Goal: Task Accomplishment & Management: Use online tool/utility

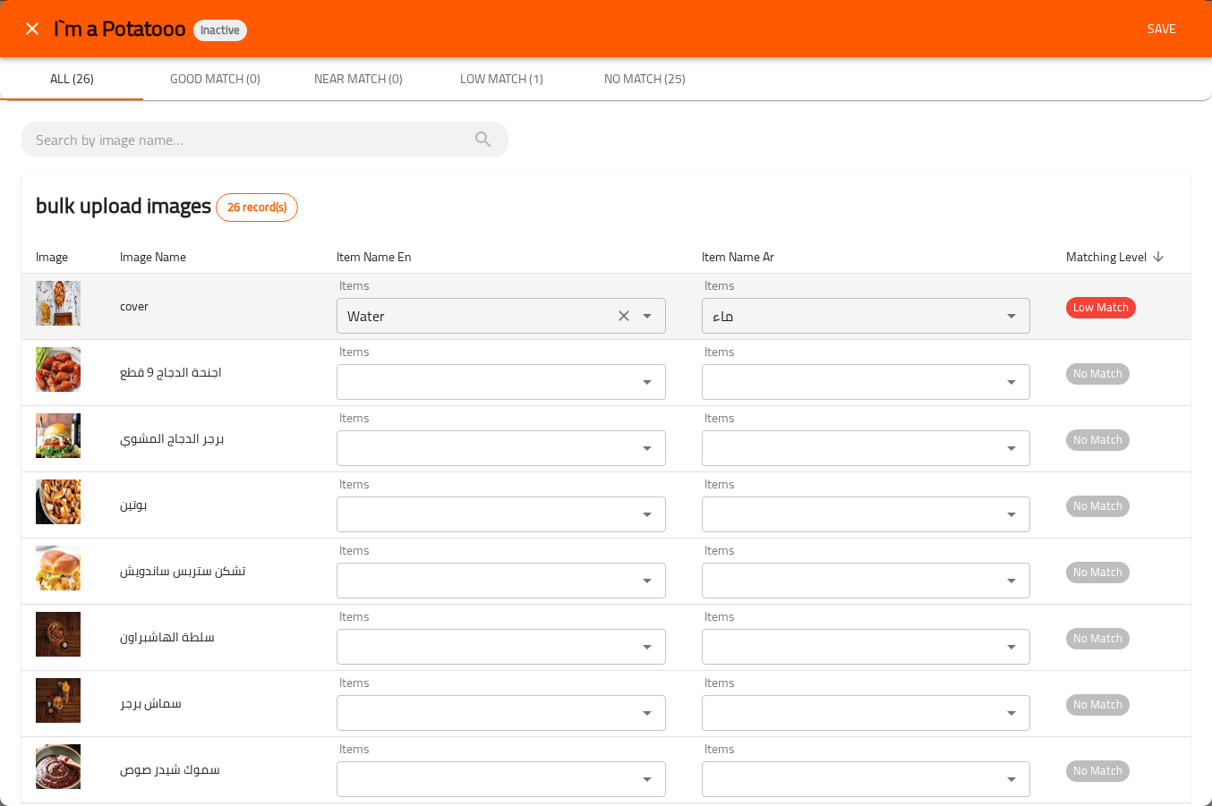
click at [618, 312] on icon "Clear" at bounding box center [623, 316] width 11 height 11
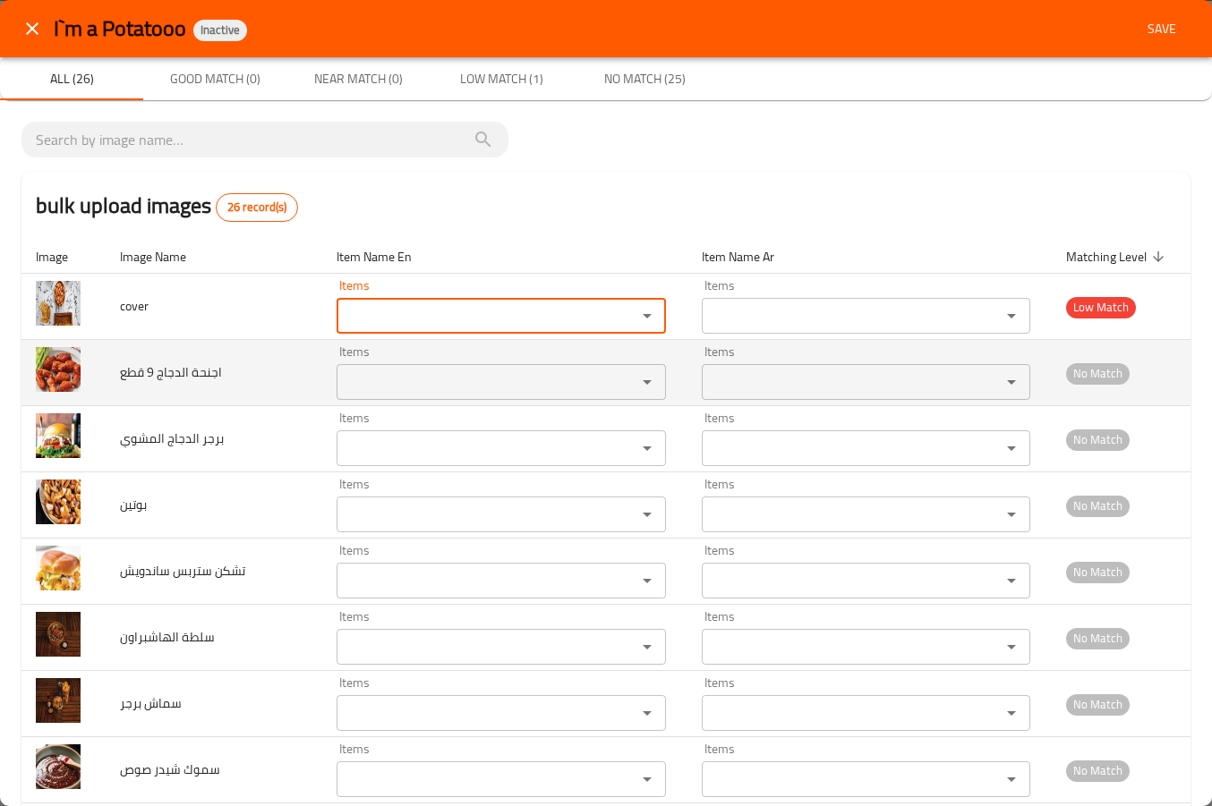
click at [561, 379] on قطع "Items" at bounding box center [474, 382] width 265 height 25
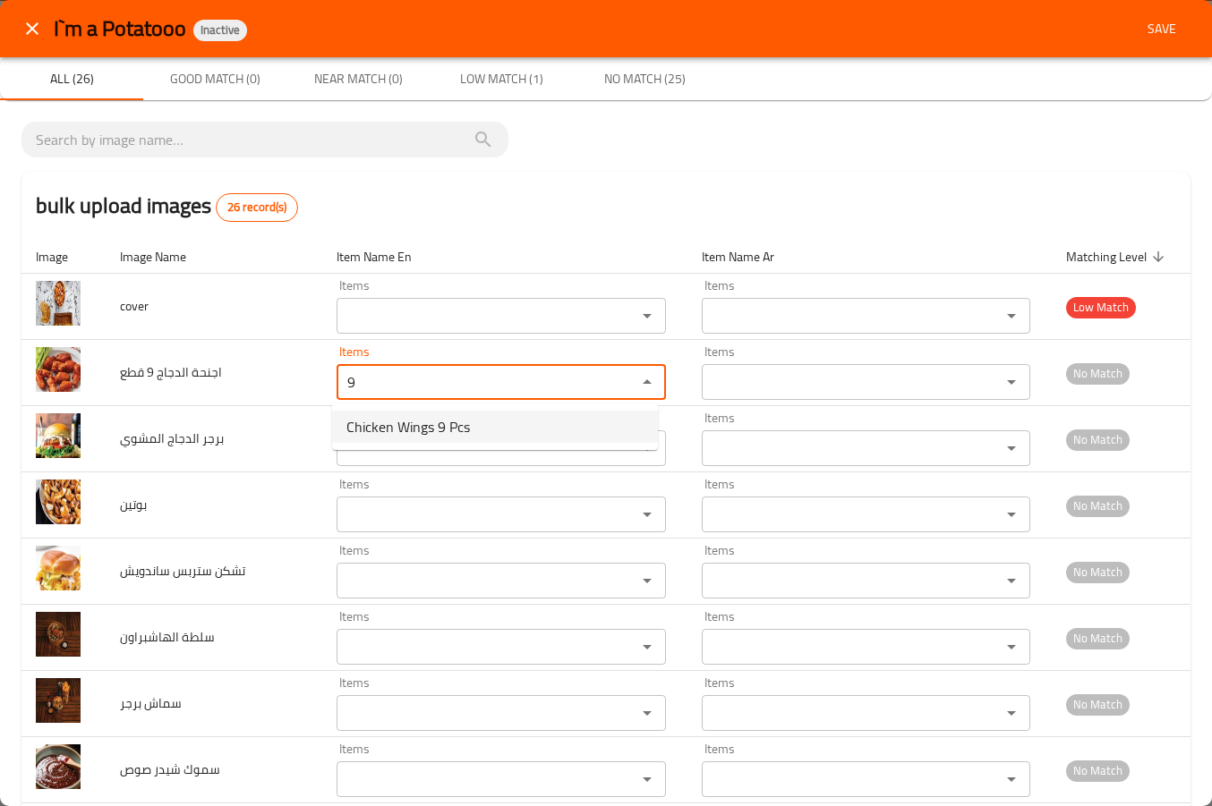
click at [507, 439] on قطع-option-0 "Chicken Wings 9 Pcs" at bounding box center [495, 427] width 326 height 32
type قطع "Chicken Wings 9 Pcs"
type قطع-ar "اجنحة الدجاج 9 قطع"
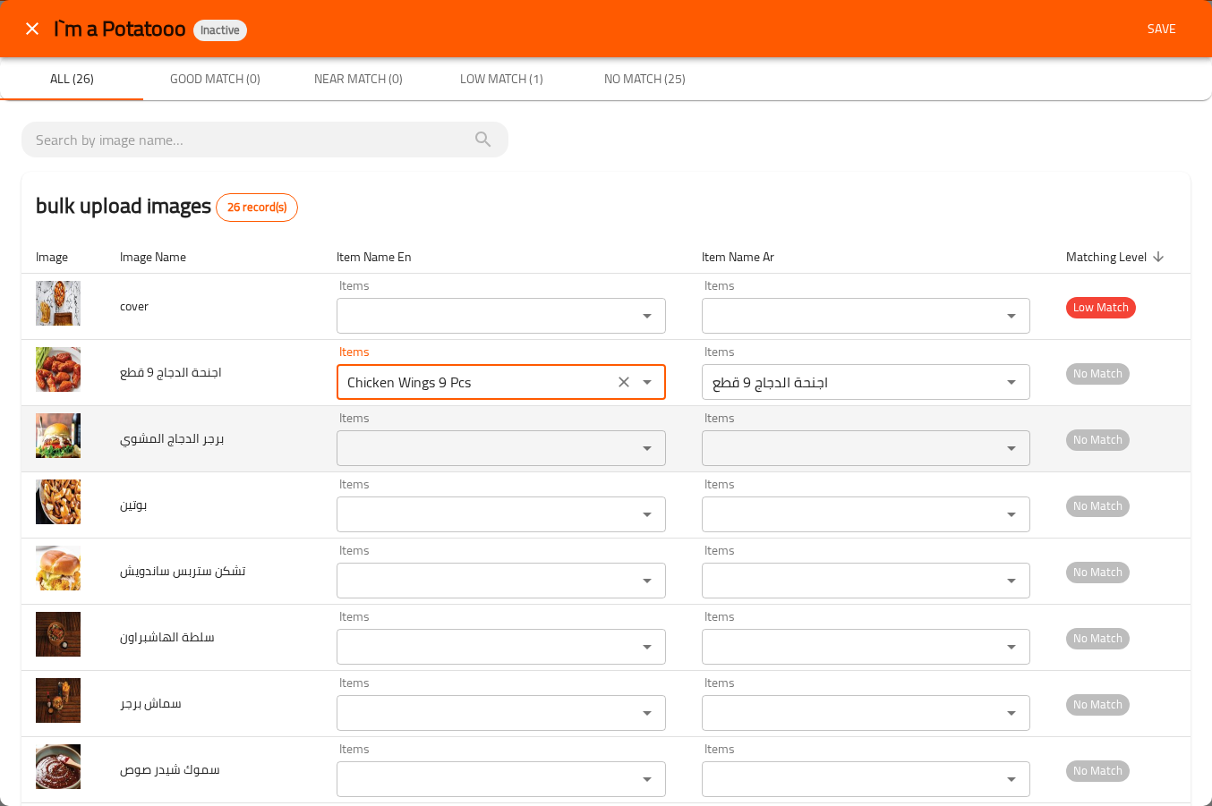
type قطع "Chicken Wings 9 Pcs"
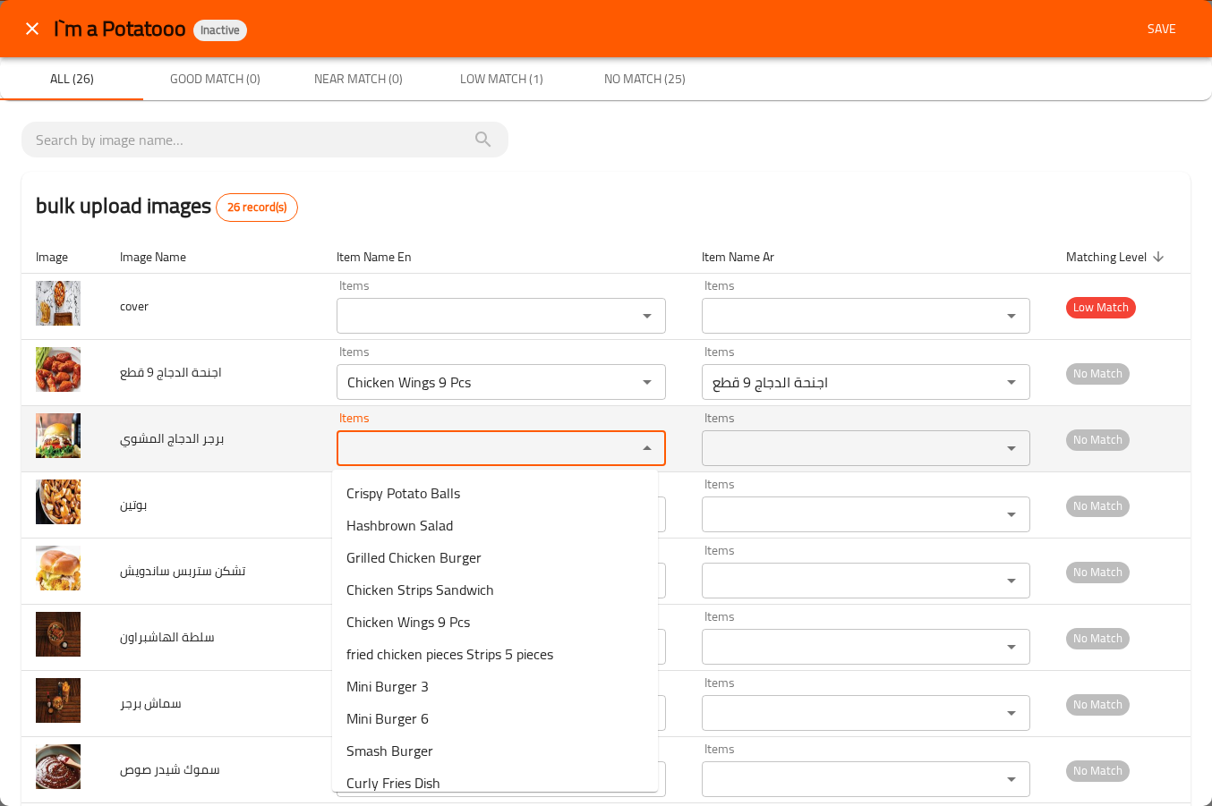
click at [448, 448] on المشوي "Items" at bounding box center [474, 448] width 265 height 25
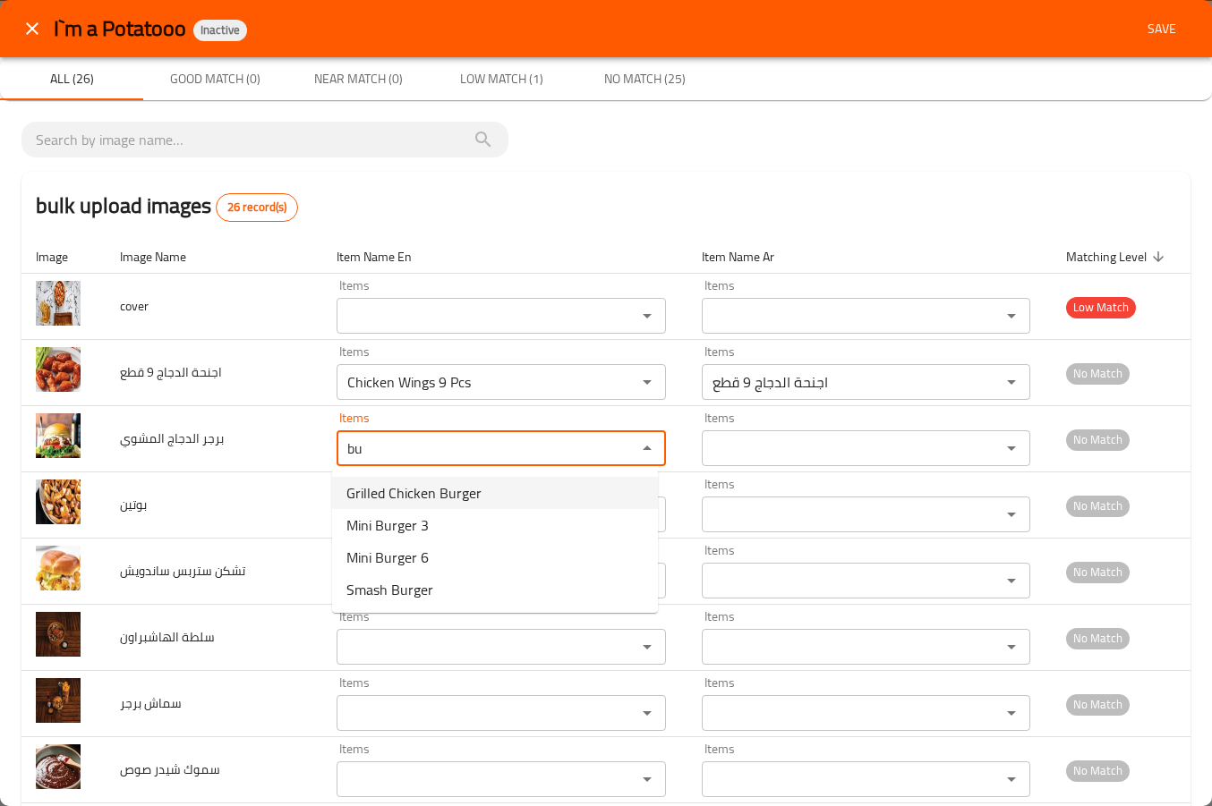
click at [379, 492] on span "Grilled Chicken Burger" at bounding box center [413, 492] width 135 height 21
type المشوي "Grilled Chicken Burger"
type المشوي-ar "برجر الدجاج المشوي"
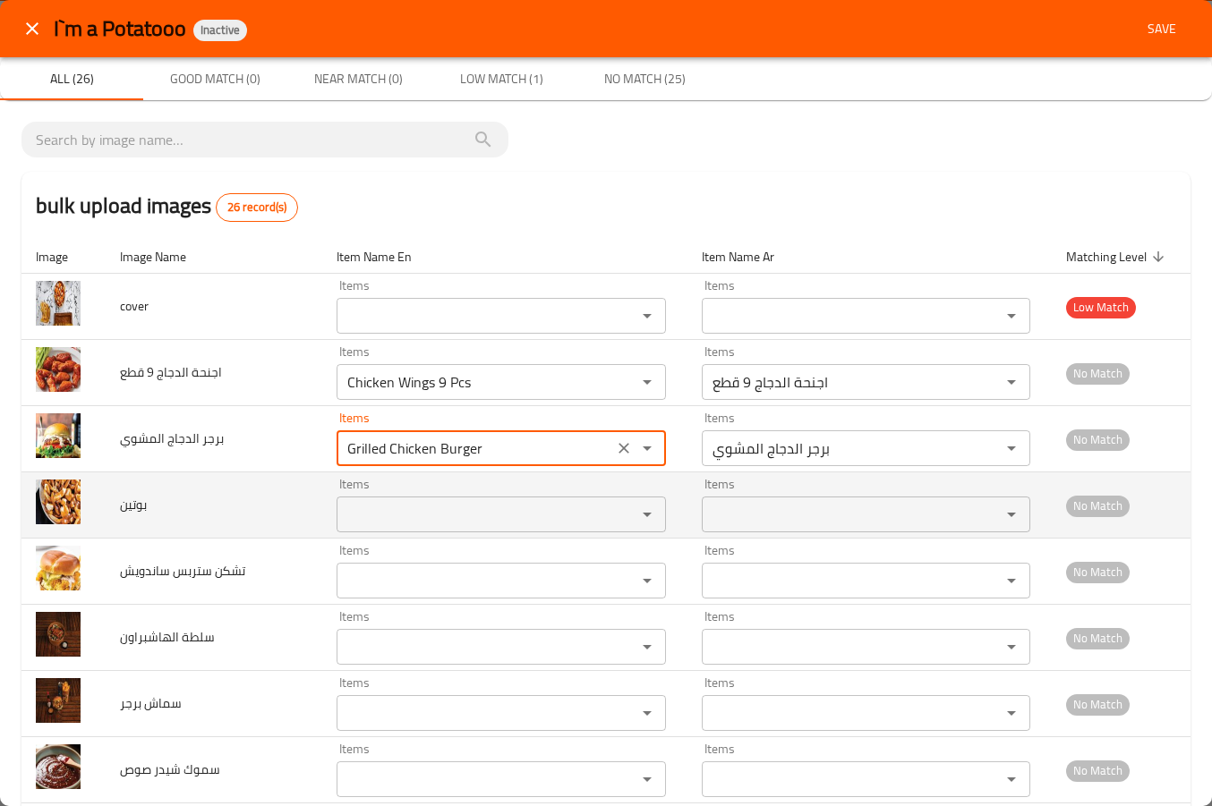
type المشوي "Grilled Chicken Burger"
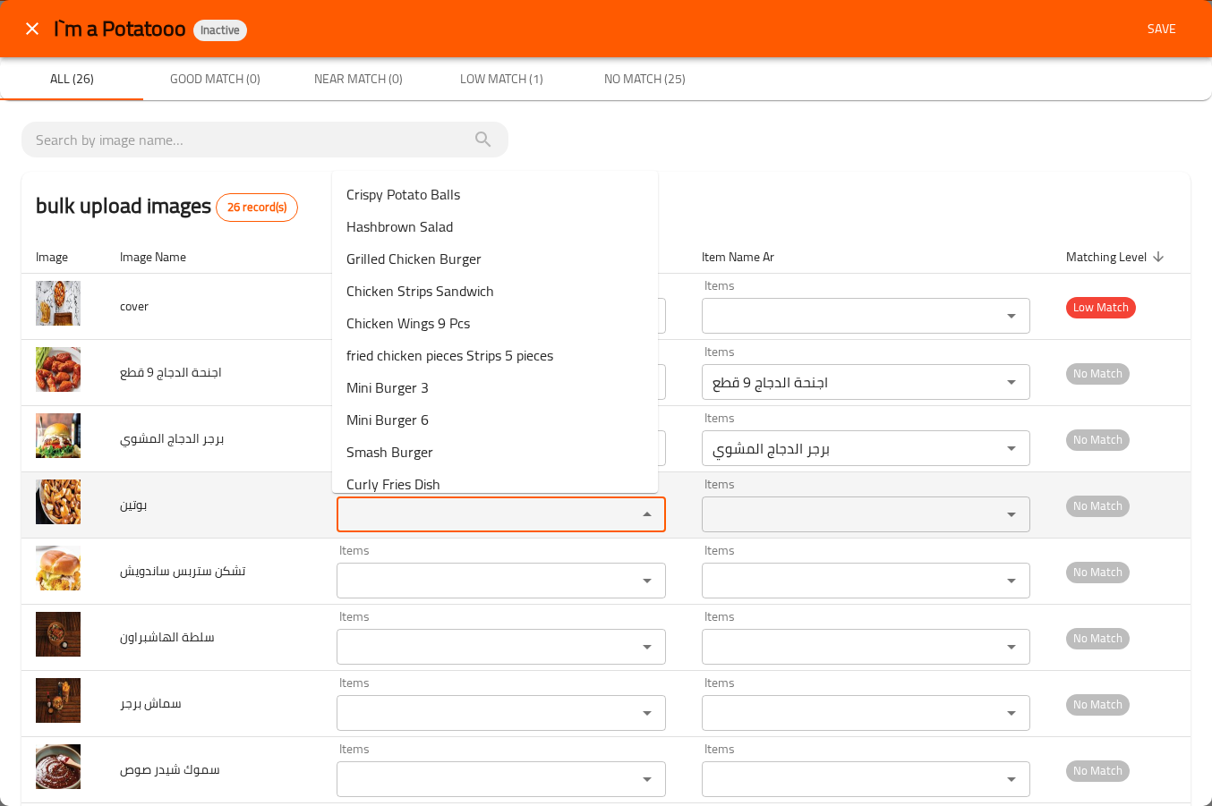
click at [384, 513] on input "Items" at bounding box center [474, 514] width 265 height 25
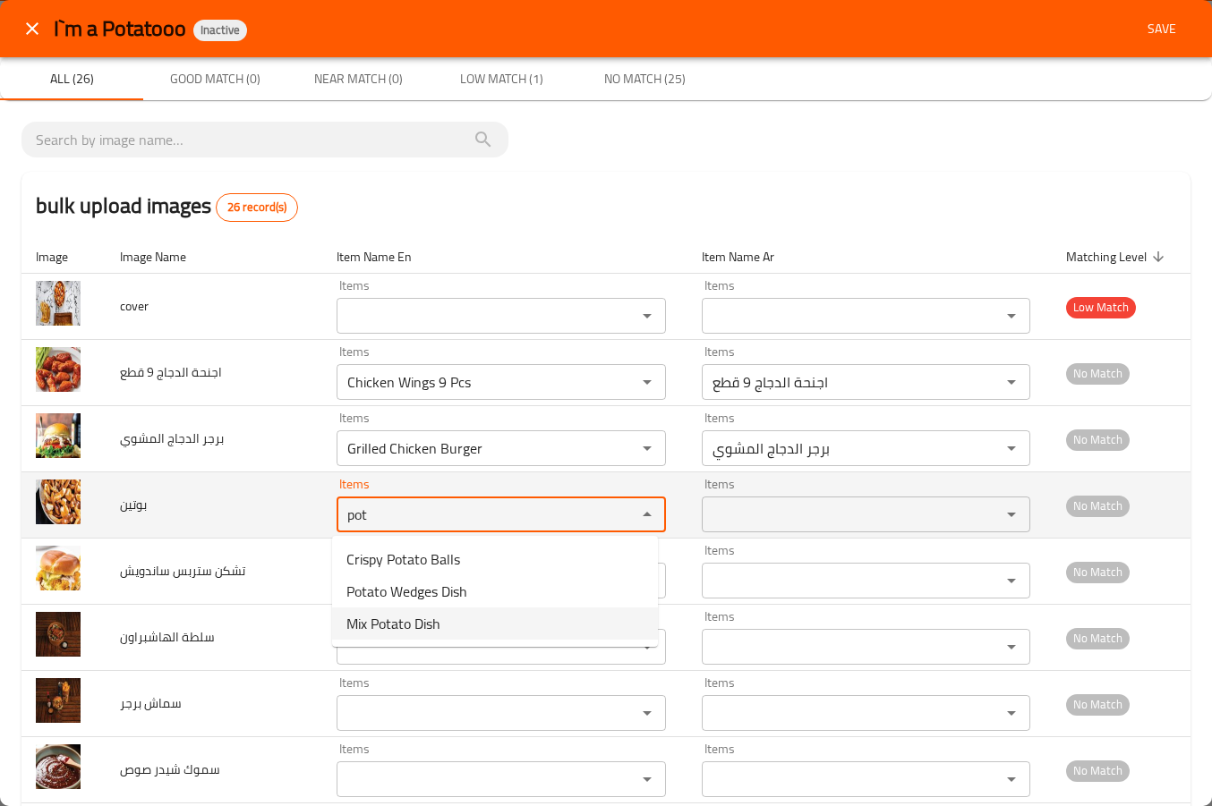
drag, startPoint x: 371, startPoint y: 517, endPoint x: 208, endPoint y: 488, distance: 166.4
click at [208, 490] on tr "بوتين Items pot Items Items Items No Match" at bounding box center [605, 506] width 1169 height 66
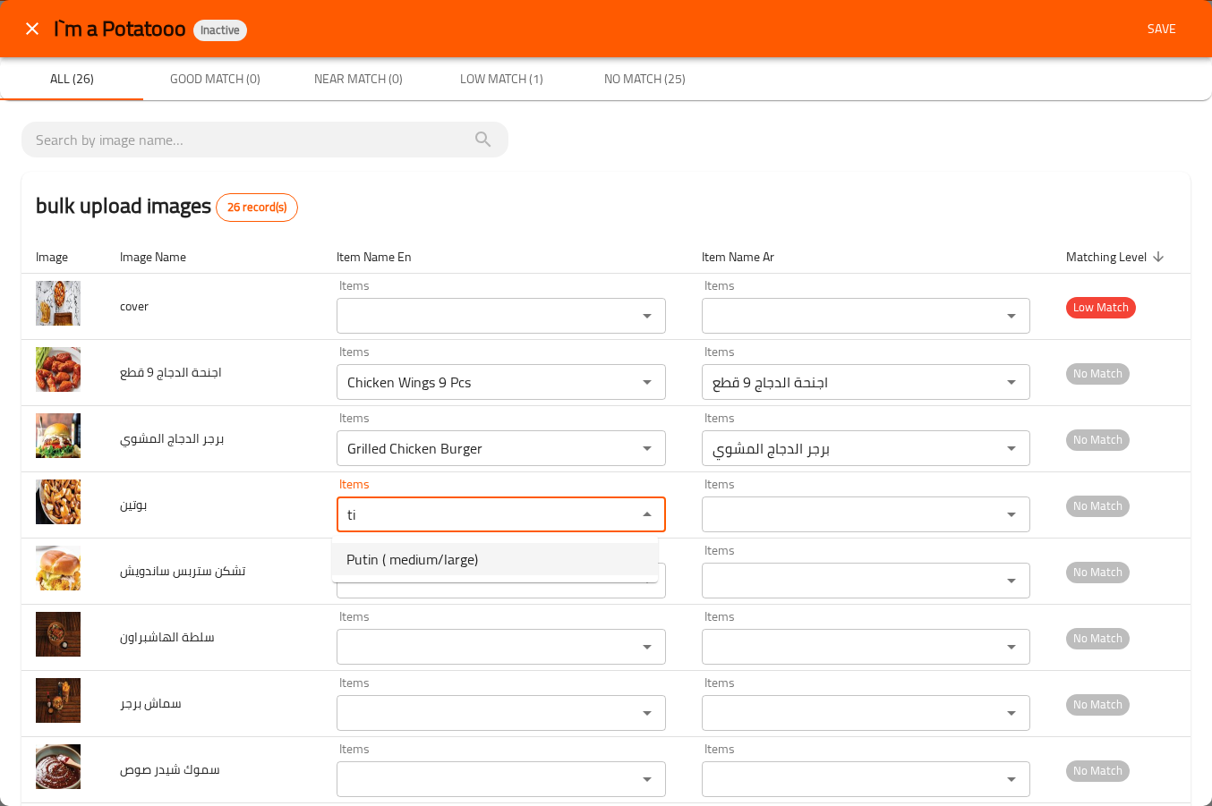
click at [387, 563] on span "Putin ( medium/large)" at bounding box center [412, 559] width 132 height 21
type input "Putin ( medium/large)"
type input "بوتين (وسط/كبير)"
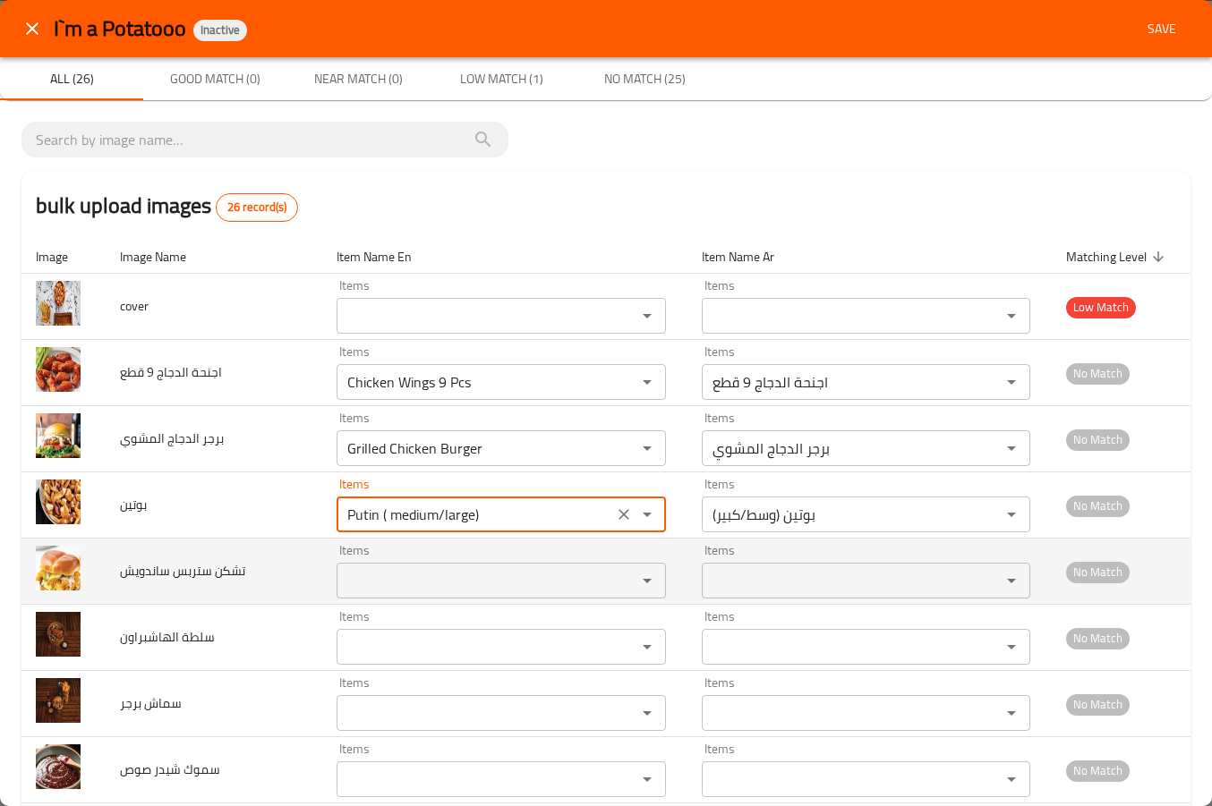
type input "Putin ( medium/large)"
click at [385, 592] on ساندويش "Items" at bounding box center [474, 580] width 265 height 25
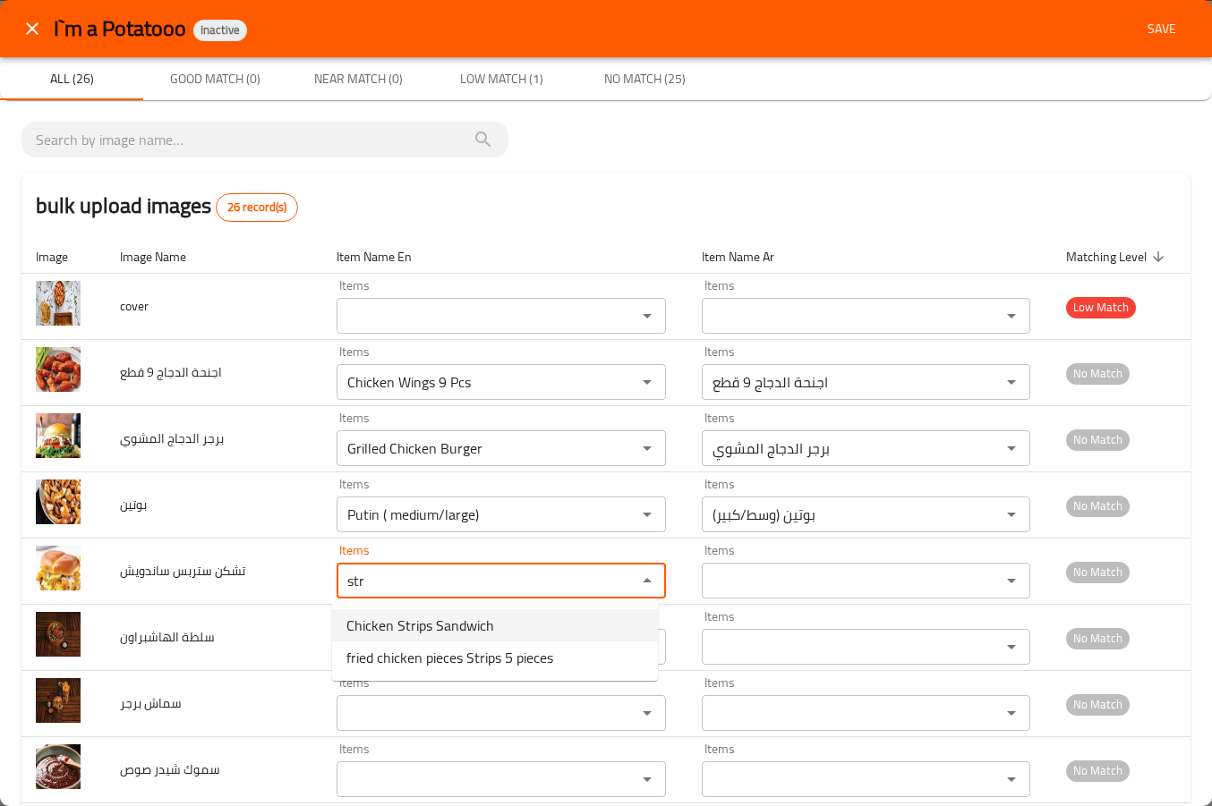
click at [456, 624] on span "Chicken Strips Sandwich" at bounding box center [420, 625] width 148 height 21
type ساندويش "Chicken Strips Sandwich"
type ساندويش-ar "تشكن ستربس ساندويش"
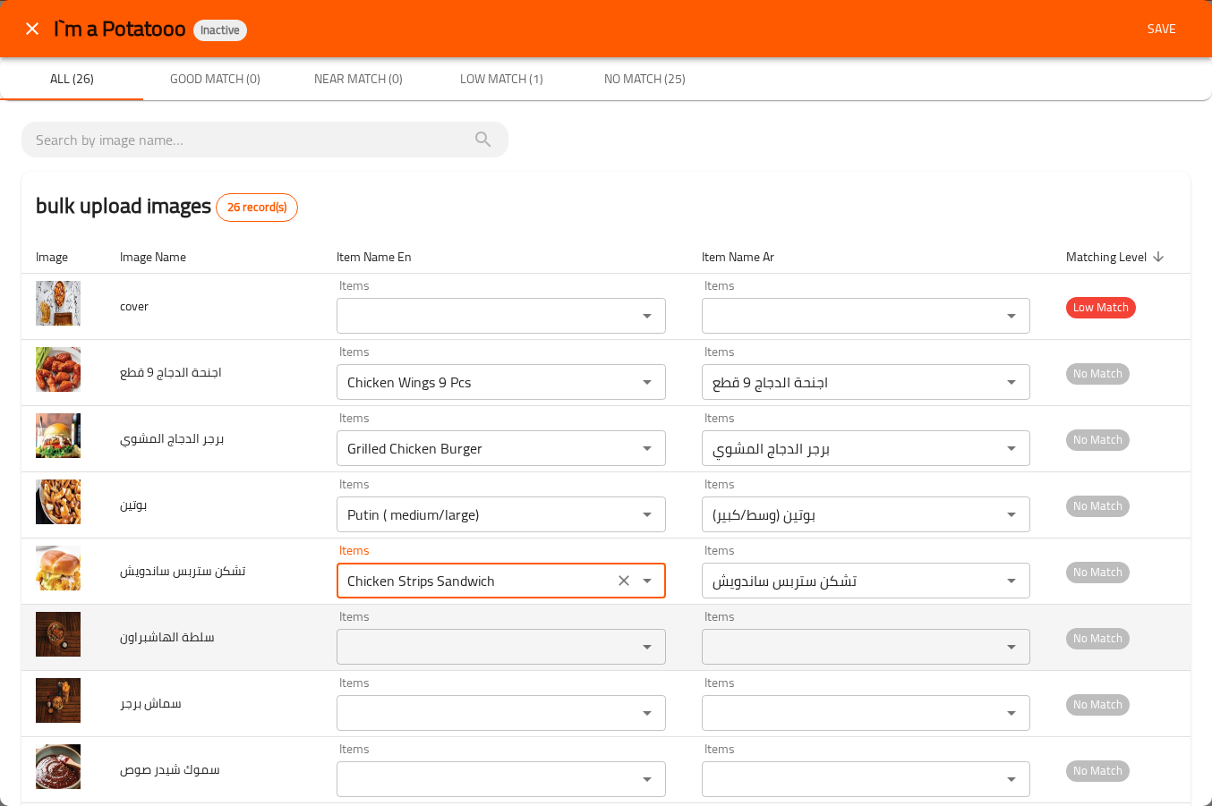
type ساندويش "Chicken Strips Sandwich"
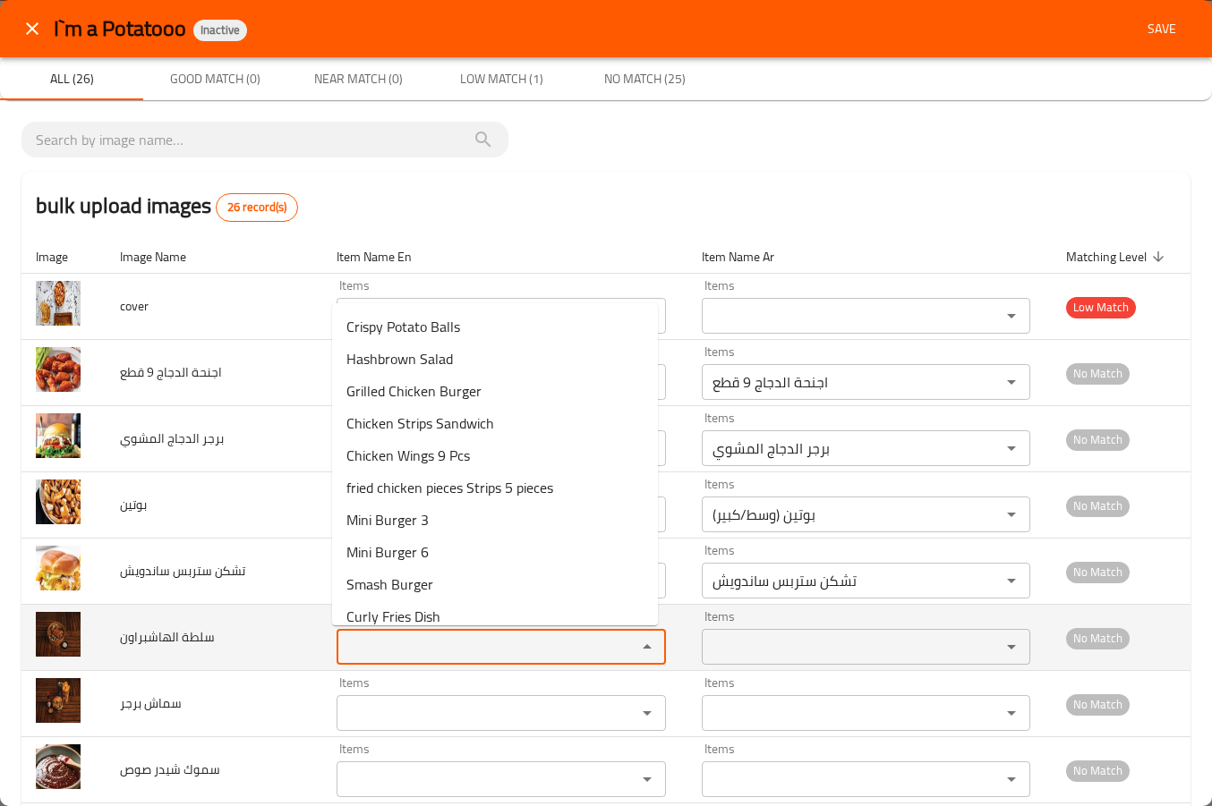
click at [437, 639] on الهاشبراون "Items" at bounding box center [474, 647] width 265 height 25
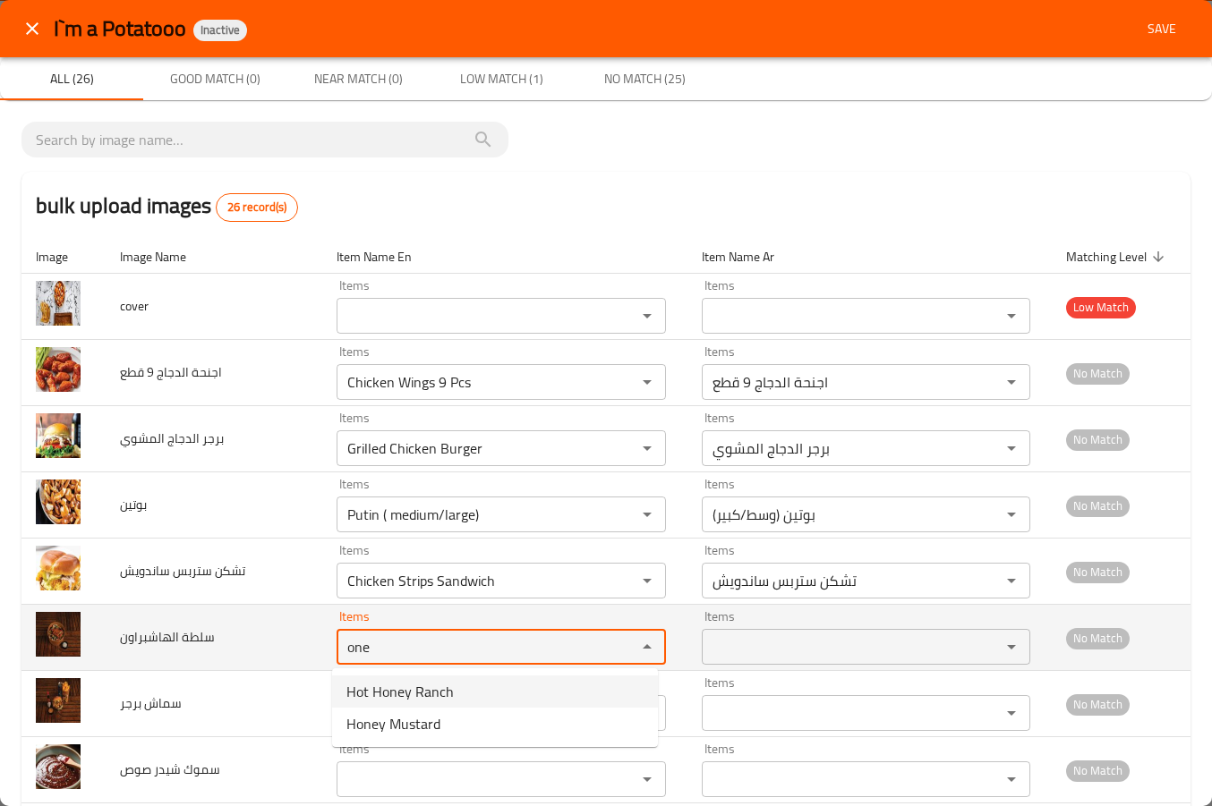
drag, startPoint x: 386, startPoint y: 657, endPoint x: 275, endPoint y: 623, distance: 116.1
click at [270, 629] on tr "سلطة الهاشبراون Items one Items Items Items No Match" at bounding box center [605, 638] width 1169 height 66
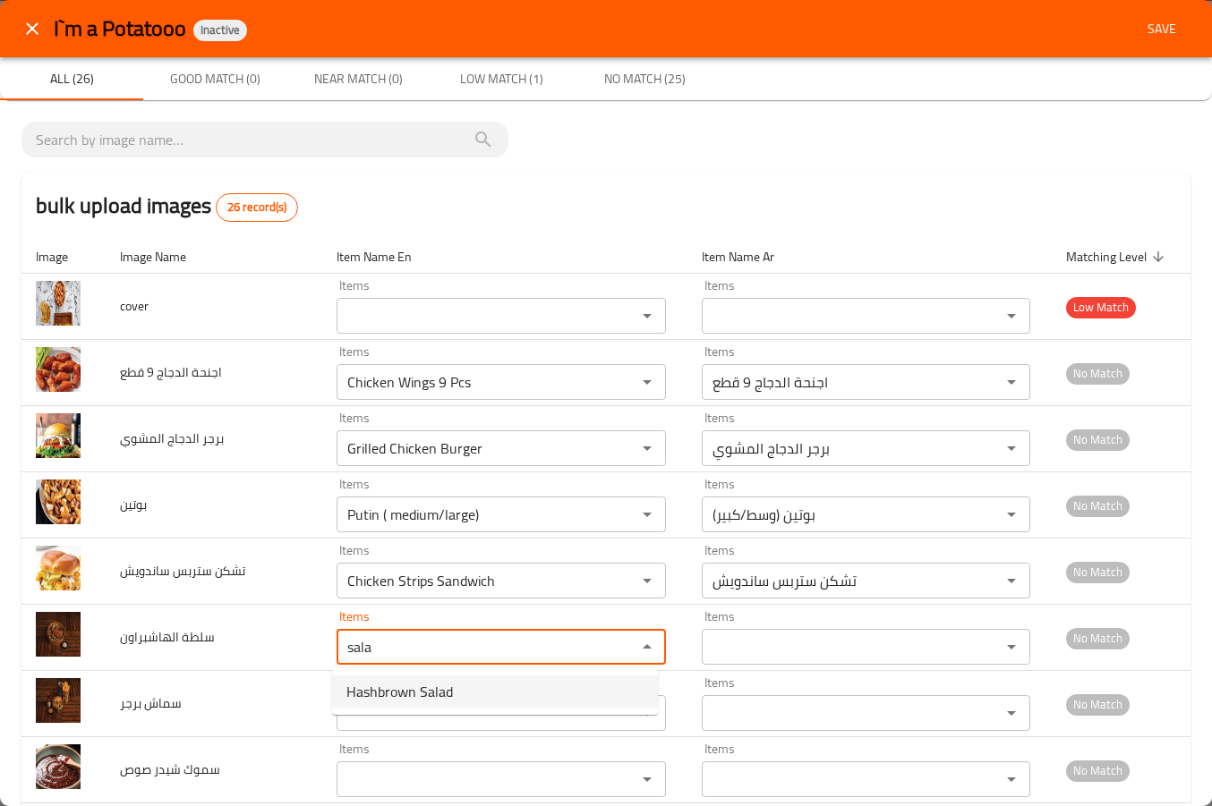
click at [394, 696] on span "Hashbrown Salad" at bounding box center [399, 691] width 107 height 21
type الهاشبراون "Hashbrown Salad"
type الهاشبراون-ar "سلطة الهاشبراون"
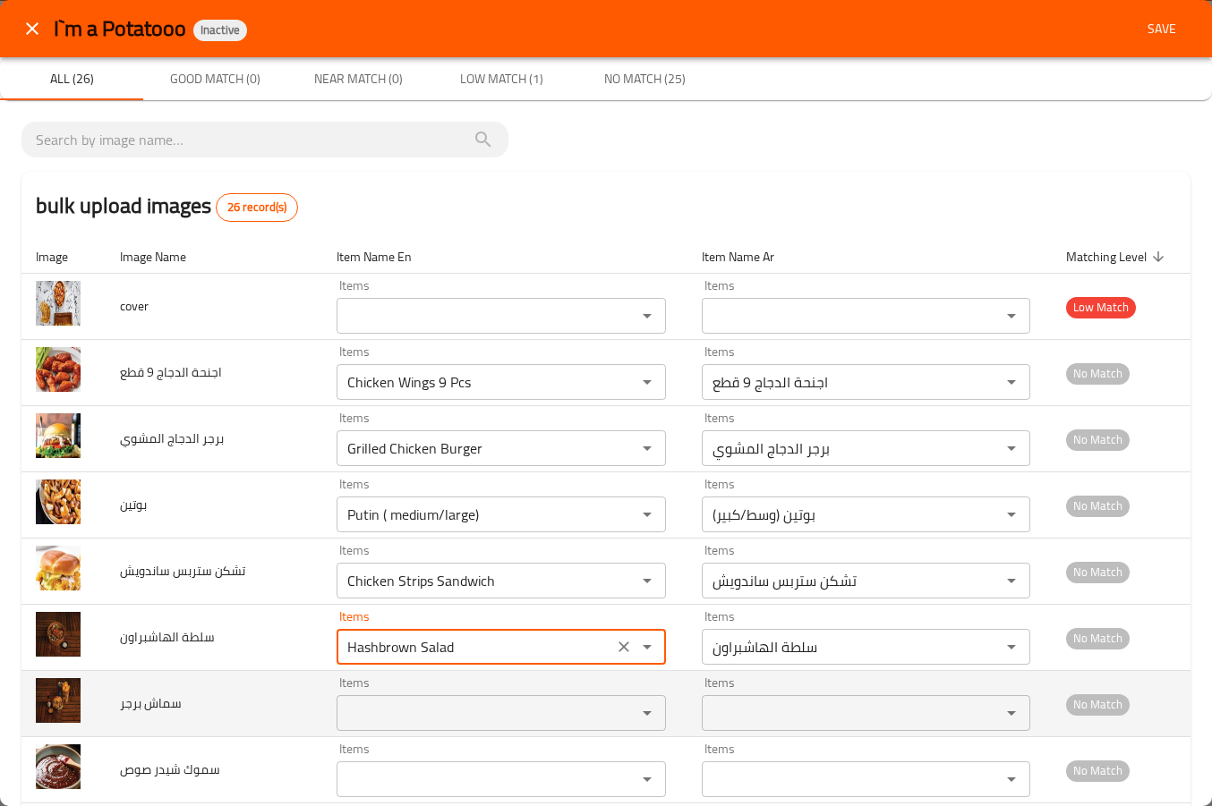
type الهاشبراون "Hashbrown Salad"
click at [403, 722] on برجر "Items" at bounding box center [474, 713] width 265 height 25
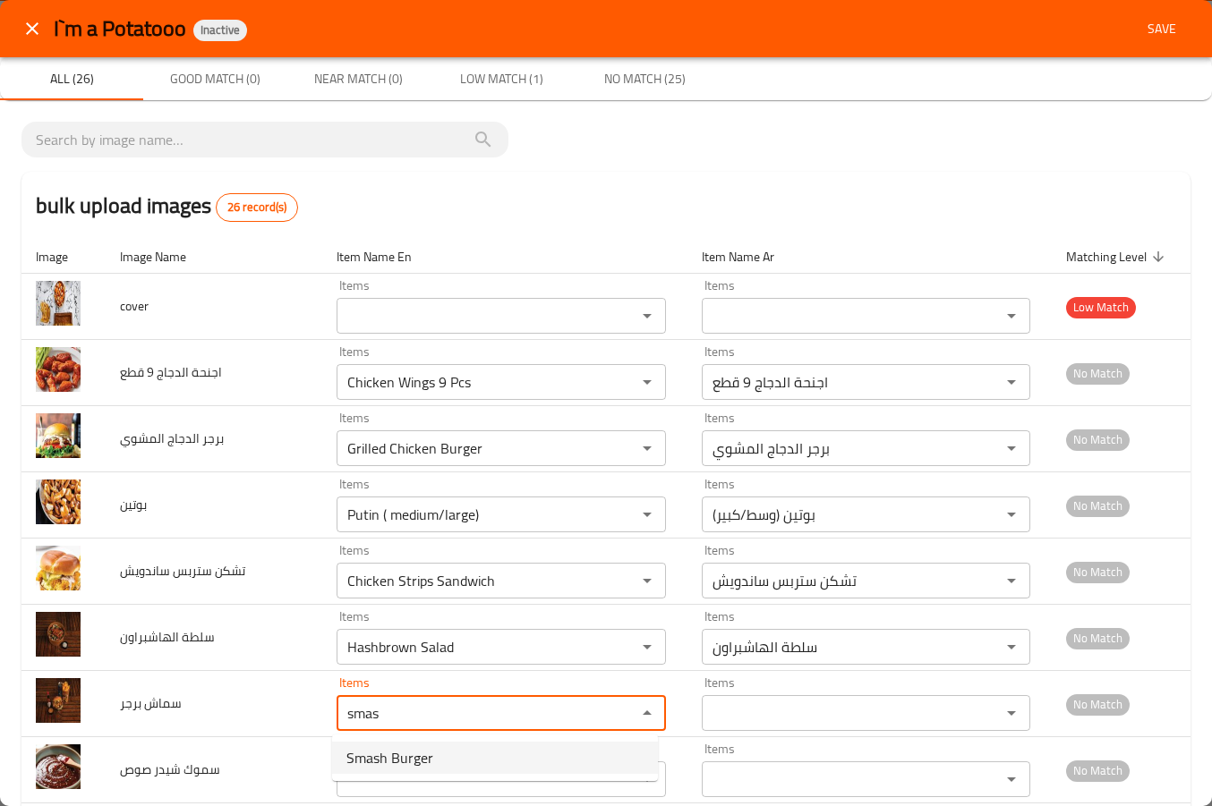
click at [407, 763] on span "Smash Burger" at bounding box center [389, 757] width 87 height 21
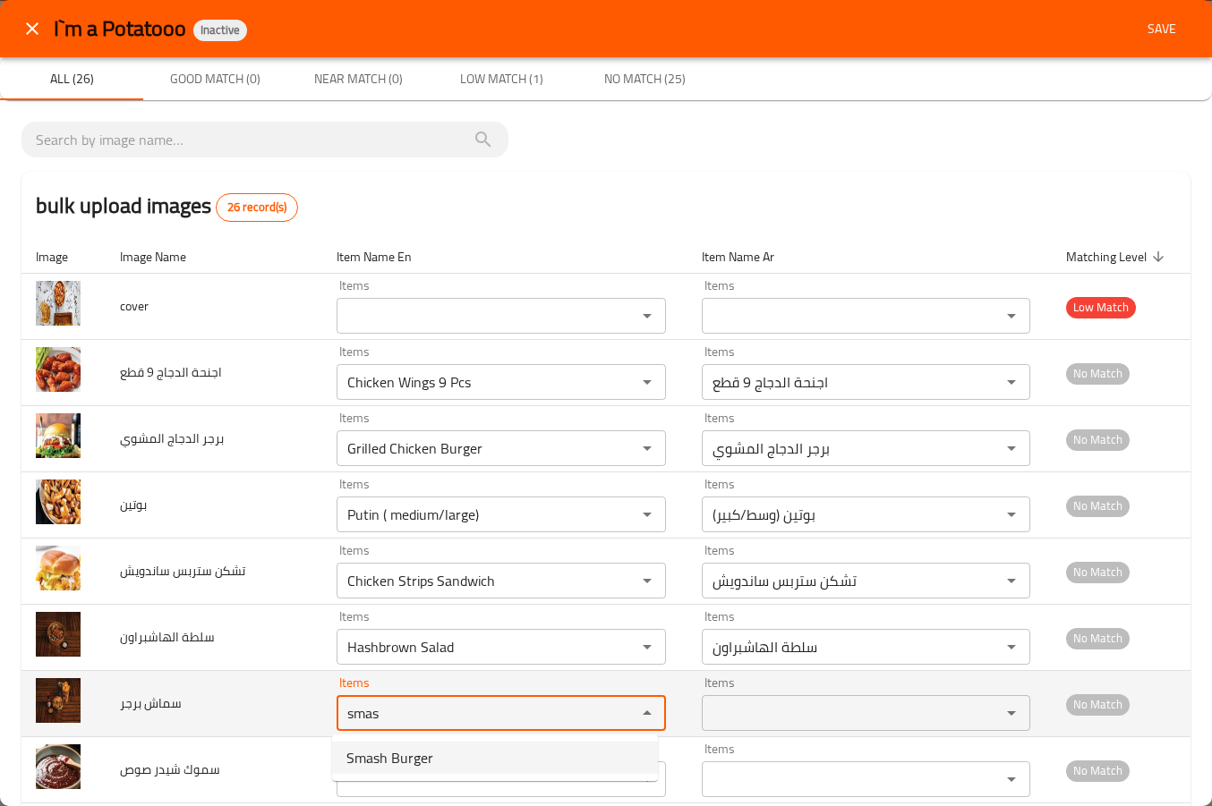
type برجر "Smash Burger"
type برجر-ar "سماش برجر"
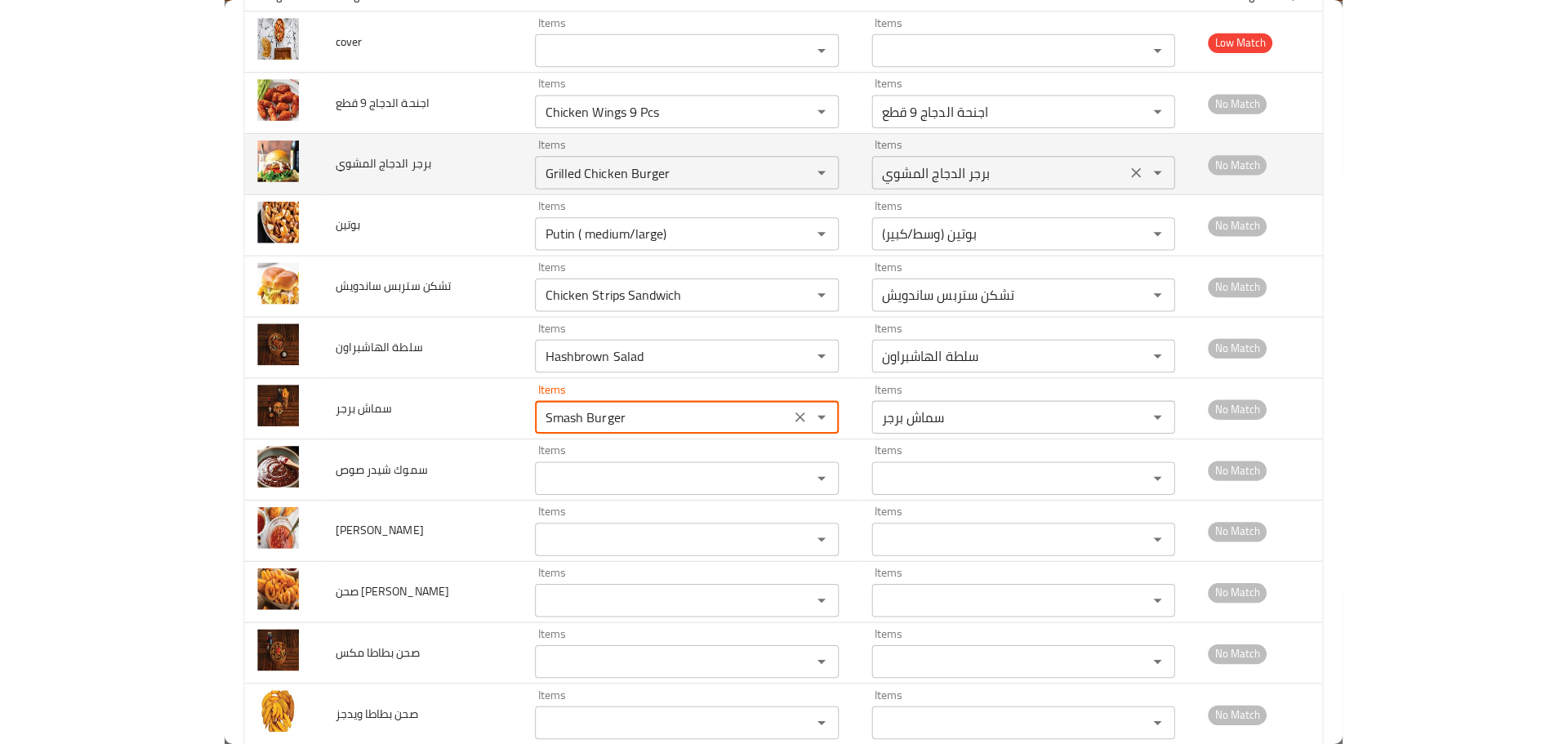
scroll to position [246, 0]
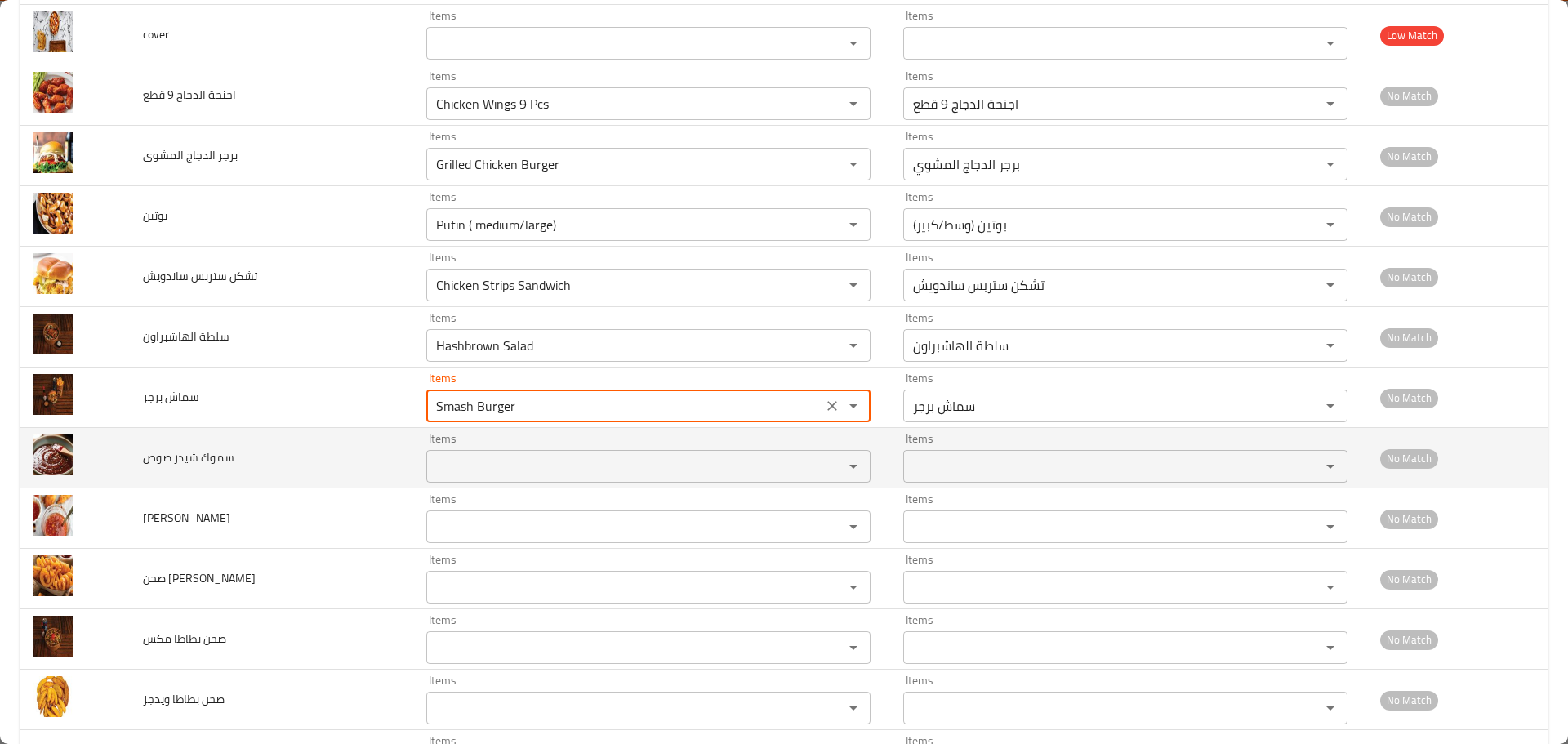
type برجر "Smash Burger"
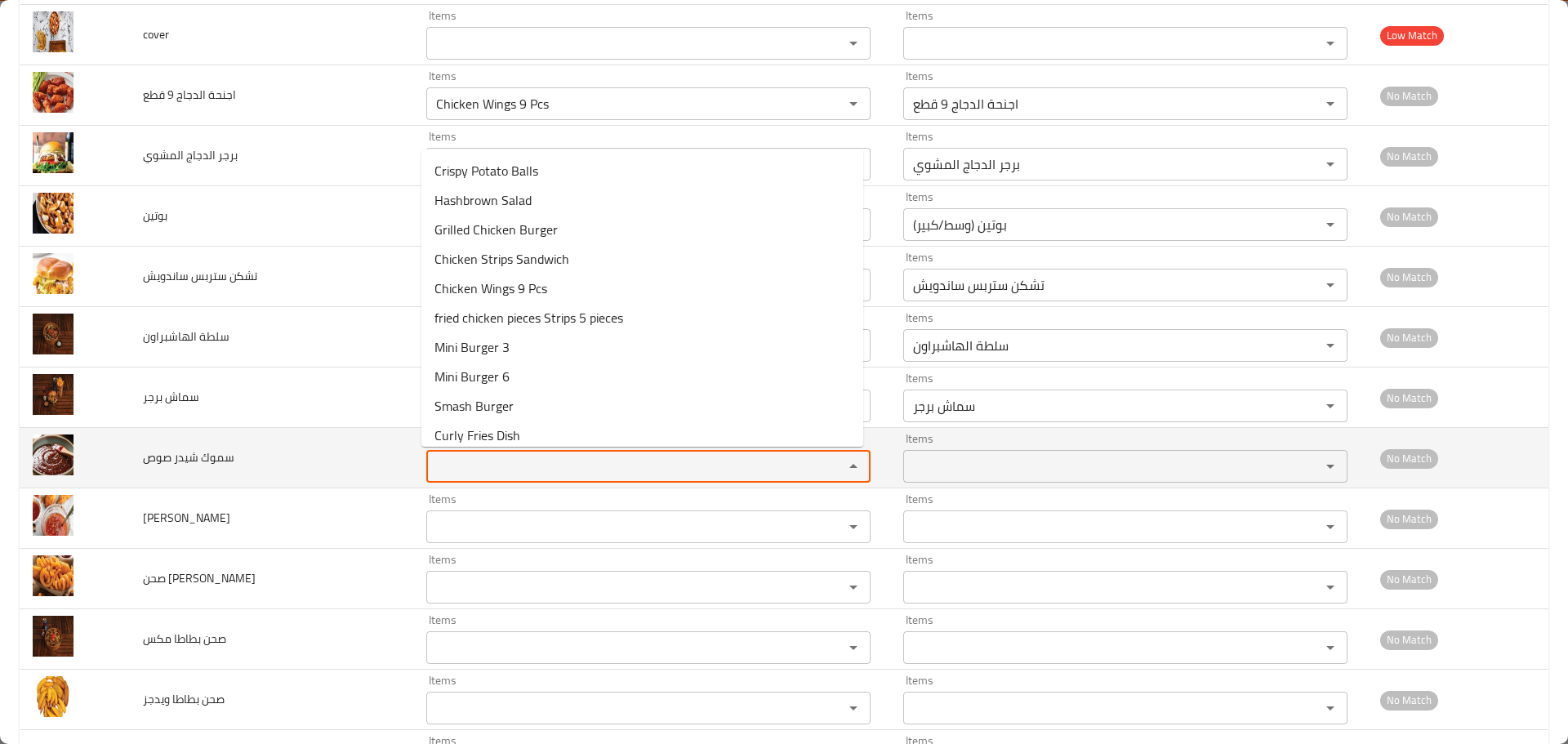
click at [490, 466] on صوص "Items" at bounding box center [624, 466] width 386 height 23
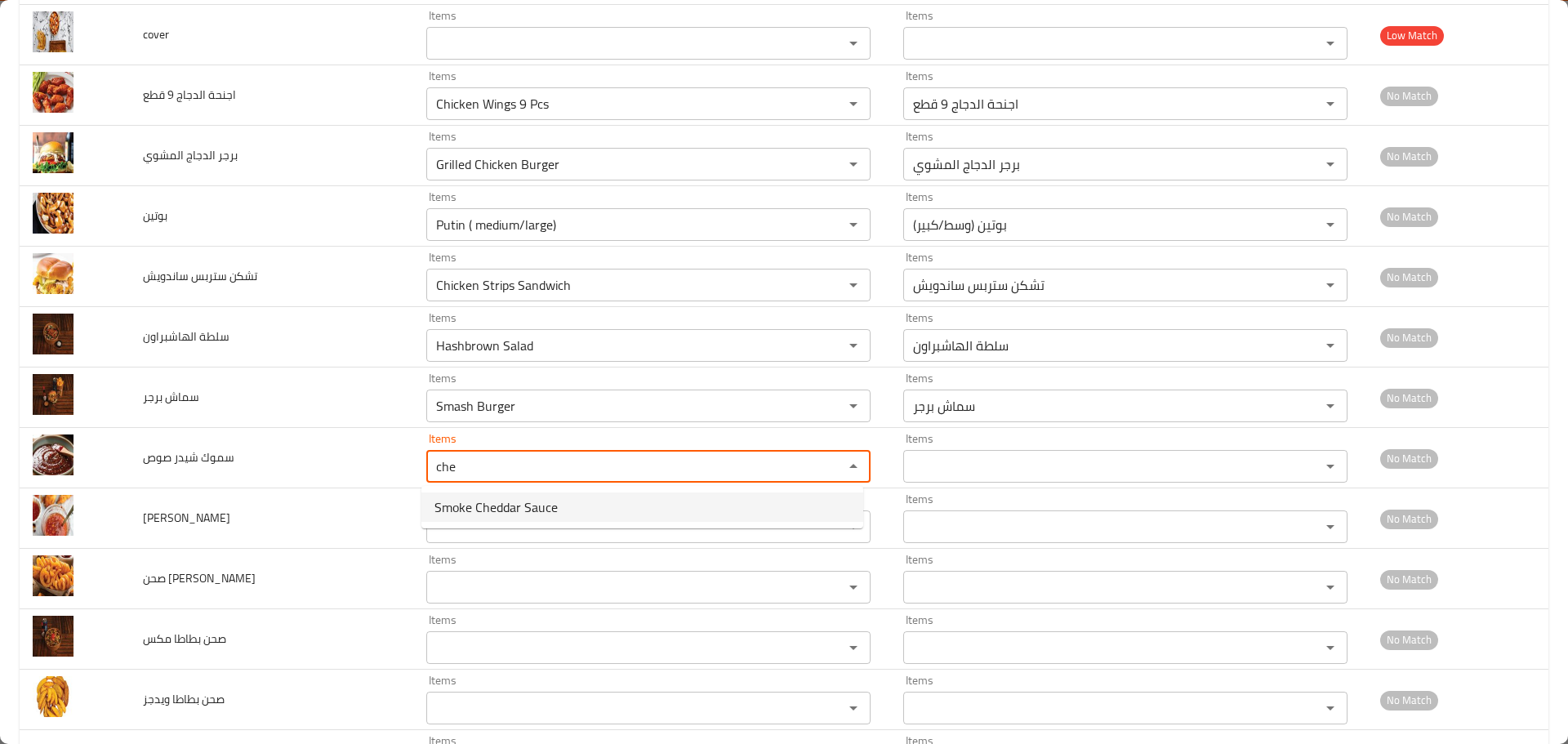
click at [457, 516] on span "Smoke Cheddar Sauce" at bounding box center [496, 507] width 123 height 19
type صوص "Smoke Cheddar Sauce"
type صوص-ar "سموك شيدر صوص"
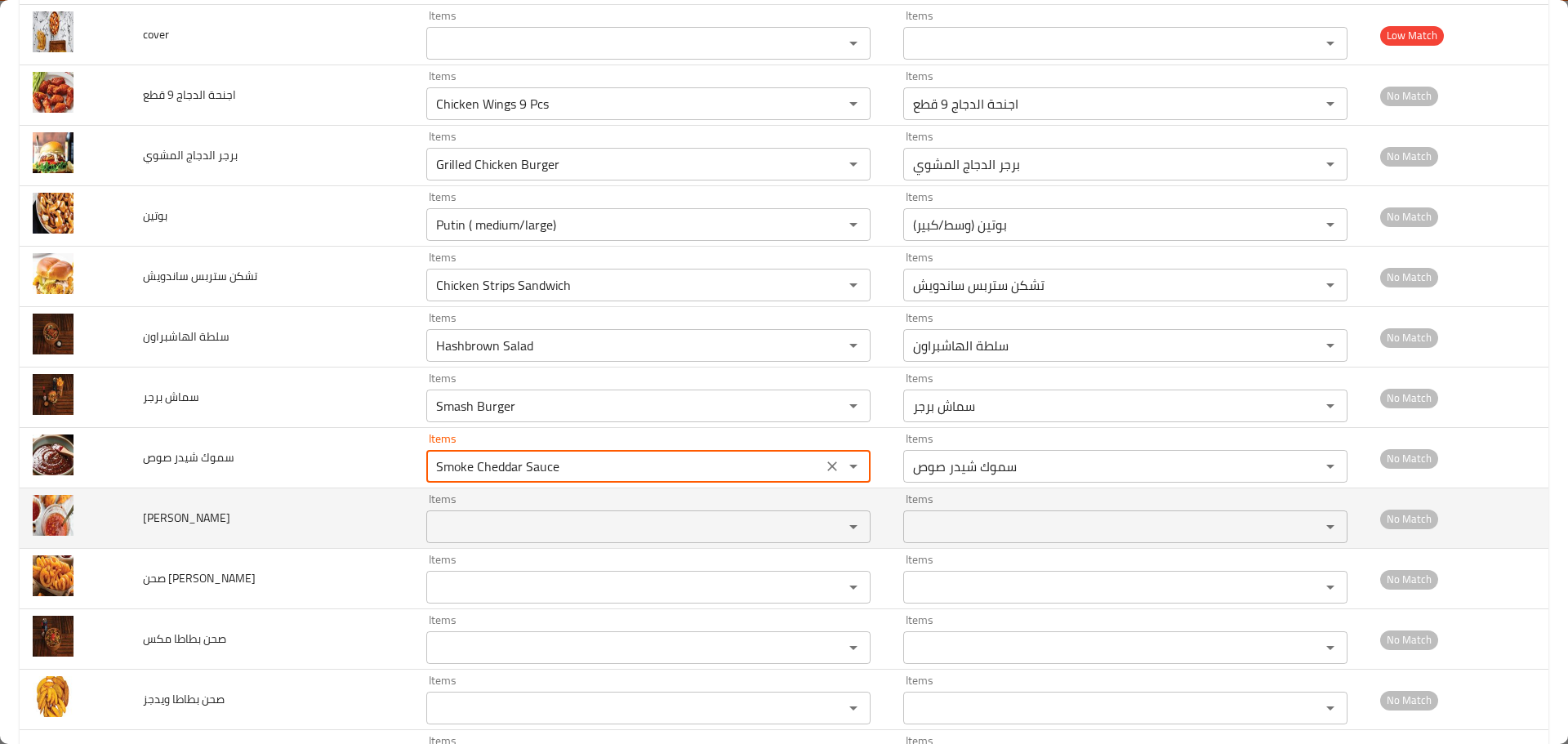
type صوص "Smoke Cheddar Sauce"
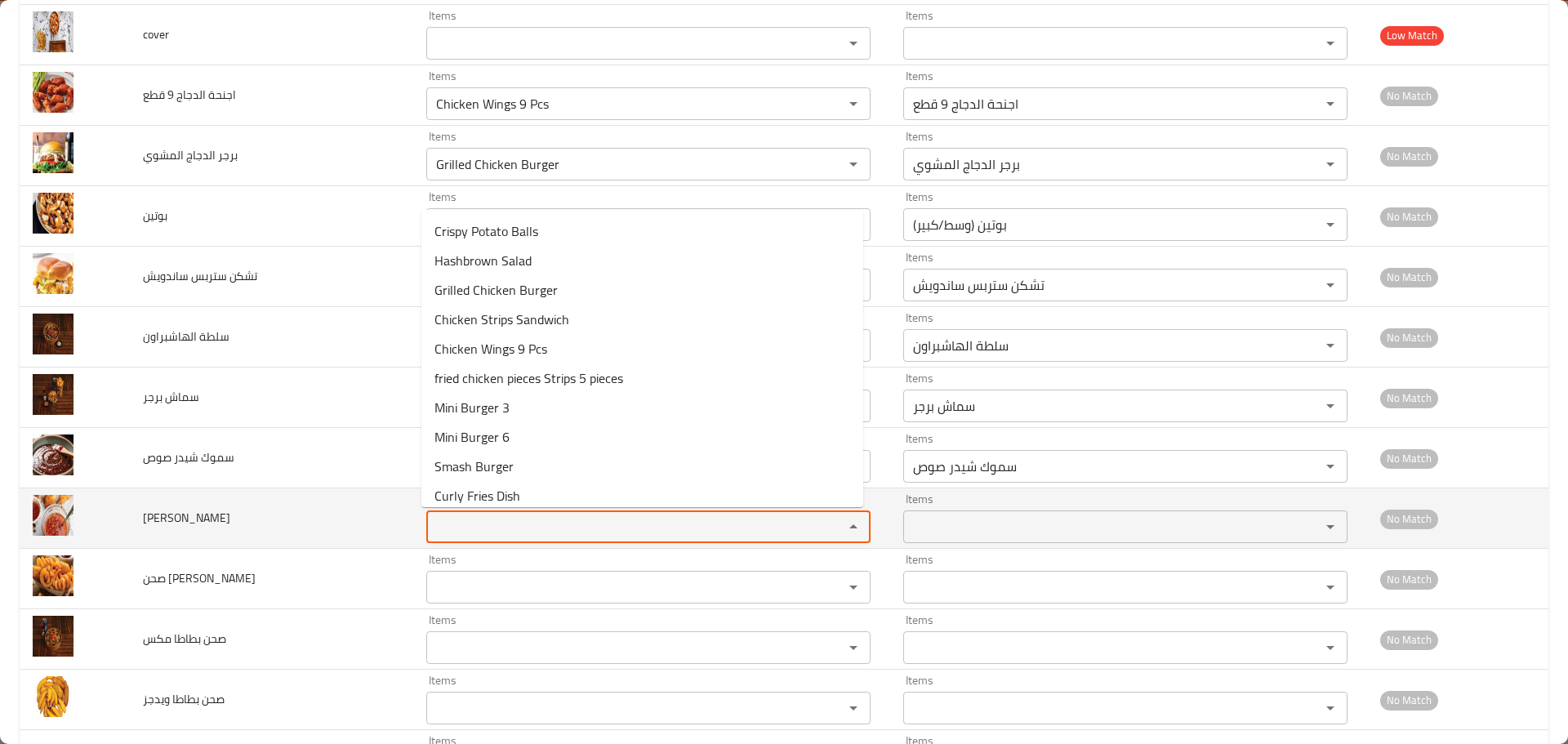
click at [461, 527] on تشيلي "Items" at bounding box center [624, 527] width 386 height 23
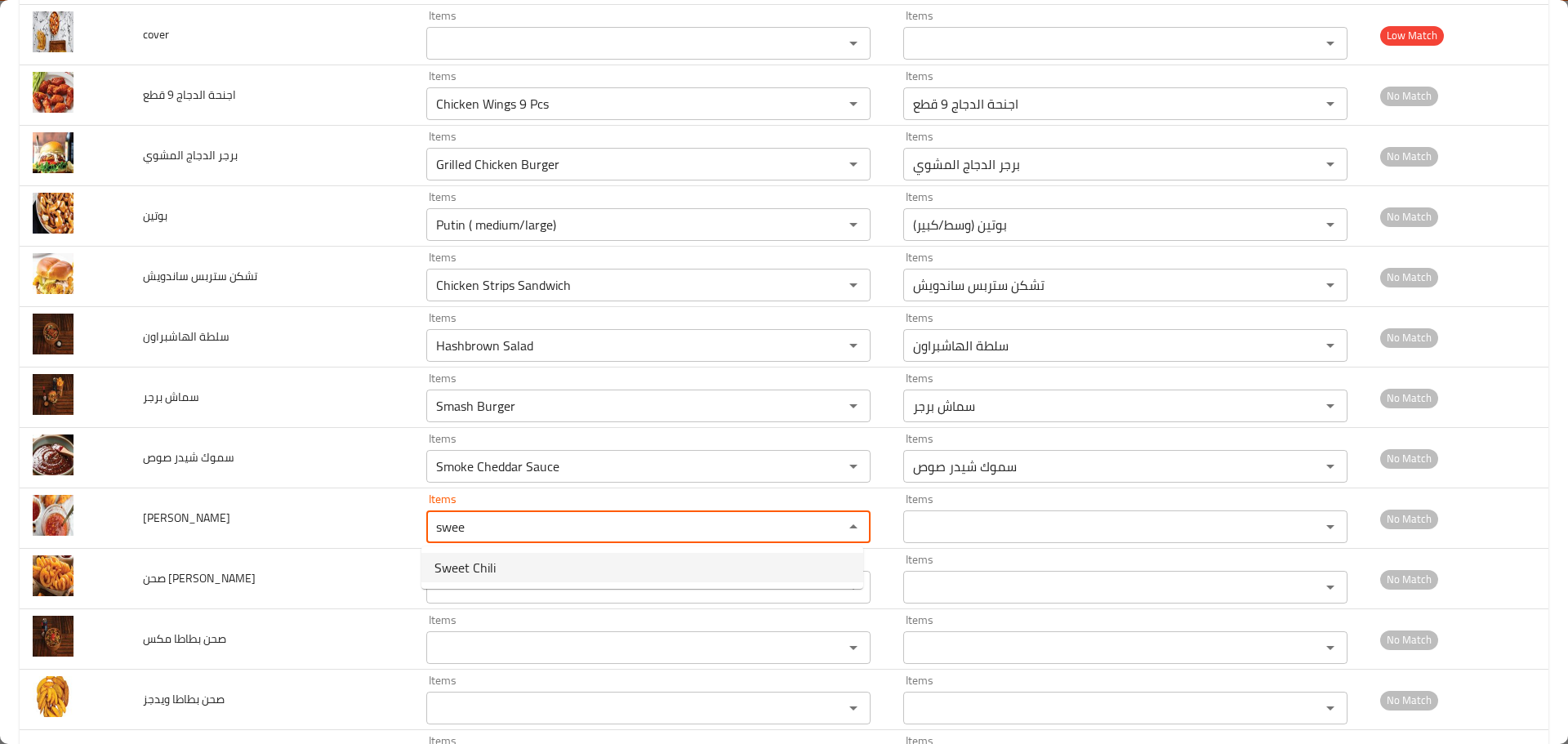
click at [487, 565] on span "Sweet Chili" at bounding box center [465, 567] width 61 height 19
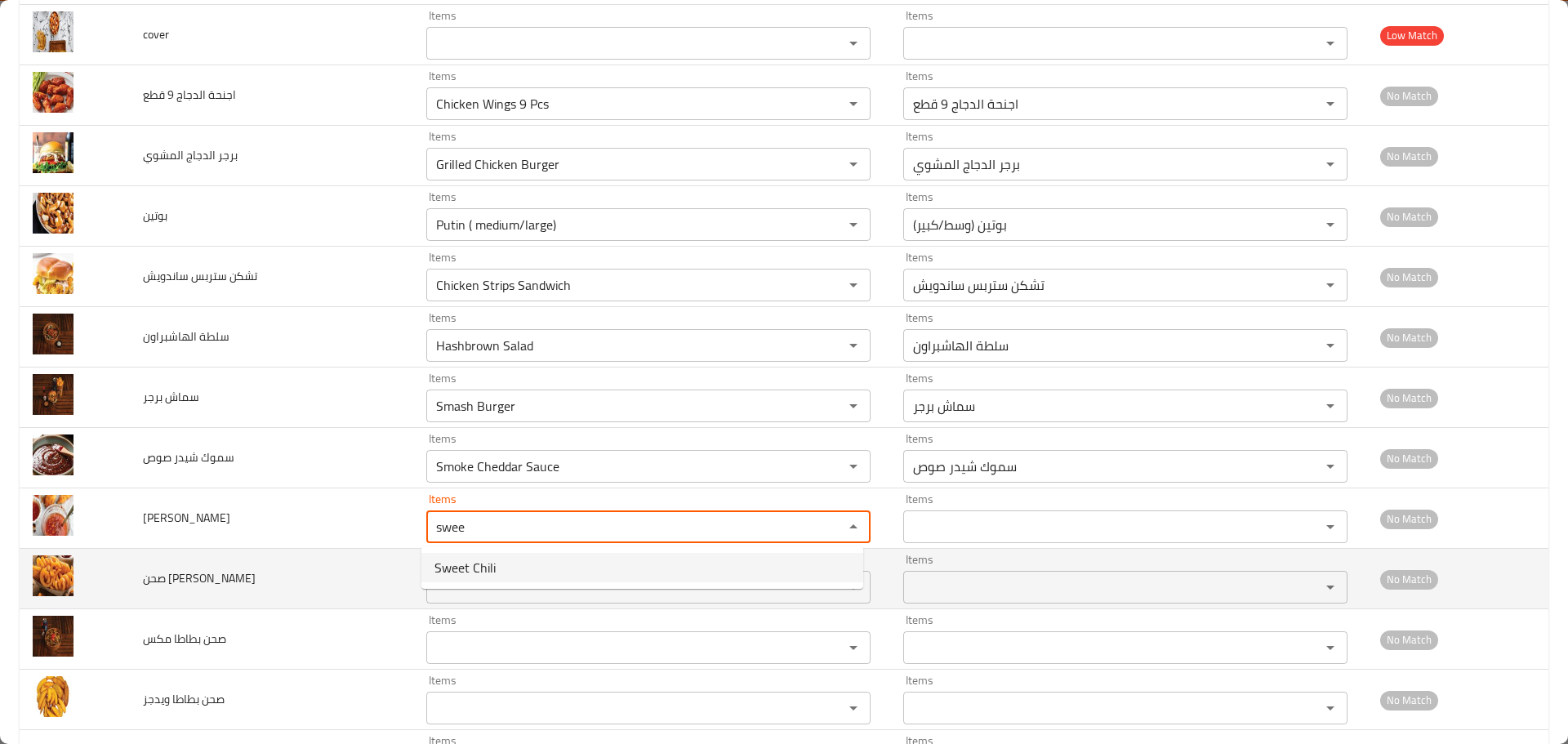
type تشيلي "Sweet Chili"
type تشيلي-ar "سويت تشيلي"
type تشيلي "Sweet Chili"
click at [469, 581] on كيرلي "Items" at bounding box center [624, 587] width 386 height 23
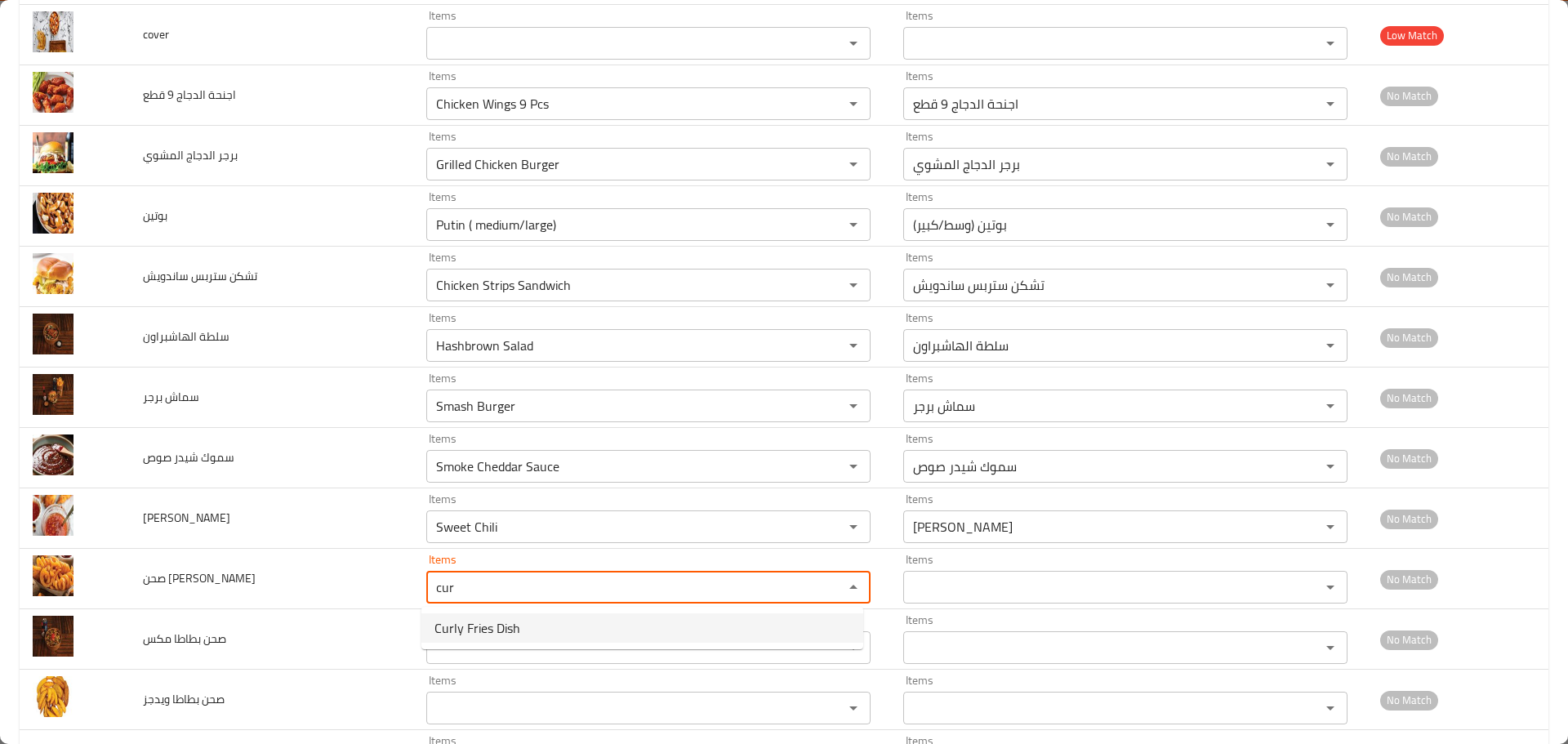
click at [502, 632] on span "Curly Fries Dish" at bounding box center [477, 628] width 86 height 19
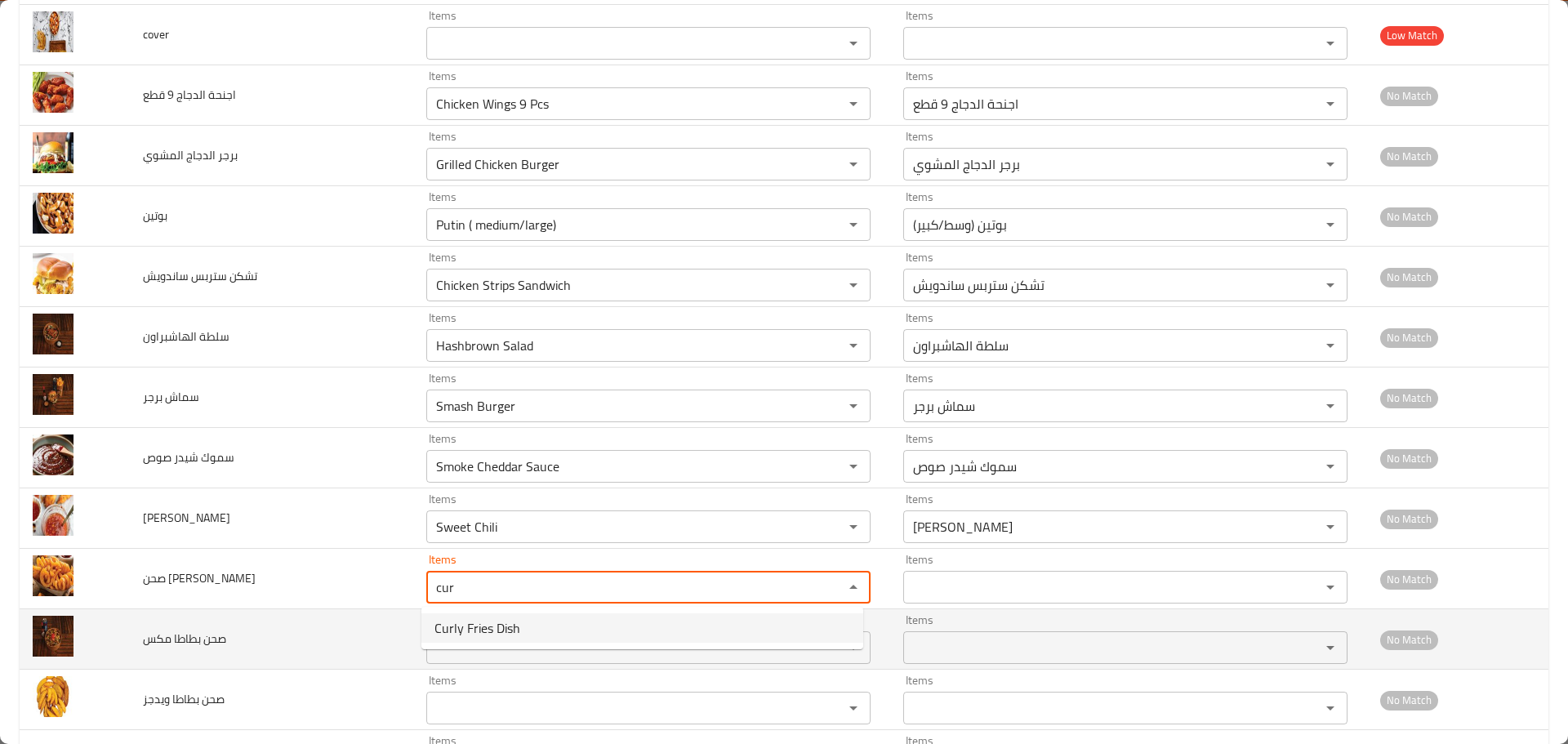
type كيرلي "Curly Fries Dish"
type كيرلي-ar "صحن بطاطا كيرلي"
type كيرلي "Curly Fries Dish"
click at [497, 644] on مكس "Items" at bounding box center [624, 647] width 386 height 23
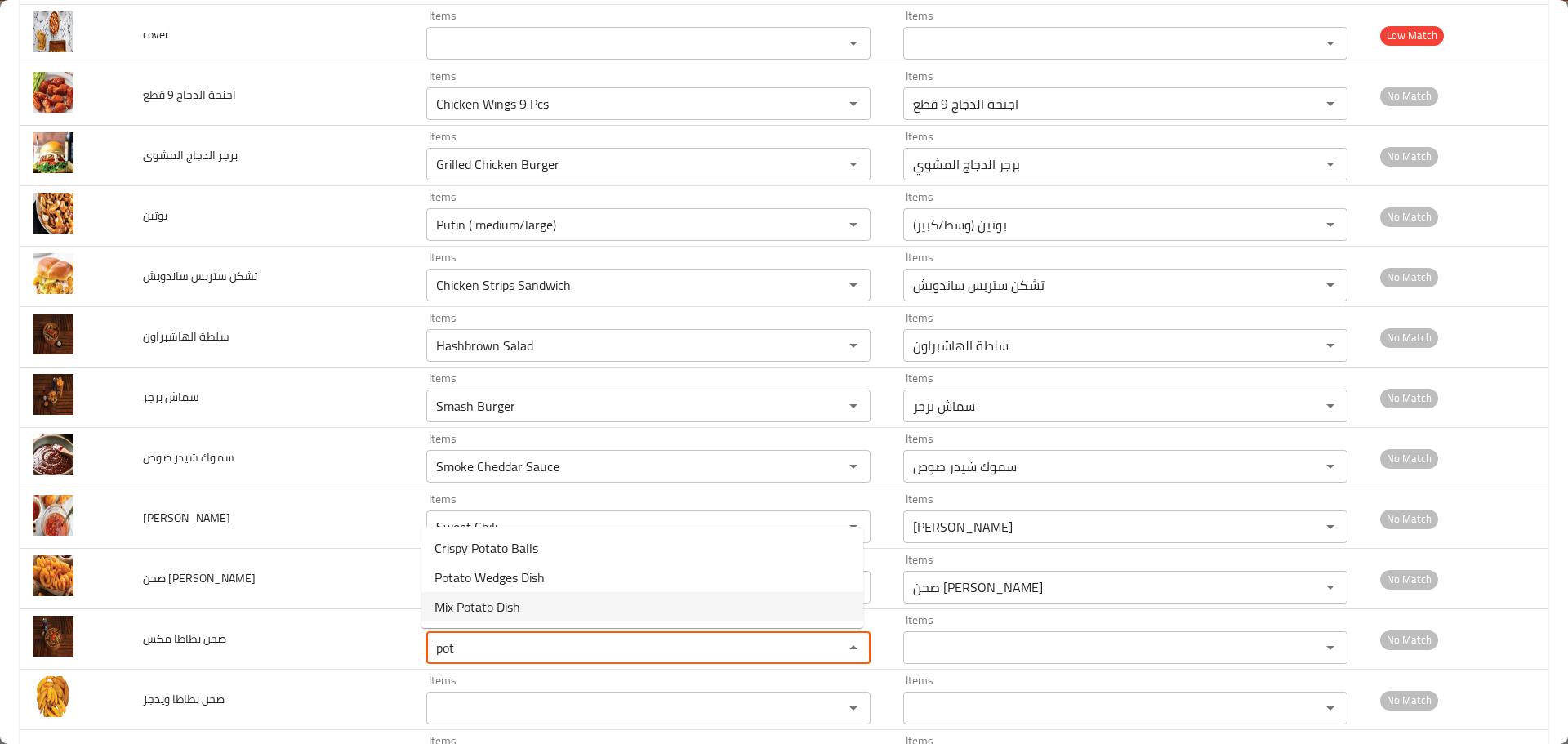
click at [500, 611] on span "Mix Potato Dish" at bounding box center [477, 606] width 86 height 19
type مكس "Mix Potato Dish"
type مكس-ar "صحن بطاطا مكس"
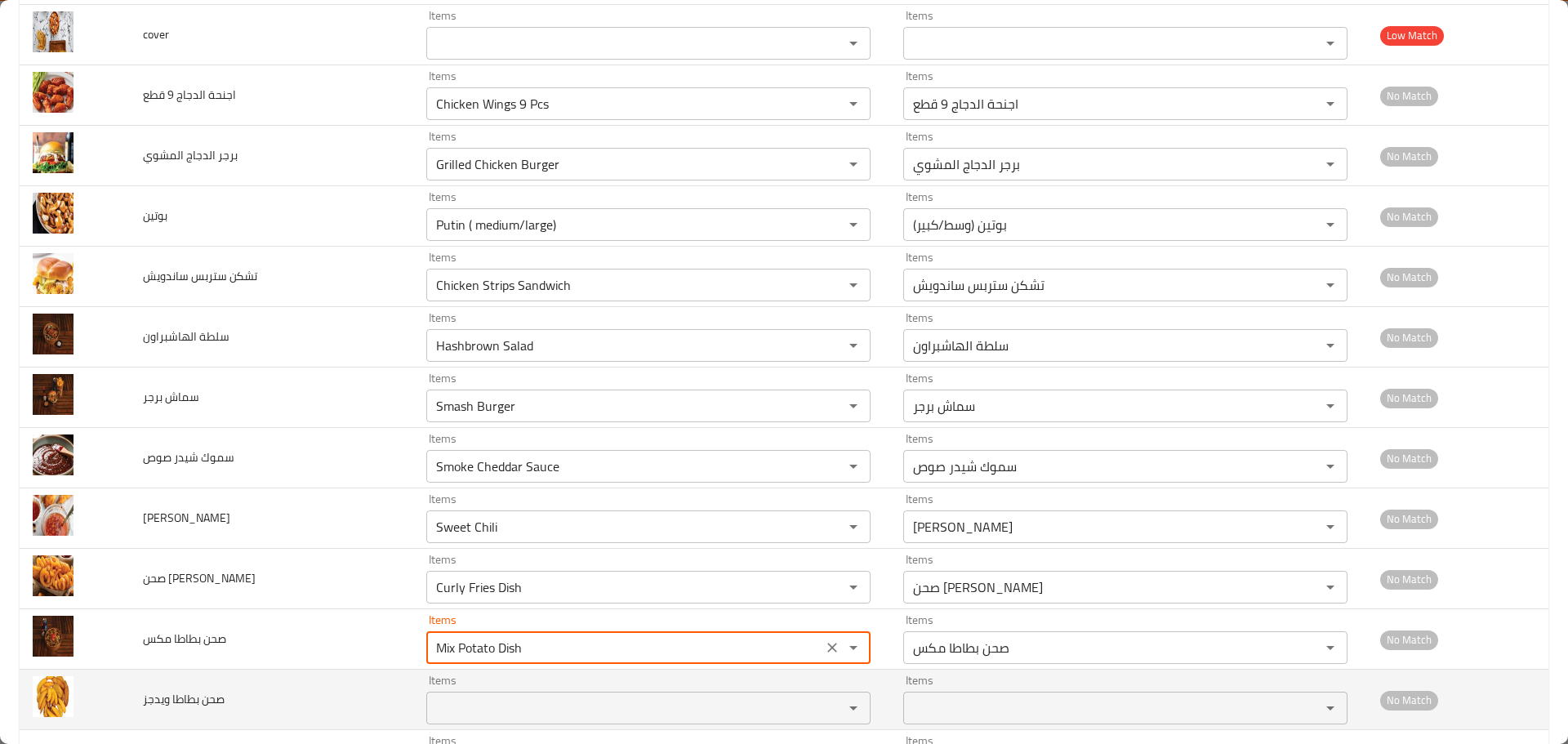
type مكس "Mix Potato Dish"
click at [459, 714] on ويدجز "Items" at bounding box center [624, 707] width 386 height 23
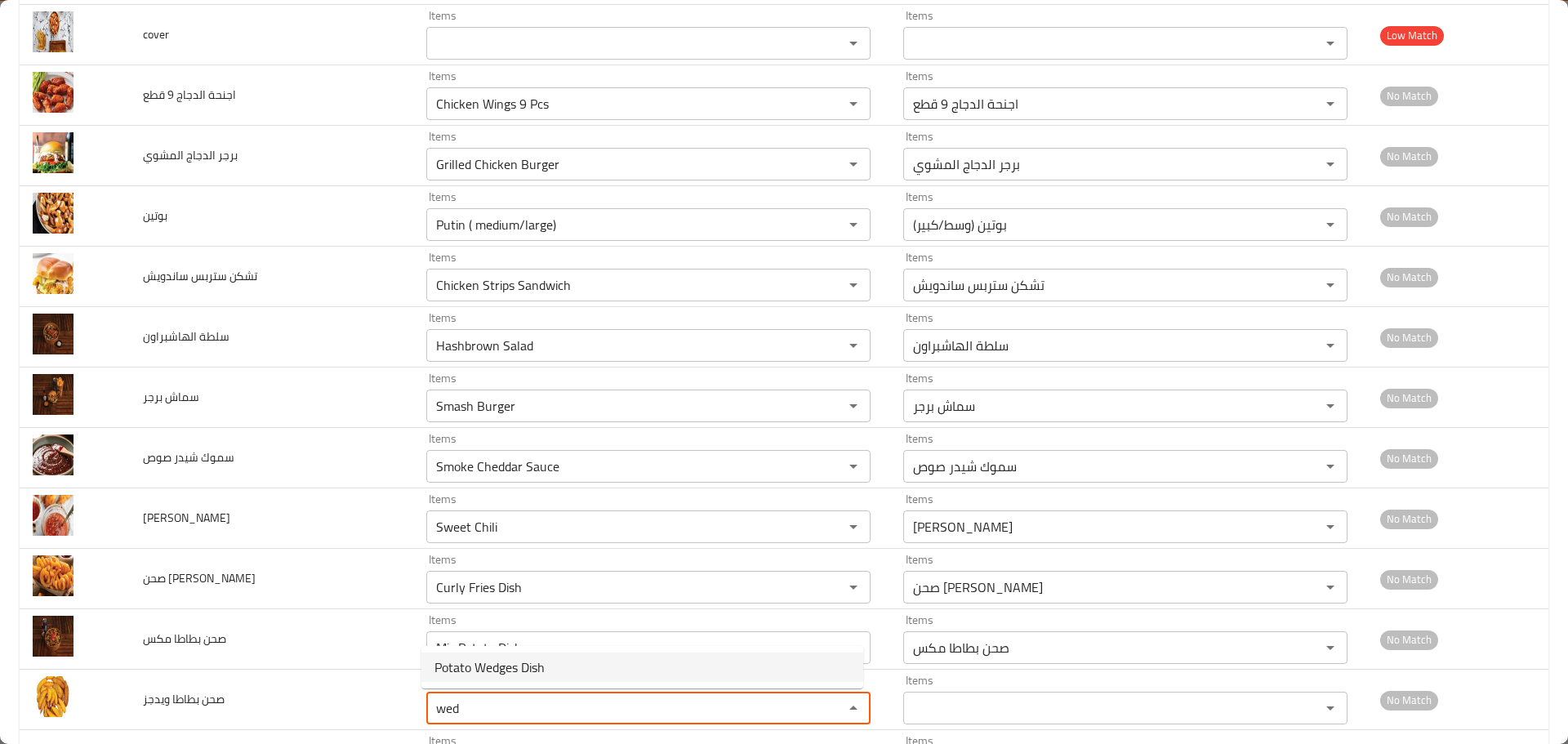
click at [518, 659] on span "Potato Wedges Dish" at bounding box center [489, 666] width 110 height 19
type ويدجز "Potato Wedges Dish"
type ويدجز-ar "صحن بطاطا ويدجز"
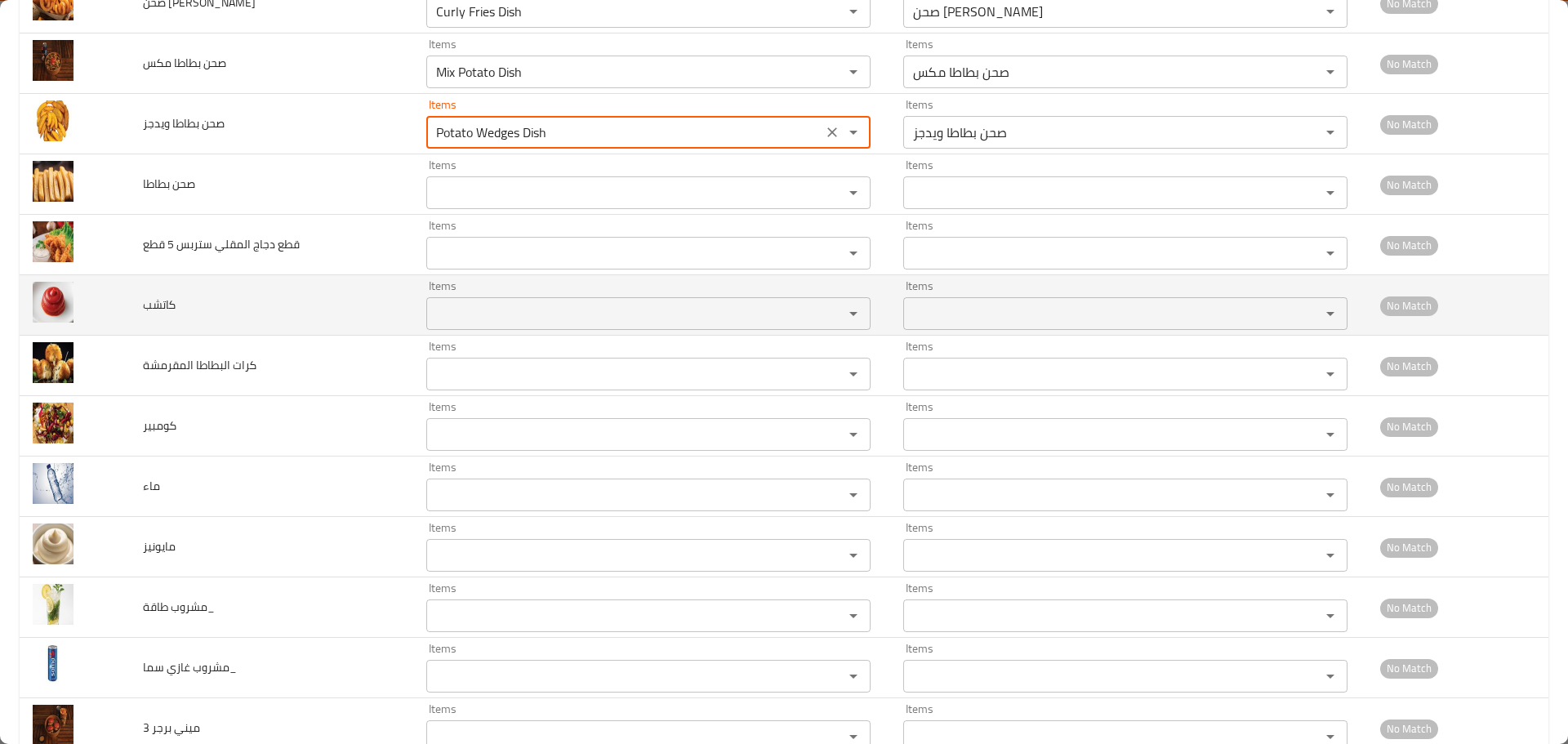
scroll to position [817, 0]
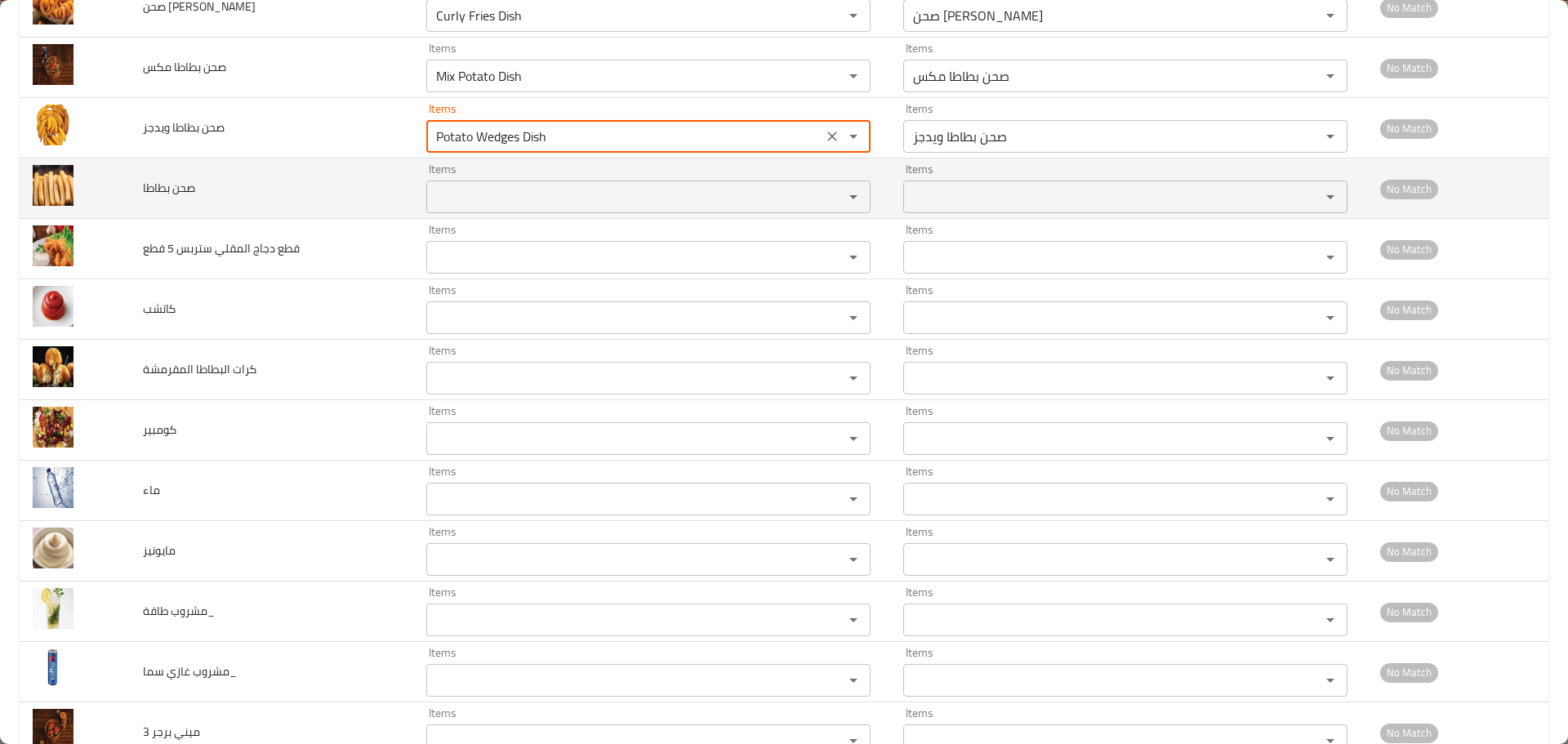
type ويدجز "Potato Wedges Dish"
click at [507, 197] on بطاطا "Items" at bounding box center [624, 196] width 386 height 23
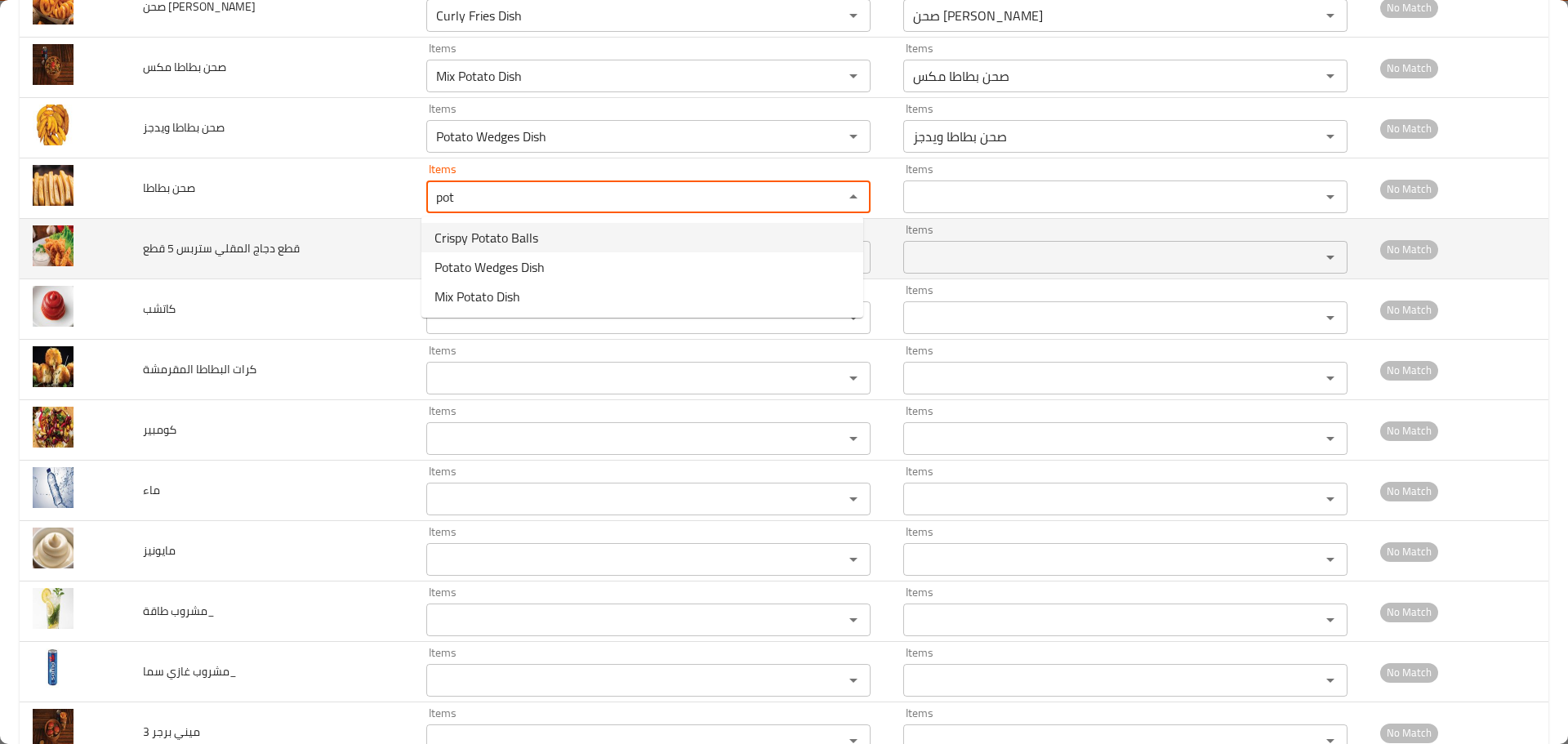
type بطاطا "pot"
click at [318, 250] on td "قطع دجاج المقلي ستربس 5 قطع" at bounding box center [271, 249] width 284 height 60
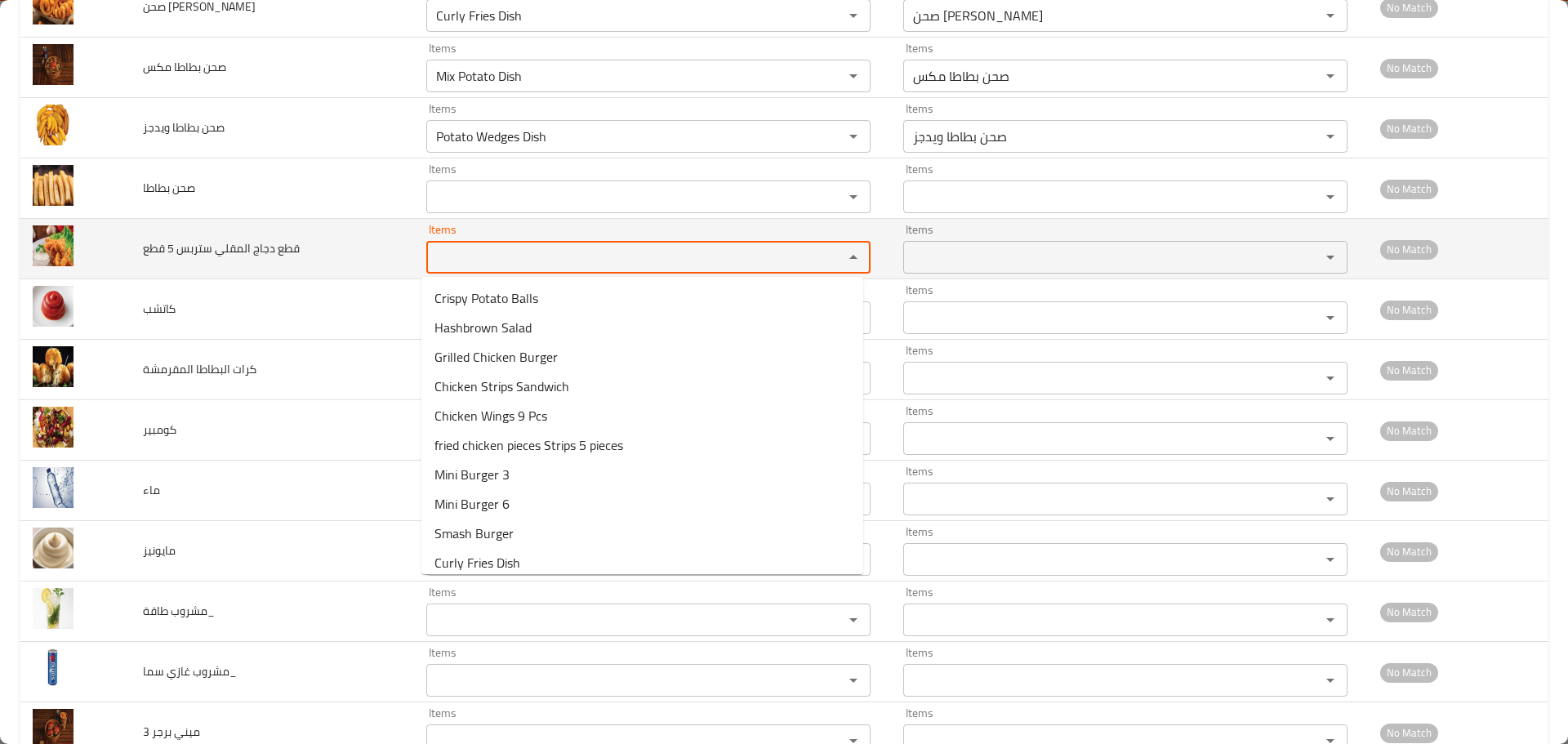
click at [511, 257] on قطع "Items" at bounding box center [624, 257] width 386 height 23
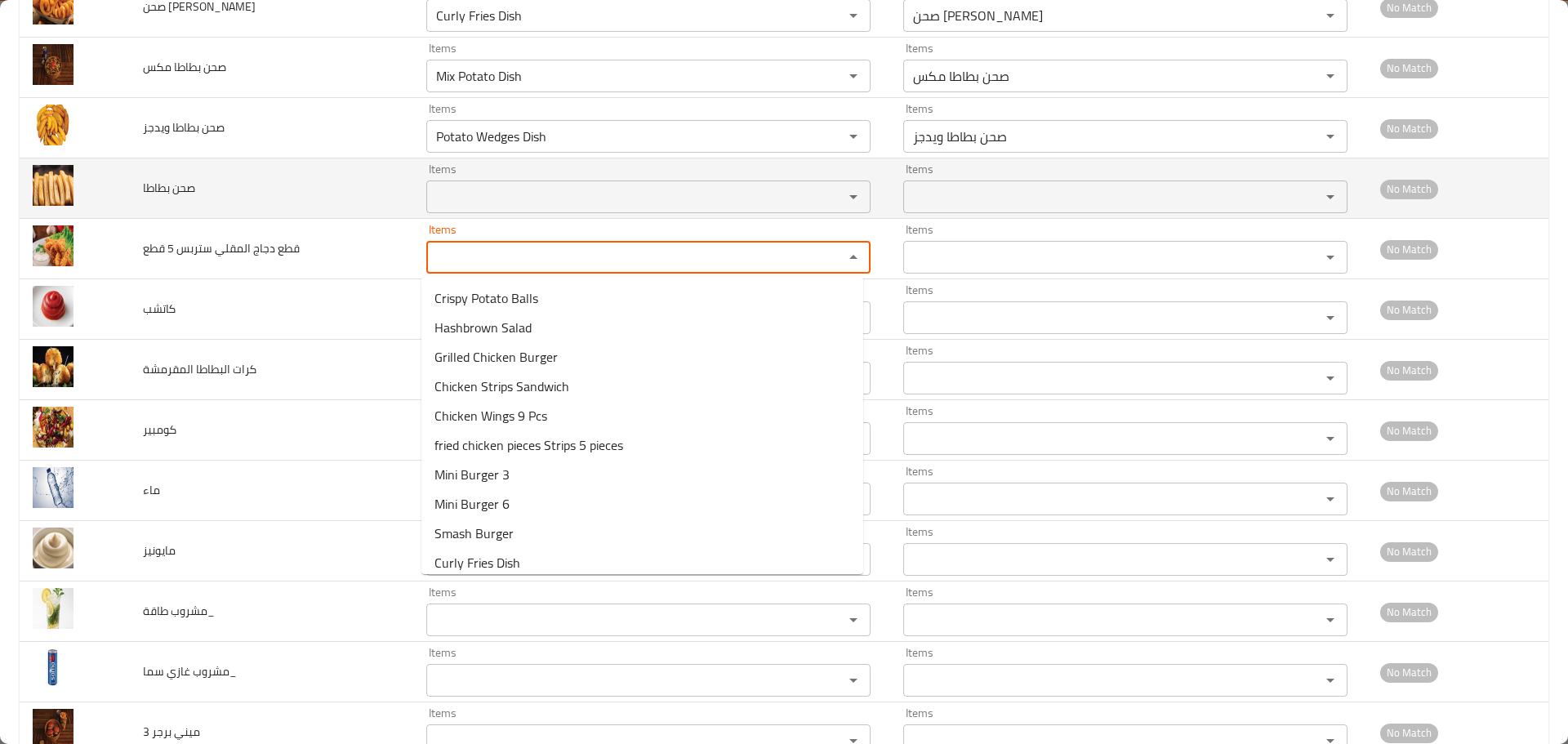
click at [511, 210] on div "Items" at bounding box center [648, 197] width 444 height 33
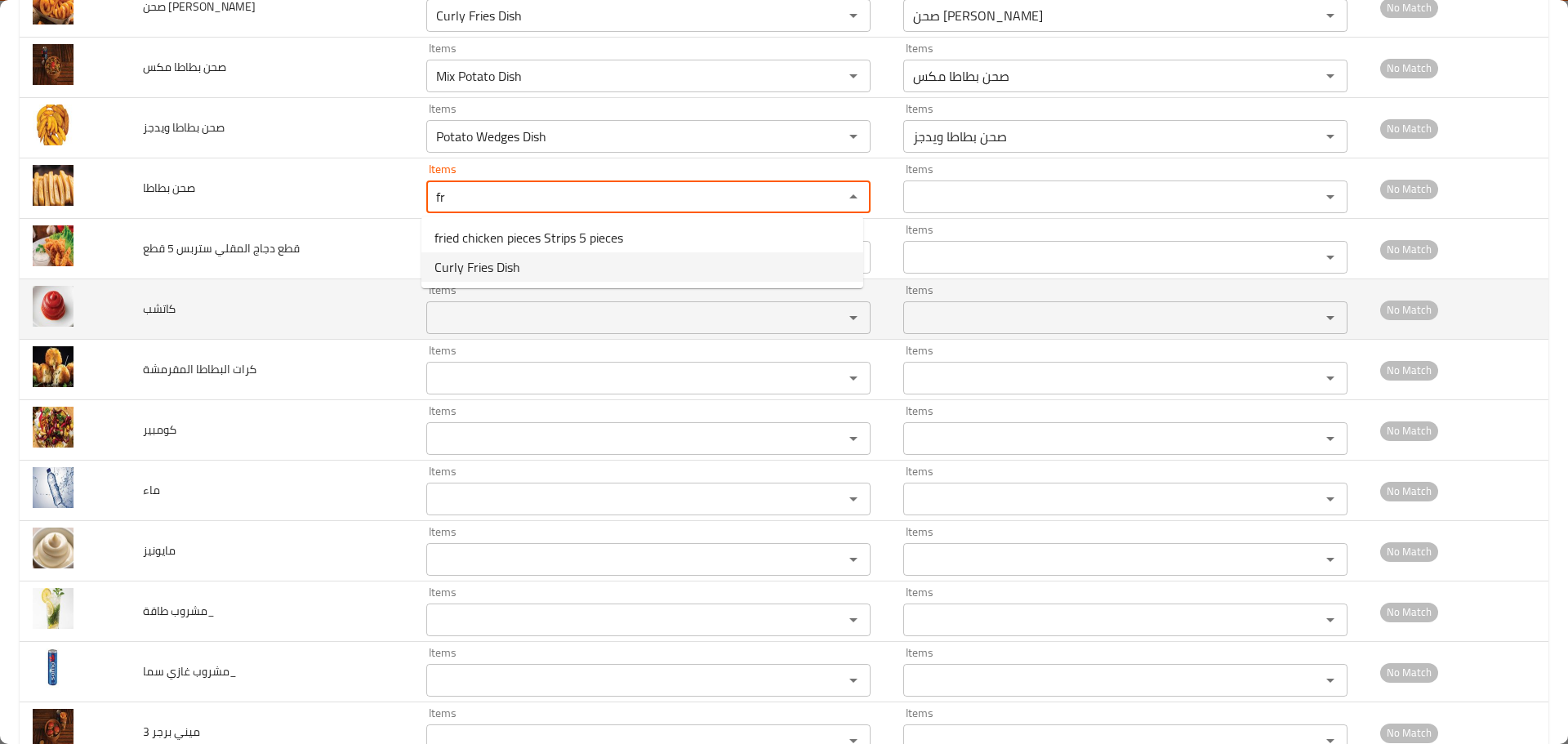
type بطاطا "fr"
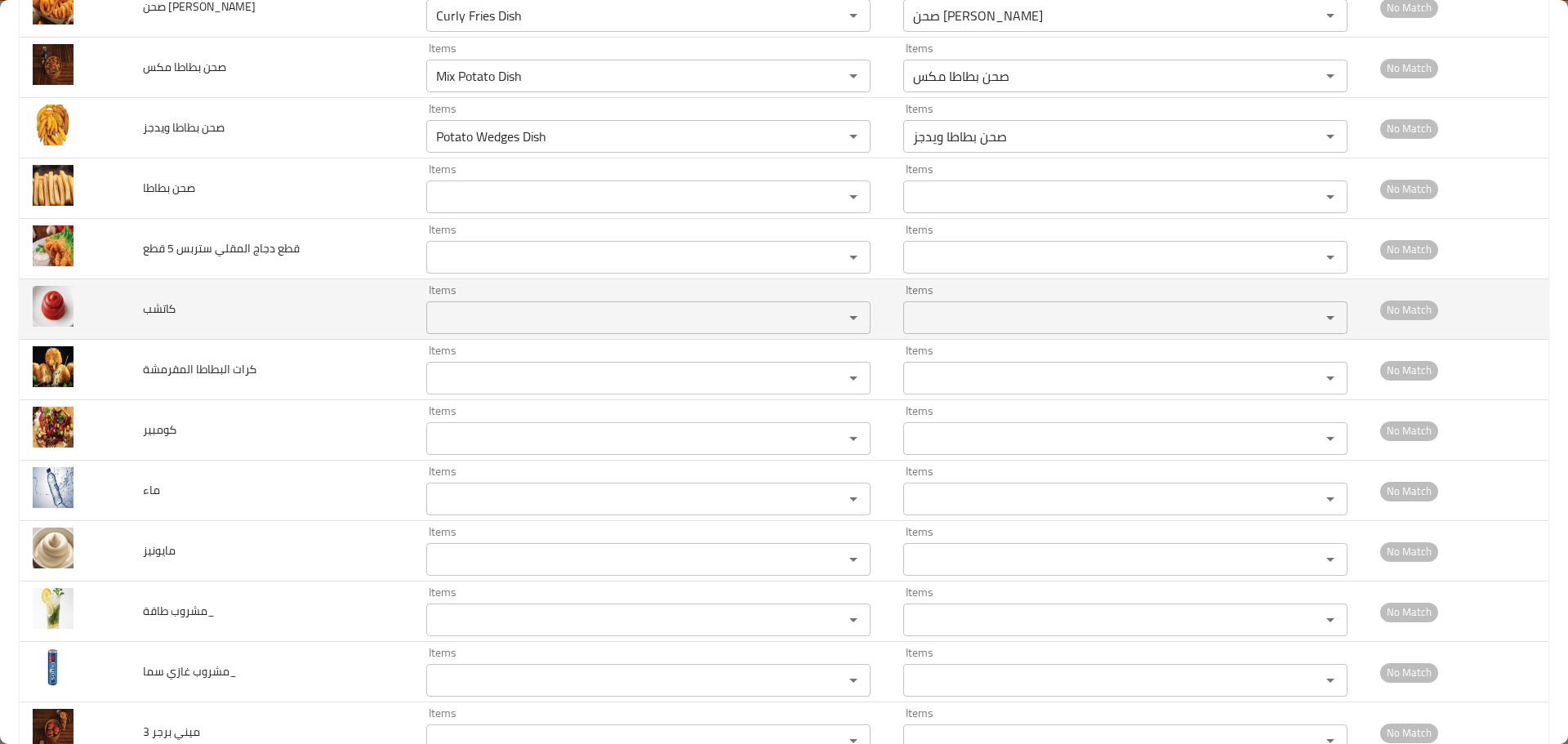
click at [370, 284] on td "كاتشب" at bounding box center [271, 309] width 284 height 60
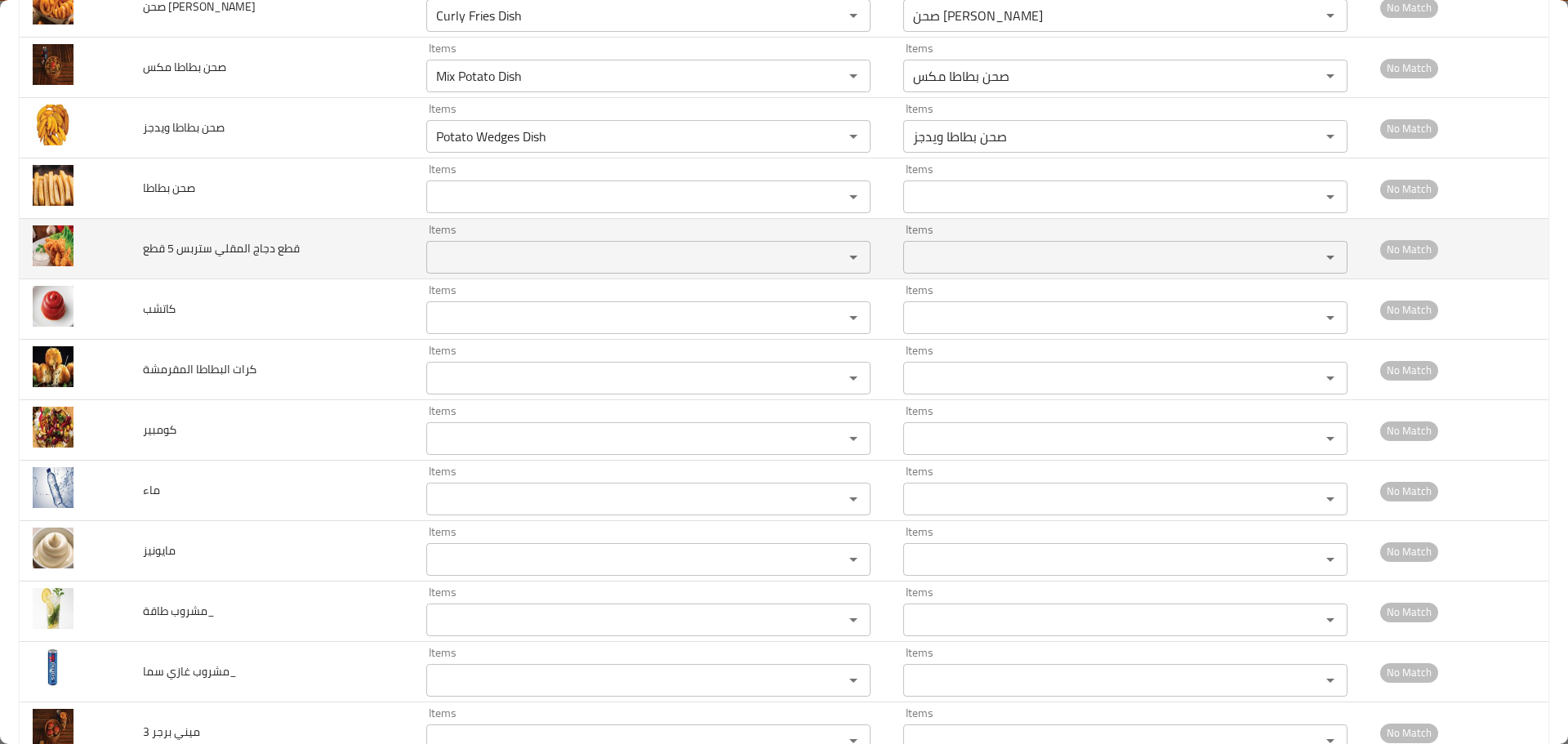
click at [455, 260] on قطع "Items" at bounding box center [624, 257] width 386 height 23
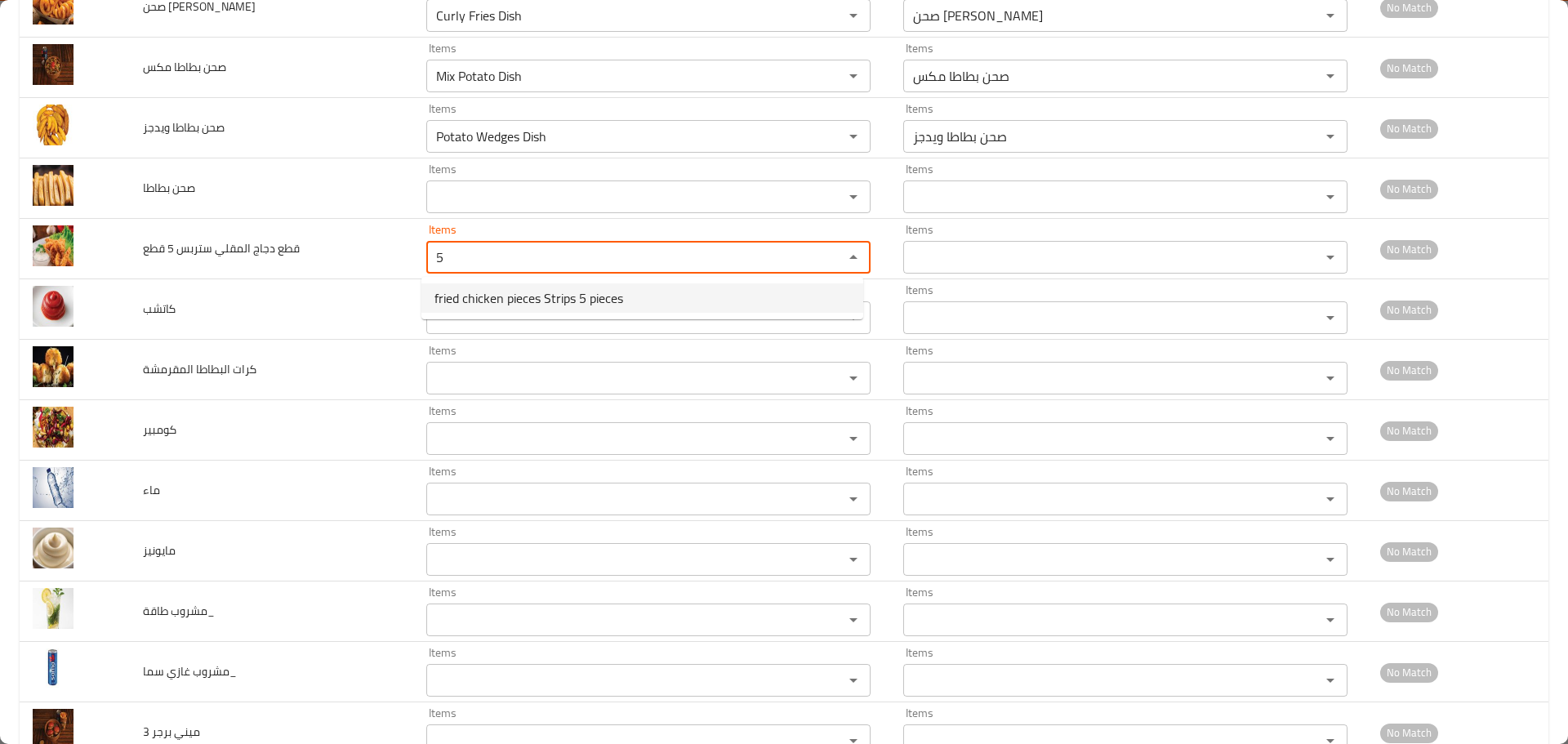
click at [467, 291] on span "fried chicken pieces Strips 5 pieces" at bounding box center [528, 298] width 189 height 19
type قطع "fried chicken pieces Strips 5 pieces"
type قطع-ar "قطع دجاج المقلي ستربس 5 قطع"
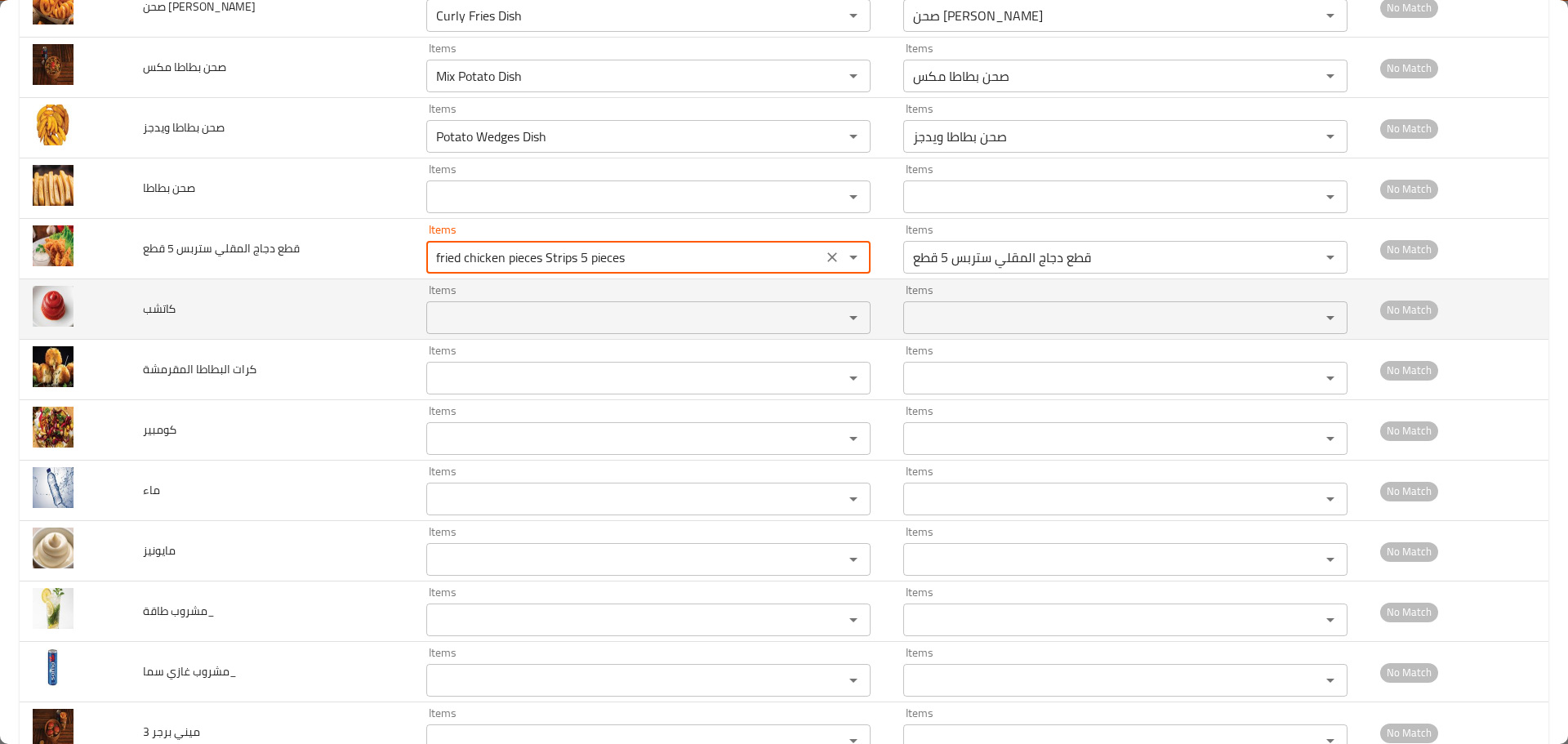
type قطع "fried chicken pieces Strips 5 pieces"
click at [464, 308] on input "Items" at bounding box center [624, 318] width 386 height 23
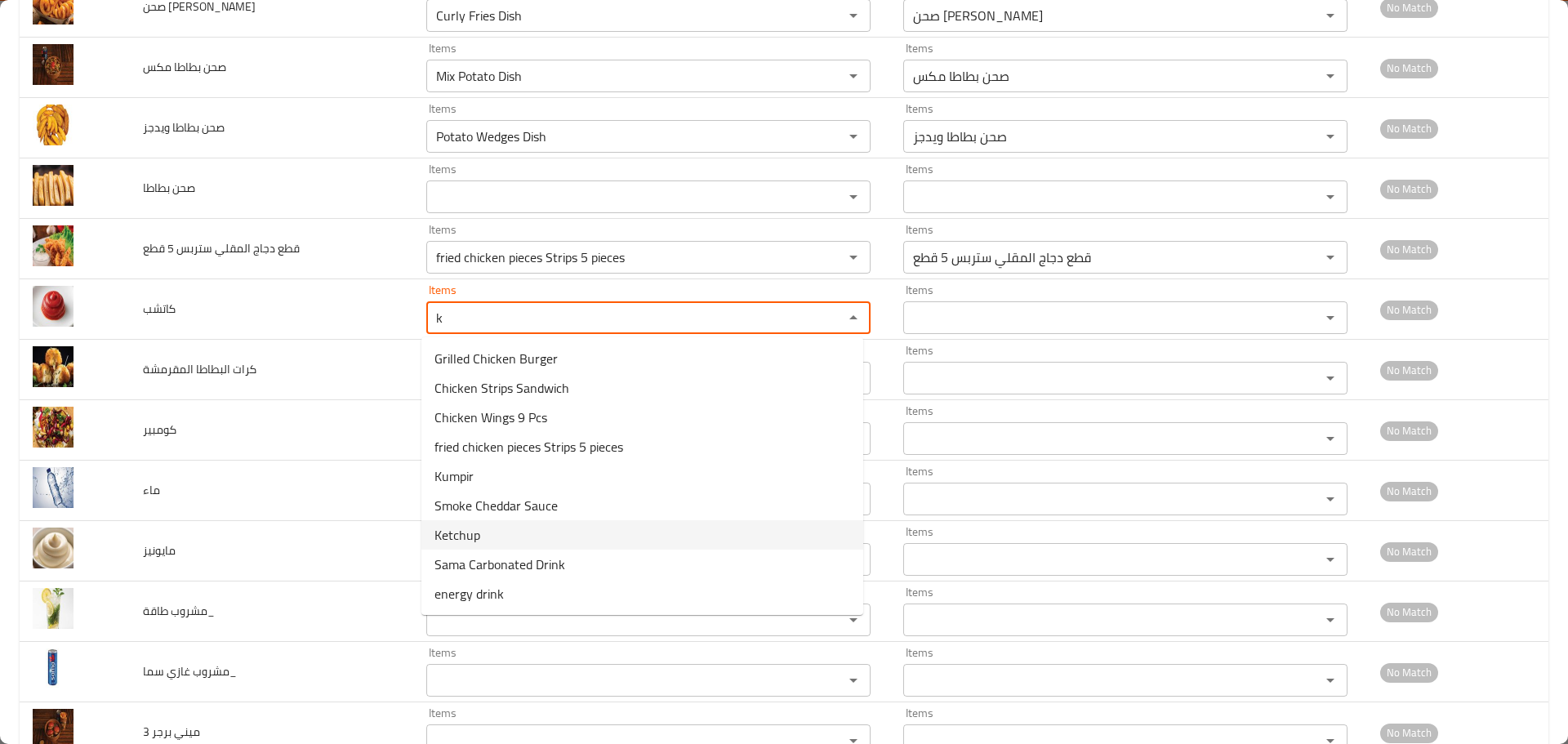
click at [486, 527] on li "Ketchup" at bounding box center [643, 535] width 442 height 29
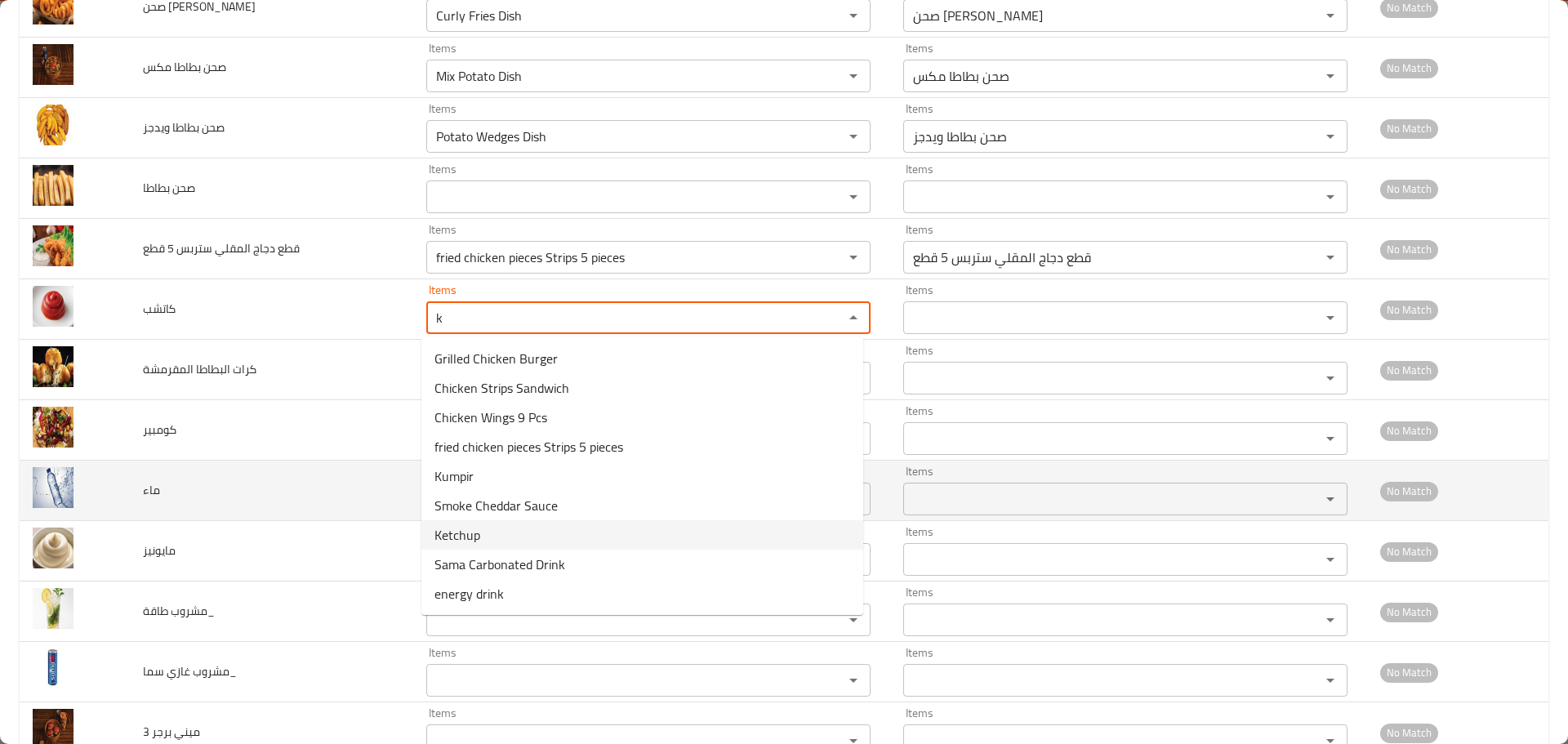
type input "Ketchup"
type input "كاتشب"
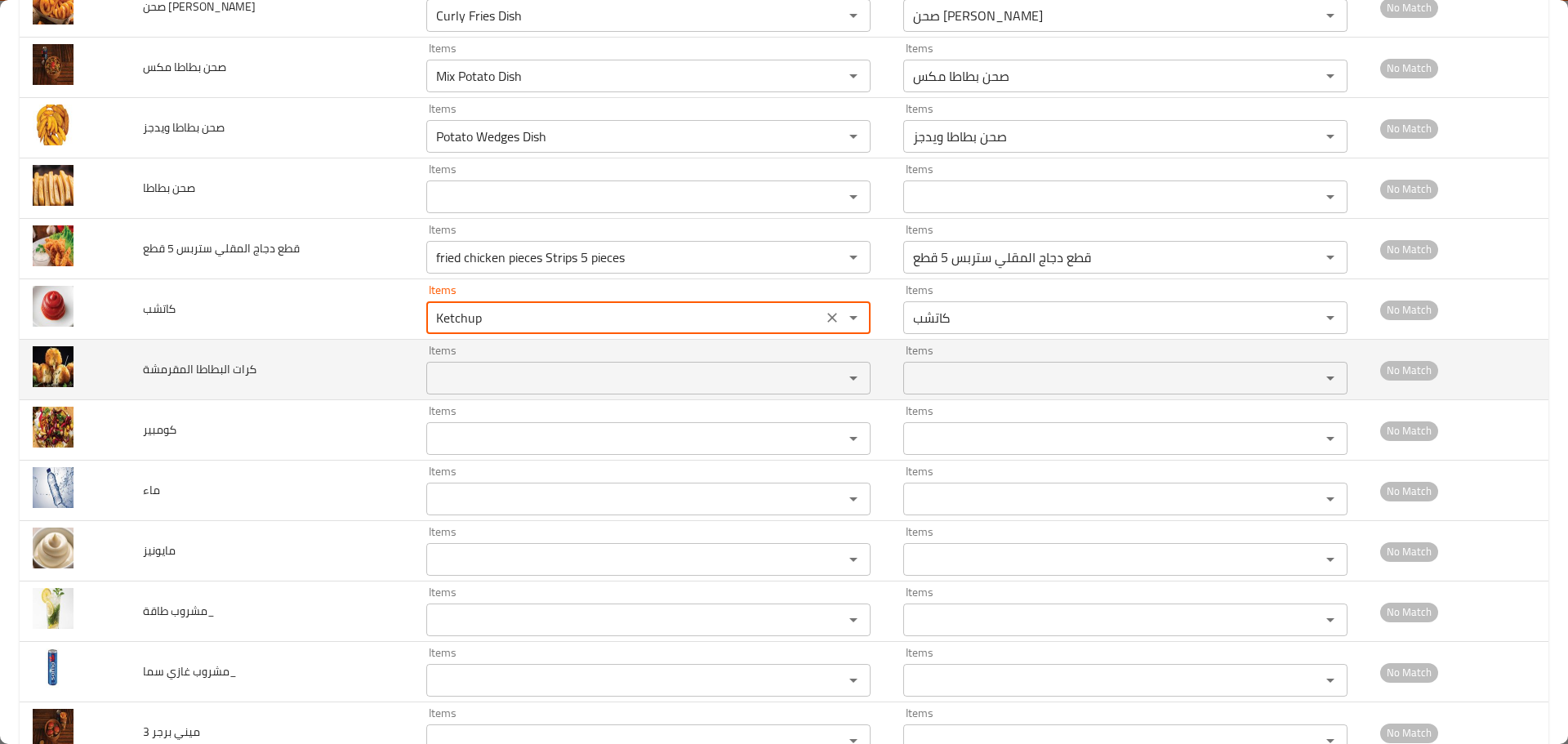
type input "Ketchup"
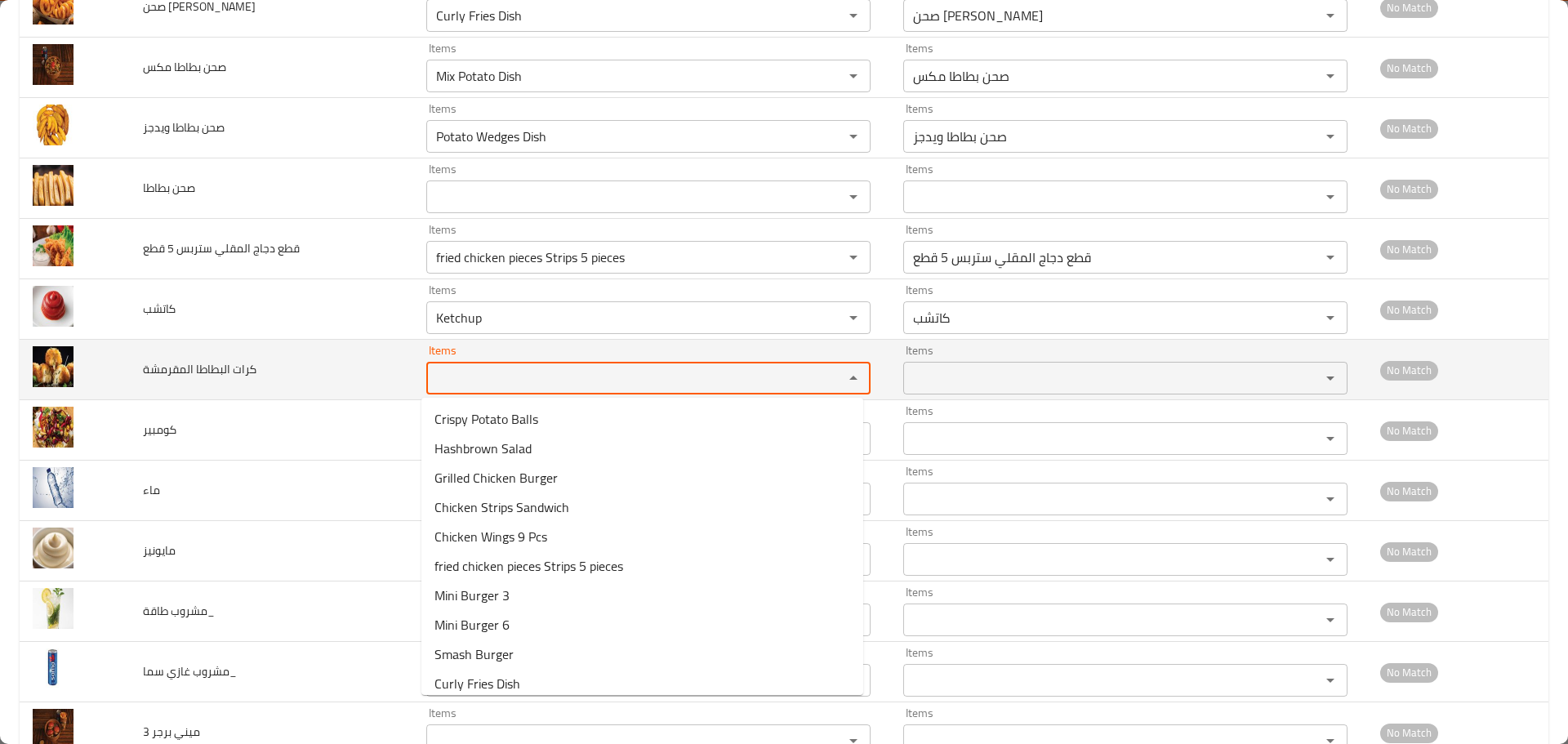
click at [479, 381] on المقرمشة "Items" at bounding box center [624, 378] width 386 height 23
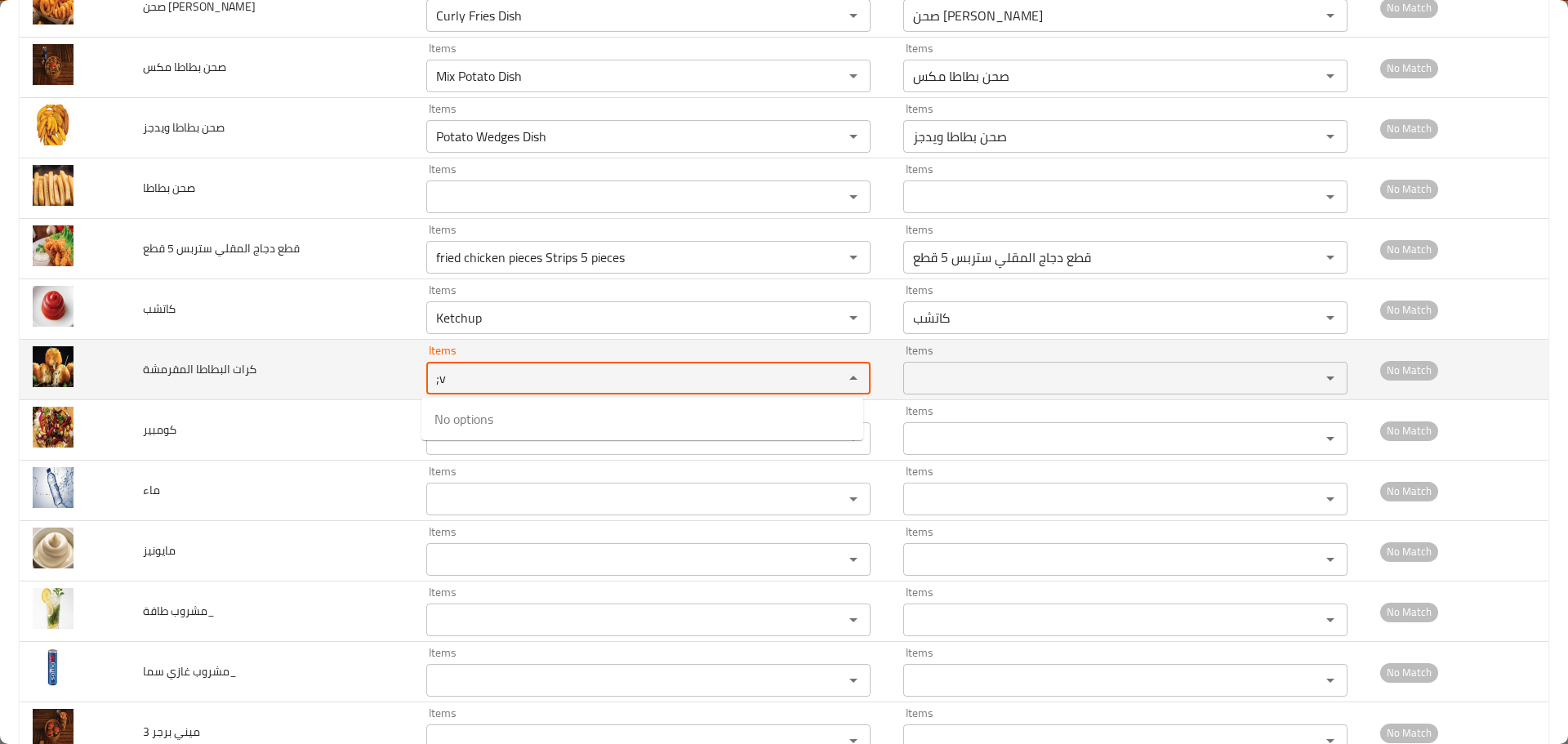
type المقرمشة ";"
type المقرمشة "v"
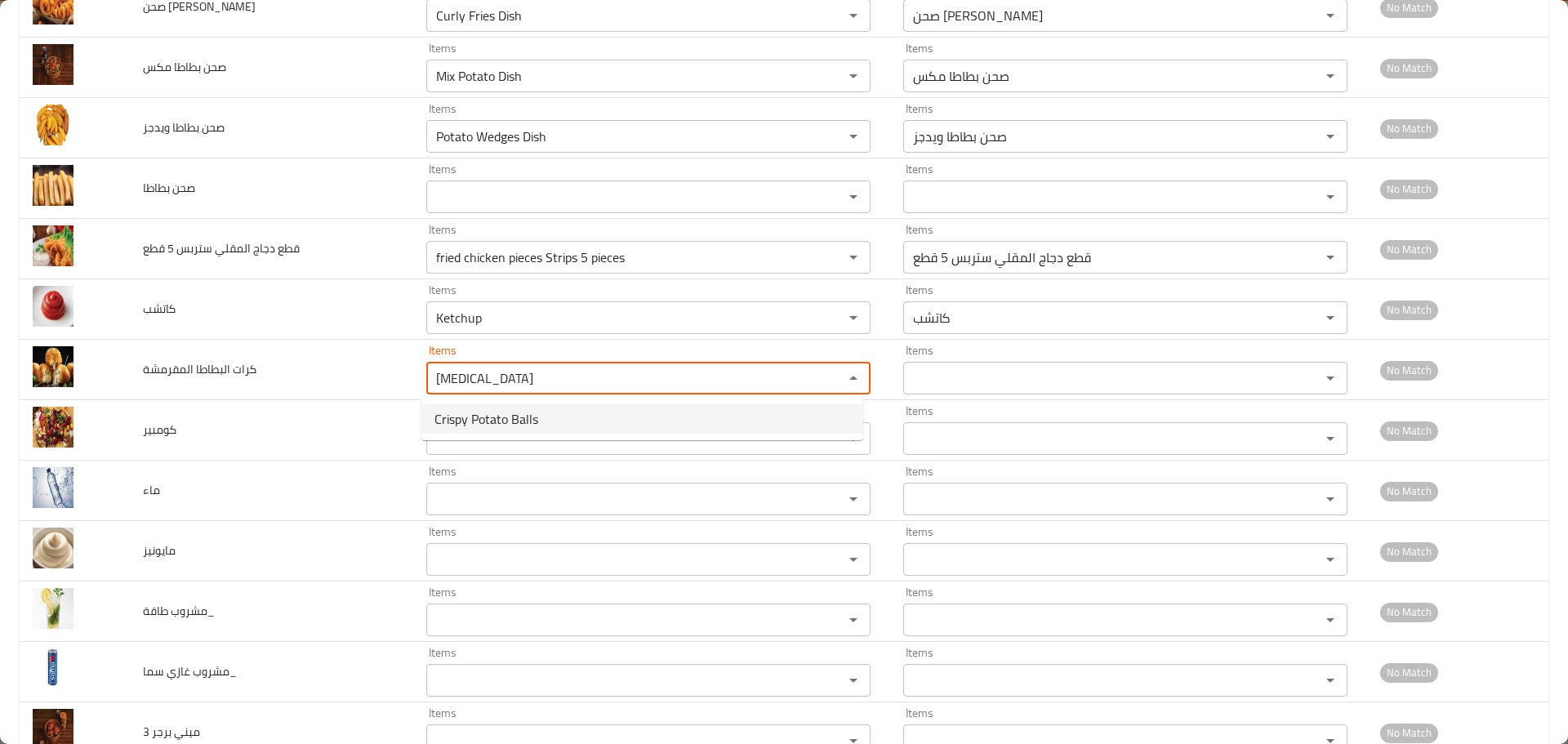
click at [481, 418] on span "Crispy Potato Balls" at bounding box center [486, 418] width 104 height 19
type المقرمشة "Crispy Potato Balls"
type المقرمشة-ar "كرات البطاطا المقرمشة"
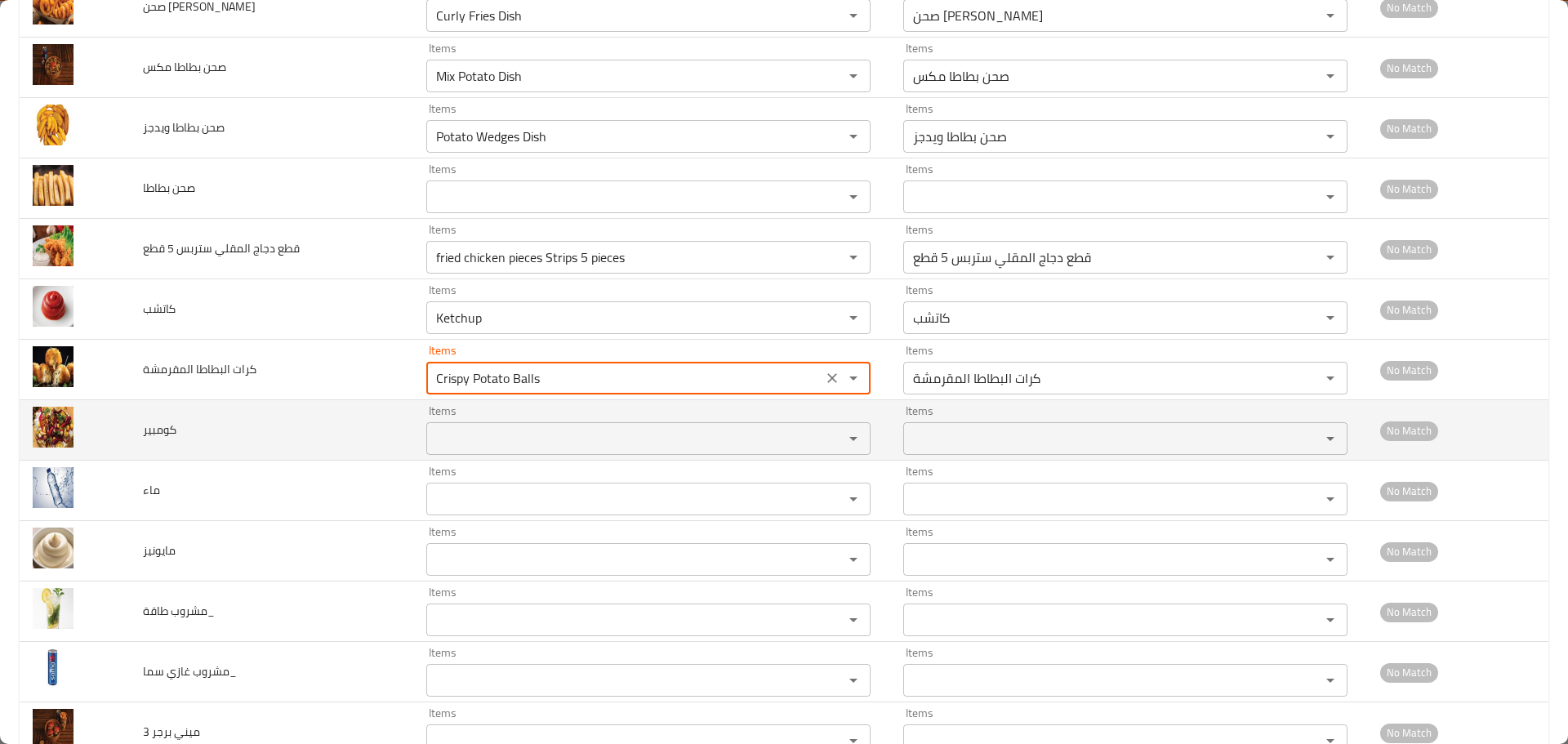
type المقرمشة "Crispy Potato Balls"
click at [471, 445] on input "Items" at bounding box center [624, 438] width 386 height 23
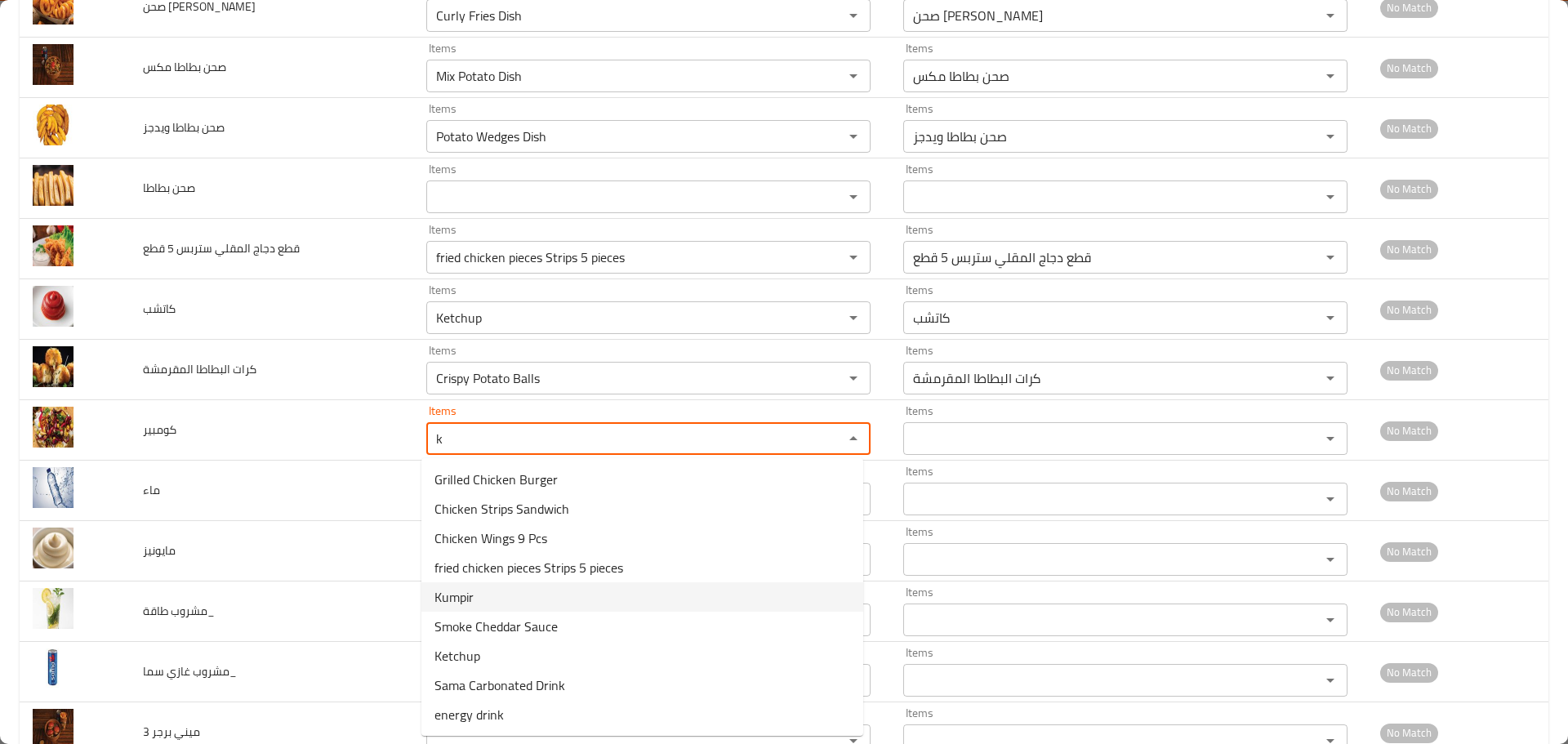
click at [457, 583] on li "Kumpir" at bounding box center [643, 597] width 442 height 29
type input "Kumpir"
type input "كومبير"
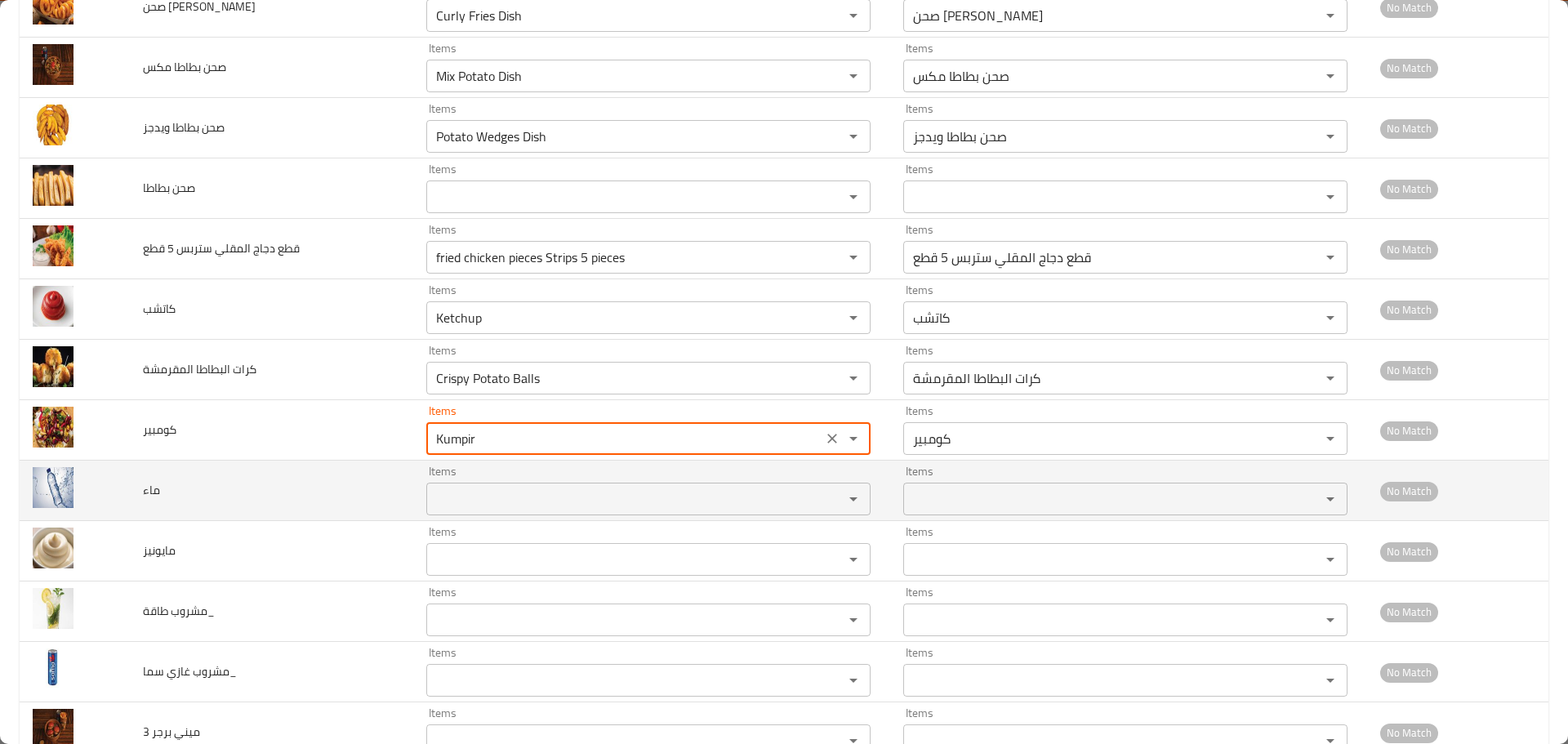
type input "Kumpir"
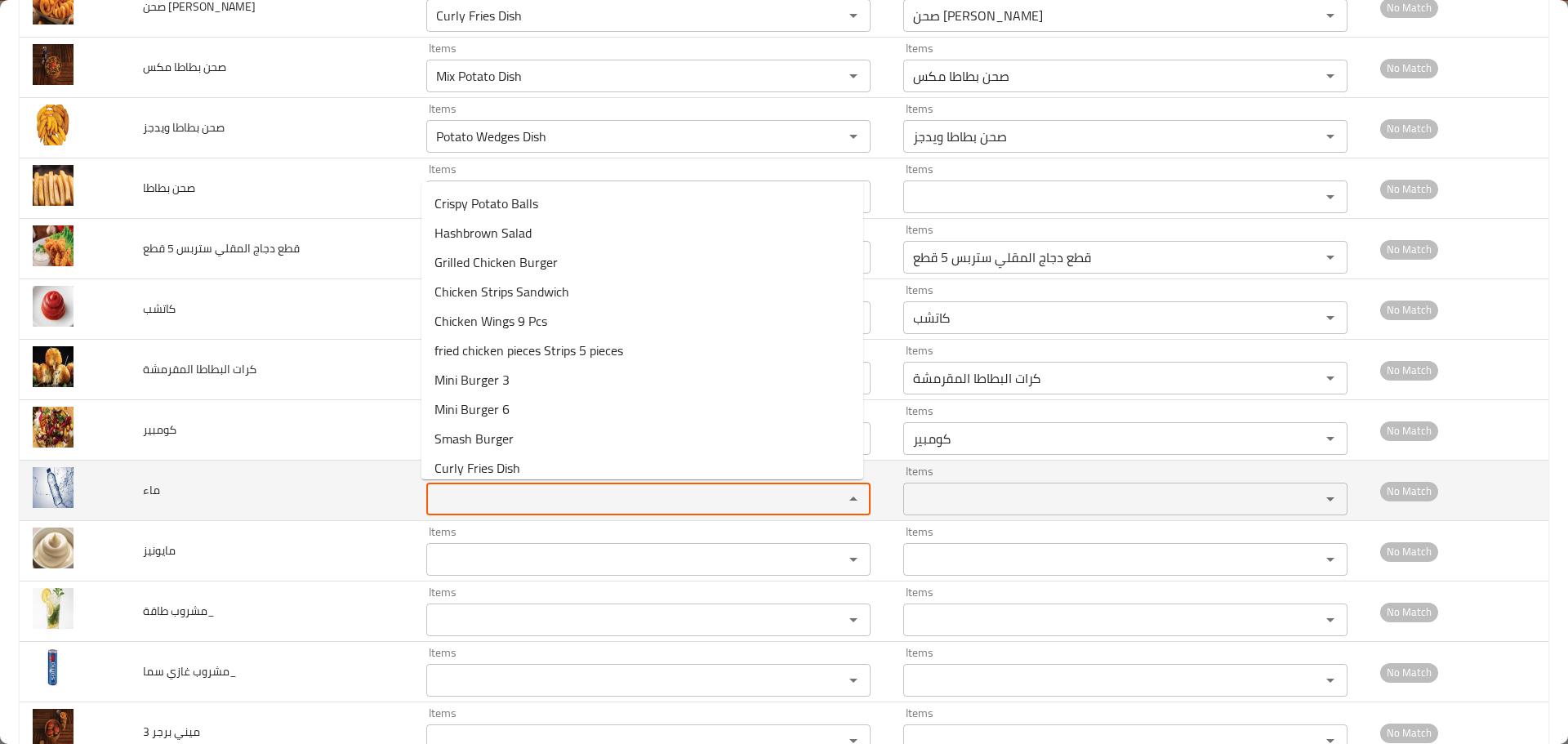
click at [480, 490] on input "Items" at bounding box center [624, 498] width 386 height 23
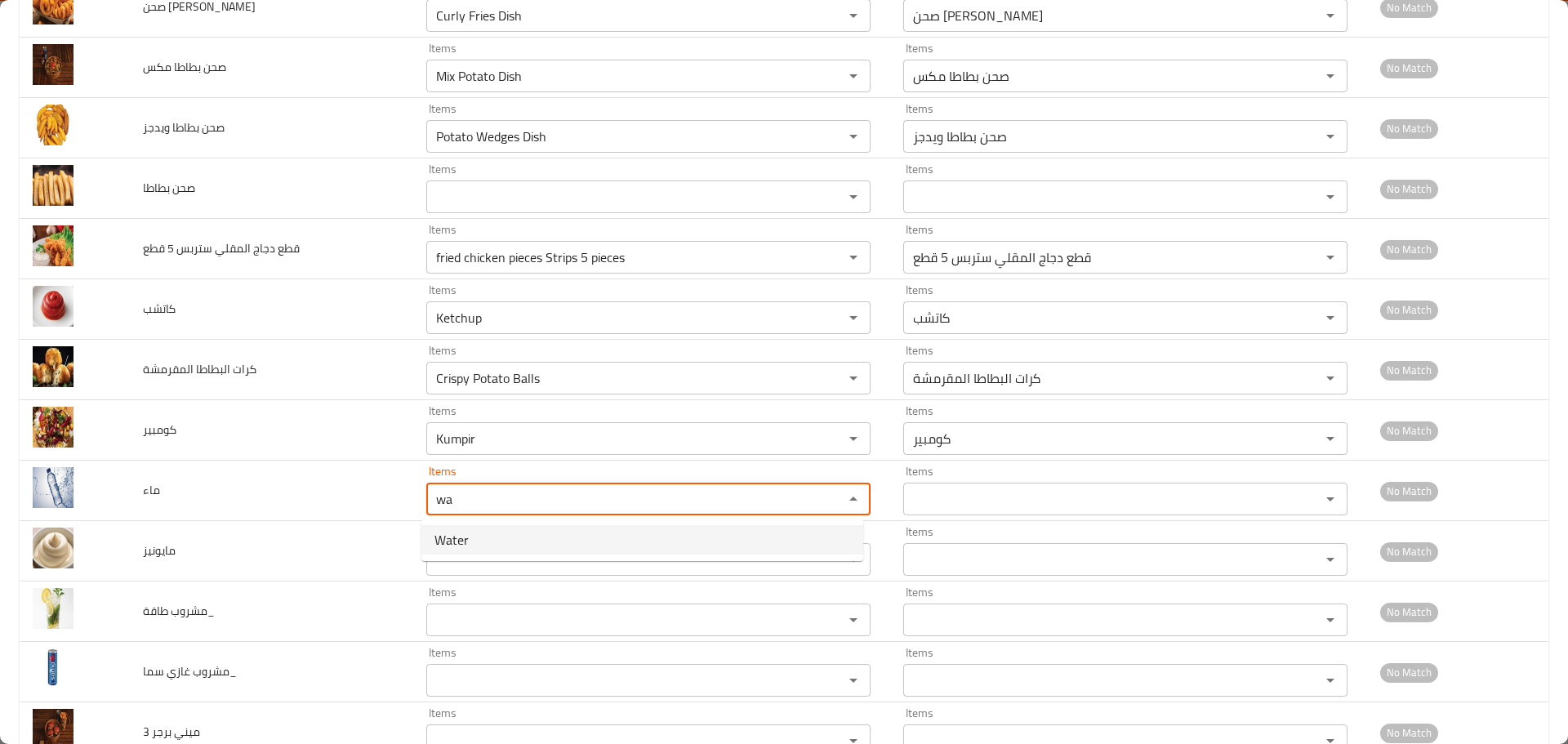
click at [476, 538] on li "Water" at bounding box center [643, 540] width 442 height 29
type input "Water"
type input "ماء"
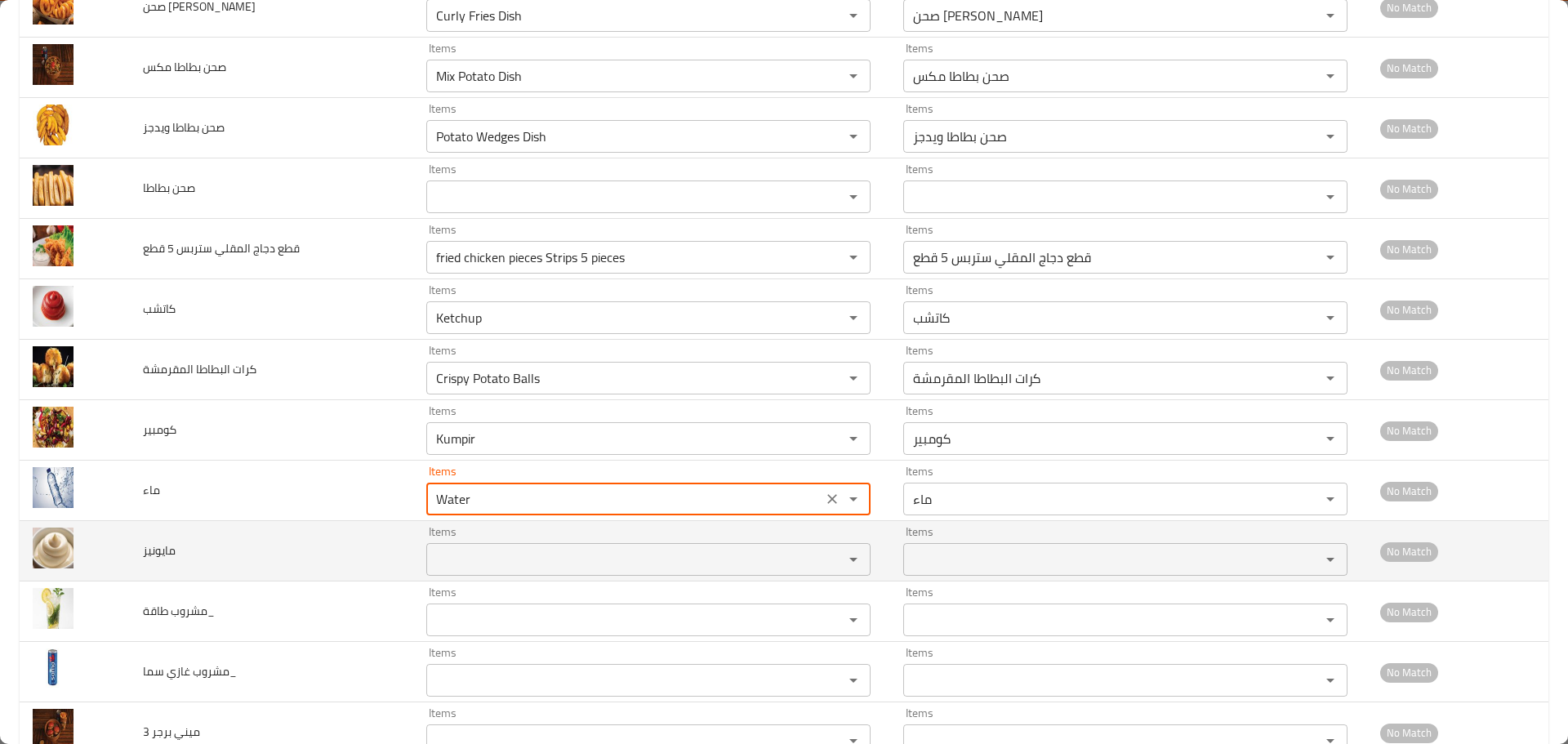
type input "Water"
click at [471, 552] on input "Items" at bounding box center [624, 560] width 386 height 23
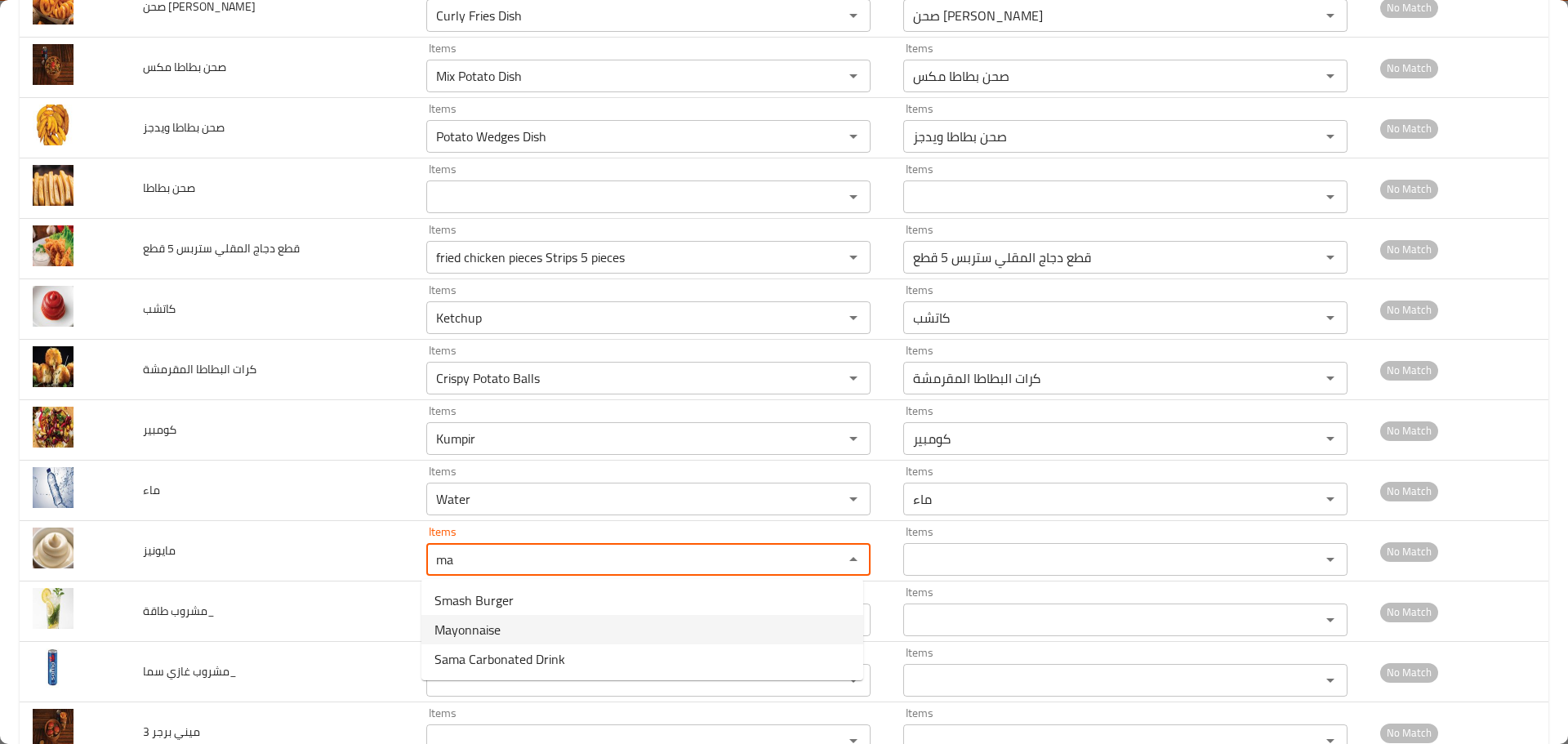
click at [462, 629] on span "Mayonnaise" at bounding box center [467, 629] width 66 height 19
type input "Mayonnaise"
type input "مايونيز"
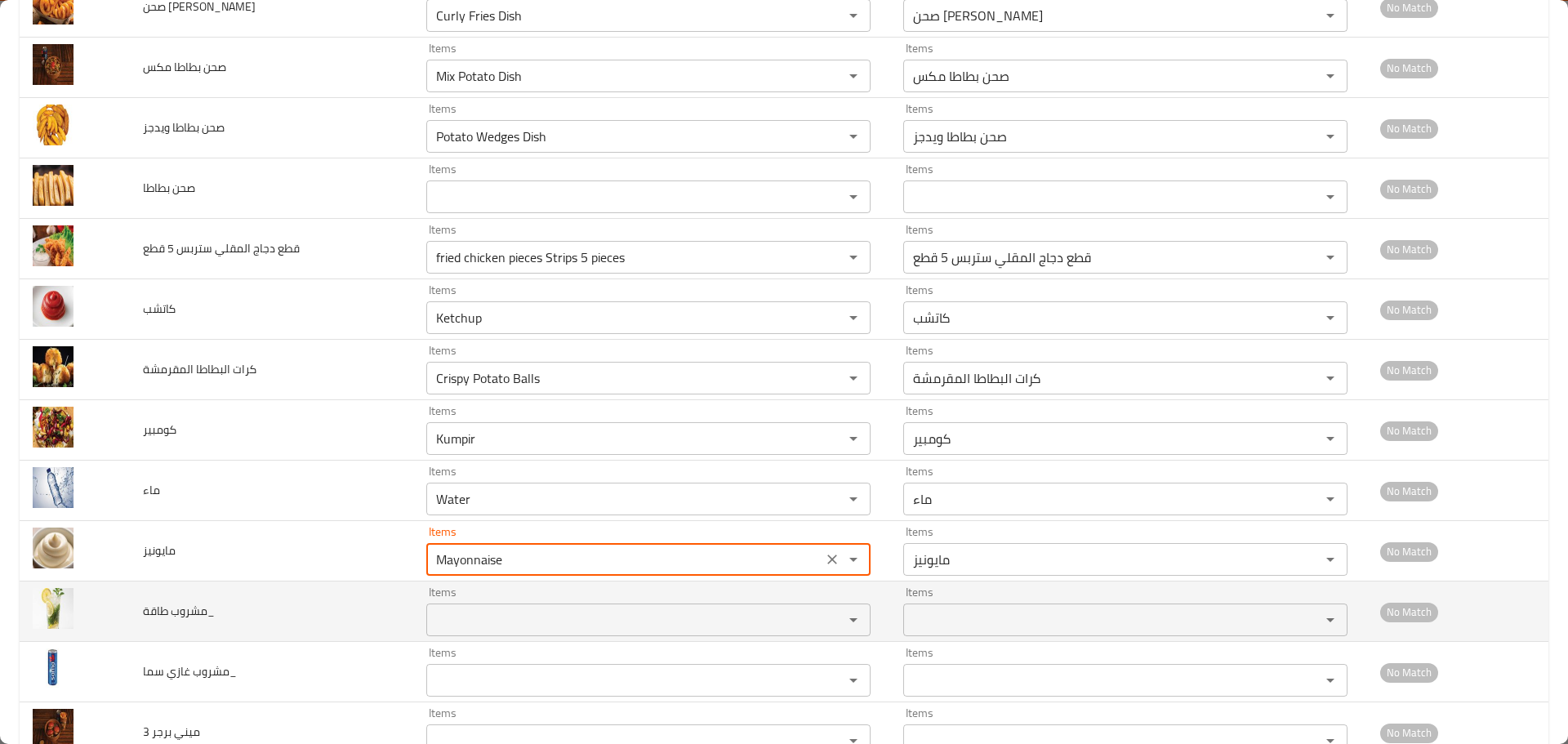
type input "Mayonnaise"
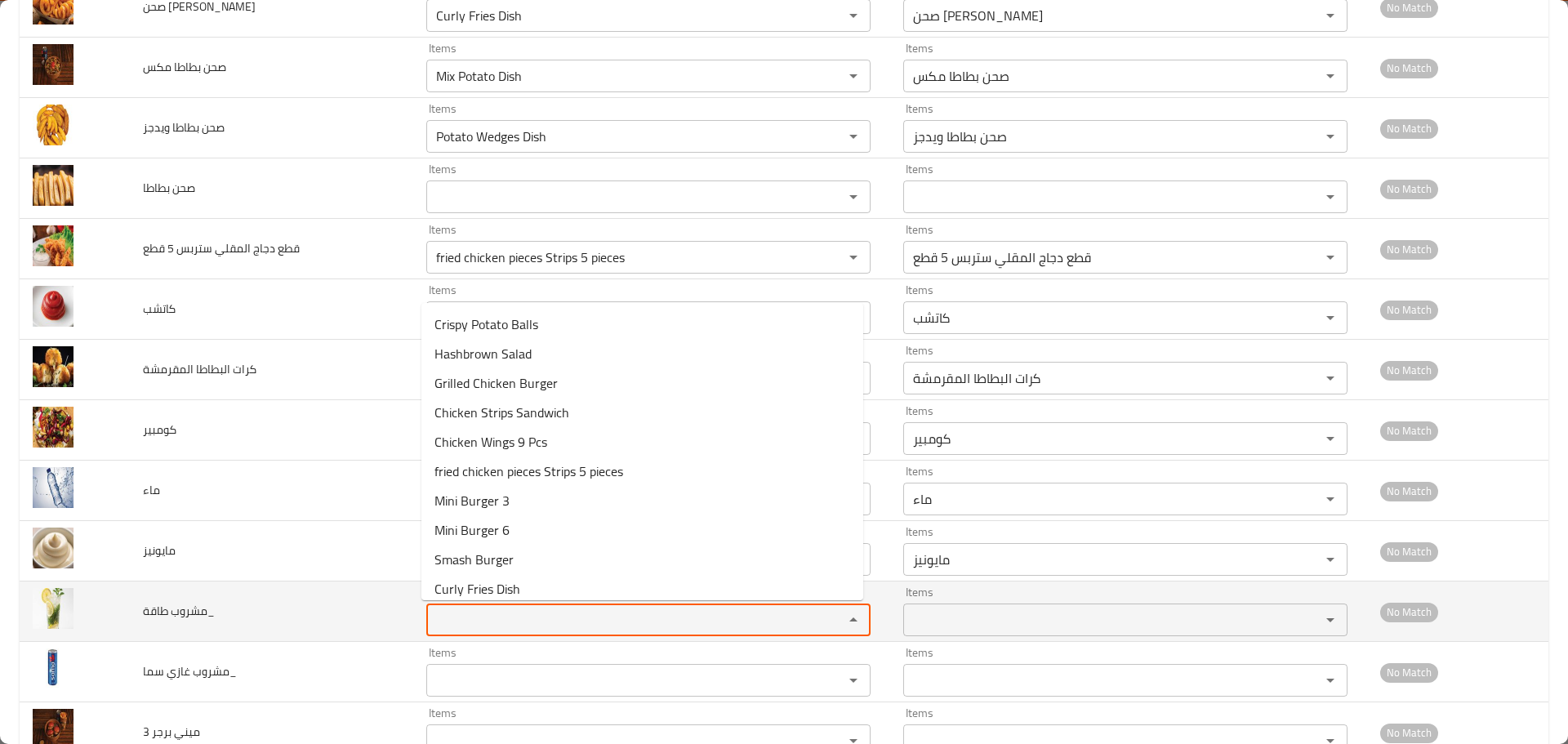
click at [471, 620] on طاقة_ "Items" at bounding box center [624, 620] width 386 height 23
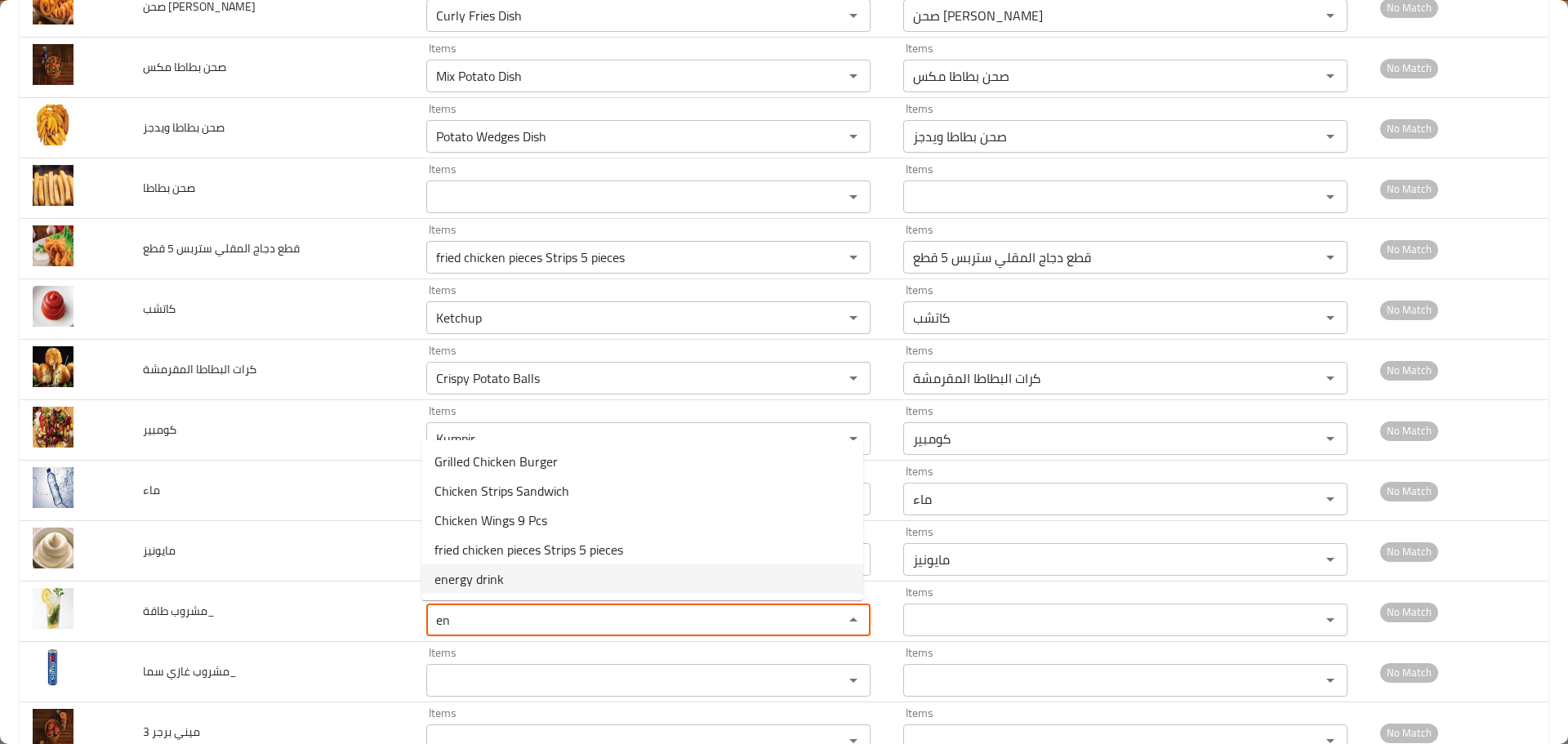
click at [471, 577] on span "energy drink" at bounding box center [469, 579] width 69 height 19
type طاقة_ "energy drink"
type طاقة_-ar "مشروب طاقة"
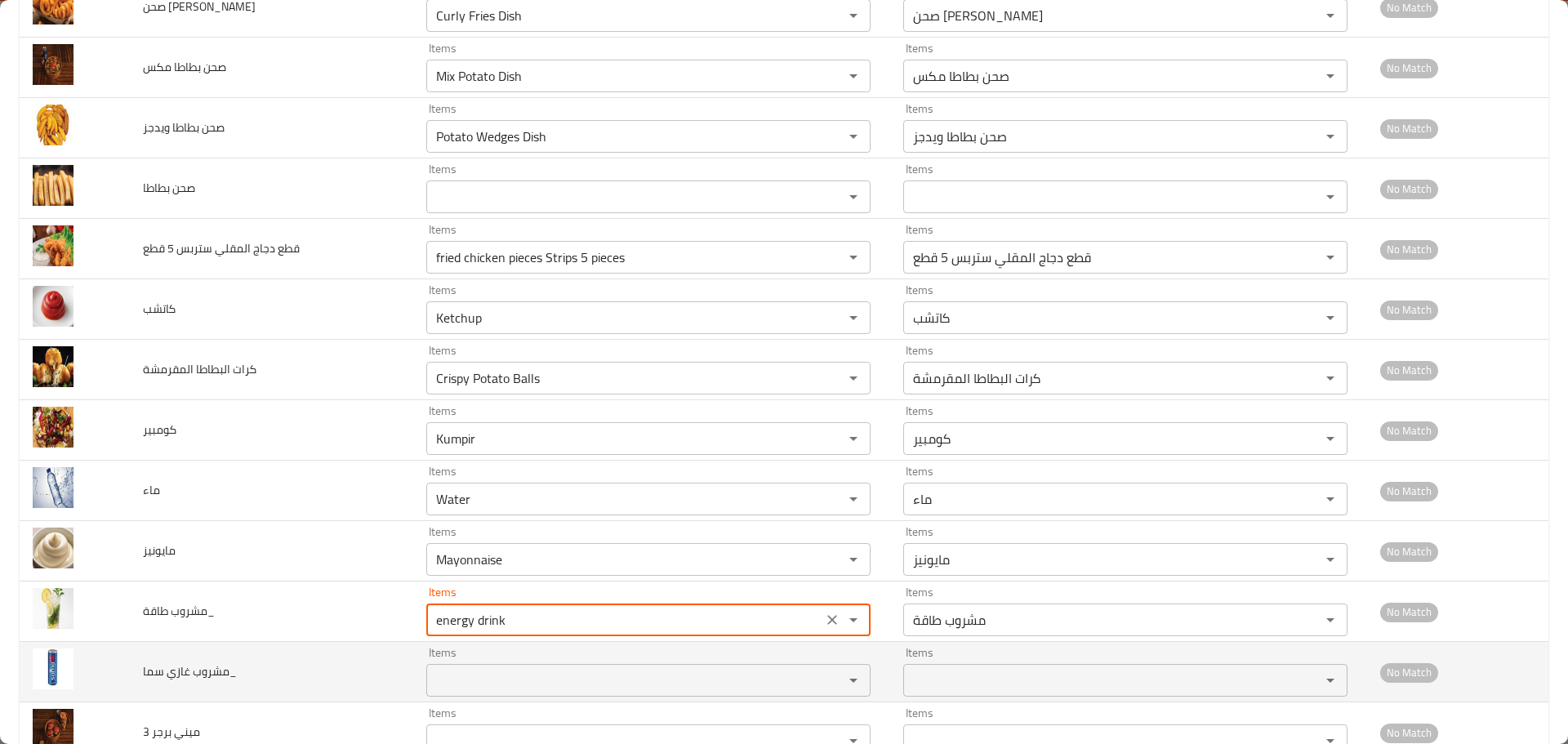
type طاقة_ "energy drink"
click at [465, 669] on سما_ "Items" at bounding box center [624, 680] width 386 height 23
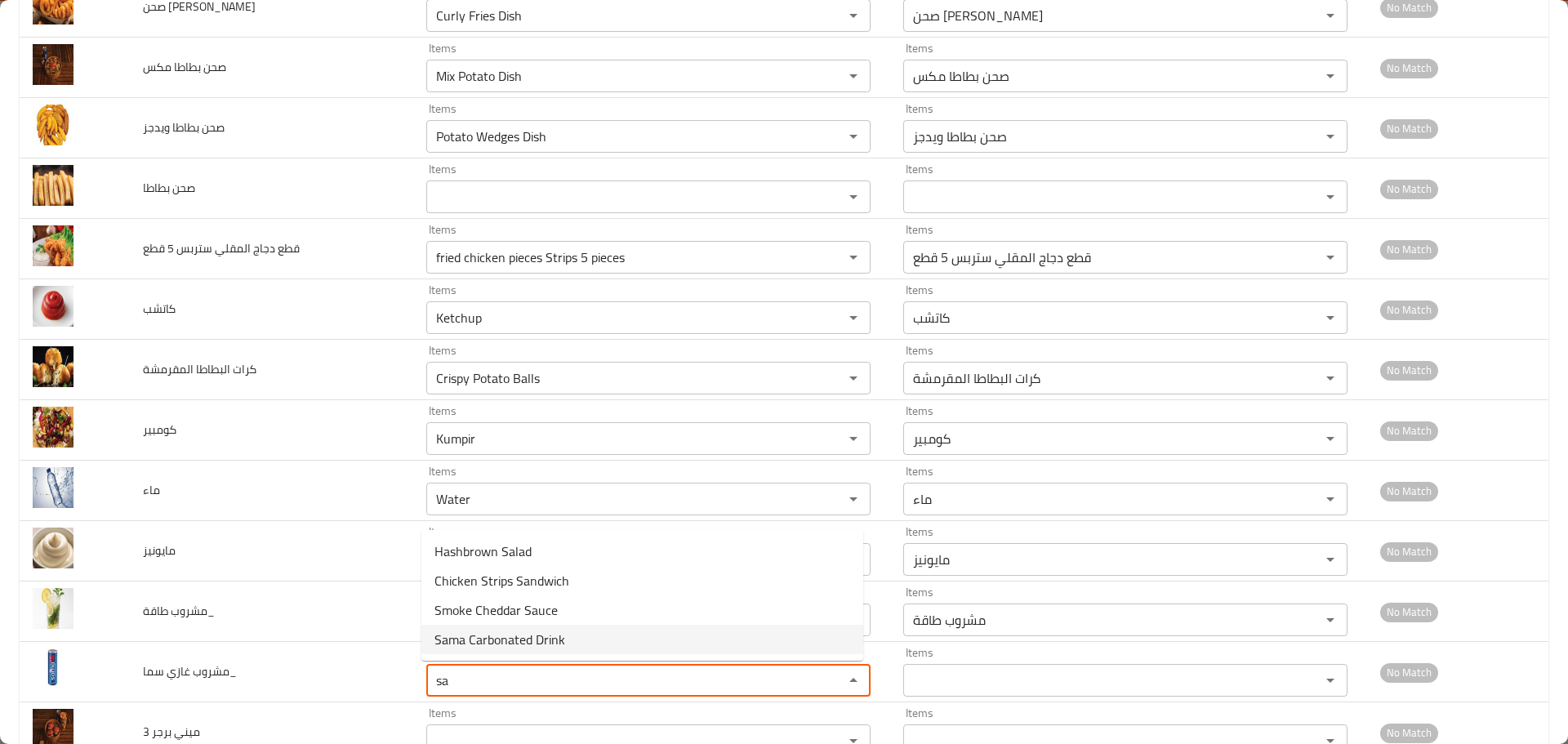
click at [482, 642] on span "Sama Carbonated Drink" at bounding box center [499, 639] width 131 height 19
type سما_ "Sama Carbonated Drink"
type سما_-ar "مشروب غازي سما"
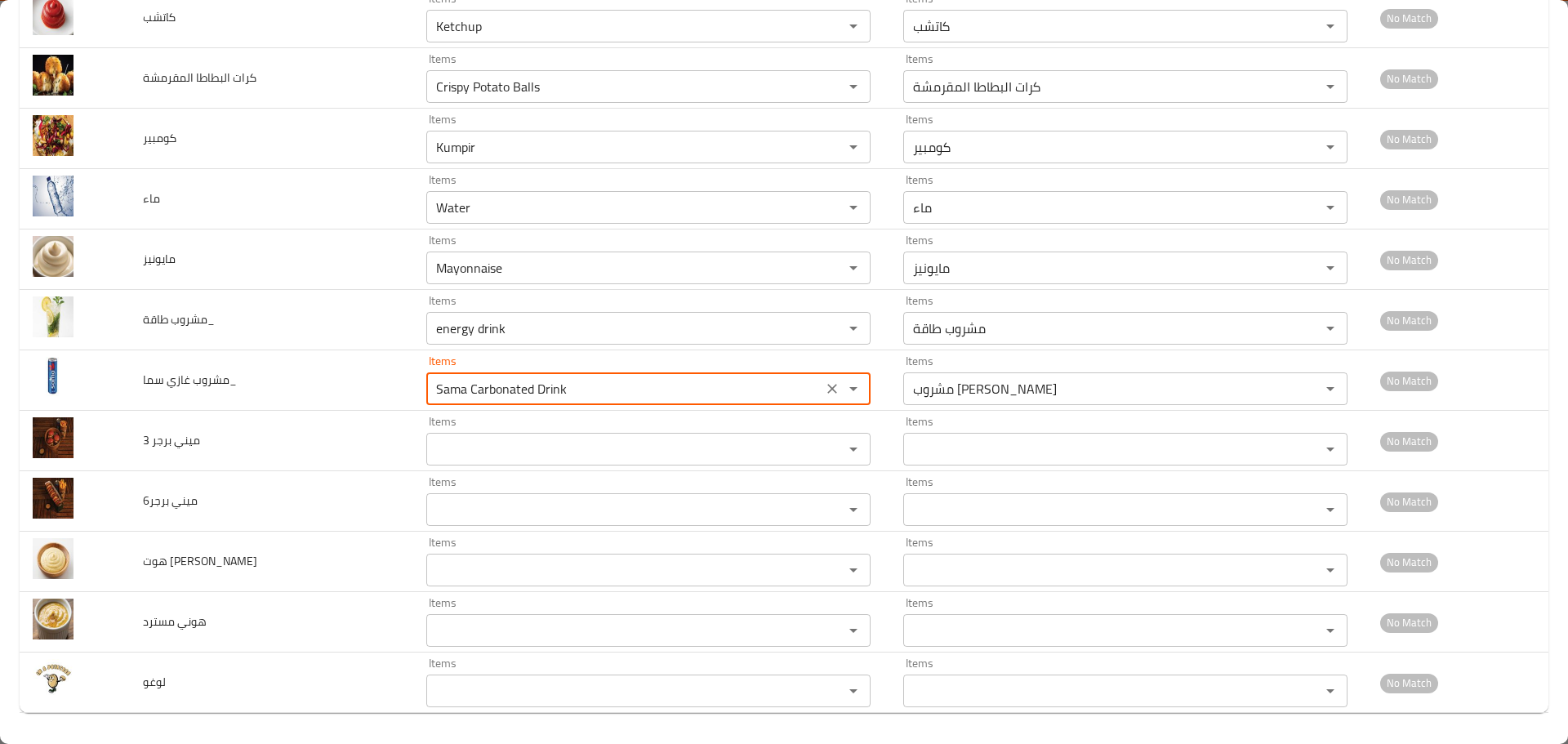
scroll to position [1110, 0]
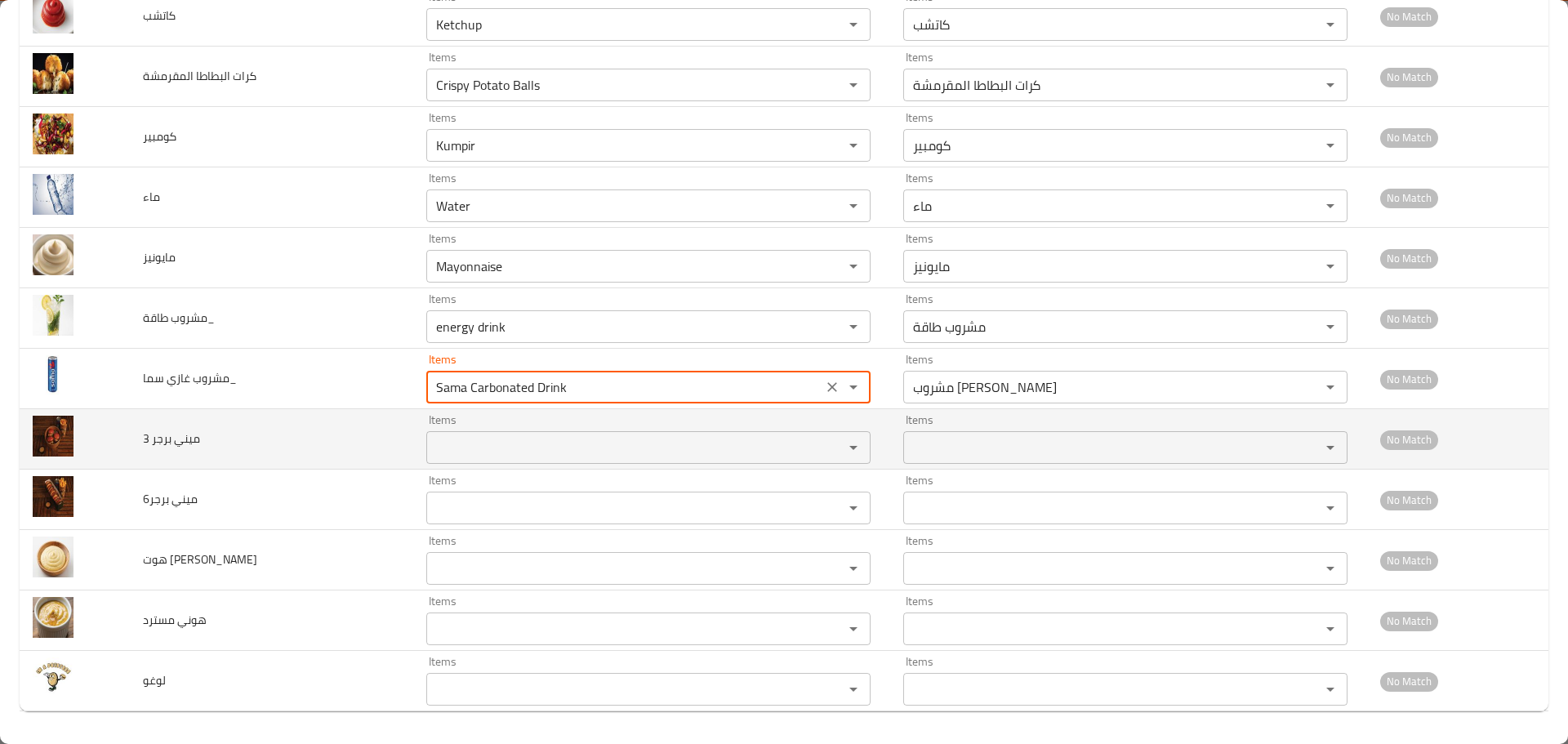
type سما_ "Sama Carbonated Drink"
click at [477, 436] on 3 "Items" at bounding box center [624, 447] width 386 height 23
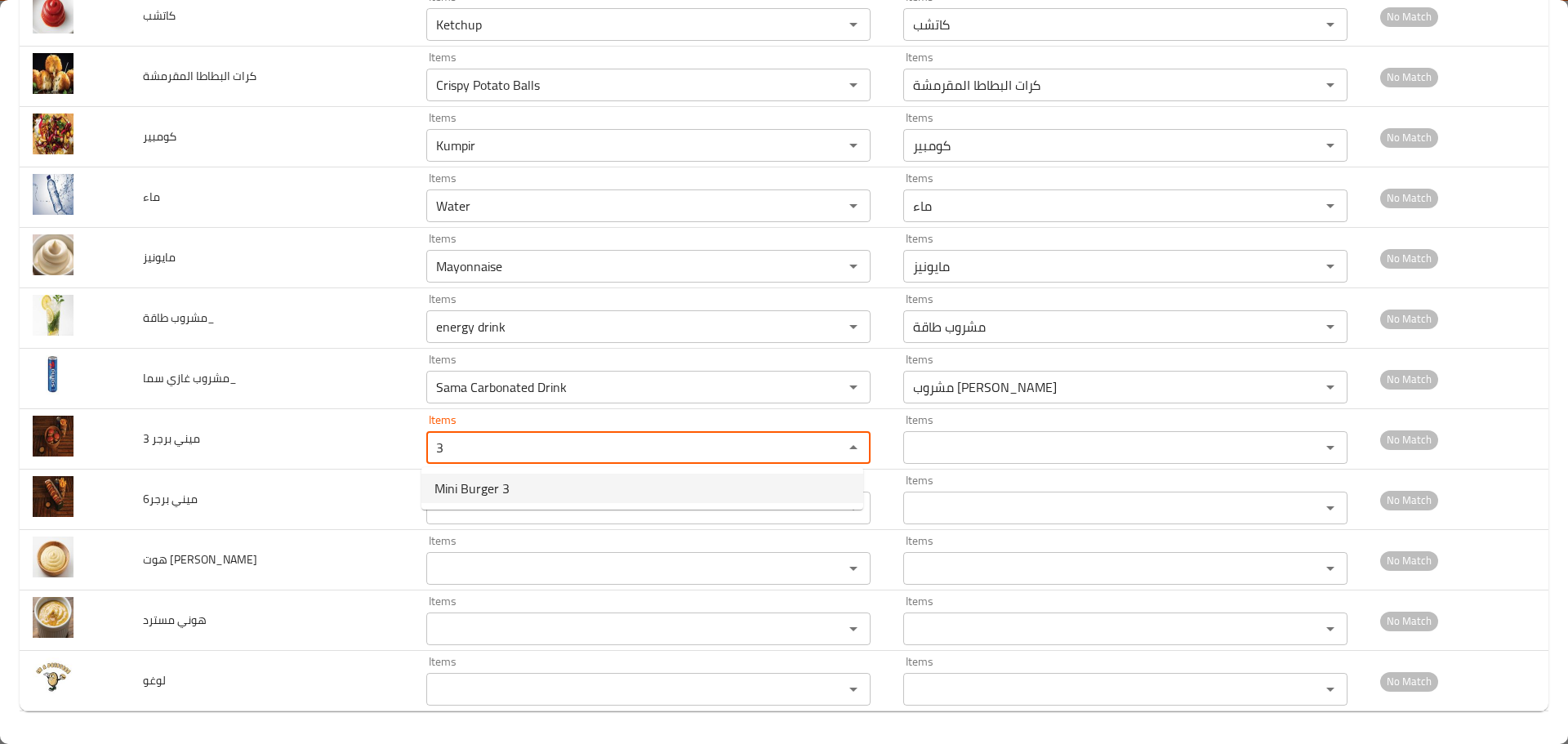
click at [463, 486] on span "Mini Burger 3" at bounding box center [472, 487] width 75 height 19
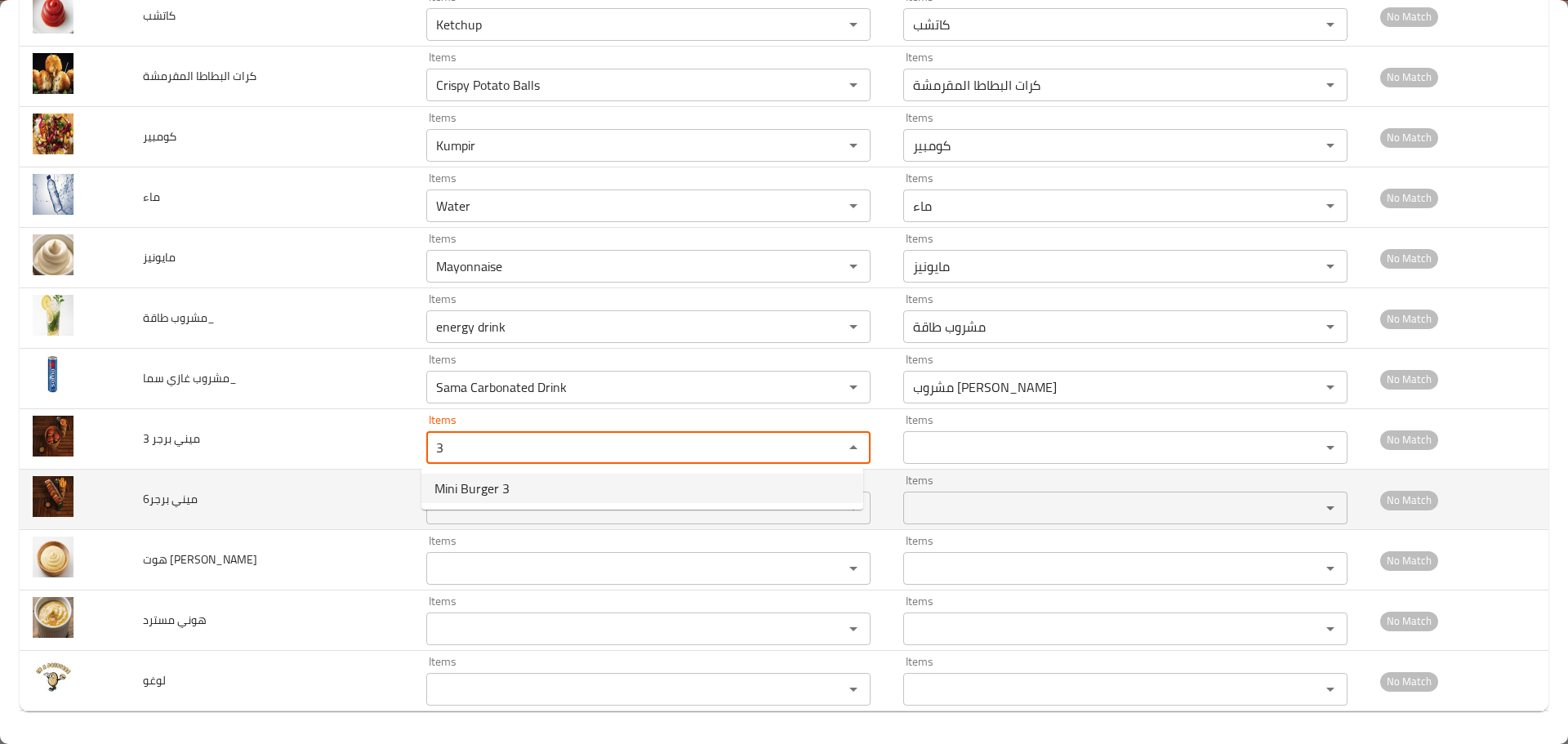
type 3 "Mini Burger 3"
type 3-ar "ميني برجر 3"
click at [471, 521] on div "Items" at bounding box center [648, 508] width 444 height 33
type 3 "Mini Burger 3"
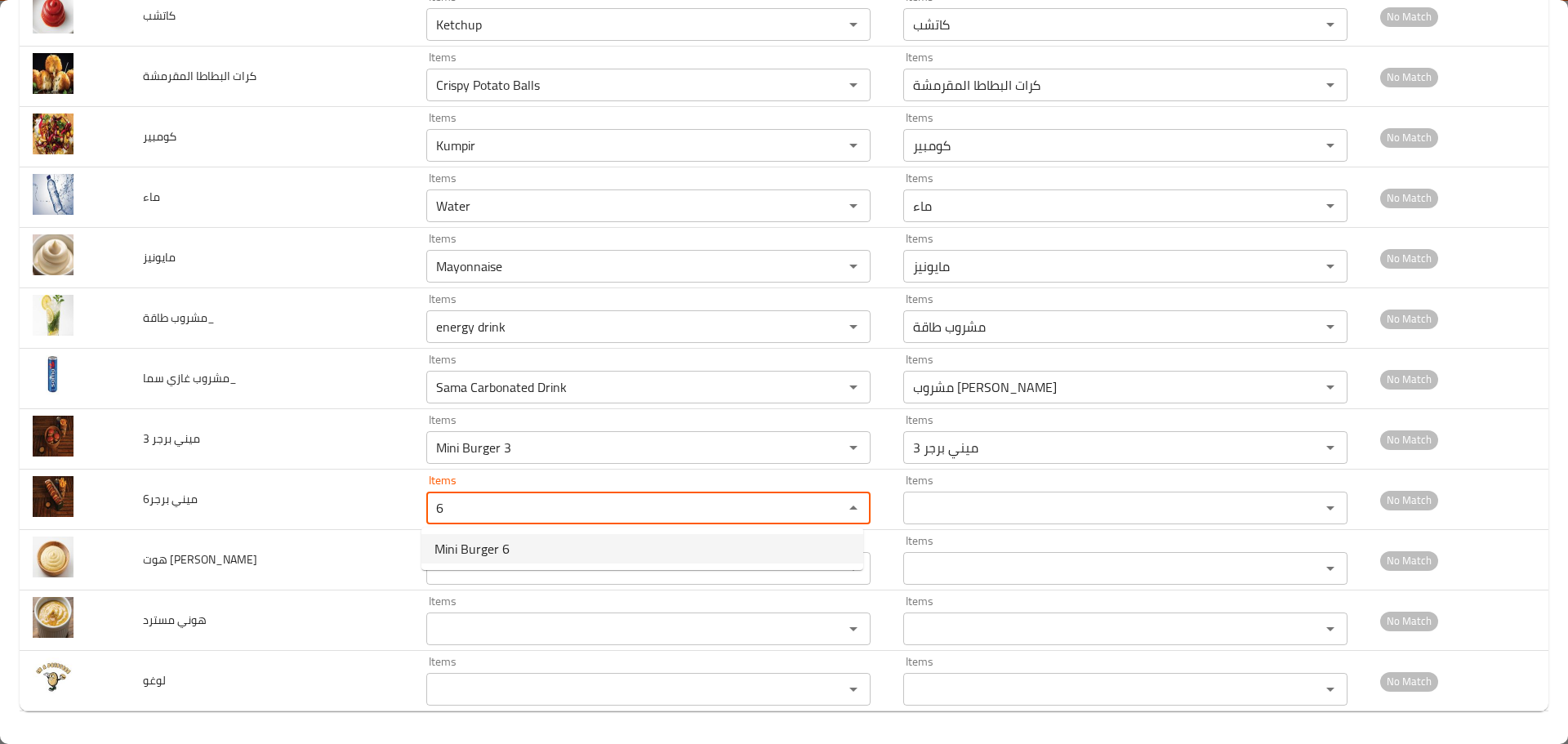
click at [476, 549] on span "Mini Burger 6" at bounding box center [472, 549] width 75 height 19
type برجر6 "Mini Burger 6"
type برجر6-ar "ميني برجر6"
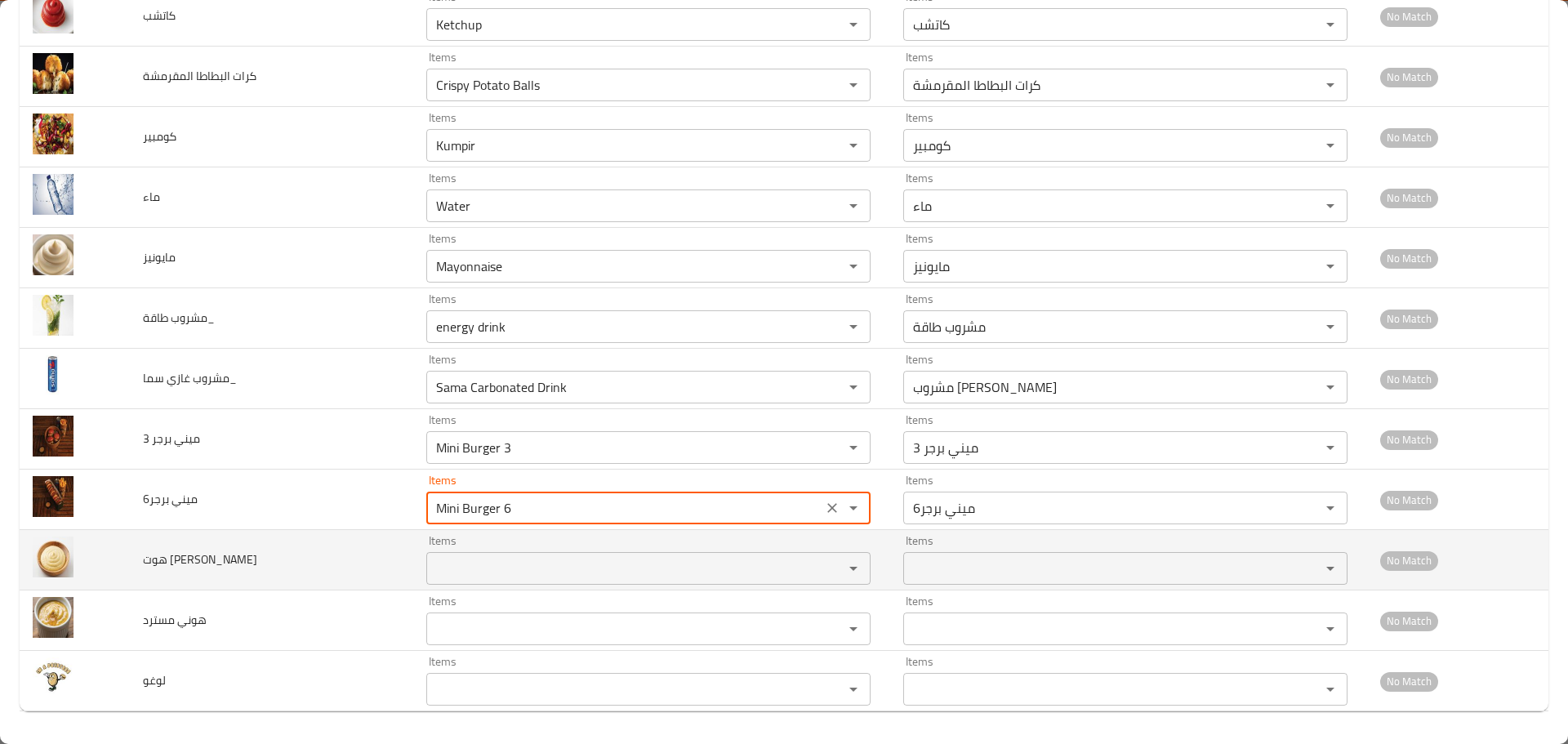
type برجر6 "Mini Burger 6"
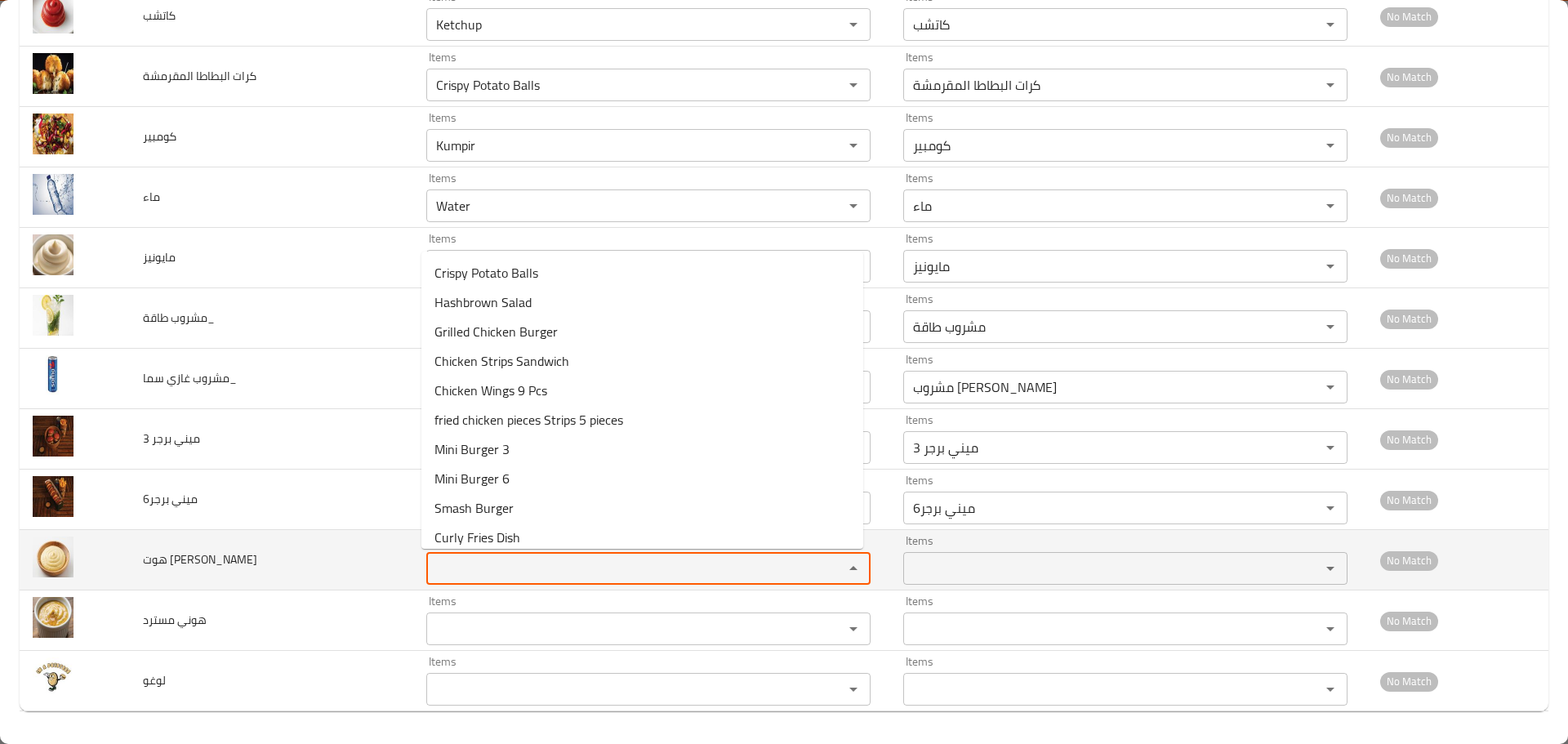
click at [471, 572] on رانش "Items" at bounding box center [624, 568] width 386 height 23
type رانش "o"
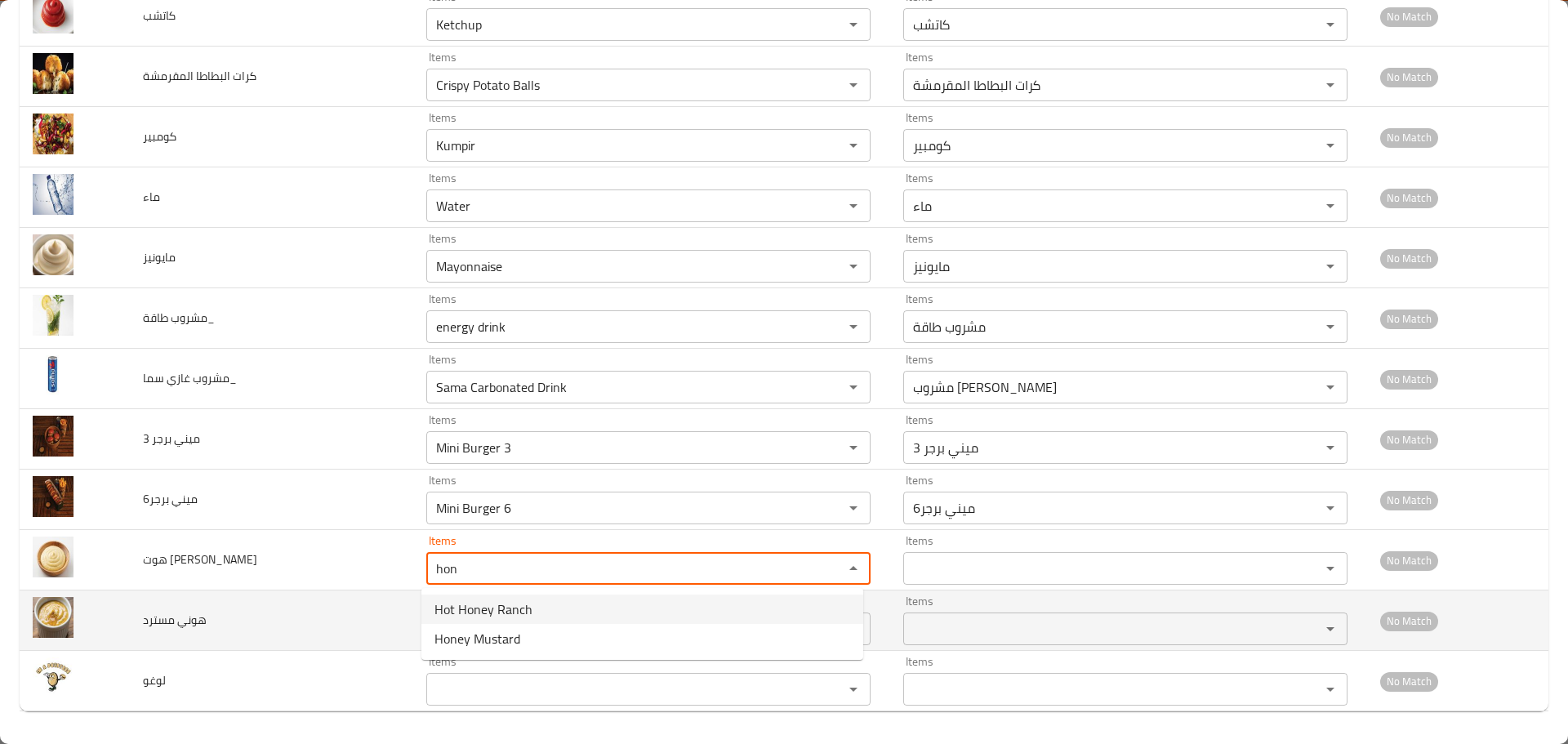
click at [527, 612] on span "Hot Honey Ranch" at bounding box center [483, 609] width 98 height 19
type رانش "Hot Honey Ranch"
type رانش-ar "هوت هوني رانش"
type رانش "Hot Honey Ranch"
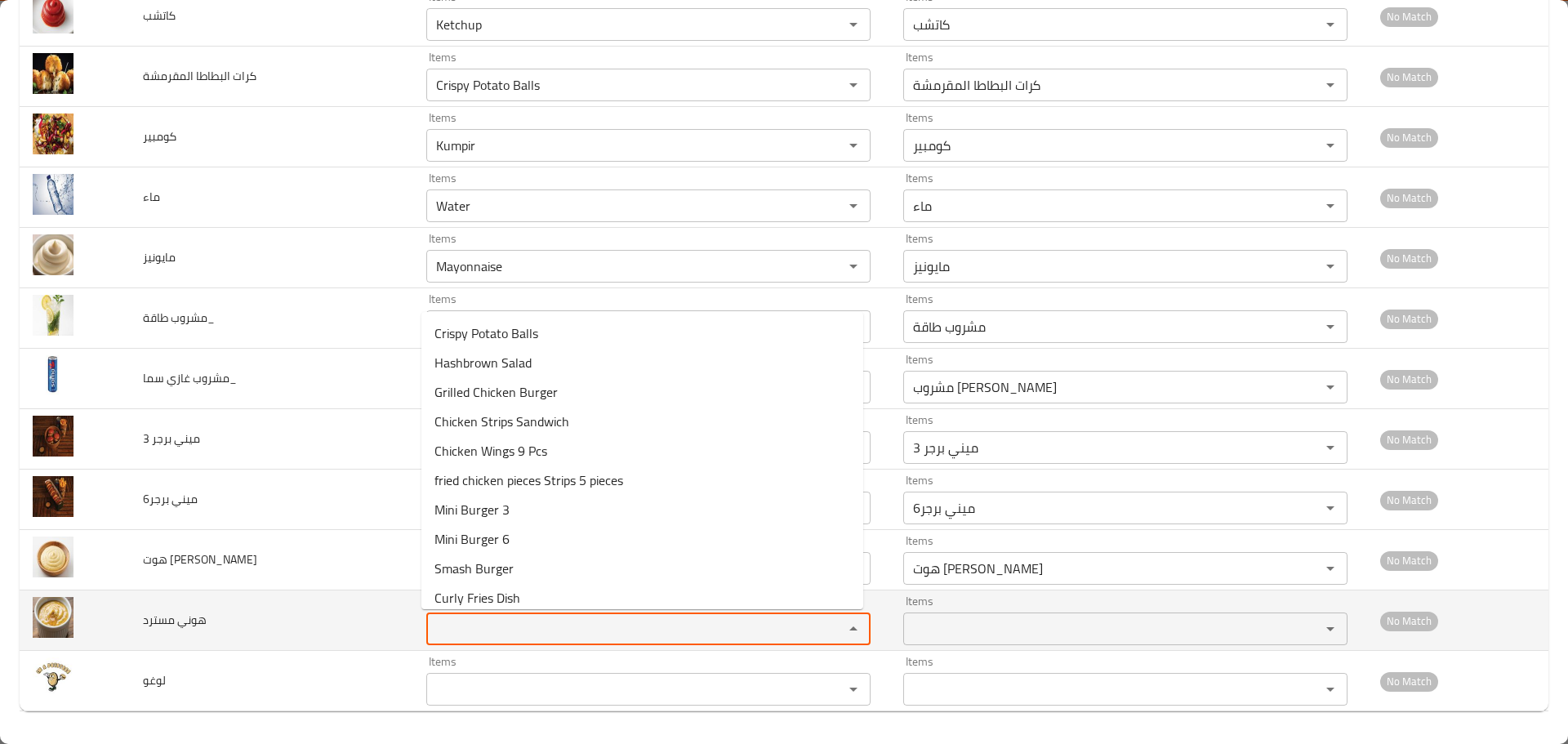
click at [469, 619] on مسترد "Items" at bounding box center [624, 629] width 386 height 23
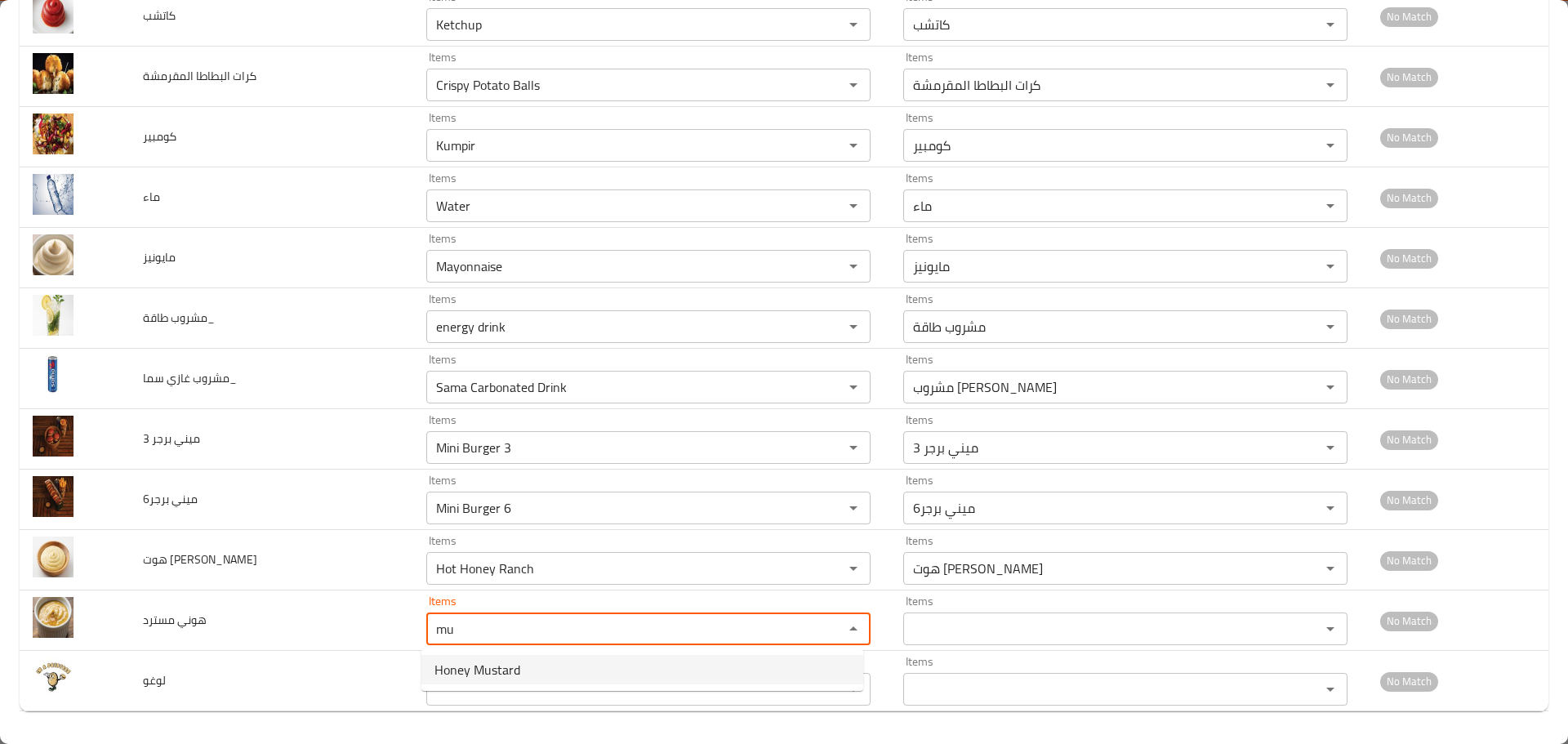
click at [463, 667] on span "Honey Mustard" at bounding box center [477, 669] width 86 height 19
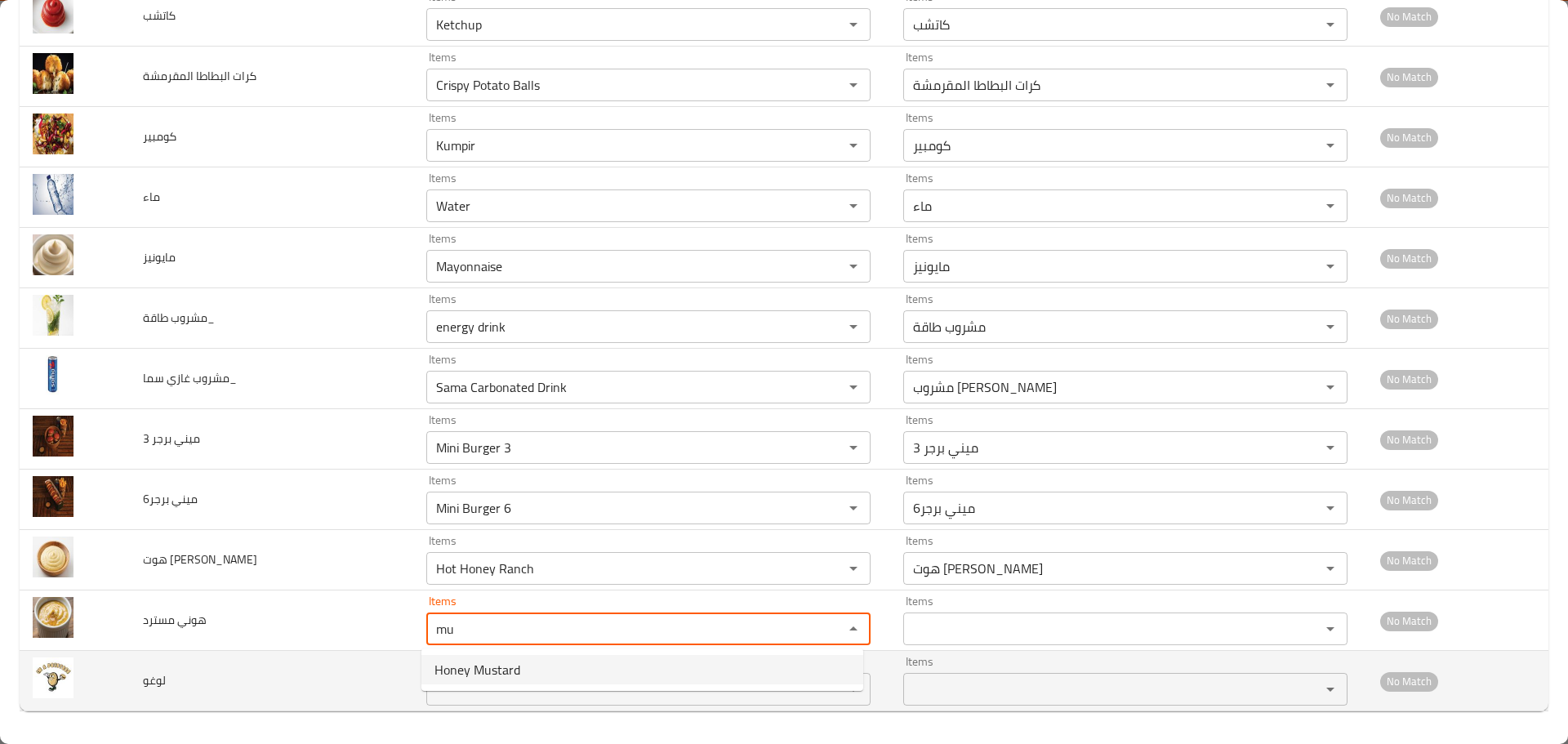
type مسترد "Honey Mustard"
type مسترد-ar "هوني مسترد"
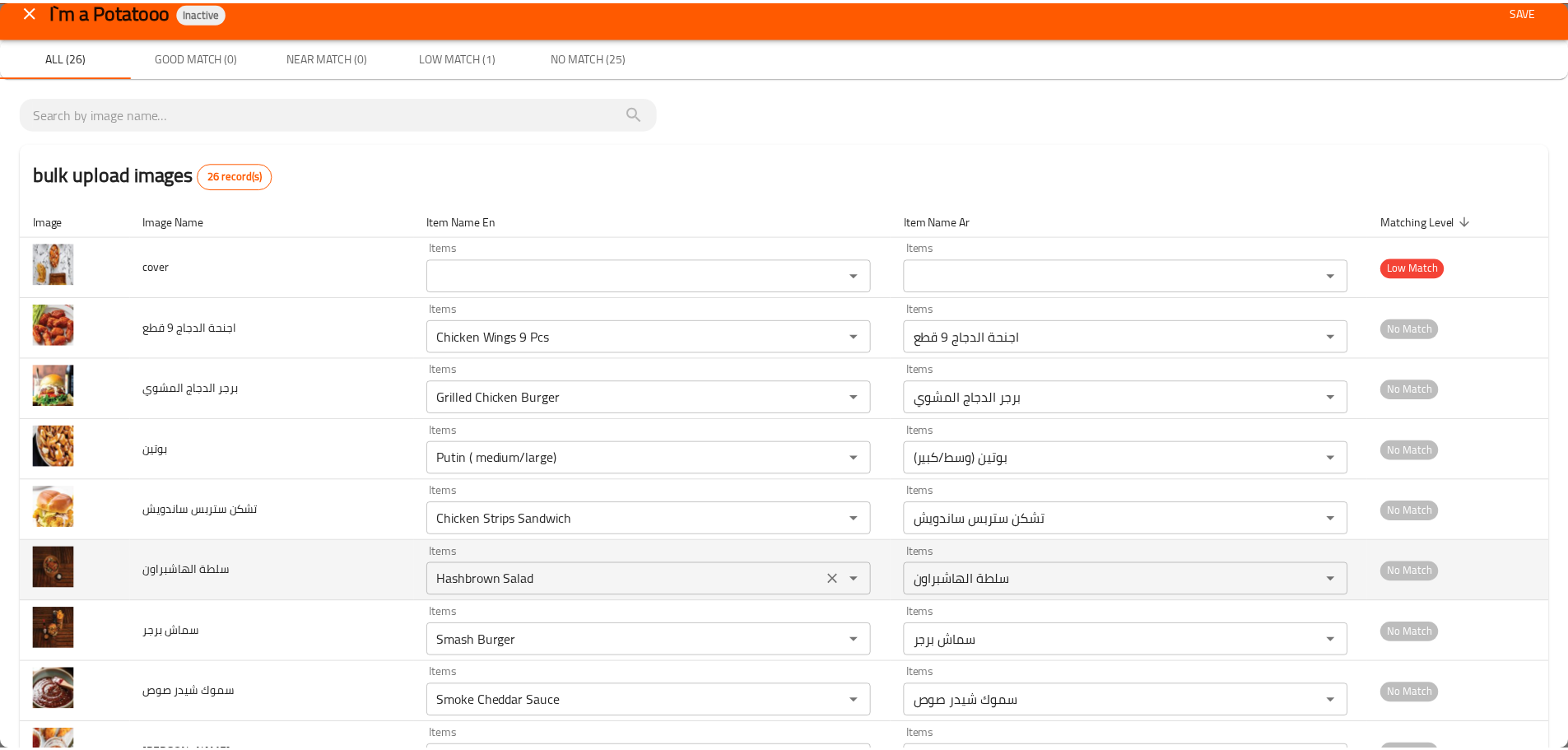
scroll to position [0, 0]
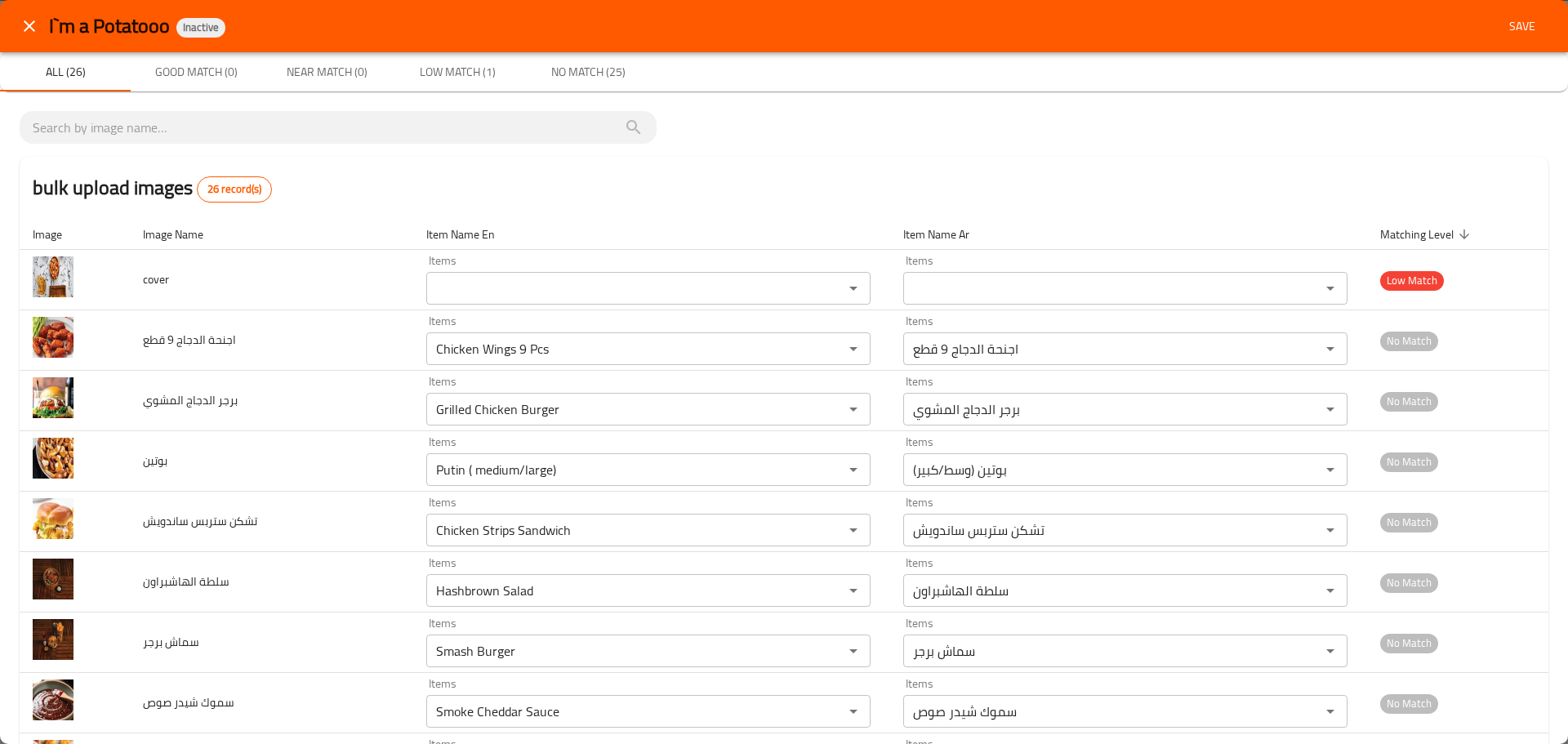
type مسترد "Honey Mustard"
click at [1105, 27] on span "Save" at bounding box center [1522, 26] width 39 height 20
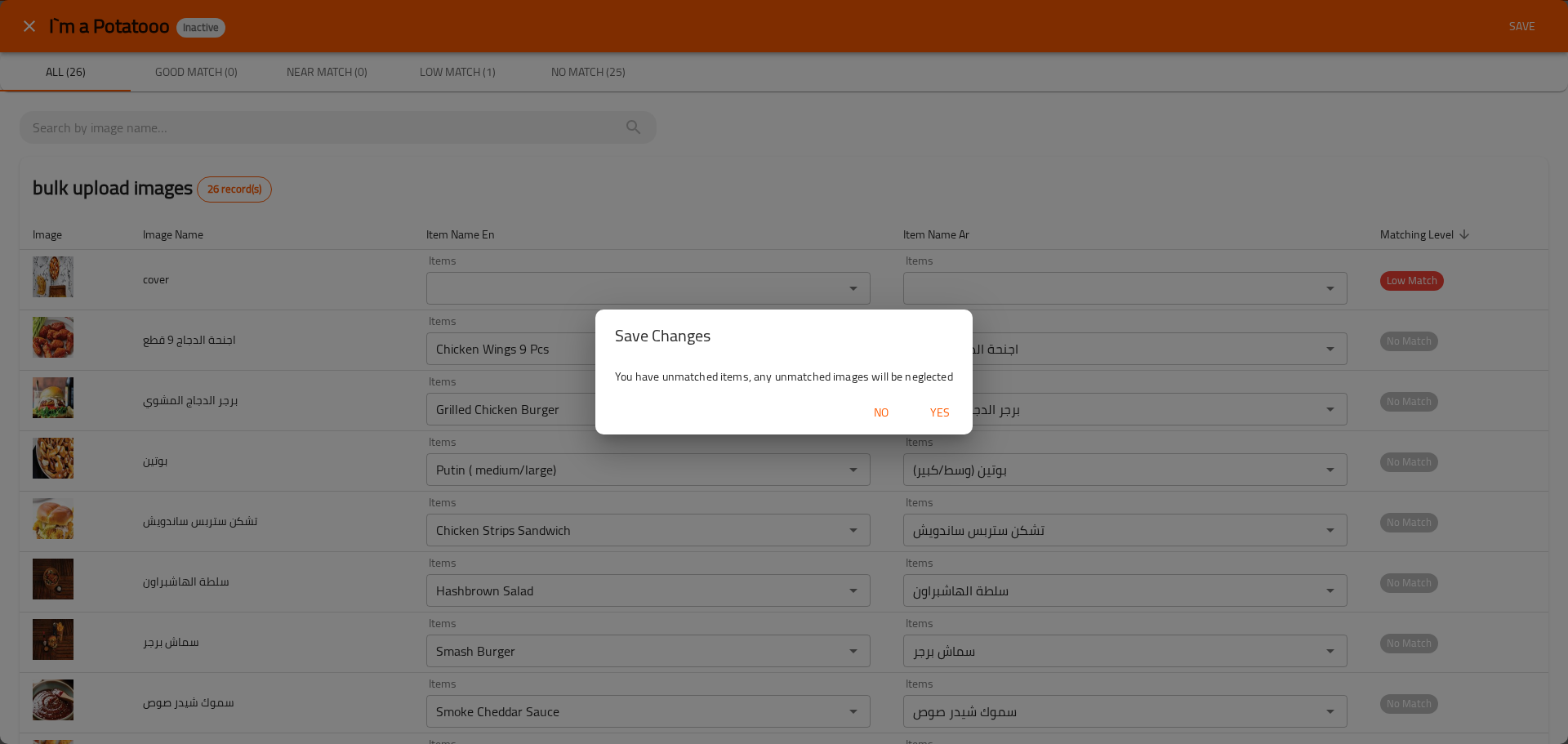
click at [927, 404] on span "Yes" at bounding box center [940, 413] width 39 height 20
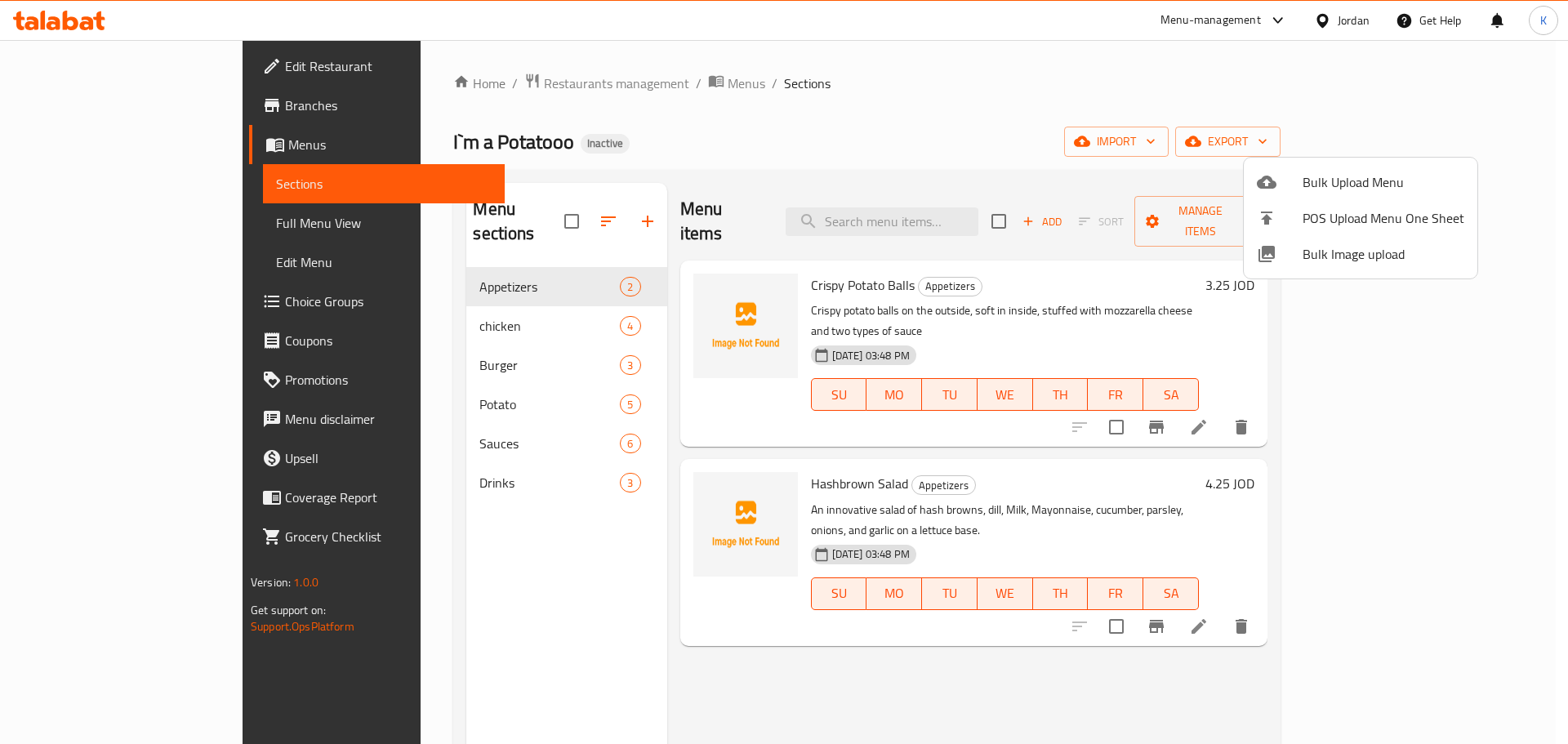
click at [915, 127] on div at bounding box center [784, 372] width 1568 height 744
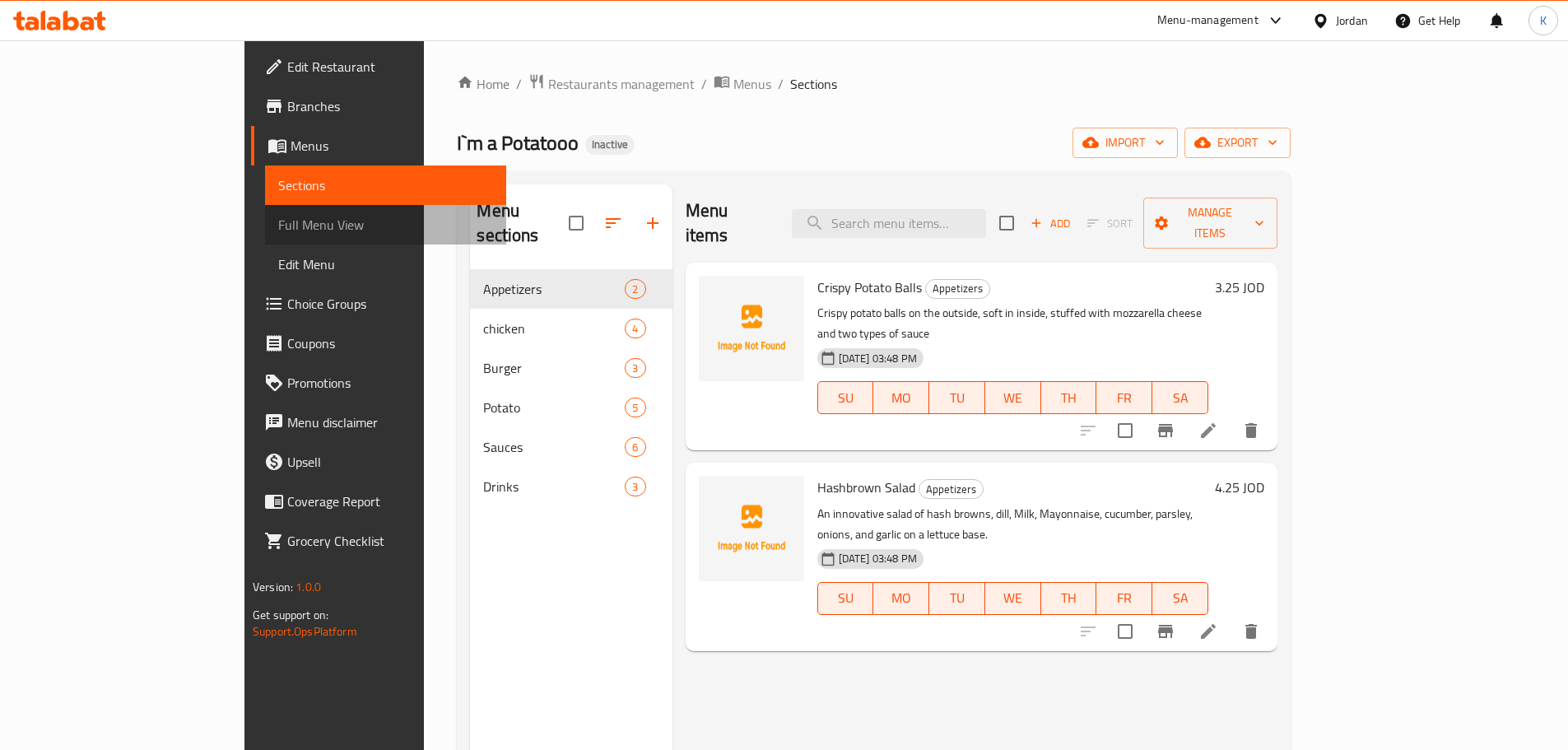
click at [279, 221] on span "Full Menu View" at bounding box center [386, 225] width 215 height 19
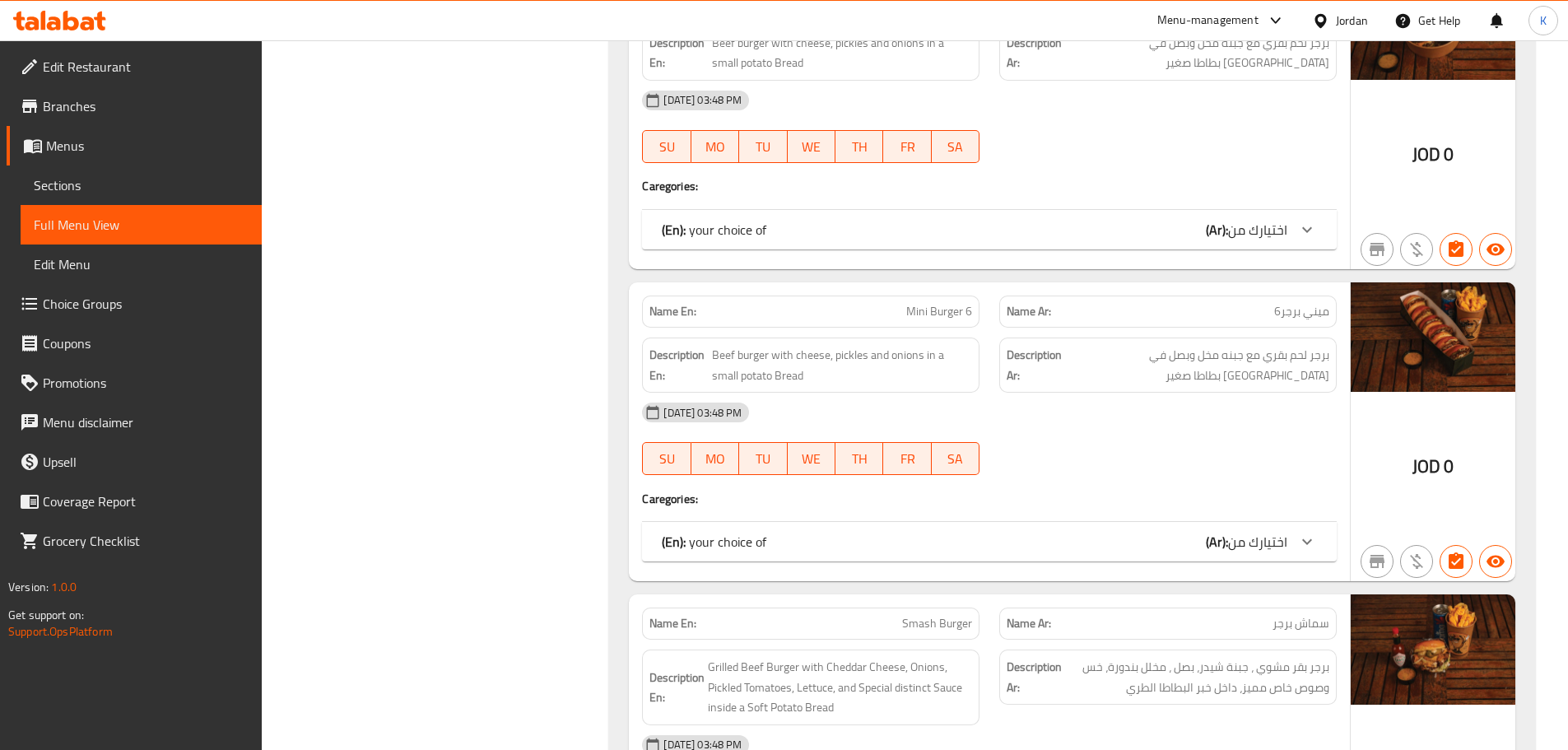
scroll to position [2224, 0]
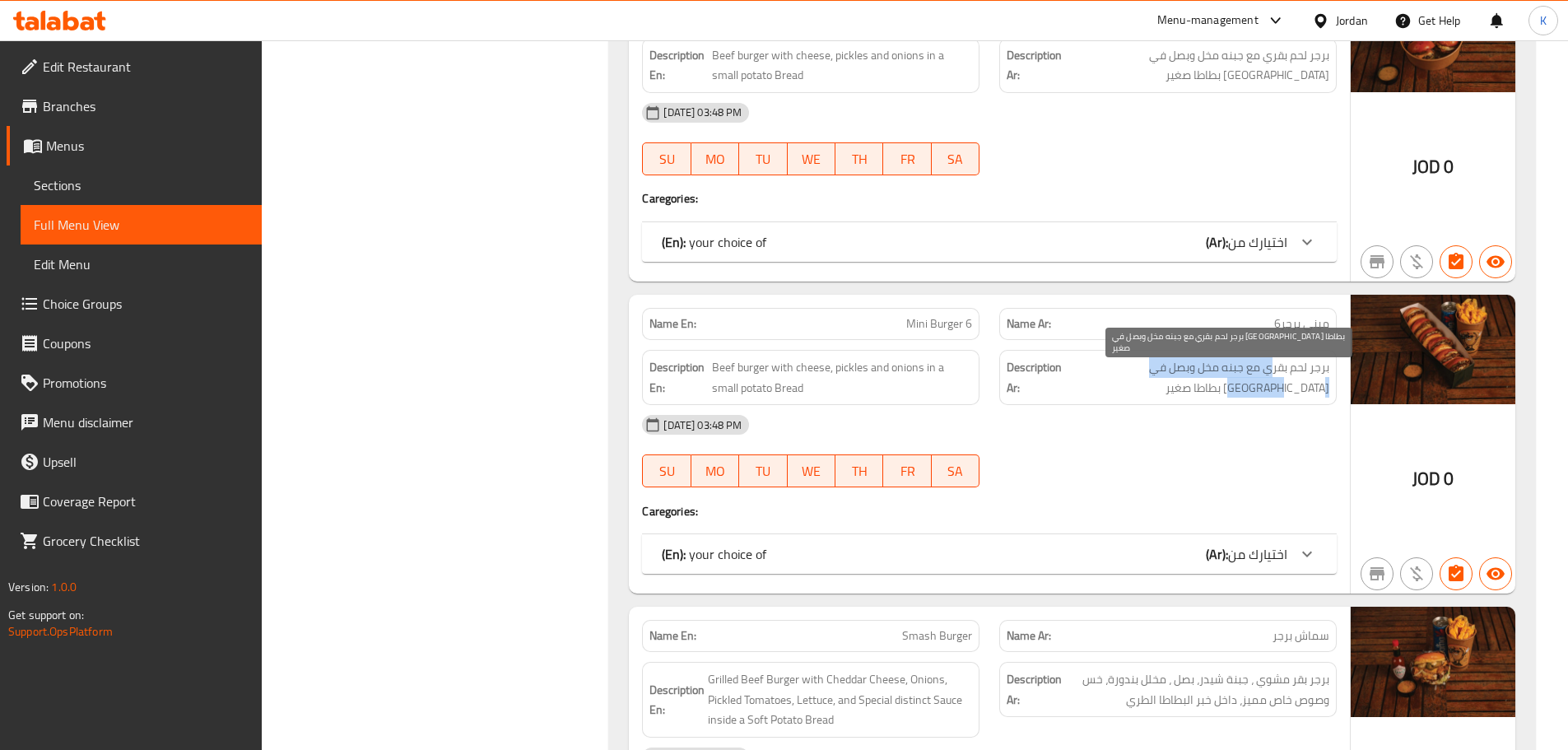
drag, startPoint x: 1272, startPoint y: 367, endPoint x: 1140, endPoint y: 389, distance: 133.8
click at [1093, 373] on span "برجر لحم بقري مع جبنه مخل وبصل في خبز بطاطا صغير" at bounding box center [1196, 377] width 264 height 40
click at [1114, 561] on div "(En): your choice of (Ar): اختيارك من" at bounding box center [975, 554] width 625 height 19
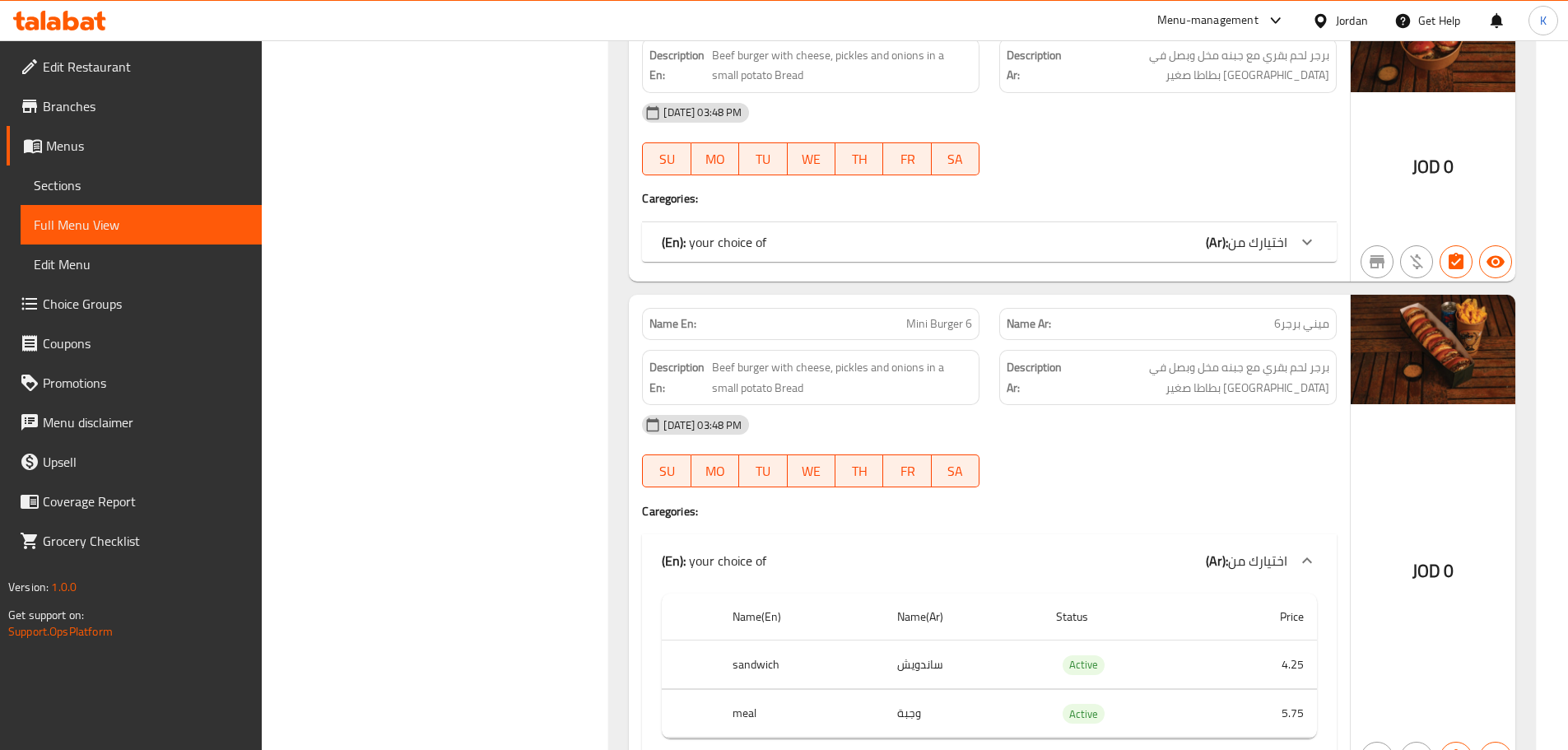
click at [1114, 444] on div "12-10-2025 03:48 PM" at bounding box center [989, 424] width 715 height 40
drag, startPoint x: 898, startPoint y: 387, endPoint x: 764, endPoint y: 357, distance: 137.3
click at [764, 357] on div "Description En: Beef burger with cheese, pickles and onions in a small potato B…" at bounding box center [810, 377] width 338 height 55
click at [1038, 419] on div "12-10-2025 03:48 PM" at bounding box center [989, 424] width 715 height 40
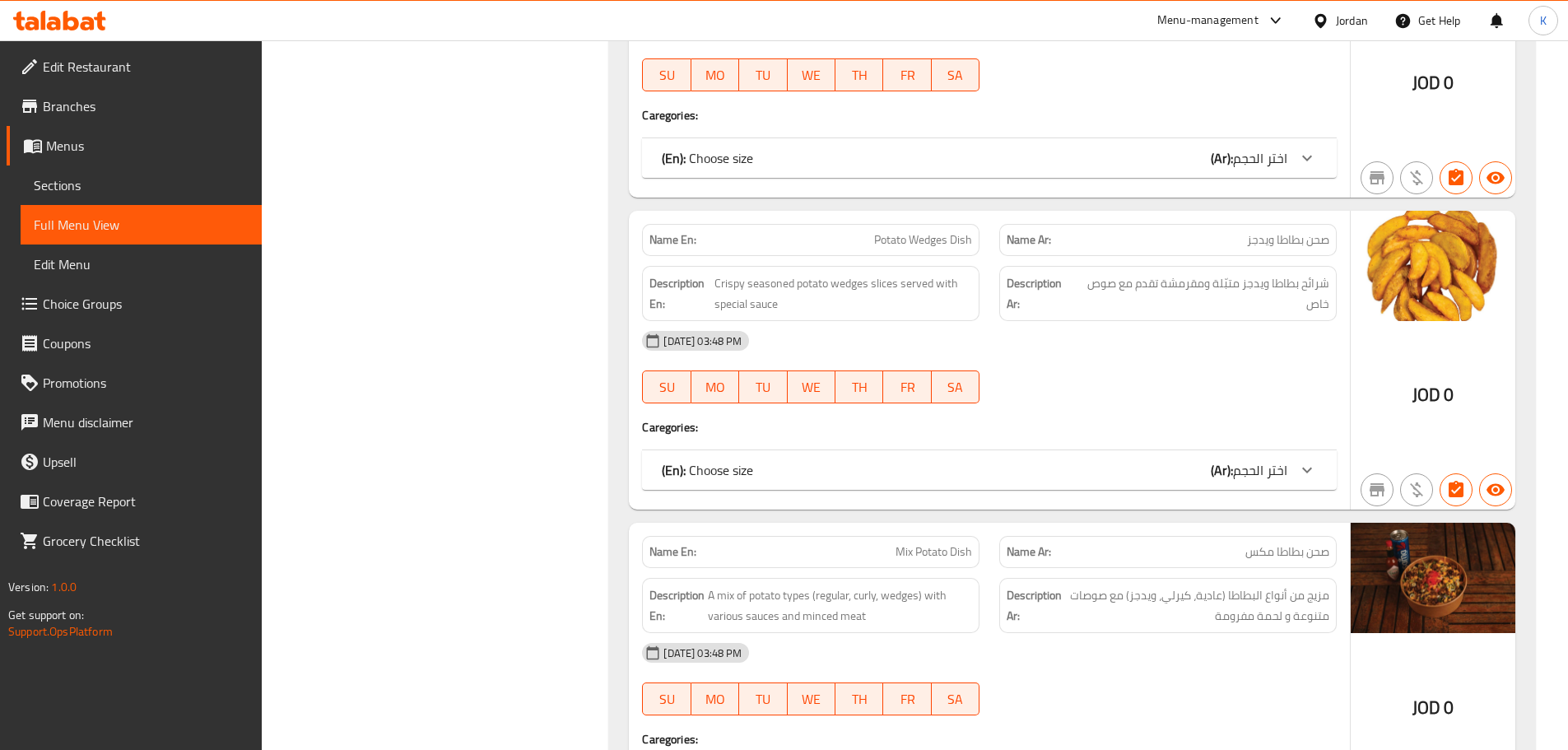
scroll to position [3953, 0]
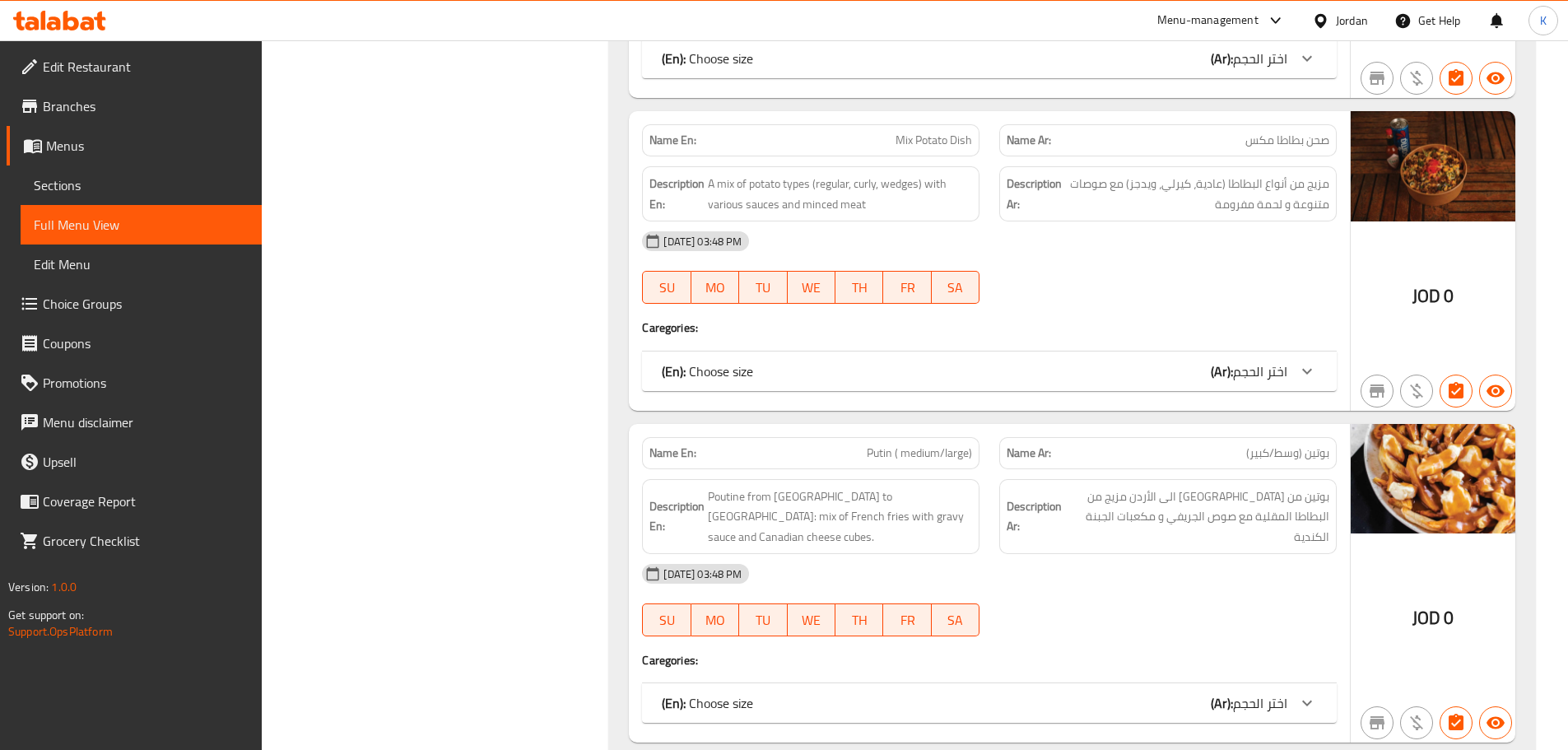
click at [1114, 363] on div "(En): Choose size (Ar): اختر الحجم" at bounding box center [975, 371] width 625 height 19
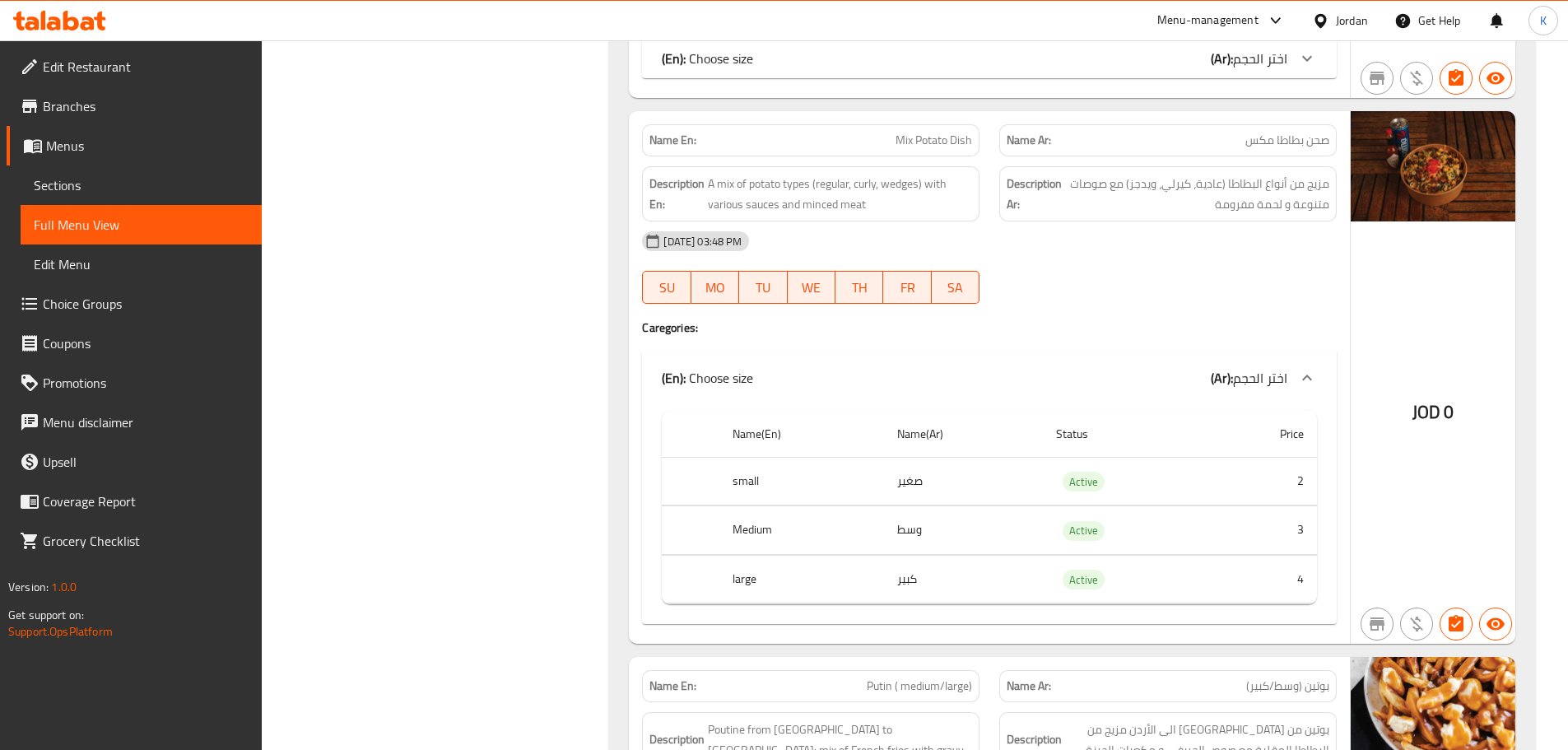
drag, startPoint x: 1246, startPoint y: 190, endPoint x: 1073, endPoint y: 231, distance: 177.8
click at [1073, 231] on div "Name En: Mix Potato Dish Name Ar: صحن بطاطا مكس Description En: A mix of potato…" at bounding box center [990, 377] width 721 height 533
click at [1114, 280] on div "12-10-2025 03:48 PM SU MO TU WE TH FR SA" at bounding box center [989, 268] width 715 height 92
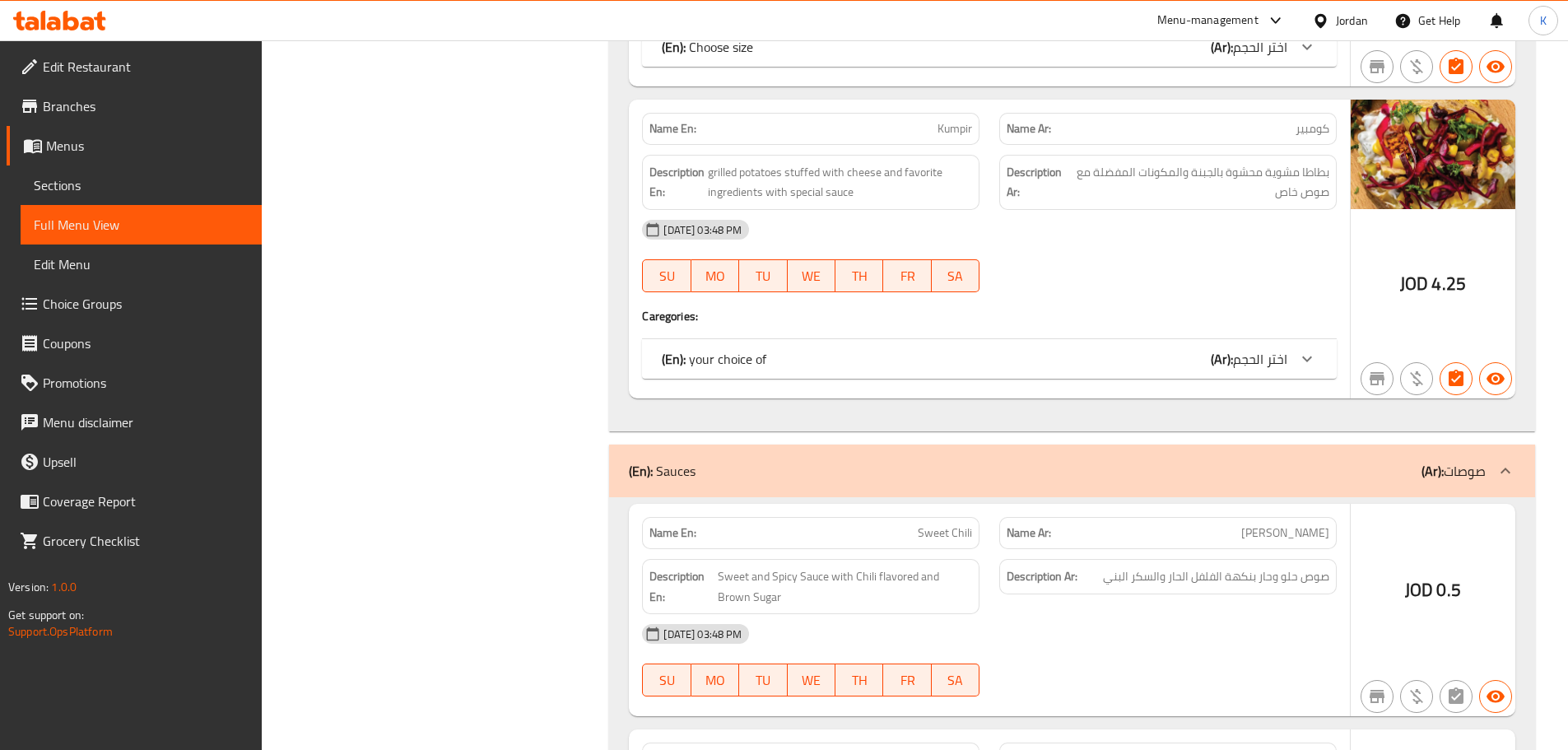
scroll to position [5025, 0]
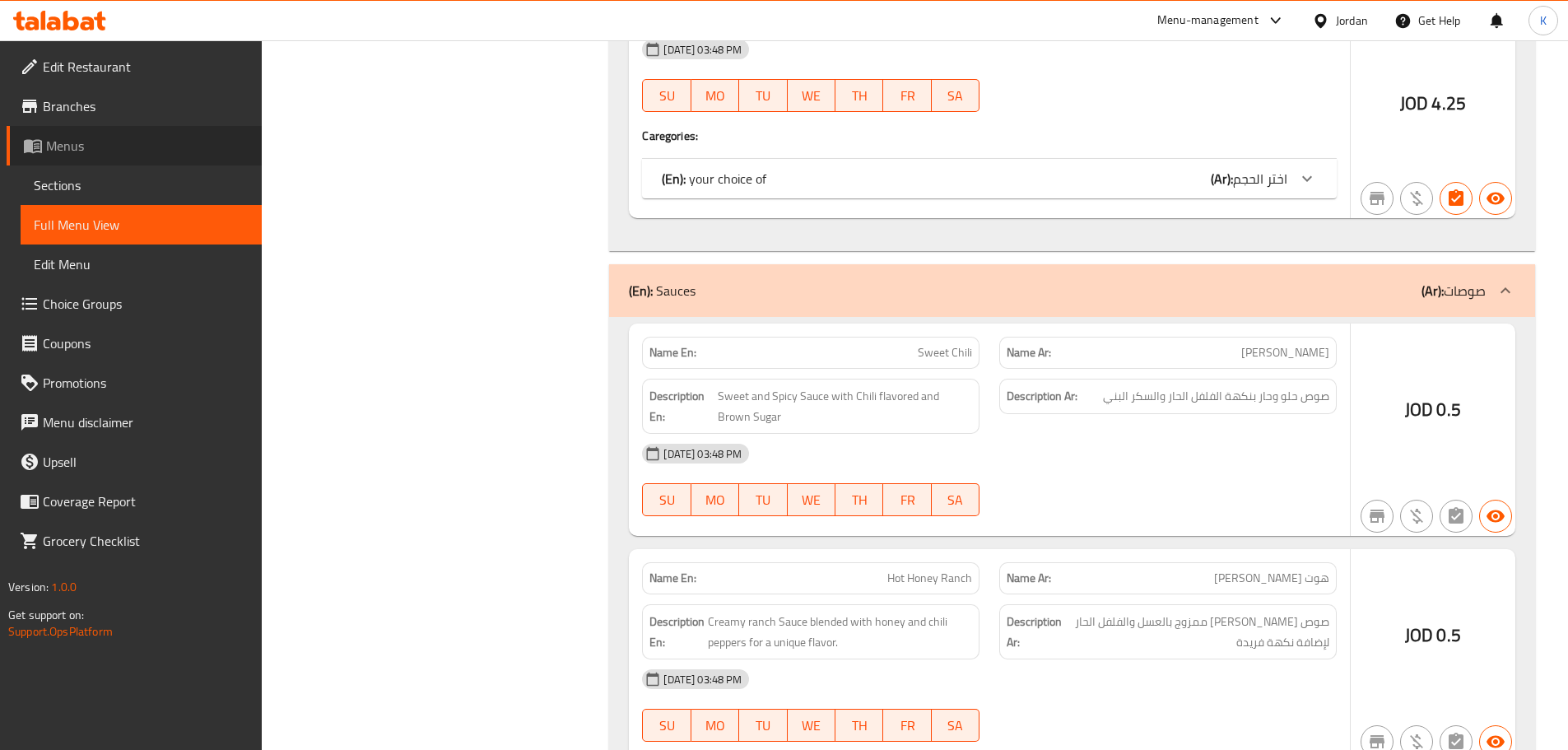
click at [86, 144] on span "Menus" at bounding box center [147, 145] width 202 height 19
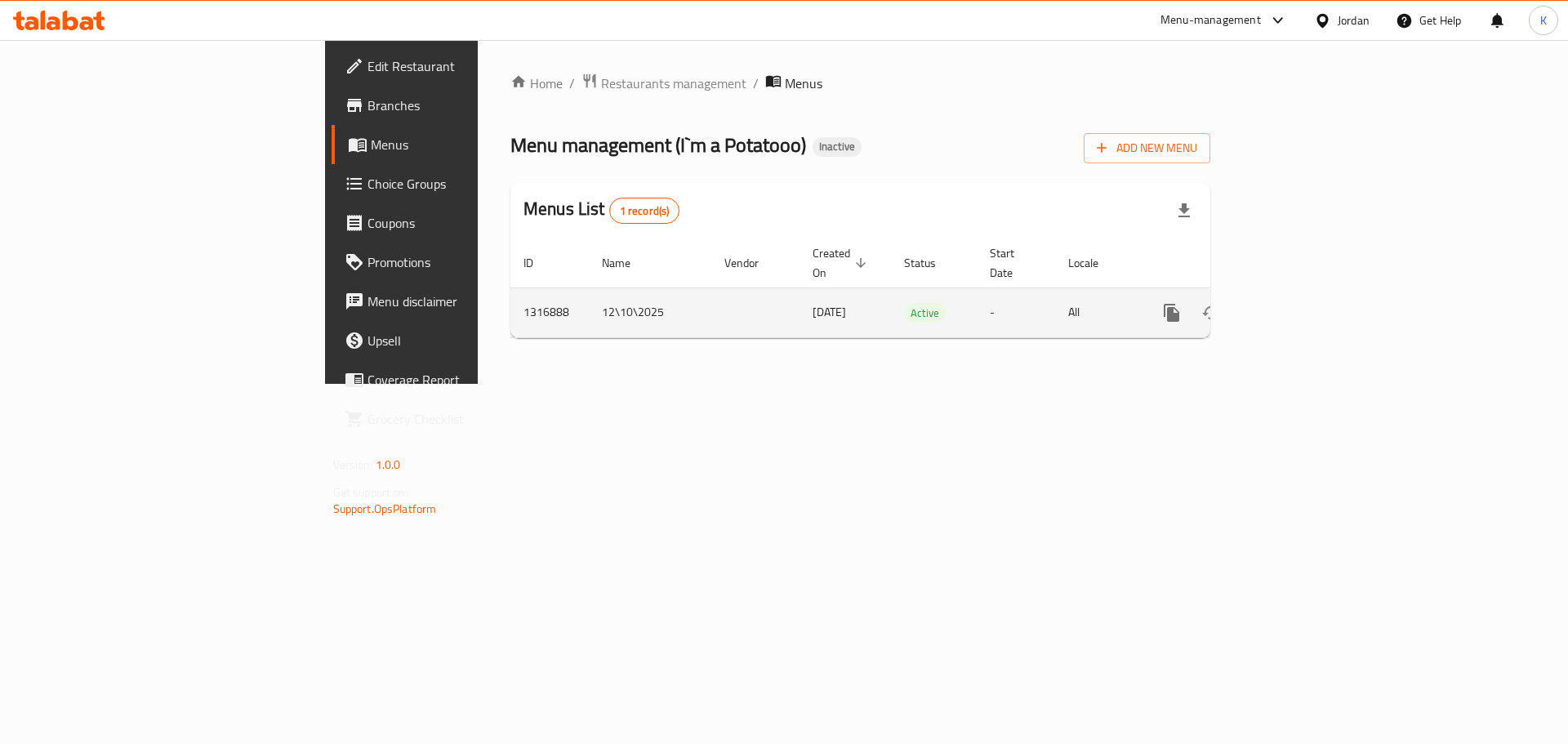
click at [1105, 293] on link "enhanced table" at bounding box center [1290, 312] width 39 height 39
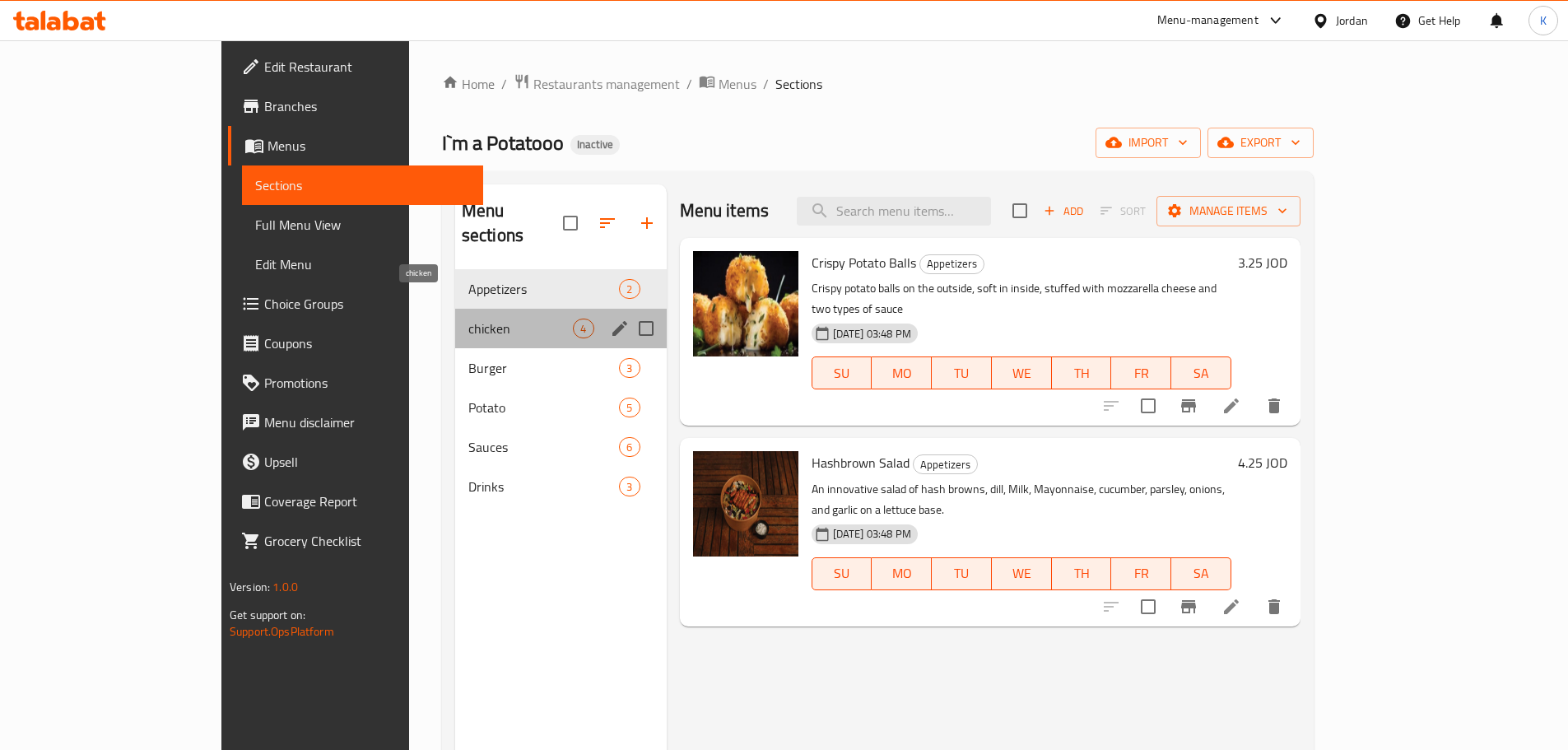
click at [468, 318] on span "chicken" at bounding box center [521, 328] width 106 height 19
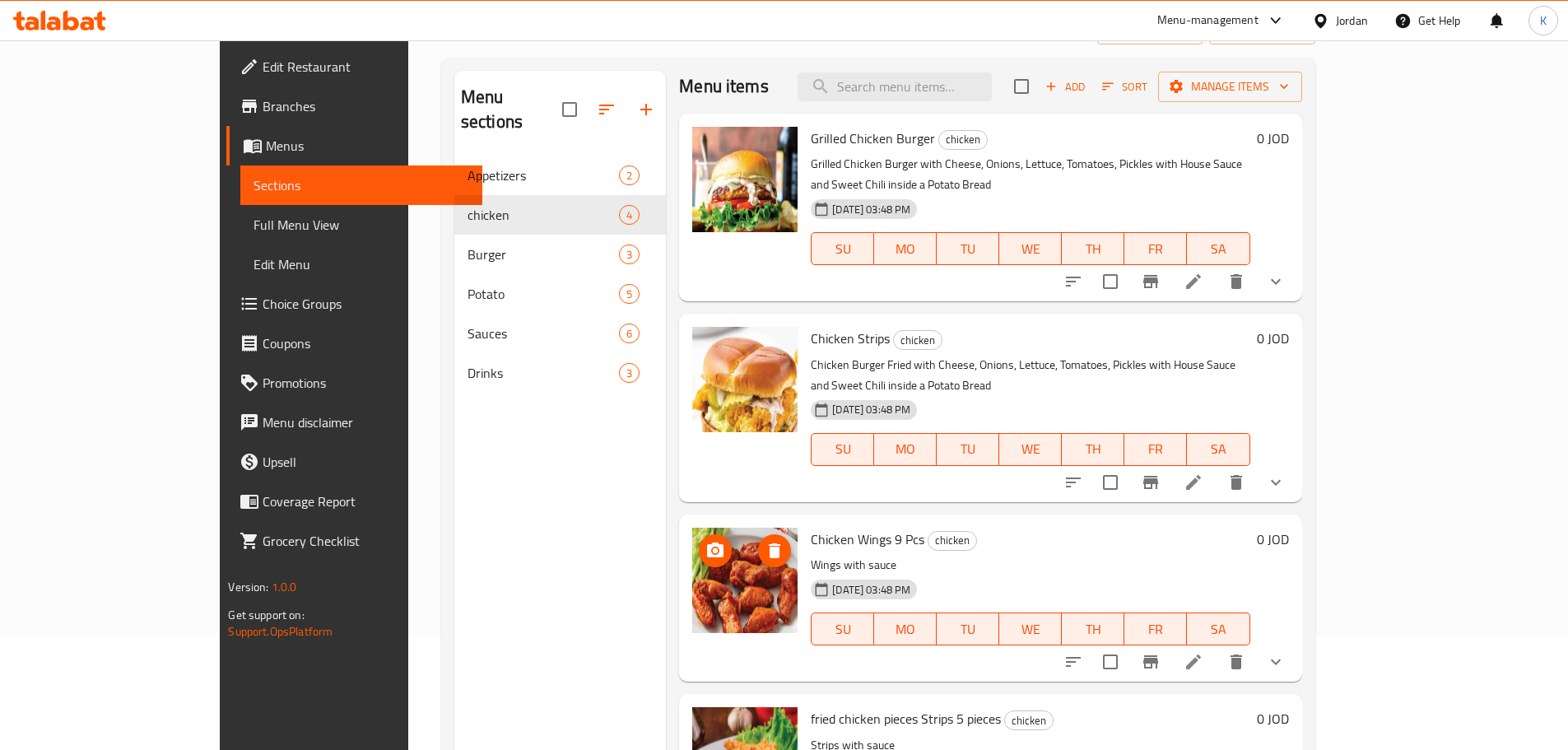
scroll to position [231, 0]
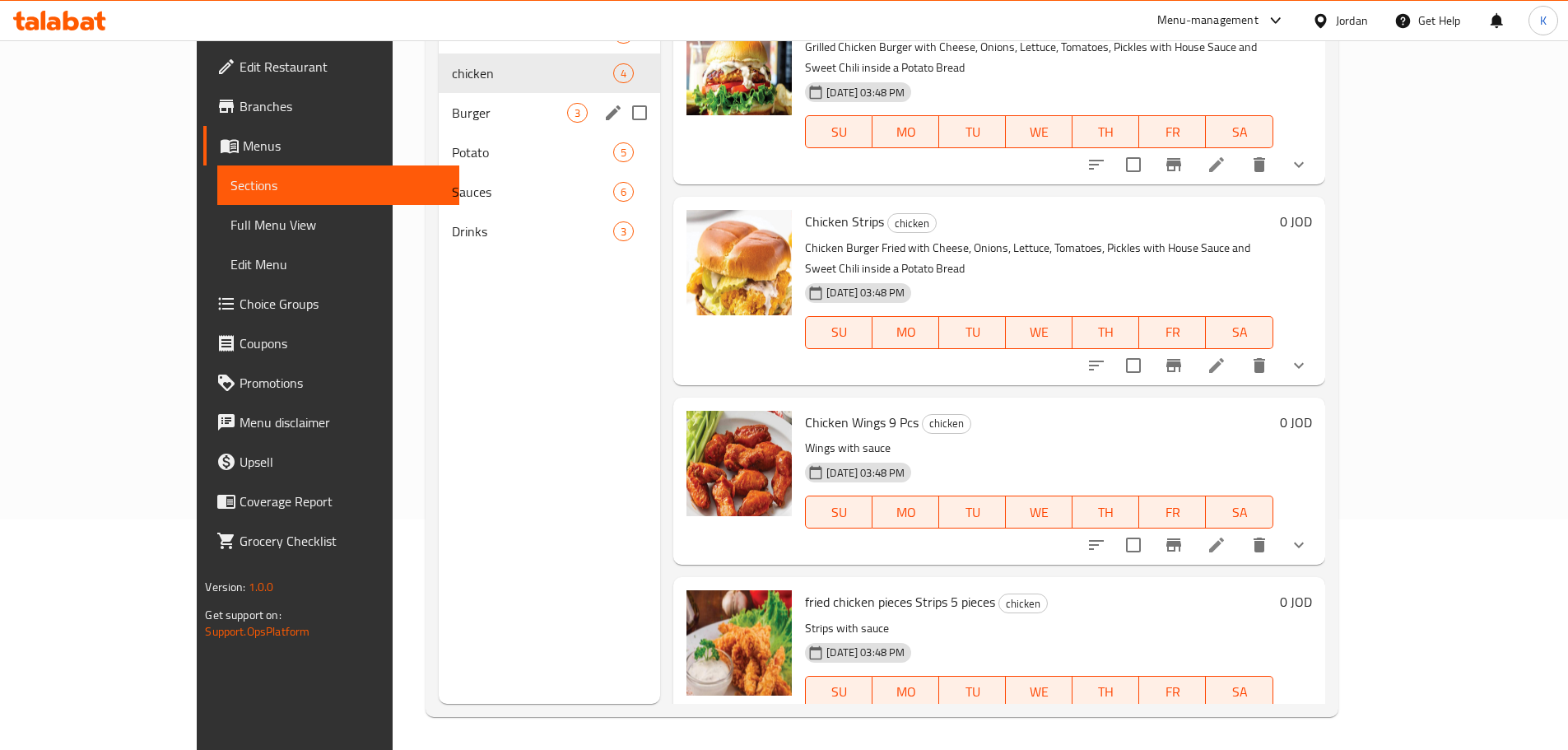
click at [452, 115] on span "Burger" at bounding box center [509, 112] width 115 height 19
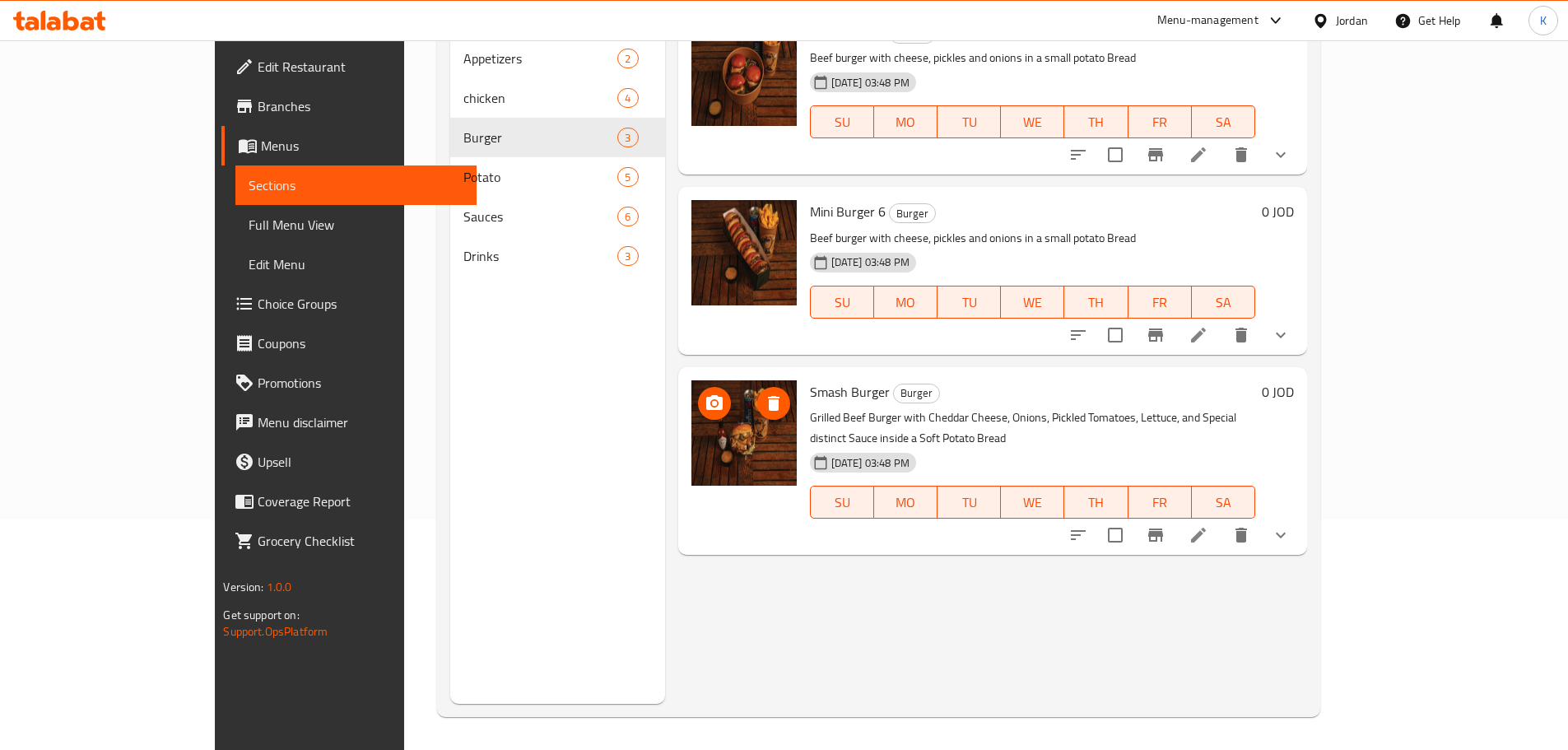
scroll to position [148, 0]
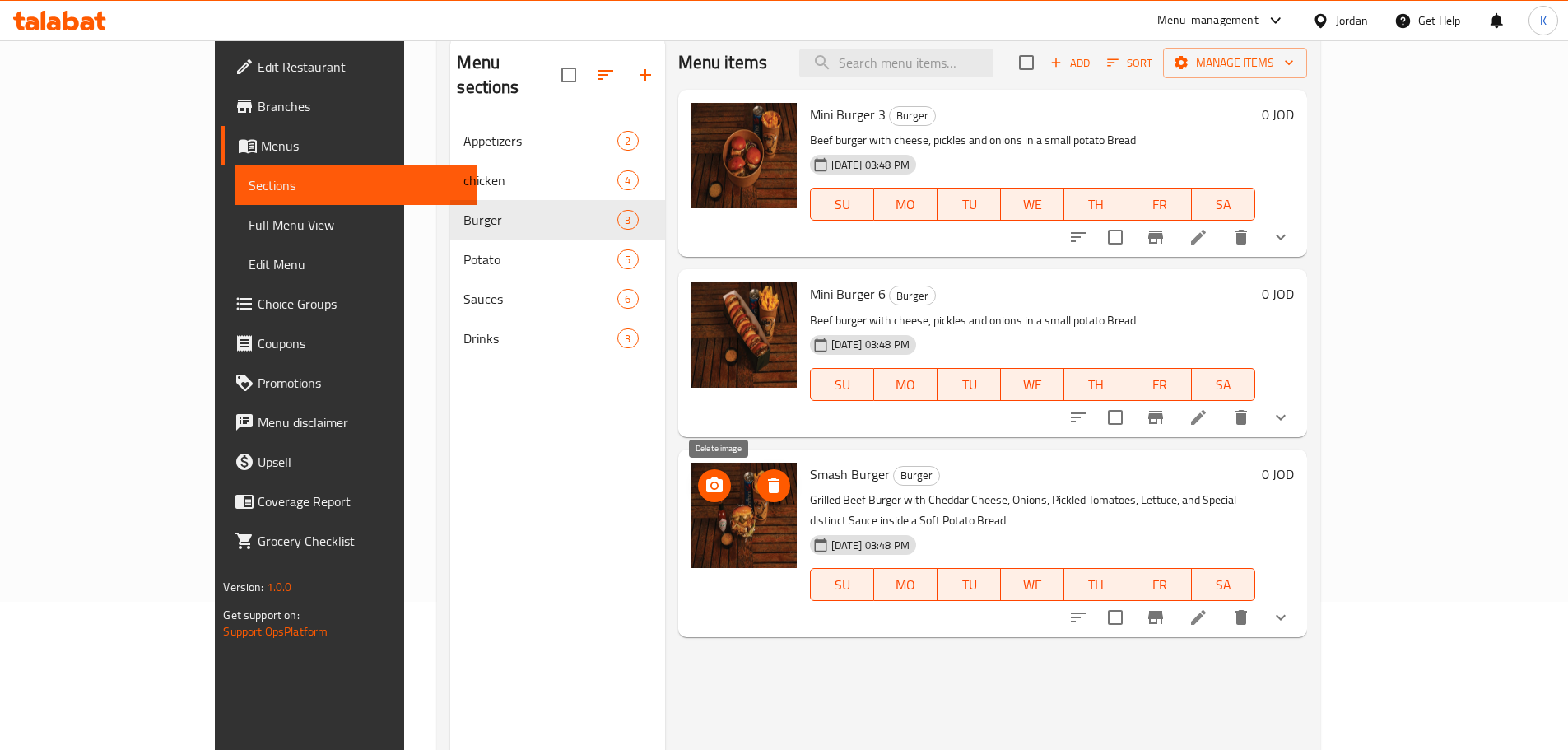
click at [764, 486] on icon "delete image" at bounding box center [773, 485] width 19 height 19
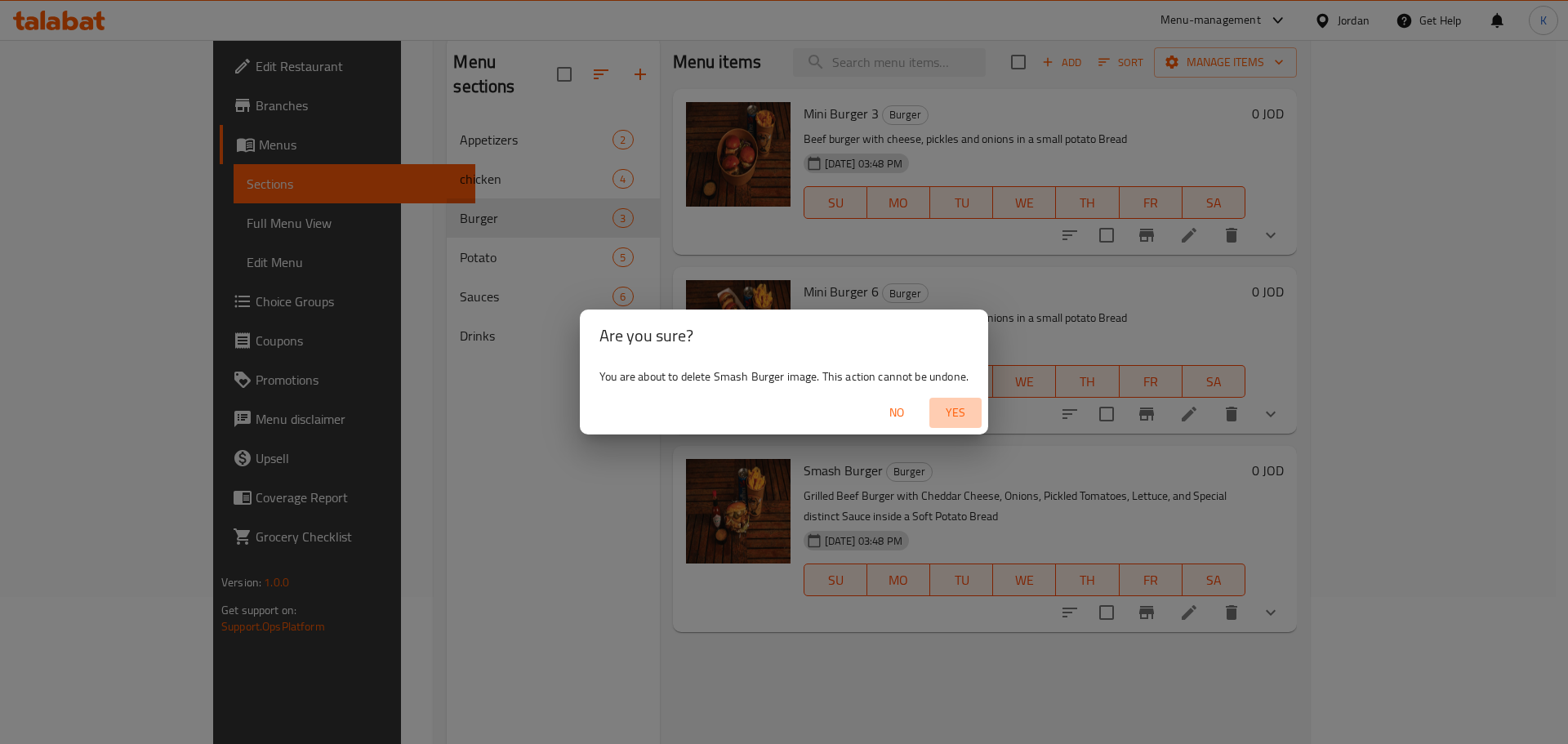
click at [963, 404] on span "Yes" at bounding box center [956, 413] width 39 height 20
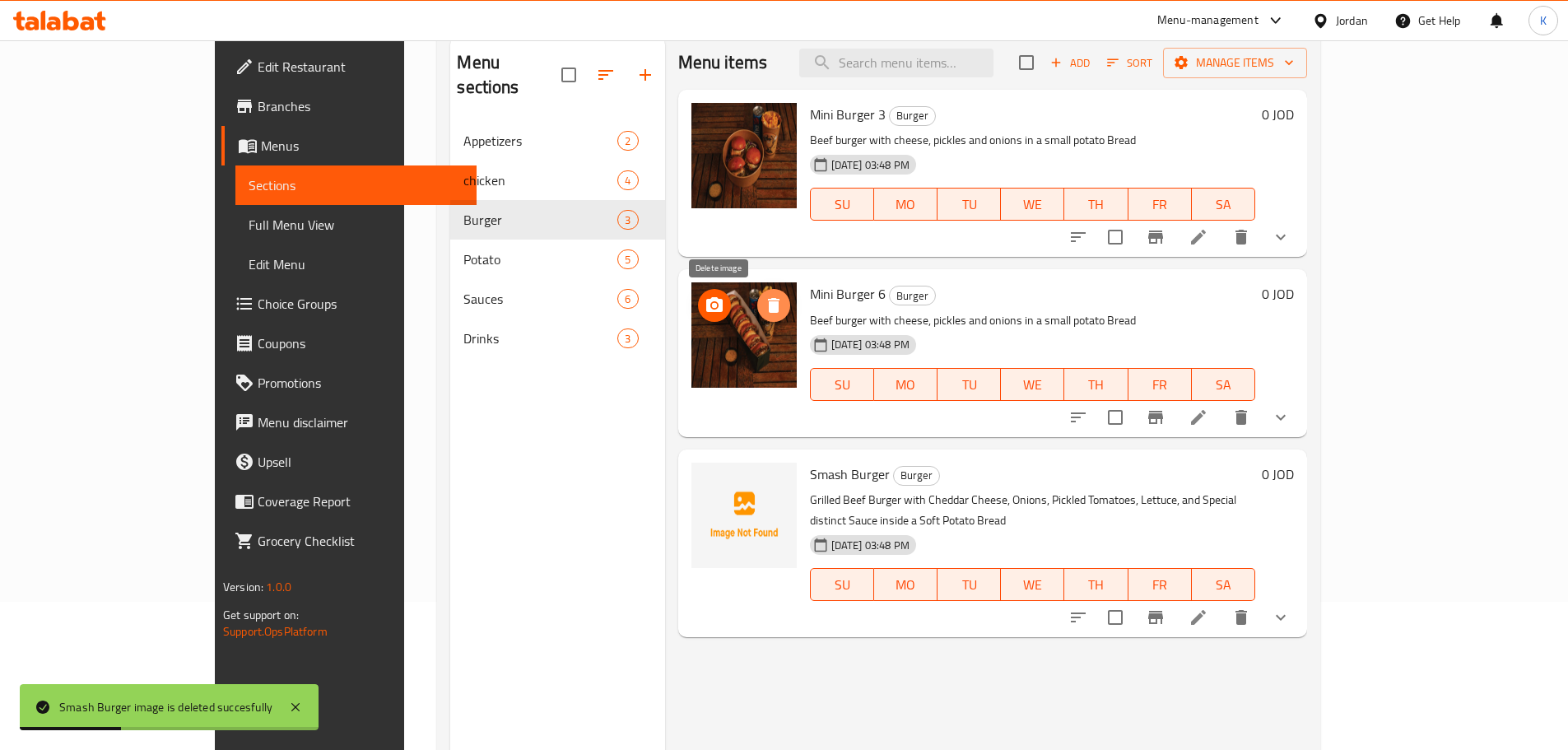
click at [768, 302] on icon "delete image" at bounding box center [773, 306] width 12 height 15
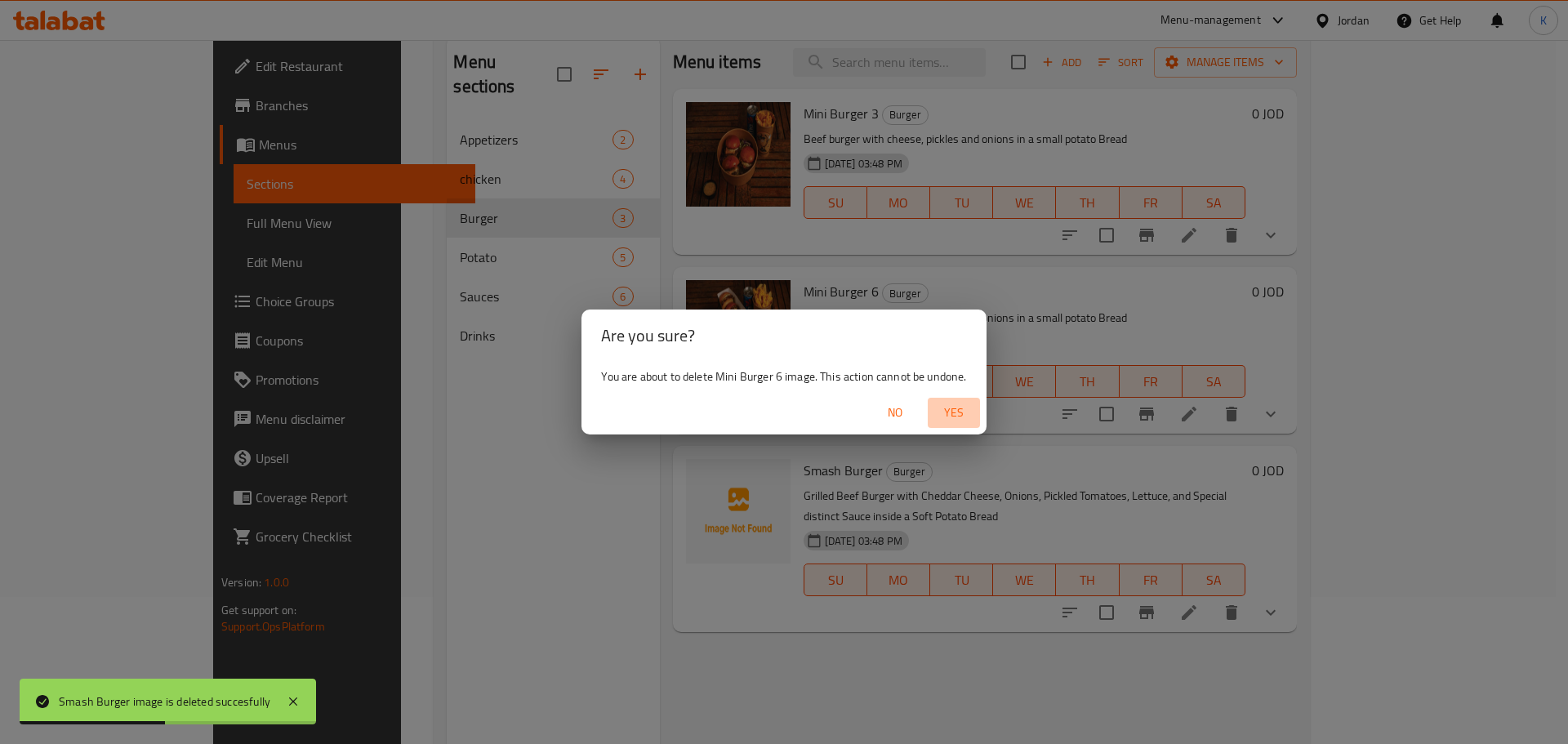
click at [953, 414] on span "Yes" at bounding box center [954, 413] width 39 height 20
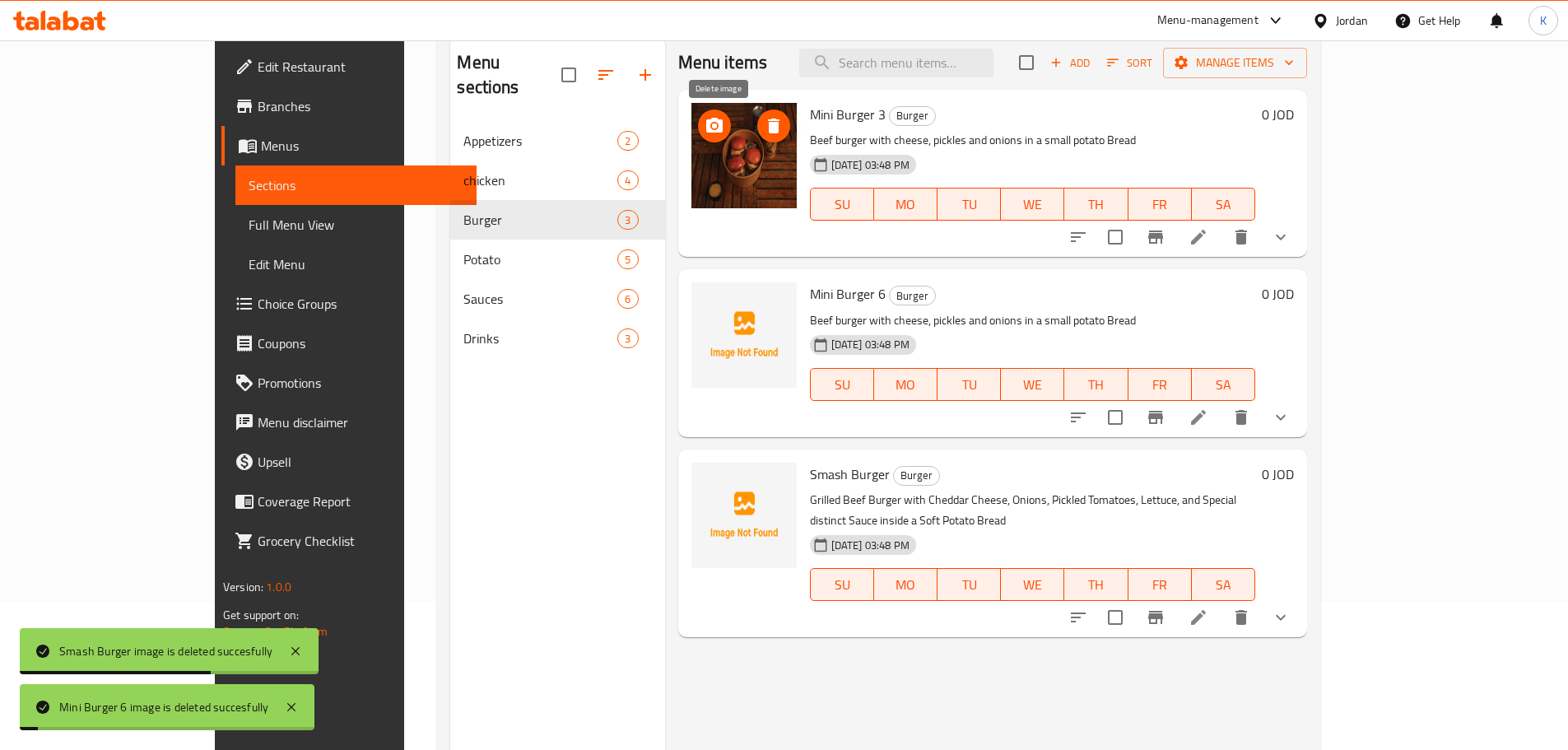
click at [768, 126] on icon "delete image" at bounding box center [773, 126] width 12 height 15
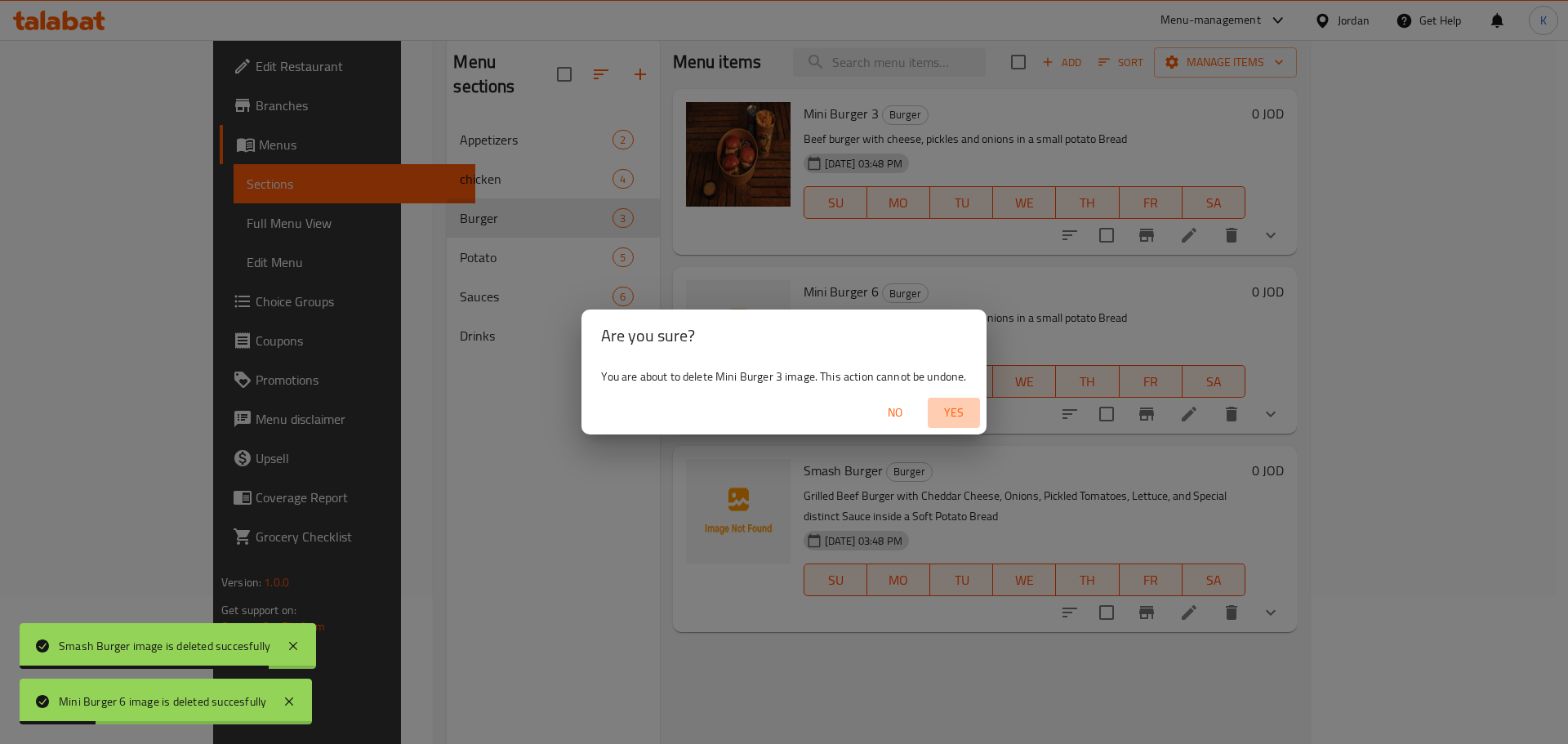
click at [958, 416] on span "Yes" at bounding box center [954, 413] width 39 height 20
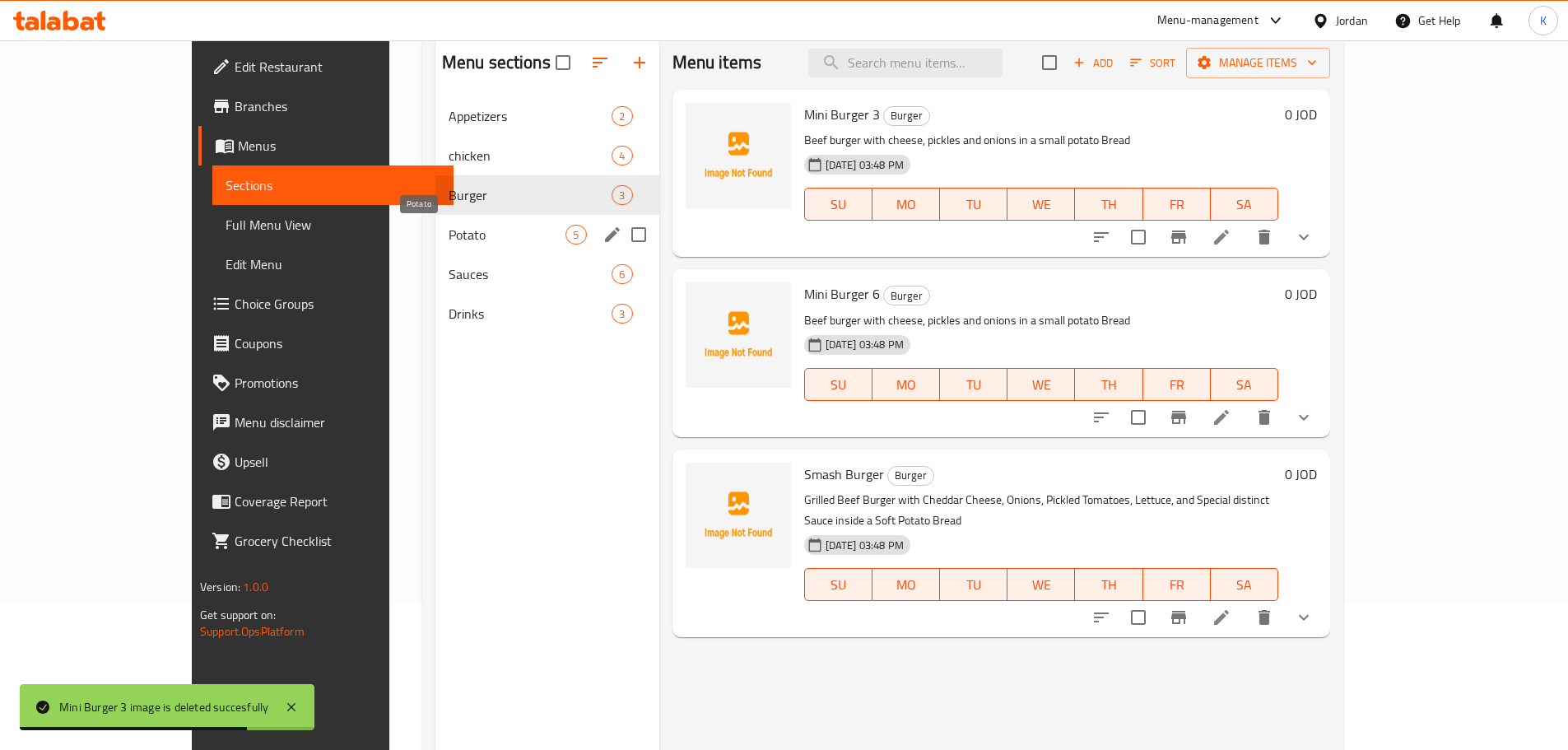
click at [449, 236] on span "Potato" at bounding box center [508, 234] width 118 height 19
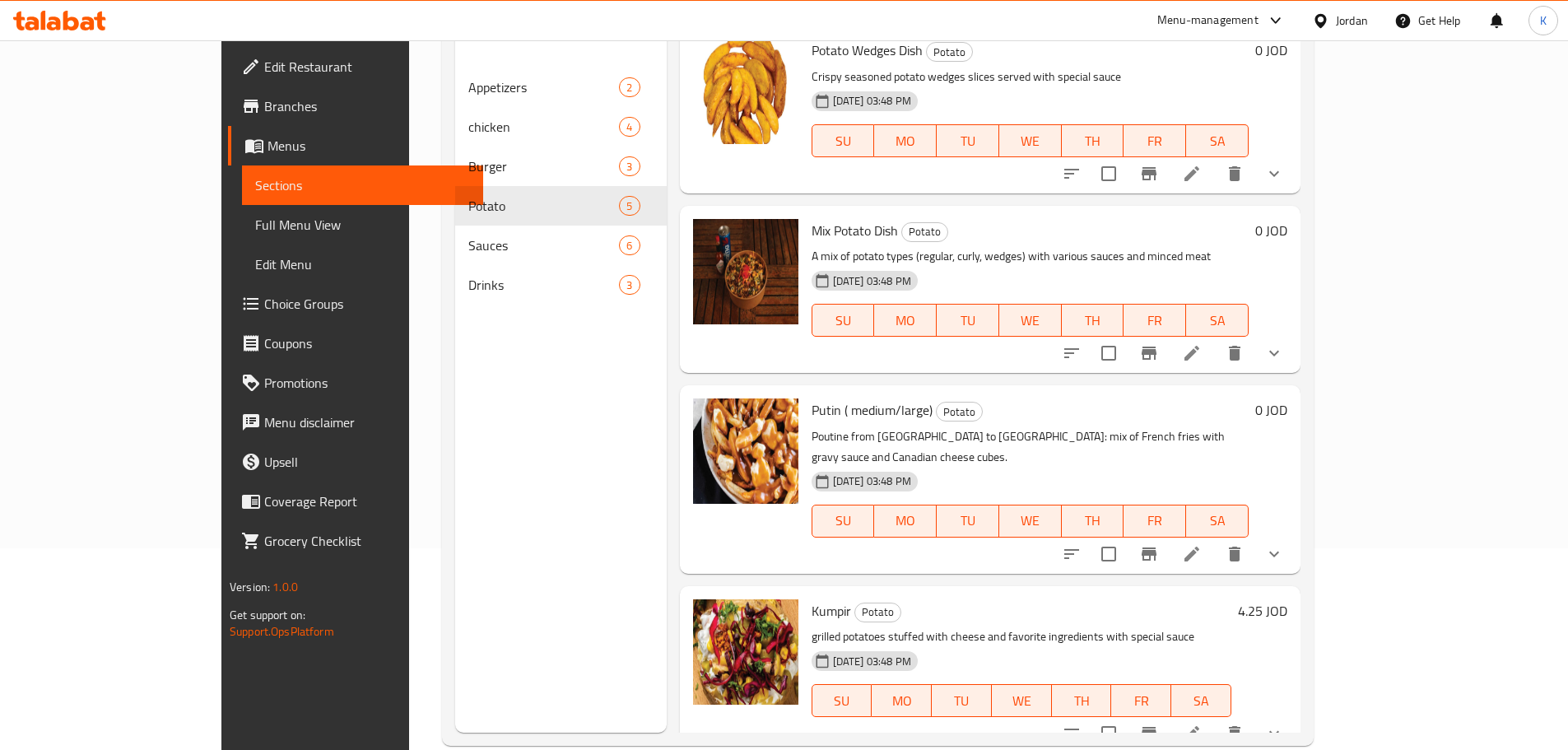
scroll to position [231, 0]
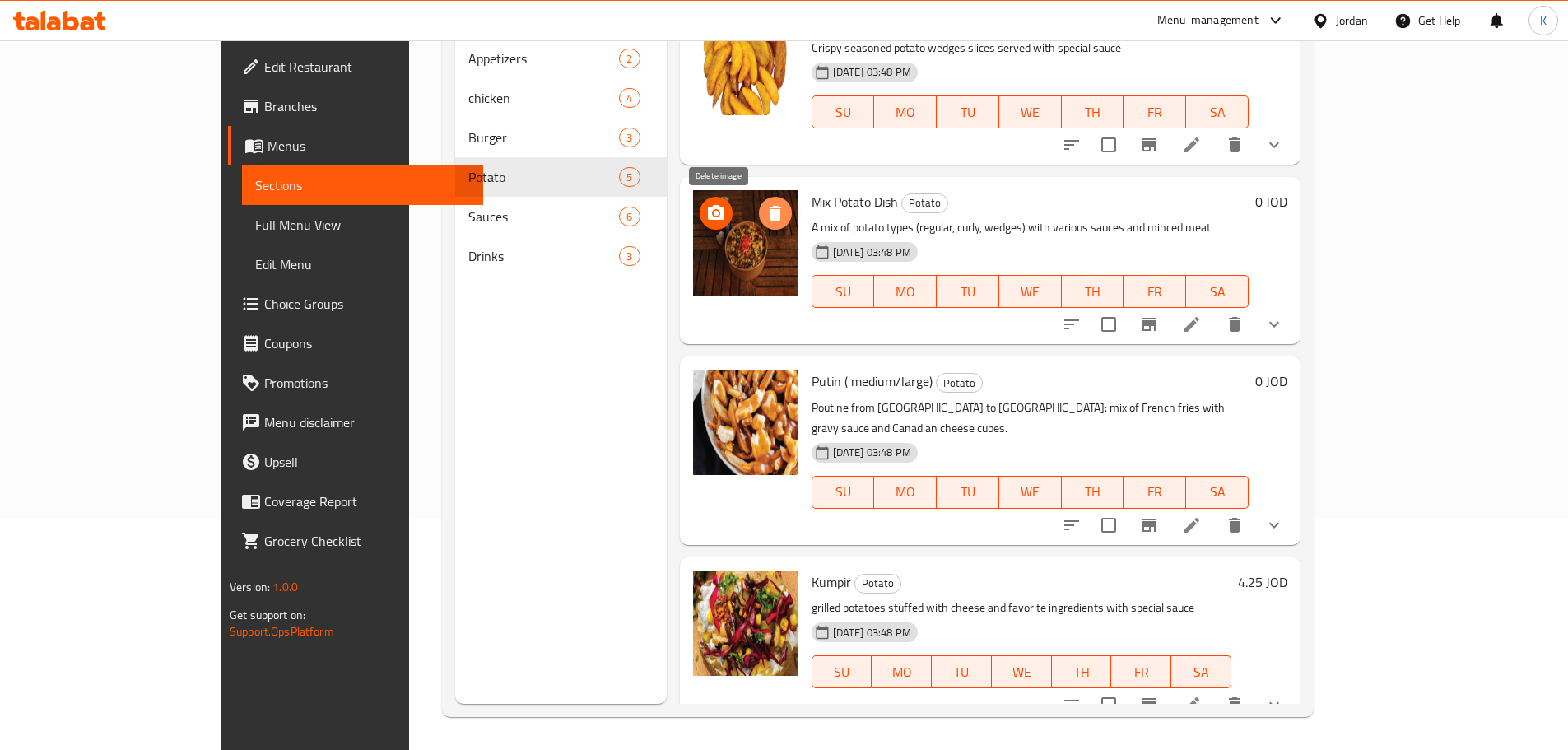
click at [770, 208] on icon "delete image" at bounding box center [775, 213] width 12 height 15
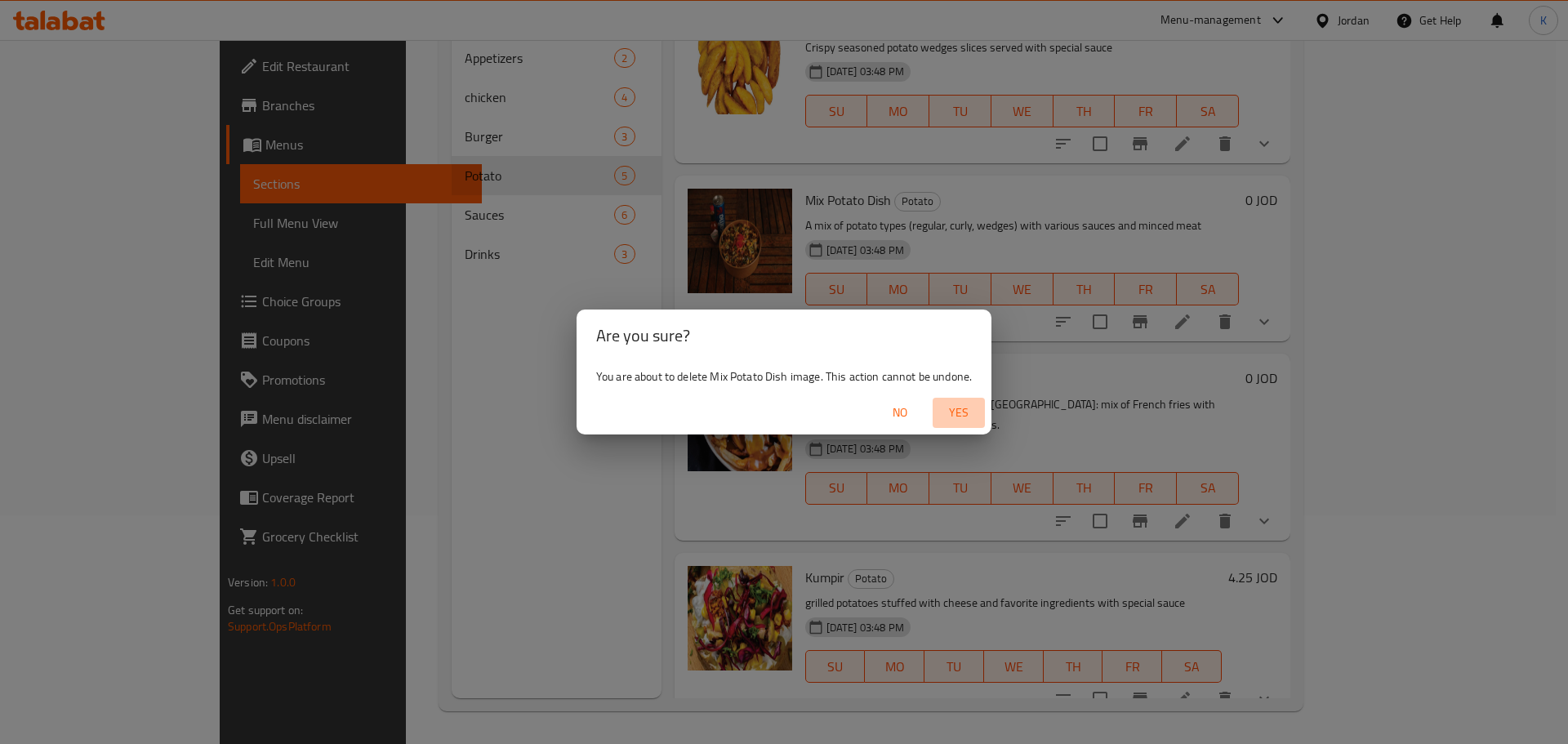
click at [956, 414] on span "Yes" at bounding box center [958, 413] width 39 height 20
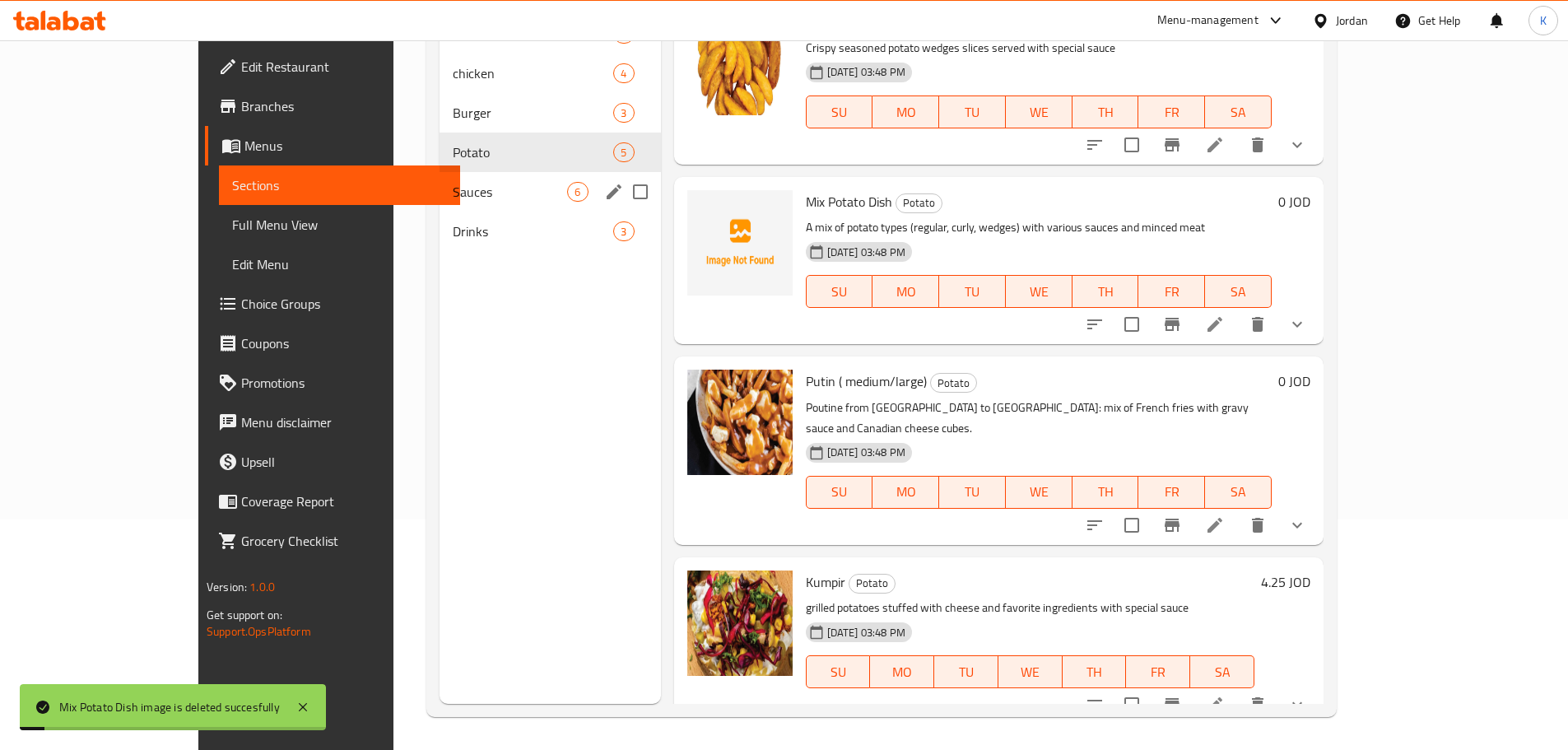
click at [452, 195] on span "Sauces" at bounding box center [509, 191] width 114 height 19
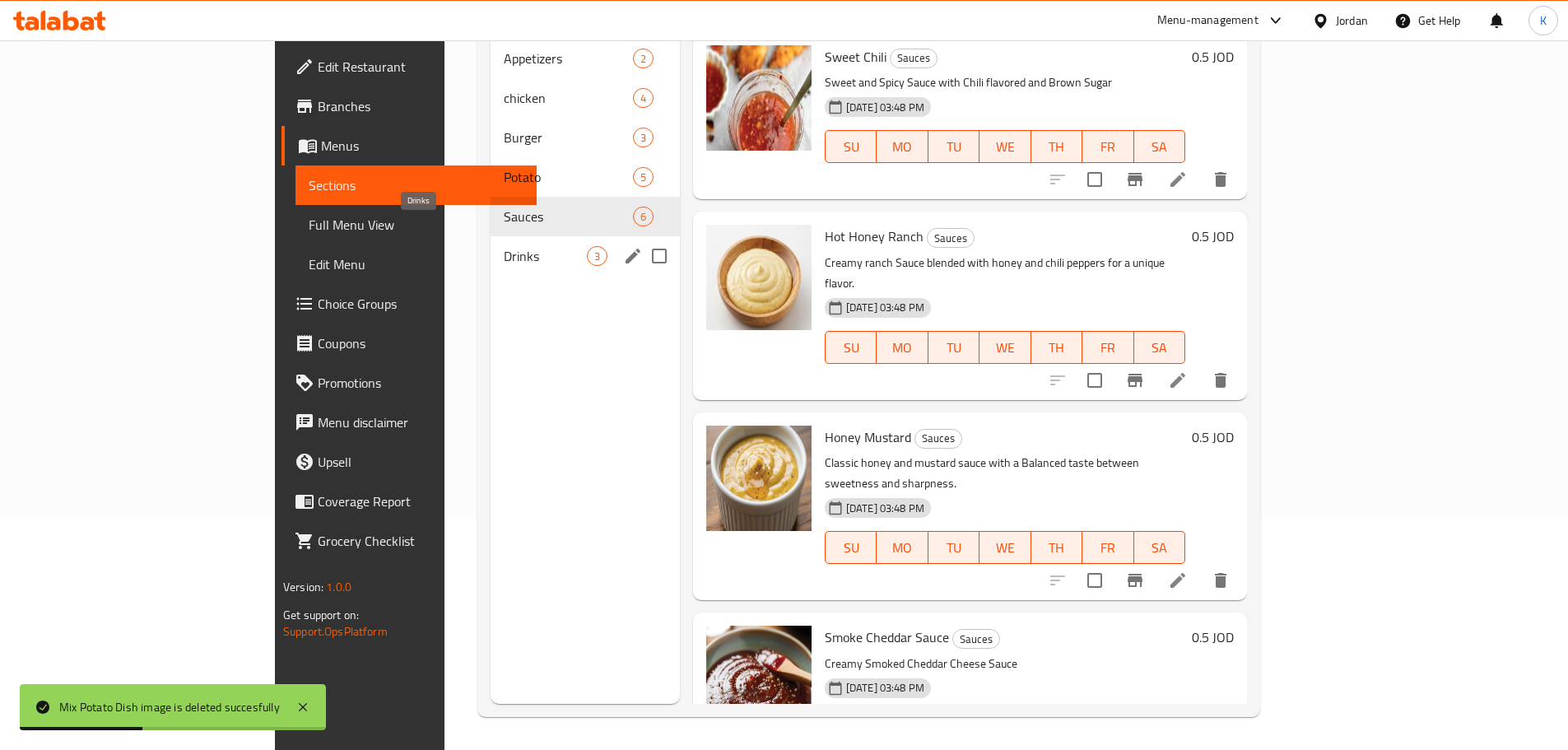
click at [490, 244] on div "Drinks 3" at bounding box center [585, 256] width 189 height 40
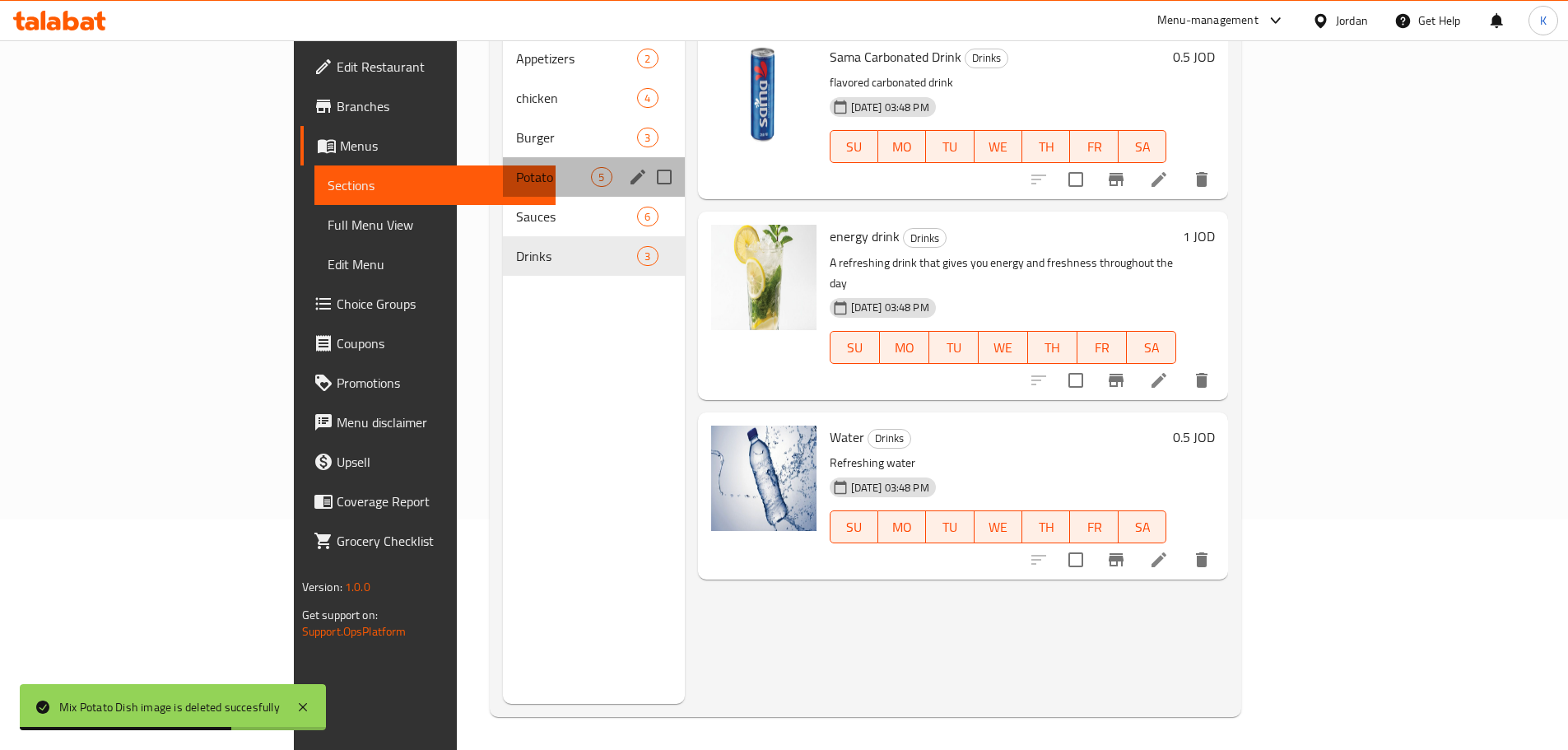
click at [503, 157] on div "Potato 5" at bounding box center [593, 177] width 181 height 40
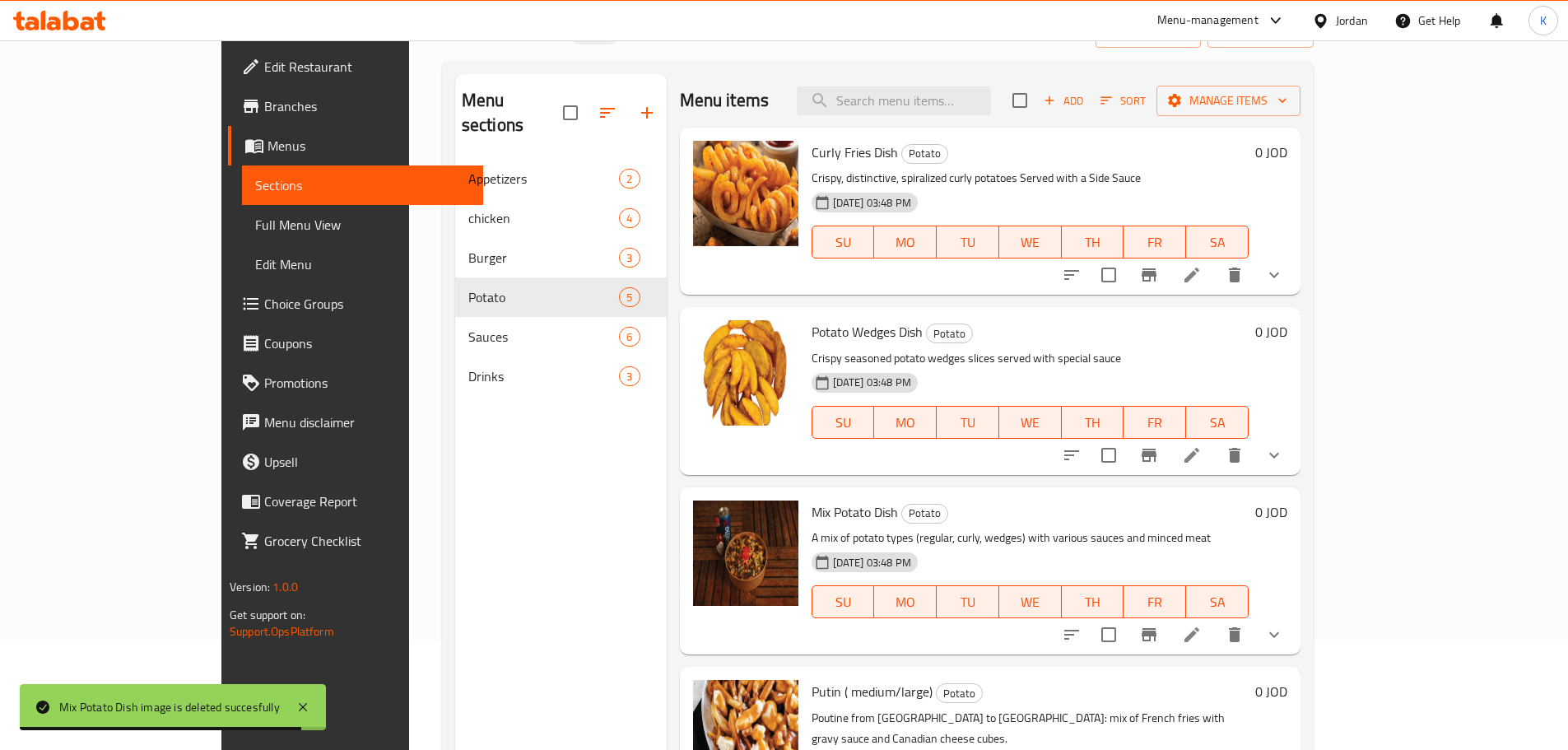
scroll to position [231, 0]
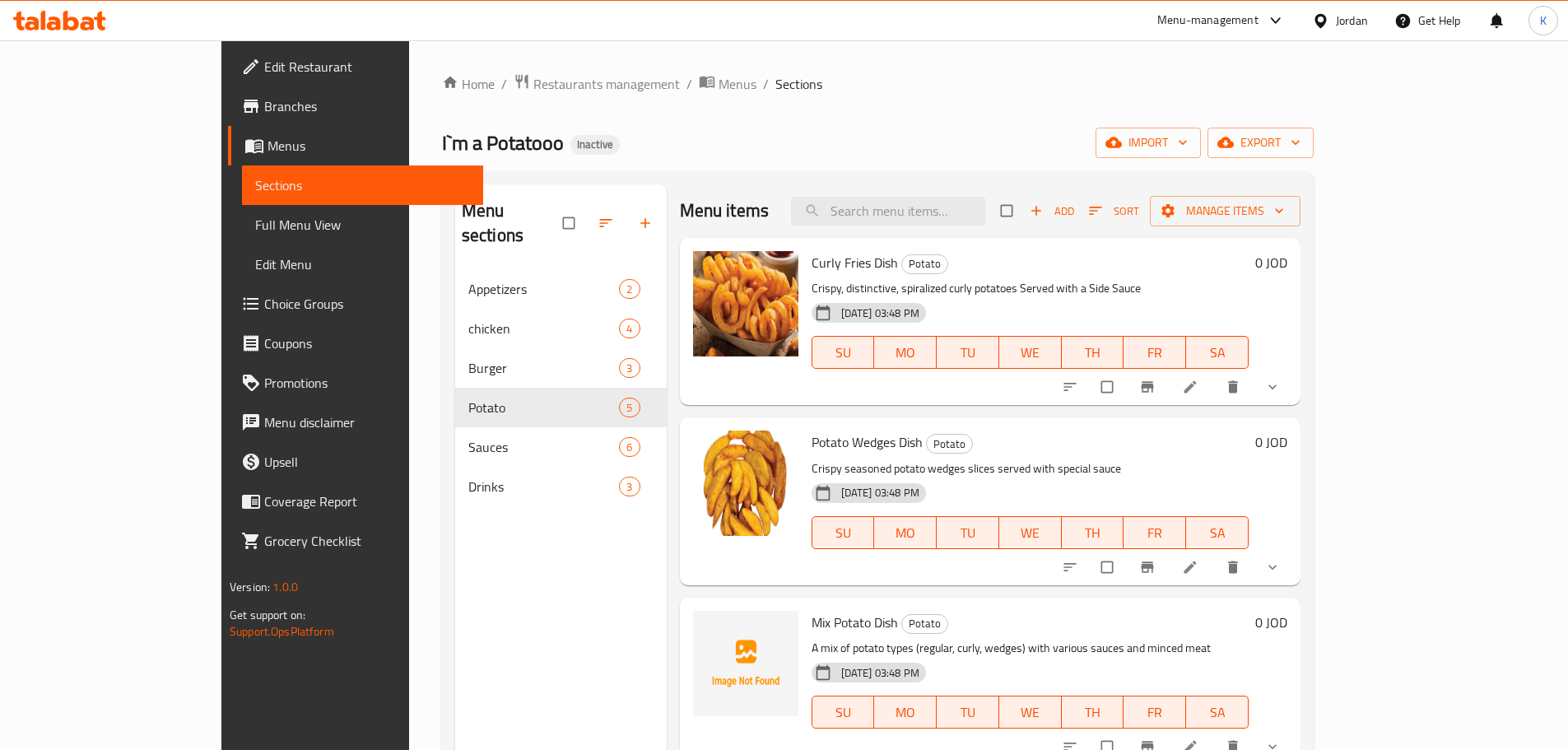
click at [1034, 98] on div "Home / Restaurants management / Menus / Sections I`m a Potatooo Inactive import…" at bounding box center [878, 511] width 872 height 874
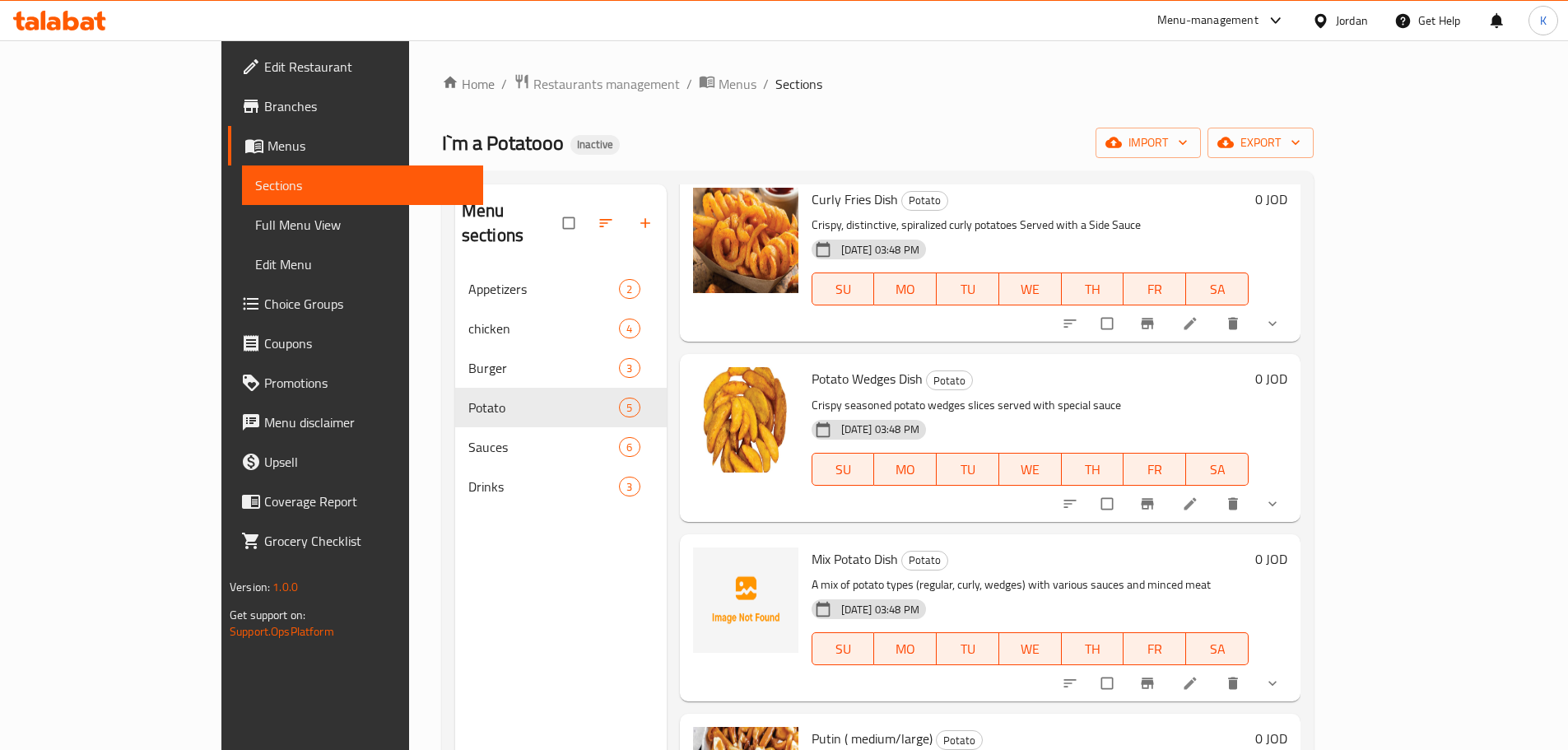
scroll to position [83, 0]
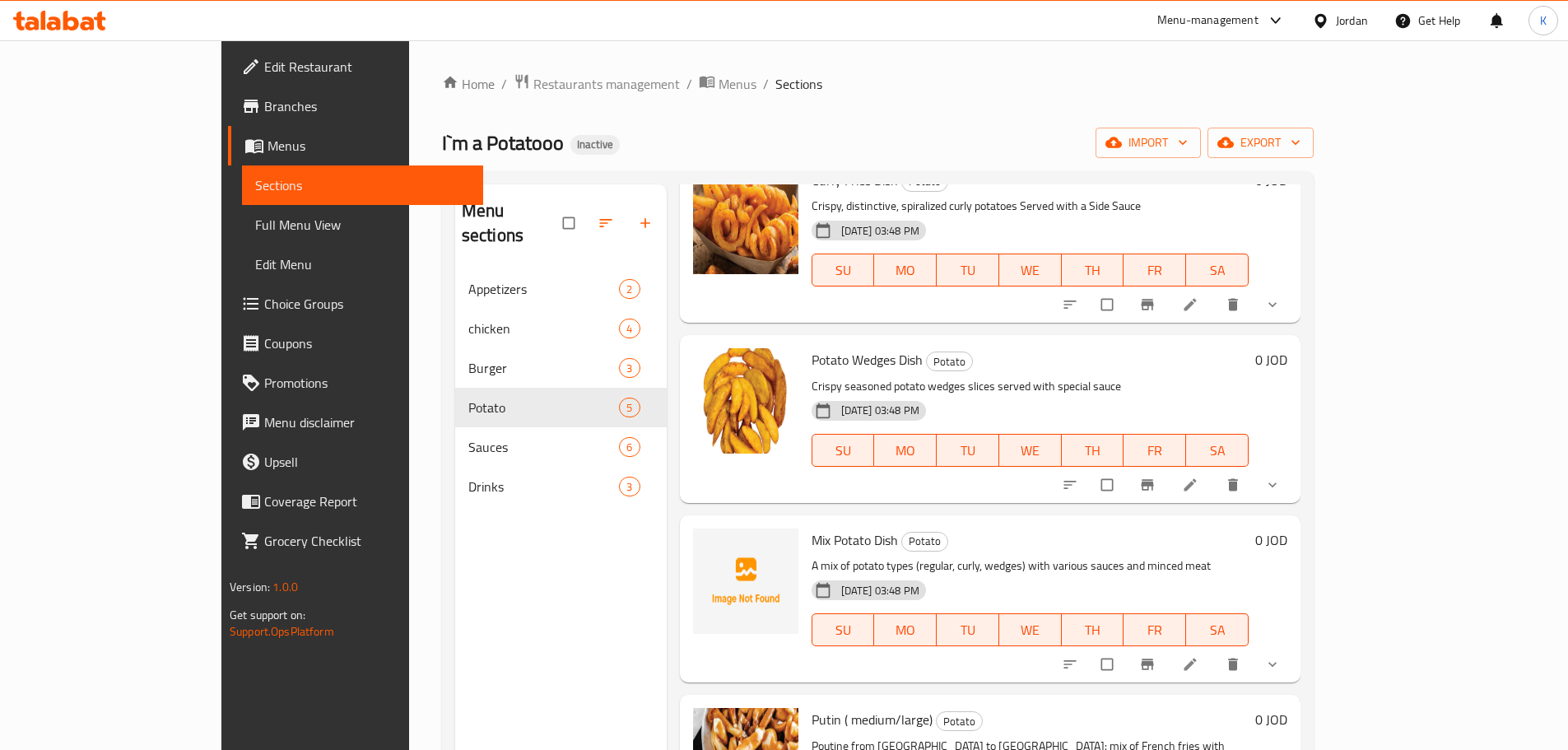
click at [811, 543] on span "Mix Potato Dish" at bounding box center [854, 540] width 86 height 25
copy h6 "Mix Potato Dish"
click at [1281, 665] on icon "show more" at bounding box center [1273, 664] width 17 height 17
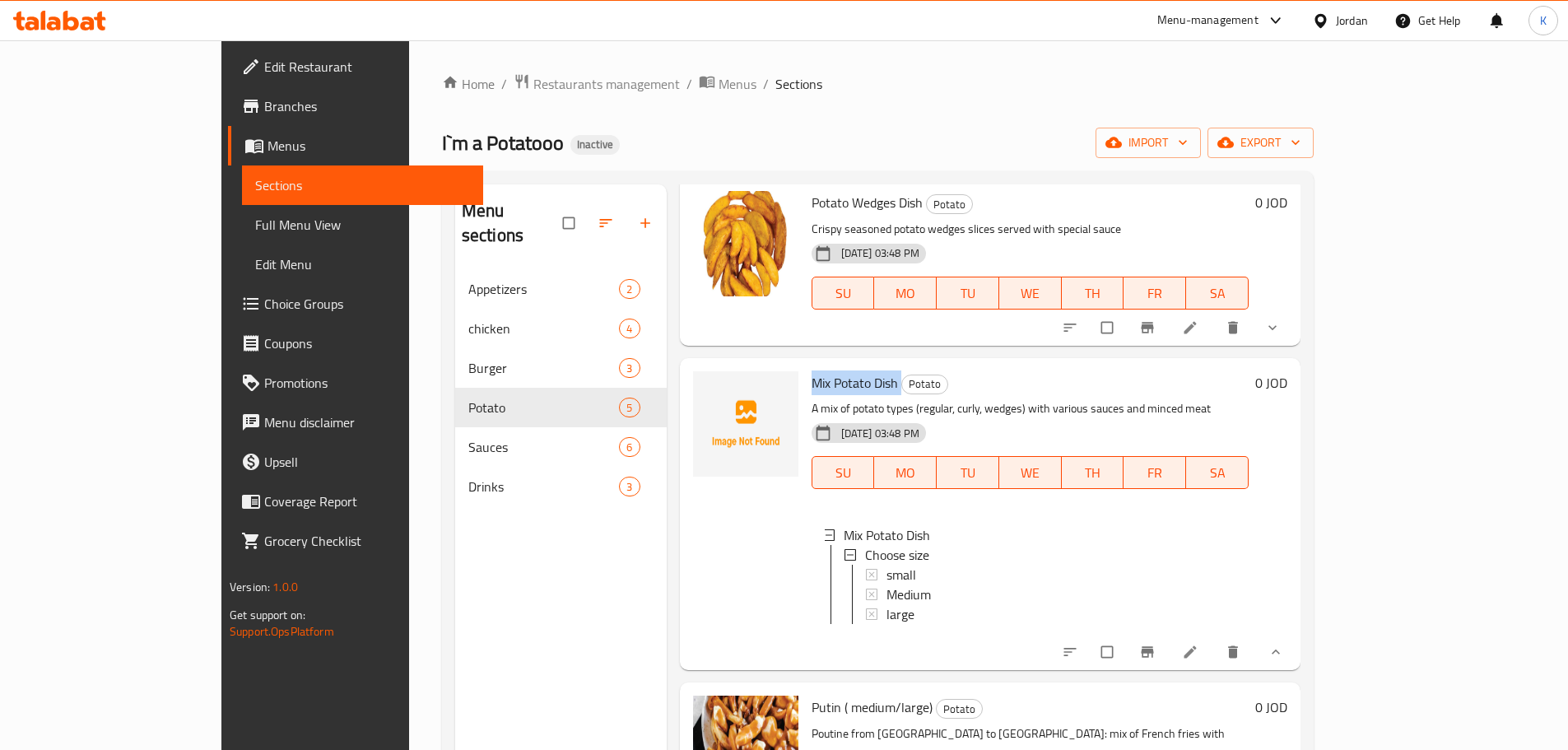
scroll to position [248, 0]
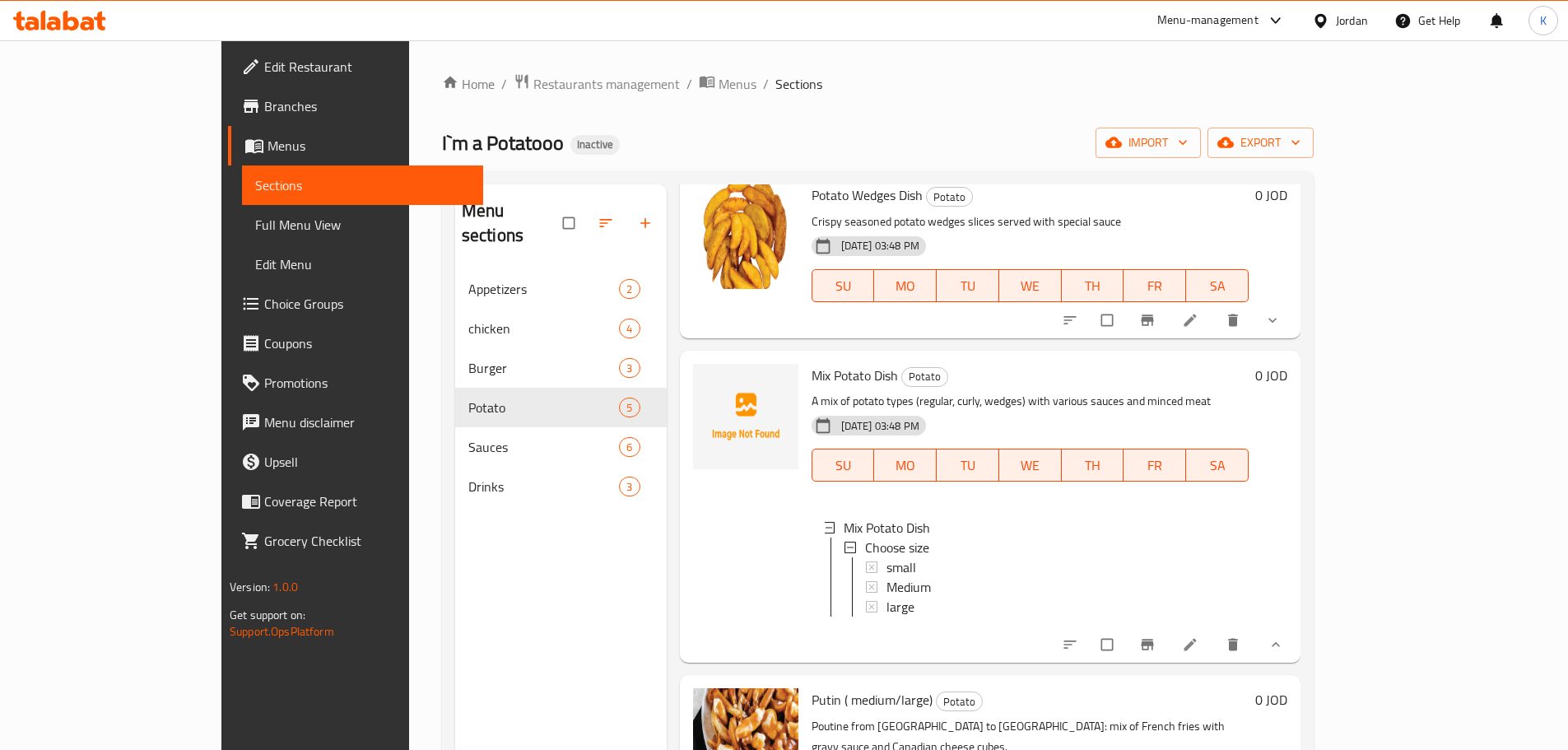
click at [836, 119] on div "Home / Restaurants management / Menus / Sections I`m a Potatooo Inactive import…" at bounding box center [878, 511] width 872 height 874
click at [1300, 148] on span "export" at bounding box center [1260, 143] width 80 height 20
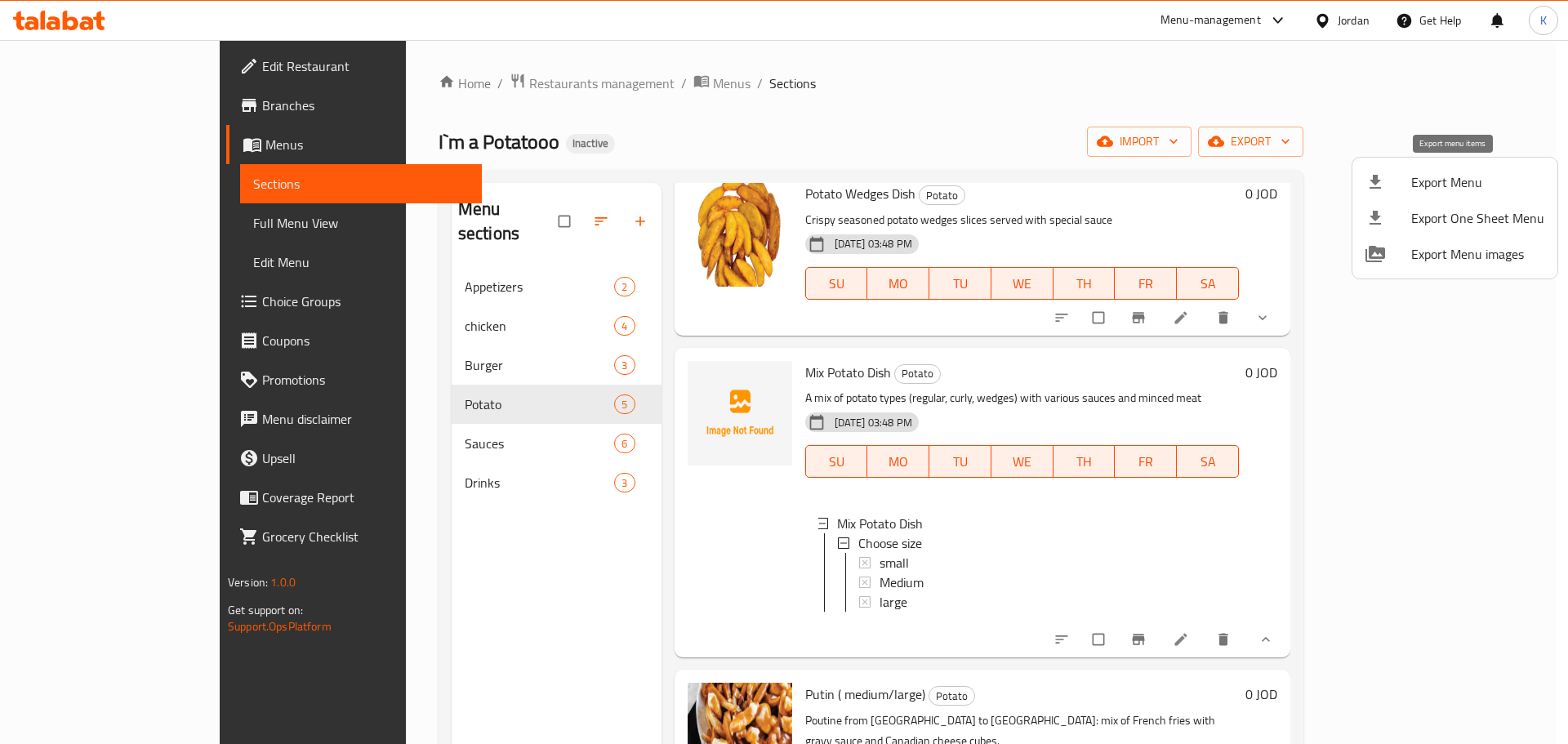
click at [1396, 184] on div at bounding box center [1388, 182] width 46 height 19
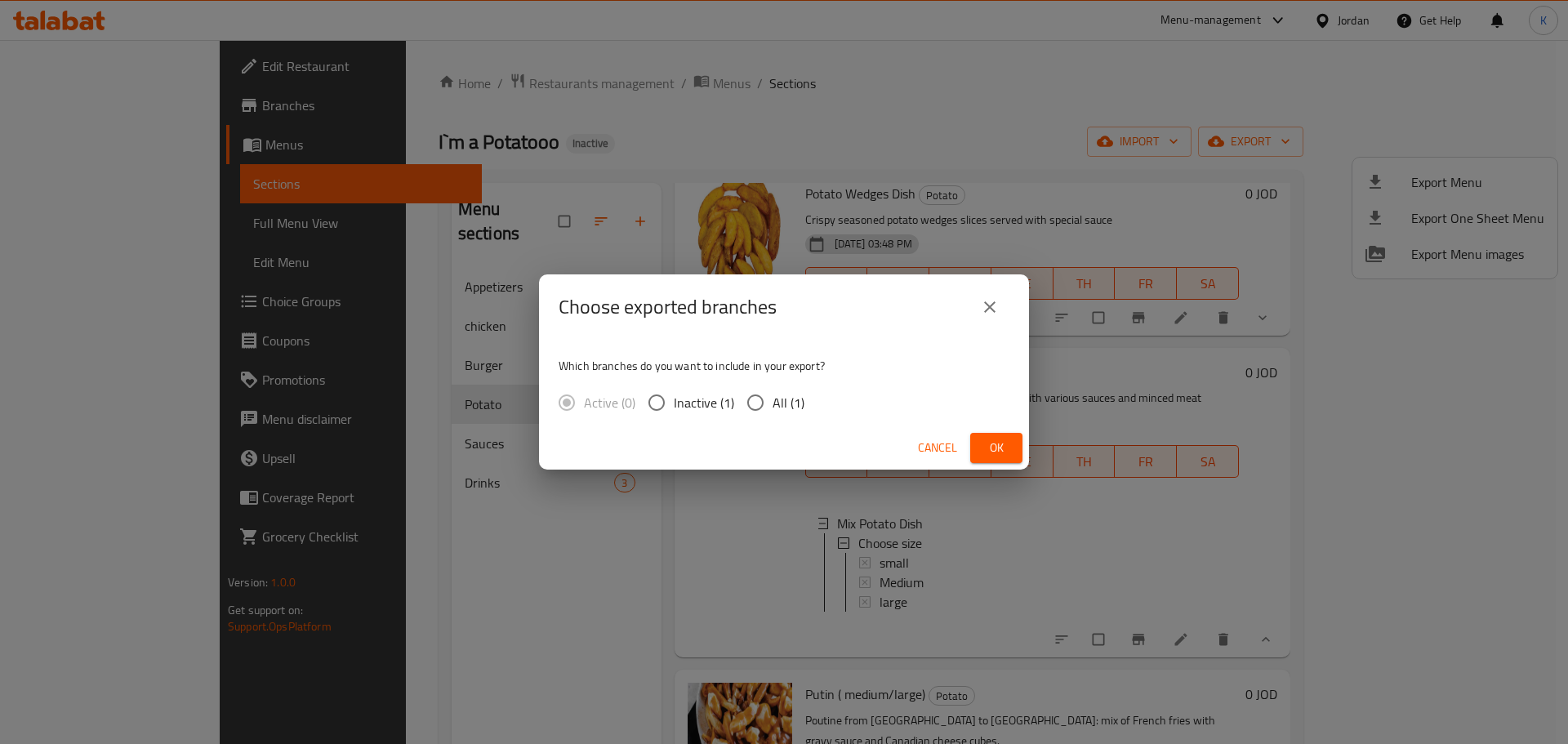
click at [751, 404] on input "All (1)" at bounding box center [756, 403] width 35 height 35
radio input "true"
click at [1015, 449] on button "Ok" at bounding box center [996, 447] width 52 height 30
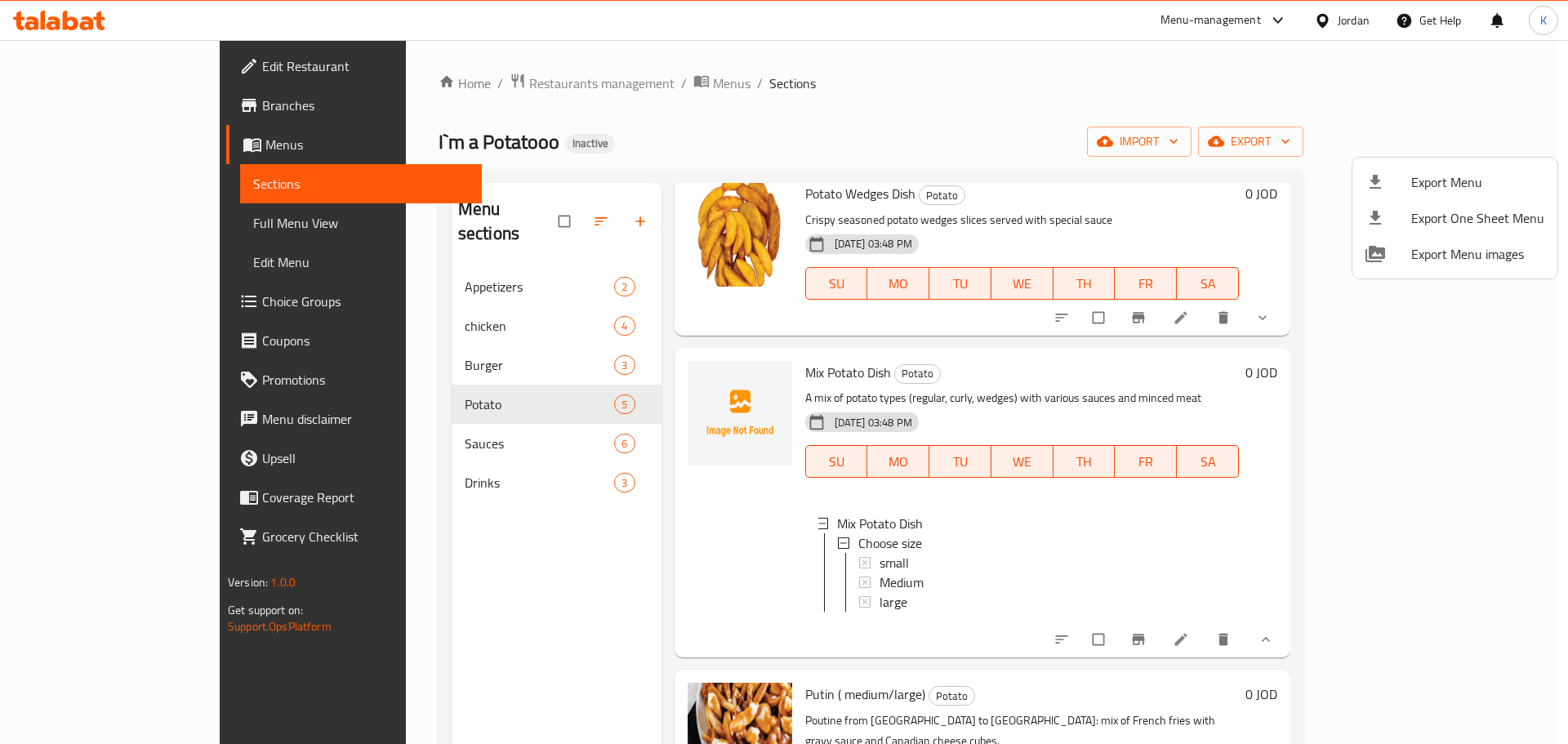
click at [361, 345] on div at bounding box center [784, 372] width 1568 height 744
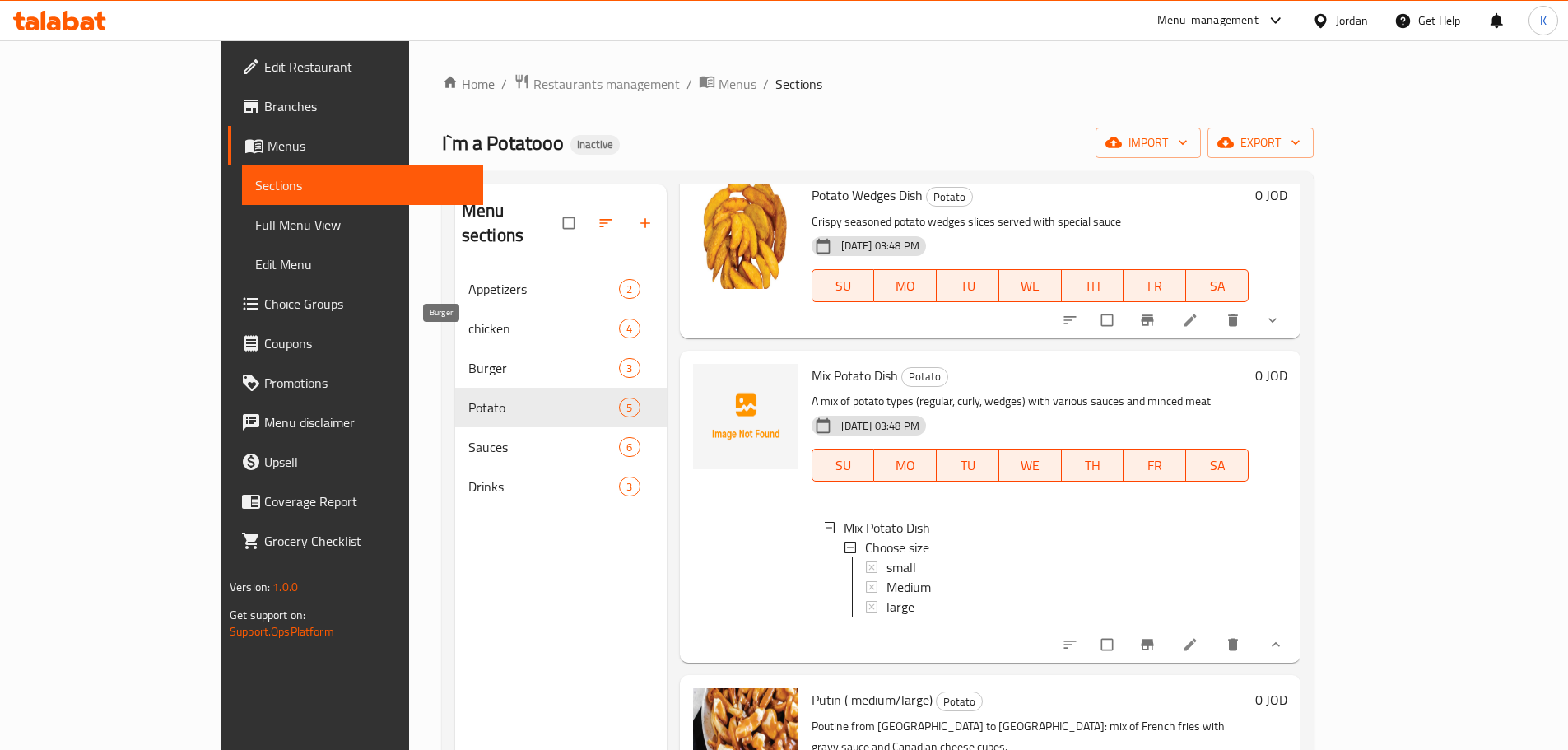
click at [468, 358] on span "Burger" at bounding box center [544, 367] width 152 height 19
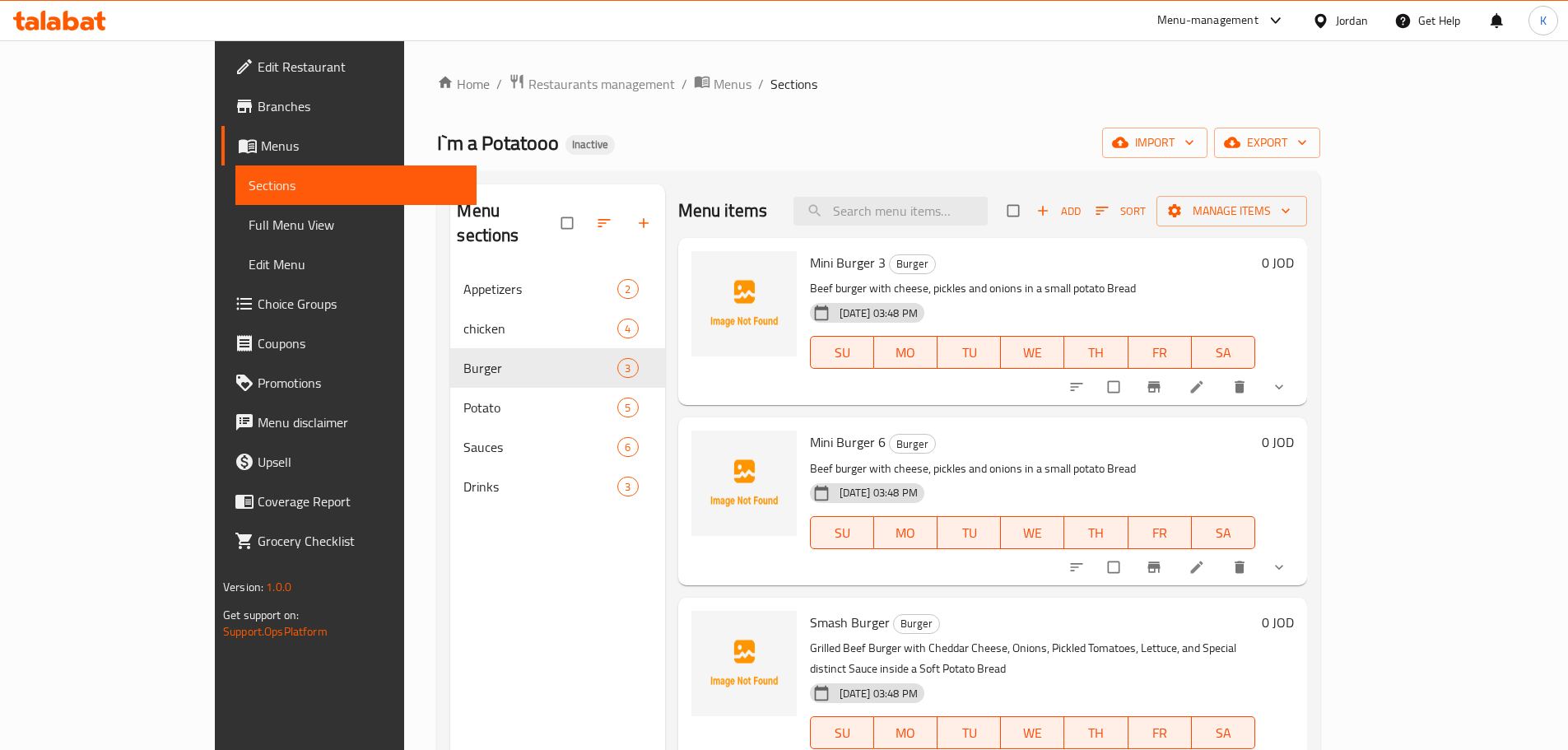
click at [1323, 20] on icon at bounding box center [1320, 19] width 12 height 14
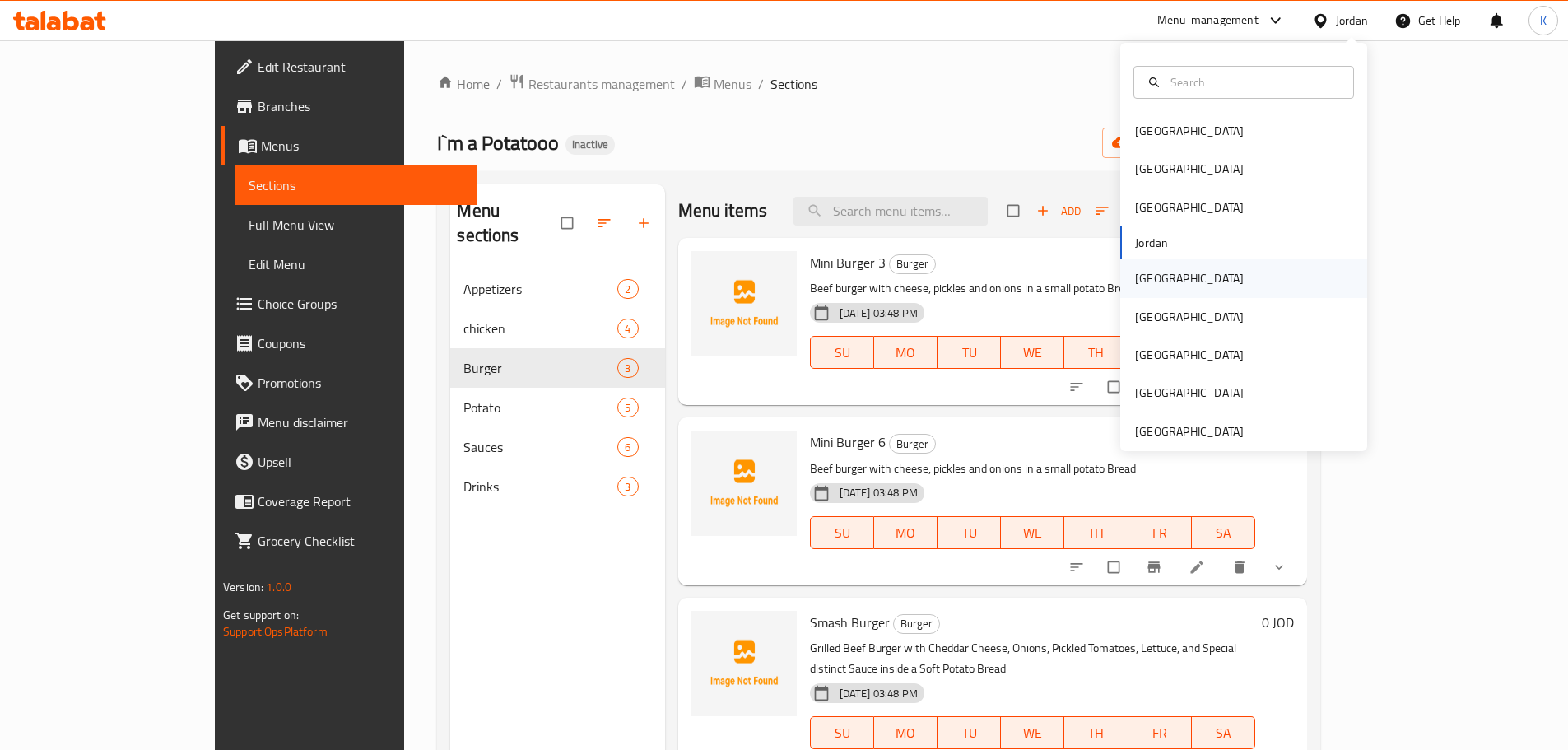
click at [1149, 287] on div "[GEOGRAPHIC_DATA]" at bounding box center [1189, 279] width 109 height 18
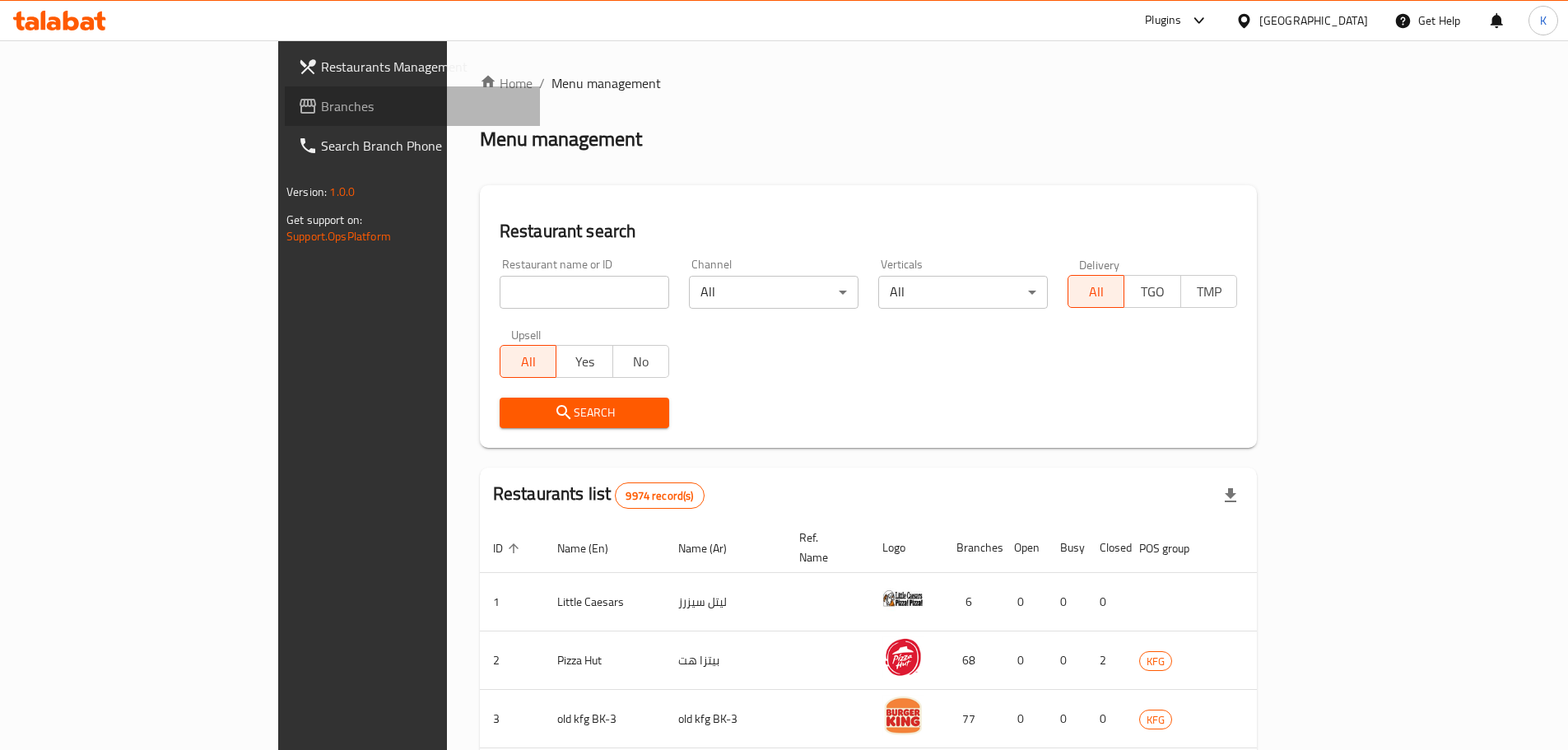
click at [321, 98] on span "Branches" at bounding box center [424, 106] width 206 height 19
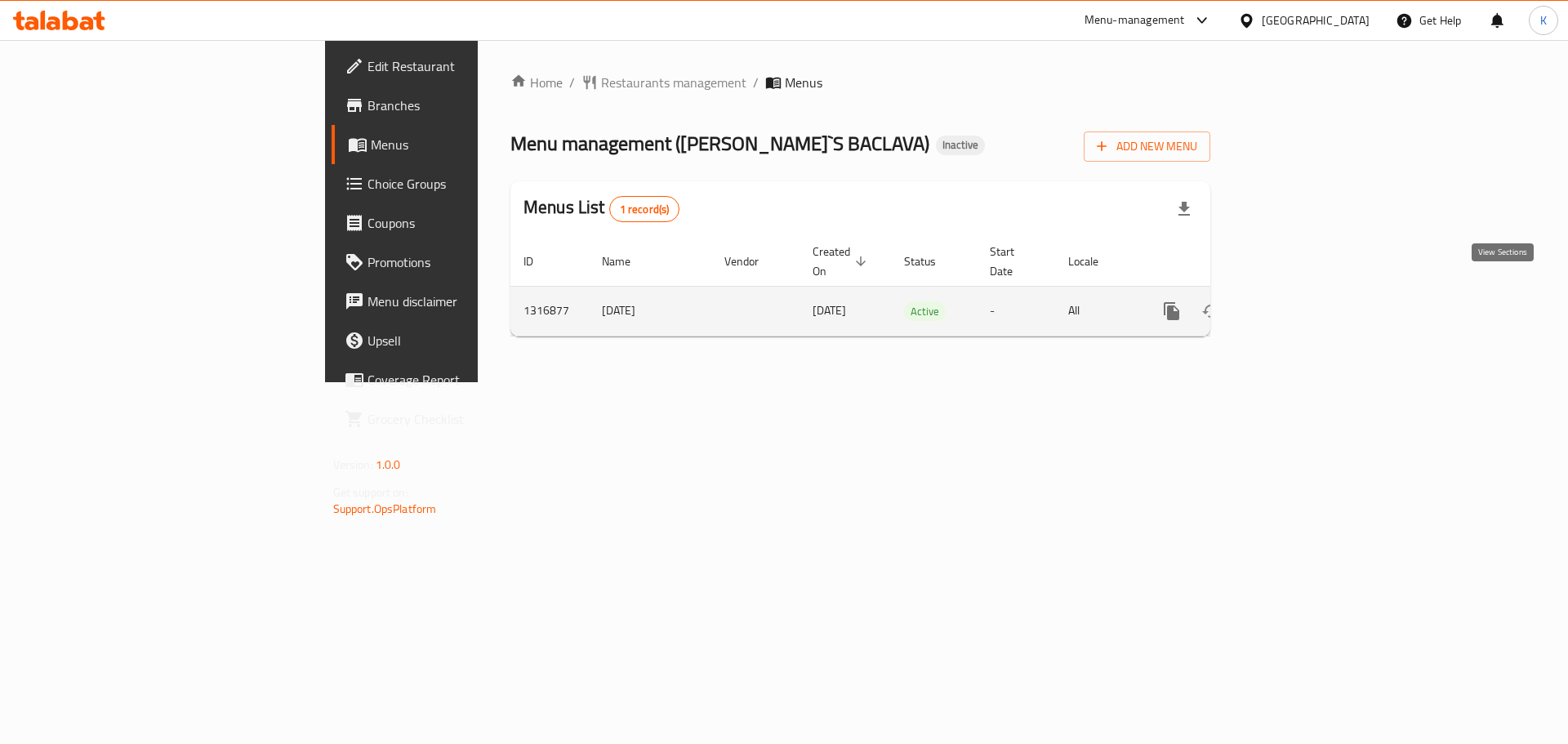
click at [1297, 304] on icon "enhanced table" at bounding box center [1290, 311] width 15 height 15
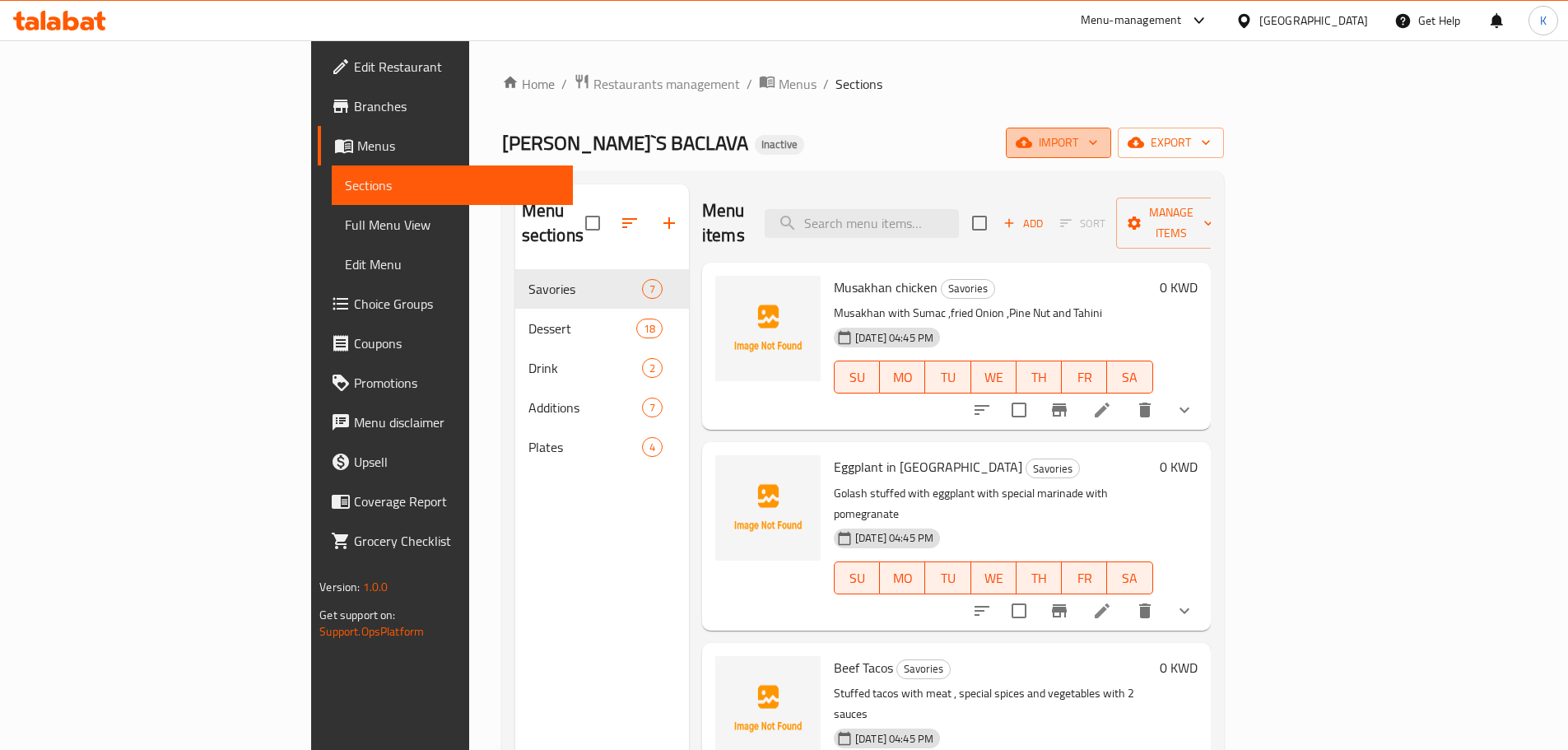
click at [1098, 148] on span "import" at bounding box center [1059, 143] width 79 height 20
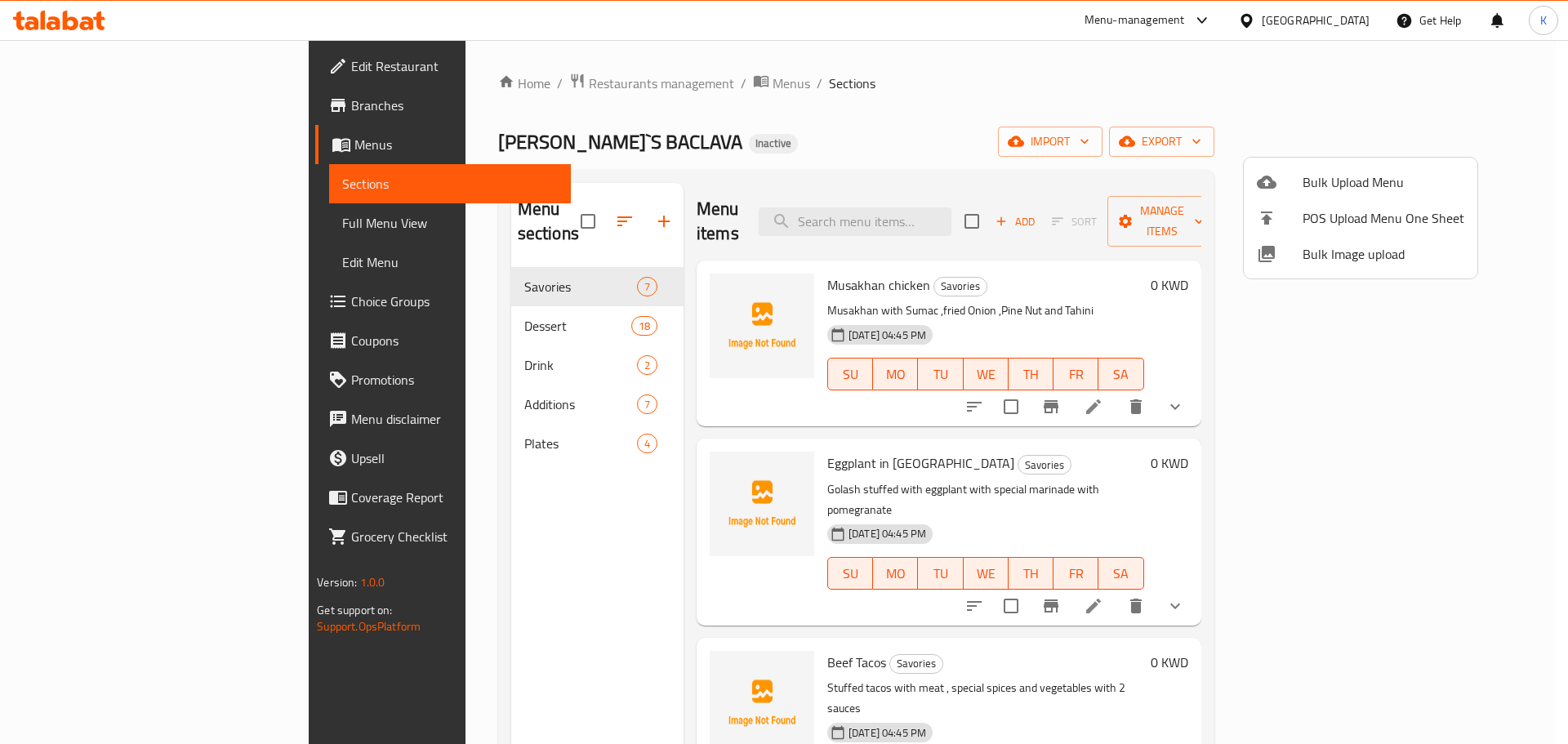
click at [1322, 251] on span "Bulk Image upload" at bounding box center [1384, 254] width 162 height 19
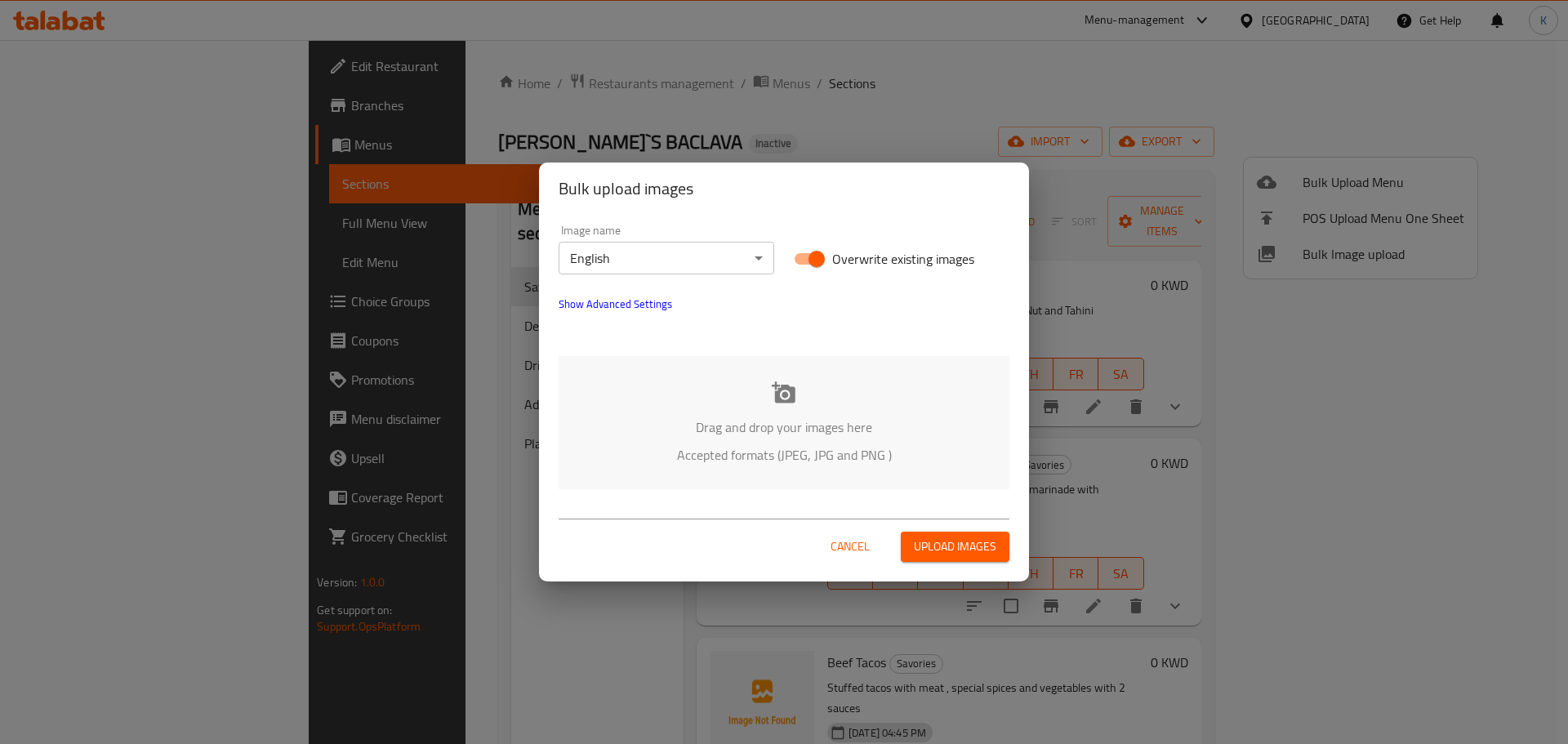
click at [844, 401] on div "Drag and drop your images here Accepted formats (JPEG, JPG and PNG )" at bounding box center [784, 423] width 451 height 133
click at [757, 440] on div "Drag and drop your images here Accepted formats (JPEG, JPG and PNG )" at bounding box center [784, 423] width 451 height 133
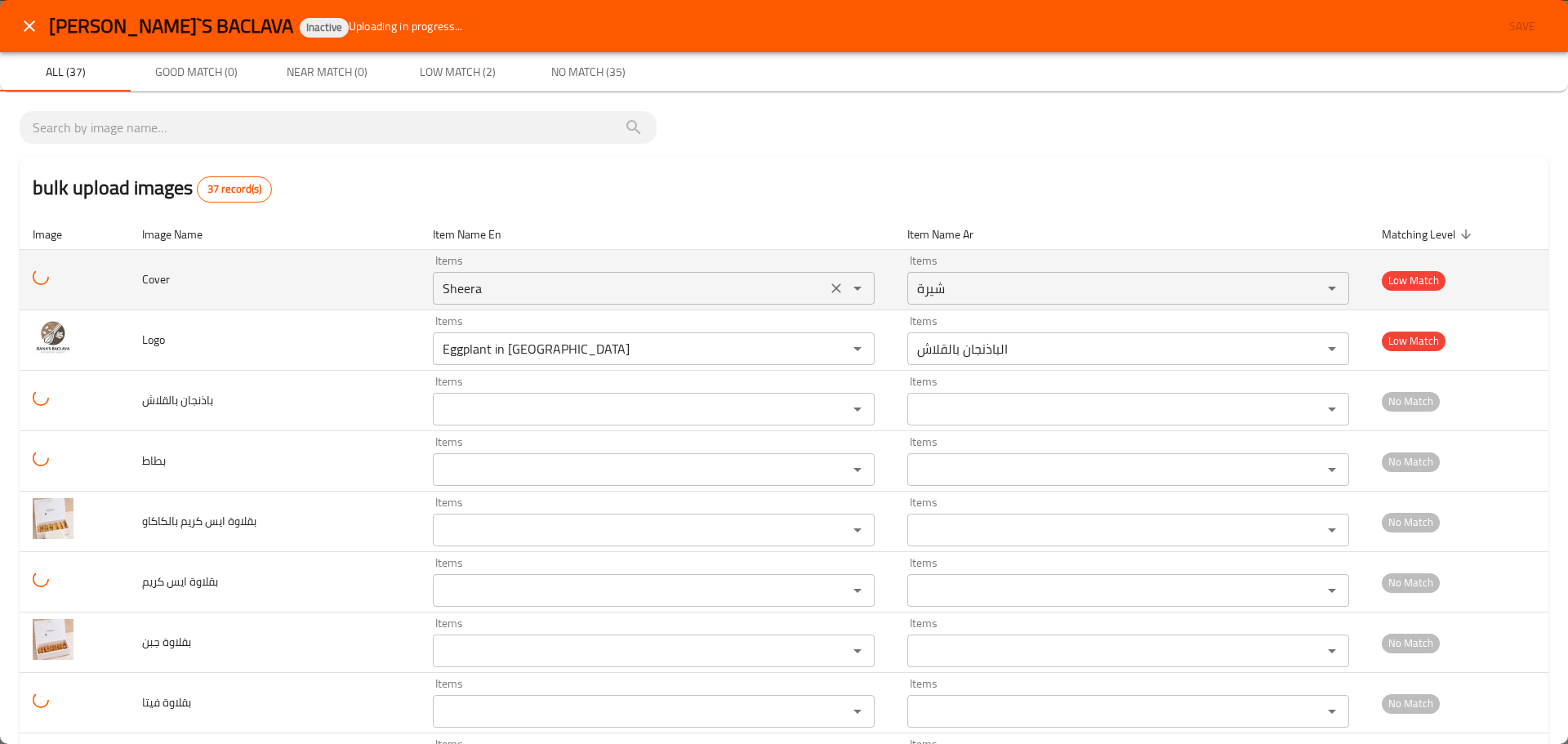
click at [837, 286] on icon "Clear" at bounding box center [837, 288] width 16 height 16
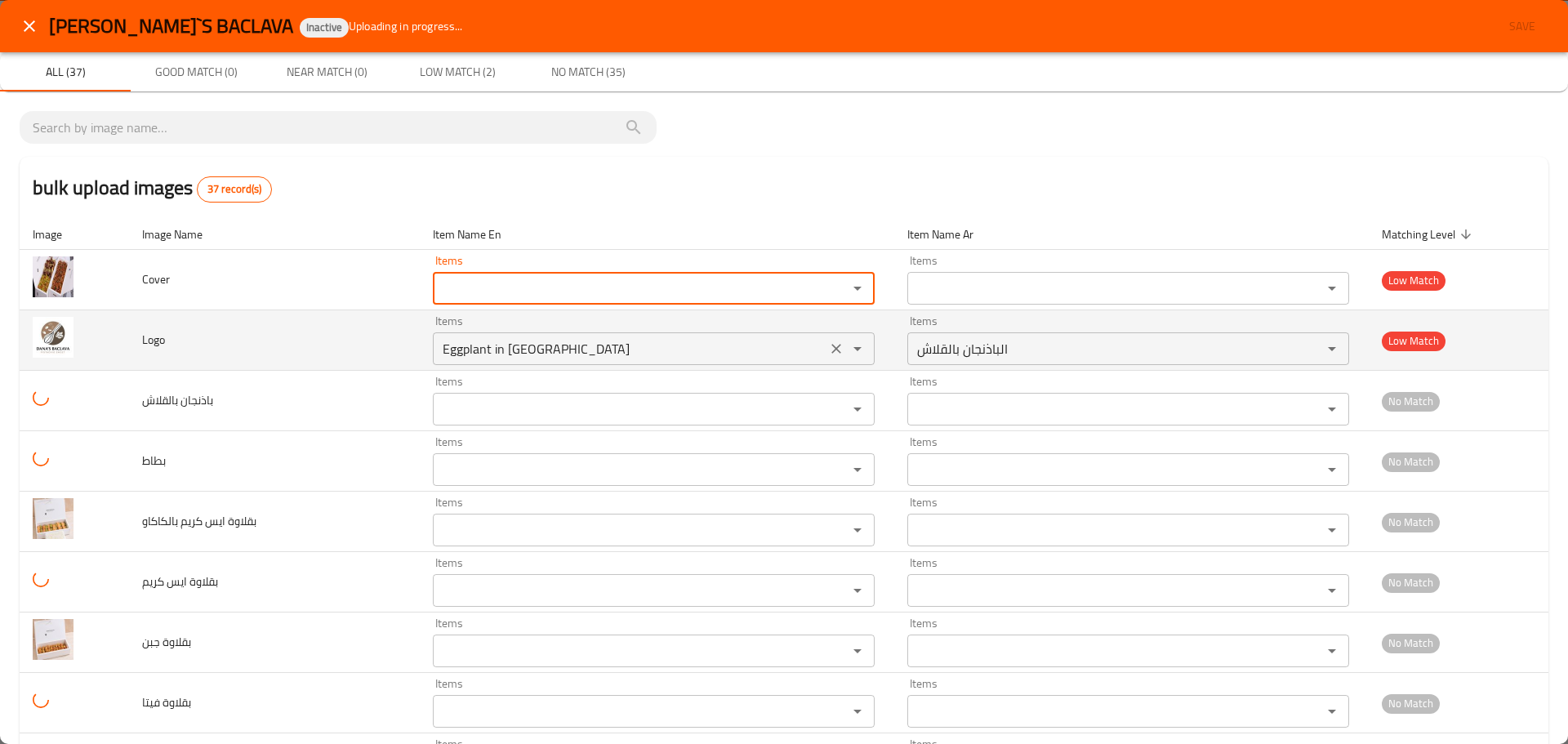
click at [829, 350] on icon "Clear" at bounding box center [837, 349] width 16 height 16
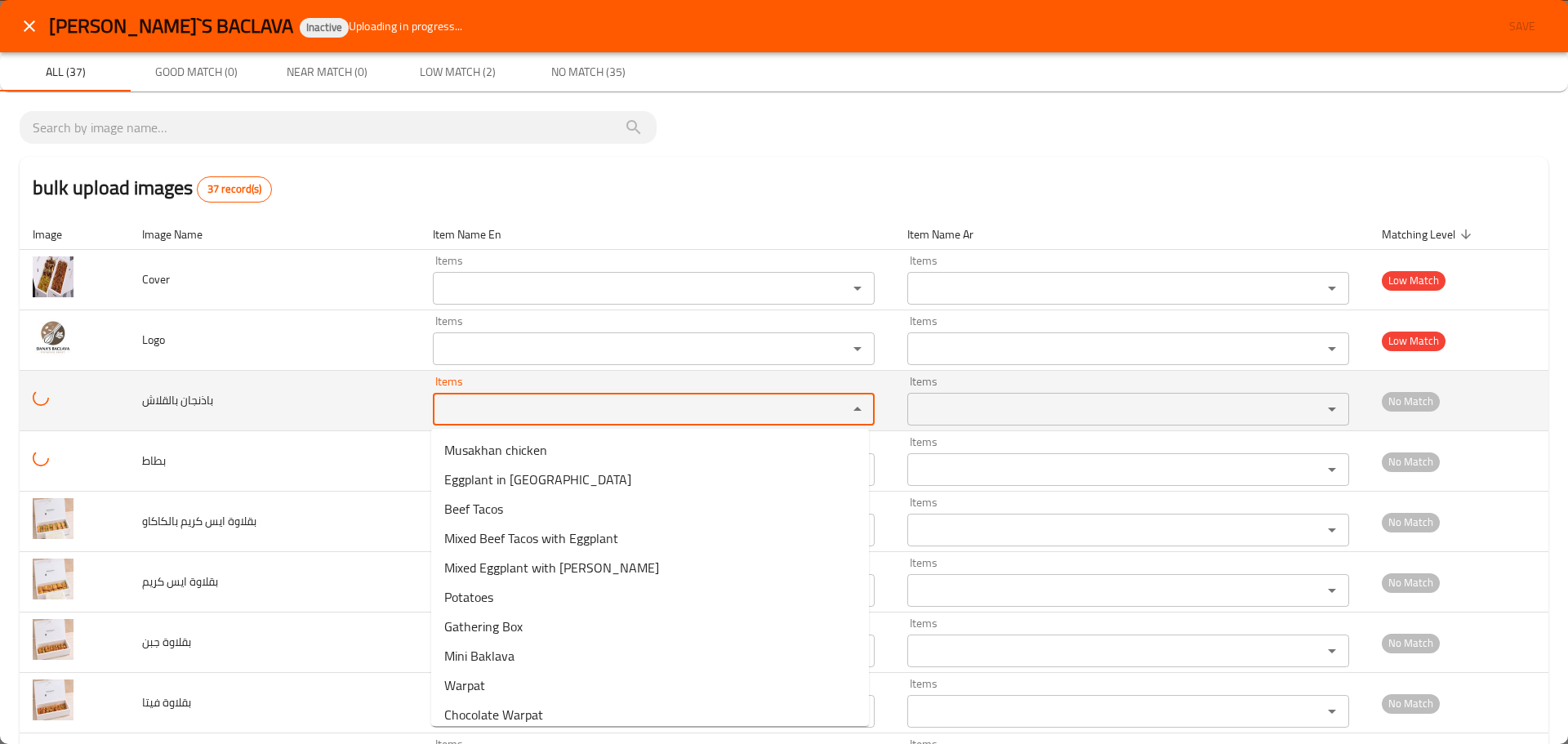
click at [542, 408] on بالقلاش "Items" at bounding box center [630, 409] width 384 height 23
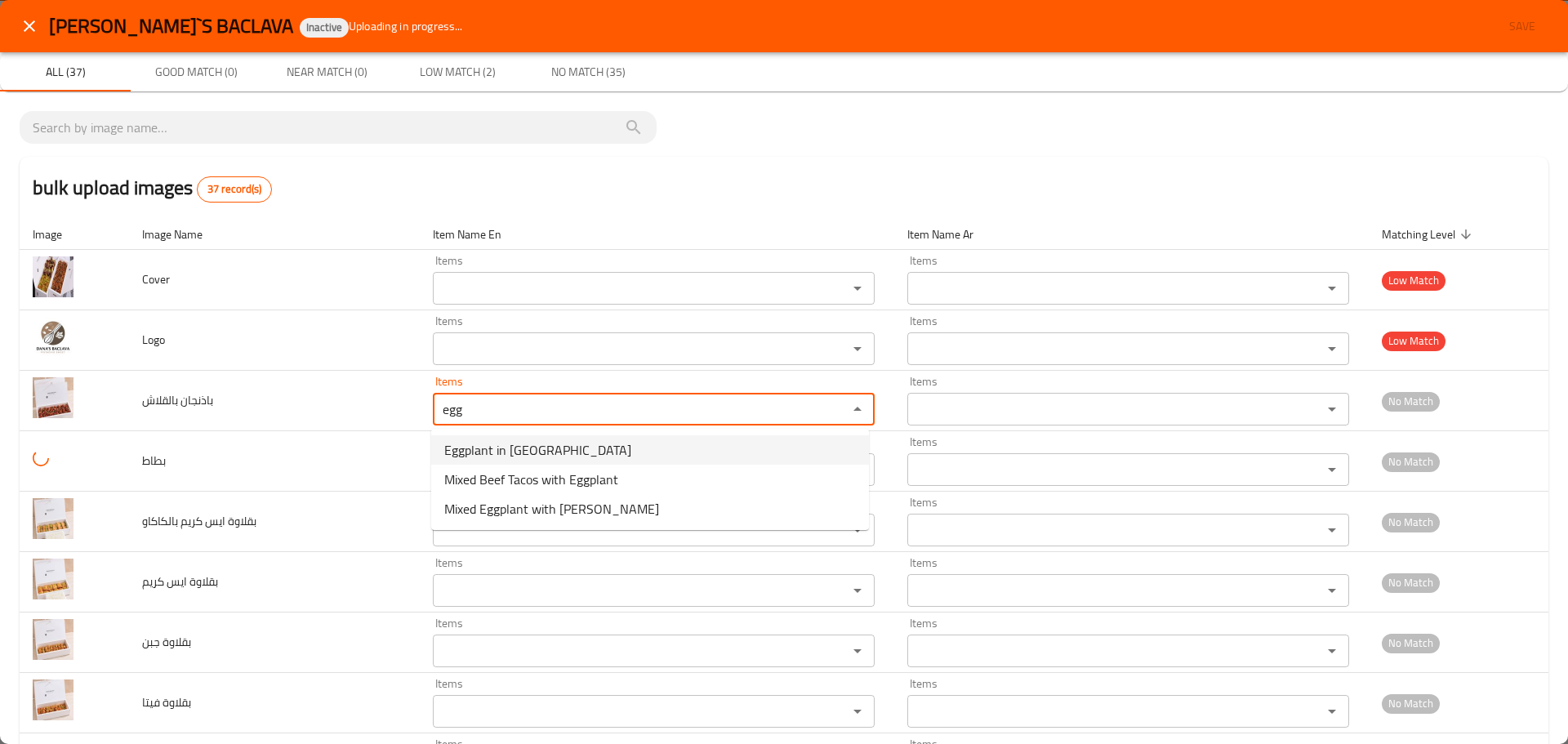
click at [446, 447] on span "Eggplant in Goulash" at bounding box center [538, 449] width 187 height 19
type بالقلاش "Eggplant in Goulash"
type بالقلاش-ar "الباذنجان بالقلاش"
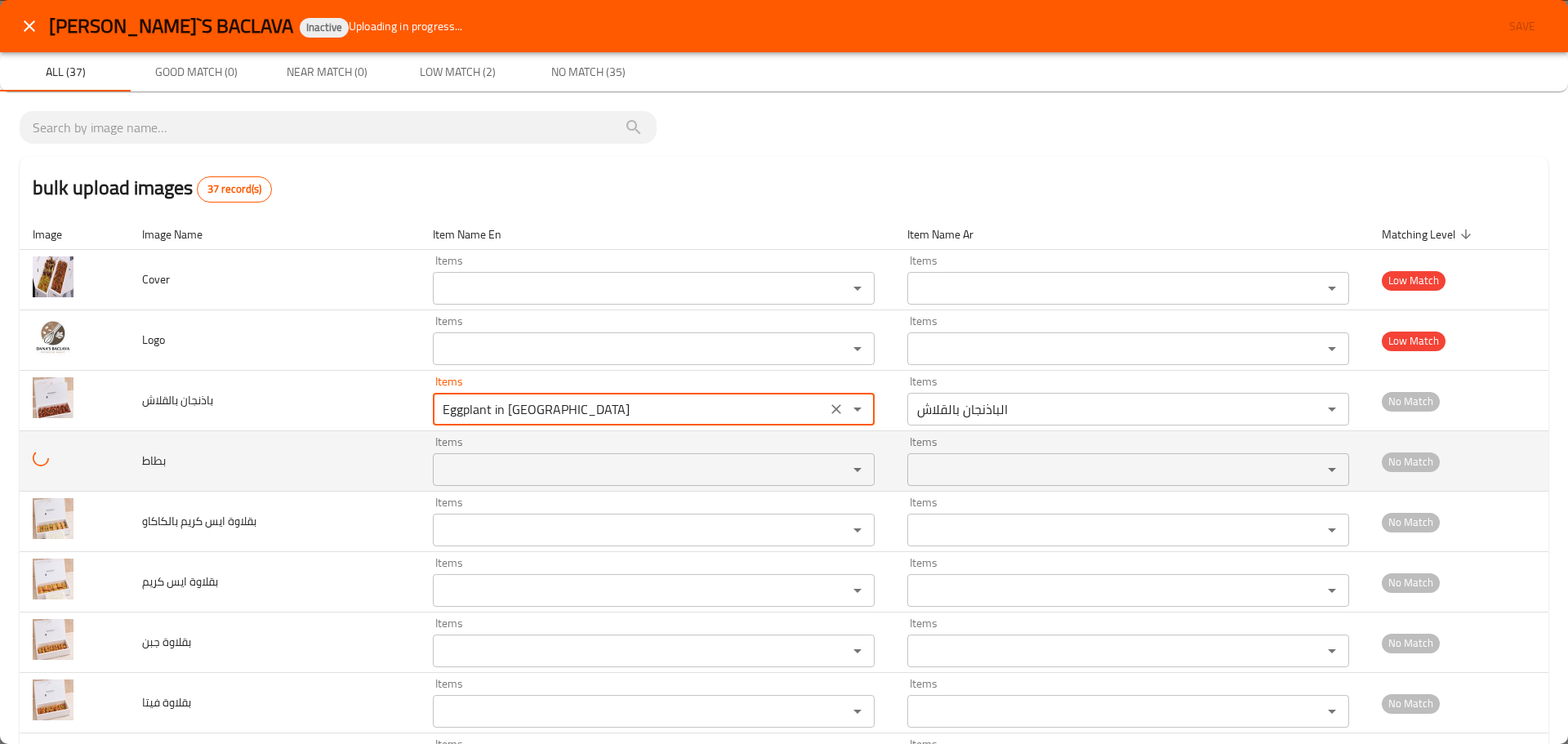
type بالقلاش "Eggplant in Goulash"
click at [485, 460] on input "Items" at bounding box center [630, 469] width 384 height 23
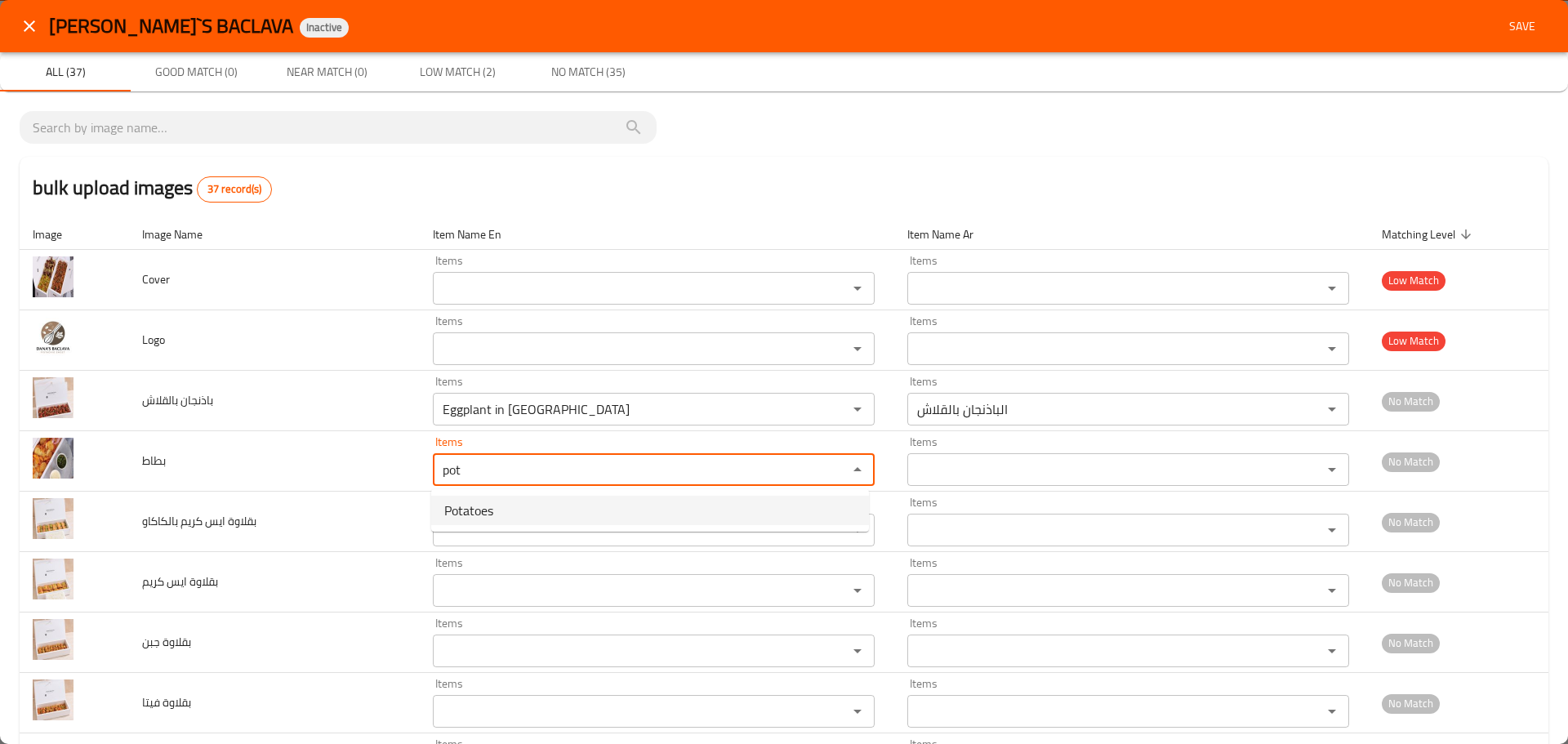
click at [476, 502] on span "Potatoes" at bounding box center [469, 510] width 49 height 19
type input "Potatoes"
type input "بطاطا"
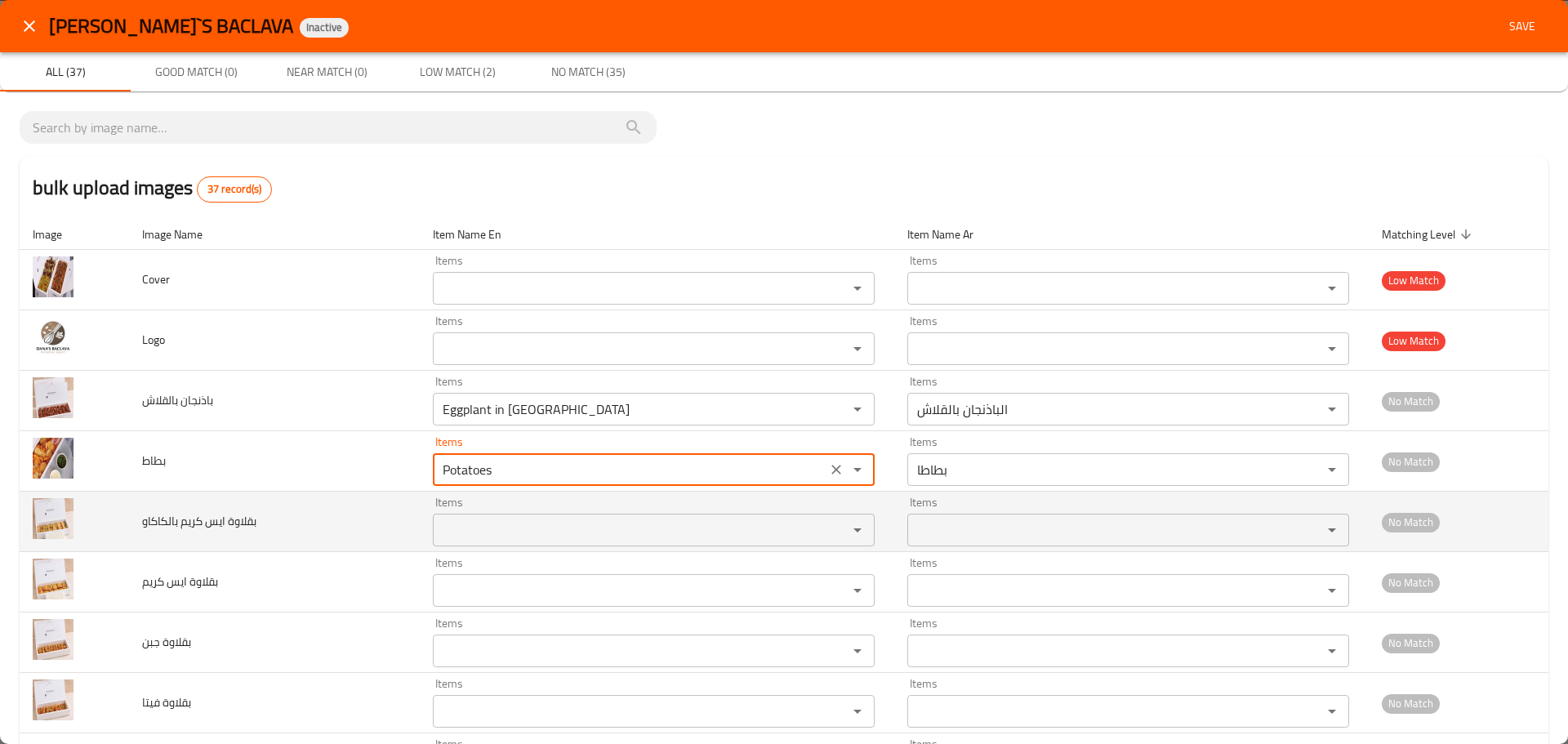
click at [466, 517] on div "Items" at bounding box center [653, 530] width 442 height 33
type input "Potatoes"
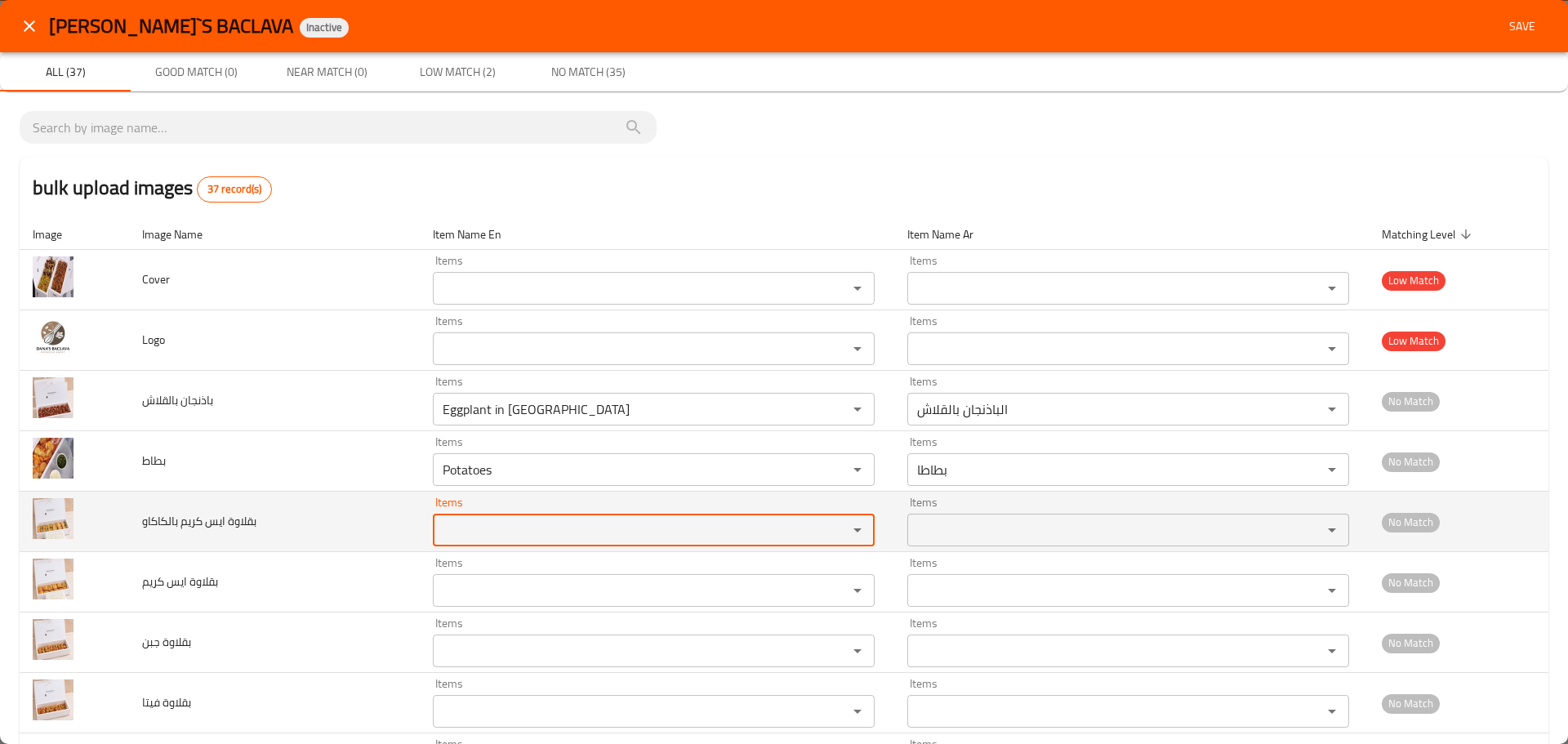
click at [460, 527] on بالكاكاو "Items" at bounding box center [630, 529] width 384 height 23
type بالكاكاو "j"
type بالكاكاو "k"
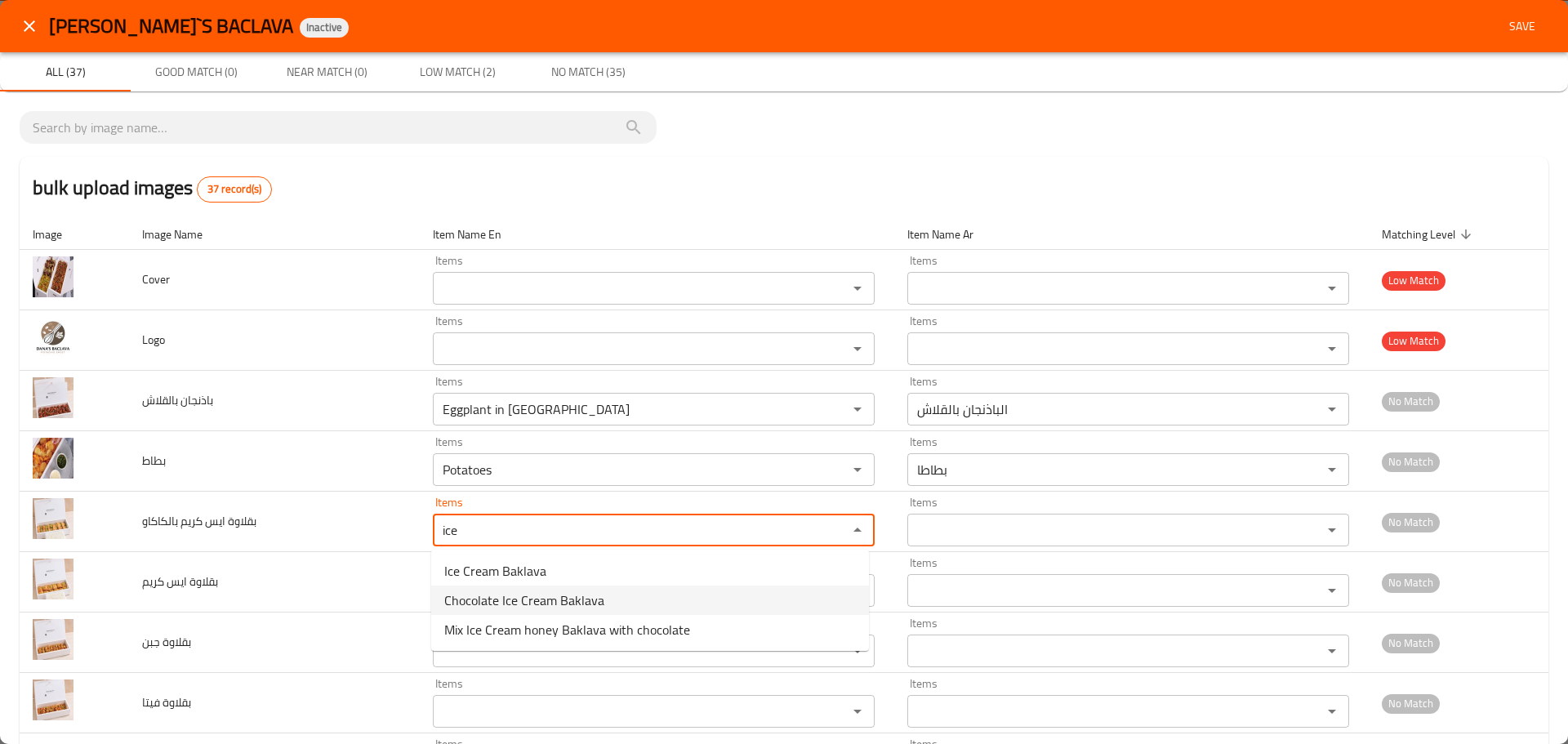
click at [519, 606] on span "Chocolate Ice Cream Baklava" at bounding box center [524, 600] width 160 height 19
type بالكاكاو "Chocolate Ice Cream Baklava"
type بالكاكاو-ar "بقلاوة الآيس كريم بالشوكلاته"
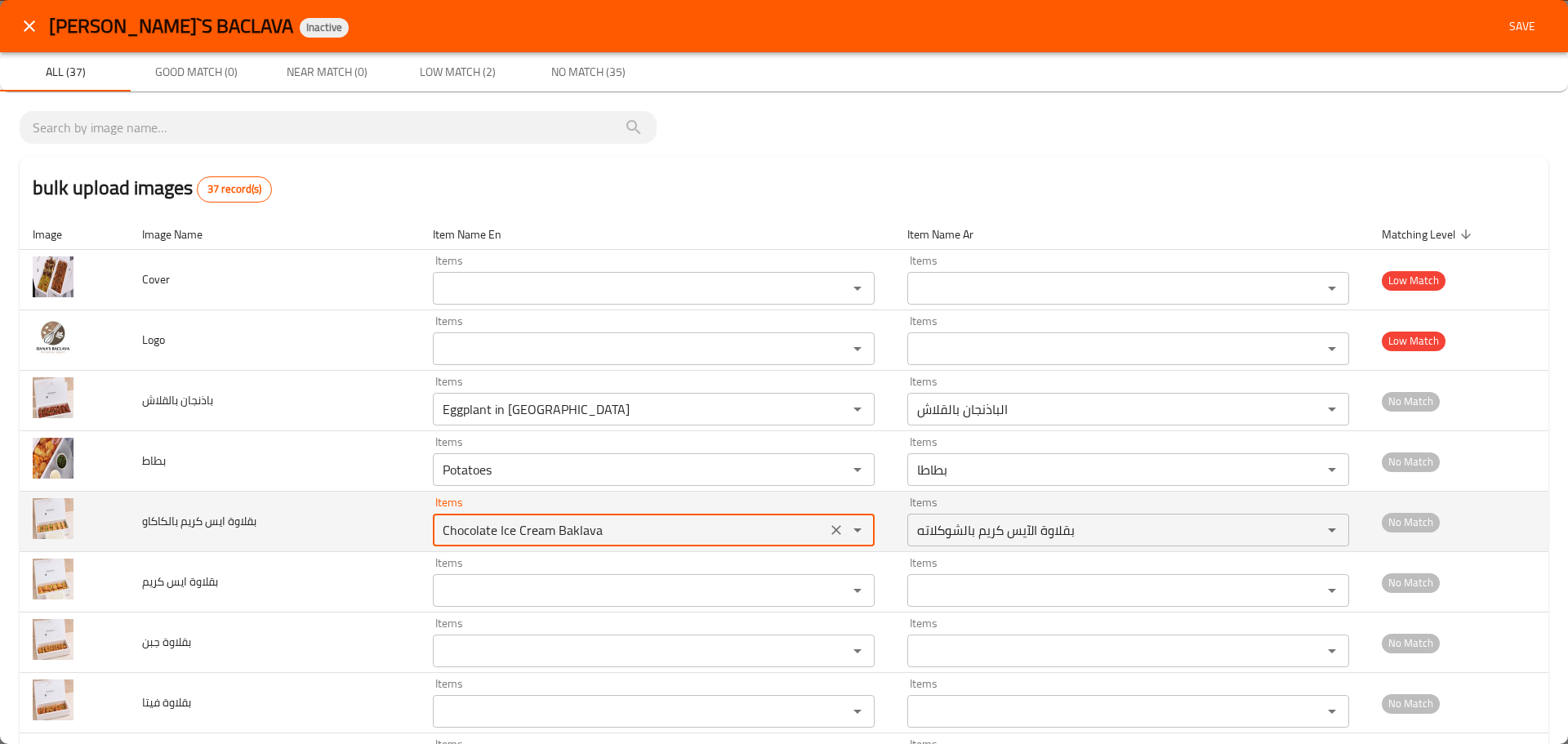
click at [831, 531] on icon "Clear" at bounding box center [836, 529] width 10 height 10
click at [677, 530] on بالكاكاو "Items" at bounding box center [630, 529] width 384 height 23
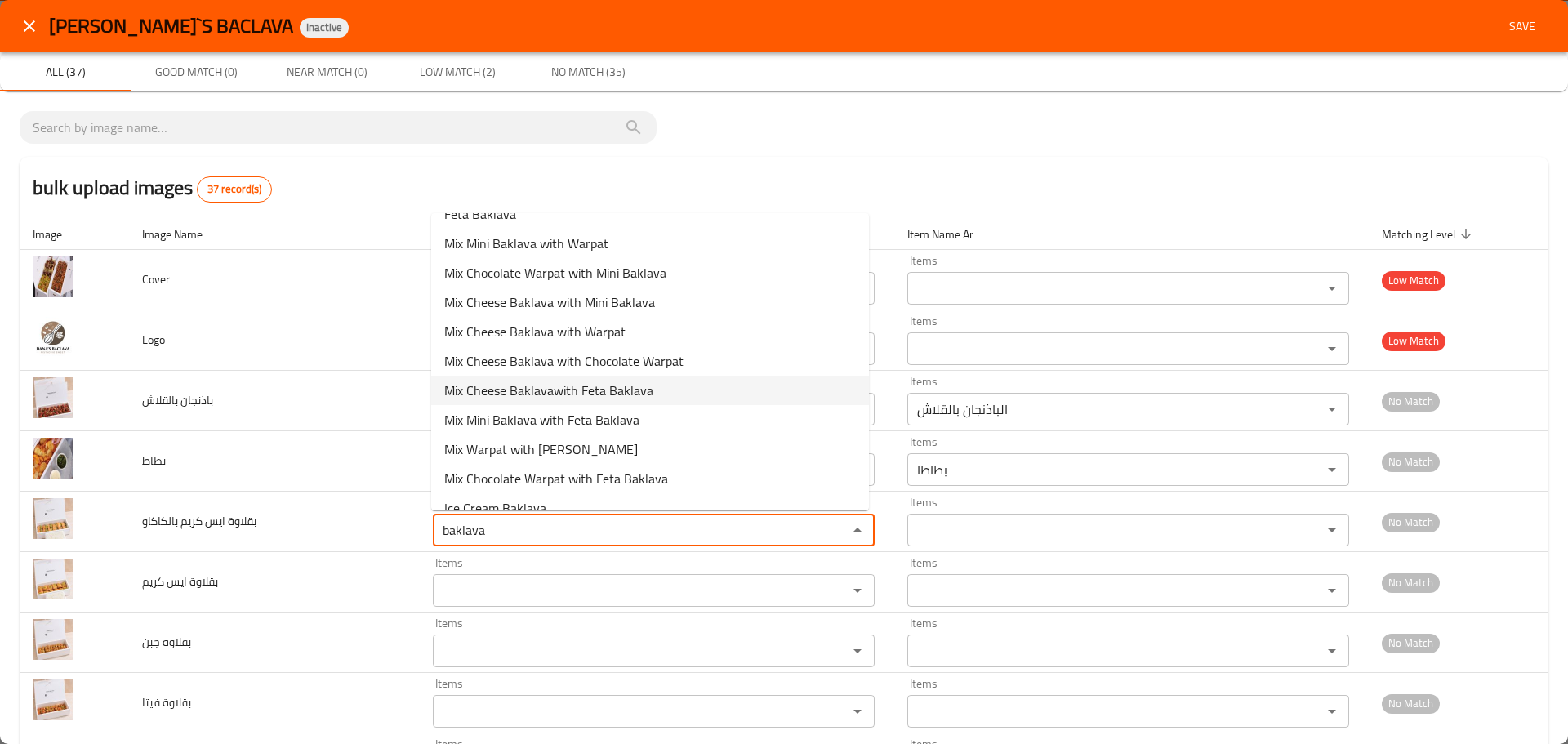
scroll to position [157, 0]
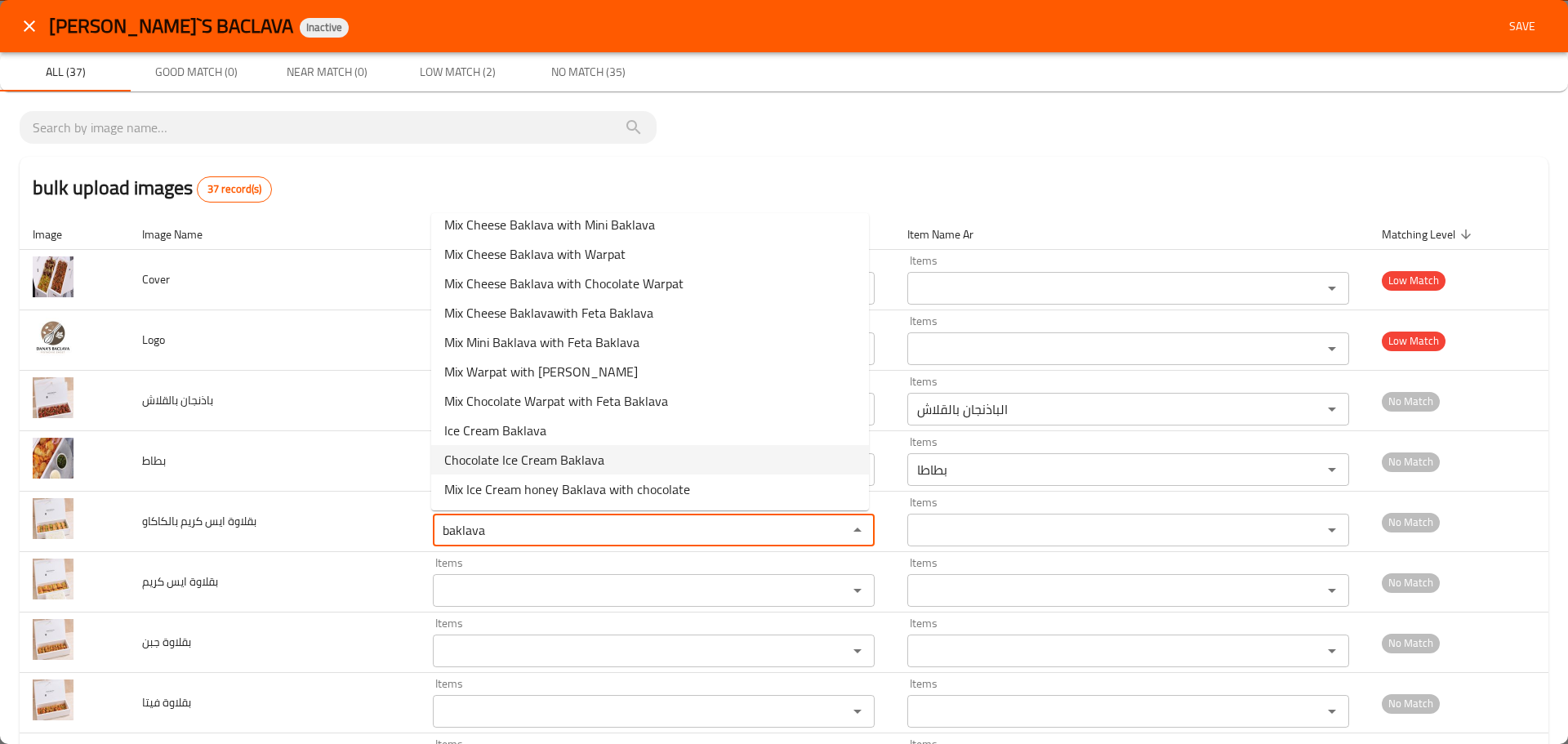
click at [515, 459] on span "Chocolate Ice Cream Baklava" at bounding box center [524, 459] width 160 height 19
type بالكاكاو "Chocolate Ice Cream Baklava"
type بالكاكاو-ar "بقلاوة الآيس كريم بالشوكلاته"
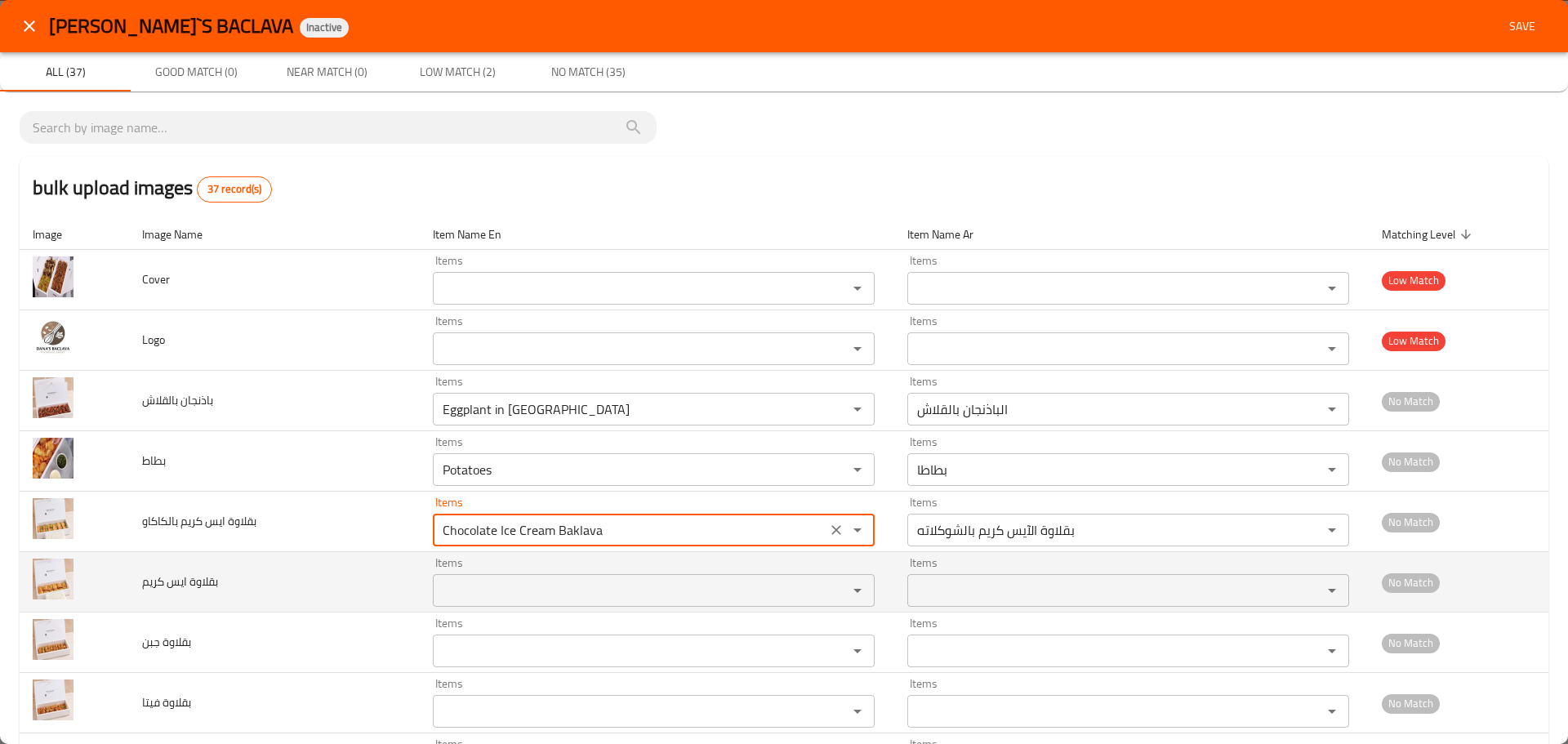
type بالكاكاو "Chocolate Ice Cream Baklava"
click at [485, 591] on كريم "Items" at bounding box center [630, 591] width 384 height 23
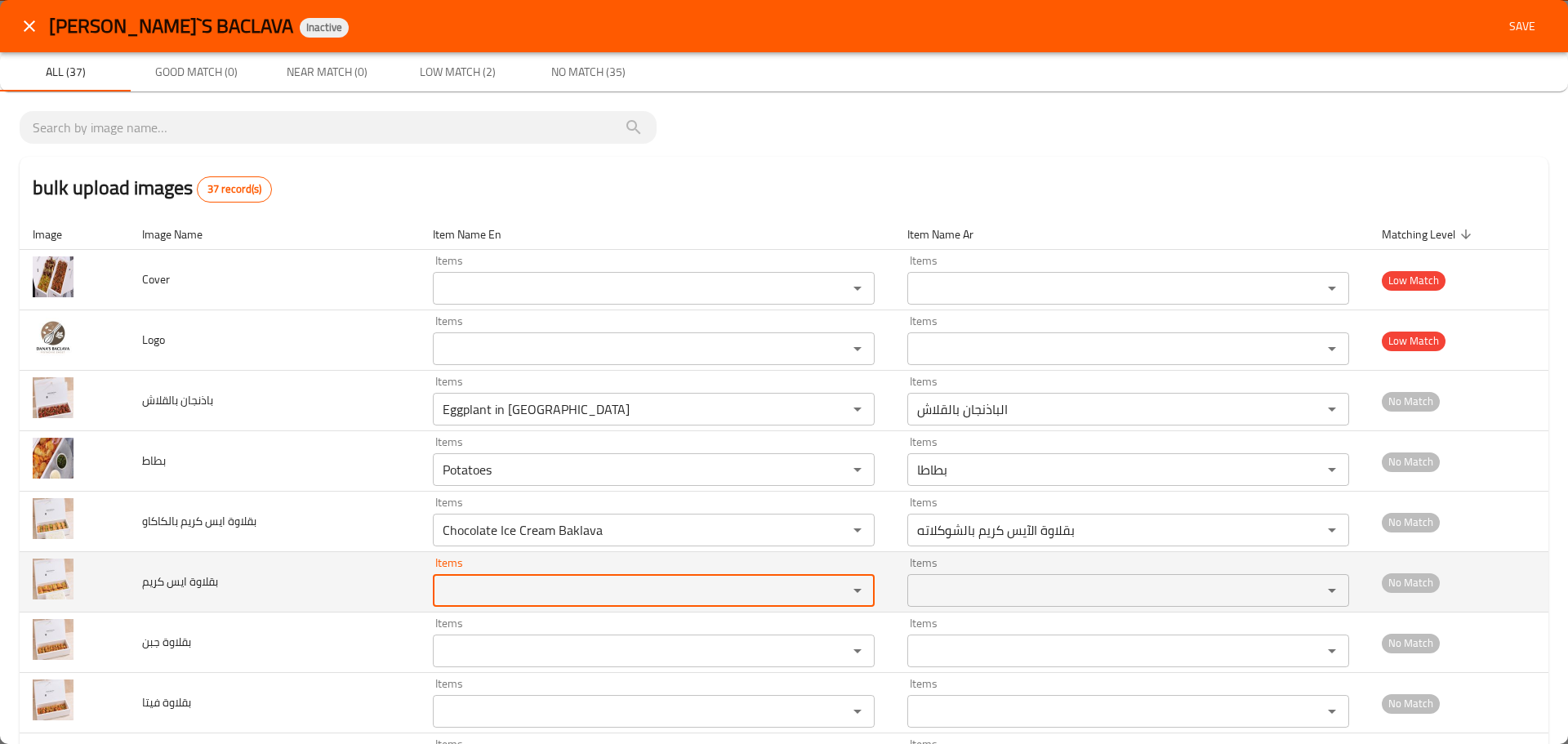
click at [477, 603] on كريم "Items" at bounding box center [630, 591] width 384 height 23
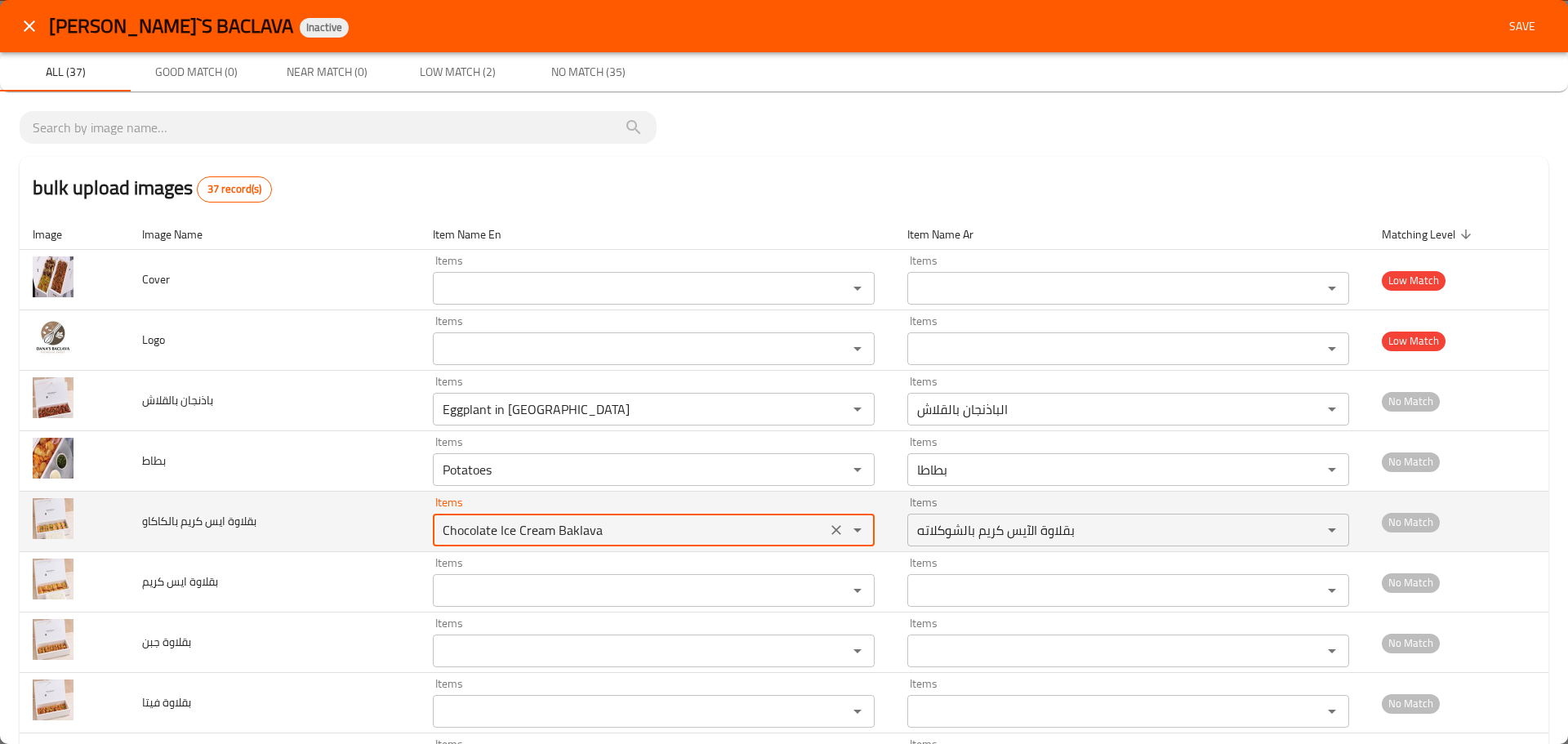
drag, startPoint x: 556, startPoint y: 525, endPoint x: 687, endPoint y: 534, distance: 131.3
click at [716, 526] on بالكاكاو "Chocolate Ice Cream Baklava" at bounding box center [630, 529] width 384 height 23
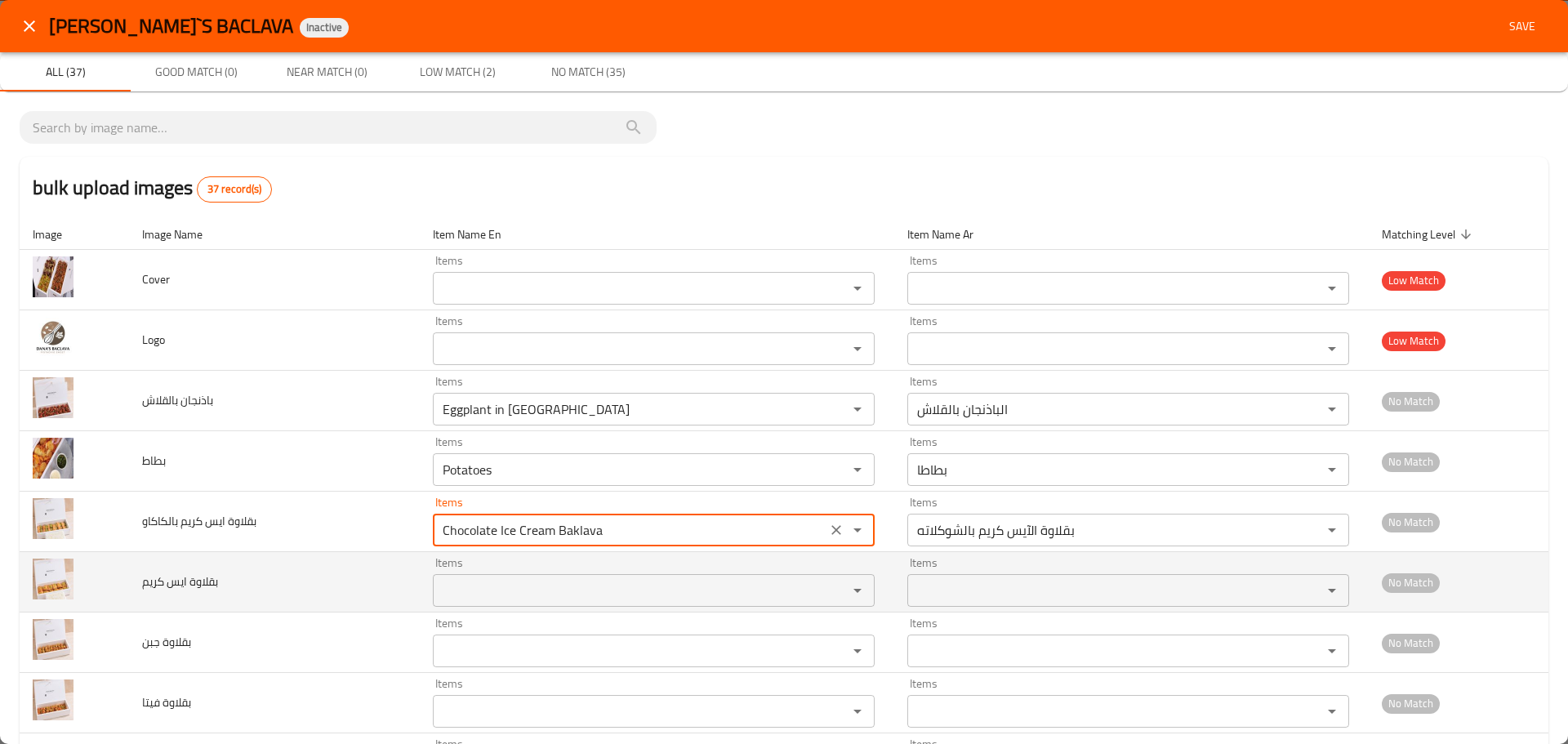
click at [540, 595] on كريم "Items" at bounding box center [630, 591] width 384 height 23
paste كريم "Baklava"
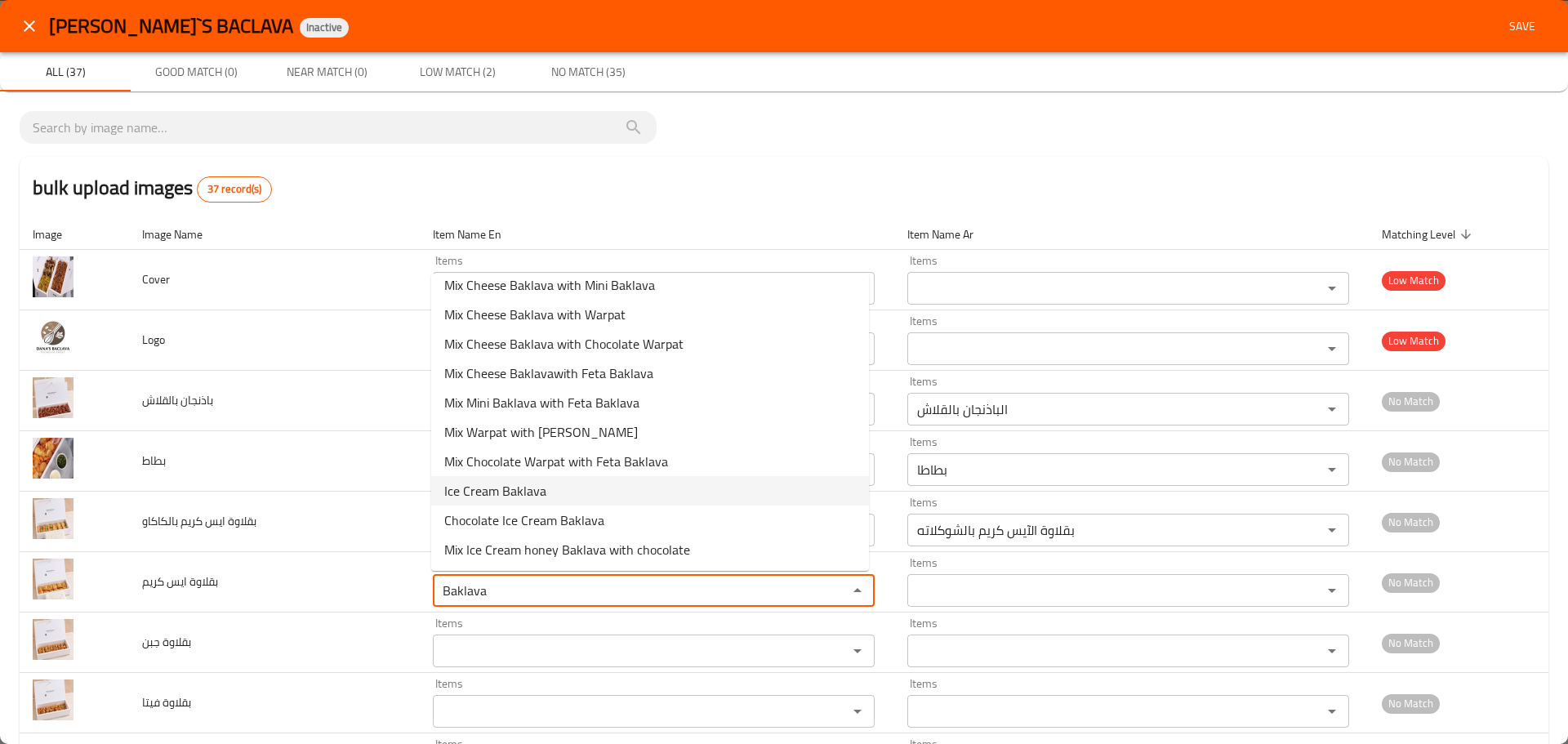
click at [517, 499] on span "Ice Cream Baklava" at bounding box center [496, 490] width 102 height 19
type كريم "Ice Cream Baklava"
type كريم-ar "بقلاوة الآيس كريم"
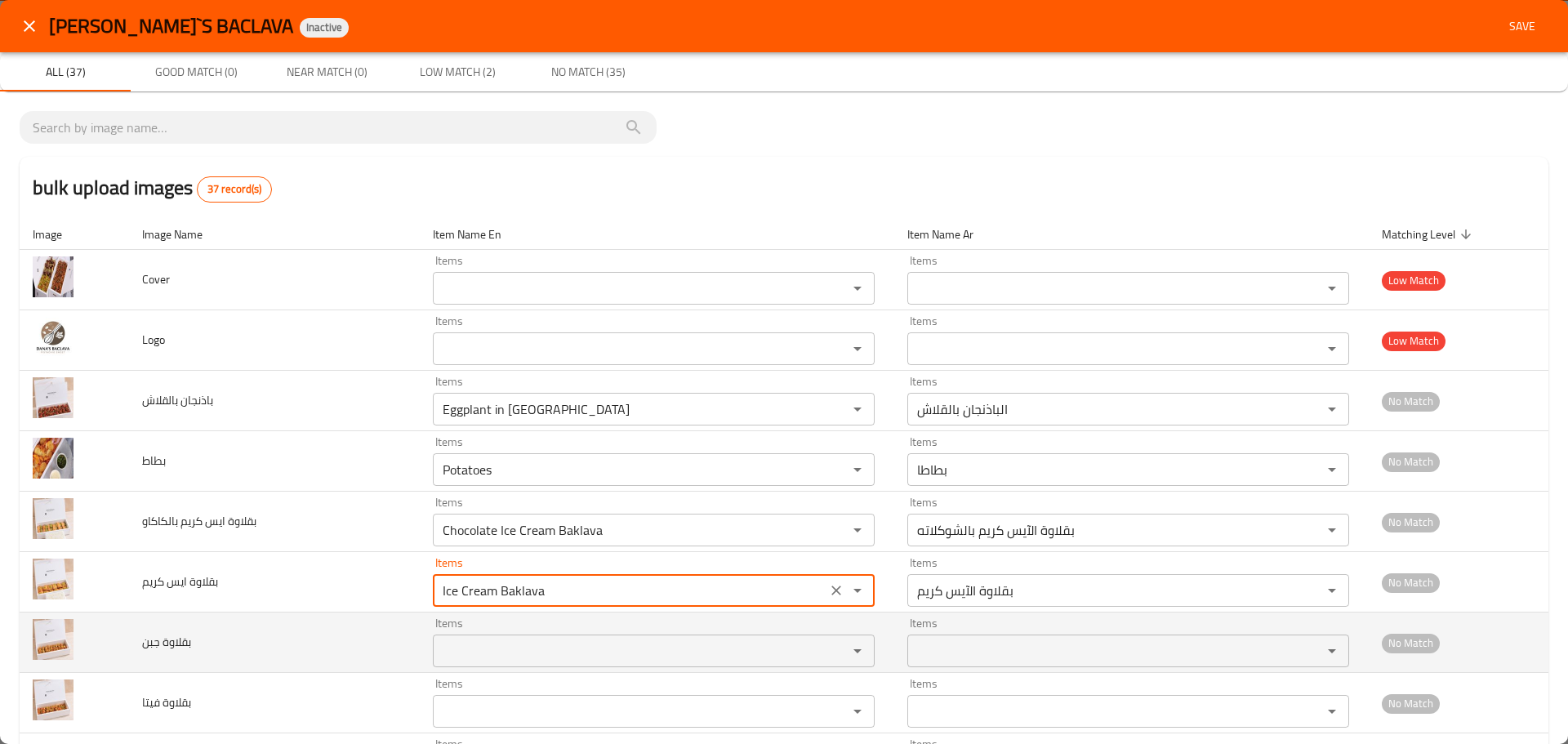
type كريم "Ice Cream Baklava"
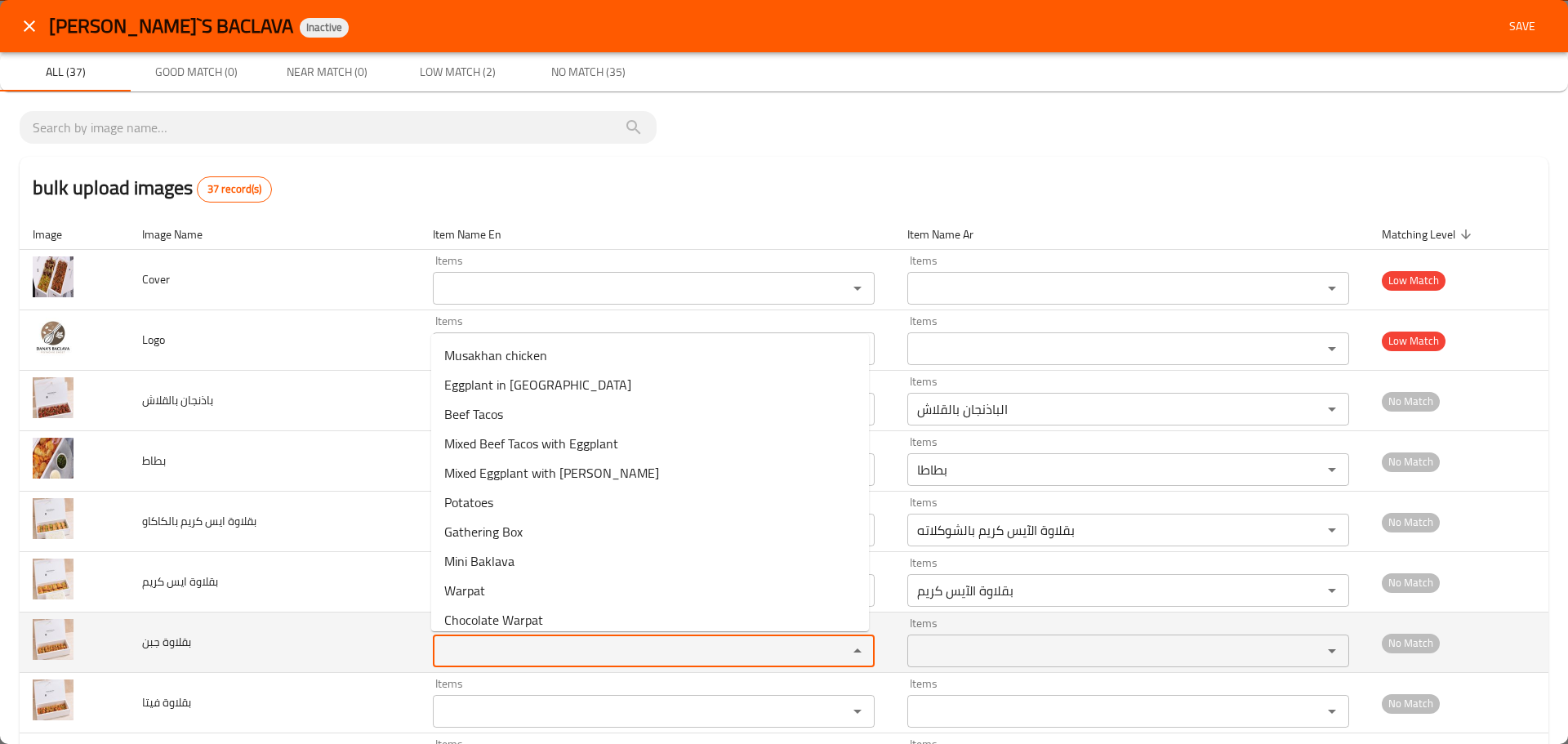
click at [469, 653] on جبن "Items" at bounding box center [630, 651] width 384 height 23
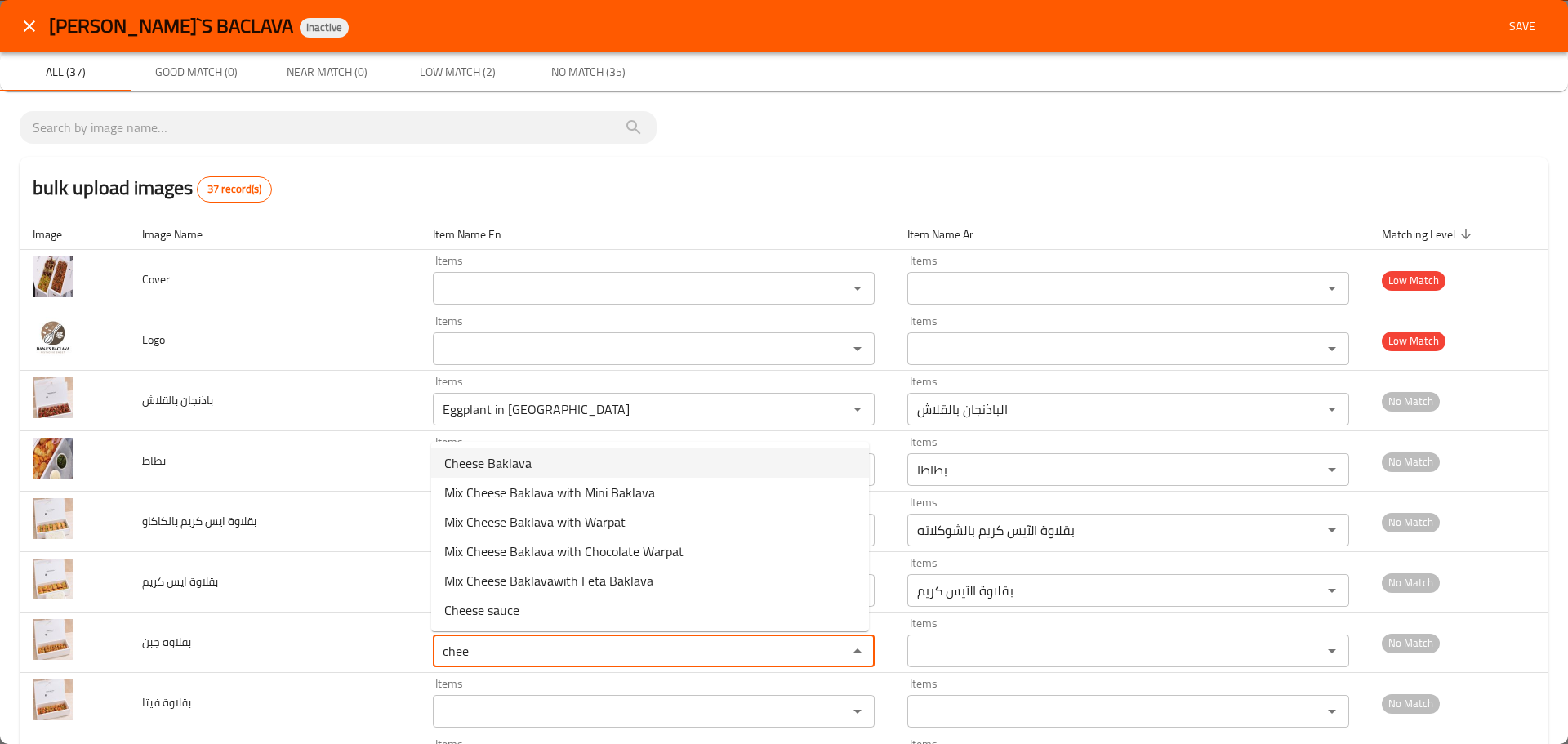
click at [515, 465] on span "Cheese Baklava" at bounding box center [488, 463] width 88 height 19
type جبن "Cheese Baklava"
type جبن-ar "بقلاوة جبن"
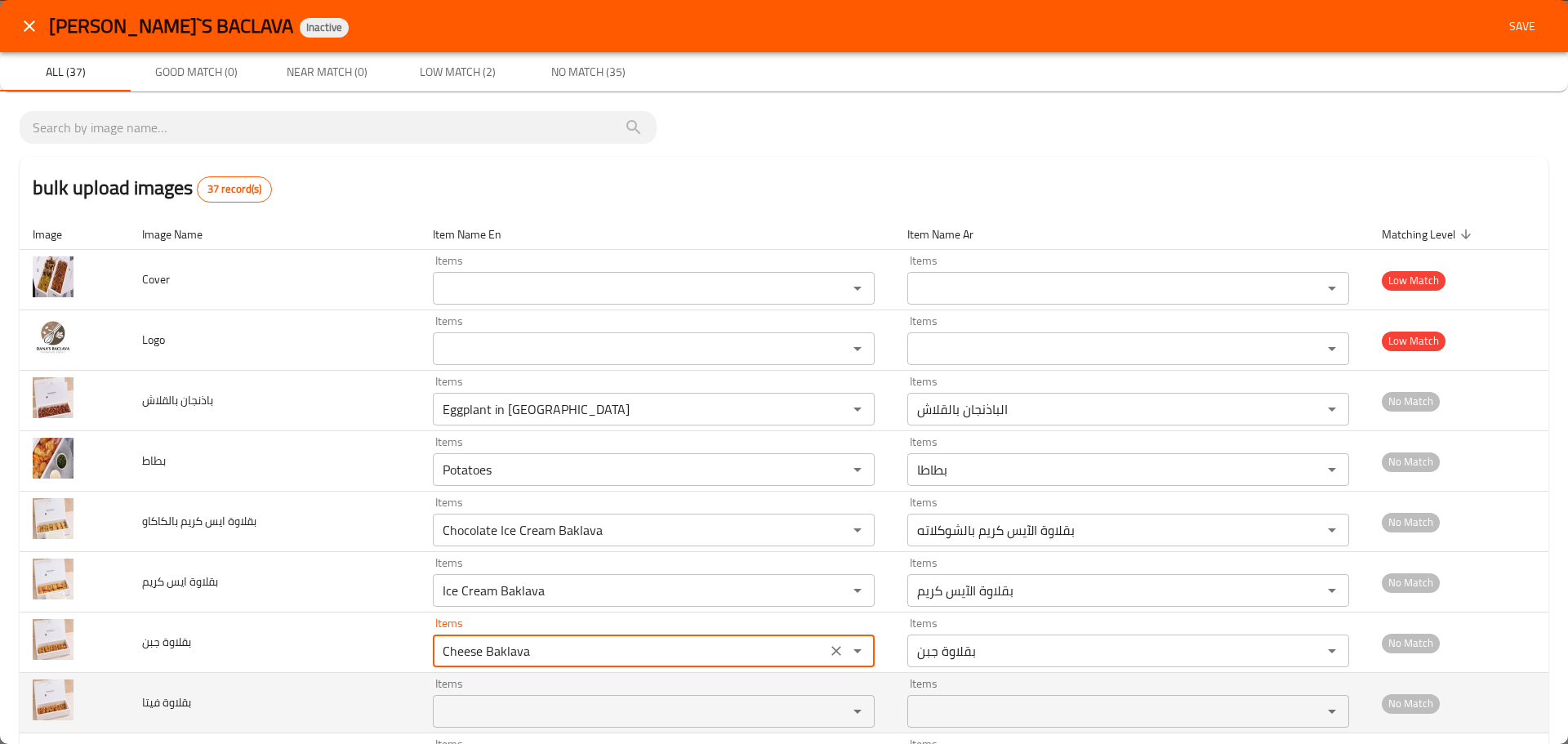
type جبن "Cheese Baklava"
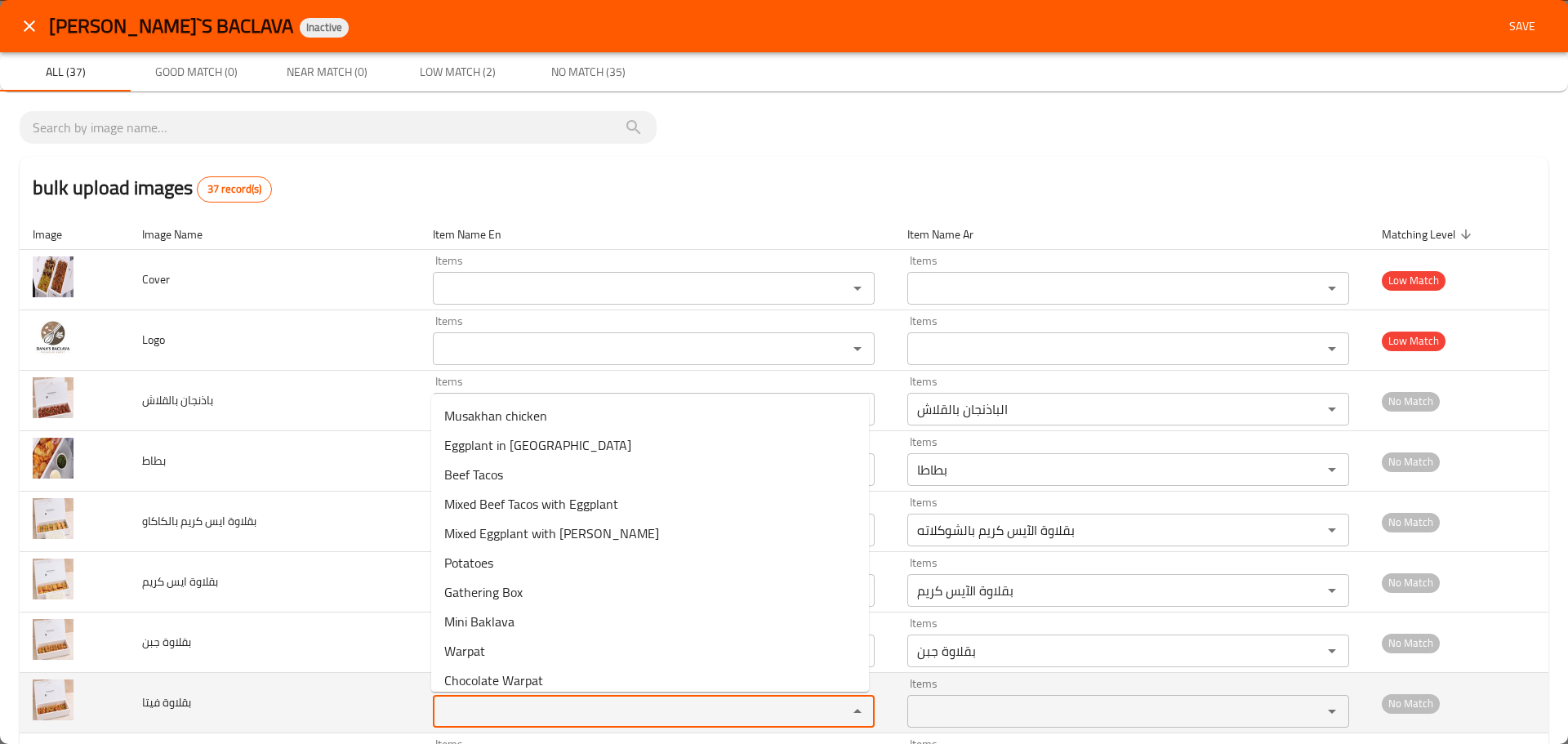
click at [472, 715] on فيتا "Items" at bounding box center [630, 711] width 384 height 23
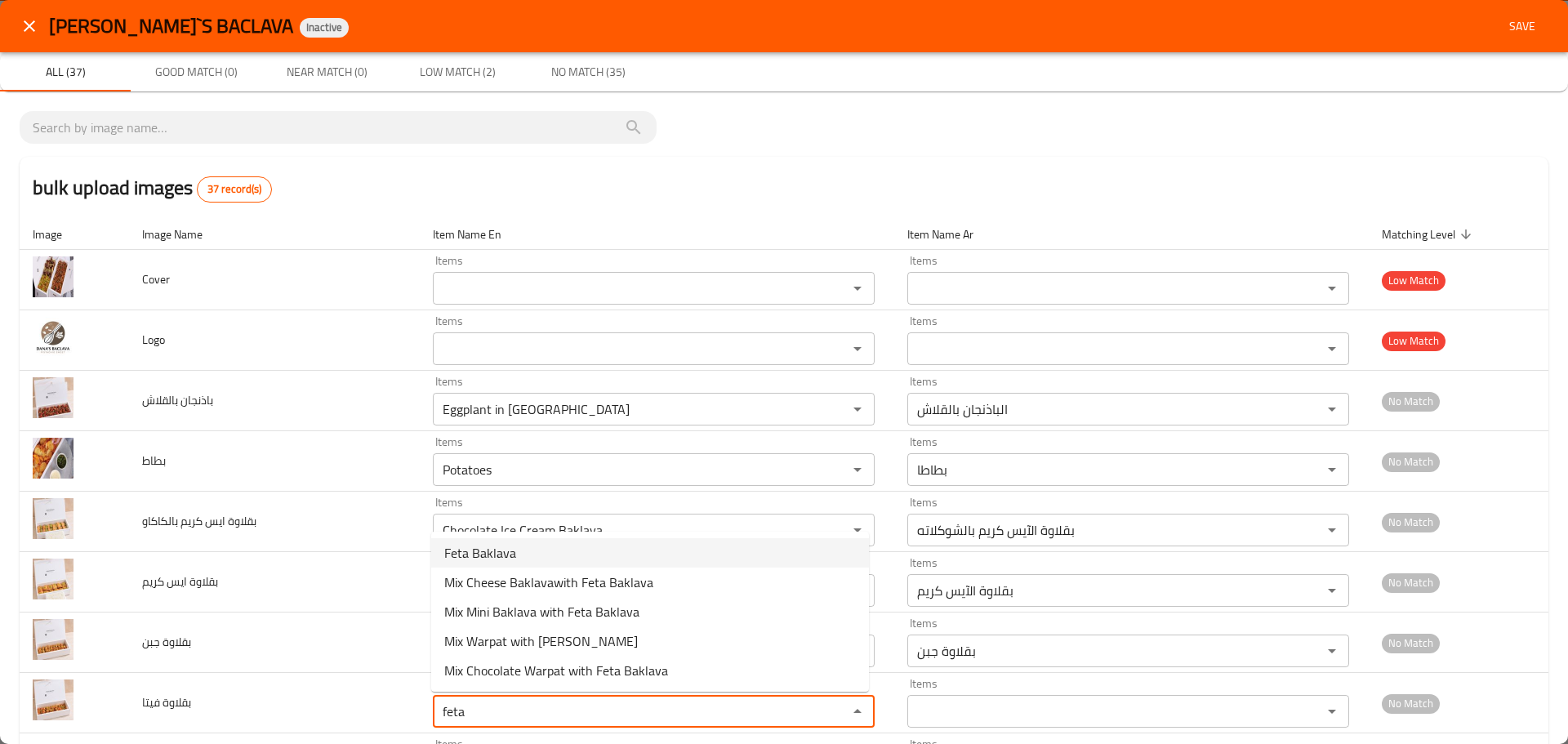
click at [492, 548] on span "Feta Baklava" at bounding box center [480, 552] width 72 height 19
type فيتا "Feta Baklava"
type فيتا-ar "بقلاوة فيتا"
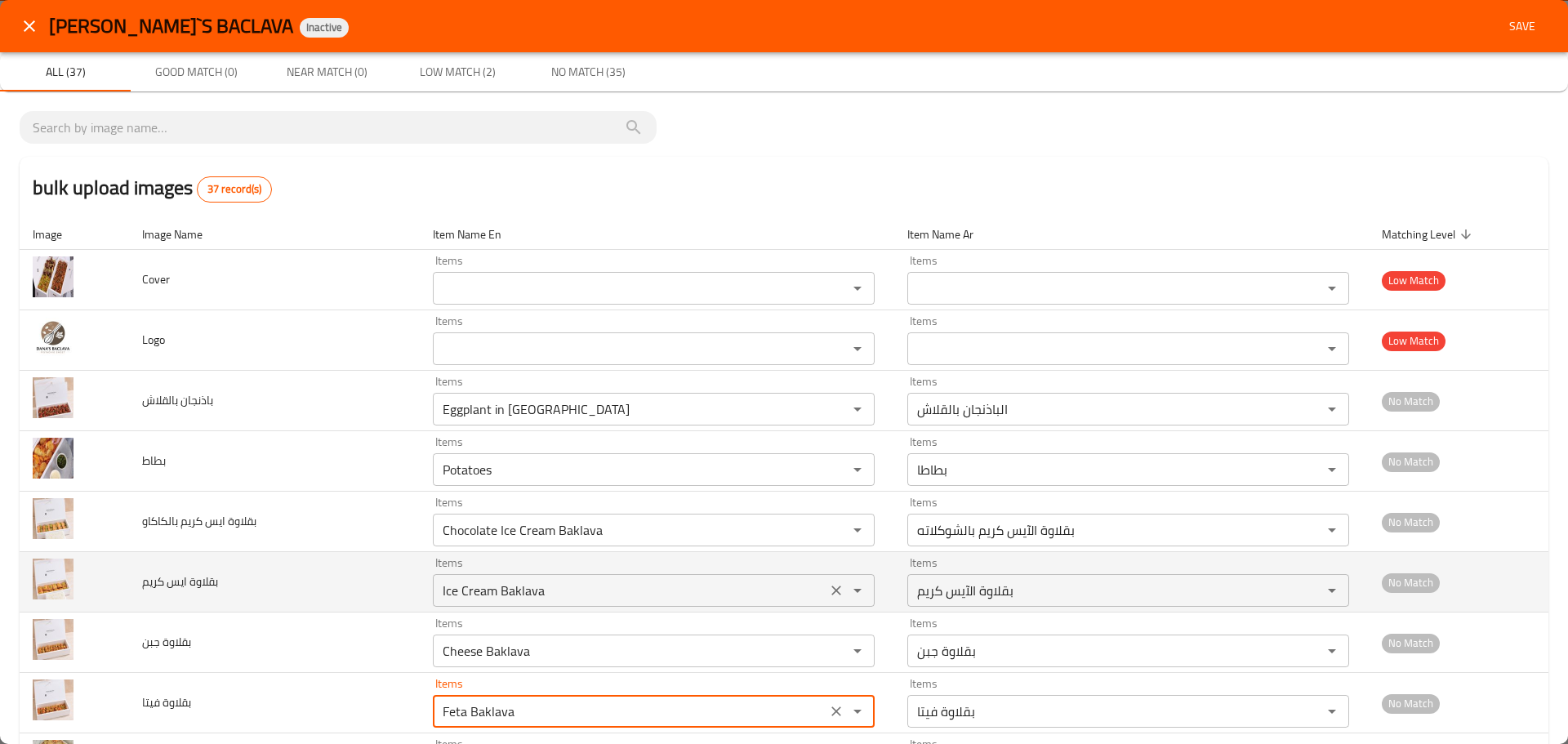
scroll to position [327, 0]
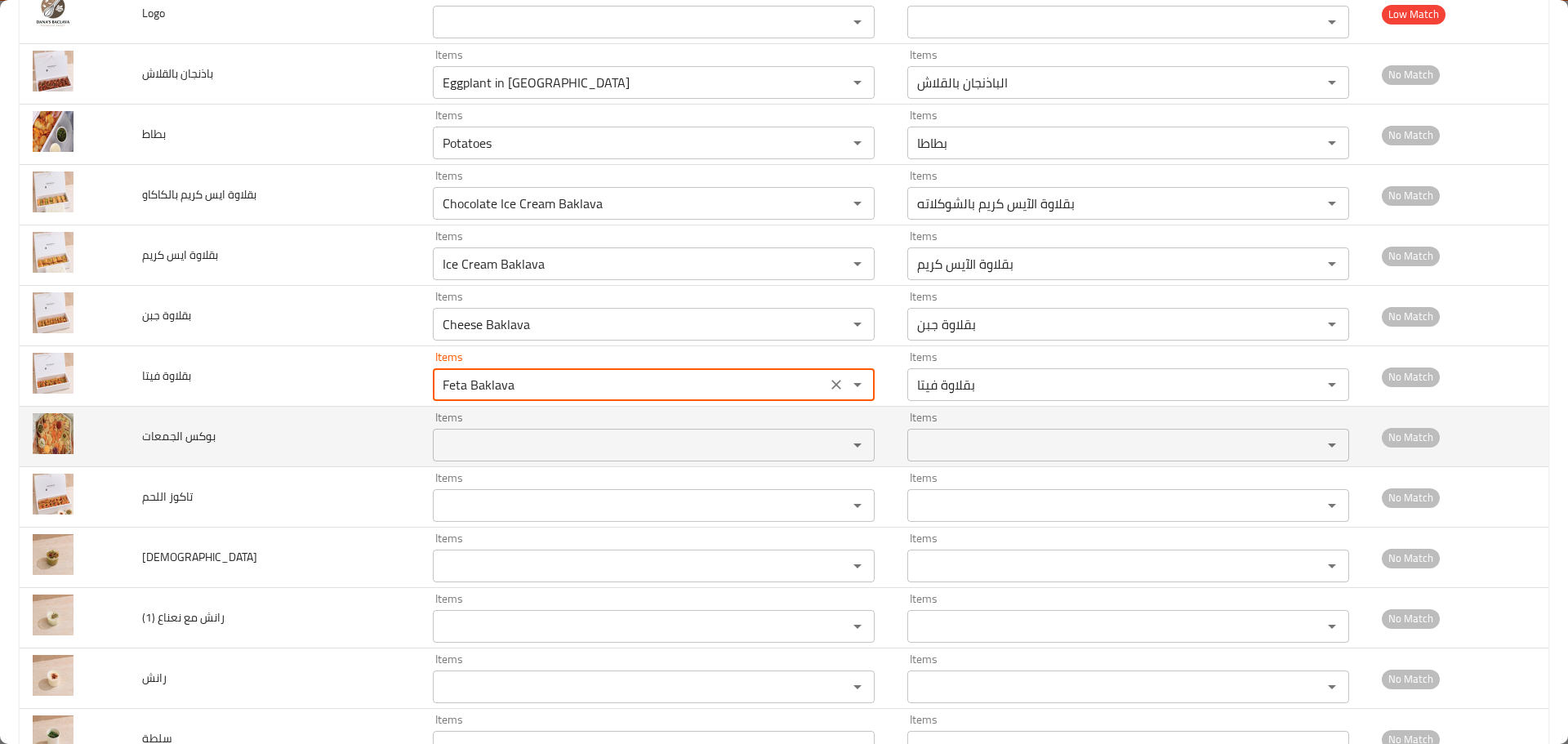
type فيتا "Feta Baklava"
click at [488, 435] on الجمعات "Items" at bounding box center [630, 445] width 384 height 23
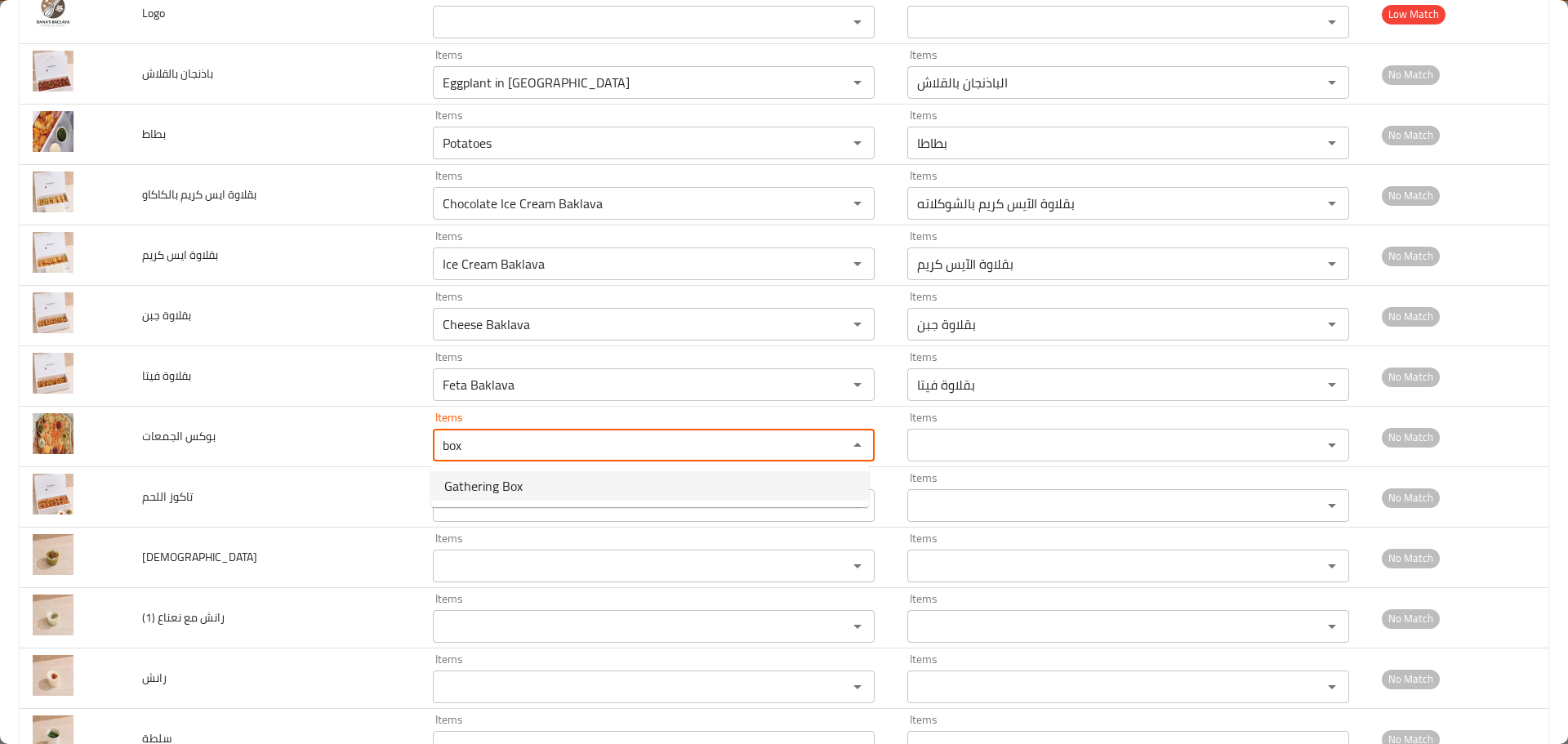
click at [488, 482] on span "Gathering Box" at bounding box center [484, 486] width 78 height 19
type الجمعات "Gathering Box"
type الجمعات-ar "بوكس الجمعات"
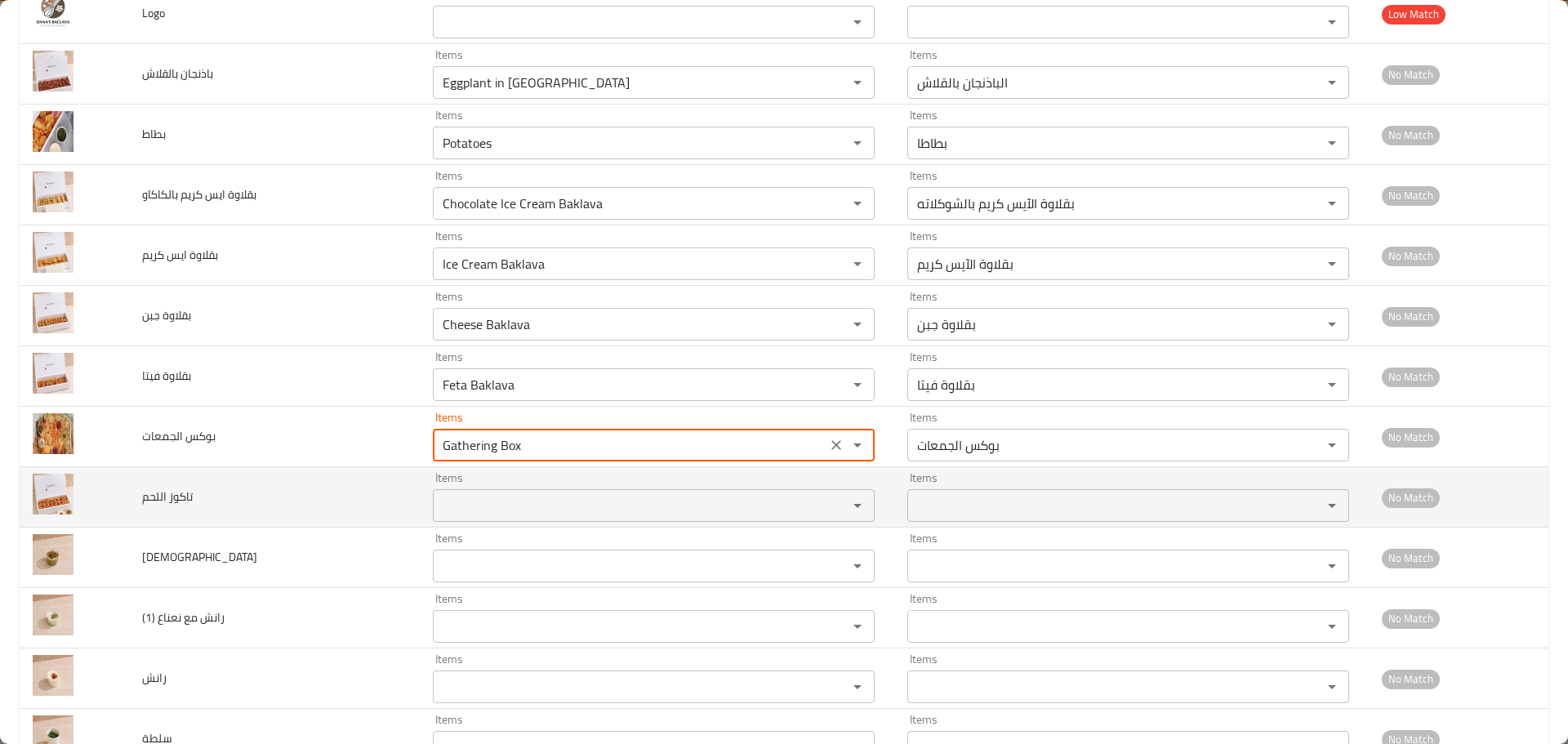
type الجمعات "Gathering Box"
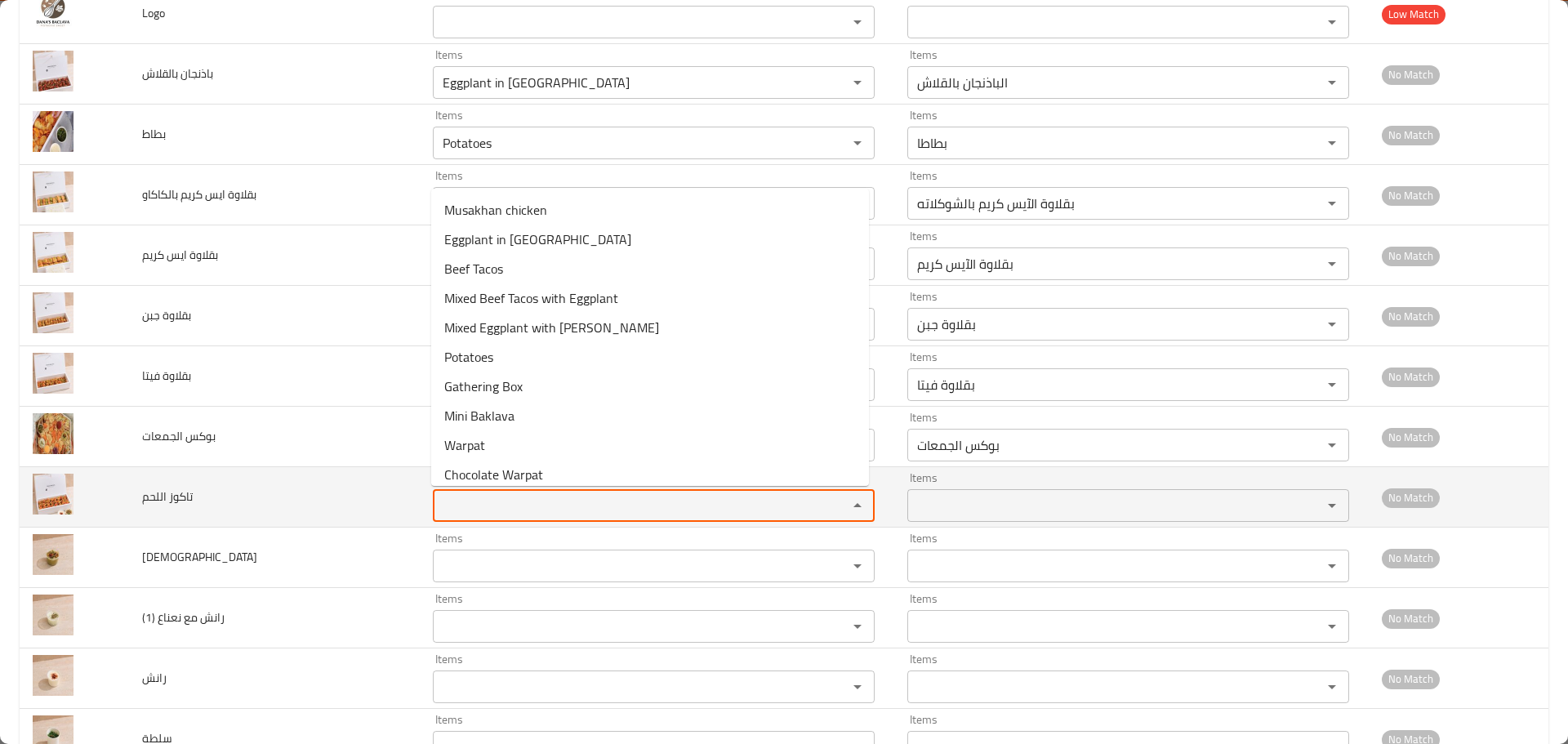
click at [482, 509] on اللحم "Items" at bounding box center [630, 505] width 384 height 23
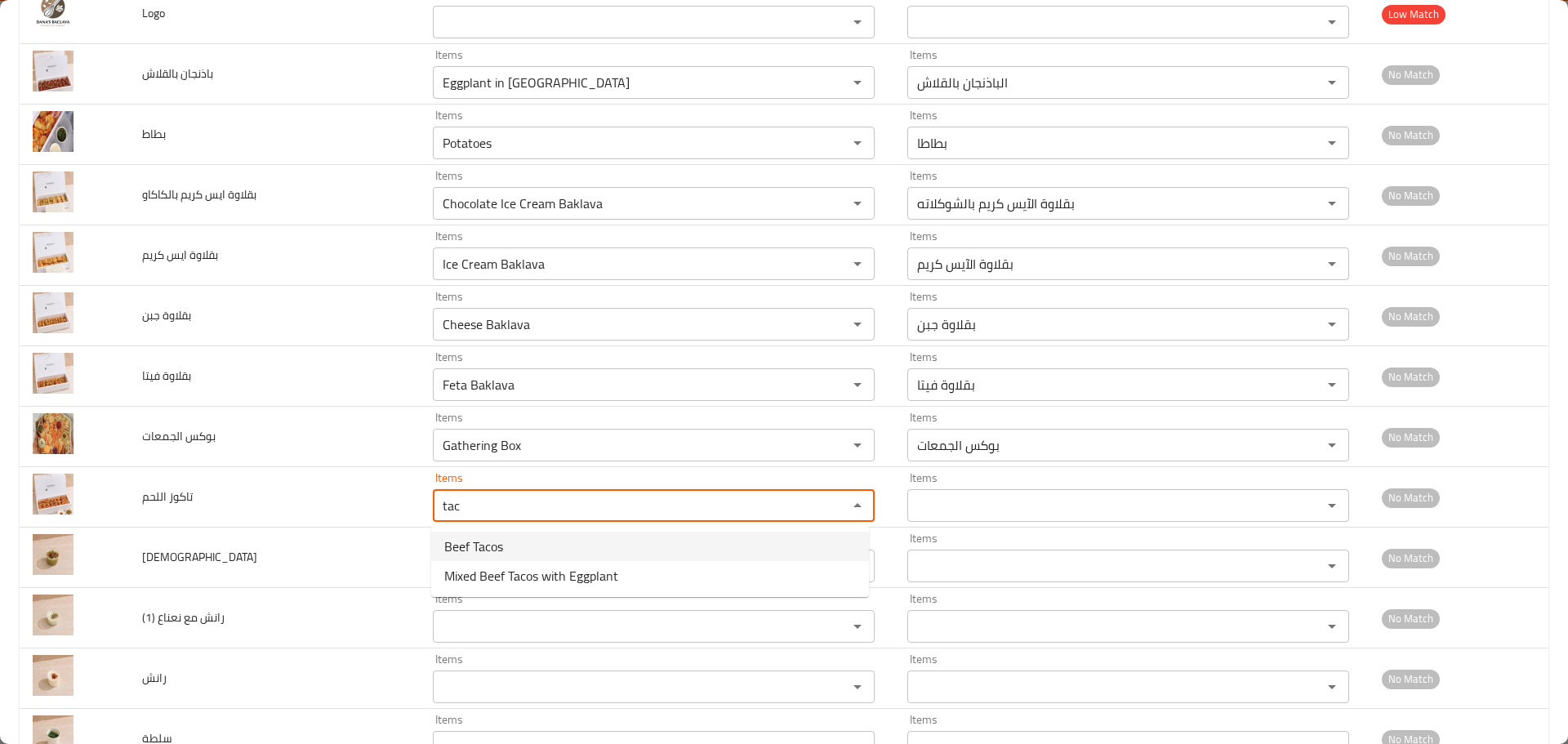
click at [494, 546] on span "Beef Tacos" at bounding box center [474, 546] width 58 height 19
type اللحم "Beef Tacos"
type اللحم-ar "تاكوز اللحم البقري"
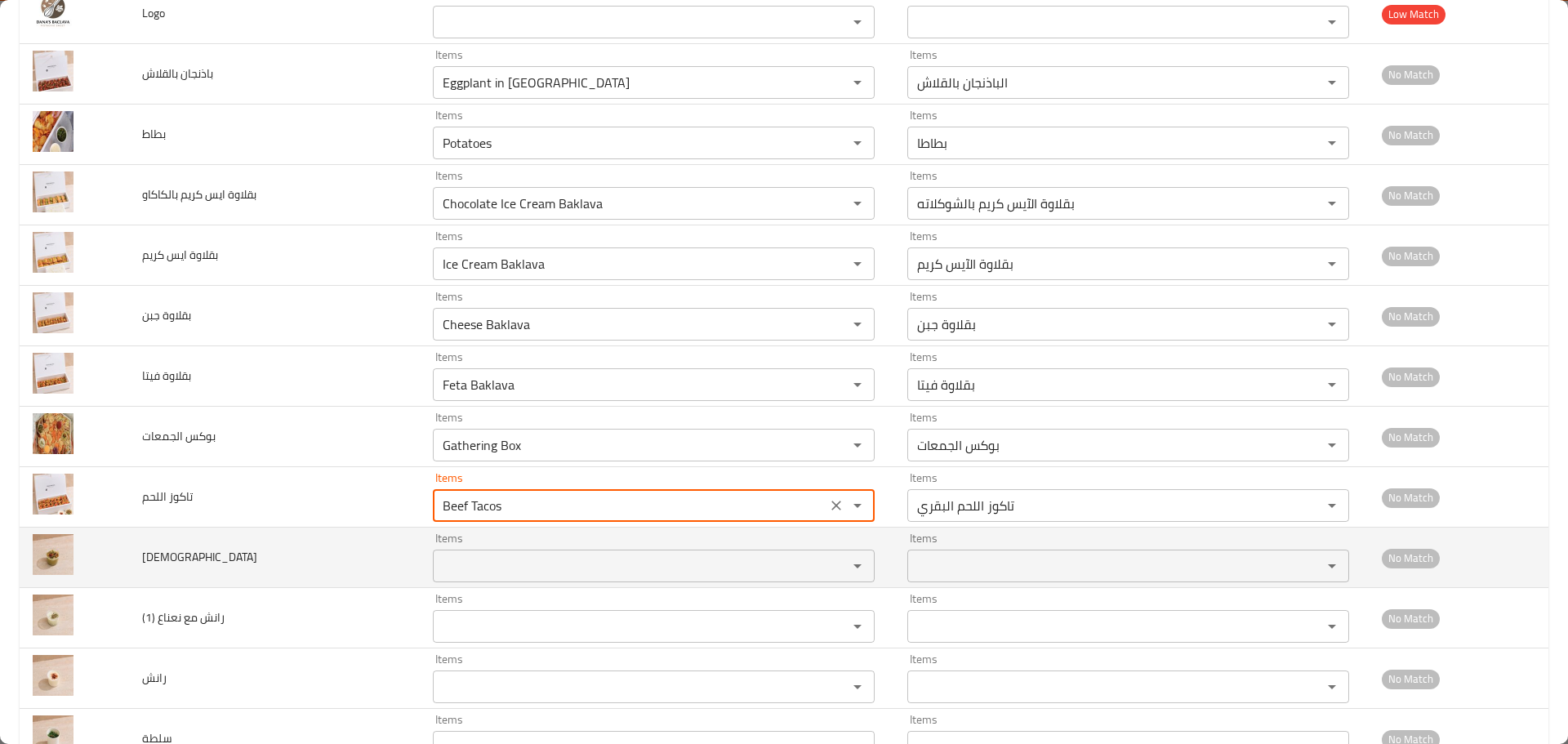
type اللحم "Beef Tacos"
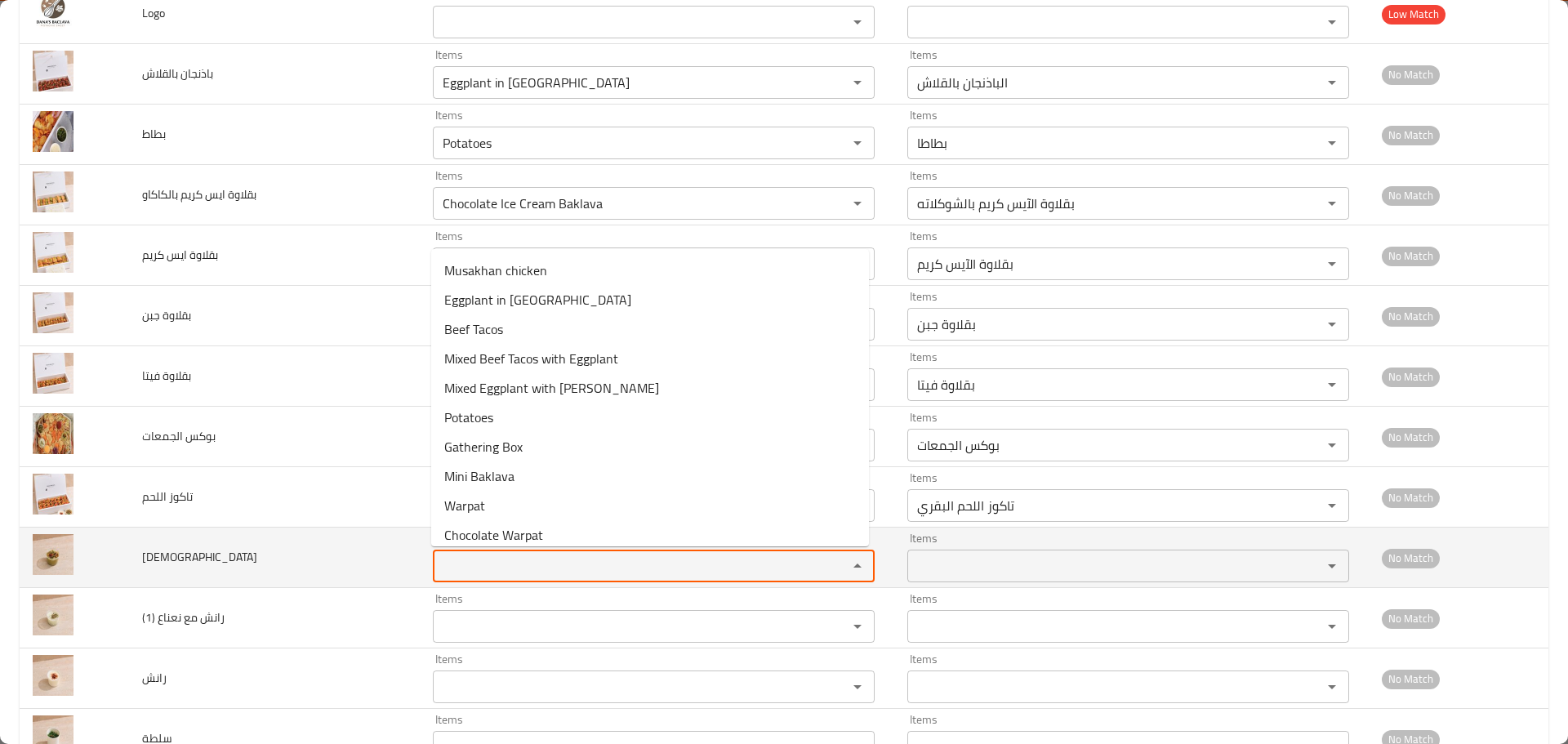
click at [484, 566] on input "Items" at bounding box center [630, 566] width 384 height 23
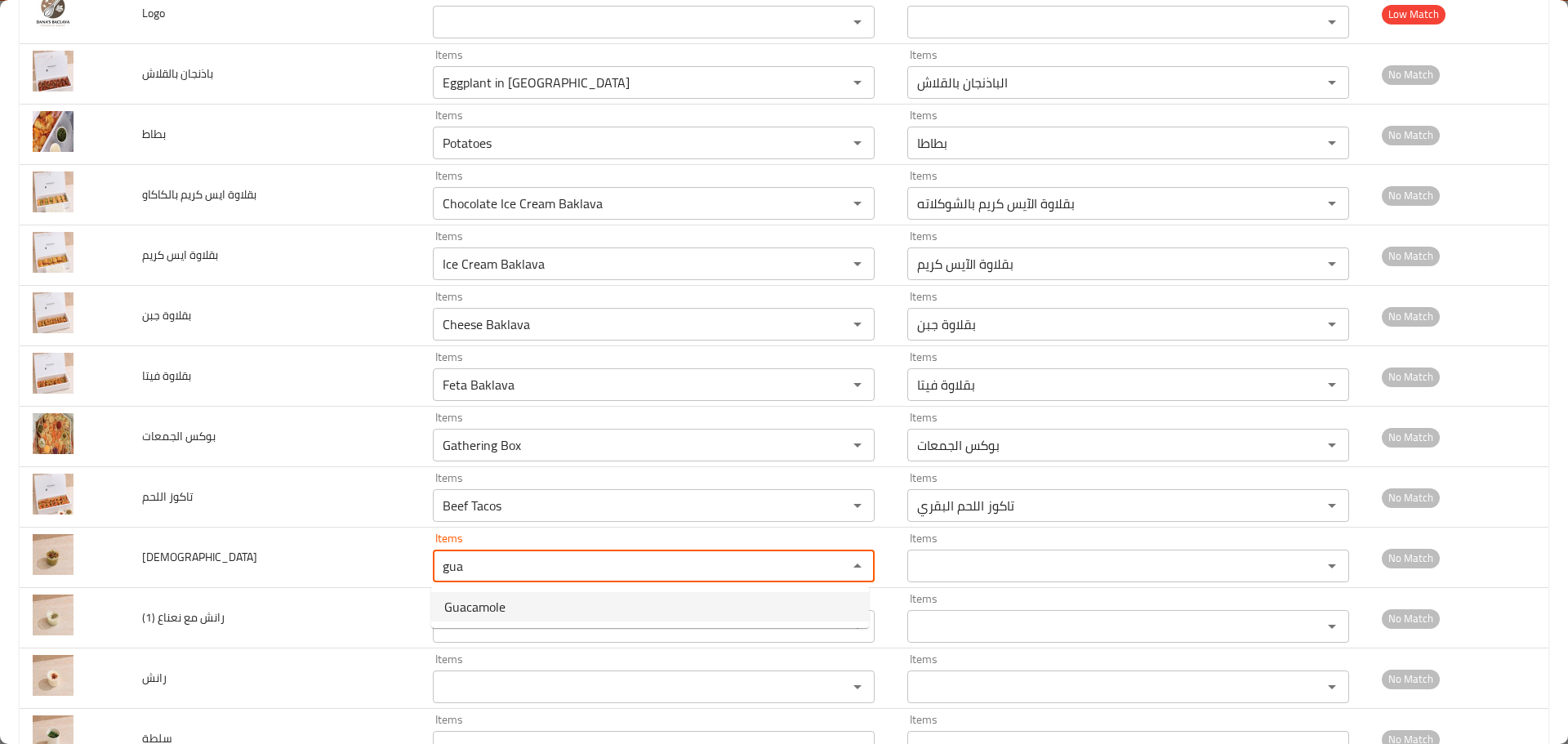
click at [466, 599] on span "Guacamole" at bounding box center [475, 606] width 61 height 19
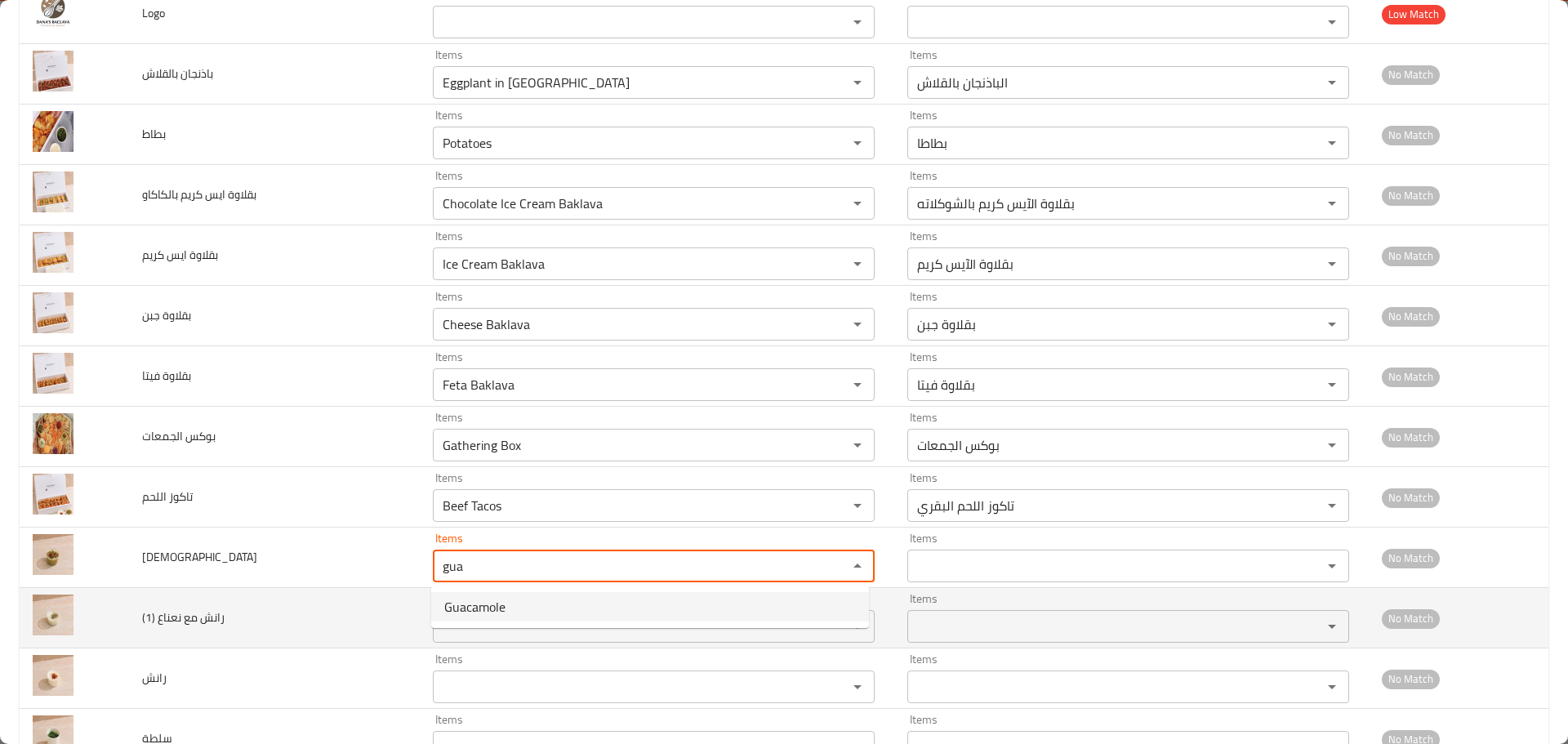
type input "Guacamole"
type input "جواكامولي"
type input "Guacamole"
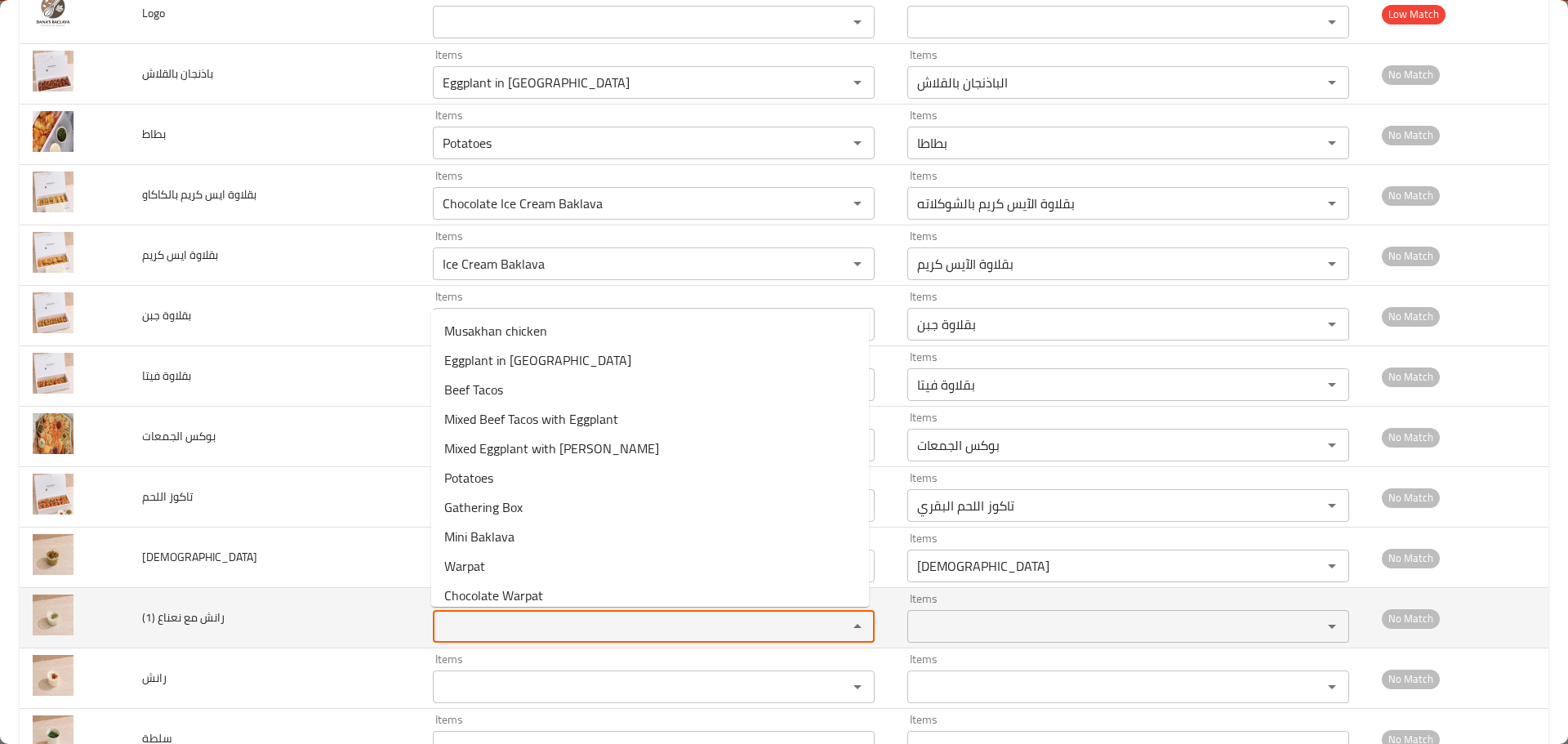
click at [463, 618] on \(1\) "Items" at bounding box center [630, 626] width 384 height 23
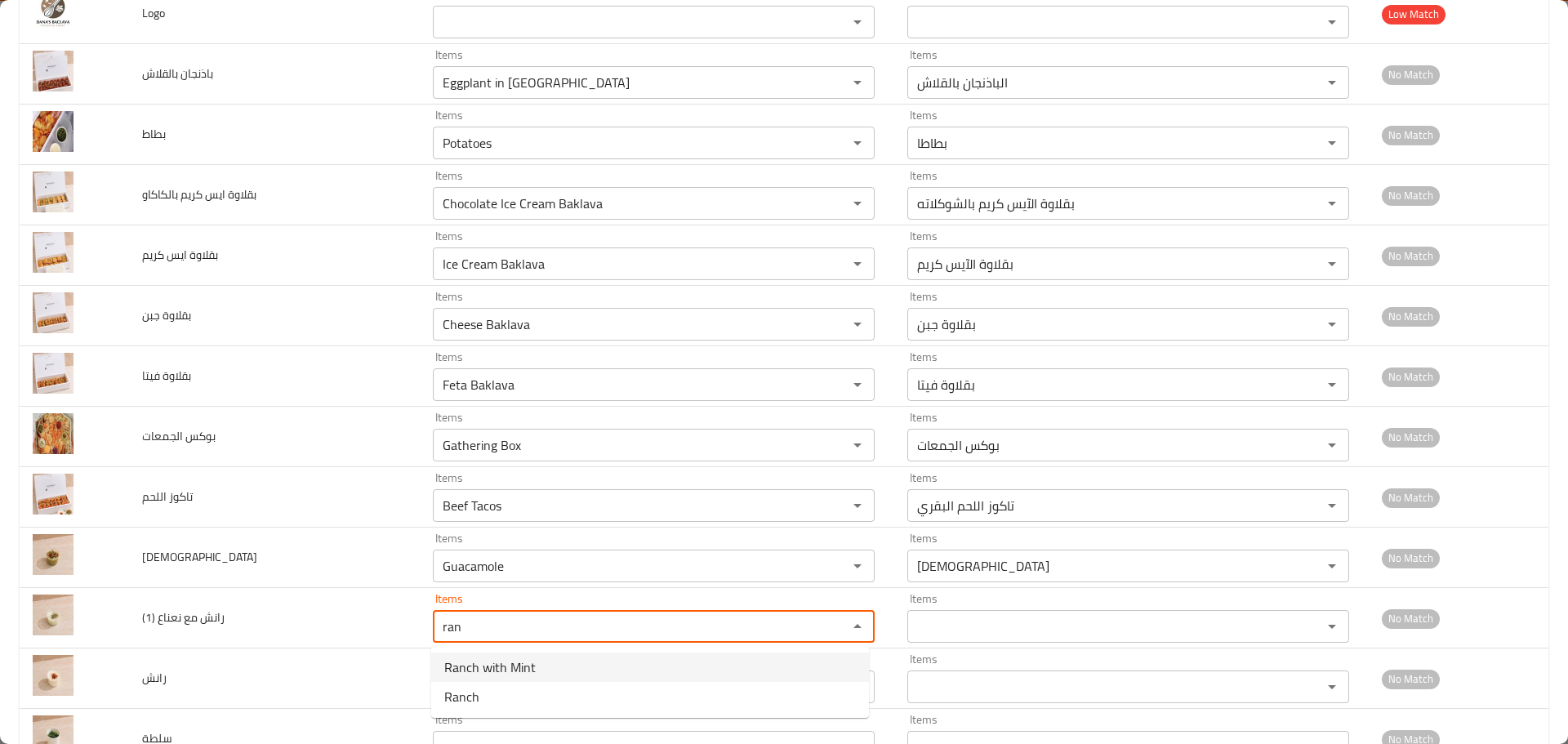
click at [465, 665] on span "Ranch with Mint" at bounding box center [490, 666] width 91 height 19
type \(1\) "Ranch with Mint"
type \(1\)-ar "رانش مع نعناع"
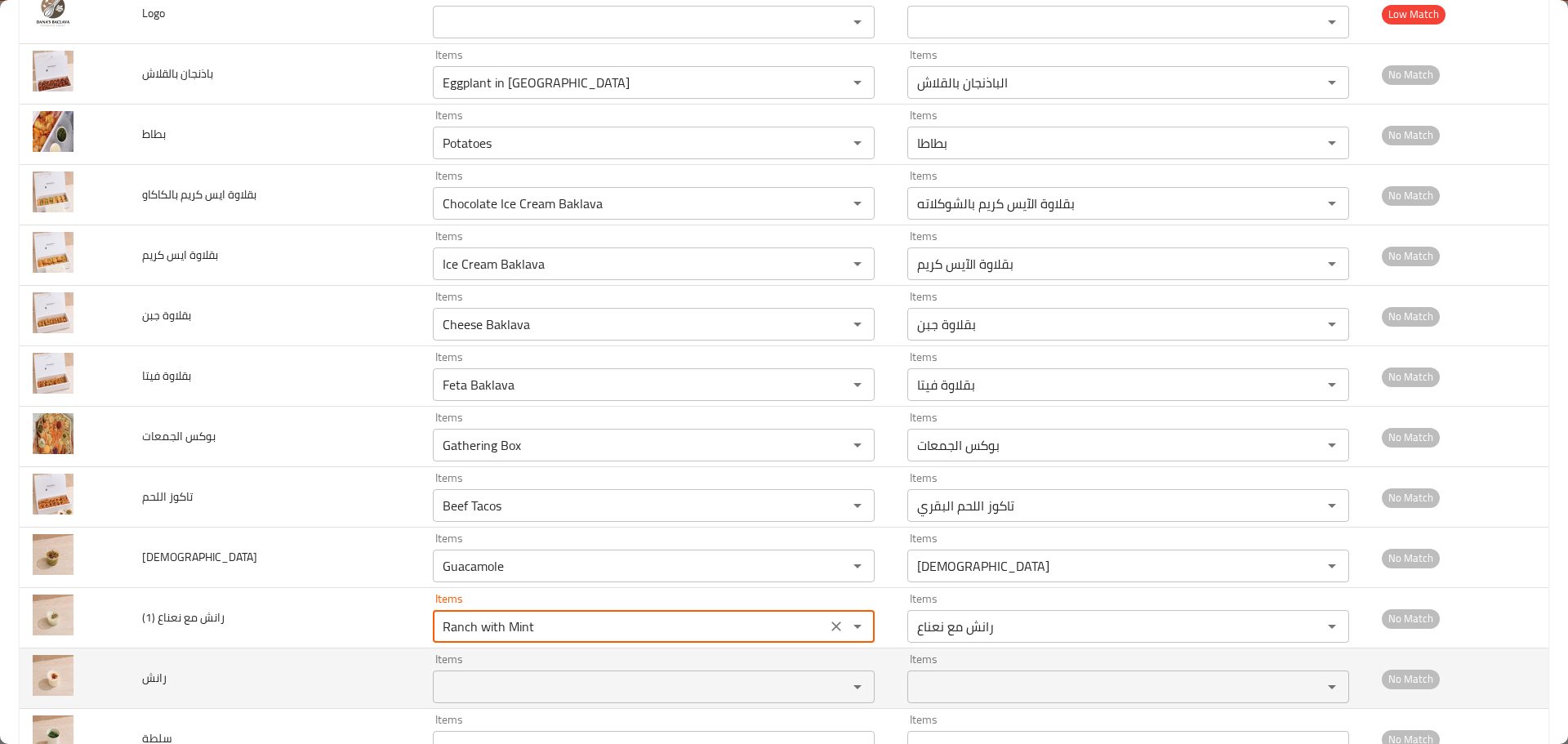
type \(1\) "Ranch with Mint"
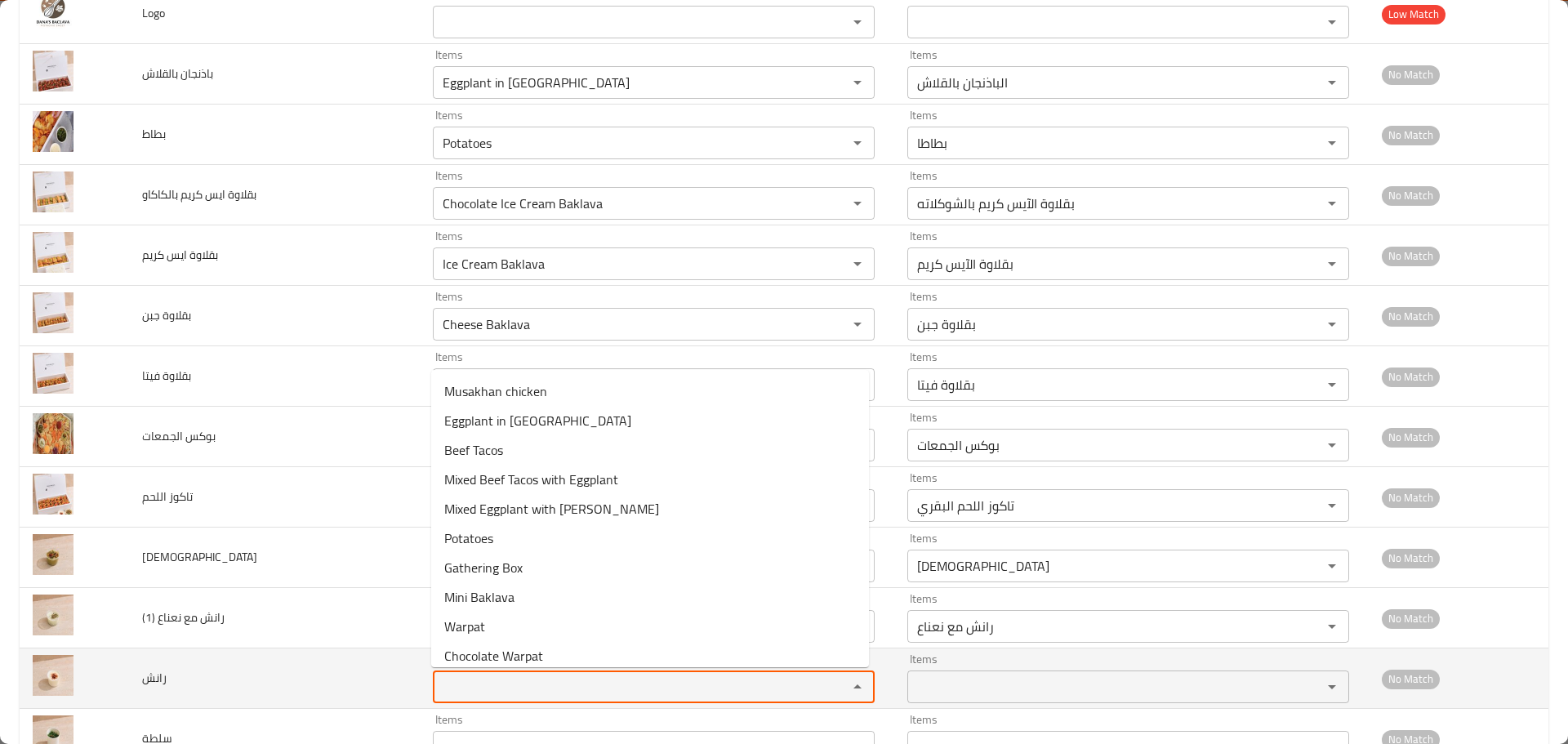
click at [465, 676] on input "Items" at bounding box center [630, 686] width 384 height 23
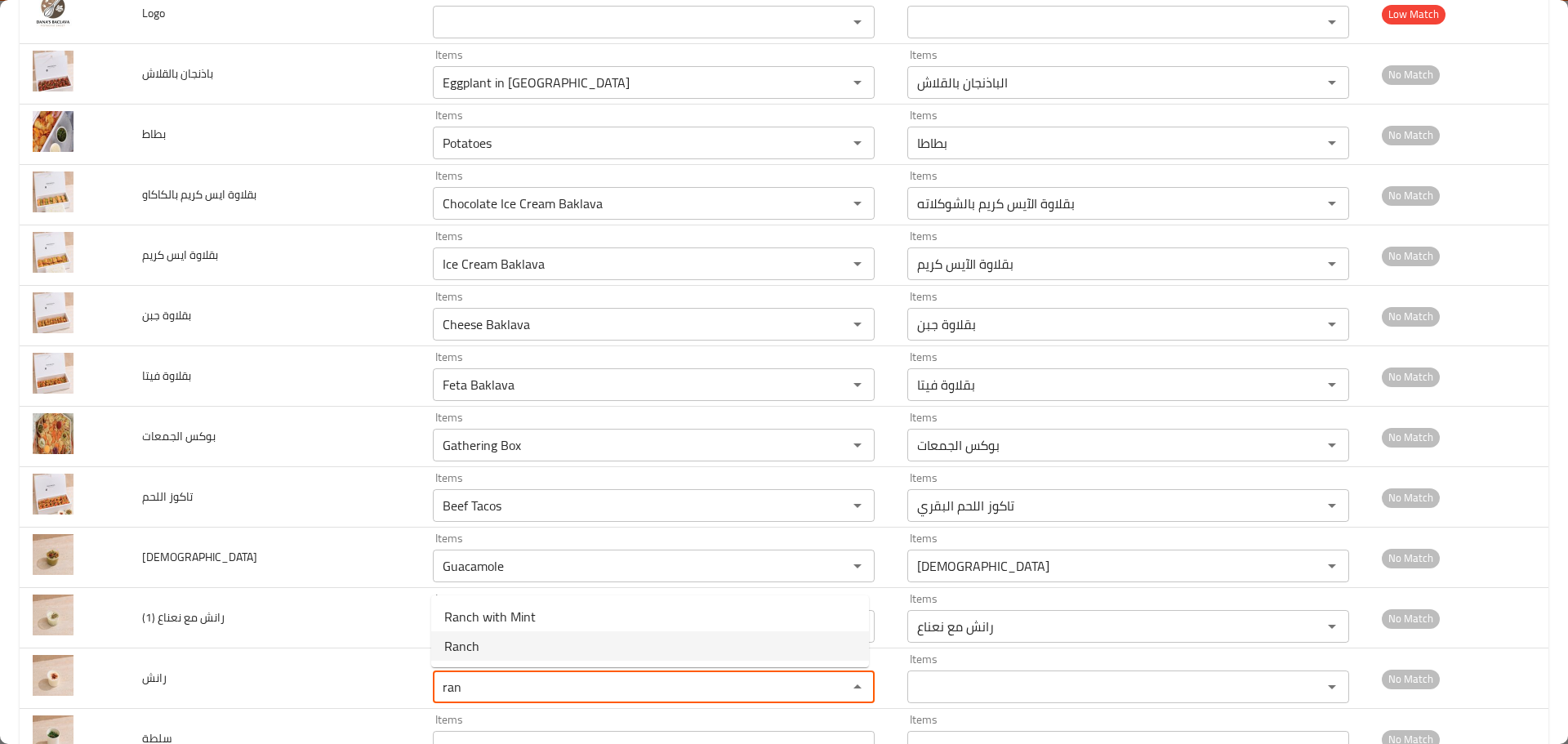
click at [461, 653] on span "Ranch" at bounding box center [462, 645] width 35 height 19
type input "Ranch"
type input "رانش"
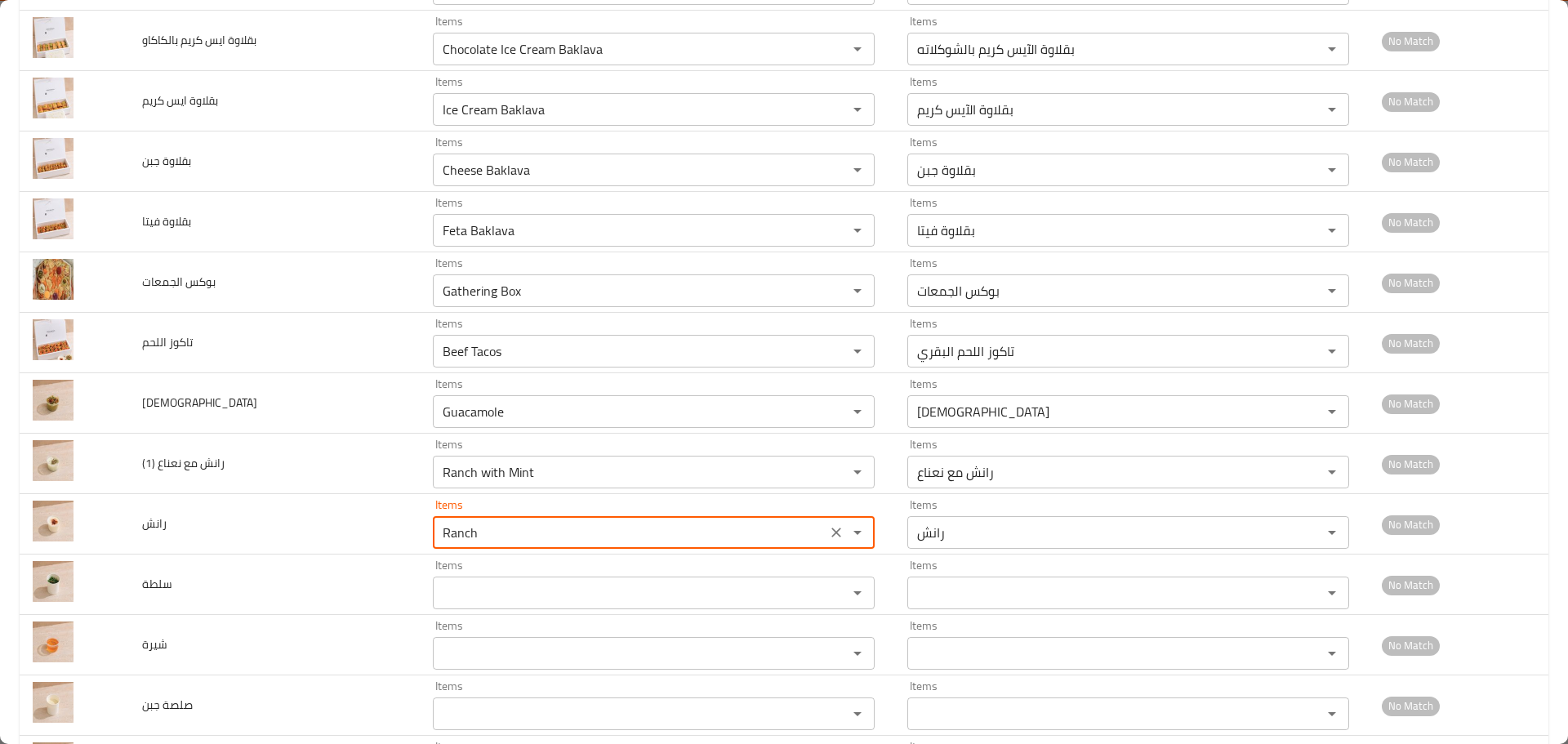
scroll to position [654, 0]
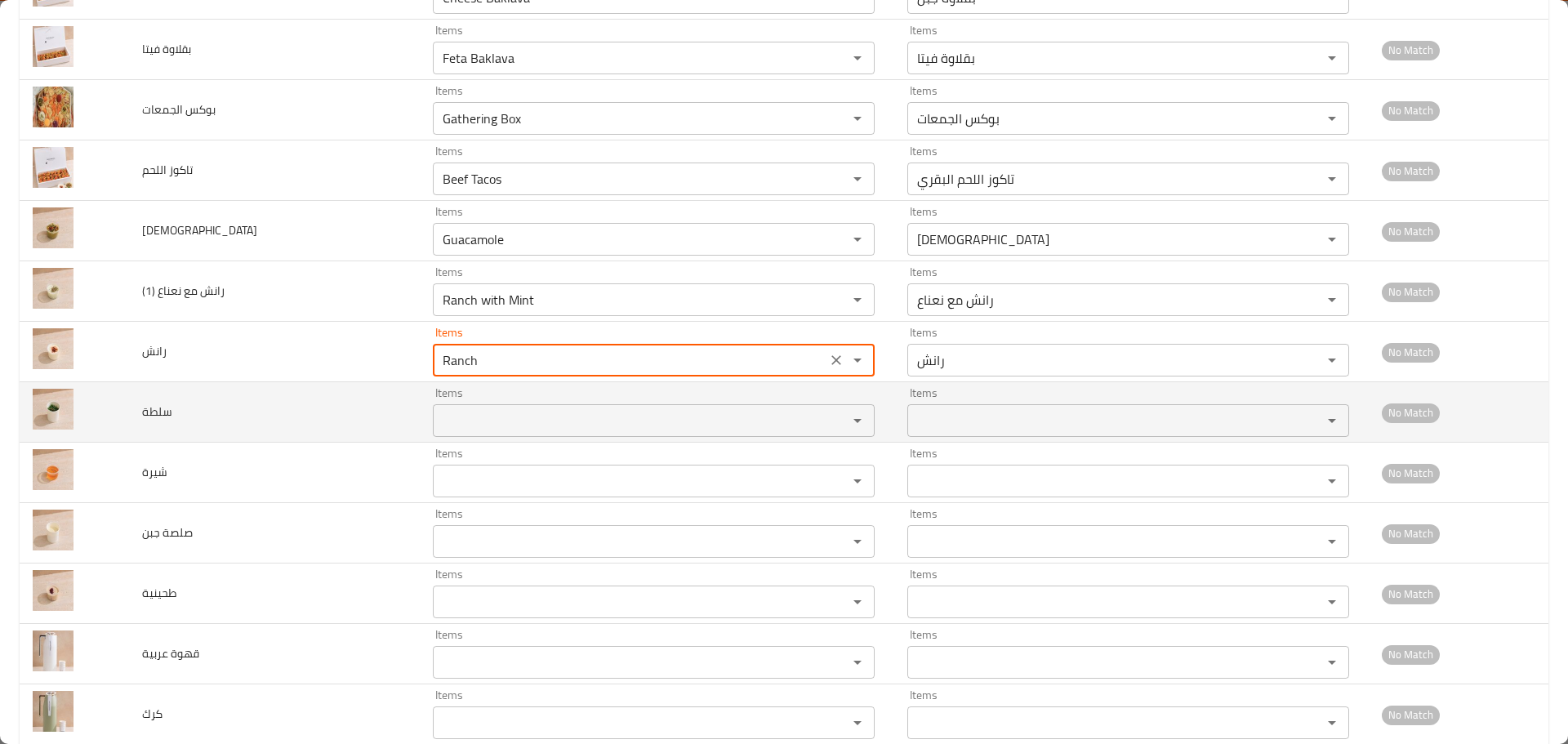
type input "Ranch"
click at [484, 411] on input "Items" at bounding box center [630, 420] width 384 height 23
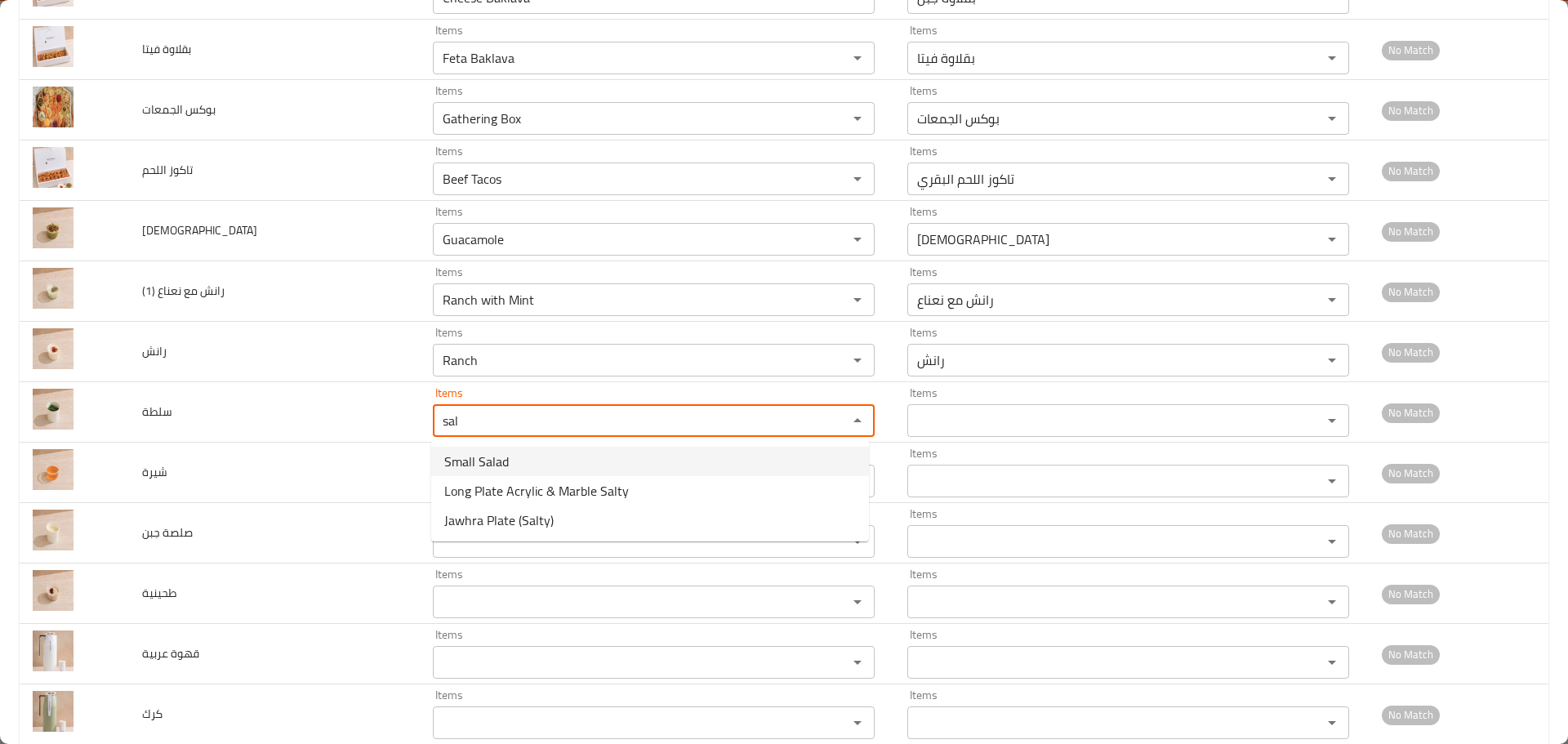
click at [492, 458] on span "Small Salad" at bounding box center [476, 461] width 65 height 19
type input "Small Salad"
type input "سلطة صغيره"
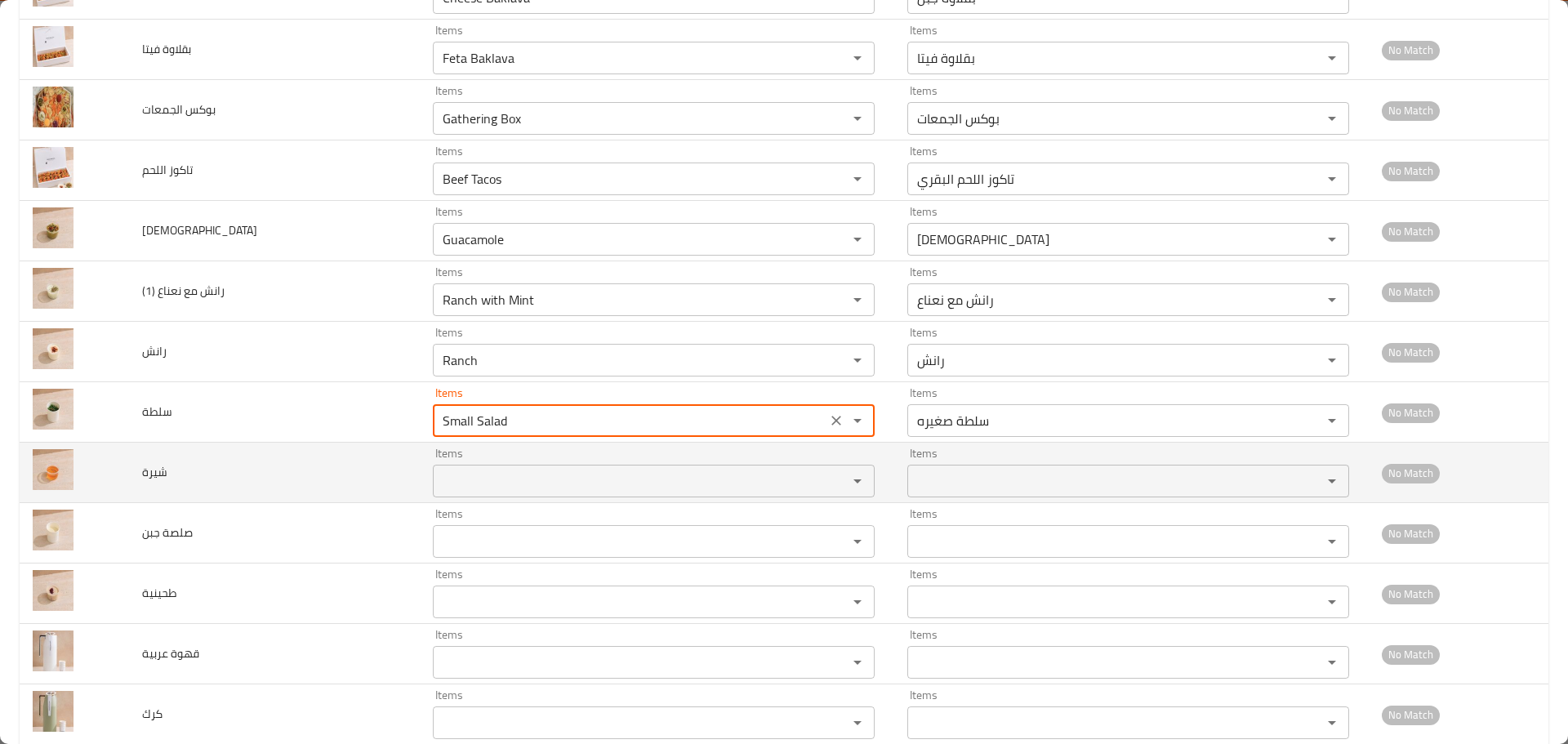
type input "Small Salad"
click at [488, 482] on input "Items" at bounding box center [630, 481] width 384 height 23
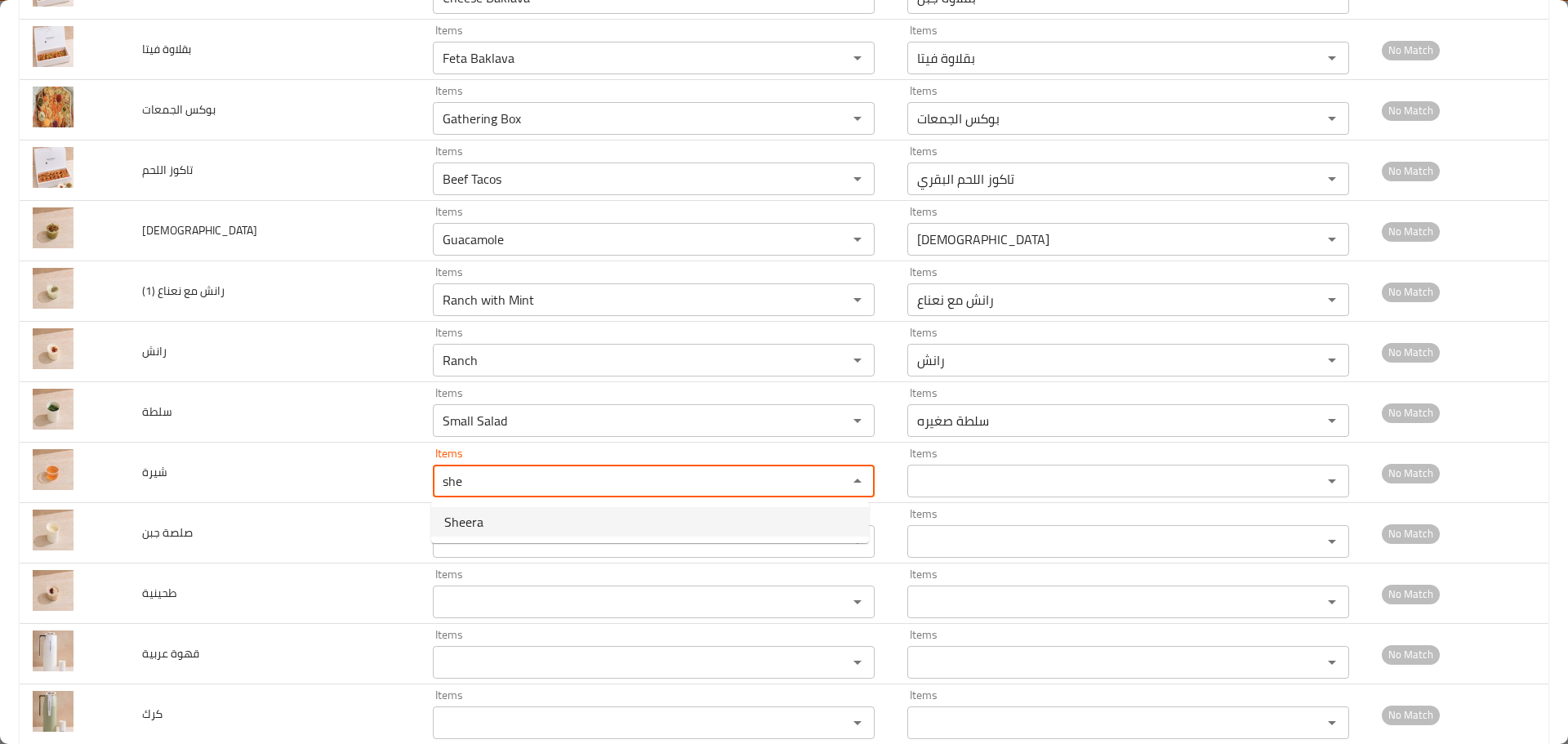
click at [476, 517] on span "Sheera" at bounding box center [464, 521] width 39 height 19
type input "Sheera"
type input "شيرة"
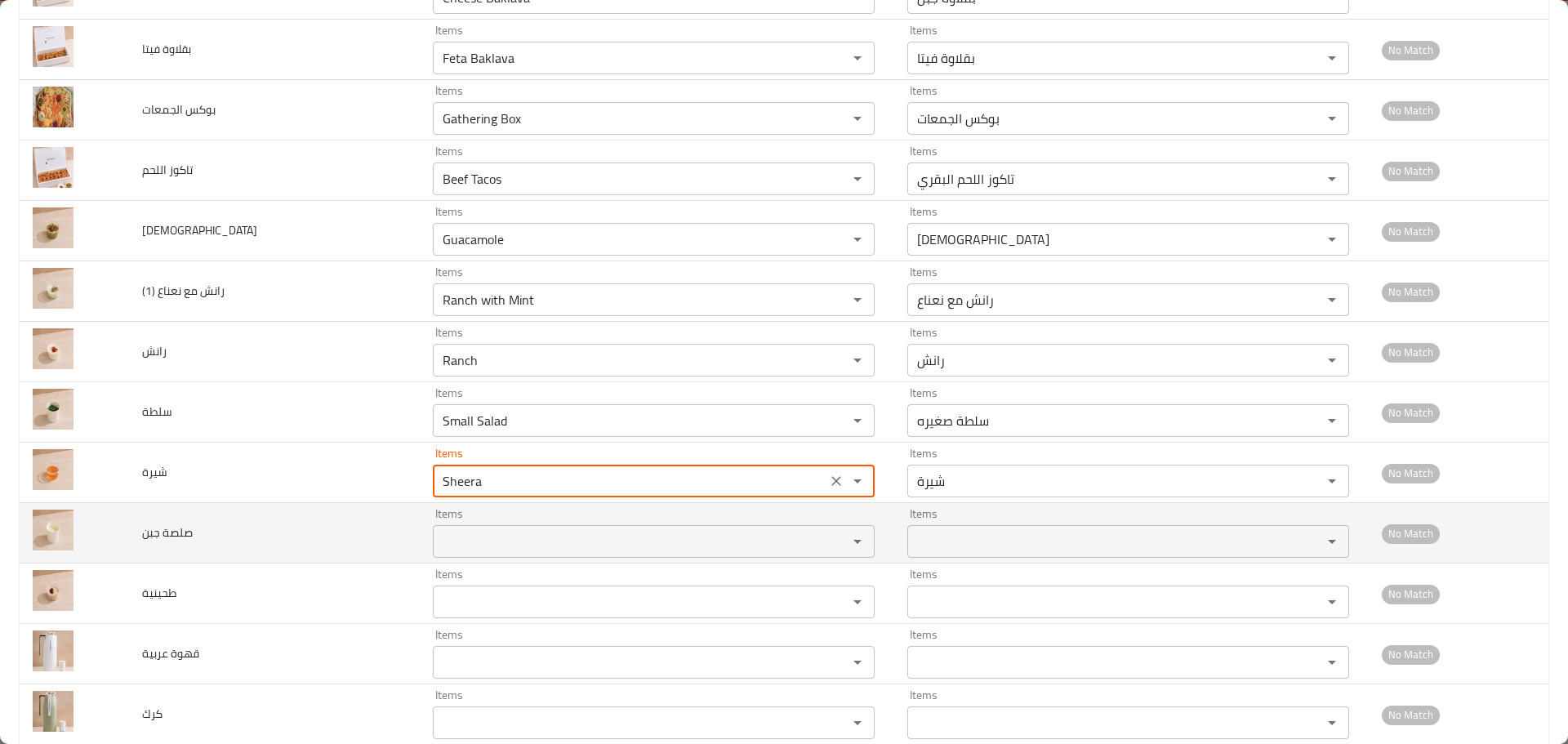
type input "Sheera"
click at [473, 549] on جبن "Items" at bounding box center [630, 541] width 384 height 23
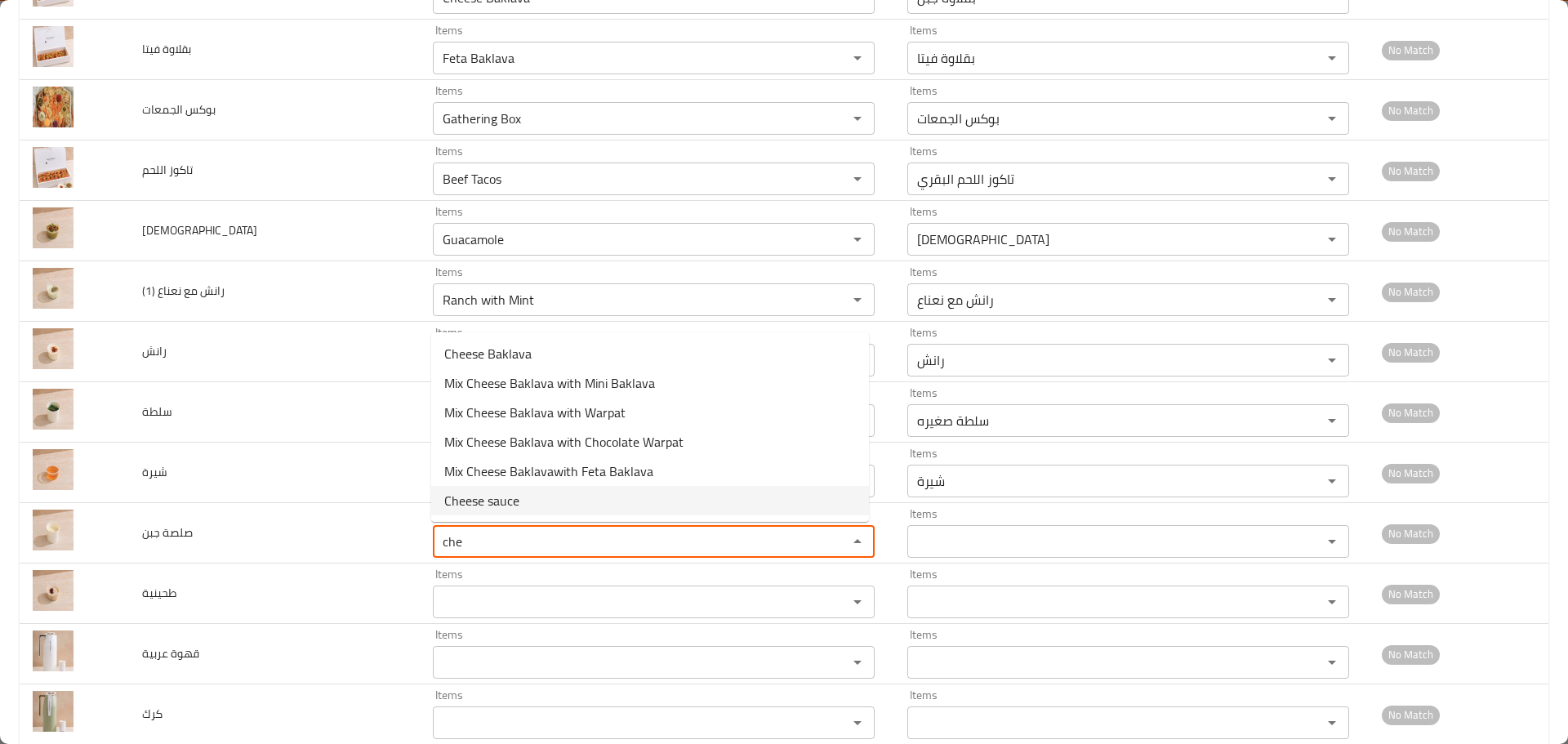
click at [479, 496] on span "Cheese sauce" at bounding box center [482, 500] width 75 height 19
type جبن "Cheese sauce"
type جبن-ar "صلصة جبن"
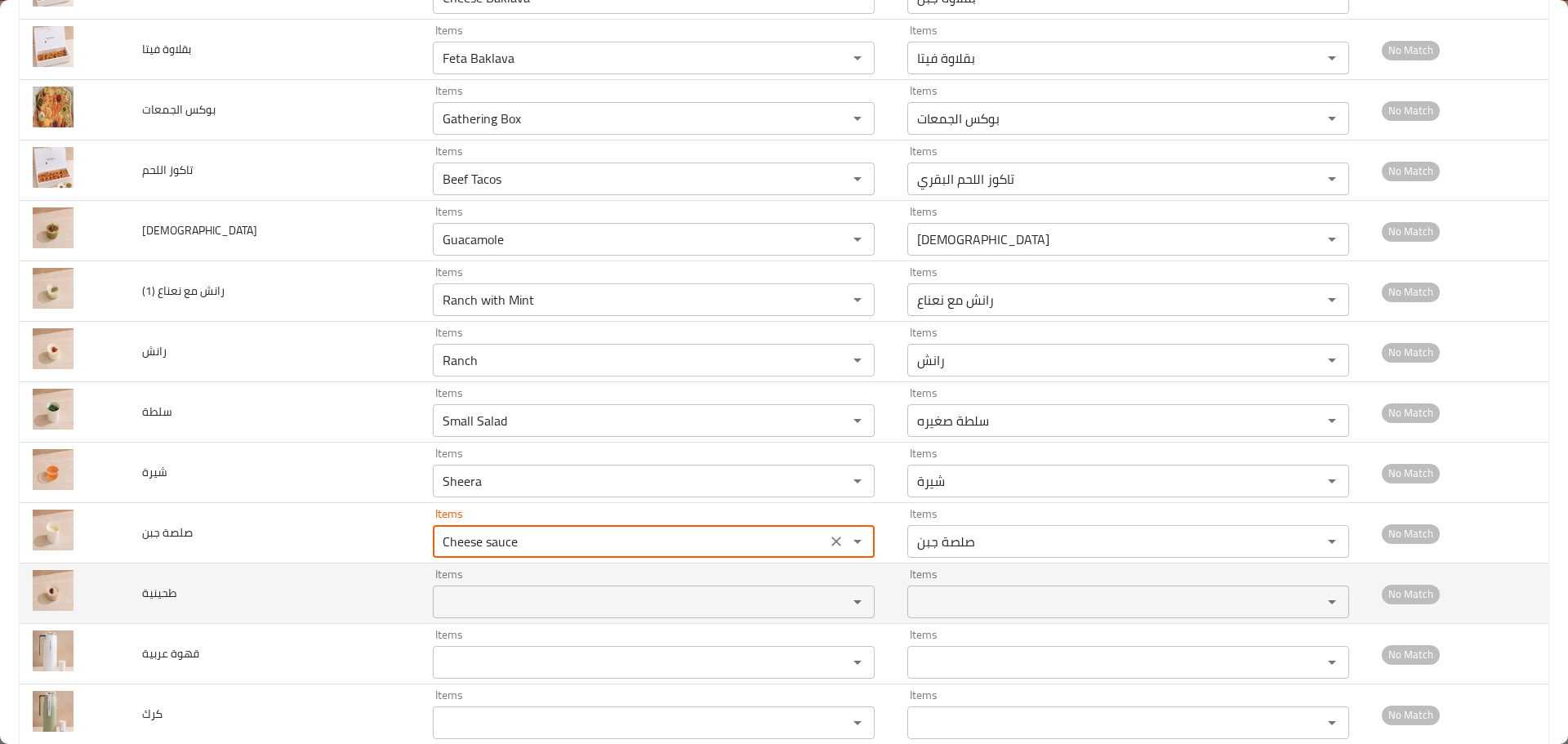
type جبن "Cheese sauce"
click at [467, 599] on input "Items" at bounding box center [630, 602] width 384 height 23
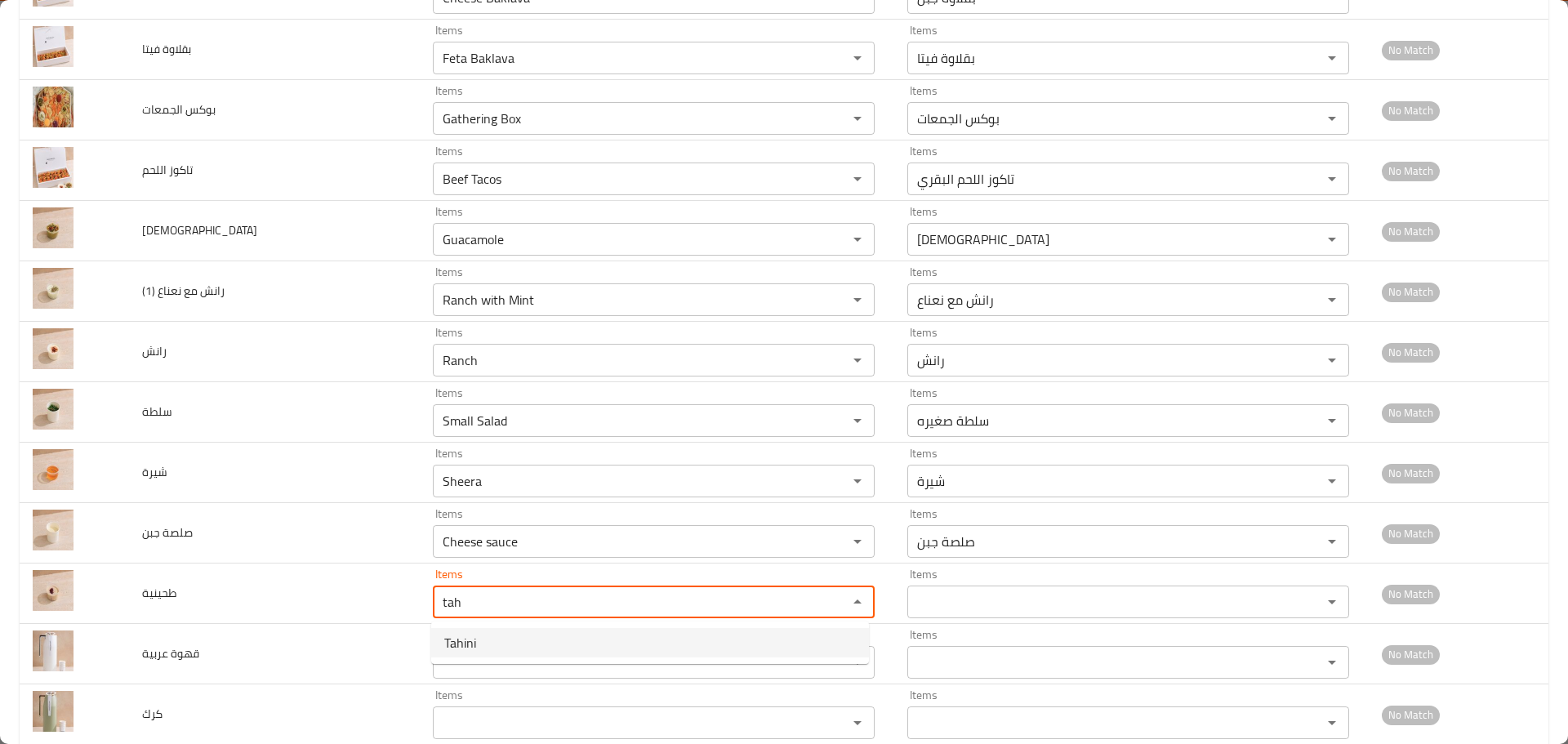
click at [463, 639] on span "Tahini" at bounding box center [460, 643] width 32 height 19
type input "Tahini"
type input "طحينية"
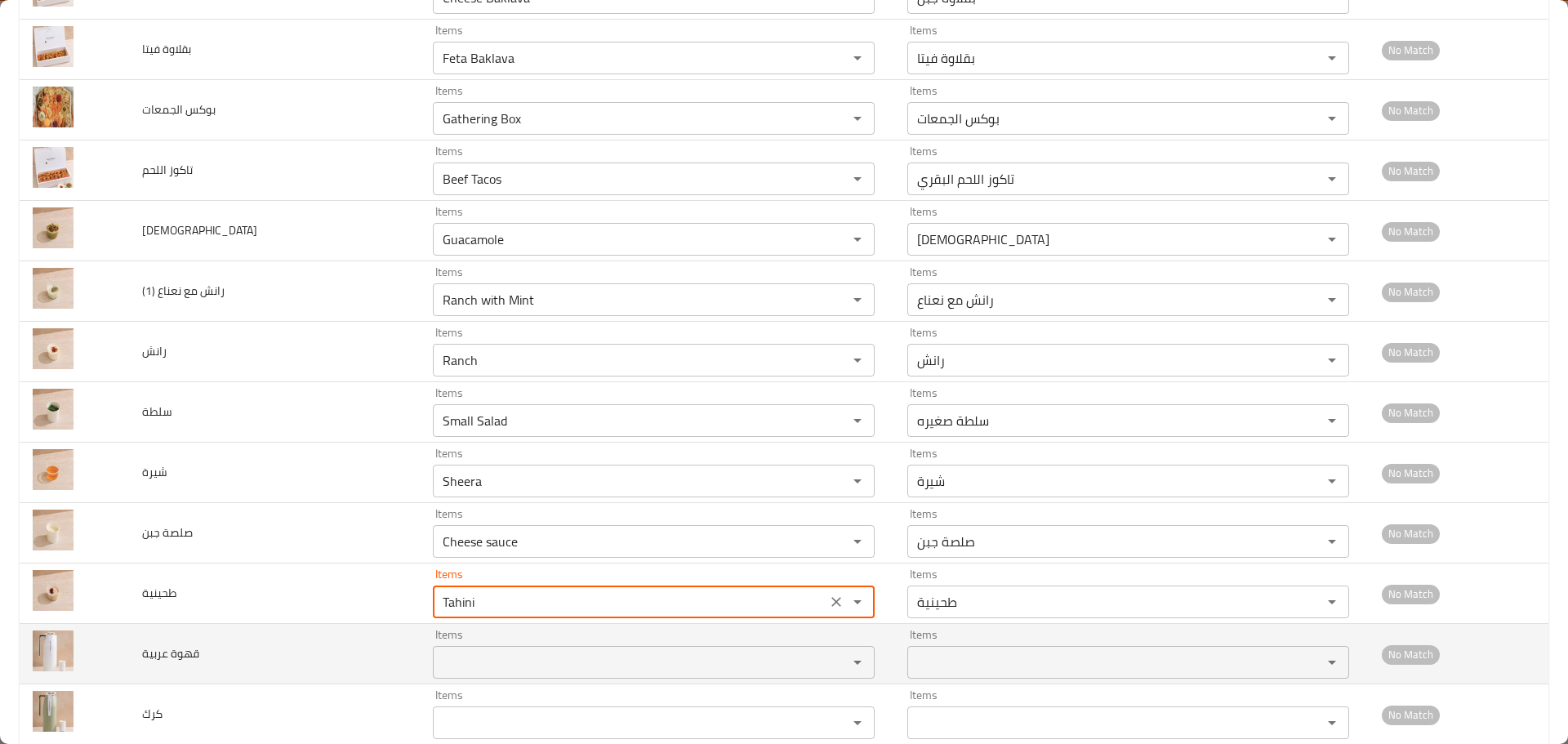
type input "Tahini"
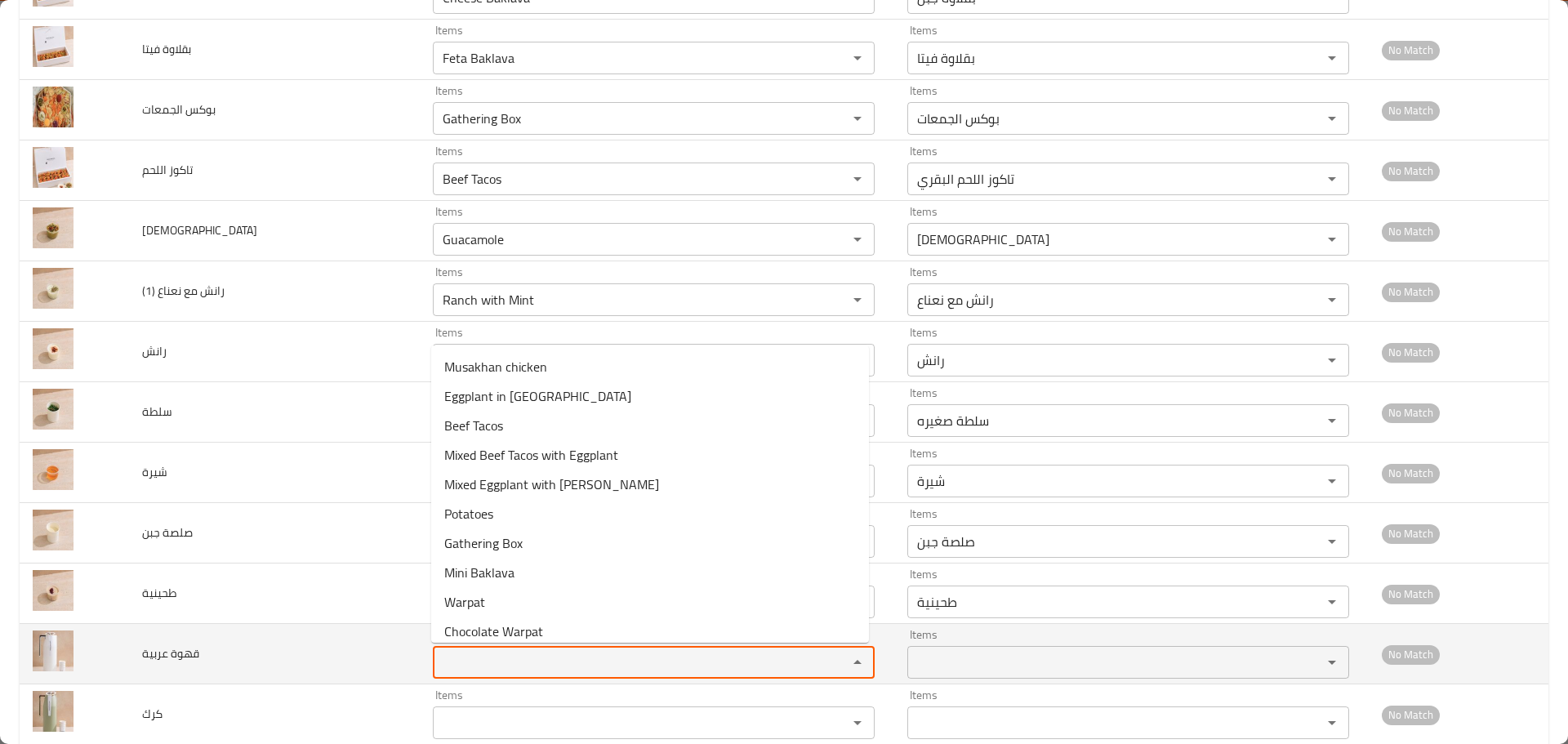
click at [462, 659] on عربية "Items" at bounding box center [630, 662] width 384 height 23
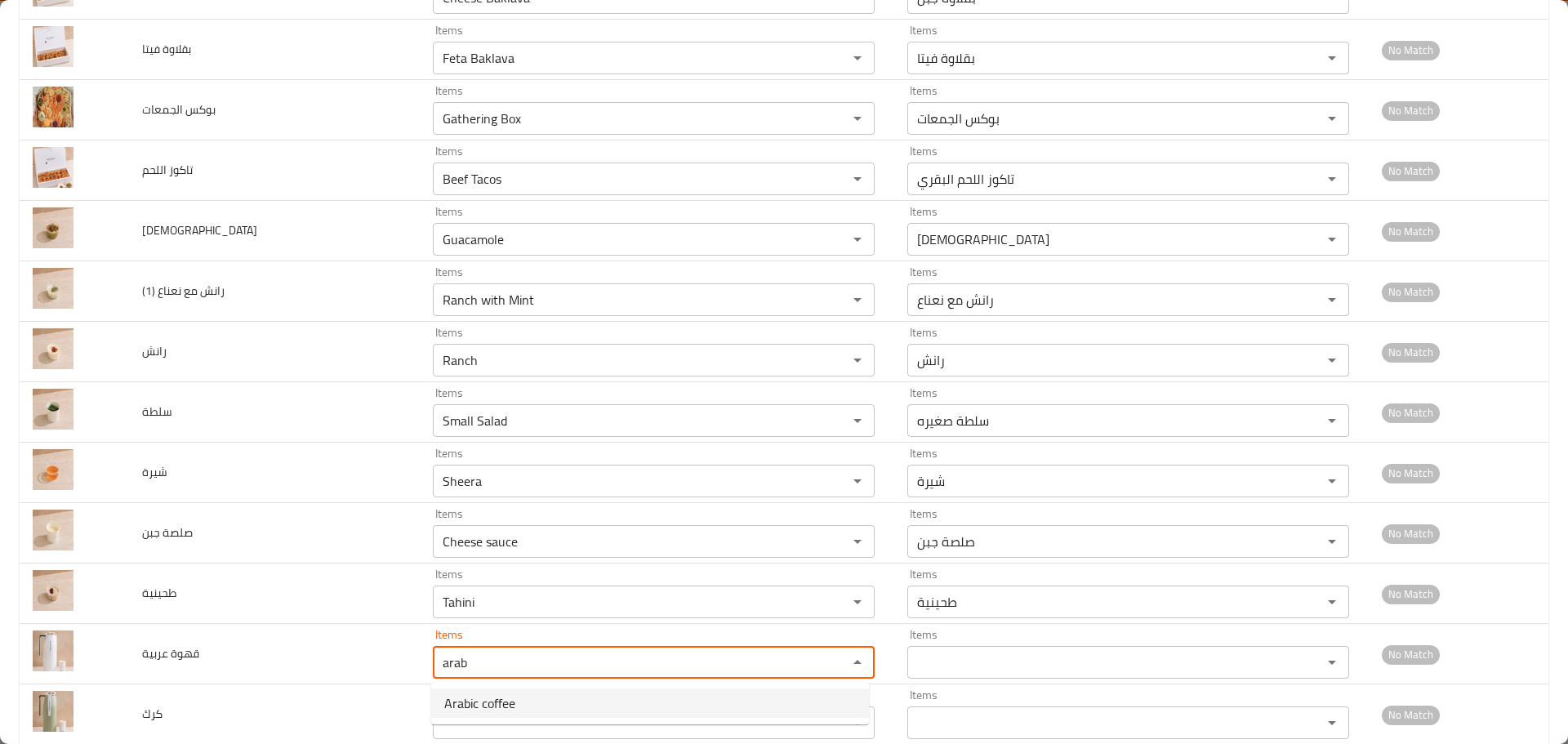
click at [473, 697] on span "Arabic coffee" at bounding box center [480, 703] width 71 height 19
type عربية "Arabic coffee"
type عربية-ar "قهوة عربية"
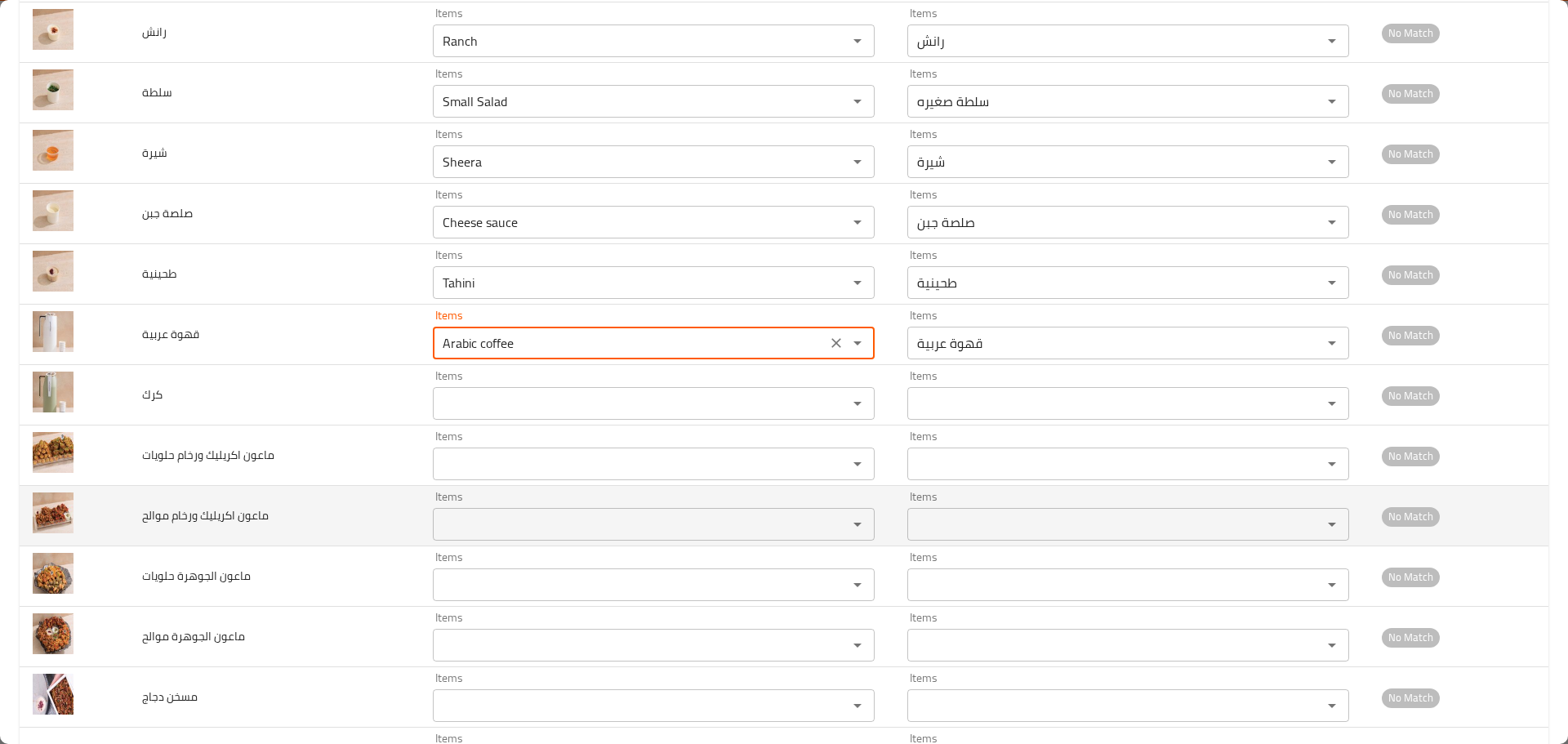
scroll to position [980, 0]
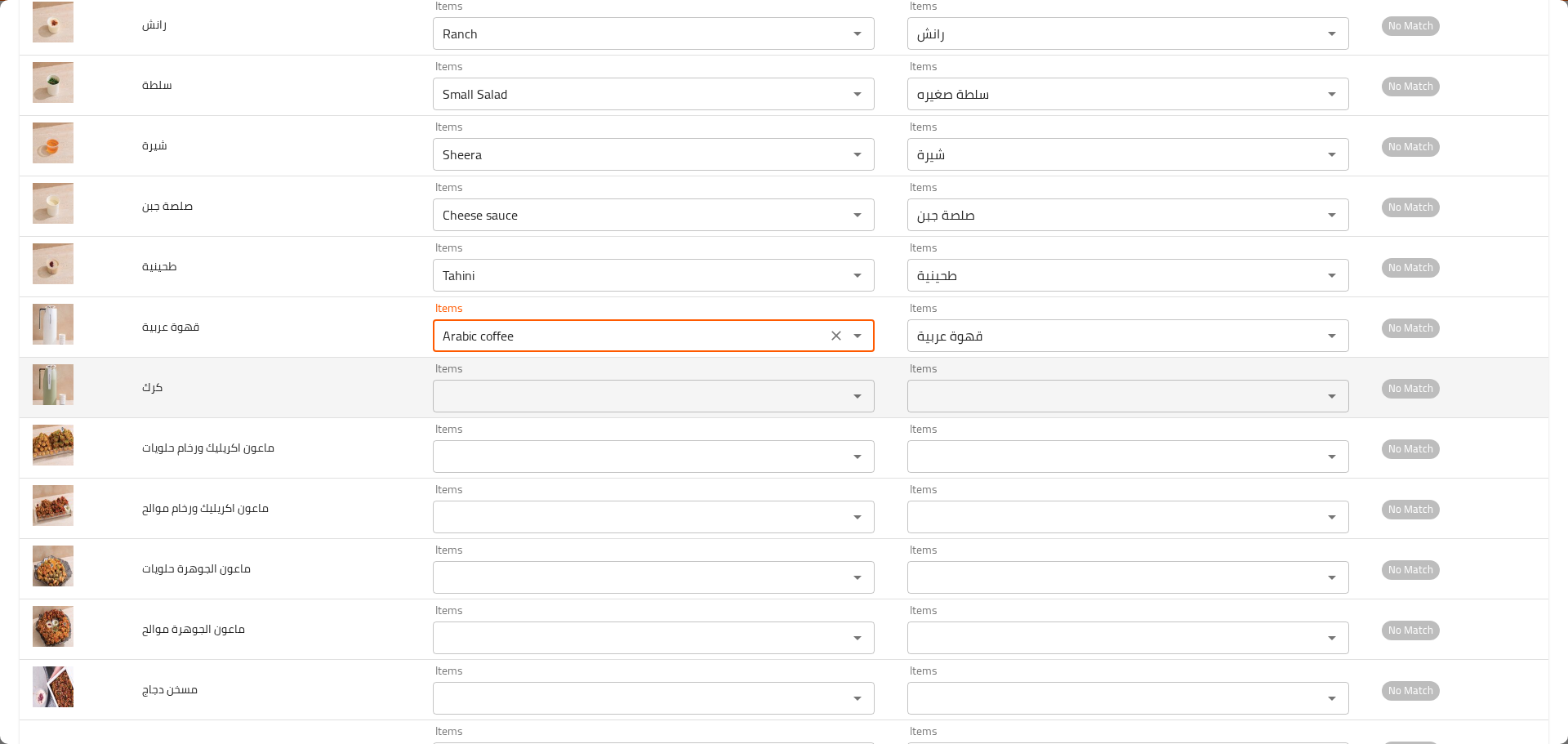
type عربية "Arabic coffee"
click at [484, 402] on input "Items" at bounding box center [630, 396] width 384 height 23
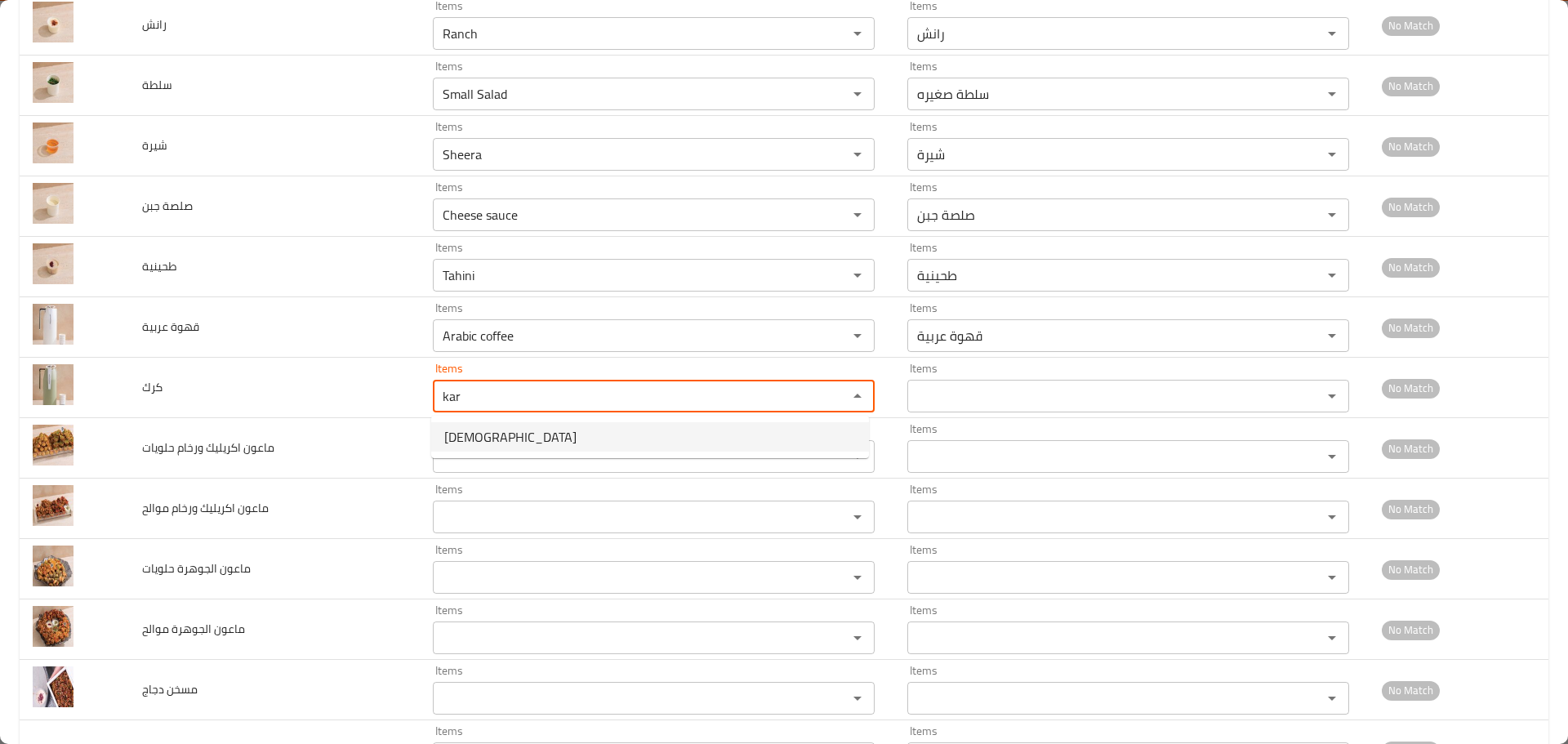
click at [523, 430] on li "Kark" at bounding box center [651, 437] width 438 height 29
type input "Kark"
type input "كرك"
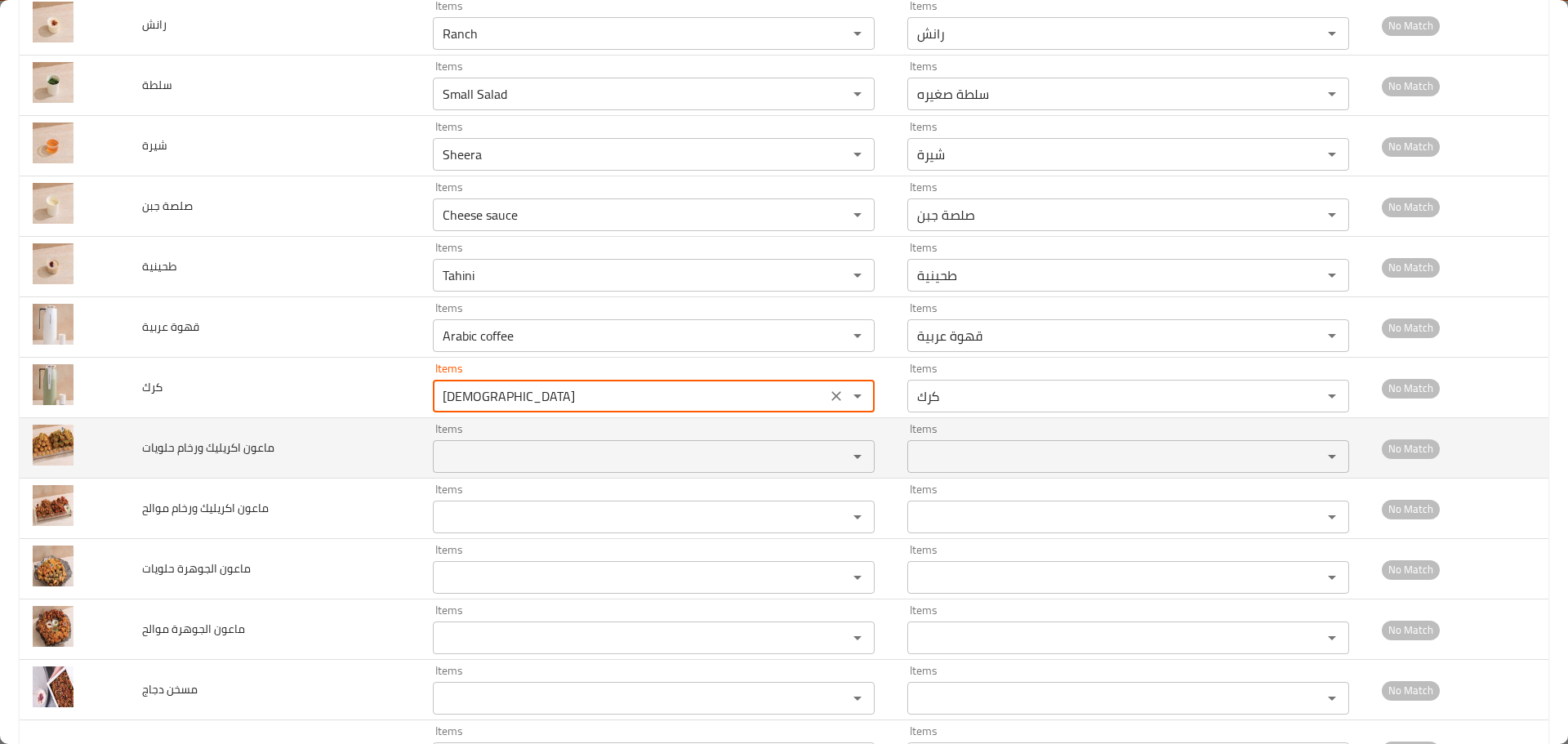
click at [502, 444] on div "Items" at bounding box center [653, 456] width 442 height 33
type input "Kark"
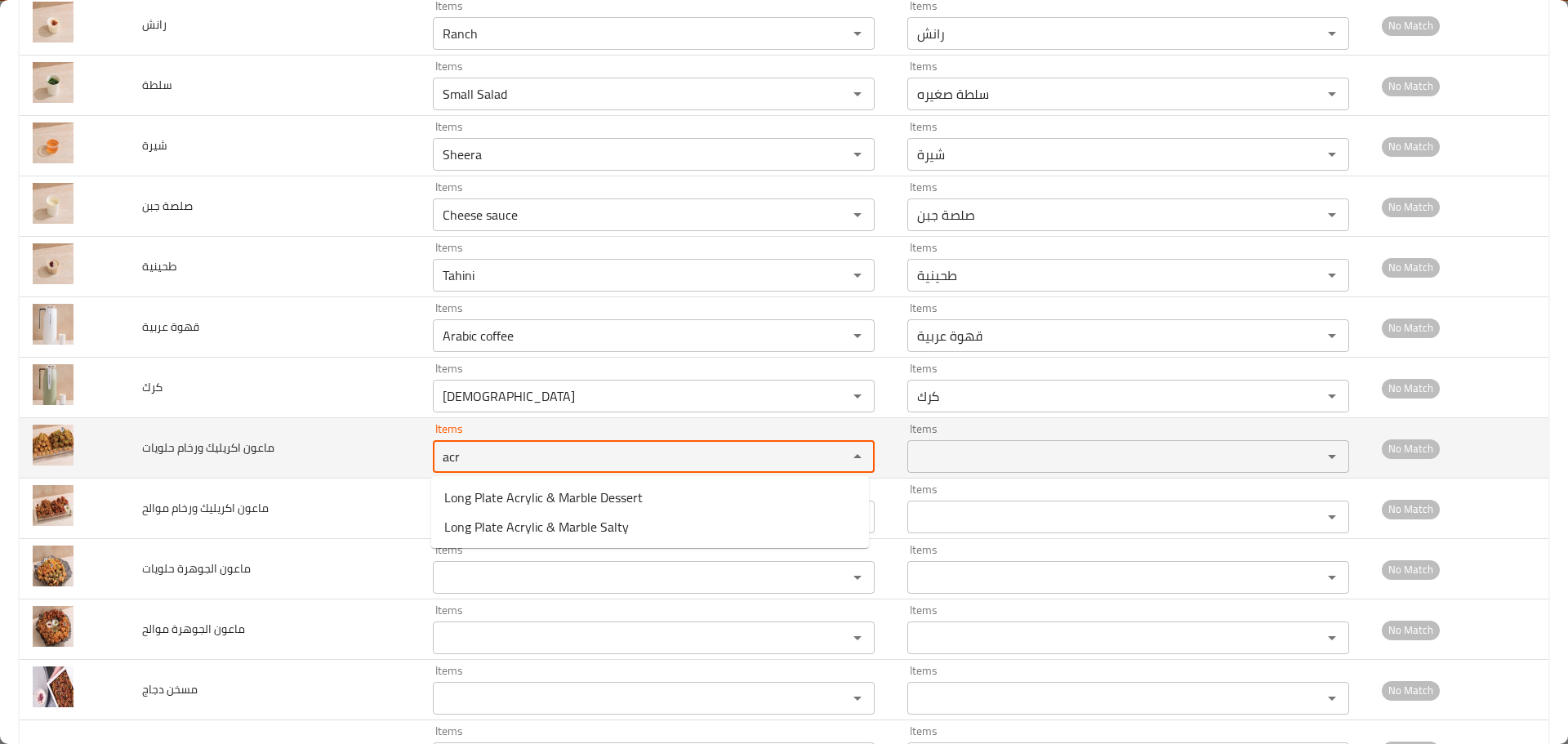
type حلويات "acr"
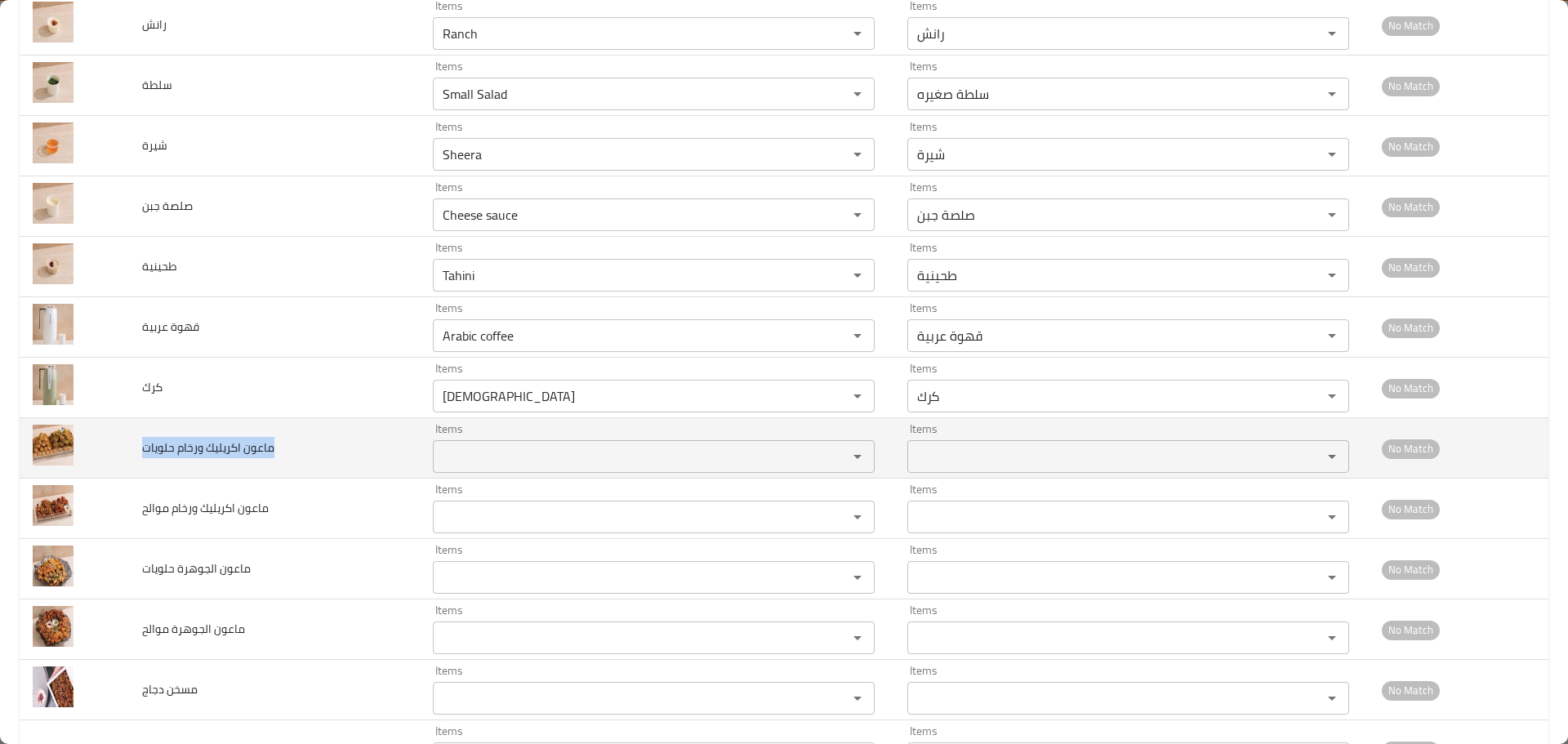
drag, startPoint x: 278, startPoint y: 445, endPoint x: 139, endPoint y: 448, distance: 139.0
click at [139, 448] on td "ماعون اكريليك ورخام حلويات" at bounding box center [274, 448] width 291 height 60
click at [505, 463] on حلويات "Items" at bounding box center [630, 456] width 384 height 23
drag, startPoint x: 225, startPoint y: 449, endPoint x: 119, endPoint y: 450, distance: 106.0
click at [119, 450] on tr "ماعون اكريليك ورخام حلويات Items Items Items Items No Match" at bounding box center [783, 448] width 1529 height 60
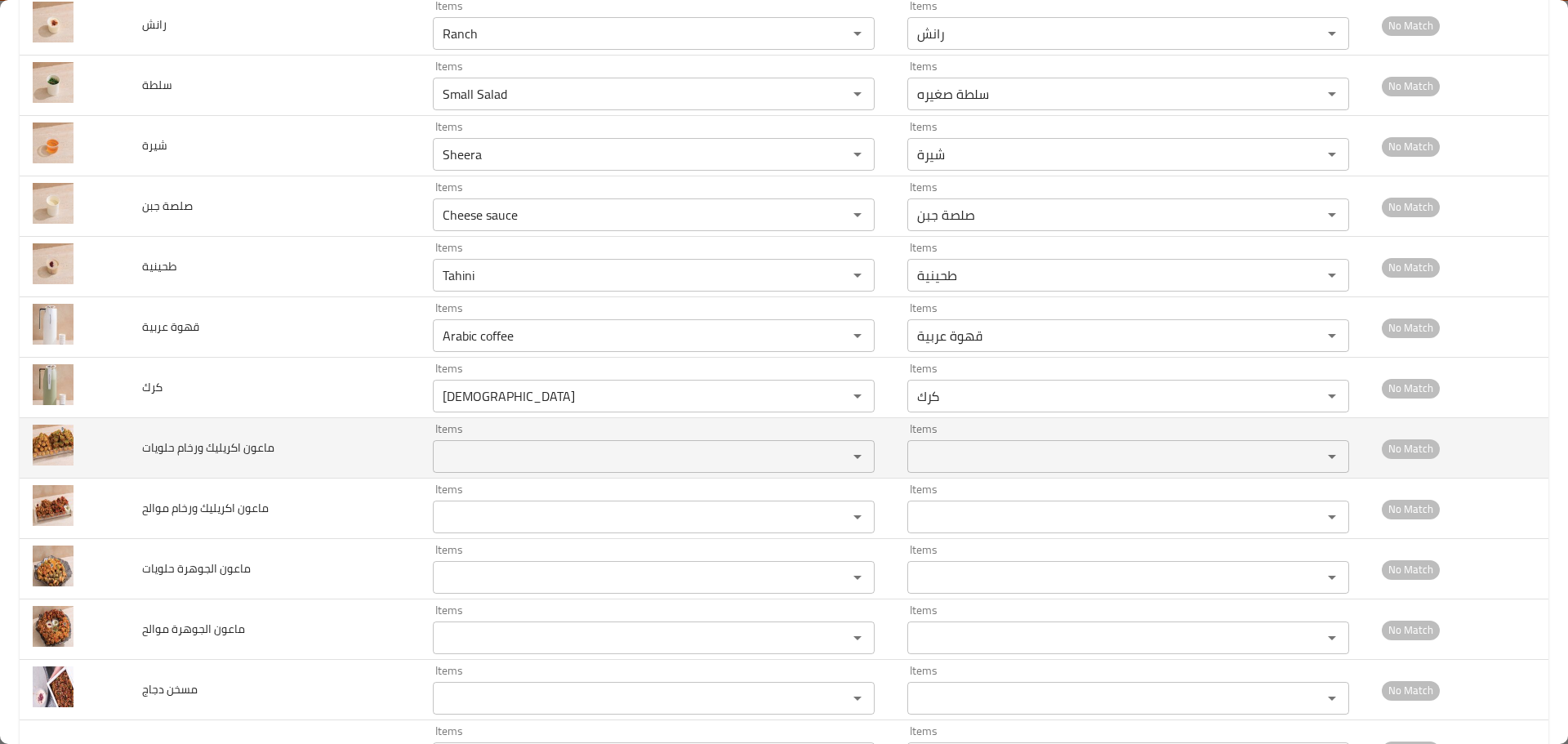
click at [189, 454] on span "ماعون اكريليك ورخام حلويات" at bounding box center [208, 447] width 132 height 21
click at [467, 436] on div "Items Items" at bounding box center [653, 448] width 442 height 50
drag, startPoint x: 297, startPoint y: 445, endPoint x: 108, endPoint y: 440, distance: 189.1
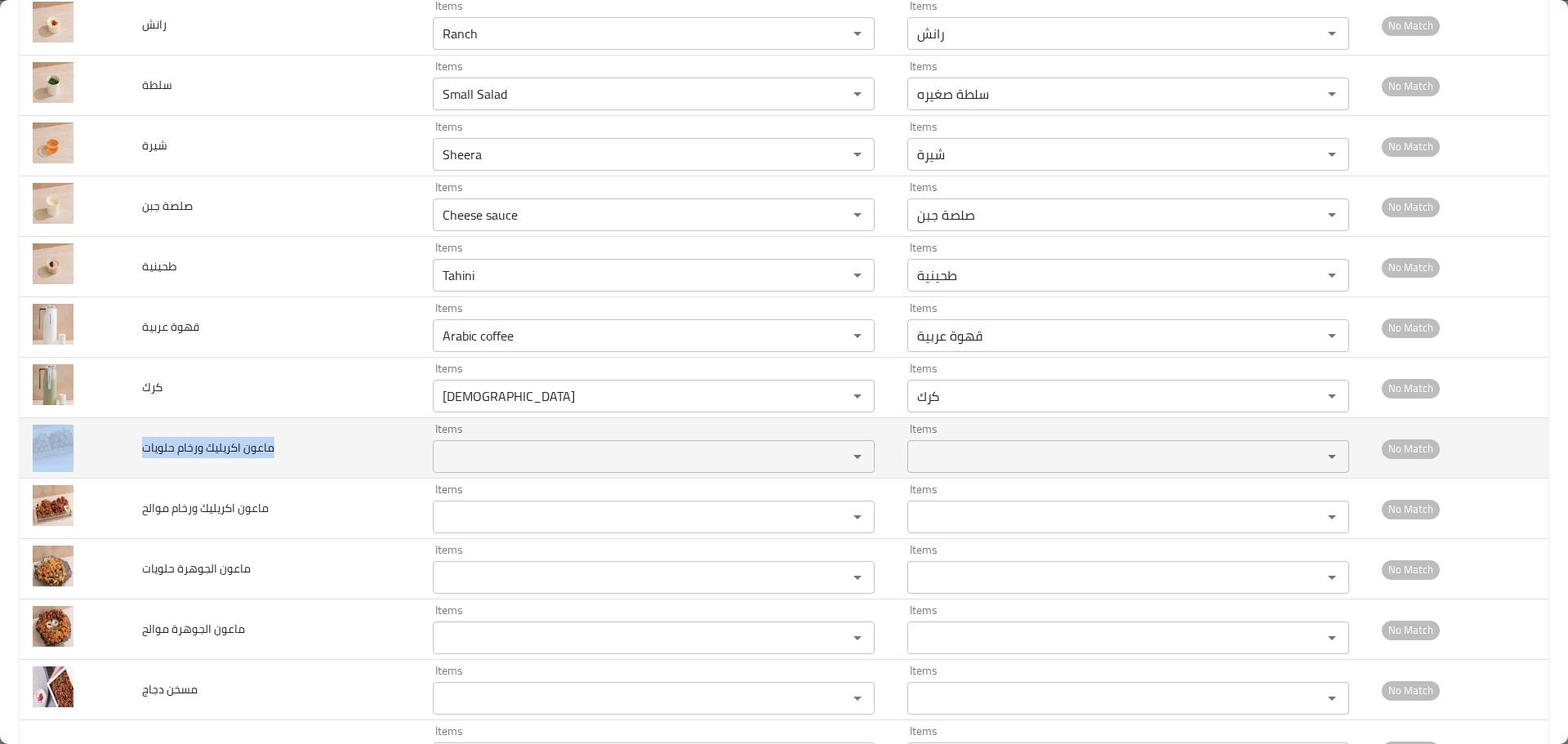
click at [108, 440] on tr "ماعون اكريليك ورخام حلويات Items Items Items Items No Match" at bounding box center [783, 448] width 1529 height 60
click at [480, 450] on حلويات "Items" at bounding box center [630, 456] width 384 height 23
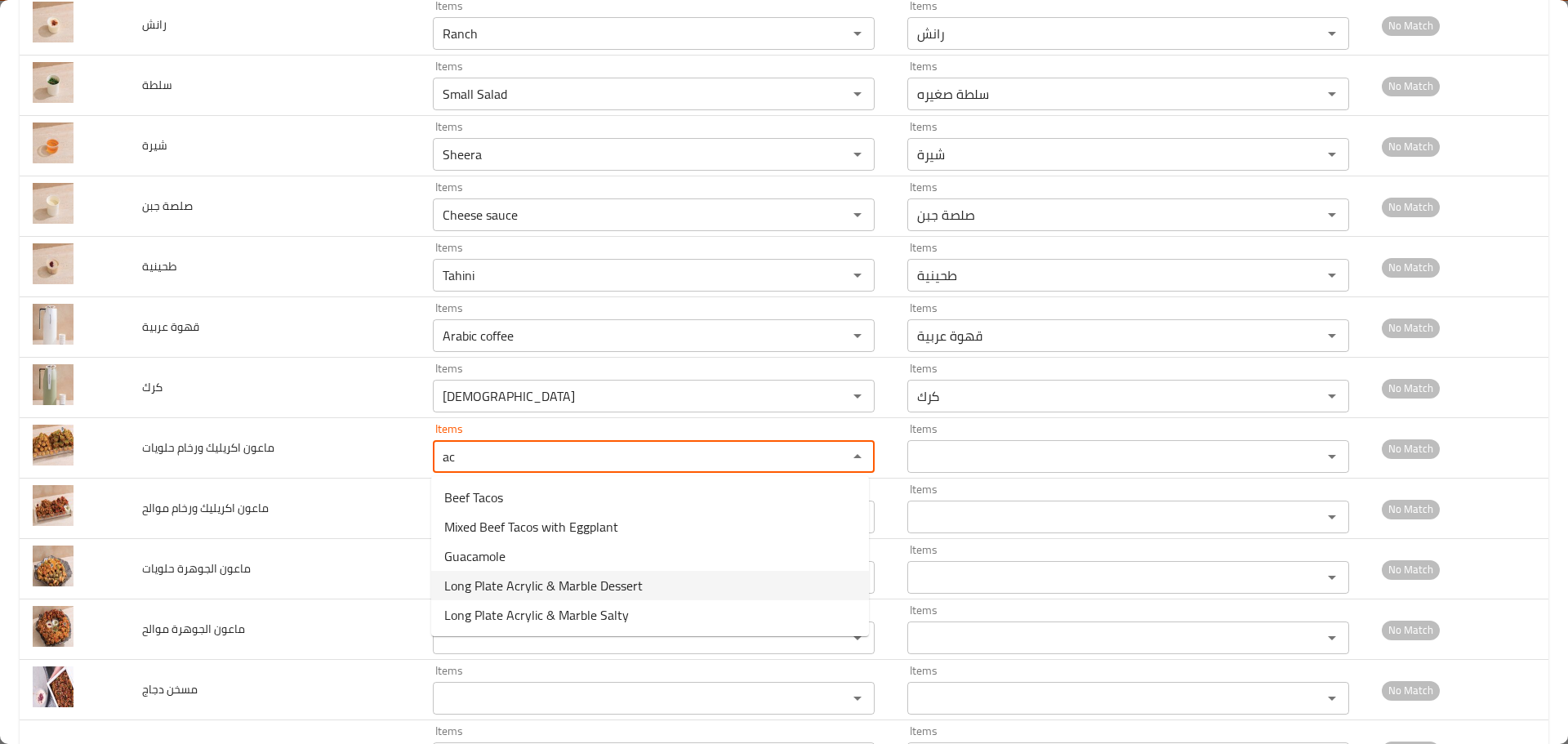
click at [532, 588] on span "Long Plate Acrylic & Marble Dessert" at bounding box center [543, 585] width 198 height 19
type حلويات "Long Plate Acrylic & Marble Dessert"
type حلويات-ar "ماعون اكريليك طويل ورخام حلويات"
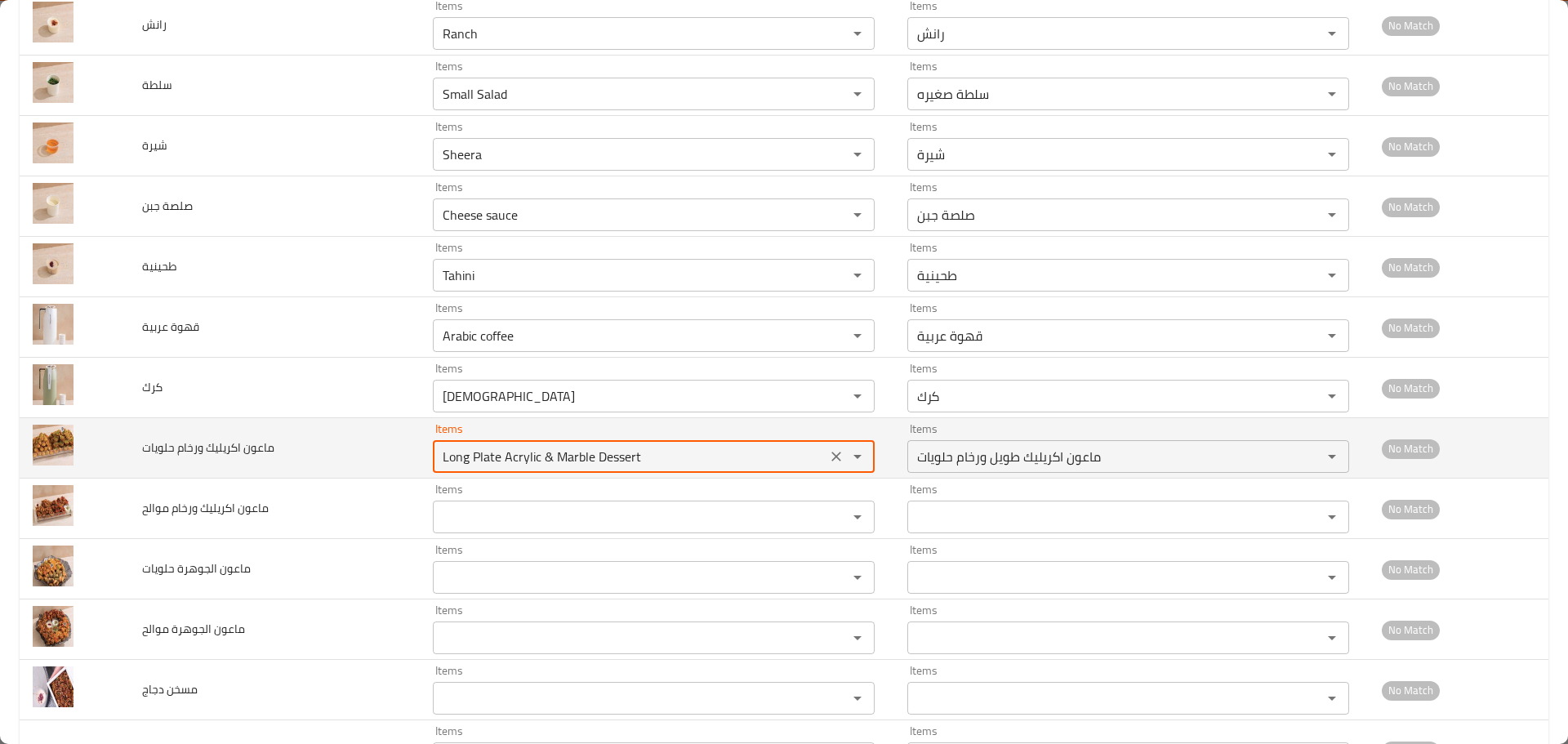
drag, startPoint x: 538, startPoint y: 454, endPoint x: 502, endPoint y: 454, distance: 36.0
click at [502, 454] on حلويات "Long Plate Acrylic & Marble Dessert" at bounding box center [630, 456] width 384 height 23
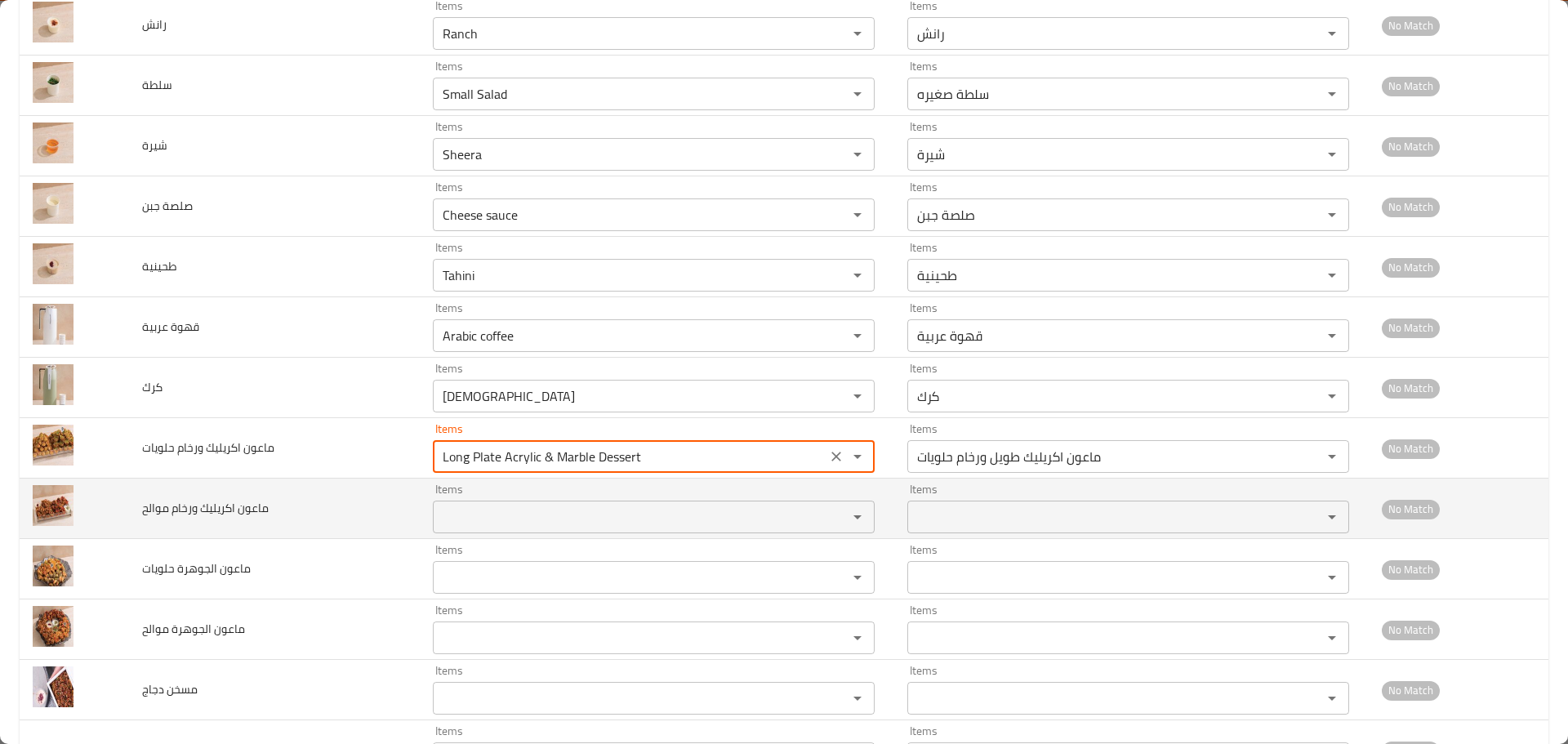
type حلويات "Long Plate Acrylic & Marble Dessert"
click at [493, 525] on موالح "Items" at bounding box center [630, 517] width 384 height 23
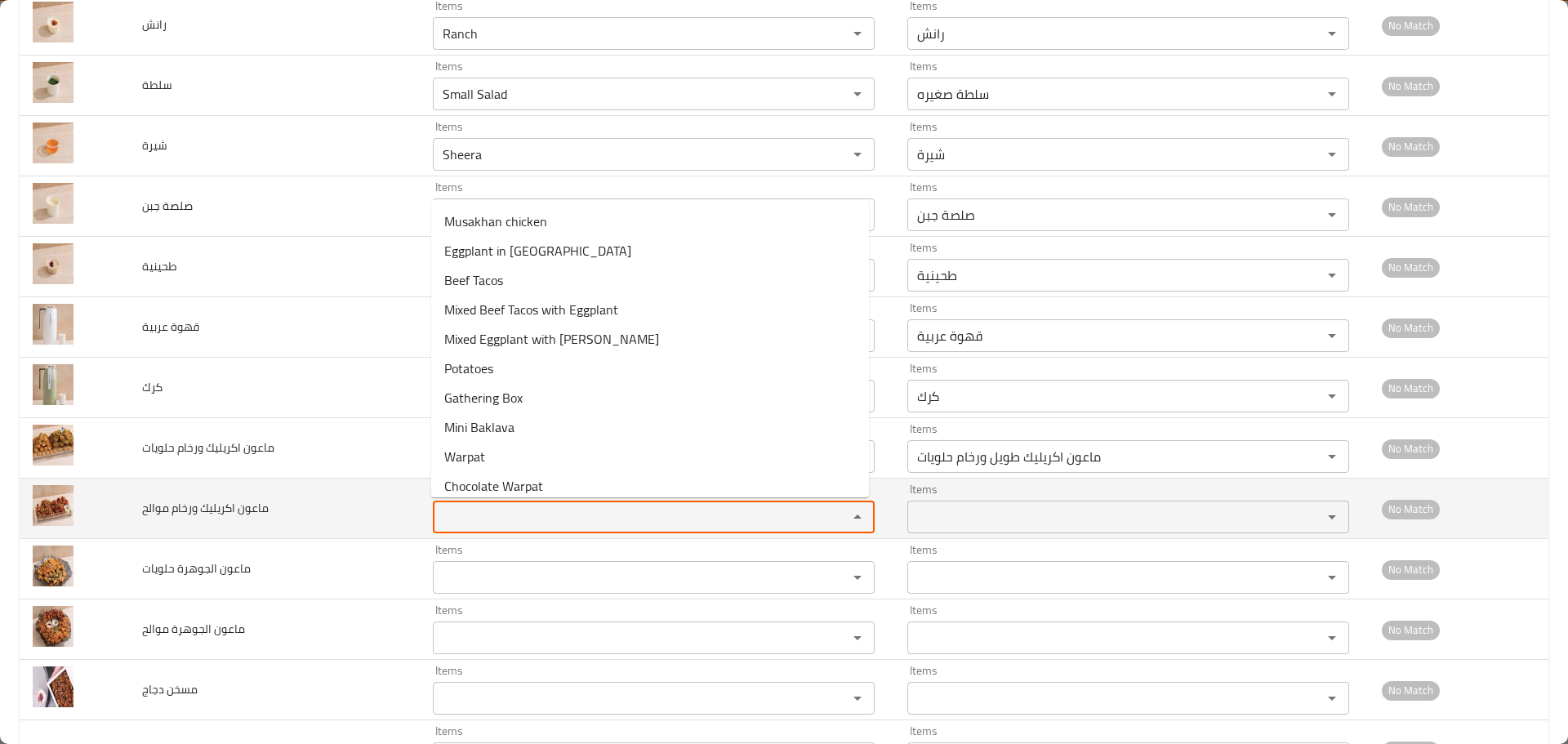
paste موالح "Acrylic"
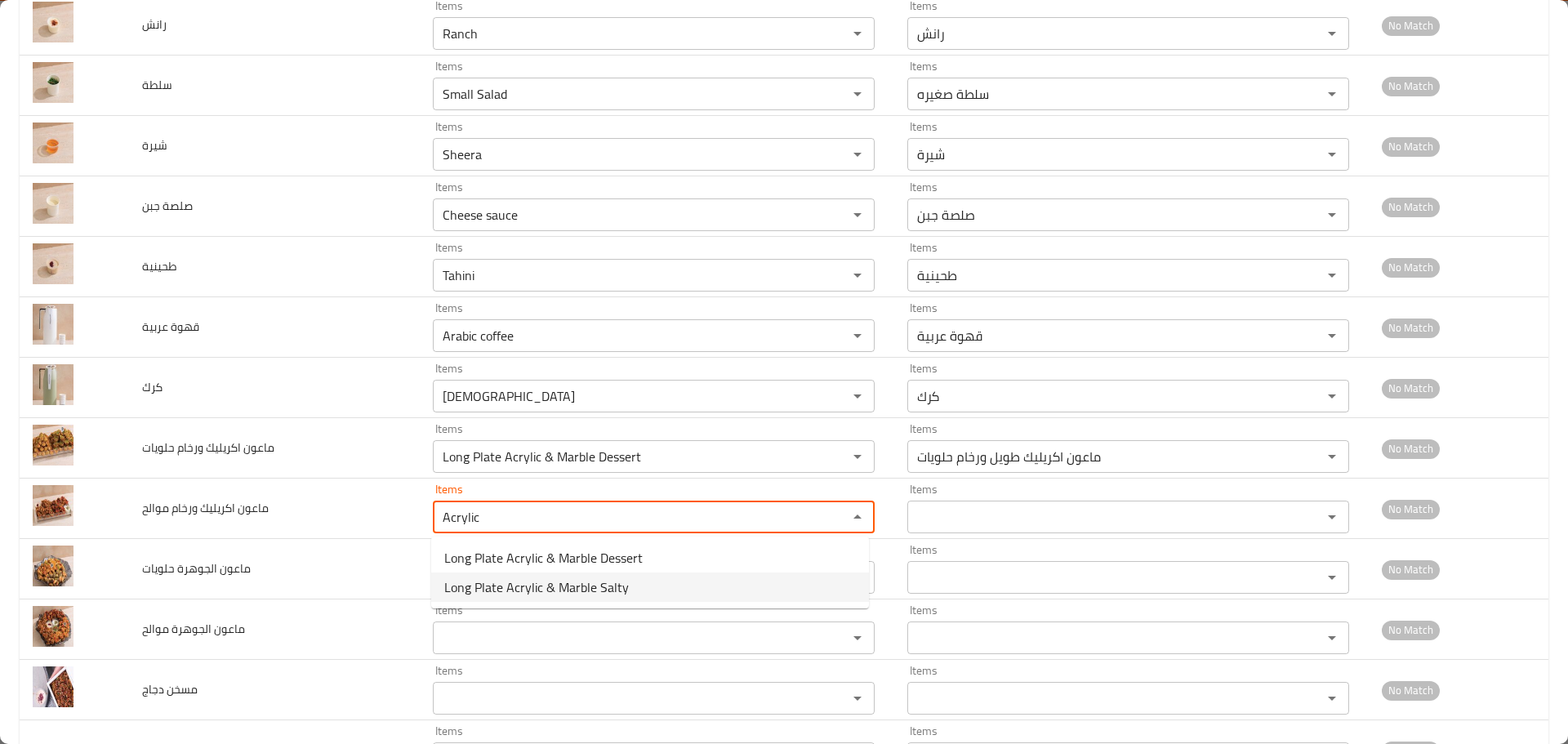
click at [557, 590] on span "Long Plate Acrylic & Marble Salty" at bounding box center [537, 587] width 184 height 19
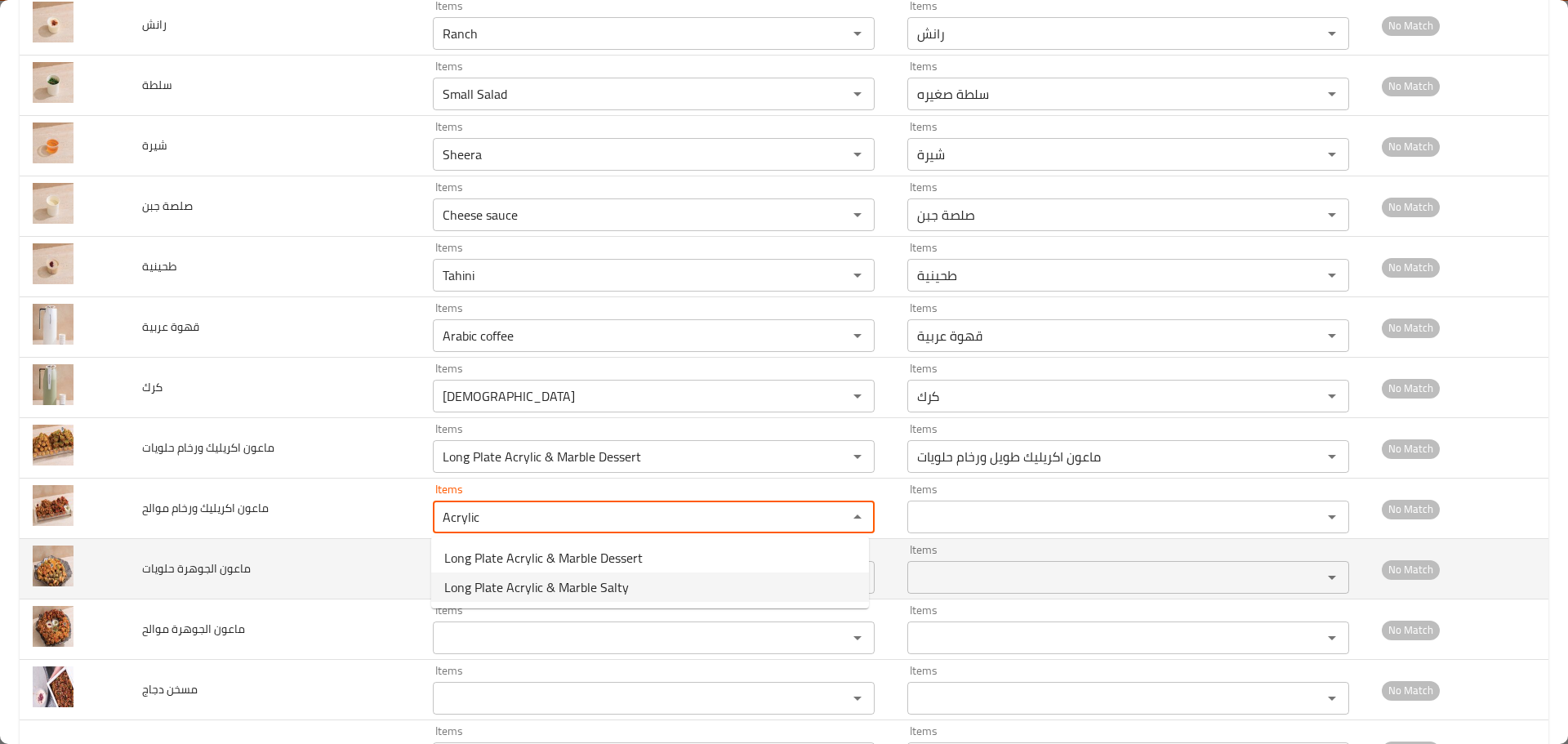
type موالح "Long Plate Acrylic & Marble Salty"
type موالح-ar "ماعون اكريليك ورخام مالح"
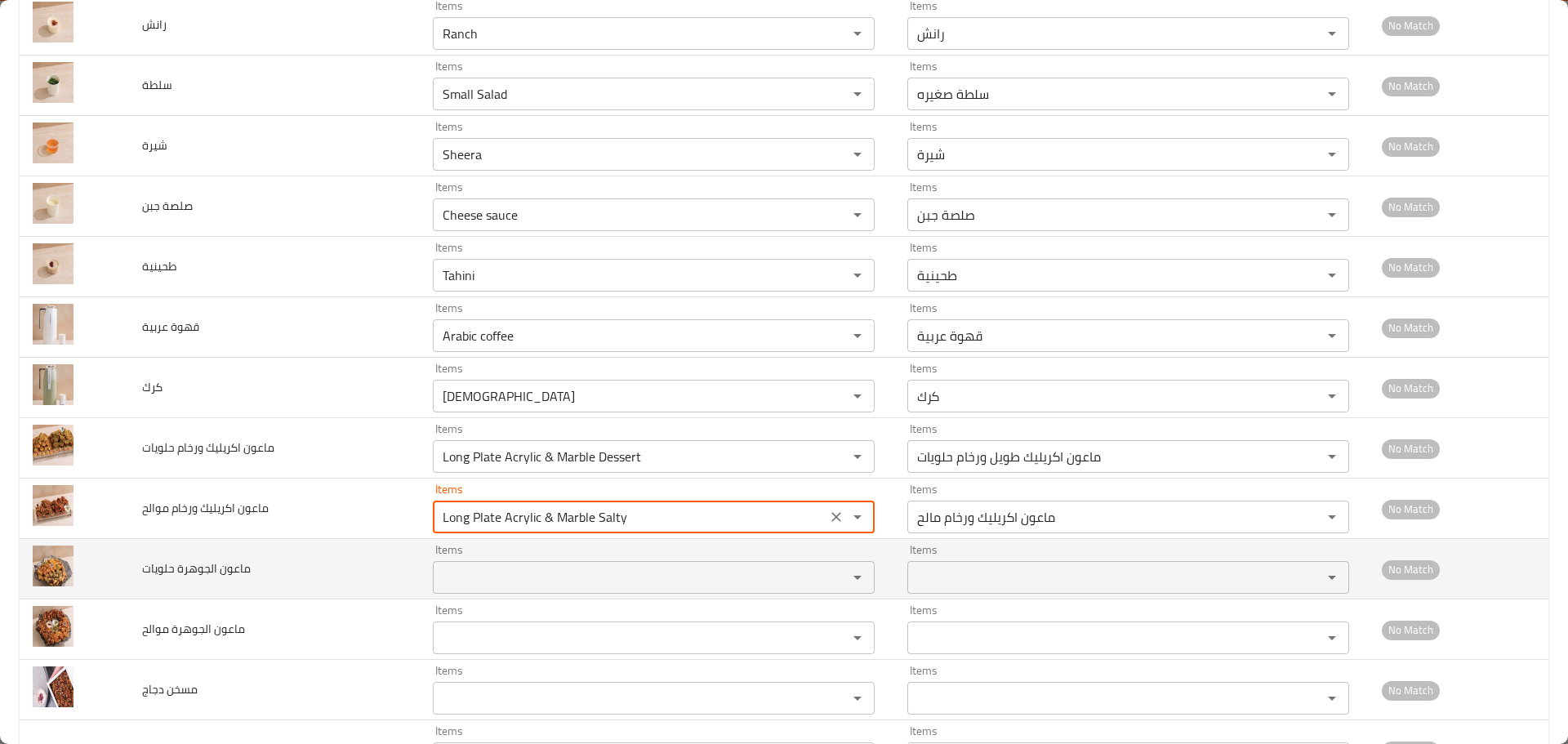
click at [455, 590] on div "Items" at bounding box center [653, 578] width 442 height 33
type موالح "Long Plate Acrylic & Marble Salty"
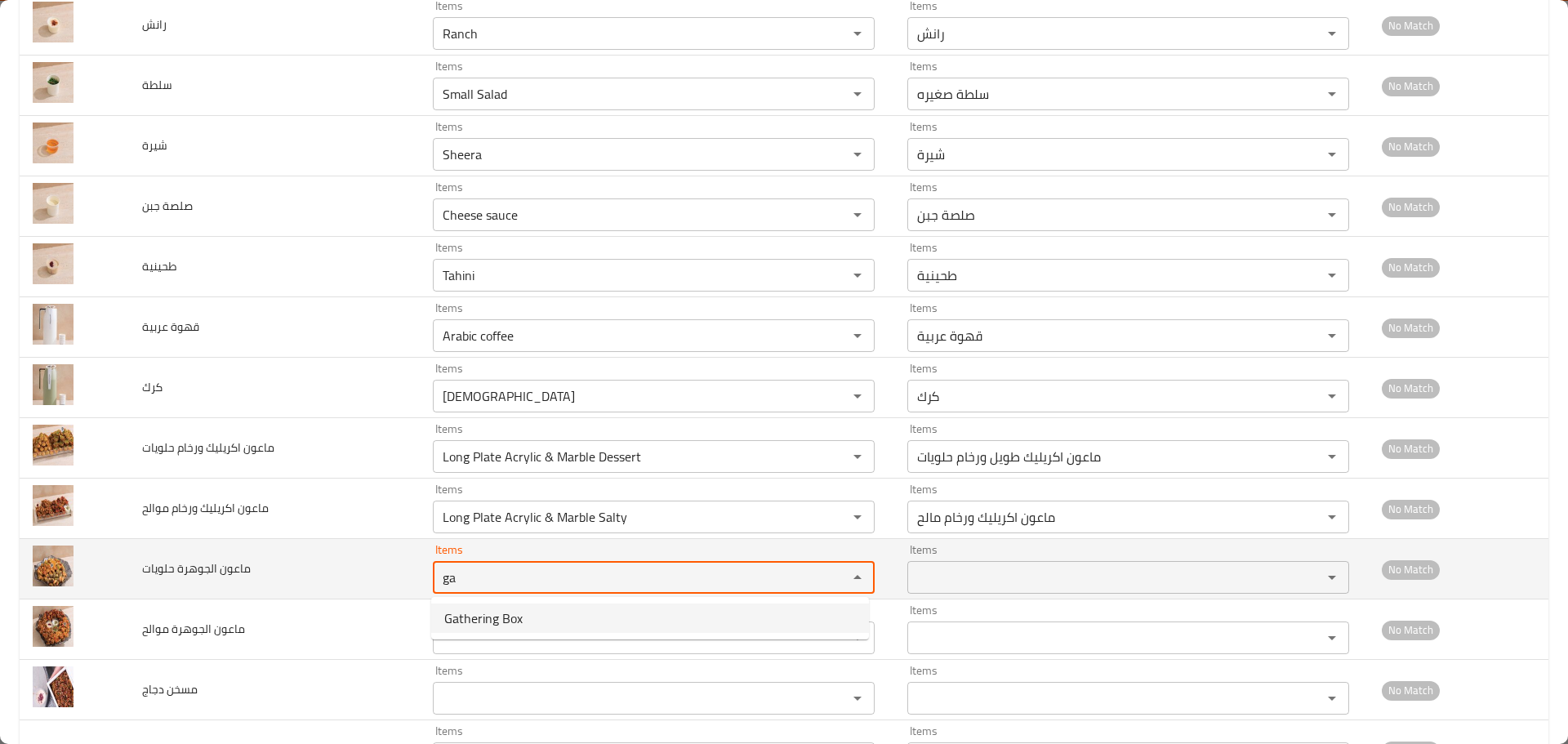
drag, startPoint x: 474, startPoint y: 582, endPoint x: 354, endPoint y: 572, distance: 120.4
click at [354, 572] on tr "ماعون الجوهرة حلويات Items ga Items Items Items No Match" at bounding box center [783, 570] width 1529 height 60
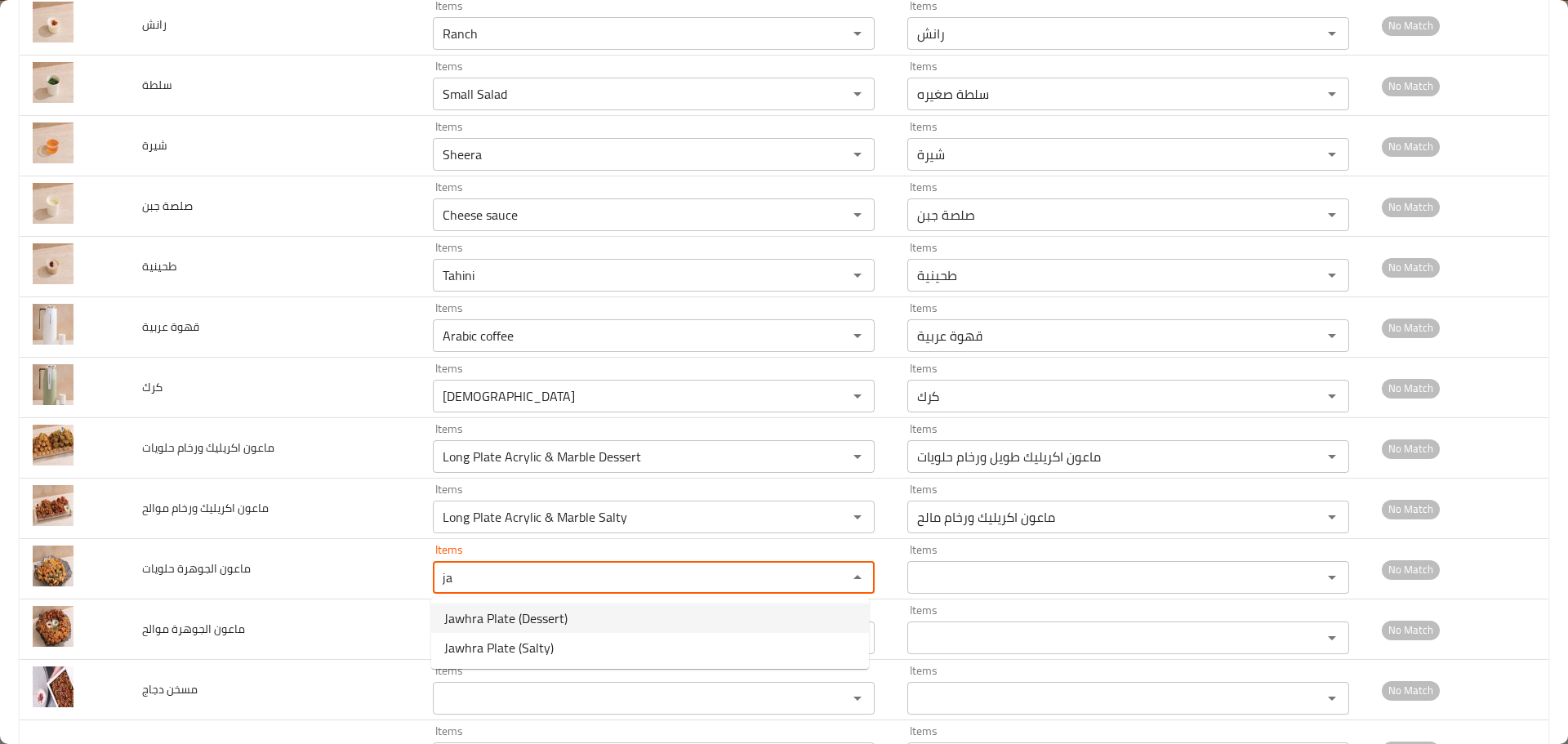
click at [494, 623] on span "Jawhra Plate (Dessert)" at bounding box center [506, 618] width 123 height 19
type حلويات "Jawhra Plate (Dessert)"
type حلويات-ar "ماعون الجوهرة (الحلويات)"
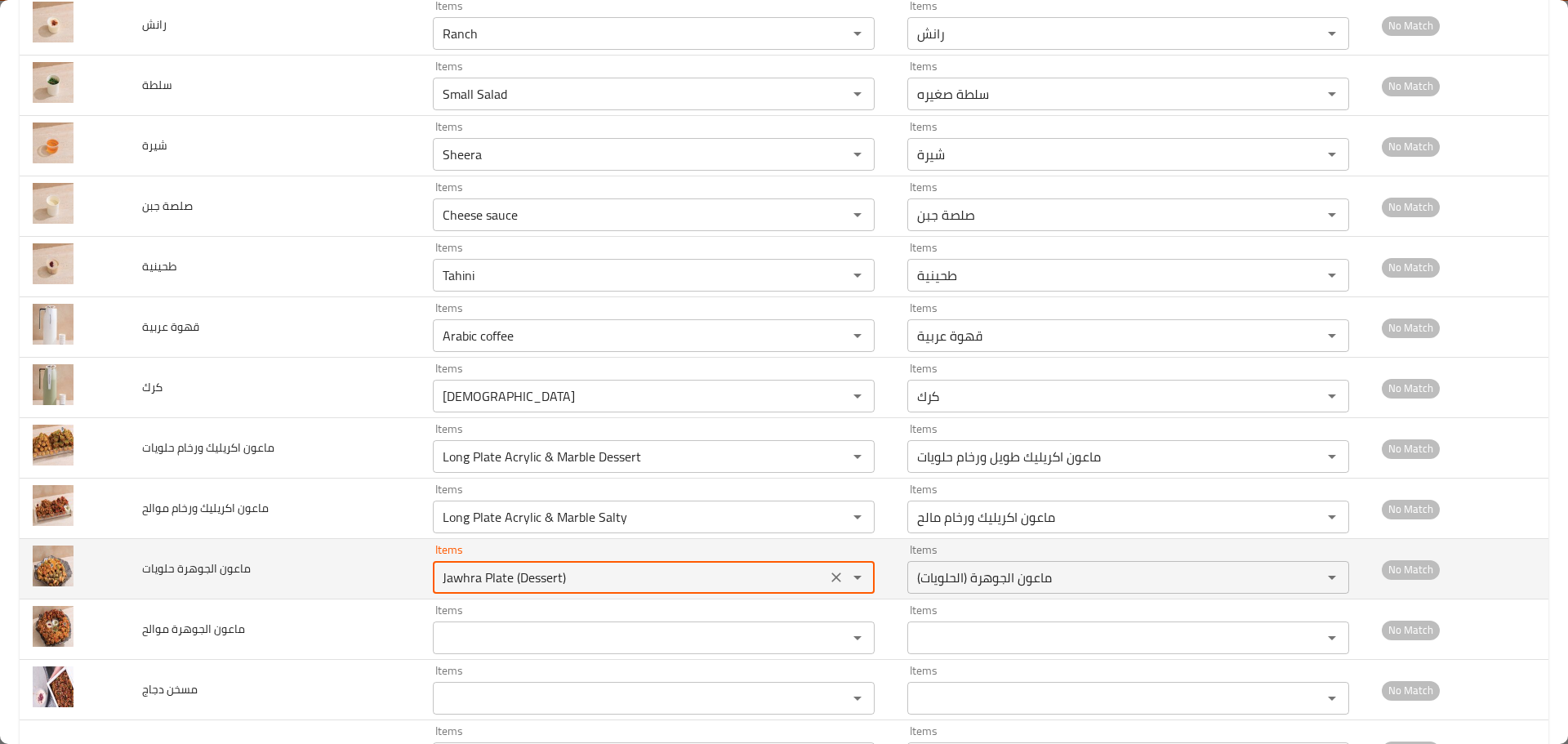
drag, startPoint x: 465, startPoint y: 577, endPoint x: 405, endPoint y: 571, distance: 60.3
click at [408, 572] on tr "ماعون الجوهرة حلويات Items Jawhra Plate (Dessert) Items Items ماعون الجوهرة (ال…" at bounding box center [783, 570] width 1529 height 60
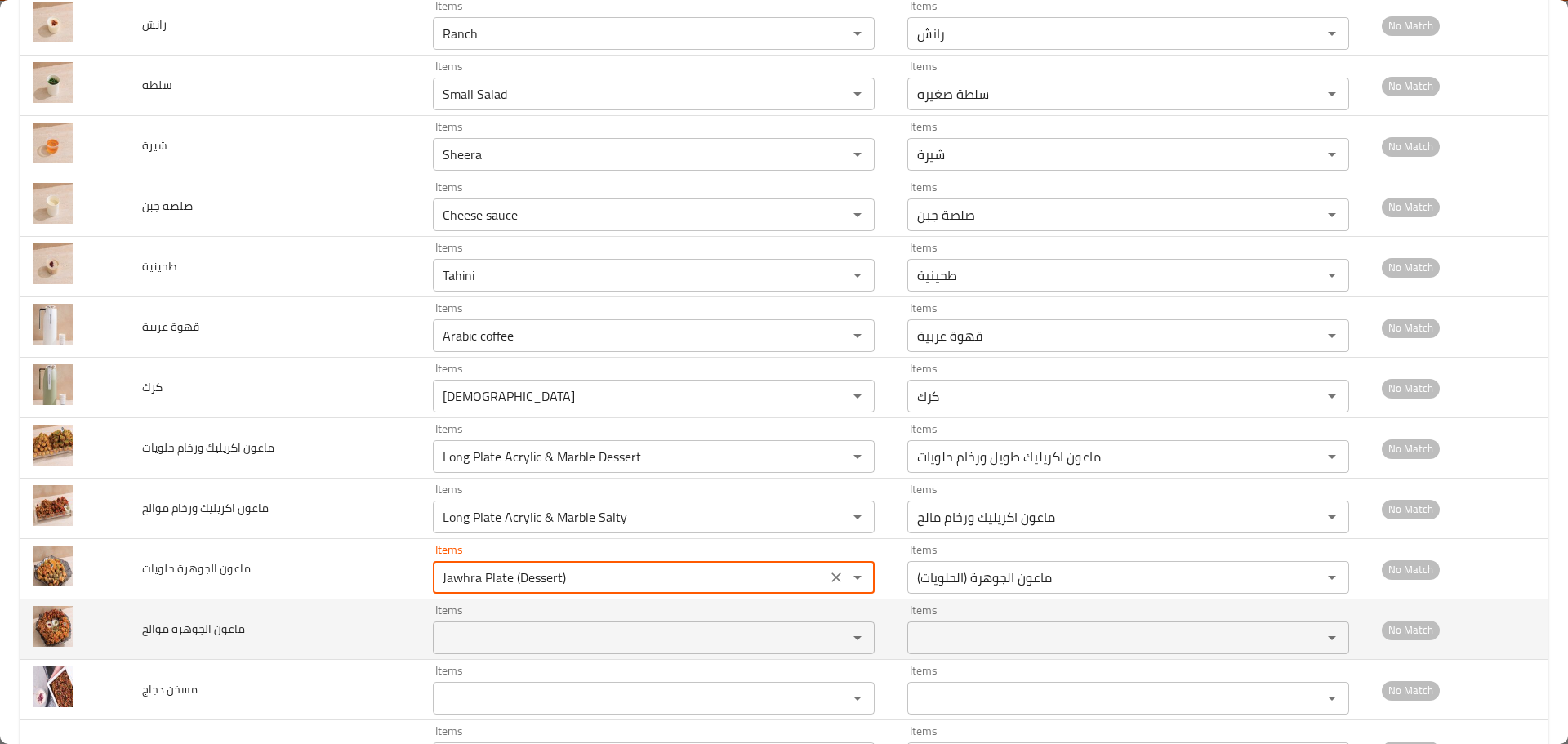
type حلويات "Jawhra Plate (Dessert)"
click at [453, 636] on موالح "Items" at bounding box center [630, 637] width 384 height 23
paste موالح "Jaw"
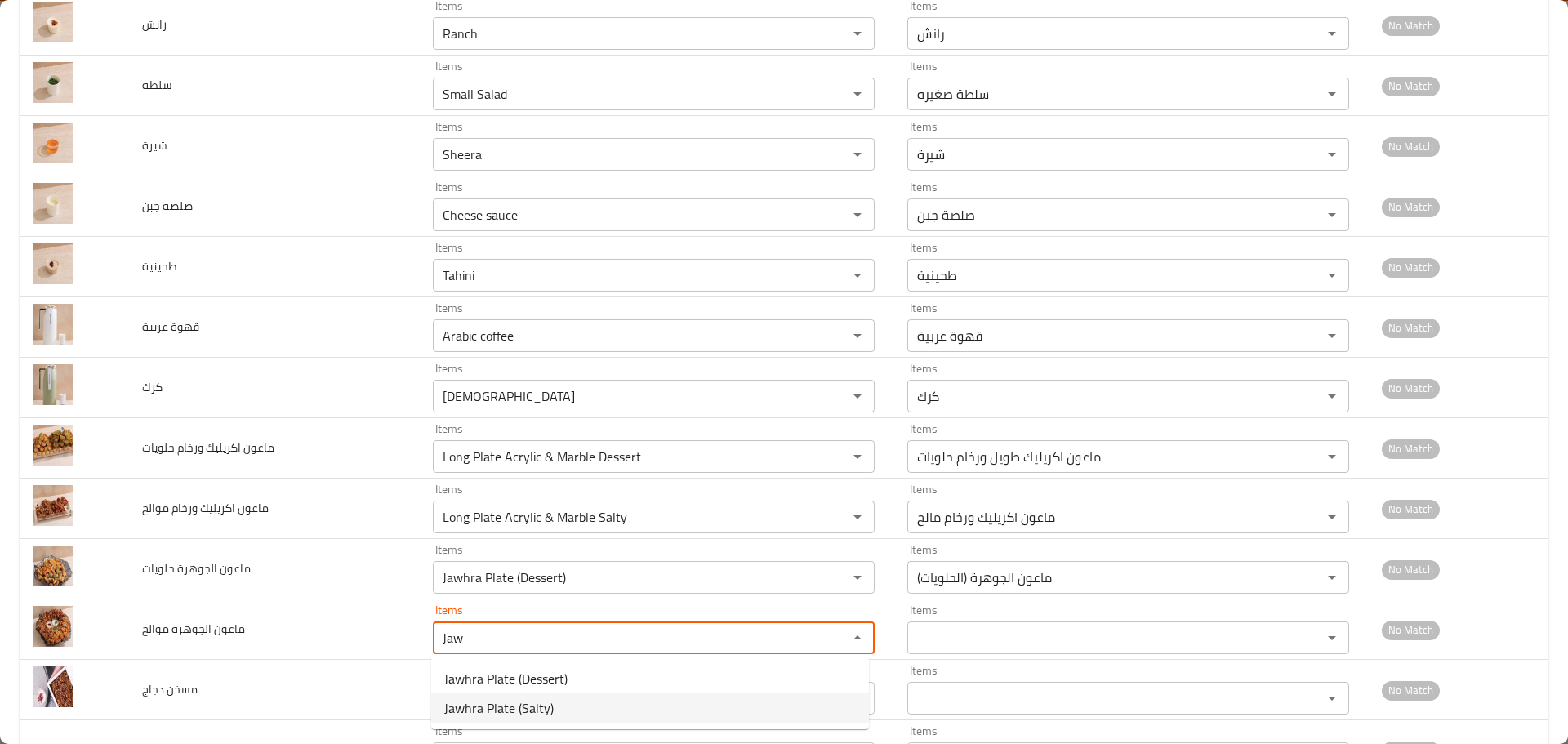
click at [477, 704] on span "Jawhra Plate (Salty)" at bounding box center [499, 707] width 110 height 19
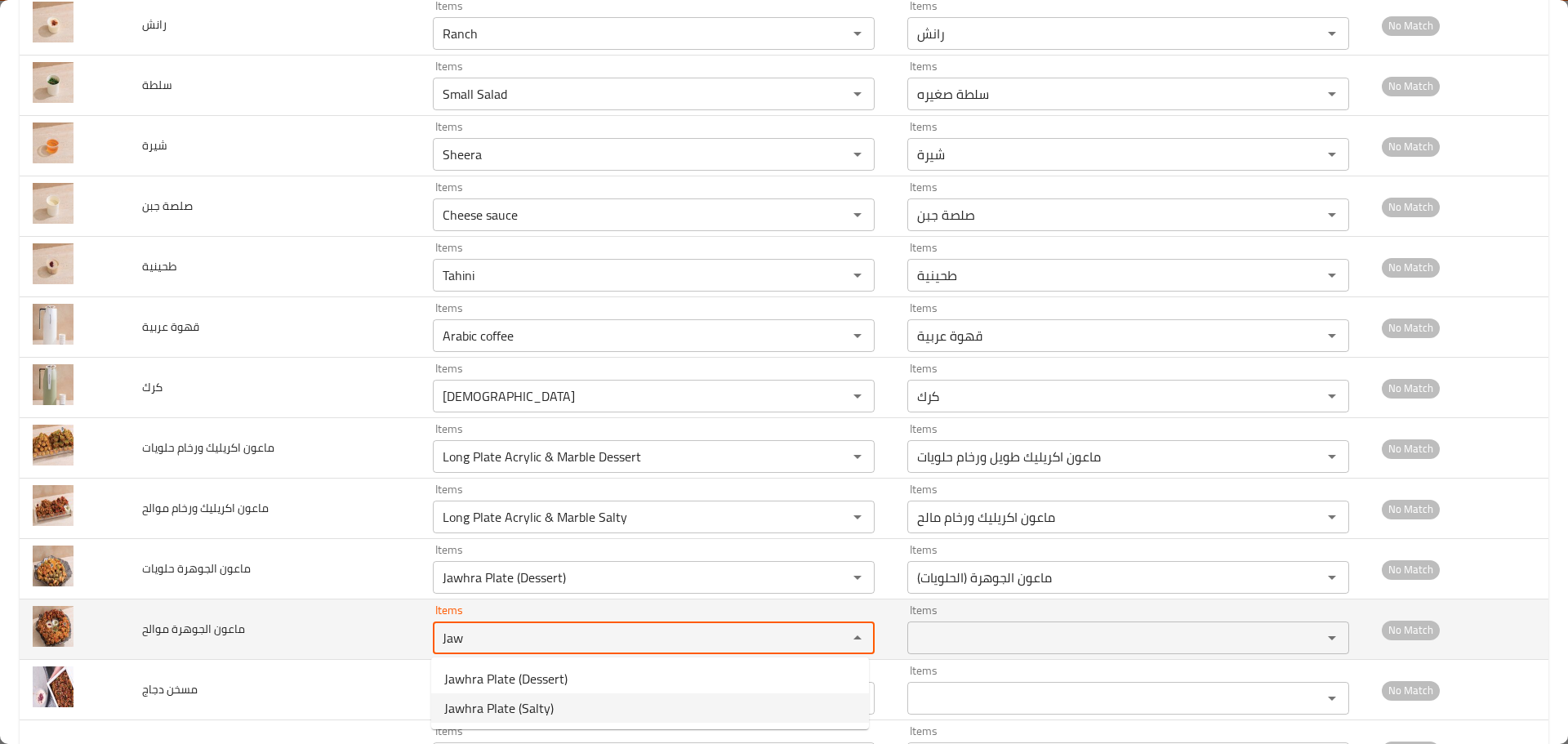
type موالح "Jawhra Plate (Salty)"
type موالح-ar "ماعون الجوهرة (مالح)"
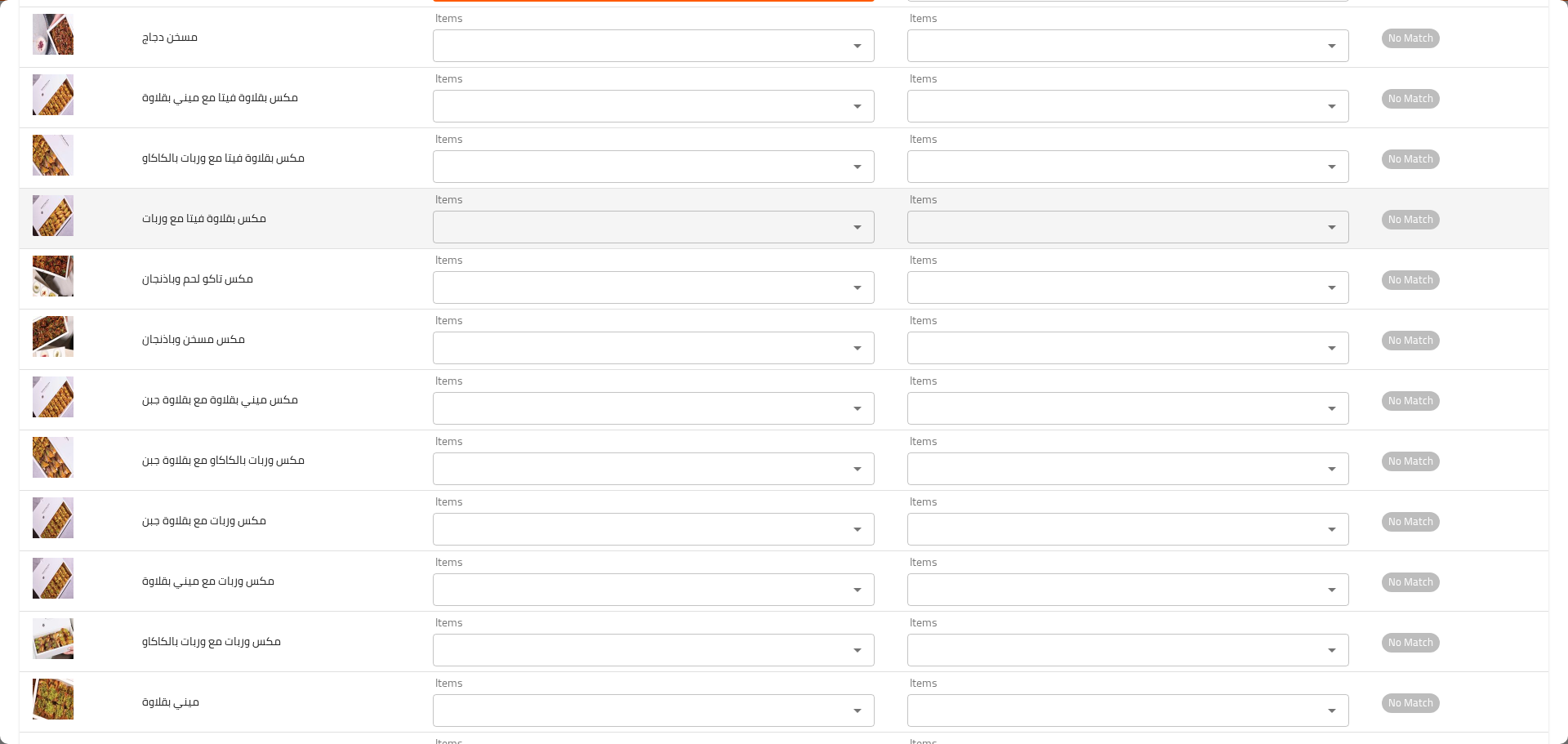
scroll to position [1634, 0]
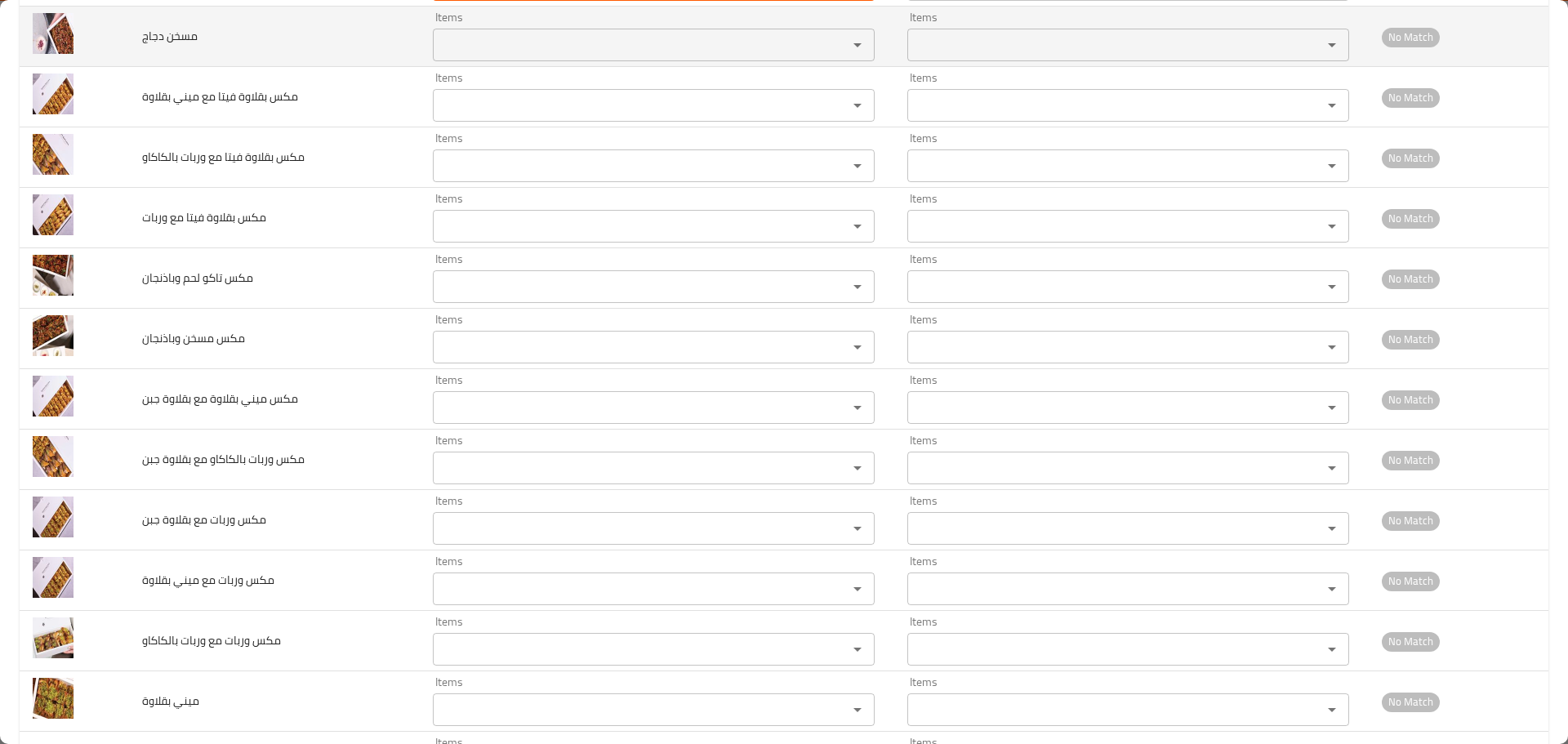
type موالح "Jawhra Plate (Salty)"
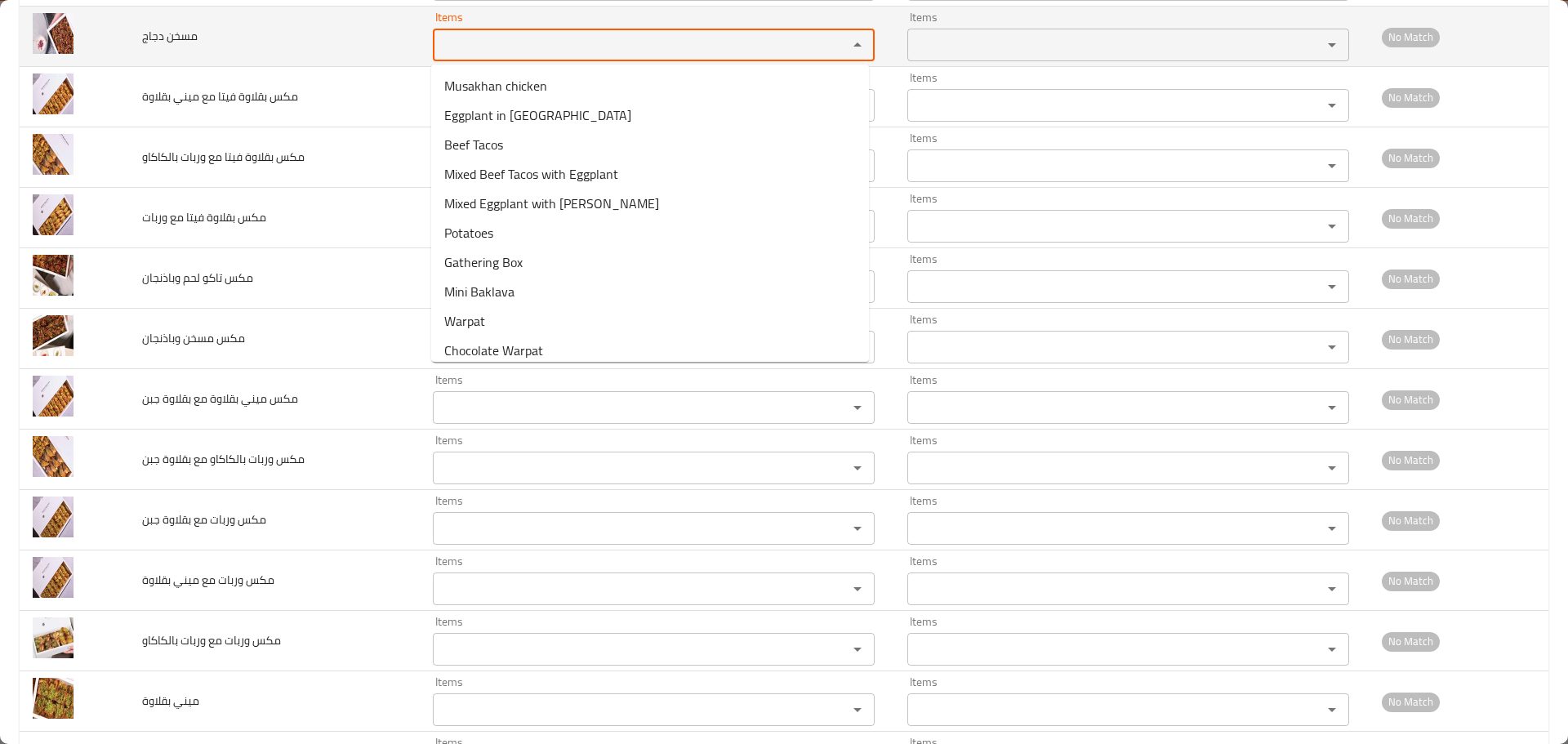
click at [503, 48] on دجاج "Items" at bounding box center [630, 45] width 384 height 23
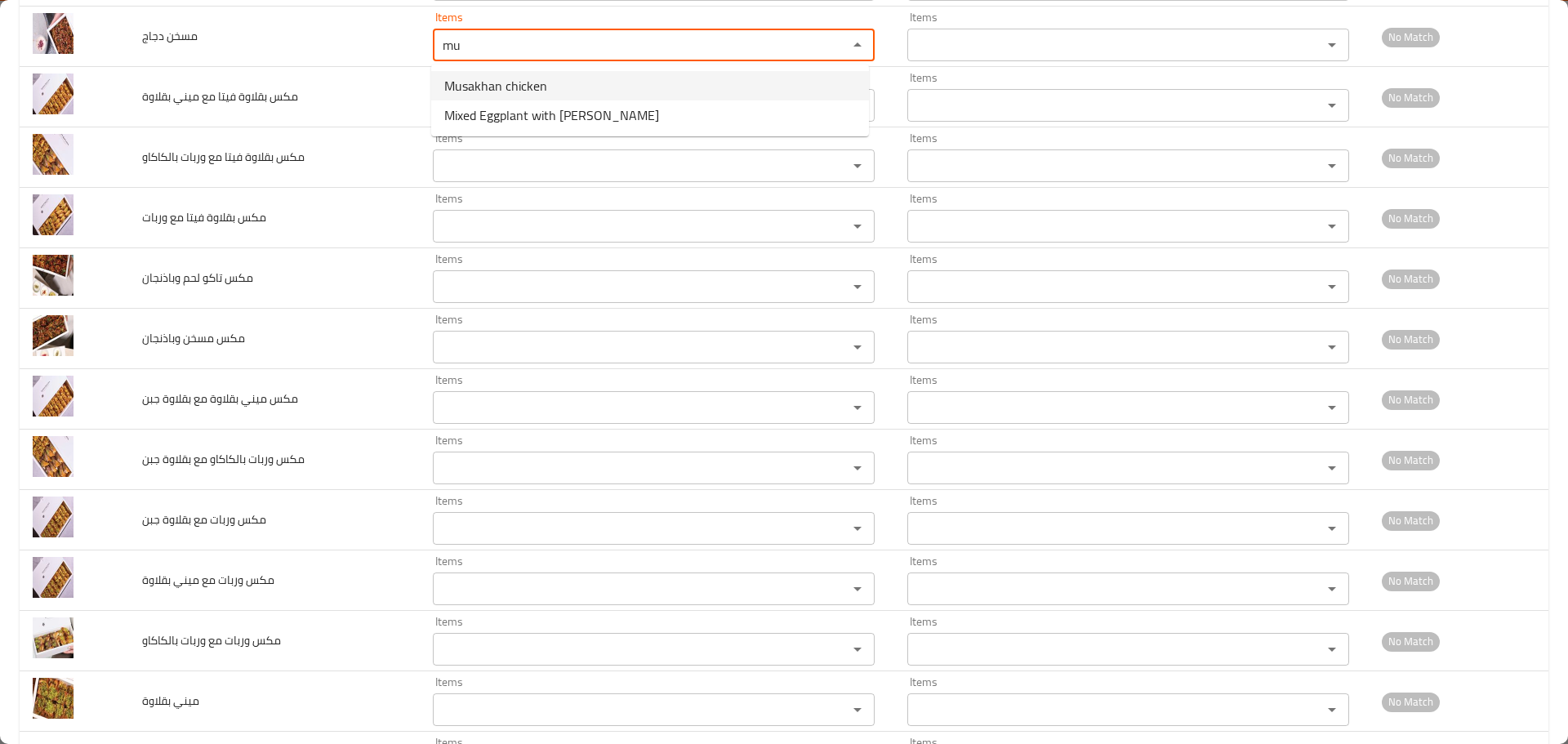
click at [506, 95] on span "Musakhan chicken" at bounding box center [496, 85] width 103 height 19
type دجاج "Musakhan chicken"
type دجاج-ar "مسخن دجاج"
type دجاج "Musakhan chicken"
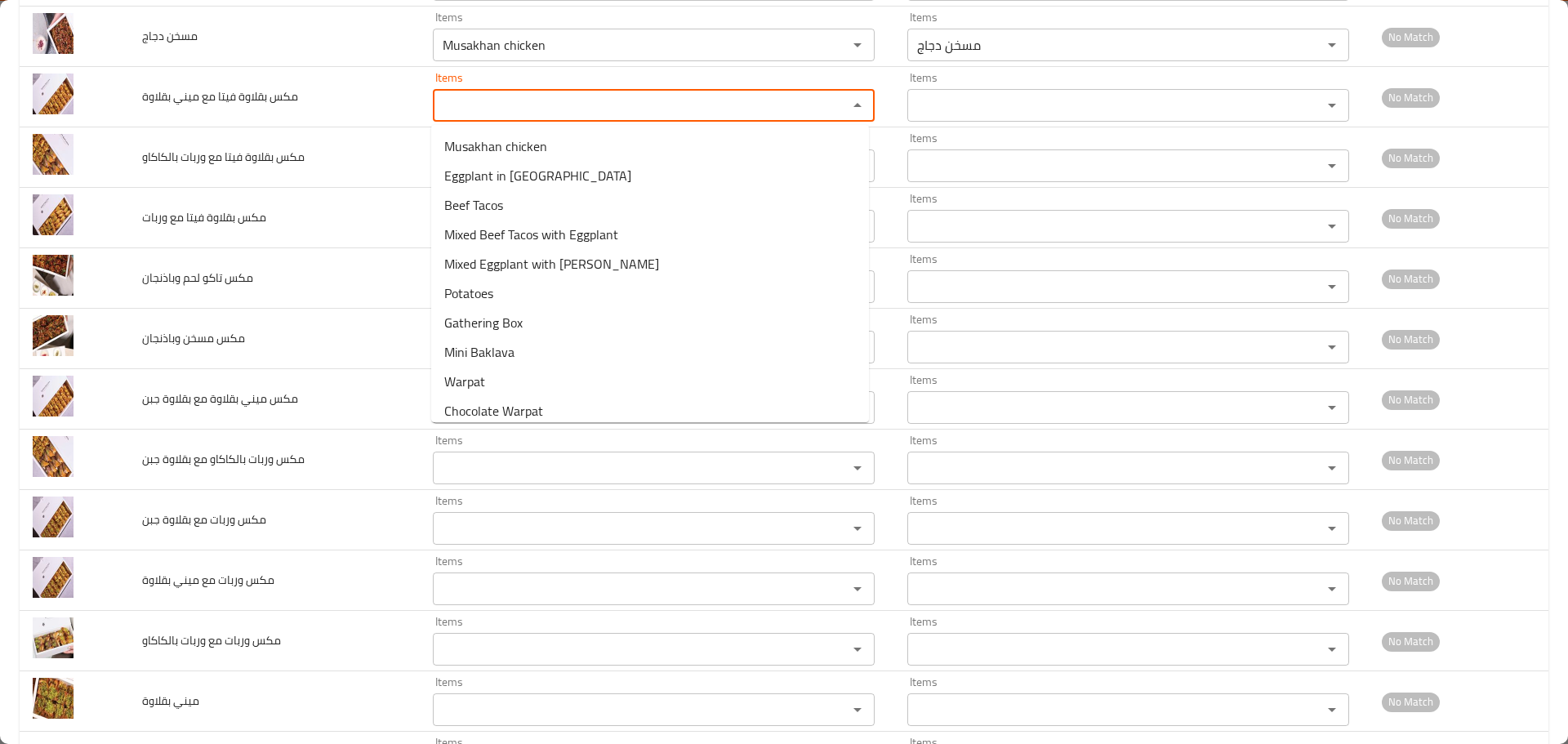
click at [506, 95] on بقلاوة "Items" at bounding box center [630, 105] width 384 height 23
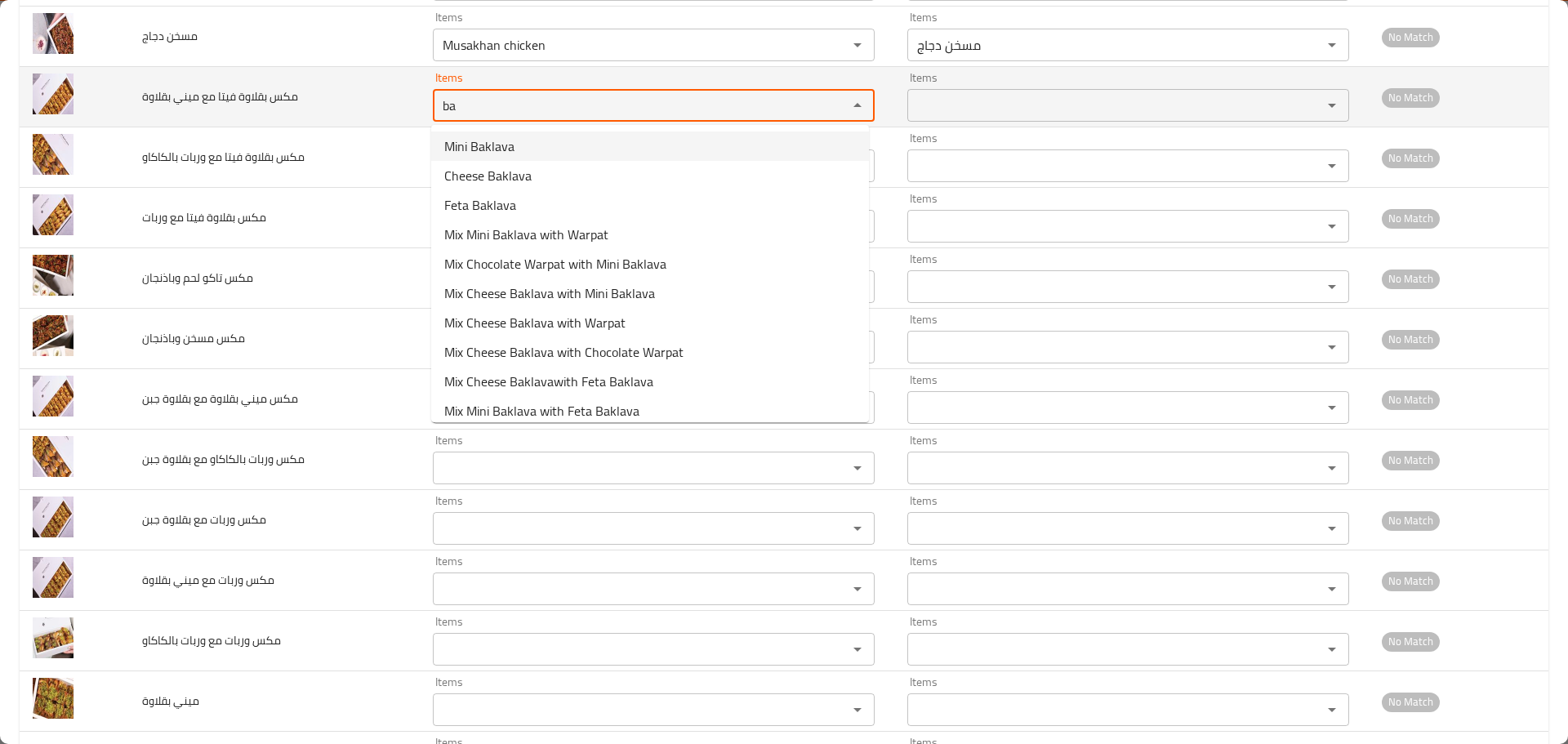
drag, startPoint x: 471, startPoint y: 105, endPoint x: 386, endPoint y: 100, distance: 85.1
click at [386, 100] on tr "مكس بقلاوة فيتا مع ميني بقلاوة Items ba Items Items Items No Match" at bounding box center [783, 97] width 1529 height 60
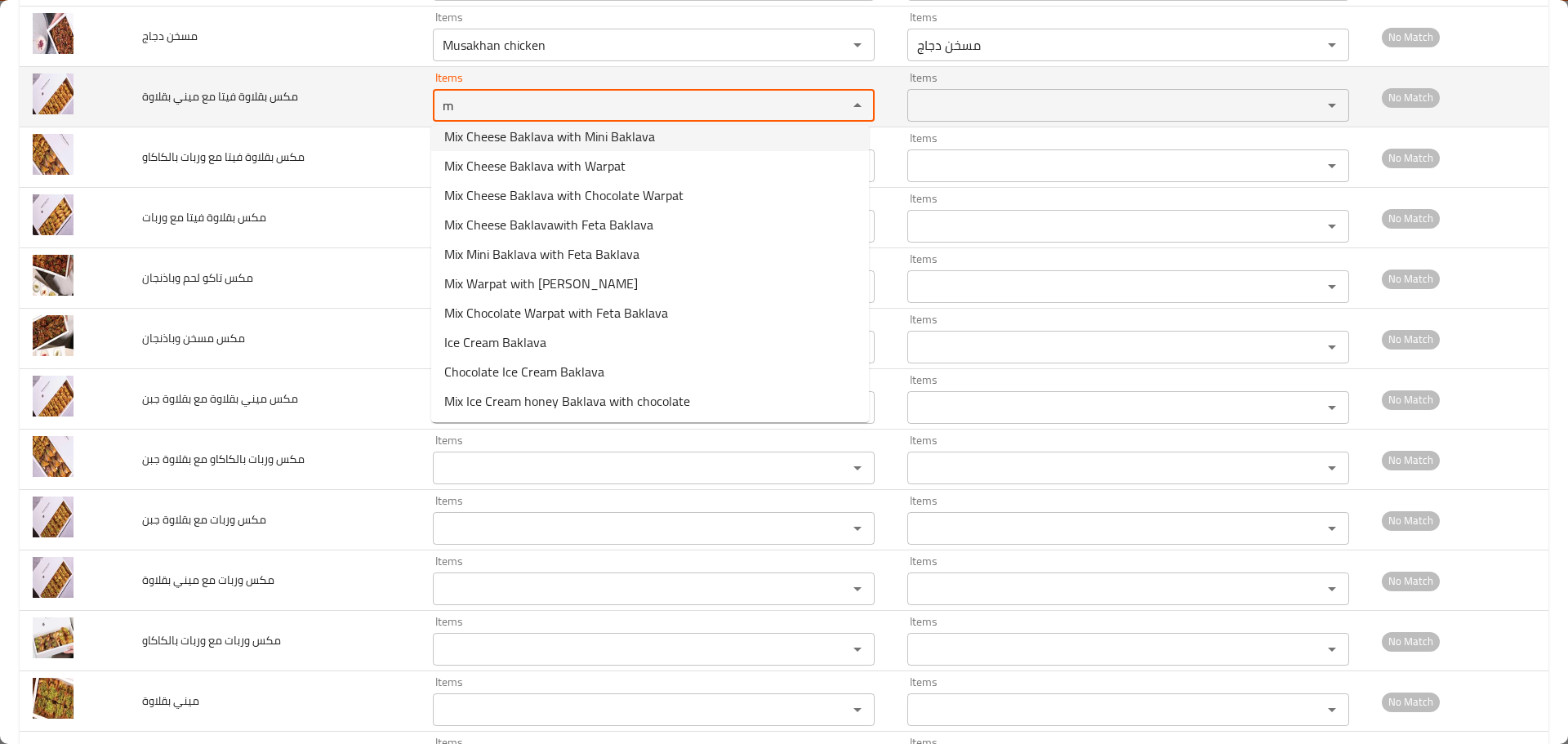
scroll to position [0, 0]
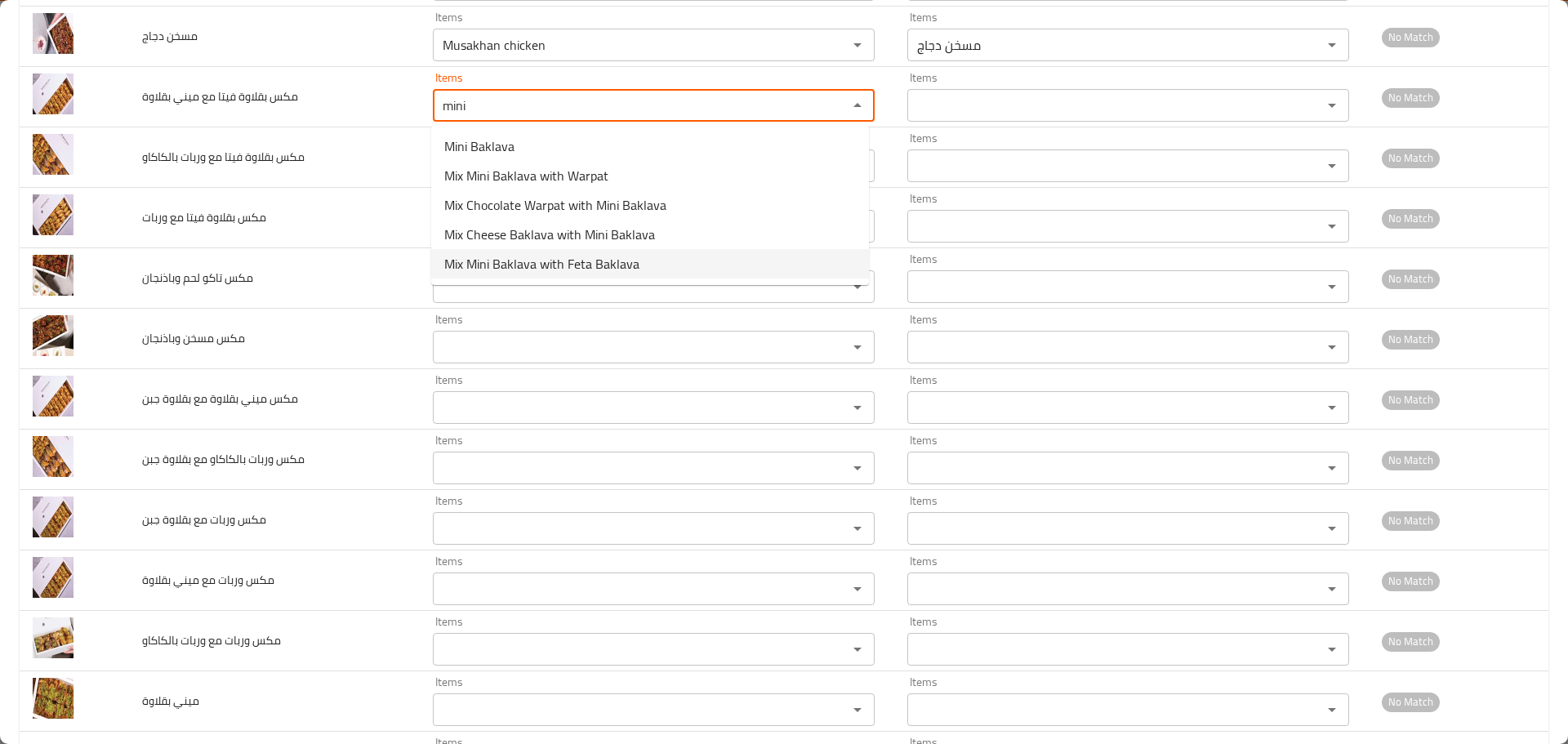
click at [533, 269] on span "Mix Mini Baklava with Feta Baklava" at bounding box center [542, 263] width 195 height 19
type بقلاوة "Mix Mini Baklava with Feta Baklava"
type بقلاوة-ar "مكس بقلاوة فيتا مع ميني بقلاوة"
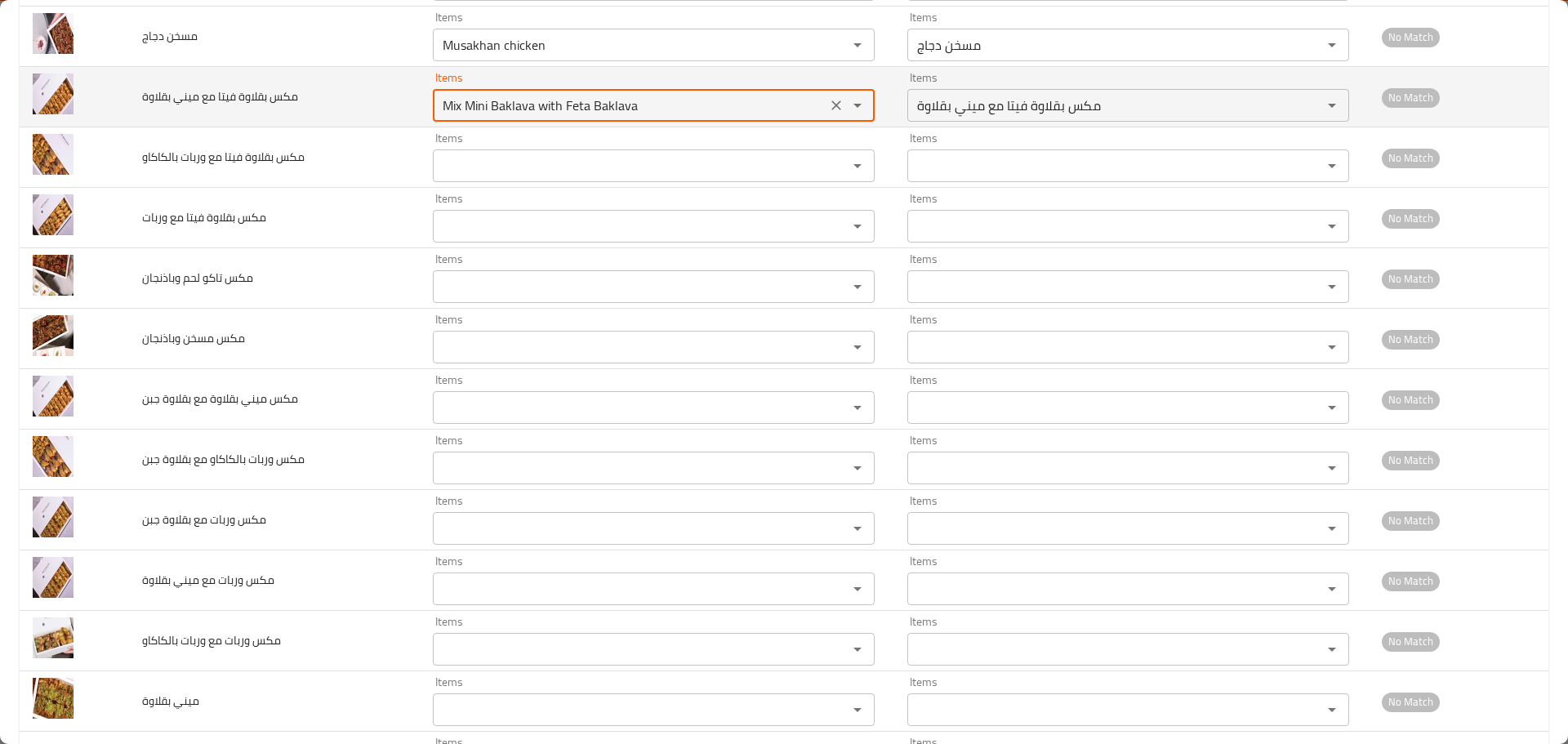
drag, startPoint x: 562, startPoint y: 107, endPoint x: 685, endPoint y: 106, distance: 123.0
click at [685, 106] on بقلاوة "Mix Mini Baklava with Feta Baklava" at bounding box center [630, 105] width 384 height 23
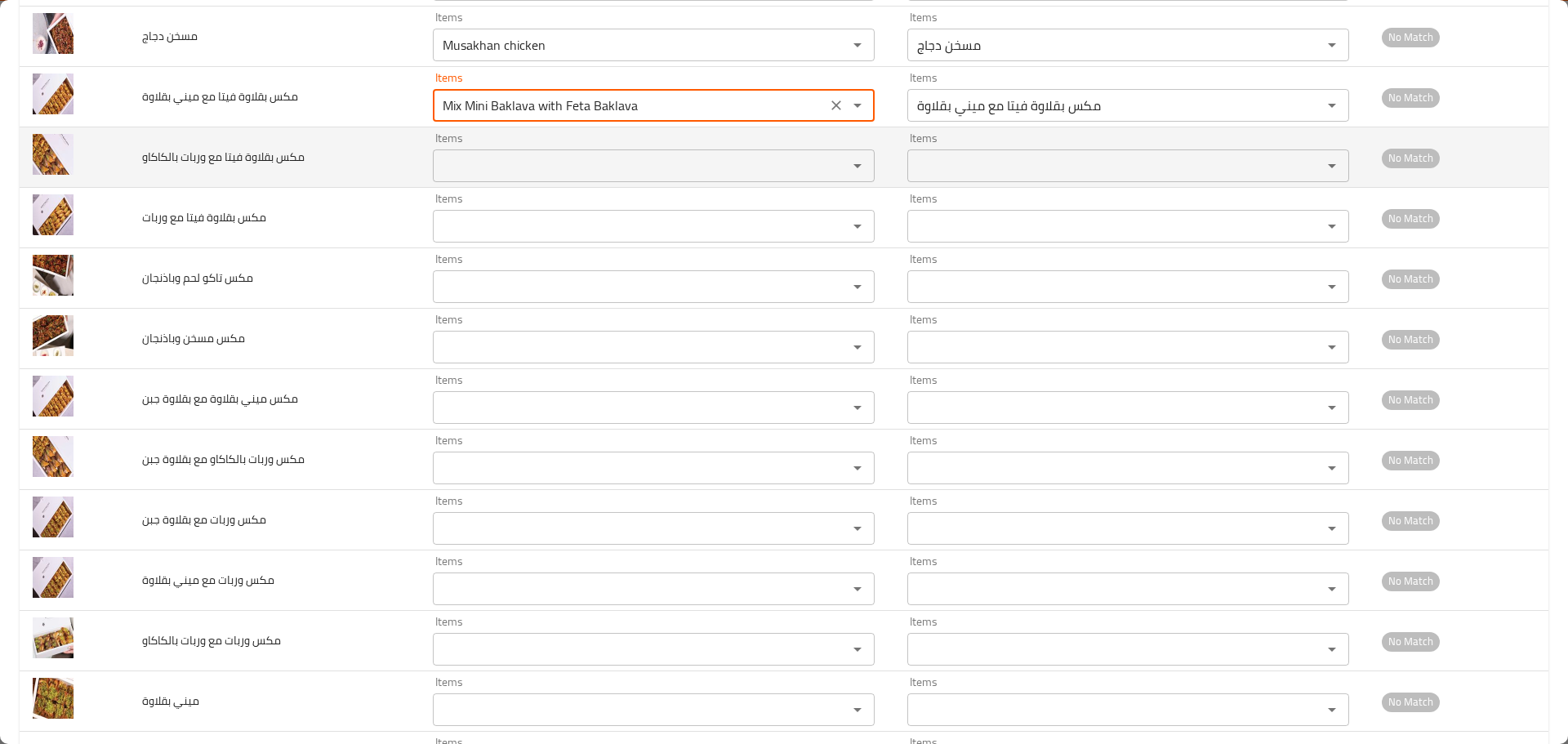
type بقلاوة "Mix Mini Baklava with Feta Baklava"
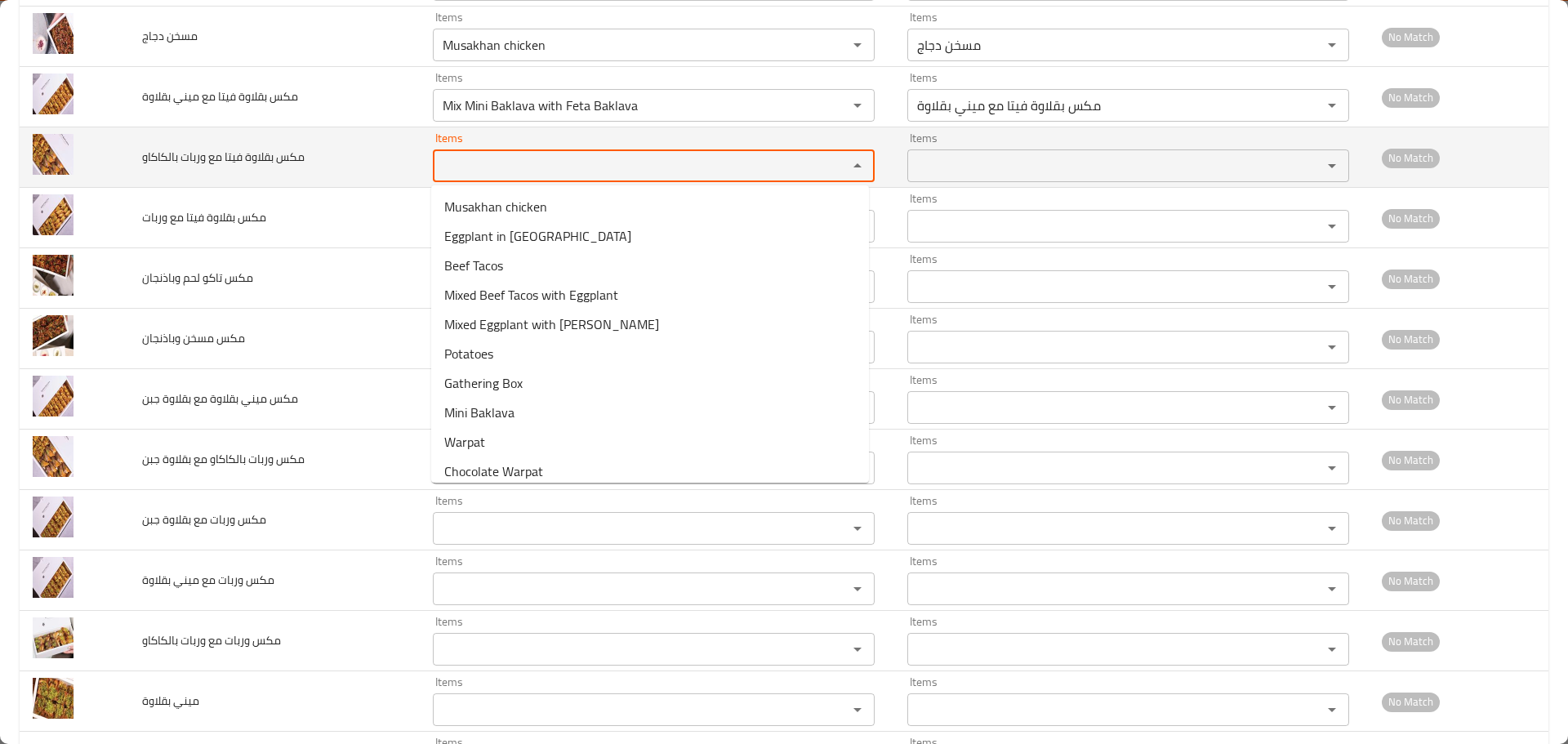
click at [519, 162] on بالكاكاو "Items" at bounding box center [630, 165] width 384 height 23
paste بالكاكاو "Feta Baklava"
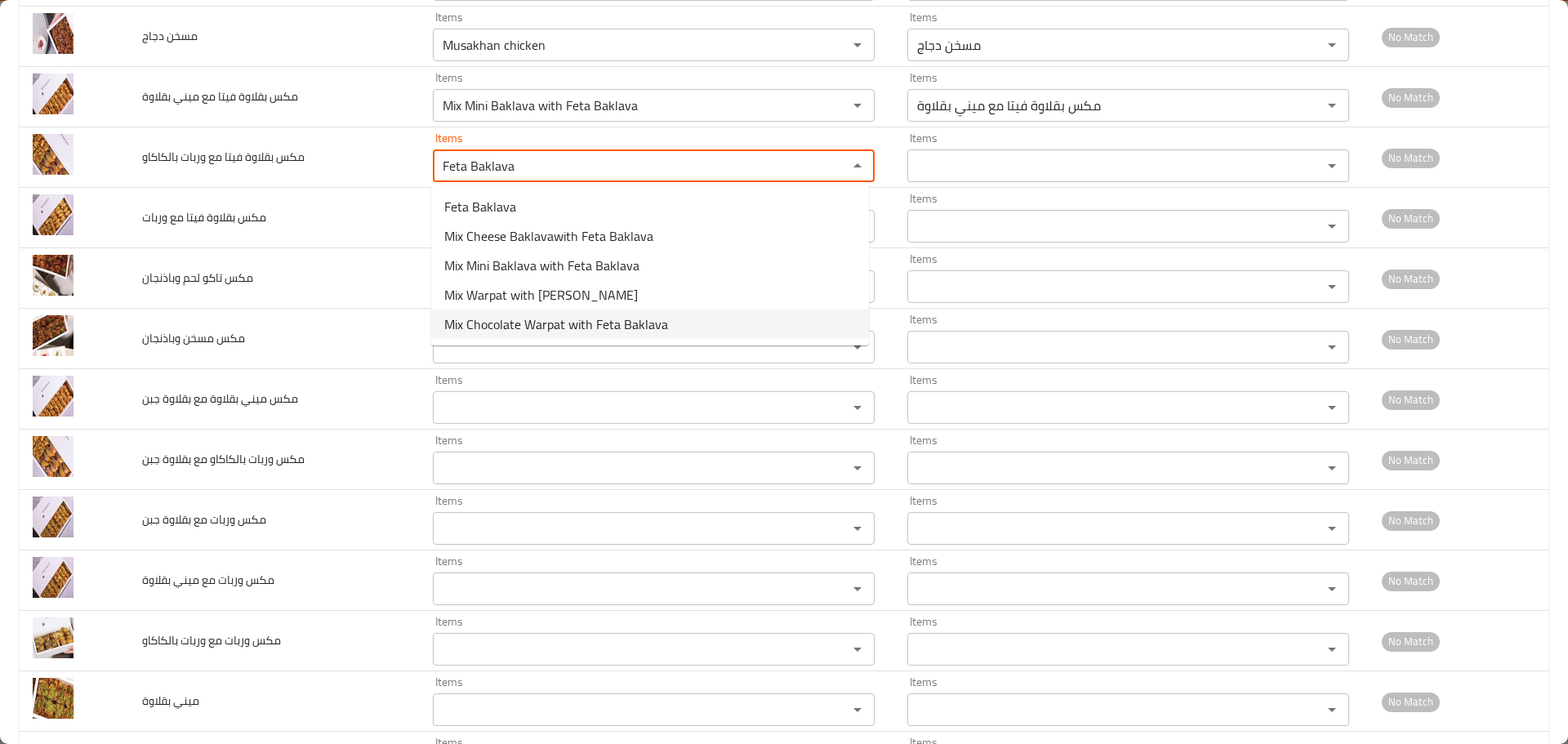
click at [572, 327] on span "Mix Chocolate Warpat with Feta Baklava" at bounding box center [556, 324] width 224 height 19
type بالكاكاو "Mix Chocolate Warpat with Feta Baklava"
type بالكاكاو-ar "مكس بقلاوة فيتا مع وربات بالشوكلاته"
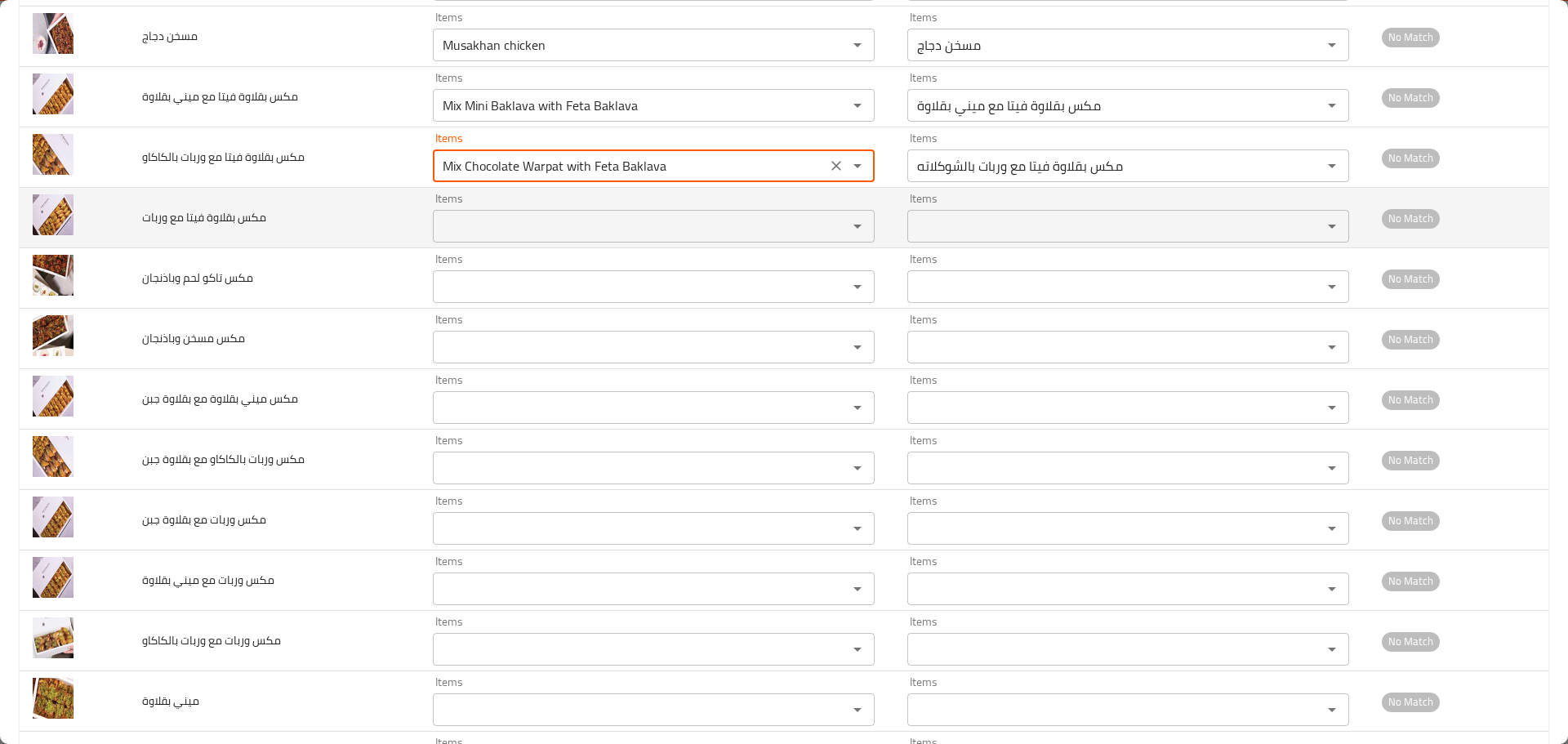
type بالكاكاو "Mix Chocolate Warpat with Feta Baklava"
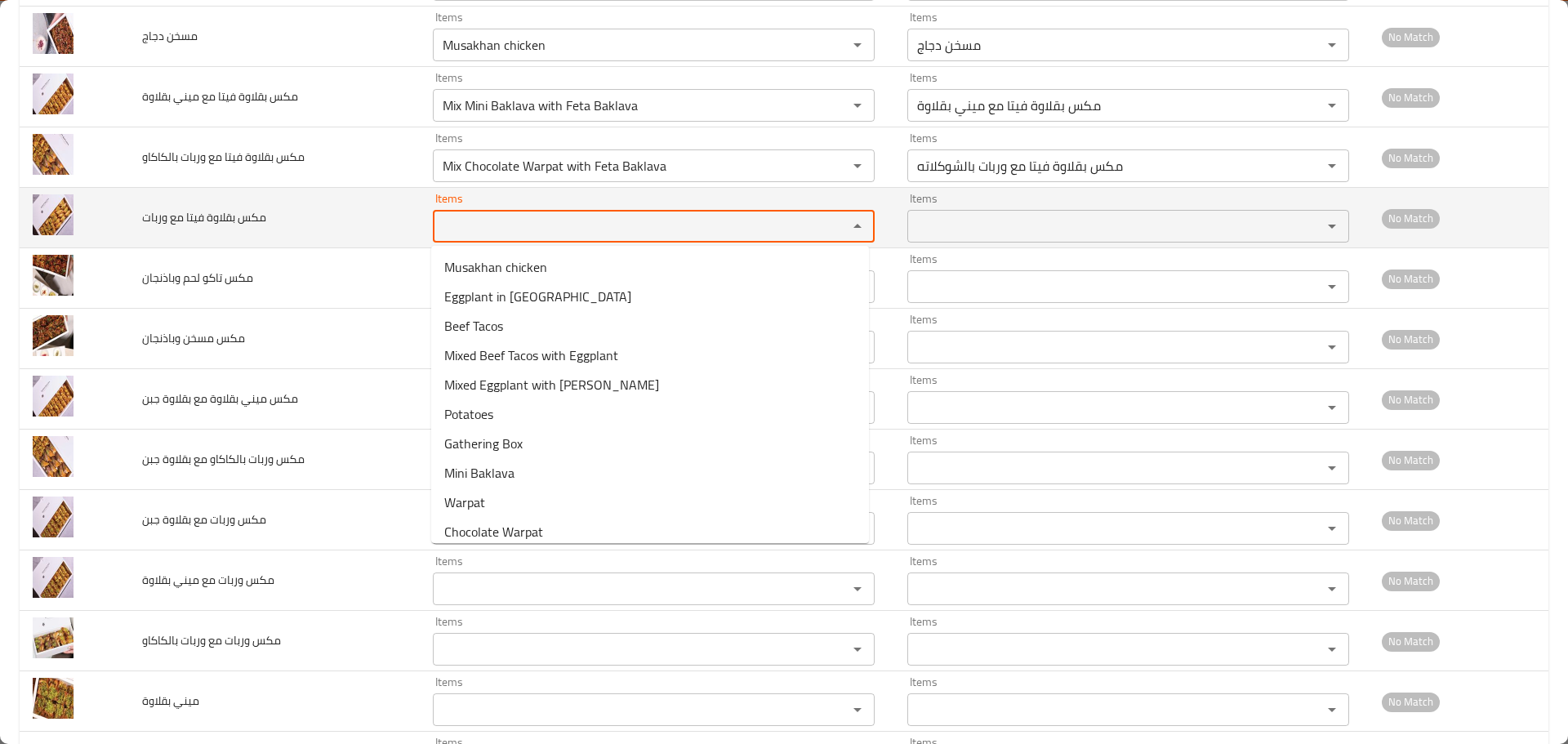
click at [497, 229] on وربات "Items" at bounding box center [630, 225] width 384 height 23
drag, startPoint x: 486, startPoint y: 228, endPoint x: 393, endPoint y: 228, distance: 93.0
click at [399, 228] on tr "مكس بقلاوة فيتا مع وربات Items feta Items Items Items No Match" at bounding box center [783, 218] width 1529 height 60
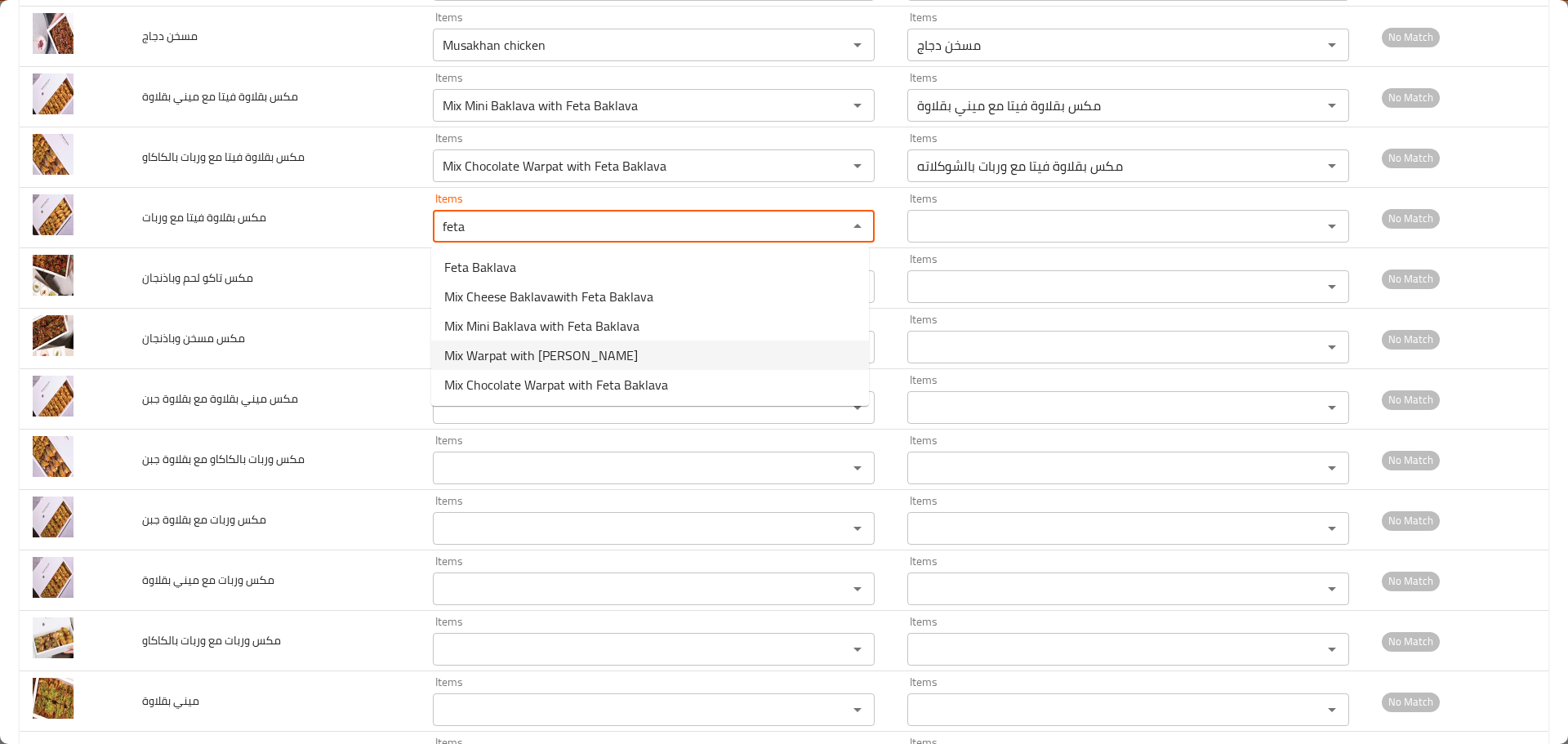
click at [521, 359] on span "Mix Warpat with Feta Baklava" at bounding box center [541, 355] width 193 height 19
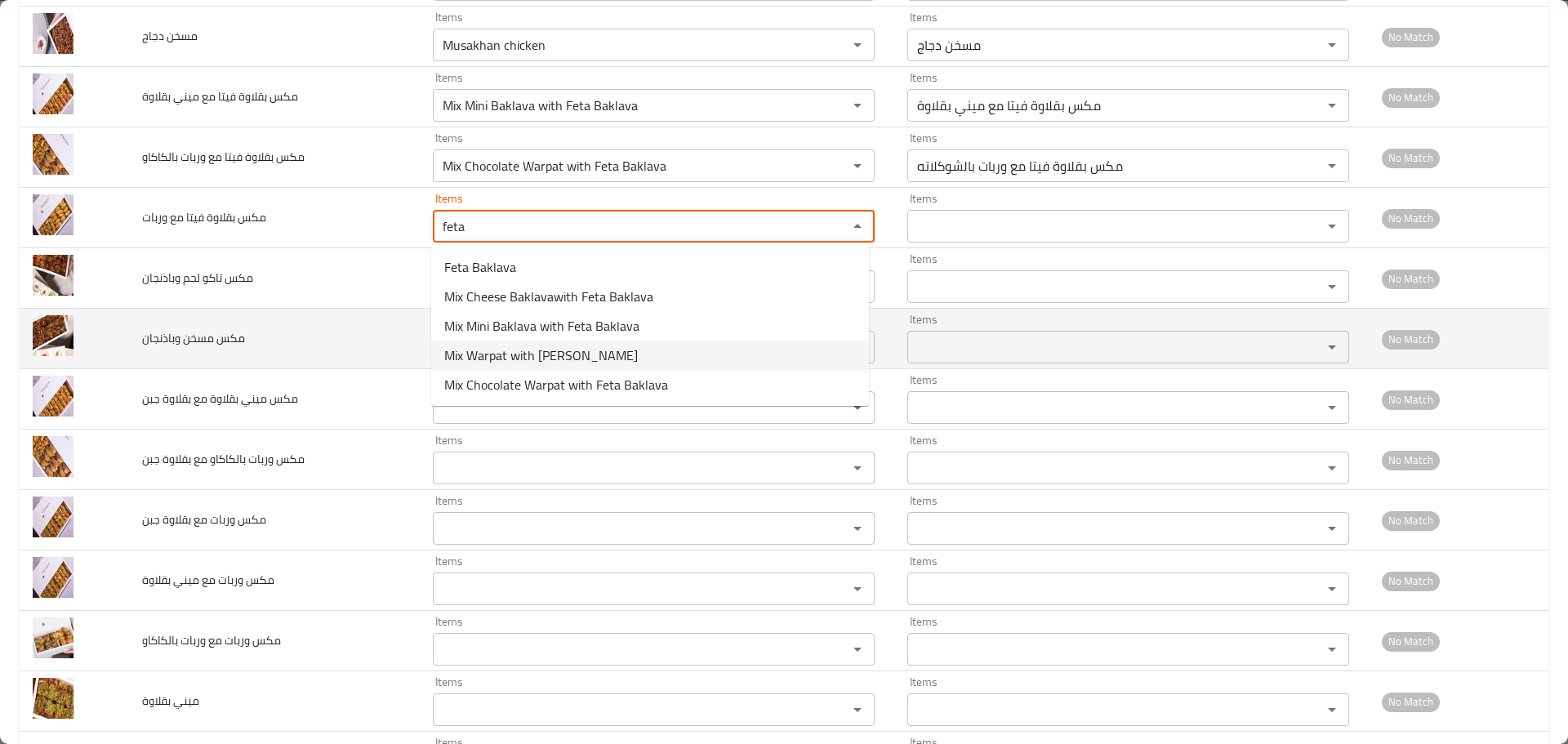
type وربات "Mix Warpat with Feta Baklava"
type وربات-ar "مكس بقلاوة فيتا مع وربات"
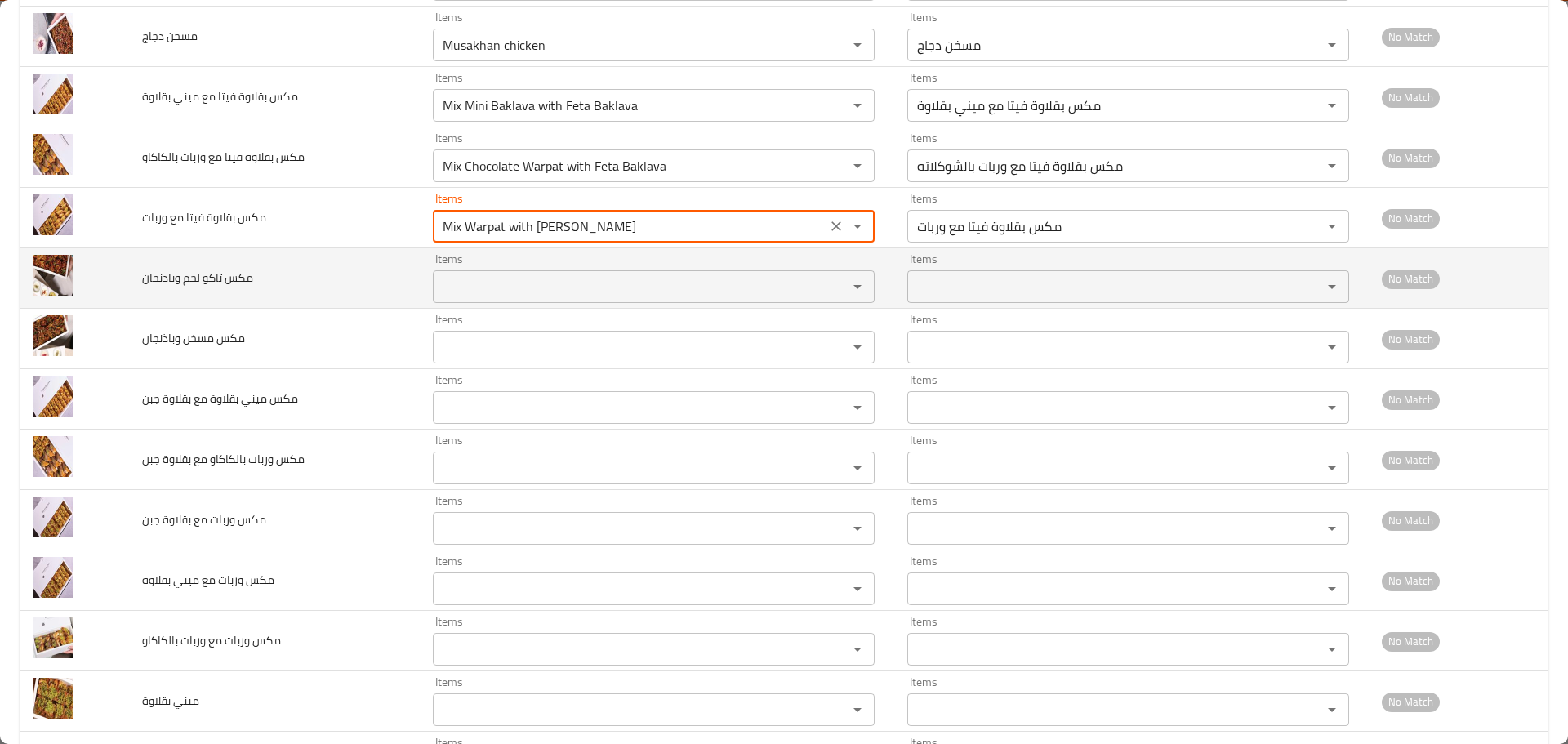
type وربات "Mix Warpat with Feta Baklava"
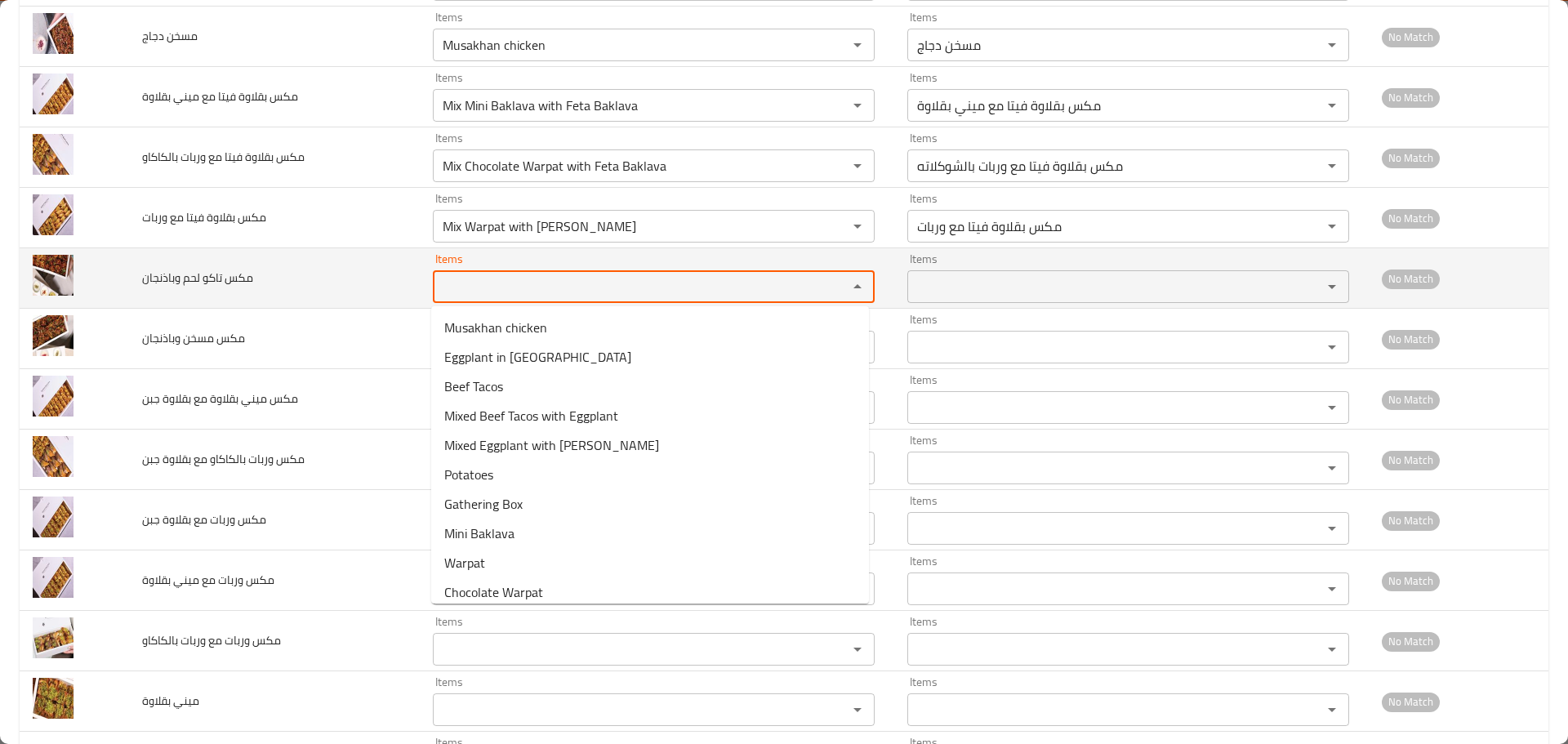
click at [496, 289] on وباذنجان "Items" at bounding box center [630, 287] width 384 height 23
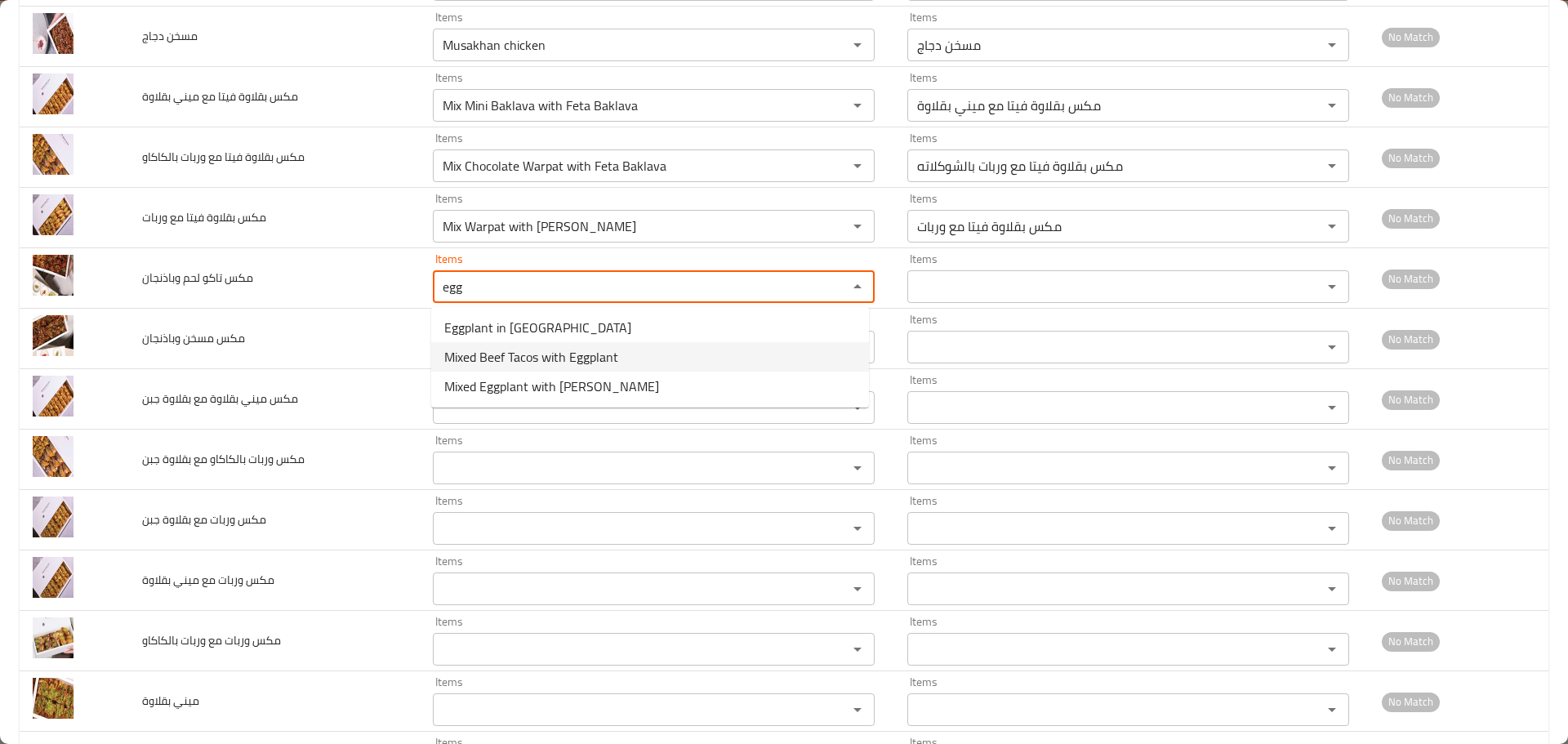
click at [511, 362] on span "Mixed Beef Tacos with Eggplant" at bounding box center [531, 356] width 174 height 19
type وباذنجان "Mixed Beef Tacos with Eggplant"
type وباذنجان-ar "مشكل تاكو لحم بقري وباذنجان"
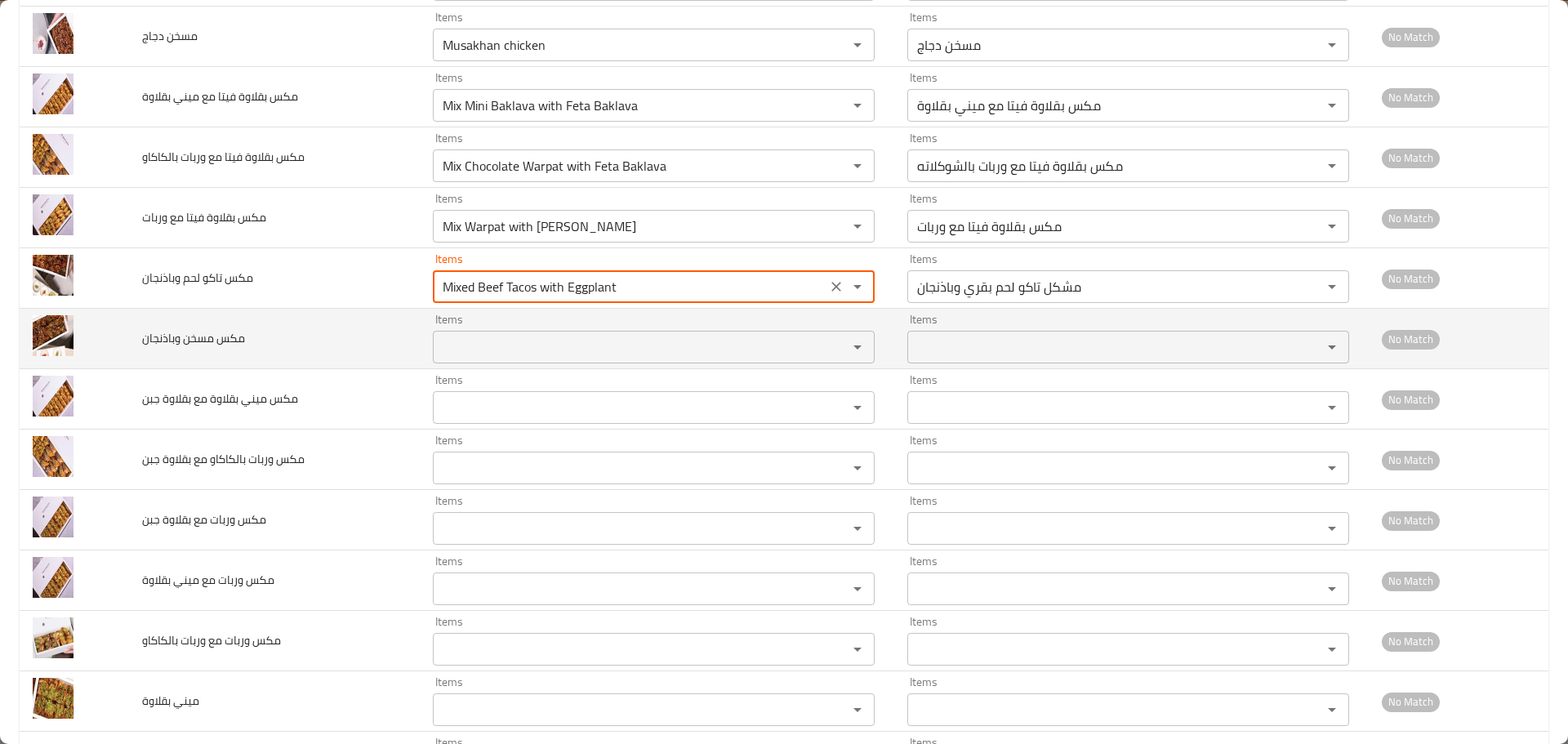
type وباذنجان "Mixed Beef Tacos with Eggplant"
click at [511, 358] on وباذنجان "Items" at bounding box center [630, 347] width 384 height 23
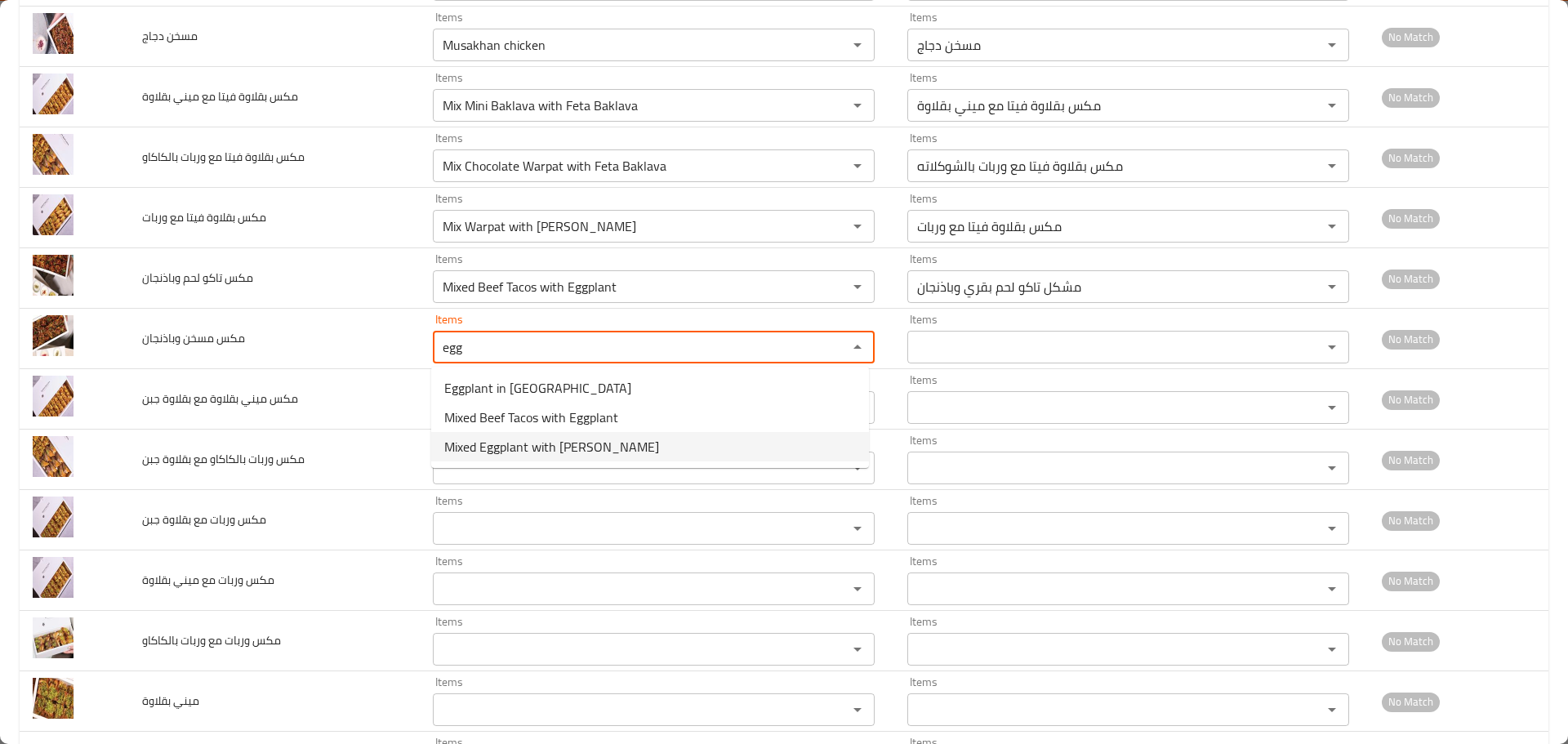
click at [507, 450] on span "Mixed Eggplant with Musakhan" at bounding box center [551, 446] width 214 height 19
type وباذنجان "Mixed Eggplant with Musakhan"
type وباذنجان-ar "مشكل مسخن وباذنجان"
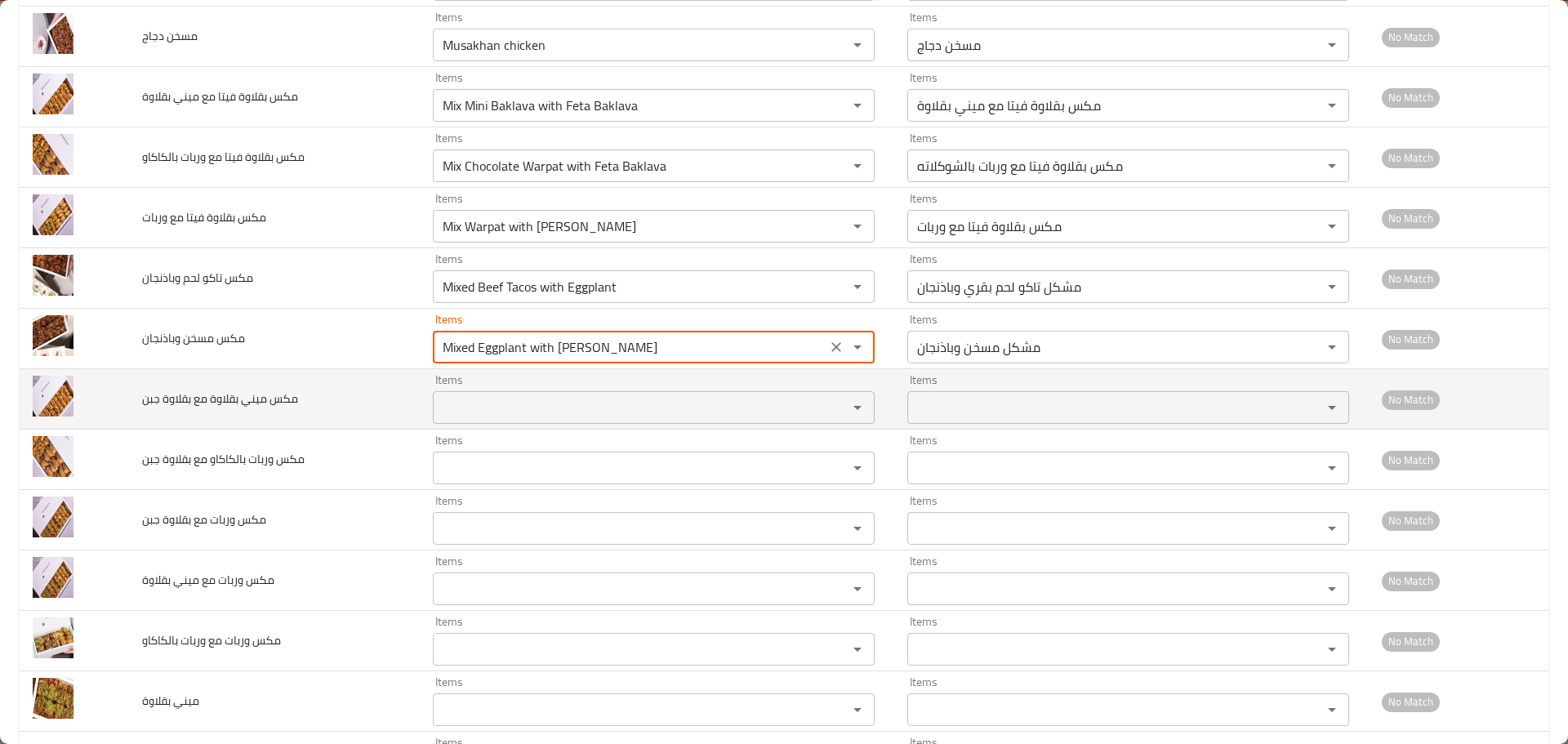
type وباذنجان "Mixed Eggplant with Musakhan"
click at [483, 411] on جبن "Items" at bounding box center [630, 407] width 384 height 23
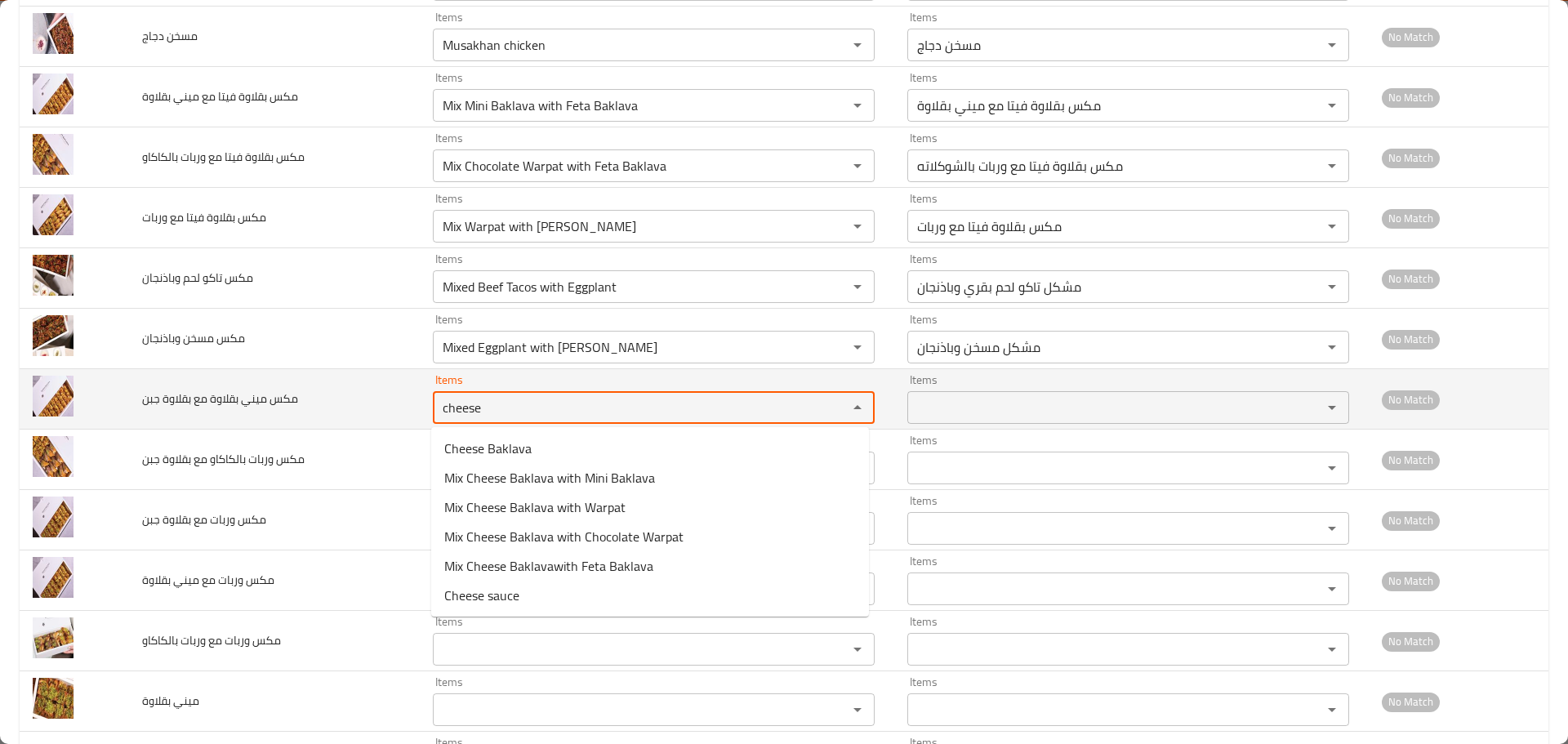
drag, startPoint x: 483, startPoint y: 409, endPoint x: 355, endPoint y: 392, distance: 129.1
click at [355, 392] on tr "مكس ميني بقلاوة مع بقلاوة جبن Items cheese Items Items Items No Match" at bounding box center [783, 400] width 1529 height 60
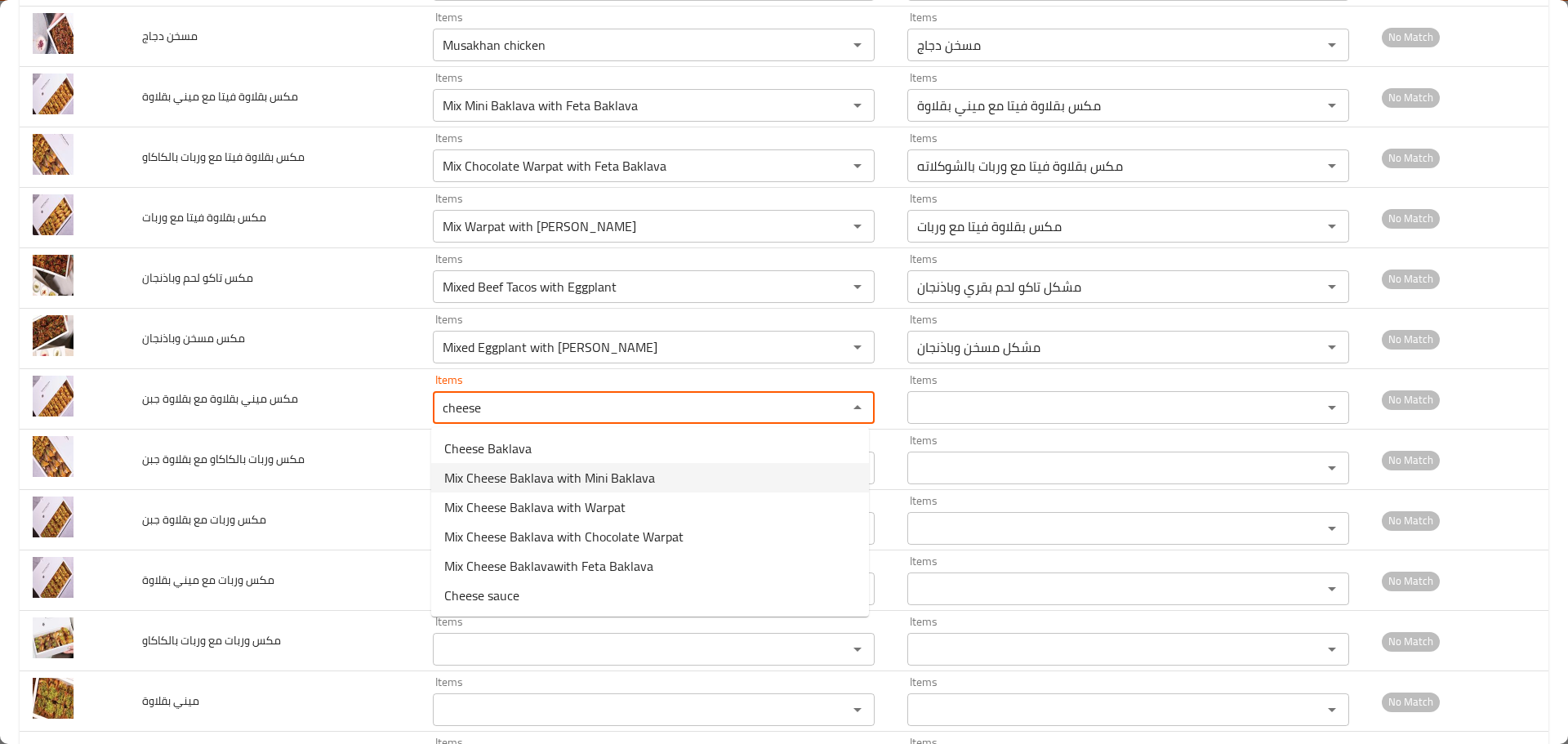
click at [614, 468] on span "Mix Cheese Baklava with Mini Baklava" at bounding box center [549, 477] width 211 height 19
type جبن "Mix Cheese Baklava with Mini Baklava"
type جبن-ar "مكس ميني بقلاوة مع بقلاوة جبن"
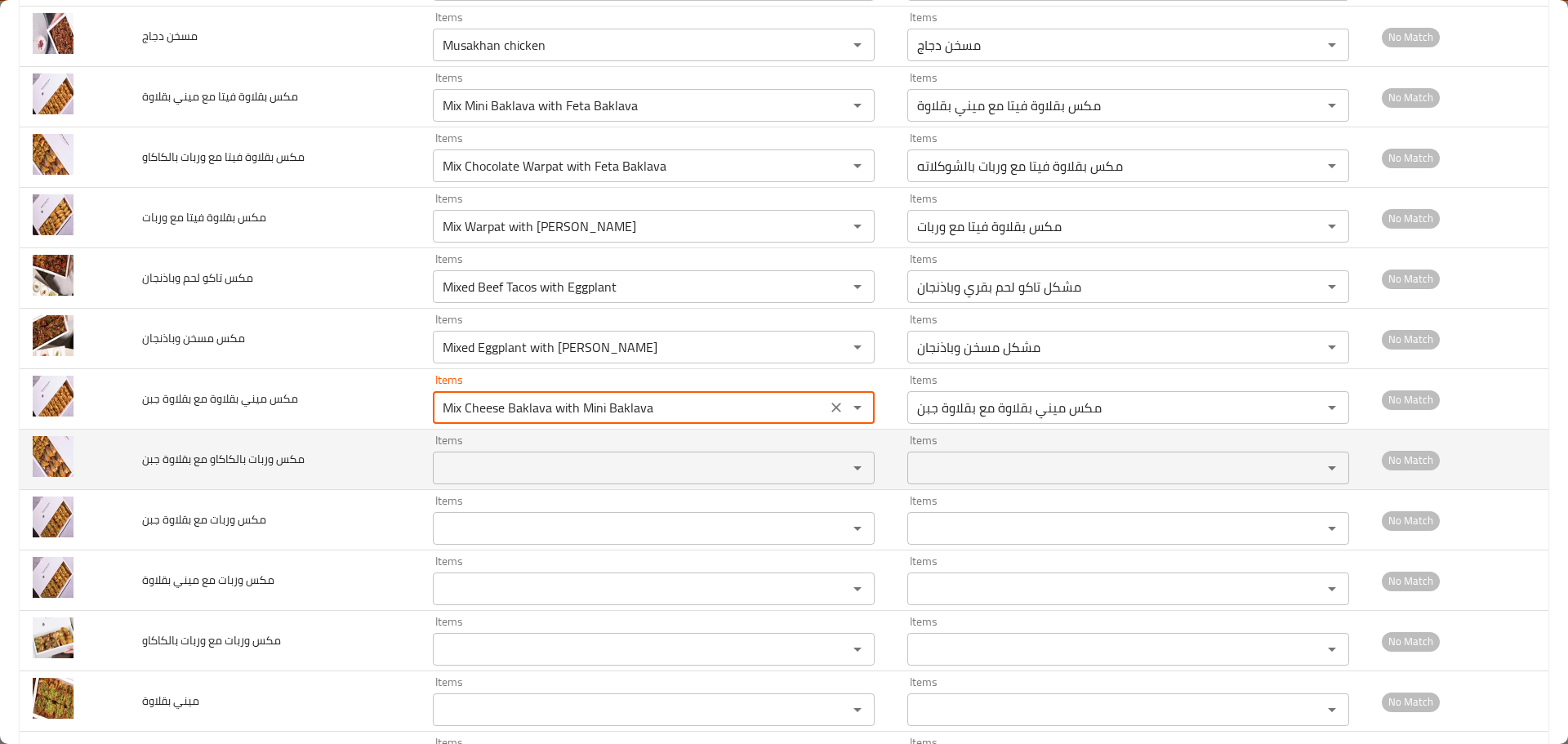
type جبن "Mix Cheese Baklava with Mini Baklava"
click at [526, 459] on جبن "Items" at bounding box center [630, 467] width 384 height 23
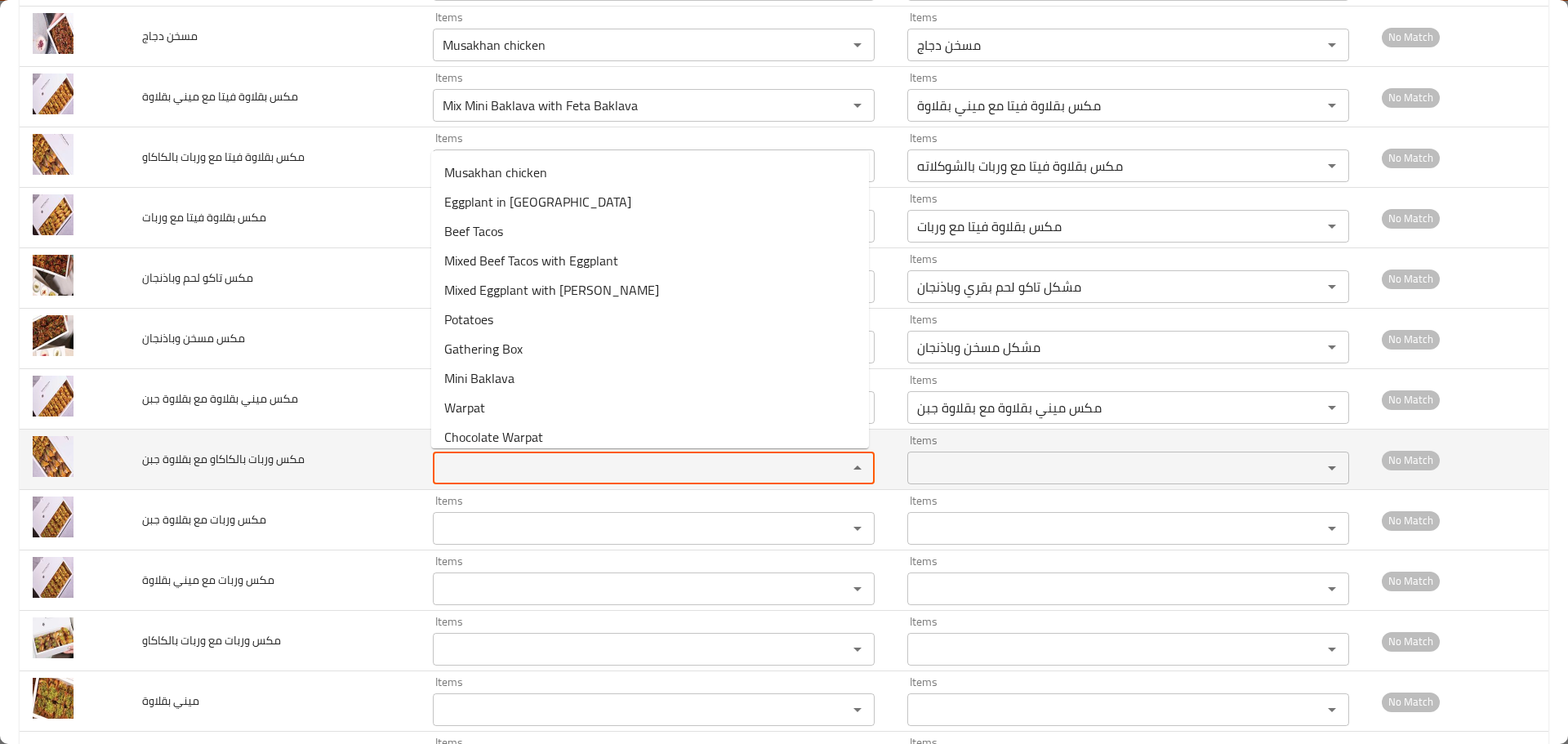
paste جبن "cheese"
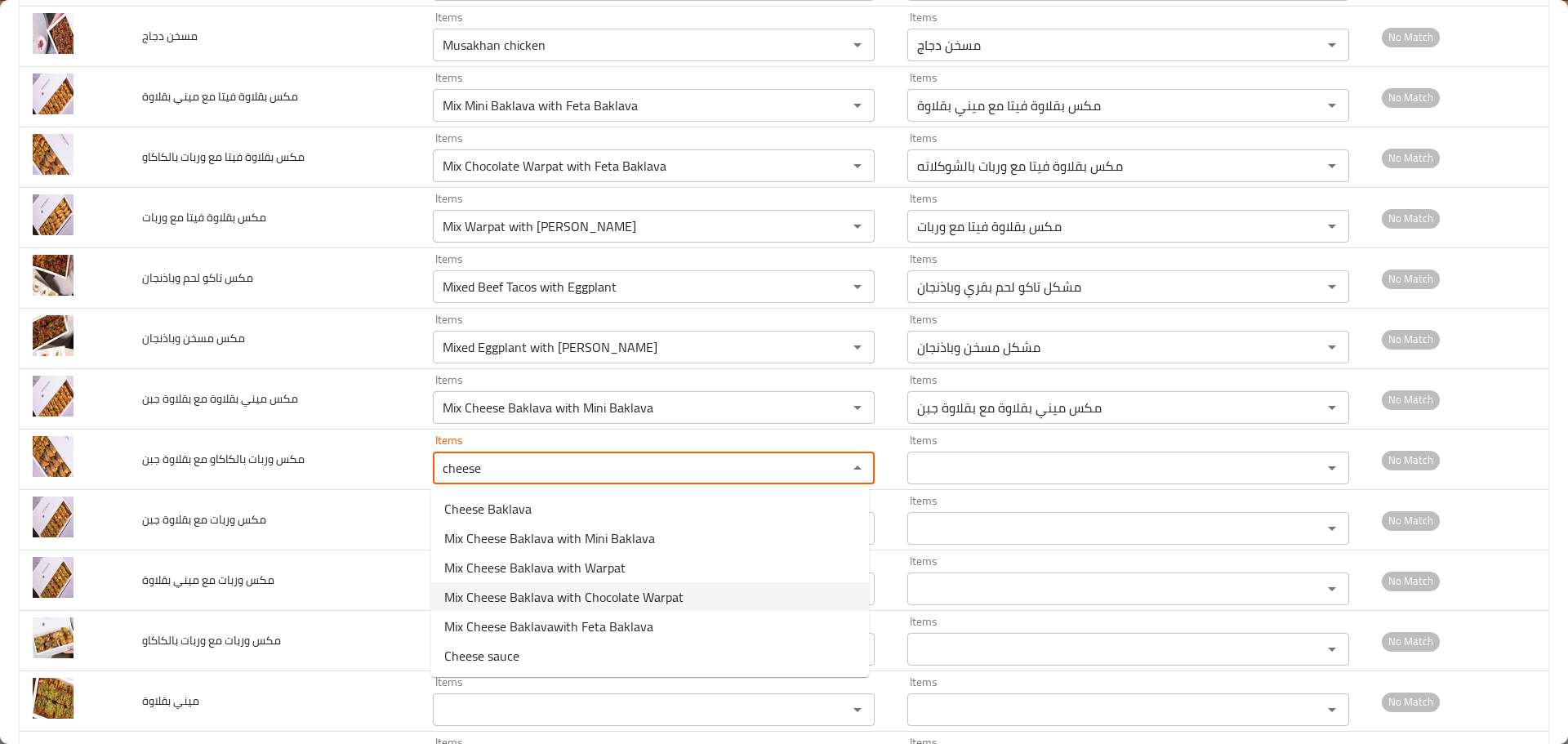
click at [555, 603] on span "Mix Cheese Baklava with Chocolate Warpat" at bounding box center [564, 597] width 239 height 19
type جبن "Mix Cheese Baklava with Chocolate Warpat"
type جبن-ar "مكس وربات بالشوكولاتة مع بقلاوة جبن"
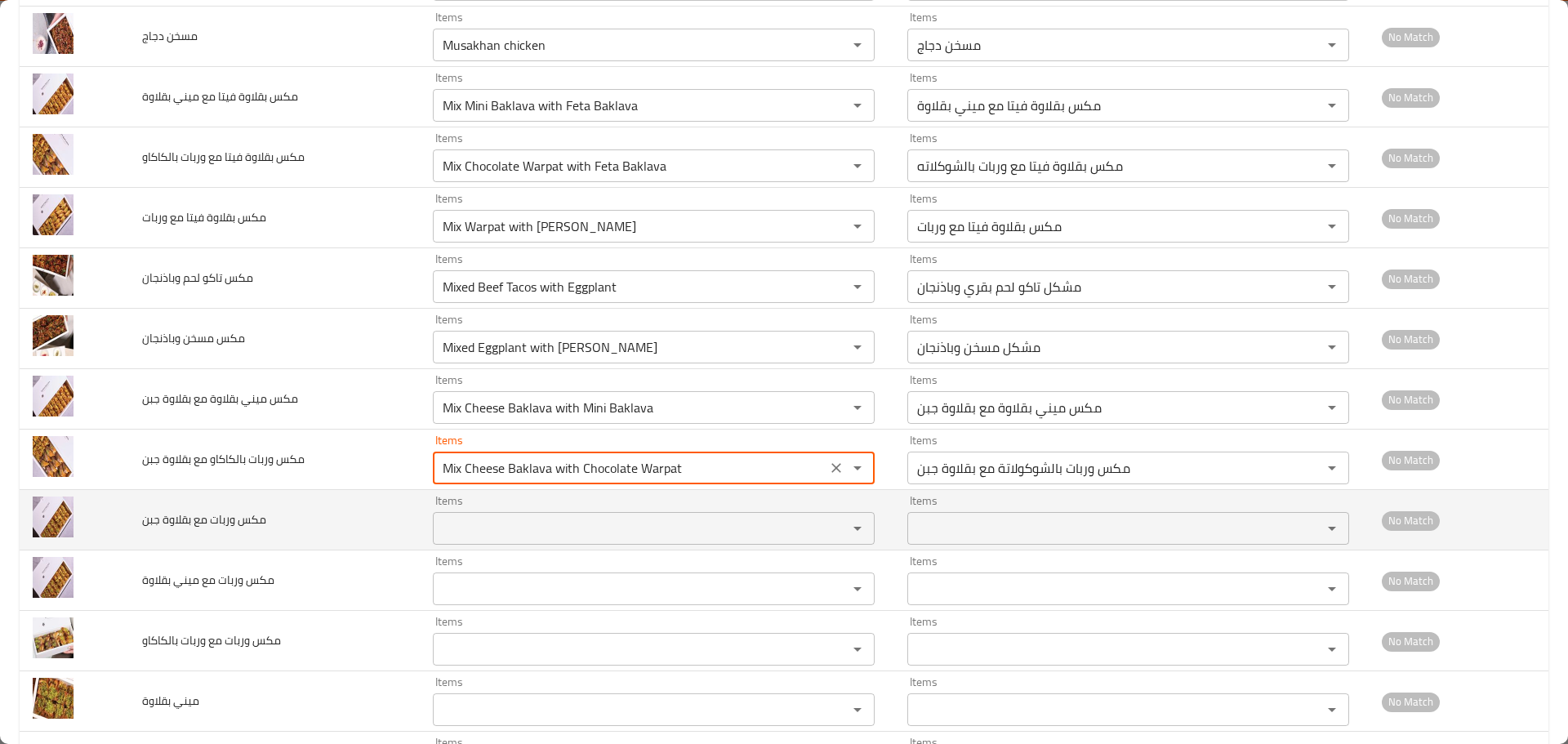
type جبن "Mix Cheese Baklava with Chocolate Warpat"
click at [465, 532] on جبن "Items" at bounding box center [630, 529] width 384 height 23
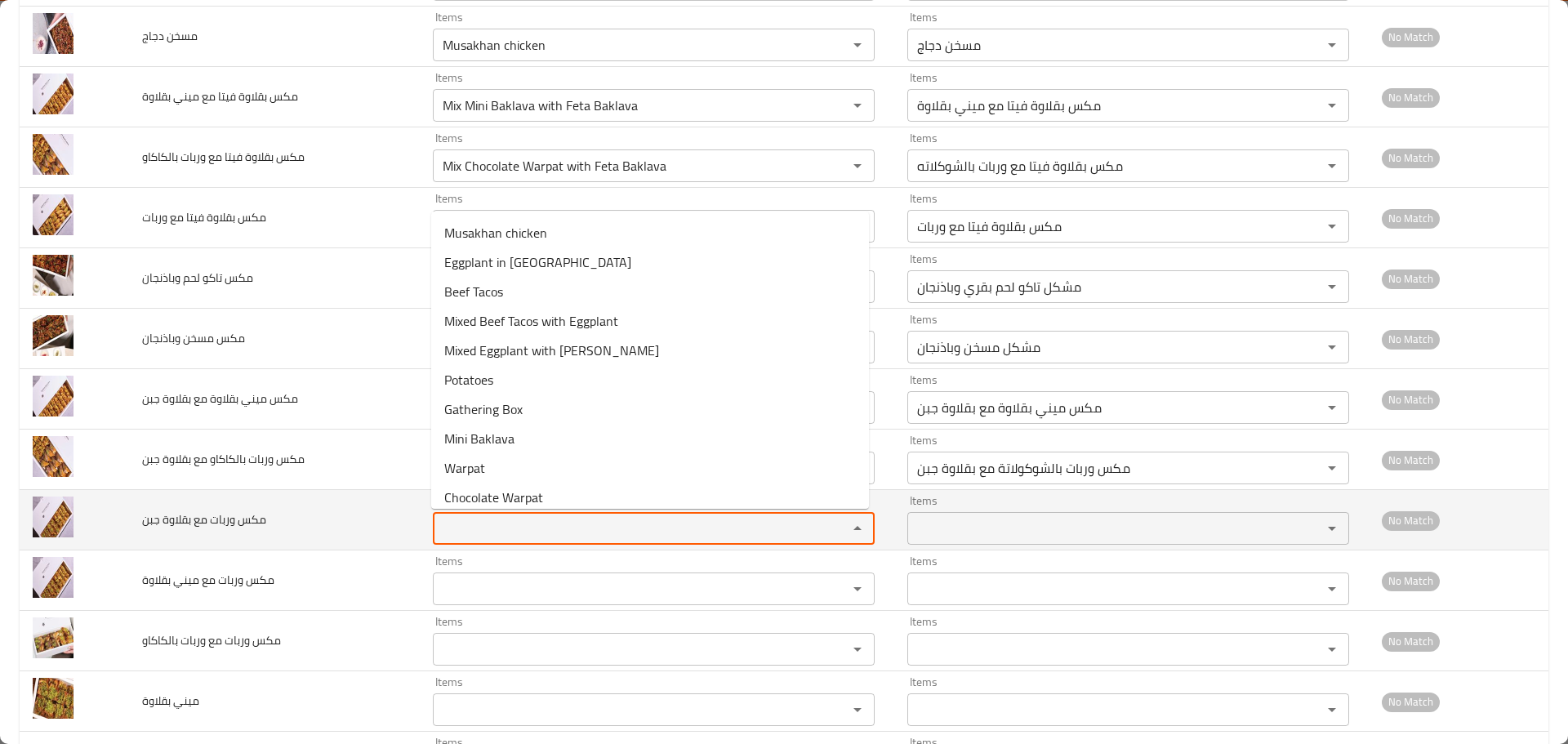
paste جبن "cheese"
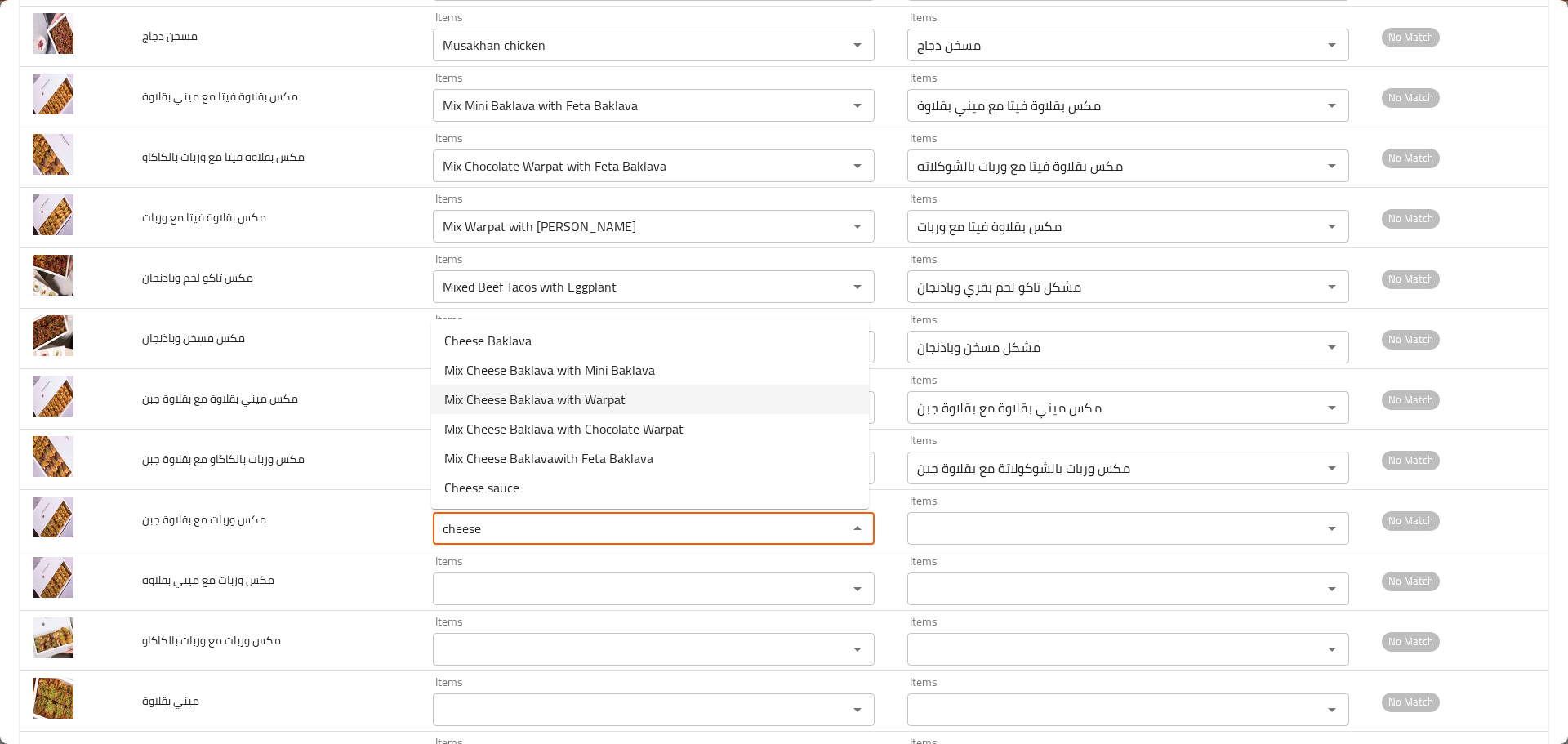
click at [533, 401] on span "Mix Cheese Baklava with Warpat" at bounding box center [535, 399] width 182 height 19
type جبن "Mix Cheese Baklava with Warpat"
type جبن-ar "مكس بقلاوة جبن مع وربات"
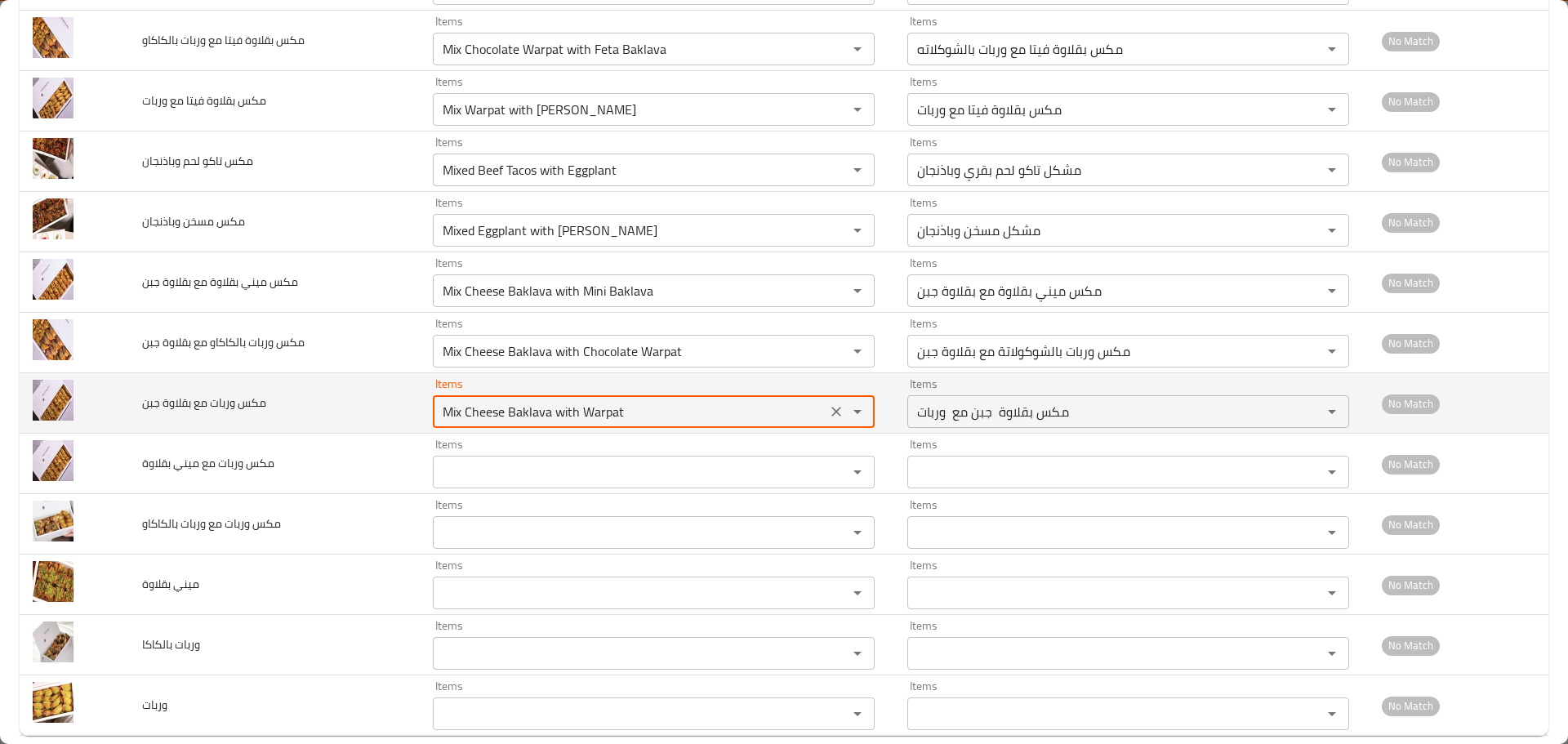
scroll to position [1776, 0]
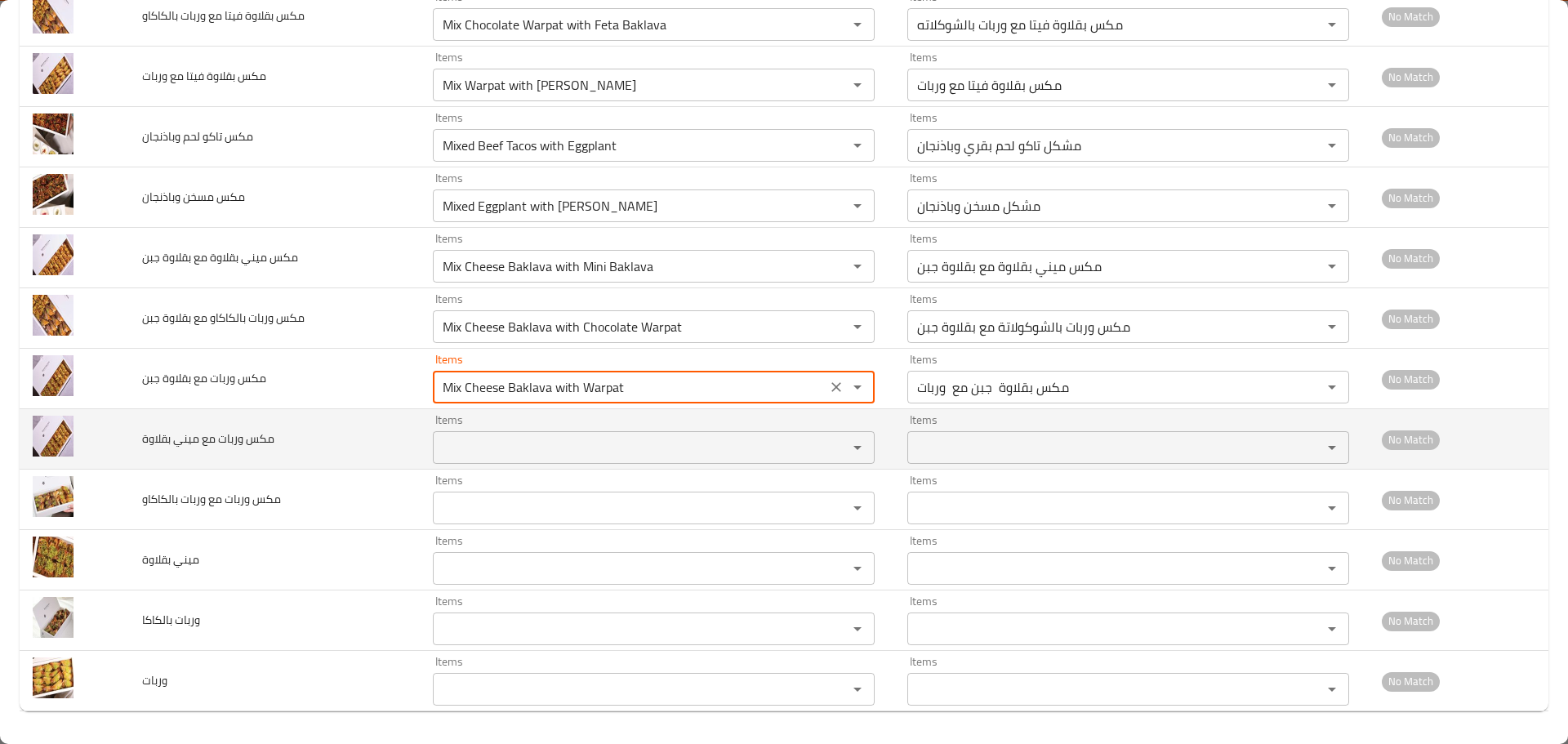
type جبن "Mix Cheese Baklava with Warpat"
click at [501, 456] on بقلاوة "Items" at bounding box center [630, 447] width 384 height 23
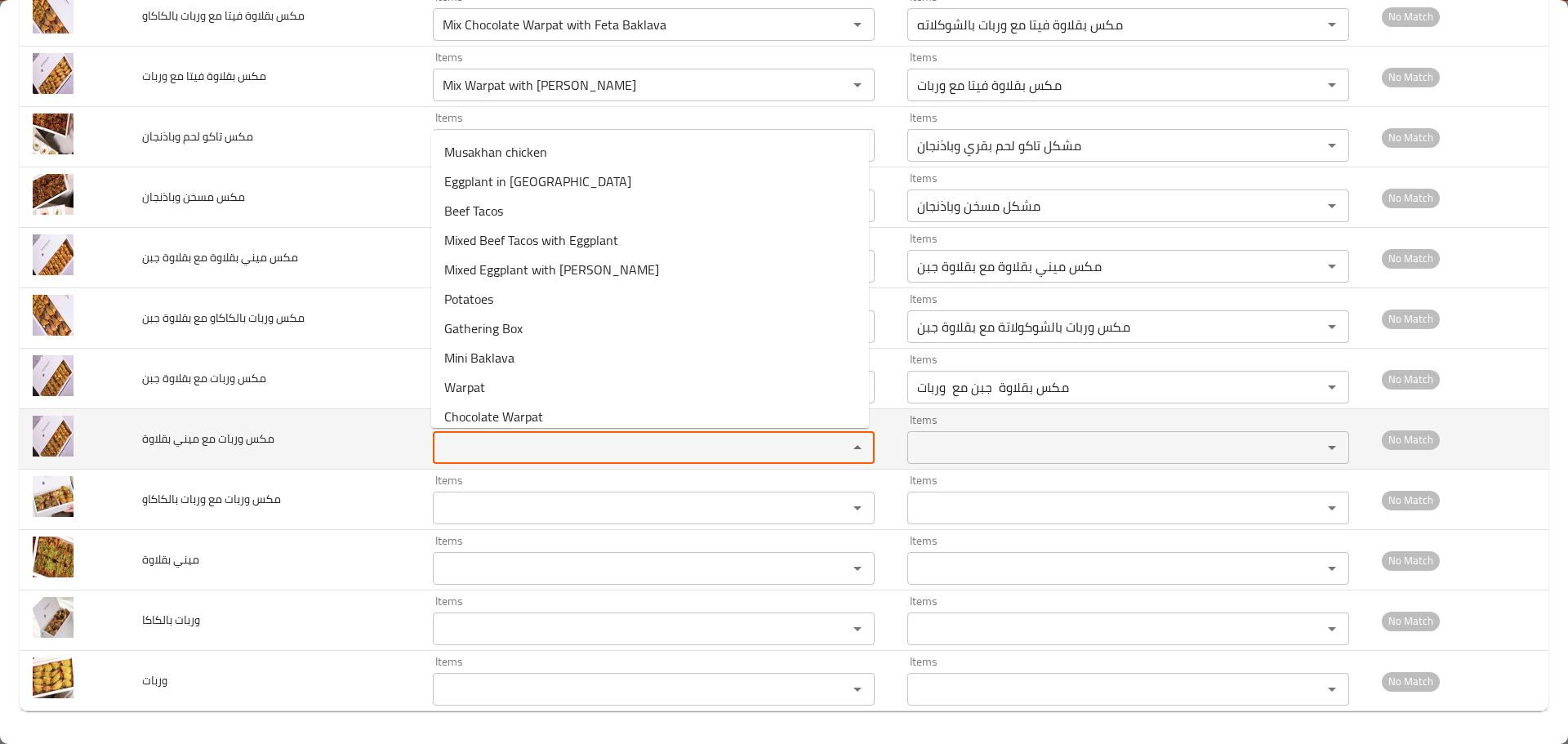
paste بقلاوة "cheese"
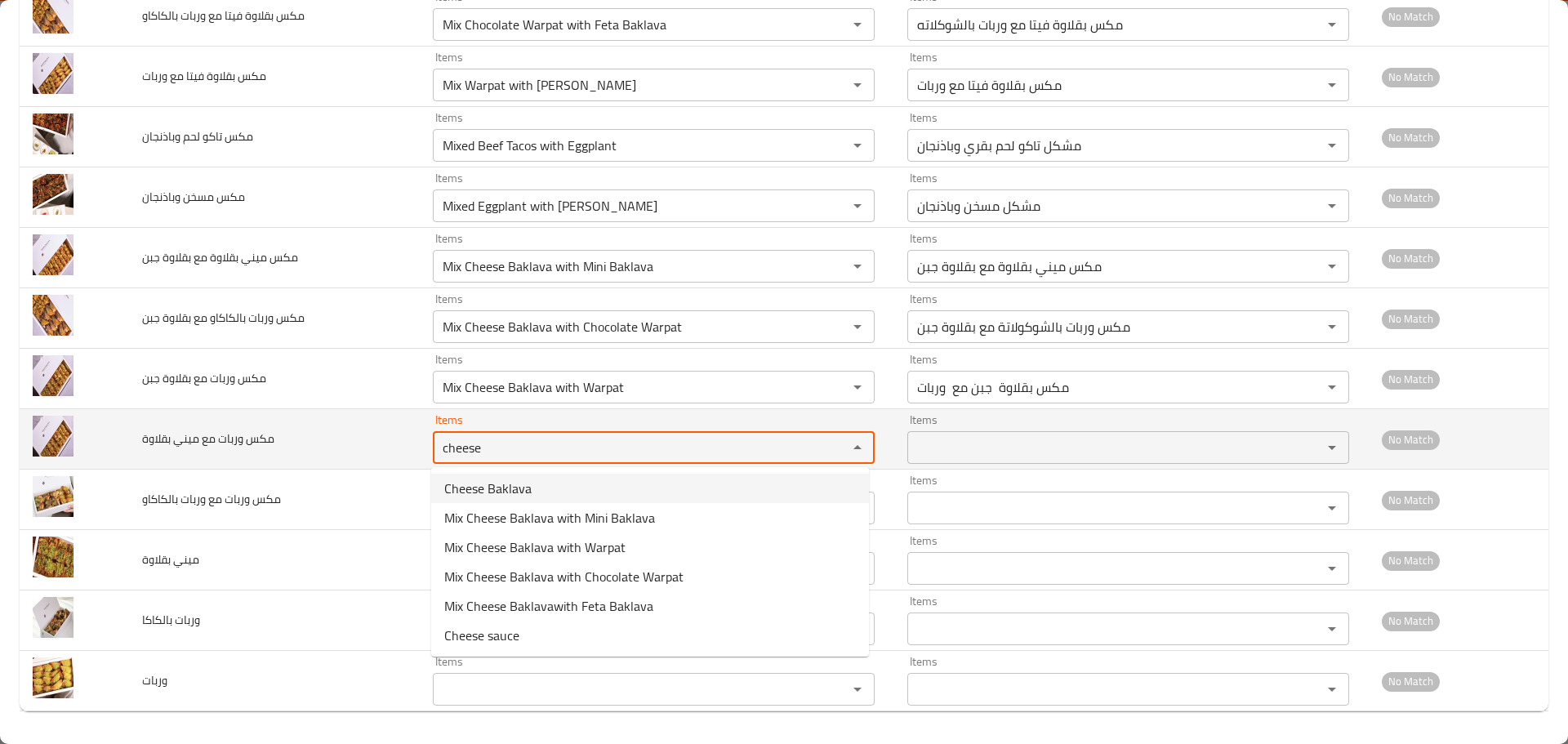
drag, startPoint x: 492, startPoint y: 445, endPoint x: 314, endPoint y: 454, distance: 178.2
click at [314, 454] on tr "مكس وربات مع ميني بقلاوة Items cheese Items Items Items No Match" at bounding box center [783, 439] width 1529 height 60
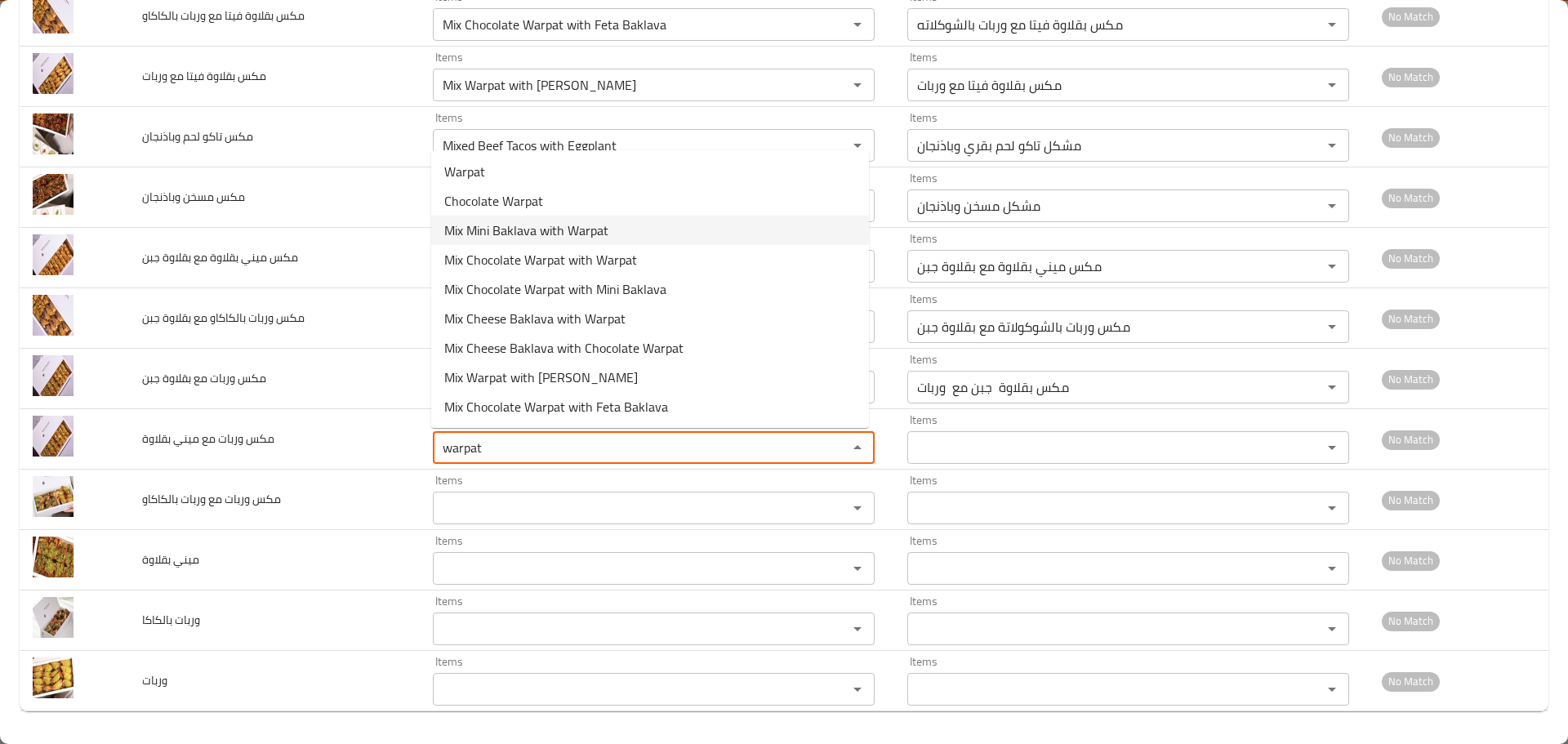
click at [538, 236] on span "Mix Mini Baklava with Warpat" at bounding box center [527, 230] width 164 height 19
type بقلاوة "Mix Mini Baklava with Warpat"
type بقلاوة-ar "مكس وربات مع ميني بقلاوة"
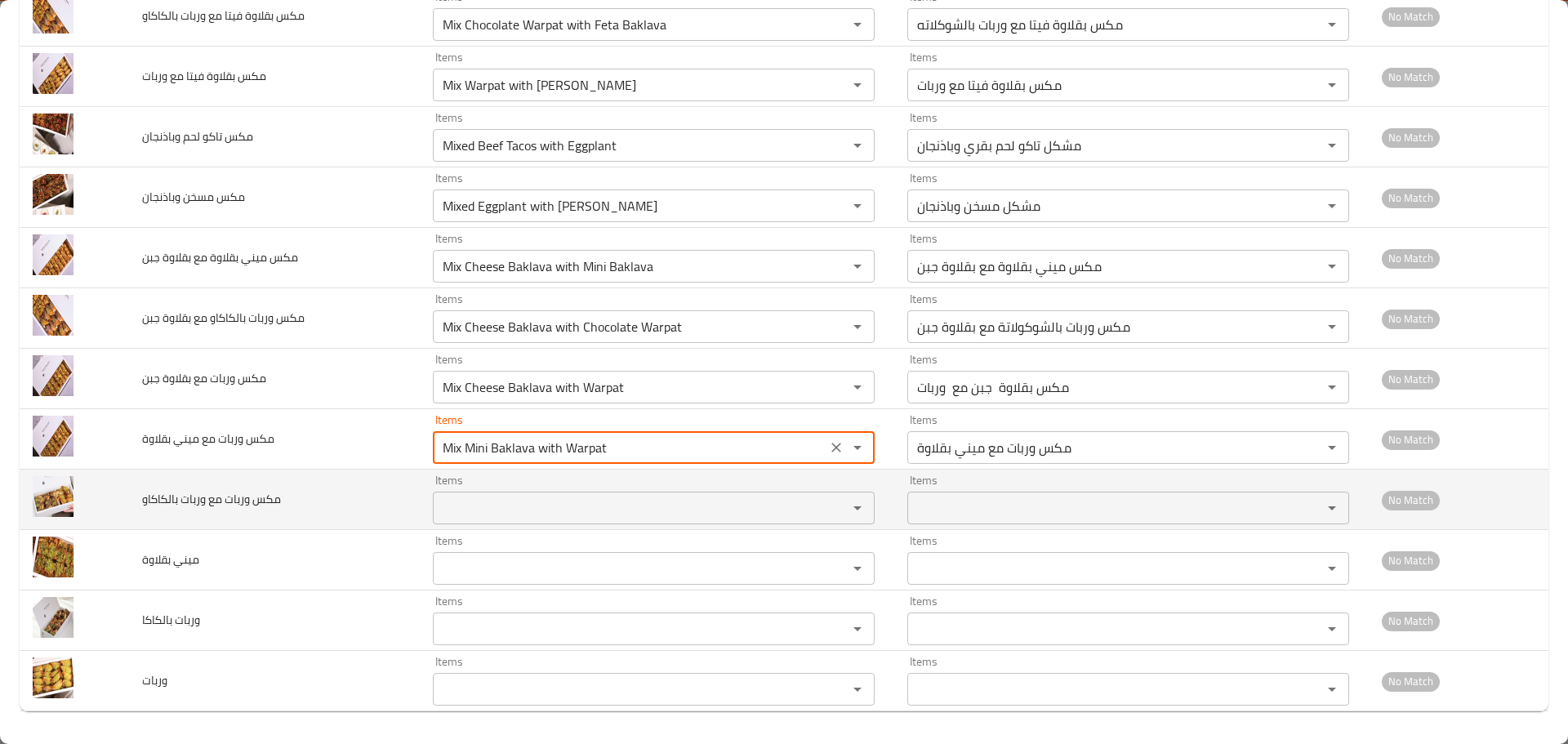
type بقلاوة "Mix Mini Baklava with Warpat"
click at [560, 501] on بالكاكاو "Items" at bounding box center [630, 508] width 384 height 23
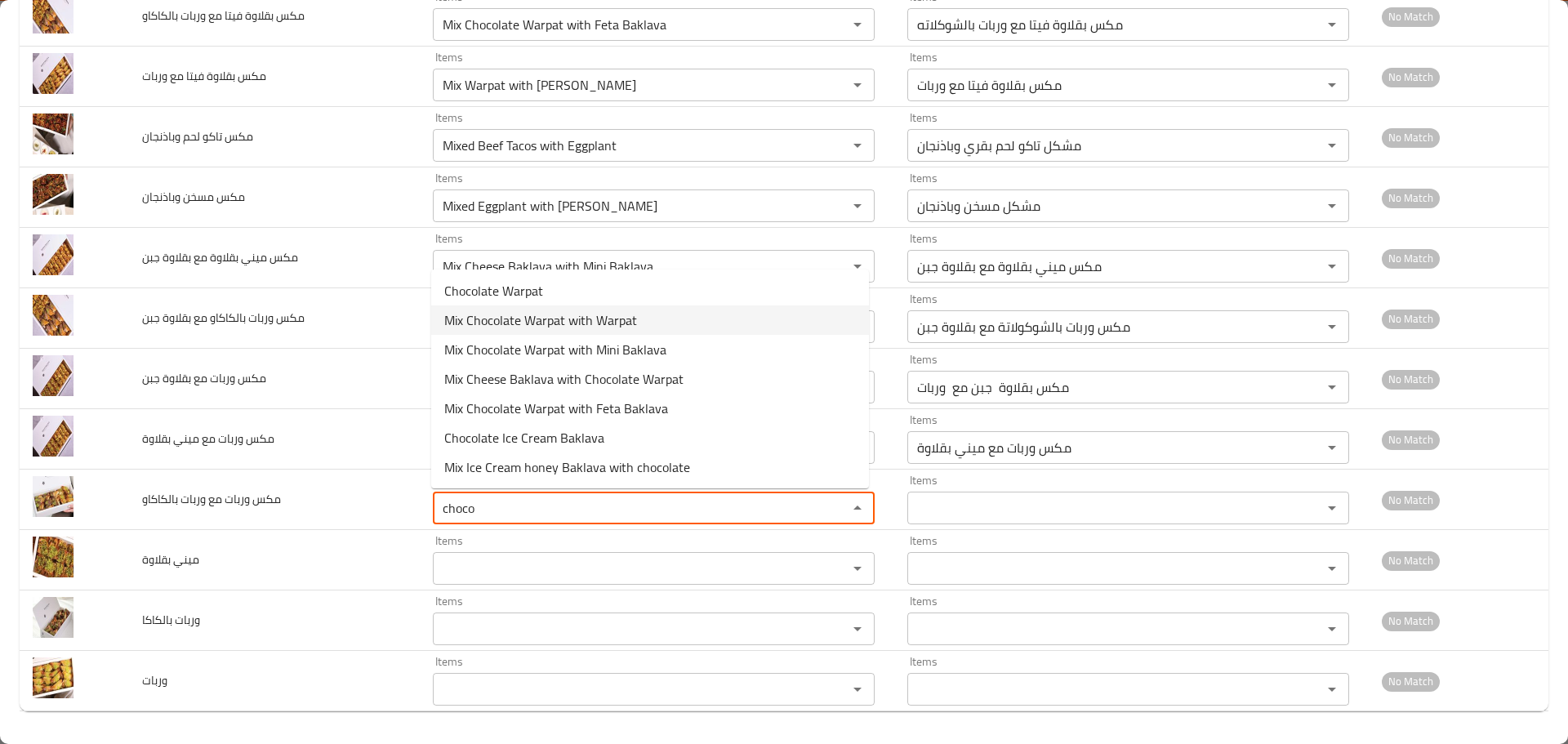
click at [533, 323] on span "Mix Chocolate Warpat with Warpat" at bounding box center [540, 320] width 193 height 19
type بالكاكاو "Mix Chocolate Warpat with Warpat"
type بالكاكاو-ar "مكس وربات مع وربات بالشوكلاته"
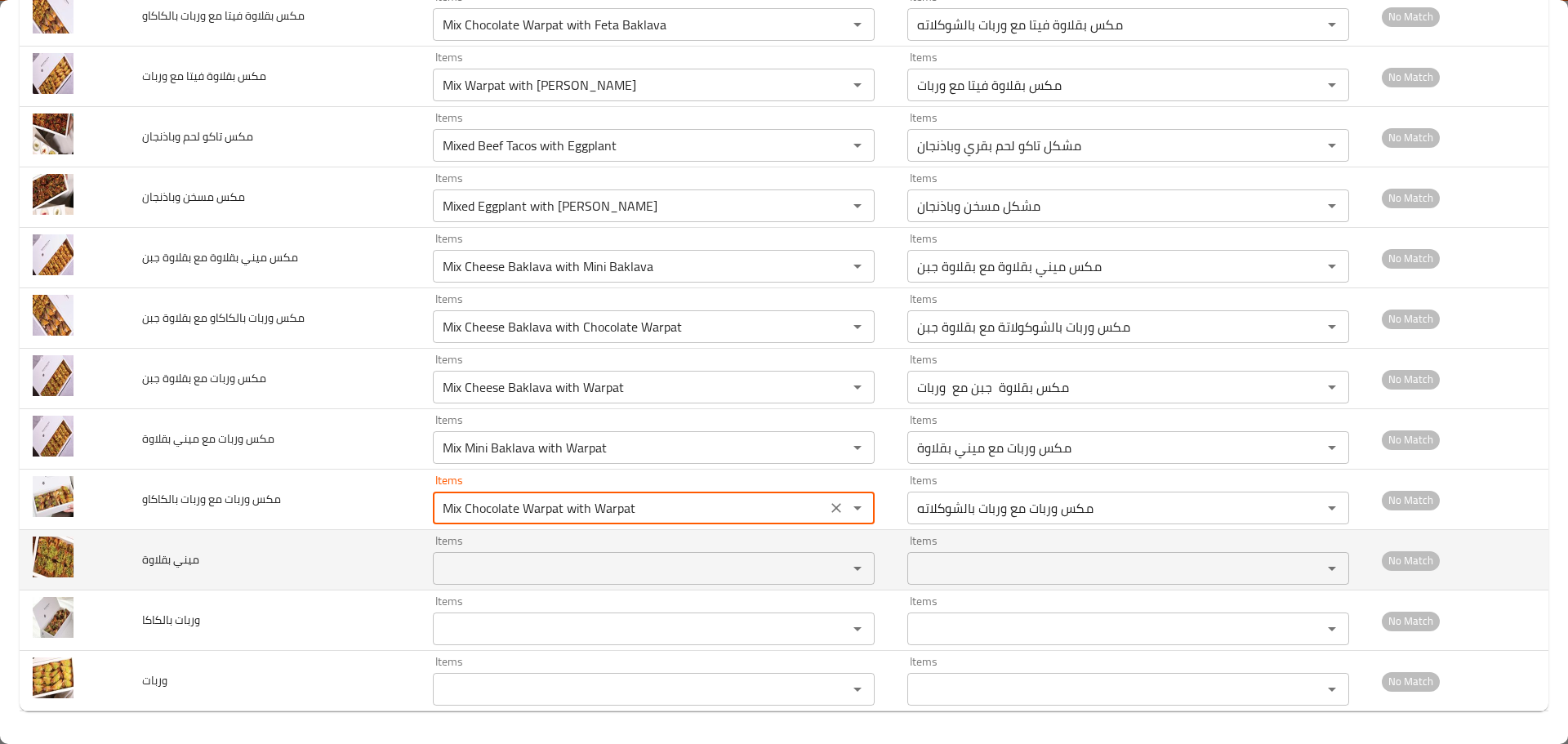
type بالكاكاو "Mix Chocolate Warpat with Warpat"
click at [482, 575] on بقلاوة "Items" at bounding box center [630, 568] width 384 height 23
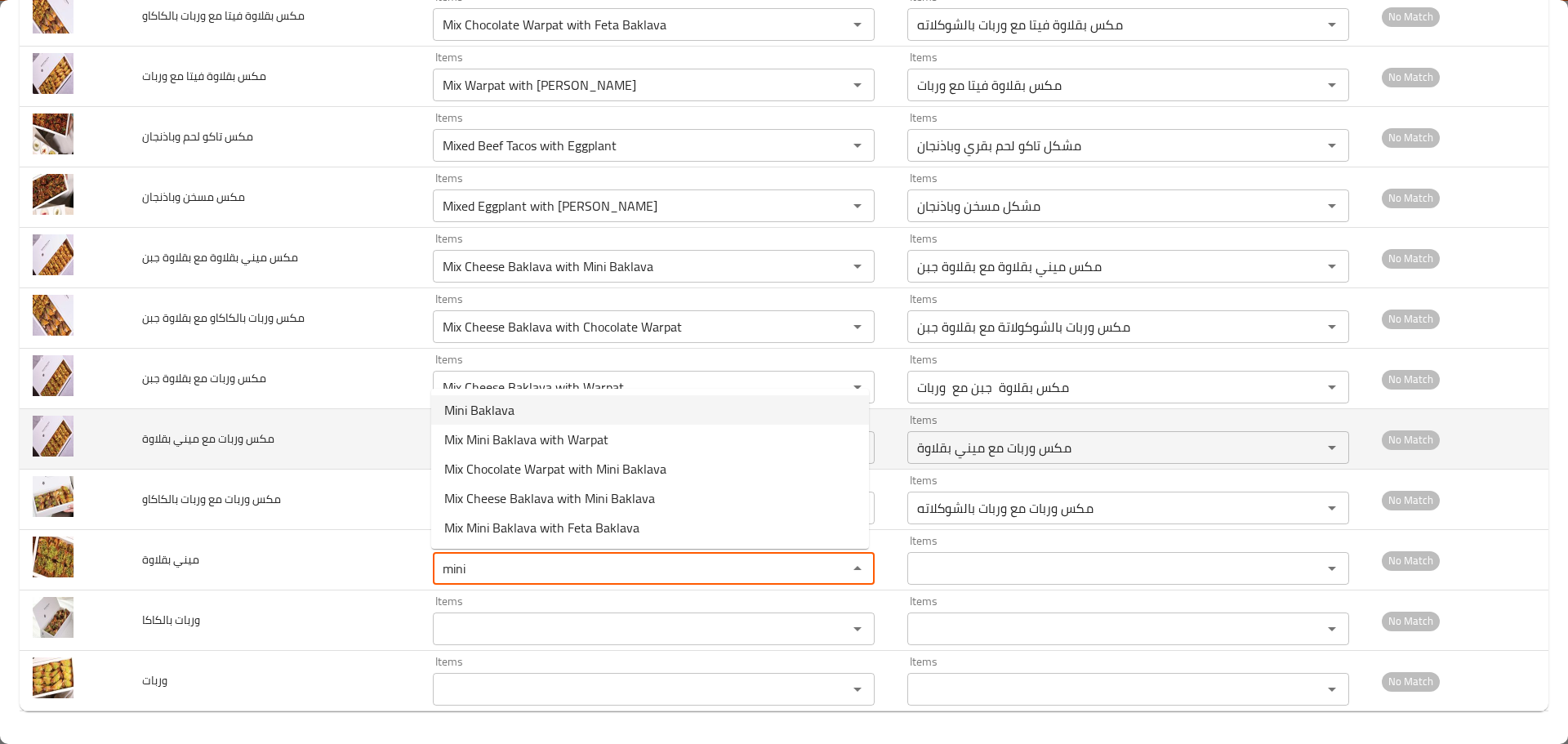
click at [515, 414] on بقلاوة-option-0 "Mini Baklava" at bounding box center [651, 410] width 438 height 29
type بقلاوة "Mini Baklava"
type بقلاوة-ar "ميني بقلاوة"
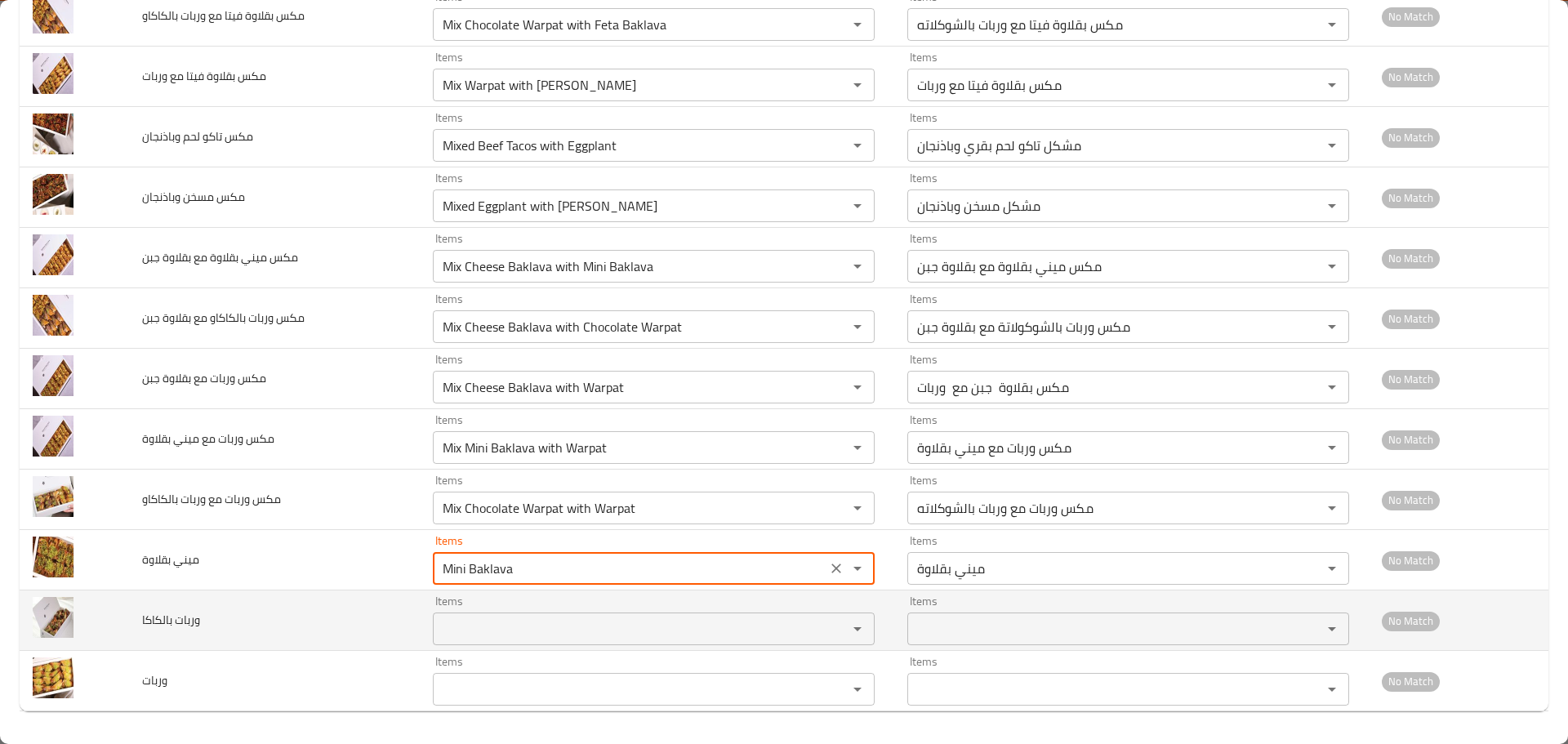
type بقلاوة "Mini Baklava"
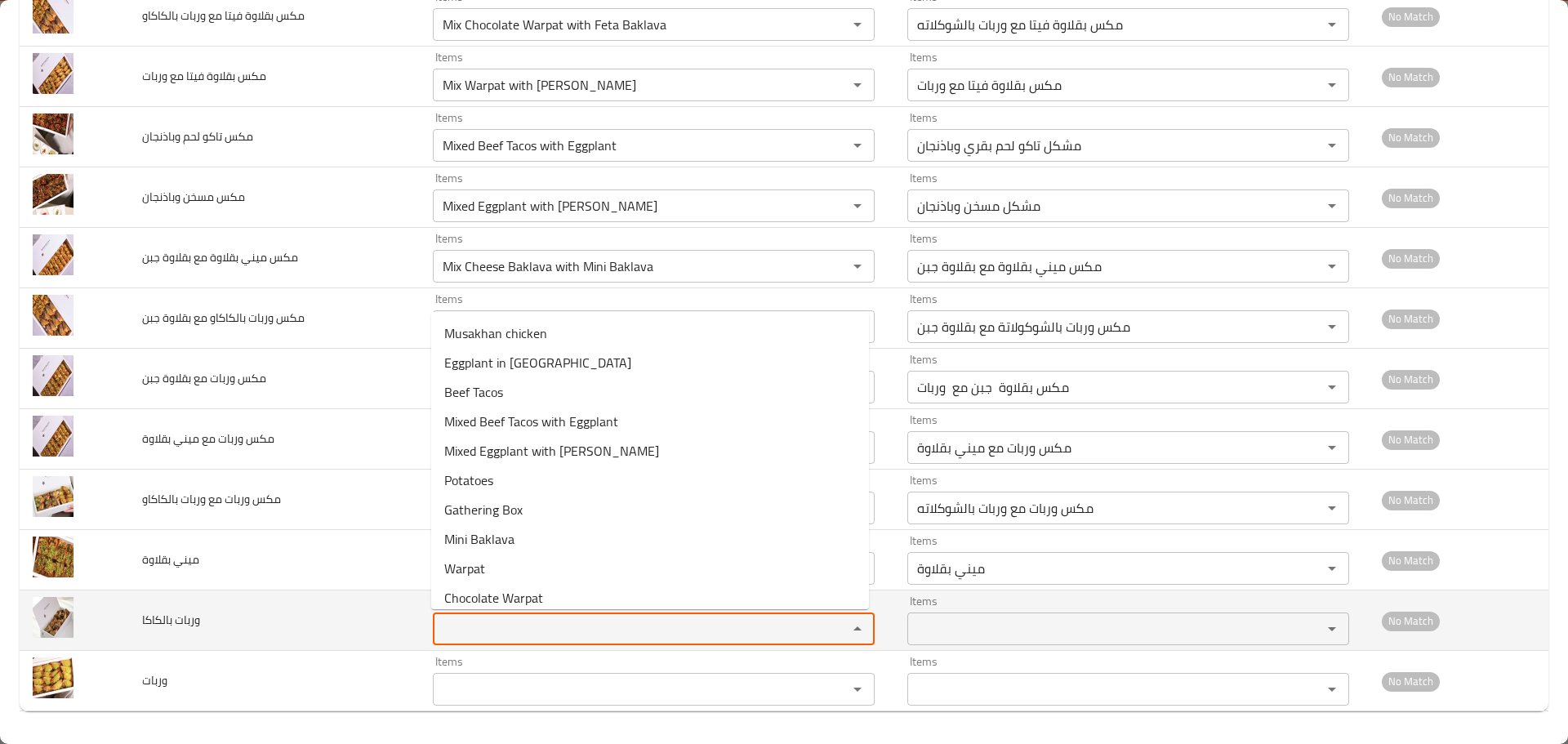
click at [481, 623] on بالكاكا "Items" at bounding box center [630, 629] width 384 height 23
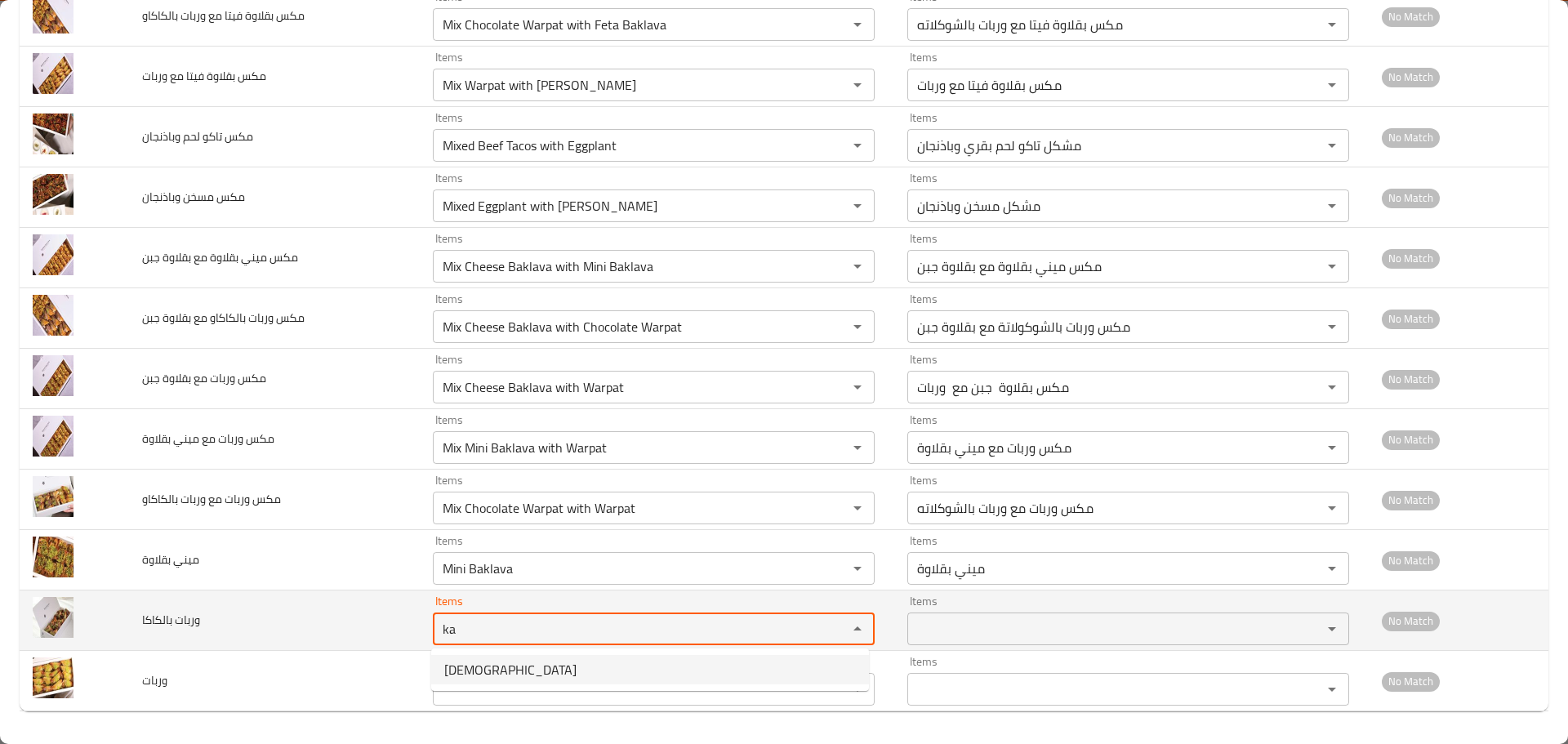
drag, startPoint x: 457, startPoint y: 630, endPoint x: 402, endPoint y: 611, distance: 58.2
click at [405, 613] on tr "وربات بالكاكا Items ka Items Items Items No Match" at bounding box center [783, 621] width 1529 height 60
type بالكاكا "c"
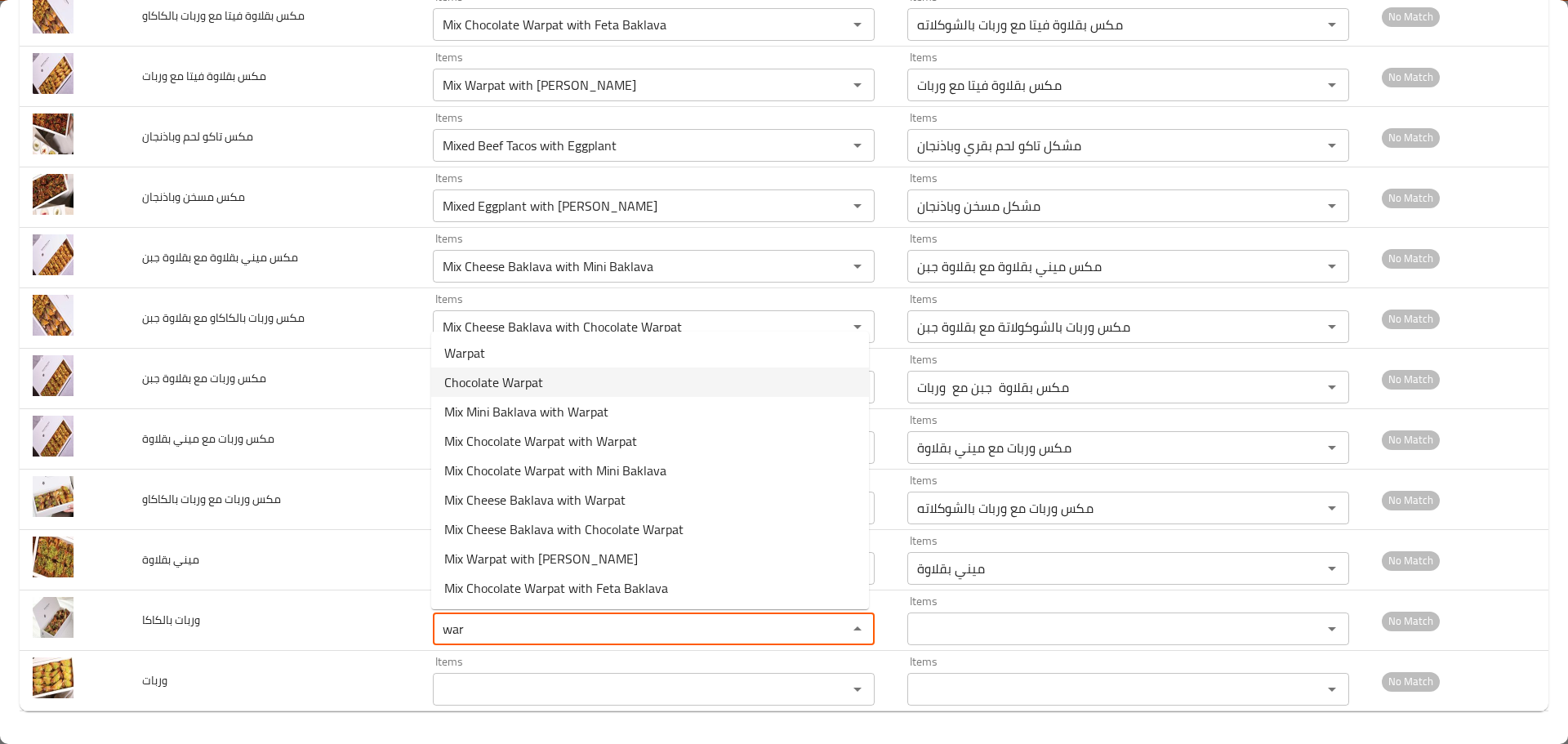
click at [504, 380] on span "Chocolate Warpat" at bounding box center [494, 382] width 99 height 19
type بالكاكا "Chocolate Warpat"
type بالكاكا-ar "وربات بالشوكلاته"
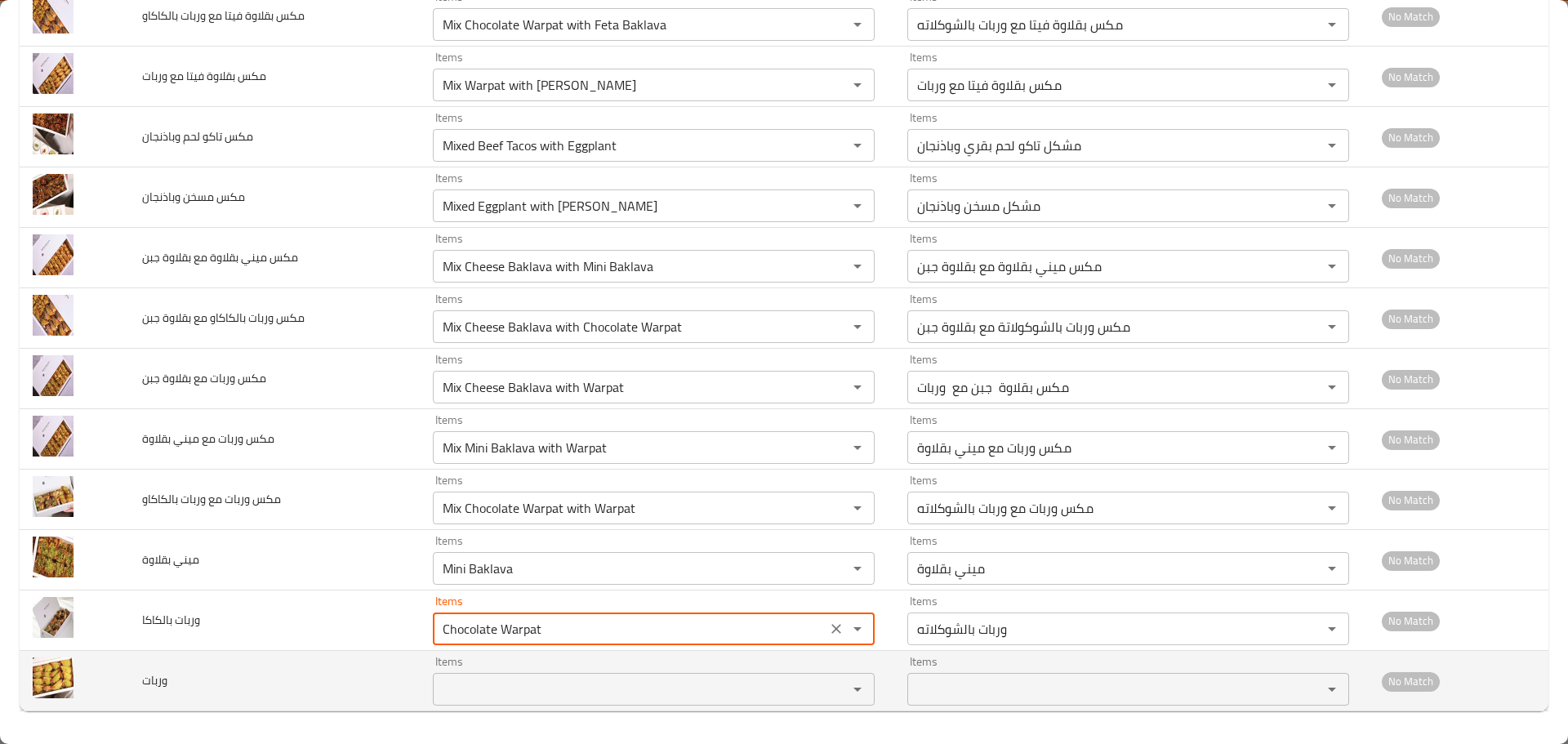
type بالكاكا "Chocolate Warpat"
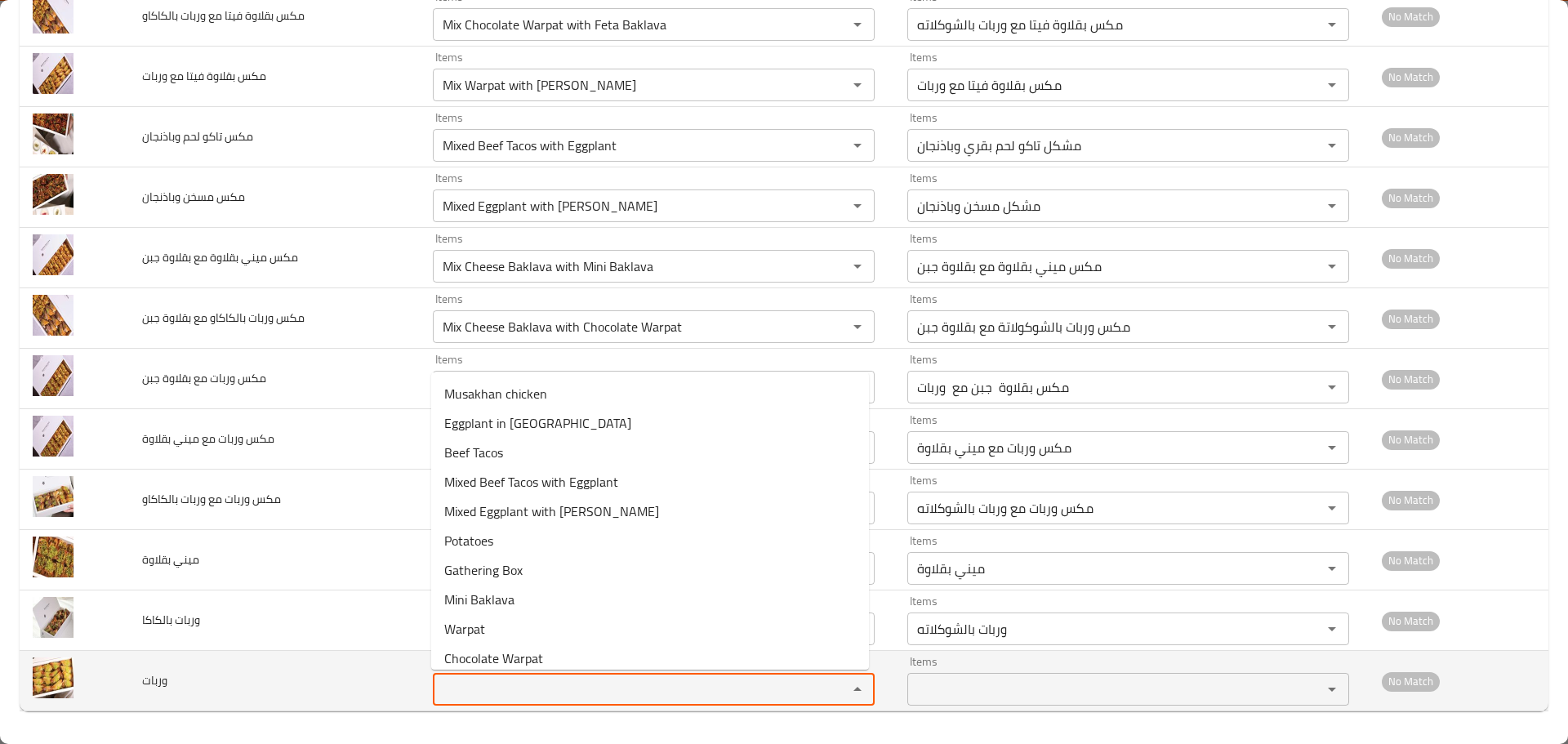
click at [500, 691] on input "Items" at bounding box center [630, 689] width 384 height 23
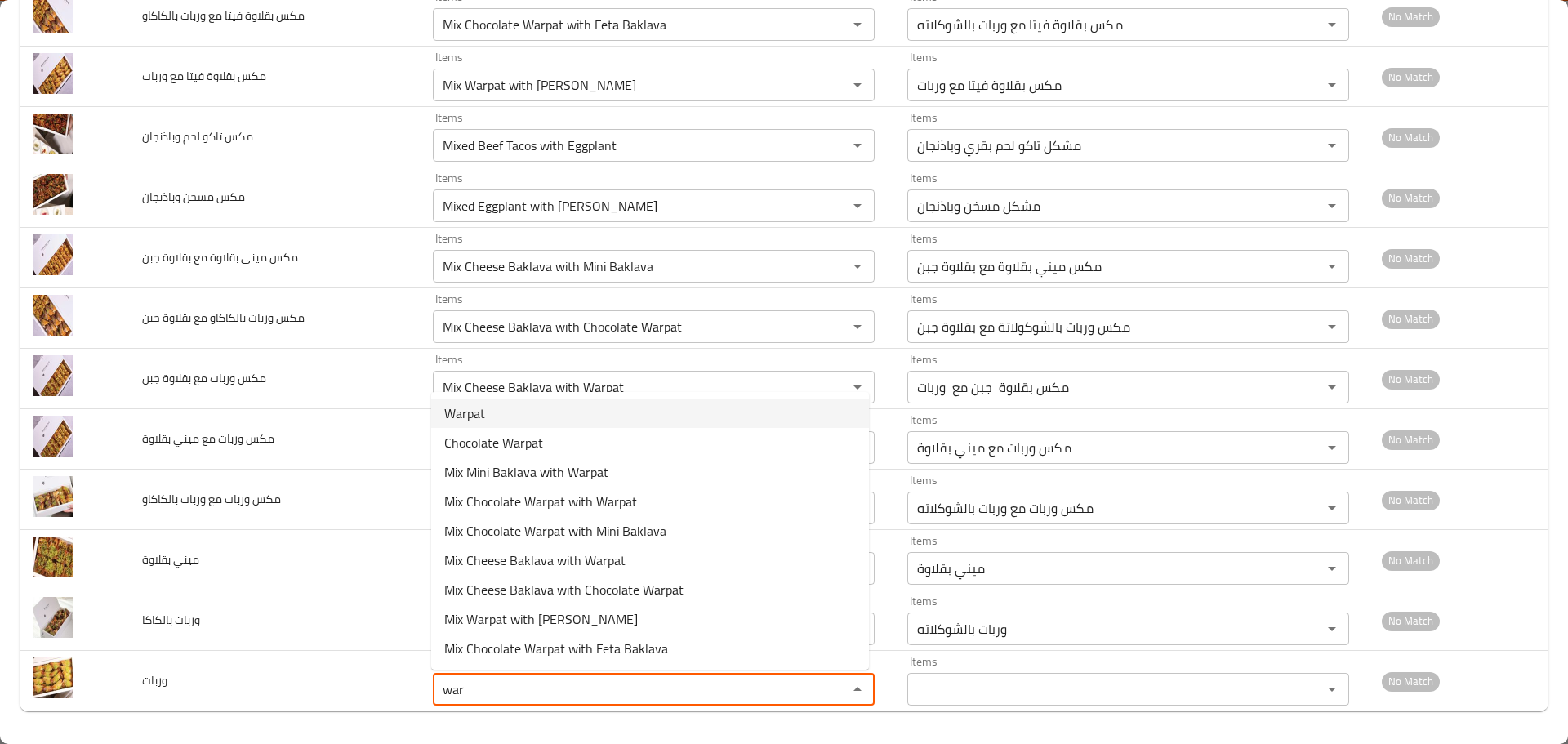
click at [463, 414] on span "Warpat" at bounding box center [465, 413] width 41 height 19
type input "Warpat"
type input "وربات"
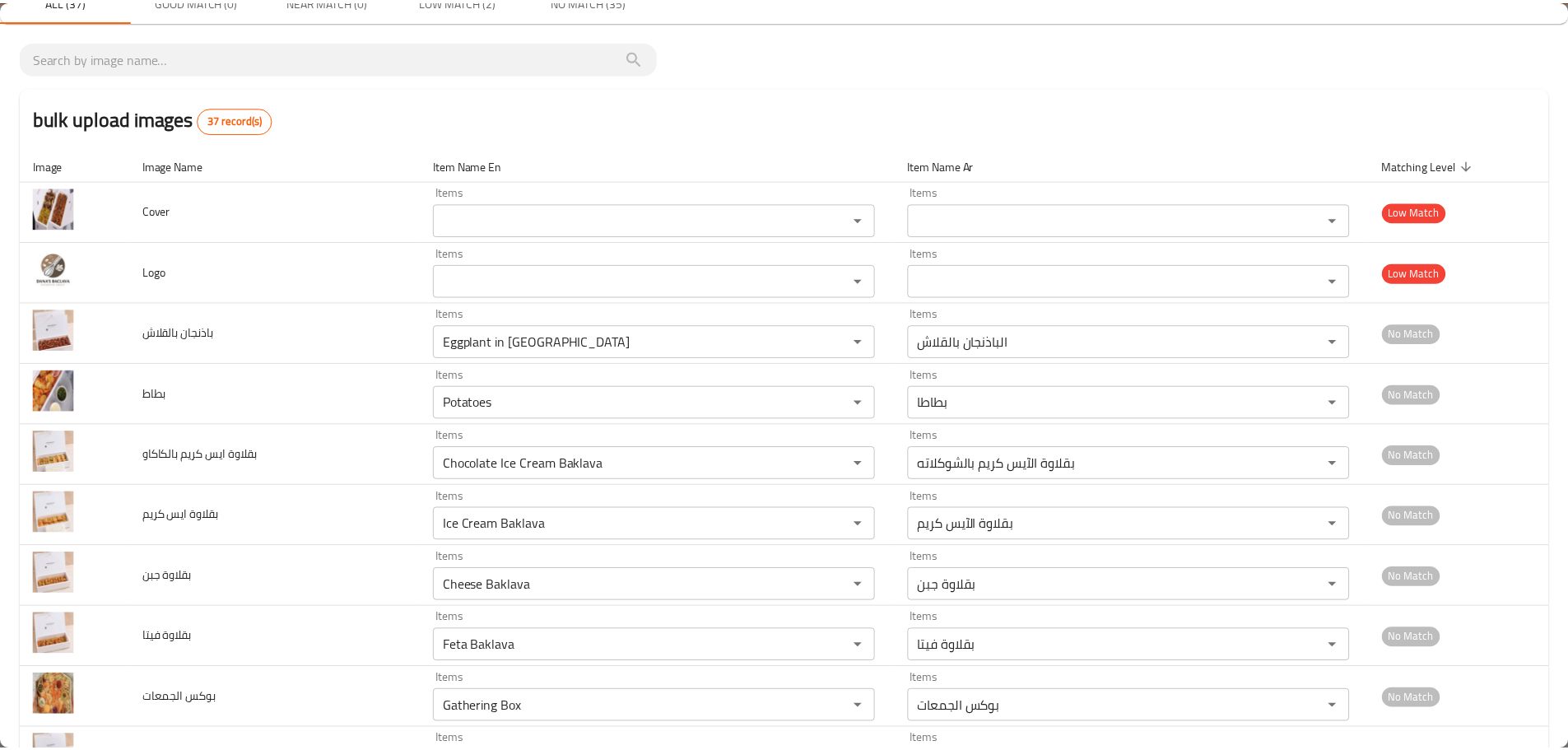
scroll to position [0, 0]
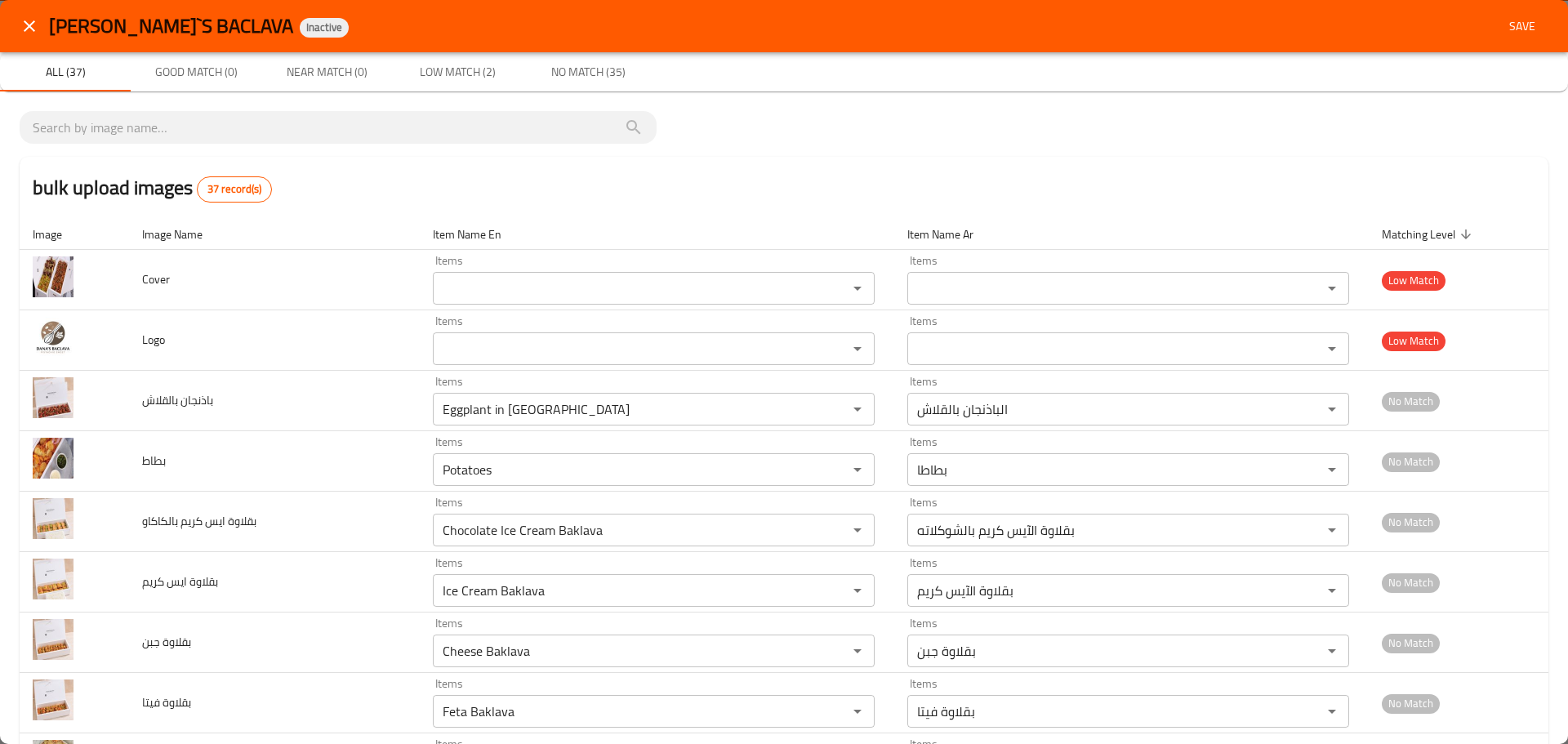
type input "Warpat"
click at [1511, 25] on span "Save" at bounding box center [1522, 26] width 39 height 20
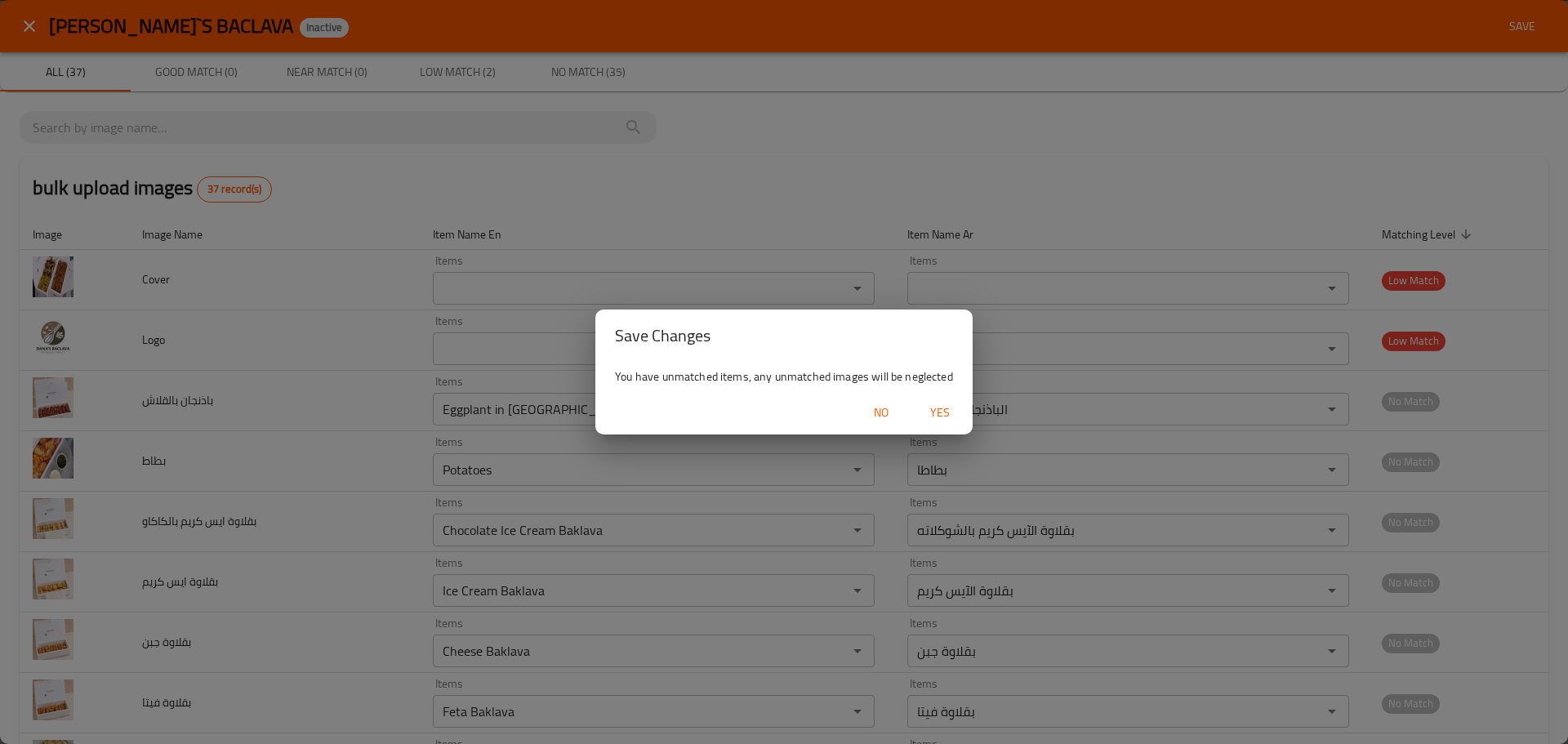
click at [943, 422] on span "Yes" at bounding box center [940, 413] width 39 height 20
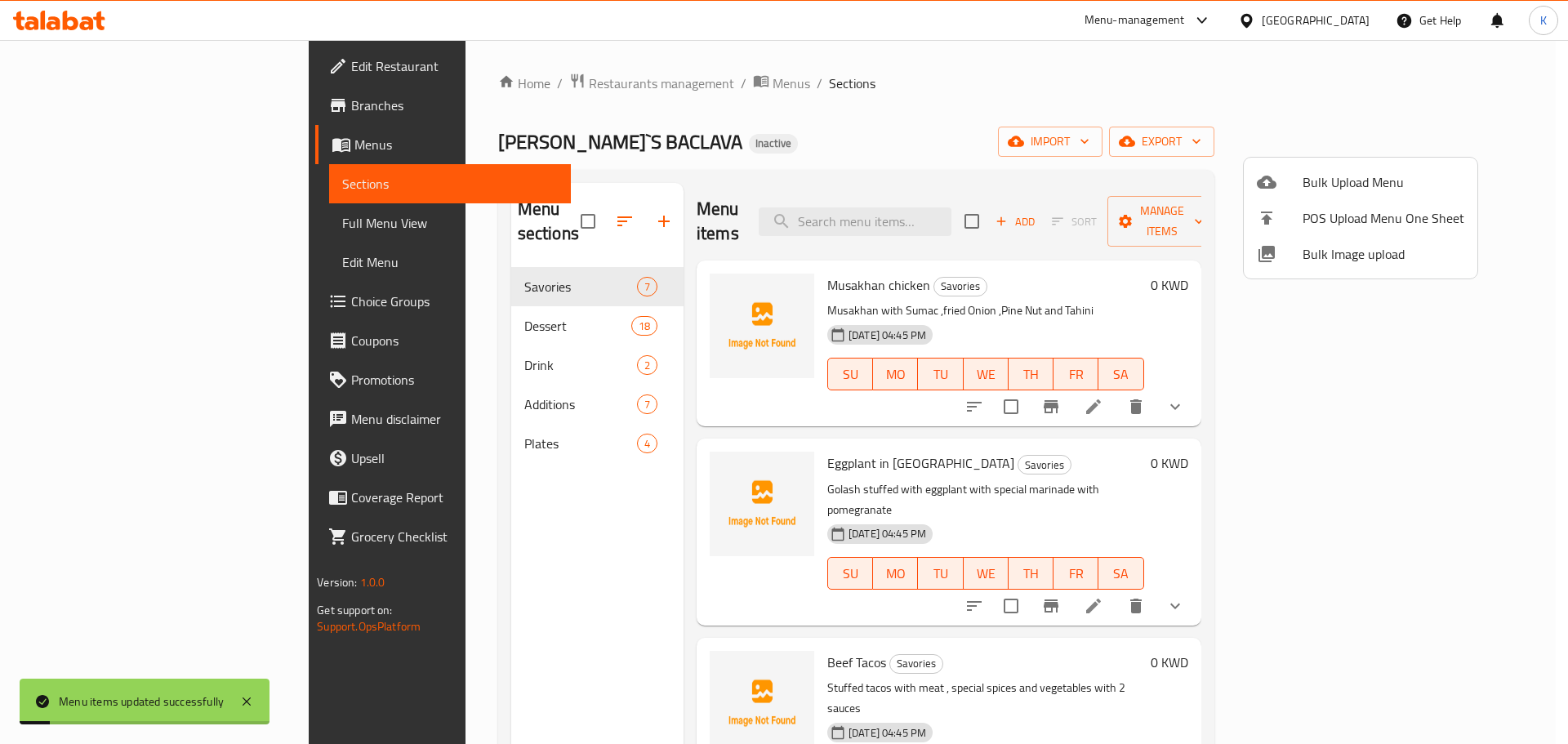
click at [117, 233] on div at bounding box center [784, 372] width 1568 height 744
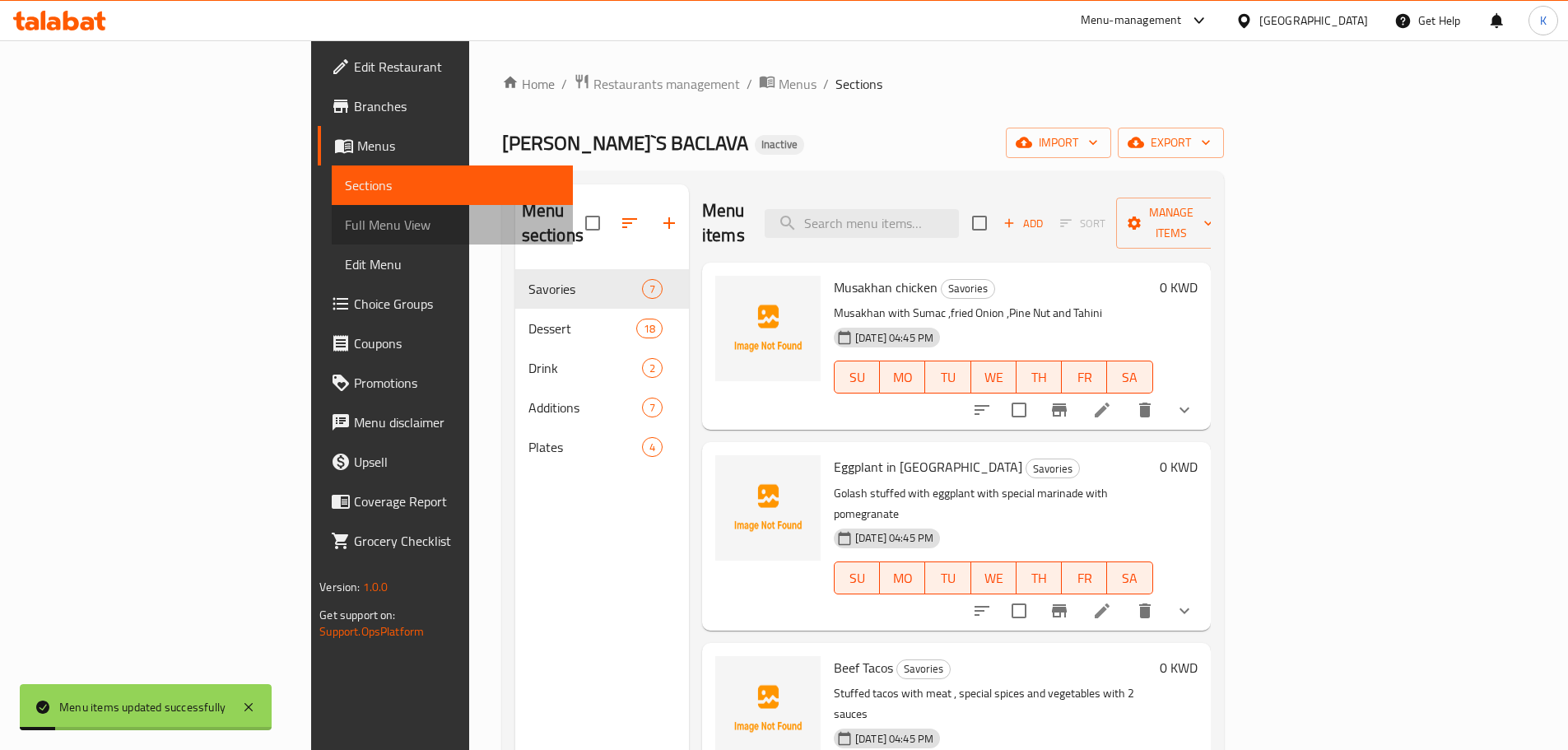
click at [332, 235] on link "Full Menu View" at bounding box center [452, 225] width 241 height 40
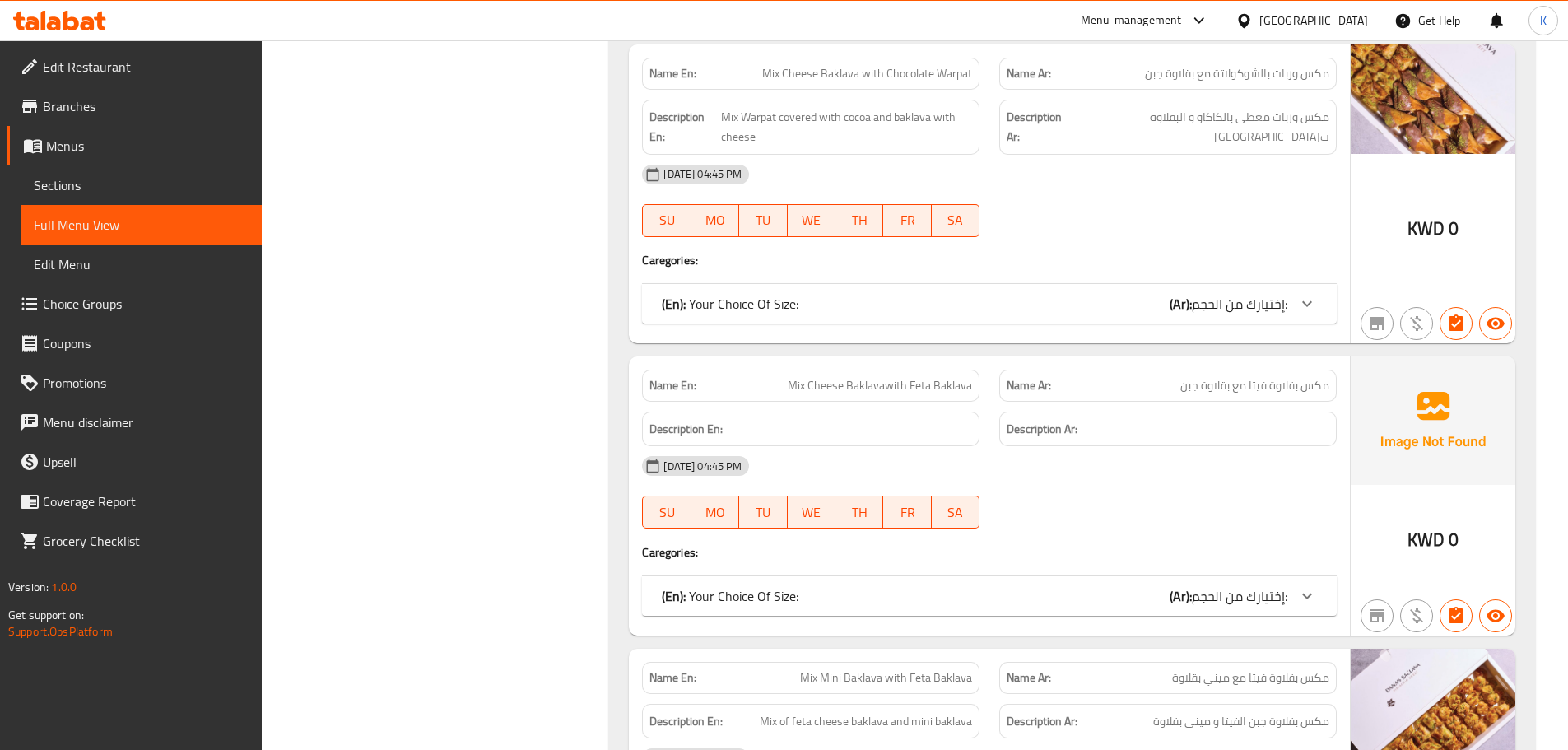
scroll to position [5337, 0]
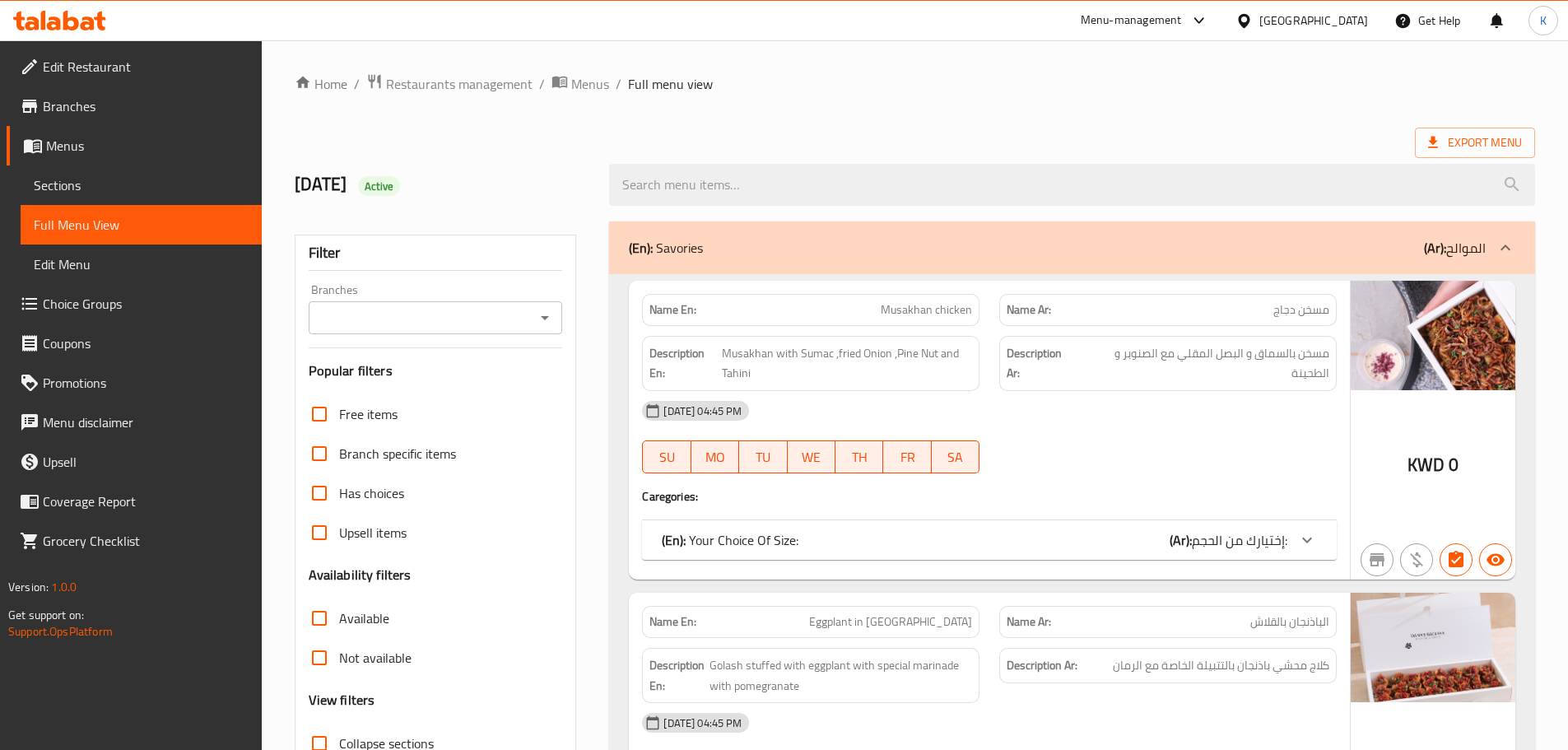
scroll to position [83, 0]
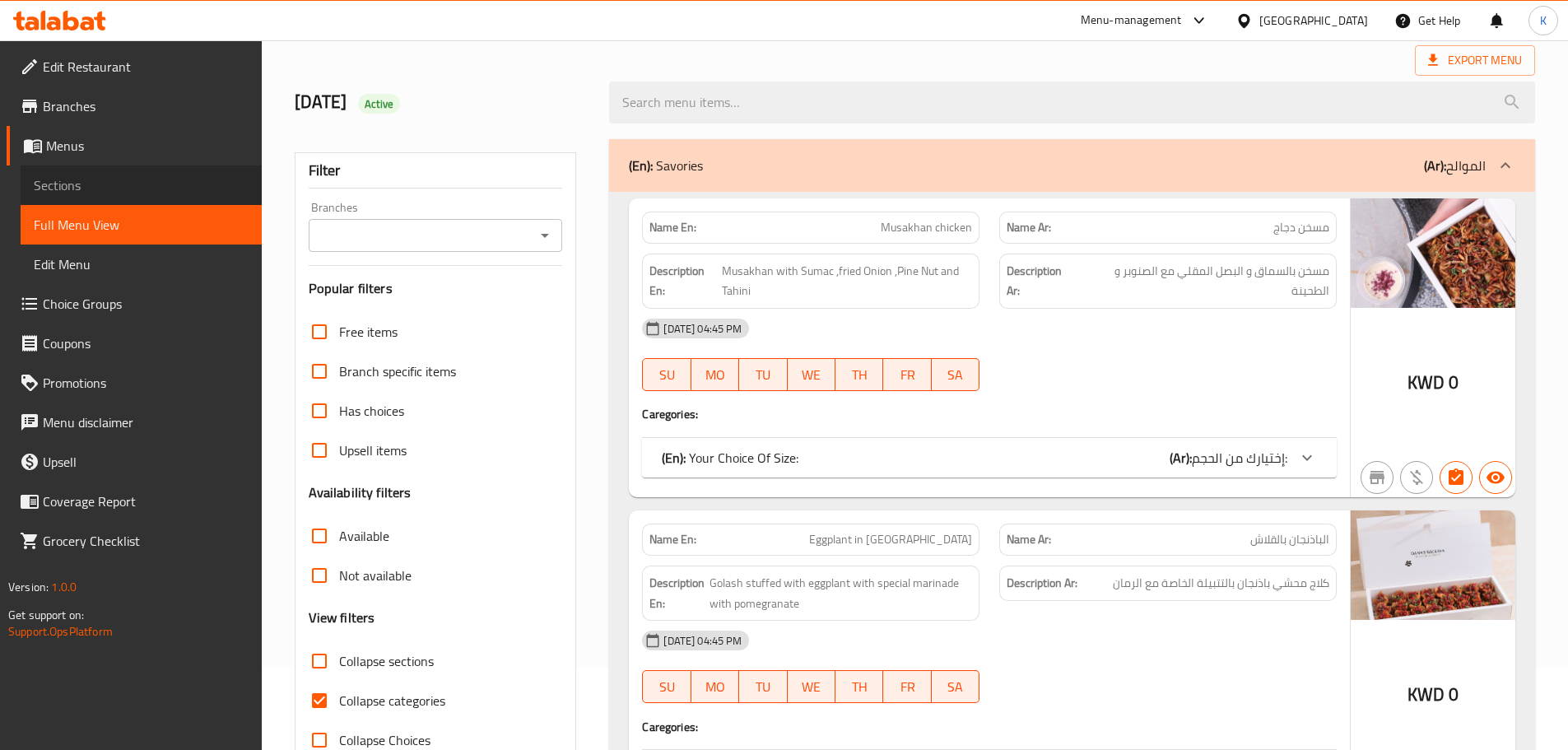
click at [80, 190] on span "Sections" at bounding box center [142, 185] width 215 height 19
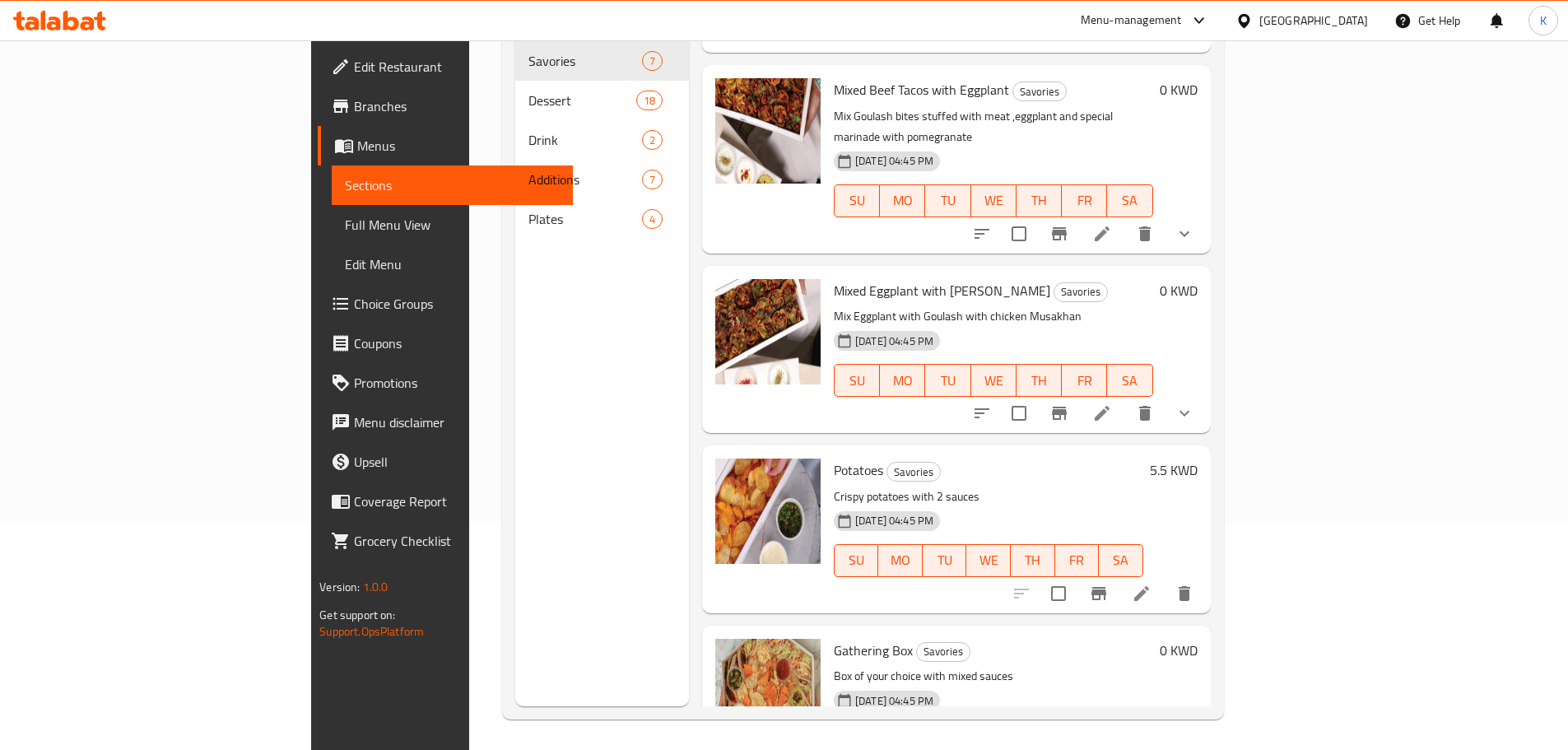
scroll to position [231, 0]
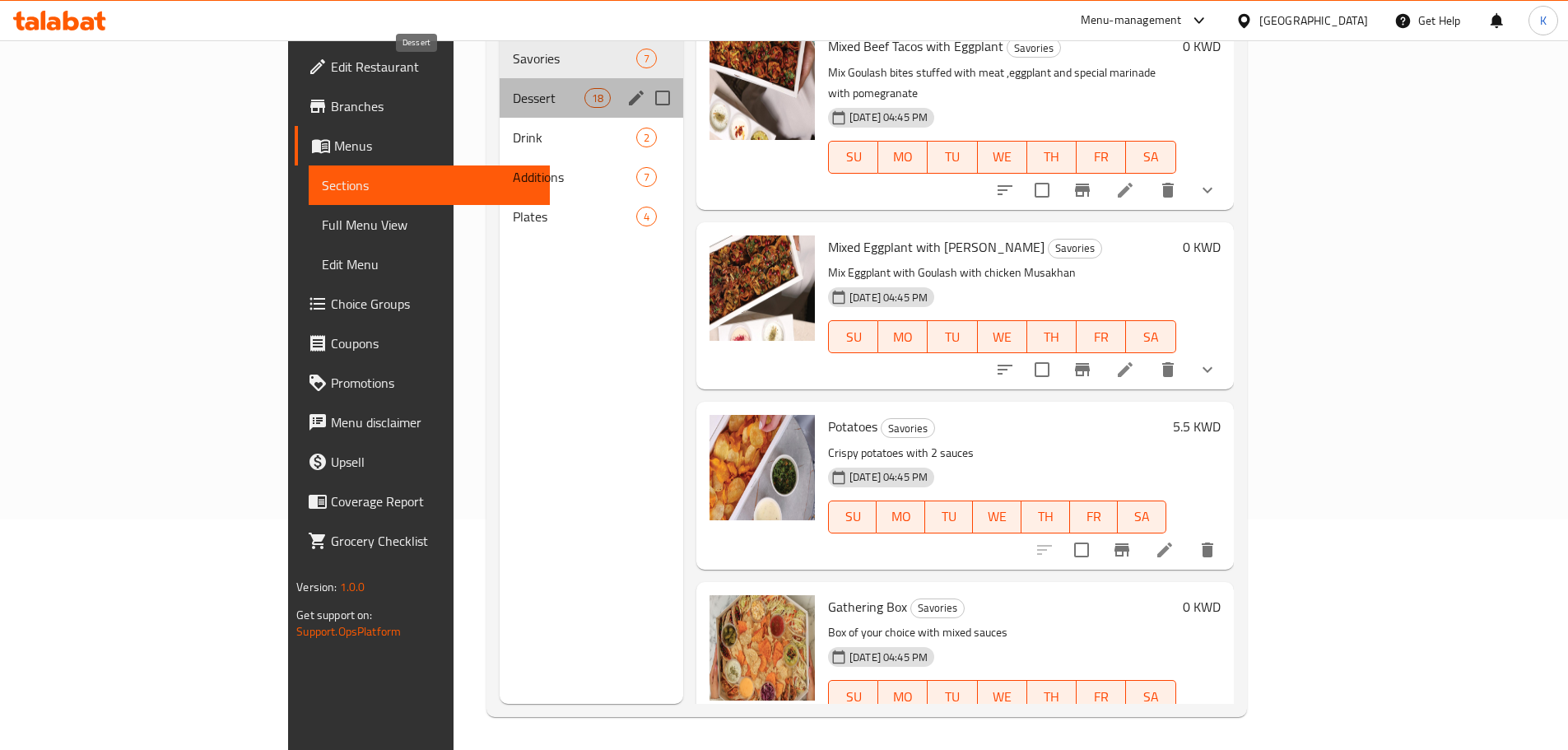
click at [513, 88] on span "Dessert" at bounding box center [549, 98] width 72 height 19
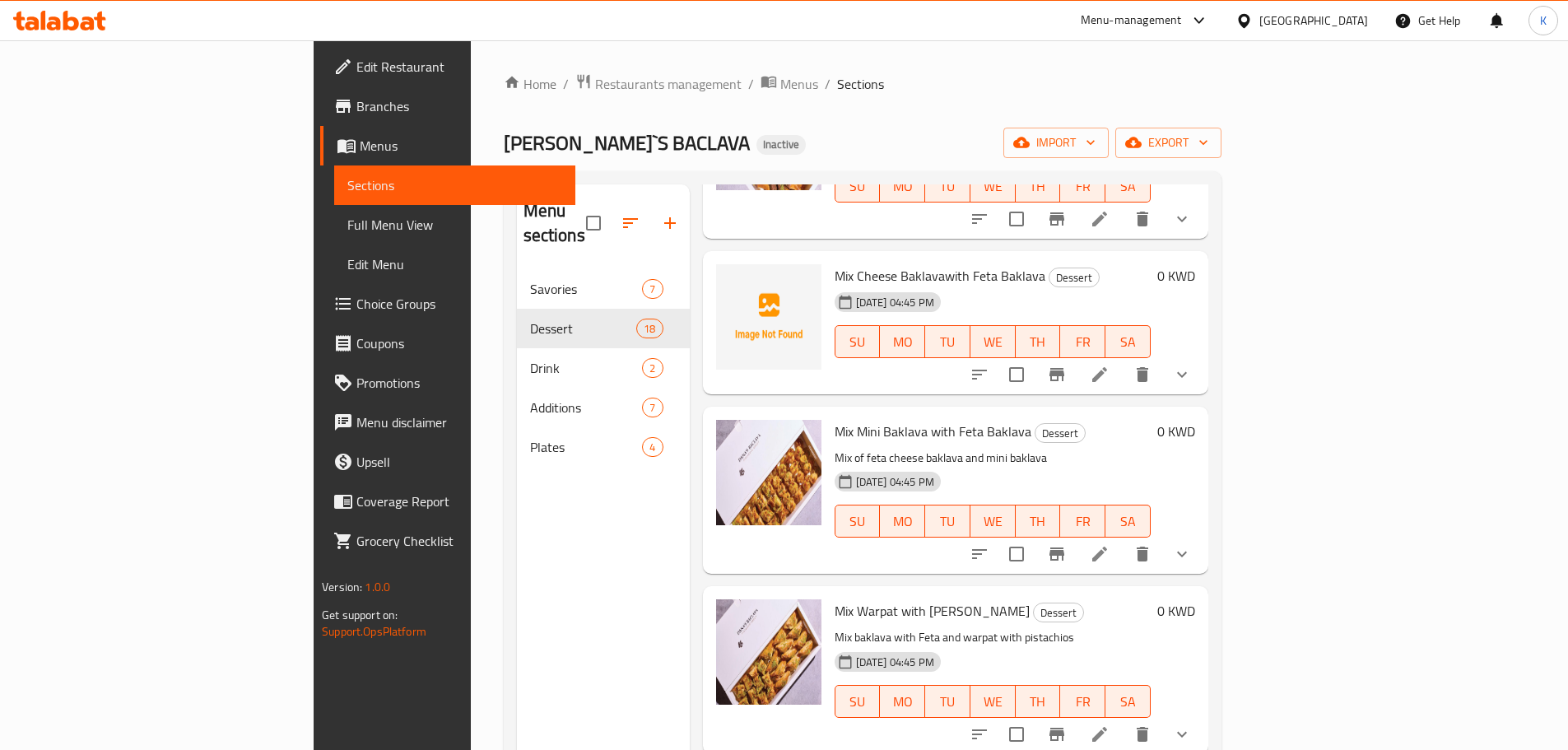
scroll to position [1812, 0]
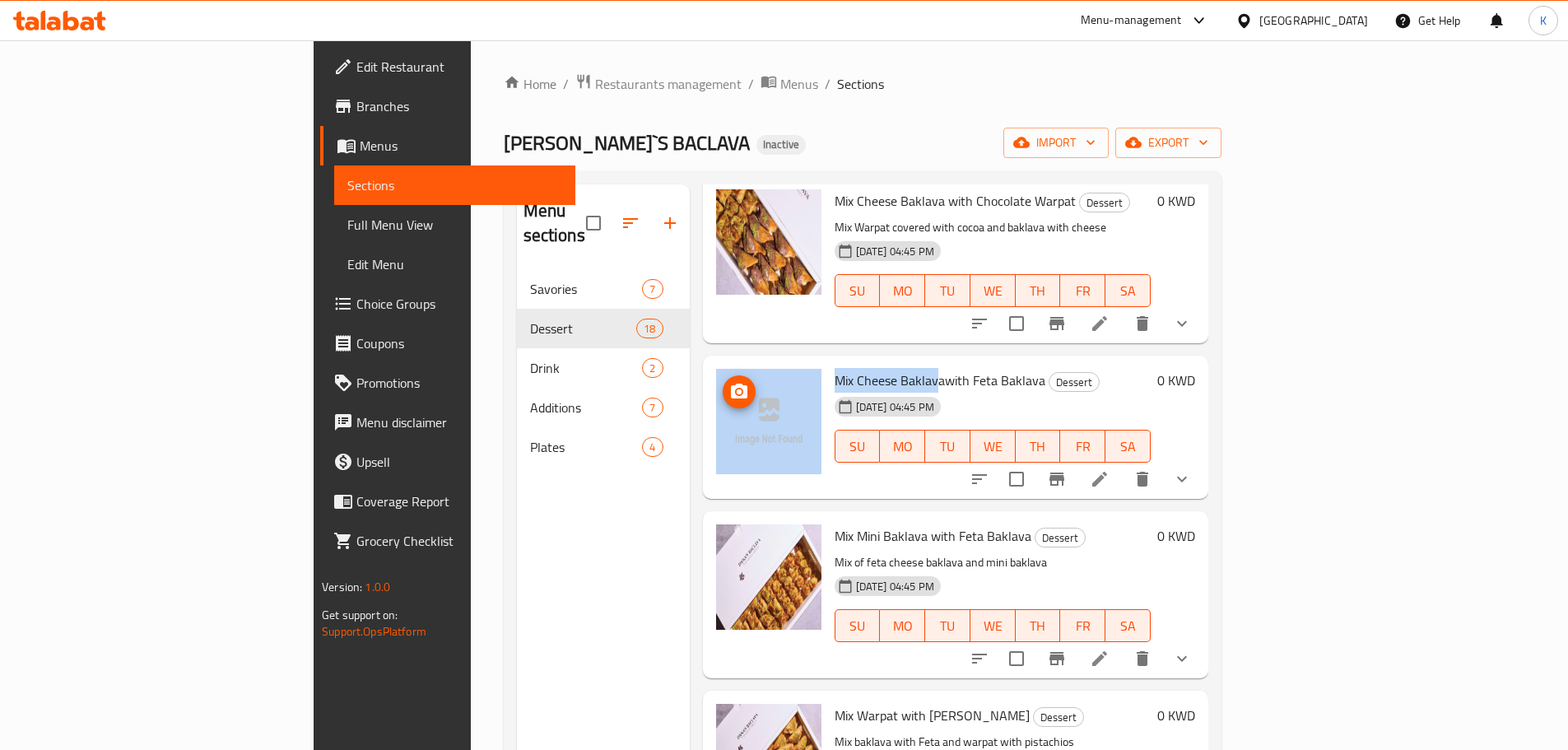
drag, startPoint x: 860, startPoint y: 352, endPoint x: 719, endPoint y: 348, distance: 141.1
click at [719, 363] on div "Mix Cheese Baklavawith Feta Baklava Dessert 12-10-2025 04:45 PM SU MO TU WE TH …" at bounding box center [955, 427] width 492 height 130
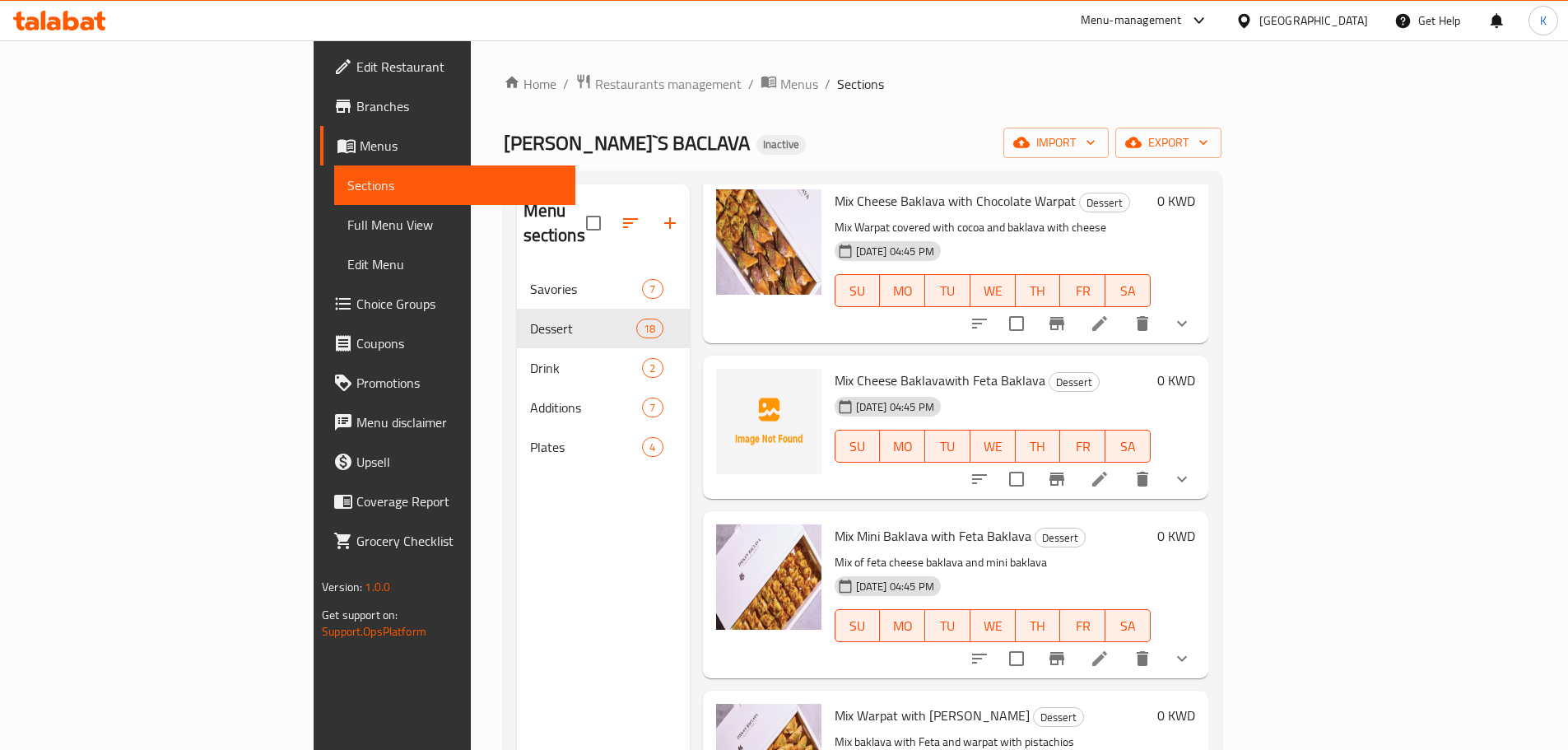
click at [868, 368] on span "Mix Cheese Baklavawith Feta Baklava" at bounding box center [940, 380] width 211 height 25
click at [866, 368] on span "Mix Cheese Baklavawith Feta Baklava" at bounding box center [940, 380] width 211 height 25
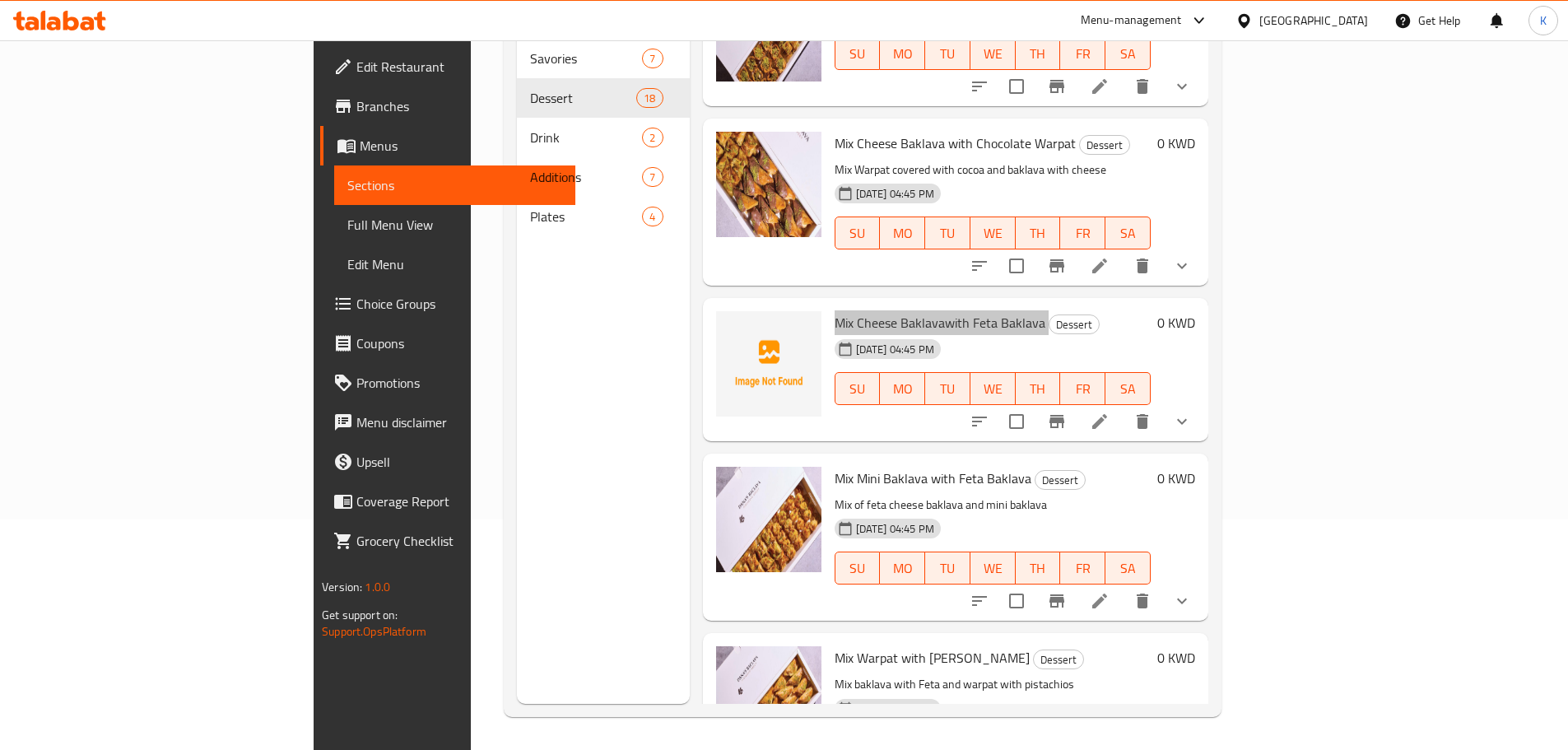
scroll to position [1558, 0]
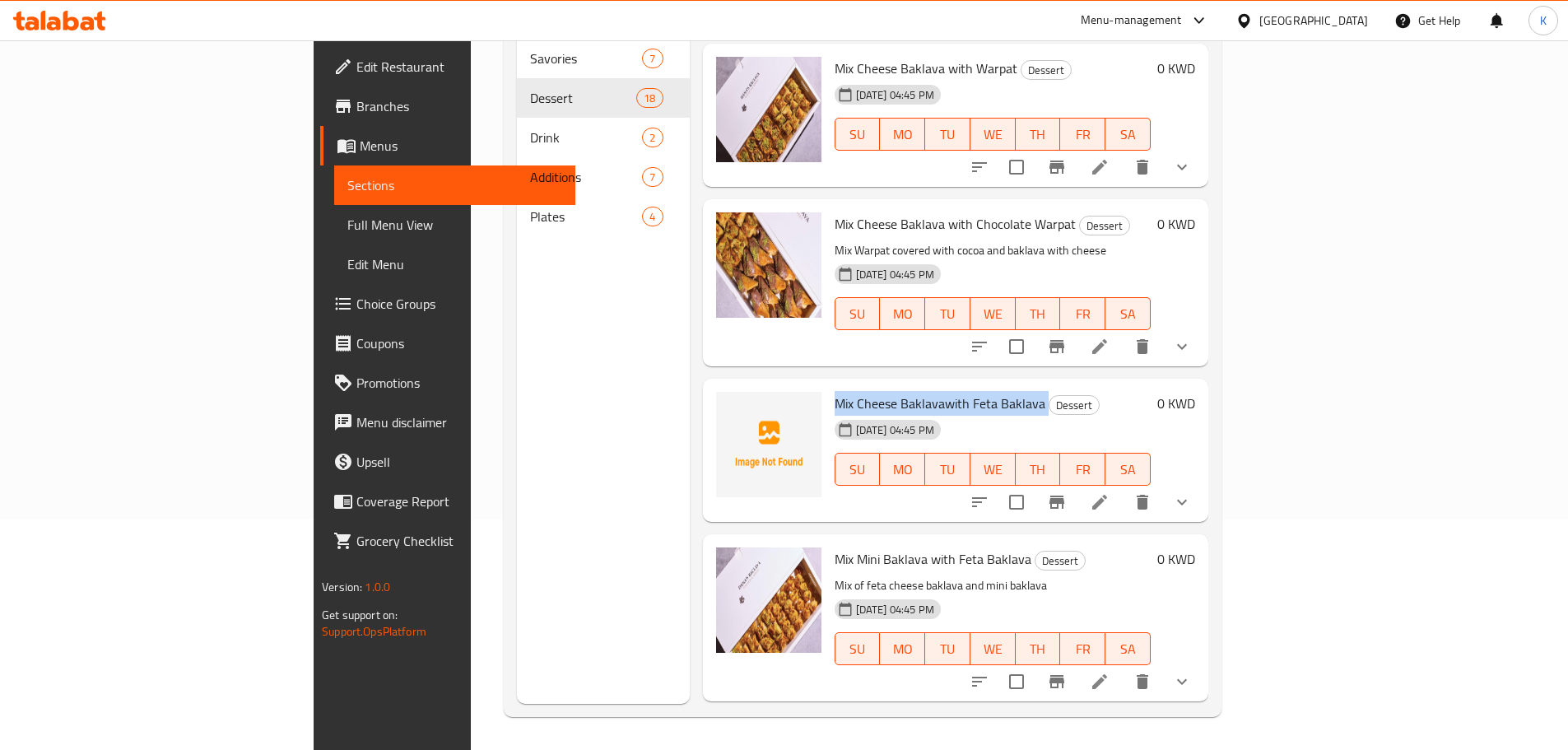
click at [943, 391] on span "Mix Cheese Baklavawith Feta Baklava" at bounding box center [940, 403] width 211 height 25
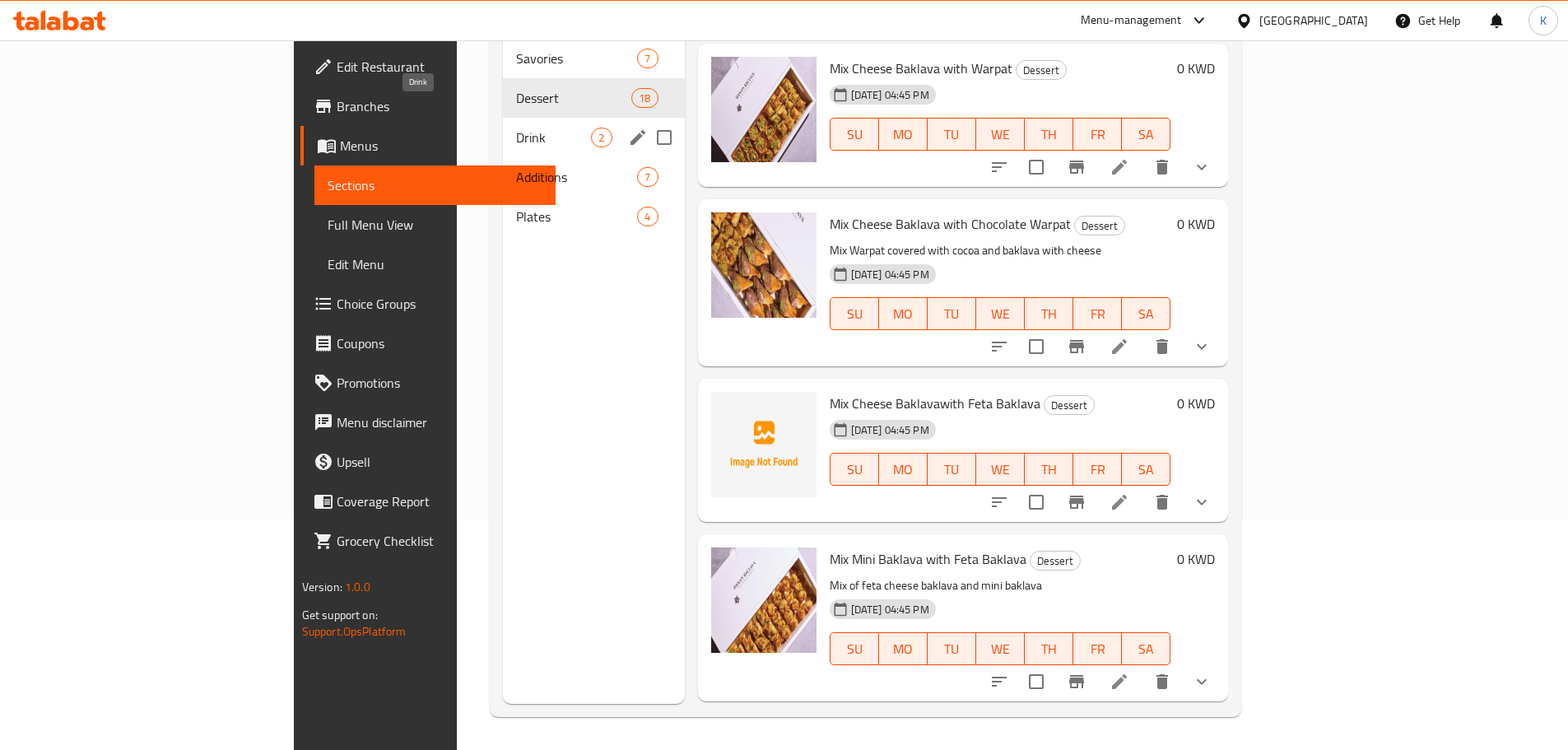
click at [516, 128] on span "Drink" at bounding box center [553, 137] width 74 height 19
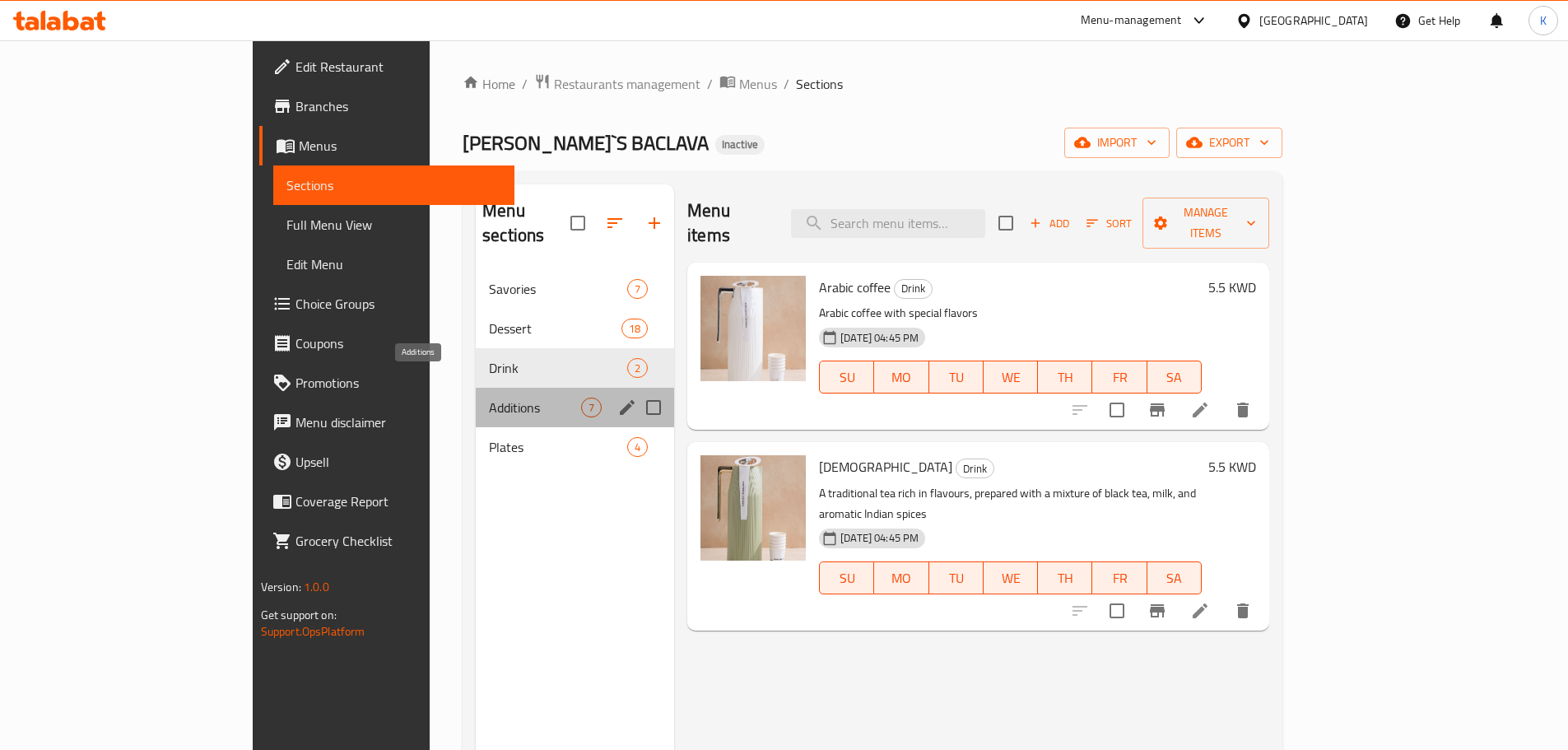
click at [489, 398] on span "Additions" at bounding box center [535, 407] width 92 height 19
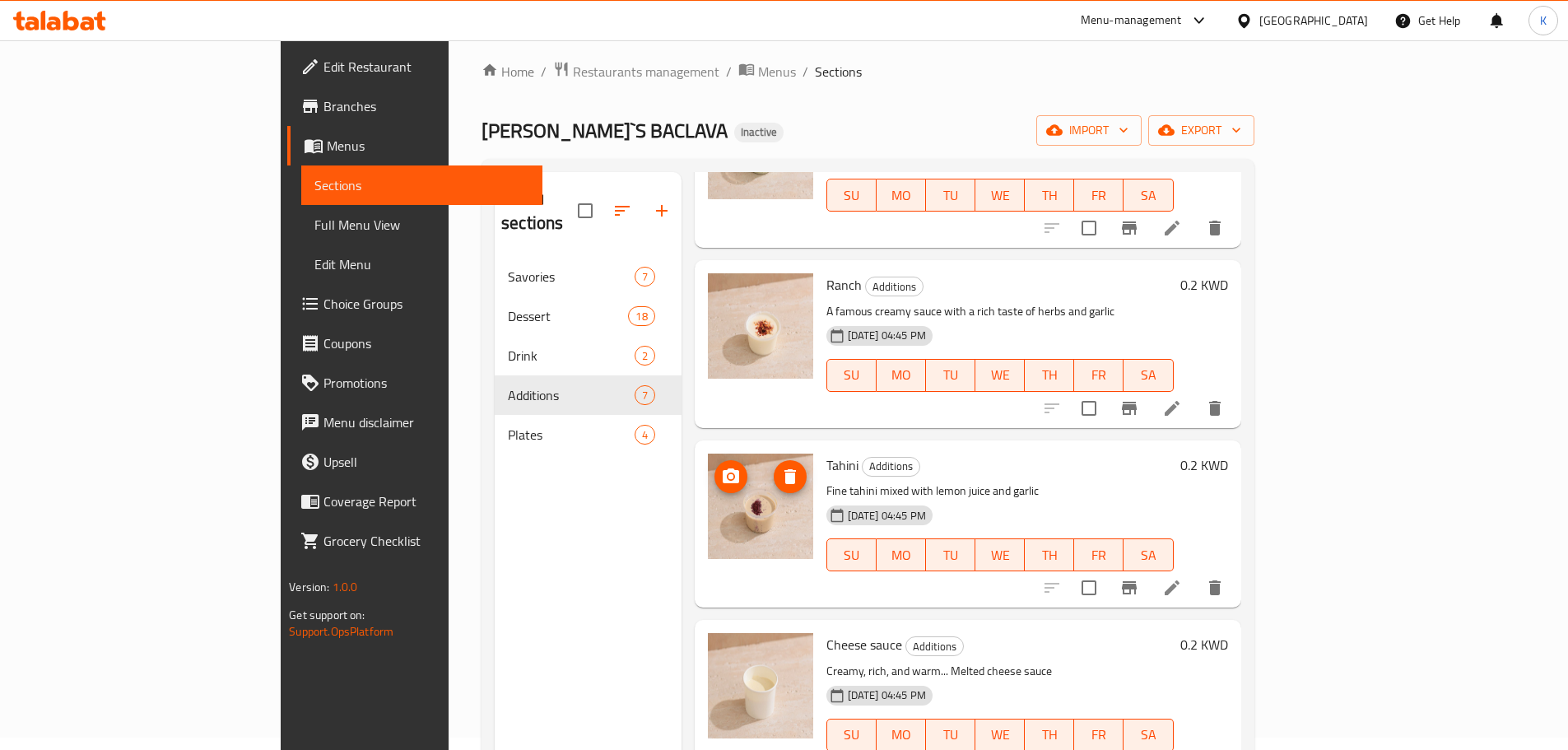
scroll to position [231, 0]
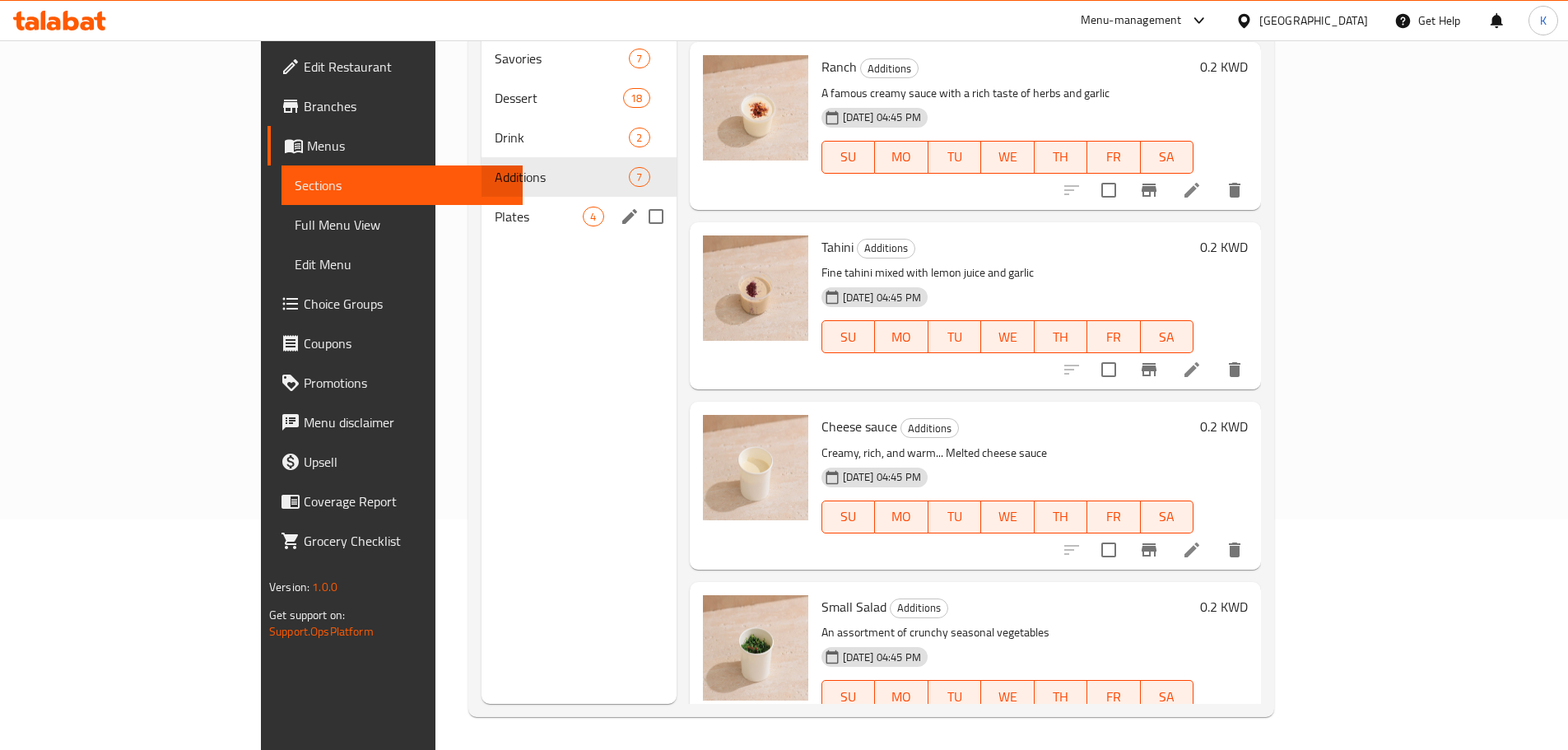
click at [495, 207] on span "Plates" at bounding box center [539, 216] width 89 height 19
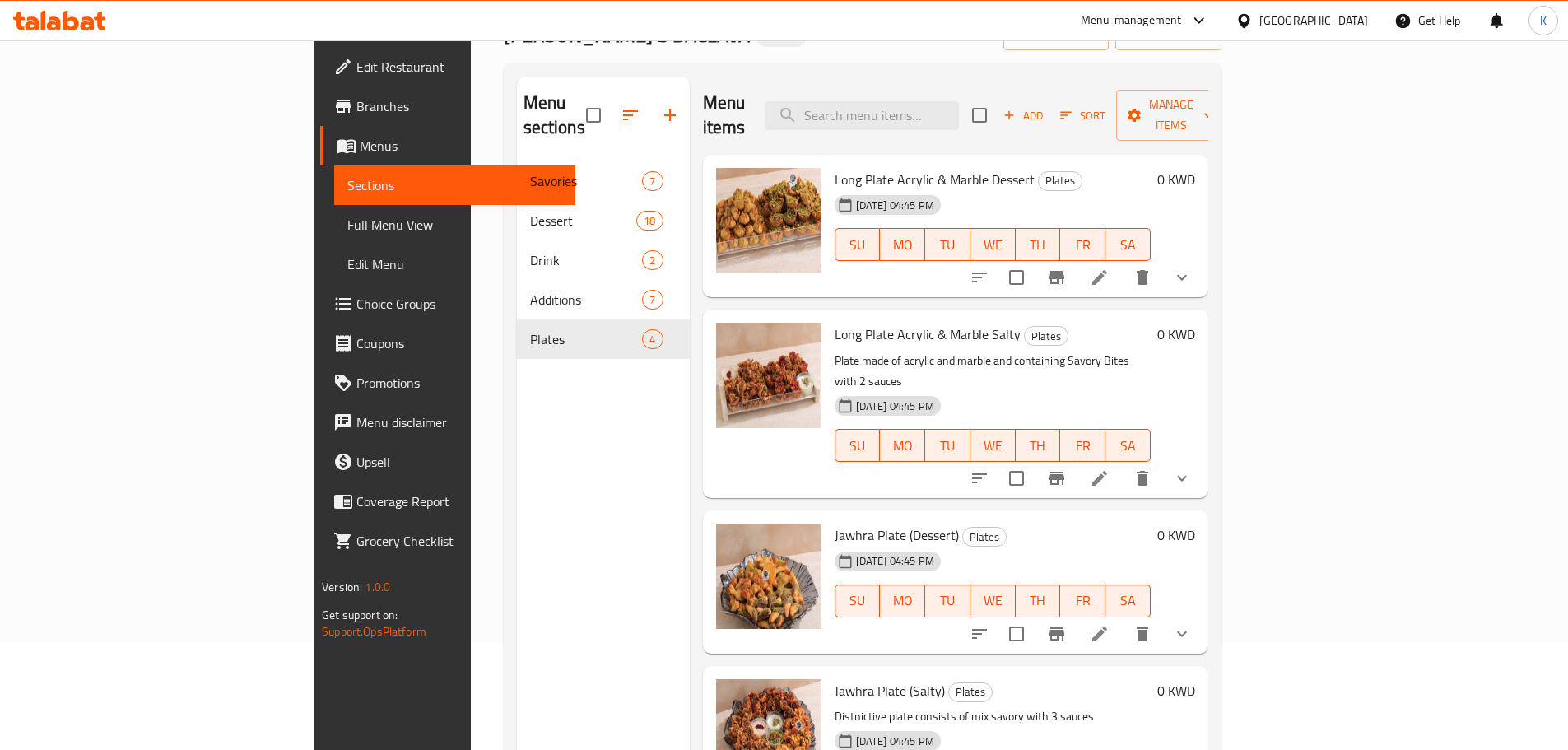
scroll to position [231, 0]
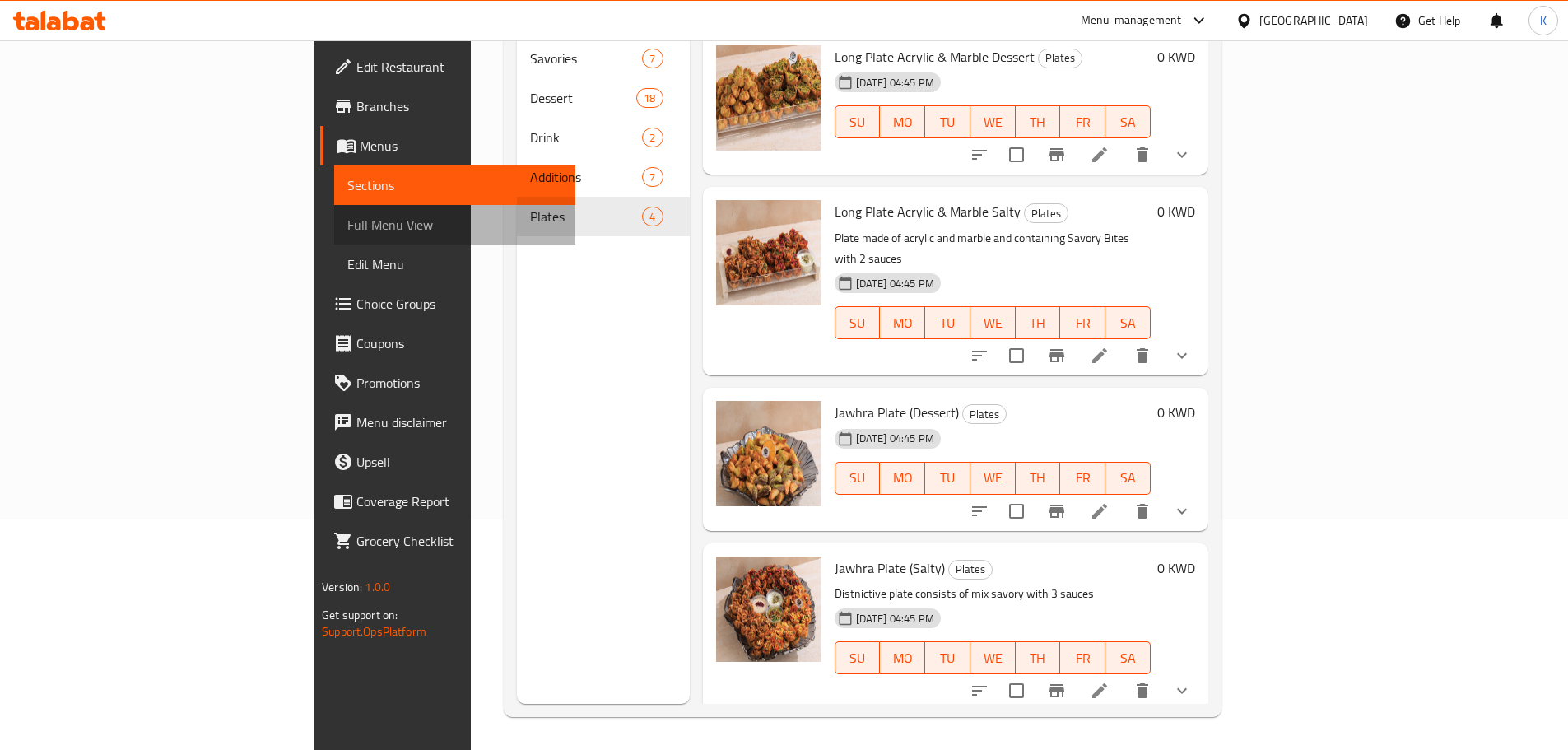
click at [348, 225] on span "Full Menu View" at bounding box center [455, 225] width 215 height 19
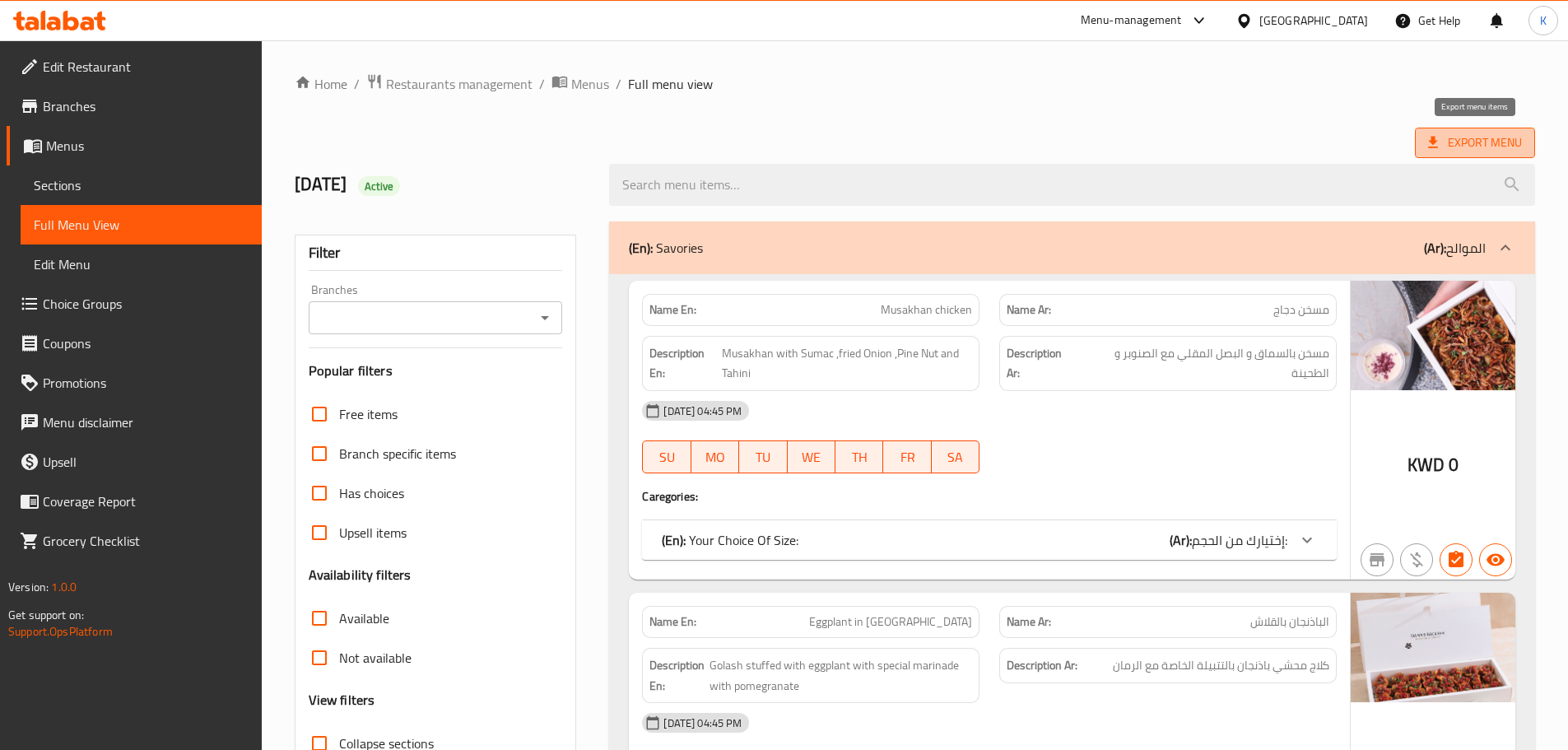
click at [1462, 152] on span "Export Menu" at bounding box center [1475, 143] width 94 height 20
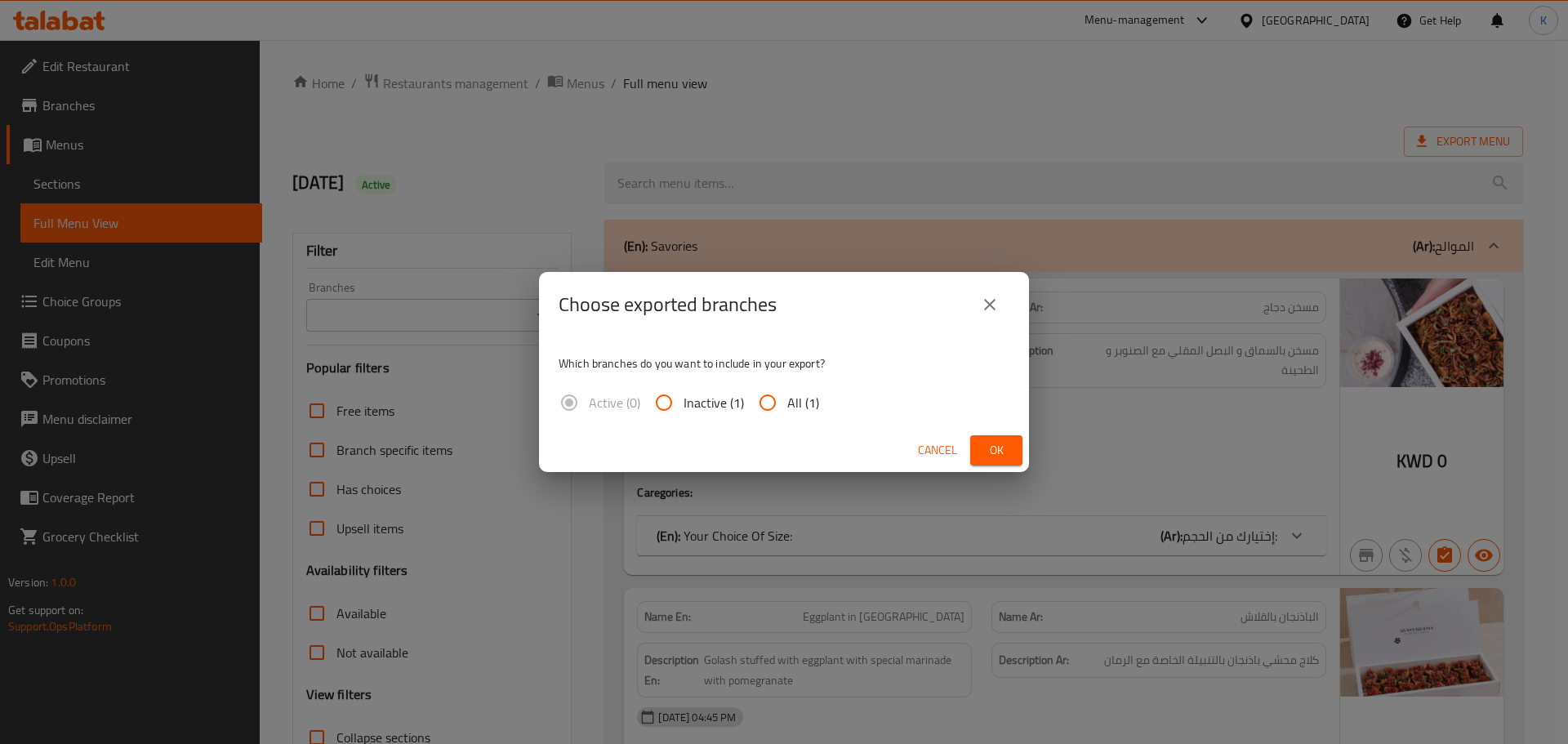
click at [789, 399] on span "All (1)" at bounding box center [803, 402] width 32 height 19
click at [788, 399] on input "All (1)" at bounding box center [768, 403] width 39 height 39
radio input "true"
click at [1008, 454] on span "Ok" at bounding box center [997, 450] width 26 height 20
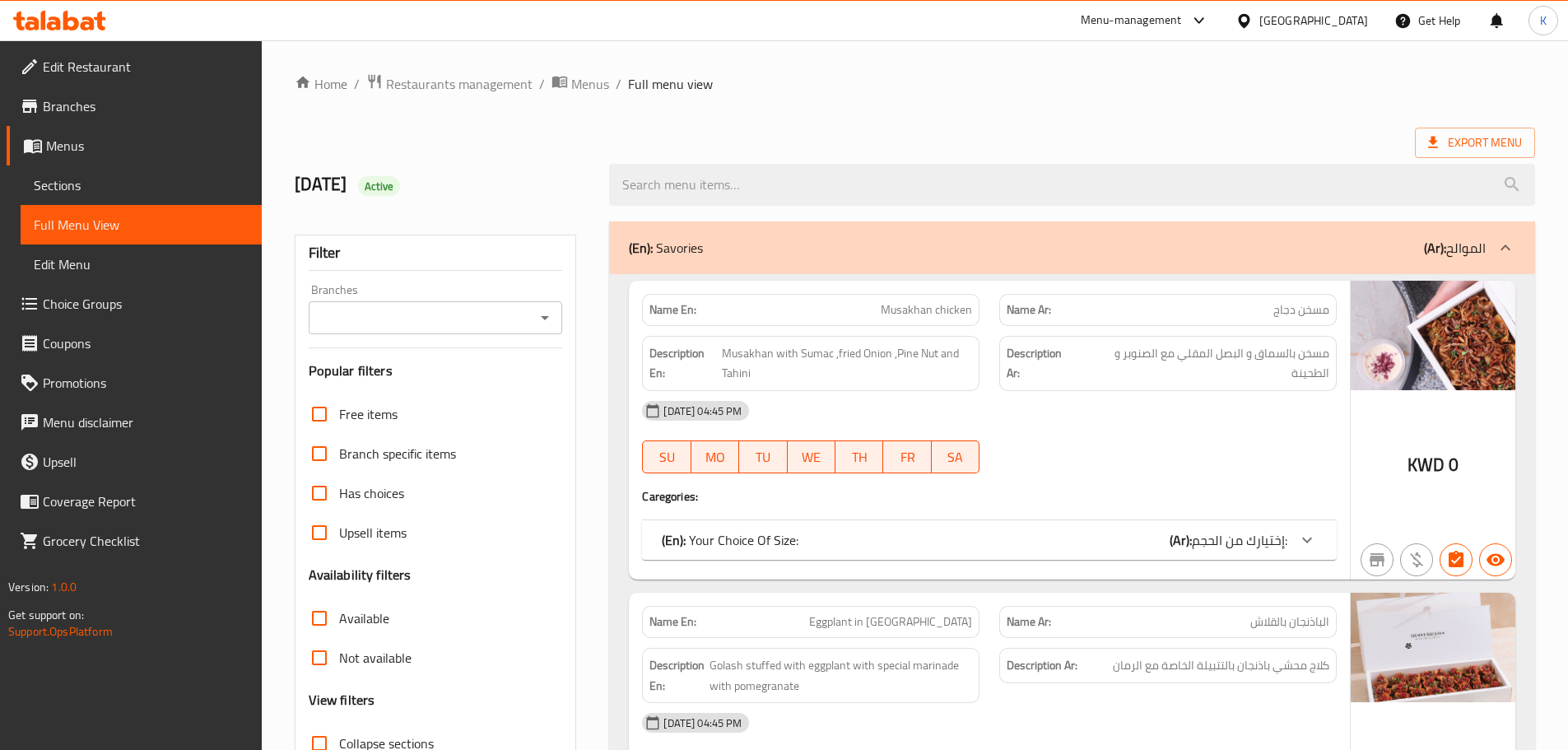
click at [1126, 140] on div "Export Menu" at bounding box center [914, 143] width 1241 height 30
click at [62, 9] on div at bounding box center [60, 20] width 120 height 33
click at [75, 16] on icon at bounding box center [59, 20] width 93 height 19
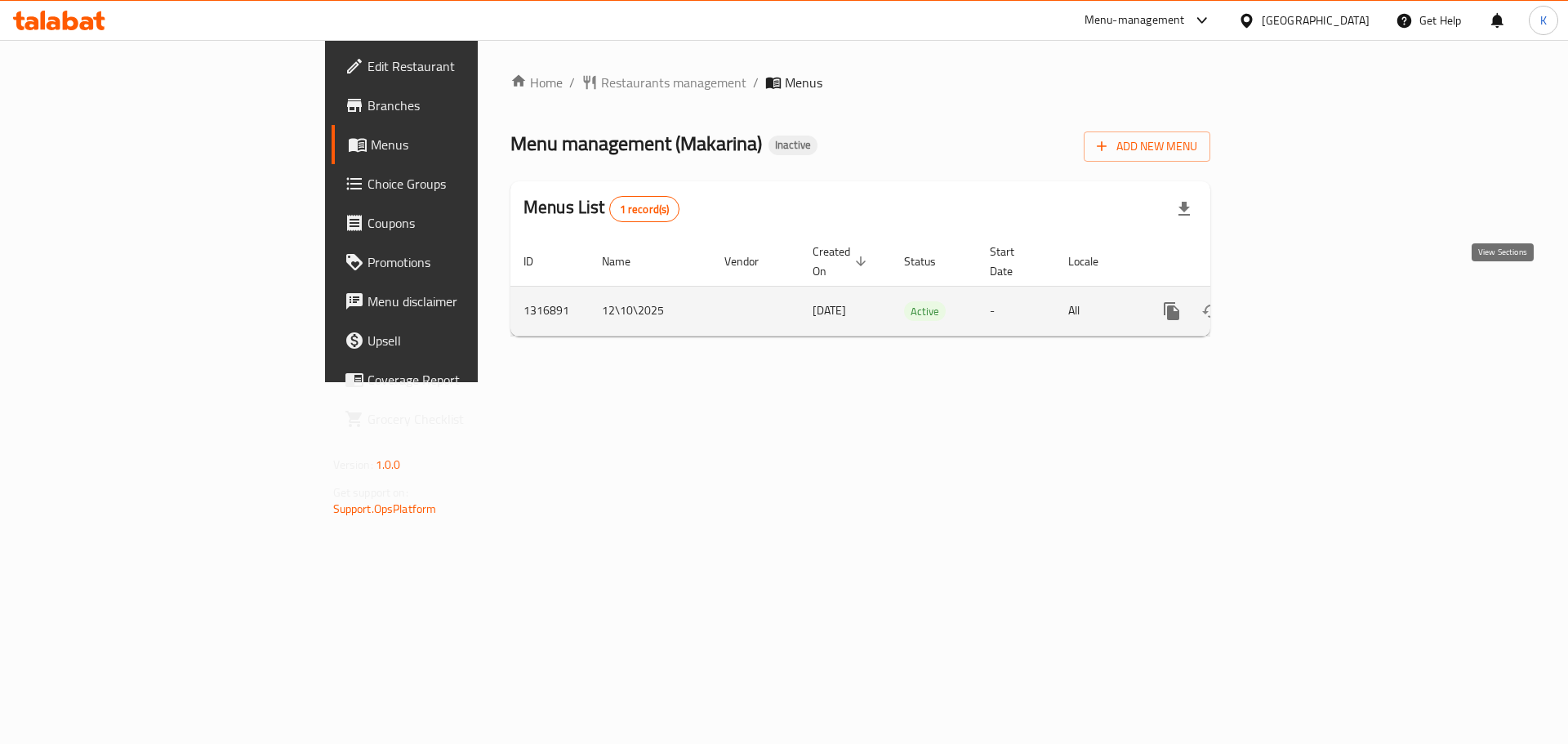
click at [1297, 304] on icon "enhanced table" at bounding box center [1290, 311] width 15 height 15
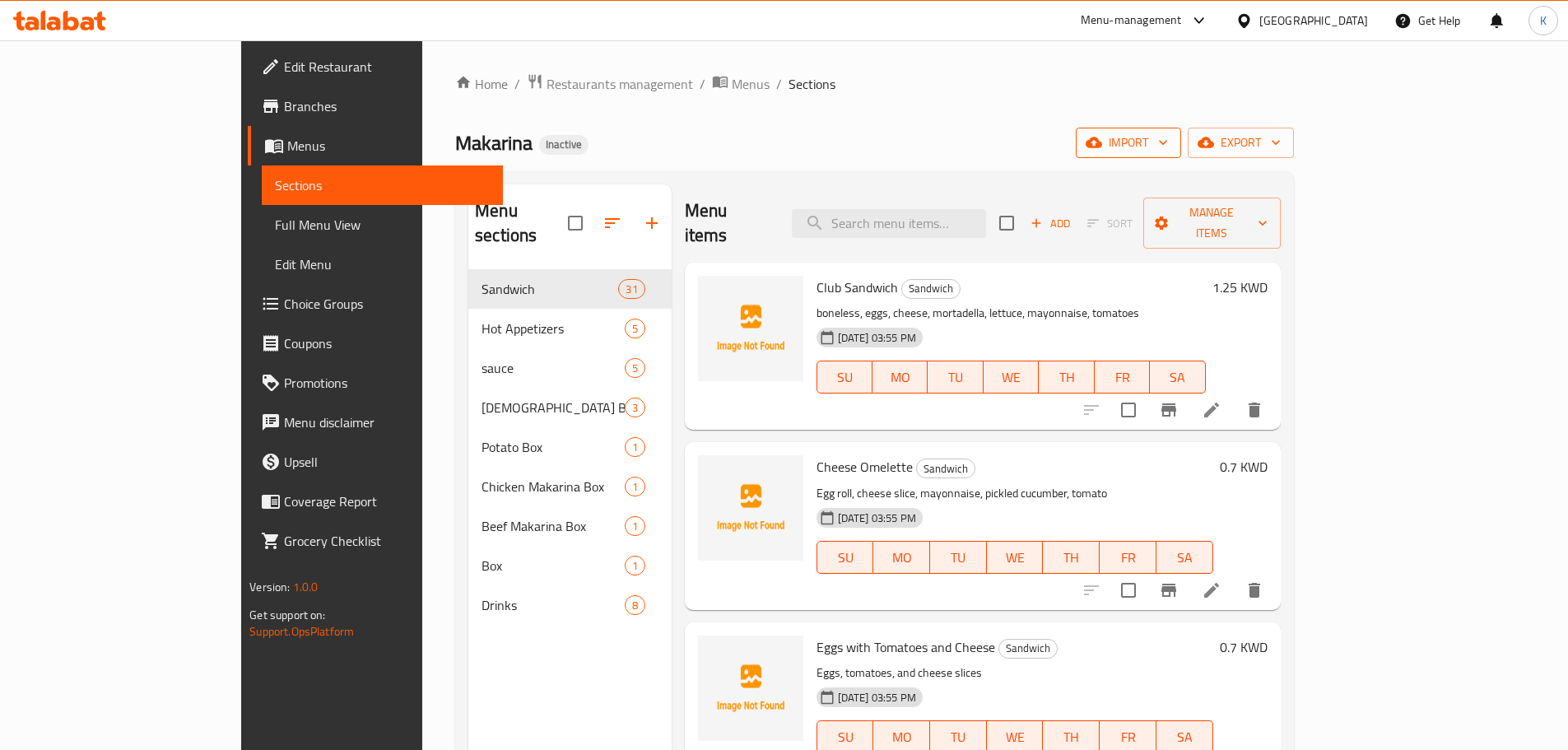
click at [1168, 137] on span "import" at bounding box center [1128, 143] width 79 height 20
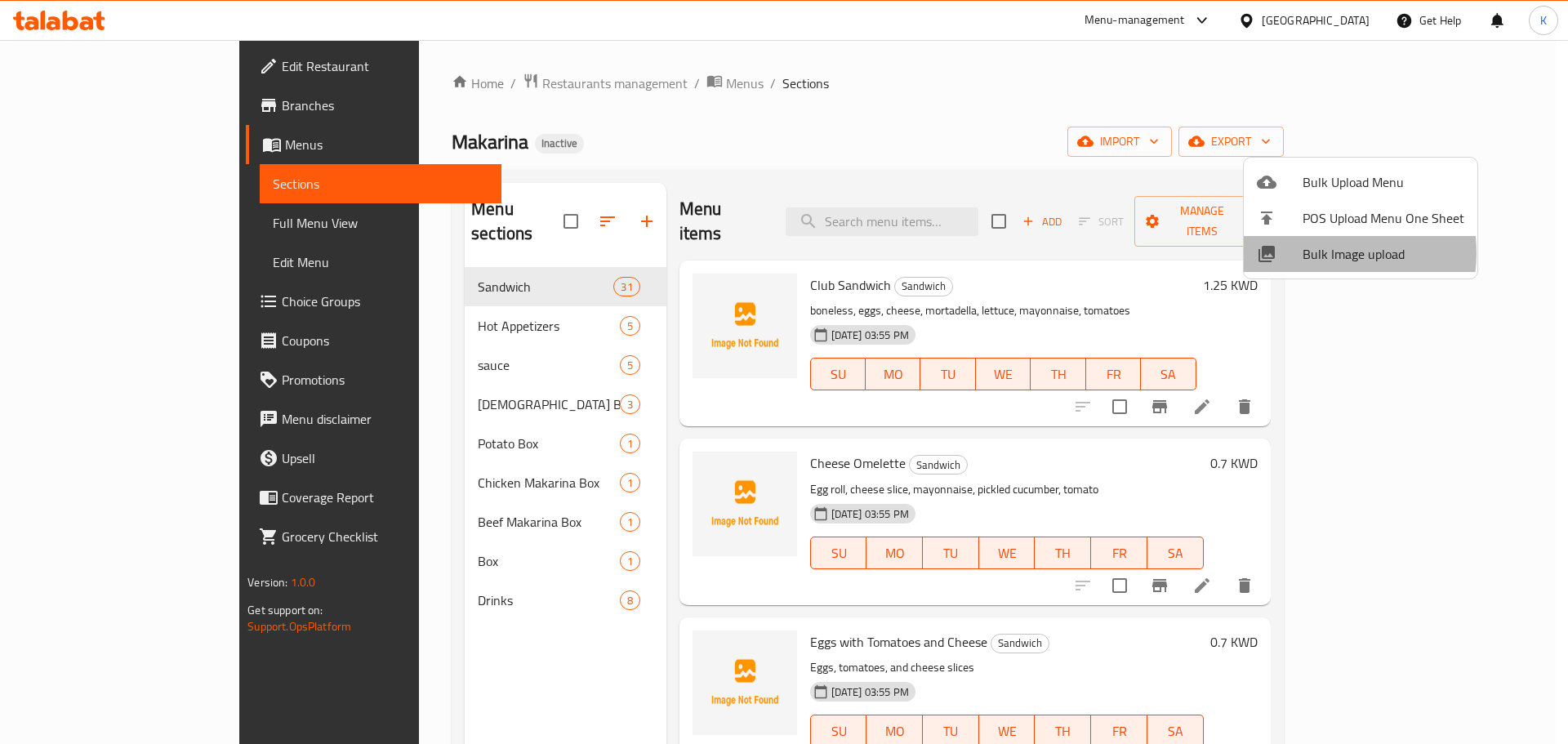
click at [1311, 253] on span "Bulk Image upload" at bounding box center [1384, 254] width 162 height 19
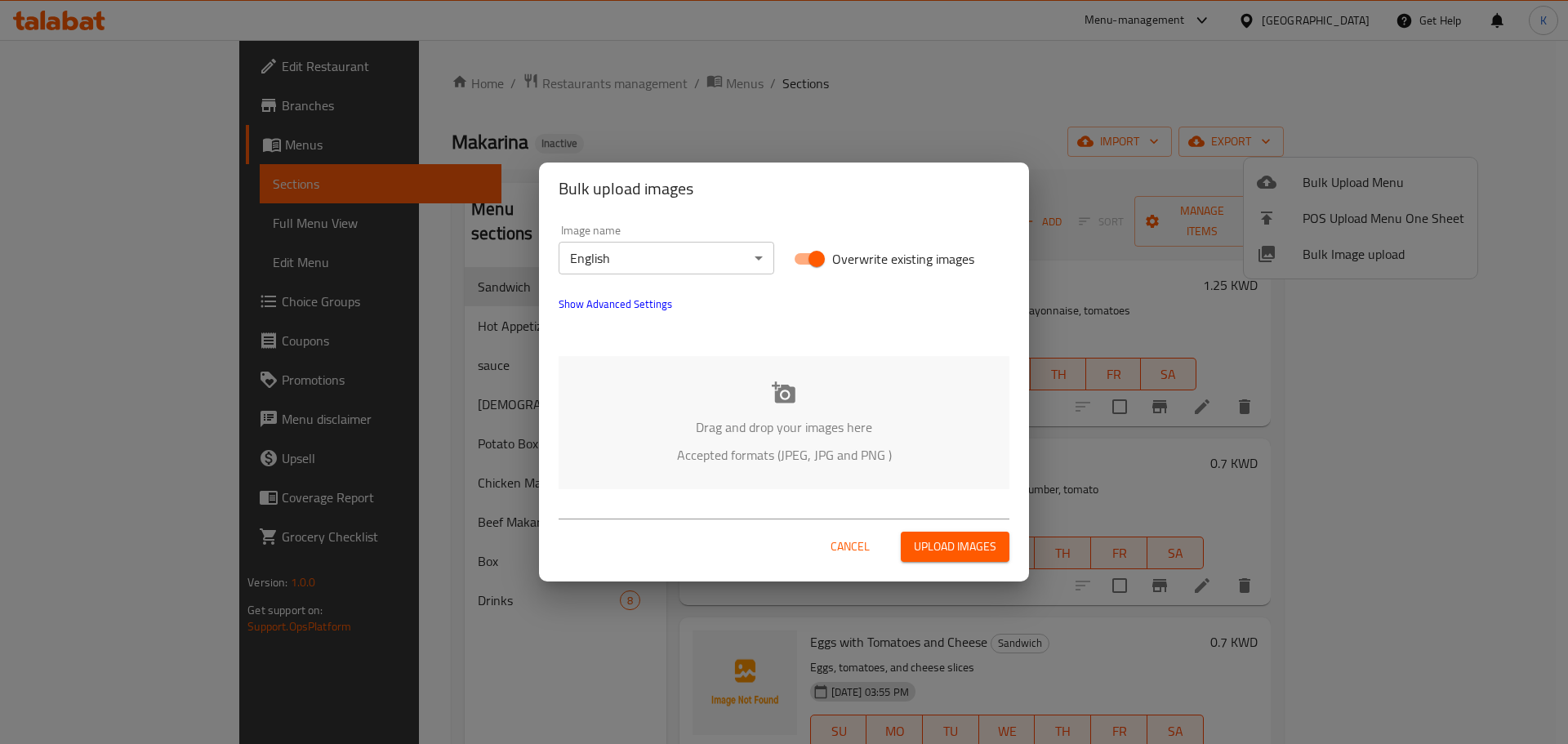
click at [826, 393] on div "Drag and drop your images here Accepted formats (JPEG, JPG and PNG )" at bounding box center [784, 423] width 451 height 133
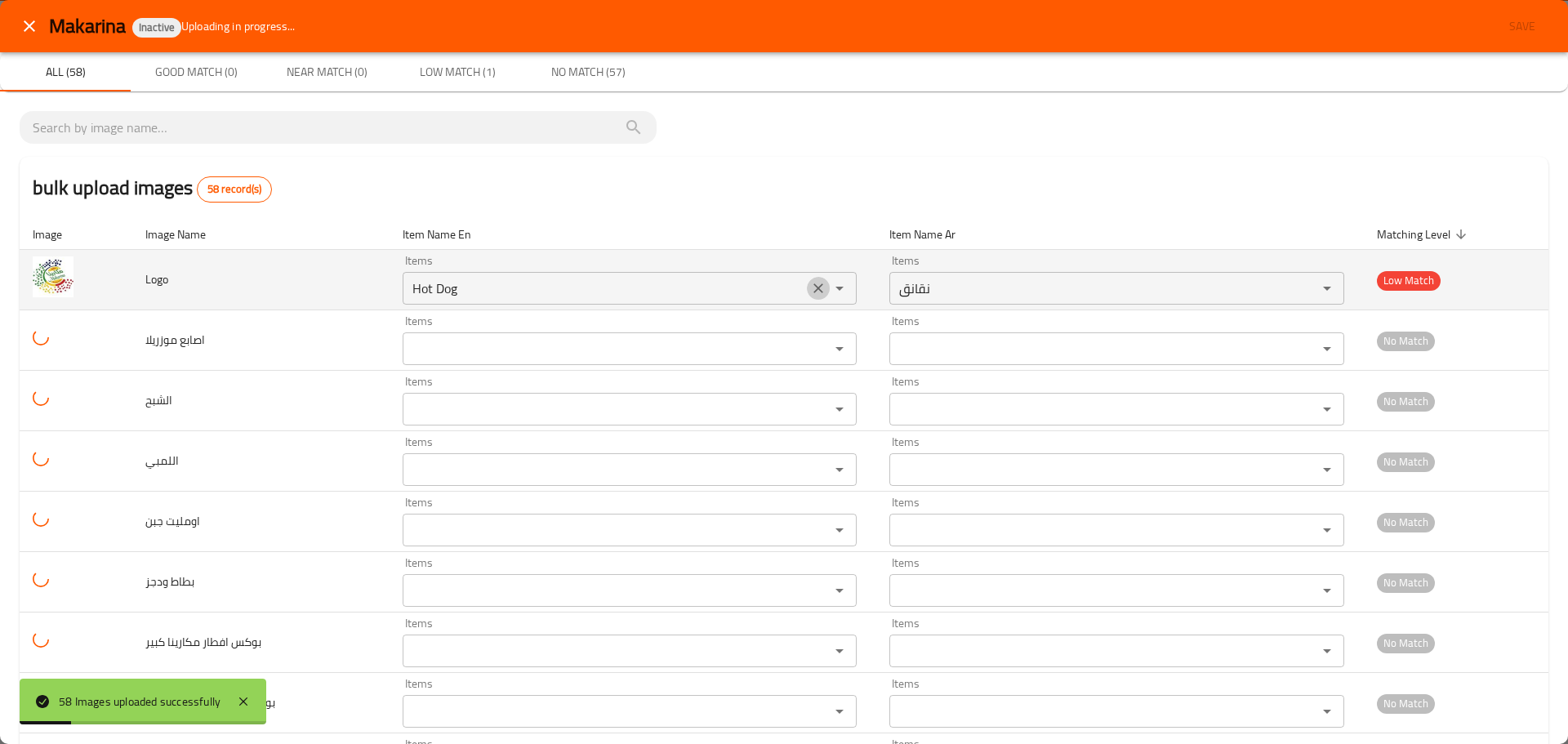
click at [810, 282] on icon "Clear" at bounding box center [819, 288] width 16 height 16
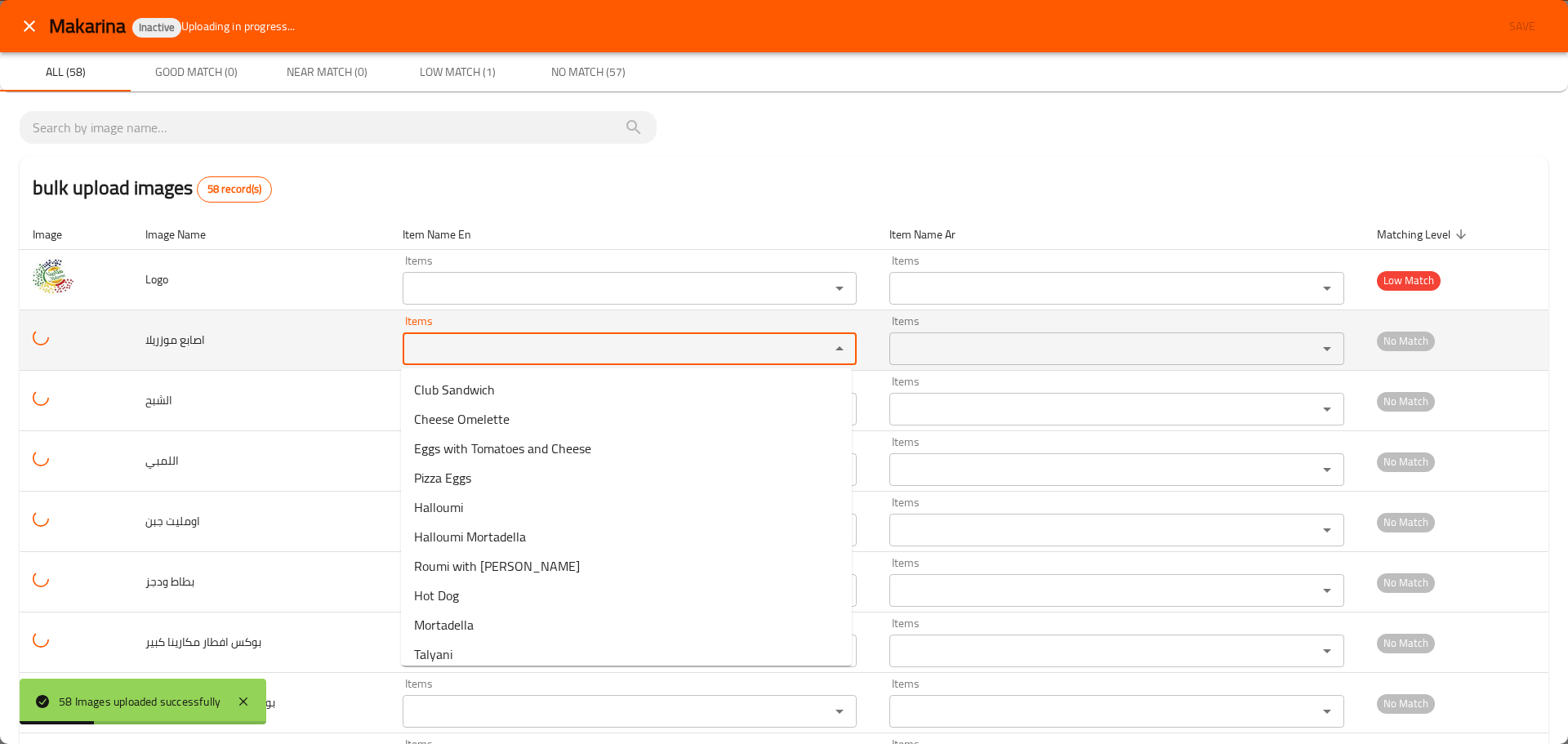
click at [439, 346] on موزريلا "Items" at bounding box center [606, 349] width 396 height 23
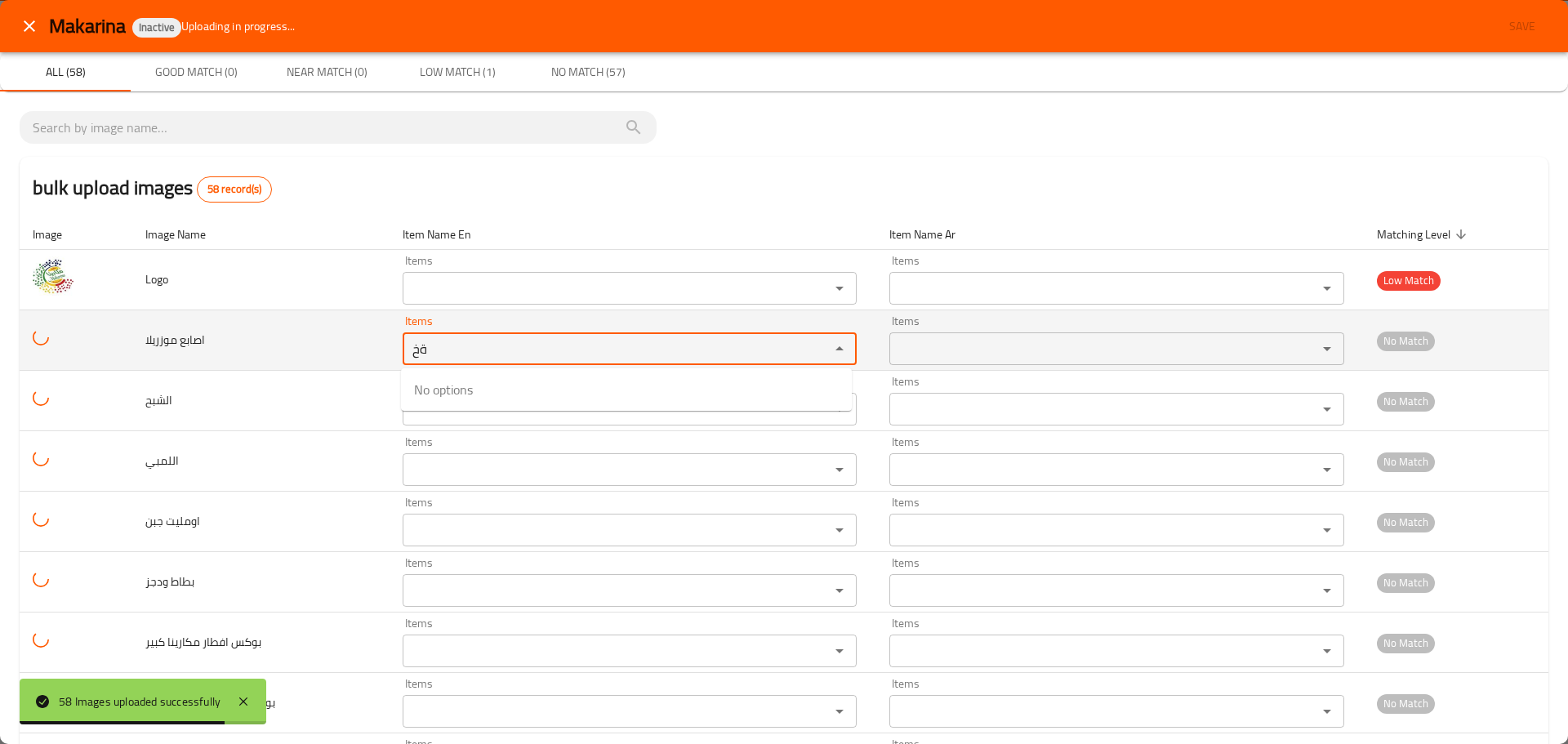
type موزريلا "ة"
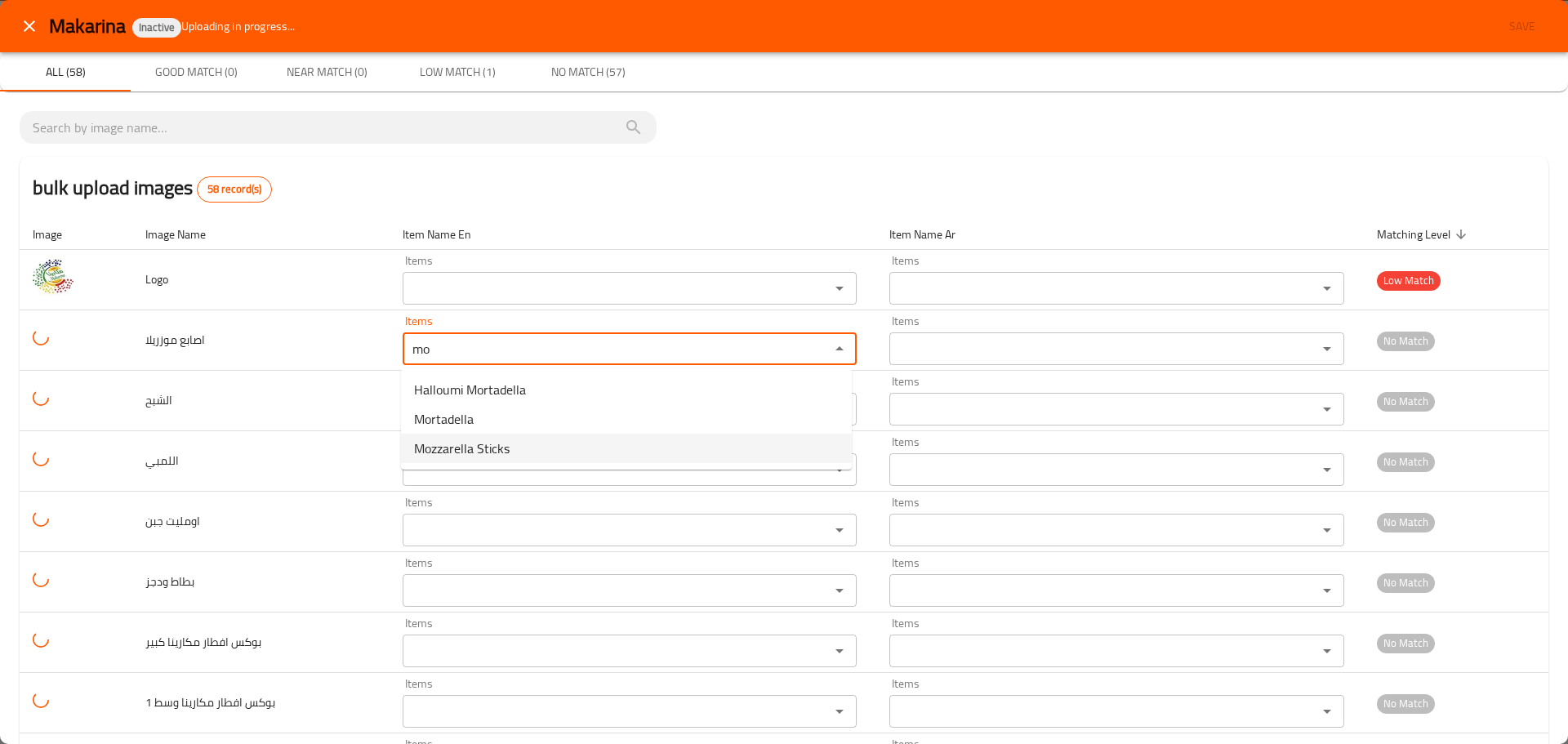
click at [454, 452] on span "Mozzarella Sticks" at bounding box center [462, 448] width 96 height 19
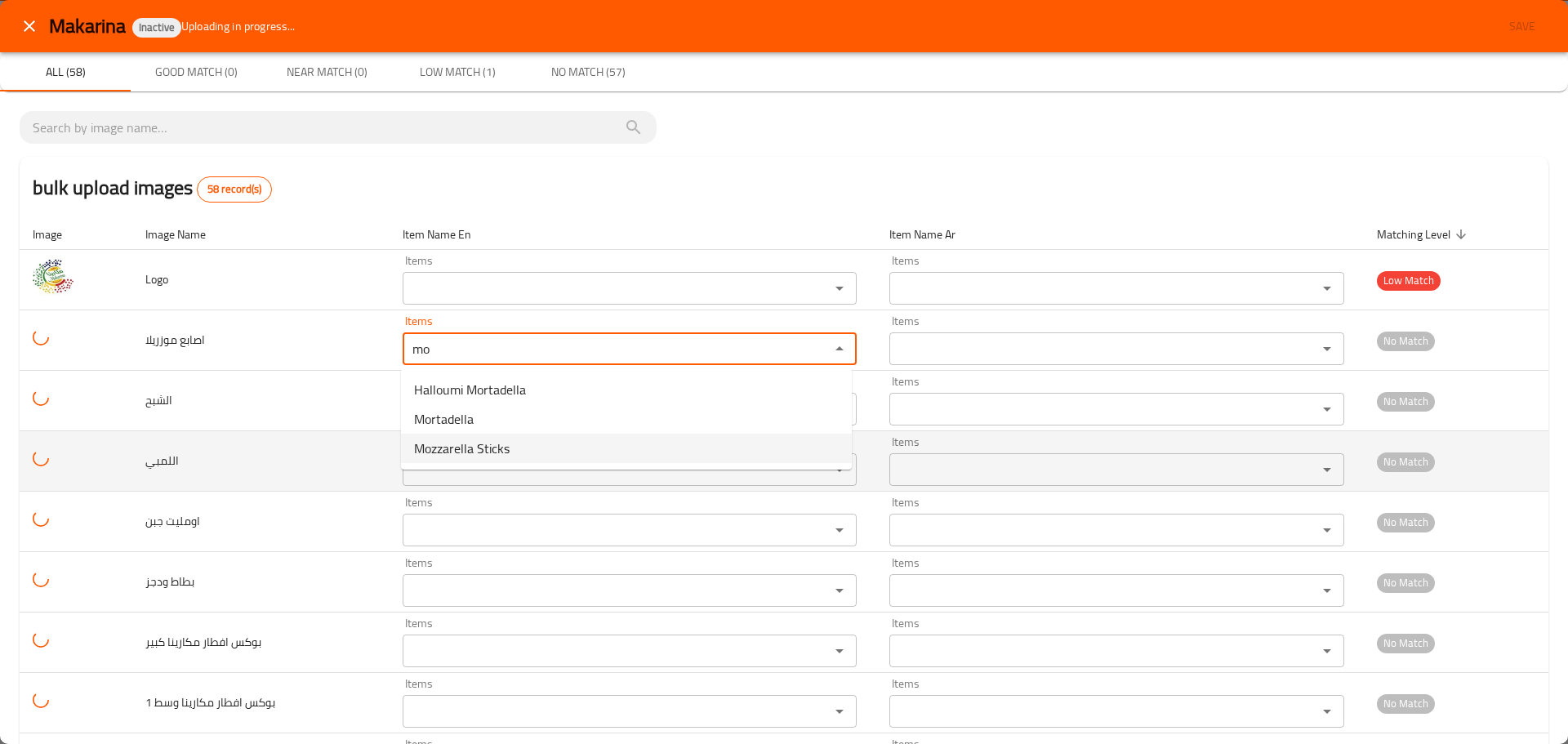
type موزريلا "Mozzarella Sticks"
type موزريلا-ar "اصابع موزريلا"
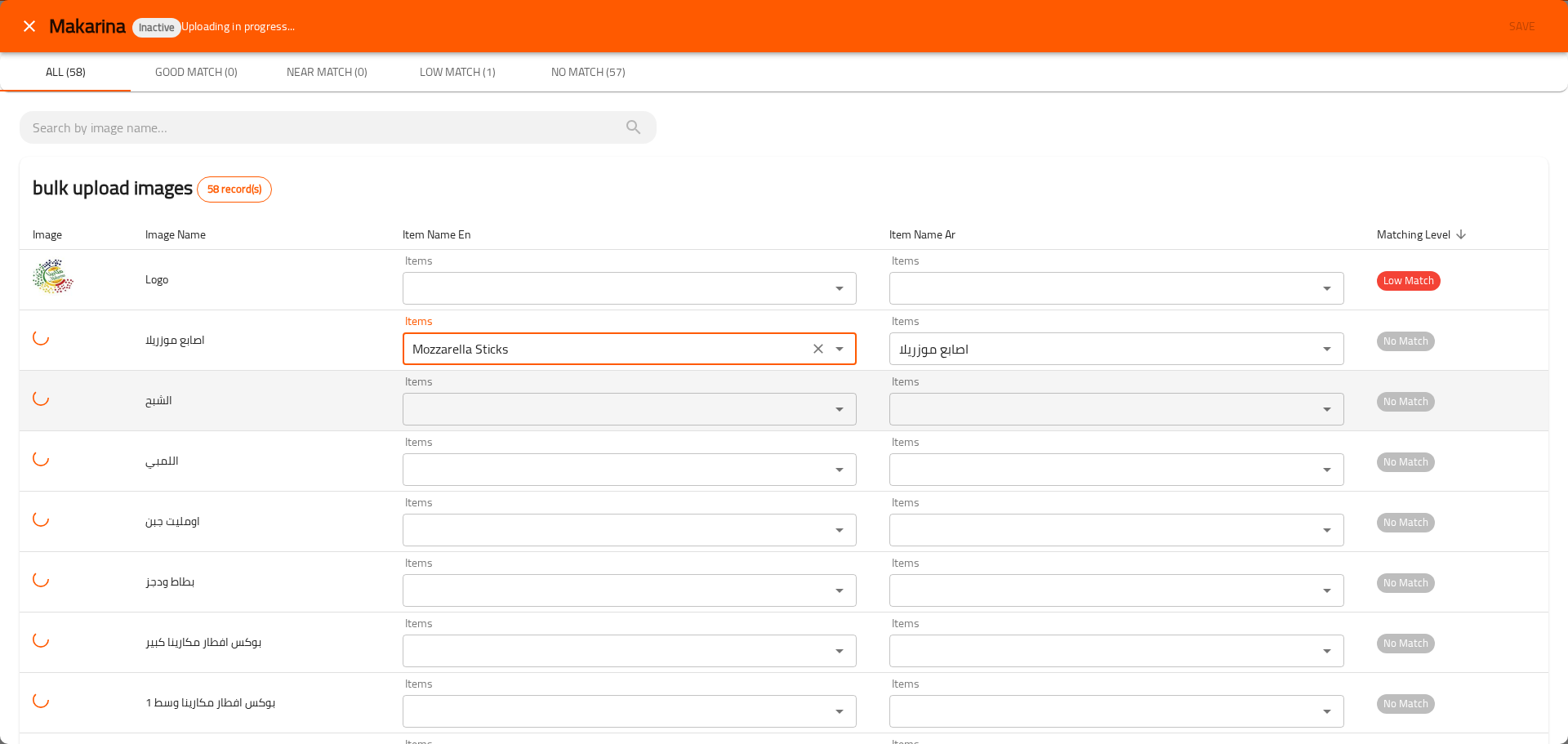
type موزريلا "Mozzarella Sticks"
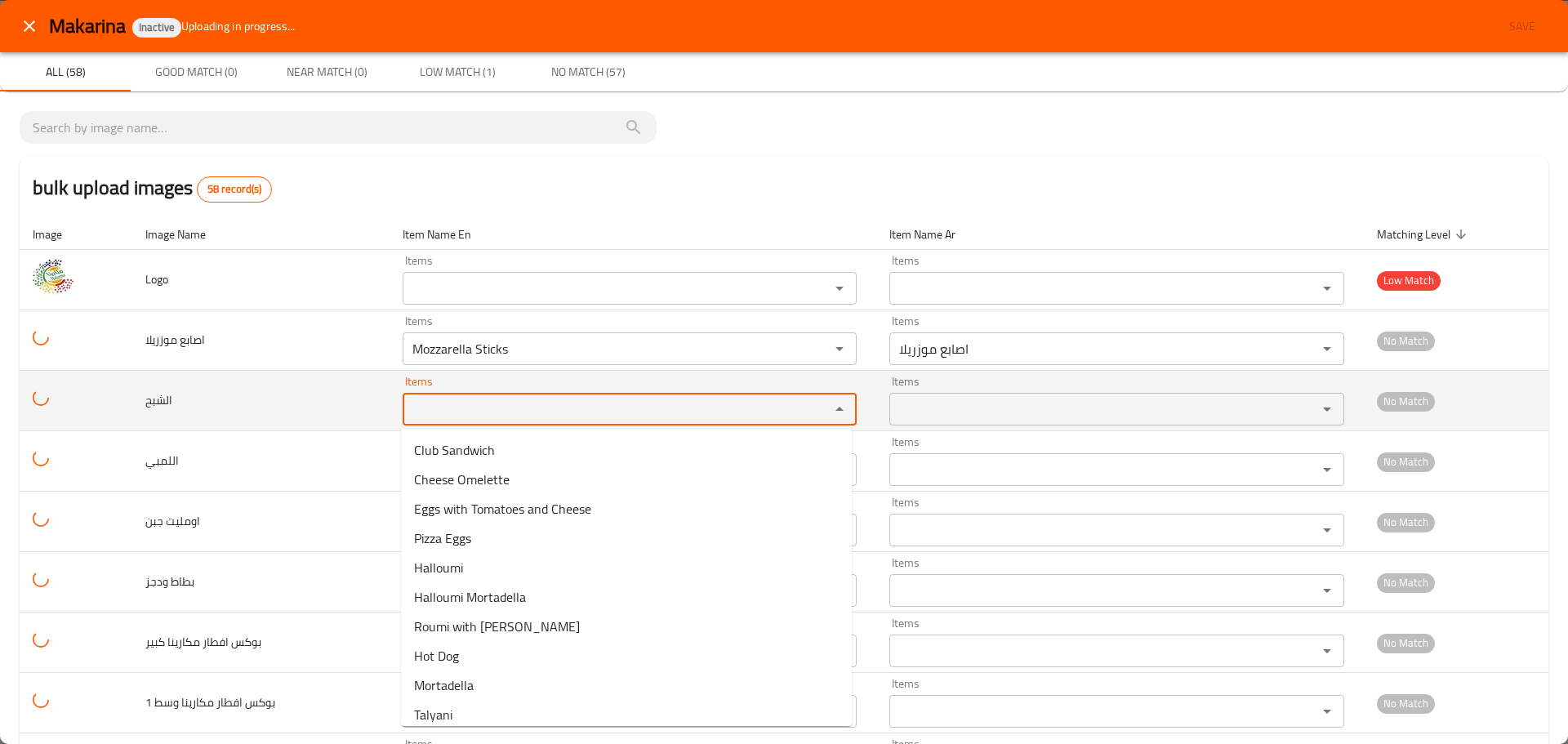
click at [460, 413] on input "Items" at bounding box center [606, 409] width 396 height 23
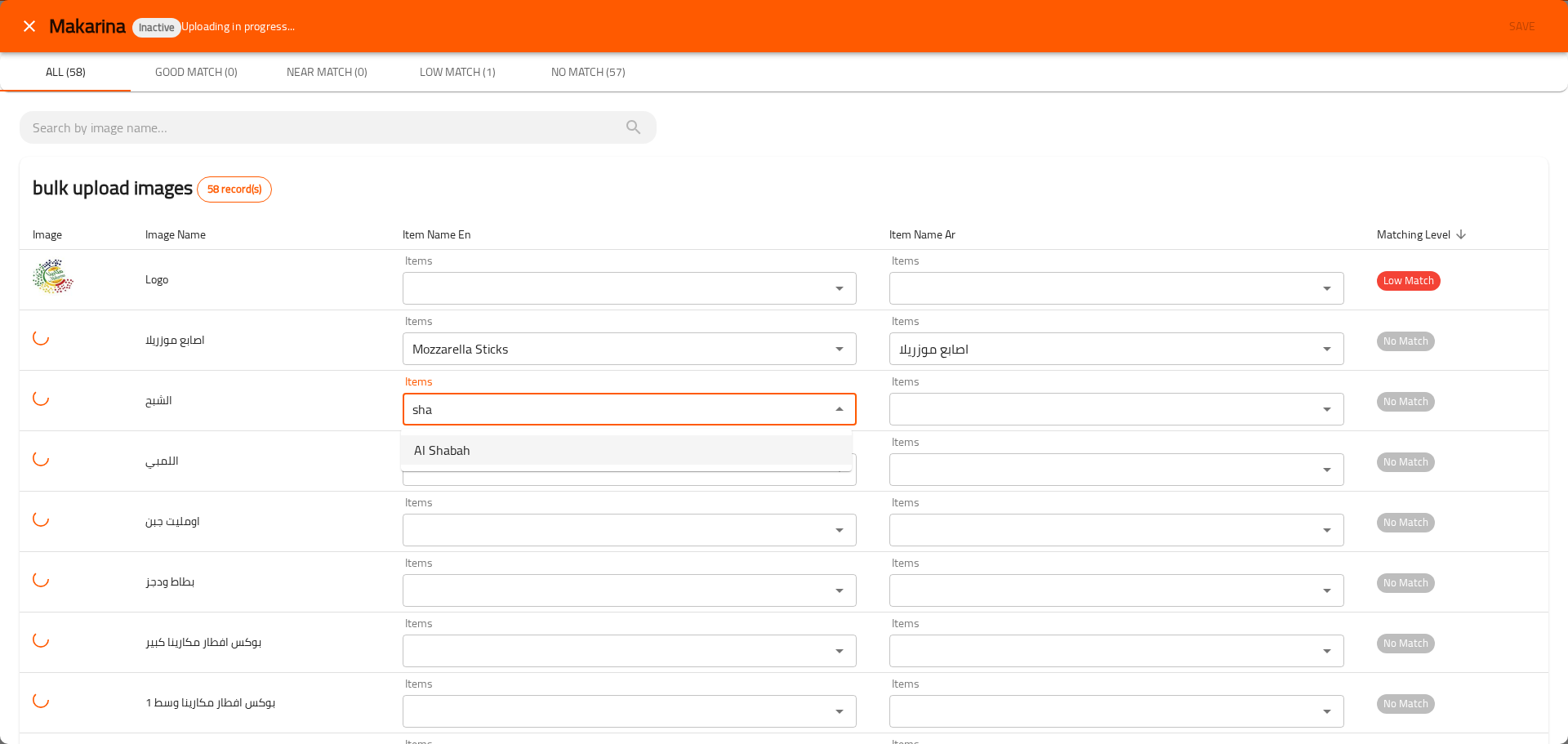
click at [434, 445] on span "Al Shabah" at bounding box center [443, 449] width 57 height 19
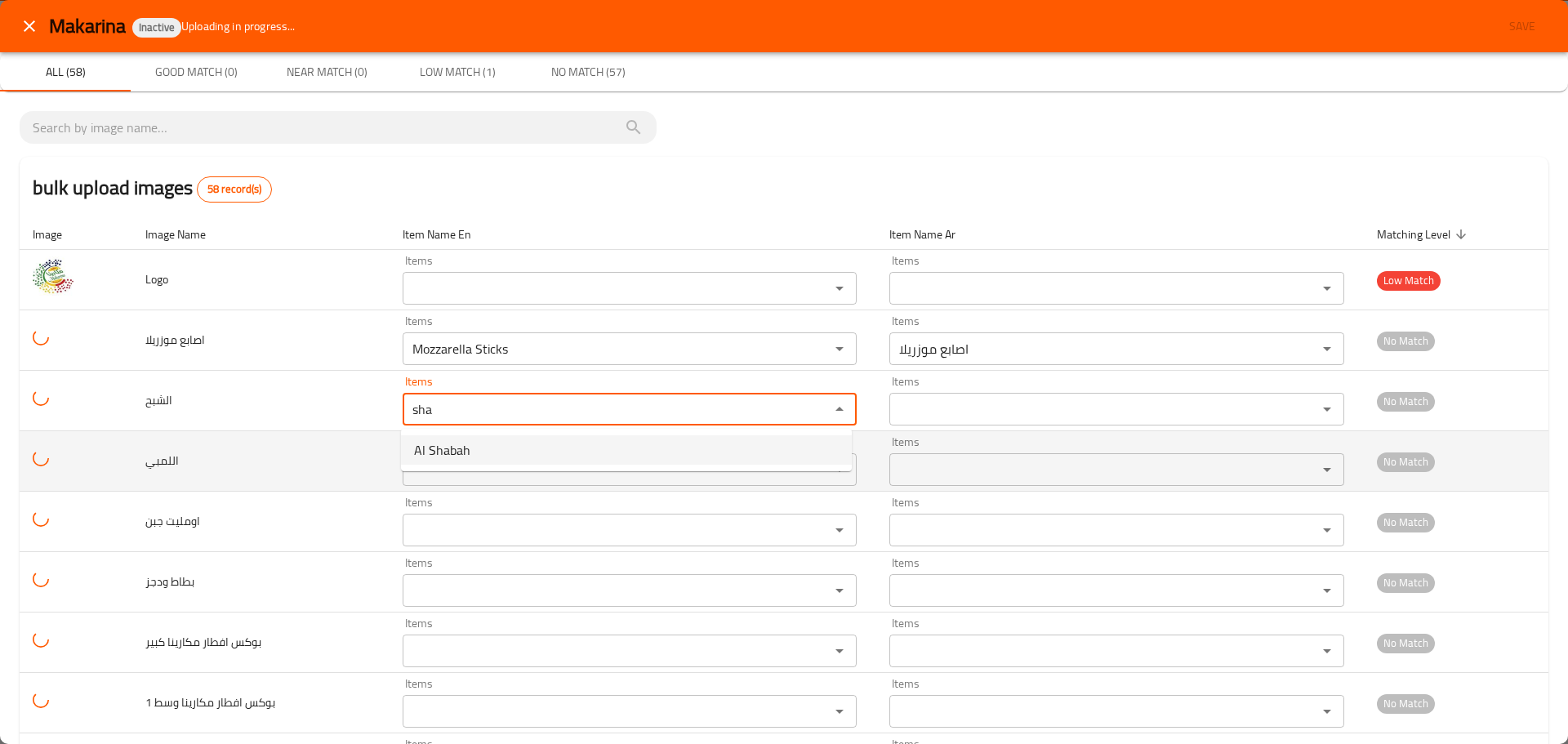
type input "Al Shabah"
type input "الشبح"
type input "Al Shabah"
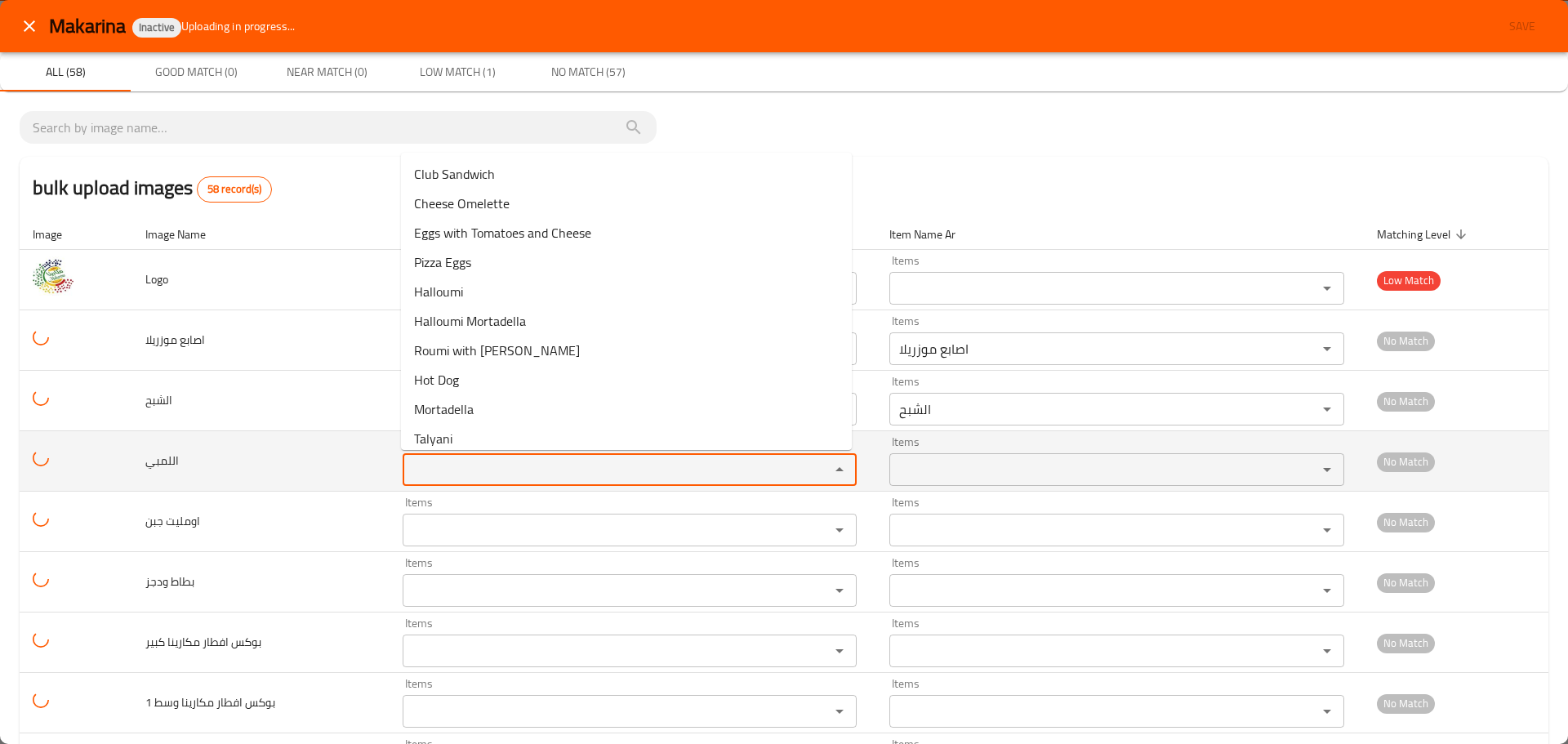
click at [435, 463] on input "Items" at bounding box center [606, 469] width 396 height 23
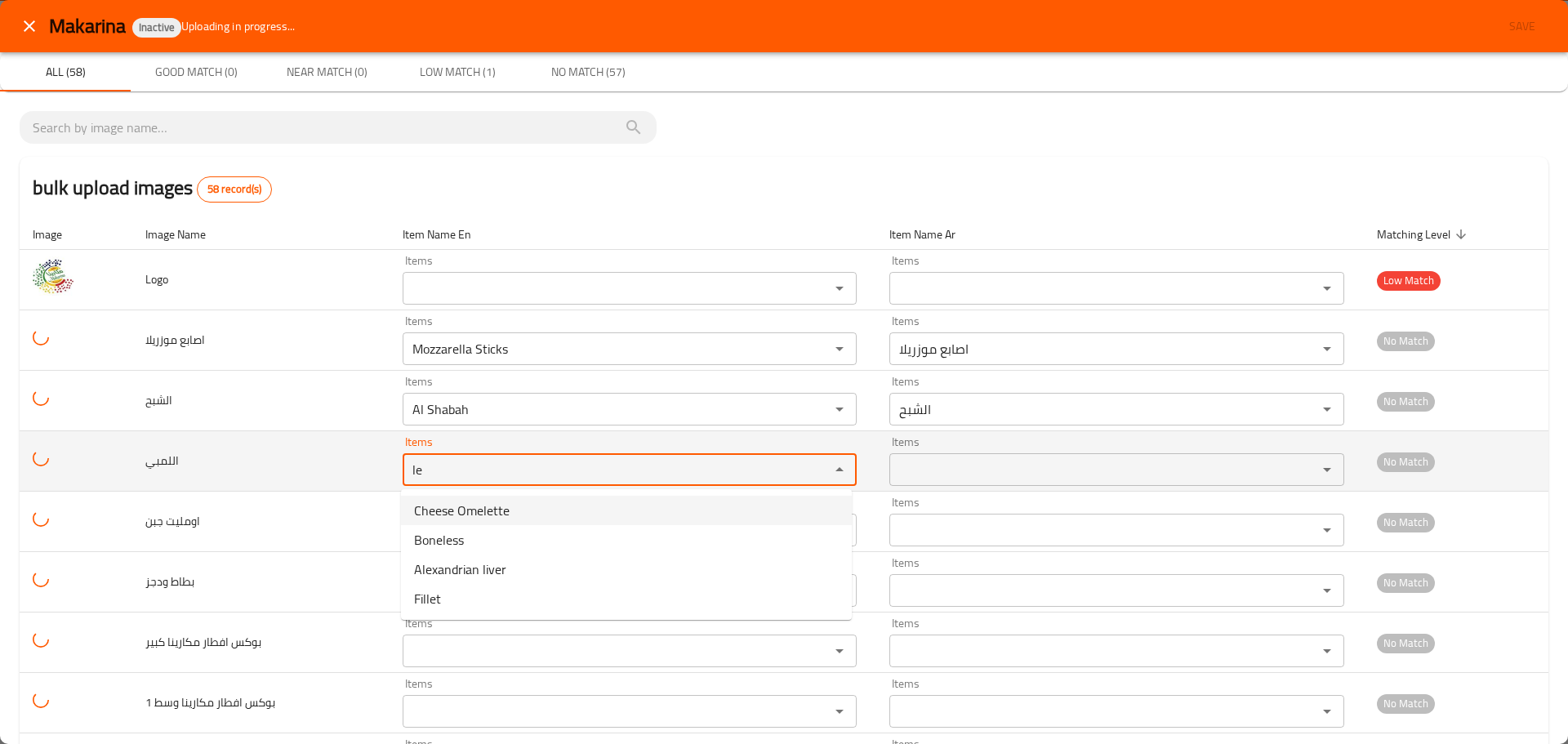
drag, startPoint x: 447, startPoint y: 466, endPoint x: 354, endPoint y: 445, distance: 95.3
click at [354, 445] on tr "اللمبي Items le Items Items Items No Match" at bounding box center [783, 462] width 1529 height 60
drag, startPoint x: 427, startPoint y: 467, endPoint x: 363, endPoint y: 449, distance: 66.5
click at [363, 449] on tr "اللمبي Items el Items Items Items No Match" at bounding box center [783, 462] width 1529 height 60
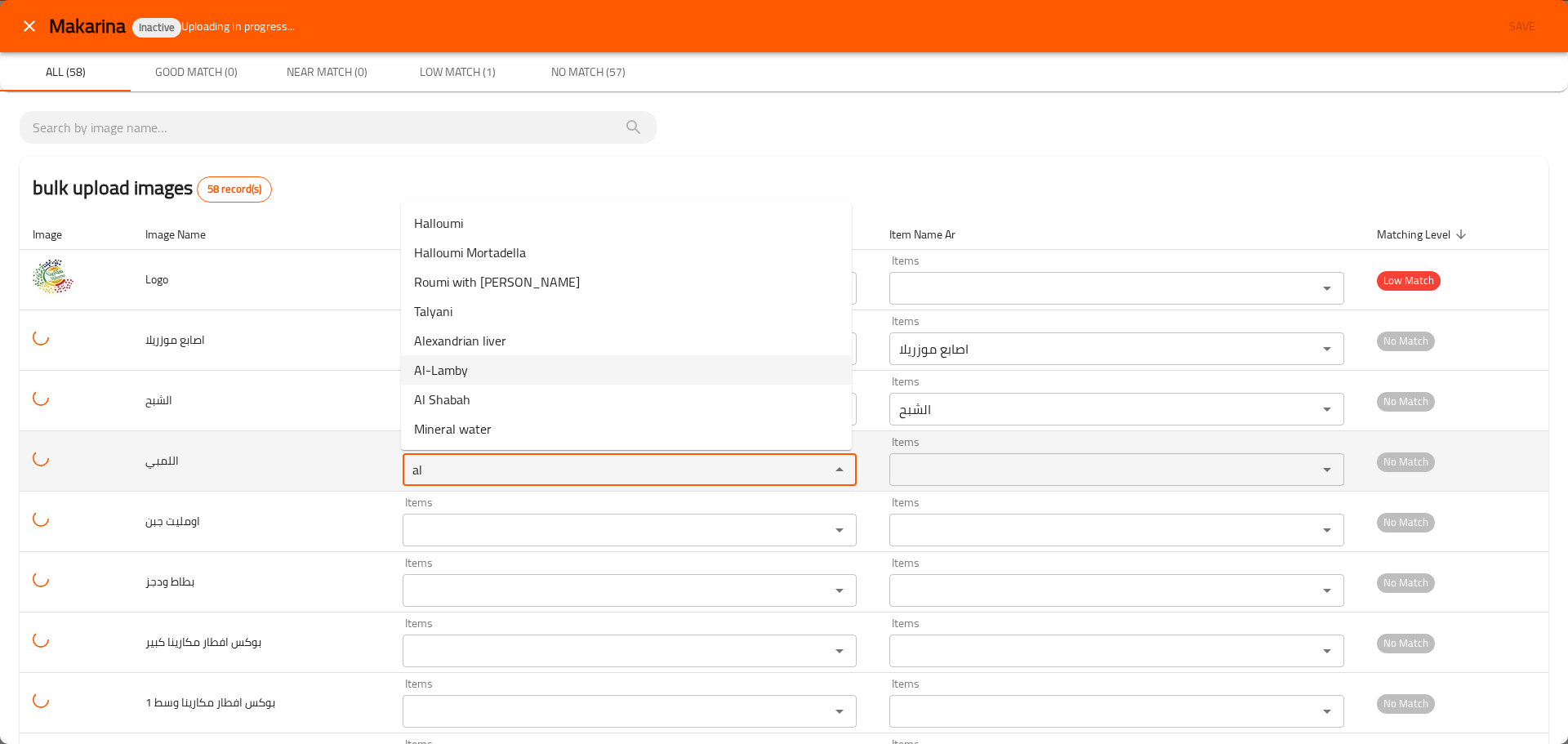
click at [436, 377] on span "Al-Lamby" at bounding box center [441, 370] width 54 height 19
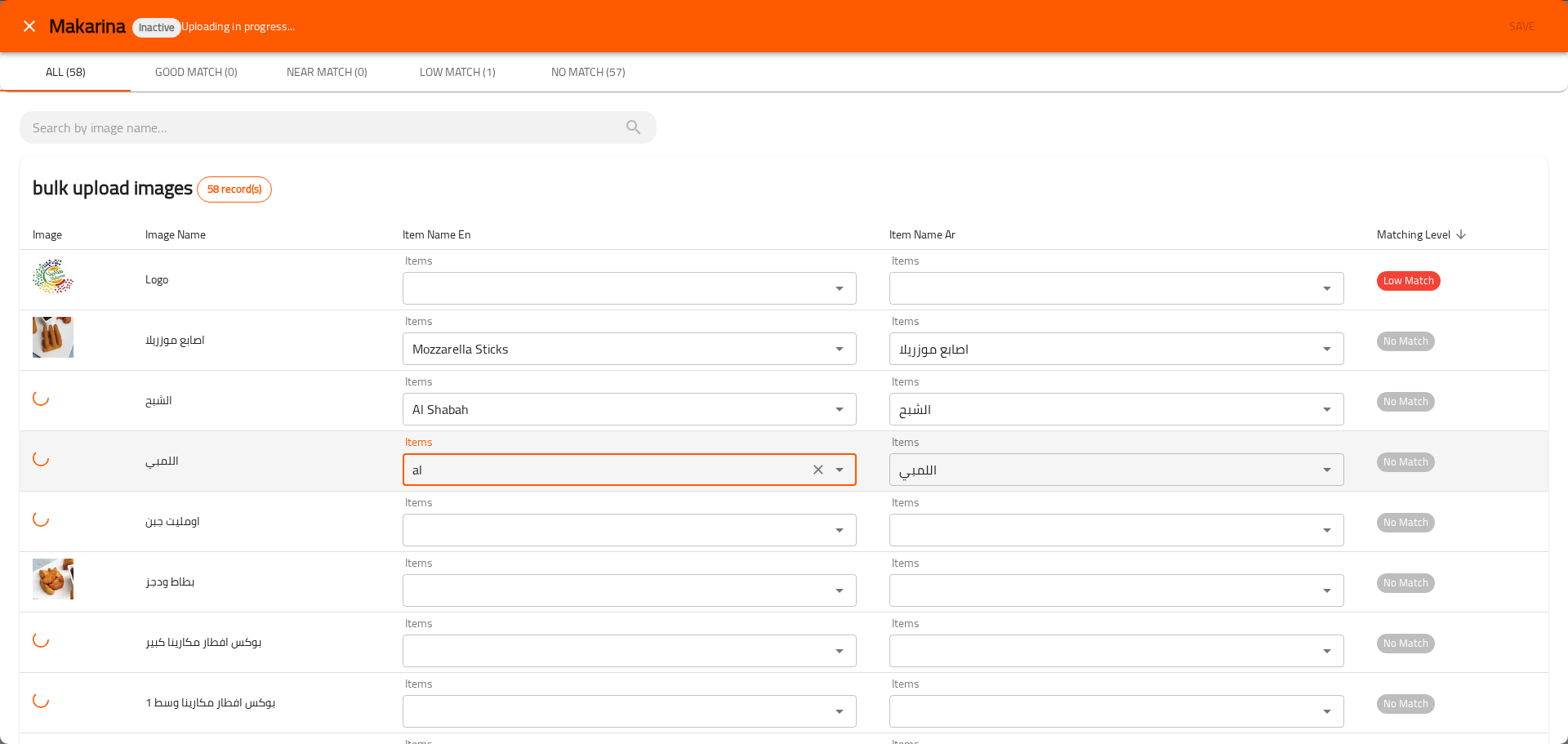
type input "Al-Lamby"
type input "اللمبي"
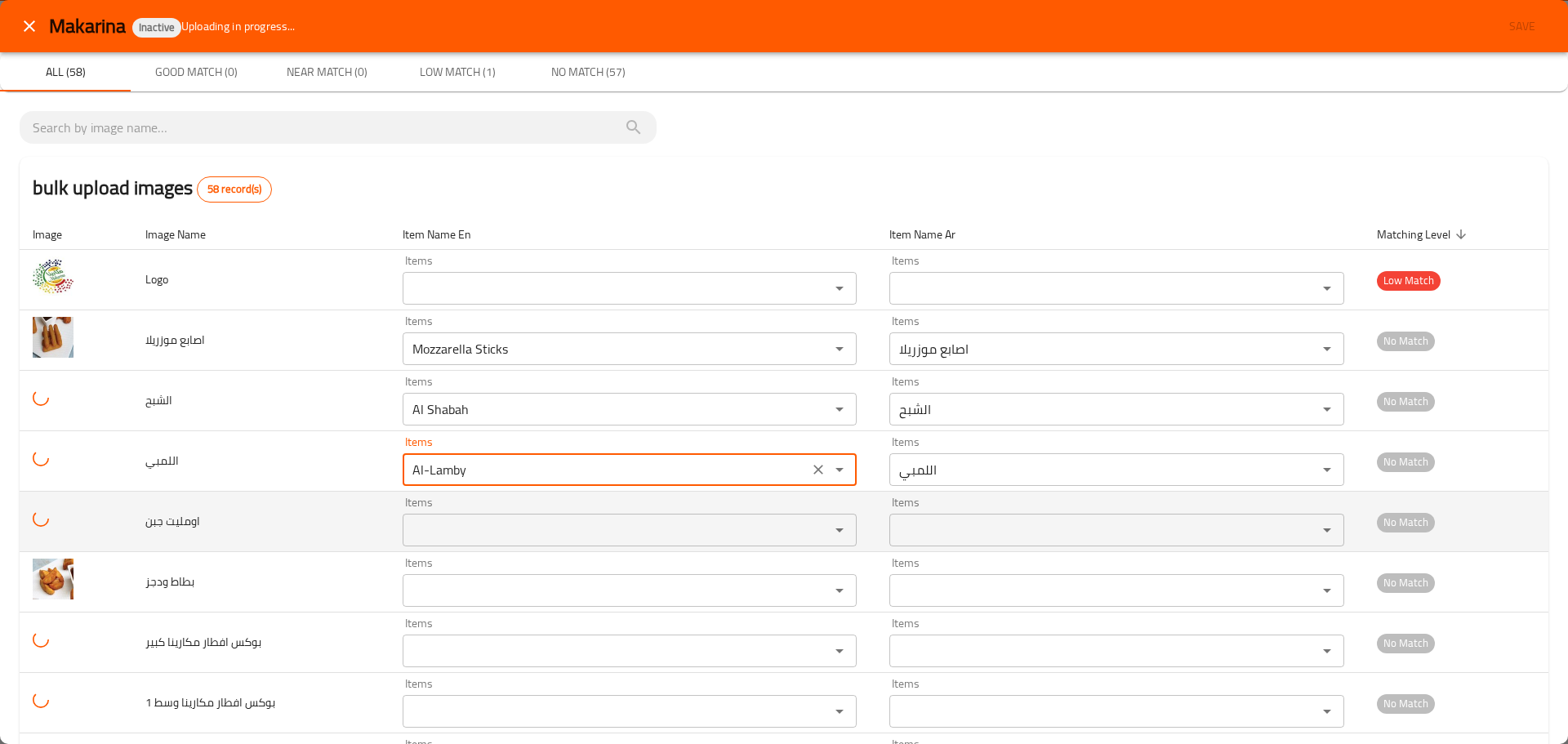
type input "Al-Lamby"
click at [438, 528] on جبن "Items" at bounding box center [606, 529] width 396 height 23
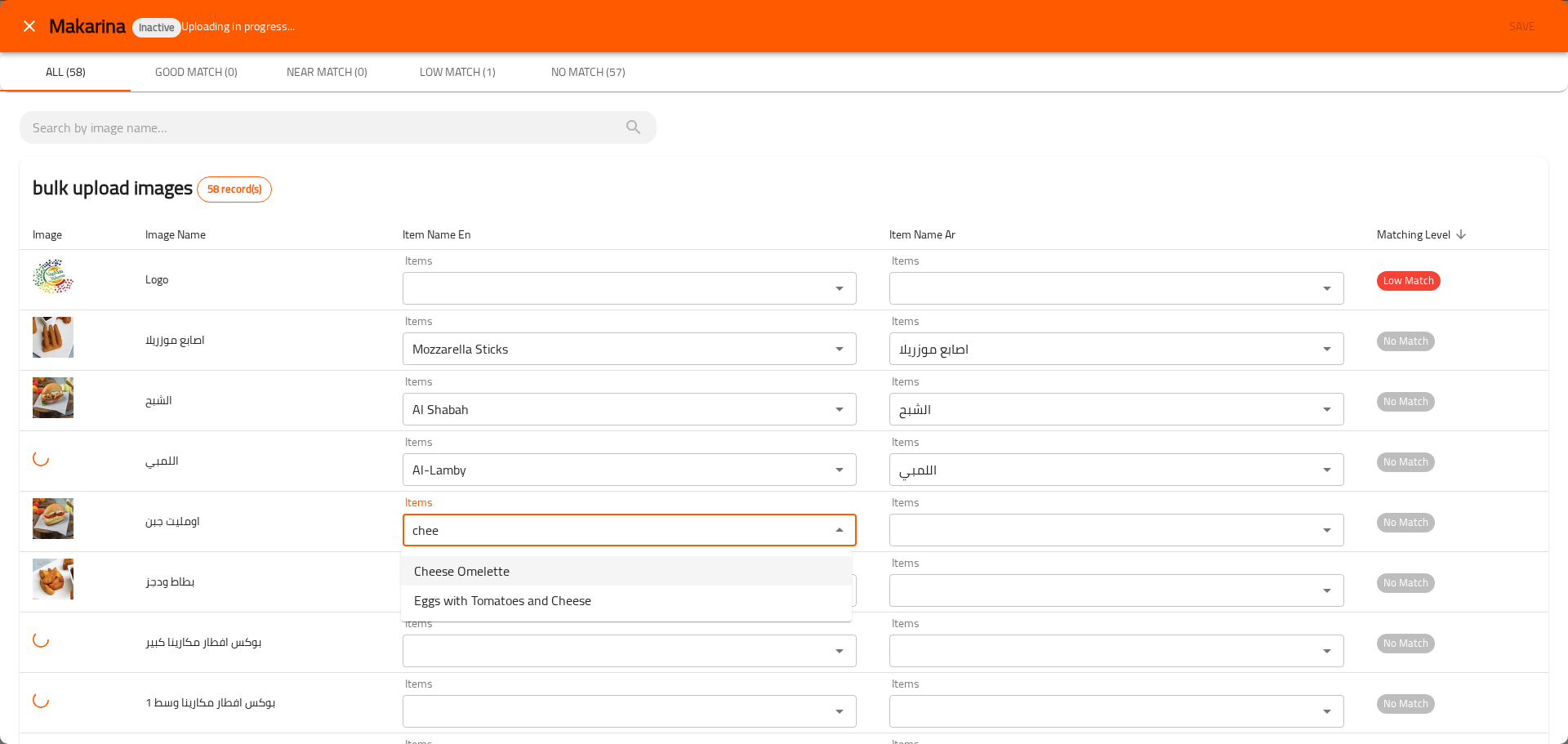
click at [538, 575] on جبن-option-0 "Cheese Omelette" at bounding box center [626, 571] width 451 height 29
type جبن "Cheese Omelette"
type جبن-ar "اومليت جبن"
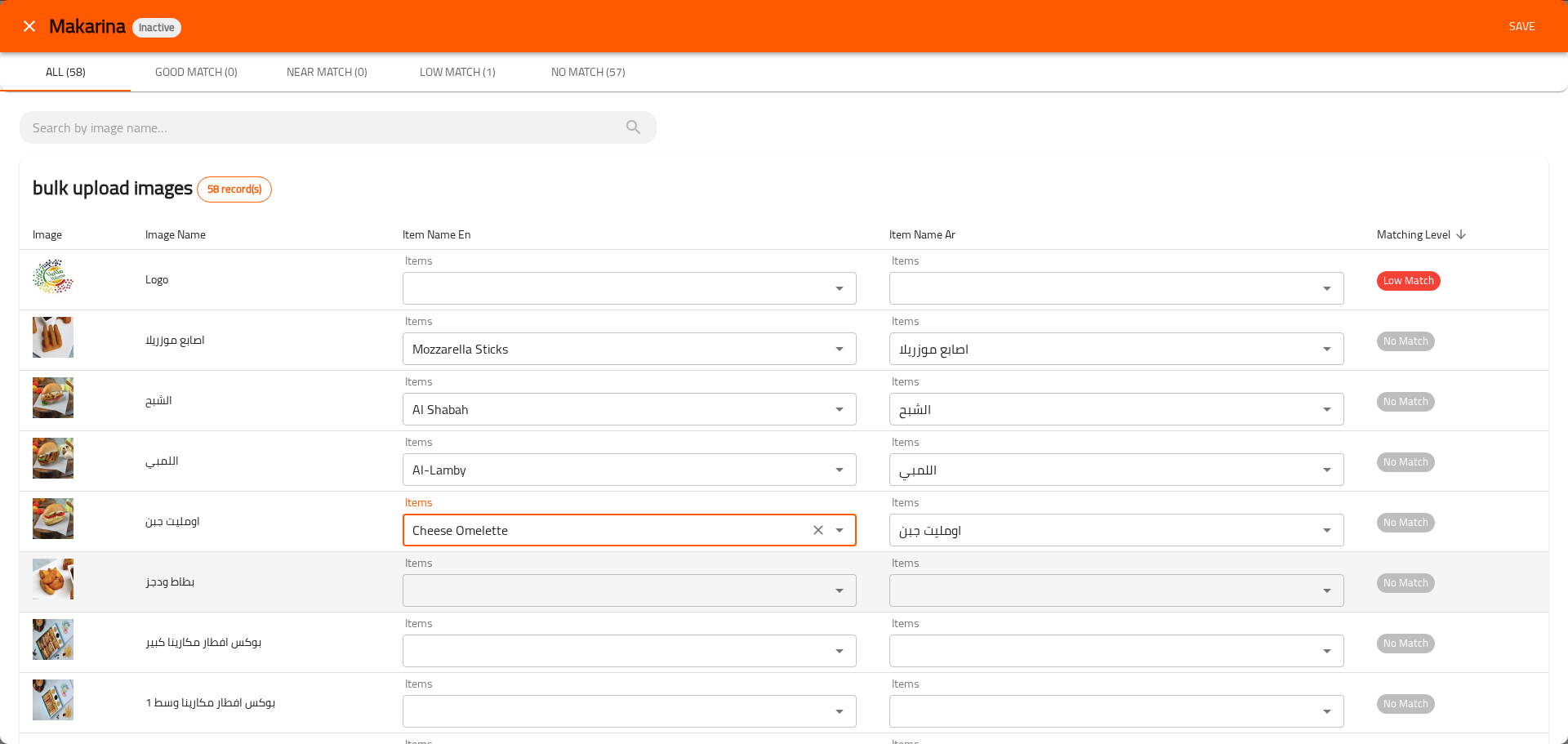
click at [549, 575] on div "Items" at bounding box center [630, 591] width 455 height 33
type جبن "Cheese Omelette"
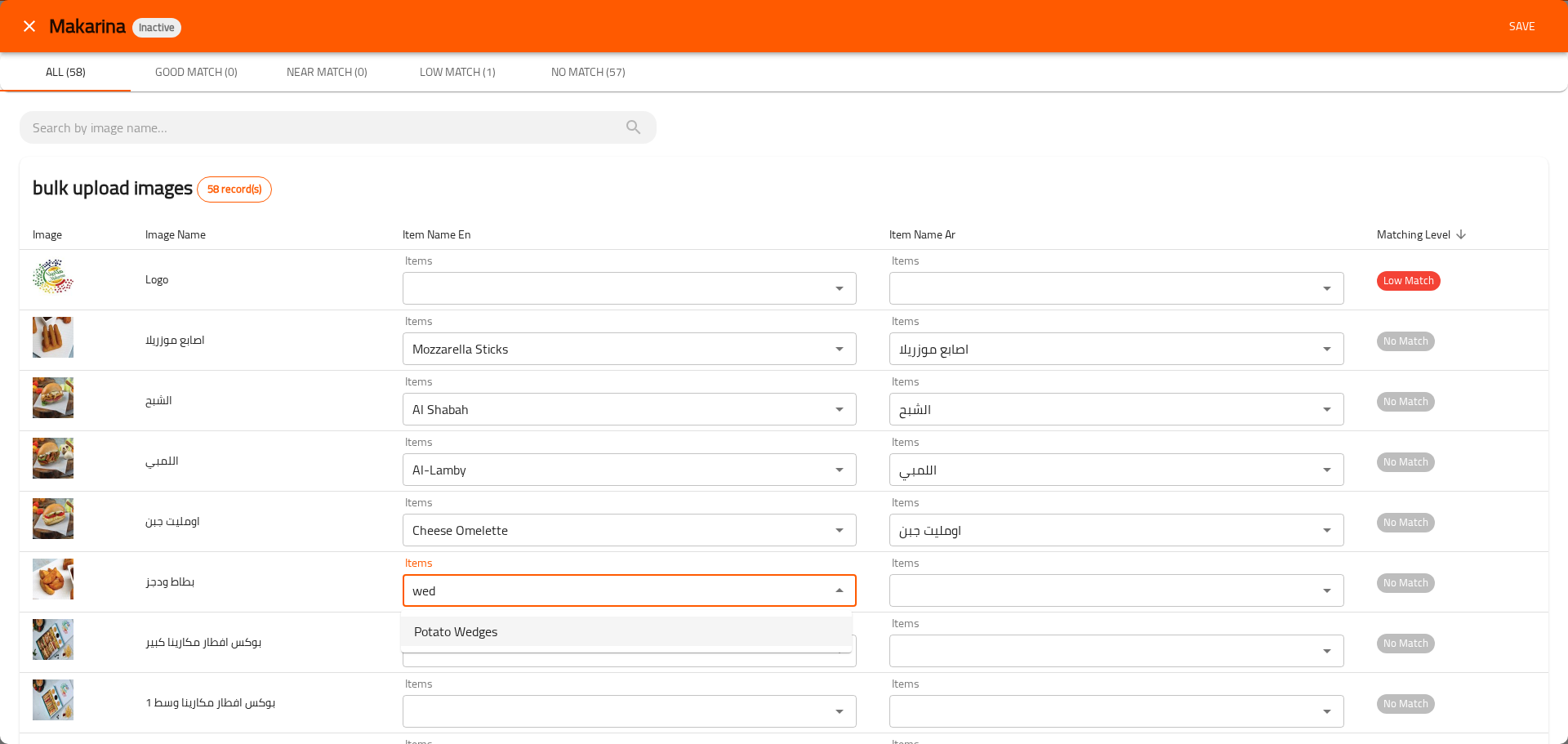
click at [525, 629] on ودجز-option-0 "Potato Wedges" at bounding box center [626, 632] width 451 height 29
type ودجز "Potato Wedges"
type ودجز-ar "بطاط ودجز"
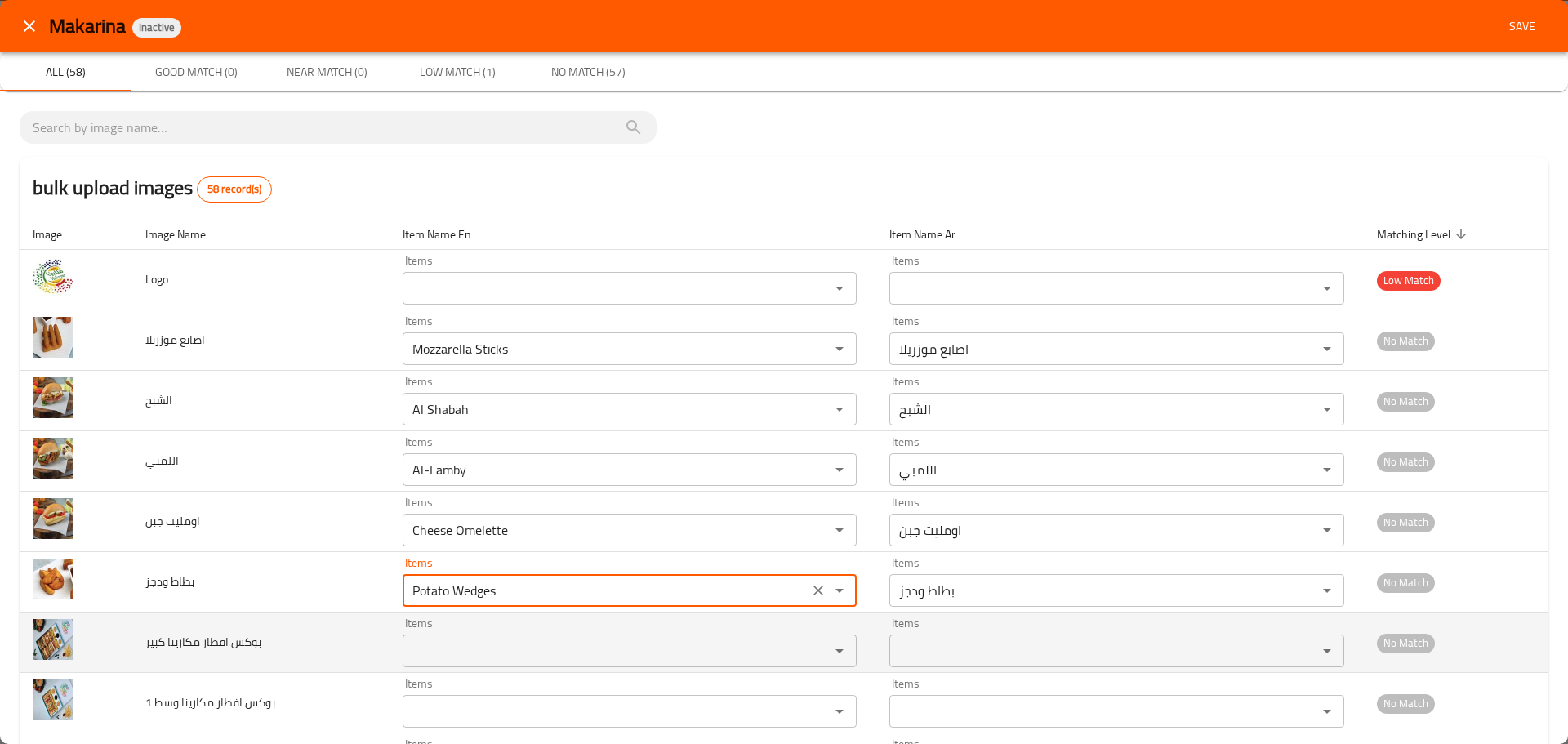
click at [506, 638] on div "Items" at bounding box center [630, 651] width 455 height 33
type ودجز "Potato Wedges"
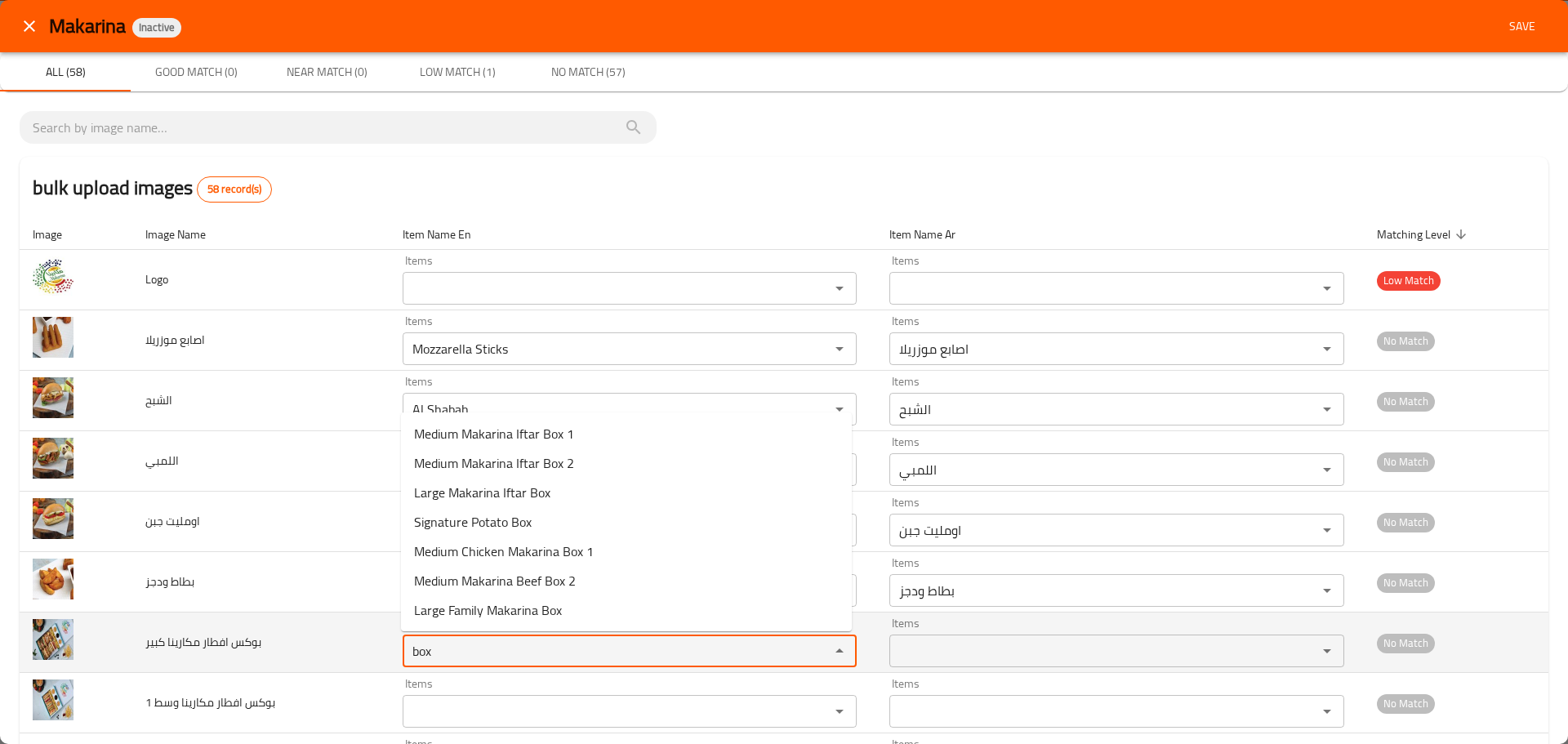
drag, startPoint x: 461, startPoint y: 647, endPoint x: 293, endPoint y: 623, distance: 169.7
click at [293, 623] on tr "بوكس افطار مكارينا كبير Items box Items Items Items No Match" at bounding box center [783, 643] width 1529 height 60
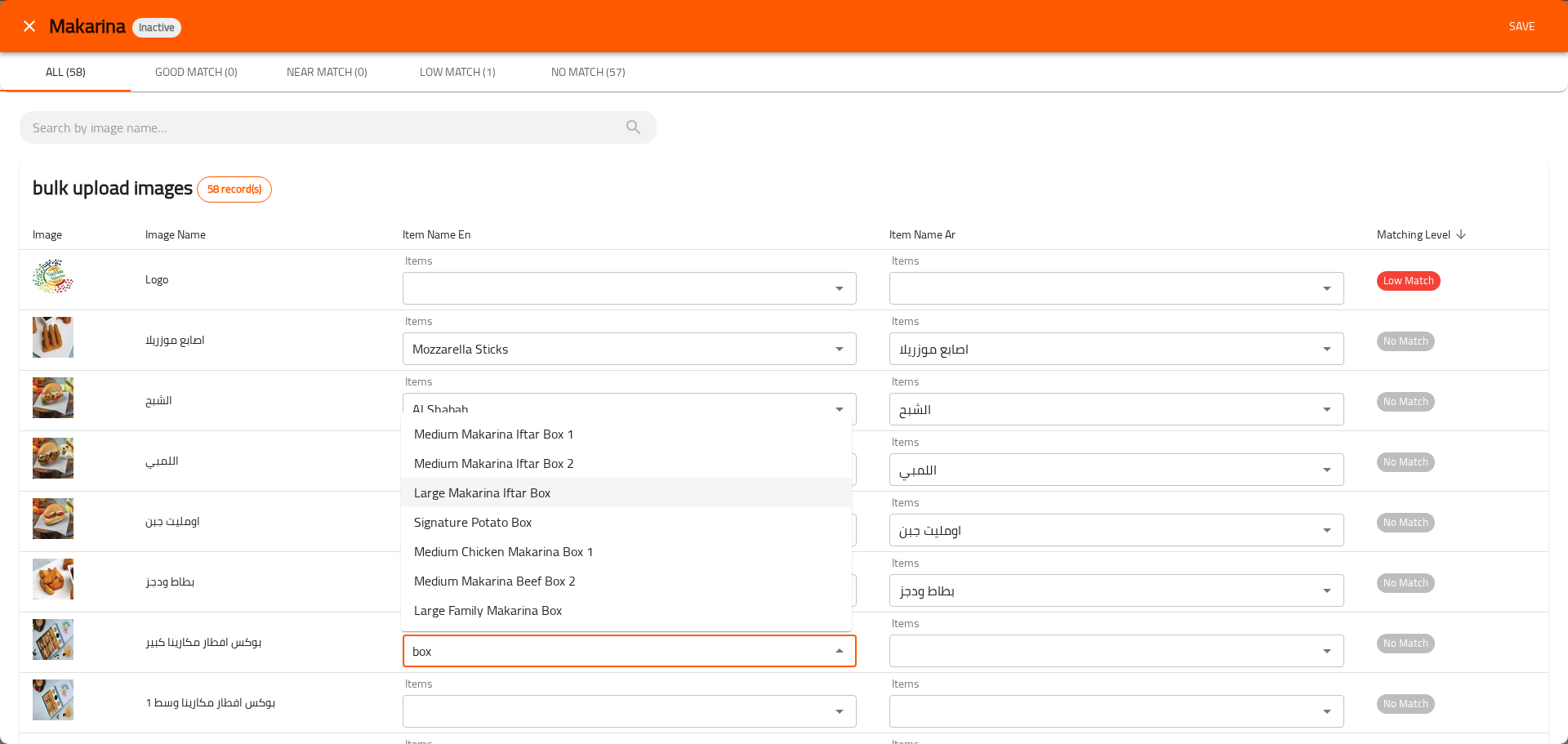
click at [498, 498] on span "Large Makarina Iftar Box" at bounding box center [482, 492] width 136 height 19
type كبير "Large Makarina Iftar Box"
type كبير-ar "بوكس افطار مكارينا كبير"
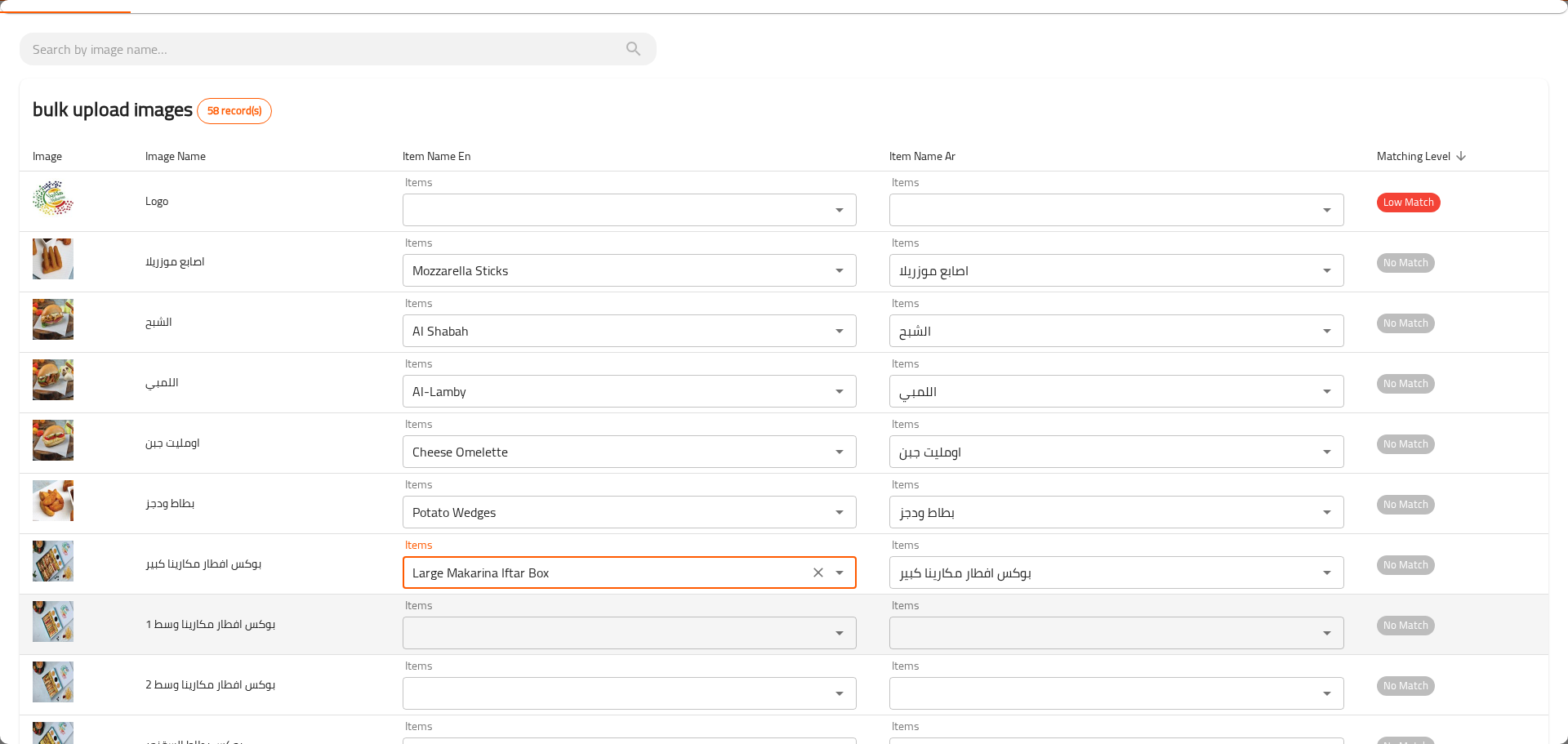
scroll to position [163, 0]
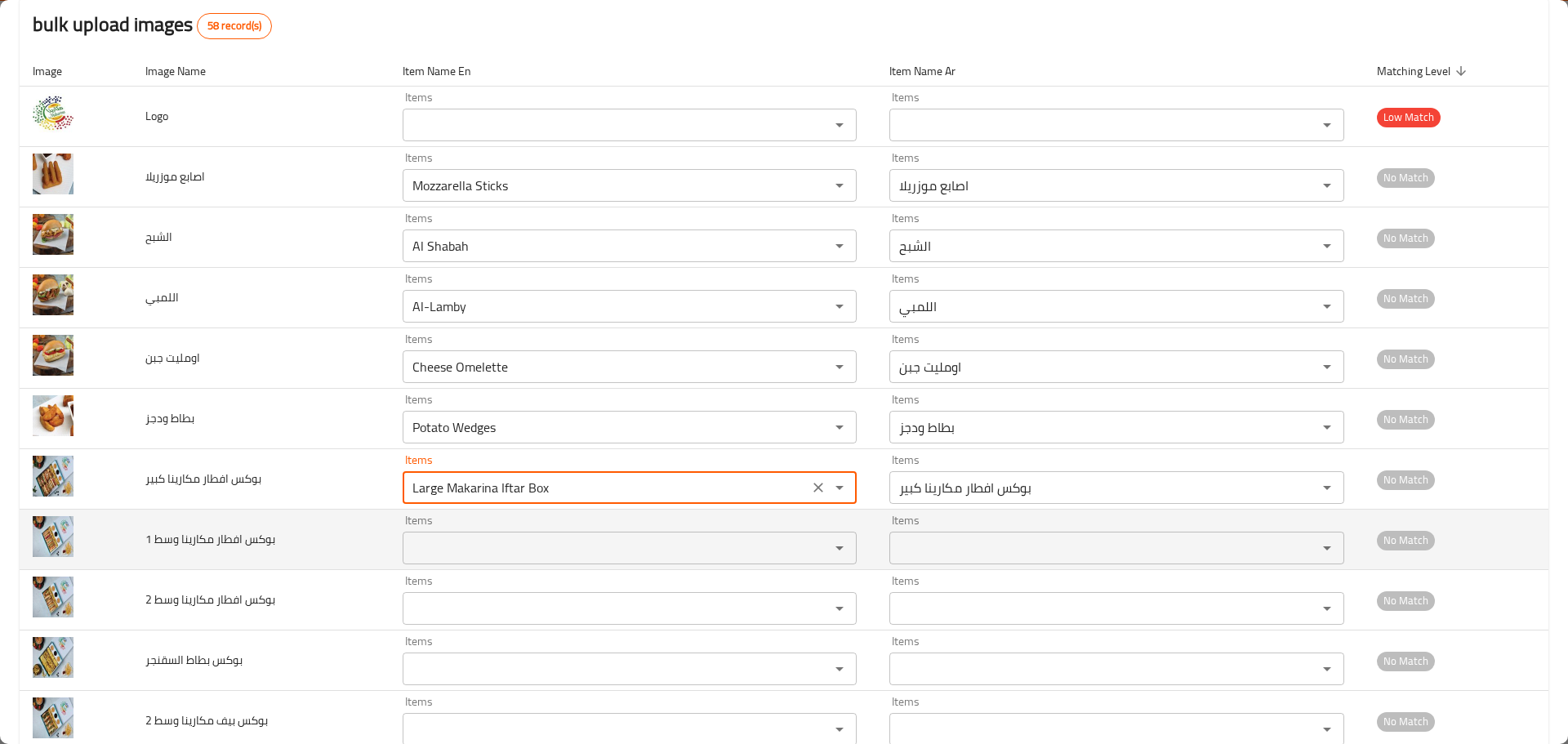
type كبير "Large Makarina Iftar Box"
click at [476, 544] on 1 "Items" at bounding box center [606, 548] width 396 height 23
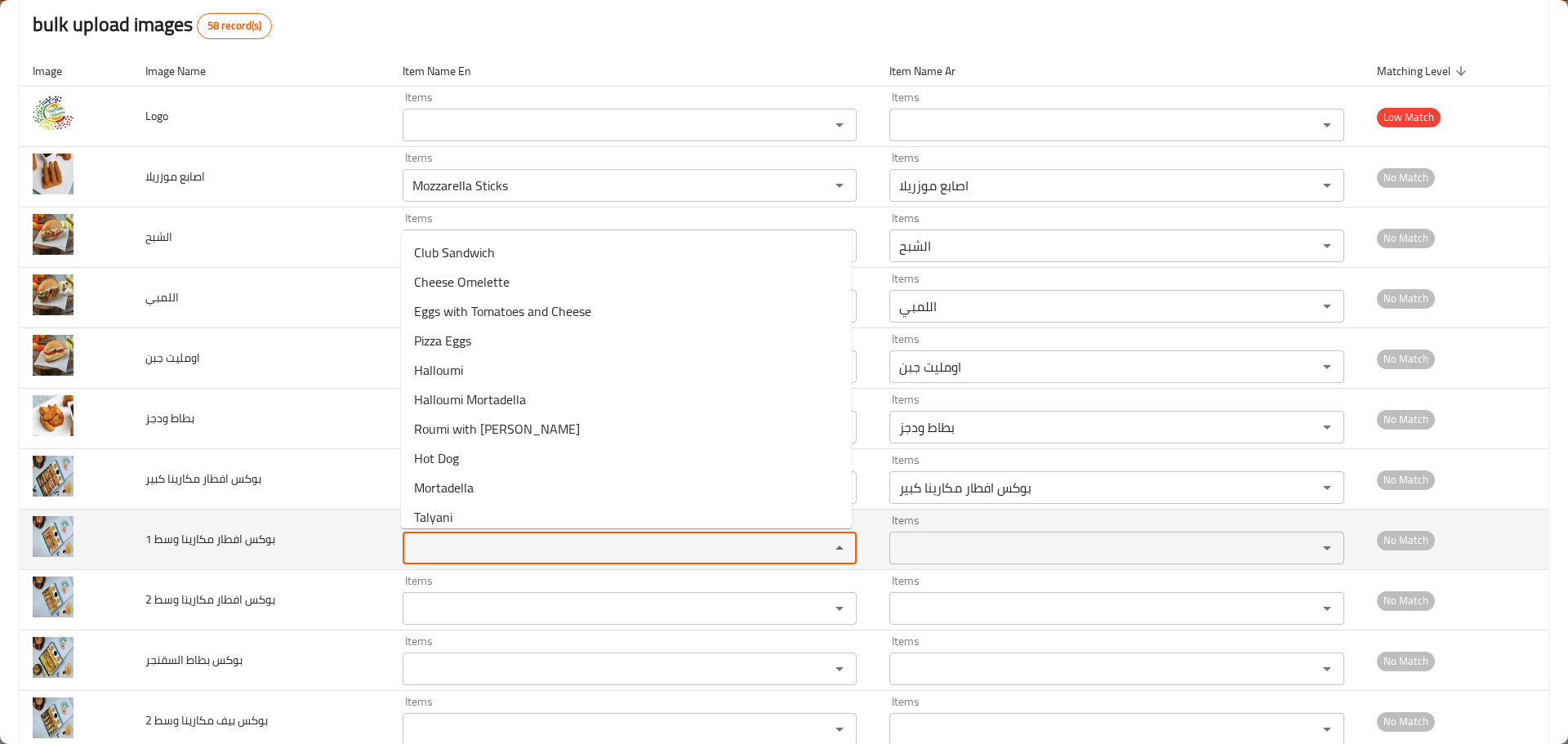
paste 1 "box"
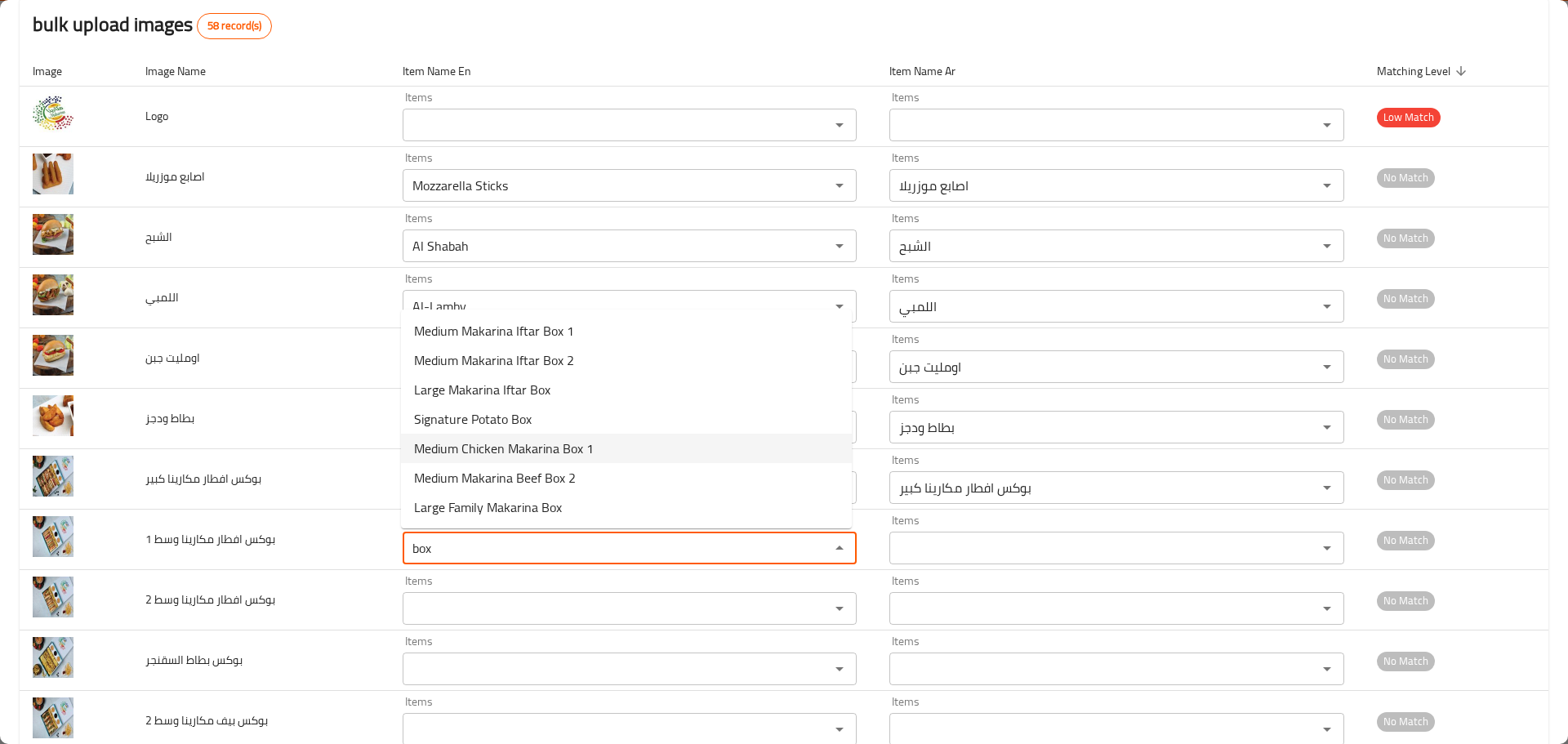
click at [500, 456] on span "Medium Chicken Makarina Box 1" at bounding box center [504, 448] width 180 height 19
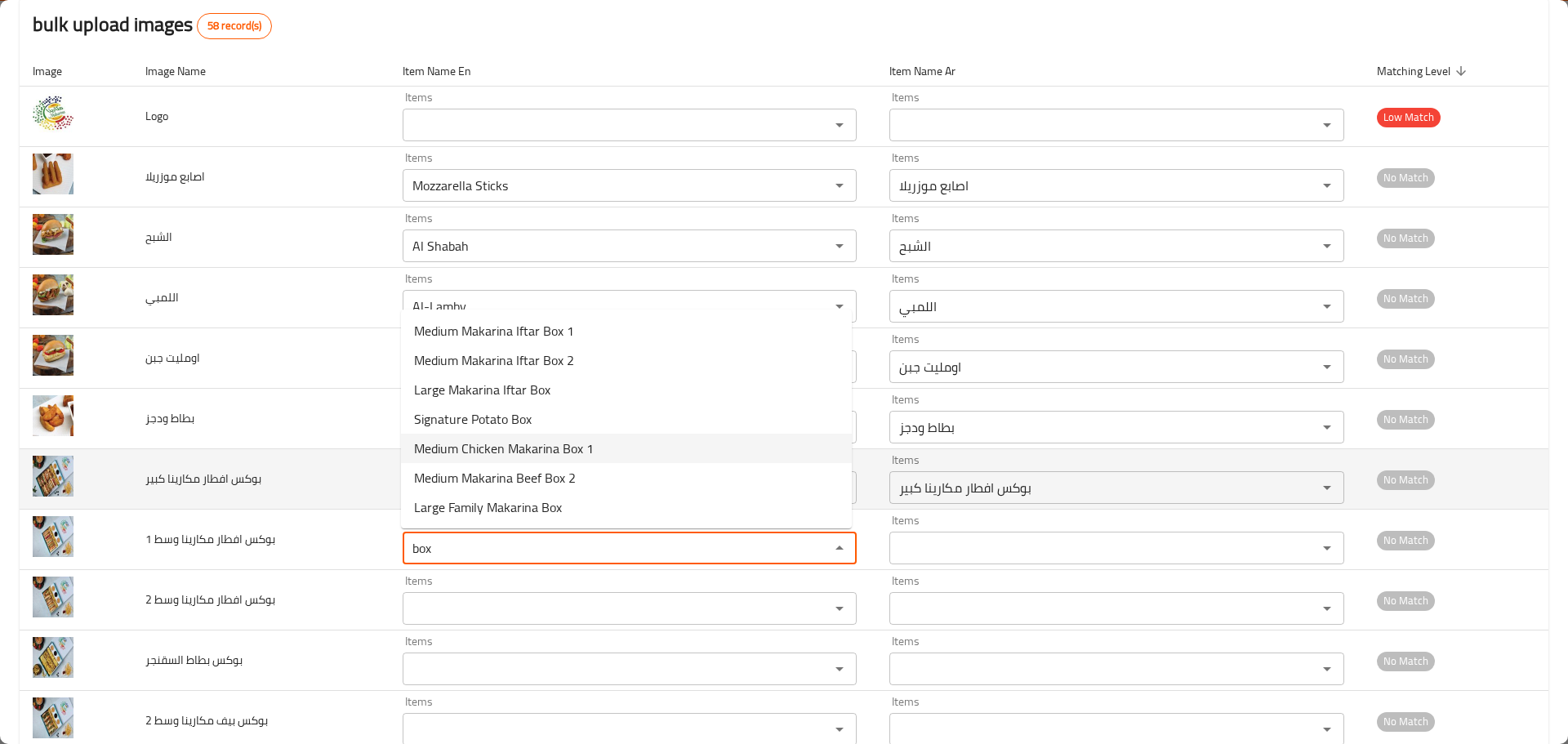
type 1 "Medium Chicken Makarina Box 1"
type 1-ar "بوكس تشيكن مكارينا وسط 1"
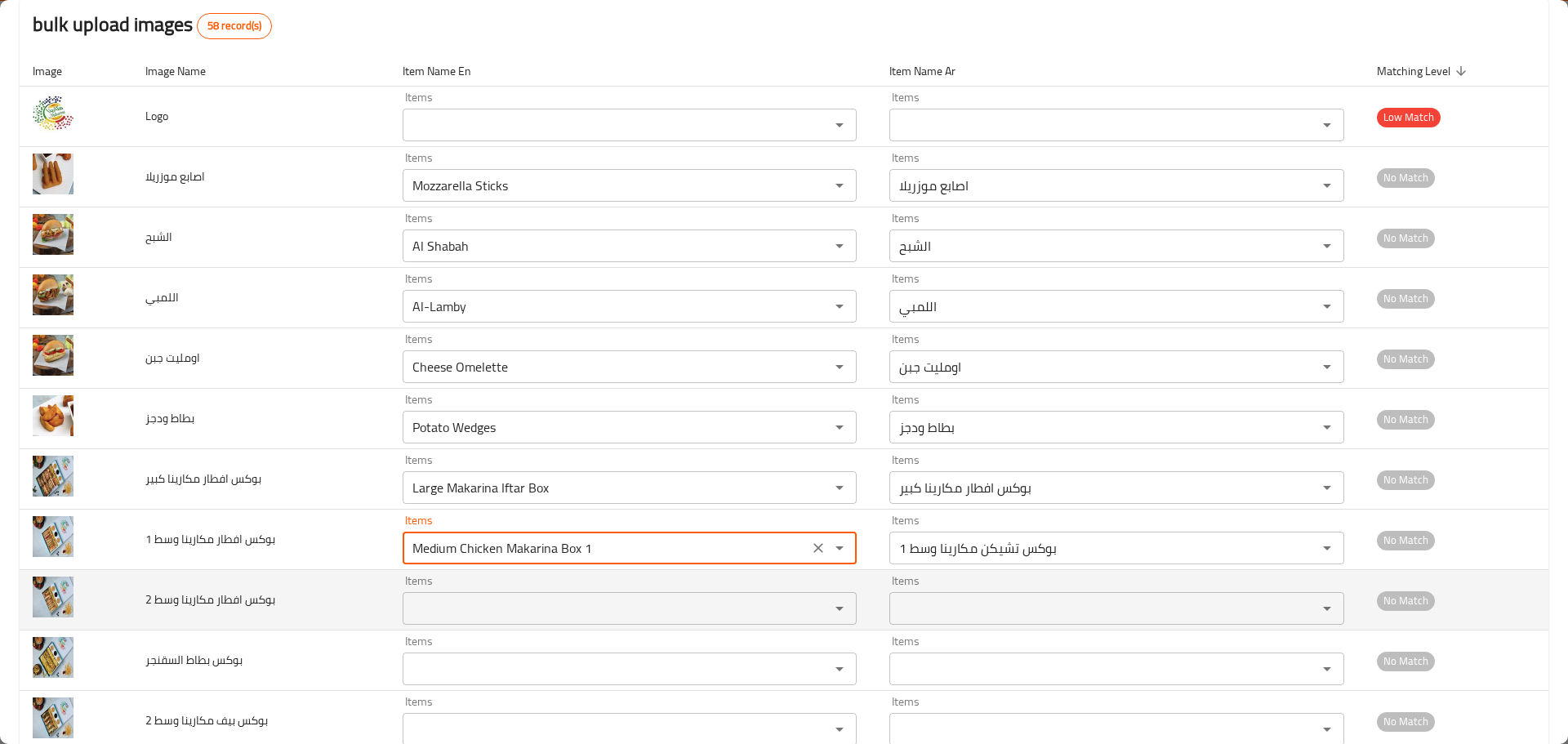
type 1 "Medium Chicken Makarina Box 1"
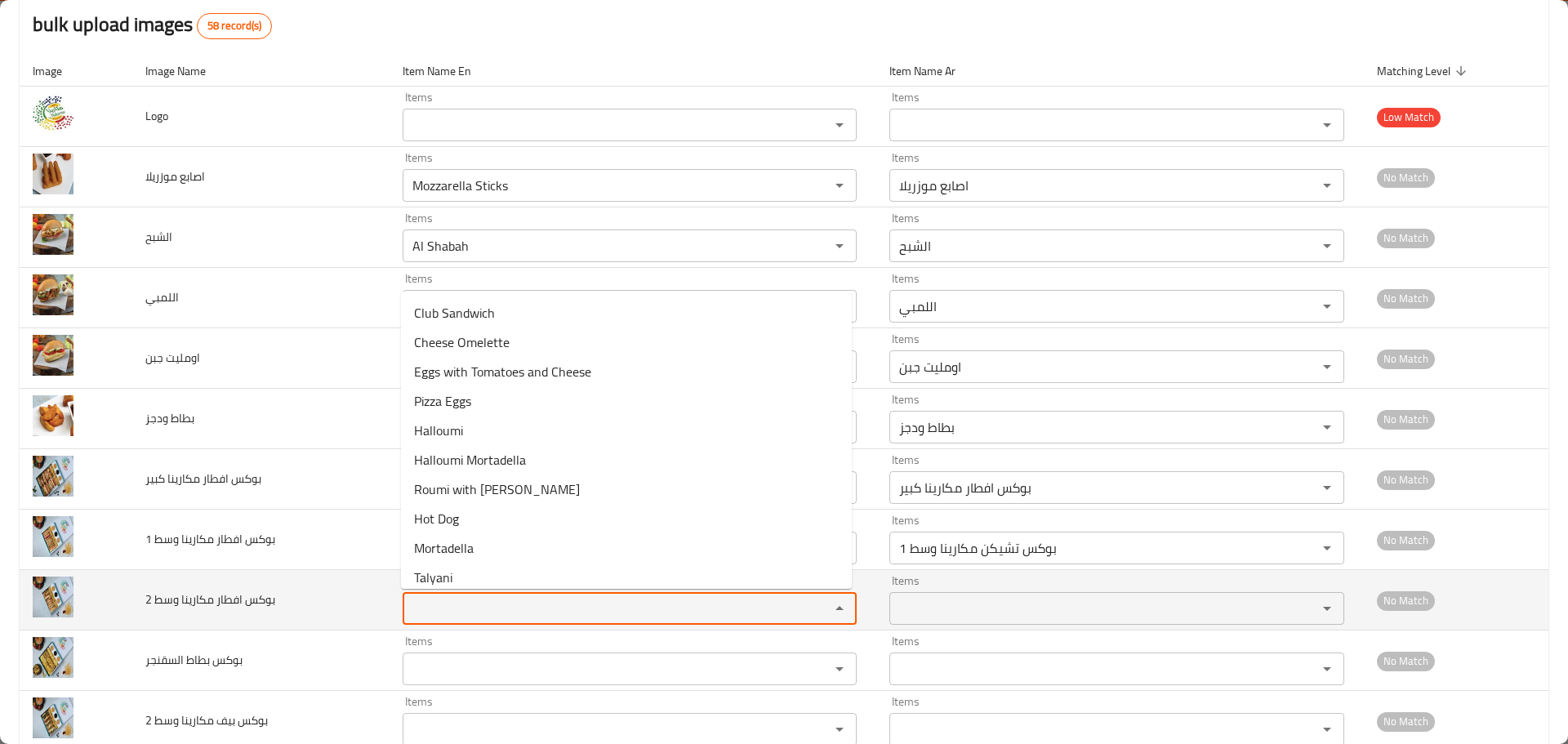
click at [447, 609] on 2 "Items" at bounding box center [606, 608] width 396 height 23
paste 2 "box"
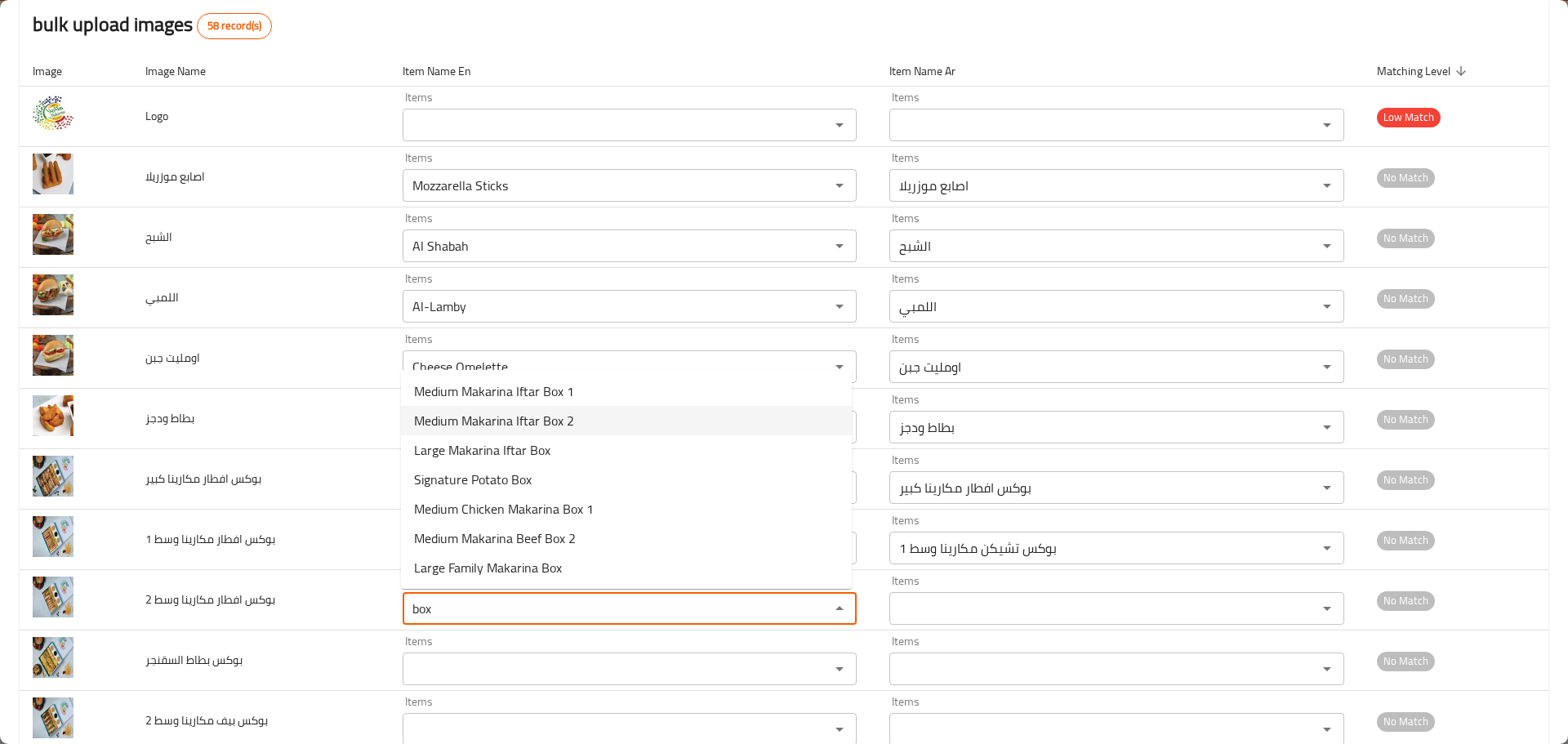
click at [506, 422] on span "Medium Makarina Iftar Box 2" at bounding box center [494, 420] width 160 height 19
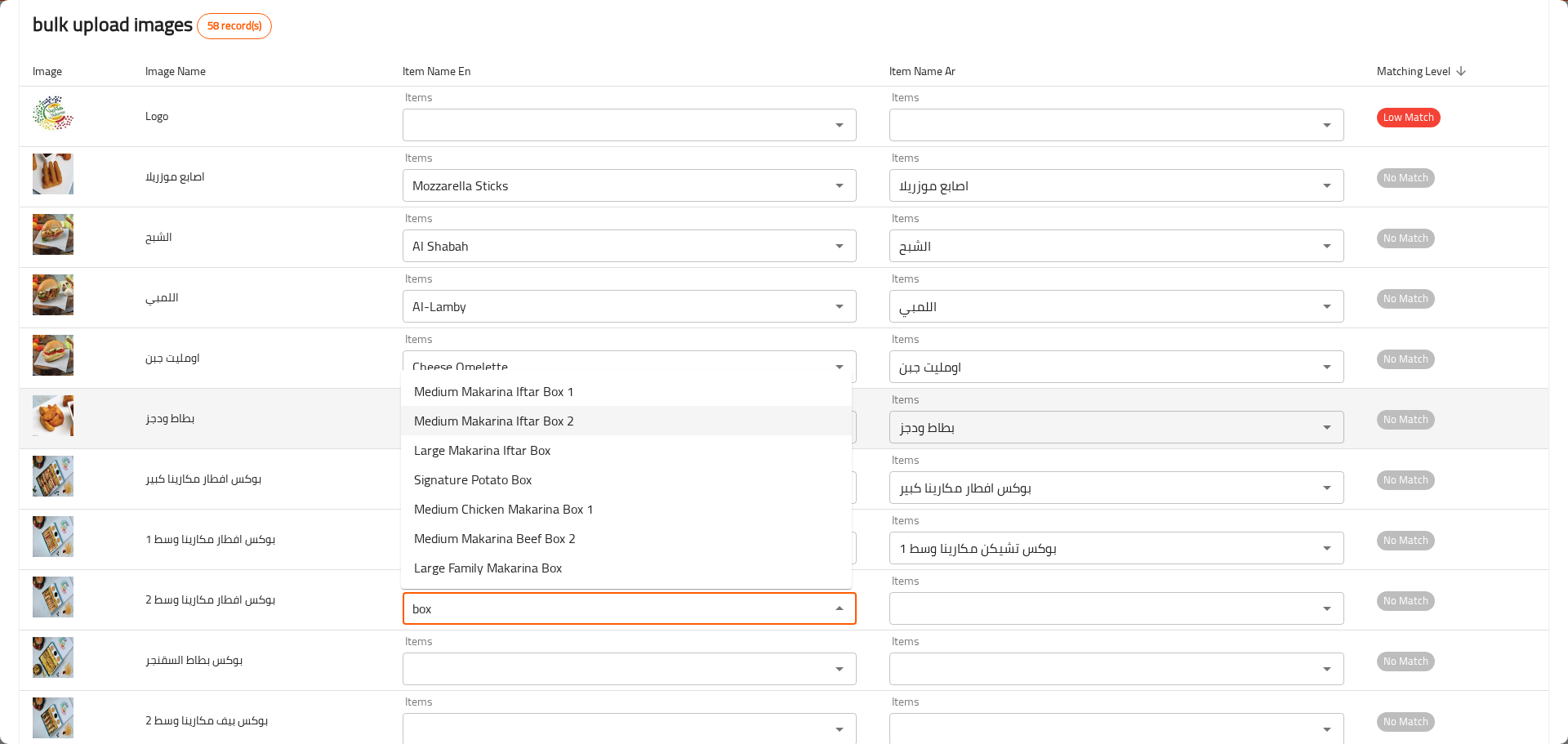
type 2 "Medium Makarina Iftar Box 2"
type 2-ar "بوكس افطار مكارينا وسط 2"
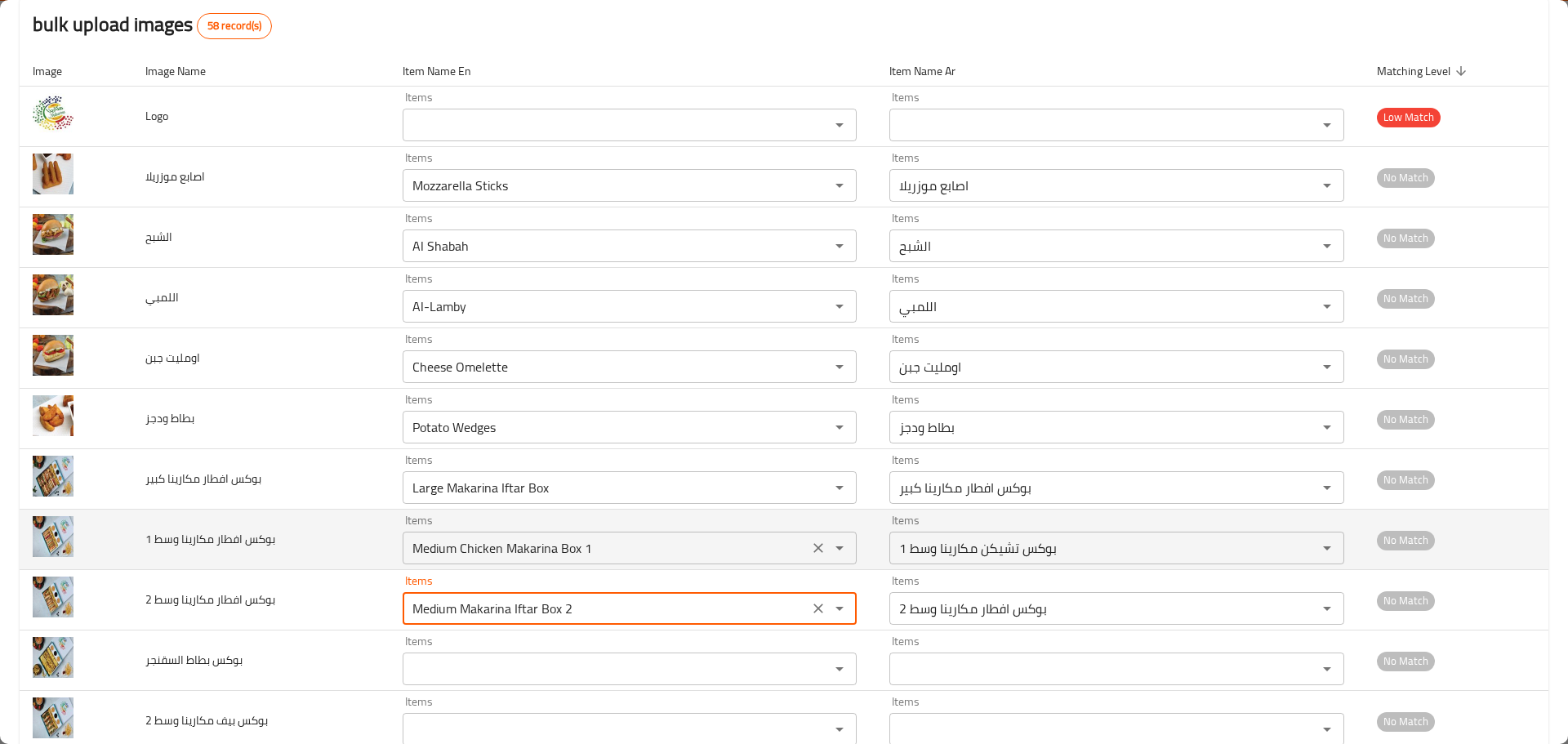
type 2 "Medium Makarina Iftar Box 2"
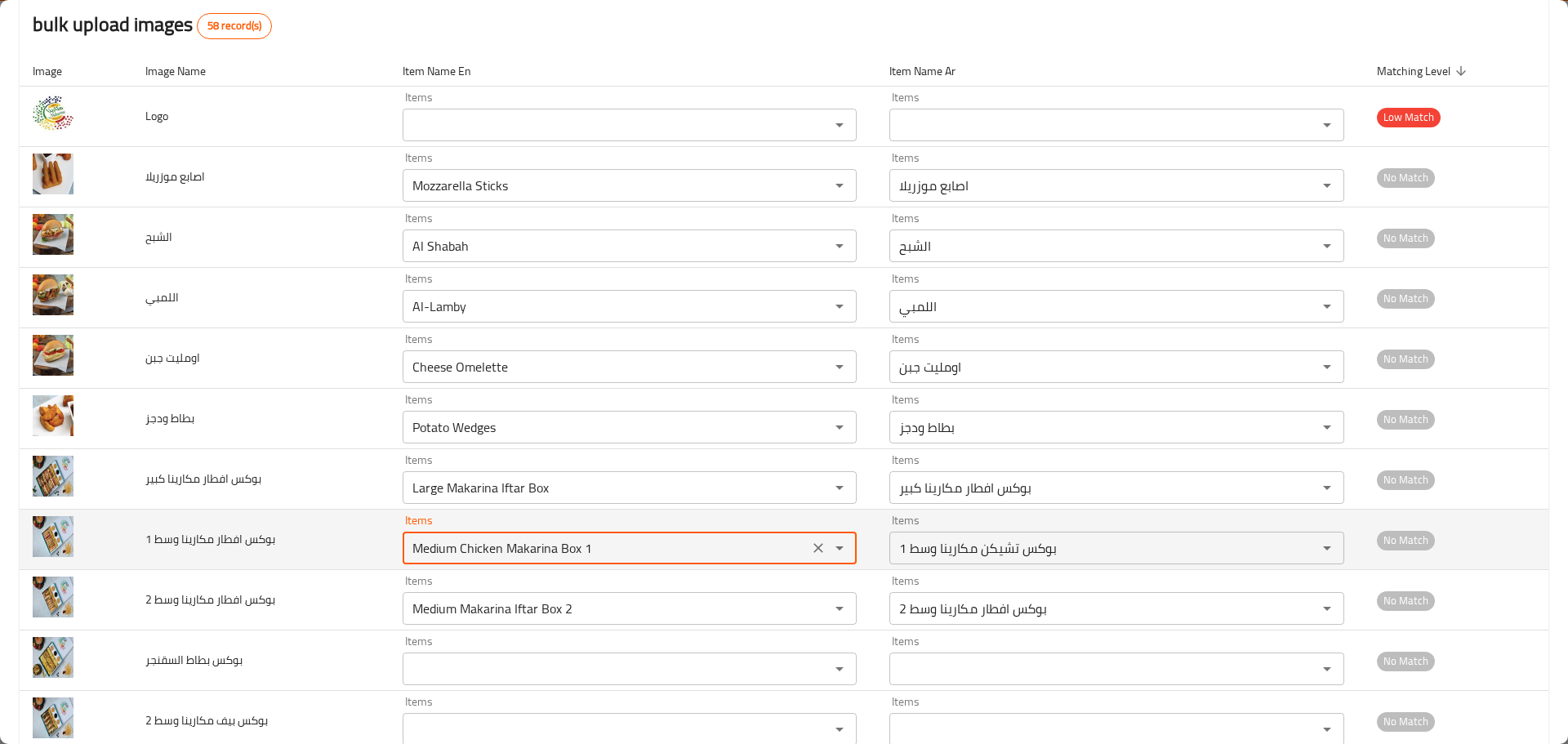
click at [475, 549] on 1 "Medium Chicken Makarina Box 1" at bounding box center [606, 548] width 396 height 23
paste 1 "box"
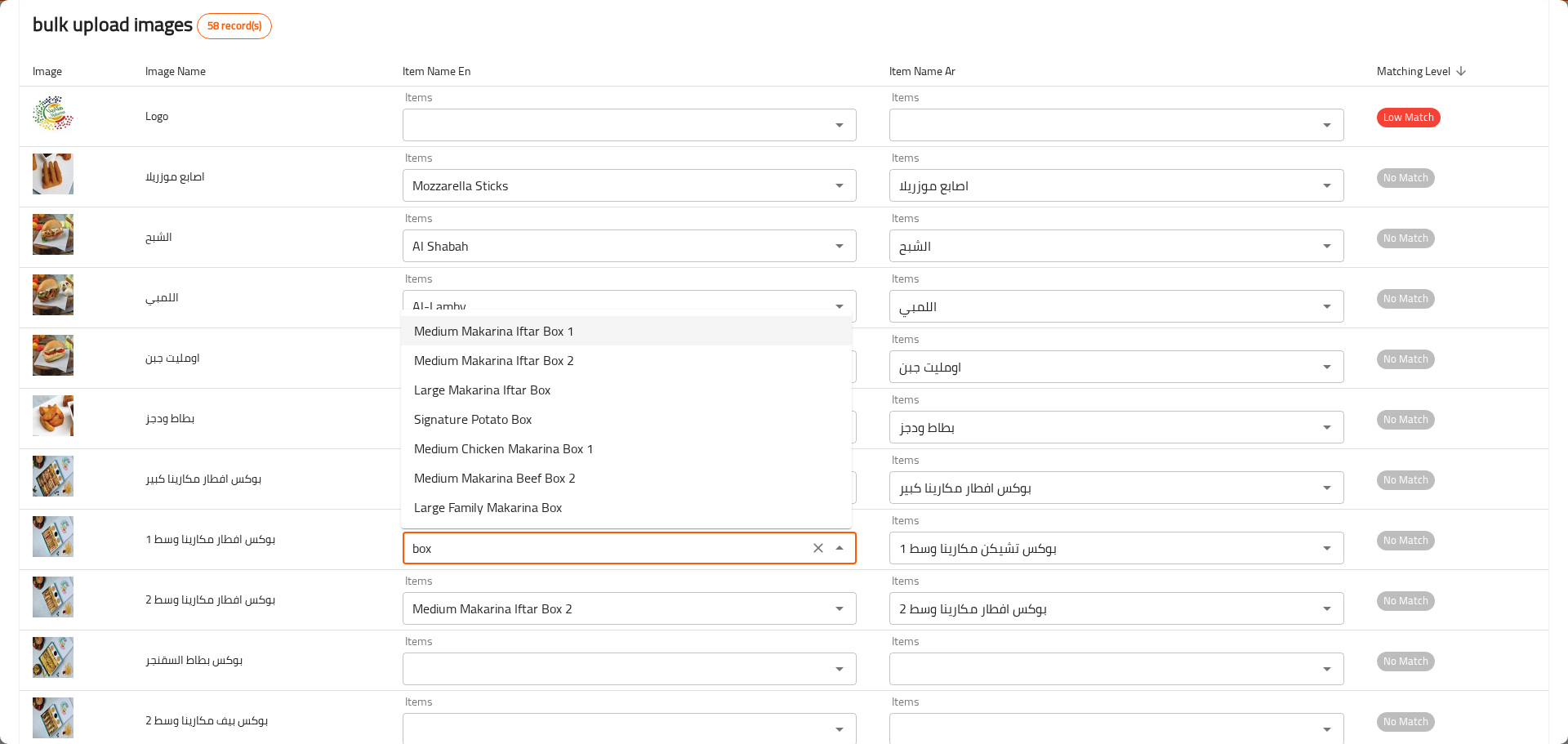
click at [491, 327] on span "Medium Makarina Iftar Box 1" at bounding box center [494, 330] width 160 height 19
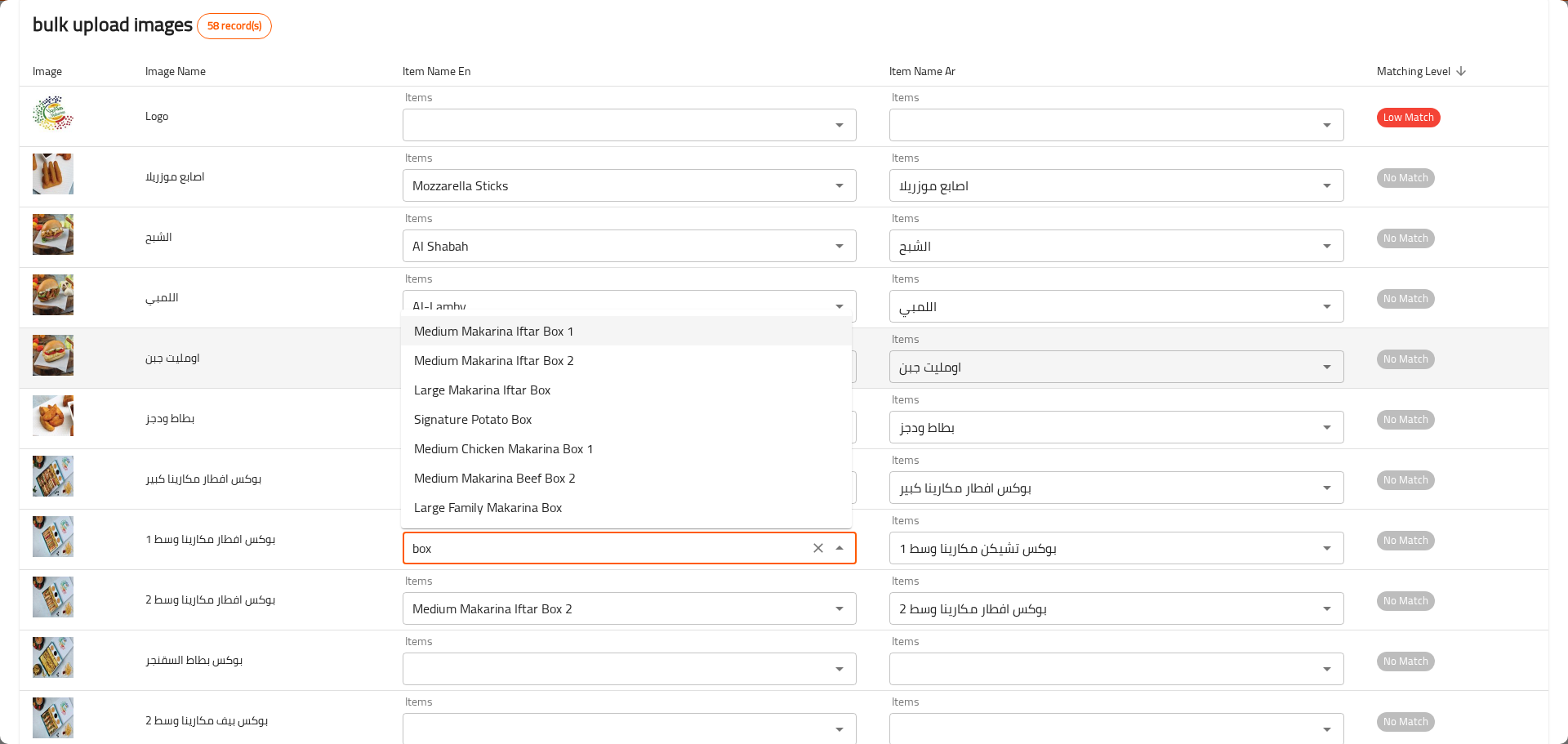
type 1 "Medium Makarina Iftar Box 1"
type 1-ar "بوكس افطار مكارينا وسط 1"
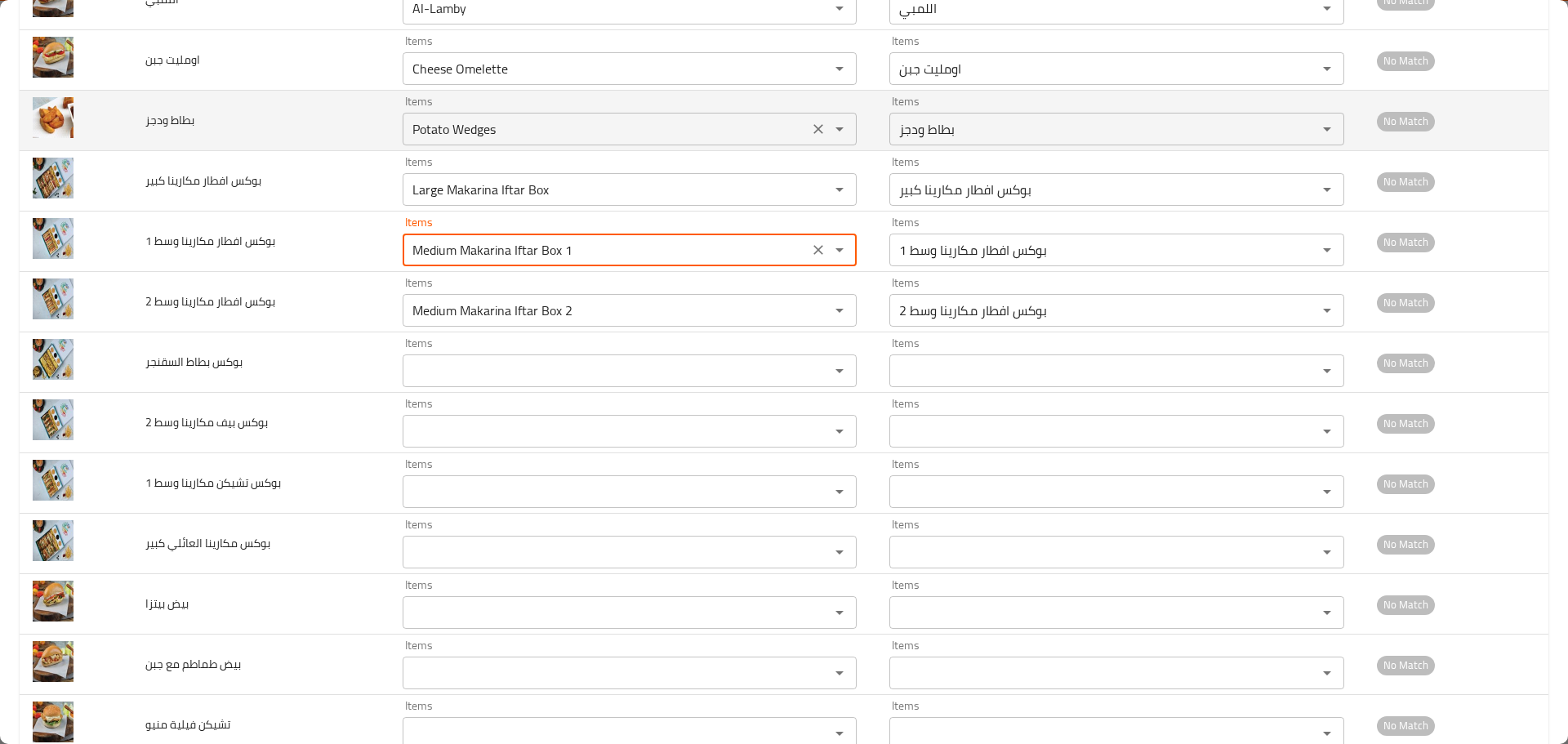
scroll to position [490, 0]
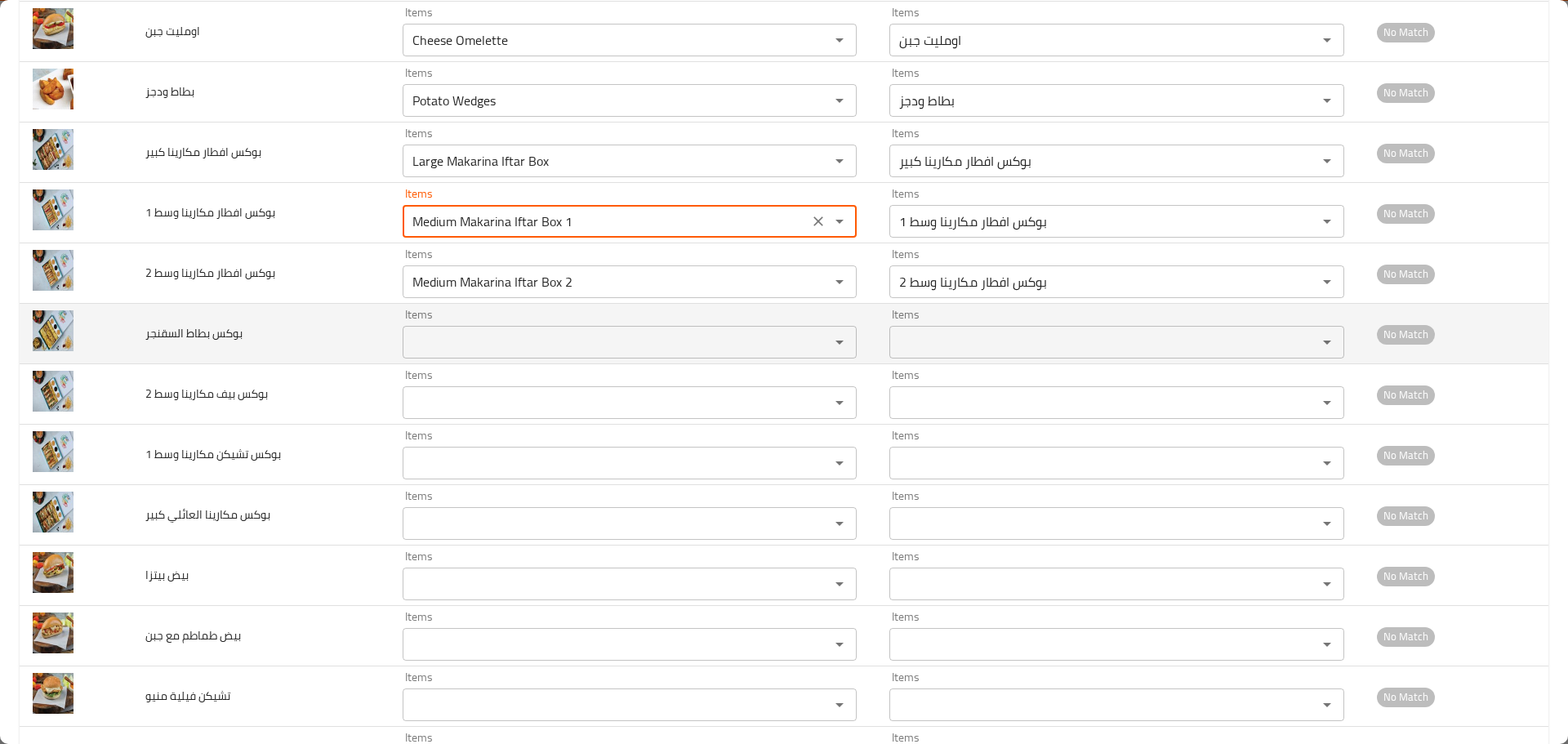
type 1 "Medium Makarina Iftar Box 1"
click at [471, 339] on السقنجر "Items" at bounding box center [606, 341] width 396 height 23
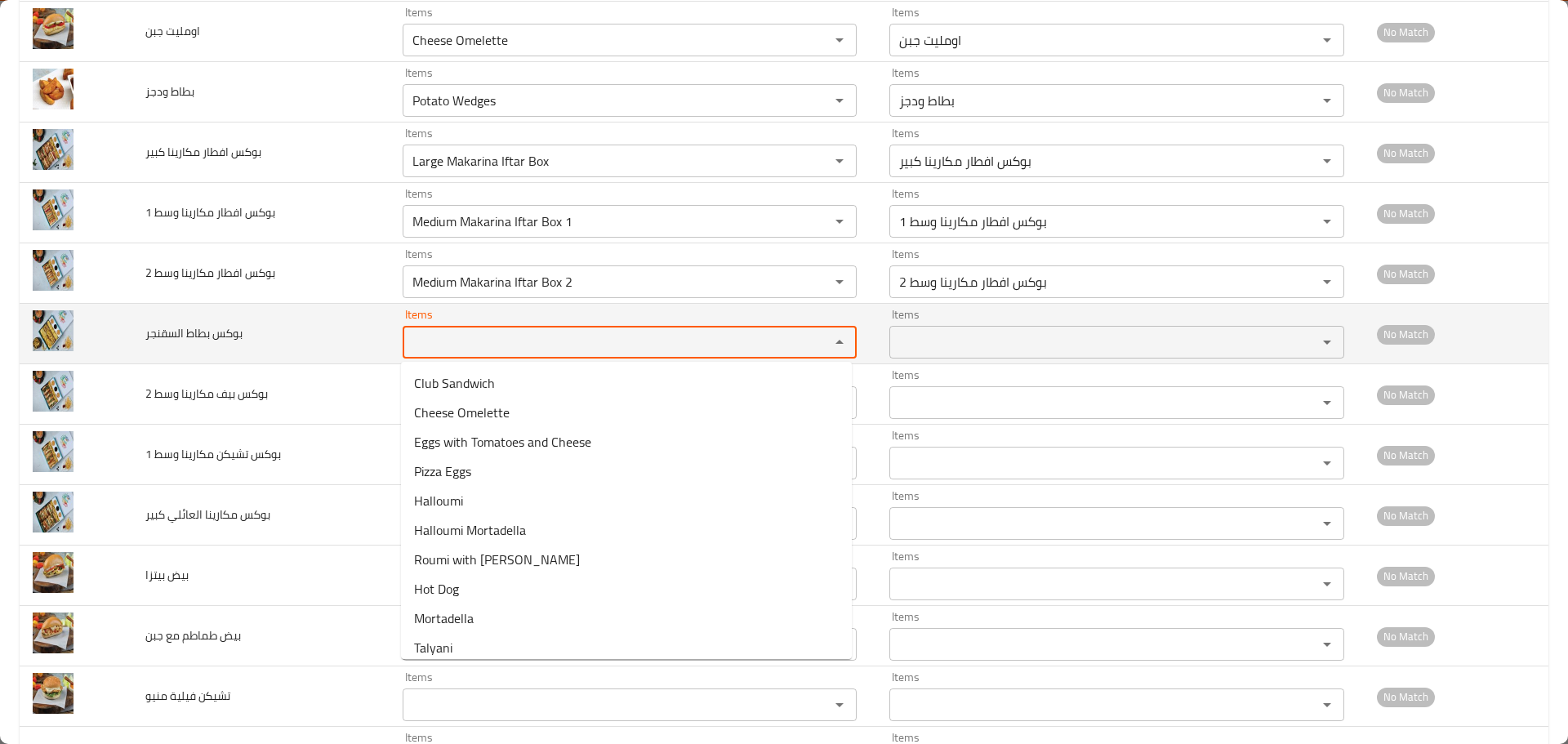
paste السقنجر "box"
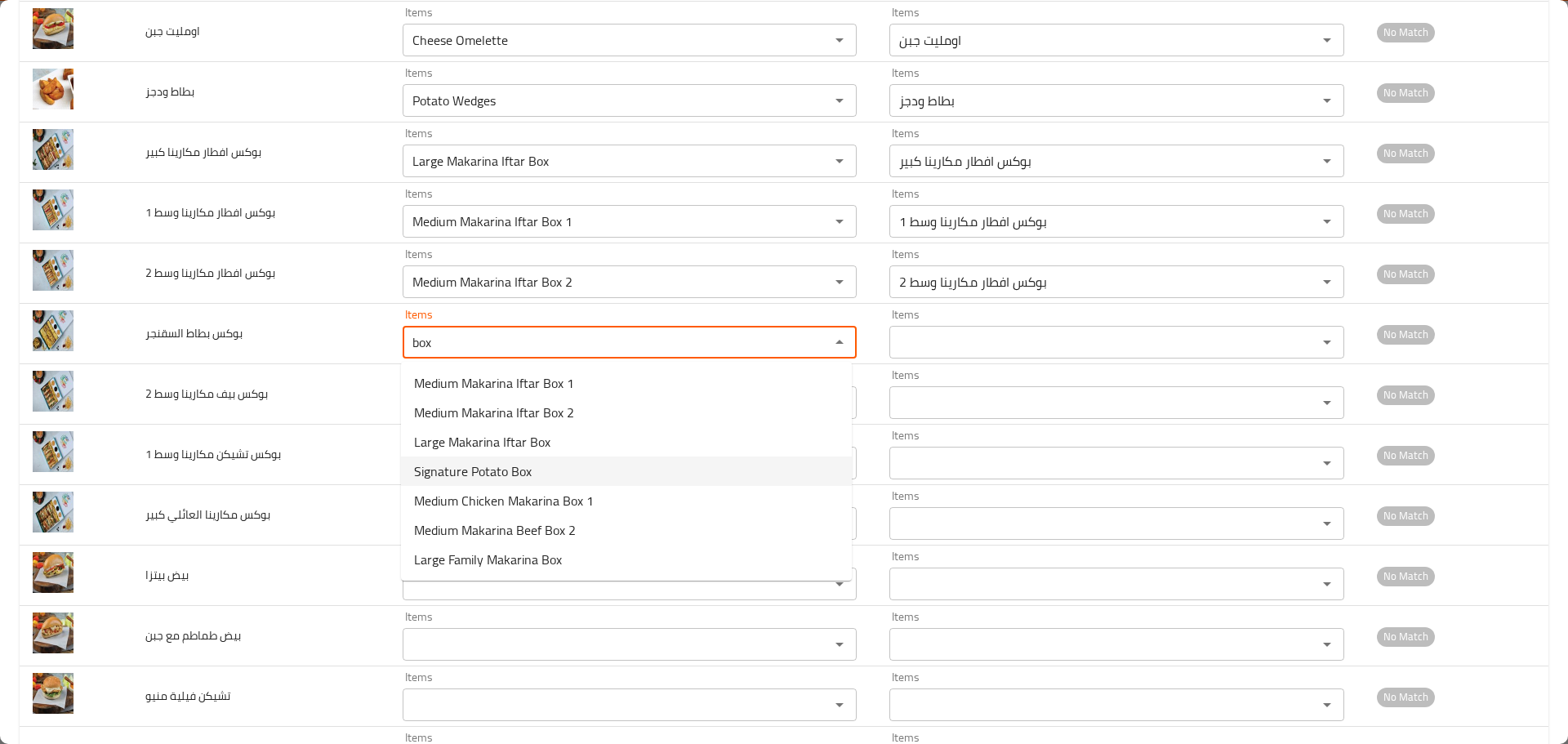
click at [483, 467] on span "Signature Potato Box" at bounding box center [473, 471] width 118 height 19
type السقنجر "Signature Potato Box"
type السقنجر-ar "بوكس بطاط السقنجر"
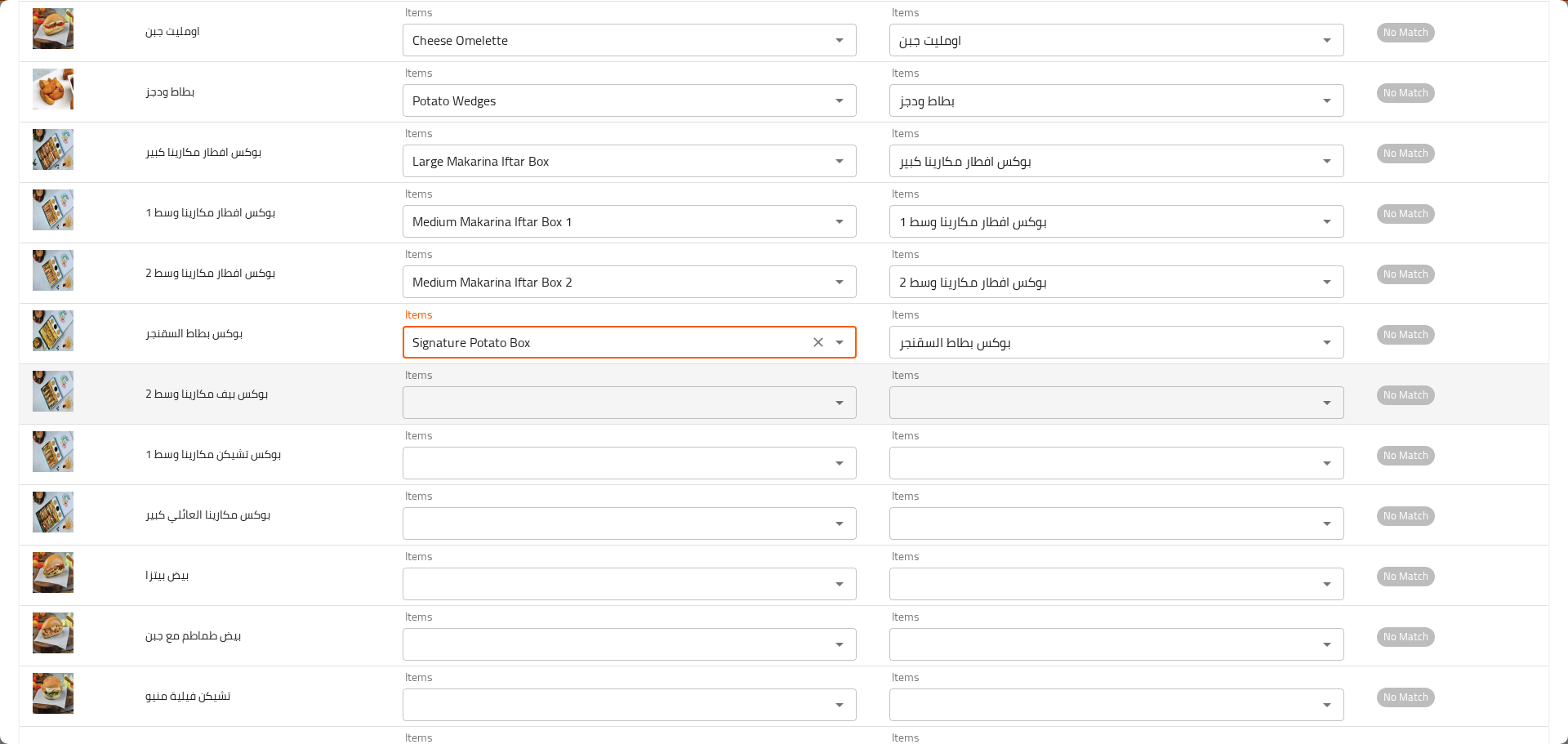
type السقنجر "Signature Potato Box"
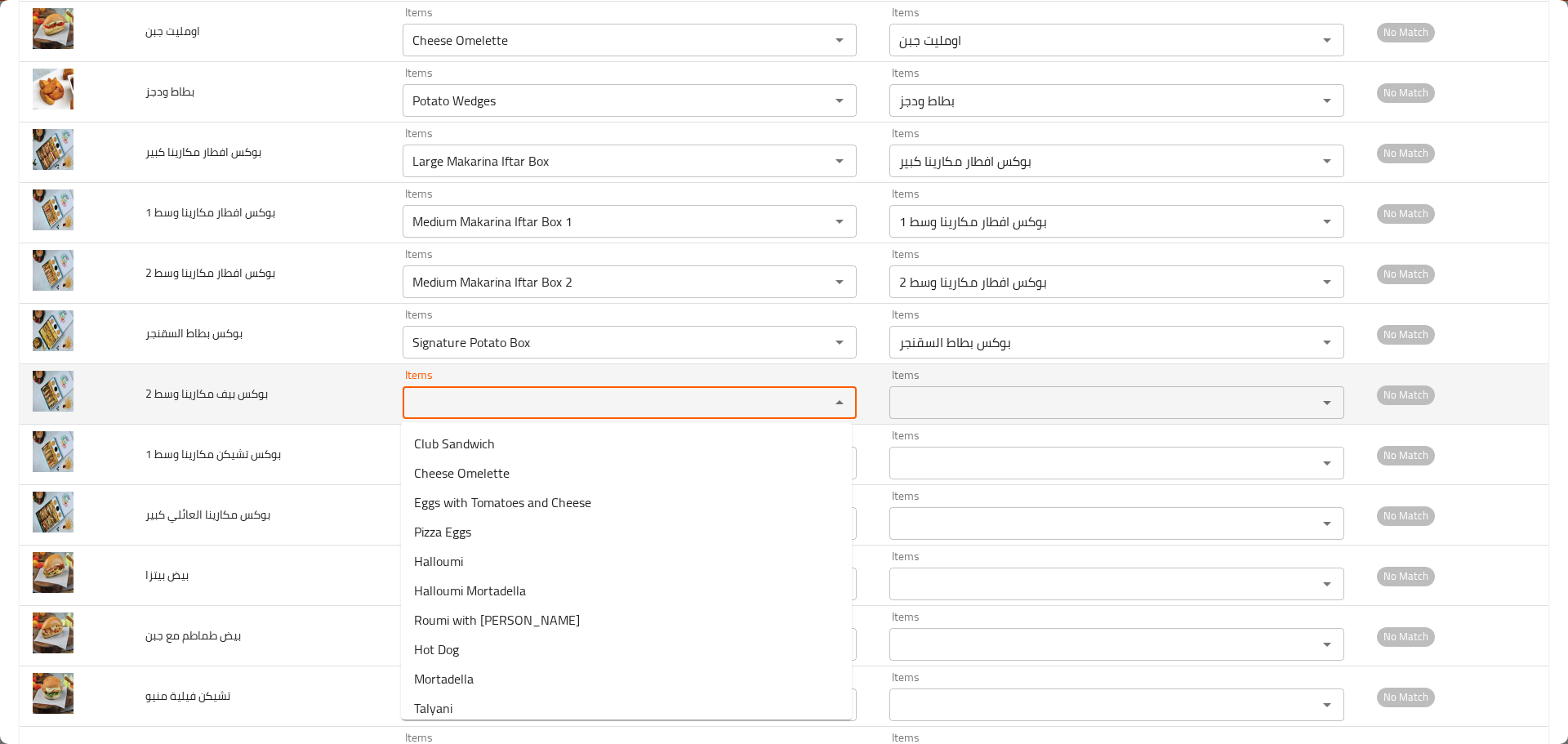
click at [465, 399] on 2 "Items" at bounding box center [606, 403] width 396 height 23
paste 2 "box"
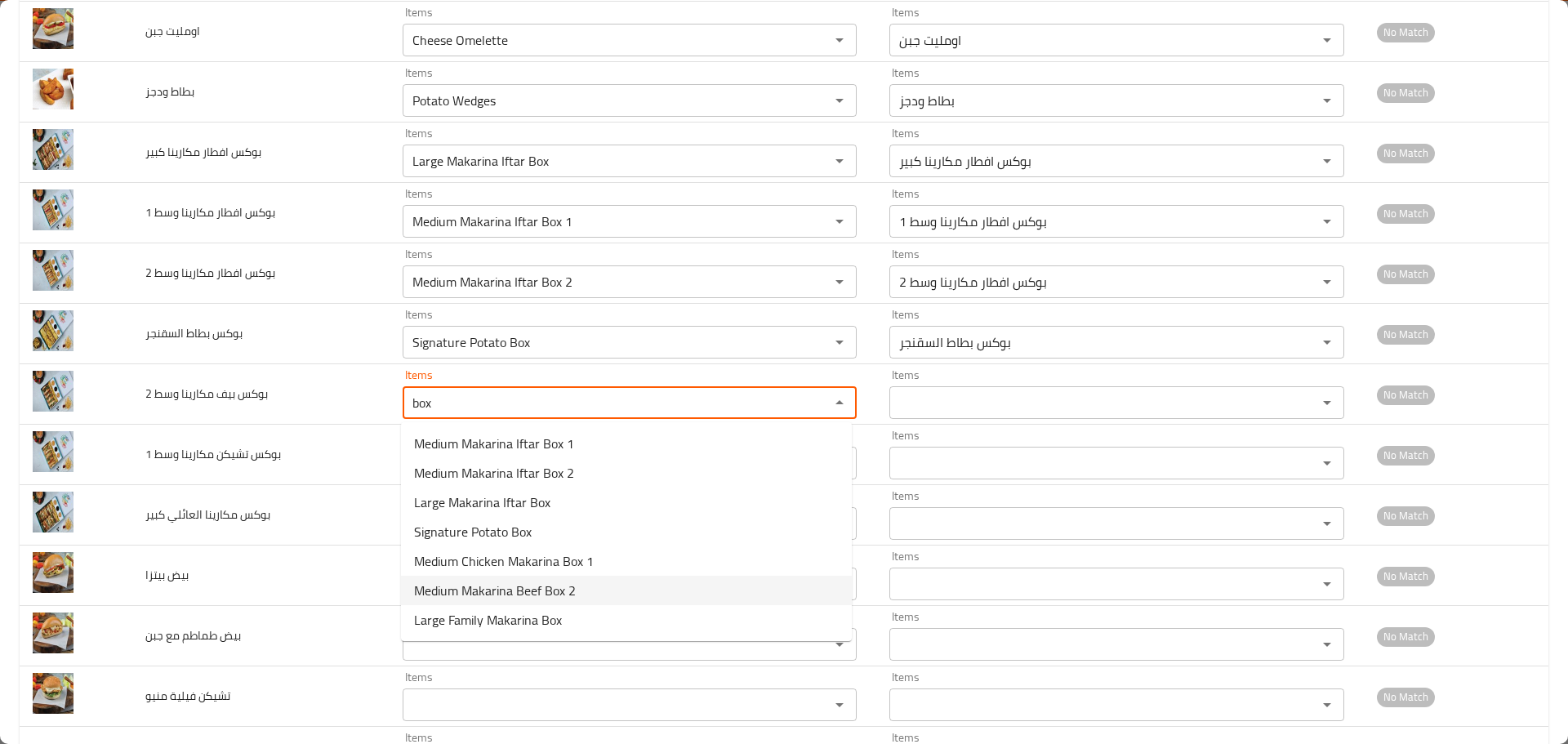
click at [512, 593] on span "Medium Makarina Beef Box 2" at bounding box center [495, 590] width 162 height 19
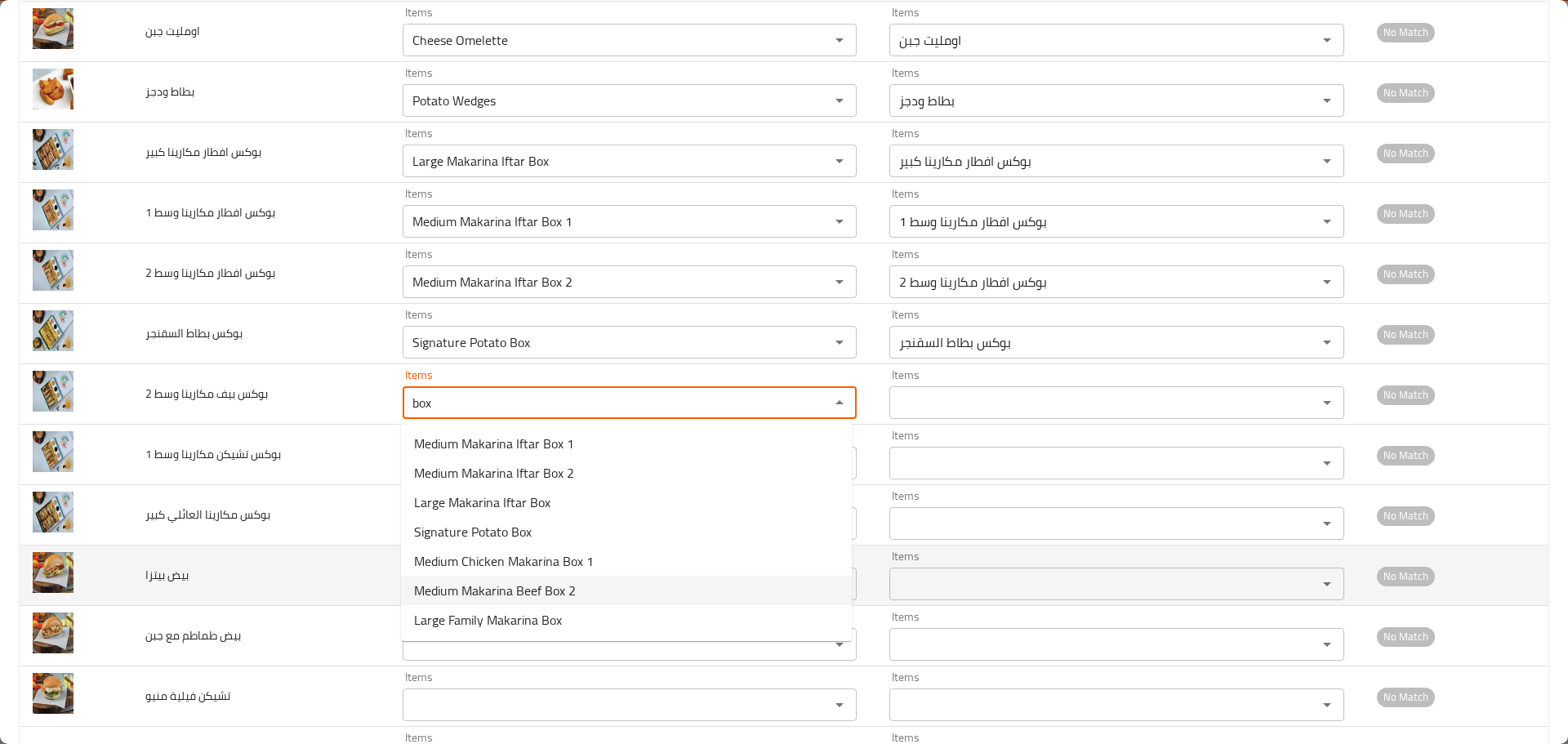
type 2 "Medium Makarina Beef Box 2"
type 2-ar "بوكس بيف مكارينا وسط 2"
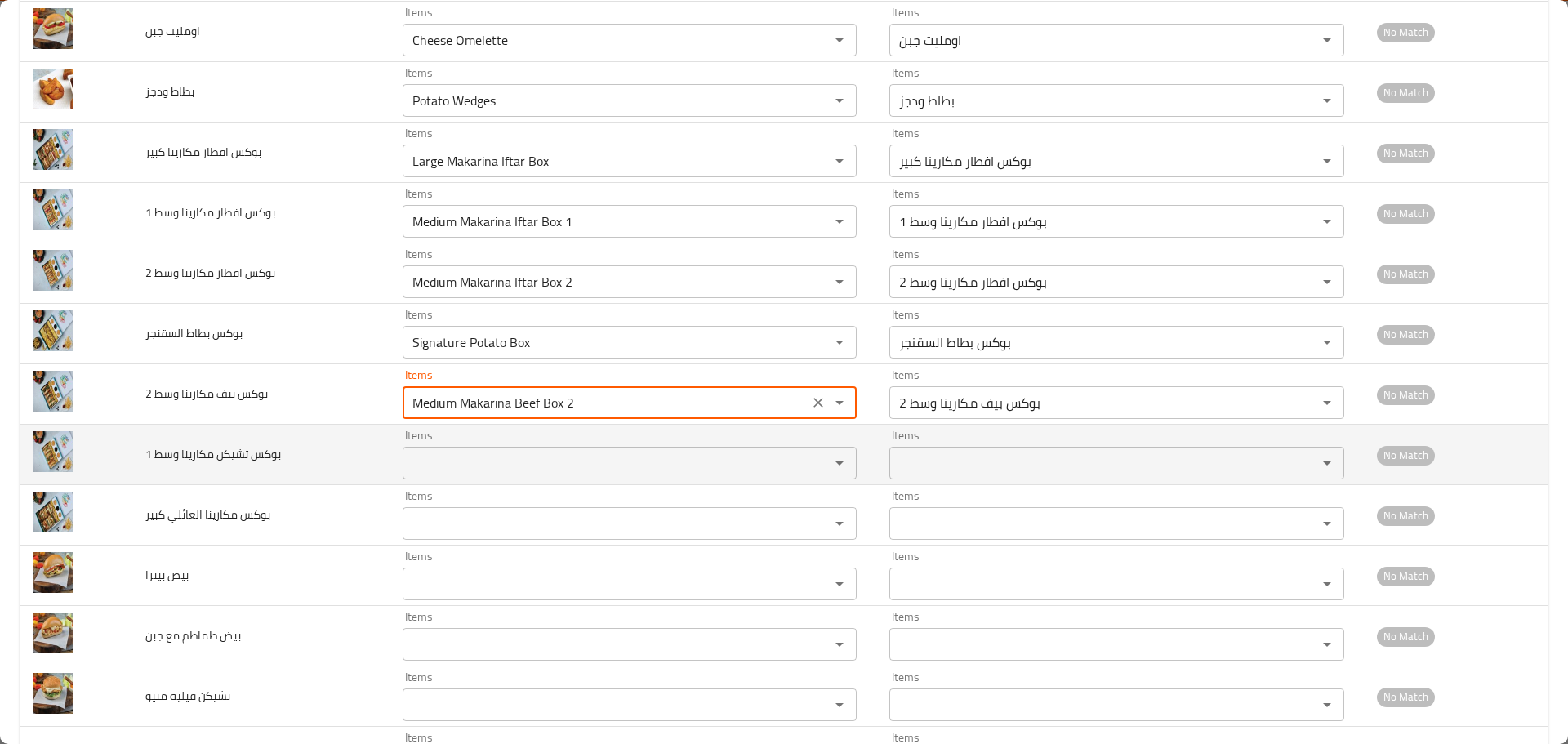
click at [475, 477] on div "Items" at bounding box center [630, 464] width 455 height 33
type 2 "Medium Makarina Beef Box 2"
paste 1 "box"
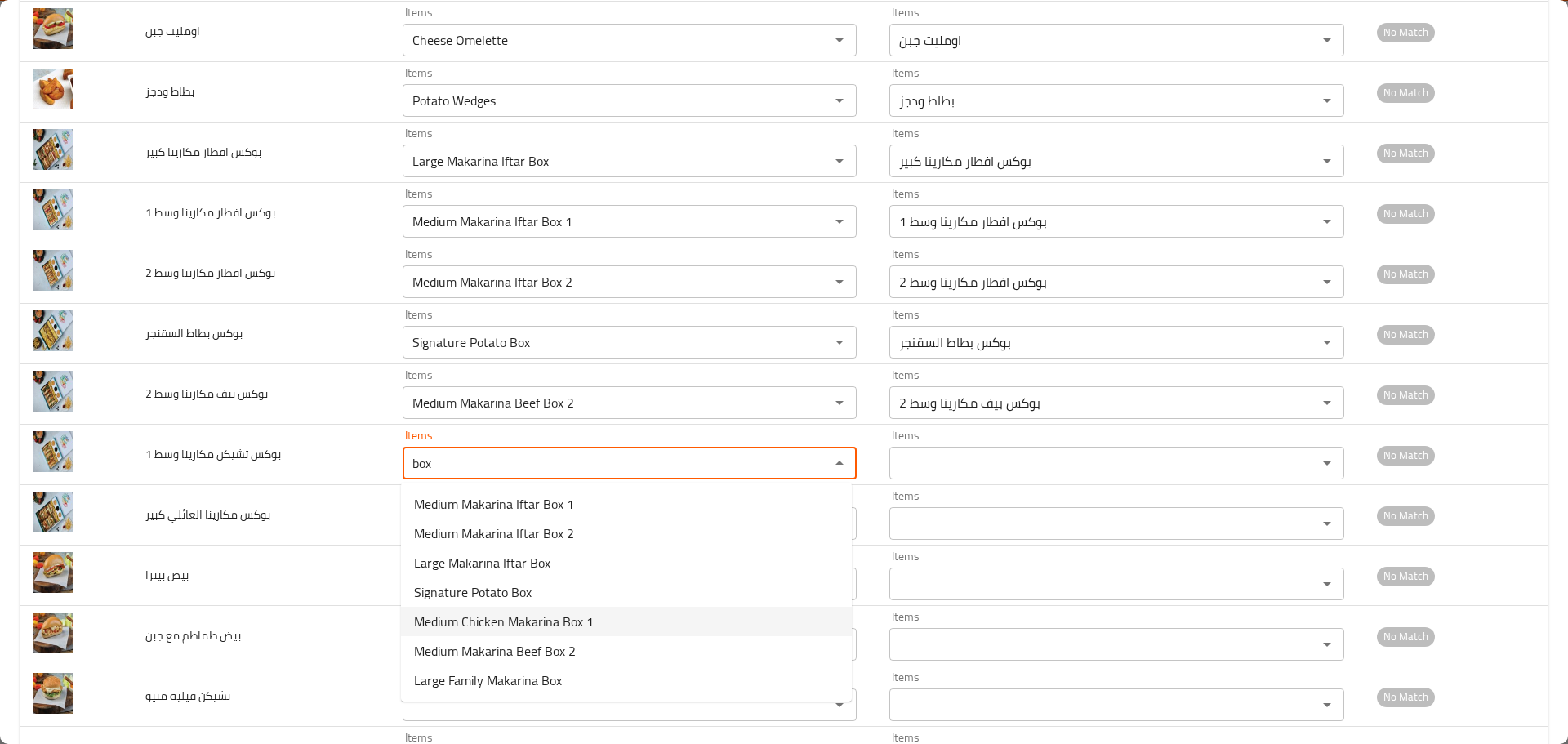
click at [508, 623] on span "Medium Chicken Makarina Box 1" at bounding box center [504, 621] width 180 height 19
type 1 "Medium Chicken Makarina Box 1"
type 1-ar "بوكس تشيكن مكارينا وسط 1"
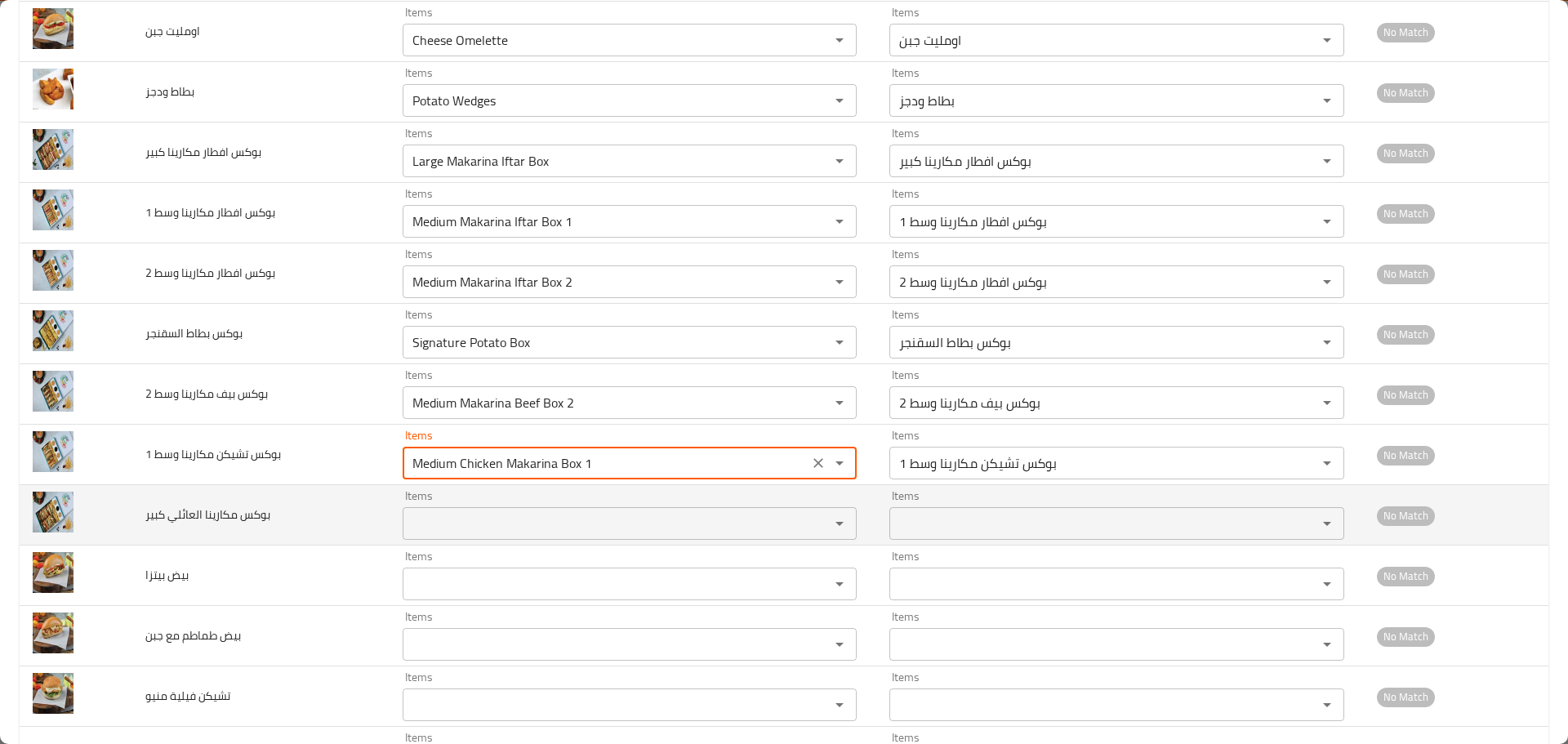
type 1 "Medium Chicken Makarina Box 1"
click at [436, 526] on كبير "Items" at bounding box center [606, 523] width 396 height 23
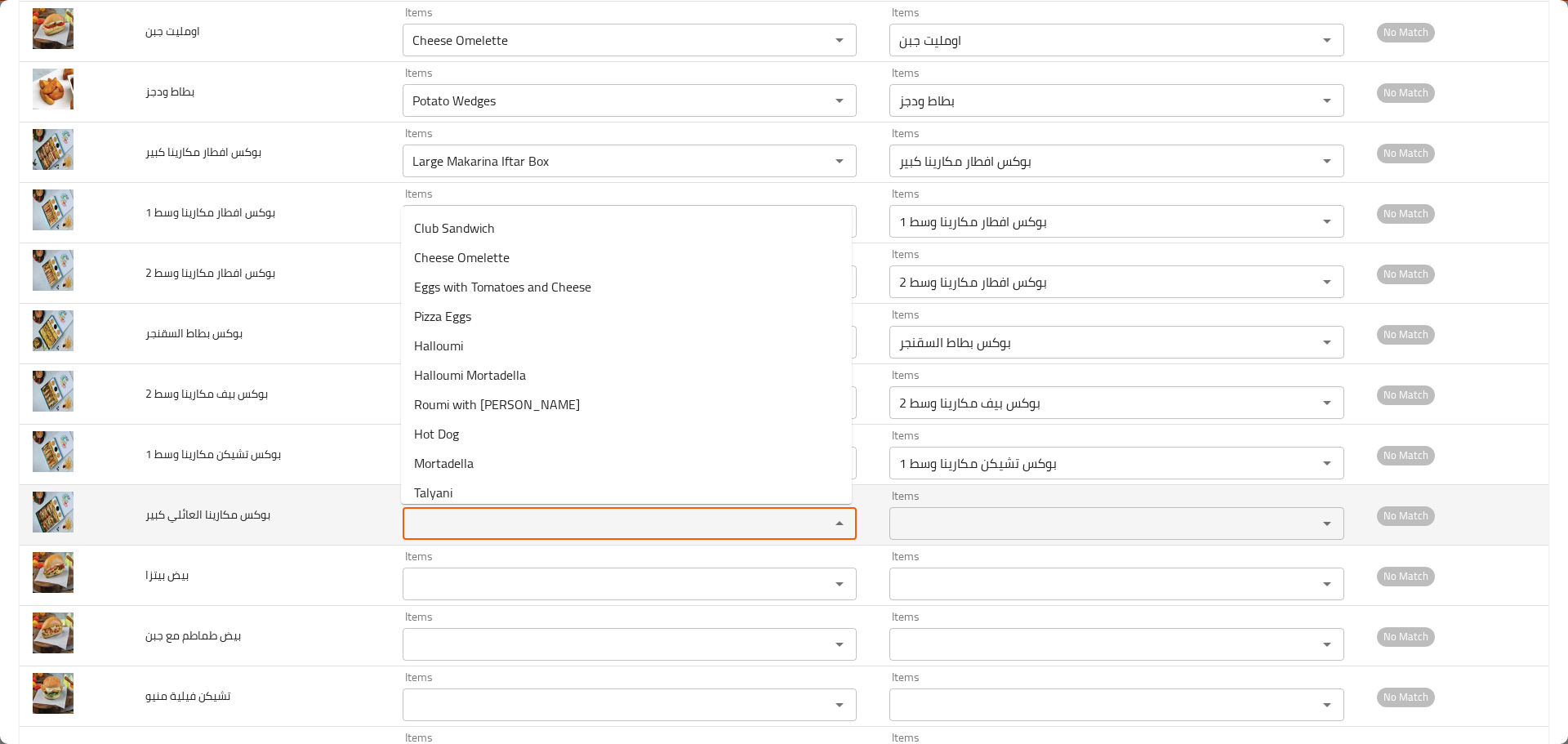
paste كبير "box"
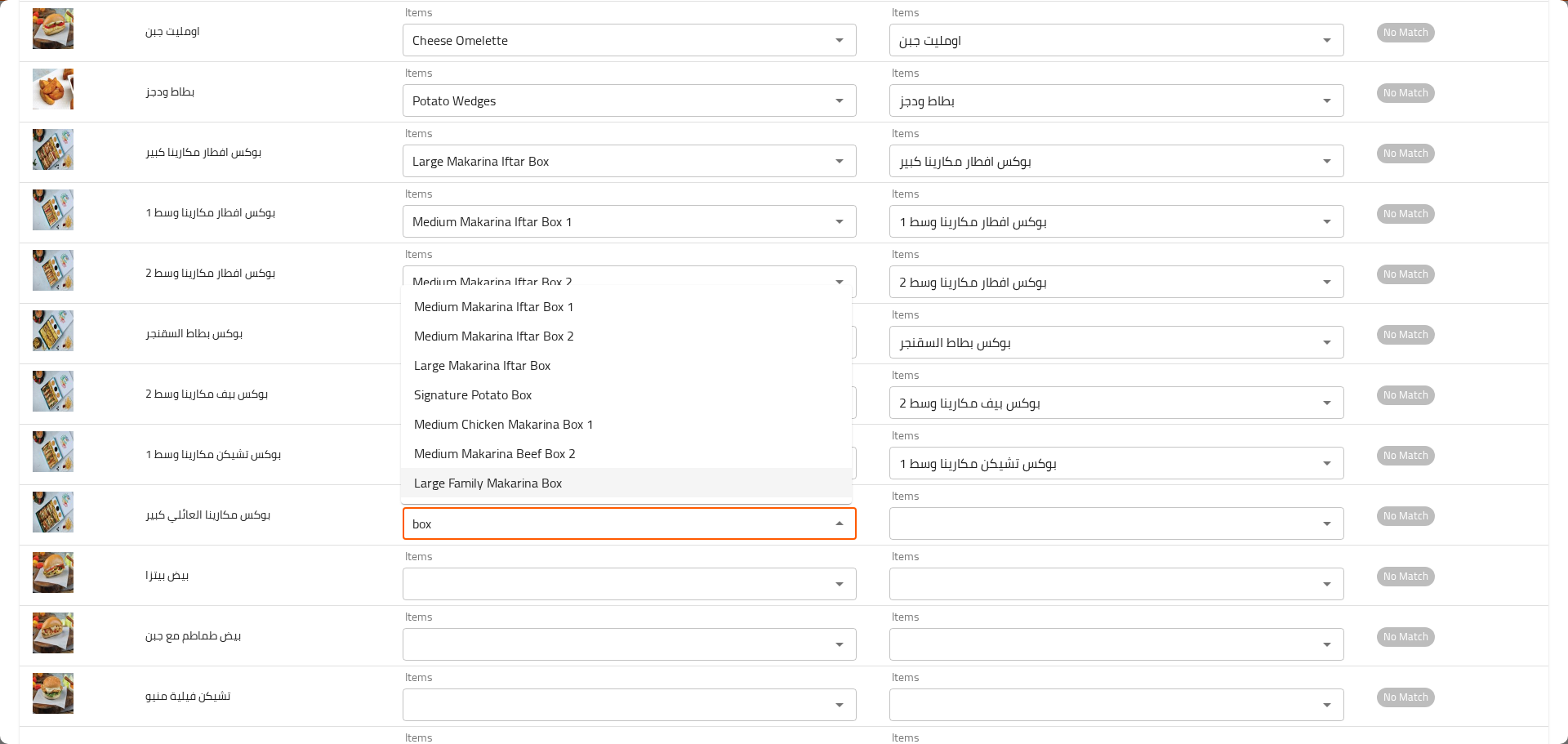
click at [498, 483] on span "Large Family Makarina Box" at bounding box center [488, 482] width 148 height 19
type كبير "Large Family Makarina Box"
type كبير-ar "بوكس مكارينا العائلي كبير"
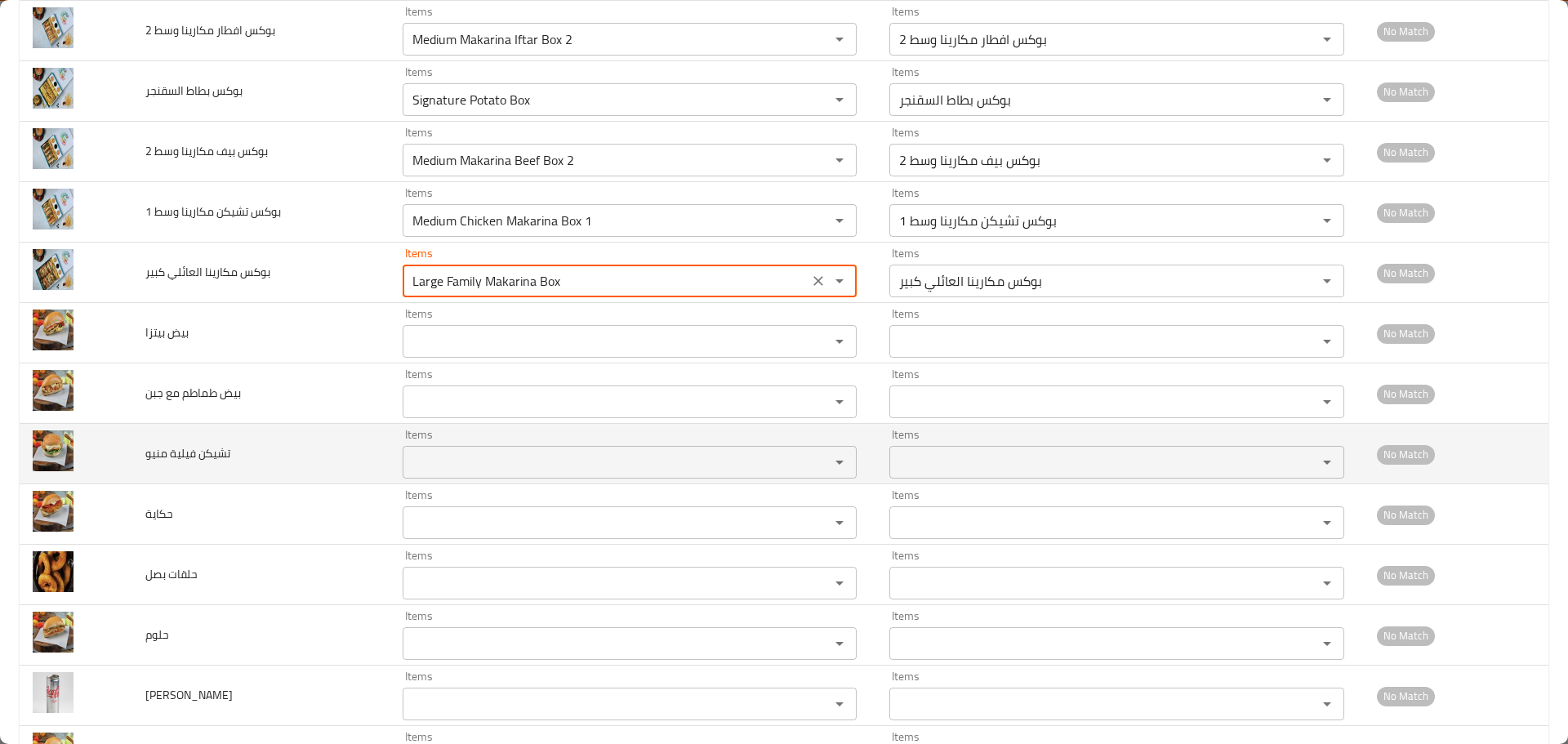
scroll to position [817, 0]
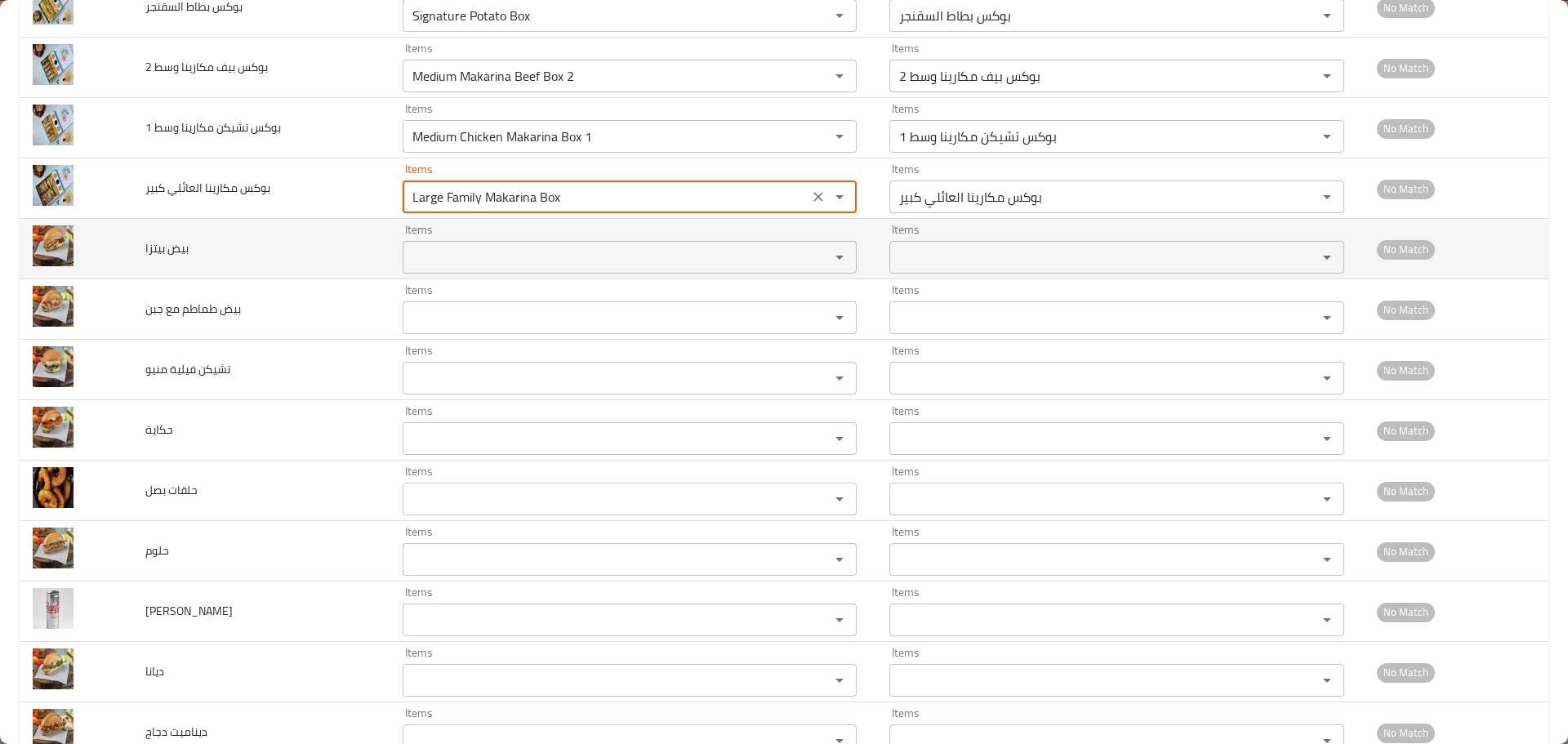
type كبير "Large Family Makarina Box"
click at [492, 246] on بيتزا "Items" at bounding box center [606, 257] width 396 height 23
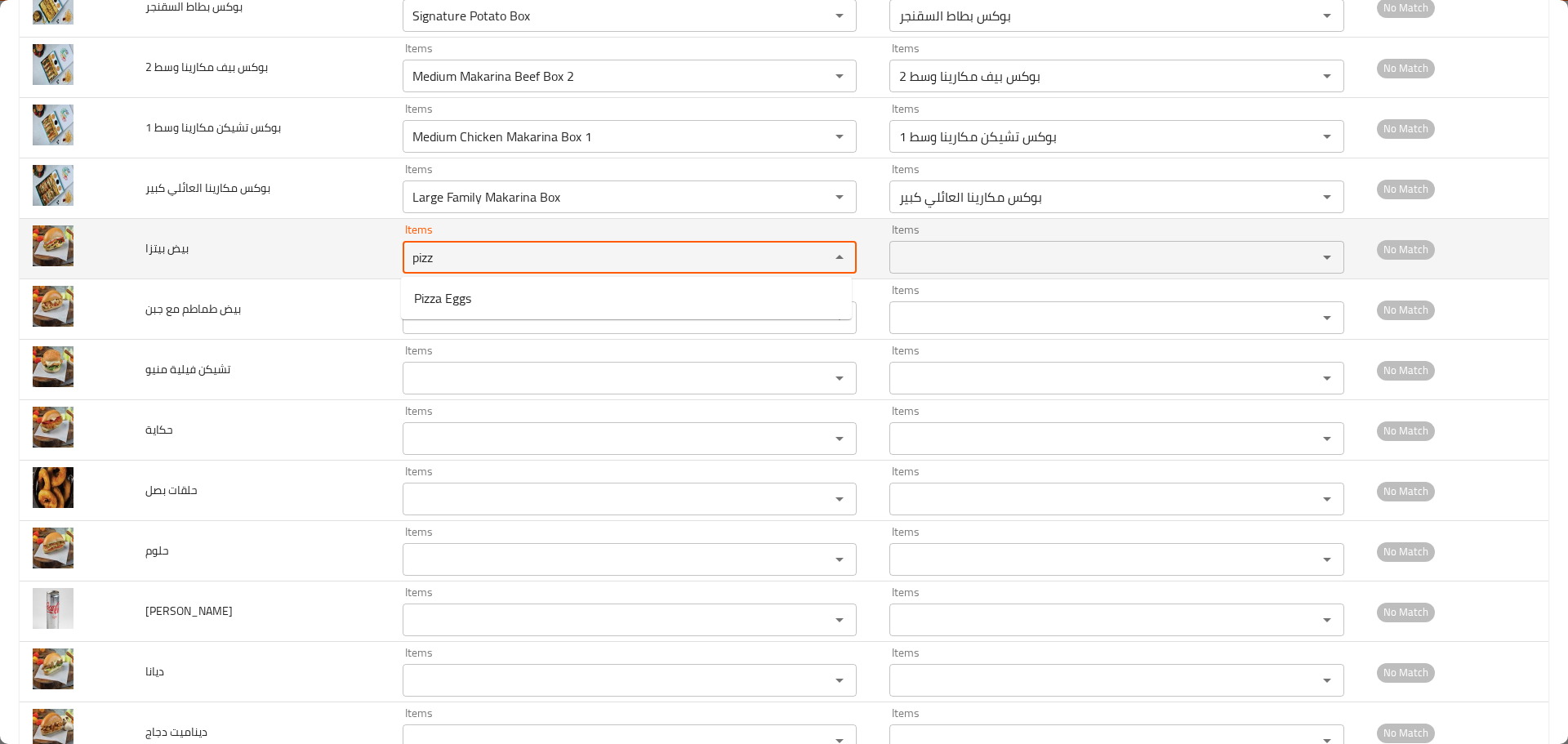
drag, startPoint x: 468, startPoint y: 258, endPoint x: 358, endPoint y: 253, distance: 110.1
click at [354, 248] on tr "بيض بيتزا Items pizz Items Items Items No Match" at bounding box center [783, 249] width 1529 height 60
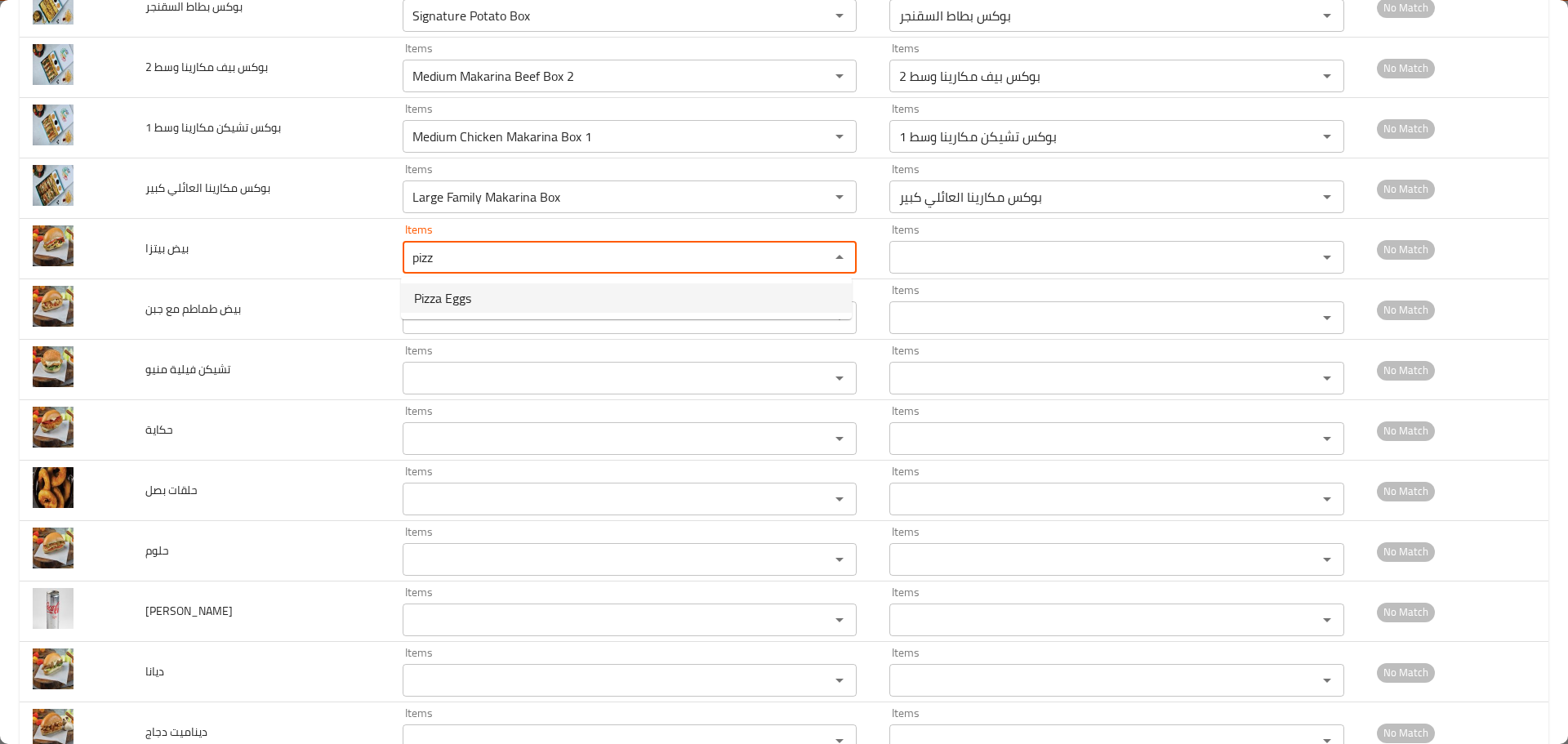
click at [458, 288] on span "Pizza Eggs" at bounding box center [443, 298] width 57 height 19
type بيتزا "Pizza Eggs"
type بيتزا-ar "بيض بيتزا"
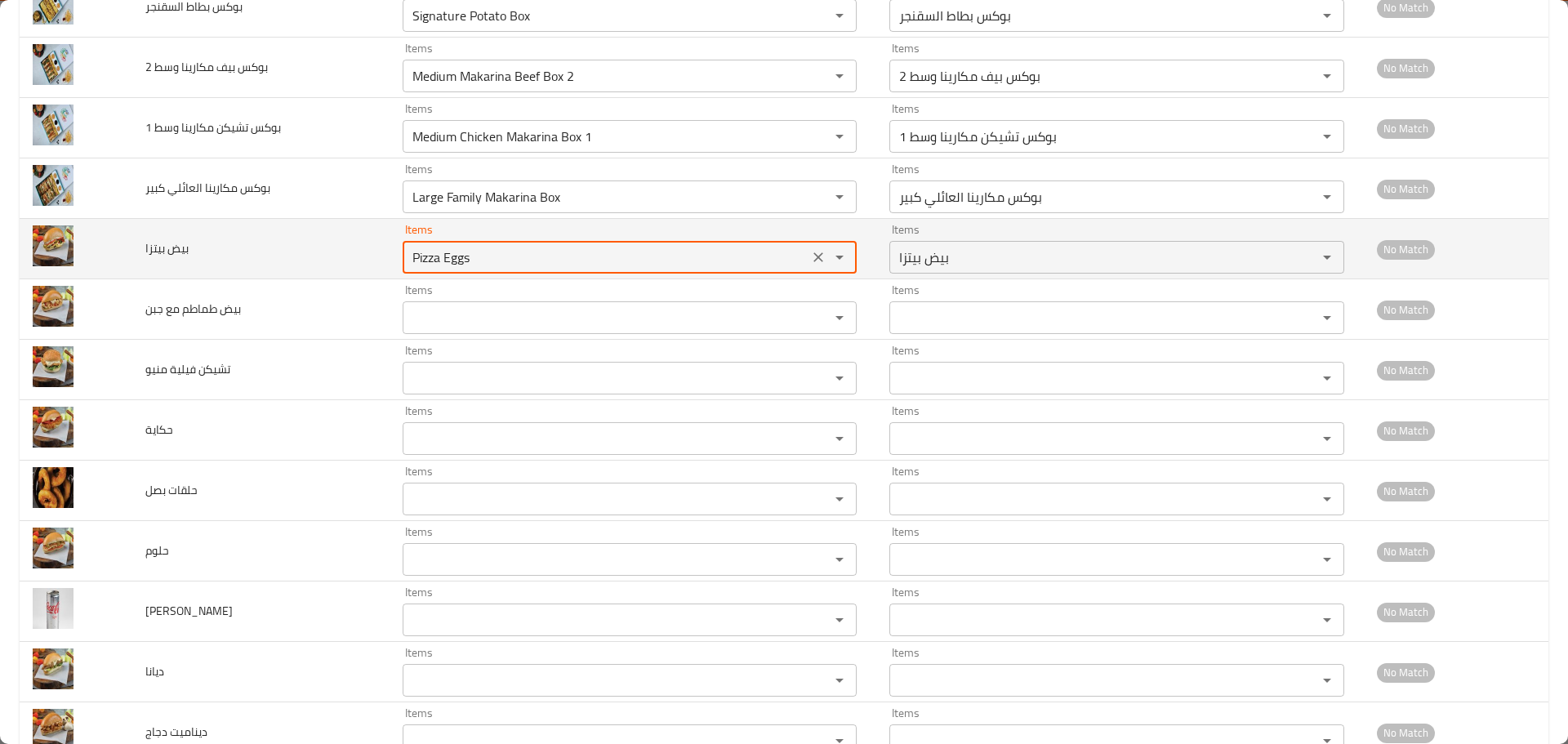
drag, startPoint x: 445, startPoint y: 264, endPoint x: 482, endPoint y: 263, distance: 37.0
click at [482, 263] on بيتزا "Pizza Eggs" at bounding box center [606, 257] width 396 height 23
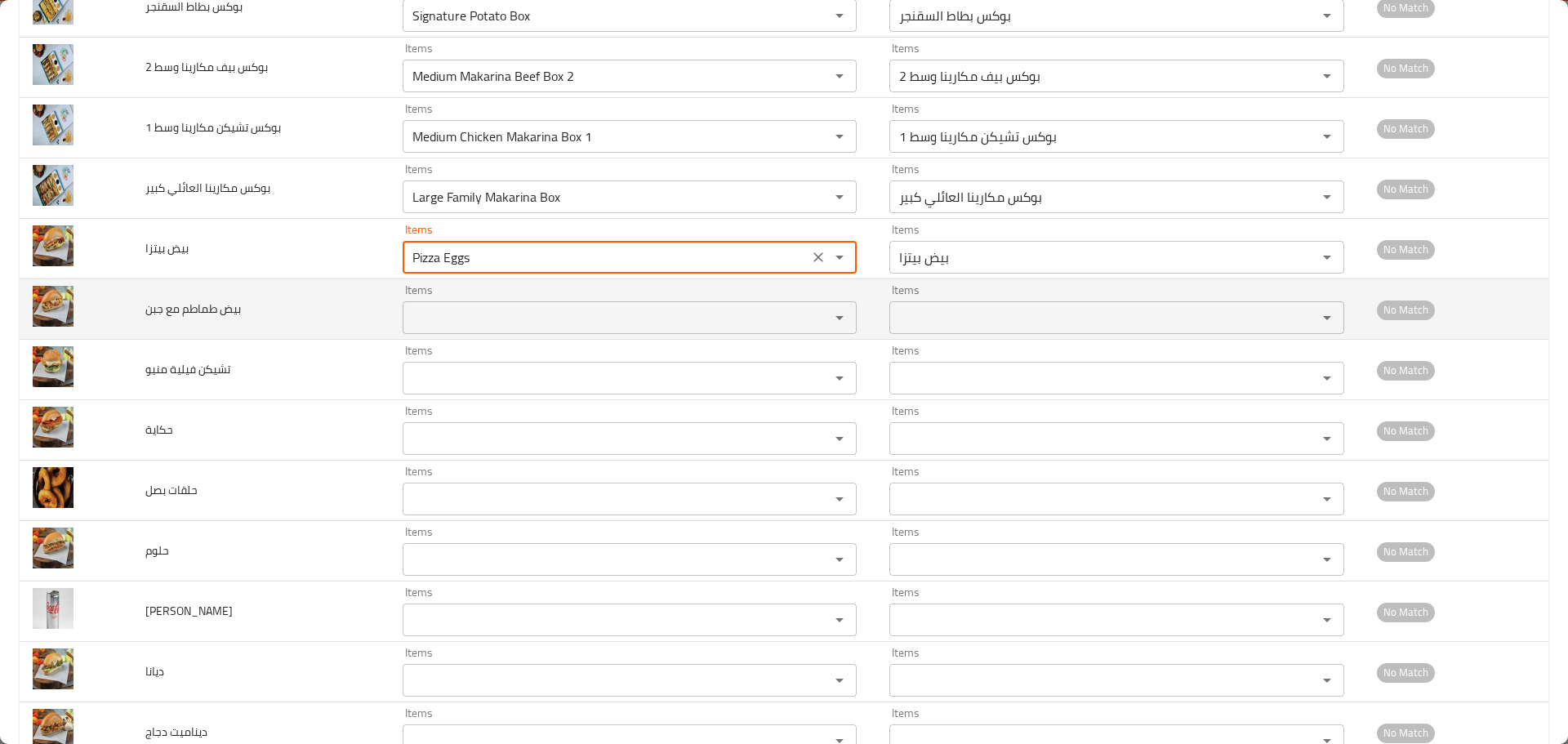
type بيتزا "Pizza Eggs"
click at [447, 317] on جبن "Items" at bounding box center [606, 318] width 396 height 23
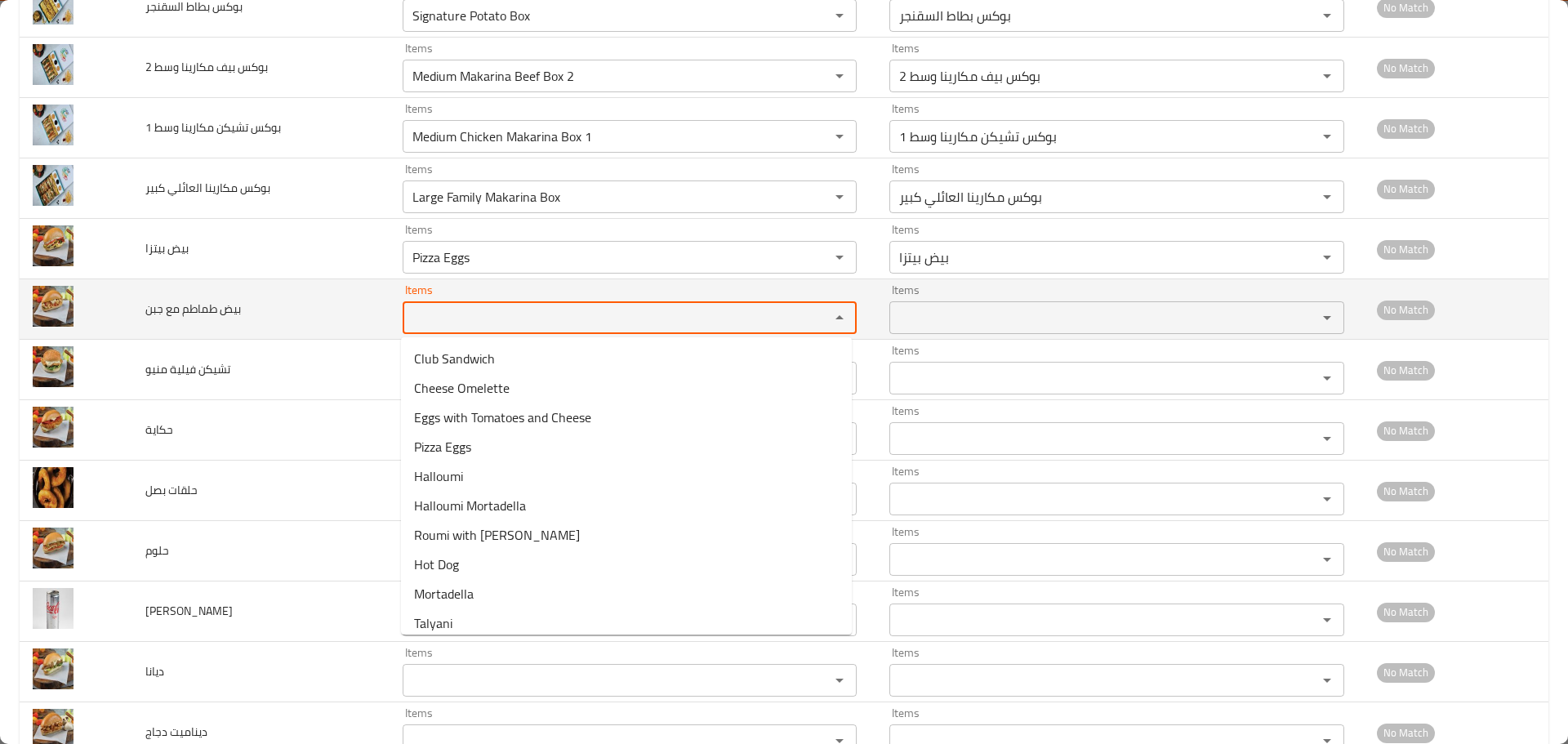
paste جبن "Eggs"
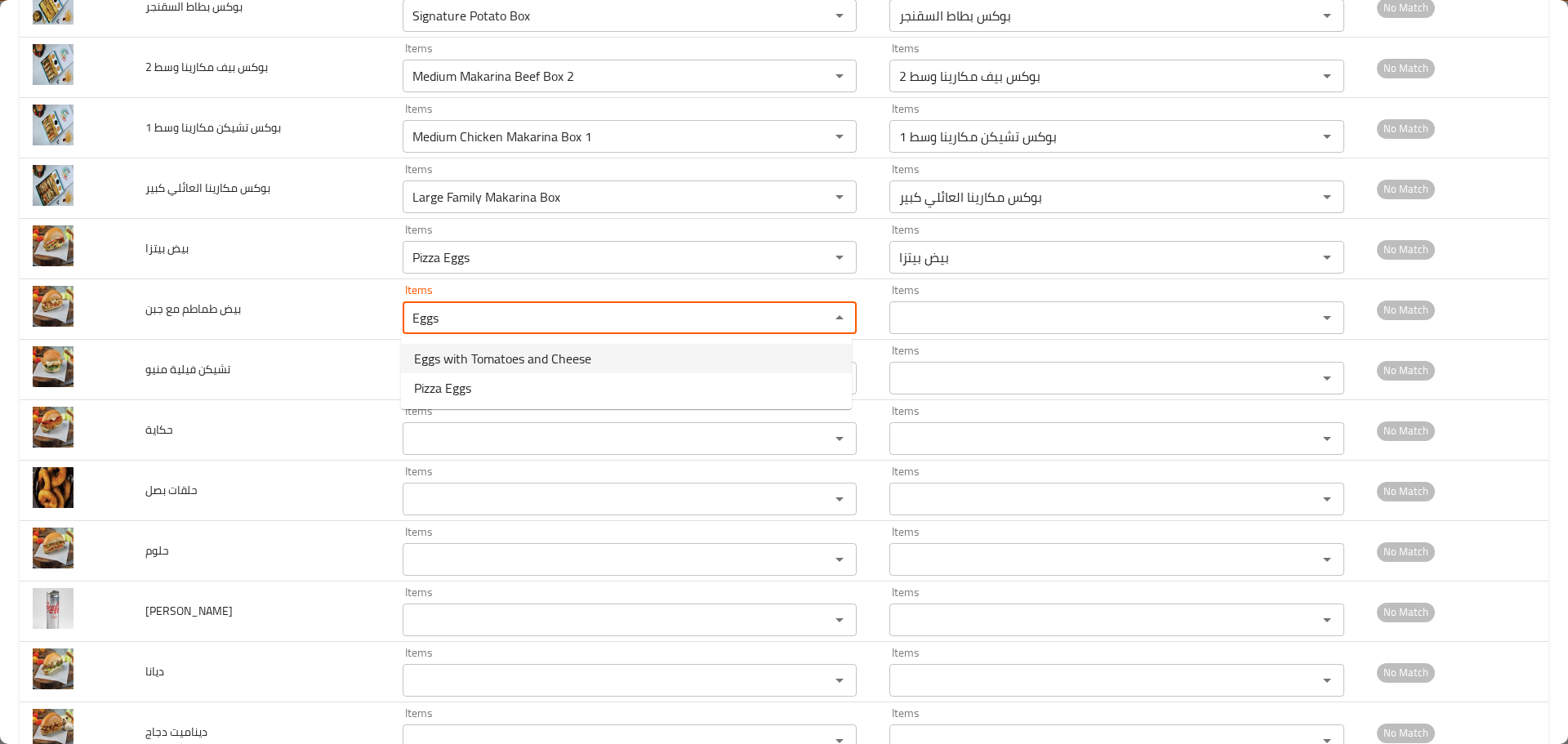
click at [483, 367] on span "Eggs with Tomatoes and Cheese" at bounding box center [503, 358] width 177 height 19
type جبن "Eggs with Tomatoes and Cheese"
type جبن-ar "بيض طماطم مع الجبن"
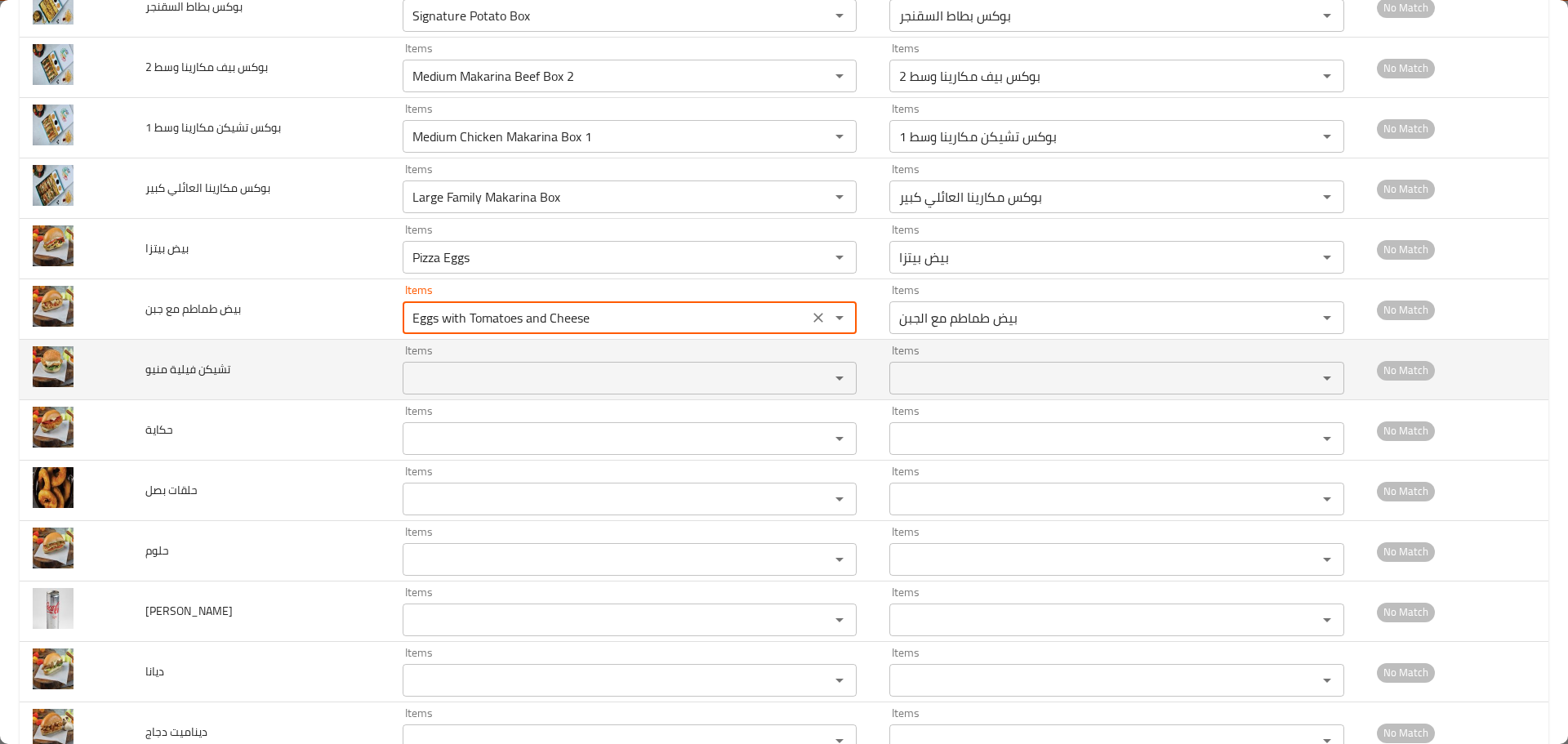
type جبن "Eggs with Tomatoes and Cheese"
click at [483, 381] on منيو "Items" at bounding box center [606, 378] width 396 height 23
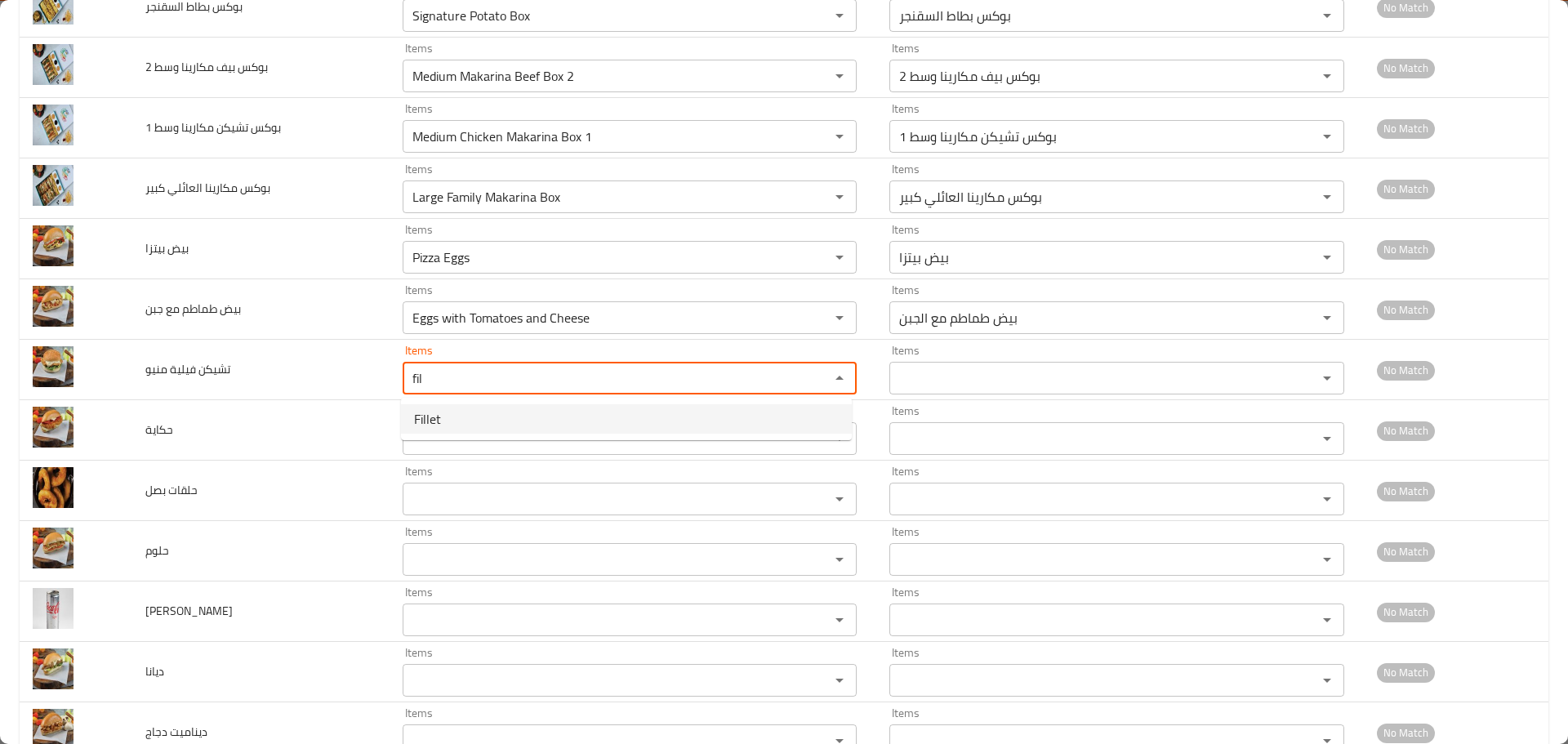
click at [444, 424] on منيو-option-0 "Fillet" at bounding box center [626, 419] width 451 height 29
type منيو "Fillet"
type منيو-ar "فيلية"
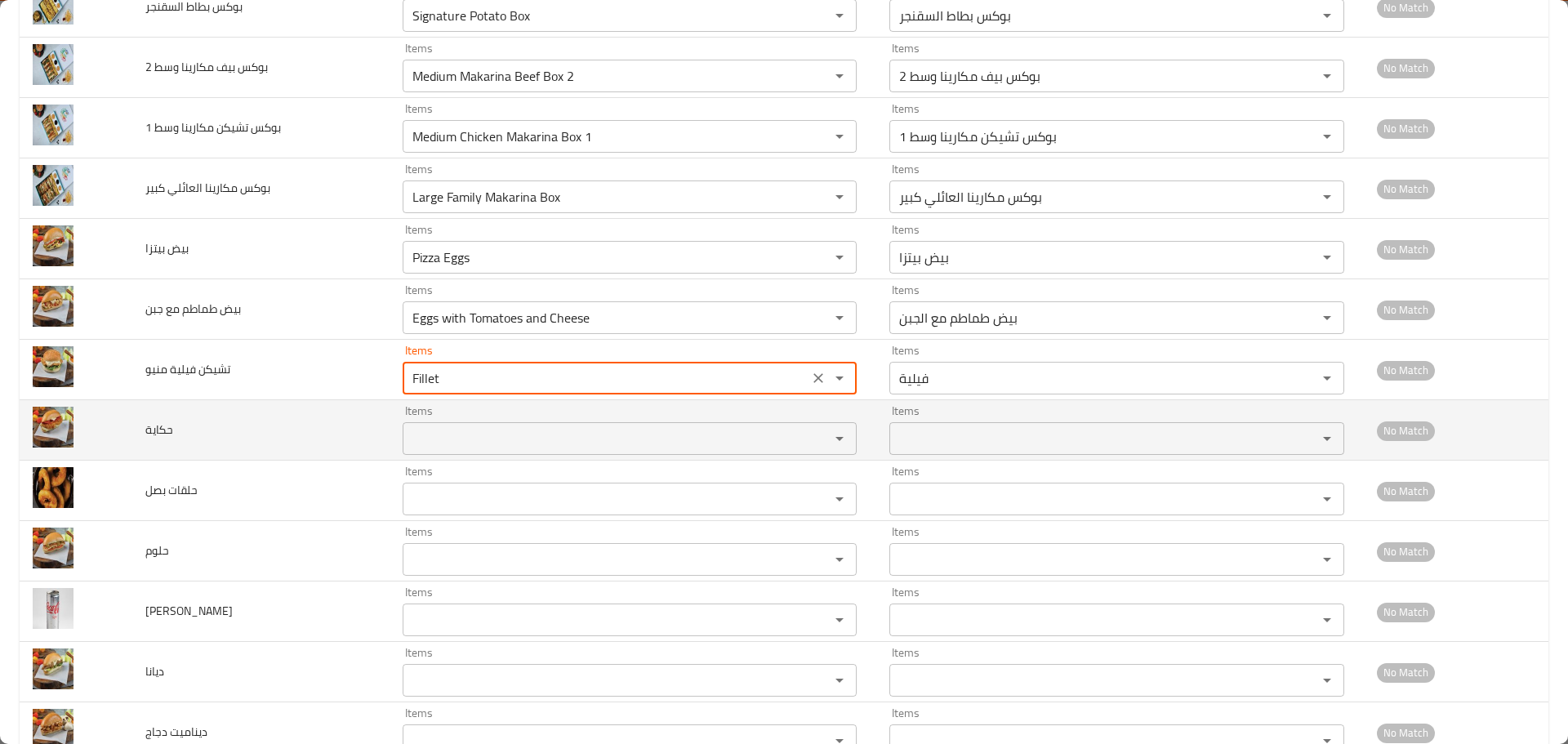
type منيو "Fillet"
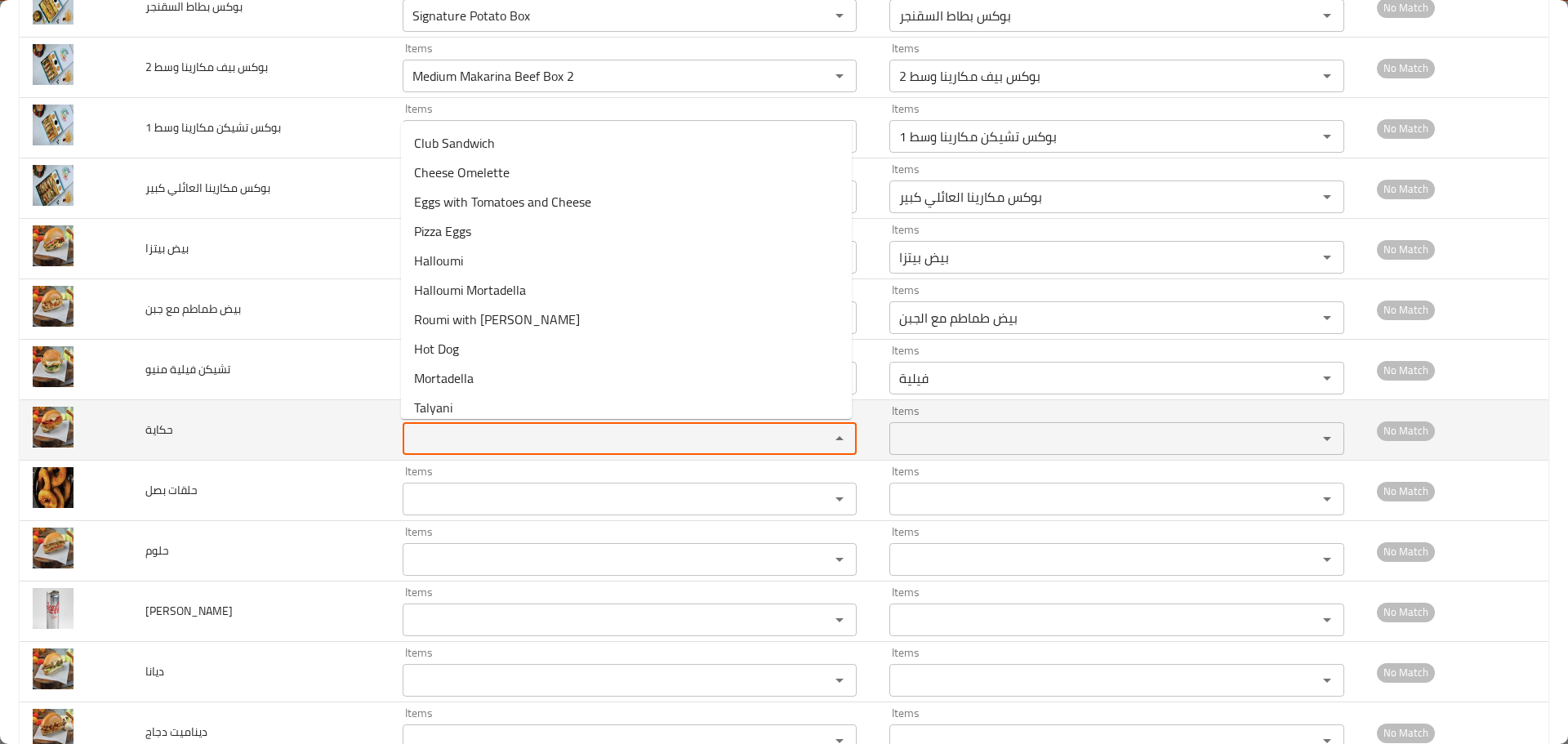
click at [441, 427] on input "Items" at bounding box center [606, 438] width 396 height 23
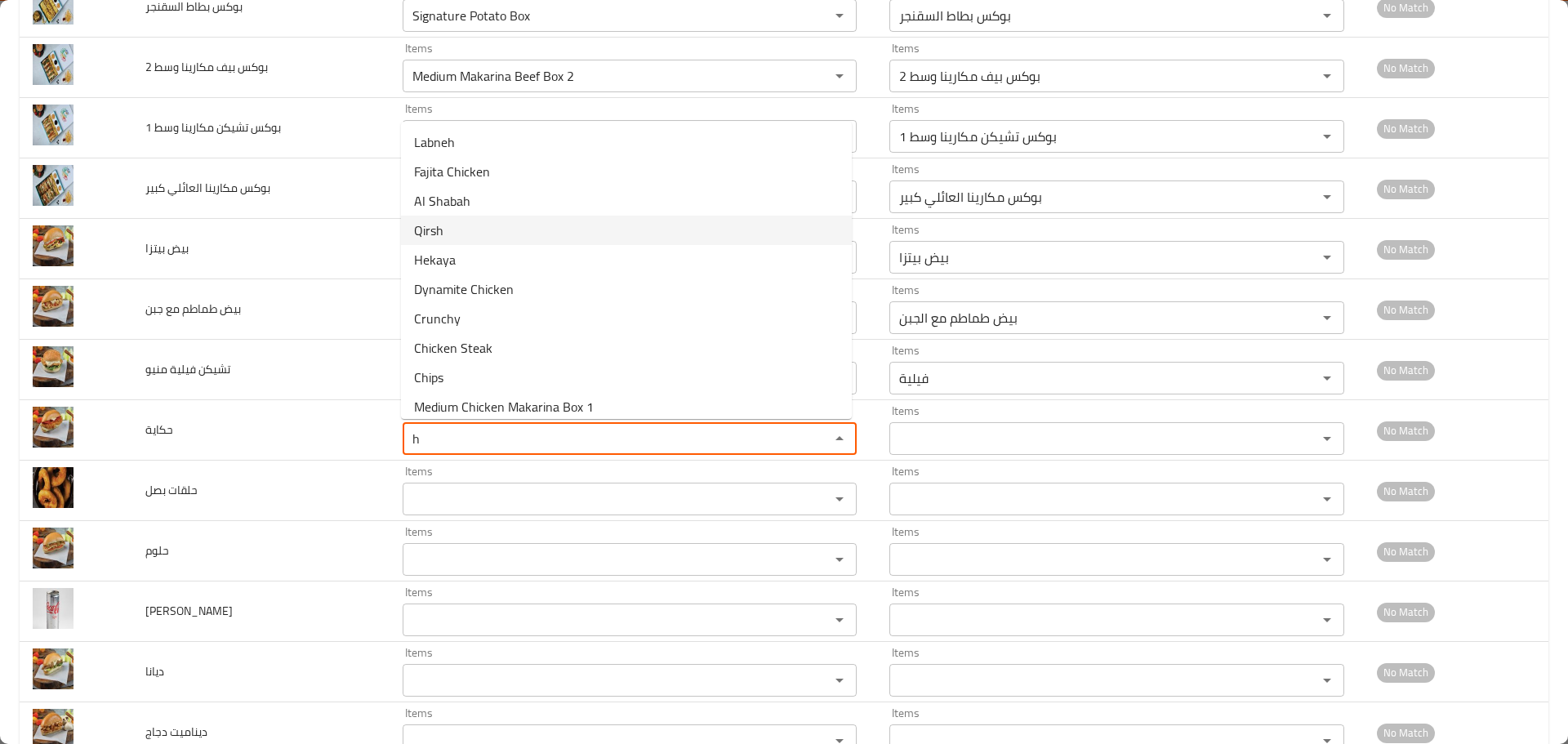
scroll to position [215, 0]
click at [452, 254] on span "Hekaya" at bounding box center [435, 250] width 42 height 19
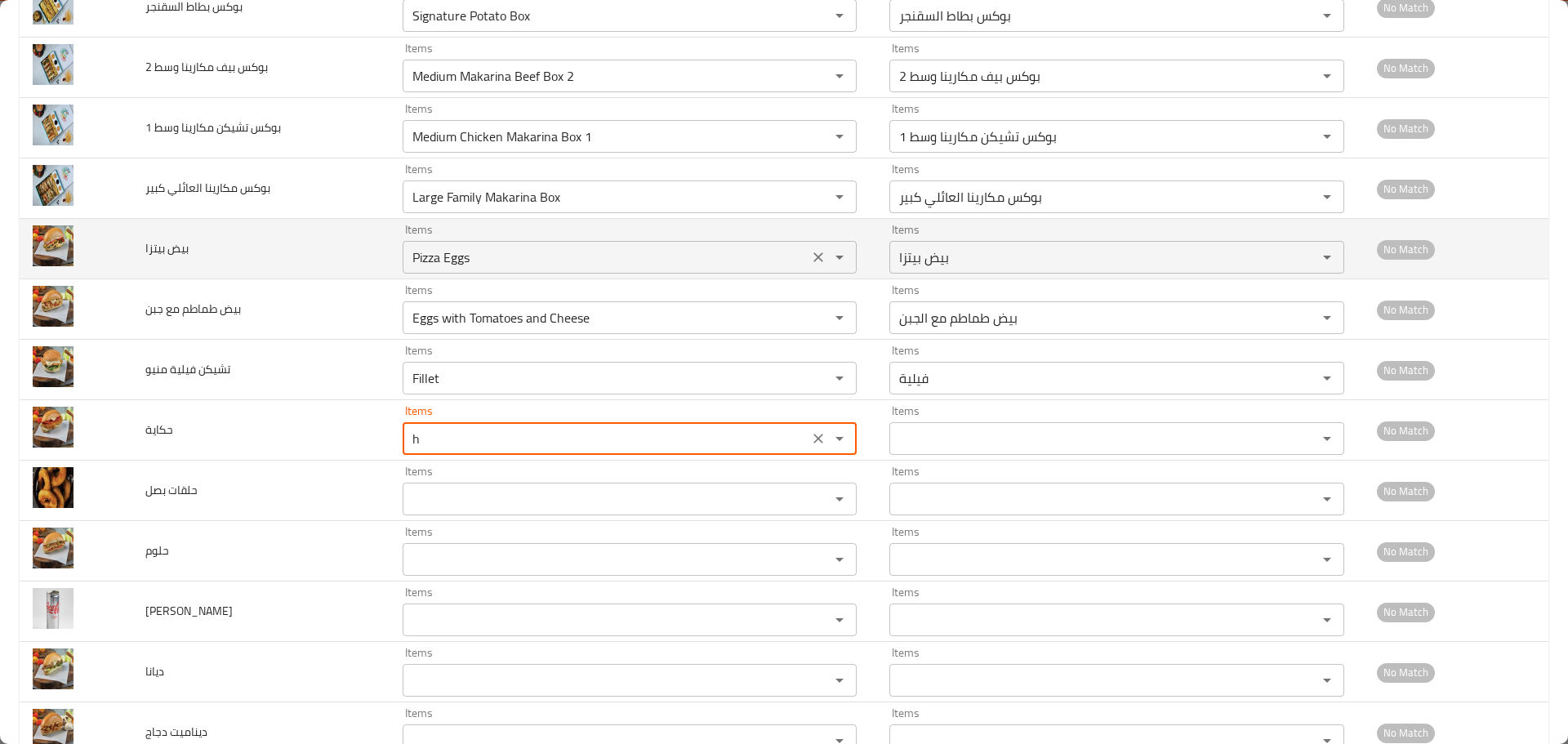
type input "Hekaya"
type input "حكاية"
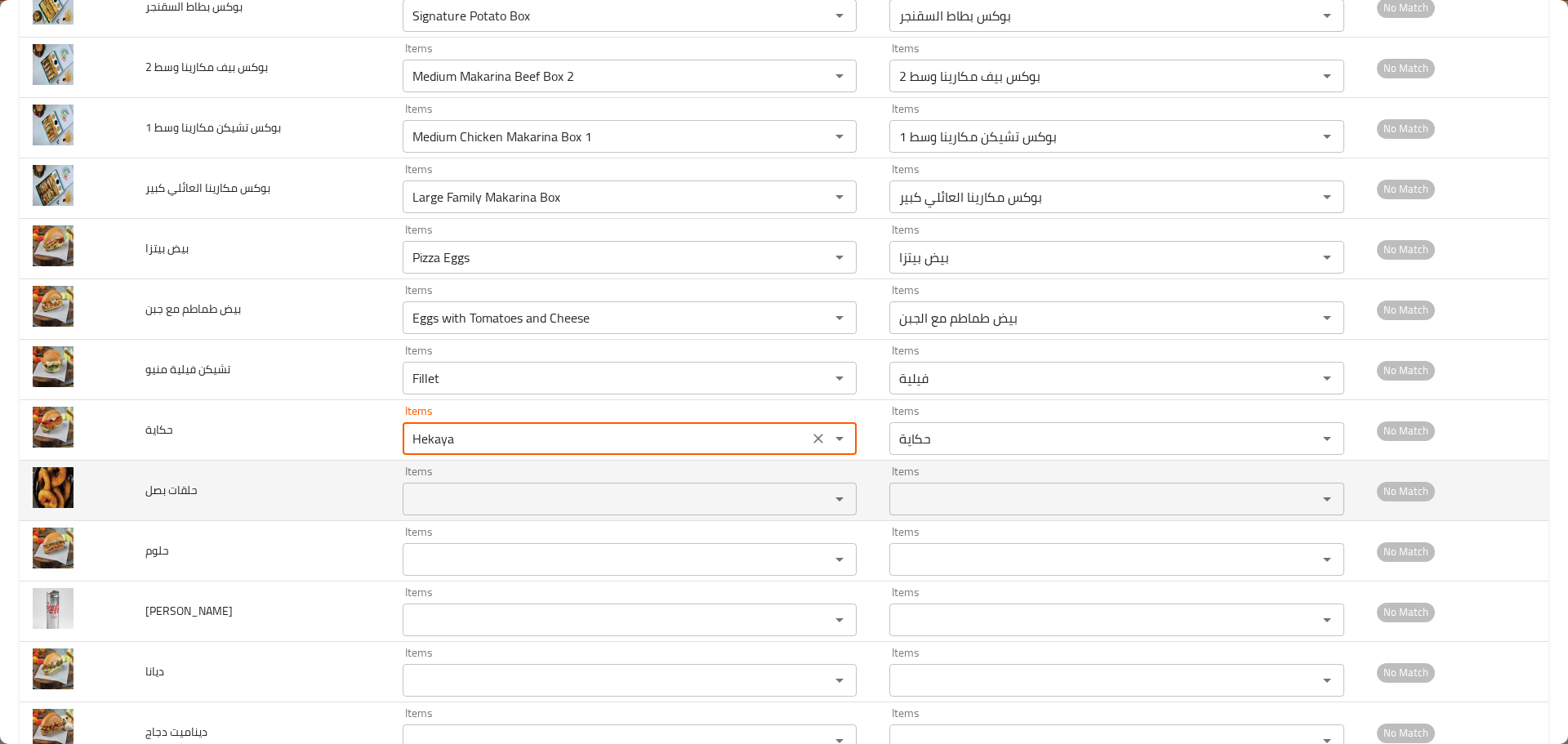
type input "Hekaya"
click at [465, 498] on بصل "Items" at bounding box center [606, 498] width 396 height 23
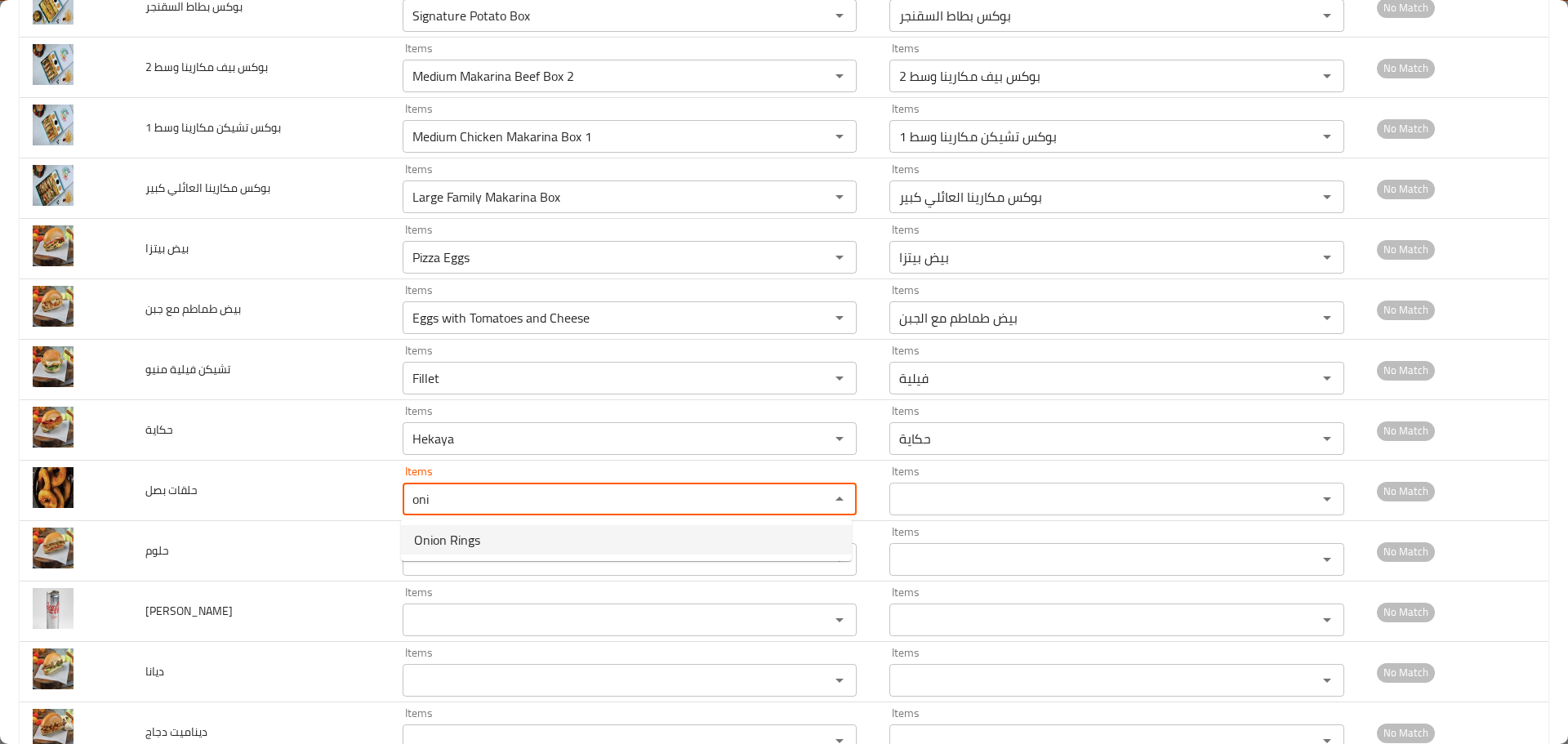
click at [455, 540] on span "Onion Rings" at bounding box center [447, 540] width 66 height 19
type بصل "Onion Rings"
type بصل-ar "حلقات بصل"
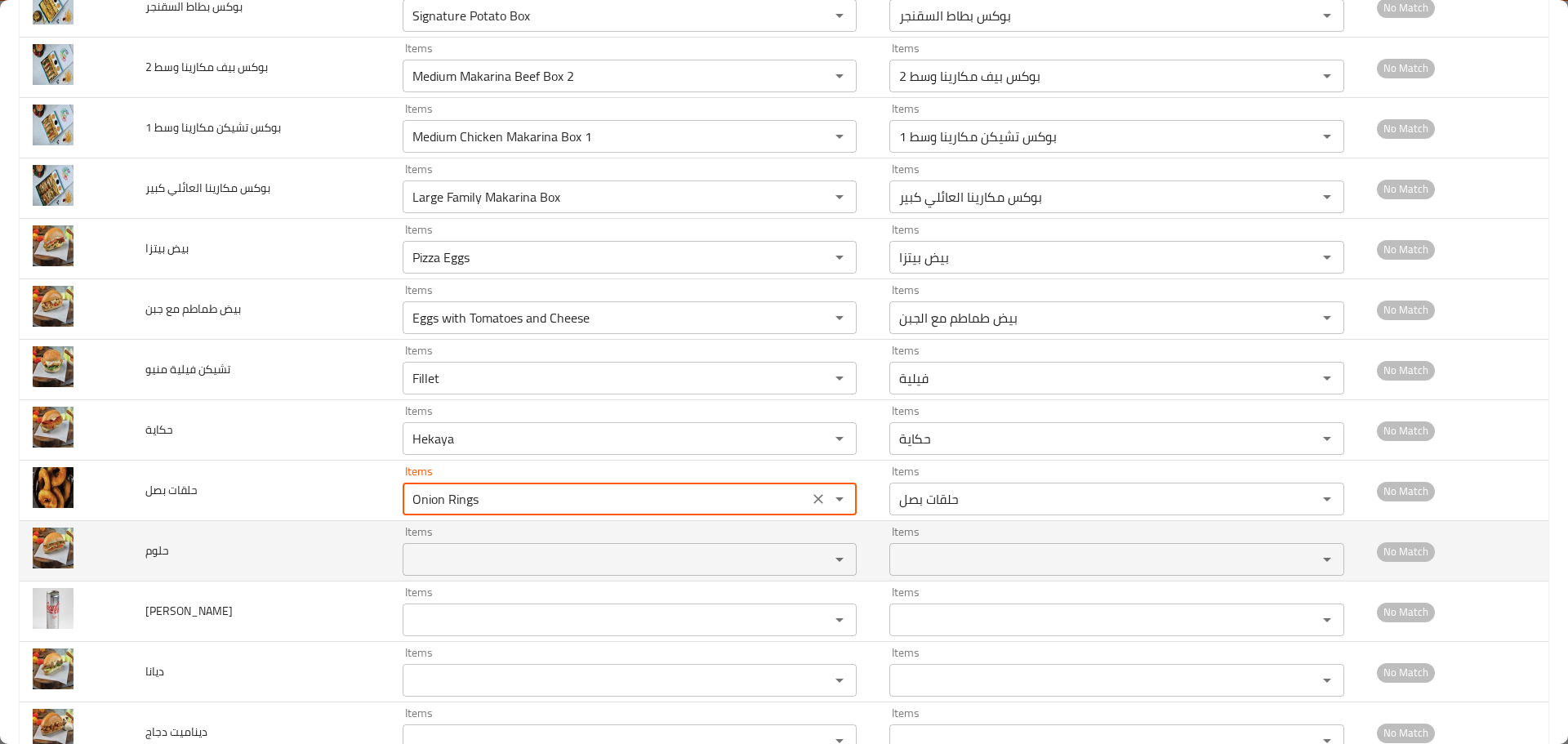
type بصل "Onion Rings"
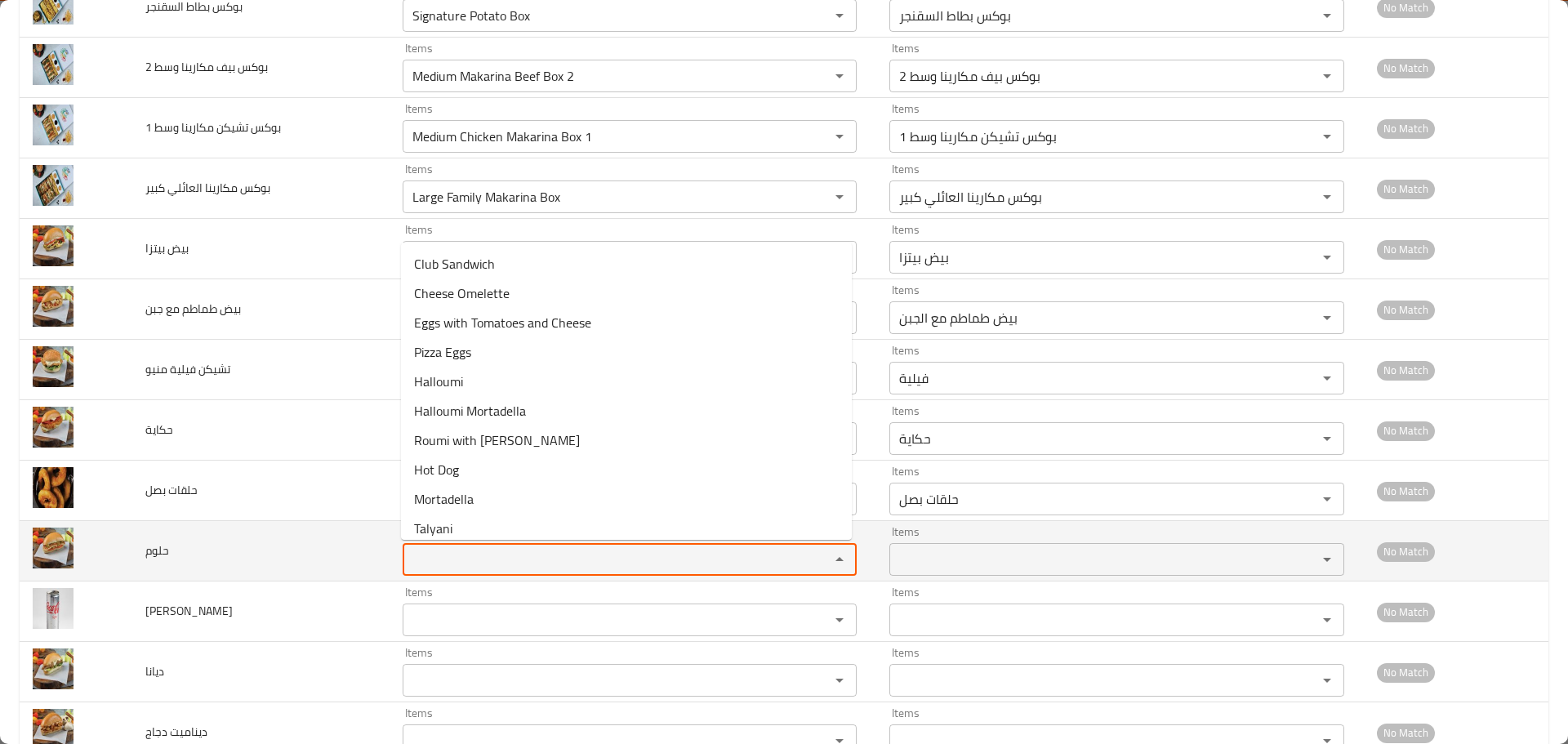
click at [453, 551] on input "Items" at bounding box center [606, 560] width 396 height 23
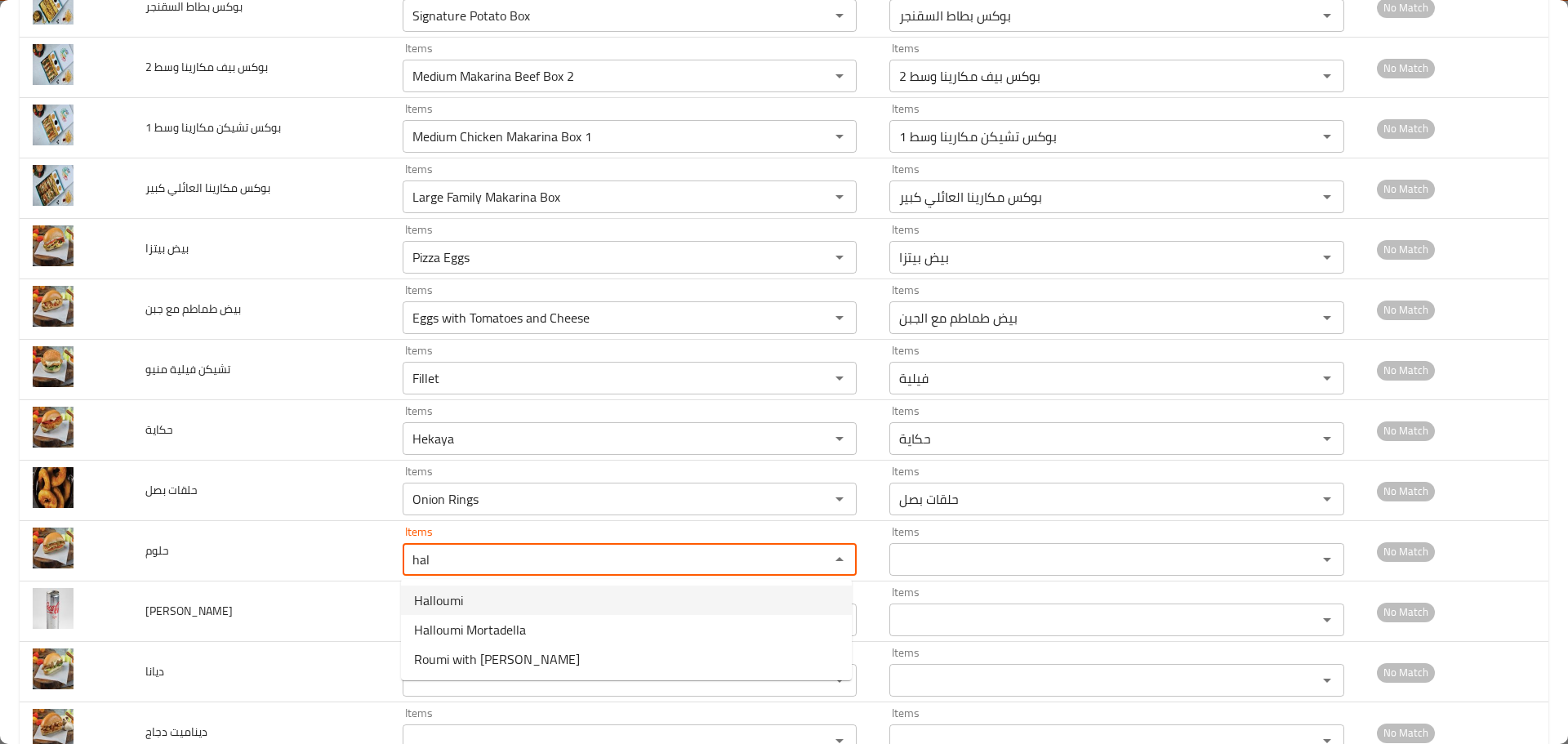
click at [440, 597] on span "Halloumi" at bounding box center [439, 600] width 49 height 19
type input "Halloumi"
type input "حلوم"
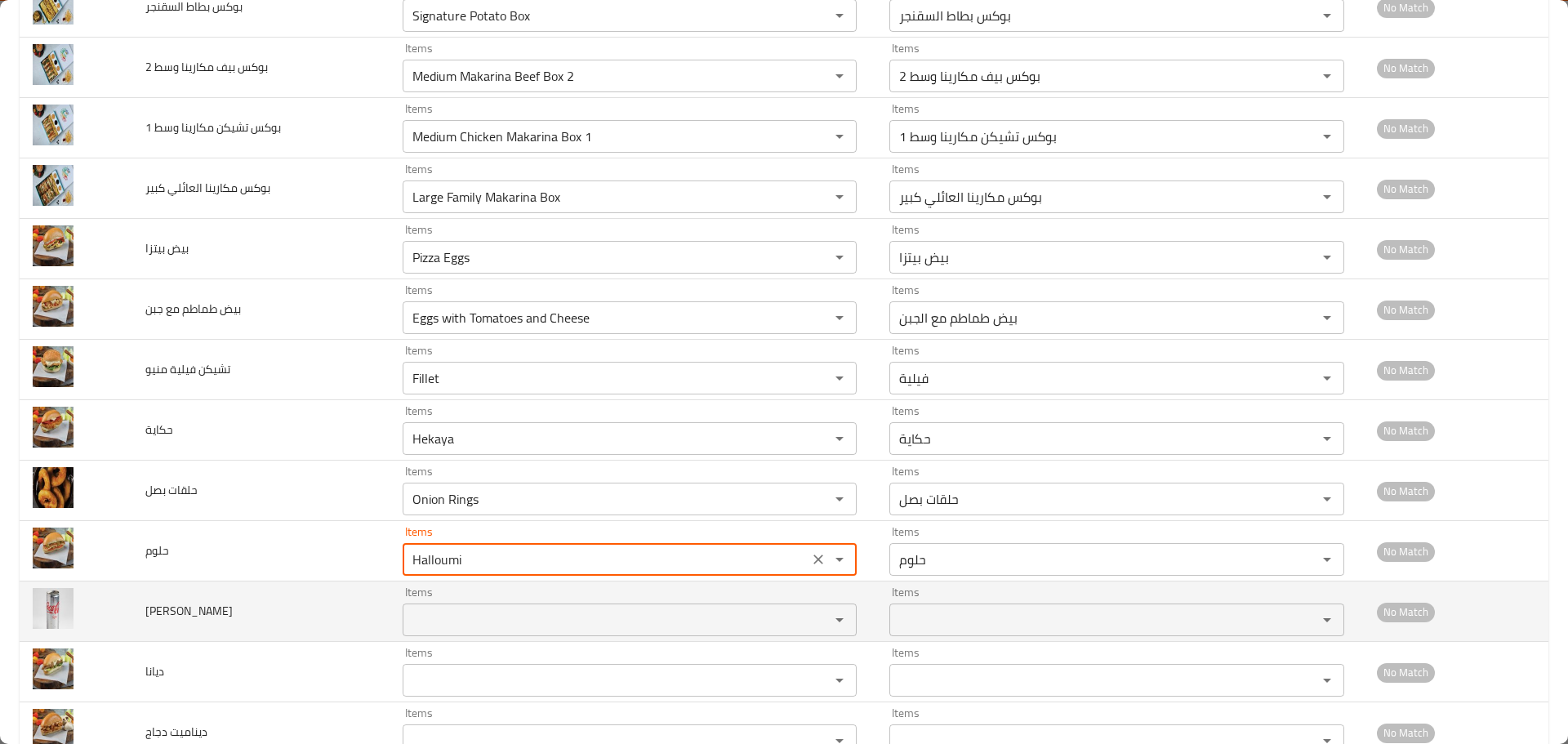
type input "Halloumi"
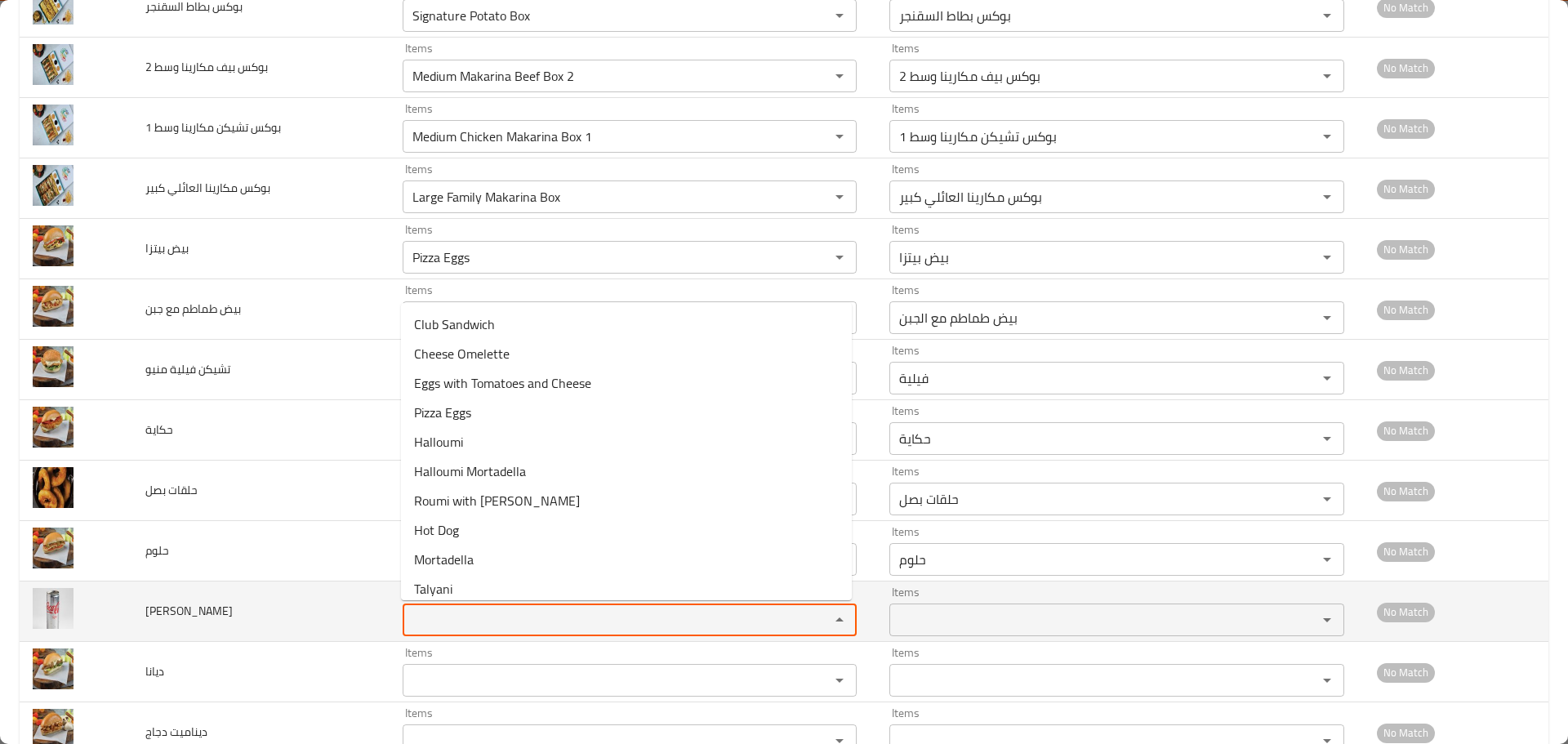
click at [440, 610] on كولا "Items" at bounding box center [606, 620] width 396 height 23
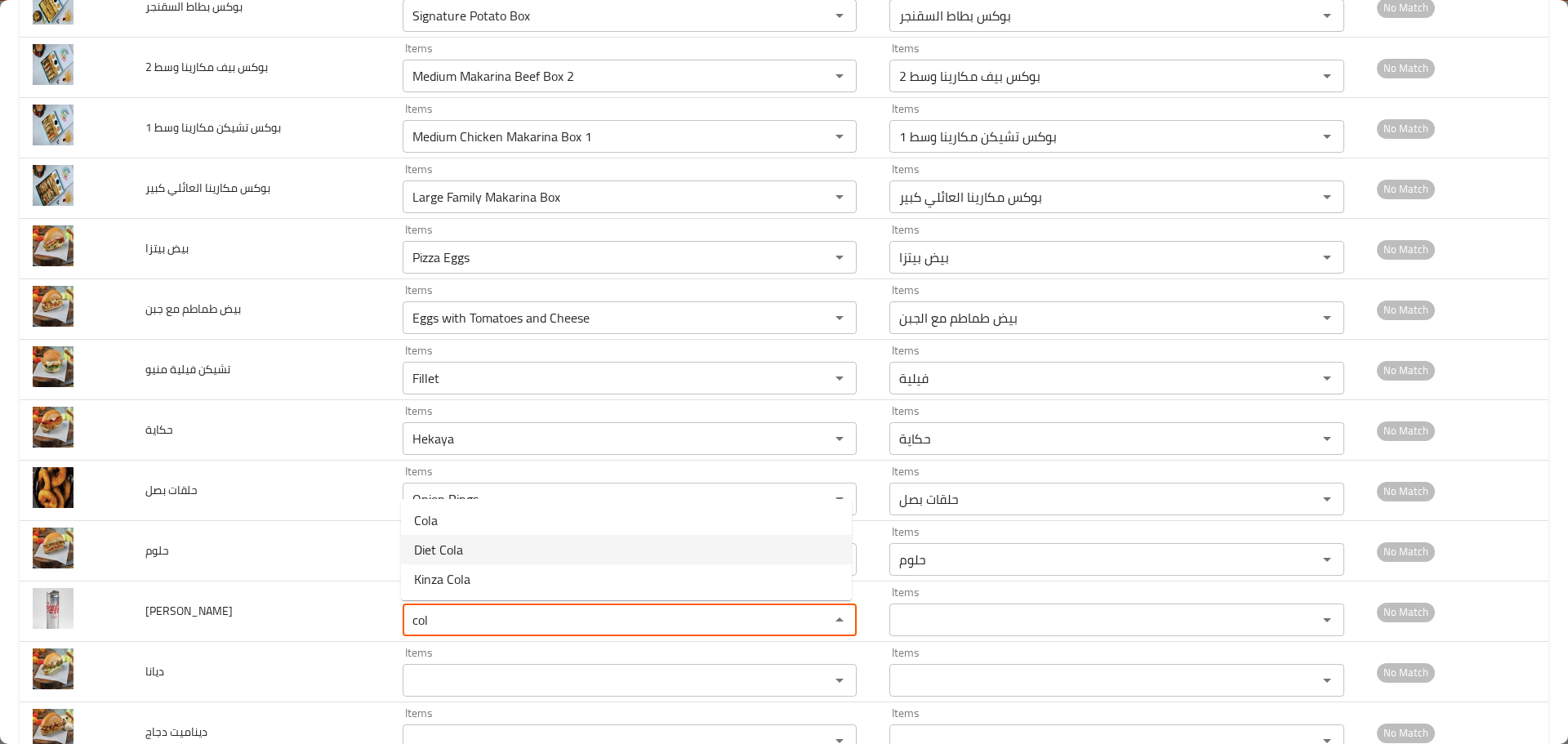
click at [454, 550] on span "Diet Cola" at bounding box center [439, 550] width 49 height 19
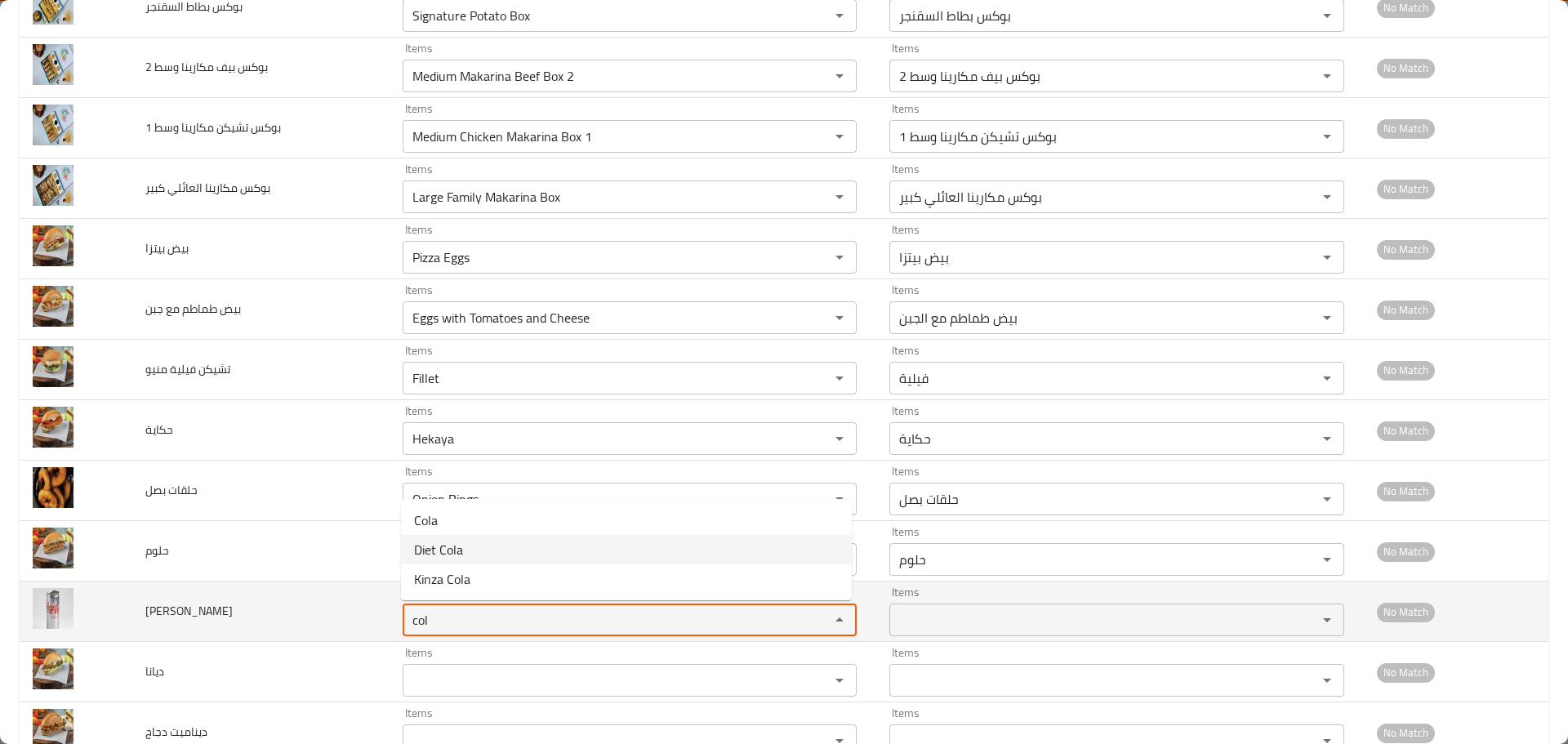
type كولا "Diet Cola"
type كولا-ar "دايت كولا"
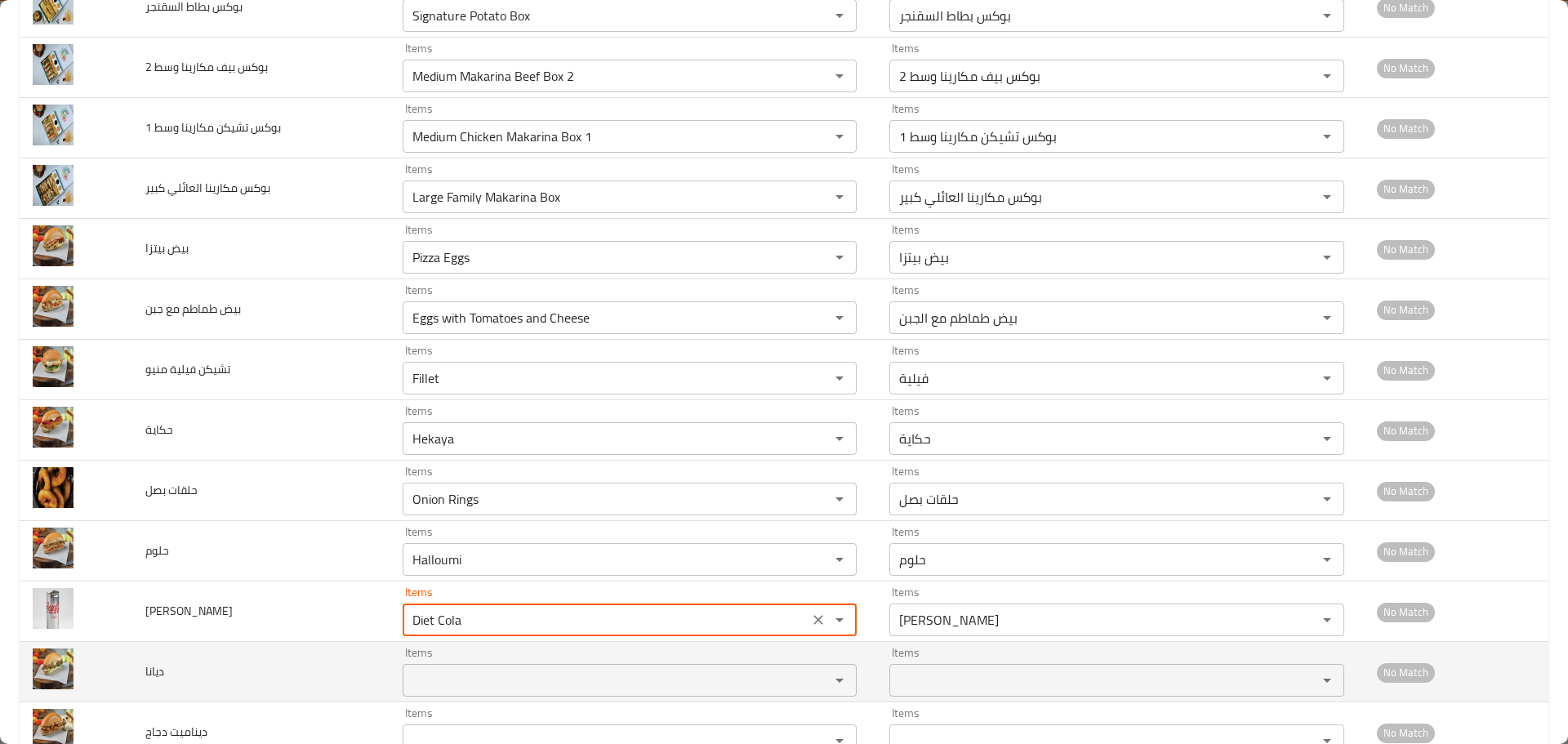
type كولا "Diet Cola"
click at [448, 676] on input "Items" at bounding box center [606, 680] width 396 height 23
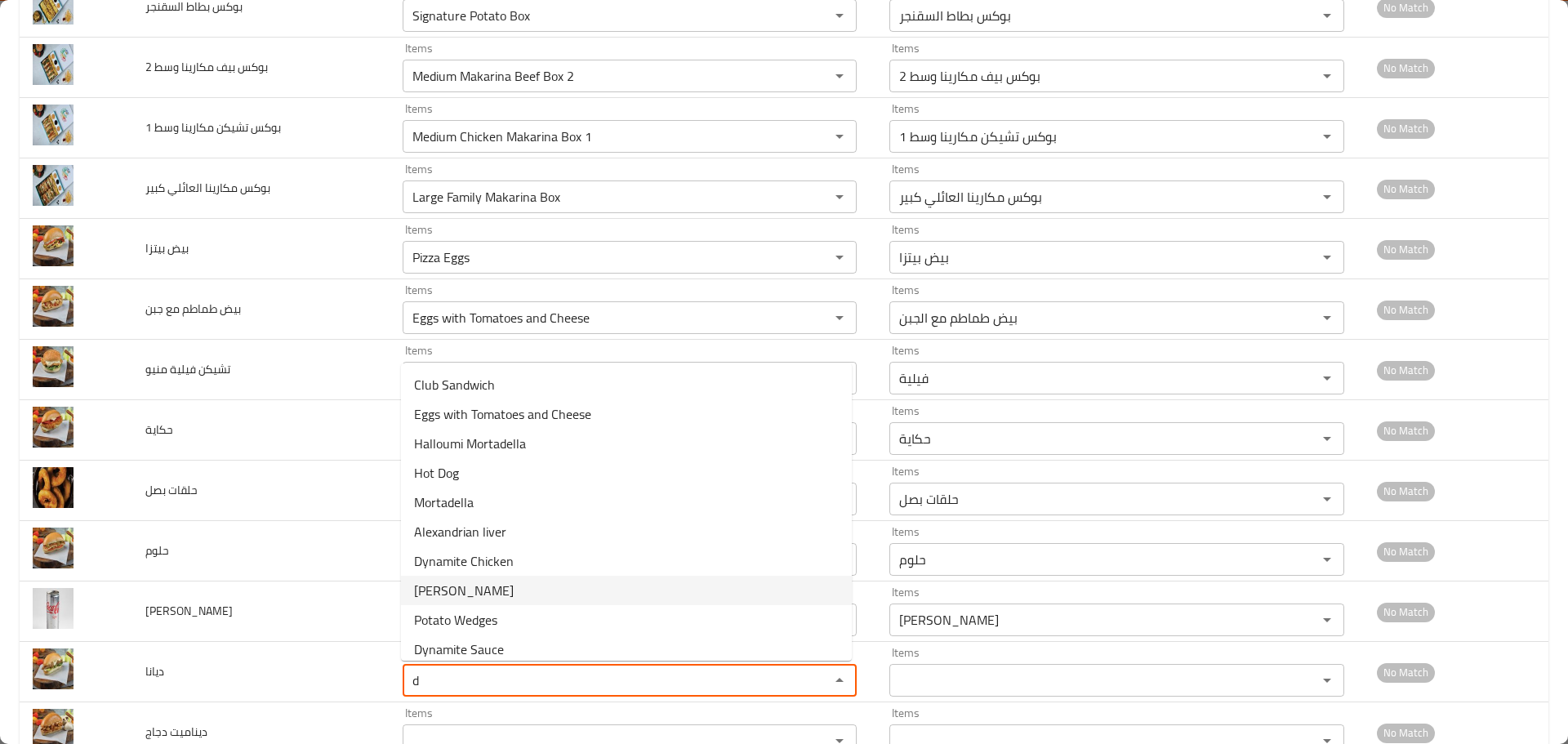
click at [445, 592] on span "Diana" at bounding box center [464, 590] width 99 height 19
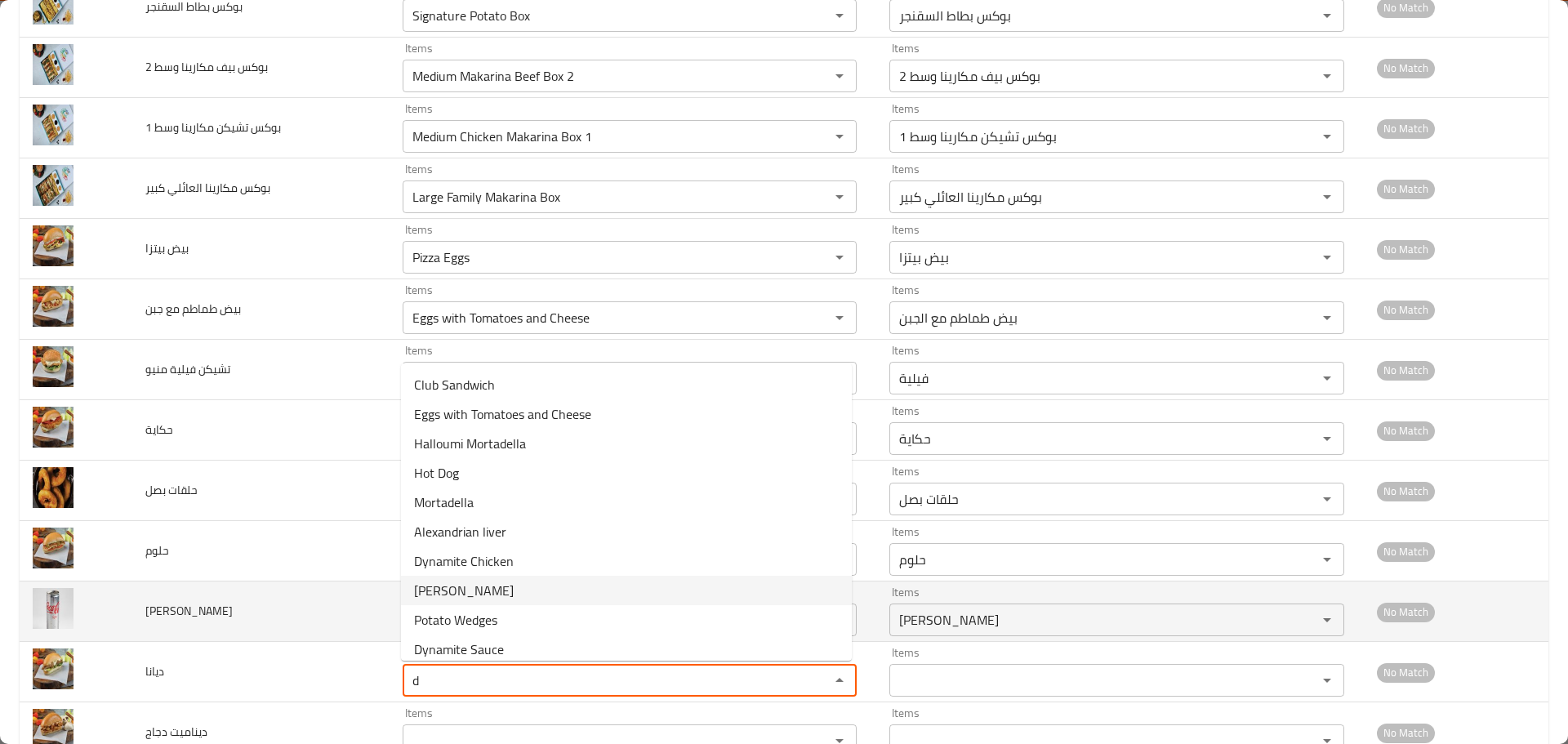
type input "Diana"
type input "ديانا"
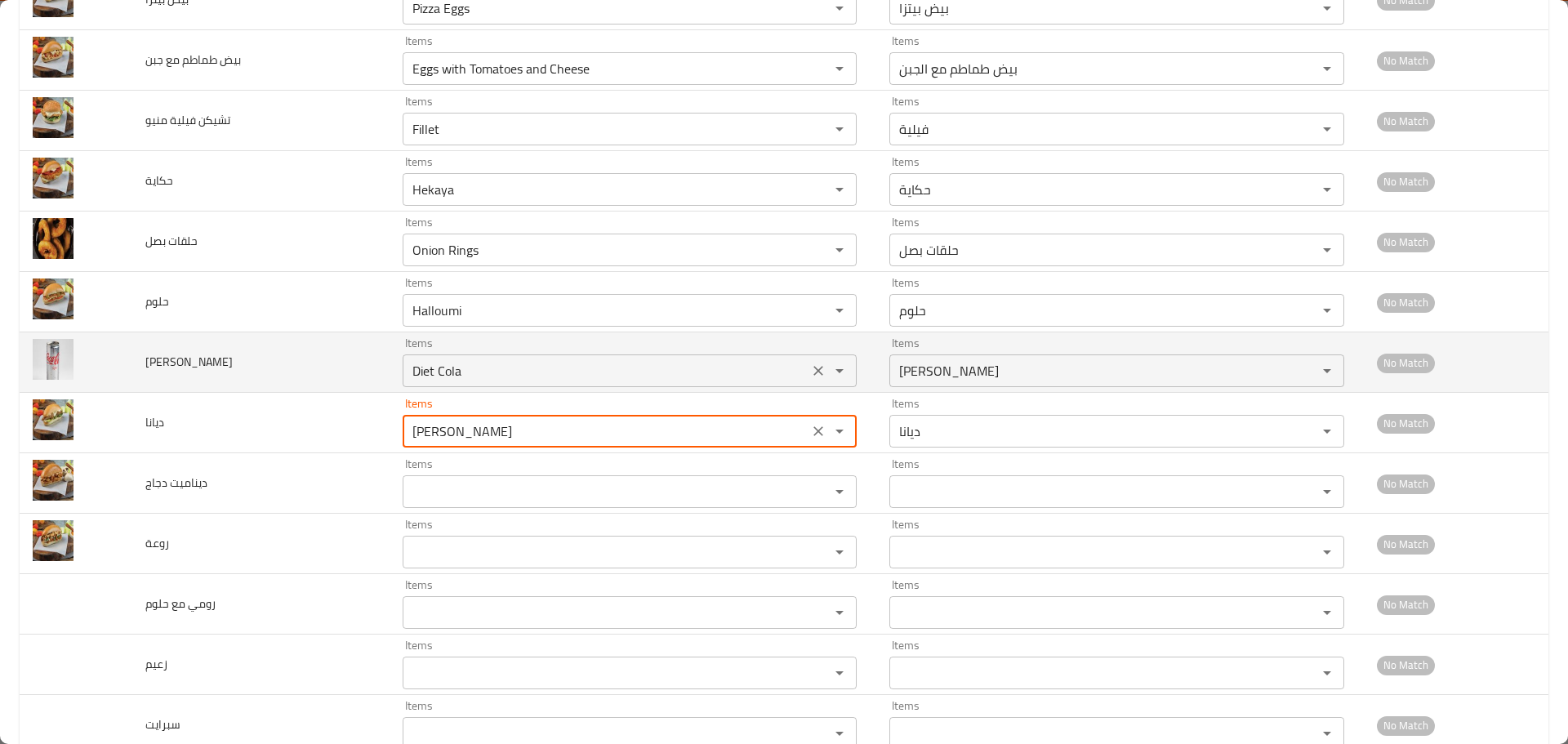
scroll to position [1226, 0]
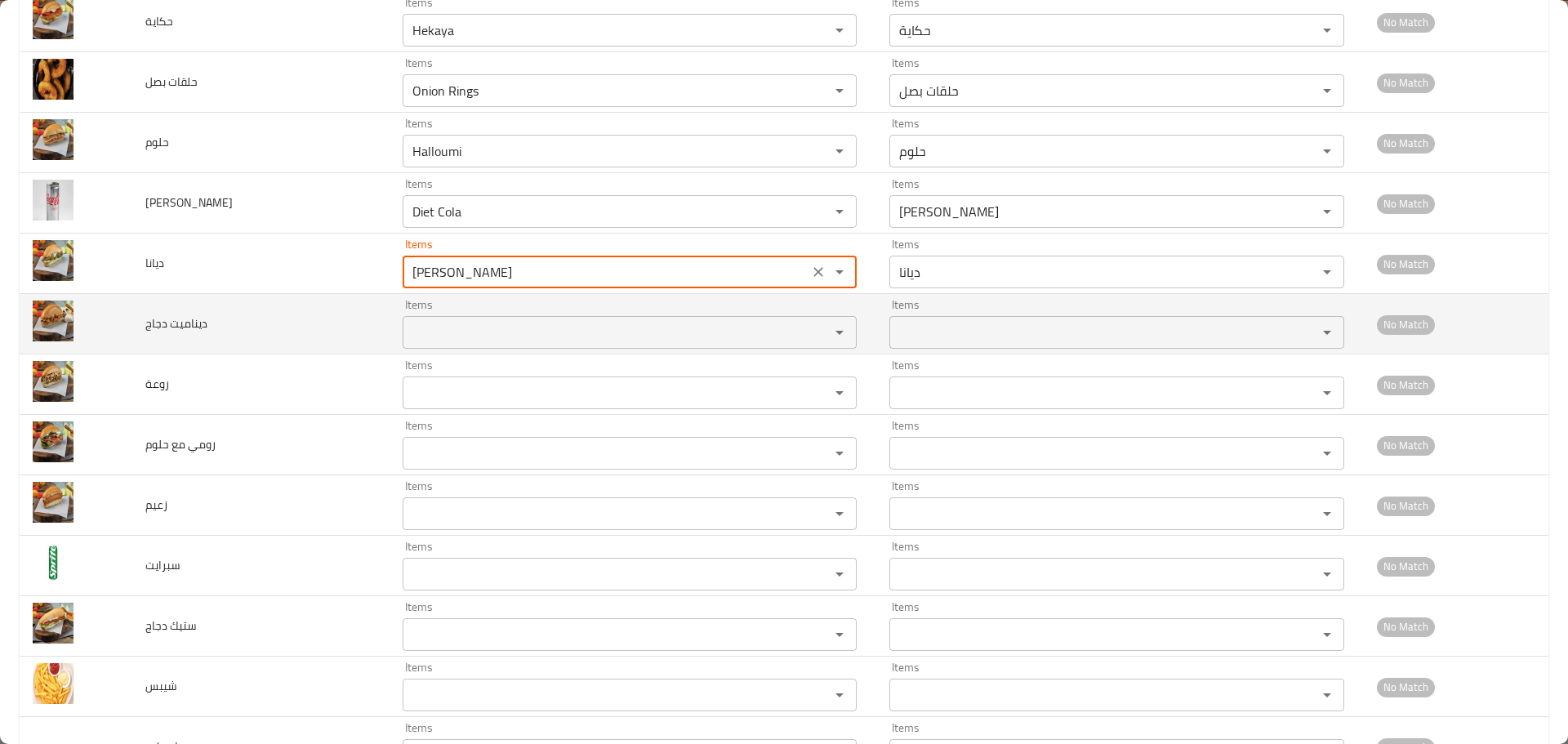
type input "Diana"
click at [471, 332] on دجاج "Items" at bounding box center [606, 332] width 396 height 23
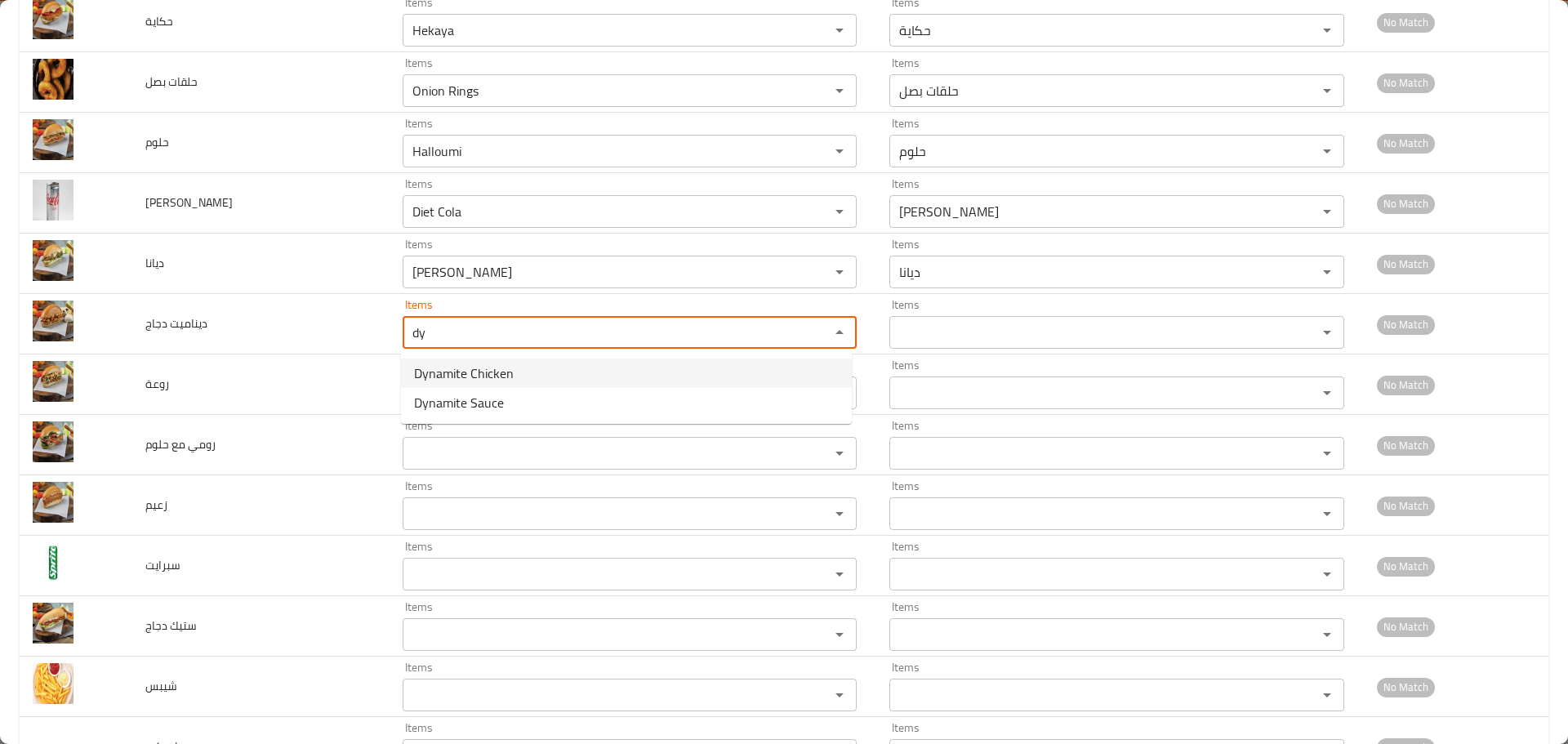
click at [477, 377] on span "Dynamite Chicken" at bounding box center [464, 372] width 99 height 19
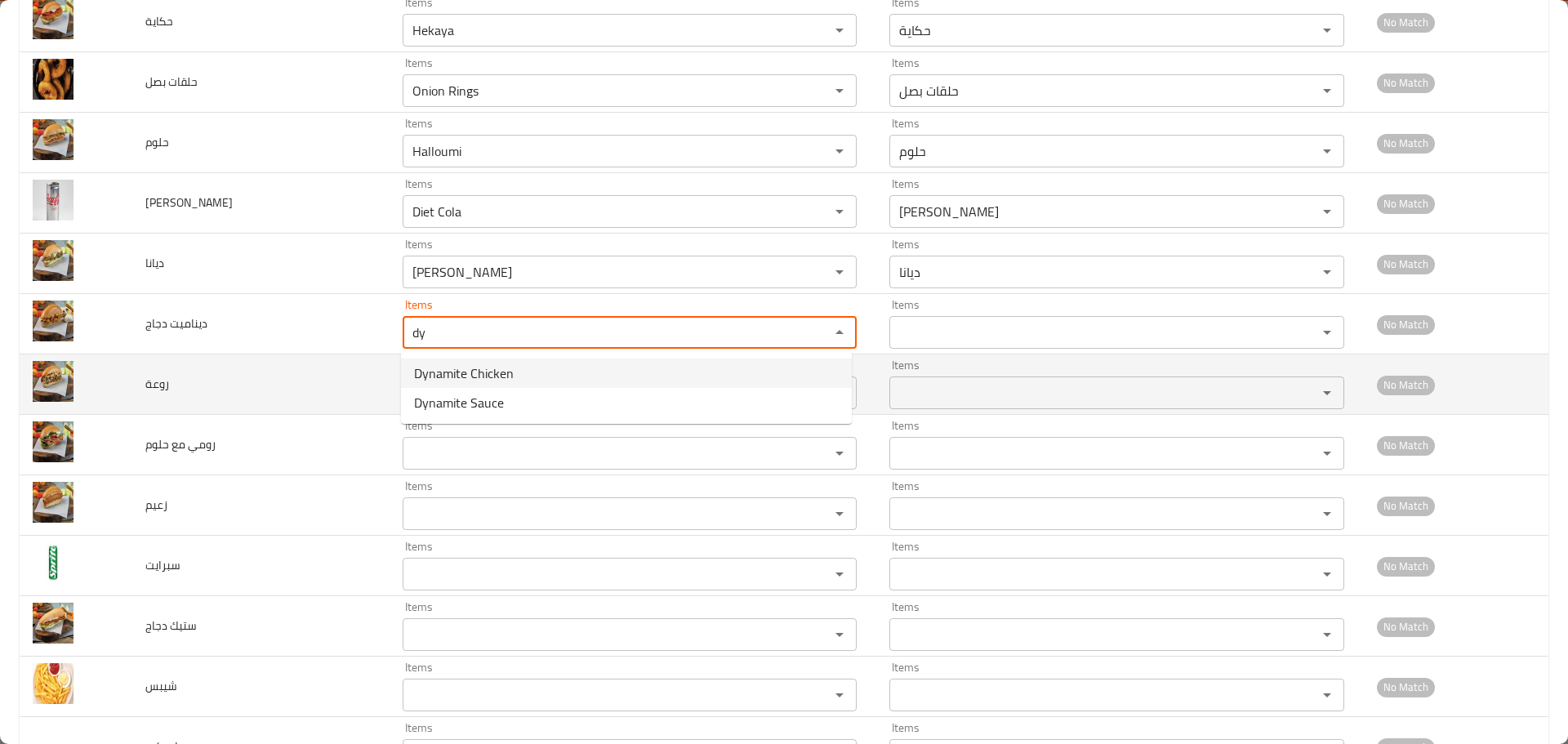
type دجاج "Dynamite Chicken"
type دجاج-ar "ديناميت دجاج"
type دجاج "Dynamite Chicken"
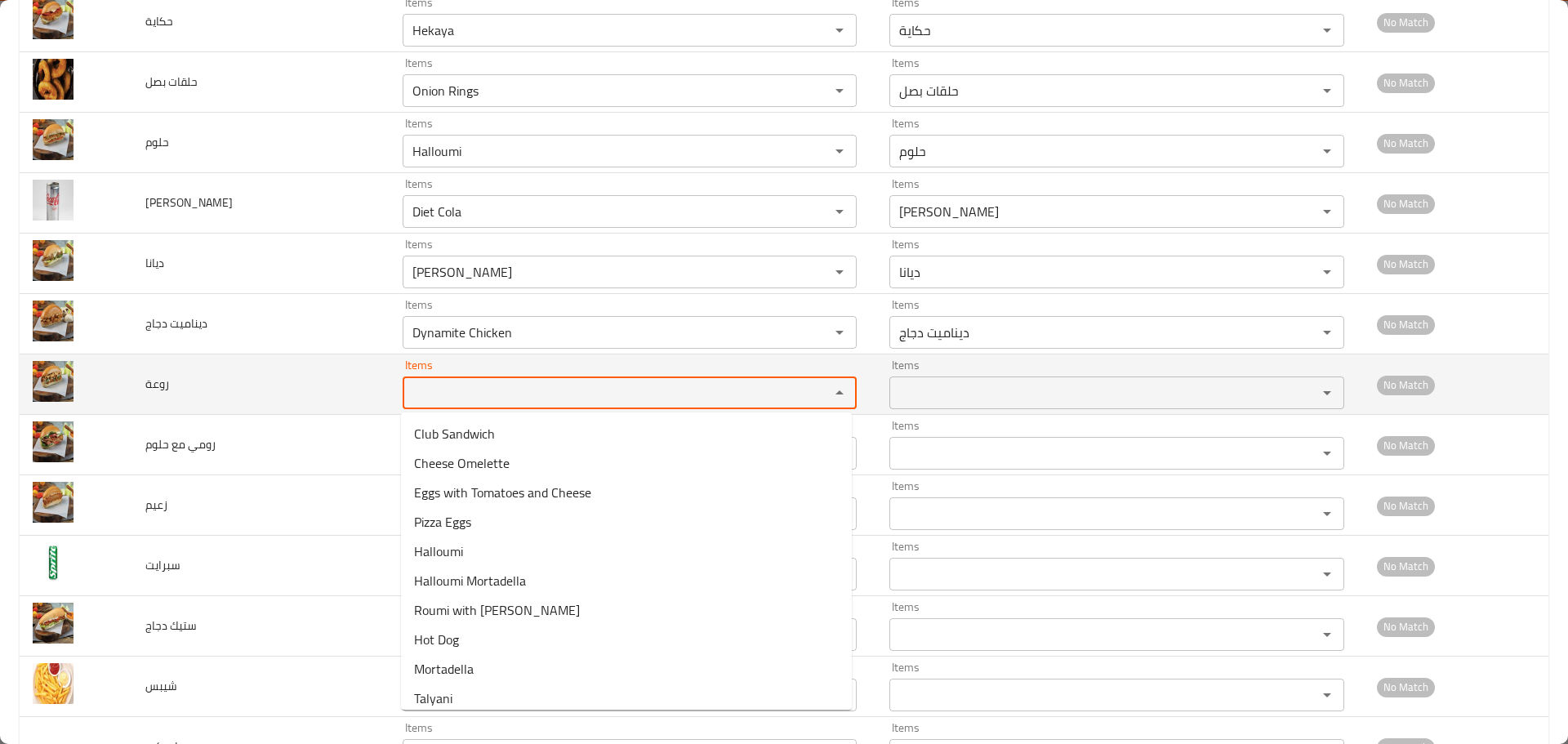
click at [470, 393] on input "Items" at bounding box center [606, 393] width 396 height 23
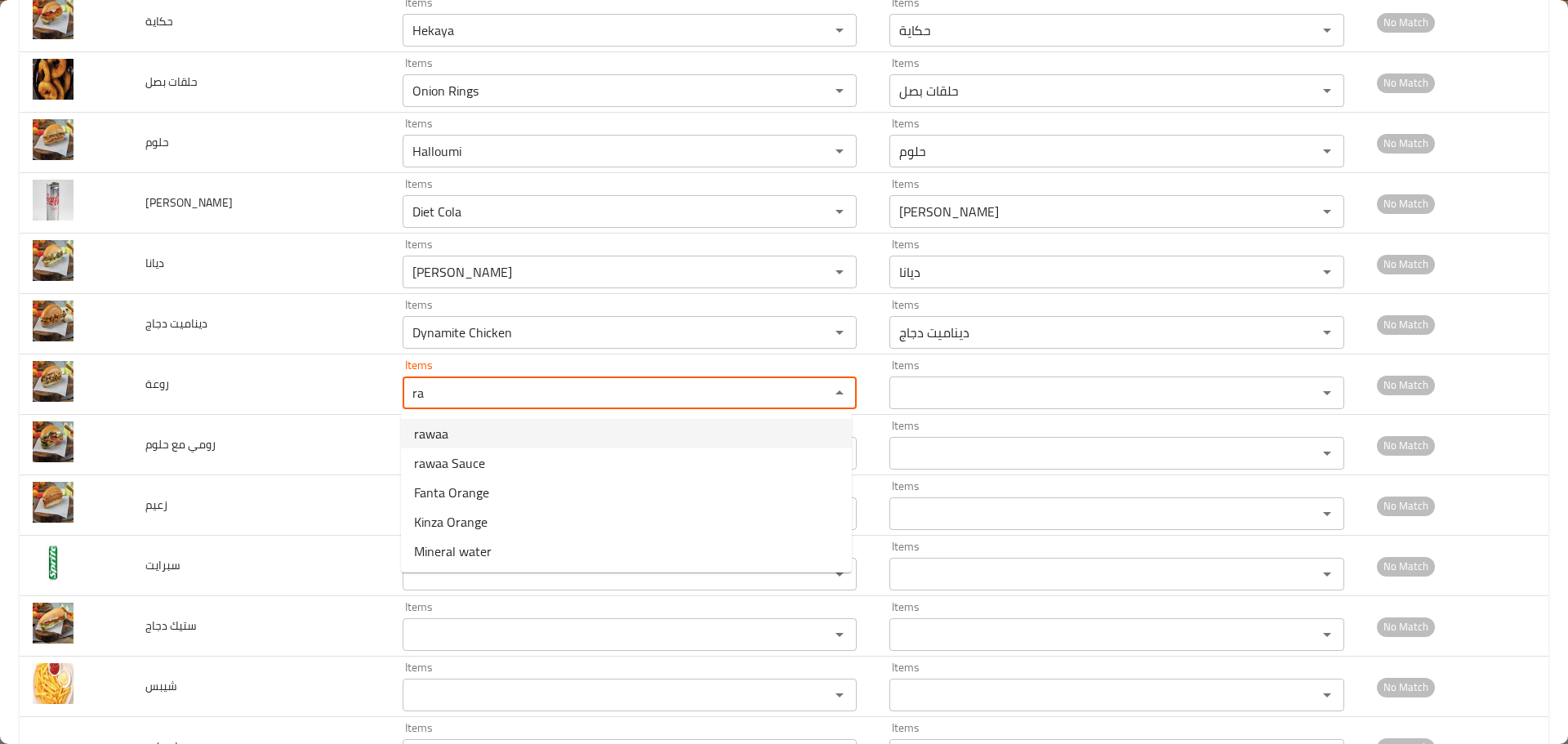
click at [447, 440] on span "rawaa" at bounding box center [432, 434] width 35 height 19
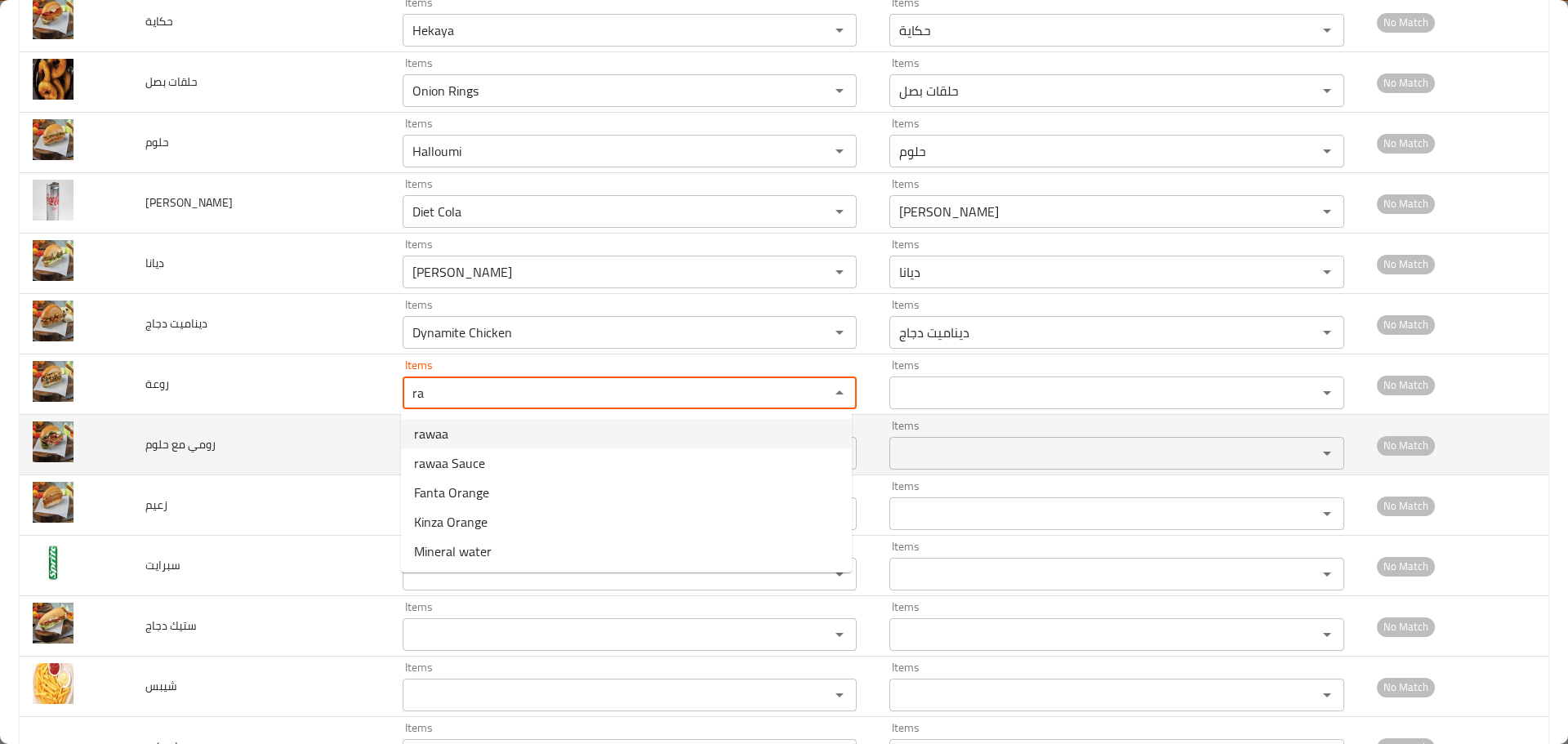
type input "rawaa"
type input "روعه"
type input "rawaa"
click at [452, 449] on حلوم "Items" at bounding box center [606, 453] width 396 height 23
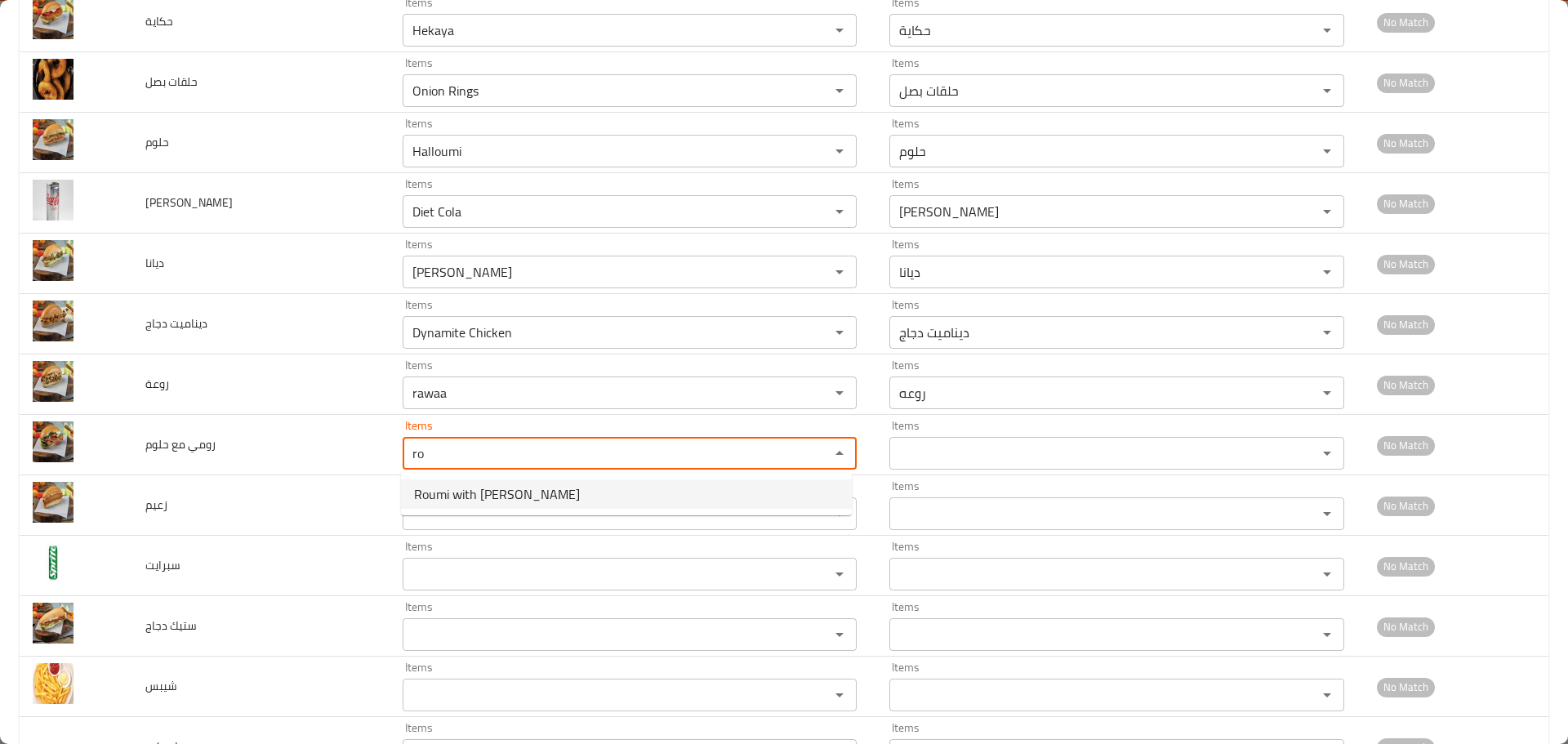
click at [447, 493] on span "Roumi with Halloumi" at bounding box center [497, 494] width 166 height 19
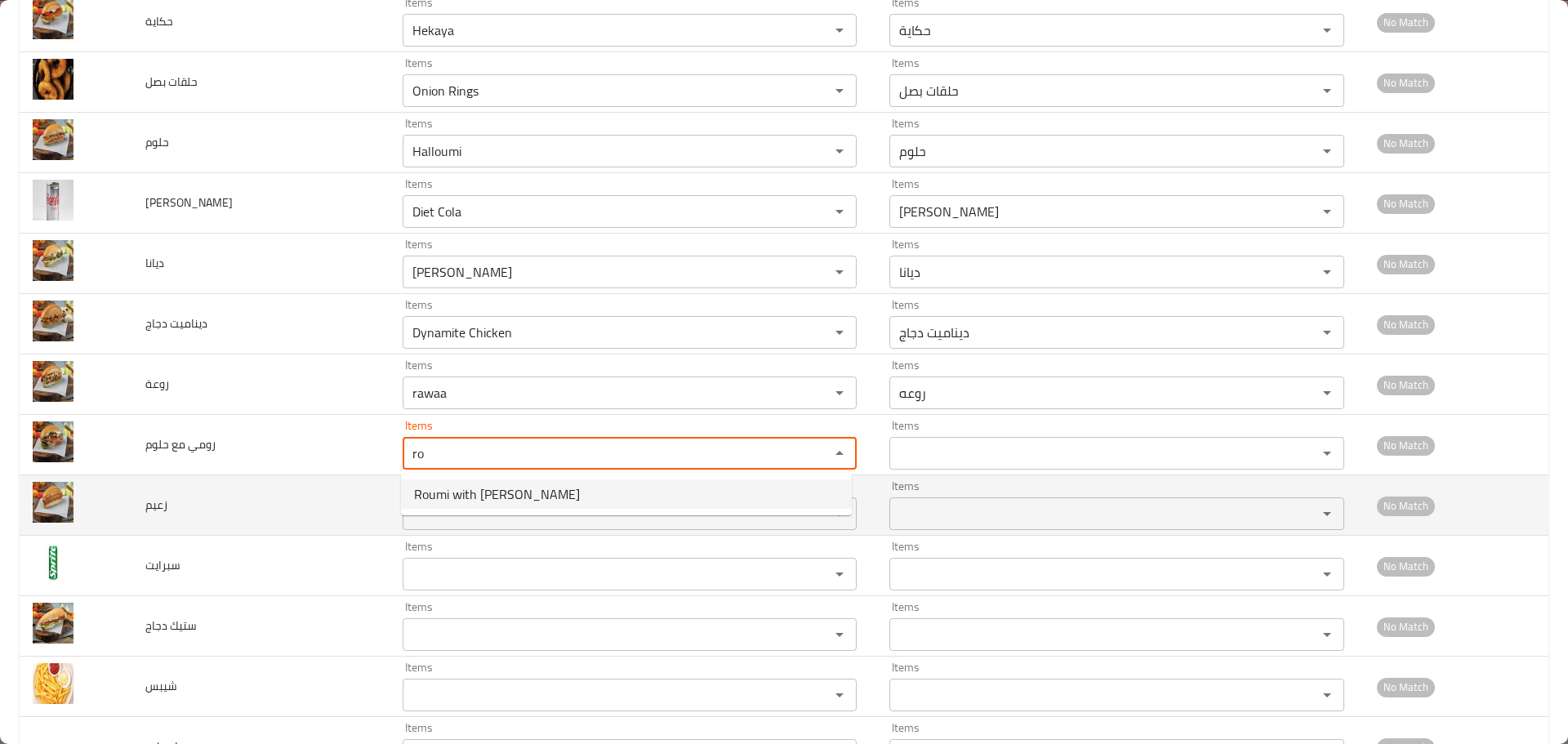
type حلوم "Roumi with Halloumi"
type حلوم-ar "رومي مع حلوم"
type حلوم "Roumi with Halloumi"
click at [445, 504] on input "Items" at bounding box center [606, 513] width 396 height 23
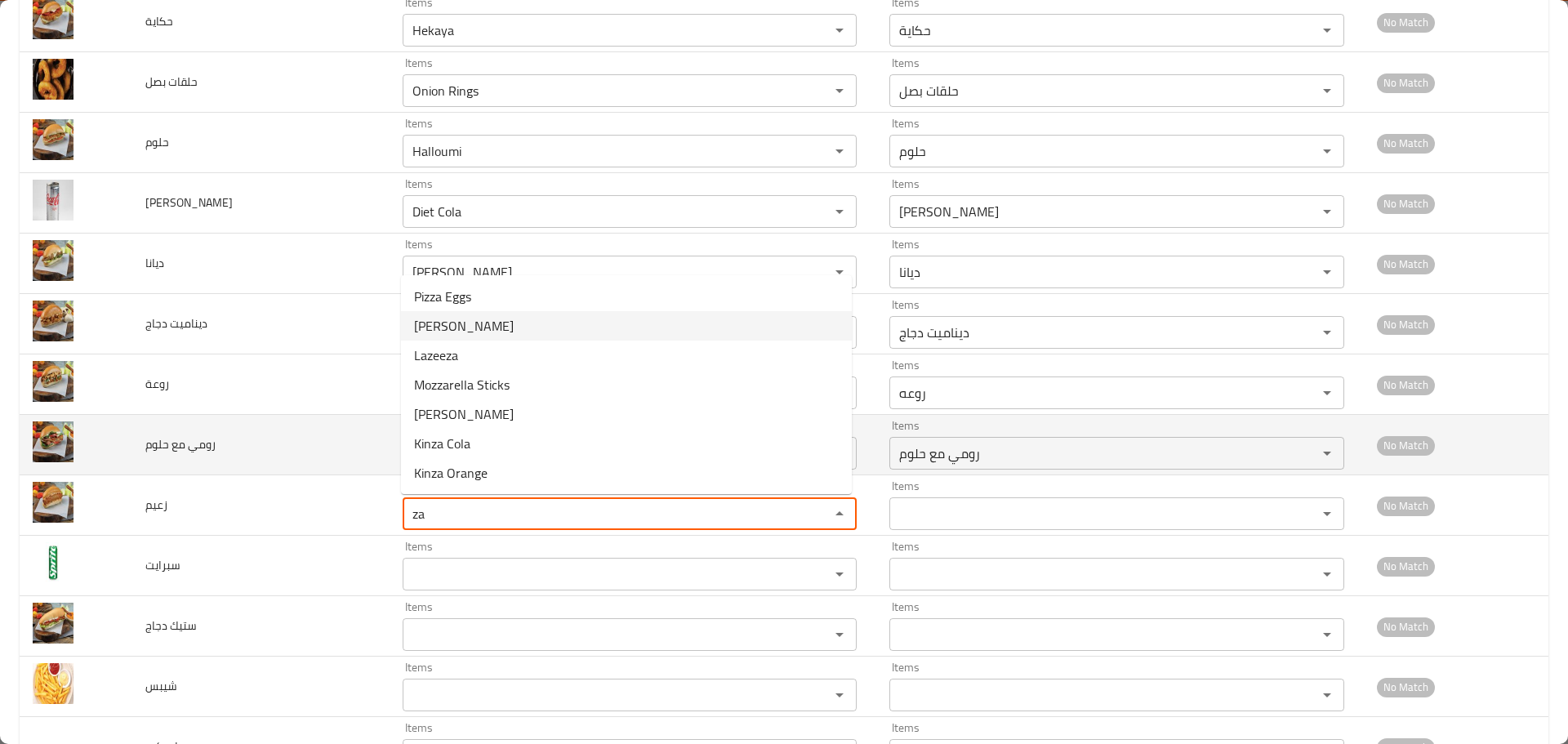
click at [455, 327] on li "Zaeem" at bounding box center [626, 326] width 451 height 29
type input "Zaeem"
type input "زعيم"
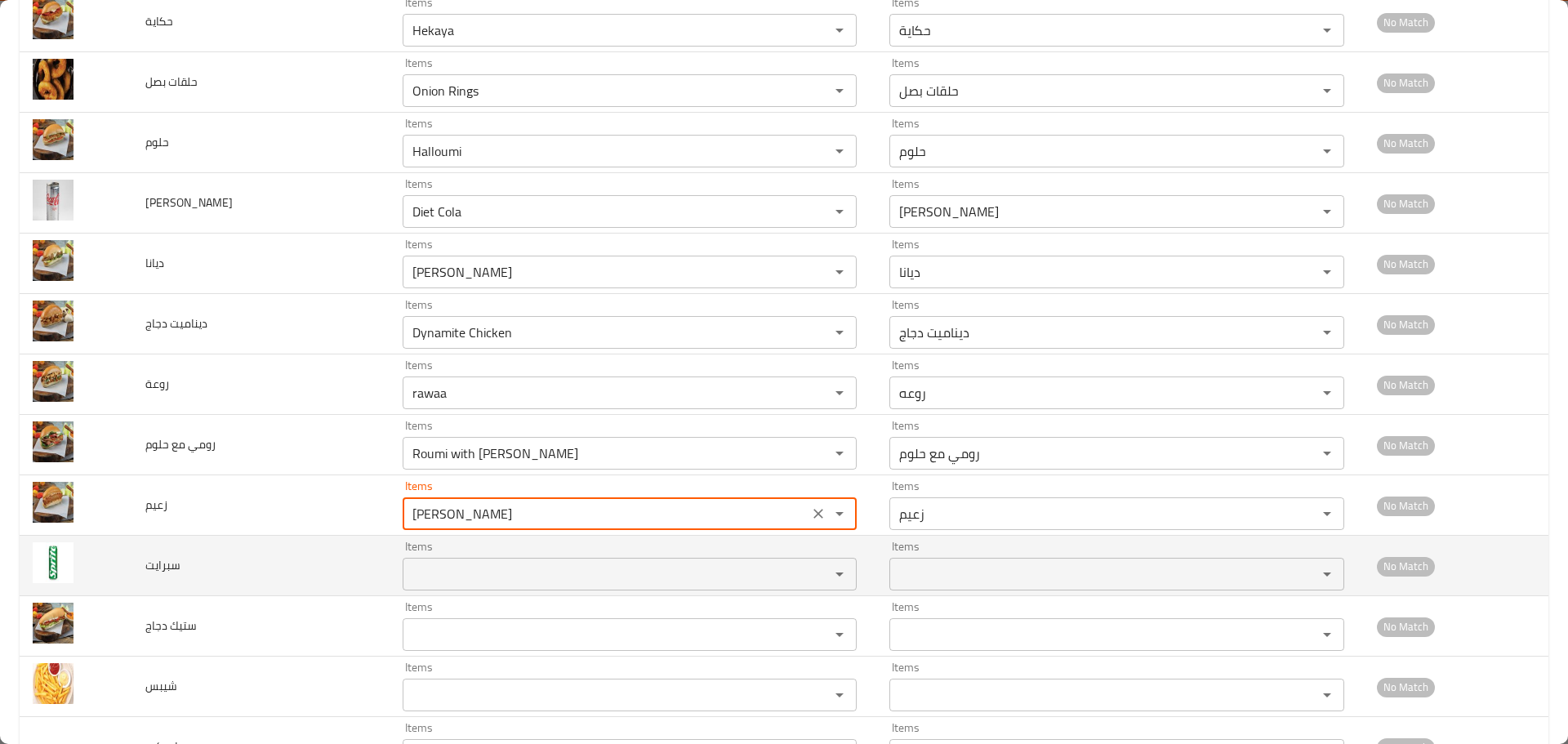
type input "Zaeem"
click at [433, 573] on input "Items" at bounding box center [606, 574] width 396 height 23
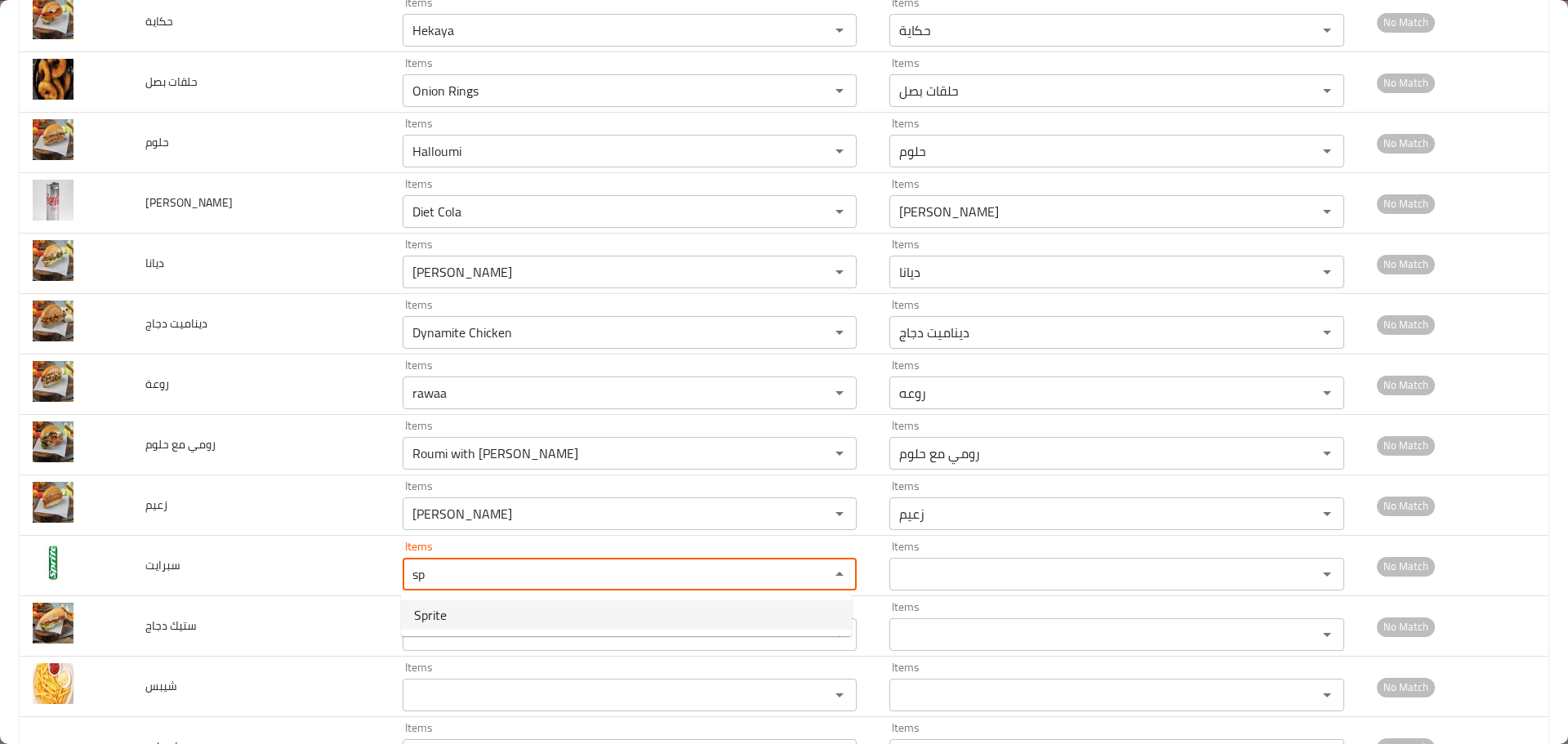
click at [435, 618] on span "Sprite" at bounding box center [431, 614] width 33 height 19
type input "Sprite"
type input "سبرايت"
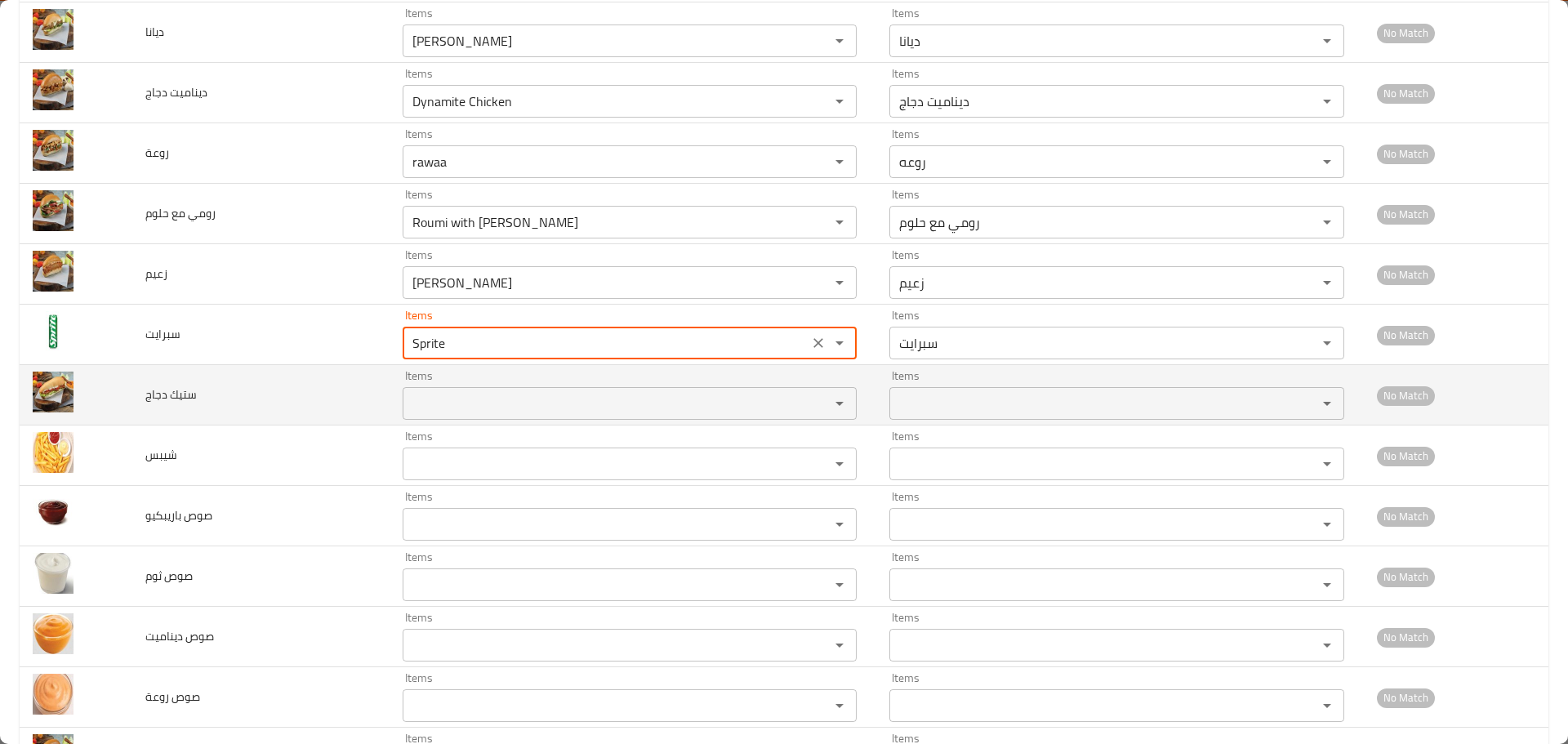
scroll to position [1634, 0]
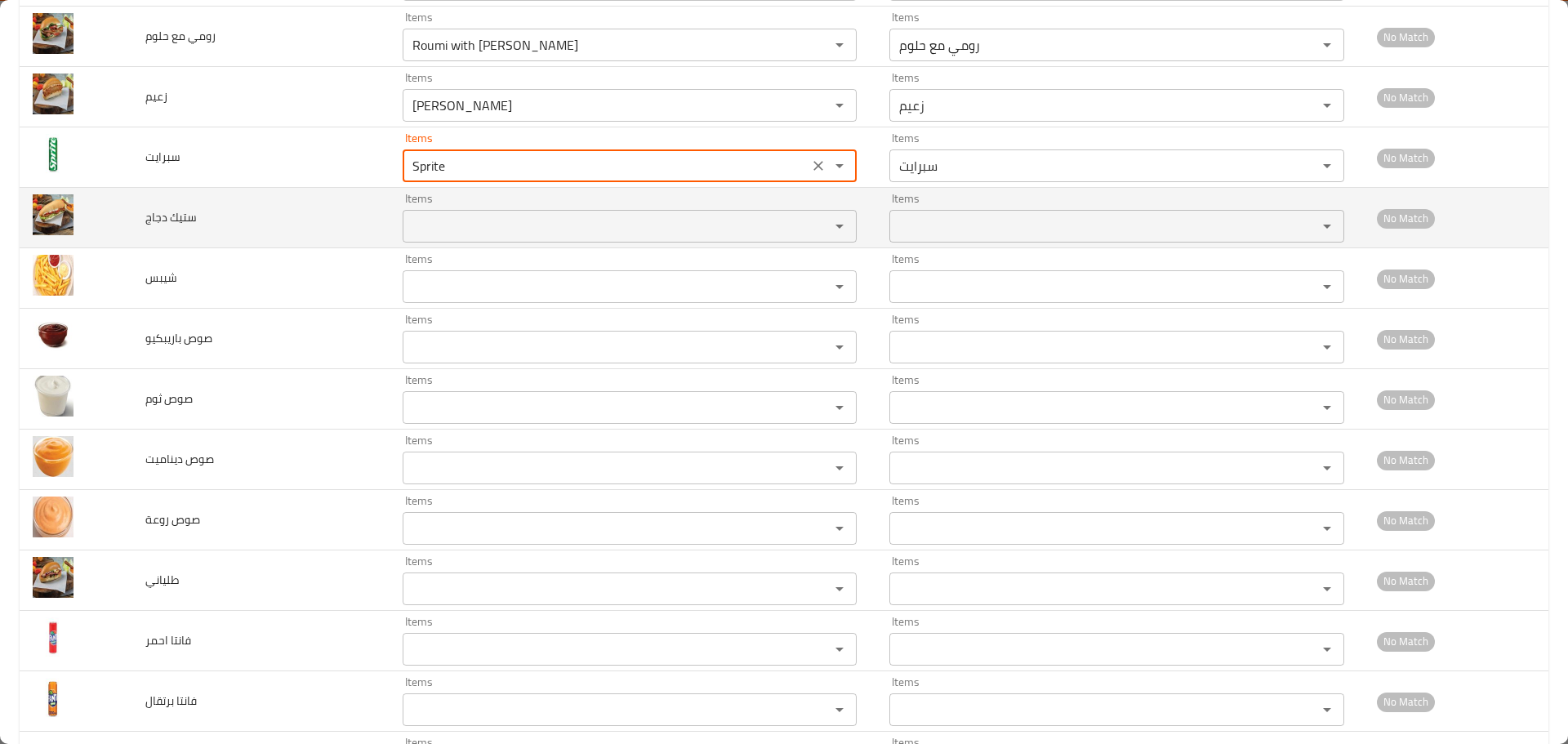
type input "Sprite"
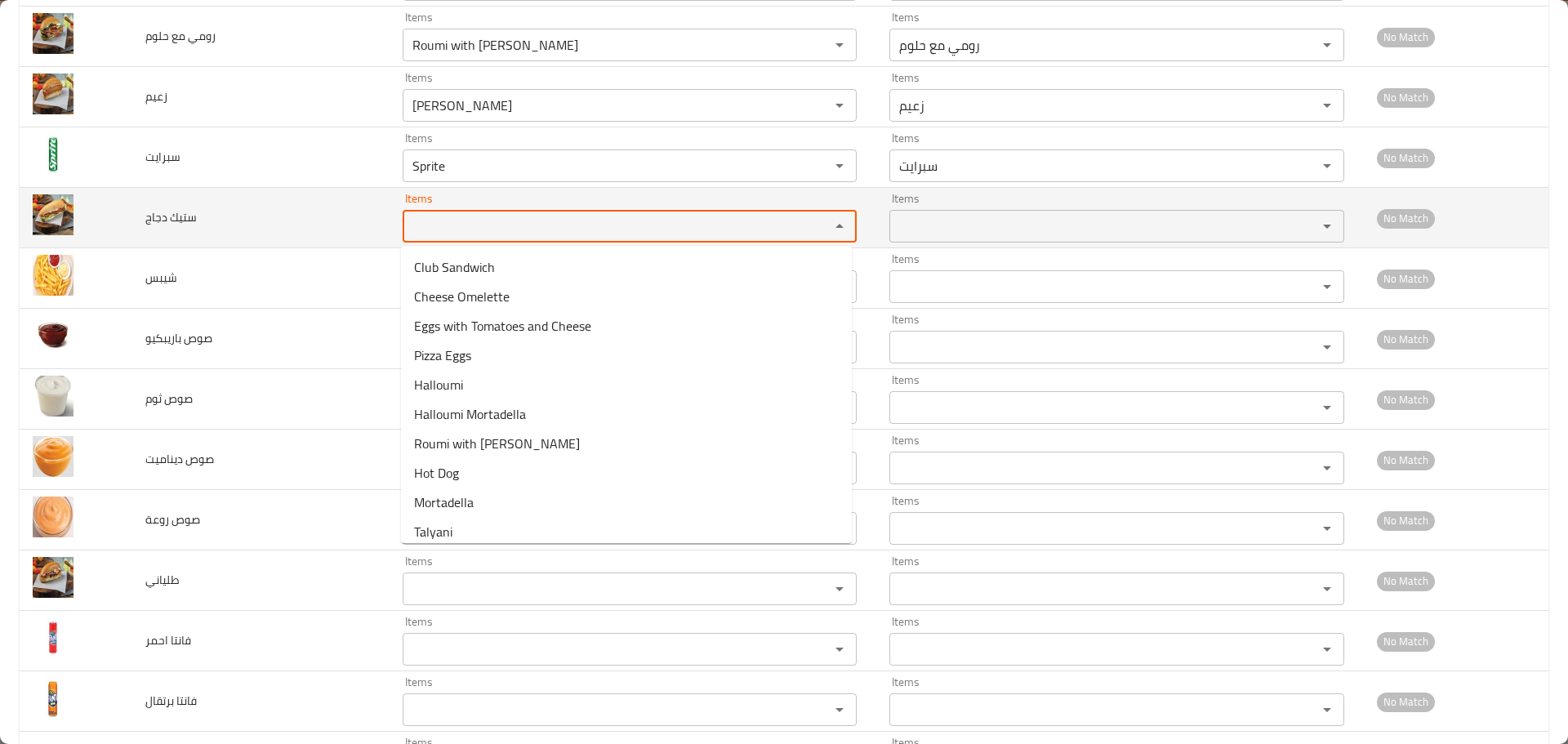
click at [424, 230] on دجاج "Items" at bounding box center [606, 225] width 396 height 23
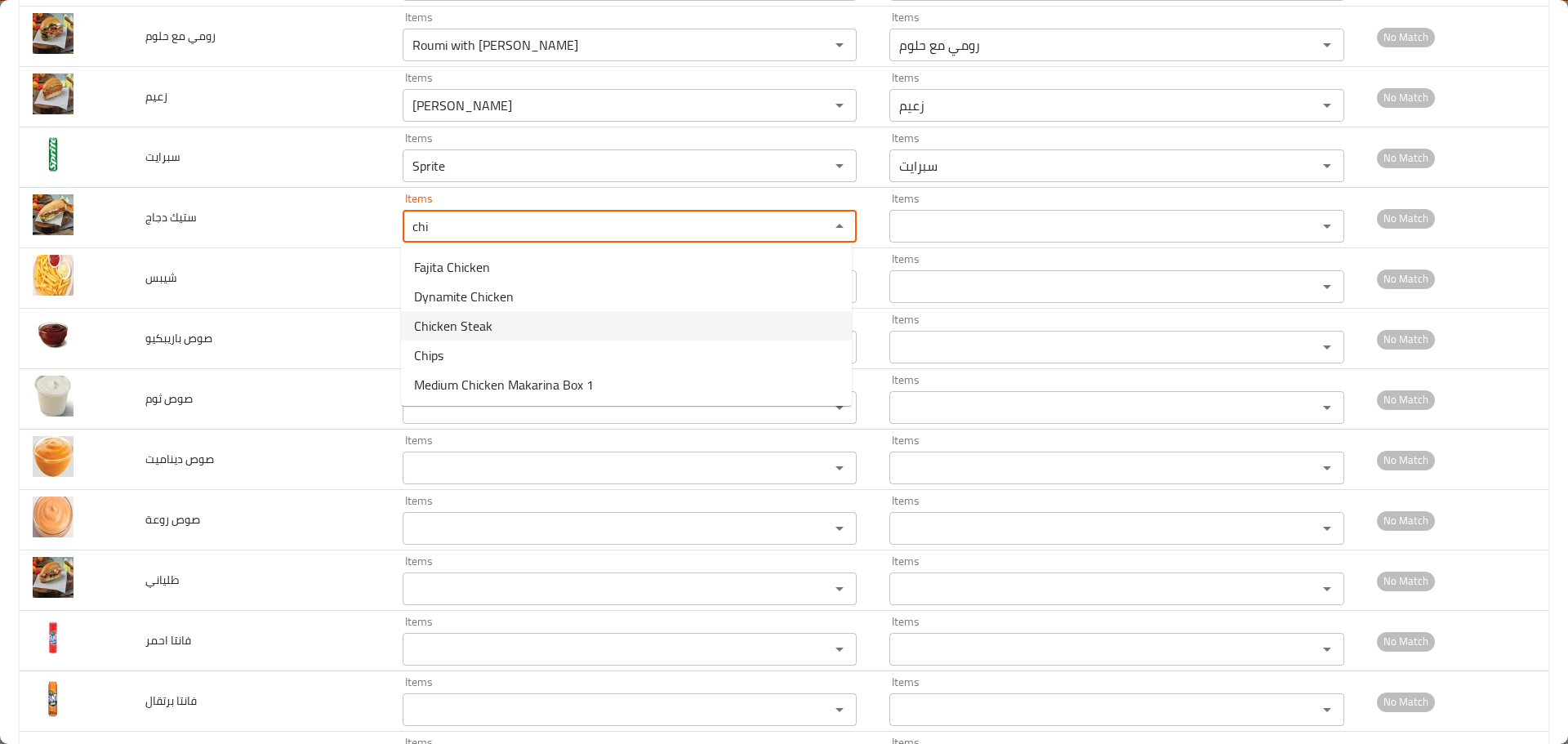
click at [468, 332] on span "Chicken Steak" at bounding box center [454, 325] width 78 height 19
type دجاج "Chicken Steak"
type دجاج-ar "ستيك دجاج"
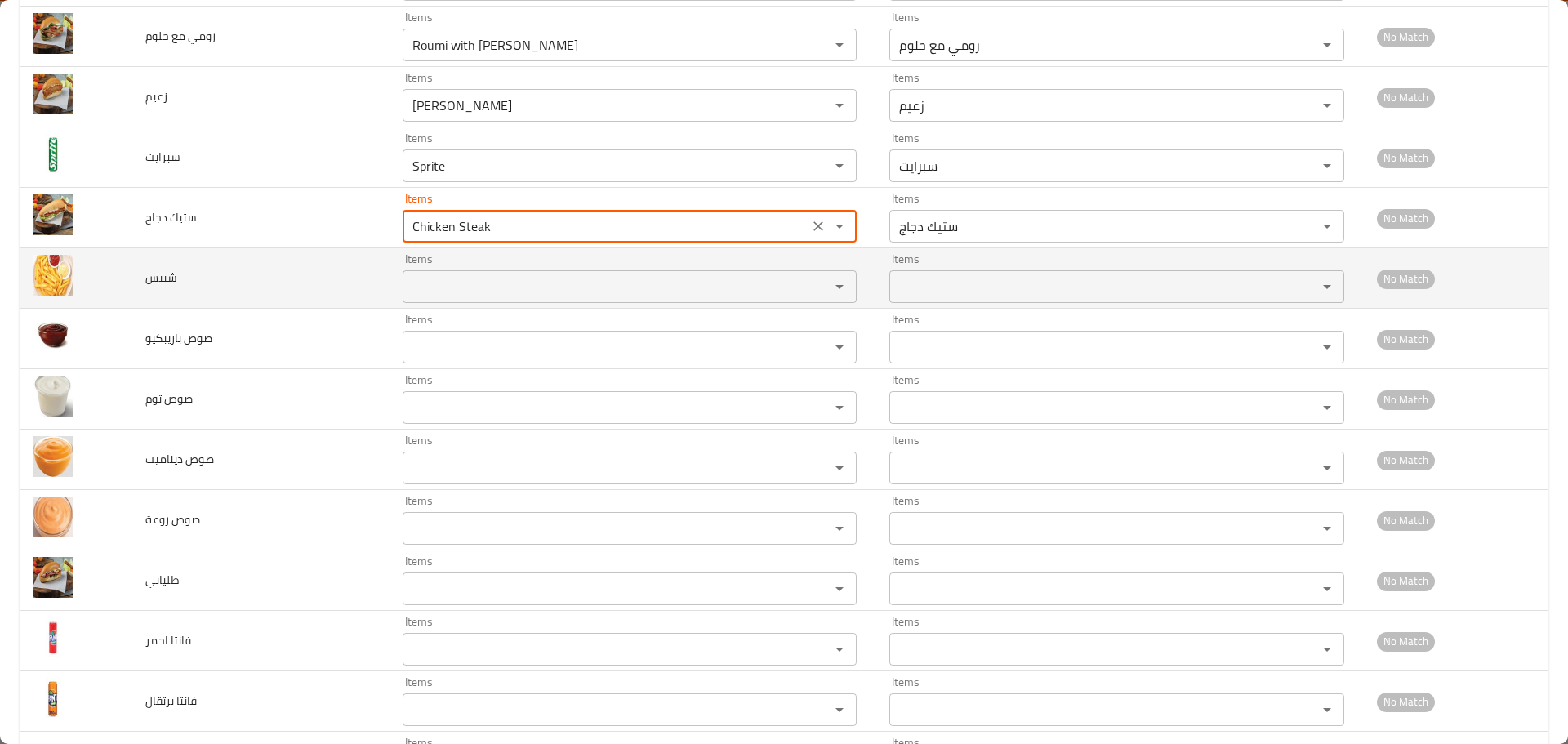
type دجاج "Chicken Steak"
click at [438, 292] on input "Items" at bounding box center [606, 287] width 396 height 23
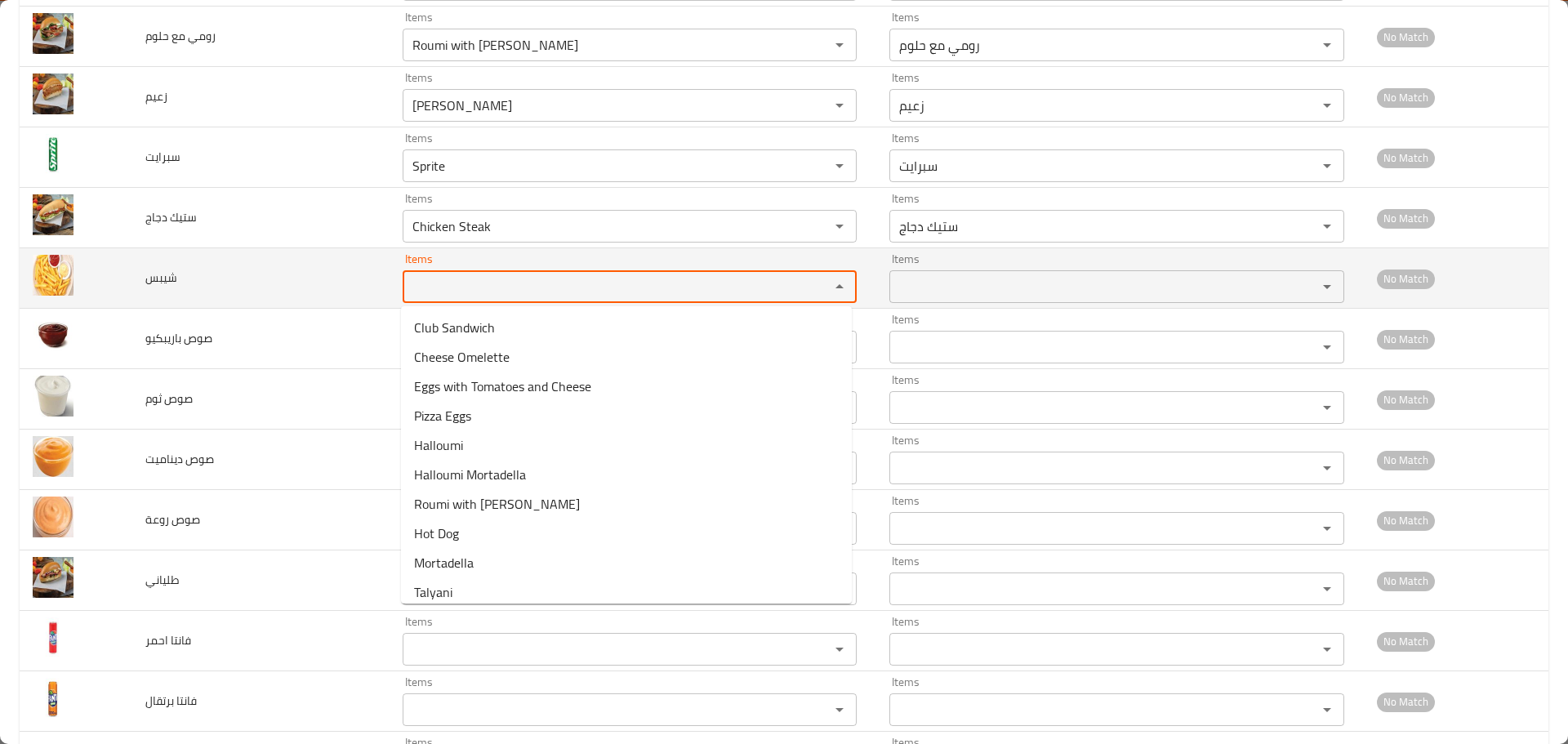
type input "s"
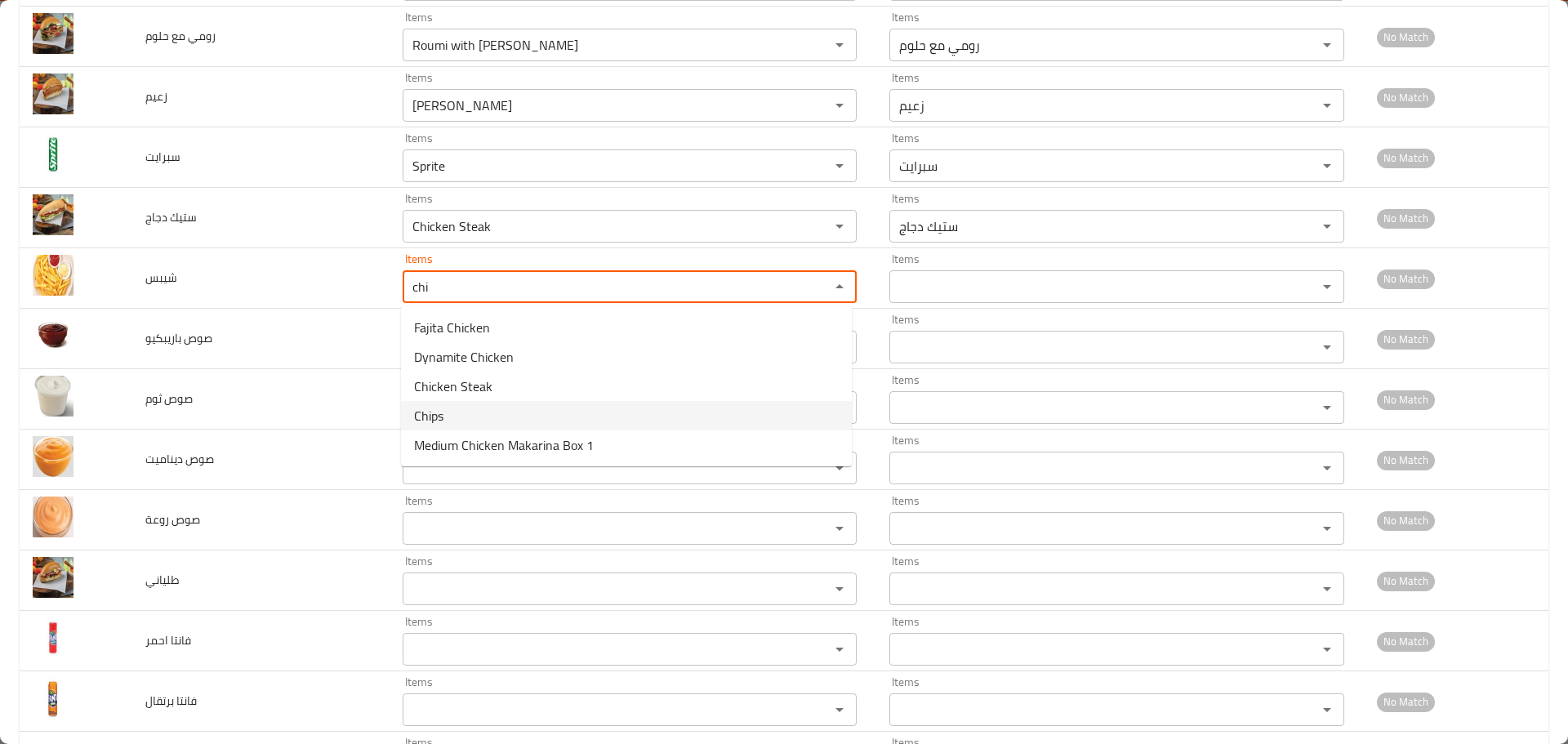
click at [481, 412] on li "Chips" at bounding box center [626, 415] width 451 height 29
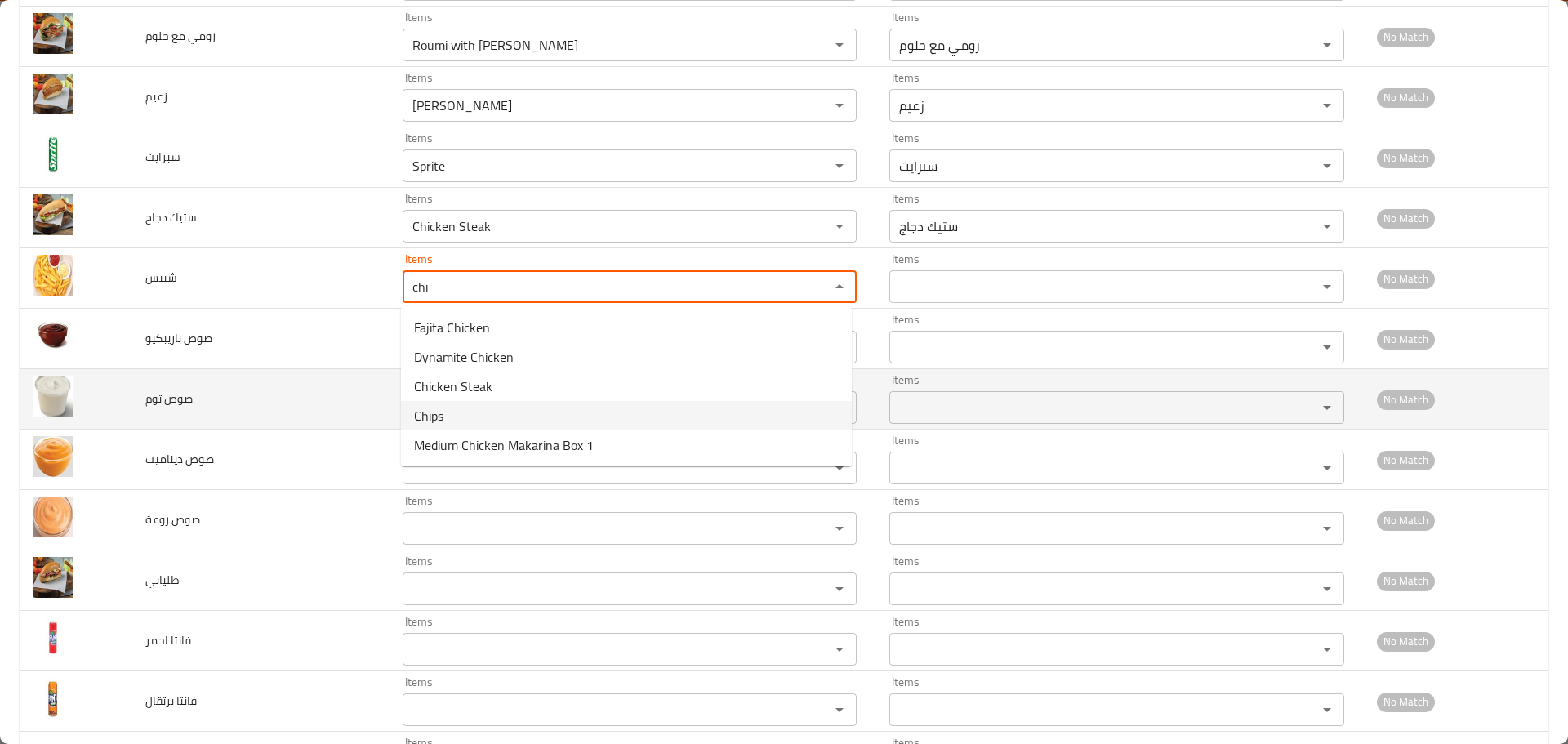
type input "Chips"
type input "شيبس"
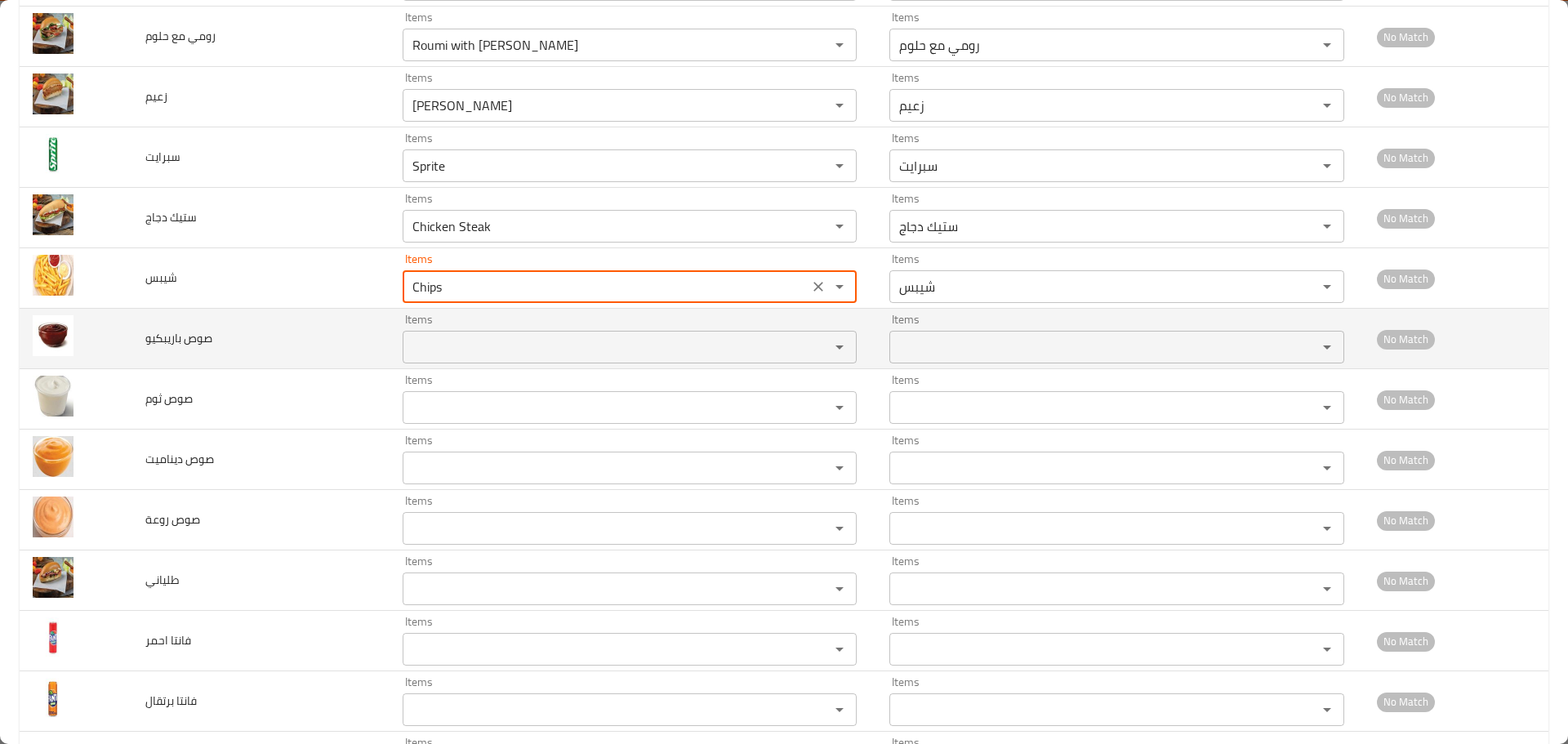
type input "Chips"
click at [453, 346] on باريبكيو "Items" at bounding box center [606, 347] width 396 height 23
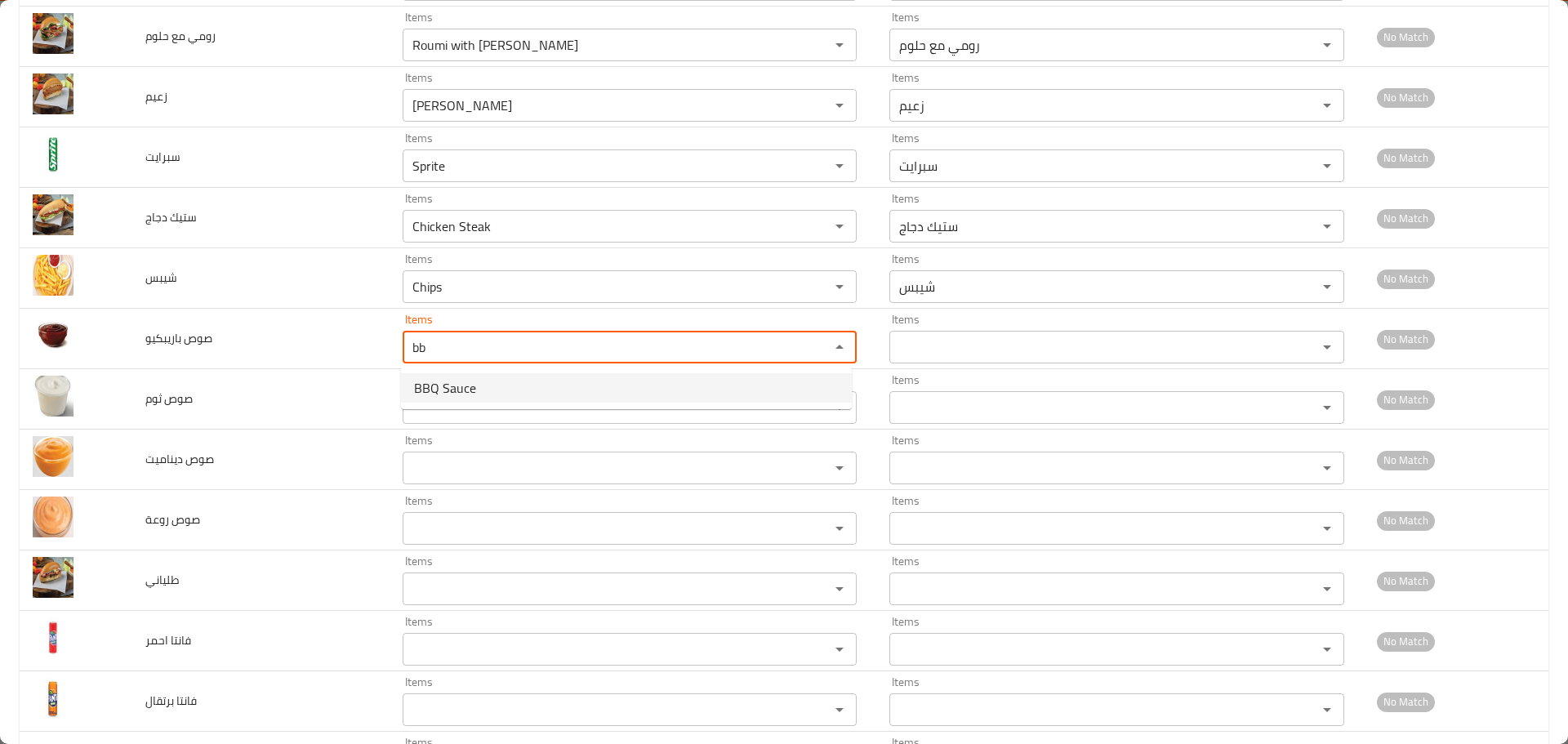
click at [442, 392] on span "BBQ Sauce" at bounding box center [445, 387] width 62 height 19
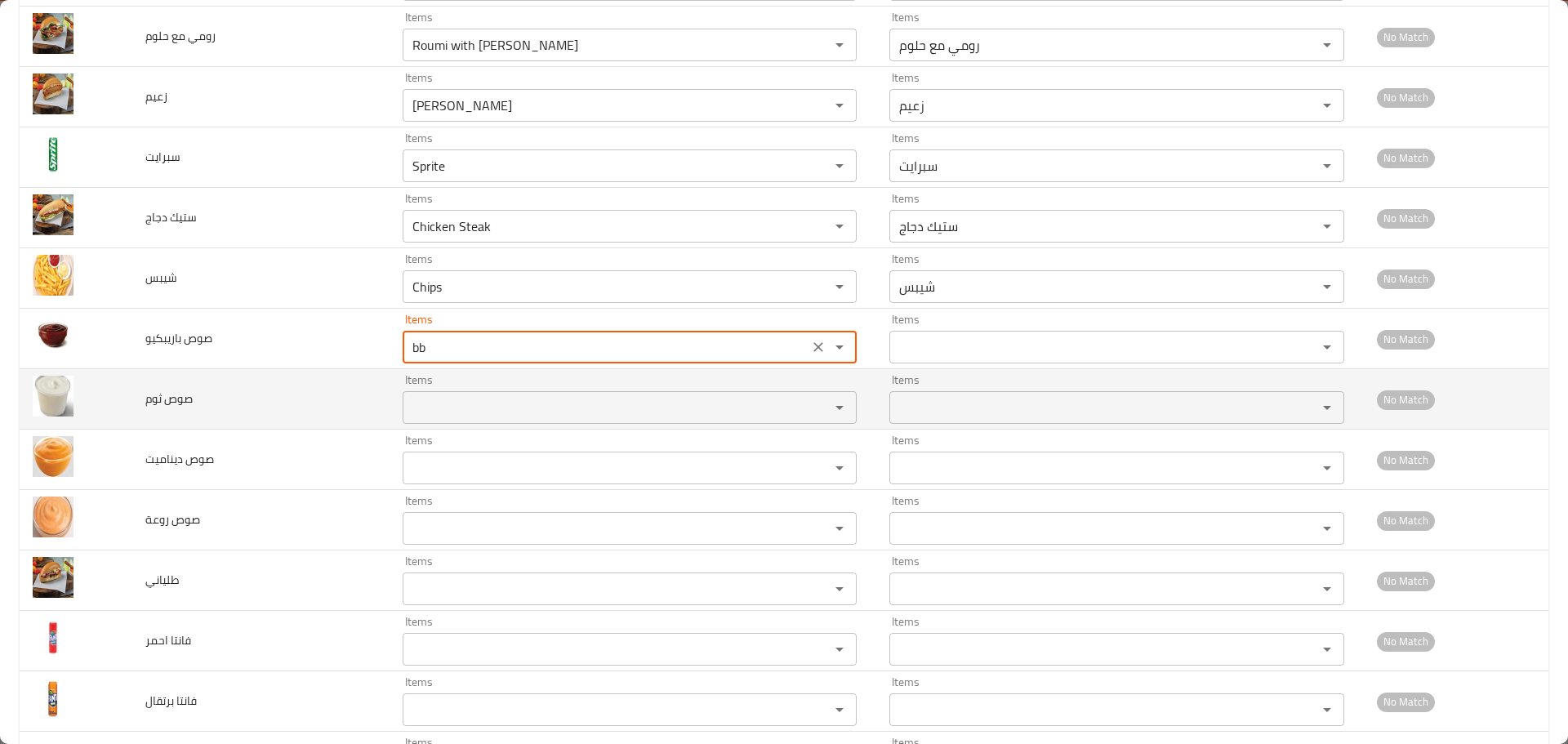
type باريبكيو "BBQ Sauce"
type باريبكيو-ar "صوص باريبكيو"
type باريبكيو "BBQ Sauce"
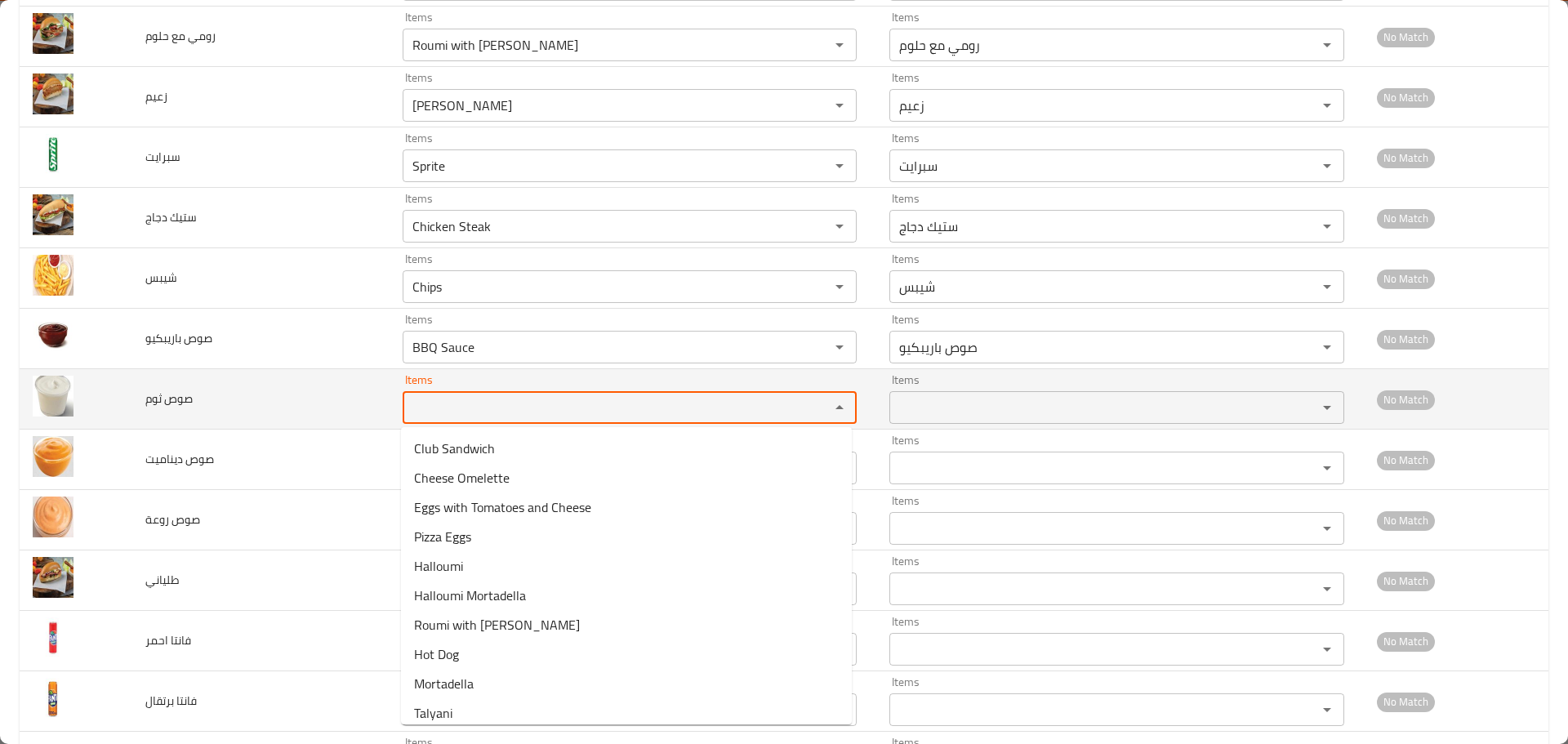
click at [439, 412] on ثوم "Items" at bounding box center [606, 407] width 396 height 23
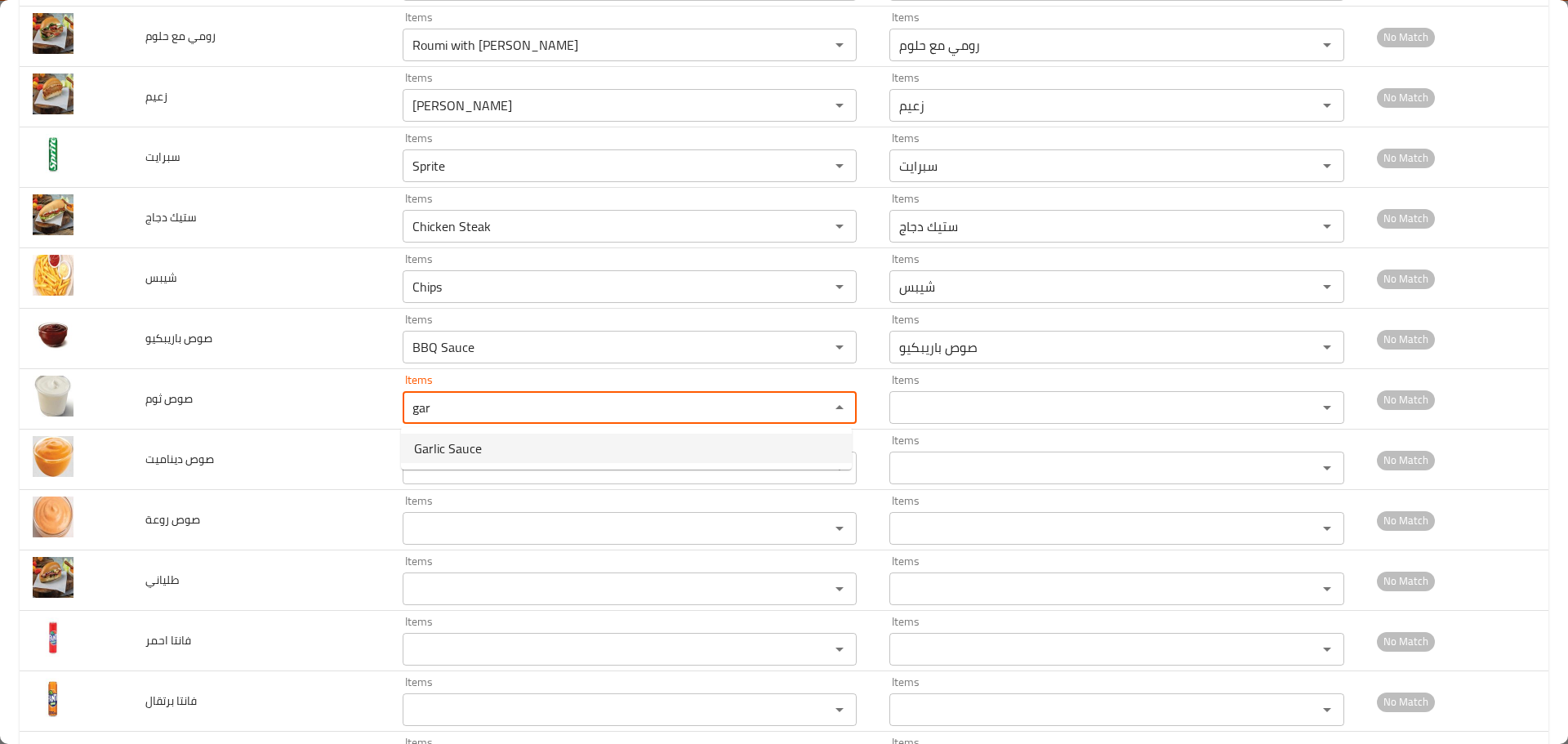
click at [432, 446] on span "Garlic Sauce" at bounding box center [448, 448] width 68 height 19
type ثوم "Garlic Sauce"
type ثوم-ar "صوص ثوم"
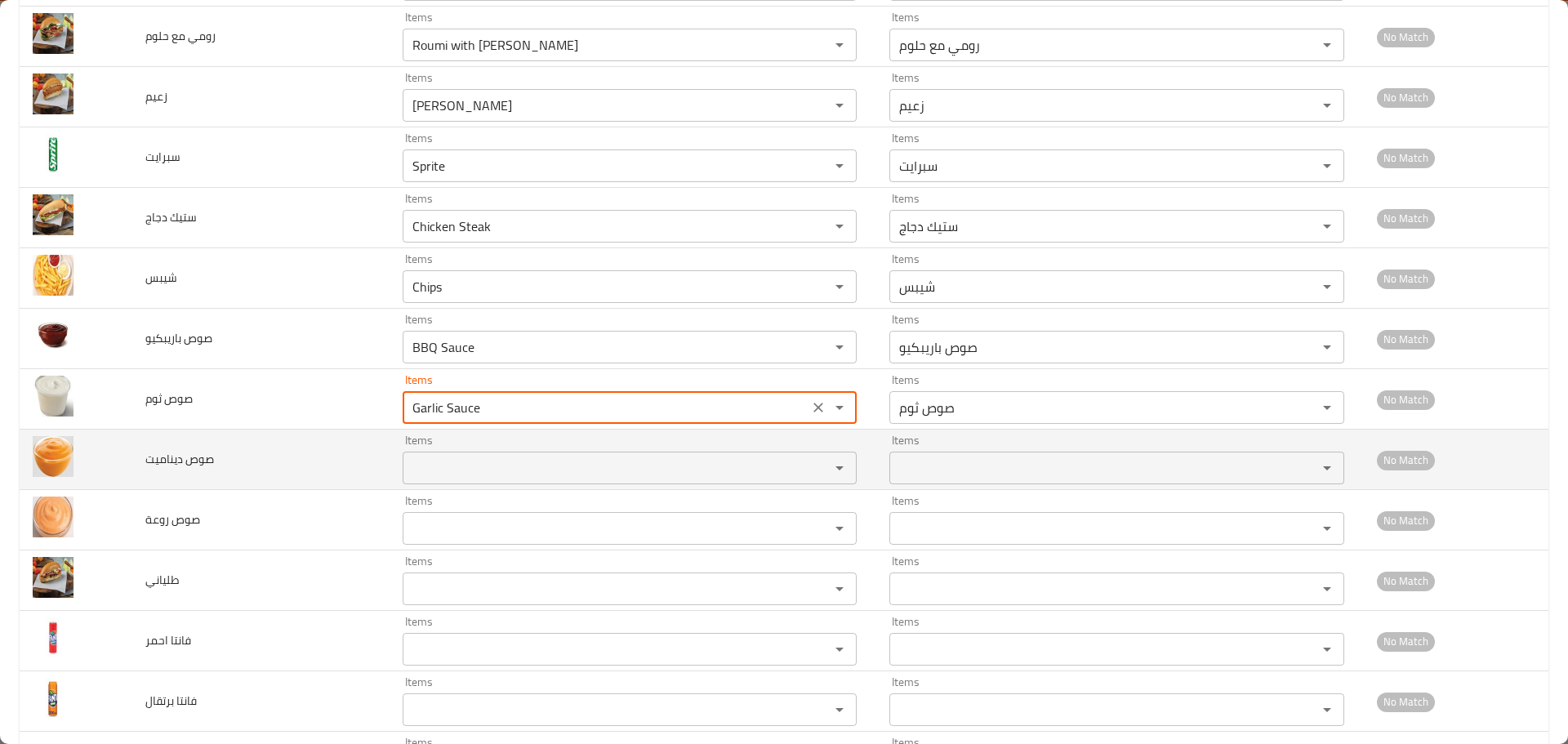
type ثوم "Garlic Sauce"
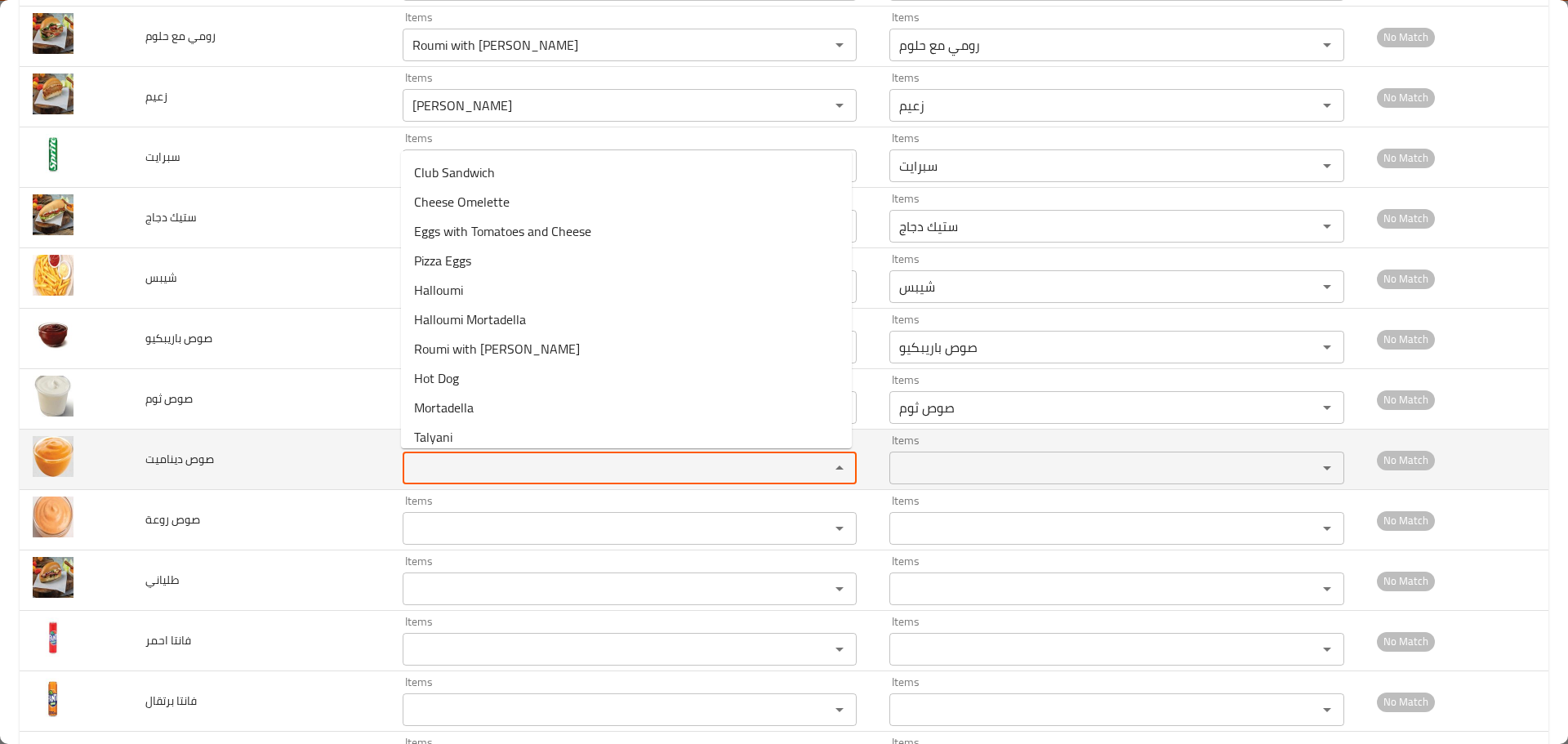
click at [433, 463] on ديناميت "Items" at bounding box center [606, 467] width 396 height 23
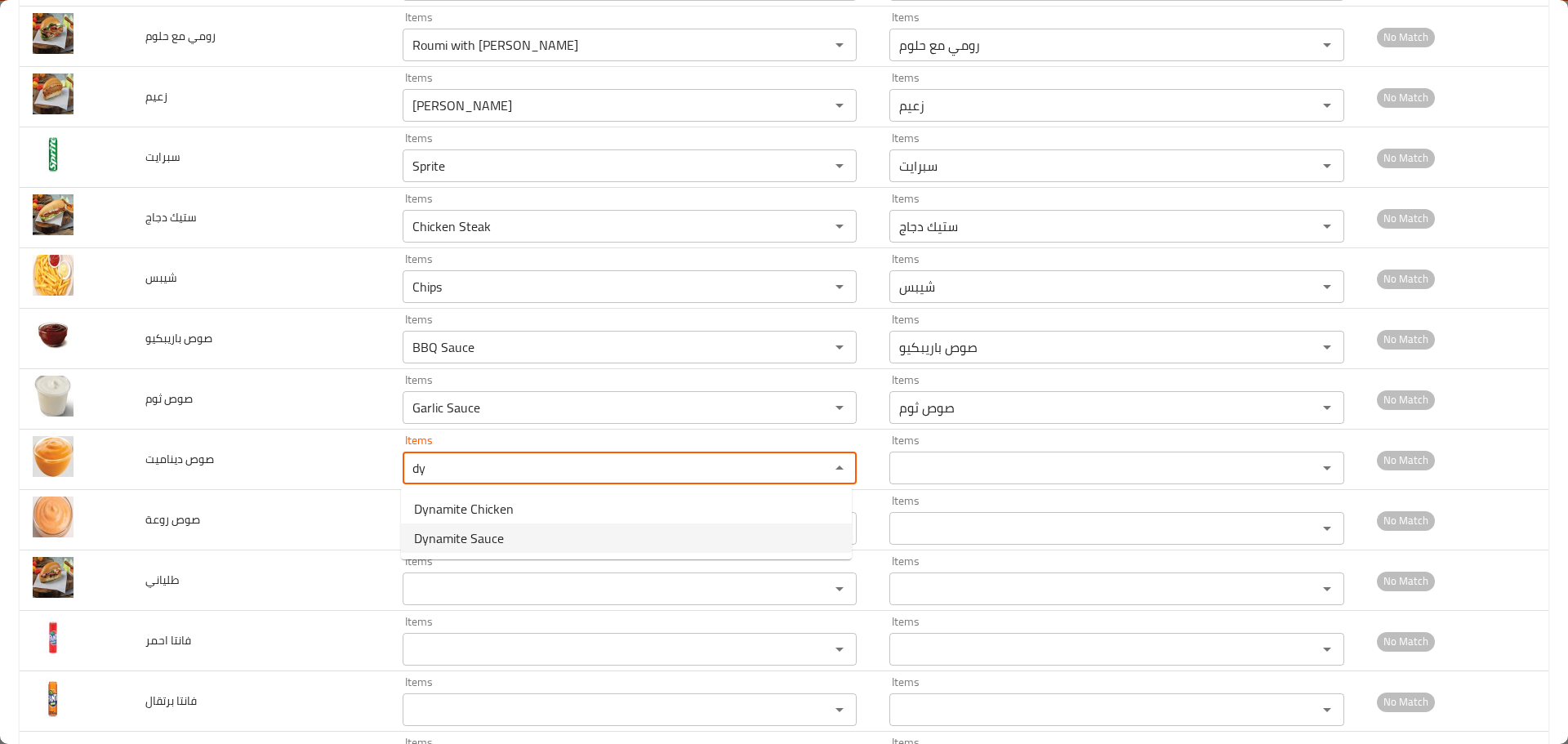
click at [453, 541] on span "Dynamite Sauce" at bounding box center [459, 538] width 89 height 19
type ديناميت "Dynamite Sauce"
type ديناميت-ar "صوص ديناميت"
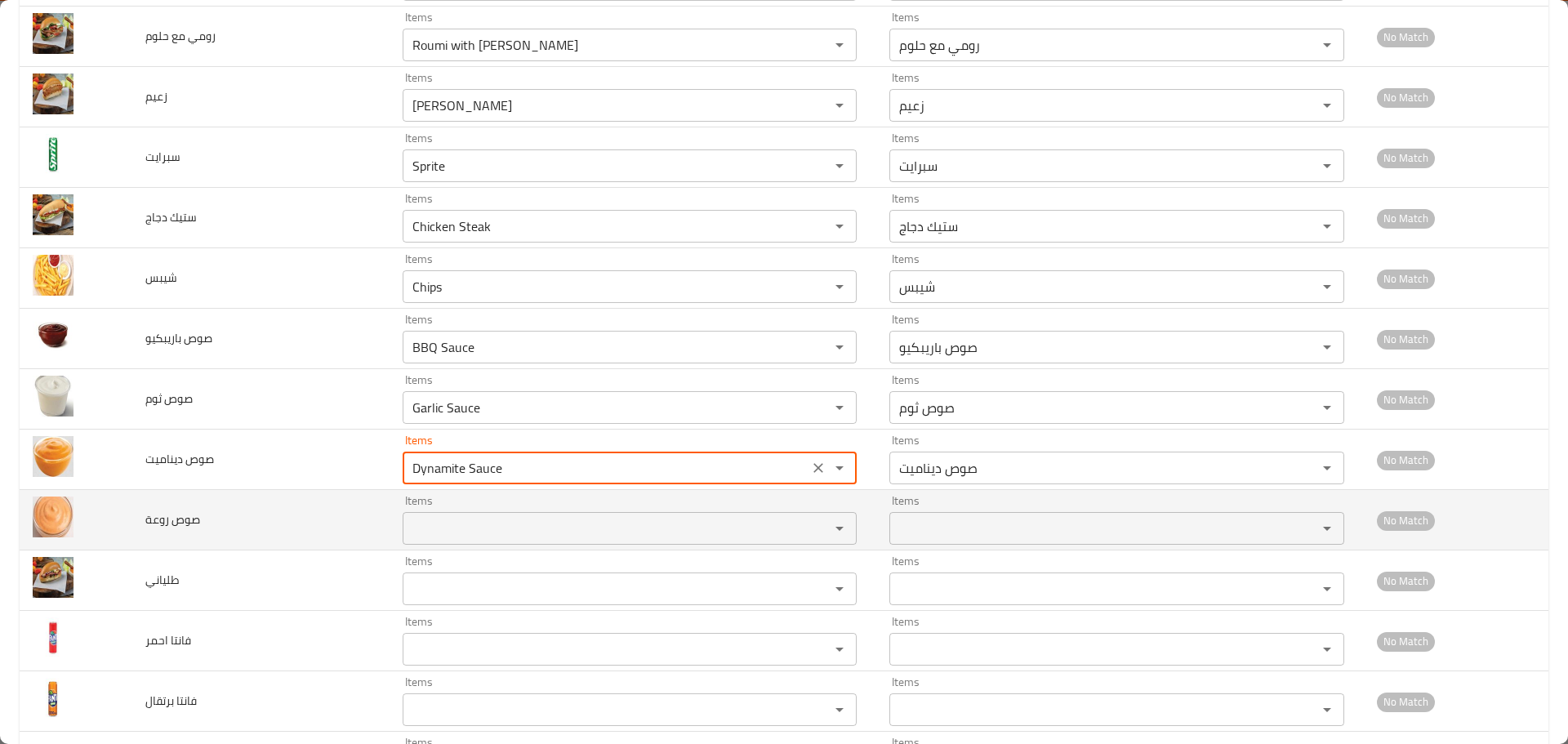
type ديناميت "Dynamite Sauce"
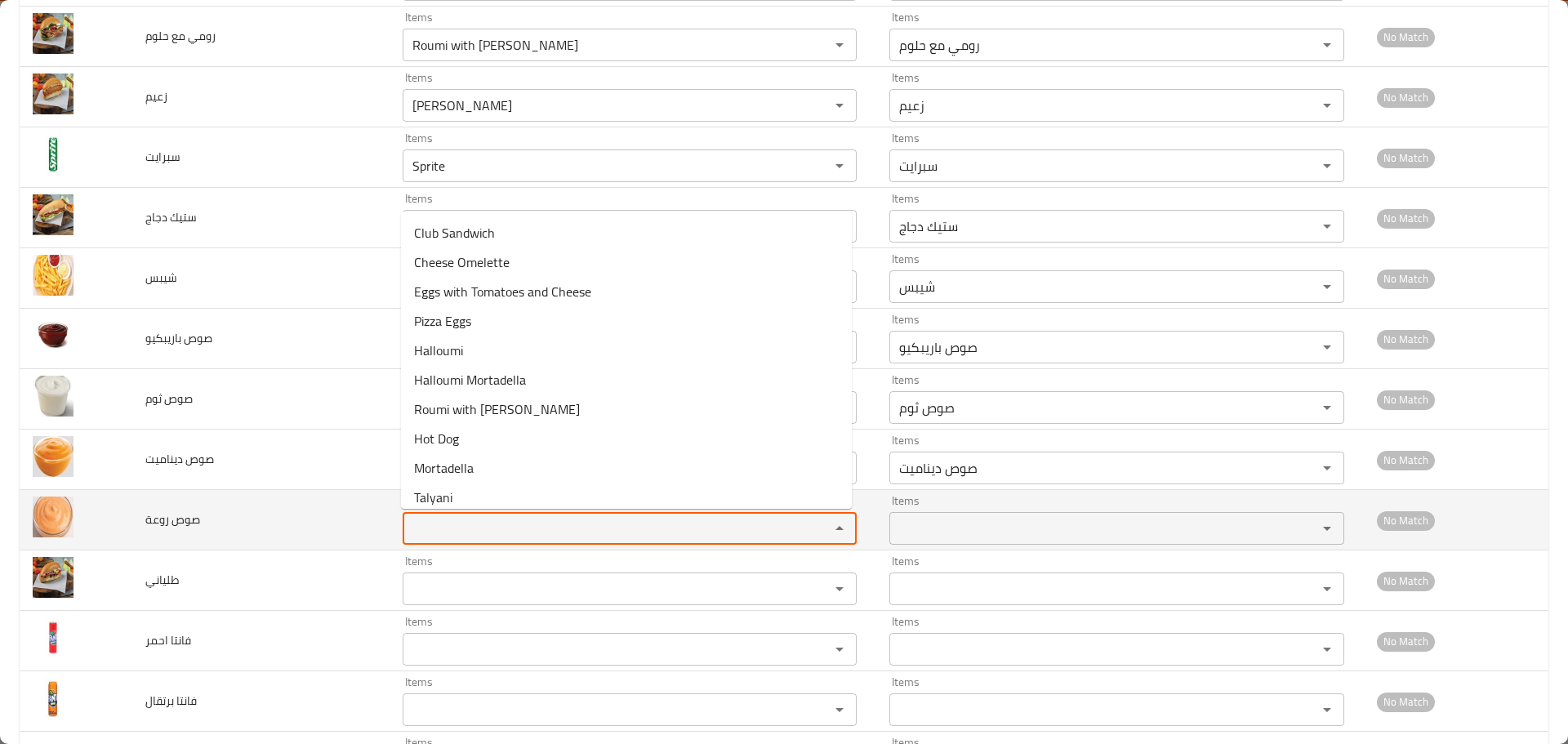
click at [450, 538] on روعة "Items" at bounding box center [606, 529] width 396 height 23
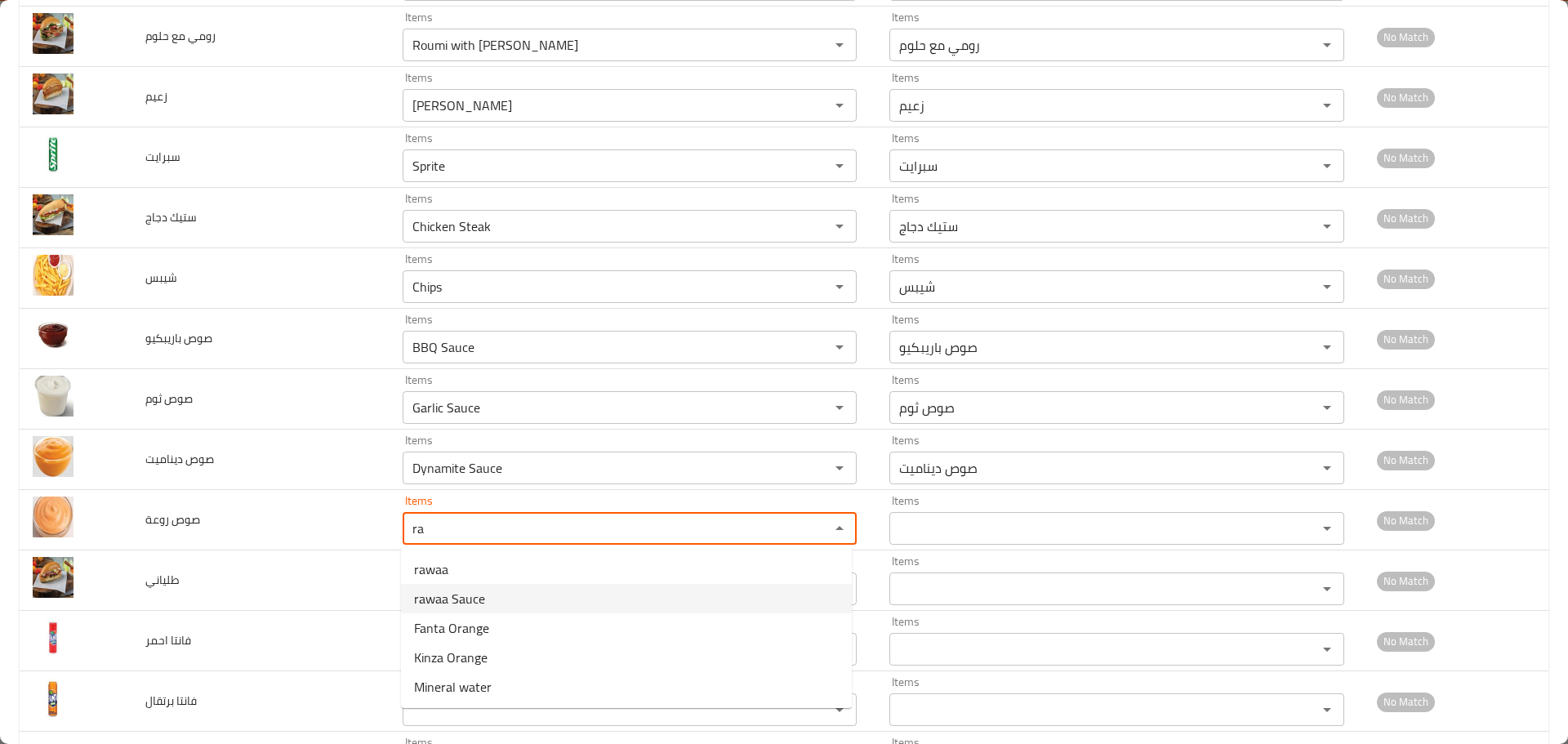
click at [468, 601] on span "rawaa Sauce" at bounding box center [450, 598] width 71 height 19
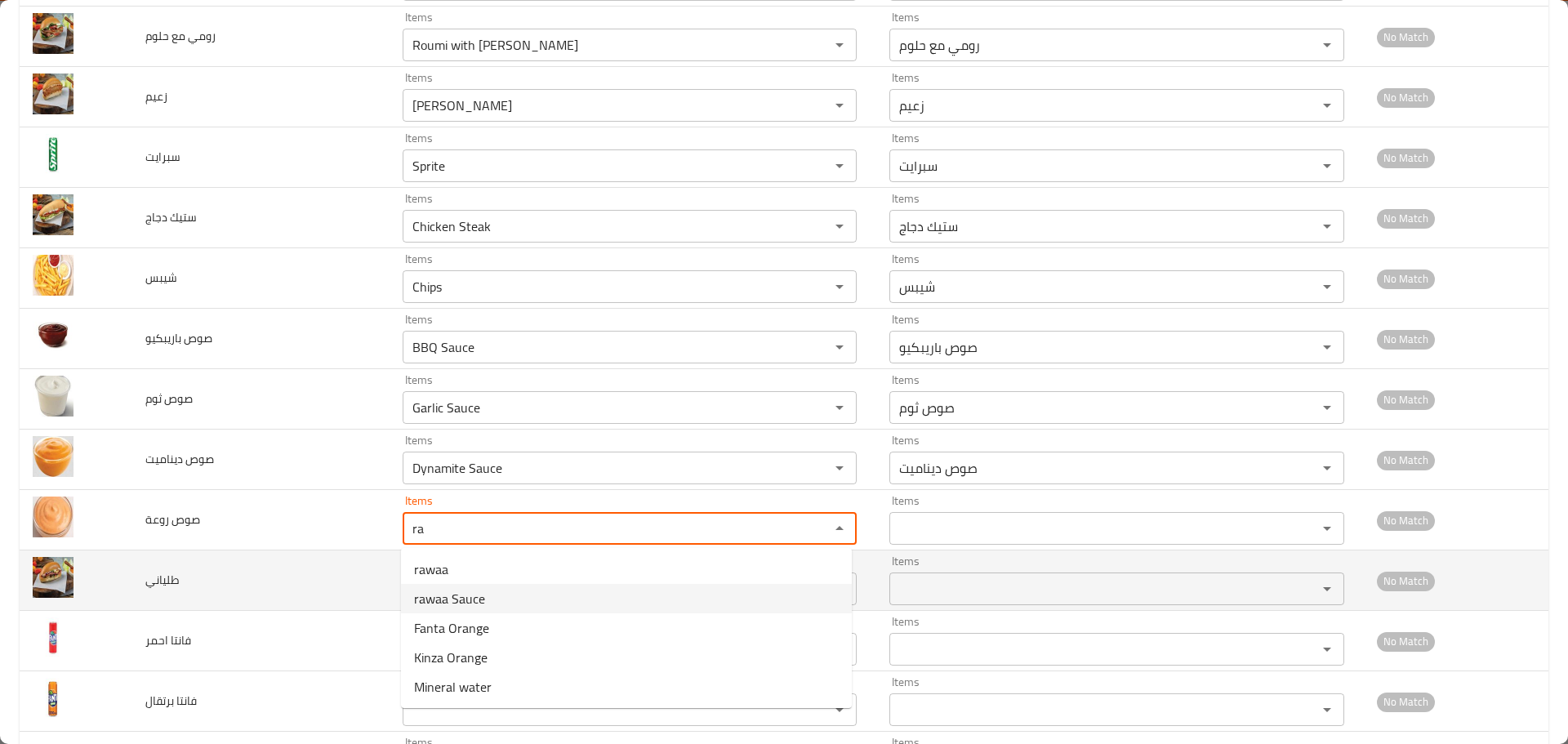
type روعة "rawaa Sauce"
type روعة-ar "صوص روعة"
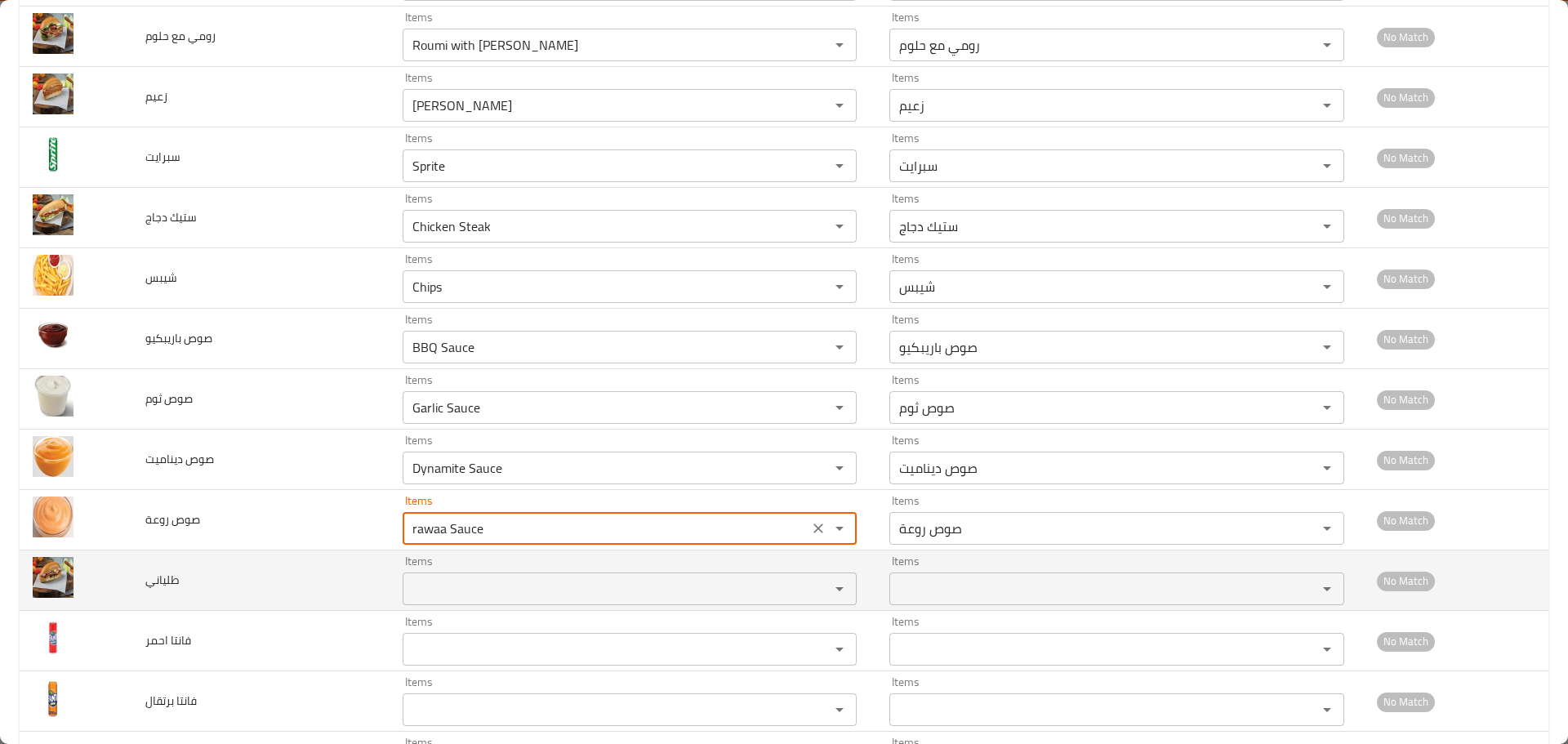
type روعة "rawaa Sauce"
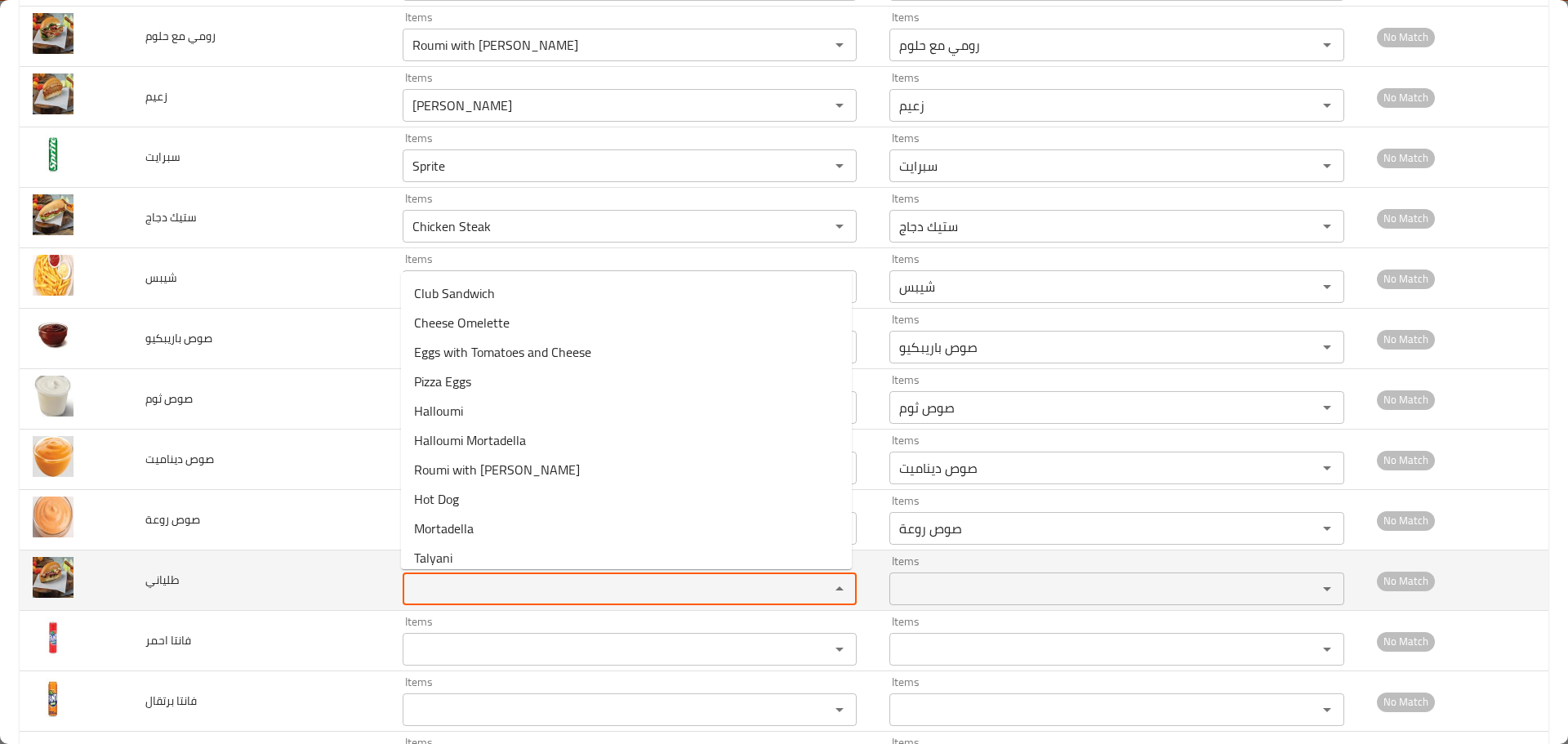
click at [455, 580] on input "Items" at bounding box center [606, 589] width 396 height 23
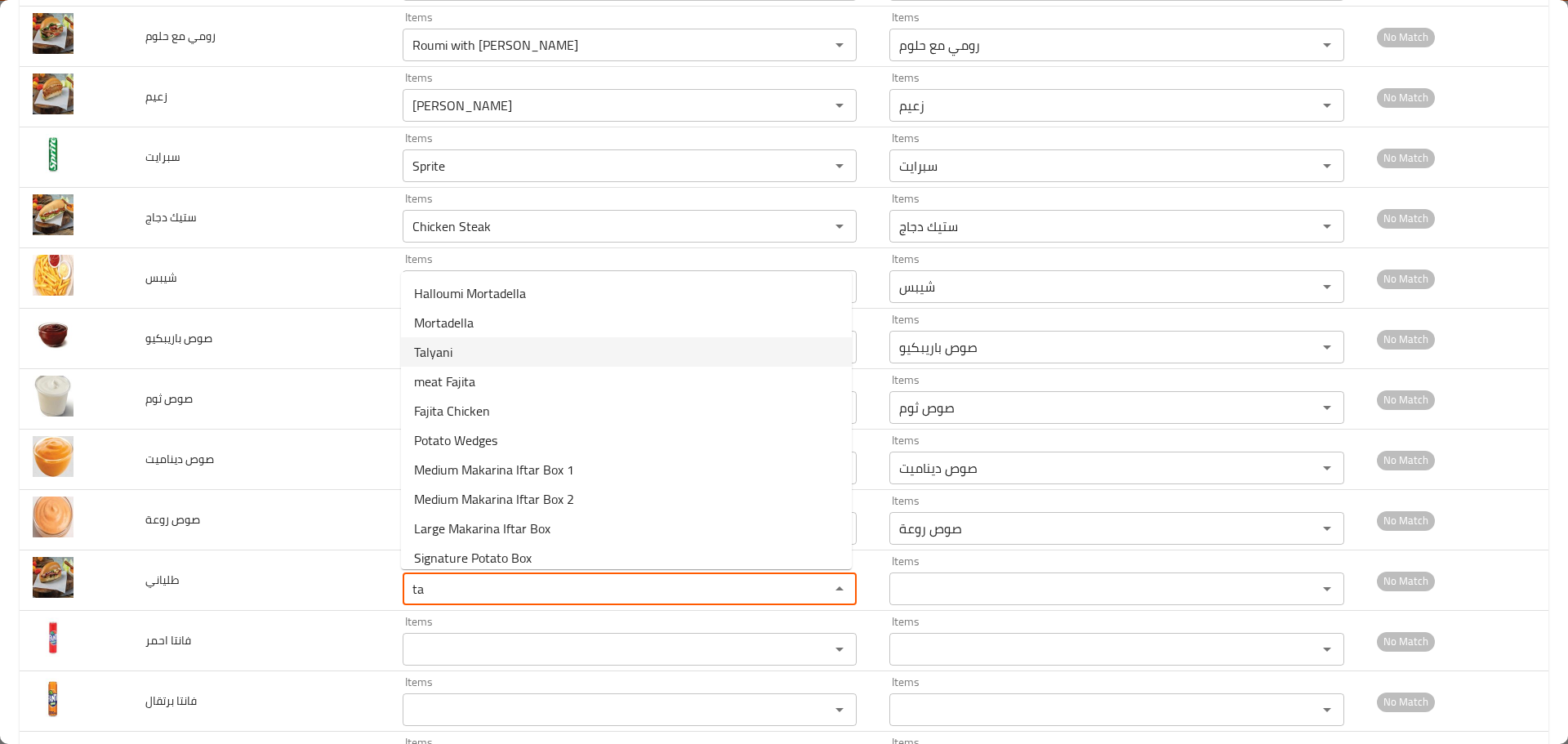
click at [456, 355] on li "Talyani" at bounding box center [626, 352] width 451 height 29
type input "Talyani"
type input "طلياني"
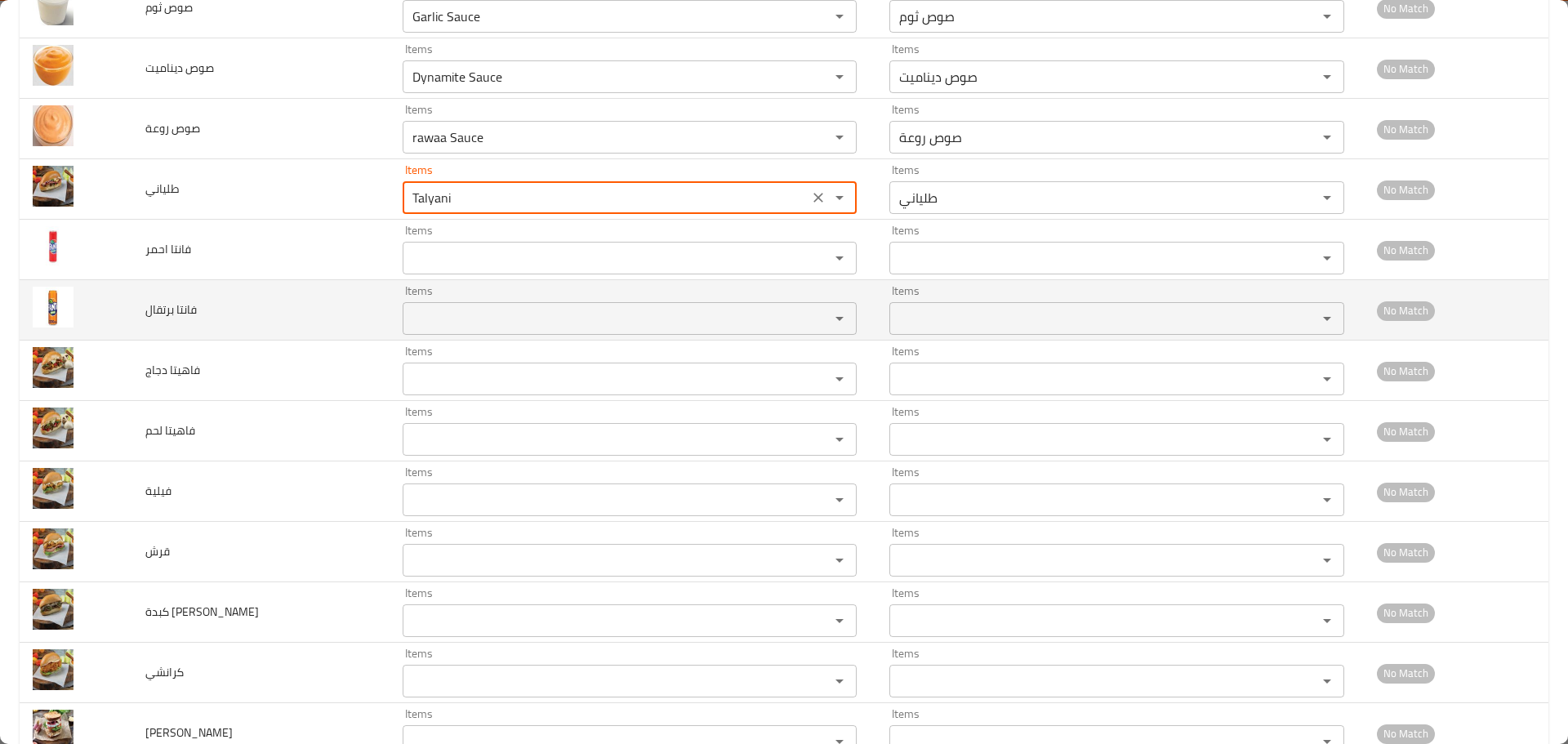
scroll to position [2043, 0]
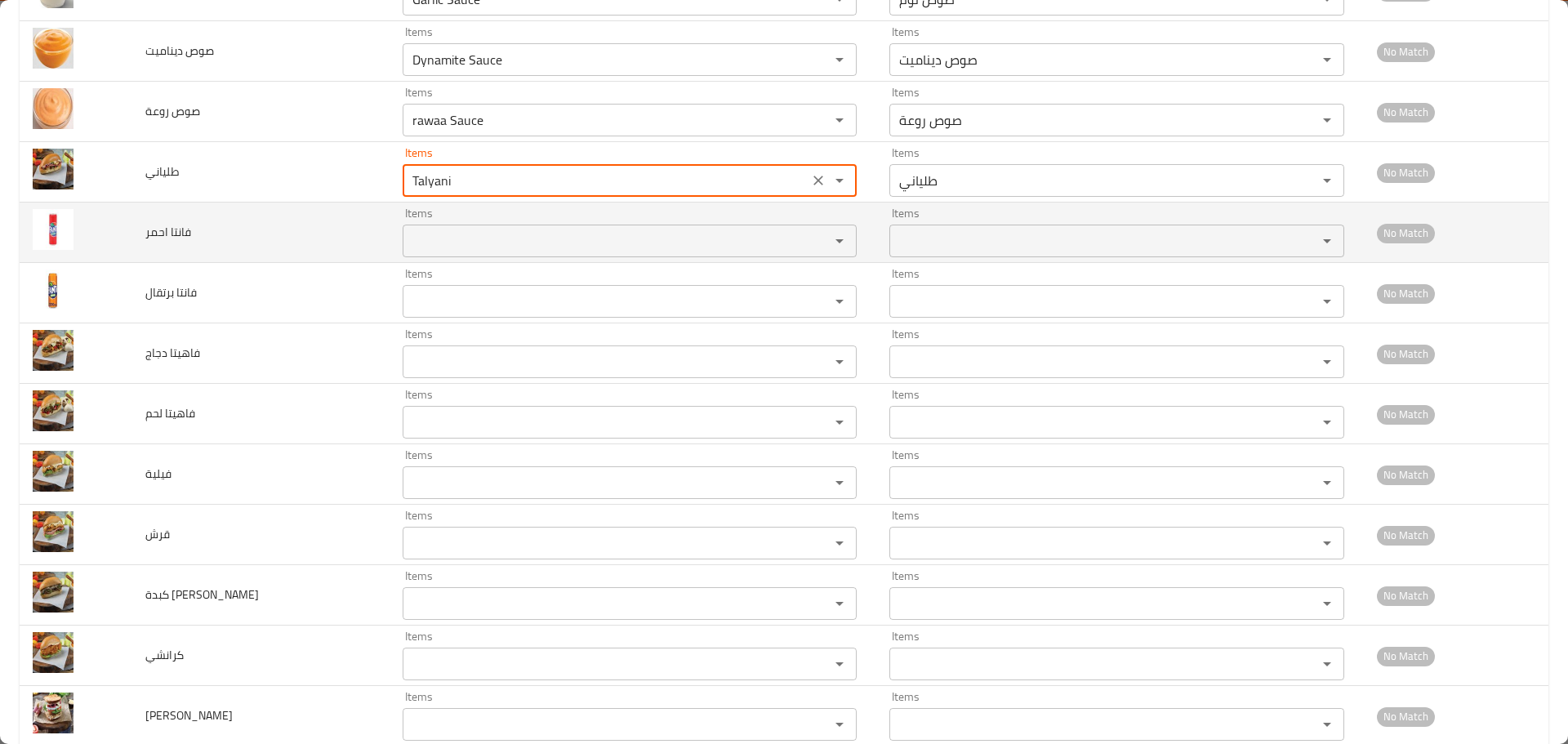
type input "Talyani"
click at [457, 237] on احمر "Items" at bounding box center [606, 240] width 396 height 23
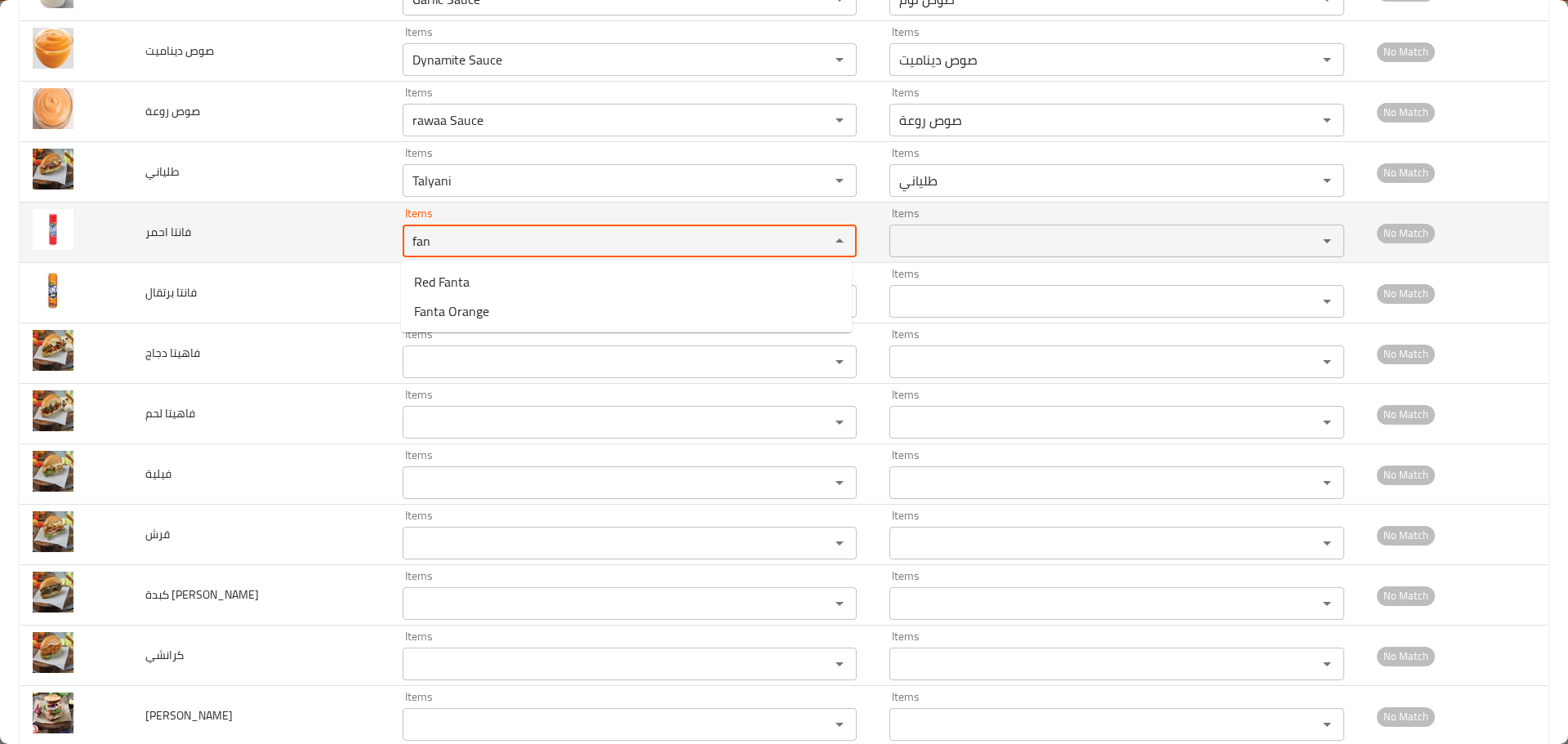
drag, startPoint x: 452, startPoint y: 242, endPoint x: 370, endPoint y: 245, distance: 82.1
click at [370, 245] on tr "فانتا احمر Items fan Items Items Items No Match" at bounding box center [783, 233] width 1529 height 60
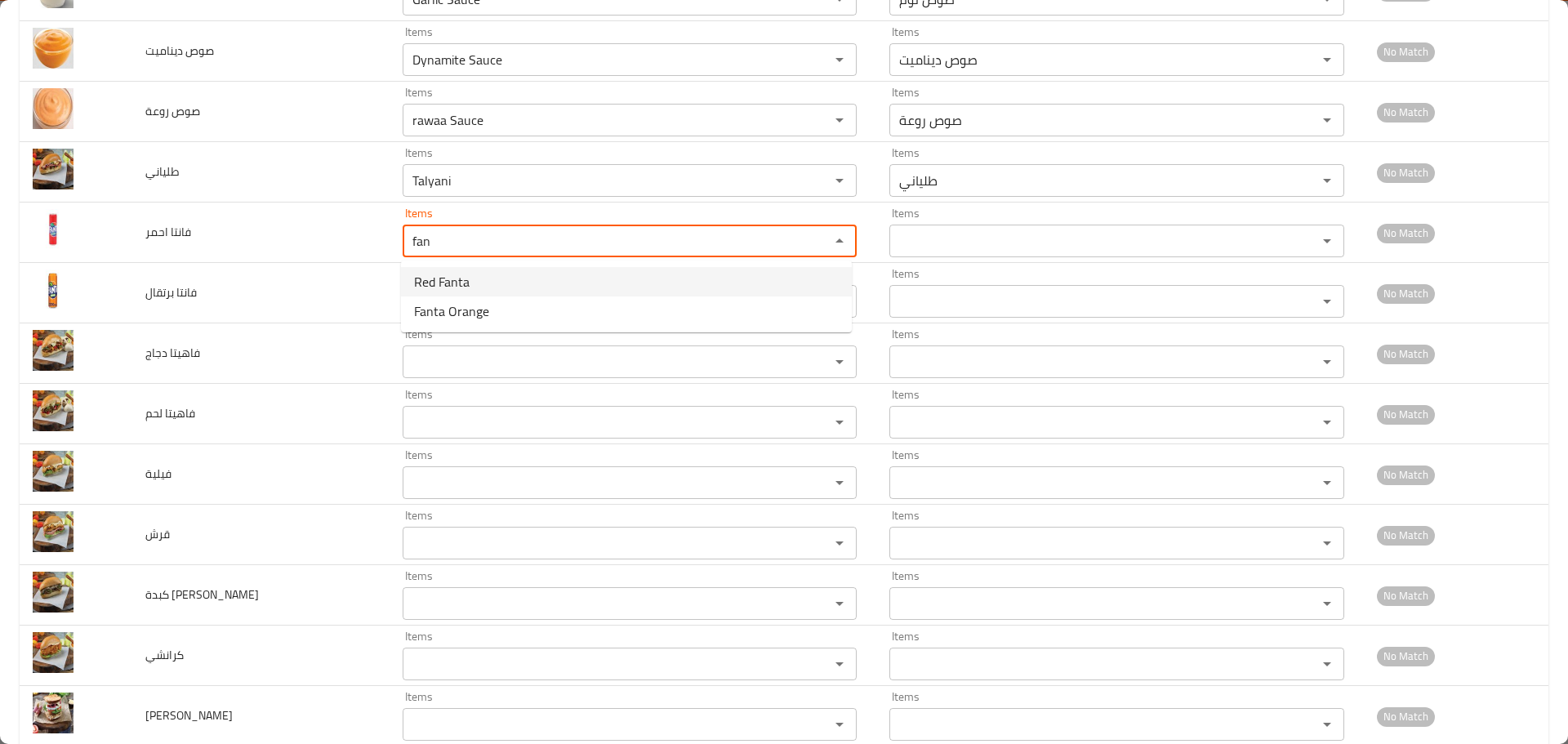
click at [442, 280] on span "Red Fanta" at bounding box center [442, 281] width 56 height 19
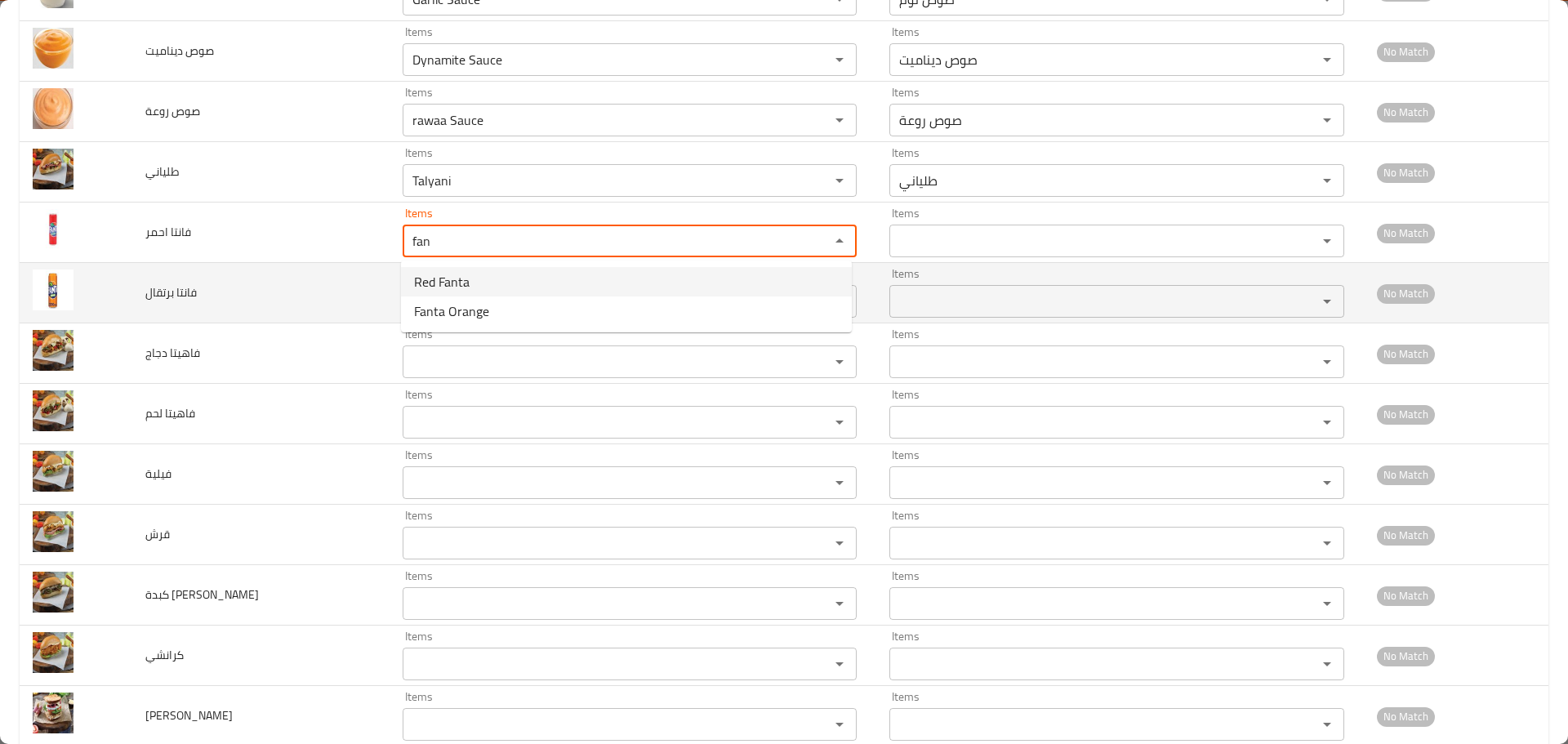
type احمر "Red Fanta"
type احمر-ar "فانتا احمر"
type احمر "Red Fanta"
click at [441, 303] on برتقال "Items" at bounding box center [606, 301] width 396 height 23
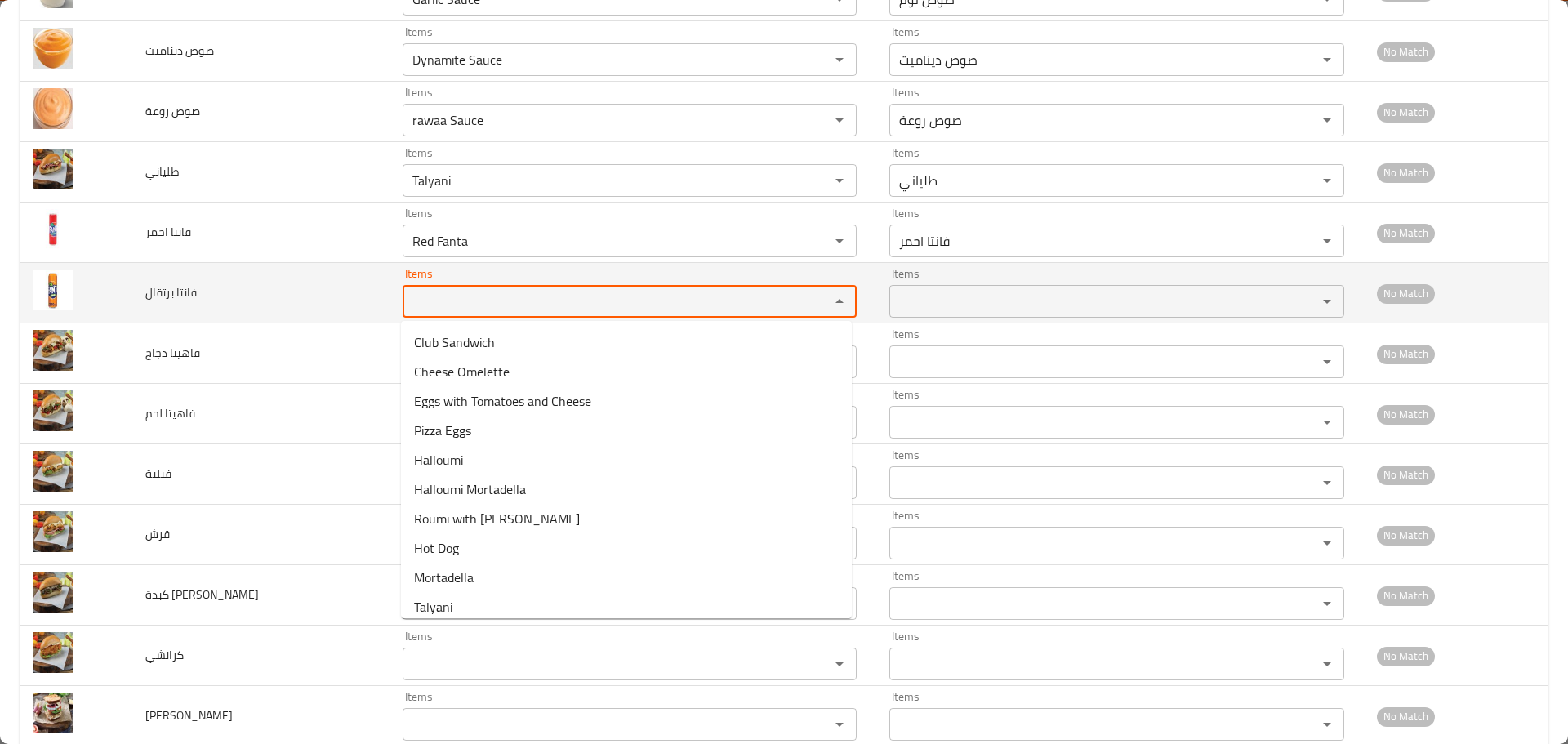
paste برتقال "fan"
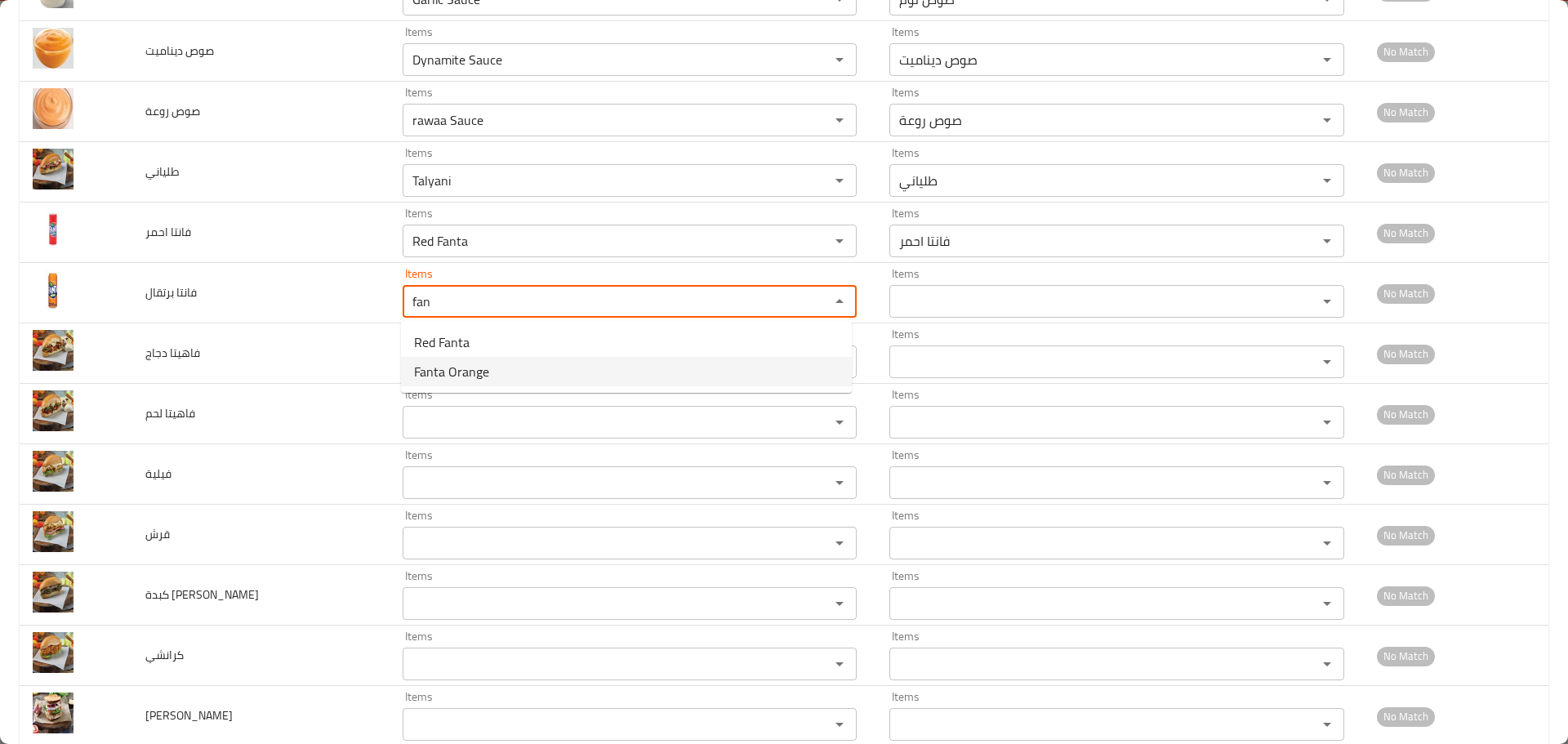
click at [444, 365] on span "Fanta Orange" at bounding box center [452, 371] width 75 height 19
type برتقال "Fanta Orange"
type برتقال-ar "فانتا برتقال"
type برتقال "Fanta Orange"
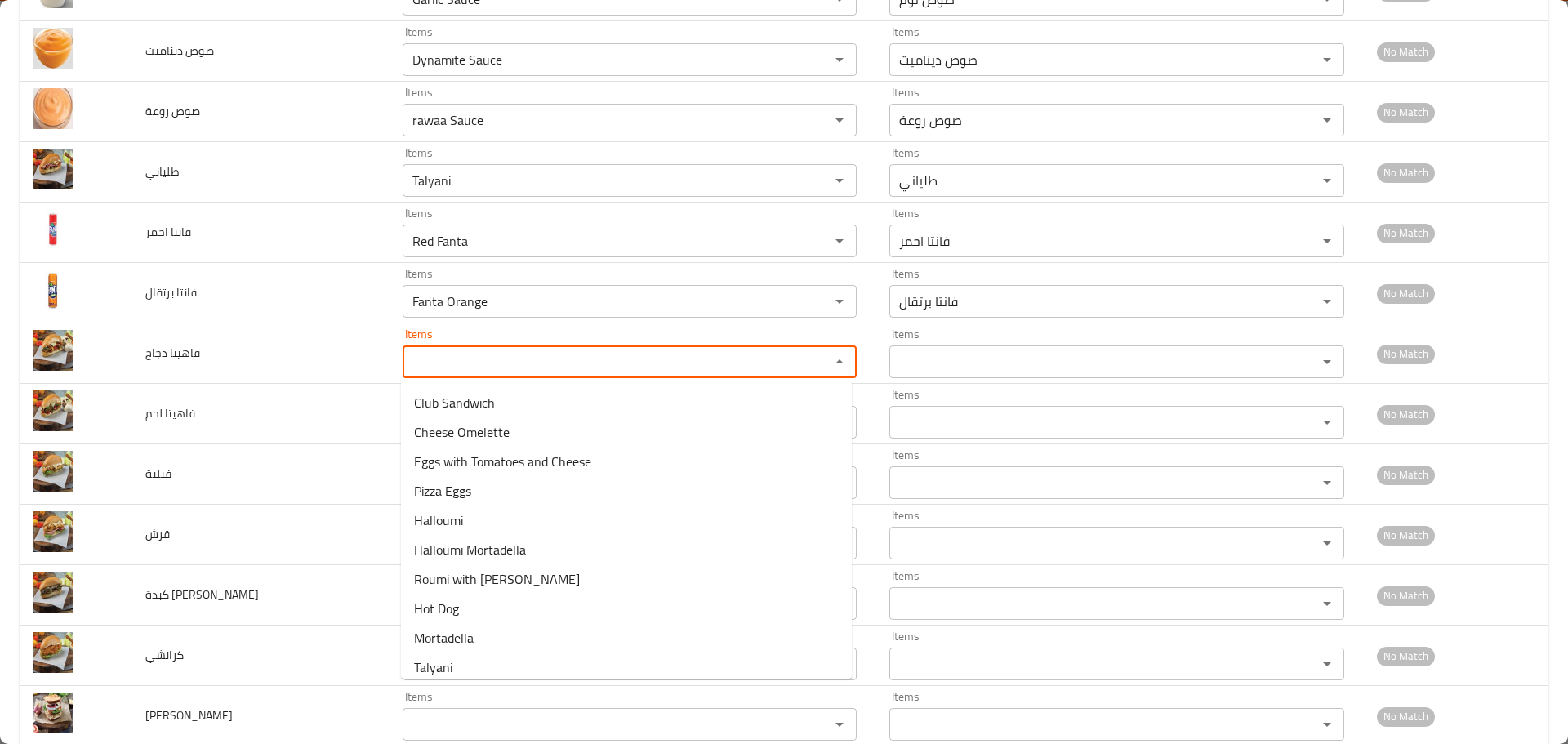
click at [444, 365] on دجاج "Items" at bounding box center [606, 362] width 396 height 23
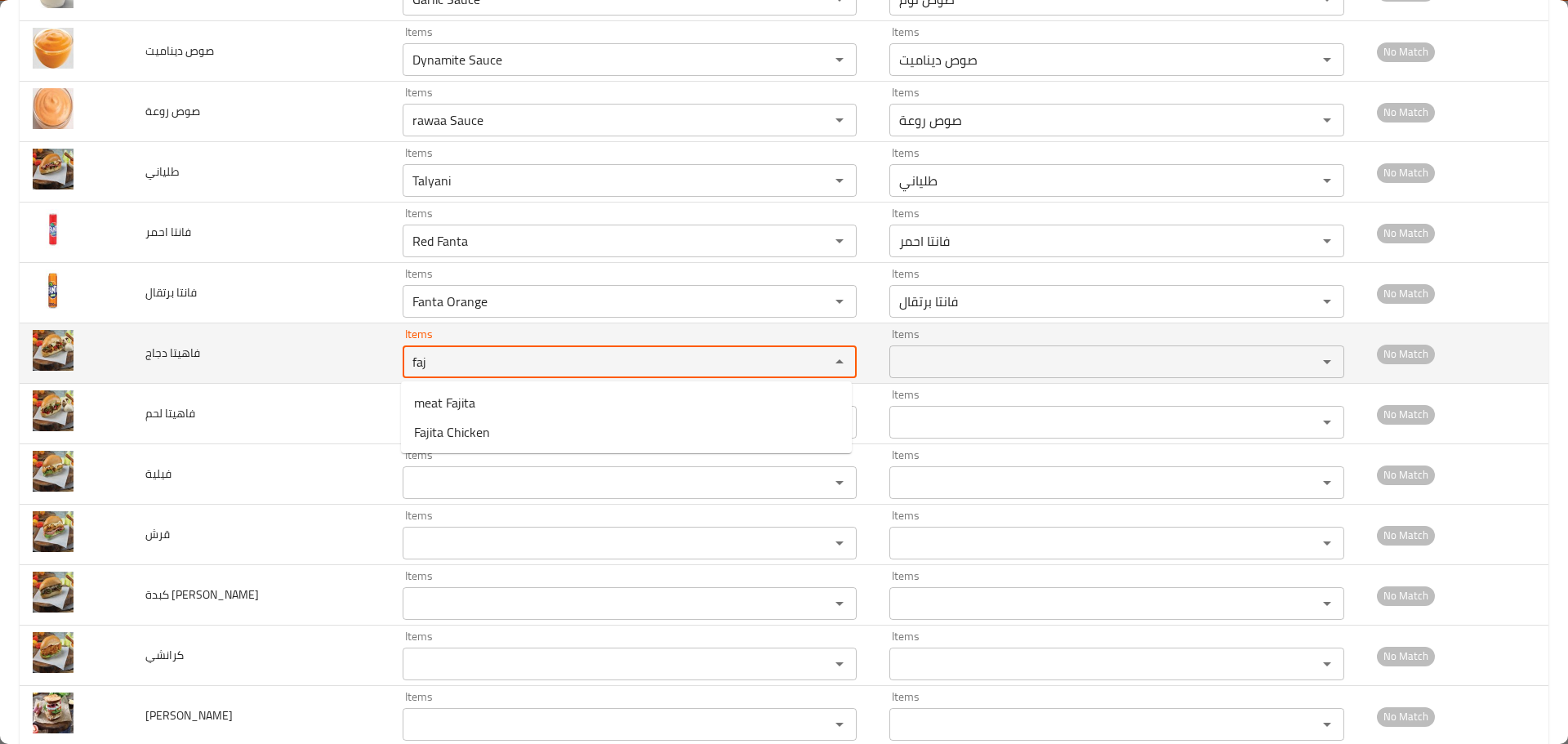
drag, startPoint x: 444, startPoint y: 364, endPoint x: 370, endPoint y: 351, distance: 75.1
click at [370, 351] on tr "فاهيتا دجاج Items faj Items Items Items No Match" at bounding box center [783, 353] width 1529 height 60
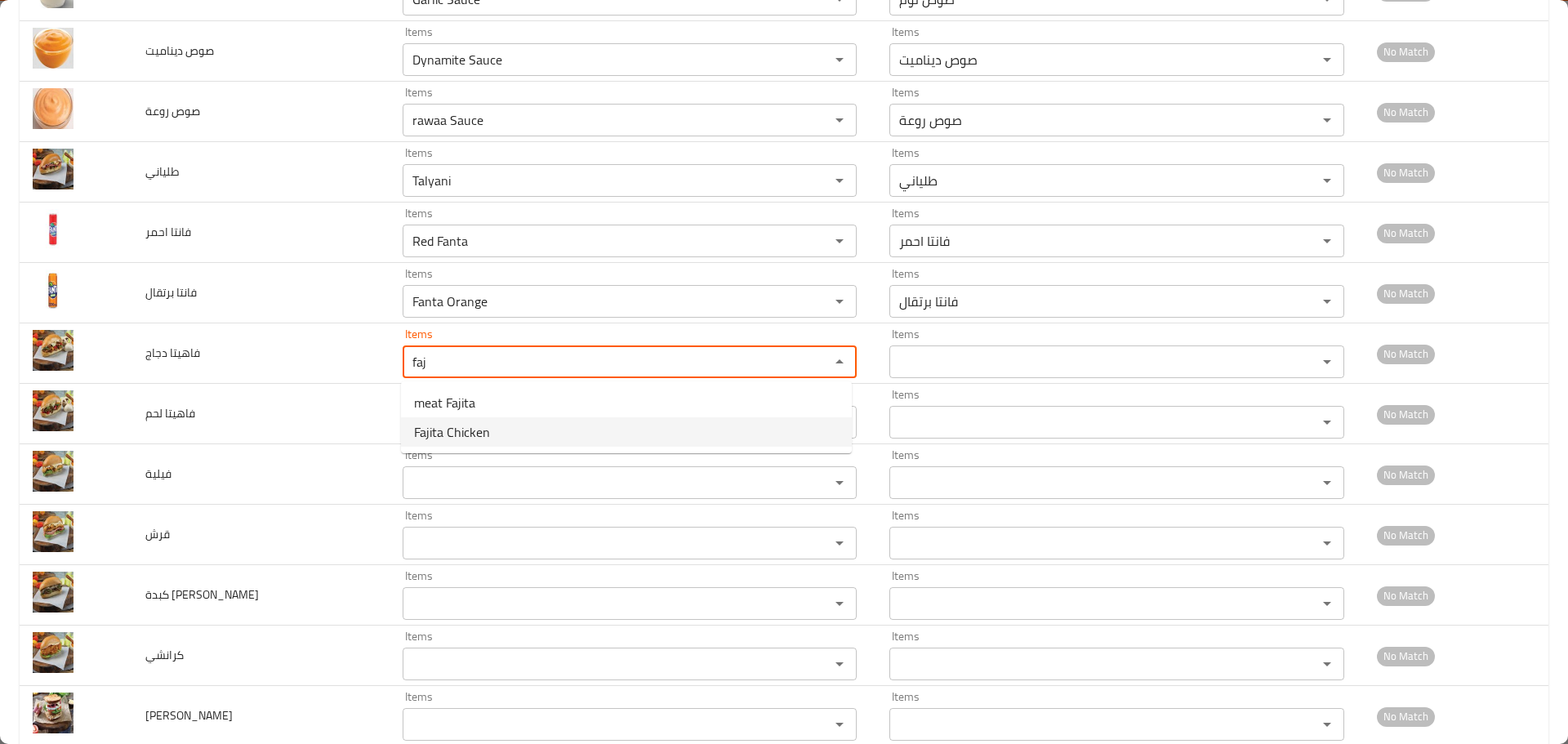
click at [438, 431] on span "Fajita Chicken" at bounding box center [452, 432] width 76 height 19
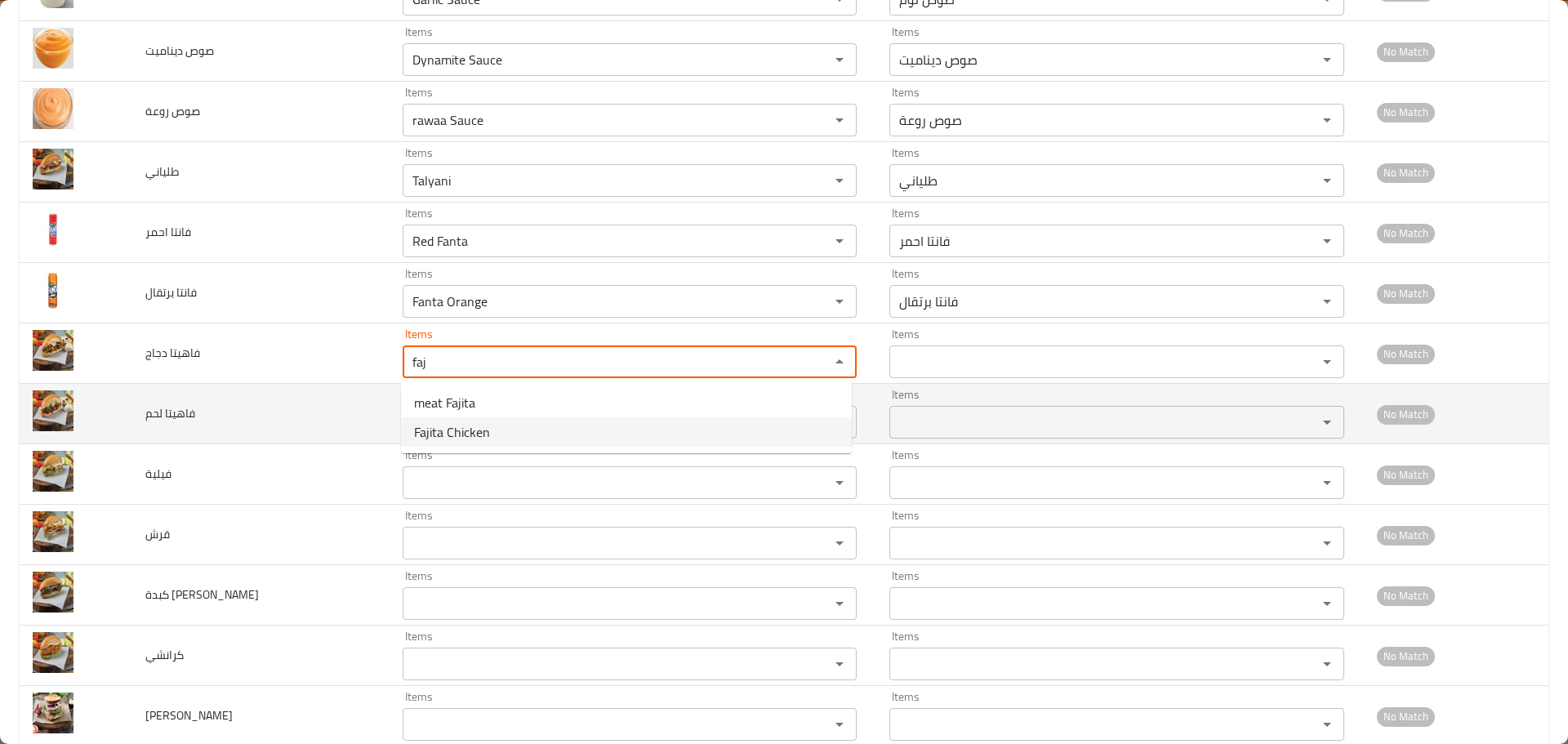
type دجاج "Fajita Chicken"
type دجاج-ar "فاهيتا دجاج"
type دجاج "Fajita Chicken"
click at [444, 418] on لحم "Items" at bounding box center [606, 422] width 396 height 23
paste لحم "faj"
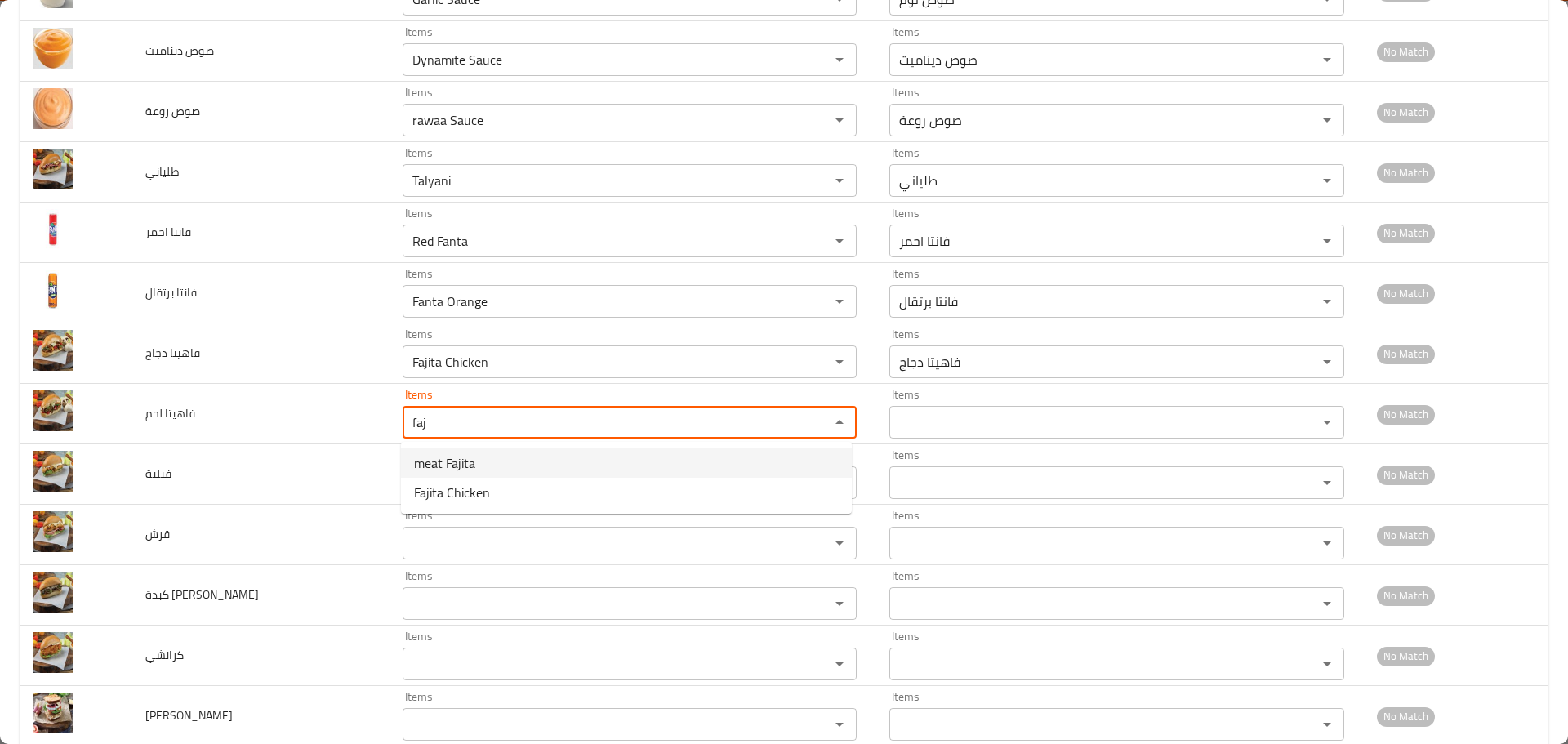
click at [448, 468] on span "meat Fajita" at bounding box center [444, 463] width 61 height 19
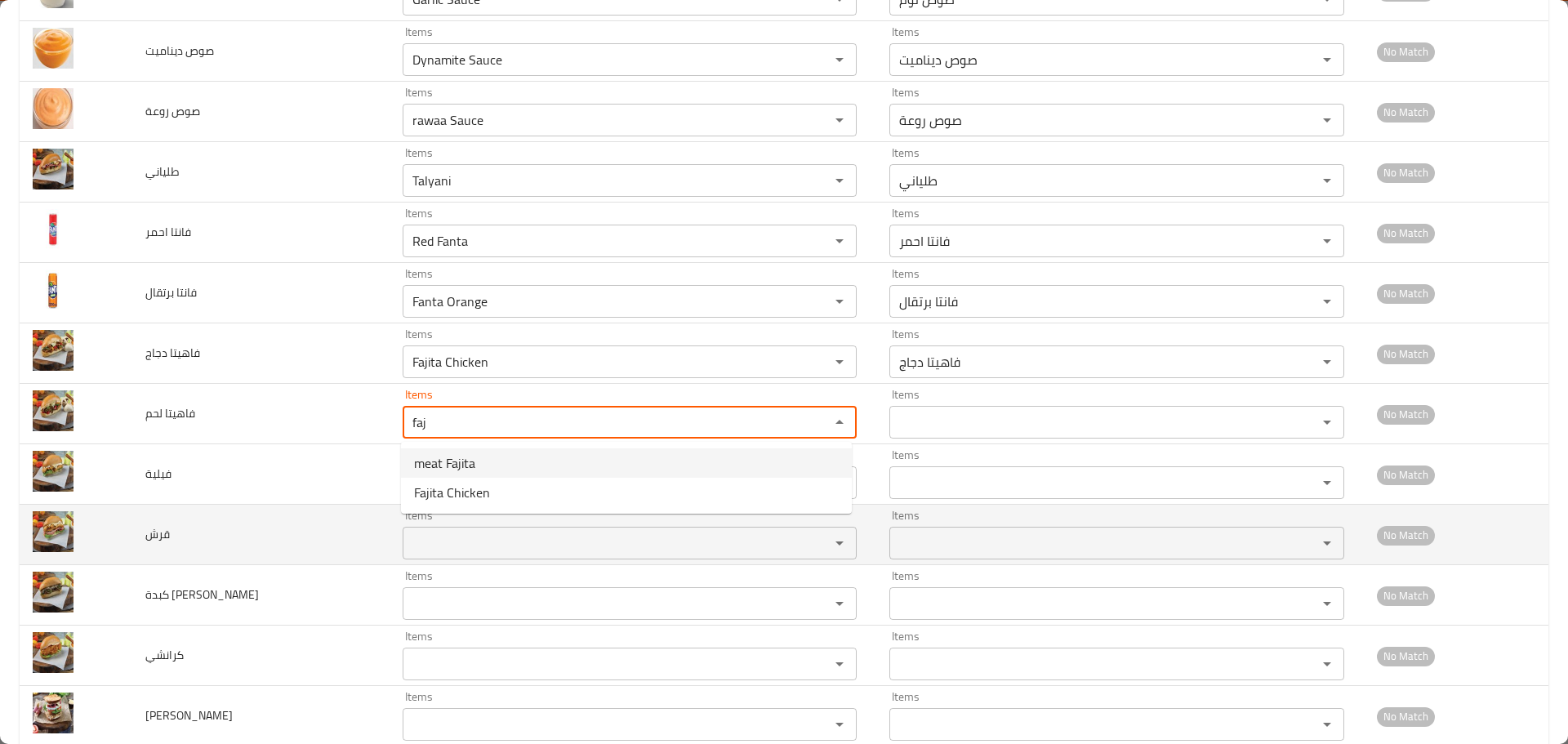
type لحم "meat Fajita"
type لحم-ar "فاهيتا لحم"
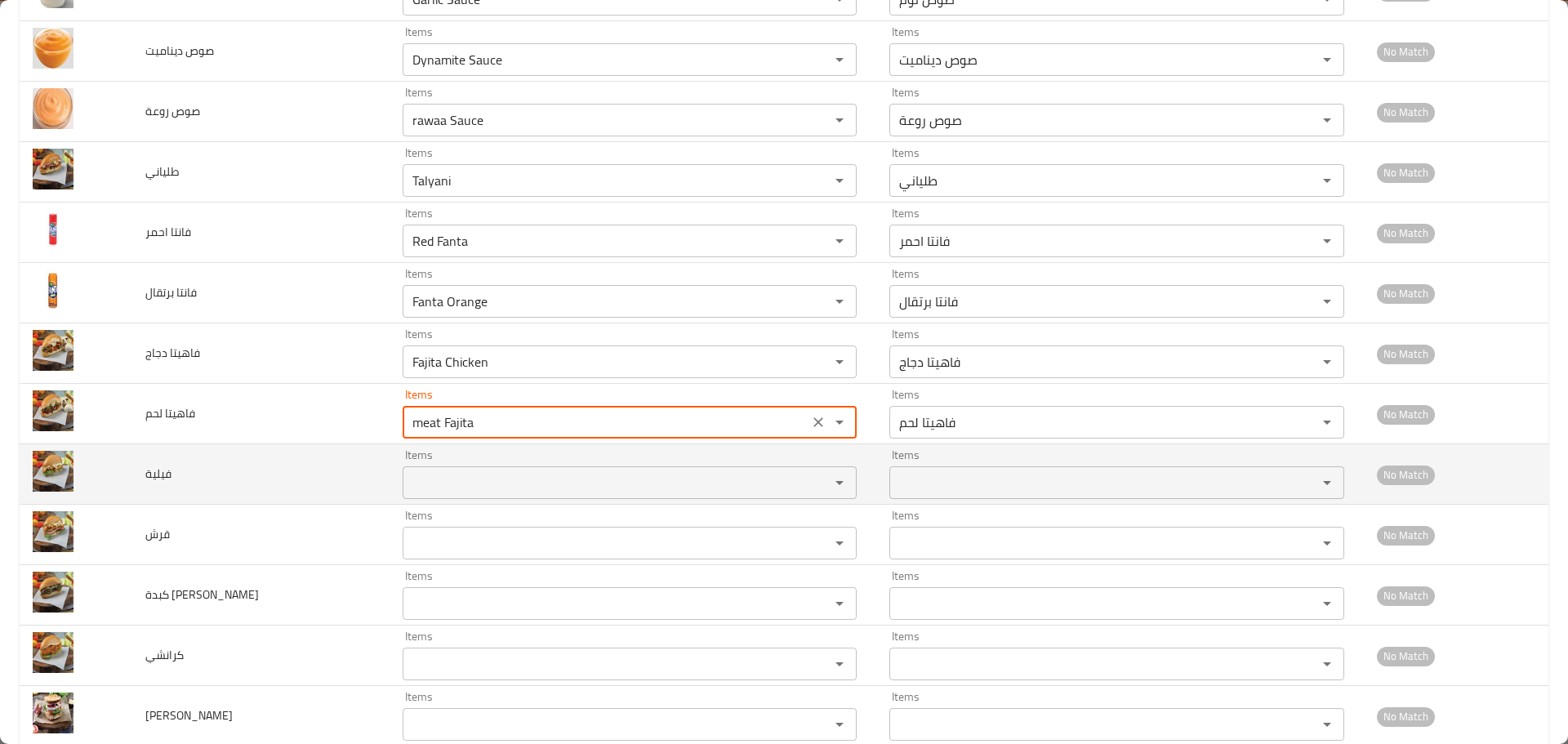
type لحم "meat Fajita"
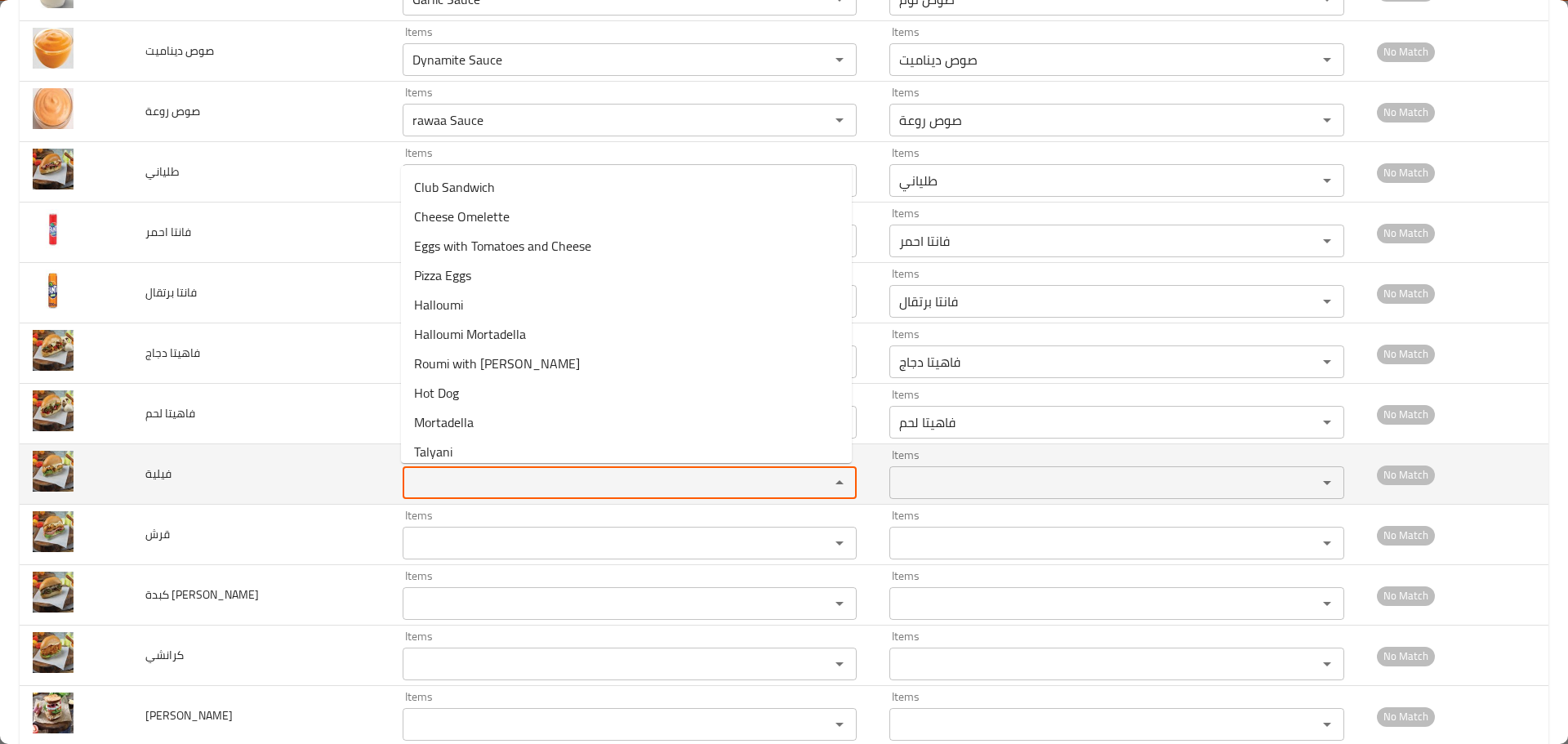
click at [449, 490] on input "Items" at bounding box center [606, 482] width 396 height 23
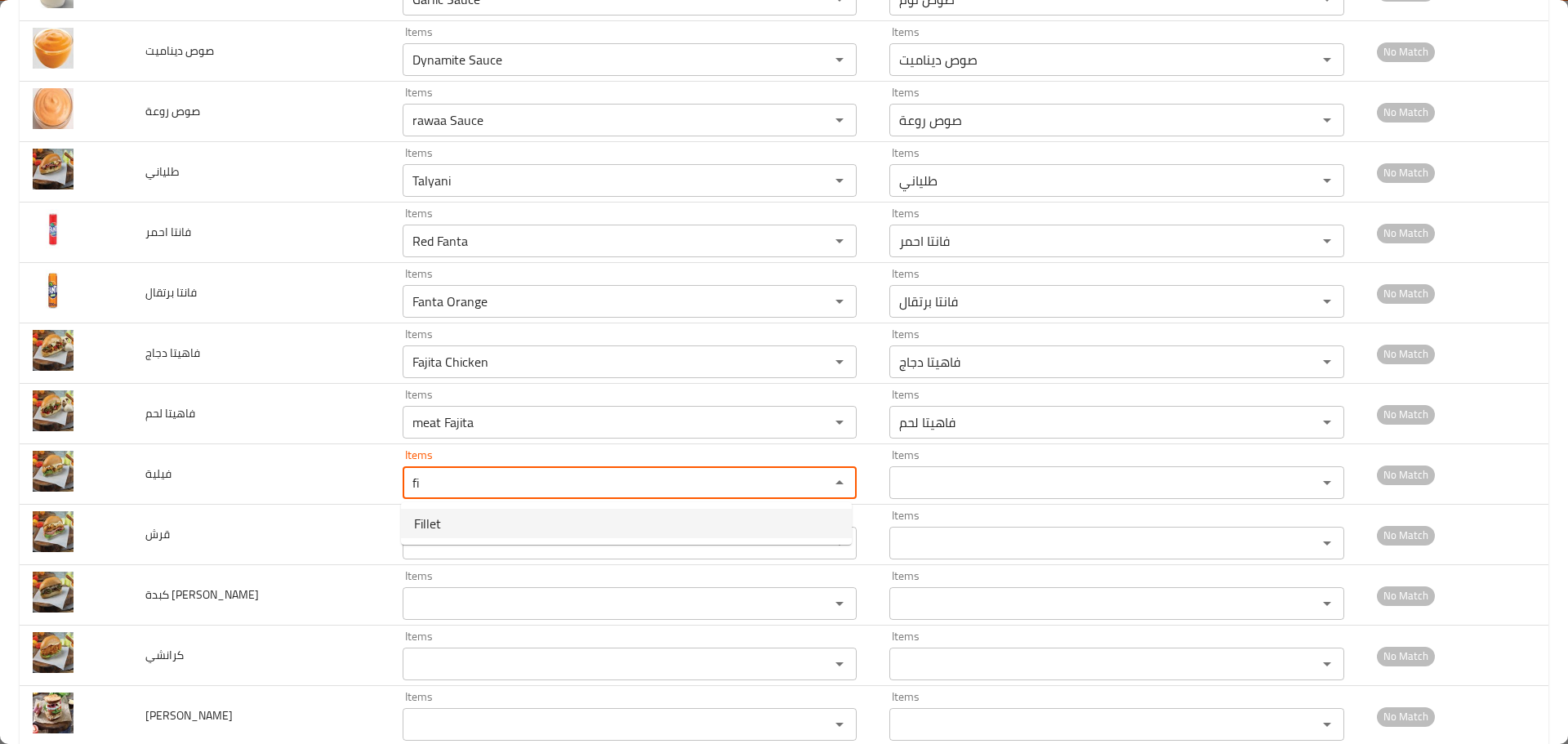
click at [439, 524] on span "Fillet" at bounding box center [428, 523] width 27 height 19
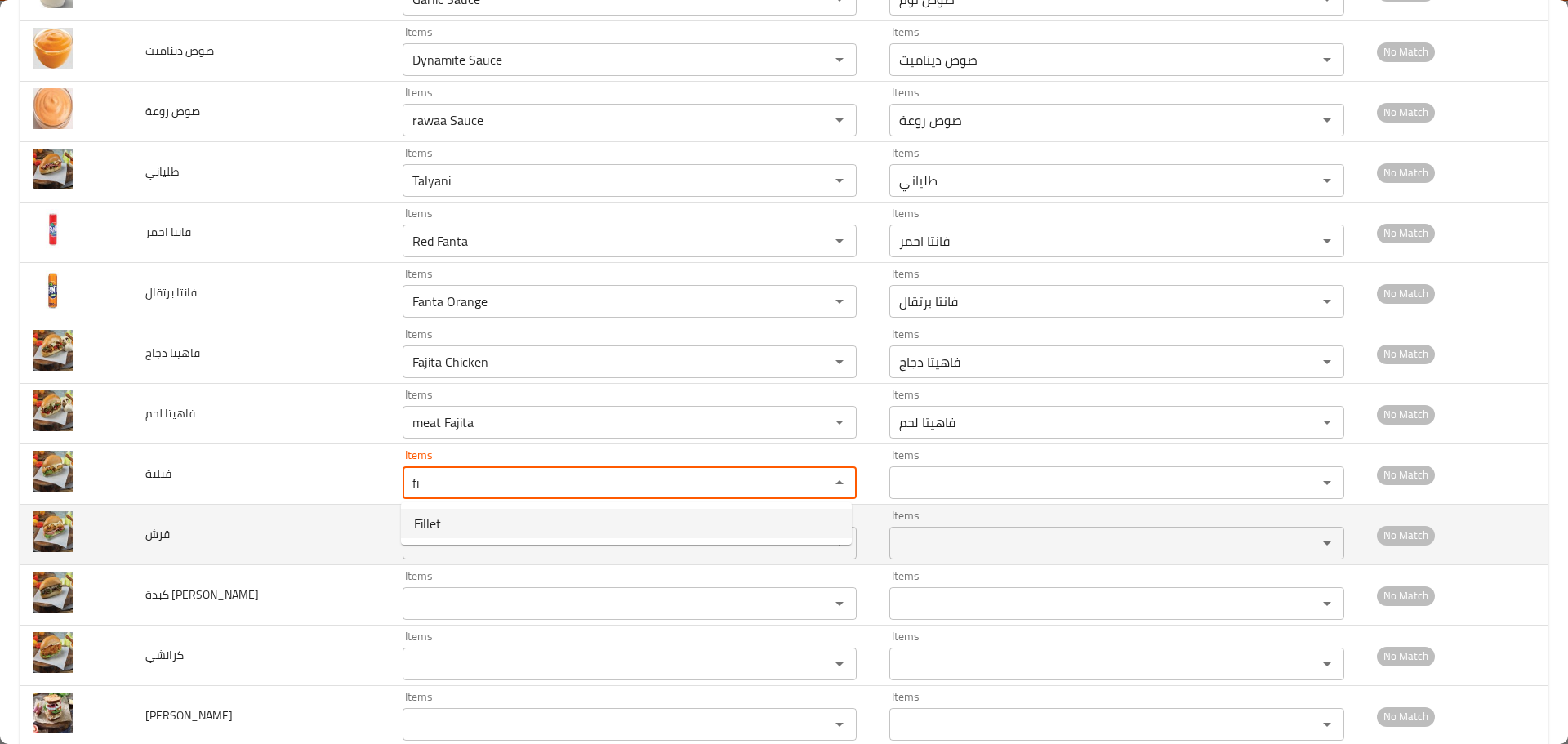
type input "Fillet"
type input "فيلية"
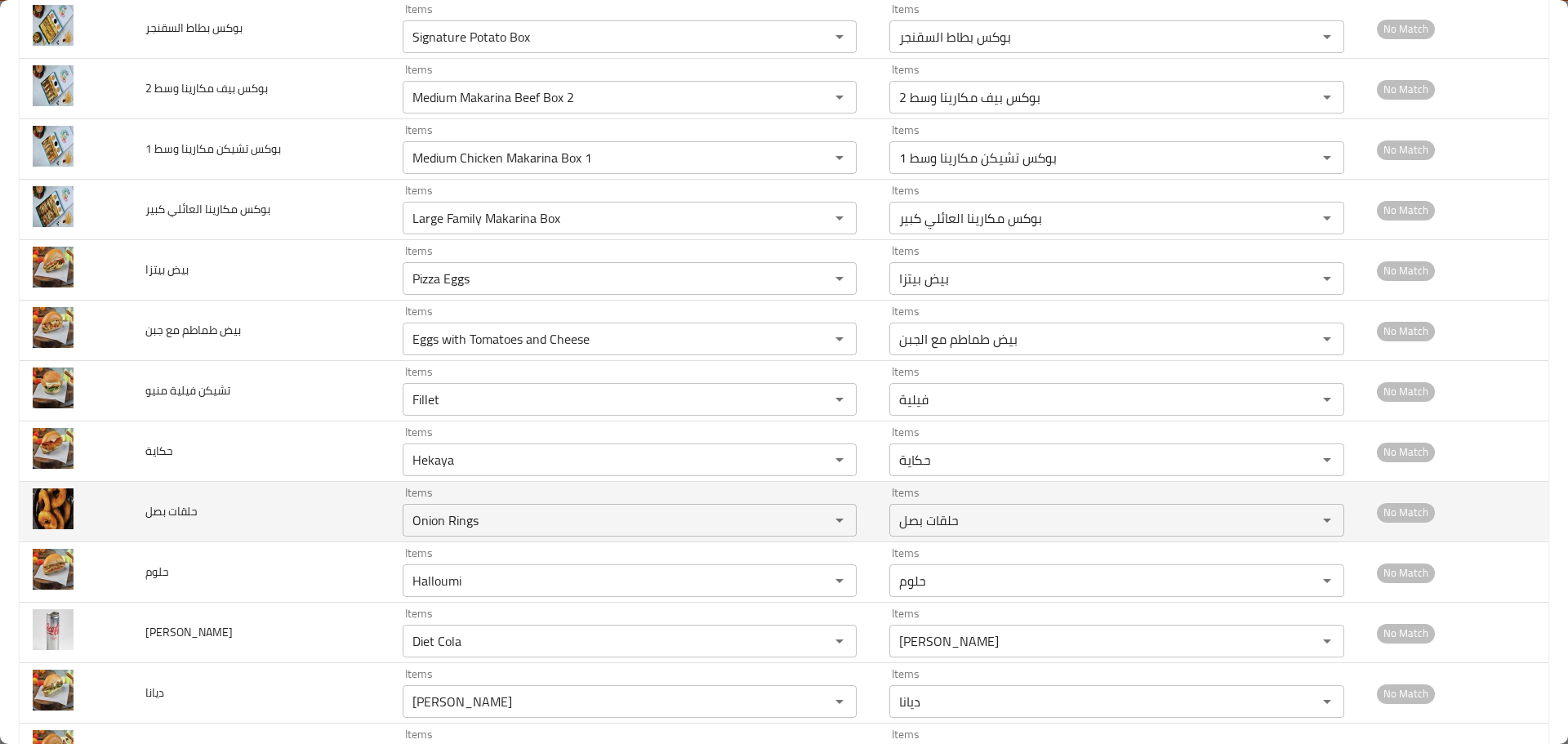
scroll to position [736, 0]
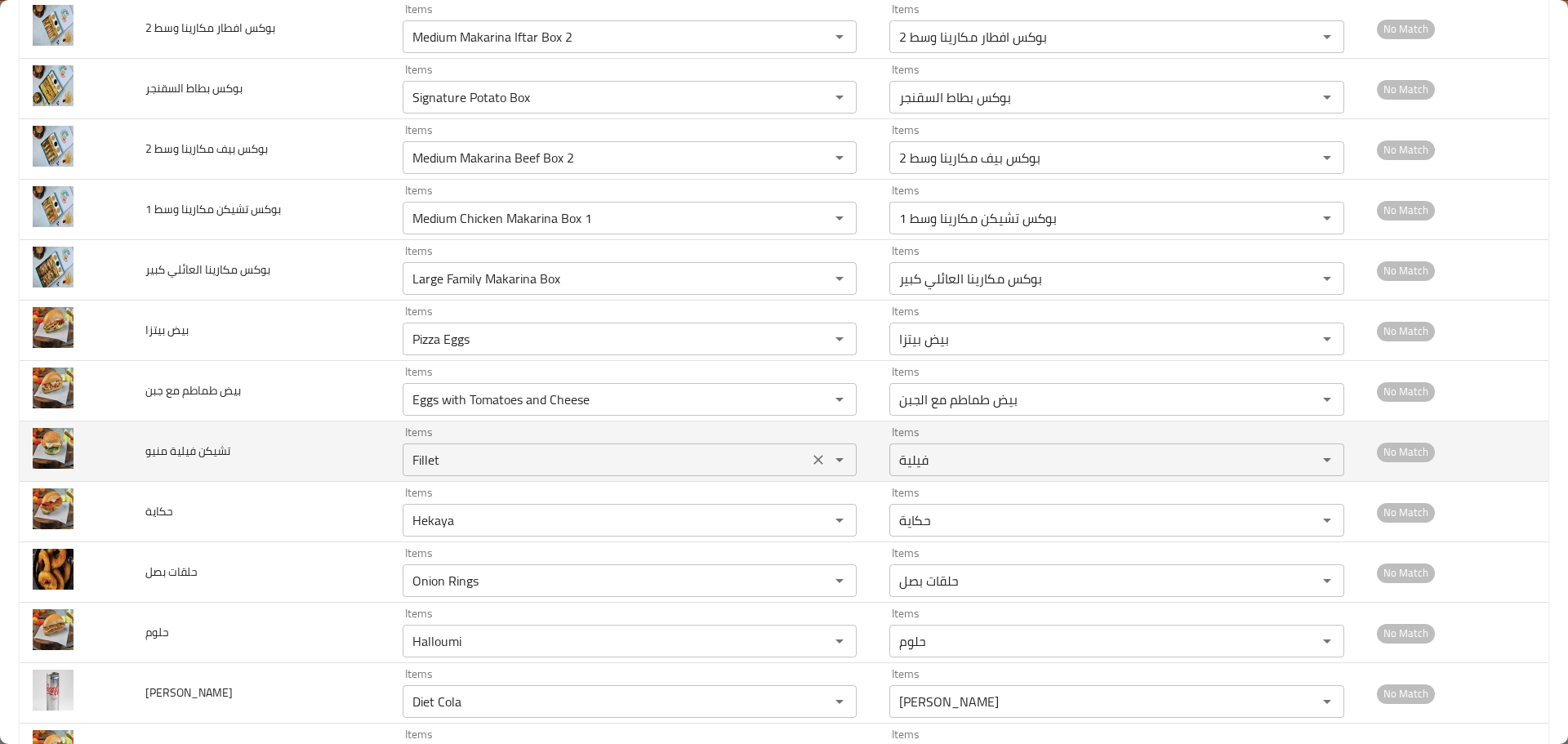
click at [813, 459] on icon "Clear" at bounding box center [818, 460] width 10 height 10
type input "Fillet"
drag, startPoint x: 449, startPoint y: 458, endPoint x: 372, endPoint y: 454, distance: 77.1
click at [372, 454] on tr "تشيكن فيلية منيو Items men Items Items Items No Match" at bounding box center [783, 452] width 1529 height 60
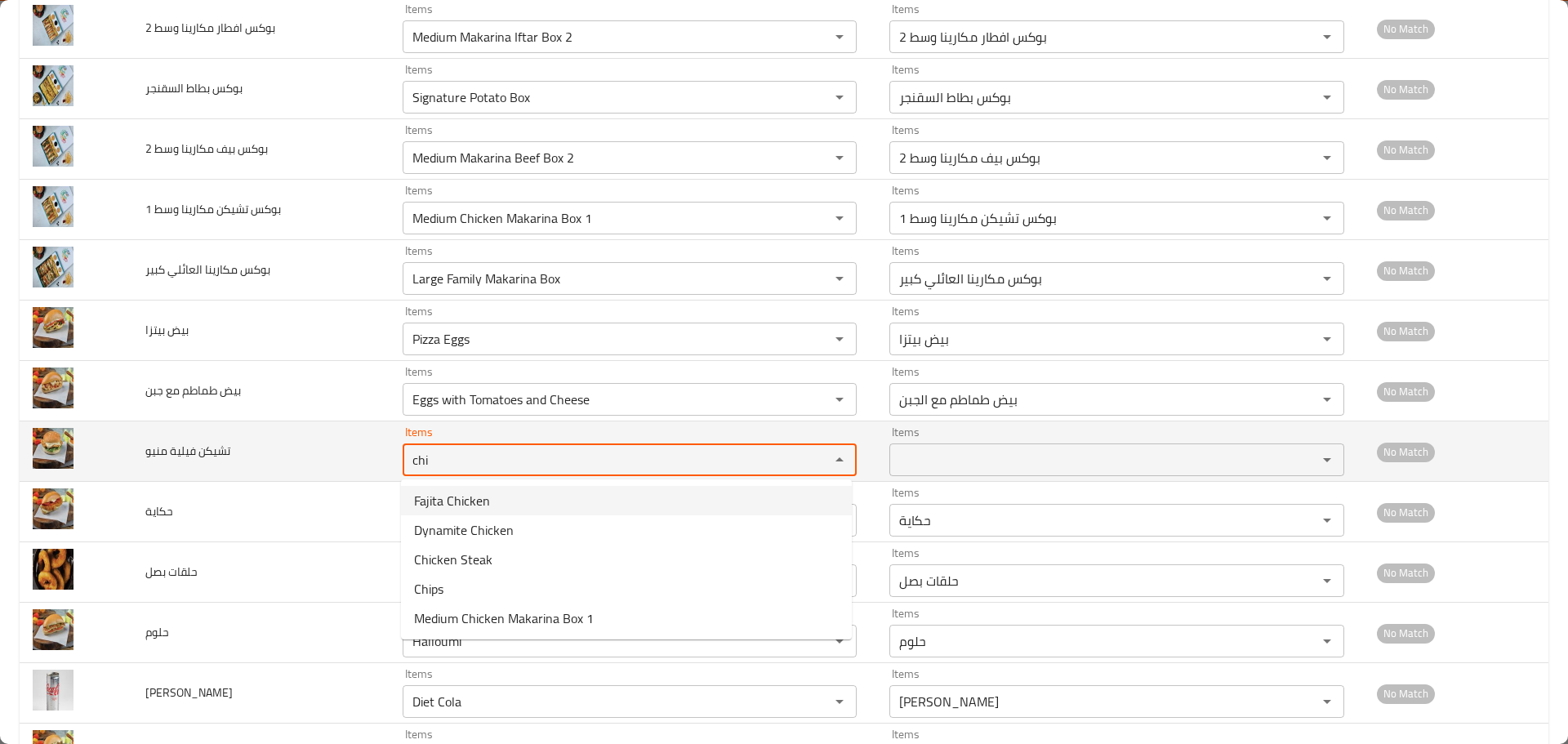
click at [755, 457] on منيو "chi" at bounding box center [606, 459] width 396 height 23
type منيو "chi"
click at [876, 478] on td "Items Items" at bounding box center [1119, 452] width 486 height 60
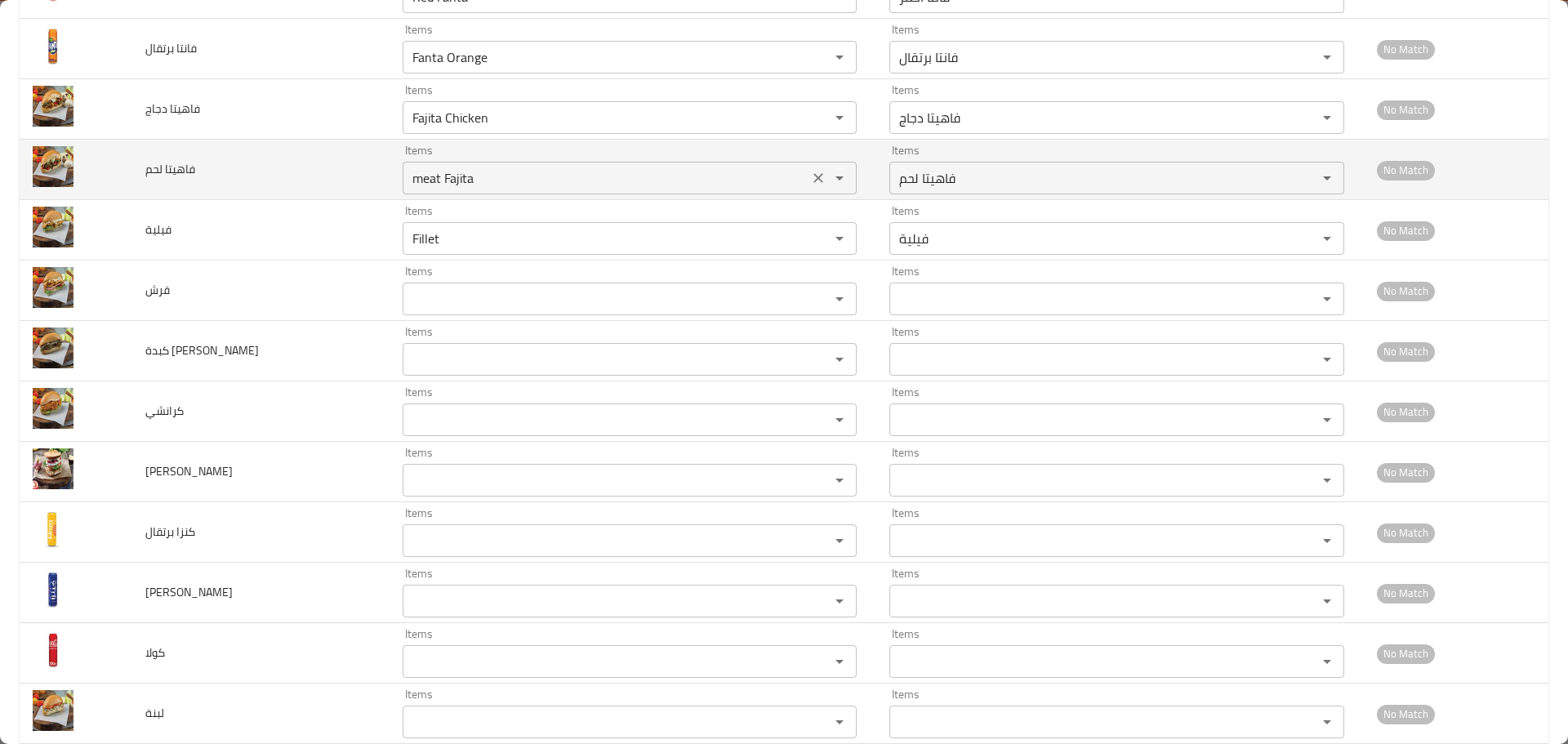
scroll to position [2288, 0]
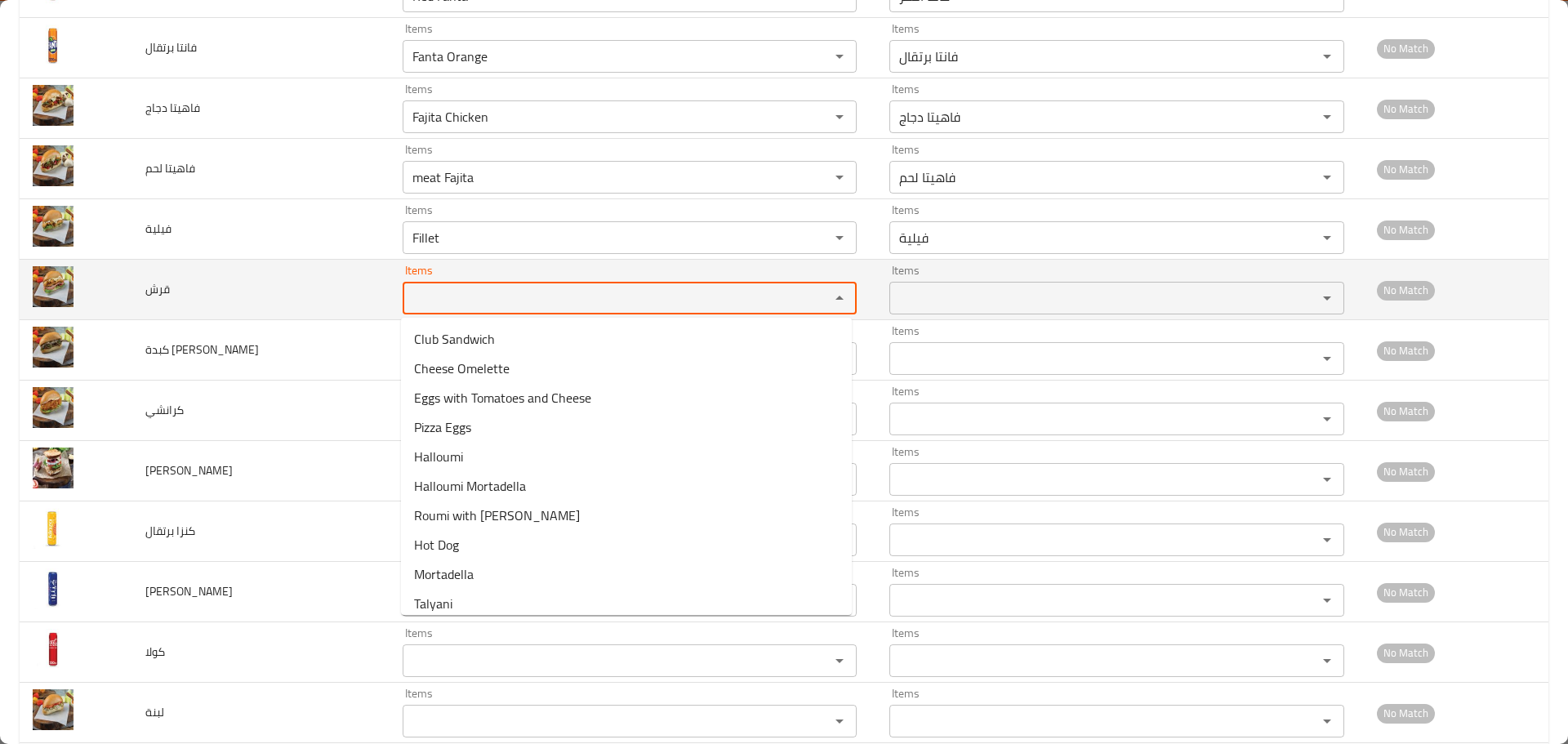
click at [464, 296] on input "Items" at bounding box center [606, 298] width 396 height 23
drag, startPoint x: 393, startPoint y: 279, endPoint x: 308, endPoint y: 267, distance: 85.8
click at [310, 268] on tr "قرش Items ker Items Items Items No Match" at bounding box center [783, 290] width 1529 height 60
type input "er"
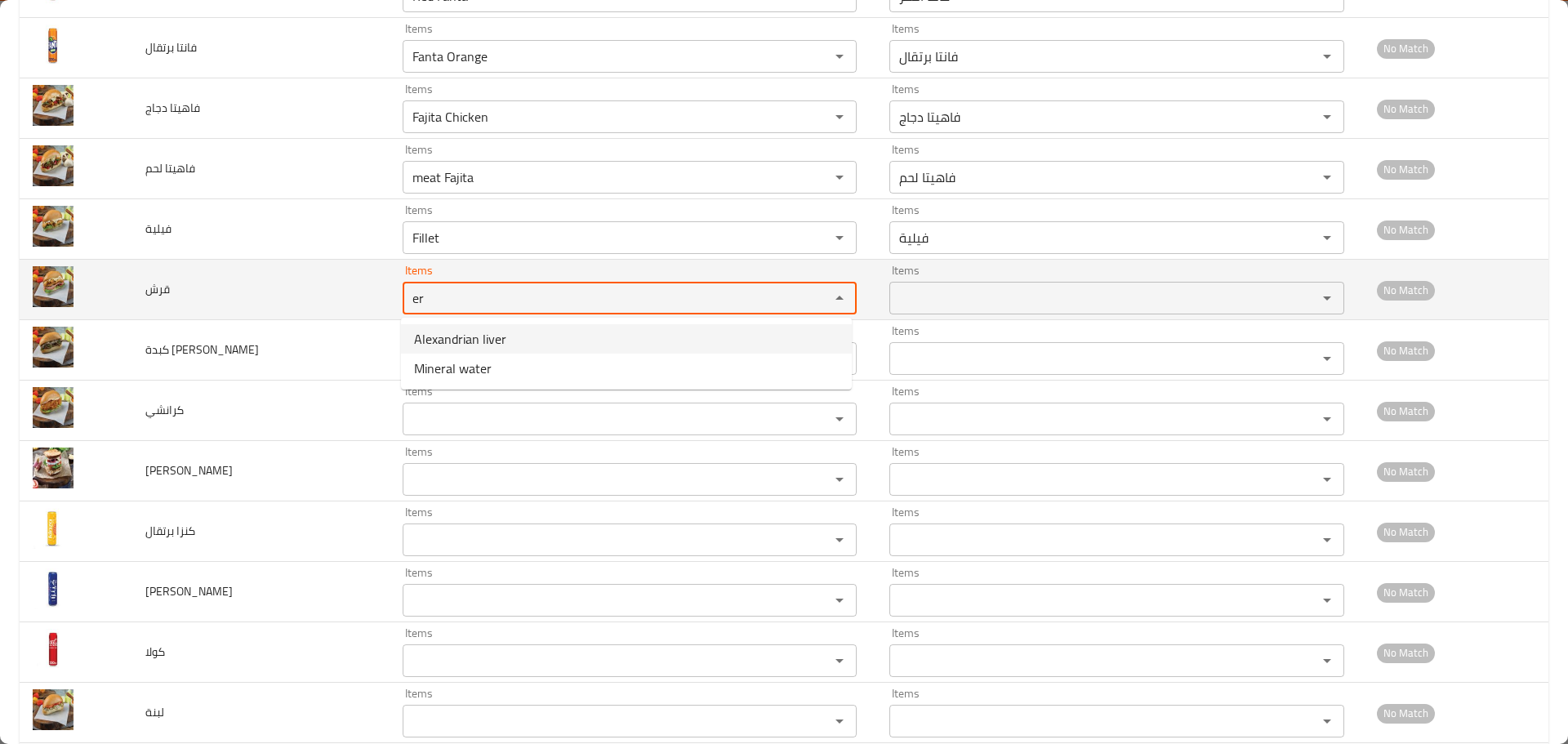
drag, startPoint x: 391, startPoint y: 294, endPoint x: 368, endPoint y: 288, distance: 23.8
click at [370, 289] on tr "قرش Items er Items Items Items No Match" at bounding box center [783, 290] width 1529 height 60
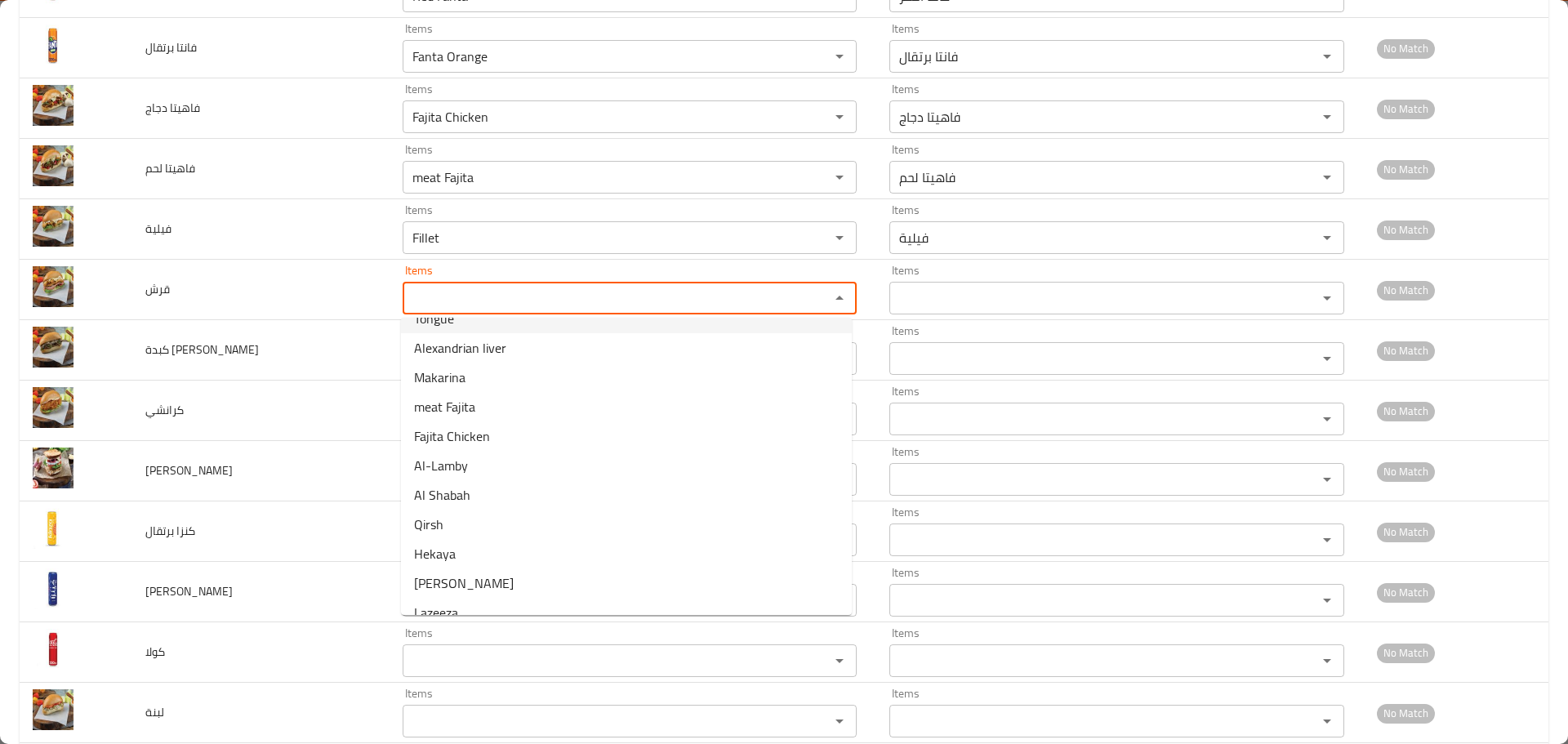
scroll to position [409, 0]
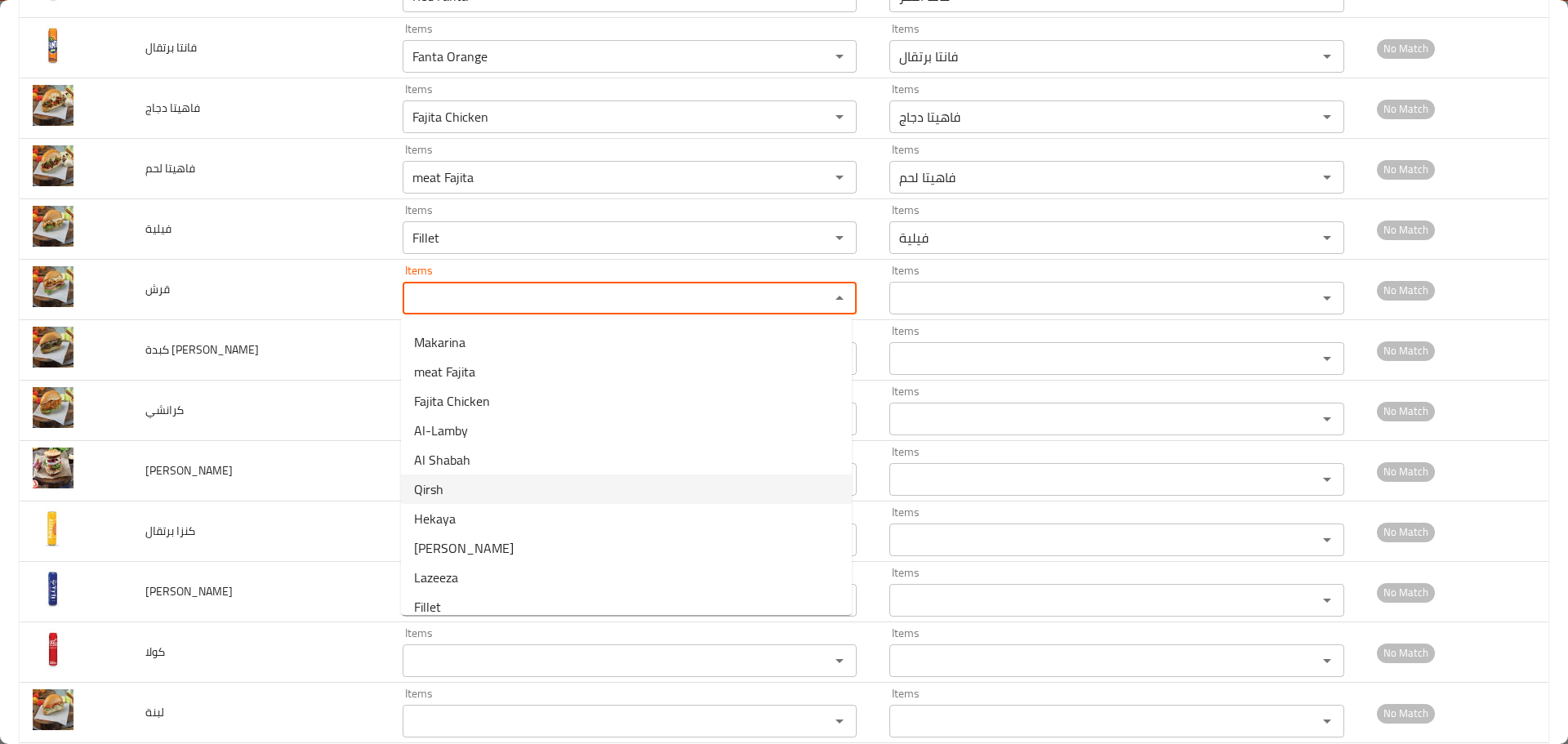
click at [471, 487] on li "Qirsh" at bounding box center [626, 489] width 451 height 29
type input "Qirsh"
type input "قرش"
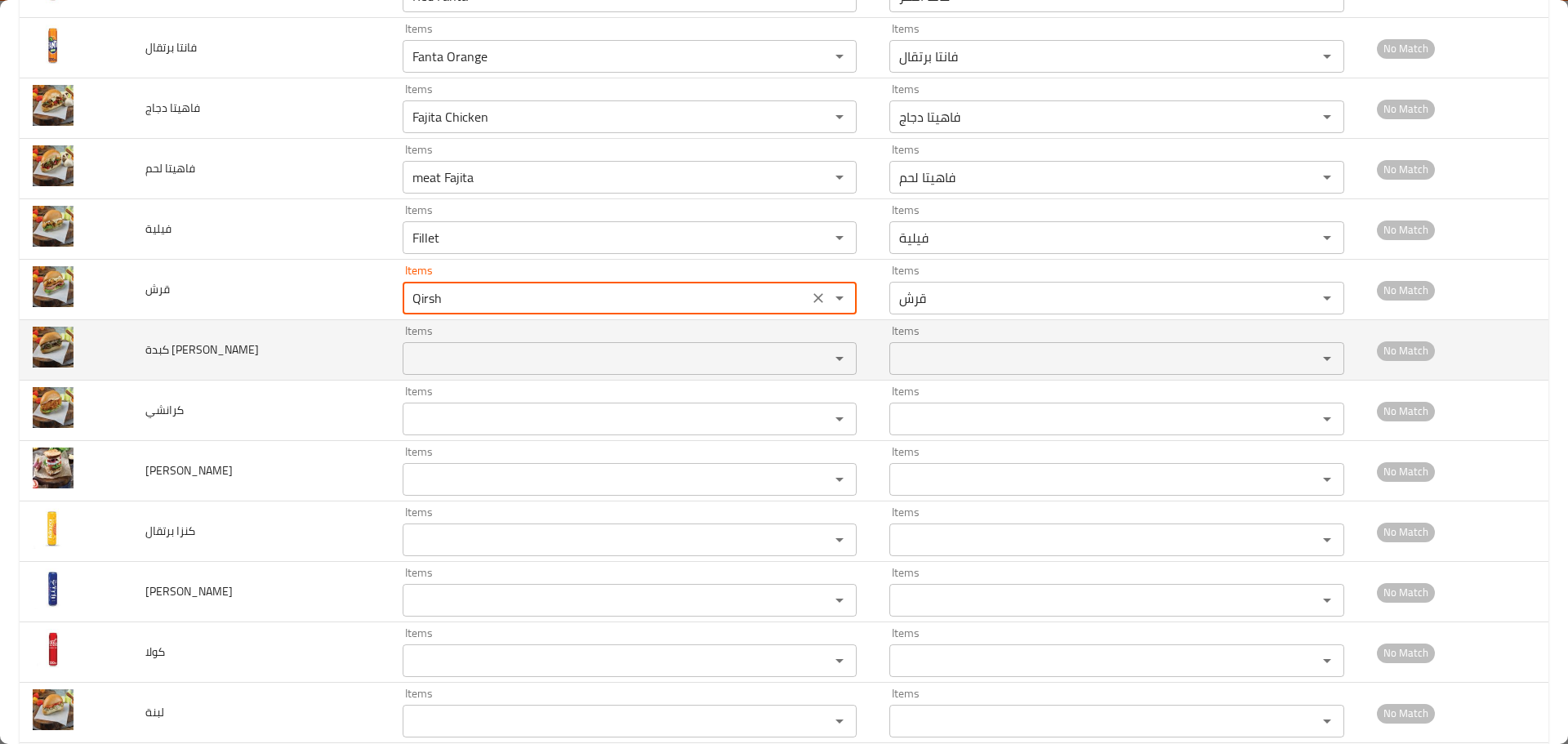
click at [455, 370] on اسكندراني "Items" at bounding box center [606, 358] width 396 height 23
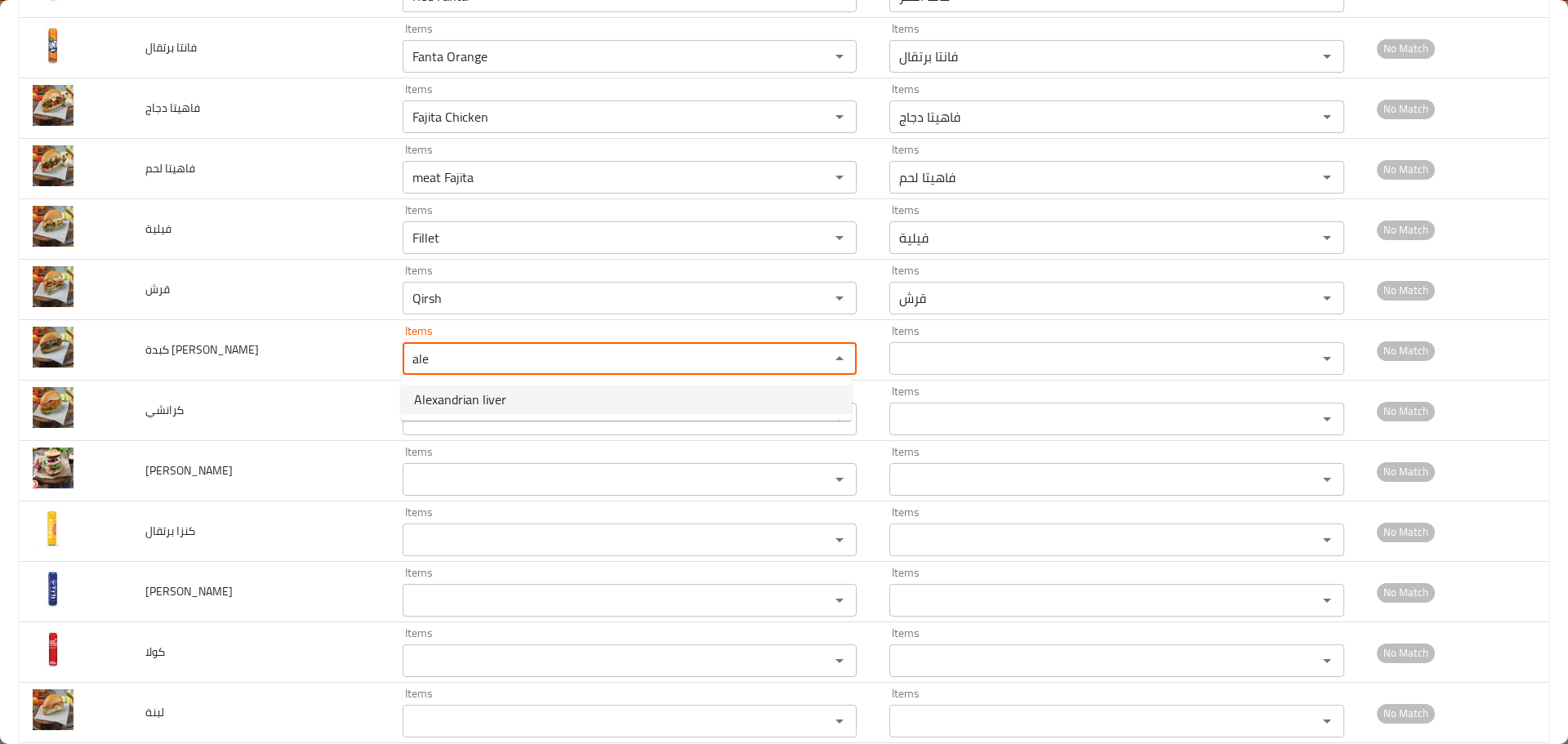
click at [471, 390] on span "Alexandrian liver" at bounding box center [460, 399] width 92 height 19
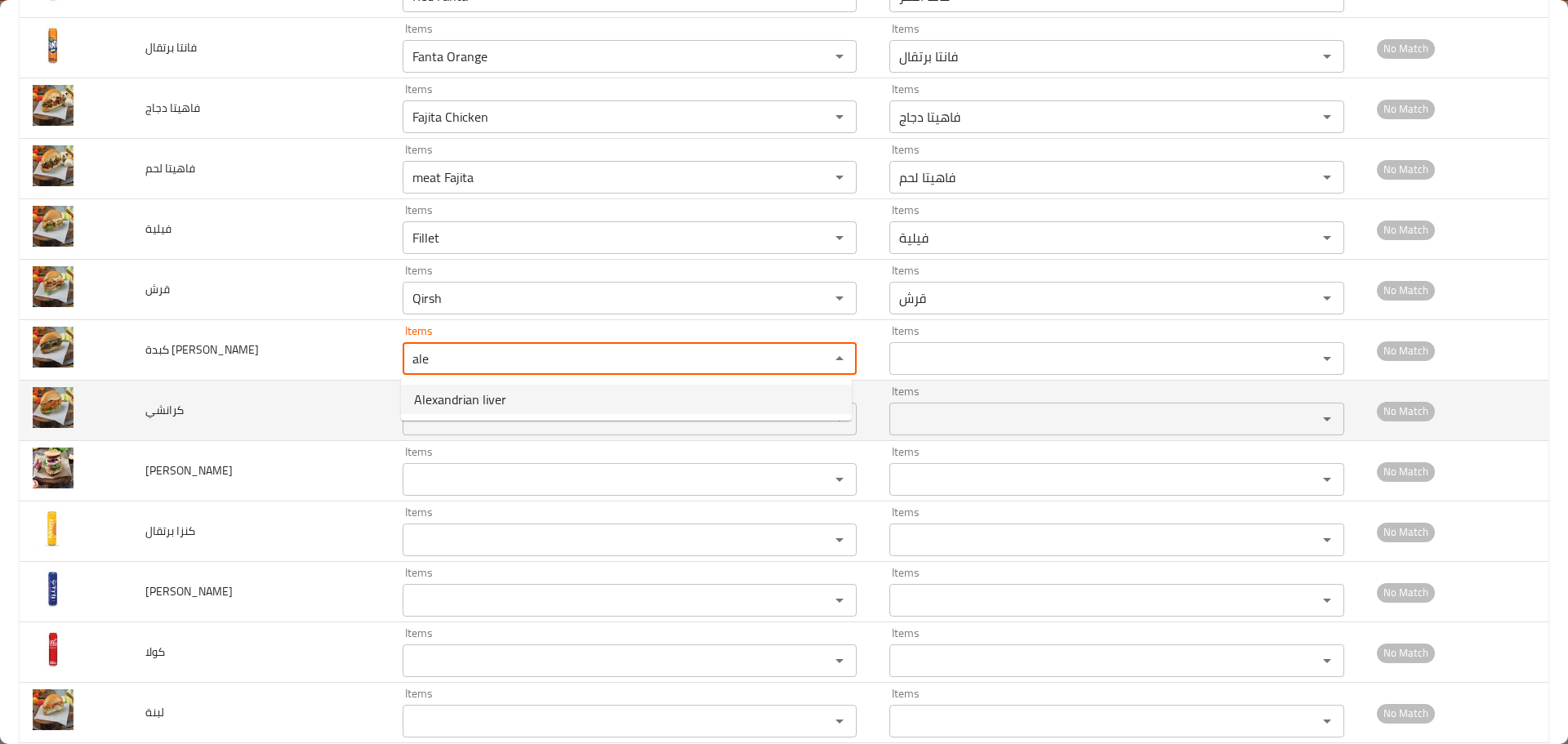
type اسكندراني "Alexandrian liver"
type اسكندراني-ar "كبدة اسكندراني"
type اسكندراني "Alexandrian liver"
click at [455, 420] on input "Items" at bounding box center [606, 419] width 396 height 23
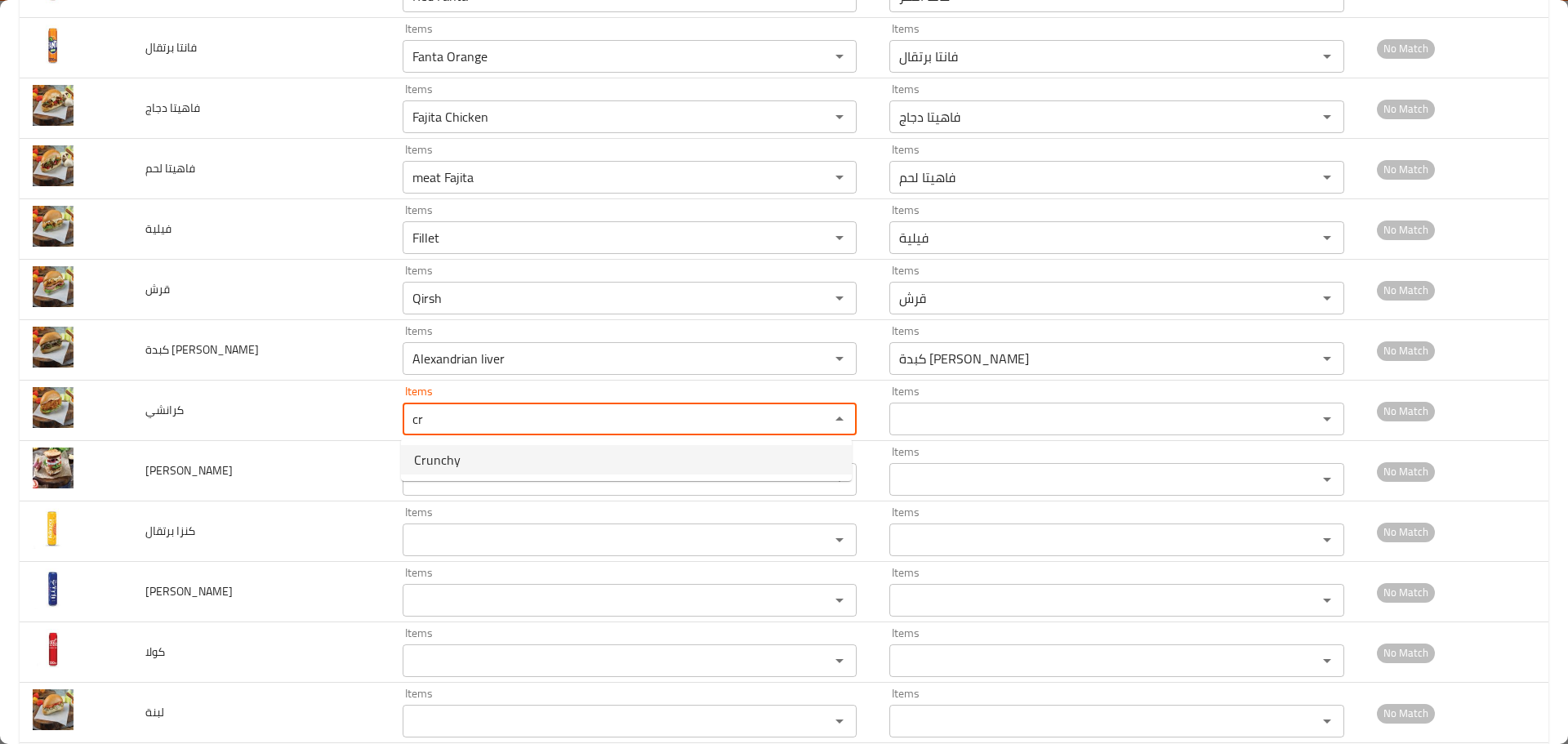
click at [444, 452] on span "Crunchy" at bounding box center [437, 459] width 47 height 19
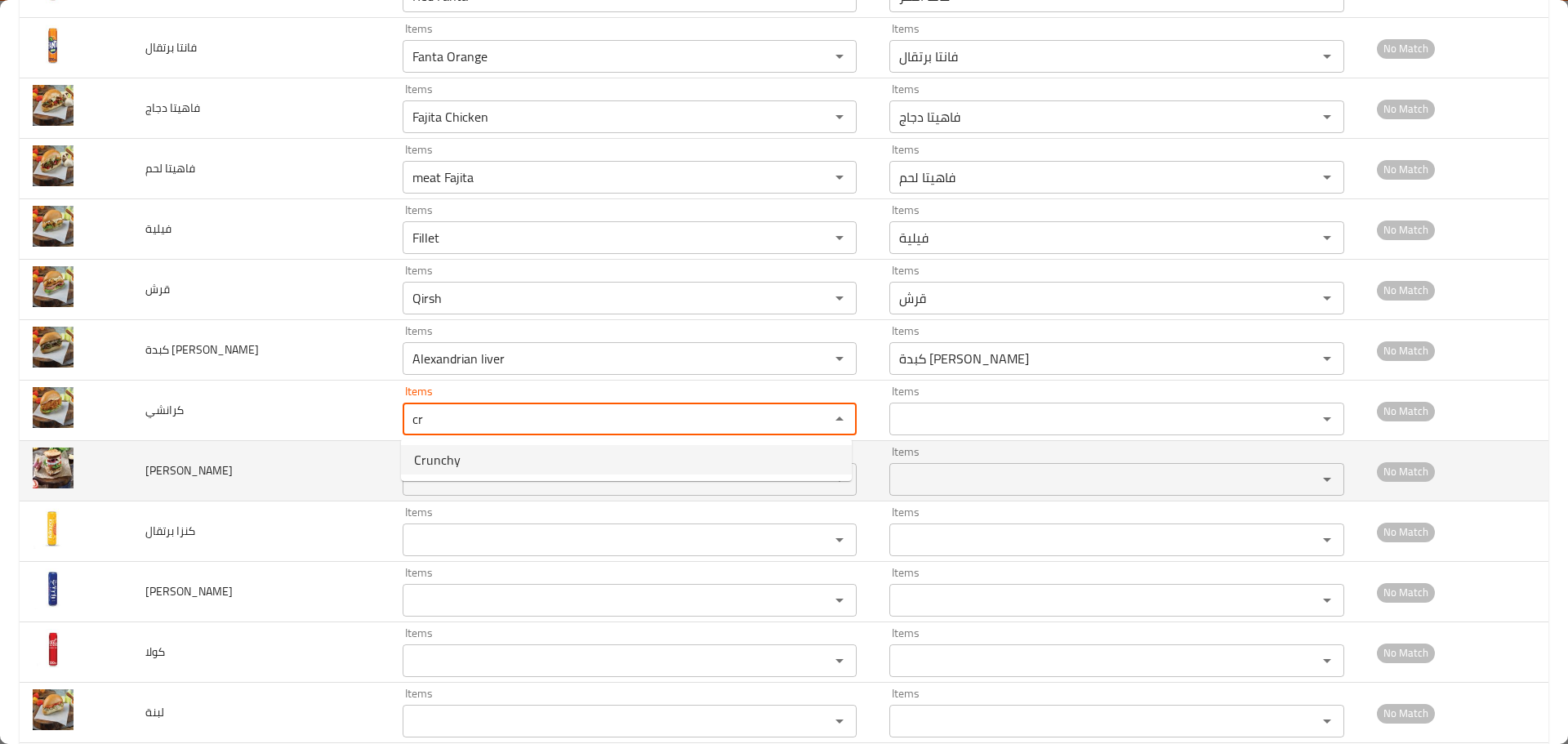
type input "Crunchy"
type input "كرانشي"
type input "Crunchy"
click at [427, 485] on ساندويتش "Items" at bounding box center [606, 479] width 396 height 23
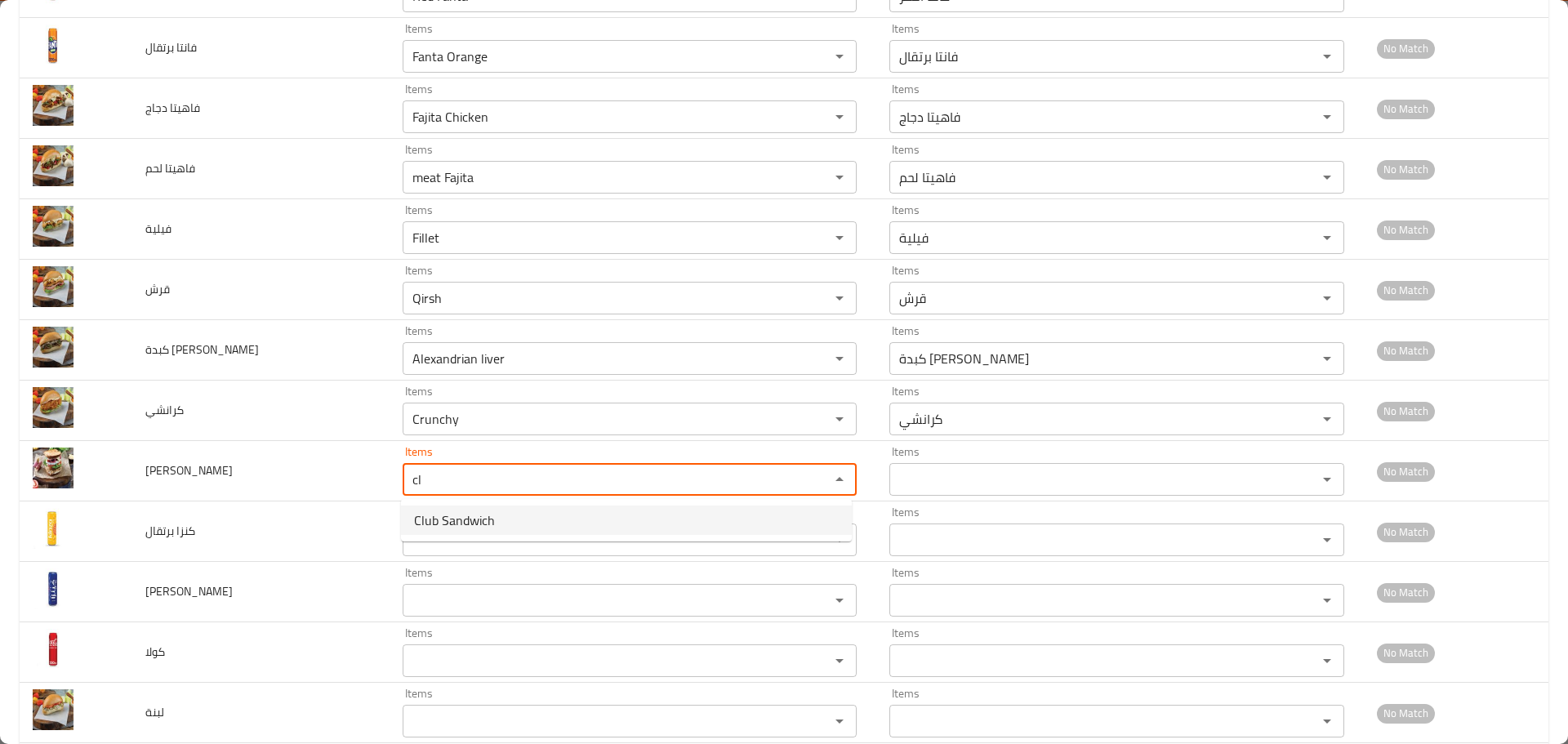
click at [440, 513] on span "Club Sandwich" at bounding box center [455, 519] width 81 height 19
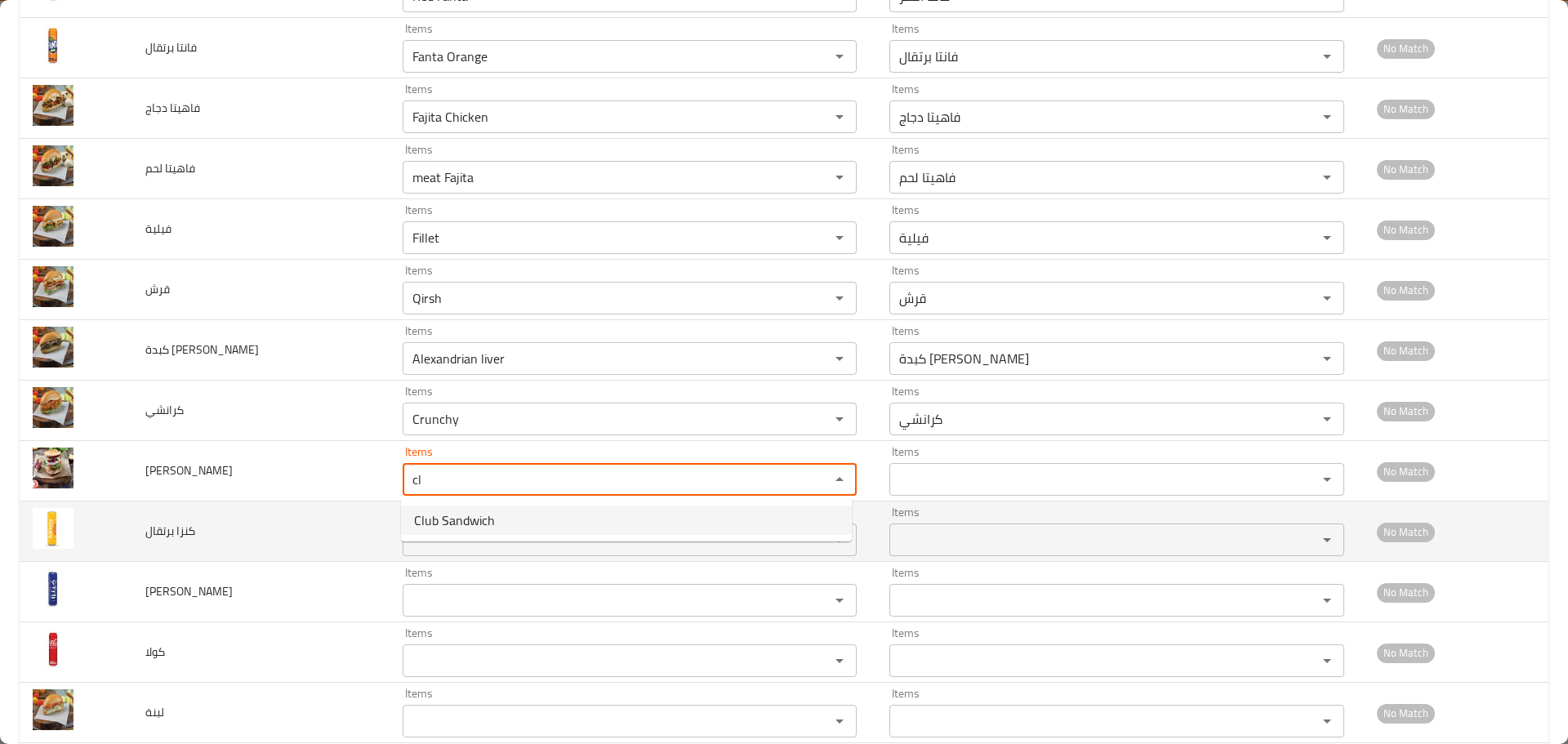
type ساندويتش "Club Sandwich"
type ساندويتش-ar "كلوب ساندويتش"
type ساندويتش "Club Sandwich"
click at [440, 529] on برتقال "Items" at bounding box center [606, 540] width 396 height 23
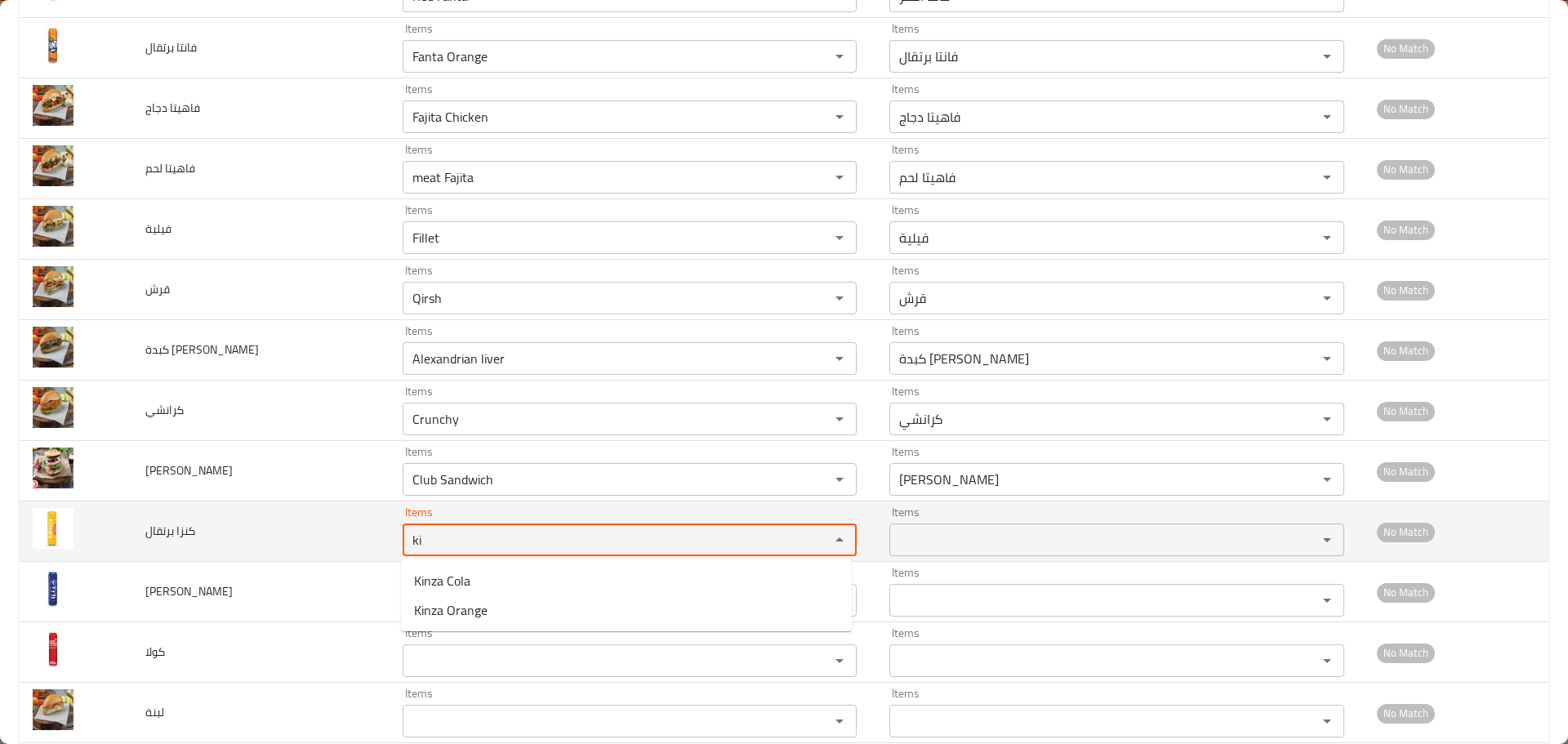
drag, startPoint x: 437, startPoint y: 530, endPoint x: 337, endPoint y: 505, distance: 103.1
click at [337, 505] on tr "كنزا برتقال Items ki Items Items Items No Match" at bounding box center [783, 532] width 1529 height 60
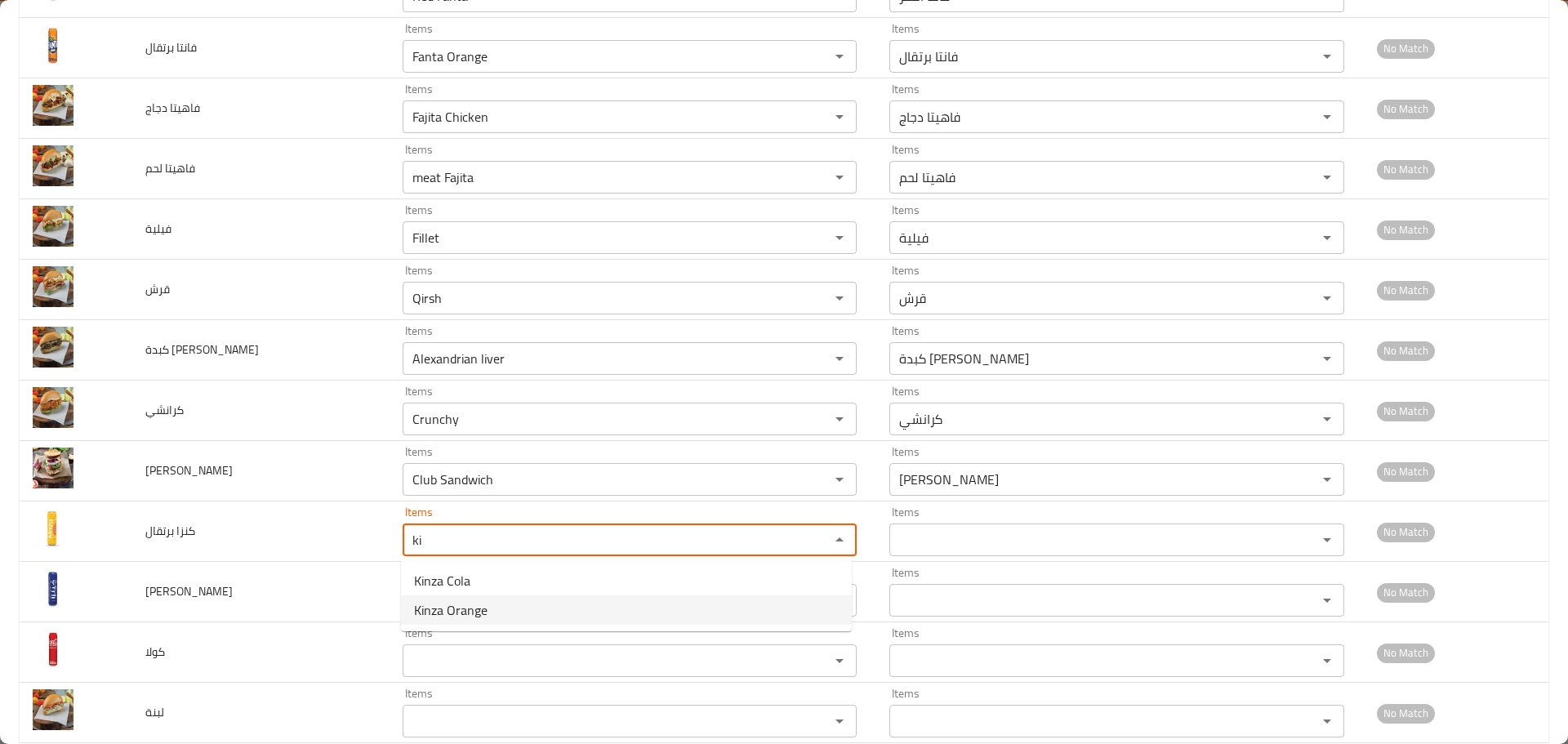
click at [465, 611] on span "Kinza Orange" at bounding box center [451, 610] width 74 height 19
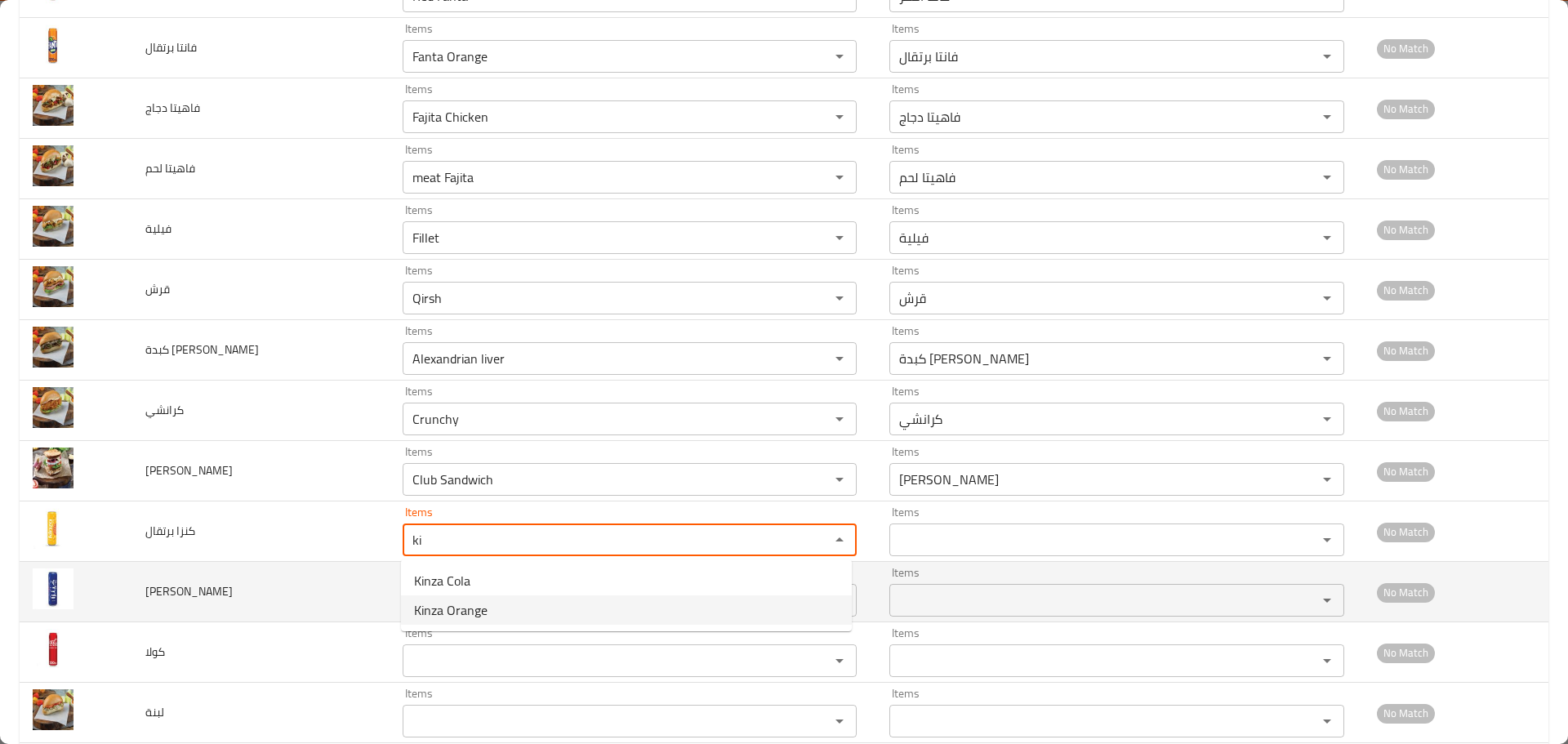
type برتقال "Kinza Orange"
type برتقال-ar "كنزا برتقال"
type برتقال "Kinza Orange"
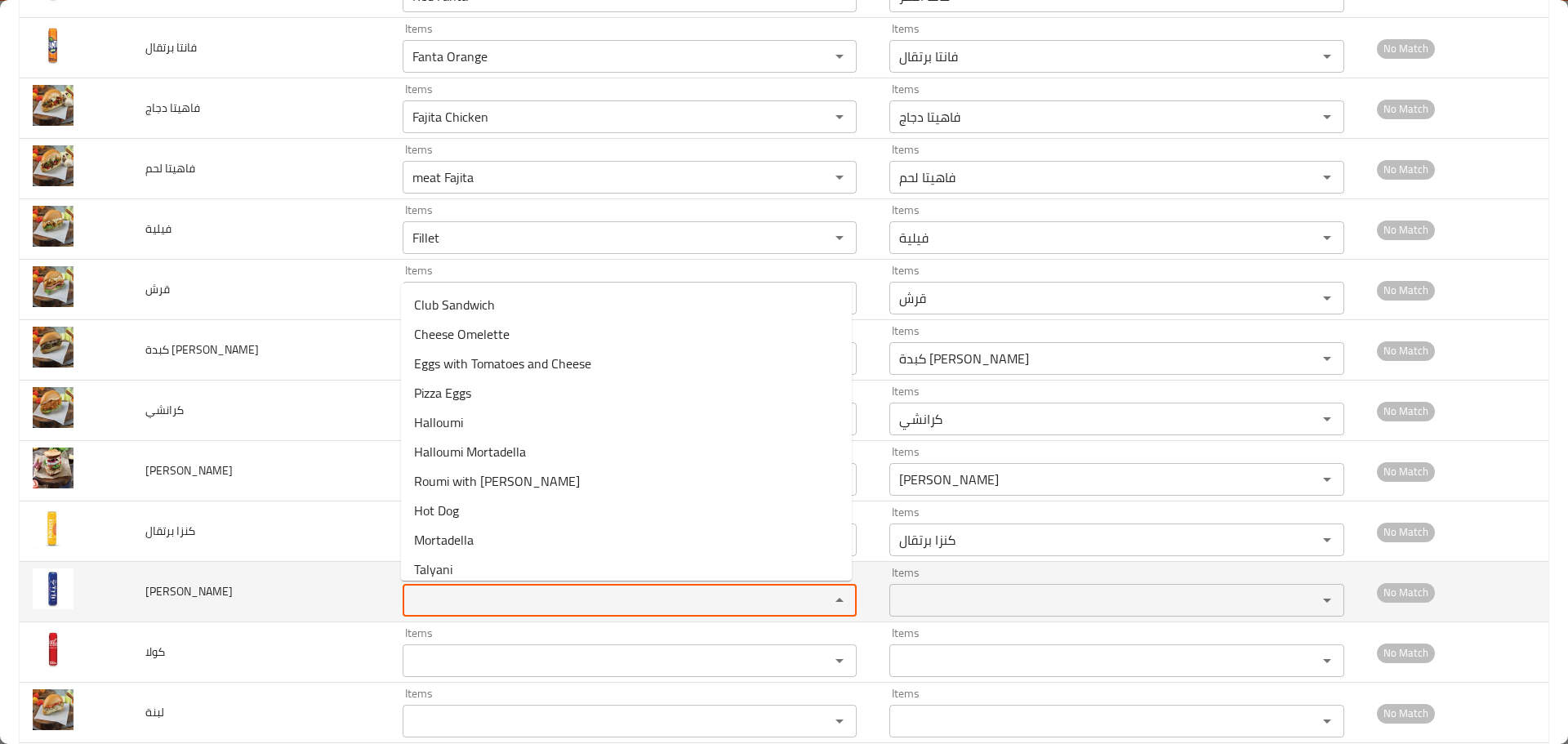
click at [460, 593] on كولا "Items" at bounding box center [606, 600] width 396 height 23
paste كولا "ki"
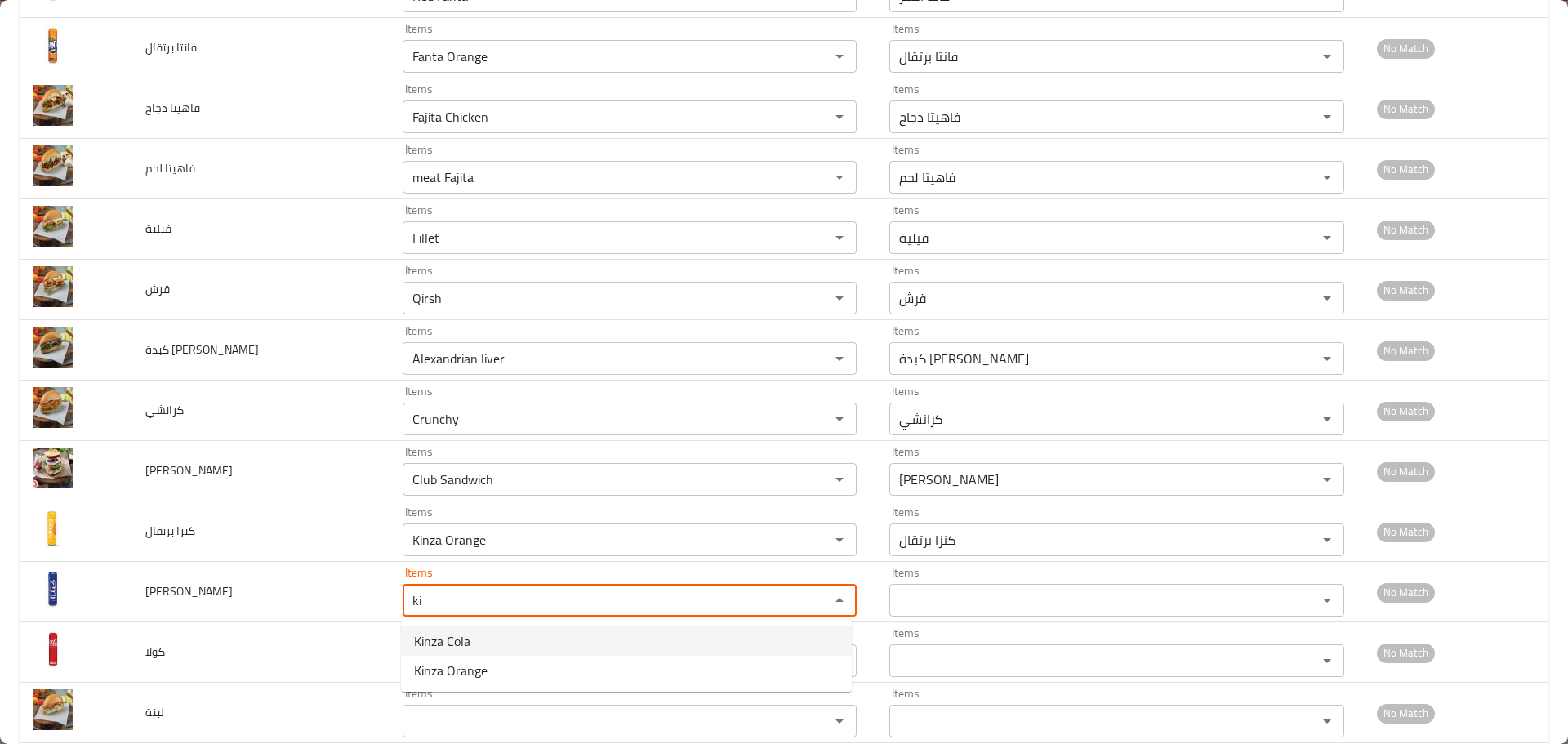
click at [463, 639] on span "Kinza Cola" at bounding box center [443, 641] width 57 height 19
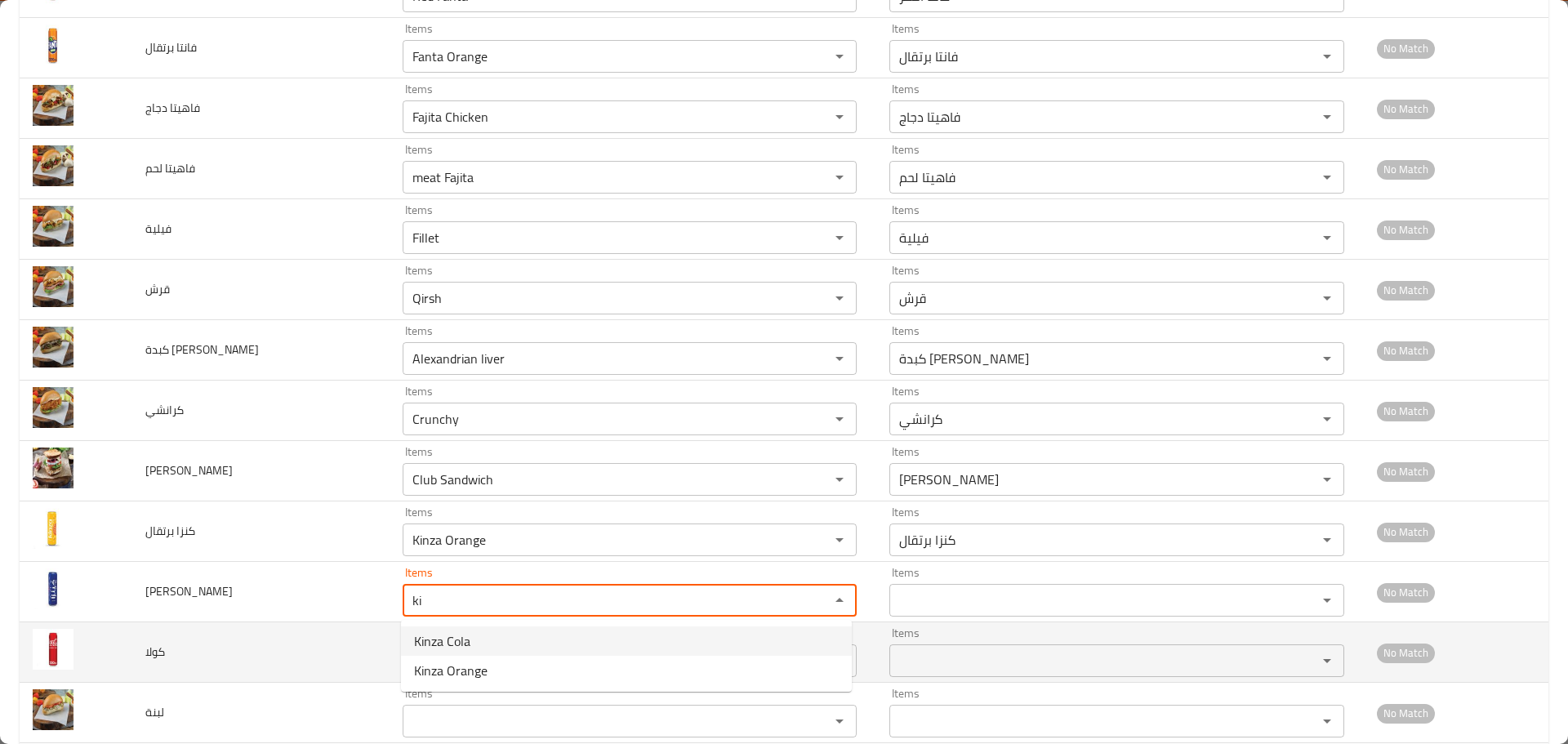
type كولا "Kinza Cola"
type كولا-ar "كنزا كولا"
type كولا "Kinza Cola"
click at [455, 660] on input "Items" at bounding box center [606, 661] width 396 height 23
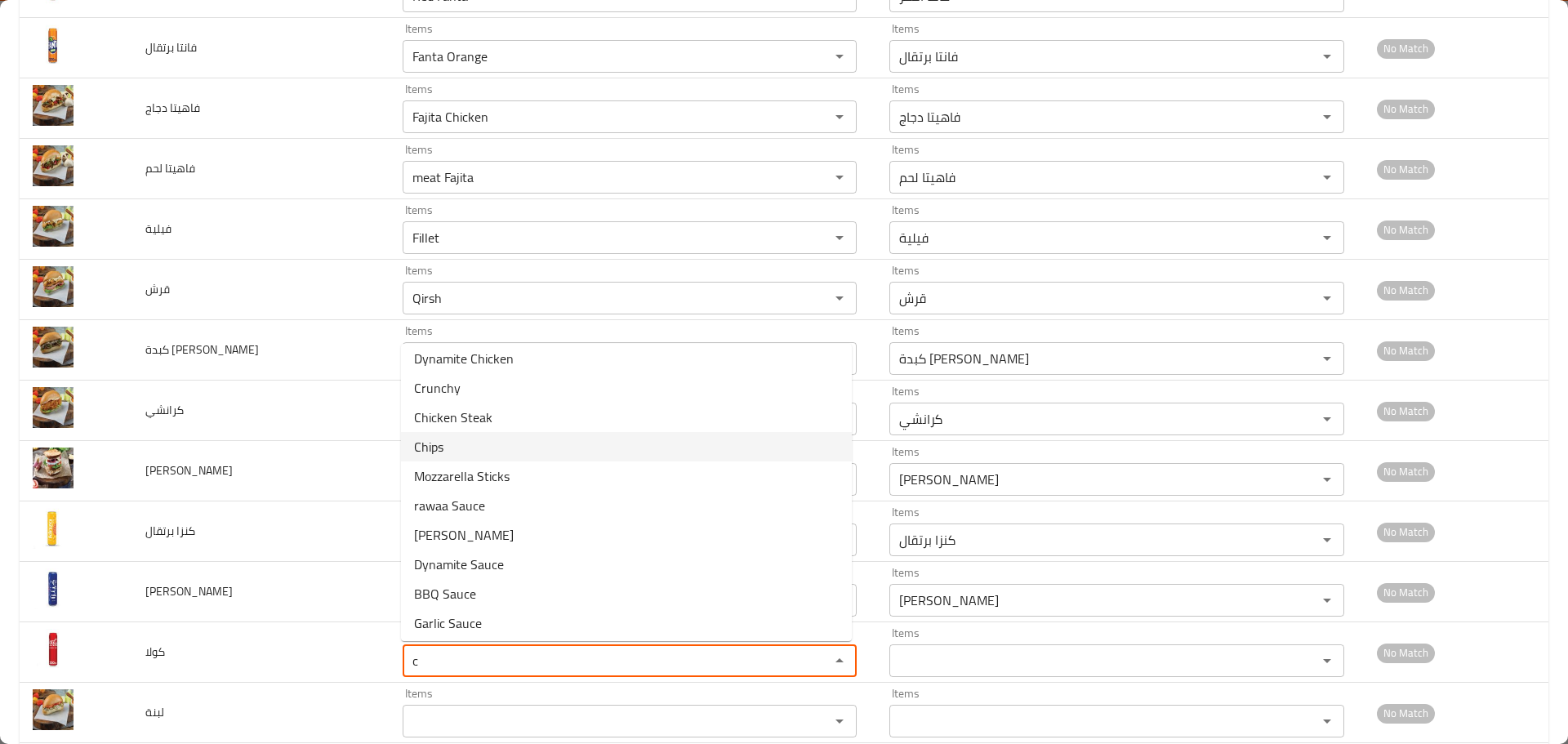
scroll to position [246, 0]
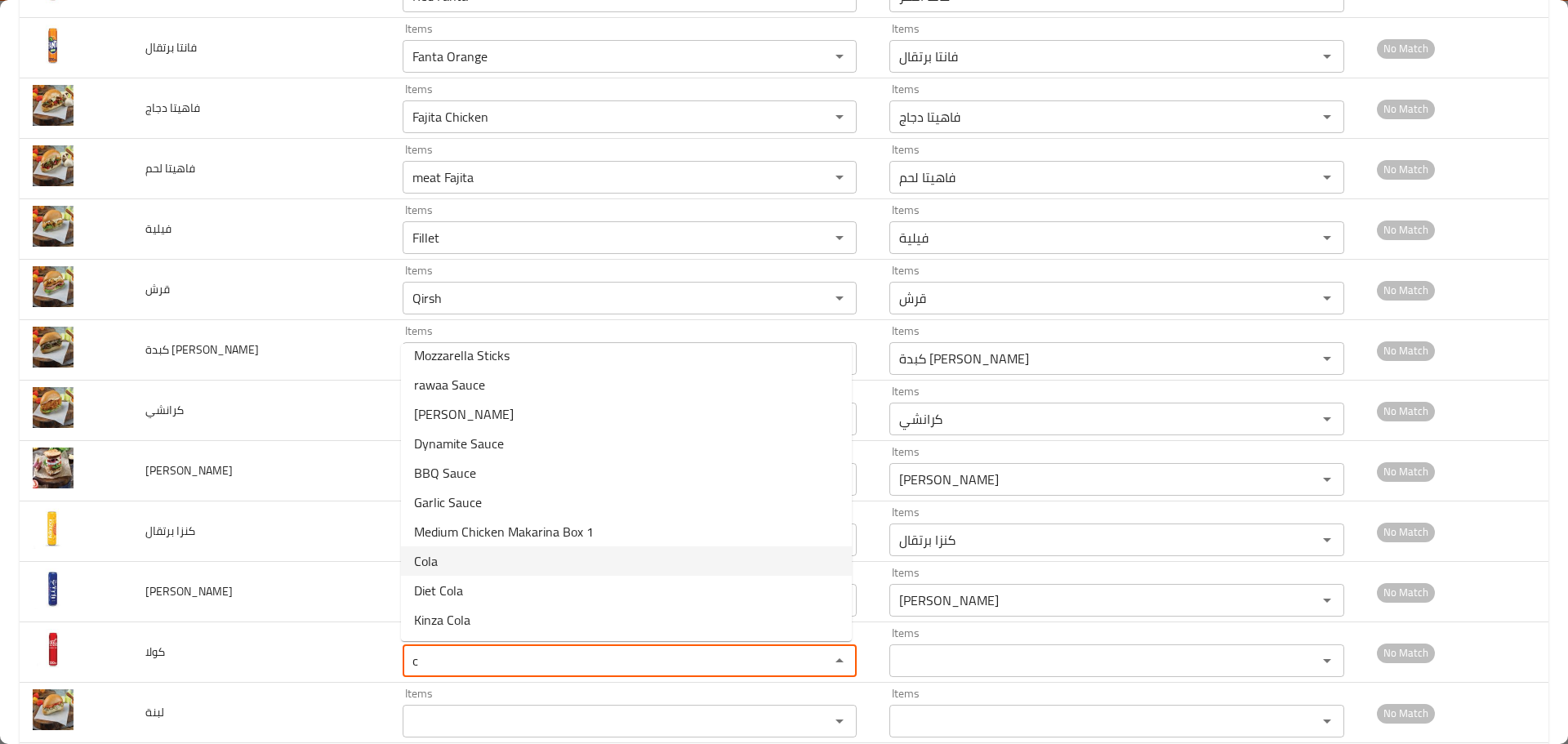
click at [452, 570] on li "Cola" at bounding box center [626, 561] width 451 height 29
type input "Cola"
type input "كولا"
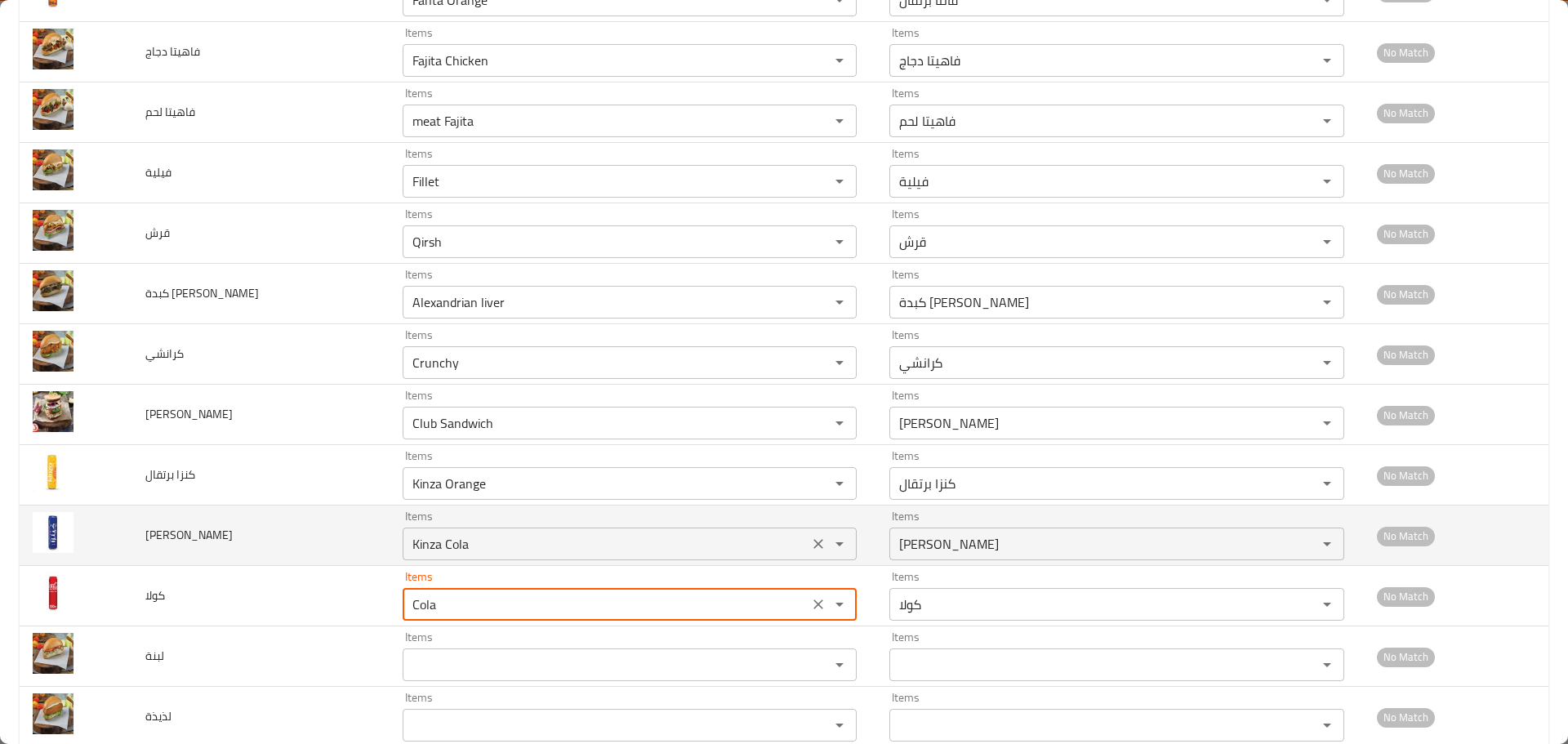
scroll to position [2697, 0]
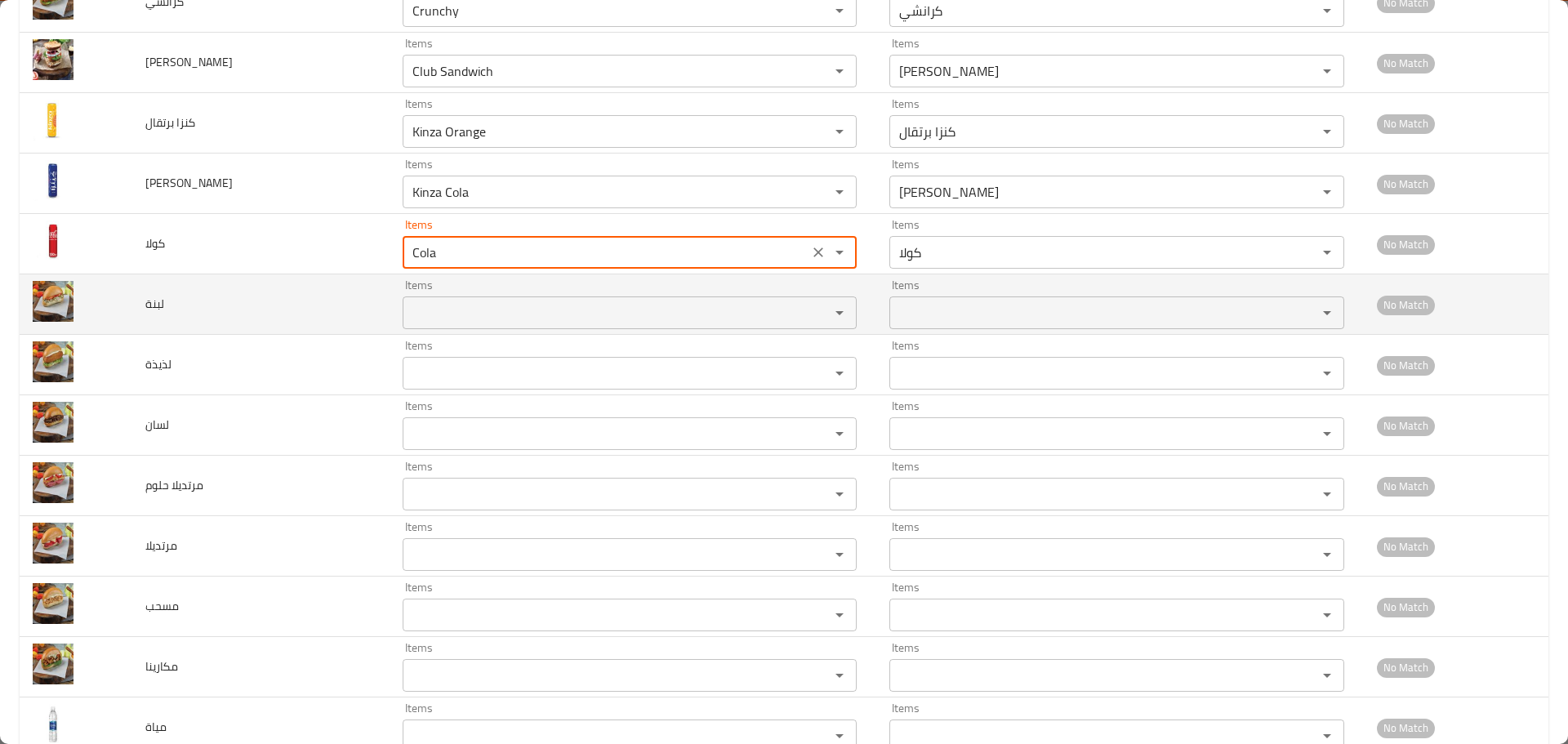
type input "Cola"
click at [455, 320] on input "Items" at bounding box center [606, 312] width 396 height 23
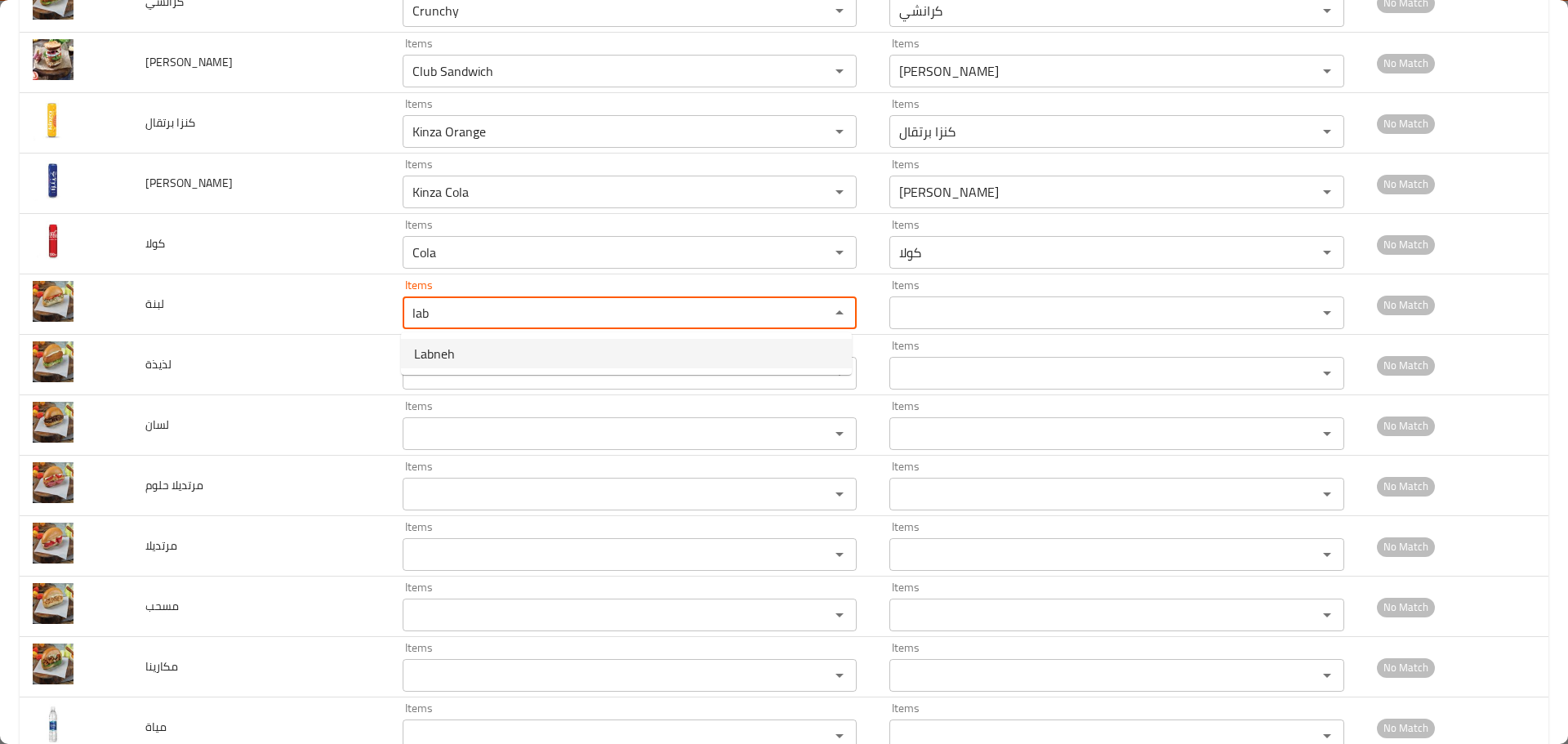
click at [440, 346] on span "Labneh" at bounding box center [434, 353] width 41 height 19
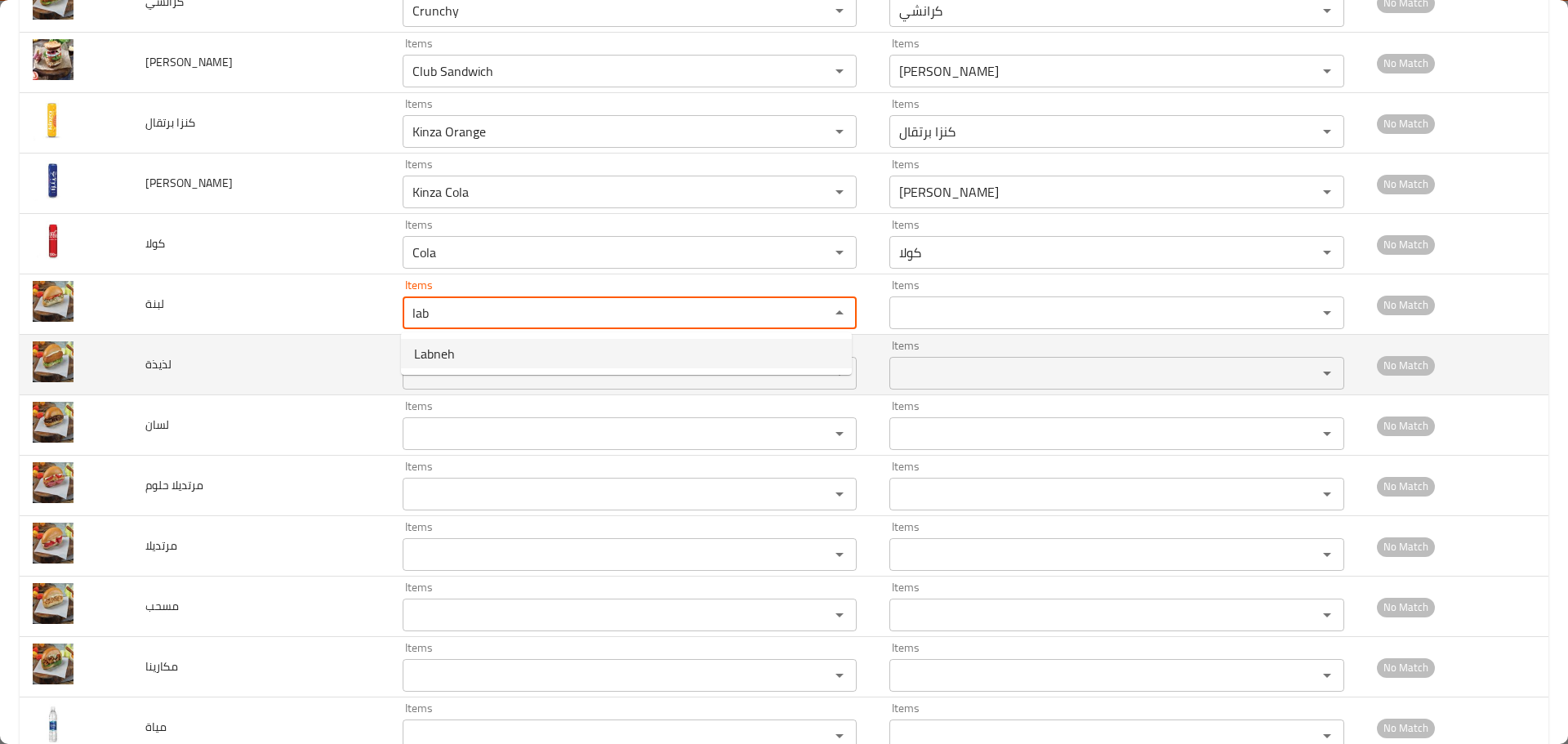
type input "Labneh"
type input "لبنة"
type input "Labneh"
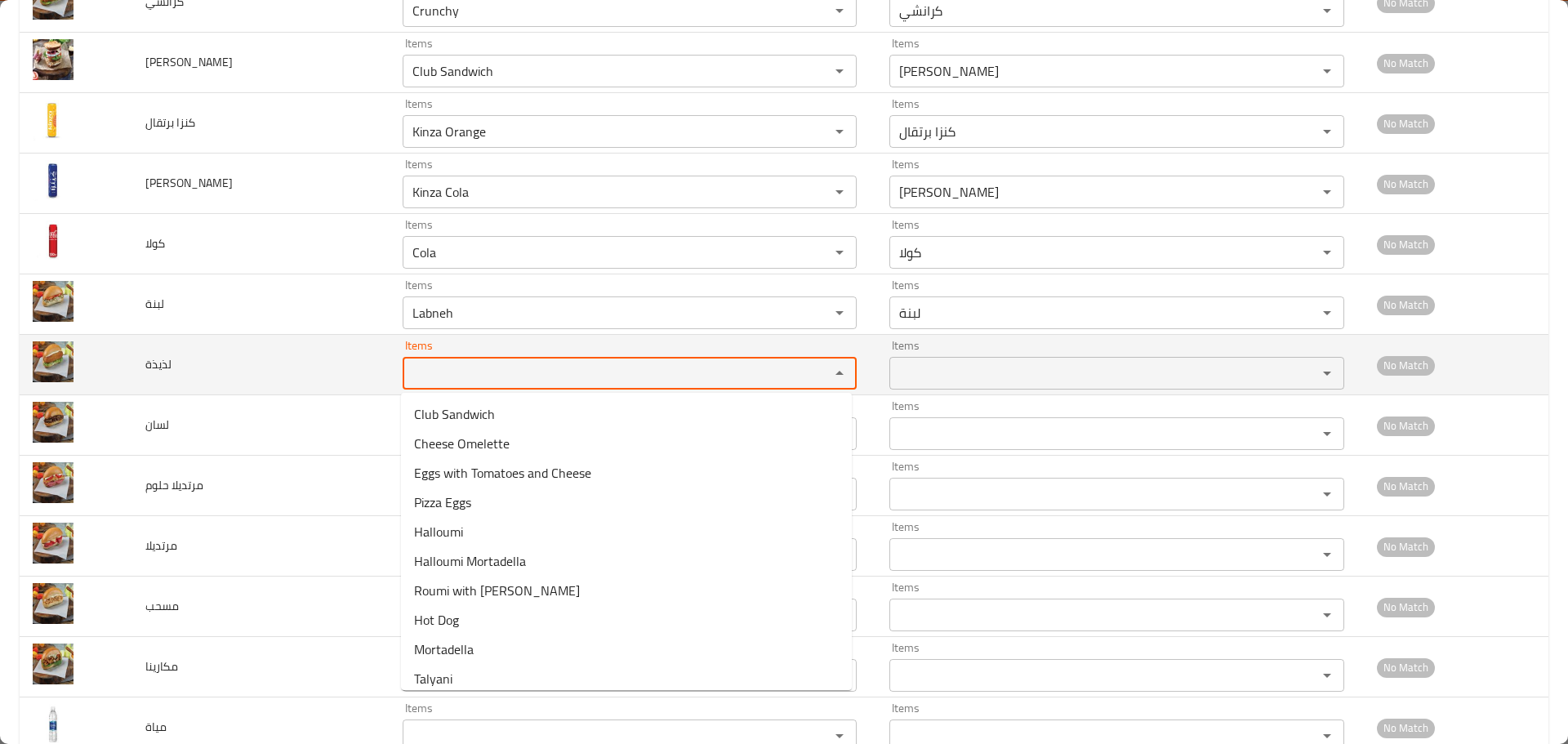
click at [442, 370] on input "Items" at bounding box center [606, 372] width 396 height 23
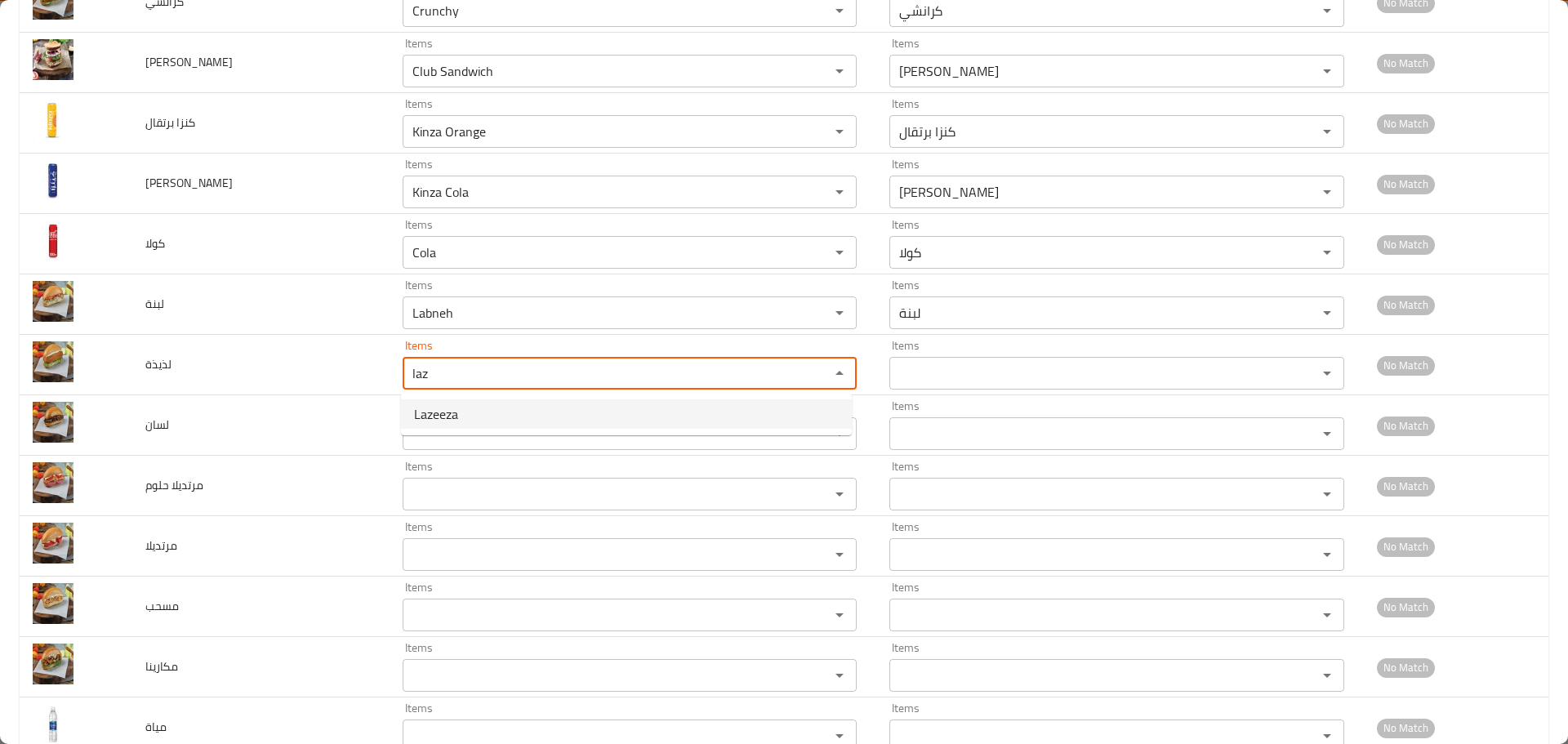
click at [424, 414] on span "Lazeeza" at bounding box center [436, 414] width 44 height 19
type input "Lazeeza"
type input "لذيذة"
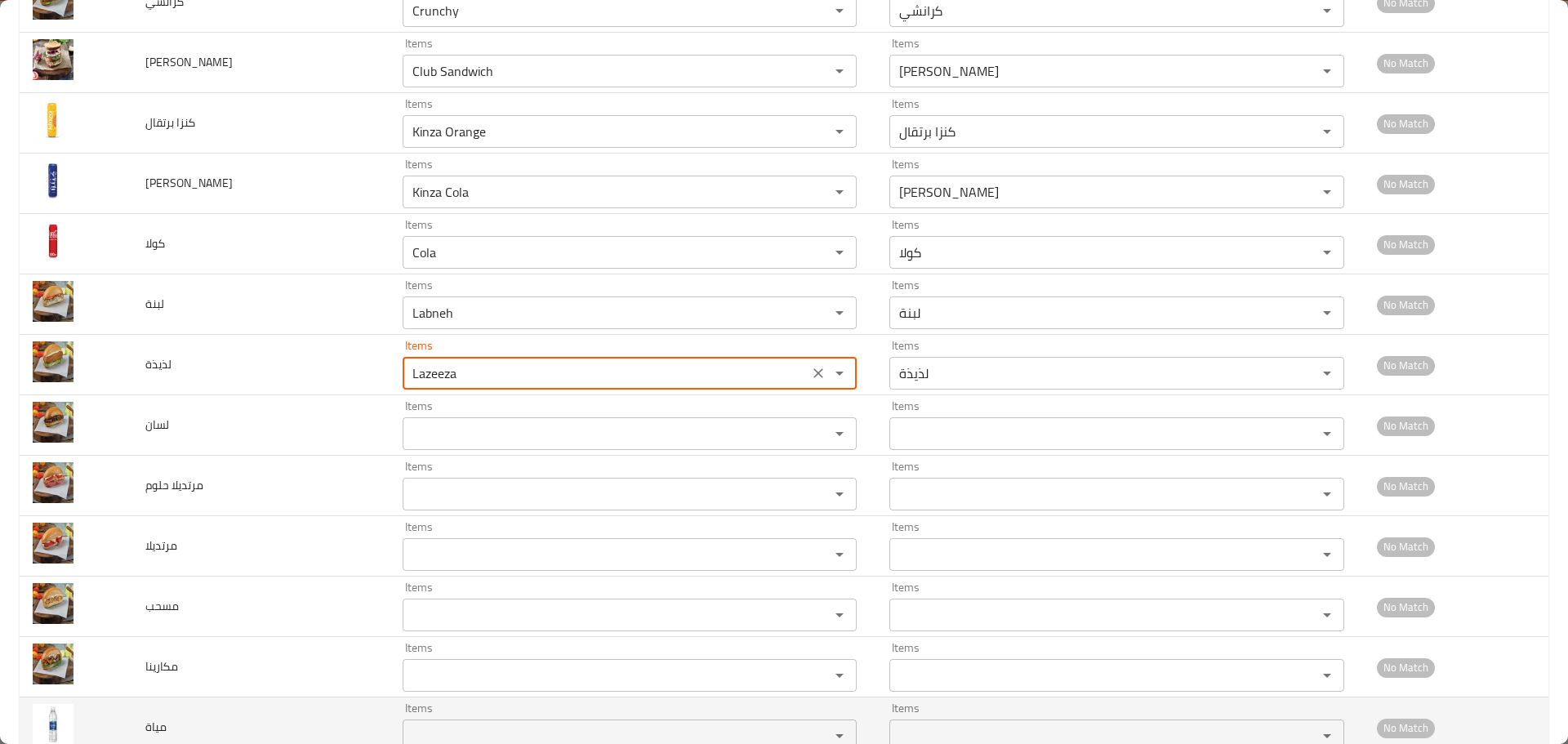
type input "Lazeeza"
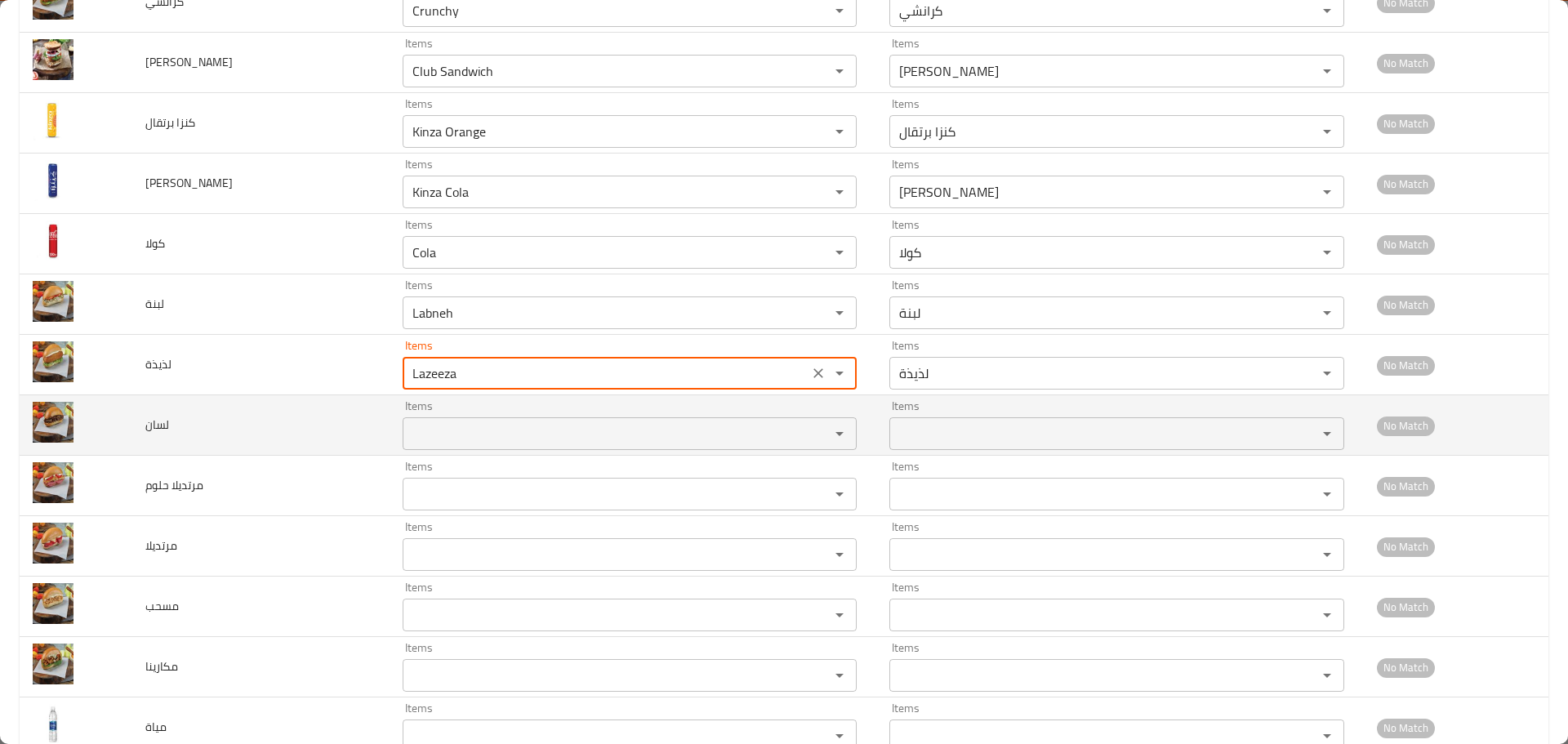
click at [448, 432] on input "Items" at bounding box center [606, 434] width 396 height 23
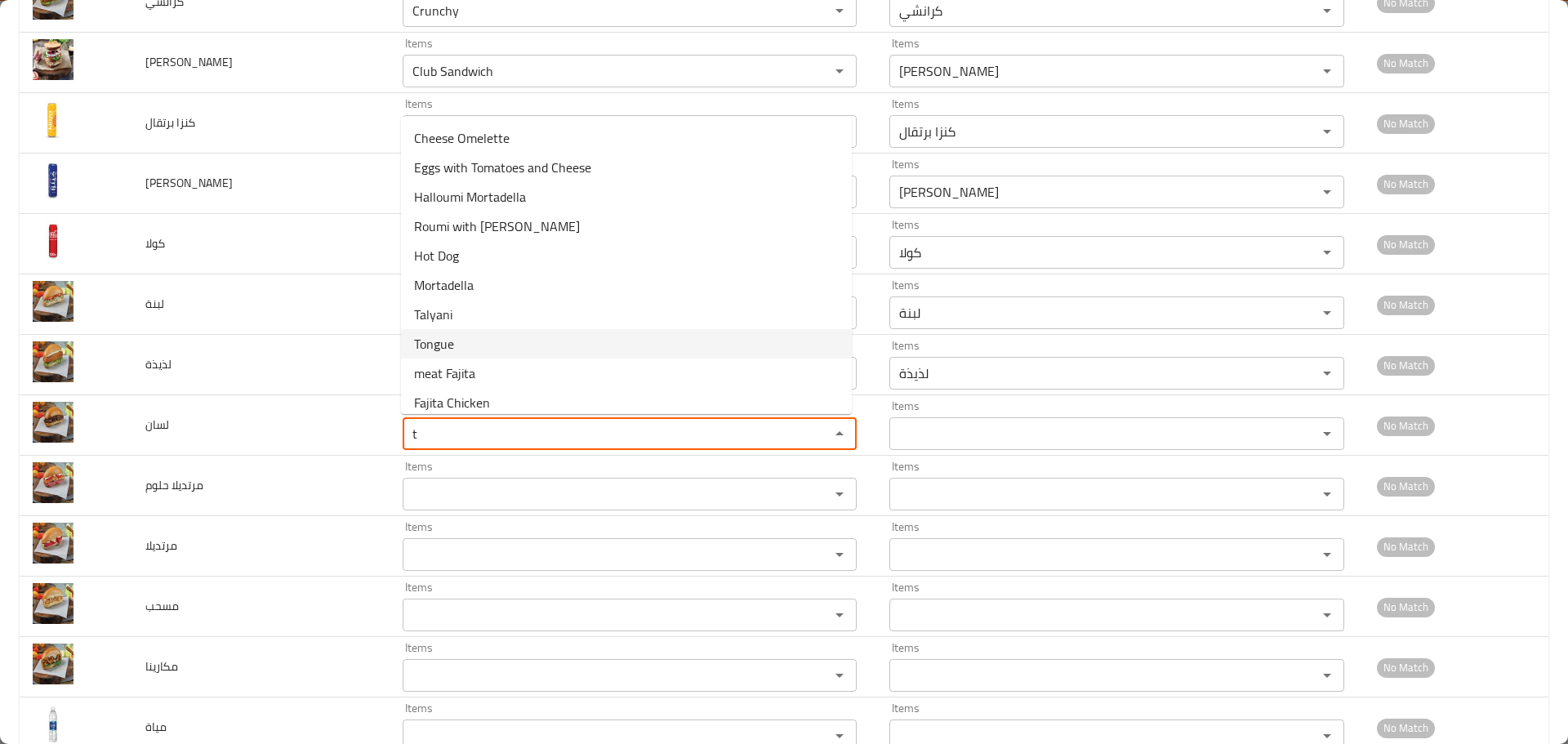
click at [452, 339] on span "Tongue" at bounding box center [434, 343] width 40 height 19
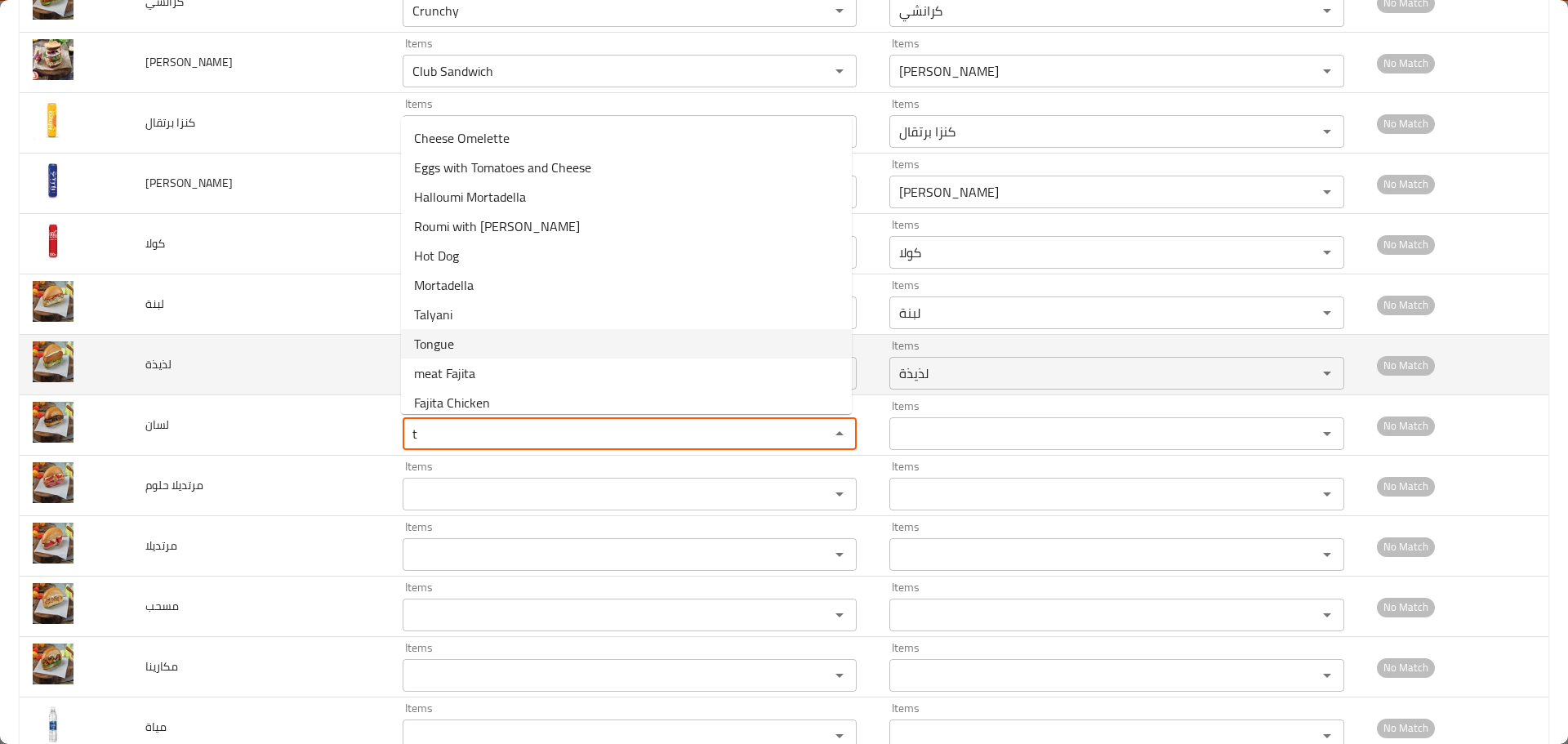
type input "Tongue"
type input "لسان"
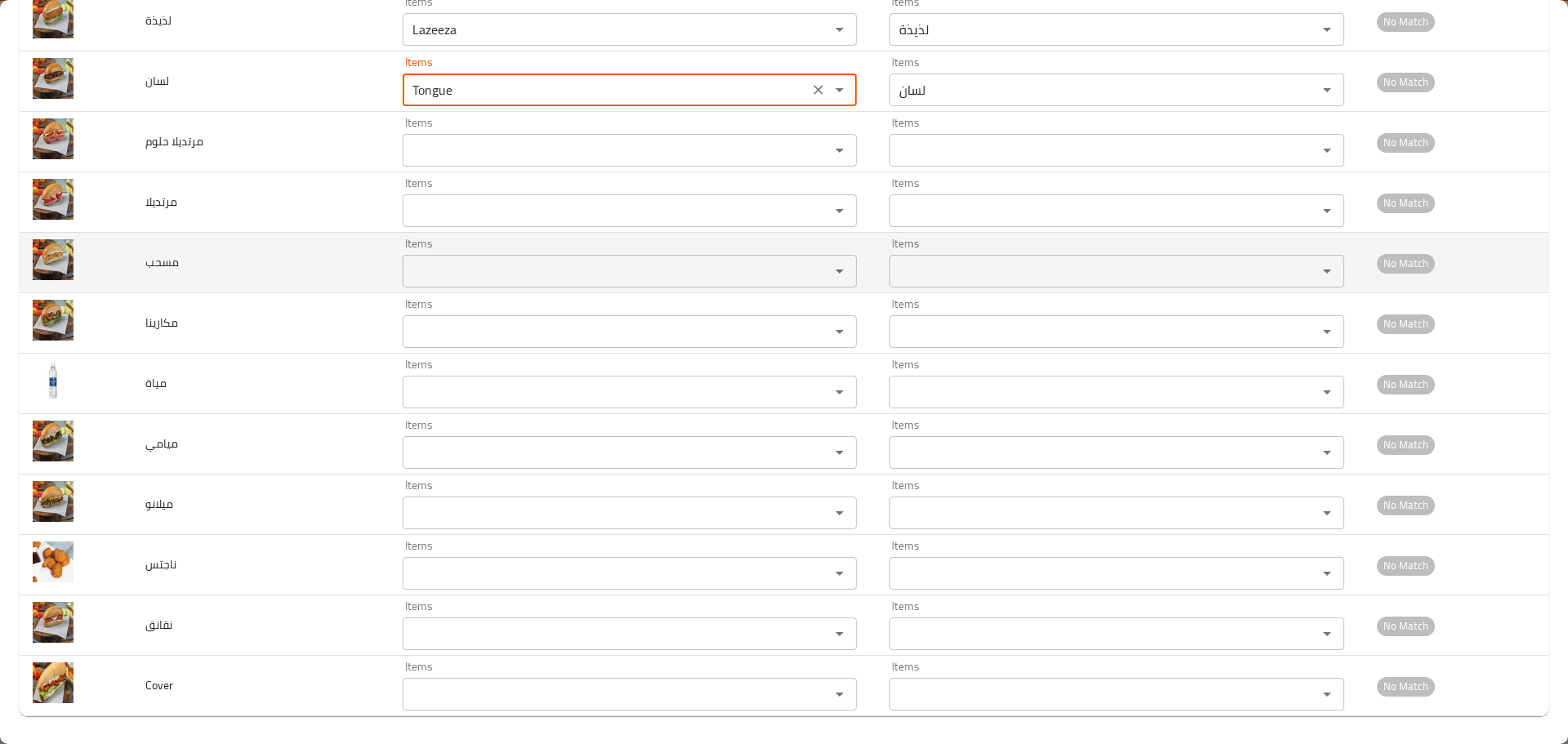
scroll to position [3045, 0]
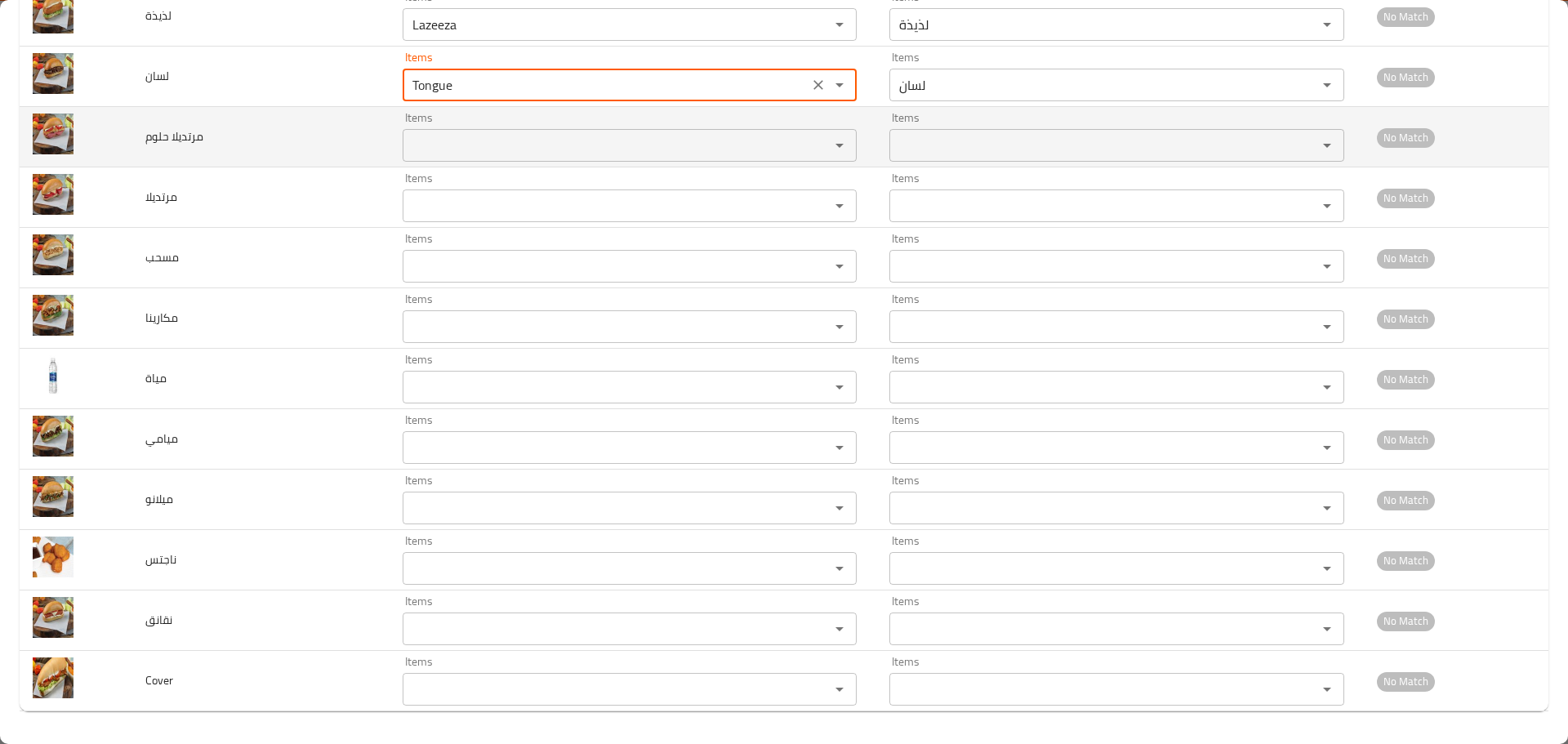
type input "Tongue"
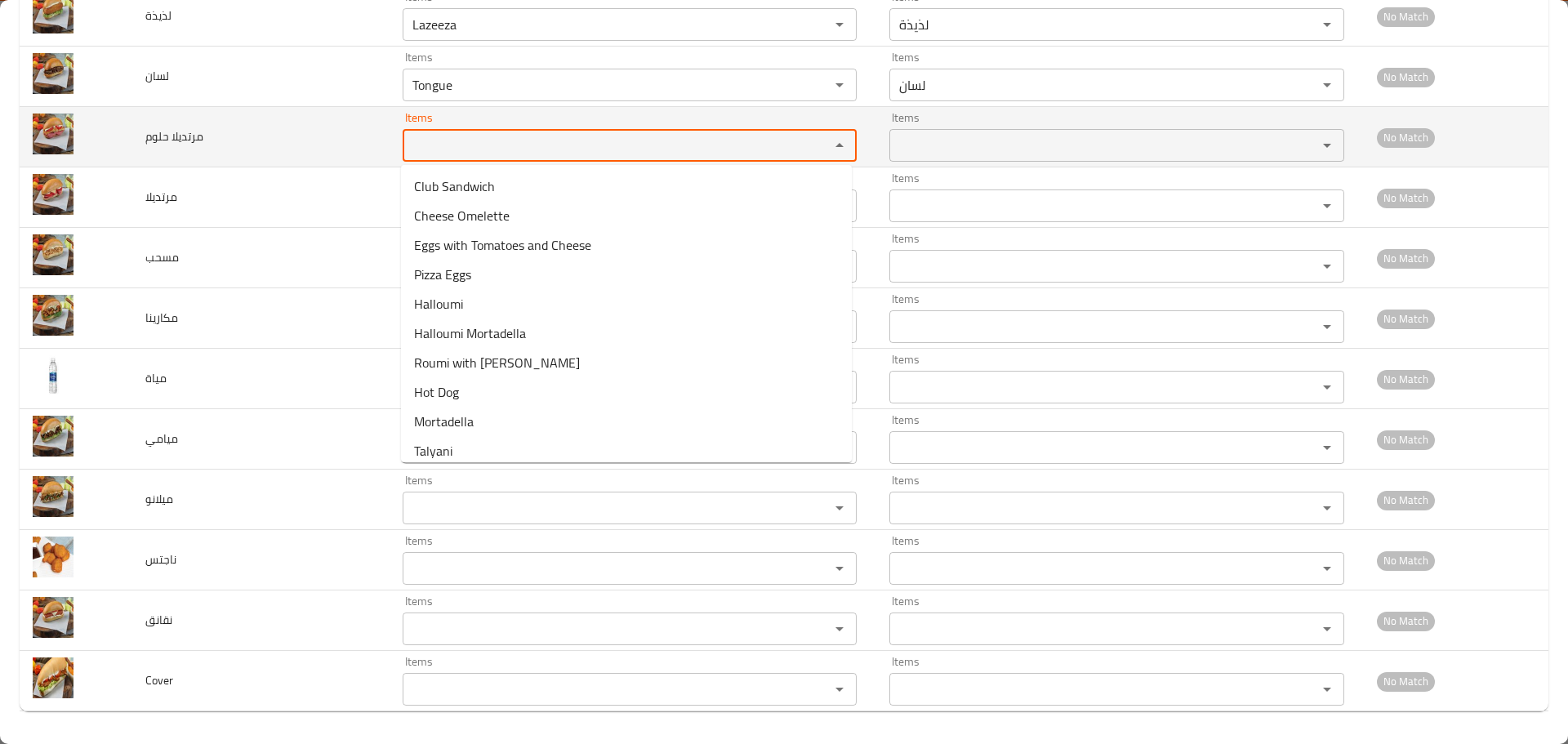
click at [429, 145] on حلوم "Items" at bounding box center [606, 145] width 396 height 23
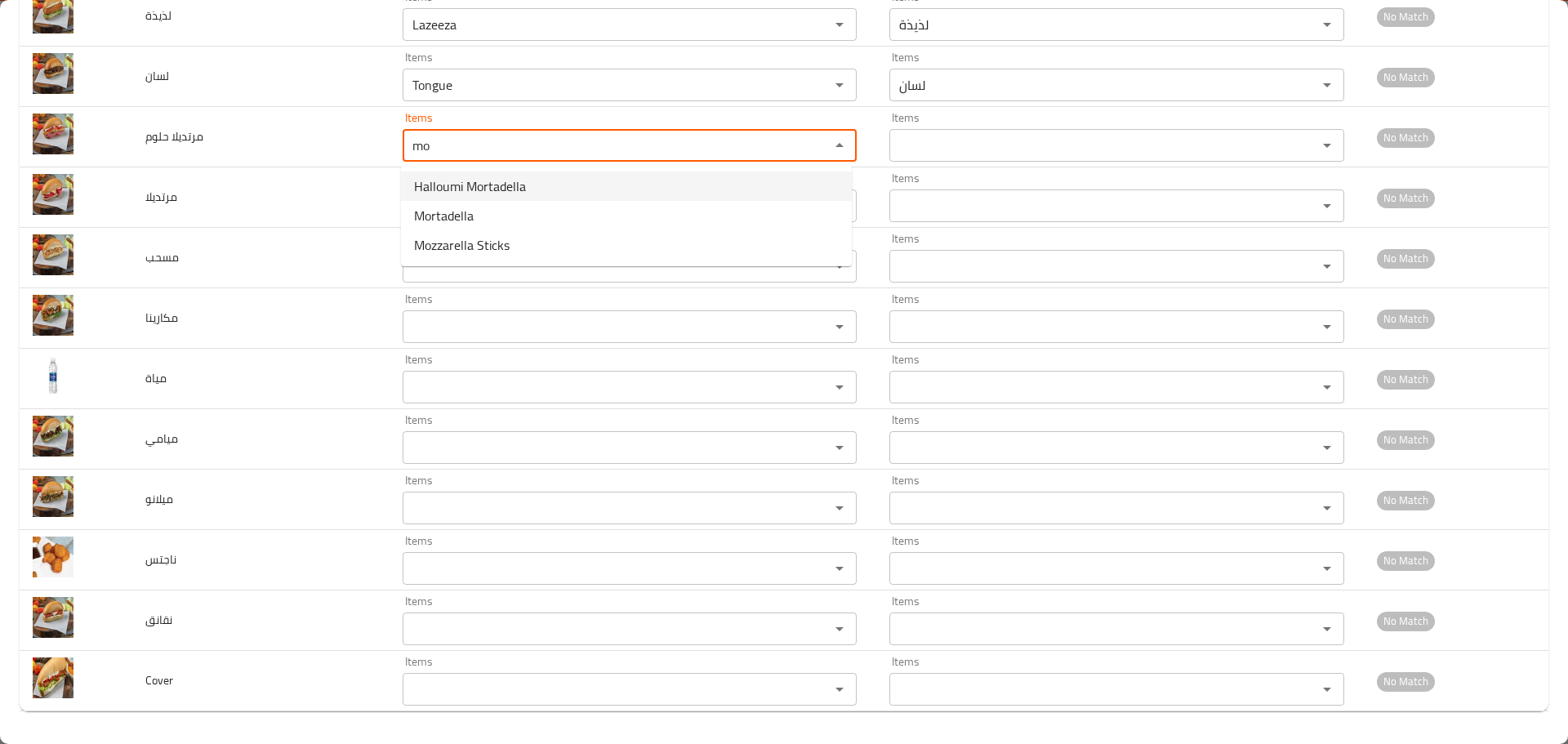
click at [471, 188] on span "Halloumi Mortadella" at bounding box center [470, 185] width 112 height 19
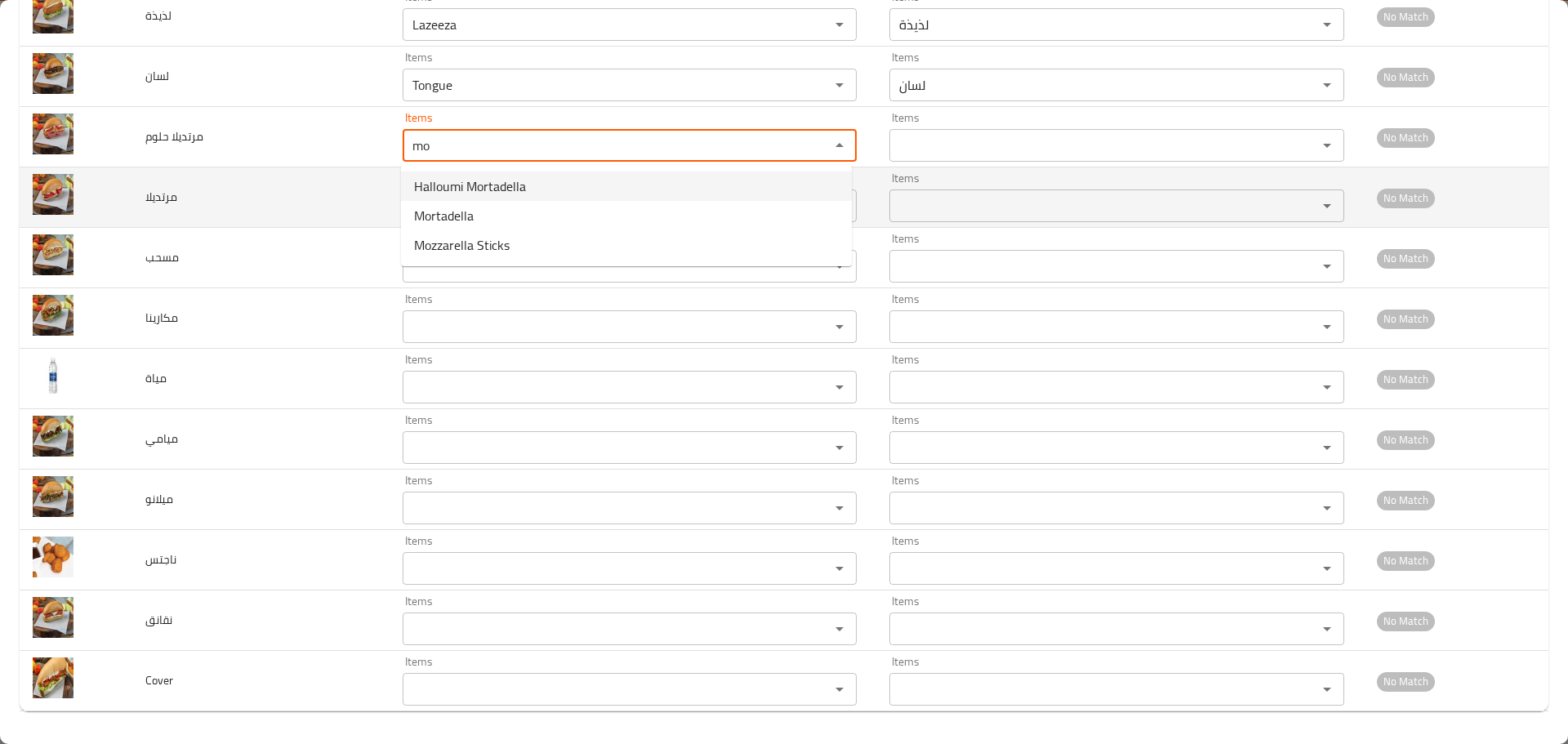
type حلوم "Halloumi Mortadella"
type حلوم-ar "مرتديلا حلوم"
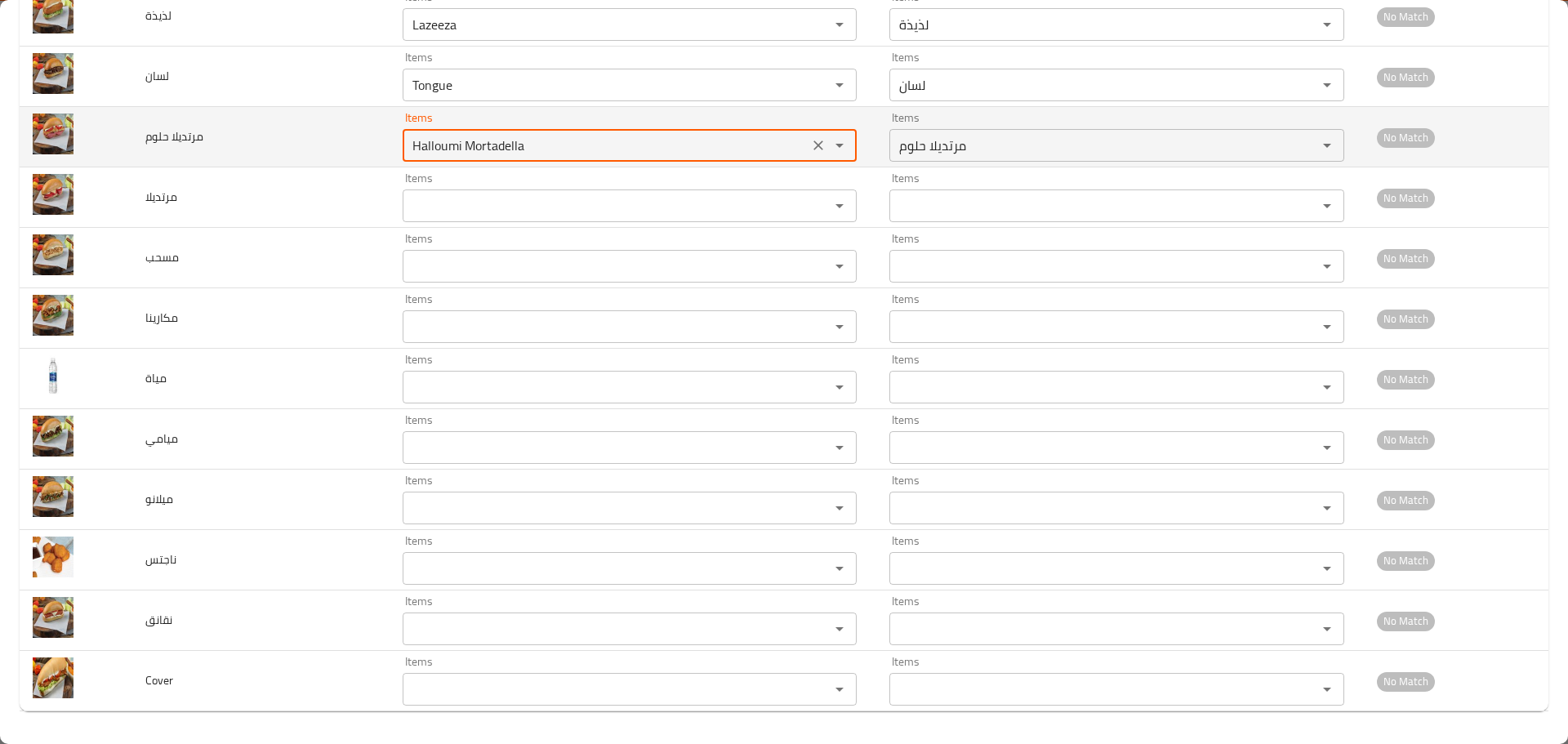
click at [446, 144] on حلوم "Halloumi Mortadella" at bounding box center [606, 145] width 396 height 23
drag, startPoint x: 467, startPoint y: 141, endPoint x: 545, endPoint y: 150, distance: 78.5
click at [545, 150] on حلوم "Halloumi Mortadella" at bounding box center [606, 145] width 396 height 23
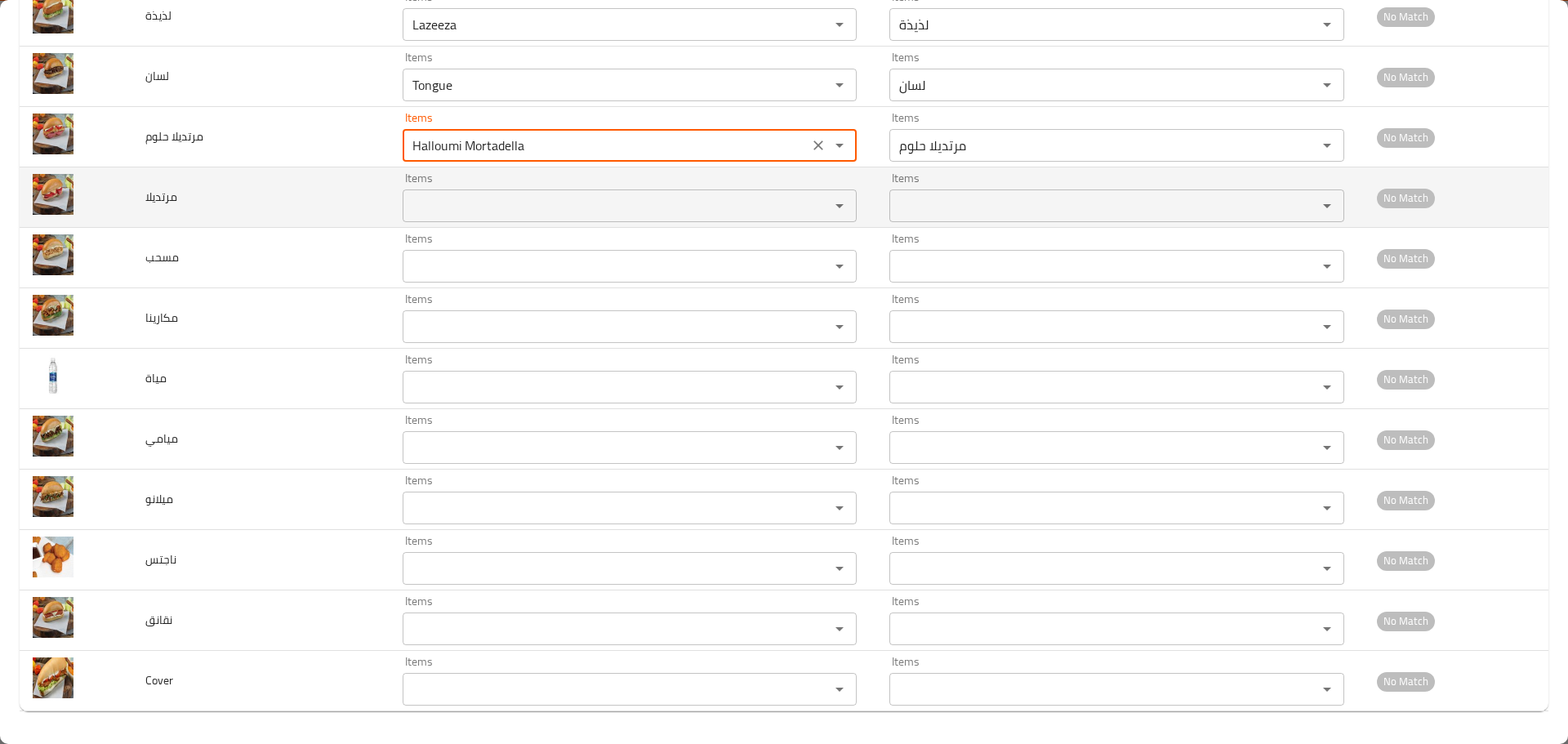
type حلوم "Halloumi Mortadella"
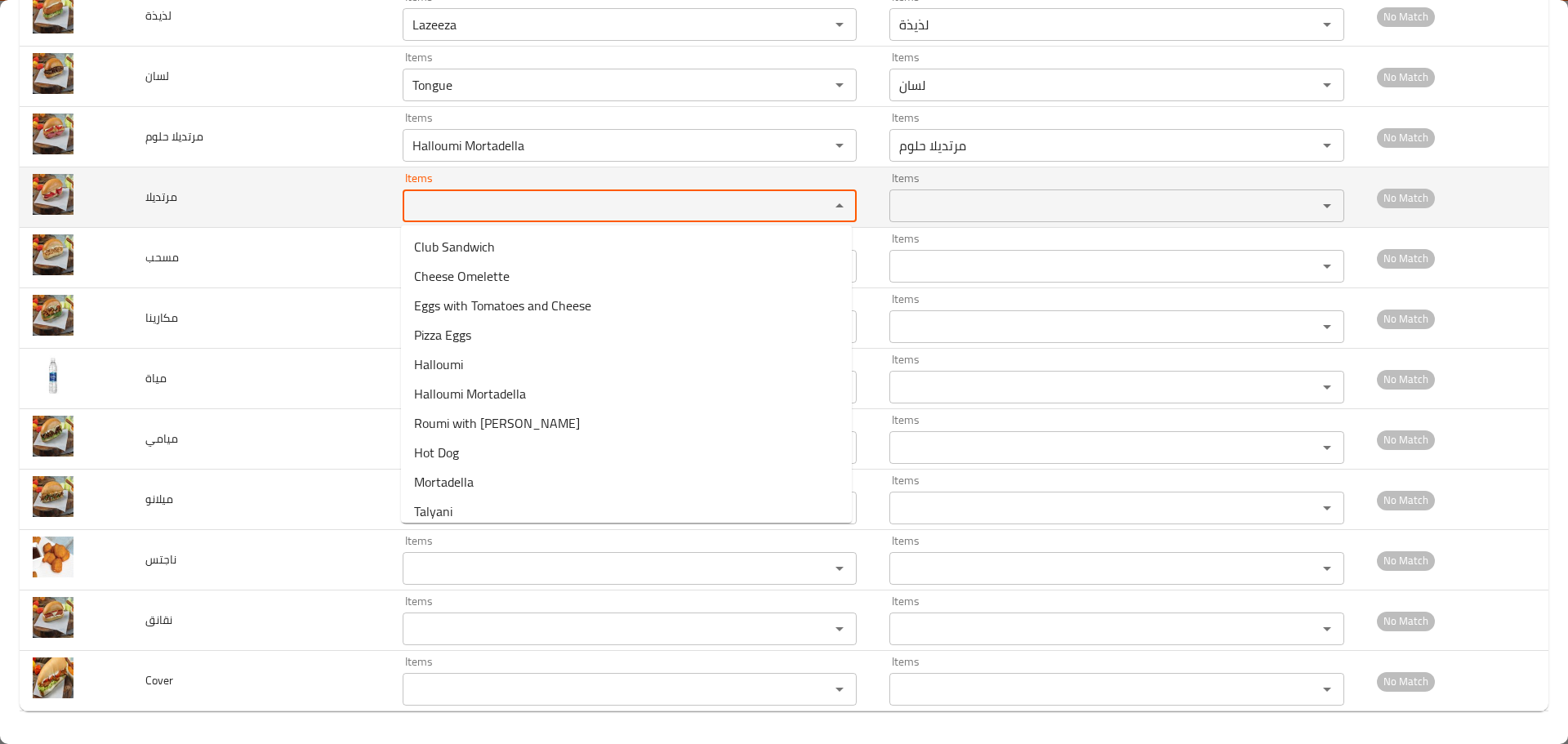
click at [486, 207] on input "Items" at bounding box center [606, 205] width 396 height 23
paste input "Mortadella"
type input "Mortadella"
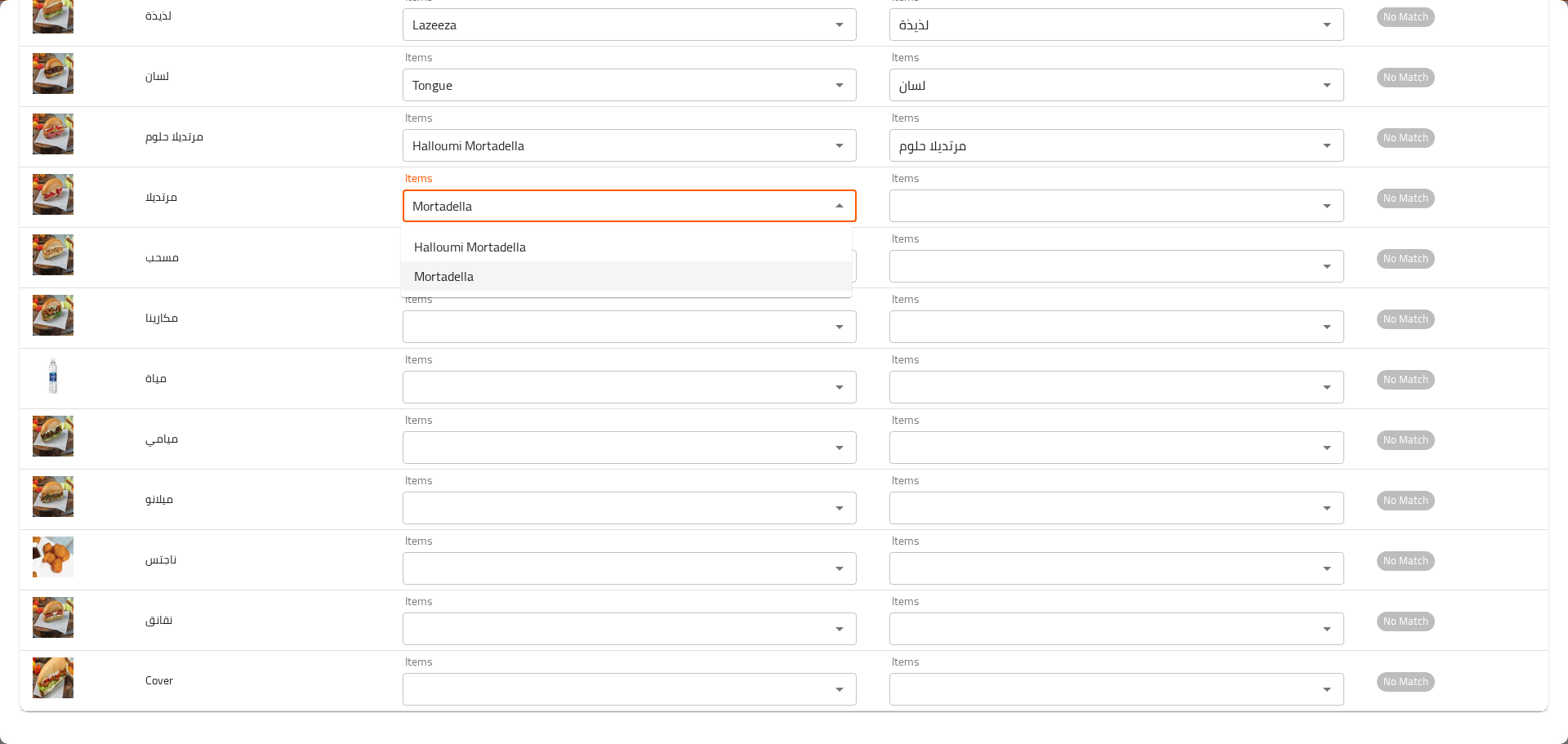
click at [453, 276] on span "Mortadella" at bounding box center [444, 276] width 59 height 19
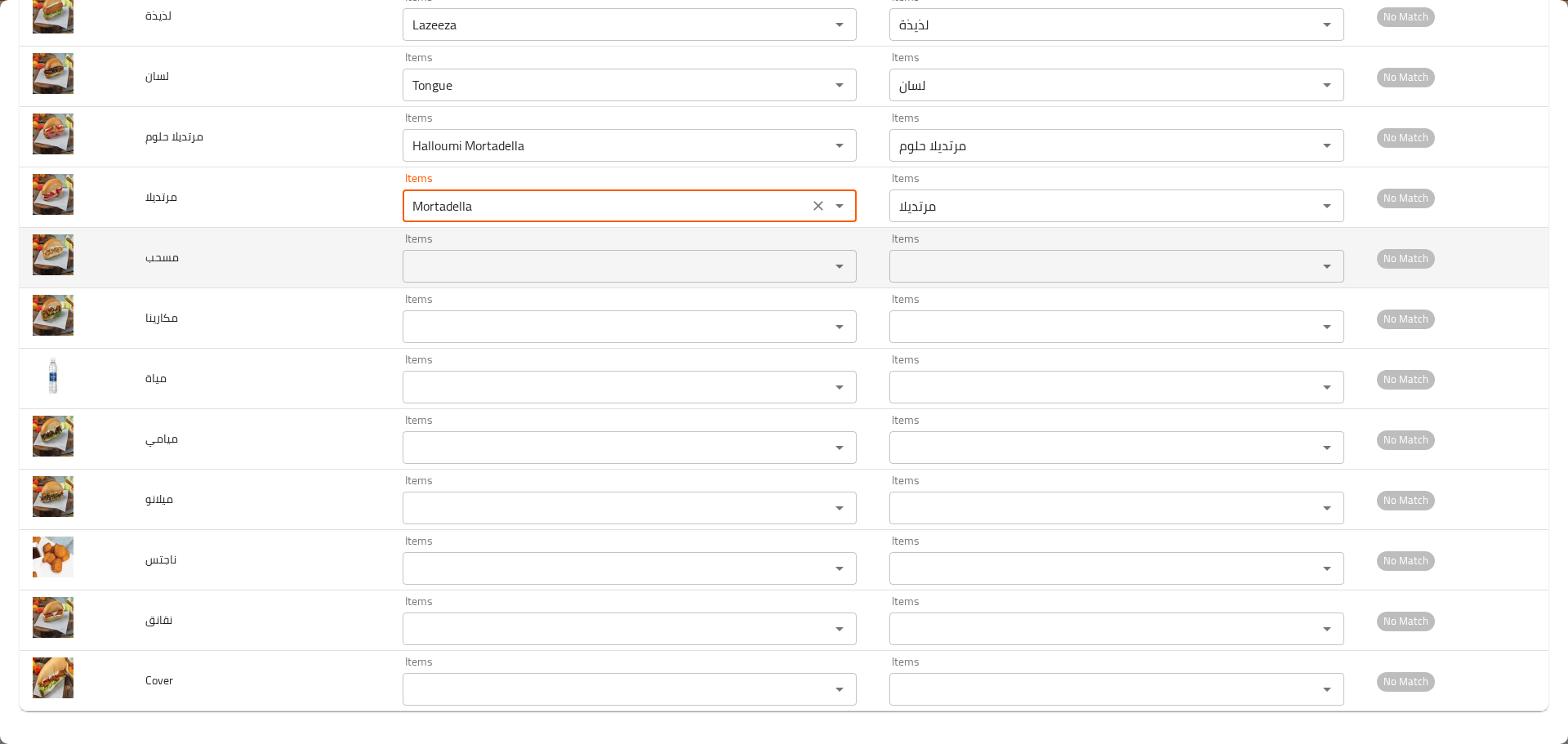
type input "مرتديلا"
type input "Mortadella"
click at [439, 267] on input "Items" at bounding box center [606, 266] width 396 height 23
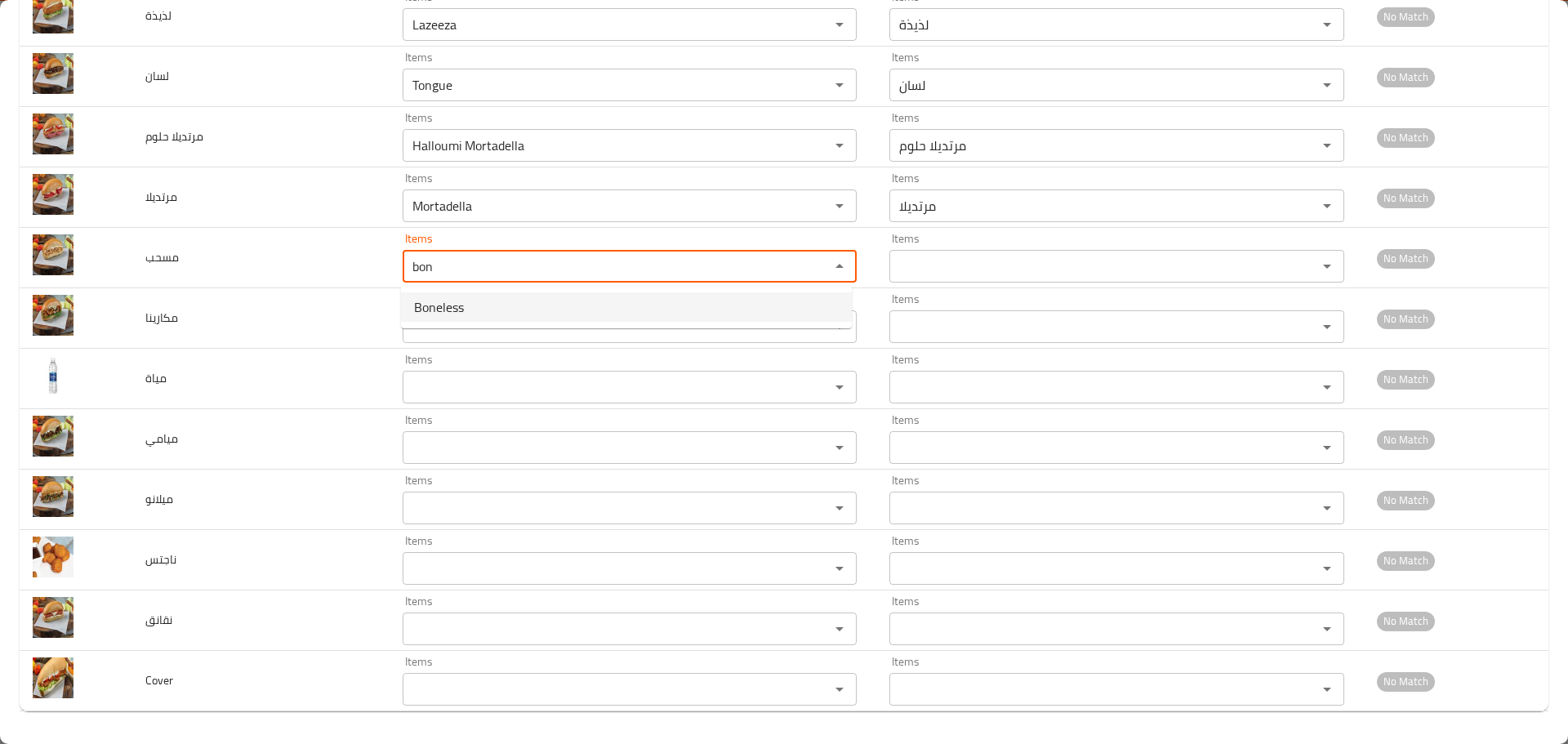
click at [444, 303] on span "Boneless" at bounding box center [439, 307] width 50 height 19
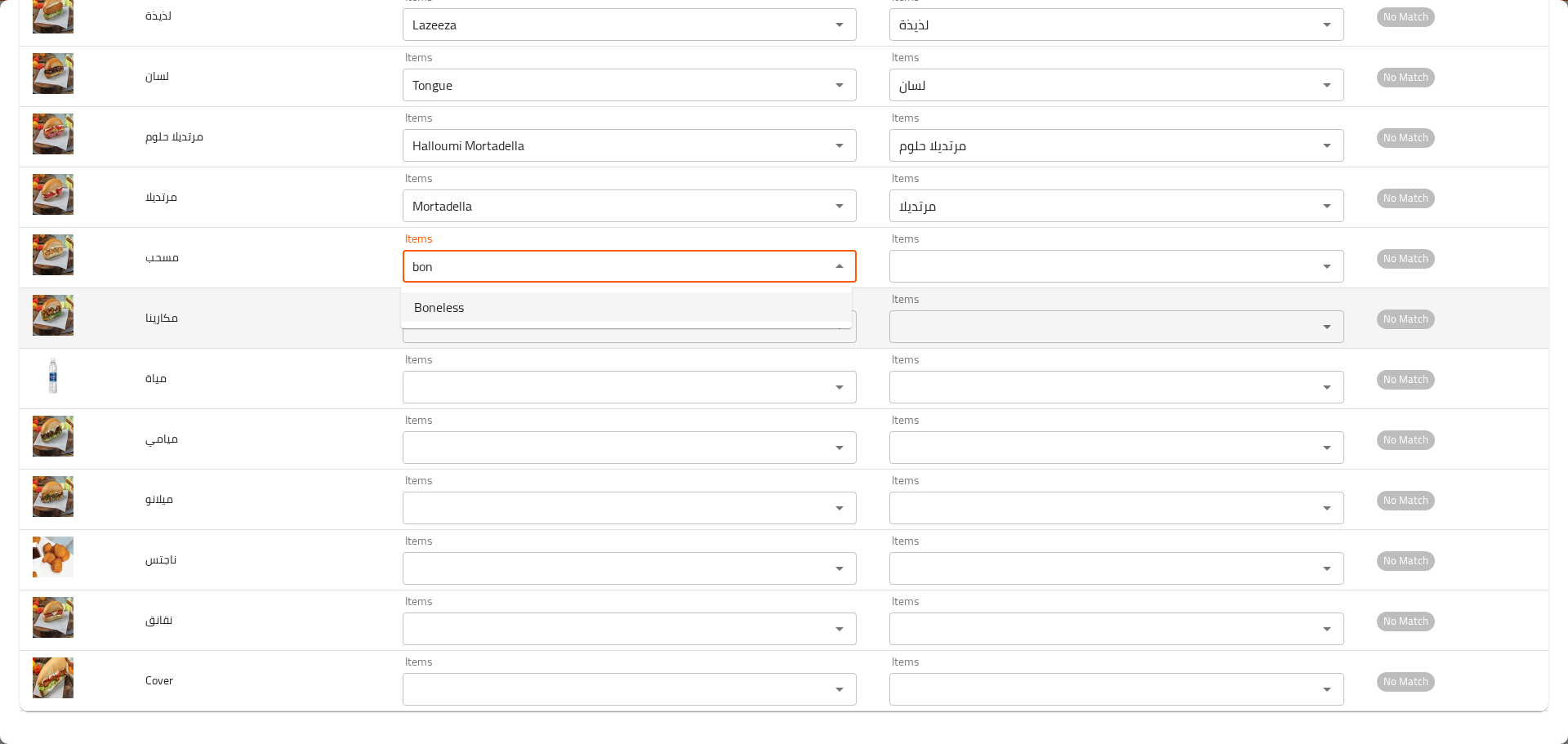
type input "Boneless"
type input "مسحب"
type input "Boneless"
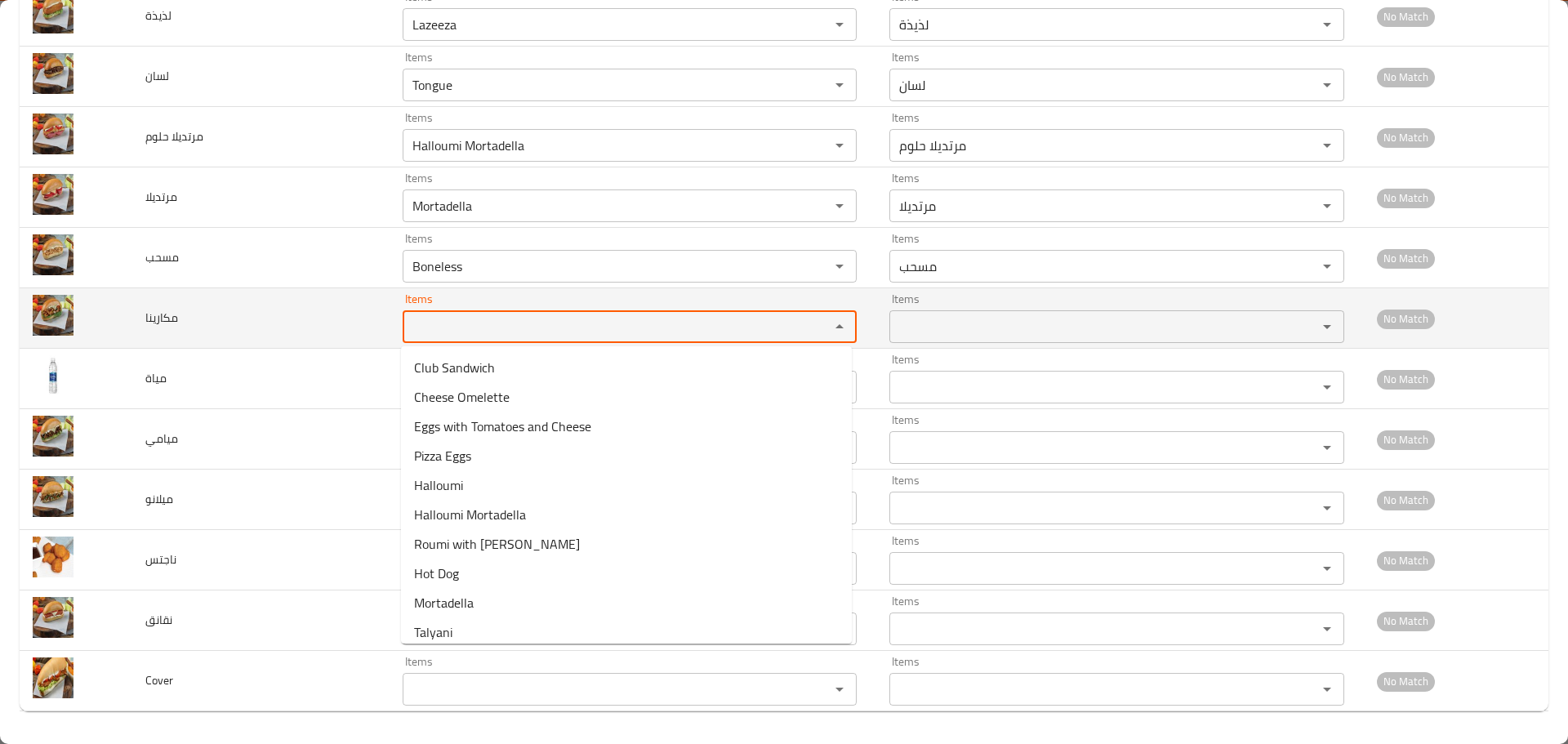
click at [436, 323] on input "Items" at bounding box center [606, 326] width 396 height 23
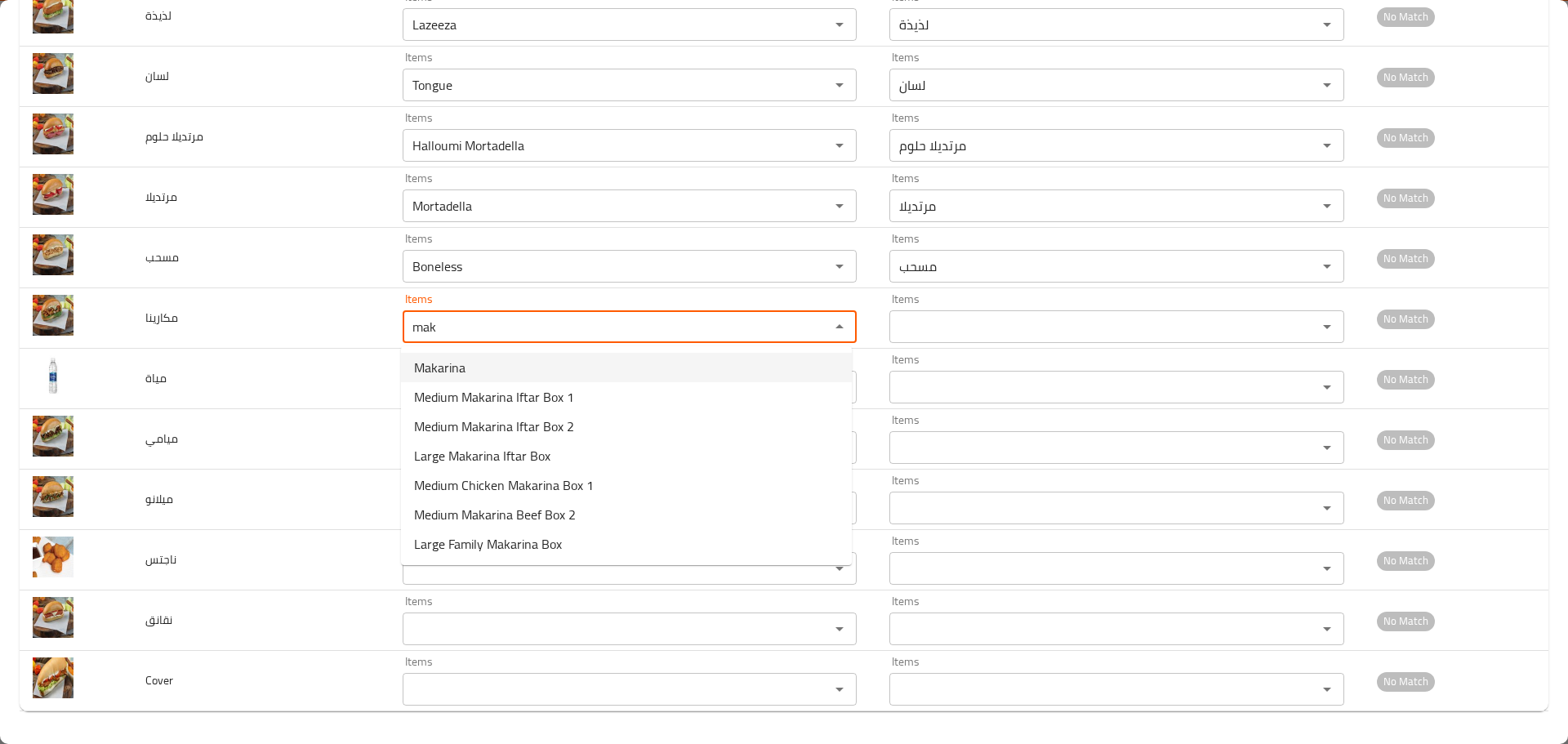
click at [438, 368] on span "Makarina" at bounding box center [440, 367] width 51 height 19
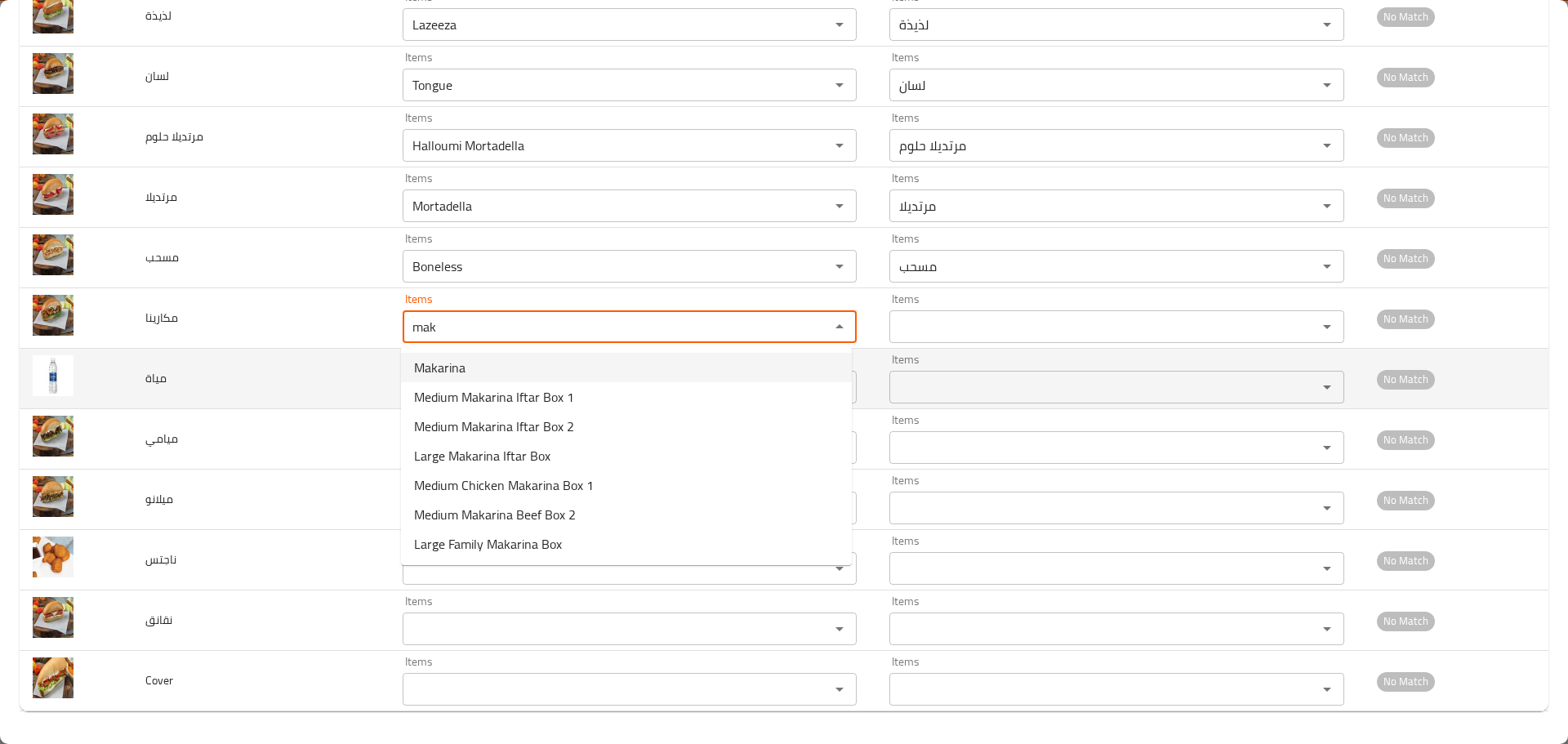
type input "Makarina"
type input "مكارينا"
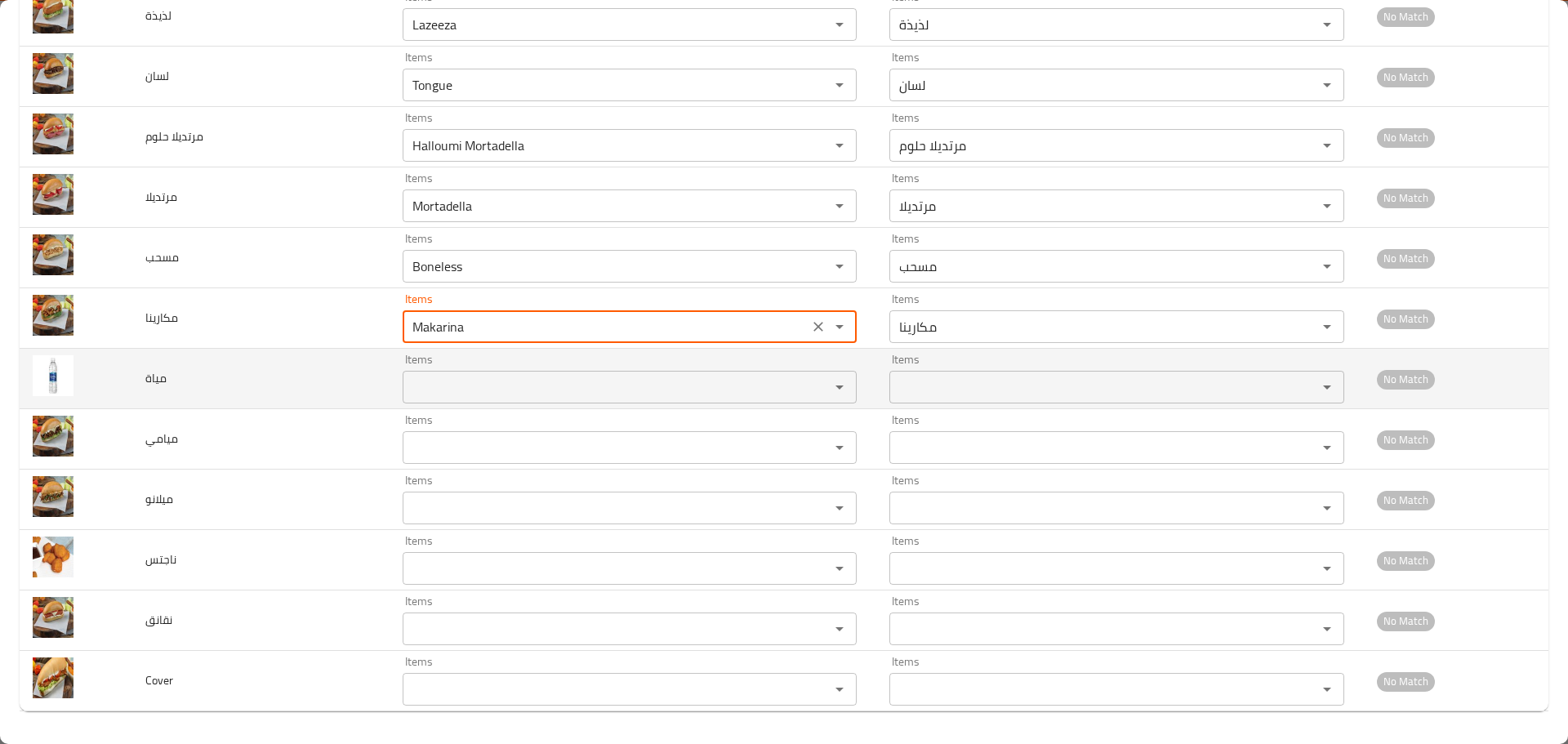
type input "Makarina"
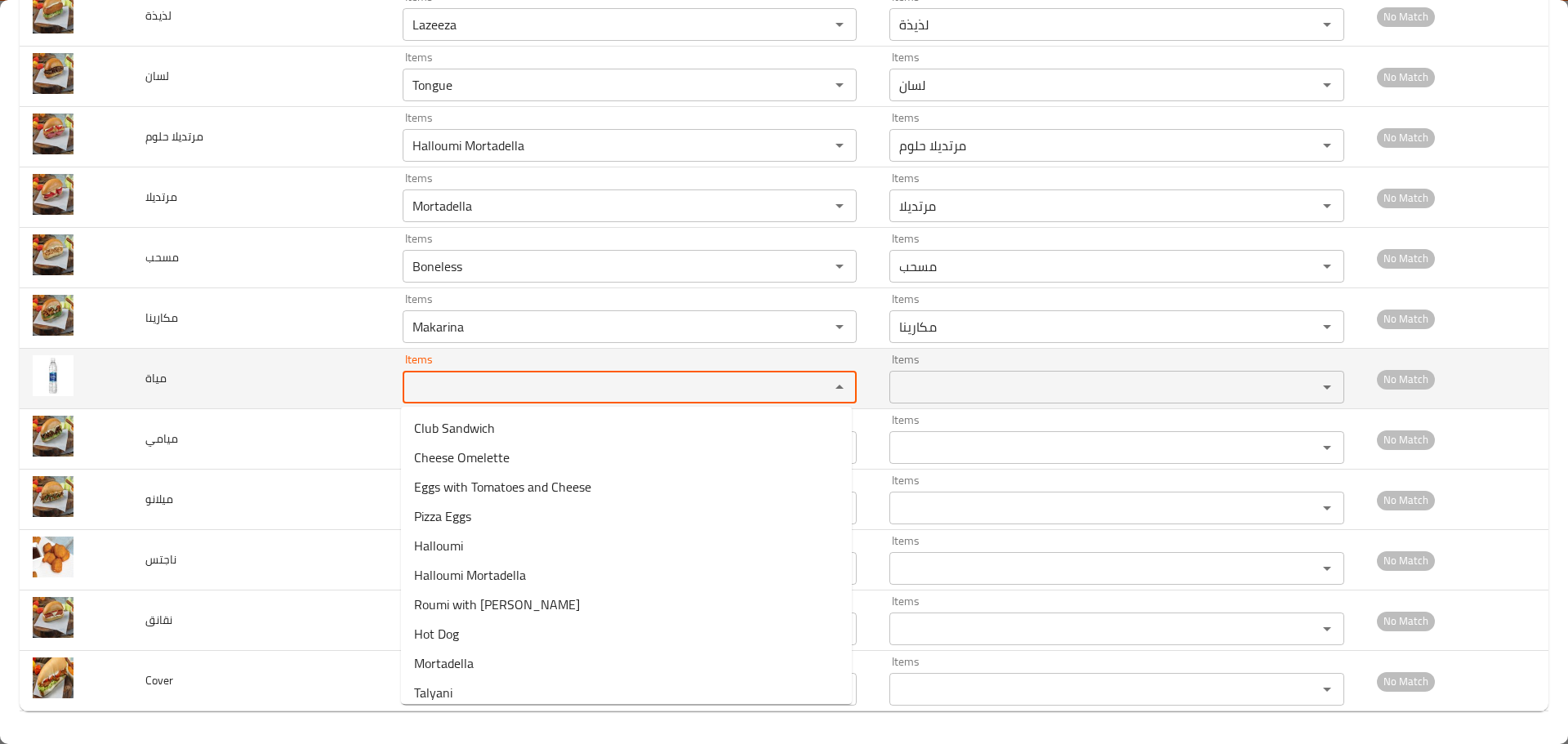
click at [438, 384] on input "Items" at bounding box center [606, 387] width 396 height 23
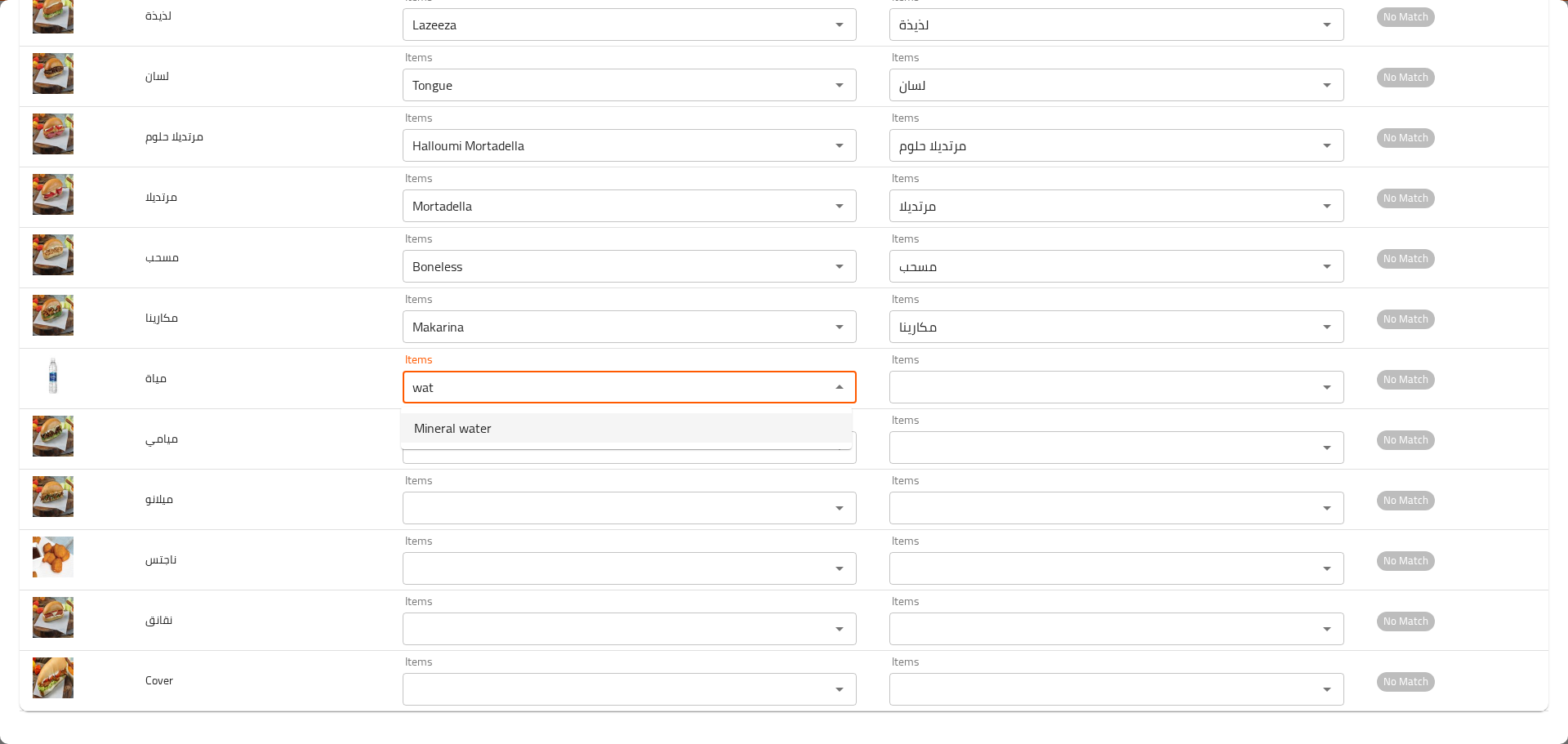
click at [435, 426] on span "Mineral water" at bounding box center [453, 427] width 78 height 19
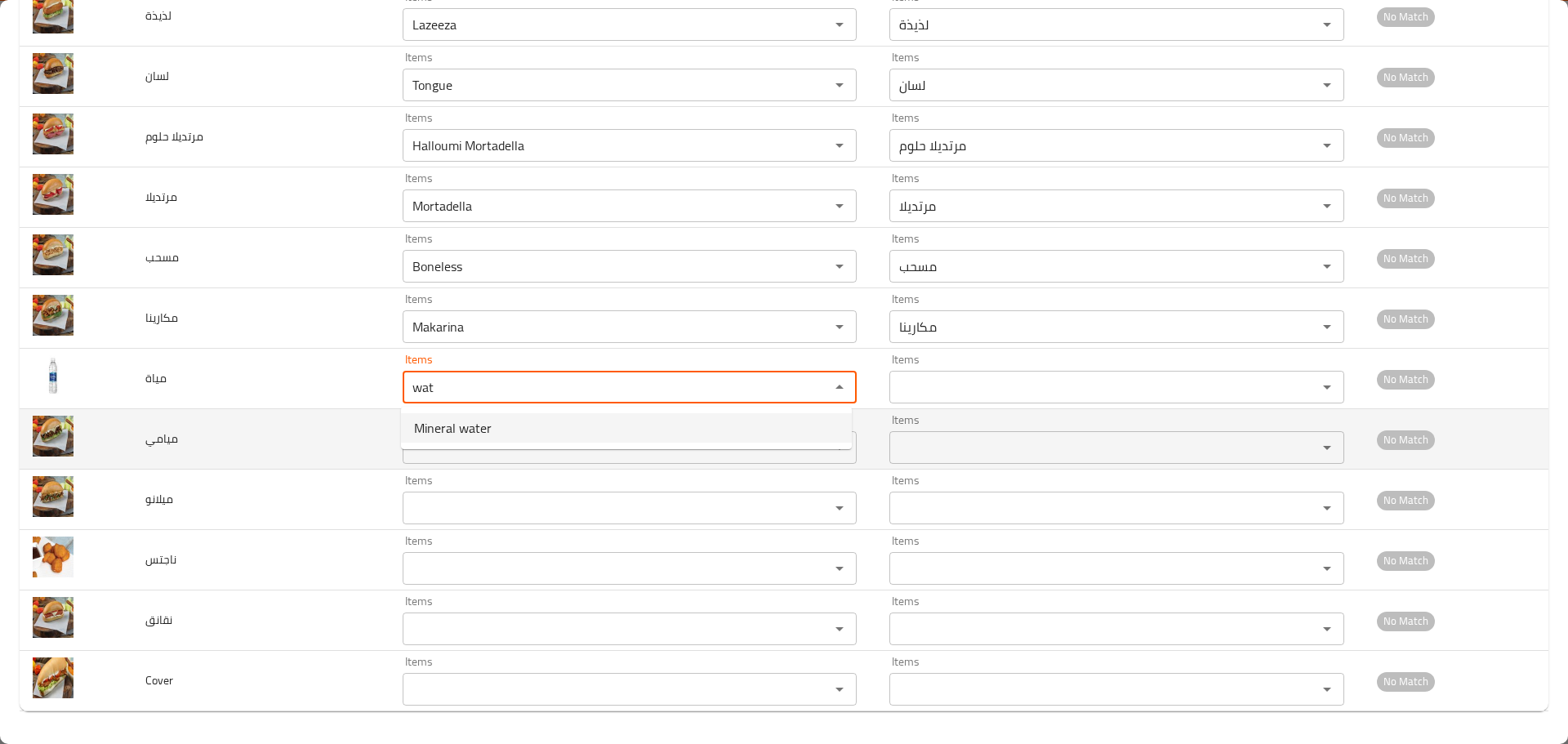
type input "Mineral water"
type input "مياه معدنيه"
type input "Mineral water"
click at [432, 456] on input "Items" at bounding box center [606, 447] width 396 height 23
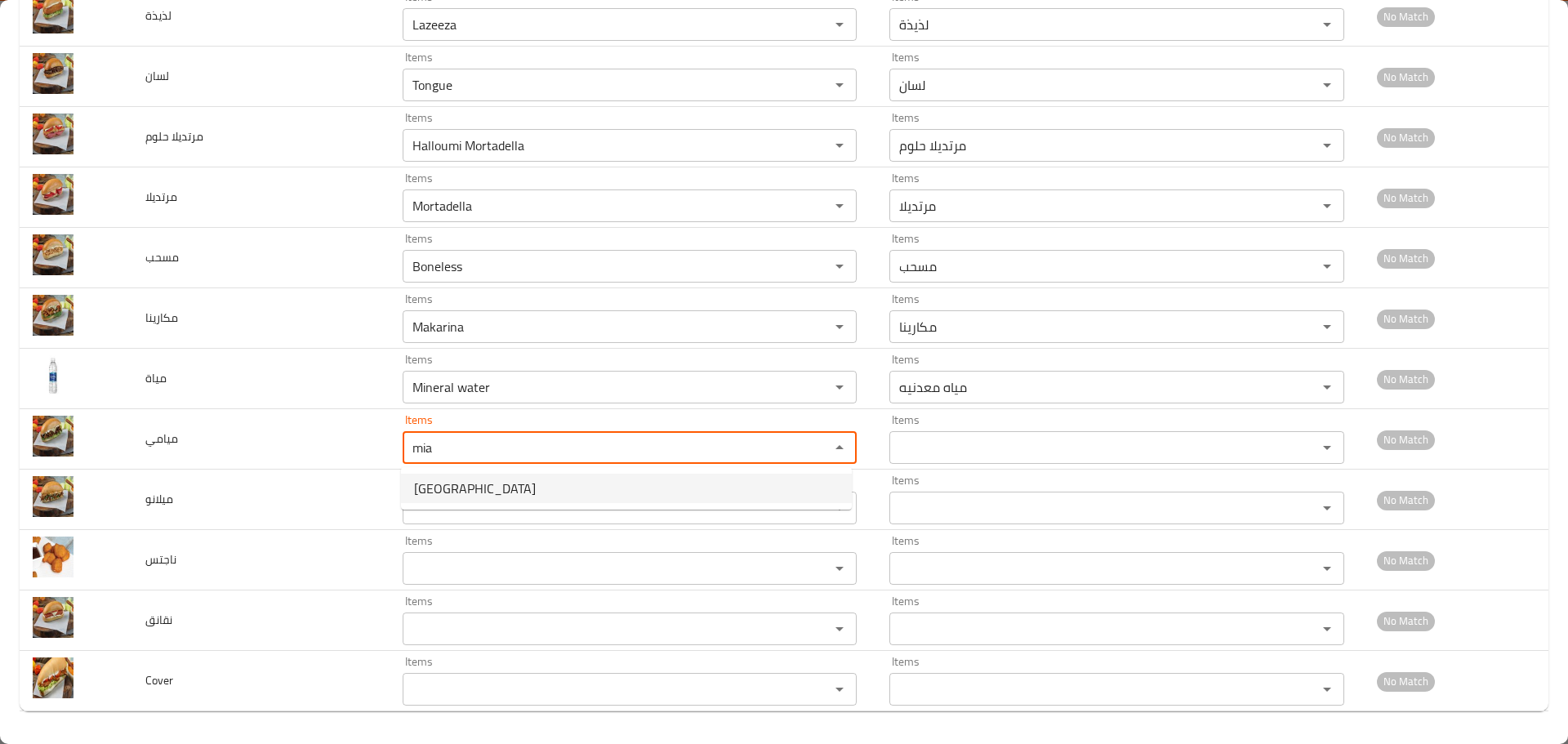
click at [431, 489] on span "Miami" at bounding box center [475, 487] width 121 height 19
type input "Miami"
type input "ميامي"
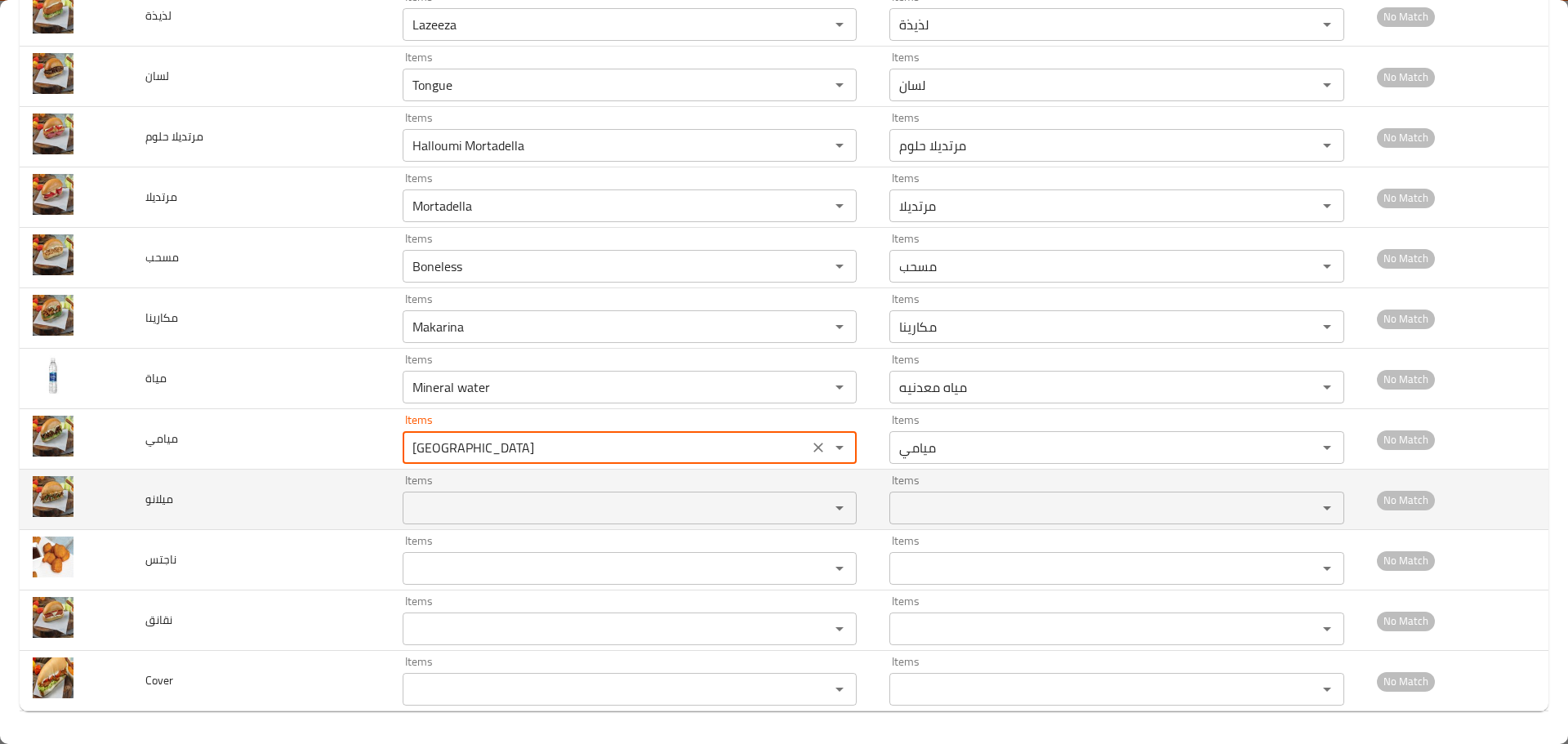
click at [433, 496] on div "Items" at bounding box center [630, 508] width 455 height 33
type input "Miami"
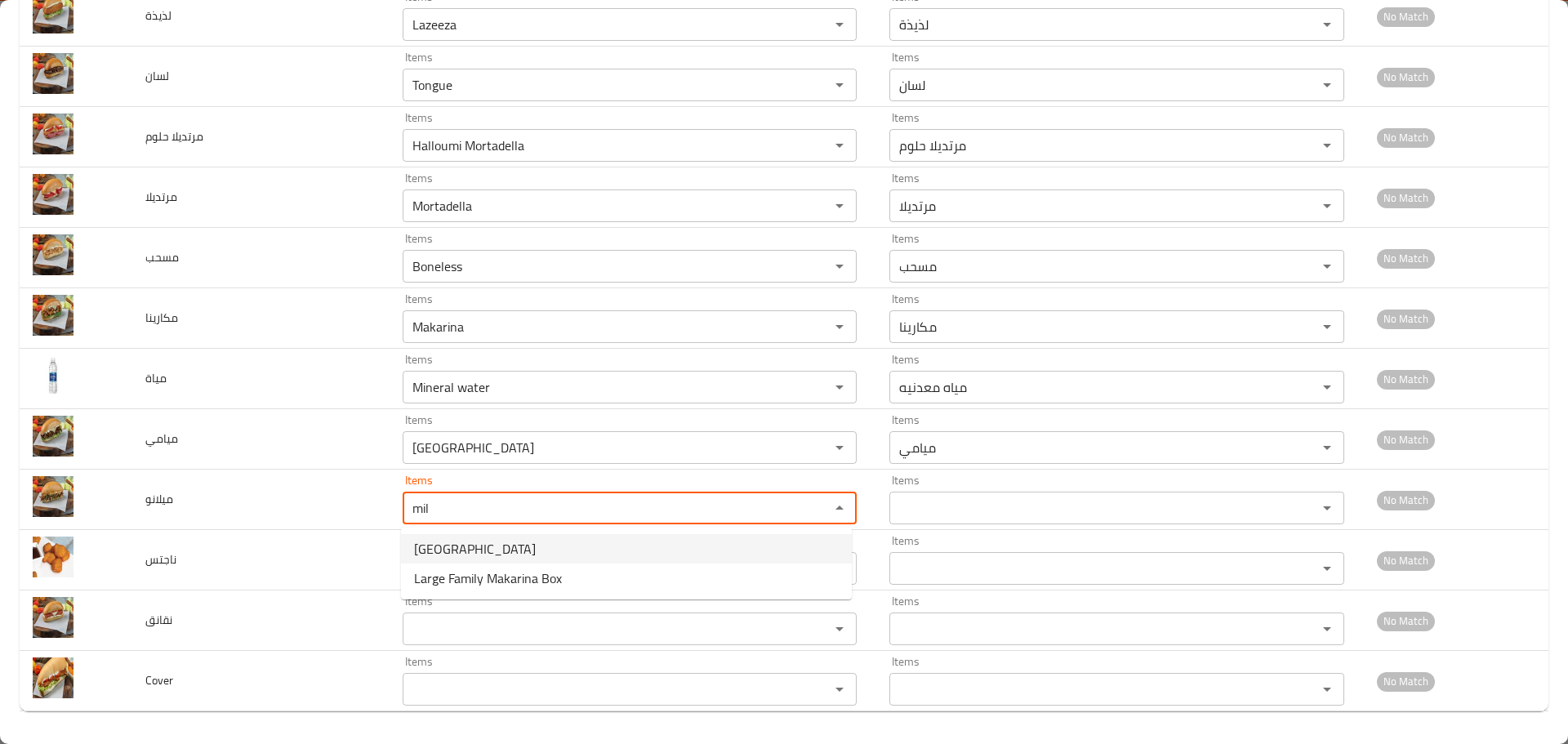
click at [475, 547] on li "Milano" at bounding box center [626, 549] width 451 height 29
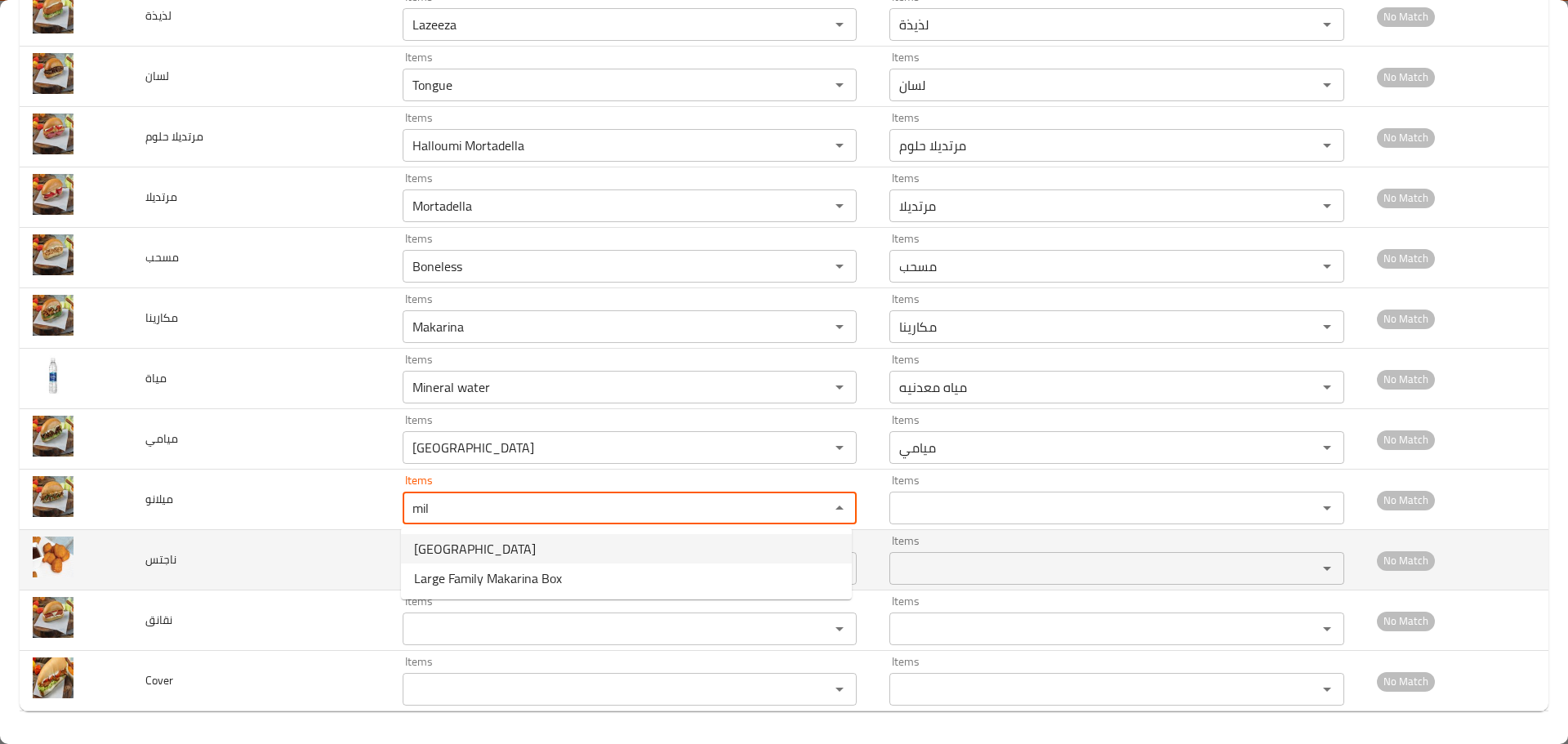
type input "Milano"
type input "ميلانو"
type input "Milano"
click at [464, 570] on input "Items" at bounding box center [606, 568] width 396 height 23
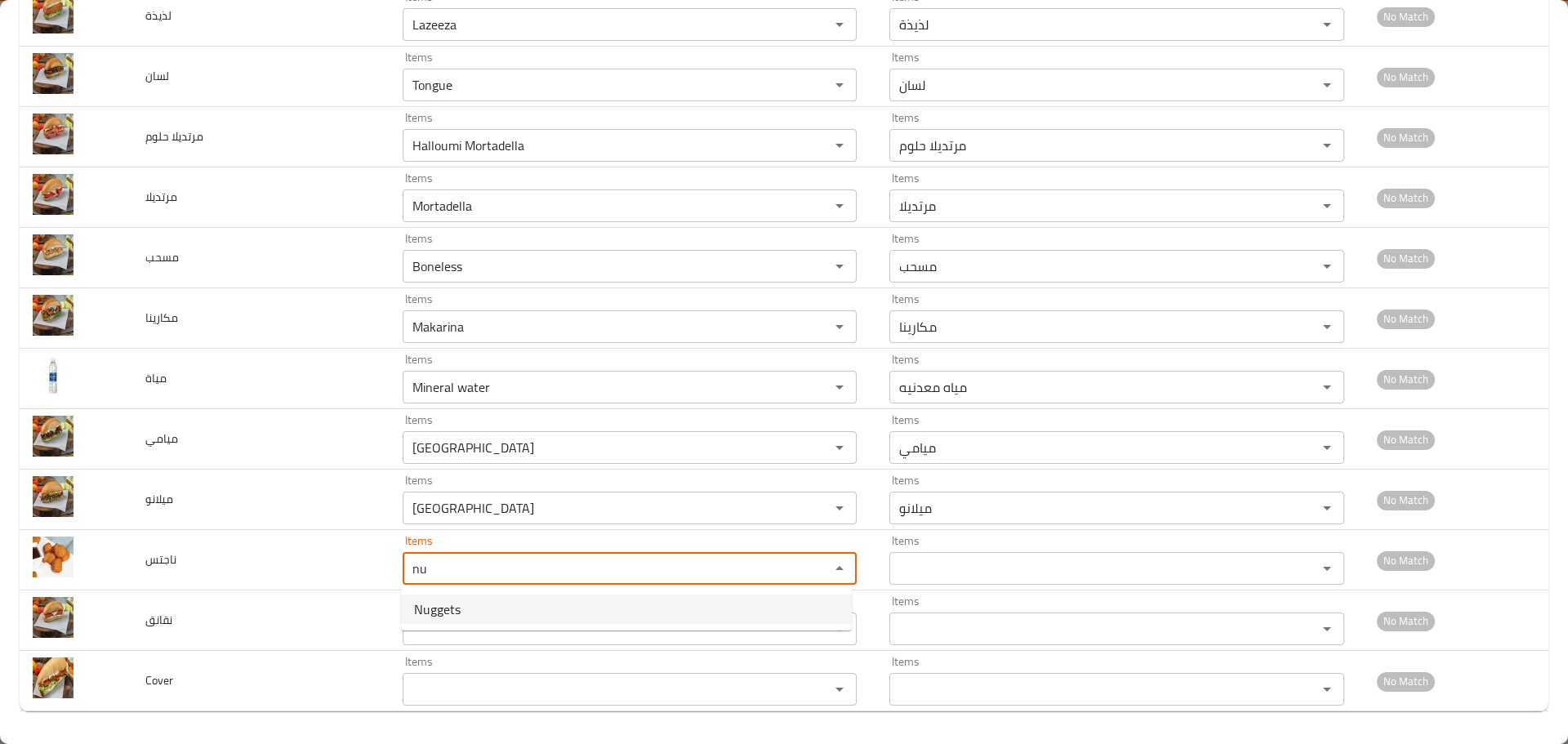
click at [455, 610] on span "Nuggets" at bounding box center [437, 609] width 47 height 19
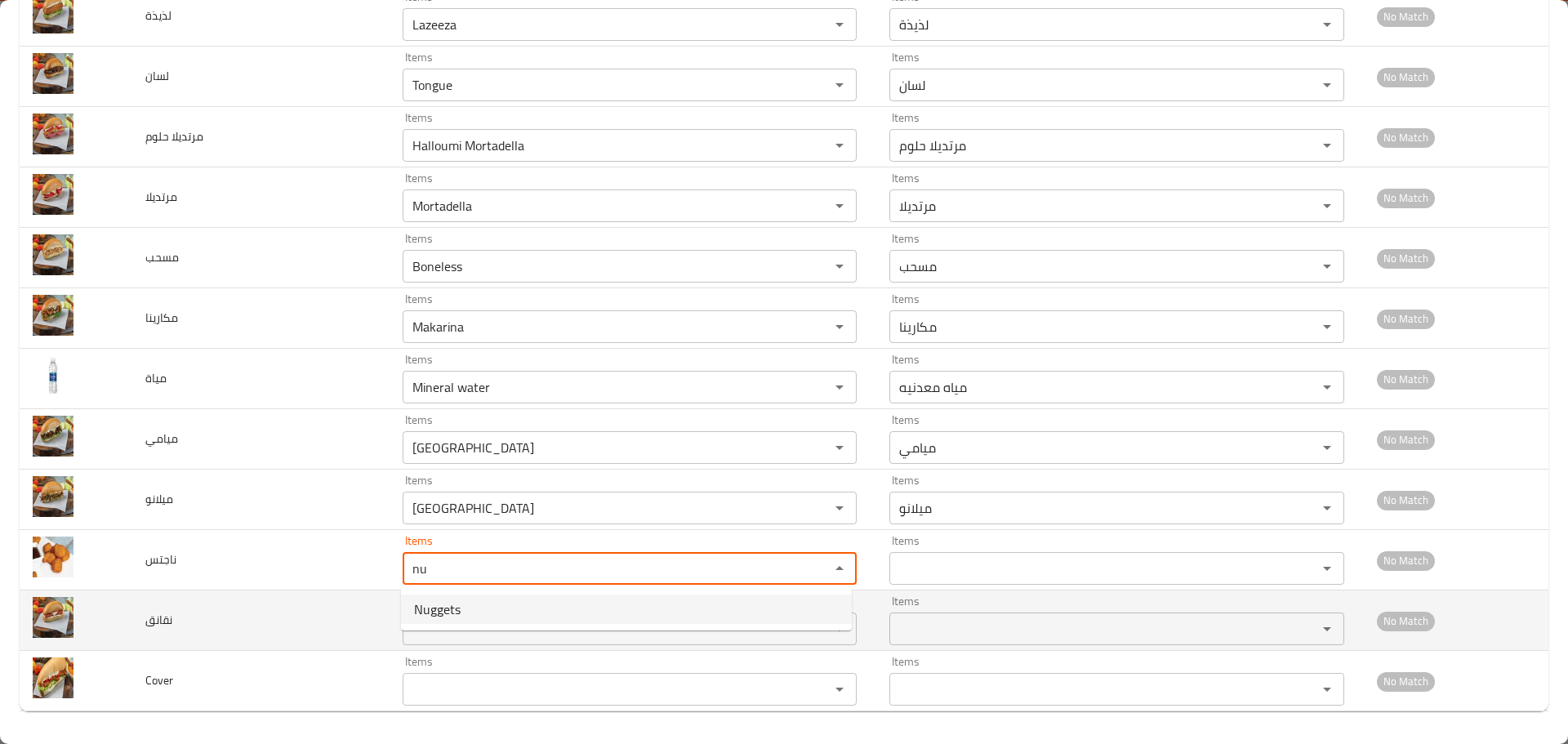
type input "Nuggets"
type input "ناجتس"
type input "Nuggets"
click at [447, 631] on input "Items" at bounding box center [606, 629] width 396 height 23
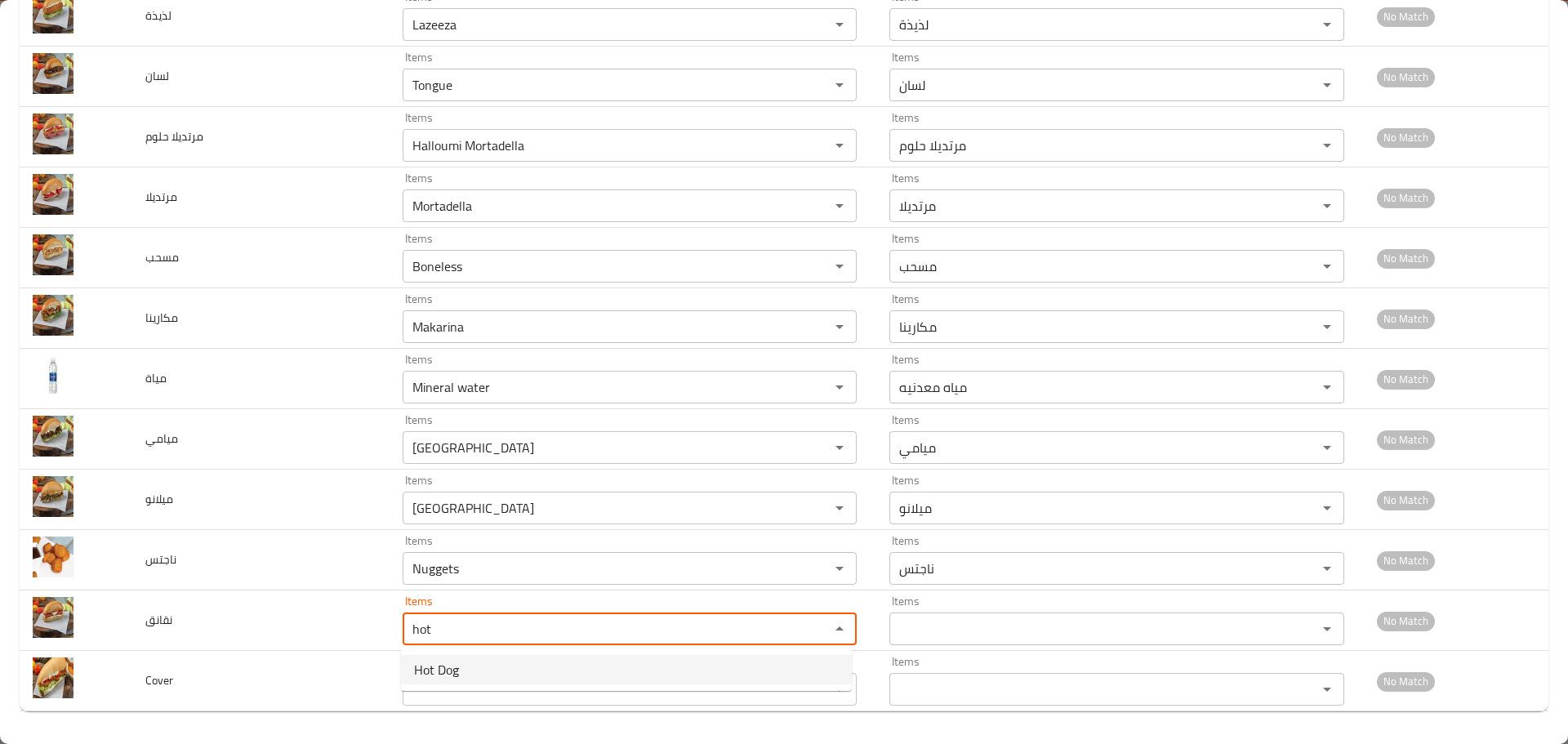
click at [445, 671] on span "Hot Dog" at bounding box center [436, 669] width 45 height 19
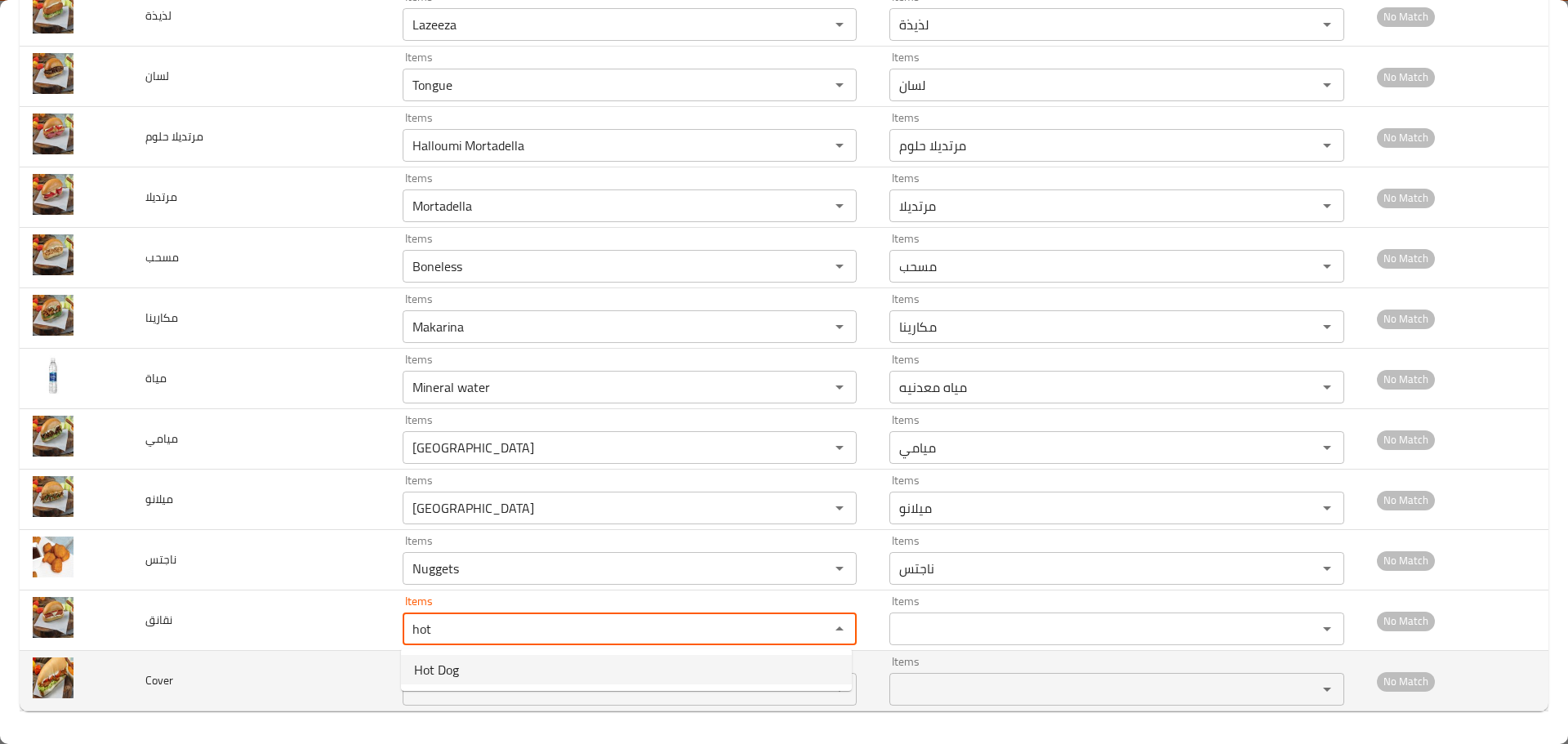
type input "Hot Dog"
type input "نقانق"
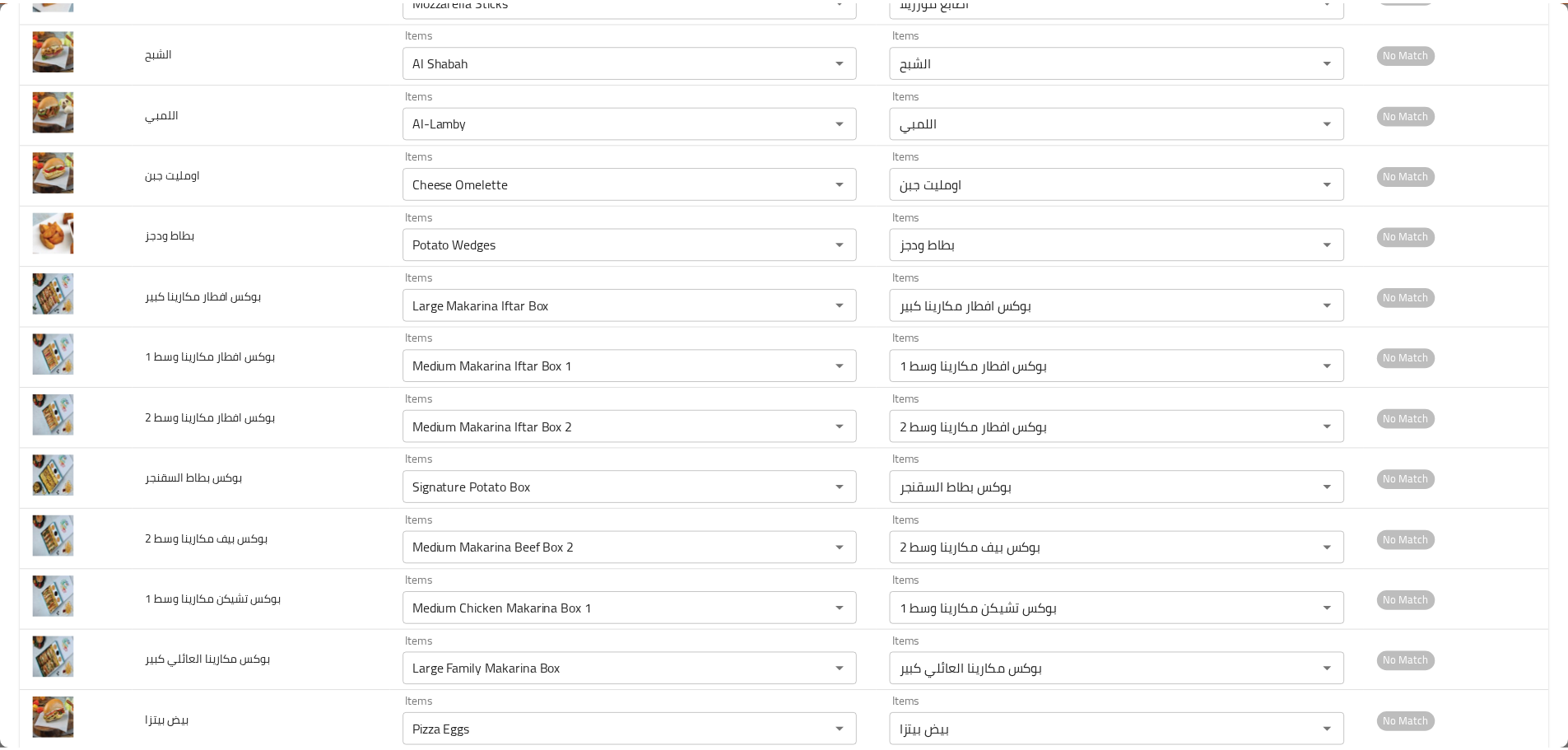
scroll to position [0, 0]
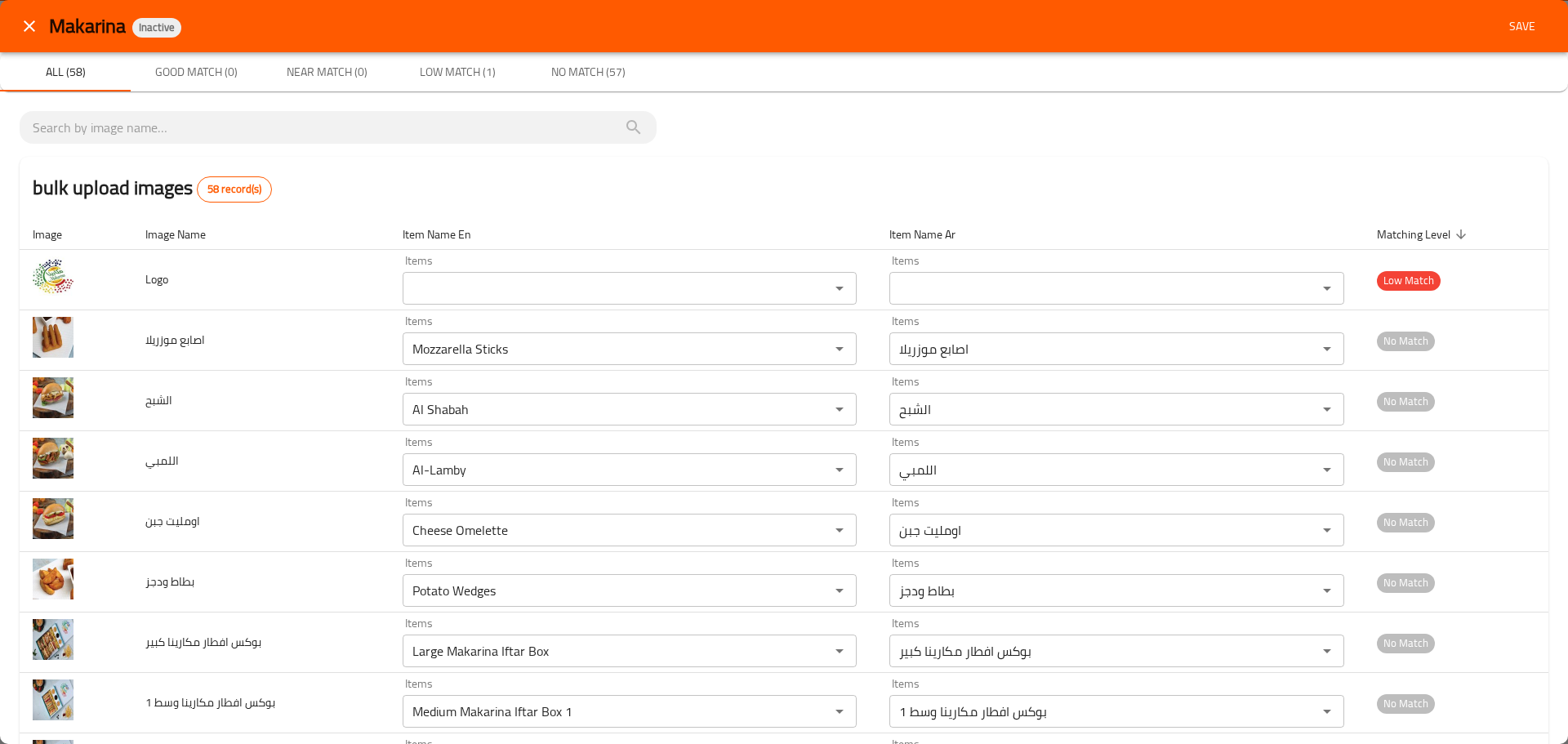
type input "Hot Dog"
click at [1513, 26] on span "Save" at bounding box center [1522, 26] width 39 height 20
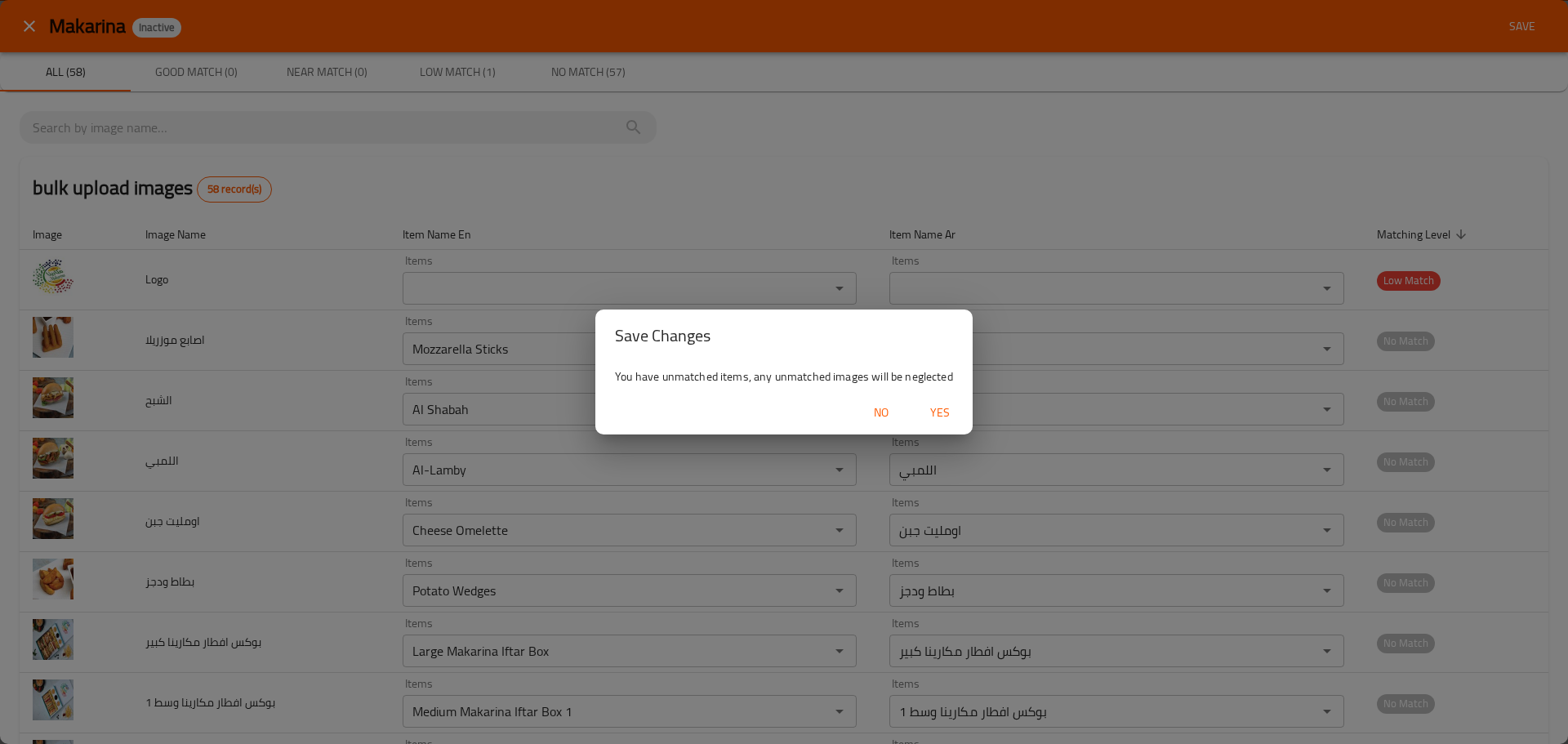
click at [951, 408] on span "Yes" at bounding box center [940, 413] width 39 height 20
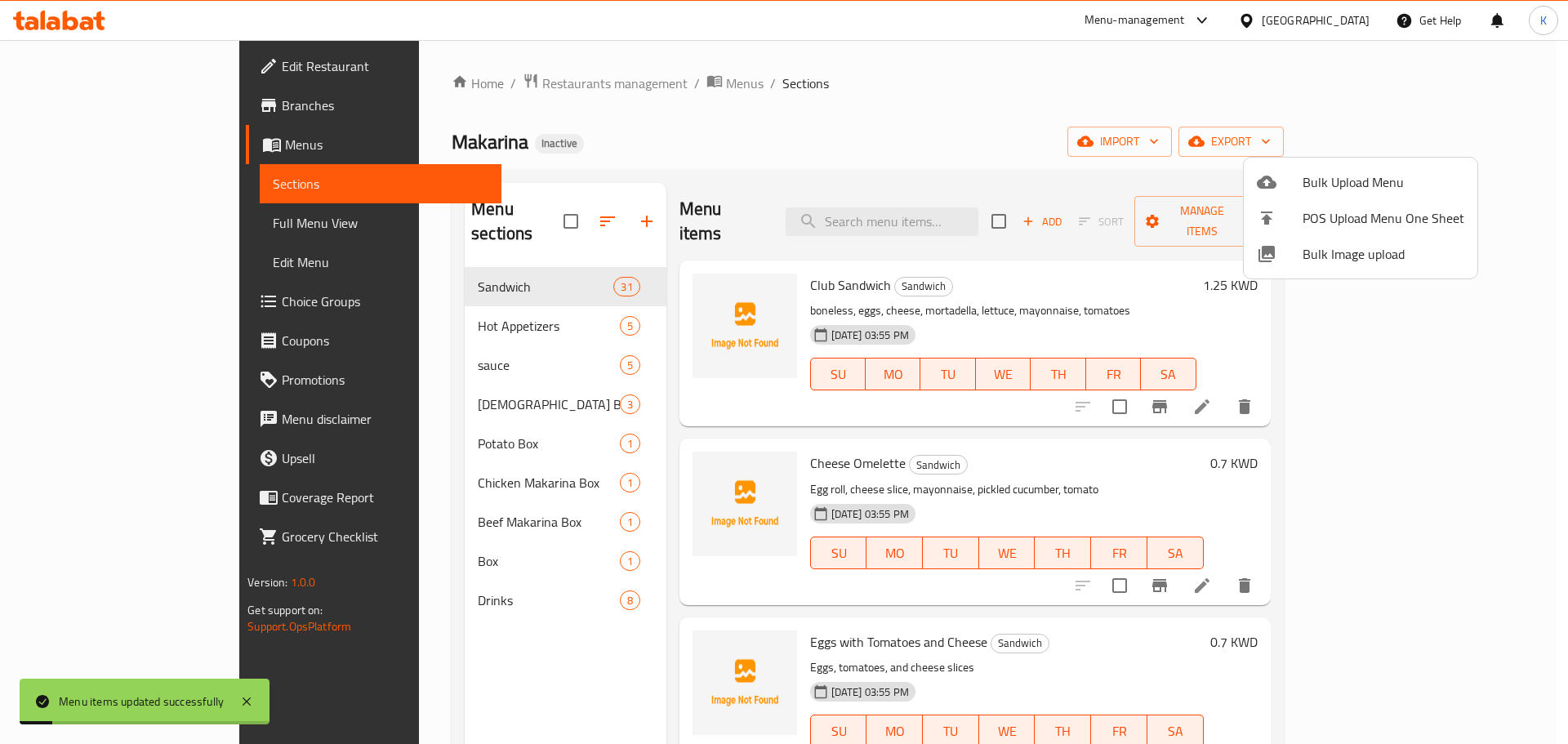
click at [726, 129] on div at bounding box center [784, 372] width 1568 height 744
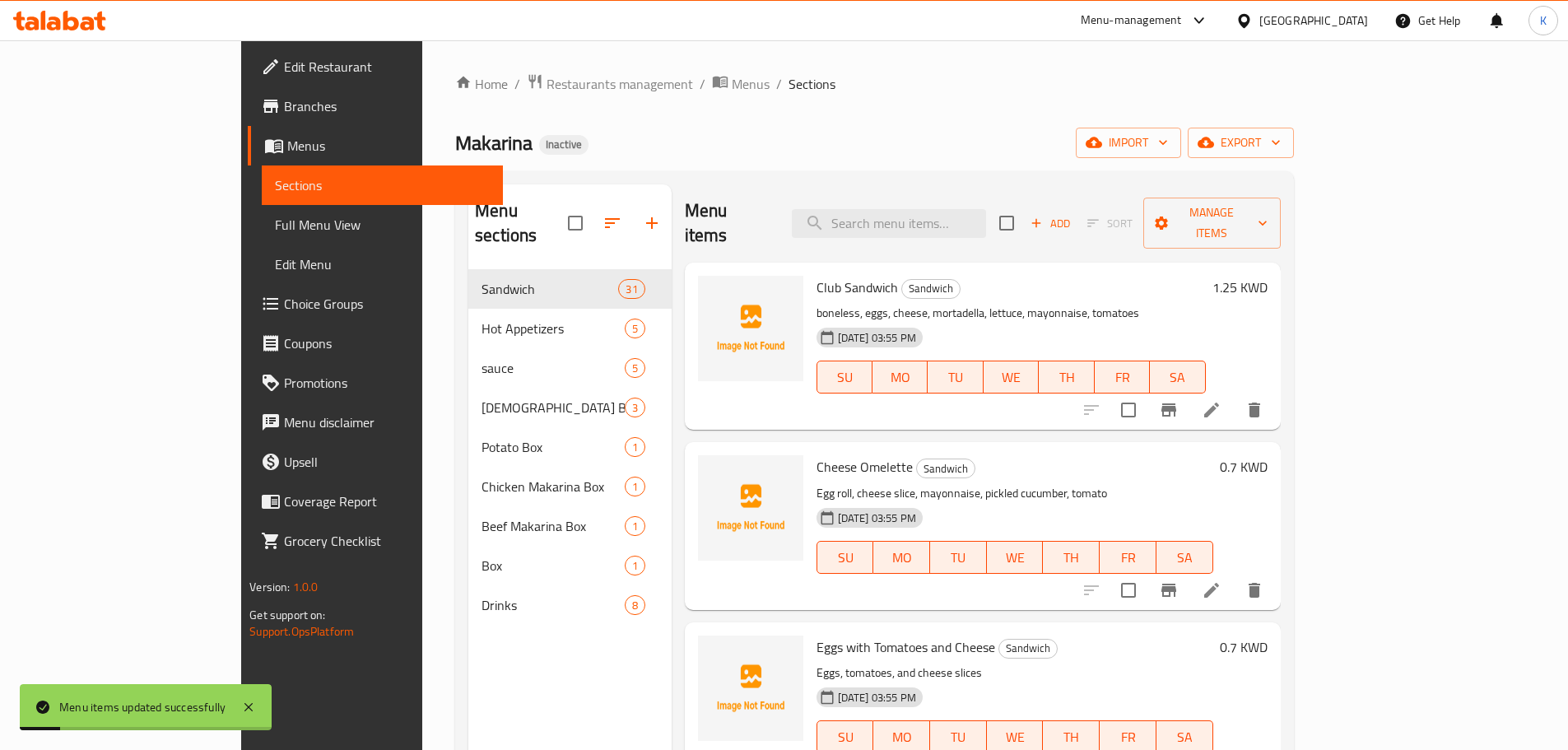
drag, startPoint x: 92, startPoint y: 226, endPoint x: 261, endPoint y: 29, distance: 259.6
click at [275, 225] on span "Full Menu View" at bounding box center [383, 225] width 215 height 19
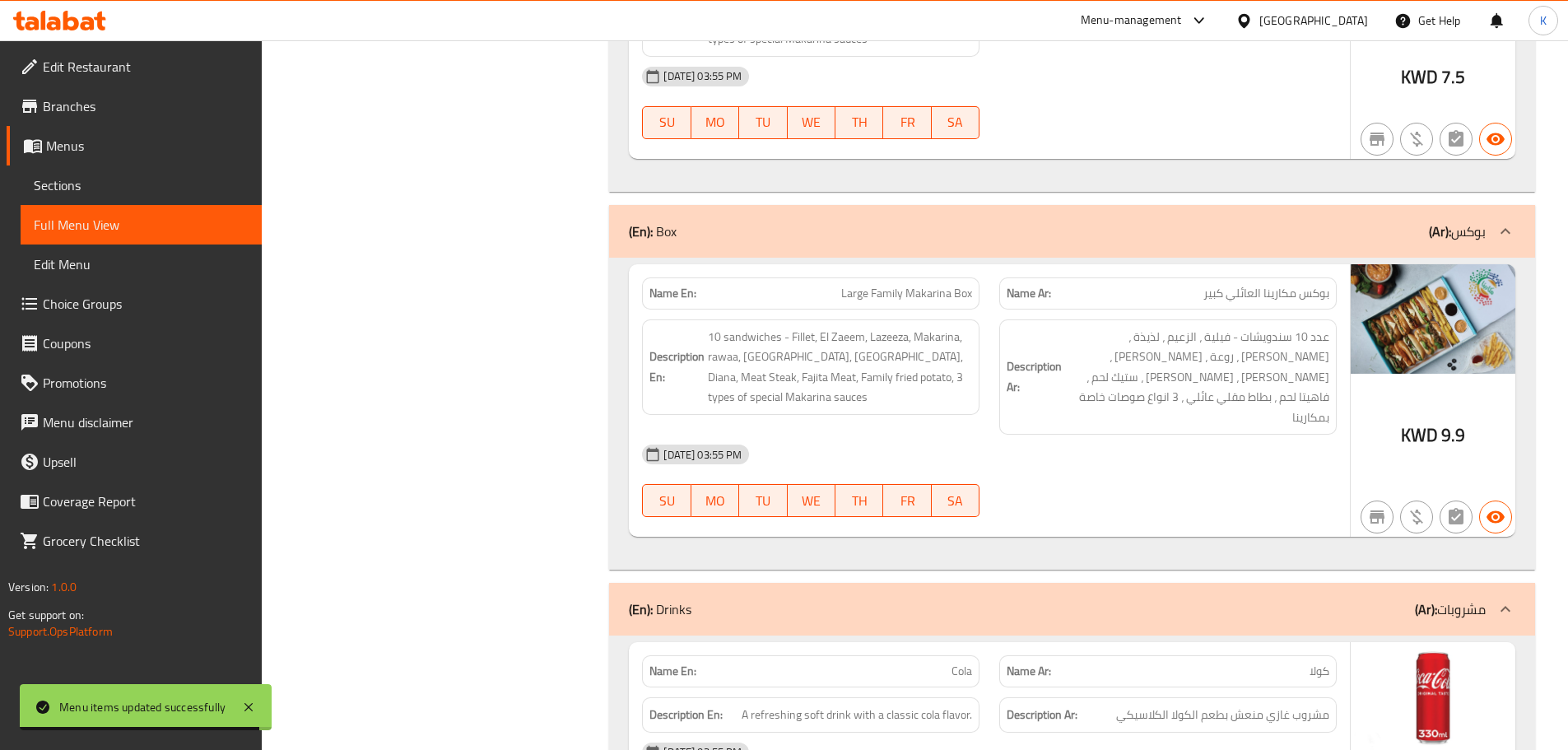
scroll to position [10872, 0]
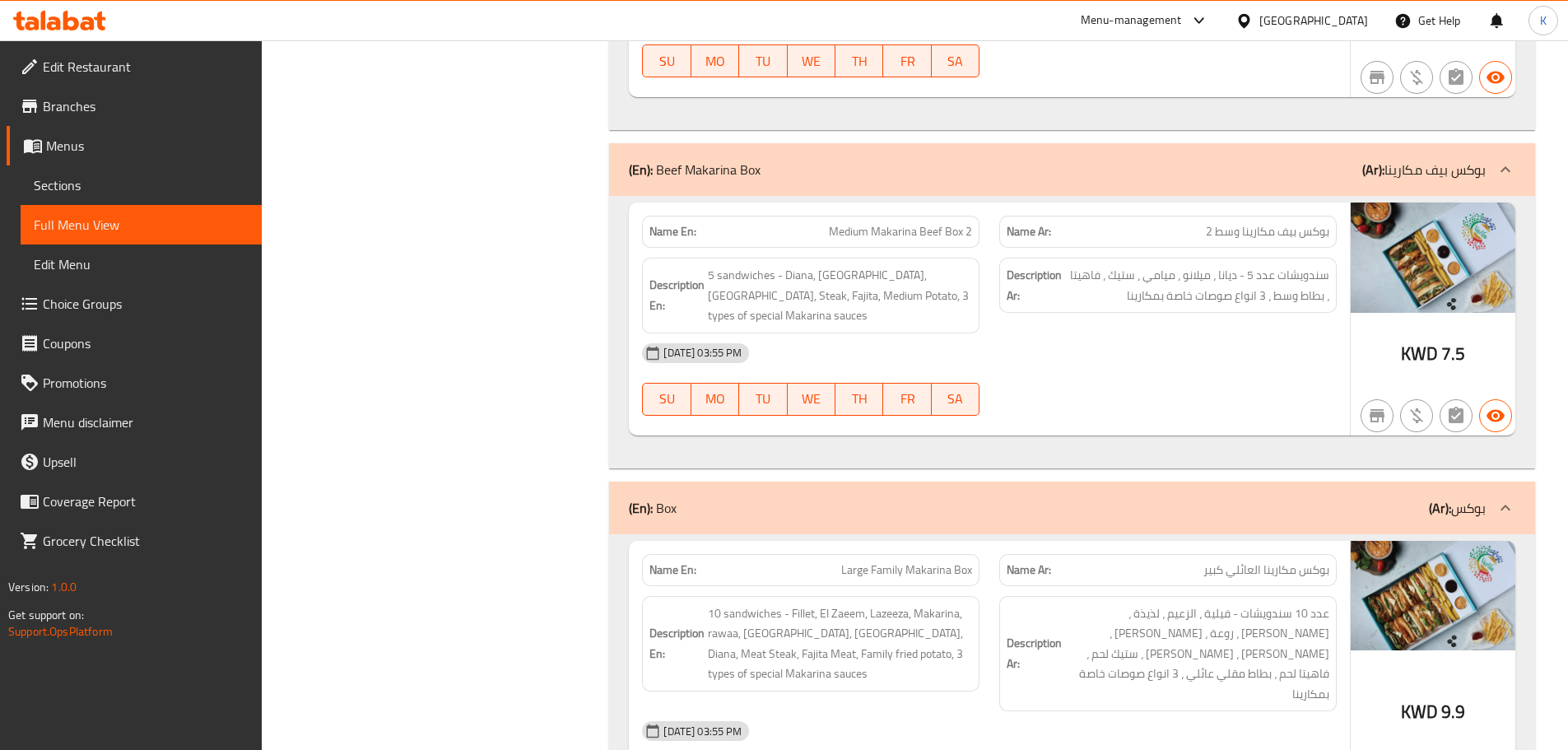
drag, startPoint x: 1227, startPoint y: 521, endPoint x: 1127, endPoint y: 583, distance: 117.7
click at [1128, 574] on div "Name En: Large Family Makarina Box Name Ar: بوكس مكارينا العائلي كبير Descripti…" at bounding box center [990, 677] width 721 height 273
click at [1117, 600] on div at bounding box center [1117, 600] width 0 height 0
drag, startPoint x: 1192, startPoint y: 608, endPoint x: 1204, endPoint y: 607, distance: 12.0
click at [1194, 711] on div "12-10-2025 03:55 PM" at bounding box center [989, 731] width 715 height 40
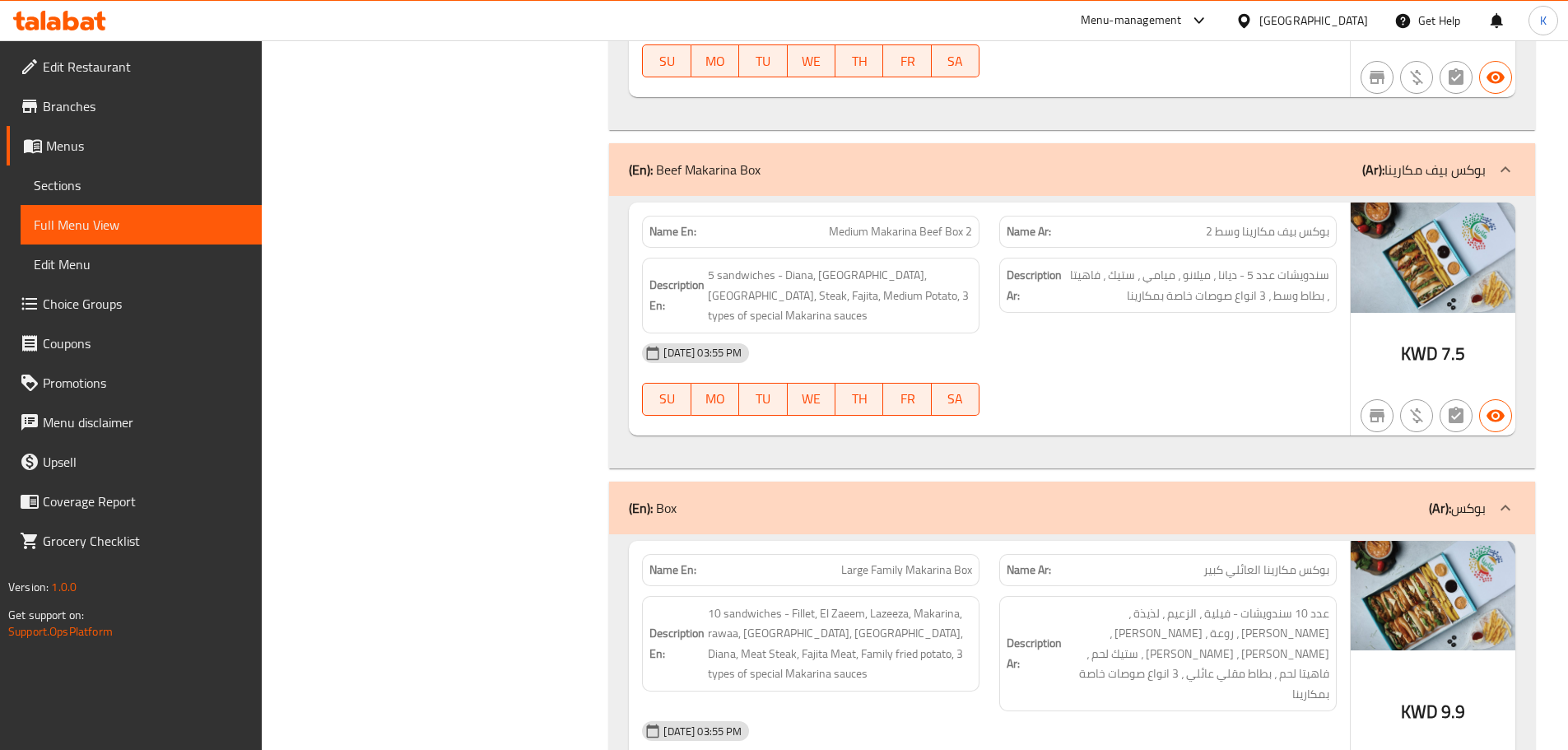
click at [1290, 604] on span "عدد 10 سندويشات - فيلية ، الزعيم ، لذيذة ، مكارينا ، روعة ، ميامي ، ميلانو ، دي…" at bounding box center [1196, 654] width 264 height 101
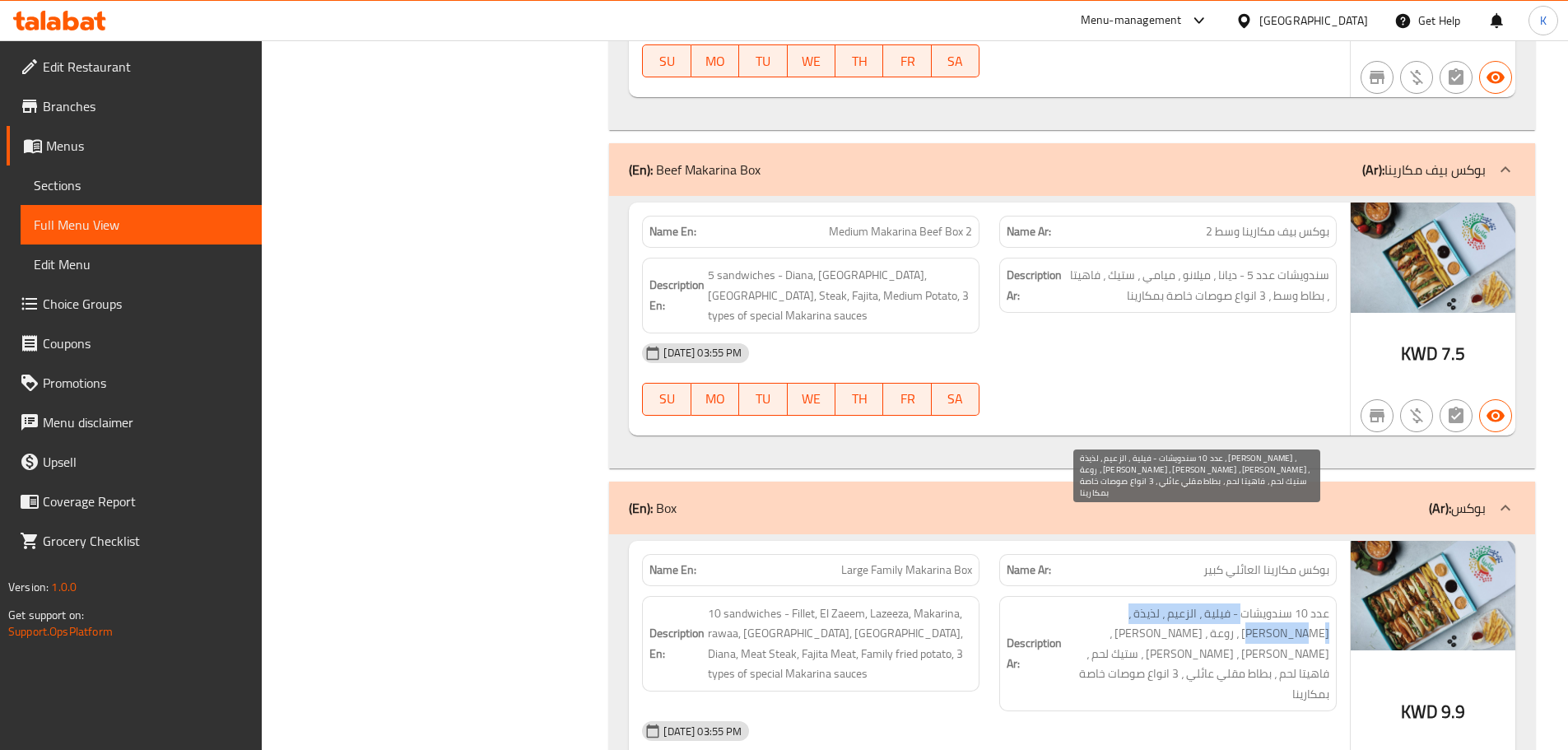
drag, startPoint x: 1311, startPoint y: 523, endPoint x: 1219, endPoint y: 513, distance: 92.5
click at [1238, 604] on span "عدد 10 سندويشات - فيلية ، الزعيم ، لذيذة ، مكارينا ، روعة ، ميامي ، ميلانو ، دي…" at bounding box center [1196, 654] width 264 height 101
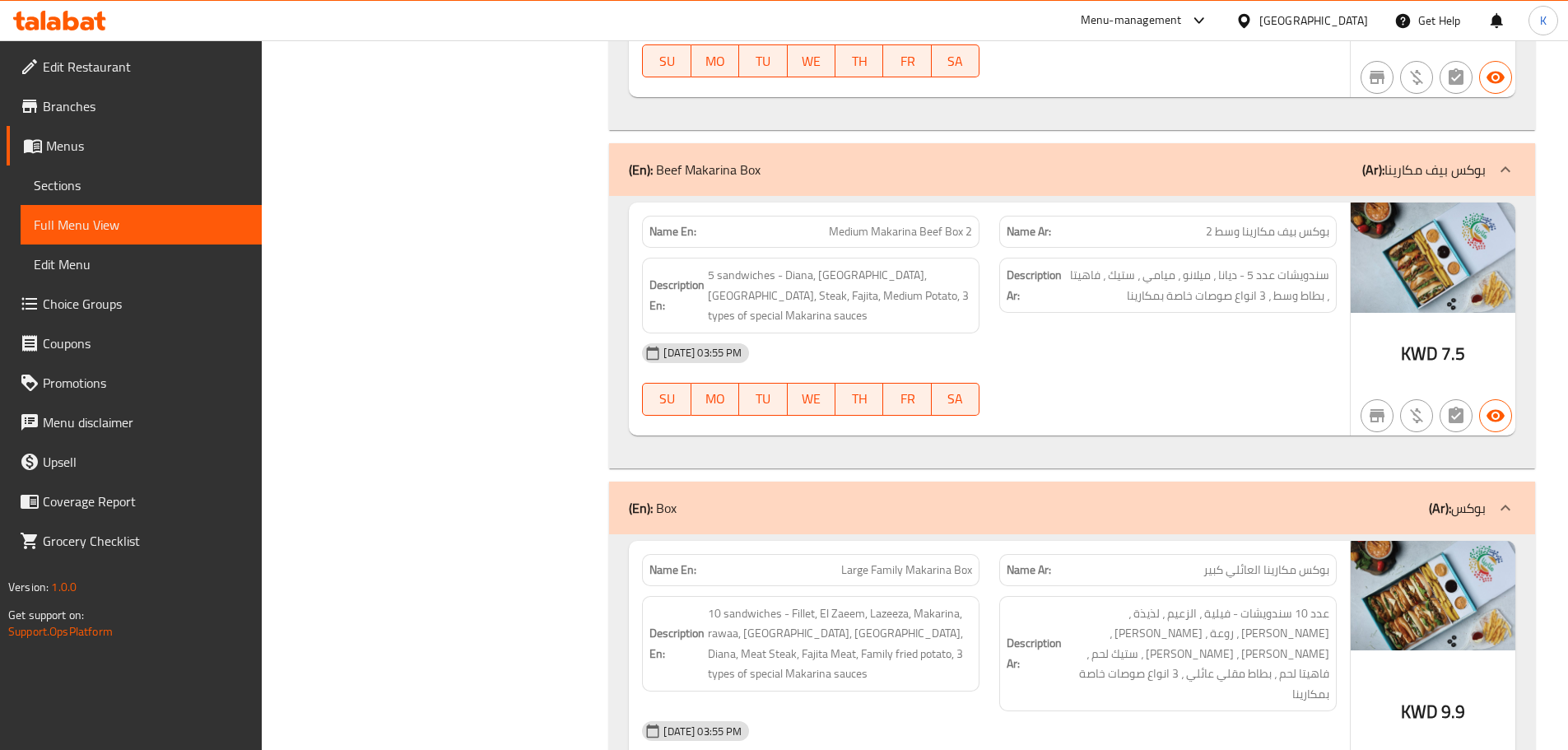
click at [1145, 711] on div "12-10-2025 03:55 PM" at bounding box center [989, 731] width 715 height 40
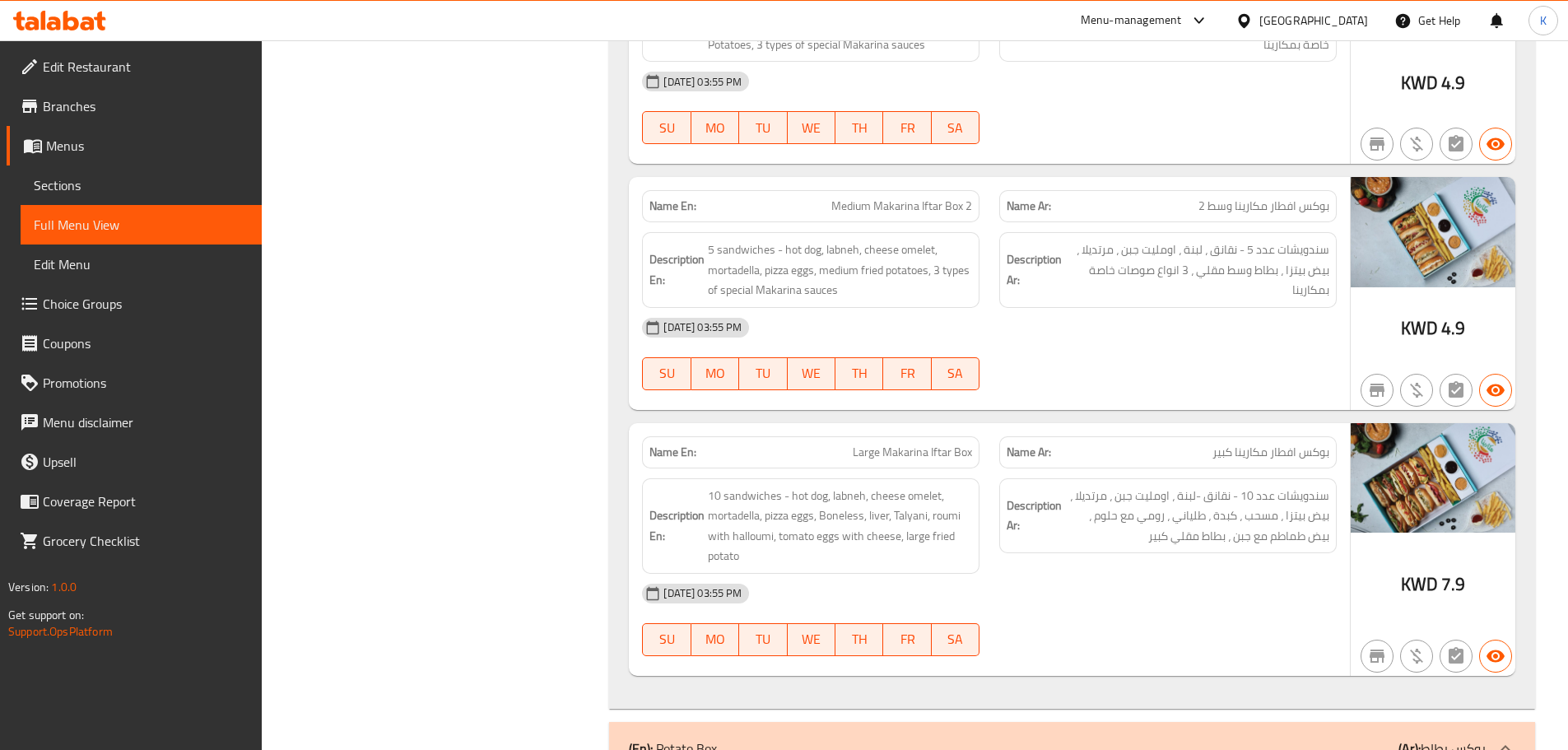
scroll to position [9637, 0]
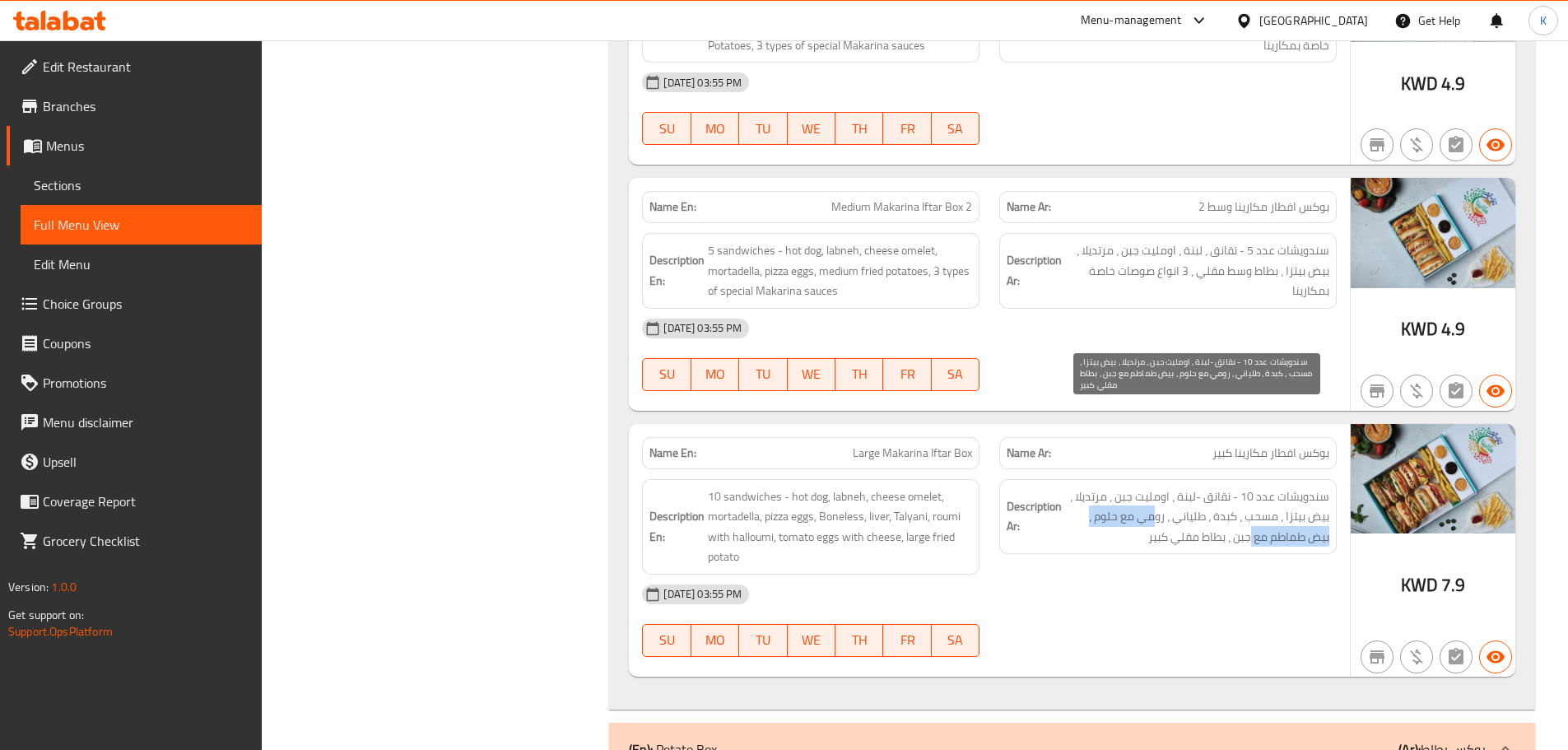
drag, startPoint x: 1250, startPoint y: 450, endPoint x: 1151, endPoint y: 444, distance: 99.2
click at [1151, 487] on span "سندويشات عدد 10 - نقانق -لبنة ، اومليت جبن ، مرتديلا ، بيض بيتزا ، مسحب ، كبدة …" at bounding box center [1196, 517] width 264 height 61
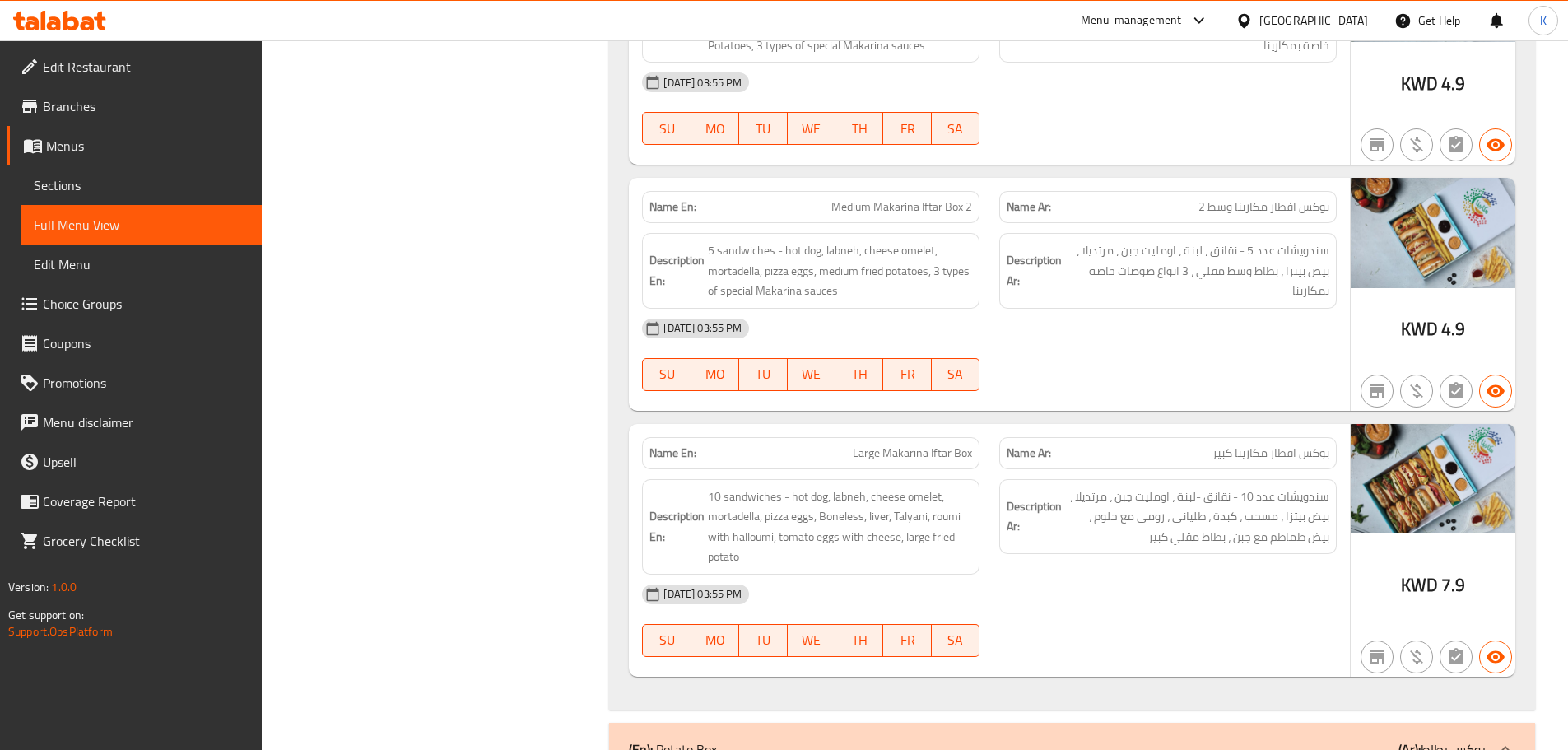
click at [1162, 575] on div "12-10-2025 03:55 PM" at bounding box center [989, 594] width 715 height 40
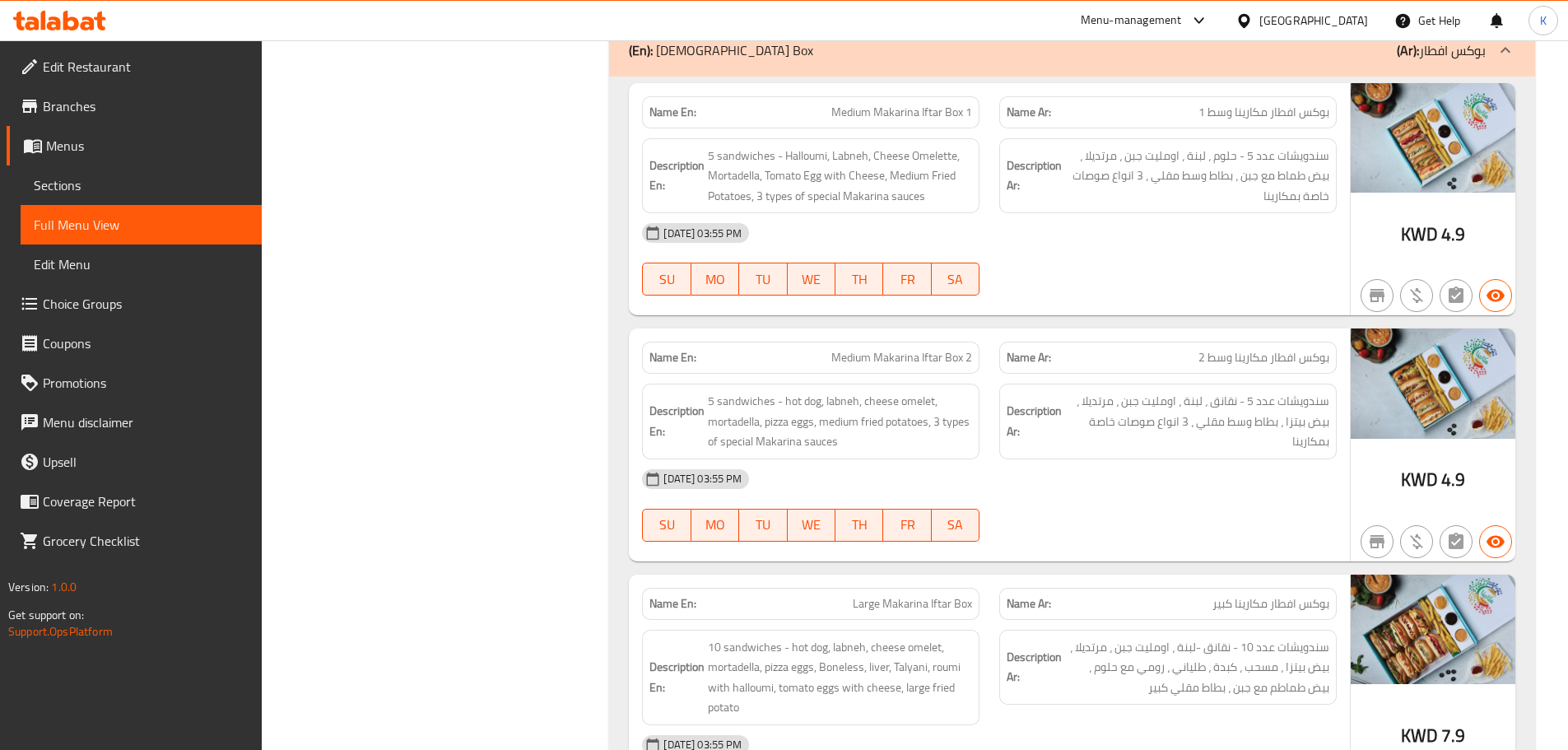
scroll to position [9472, 0]
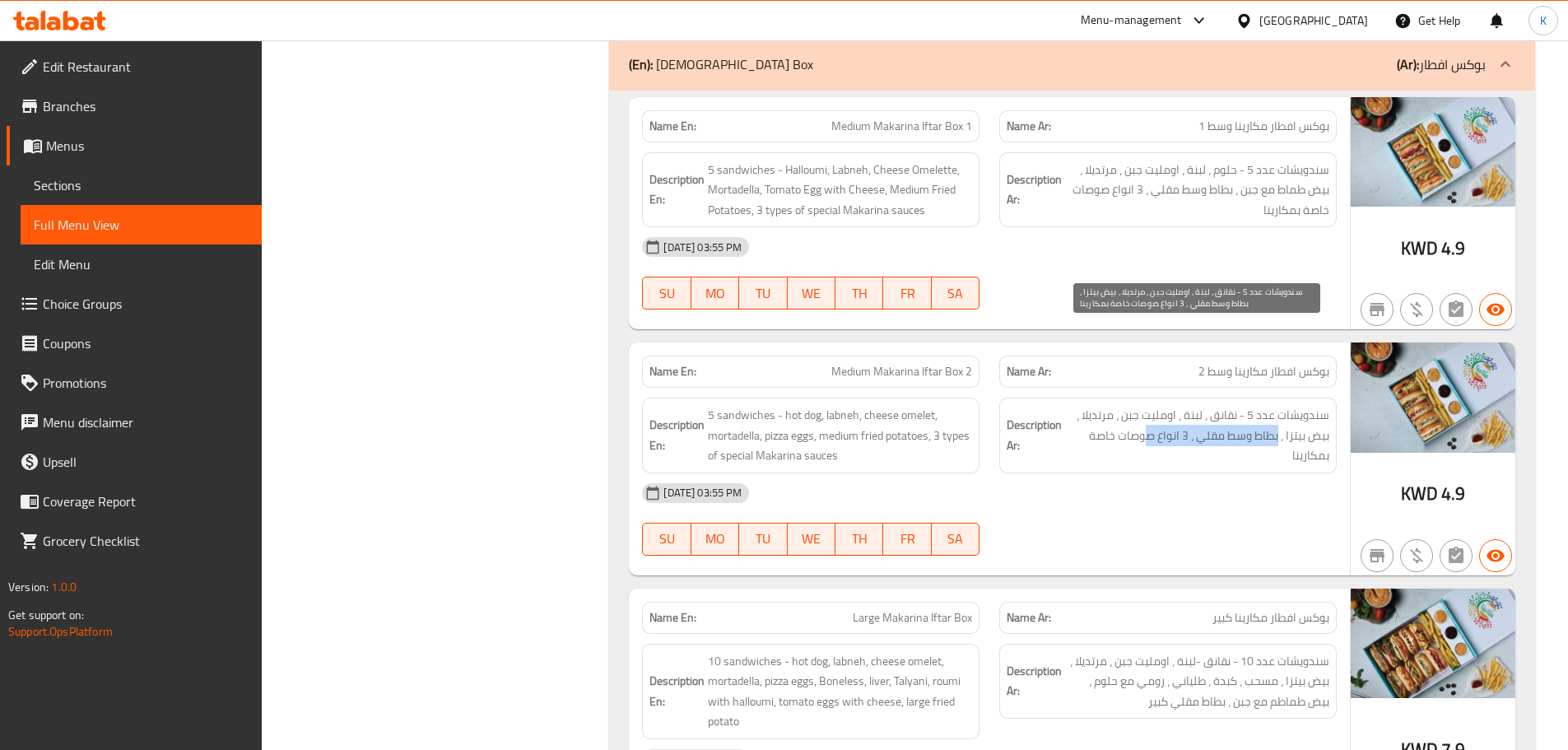
drag, startPoint x: 1279, startPoint y: 350, endPoint x: 1140, endPoint y: 349, distance: 139.0
click at [1140, 405] on span "سندويشات عدد 5 - نقانق ، لبنة ، اومليت جبن ، مرتديلا ، بيض بيتزا ، بطاط وسط مقل…" at bounding box center [1196, 435] width 264 height 61
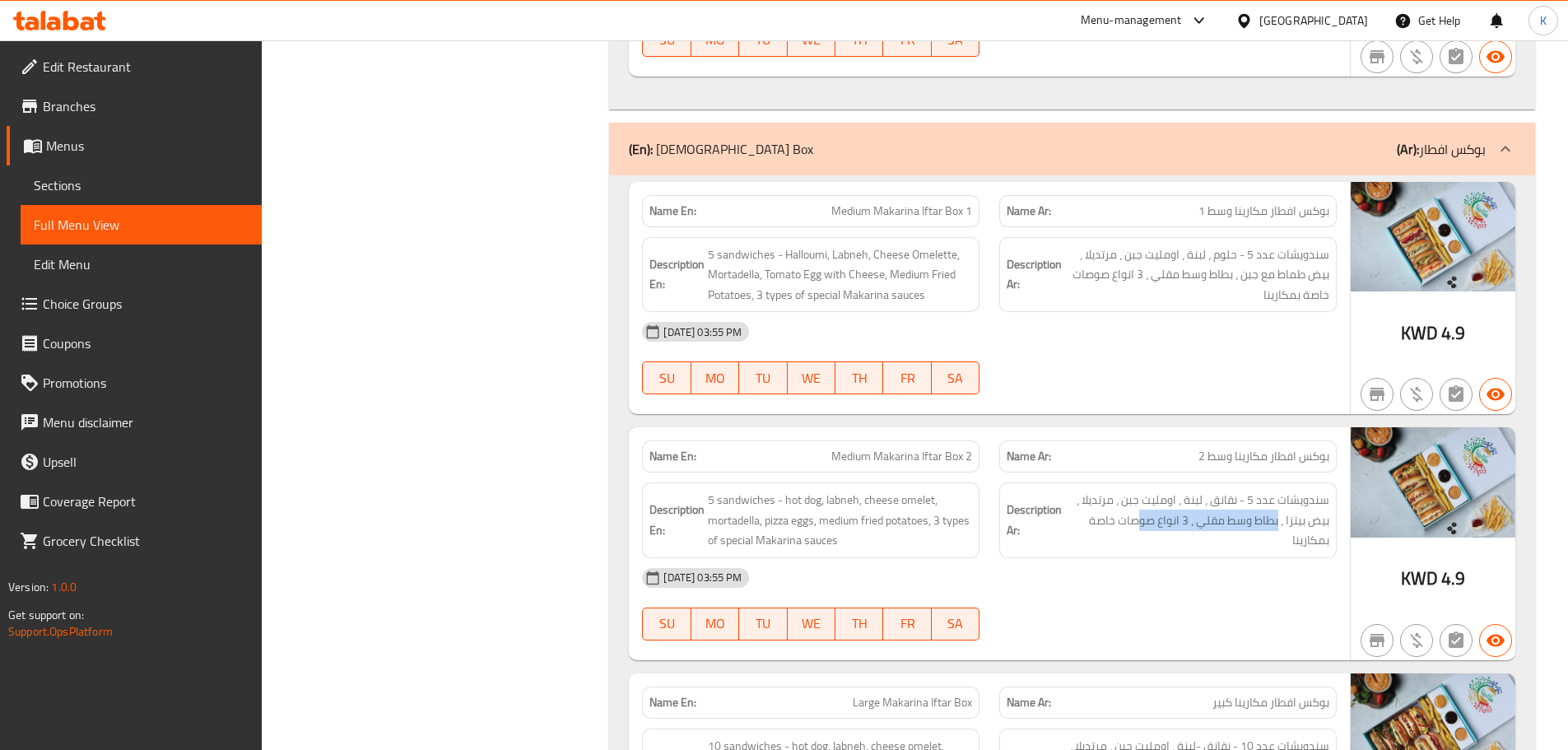
scroll to position [9307, 0]
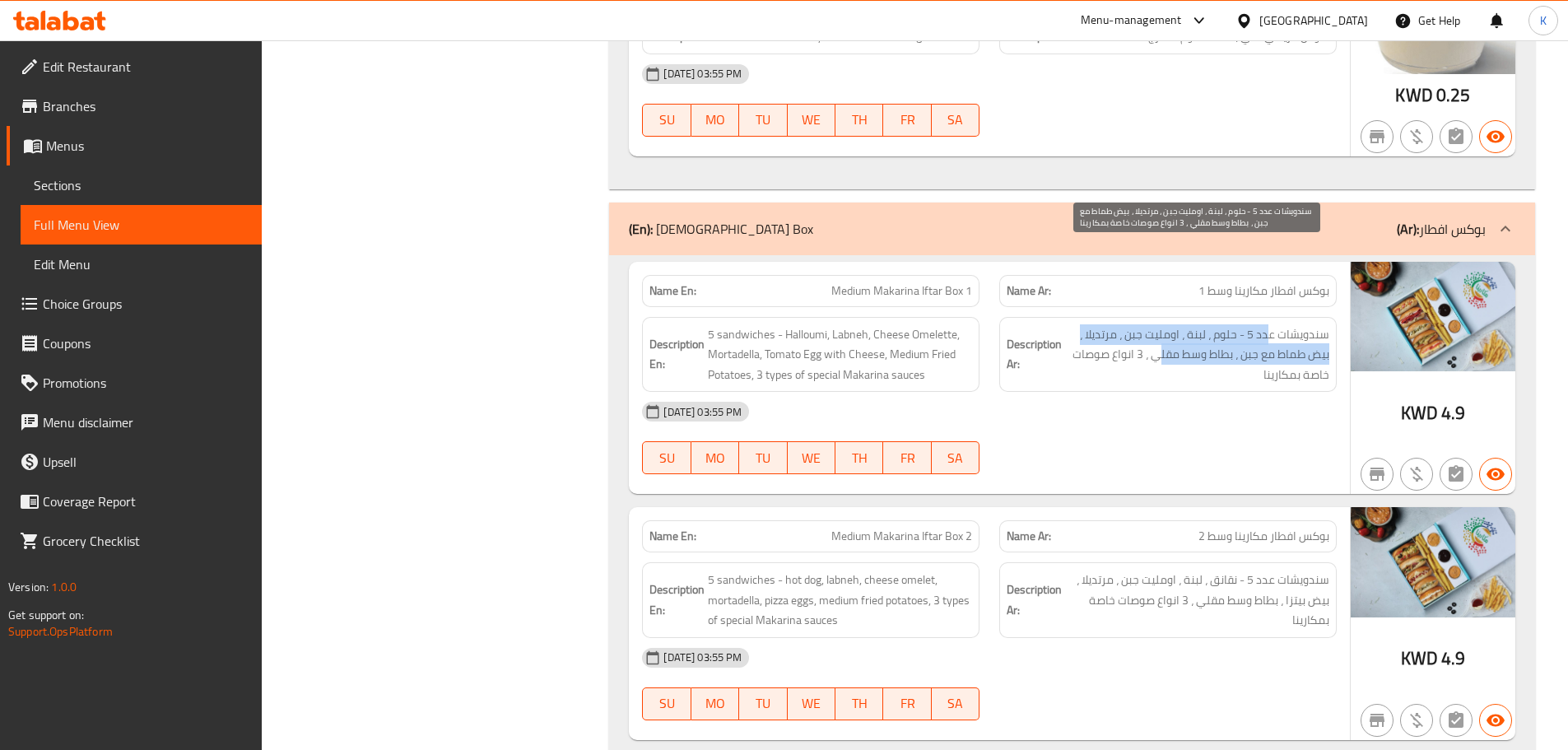
drag, startPoint x: 1213, startPoint y: 262, endPoint x: 1153, endPoint y: 271, distance: 60.7
click at [1154, 325] on span "سندويشات عدد 5 - حلوم ، لبنة ، اومليت جبن ، مرتديلا ، بيض طماط مع جبن ، بطاط وس…" at bounding box center [1196, 355] width 264 height 61
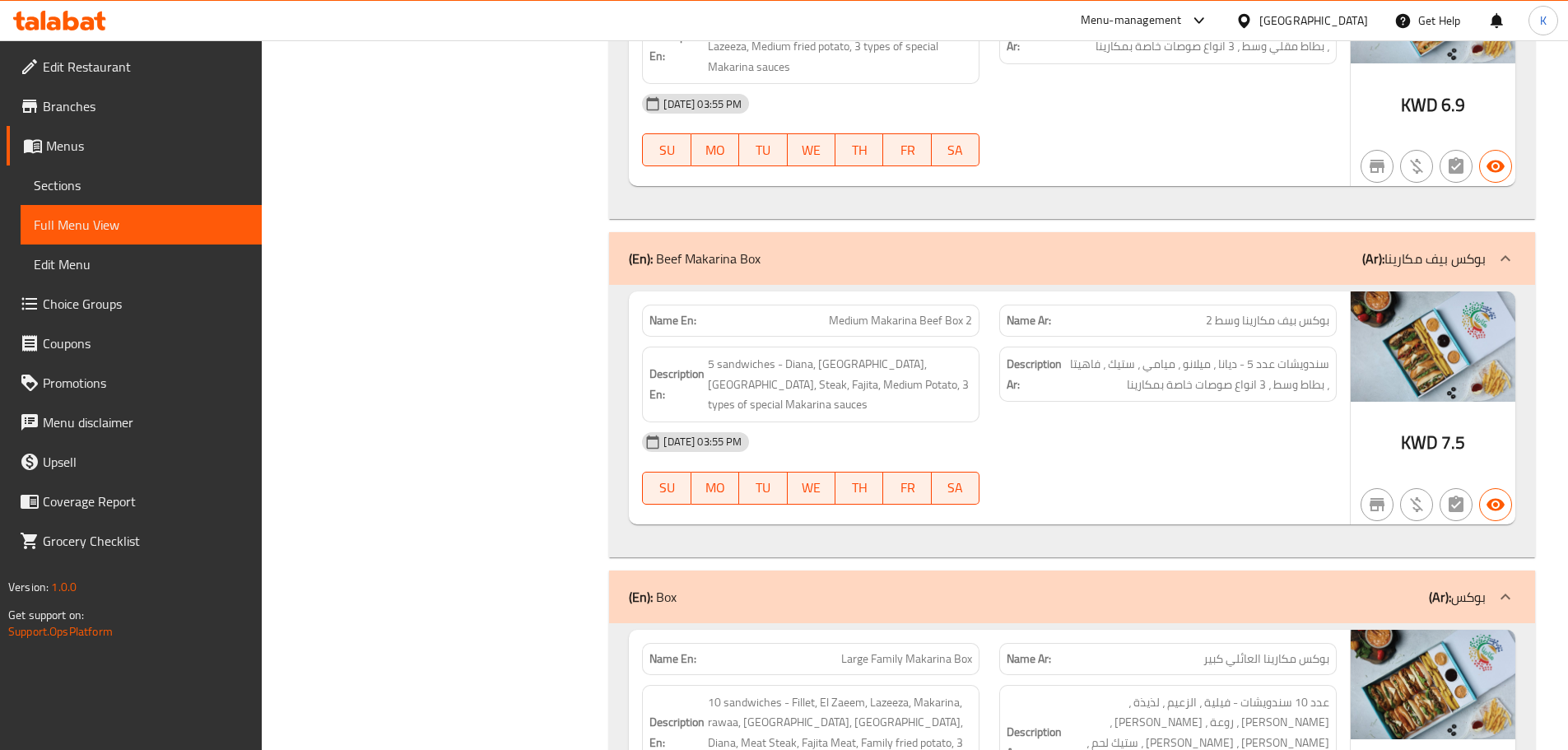
scroll to position [10790, 0]
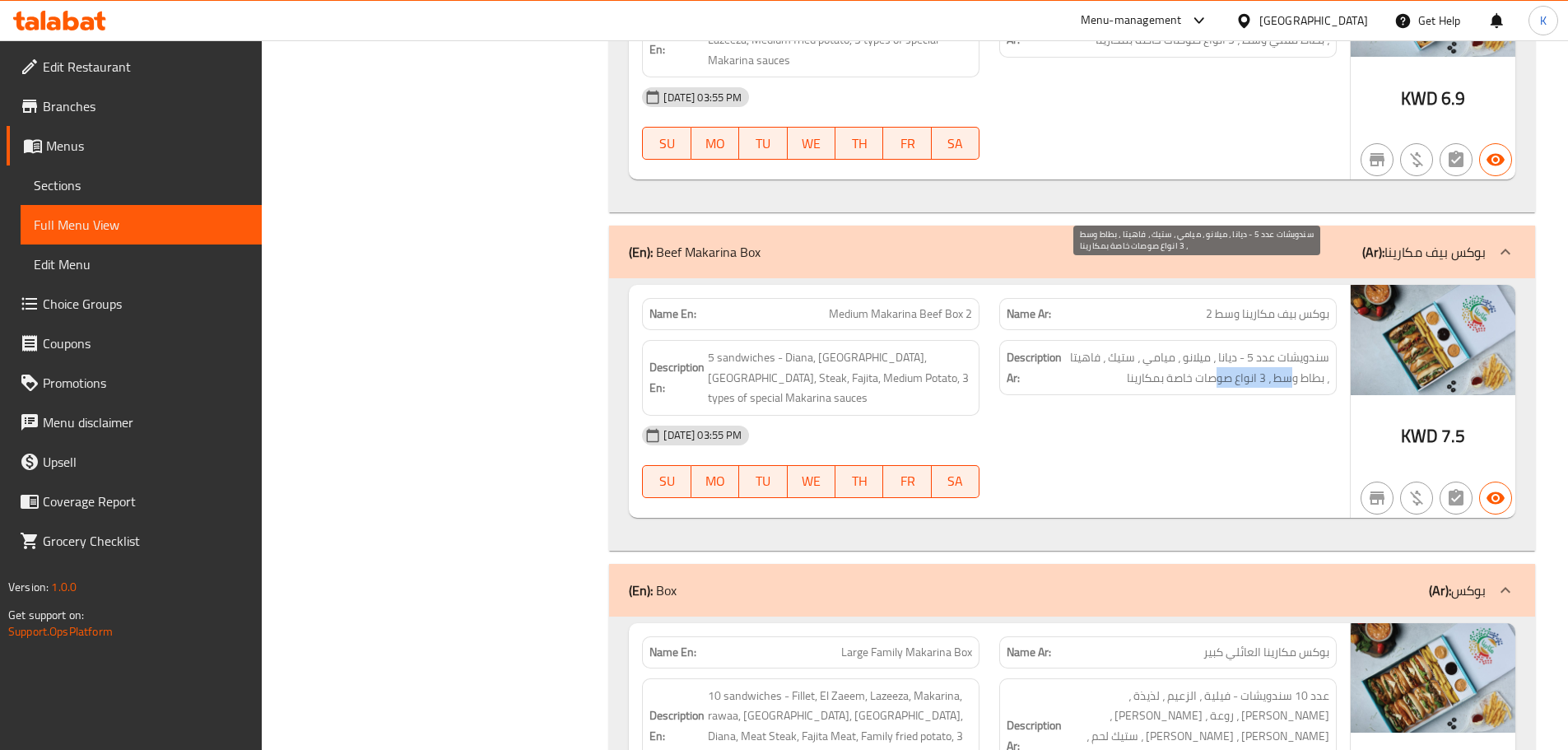
drag, startPoint x: 1294, startPoint y: 298, endPoint x: 1210, endPoint y: 300, distance: 84.0
click at [1211, 348] on span "سندويشات عدد 5 - ديانا ، ميلانو ، ميامي ، ستيك ، فاهيتا ، بطاط وسط ، 3 انواع صو…" at bounding box center [1196, 368] width 264 height 40
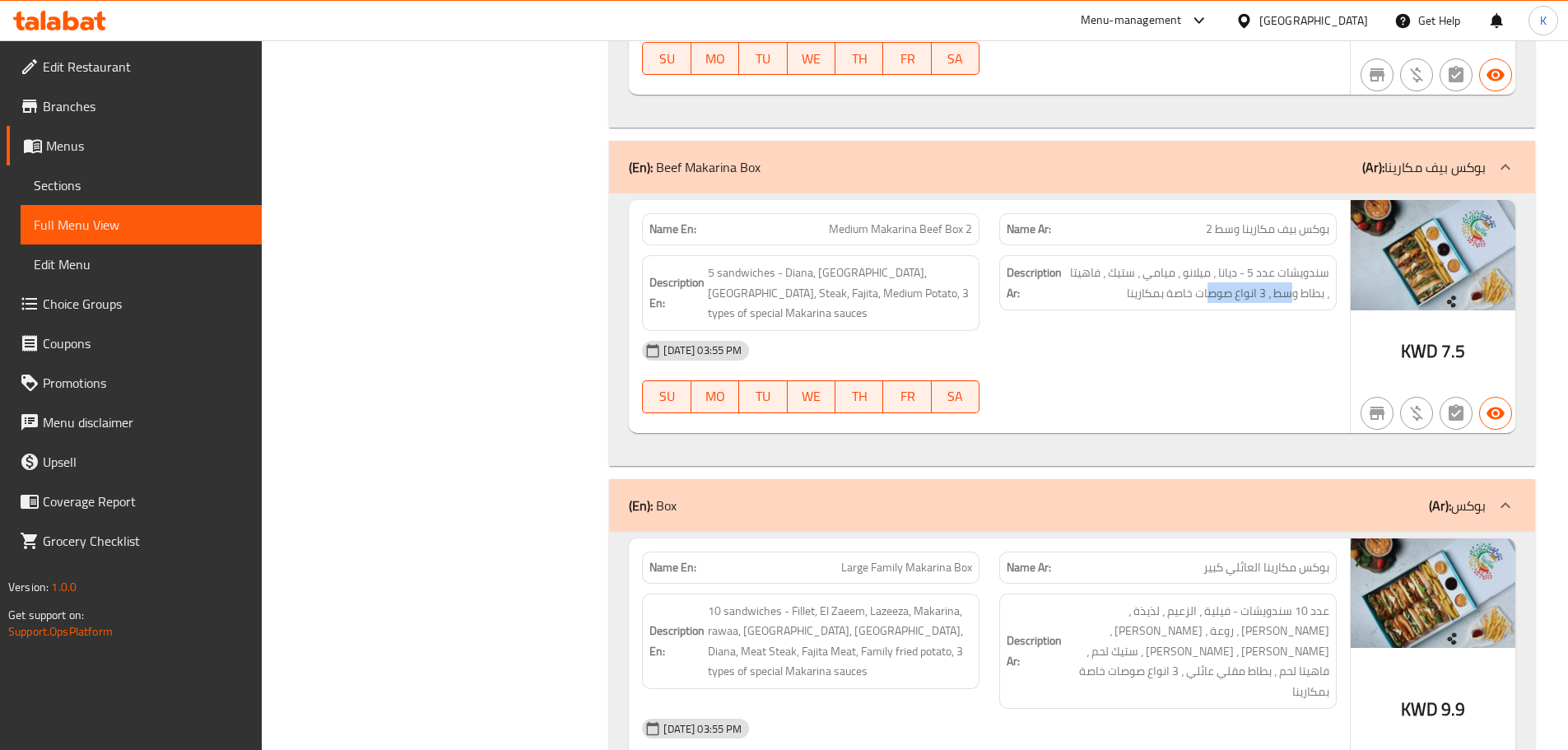
scroll to position [11037, 0]
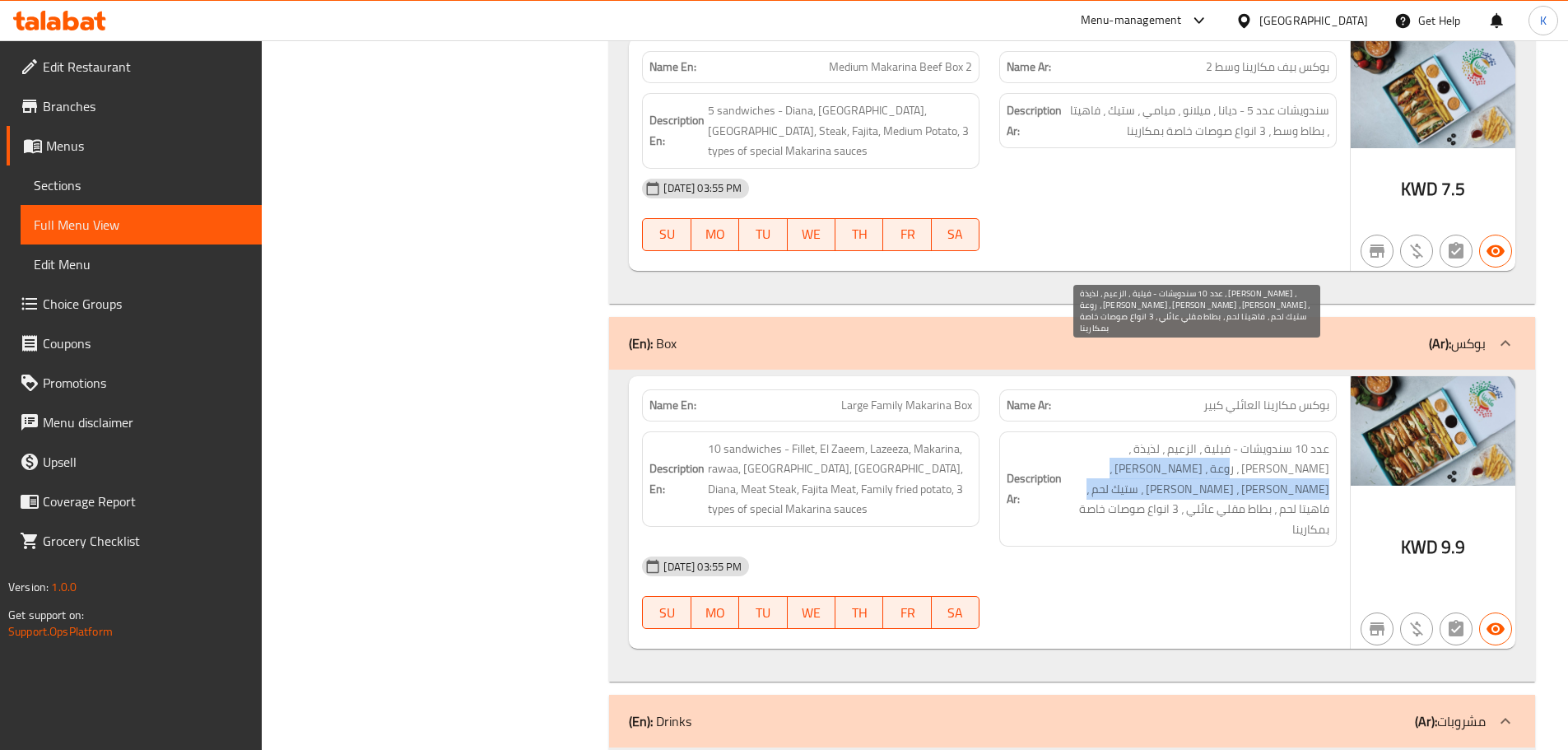
drag, startPoint x: 1299, startPoint y: 378, endPoint x: 1248, endPoint y: 385, distance: 51.5
click at [1248, 439] on span "عدد 10 سندويشات - فيلية ، الزعيم ، لذيذة ، مكارينا ، روعة ، ميامي ، ميلانو ، دي…" at bounding box center [1196, 490] width 264 height 101
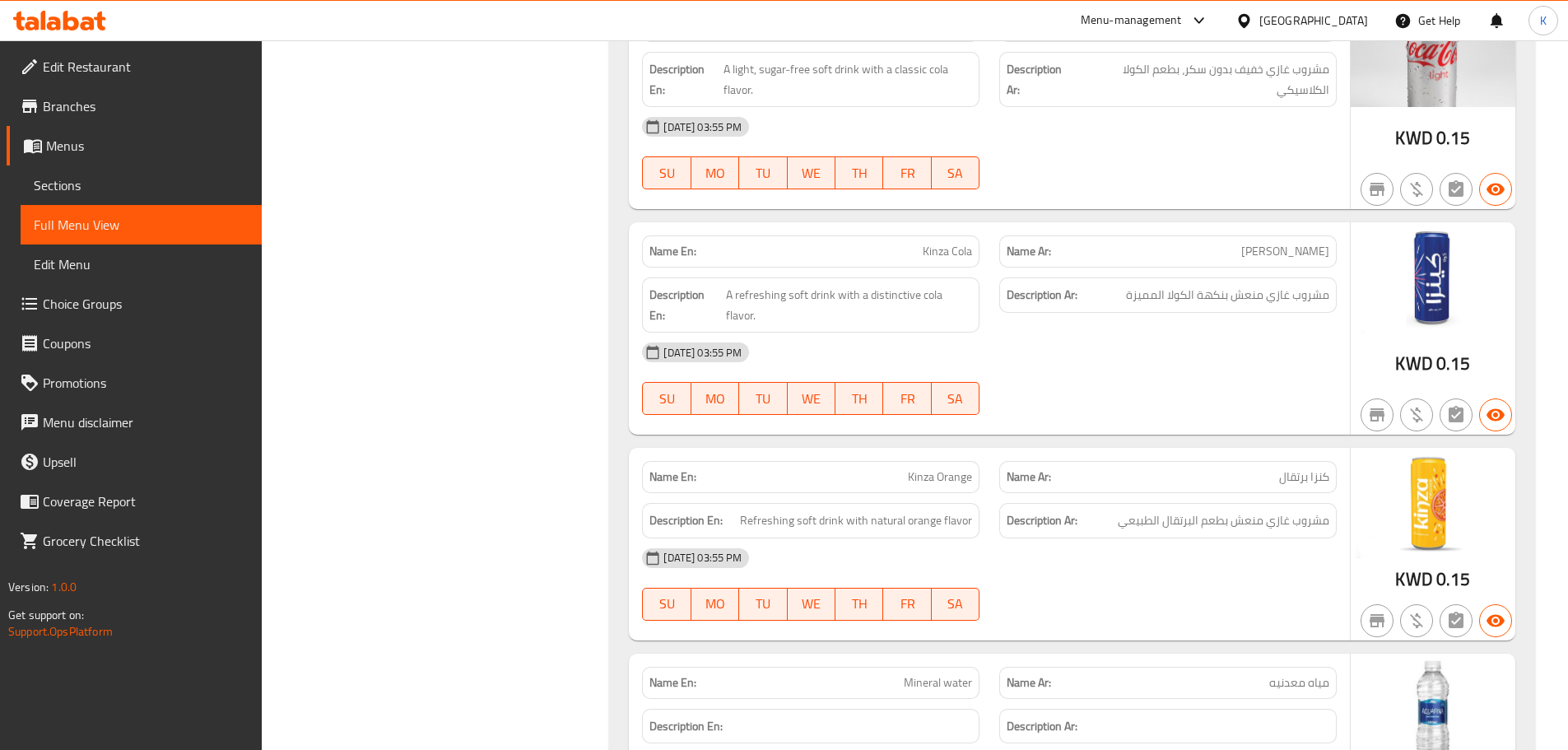
scroll to position [0, 0]
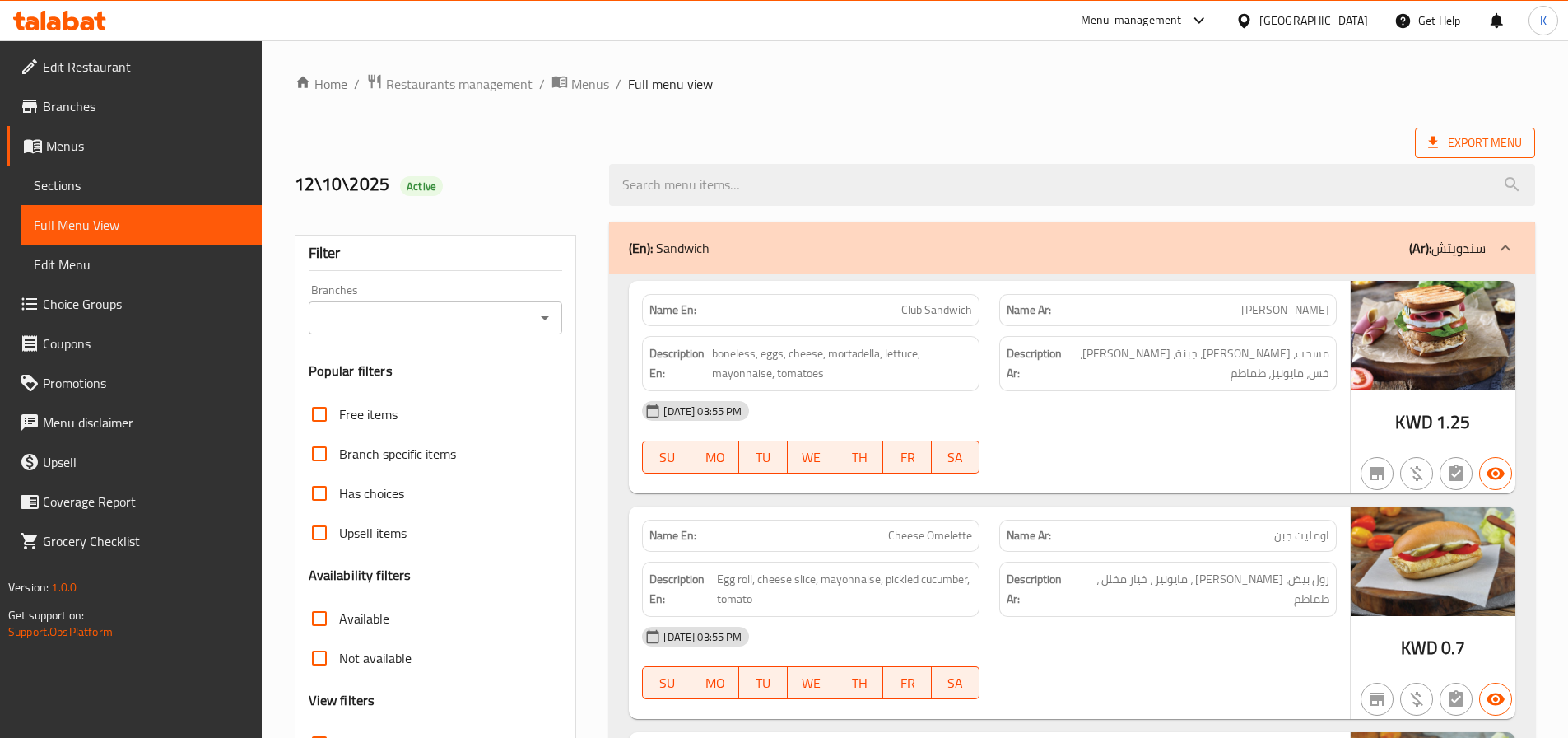
click at [1460, 147] on span "Export Menu" at bounding box center [1475, 143] width 94 height 20
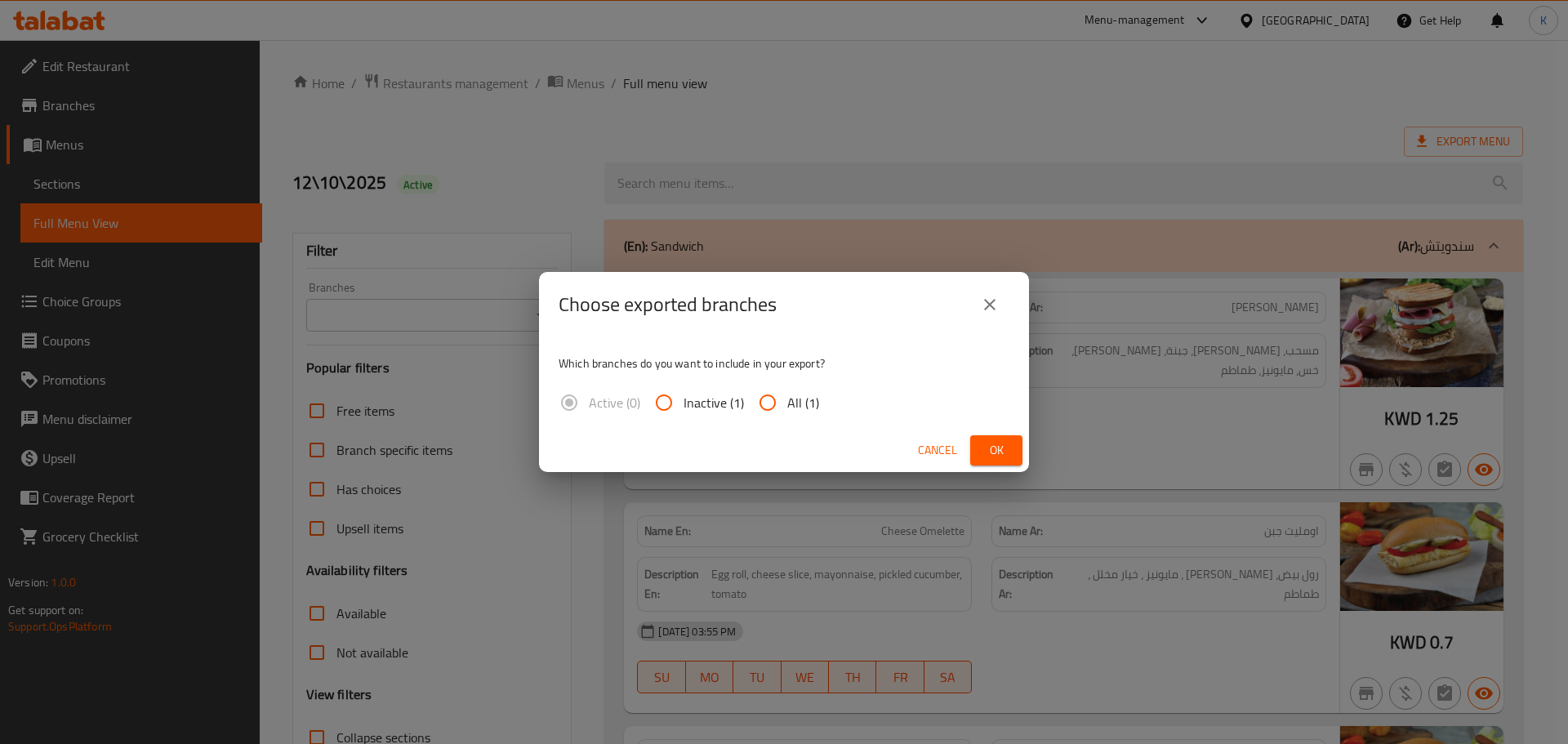
click at [776, 398] on input "All (1)" at bounding box center [768, 403] width 39 height 39
radio input "true"
click at [991, 453] on span "Ok" at bounding box center [997, 450] width 26 height 20
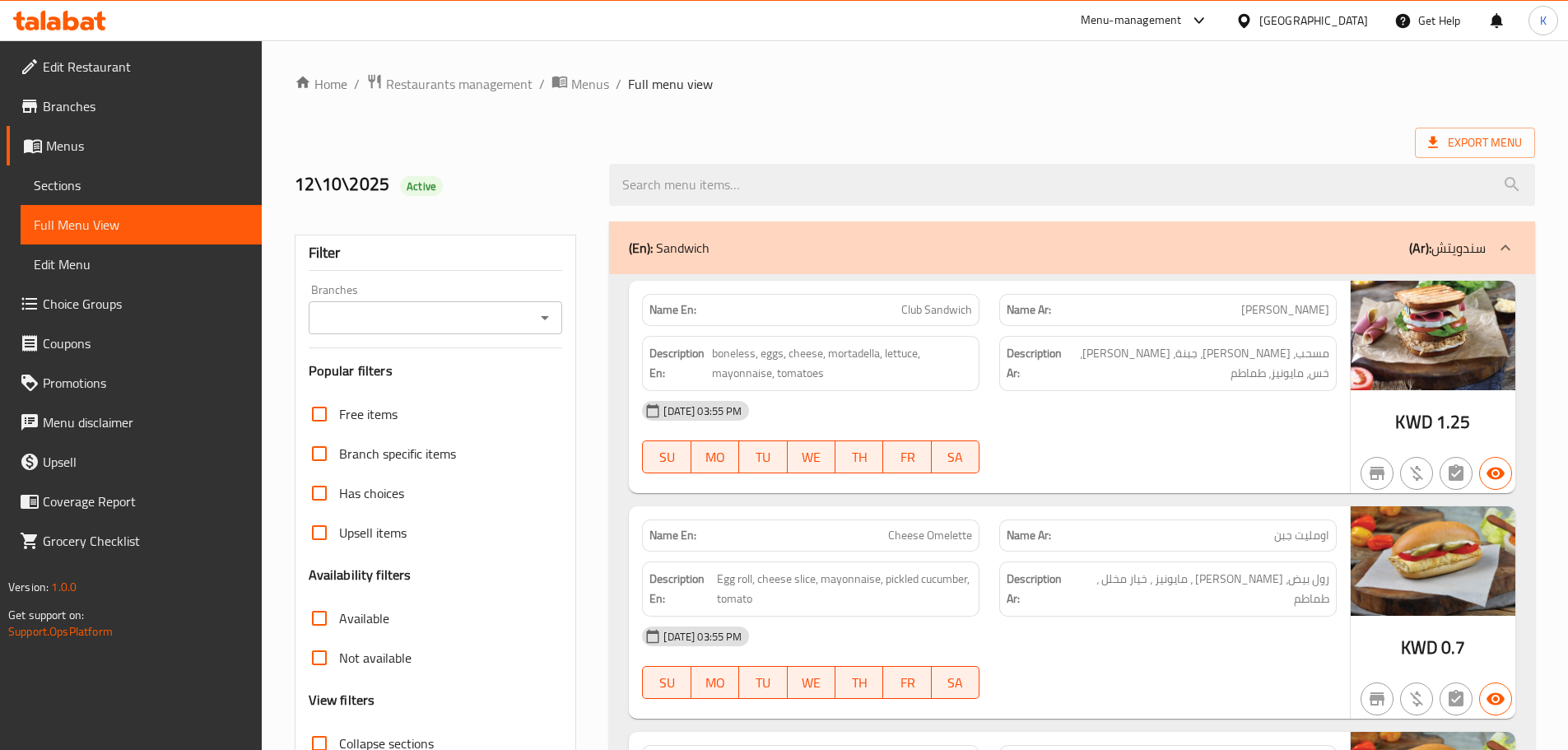
click at [1345, 19] on div "Kuwait" at bounding box center [1313, 21] width 109 height 18
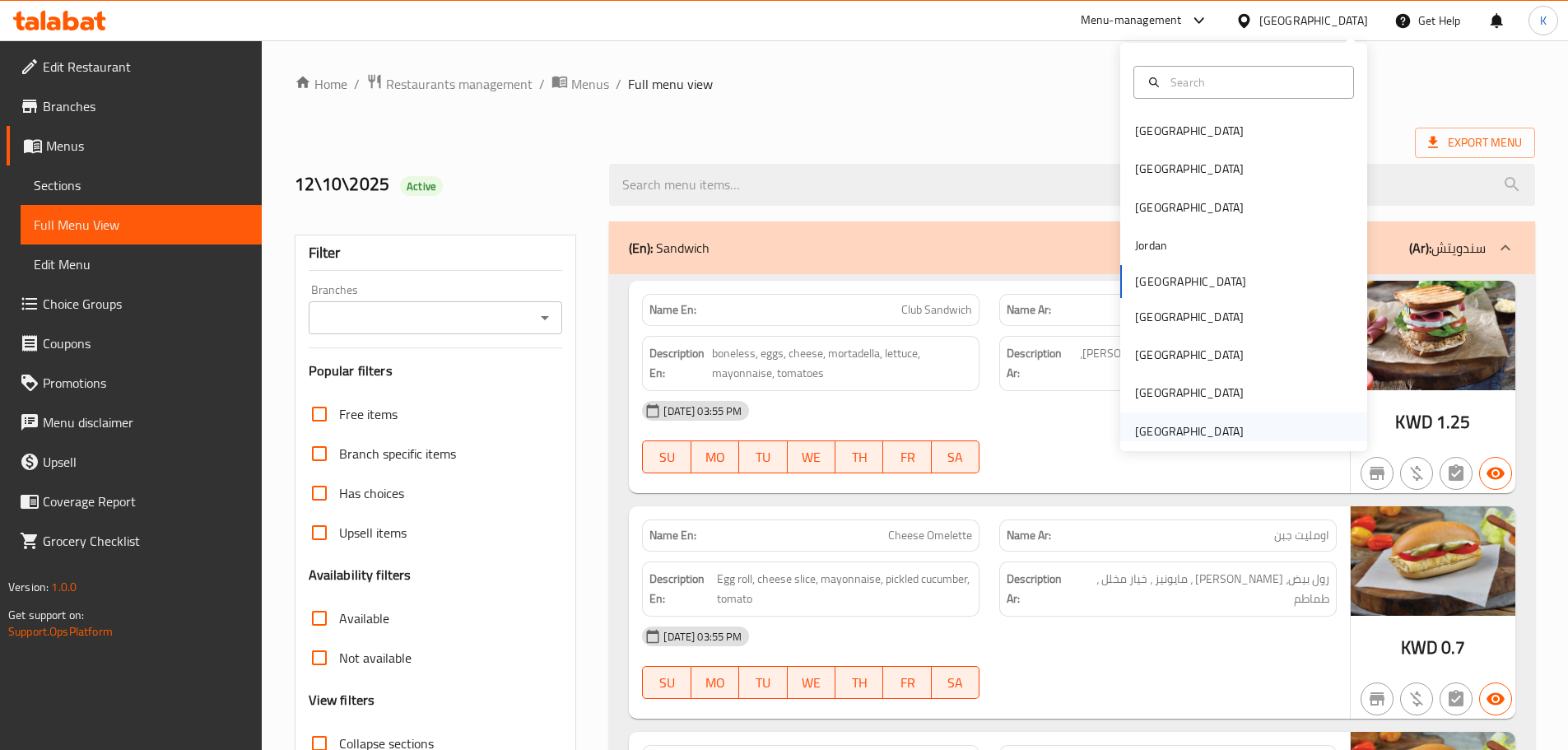
click at [1213, 432] on div "United Arab Emirates" at bounding box center [1189, 432] width 109 height 18
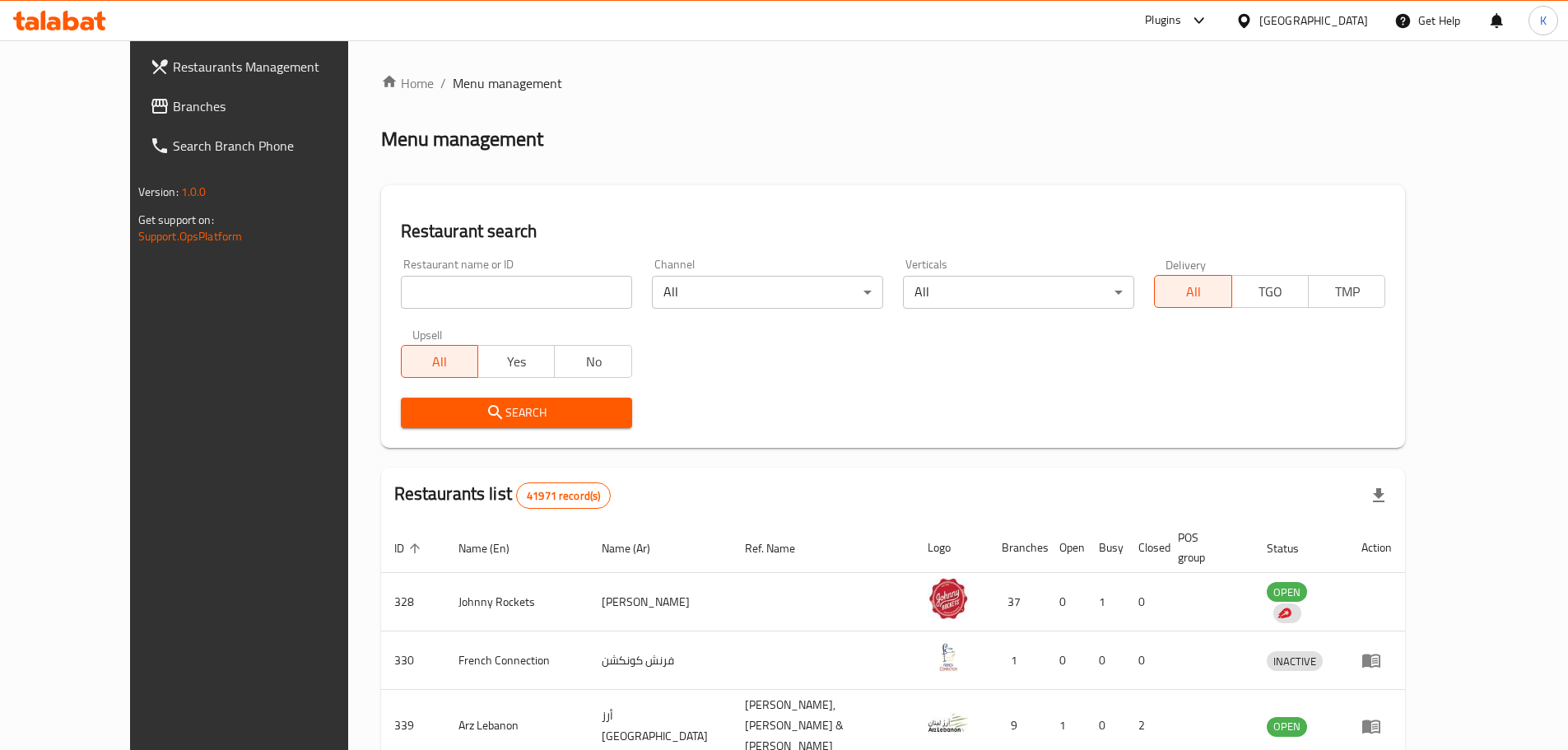
click at [173, 107] on span "Branches" at bounding box center [276, 106] width 206 height 19
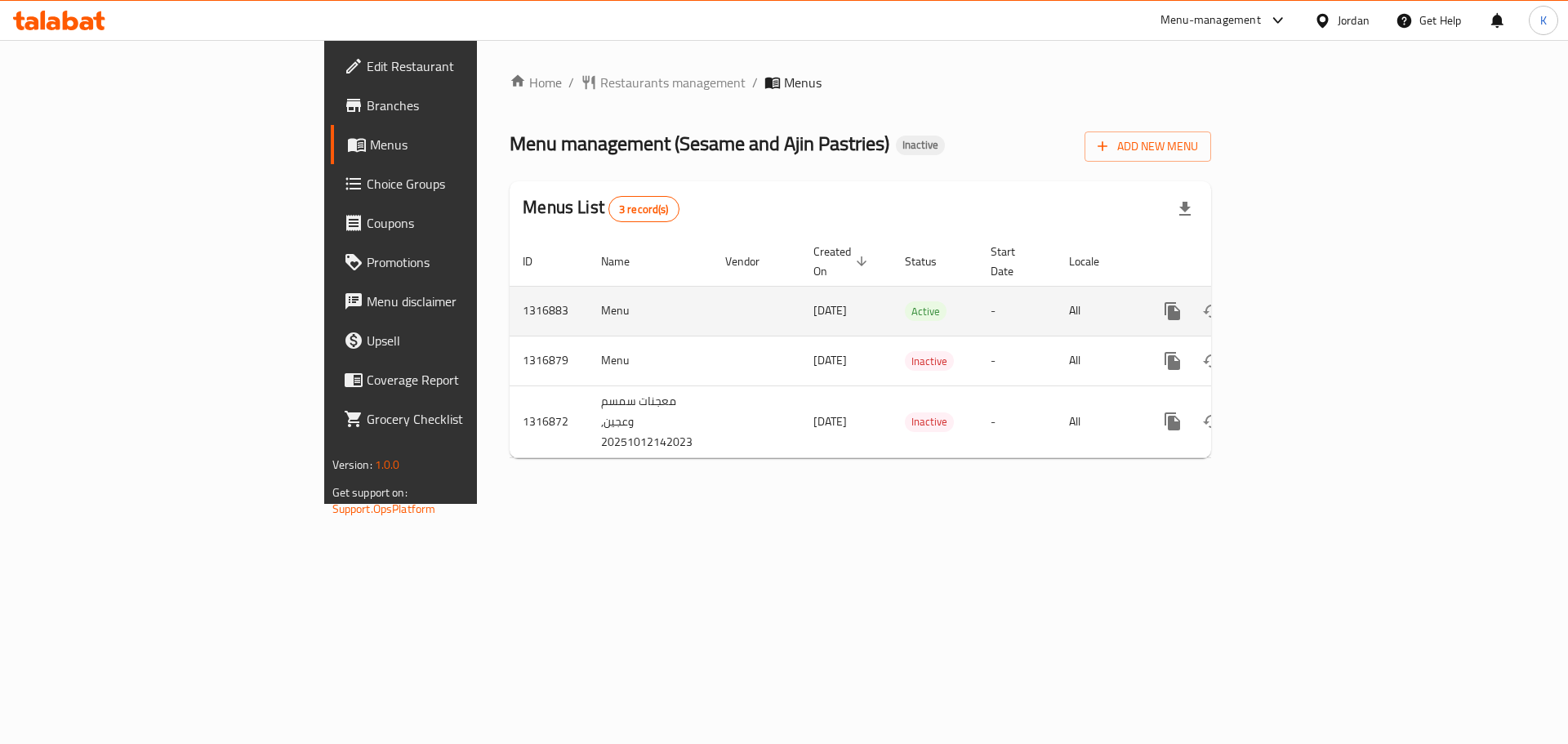
click at [1298, 304] on icon "enhanced table" at bounding box center [1291, 311] width 15 height 15
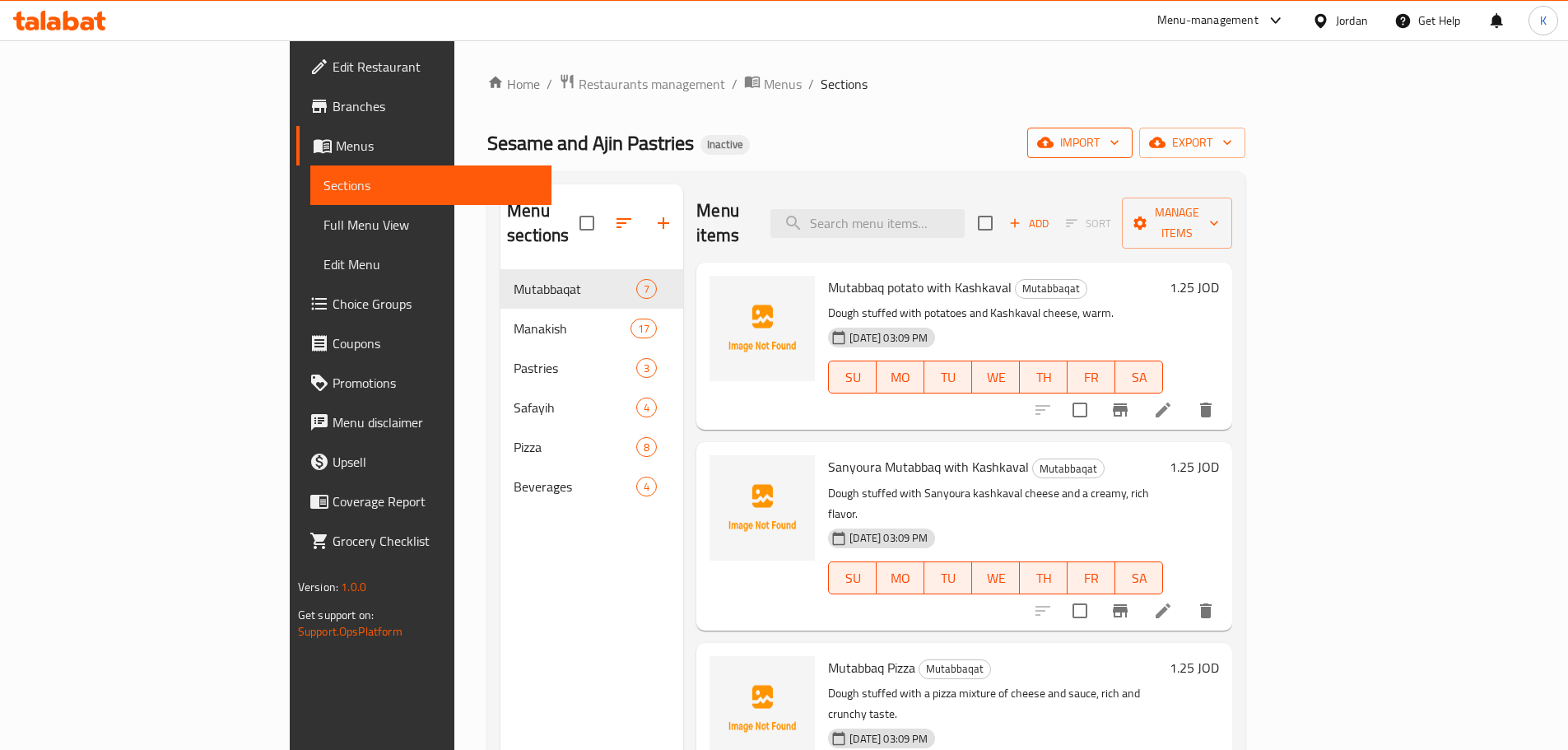
click at [1123, 149] on icon "button" at bounding box center [1115, 143] width 17 height 17
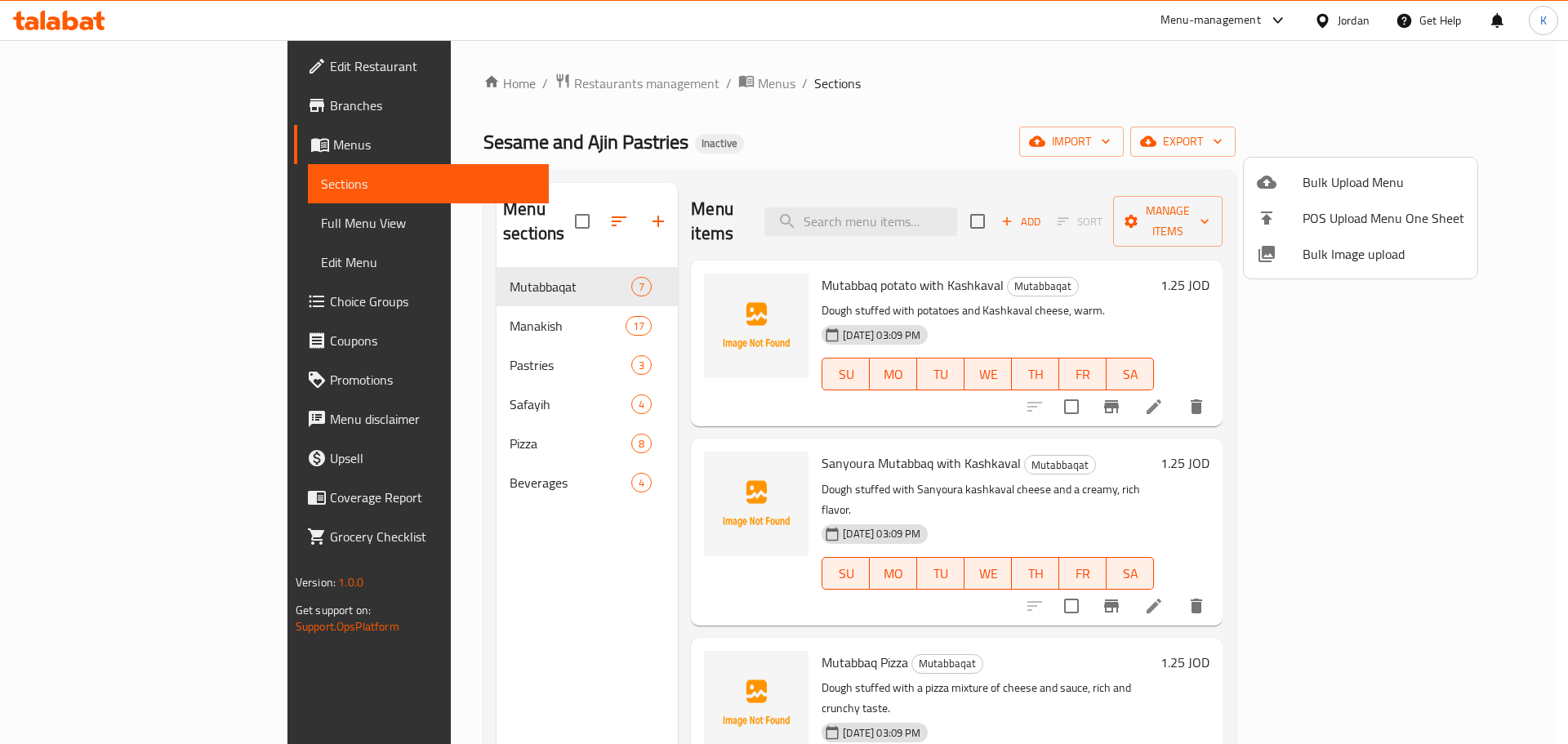
click at [1355, 247] on span "Bulk Image upload" at bounding box center [1384, 254] width 162 height 19
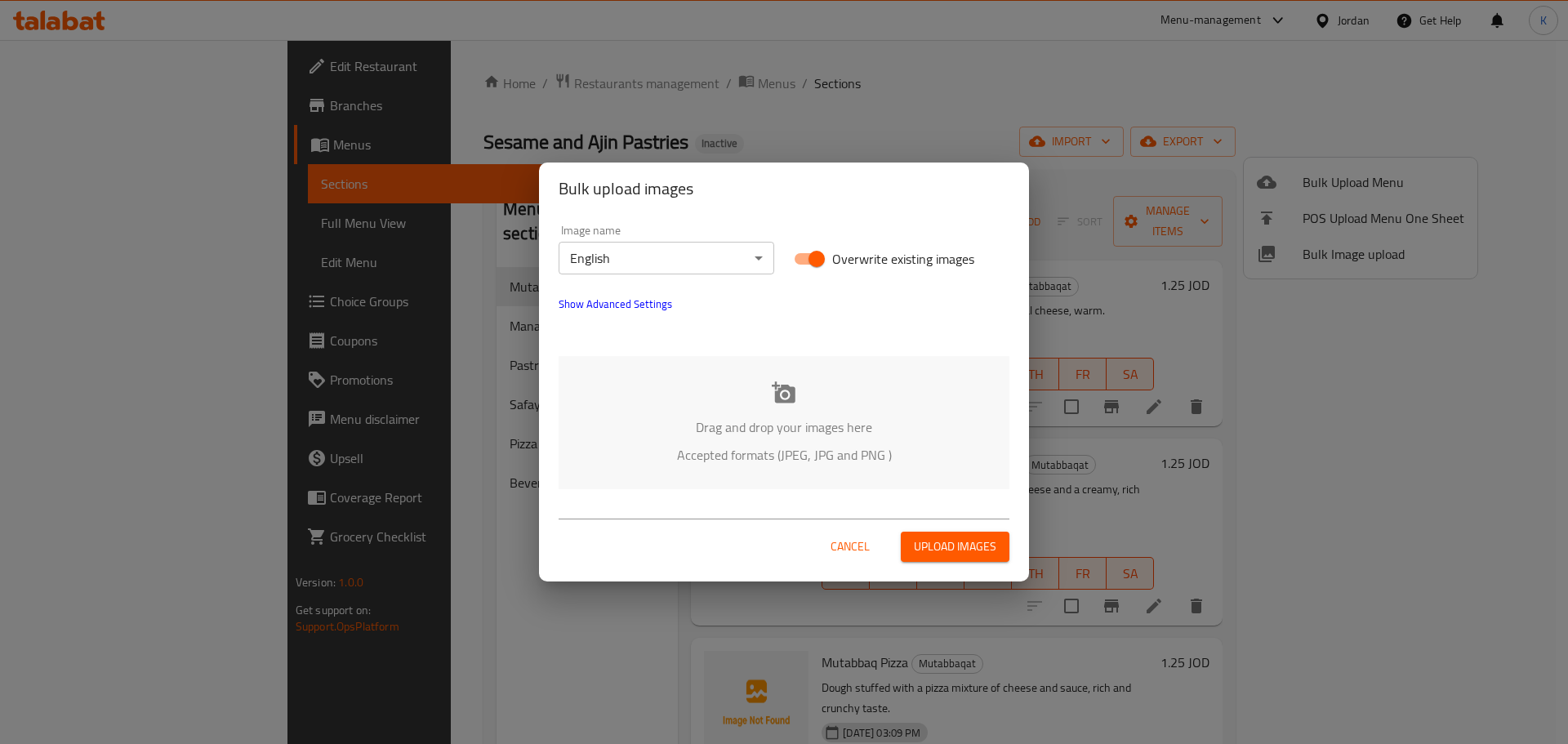
click at [747, 410] on div "Drag and drop your images here Accepted formats (JPEG, JPG and PNG )" at bounding box center [784, 423] width 451 height 133
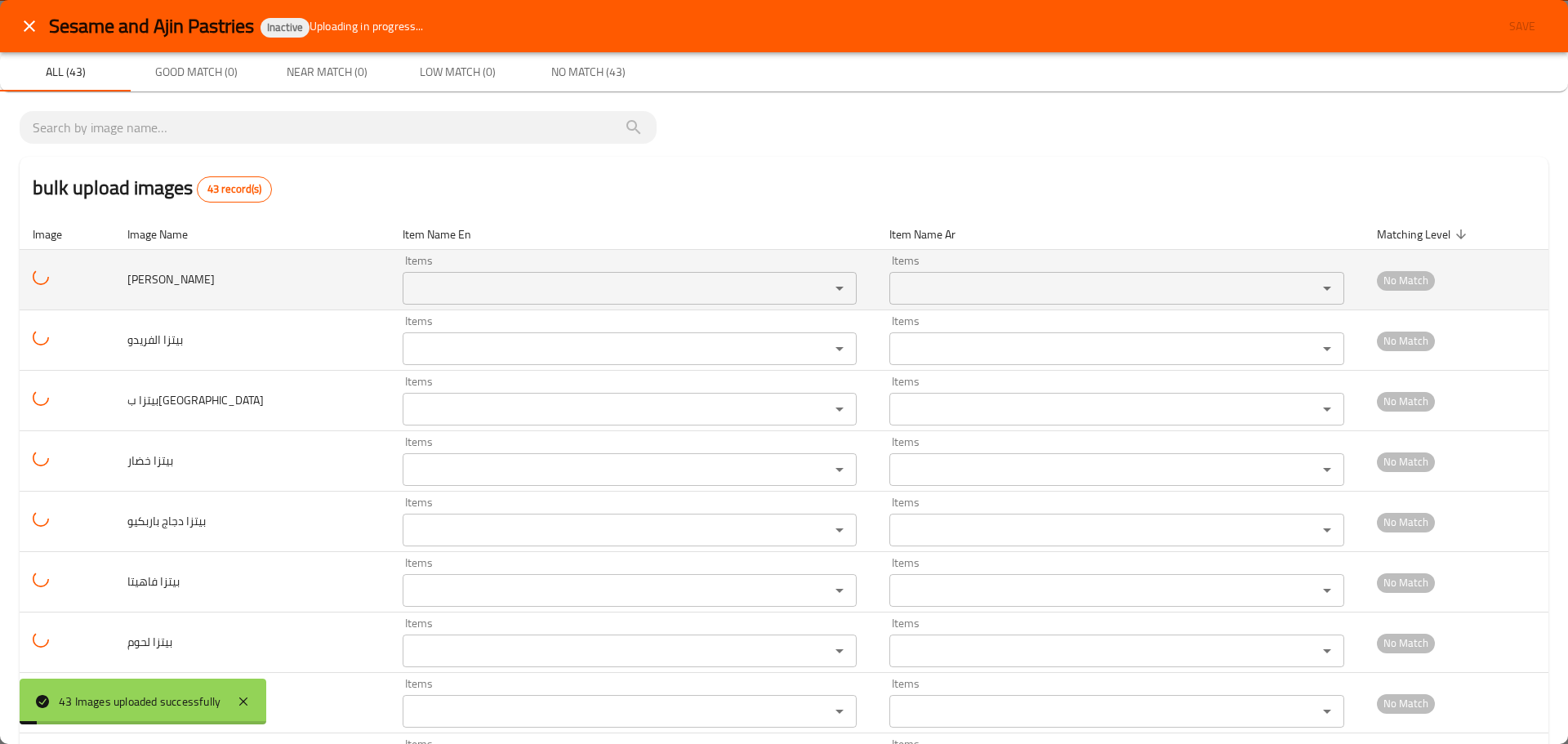
click at [478, 273] on div "Items" at bounding box center [630, 288] width 455 height 33
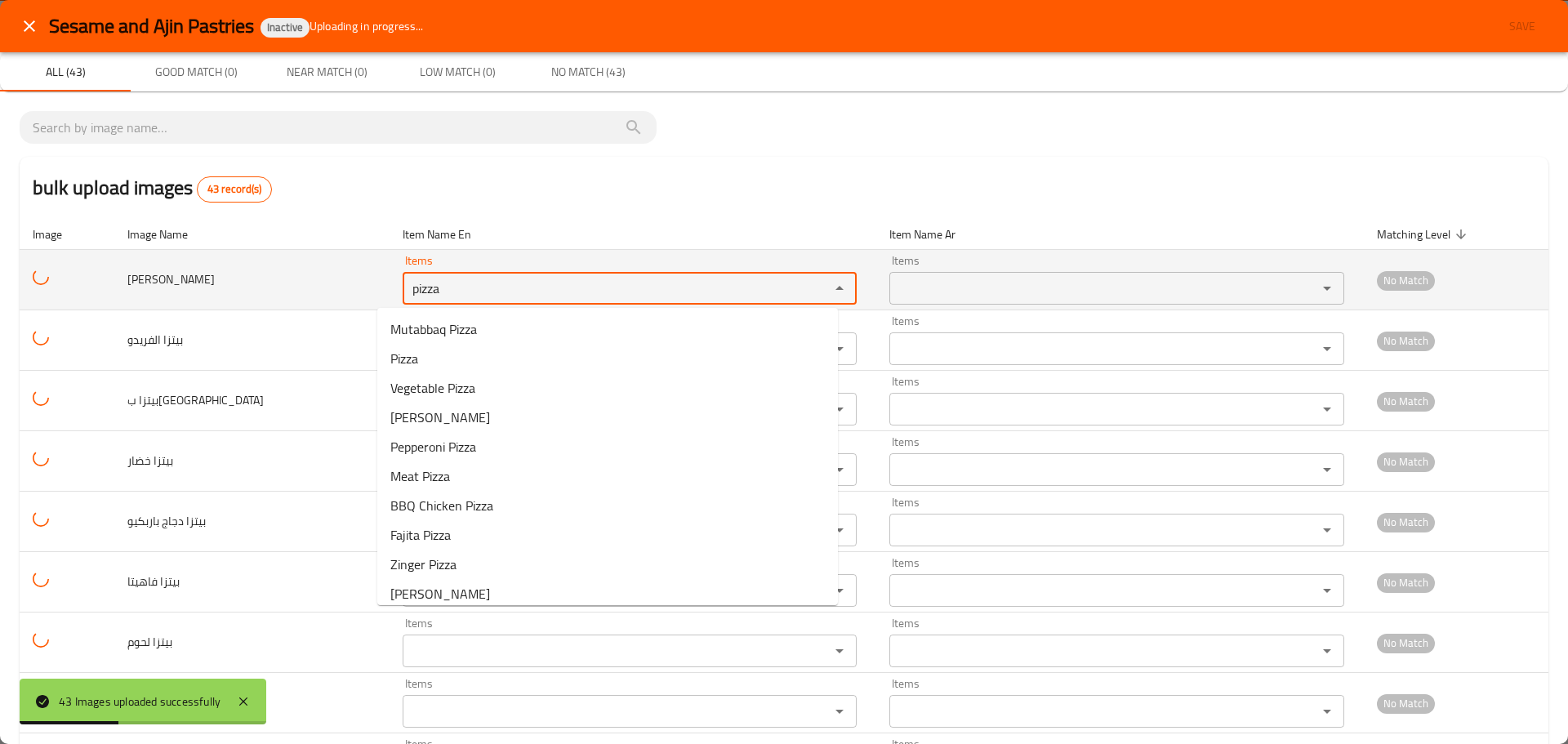
drag, startPoint x: 316, startPoint y: 273, endPoint x: 297, endPoint y: 269, distance: 19.4
click at [297, 269] on tr "بيتزا زنجر Items pizza Items Items Items No Match" at bounding box center [783, 280] width 1529 height 60
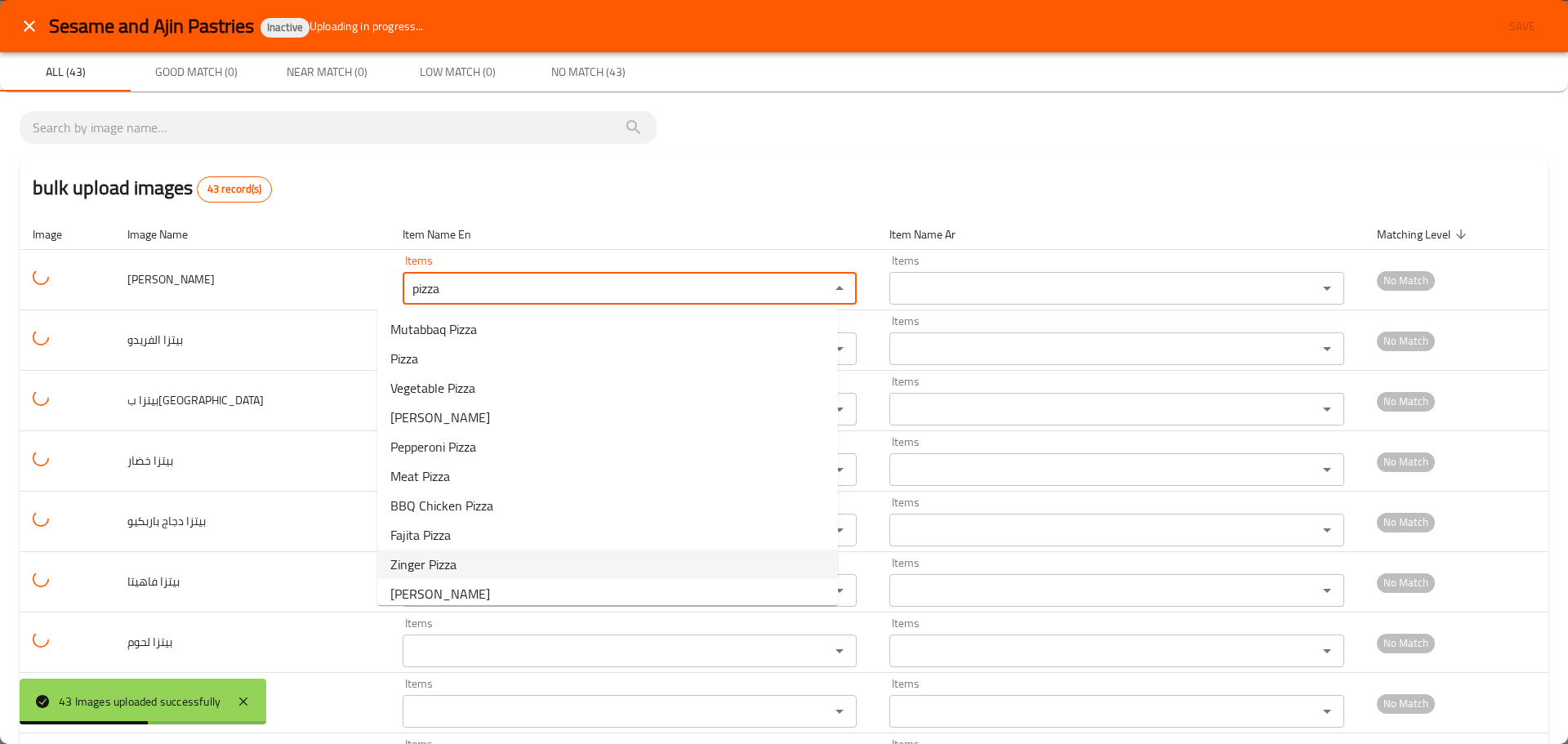
scroll to position [10, 0]
click at [431, 561] on span "Zinger Pizza" at bounding box center [423, 554] width 66 height 19
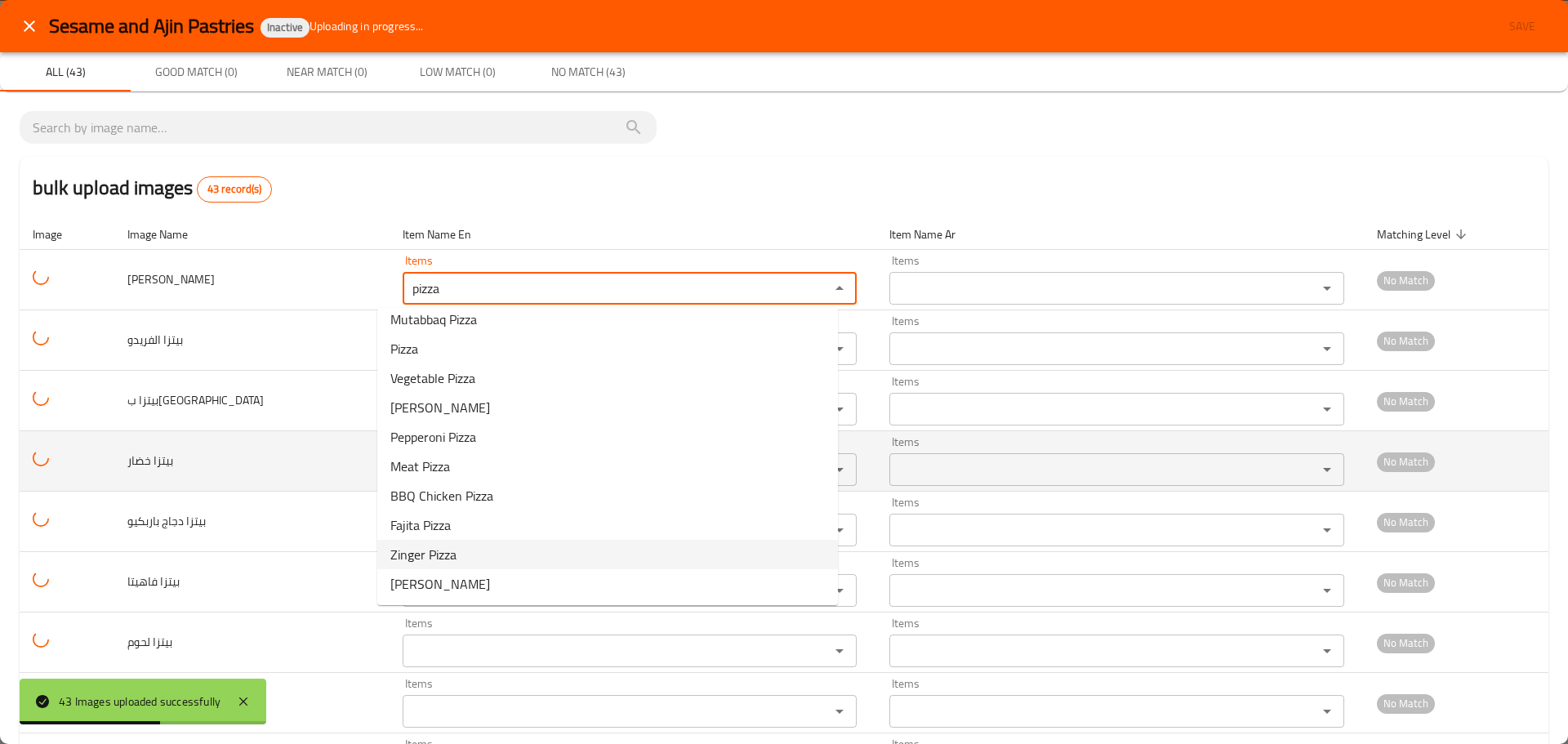
type زنجر "Zinger Pizza"
type زنجر-ar "[PERSON_NAME]"
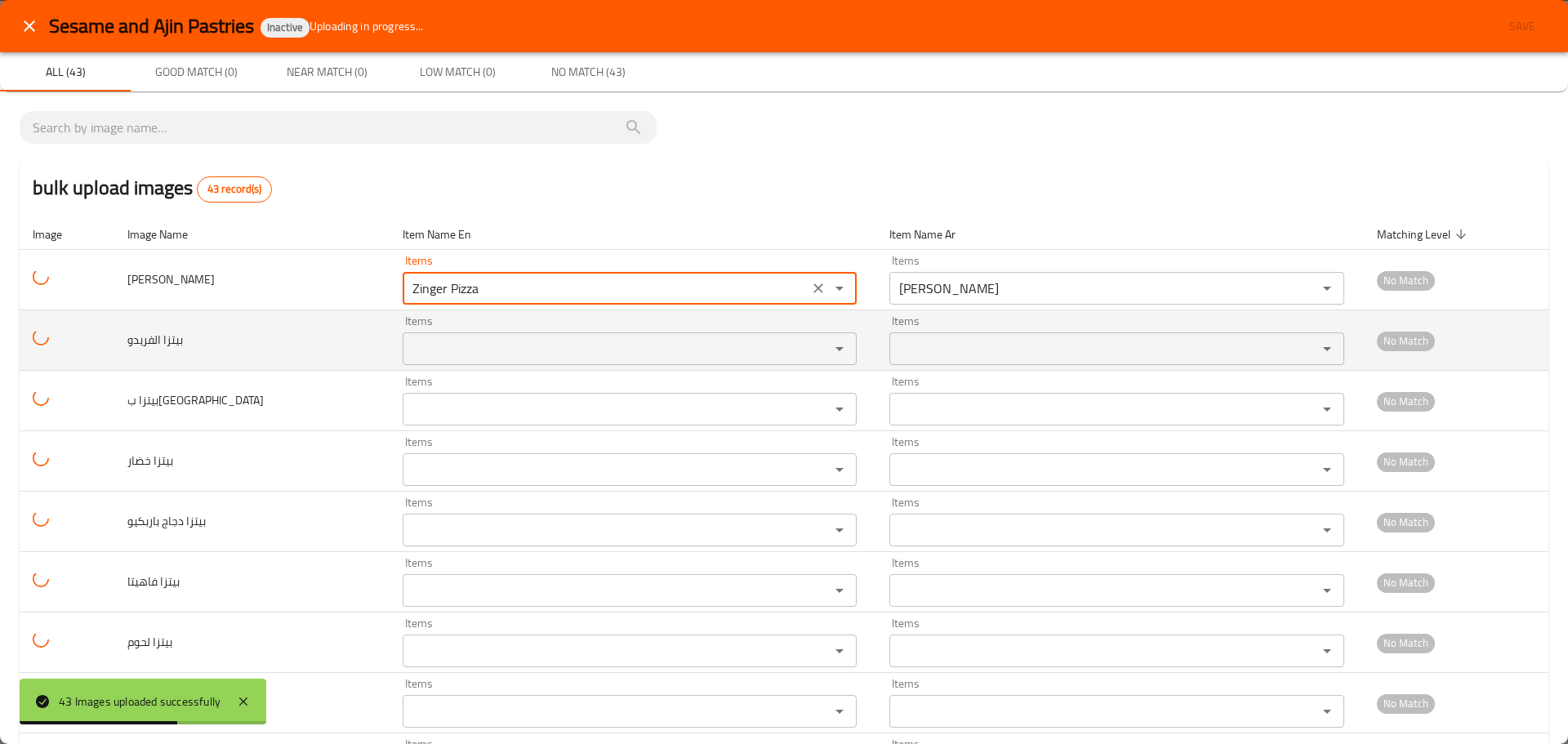
type زنجر "Zinger Pizza"
click at [421, 348] on الفريدو "Items" at bounding box center [606, 349] width 396 height 23
paste الفريدو "pizza"
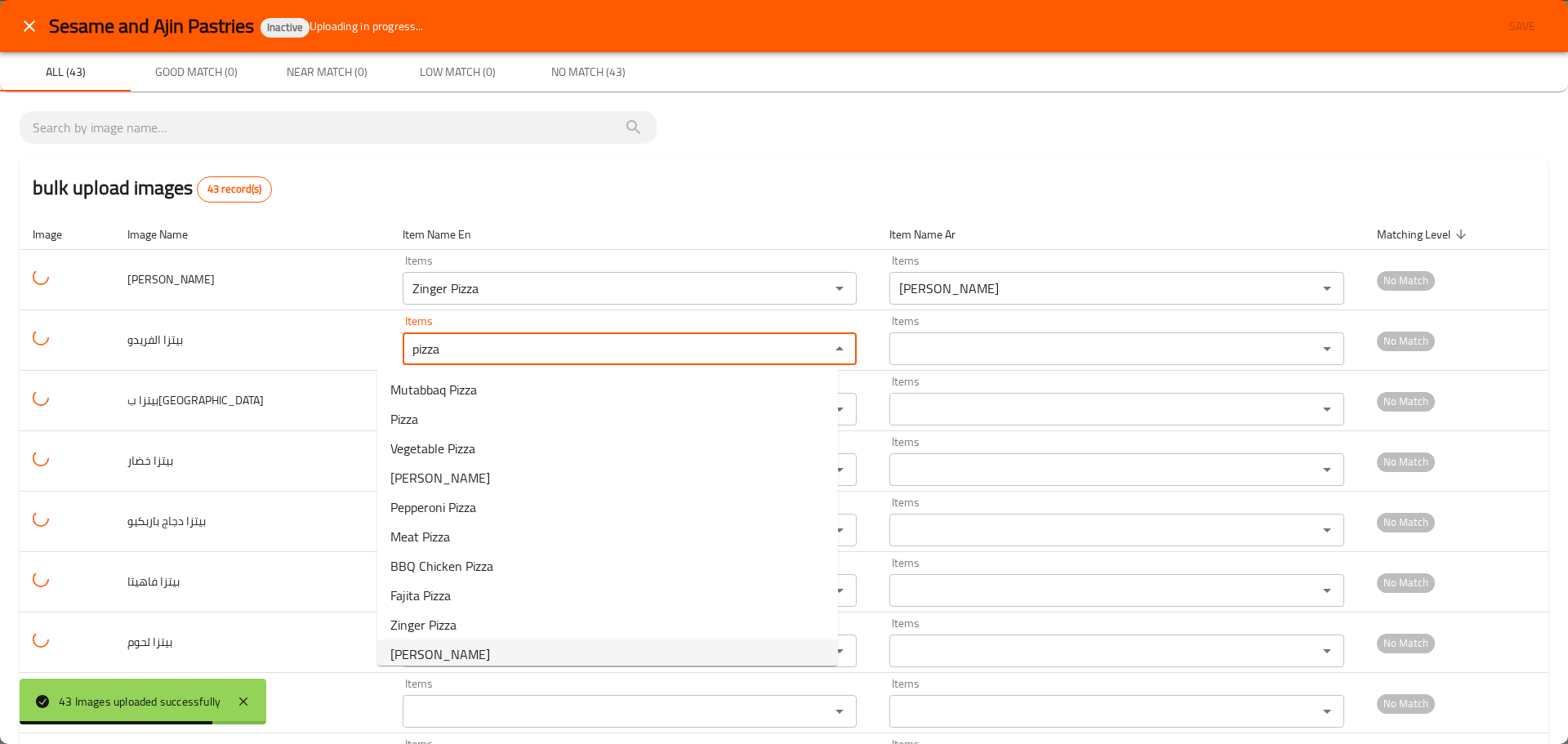
click at [434, 642] on الفريدو-option-9 "Alfredo Pizza" at bounding box center [607, 655] width 461 height 29
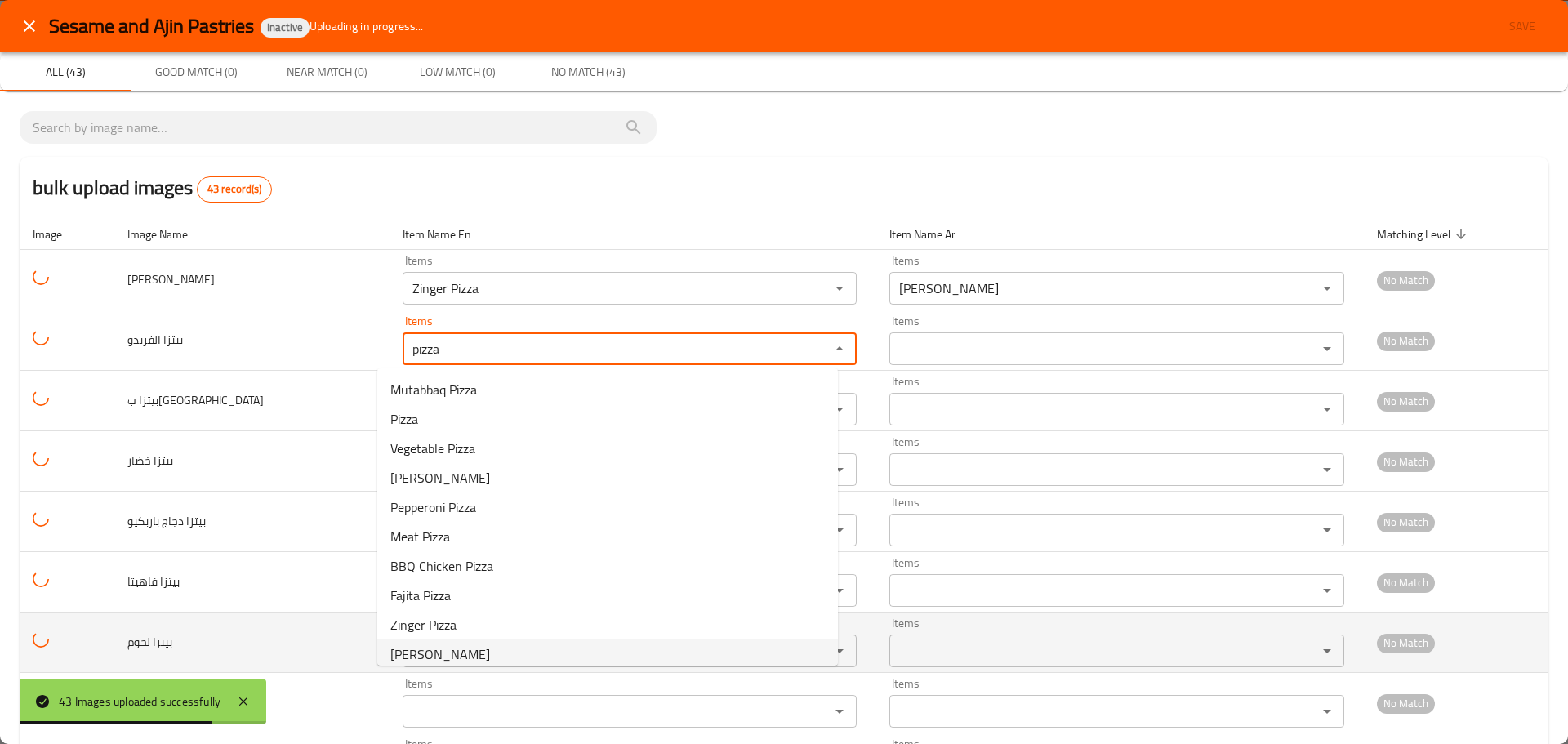
type الفريدو "Alfredo Pizza"
type الفريدو-ar "بيتزا الفريدو"
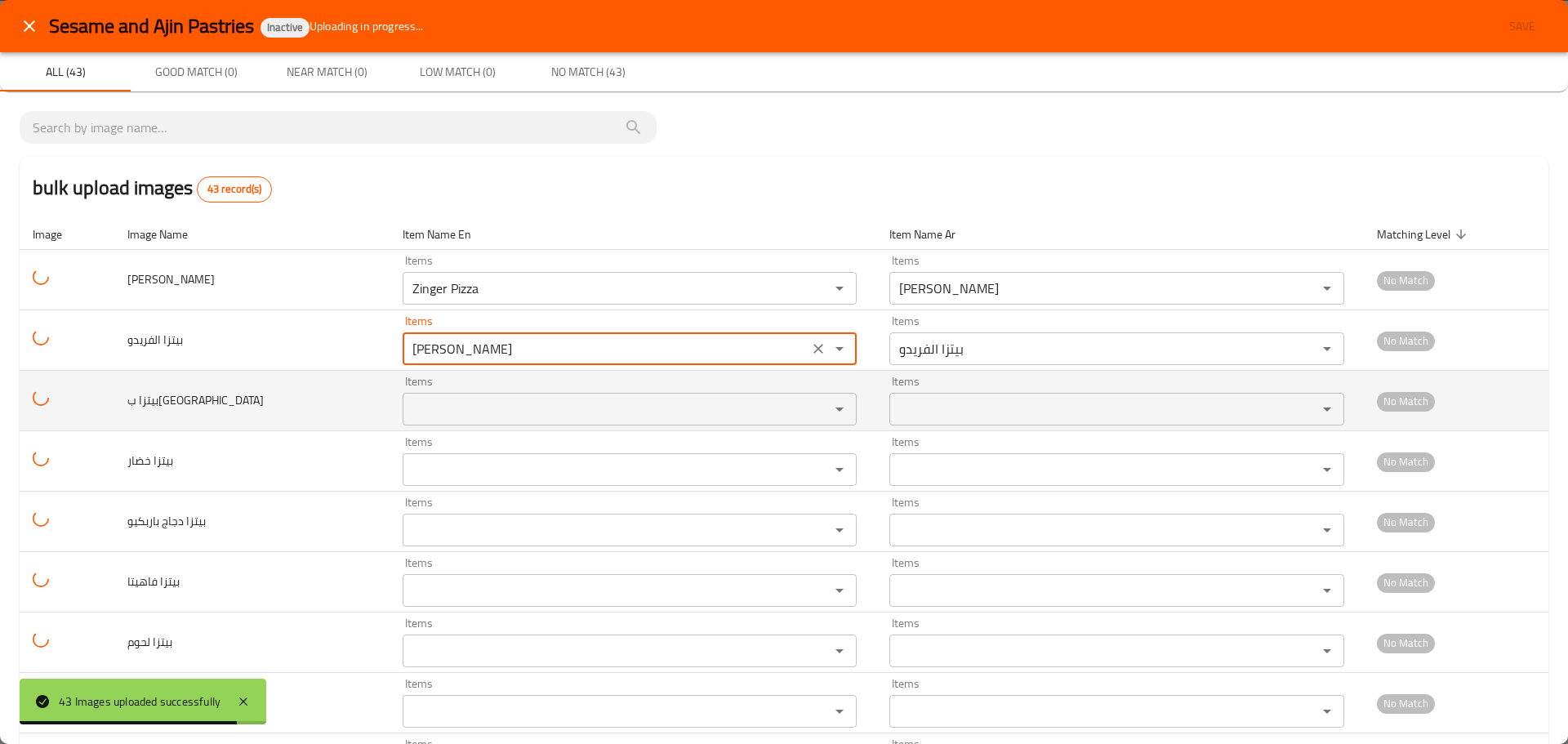
type الفريدو "Alfredo Pizza"
click at [417, 401] on ببروني "Items" at bounding box center [606, 409] width 396 height 23
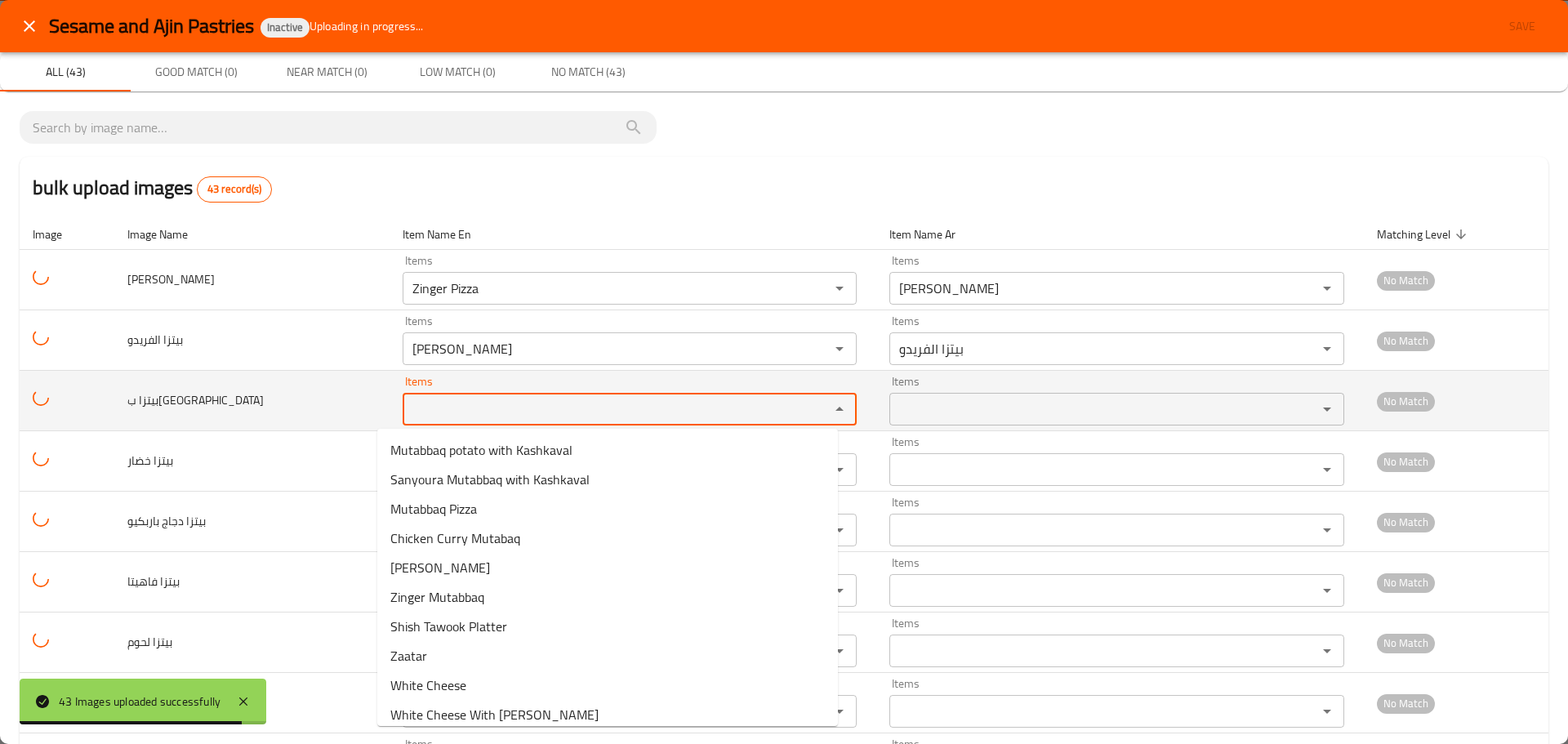
paste ببروني "pizza"
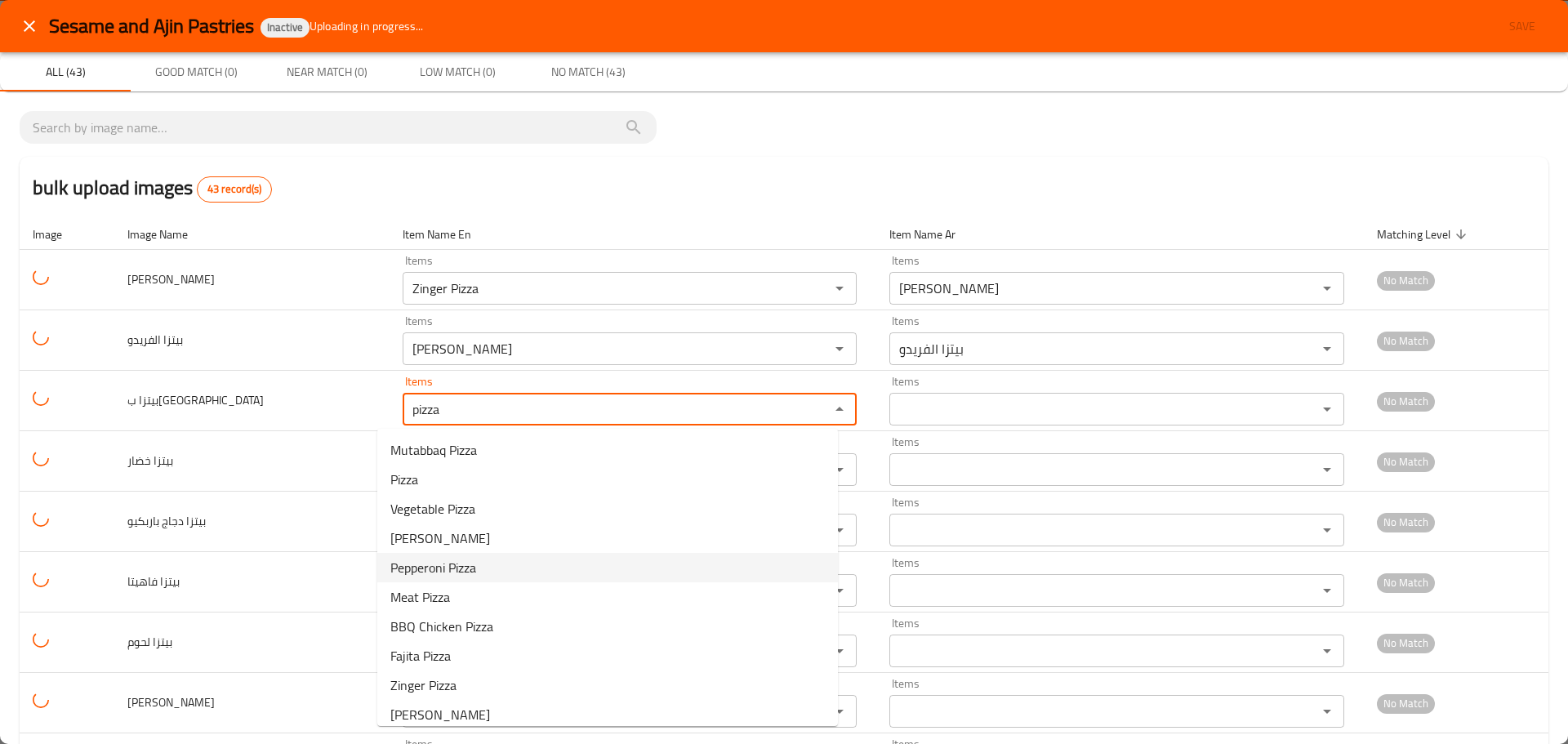
click at [435, 567] on span "Pepperoni Pizza" at bounding box center [434, 567] width 86 height 19
type ببروني "Pepperoni Pizza"
type ببروني-ar "بيتزا ببروني"
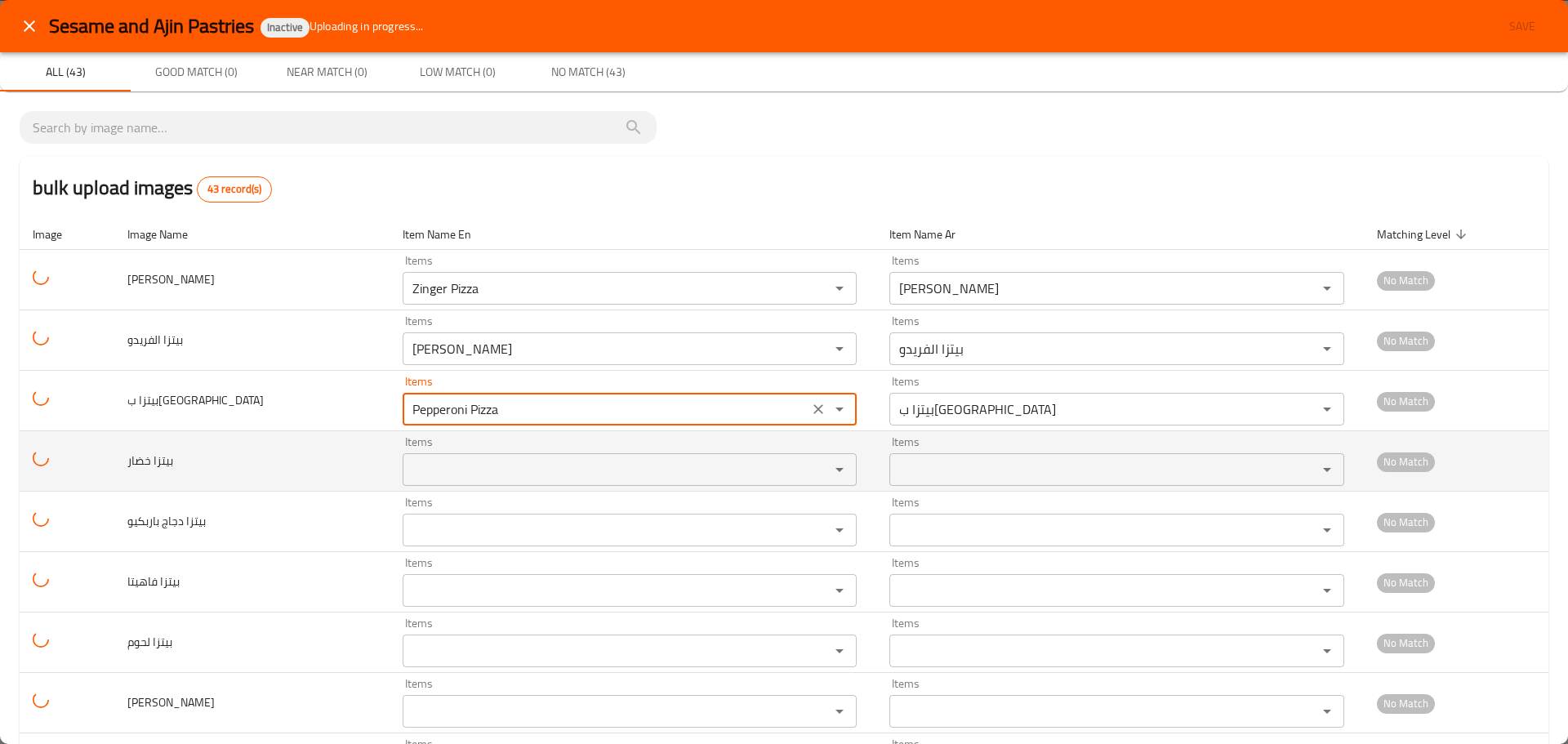
type ببروني "Pepperoni Pizza"
click at [489, 476] on خضار "Items" at bounding box center [606, 469] width 396 height 23
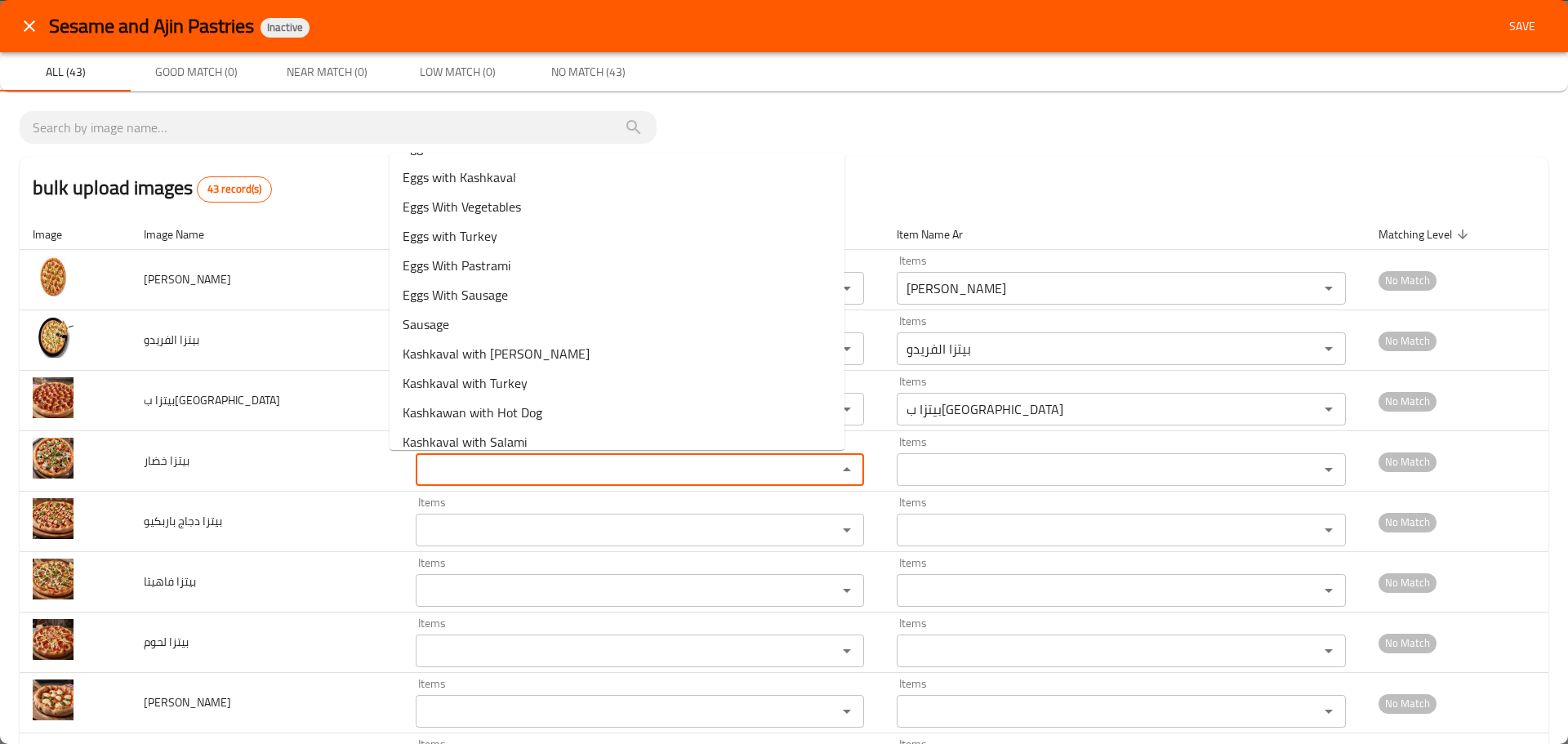
scroll to position [490, 0]
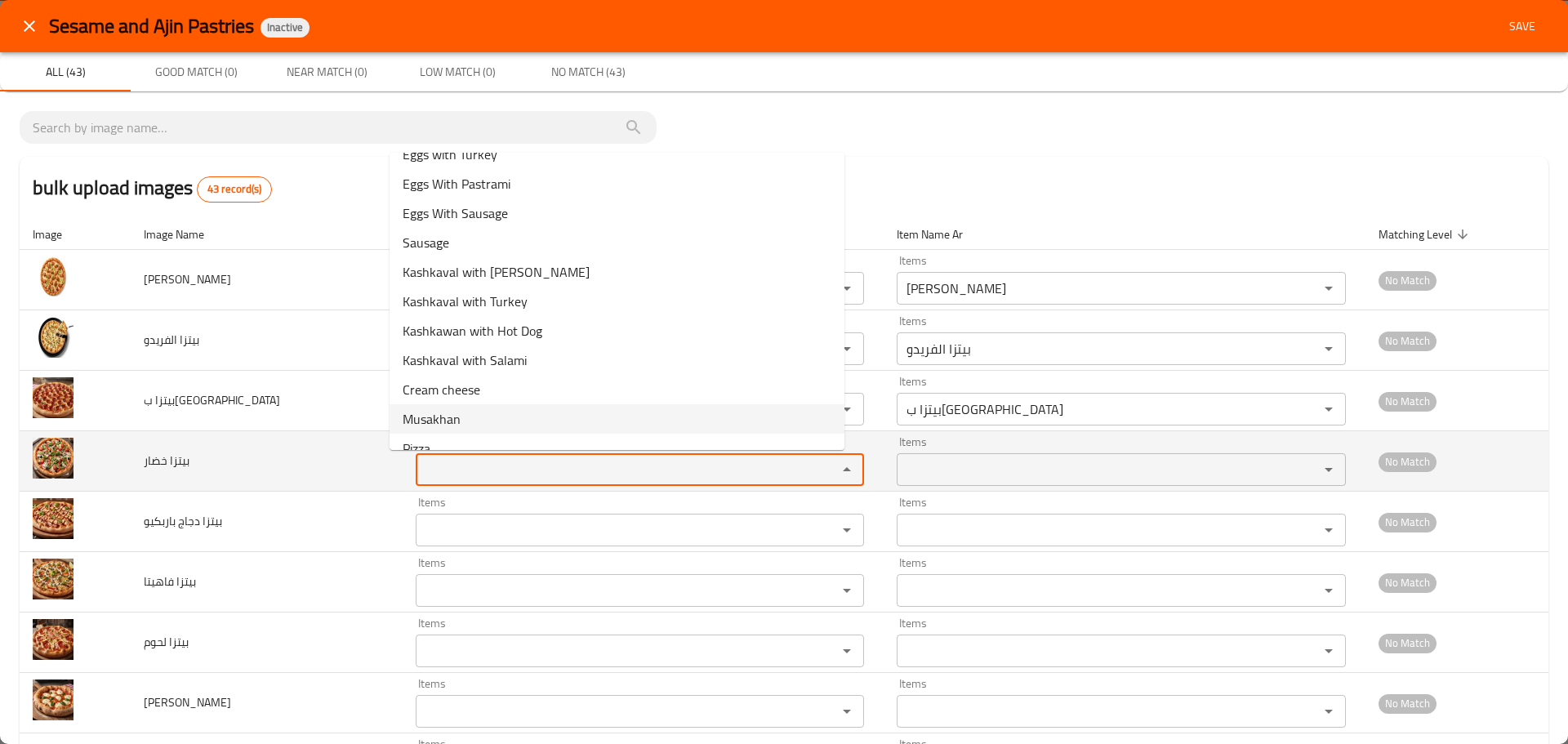
paste خضار "pizza"
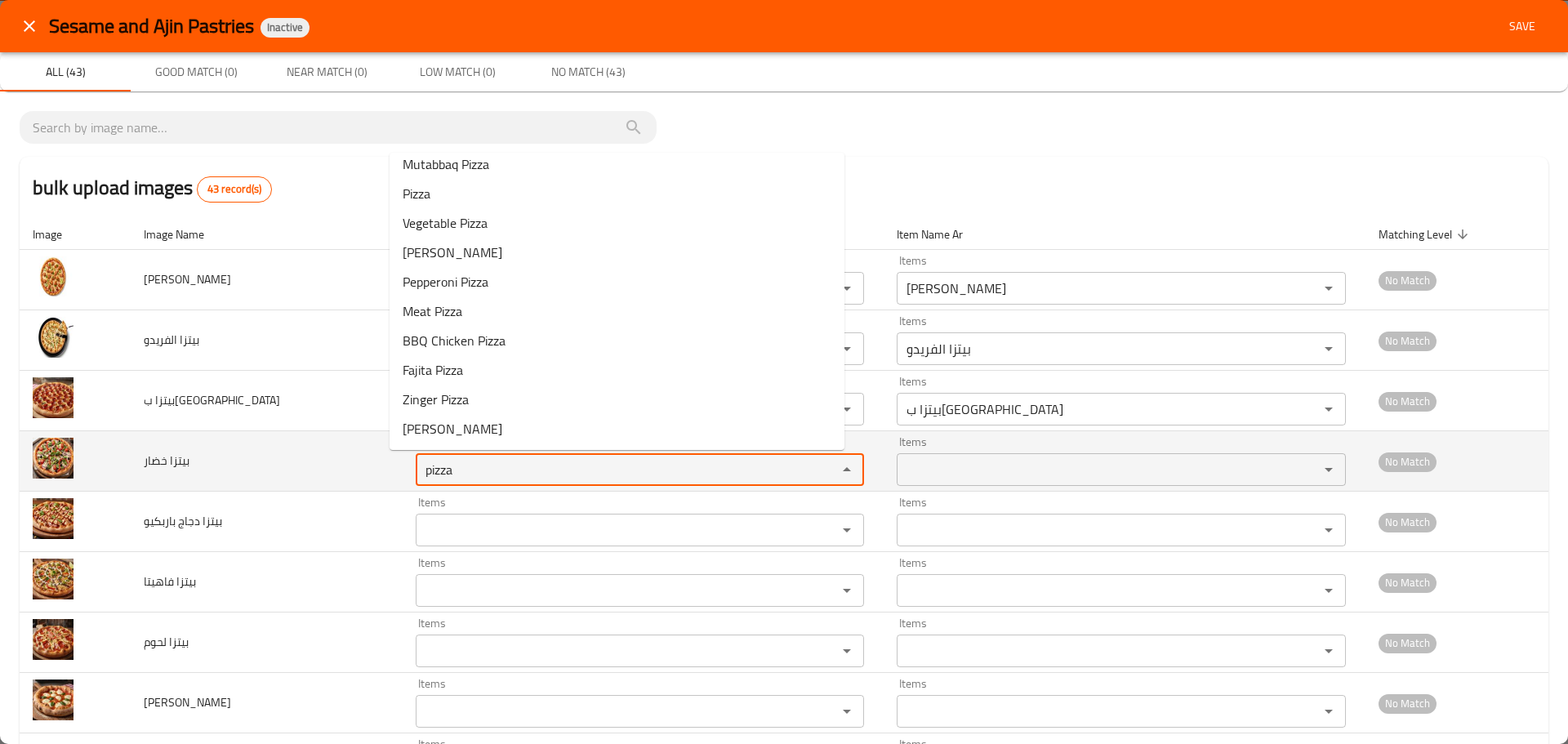
scroll to position [0, 0]
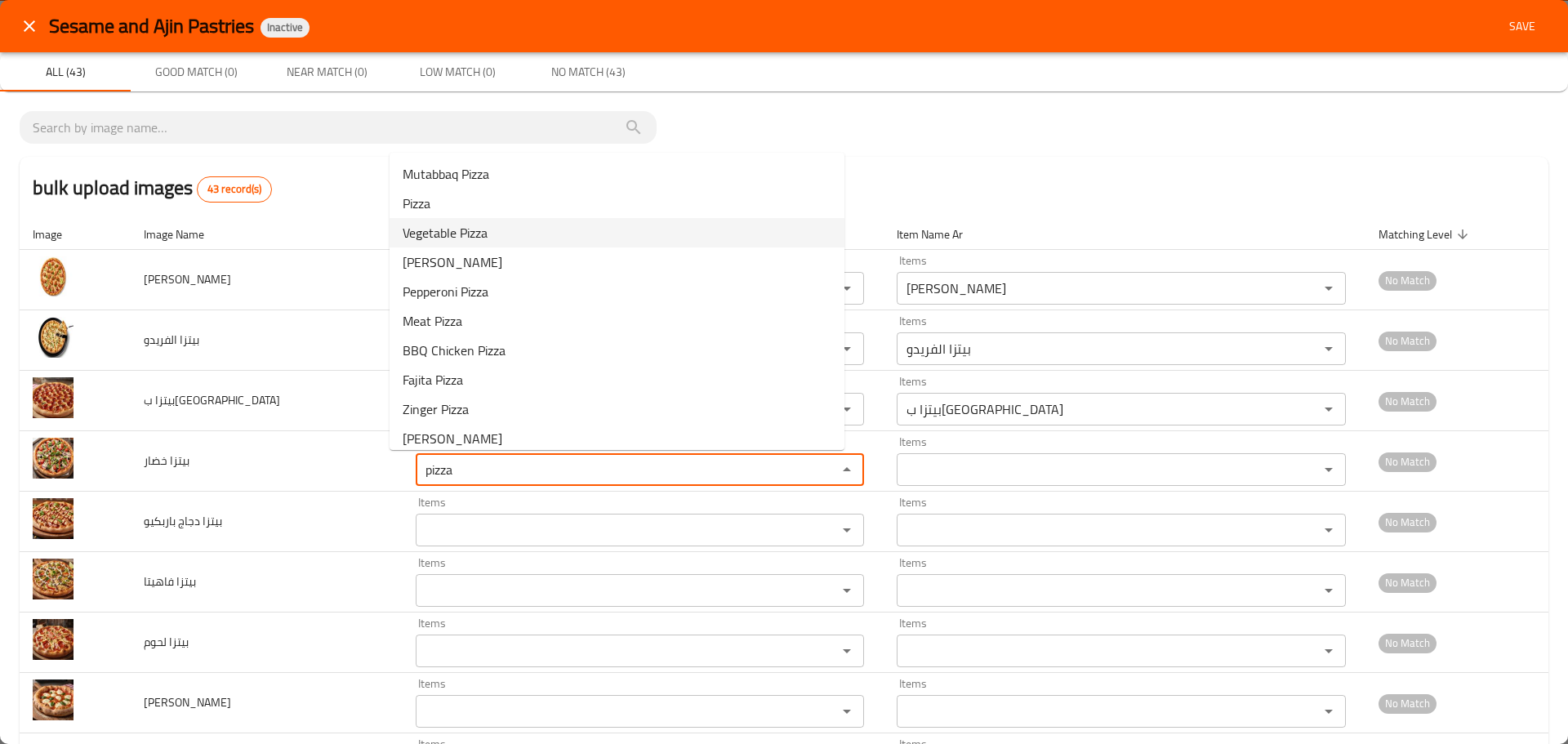
click at [455, 228] on span "Vegetable Pizza" at bounding box center [444, 232] width 85 height 19
type خضار "Vegetable Pizza"
type خضار-ar "بيتزا خضار"
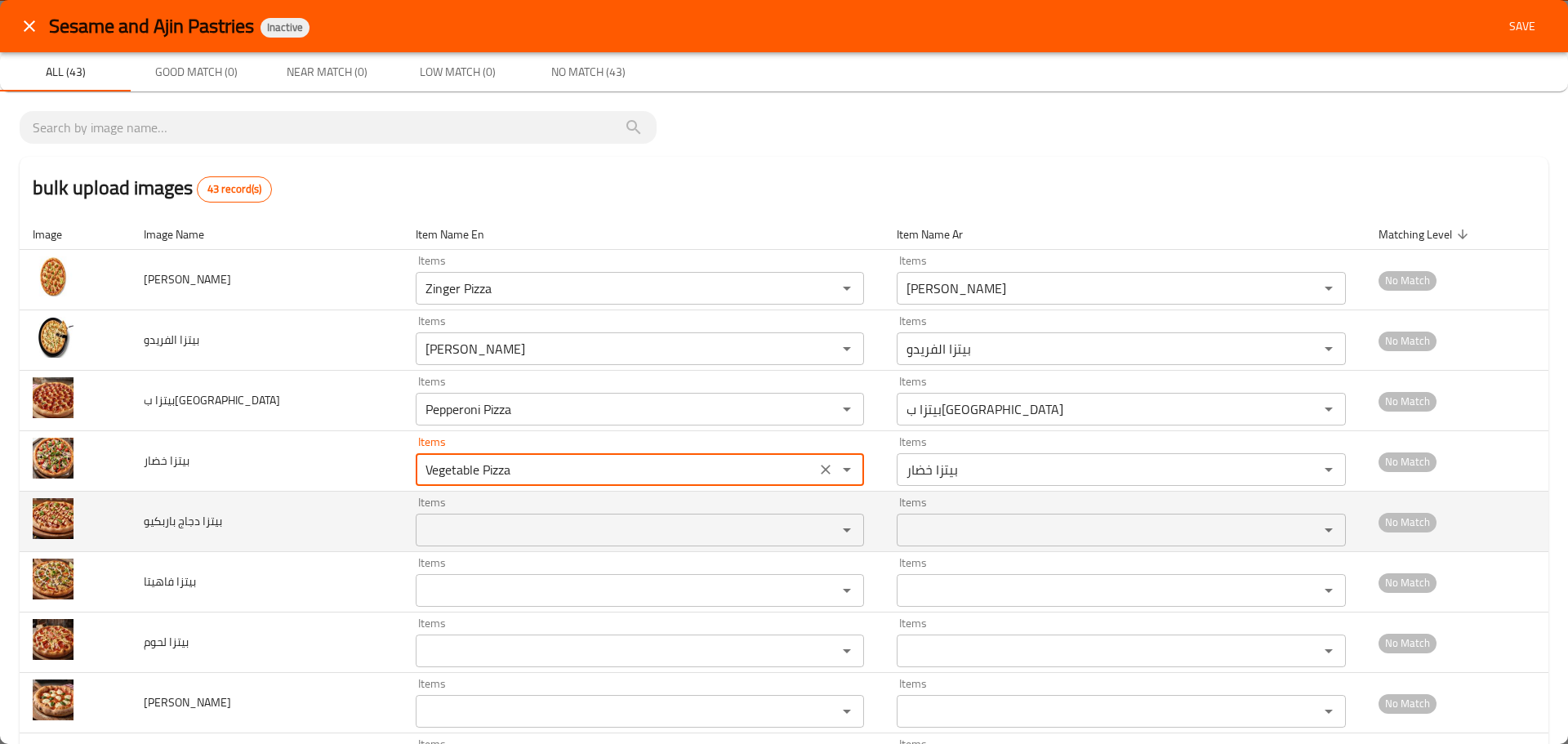
type خضار "Vegetable Pizza"
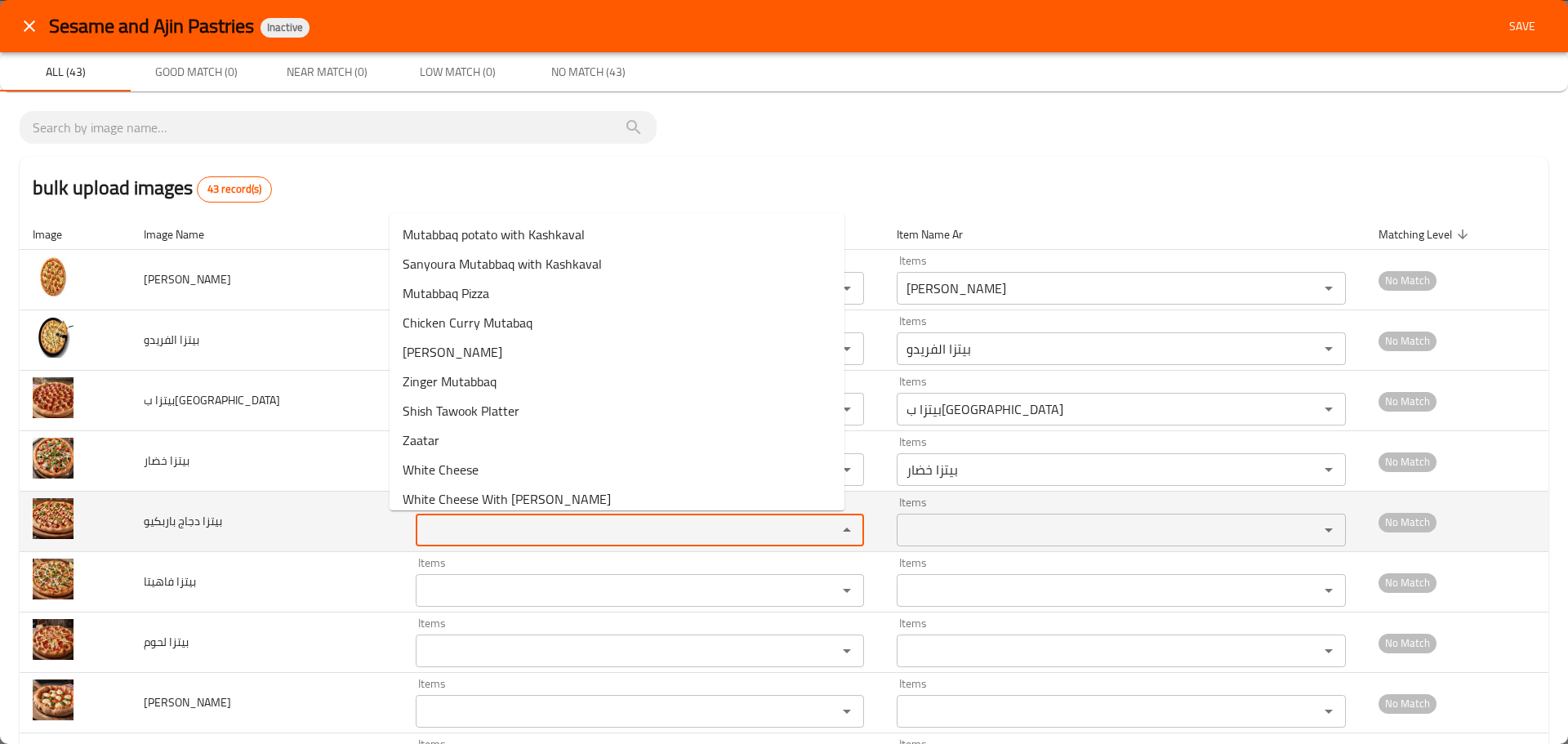
click at [428, 523] on باربكيو "Items" at bounding box center [616, 529] width 392 height 23
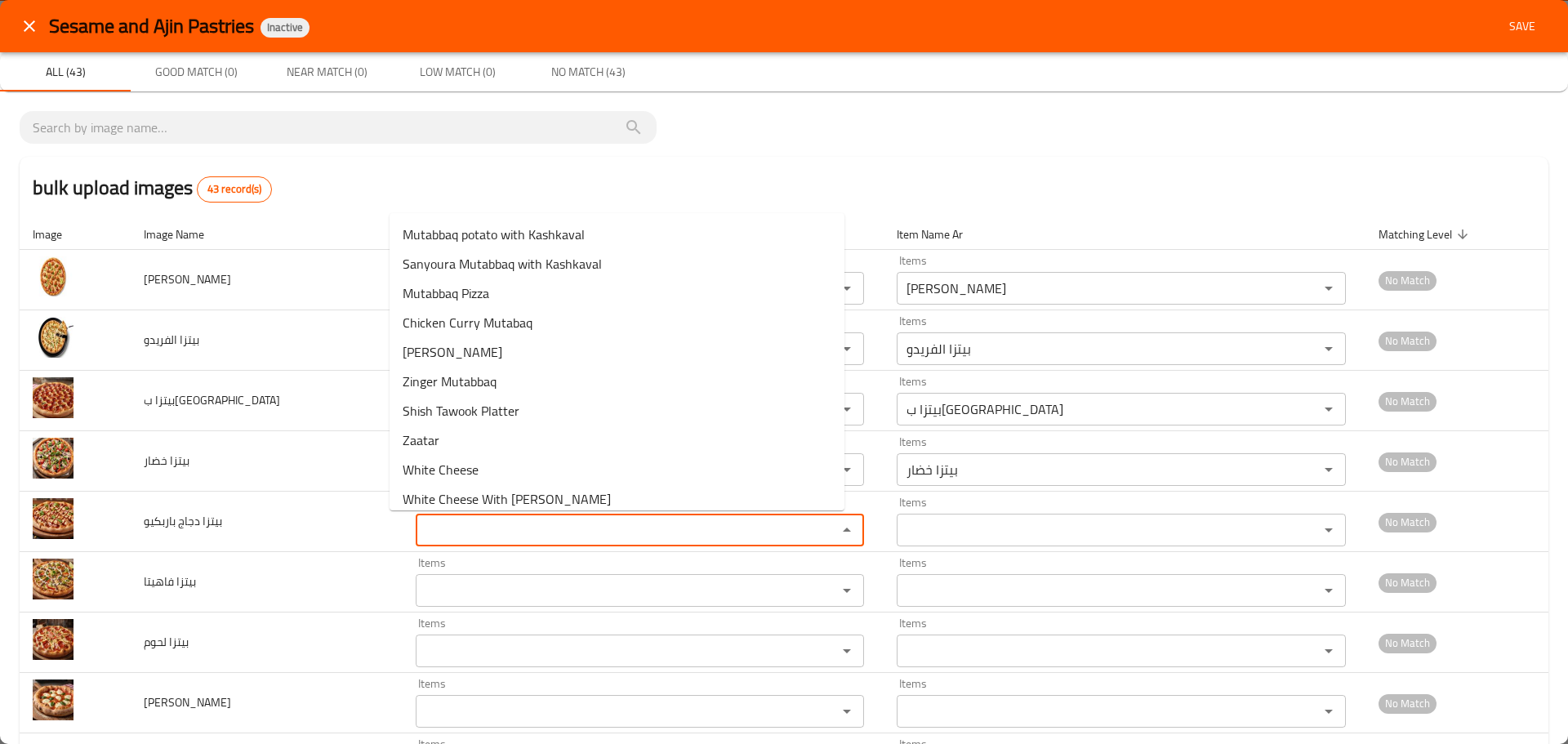
paste باربكيو "pizza"
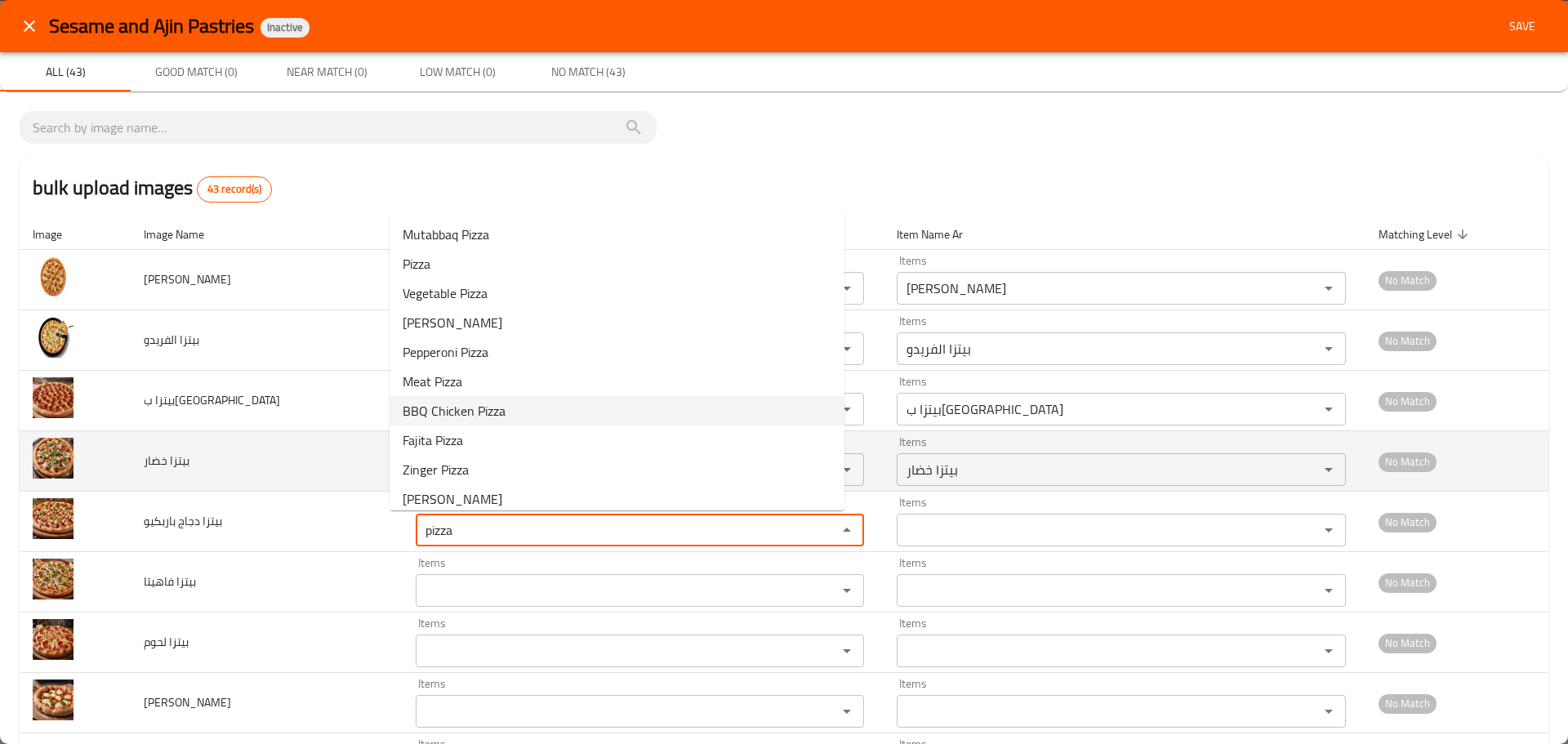
drag, startPoint x: 460, startPoint y: 409, endPoint x: 465, endPoint y: 478, distance: 69.2
click at [458, 409] on span "BBQ Chicken Pizza" at bounding box center [454, 410] width 103 height 19
type باربكيو "BBQ Chicken Pizza"
type باربكيو-ar "بيتزا دجاج باربكيو"
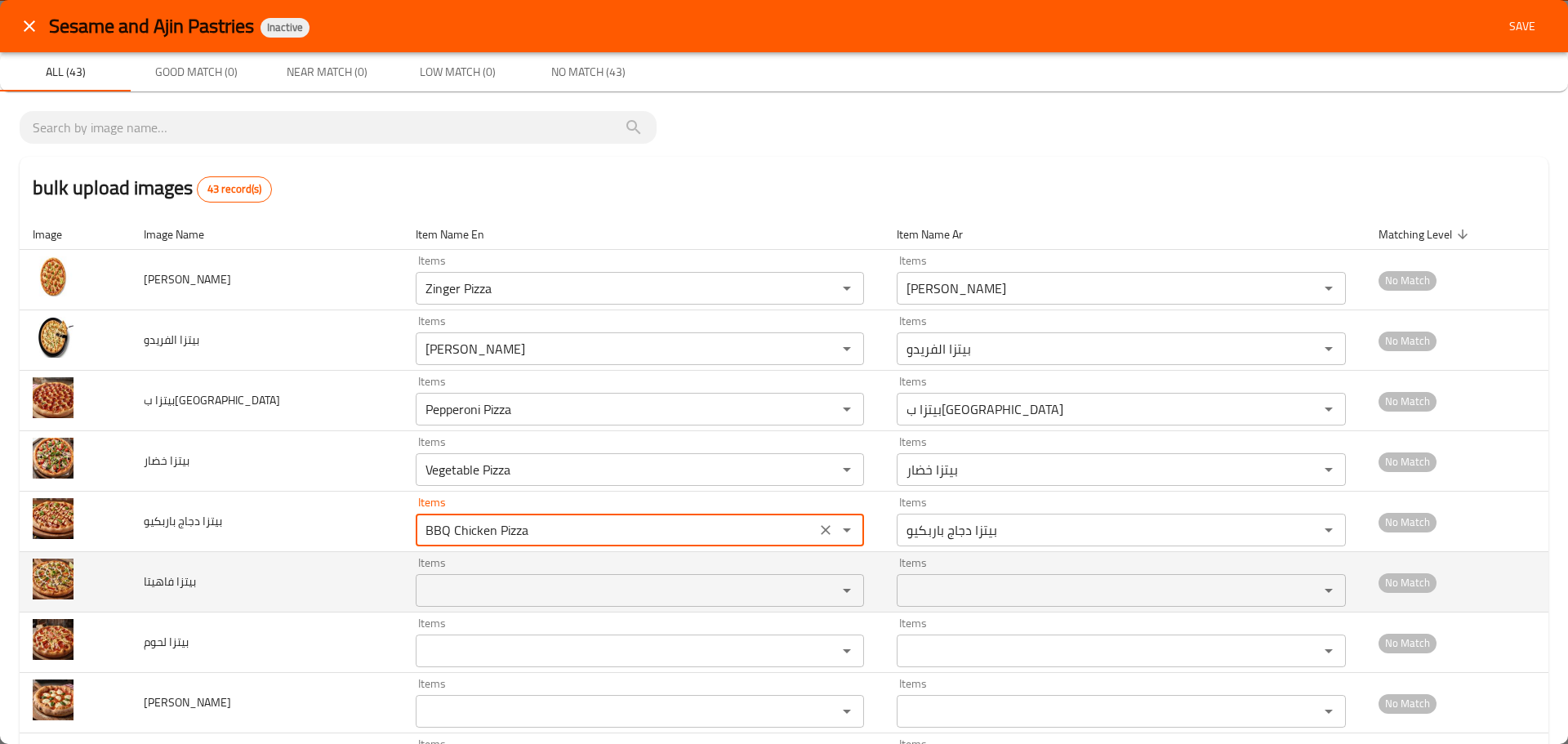
type باربكيو "BBQ Chicken Pizza"
click at [458, 592] on فاهيتا "Items" at bounding box center [616, 591] width 392 height 23
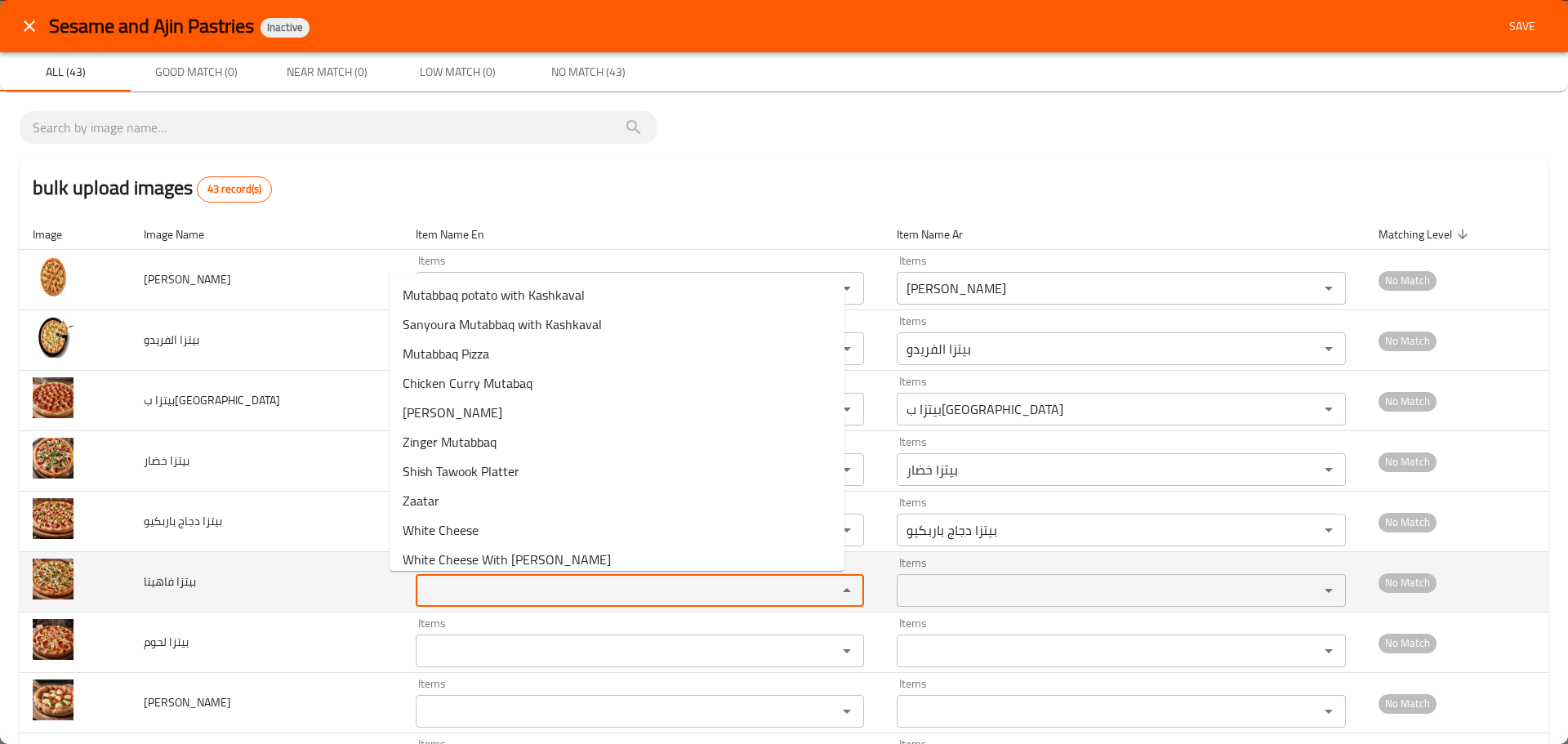
paste فاهيتا "pizza"
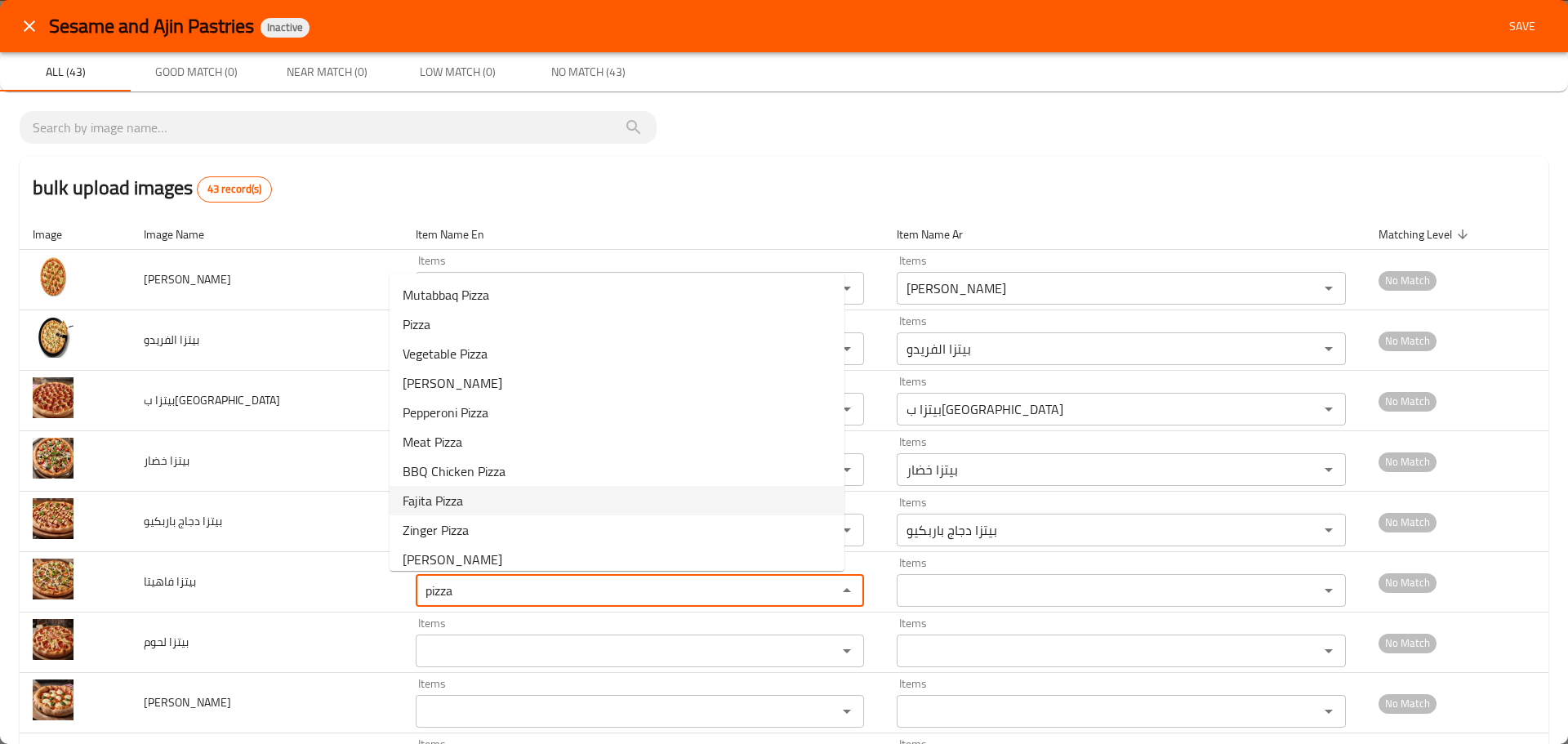
click at [438, 502] on span "Fajita Pizza" at bounding box center [433, 500] width 60 height 19
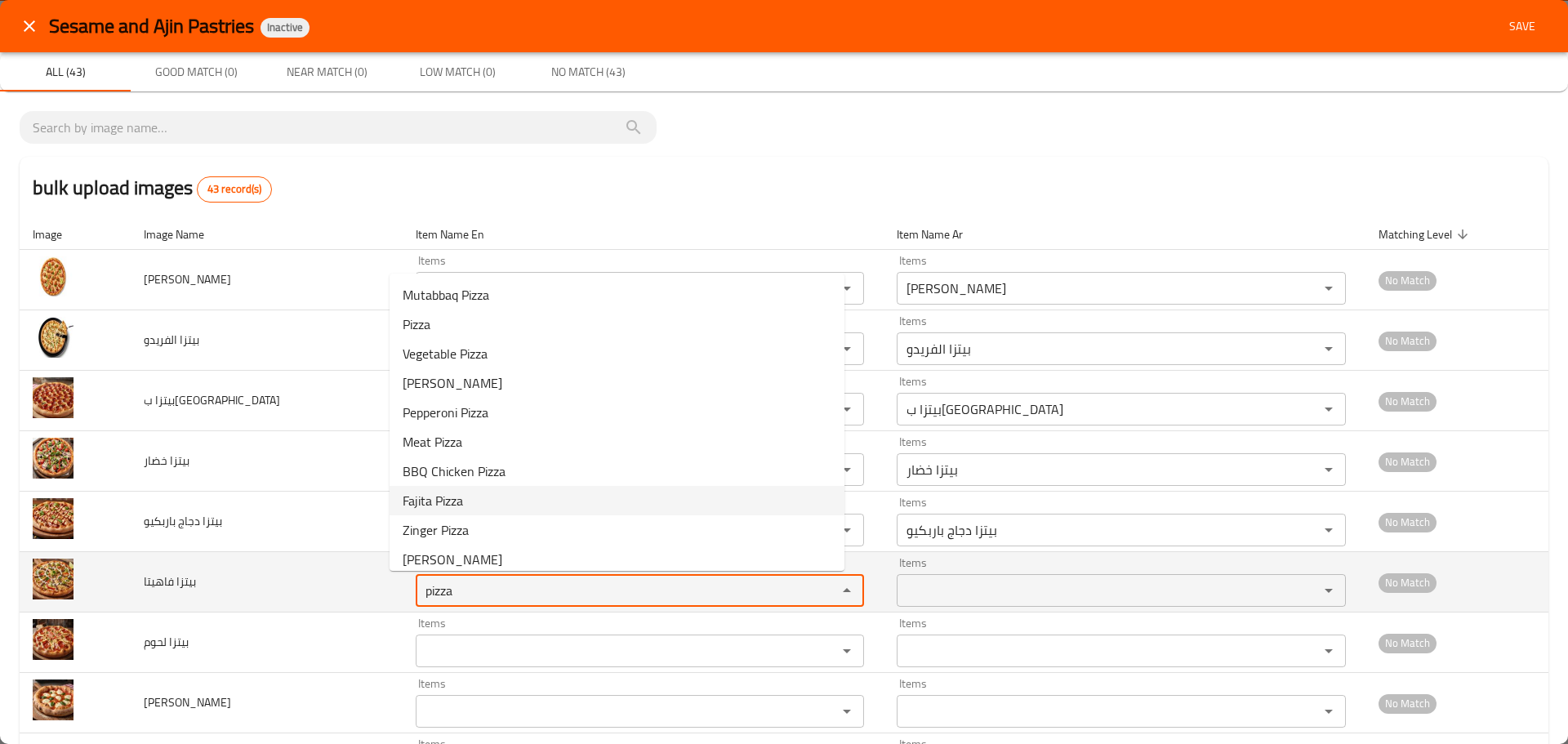
type فاهيتا "Fajita Pizza"
type فاهيتا-ar "بيتزا فاهيتا"
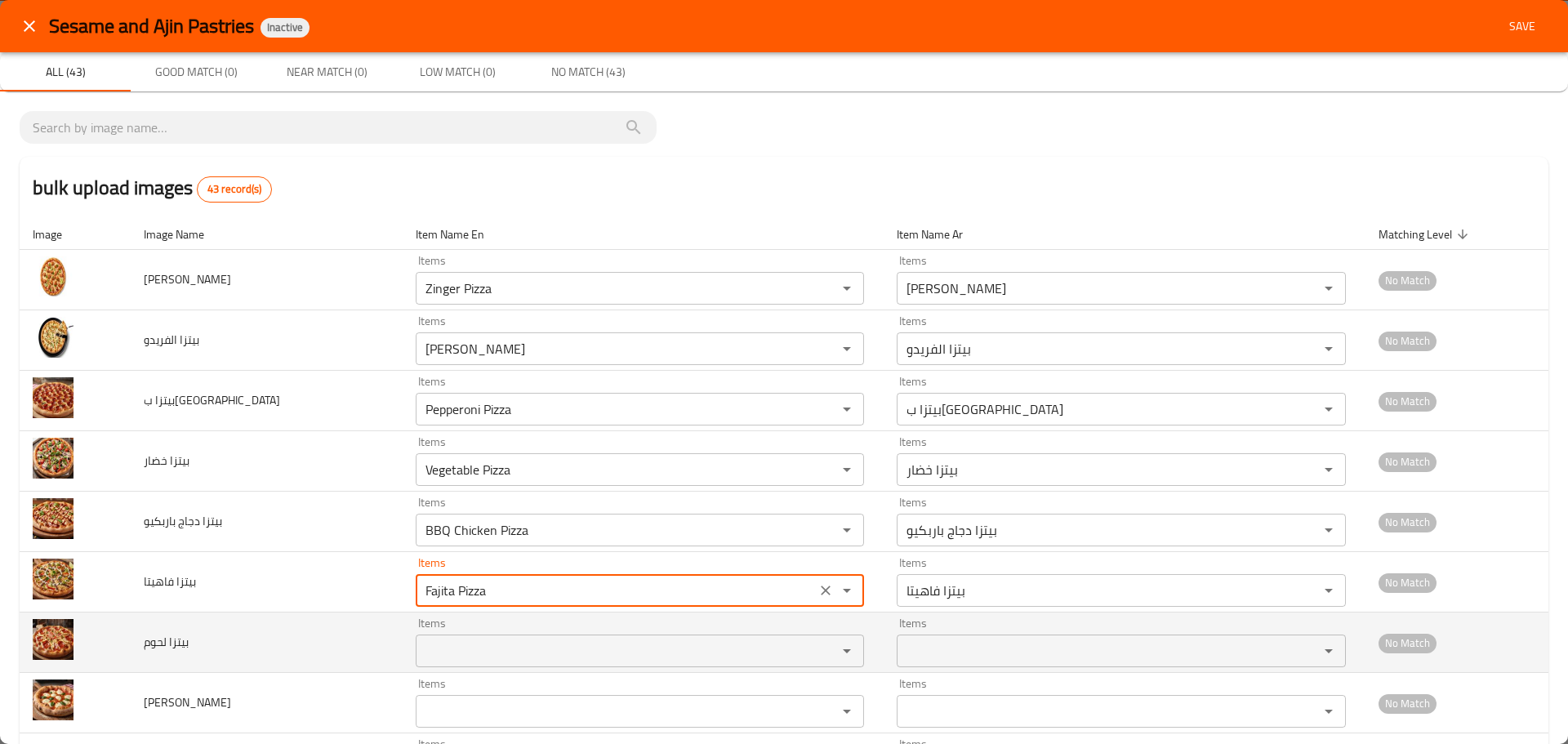
type فاهيتا "Fajita Pizza"
click at [471, 644] on لحوم "Items" at bounding box center [616, 651] width 392 height 23
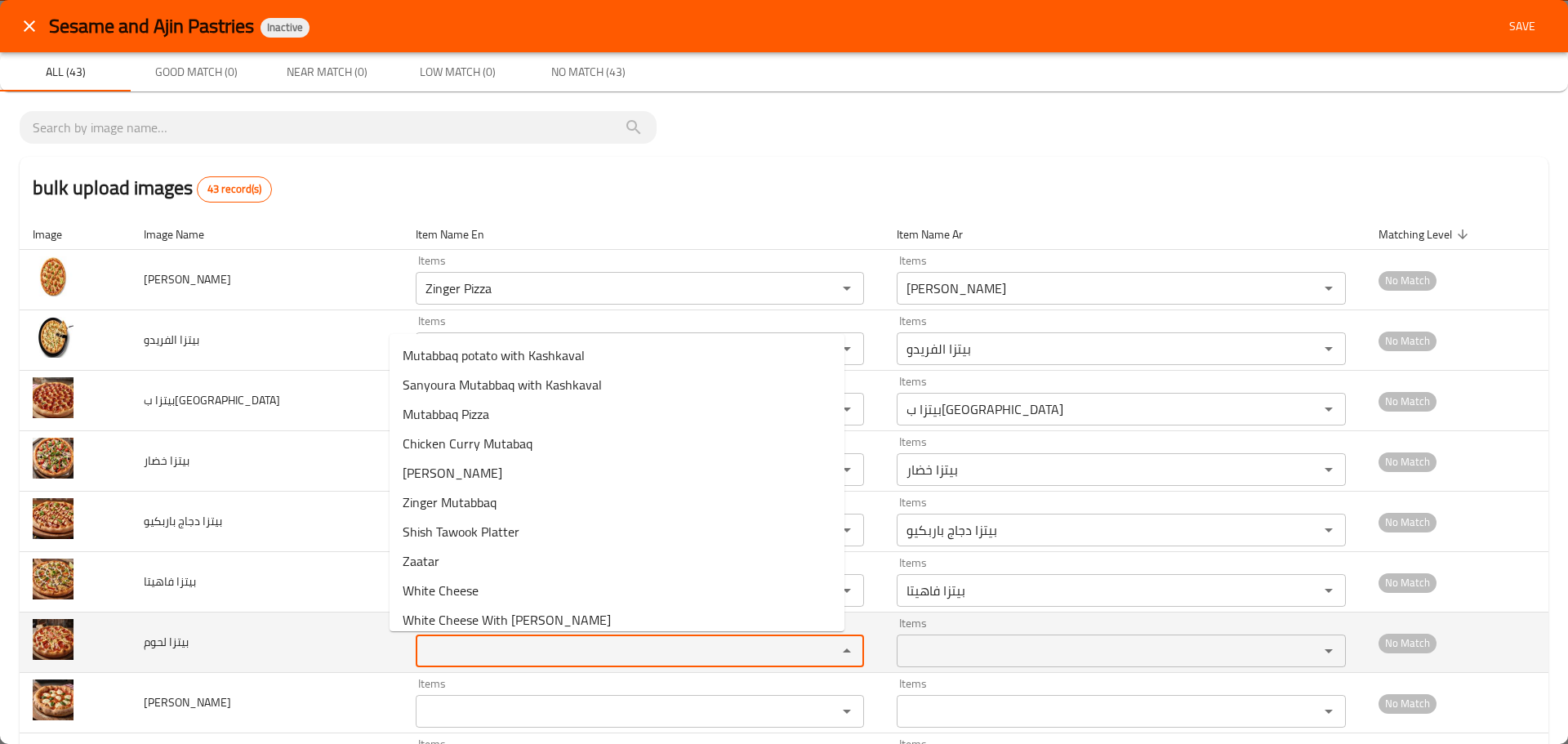
paste لحوم "pizza"
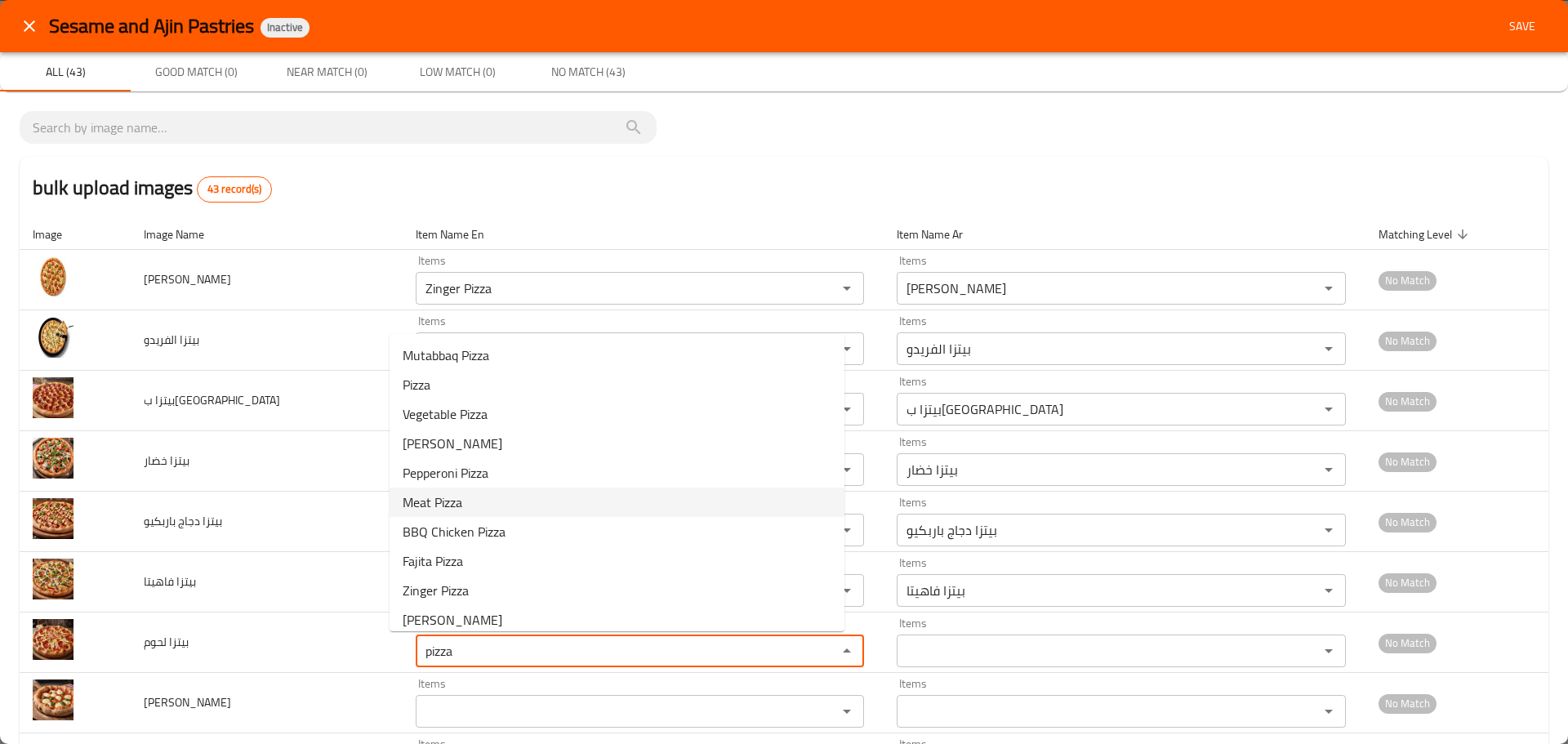
click at [452, 508] on span "Meat Pizza" at bounding box center [432, 502] width 59 height 19
type لحوم "Meat Pizza"
type لحوم-ar "بيتزا لحوم"
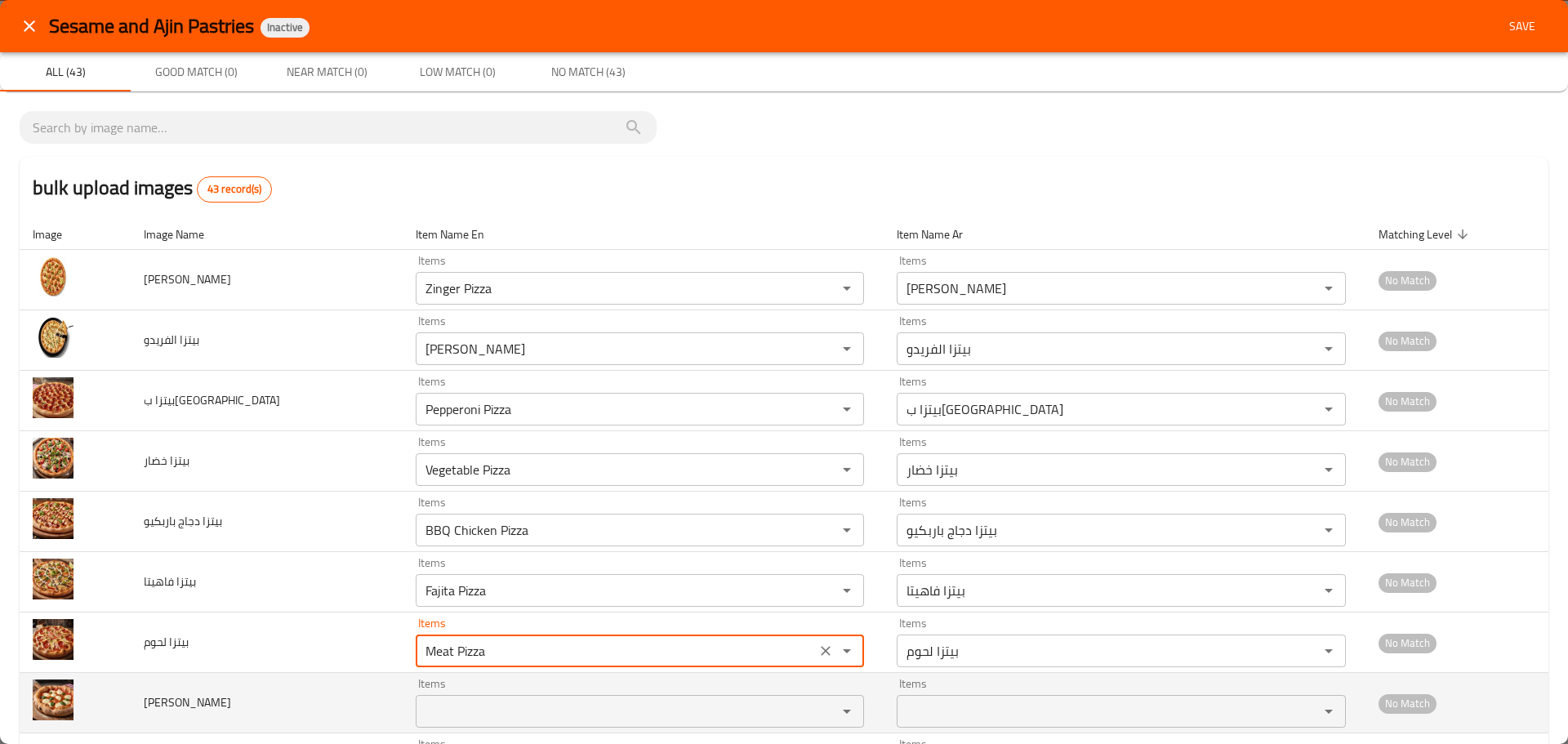
type لحوم "Meat Pizza"
click at [429, 707] on مارغريتا "Items" at bounding box center [616, 711] width 392 height 23
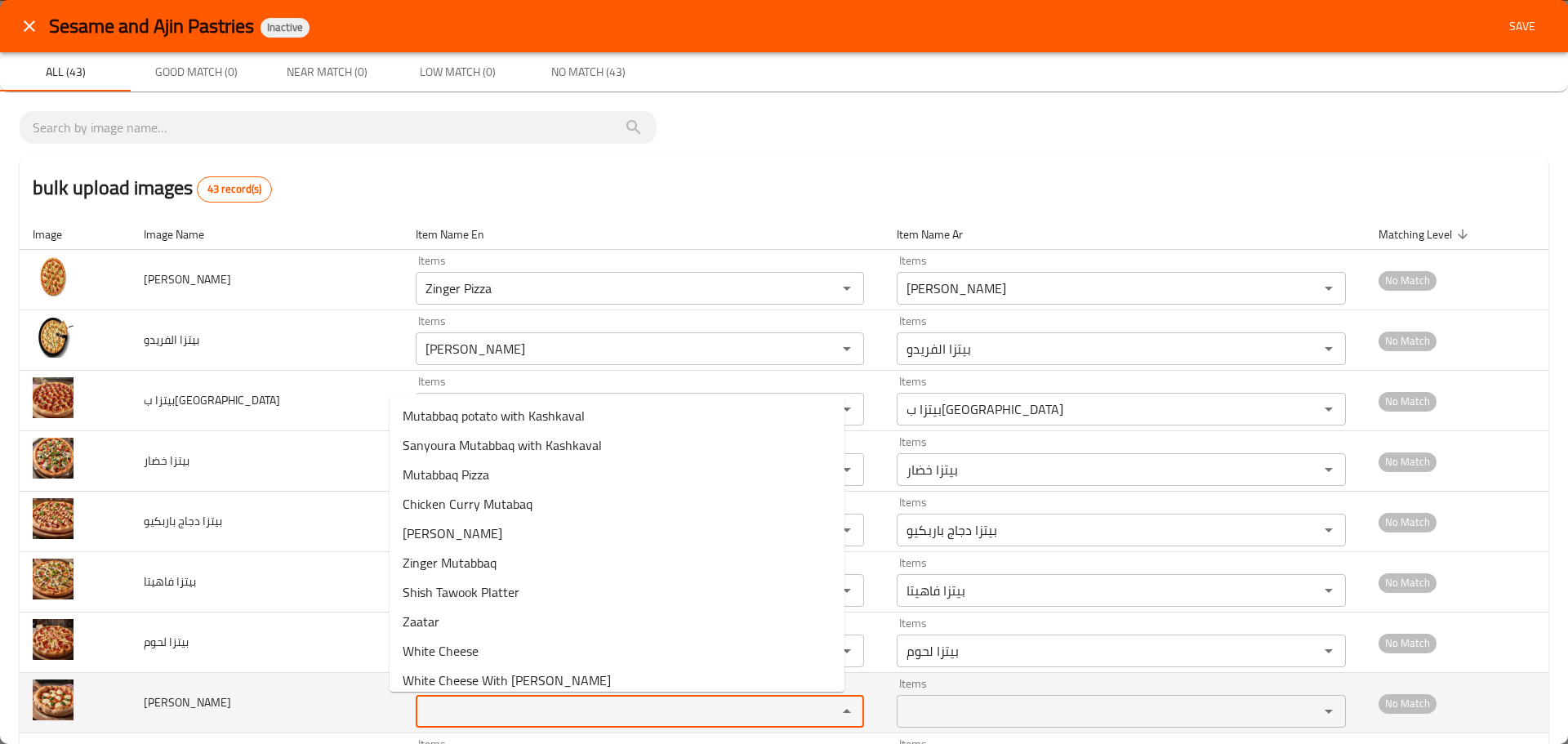
paste مارغريتا "pizza"
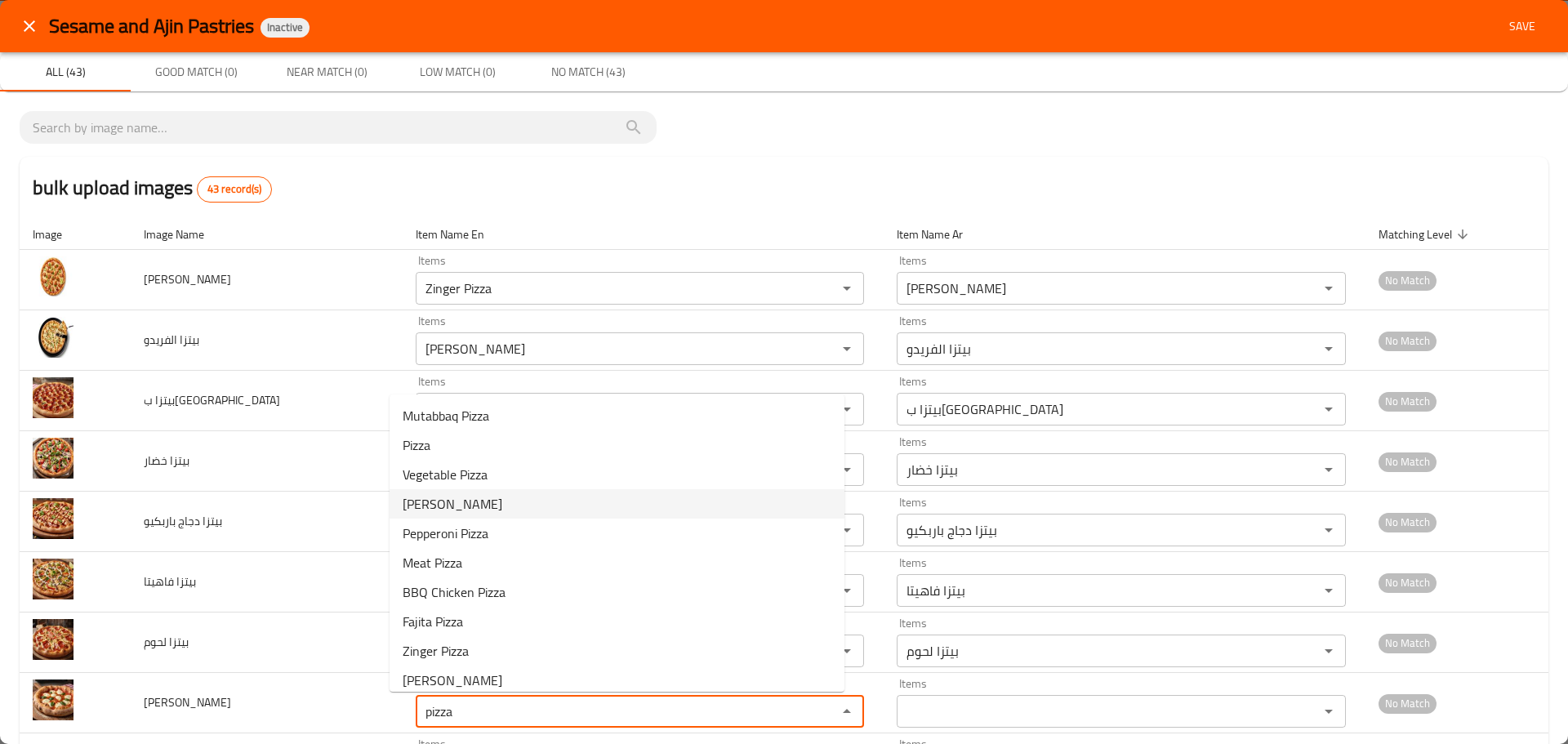
click at [454, 502] on span "Margherita Pizza" at bounding box center [452, 503] width 99 height 19
type مارغريتا "Margherita Pizza"
type مارغريتا-ar "بيتزا مارجريتا"
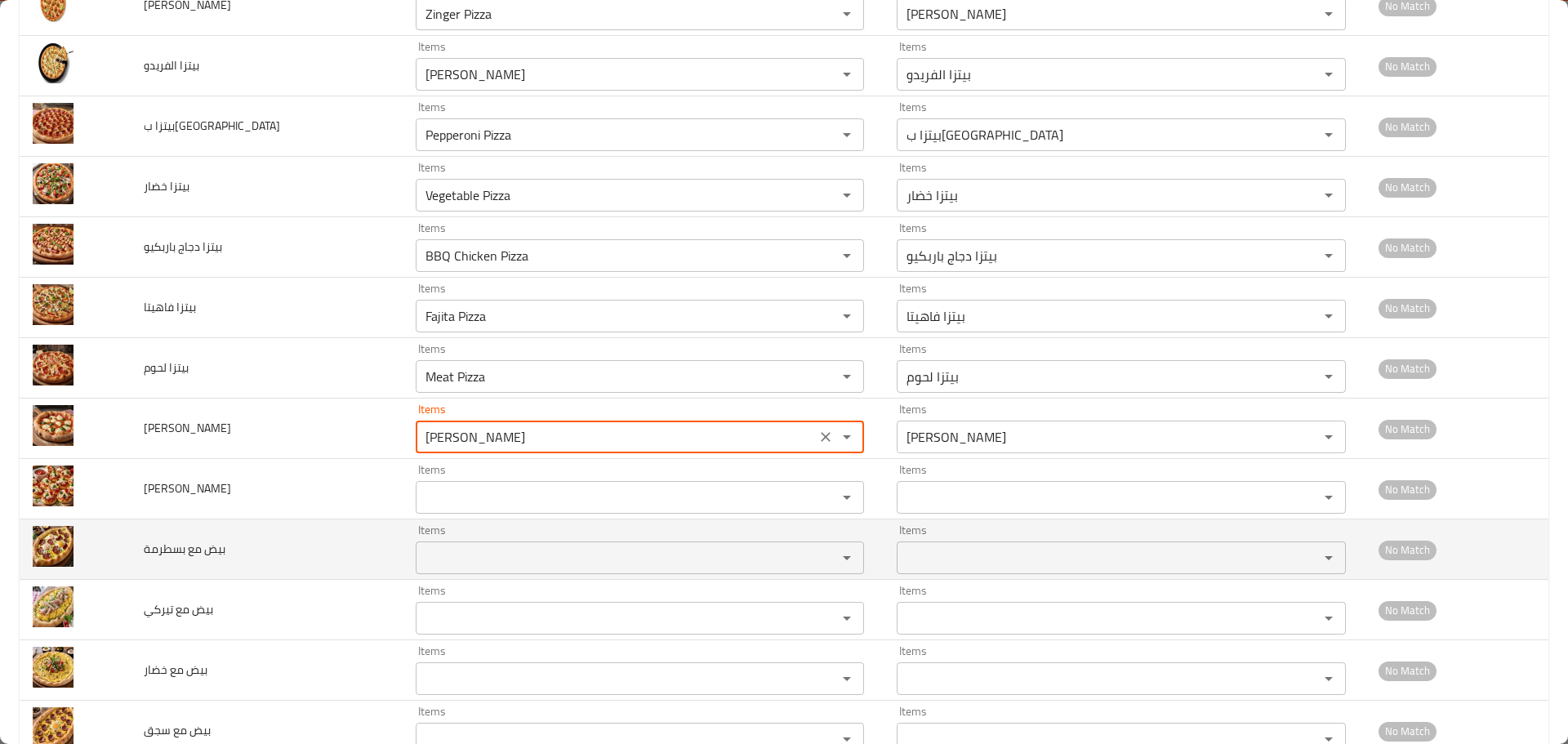
scroll to position [327, 0]
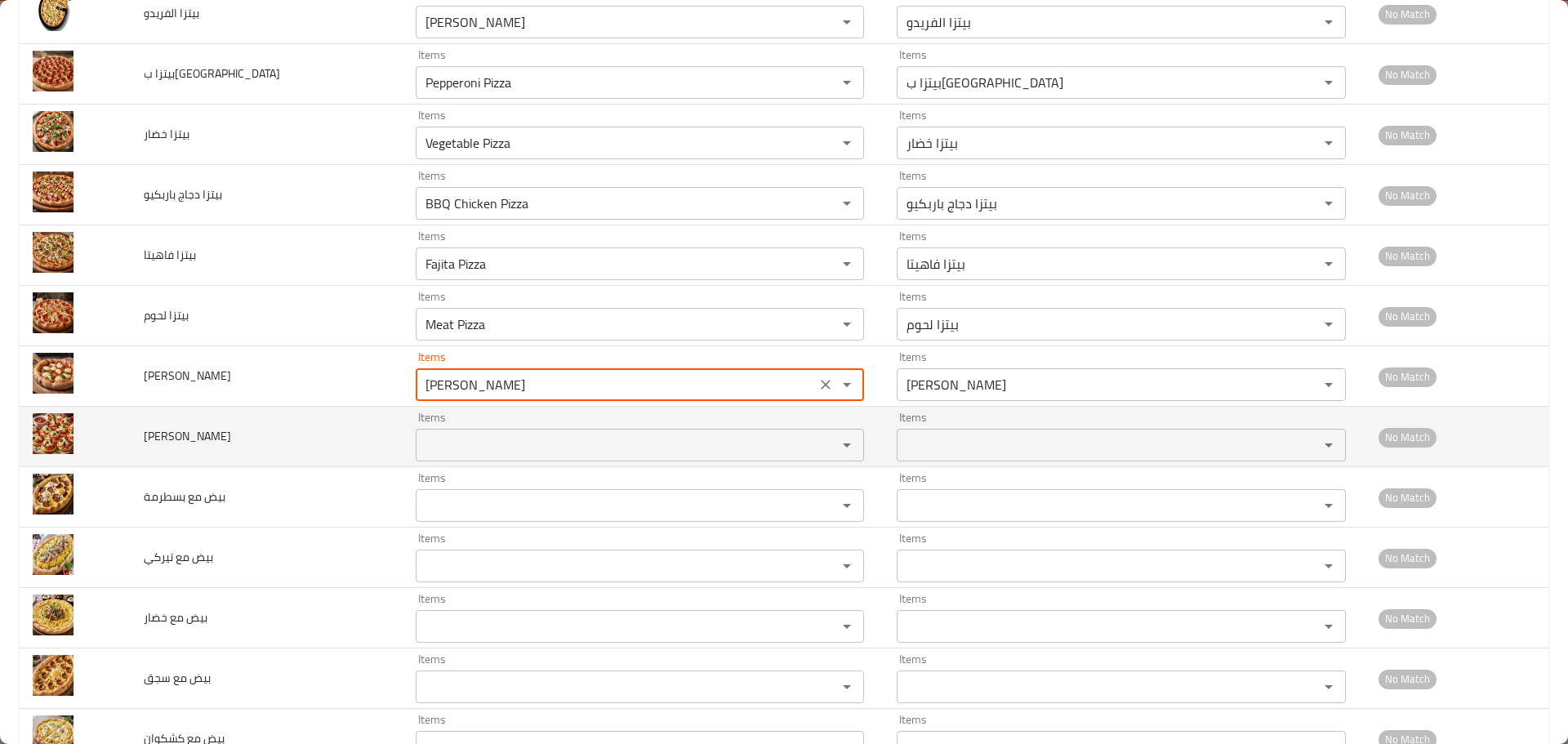
type مارغريتا "Margherita Pizza"
click at [428, 447] on input "Items" at bounding box center [616, 445] width 392 height 23
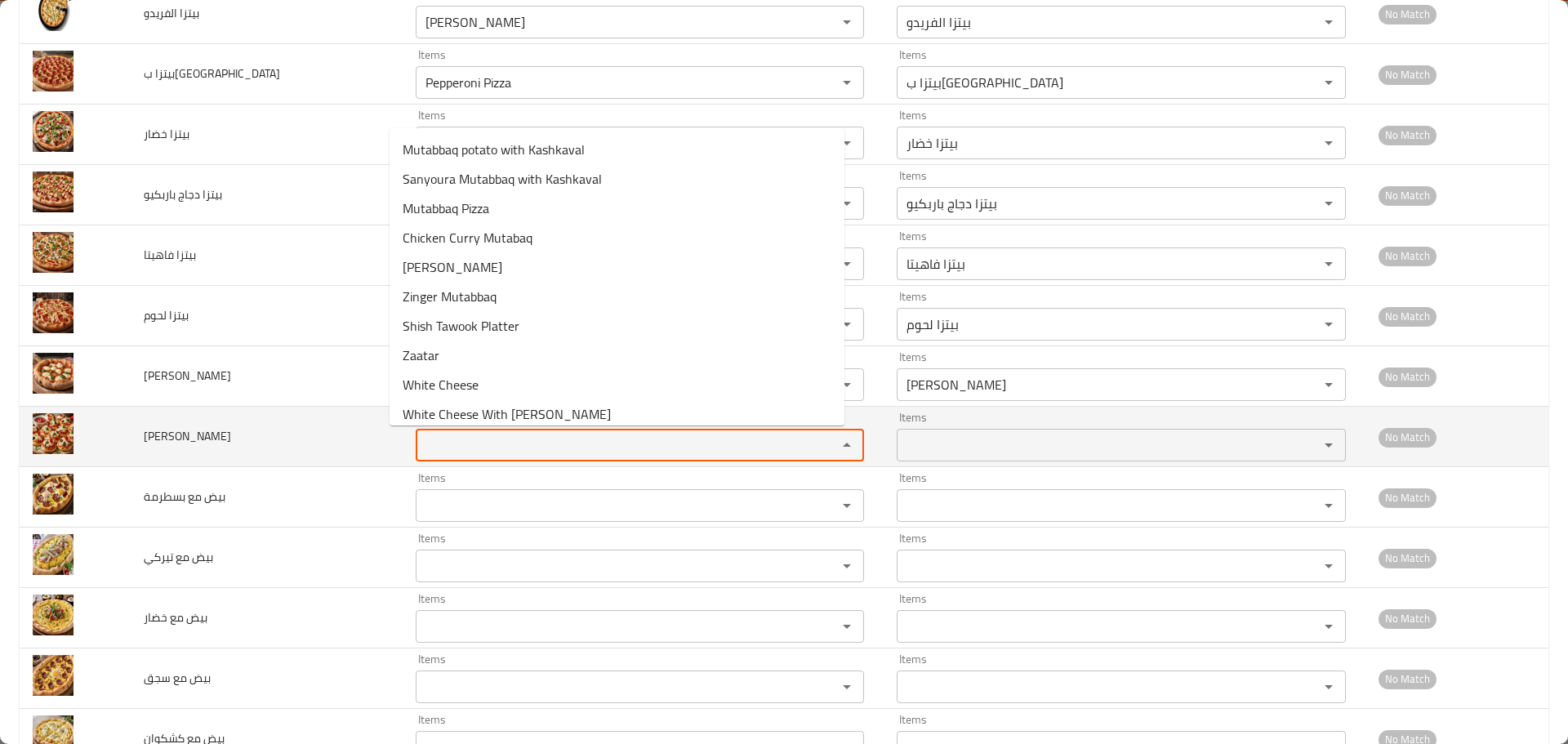
paste input "pizza"
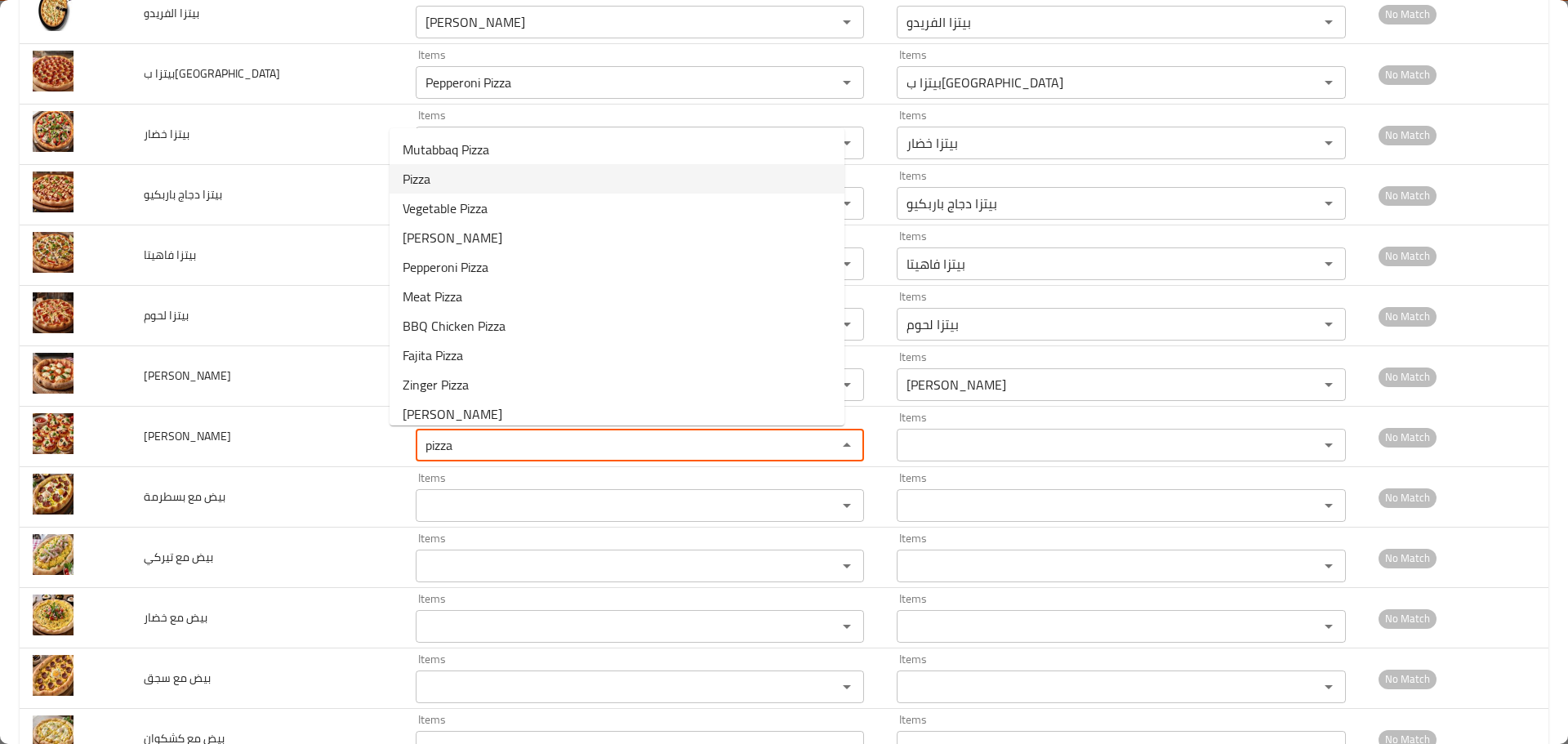
click at [466, 191] on li "Pizza" at bounding box center [617, 179] width 455 height 29
type input "Pizza"
type input "بيتزا"
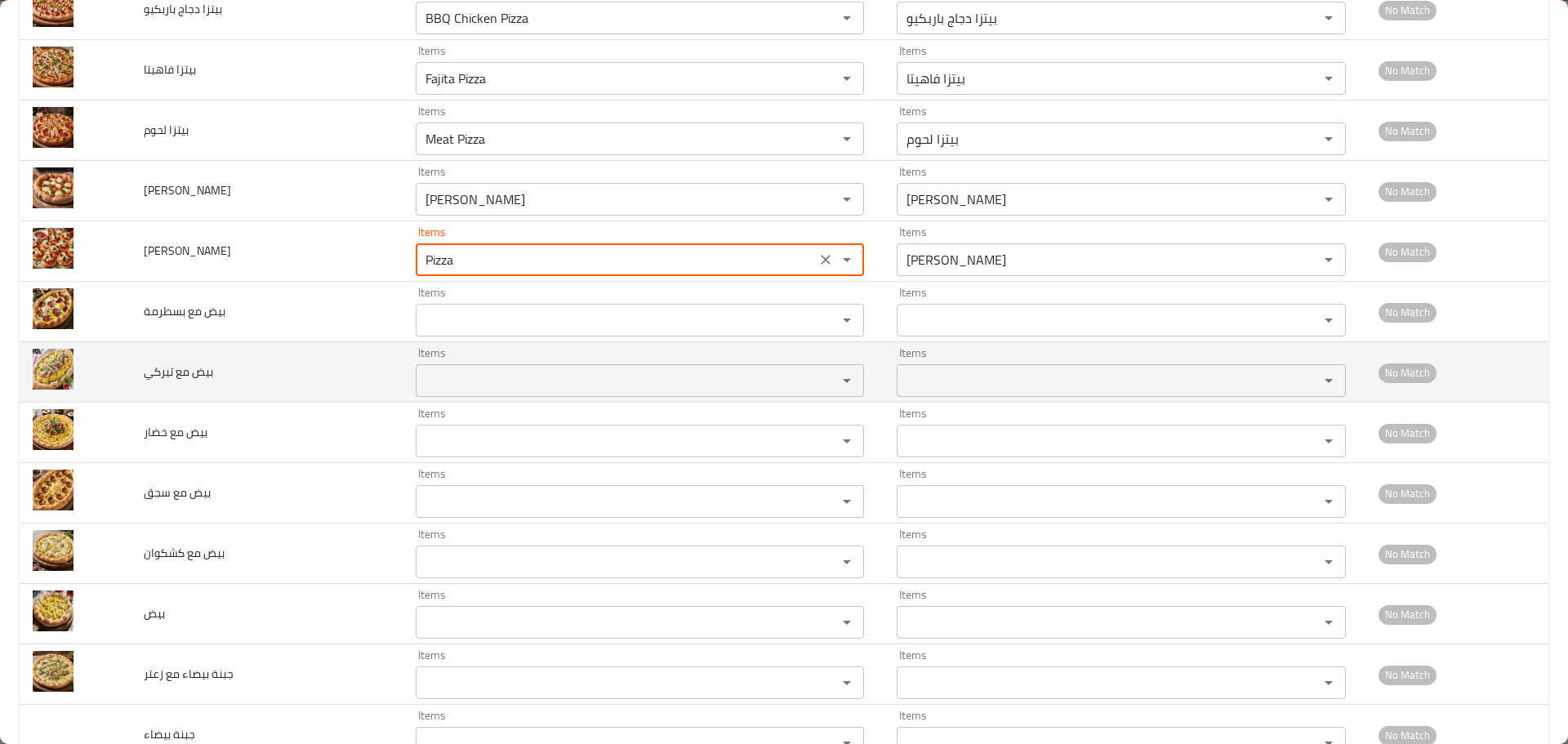
scroll to position [572, 0]
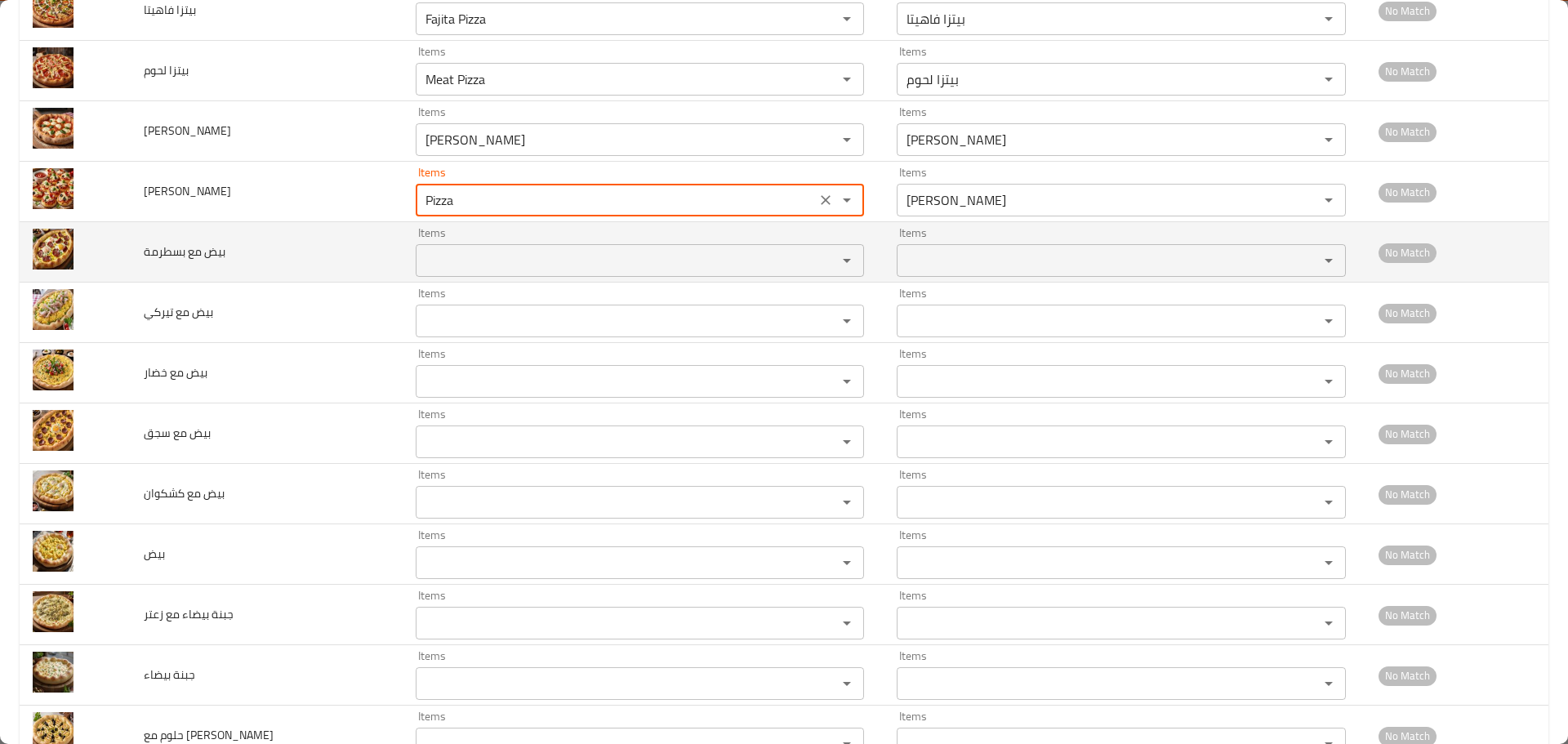
type input "Pizza"
click at [460, 255] on بسطرمة "Items" at bounding box center [616, 260] width 392 height 23
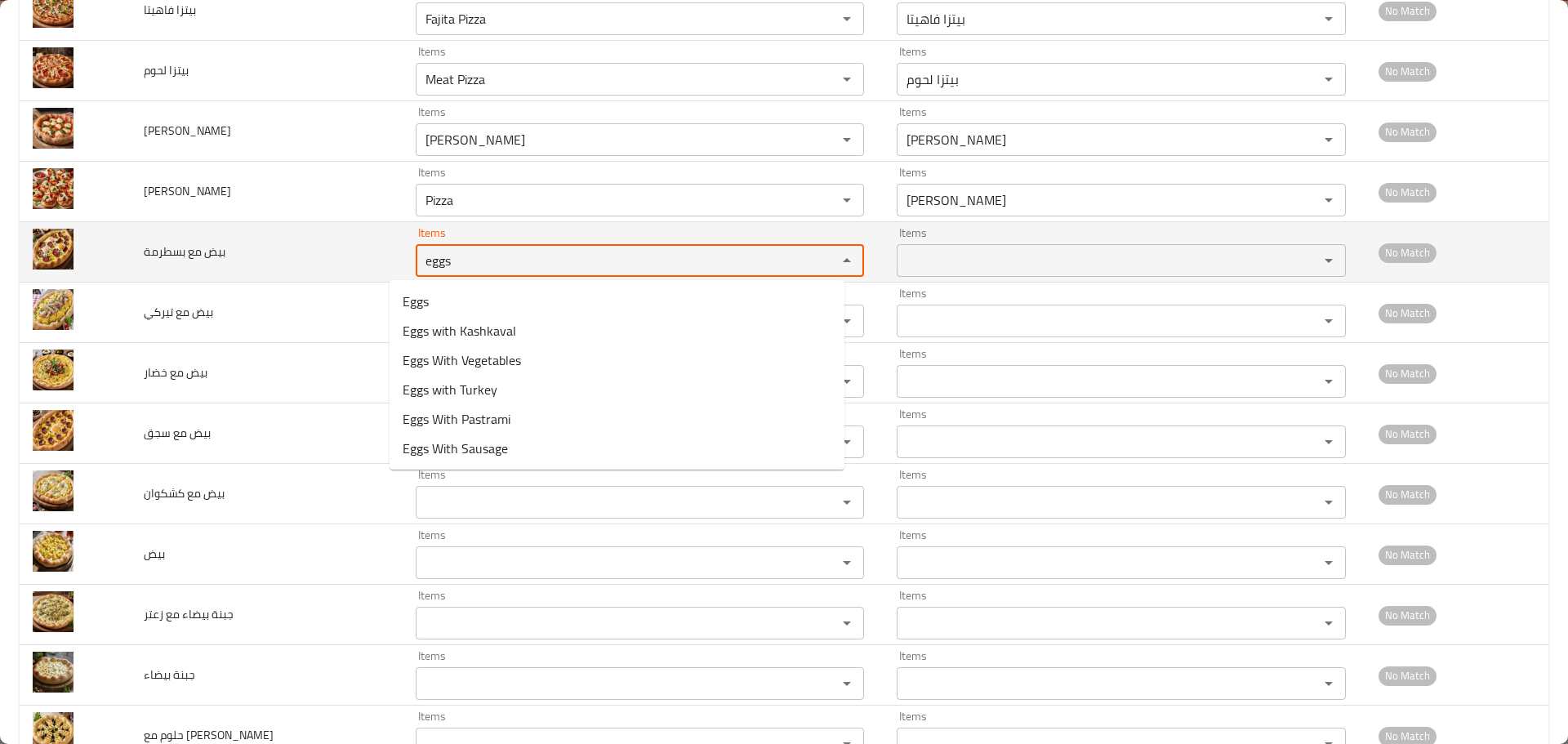
drag, startPoint x: 463, startPoint y: 253, endPoint x: 308, endPoint y: 247, distance: 155.1
click at [308, 247] on tr "بيض مع بسطرمة Items eggs Items Items Items No Match" at bounding box center [783, 252] width 1529 height 60
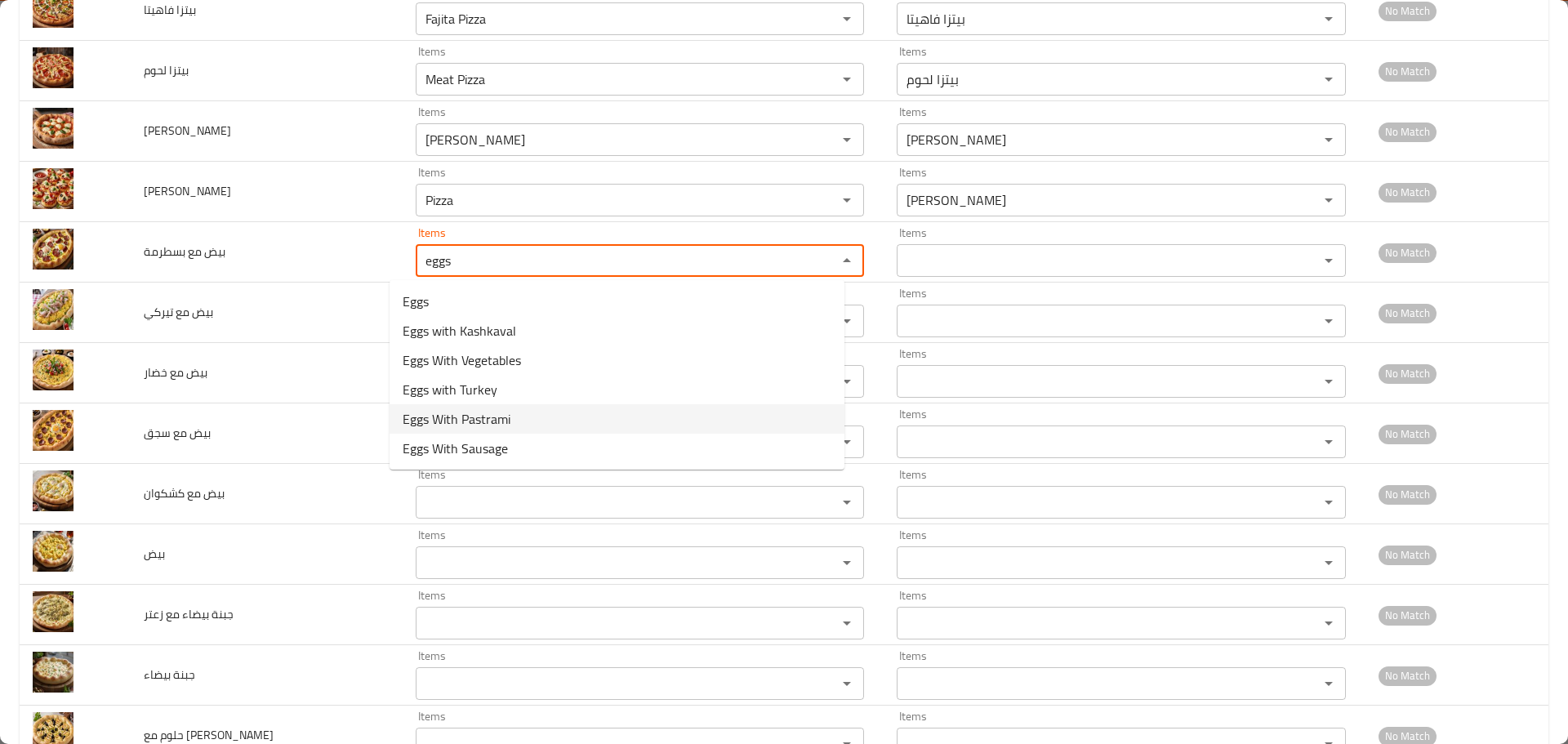
click at [464, 425] on span "Eggs With Pastrami" at bounding box center [456, 418] width 108 height 19
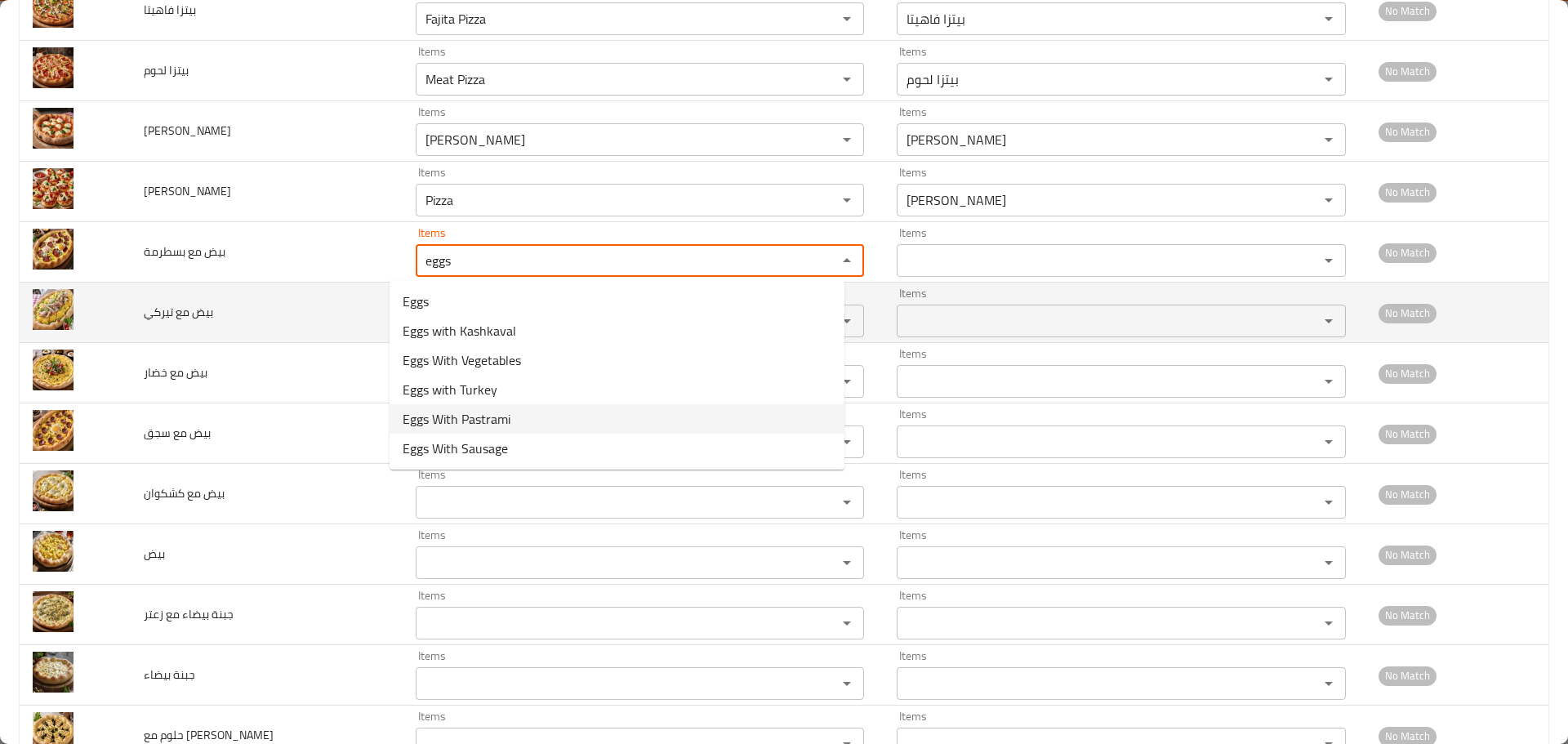
type بسطرمة "Eggs With Pastrami"
type بسطرمة-ar "بيض مع بسطرمة"
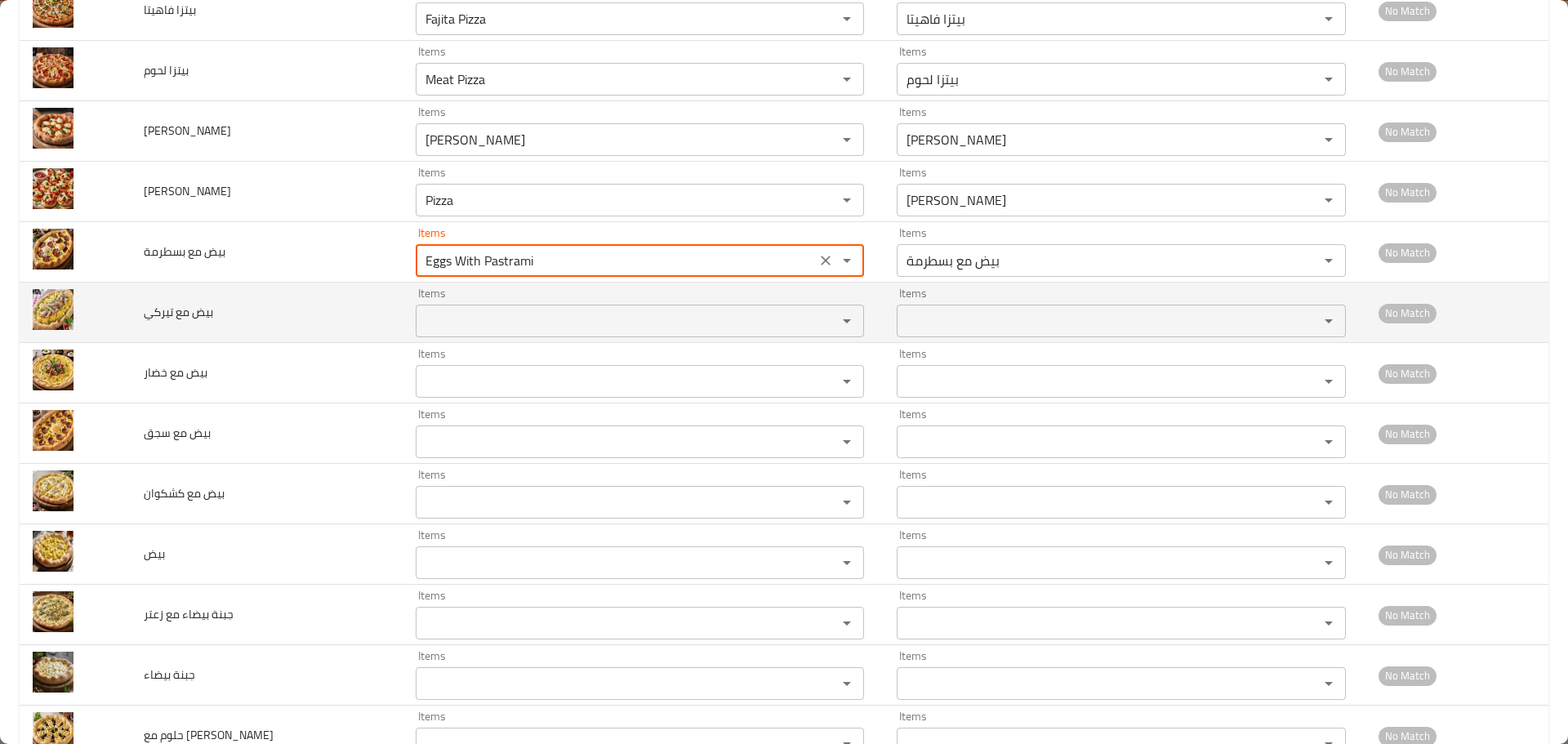
type بسطرمة "Eggs With Pastrami"
click at [445, 323] on تيركي "Items" at bounding box center [616, 320] width 392 height 23
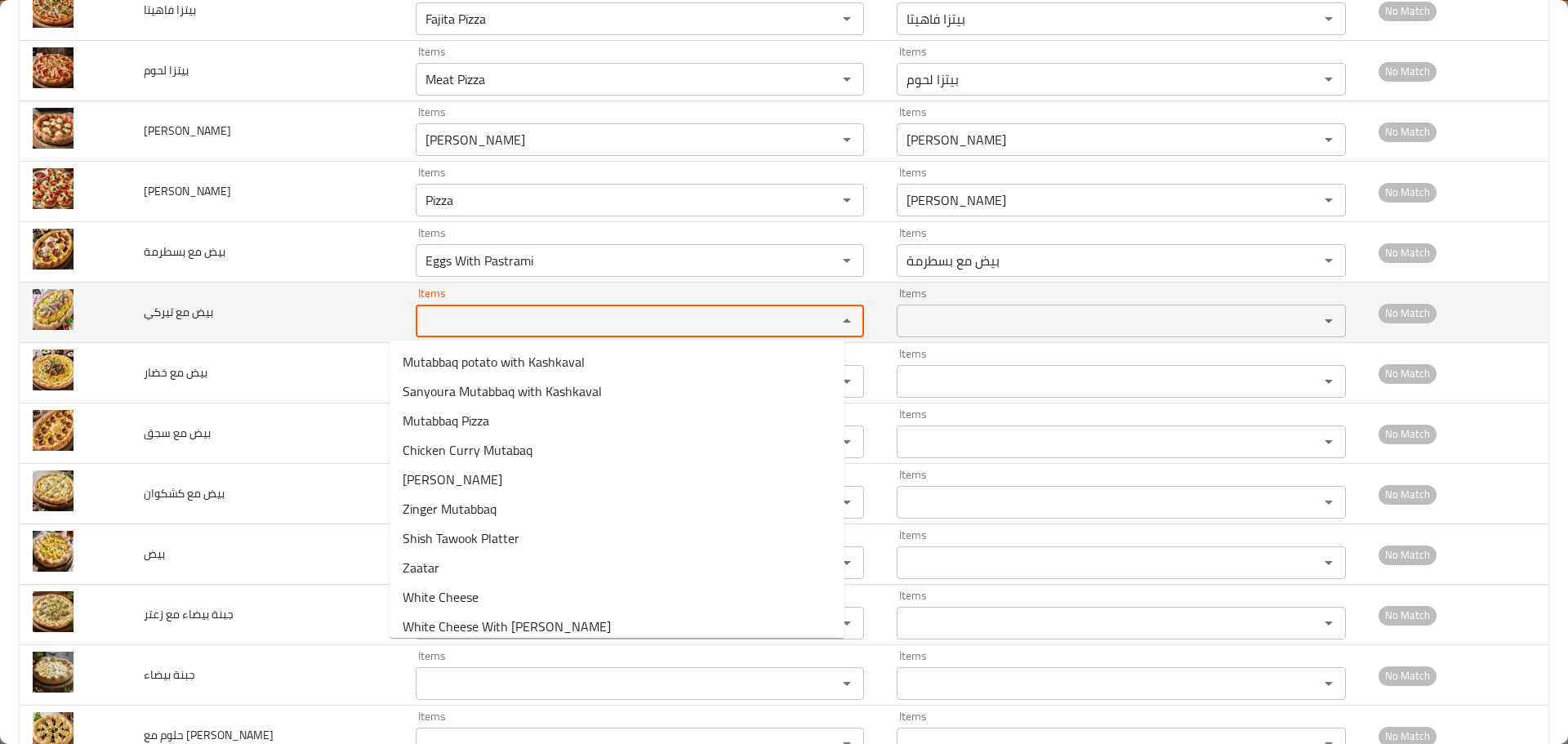
paste تيركي "eggs"
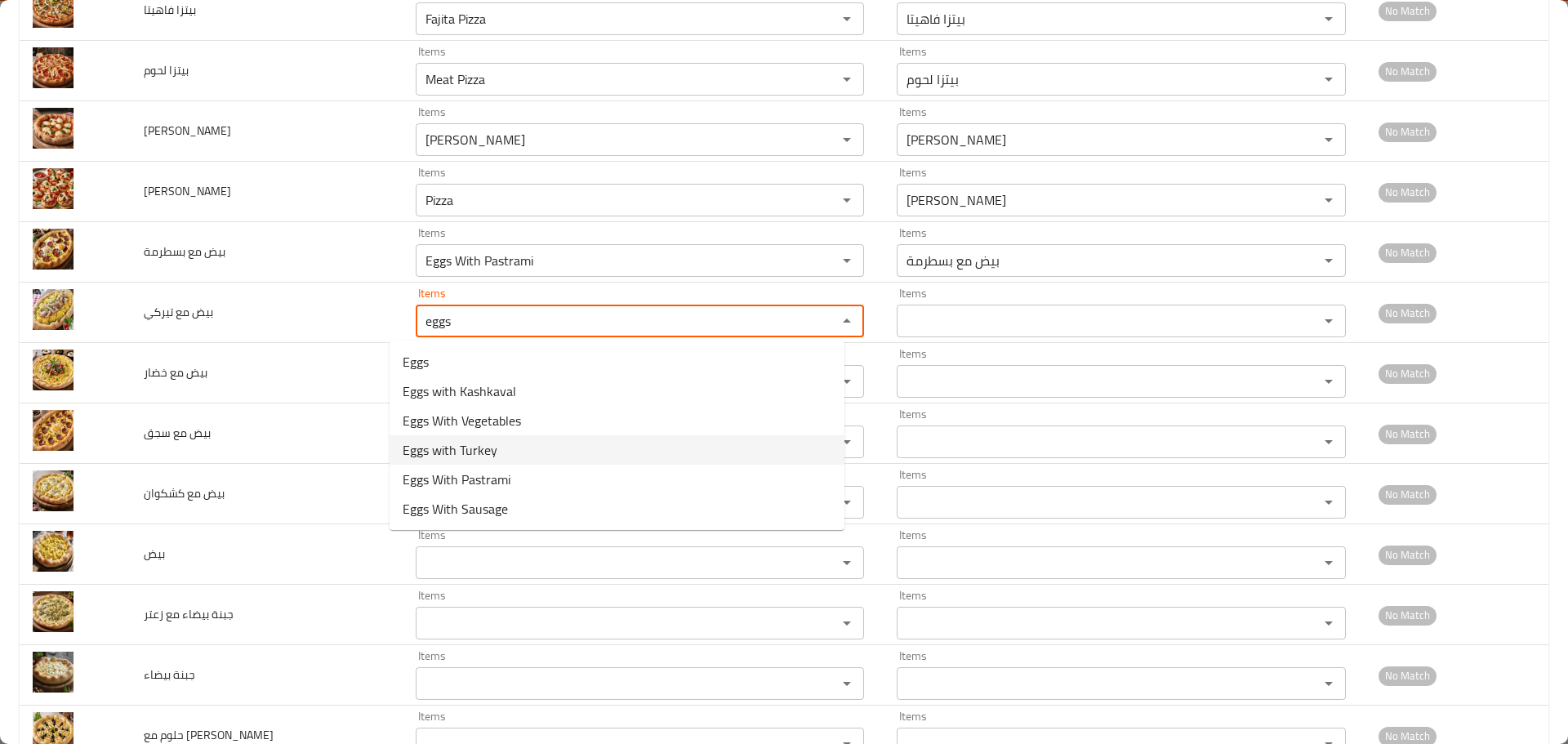
click at [465, 457] on span "Eggs with Turkey" at bounding box center [450, 449] width 95 height 19
type تيركي "Eggs with Turkey"
type تيركي-ar "بيض مع تيركي"
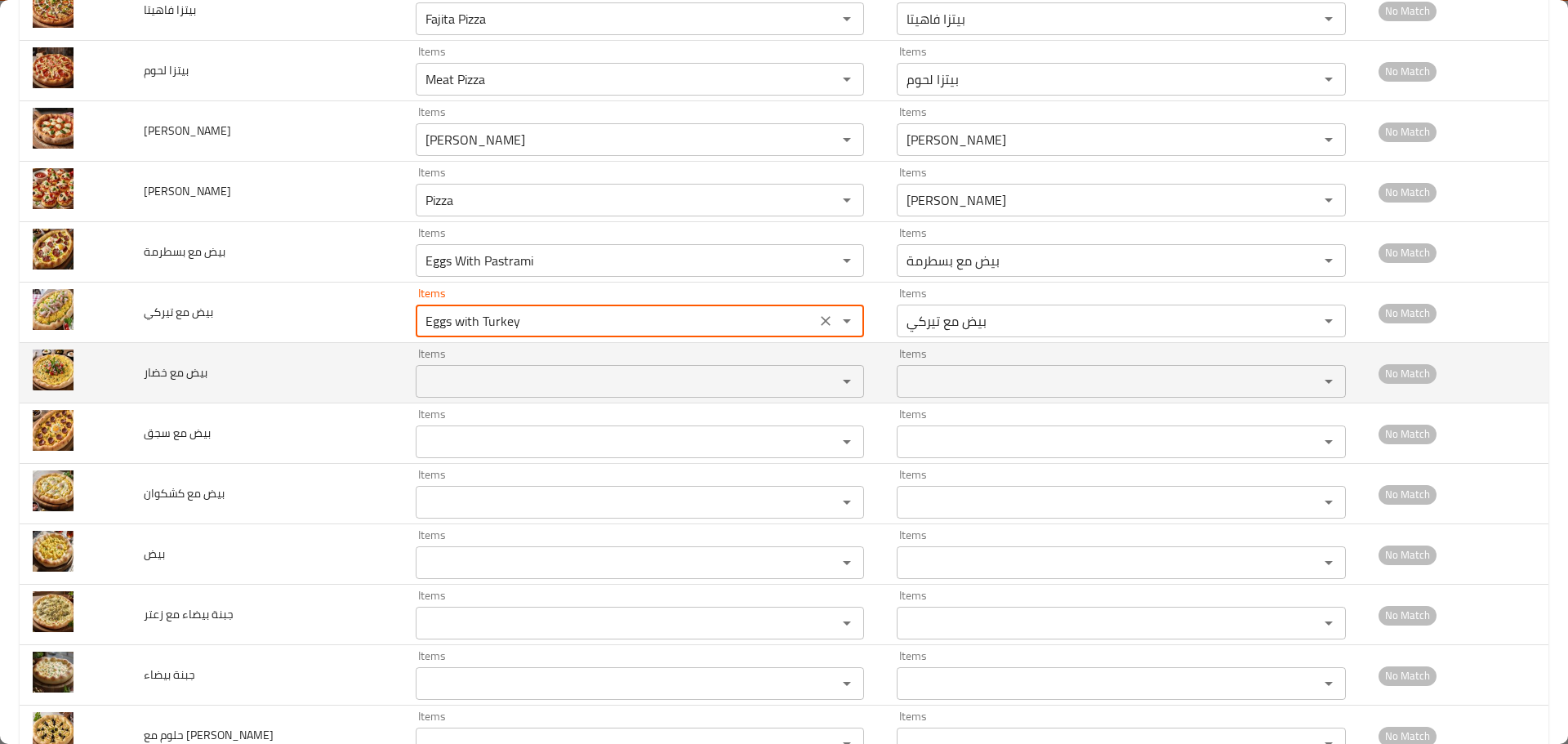
type تيركي "Eggs with Turkey"
click at [494, 383] on خضار "Items" at bounding box center [616, 381] width 392 height 23
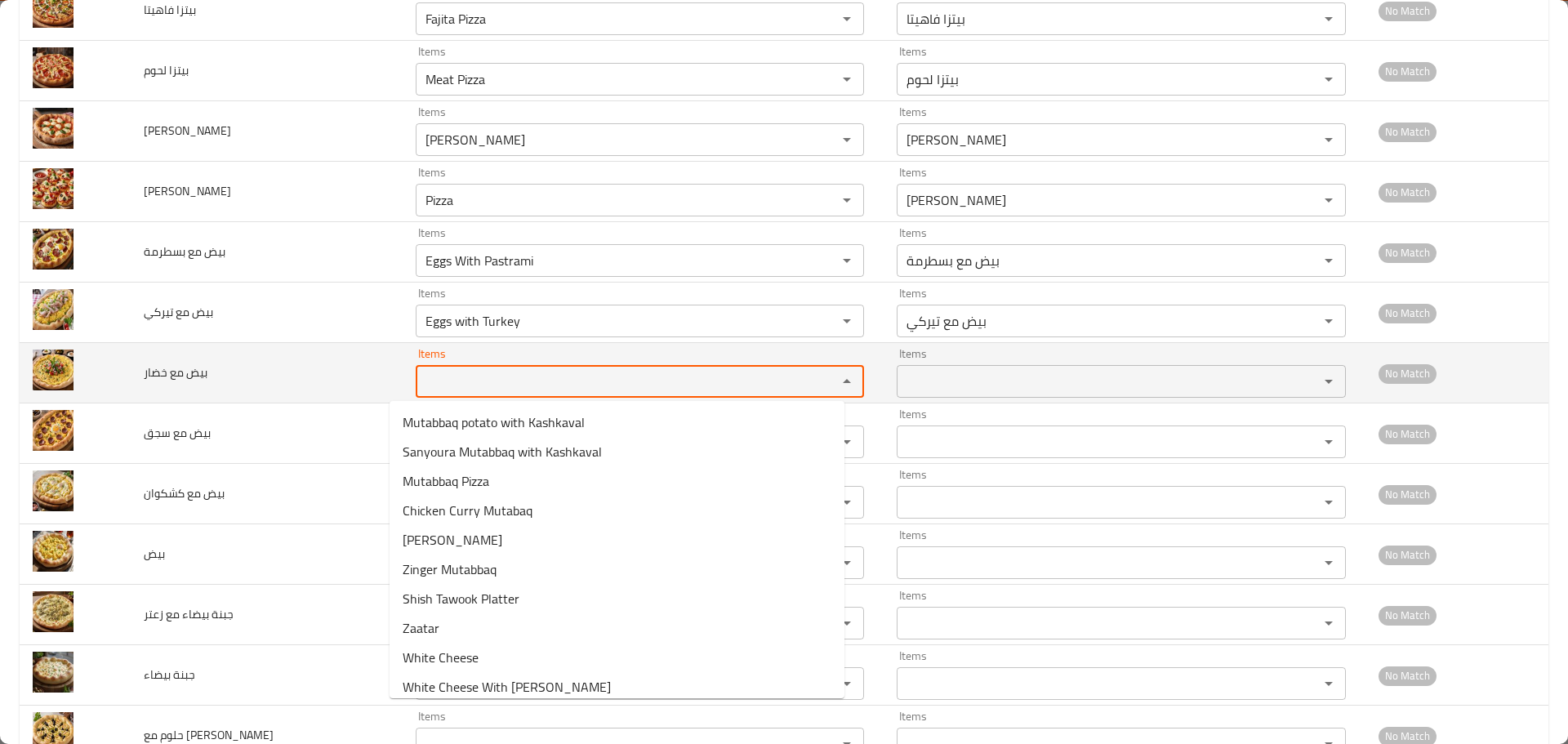
paste خضار "eggs"
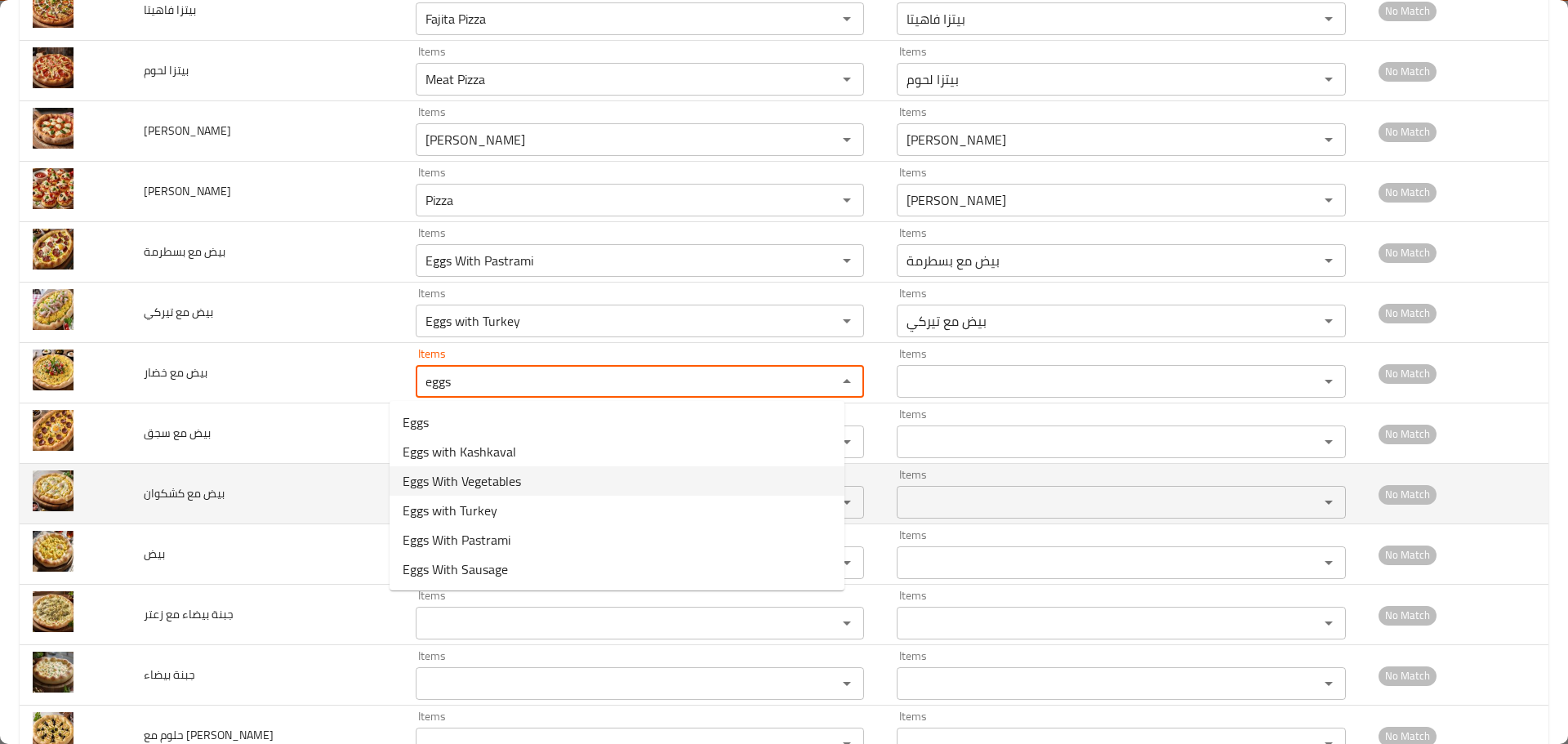
click at [492, 478] on span "Eggs With Vegetables" at bounding box center [462, 480] width 119 height 19
type خضار "Eggs With Vegetables"
type خضار-ar "بيض مع خضار"
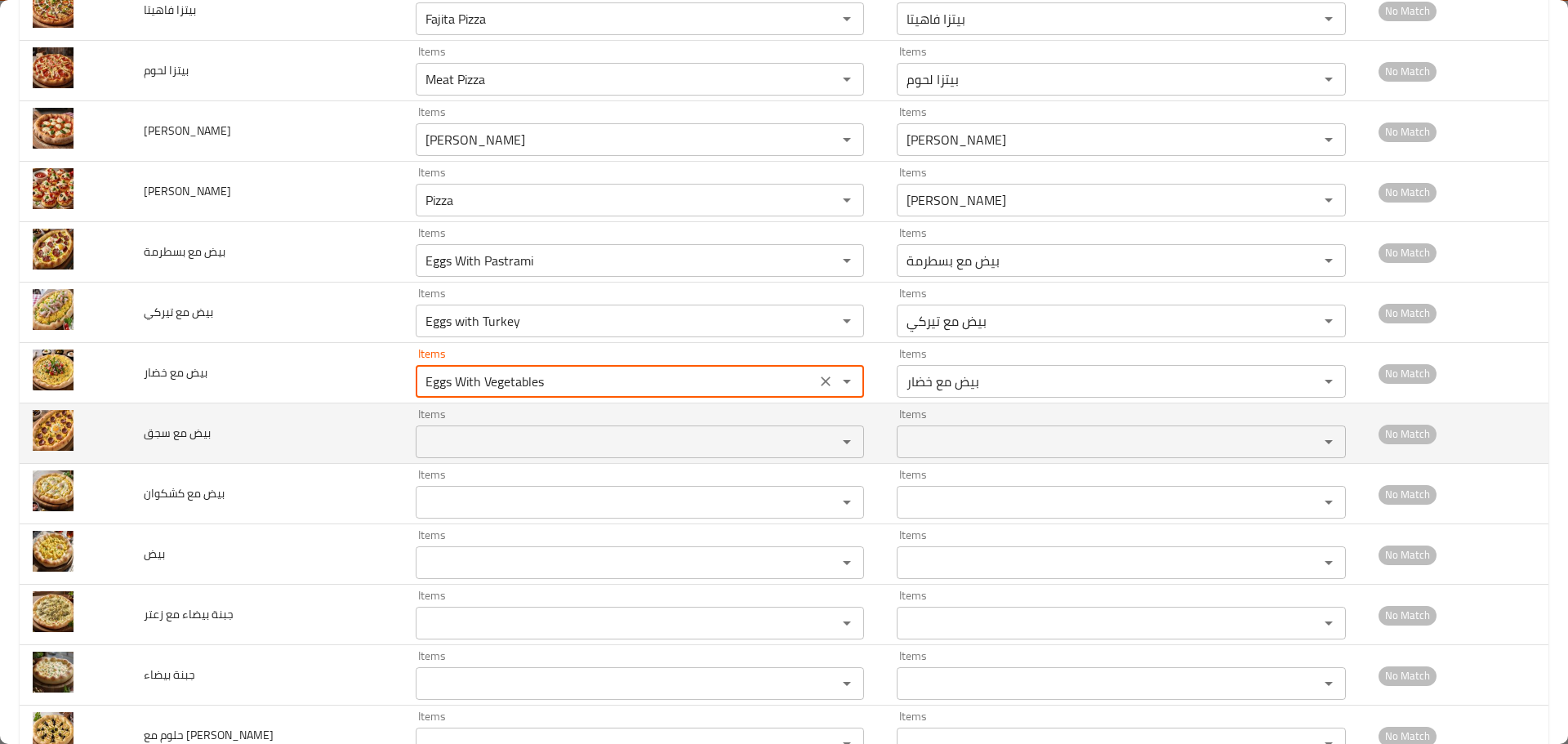
type خضار "Eggs With Vegetables"
click at [467, 452] on سجق "Items" at bounding box center [616, 442] width 392 height 23
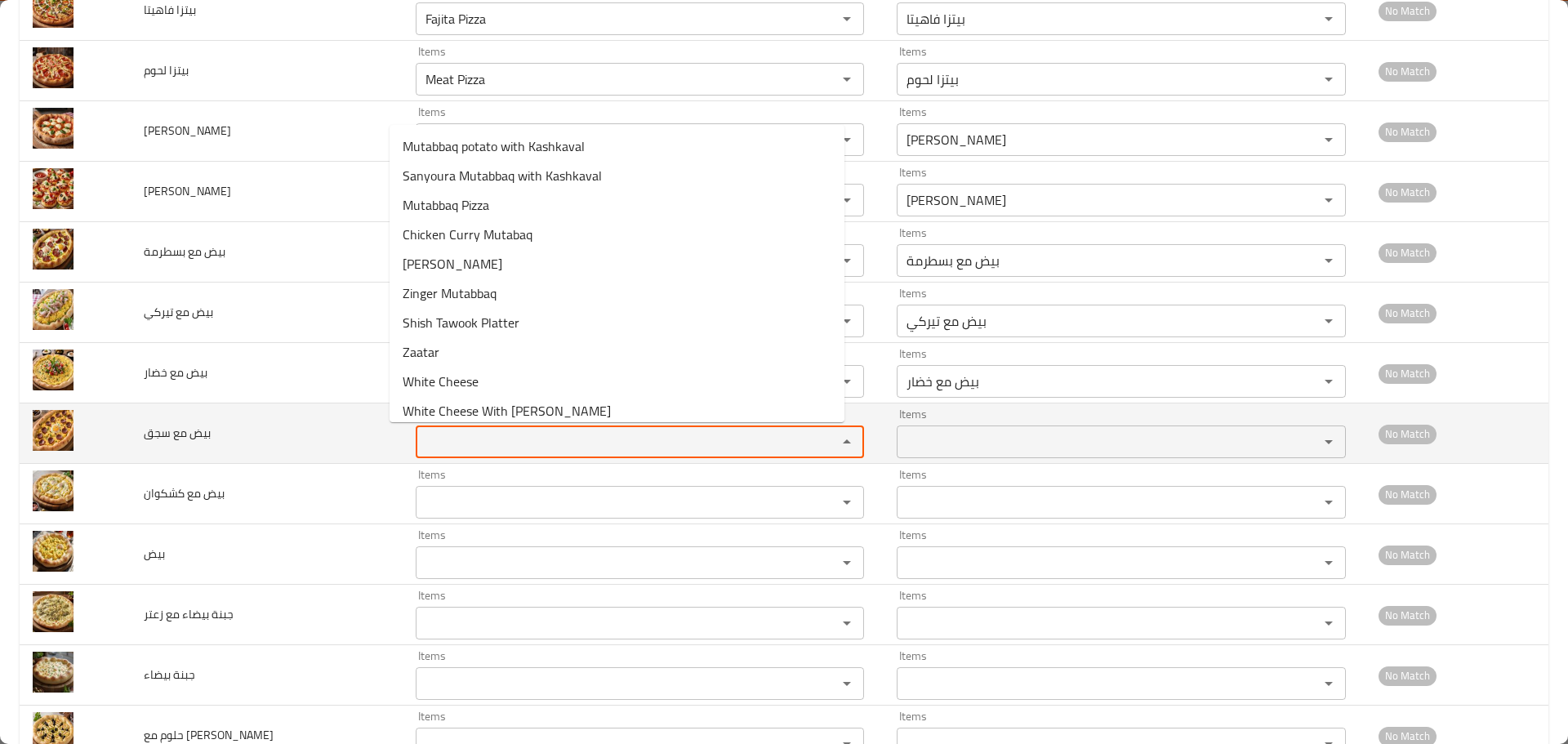
paste سجق "eggs"
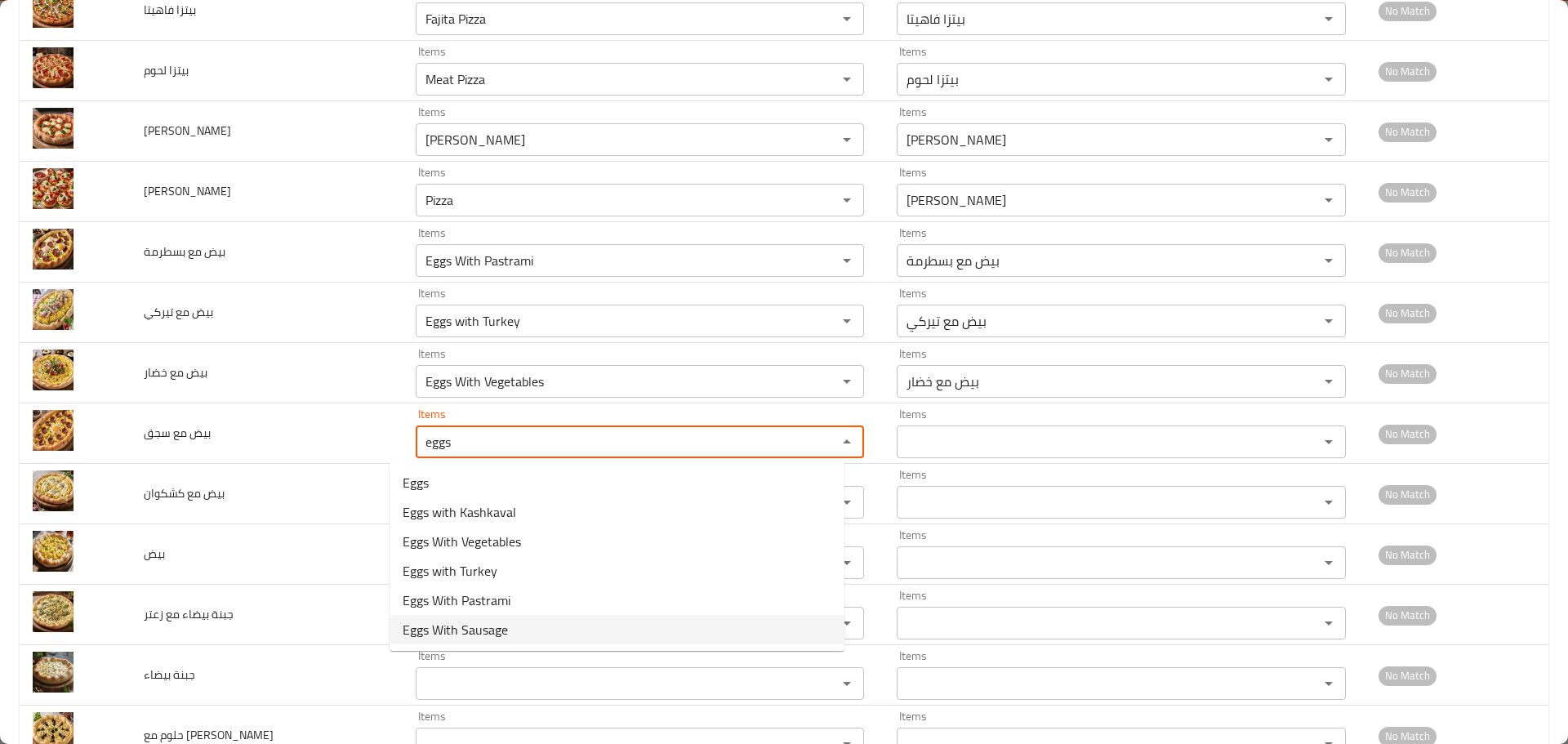
click at [454, 632] on span "Eggs With Sausage" at bounding box center [455, 629] width 105 height 19
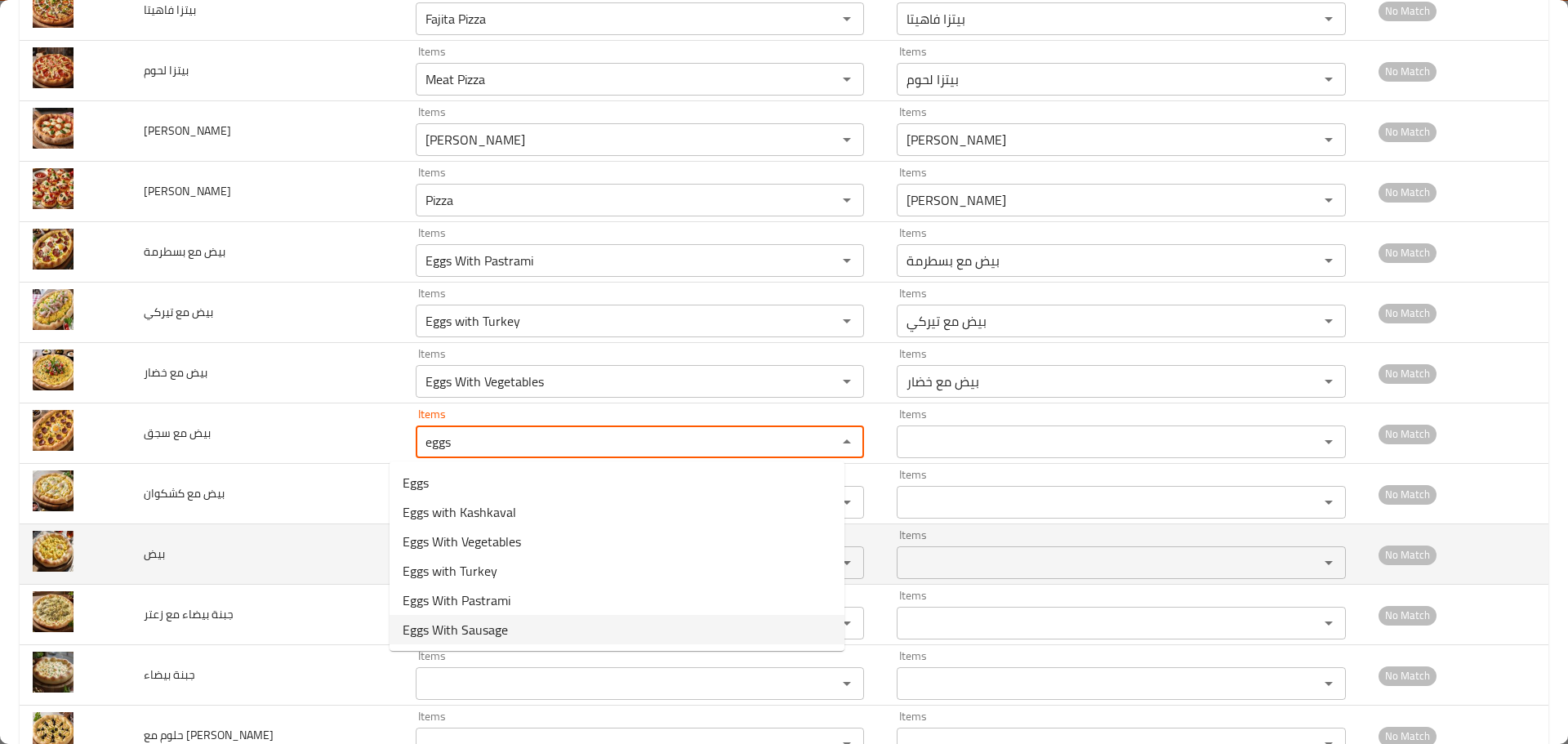
type سجق "Eggs With Sausage"
type سجق-ar "بيض مع سجق"
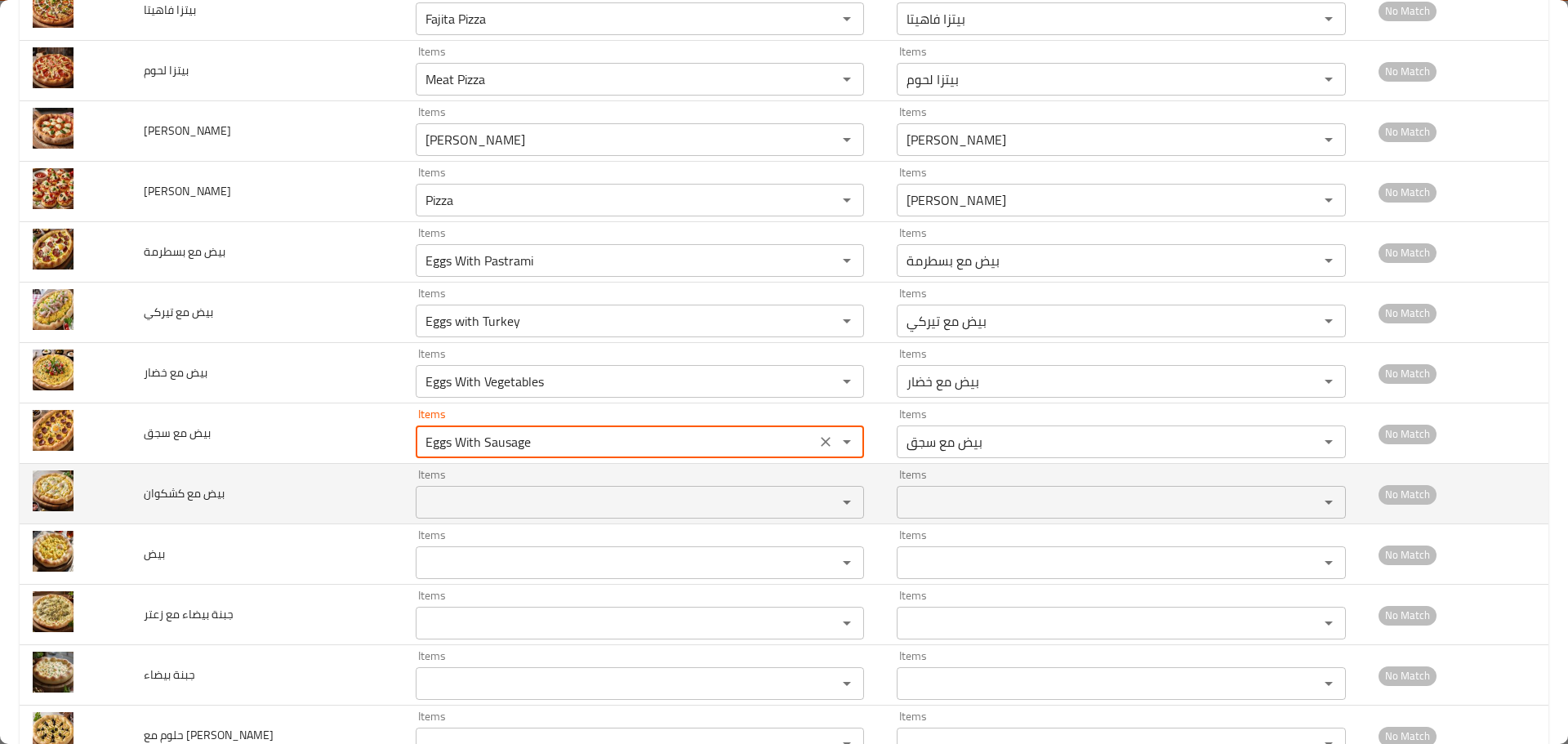
type سجق "Eggs With Sausage"
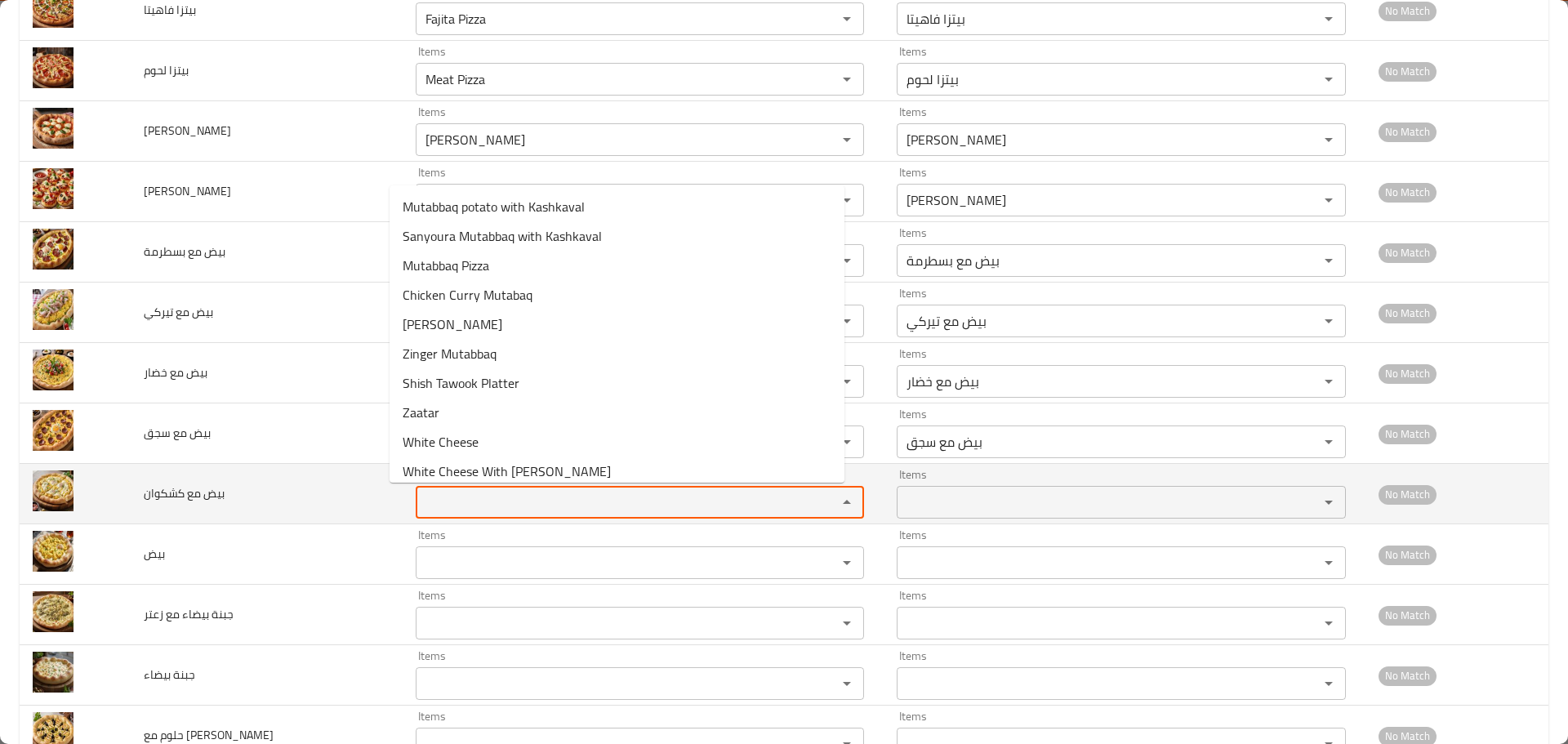
click at [461, 506] on كشكوان "Items" at bounding box center [616, 502] width 392 height 23
paste كشكوان "eggs"
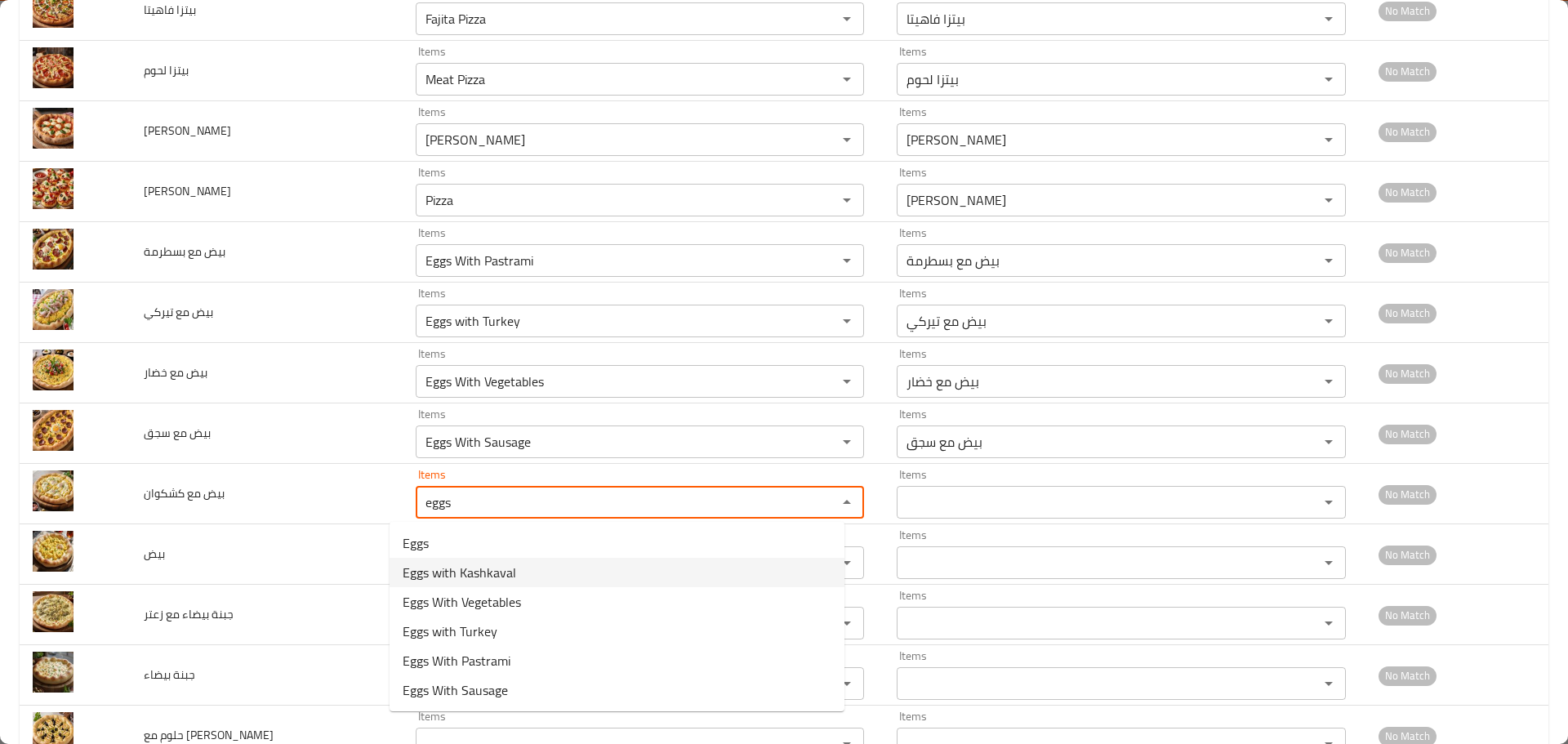
click at [468, 570] on span "Eggs with Kashkaval" at bounding box center [459, 572] width 113 height 19
type كشكوان "Eggs with Kashkaval"
type كشكوان-ar "بيض مع كشكوان"
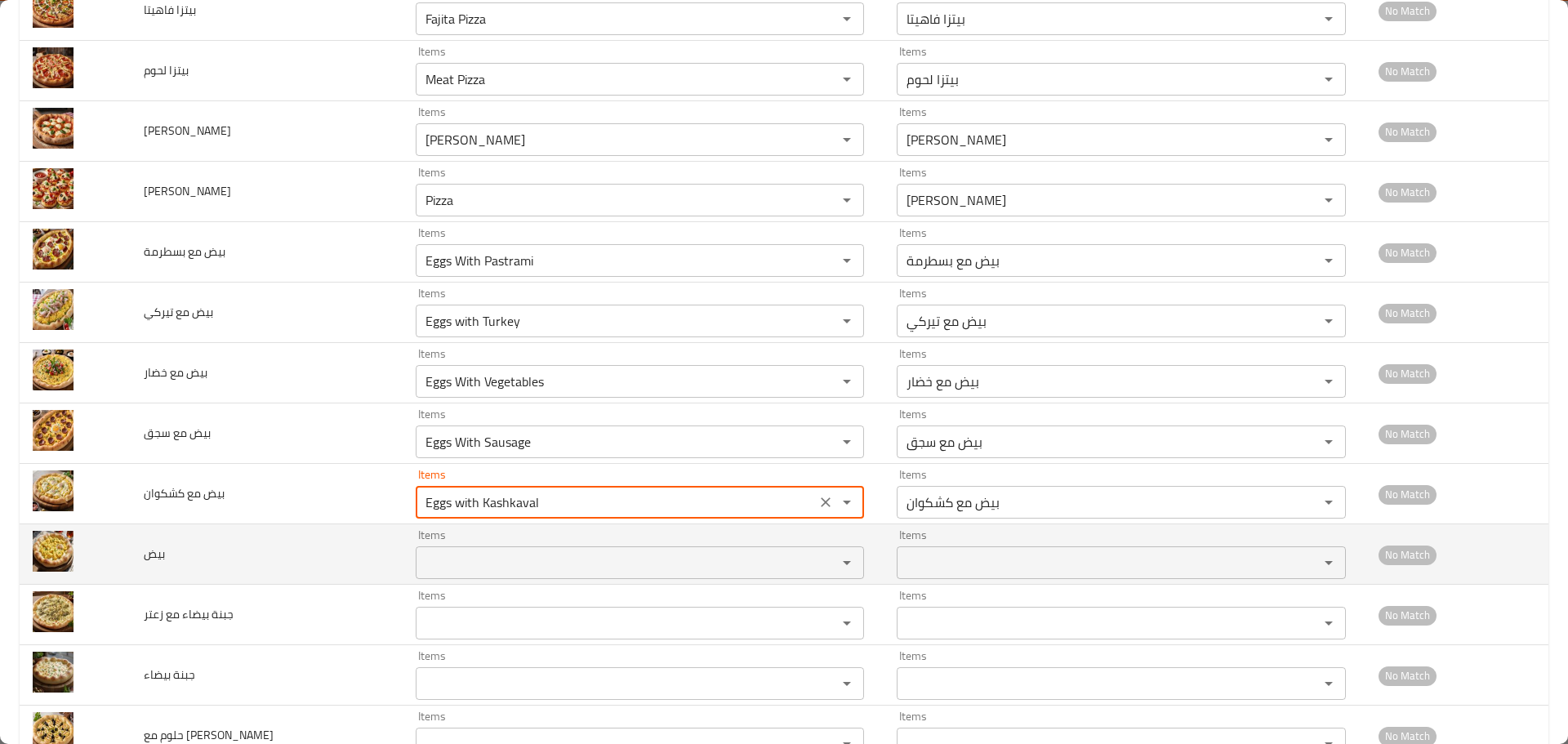
type كشكوان "Eggs with Kashkaval"
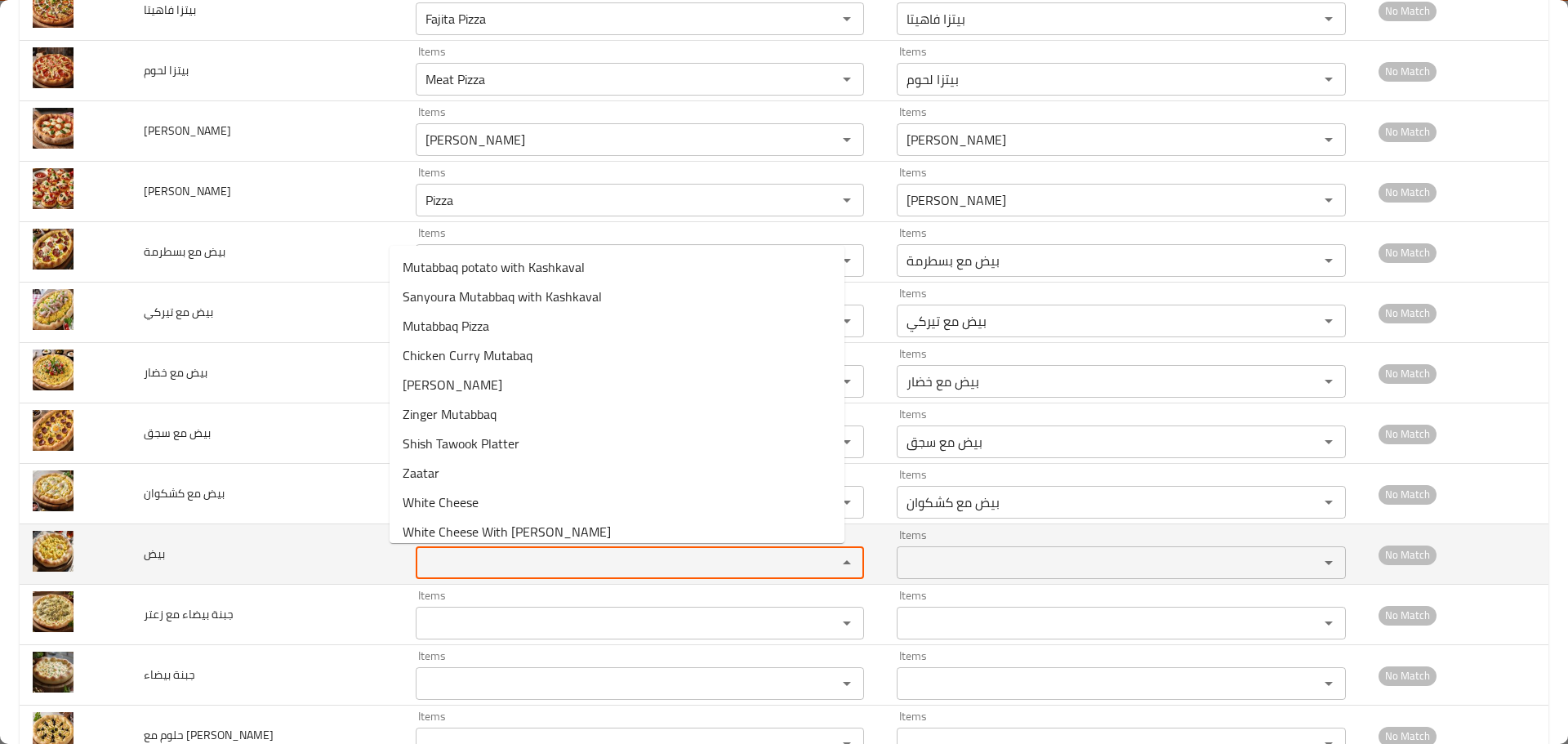
click at [456, 566] on input "Items" at bounding box center [616, 562] width 392 height 23
paste input "eggs"
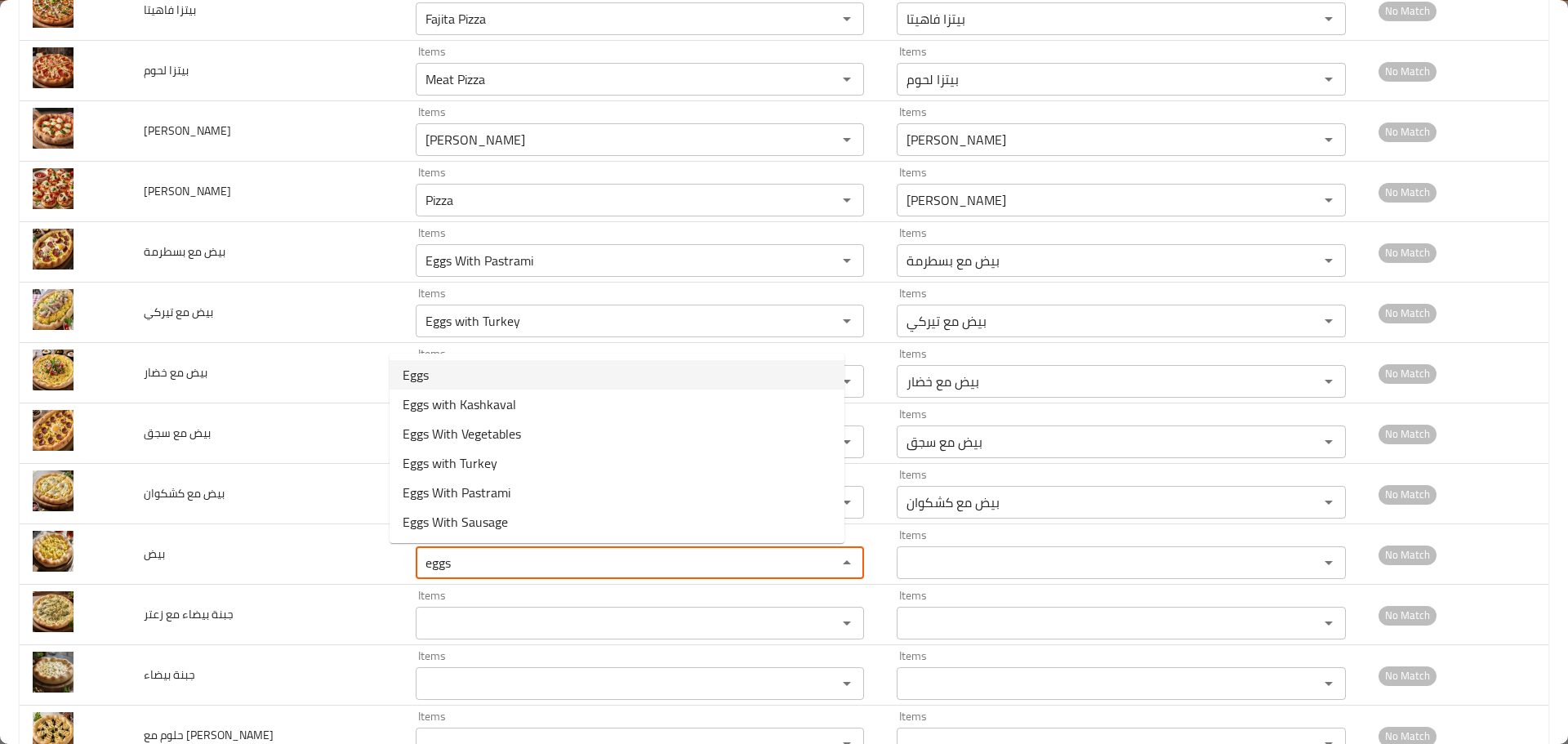
click at [424, 369] on span "Eggs" at bounding box center [415, 374] width 26 height 19
type input "Eggs"
type input "بيض"
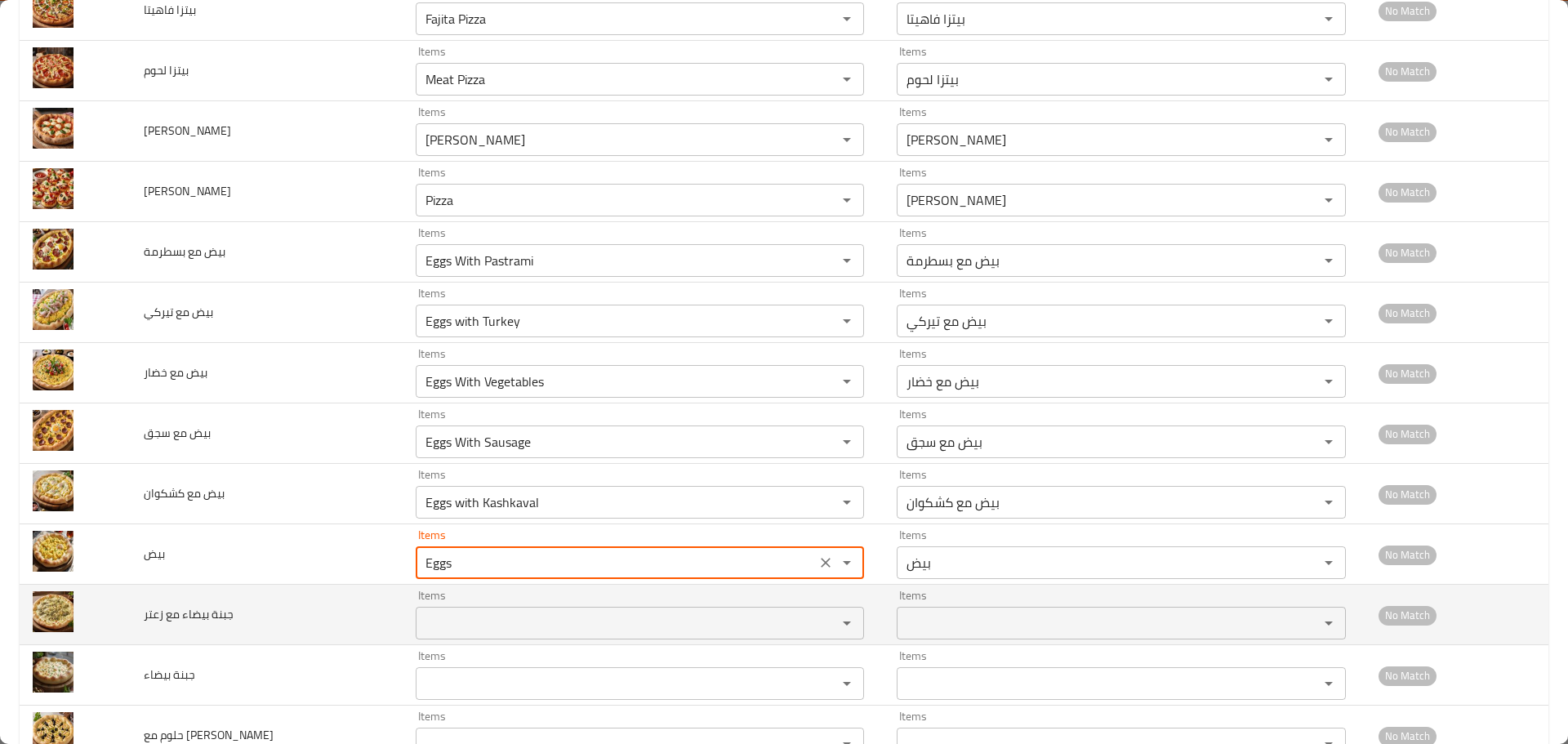
scroll to position [899, 0]
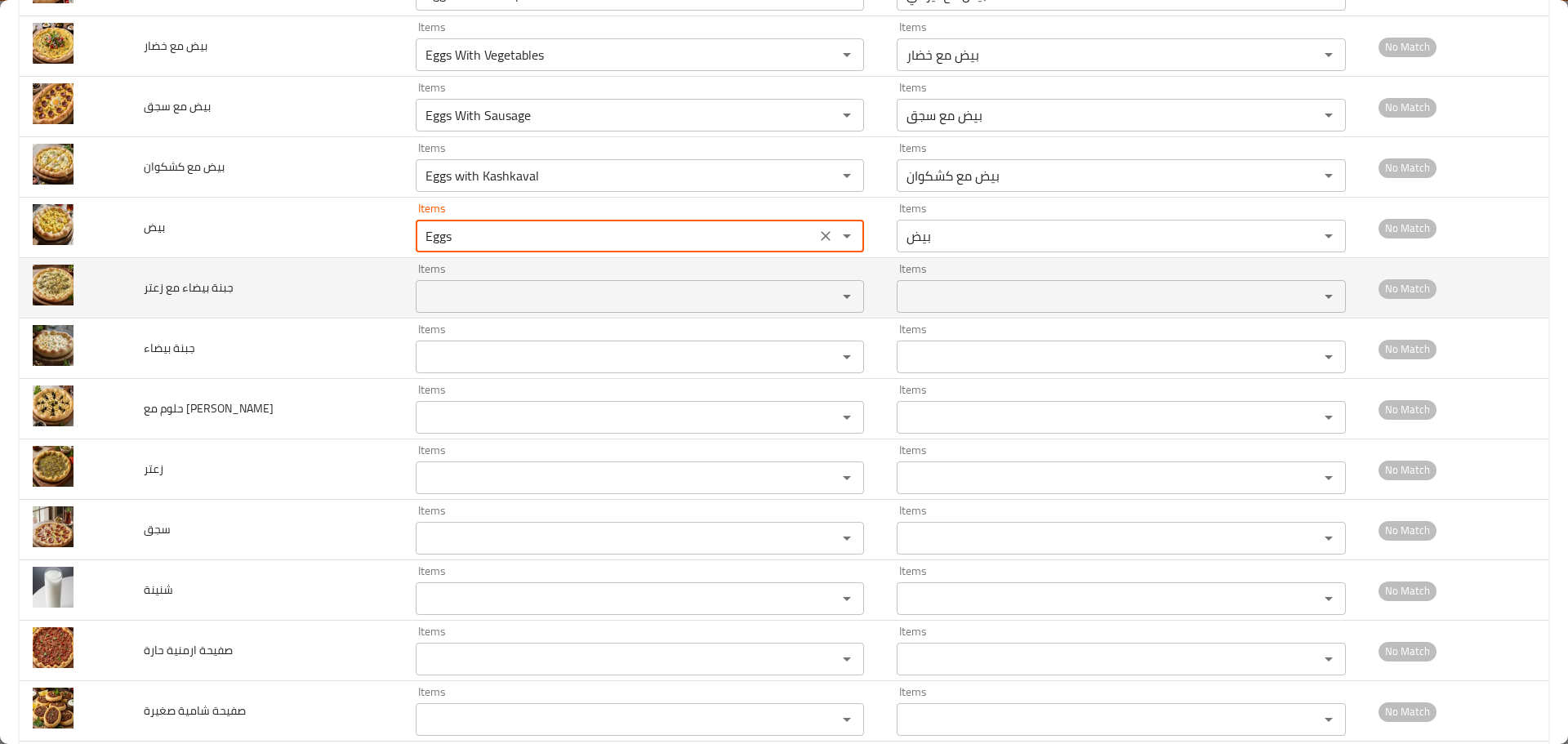
type input "Eggs"
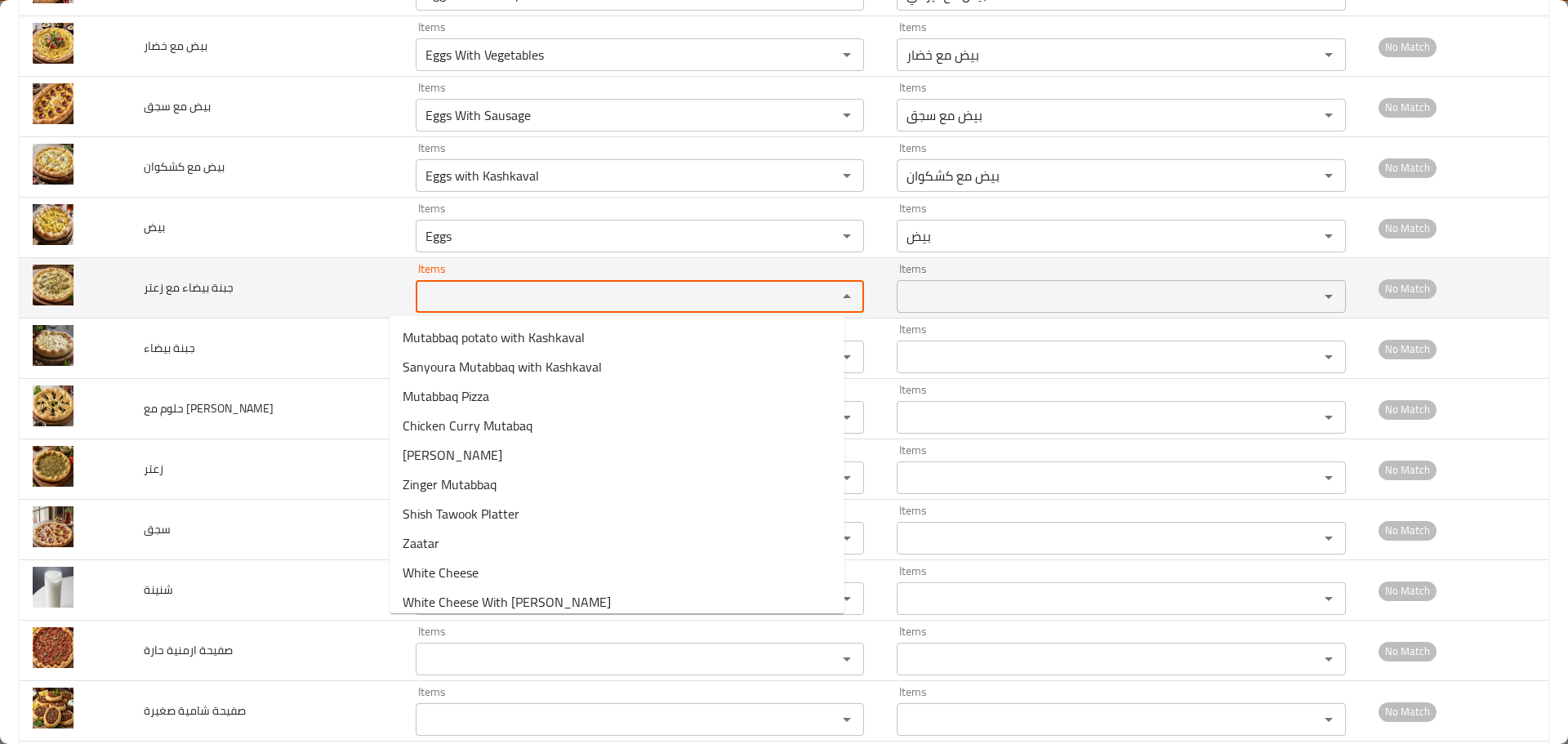
click at [446, 303] on زعتر "Items" at bounding box center [616, 296] width 392 height 23
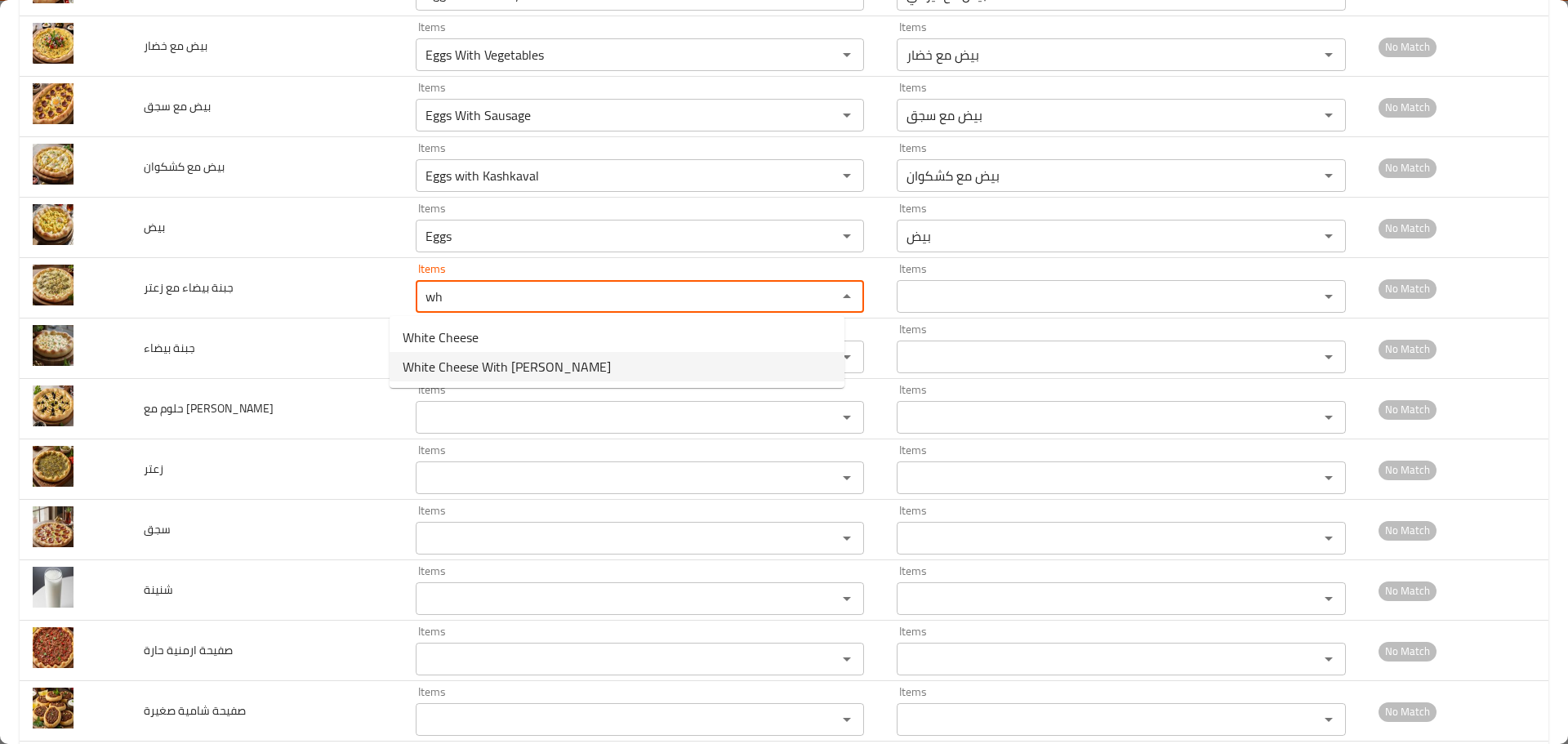
click at [426, 369] on span "White Cheese With Zaatar" at bounding box center [507, 366] width 208 height 19
type زعتر "White Cheese With Zaatar"
type زعتر-ar "جبنة بيضاء مع زعتر"
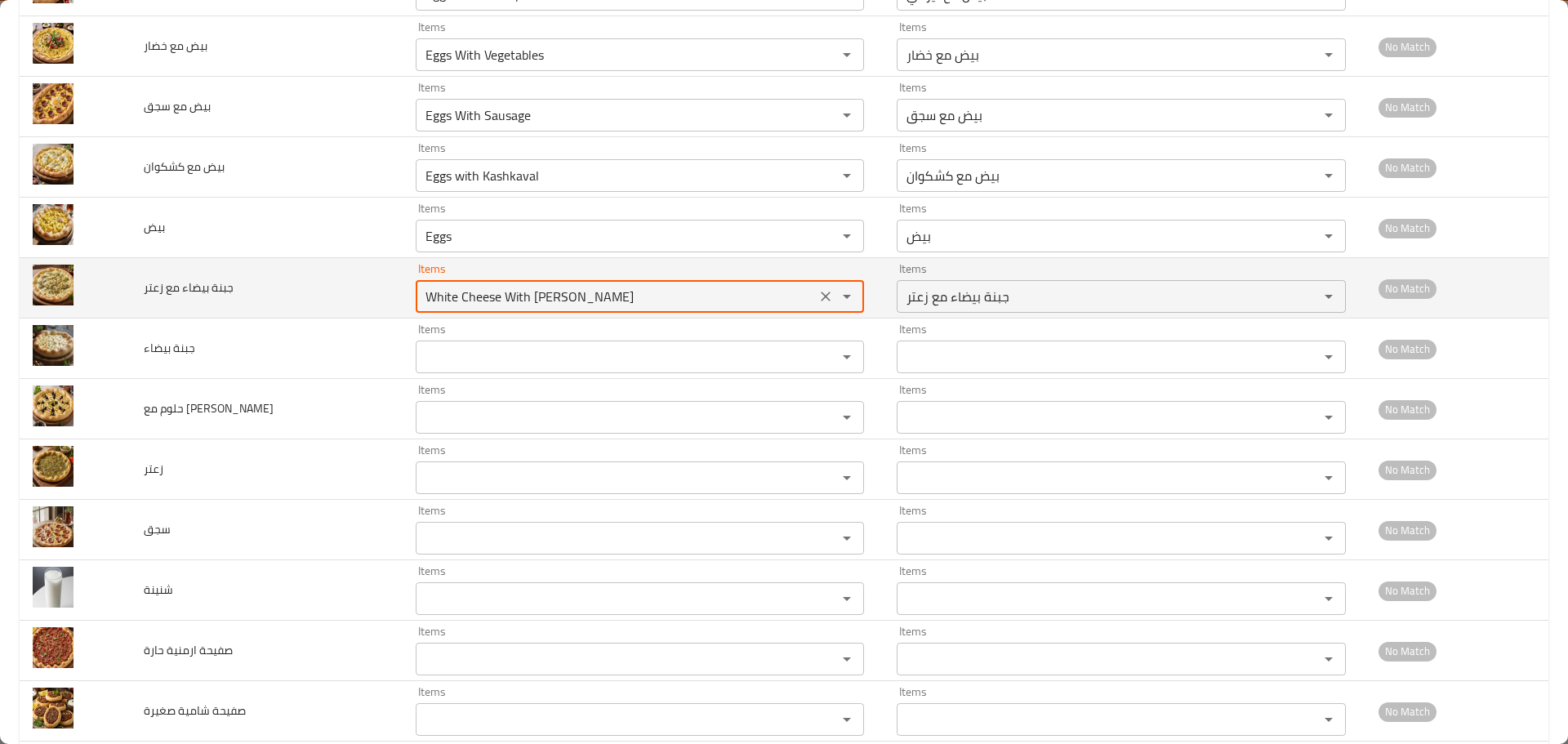
drag, startPoint x: 458, startPoint y: 297, endPoint x: 392, endPoint y: 297, distance: 66.0
click at [416, 297] on div "White Cheese With Zaatar Items" at bounding box center [641, 297] width 449 height 33
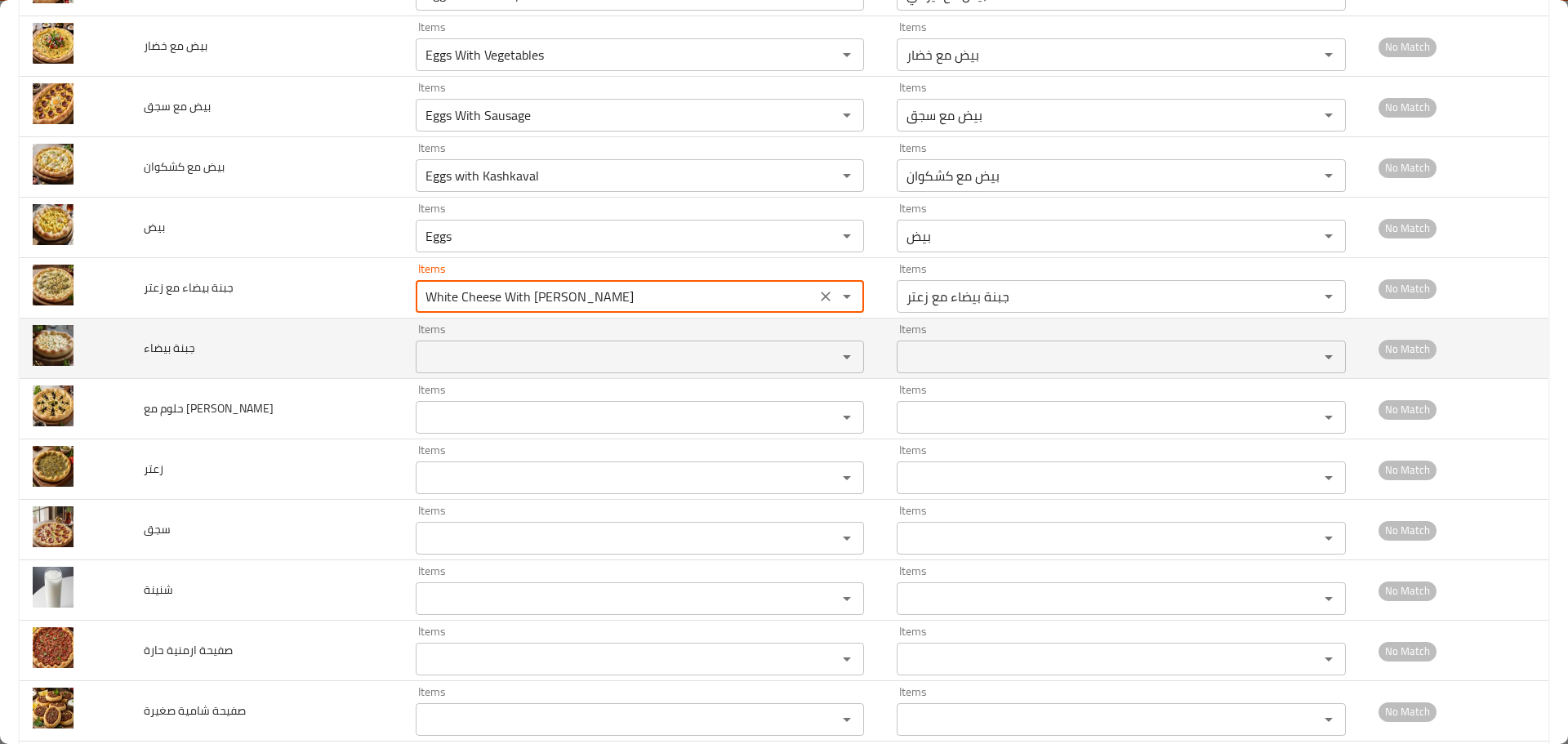
type زعتر "White Cheese With Zaatar"
click at [427, 362] on بيضاء "Items" at bounding box center [616, 357] width 392 height 23
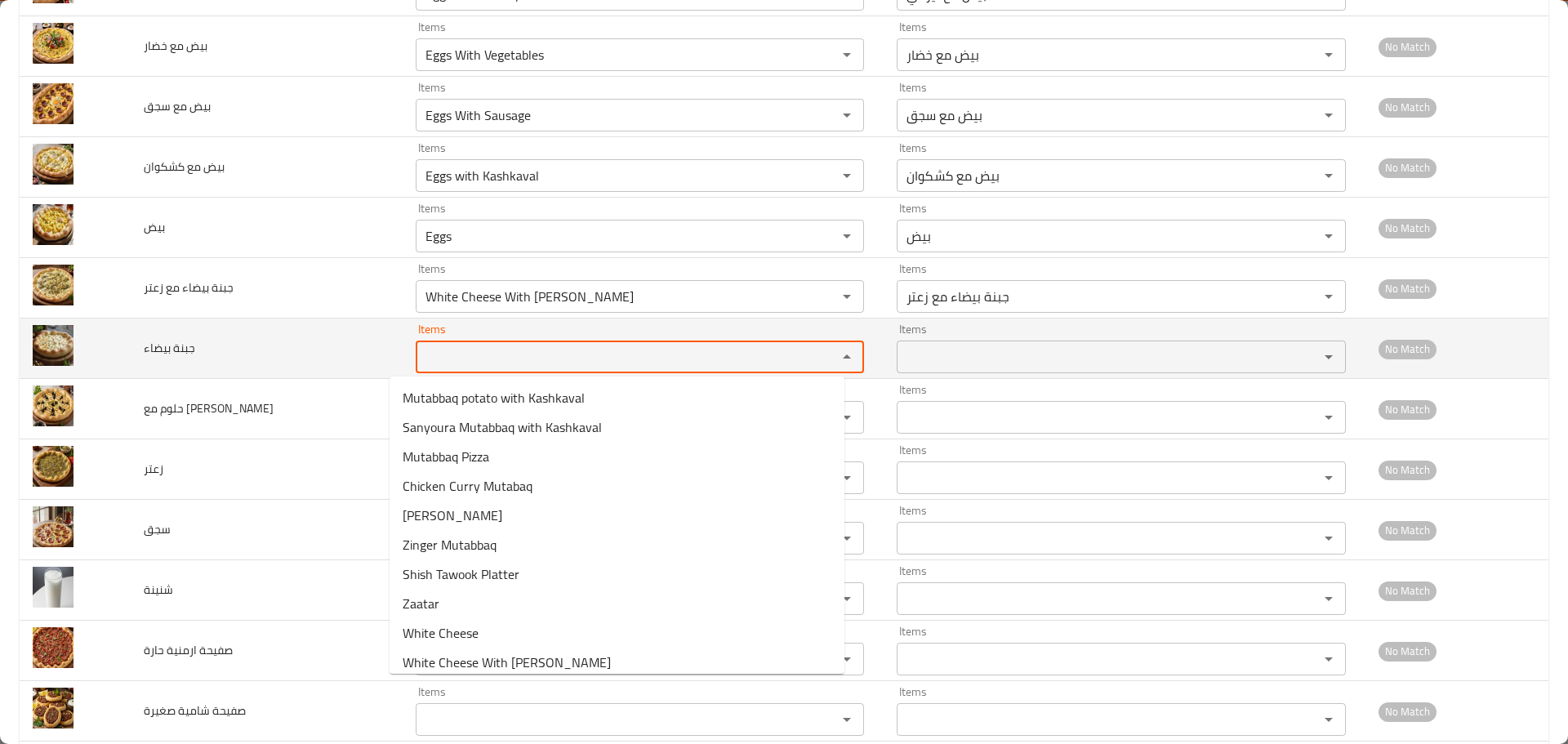
paste بيضاء "White Che"
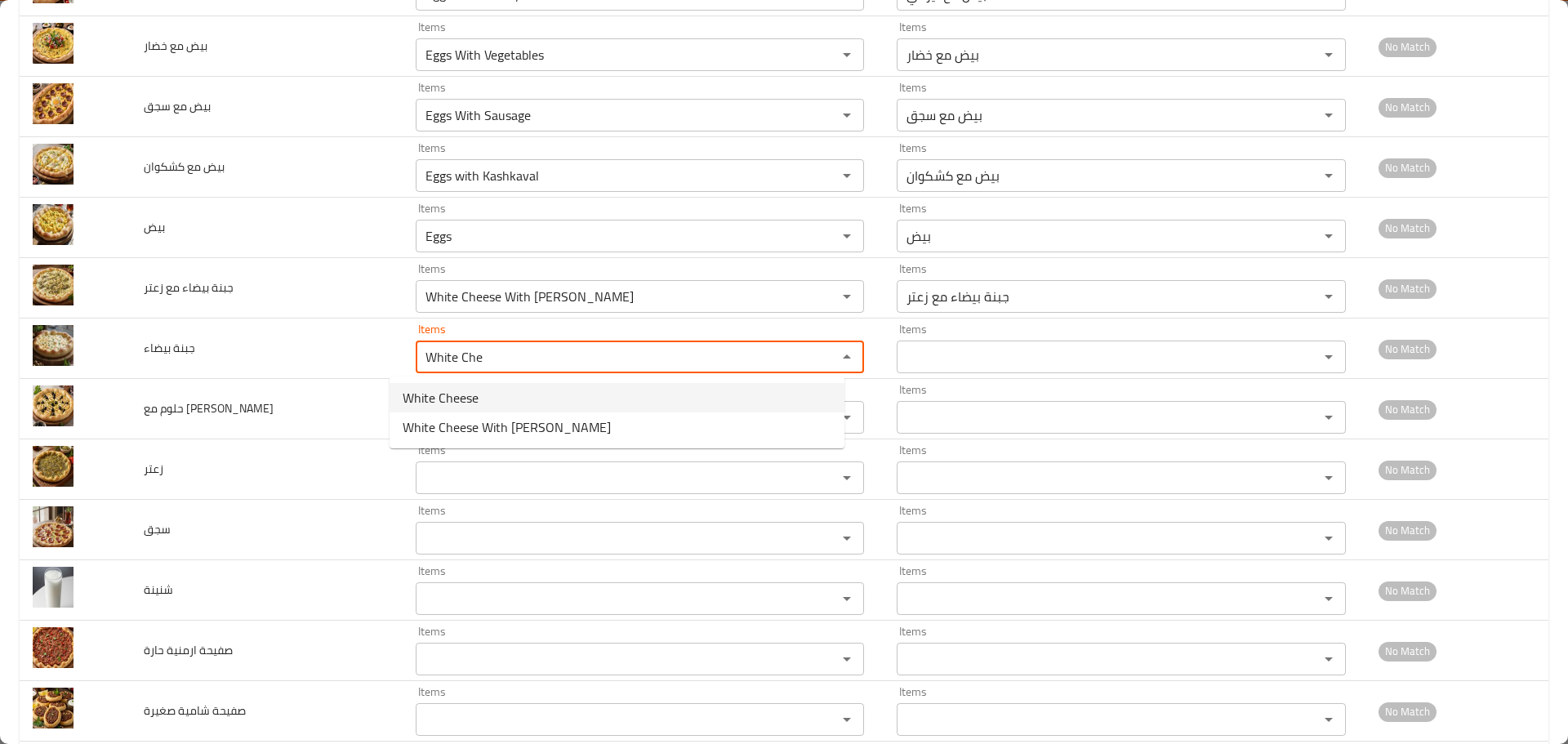
click at [455, 403] on span "White Cheese" at bounding box center [440, 397] width 76 height 19
type بيضاء "White Cheese"
type بيضاء-ar "جبنة بيضاء"
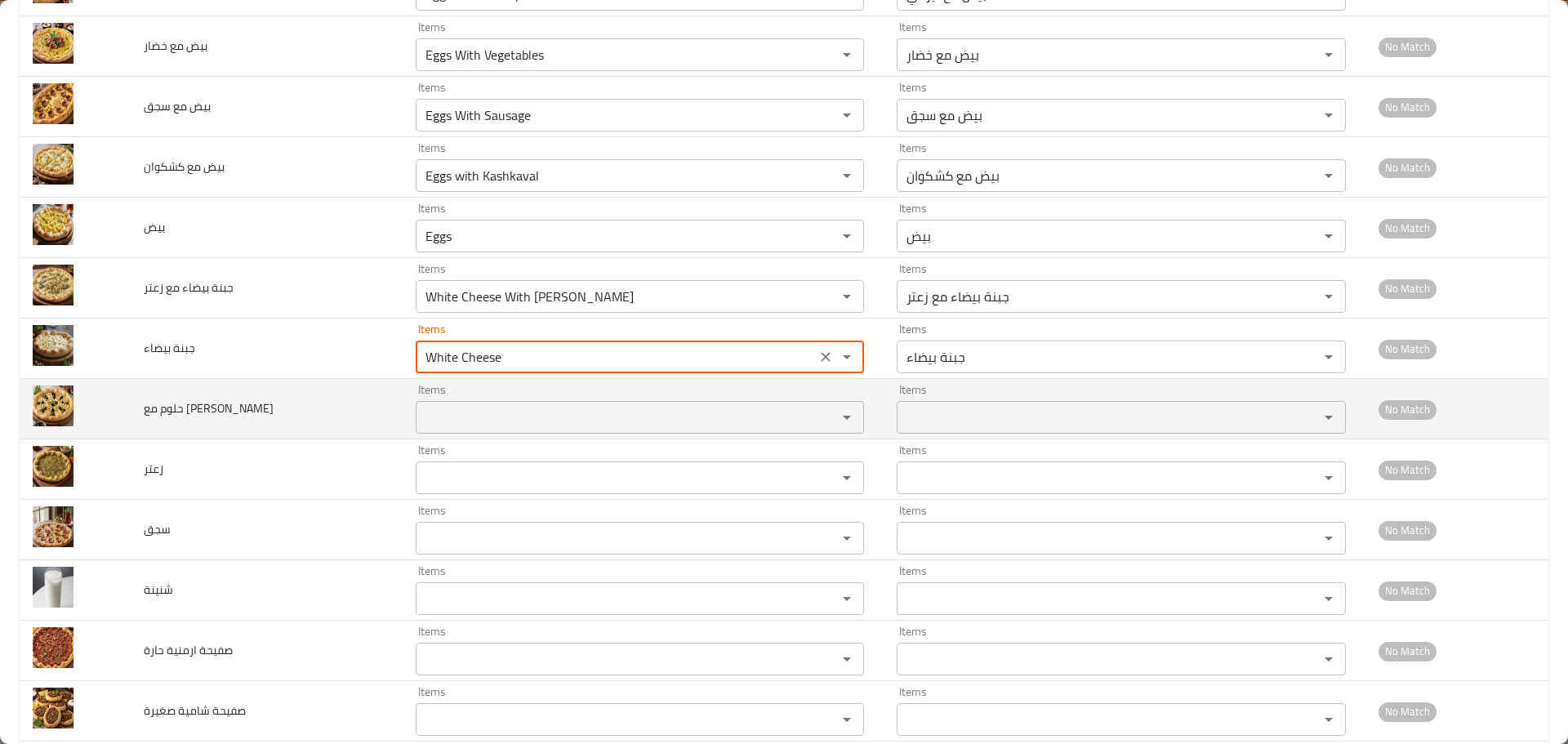
type بيضاء "White Cheese"
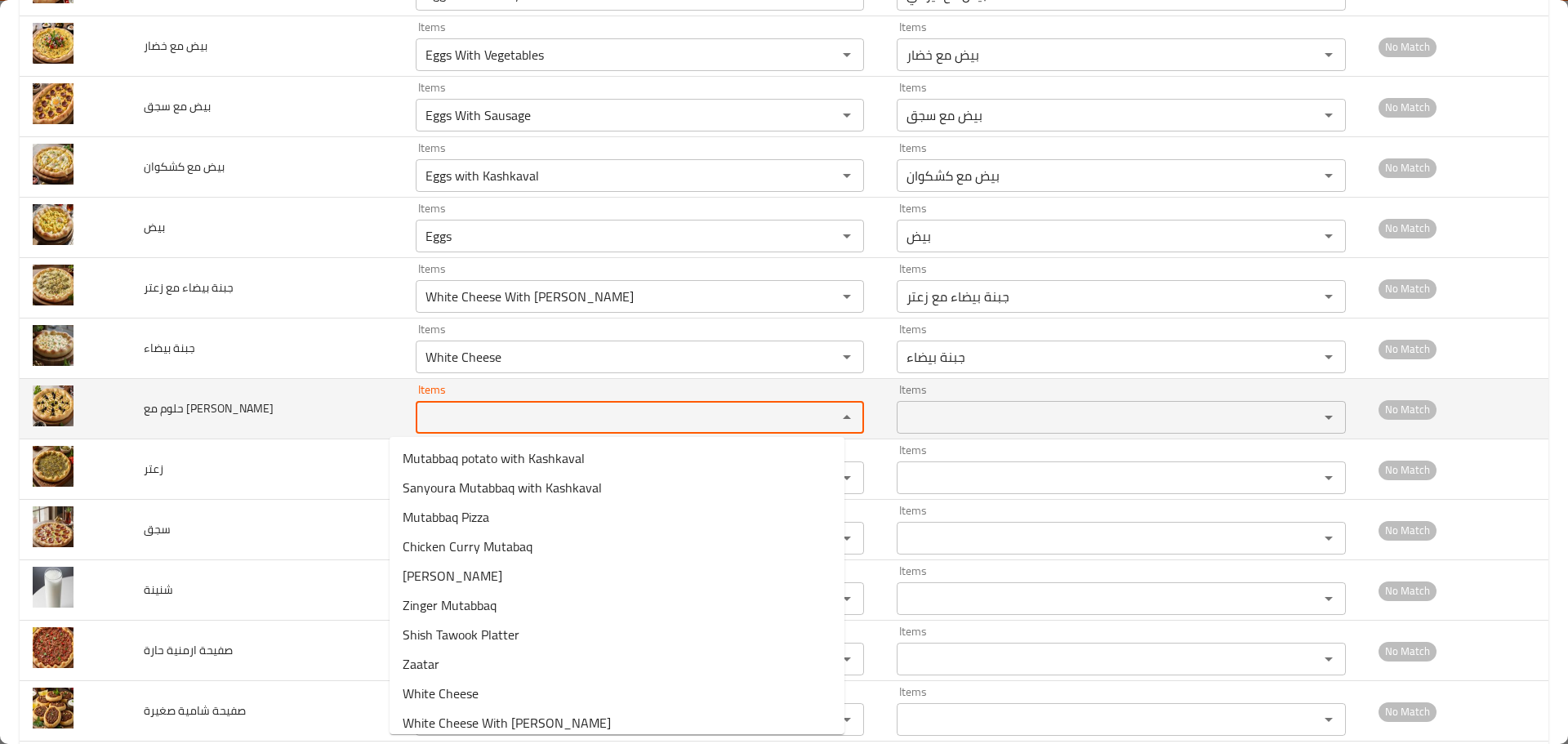
click at [440, 424] on اسود "Items" at bounding box center [616, 417] width 392 height 23
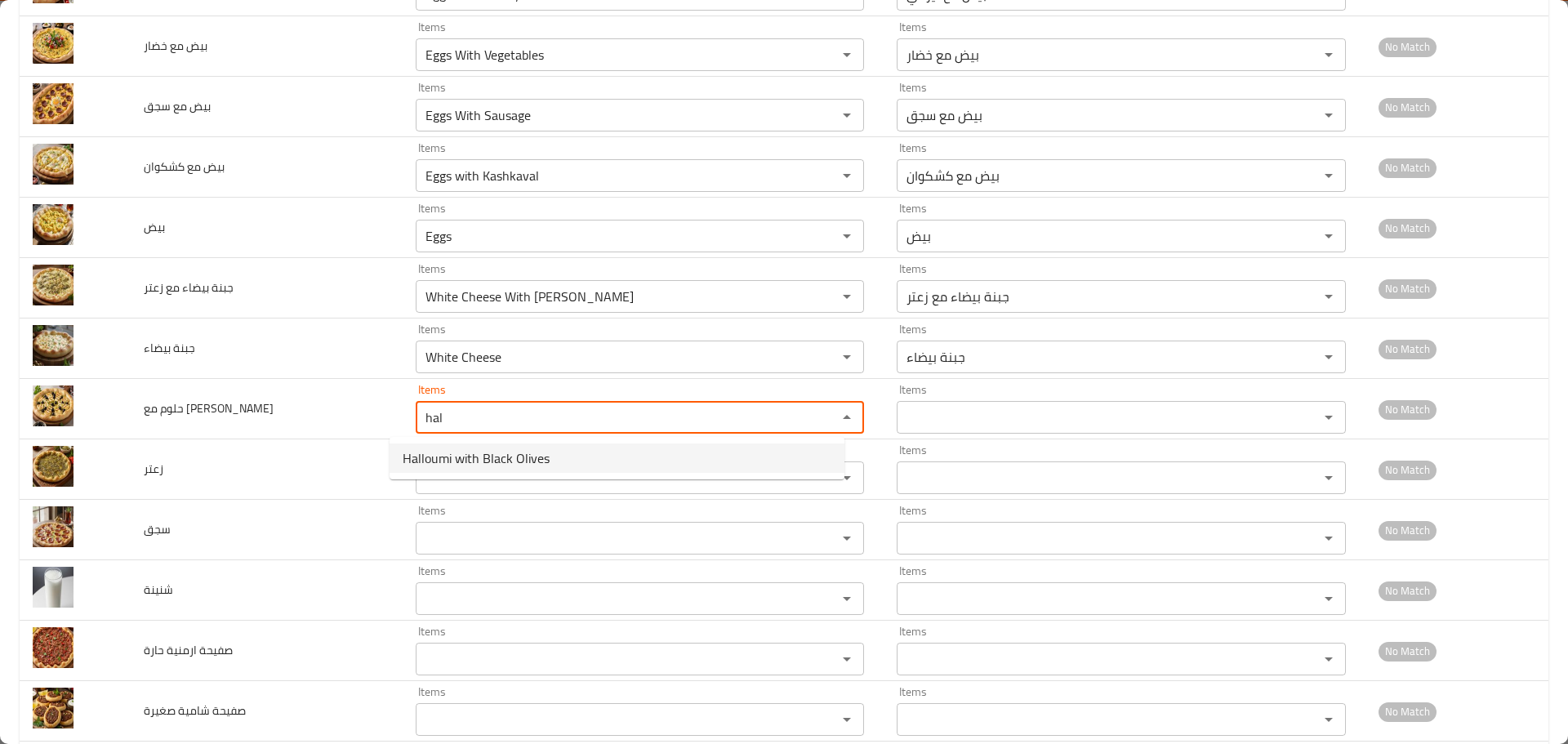
click at [434, 456] on span "Halloumi with Black Olives" at bounding box center [476, 457] width 147 height 19
type اسود "Halloumi with Black Olives"
type اسود-ar "حلوم مع زيتون اسود"
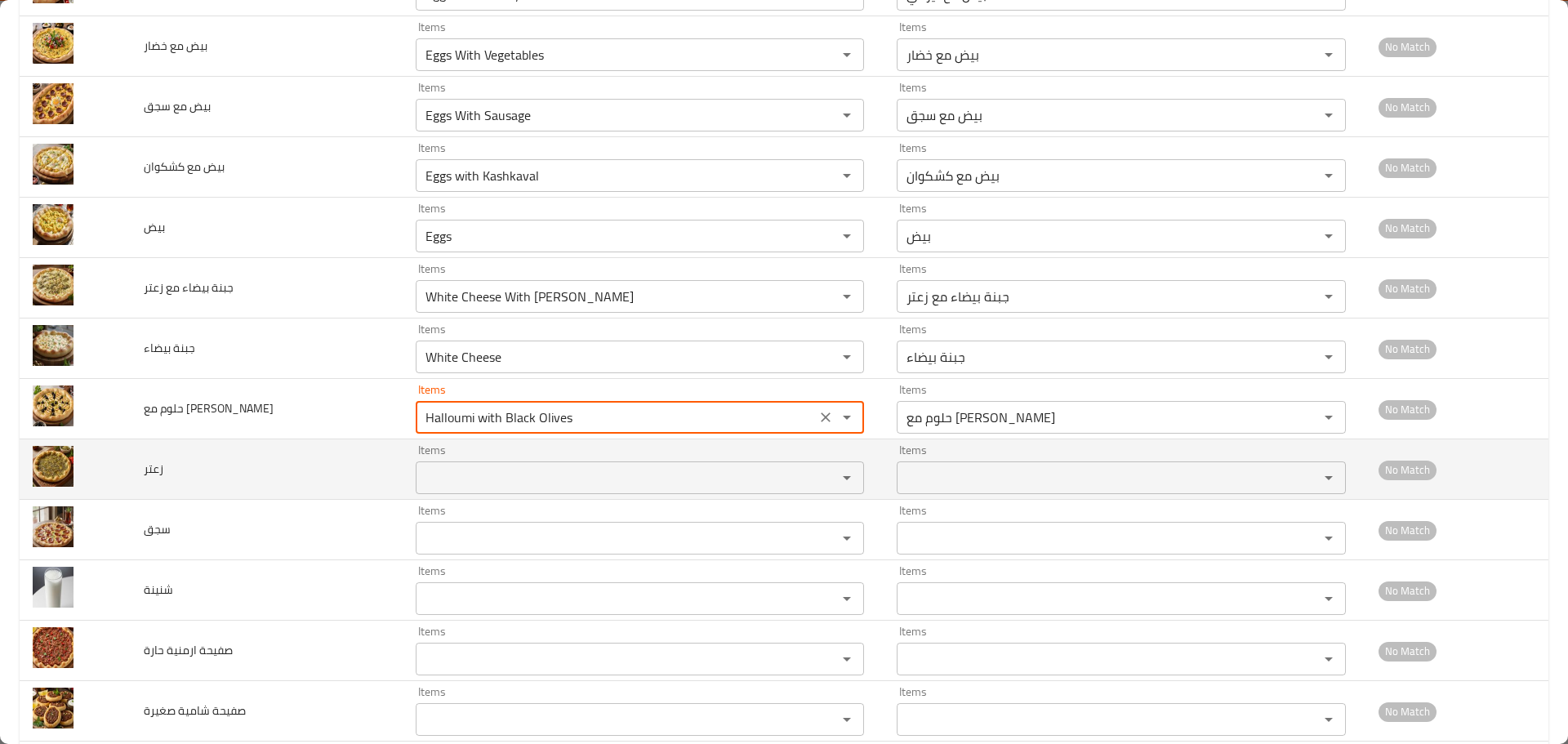
click at [431, 466] on div "Items" at bounding box center [641, 478] width 449 height 33
type اسود "Halloumi with Black Olives"
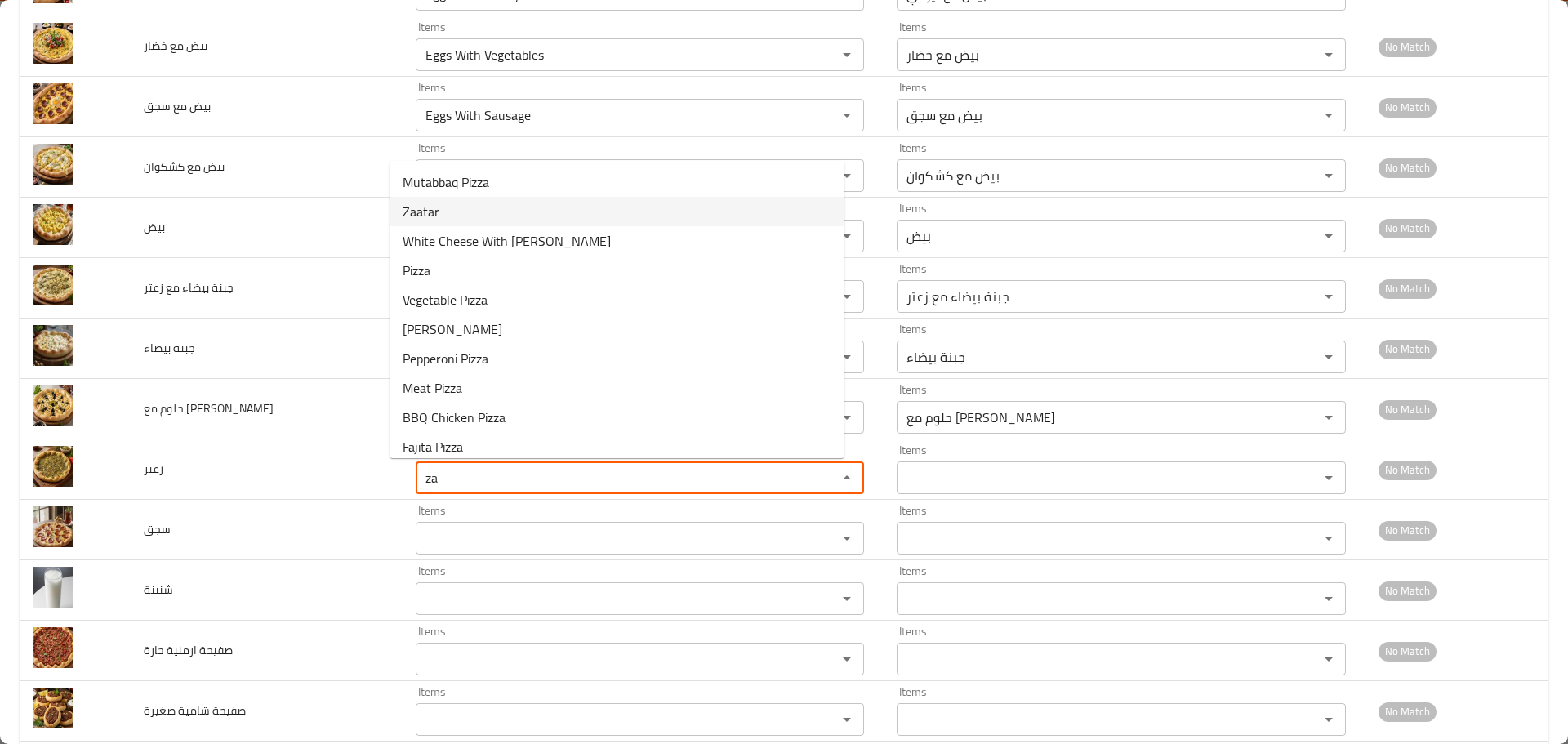
click at [455, 217] on li "Zaatar" at bounding box center [617, 212] width 455 height 29
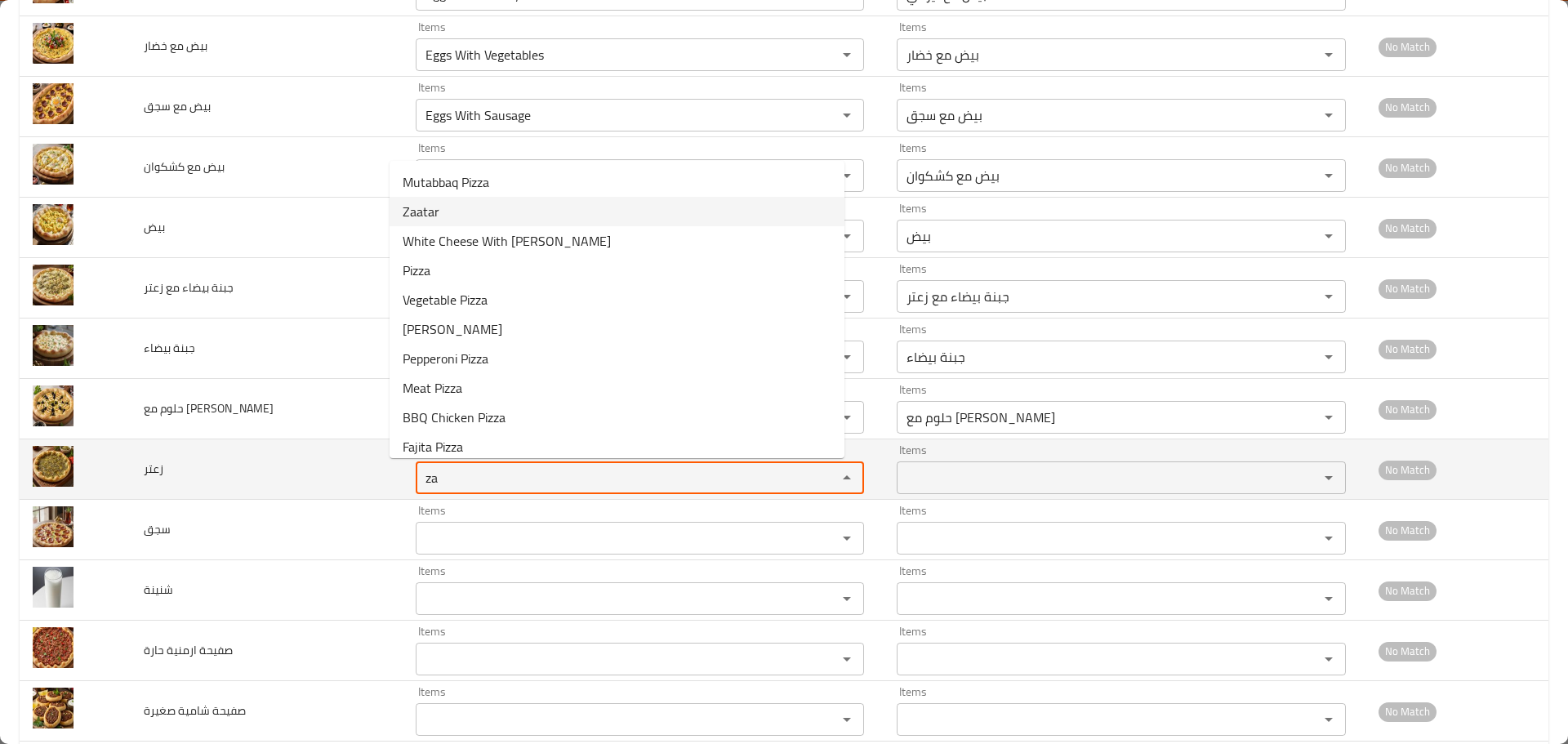
type input "Zaatar"
type input "زعتر"
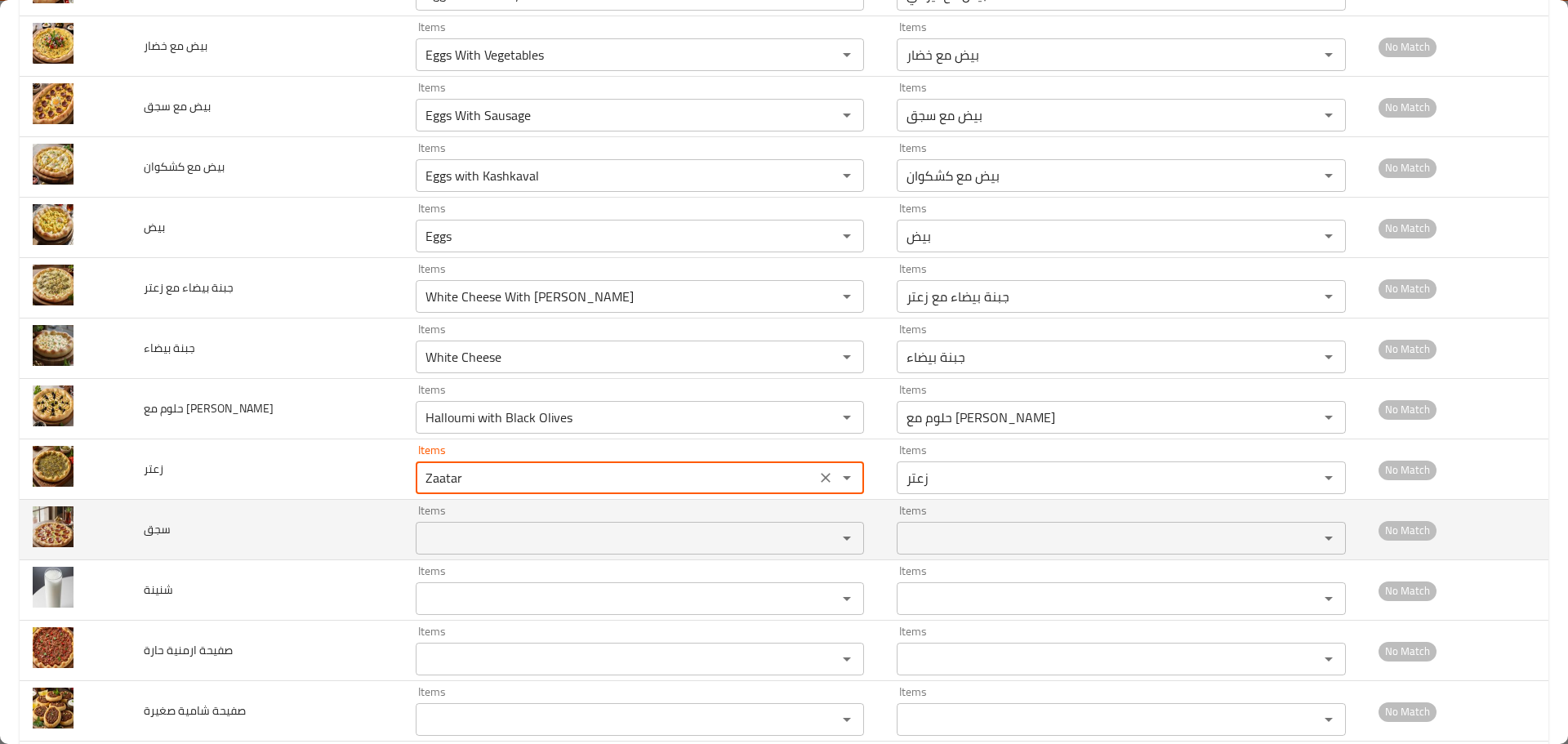
click at [432, 551] on div "Items" at bounding box center [641, 539] width 449 height 33
type input "Zaatar"
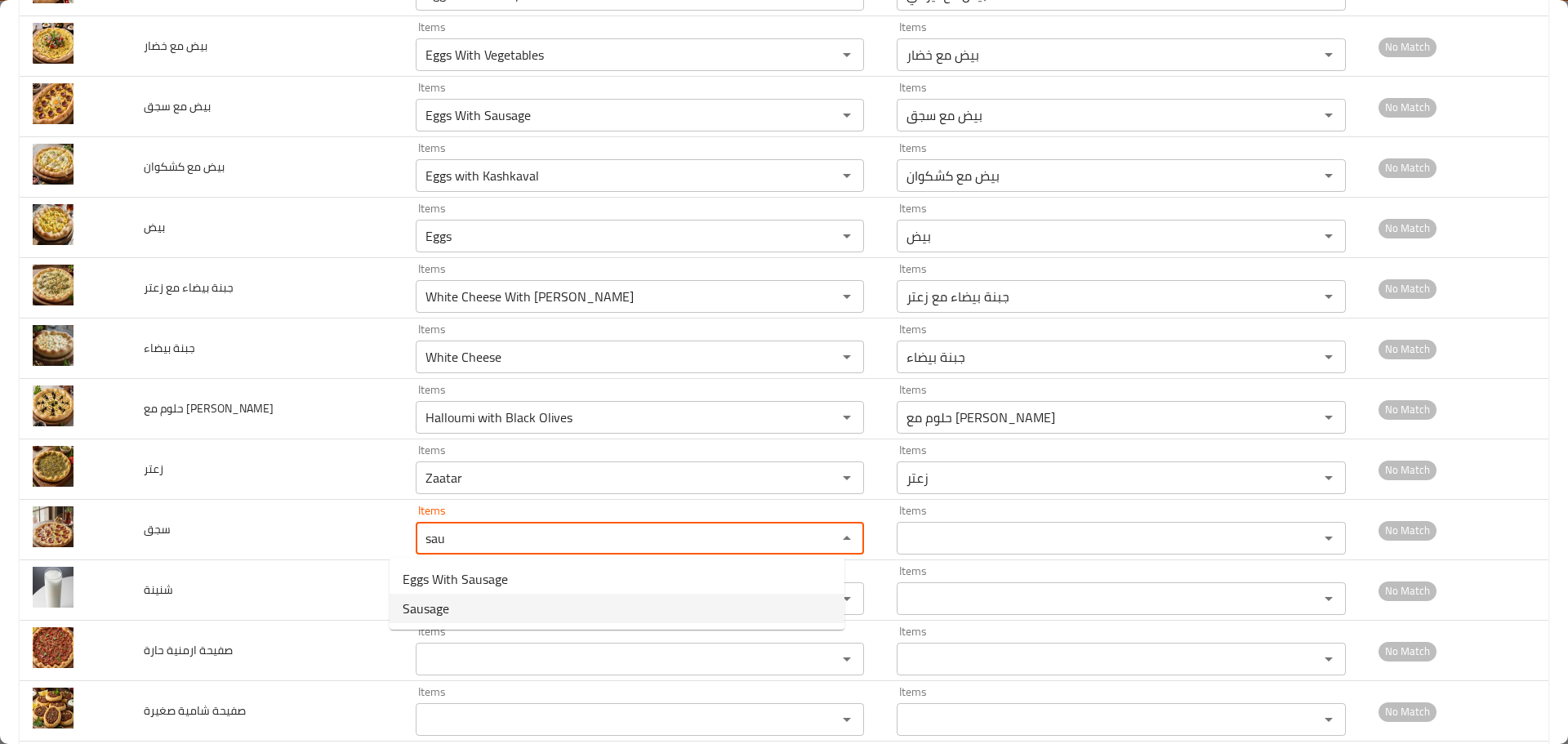
click at [439, 605] on span "Sausage" at bounding box center [425, 608] width 47 height 19
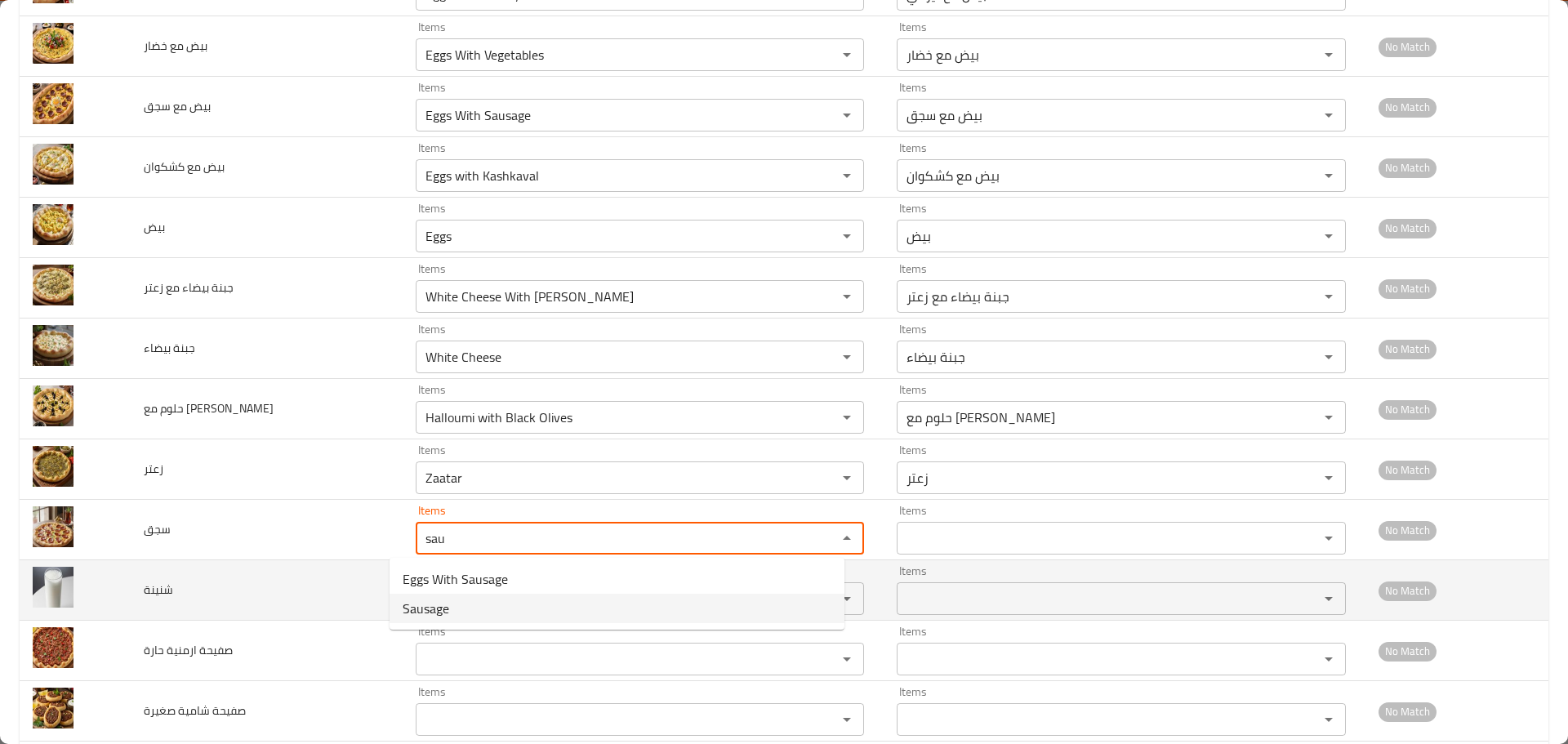
type input "Sausage"
type input "سجق"
click at [442, 583] on div "Items" at bounding box center [641, 599] width 449 height 33
type input "Sausage"
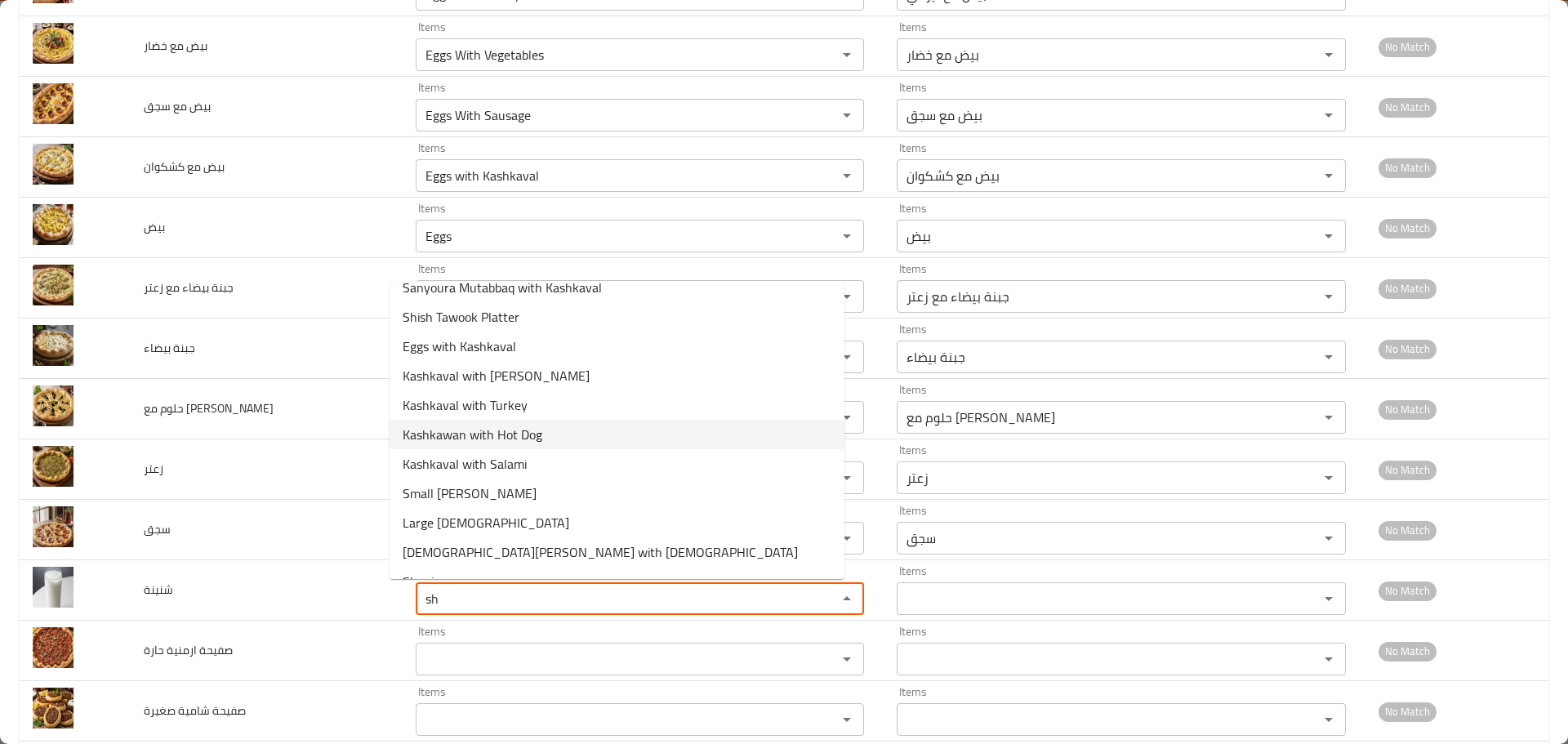
scroll to position [68, 0]
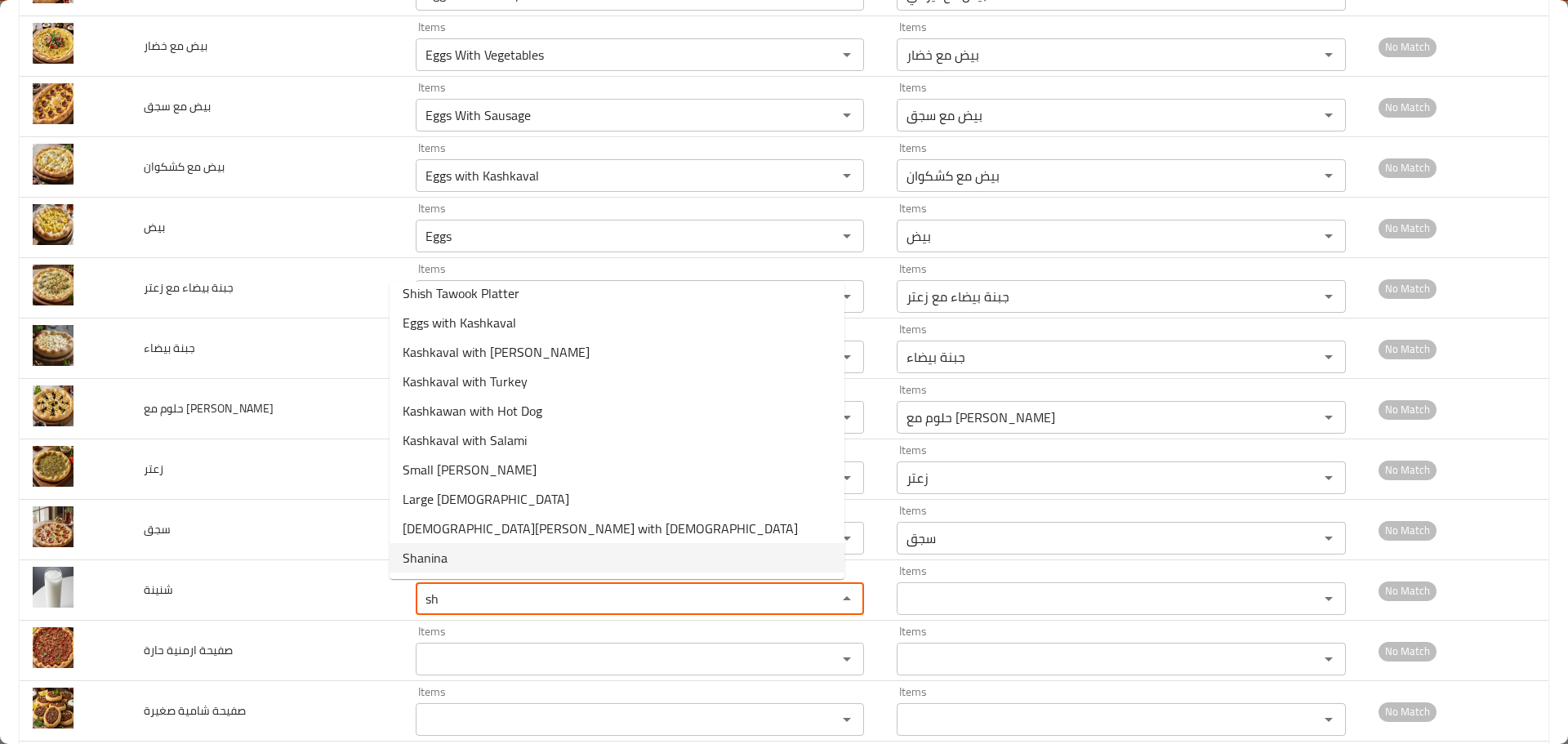
click at [437, 555] on span "Shanina" at bounding box center [424, 558] width 45 height 19
type input "Shanina"
type input "شنينة"
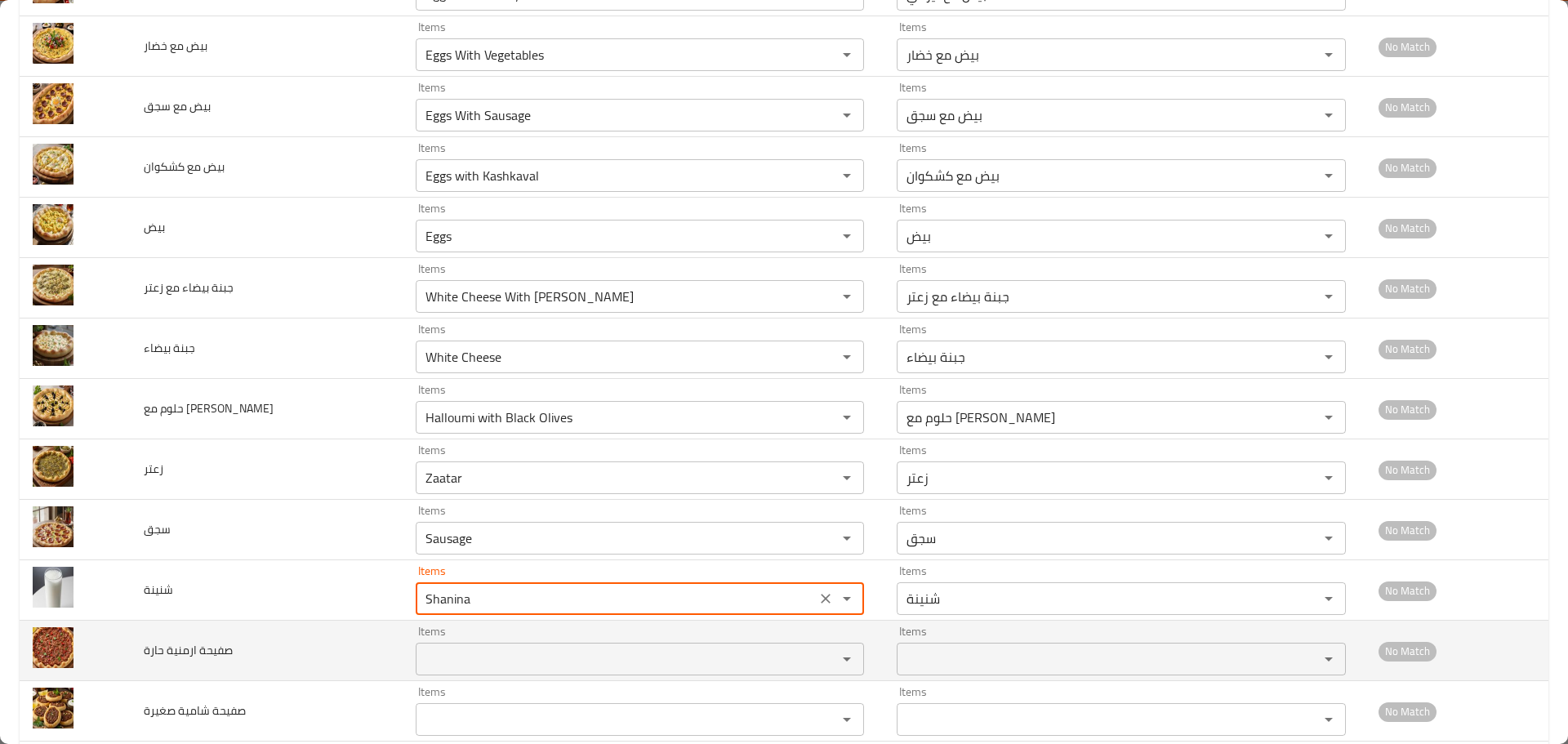
click at [422, 647] on div "Items" at bounding box center [641, 659] width 449 height 33
type input "Shanina"
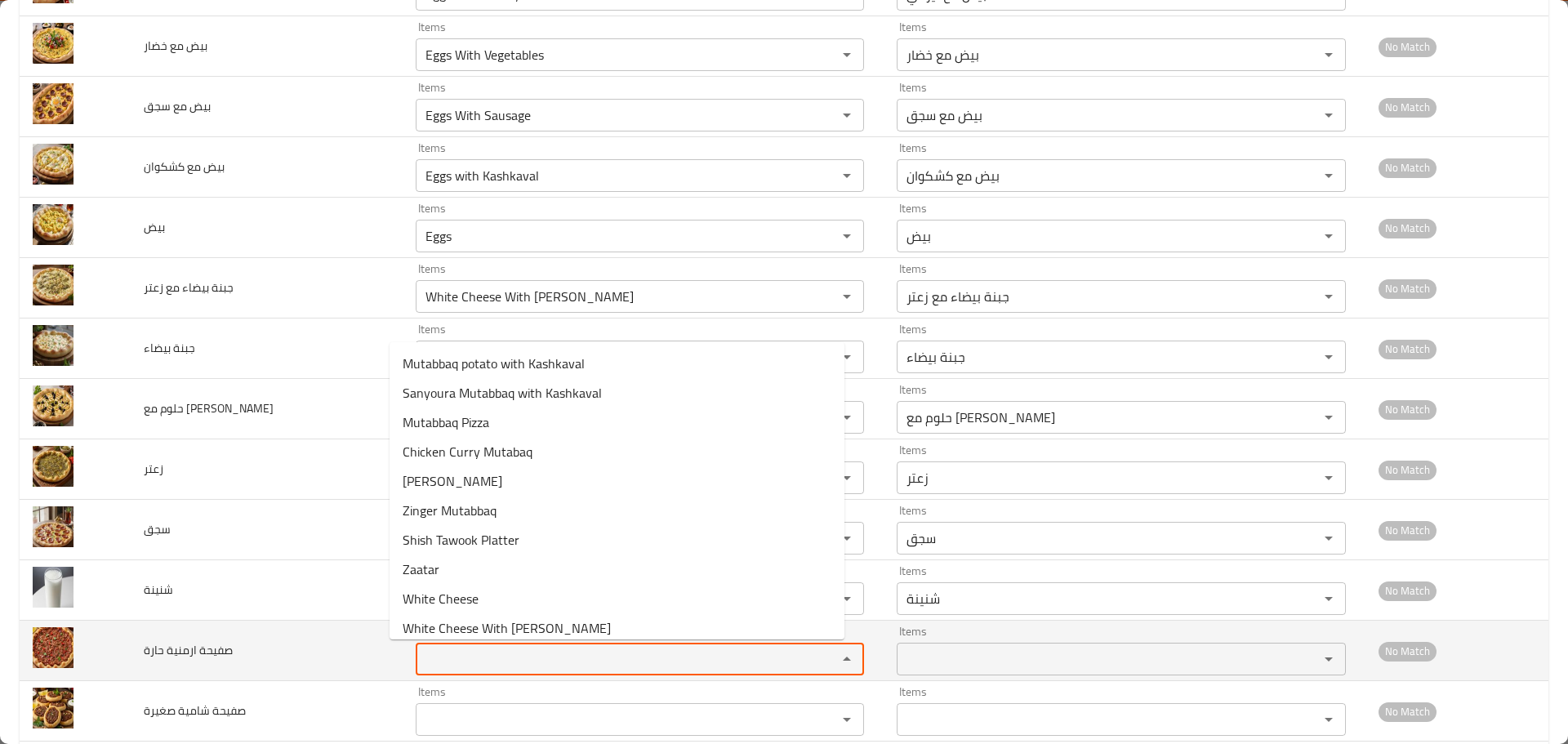
click at [421, 662] on حارة "Items" at bounding box center [616, 659] width 392 height 23
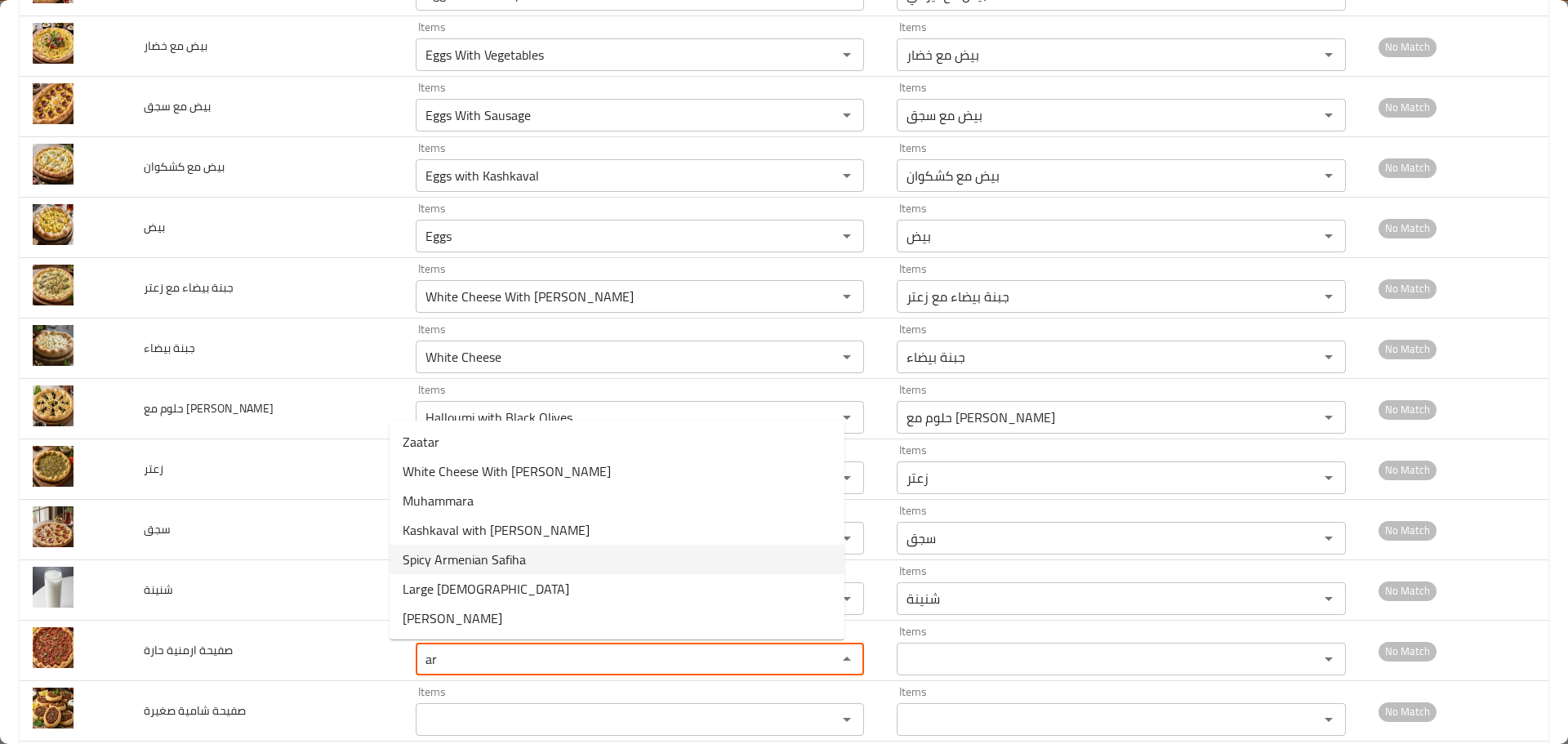
click at [452, 561] on span "Spicy Armenian Safiha" at bounding box center [464, 559] width 123 height 19
type حارة "Spicy Armenian Safiha"
type حارة-ar "صفيحة ارمنية حارة"
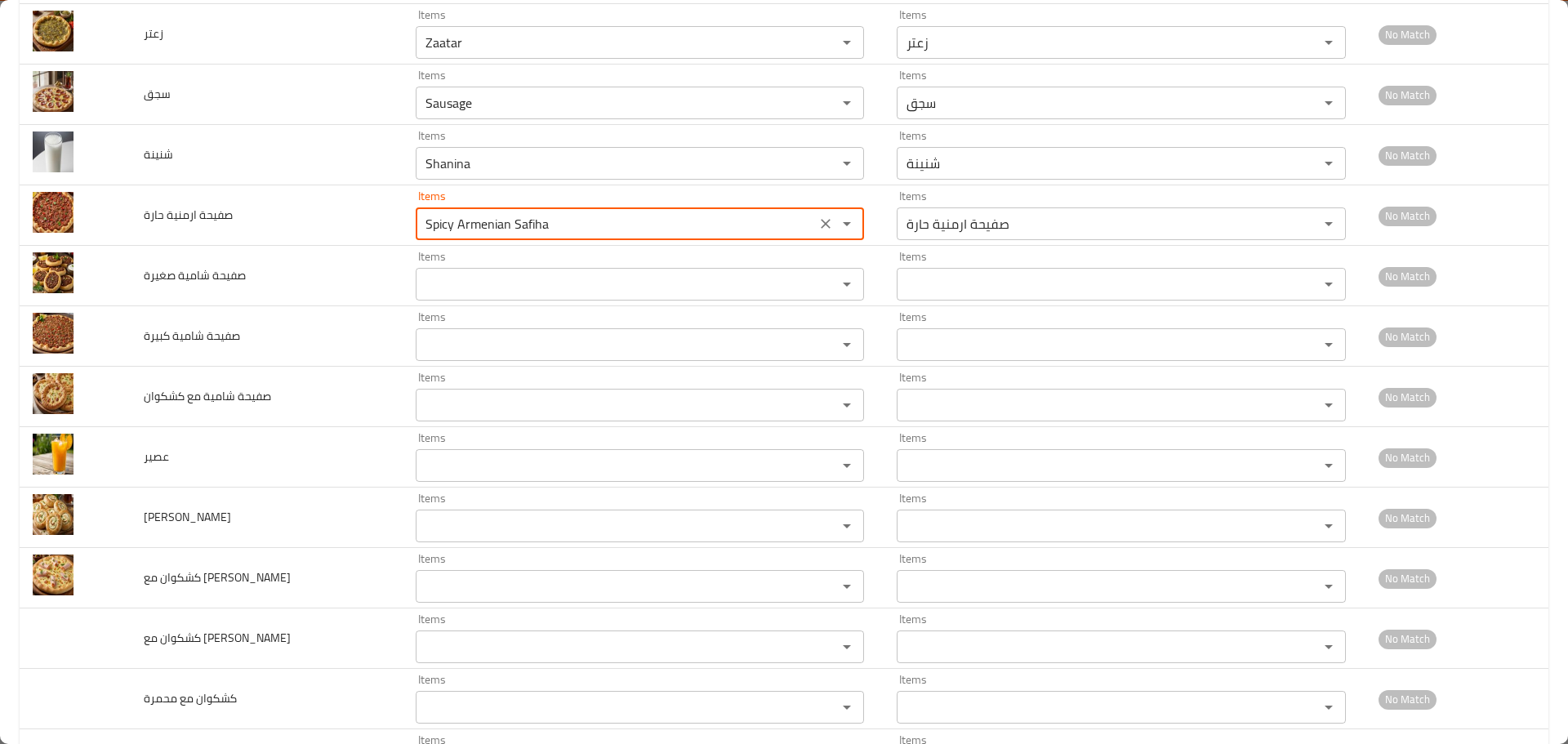
scroll to position [1389, 0]
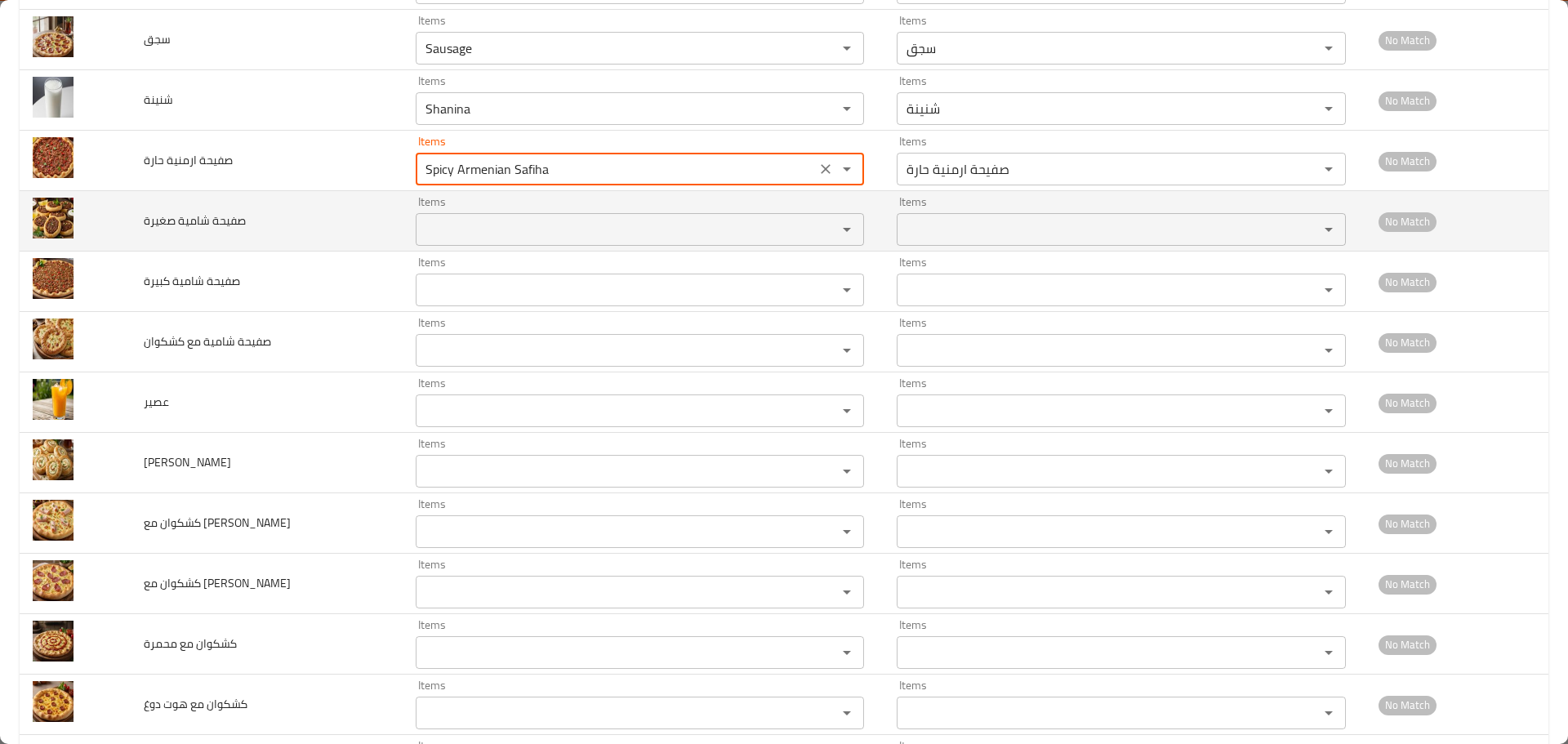
type حارة "Spicy Armenian Safiha"
click at [450, 223] on صغيرة "Items" at bounding box center [616, 229] width 392 height 23
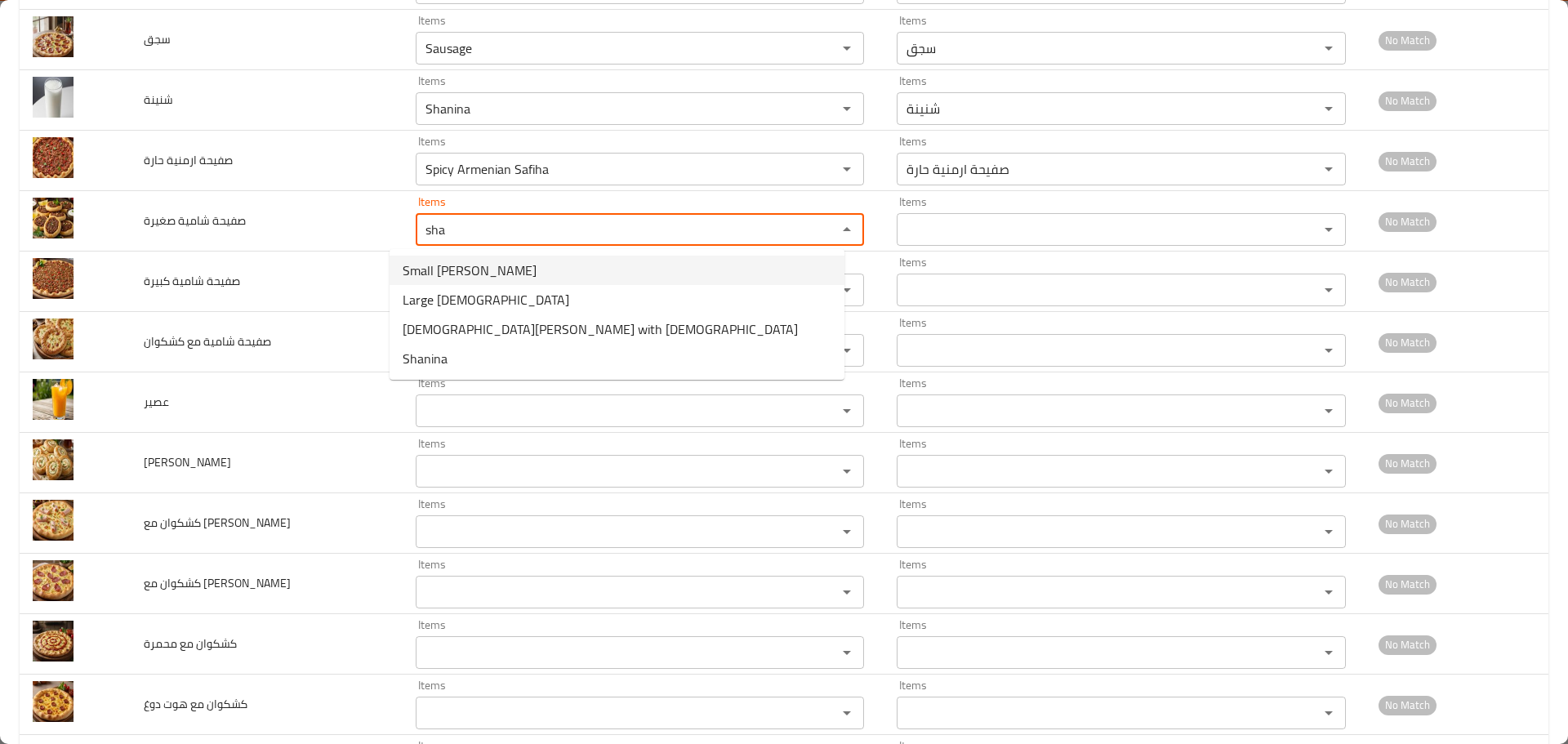
click at [488, 274] on span "Small Shami Safiha" at bounding box center [469, 270] width 134 height 19
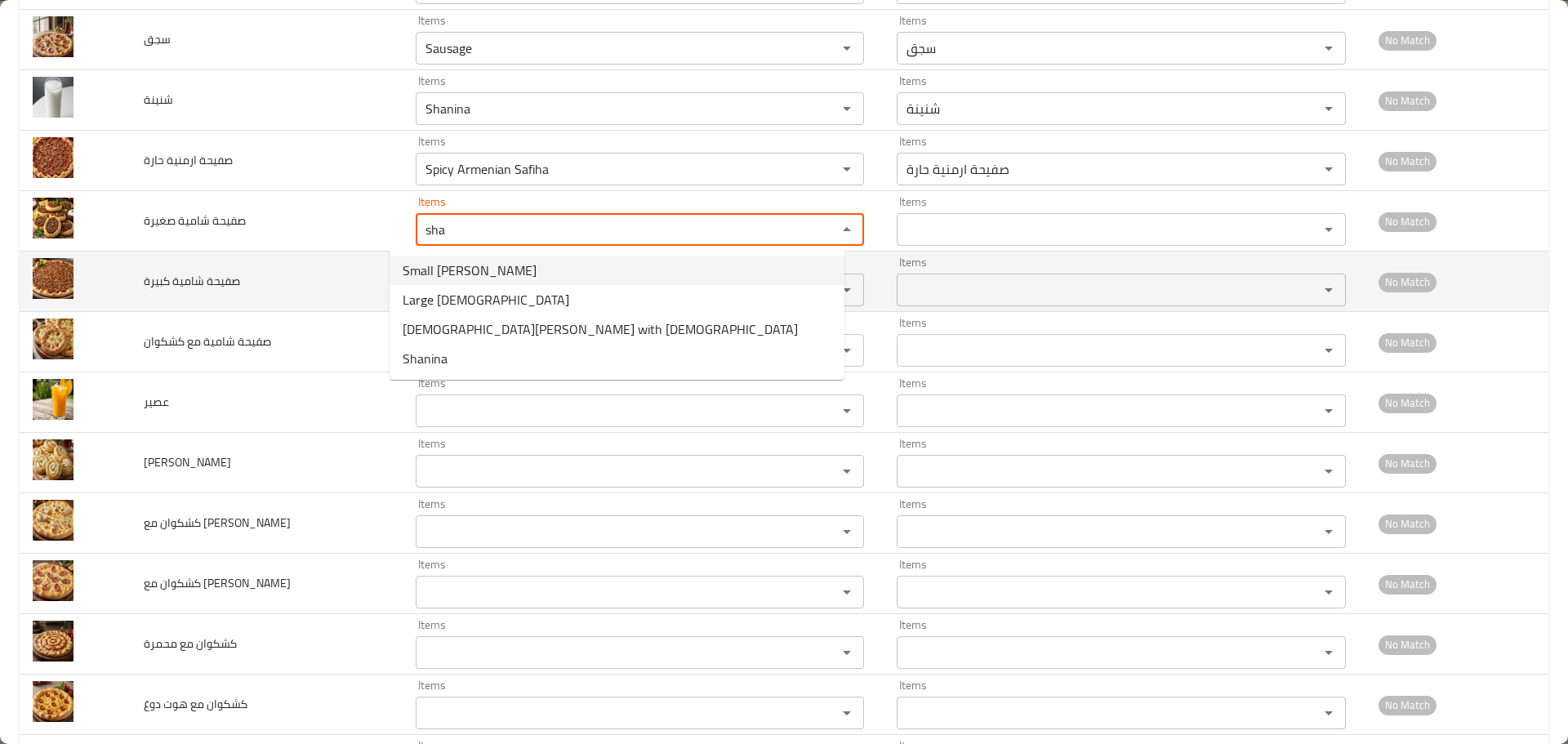
type صغيرة "Small Shami Safiha"
type صغيرة-ar "صفيحة شامية صغيرة"
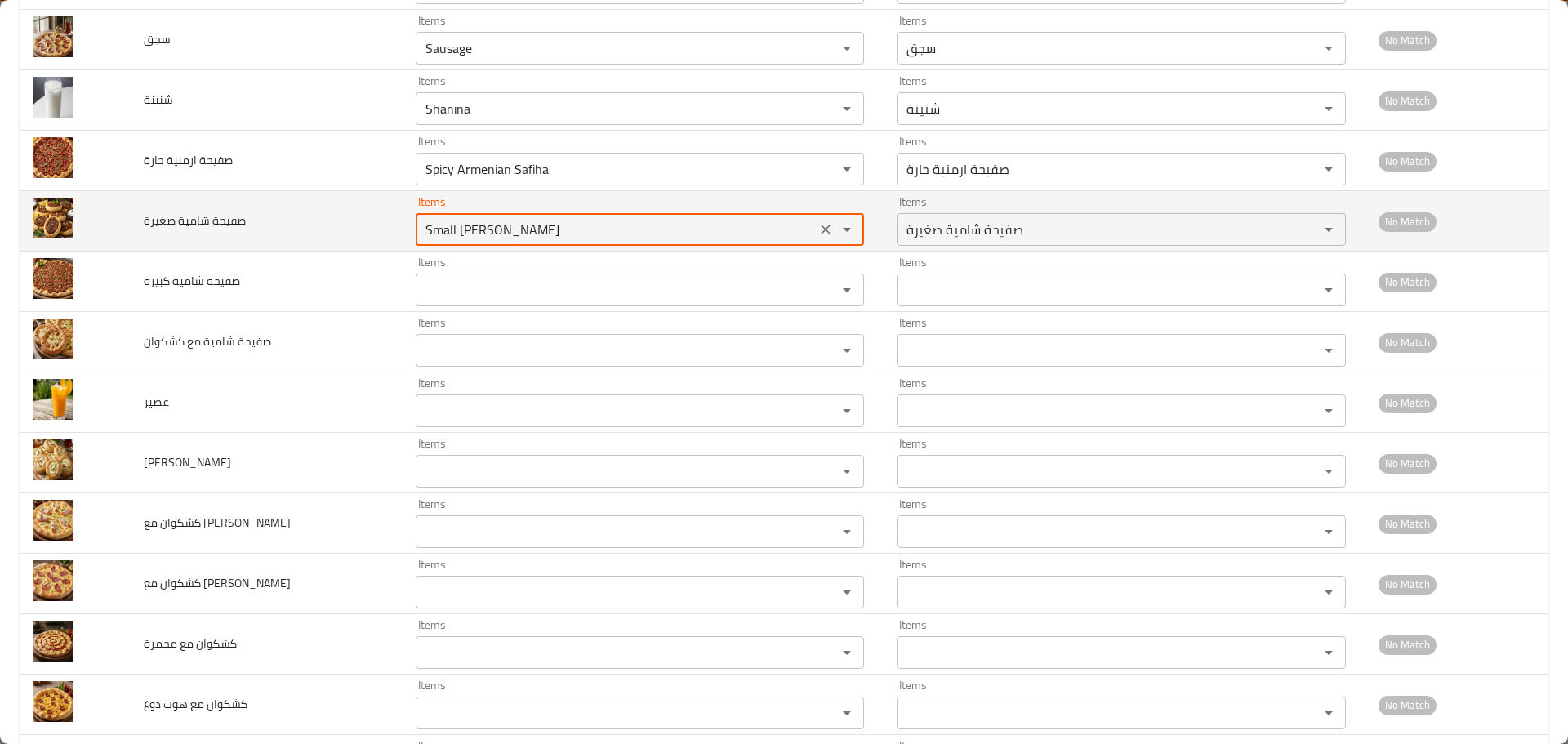
drag, startPoint x: 444, startPoint y: 227, endPoint x: 465, endPoint y: 229, distance: 21.1
click at [465, 229] on صغيرة "Small Shami Safiha" at bounding box center [616, 229] width 392 height 23
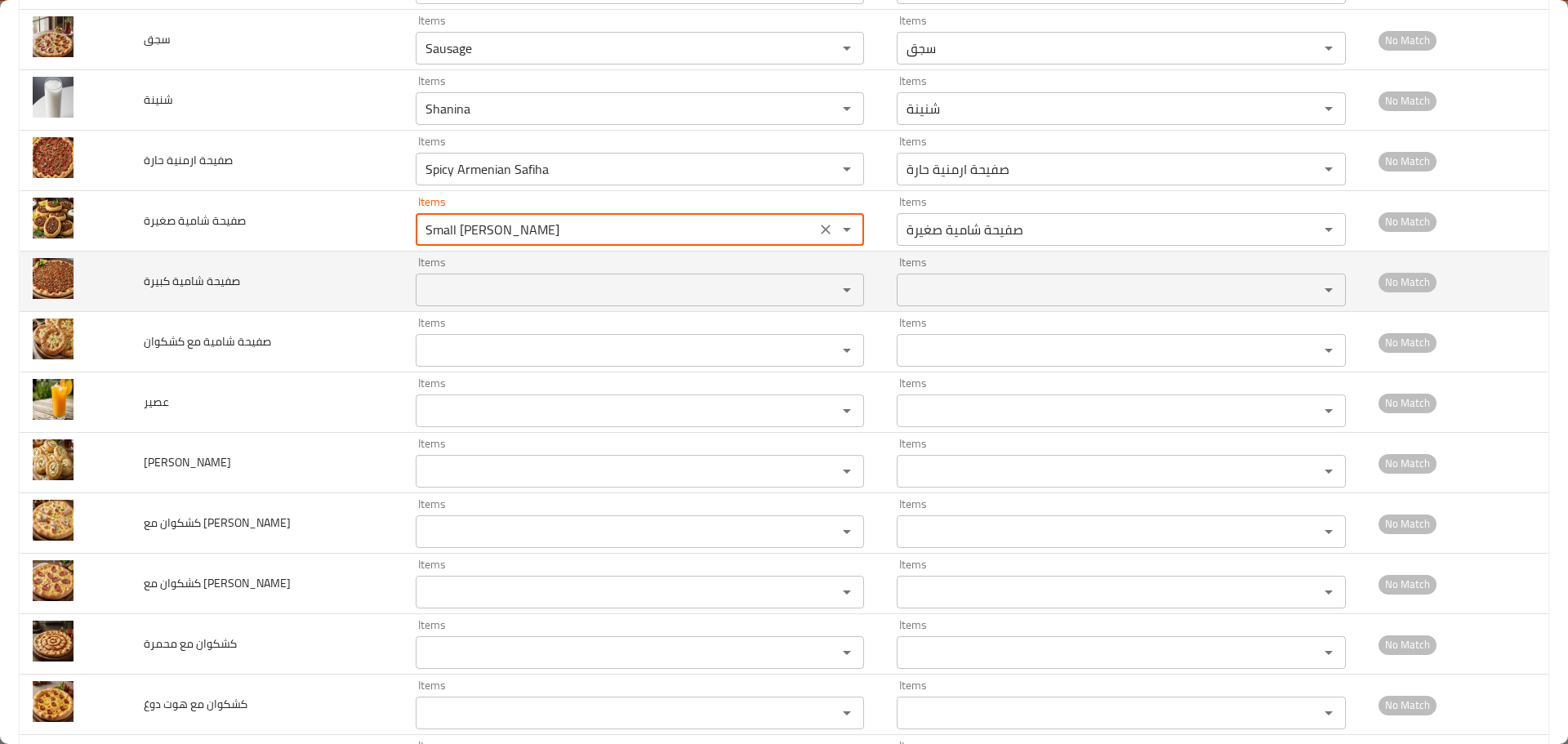
type صغيرة "Small Shami Safiha"
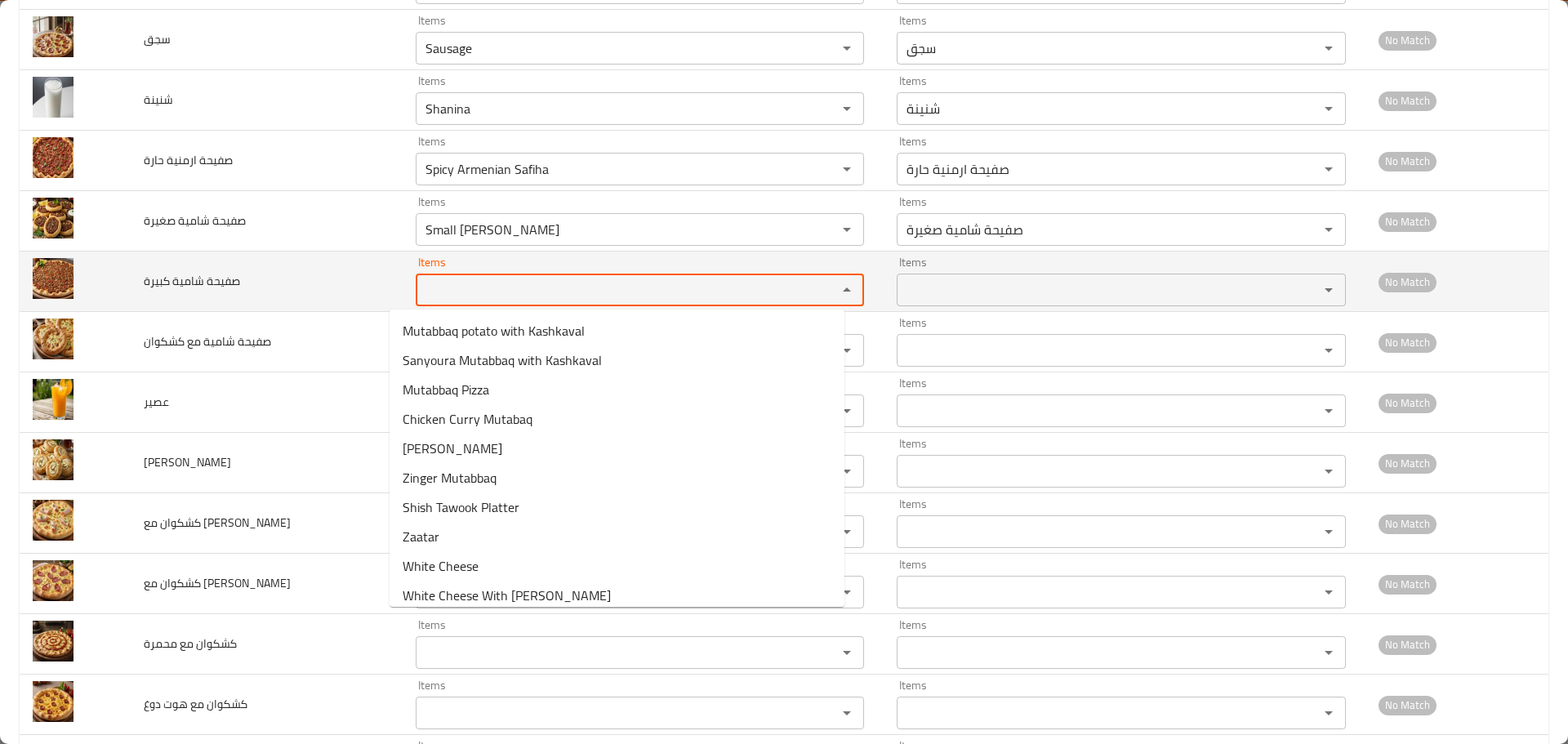
click at [444, 294] on كبيرة "Items" at bounding box center [616, 289] width 392 height 23
paste كبيرة "ham"
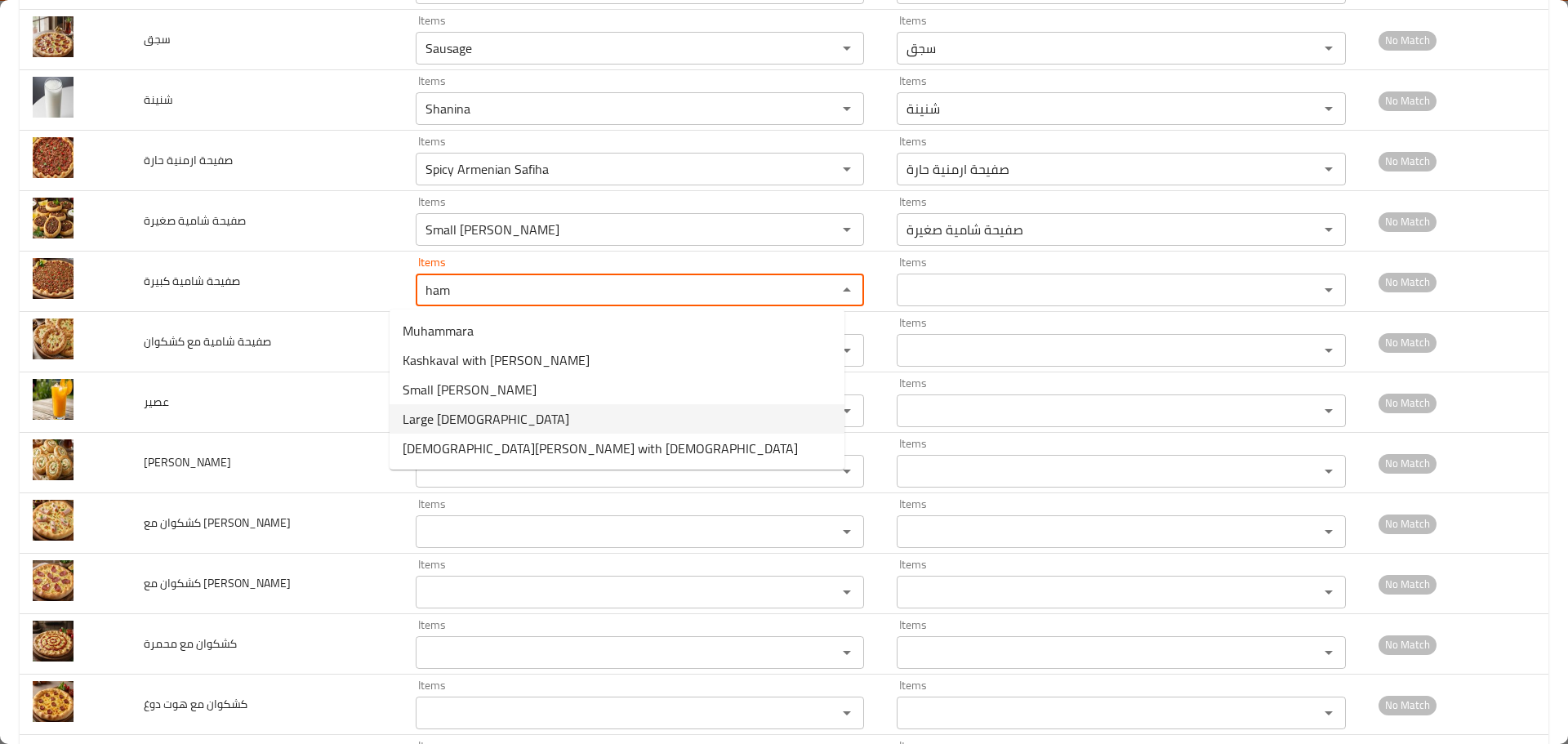
click at [473, 422] on span "Large Safiha Shamia" at bounding box center [486, 418] width 167 height 19
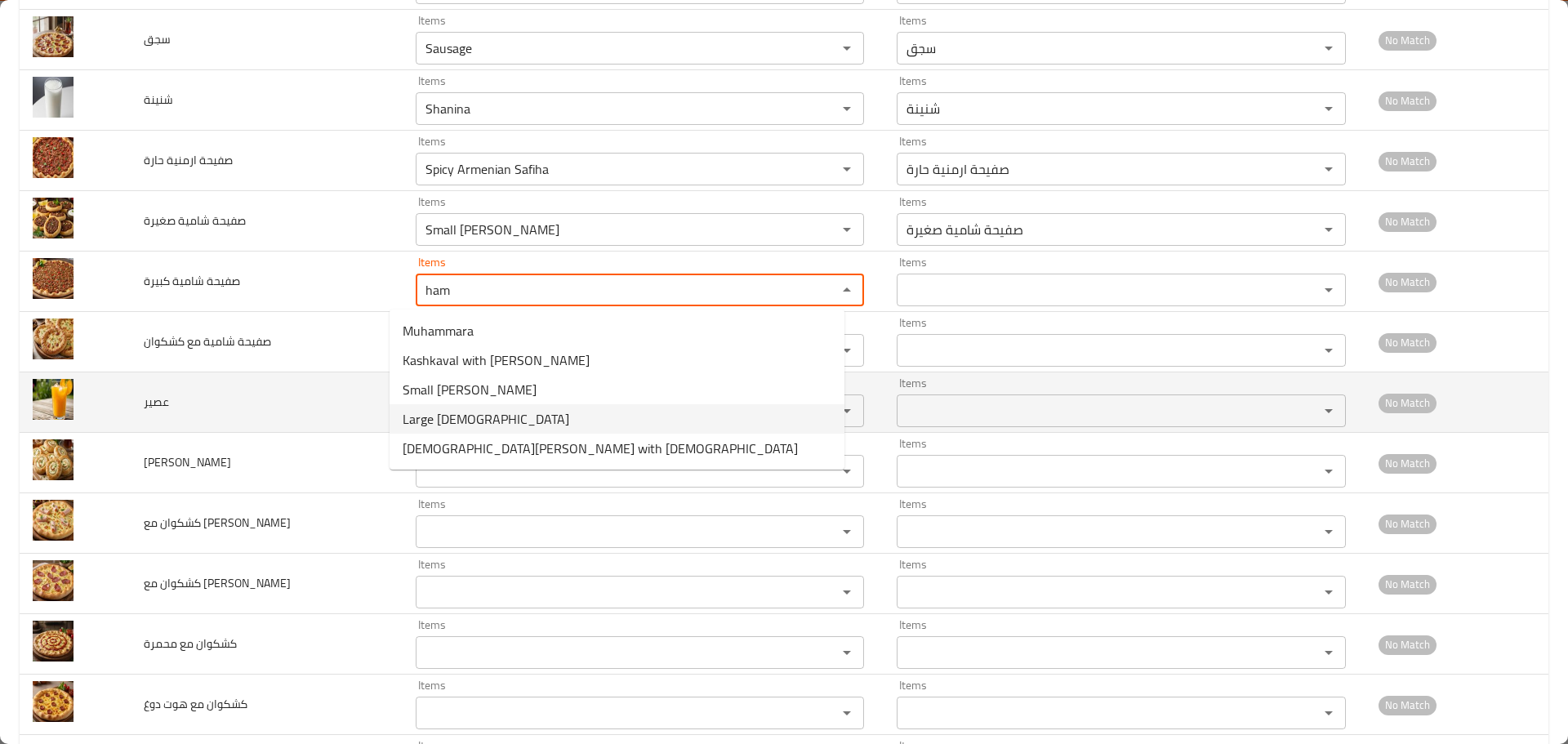
type كبيرة "Large Safiha Shamia"
type كبيرة-ar "صفيحة شامية كبيرة"
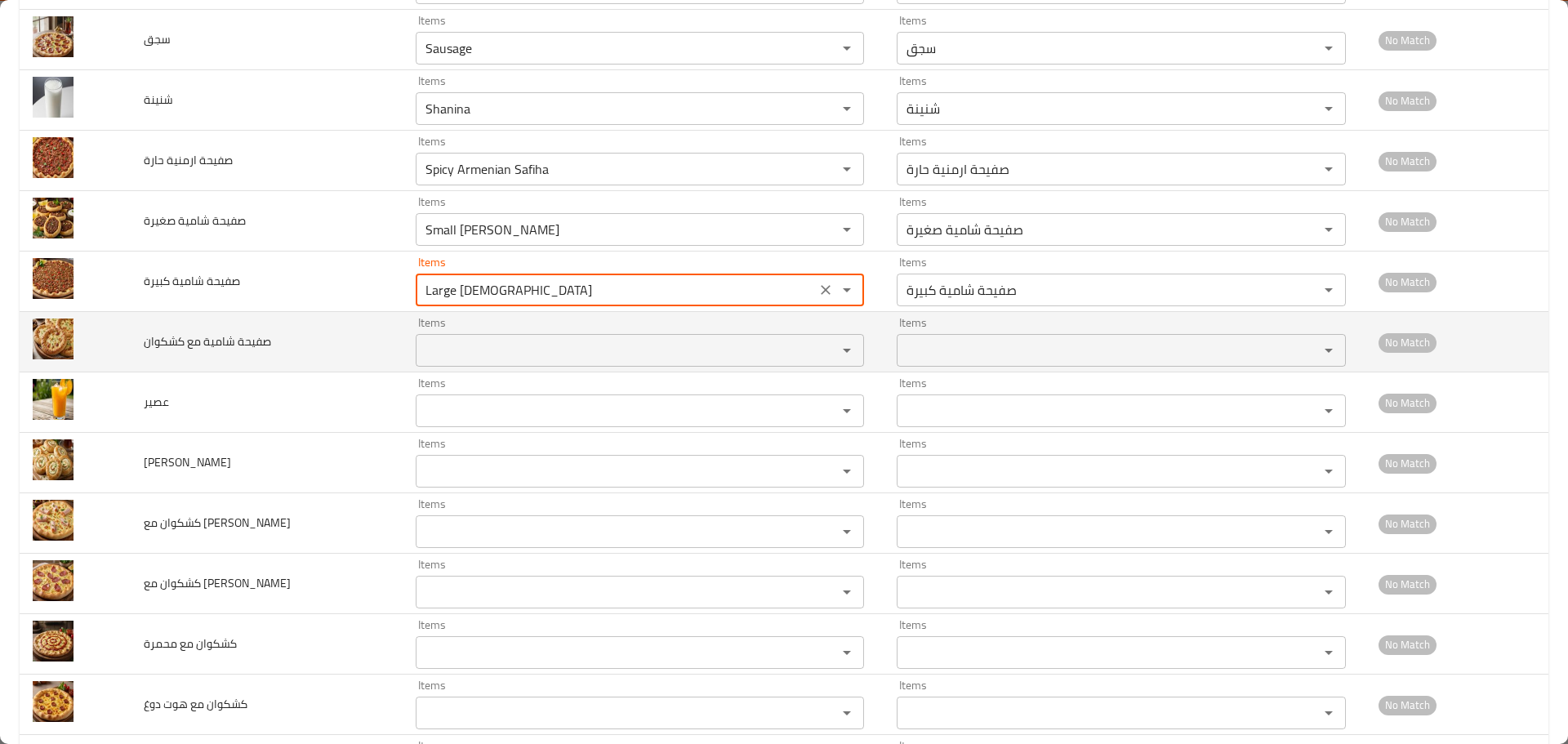
type كبيرة "Large Safiha Shamia"
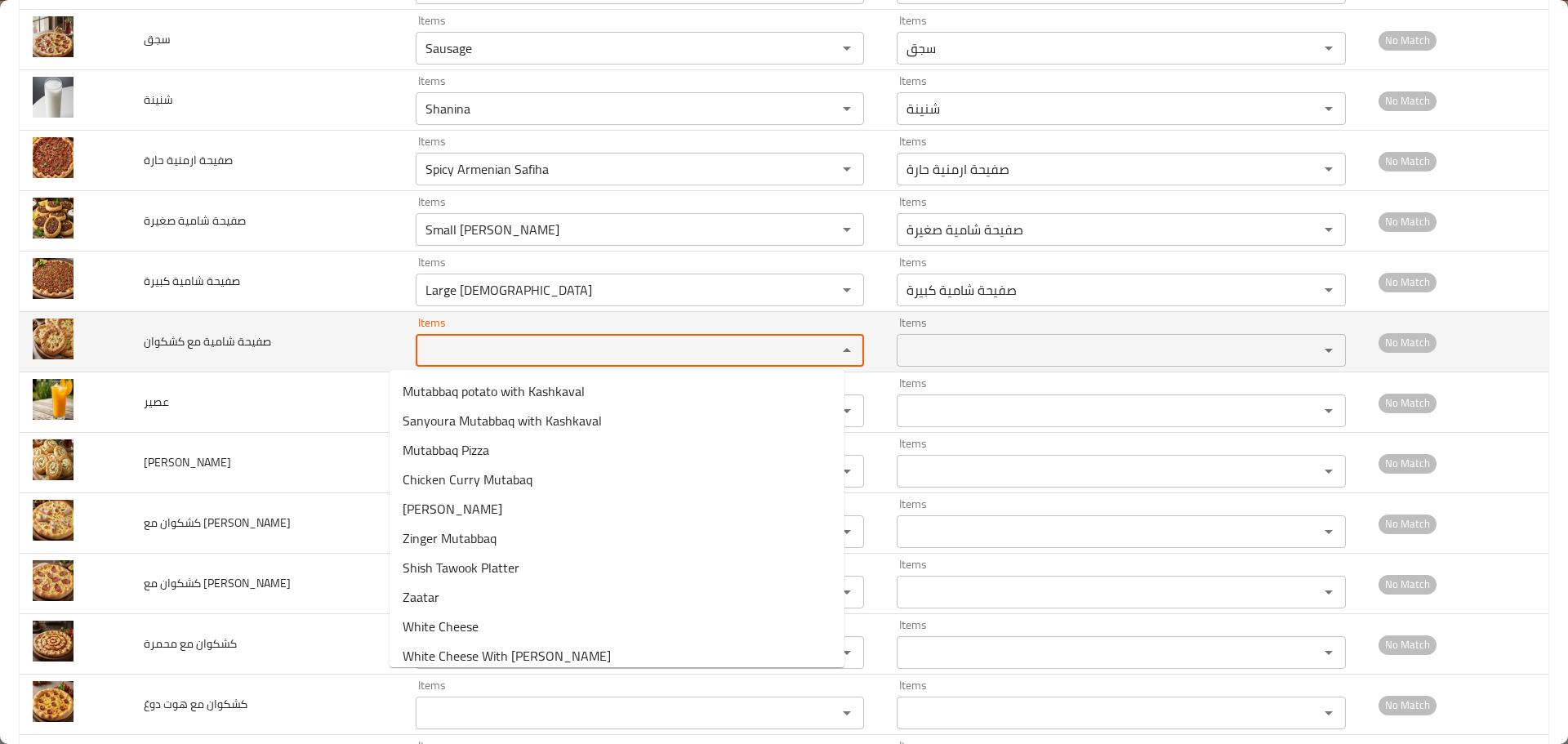
click at [447, 345] on كشكوان "Items" at bounding box center [616, 350] width 392 height 23
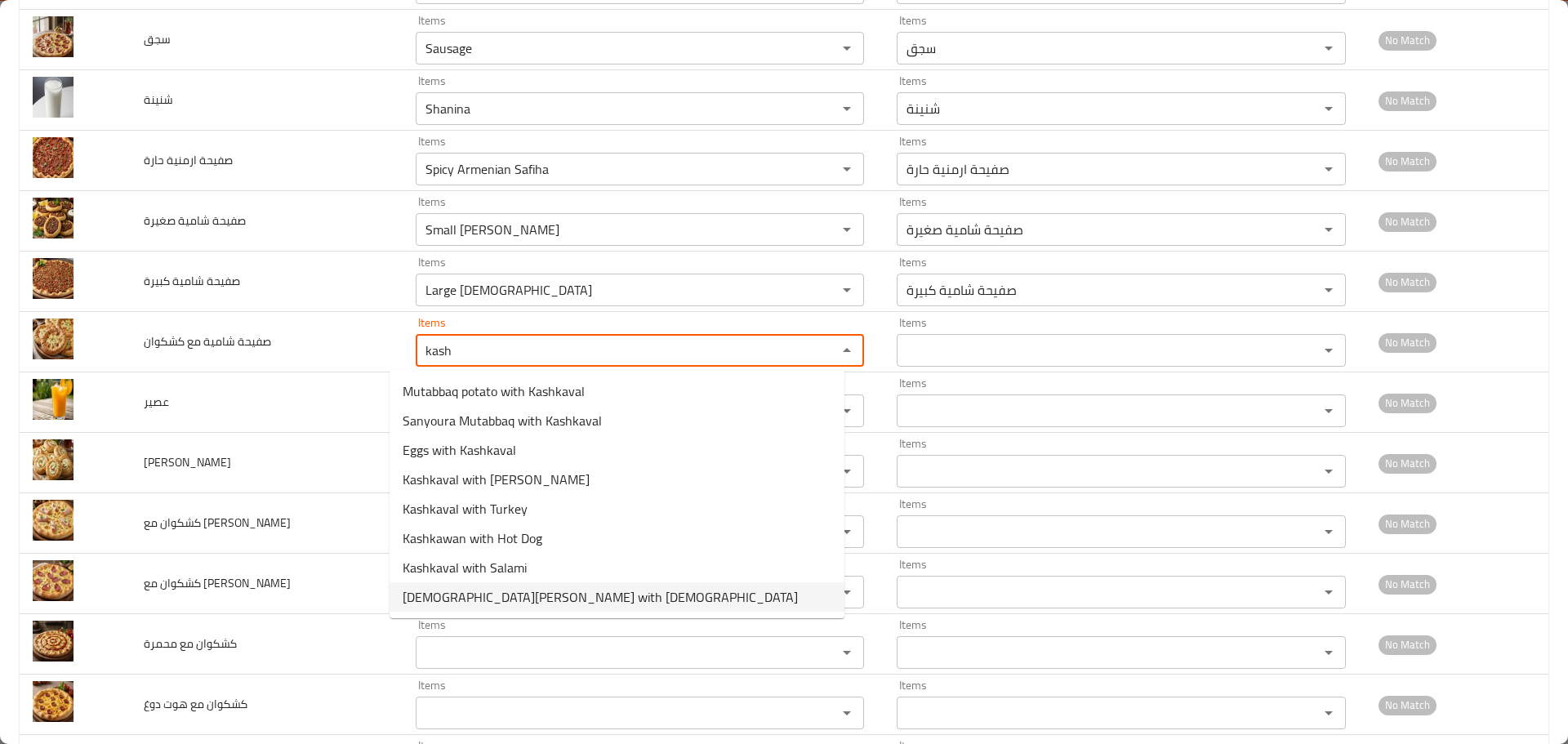
click at [476, 601] on span "Shami Safiha with Kashkaval" at bounding box center [600, 597] width 395 height 19
type كشكوان "Shami Safiha with Kashkaval"
type كشكوان-ar "صفيحة شامية مع كشكوان"
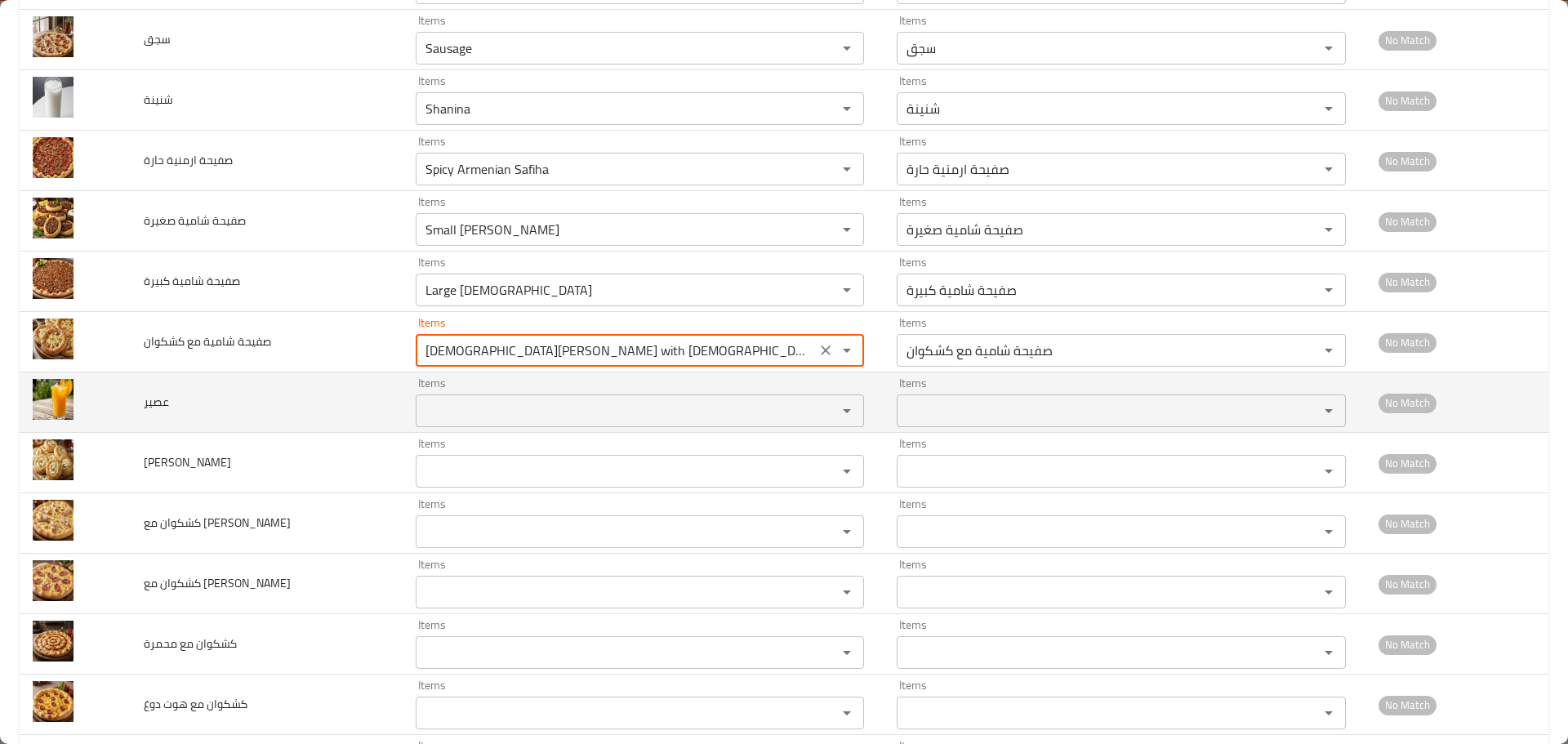
type كشكوان "Shami Safiha with Kashkaval"
click at [434, 401] on input "Items" at bounding box center [616, 411] width 392 height 23
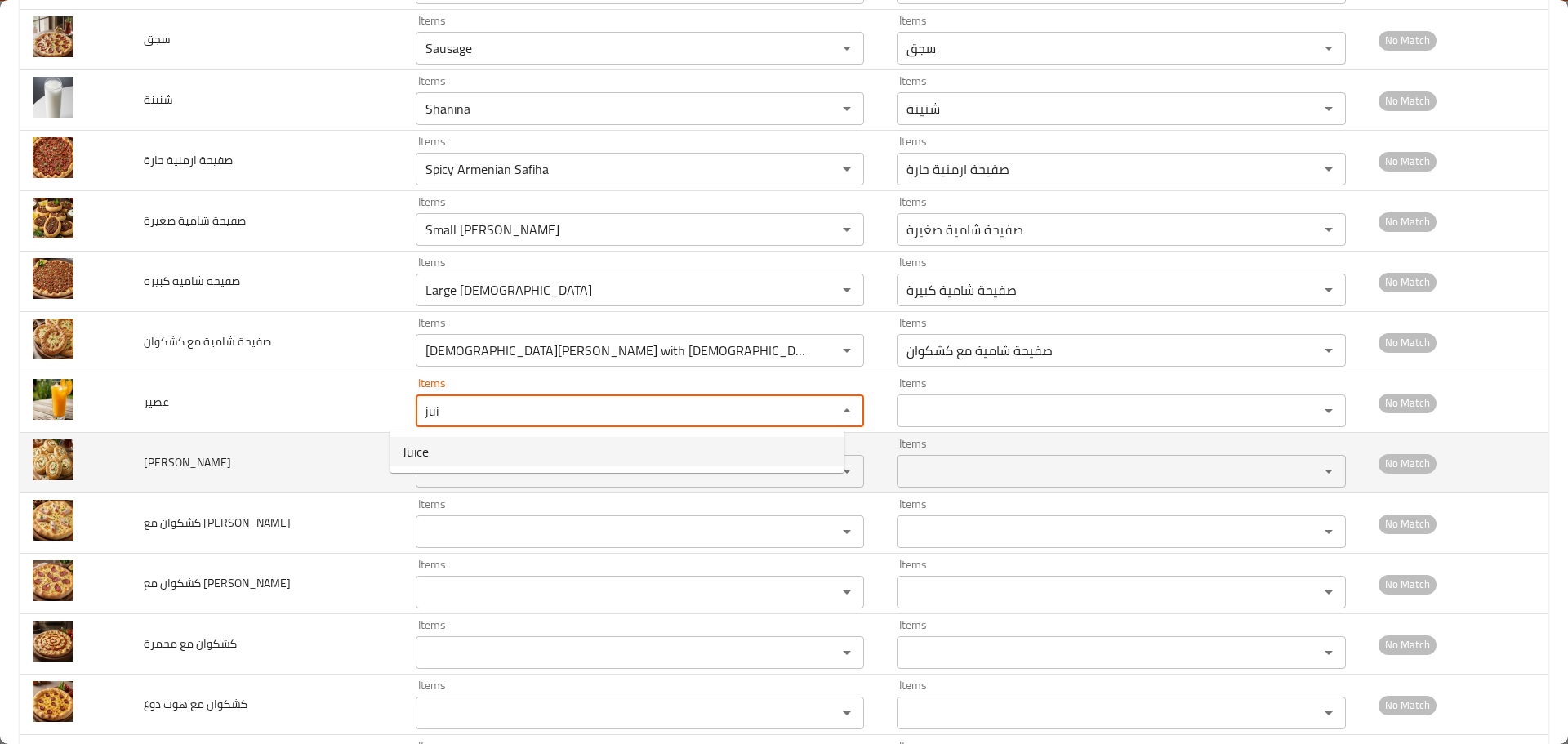
click at [432, 456] on li "Juice" at bounding box center [617, 452] width 455 height 29
type input "Juice"
type input "عصير"
type input "Juice"
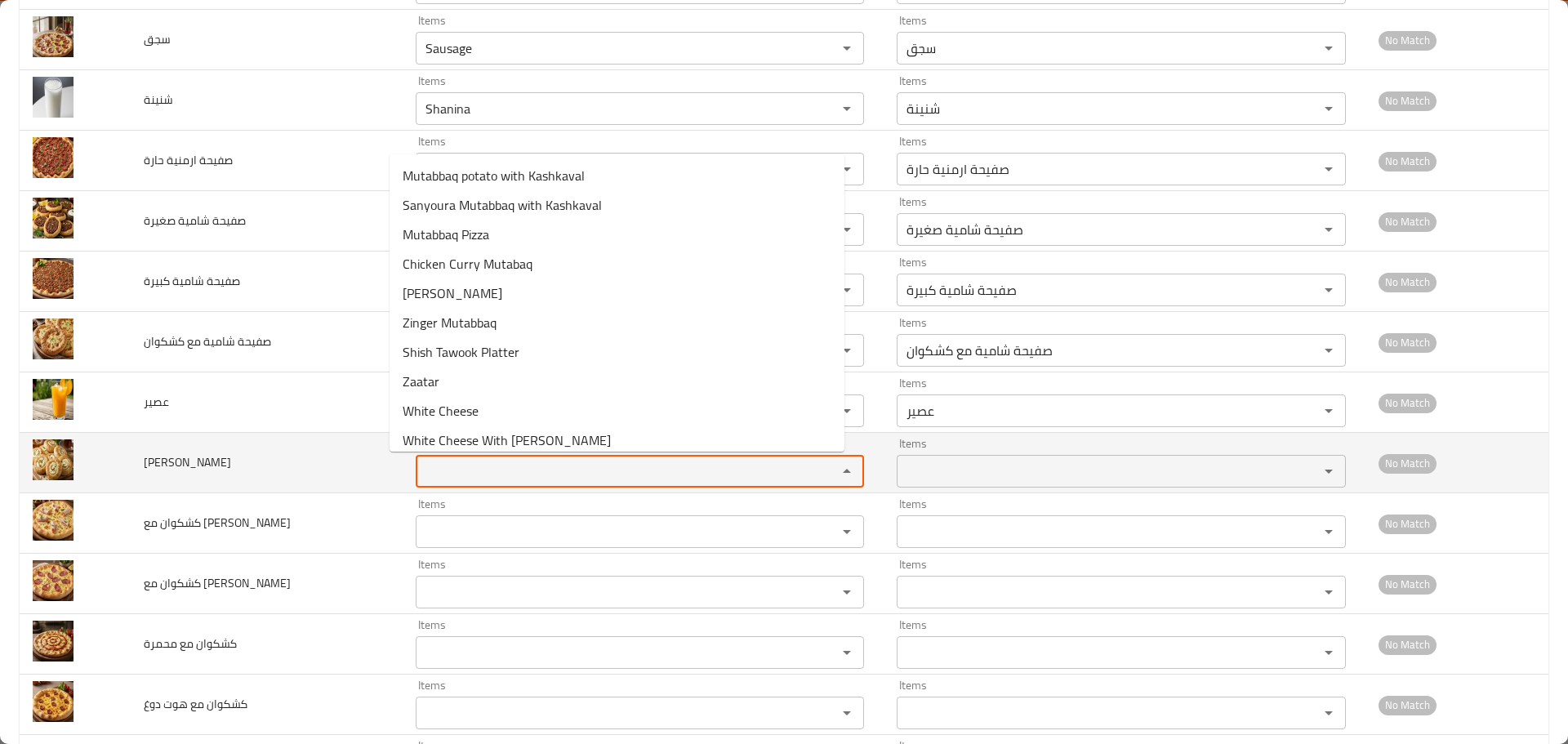
click at [430, 463] on تشيز "Items" at bounding box center [616, 471] width 392 height 23
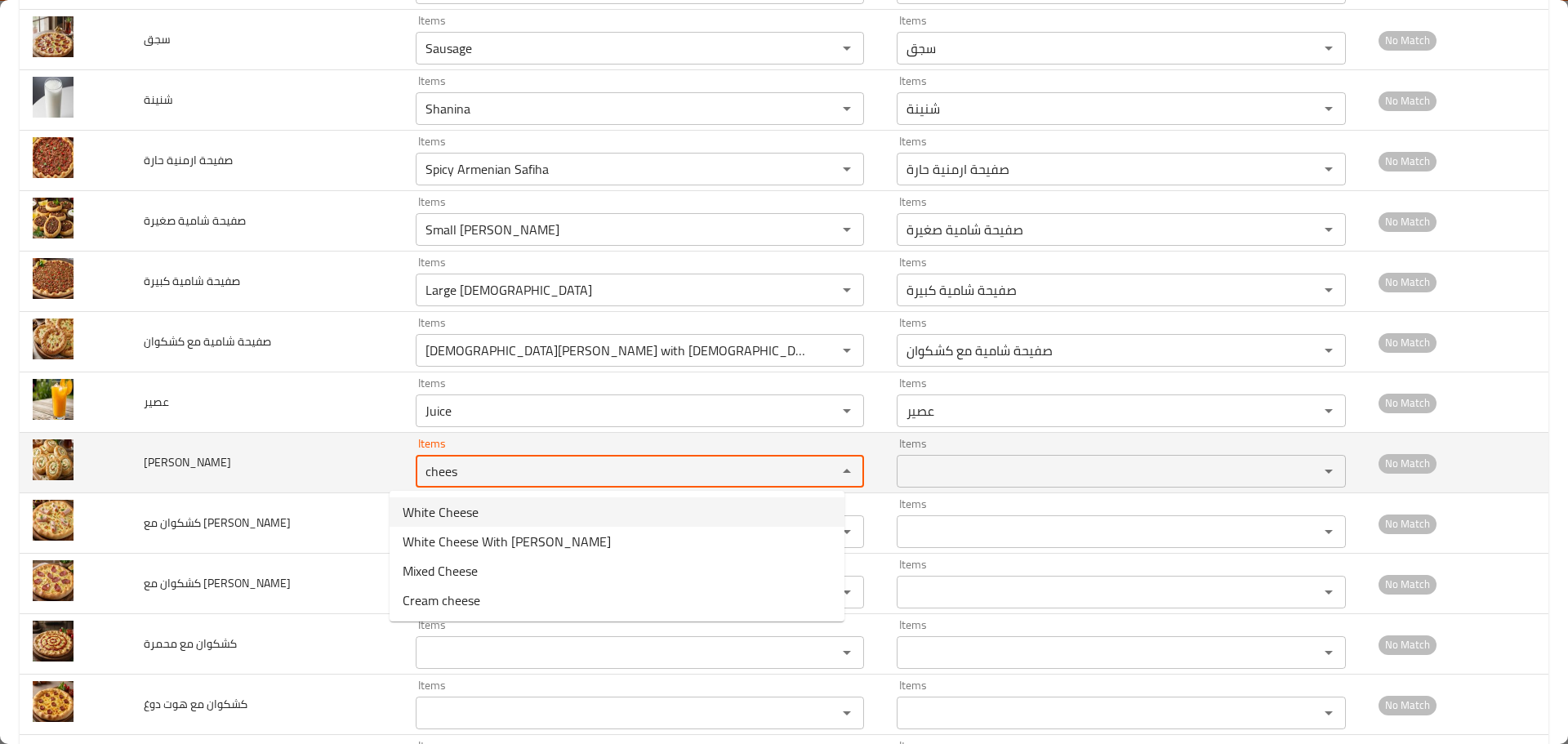
drag, startPoint x: 439, startPoint y: 470, endPoint x: 303, endPoint y: 469, distance: 136.0
click at [303, 469] on tr "كريم تشيز Items chees Items Items Items No Match" at bounding box center [783, 463] width 1529 height 60
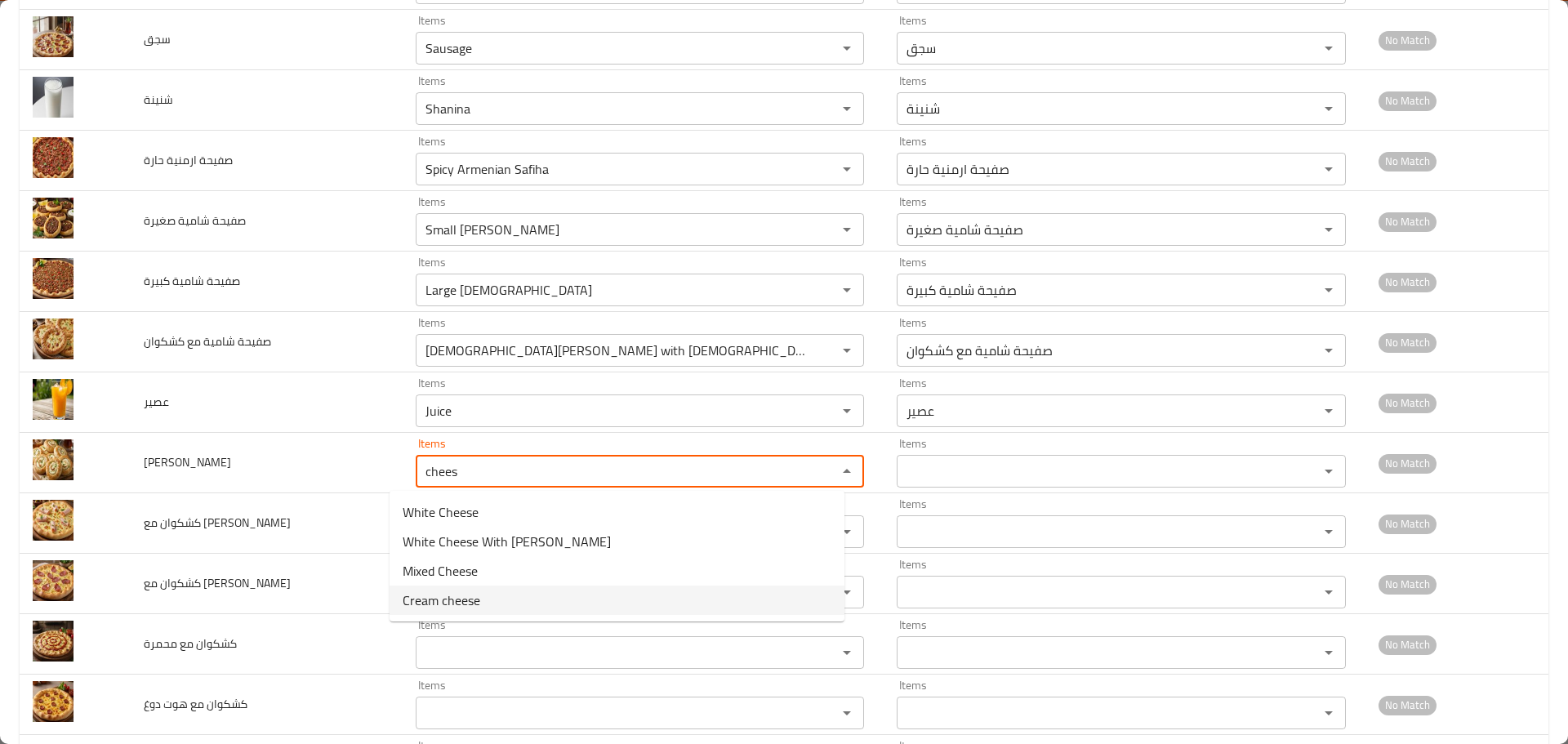
click at [424, 609] on span "Cream cheese" at bounding box center [441, 600] width 78 height 19
type تشيز "Cream cheese"
type تشيز-ar "كريم تشيز"
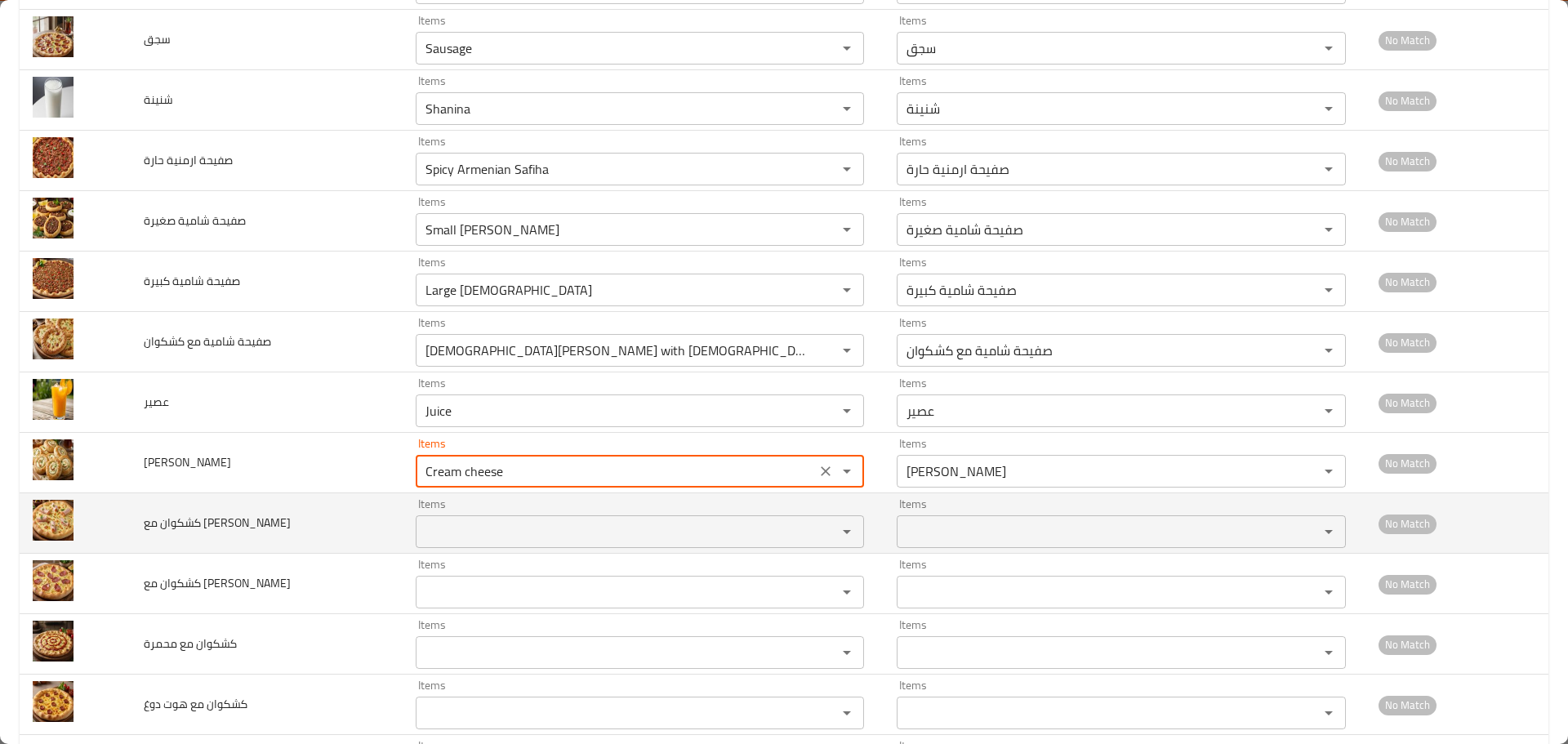
type تشيز "Cream cheese"
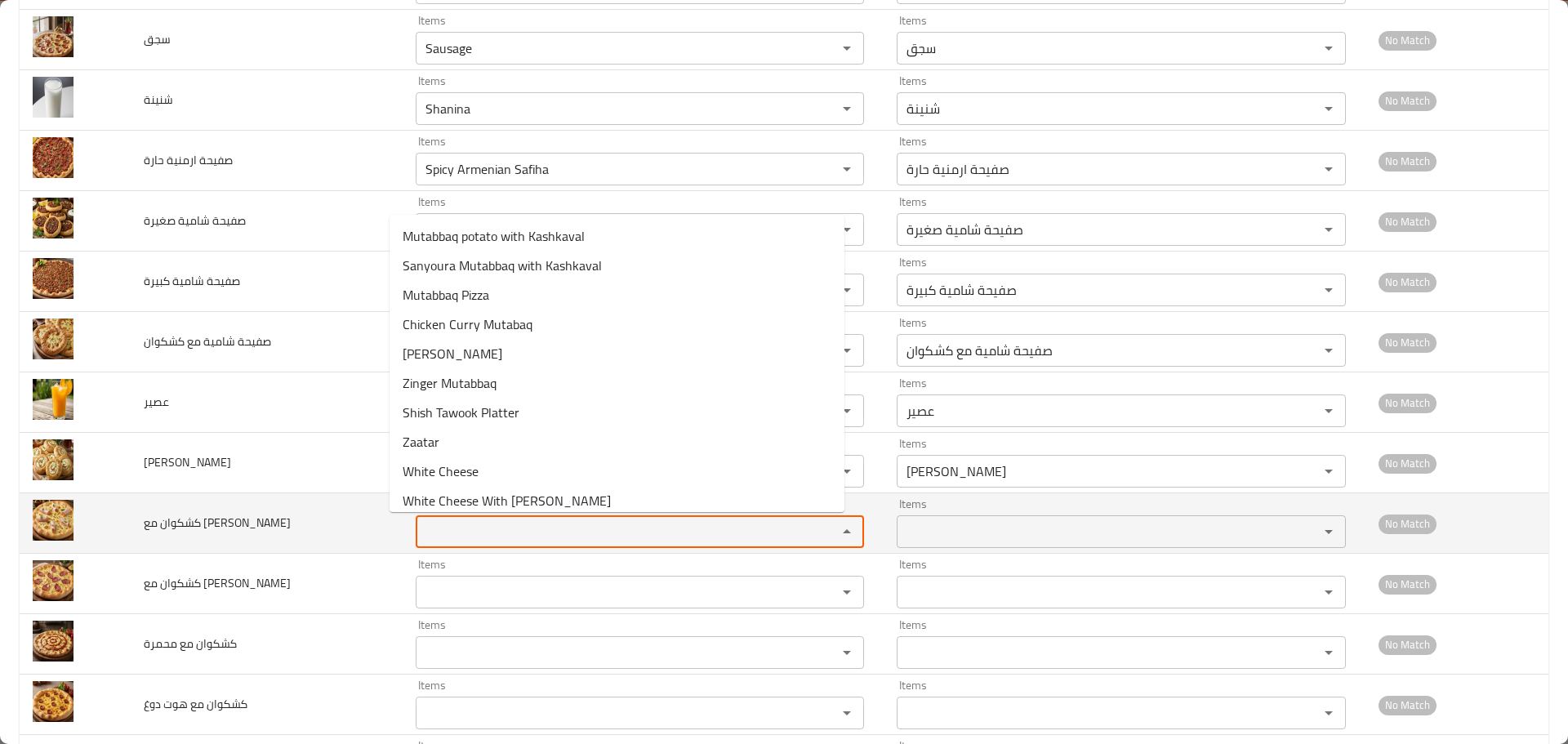
click at [445, 534] on تيركي "Items" at bounding box center [616, 531] width 392 height 23
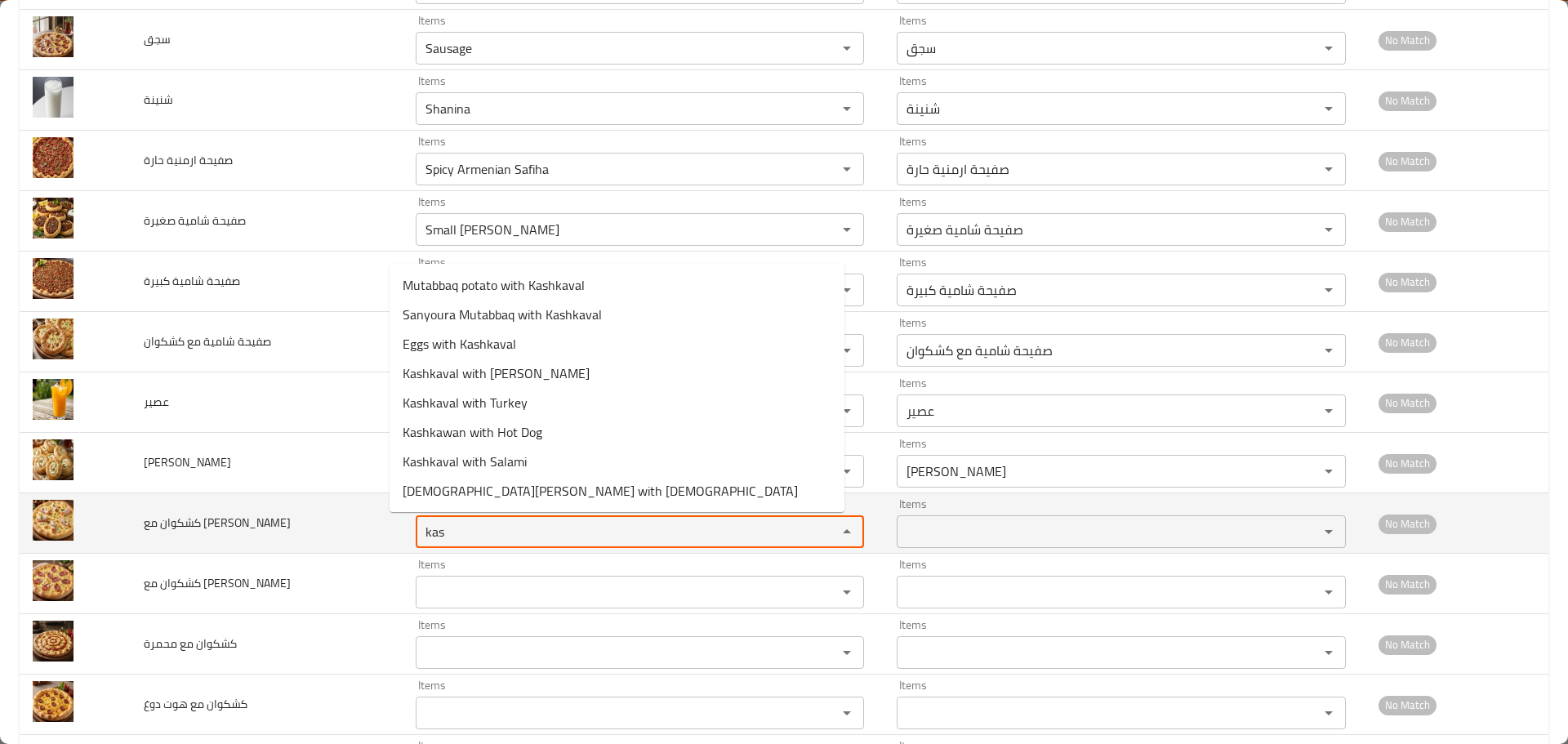
drag, startPoint x: 440, startPoint y: 529, endPoint x: 351, endPoint y: 518, distance: 89.7
click at [351, 518] on tr "كشكوان مع تيركي Items kas Items Items Items No Match" at bounding box center [783, 524] width 1529 height 60
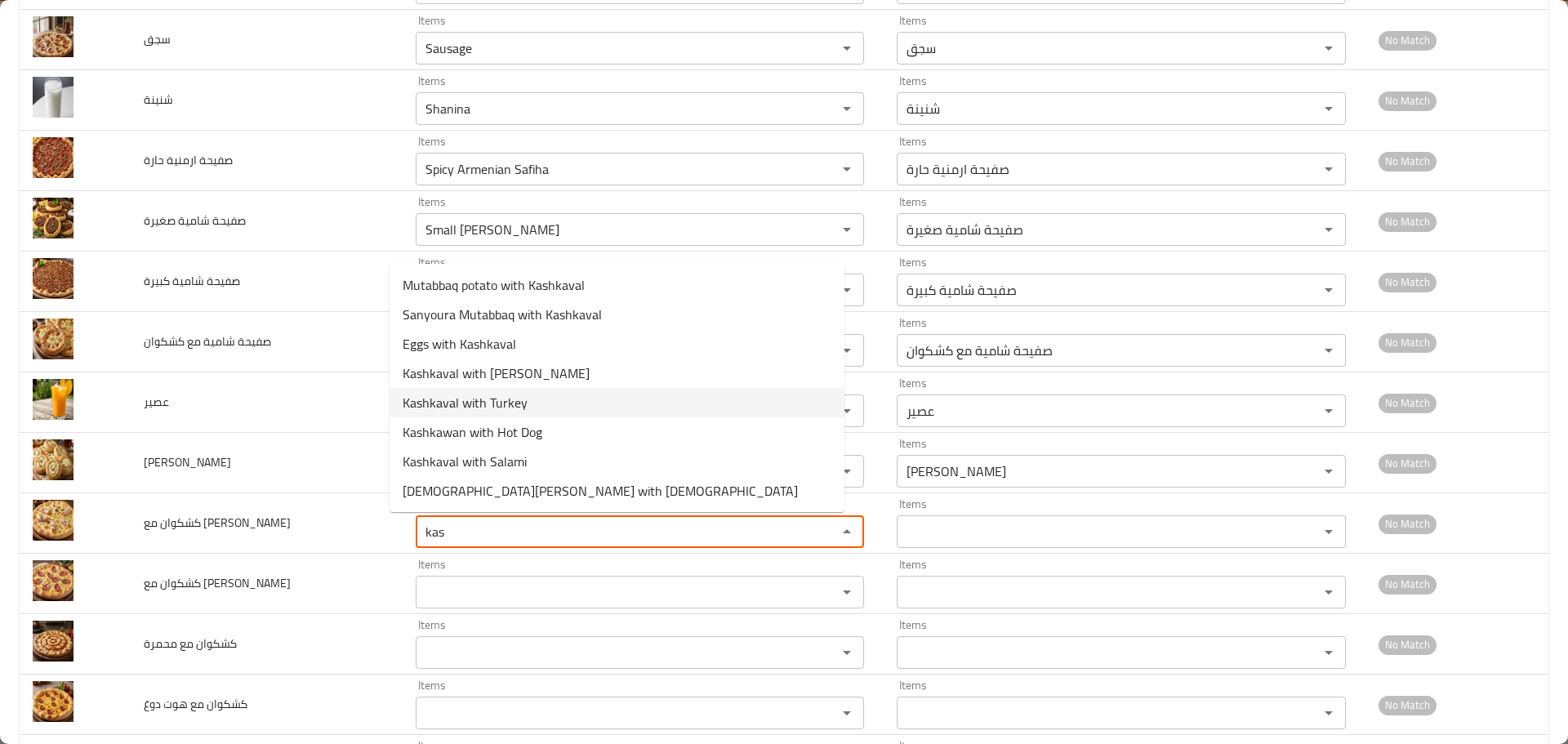
click at [476, 411] on span "Kashkaval with Turkey" at bounding box center [465, 402] width 125 height 19
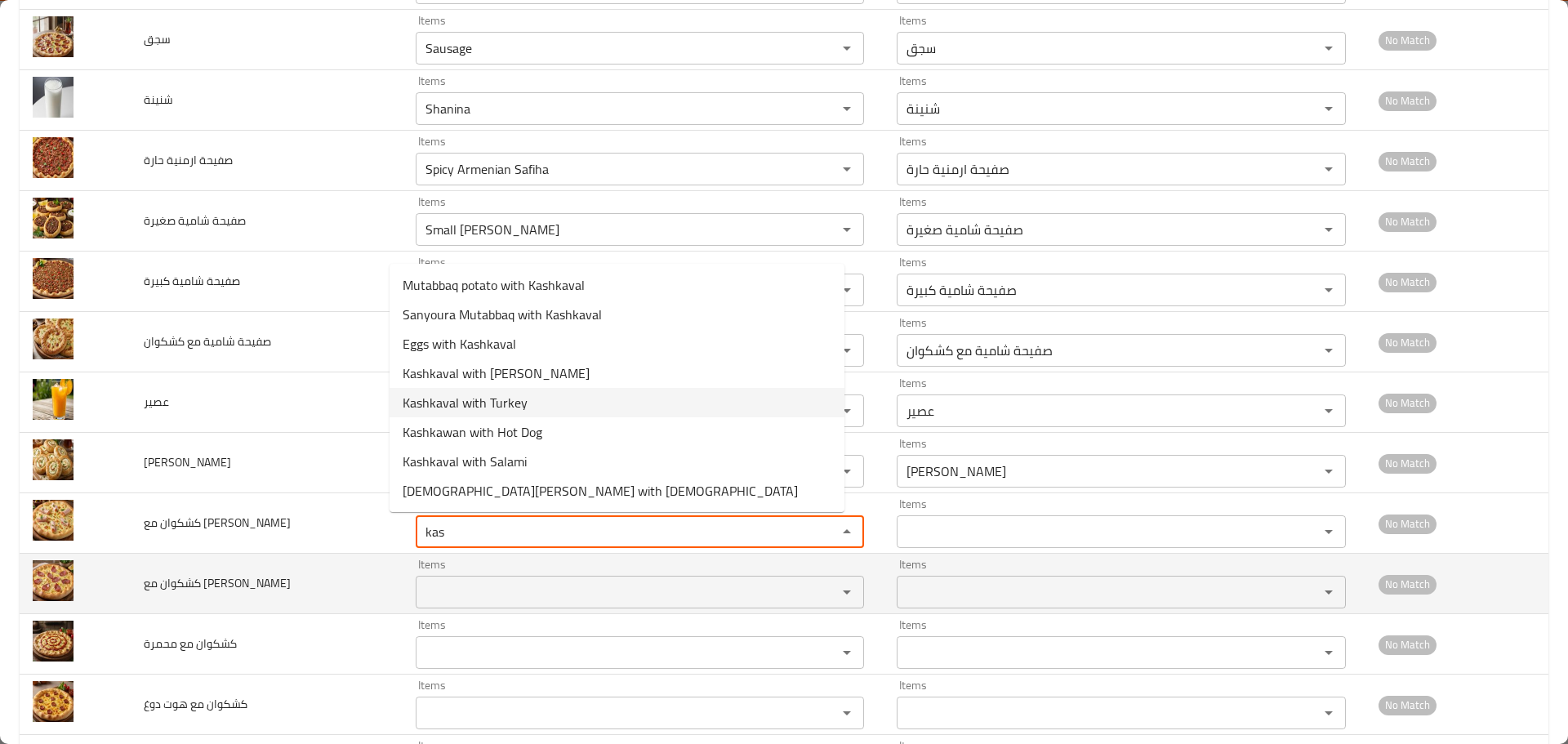
type تيركي "Kashkaval with Turkey"
type تيركي-ar "كشكوان مع تيركي"
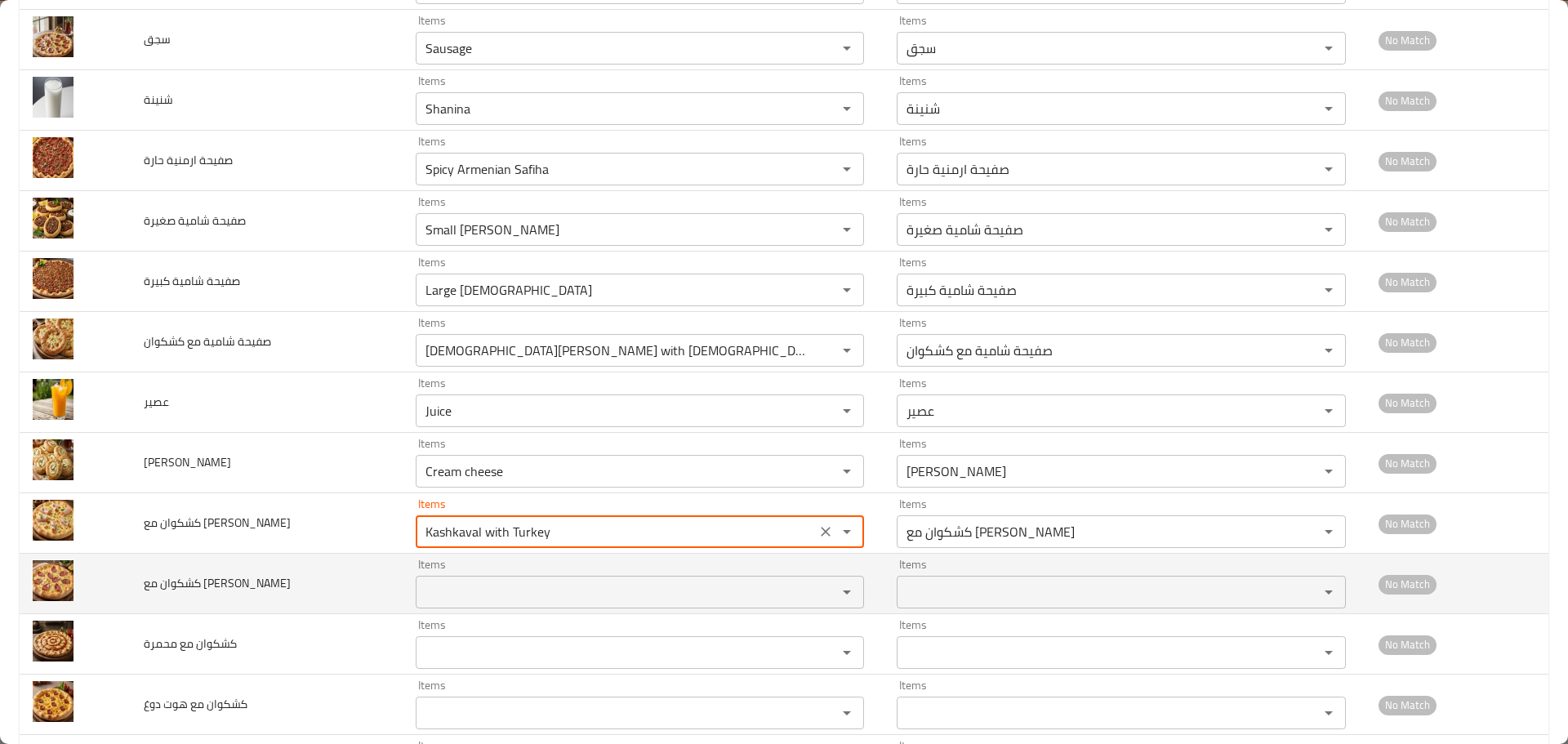
type تيركي "Kashkaval with Turkey"
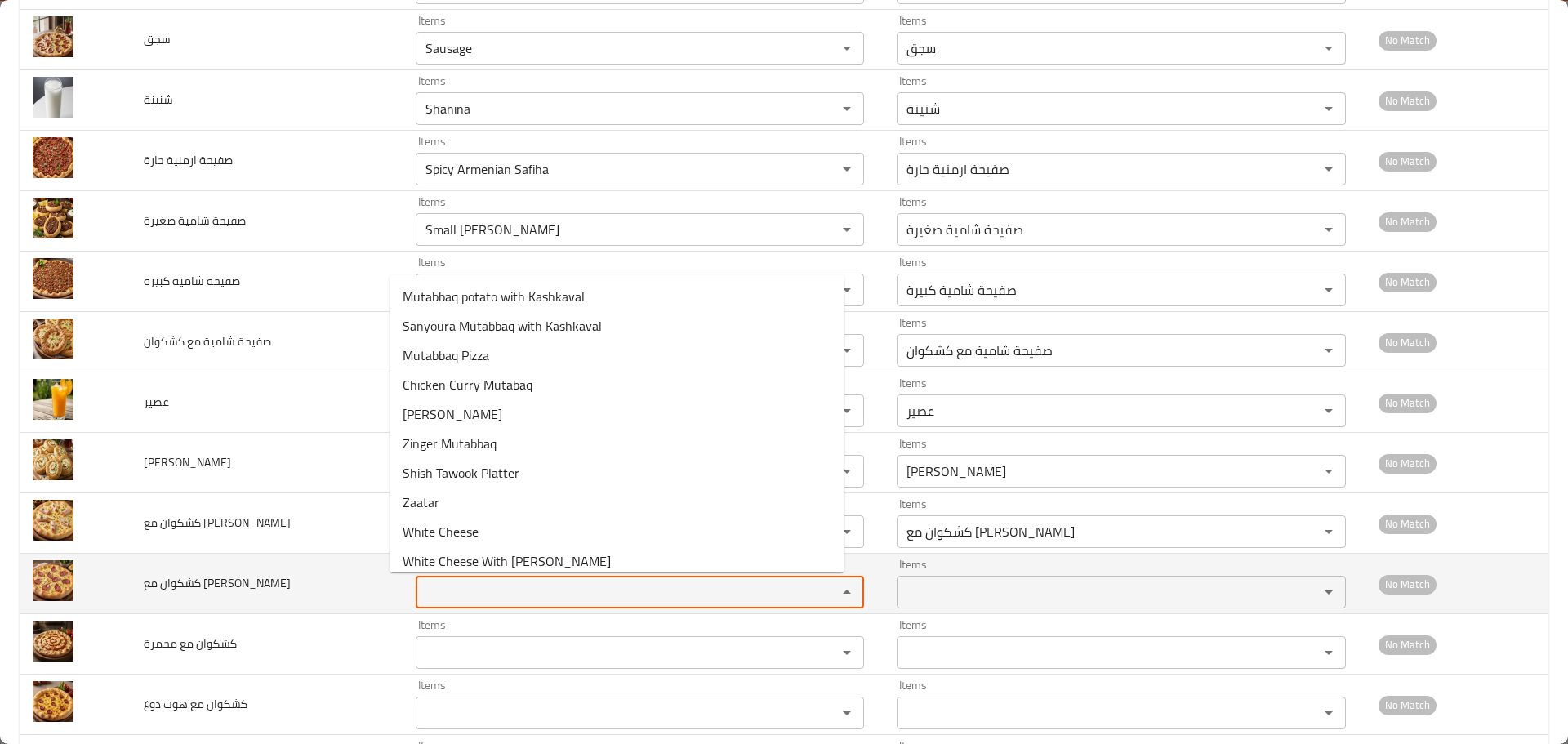
click at [434, 584] on سلامي "Items" at bounding box center [616, 592] width 392 height 23
paste سلامي "kas"
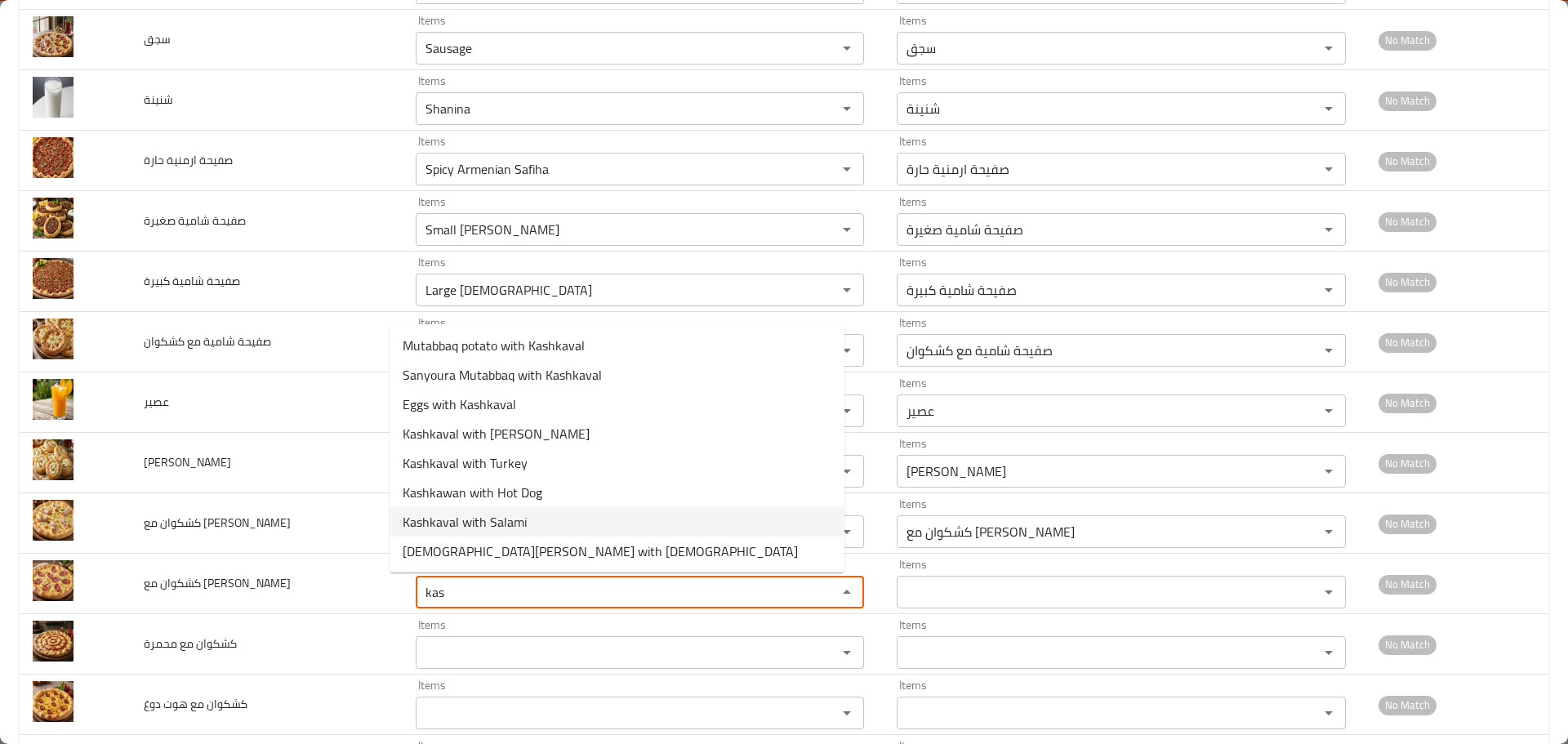
click at [487, 520] on span "Kashkaval with Salami" at bounding box center [465, 521] width 124 height 19
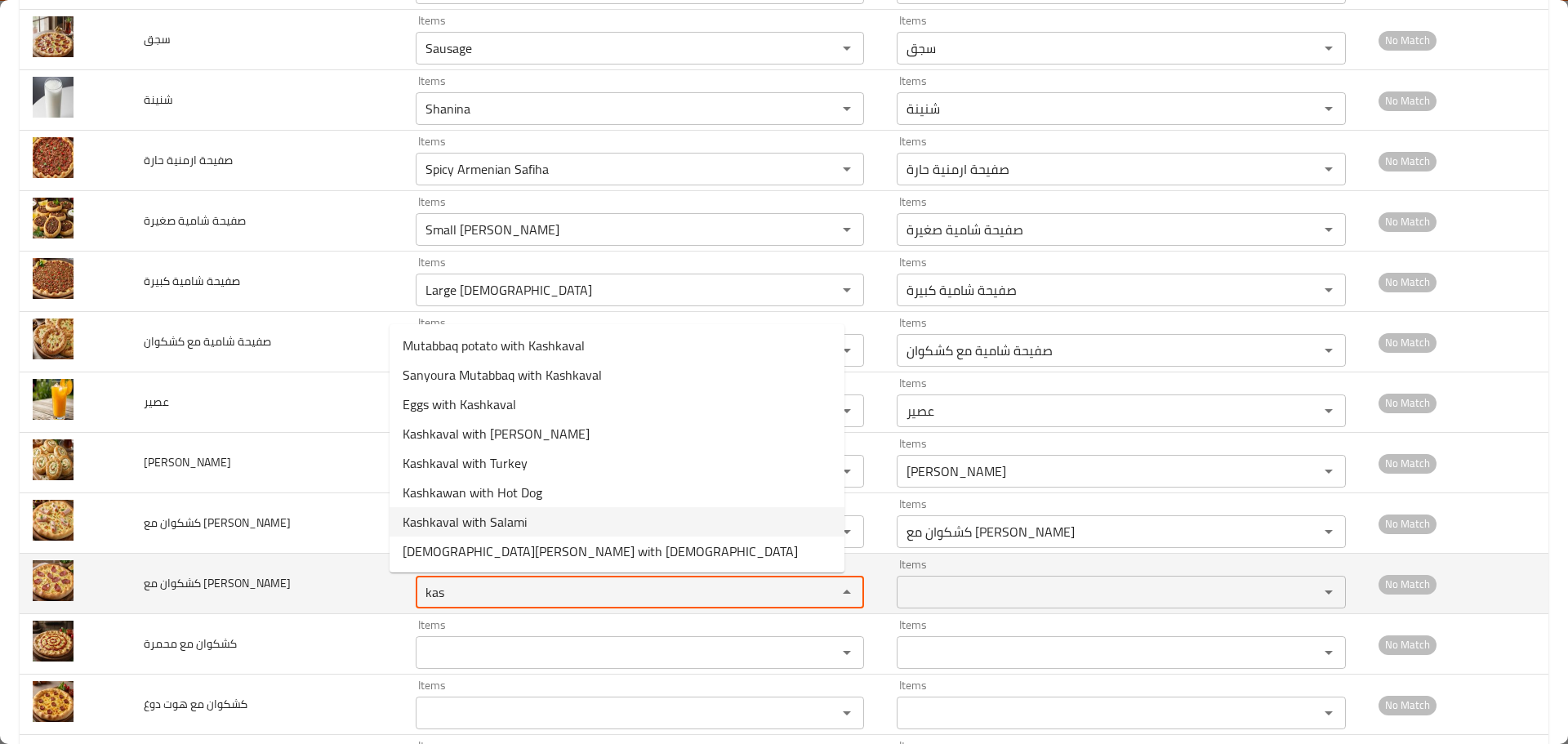
type سلامي "Kashkaval with Salami"
type سلامي-ar "كشكوان مع سلامي"
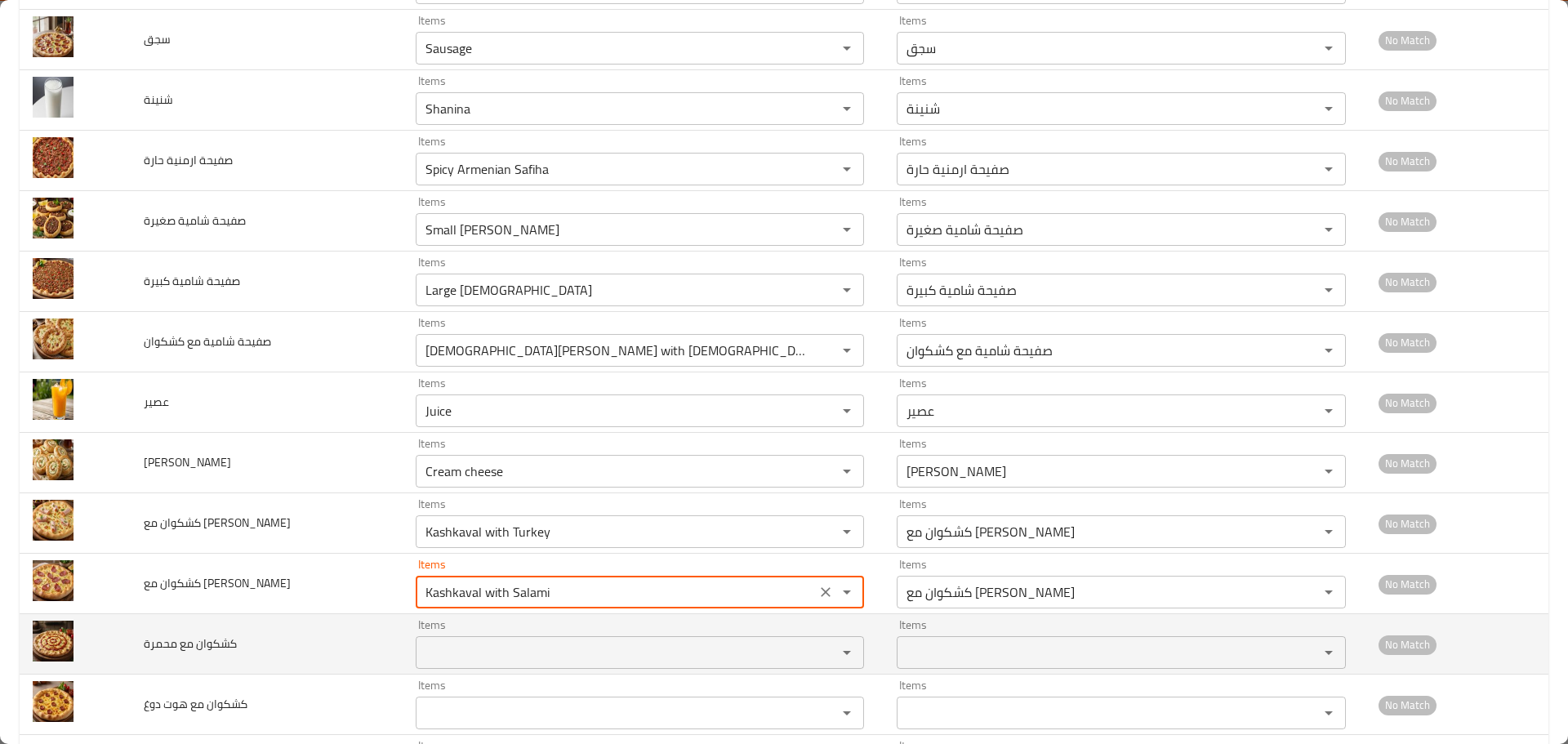
type سلامي "Kashkaval with Salami"
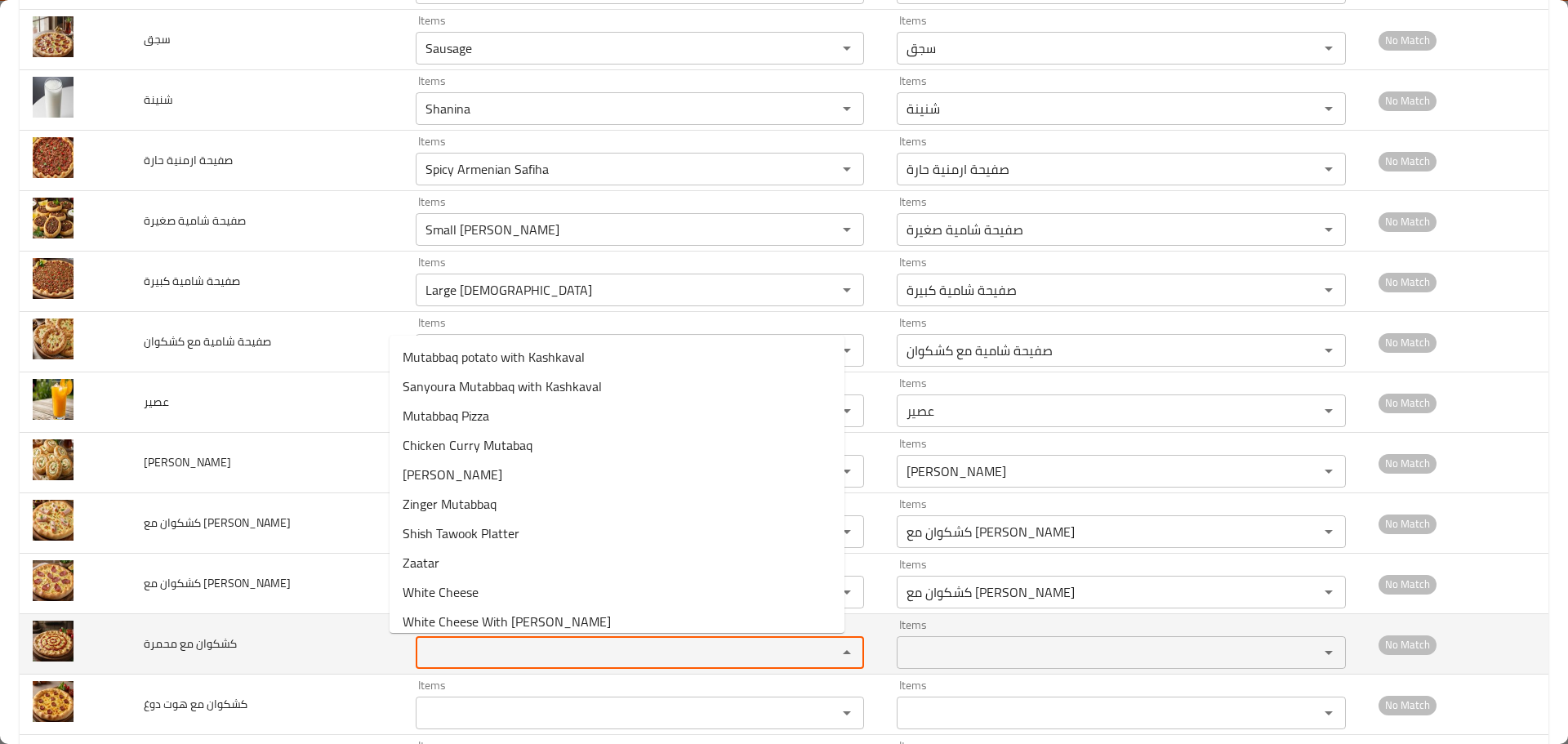
click at [440, 659] on محمرة "Items" at bounding box center [616, 653] width 392 height 23
paste محمرة "kas"
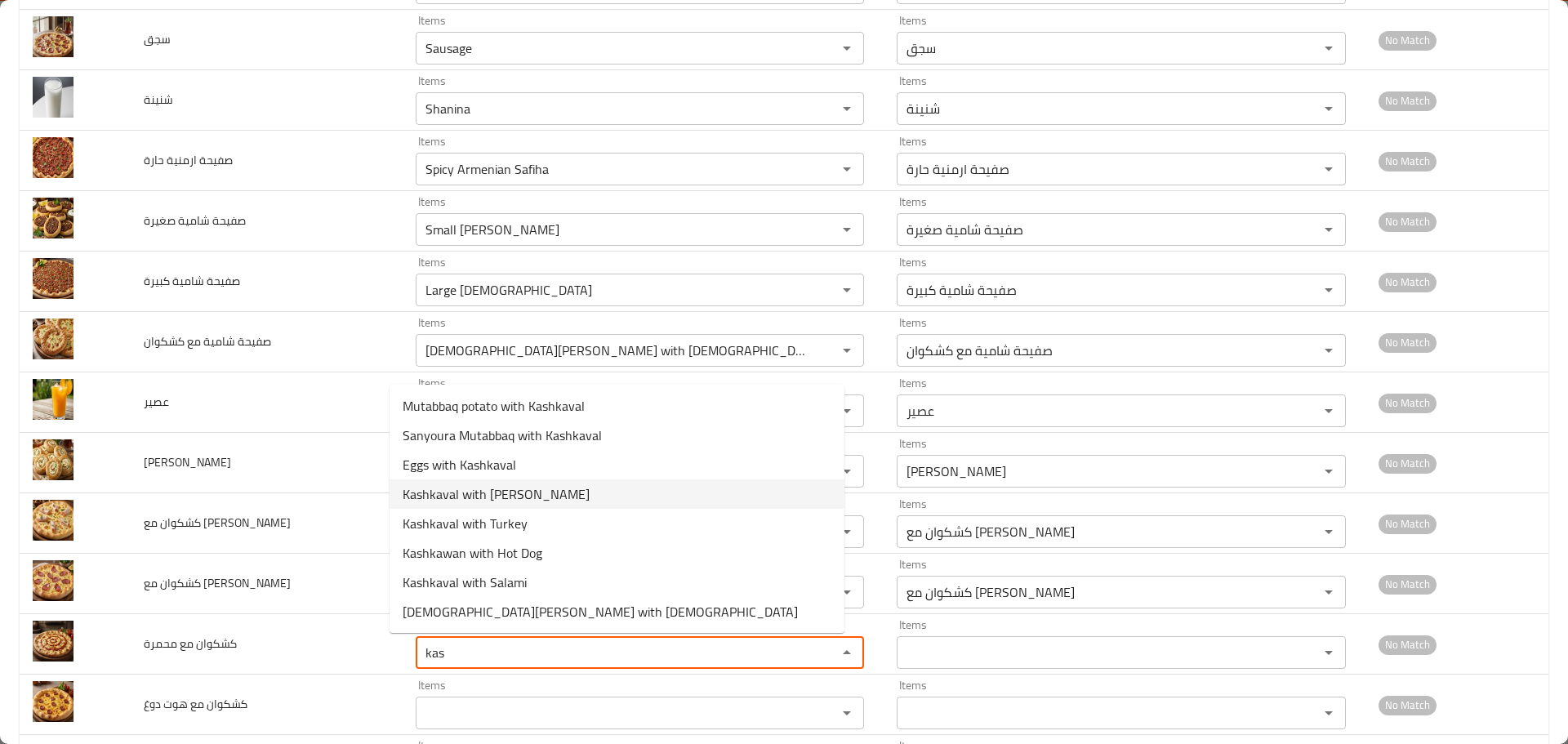
click at [494, 502] on span "Kashkaval with Muhammara" at bounding box center [496, 494] width 187 height 19
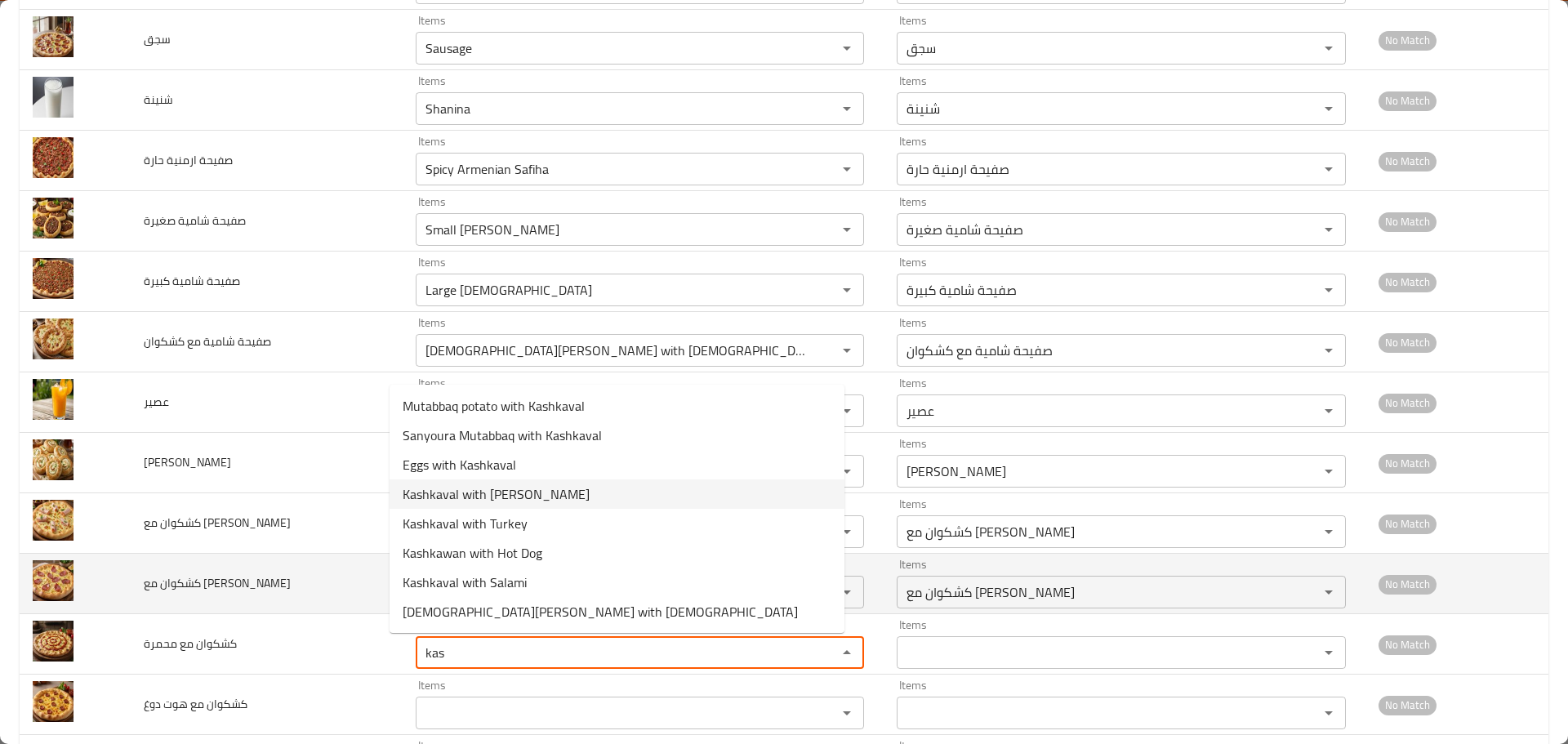
type محمرة "Kashkaval with Muhammara"
type محمرة-ar "كشكوان مع محمرة"
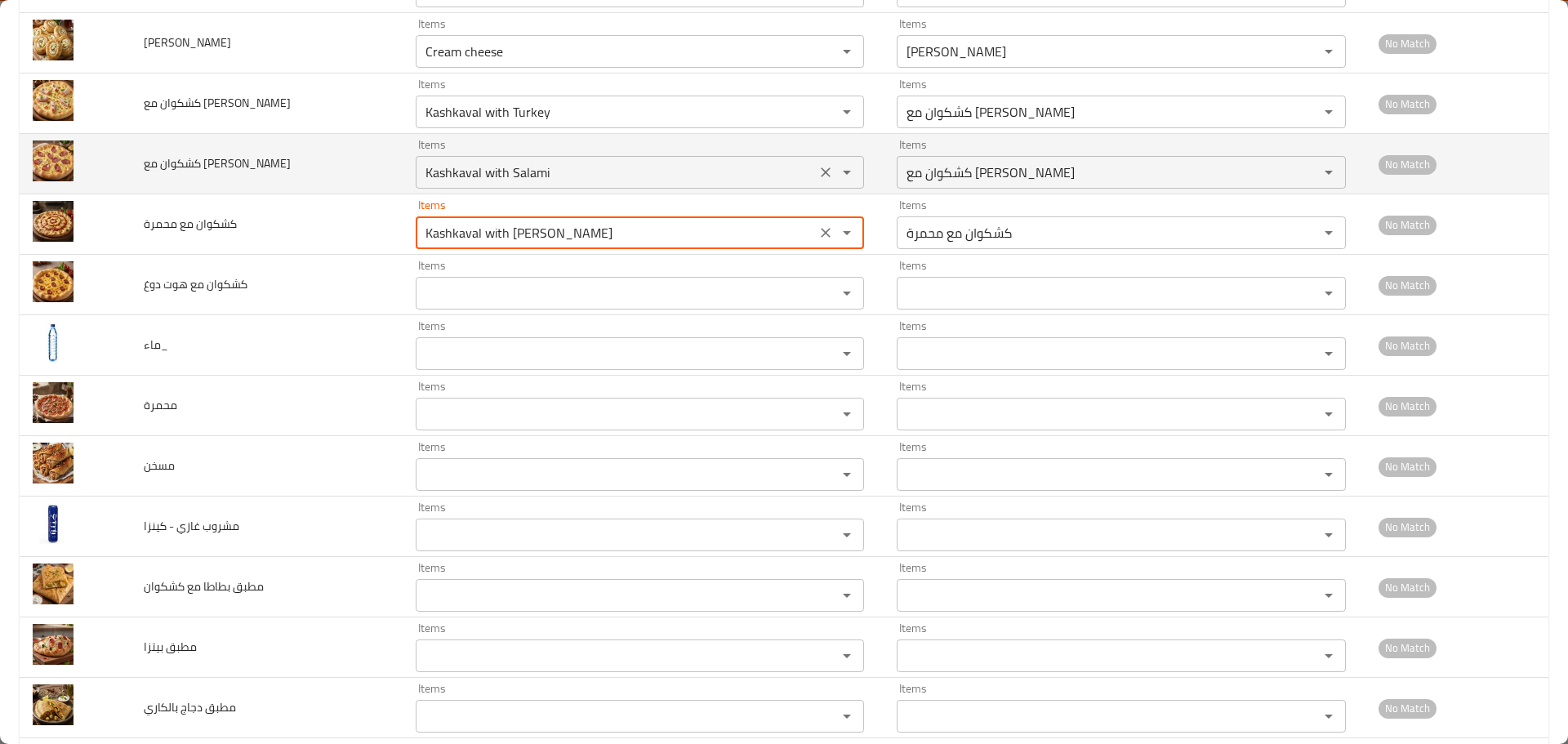
scroll to position [1880, 0]
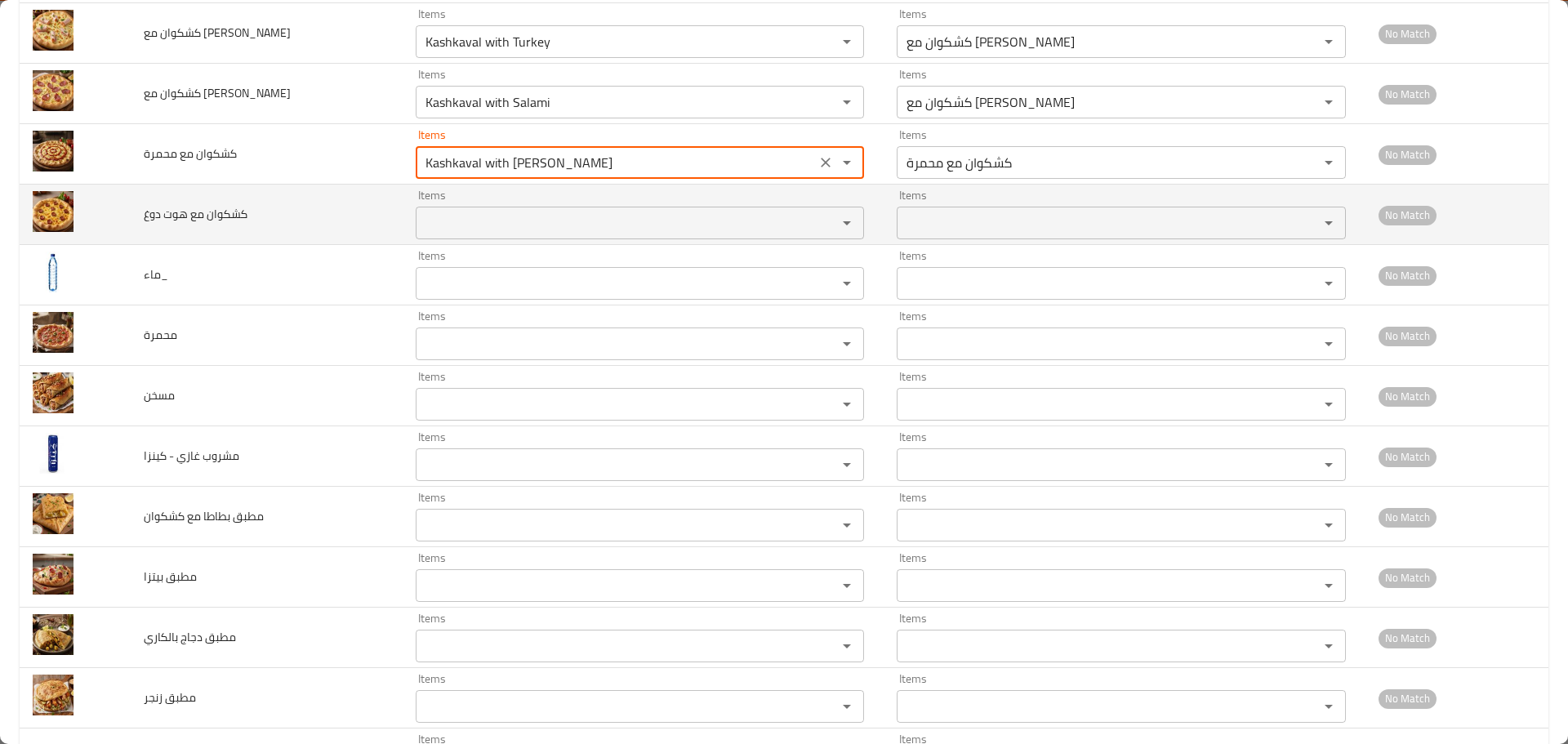
type محمرة "Kashkaval with Muhammara"
click at [438, 214] on دوغ "Items" at bounding box center [616, 223] width 392 height 23
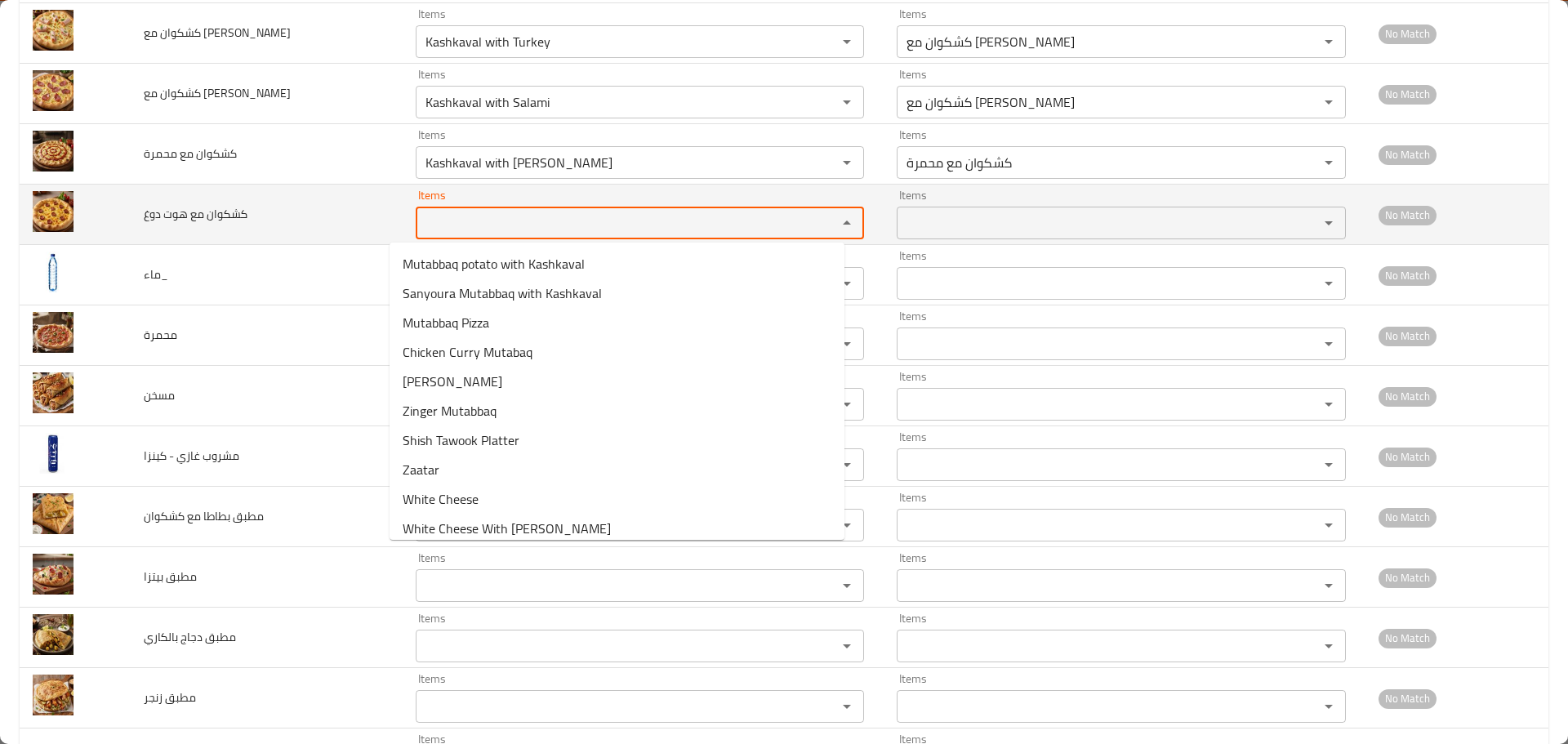
paste دوغ "kas"
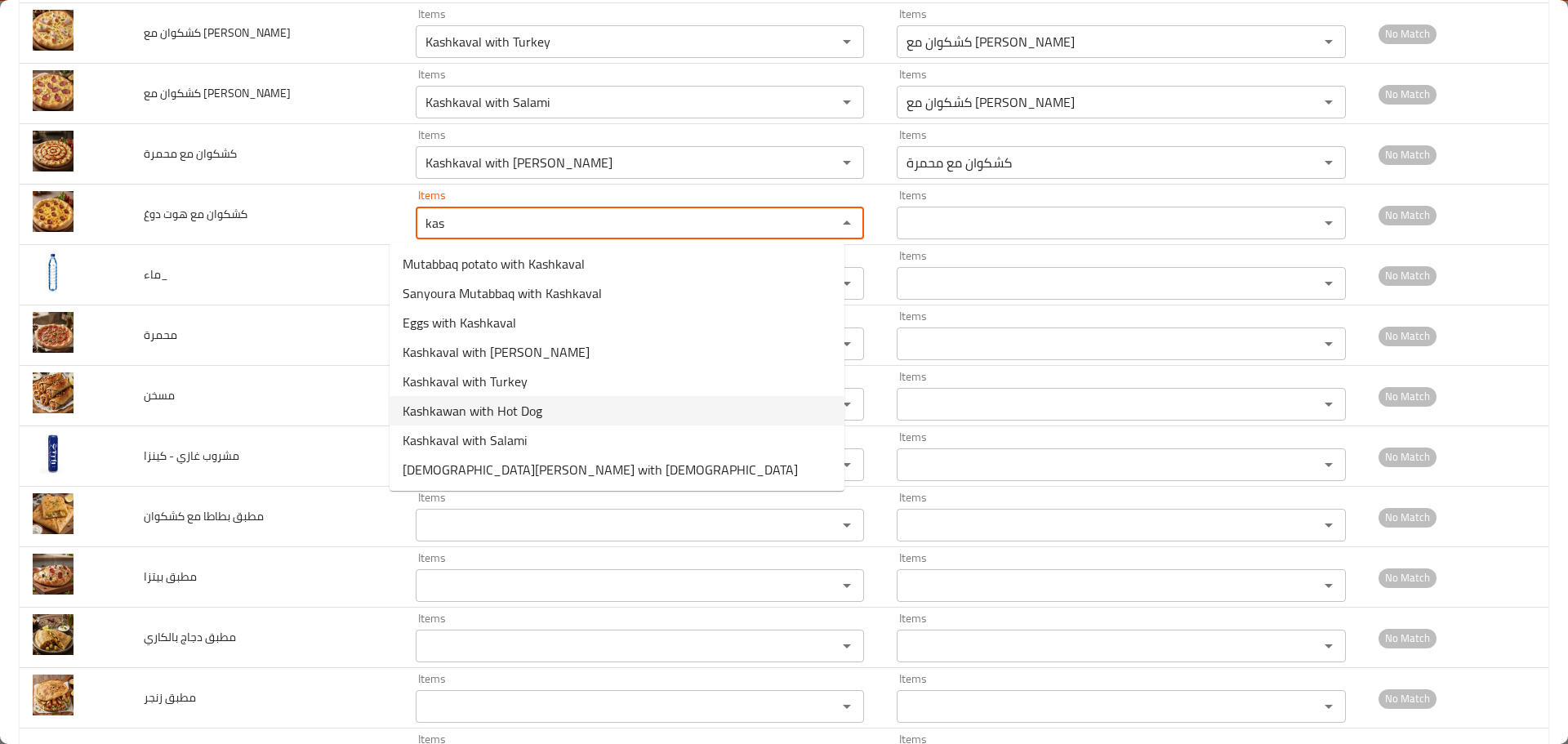
click at [514, 409] on span "Kashkawan with Hot Dog" at bounding box center [472, 410] width 140 height 19
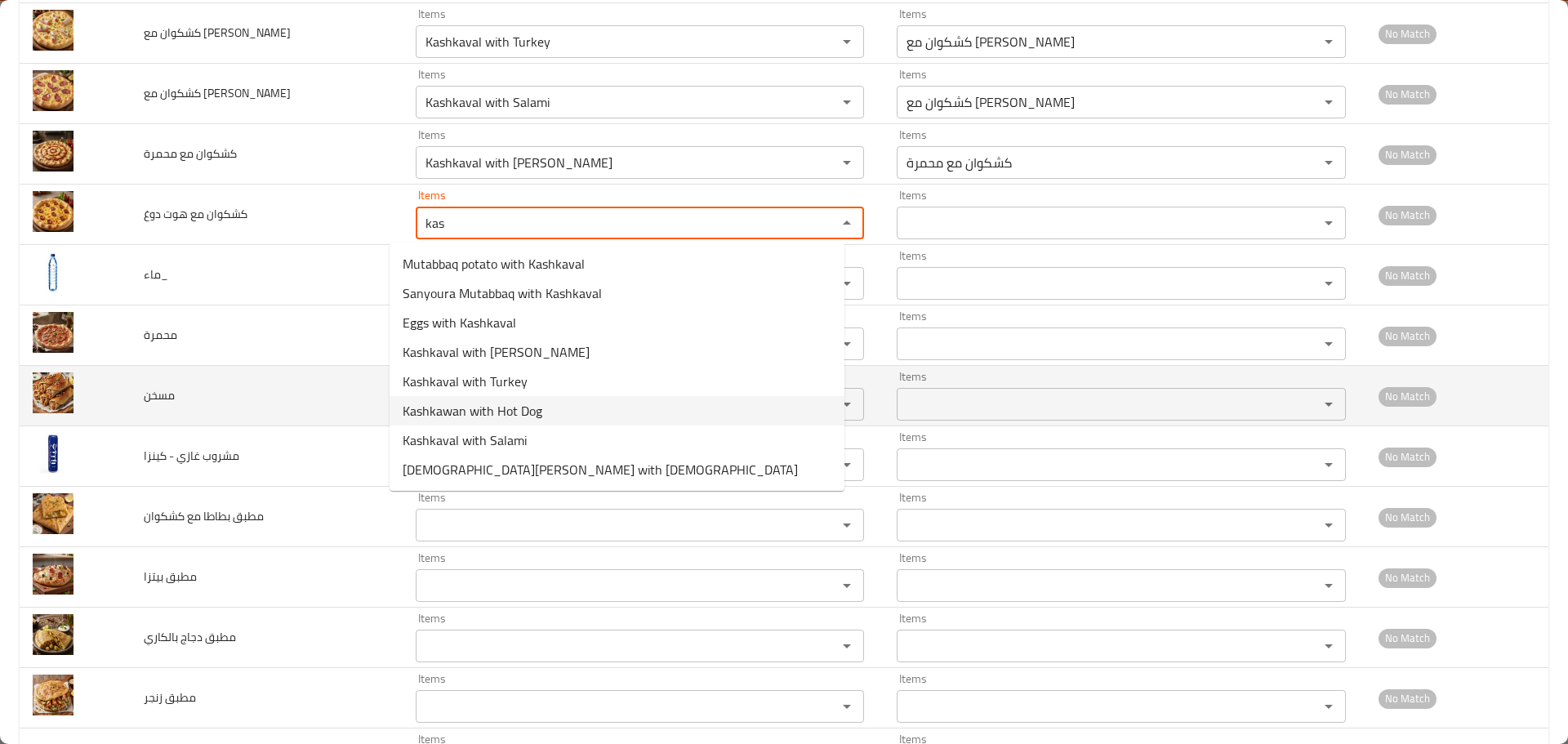
type دوغ "Kashkawan with Hot Dog"
type دوغ-ar "كشكوان مع هوت دوج"
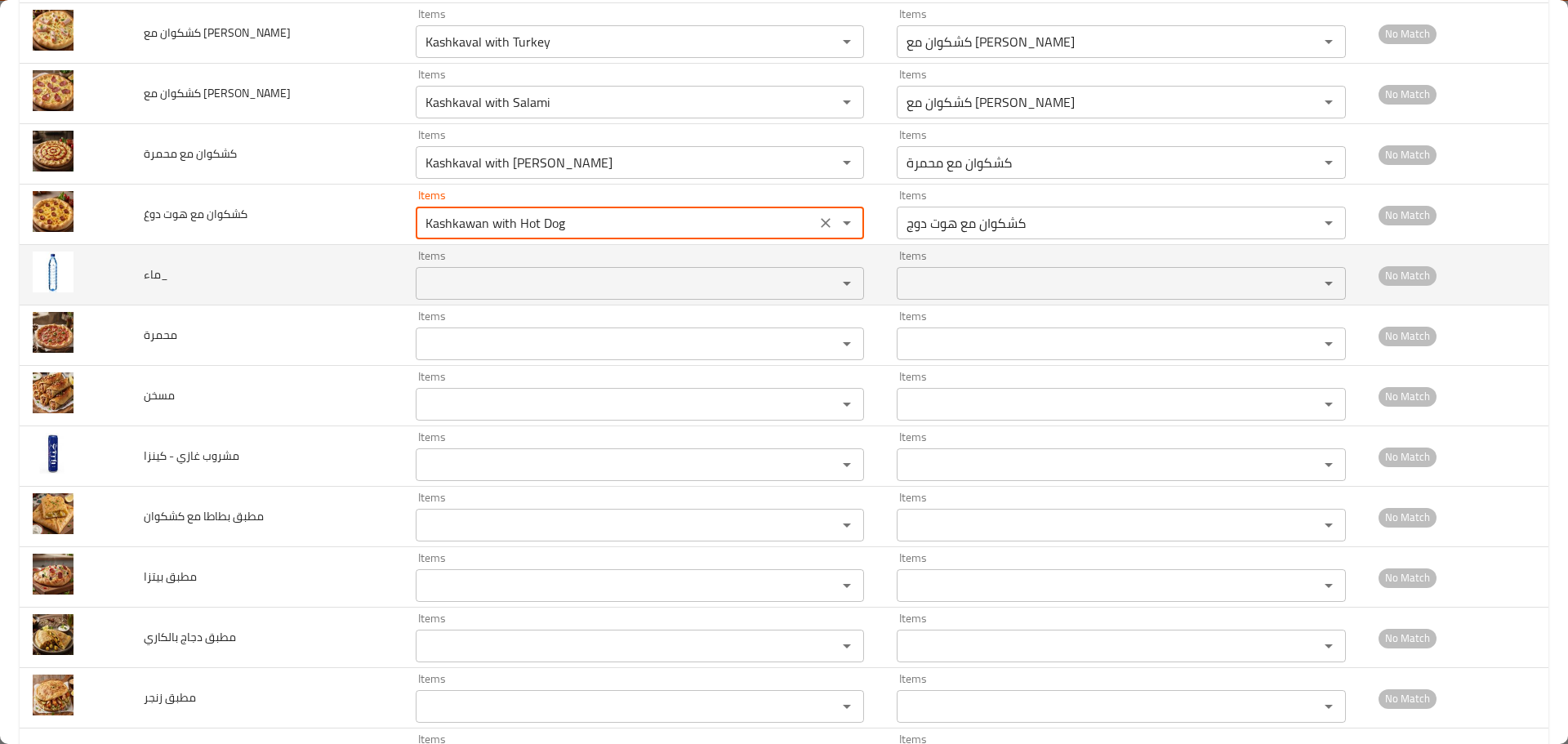
type دوغ "Kashkawan with Hot Dog"
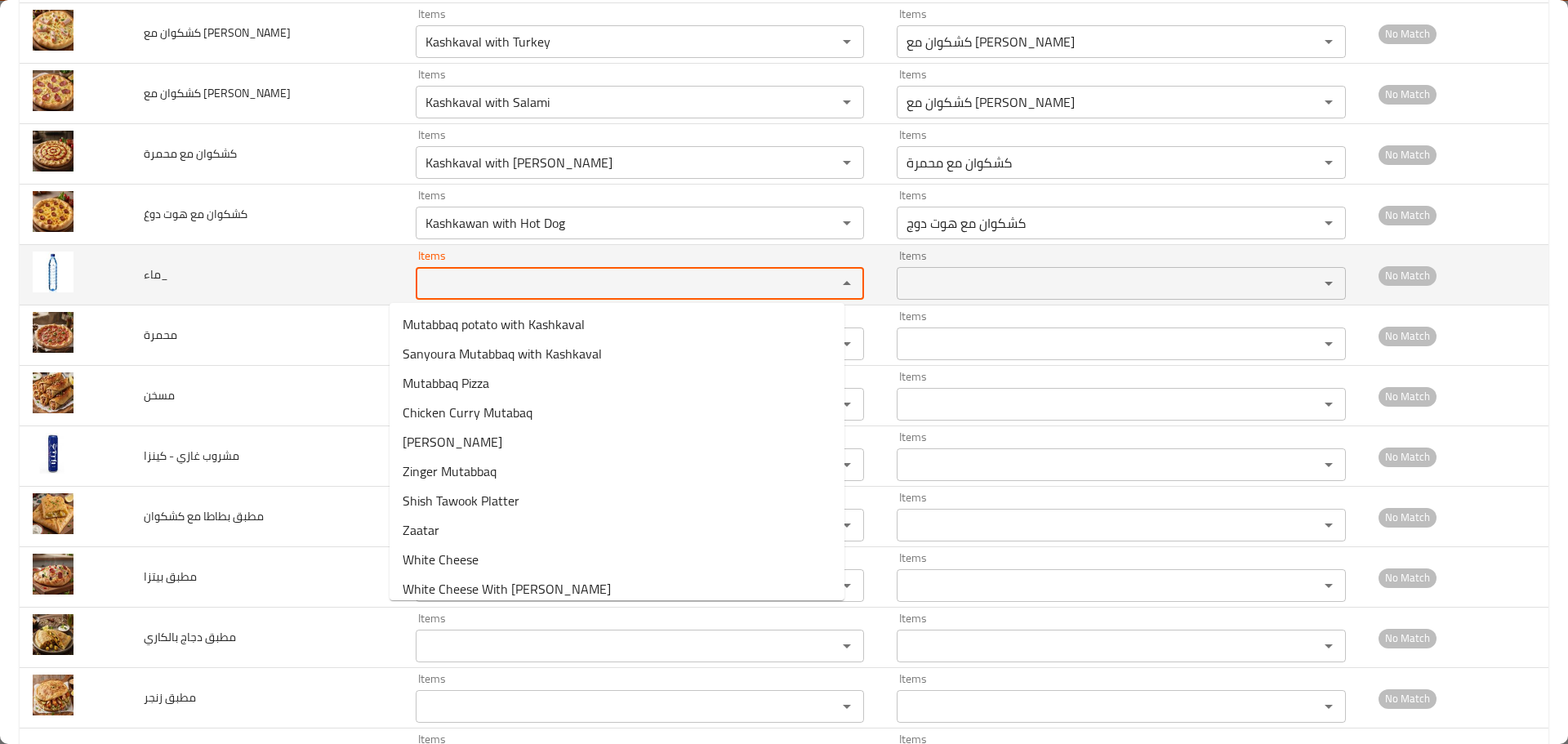
click at [453, 284] on input "Items" at bounding box center [616, 283] width 392 height 23
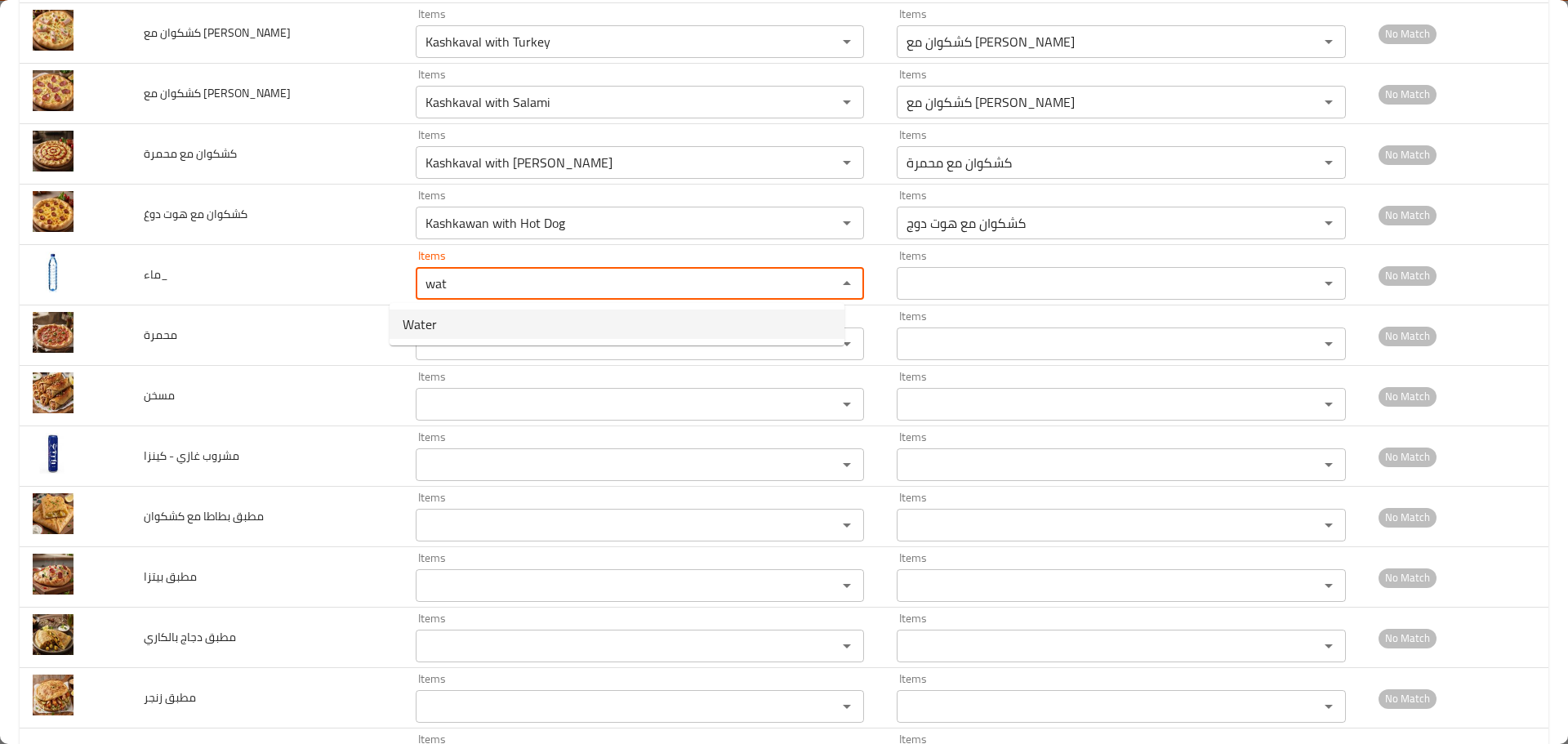
click at [453, 327] on li "Water" at bounding box center [617, 324] width 455 height 29
type input "Water"
type input "ماء"
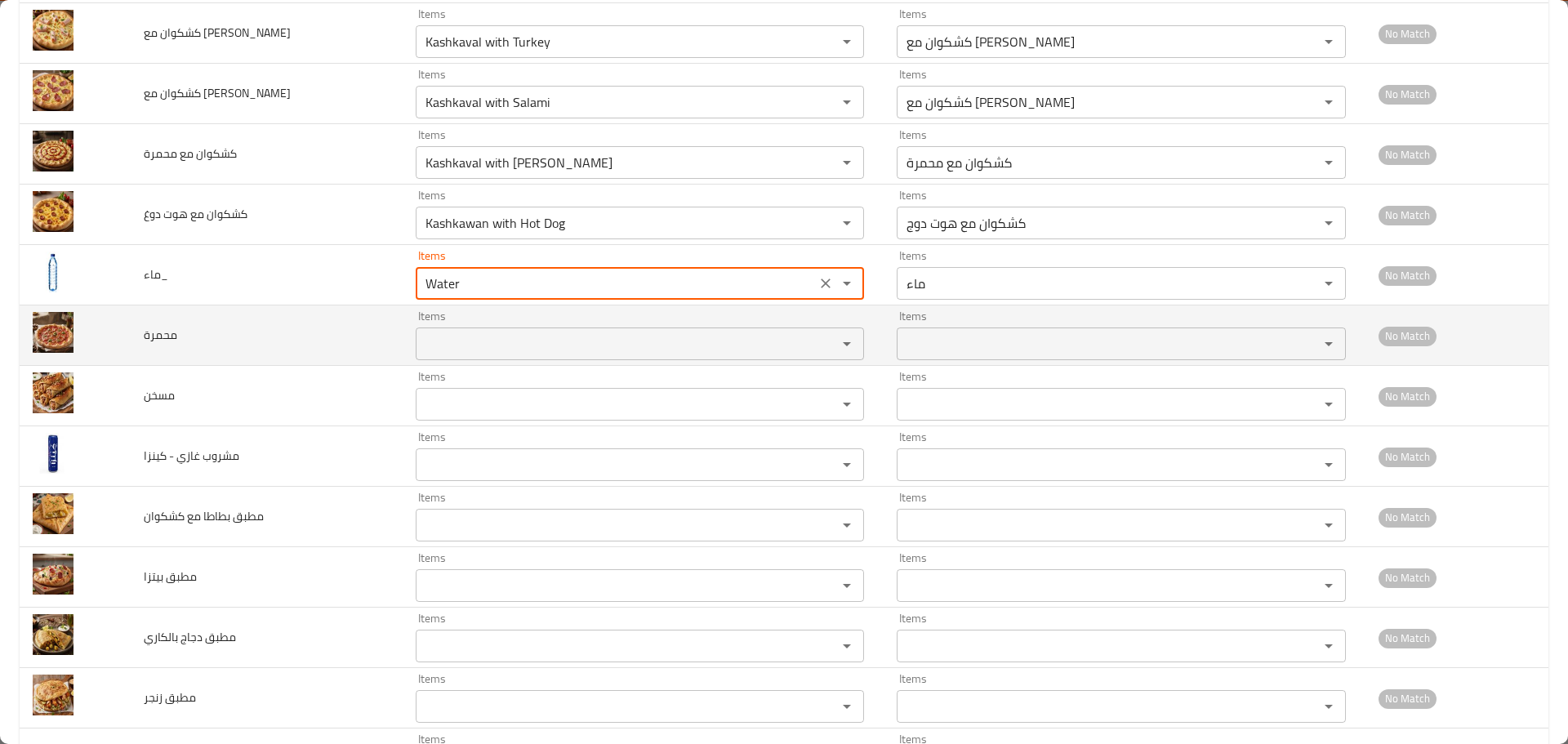
type input "Water"
click at [453, 346] on input "Items" at bounding box center [616, 343] width 392 height 23
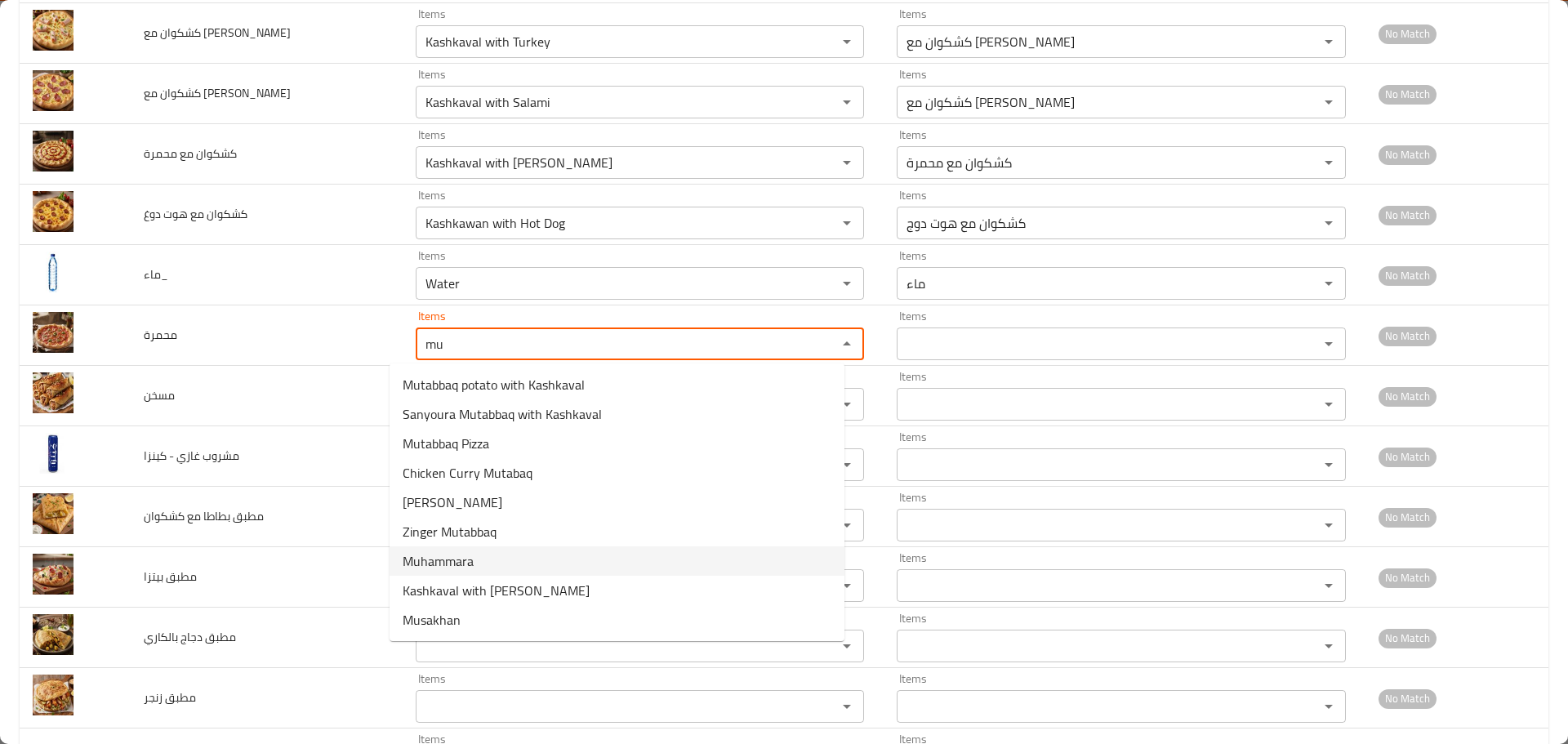
click at [473, 551] on span "Muhammara" at bounding box center [438, 561] width 71 height 19
type input "Muhammara"
type input "محمرة"
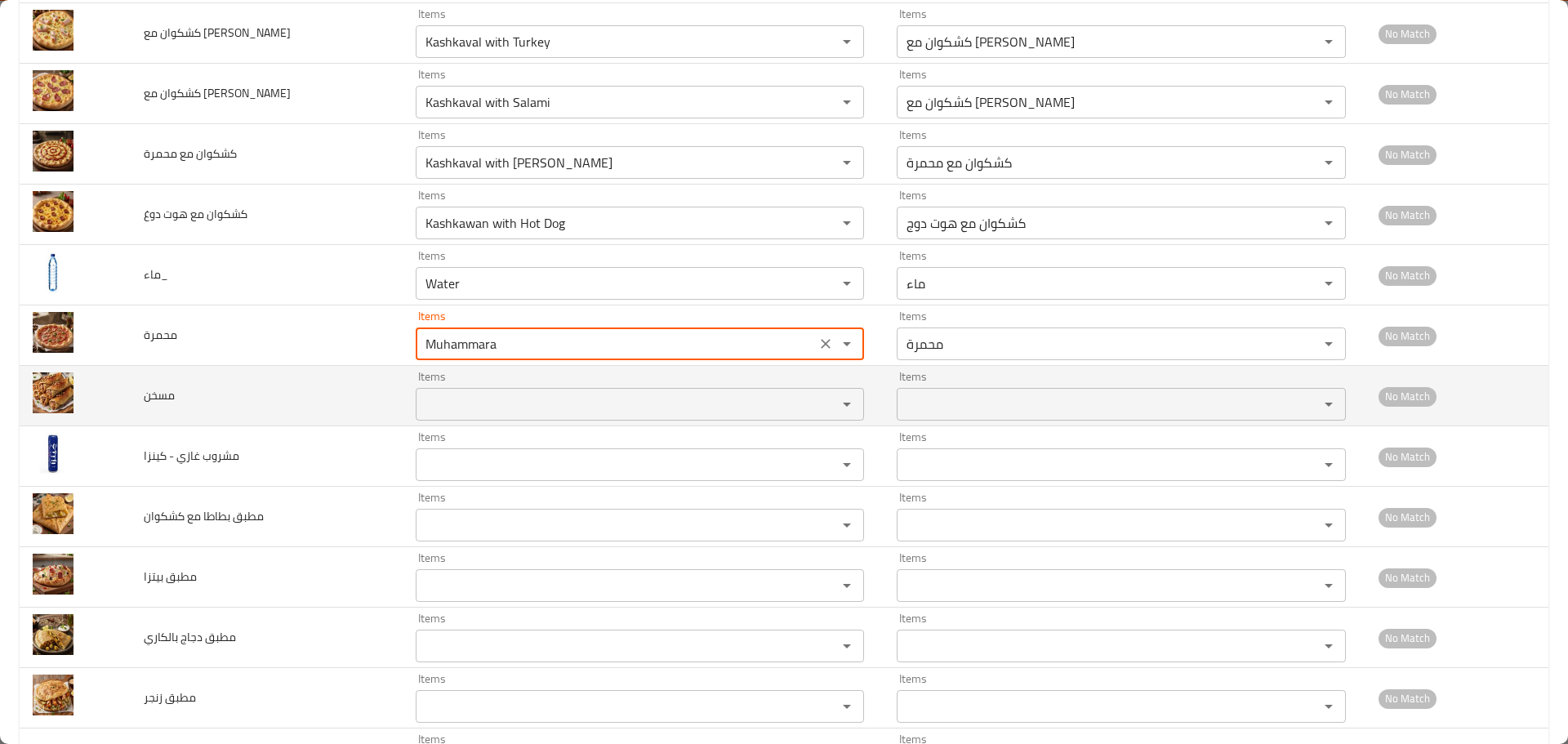
type input "Muhammara"
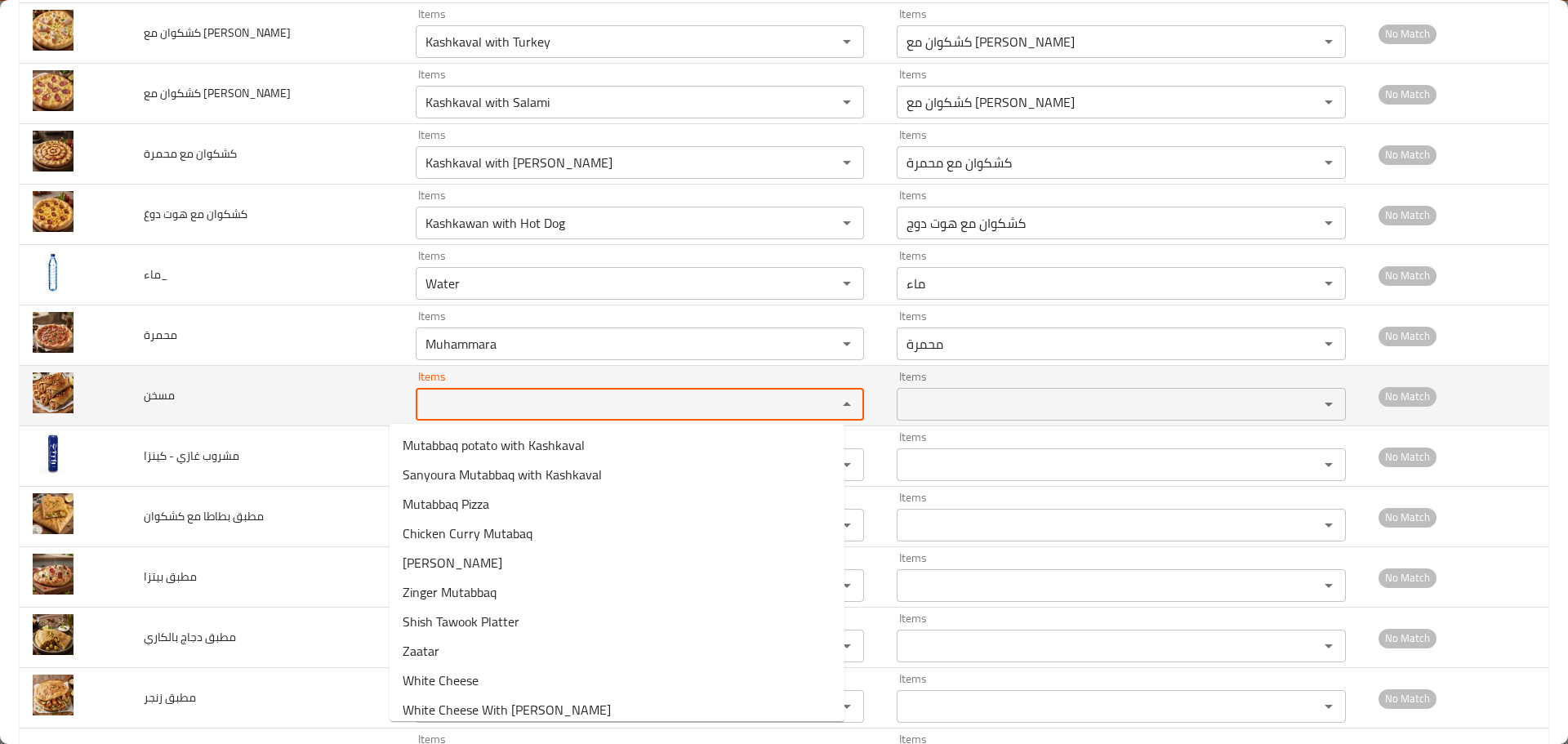
click at [457, 401] on input "Items" at bounding box center [616, 403] width 392 height 23
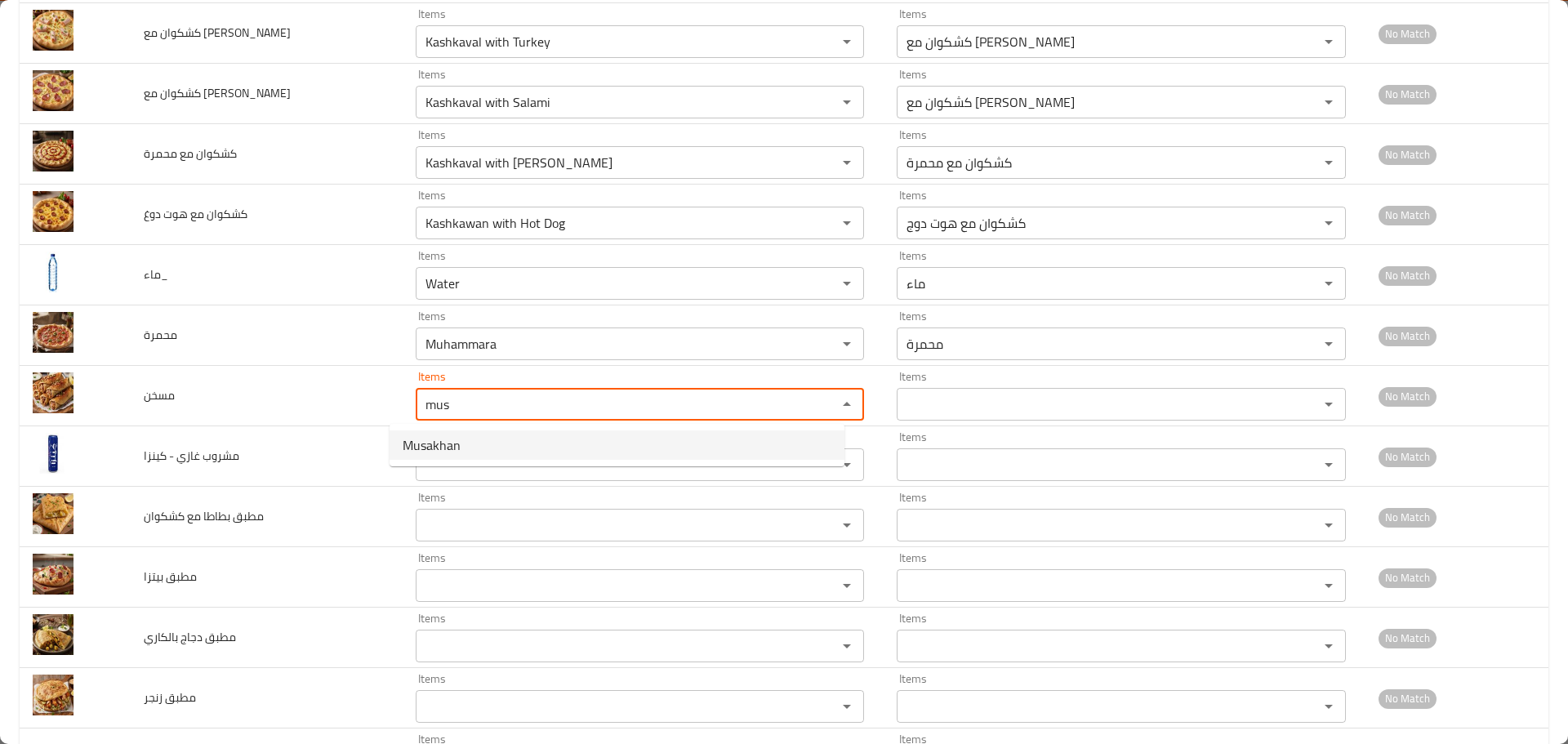
click at [476, 458] on li "Musakhan" at bounding box center [617, 445] width 455 height 29
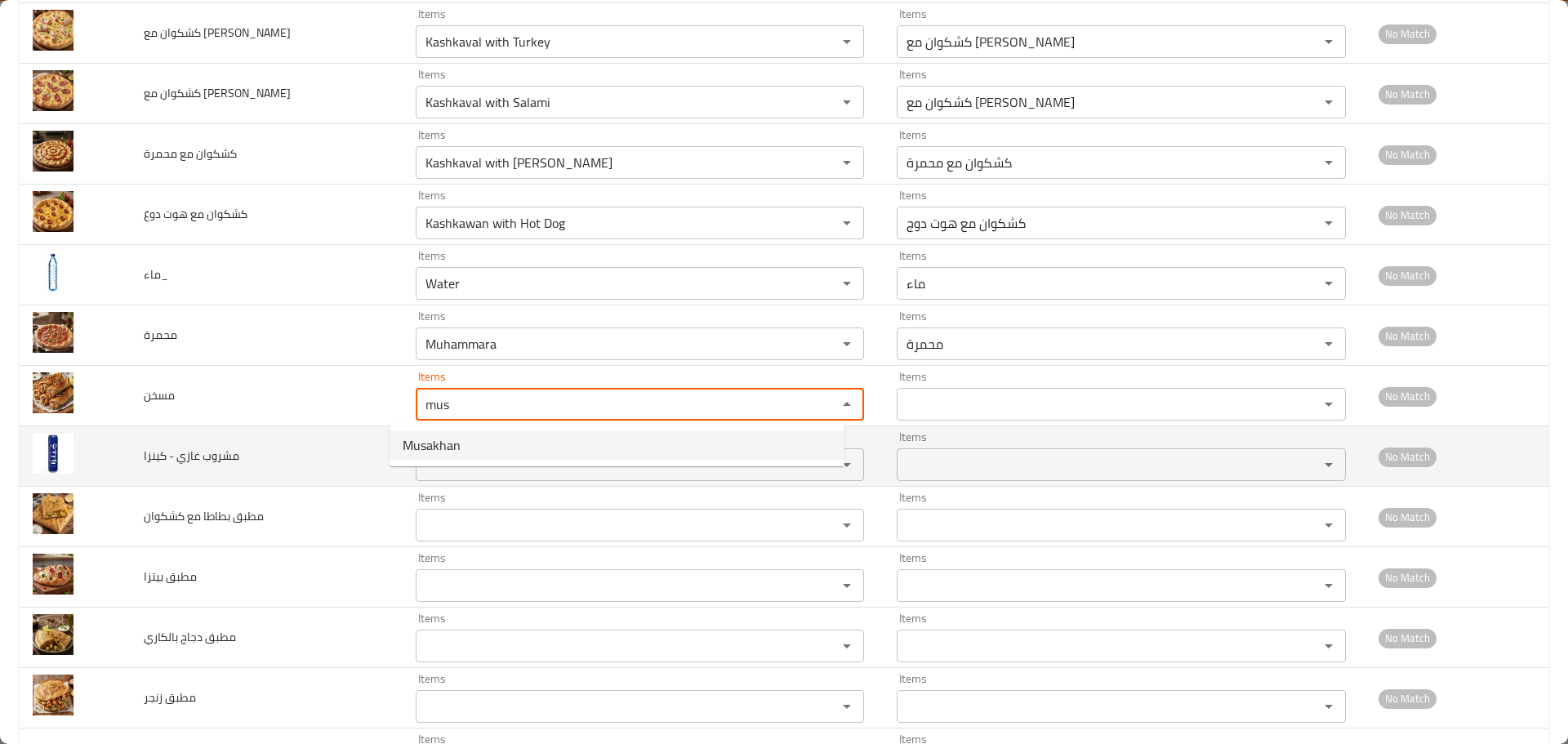
type input "Musakhan"
type input "مسخن"
type input "Musakhan"
click at [469, 472] on كينزا "Items" at bounding box center [616, 465] width 392 height 23
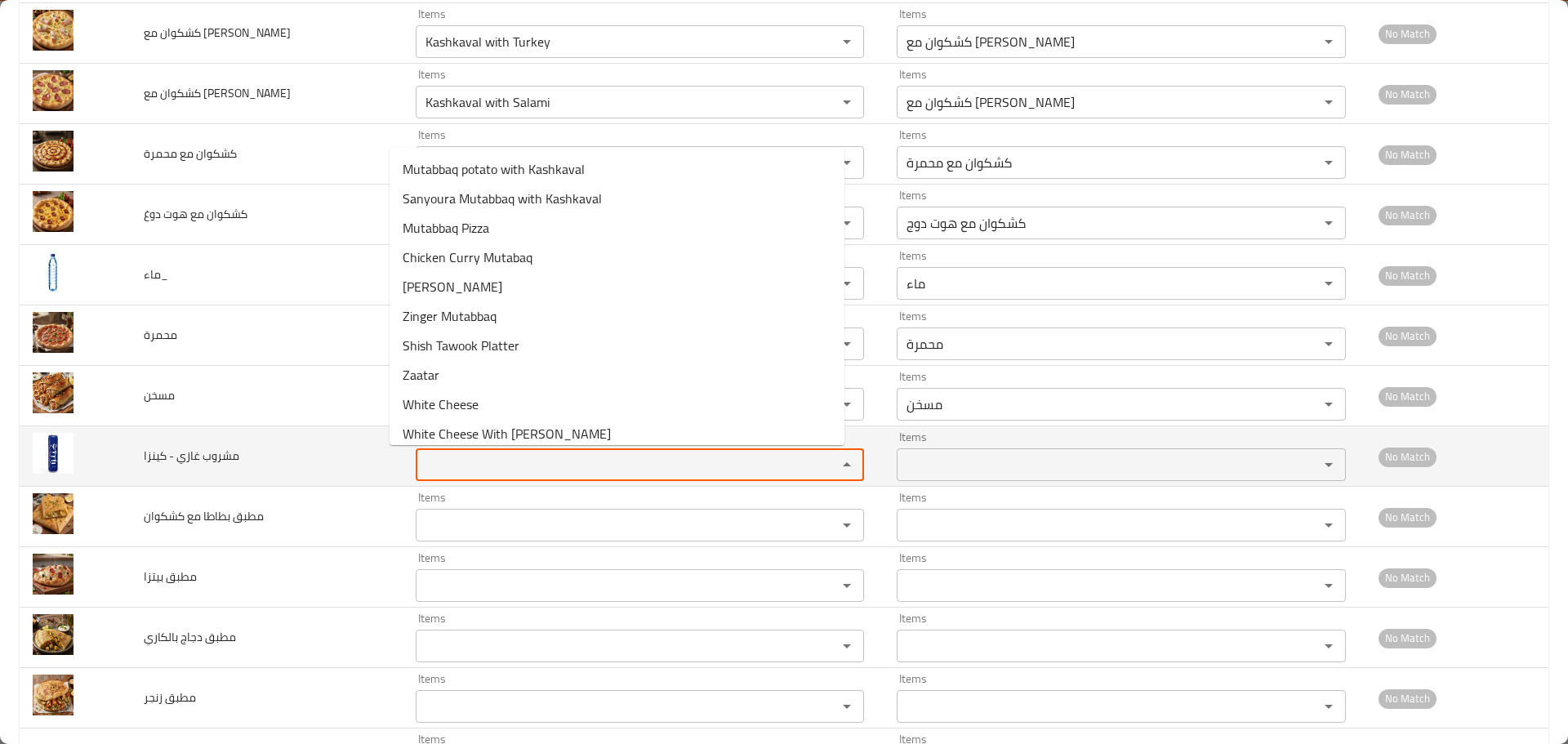
type كينزا "i"
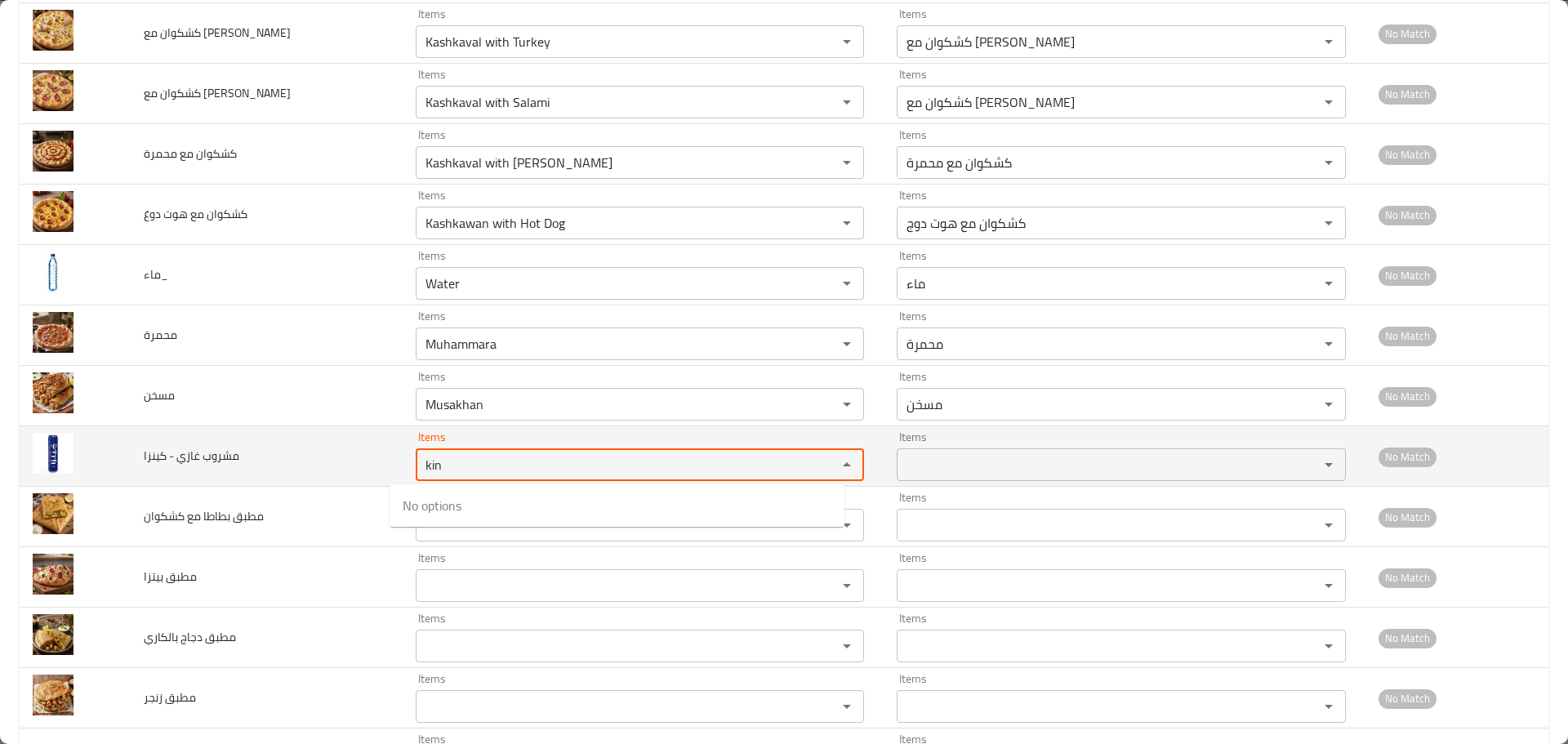
drag, startPoint x: 469, startPoint y: 472, endPoint x: 335, endPoint y: 440, distance: 137.8
click at [335, 440] on tr "مشروب غازي - كينزا Items kin Items Items Items No Match" at bounding box center [783, 456] width 1529 height 60
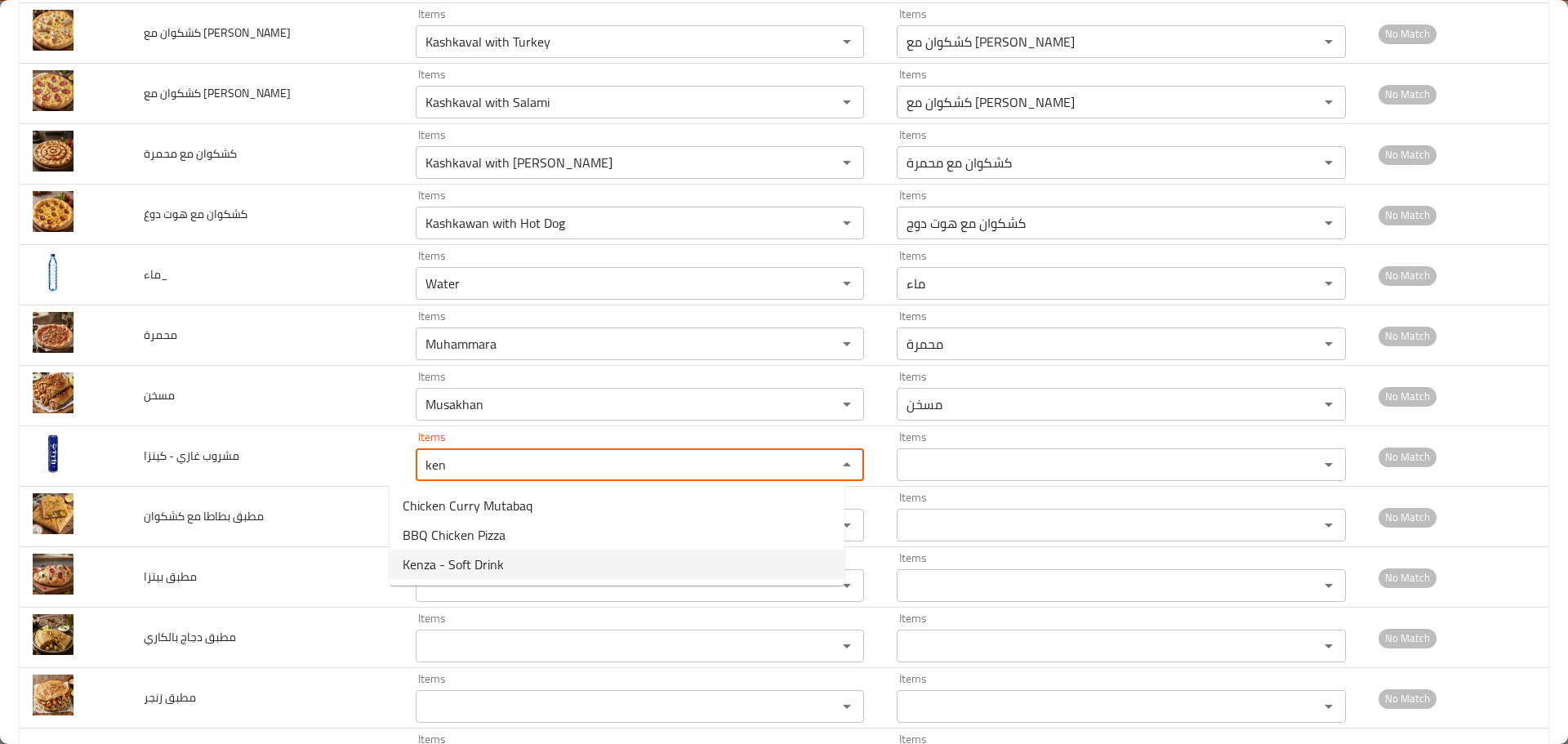
click at [451, 568] on span "Kenza - Soft Drink" at bounding box center [453, 564] width 101 height 19
type كينزا "Kenza - Soft Drink"
type كينزا-ar "مشروب غازي - كينزا"
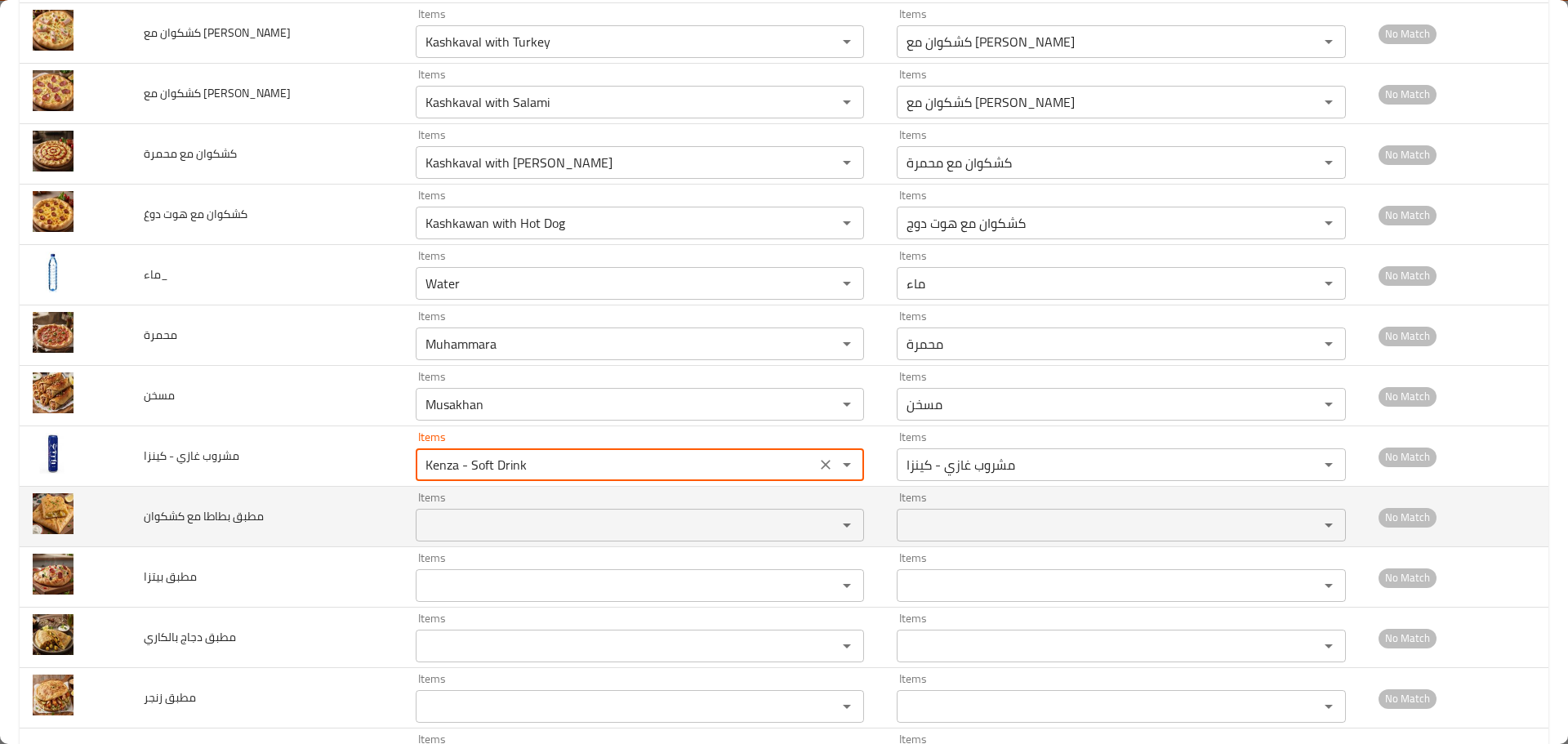
type كينزا "Kenza - Soft Drink"
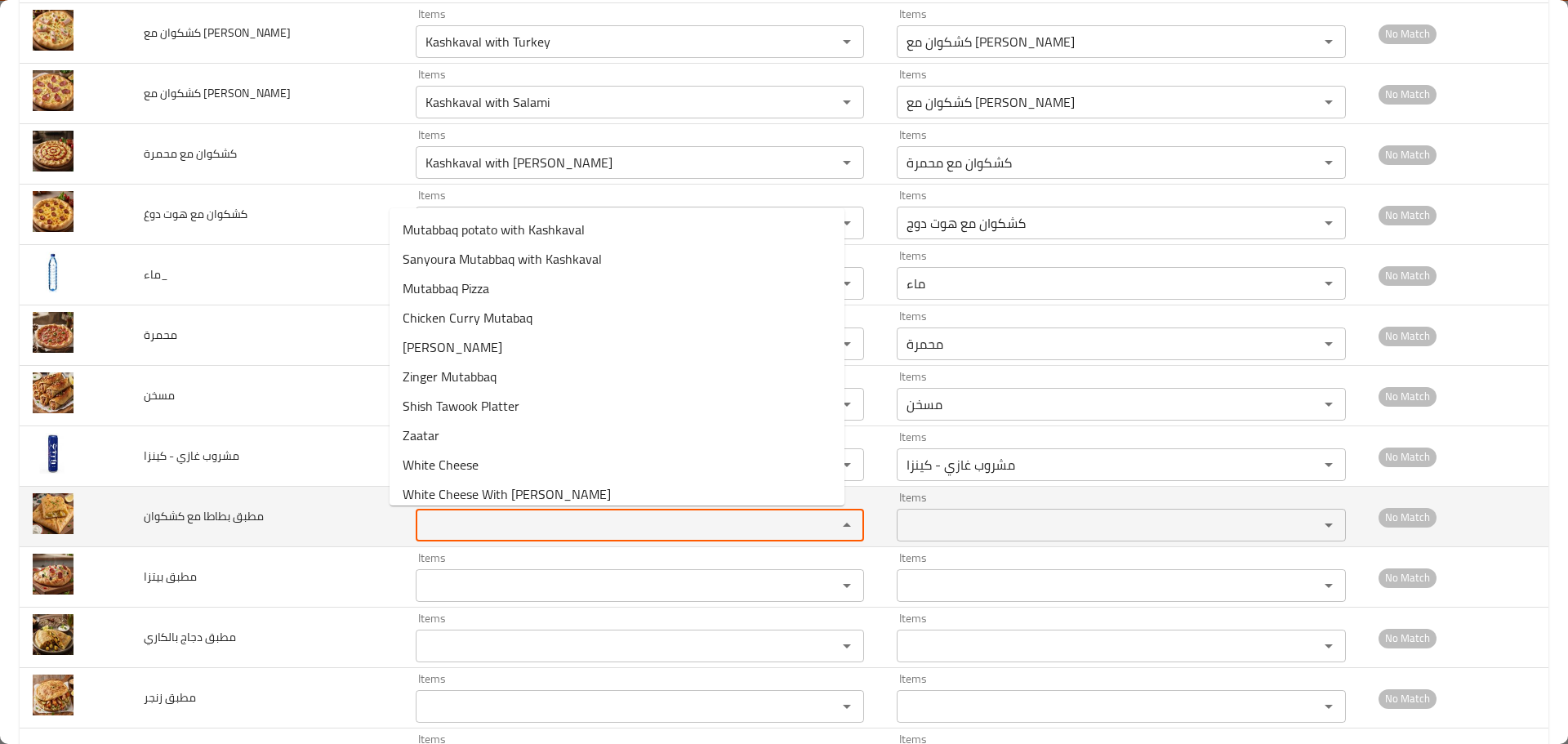
click at [458, 529] on كشكوان "Items" at bounding box center [616, 525] width 392 height 23
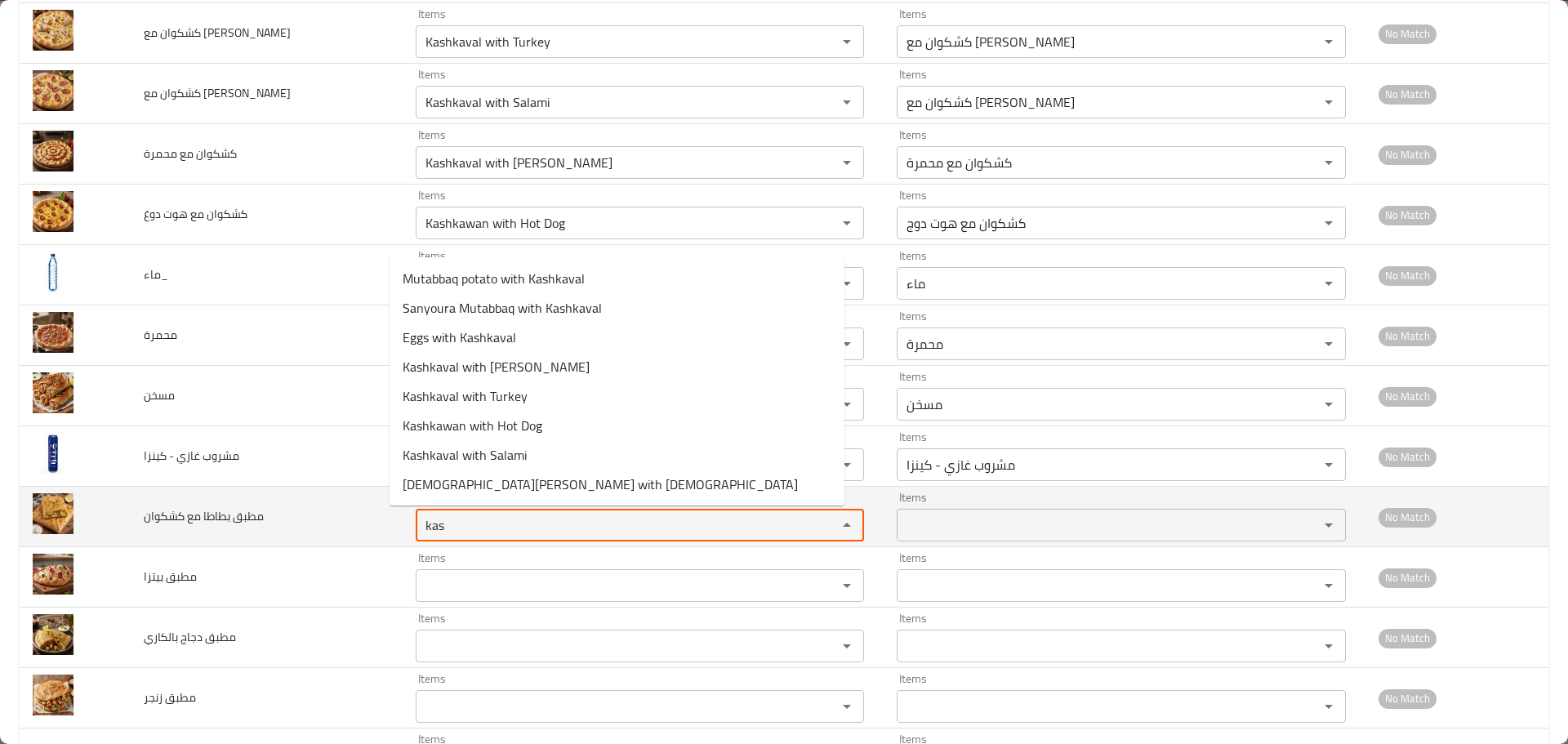
drag, startPoint x: 454, startPoint y: 519, endPoint x: 351, endPoint y: 508, distance: 103.6
click at [351, 508] on tr "مطبق بطاطا مع كشكوان Items kas Items Items Items No Match" at bounding box center [783, 517] width 1529 height 60
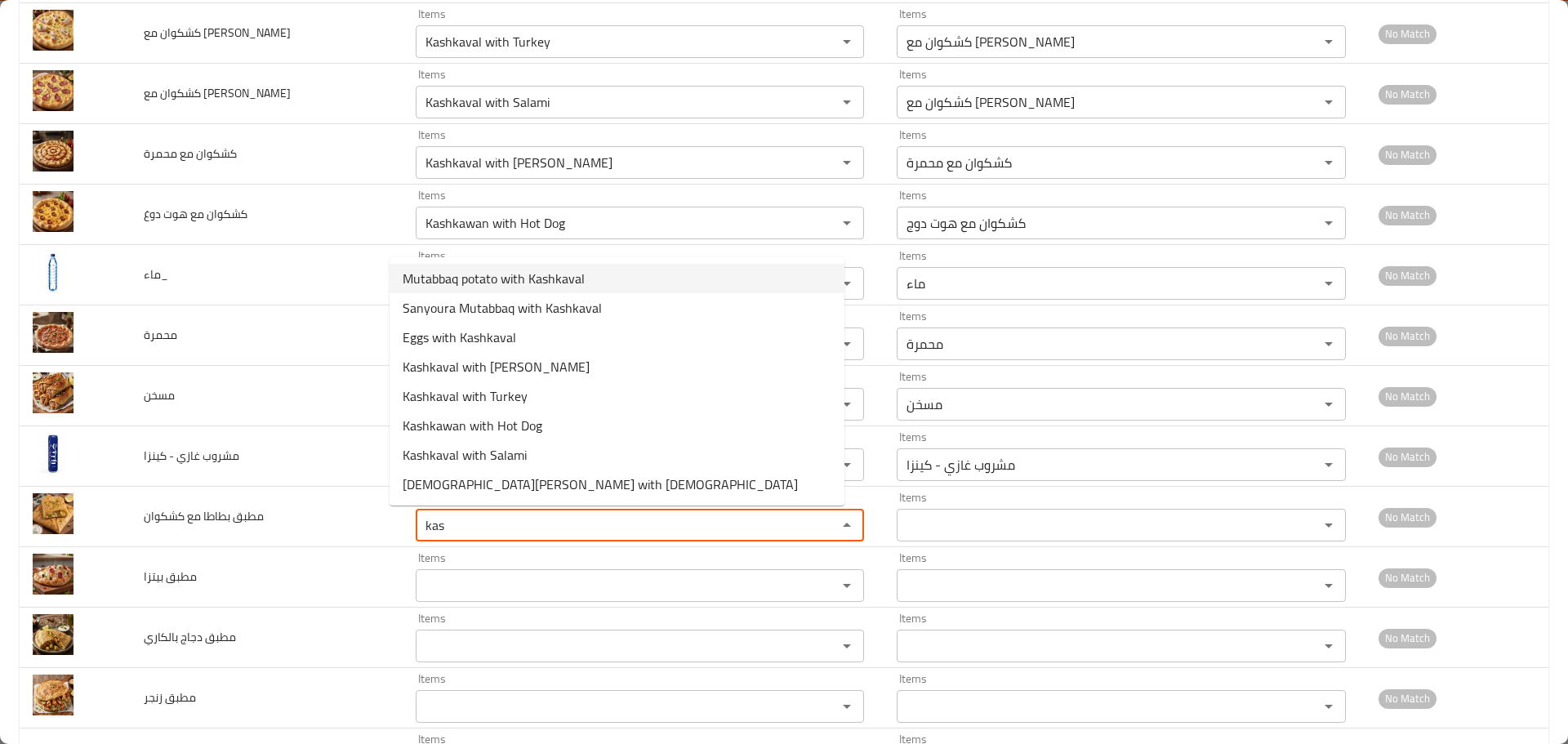
click at [496, 282] on span "Mutabbaq potato with Kashkaval" at bounding box center [494, 278] width 183 height 19
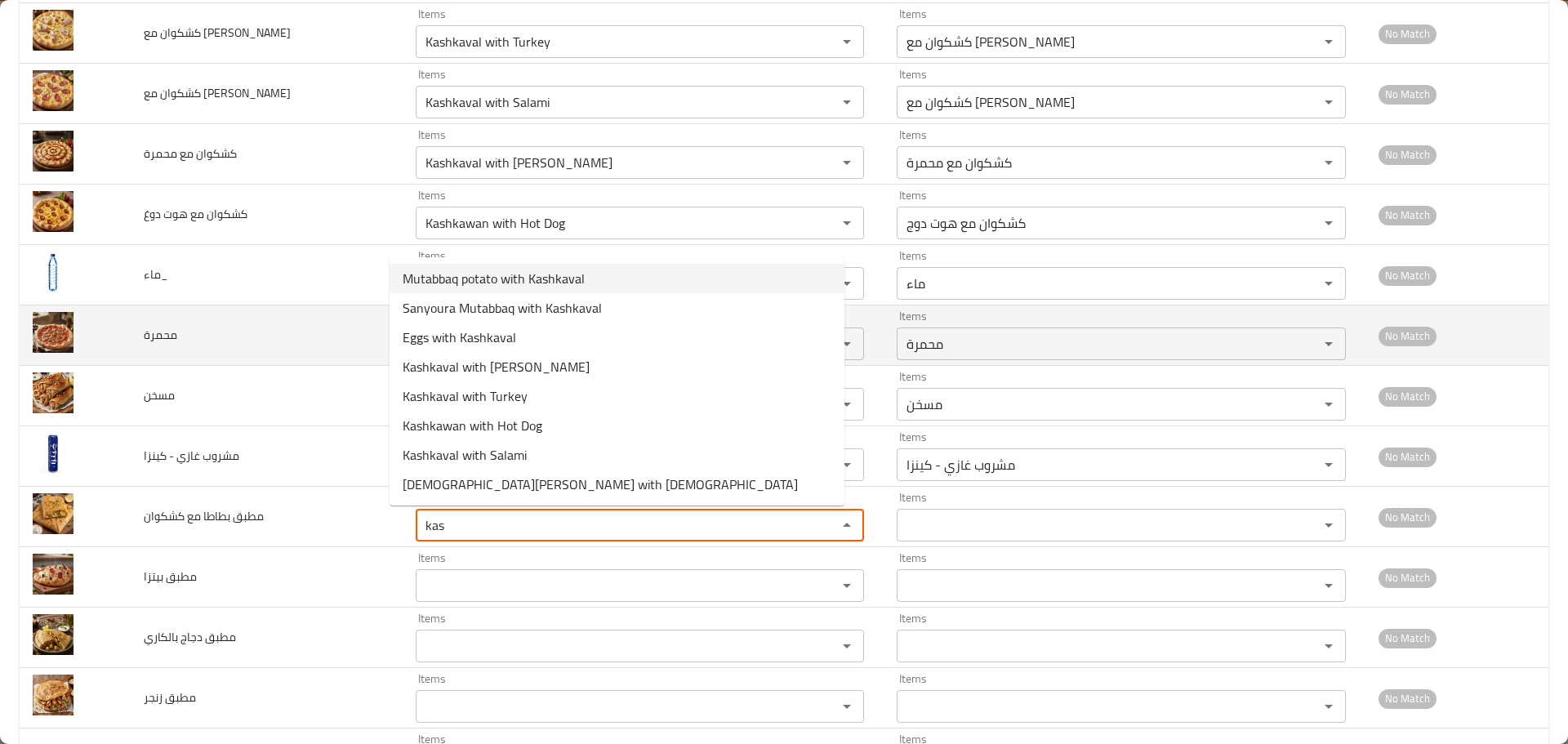
type كشكوان "Mutabbaq potato with Kashkaval"
type كشكوان-ar "مطبق بطاطا مع كشكوان"
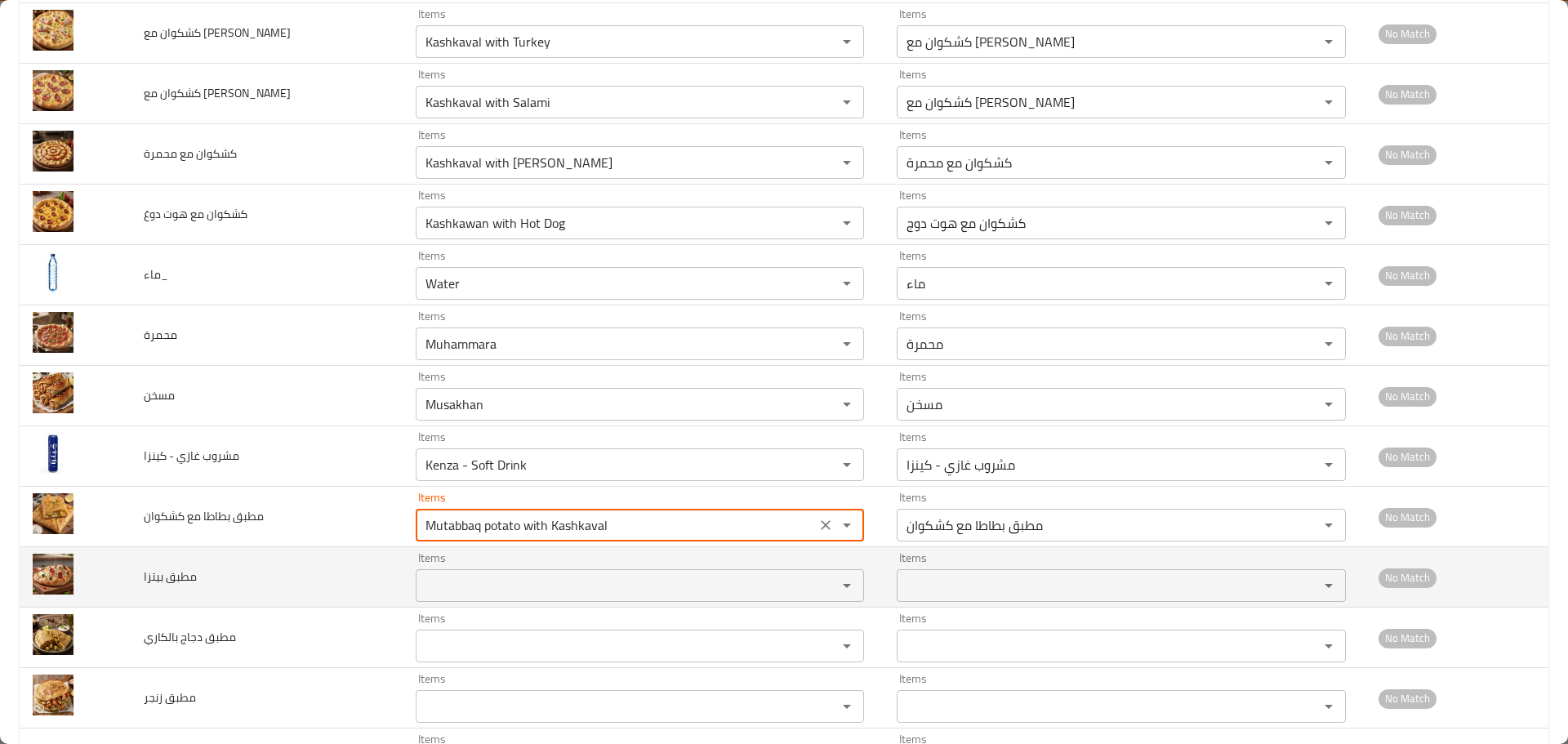
click at [444, 601] on div "Items" at bounding box center [641, 586] width 449 height 33
type كشكوان "Mutabbaq potato with Kashkaval"
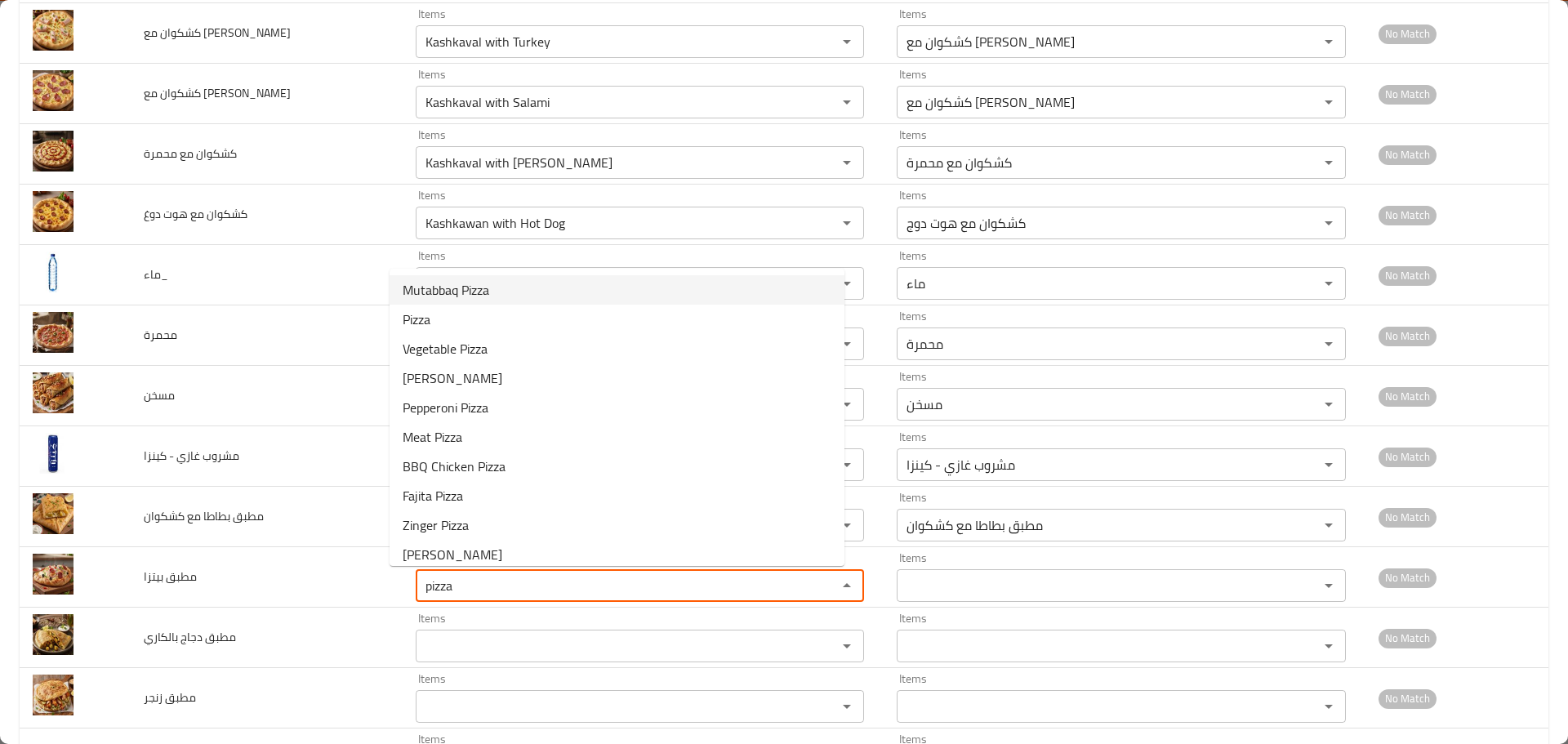
click at [452, 297] on span "Mutabbaq Pizza" at bounding box center [445, 289] width 87 height 19
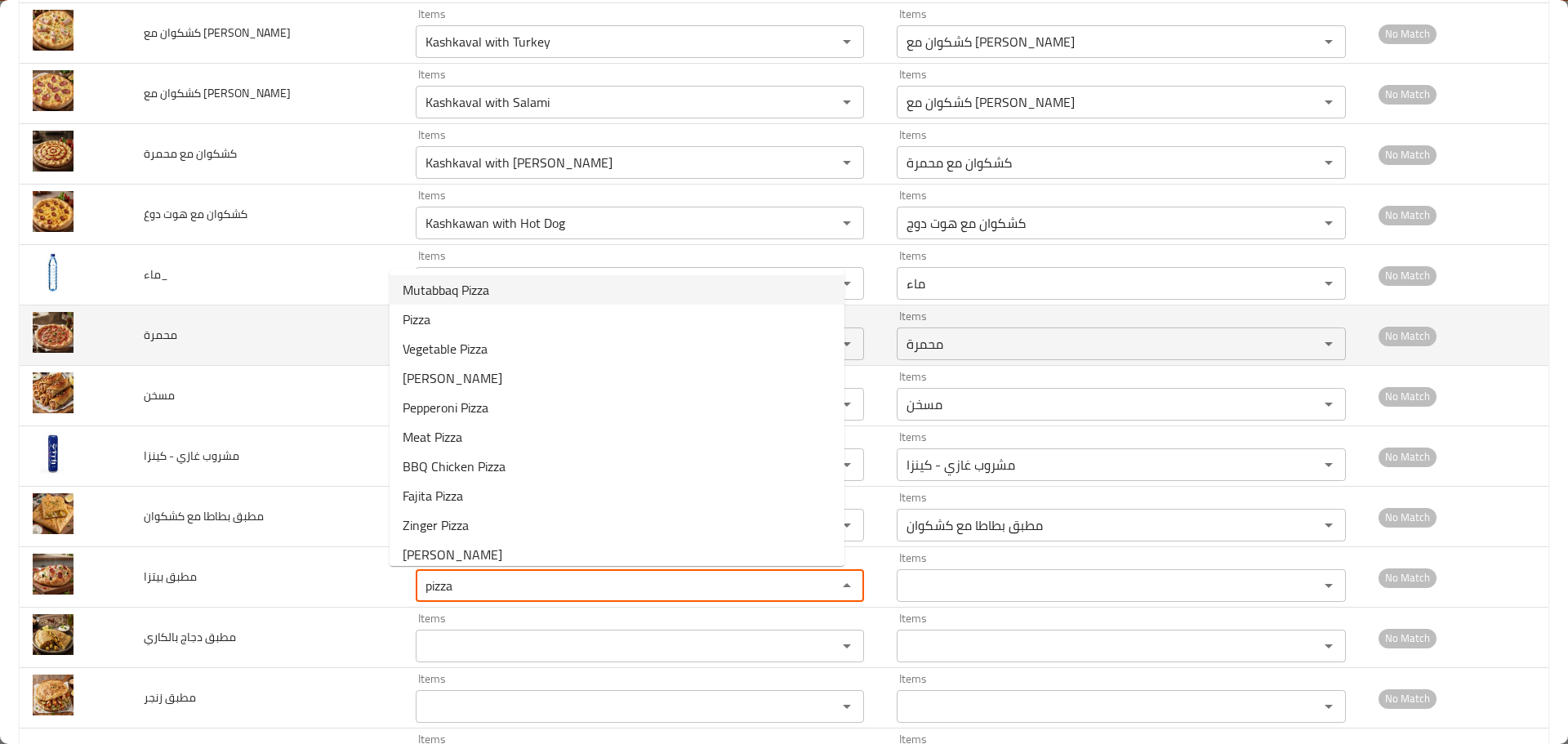
type بيتزا "Mutabbaq Pizza"
type بيتزا-ar "مطبق بيتزا"
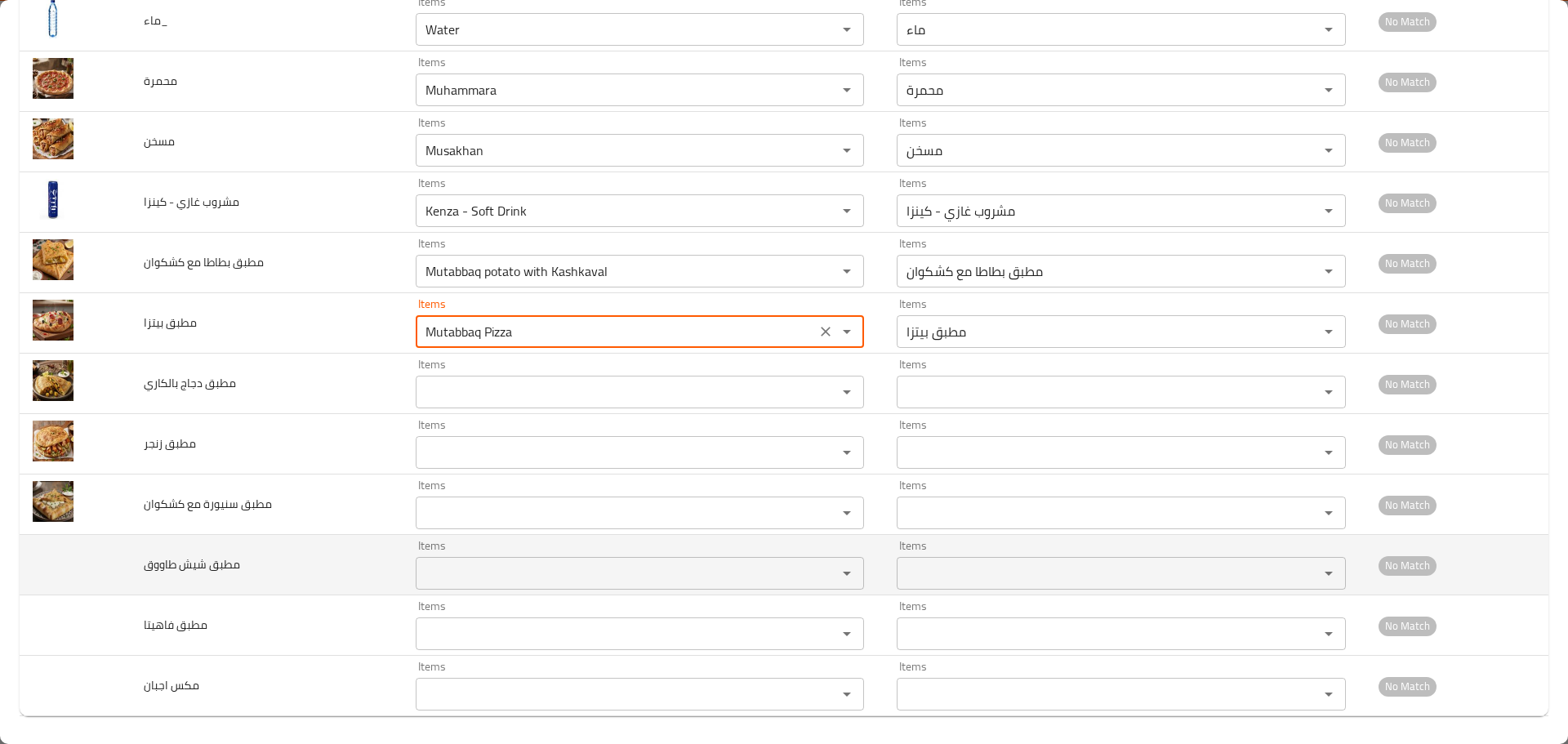
scroll to position [2138, 0]
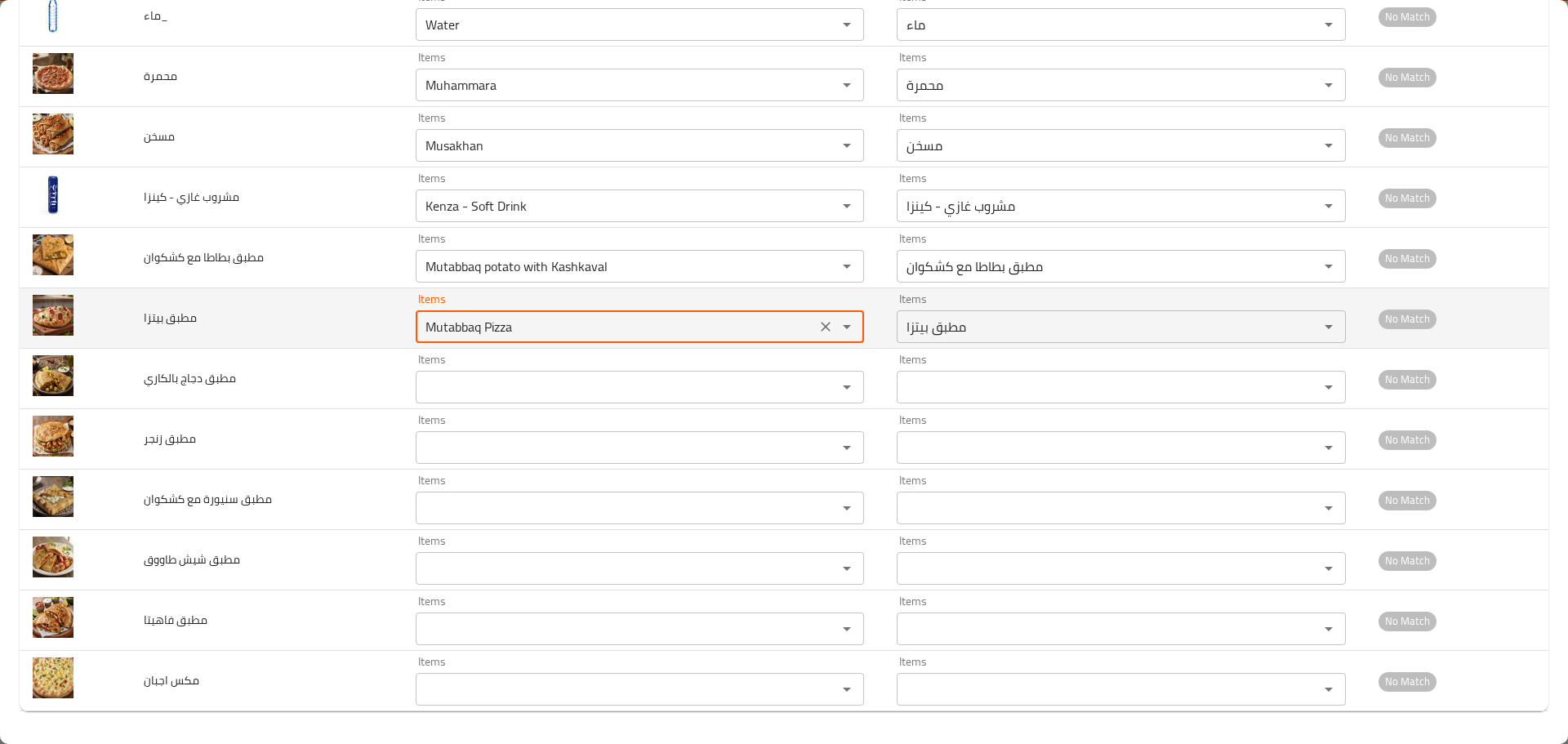
drag, startPoint x: 448, startPoint y: 326, endPoint x: 370, endPoint y: 327, distance: 78.0
click at [370, 327] on tr "مطبق بيتزا Items Mutabbaq Pizza Items Items مطبق بيتزا Items No Match" at bounding box center [783, 319] width 1529 height 60
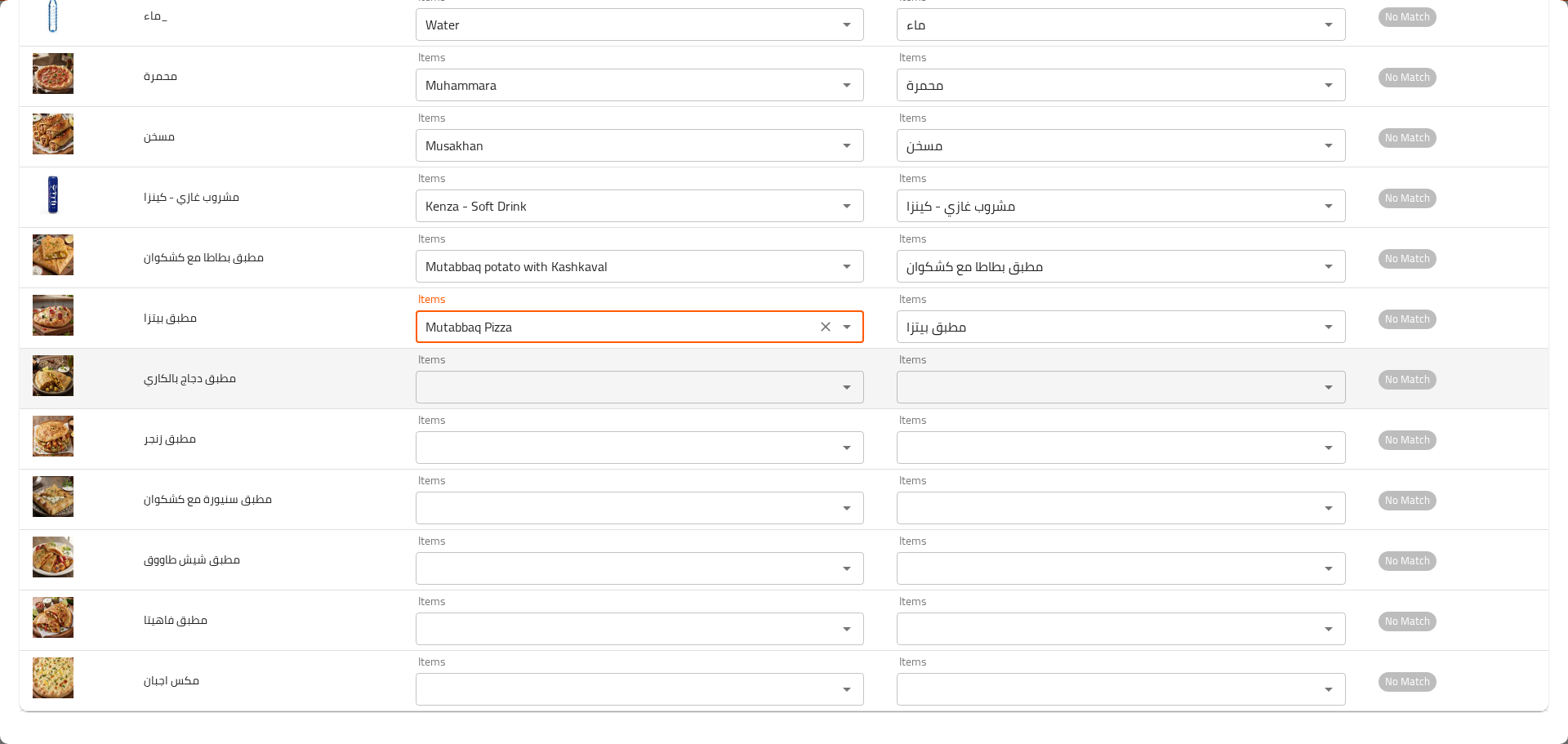
type بيتزا "Mutabbaq Pizza"
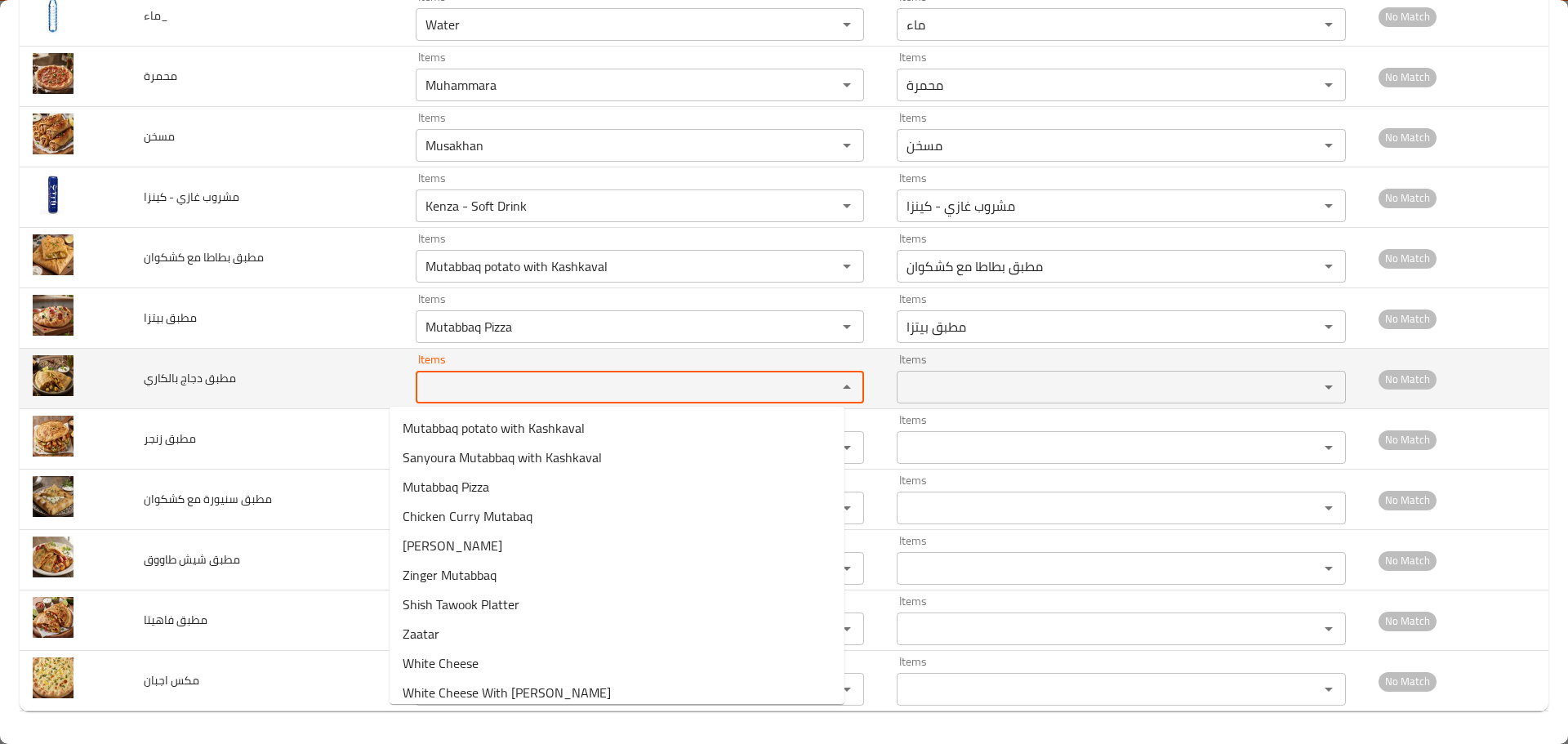
click at [444, 382] on بالكاري "Items" at bounding box center [616, 387] width 392 height 23
paste بالكاري "Mutabba"
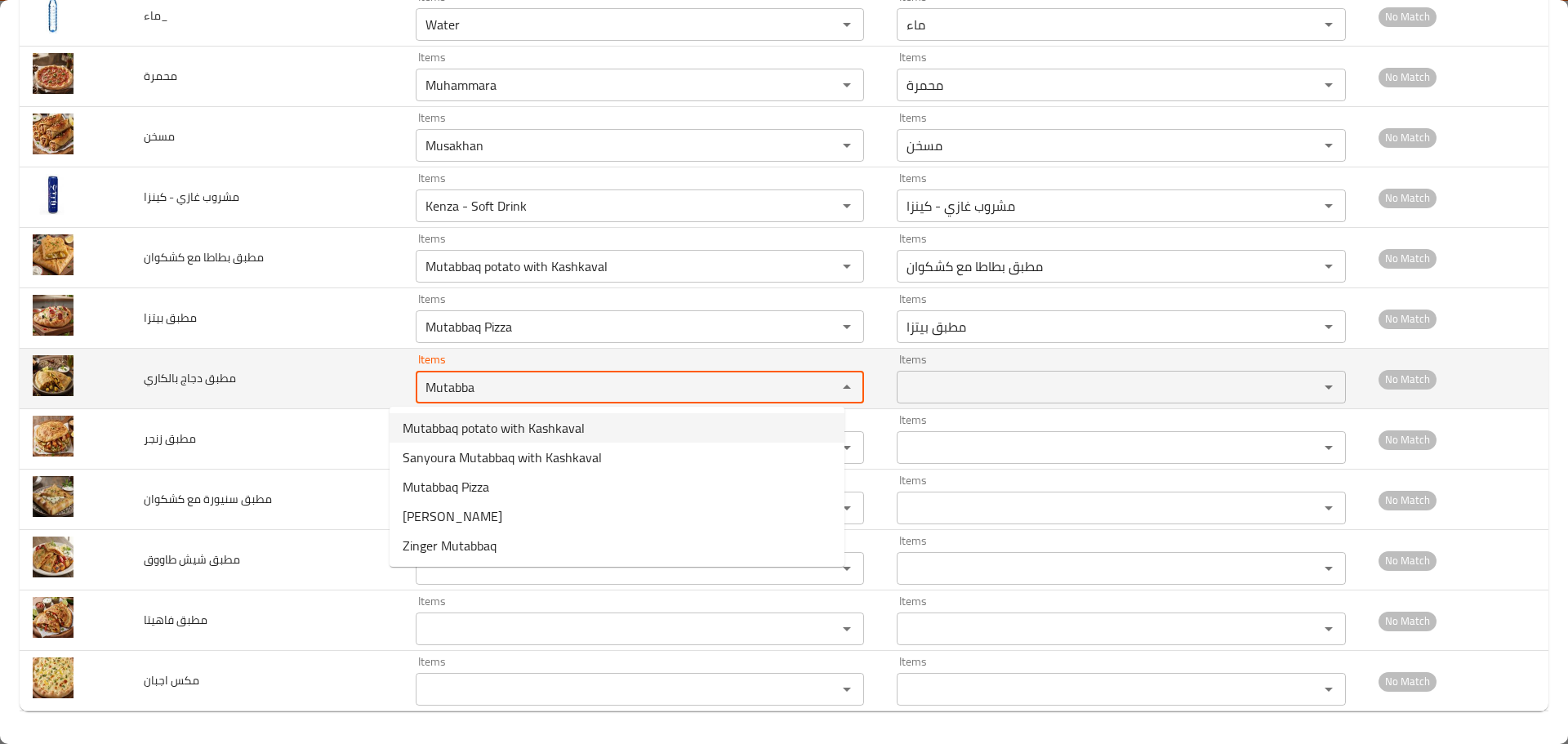
drag, startPoint x: 468, startPoint y: 388, endPoint x: 280, endPoint y: 364, distance: 189.5
click at [280, 364] on tr "مطبق دجاج بالكاري Items Mutabba Items Items Items No Match" at bounding box center [783, 379] width 1529 height 60
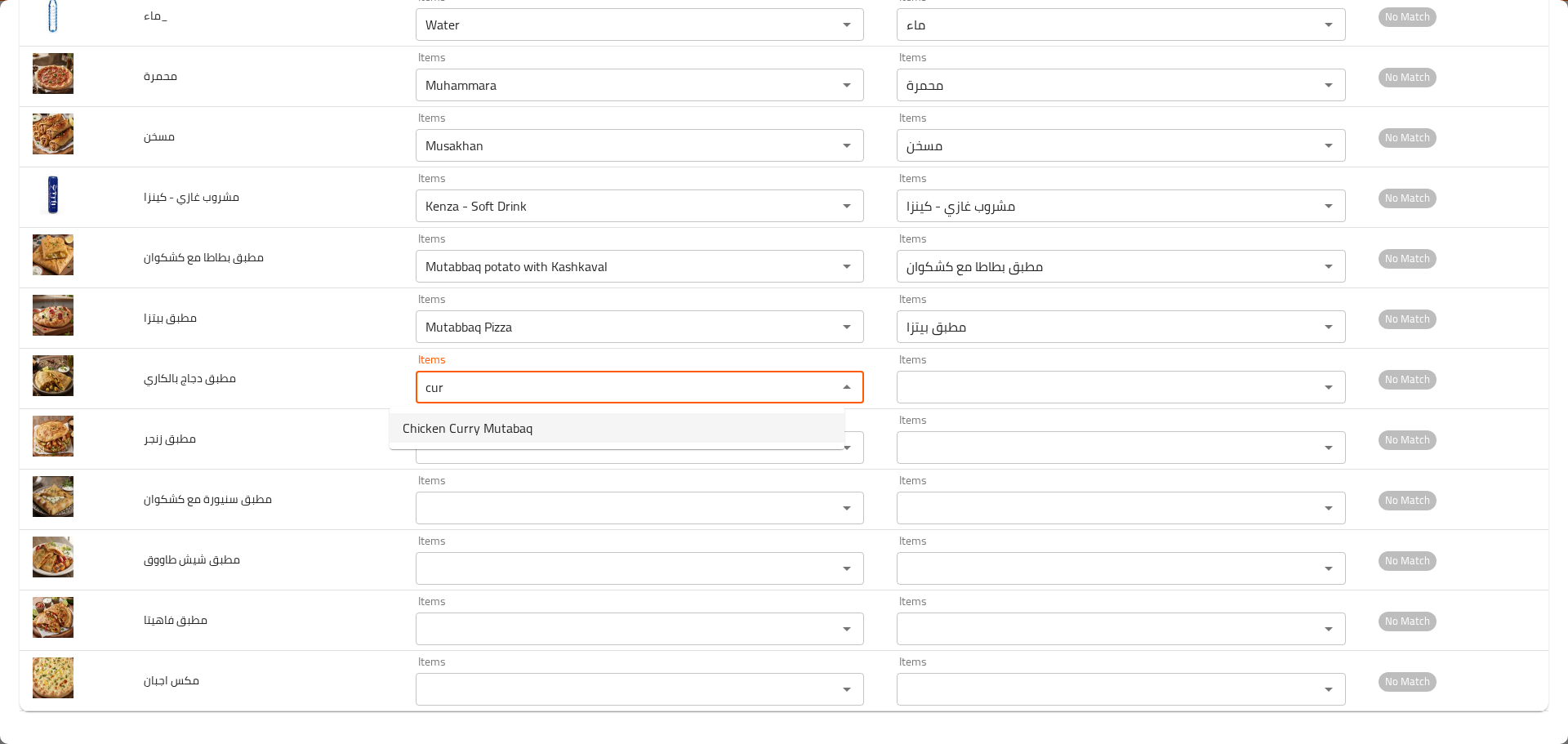
click at [456, 425] on span "Chicken Curry Mutabaq" at bounding box center [467, 427] width 130 height 19
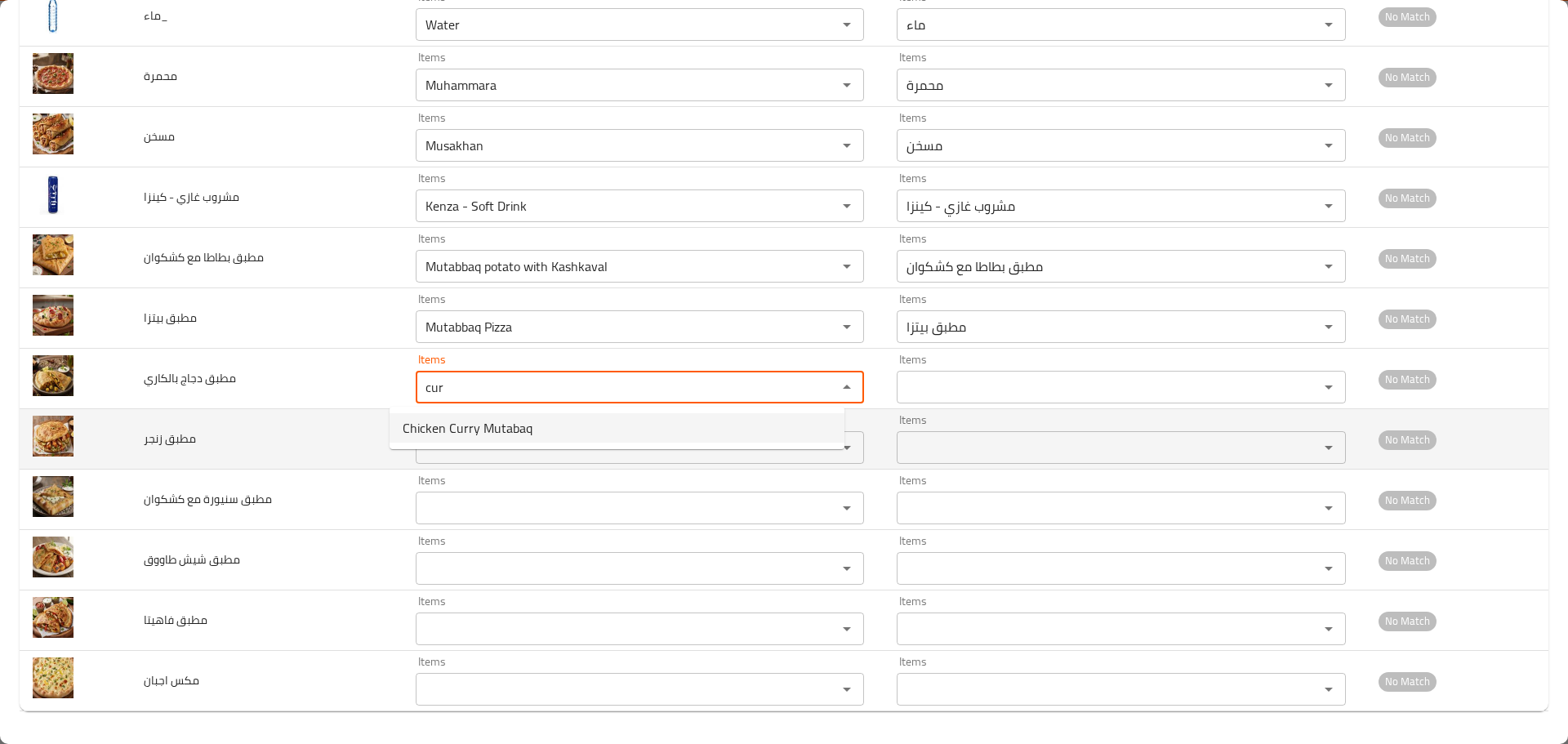
type بالكاري "Chicken Curry Mutabaq"
type بالكاري-ar "مطبق دجاج بالكاري"
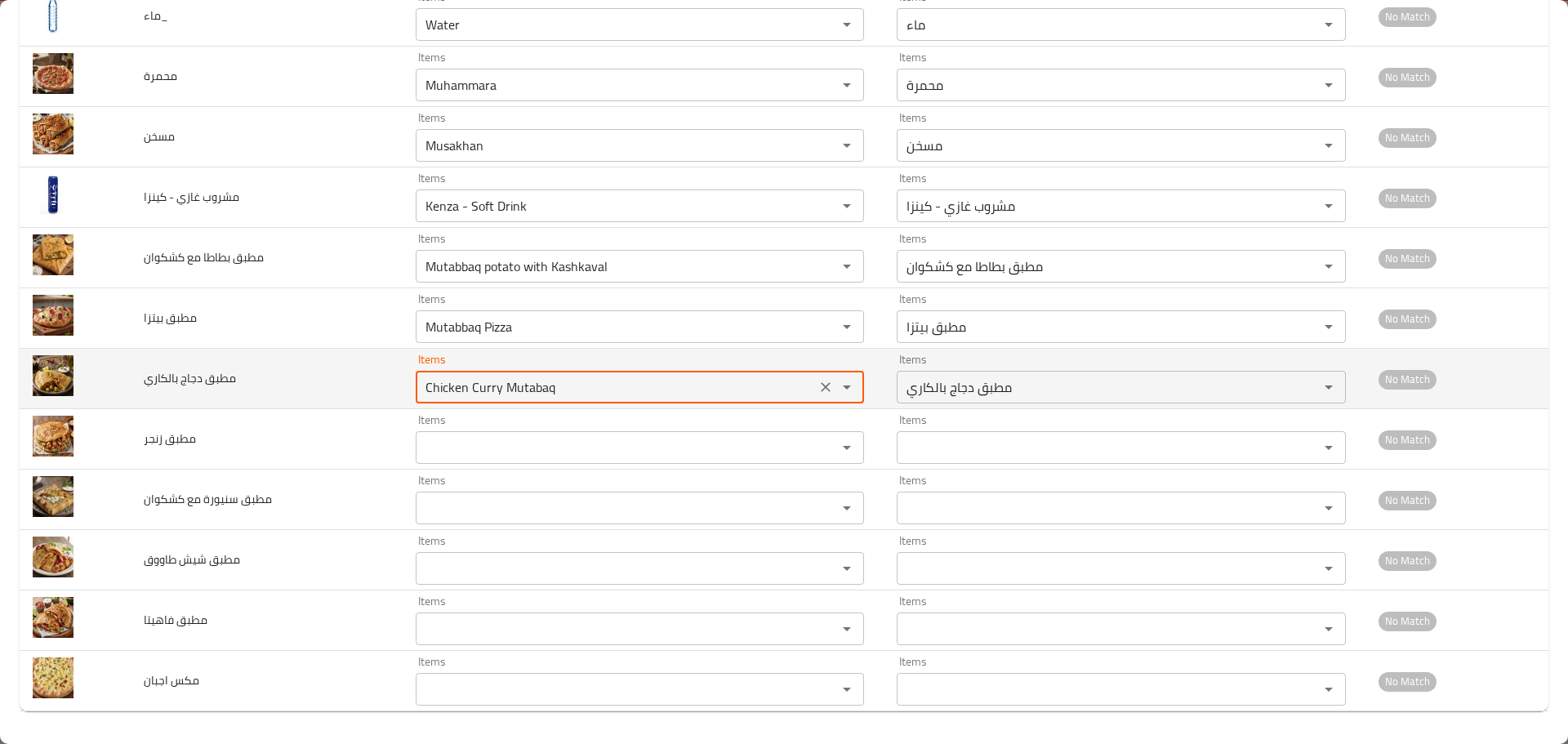
drag, startPoint x: 502, startPoint y: 385, endPoint x: 466, endPoint y: 423, distance: 52.3
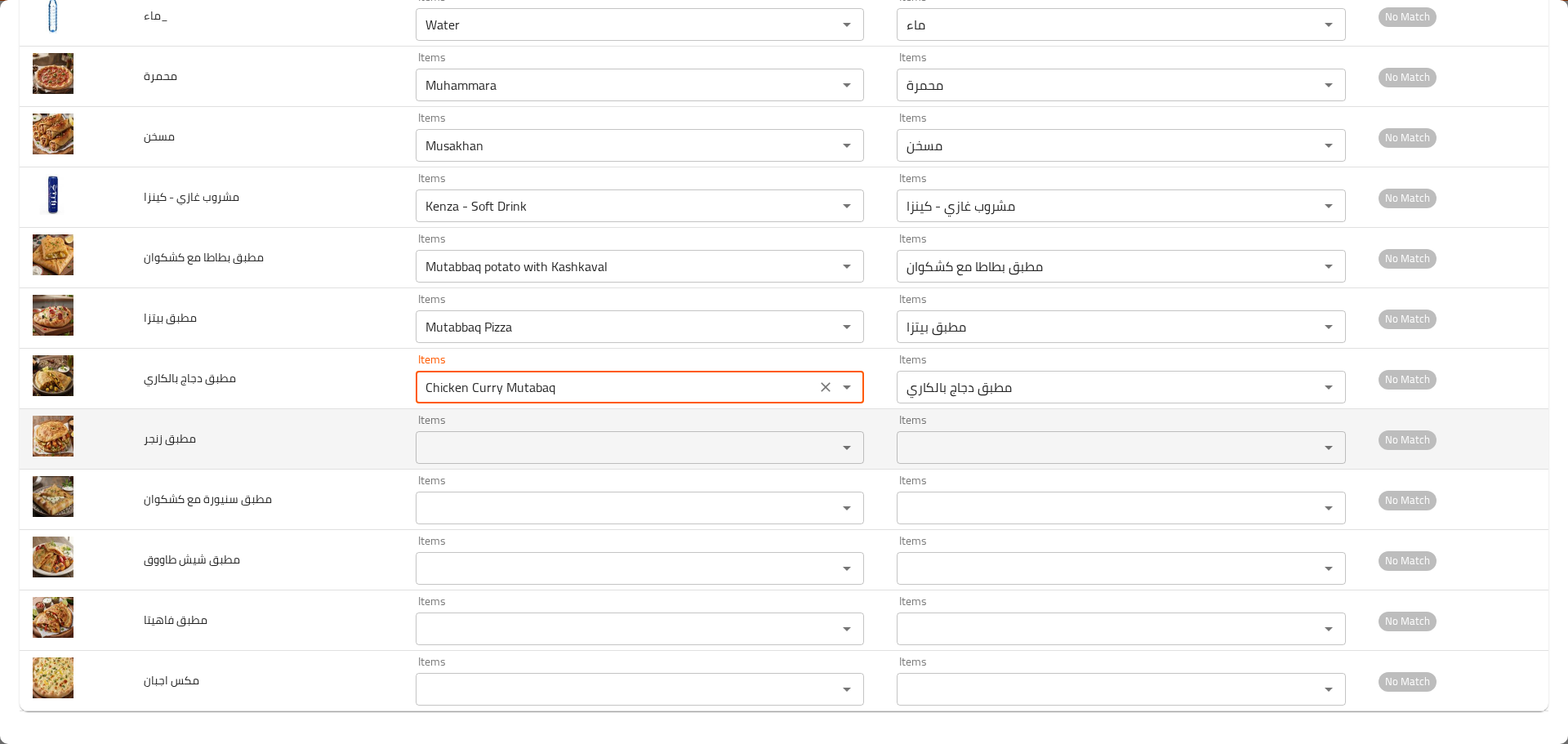
click at [479, 390] on بالكاري "Chicken Curry Mutabaq" at bounding box center [616, 387] width 392 height 23
type بالكاري "Chicken Curry Mutabaq"
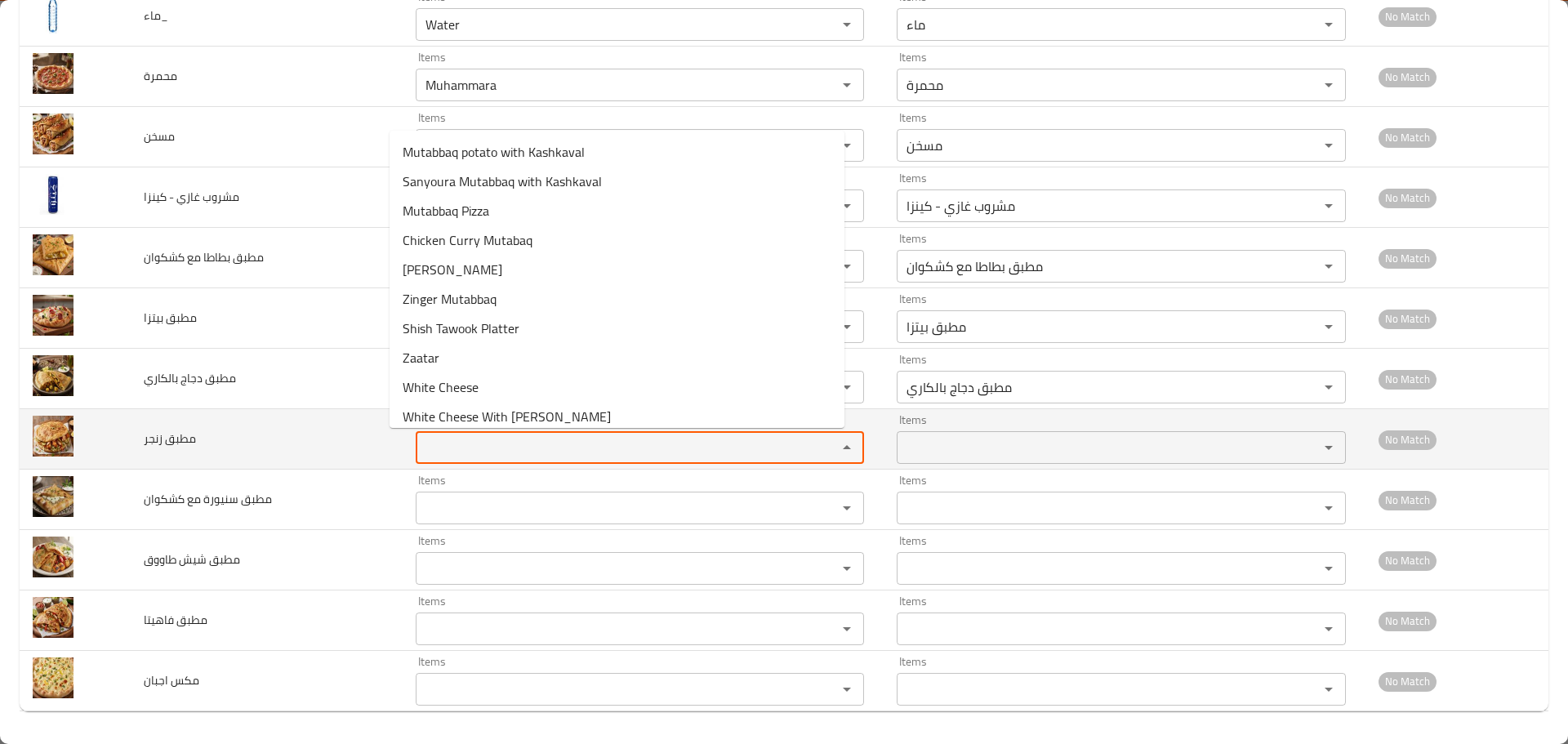
click at [453, 451] on زنجر "Items" at bounding box center [616, 447] width 392 height 23
paste زنجر "Mut"
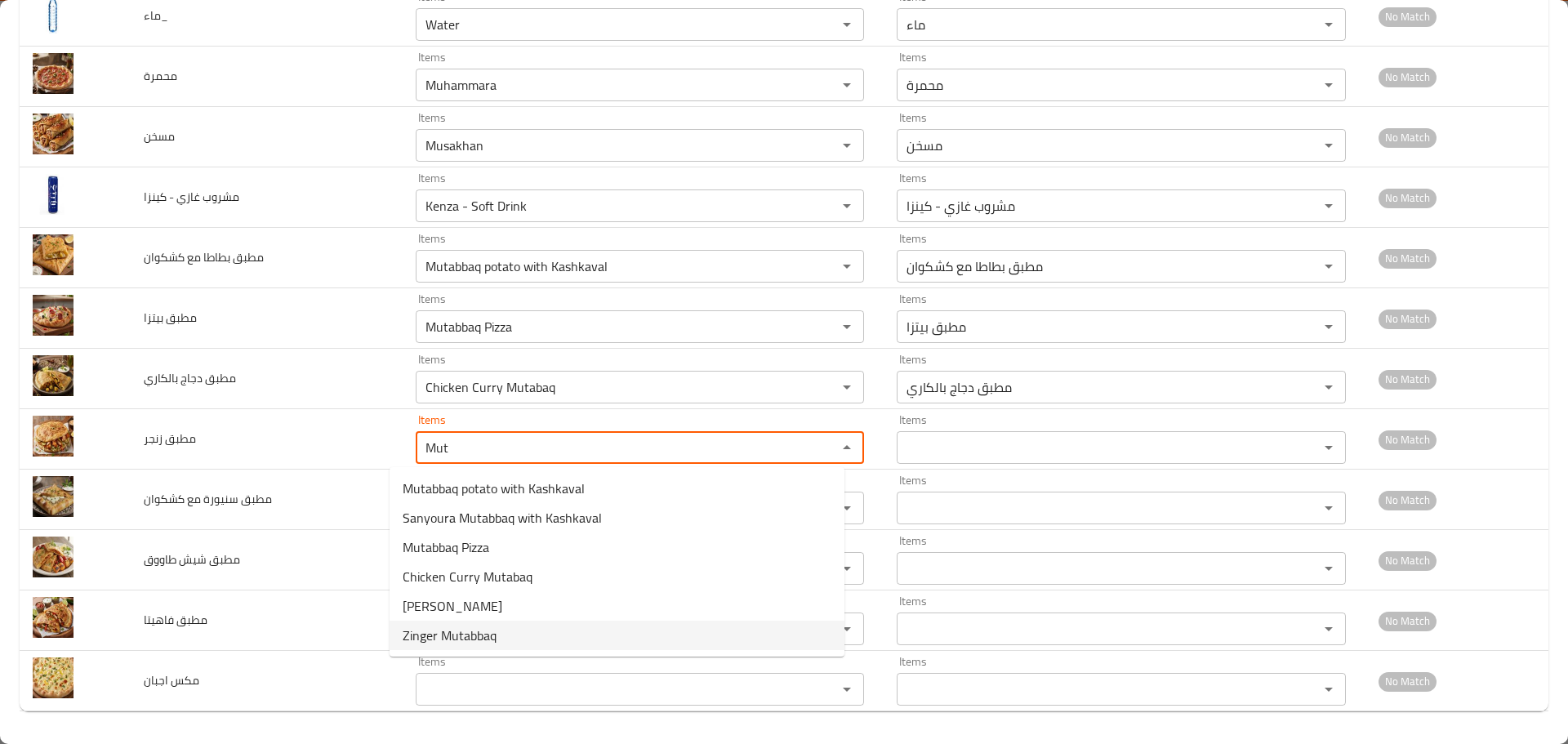
click at [434, 634] on span "Zinger Mutabbaq" at bounding box center [449, 635] width 94 height 19
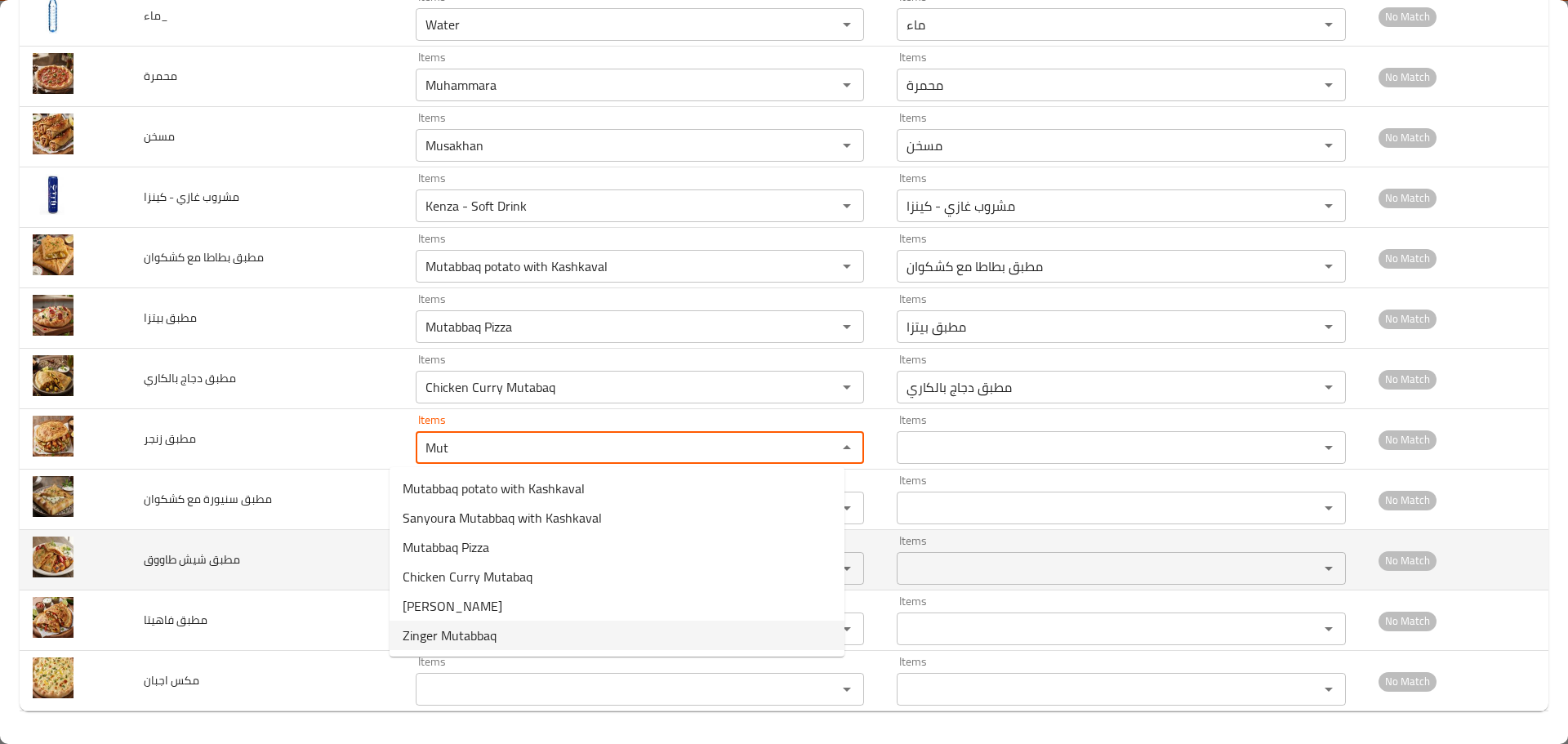
type زنجر "Zinger Mutabbaq"
type زنجر-ar "مطبق زنجر"
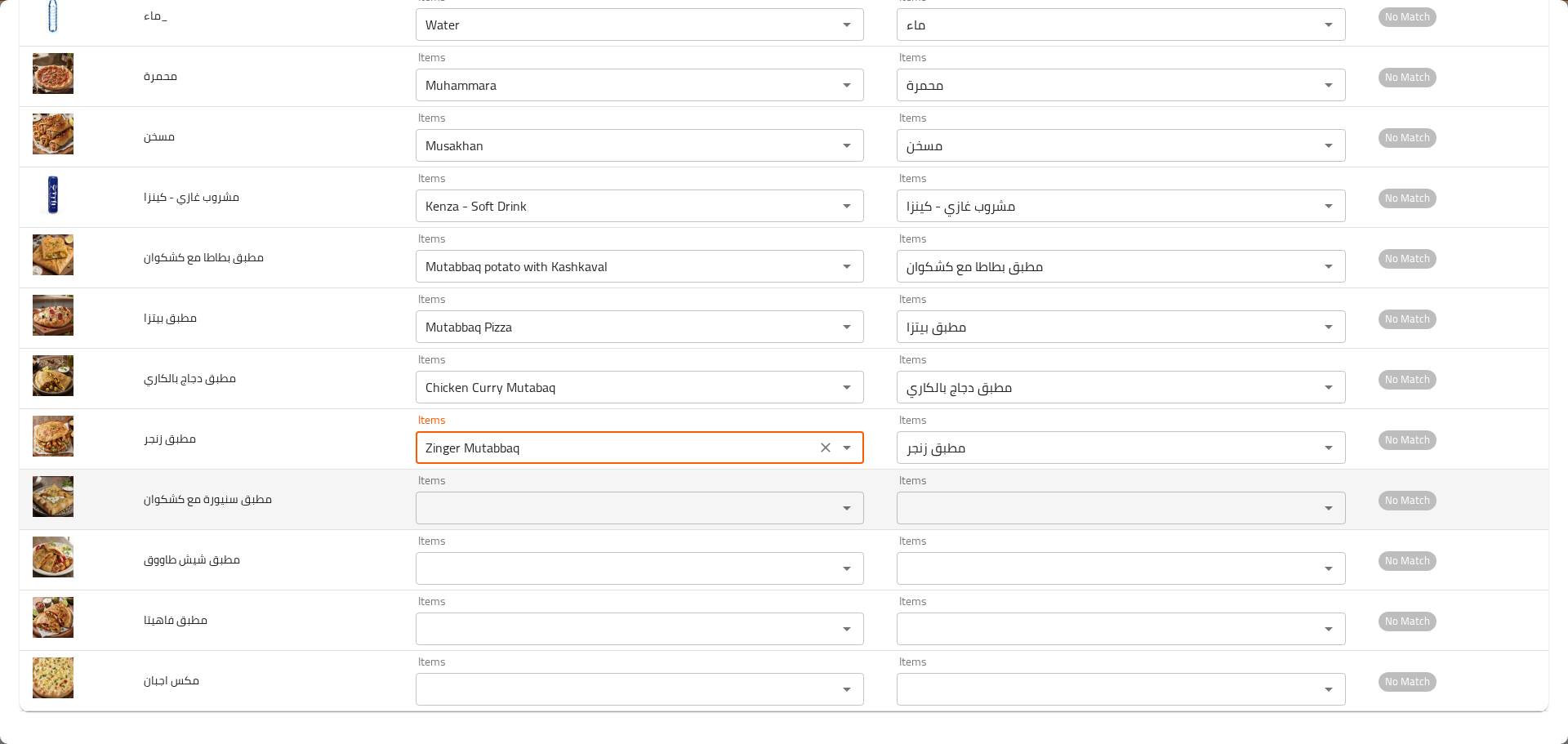
type زنجر "Zinger Mutabbaq"
click at [426, 502] on كشكوان "Items" at bounding box center [616, 508] width 392 height 23
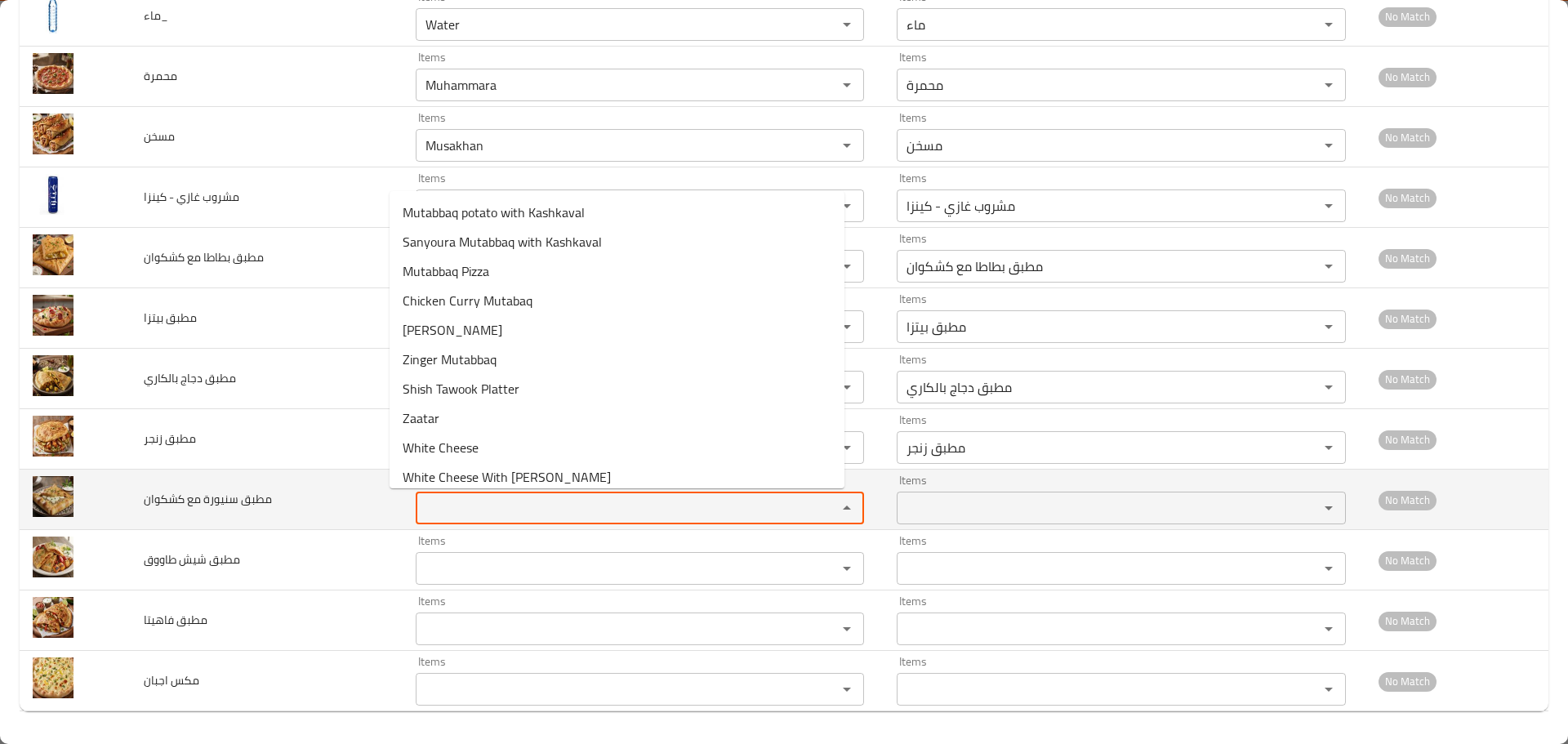
paste كشكوان "Mut"
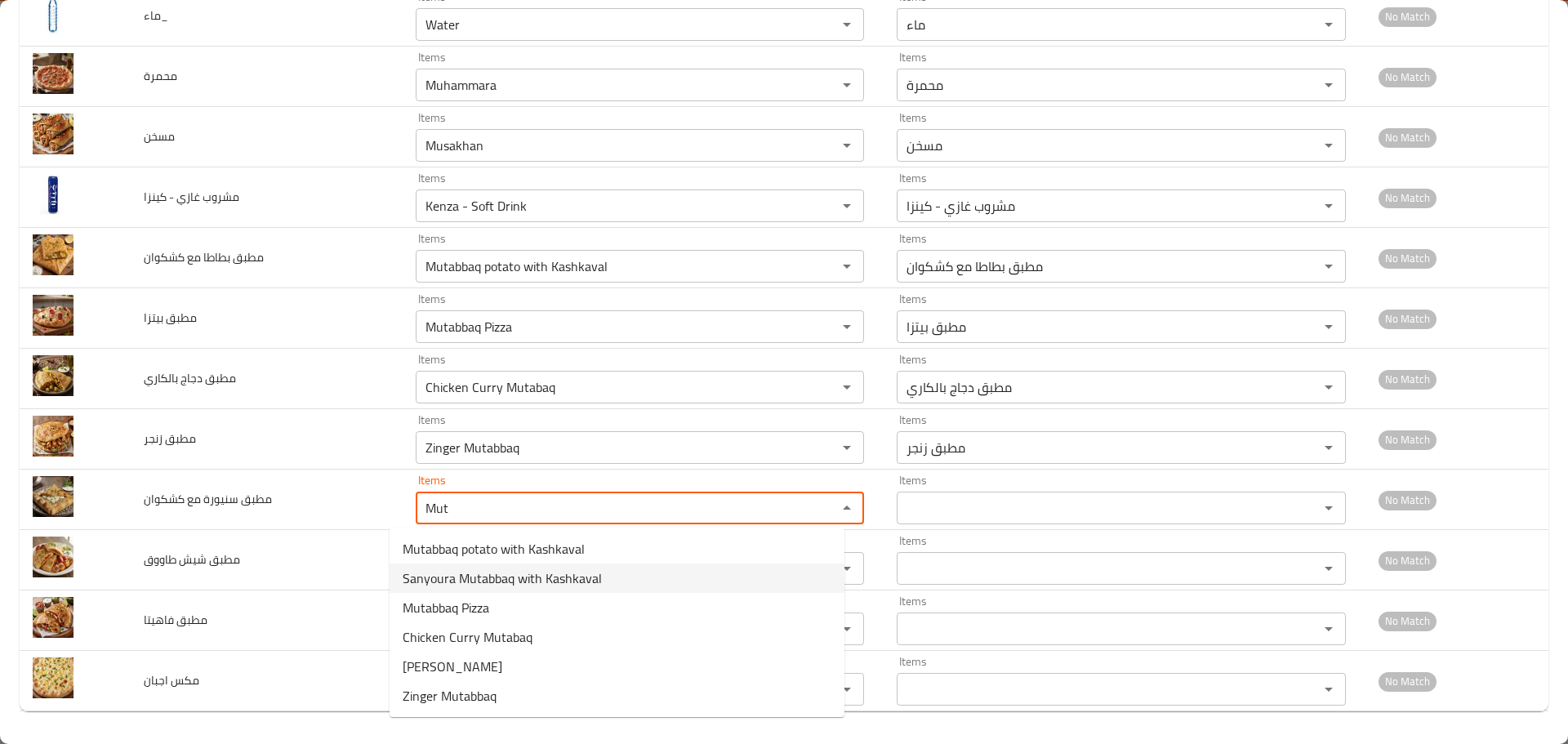
click at [504, 583] on span "Sanyoura Mutabbaq with Kashkaval" at bounding box center [502, 578] width 199 height 19
type كشكوان "Sanyoura Mutabbaq with Kashkaval"
type كشكوان-ar "مطبق سنيورة مع كشكوان"
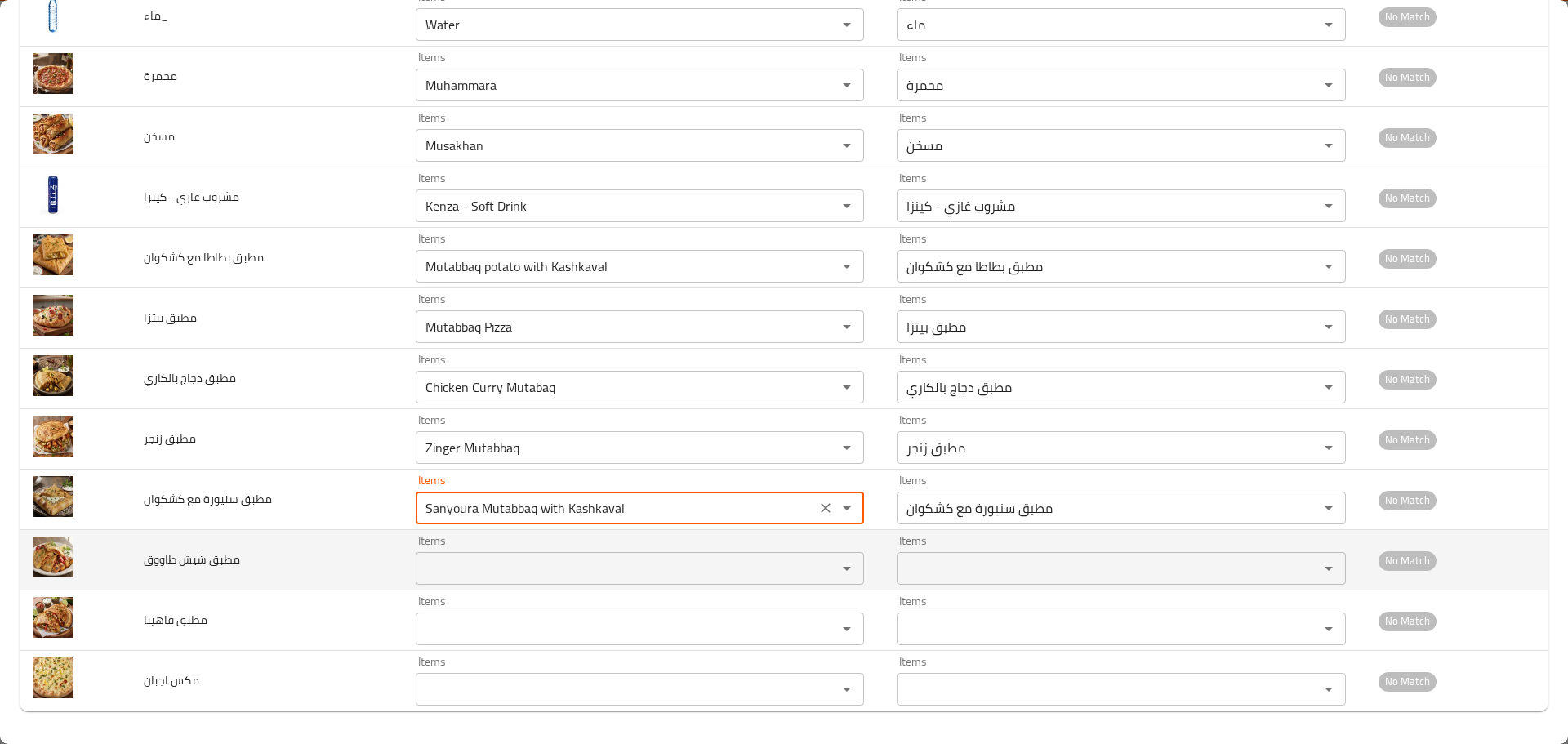
type كشكوان "Sanyoura Mutabbaq with Kashkaval"
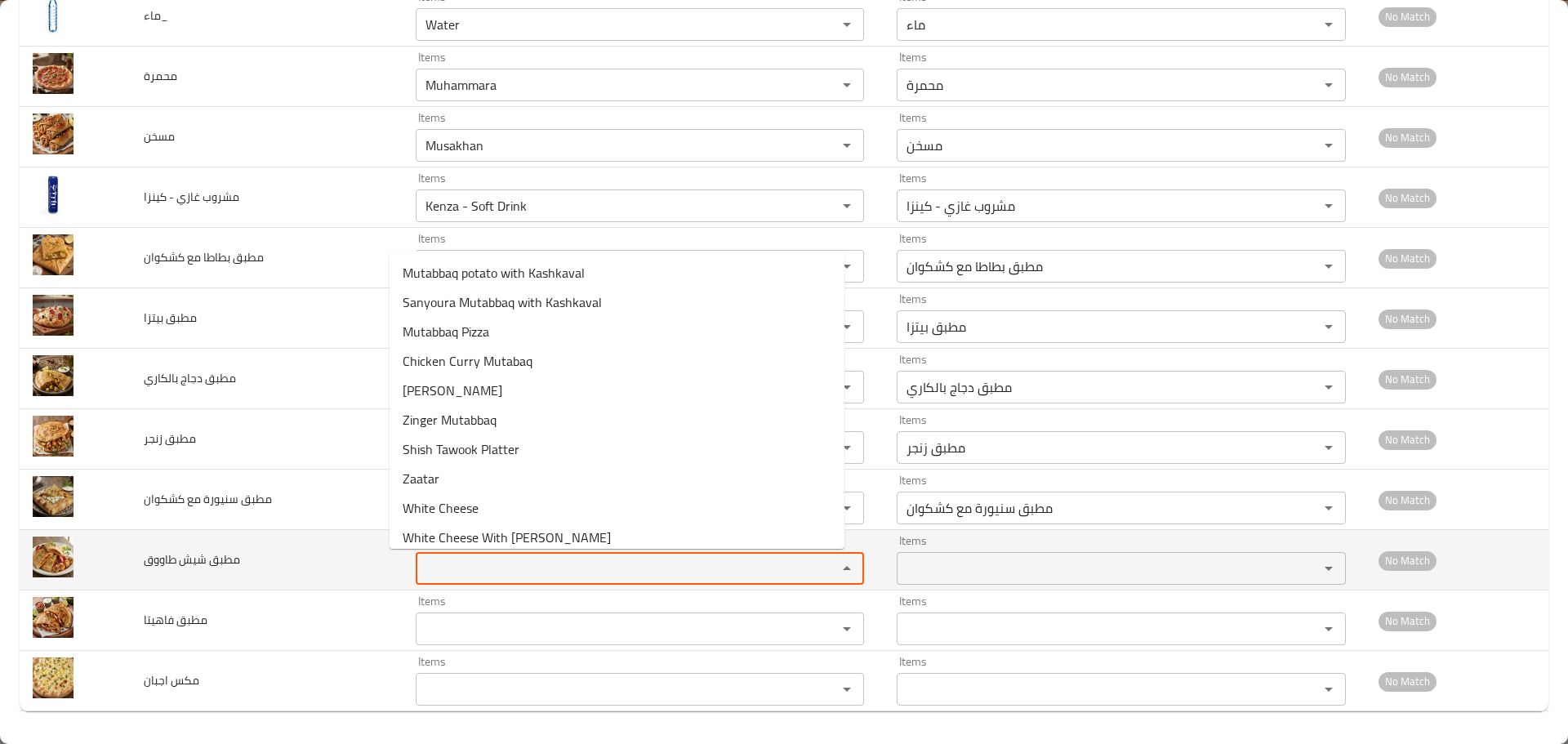
click at [468, 575] on طاووق "Items" at bounding box center [616, 568] width 392 height 23
paste طاووق "Mut"
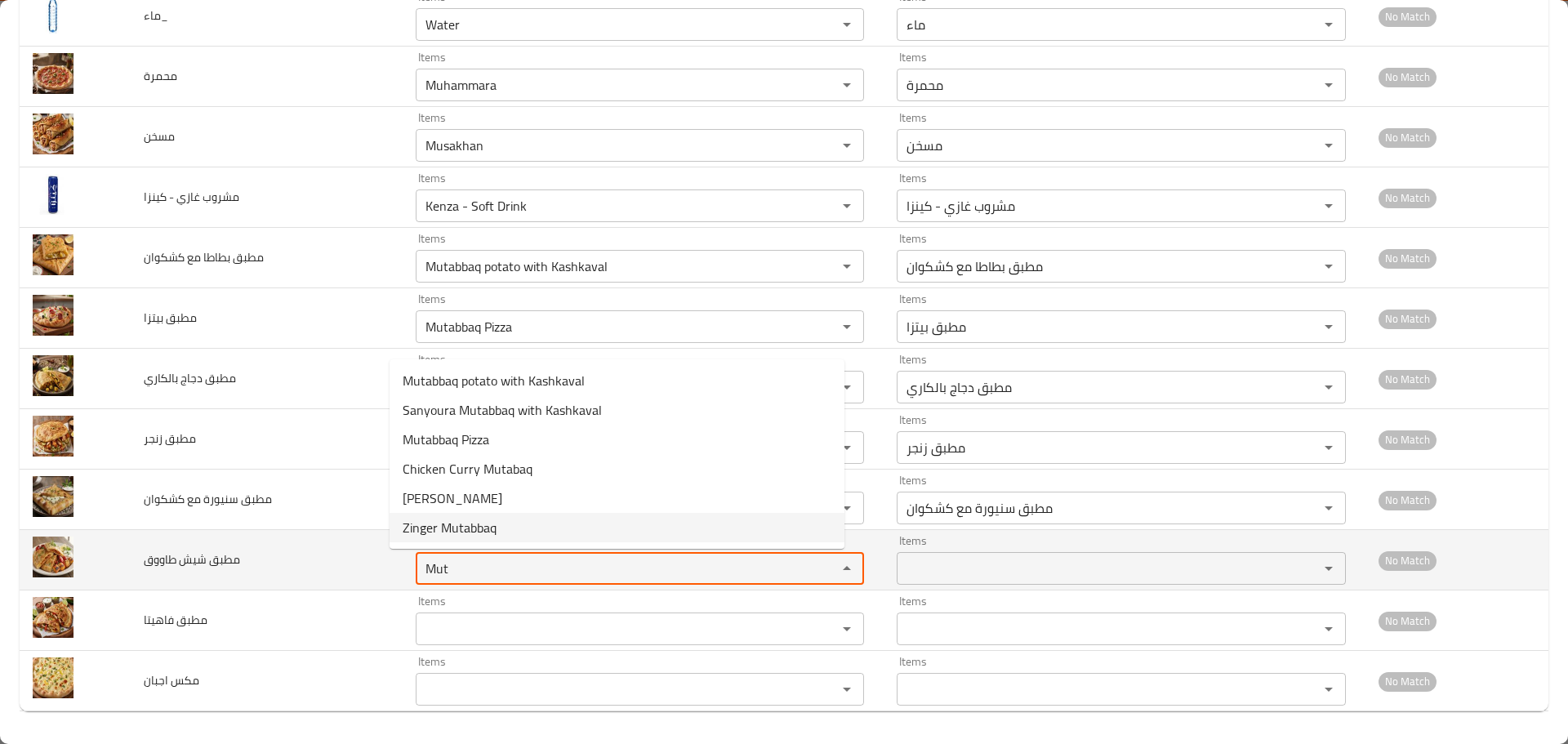
drag, startPoint x: 444, startPoint y: 564, endPoint x: 297, endPoint y: 553, distance: 147.4
click at [297, 553] on tr "مطبق شيش طاووق Items Mut Items Items Items No Match" at bounding box center [783, 561] width 1529 height 60
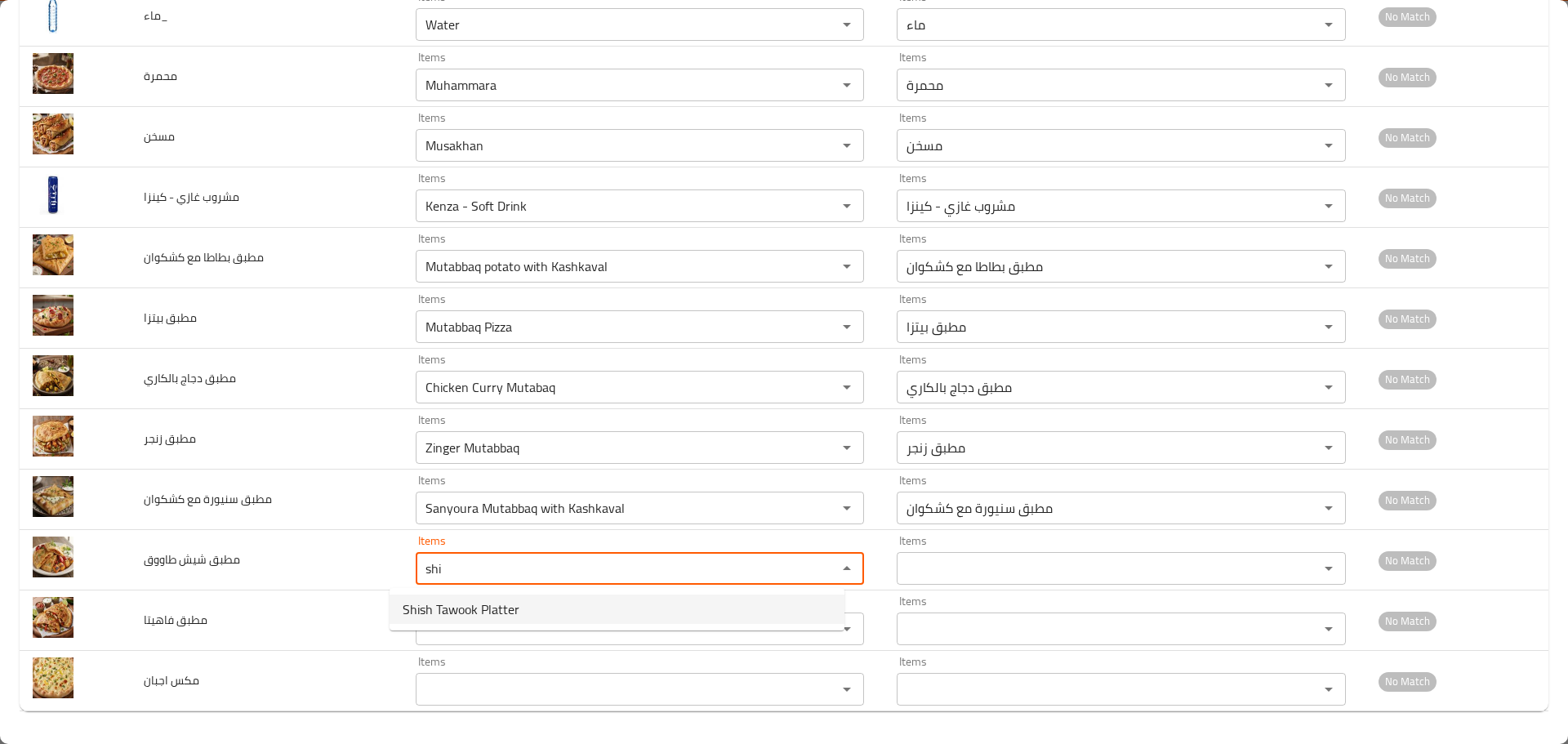
click at [440, 613] on span "Shish Tawook Platter" at bounding box center [461, 609] width 117 height 19
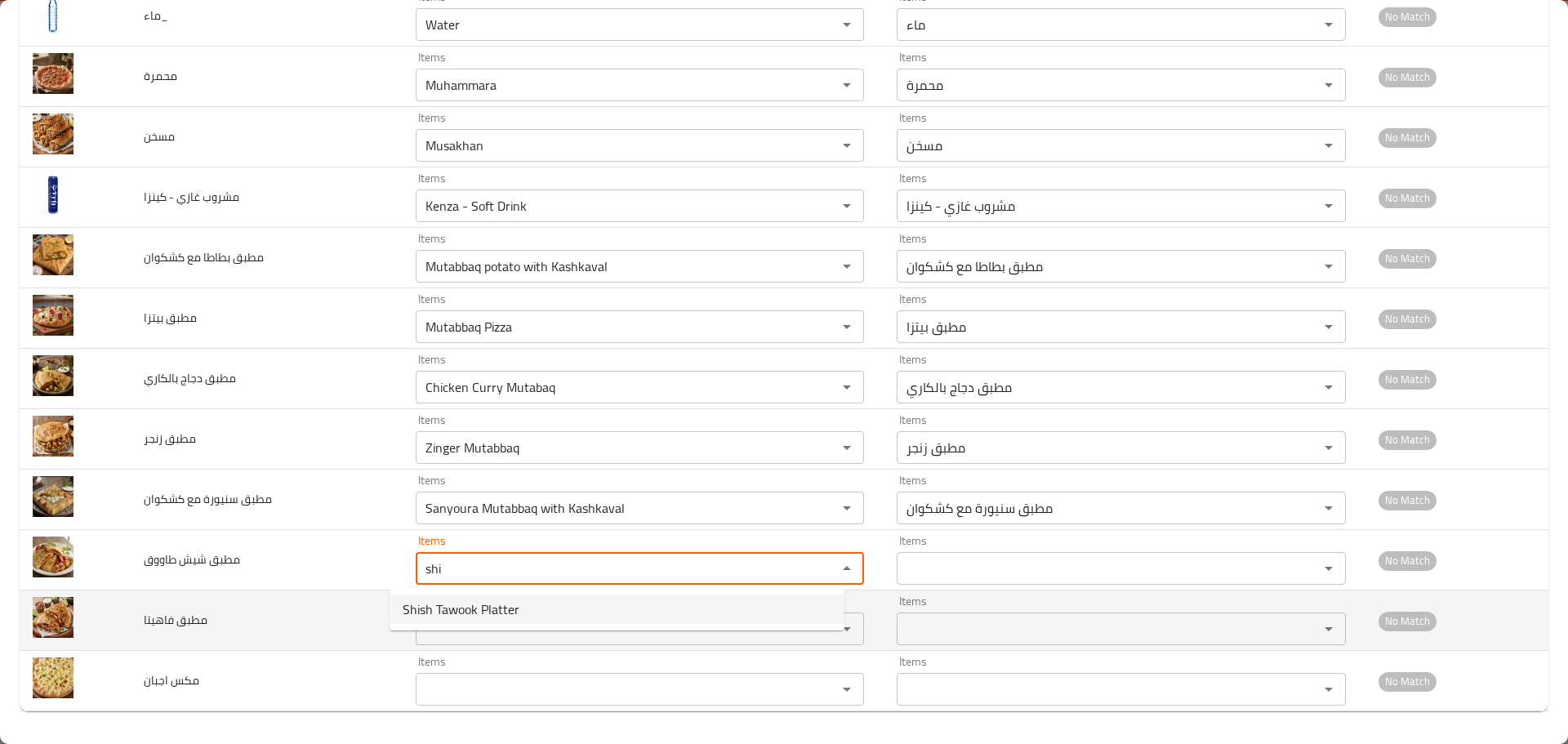
type طاووق "Shish Tawook Platter"
type طاووق-ar "مطبق شيش طاووق"
type طاووق "Shish Tawook Platter"
click at [452, 632] on فاهيتا "Items" at bounding box center [616, 629] width 392 height 23
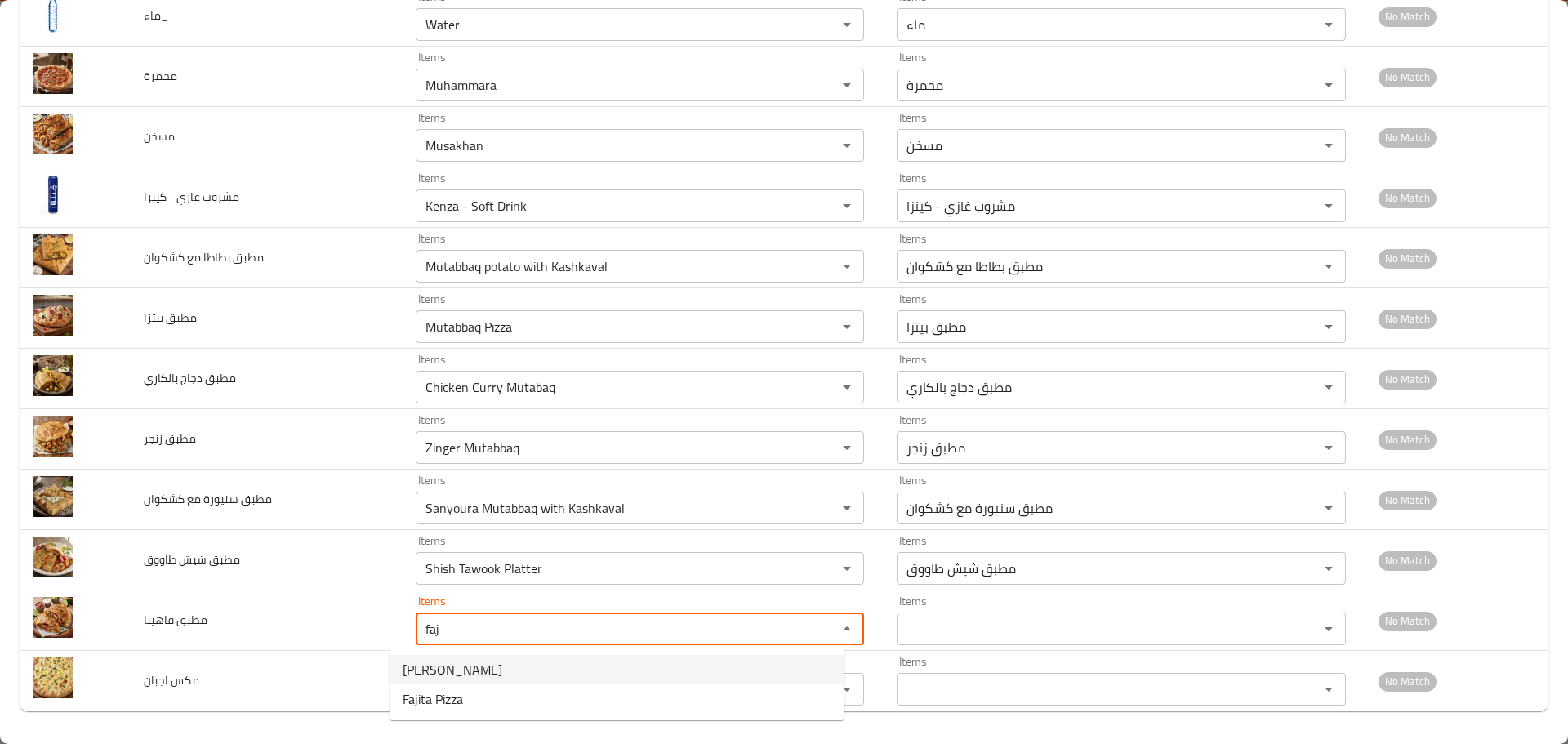
click at [463, 671] on span "Fajita Mutabbaq" at bounding box center [452, 669] width 99 height 19
type فاهيتا "Fajita Mutabbaq"
type فاهيتا-ar "مطبق فاهيتا"
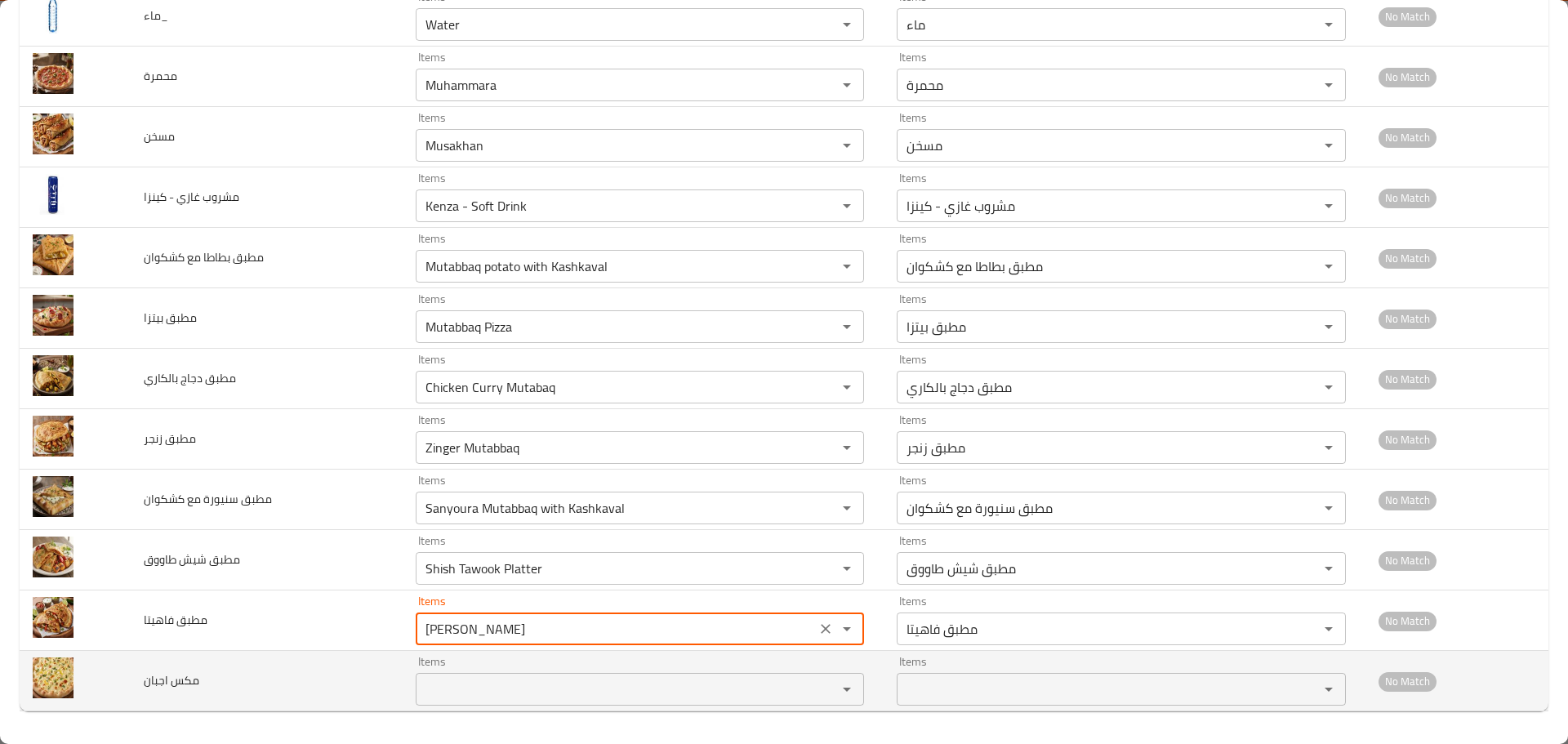
type فاهيتا "Fajita Mutabbaq"
click at [450, 694] on اجبان "Items" at bounding box center [616, 689] width 392 height 23
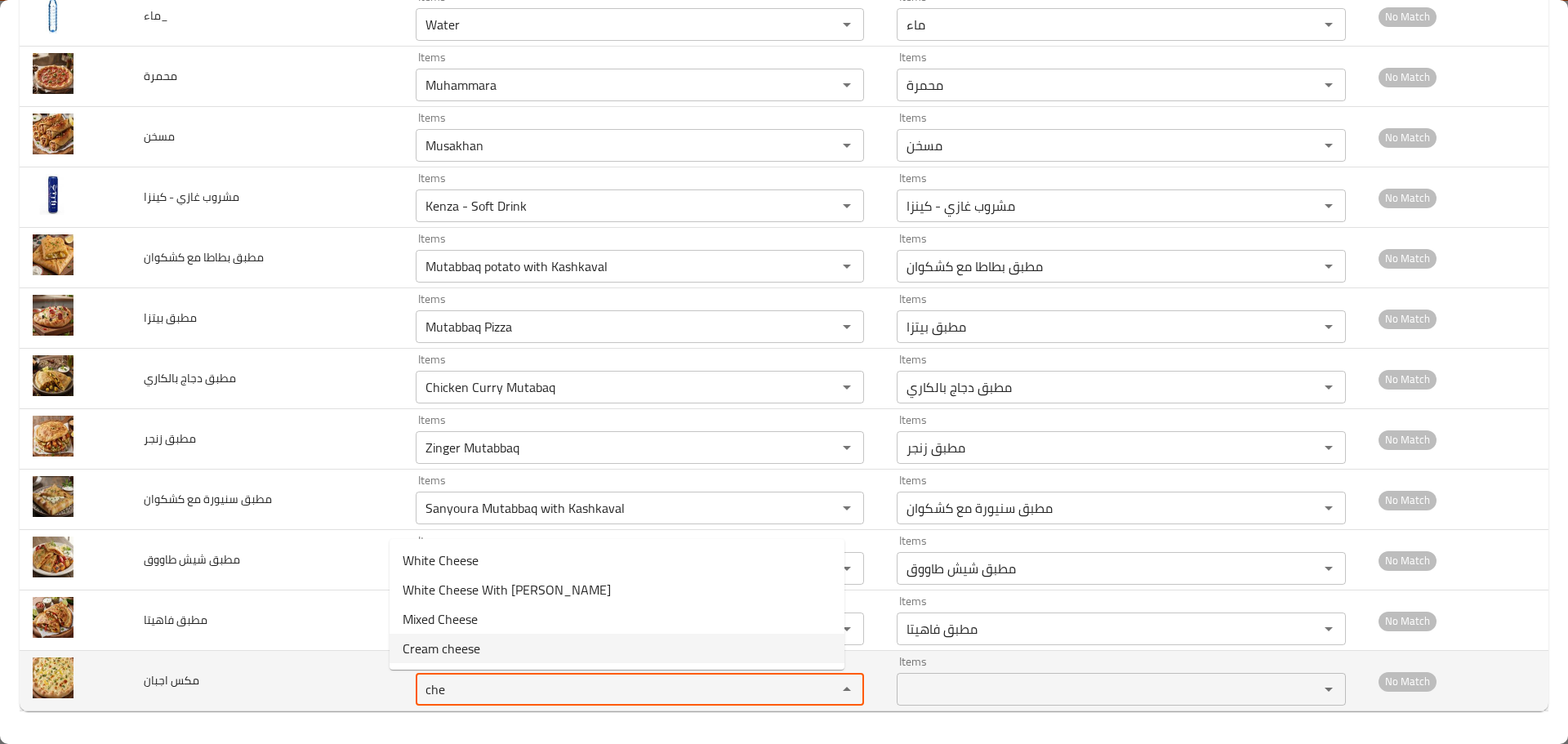
drag, startPoint x: 445, startPoint y: 690, endPoint x: 383, endPoint y: 680, distance: 62.8
click at [402, 680] on td "Items che Items" at bounding box center [643, 681] width 482 height 60
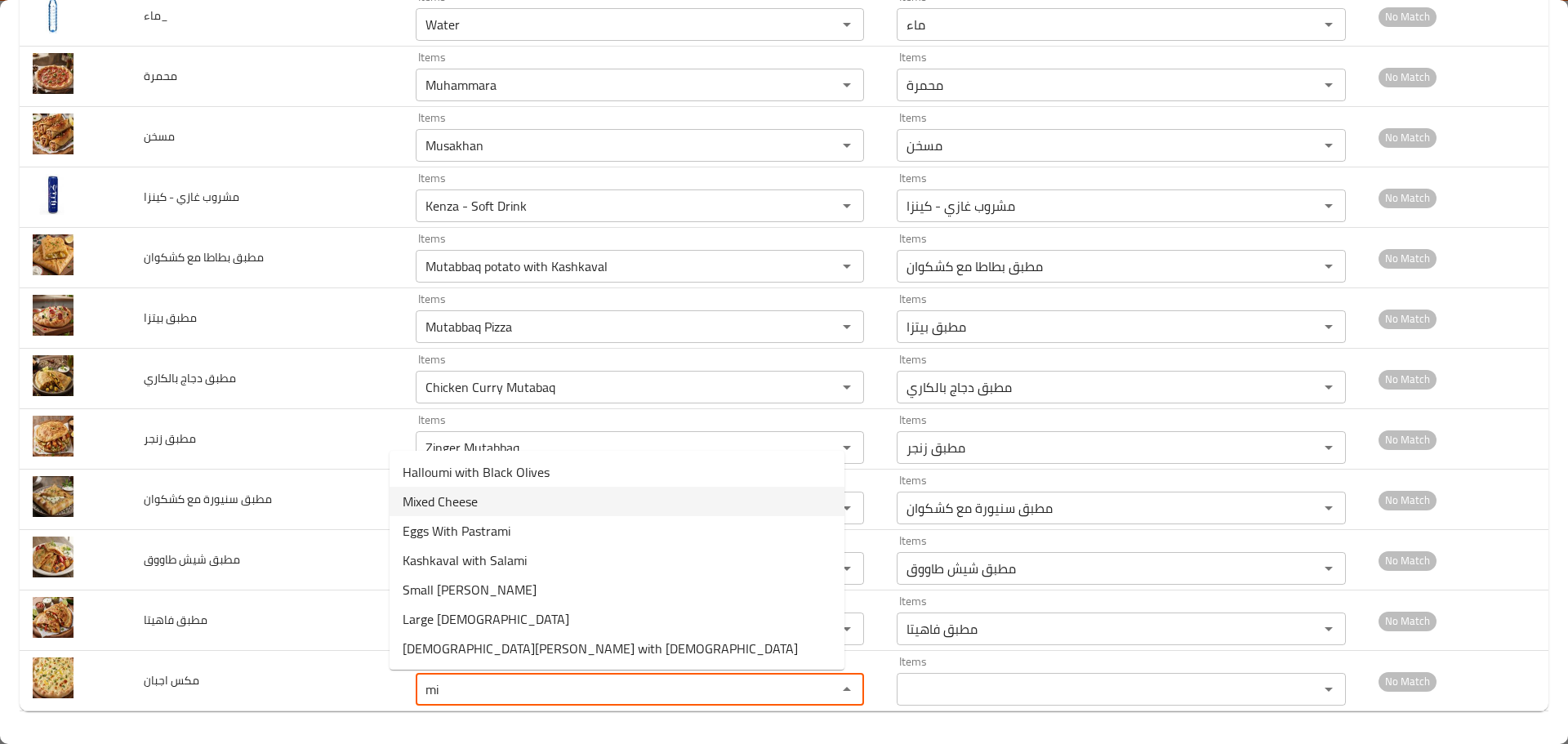
click at [439, 498] on span "Mixed Cheese" at bounding box center [440, 501] width 75 height 19
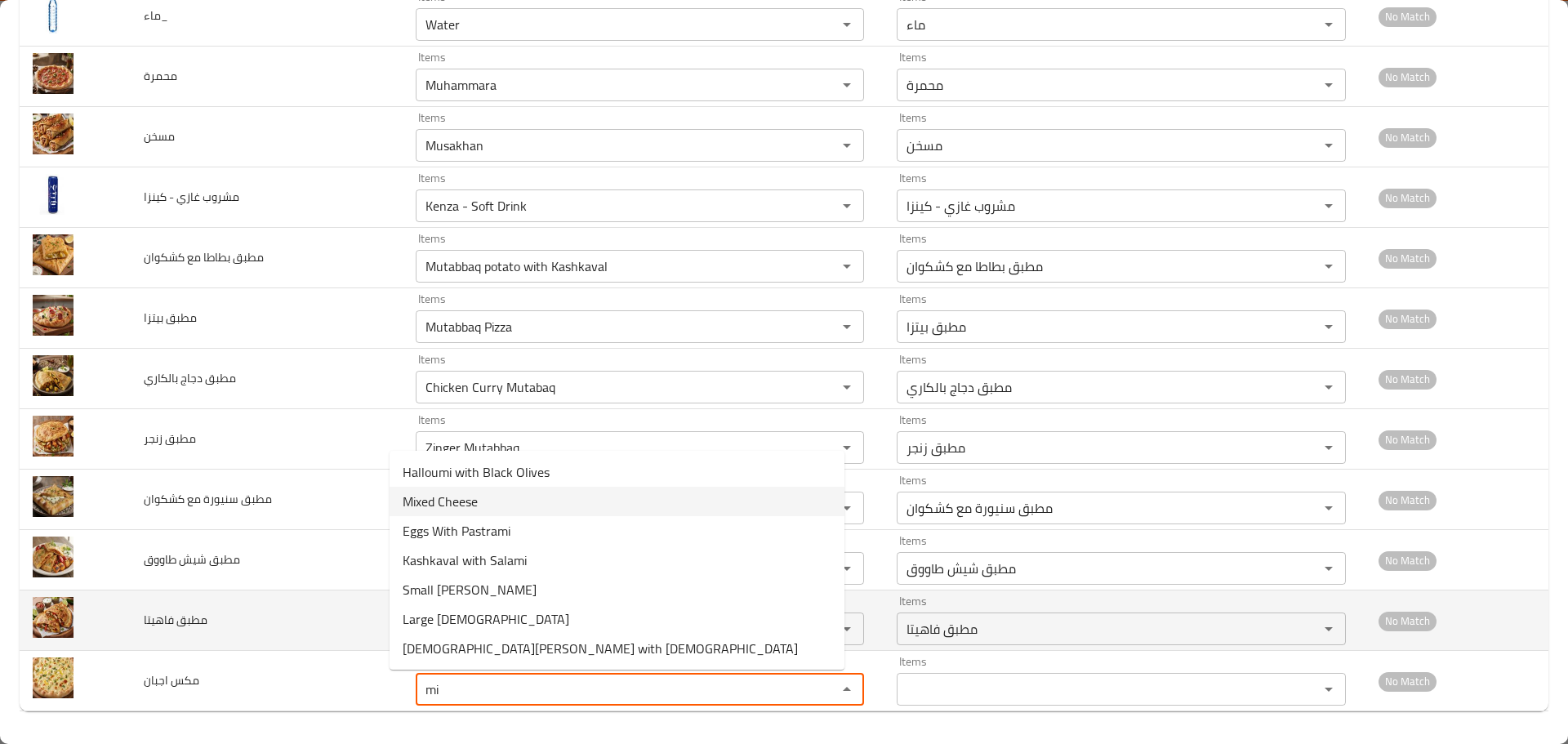
type اجبان "Mixed Cheese"
type اجبان-ar "مكس اجبان"
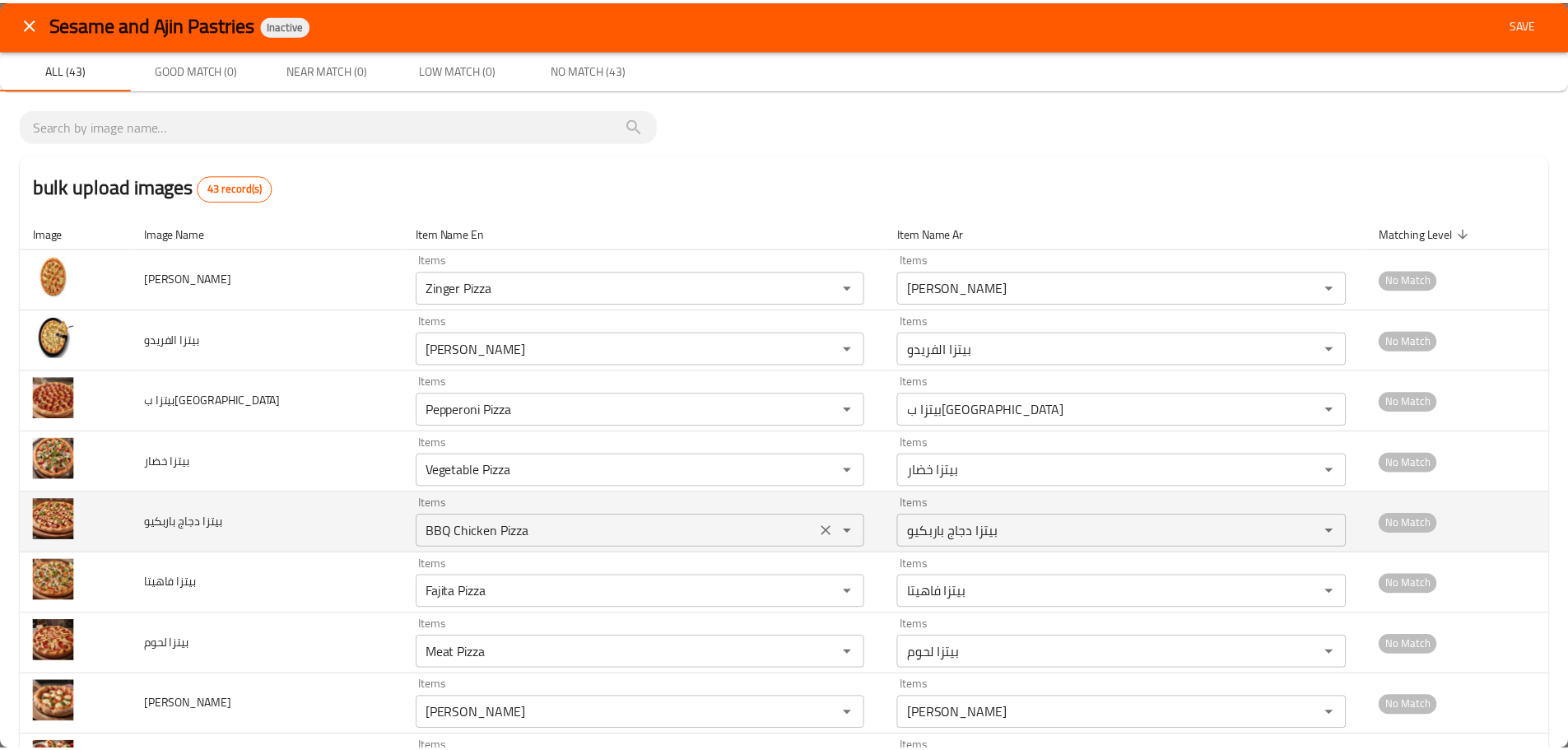
scroll to position [0, 0]
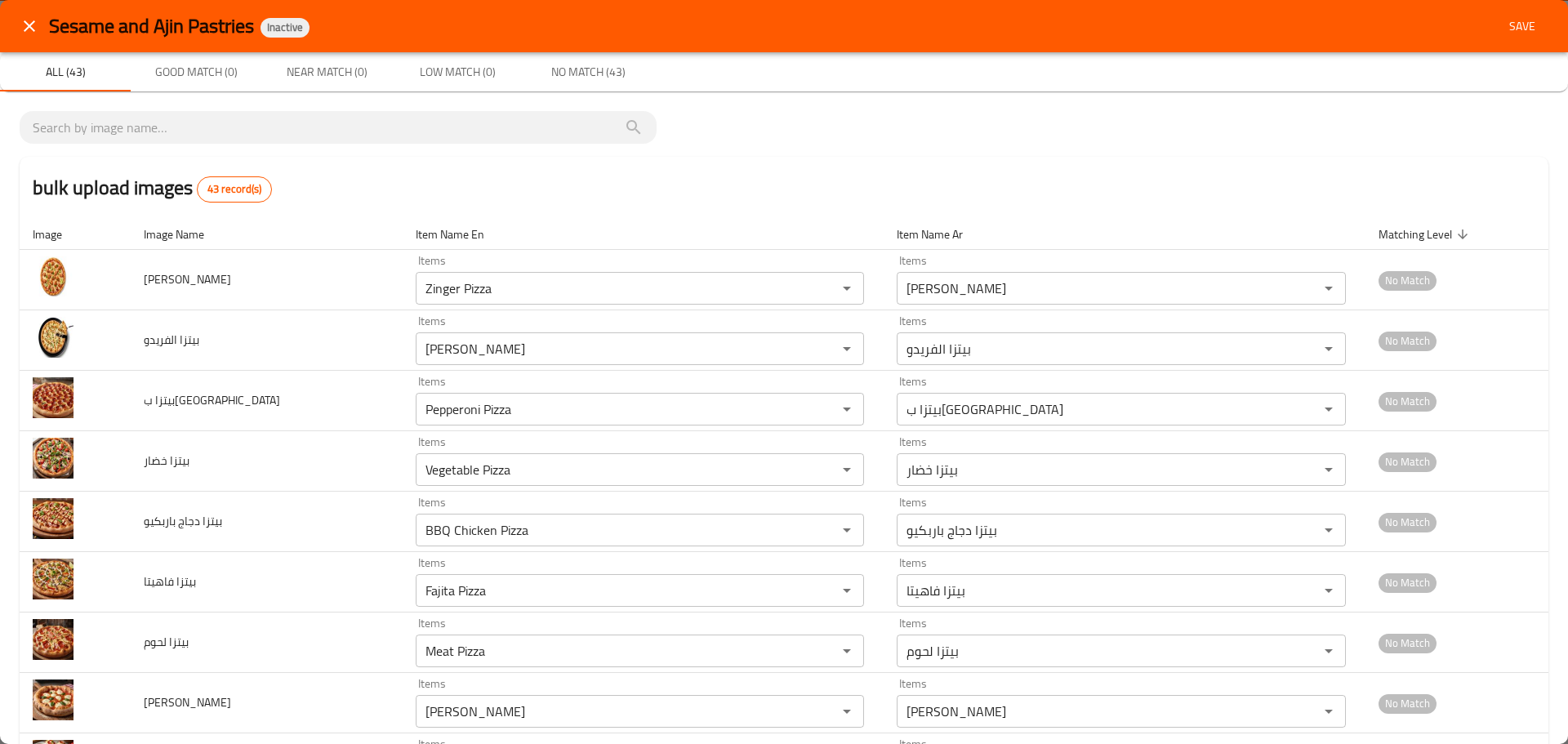
type اجبان "Mixed Cheese"
click at [1505, 20] on span "Save" at bounding box center [1522, 26] width 39 height 20
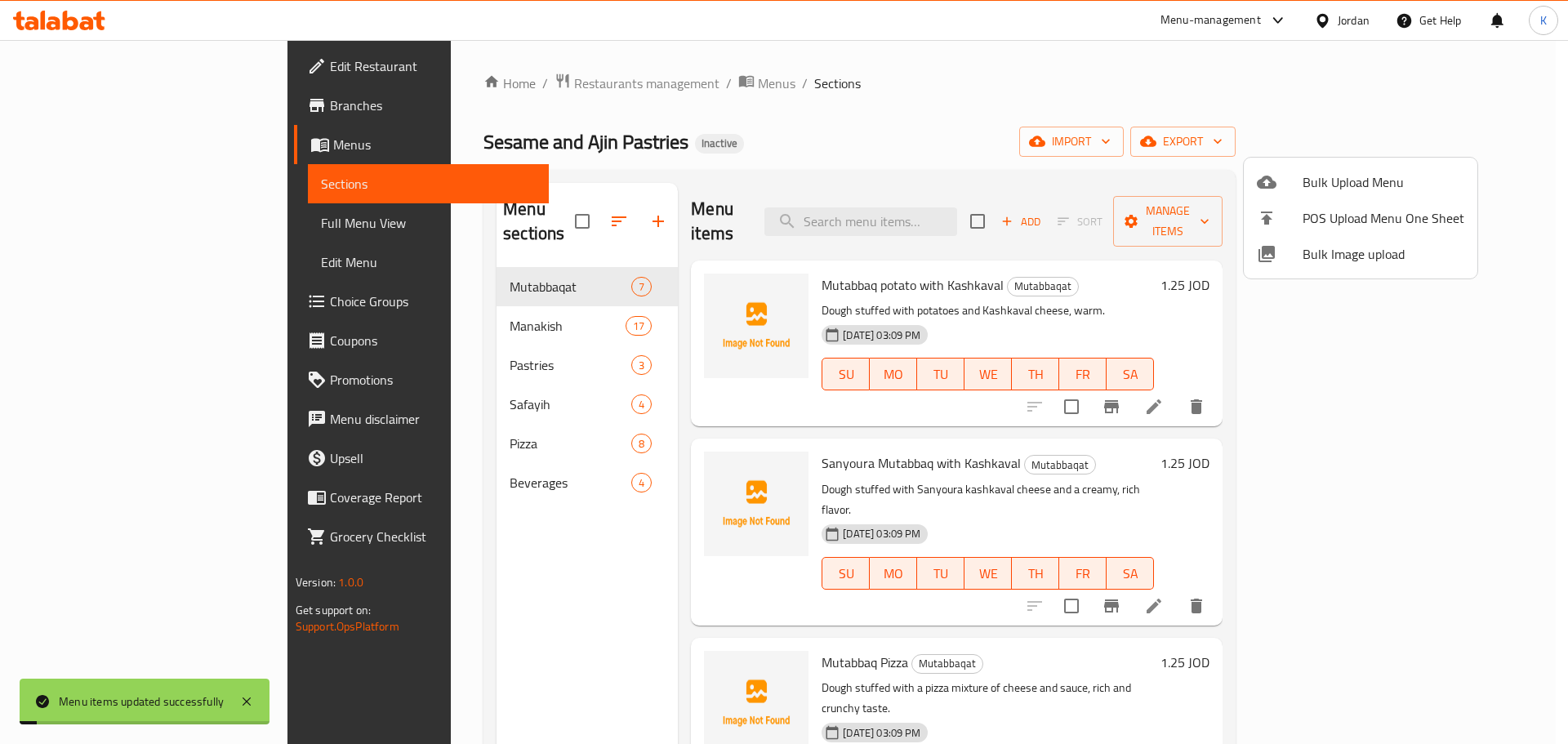
click at [120, 224] on div at bounding box center [784, 372] width 1568 height 744
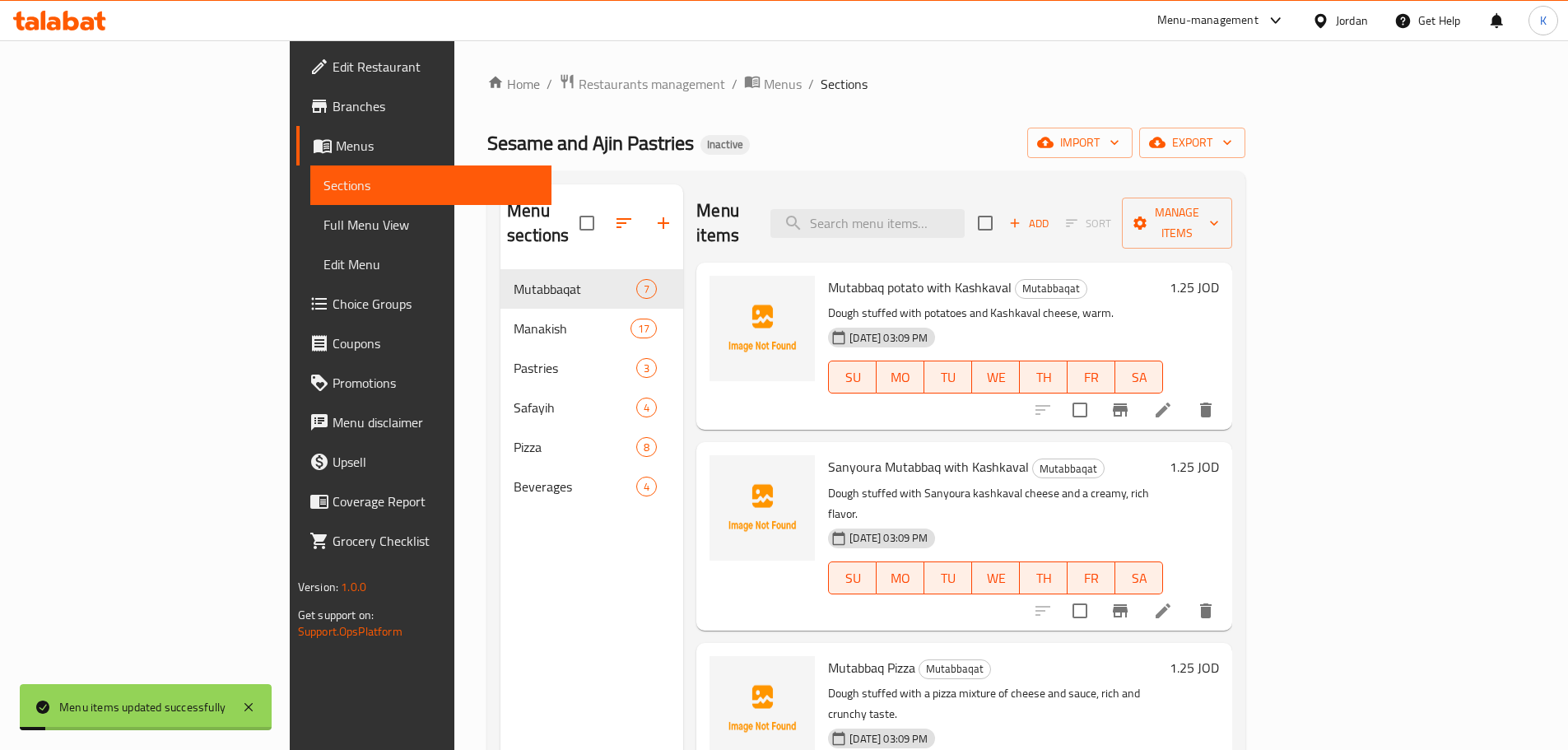
click at [324, 225] on span "Full Menu View" at bounding box center [431, 225] width 215 height 19
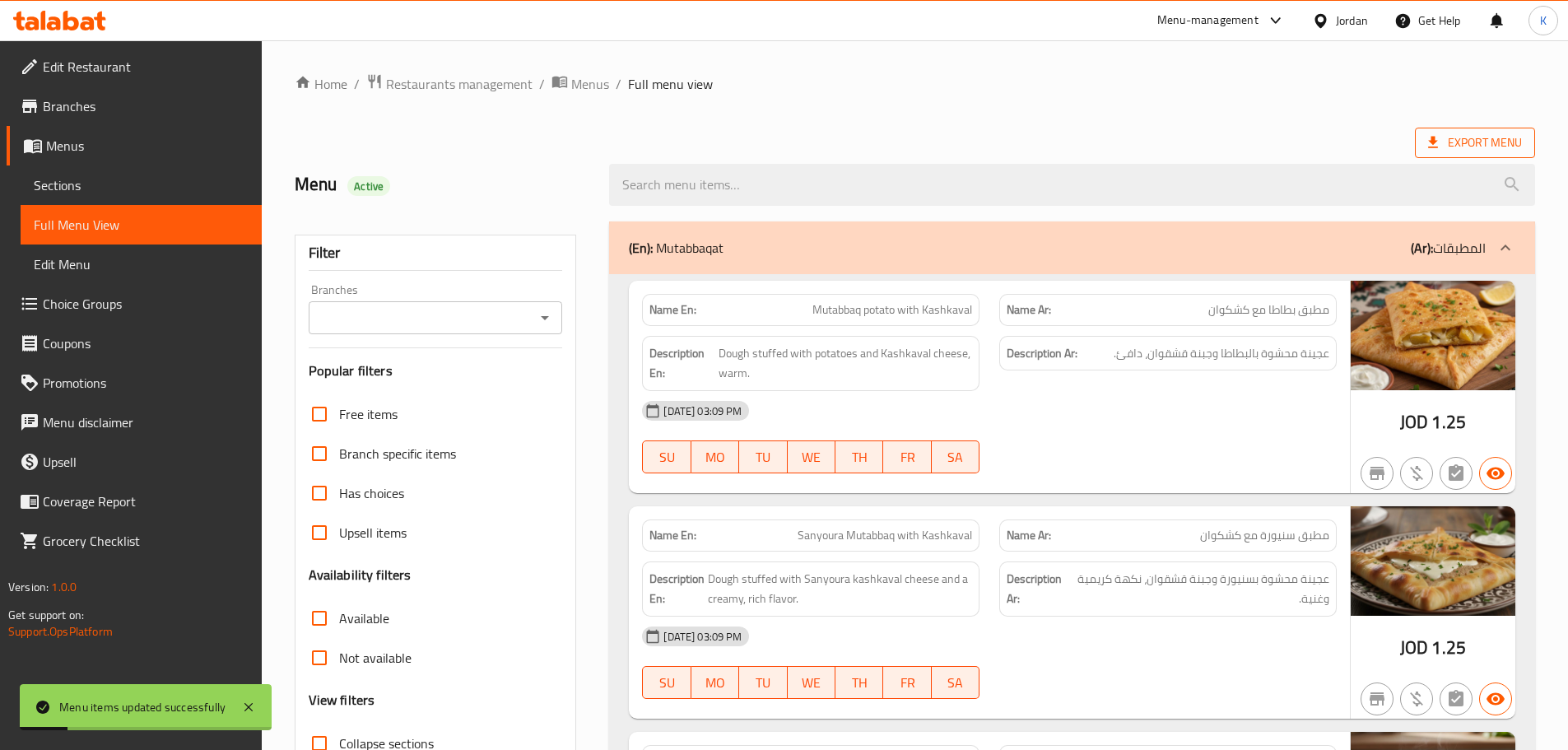
click at [1494, 131] on span "Export Menu" at bounding box center [1475, 143] width 120 height 30
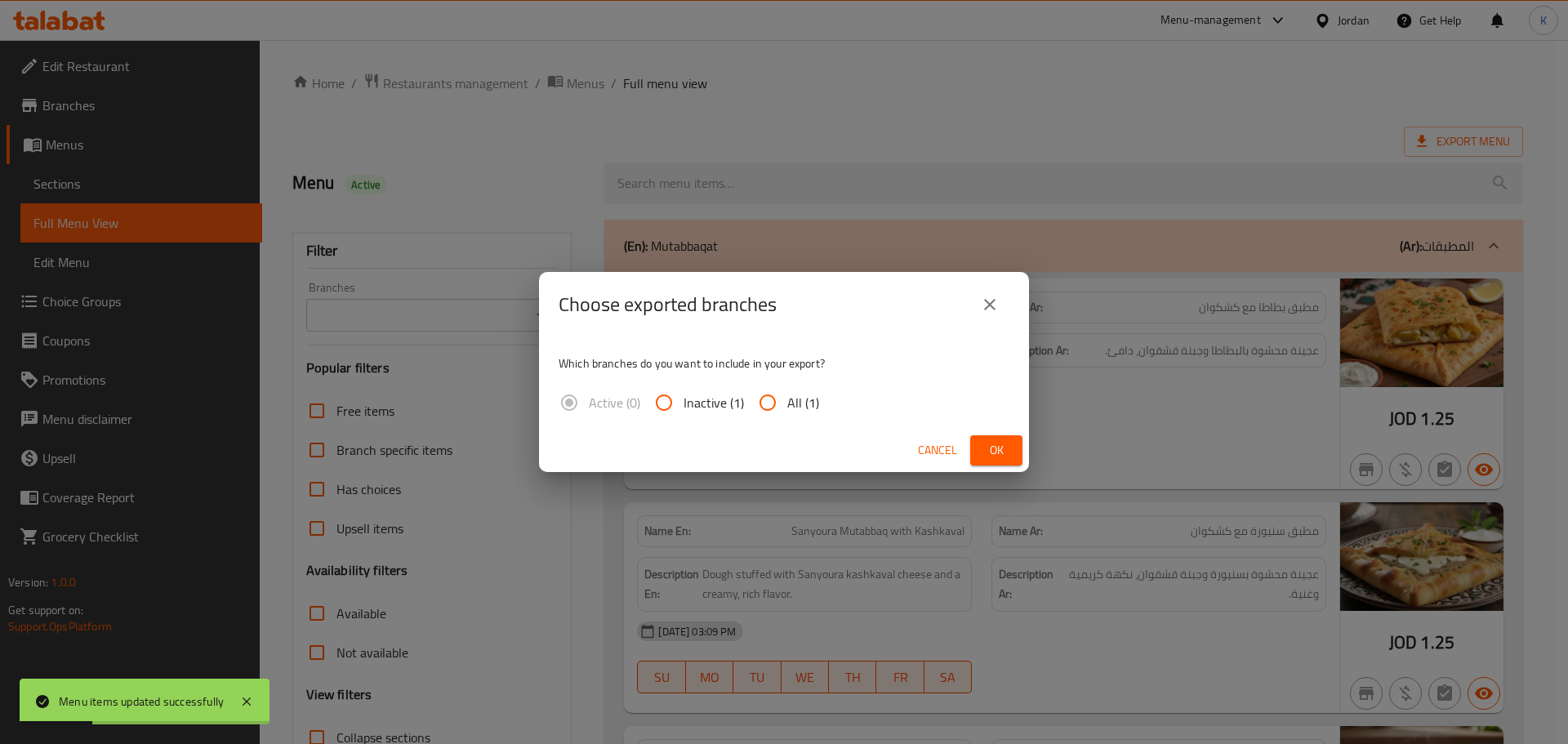
click at [774, 404] on input "All (1)" at bounding box center [768, 403] width 39 height 39
radio input "true"
click at [984, 453] on button "Ok" at bounding box center [996, 450] width 52 height 30
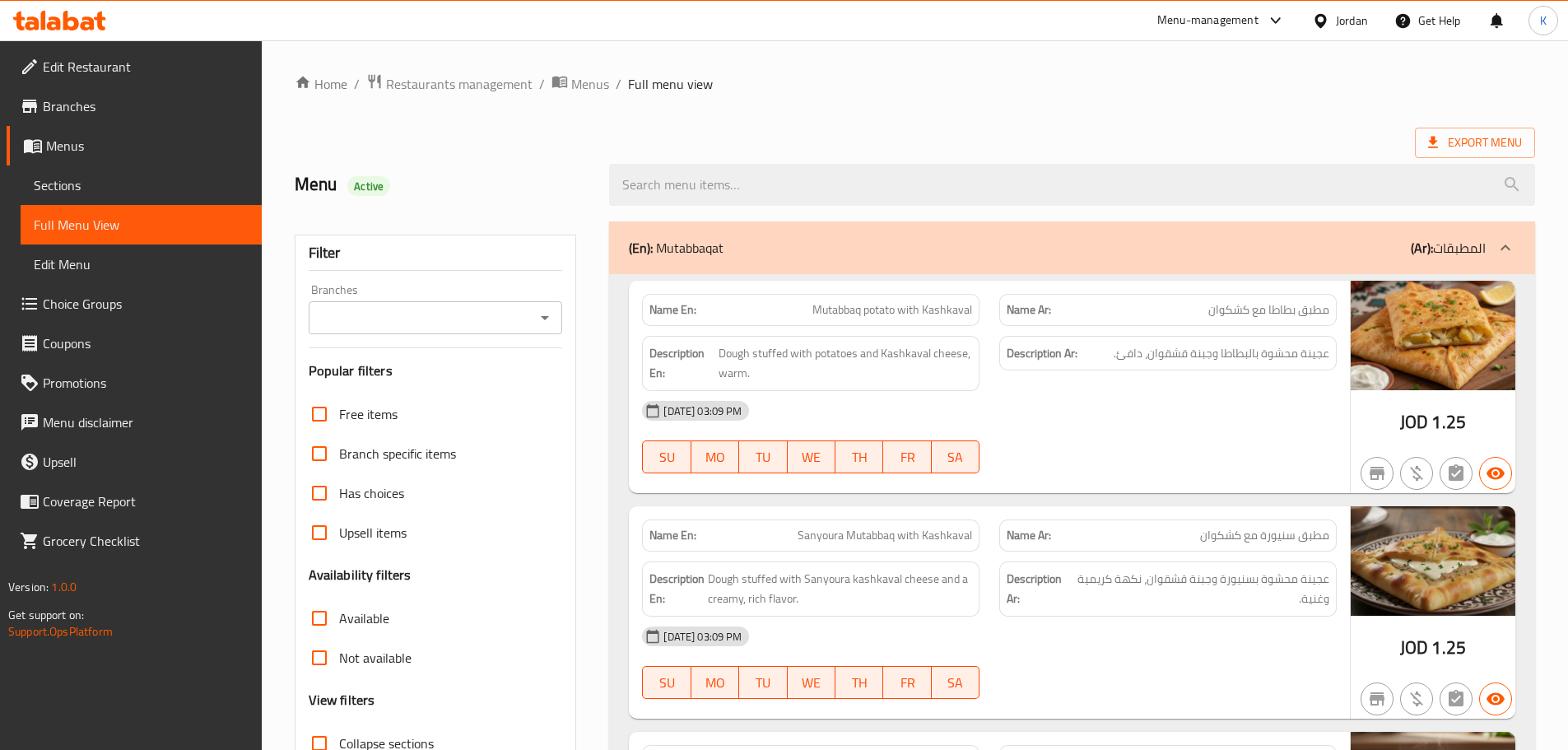
click at [38, 25] on icon at bounding box center [31, 23] width 14 height 14
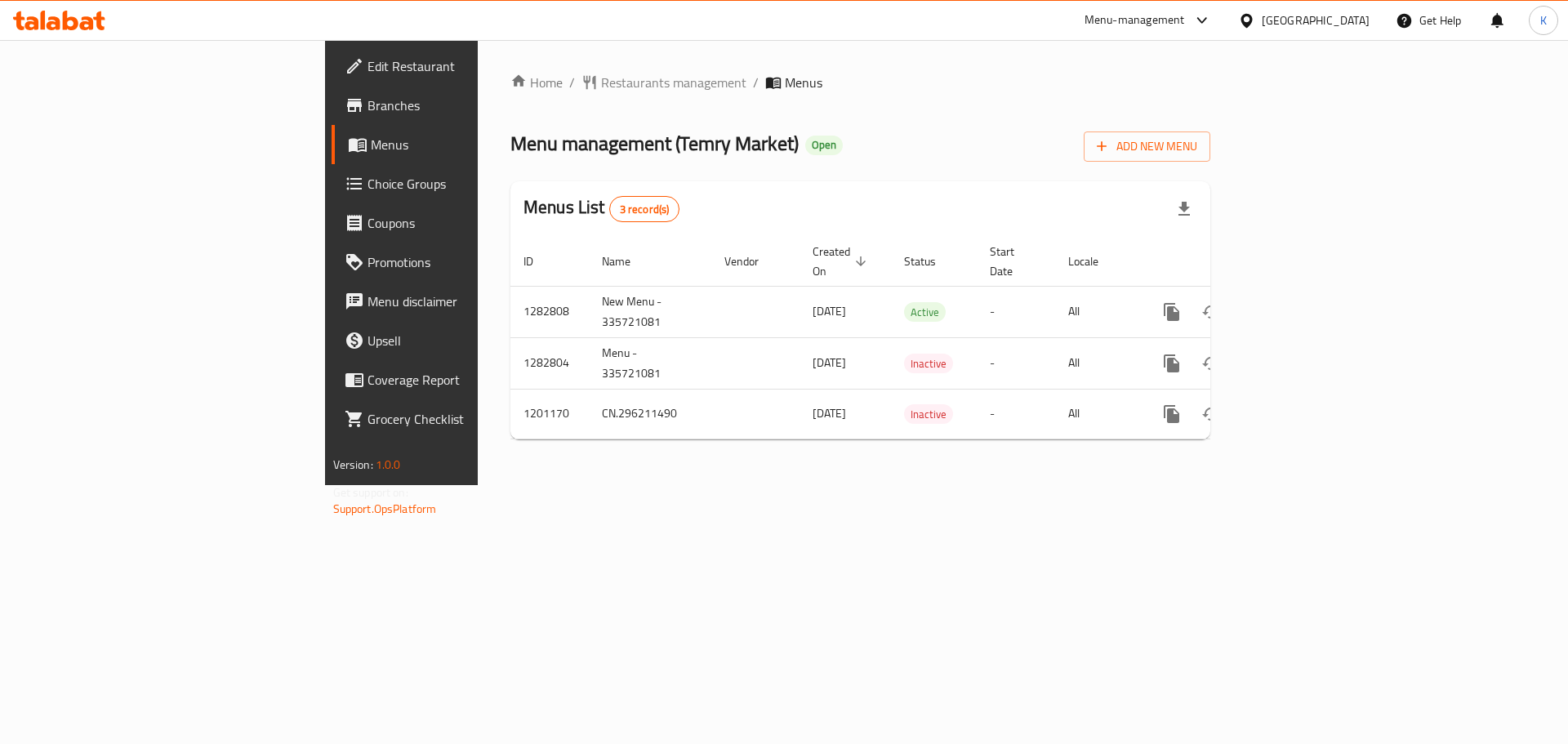
click at [1124, 486] on div "Home / Restaurants management / Menus Menu management ( Temry Market ) Open Add…" at bounding box center [861, 263] width 766 height 445
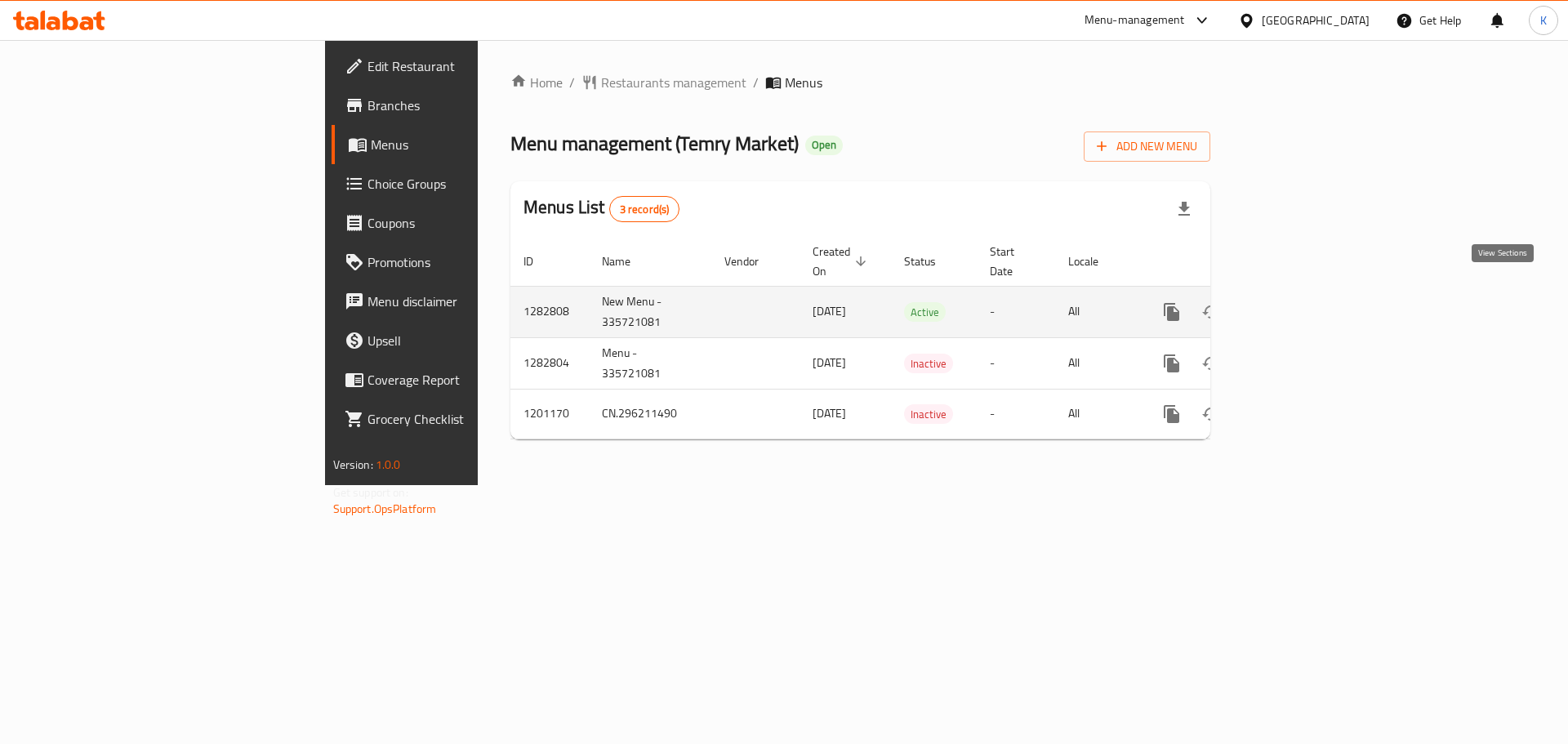
click at [1300, 302] on icon "enhanced table" at bounding box center [1289, 311] width 19 height 19
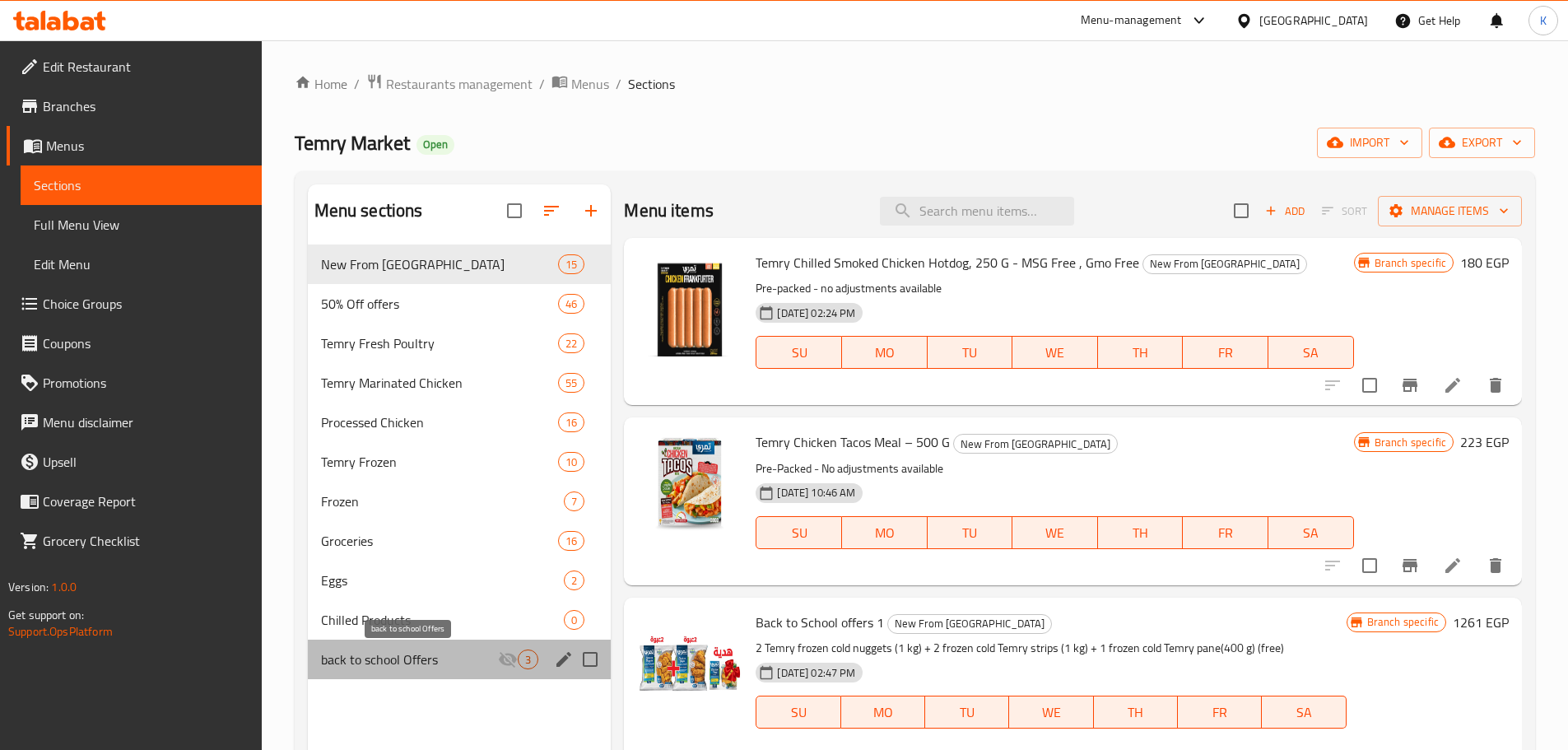
click at [416, 659] on span "back to school Offers" at bounding box center [409, 659] width 177 height 19
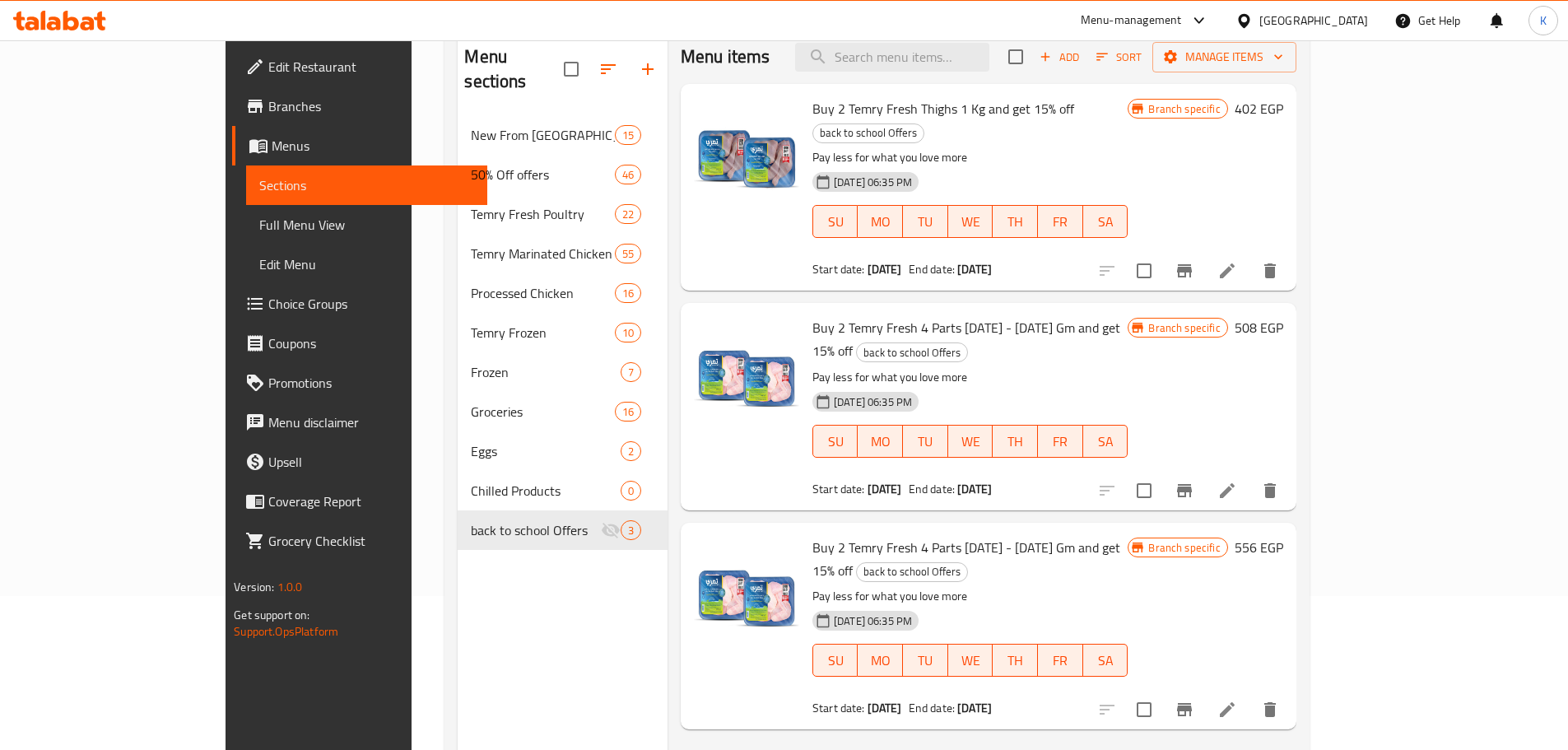
scroll to position [165, 0]
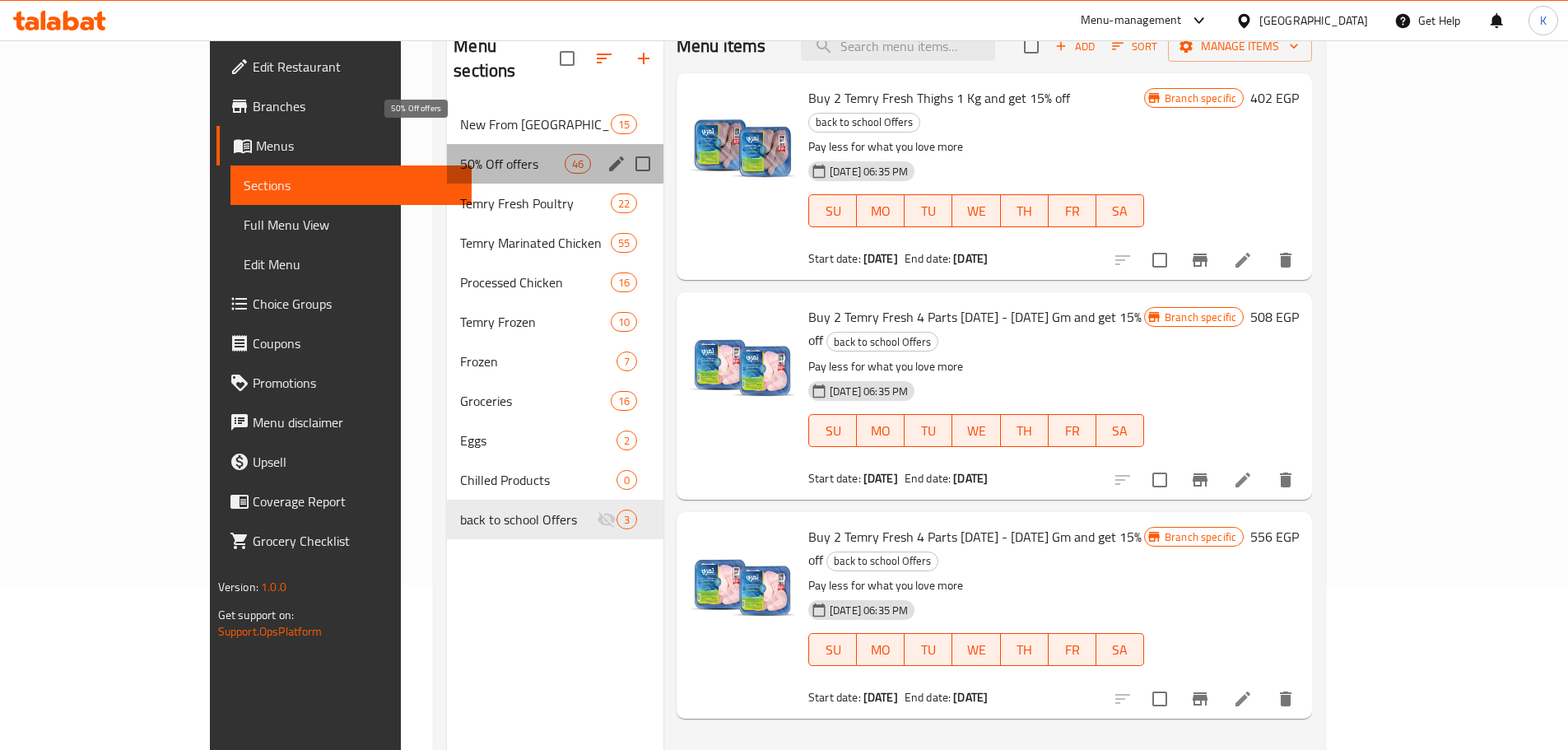
click at [460, 154] on span "50% Off offers" at bounding box center [511, 163] width 104 height 19
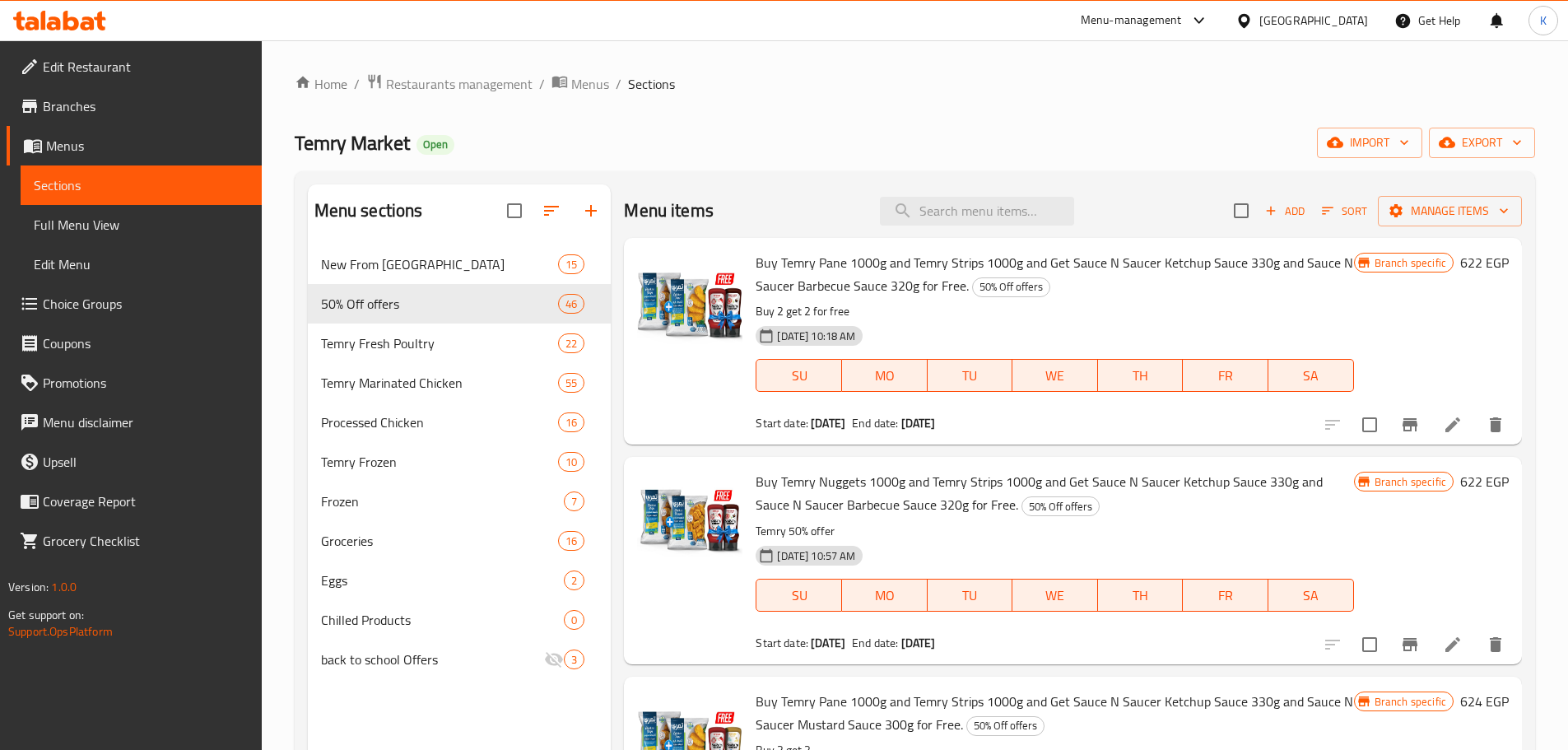
click at [900, 121] on div "Home / Restaurants management / Menus / Sections Temry Market Open import expor…" at bounding box center [914, 511] width 1241 height 874
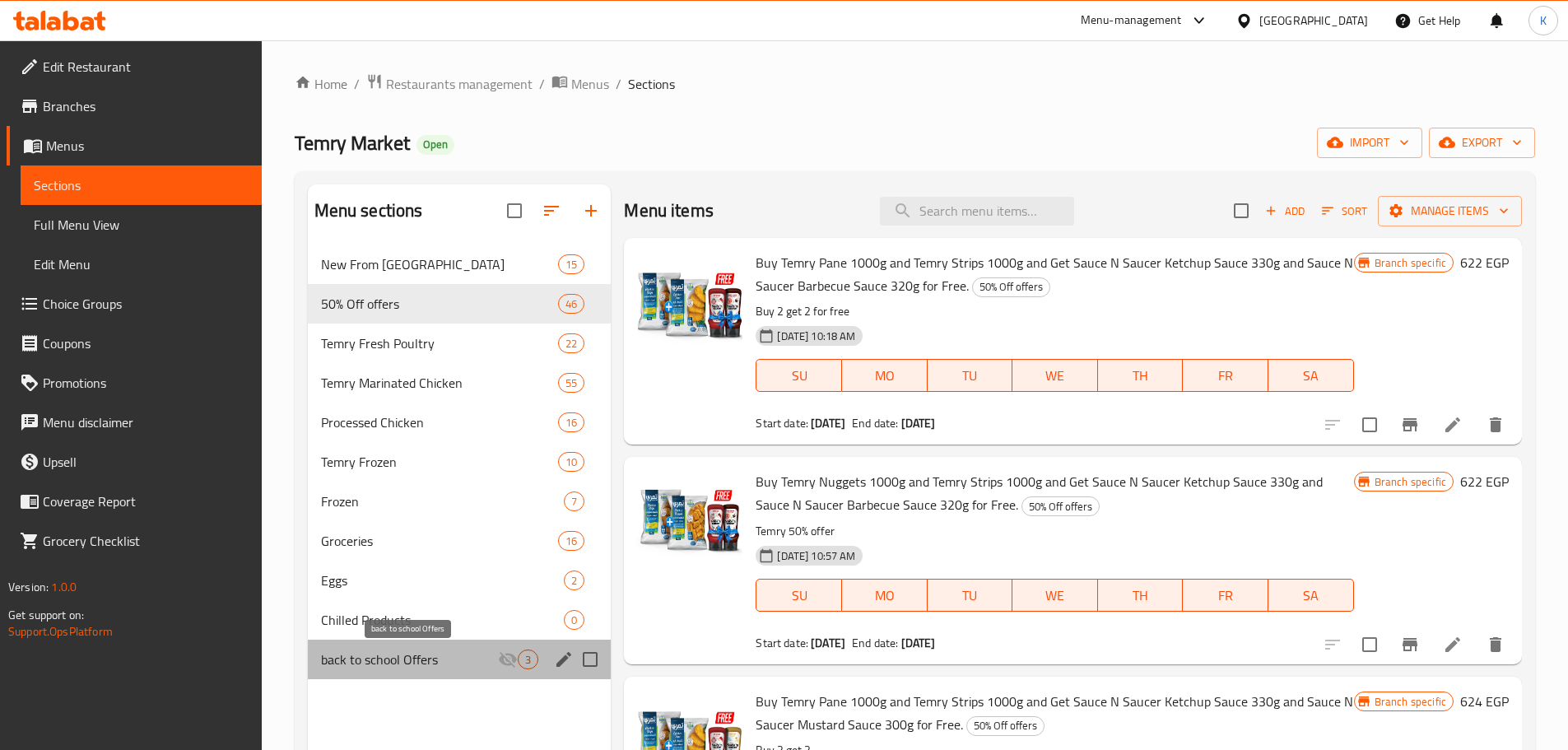
click at [381, 656] on span "back to school Offers" at bounding box center [409, 659] width 177 height 19
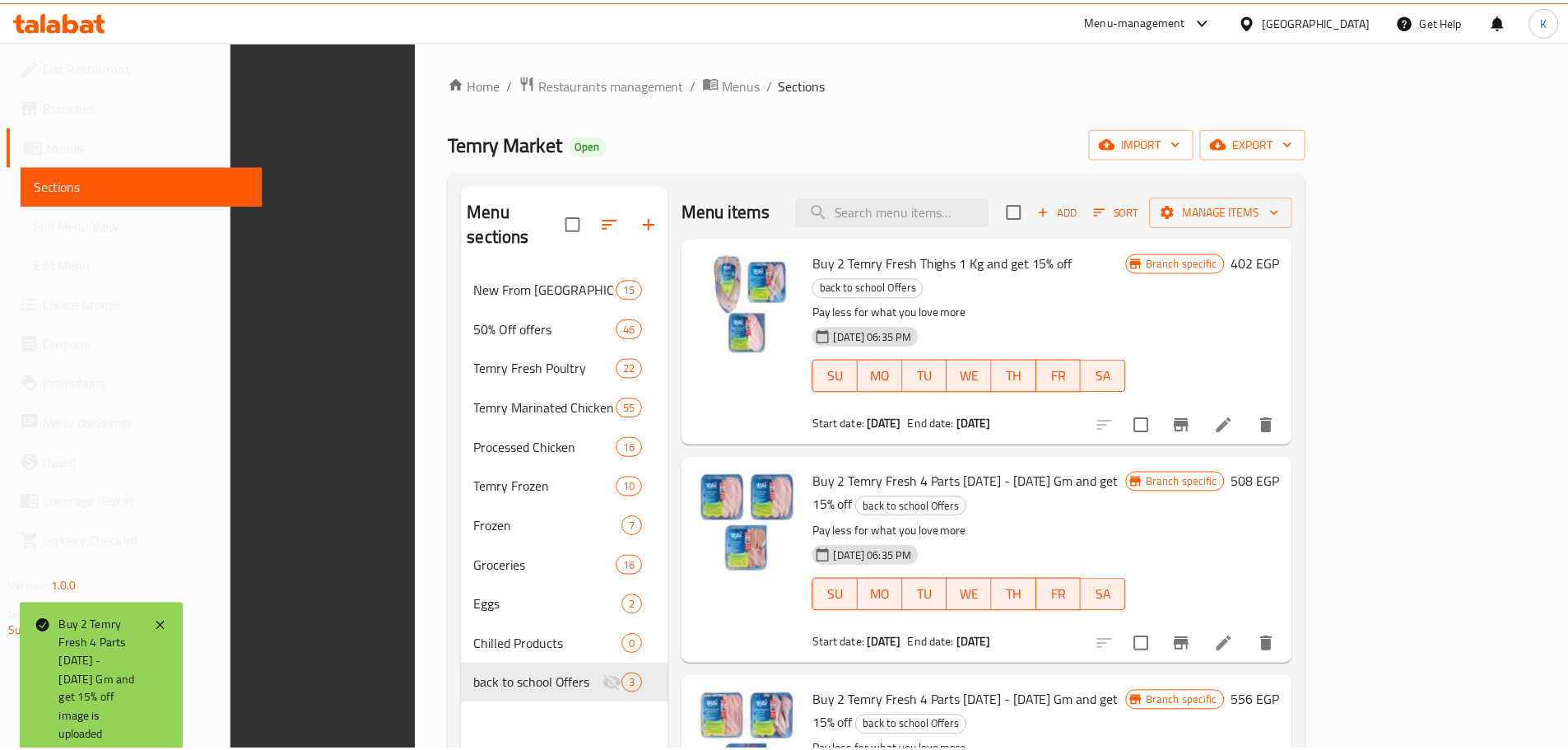
scroll to position [231, 0]
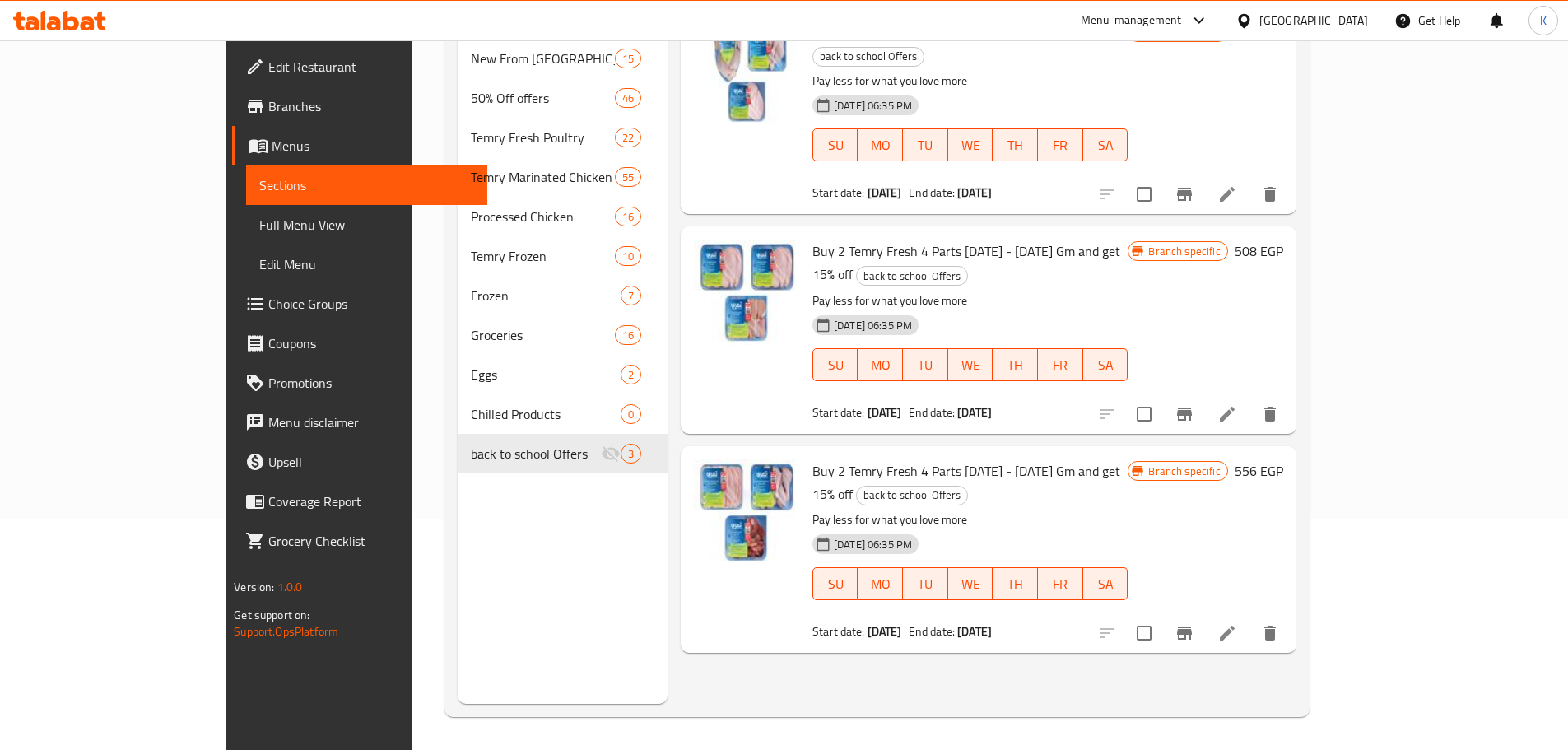
click at [74, 29] on icon at bounding box center [71, 20] width 16 height 19
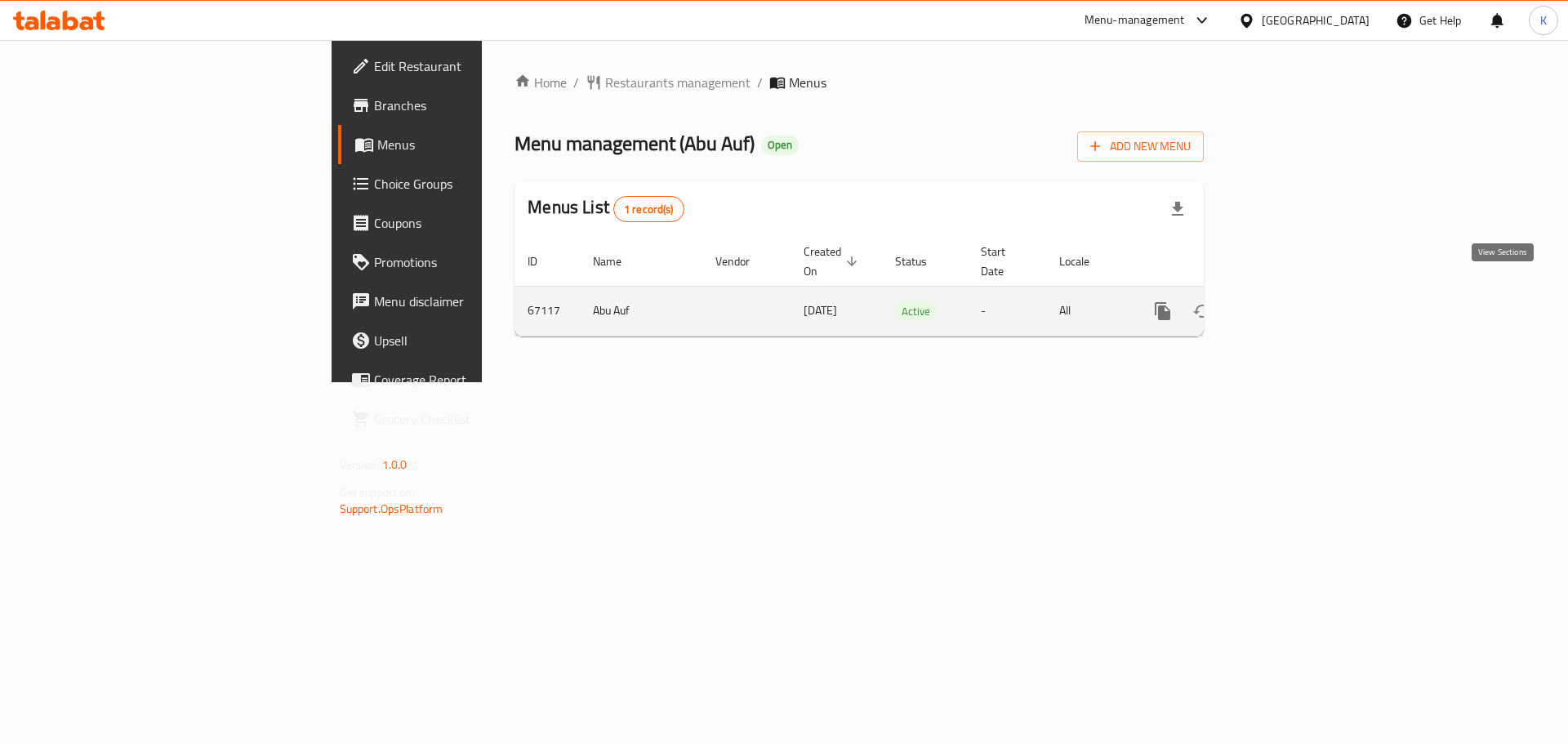
click at [1301, 292] on link "enhanced table" at bounding box center [1281, 311] width 39 height 39
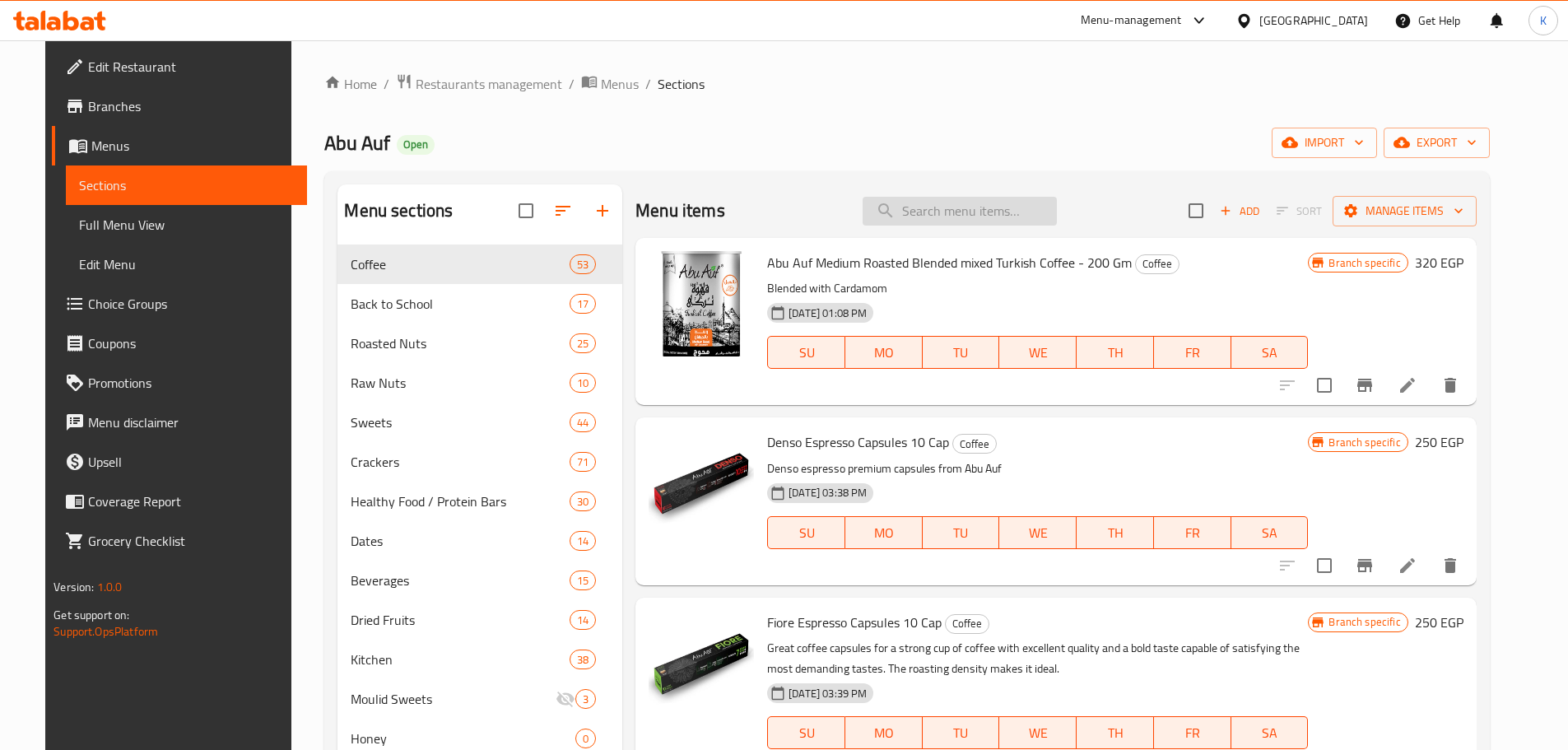
click at [945, 209] on input "search" at bounding box center [959, 211] width 194 height 29
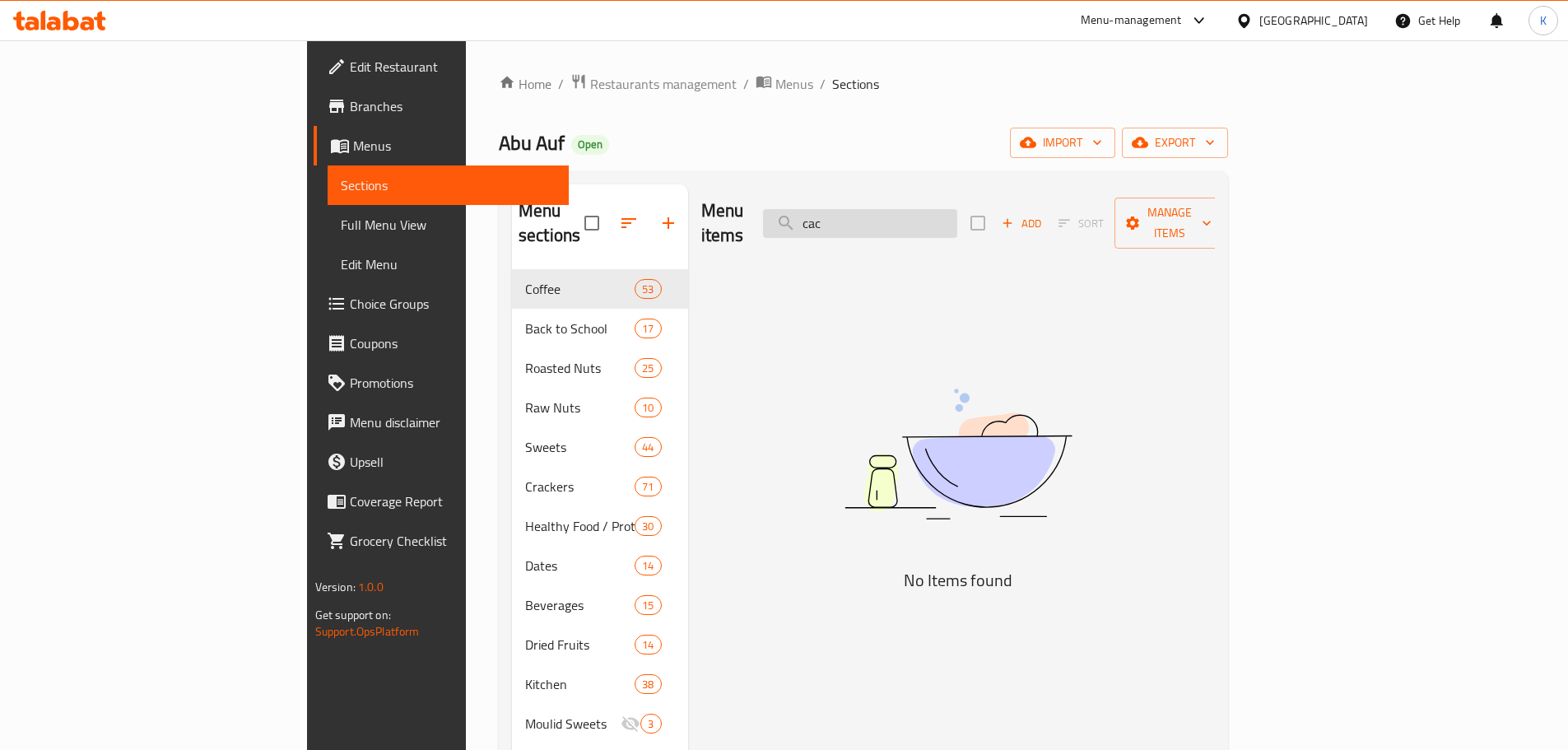
click at [957, 212] on input "cac" at bounding box center [860, 223] width 194 height 29
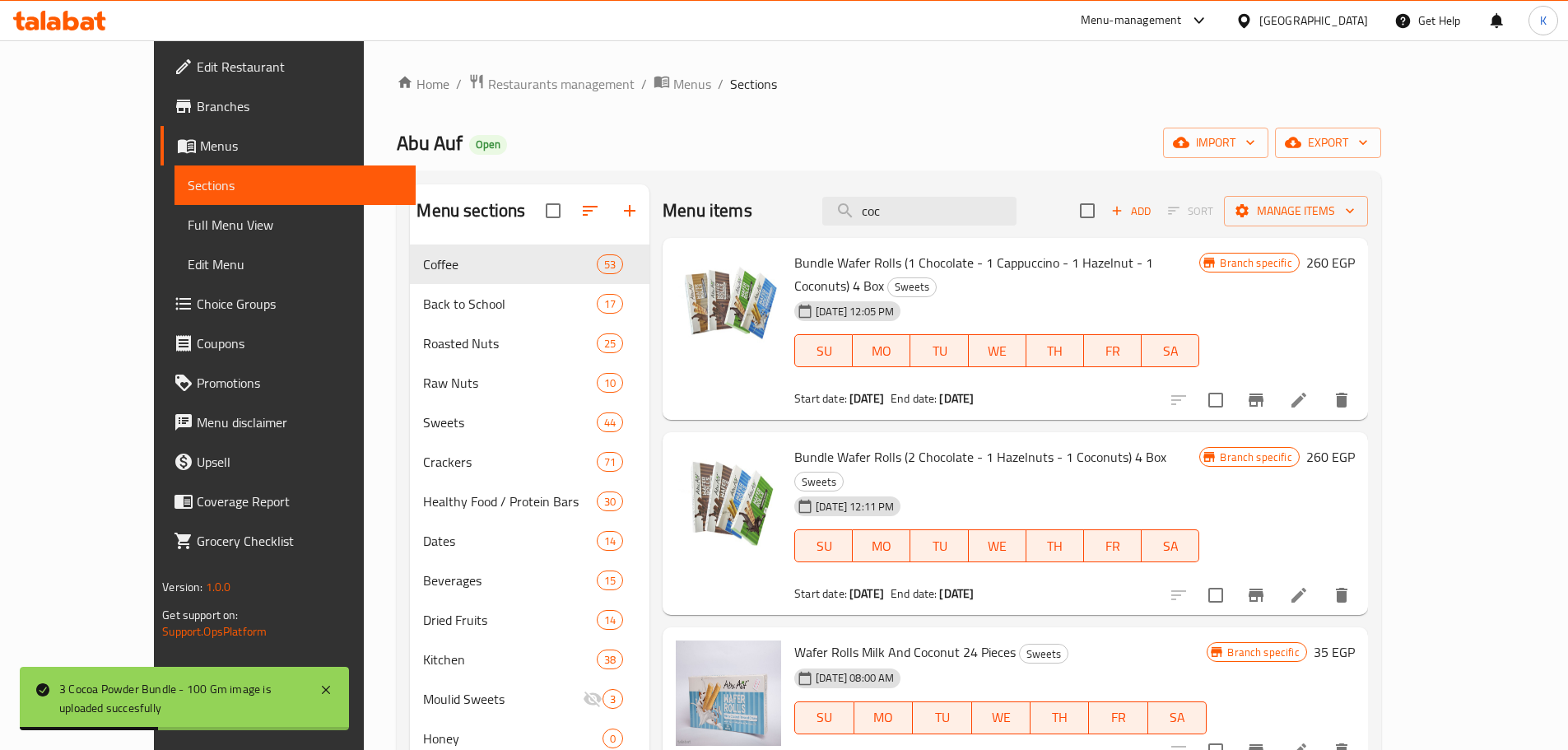
drag, startPoint x: 984, startPoint y: 214, endPoint x: 729, endPoint y: 190, distance: 256.1
click at [729, 190] on div "Menu items coc Add Sort Manage items" at bounding box center [1014, 211] width 704 height 53
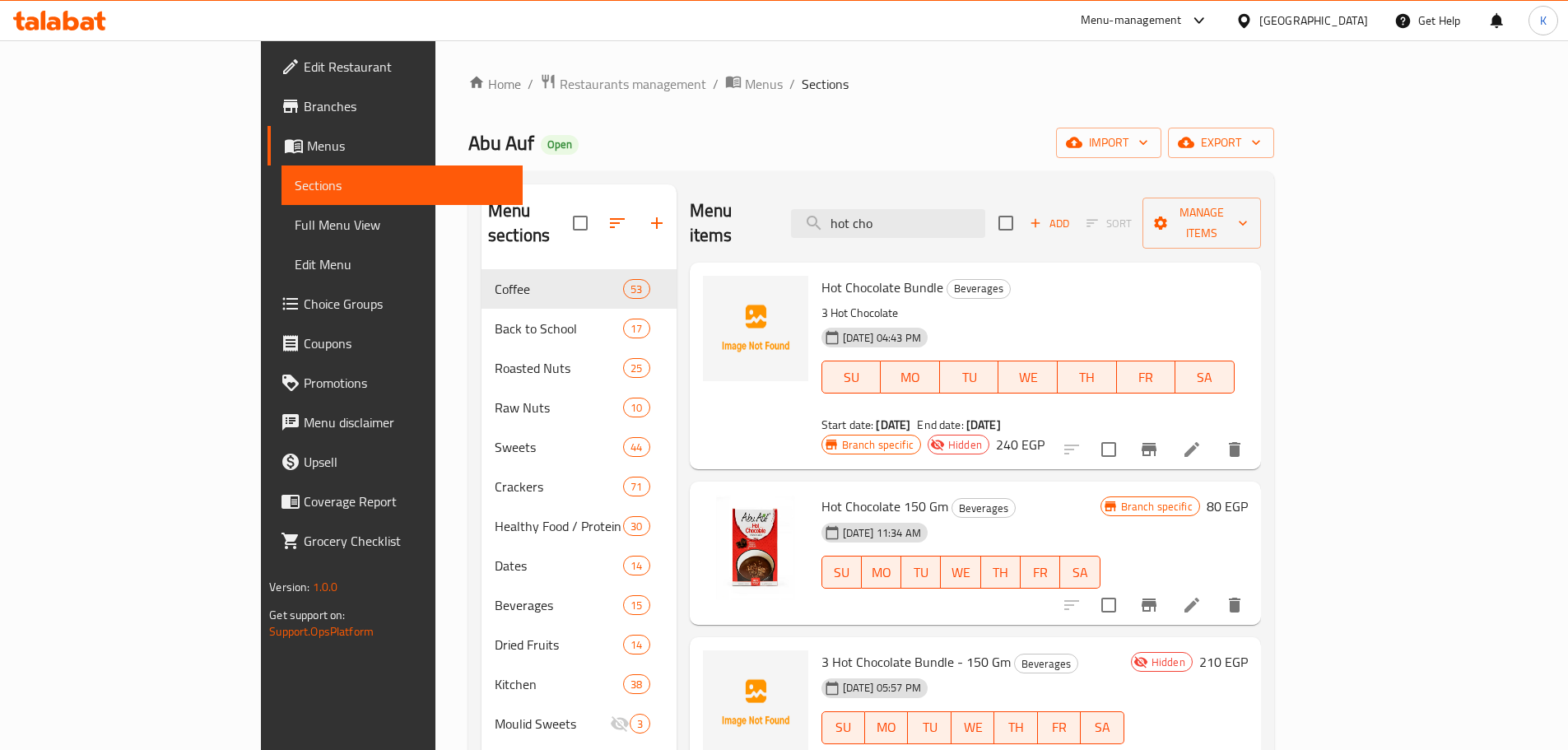
type input "hot cho"
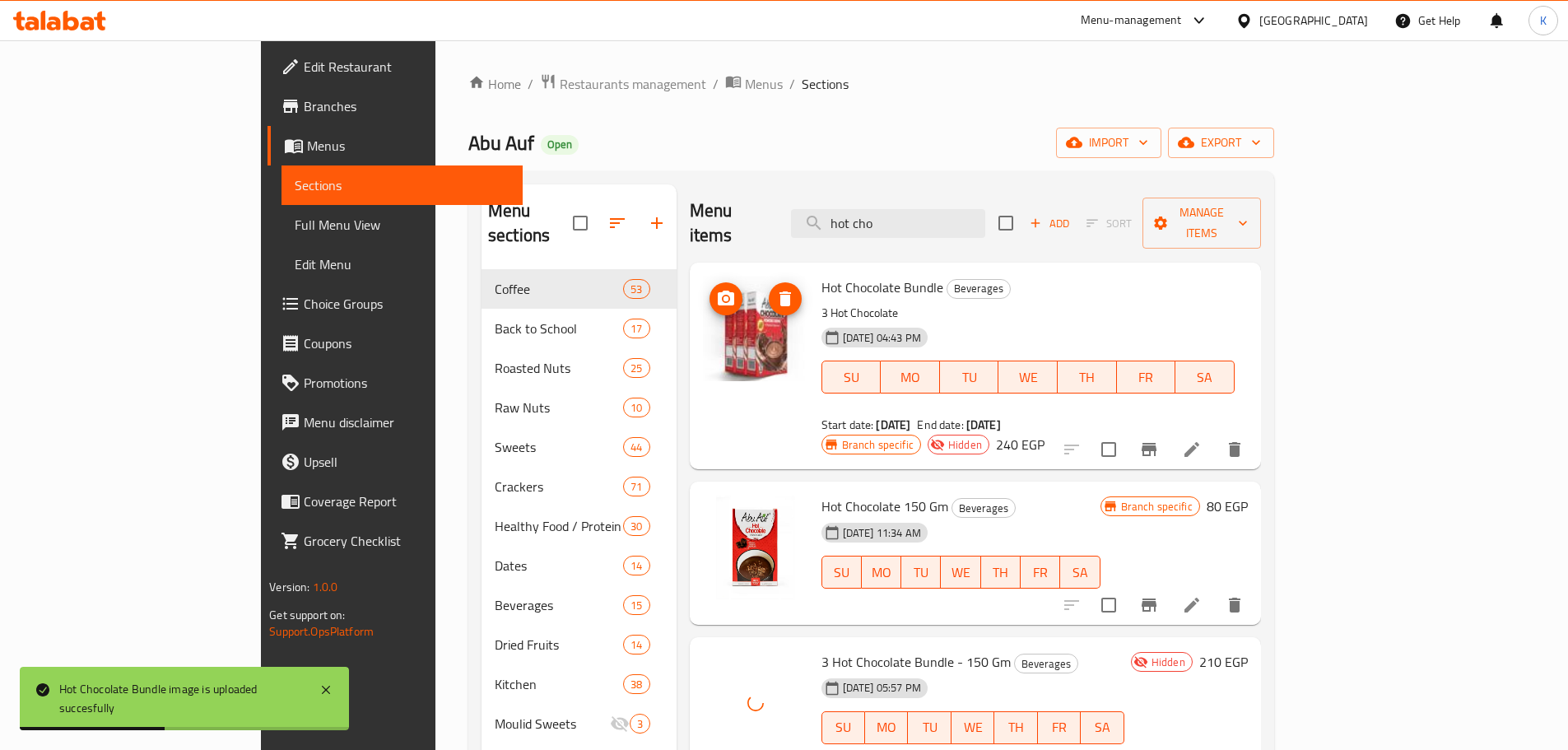
click at [775, 289] on icon "delete image" at bounding box center [784, 298] width 19 height 19
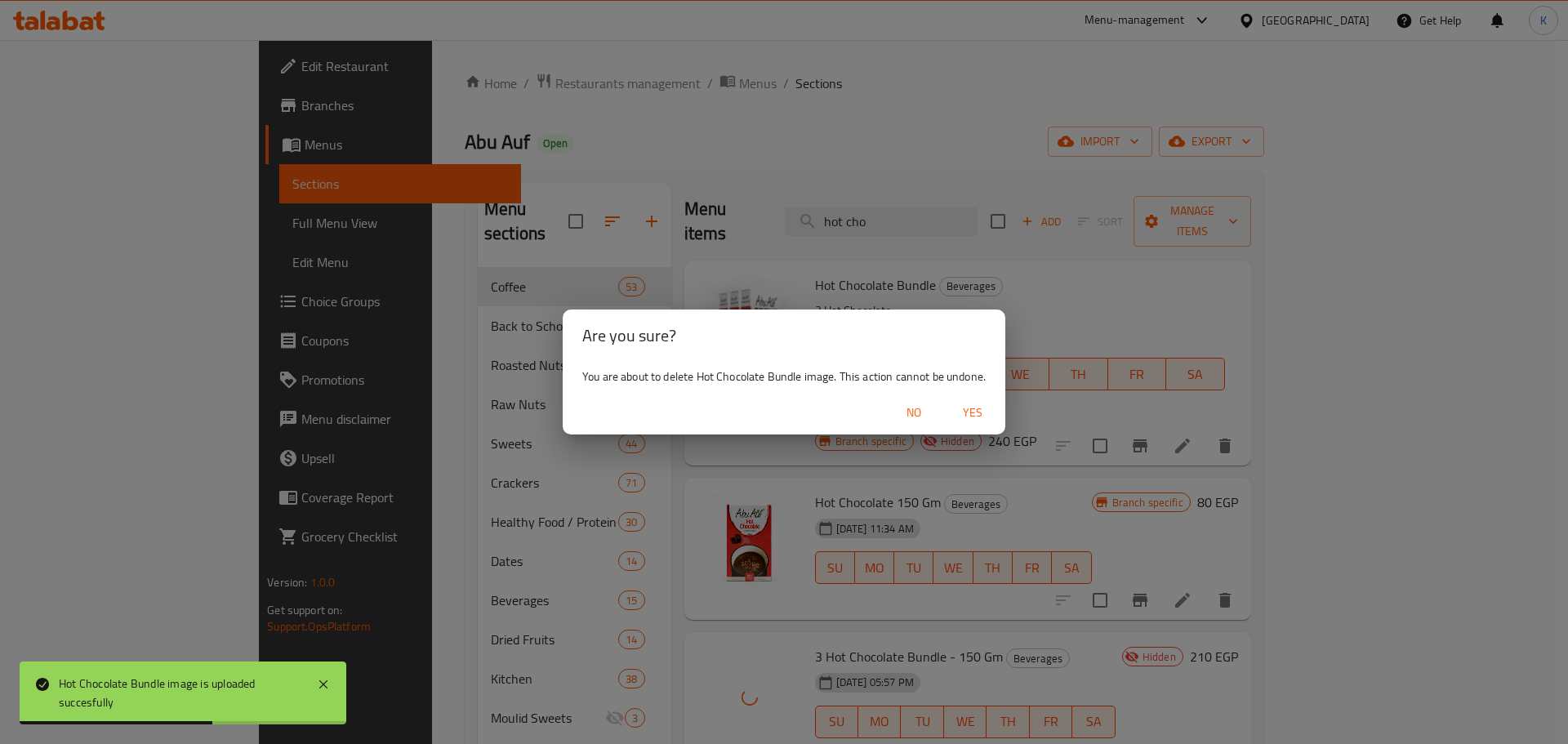
click at [975, 418] on span "Yes" at bounding box center [972, 413] width 39 height 20
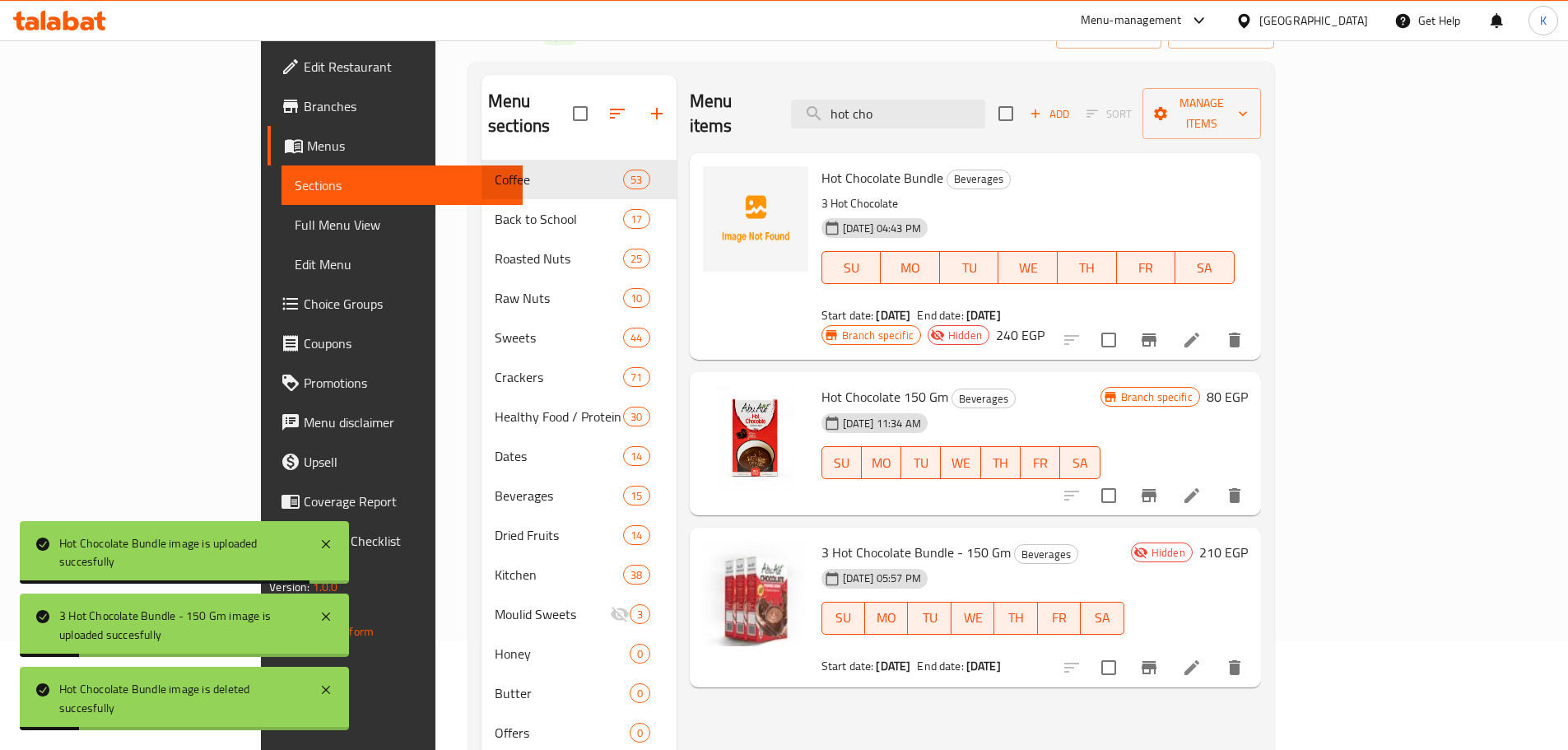
scroll to position [231, 0]
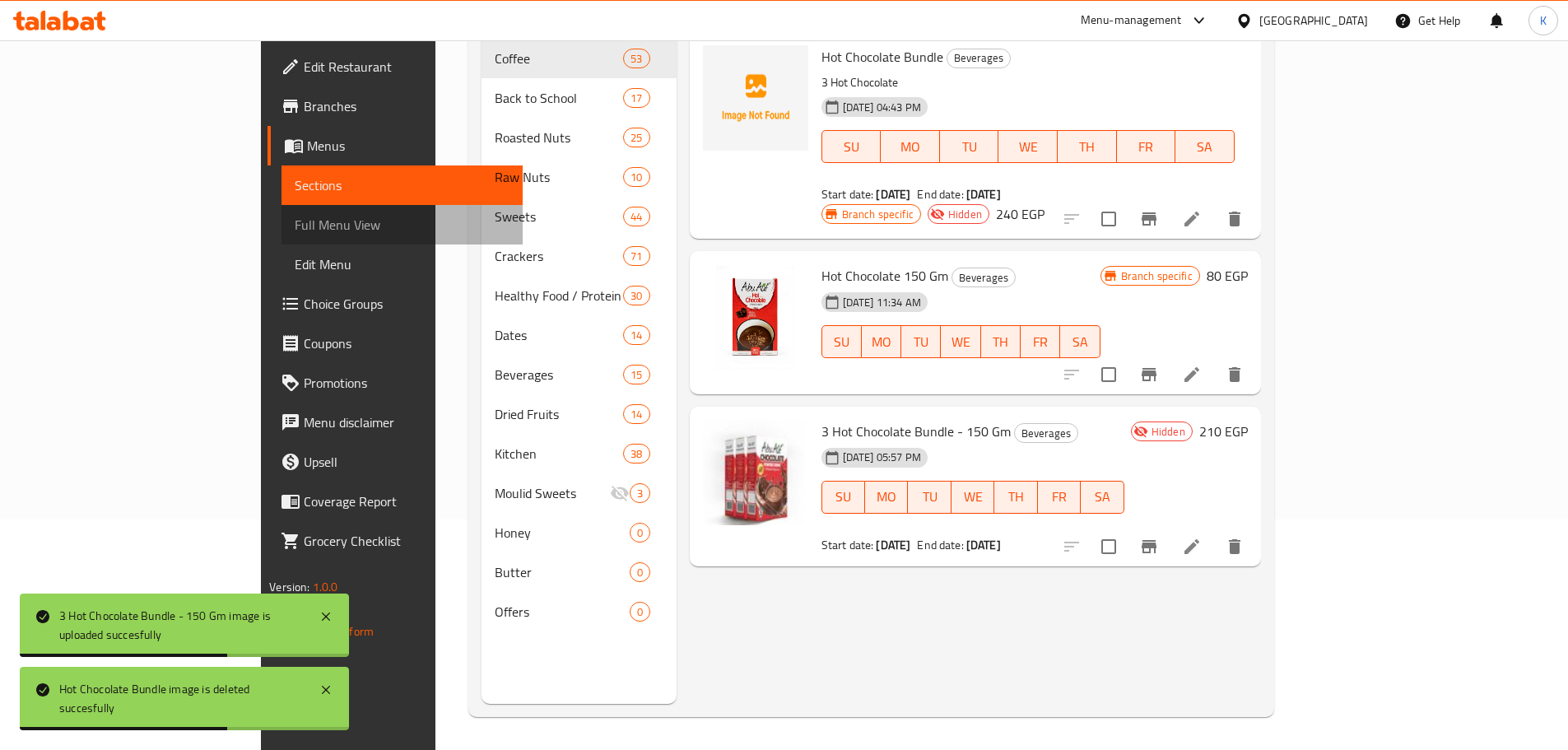
drag, startPoint x: 99, startPoint y: 236, endPoint x: 218, endPoint y: 340, distance: 158.0
click at [294, 235] on span "Full Menu View" at bounding box center [402, 225] width 215 height 19
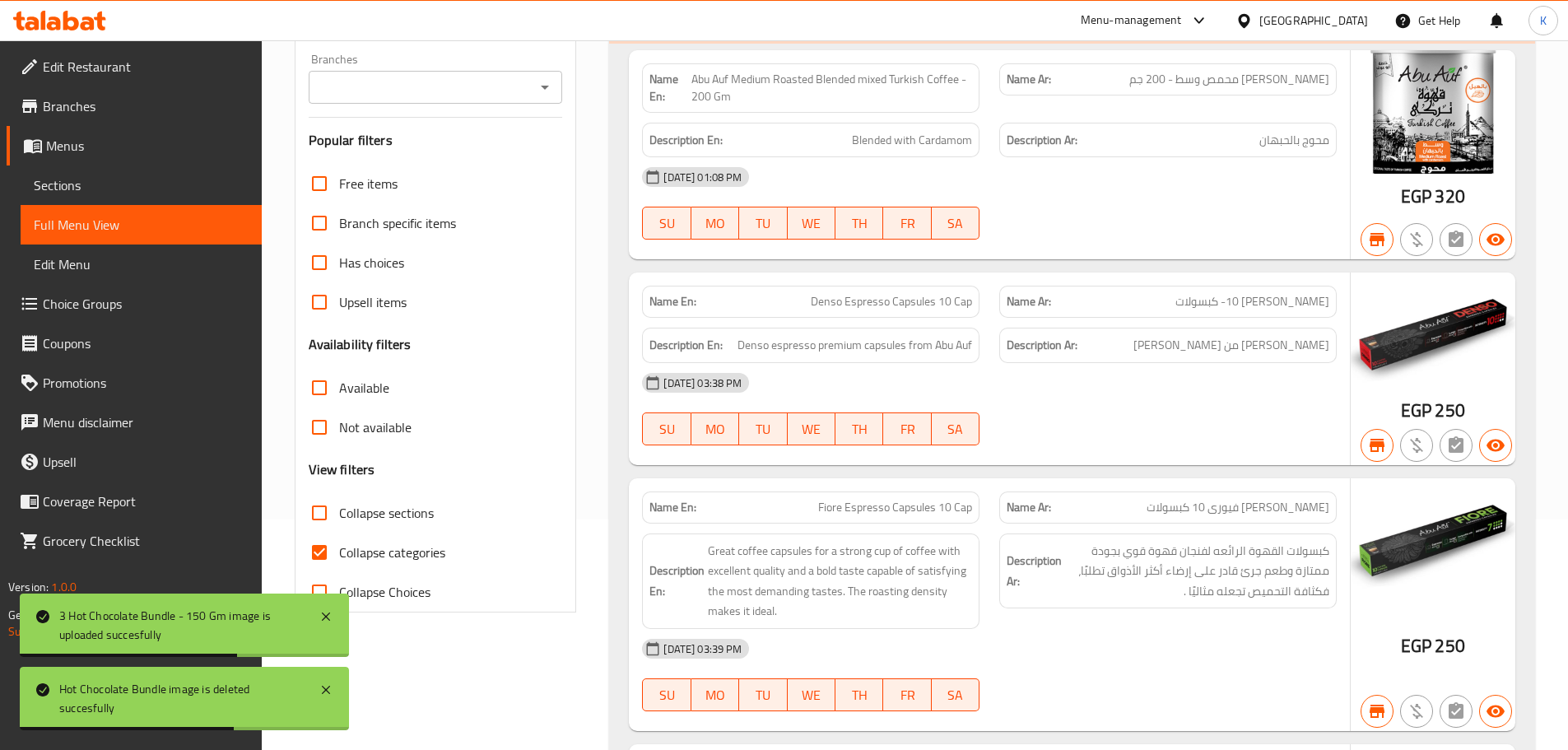
click at [119, 222] on span "Full Menu View" at bounding box center [142, 225] width 215 height 19
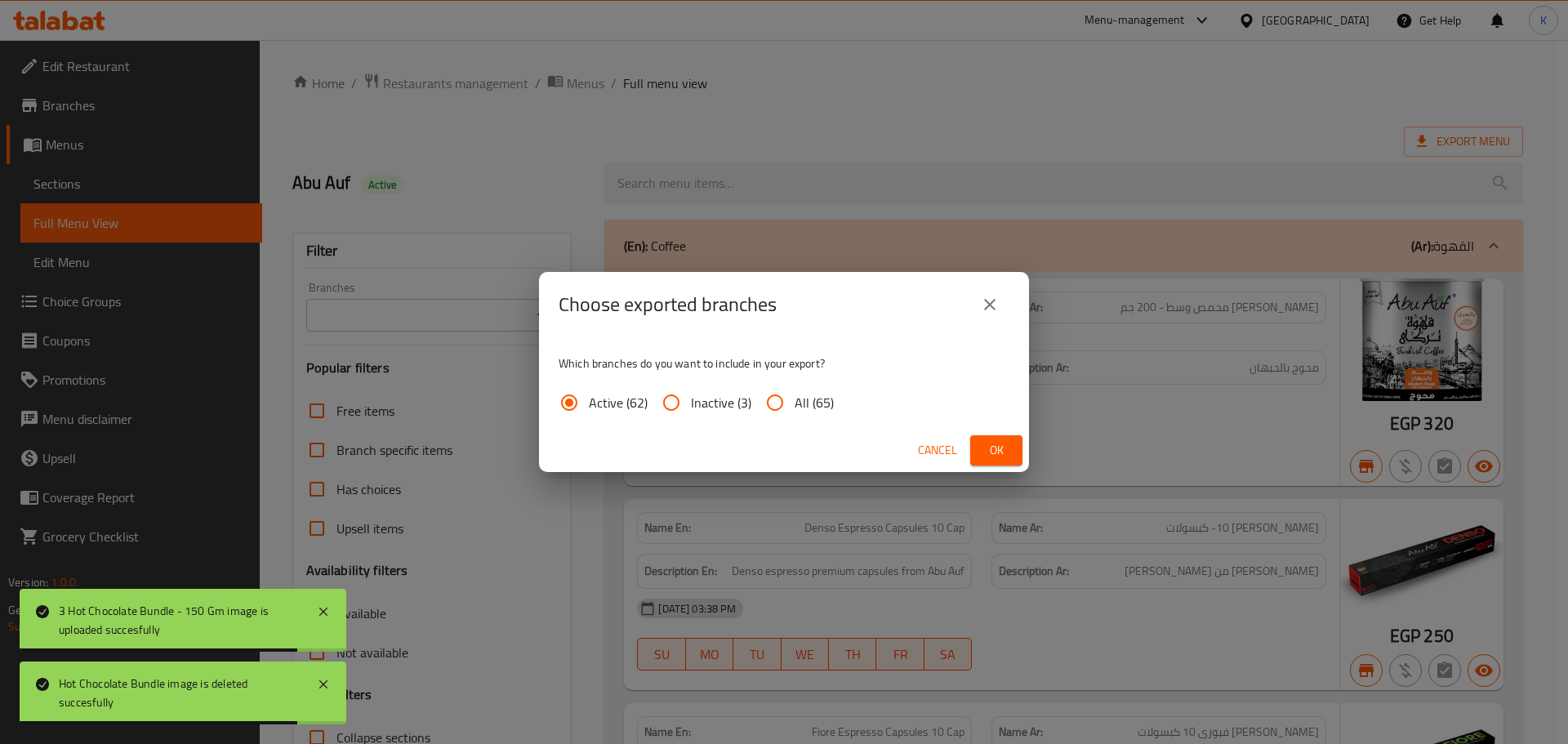
click at [807, 409] on span "All (65)" at bounding box center [814, 402] width 39 height 19
click at [795, 409] on input "All (65)" at bounding box center [775, 403] width 39 height 39
radio input "true"
click at [988, 446] on span "Ok" at bounding box center [997, 450] width 26 height 20
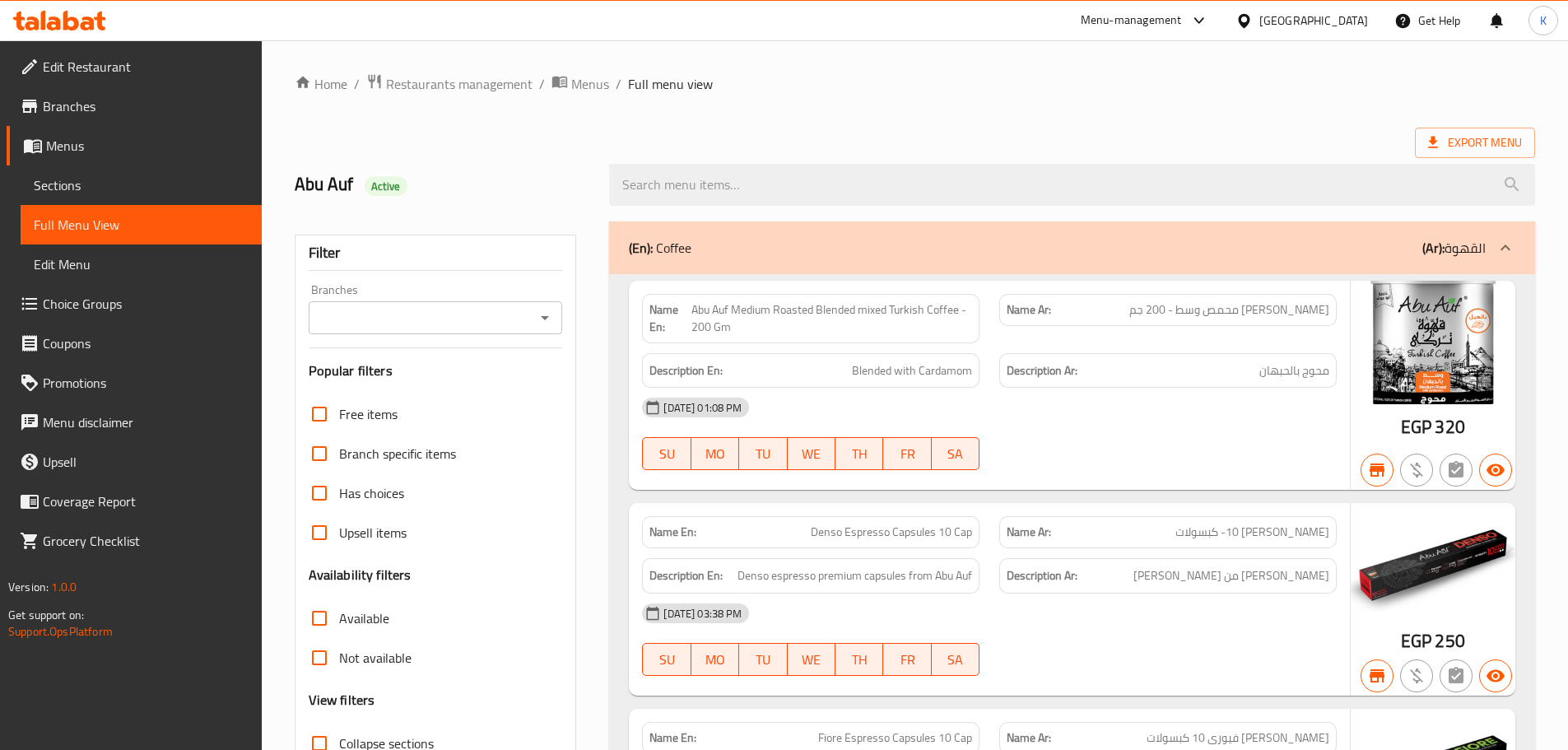
click at [49, 19] on icon at bounding box center [59, 20] width 93 height 19
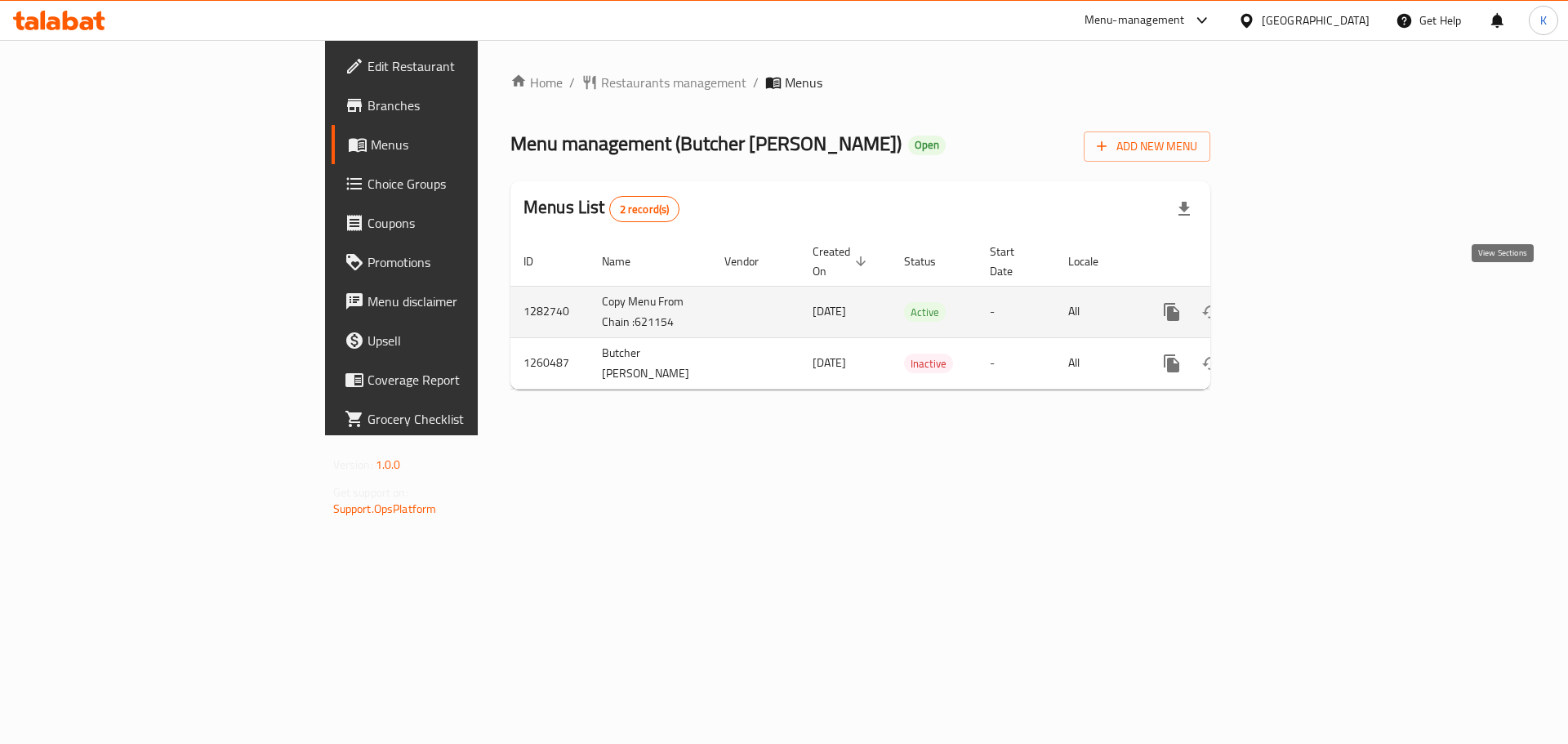
click at [1300, 302] on icon "enhanced table" at bounding box center [1289, 311] width 19 height 19
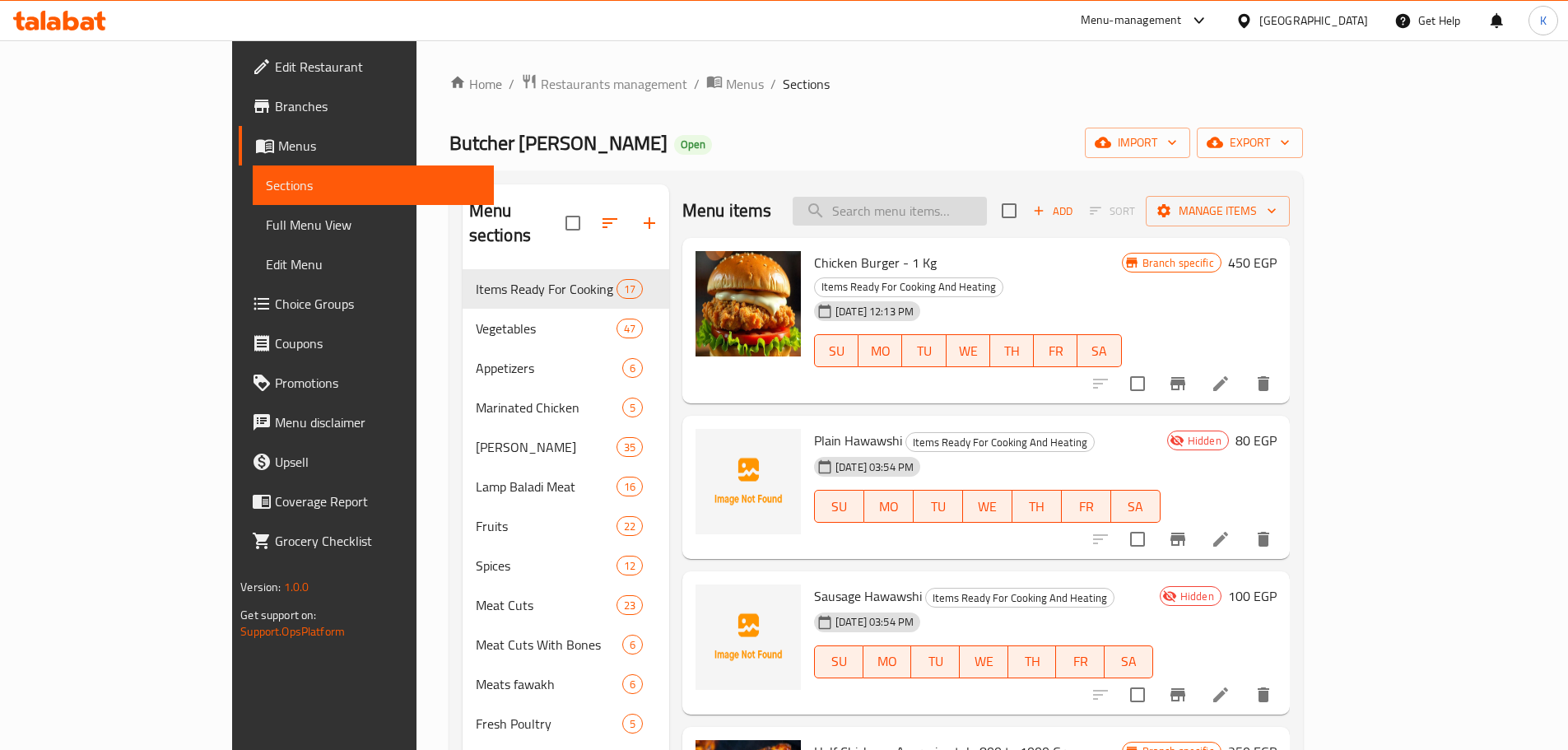
click at [987, 219] on input "search" at bounding box center [889, 211] width 194 height 29
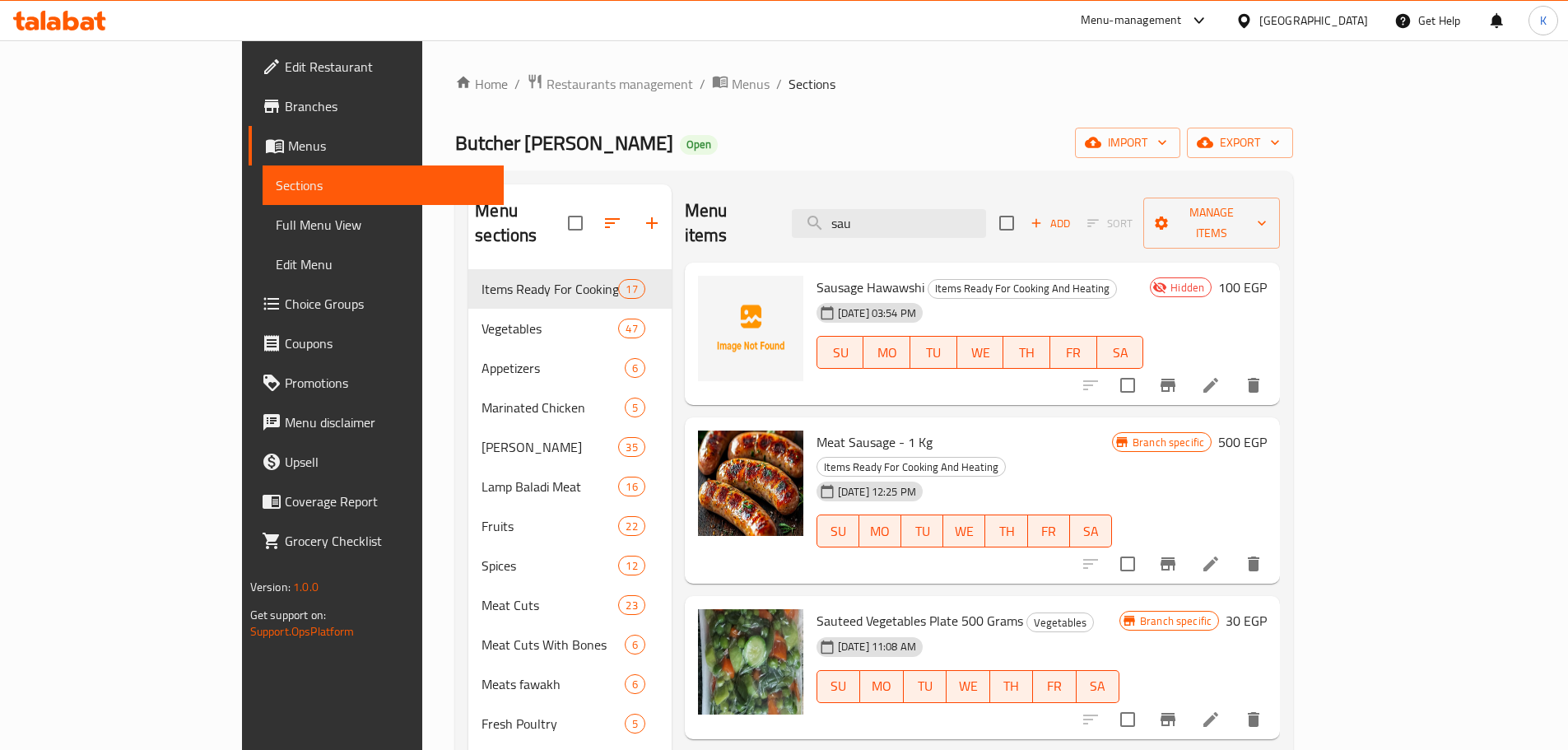
type input "sau"
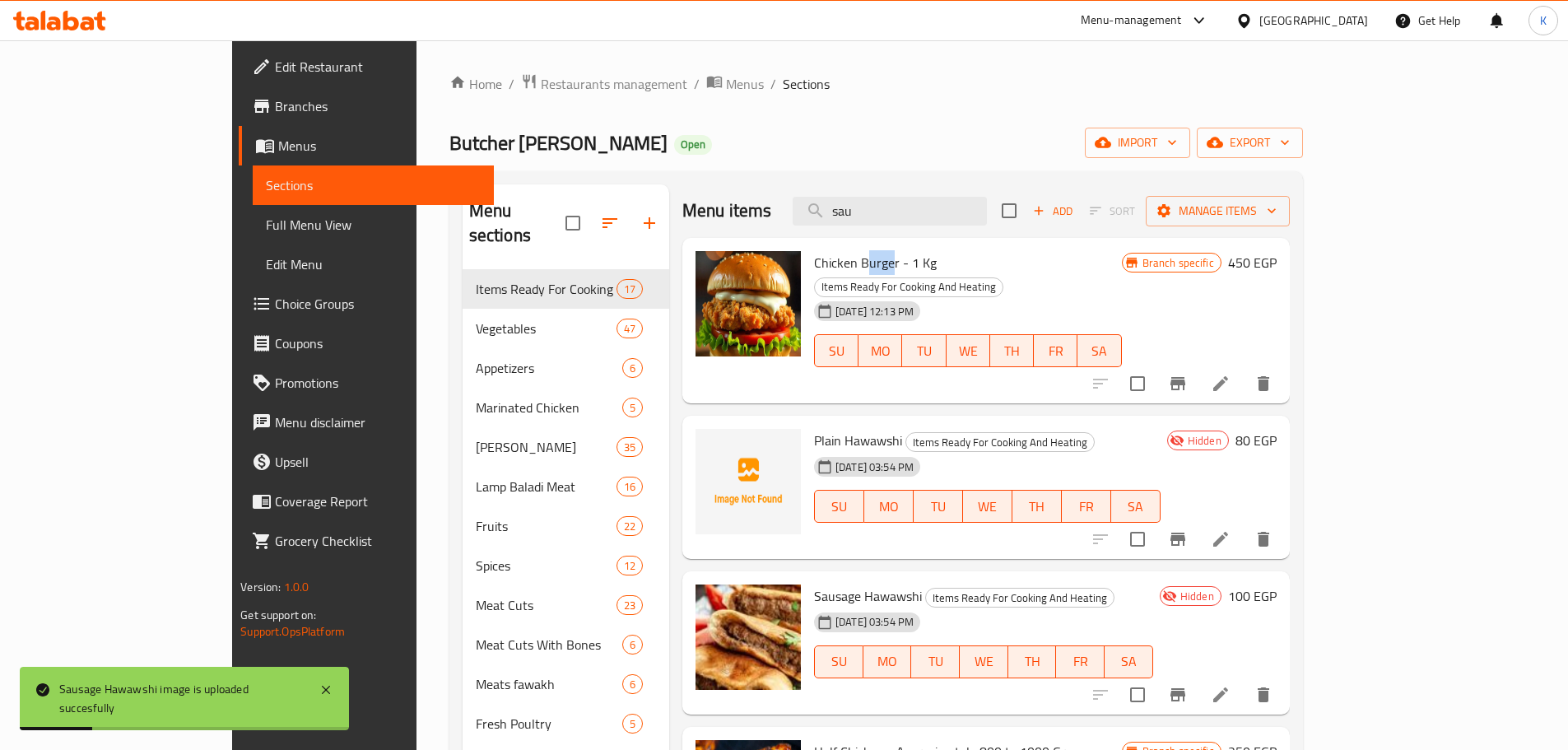
drag, startPoint x: 807, startPoint y: 262, endPoint x: 835, endPoint y: 258, distance: 28.3
click at [835, 258] on span "Chicken Burger - 1 Kg" at bounding box center [875, 262] width 122 height 25
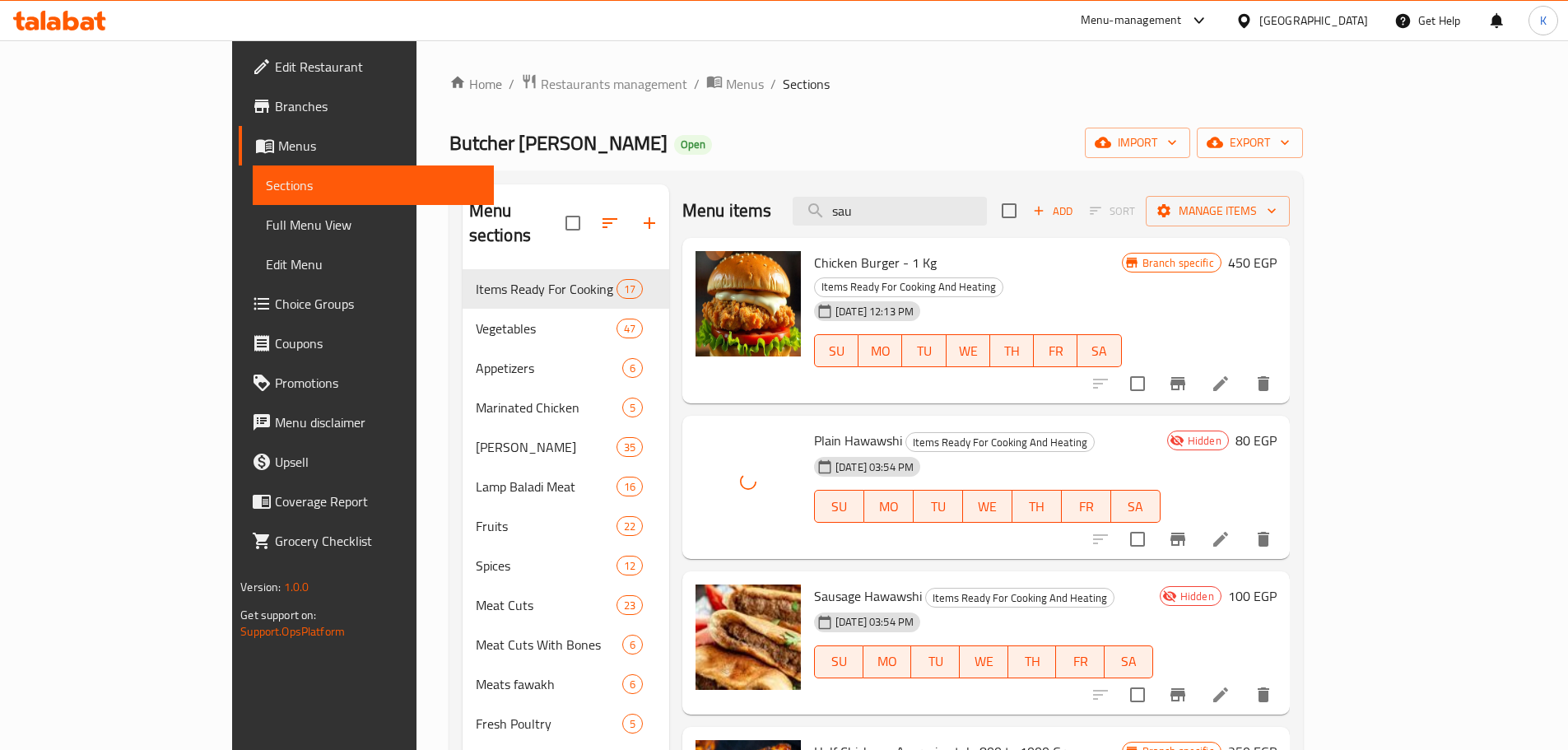
click at [947, 128] on div "Butcher [PERSON_NAME] Open import export" at bounding box center [876, 143] width 853 height 30
click at [1345, 17] on div "[GEOGRAPHIC_DATA]" at bounding box center [1313, 21] width 109 height 18
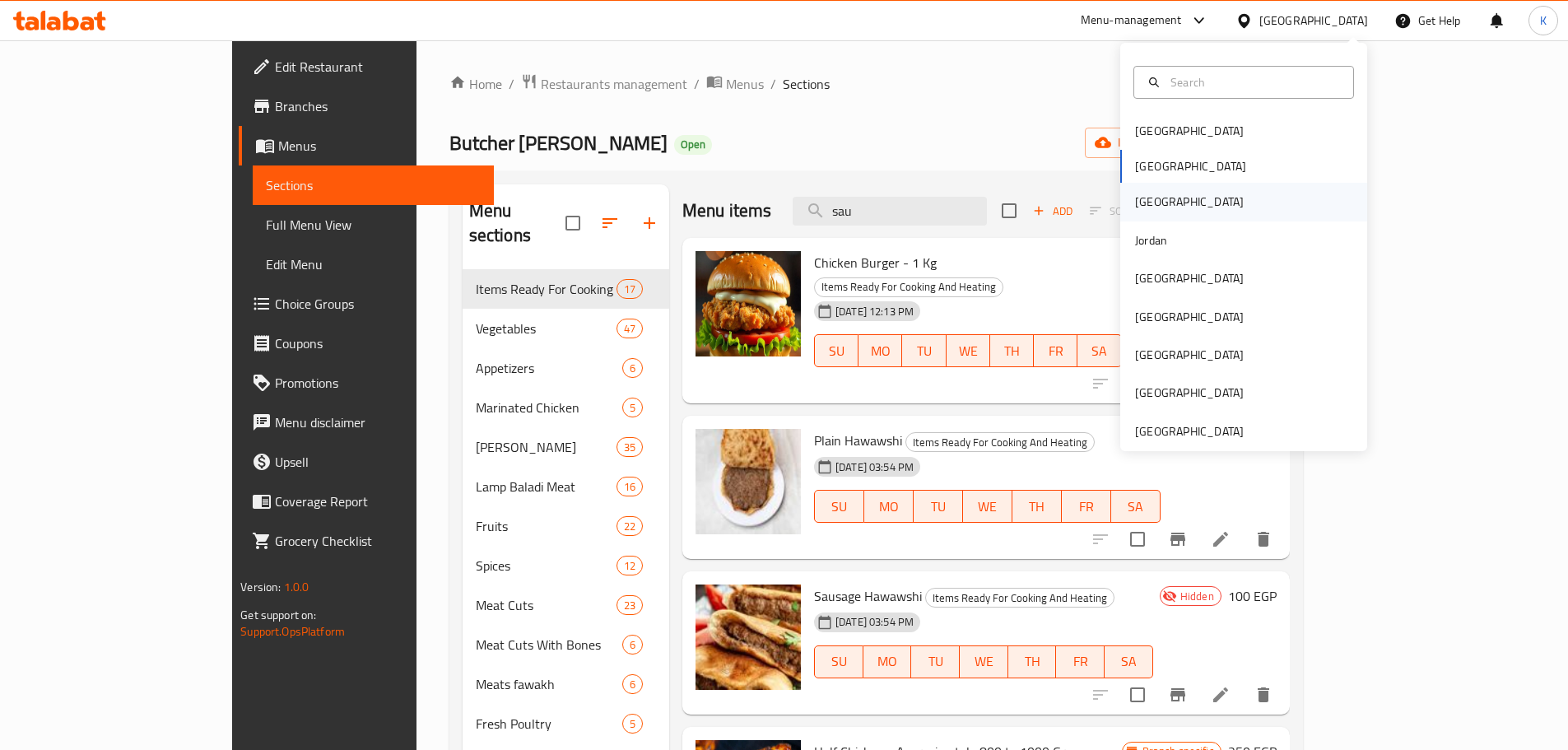
click at [1156, 199] on div "[GEOGRAPHIC_DATA]" at bounding box center [1243, 202] width 247 height 38
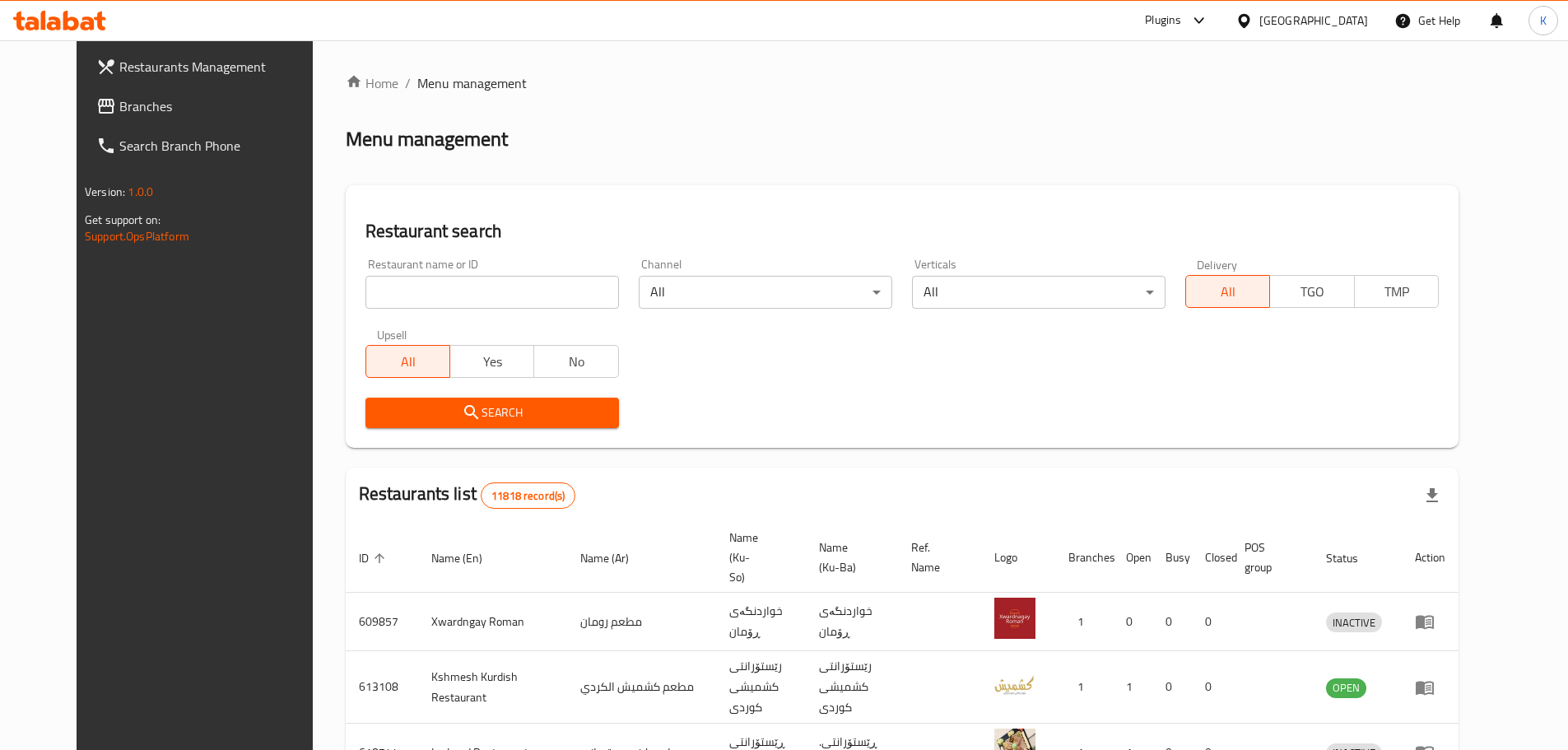
click at [120, 100] on span "Branches" at bounding box center [223, 106] width 206 height 19
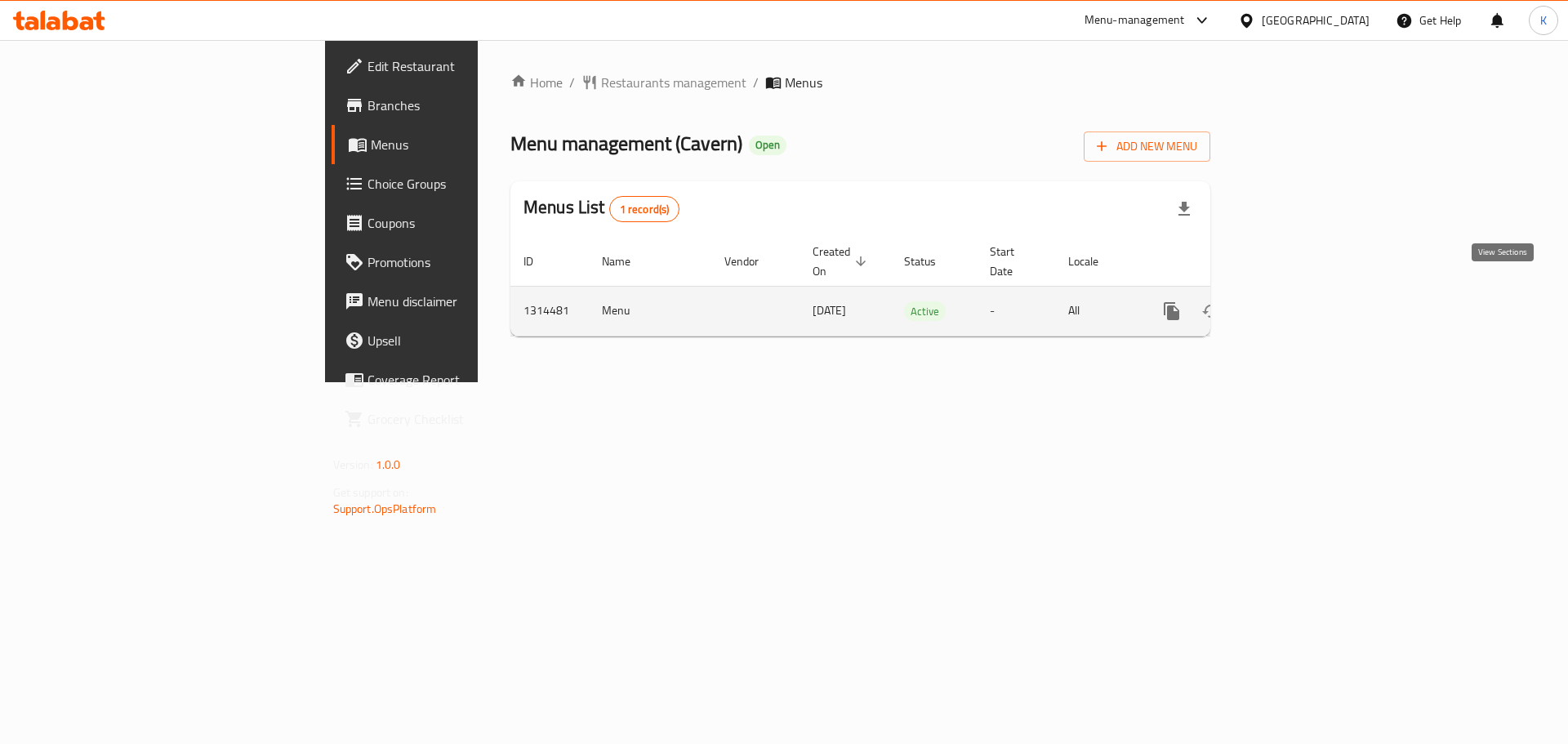
click at [1310, 292] on link "enhanced table" at bounding box center [1290, 311] width 39 height 39
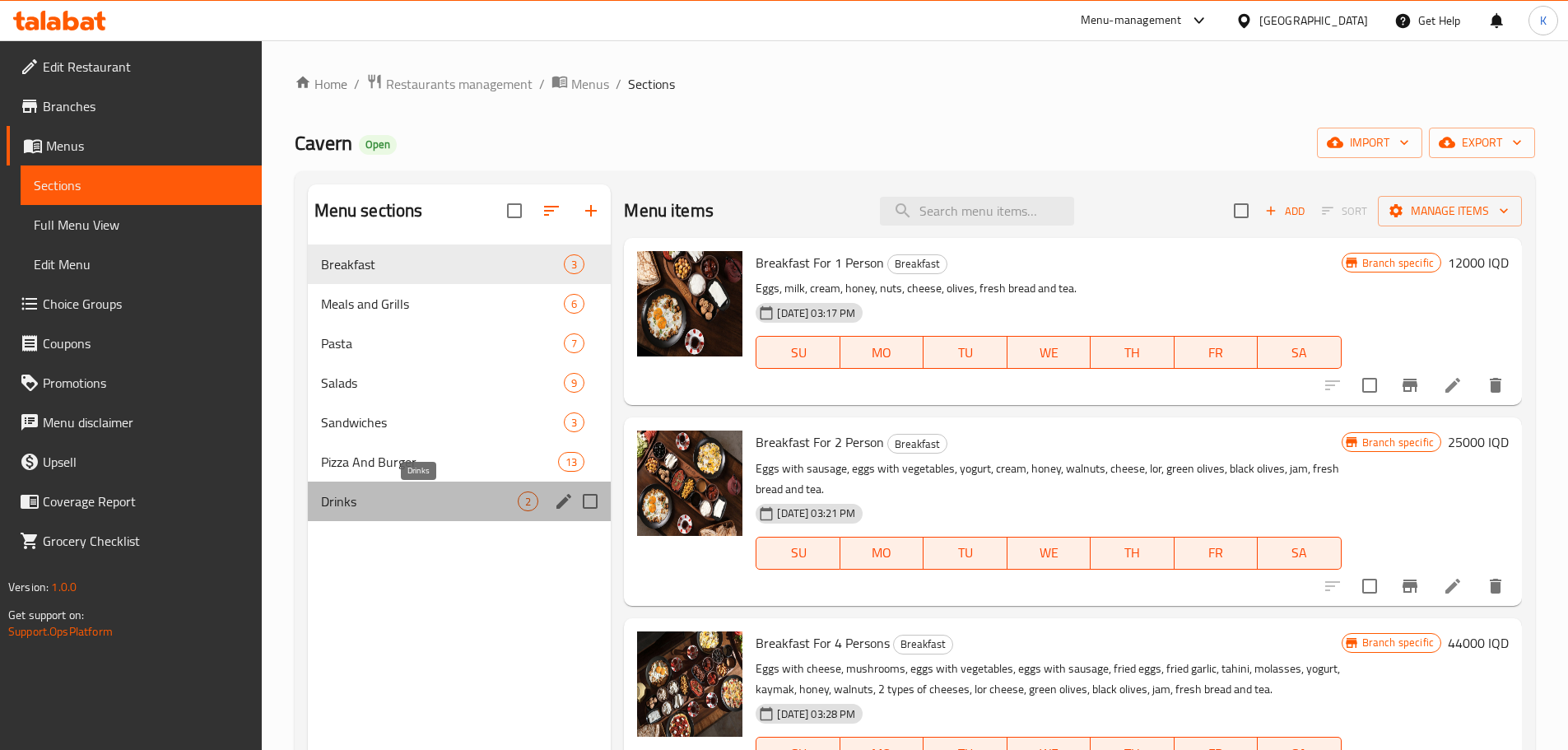
click at [401, 498] on span "Drinks" at bounding box center [419, 501] width 198 height 19
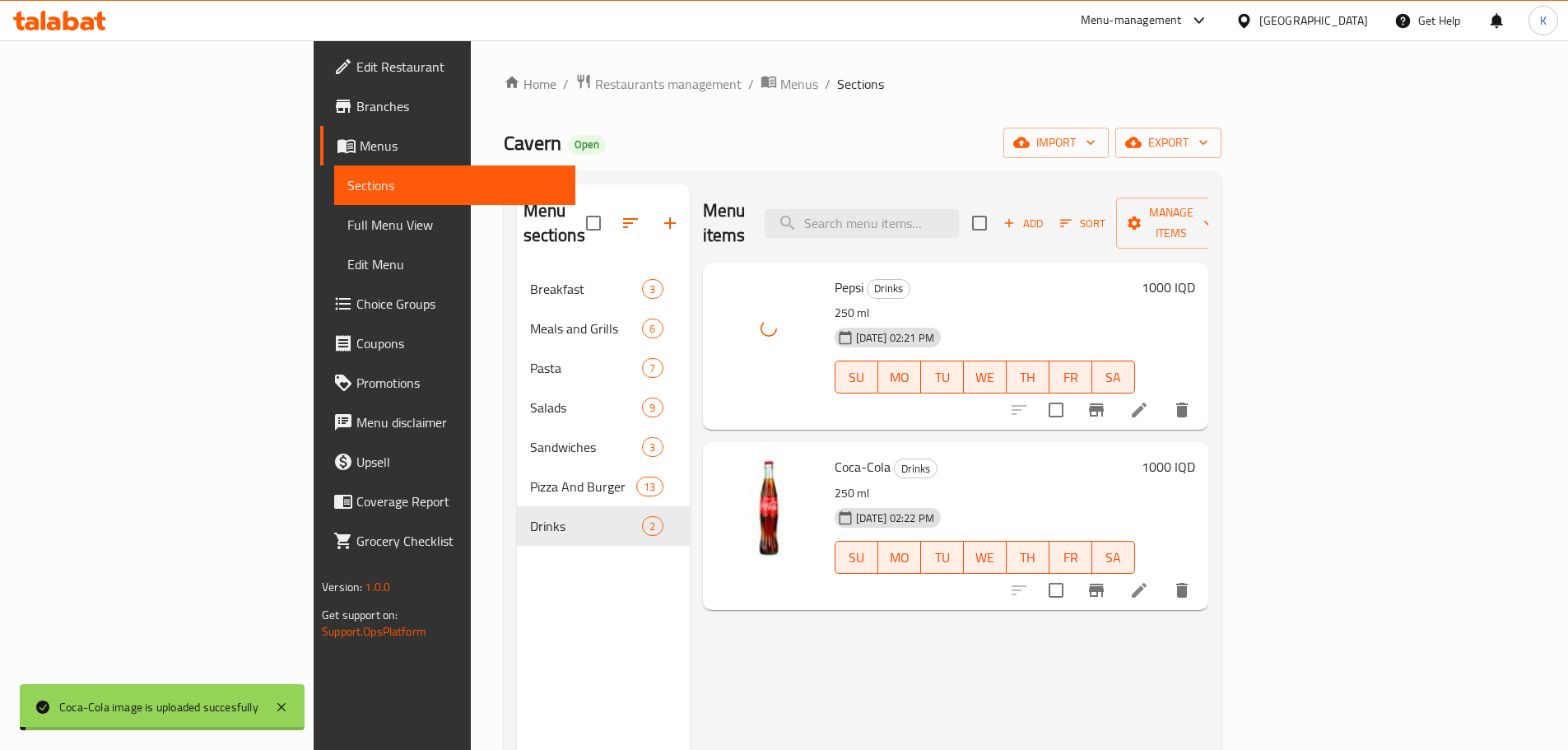
click at [893, 99] on div "Home / Restaurants management / Menus / Sections Cavern Open import export Menu…" at bounding box center [863, 511] width 717 height 874
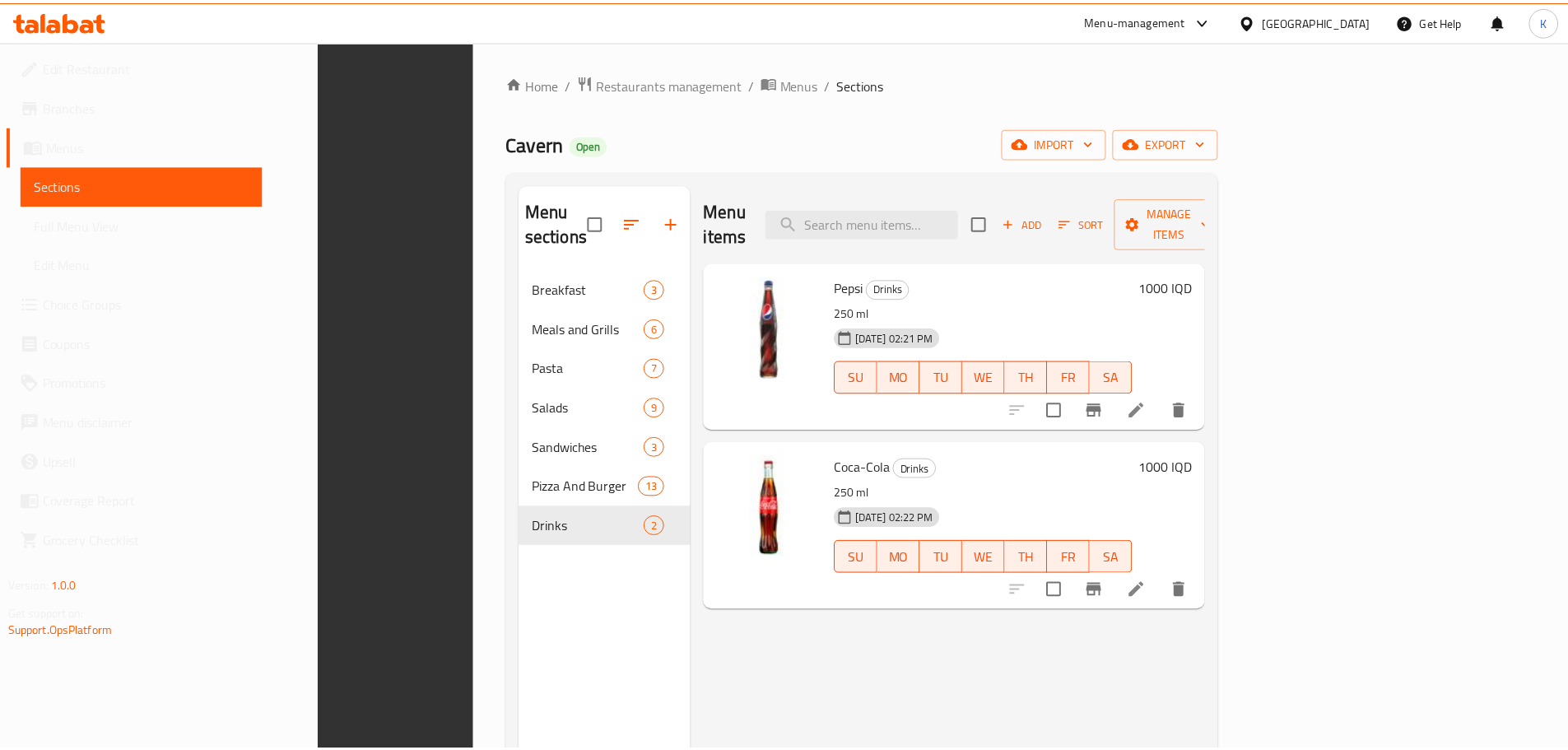
scroll to position [231, 0]
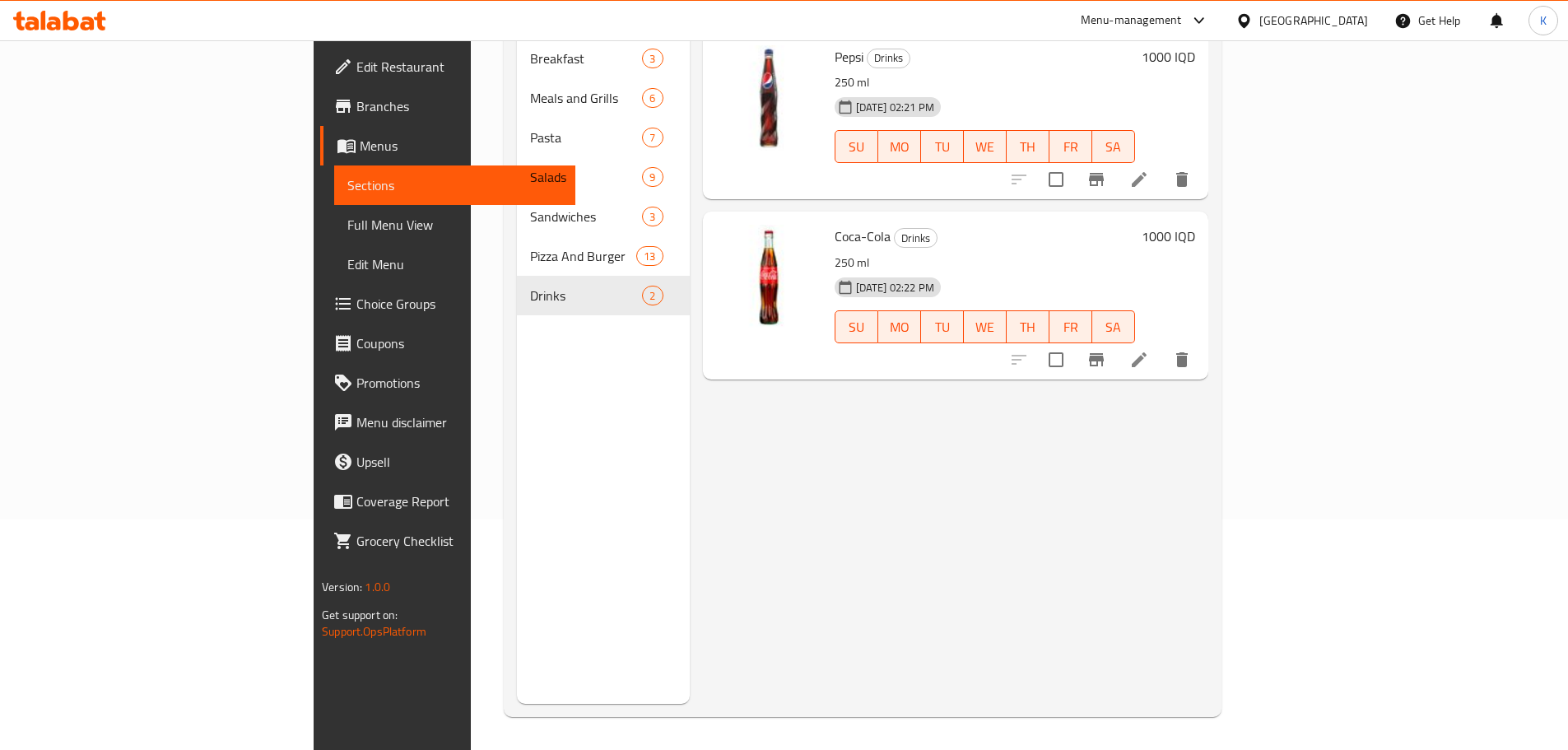
click at [1250, 23] on icon at bounding box center [1243, 19] width 12 height 14
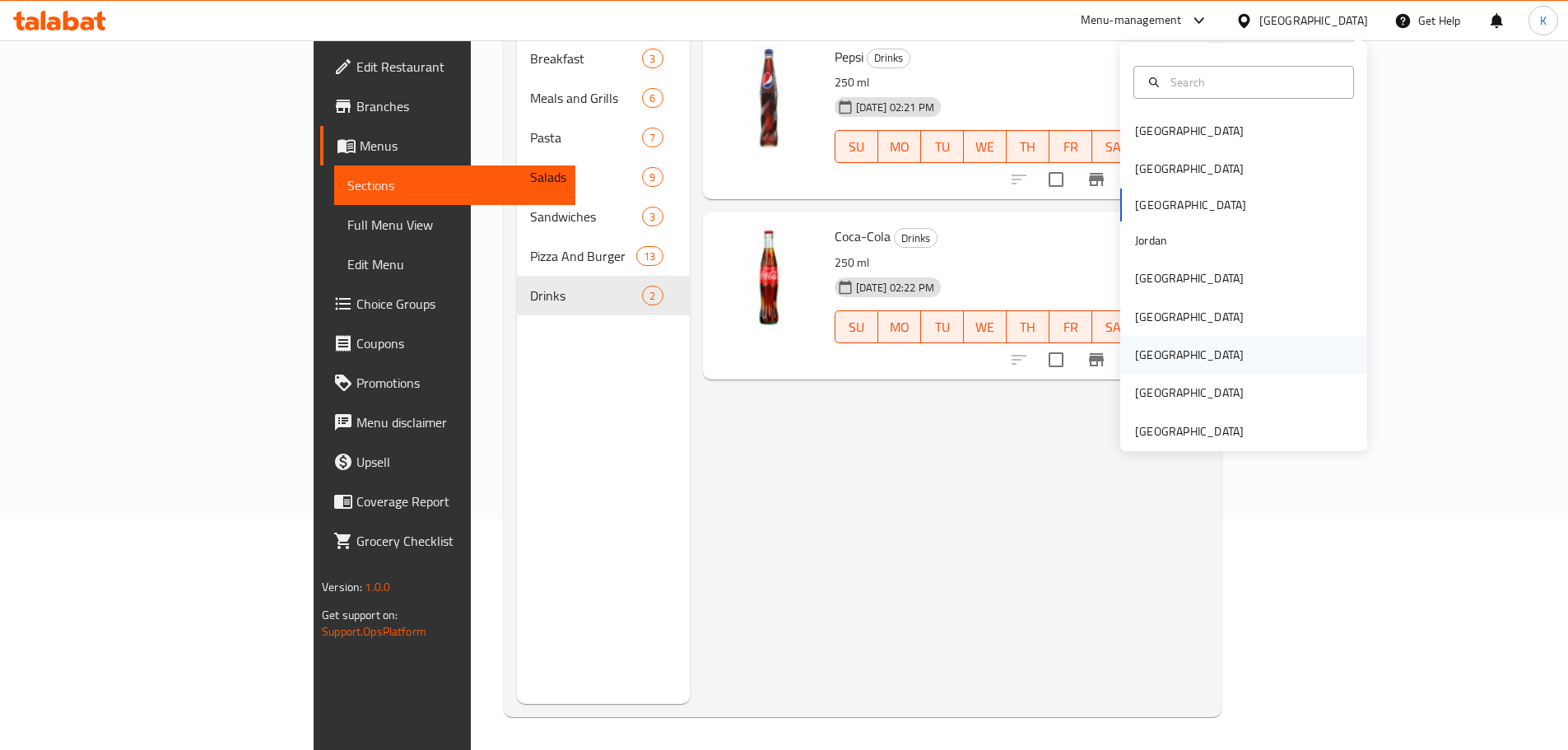
click at [1141, 353] on div "[GEOGRAPHIC_DATA]" at bounding box center [1189, 355] width 109 height 18
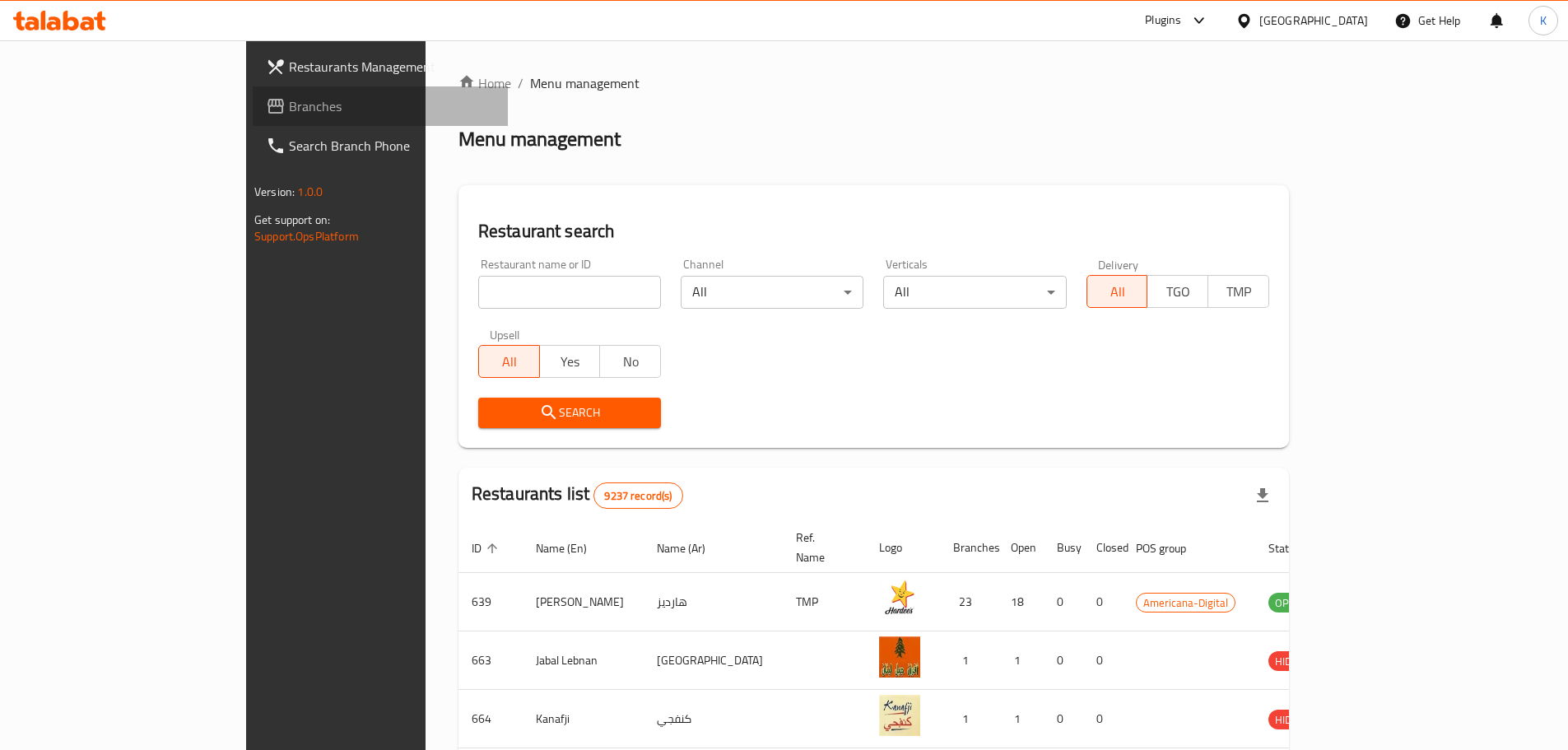
click at [289, 111] on span "Branches" at bounding box center [392, 106] width 206 height 19
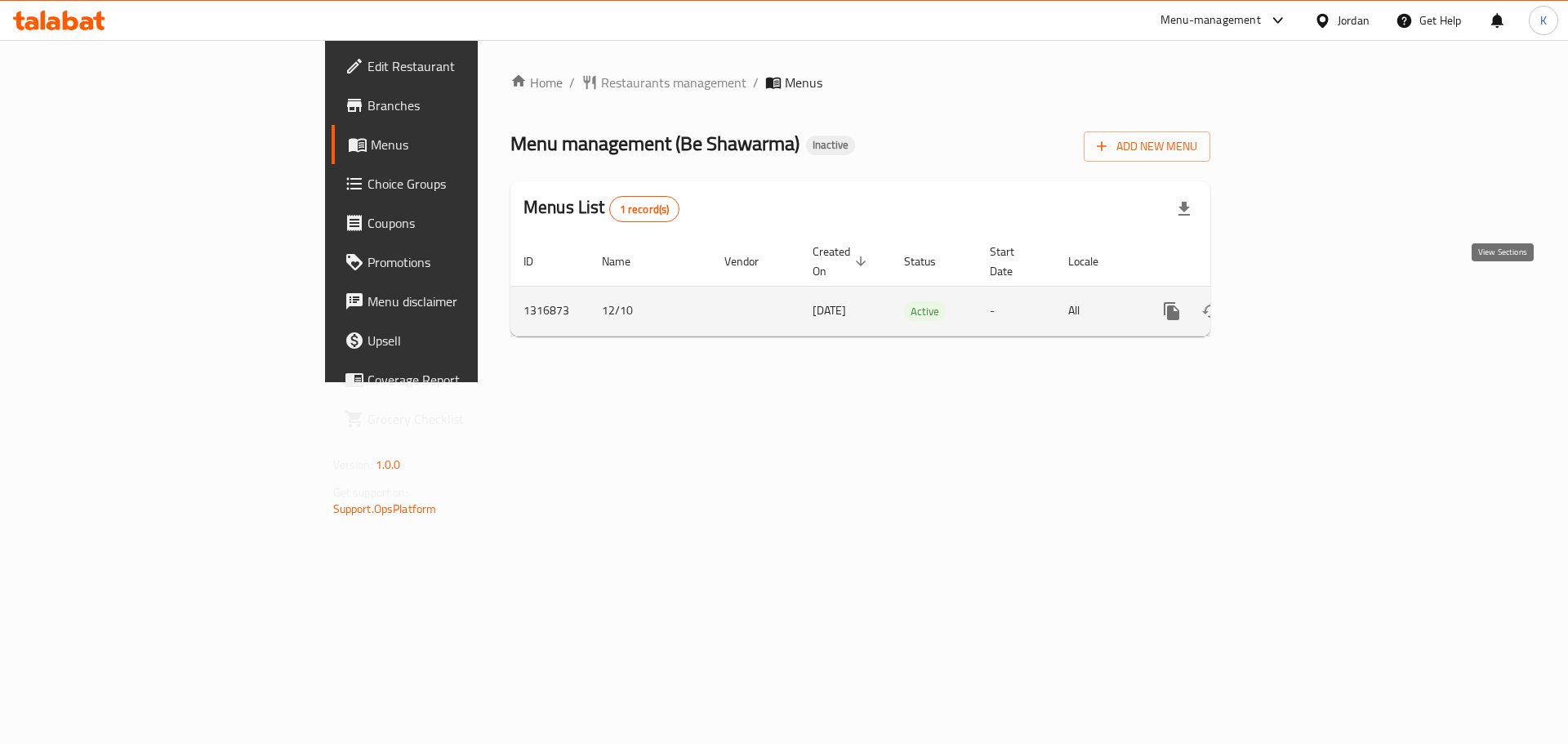
click at [1300, 301] on icon "enhanced table" at bounding box center [1289, 310] width 19 height 19
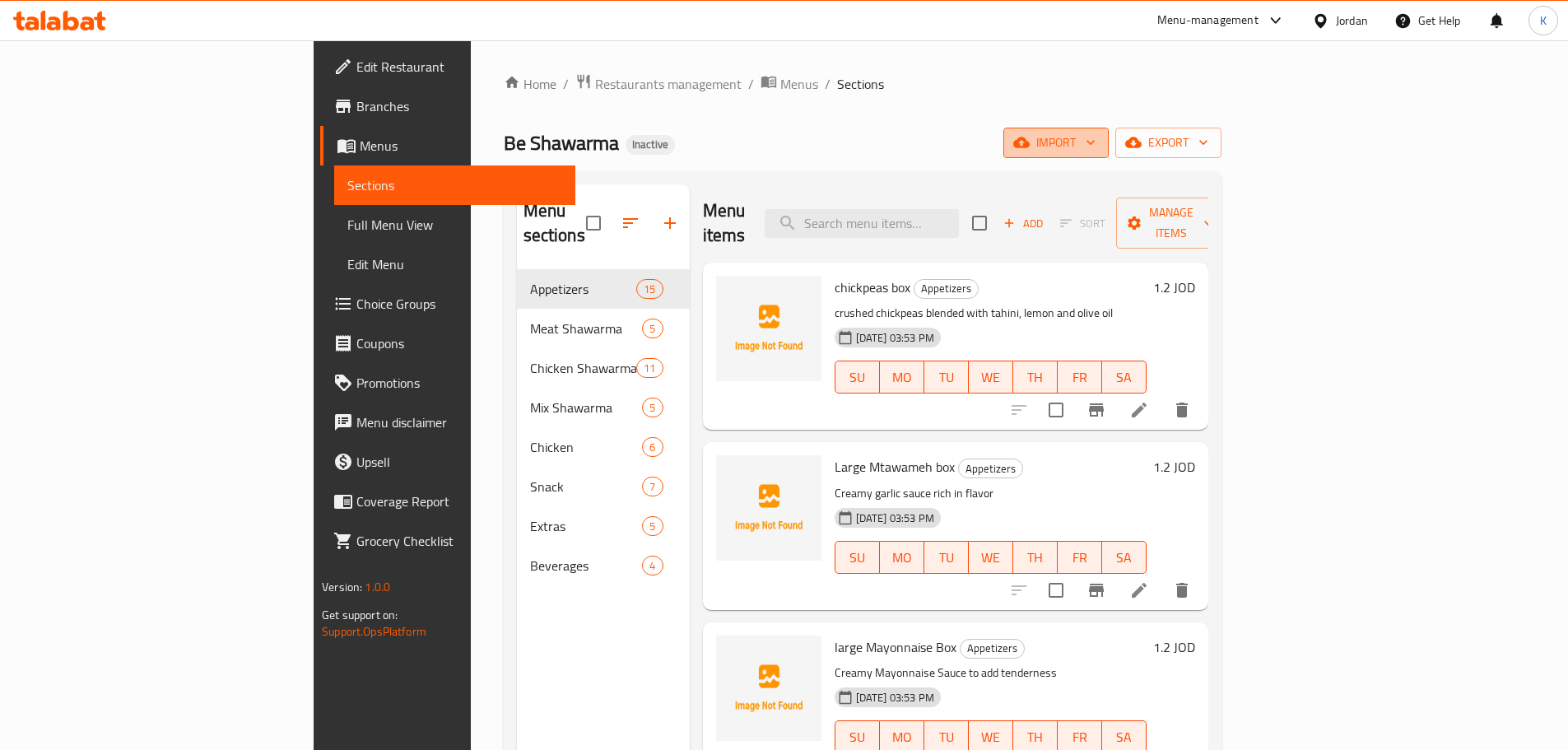
click at [1109, 147] on button "import" at bounding box center [1056, 143] width 106 height 30
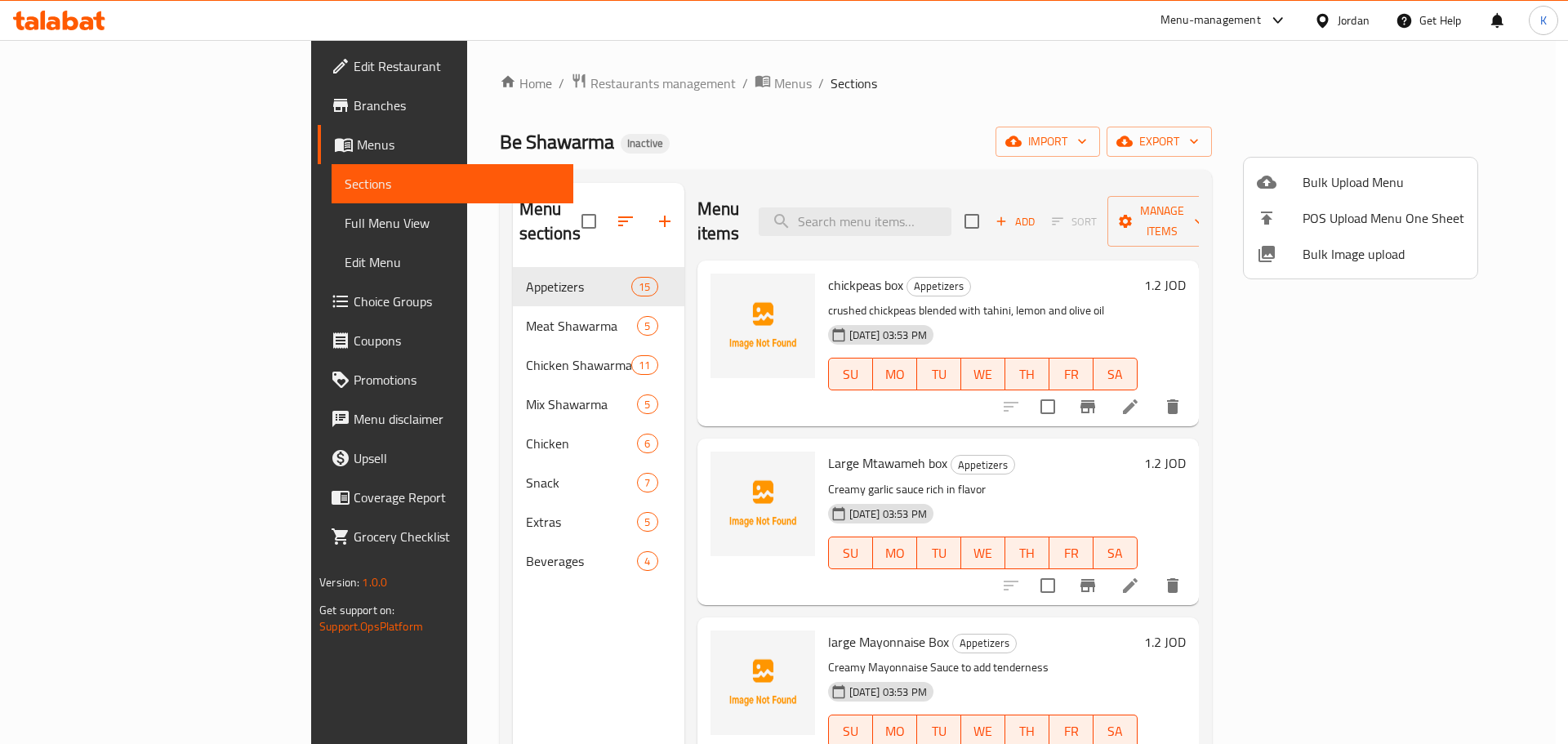
click at [1343, 250] on span "Bulk Image upload" at bounding box center [1384, 254] width 162 height 19
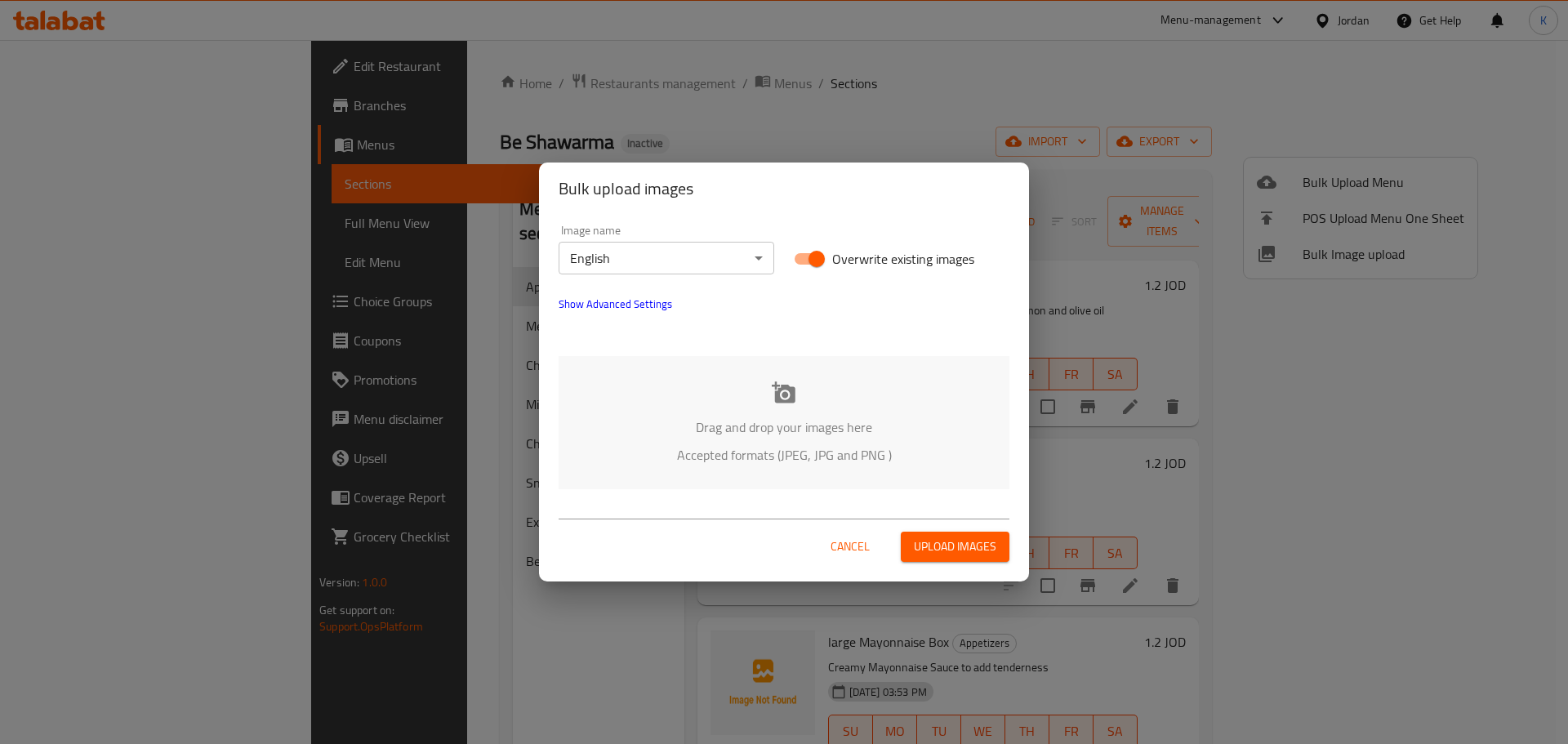
click at [764, 428] on p "Drag and drop your images here" at bounding box center [784, 426] width 402 height 19
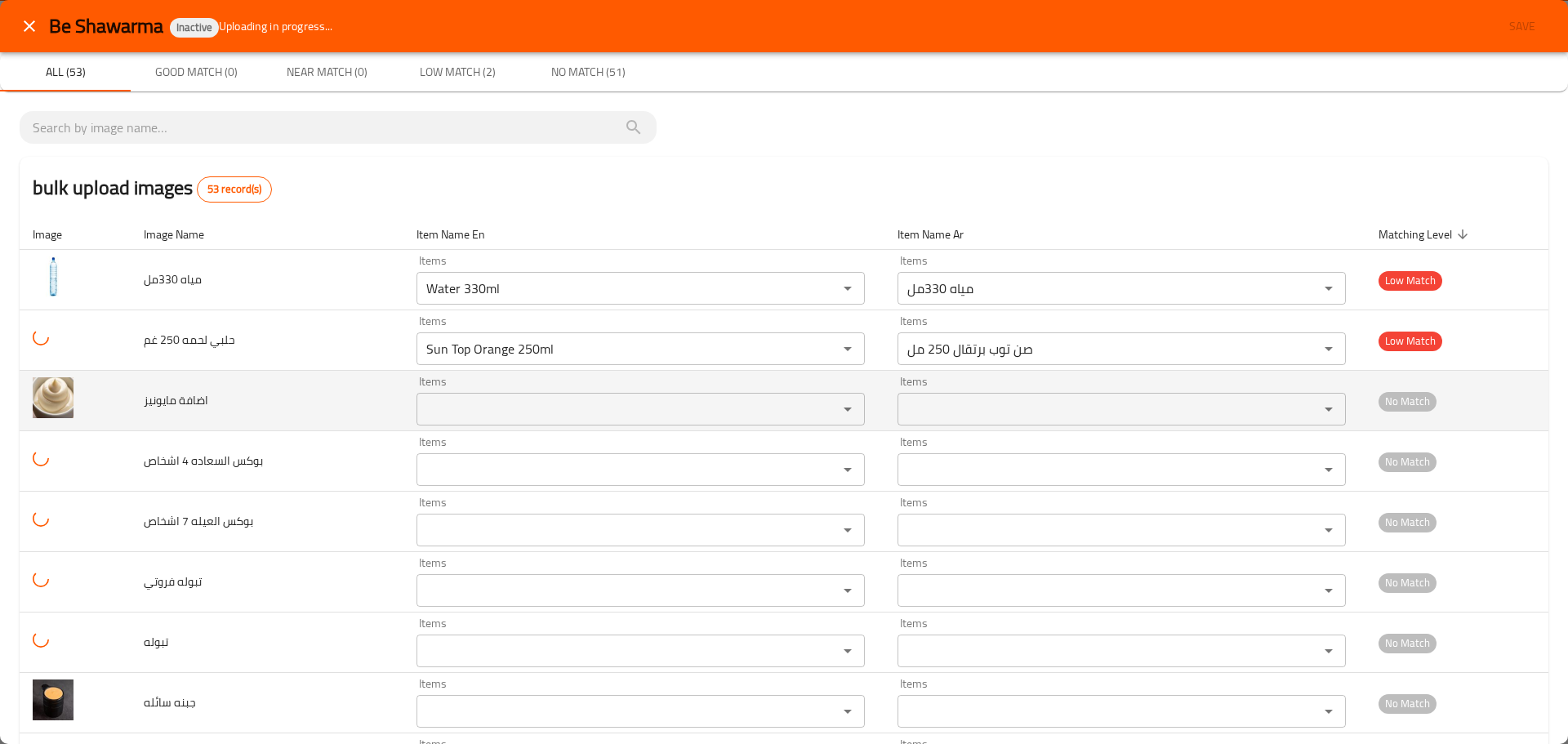
click at [517, 403] on مايونيز "Items" at bounding box center [617, 409] width 391 height 23
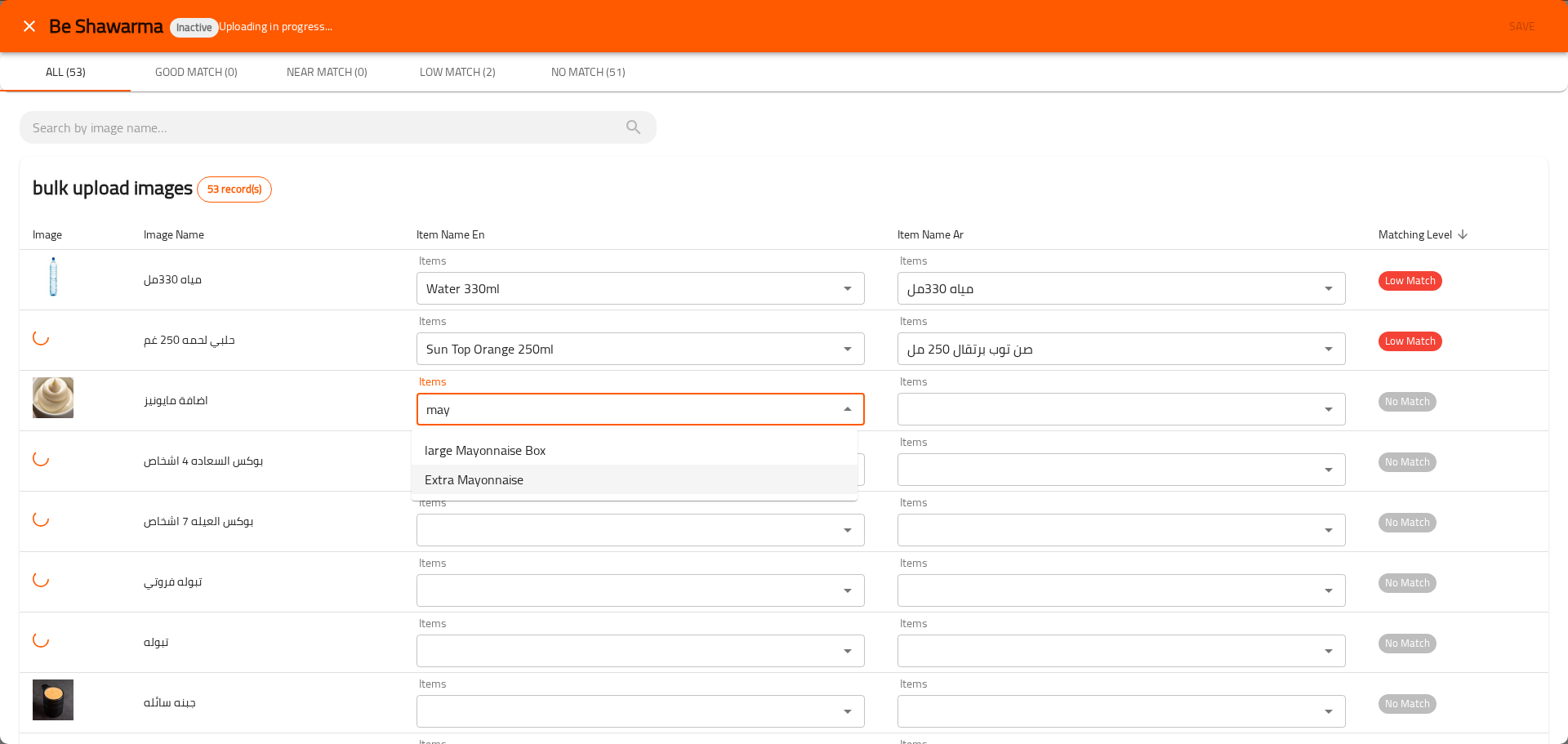
click at [432, 478] on span "Extra Mayonnaise" at bounding box center [474, 479] width 99 height 19
type مايونيز "Extra Mayonnaise"
type مايونيز-ar "اضافة مايونيز"
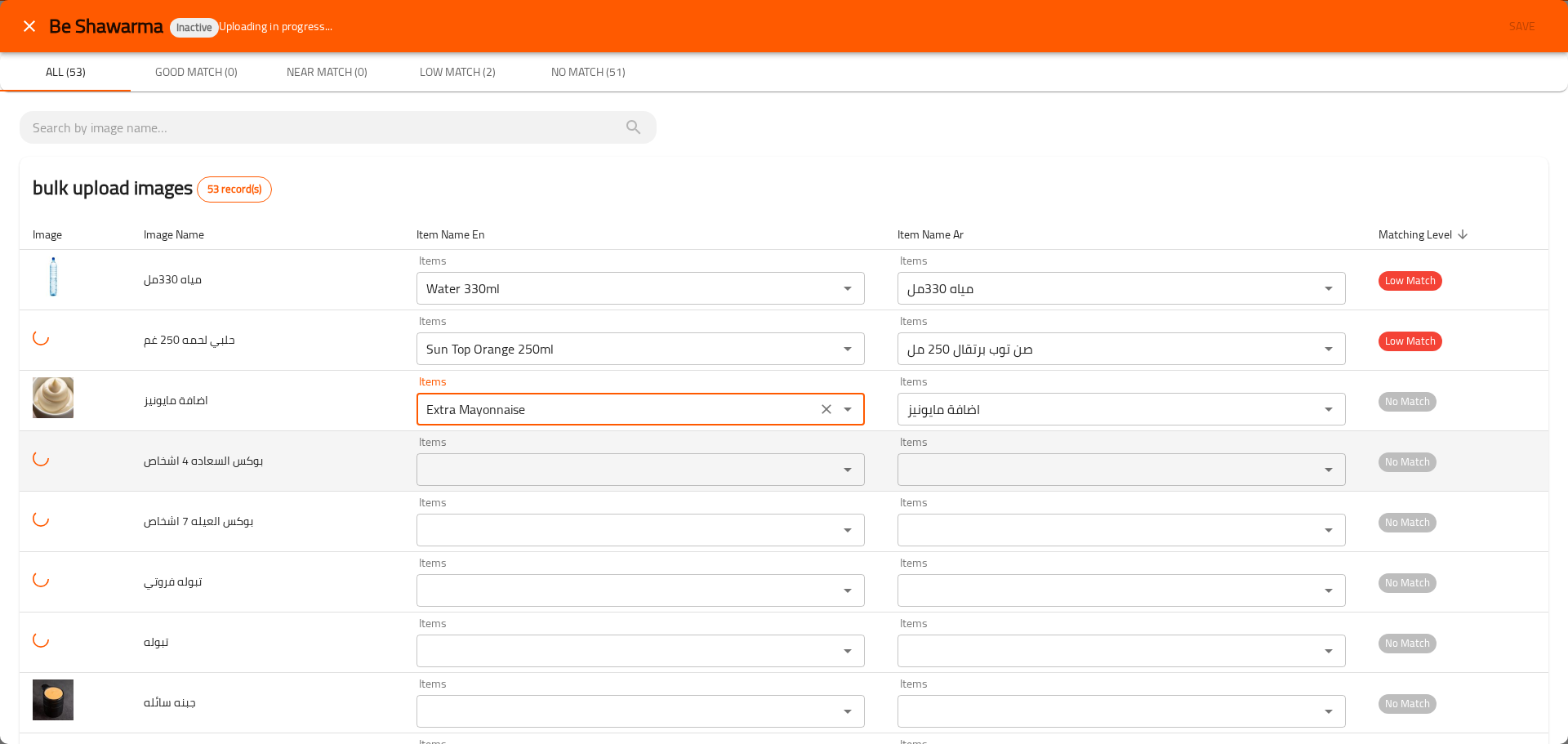
type مايونيز "Extra Mayonnaise"
click at [450, 476] on اشخاص "Items" at bounding box center [617, 469] width 391 height 23
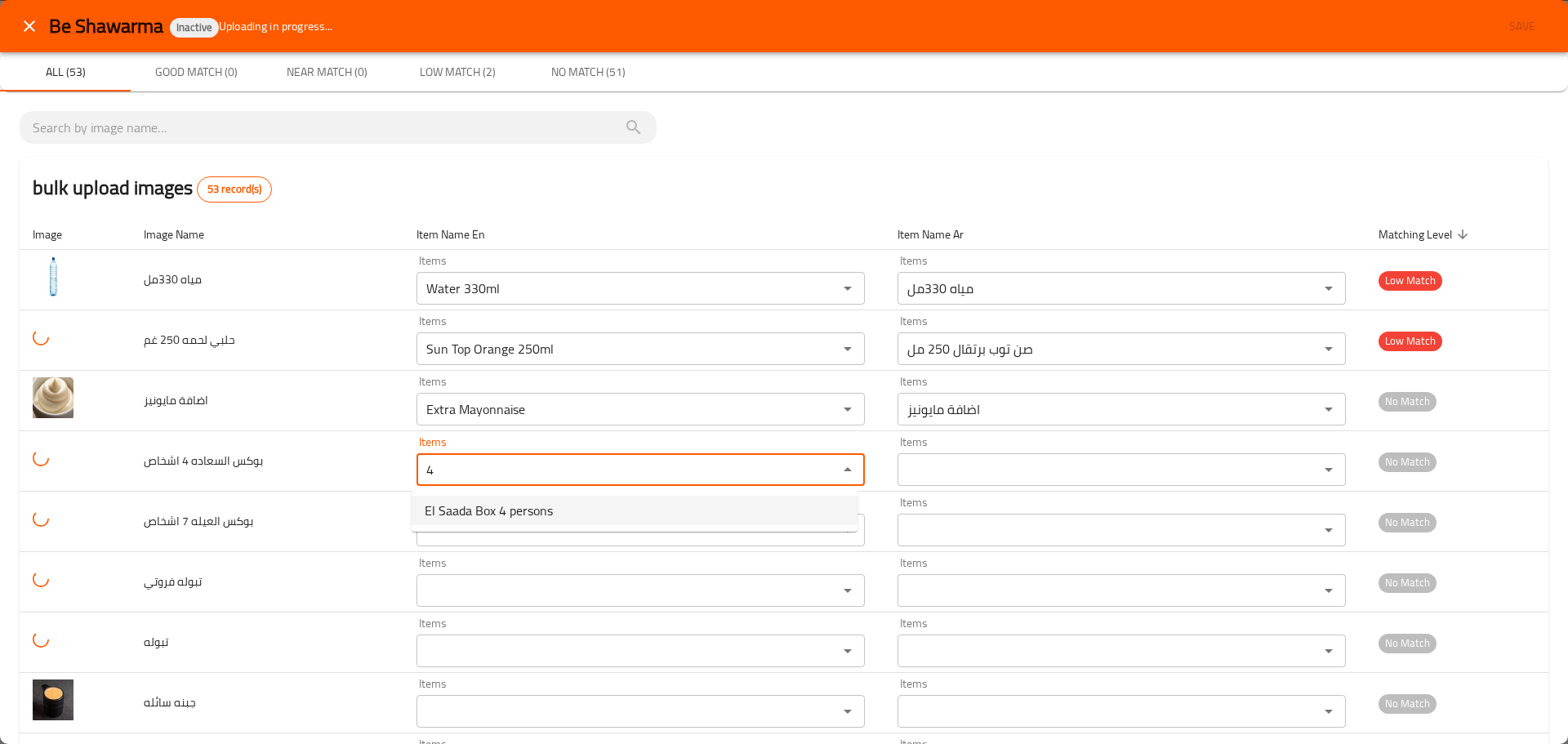
click at [475, 501] on span "El Saada Box 4 persons" at bounding box center [488, 510] width 129 height 19
type اشخاص "El Saada Box 4 persons"
type اشخاص-ar "بوكس السعاده 4 اشخاص"
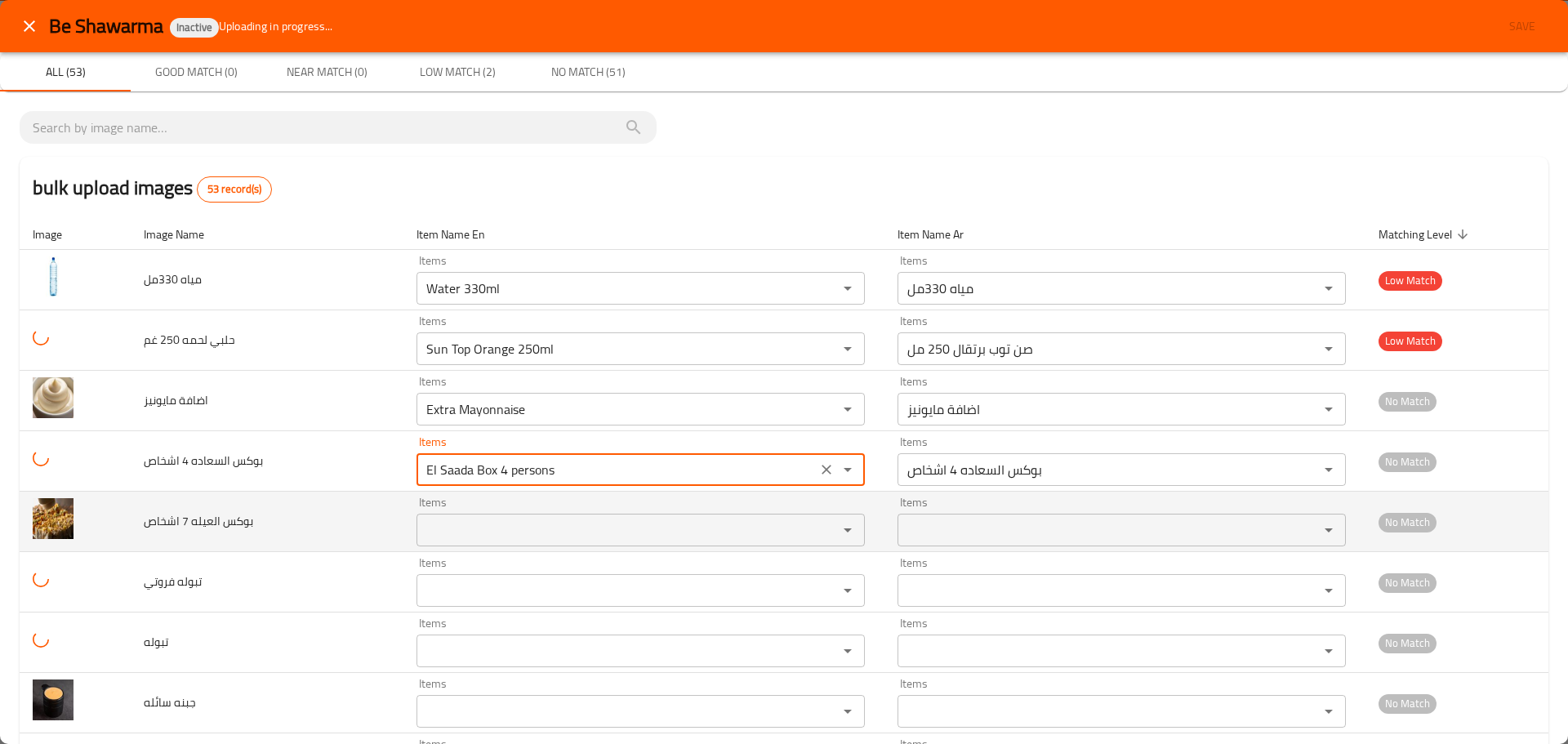
type اشخاص "El Saada Box 4 persons"
click at [465, 529] on اشخاص "Items" at bounding box center [617, 529] width 391 height 23
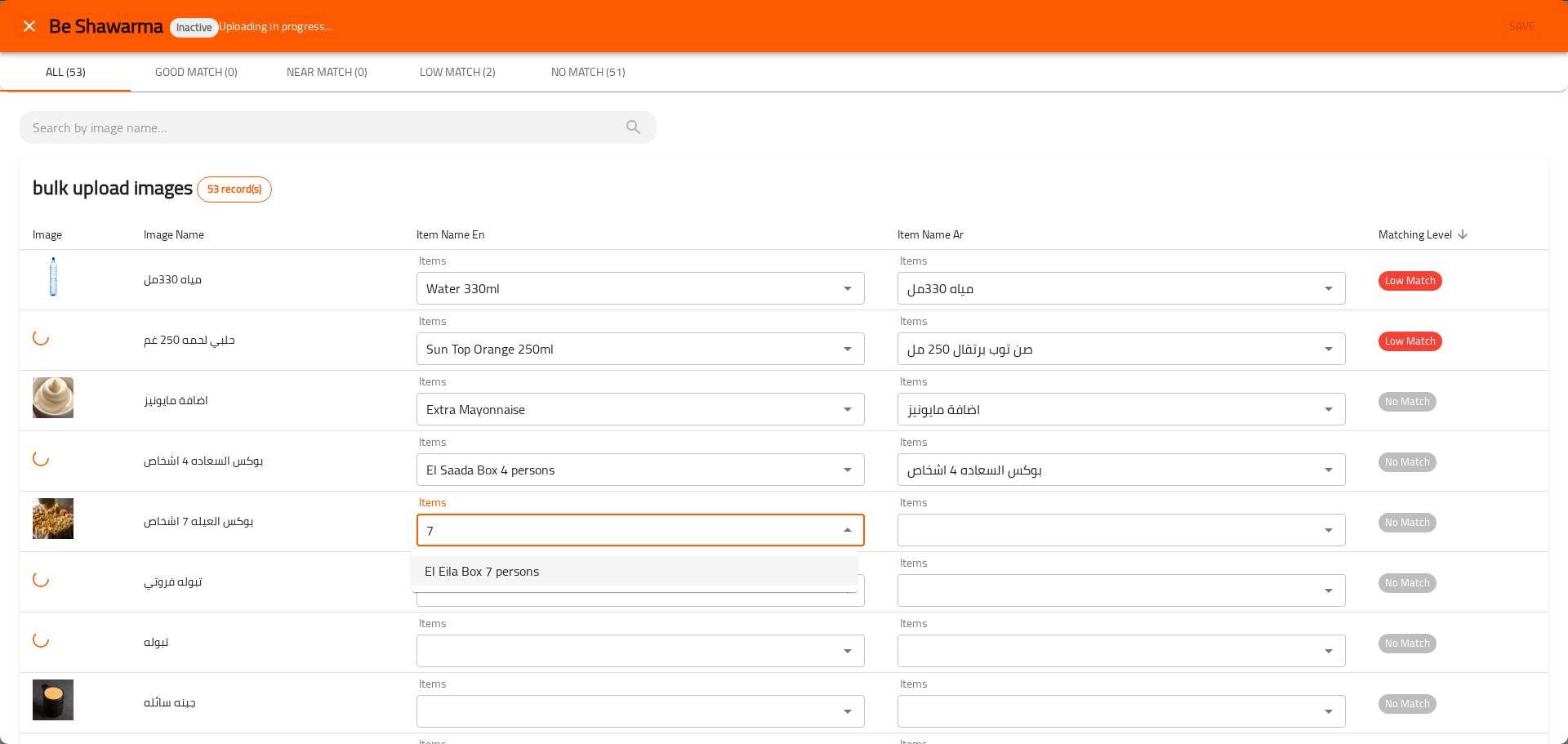
click at [474, 572] on span "El Eila Box 7 persons" at bounding box center [481, 571] width 114 height 19
type اشخاص "El Eila Box 7 persons"
type اشخاص-ar "بوكس العيله 7 اشخاص"
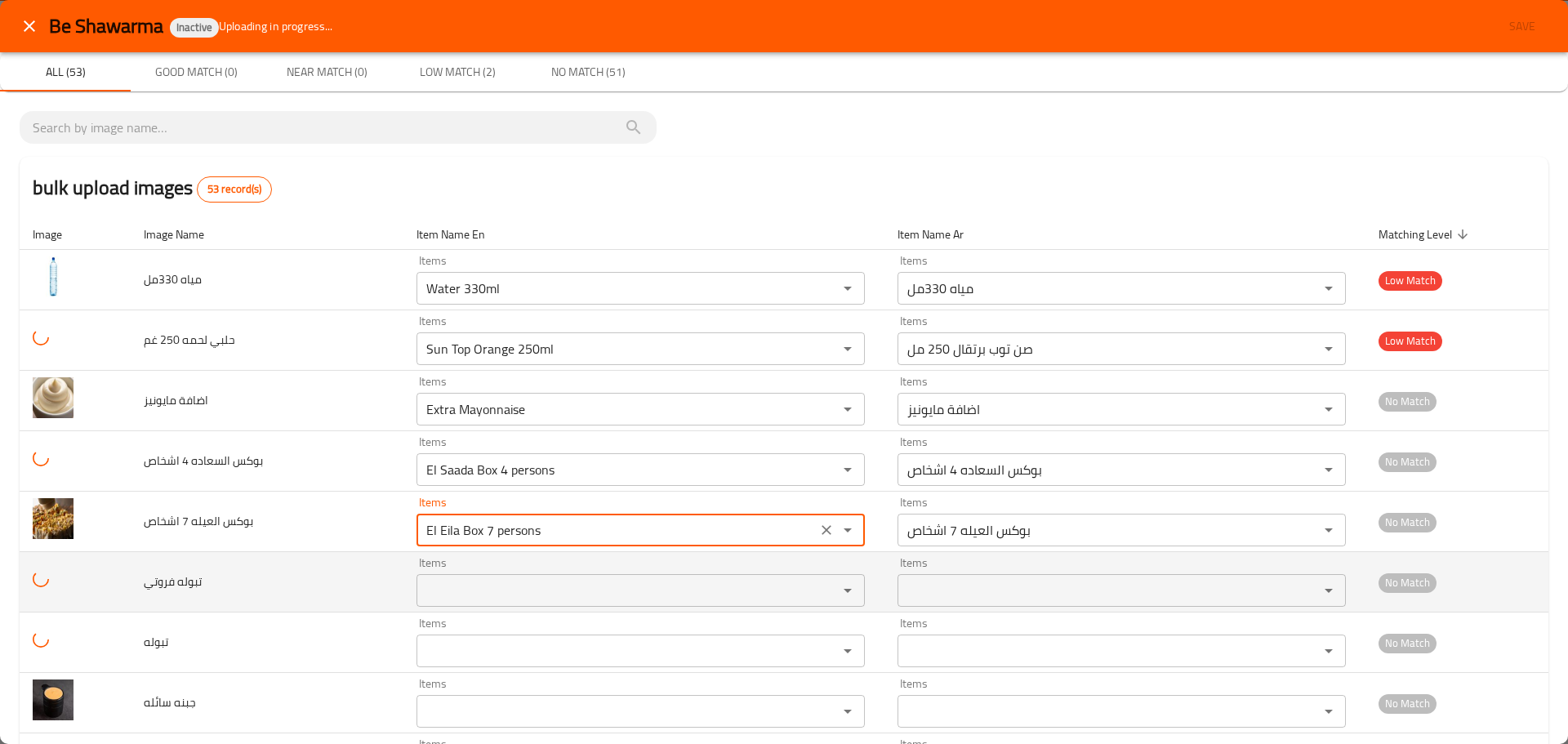
type اشخاص "El Eila Box 7 persons"
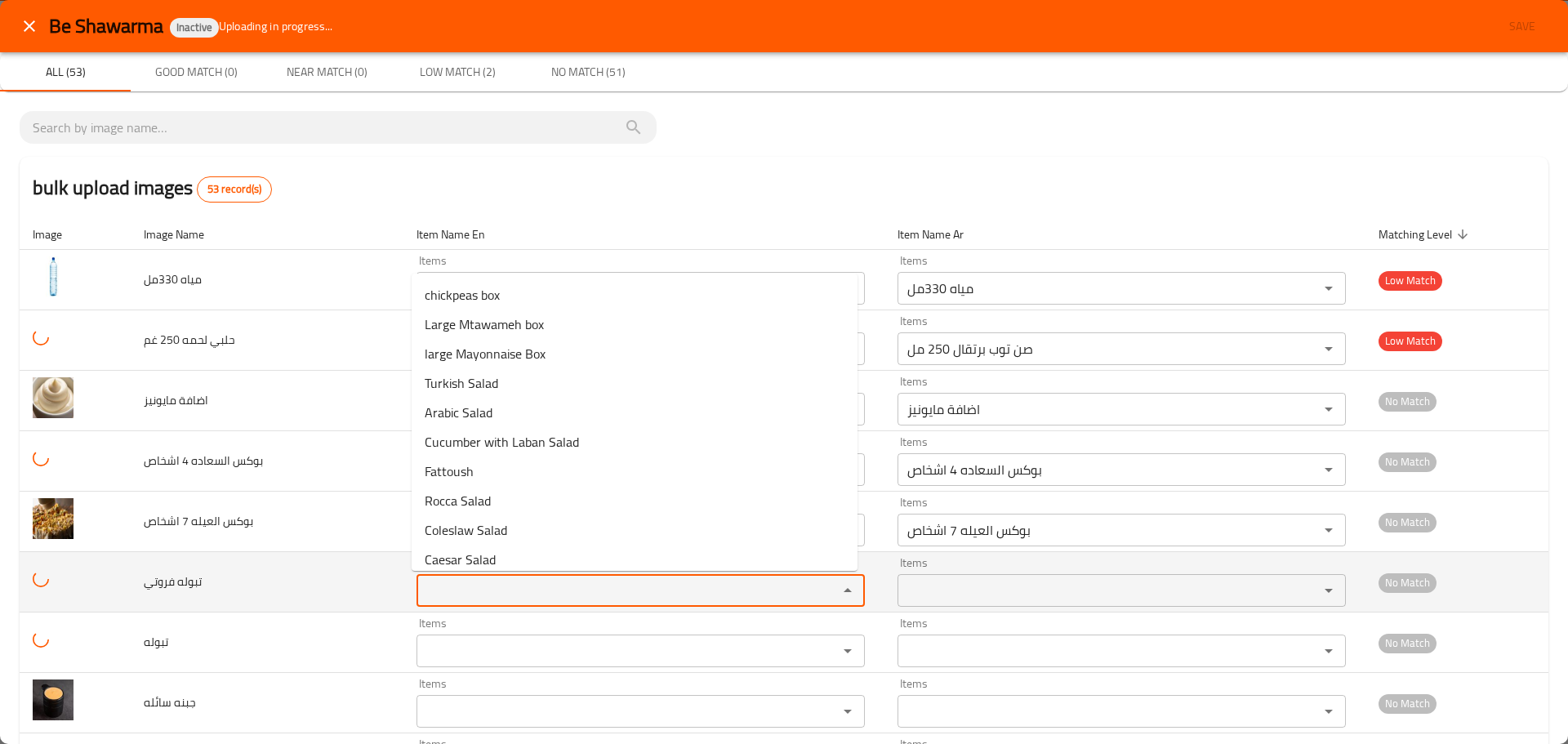
click at [472, 580] on فروتي "Items" at bounding box center [617, 591] width 391 height 23
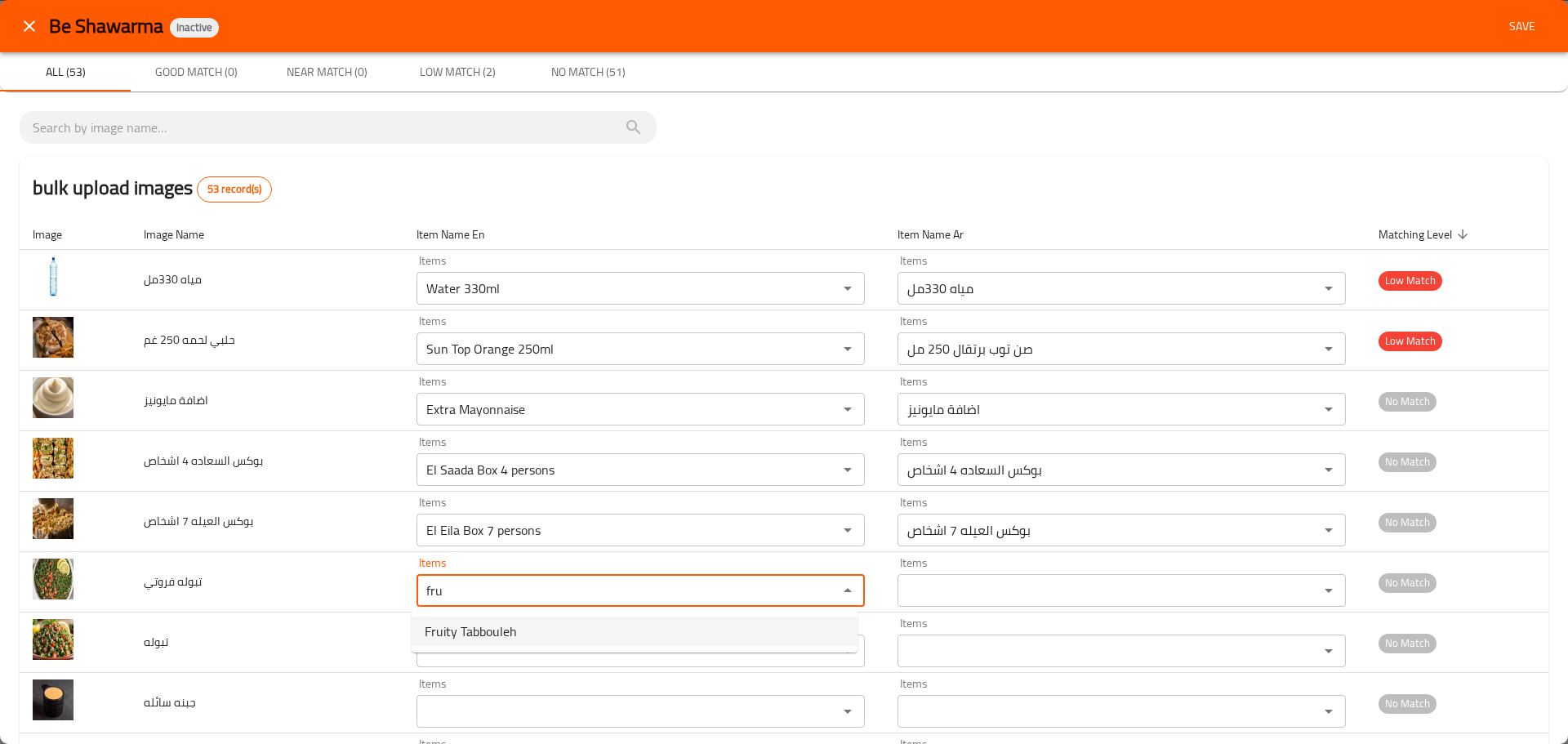
click at [488, 640] on span "Fruity Tabbouleh" at bounding box center [470, 631] width 92 height 19
type فروتي "Fruity Tabbouleh"
type فروتي-ar "تبولة فروتي"
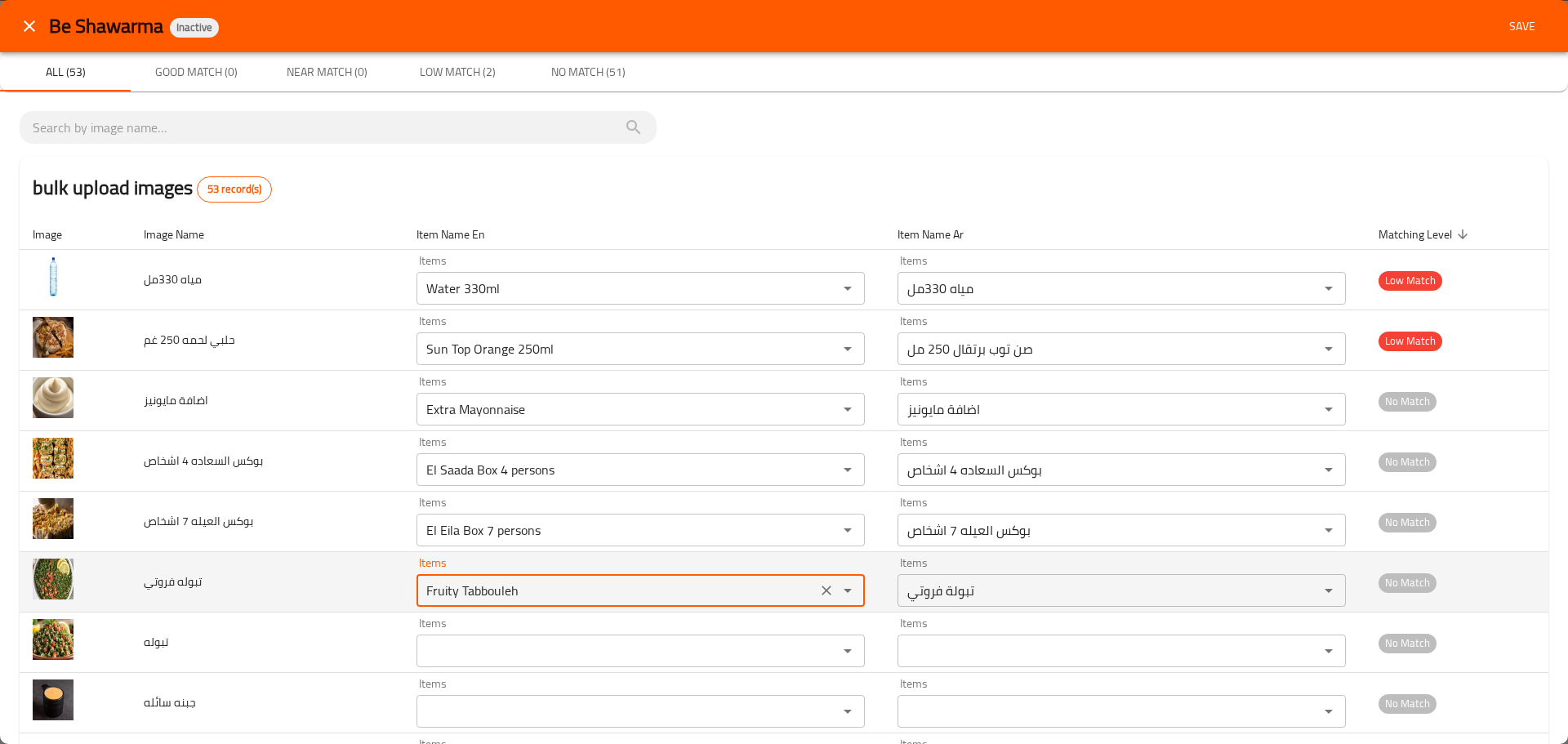
drag, startPoint x: 455, startPoint y: 589, endPoint x: 477, endPoint y: 592, distance: 22.2
click at [477, 592] on فروتي "Fruity Tabbouleh" at bounding box center [617, 591] width 391 height 23
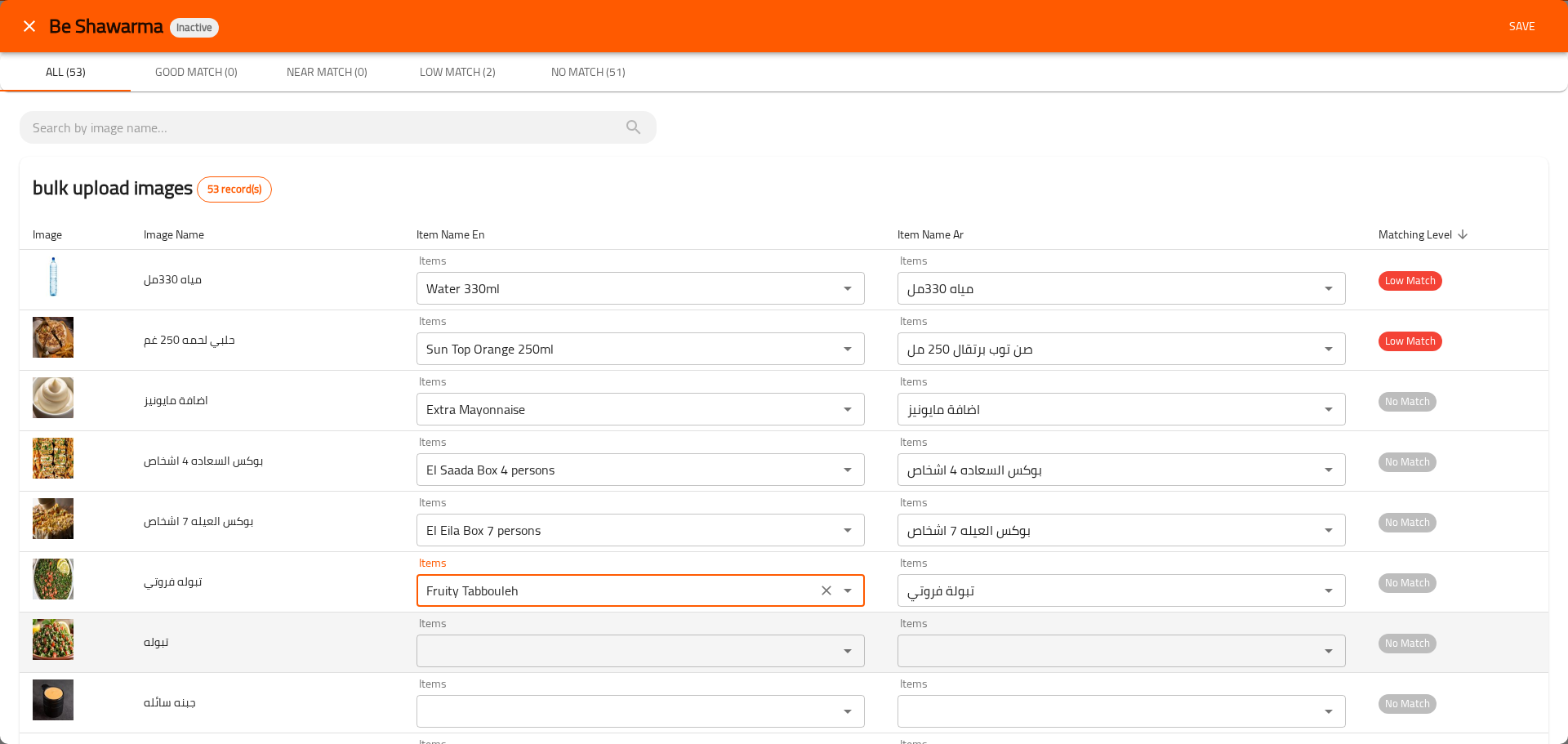
type فروتي "Fruity Tabbouleh"
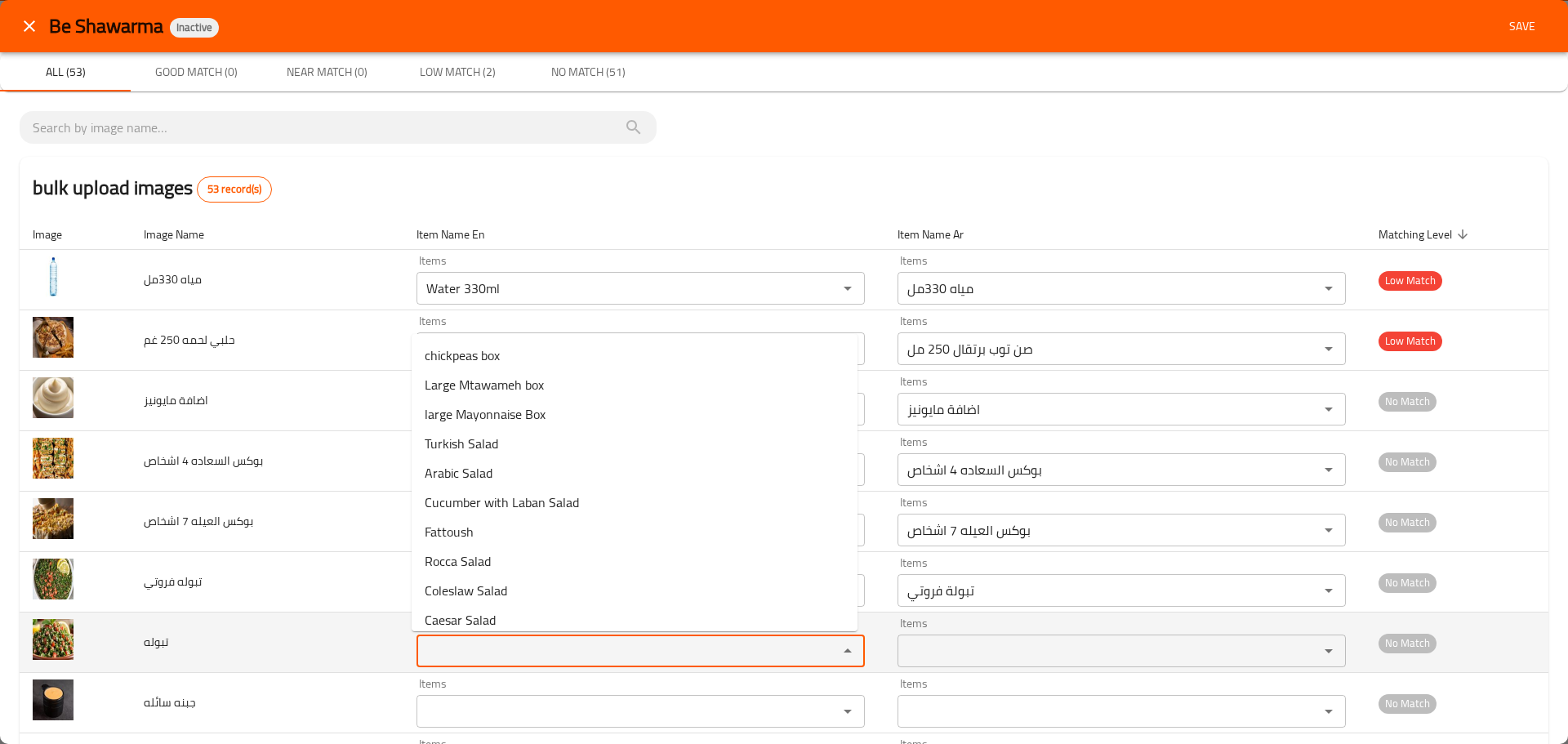
click at [468, 655] on input "Items" at bounding box center [617, 651] width 391 height 23
paste input "Tab"
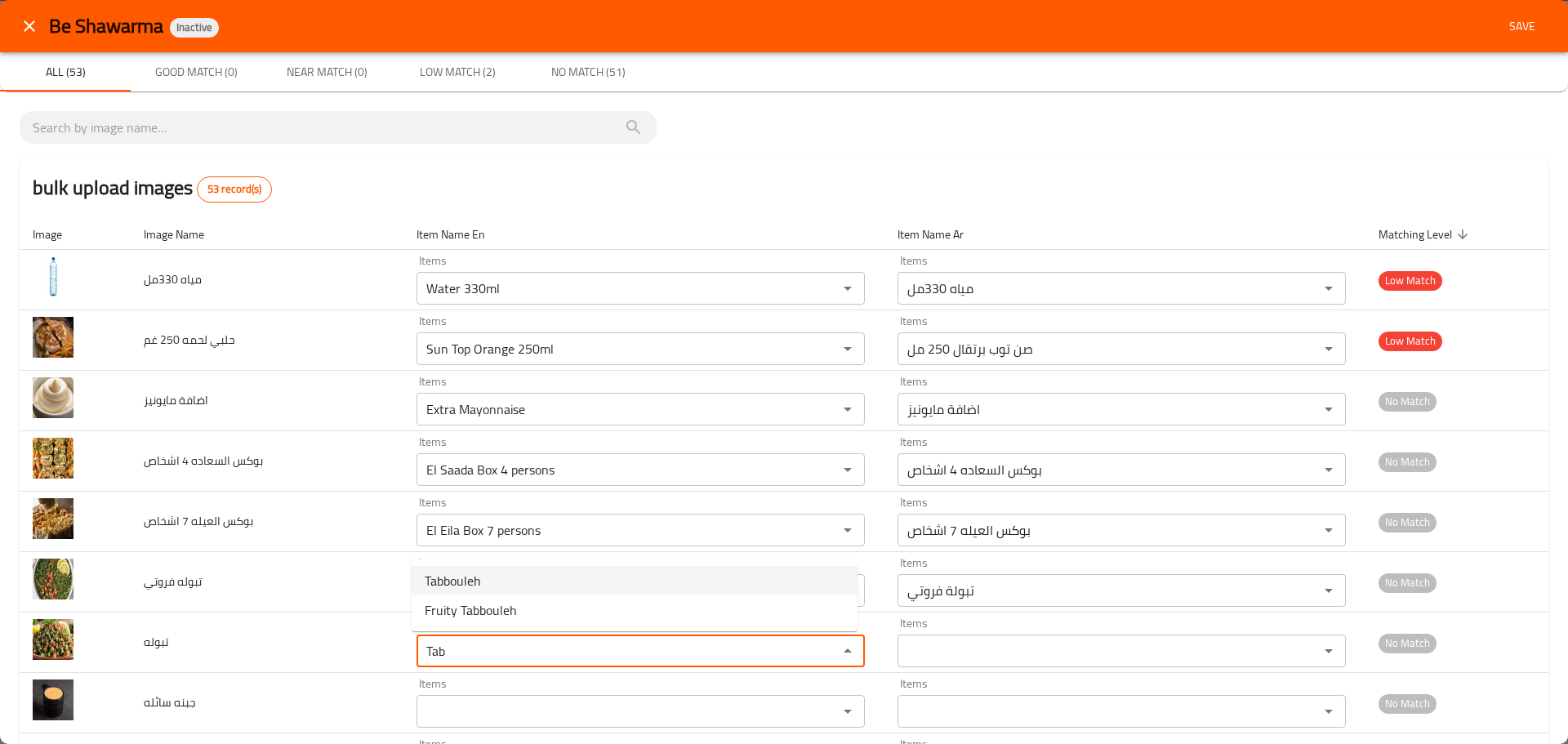
click at [465, 588] on span "Tabbouleh" at bounding box center [453, 581] width 57 height 19
type input "Tabbouleh"
type input "تبولة"
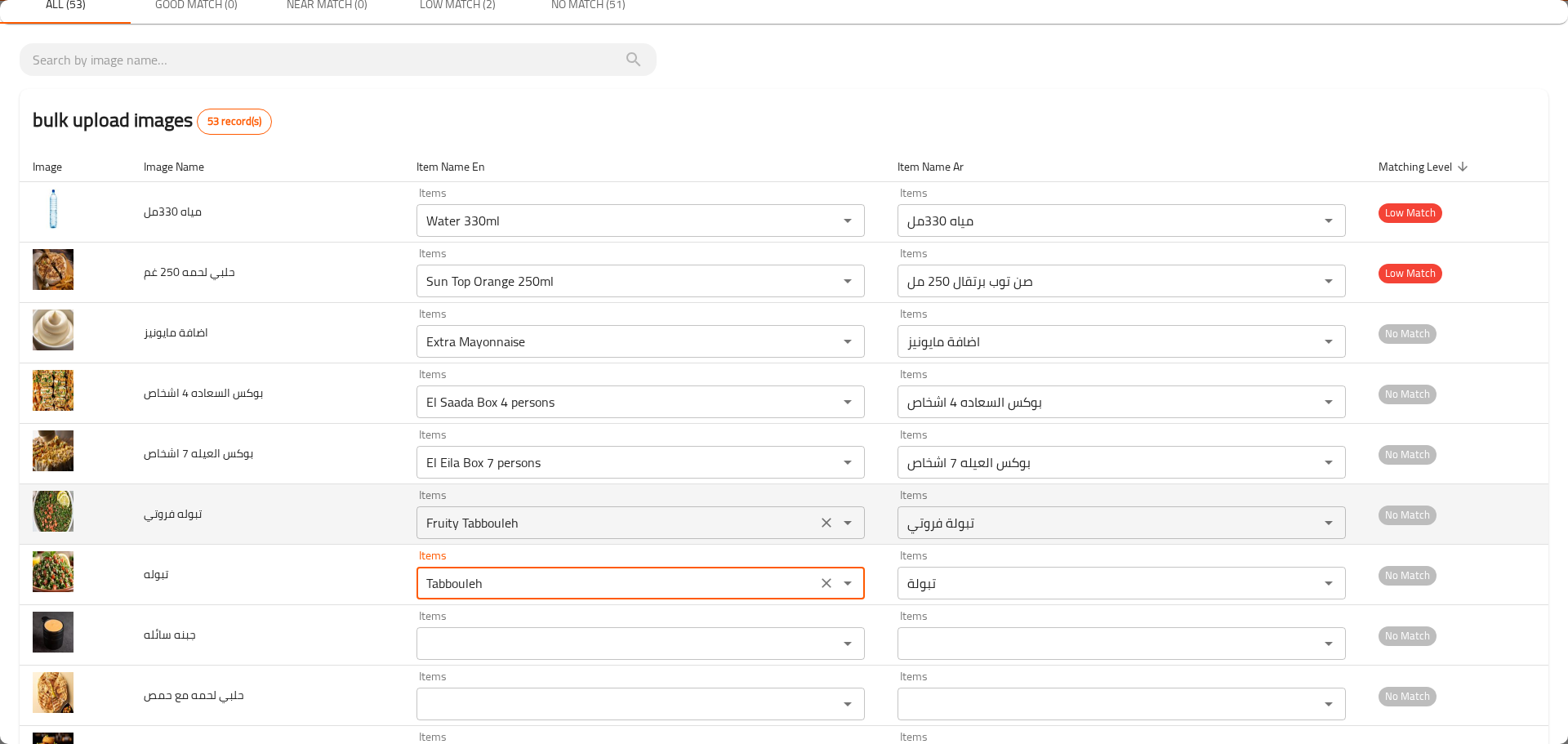
scroll to position [163, 0]
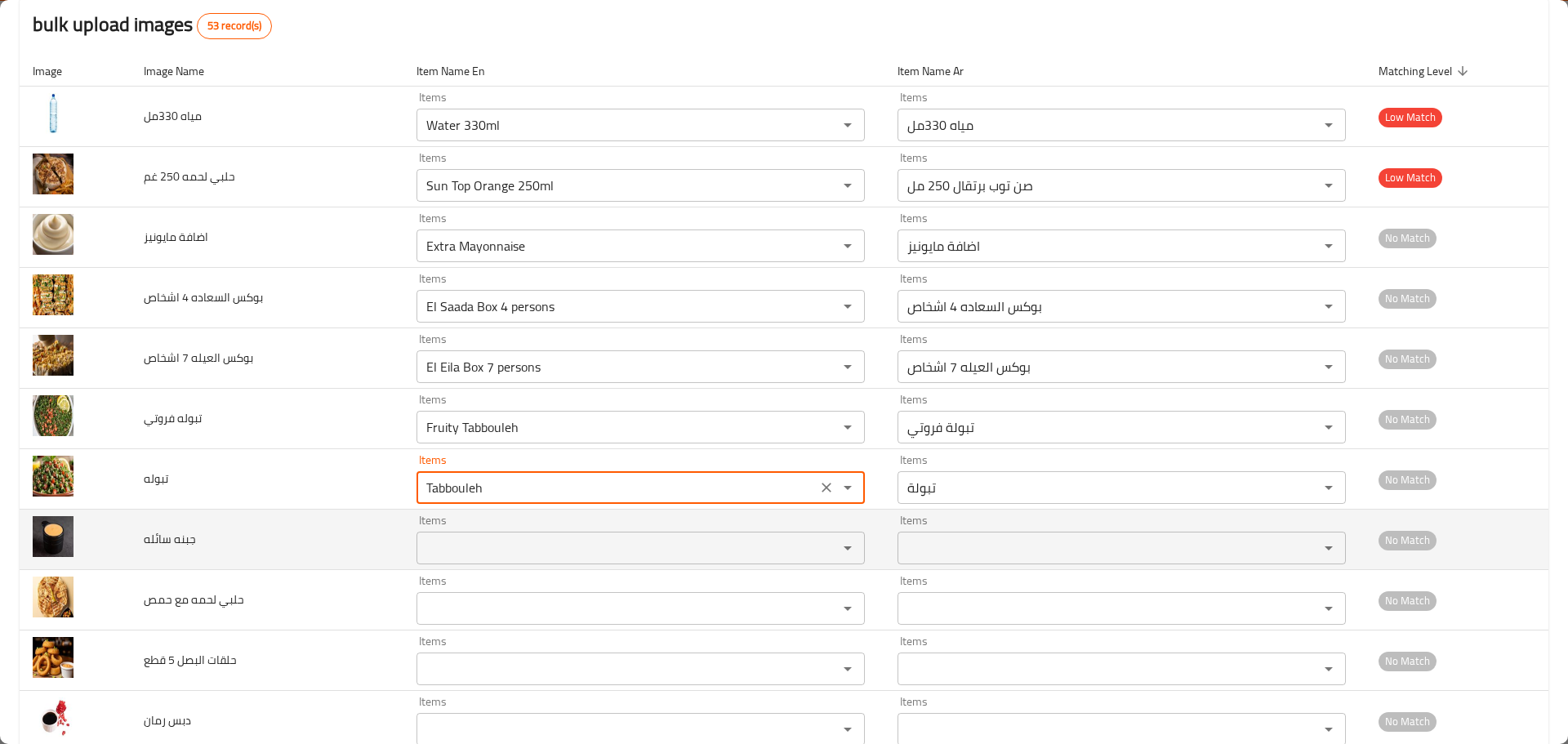
type input "Tabbouleh"
click at [459, 540] on سائله "Items" at bounding box center [617, 548] width 391 height 23
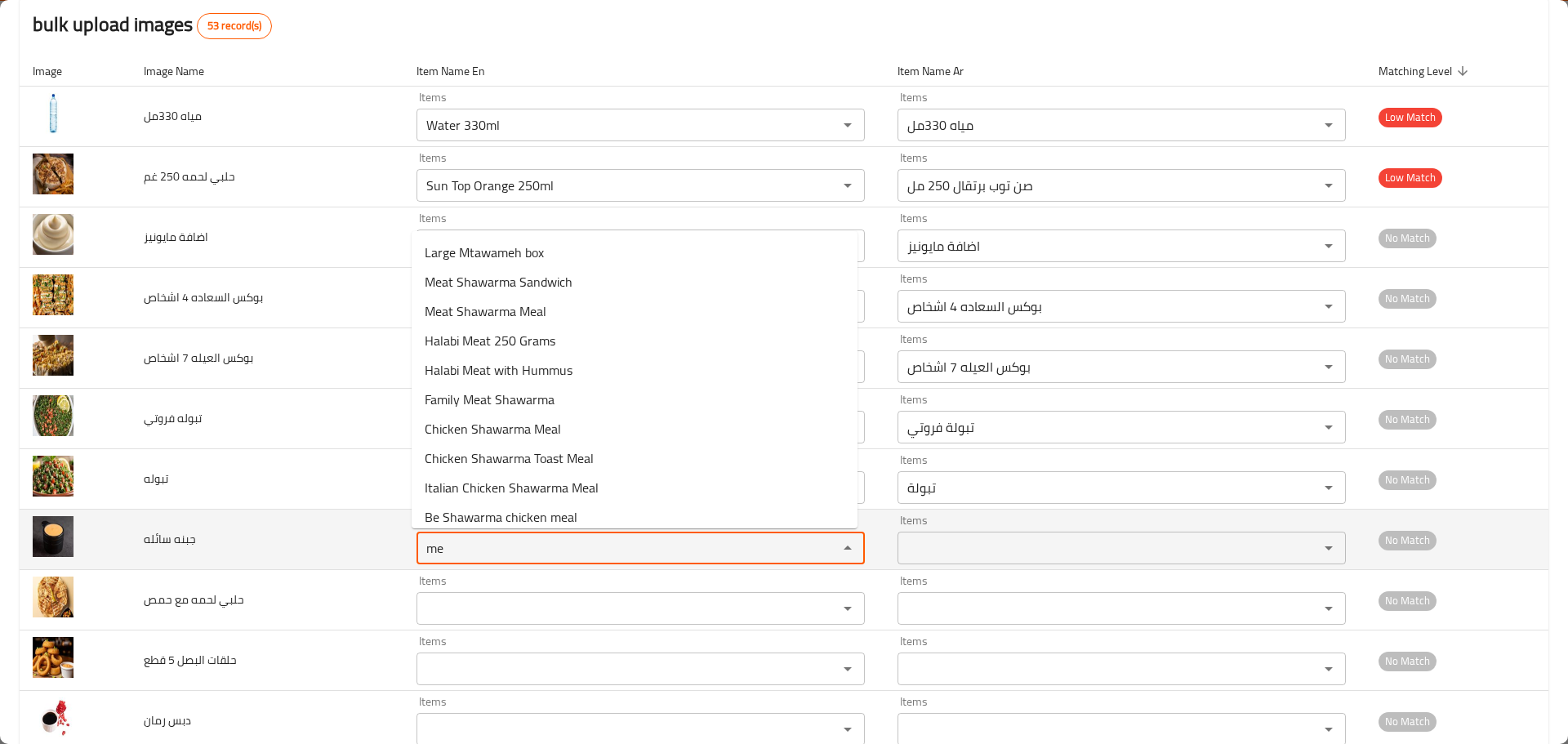
type سائله "m"
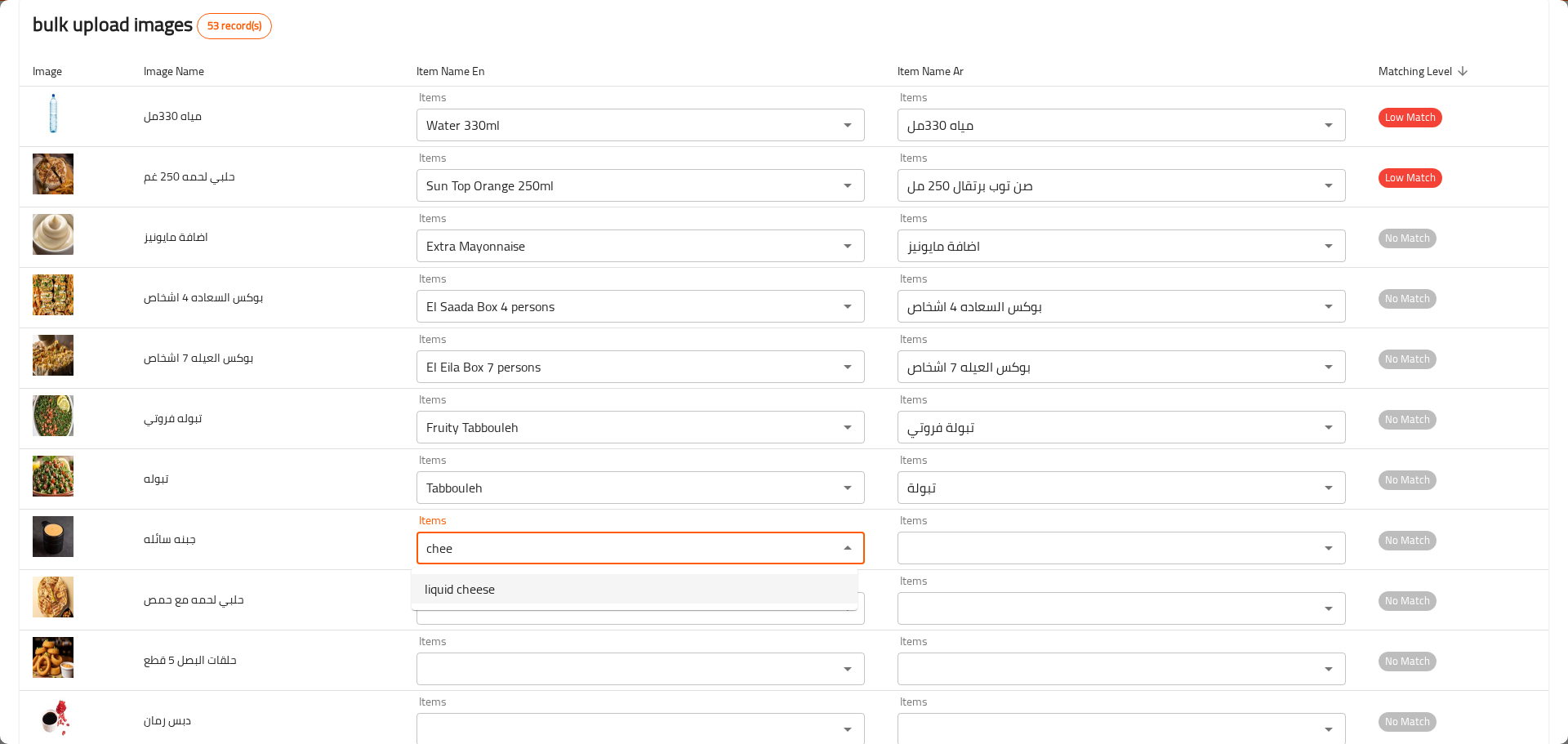
click at [477, 588] on span "liquid cheese" at bounding box center [459, 589] width 70 height 19
type سائله "liquid cheese"
type سائله-ar "جبنه سائله"
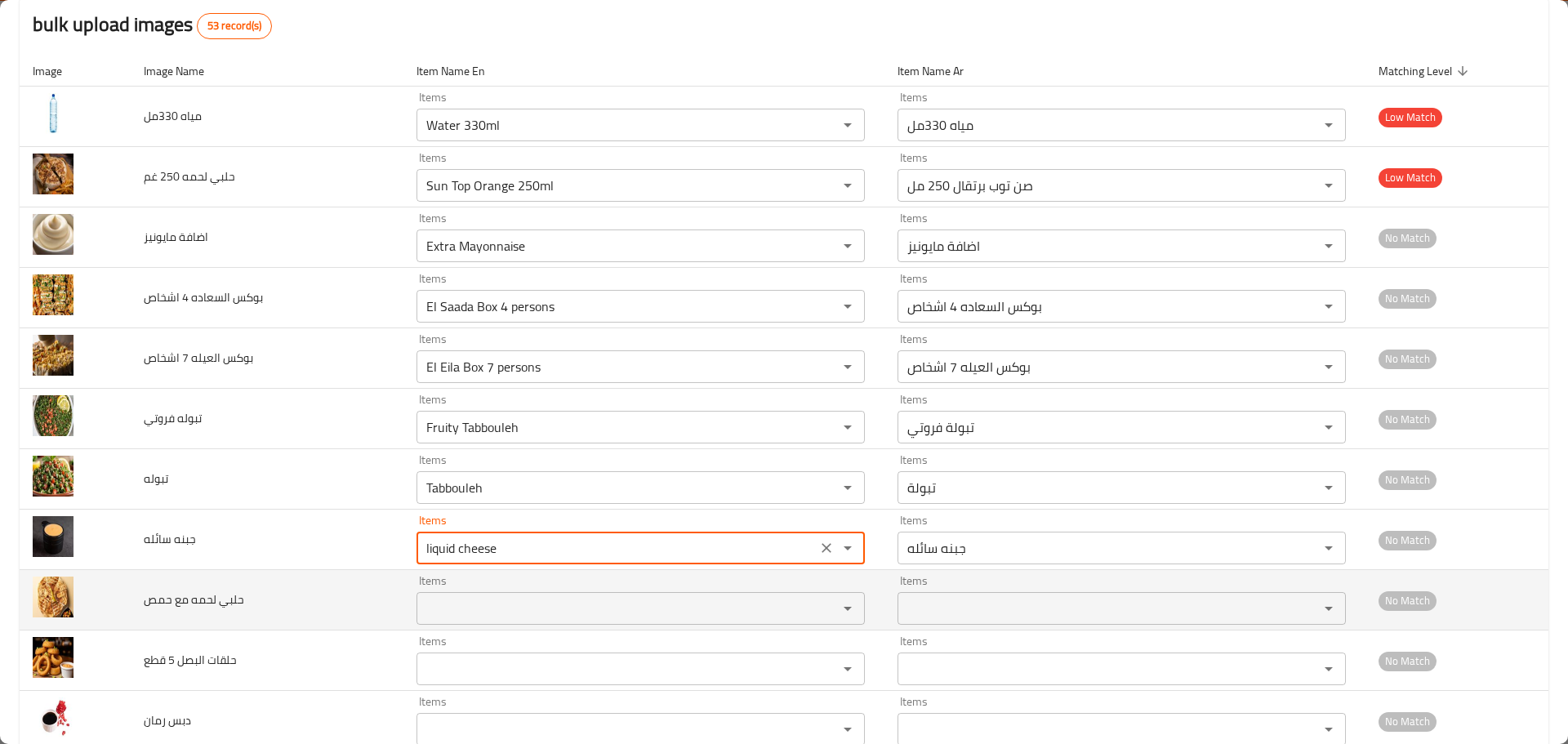
click at [477, 590] on div "Items Items" at bounding box center [640, 600] width 448 height 50
type سائله "liquid cheese"
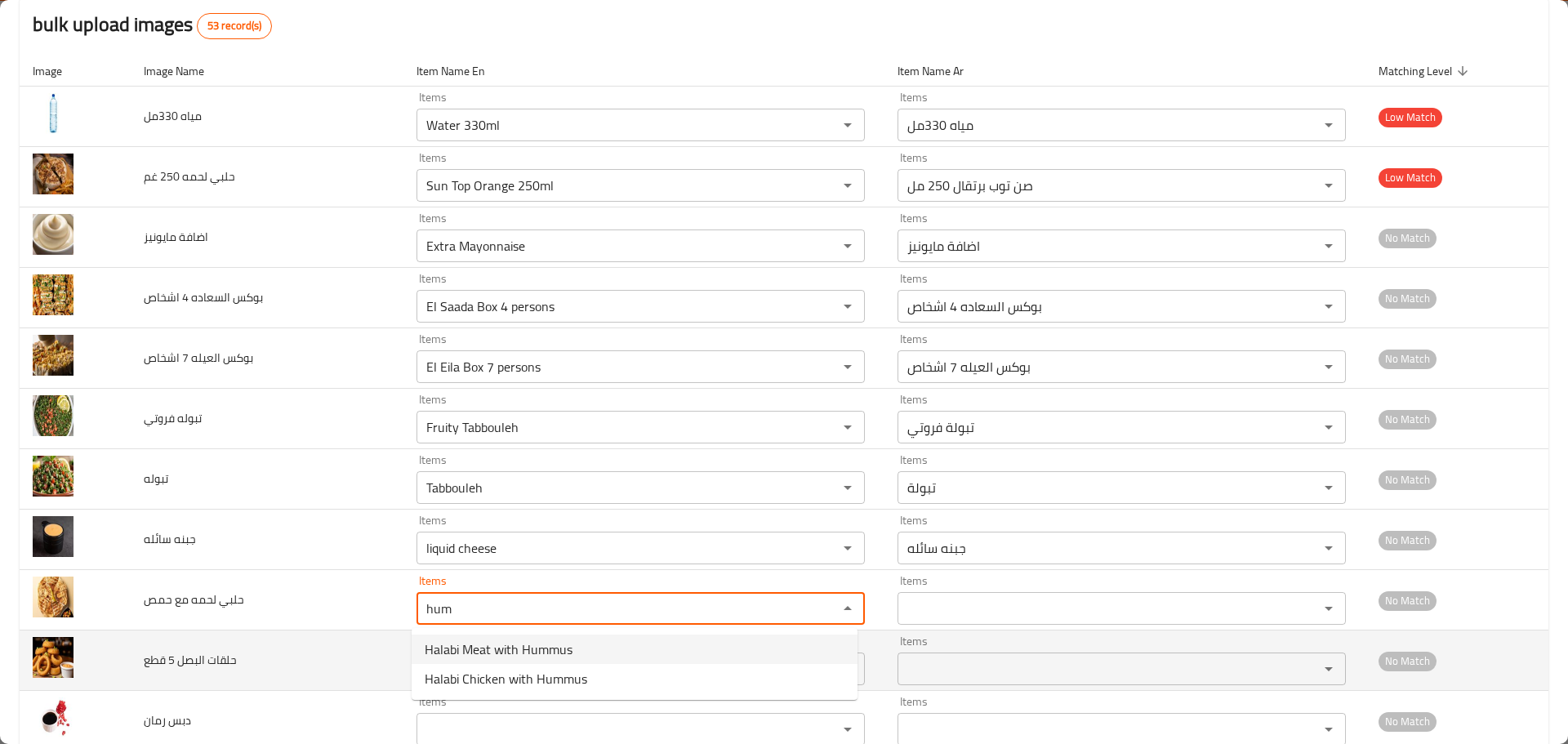
click at [486, 655] on span "Halabi Meat with Hummus" at bounding box center [498, 649] width 148 height 19
type حمص "Halabi Meat with Hummus"
type حمص-ar "حلبي لحمه مع حمص"
type حمص "Halabi Meat with Hummus"
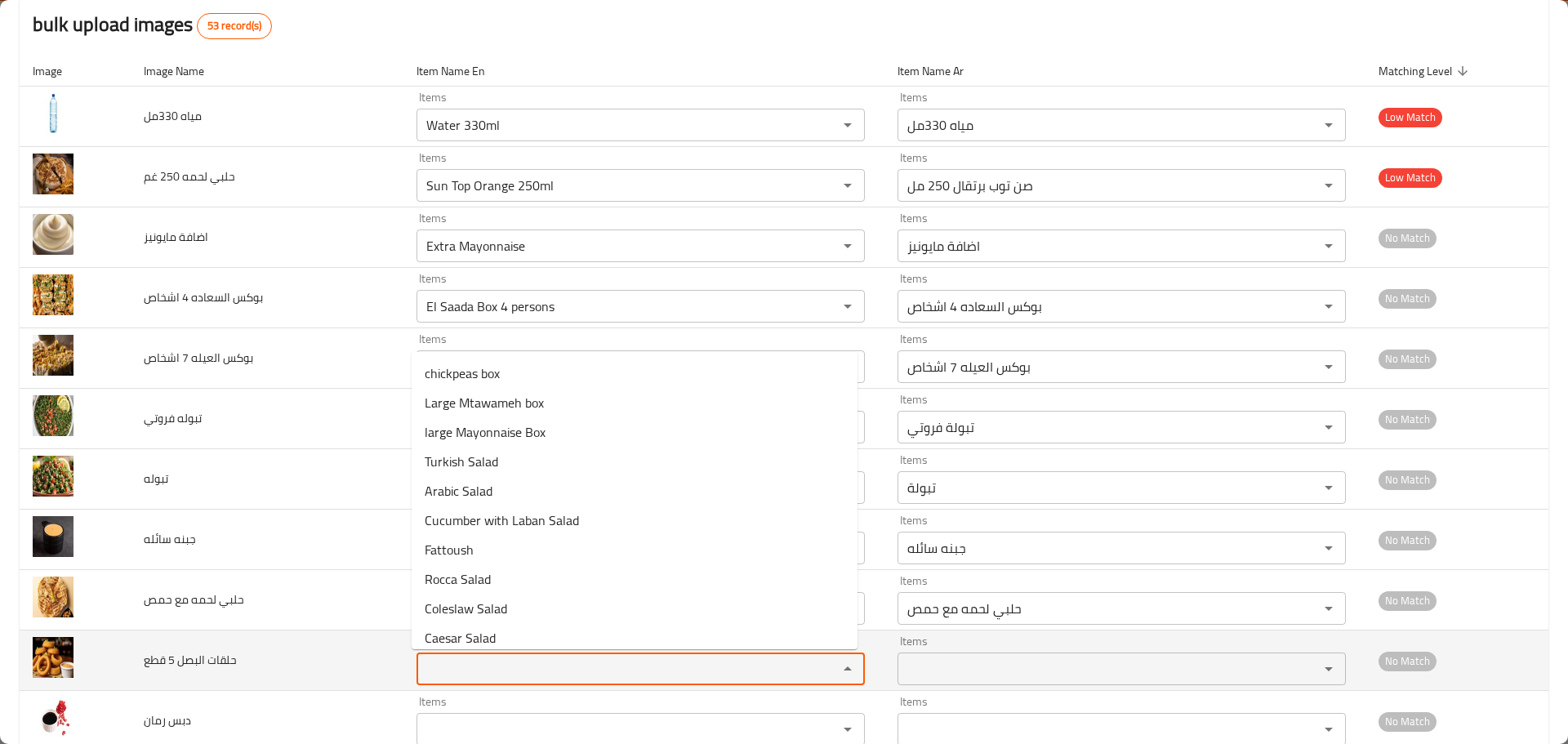
click at [483, 659] on قطع "Items" at bounding box center [617, 668] width 391 height 23
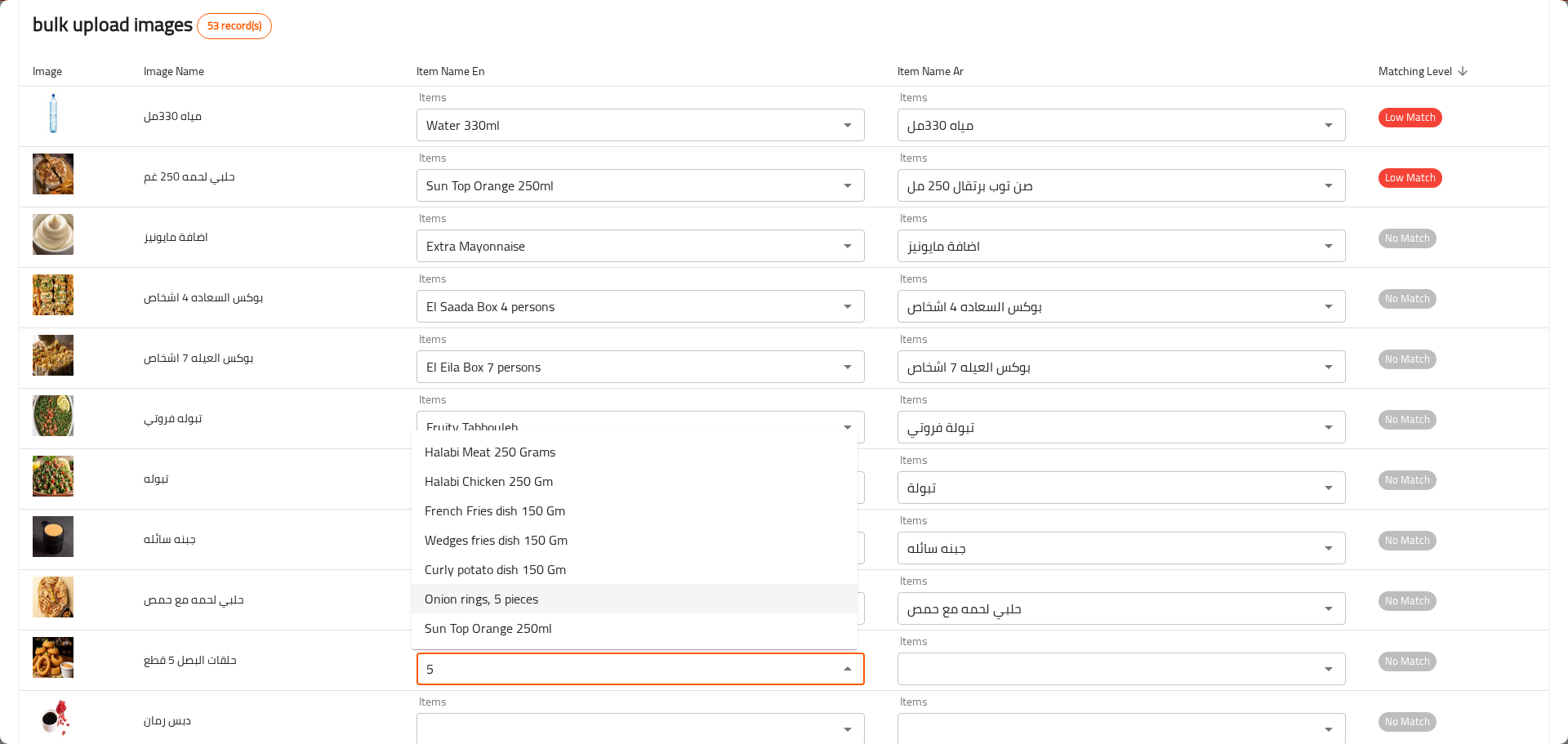
click at [495, 598] on span "Onion rings, 5 pieces" at bounding box center [481, 598] width 113 height 19
type قطع "Onion rings, 5 pieces"
type قطع-ar "حلقات بصل 5 قطع"
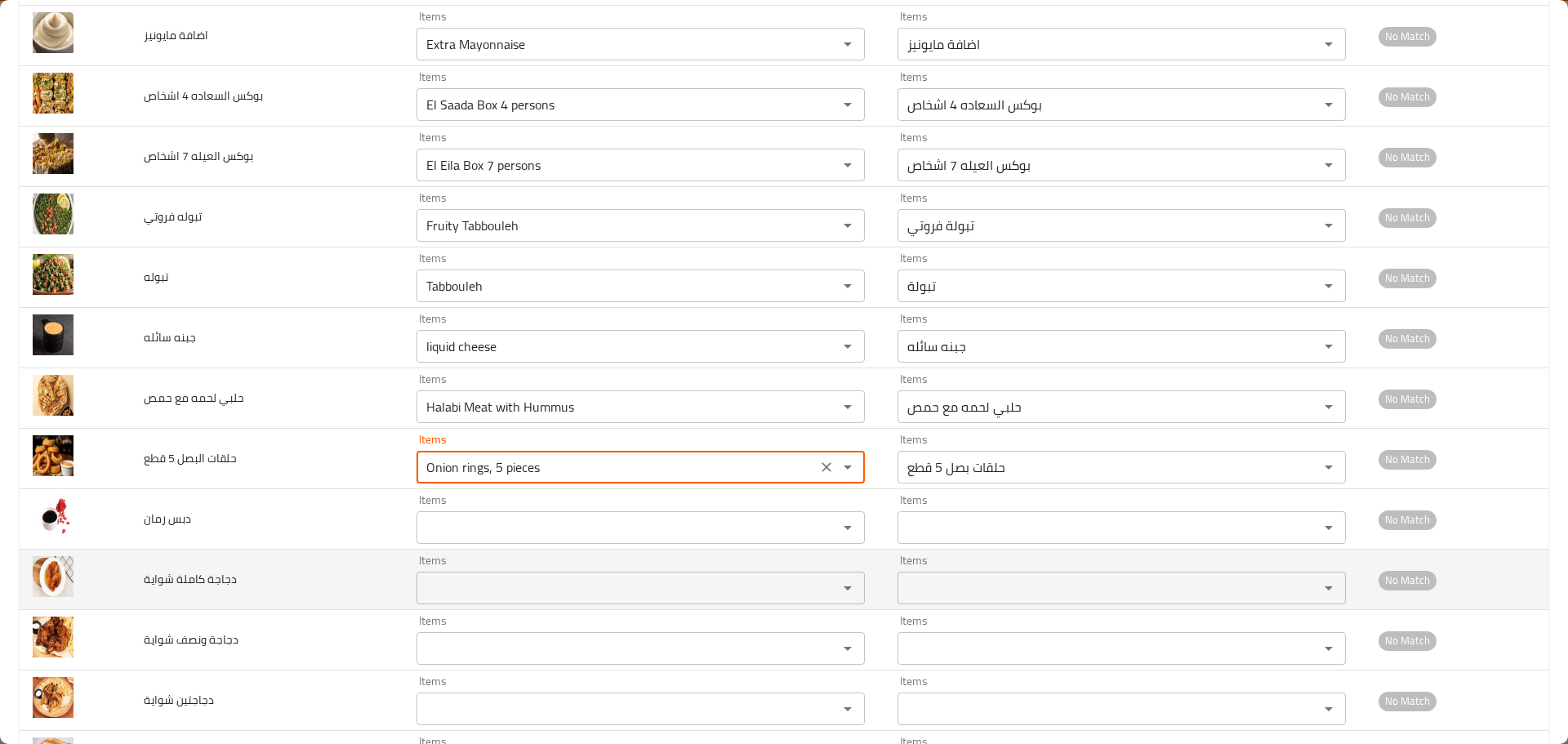
scroll to position [409, 0]
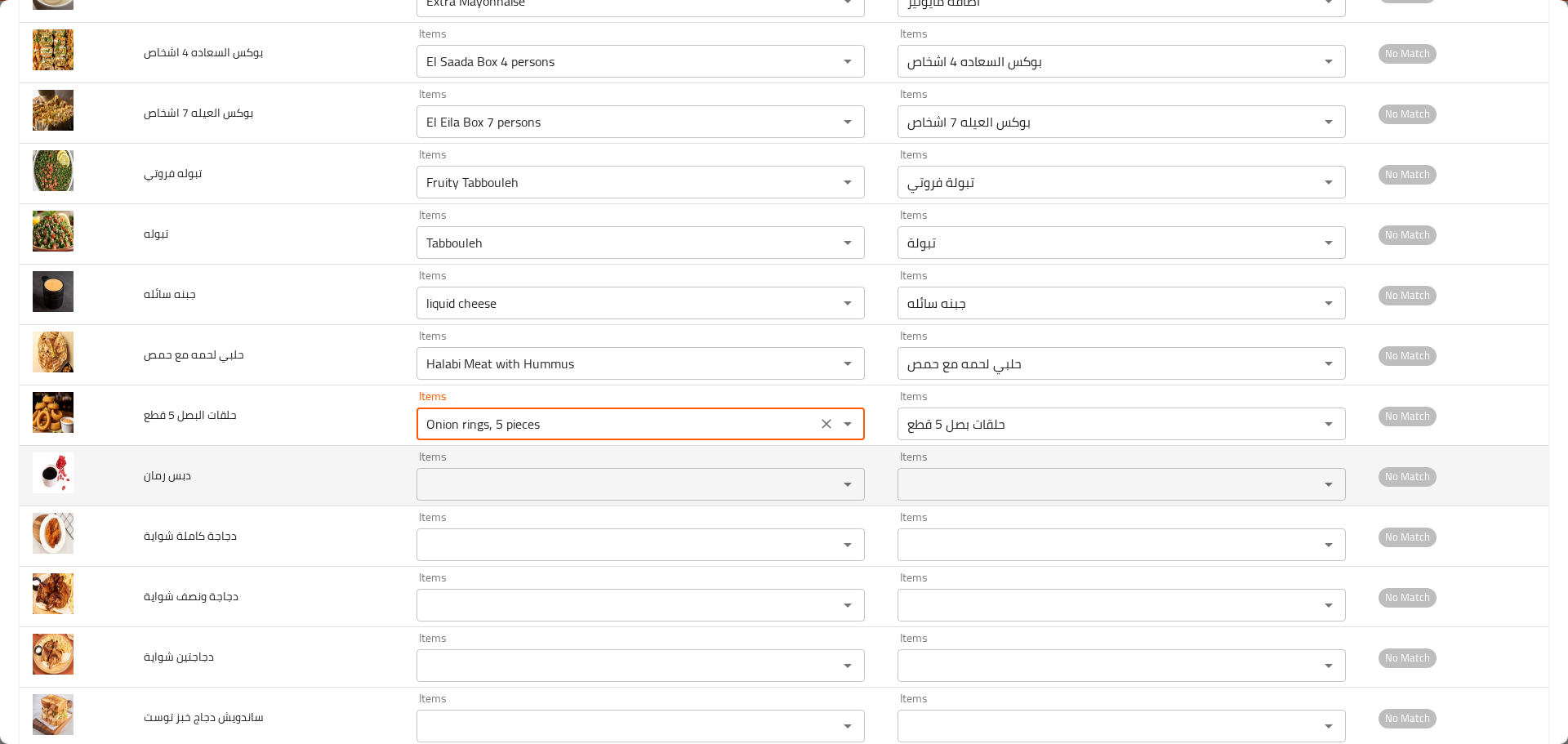
type قطع "Onion rings, 5 pieces"
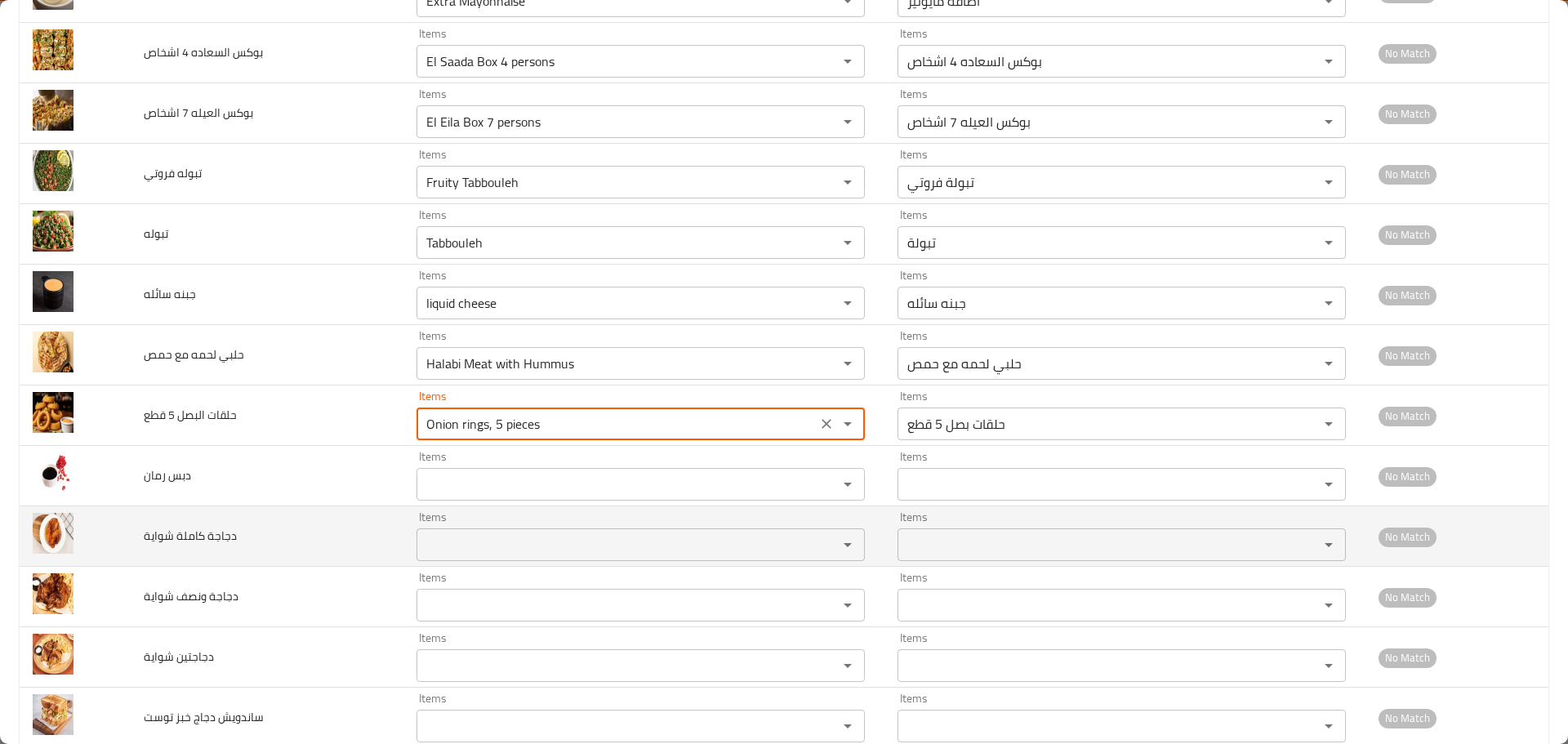
drag, startPoint x: 470, startPoint y: 492, endPoint x: 569, endPoint y: 524, distance: 104.0
click at [497, 501] on div "Items" at bounding box center [640, 485] width 448 height 33
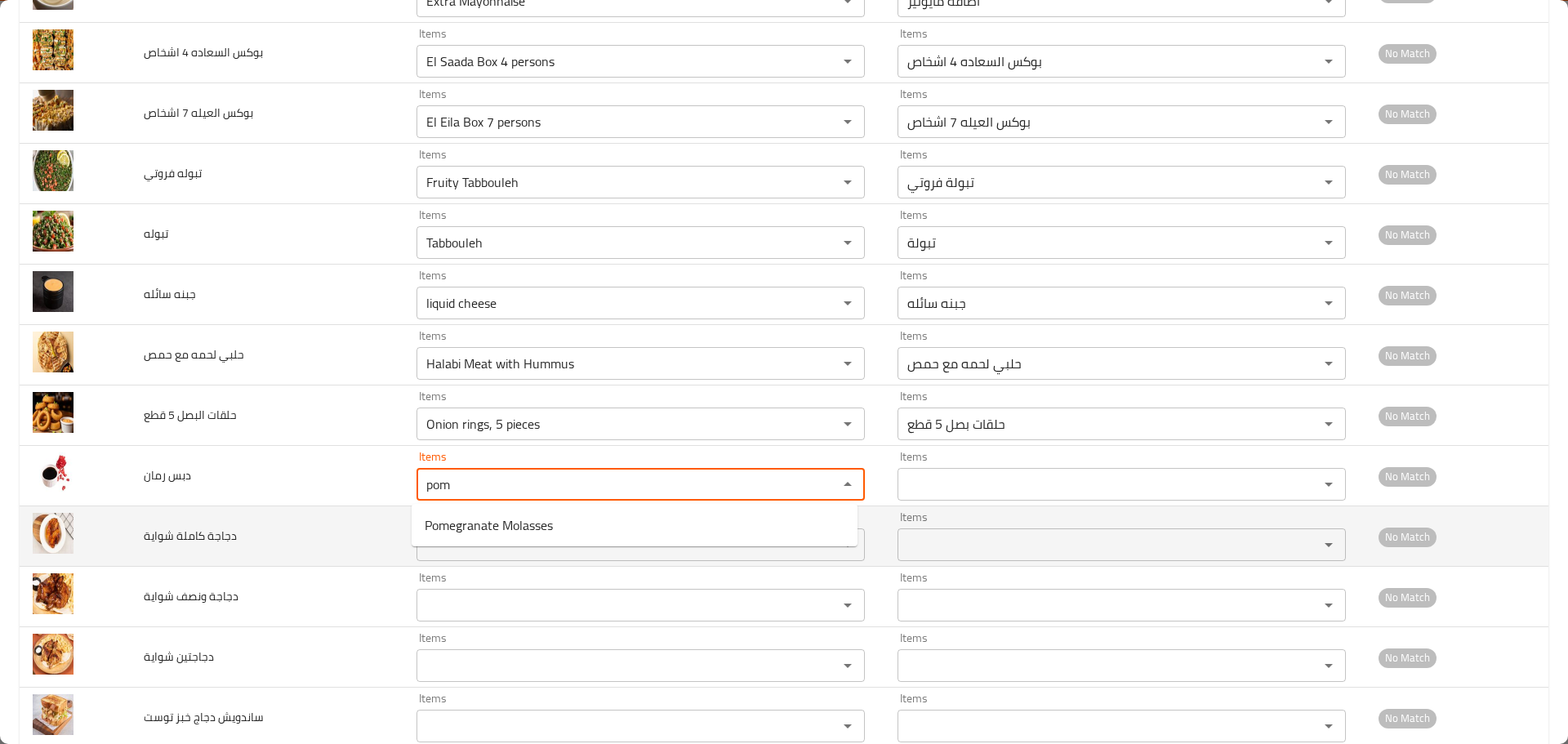
click at [569, 524] on رمان-option-0 "Pomegranate Molasses" at bounding box center [634, 525] width 446 height 29
type رمان "Pomegranate Molasses"
type رمان-ar "دبس رمان"
type رمان "Pomegranate Molasses"
click at [514, 538] on شواية "Items" at bounding box center [617, 544] width 391 height 23
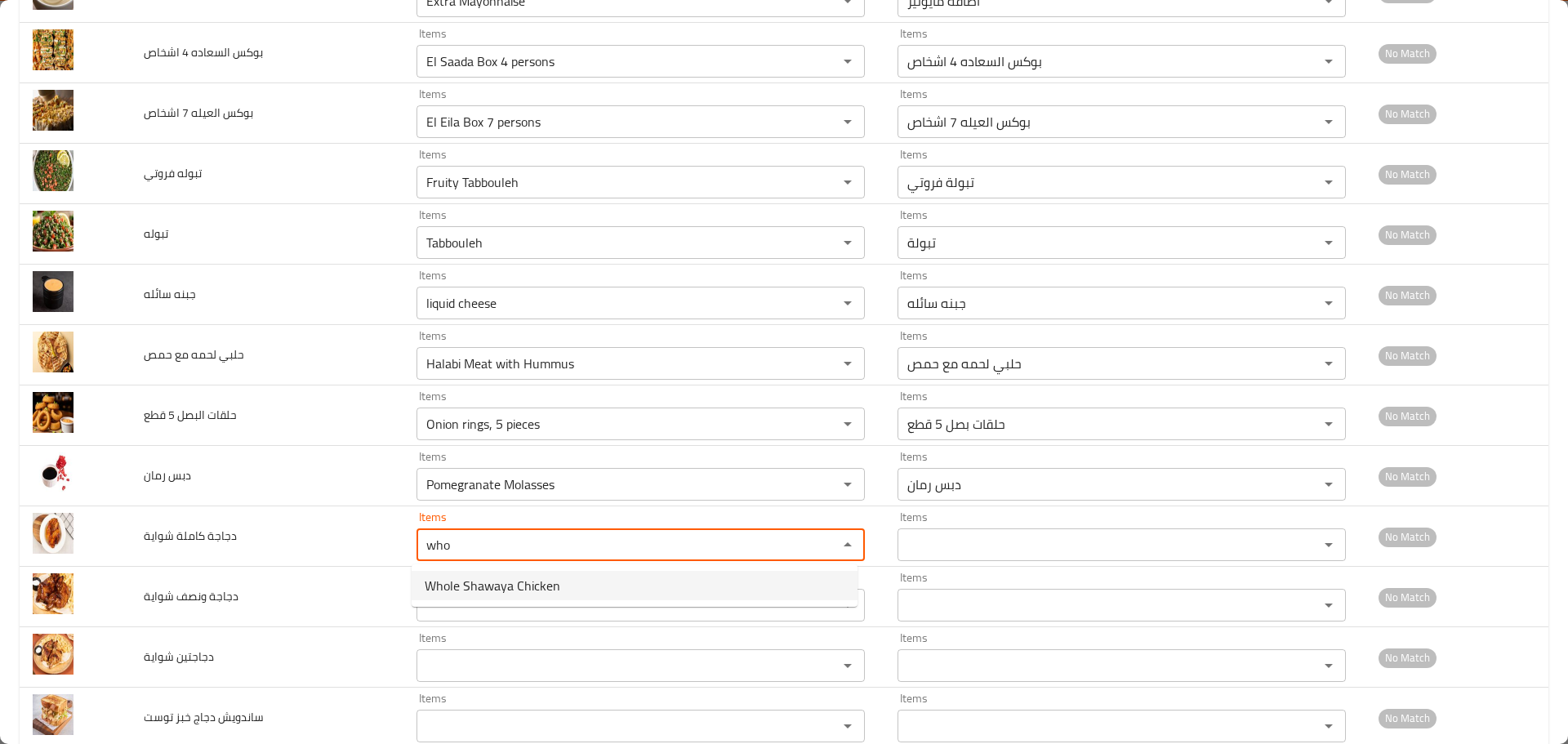
type شواية "who"
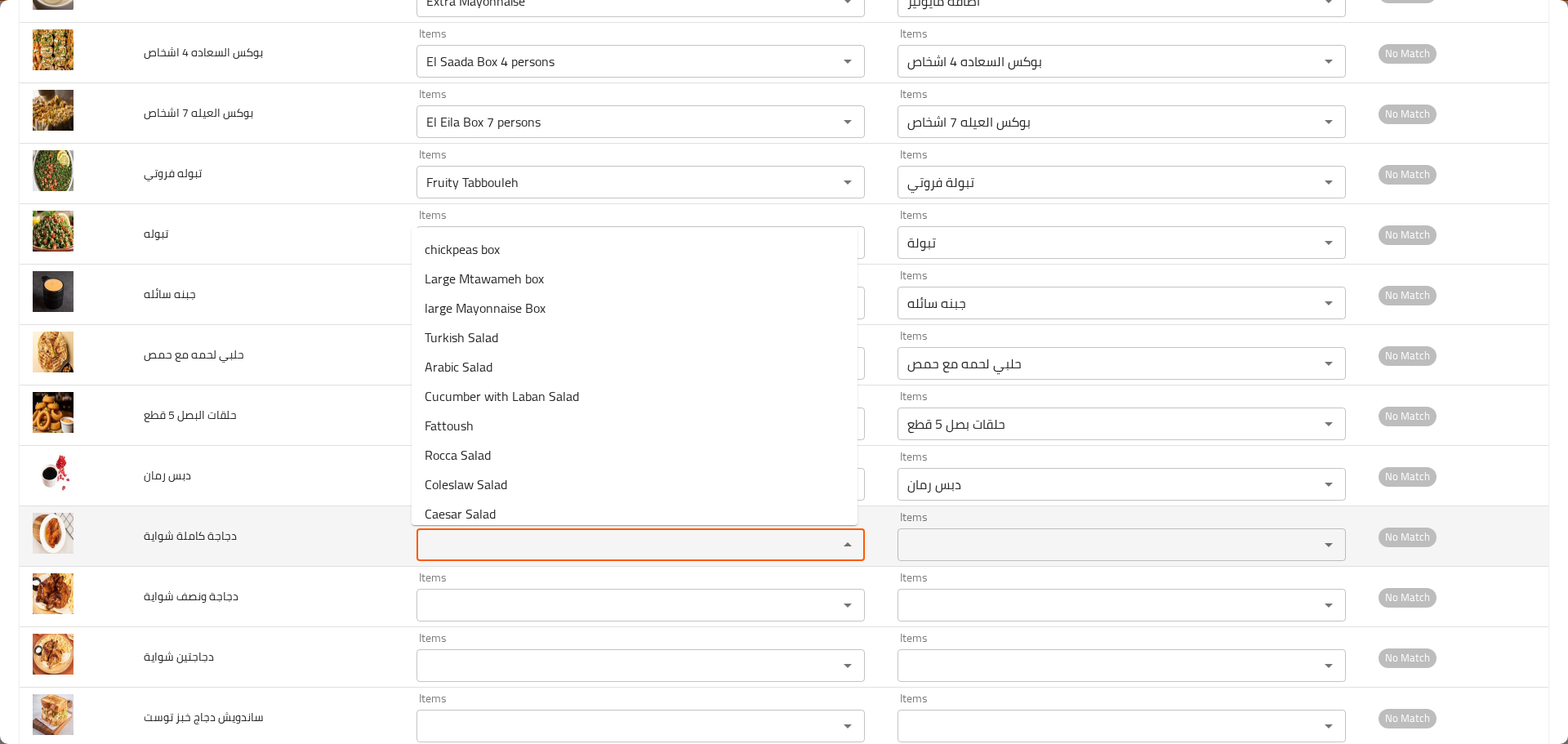
click at [449, 553] on شواية "Items" at bounding box center [617, 544] width 391 height 23
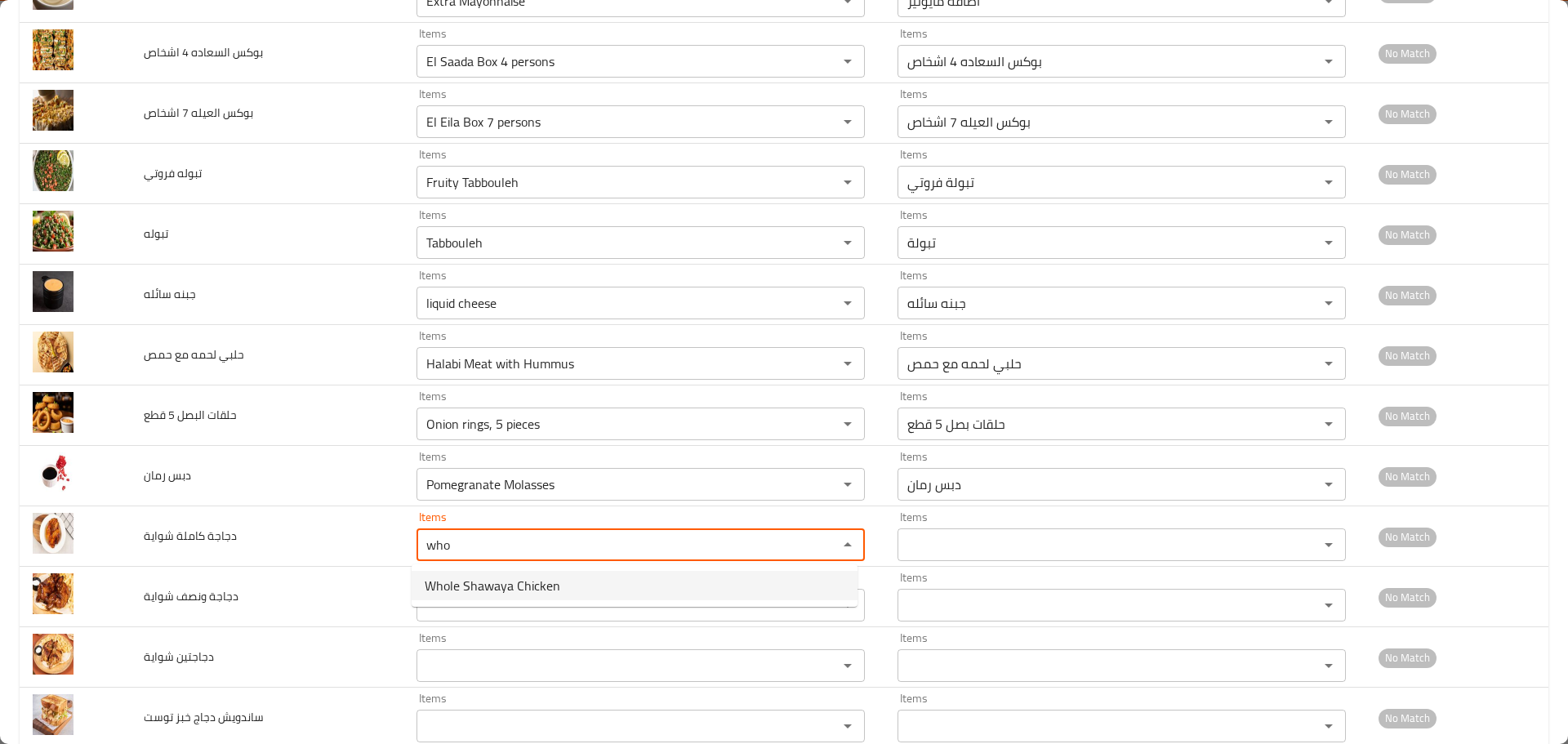
click at [465, 588] on span "Whole Shawaya Chicken" at bounding box center [492, 585] width 136 height 19
type شواية "Whole Shawaya Chicken"
type شواية-ar "دجاجة كاملة شواية"
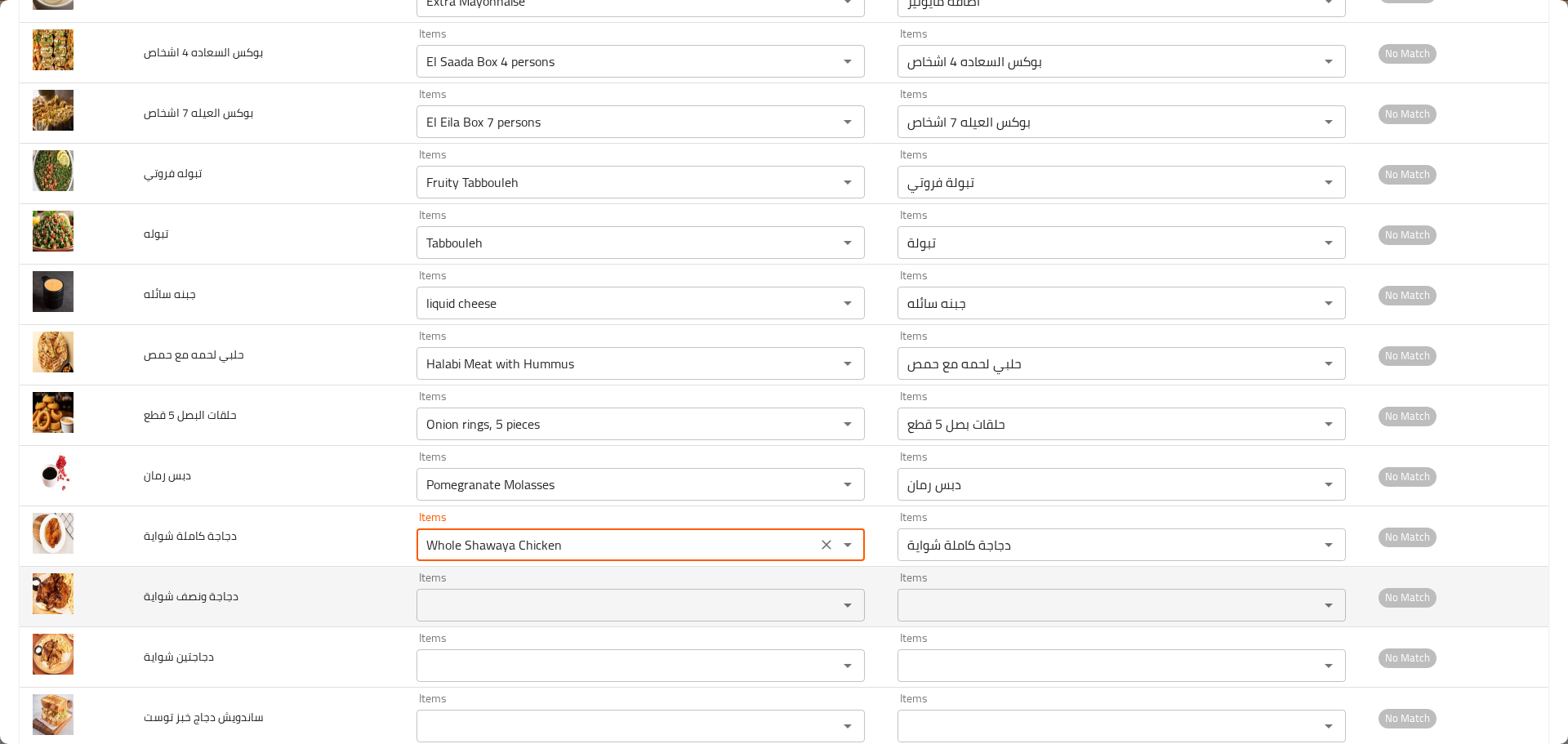
type شواية "Whole Shawaya Chicken"
click at [465, 598] on شواية "Items" at bounding box center [617, 605] width 391 height 23
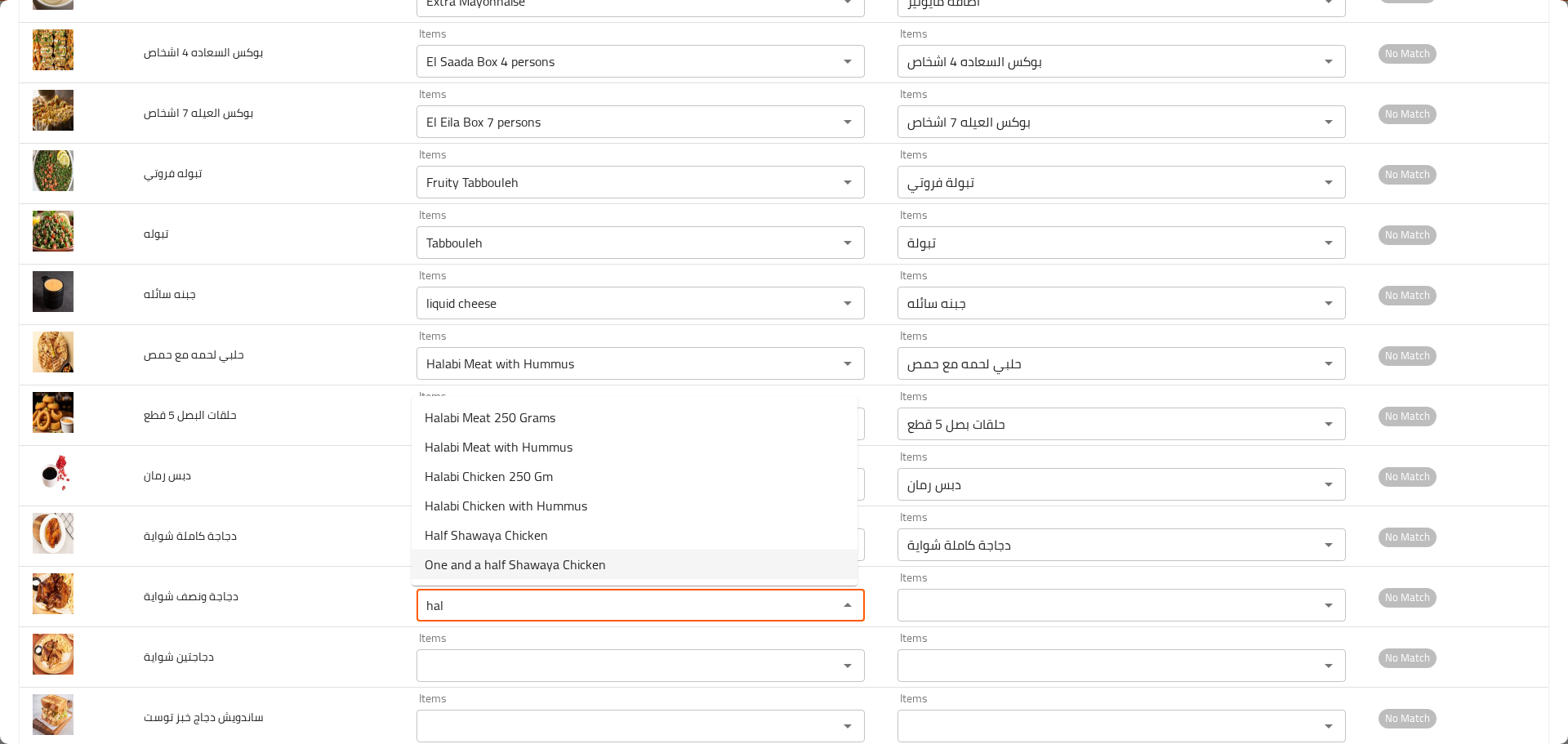
click at [476, 566] on span "One and a half Shawaya Chicken" at bounding box center [515, 564] width 182 height 19
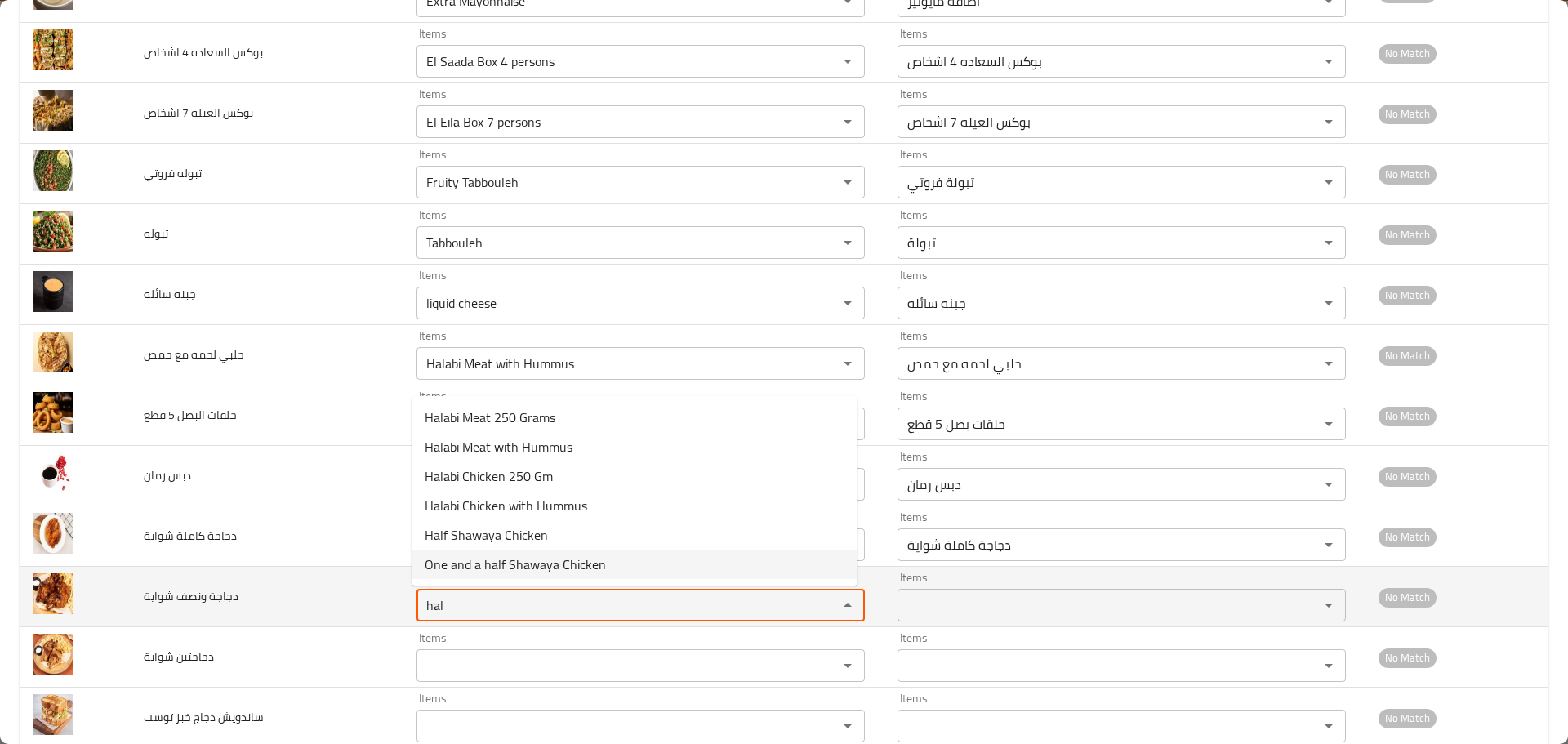
type شواية "One and a half Shawaya Chicken"
type شواية-ar "دجاجة ونصف شواية"
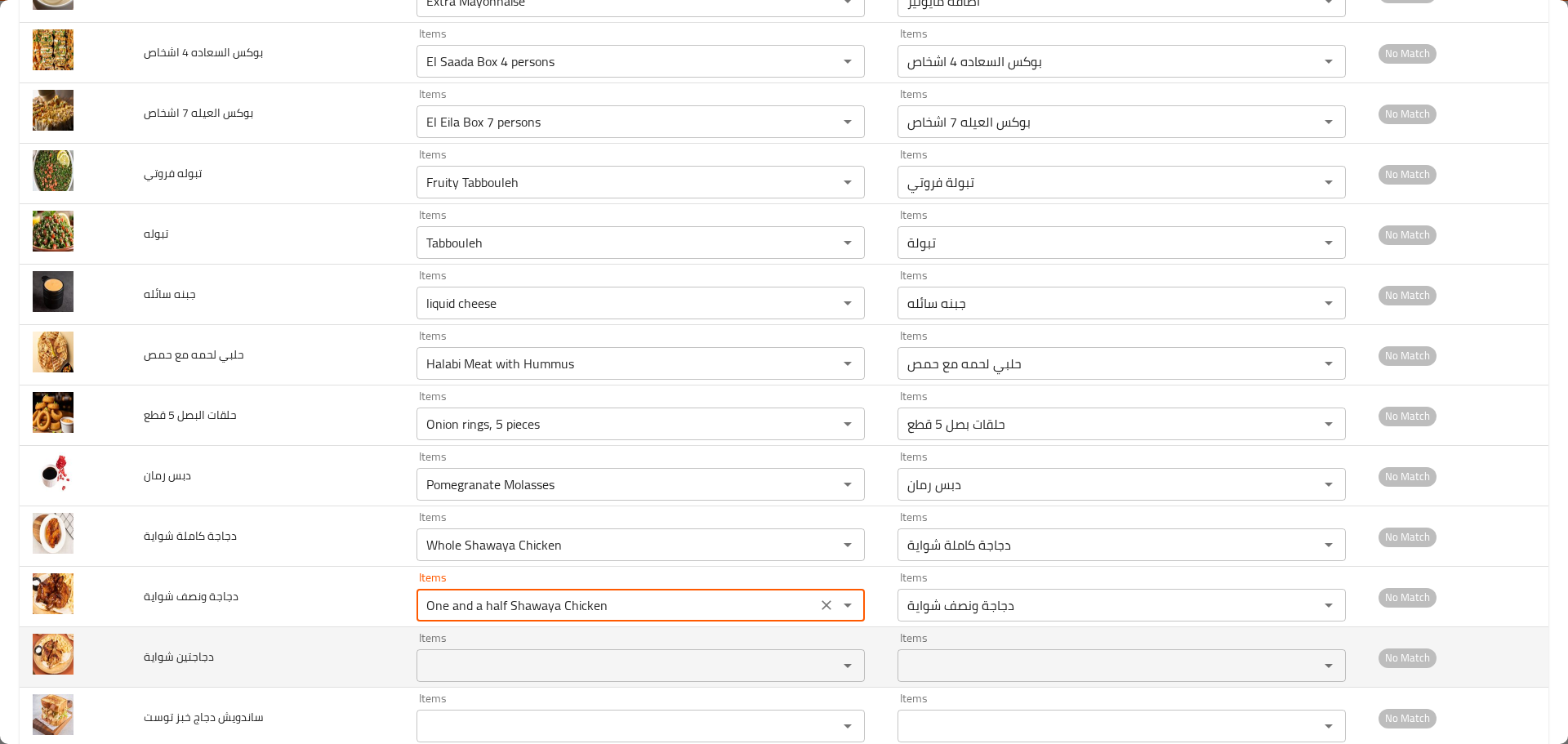
type شواية "One and a half Shawaya Chicken"
click at [466, 662] on شواية "Items" at bounding box center [617, 665] width 391 height 23
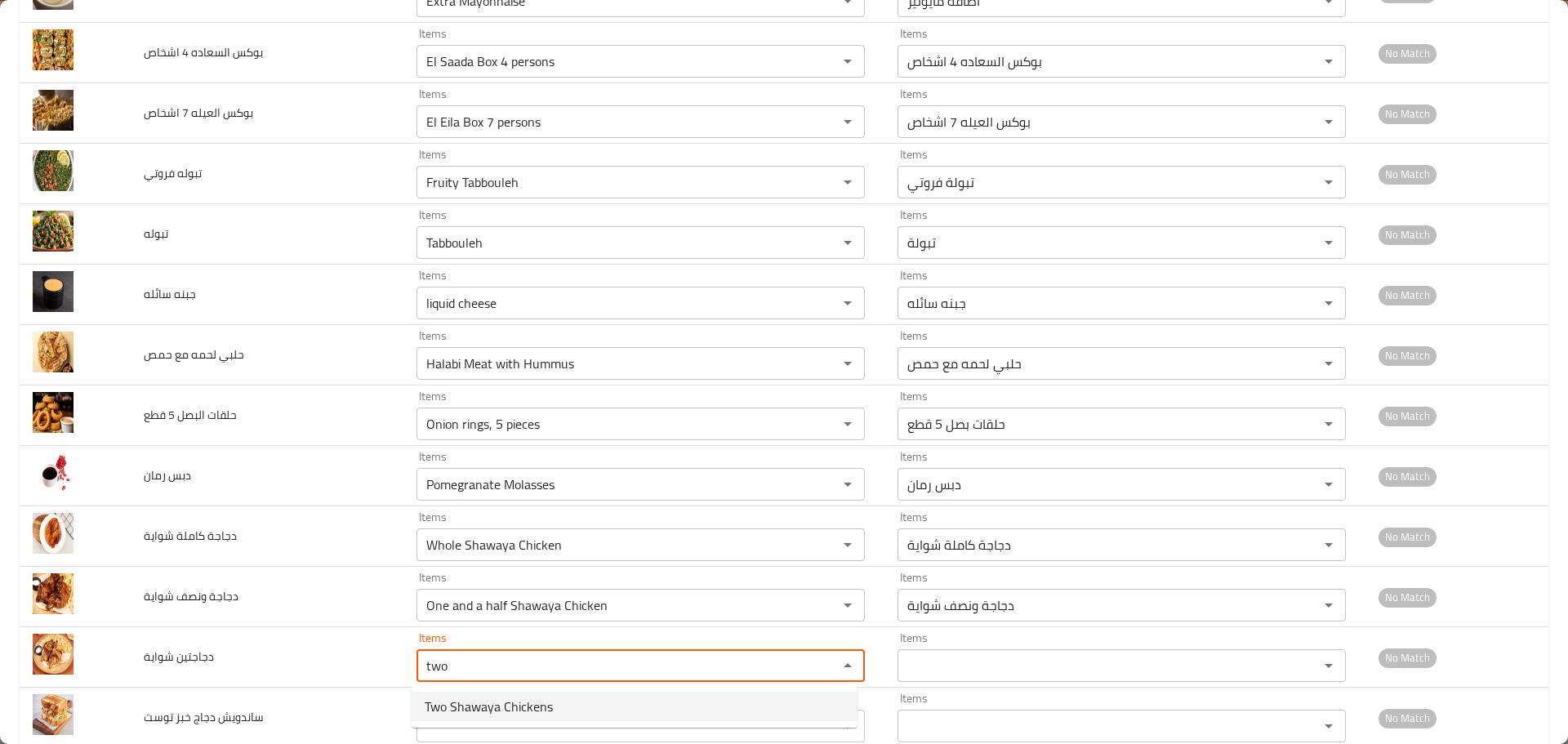
click at [462, 704] on span "Two Shawaya Chickens" at bounding box center [488, 706] width 129 height 19
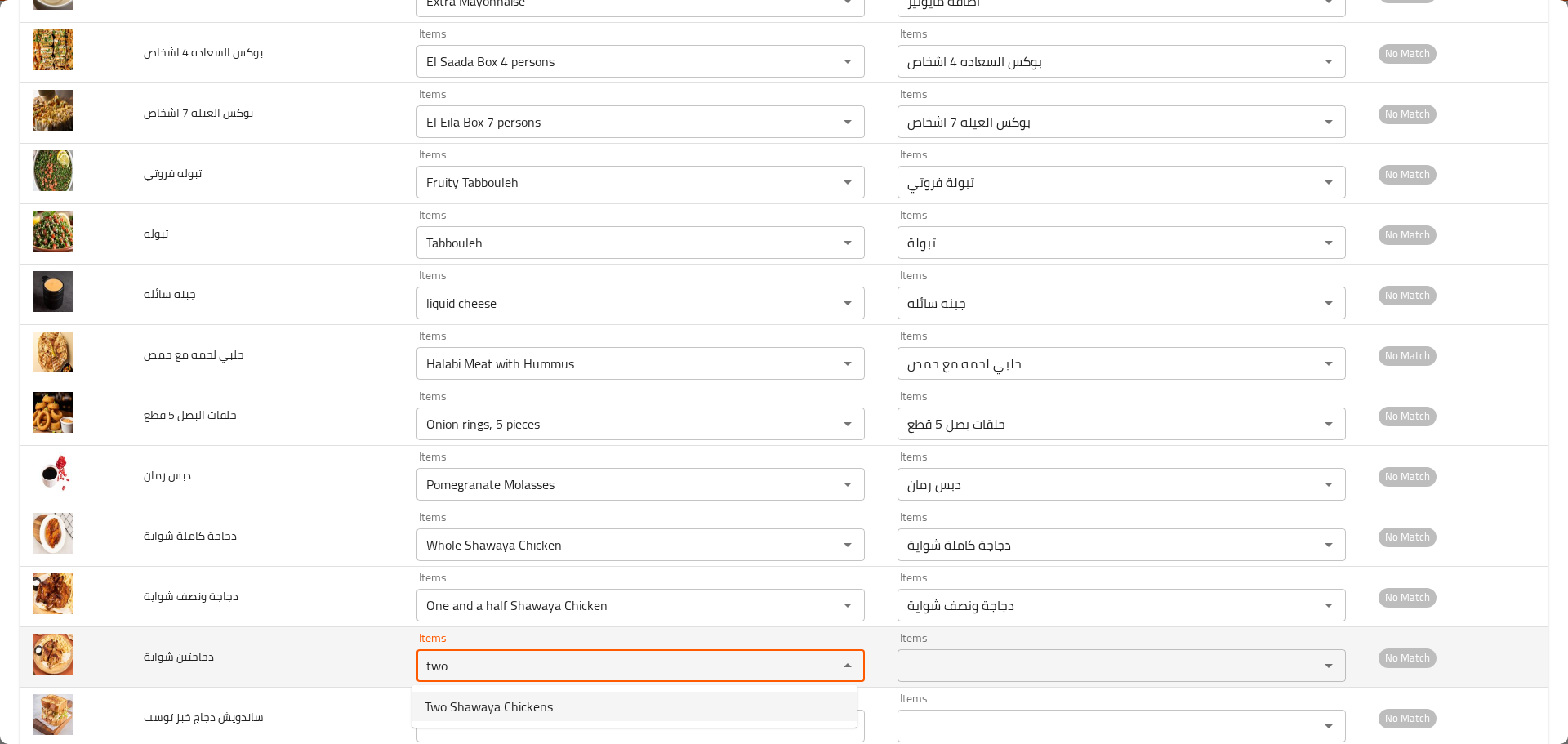
type شواية "Two Shawaya Chickens"
type شواية-ar "دجاجتين شواية"
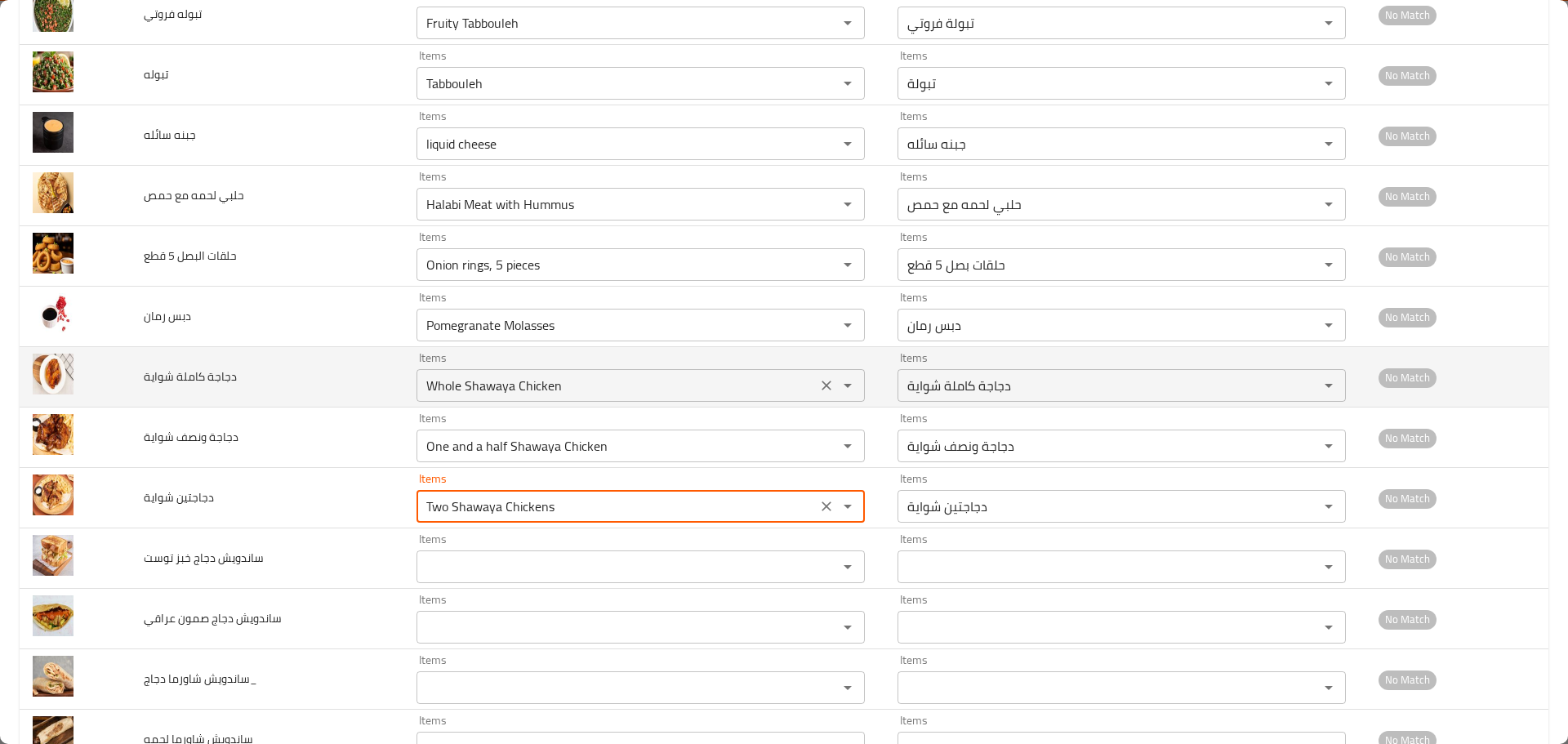
scroll to position [817, 0]
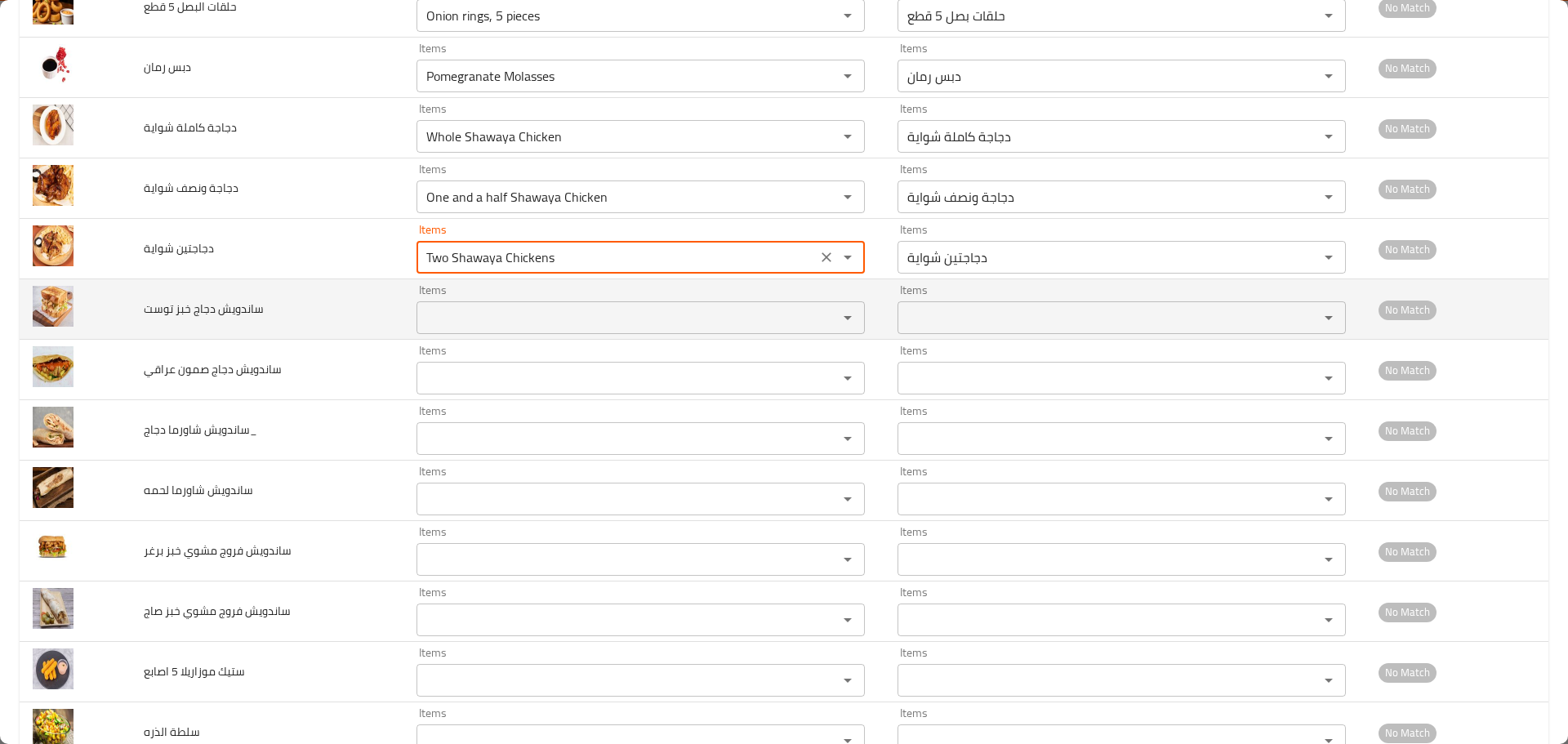
type شواية "Two Shawaya Chickens"
click at [464, 315] on توست "Items" at bounding box center [617, 318] width 391 height 23
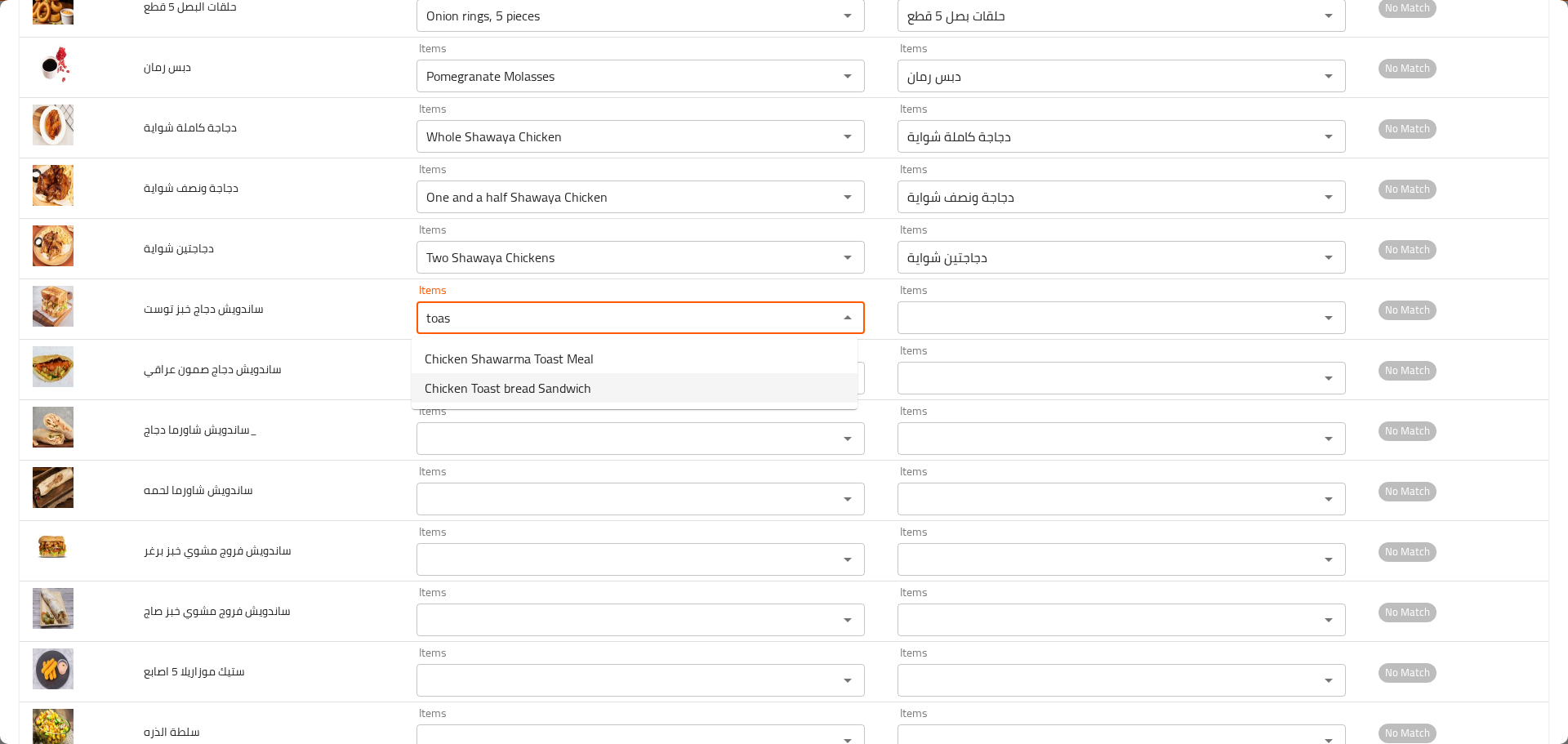
click at [466, 390] on span "Chicken Toast bread Sandwich" at bounding box center [507, 387] width 167 height 19
type توست "Chicken Toast bread Sandwich"
type توست-ar "ساندويش دجاج خبز توست"
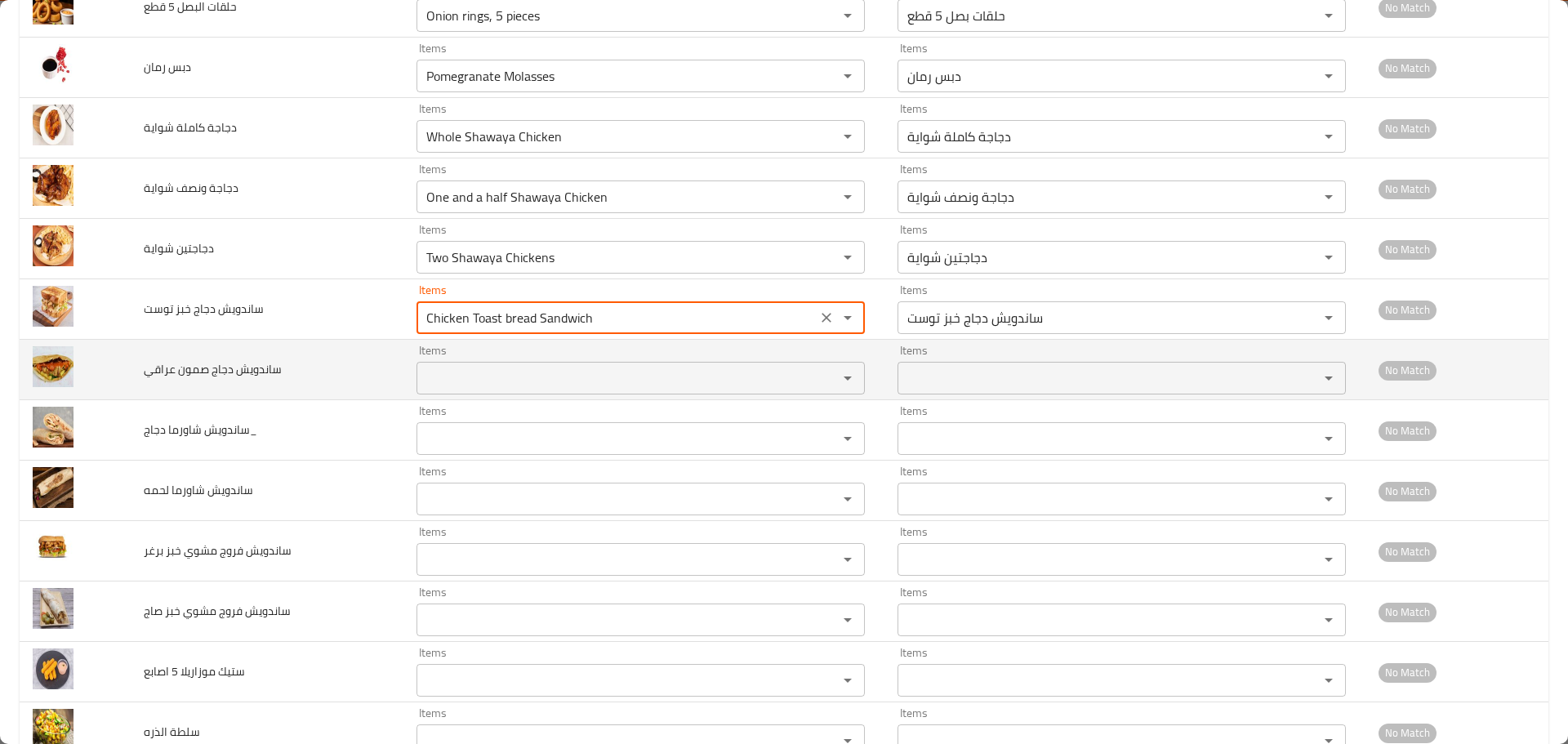
type توست "Chicken Toast bread Sandwich"
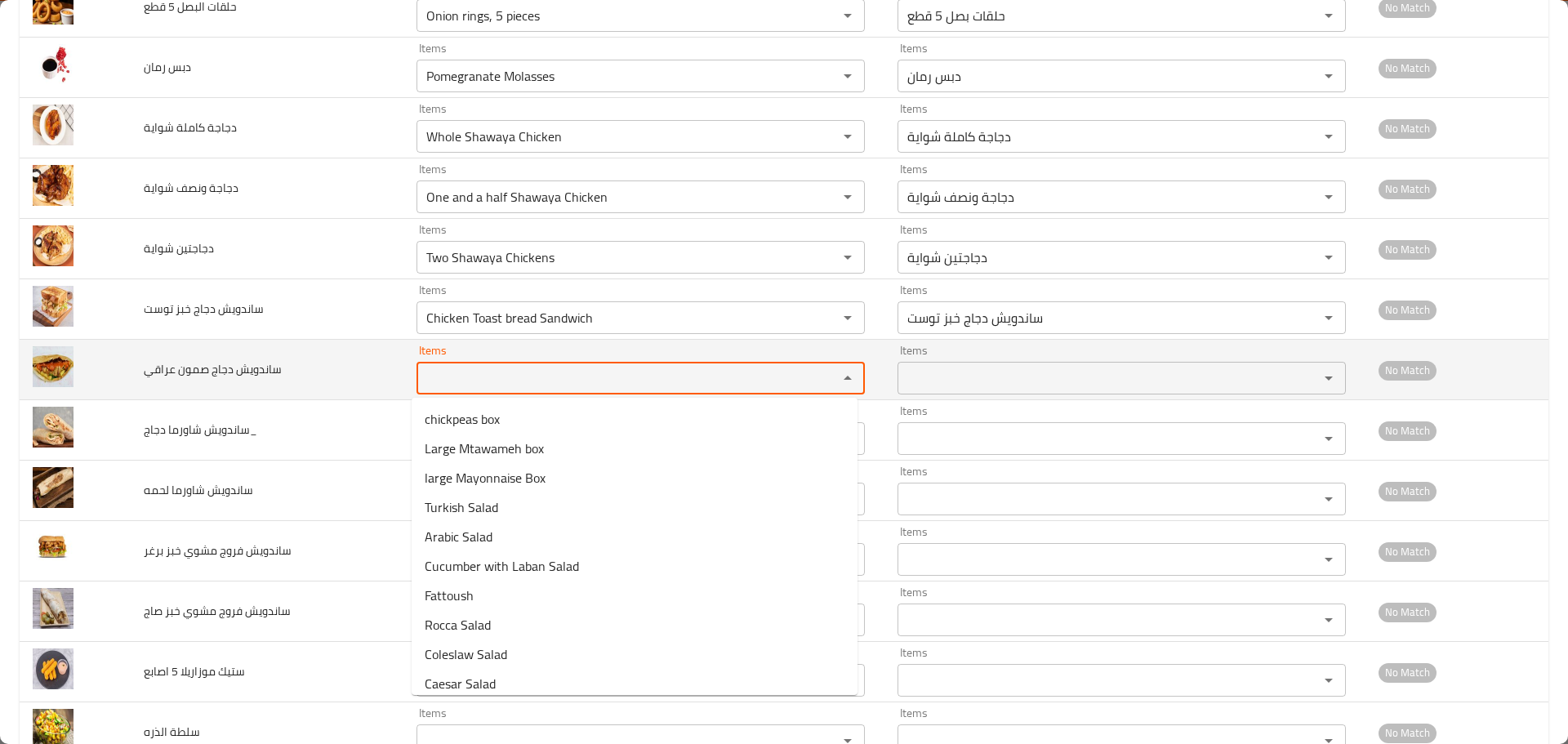
click at [470, 382] on عراقي "Items" at bounding box center [617, 378] width 391 height 23
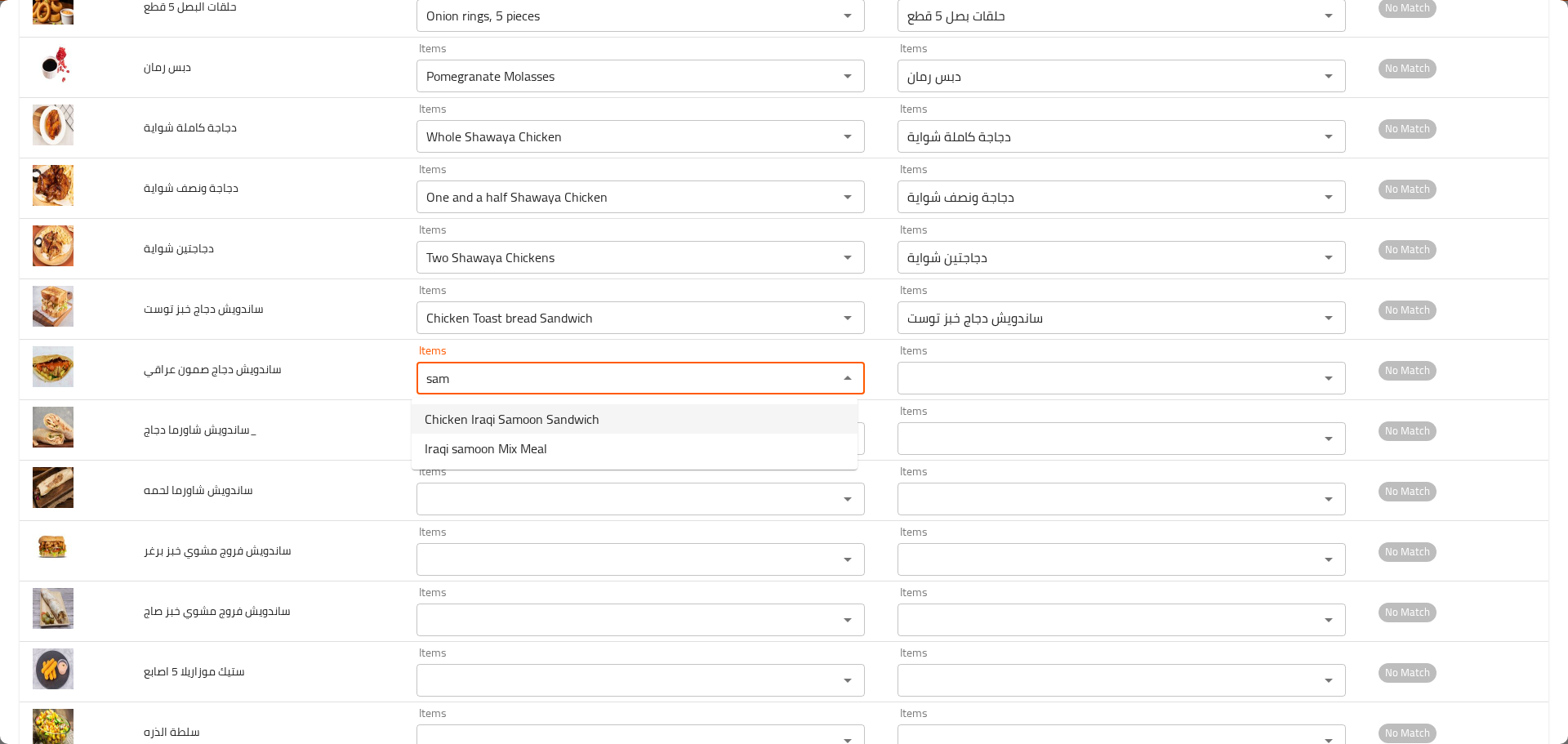
click at [490, 413] on span "Chicken Iraqi Samoon Sandwich" at bounding box center [512, 418] width 175 height 19
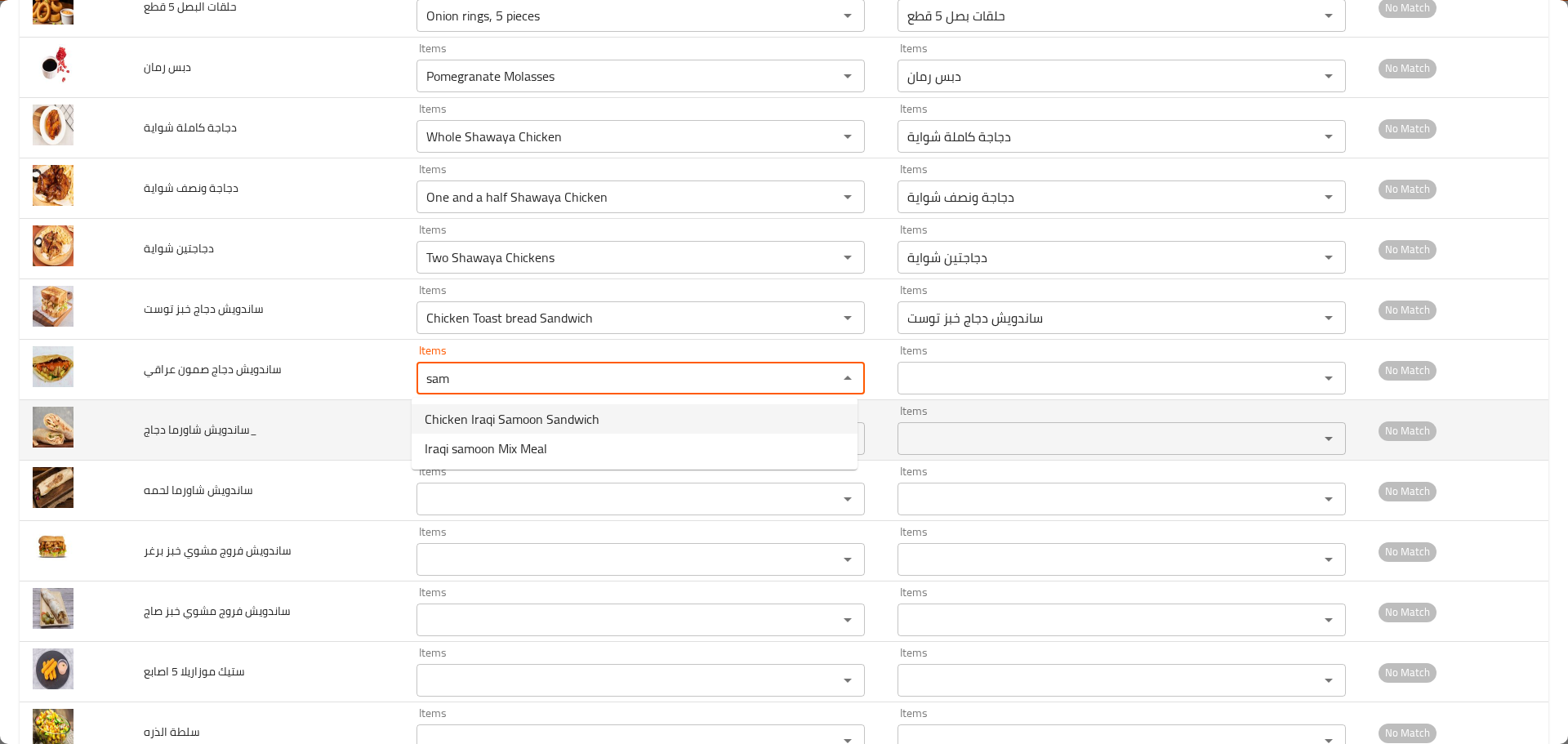
type عراقي "Chicken Iraqi Samoon Sandwich"
type عراقي-ar "ساندويش دجاج صمون عراقي"
type عراقي "Chicken Iraqi Samoon Sandwich"
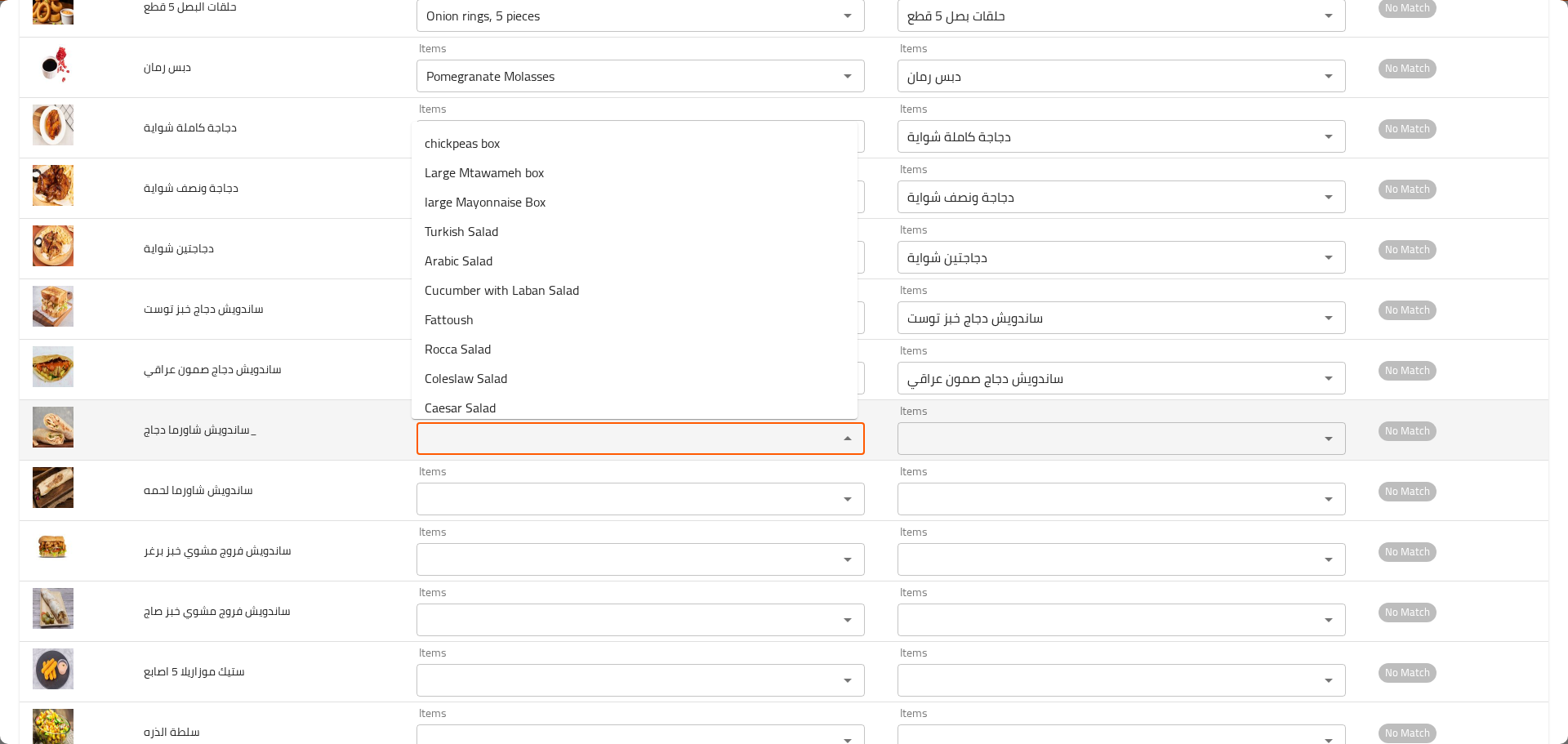
click at [490, 434] on دجاج_ "Items" at bounding box center [617, 438] width 391 height 23
drag, startPoint x: 486, startPoint y: 444, endPoint x: 308, endPoint y: 421, distance: 179.5
click at [308, 421] on tr "ساندويش شاورما دجاج_ Items chi Items Items Items No Match" at bounding box center [783, 431] width 1529 height 60
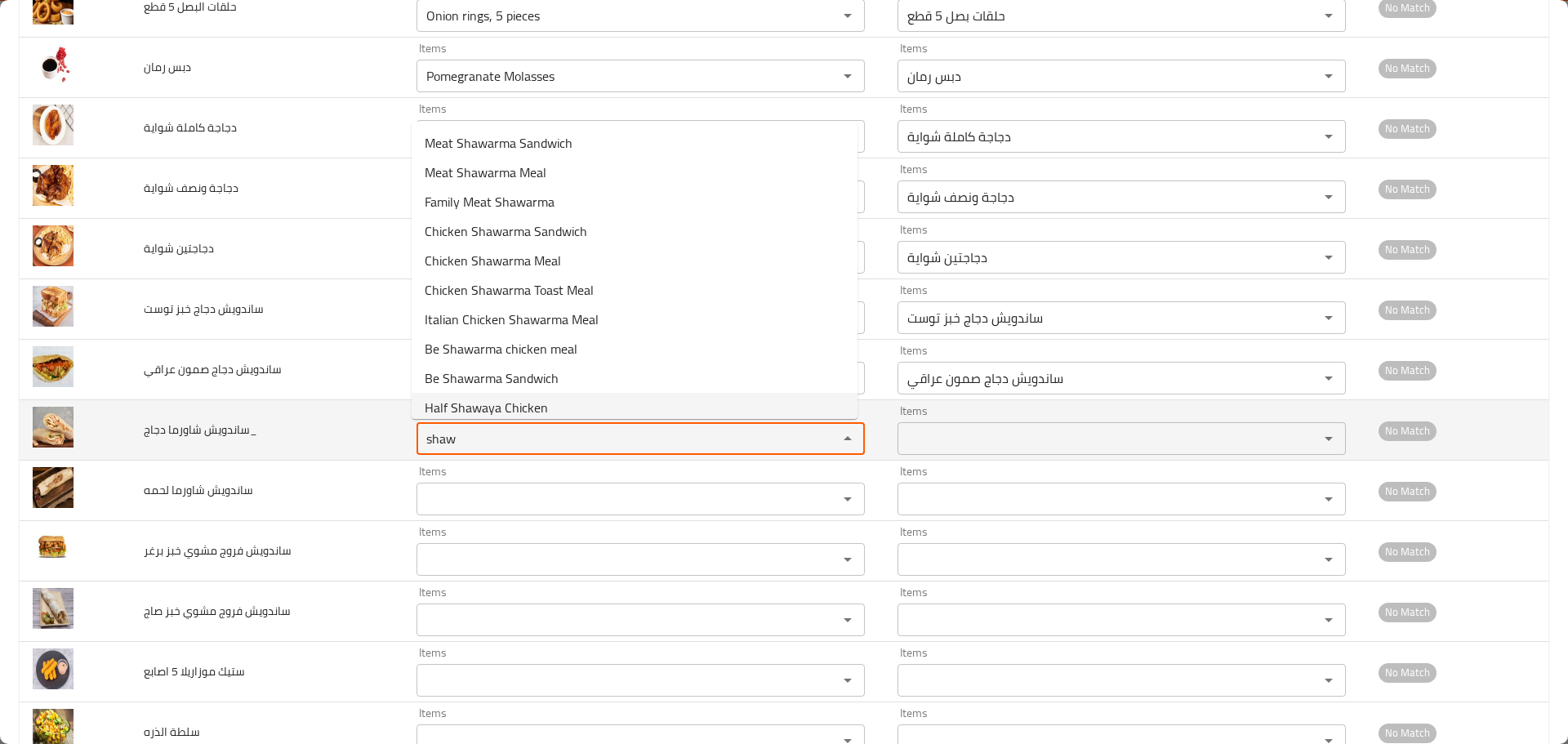
drag, startPoint x: 469, startPoint y: 440, endPoint x: 361, endPoint y: 413, distance: 111.3
click at [361, 414] on tr "ساندويش شاورما دجاج_ Items shaw Items Items Items No Match" at bounding box center [783, 431] width 1529 height 60
drag, startPoint x: 502, startPoint y: 440, endPoint x: 284, endPoint y: 404, distance: 221.0
click at [284, 404] on tr "ساندويش شاورما دجاج_ Items chi Items Items Items No Match" at bounding box center [783, 431] width 1529 height 60
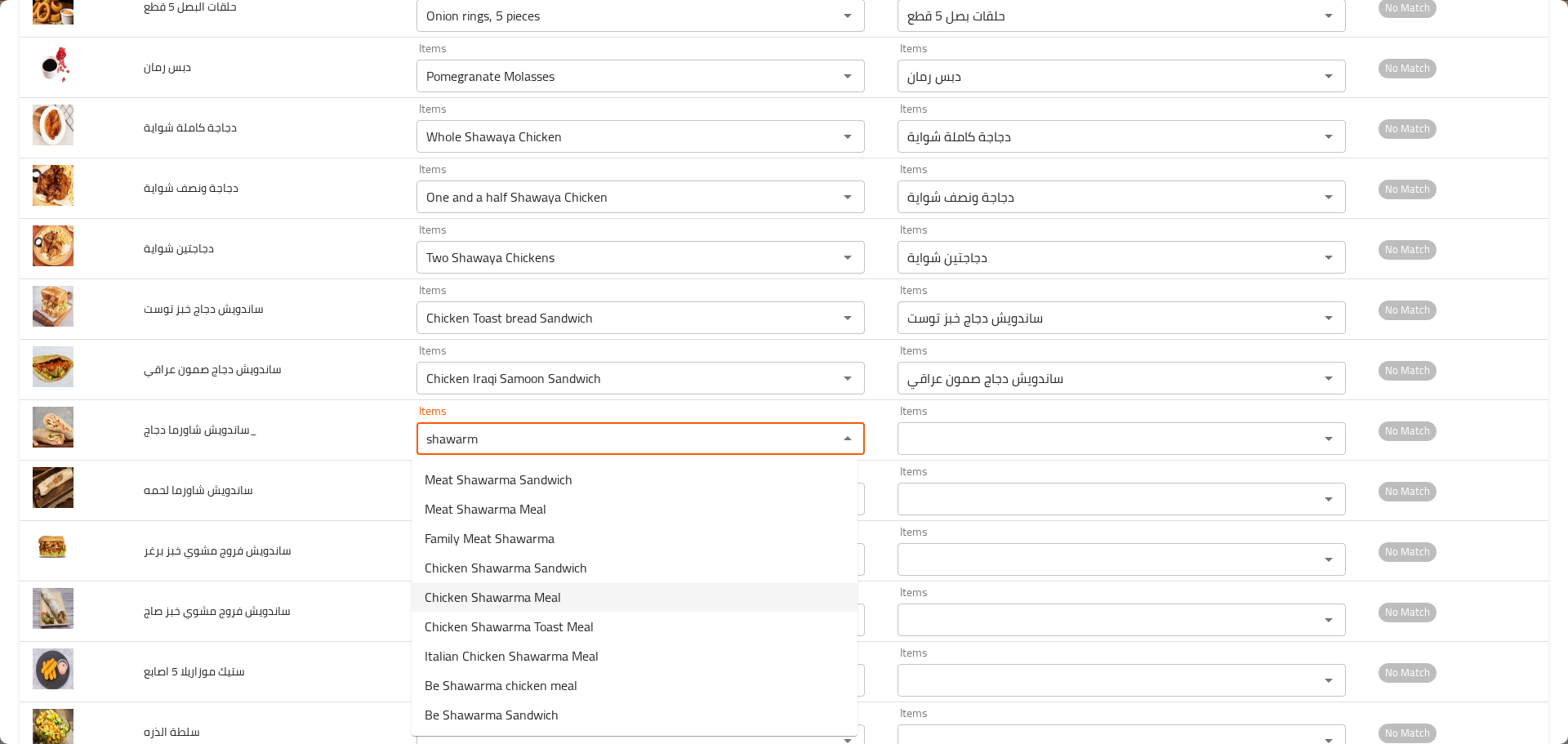
click at [489, 601] on span "Chicken Shawarma Meal" at bounding box center [492, 597] width 136 height 19
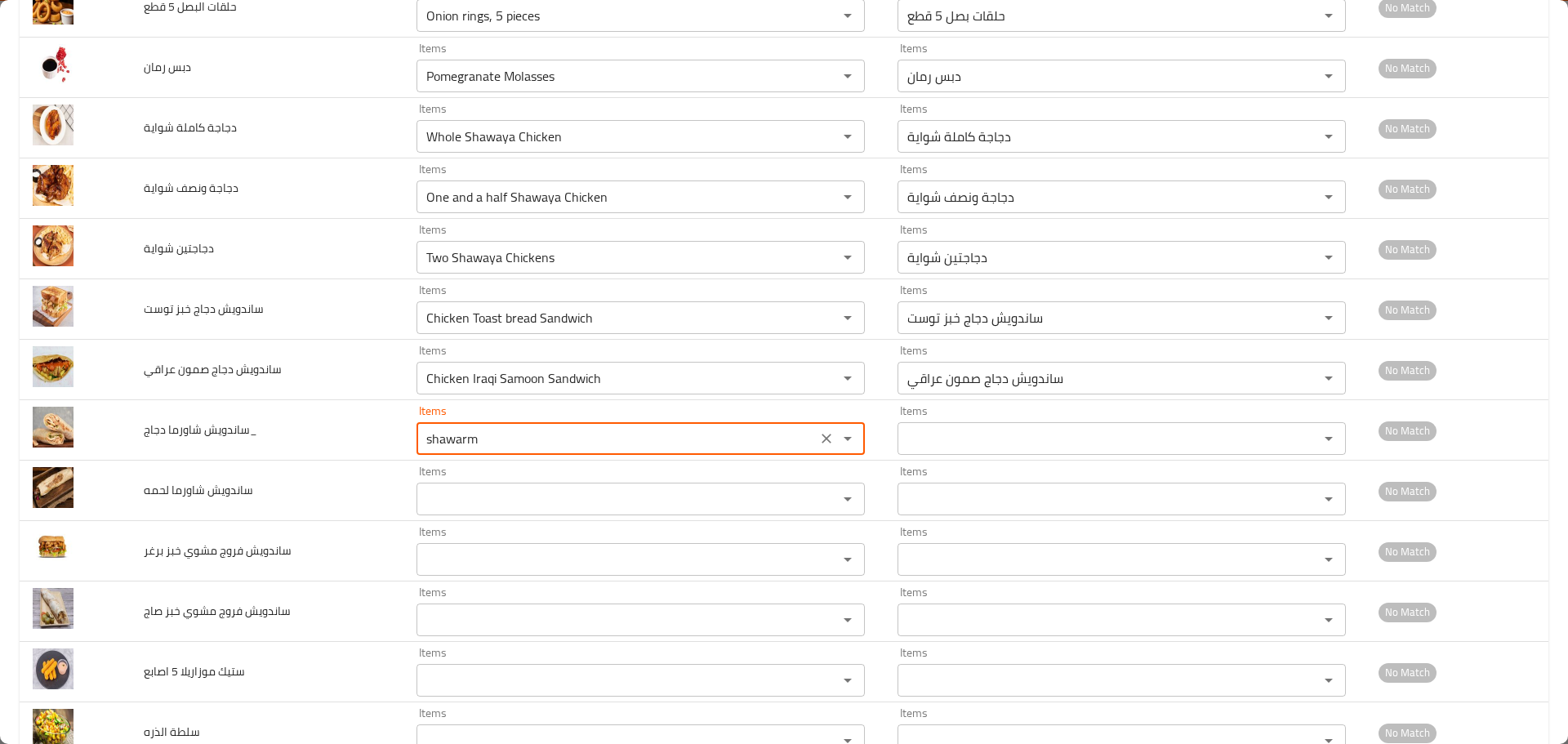
type دجاج_ "Chicken Shawarma Meal"
type دجاج_-ar "وجبة شاورما دجاج"
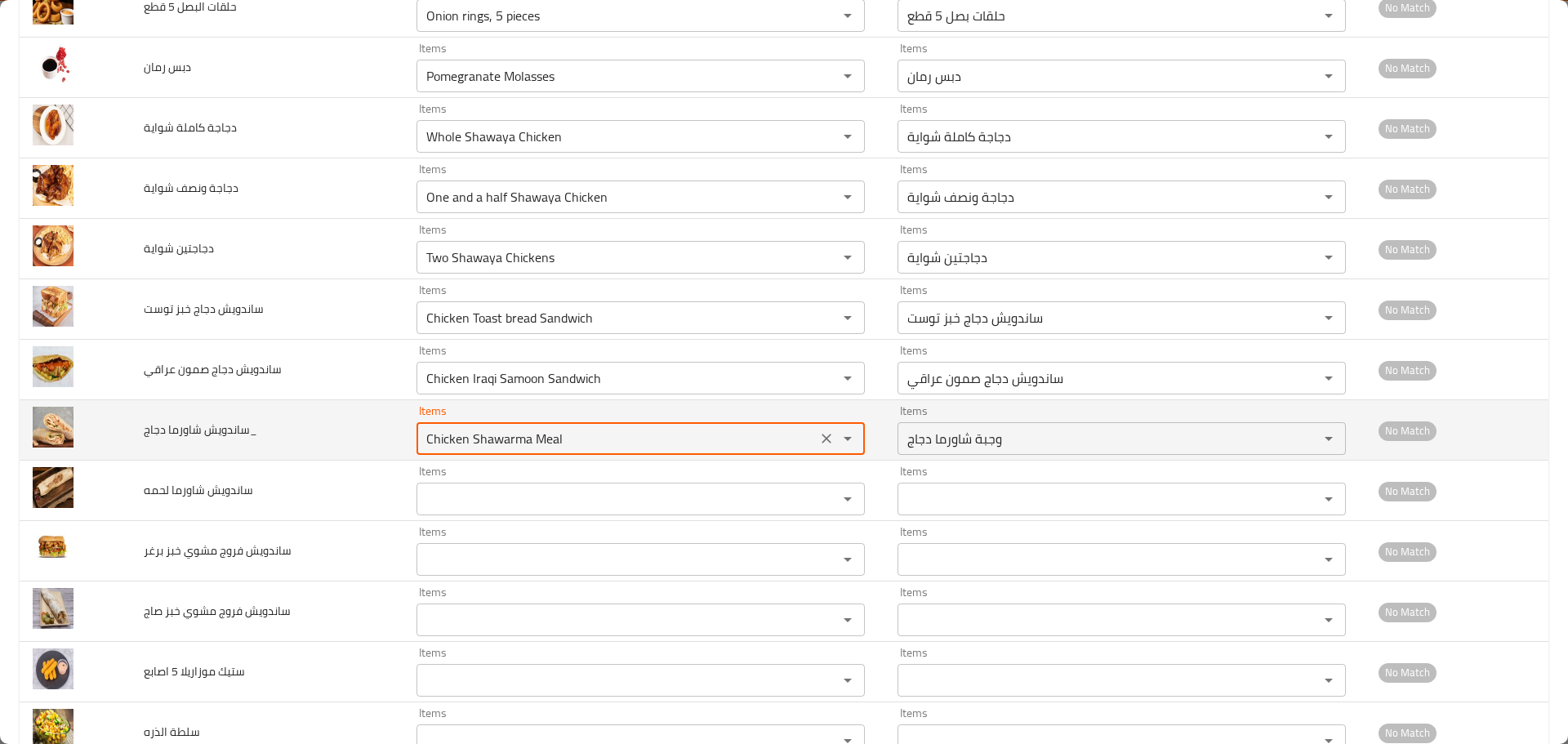
drag, startPoint x: 526, startPoint y: 442, endPoint x: 653, endPoint y: 444, distance: 127.0
click at [653, 444] on دجاج_ "Chicken Shawarma Meal" at bounding box center [617, 438] width 391 height 23
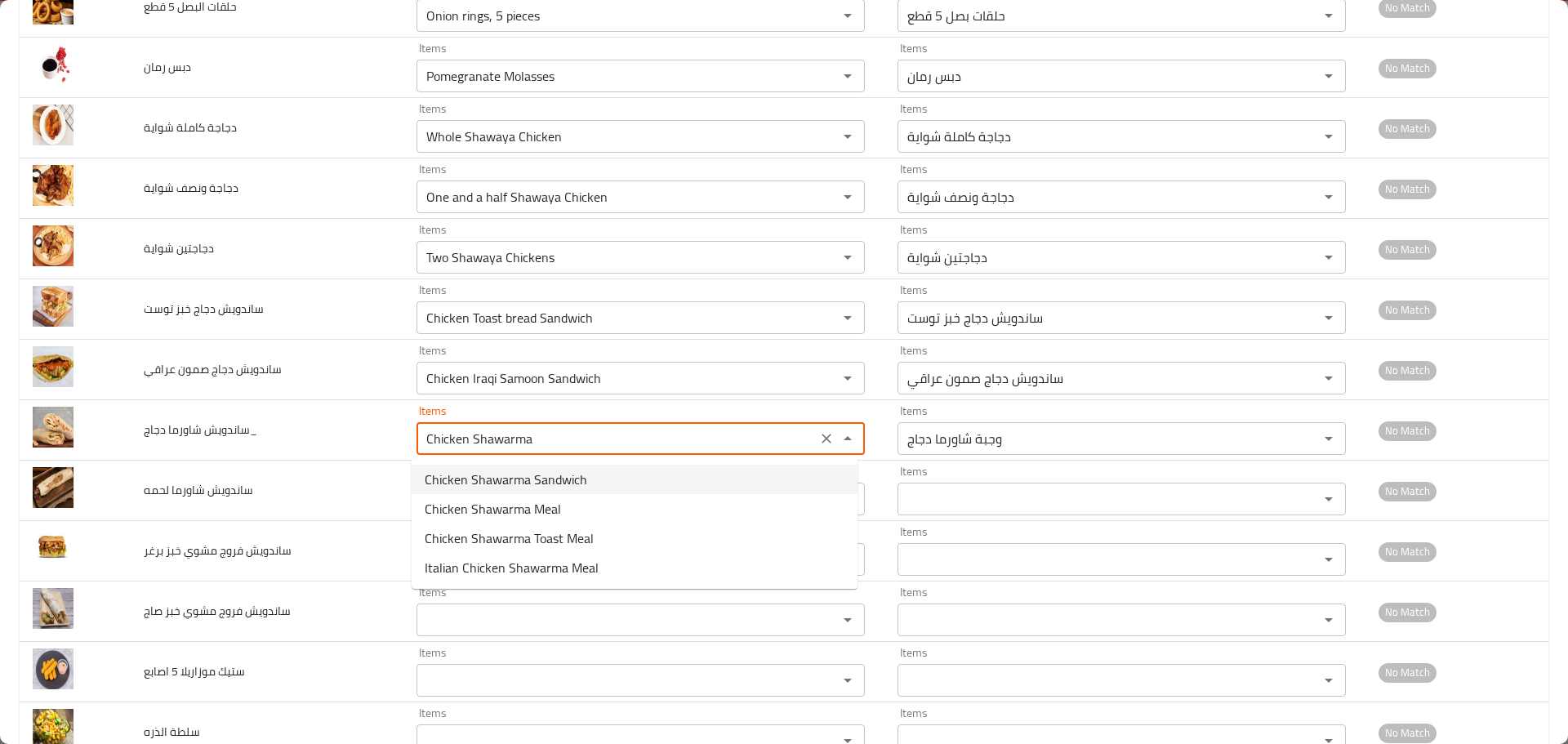
click at [611, 484] on دجاج_-option-0 "Chicken Shawarma Sandwich" at bounding box center [634, 479] width 446 height 29
type دجاج_ "Chicken Shawarma Sandwich"
type دجاج_-ar "ساندويش شاورما دجاج"
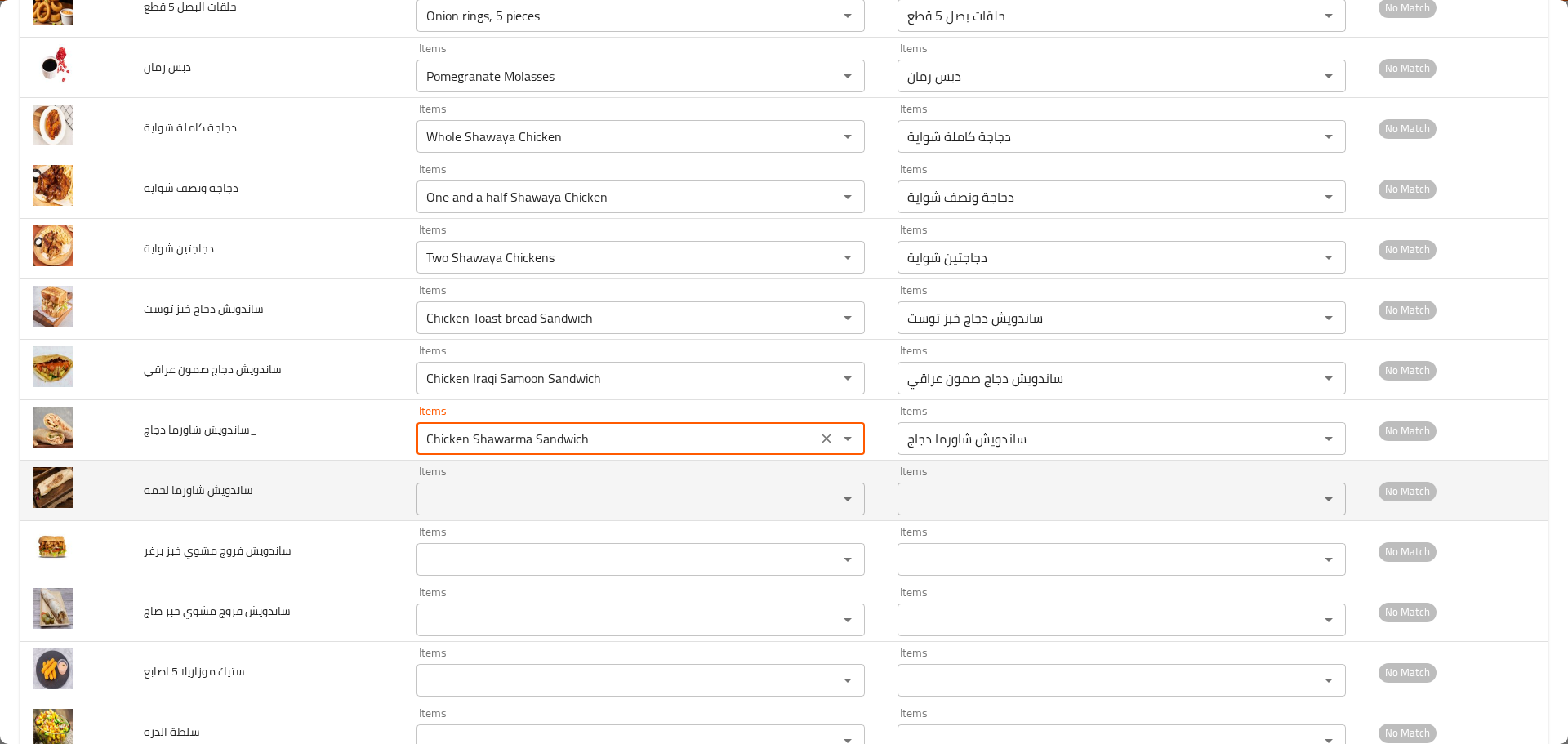
click at [599, 487] on div "Items" at bounding box center [640, 499] width 448 height 33
type دجاج_ "Chicken Shawarma Sandwich"
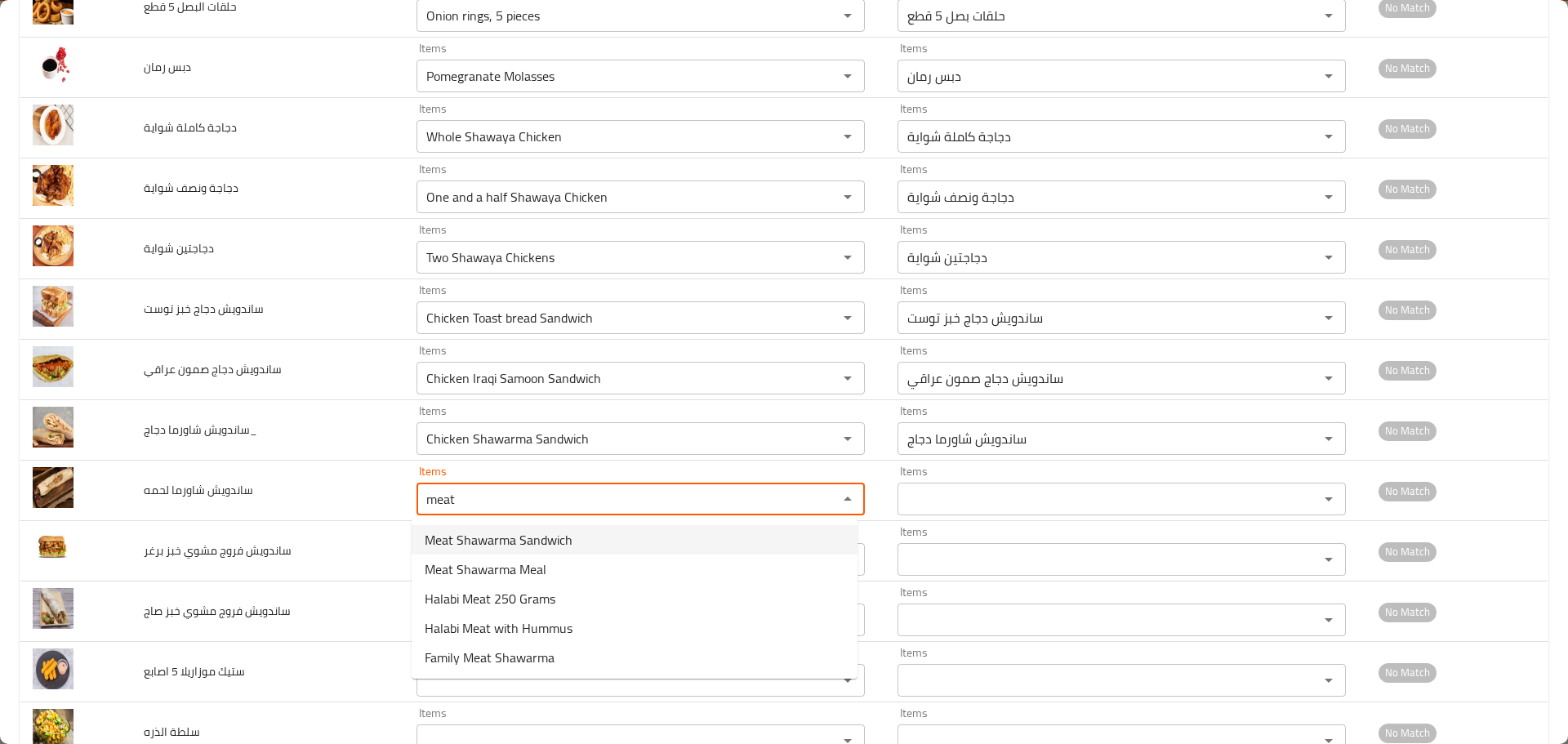
click at [537, 537] on span "Meat Shawarma Sandwich" at bounding box center [498, 540] width 148 height 19
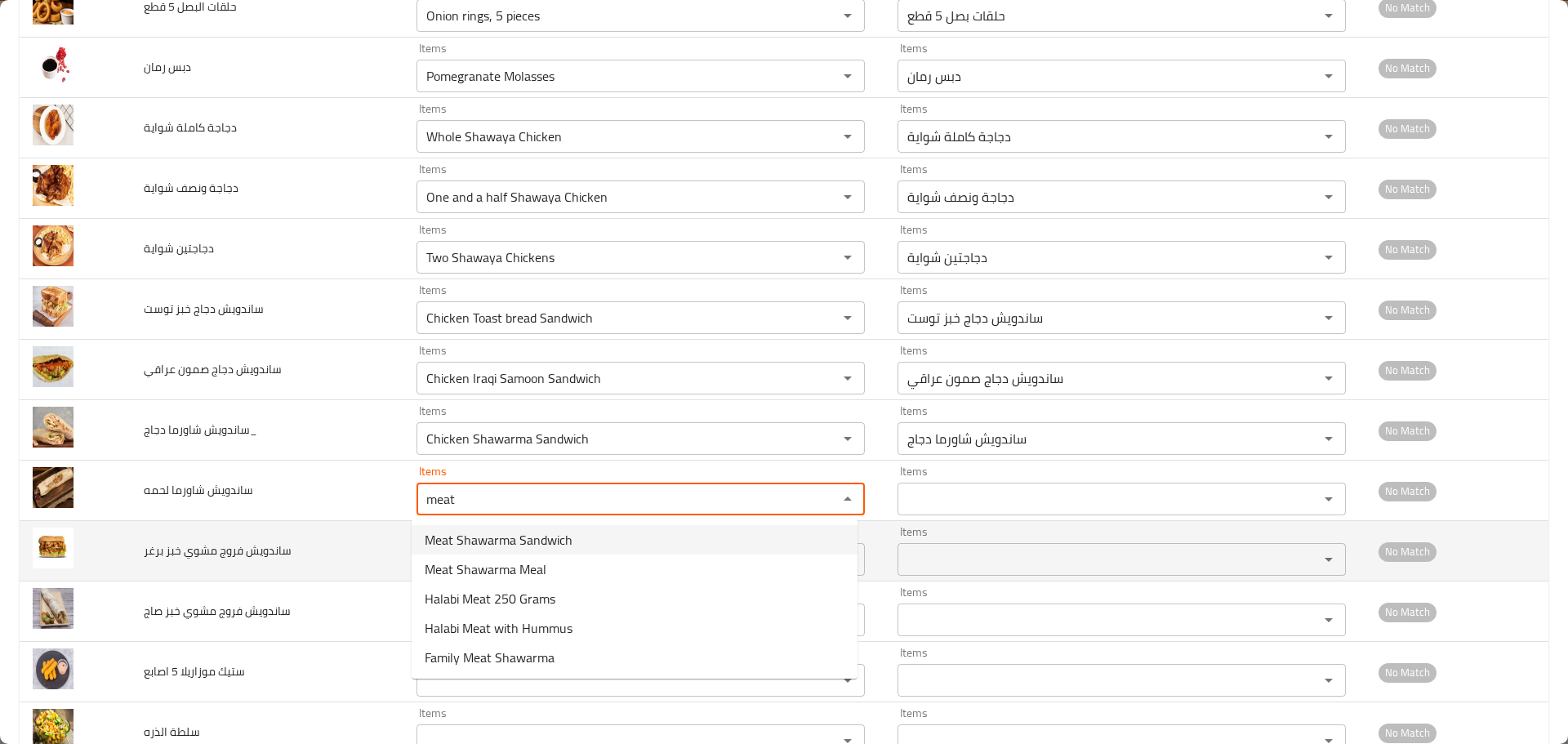
type لحمه "Meat Shawarma Sandwich"
type لحمه-ar "ساندويش شاورما لحمه"
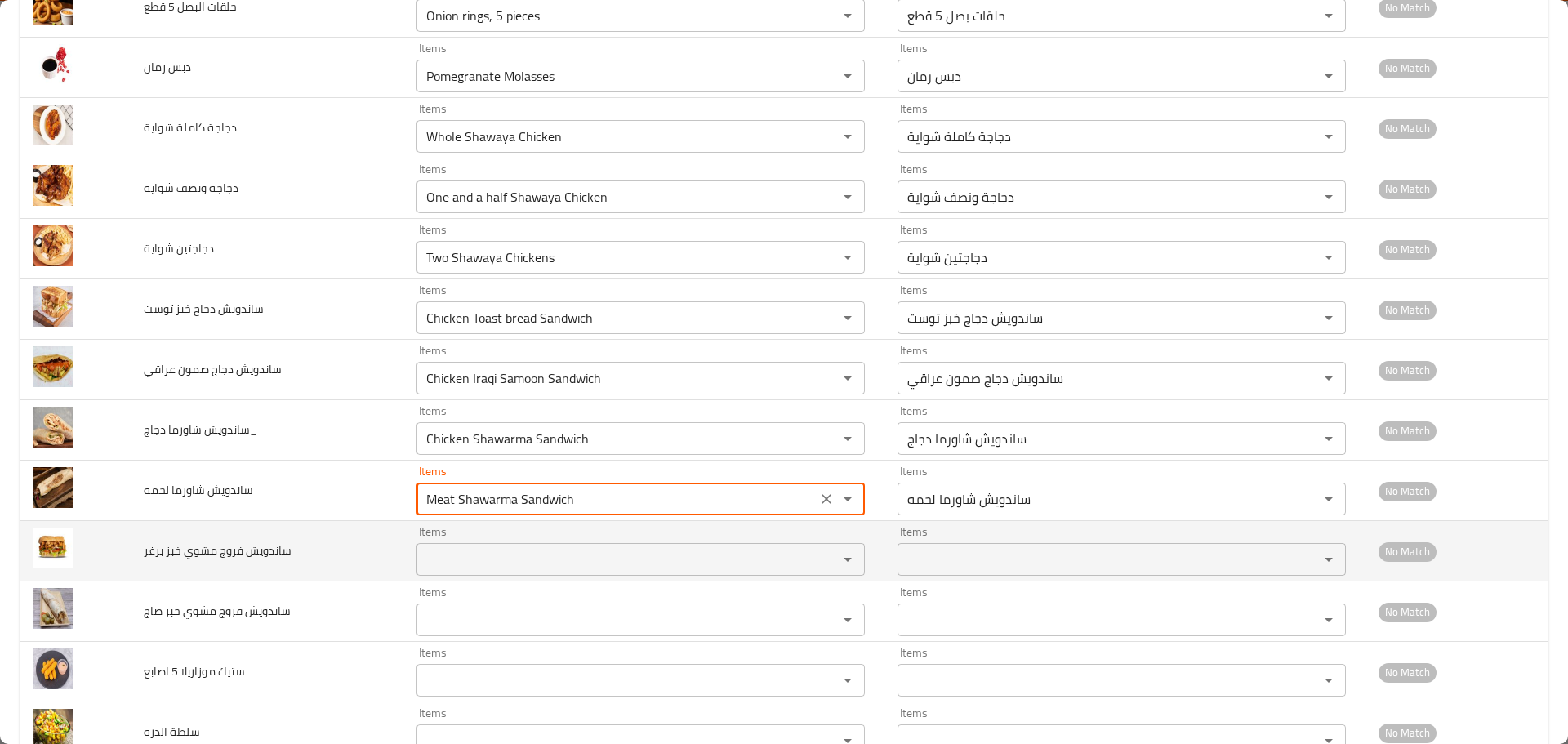
type لحمه "Meat Shawarma Sandwich"
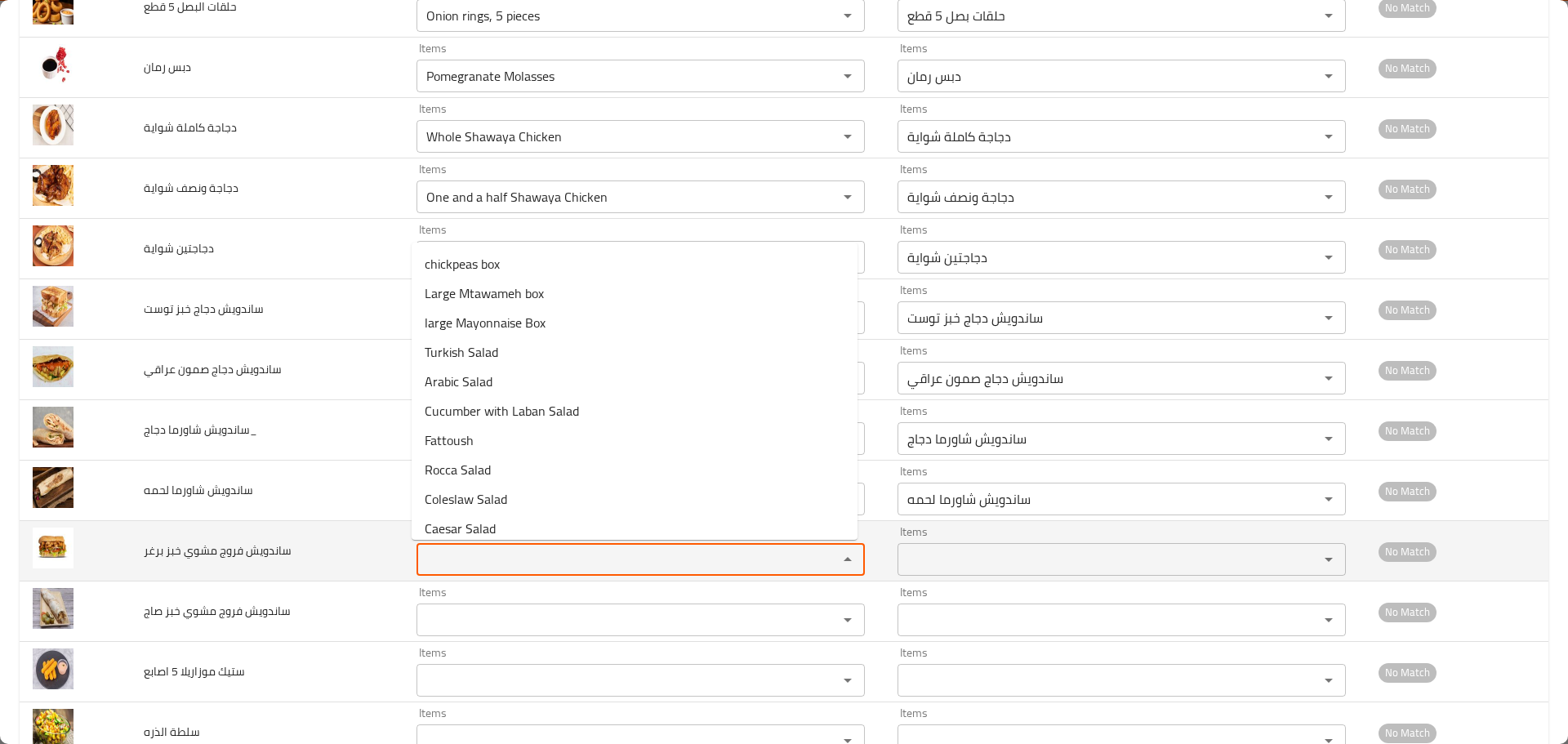
click at [492, 567] on برغر "Items" at bounding box center [617, 560] width 391 height 23
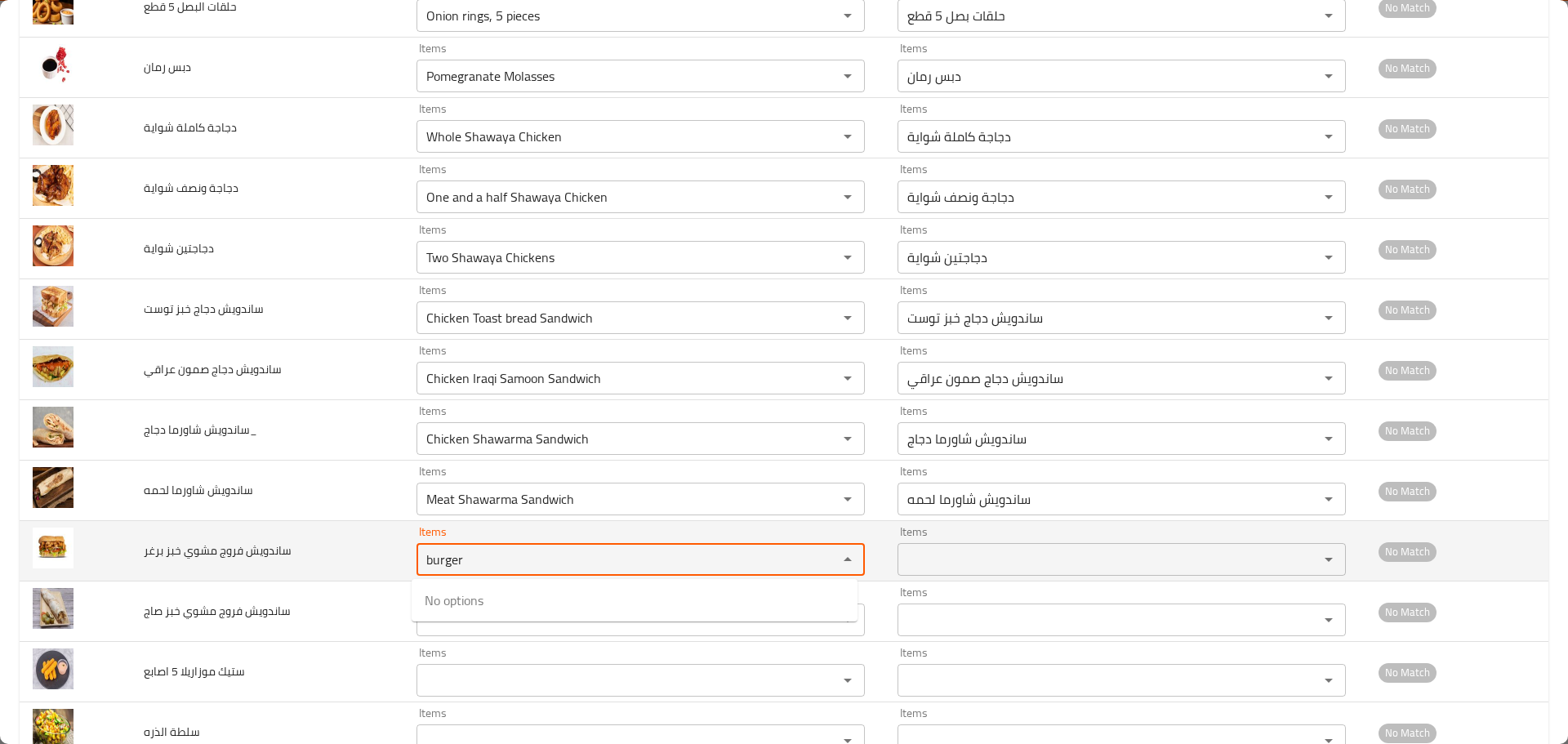
drag, startPoint x: 464, startPoint y: 559, endPoint x: 382, endPoint y: 550, distance: 82.5
click at [382, 550] on tr "ساندويش فروج مشوي خبز برغر Items burger Items Items Items No Match" at bounding box center [783, 551] width 1529 height 60
type برغر "b"
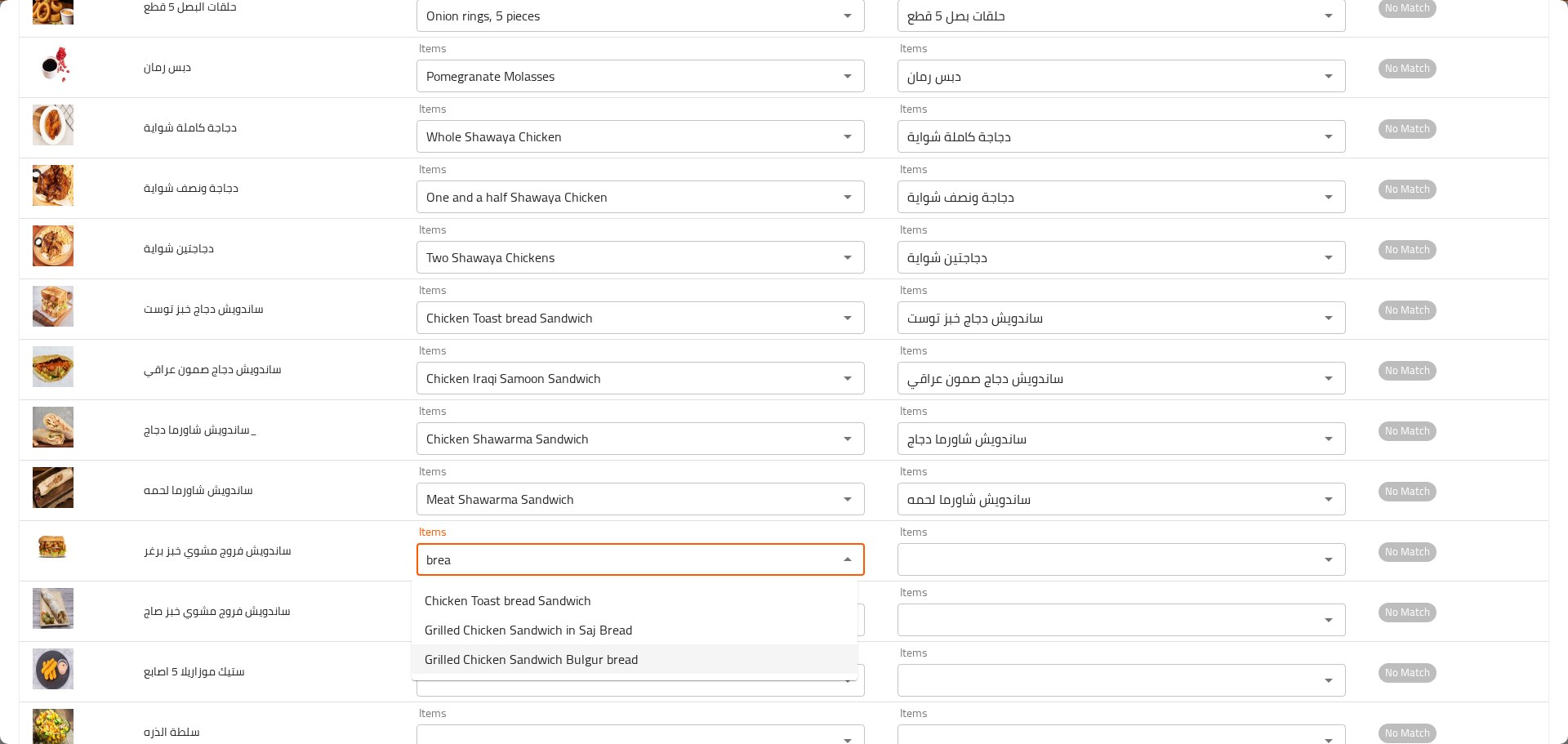
click at [544, 655] on span "Grilled Chicken Sandwich Bulgur bread" at bounding box center [531, 659] width 214 height 19
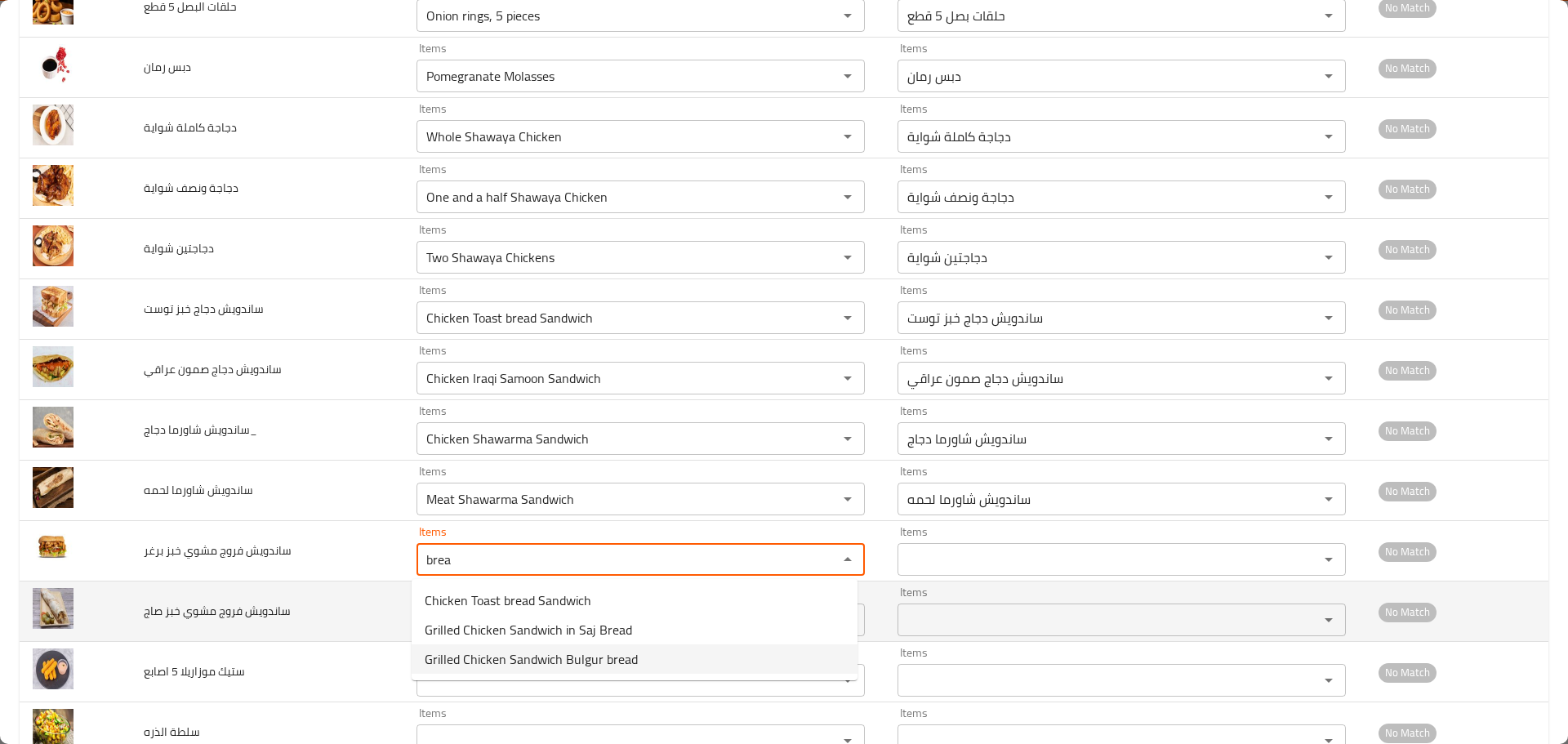
type برغر "Grilled Chicken Sandwich Bulgur bread"
type برغر-ar "ساندويش فروج مشوي خبز برغر"
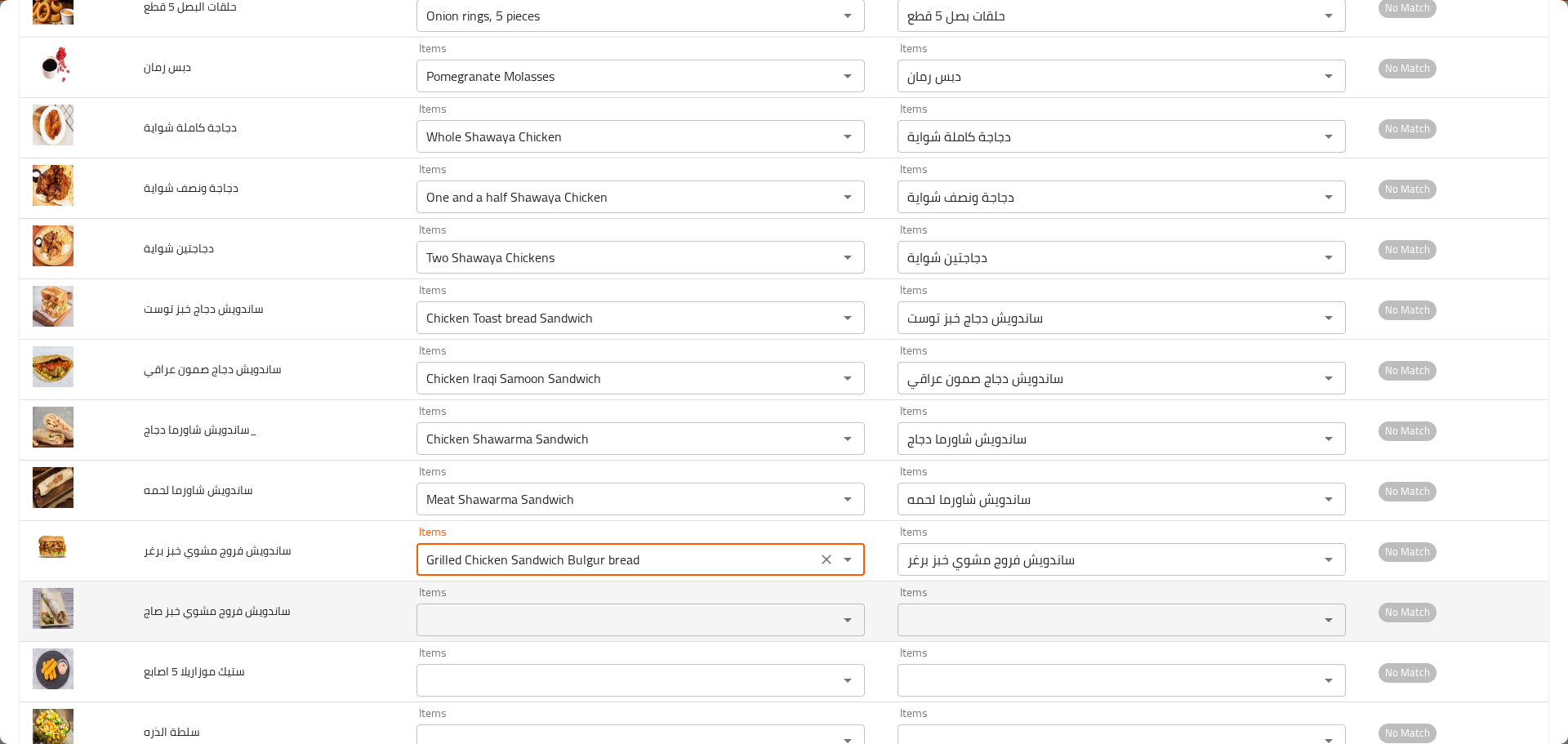
type برغر "Grilled Chicken Sandwich Bulgur bread"
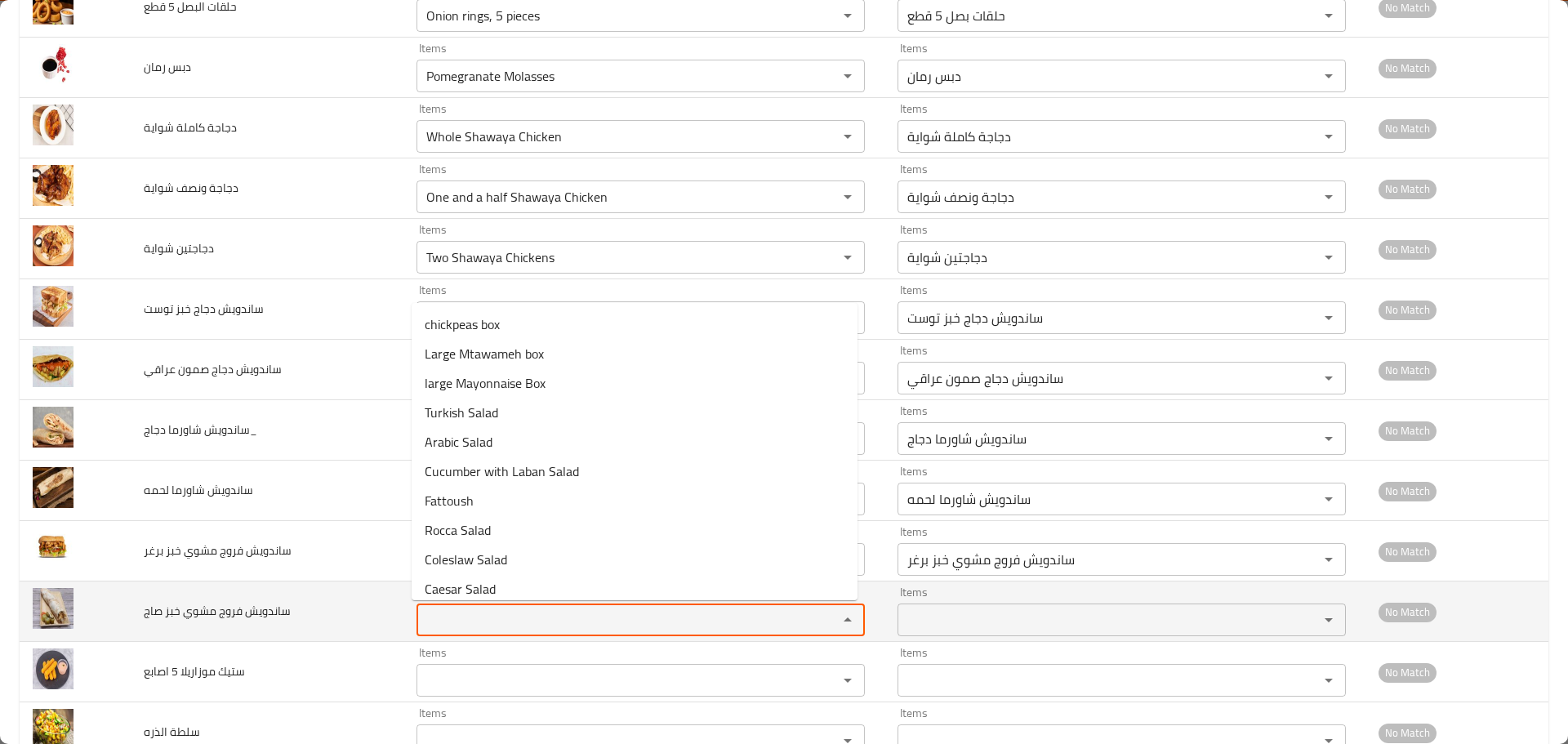
click at [444, 619] on صاج "Items" at bounding box center [617, 620] width 391 height 23
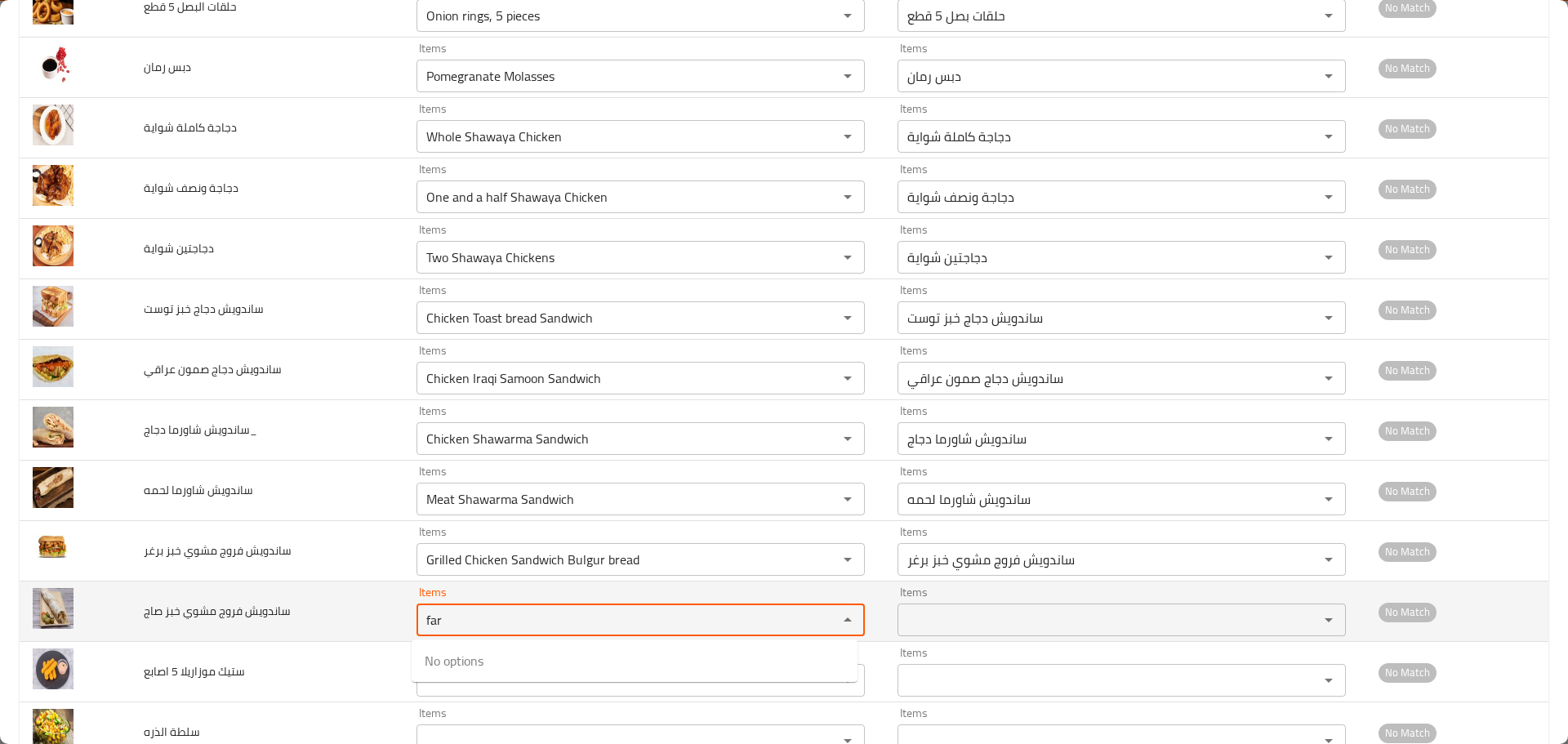
drag, startPoint x: 444, startPoint y: 618, endPoint x: 346, endPoint y: 621, distance: 98.0
click at [348, 620] on tr "ساندويش فروج مشوي خبز صاج Items far Items Items Items No Match" at bounding box center [783, 612] width 1529 height 60
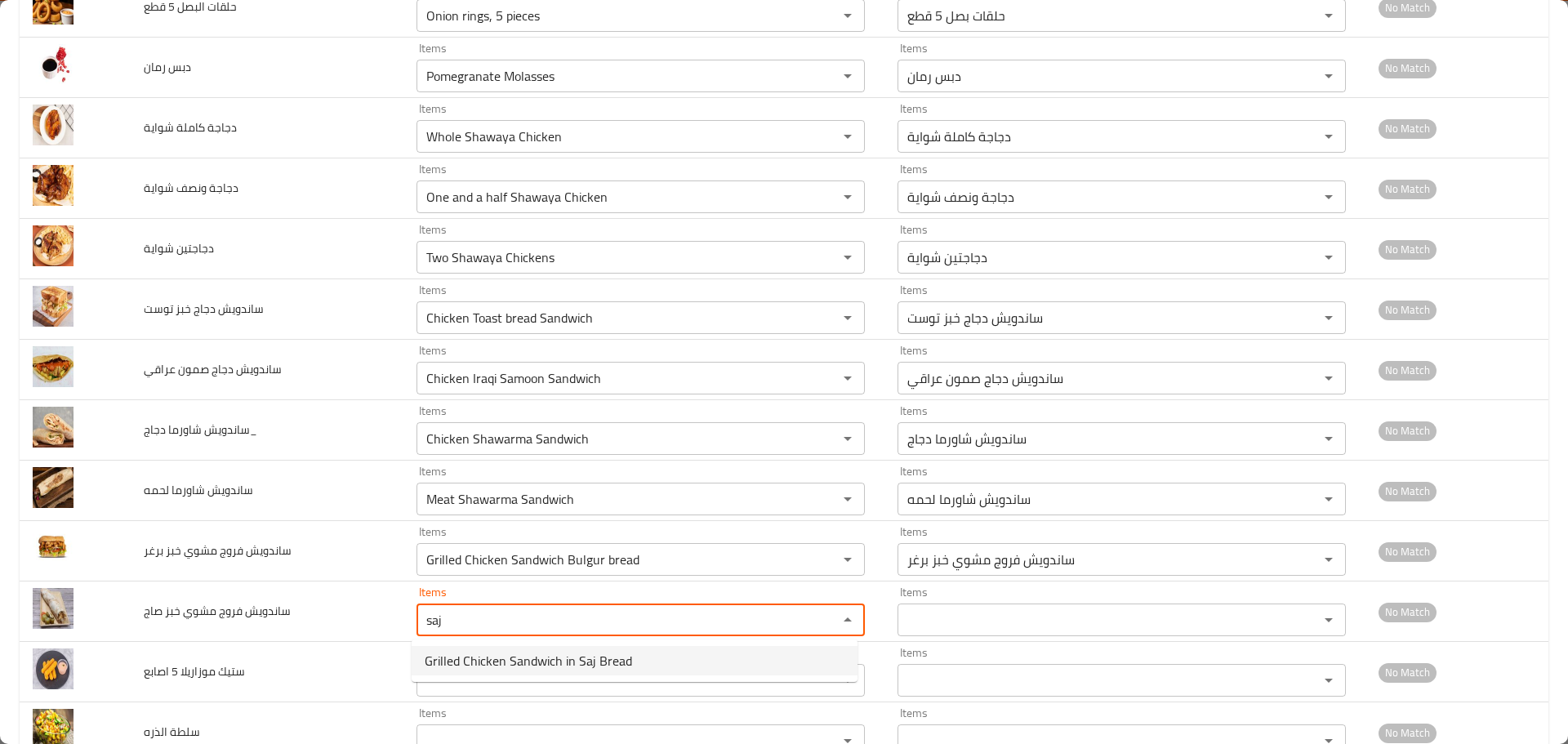
click at [447, 660] on span "Grilled Chicken Sandwich in Saj Bread" at bounding box center [528, 660] width 207 height 19
type صاج "Grilled Chicken Sandwich in Saj Bread"
type صاج-ar "ساندويش فروج مشوي خبز صاج"
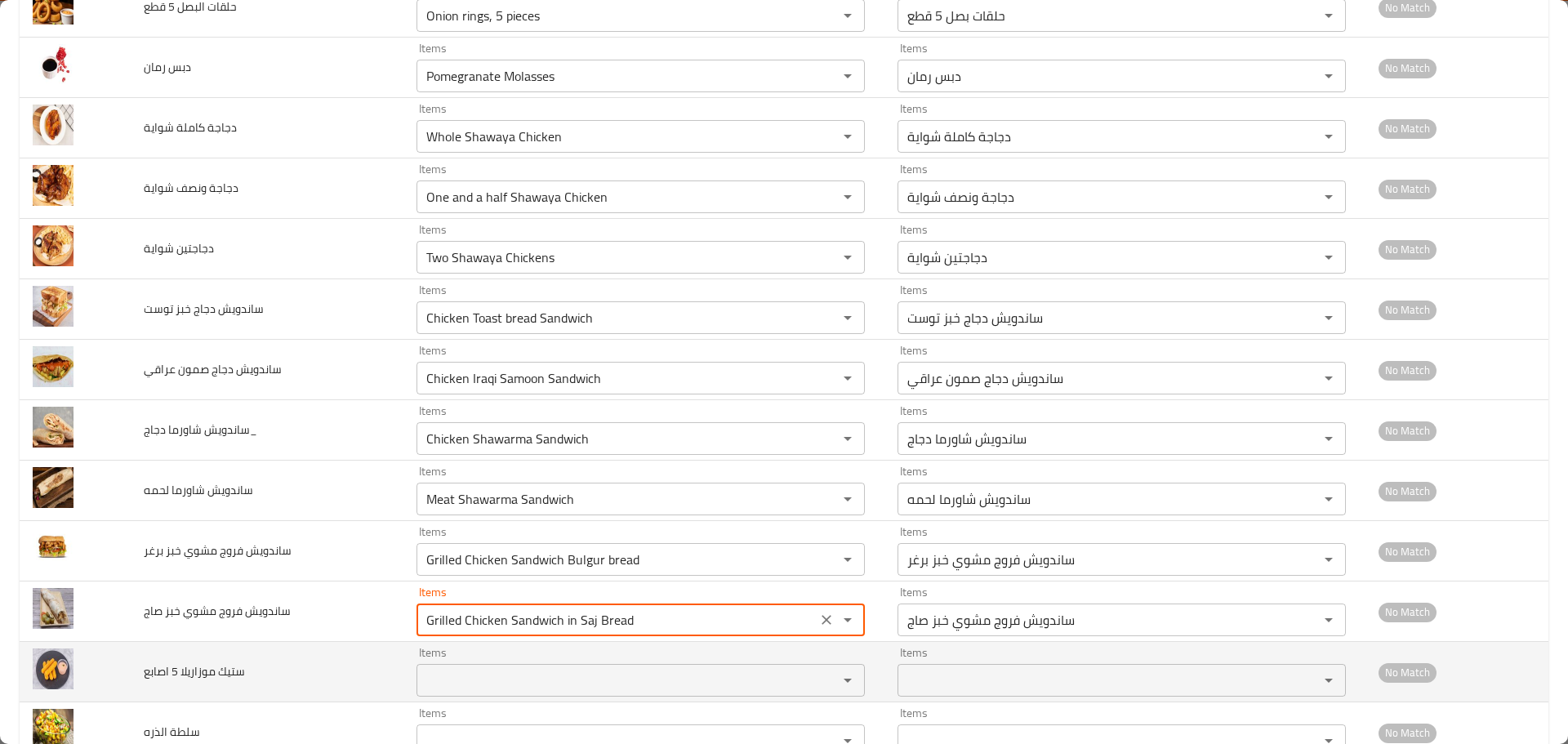
type صاج "Grilled Chicken Sandwich in Saj Bread"
click at [448, 676] on اصابع "Items" at bounding box center [617, 680] width 391 height 23
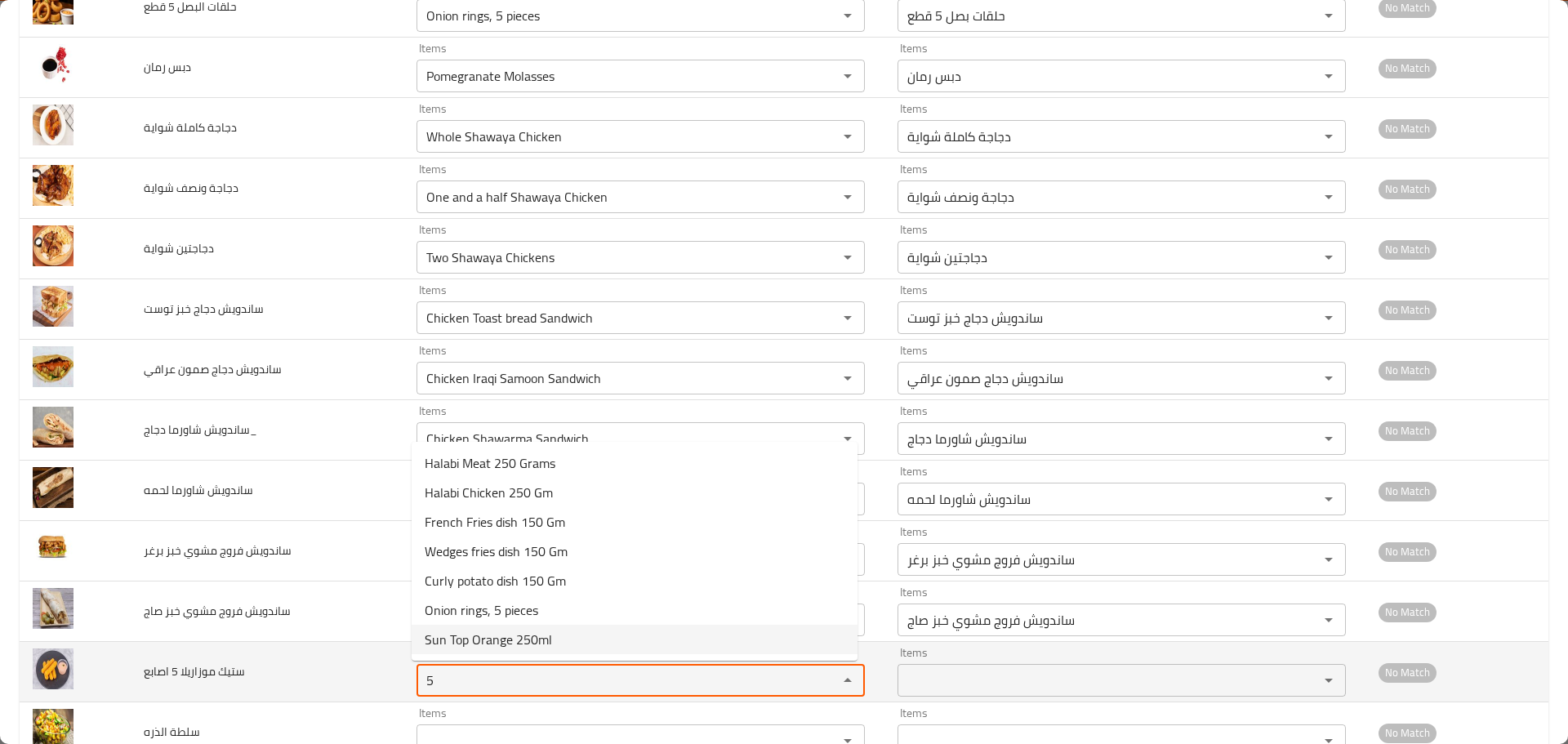
drag, startPoint x: 472, startPoint y: 684, endPoint x: 363, endPoint y: 667, distance: 110.3
click at [363, 667] on tr "ستيك موزاريلا 5 اصابع Items 5 Items Items Items No Match" at bounding box center [783, 672] width 1529 height 60
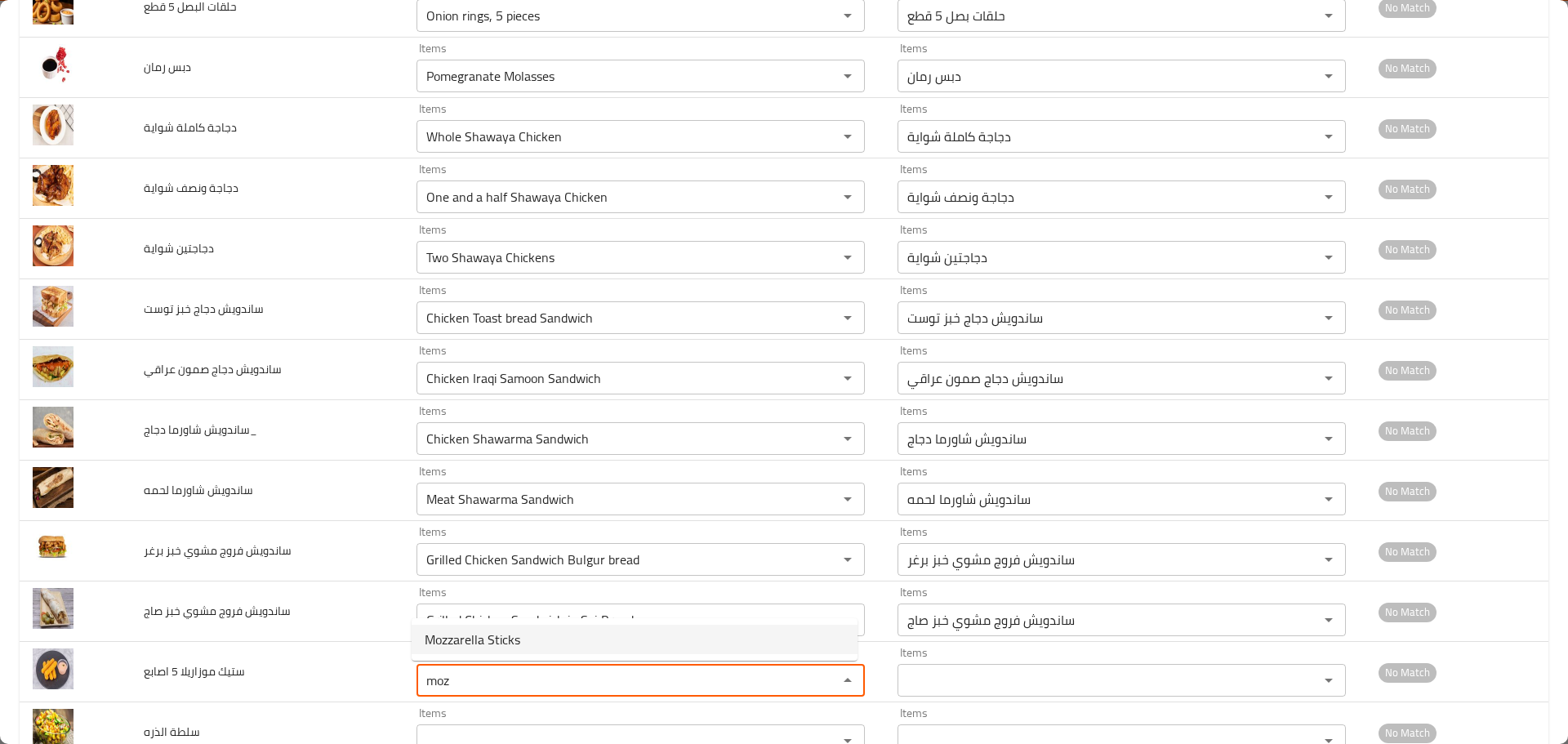
click at [465, 623] on اصابع-popup "Mozzarella Sticks" at bounding box center [634, 640] width 446 height 43
click at [463, 636] on span "Mozzarella Sticks" at bounding box center [472, 639] width 96 height 19
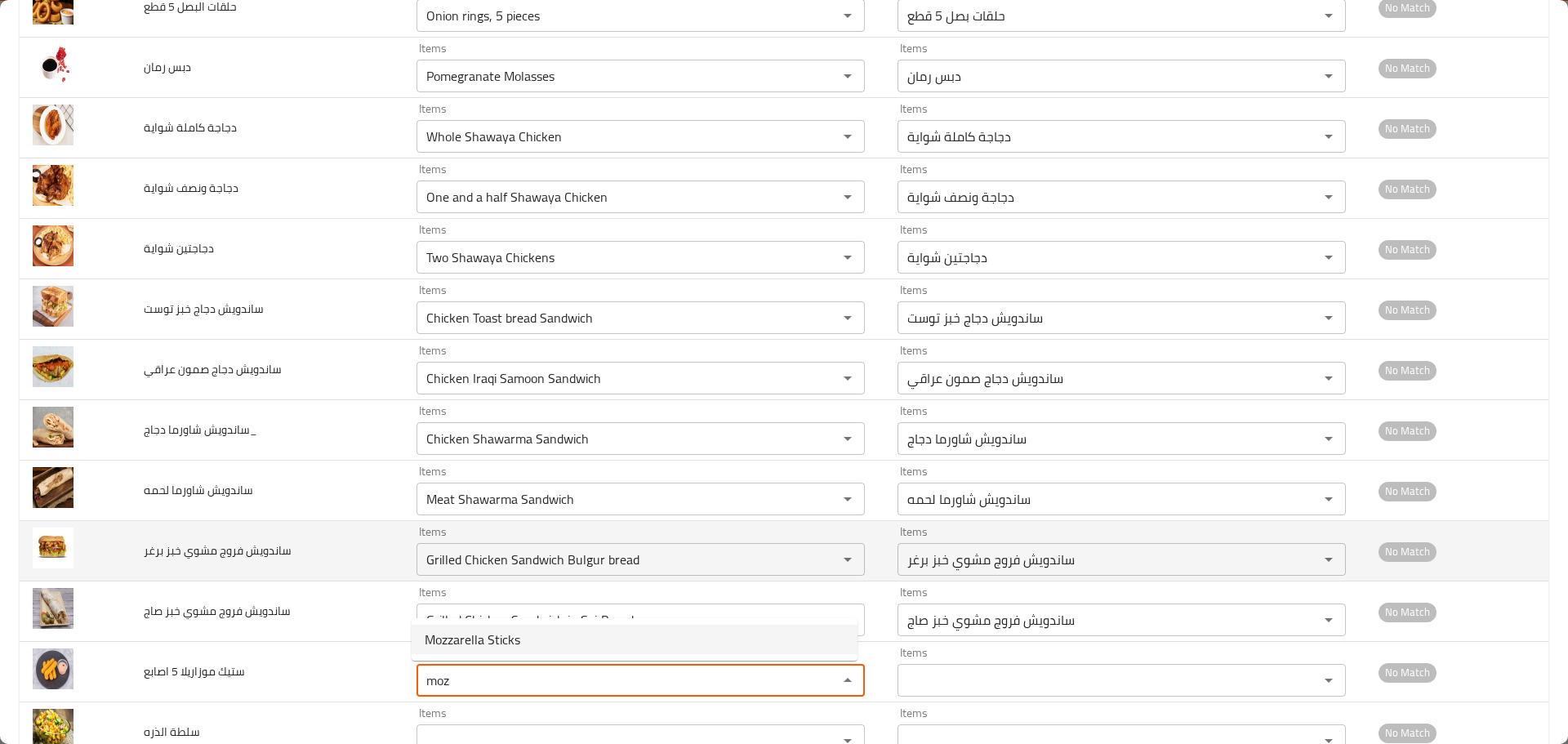
type اصابع "Mozzarella Sticks"
type اصابع-ar "[PERSON_NAME]"
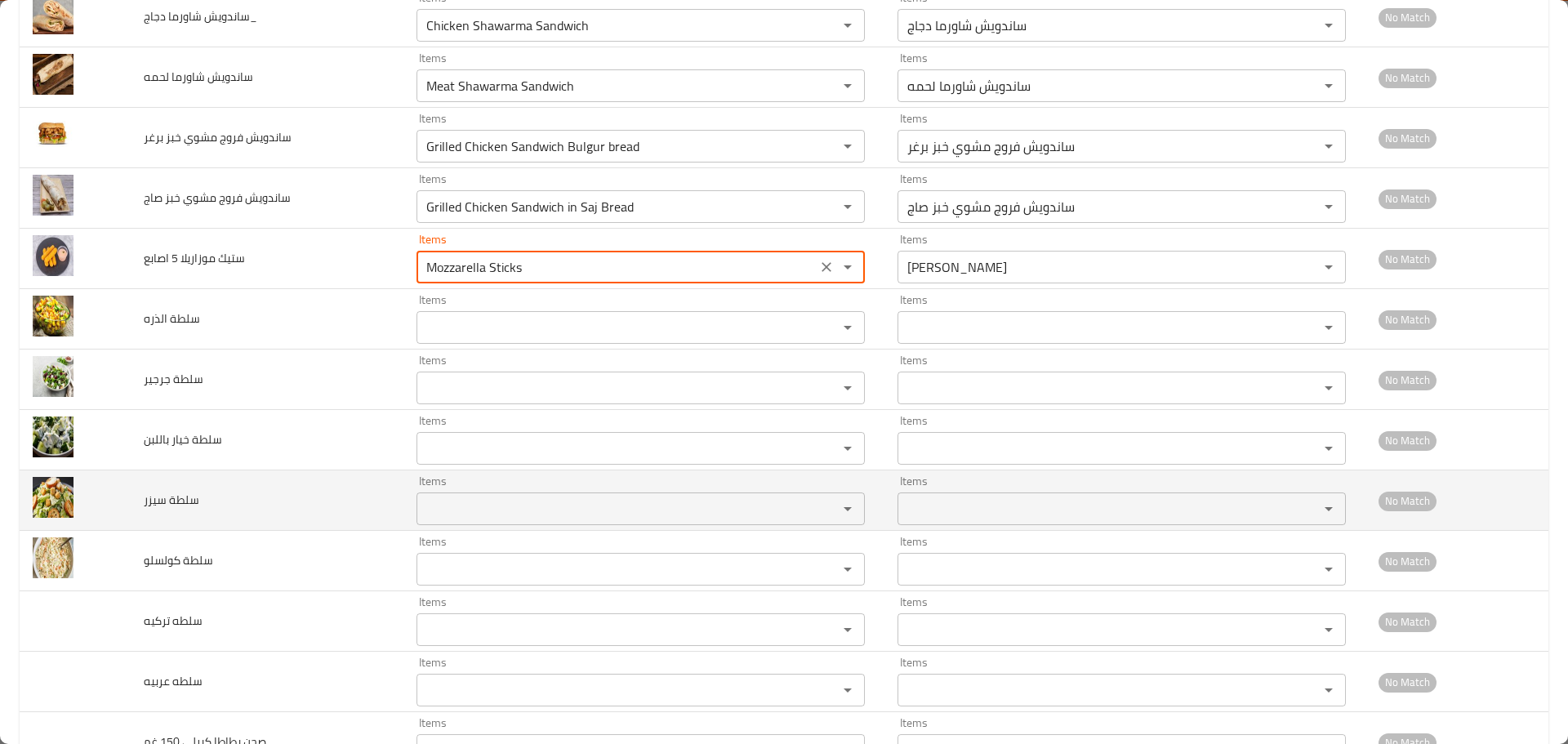
scroll to position [1307, 0]
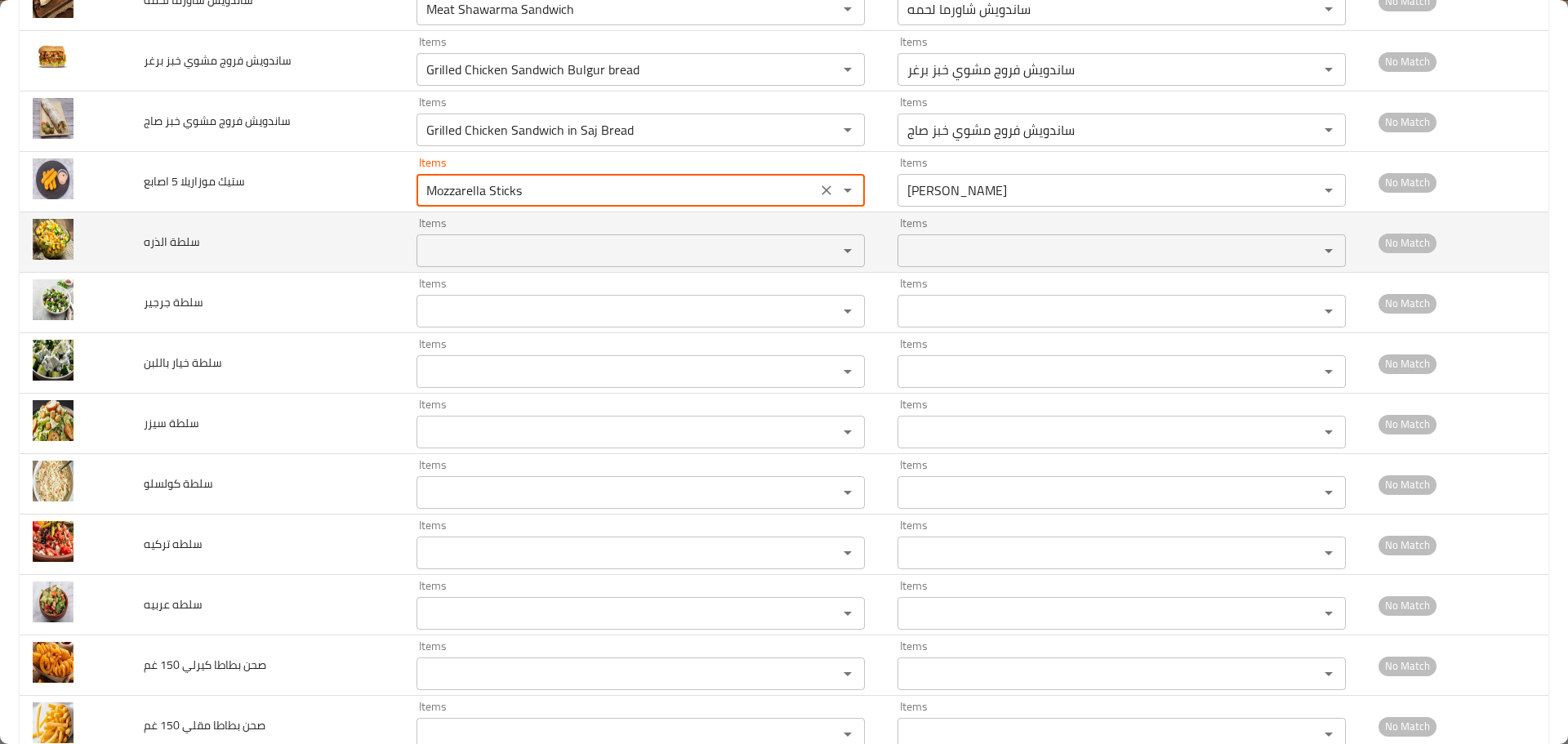
type اصابع "Mozzarella Sticks"
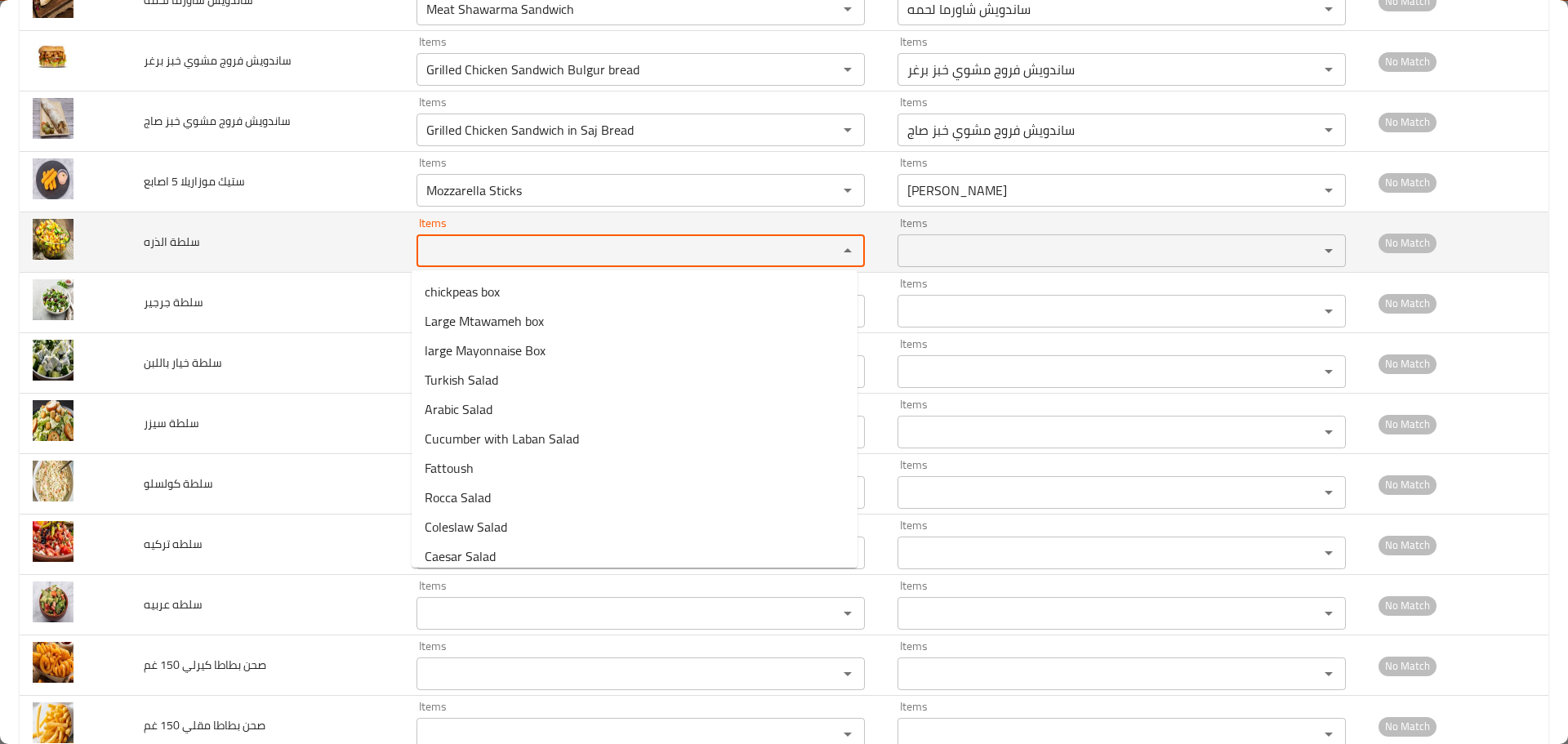
click at [450, 248] on الذره "Items" at bounding box center [617, 250] width 391 height 23
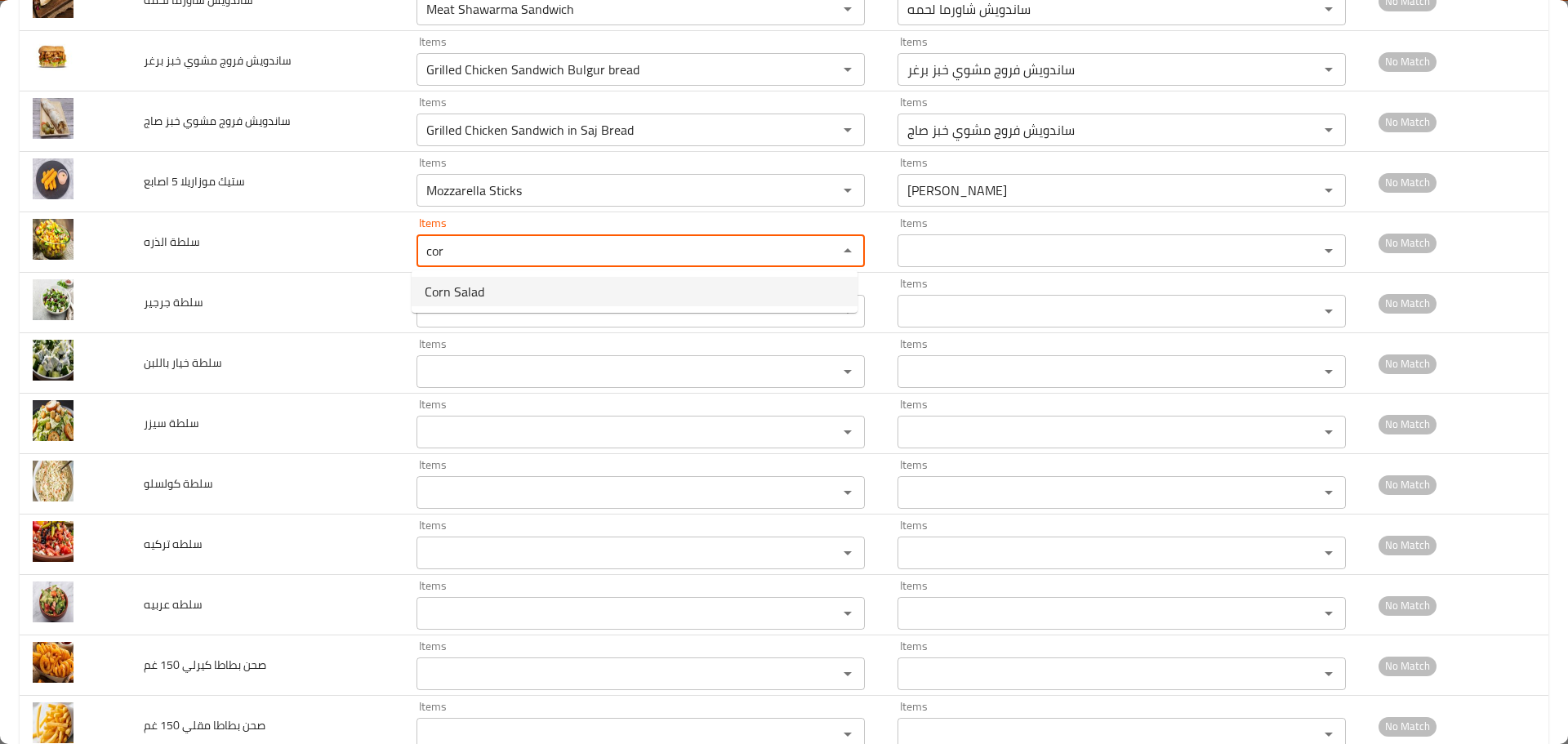
click at [481, 287] on span "Corn Salad" at bounding box center [454, 291] width 59 height 19
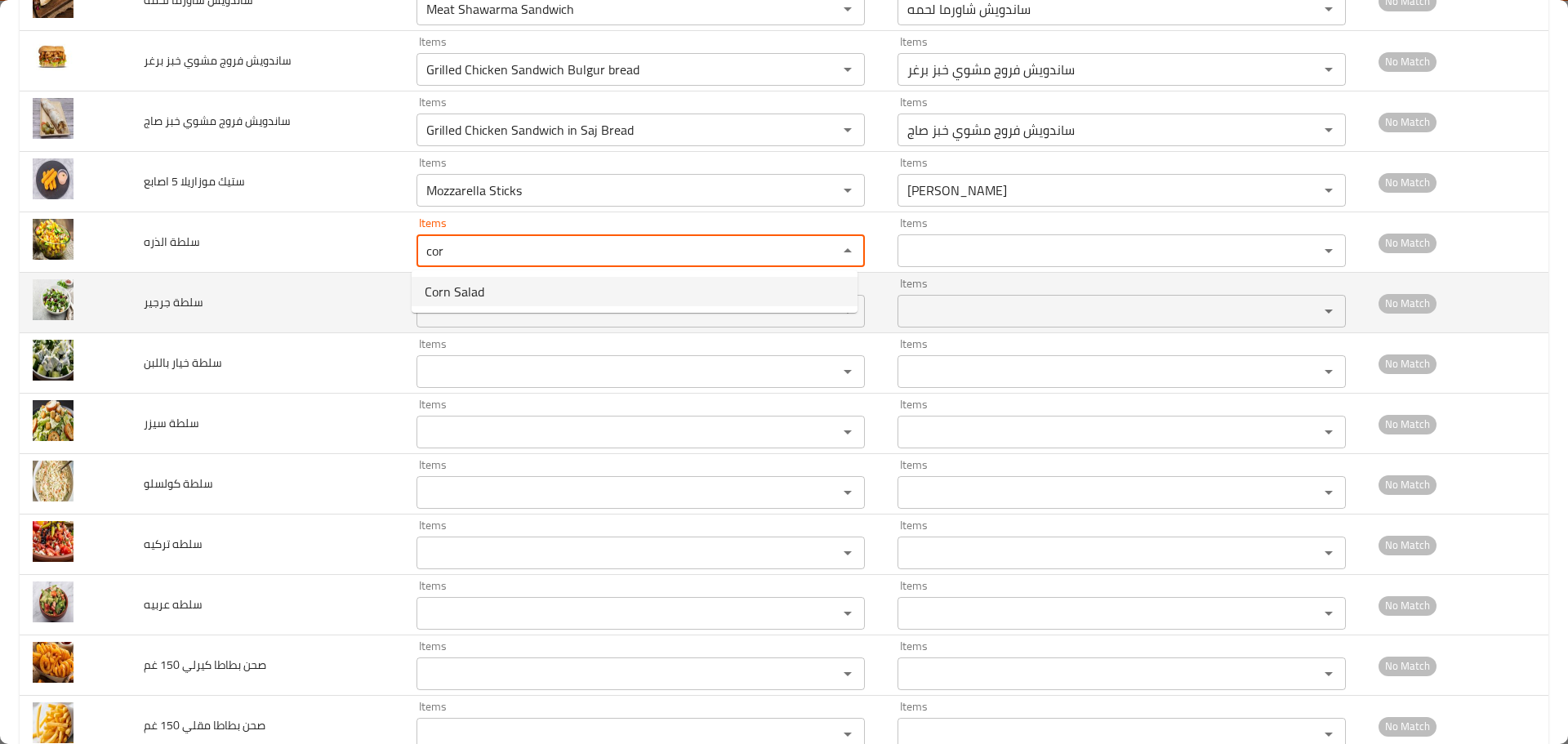
type الذره "Corn Salad"
type الذره-ar "سلطة الذرة"
type الذره "Corn Salad"
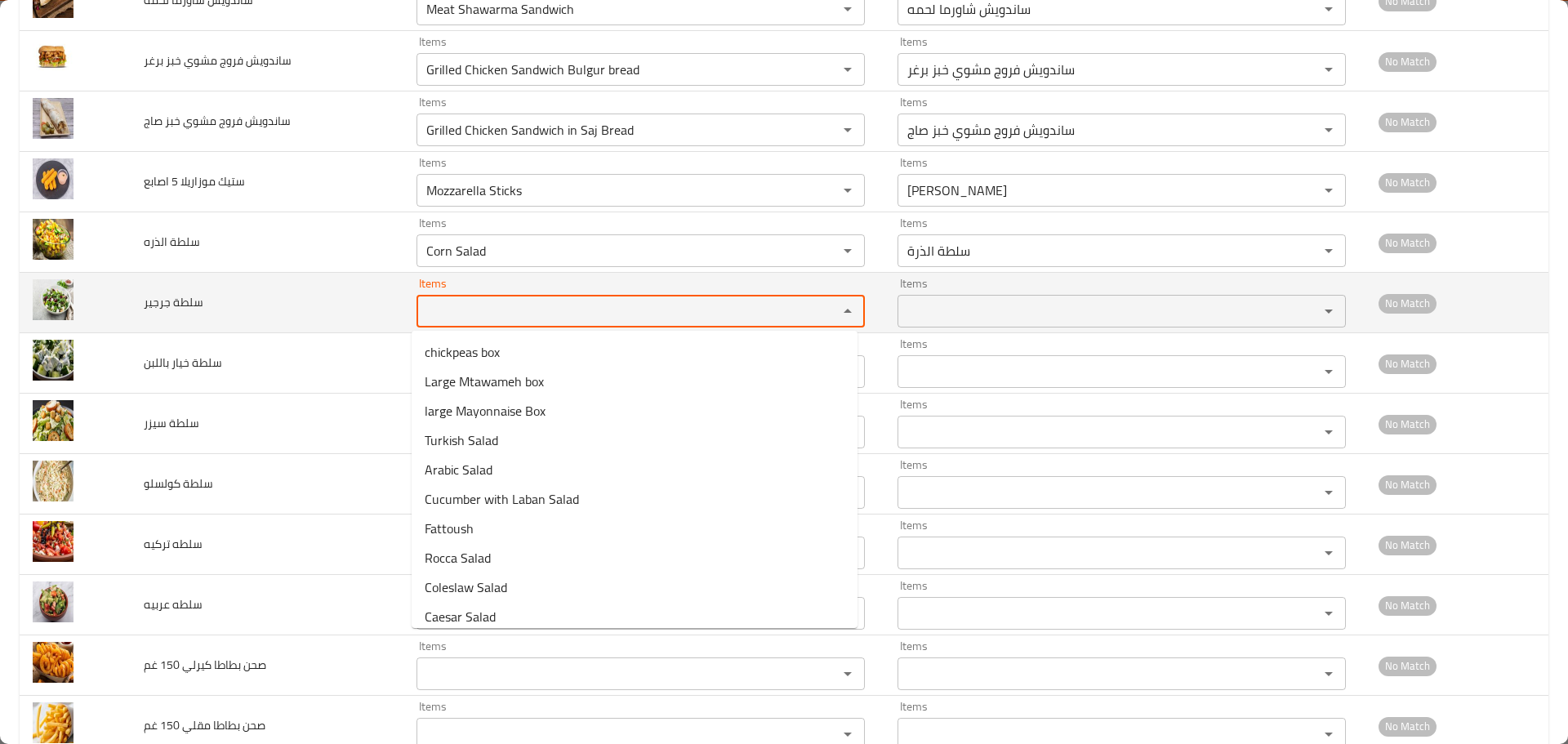
click at [471, 311] on جرجير "Items" at bounding box center [617, 310] width 391 height 23
type جرجير "g"
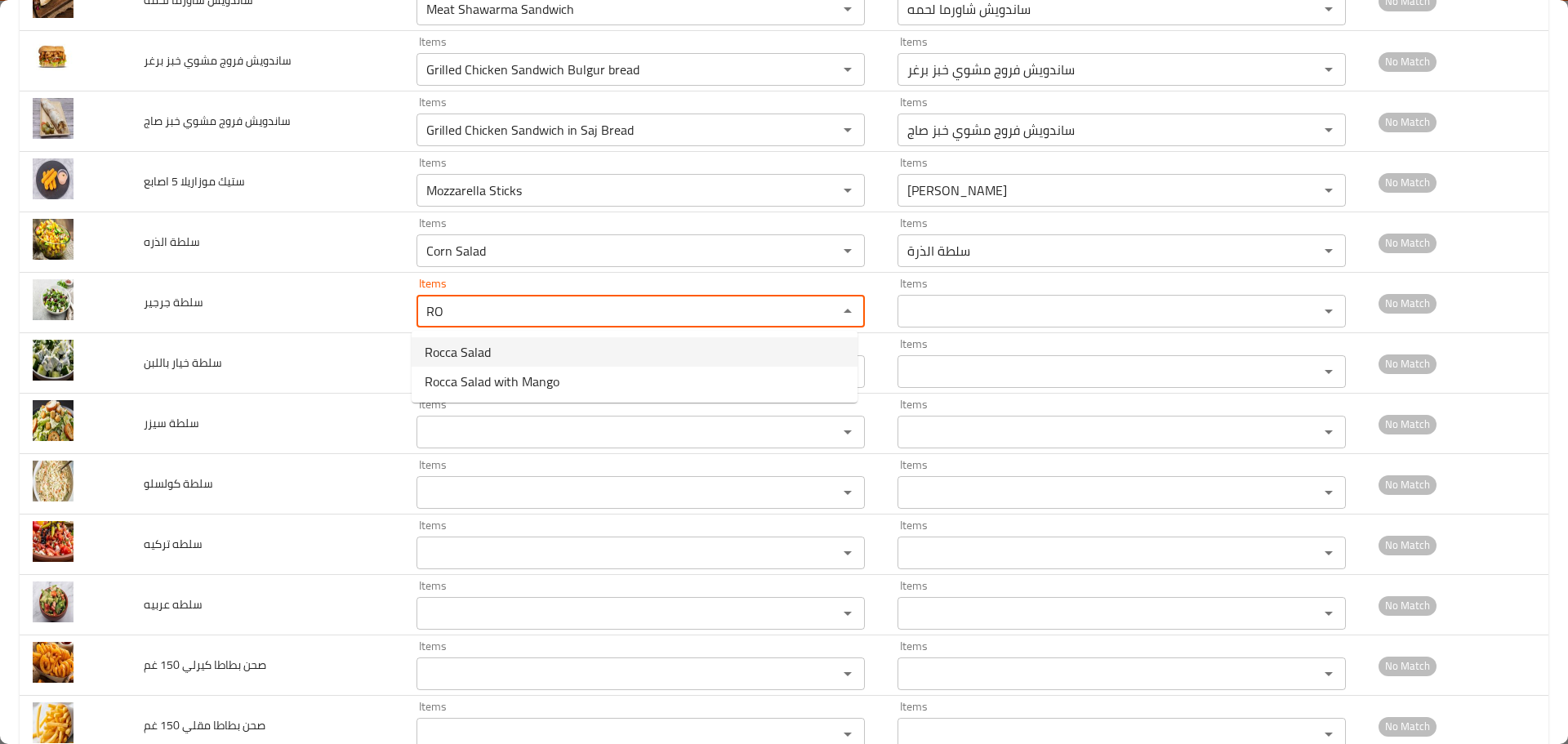
drag, startPoint x: 478, startPoint y: 348, endPoint x: 481, endPoint y: 338, distance: 10.4
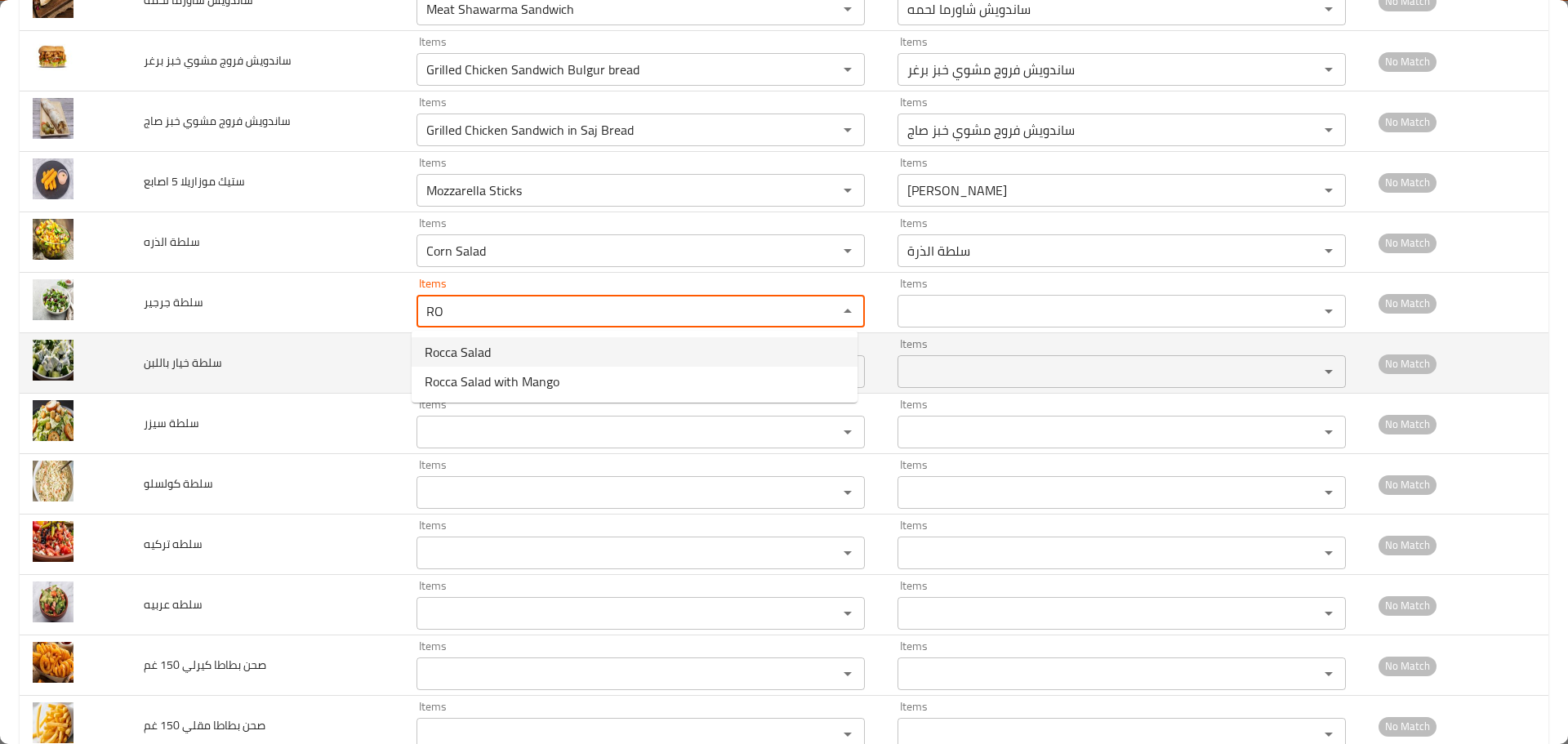
click at [478, 346] on span "Rocca Salad" at bounding box center [457, 351] width 66 height 19
type جرجير "Rocca Salad"
type جرجير-ar "سلطة جرجير"
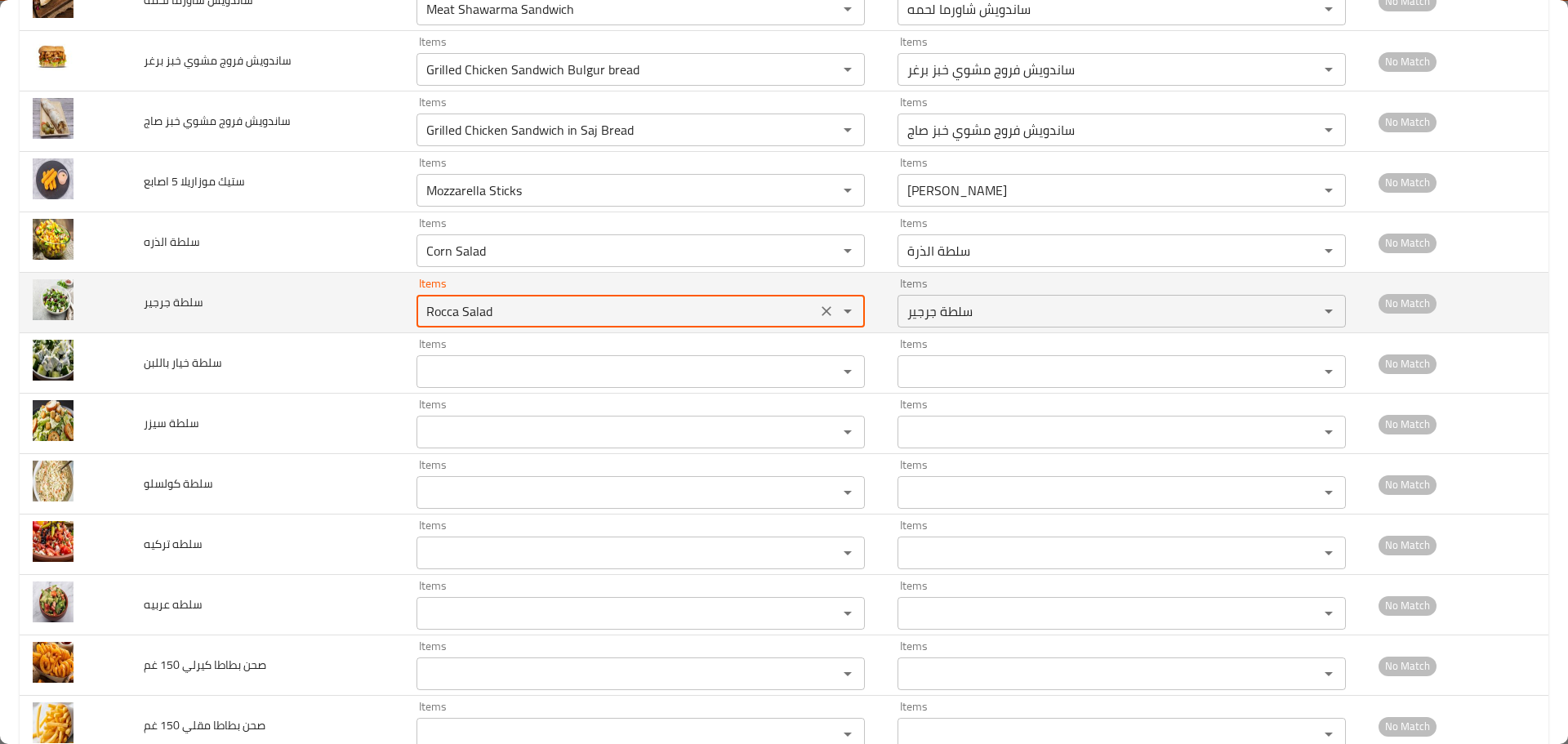
drag, startPoint x: 457, startPoint y: 315, endPoint x: 510, endPoint y: 299, distance: 55.4
click at [510, 299] on جرجير "Rocca Salad" at bounding box center [617, 310] width 391 height 23
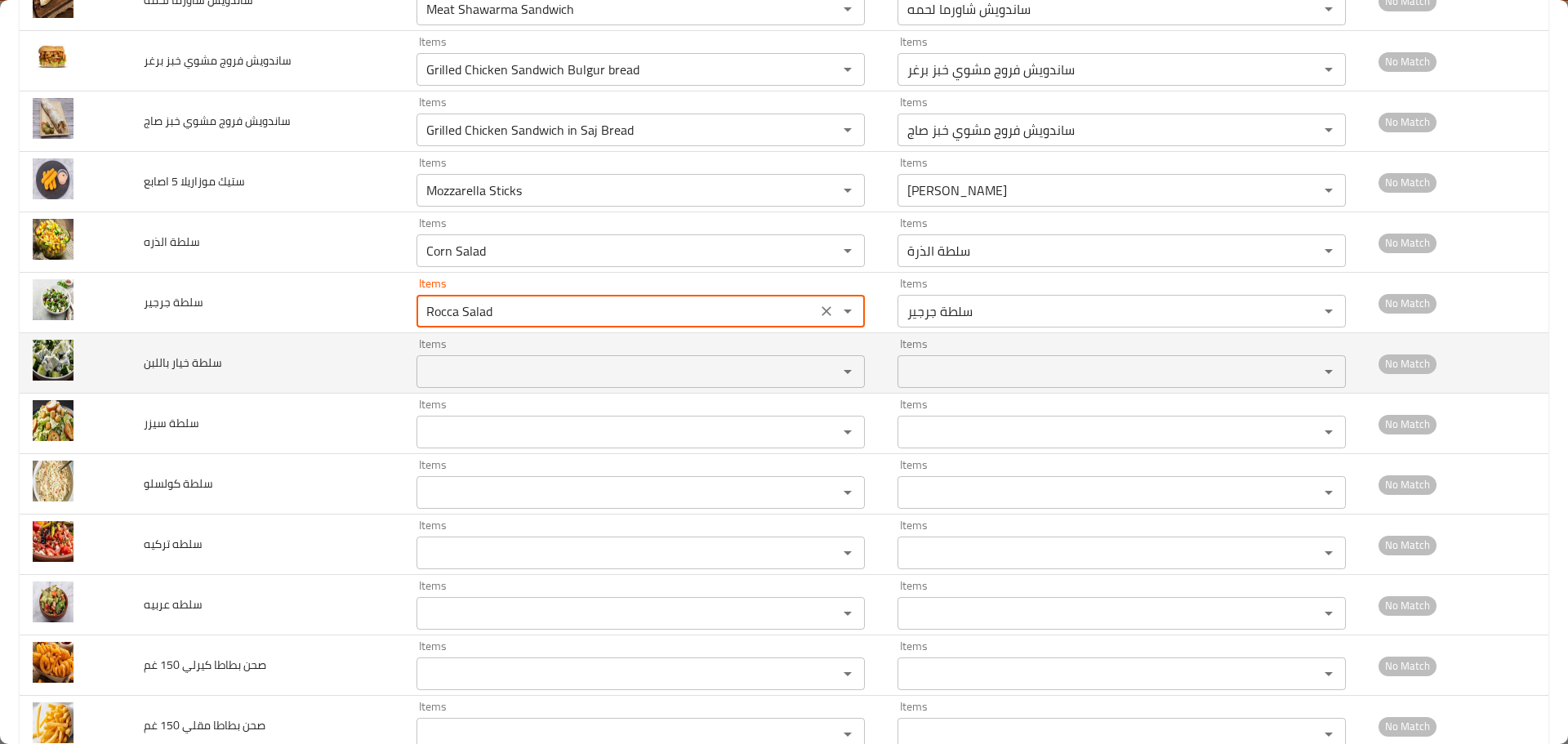
type جرجير "Rocca Salad"
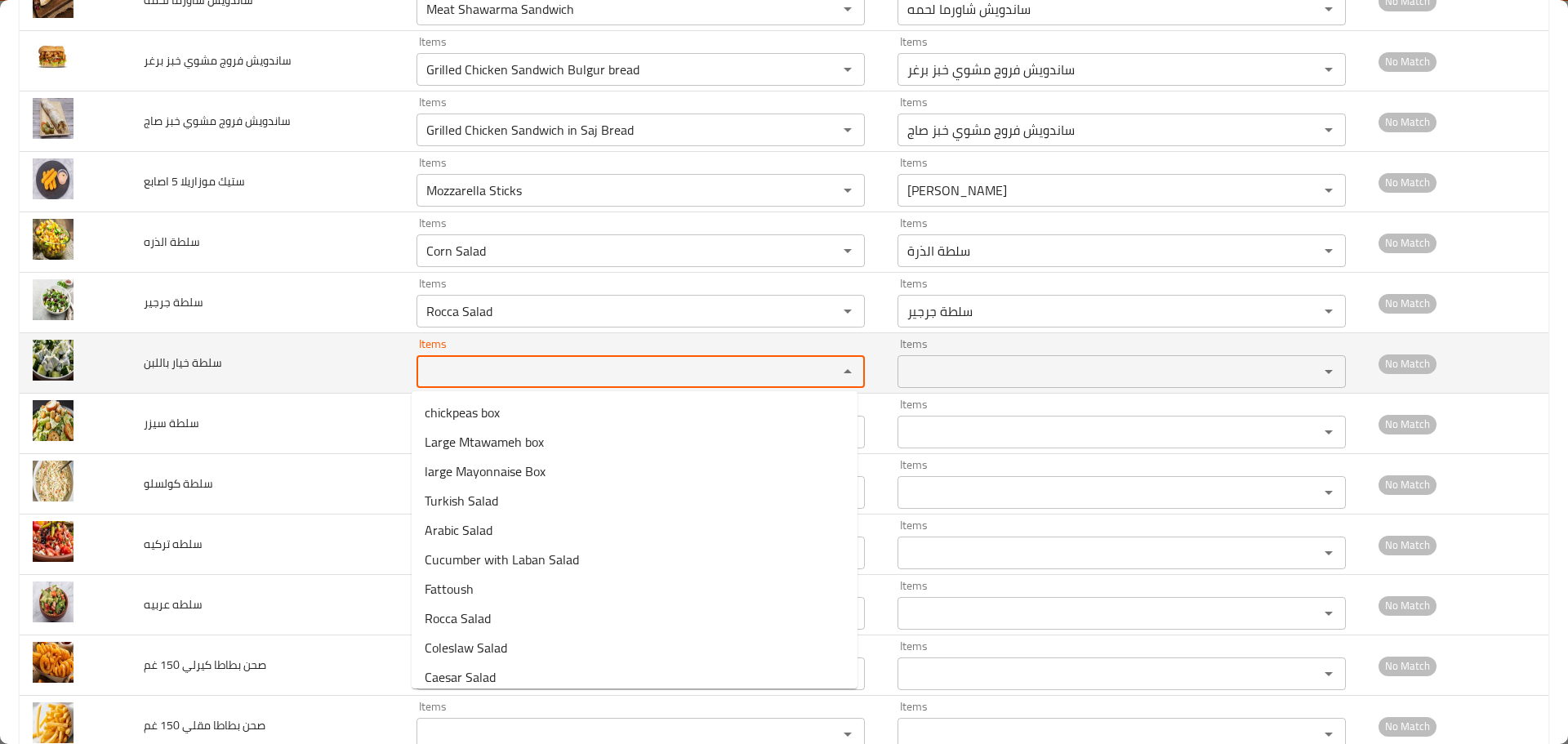
click at [480, 362] on باللبن "Items" at bounding box center [617, 372] width 391 height 23
paste باللبن "Salad"
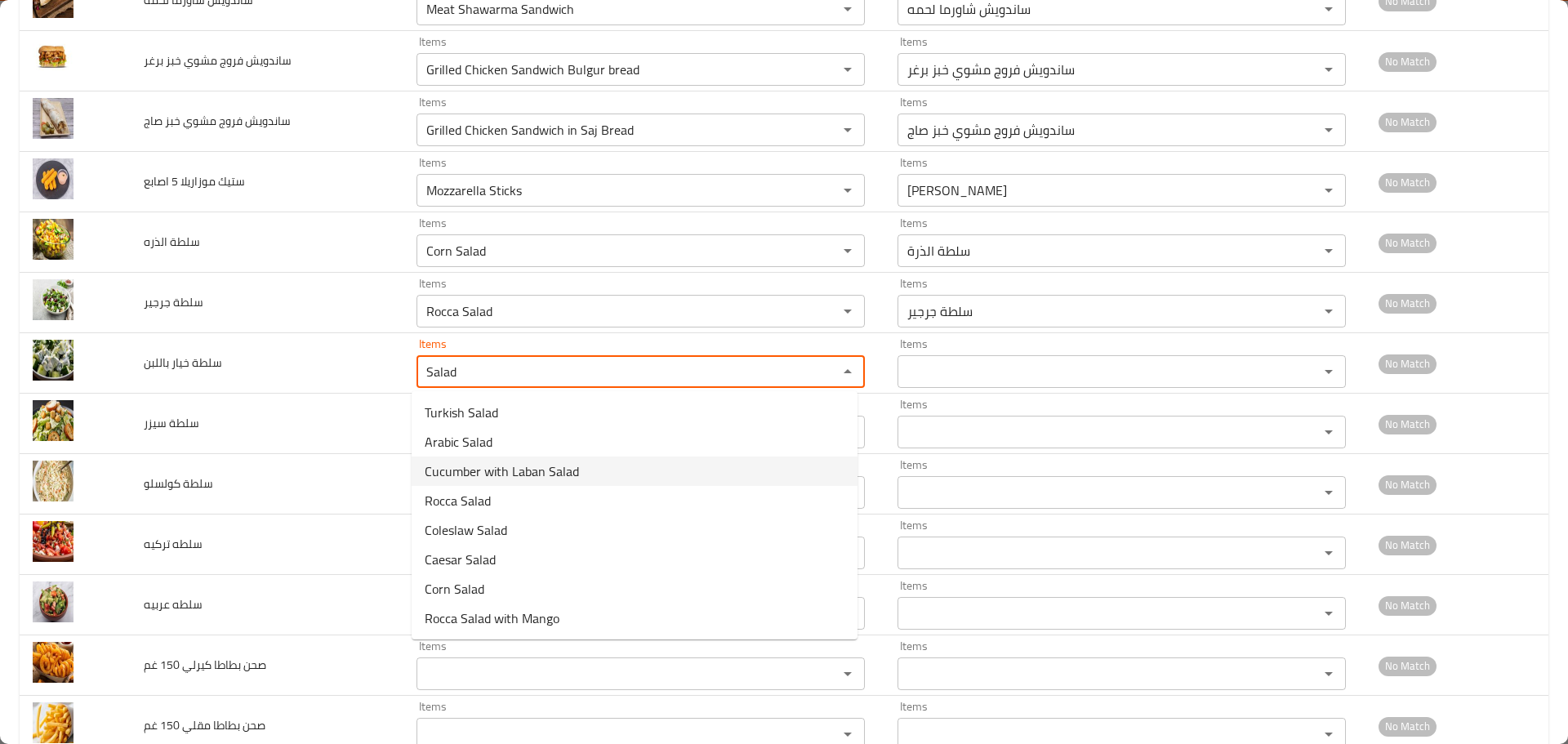
click at [486, 469] on span "Cucumber with Laban Salad" at bounding box center [501, 471] width 154 height 19
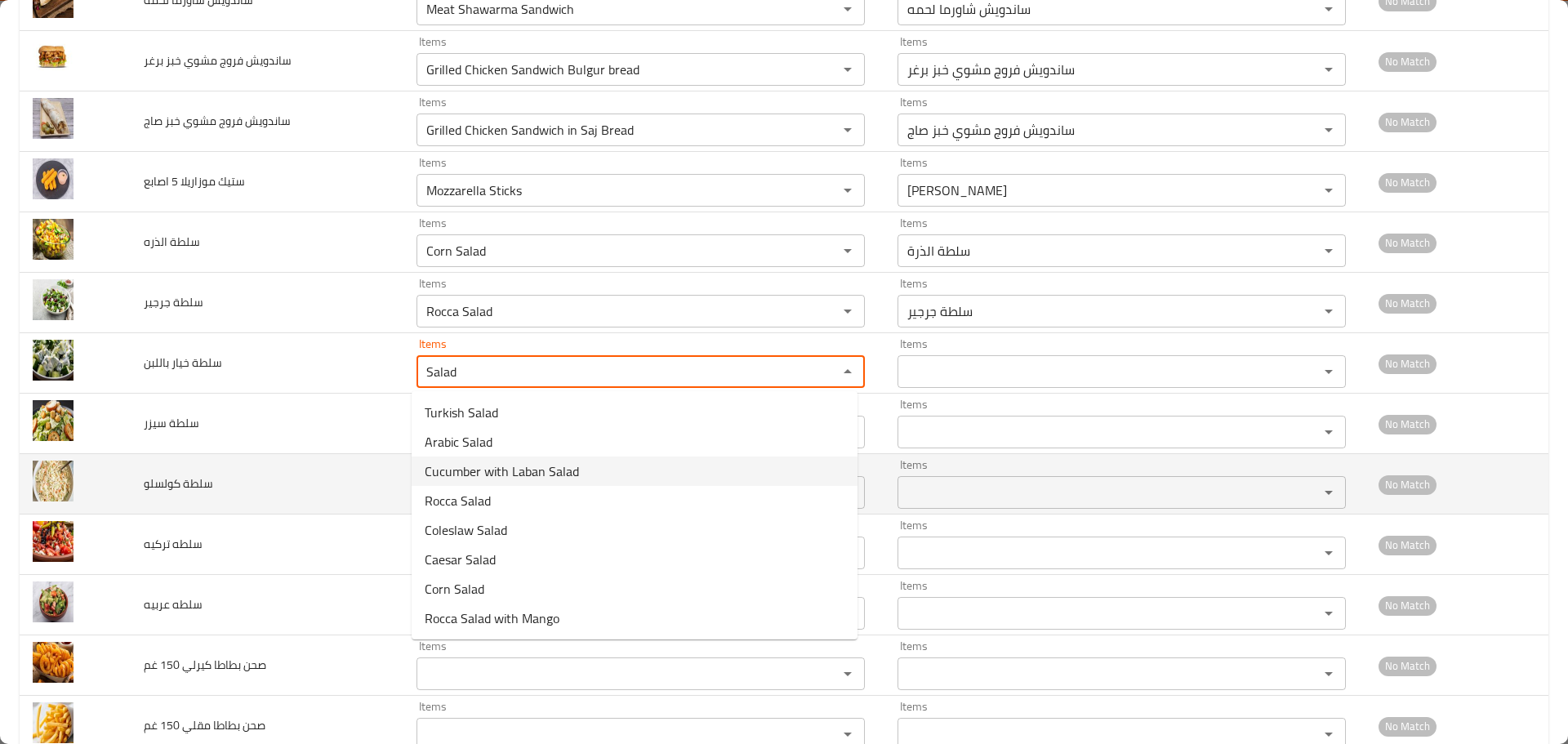
type باللبن "Cucumber with Laban Salad"
type باللبن-ar "سلطة خيار باللبن"
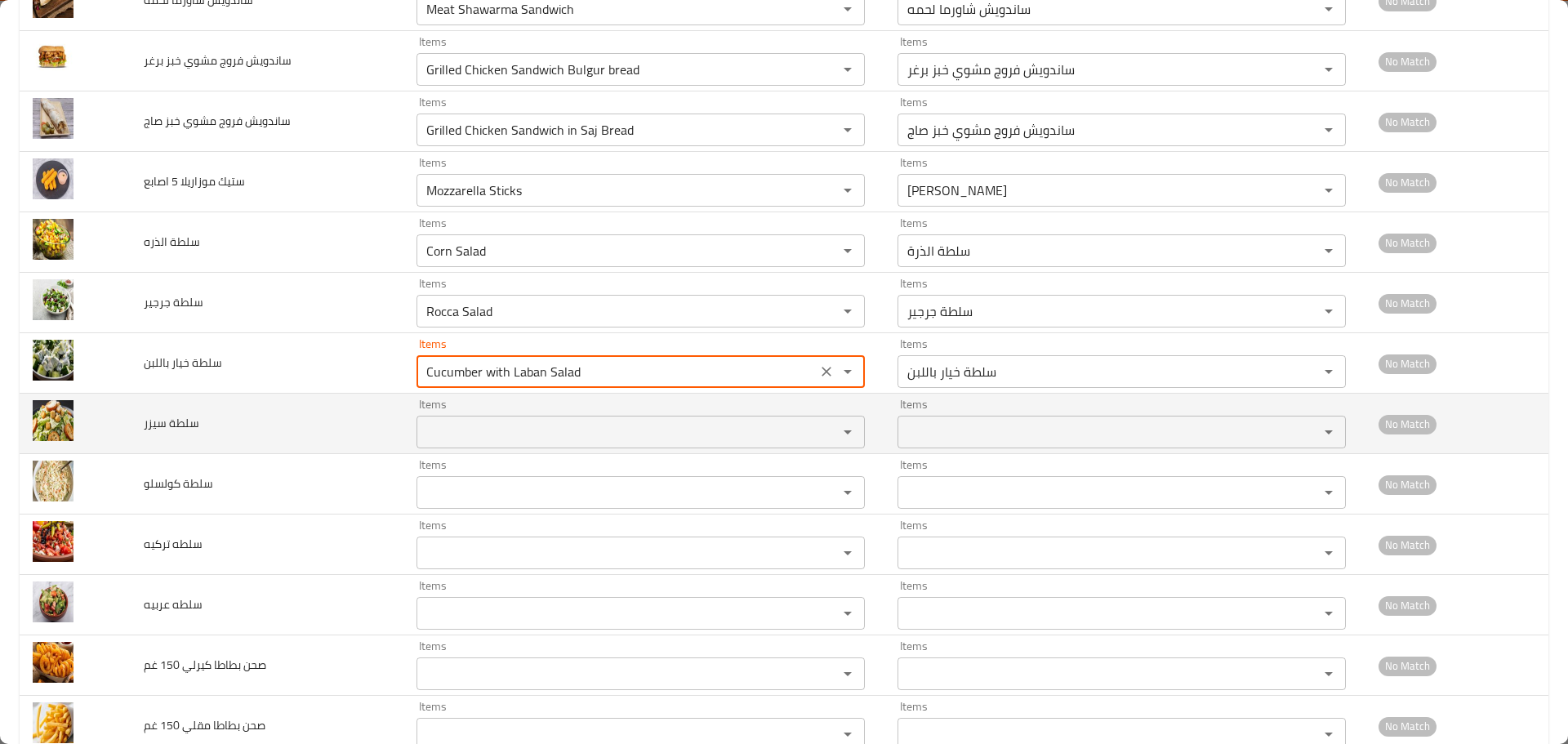
type باللبن "Cucumber with Laban Salad"
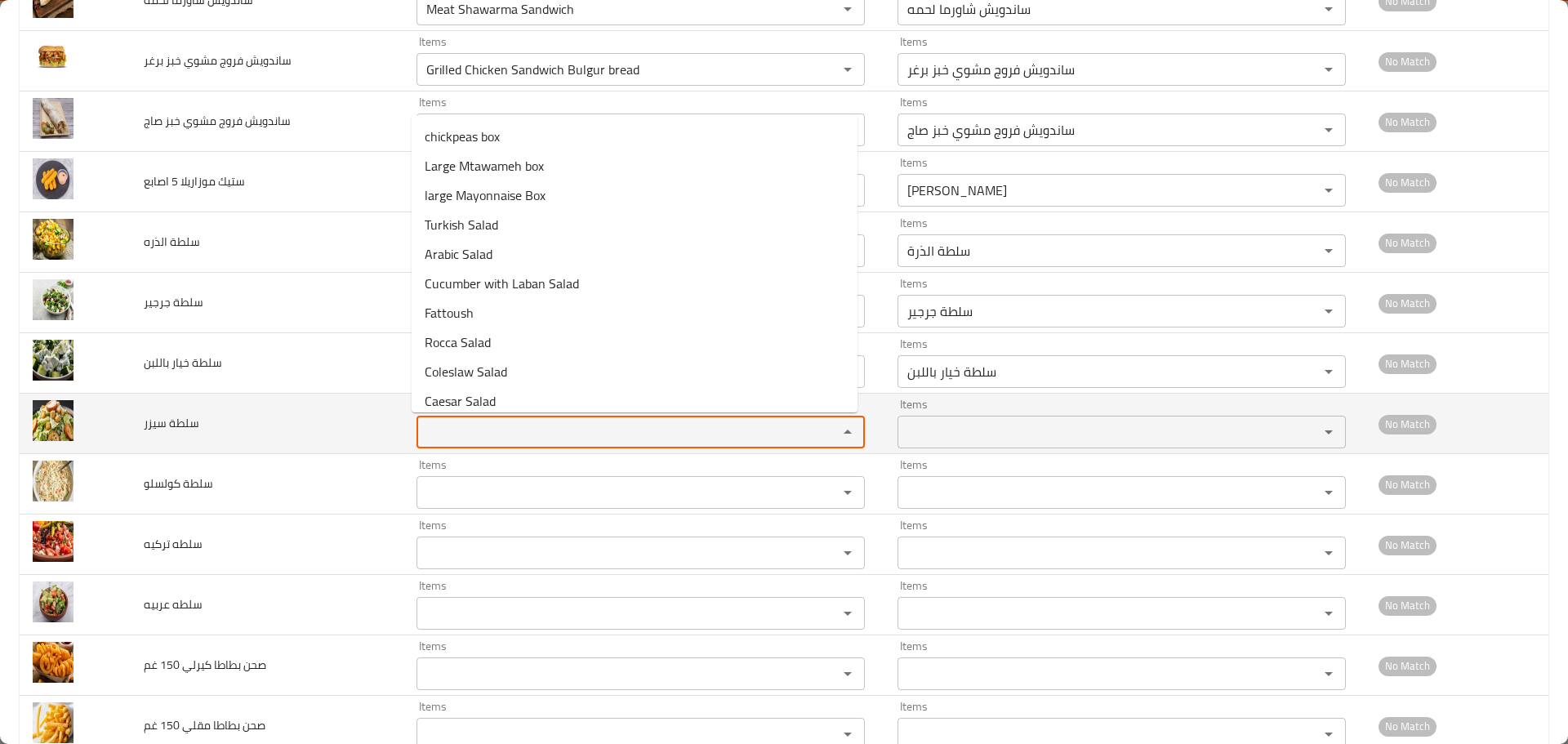
click at [467, 435] on سيزر "Items" at bounding box center [617, 432] width 391 height 23
paste سيزر "Salad"
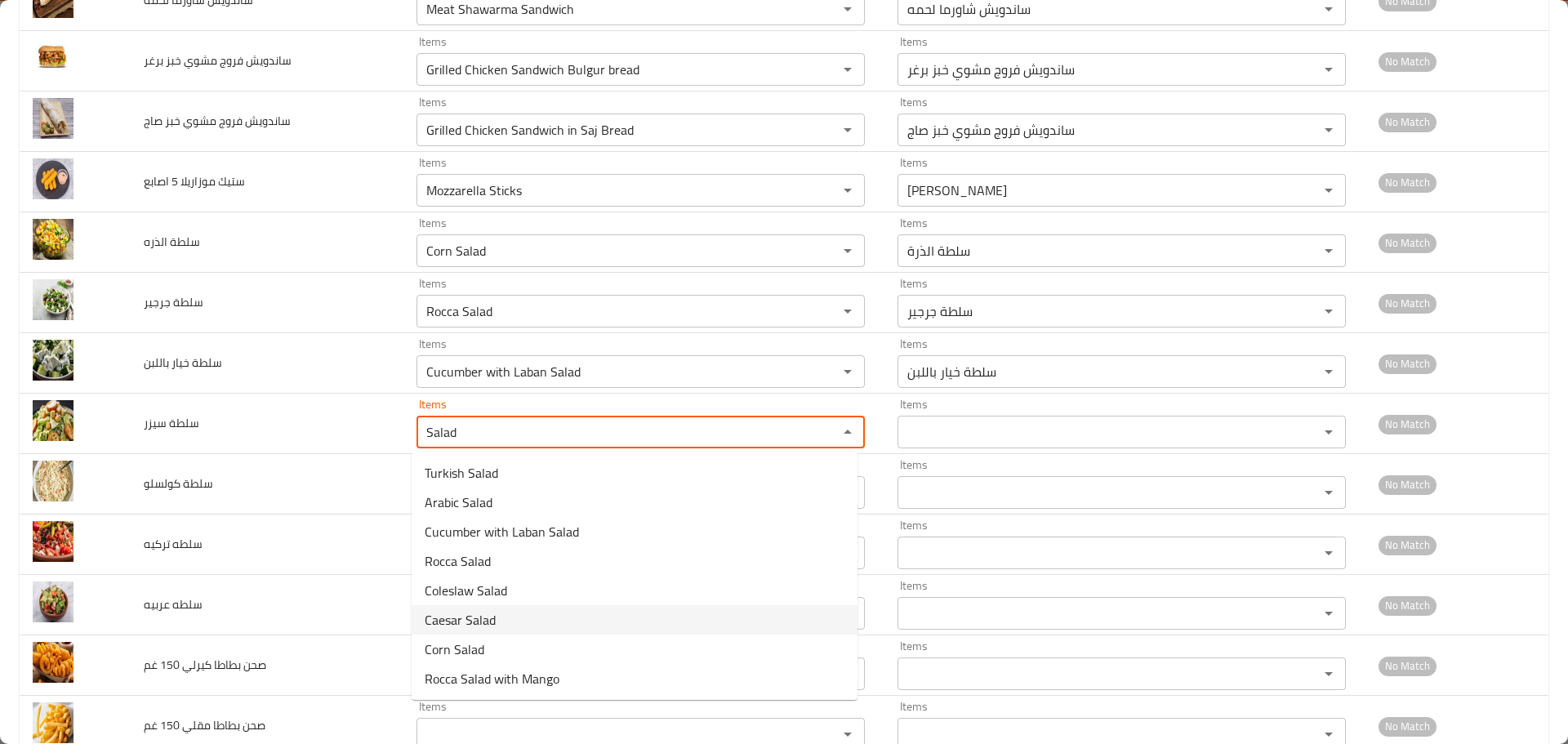
click at [466, 616] on span "Caesar Salad" at bounding box center [460, 620] width 71 height 19
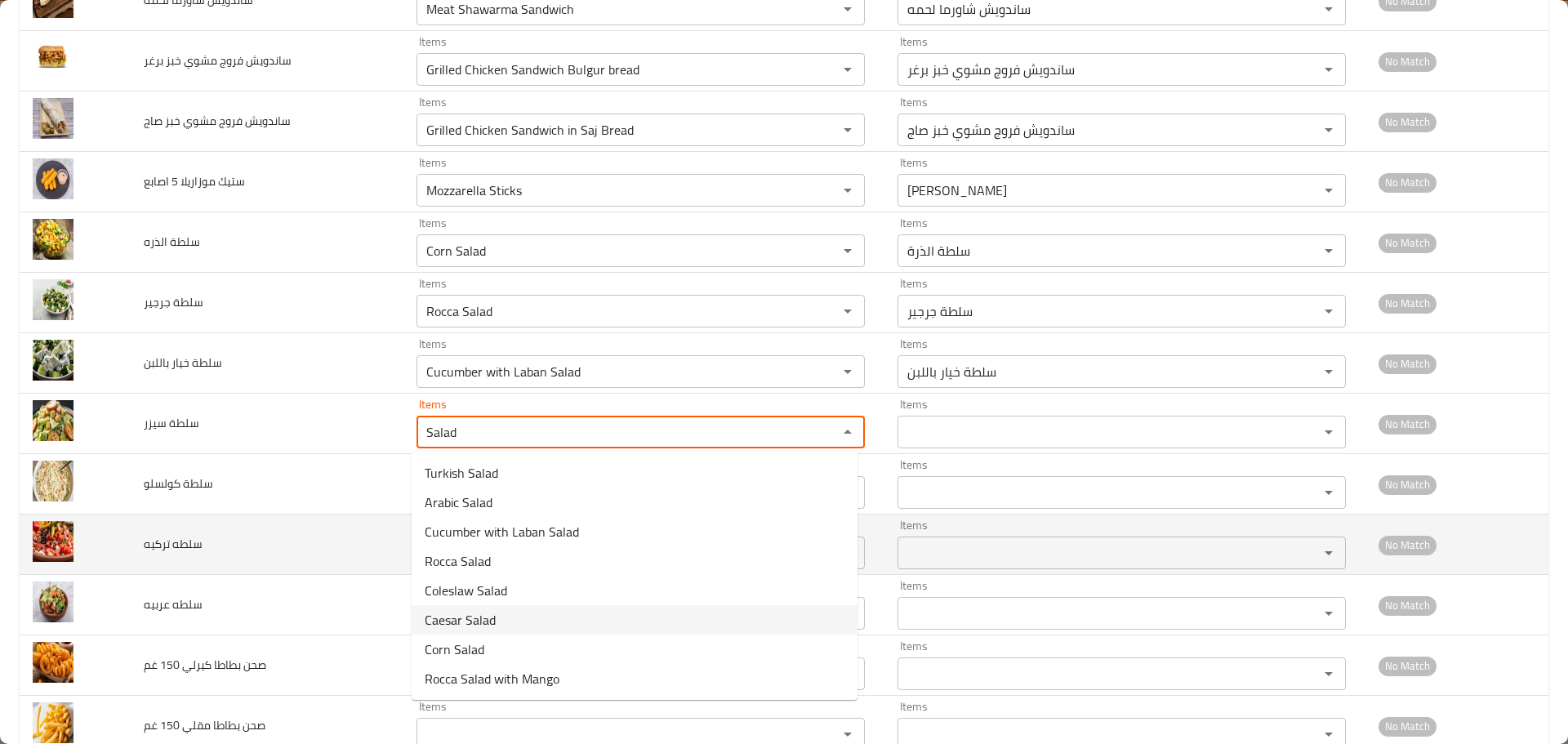
type سيزر "Caesar Salad"
type سيزر-ar "سلطة سيزر"
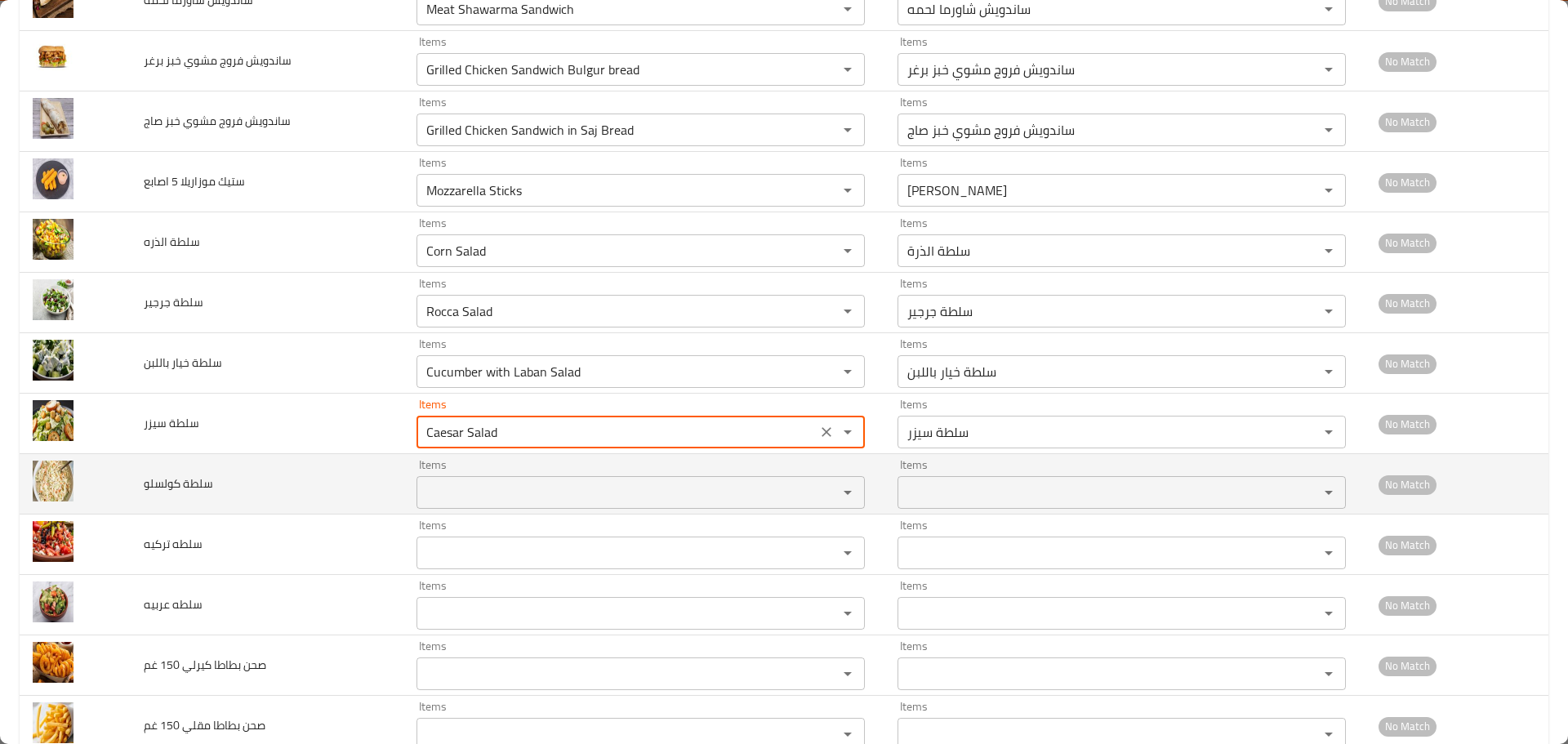
type سيزر "Caesar Salad"
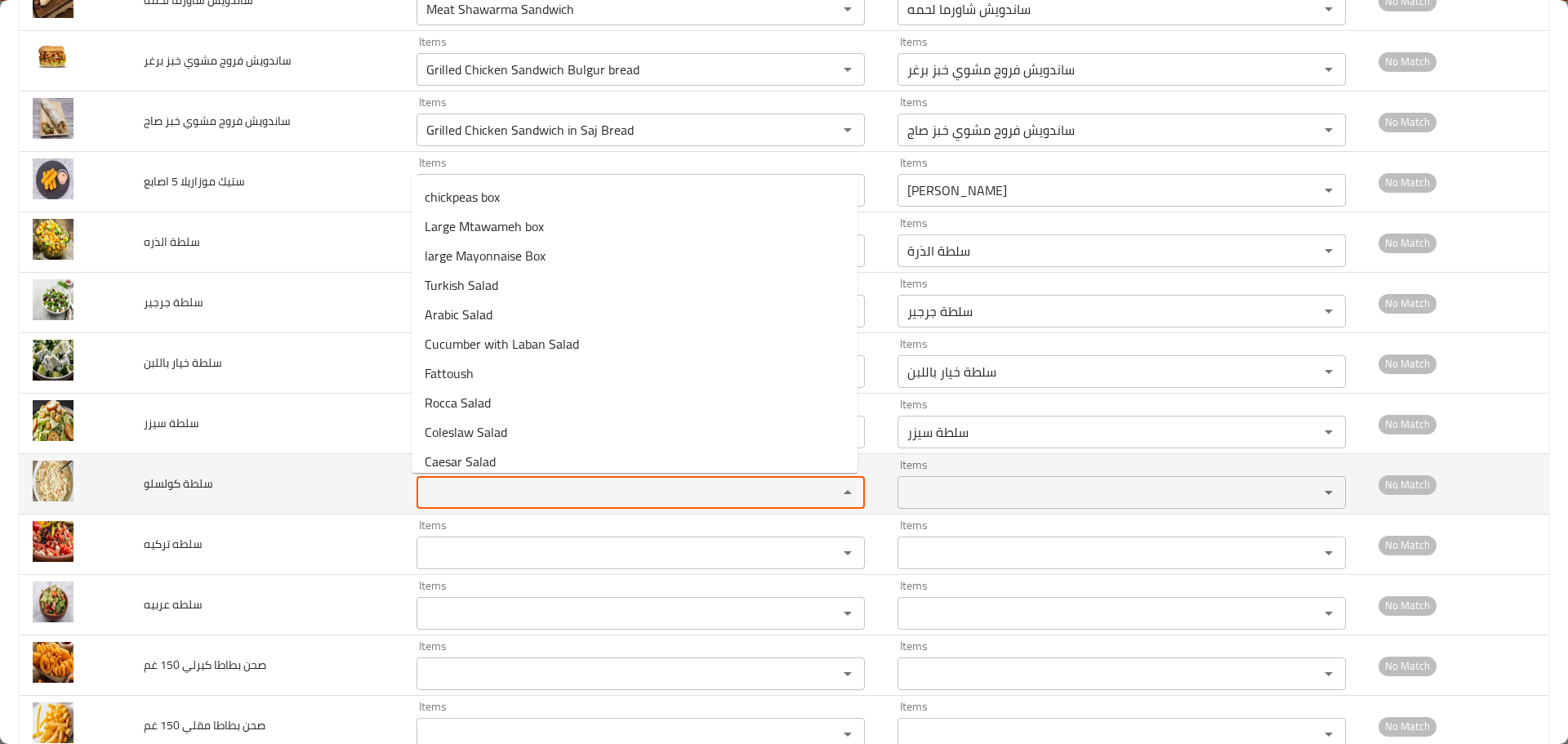
click at [464, 492] on كولسلو "Items" at bounding box center [617, 492] width 391 height 23
paste كولسلو "Salad"
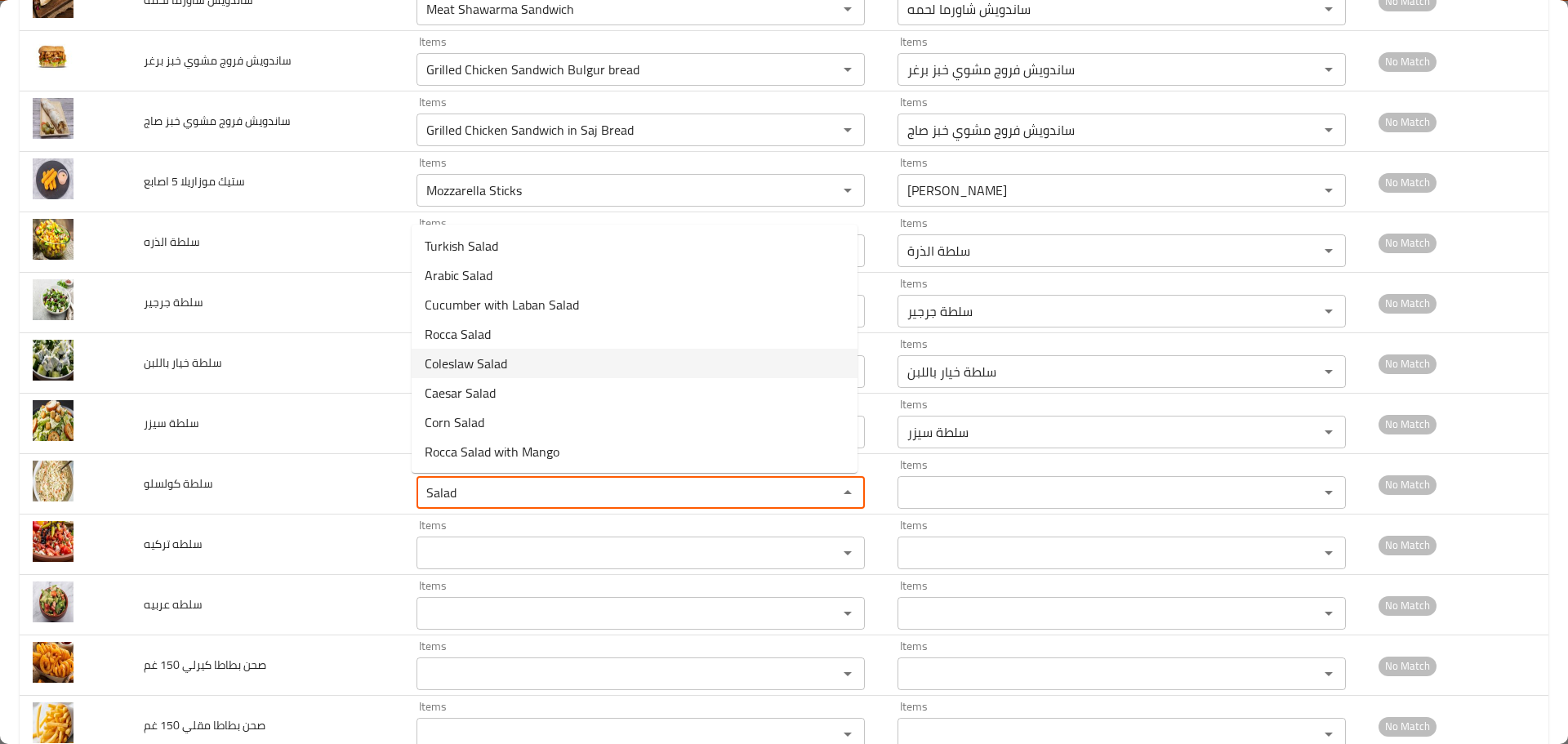
click at [458, 370] on span "Coleslaw Salad" at bounding box center [465, 363] width 82 height 19
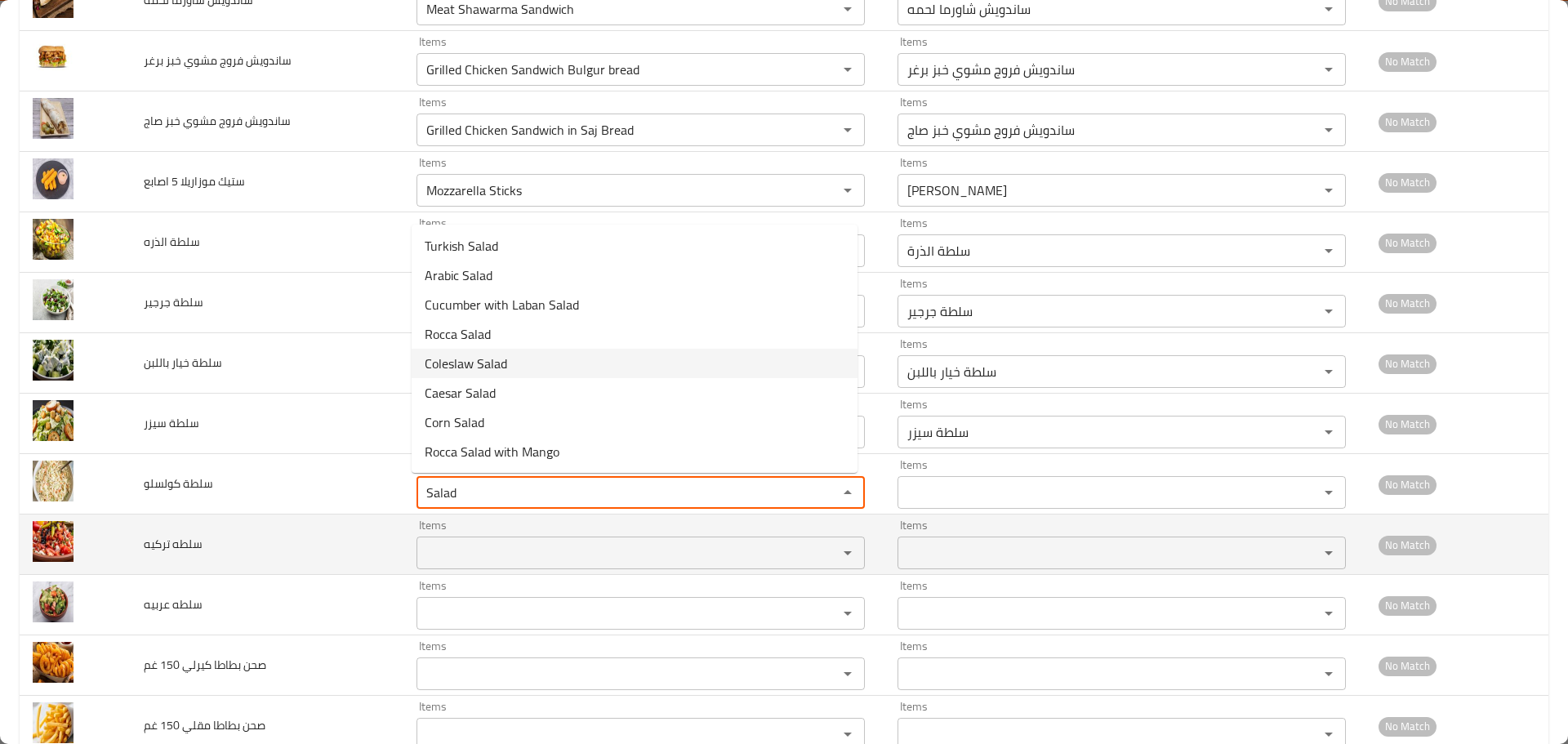
type كولسلو "Coleslaw Salad"
type كولسلو-ar "سلطة كولسلو"
type كولسلو "Coleslaw Salad"
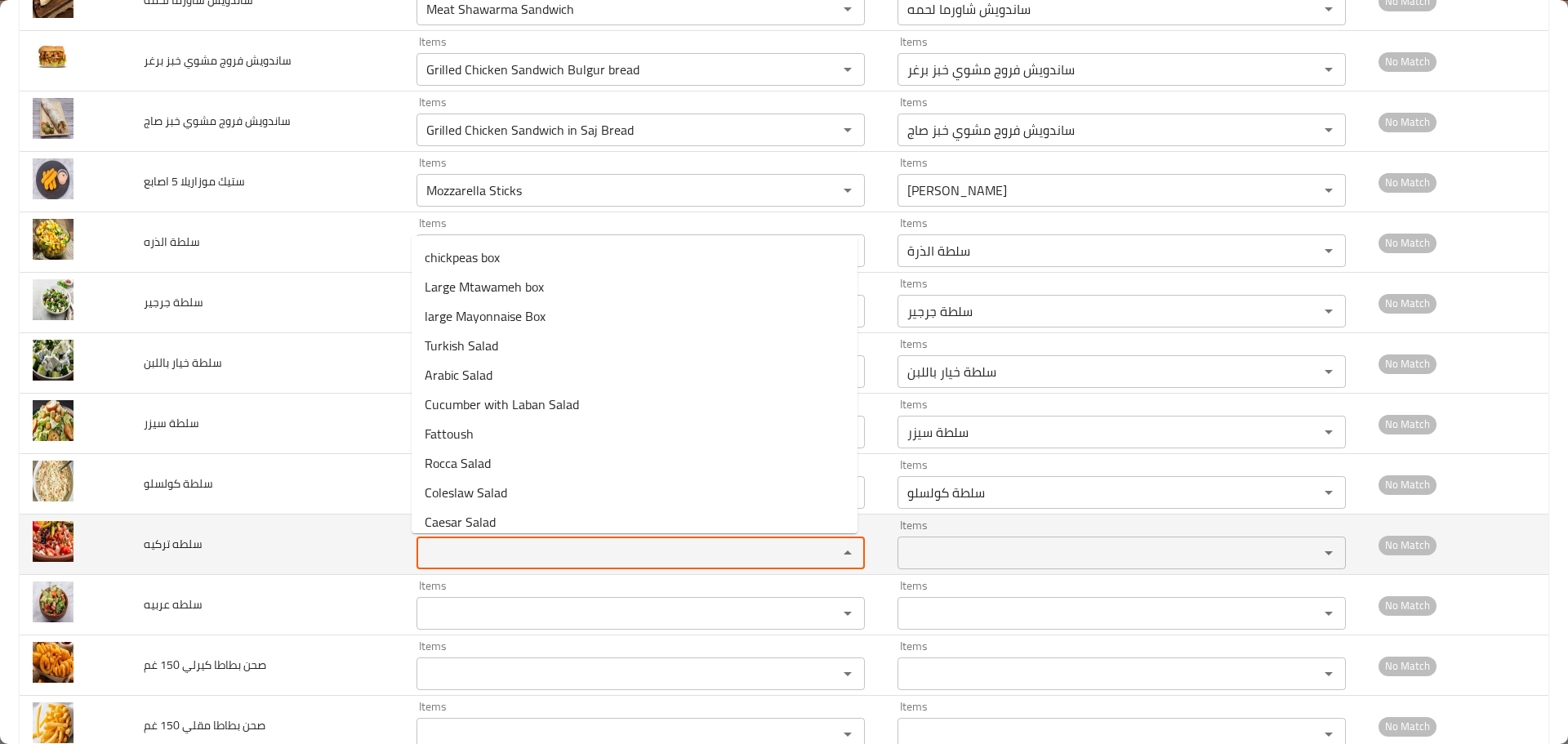
click at [447, 560] on تركيه "Items" at bounding box center [617, 552] width 391 height 23
paste تركيه "Salad"
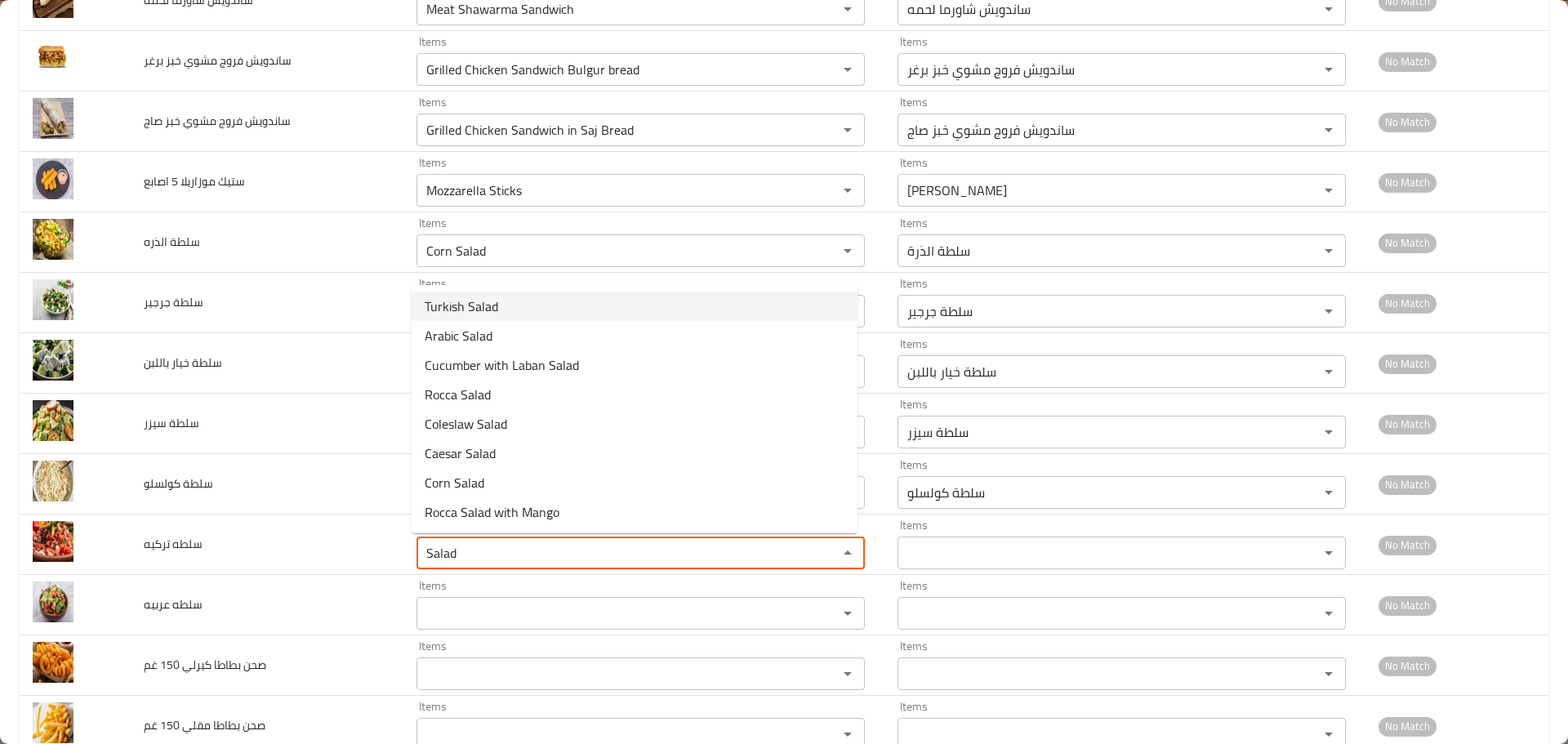
click at [463, 310] on span "Turkish Salad" at bounding box center [461, 306] width 74 height 19
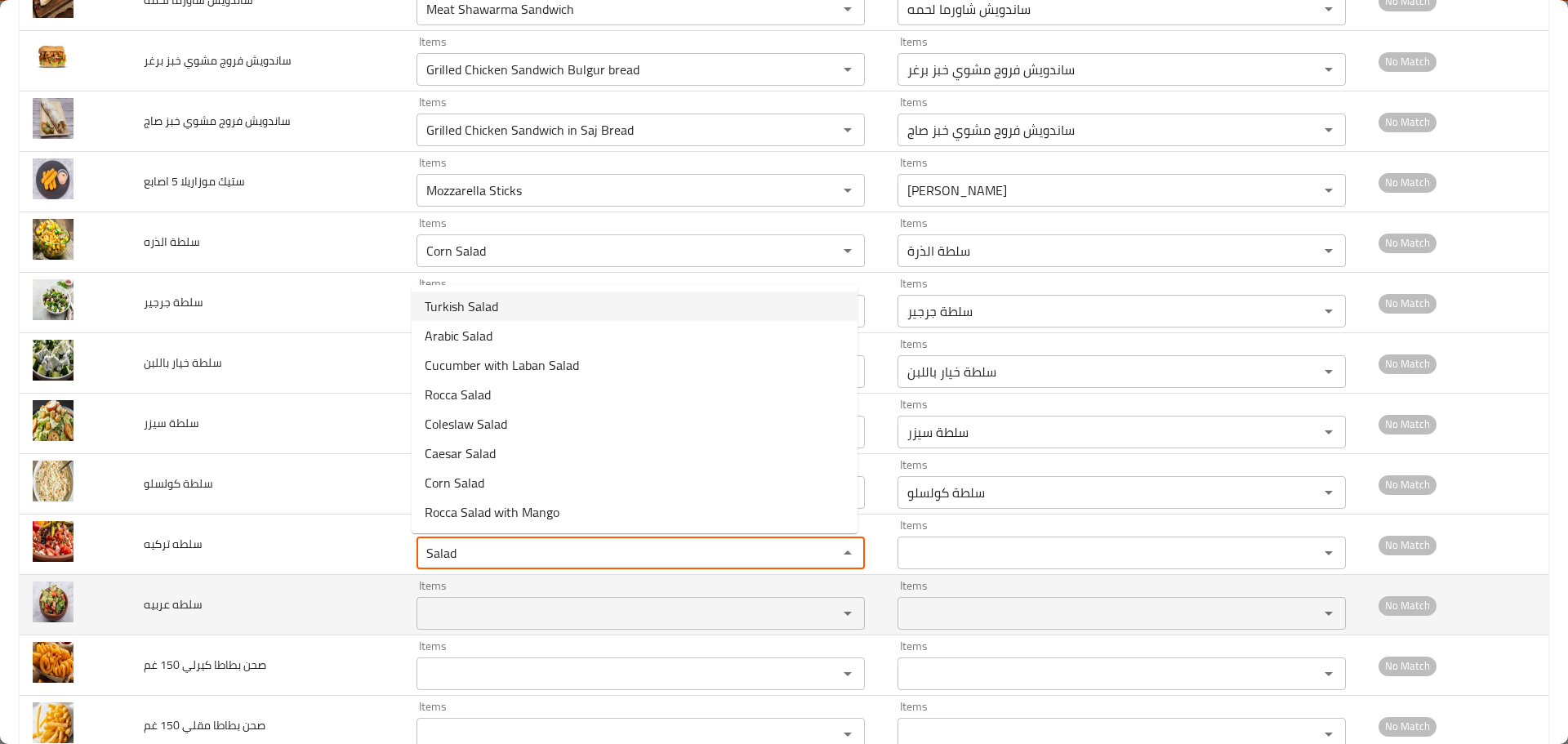
type تركيه "Turkish Salad"
type تركيه-ar "سلطه تركيه"
type تركيه "Turkish Salad"
click at [476, 617] on عربيه "Items" at bounding box center [617, 613] width 391 height 23
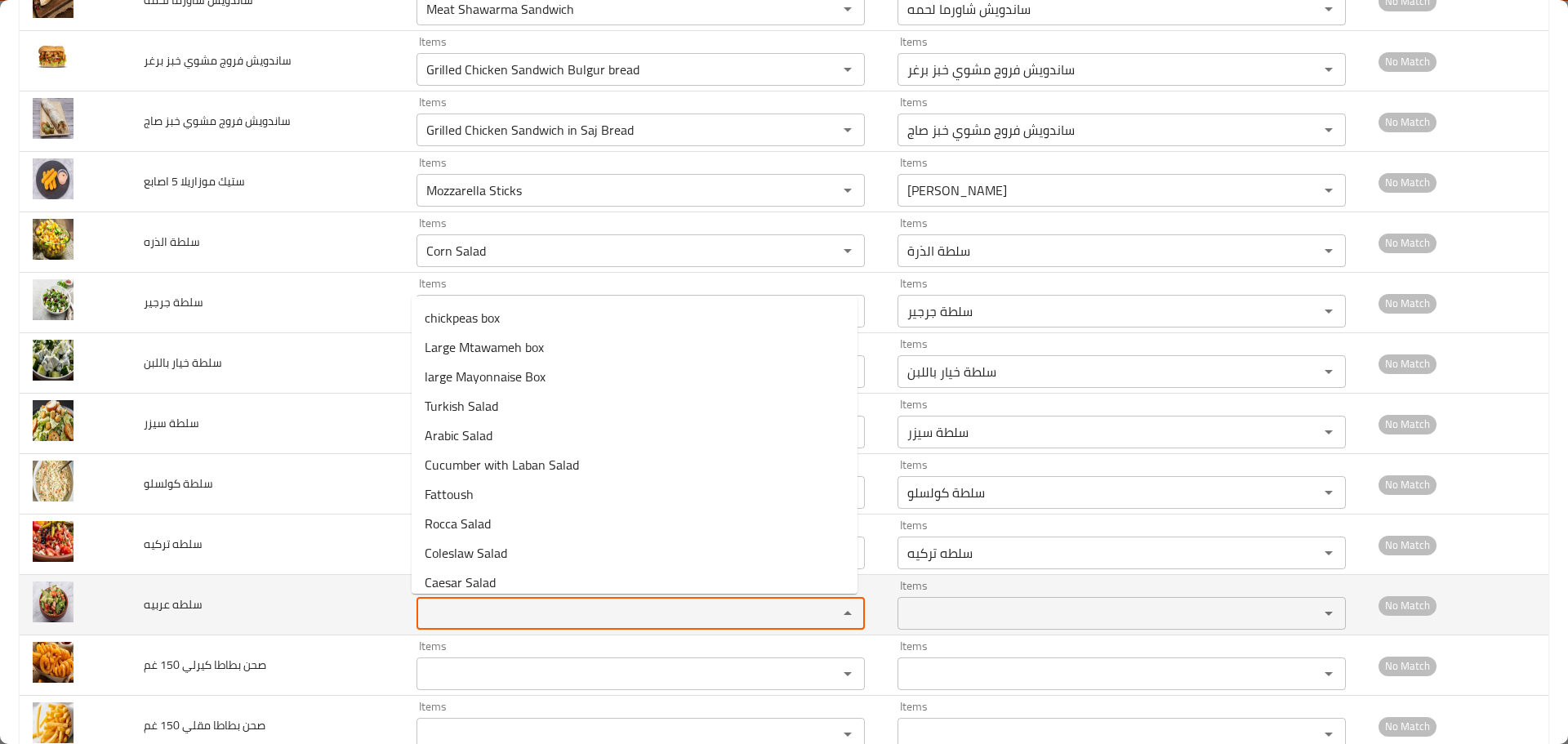
paste عربيه "Salad"
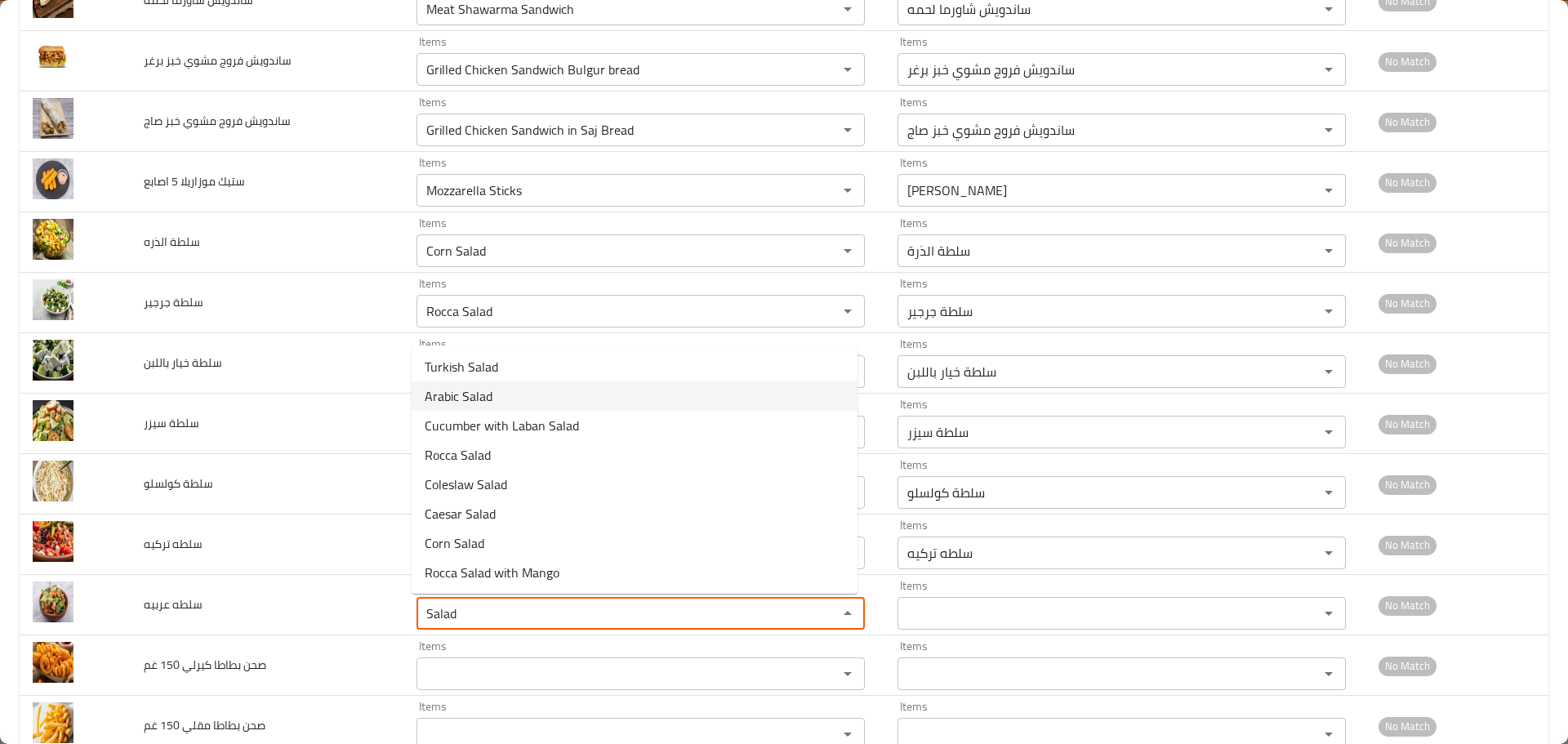
click at [455, 392] on span "Arabic Salad" at bounding box center [458, 395] width 68 height 19
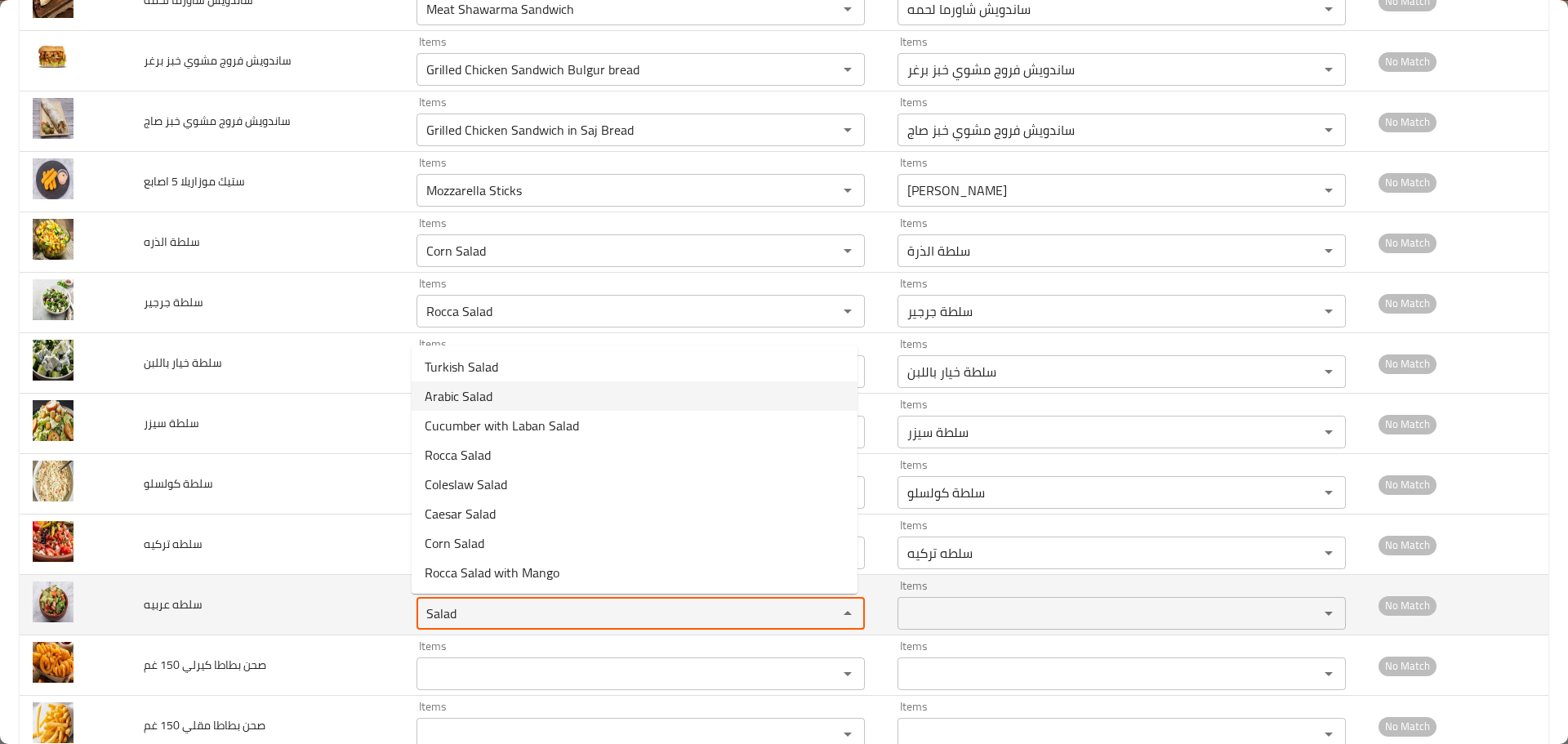
type عربيه "Arabic Salad"
type عربيه-ar "سلطه عربيه"
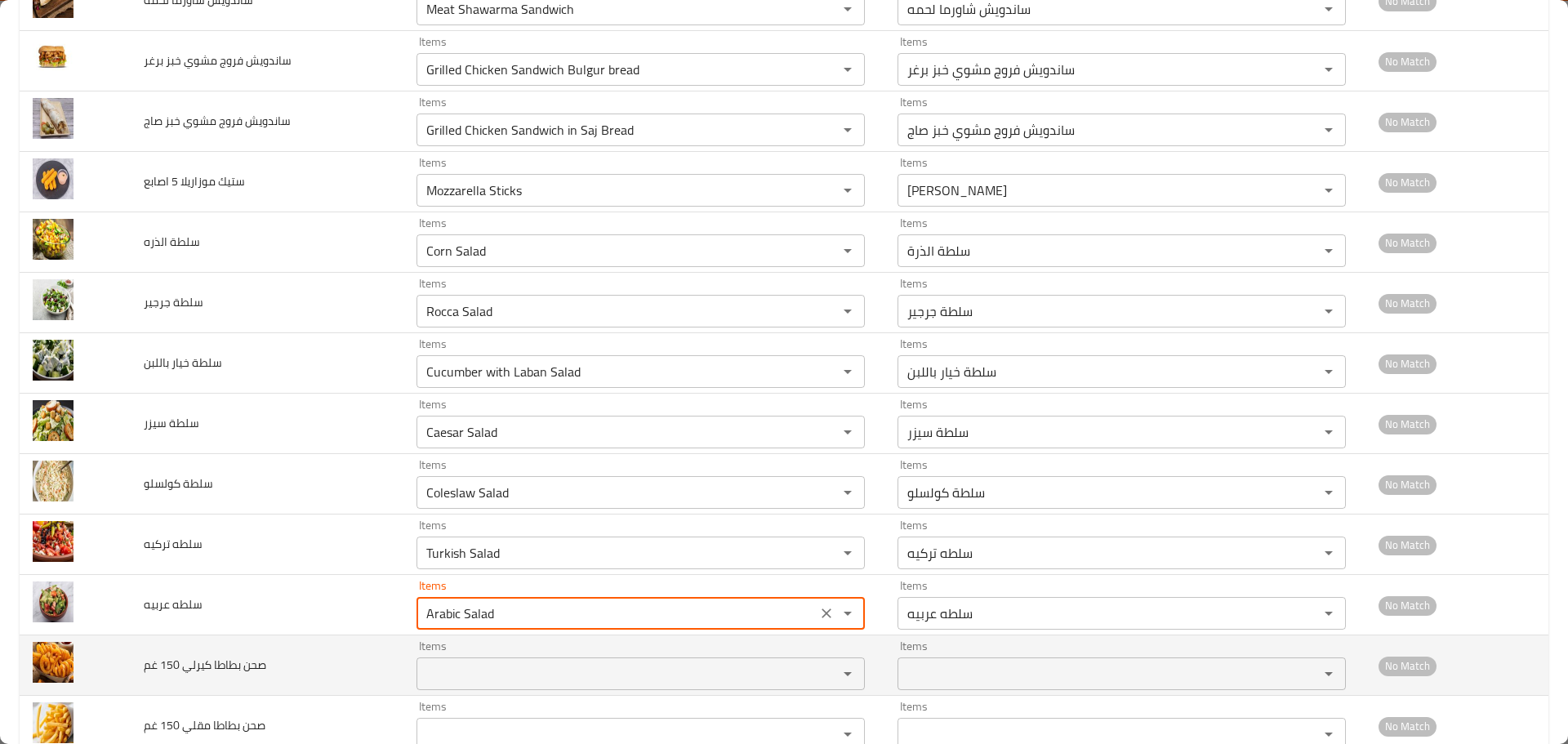
type عربيه "Arabic Salad"
click at [464, 671] on غم "Items" at bounding box center [617, 674] width 391 height 23
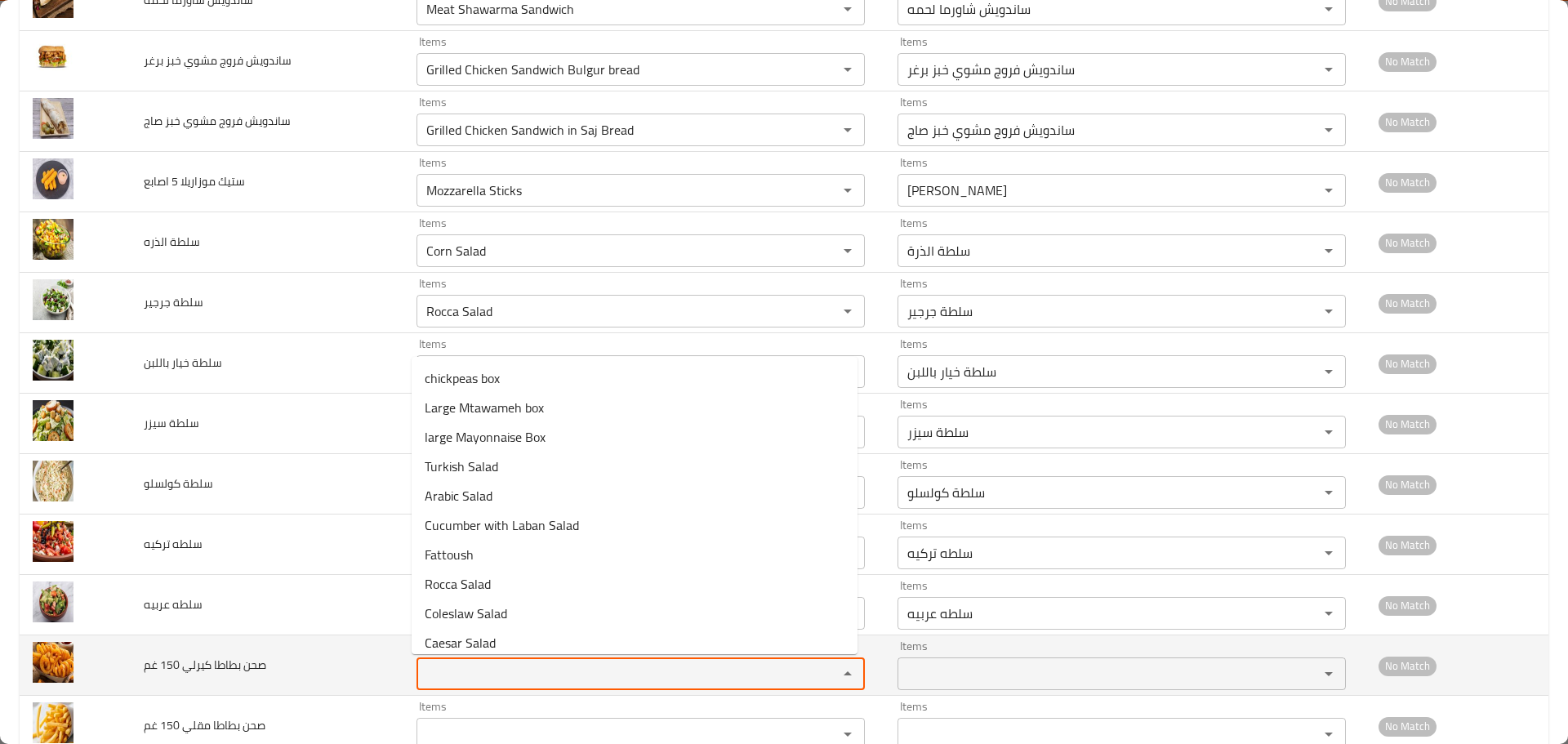
paste غم "Salad"
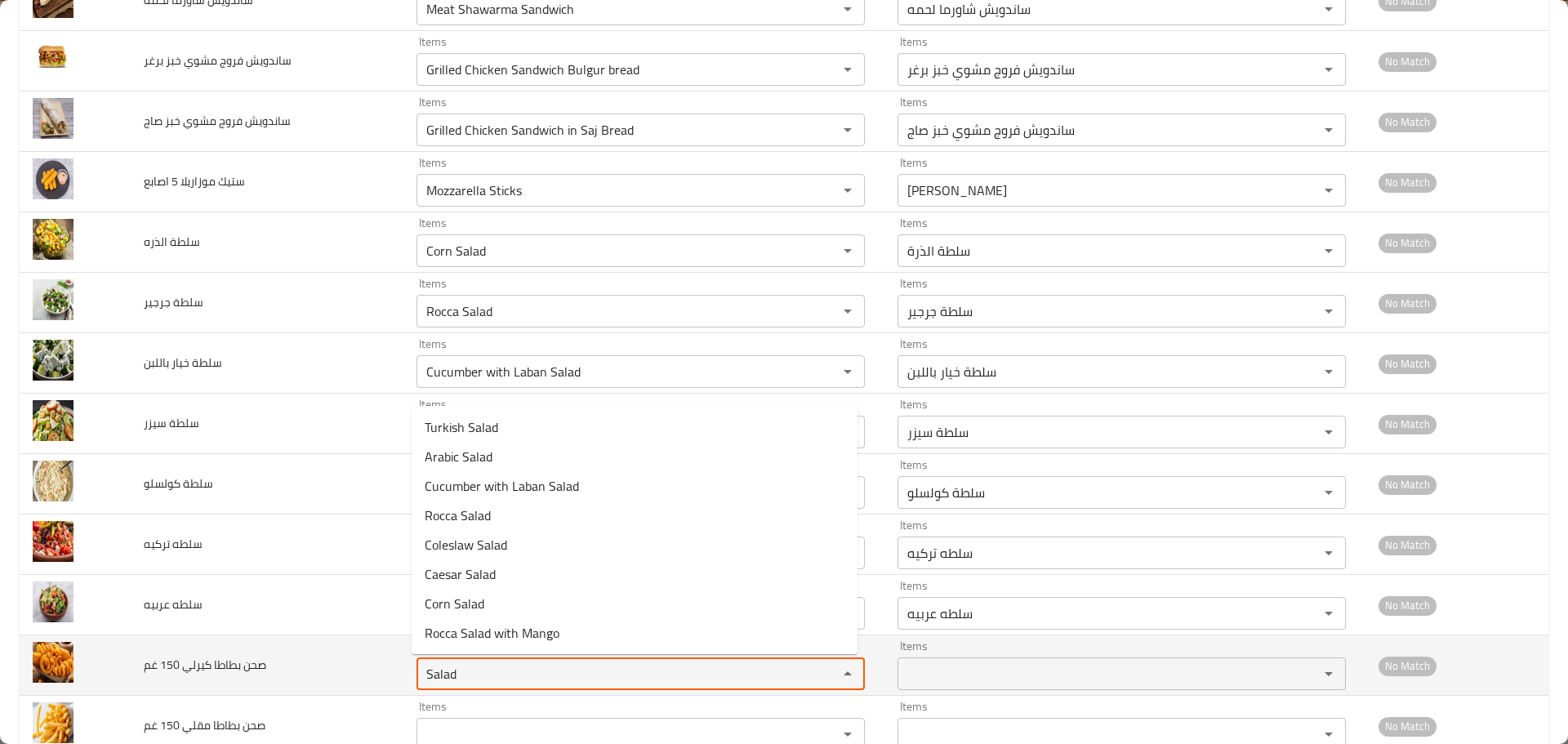
drag, startPoint x: 463, startPoint y: 682, endPoint x: 358, endPoint y: 650, distance: 109.8
click at [358, 650] on tr "صحن بطاطا كيرلي 150 غم Items Salad Items Items Items No Match" at bounding box center [783, 665] width 1529 height 60
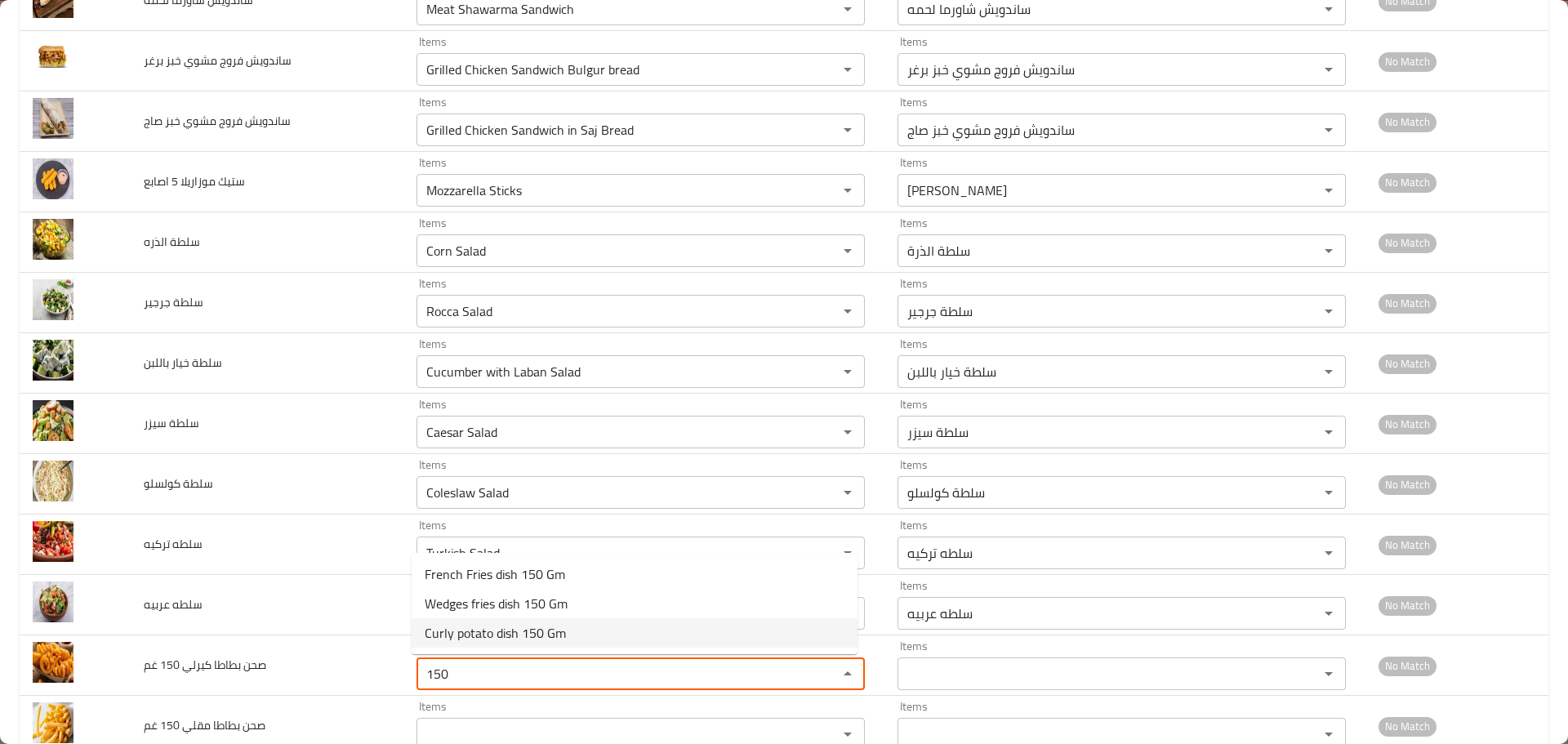
click at [462, 627] on span "Curly potato dish 150 Gm" at bounding box center [495, 633] width 141 height 19
type غم "Curly potato dish 150 Gm"
type غم-ar "صحن بطاطا كيرلي 150 غم"
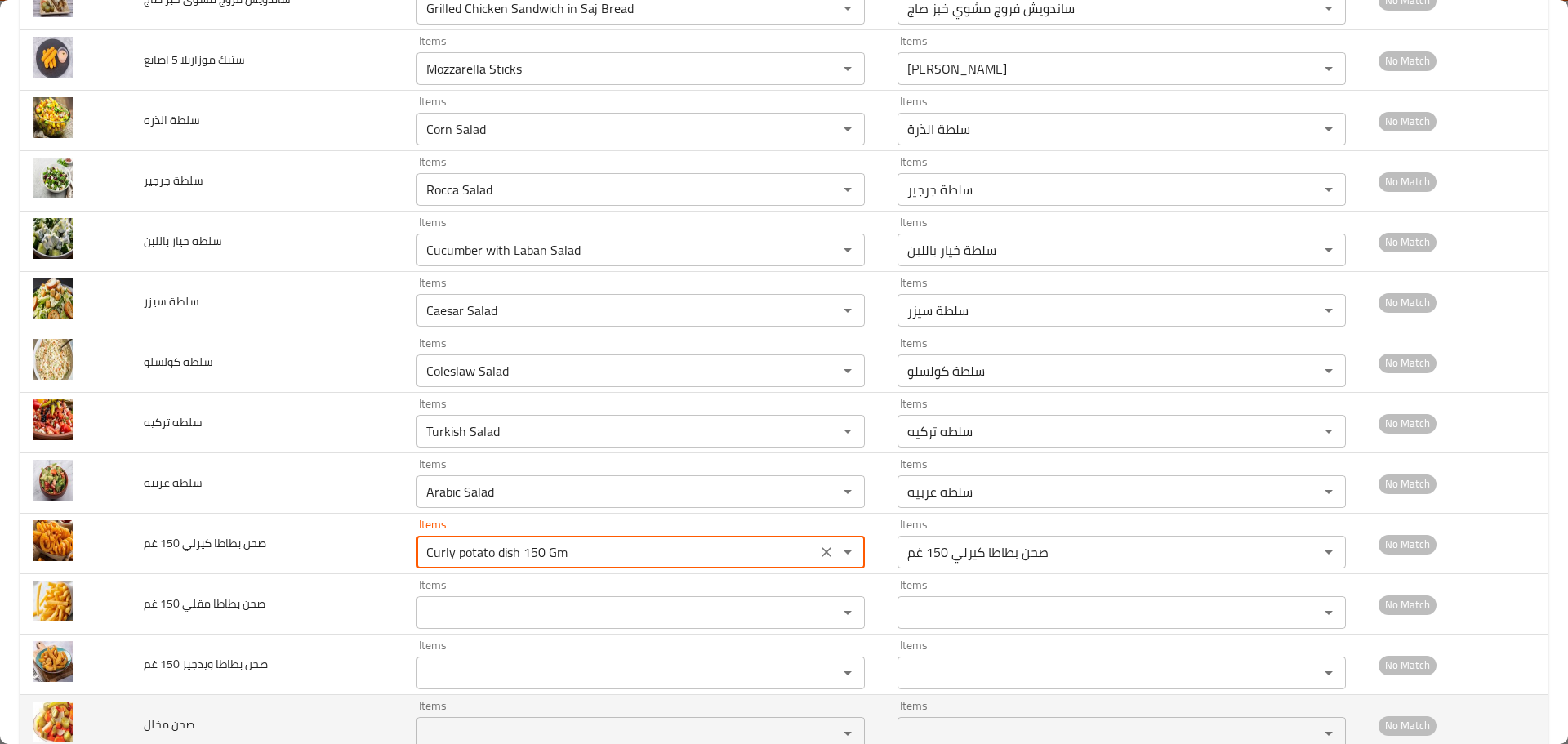
scroll to position [1716, 0]
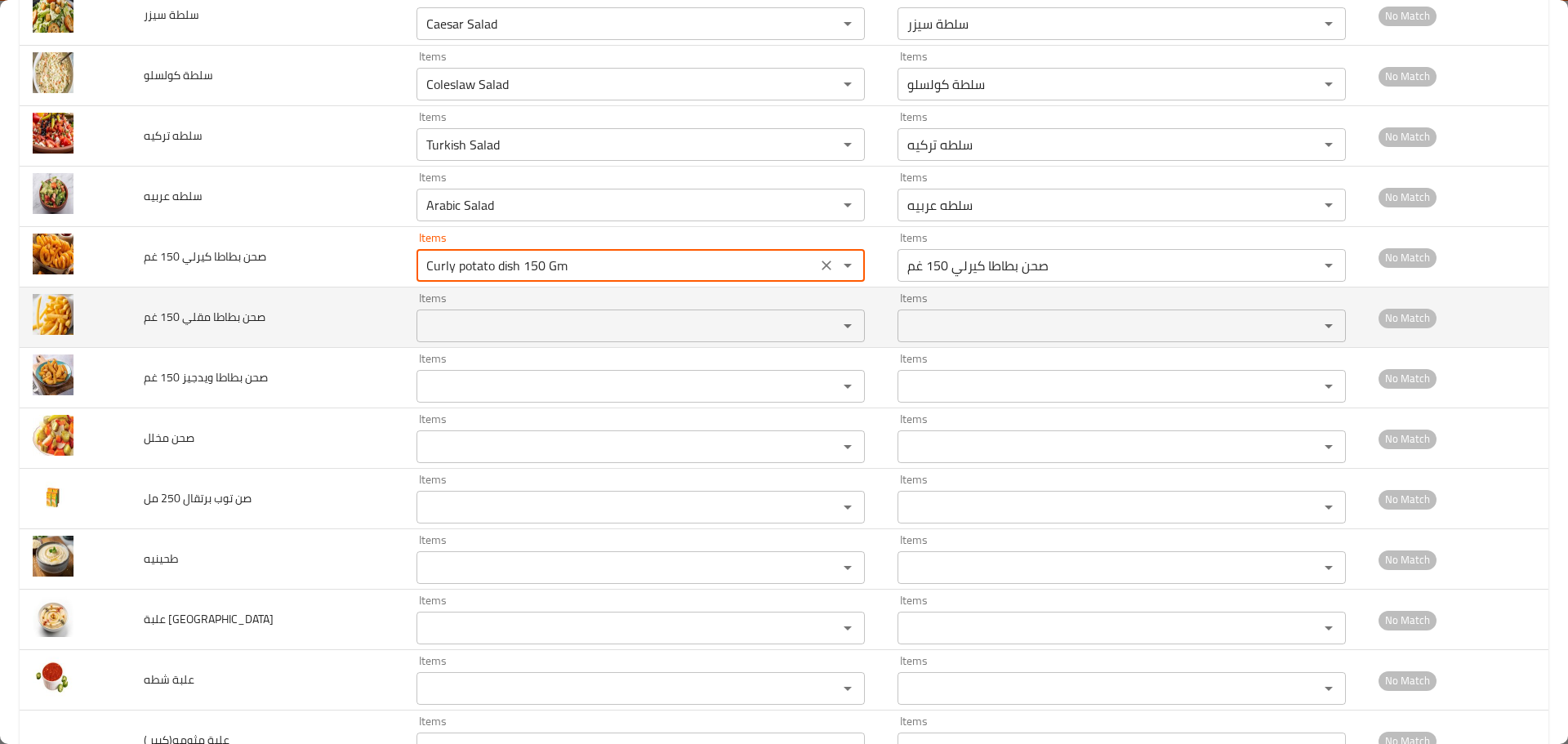
type غم "Curly potato dish 150 Gm"
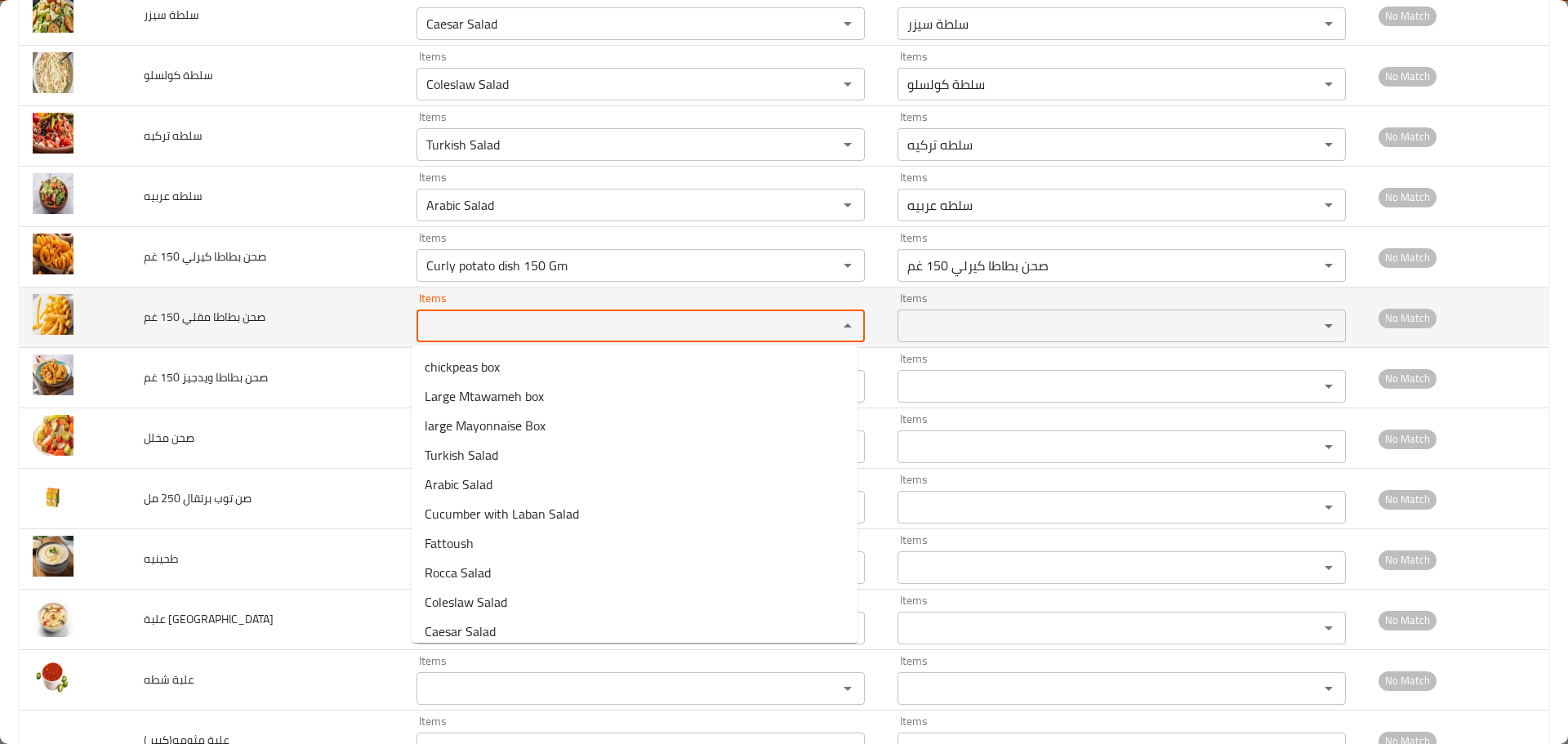
click at [472, 325] on غم "Items" at bounding box center [617, 326] width 391 height 23
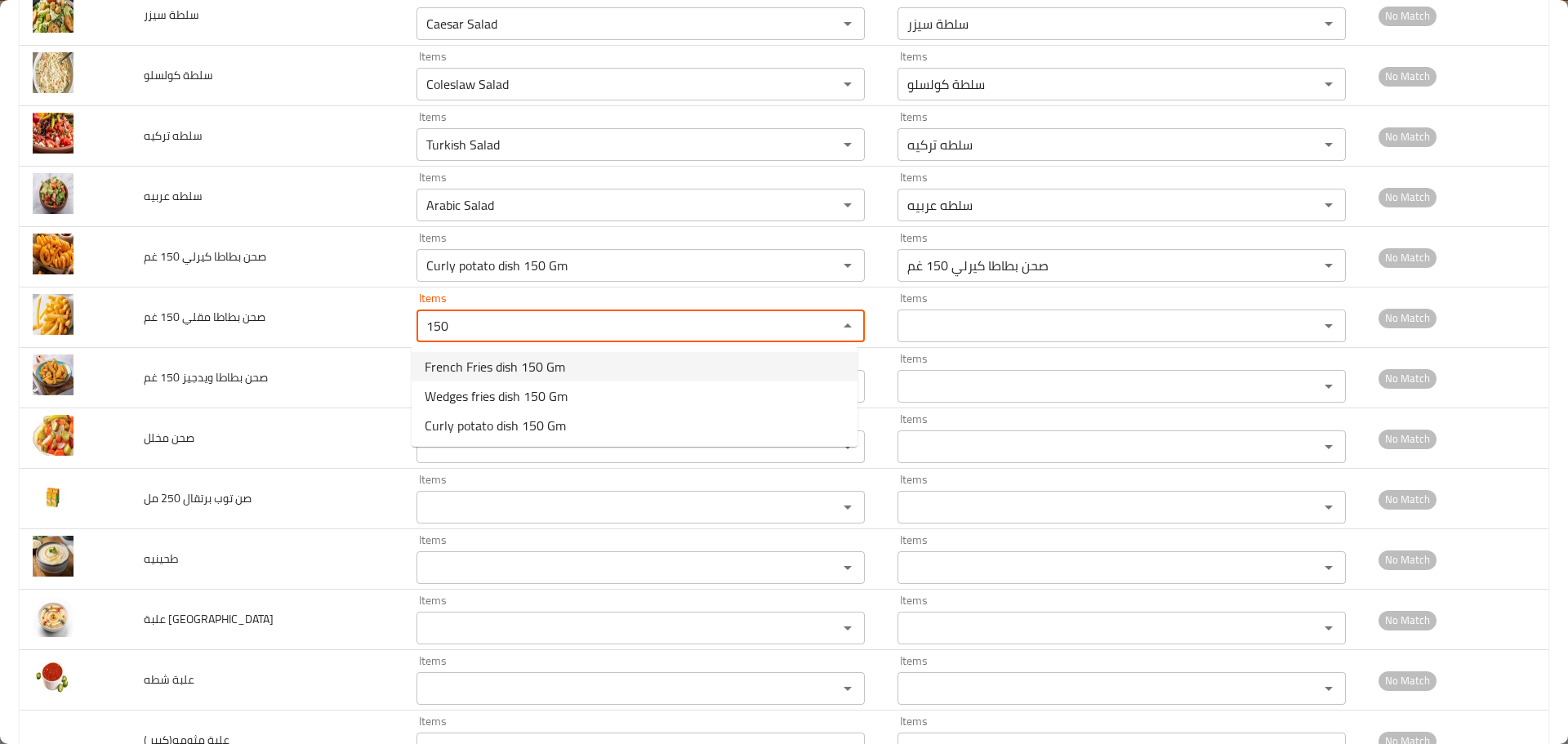
click at [475, 370] on span "French Fries dish 150 Gm" at bounding box center [495, 366] width 141 height 19
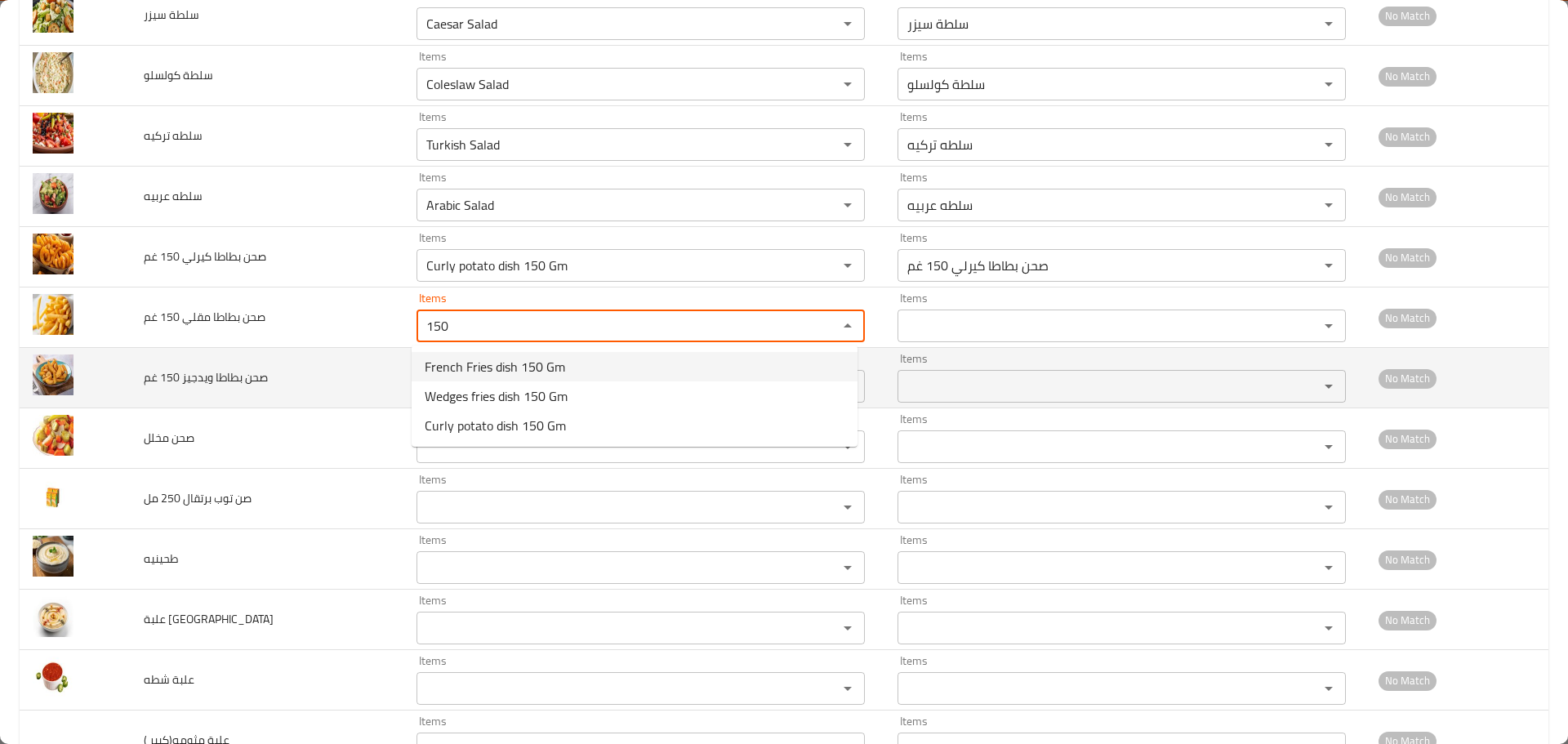
type غم "French Fries dish 150 Gm"
type غم-ar "صحن بطاطا مقلي 150 غم"
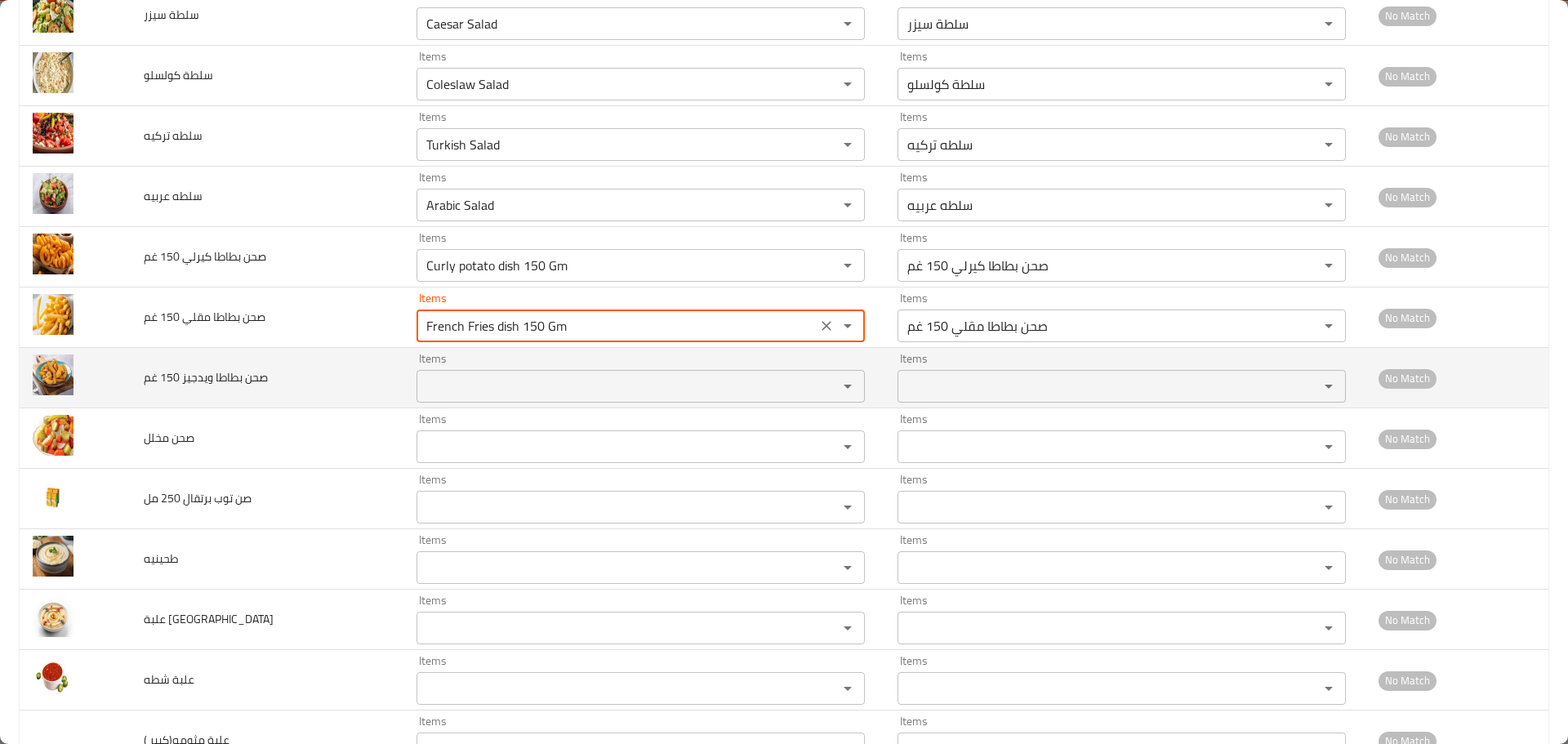
type غم "French Fries dish 150 Gm"
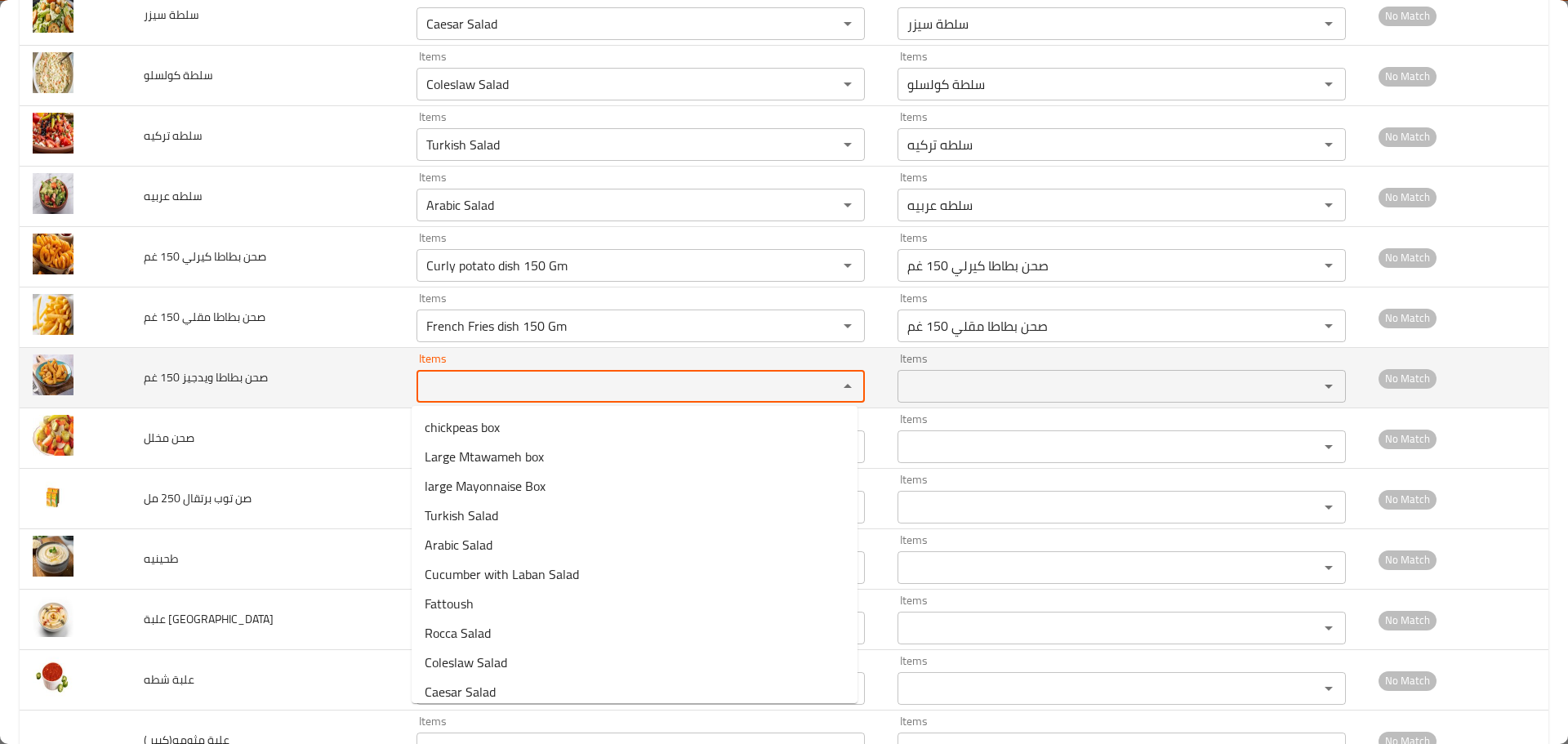
click at [461, 392] on غم "Items" at bounding box center [617, 386] width 391 height 23
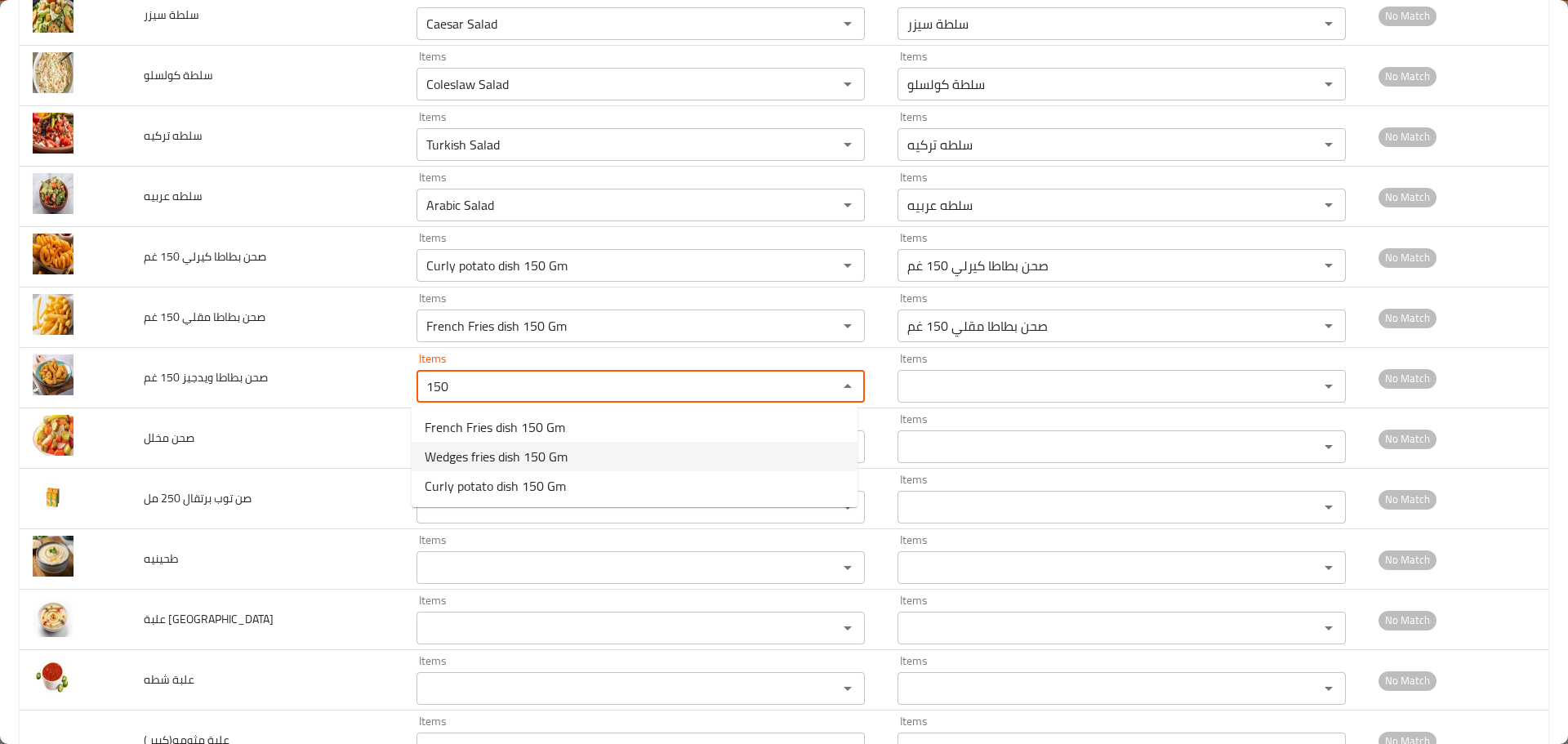
click at [482, 451] on span "Wedges fries dish 150 Gm" at bounding box center [496, 456] width 143 height 19
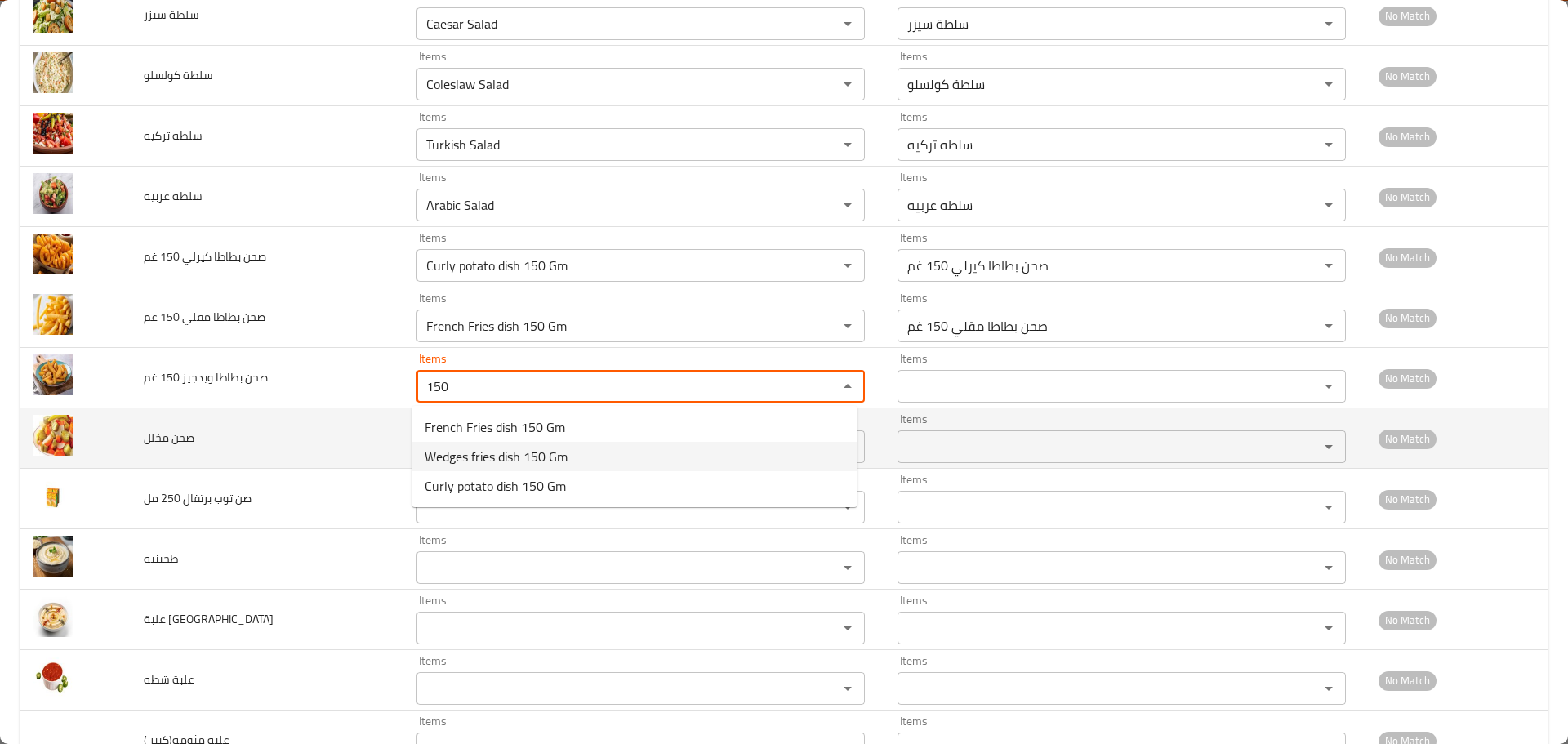
type غم "Wedges fries dish 150 Gm"
type غم-ar "صحن بطاطا ويدجيز 150 غم"
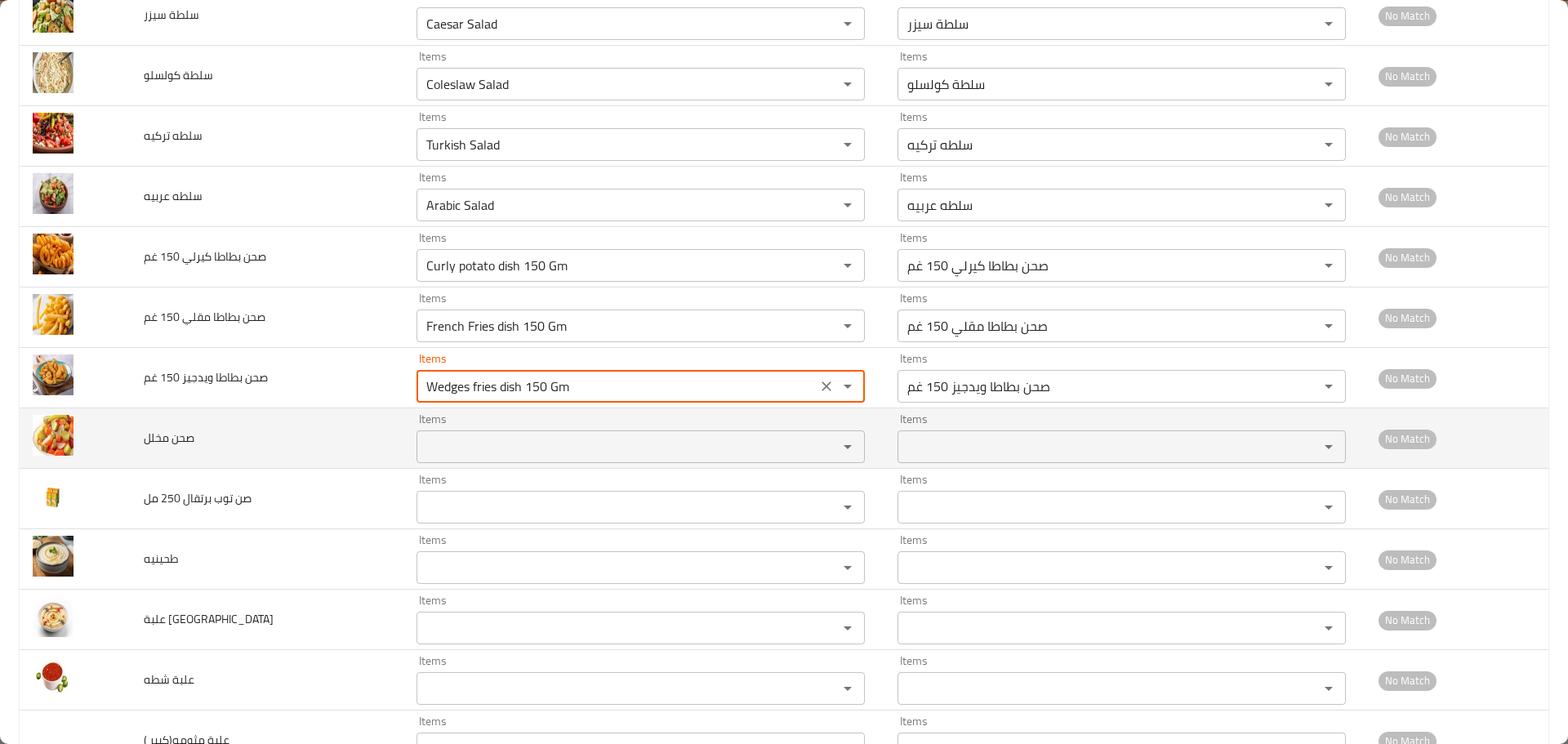
type غم "Wedges fries dish 150 Gm"
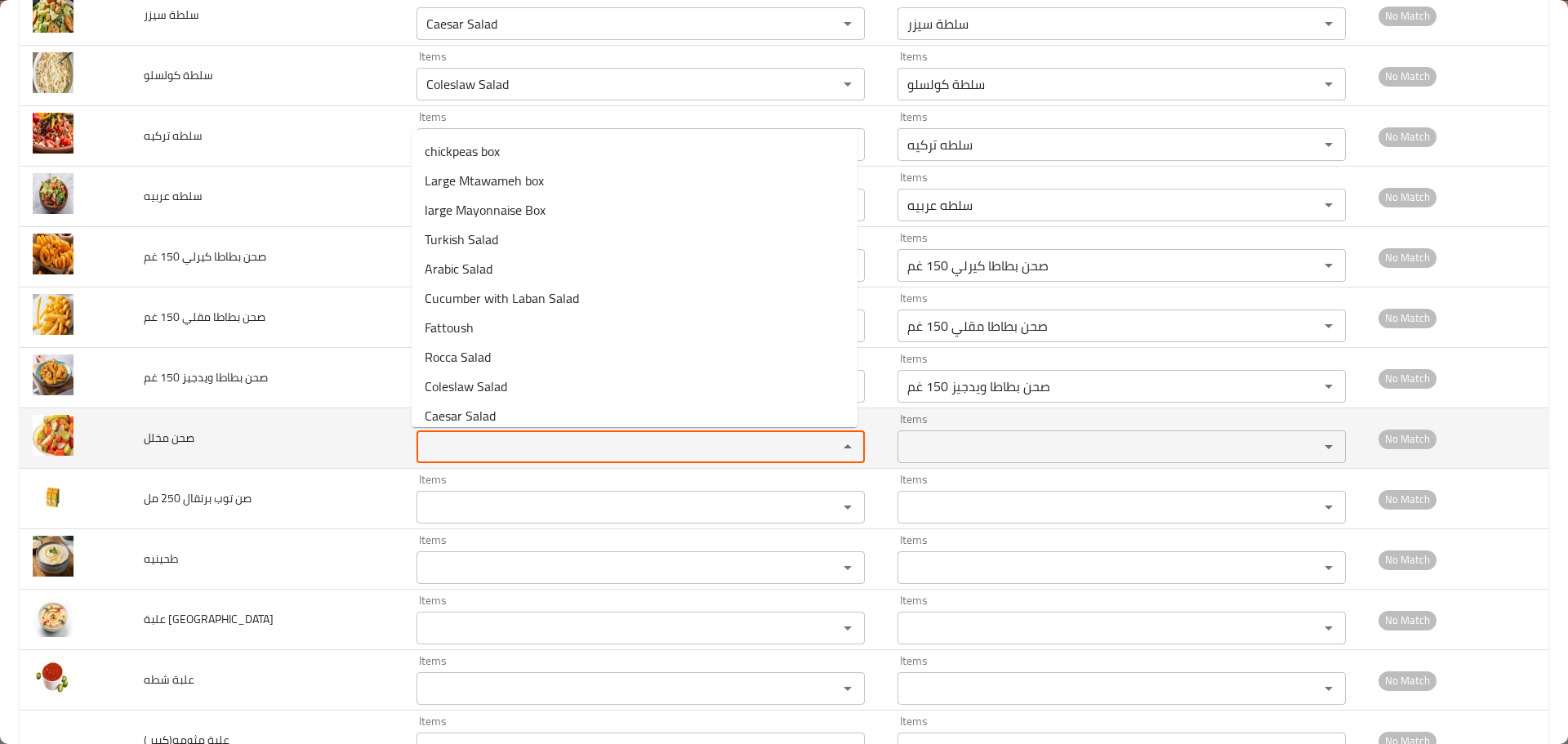
click at [486, 450] on مخلل "Items" at bounding box center [617, 446] width 391 height 23
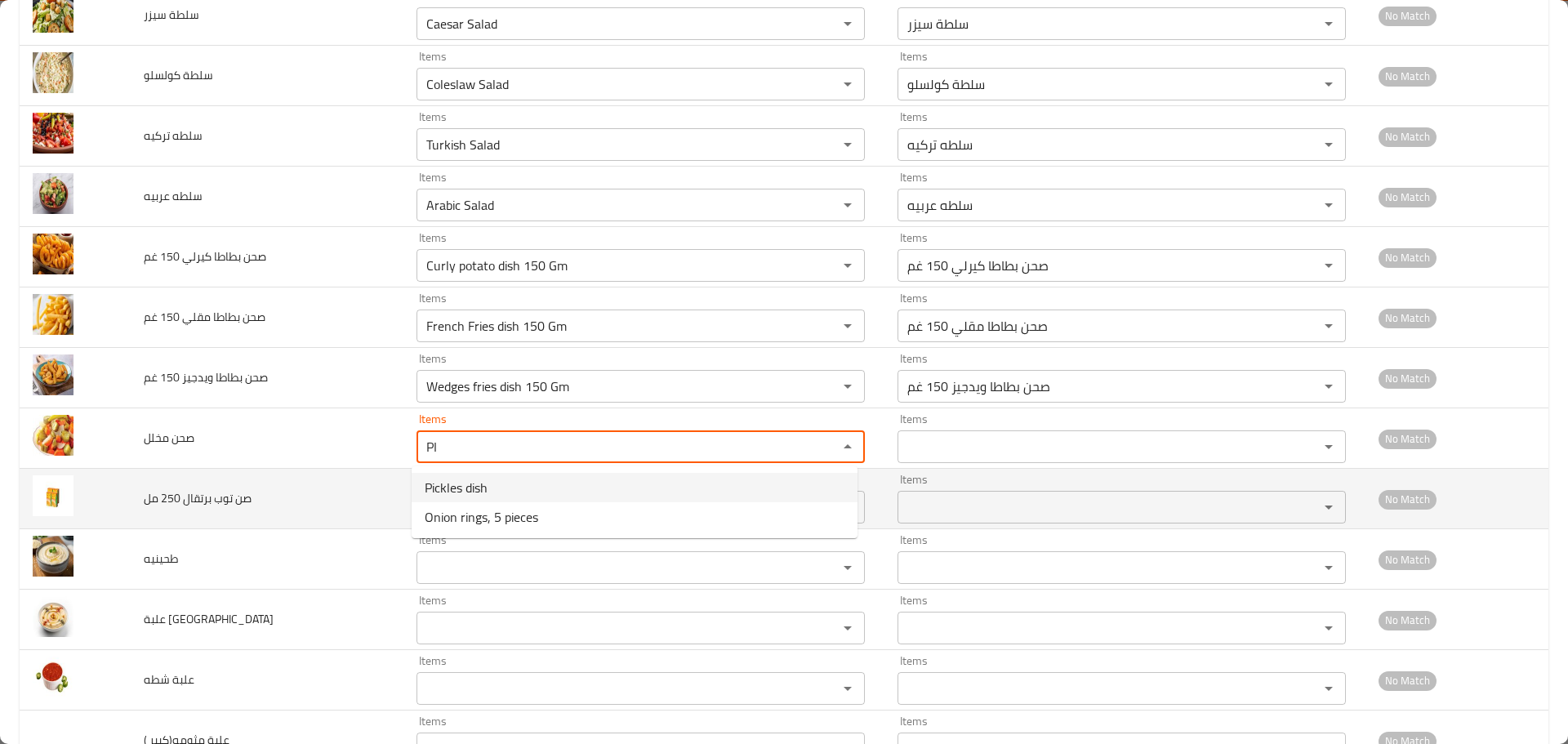
click at [482, 484] on span "Pickles dish" at bounding box center [455, 487] width 63 height 19
type مخلل "Pickles dish"
type مخلل-ar "صحن مخلل"
type مخلل "Pickles dish"
click at [478, 518] on مل "Items" at bounding box center [617, 507] width 391 height 23
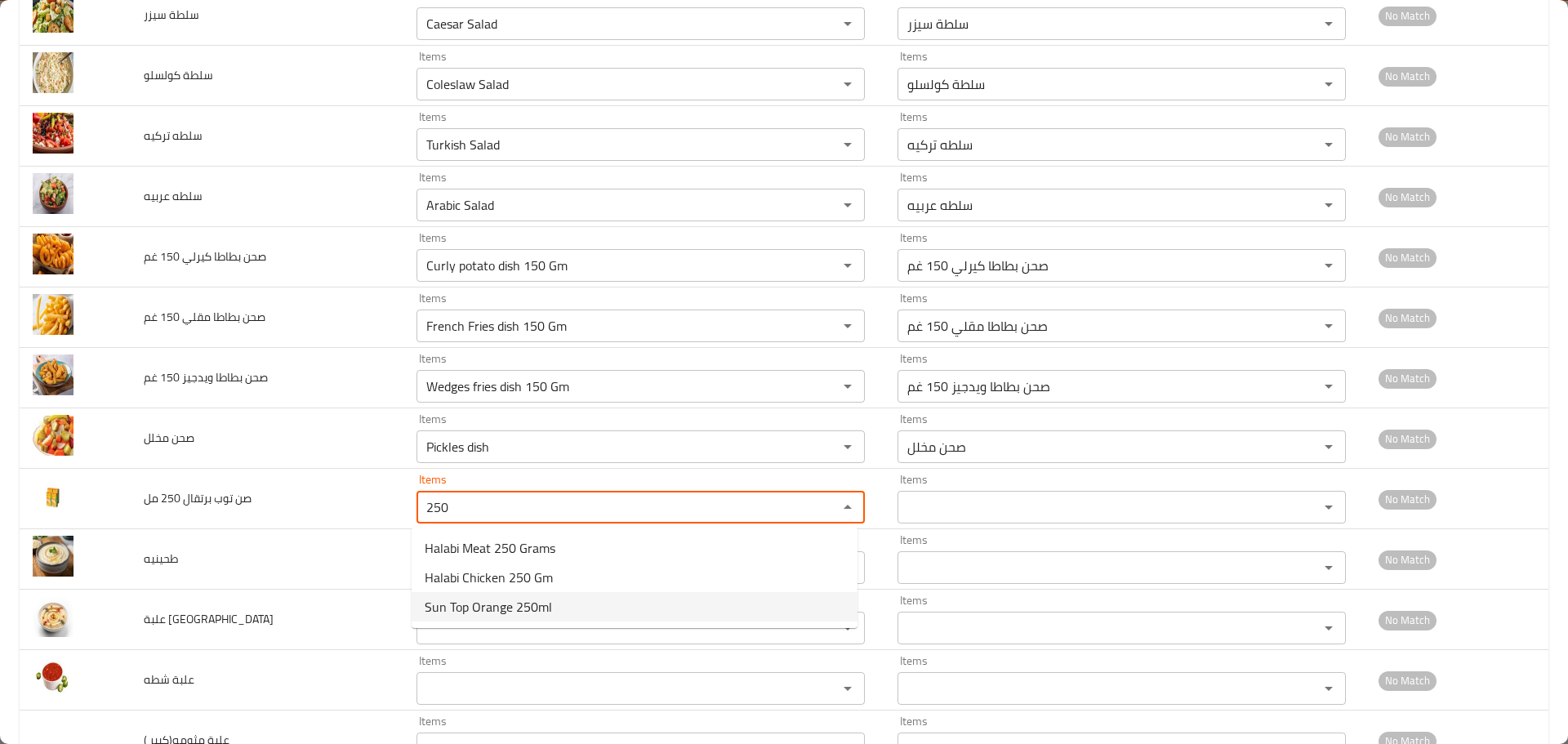
click at [484, 608] on span "Sun Top Orange 250ml" at bounding box center [488, 606] width 128 height 19
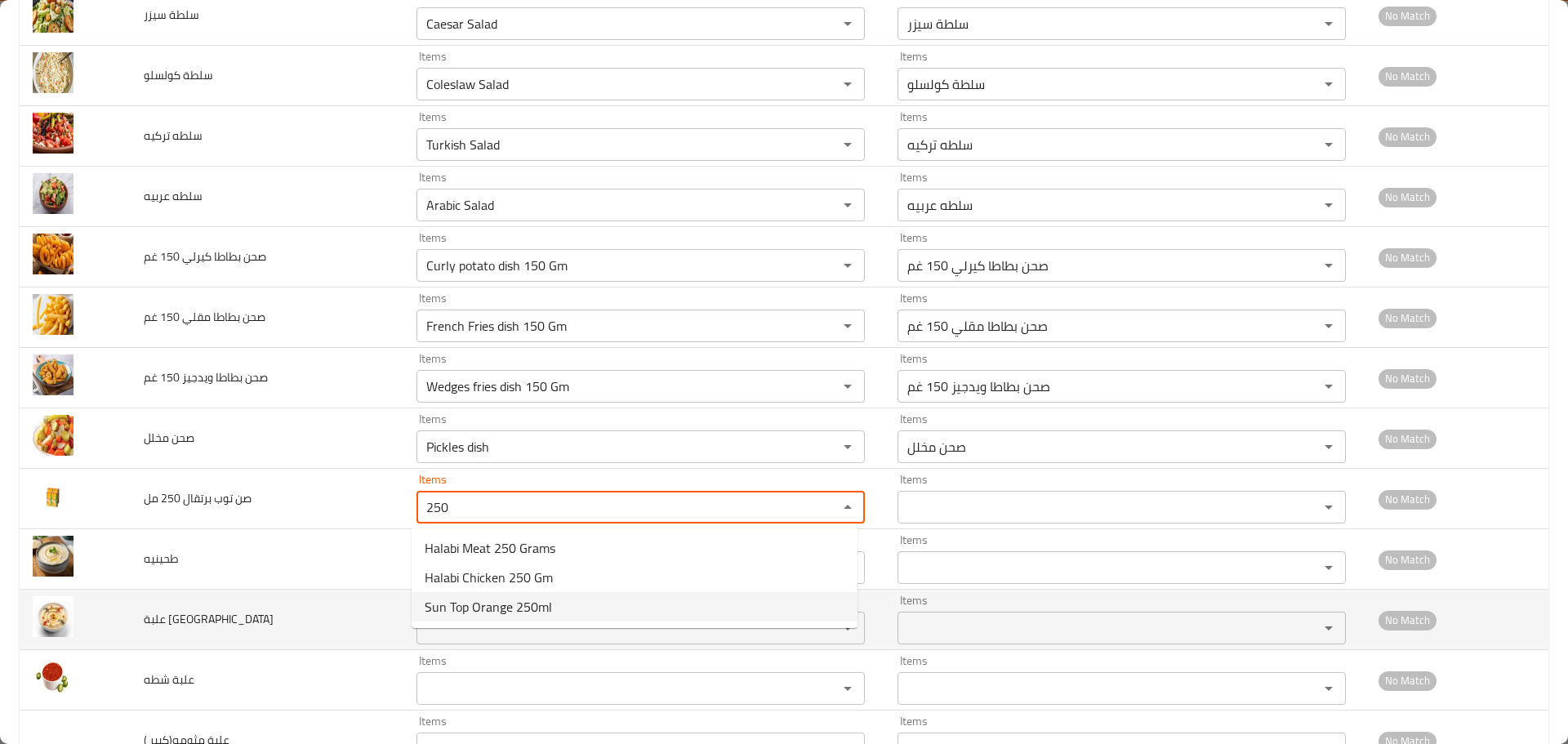
type مل "Sun Top Orange 250ml"
type مل-ar "صن توب برتقال 250 مل"
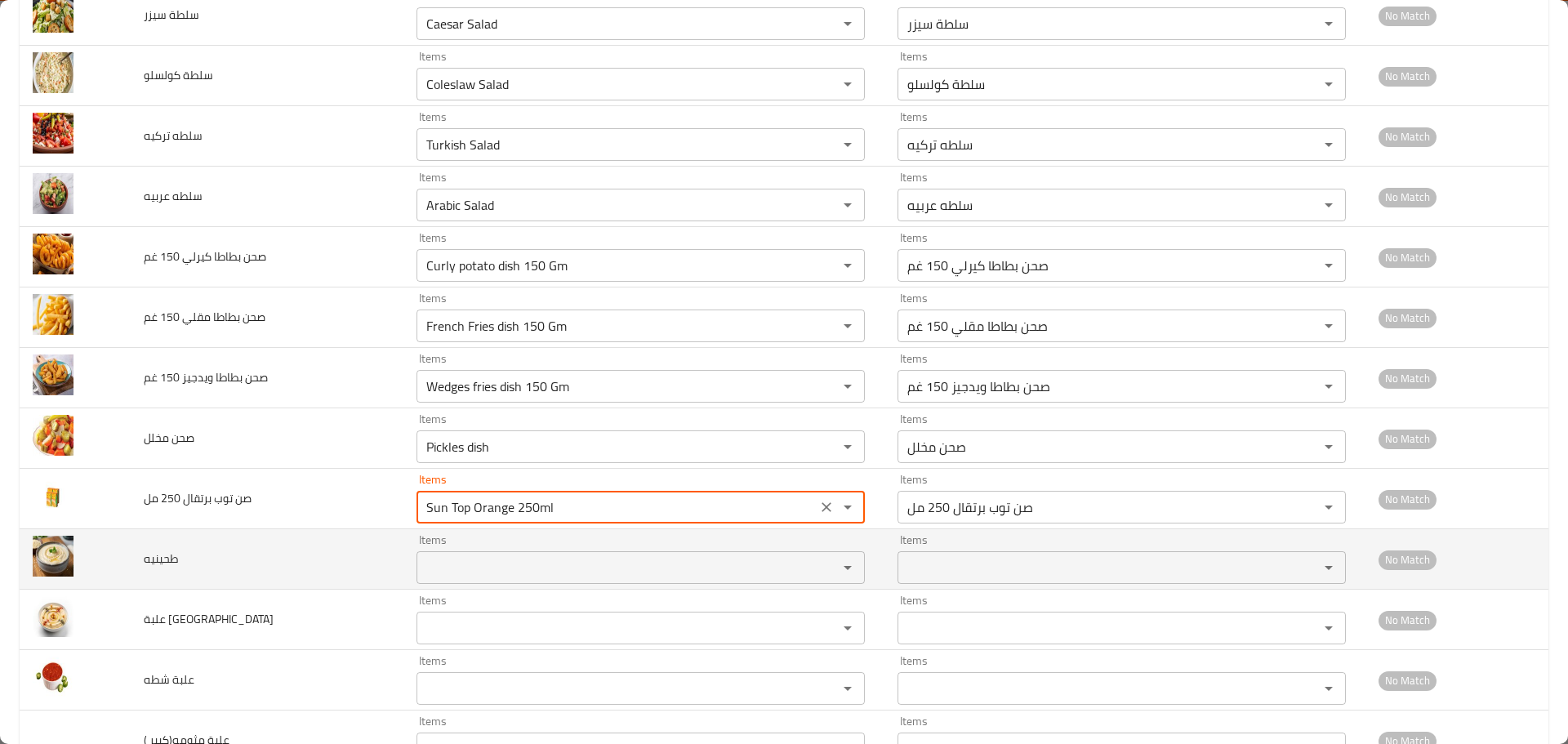
type مل "Sun Top Orange 250ml"
click at [494, 570] on input "Items" at bounding box center [617, 567] width 391 height 23
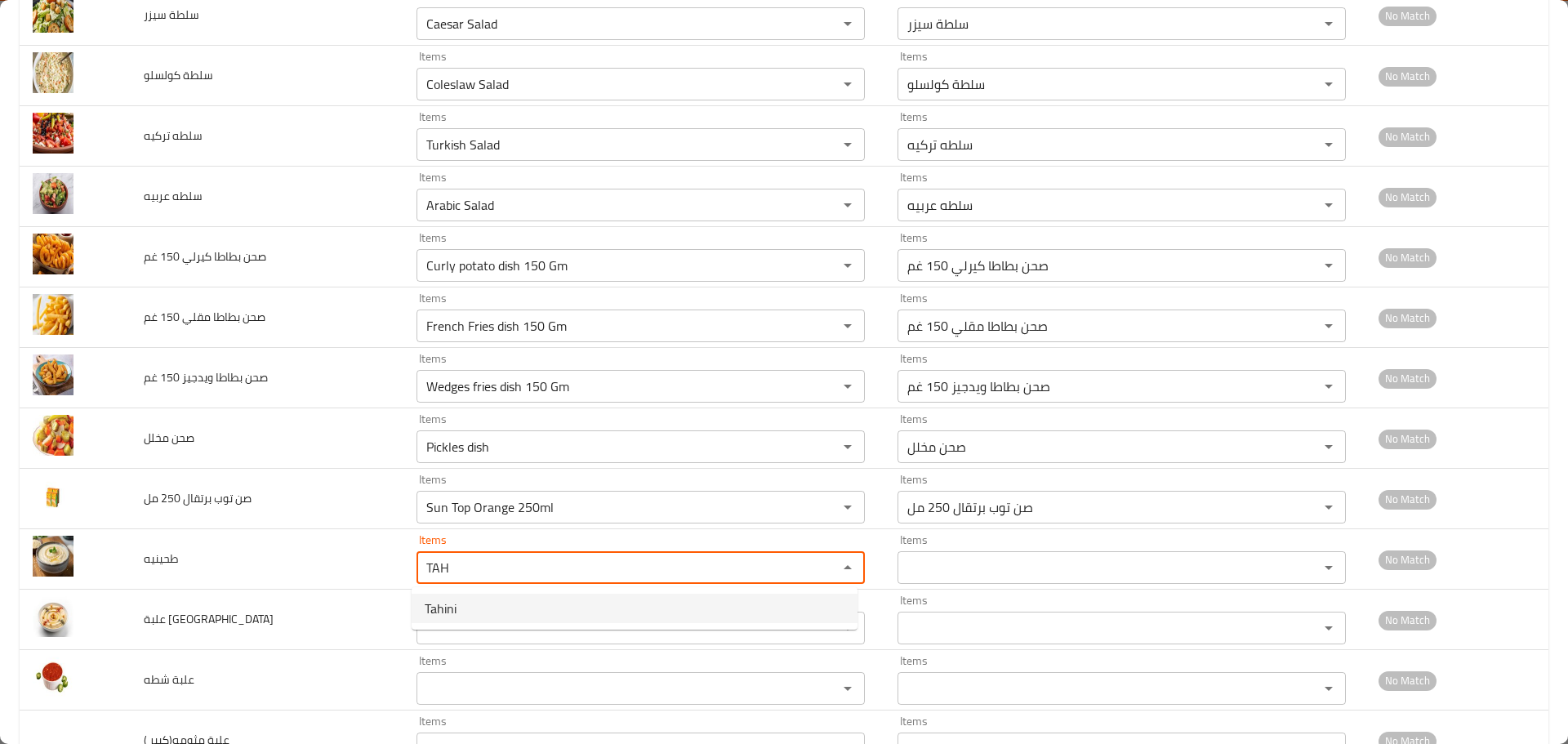
click at [477, 612] on li "Tahini" at bounding box center [634, 609] width 446 height 29
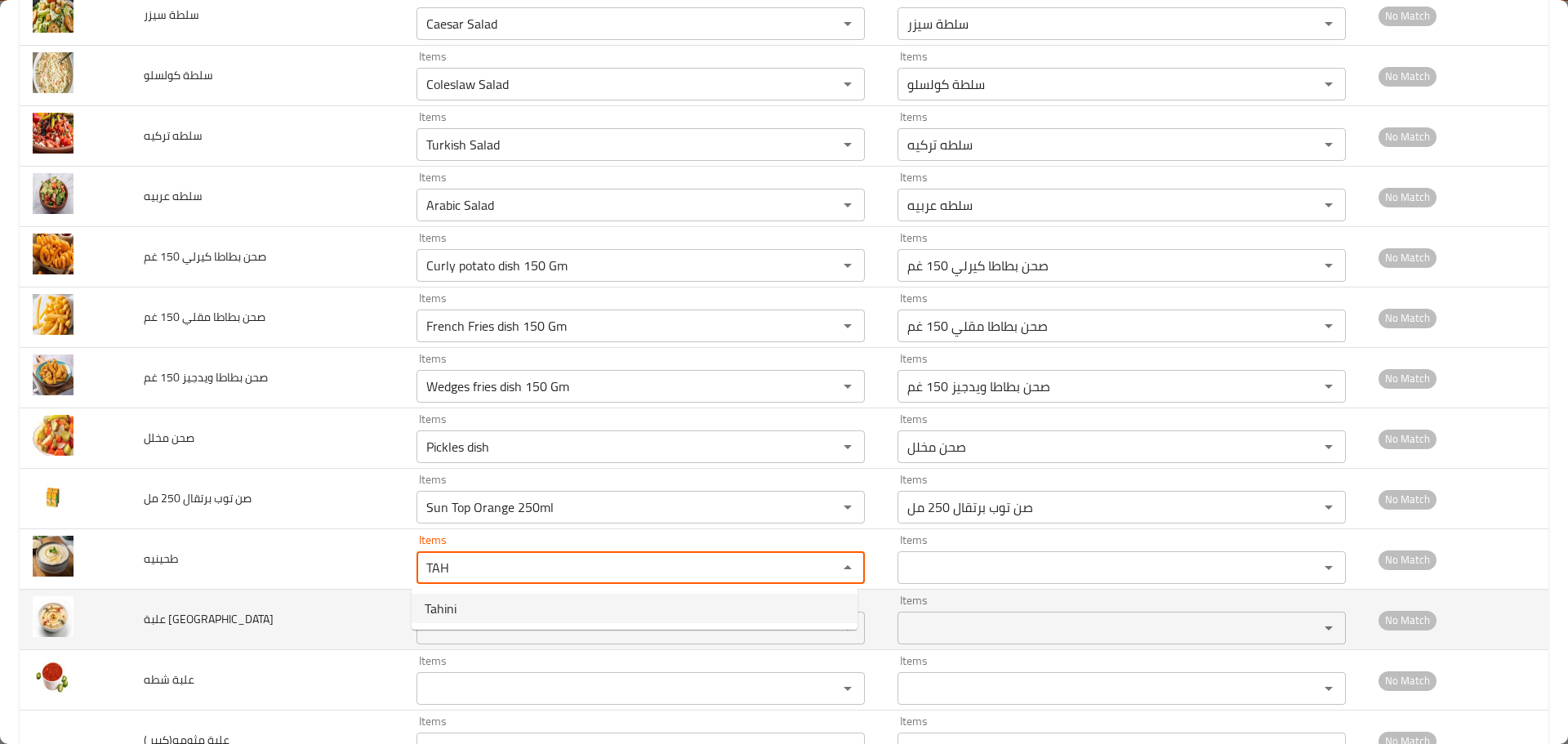
type input "Tahini"
type input "طحينيه"
click at [438, 612] on div "Items" at bounding box center [640, 628] width 448 height 33
type input "Tahini"
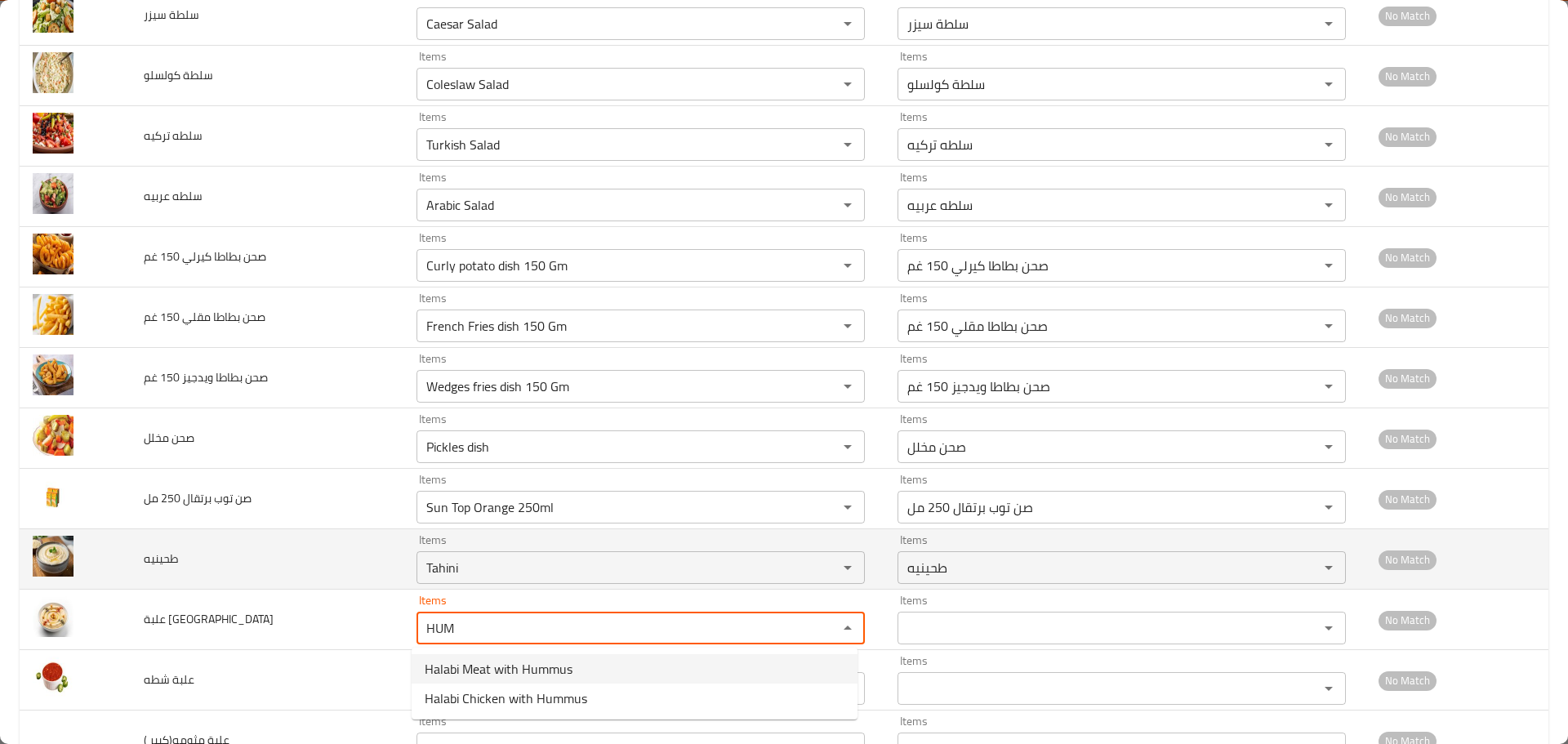
drag, startPoint x: 465, startPoint y: 627, endPoint x: 244, endPoint y: 586, distance: 224.8
click at [244, 586] on tbody "مياه 330مل Items Water 330ml Items Items مياه 330مل Items Low Match حلبي لحمه 2…" at bounding box center [783, 136] width 1529 height 3204
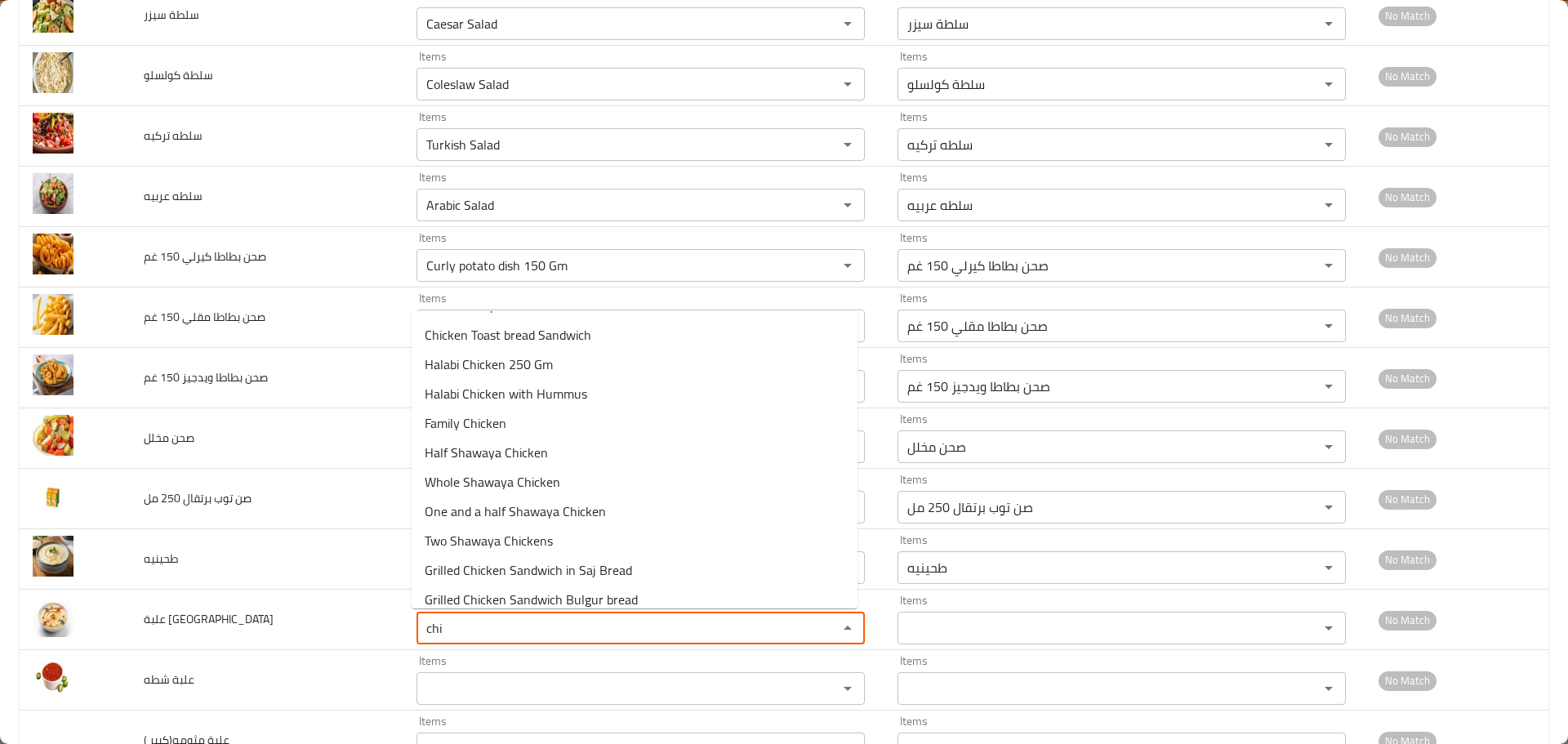
scroll to position [215, 0]
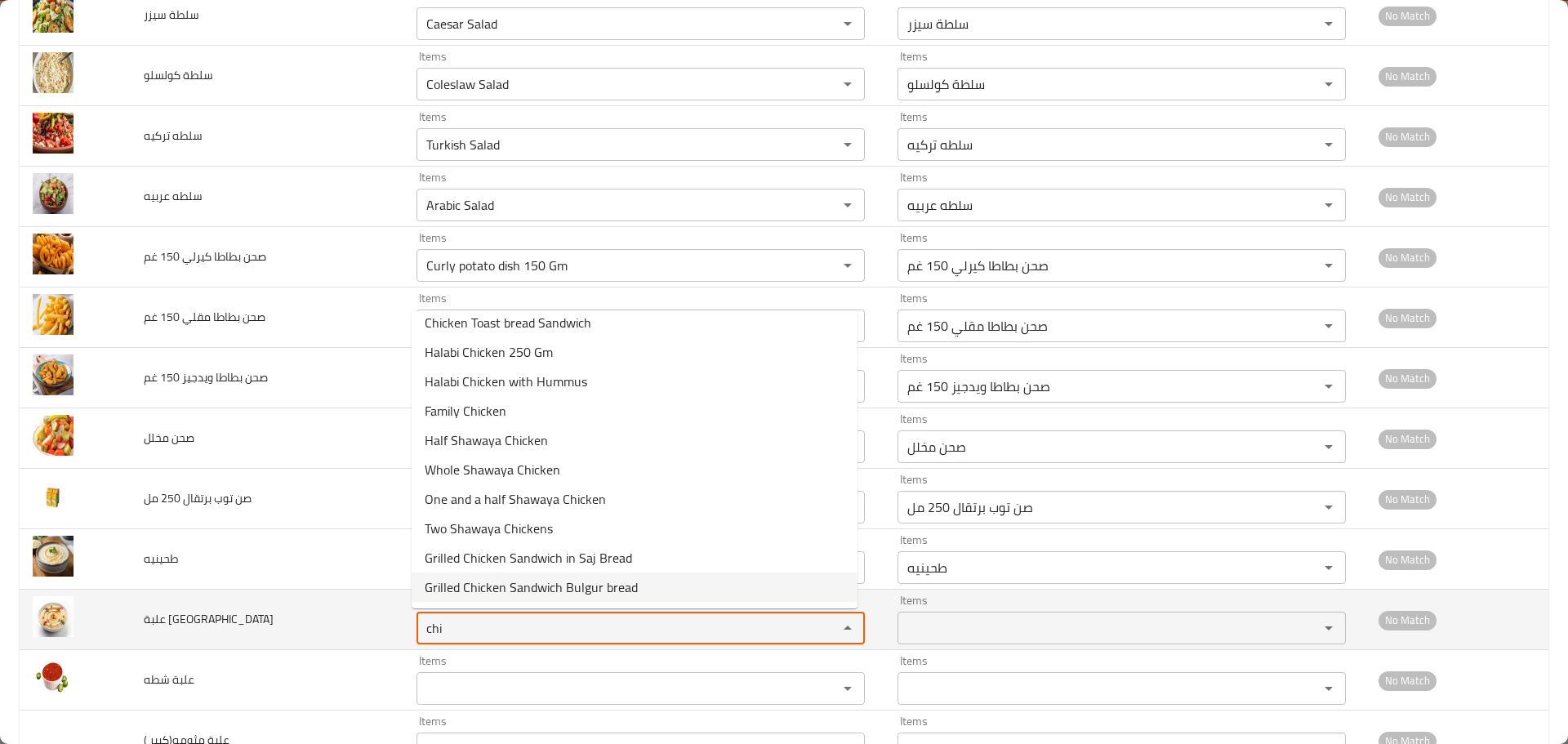
drag, startPoint x: 465, startPoint y: 630, endPoint x: 384, endPoint y: 619, distance: 81.7
click at [386, 619] on tr "علبة حمص Items chi Items Items Items No Match" at bounding box center [783, 620] width 1529 height 60
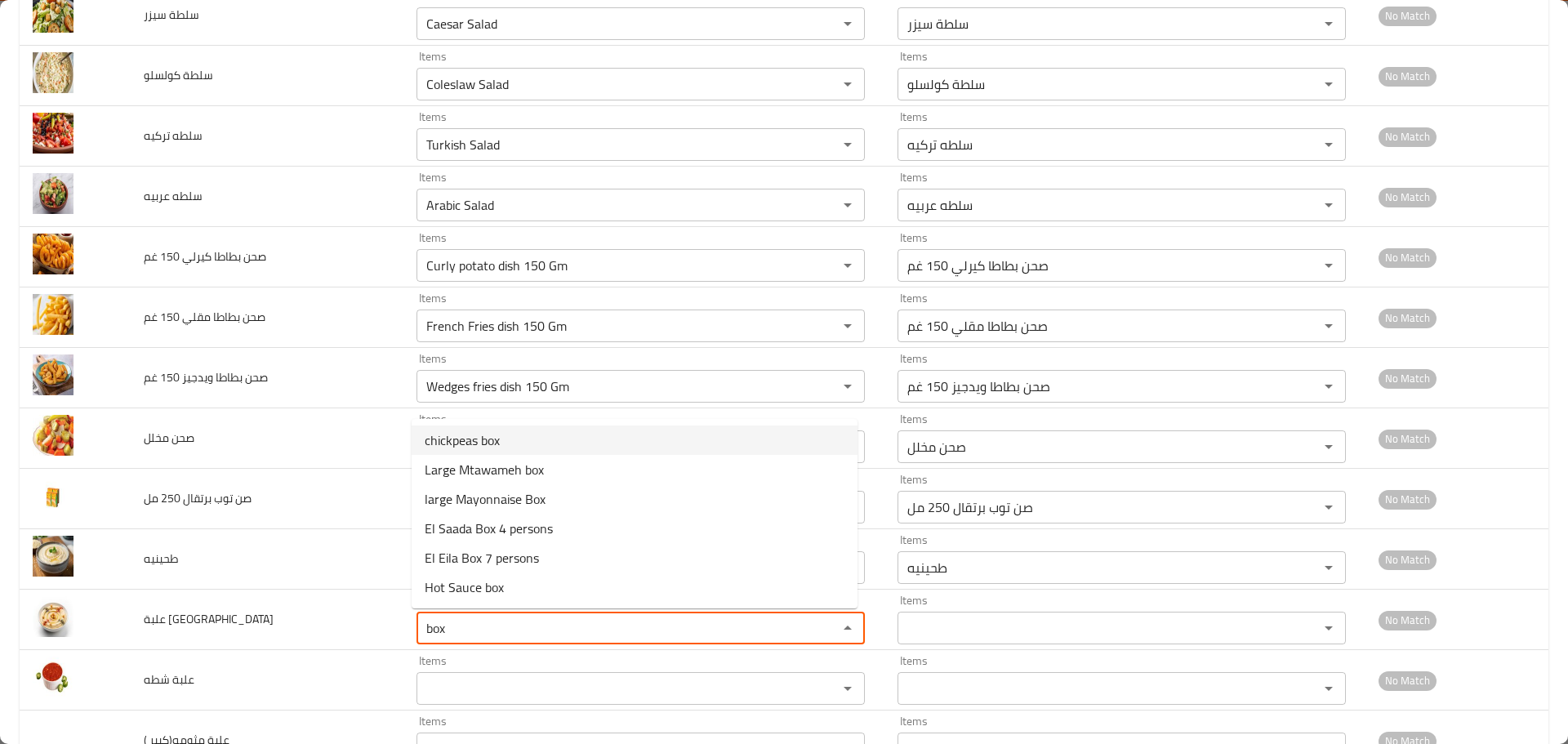
click at [466, 436] on span "chickpeas box" at bounding box center [462, 440] width 75 height 19
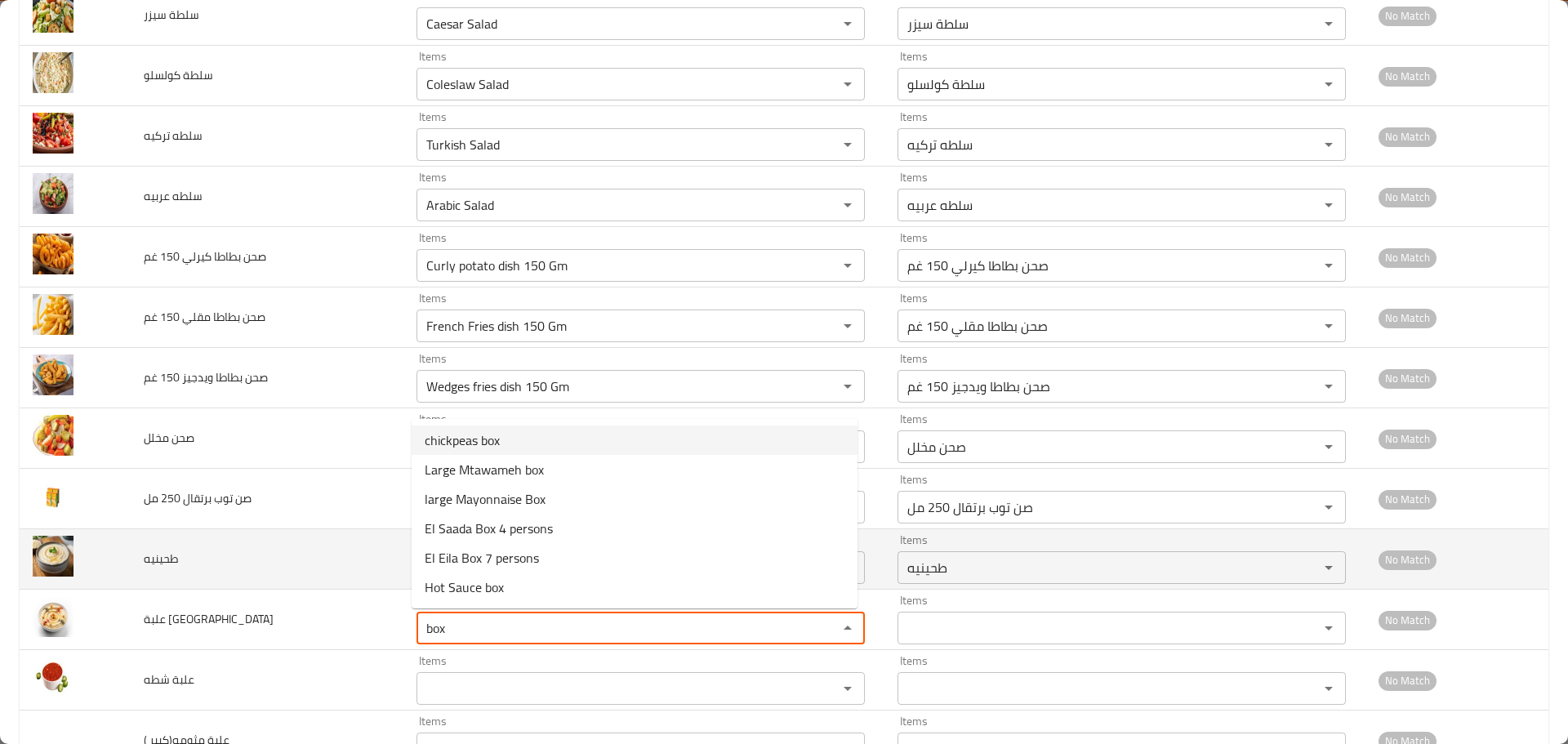
type حمص "chickpeas box"
type حمص-ar "علبة [GEOGRAPHIC_DATA]"
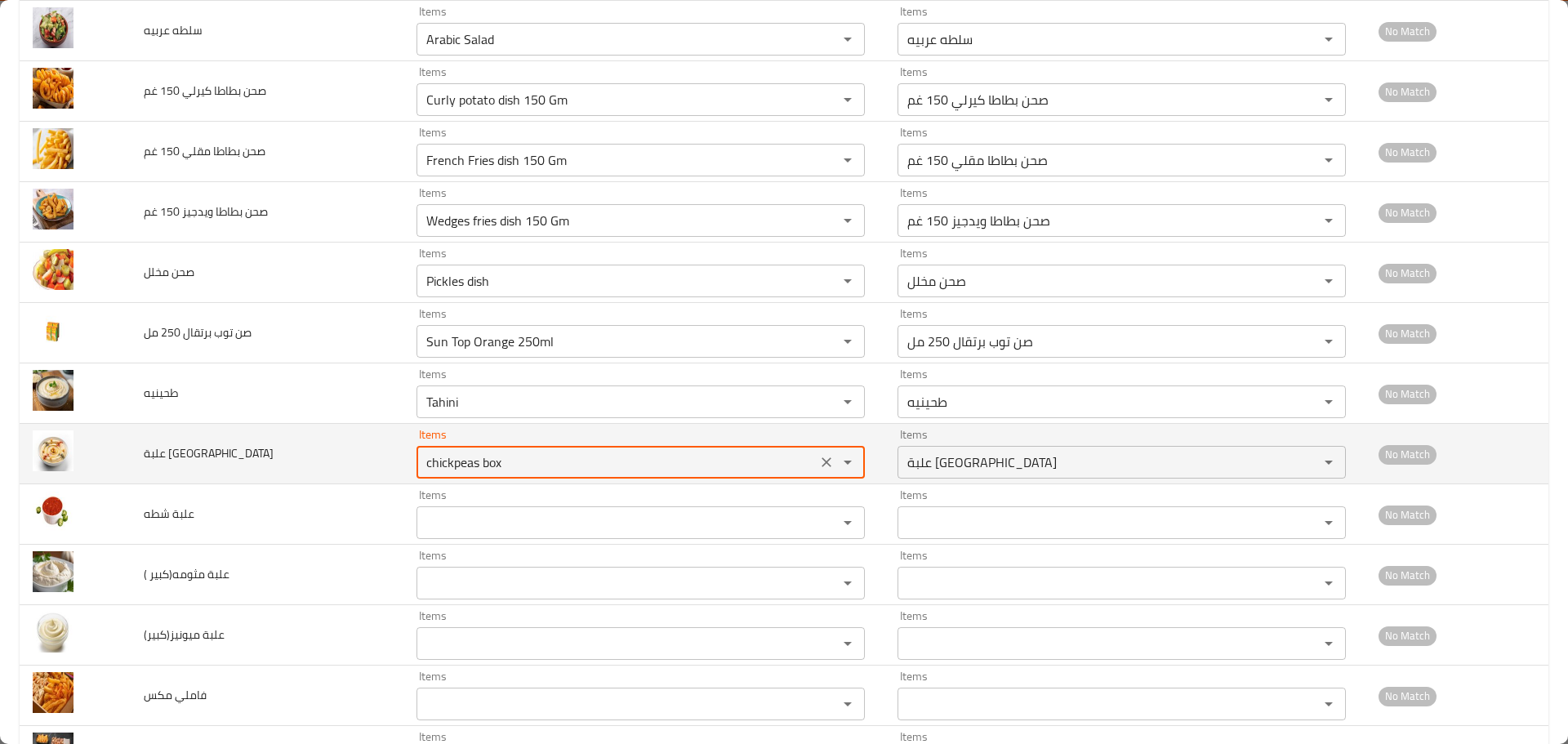
scroll to position [2124, 0]
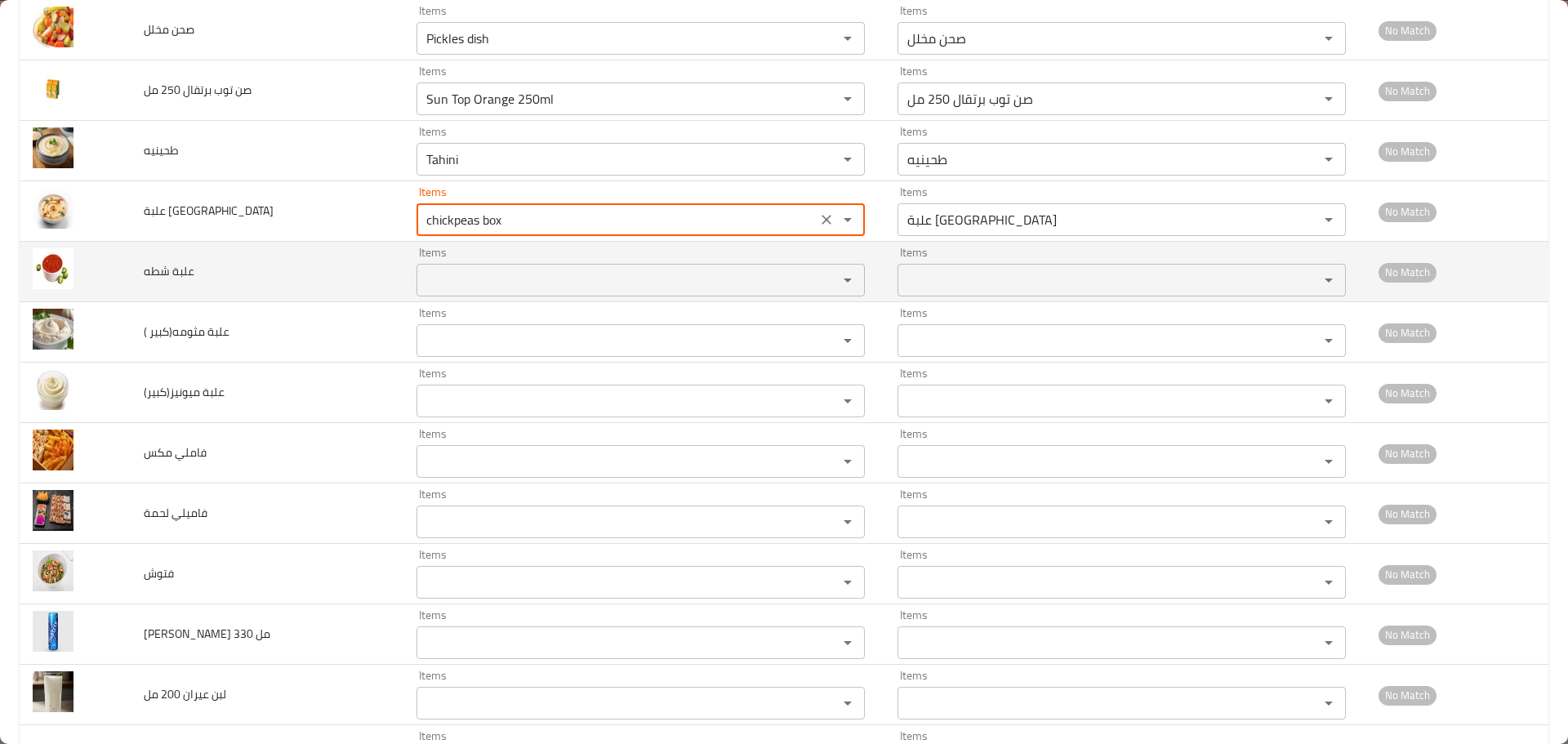
type حمص "chickpeas box"
click at [444, 273] on شطه "Items" at bounding box center [617, 279] width 391 height 23
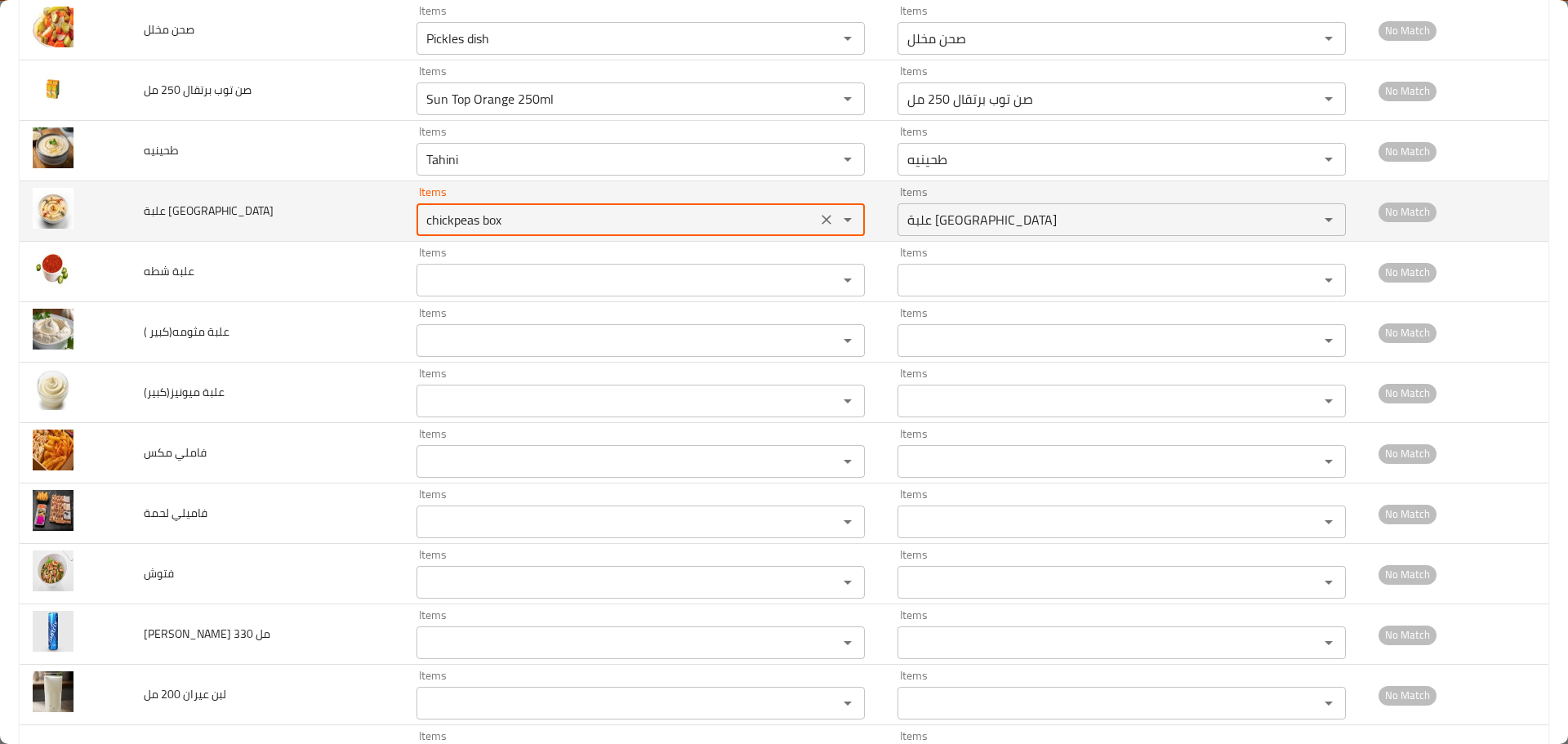
drag, startPoint x: 476, startPoint y: 219, endPoint x: 530, endPoint y: 222, distance: 54.1
click at [530, 222] on حمص "chickpeas box" at bounding box center [617, 219] width 391 height 23
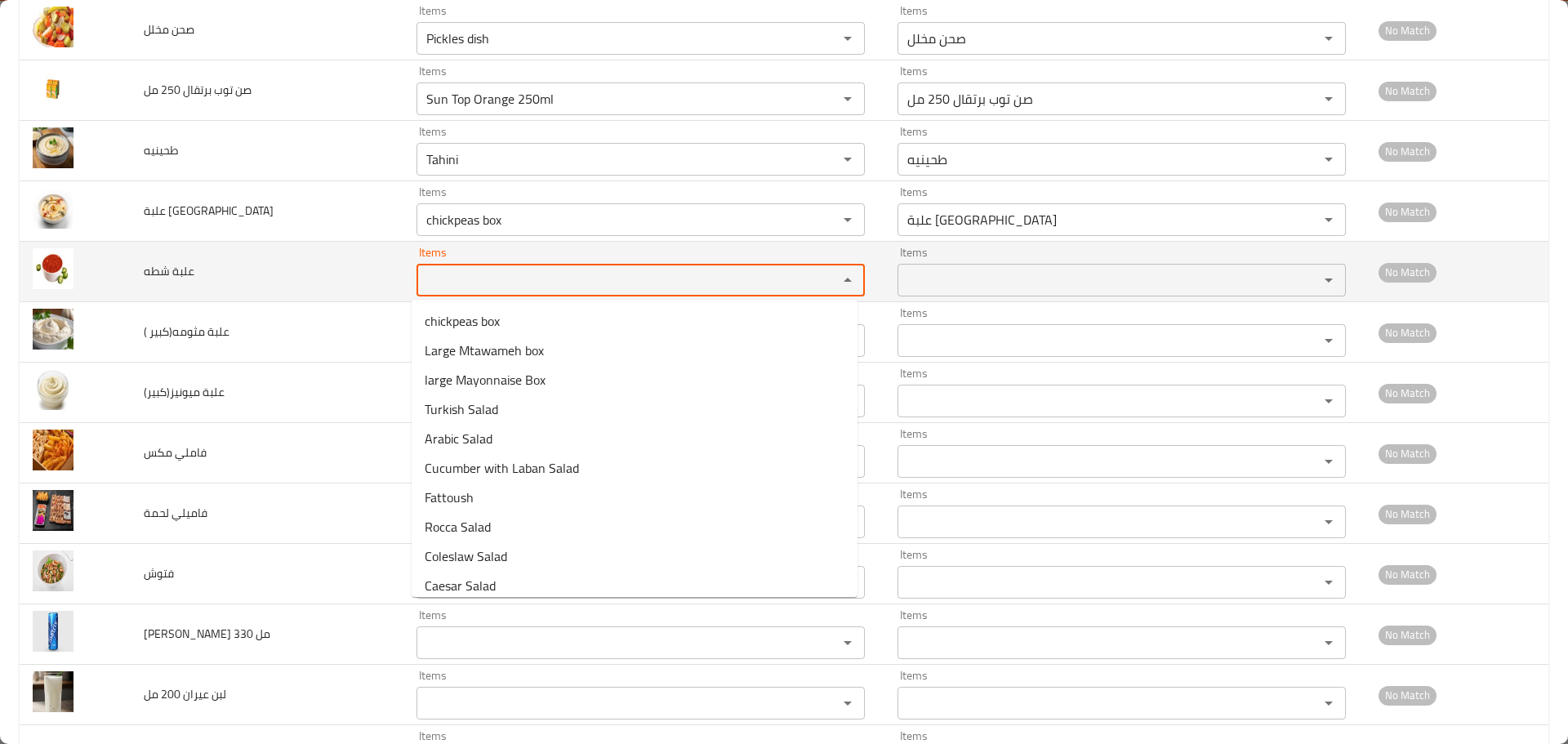
click at [478, 288] on شطه "Items" at bounding box center [617, 279] width 391 height 23
paste شطه "box"
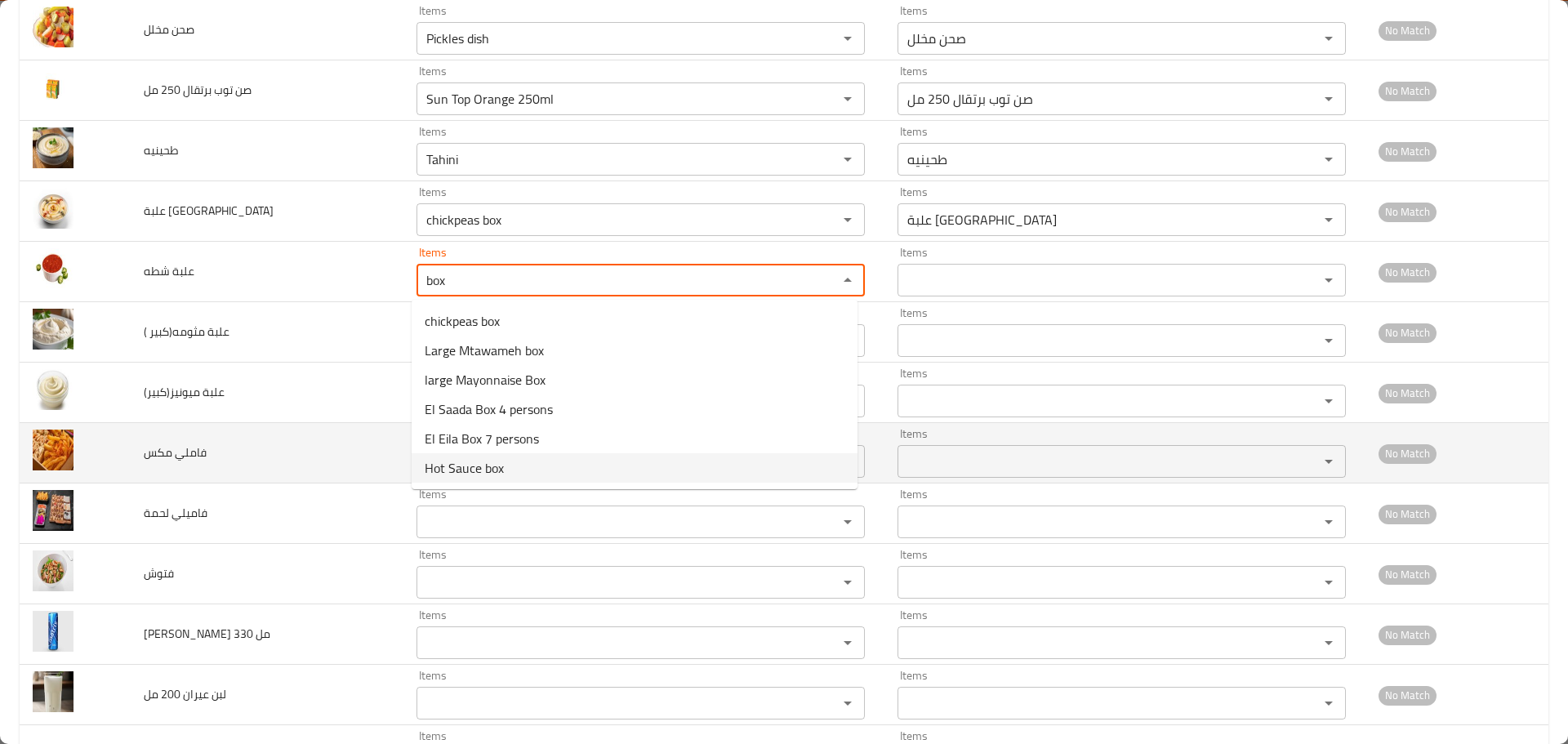
click at [470, 467] on span "Hot Sauce box" at bounding box center [464, 467] width 79 height 19
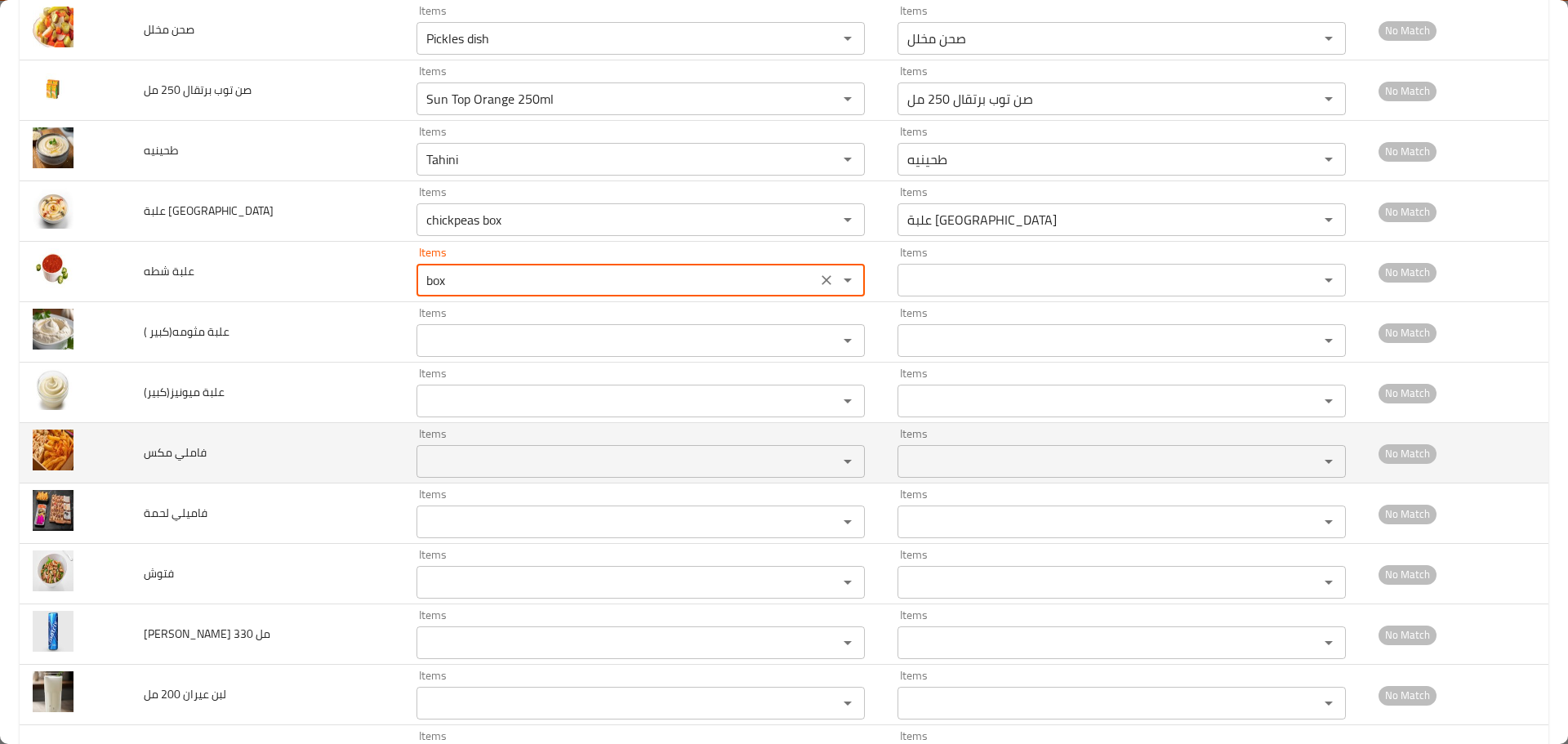
type شطه "Hot Sauce box"
type شطه-ar "علبة شطه"
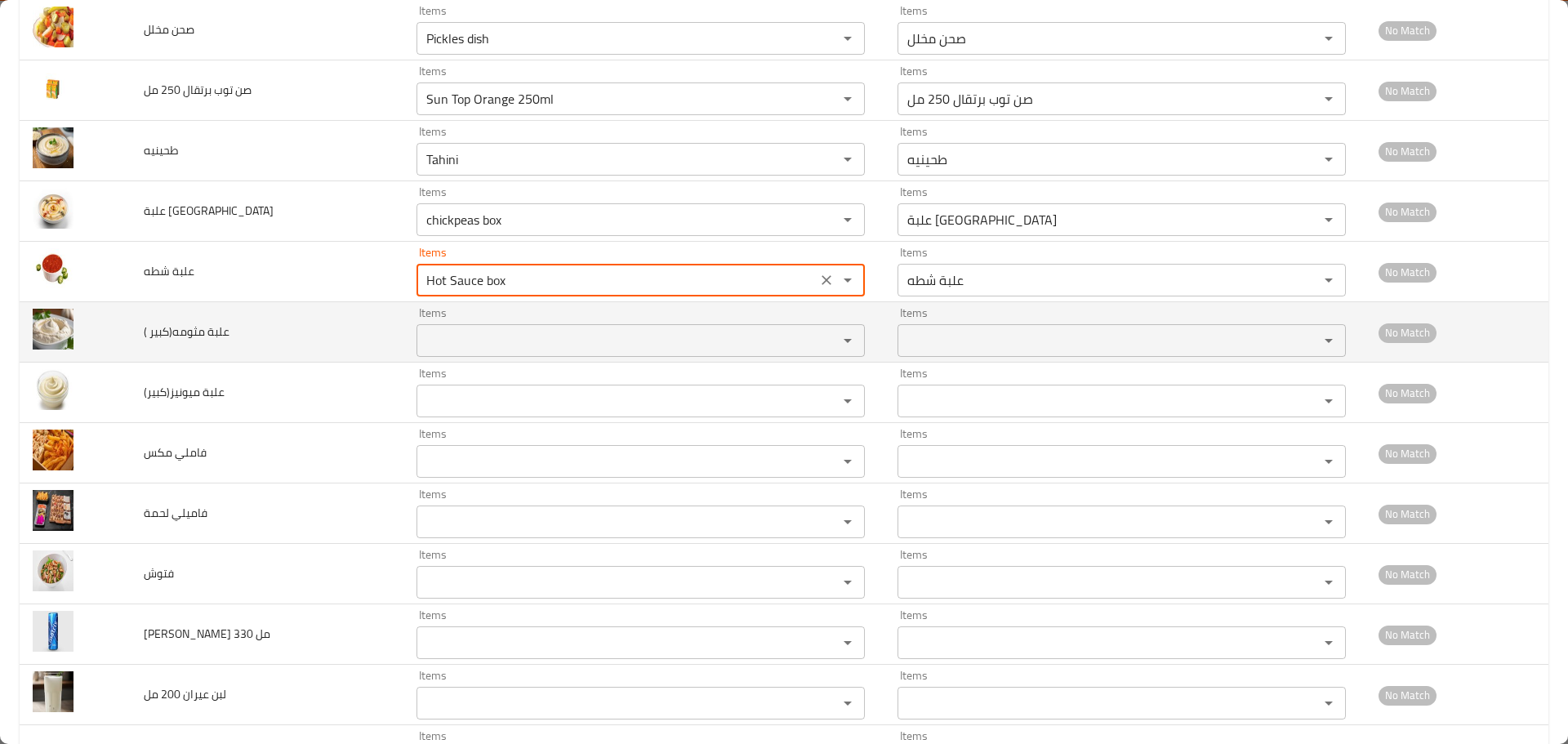
type شطه "Hot Sauce box"
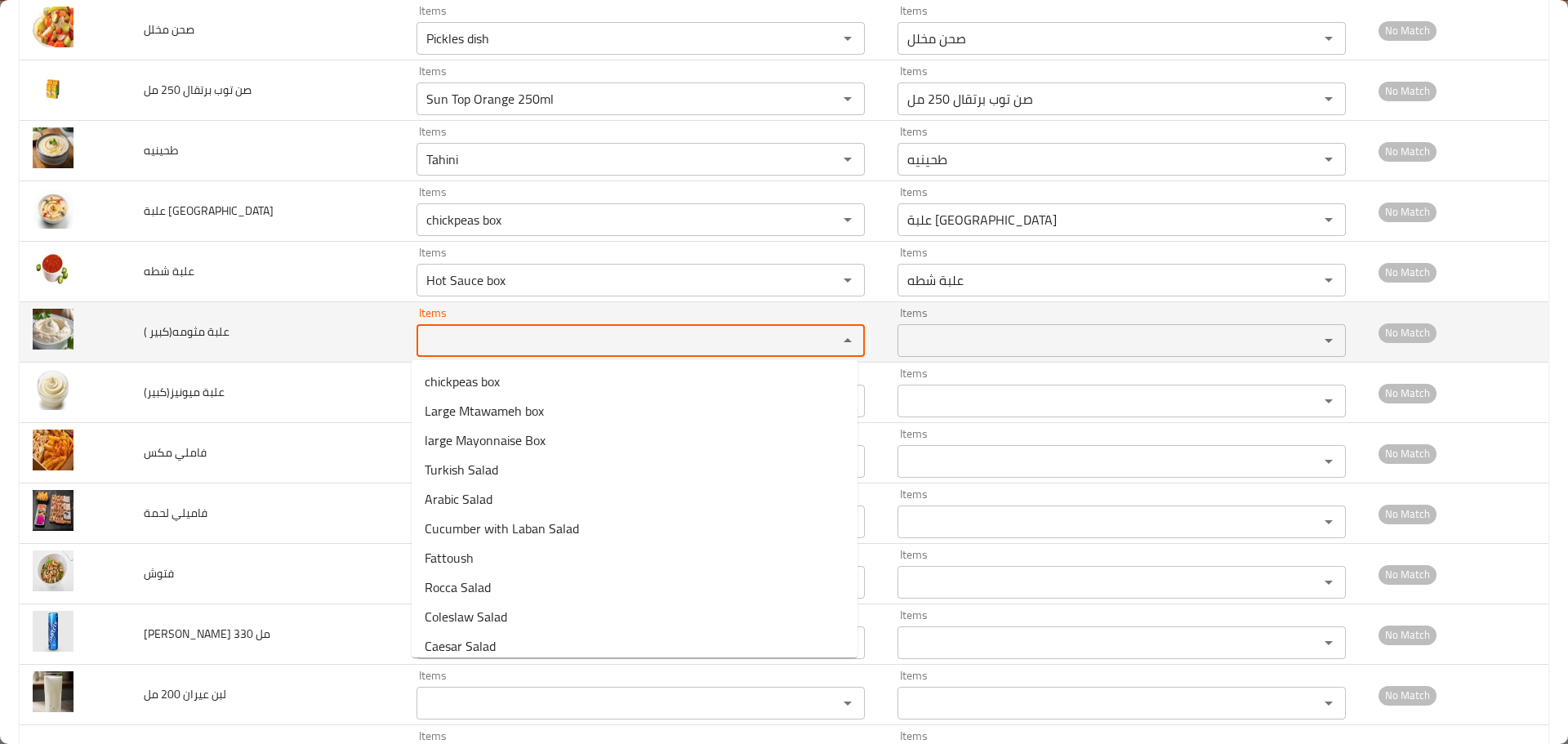
click at [464, 330] on \) "Items" at bounding box center [617, 341] width 391 height 23
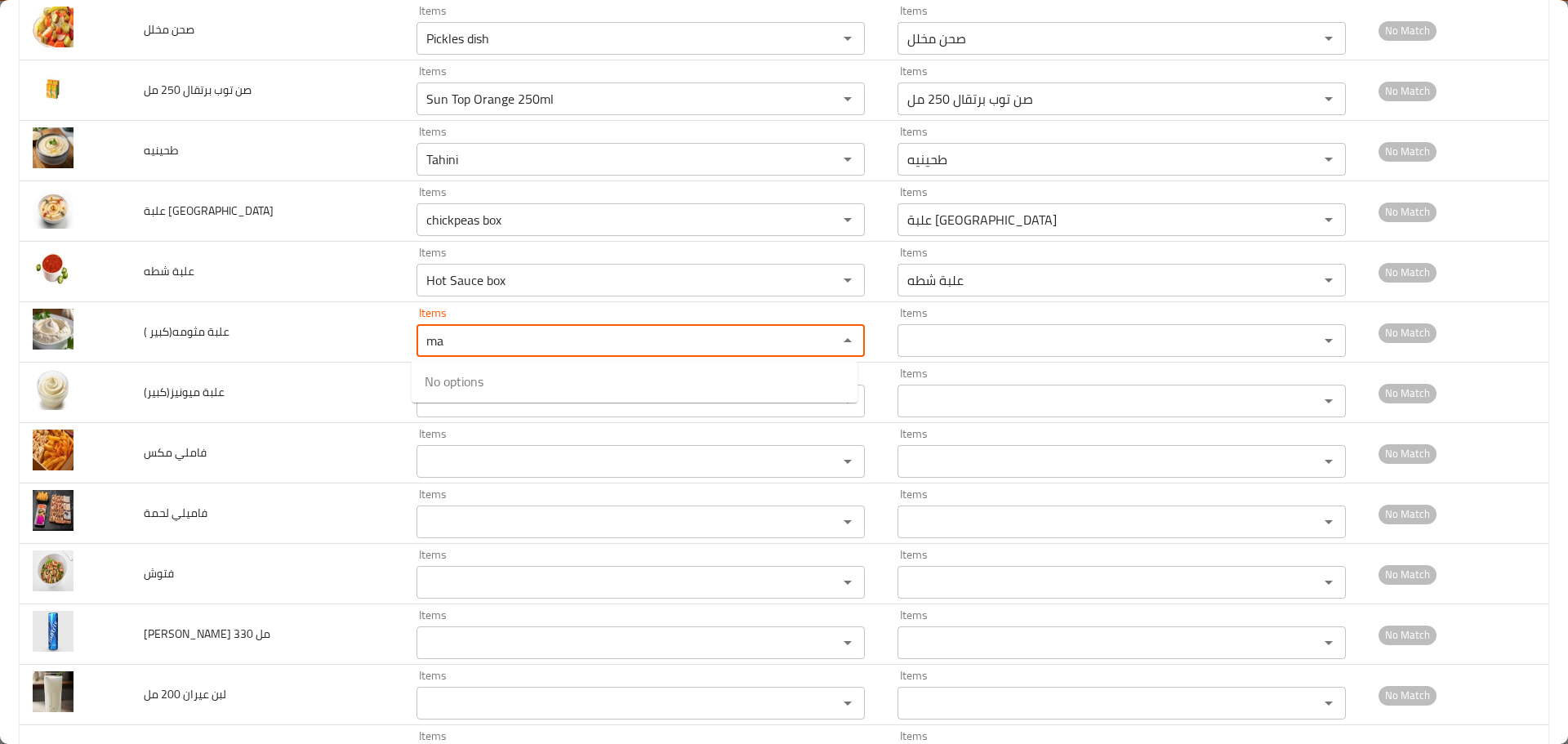
type \) "m"
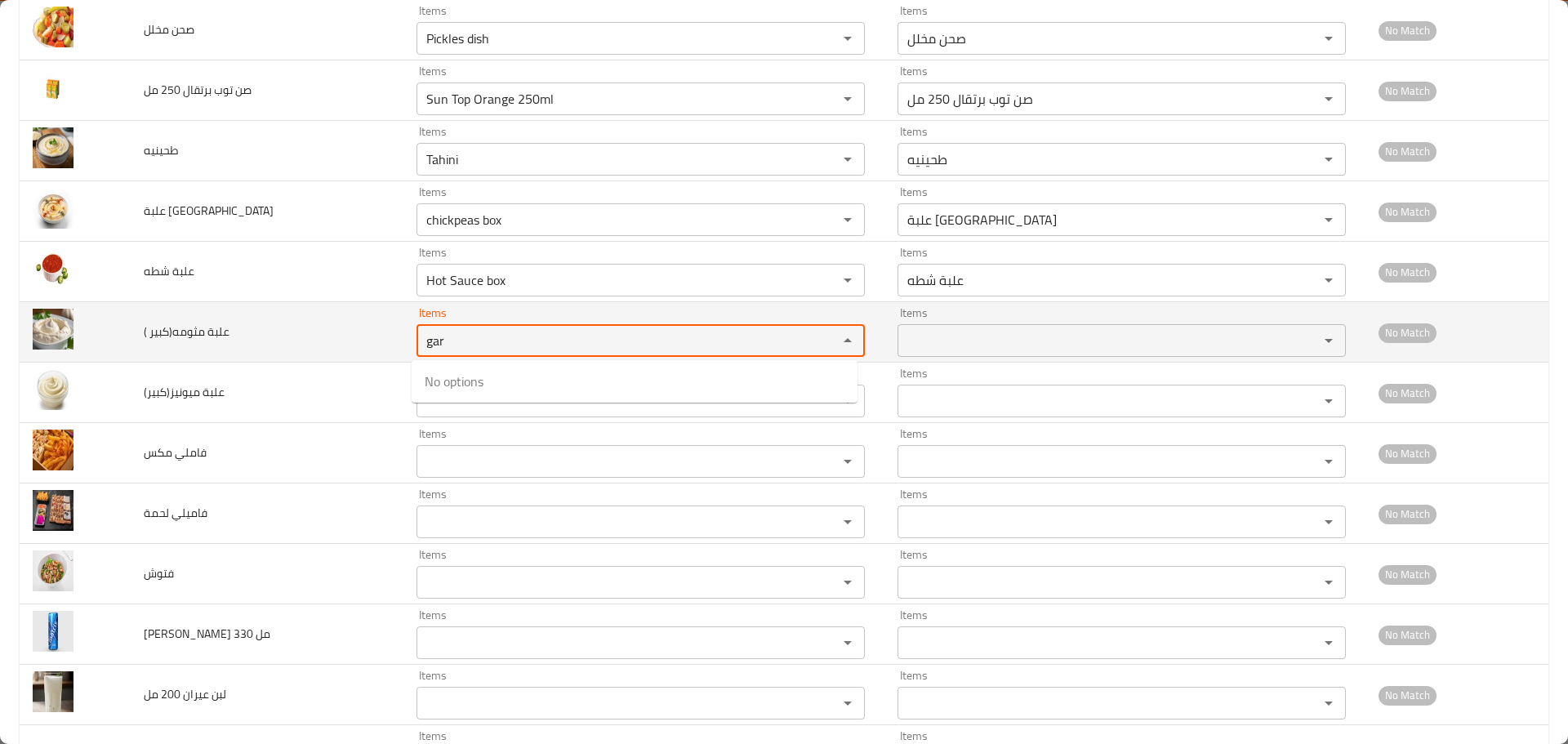
drag, startPoint x: 448, startPoint y: 336, endPoint x: 198, endPoint y: 331, distance: 250.0
click at [214, 336] on tr "علبة مثومه(كبير ) Items gar Items Items Items No Match" at bounding box center [783, 332] width 1529 height 60
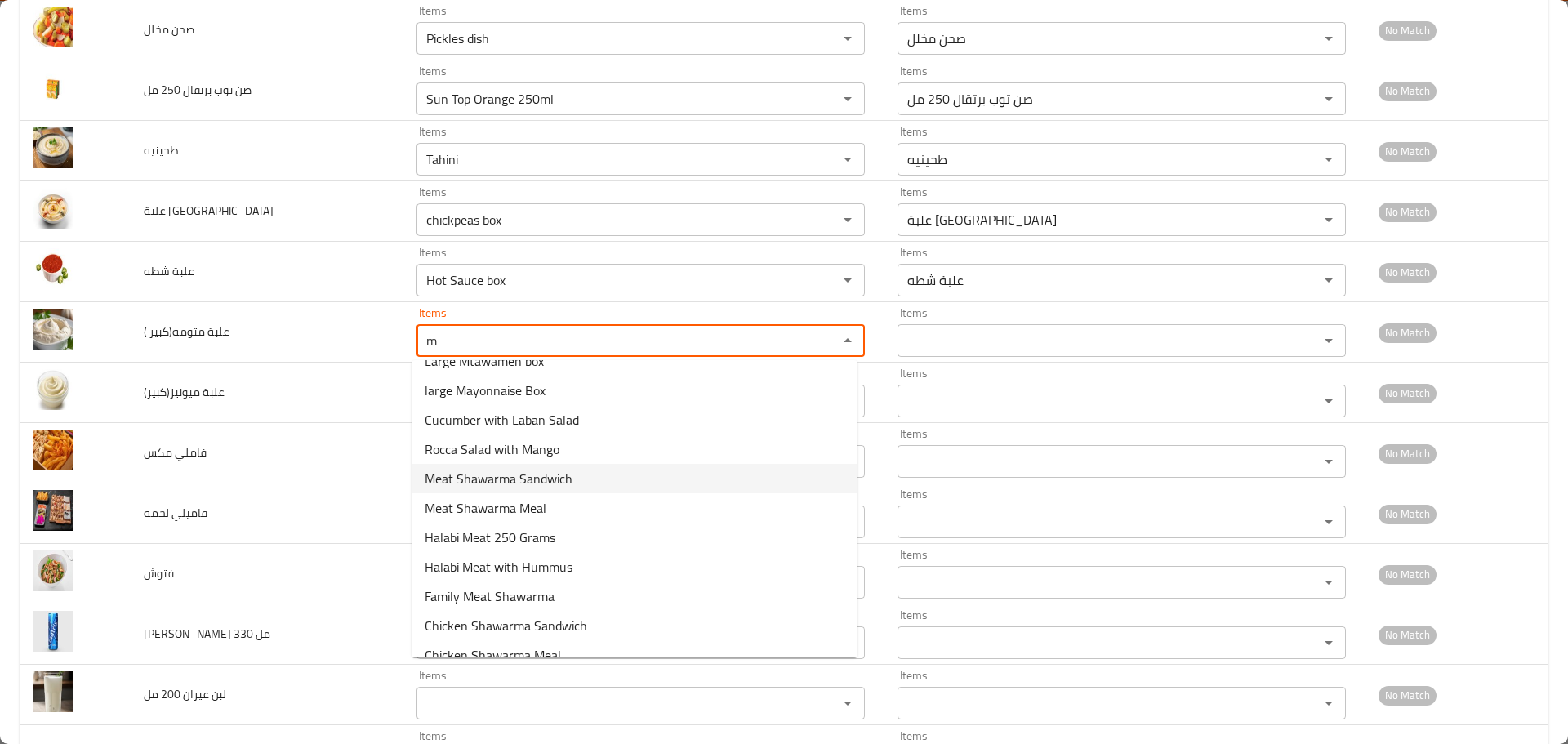
scroll to position [0, 0]
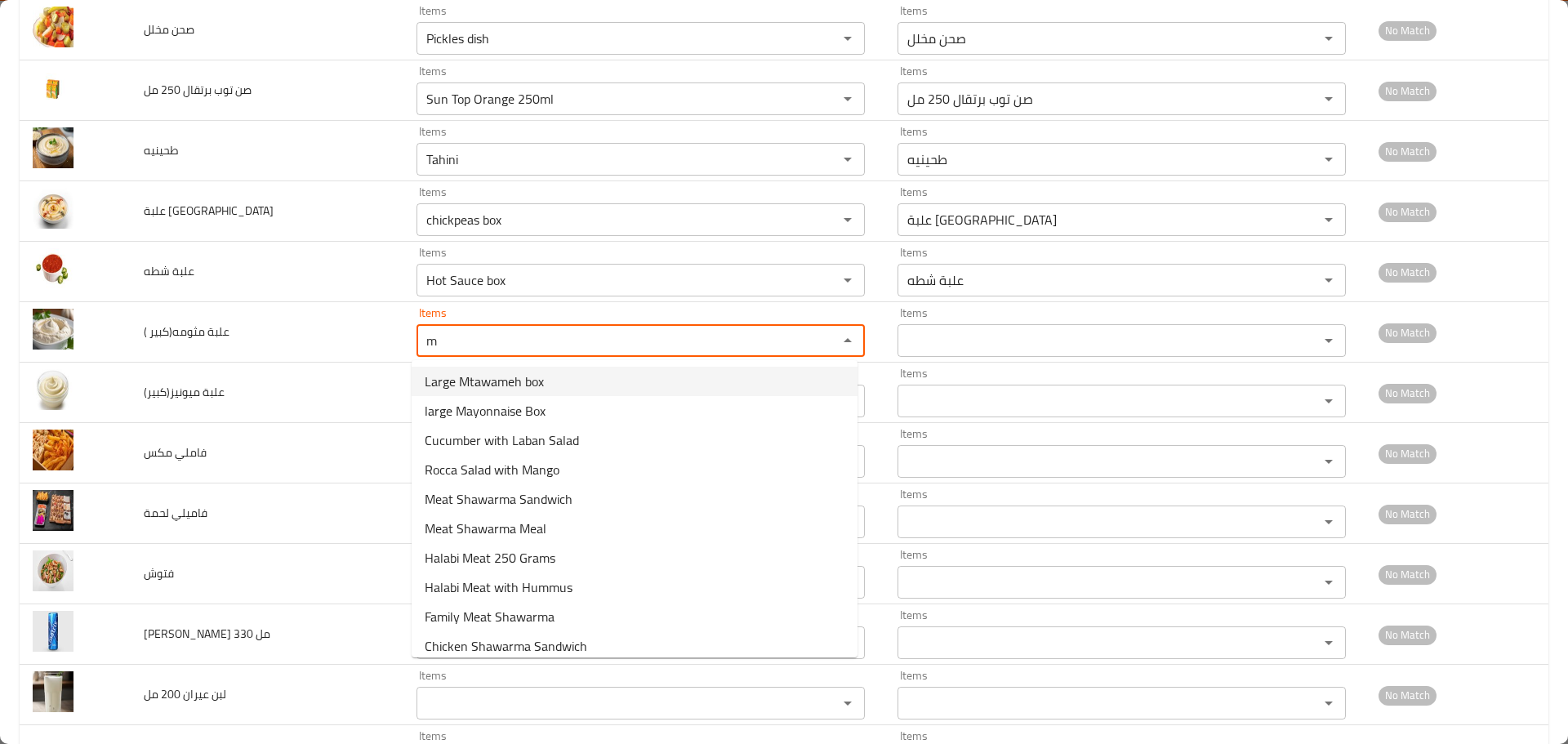
click at [503, 381] on span "Large Mtawameh box" at bounding box center [484, 381] width 120 height 19
type \) "Large Mtawameh box"
type \)-ar "علبة مثومة (كبير )"
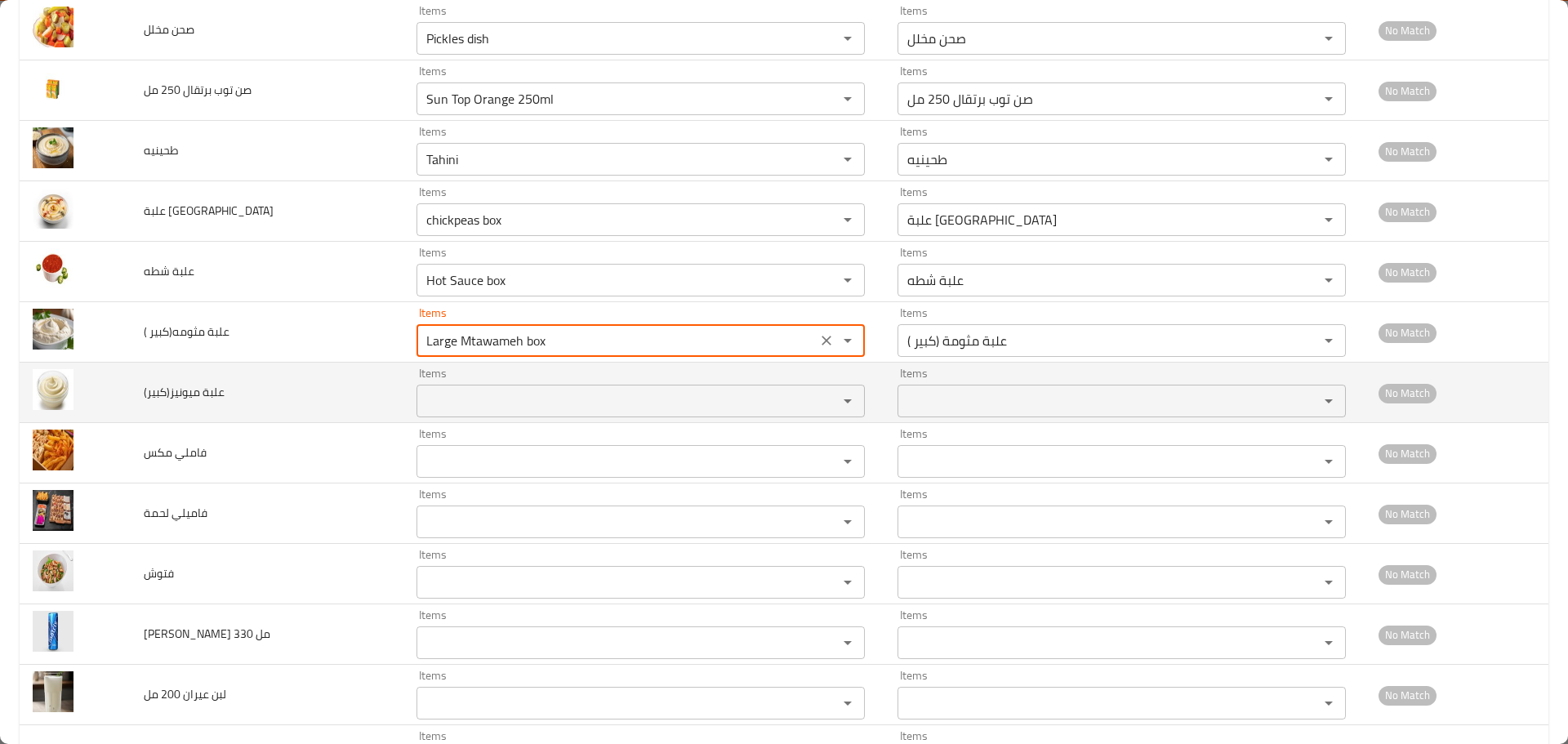
type \) "Large Mtawameh box"
click at [445, 401] on ميونيز\(كبير\) "Items" at bounding box center [617, 401] width 391 height 23
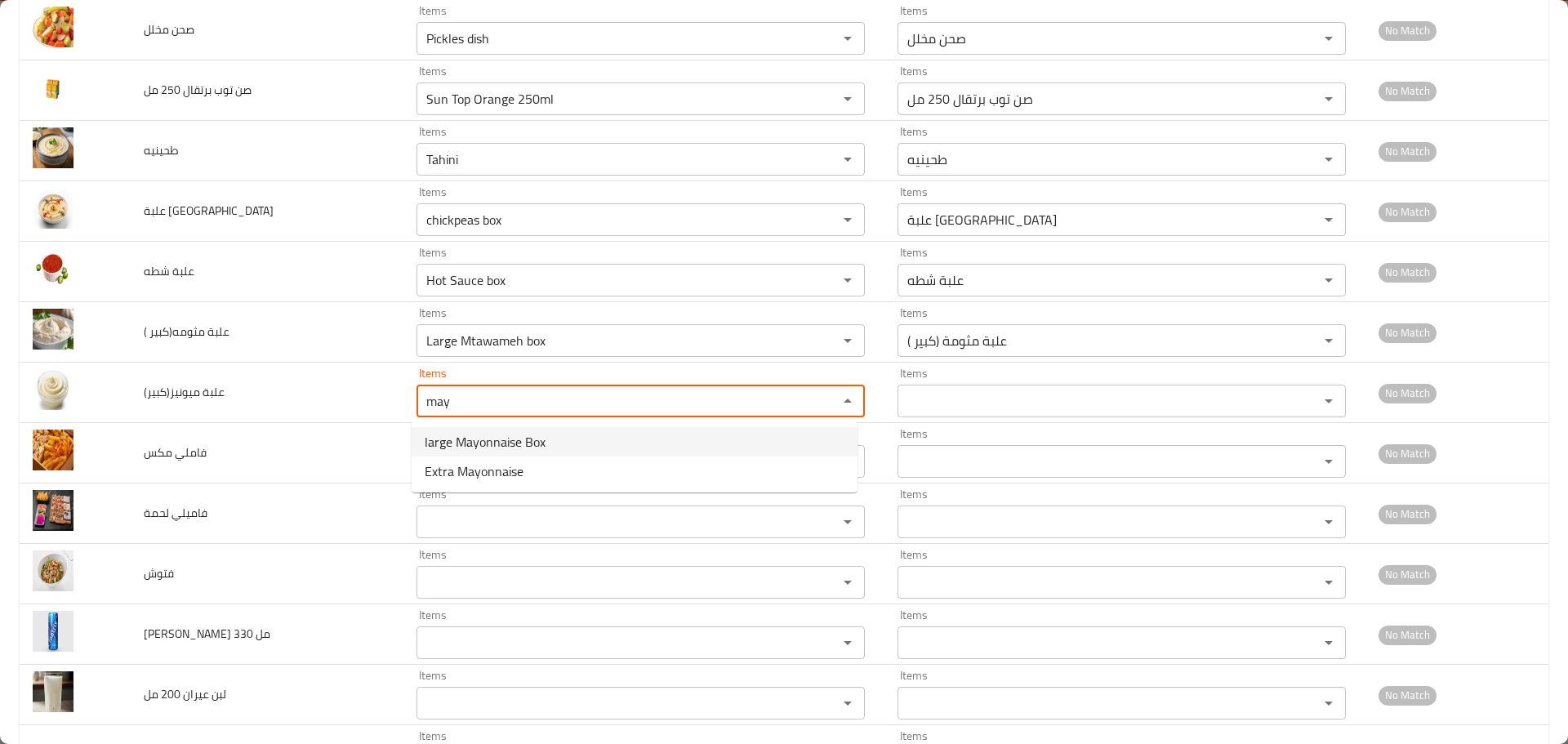
click at [462, 441] on span "large Mayonnaise Box" at bounding box center [485, 441] width 120 height 19
type ميونيز\(كبير\) "large Mayonnaise Box"
type ميونيز\(كبير\)-ar "علبة ميونيز (كبير)"
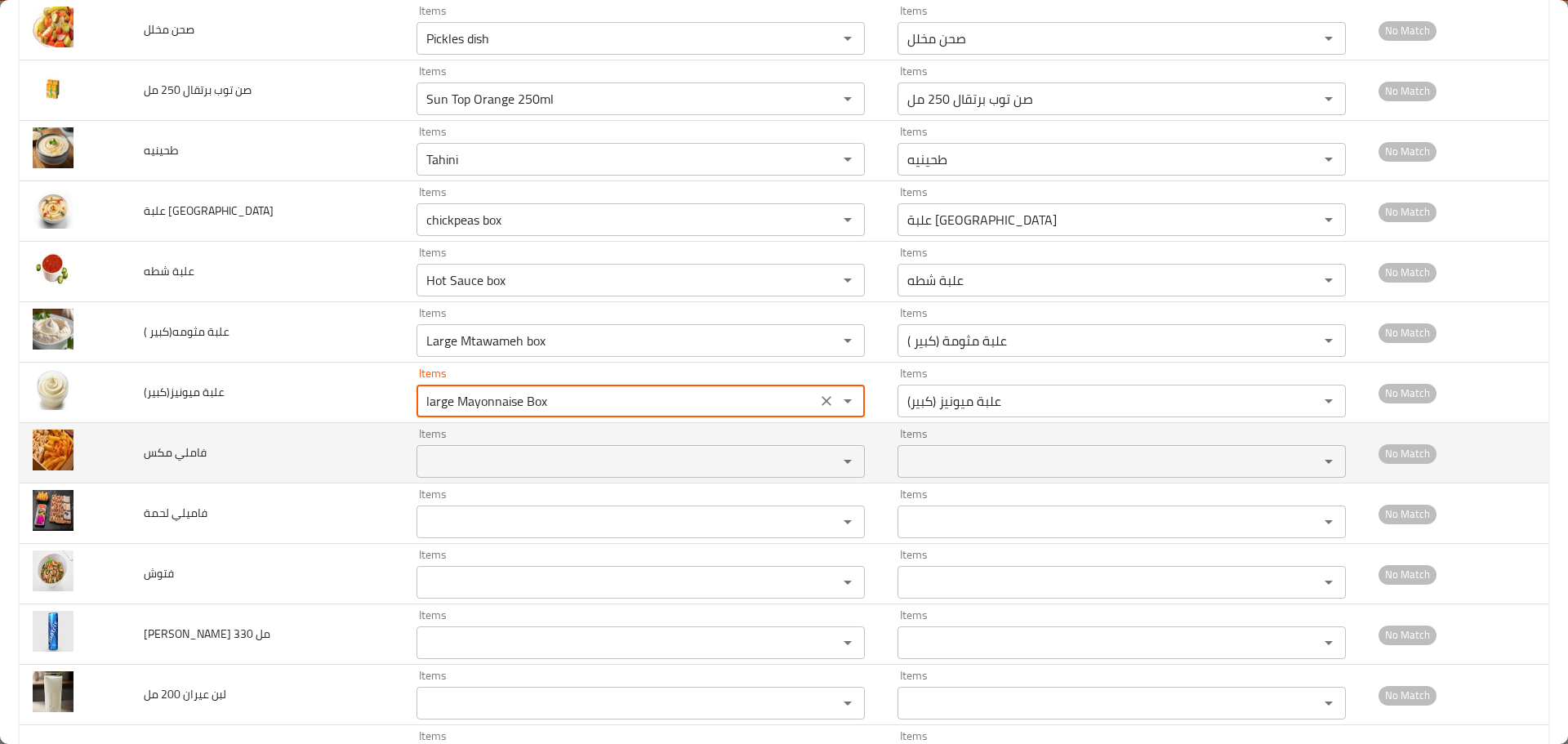
type ميونيز\(كبير\) "large Mayonnaise Box"
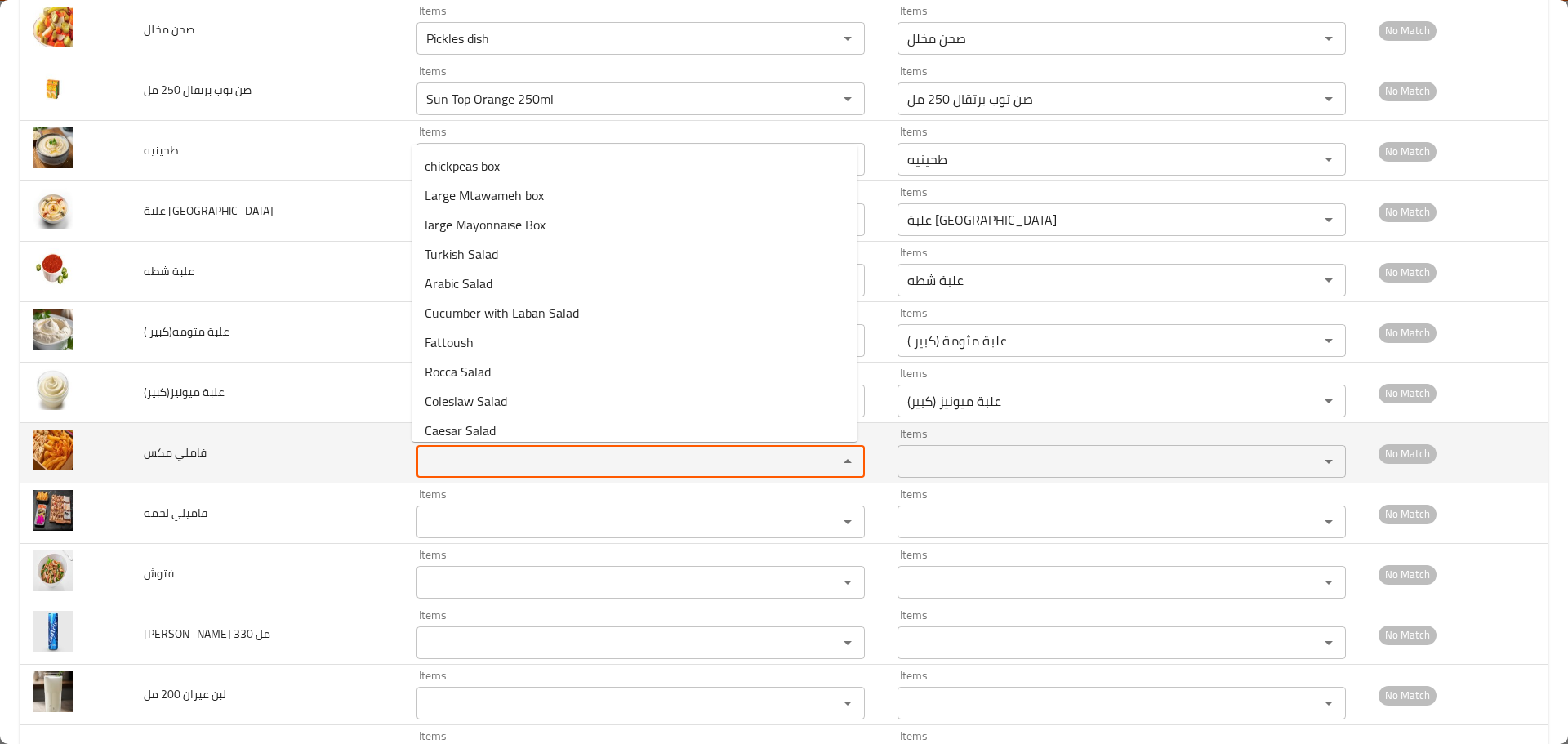
click at [458, 463] on مكس "Items" at bounding box center [617, 461] width 391 height 23
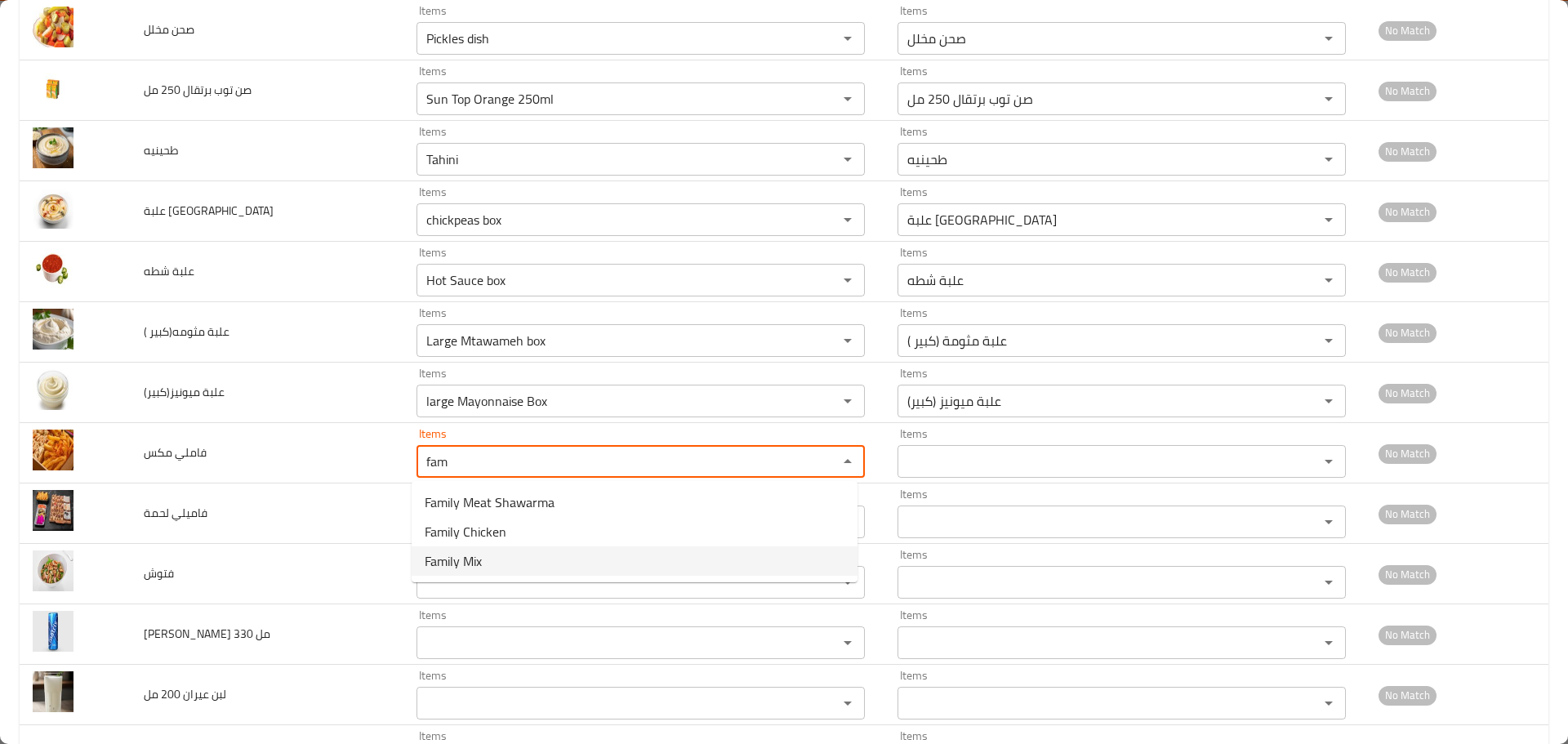
click at [468, 563] on span "Family Mix" at bounding box center [453, 561] width 57 height 19
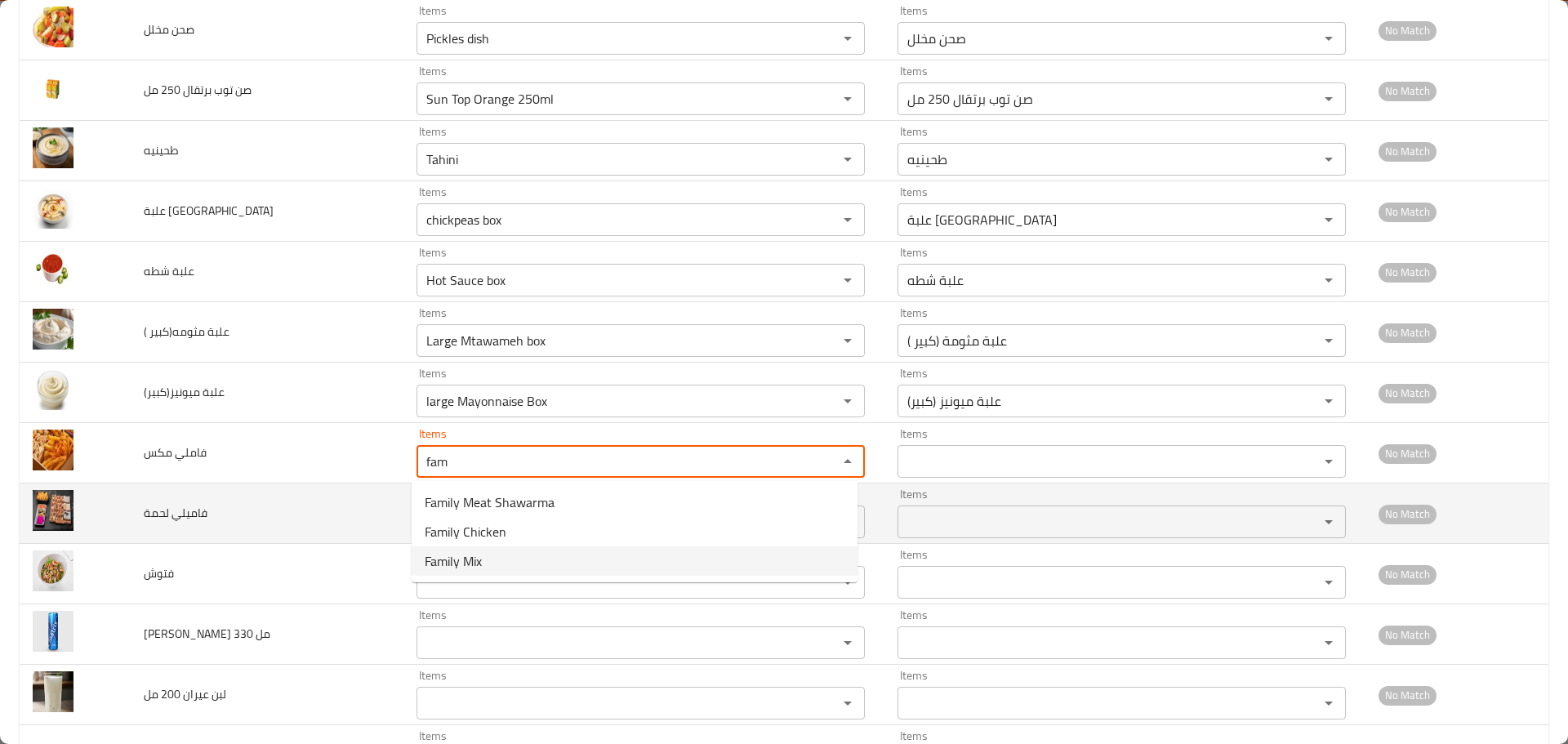
type مكس "Family Mix"
type مكس-ar "فاملي مكس"
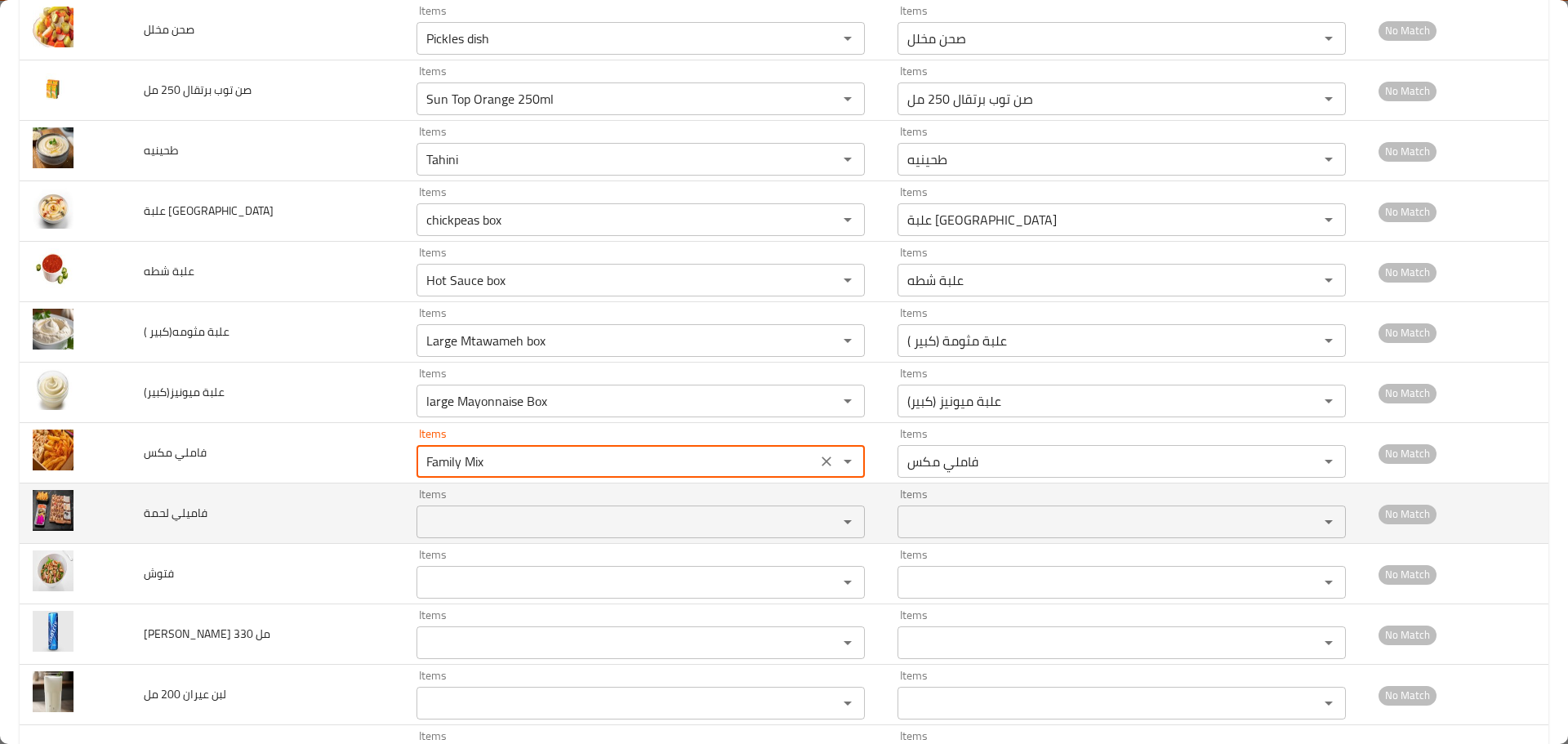
type مكس "Family Mix"
click at [452, 516] on لحمة "Items" at bounding box center [617, 521] width 391 height 23
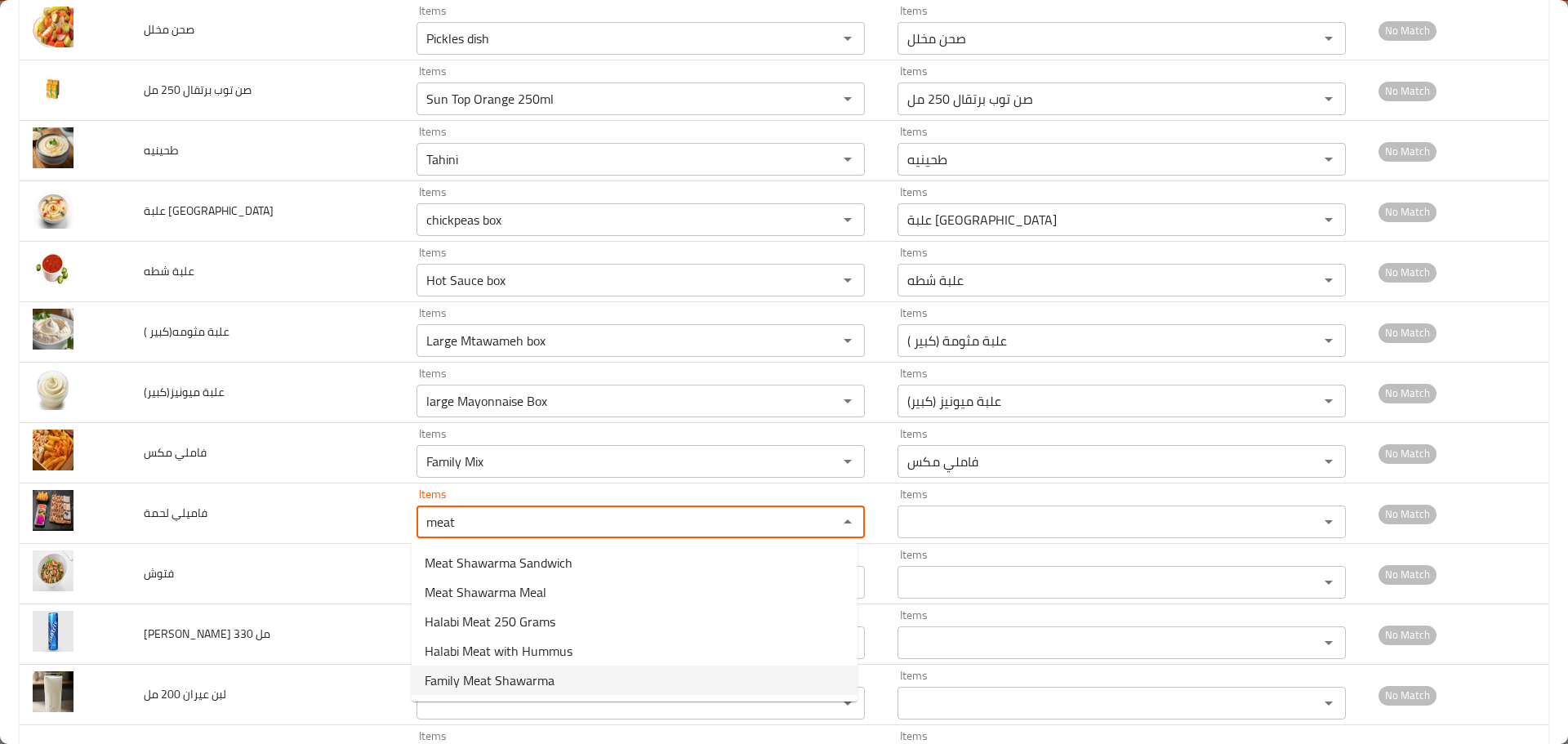
click at [499, 686] on span "Family Meat Shawarma" at bounding box center [489, 680] width 130 height 19
type لحمة "Family Meat Shawarma"
type لحمة-ar "فاميلي لحمة شاورما"
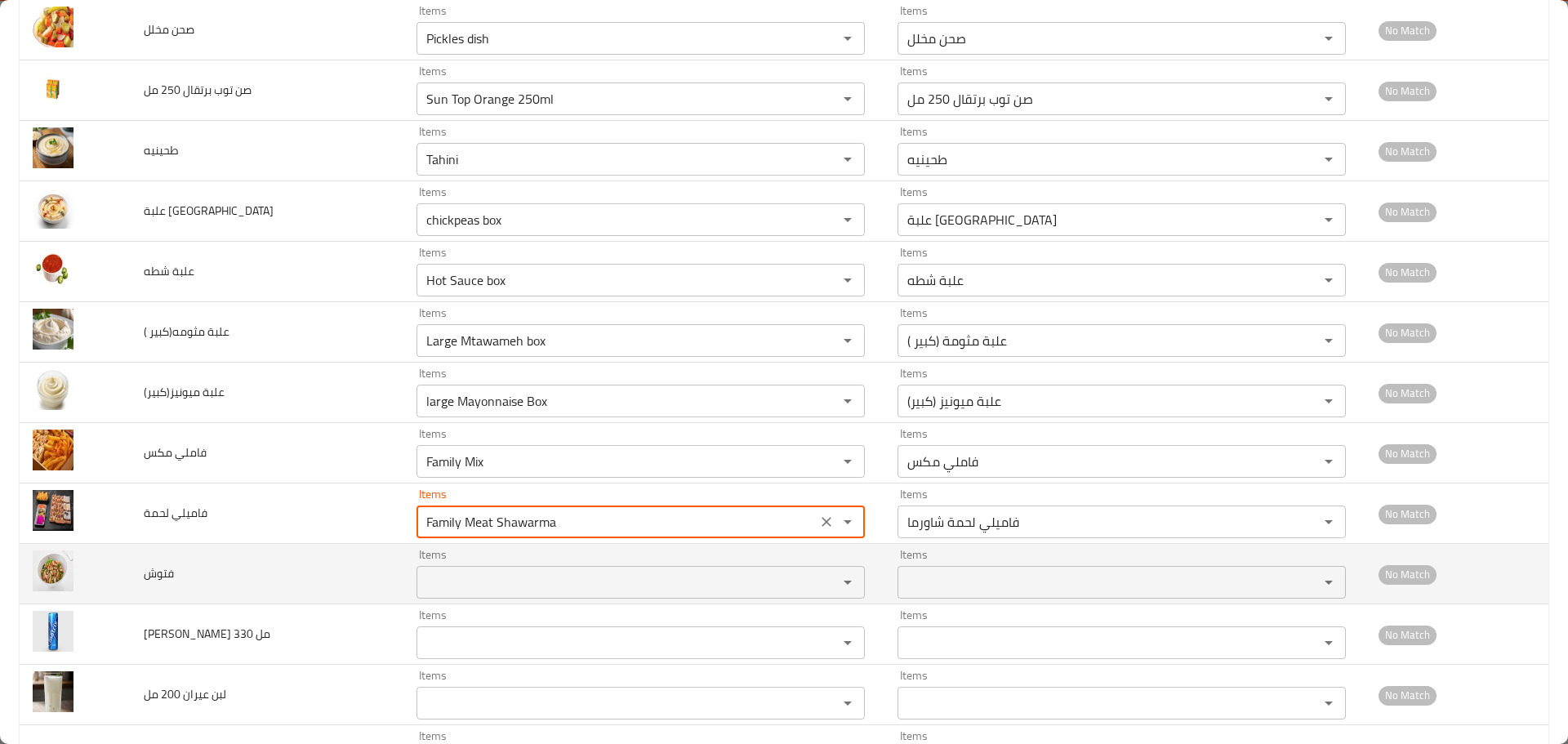
type لحمة "Family Meat Shawarma"
click at [465, 581] on input "Items" at bounding box center [617, 582] width 391 height 23
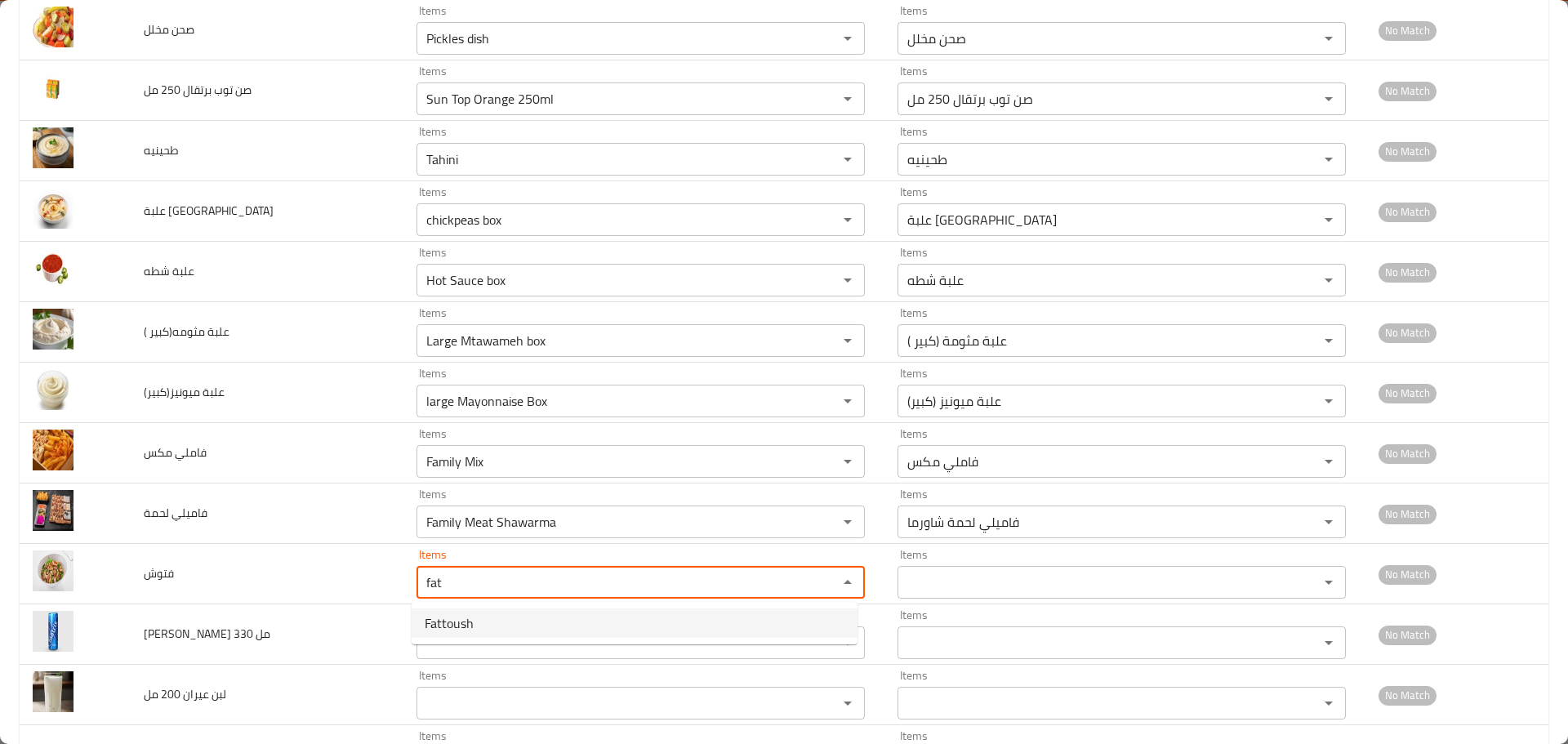
click at [459, 621] on span "Fattoush" at bounding box center [449, 623] width 49 height 19
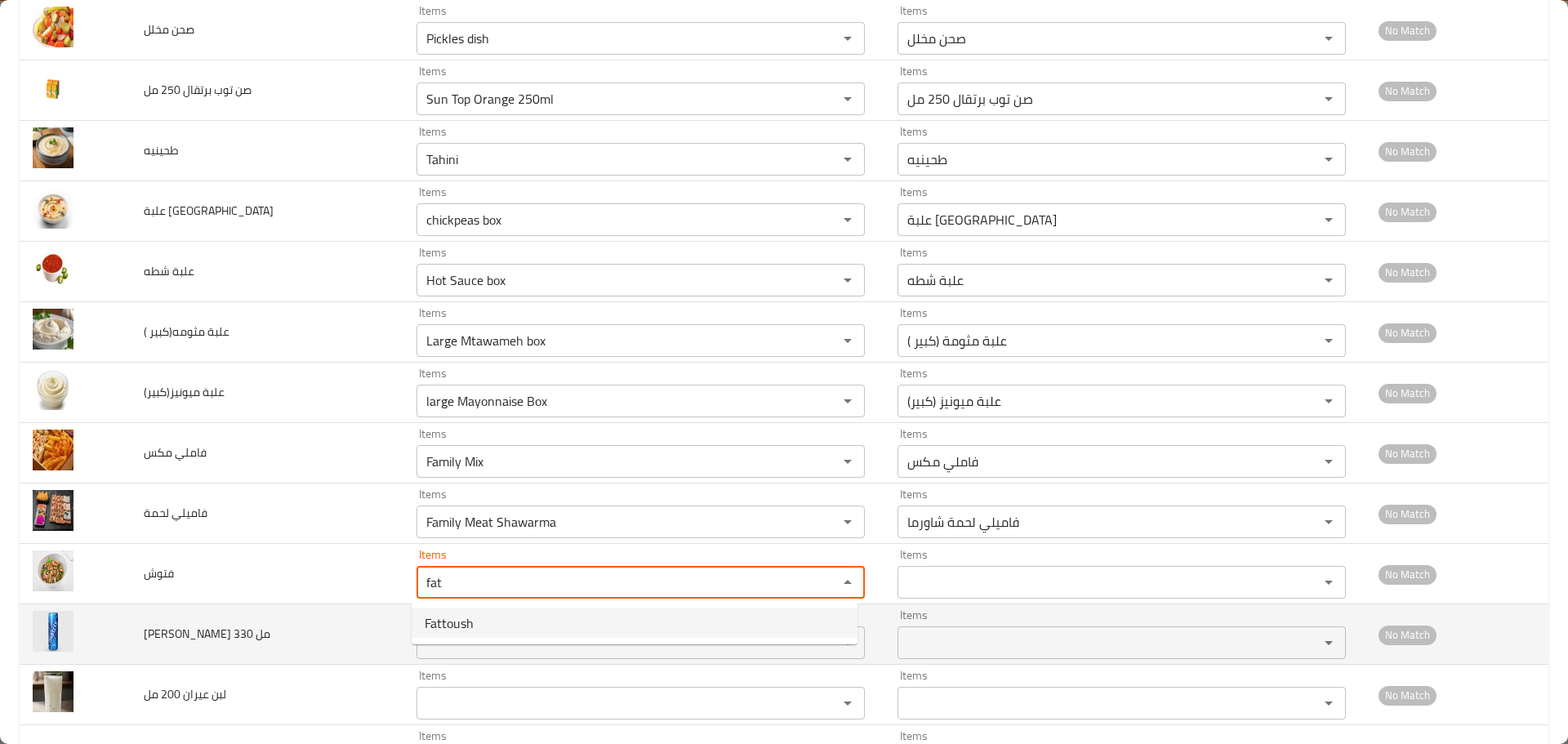
type input "Fattoush"
type input "فتوش"
type input "Fattoush"
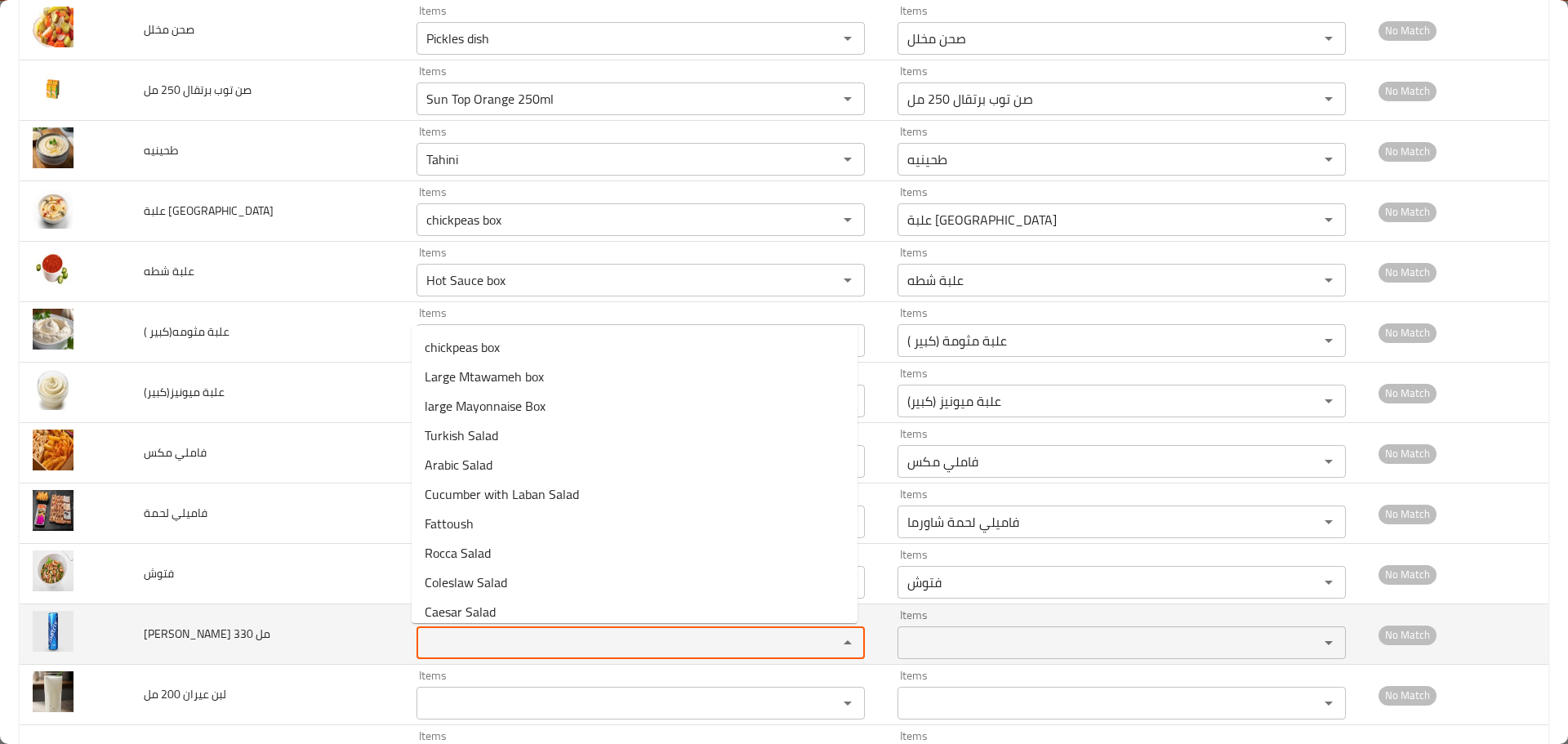
click at [456, 641] on مل "Items" at bounding box center [617, 643] width 391 height 23
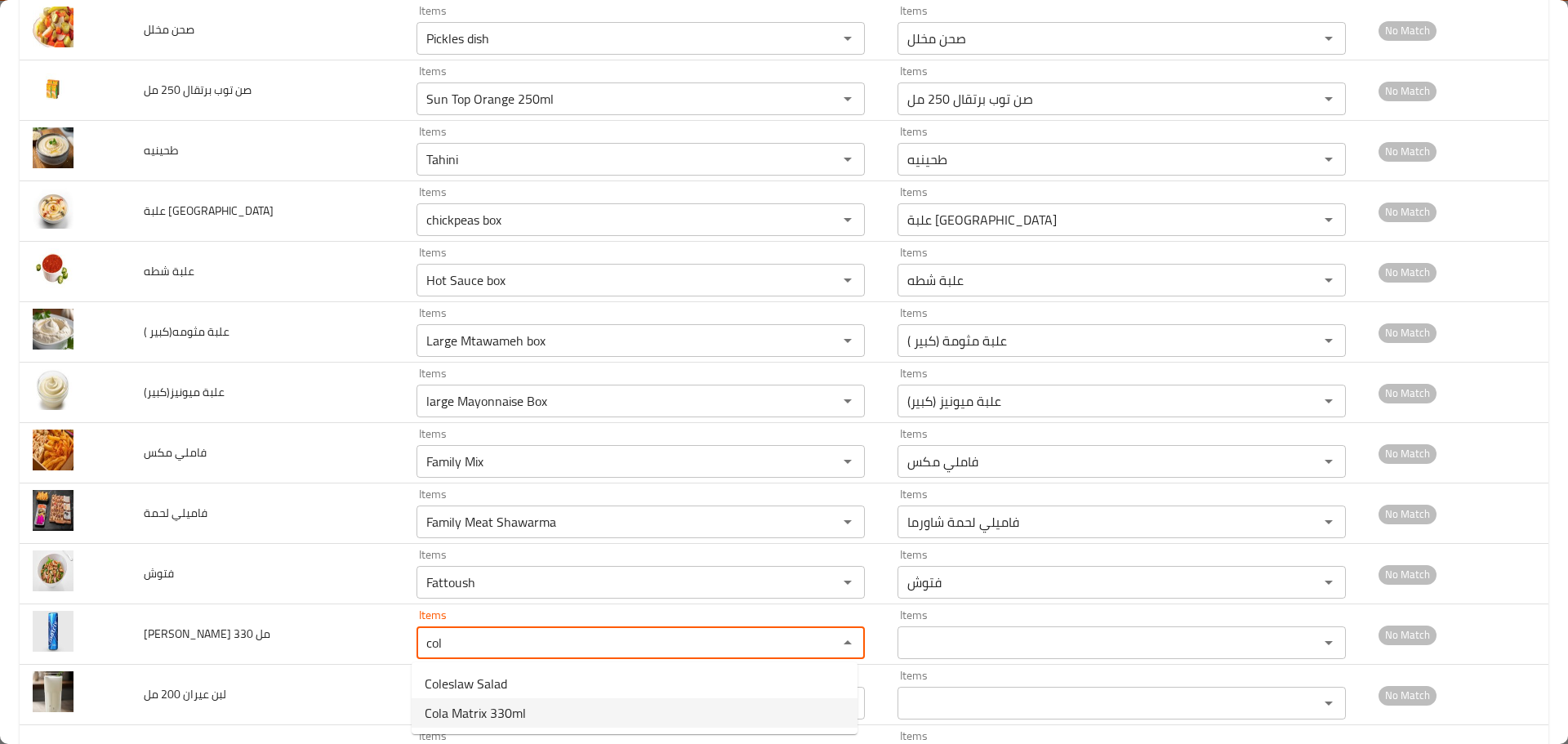
click at [478, 714] on span "Cola Matrix 330ml" at bounding box center [475, 713] width 101 height 19
type مل "Cola Matrix 330ml"
type مل-ar "[PERSON_NAME] 330 مل"
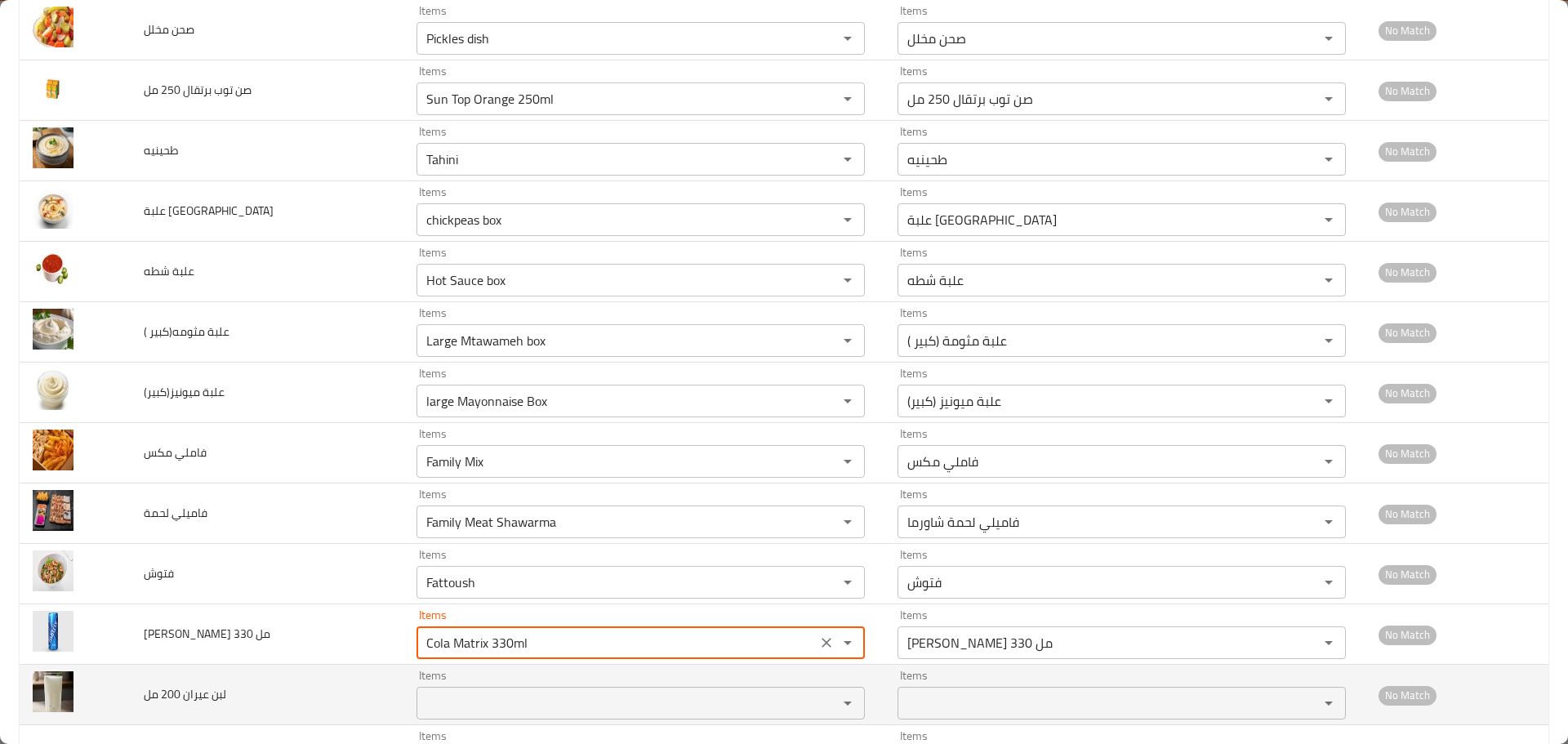
type مل "Cola Matrix 330ml"
click at [474, 706] on مل "Items" at bounding box center [617, 703] width 391 height 23
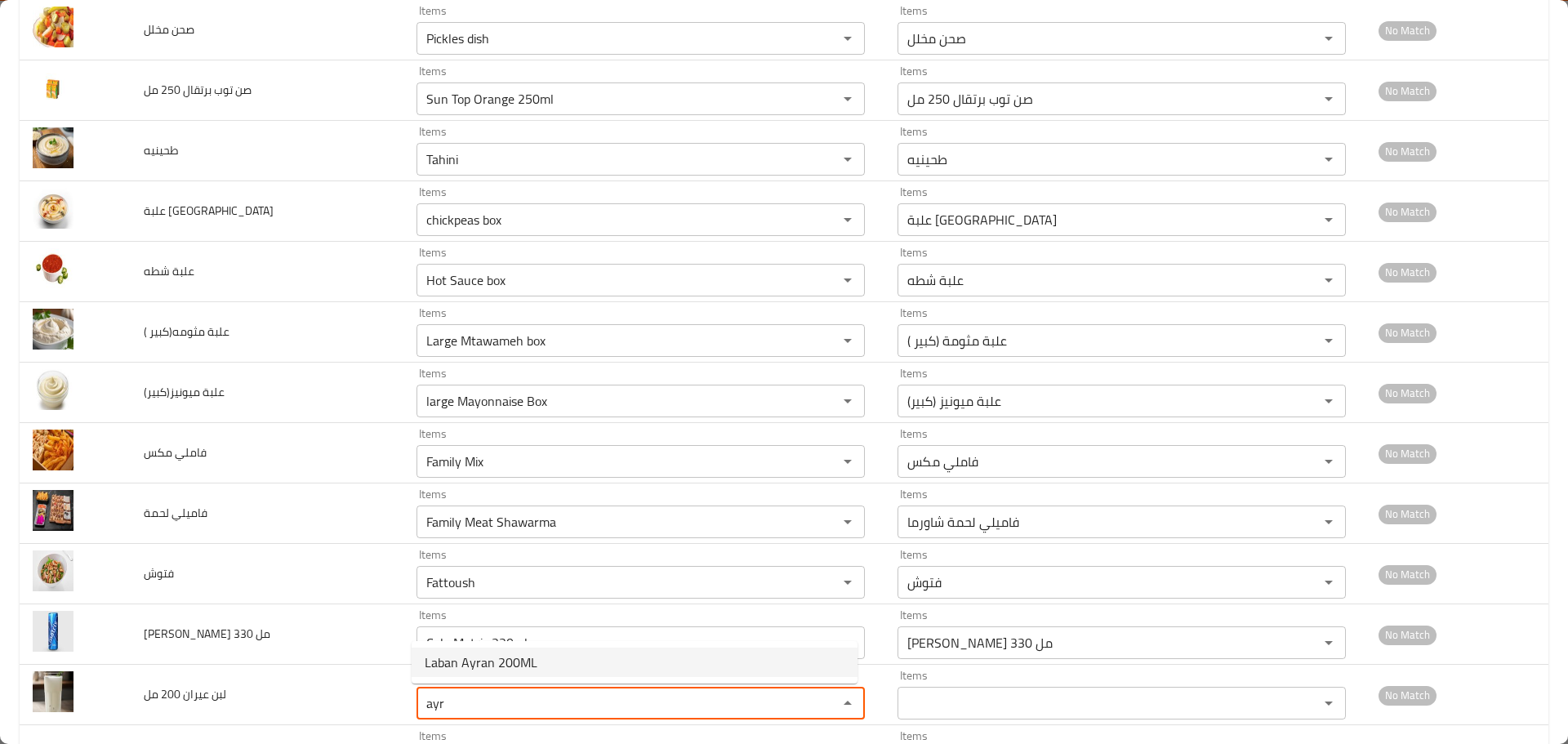
click at [476, 667] on span "Laban Ayran 200ML" at bounding box center [481, 662] width 113 height 19
type مل "Laban Ayran 200ML"
type مل-ar "لبن عيران 200 مل"
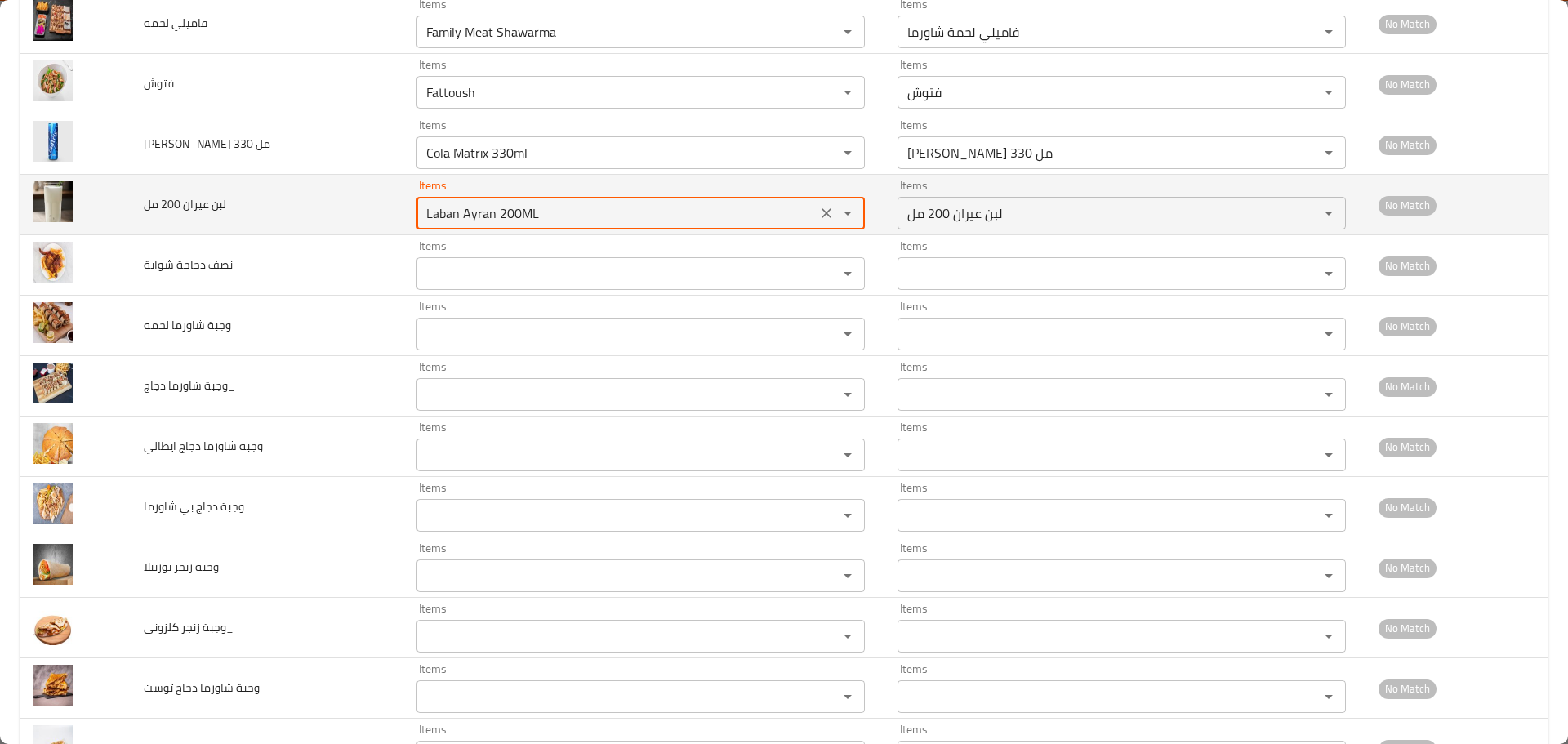
scroll to position [2743, 0]
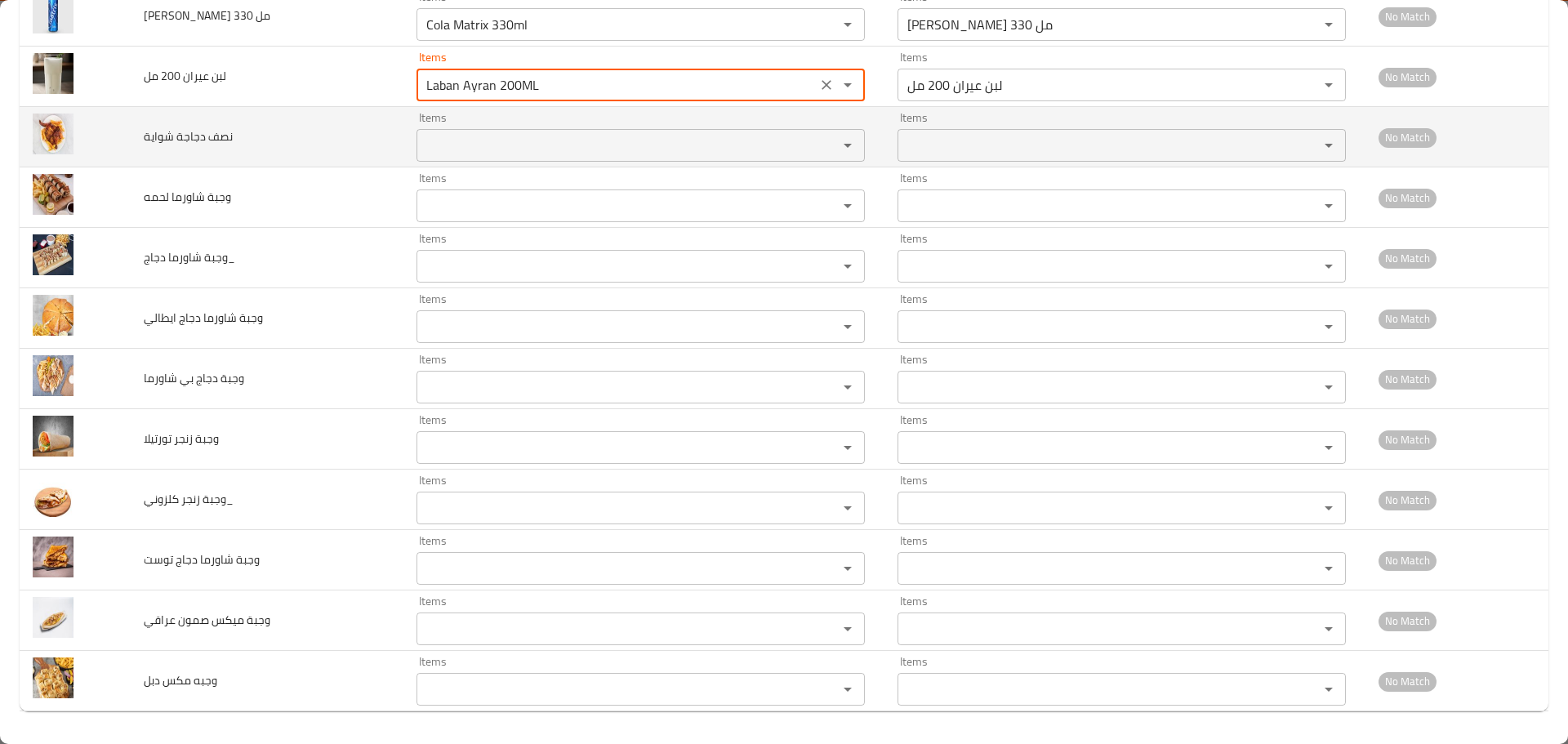
type مل "Laban Ayran 200ML"
click at [459, 147] on شواية "Items" at bounding box center [617, 145] width 391 height 23
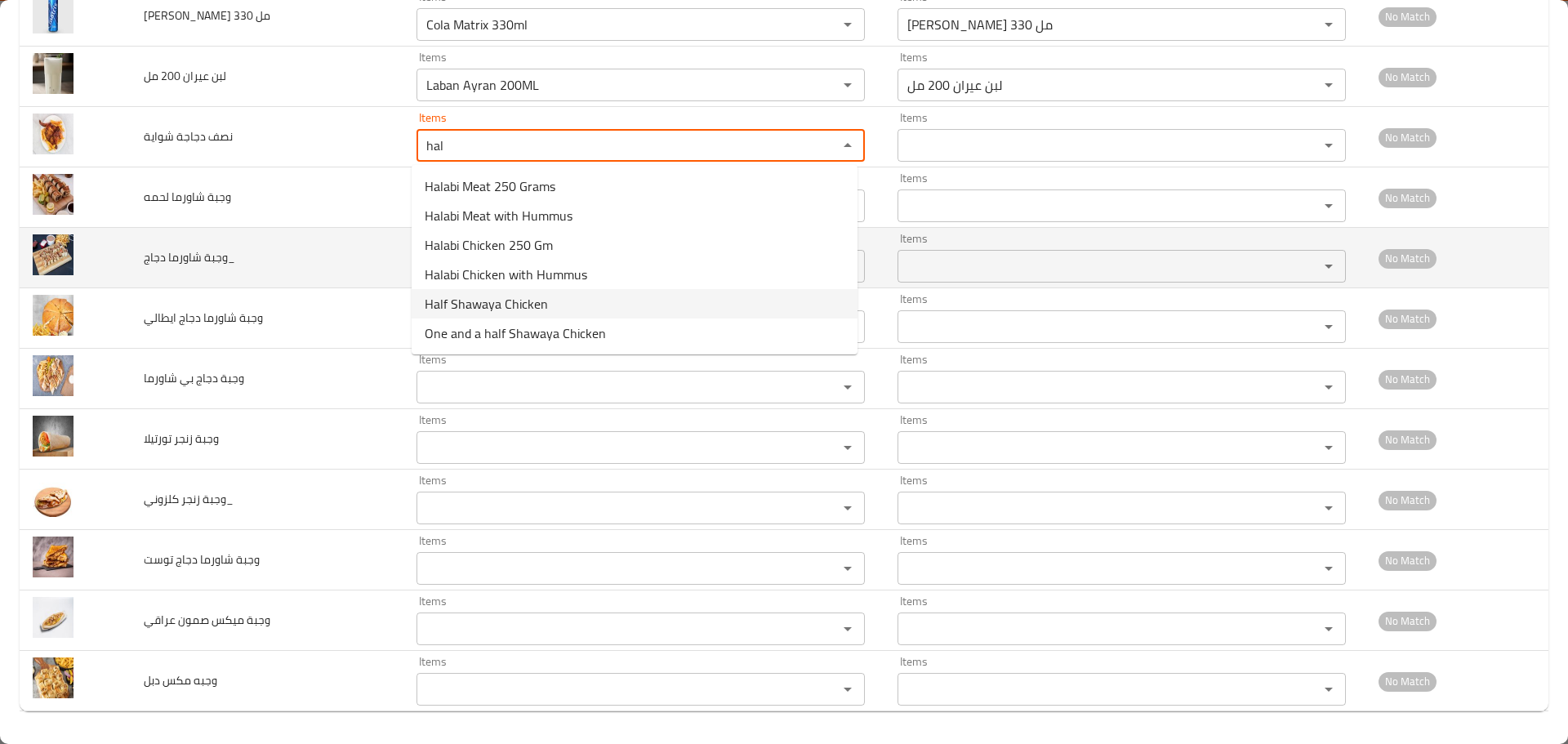
drag, startPoint x: 456, startPoint y: 308, endPoint x: 460, endPoint y: 242, distance: 66.1
click at [456, 308] on span "Half Shawaya Chicken" at bounding box center [486, 303] width 123 height 19
type شواية "Half Shawaya Chicken"
type شواية-ar "نصف دجاجة شواية"
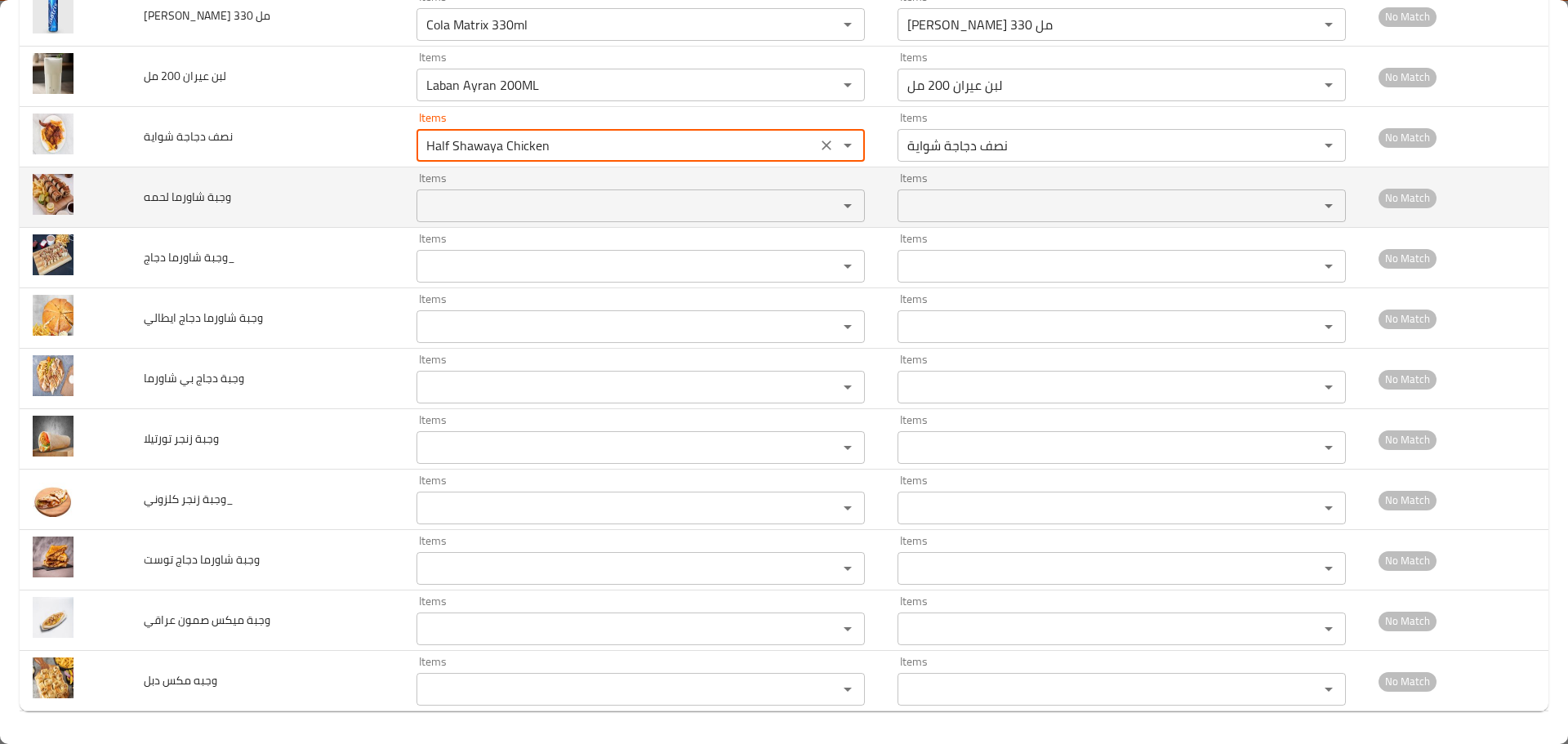
type شواية "Half Shawaya Chicken"
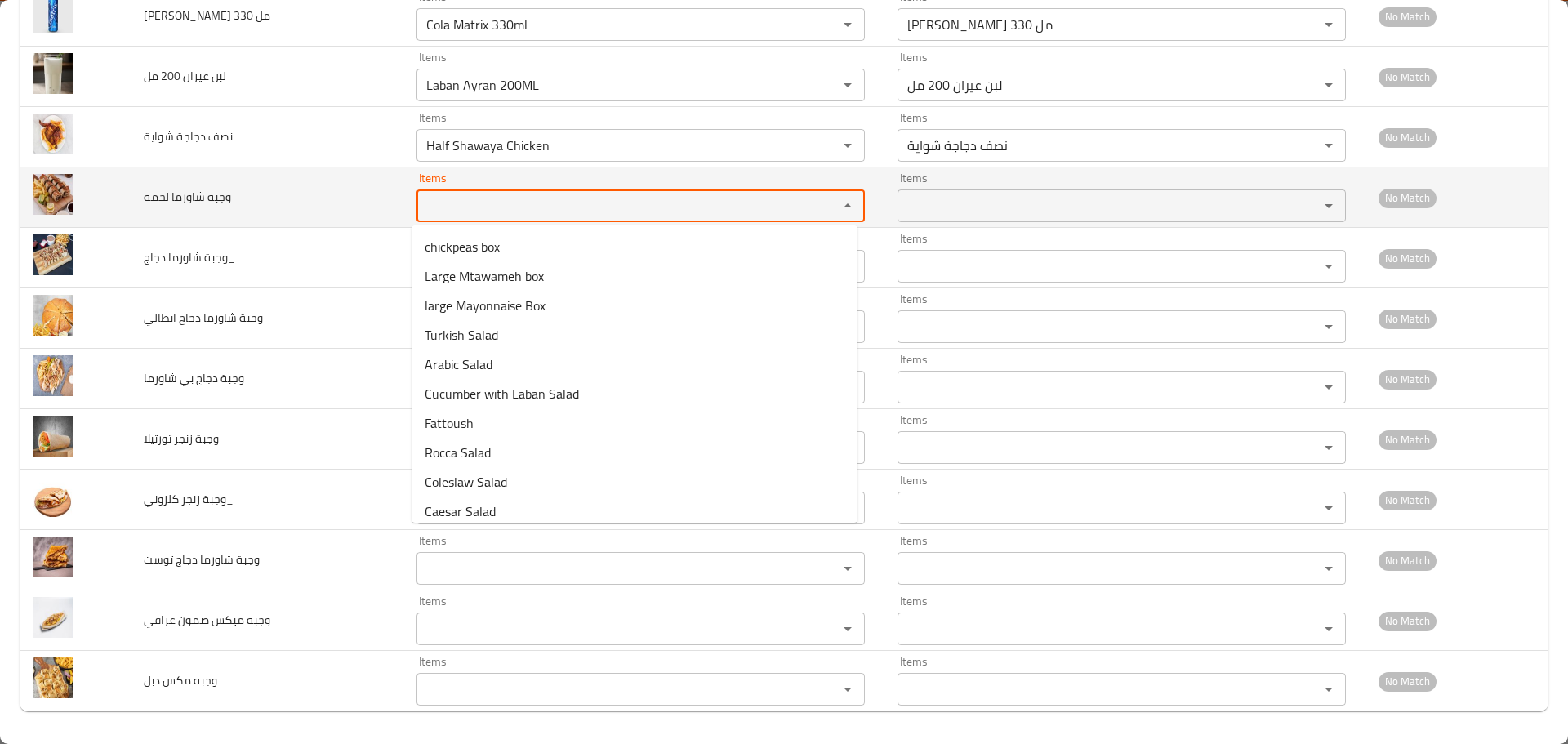
click at [460, 214] on لحمه "Items" at bounding box center [617, 205] width 391 height 23
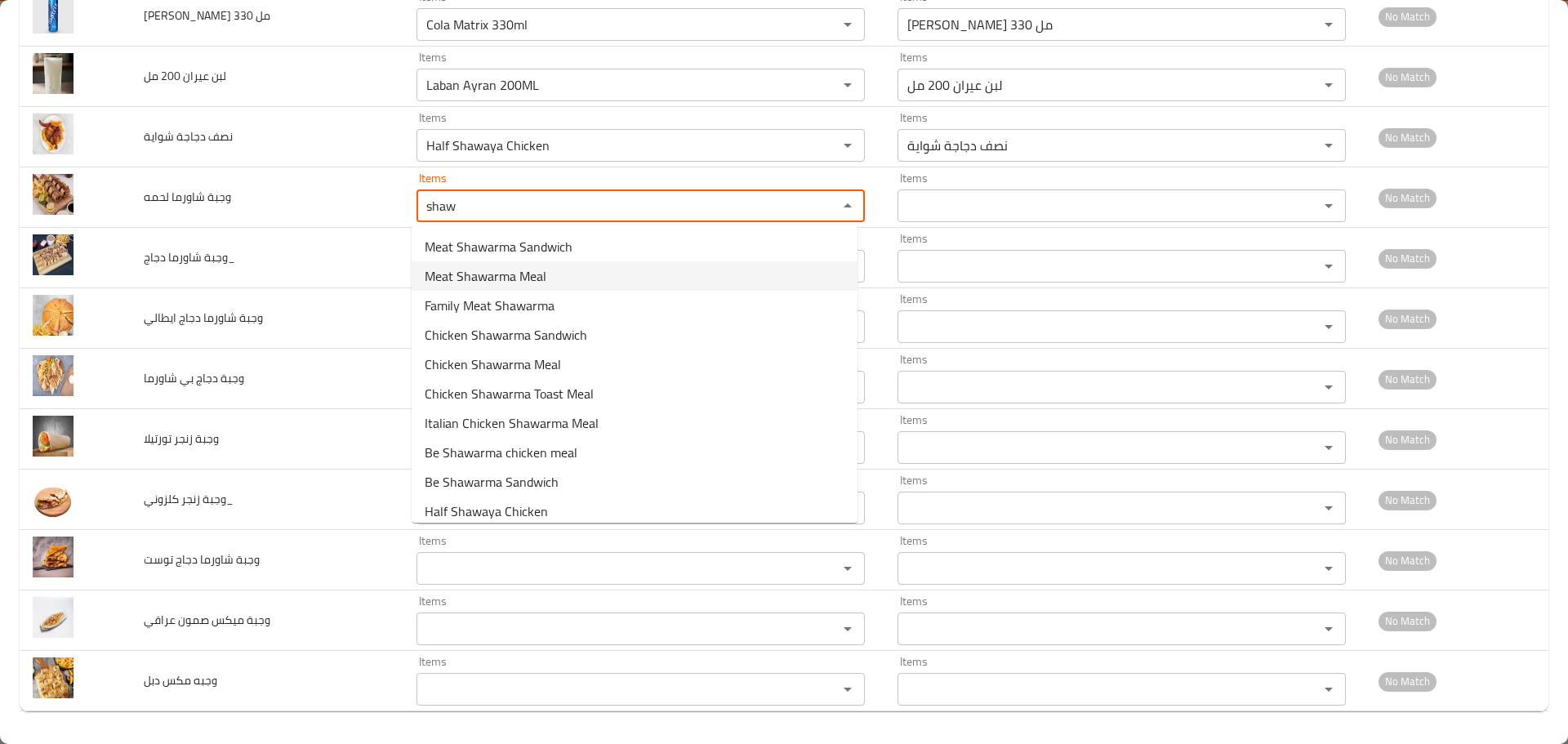
click at [471, 279] on span "Meat Shawarma Meal" at bounding box center [485, 276] width 121 height 19
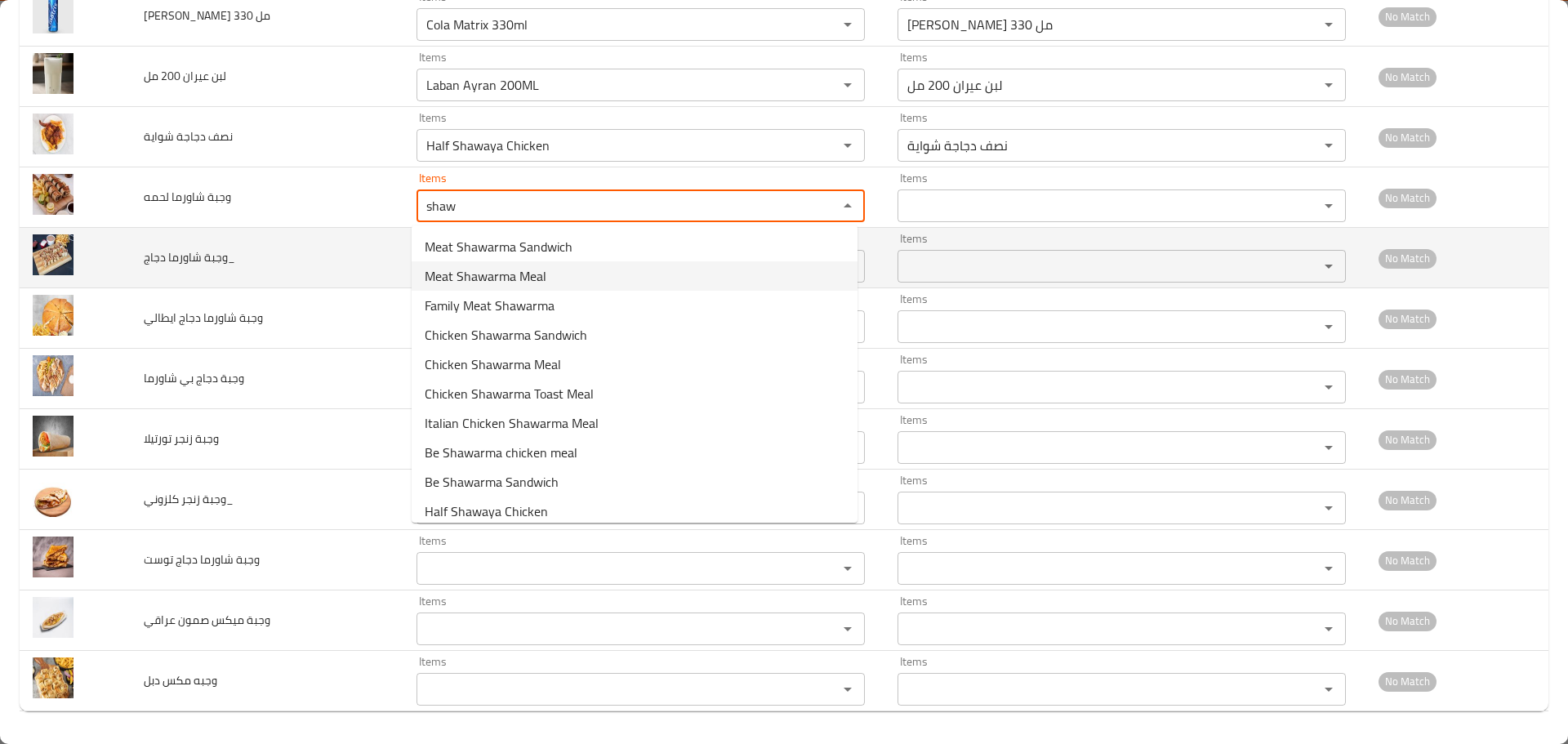
type لحمه "Meat Shawarma Meal"
type لحمه-ar "وجبة شاورما لحمه"
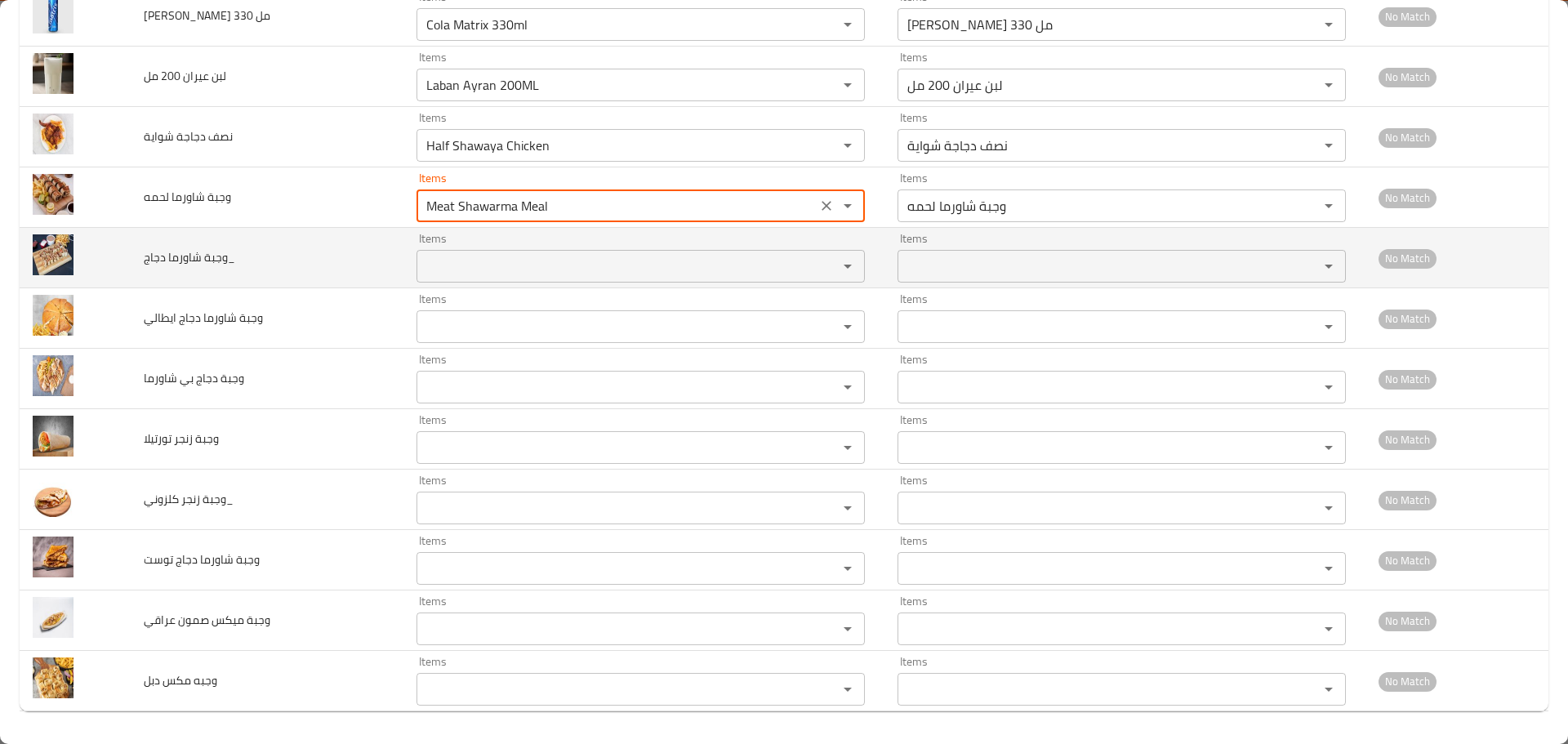
type لحمه "Meat Shawarma Meal"
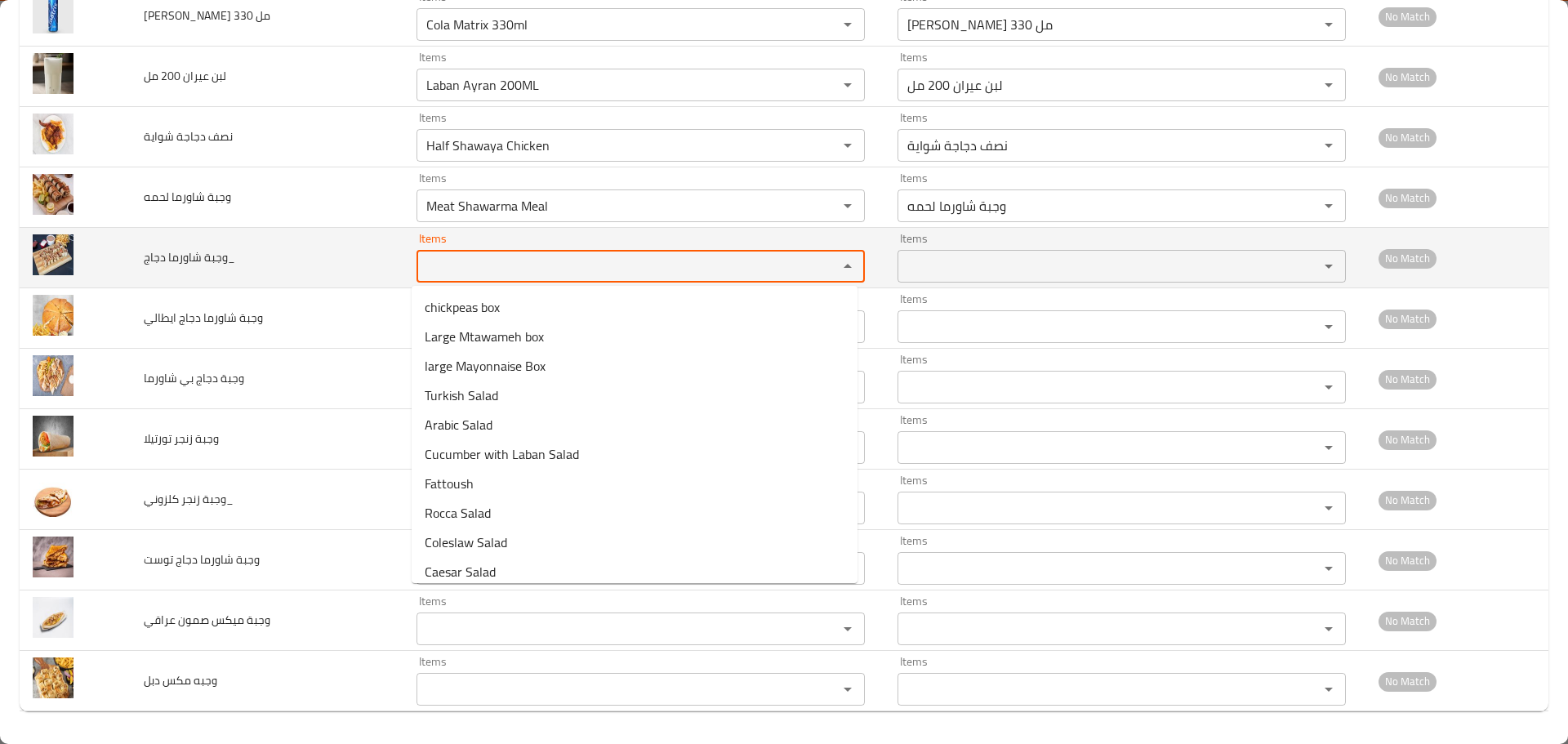
click at [486, 265] on دجاج_ "Items" at bounding box center [617, 266] width 391 height 23
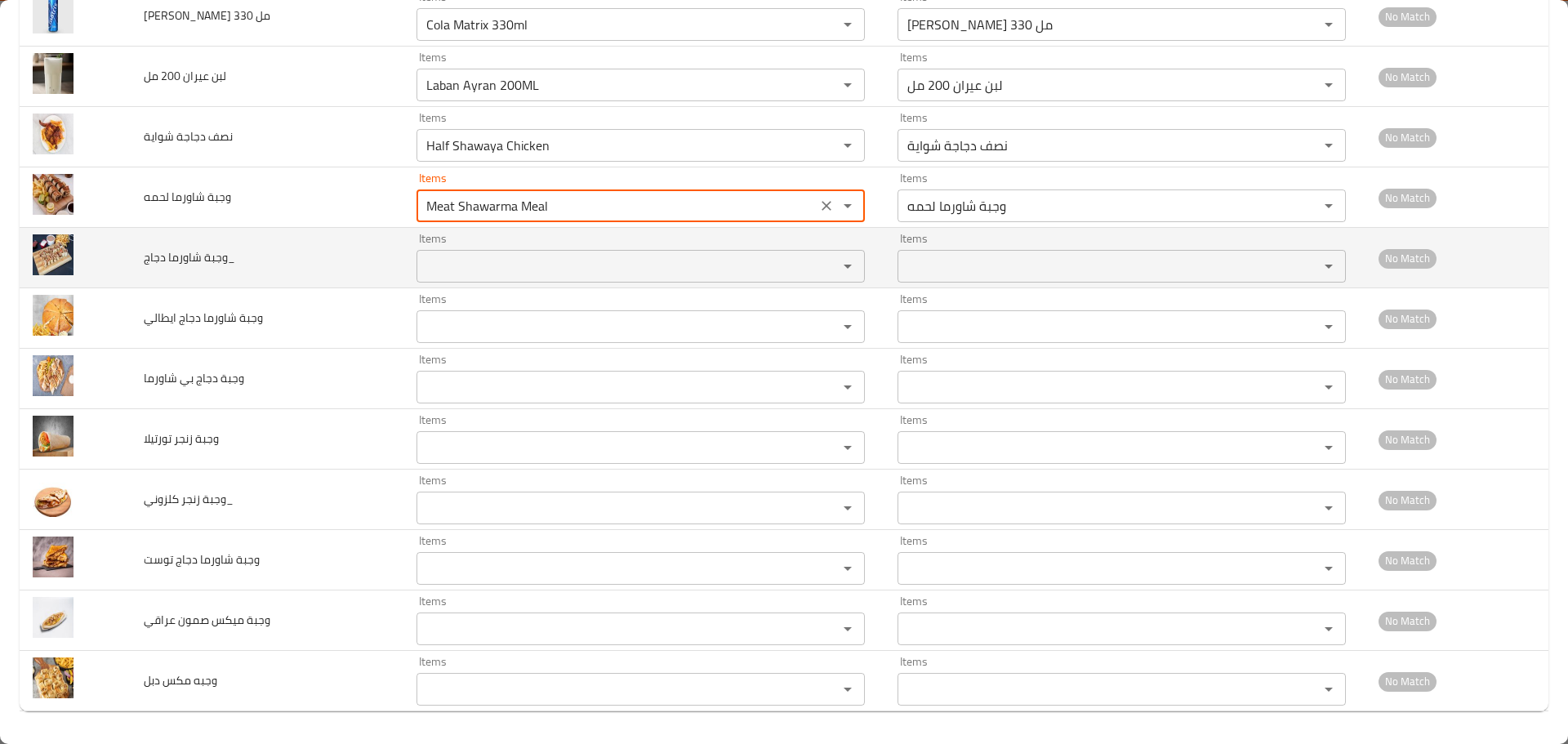
drag, startPoint x: 500, startPoint y: 208, endPoint x: 555, endPoint y: 227, distance: 58.2
click at [568, 212] on لحمه "Meat Shawarma Meal" at bounding box center [617, 205] width 391 height 23
click at [507, 268] on دجاج_ "Items" at bounding box center [617, 266] width 391 height 23
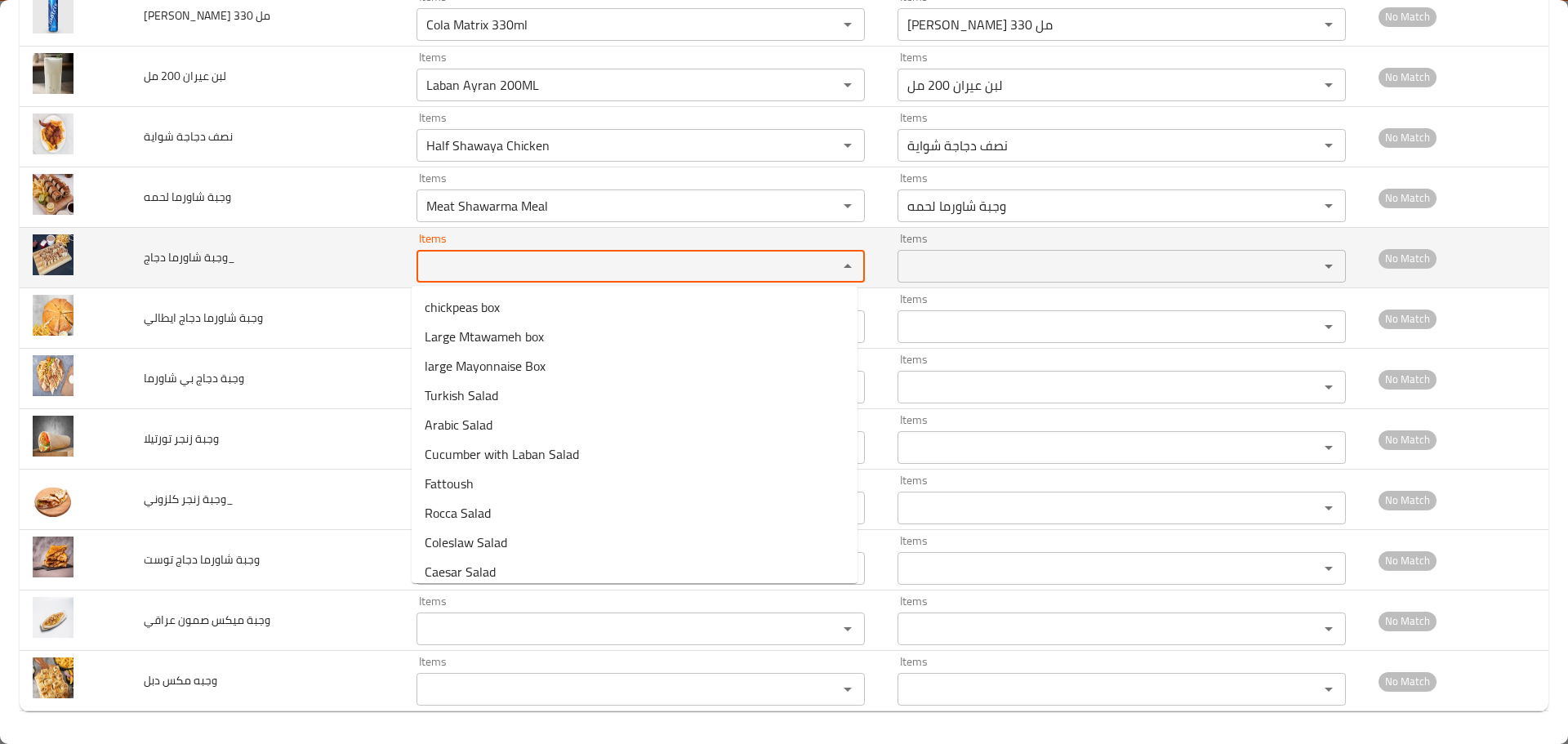
paste دجاج_ "a Meal"
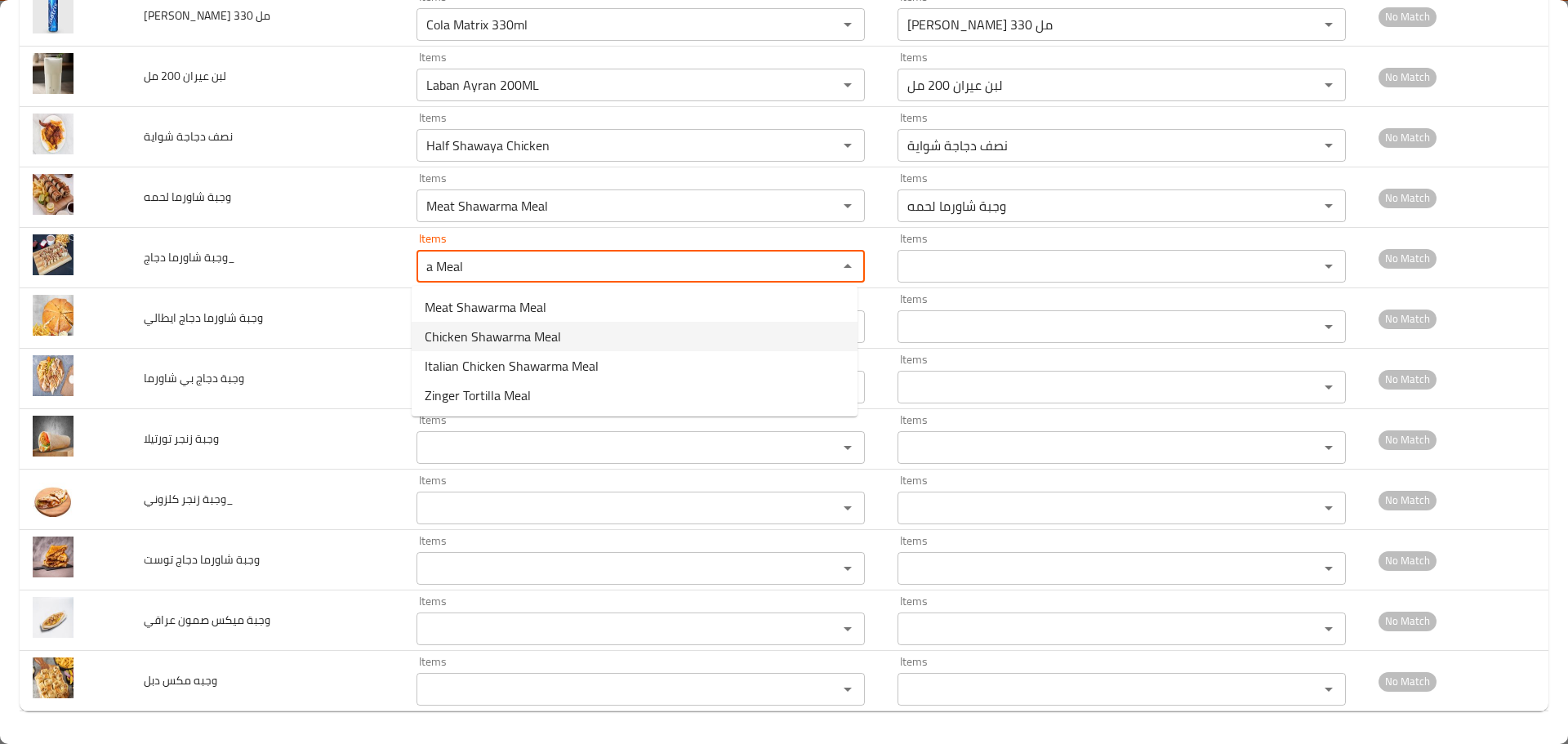
click at [497, 339] on span "Chicken Shawarma Meal" at bounding box center [492, 336] width 136 height 19
type دجاج_ "Chicken Shawarma Meal"
type دجاج_-ar "وجبة شاورما دجاج"
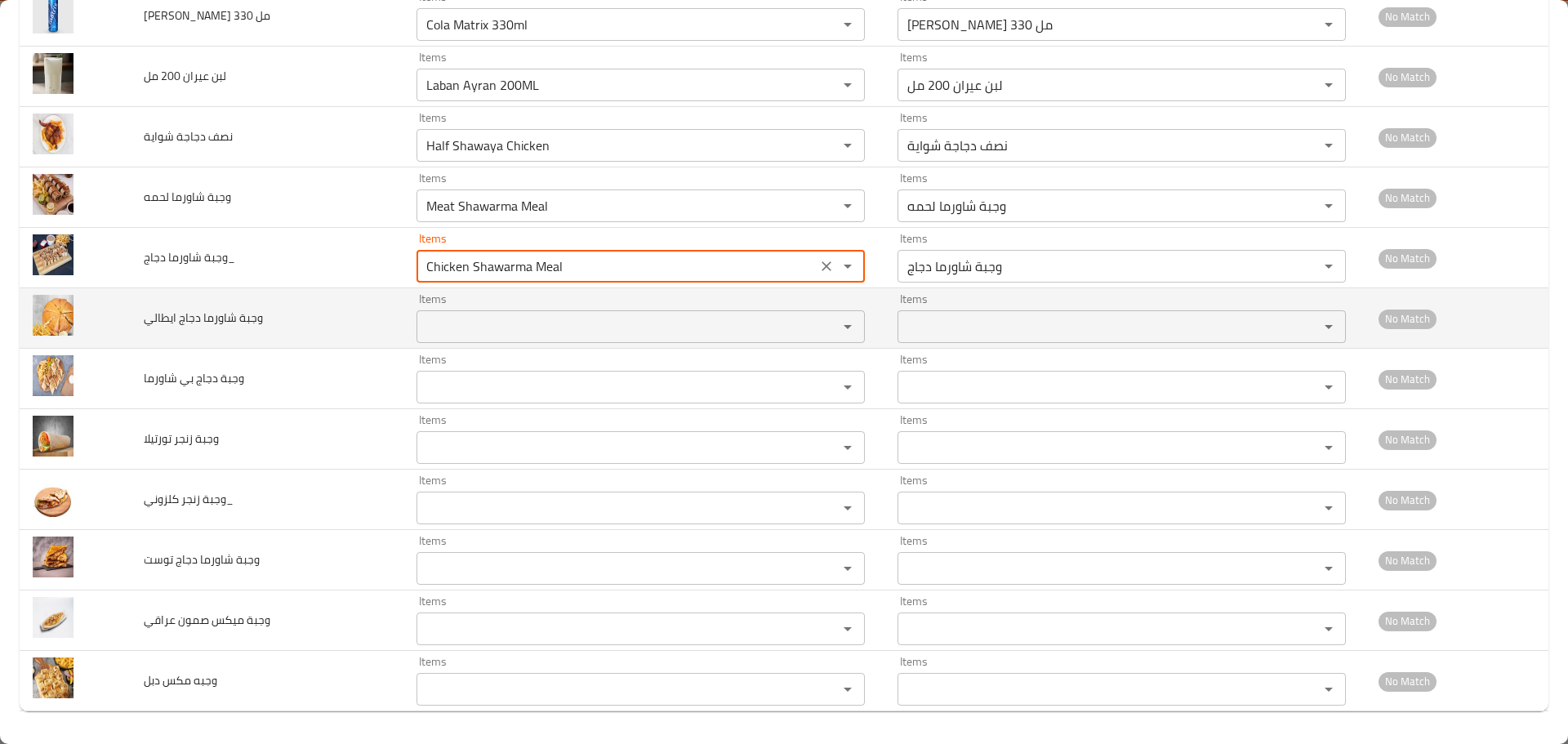
type دجاج_ "Chicken Shawarma Meal"
click at [465, 327] on ايطالي "Items" at bounding box center [617, 326] width 391 height 23
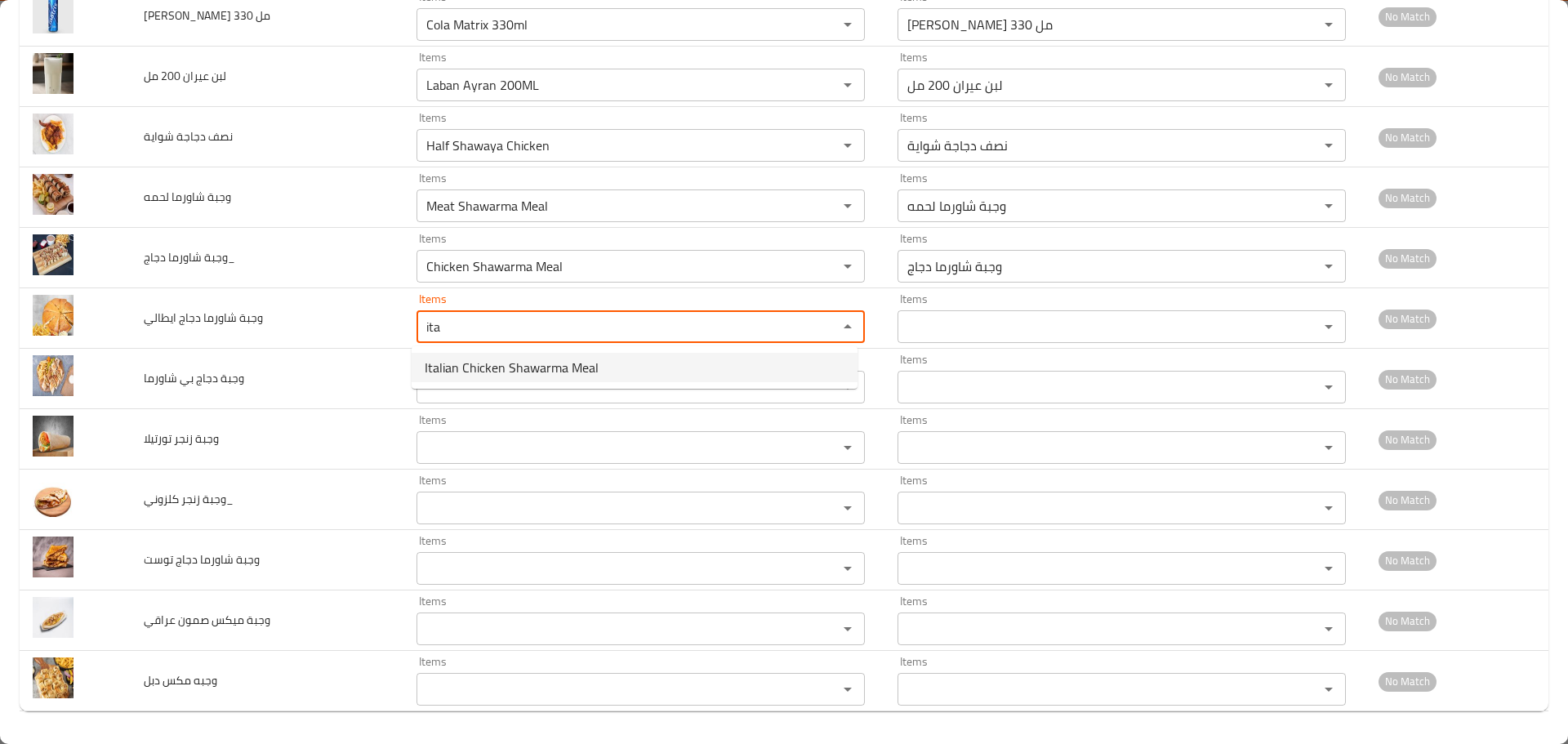
click at [470, 362] on span "Italian Chicken Shawarma Meal" at bounding box center [511, 367] width 174 height 19
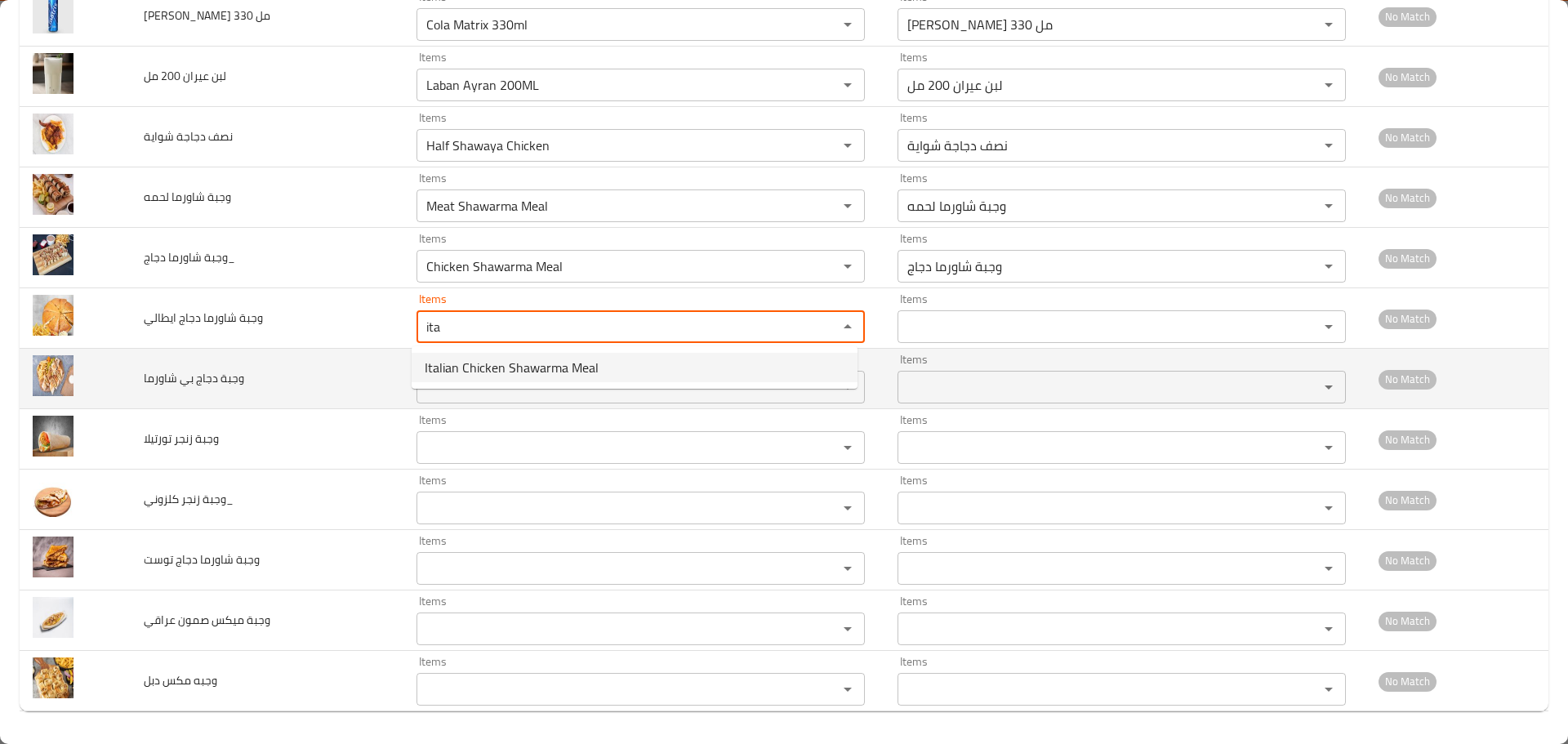
type ايطالي "Italian Chicken Shawarma Meal"
type ايطالي-ar "وجبة شاورما دجاج ايطالي"
type ايطالي "Italian Chicken Shawarma Meal"
click at [458, 389] on شاورما "Items" at bounding box center [617, 387] width 391 height 23
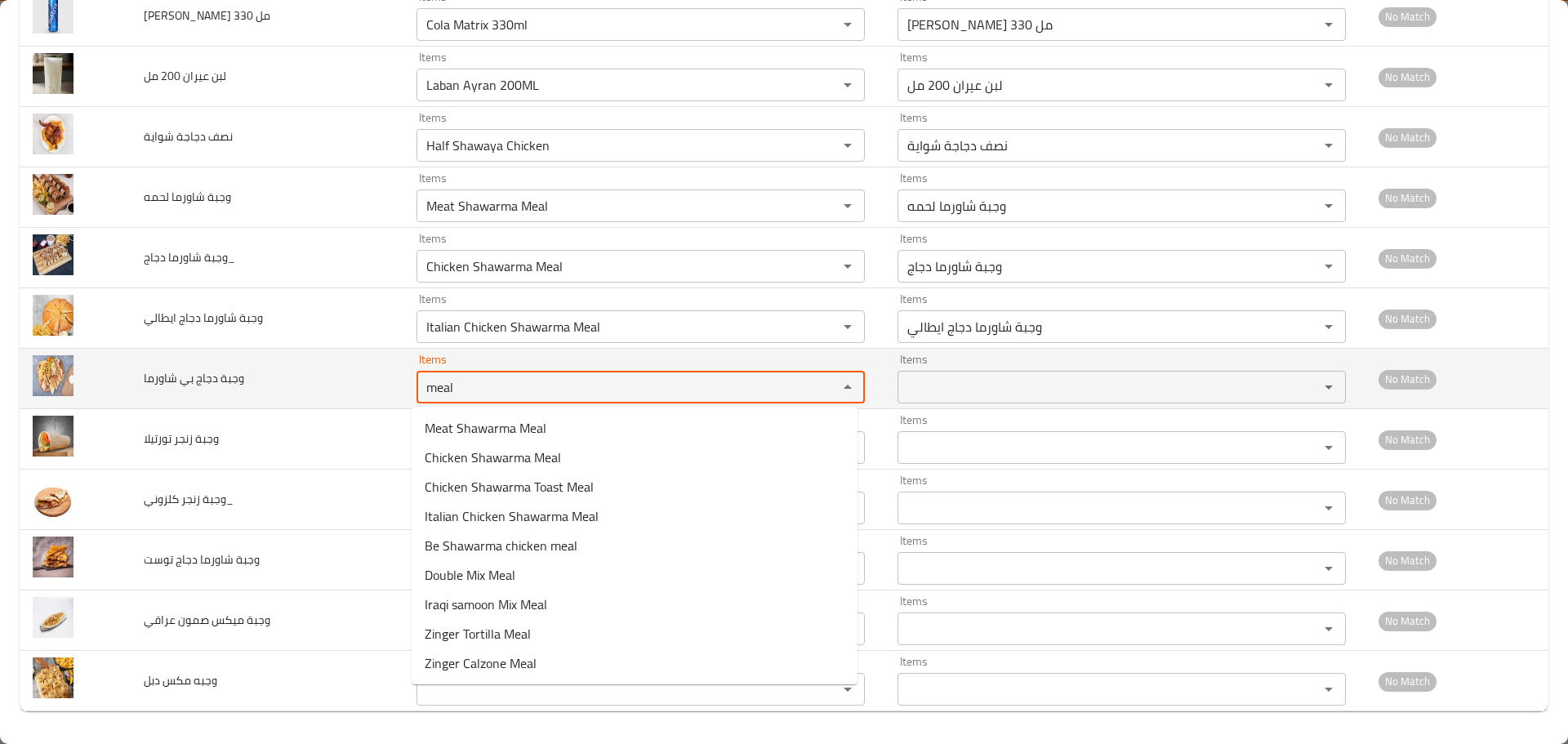
drag, startPoint x: 458, startPoint y: 389, endPoint x: 371, endPoint y: 379, distance: 87.6
click at [376, 382] on tr "وجبة دجاج بي شاورما Items meal Items Items Items No Match" at bounding box center [783, 379] width 1529 height 60
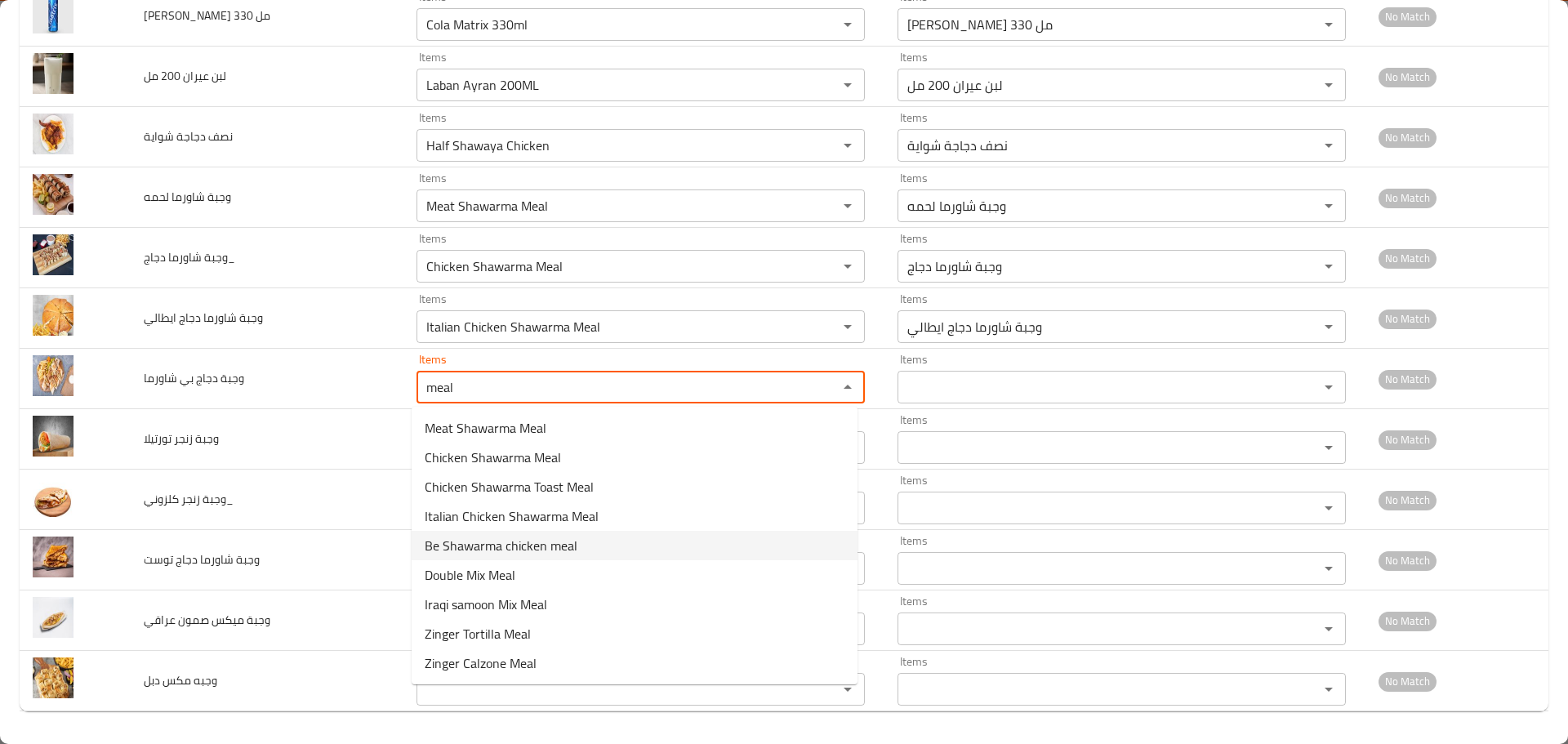
click at [488, 542] on span "Be Shawarma chicken meal" at bounding box center [500, 545] width 152 height 19
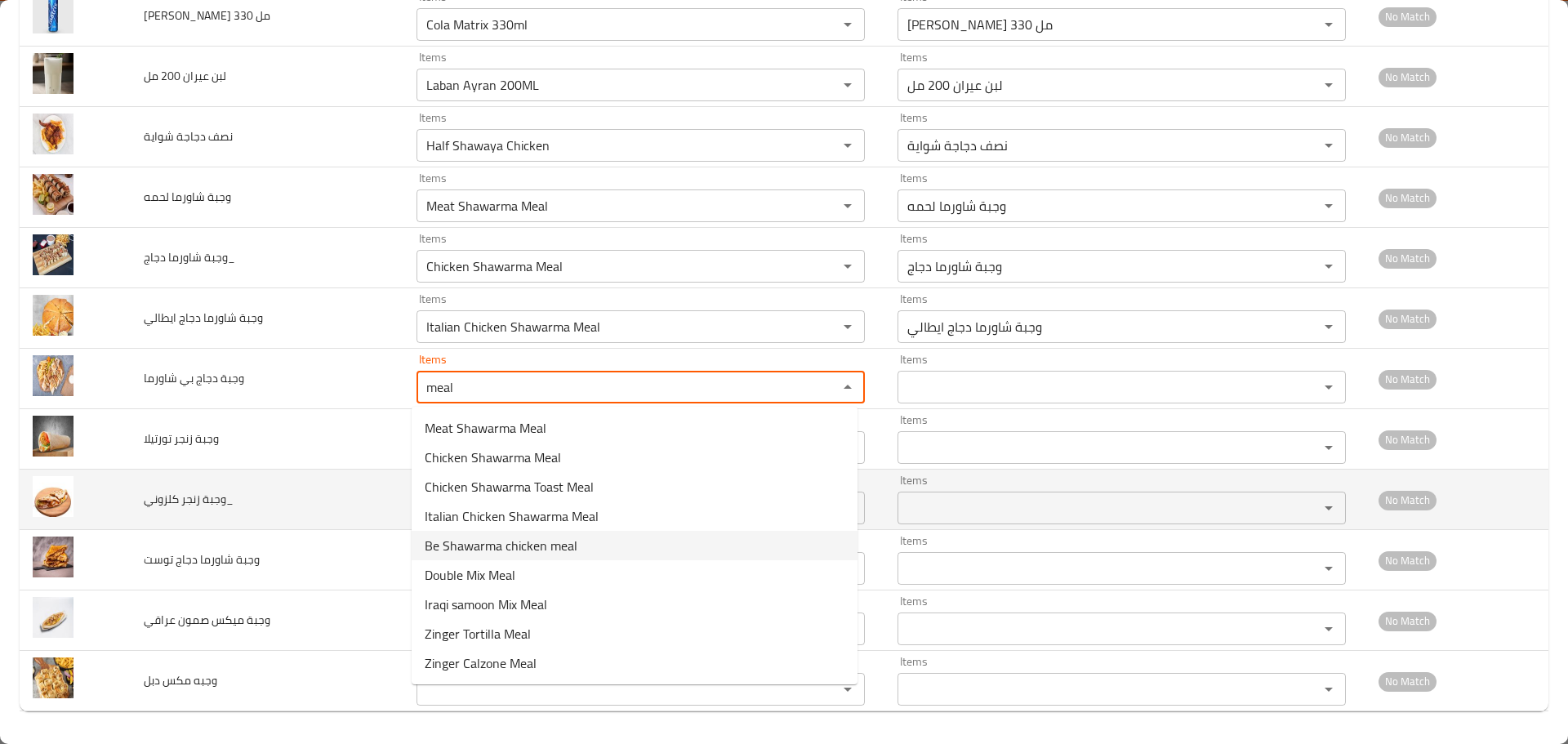
type شاورما "Be Shawarma chicken meal"
type شاورما-ar "وجبة دجاج بي شاورما"
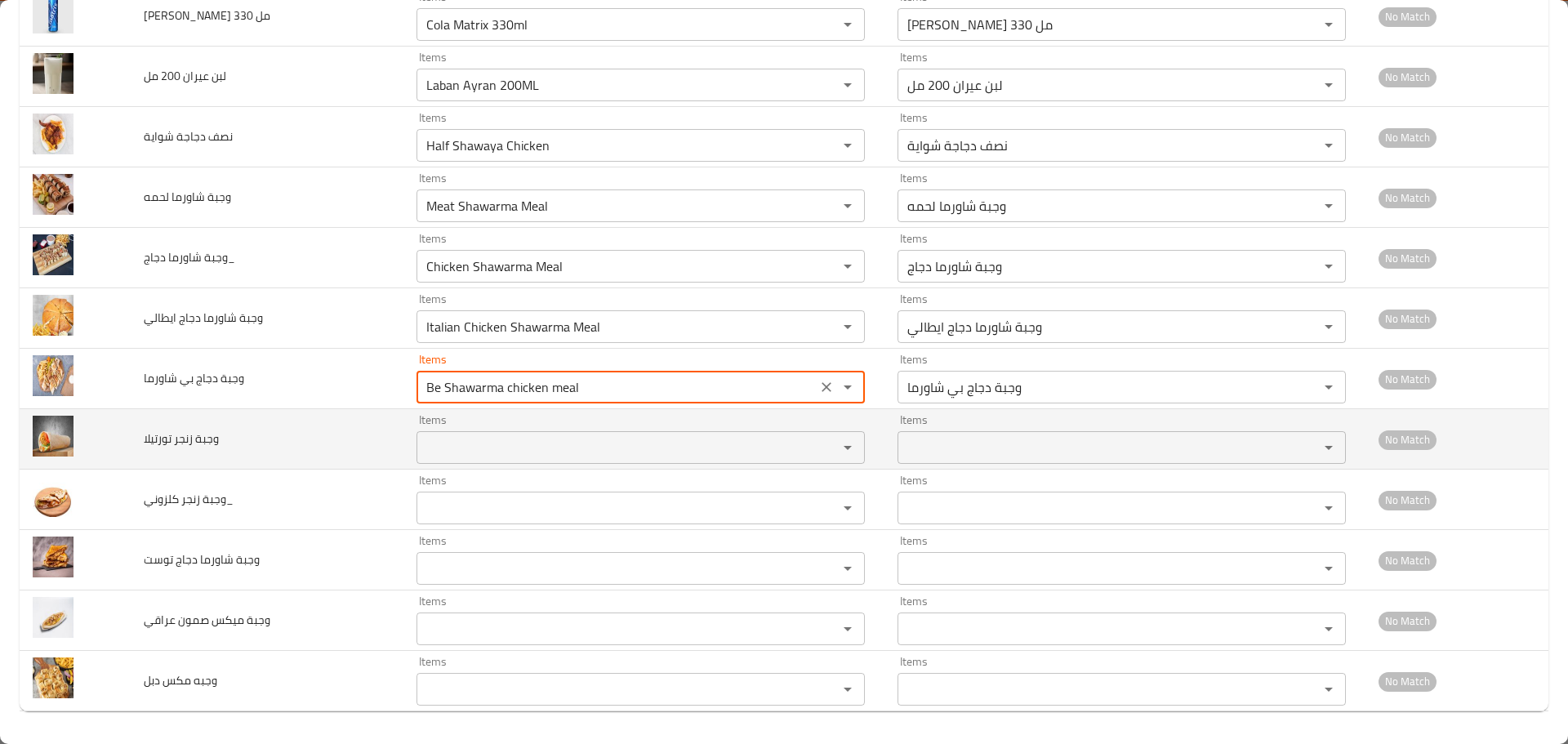
type شاورما "Be Shawarma chicken meal"
click at [444, 443] on تورتيلا "Items" at bounding box center [617, 447] width 391 height 23
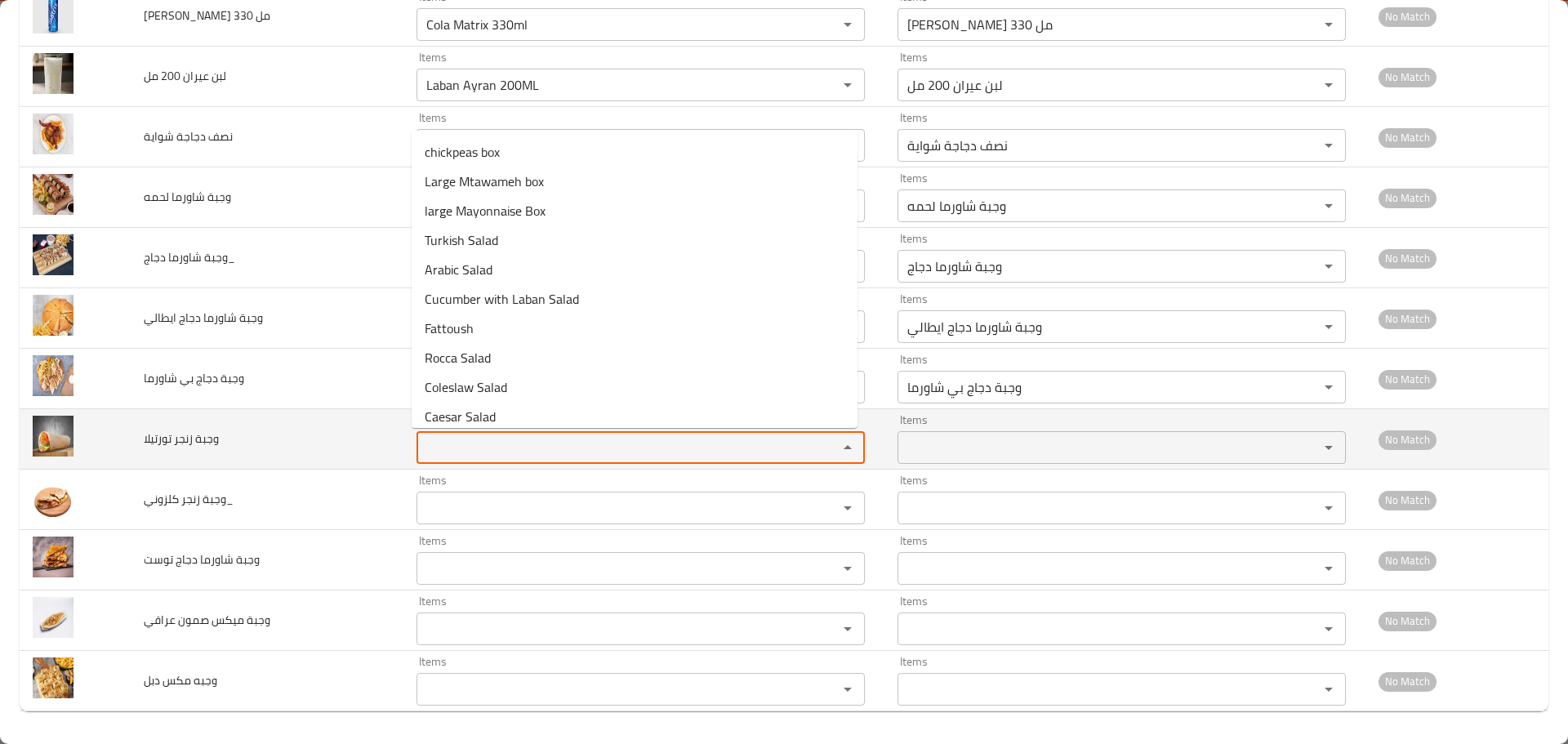
paste تورتيلا "meal"
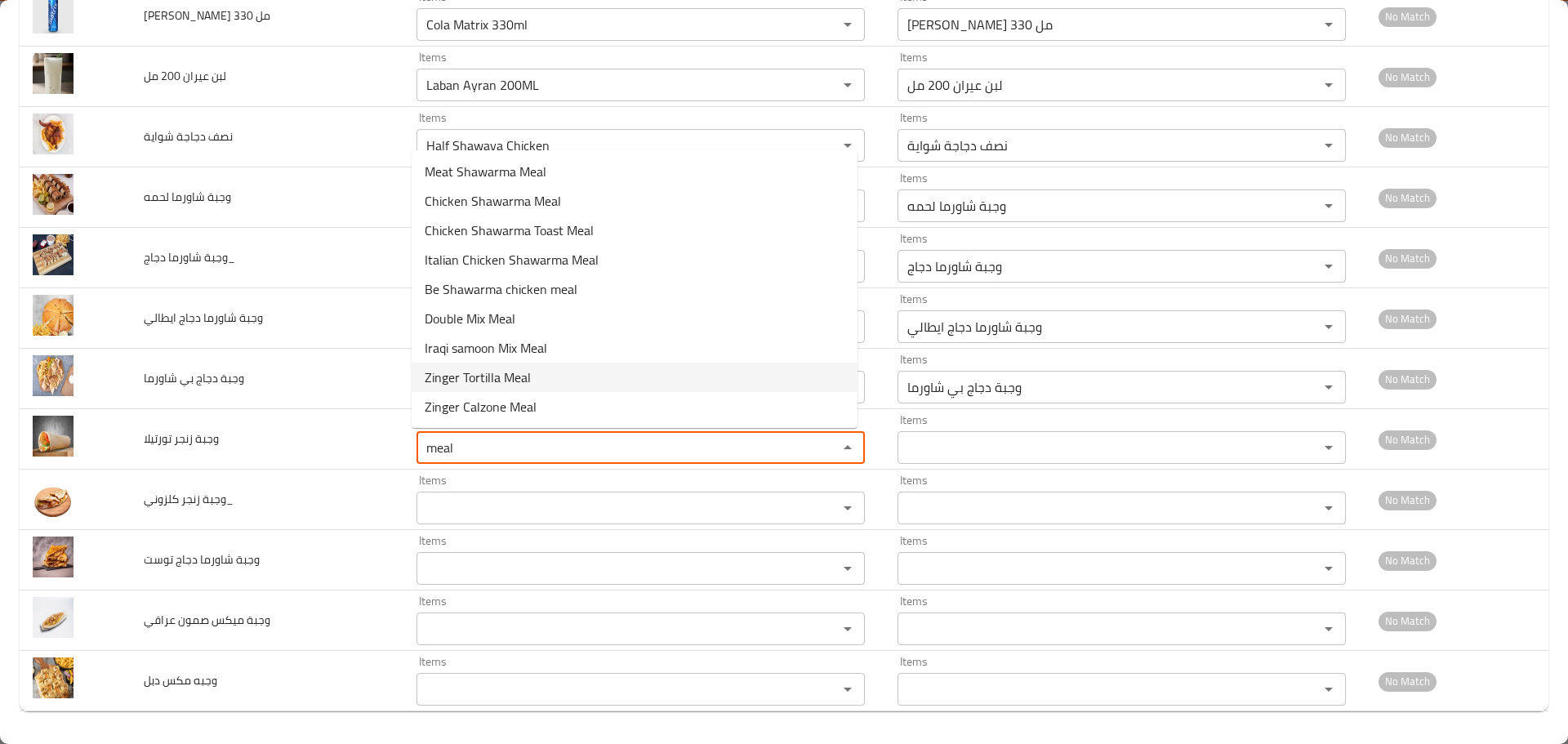
click at [470, 375] on span "Zinger Tortilla Meal" at bounding box center [477, 377] width 106 height 19
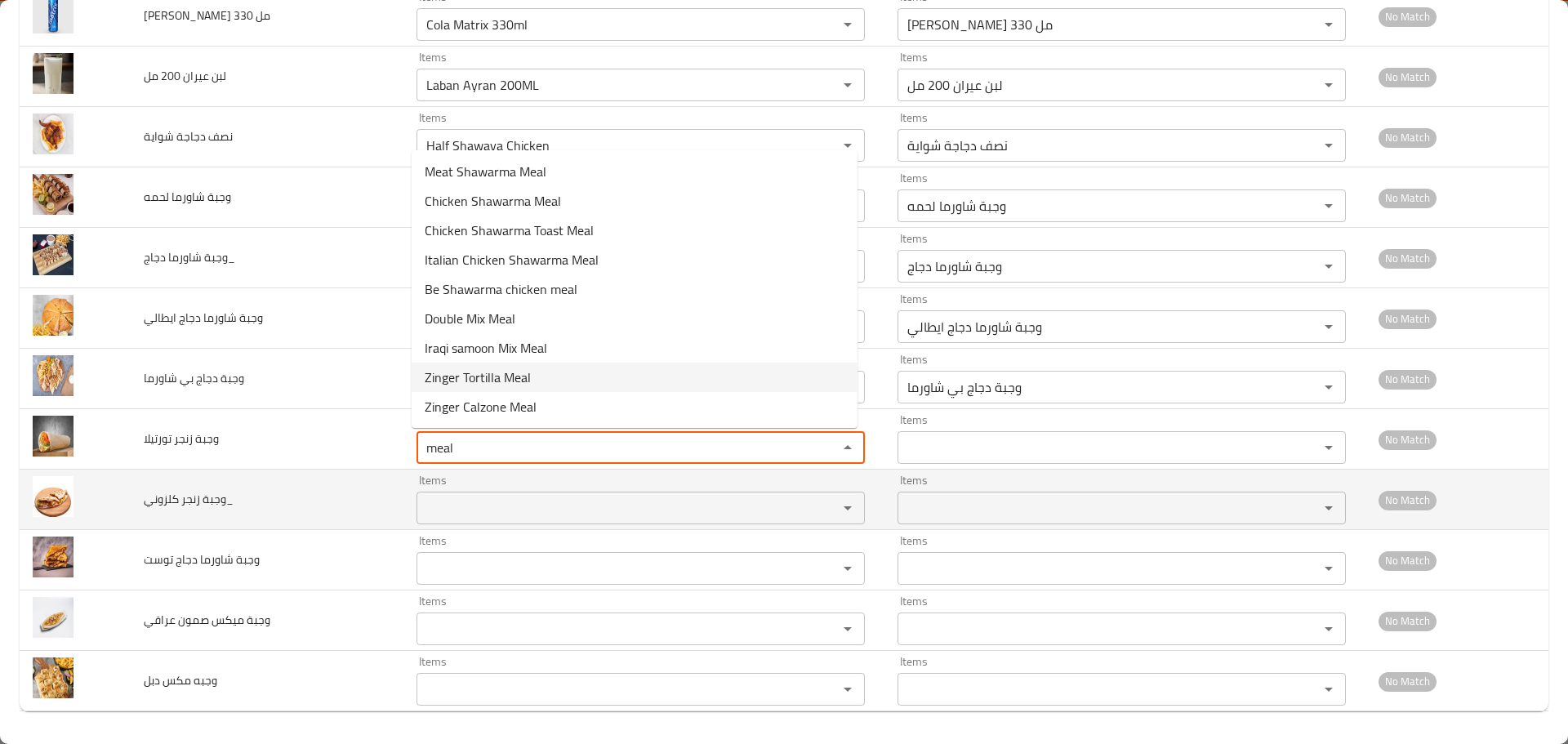
type تورتيلا "Zinger Tortilla Meal"
type تورتيلا-ar "وجبة زنجر تورتيلا"
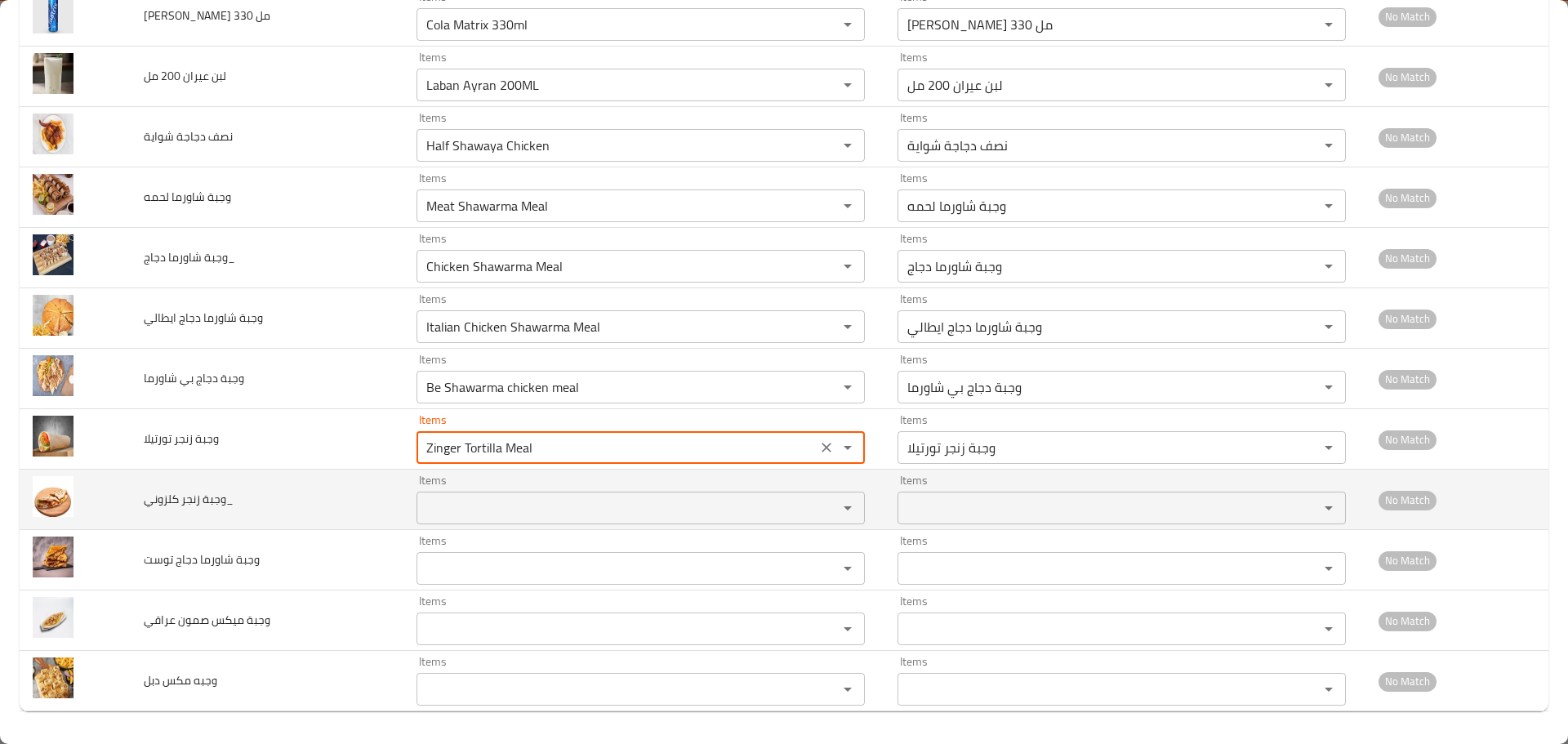
type تورتيلا "Zinger Tortilla Meal"
click at [472, 517] on كلزوني_ "Items" at bounding box center [617, 508] width 391 height 23
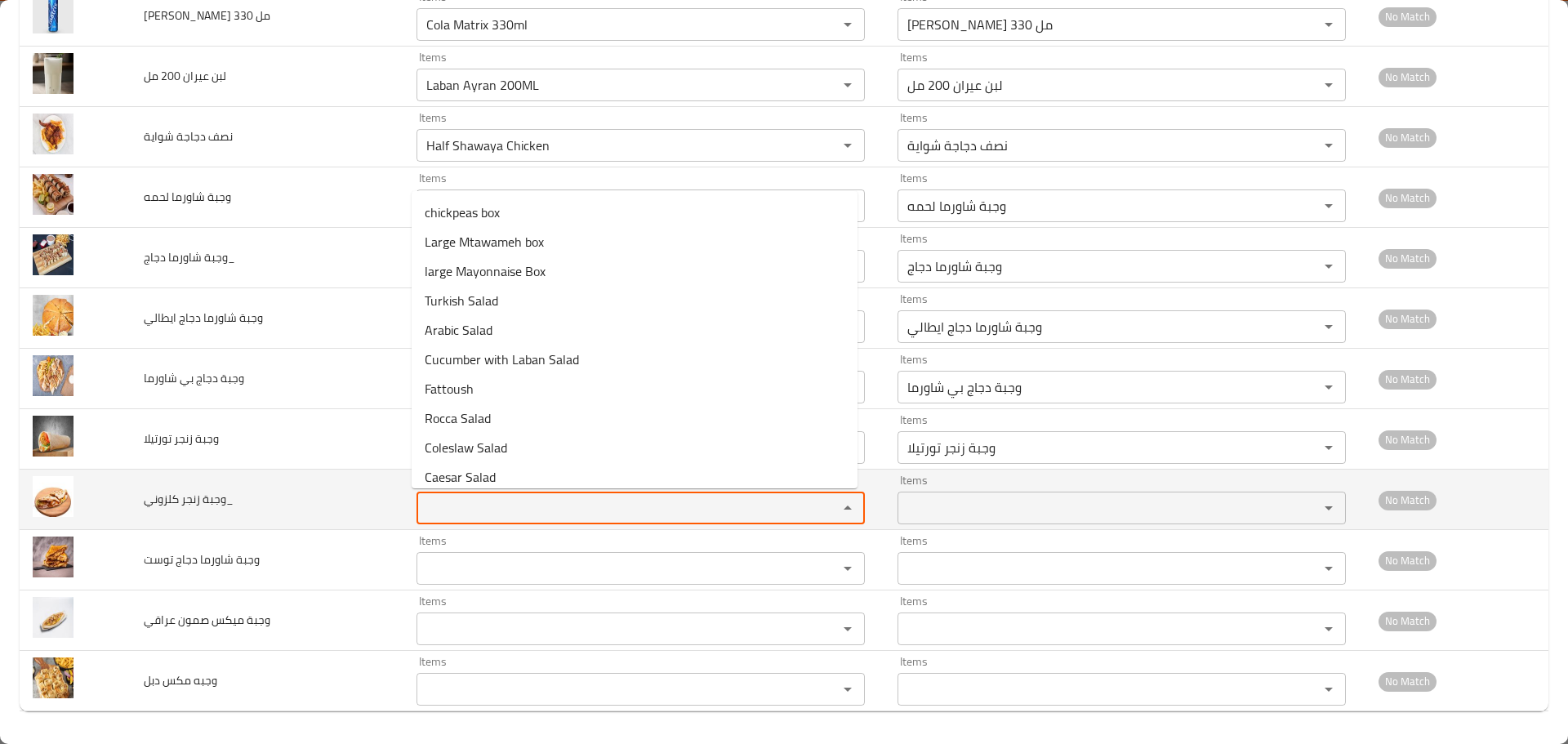
paste كلزوني_ "meal"
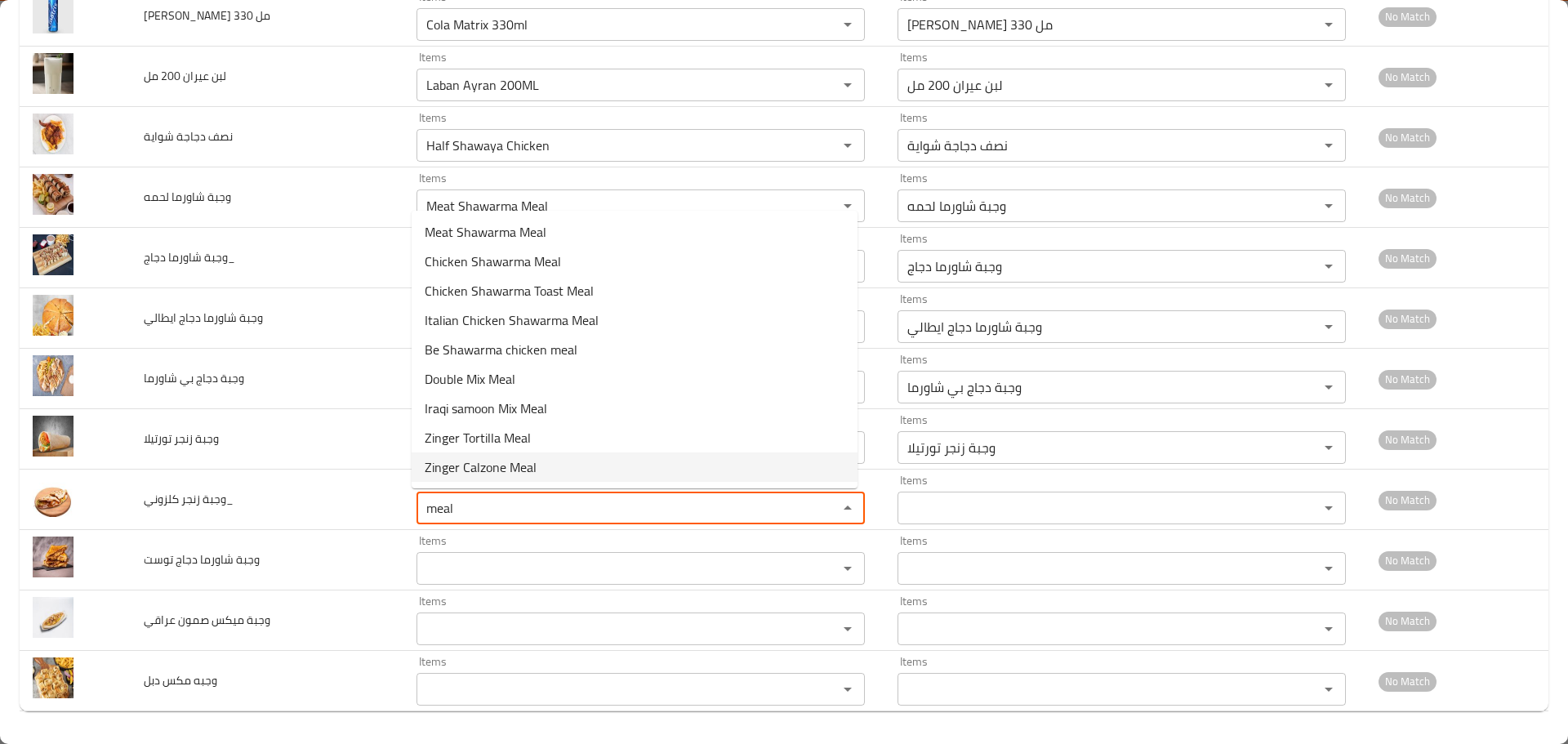
click at [481, 471] on span "Zinger Calzone Meal" at bounding box center [480, 466] width 112 height 19
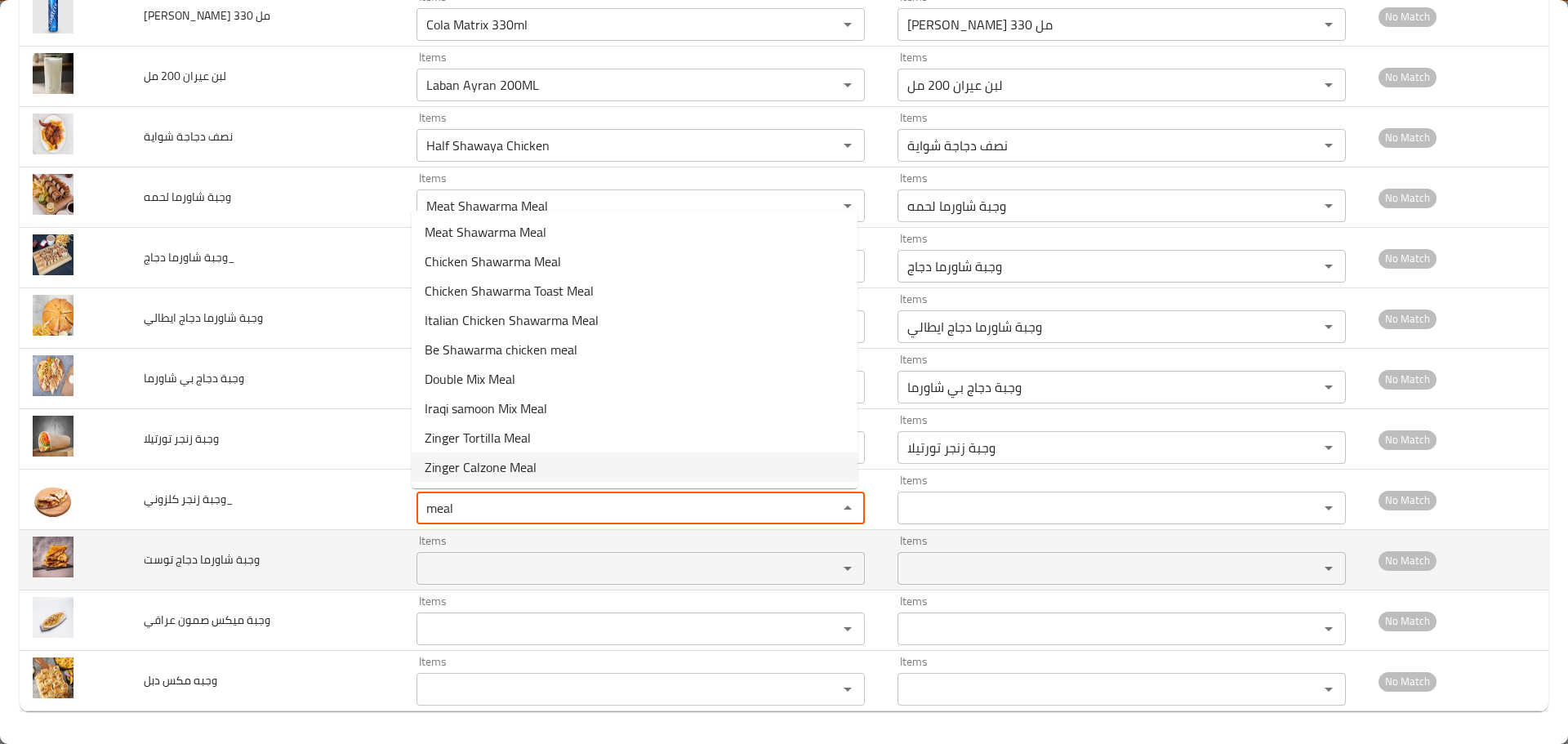
type كلزوني_ "Zinger Calzone Meal"
type كلزوني_-ar "وجبة زنجر كلزوني"
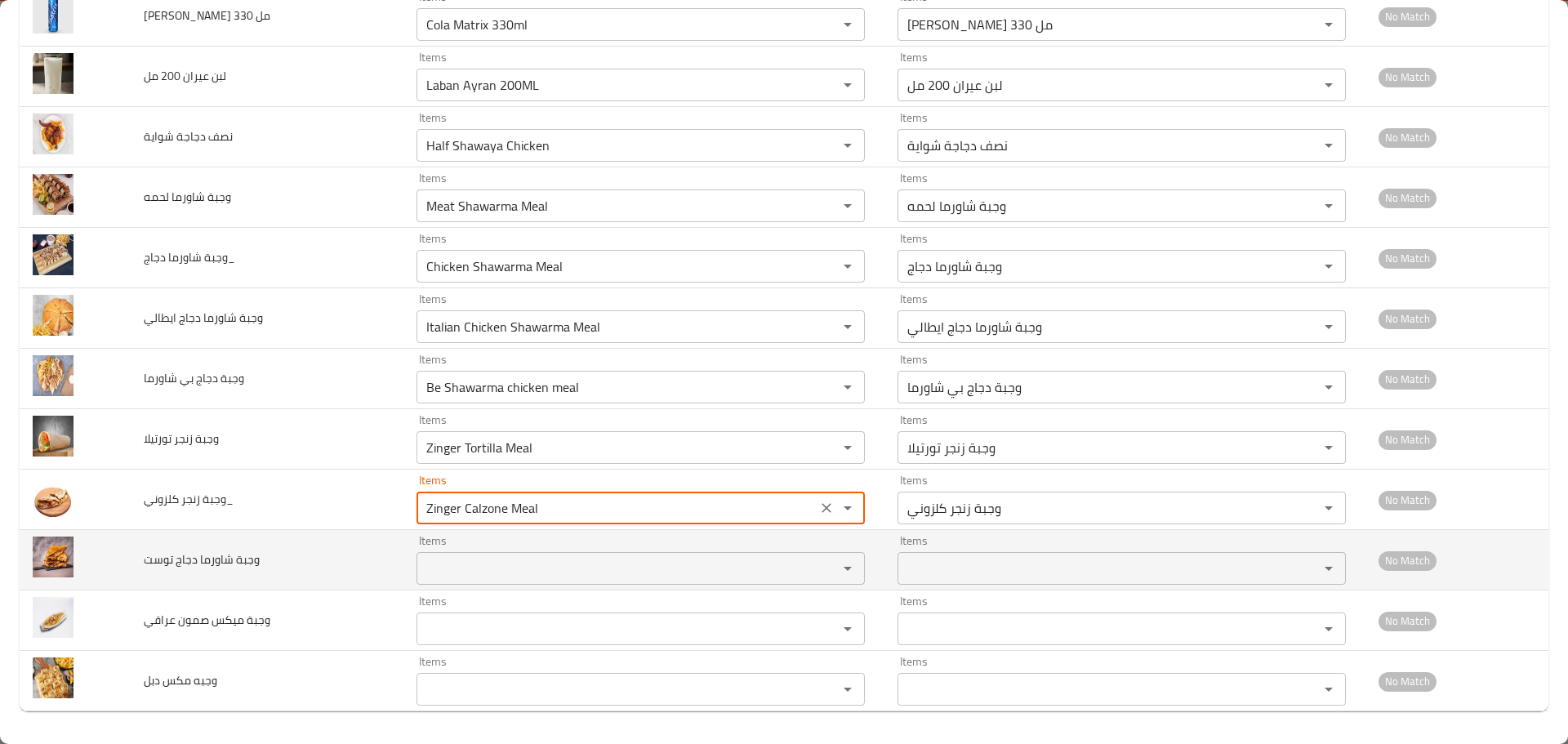
click at [475, 554] on div "Items" at bounding box center [640, 569] width 448 height 33
type كلزوني_ "Zinger Calzone Meal"
paste توست "meal"
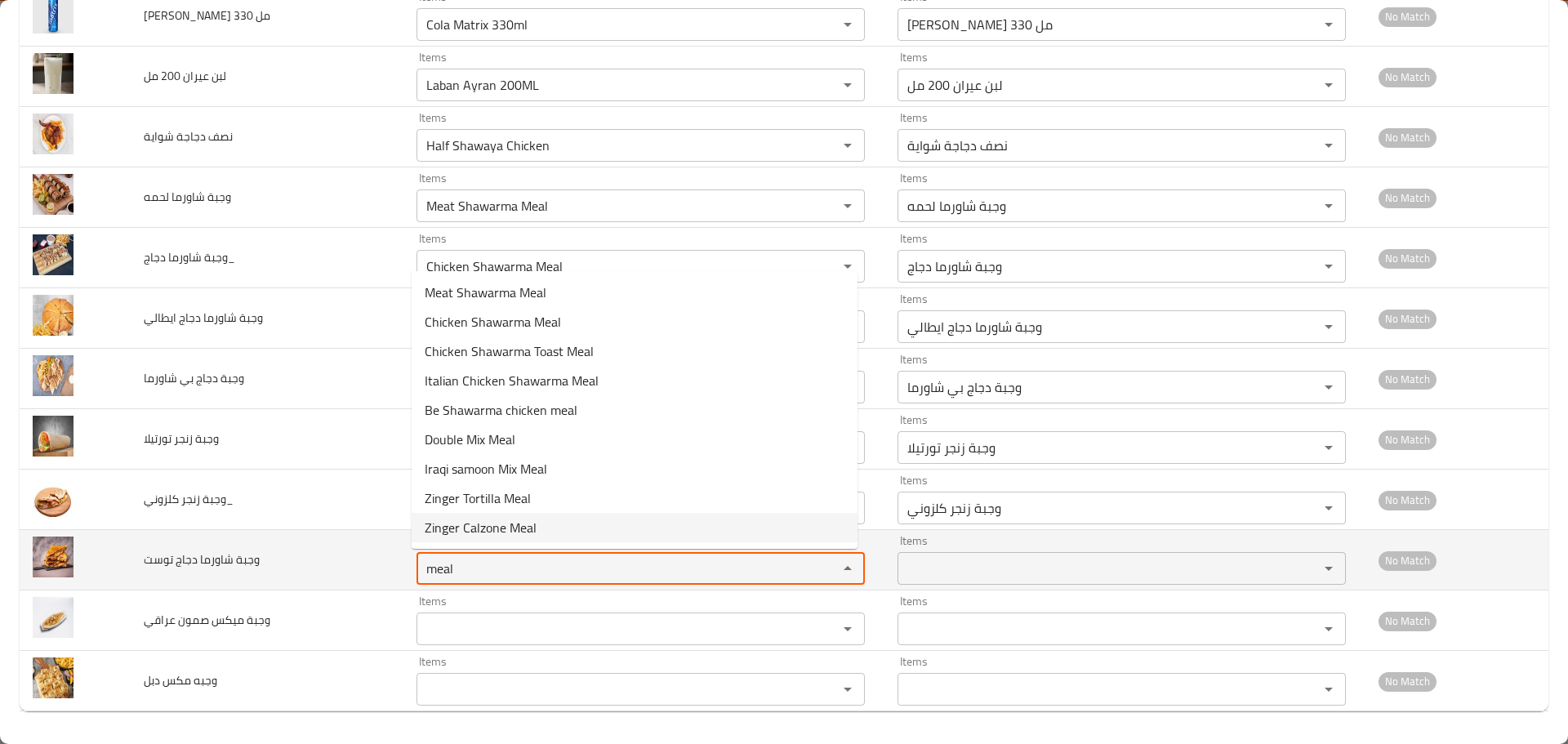
drag, startPoint x: 466, startPoint y: 578, endPoint x: 379, endPoint y: 552, distance: 90.8
click at [392, 556] on tr "وجبة شاورما دجاج توست Items meal Items Items Items No Match" at bounding box center [783, 561] width 1529 height 60
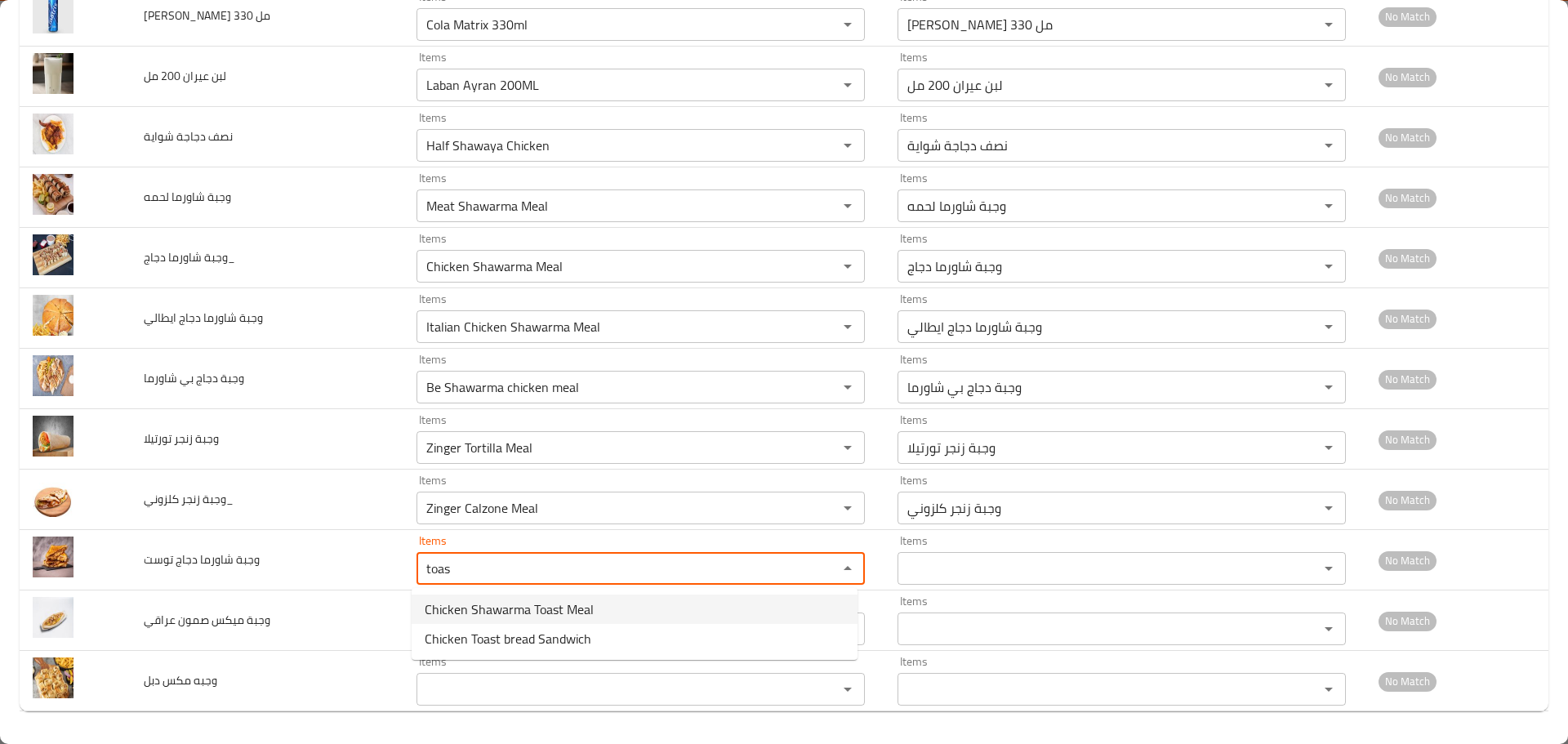
click at [553, 609] on span "Chicken Shawarma Toast Meal" at bounding box center [508, 609] width 169 height 19
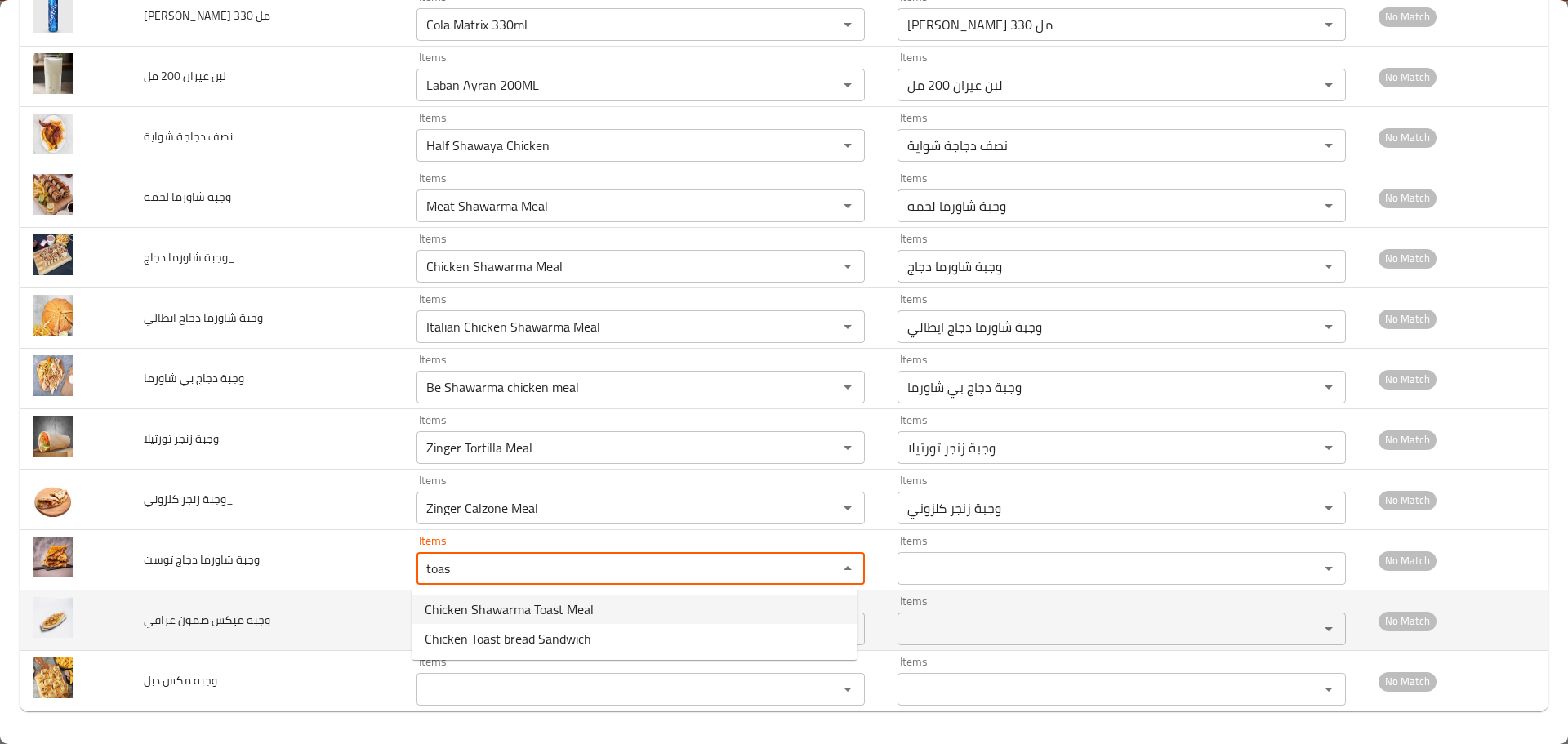
type توست "Chicken Shawarma Toast Meal"
type توست-ar "وجبة شاورما دجاج توست"
type توست "Chicken Shawarma Toast Meal"
click at [521, 632] on عراقي "Items" at bounding box center [617, 629] width 391 height 23
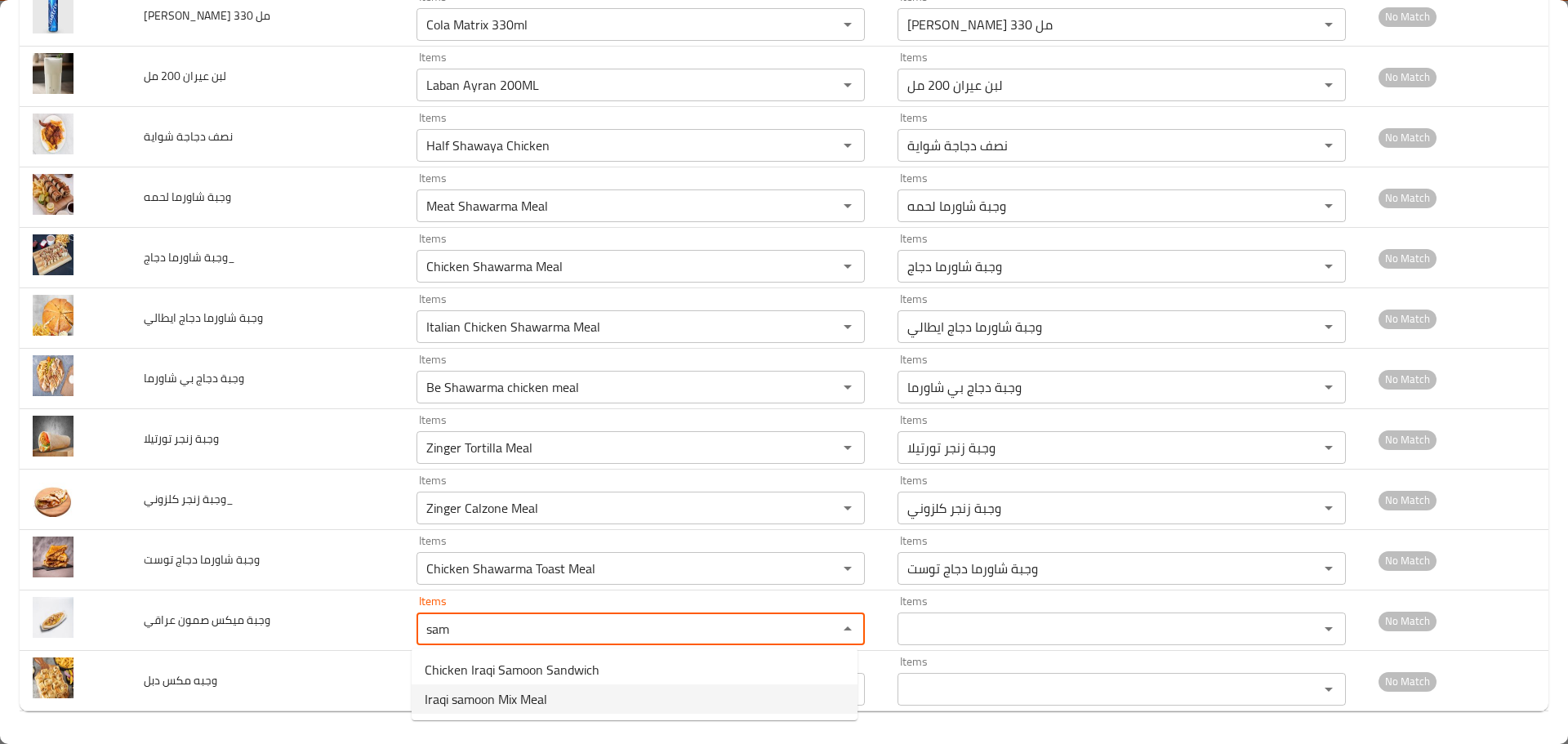
click at [507, 705] on span "Iraqi samoon Mix Meal" at bounding box center [486, 698] width 122 height 19
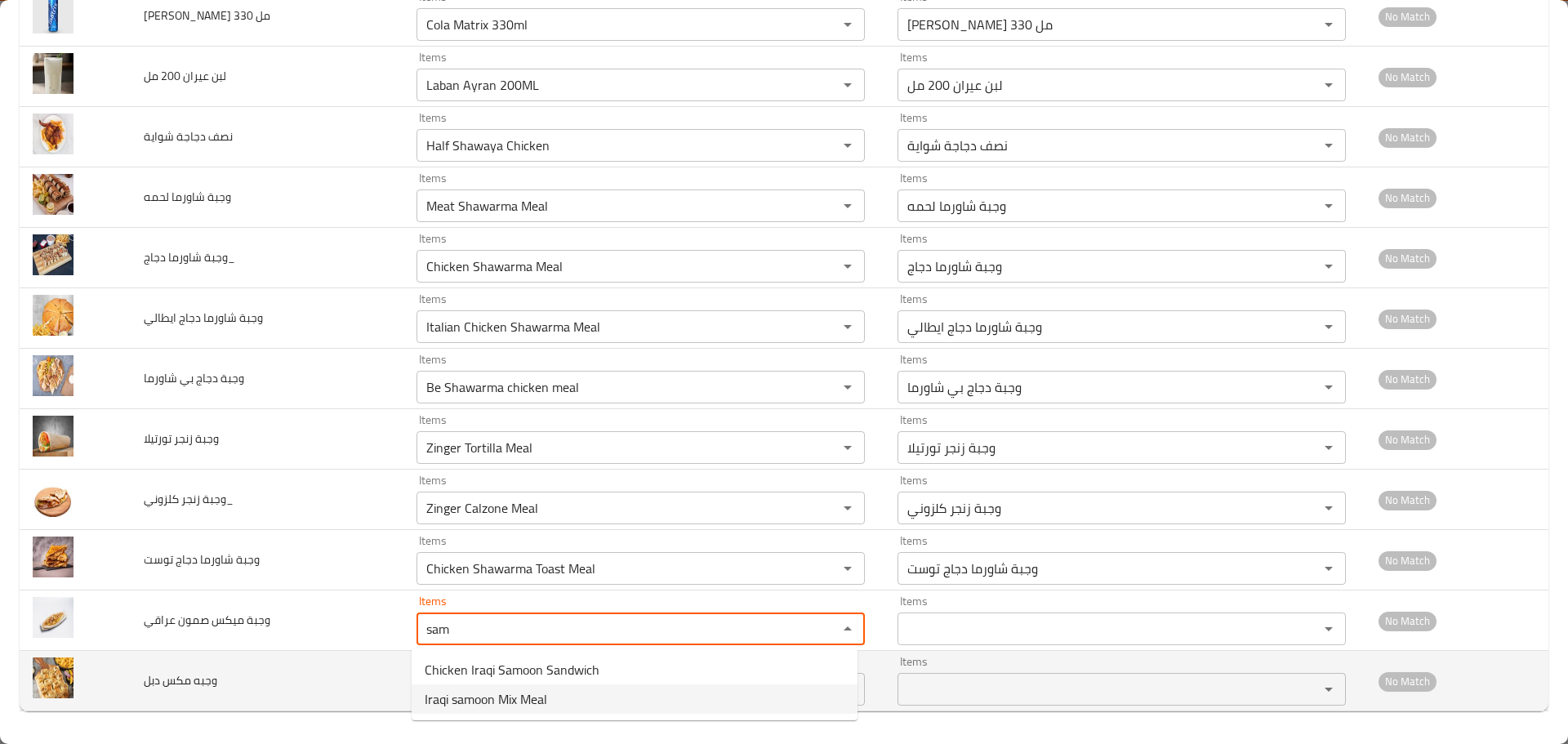
type عراقي "Iraqi samoon Mix Meal"
type عراقي-ar "وجبة ميكس صمون عراقي"
type عراقي "Iraqi samoon Mix Meal"
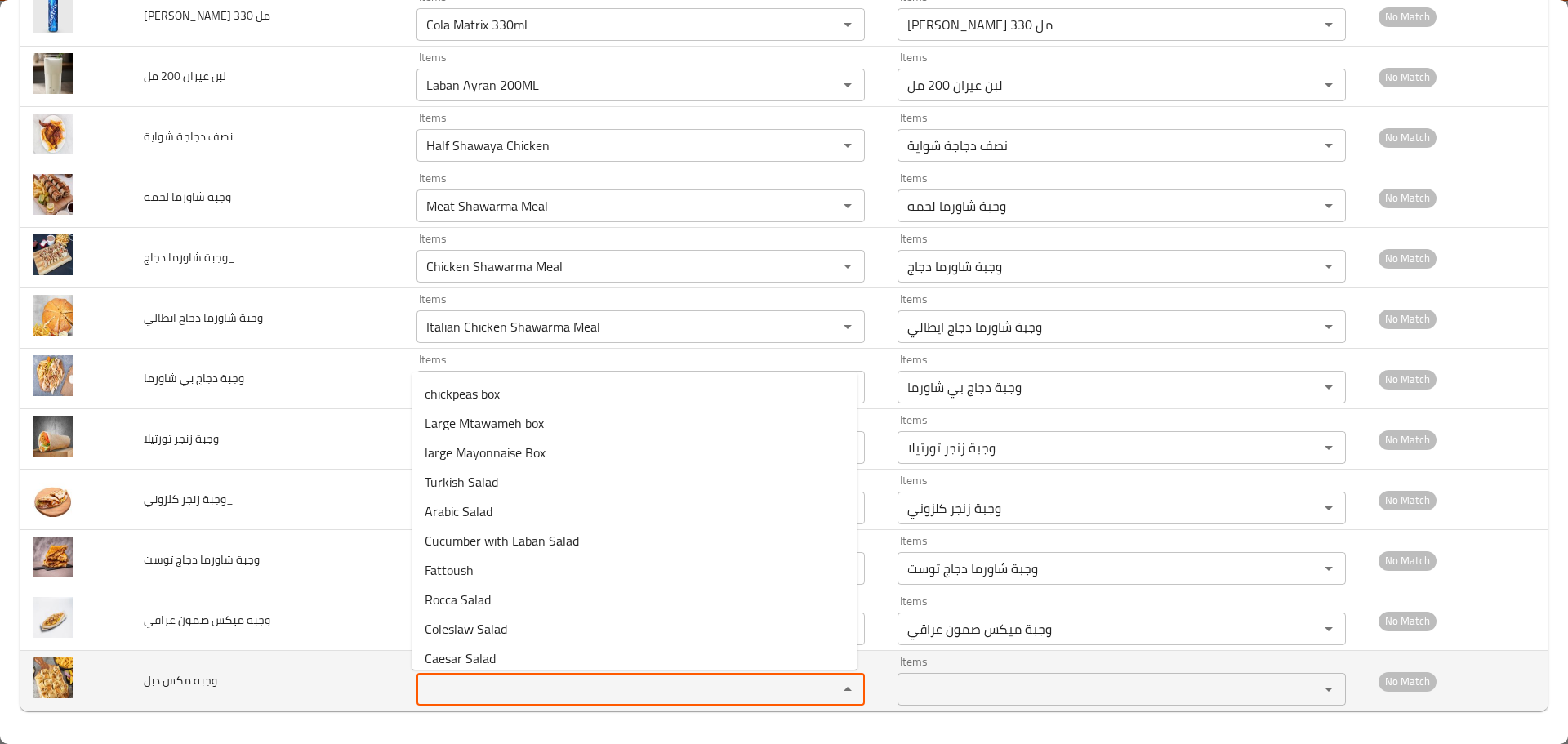
click at [465, 687] on دبل "Items" at bounding box center [617, 689] width 391 height 23
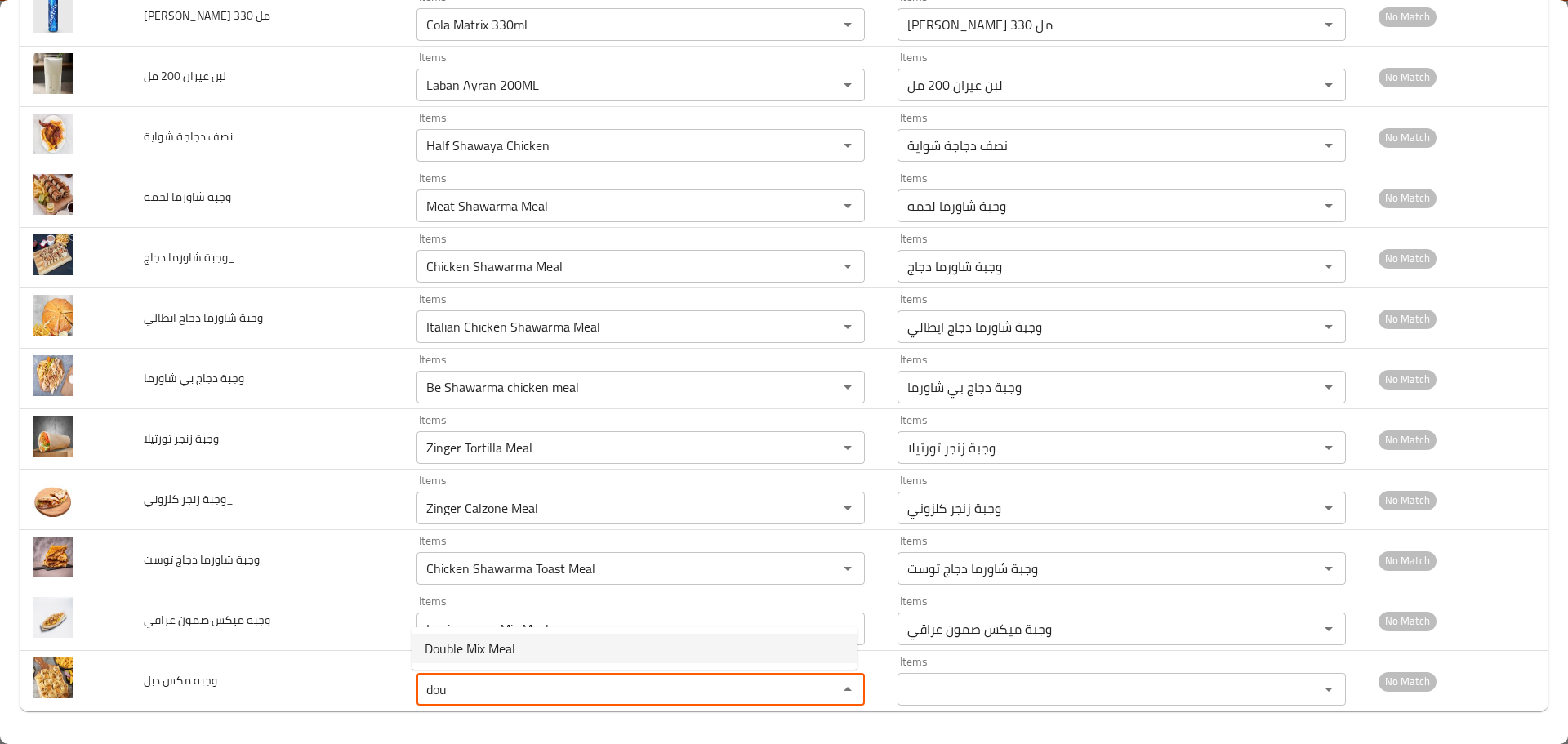
click at [482, 648] on span "Double Mix Meal" at bounding box center [469, 648] width 90 height 19
type دبل "Double Mix Meal"
type دبل-ar "وجبه مكس دبل"
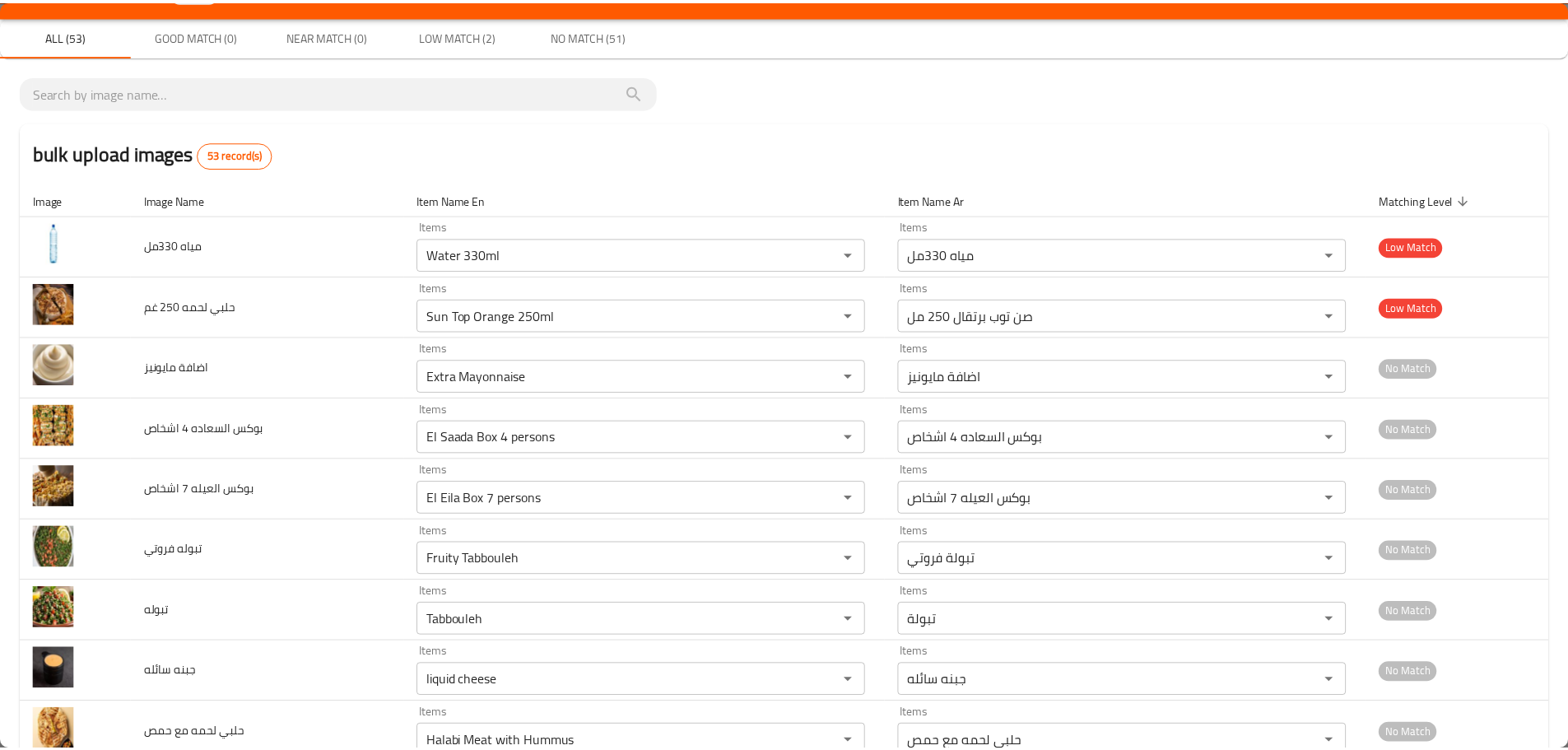
scroll to position [0, 0]
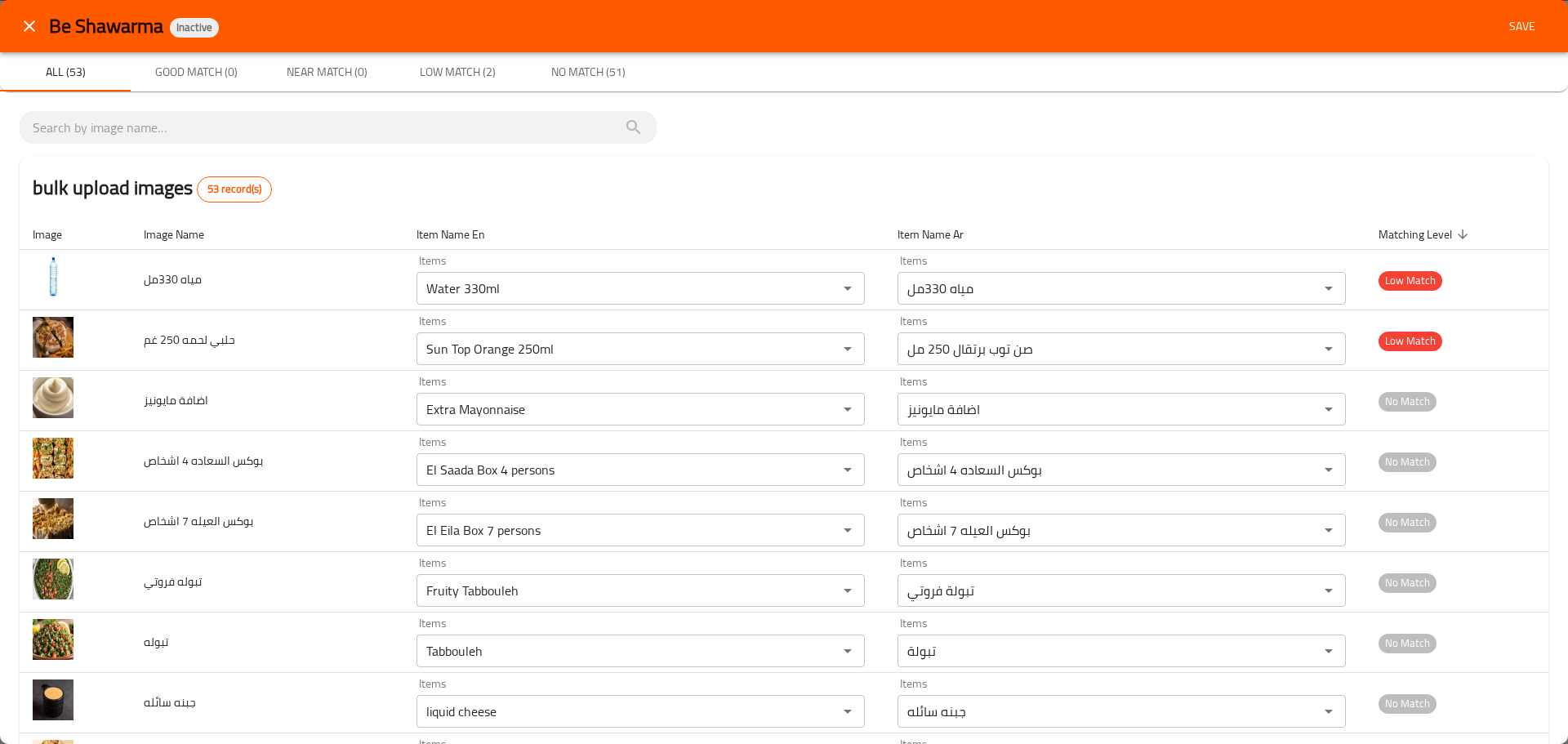
type دبل "Double Mix Meal"
click at [1503, 19] on span "Save" at bounding box center [1522, 26] width 39 height 20
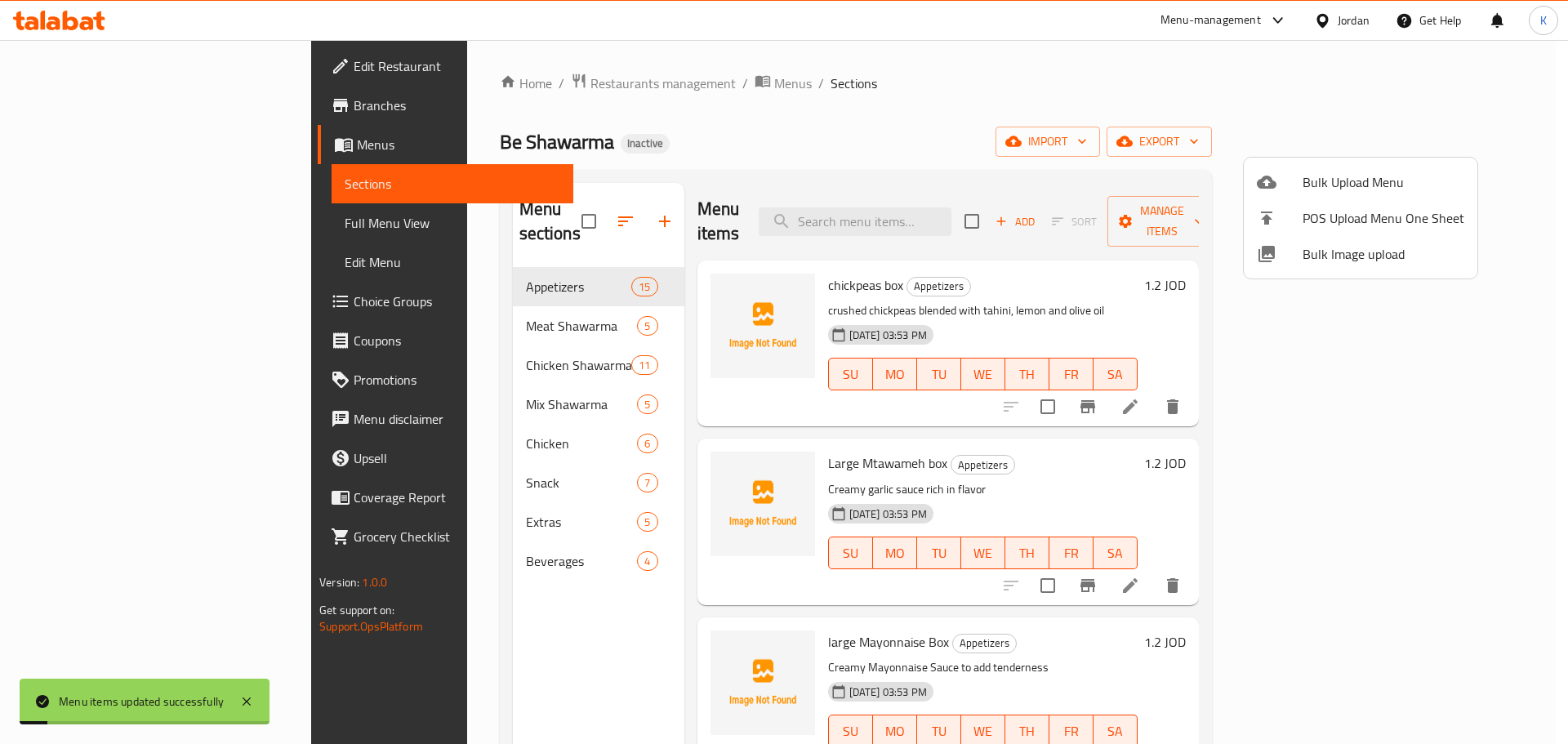
click at [208, 227] on div at bounding box center [784, 372] width 1568 height 744
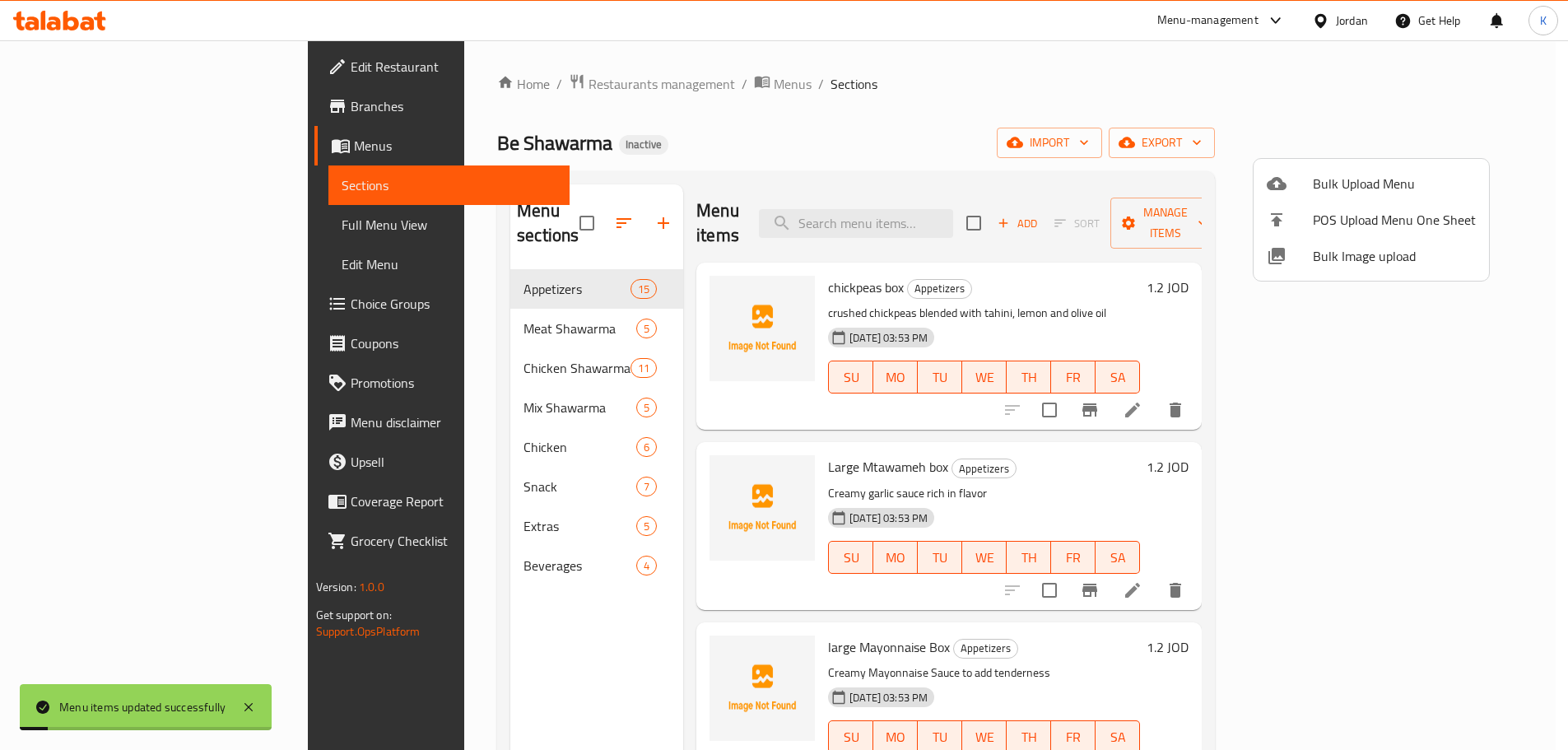
click at [341, 229] on span "Full Menu View" at bounding box center [449, 225] width 215 height 19
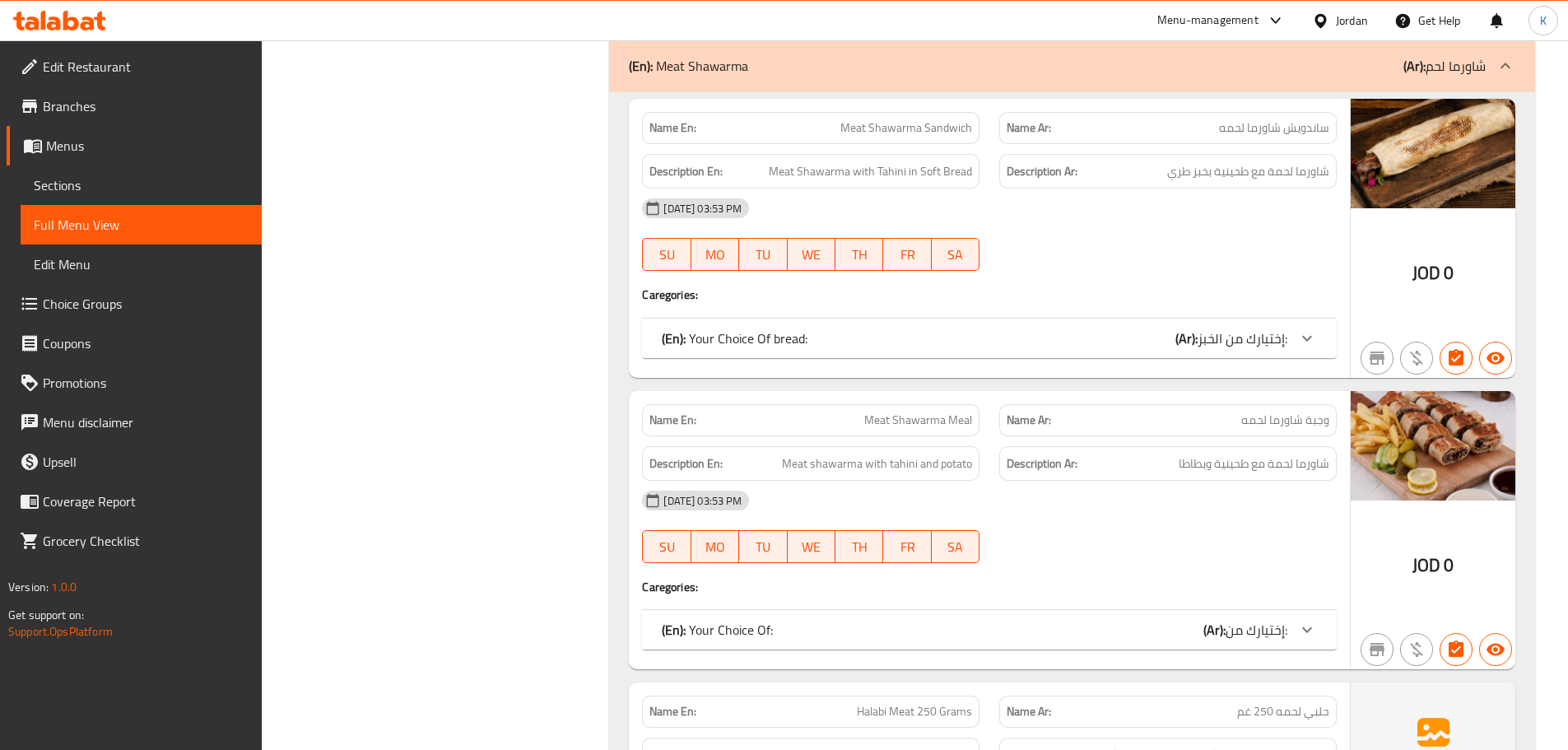
scroll to position [3624, 0]
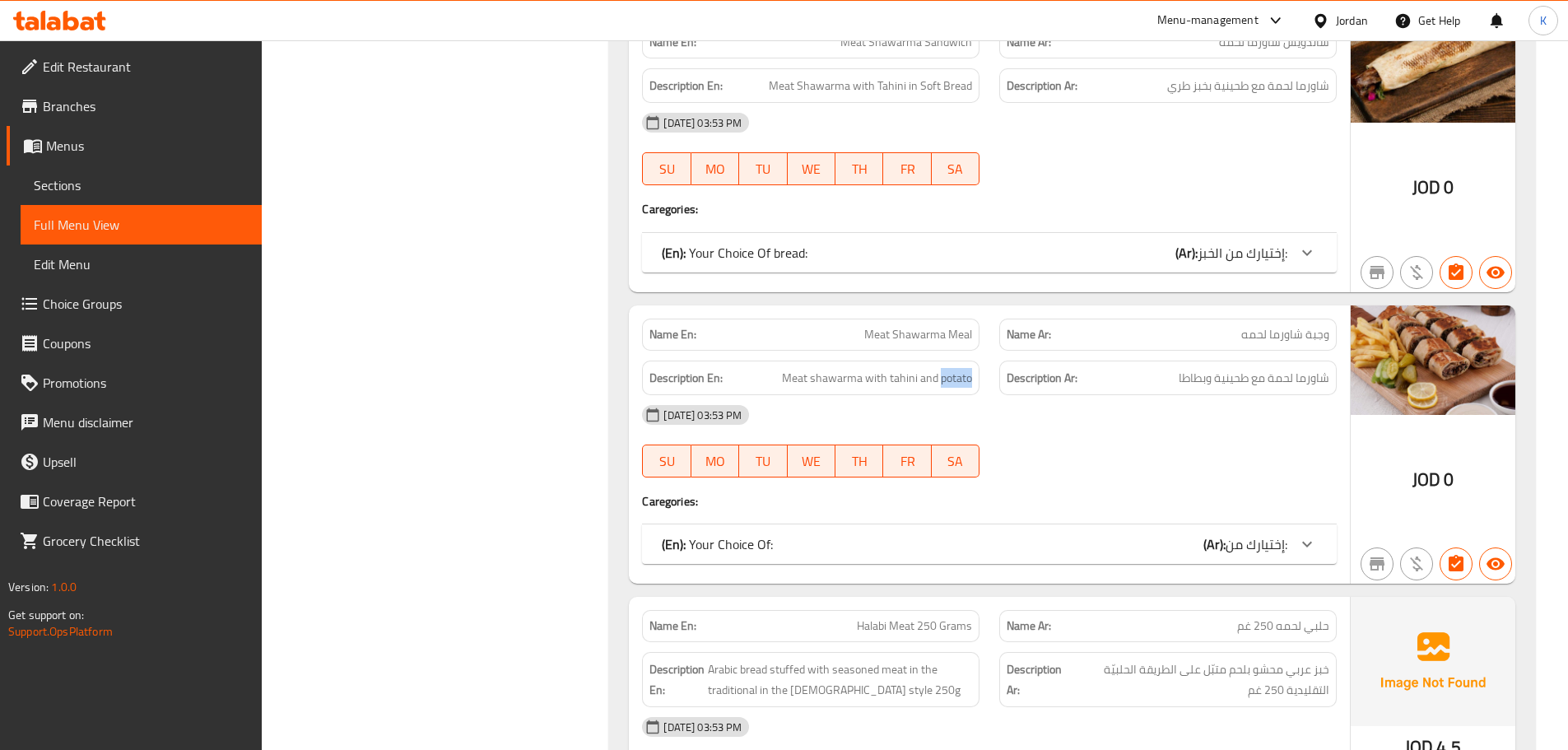
drag, startPoint x: 942, startPoint y: 379, endPoint x: 976, endPoint y: 377, distance: 34.1
click at [976, 377] on div "Description En: Meat shawarma with tahini and potato" at bounding box center [810, 378] width 338 height 35
copy span "potato"
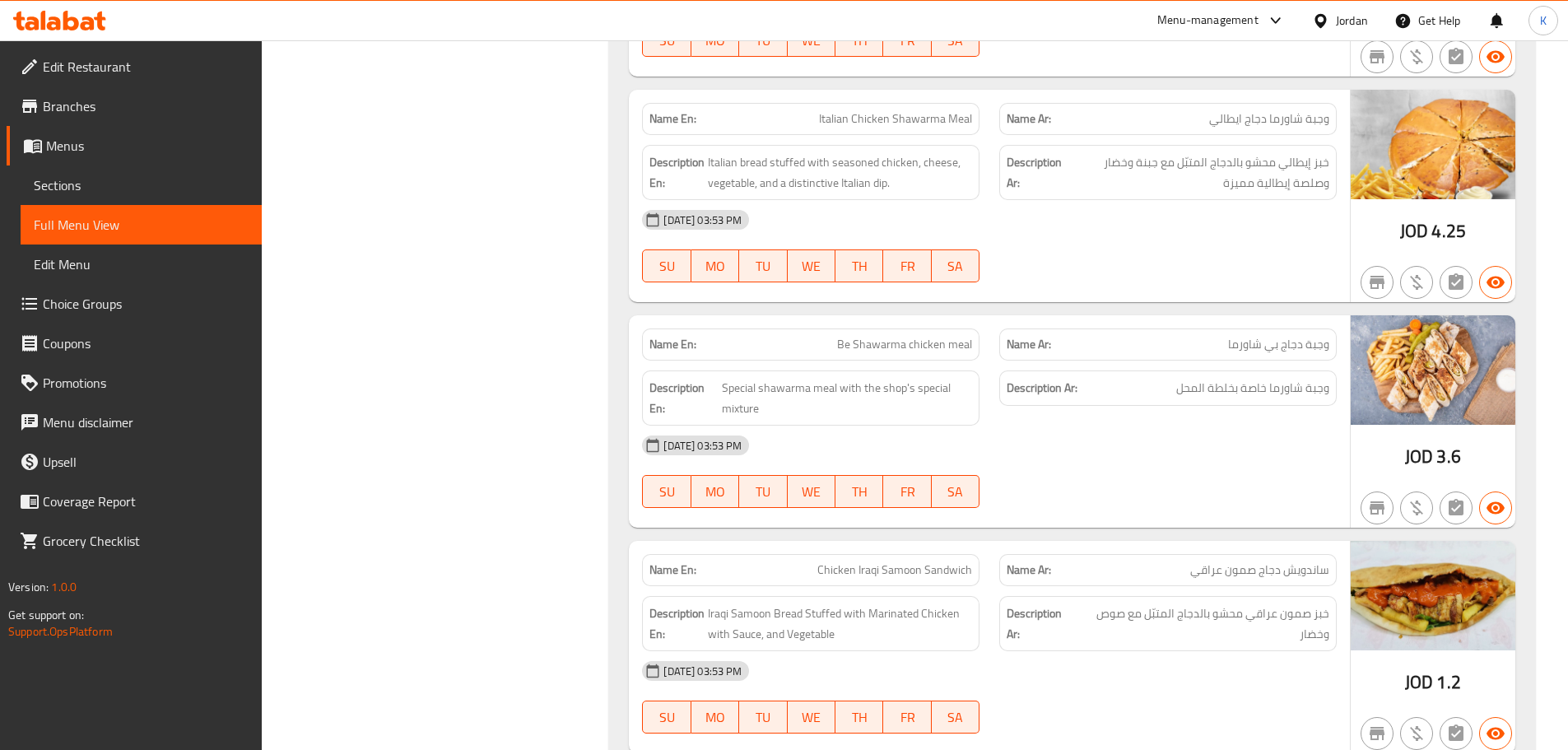
scroll to position [5853, 0]
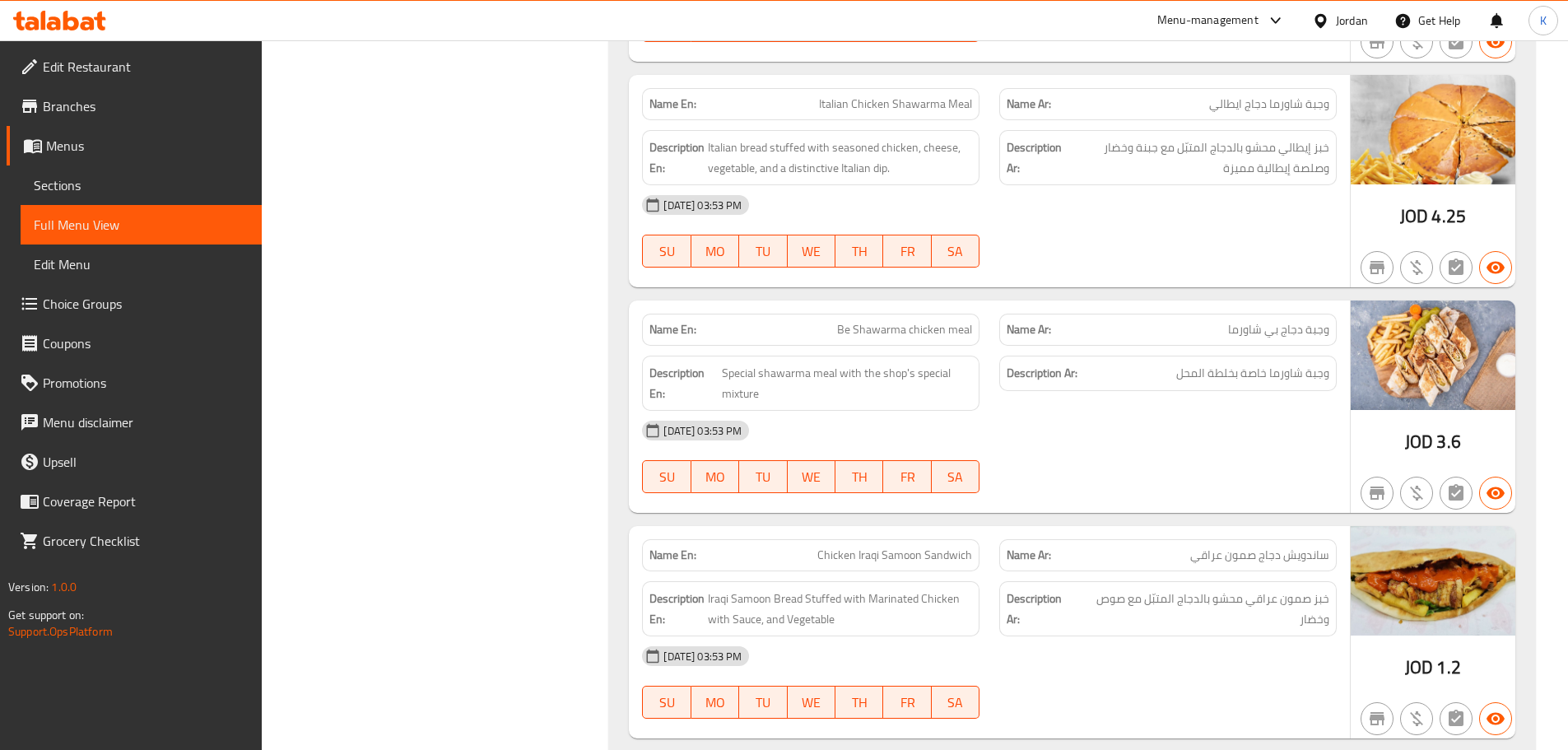
click at [911, 108] on span "Italian Chicken Shawarma Meal" at bounding box center [896, 104] width 153 height 17
click at [911, 107] on span "Italian Chicken Shawarma Meal" at bounding box center [896, 104] width 153 height 17
copy span "Italian Chicken Shawarma Meal"
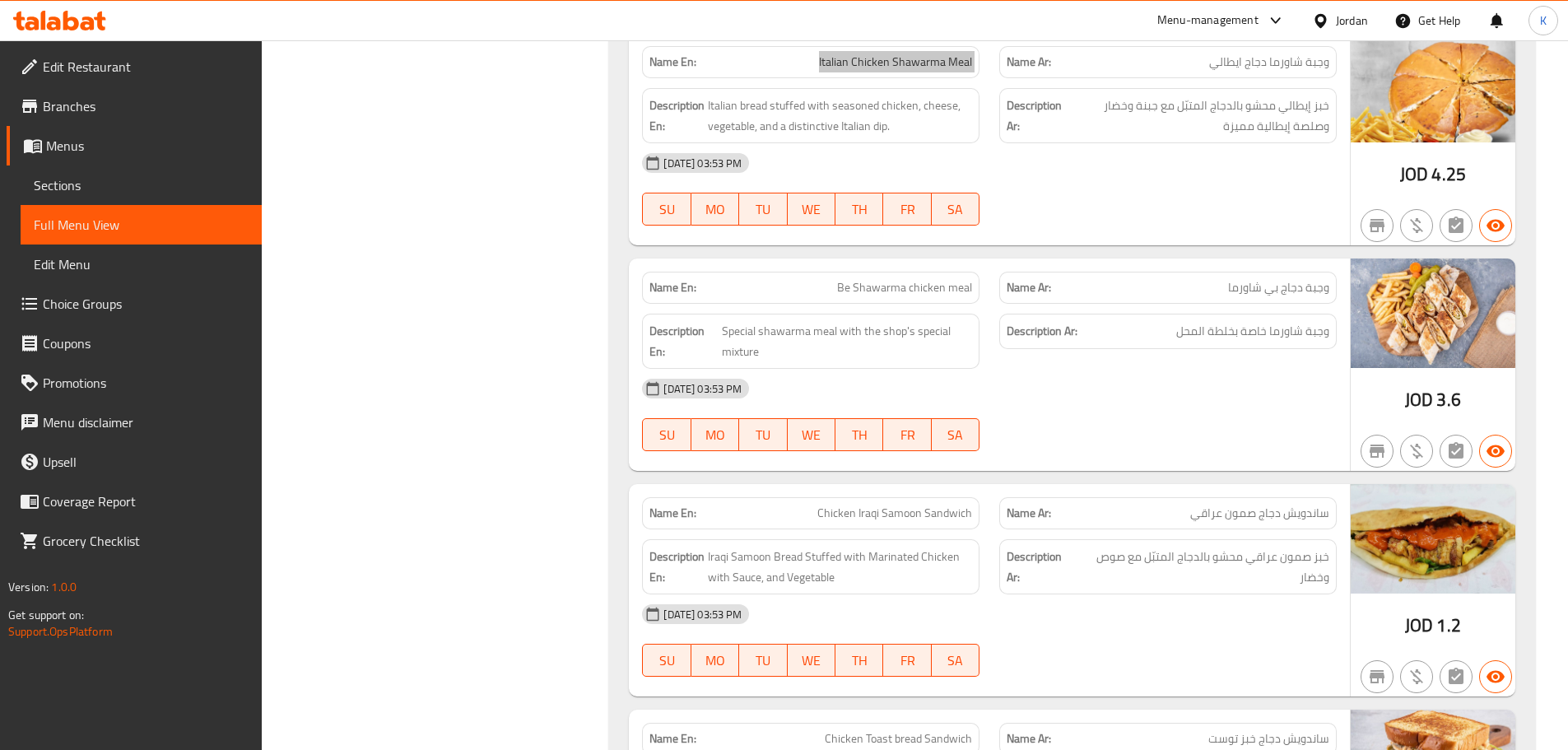
scroll to position [5935, 0]
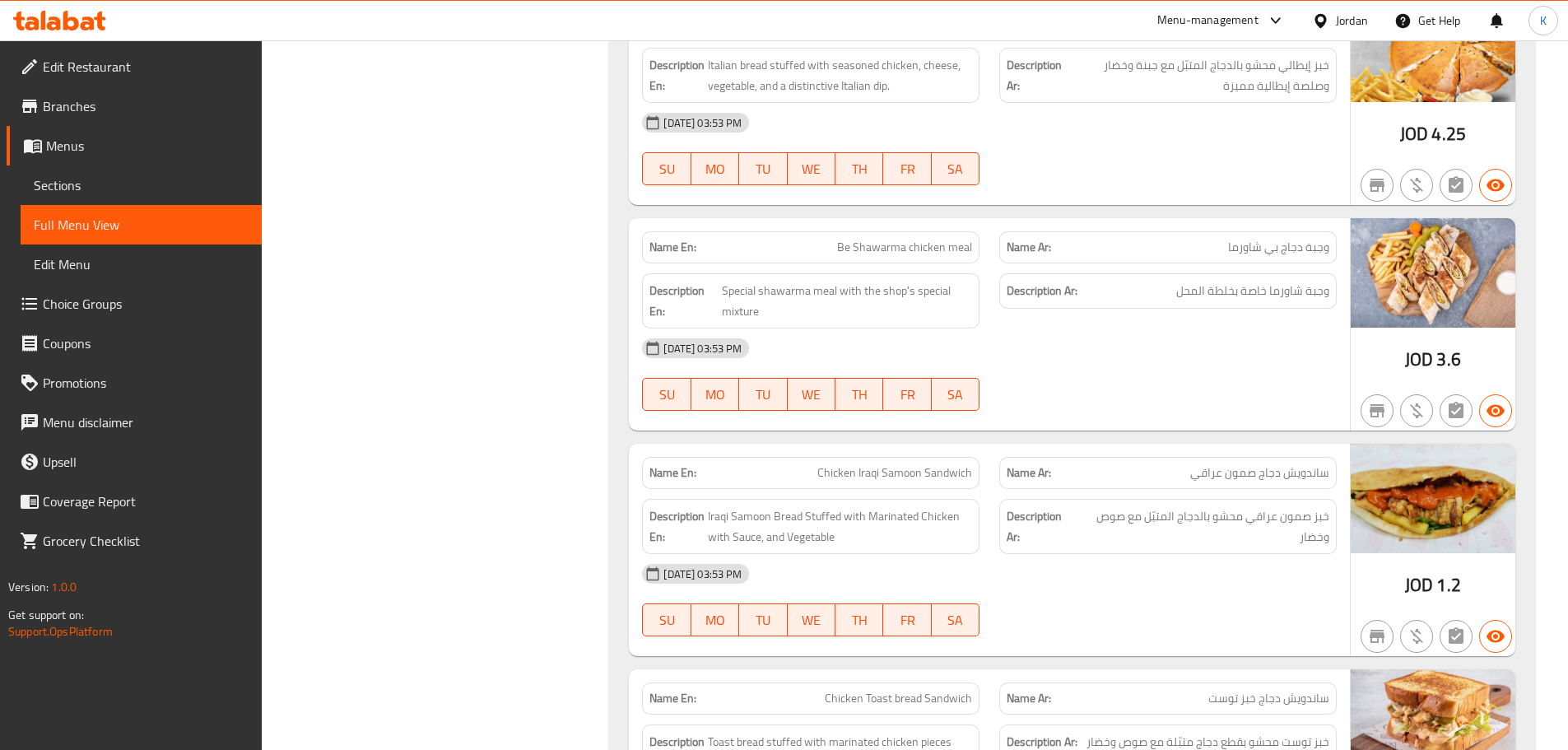
click at [842, 243] on span "Be Shawarma chicken meal" at bounding box center [904, 248] width 135 height 17
click at [843, 239] on span "Be Shawarma chicken meal" at bounding box center [904, 248] width 135 height 17
copy span "Be"
click at [843, 239] on span "Be Shawarma chicken meal" at bounding box center [904, 248] width 135 height 17
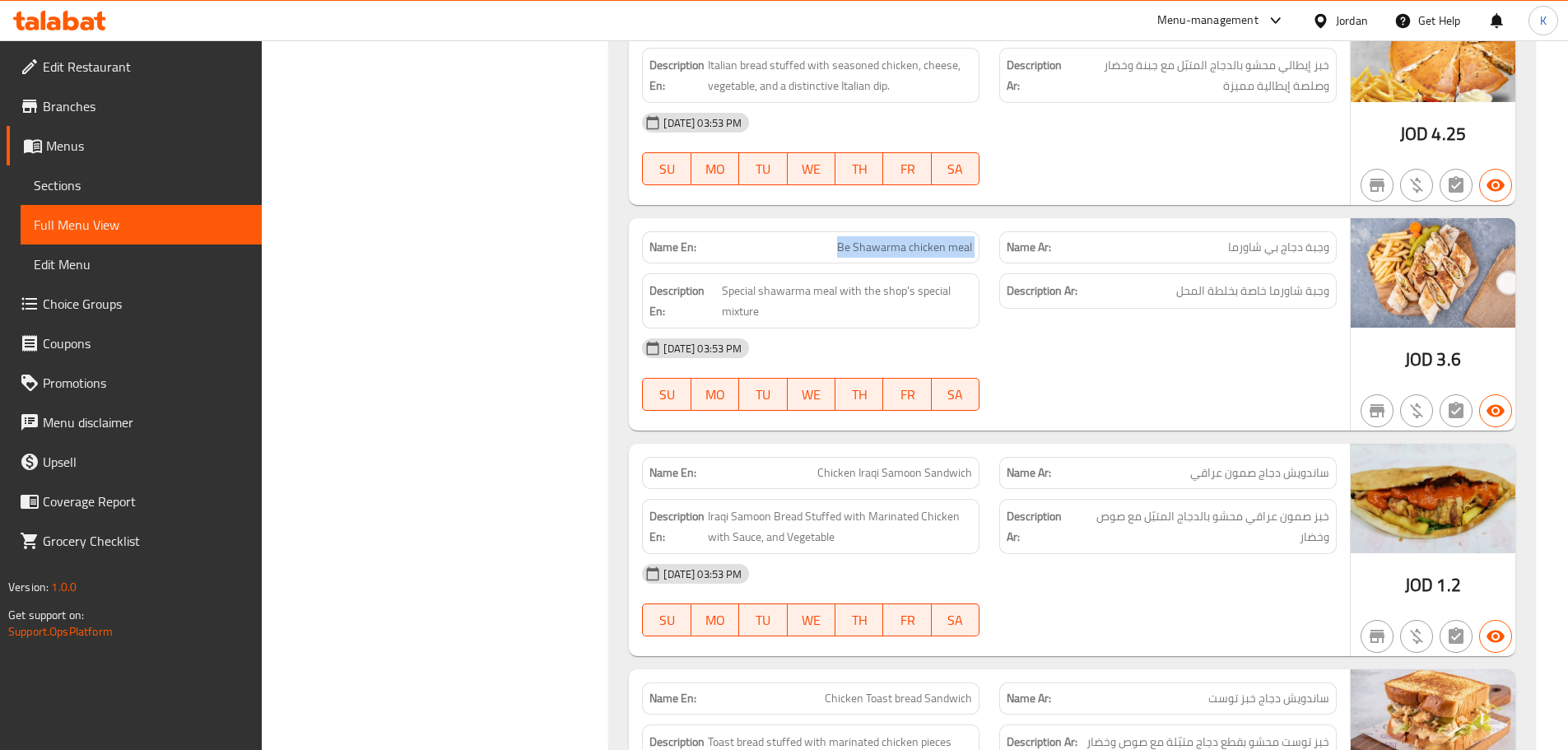
click at [843, 239] on span "Be Shawarma chicken meal" at bounding box center [904, 248] width 135 height 17
copy span "Be Shawarma chicken meal"
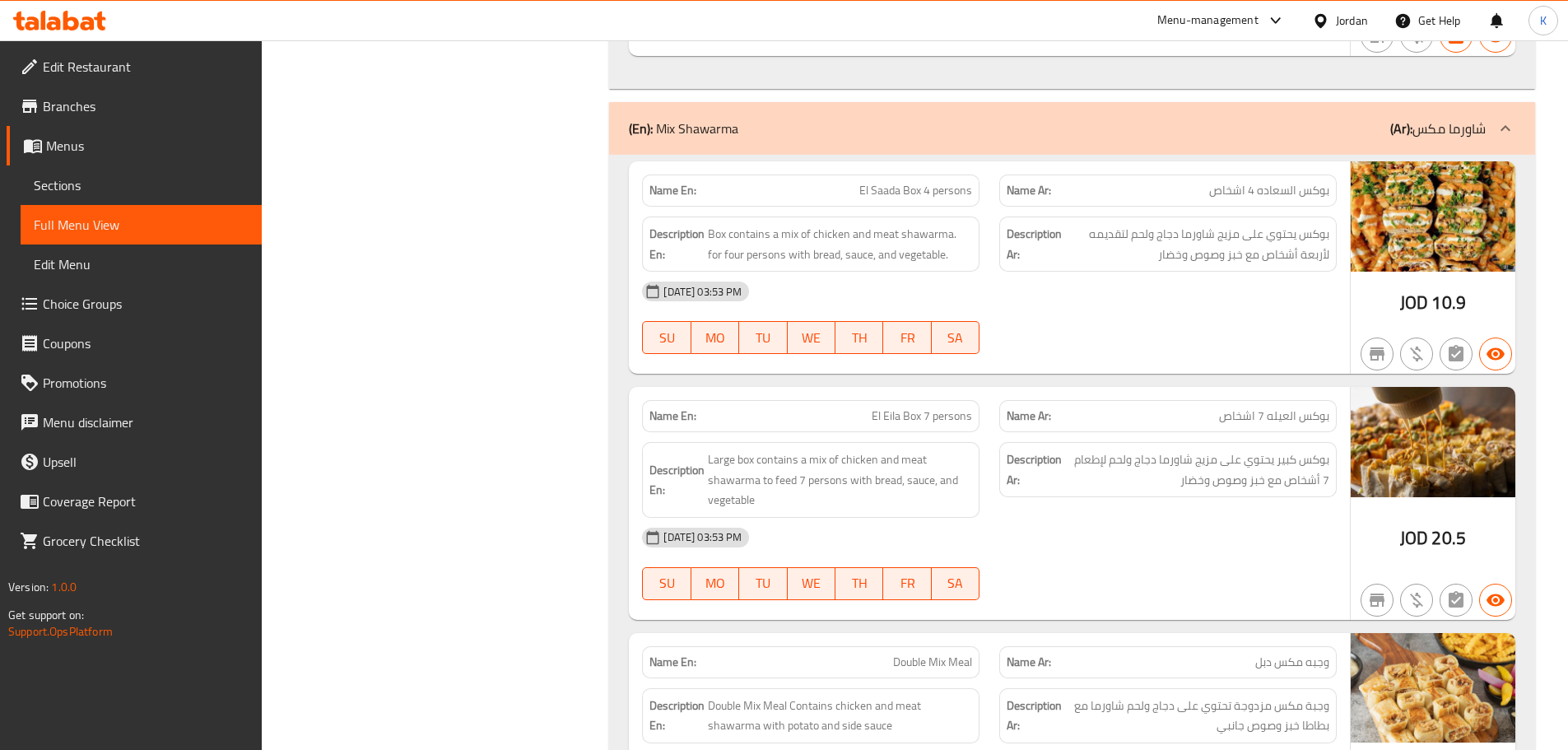
scroll to position [7747, 0]
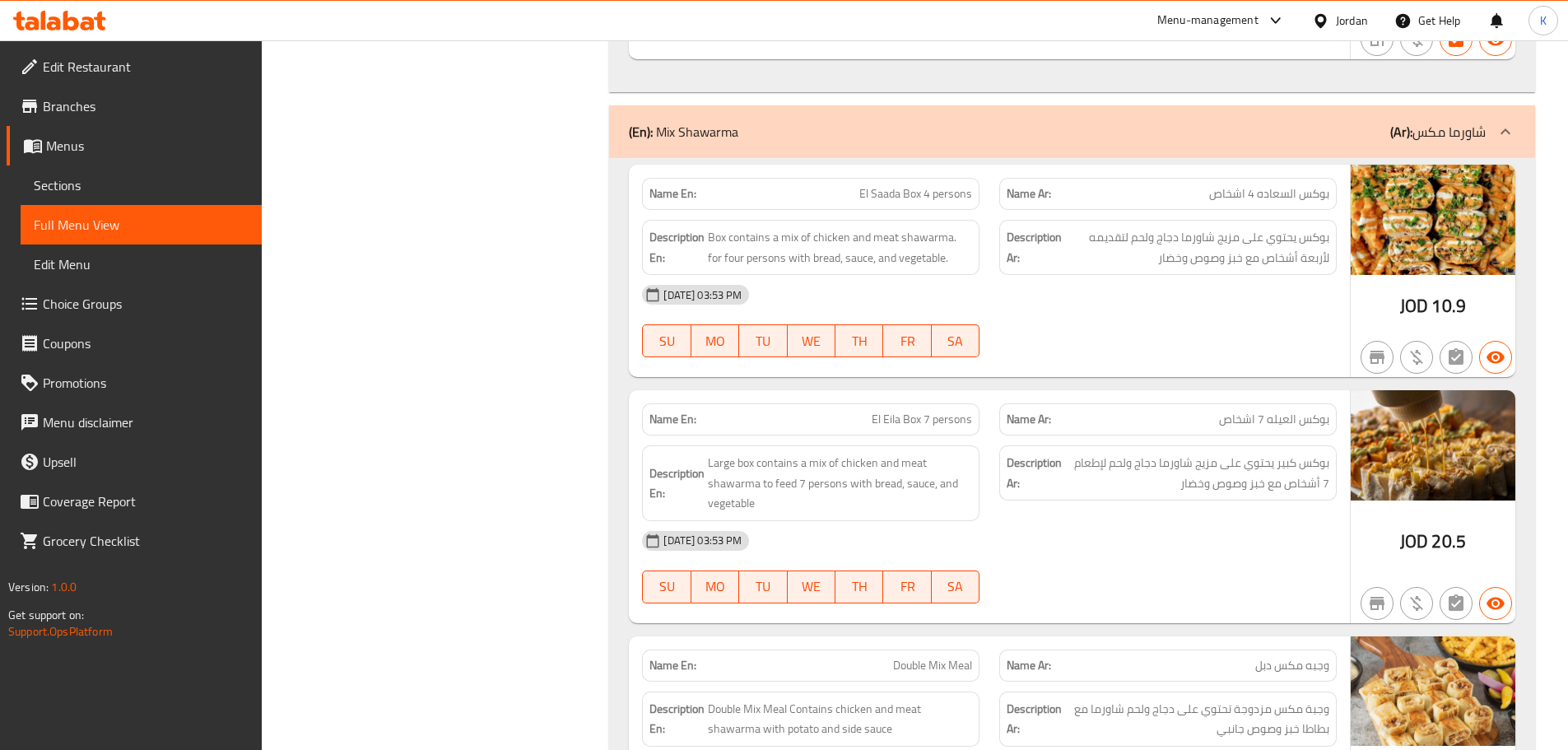
click at [910, 197] on span "El Saada Box 4 persons" at bounding box center [915, 193] width 113 height 17
click at [910, 193] on span "El Saada Box 4 persons" at bounding box center [915, 193] width 113 height 17
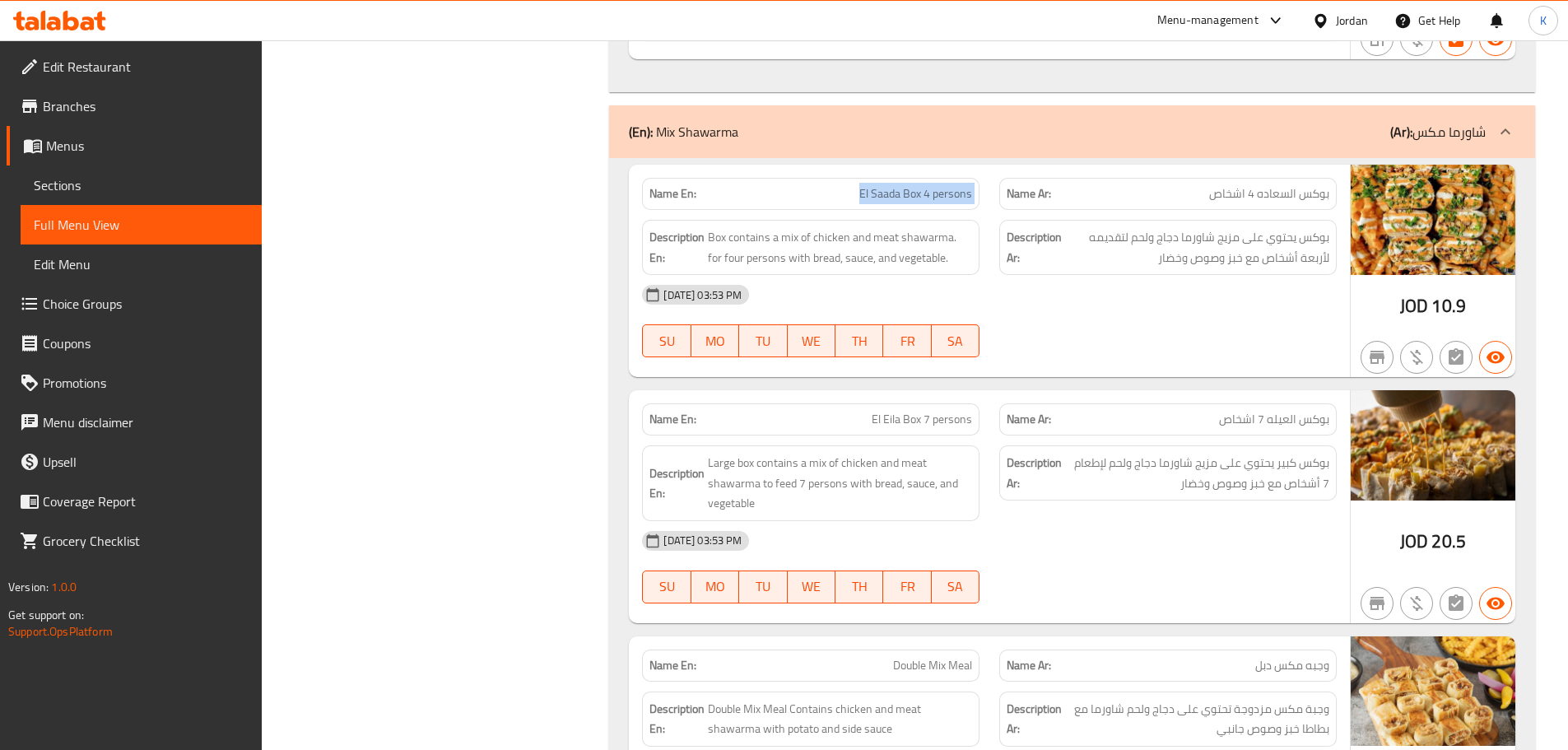
click at [910, 193] on span "El Saada Box 4 persons" at bounding box center [915, 193] width 113 height 17
copy span "El Saada Box 4 persons"
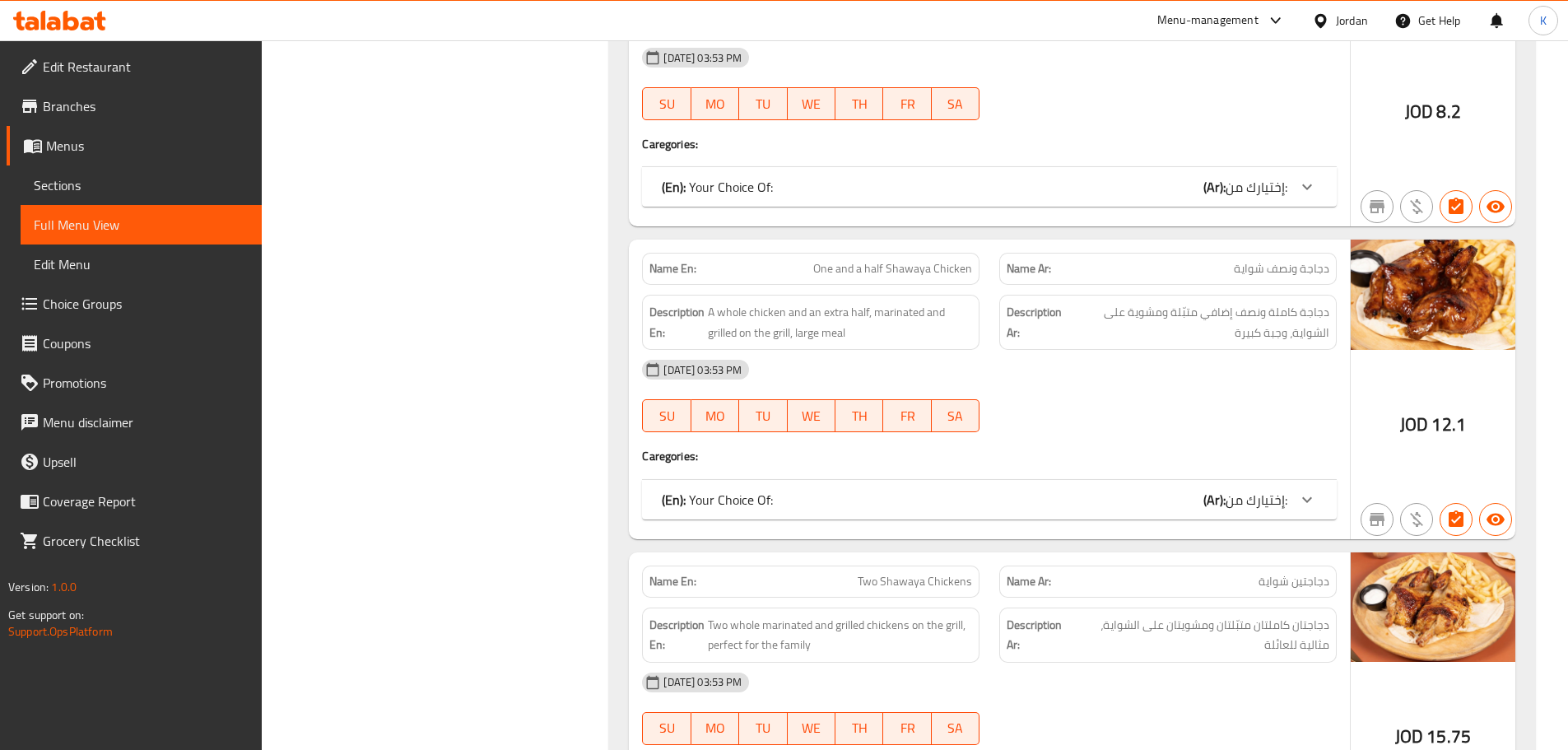
scroll to position [9641, 0]
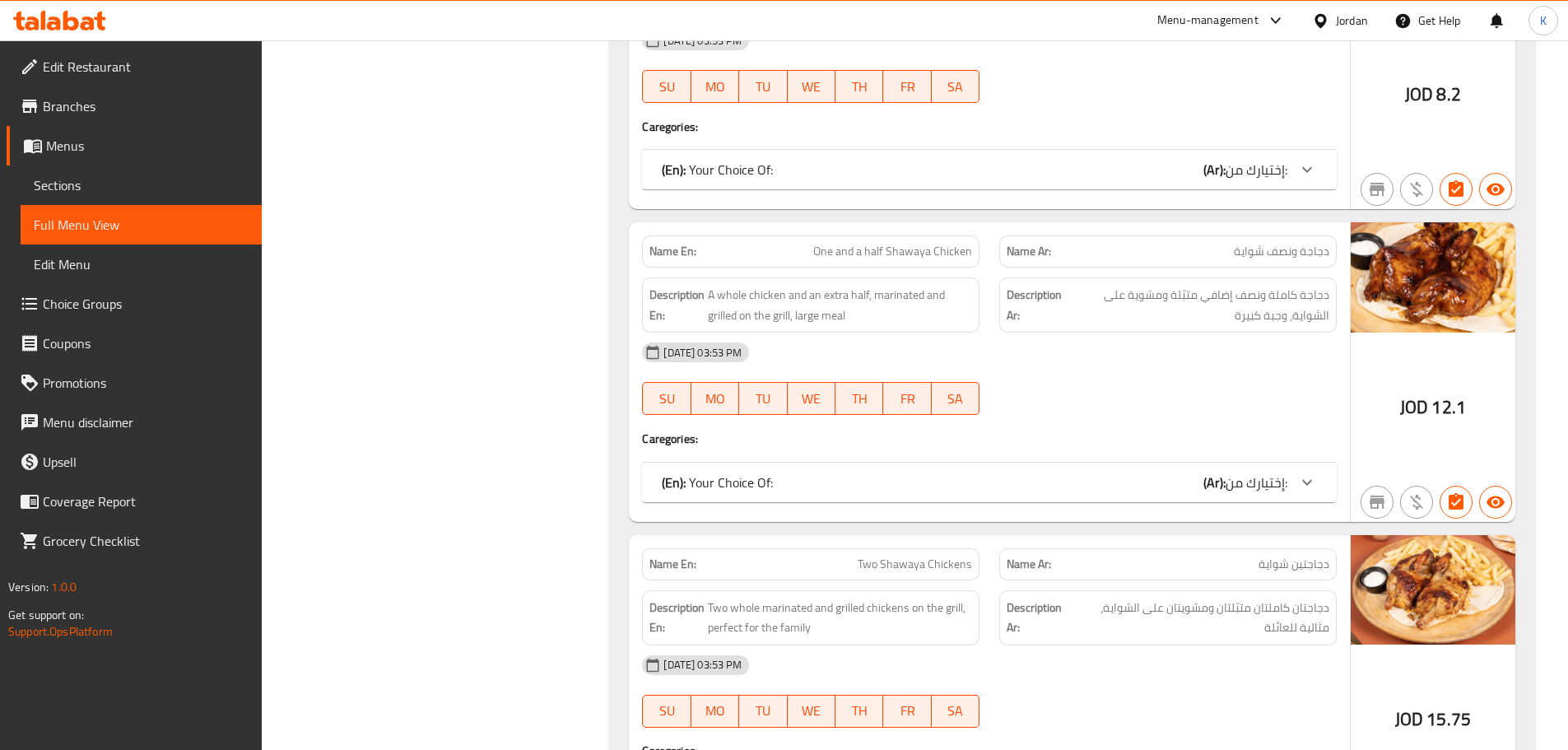
click at [853, 246] on span "One and a half Shawaya Chicken" at bounding box center [892, 251] width 159 height 17
copy span "One and a half Shawaya Chicken"
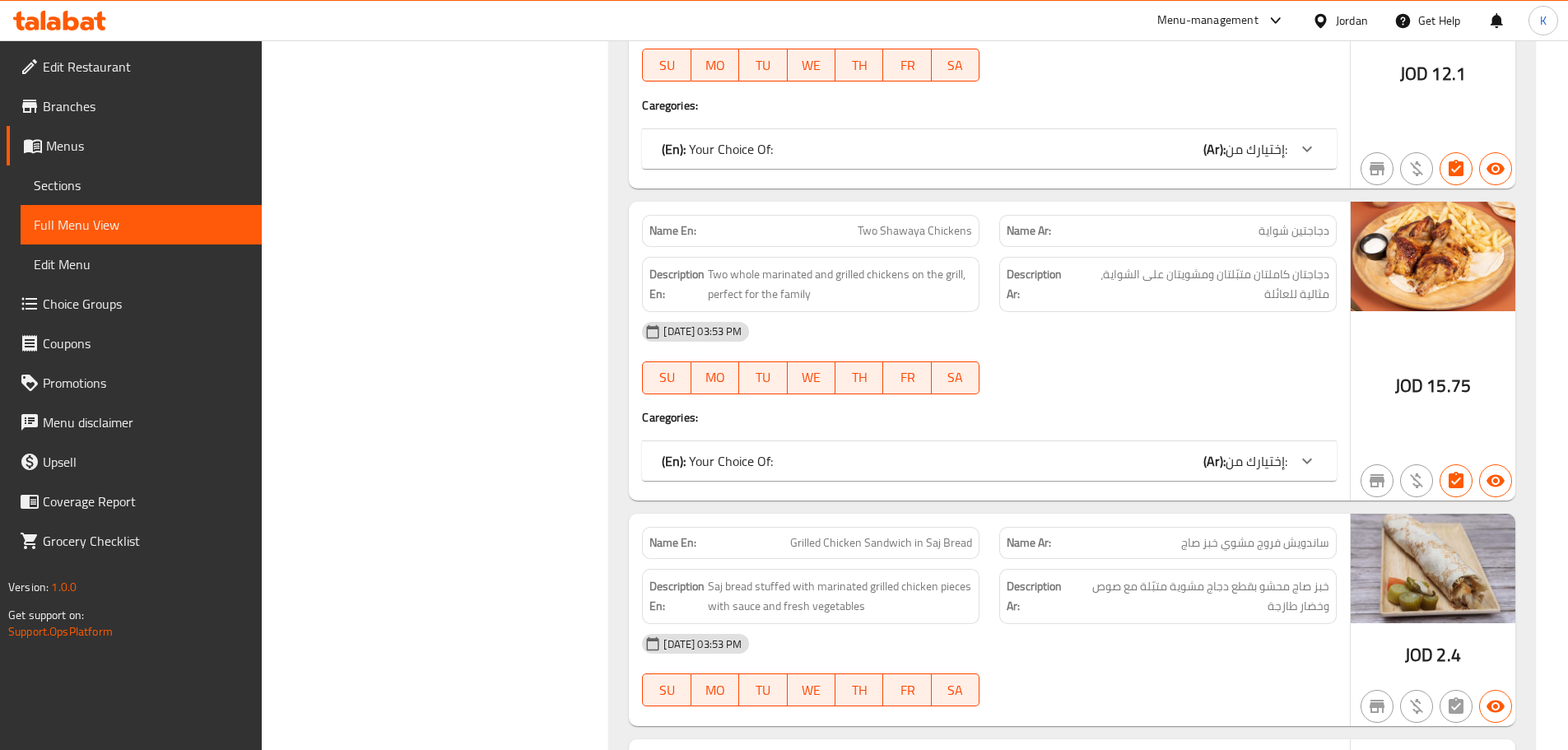
scroll to position [9971, 0]
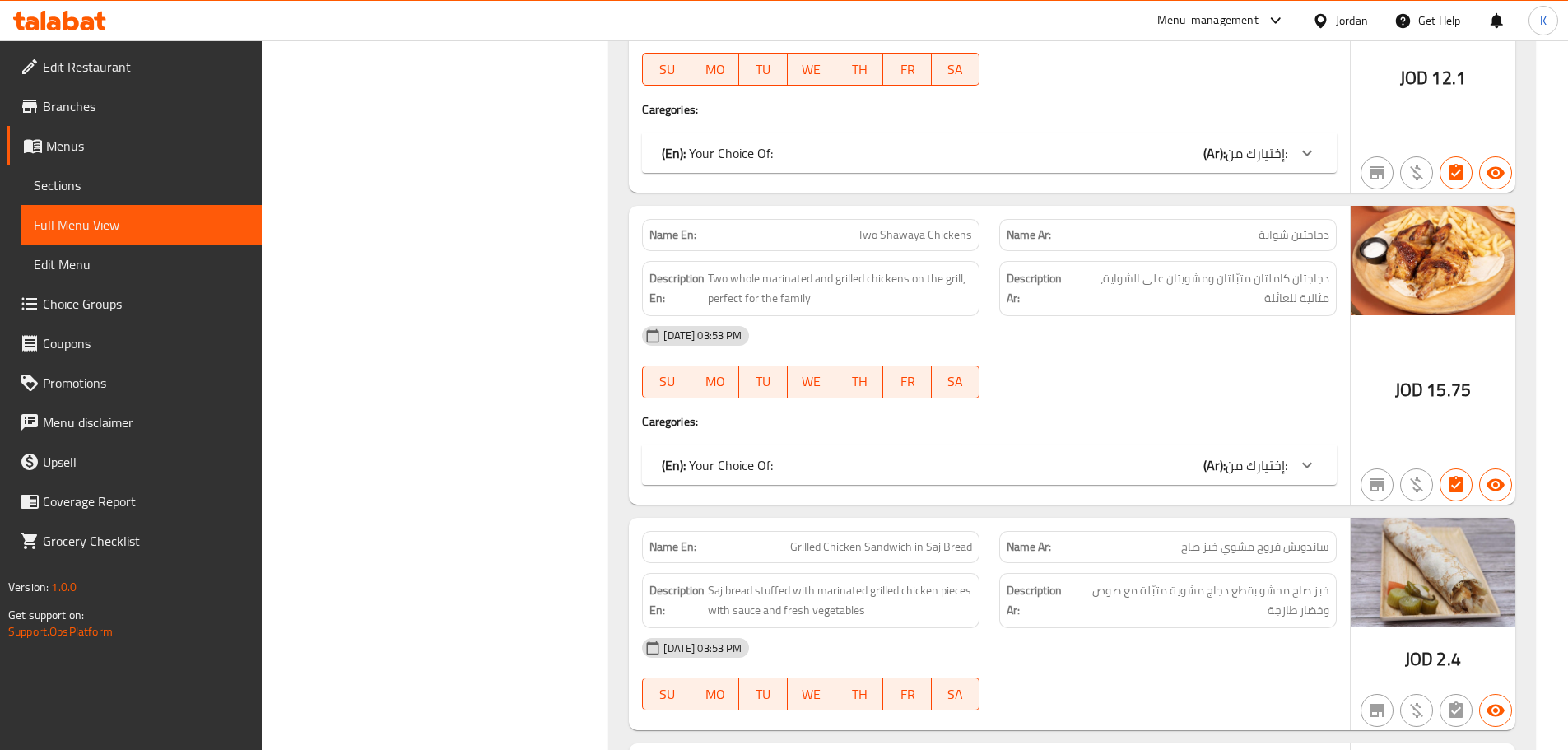
click at [921, 232] on span "Two Shawaya Chickens" at bounding box center [915, 235] width 114 height 17
copy span "Two Shawaya Chickens"
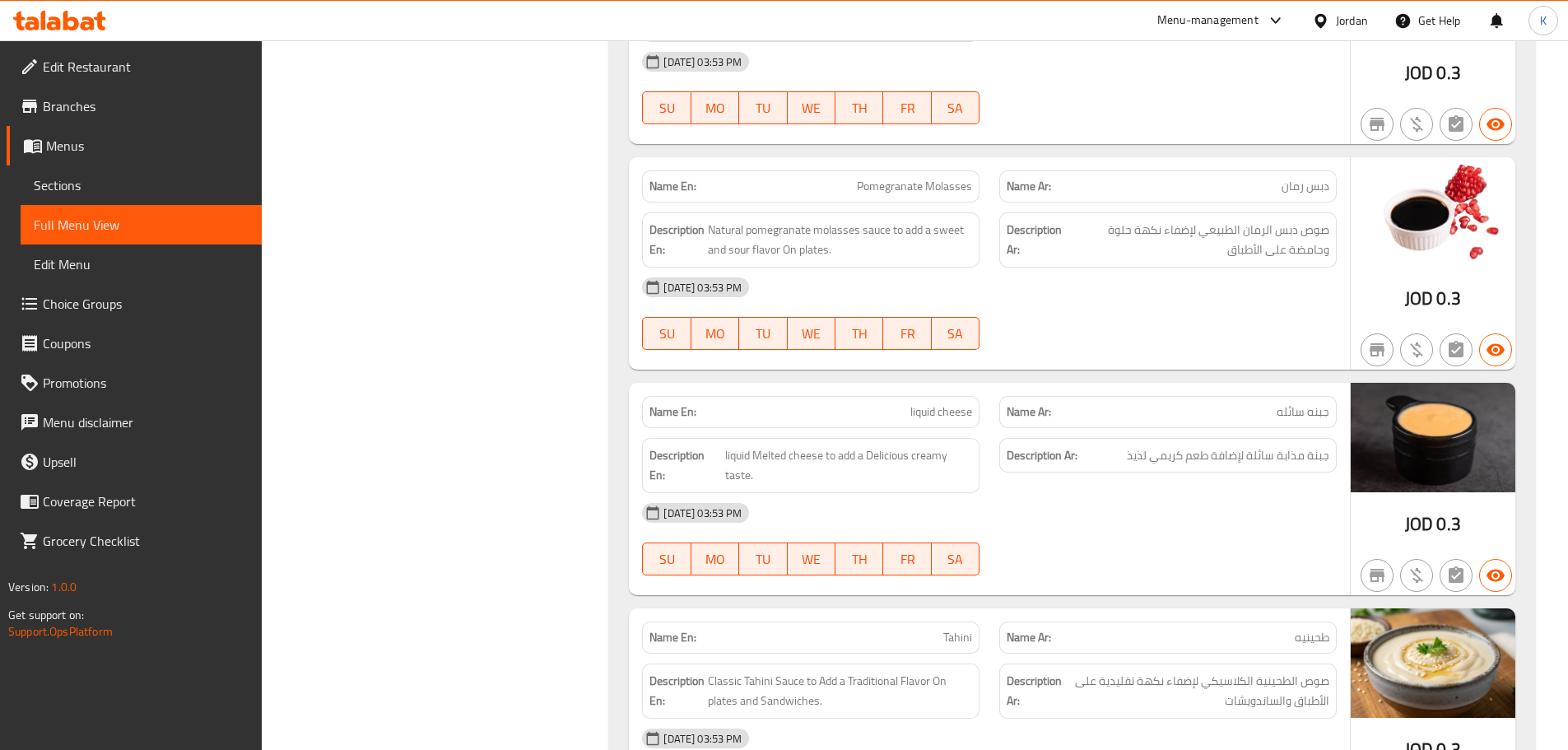
scroll to position [0, 0]
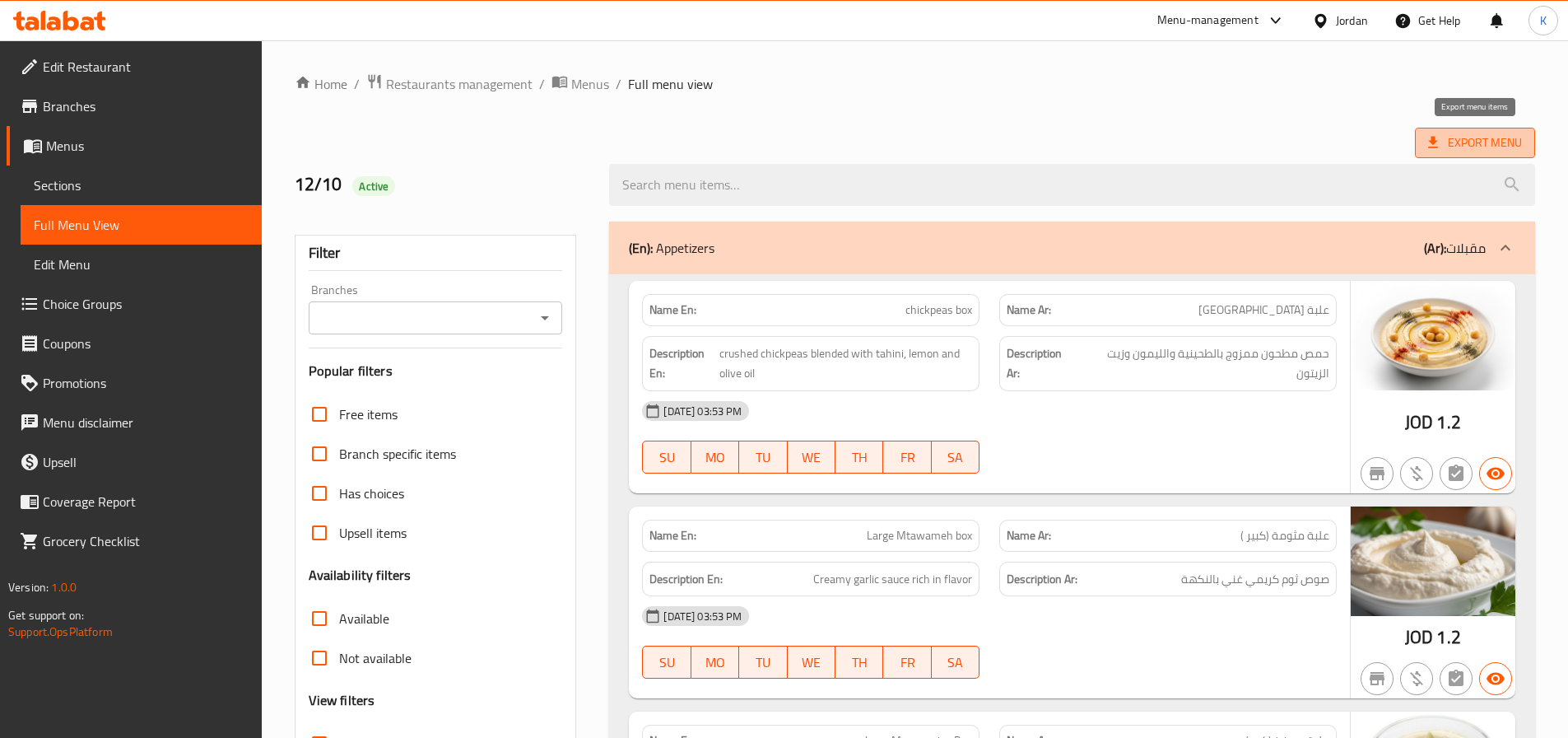
click at [1482, 147] on span "Export Menu" at bounding box center [1475, 143] width 94 height 20
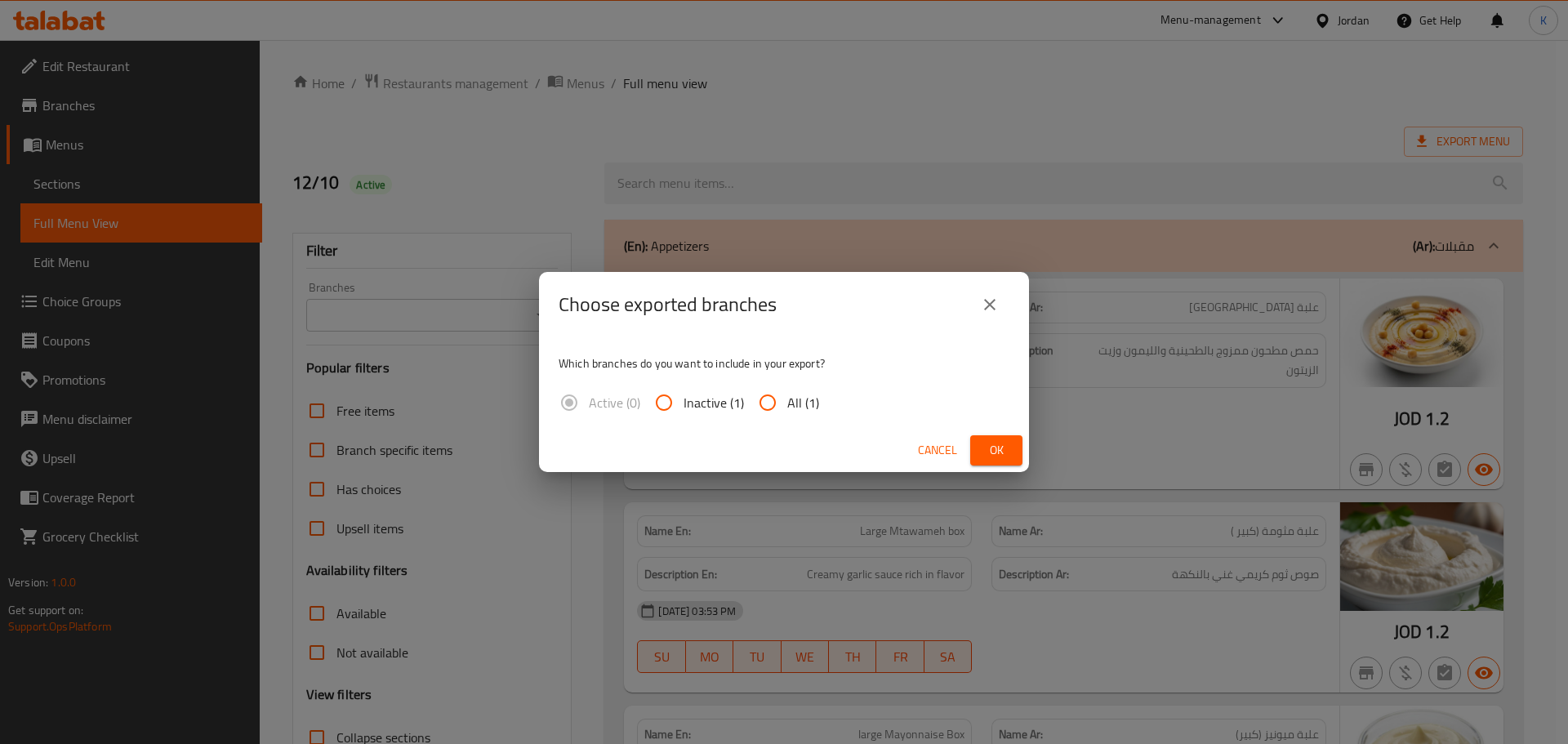
click at [788, 409] on span "All (1)" at bounding box center [803, 402] width 32 height 19
click at [787, 409] on input "All (1)" at bounding box center [768, 403] width 39 height 39
radio input "true"
click at [987, 449] on span "Ok" at bounding box center [997, 450] width 26 height 20
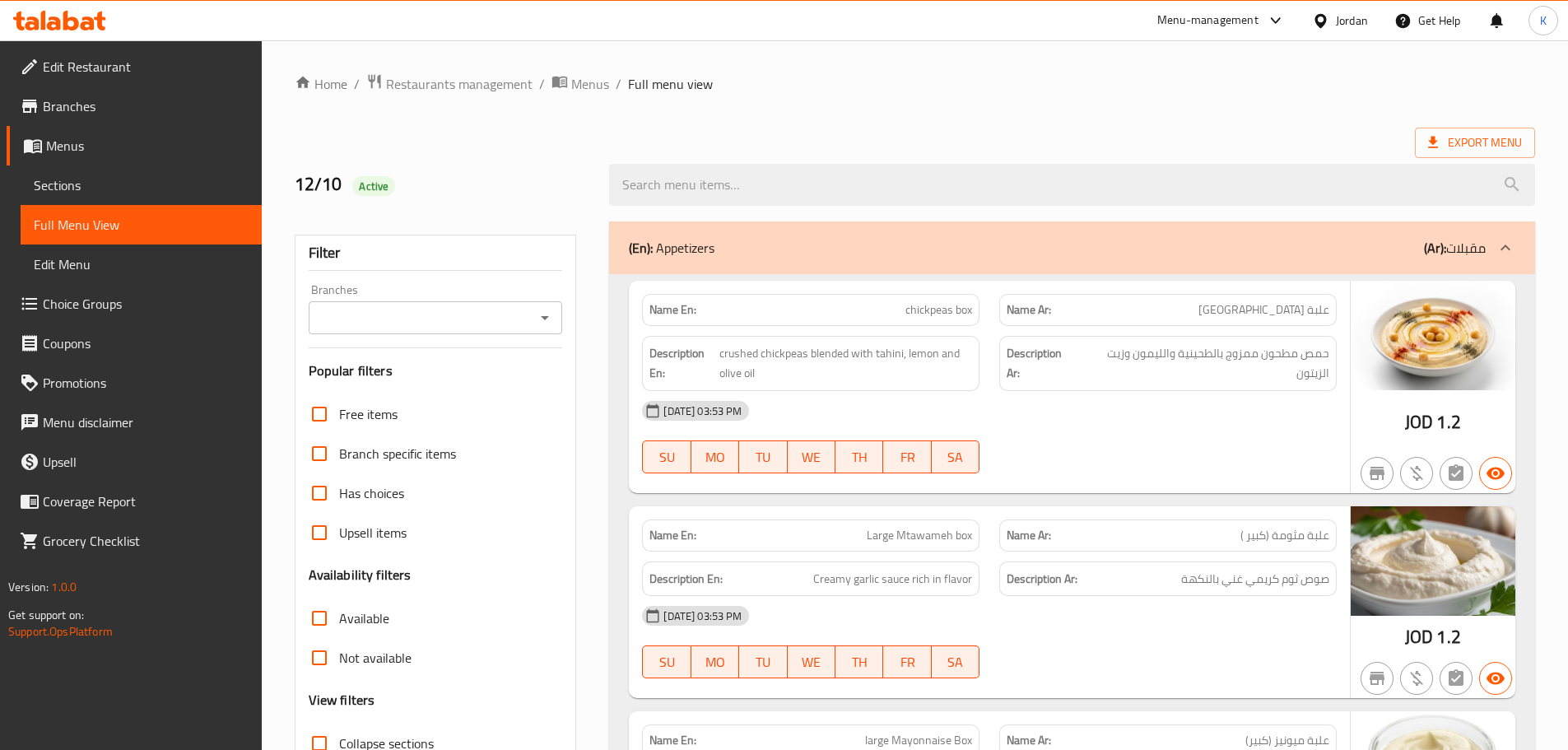
click at [962, 137] on div "Export Menu" at bounding box center [914, 143] width 1241 height 30
click at [1351, 26] on div "Jordan" at bounding box center [1352, 21] width 32 height 18
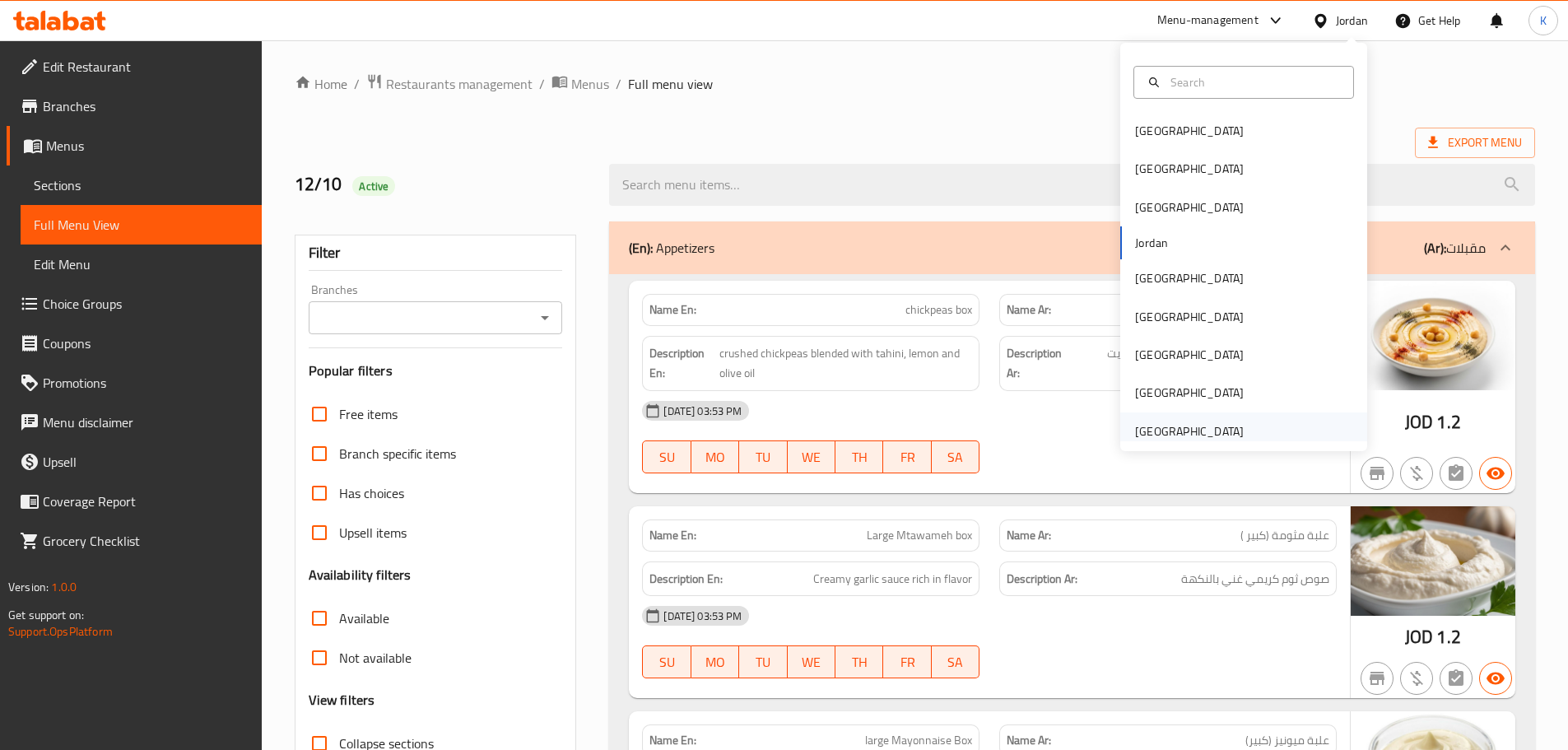
click at [1164, 435] on div "[GEOGRAPHIC_DATA]" at bounding box center [1189, 432] width 109 height 18
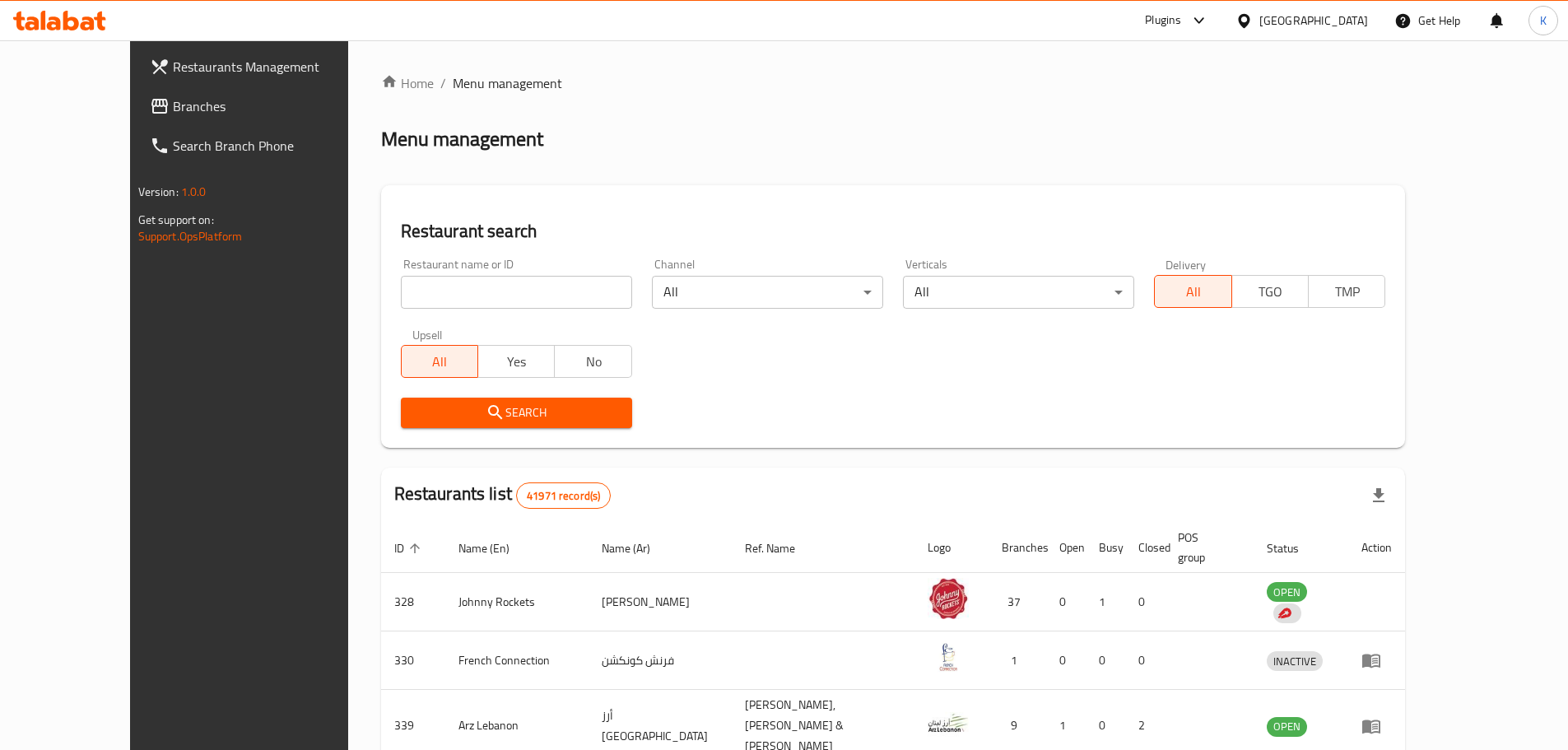
click at [173, 103] on span "Branches" at bounding box center [276, 106] width 206 height 19
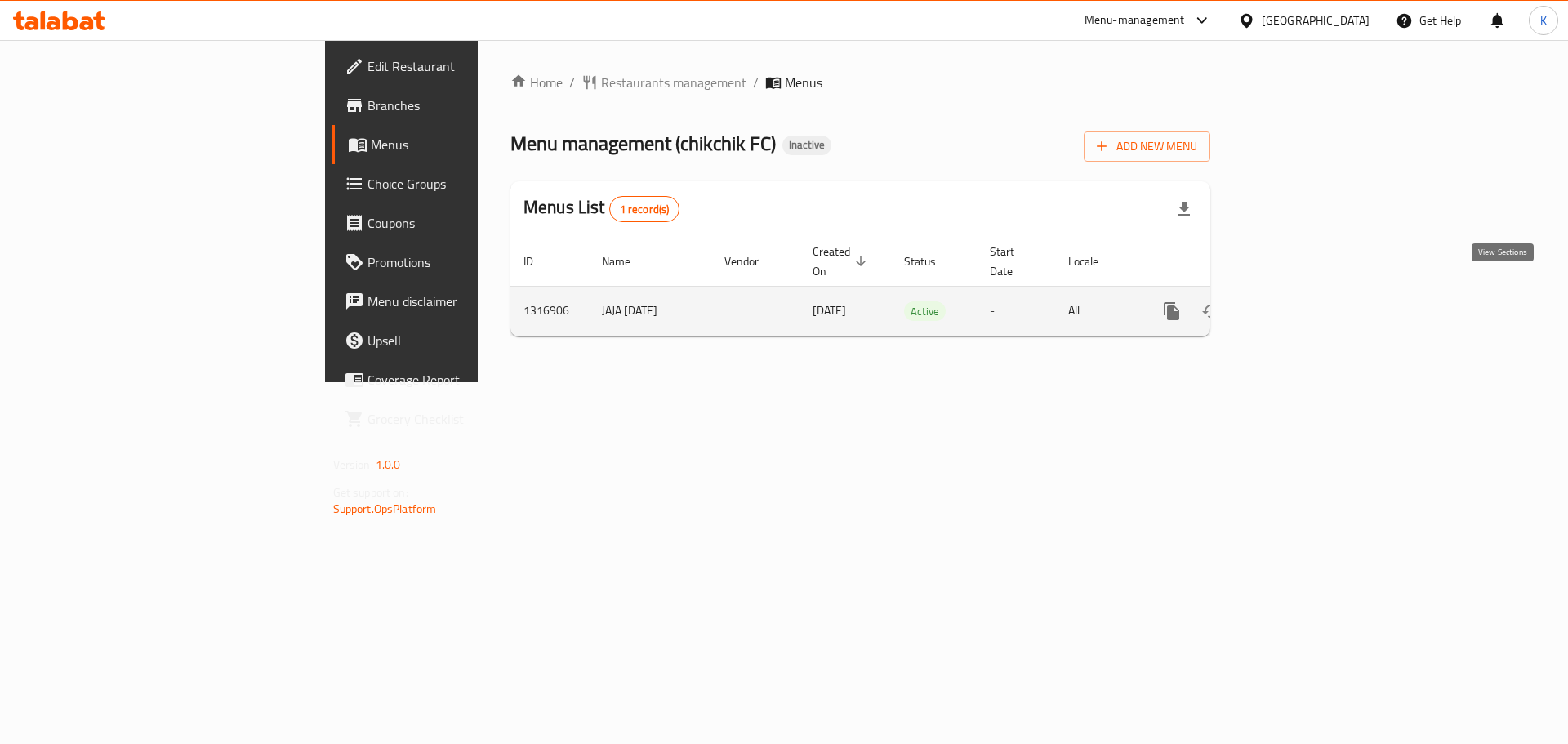
click at [1300, 301] on icon "enhanced table" at bounding box center [1289, 310] width 19 height 19
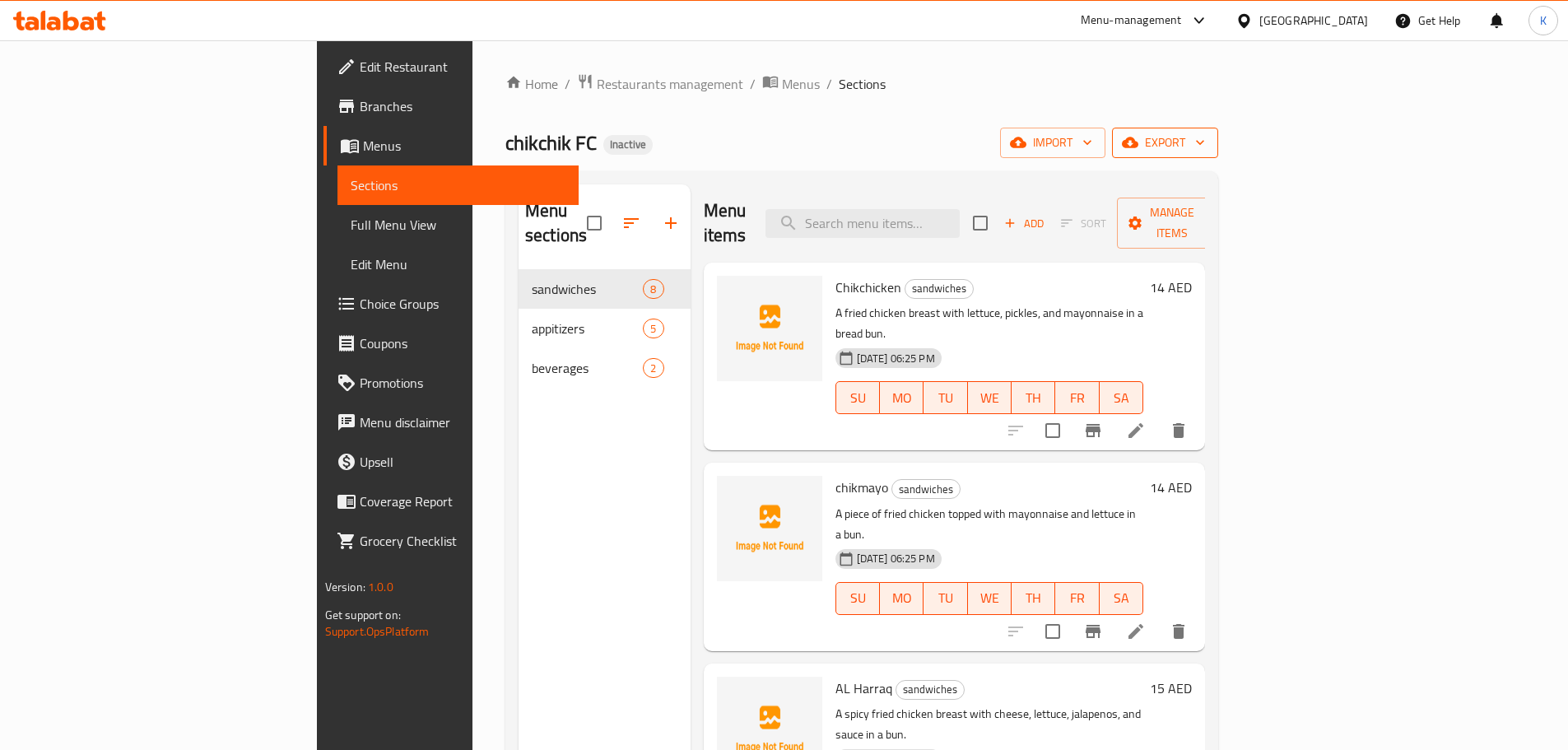
click at [1205, 145] on span "export" at bounding box center [1164, 143] width 80 height 20
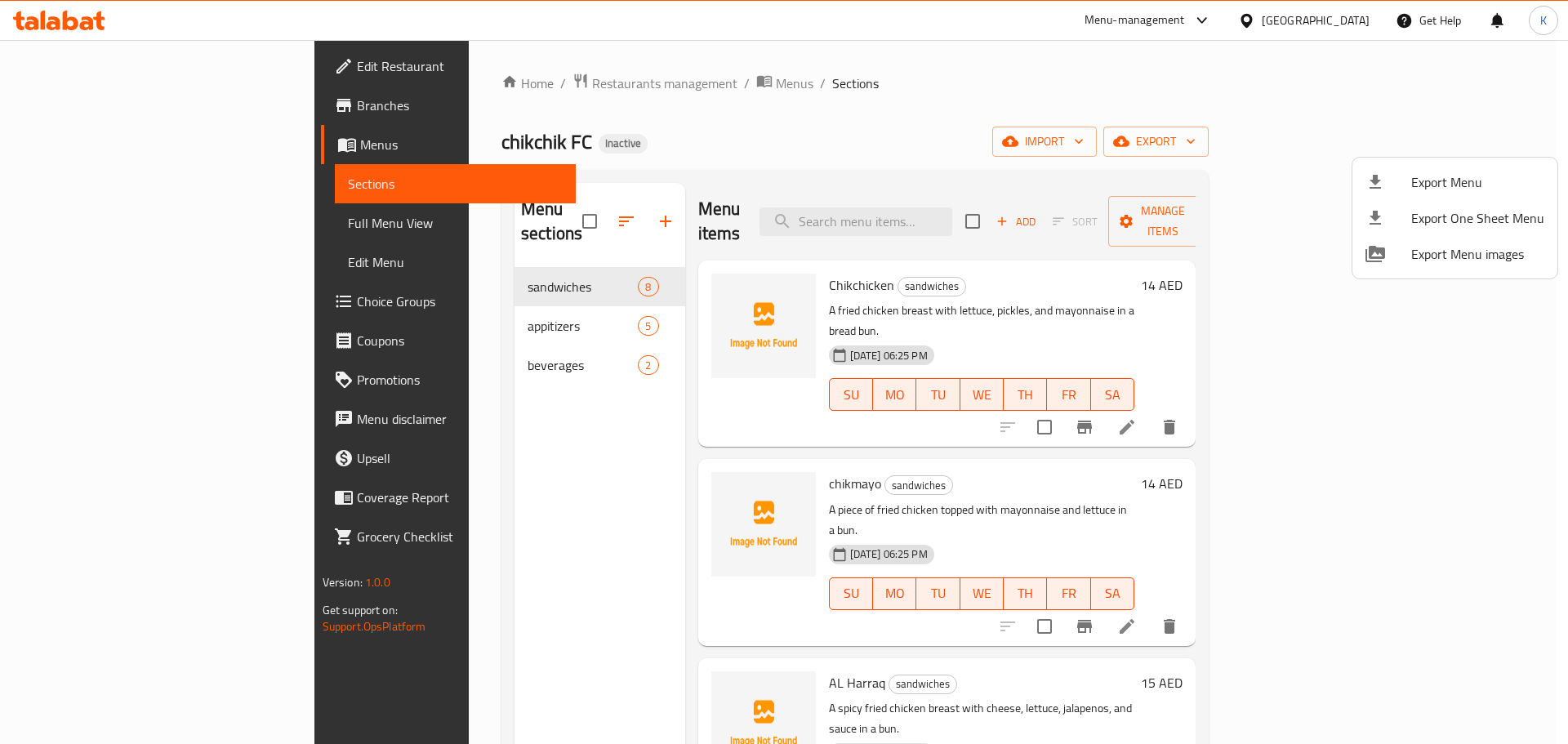
click at [1295, 121] on div at bounding box center [784, 372] width 1568 height 744
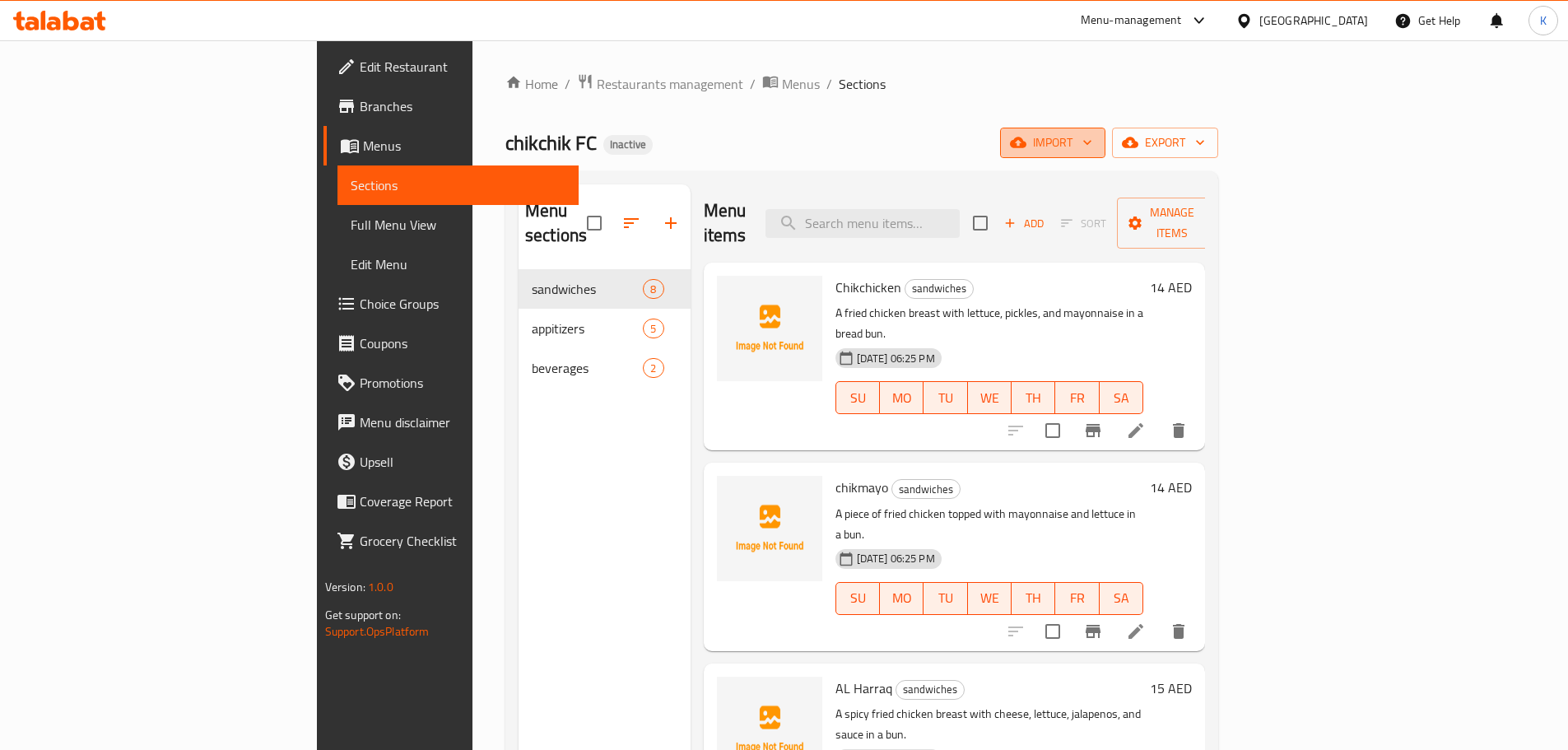
click at [1026, 143] on icon "button" at bounding box center [1018, 143] width 17 height 17
click at [1026, 144] on icon "button" at bounding box center [1018, 143] width 17 height 11
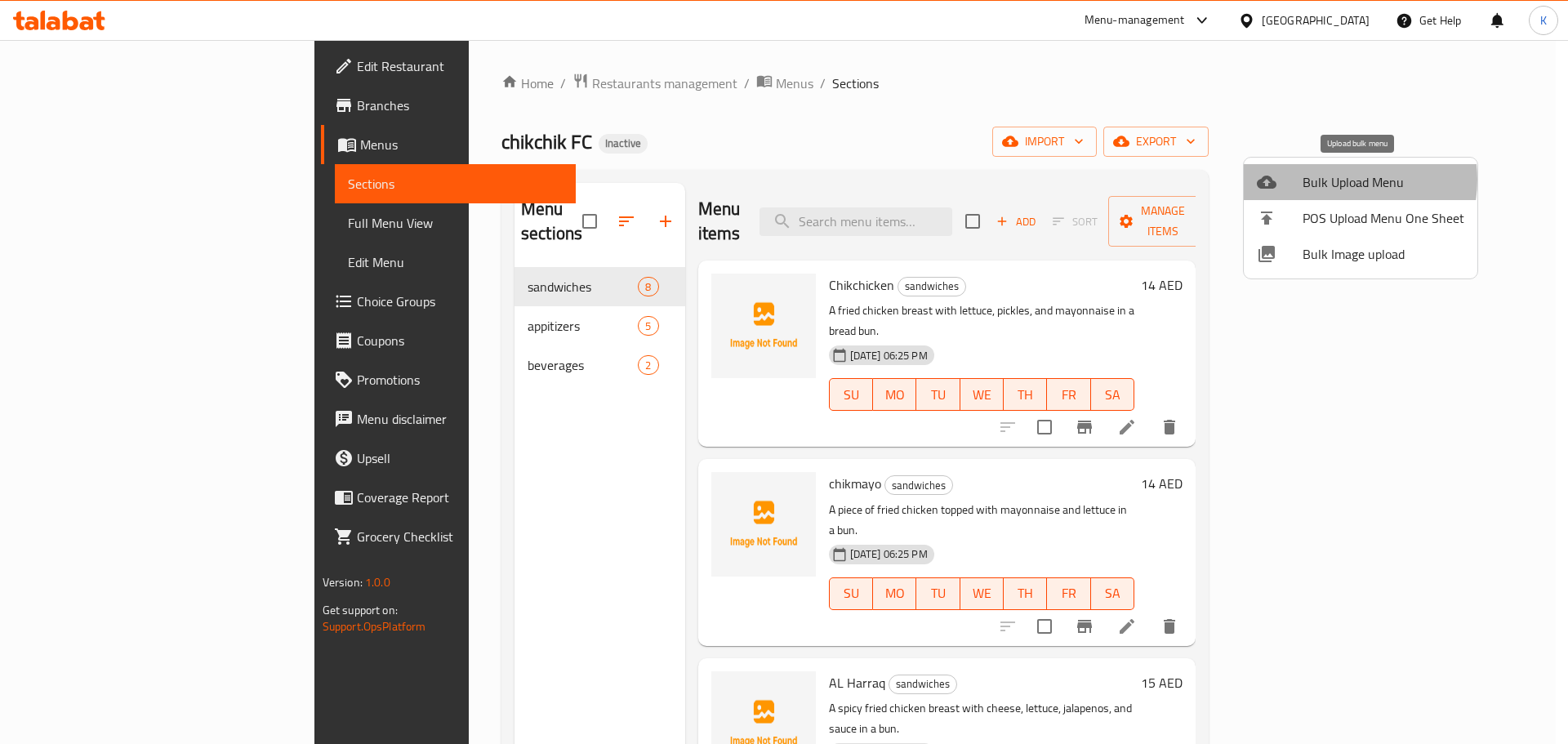
click at [1331, 180] on span "Bulk Upload Menu" at bounding box center [1384, 182] width 162 height 19
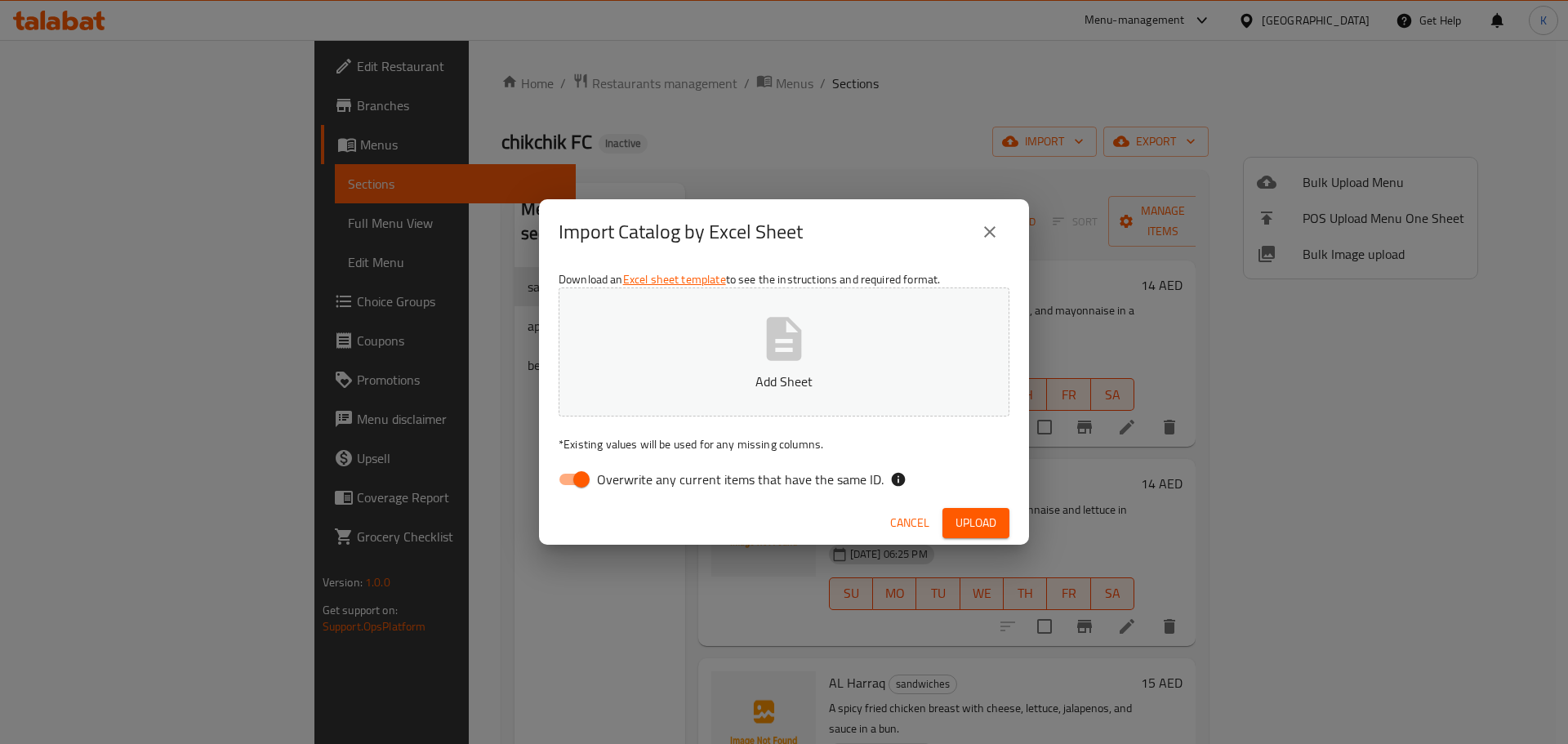
click at [712, 483] on span "Overwrite any current items that have the same ID." at bounding box center [740, 479] width 287 height 19
click at [628, 483] on input "Overwrite any current items that have the same ID." at bounding box center [581, 479] width 93 height 31
checkbox input "false"
click at [738, 356] on button "Add Sheet" at bounding box center [784, 351] width 451 height 129
click at [914, 525] on span "Cancel" at bounding box center [910, 523] width 39 height 20
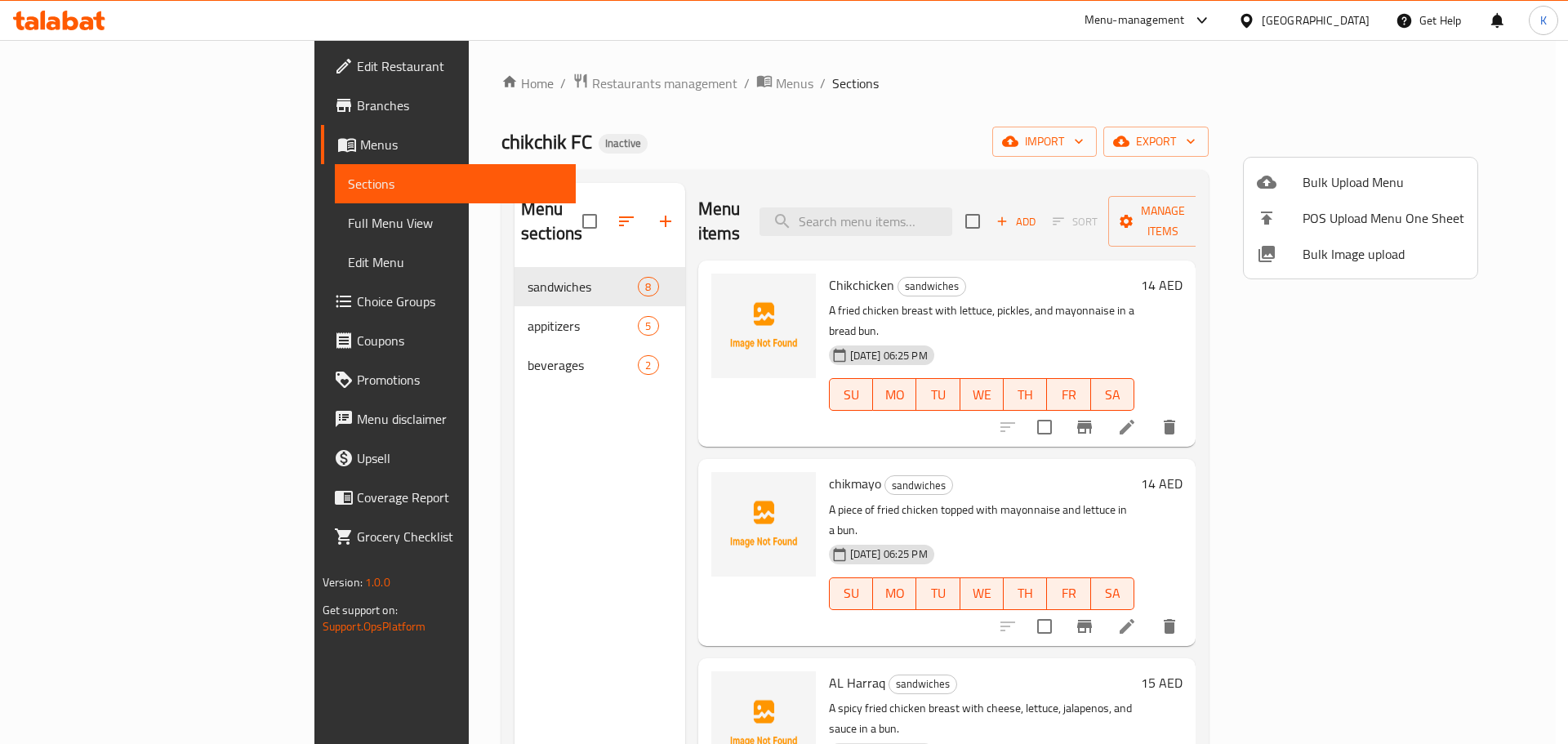
click at [1301, 254] on div at bounding box center [1280, 254] width 46 height 19
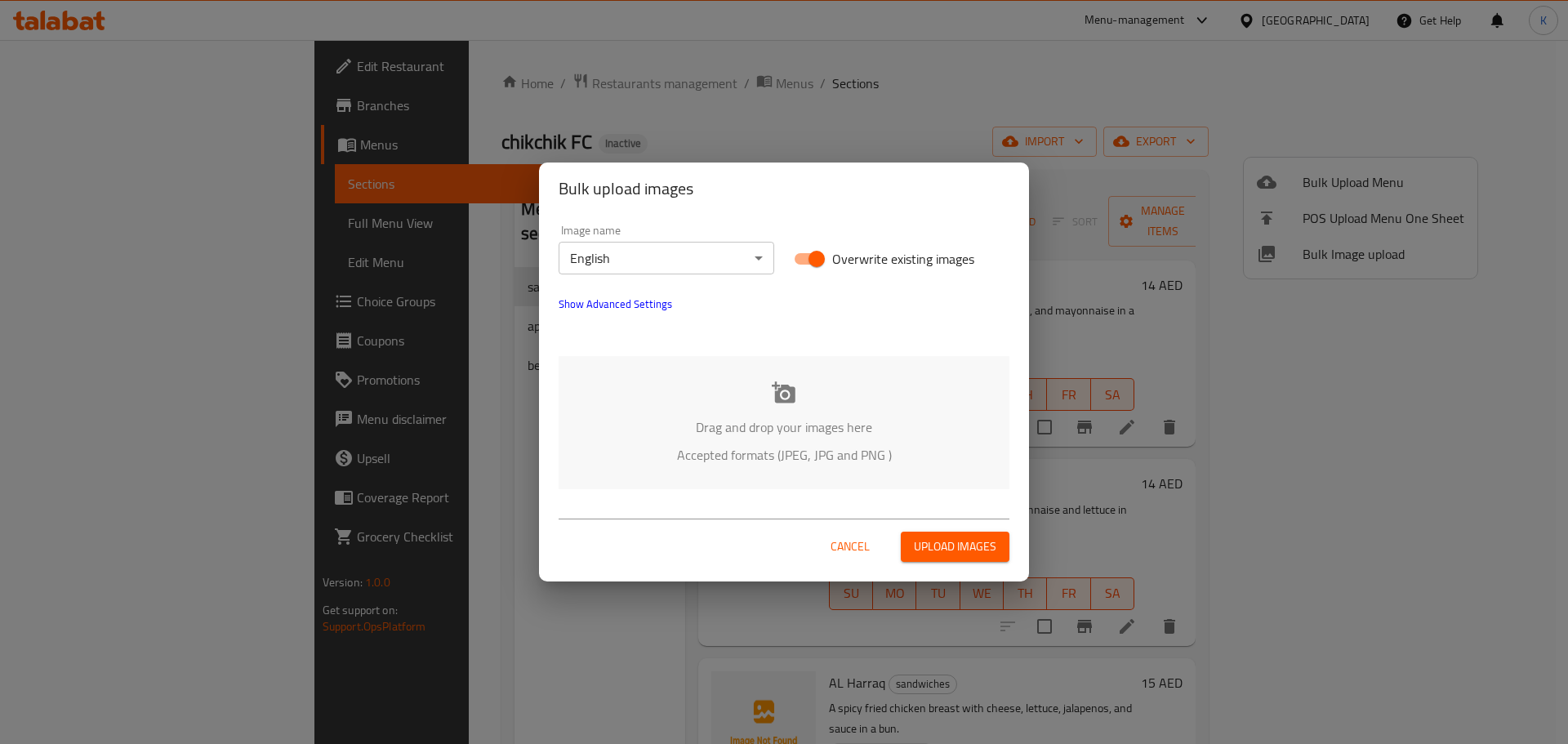
click at [789, 385] on icon at bounding box center [784, 393] width 25 height 25
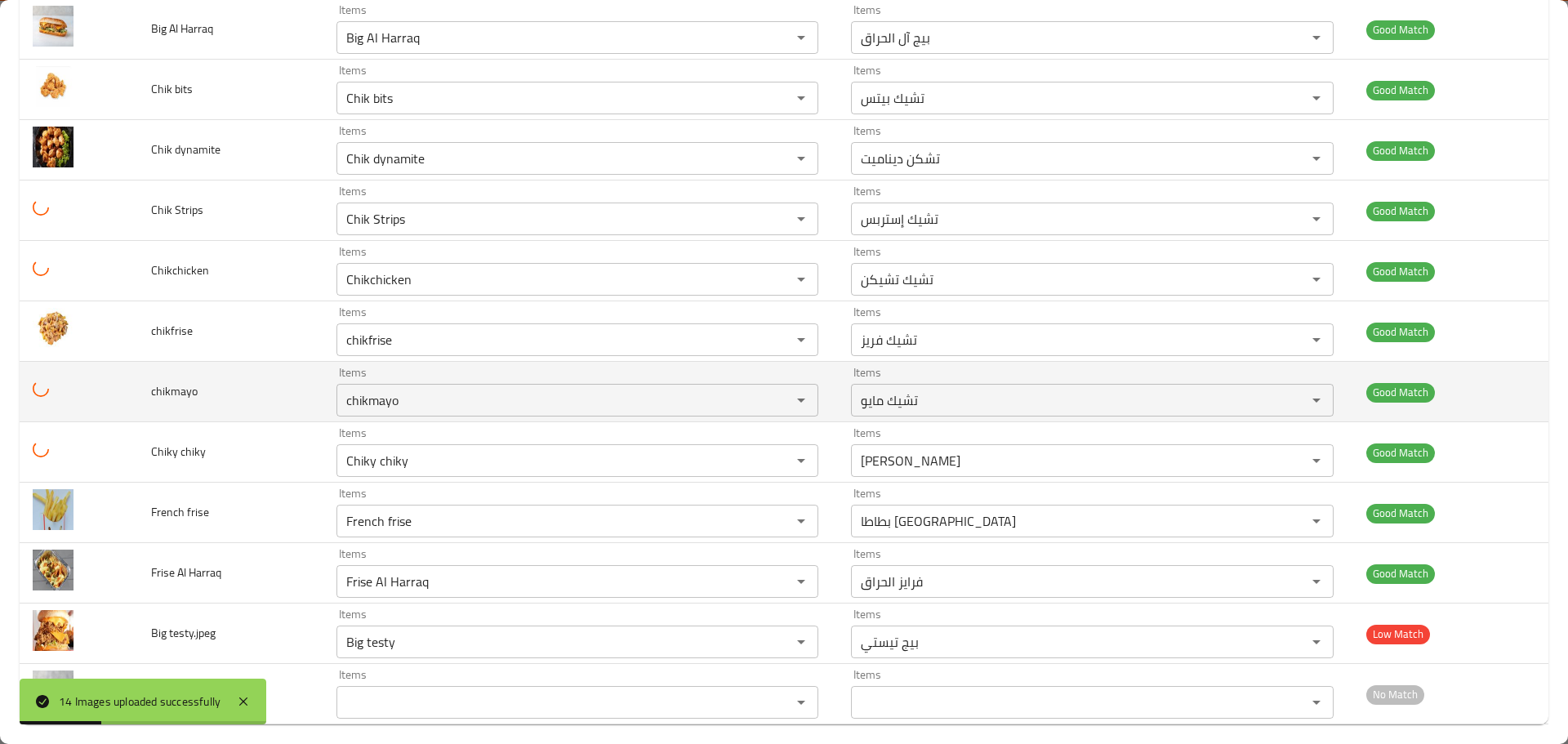
scroll to position [385, 0]
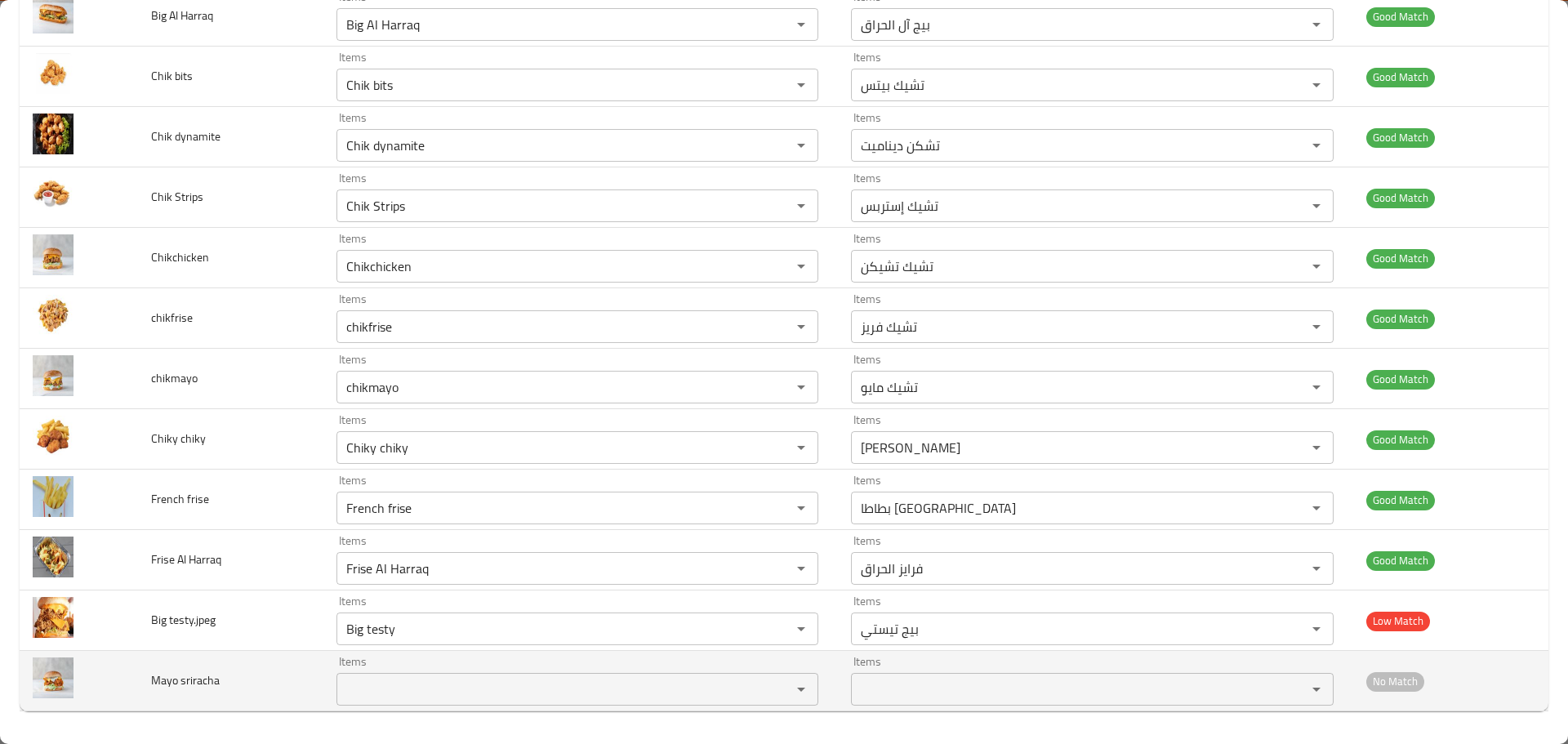
click at [375, 698] on sriracha "Items" at bounding box center [553, 689] width 424 height 23
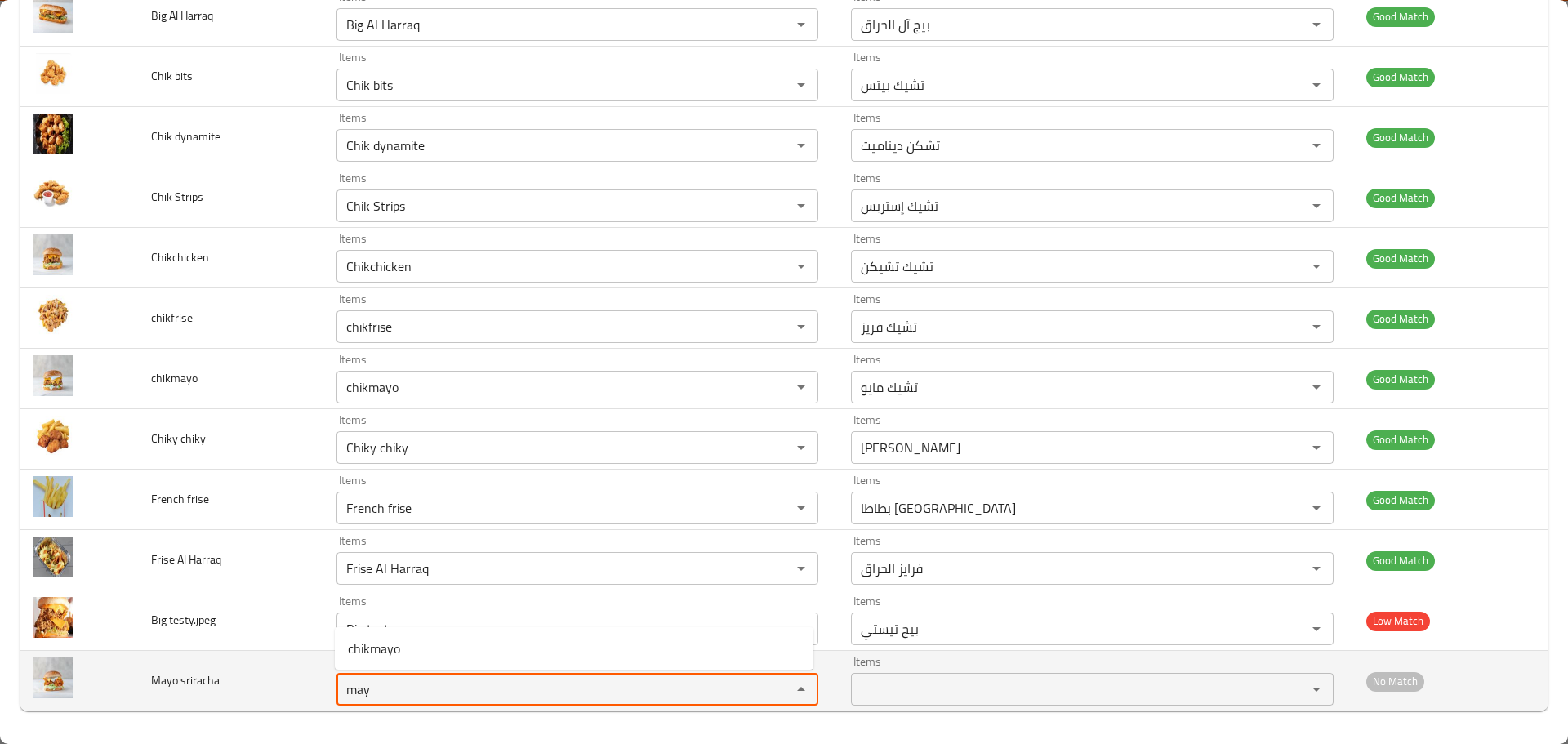
drag, startPoint x: 382, startPoint y: 690, endPoint x: 275, endPoint y: 666, distance: 109.7
click at [275, 666] on tr "Mayo sriracha Items may Items Items Items No Match" at bounding box center [783, 681] width 1529 height 60
drag, startPoint x: 360, startPoint y: 695, endPoint x: 187, endPoint y: 657, distance: 177.1
click at [186, 660] on tr "Mayo sriracha Items sr Items Items Items No Match" at bounding box center [783, 681] width 1529 height 60
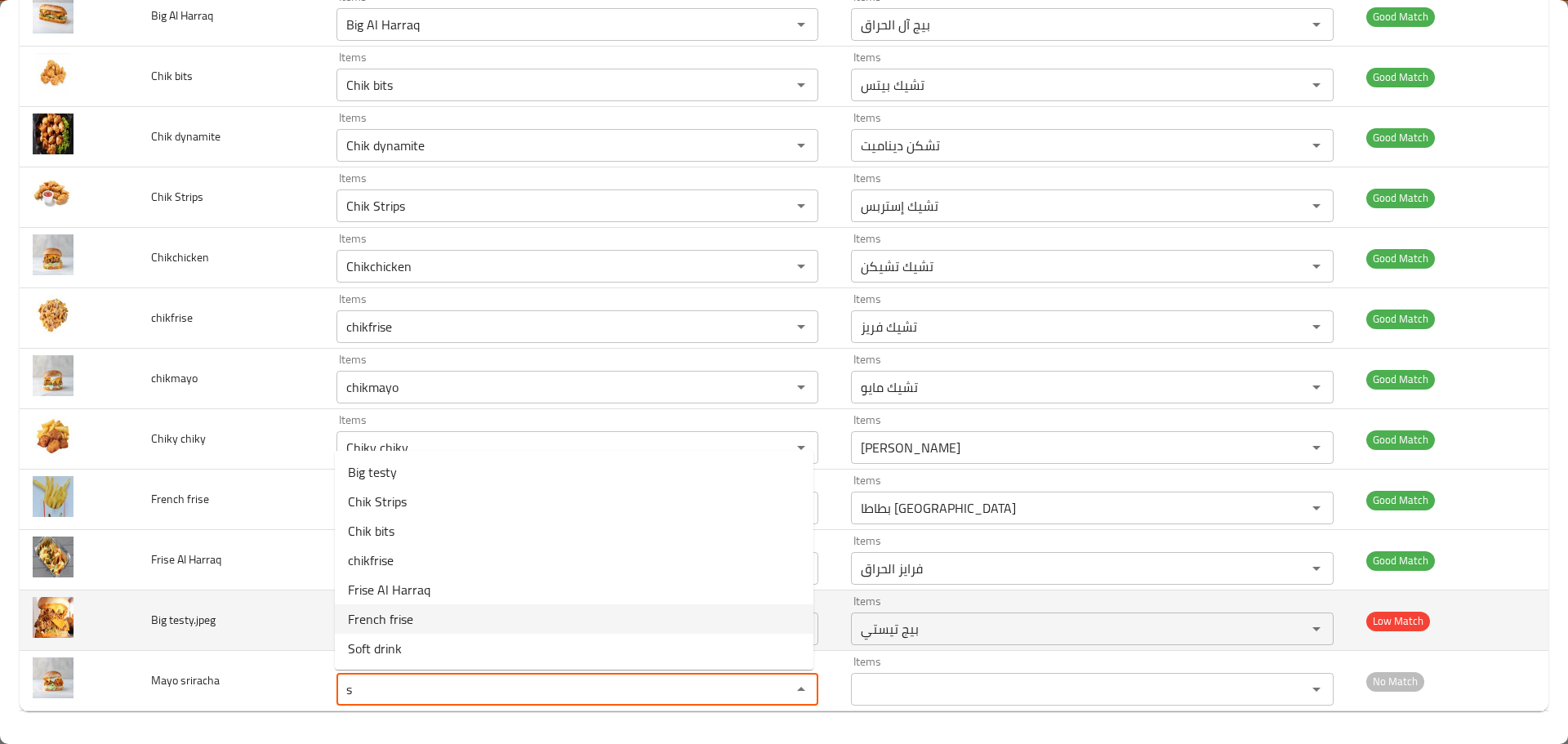
type sriracha "s"
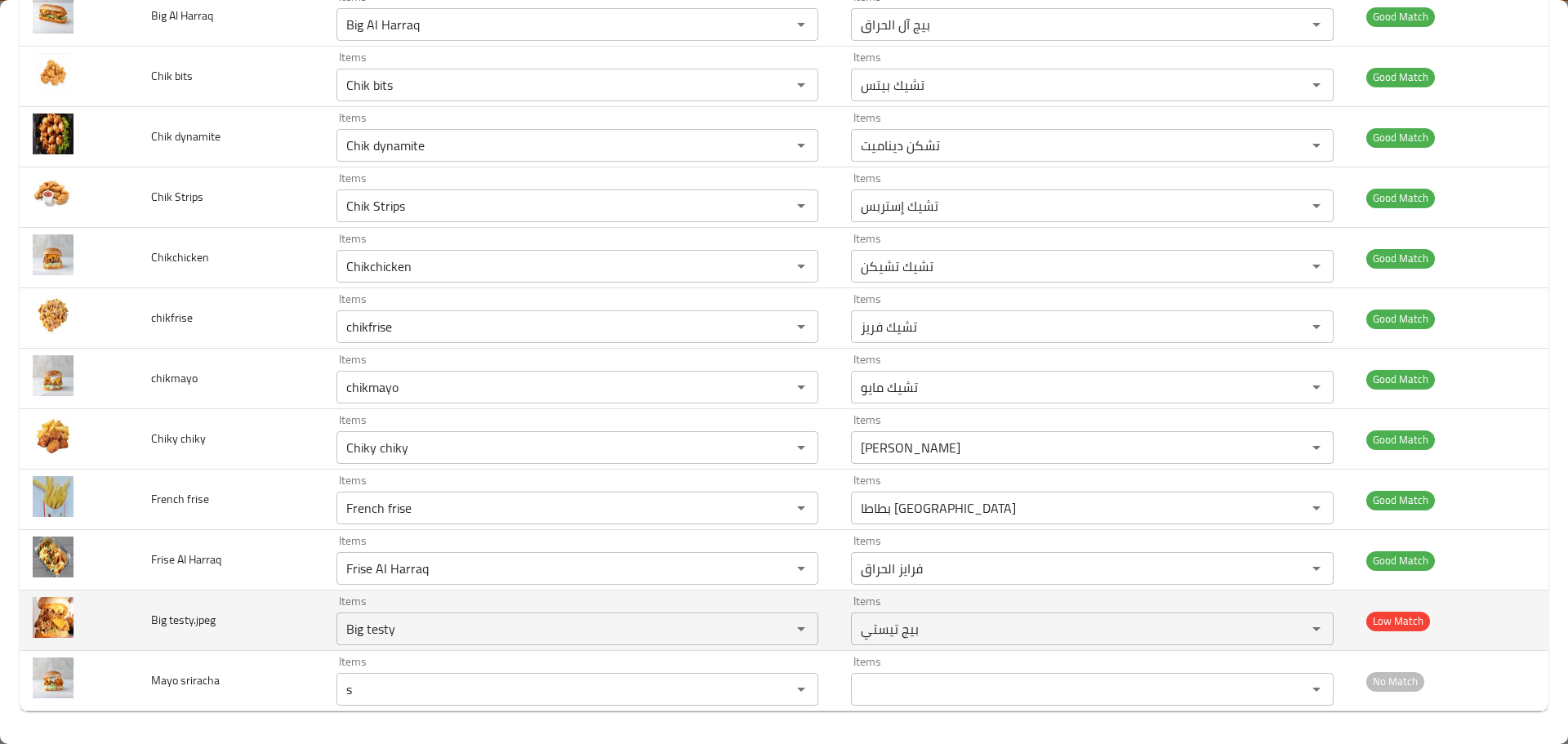
click at [293, 611] on td "Big testy.jpeg" at bounding box center [230, 621] width 184 height 60
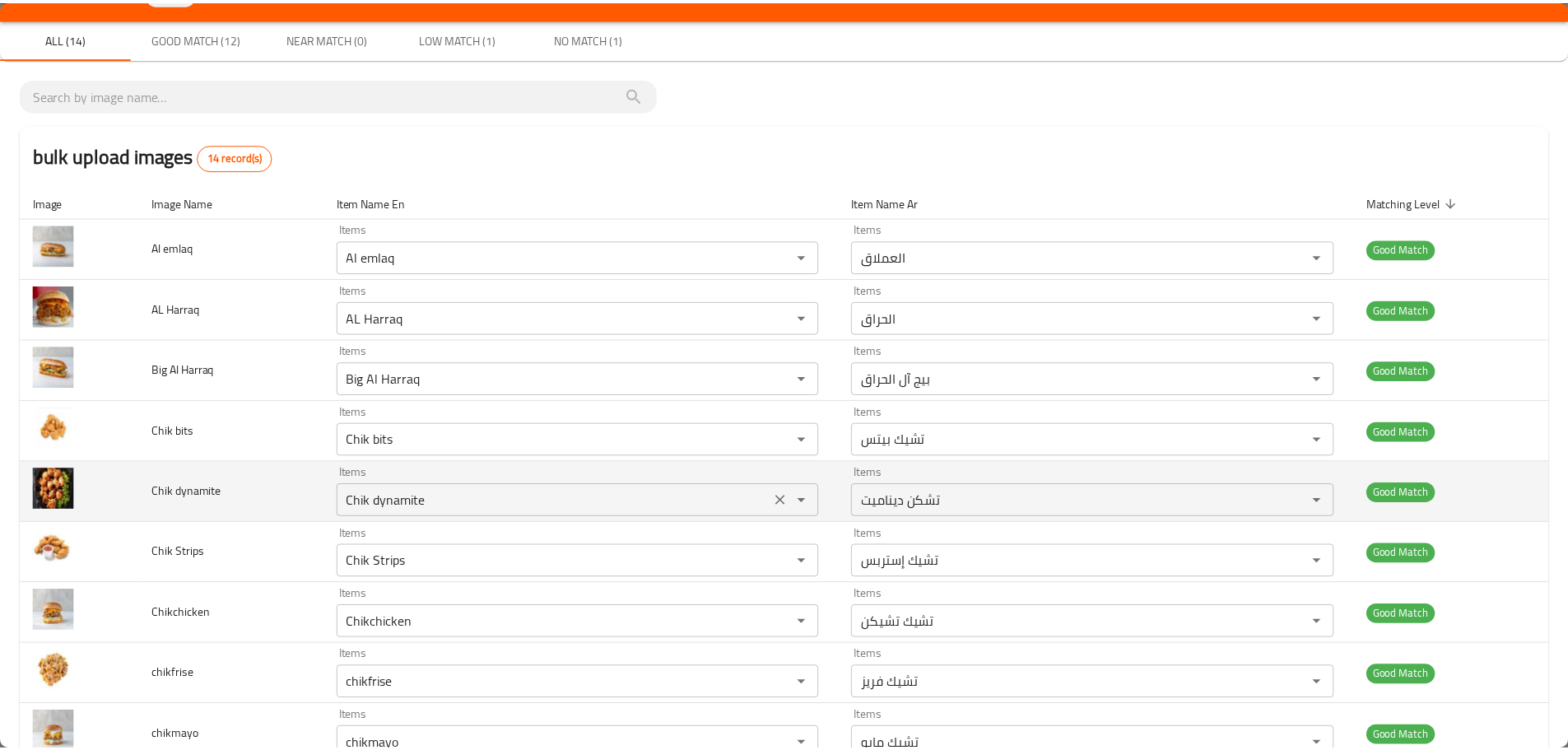
scroll to position [0, 0]
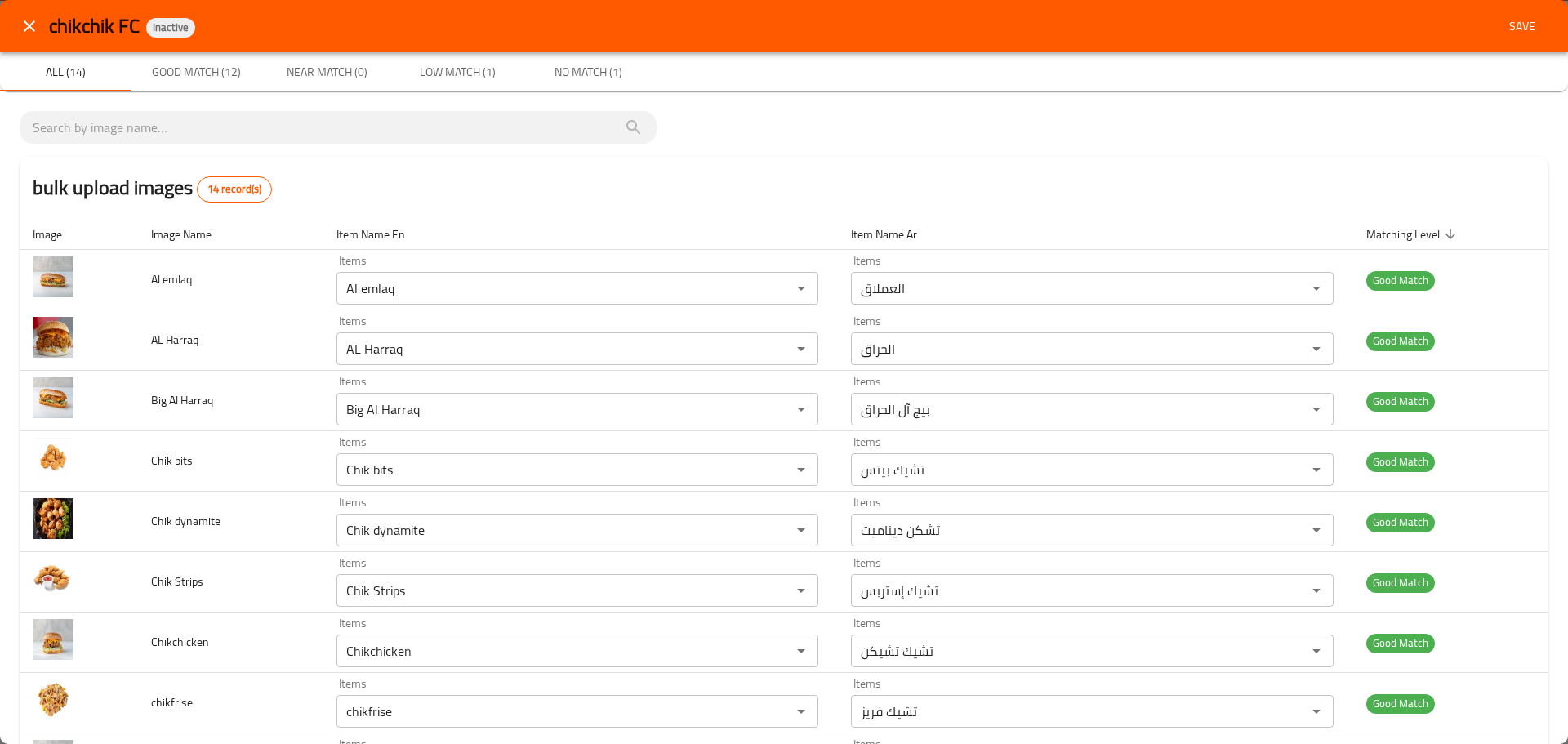
click at [1513, 25] on span "Save" at bounding box center [1522, 26] width 39 height 20
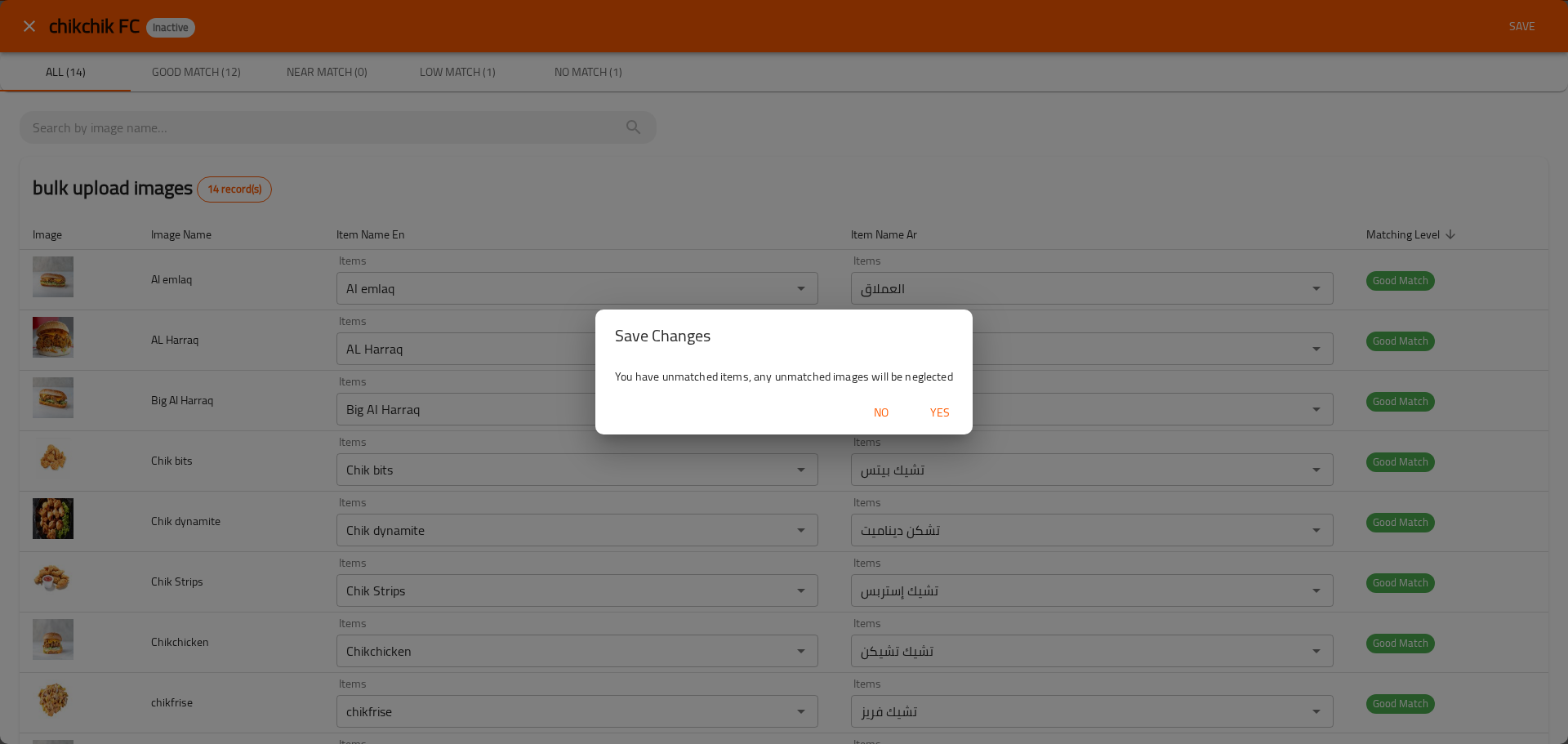
click at [946, 401] on button "Yes" at bounding box center [940, 413] width 52 height 30
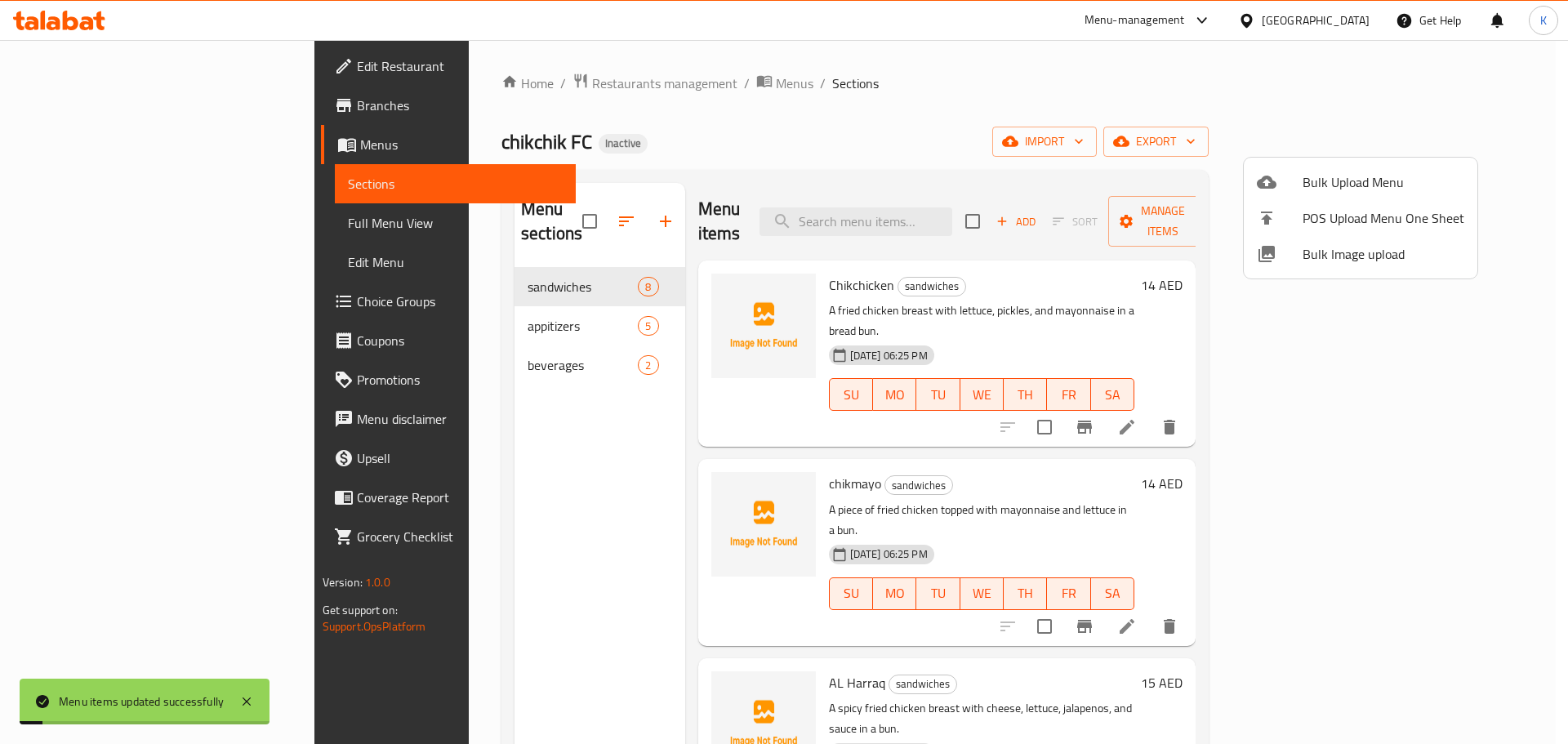
drag, startPoint x: 513, startPoint y: 492, endPoint x: 271, endPoint y: 459, distance: 244.2
click at [512, 487] on div at bounding box center [784, 372] width 1568 height 744
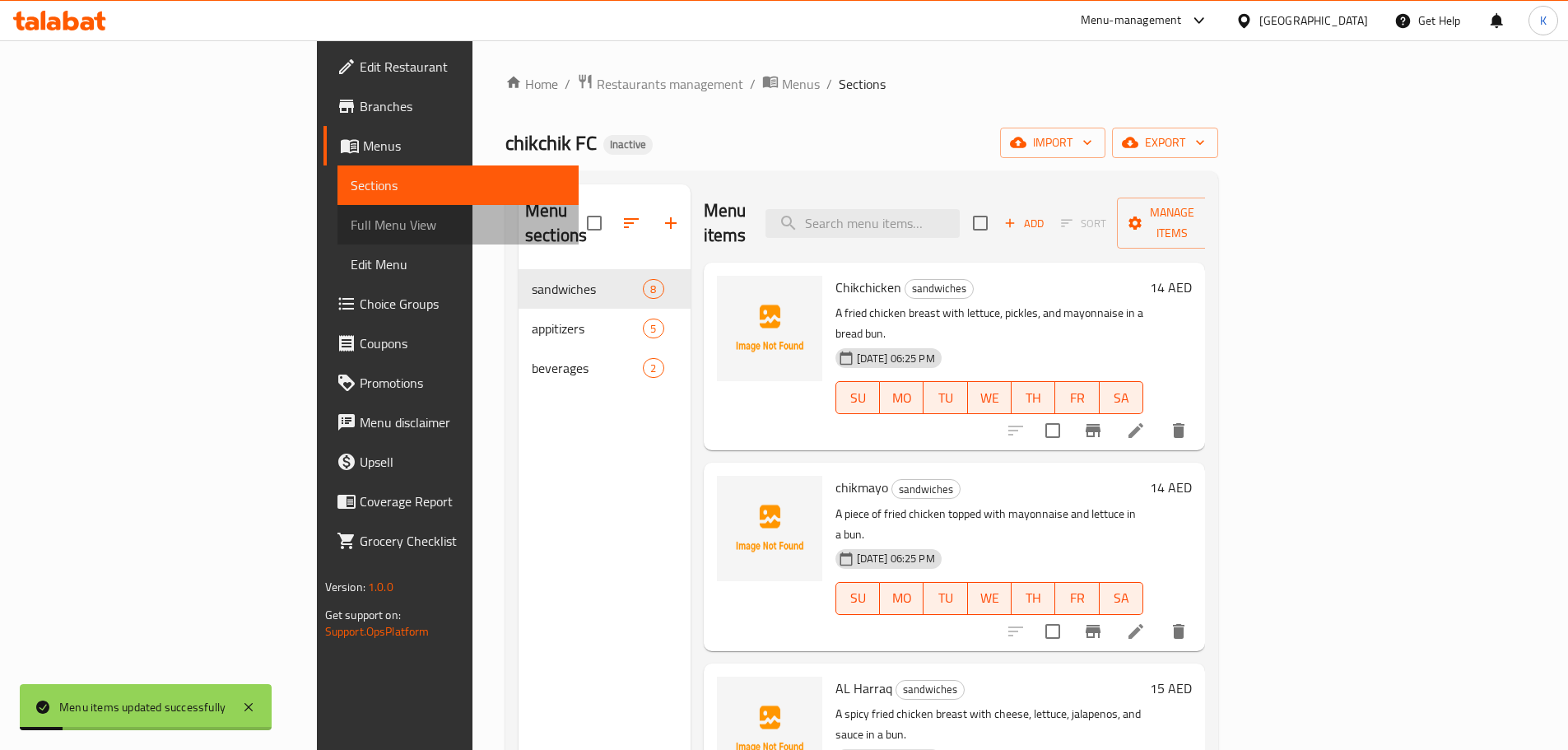
click at [350, 220] on span "Full Menu View" at bounding box center [458, 225] width 215 height 19
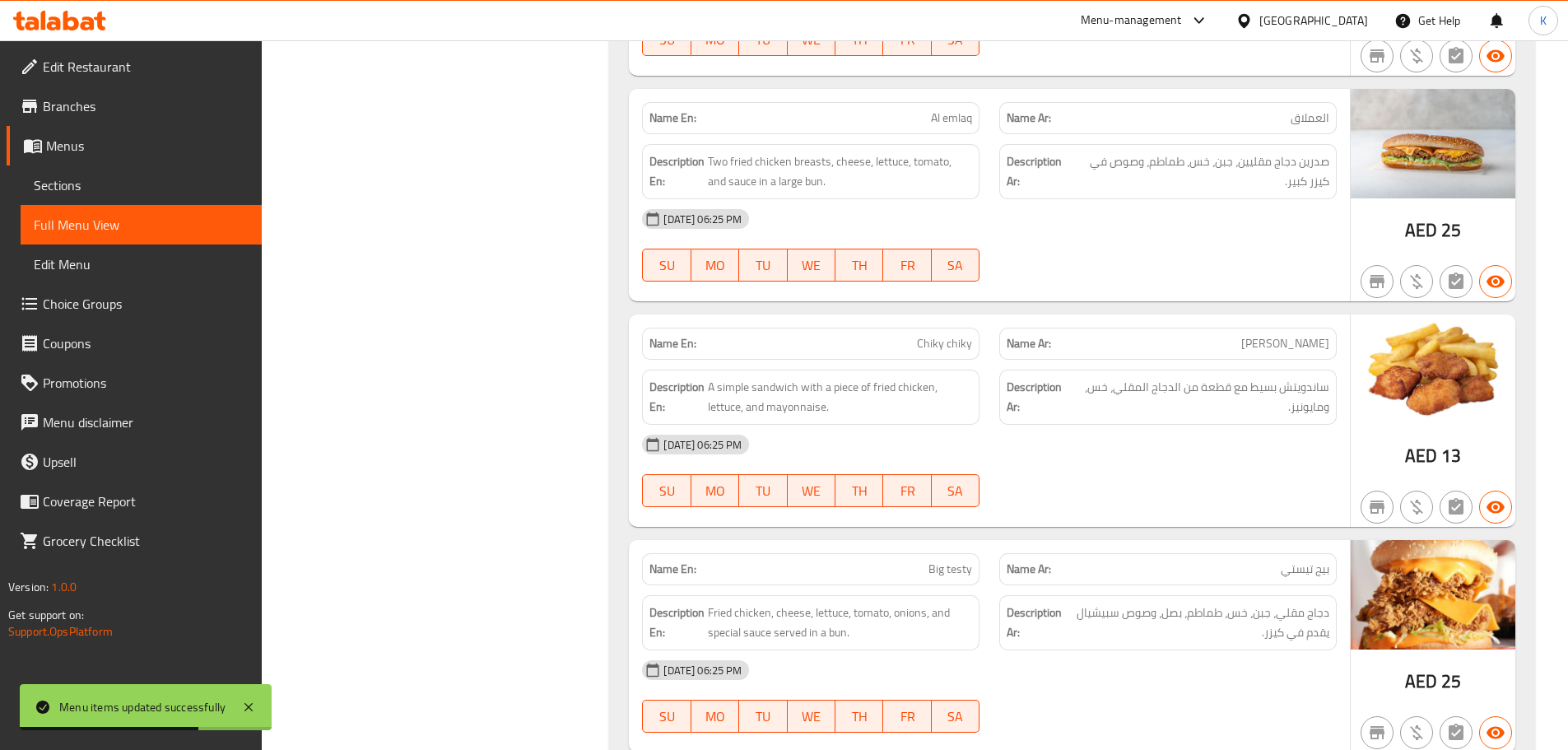
scroll to position [1236, 0]
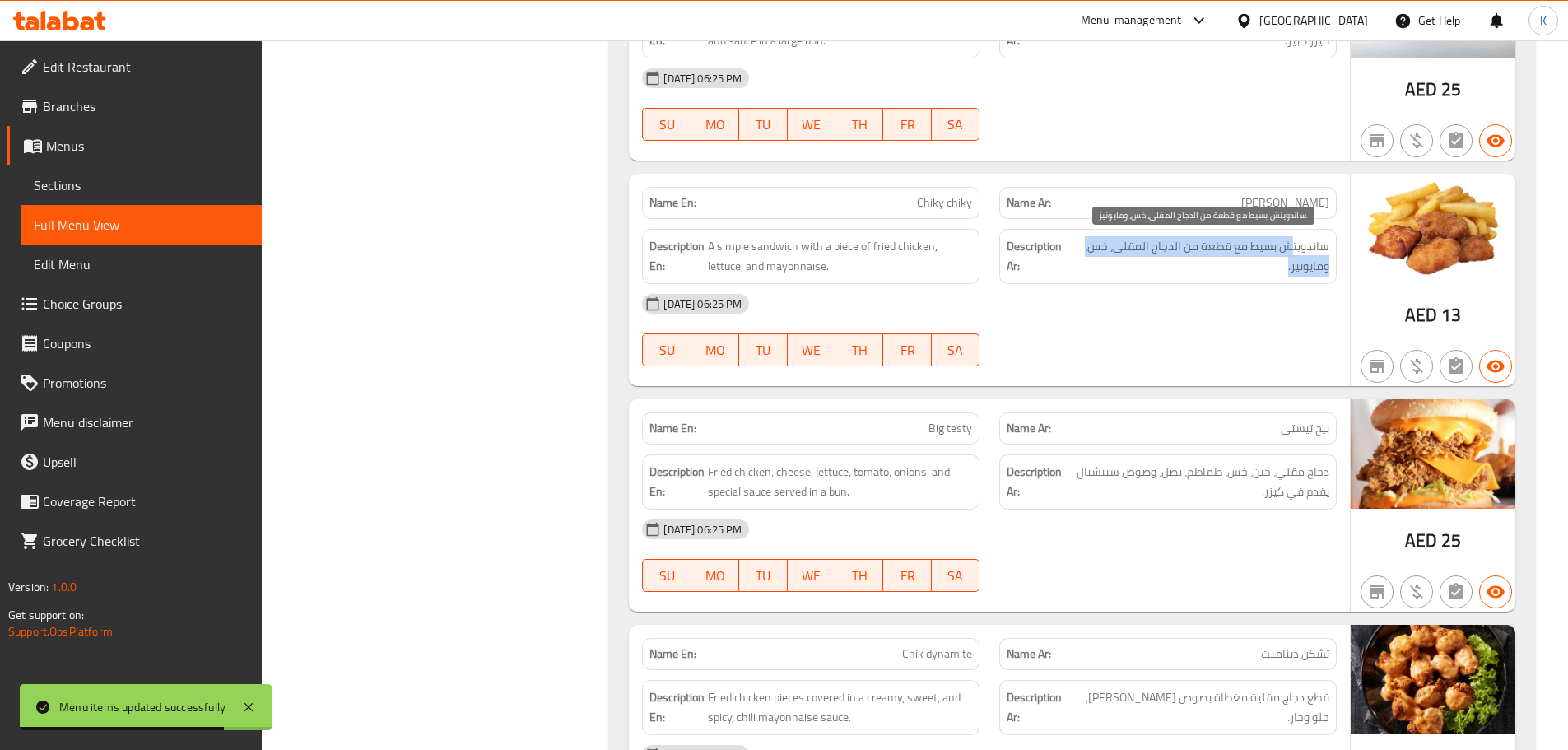
drag, startPoint x: 1289, startPoint y: 249, endPoint x: 1116, endPoint y: 269, distance: 174.2
click at [1116, 269] on span "ساندويتش بسيط مع قطعة من الدجاج المقلي، خس، ومايونيز." at bounding box center [1201, 257] width 256 height 40
click at [1208, 319] on div "12-10-2025 06:25 PM" at bounding box center [989, 304] width 715 height 40
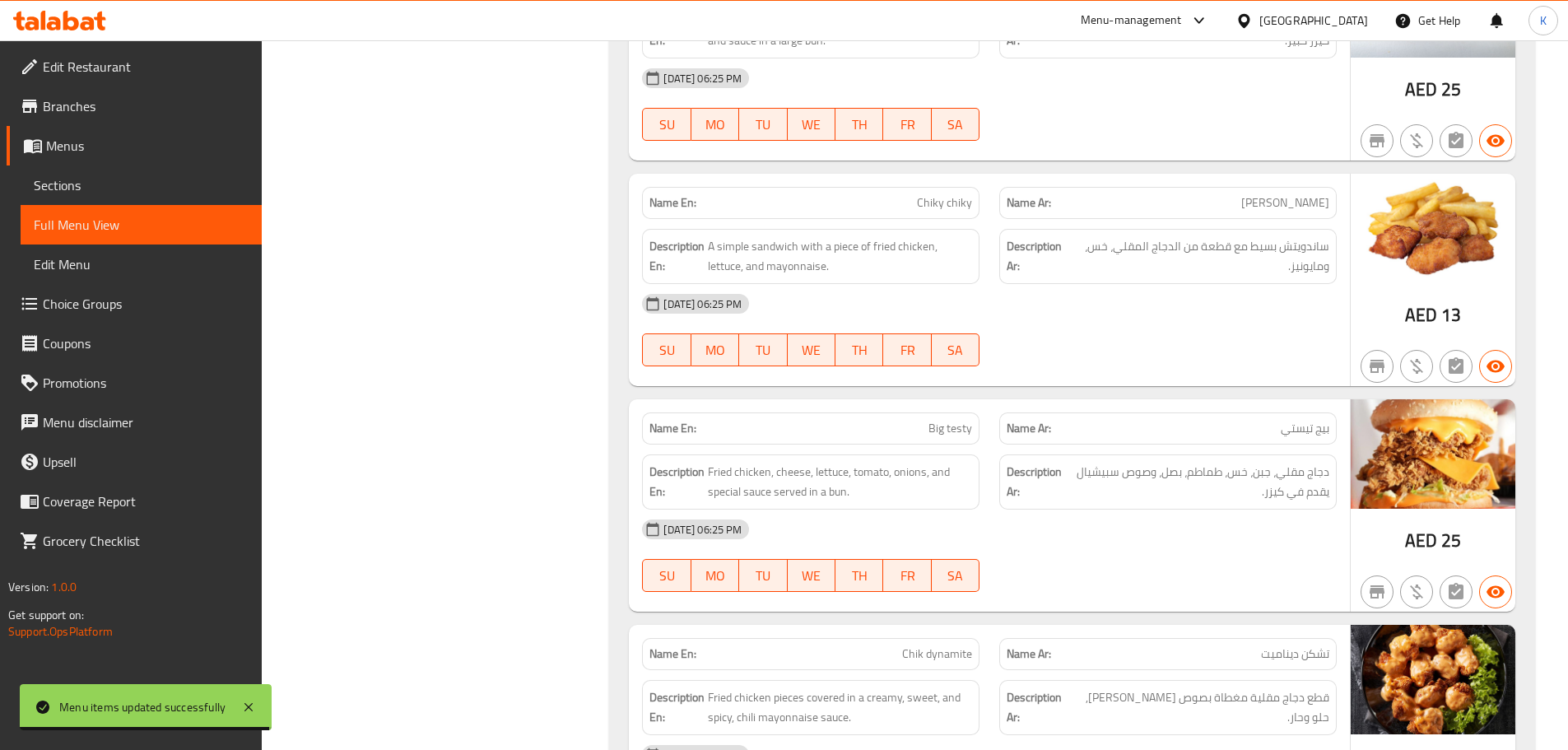
click at [944, 198] on span "Chiky chiky" at bounding box center [944, 202] width 55 height 17
copy span "Chiky chiky"
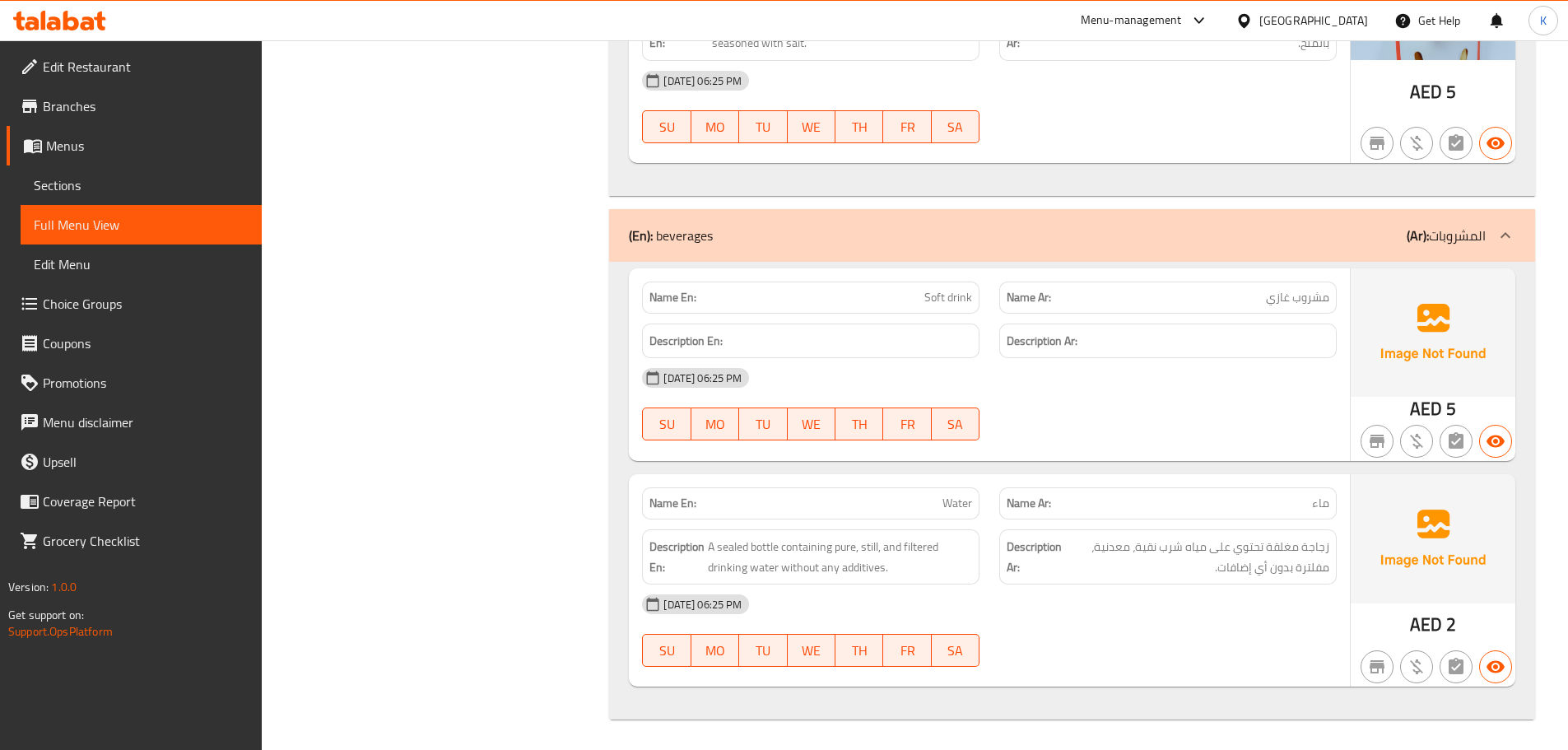
scroll to position [3133, 0]
click at [112, 185] on span "Sections" at bounding box center [142, 185] width 215 height 19
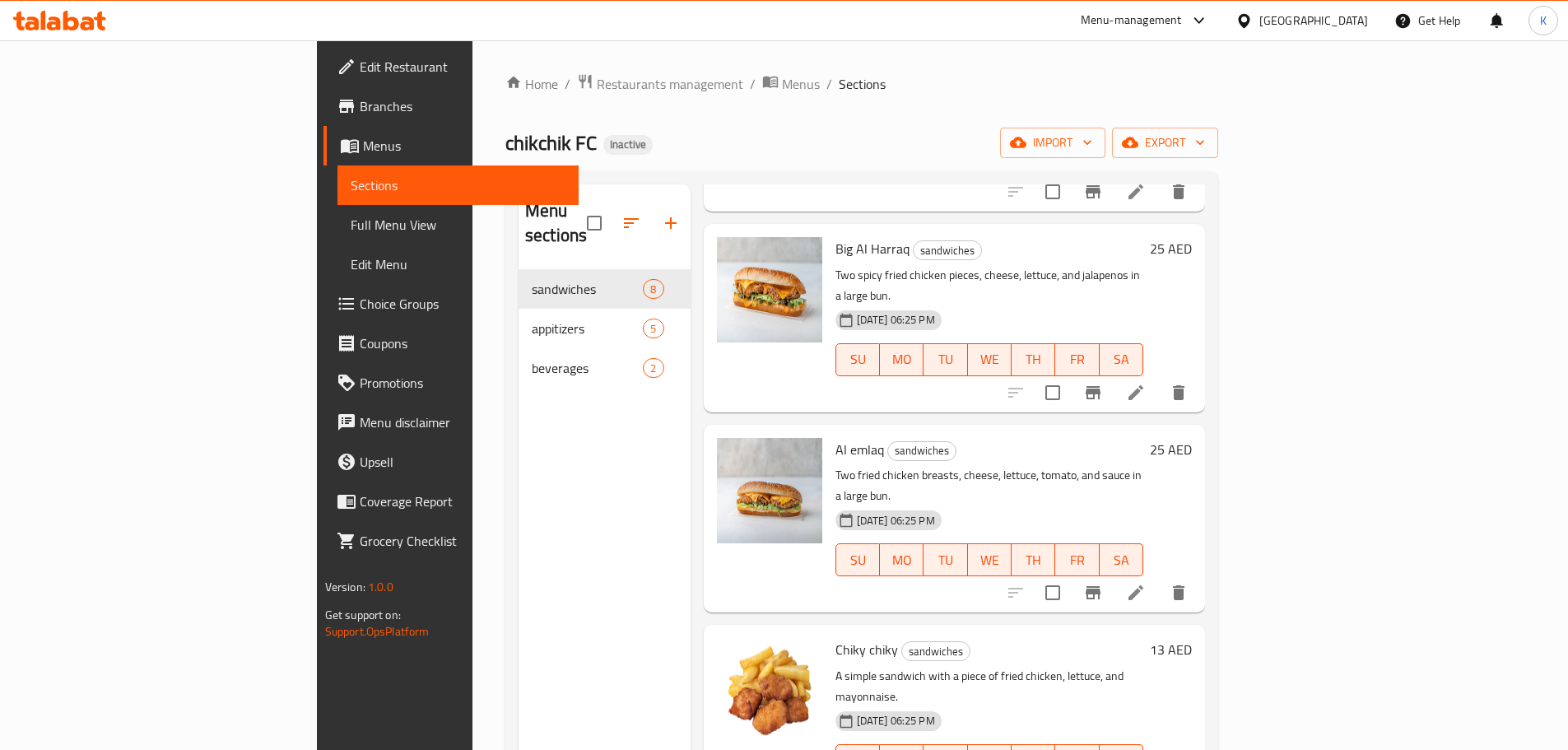
scroll to position [731, 0]
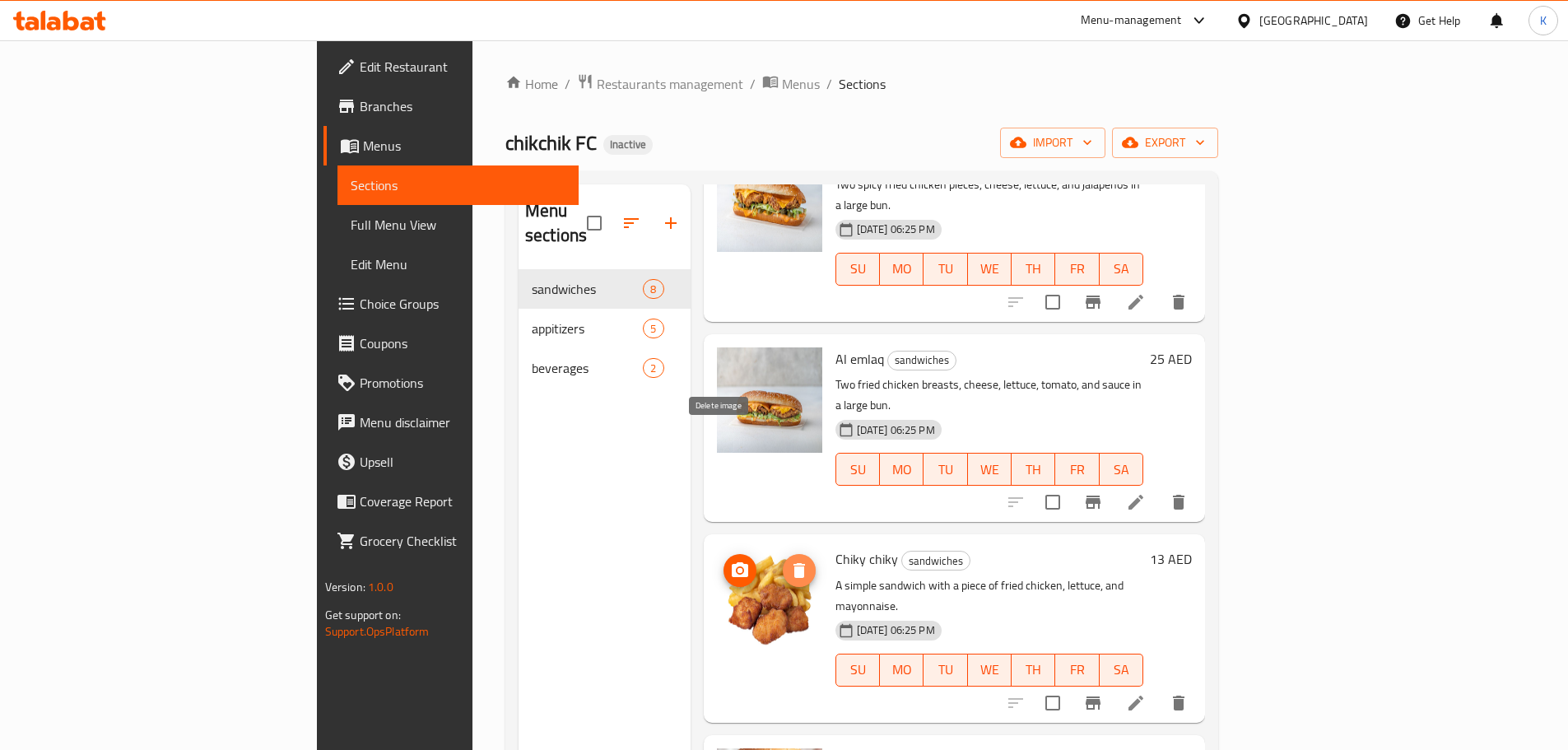
click at [794, 563] on icon "delete image" at bounding box center [799, 571] width 12 height 15
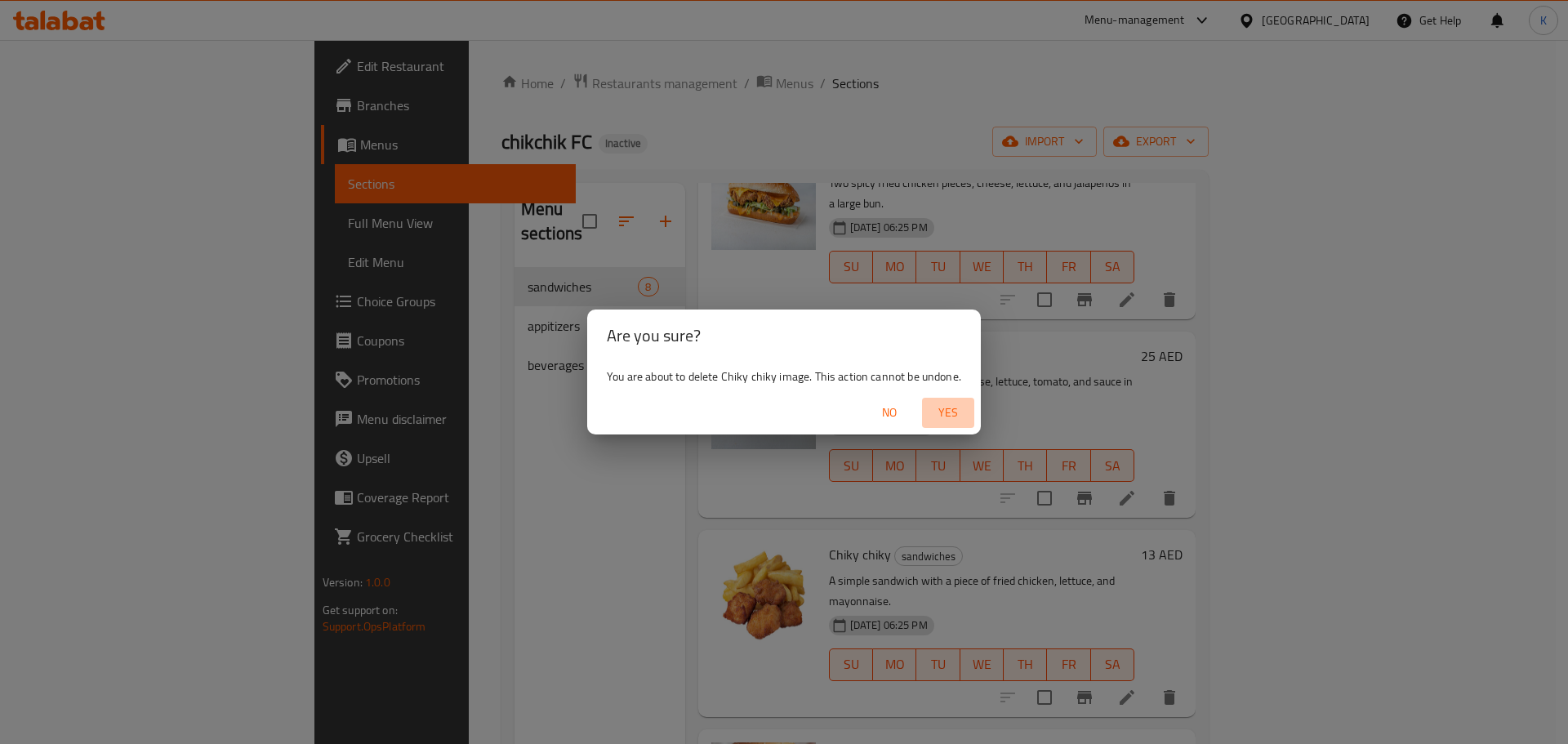
click at [941, 413] on span "Yes" at bounding box center [948, 413] width 39 height 20
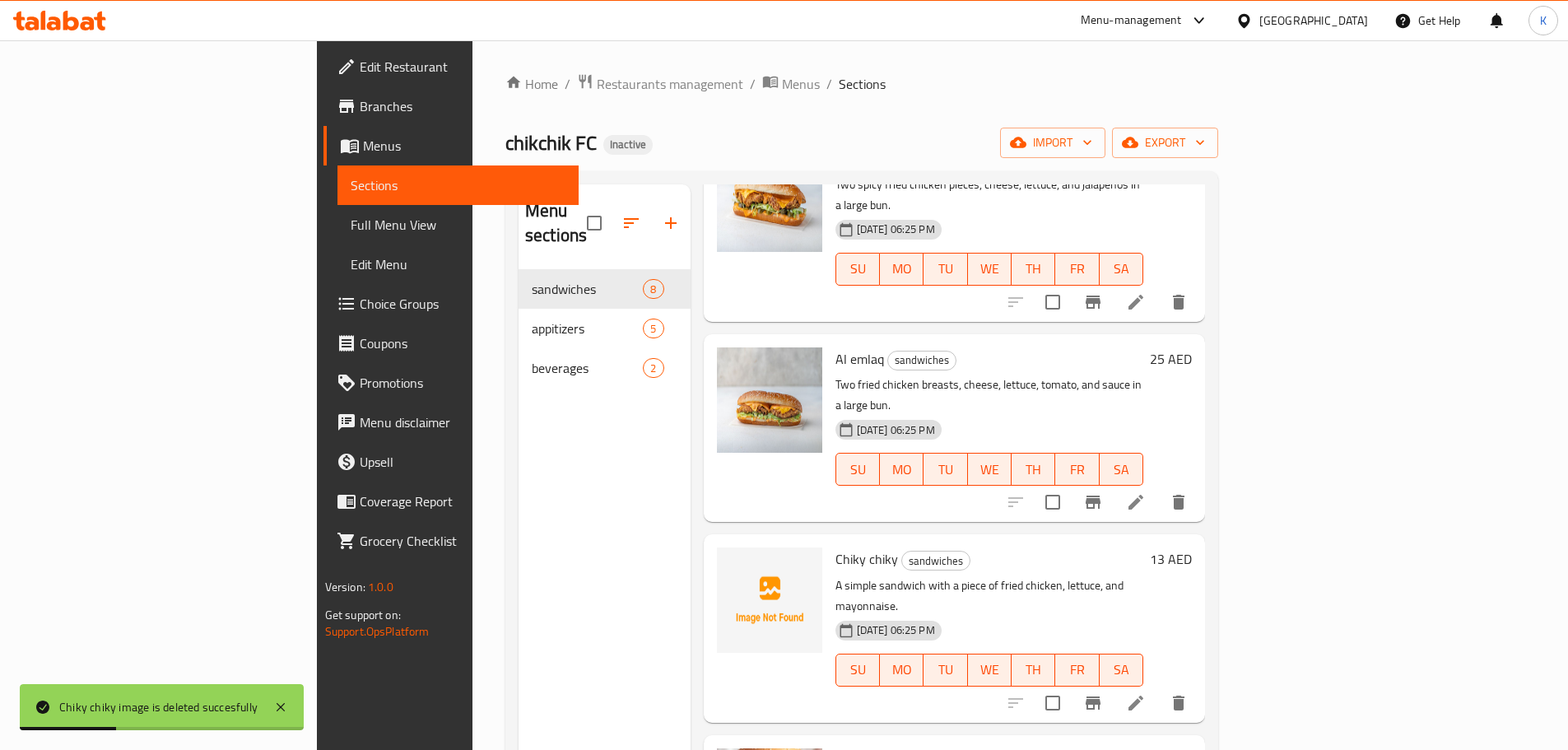
click at [350, 228] on span "Full Menu View" at bounding box center [458, 225] width 215 height 19
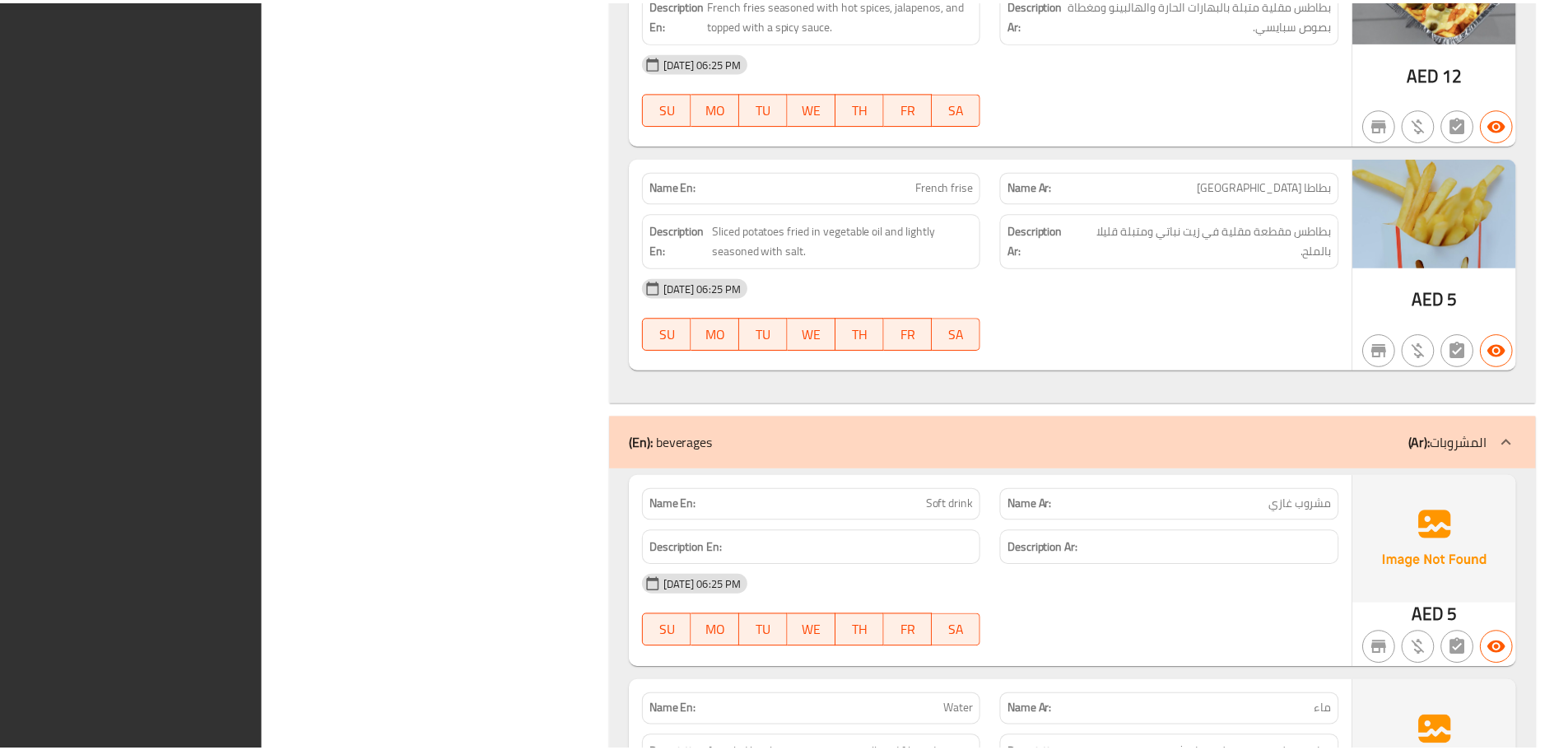
scroll to position [3133, 0]
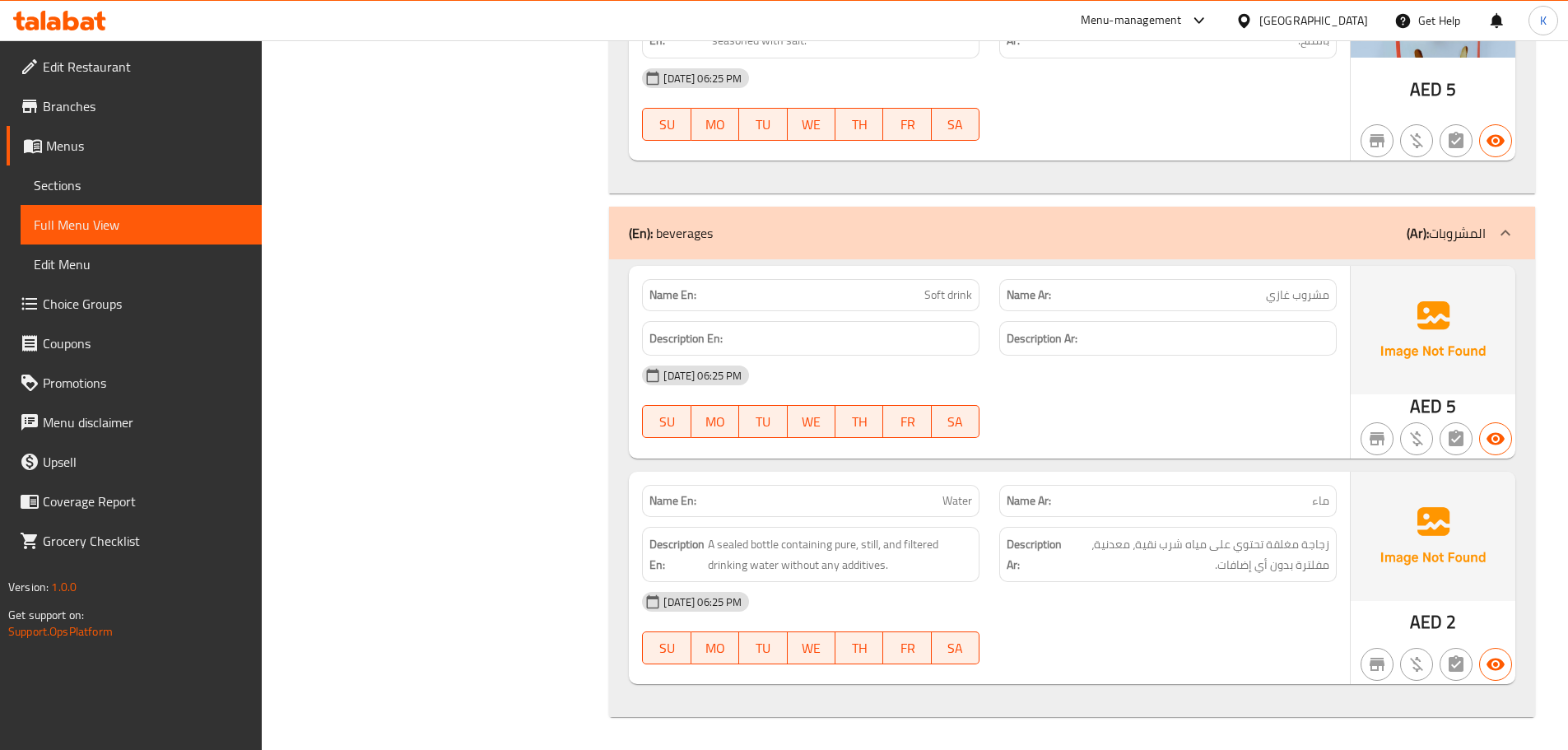
click at [926, 294] on span "Soft drink" at bounding box center [948, 294] width 48 height 17
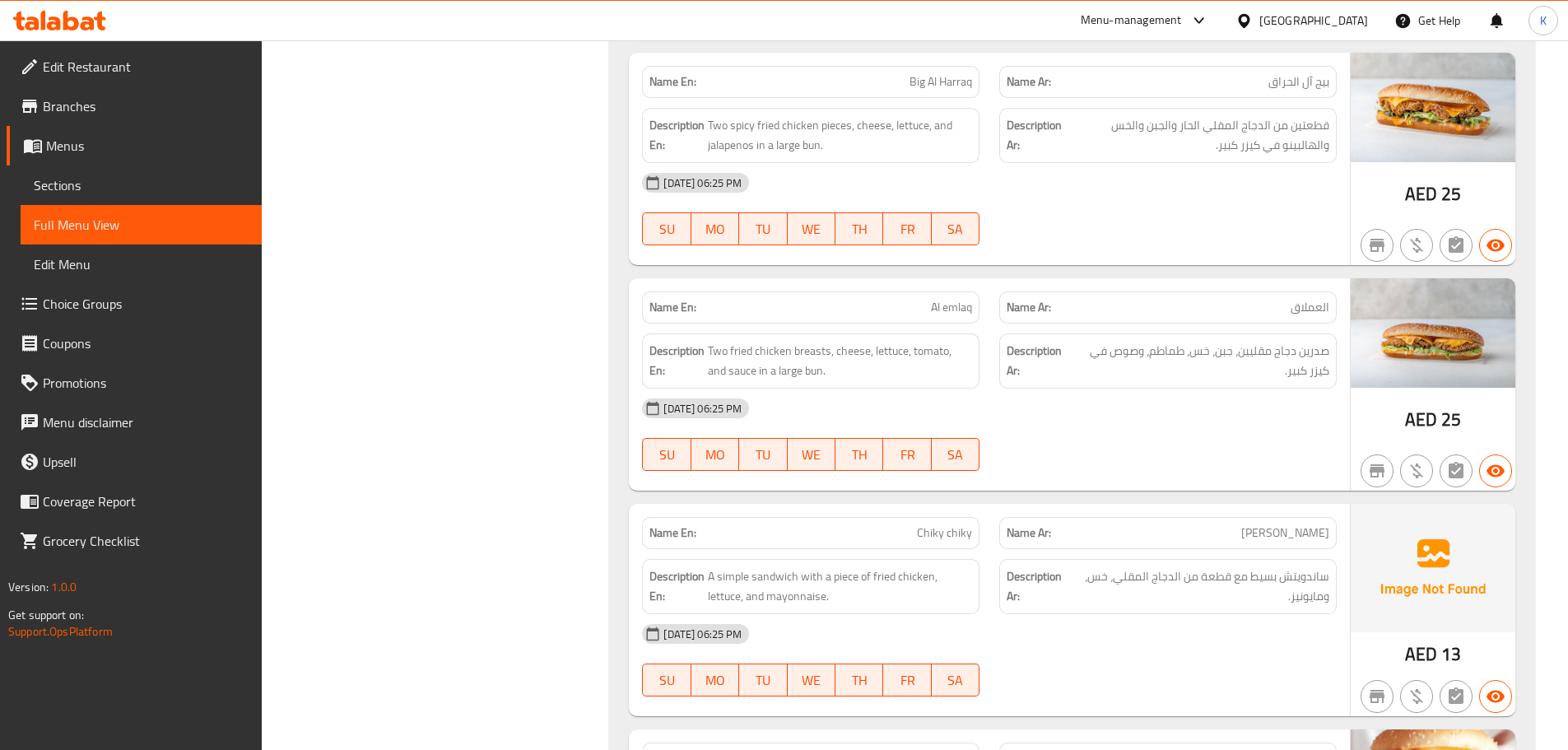
scroll to position [992, 0]
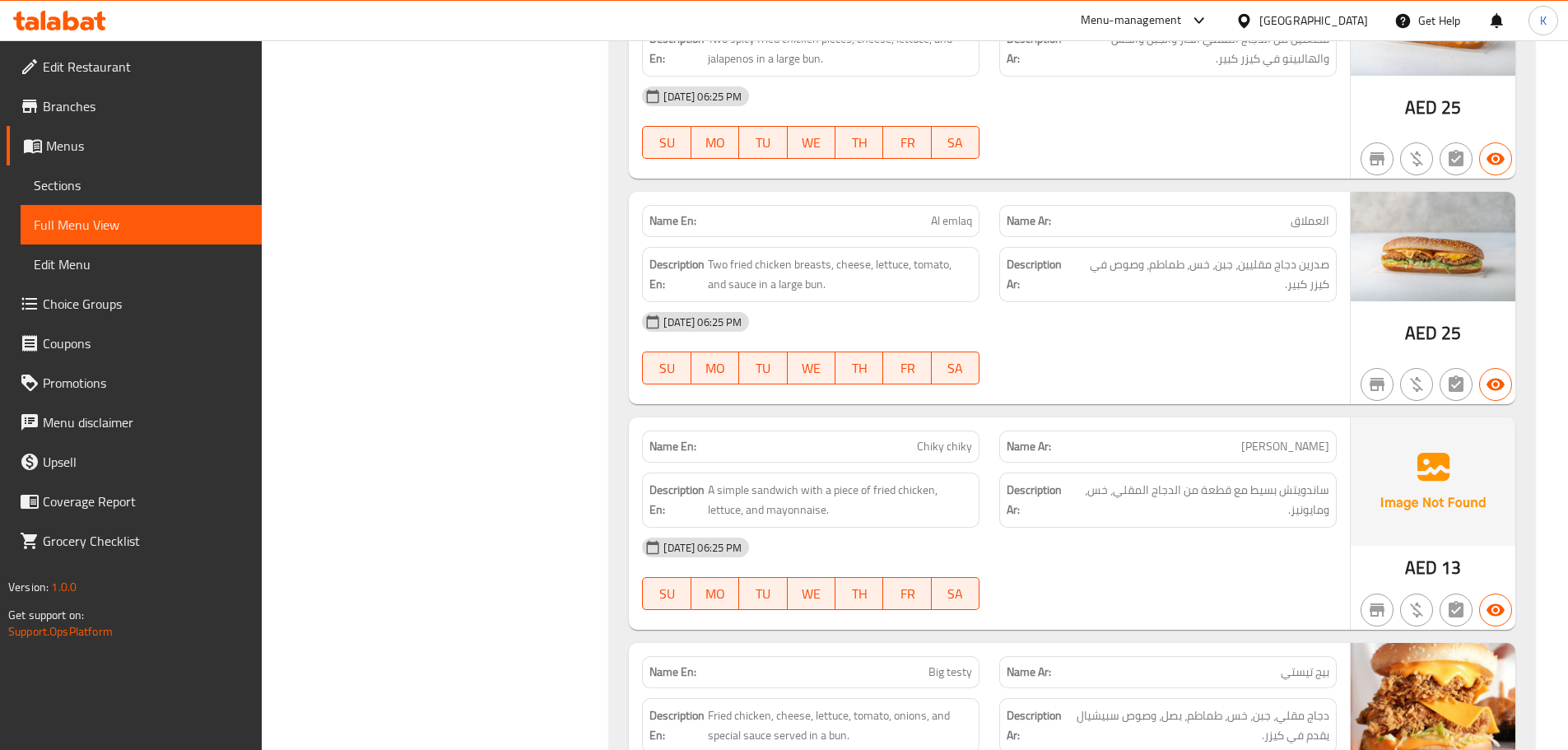
click at [937, 449] on span "Chiky chiky" at bounding box center [944, 446] width 55 height 17
copy span "Chiky chiky"
click at [937, 449] on span "Chiky chiky" at bounding box center [944, 446] width 55 height 17
click at [1300, 13] on div "United Arab Emirates" at bounding box center [1313, 21] width 109 height 18
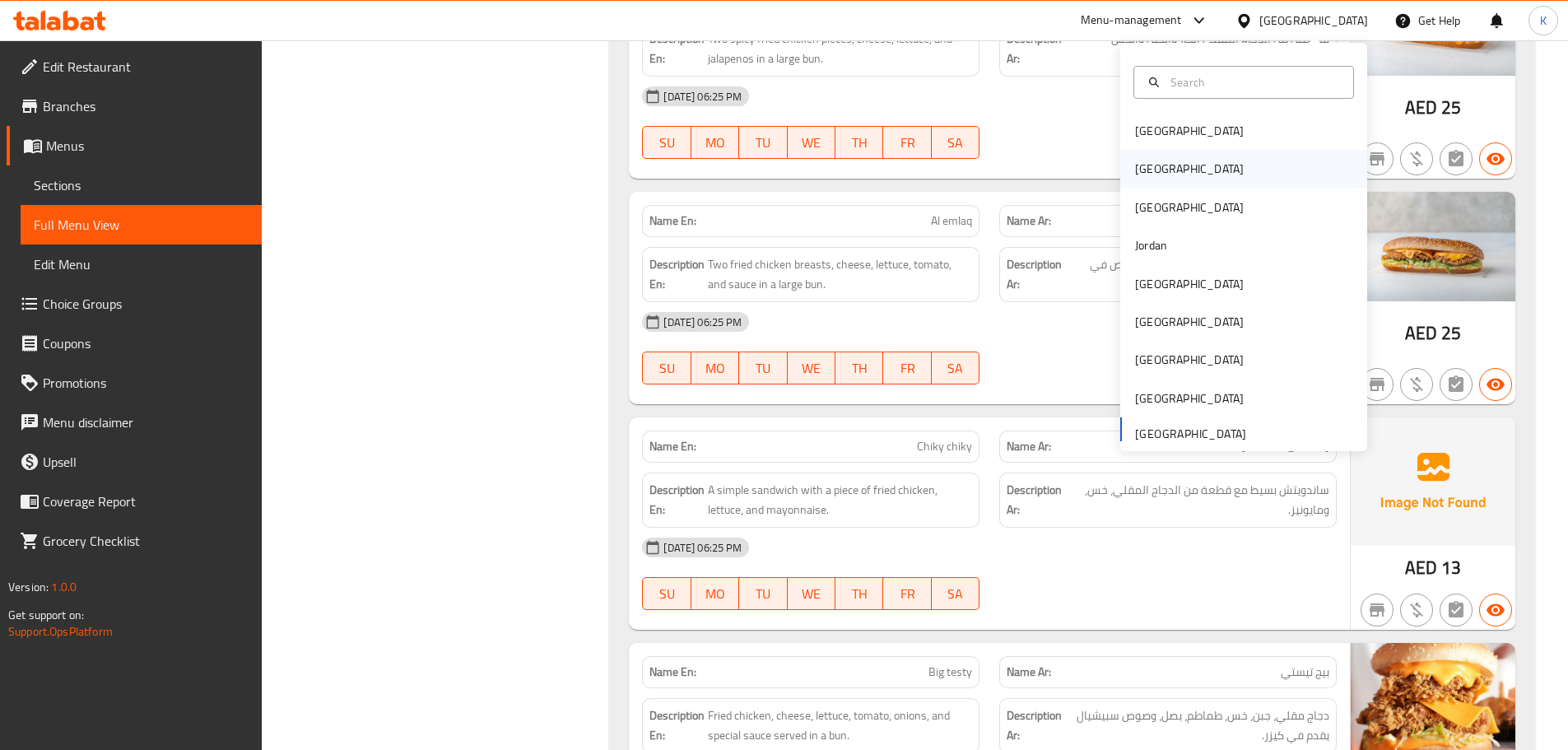
click at [1146, 160] on div "[GEOGRAPHIC_DATA]" at bounding box center [1189, 169] width 109 height 18
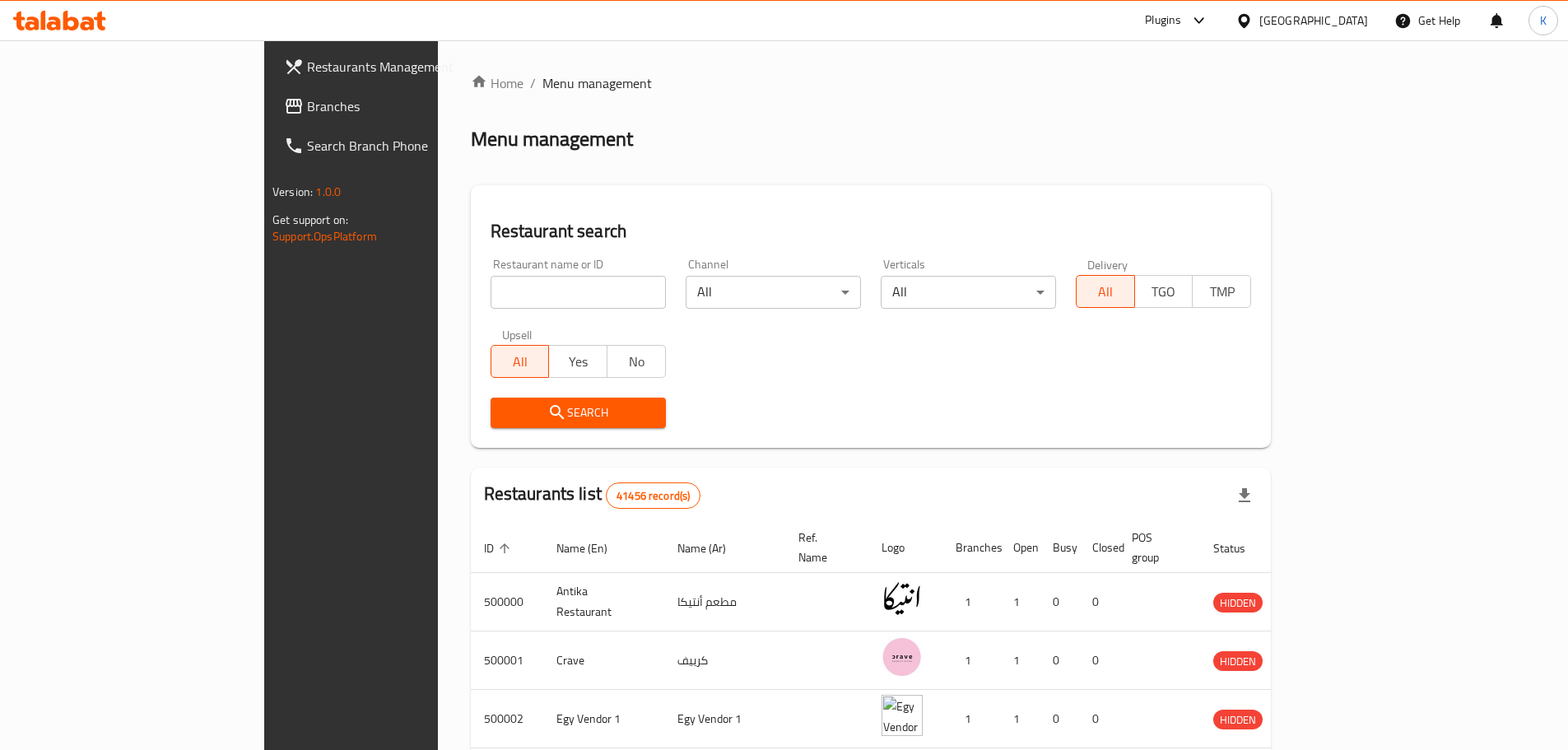
click at [270, 121] on link "Branches" at bounding box center [397, 106] width 255 height 40
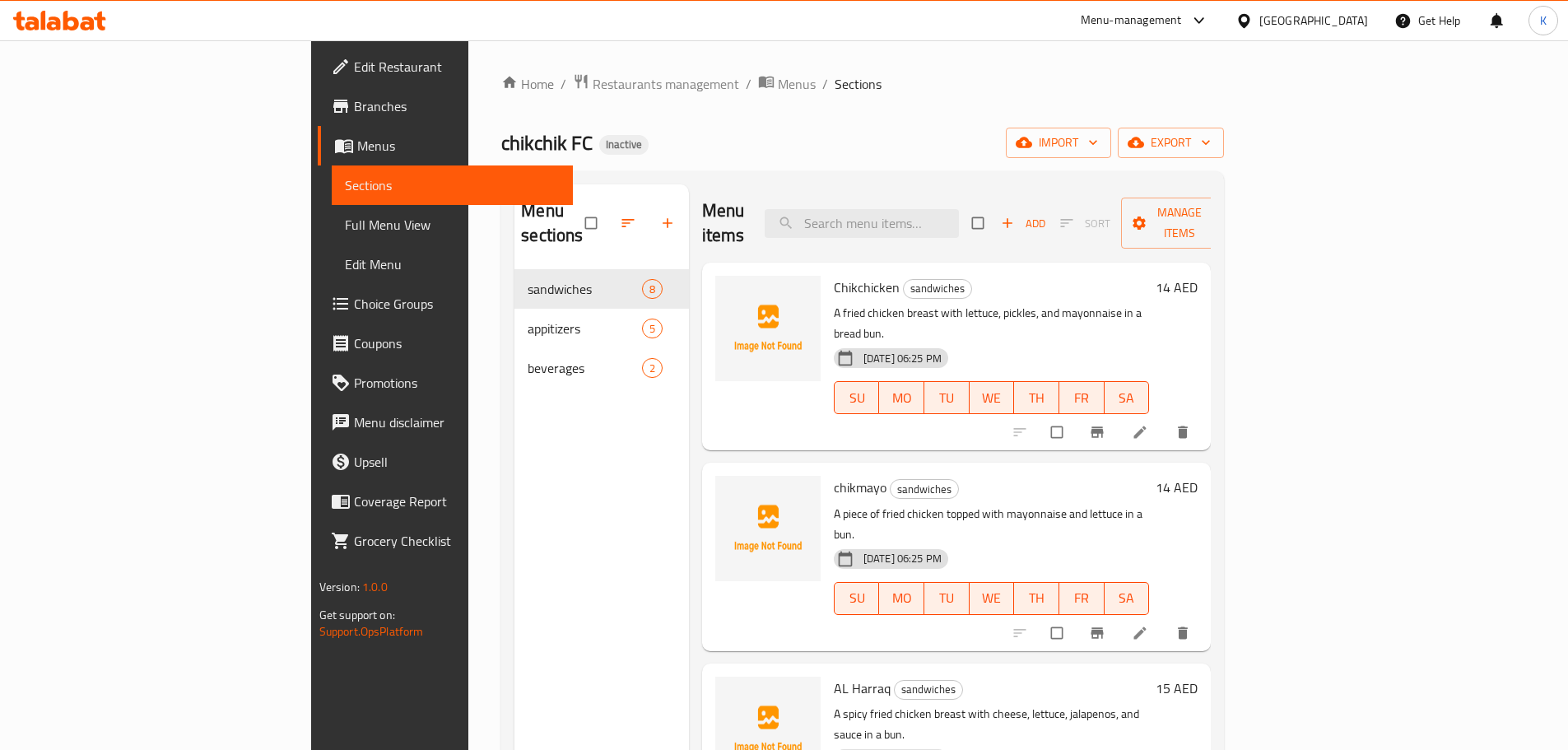
click at [1339, 20] on div "[GEOGRAPHIC_DATA]" at bounding box center [1313, 21] width 109 height 18
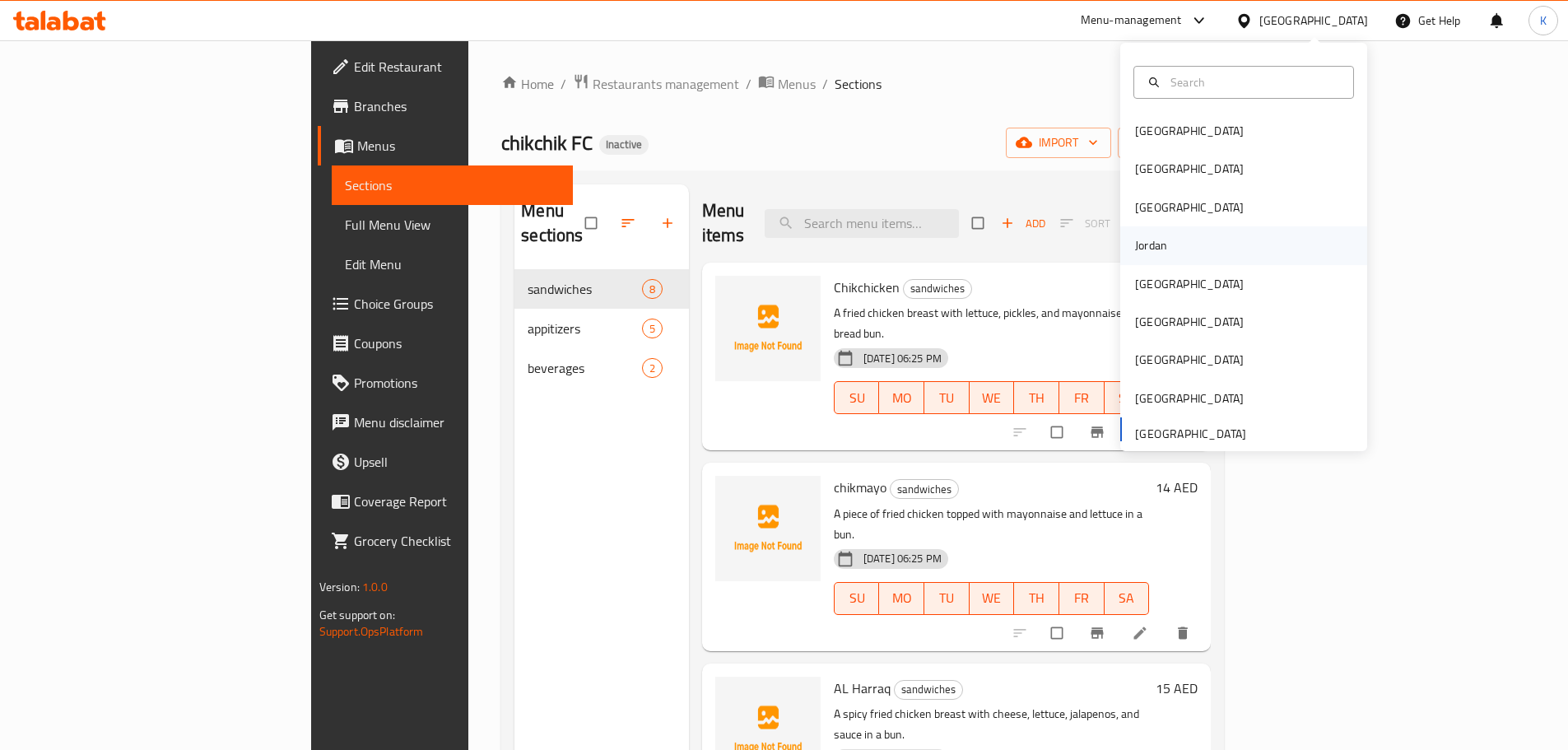
click at [1150, 241] on div "Jordan" at bounding box center [1150, 246] width 32 height 18
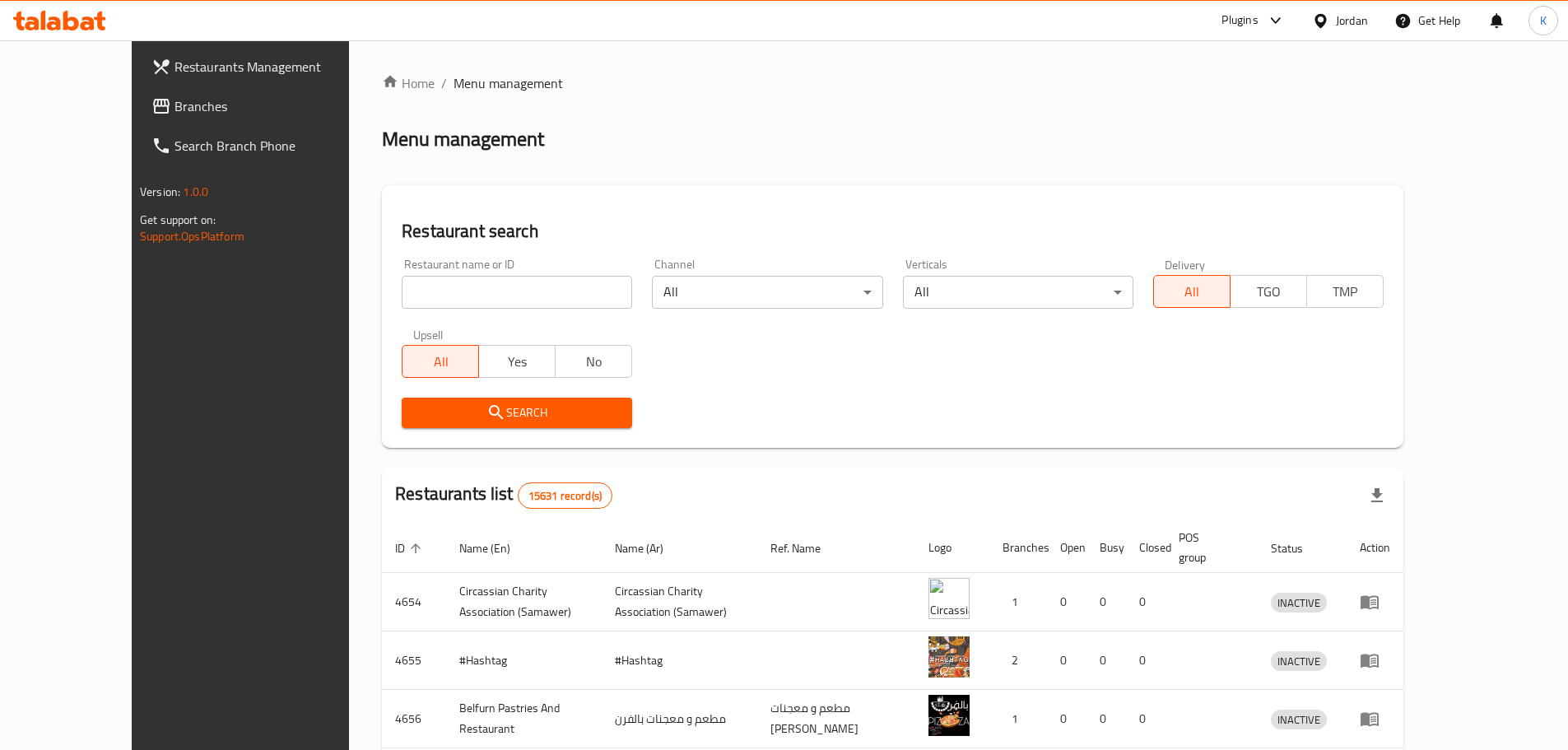
click at [175, 99] on span "Branches" at bounding box center [278, 106] width 206 height 19
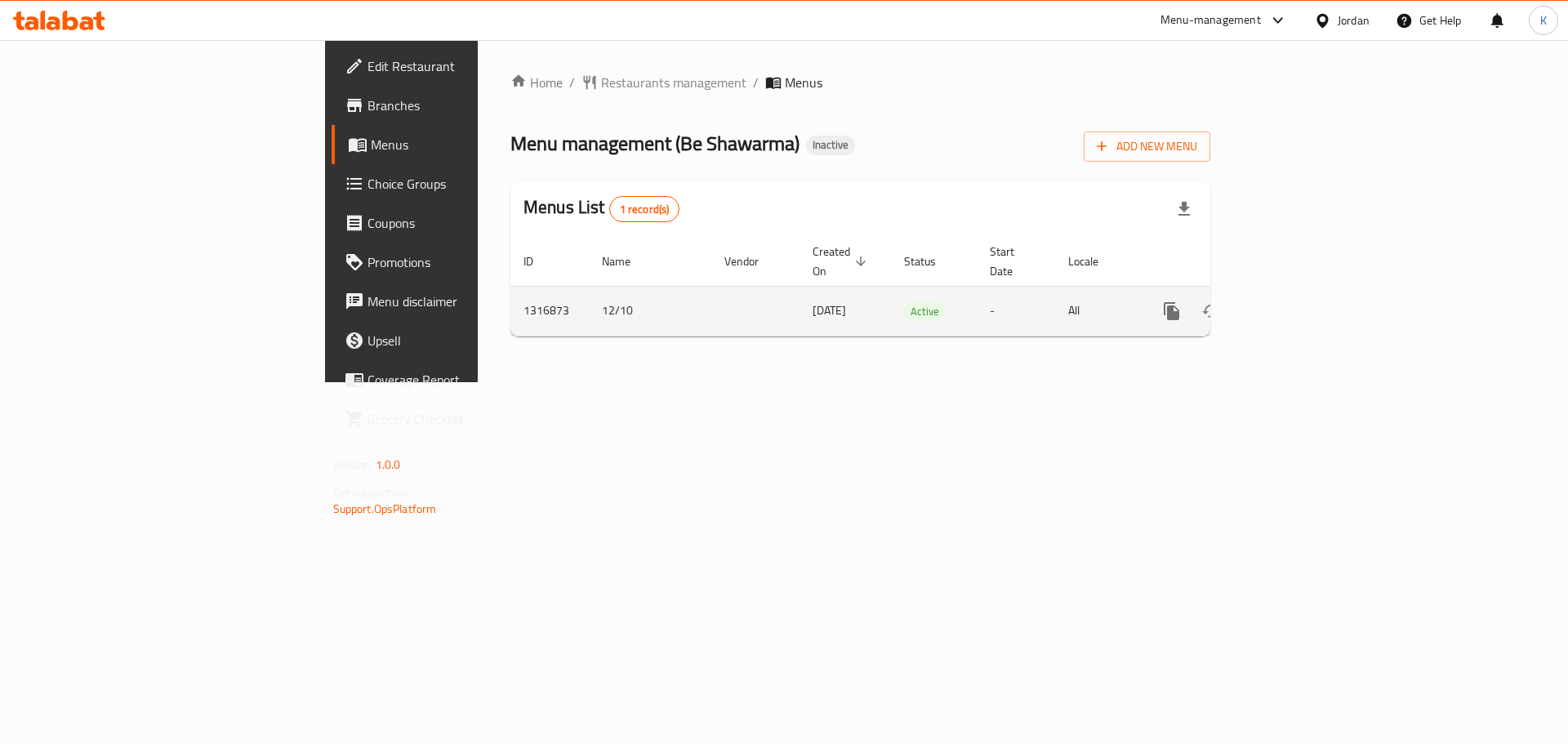
click at [1310, 294] on link "enhanced table" at bounding box center [1290, 311] width 39 height 39
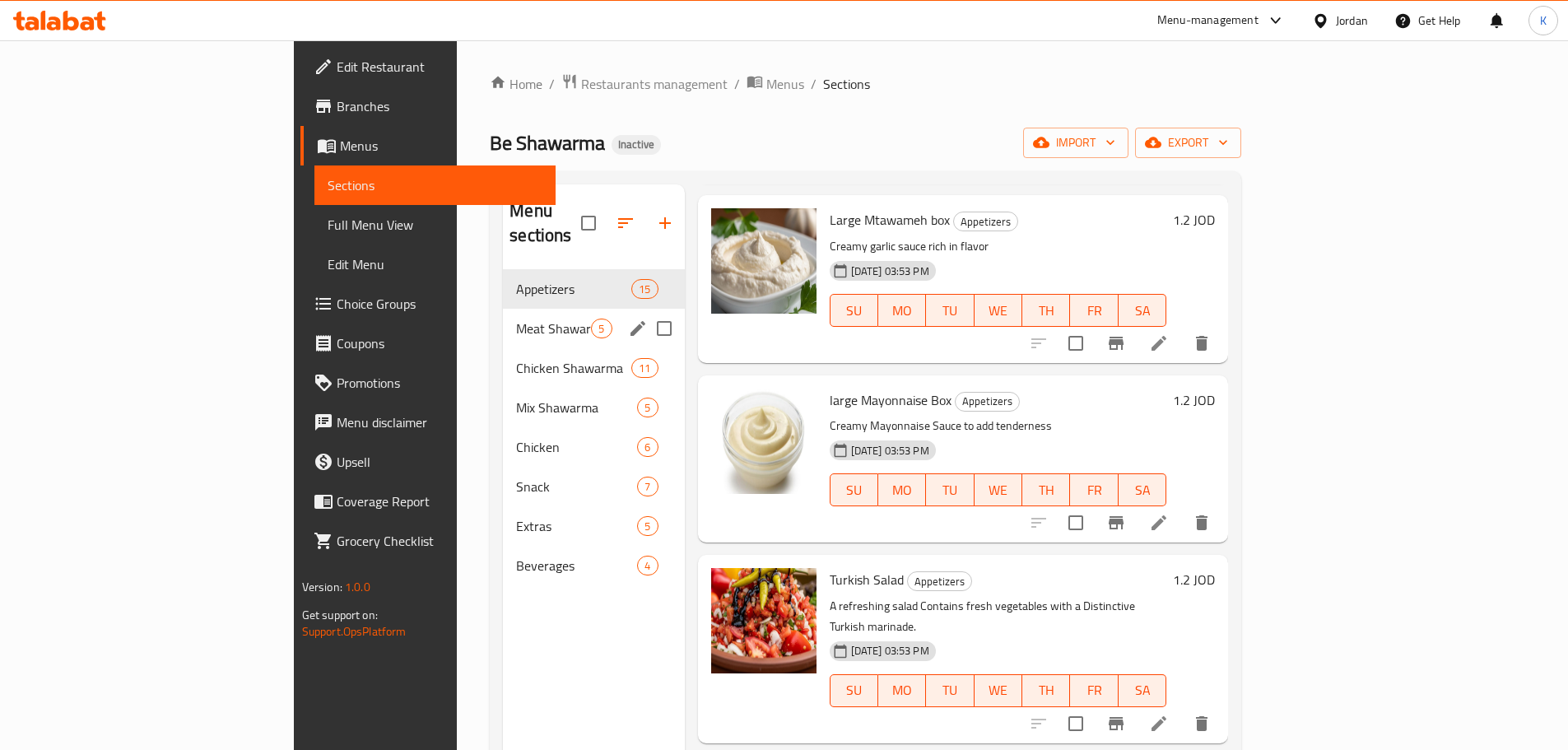
click at [503, 317] on div "Meat Shawarma 5" at bounding box center [593, 329] width 181 height 40
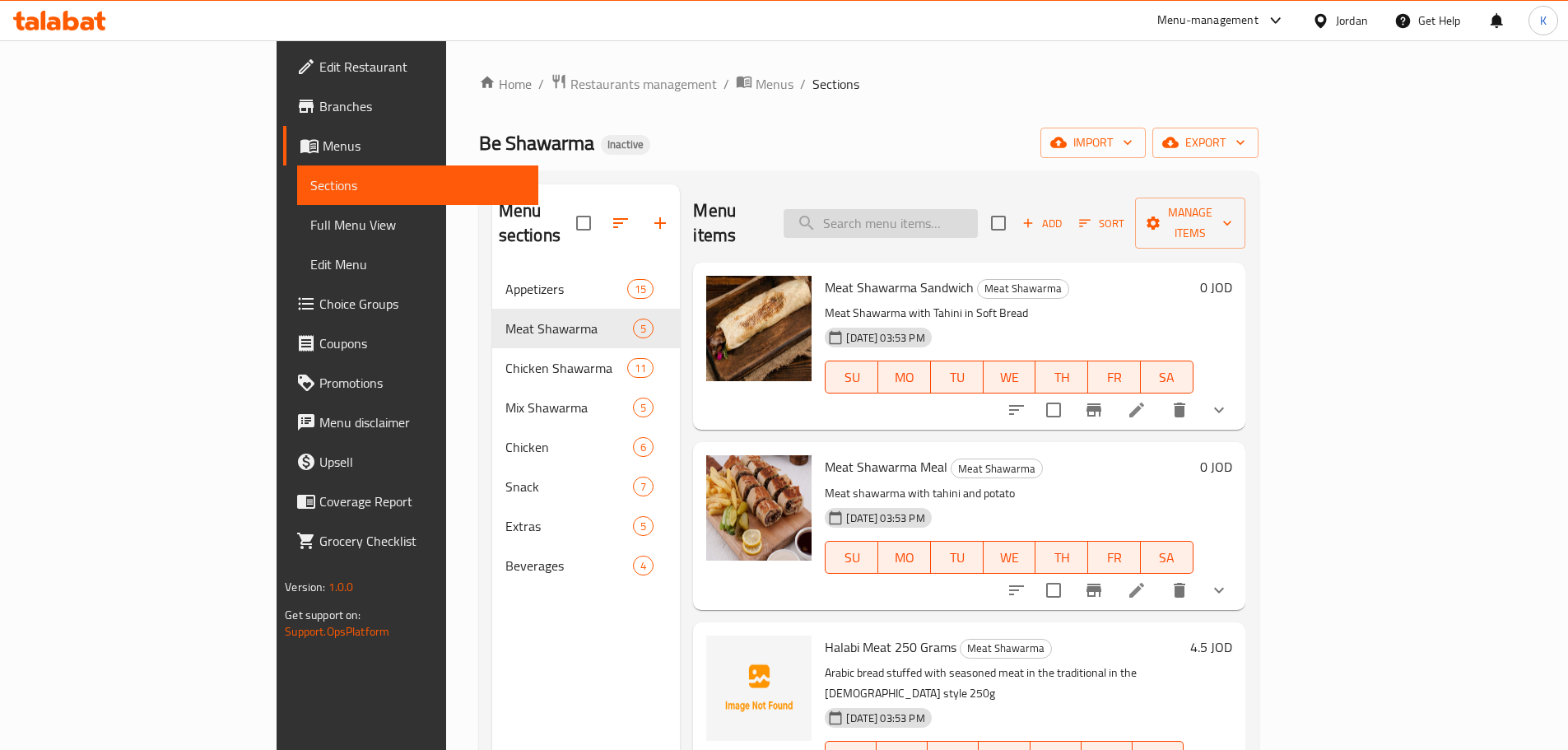
click at [965, 209] on input "search" at bounding box center [880, 223] width 194 height 29
paste input "Italian Chicken Shawarma Meal"
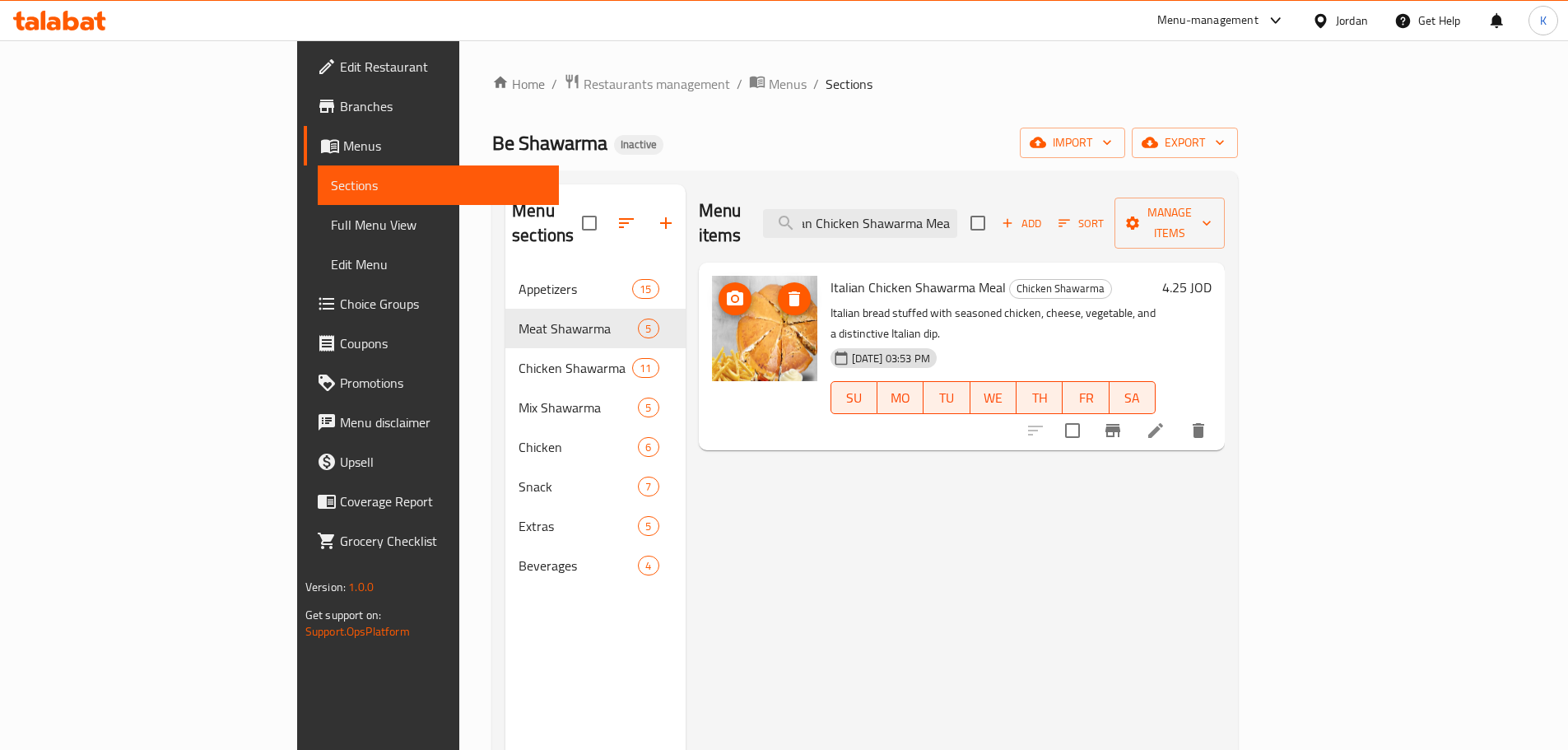
click at [784, 289] on icon "delete image" at bounding box center [794, 298] width 19 height 19
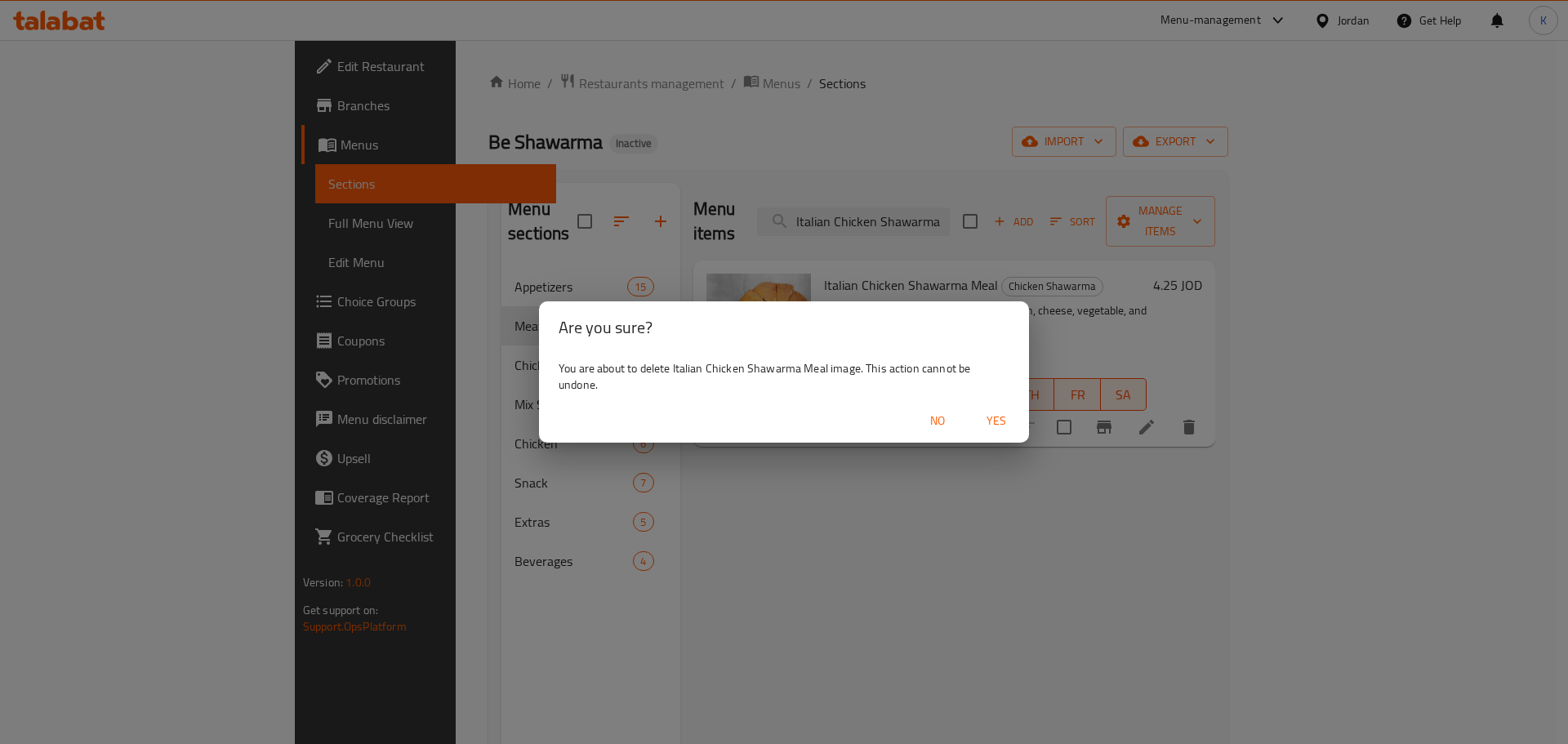
click at [993, 423] on span "Yes" at bounding box center [996, 421] width 39 height 20
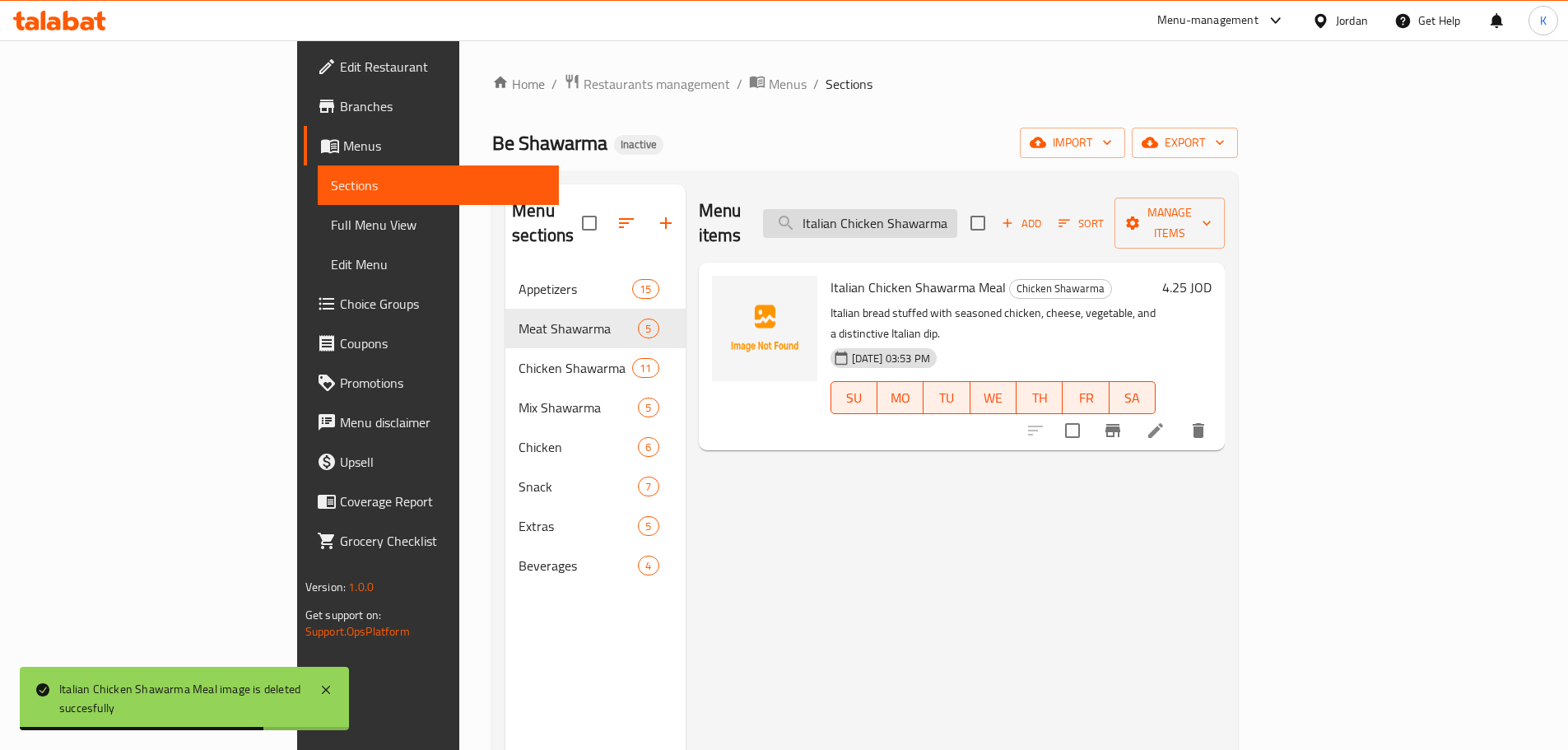
click at [957, 214] on input "Italian Chicken Shawarma Meal" at bounding box center [860, 223] width 194 height 29
paste input "Be Shawarma chicken m"
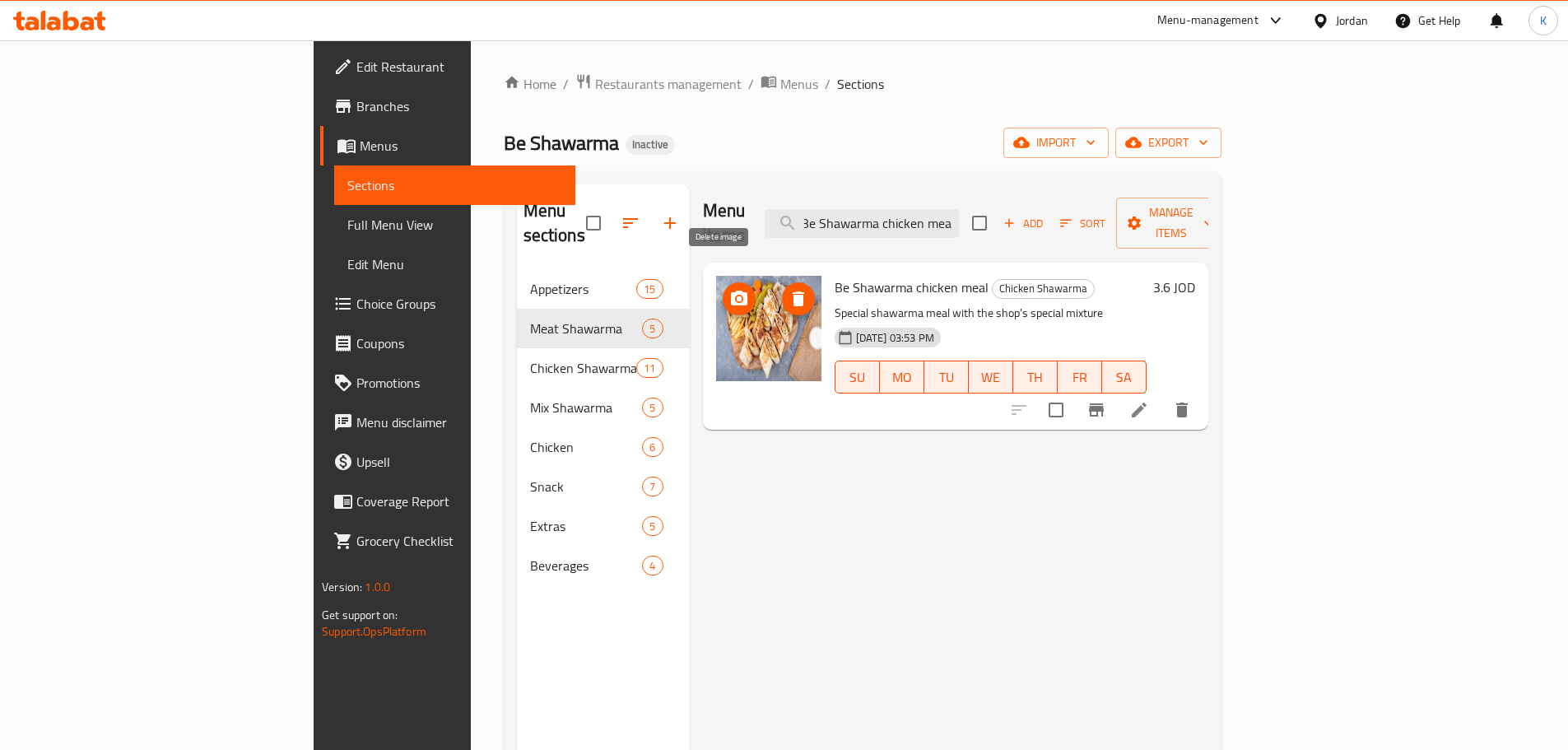
type input "Be Shawarma chicken meal"
click at [793, 292] on icon "delete image" at bounding box center [798, 299] width 12 height 15
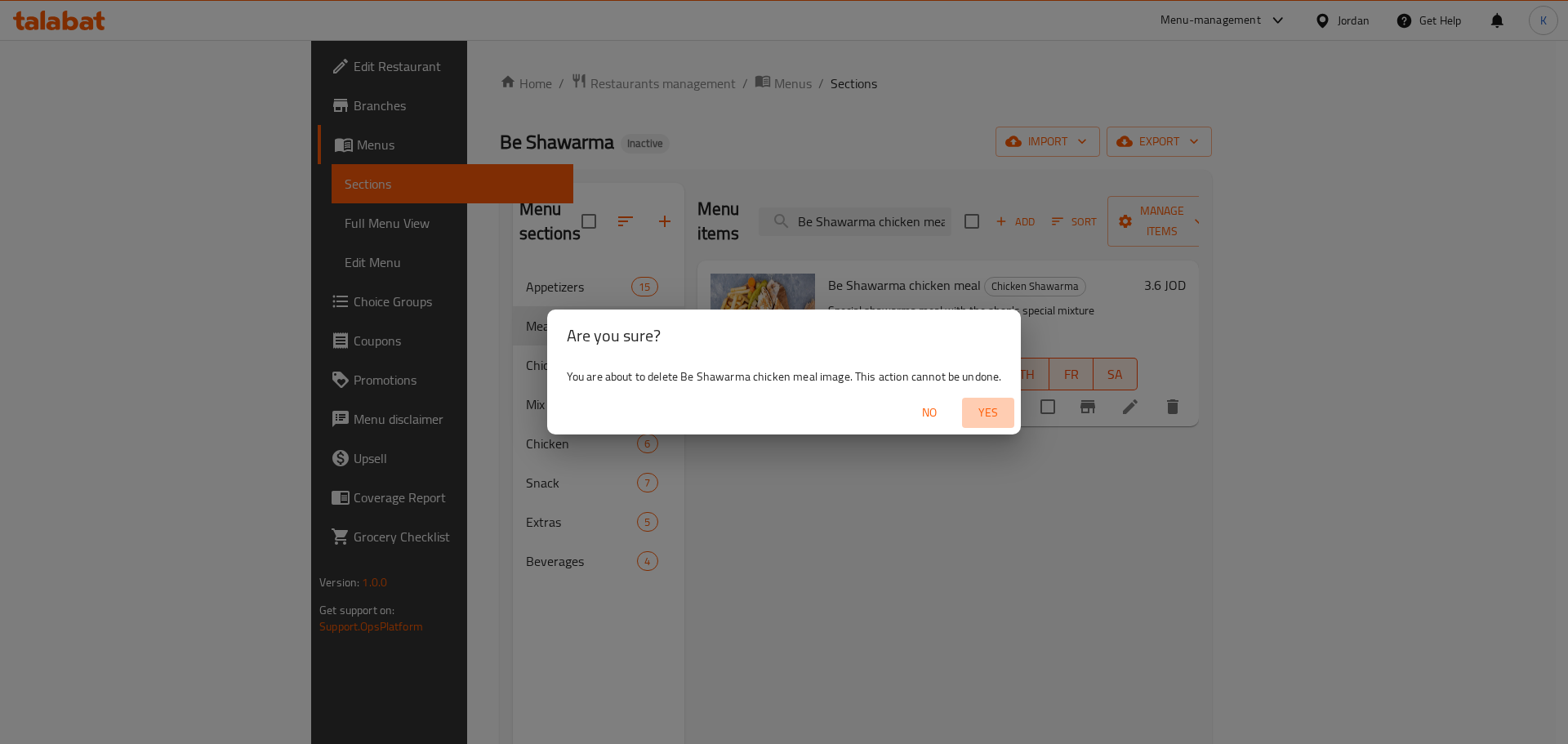
click at [977, 414] on span "Yes" at bounding box center [988, 413] width 39 height 20
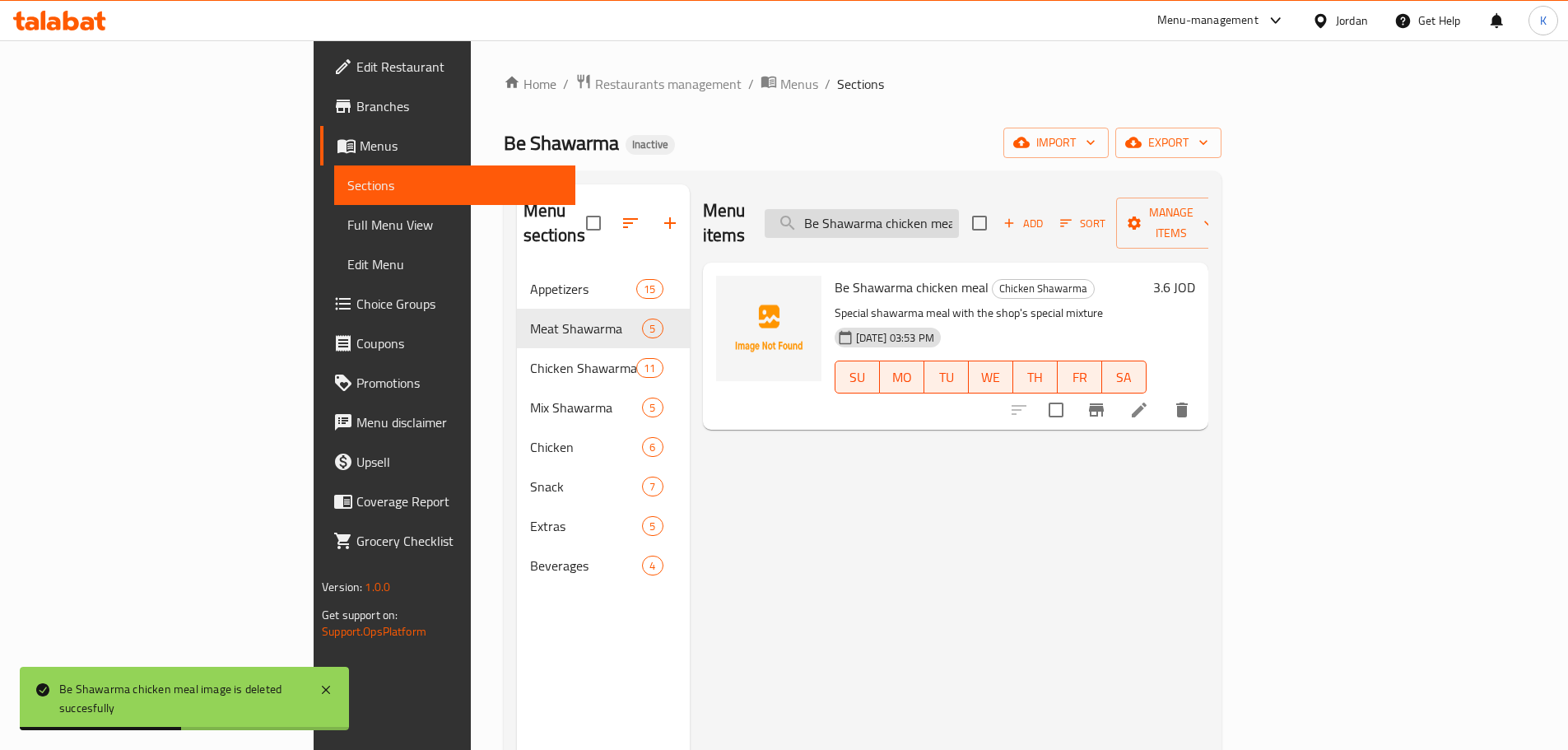
click at [959, 209] on input "Be Shawarma chicken meal" at bounding box center [861, 223] width 194 height 29
paste input "El Saada Box 4 persons"
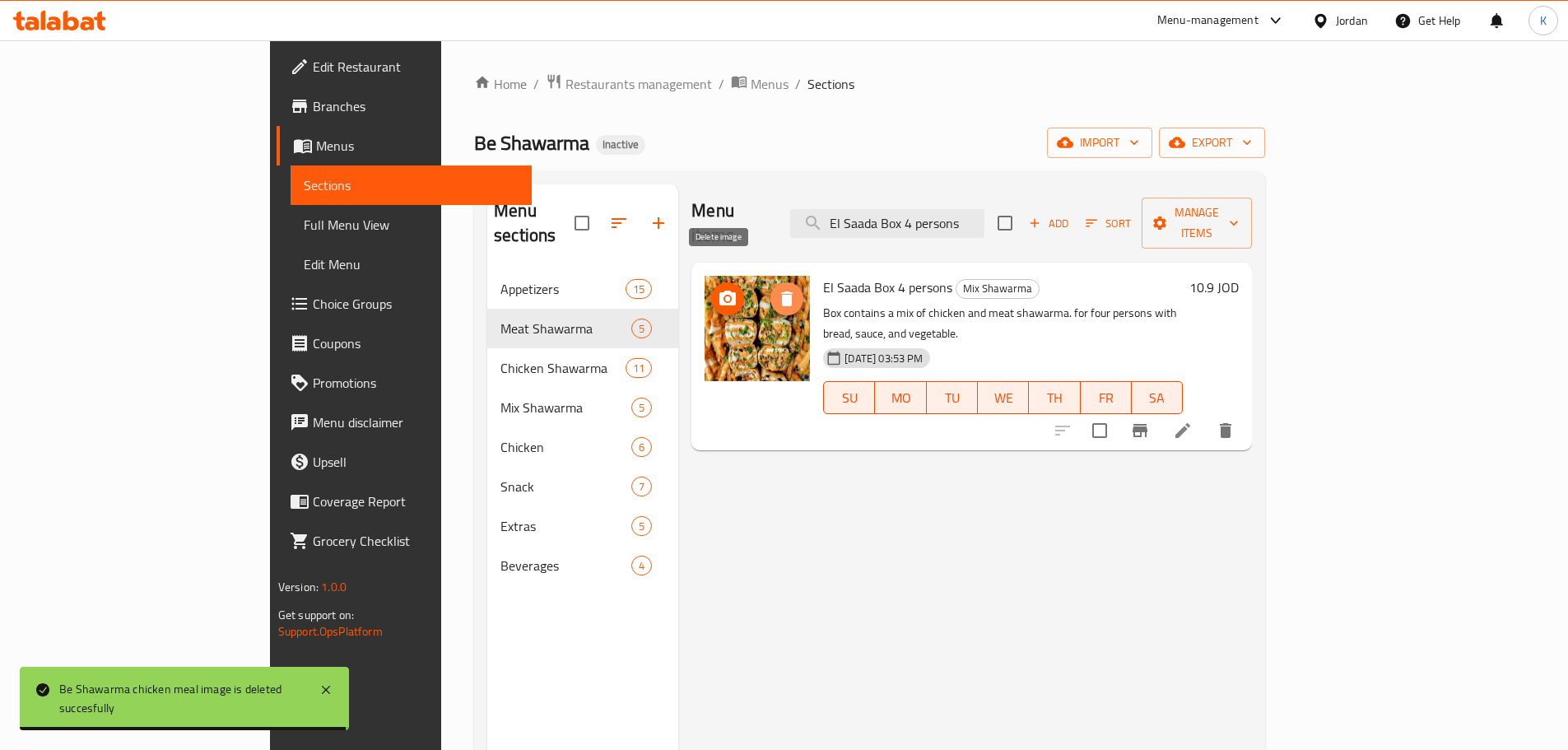
click at [781, 292] on icon "delete image" at bounding box center [786, 299] width 12 height 15
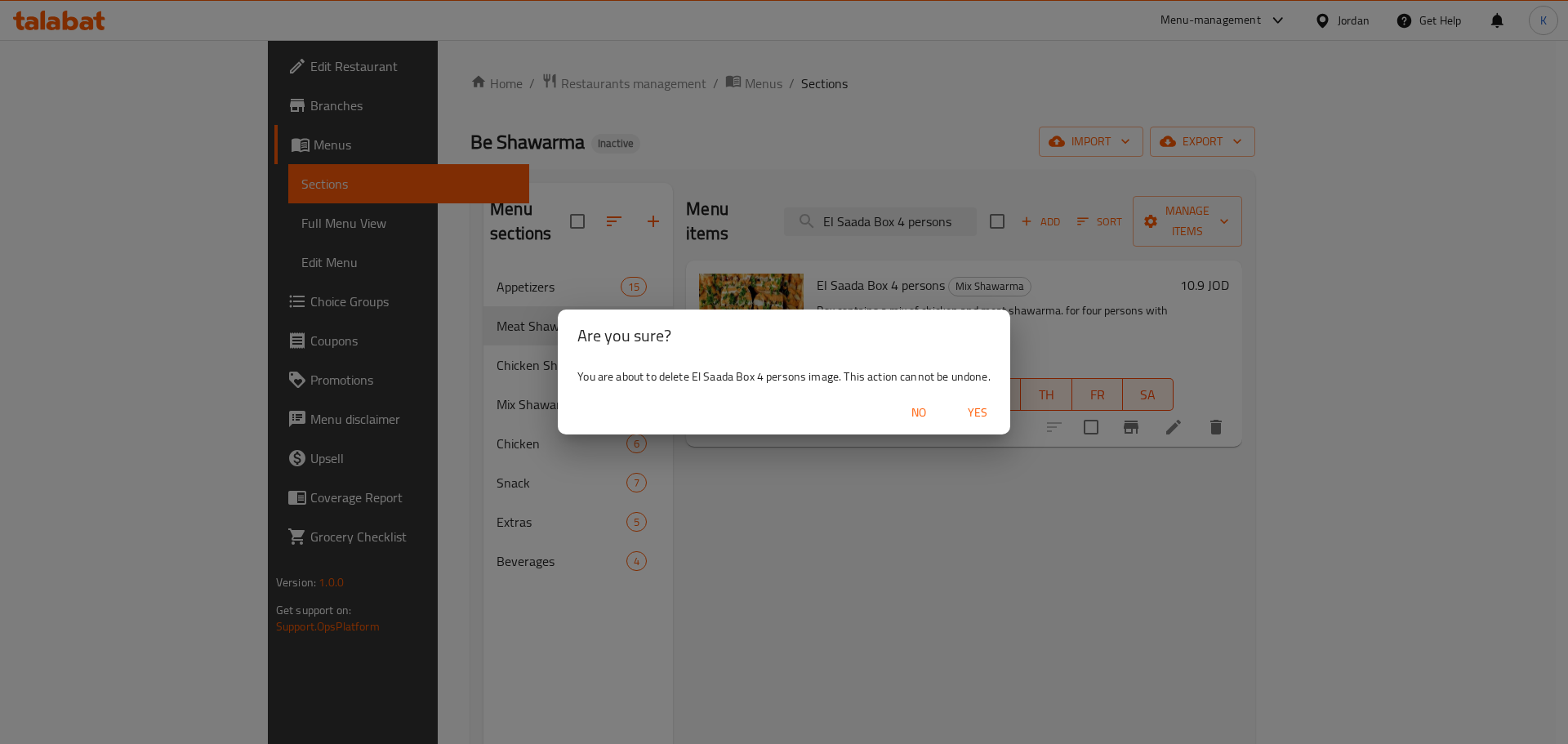
click at [996, 415] on span "Yes" at bounding box center [977, 413] width 39 height 20
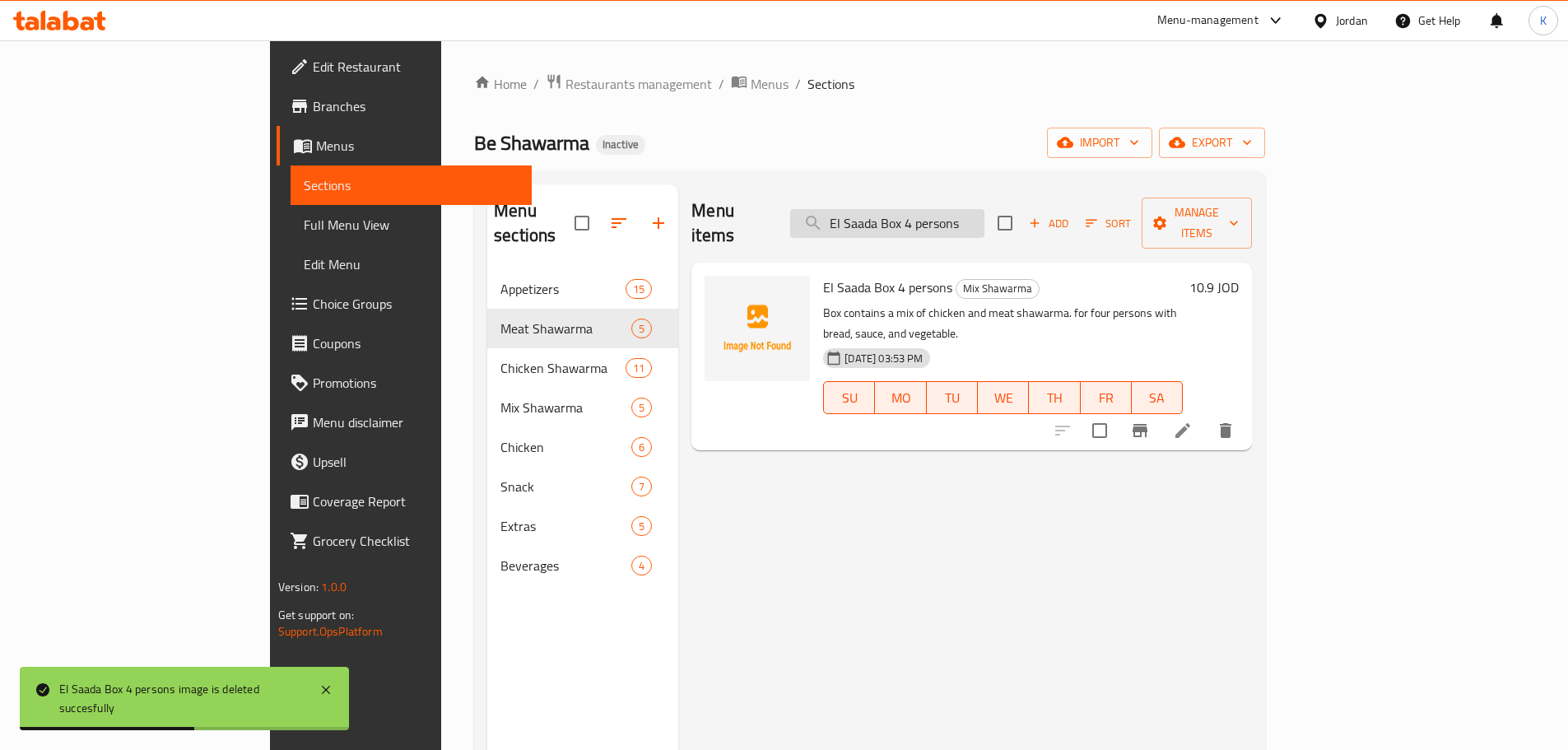
click at [970, 218] on input "El Saada Box 4 persons" at bounding box center [887, 223] width 194 height 29
paste input "One and a half Shawaya Chicken"
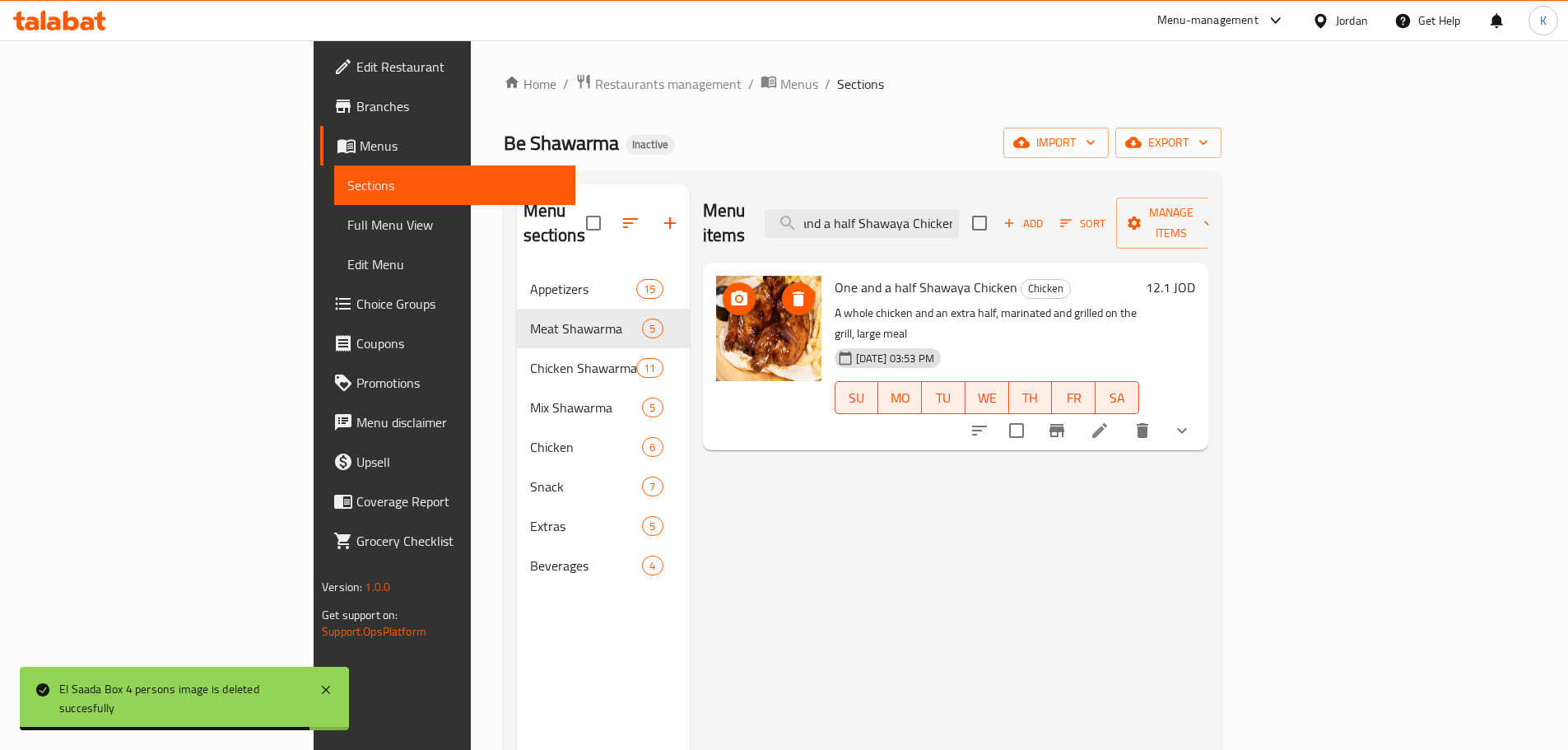
click at [788, 289] on icon "delete image" at bounding box center [797, 298] width 19 height 19
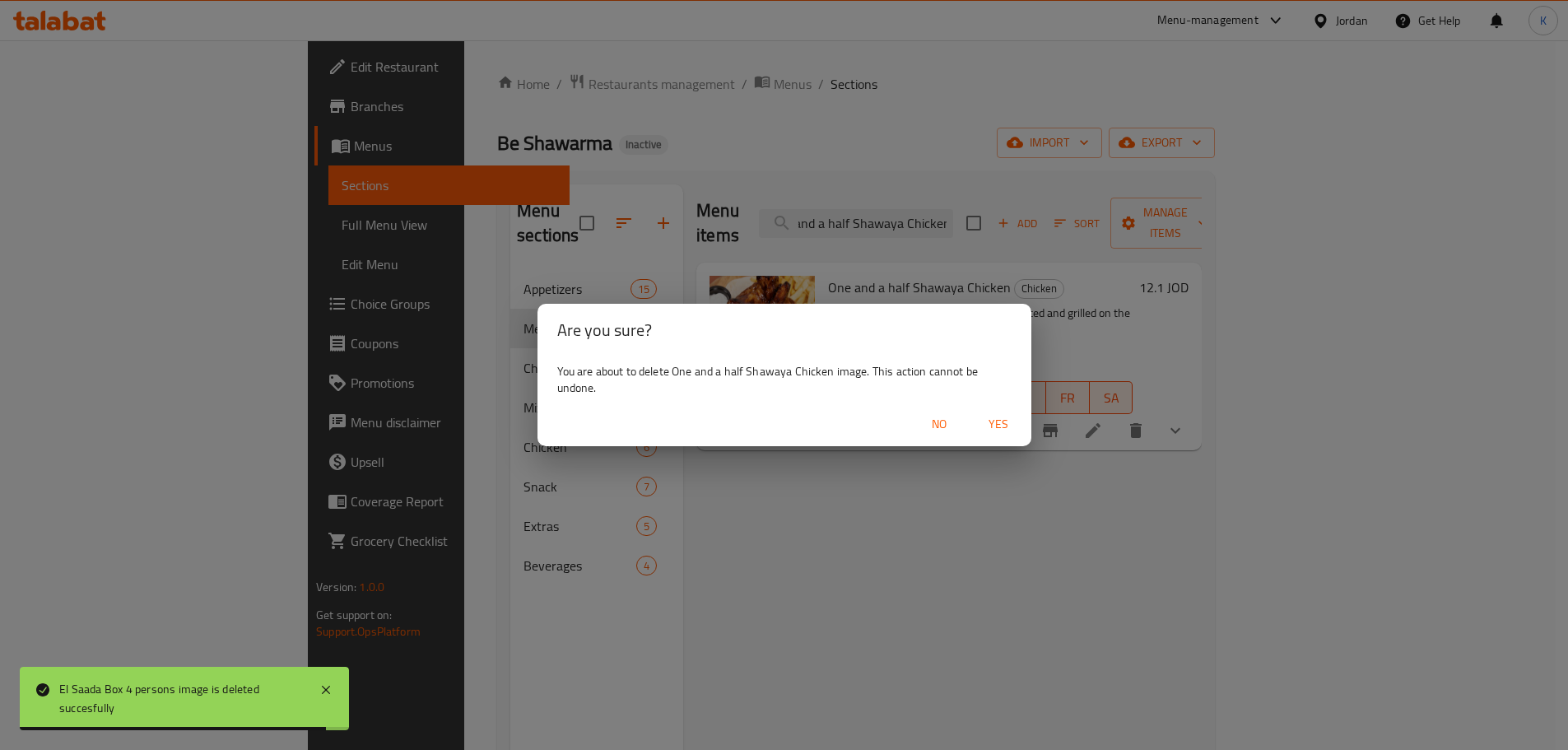
scroll to position [0, 0]
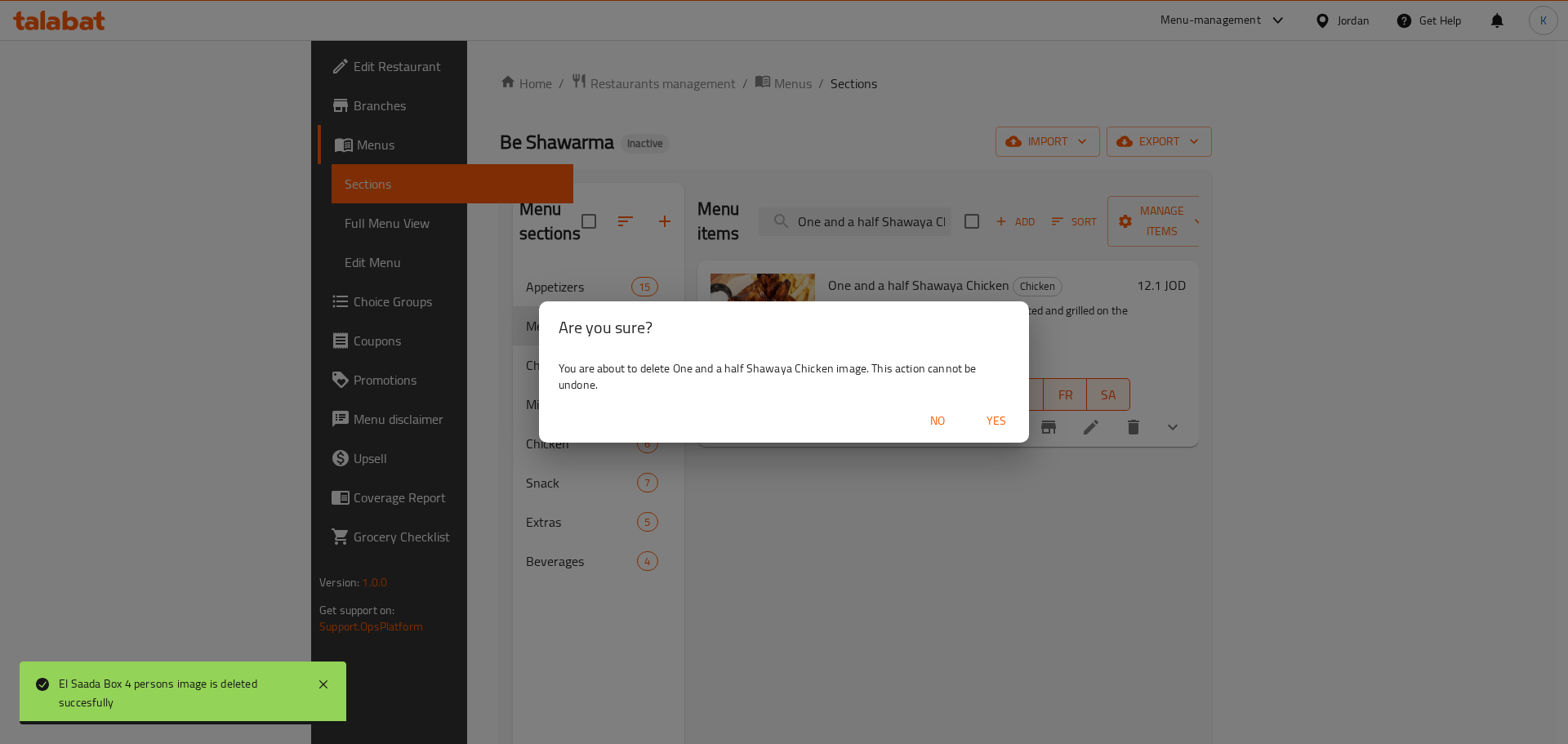
click at [998, 419] on span "Yes" at bounding box center [996, 421] width 39 height 20
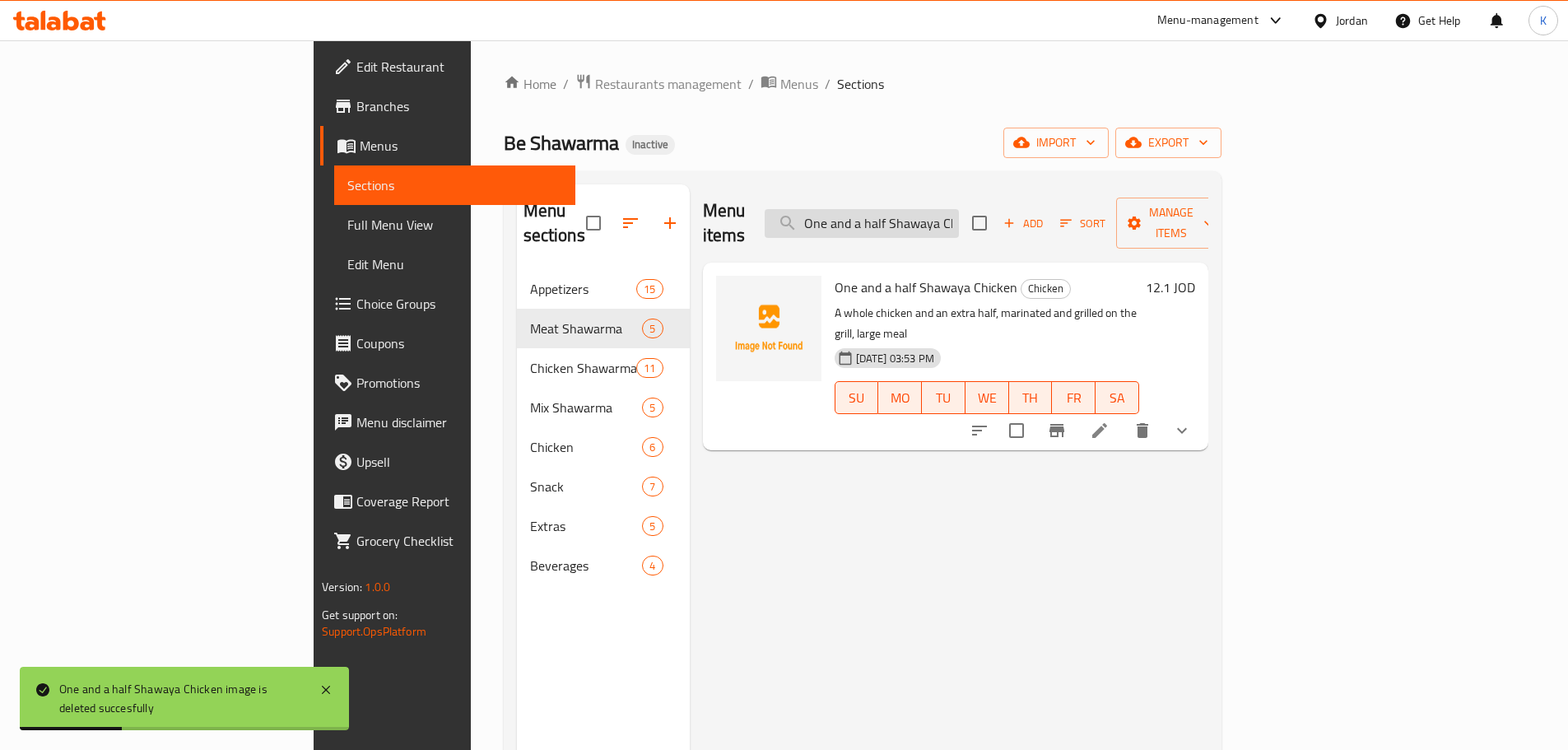
click at [959, 209] on input "One and a half Shawaya Chicken" at bounding box center [861, 223] width 194 height 29
click at [959, 212] on input "One and a half Shawaya Chicken" at bounding box center [861, 223] width 194 height 29
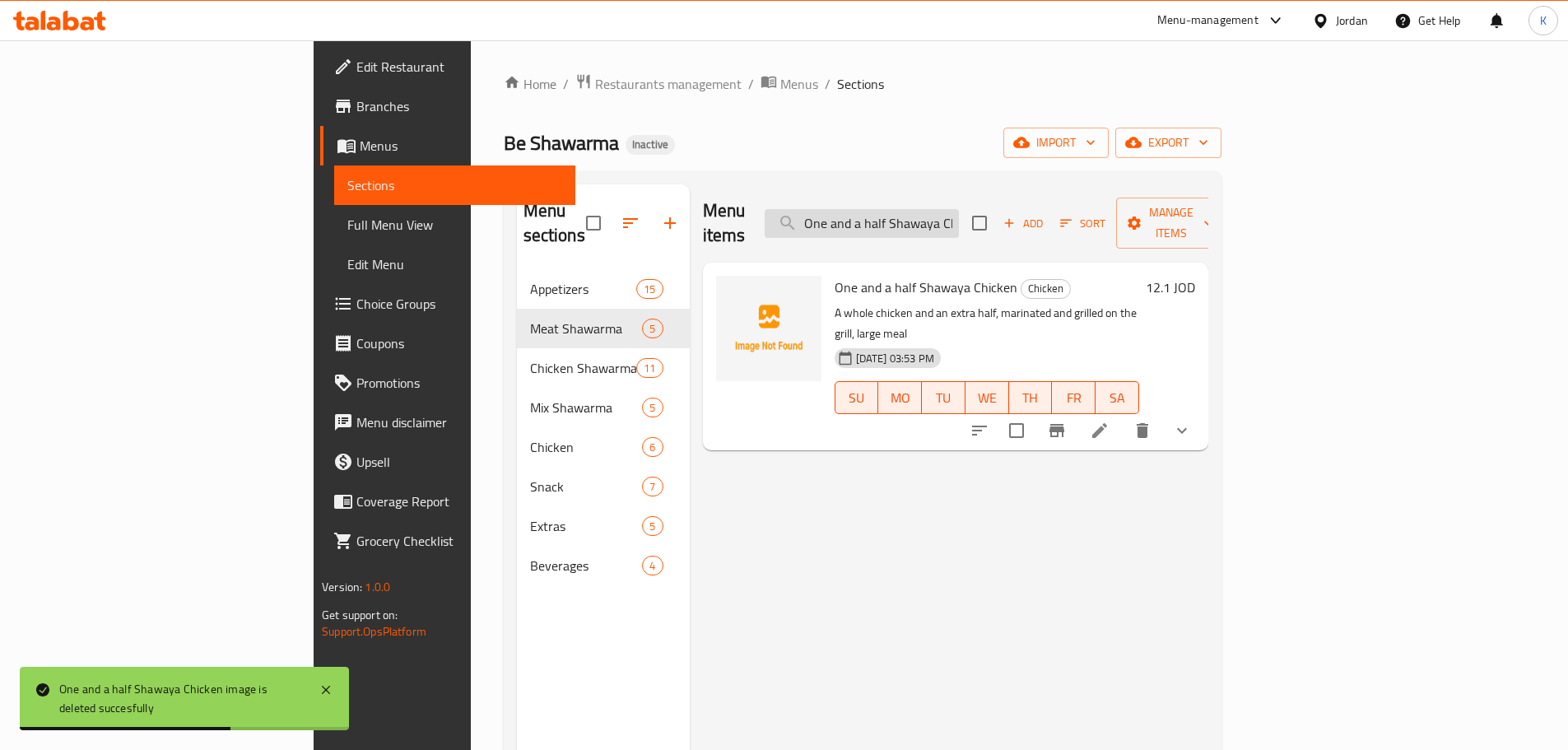
click at [959, 212] on input "One and a half Shawaya Chicken" at bounding box center [861, 223] width 194 height 29
paste input "Two Shawaya Chickens"
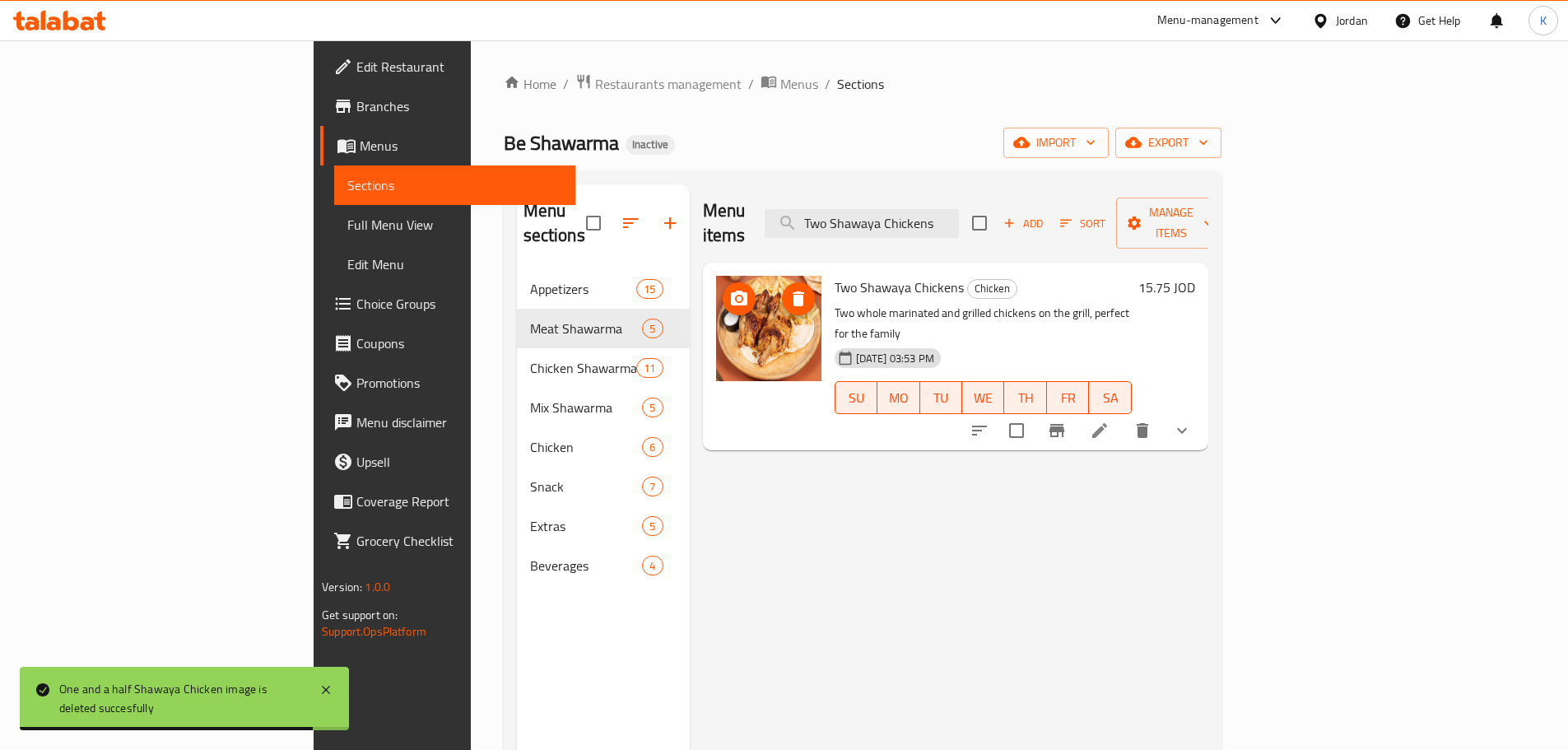
type input "Two Shawaya Chickens"
click at [788, 289] on icon "delete image" at bounding box center [797, 298] width 19 height 19
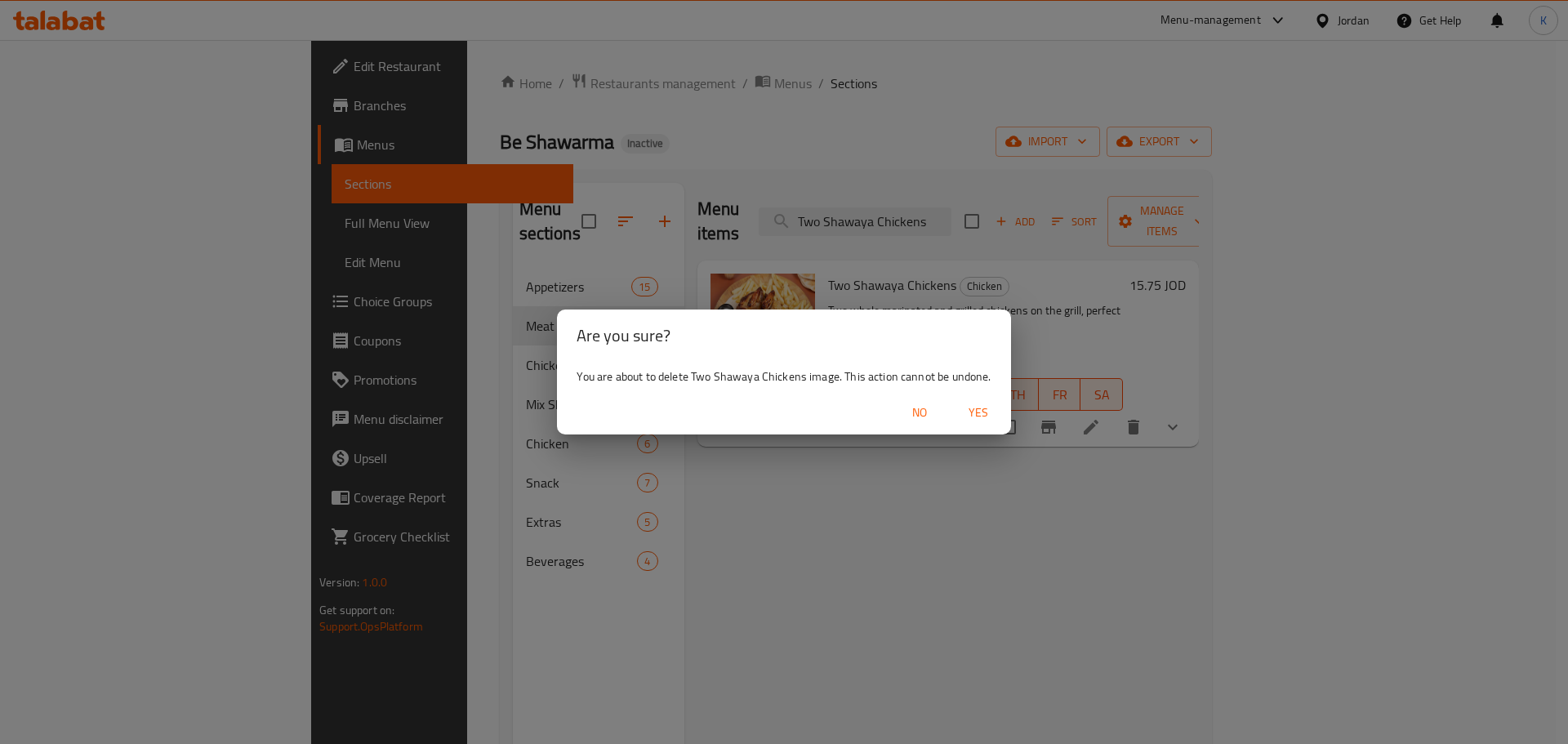
click at [984, 412] on span "Yes" at bounding box center [978, 413] width 39 height 20
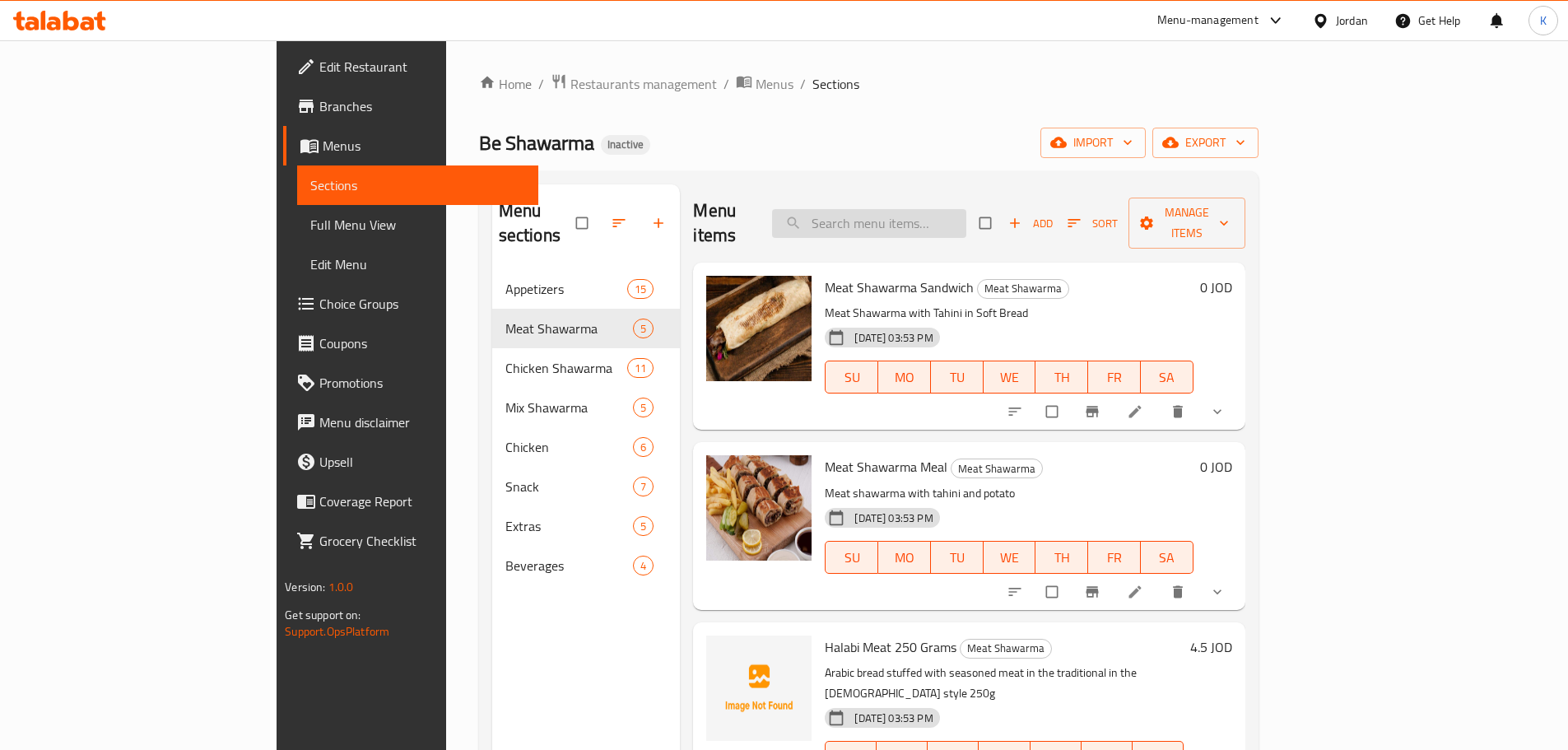
click at [944, 209] on input "search" at bounding box center [869, 223] width 194 height 29
paste input "Two Shawaya Chickens"
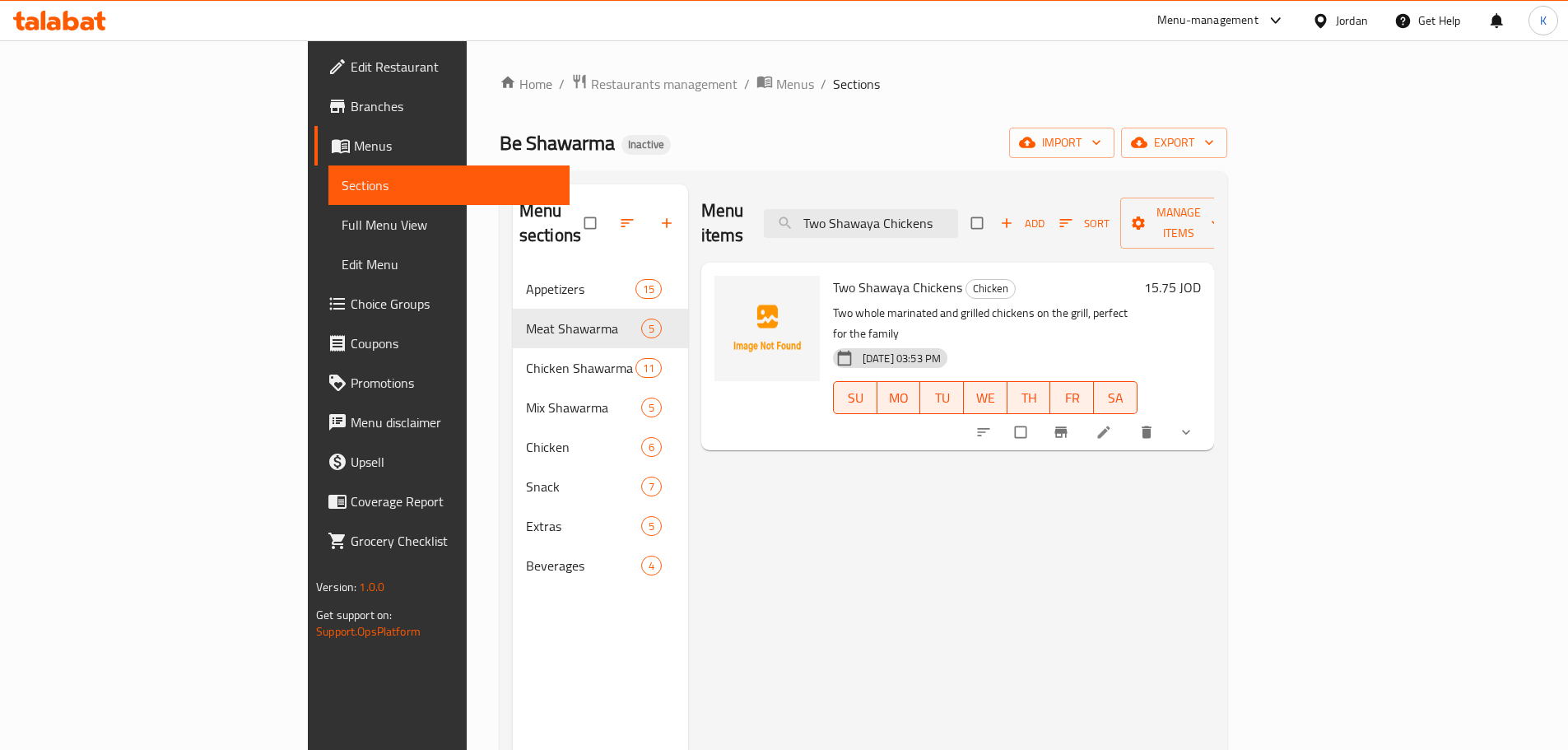
type input "Two Shawaya Chickens"
click at [341, 227] on span "Full Menu View" at bounding box center [449, 225] width 215 height 19
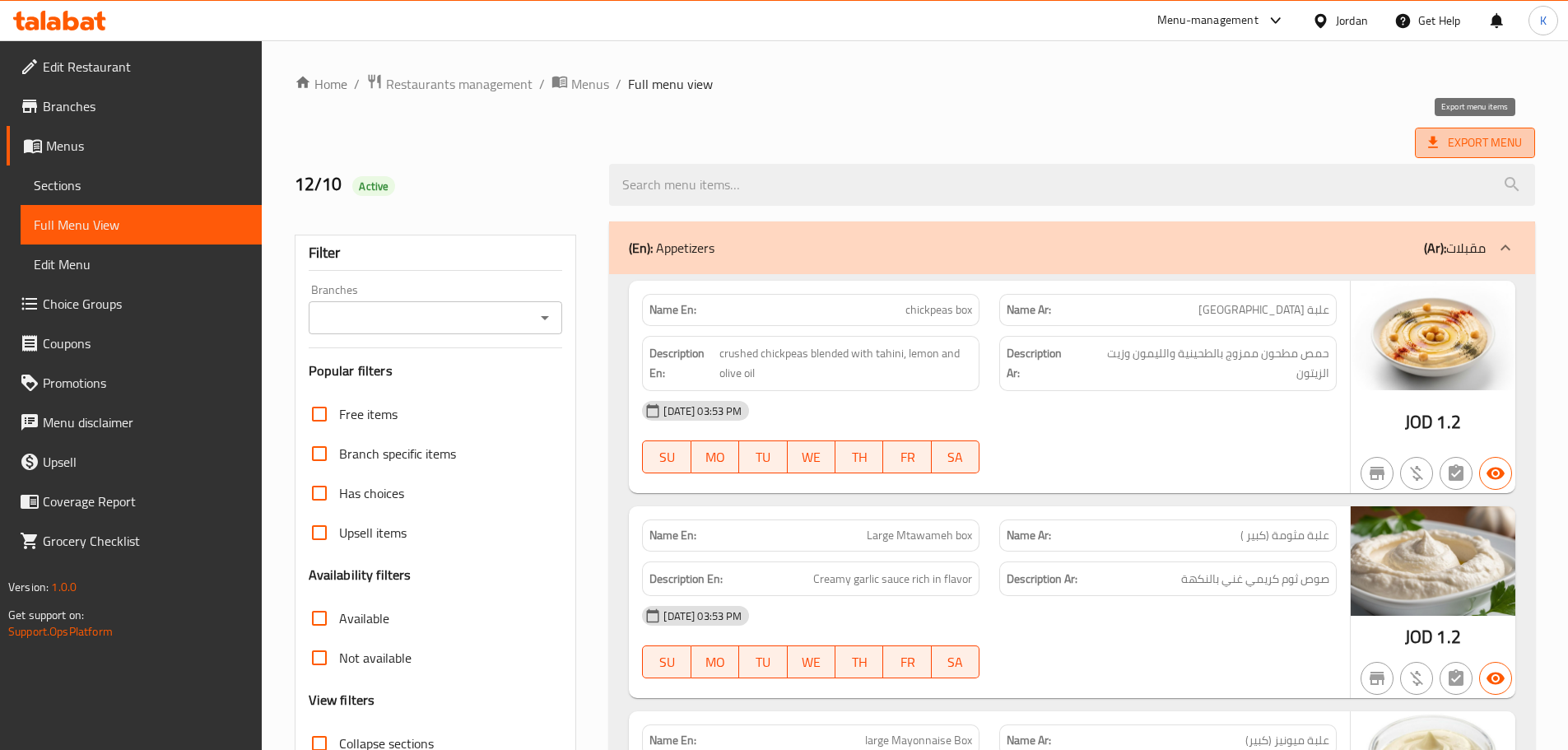
click at [1472, 144] on span "Export Menu" at bounding box center [1475, 143] width 94 height 20
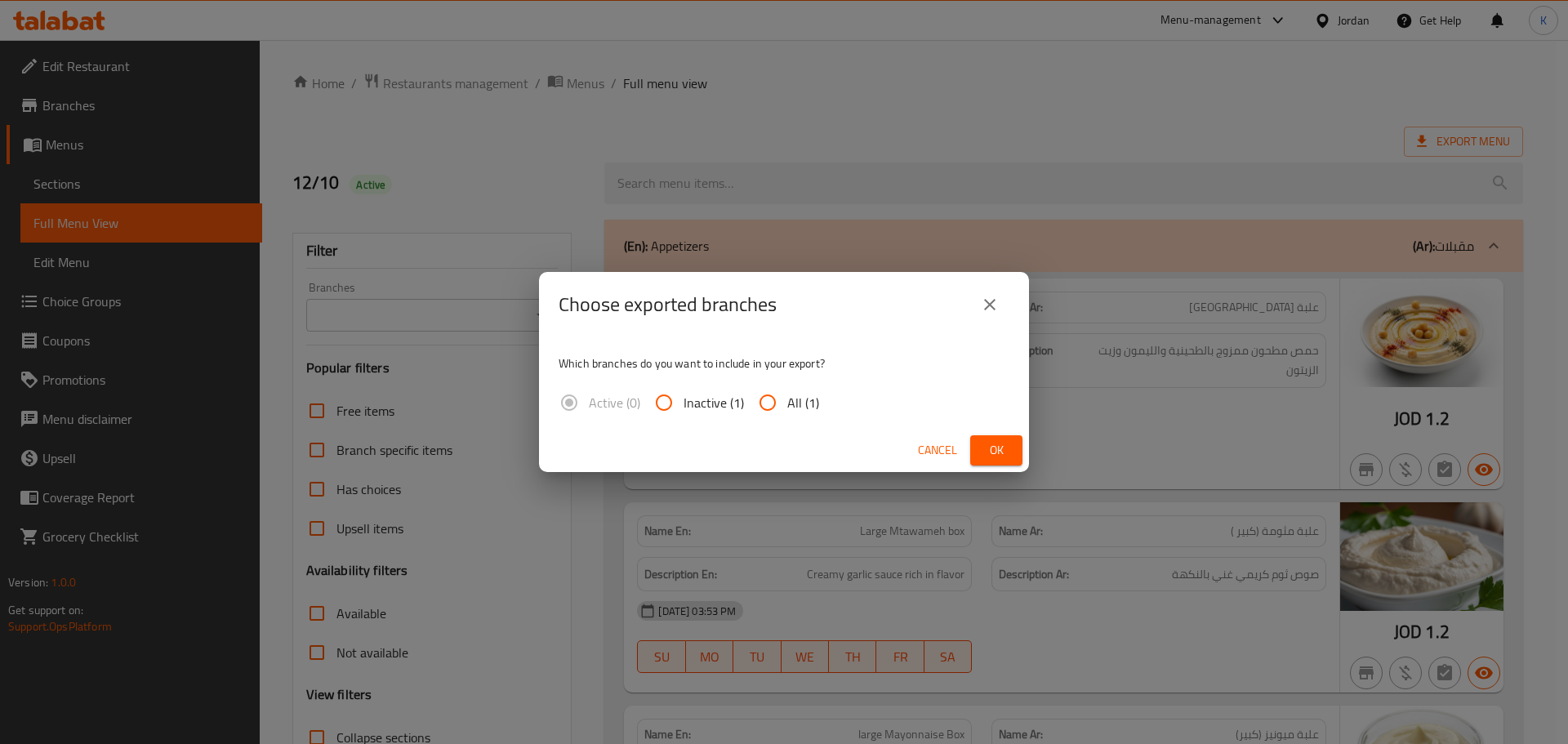
click at [783, 405] on input "All (1)" at bounding box center [768, 403] width 39 height 39
radio input "true"
click at [1018, 458] on button "Ok" at bounding box center [996, 450] width 52 height 30
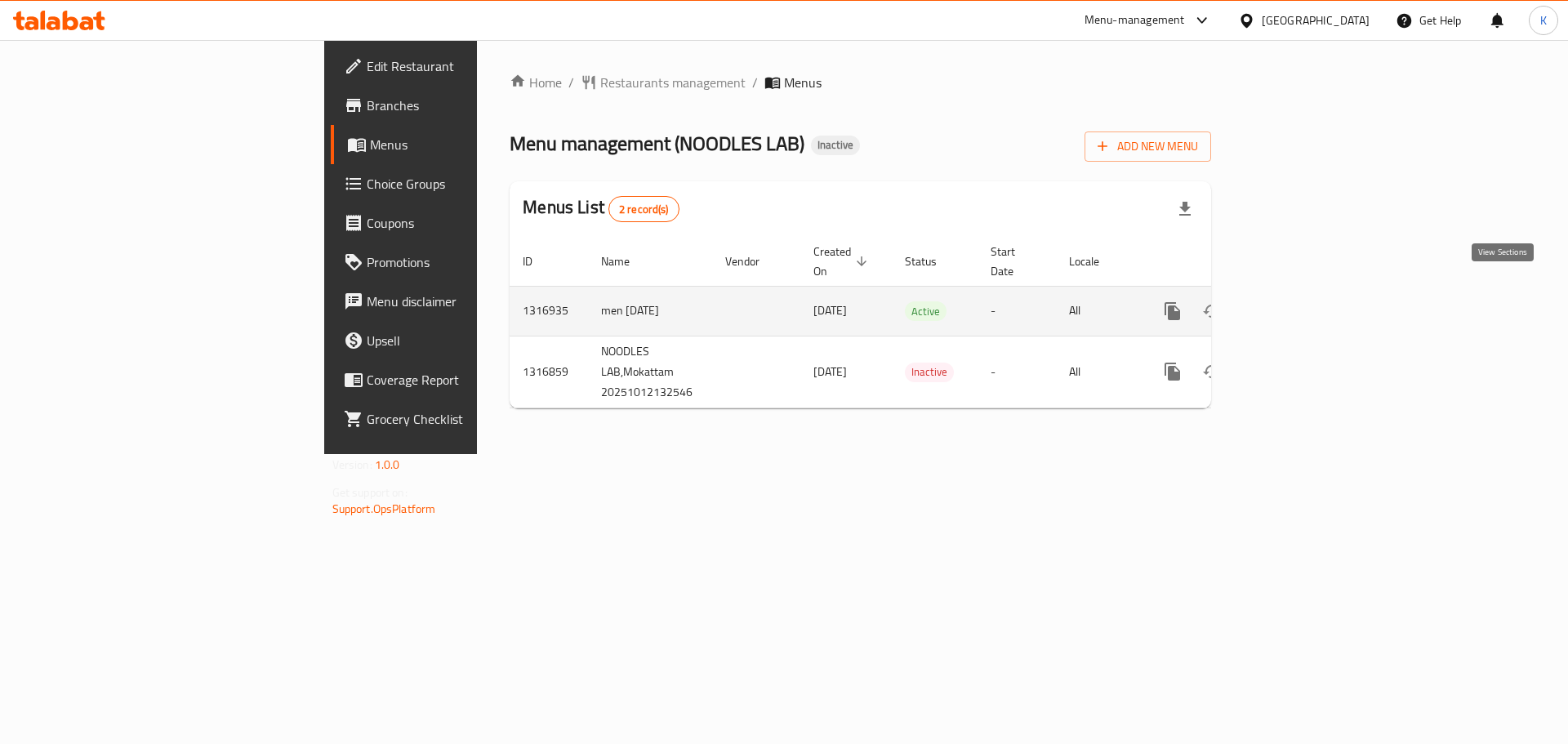
click at [1298, 304] on icon "enhanced table" at bounding box center [1291, 311] width 15 height 15
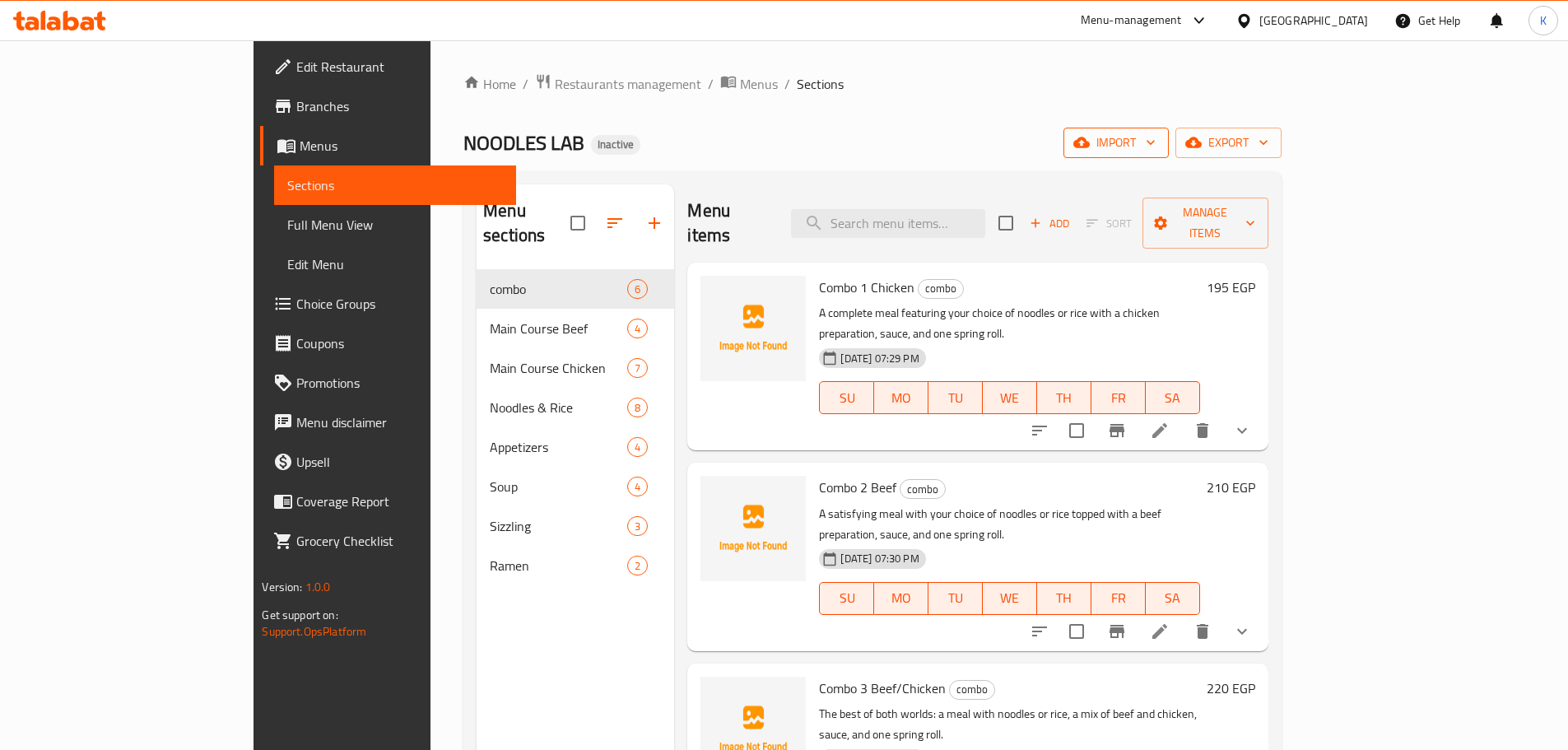
click at [1156, 143] on span "import" at bounding box center [1116, 143] width 79 height 20
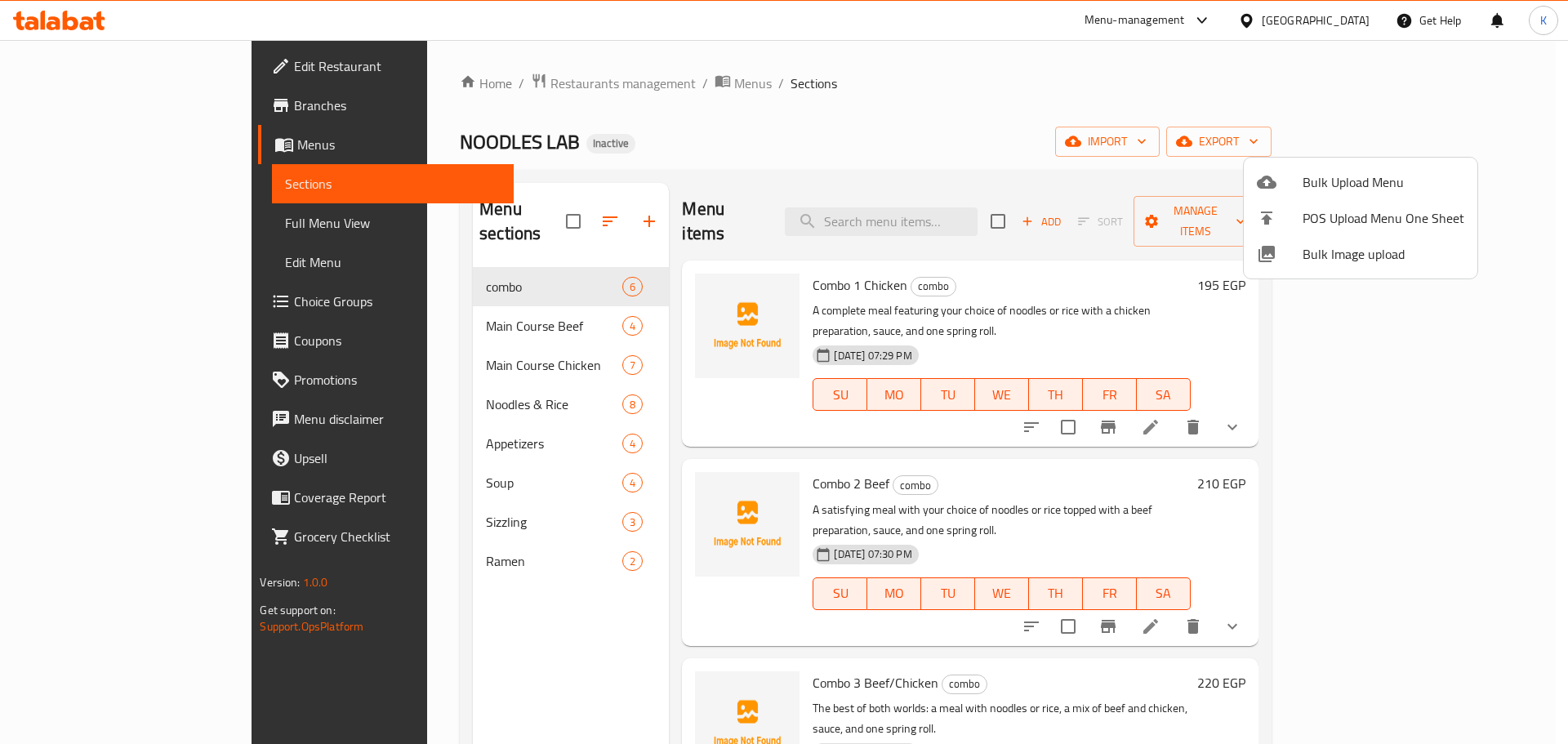
click at [1336, 245] on span "Bulk Image upload" at bounding box center [1384, 254] width 162 height 19
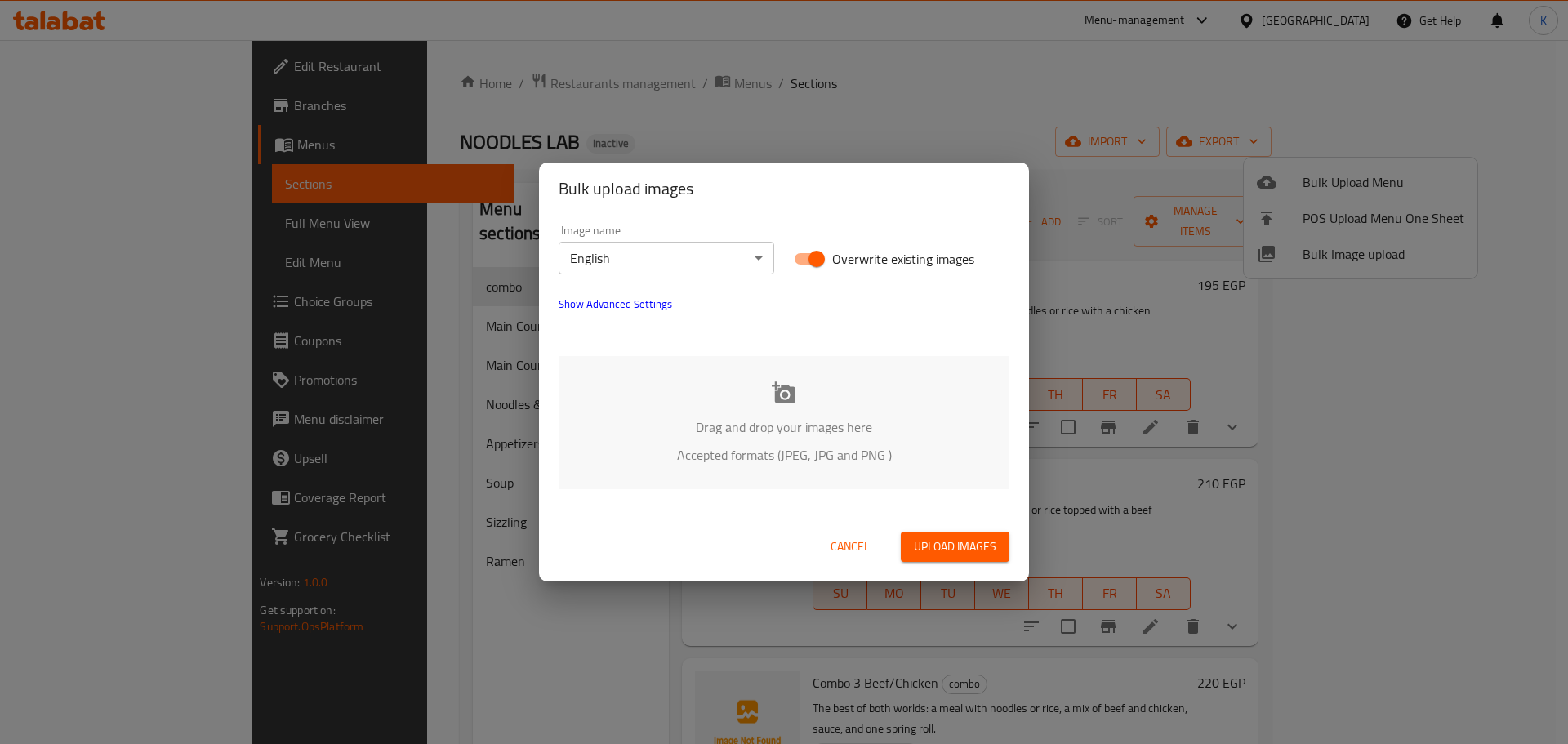
click at [792, 405] on div "Drag and drop your images here Accepted formats (JPEG, JPG and PNG )" at bounding box center [784, 423] width 451 height 133
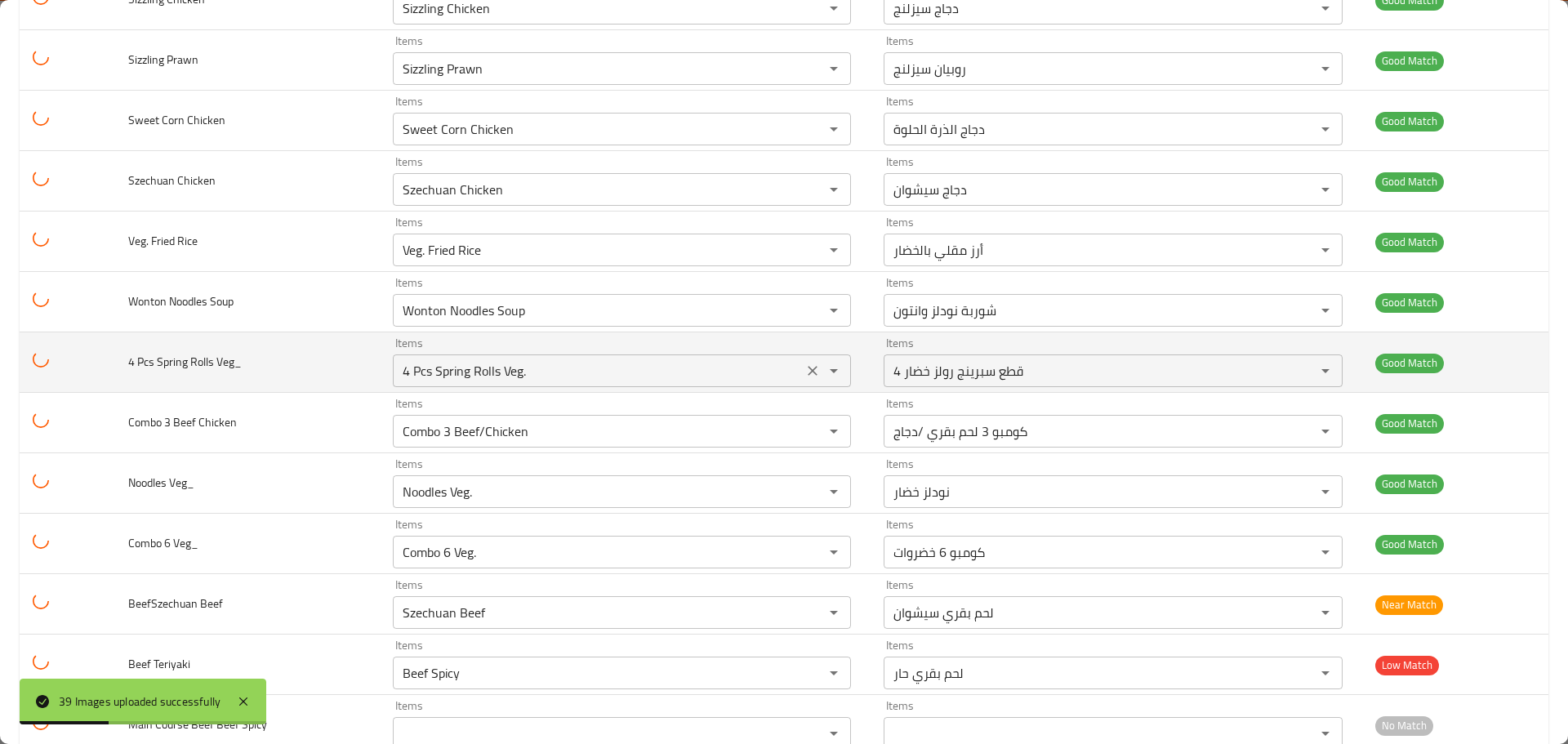
scroll to position [1896, 0]
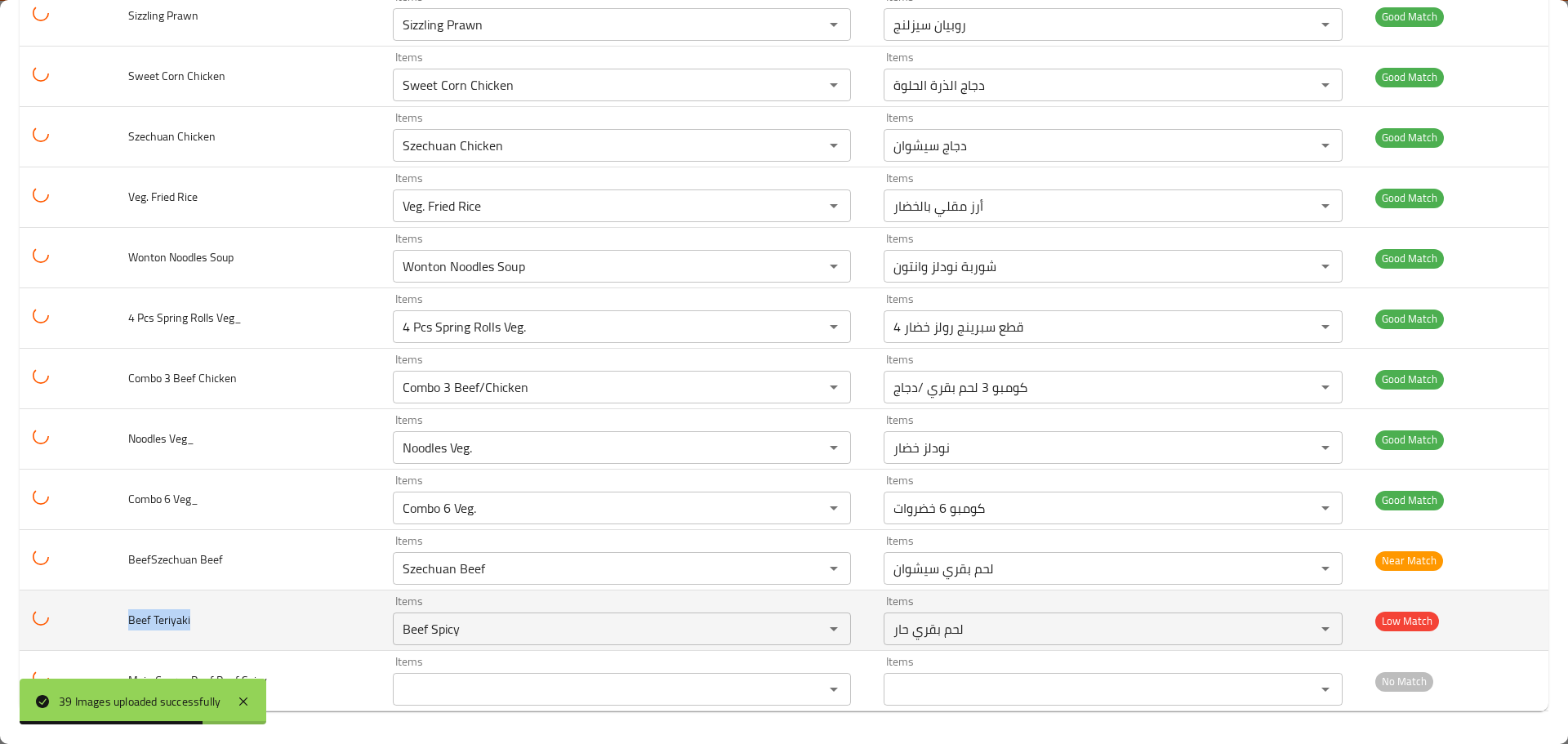
drag, startPoint x: 127, startPoint y: 623, endPoint x: 241, endPoint y: 623, distance: 114.0
click at [241, 623] on td "Beef Teriyaki" at bounding box center [247, 621] width 265 height 60
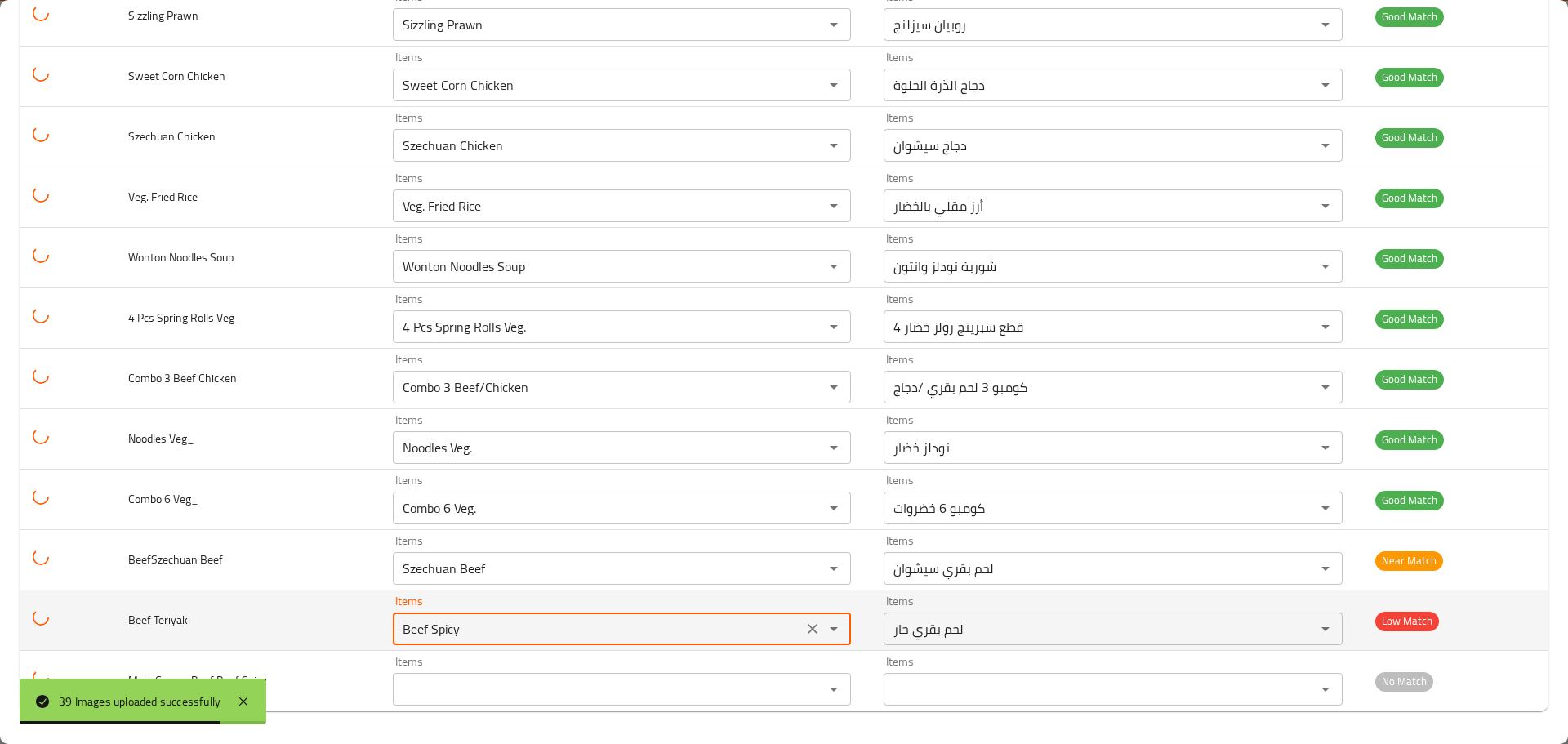
drag, startPoint x: 447, startPoint y: 627, endPoint x: 224, endPoint y: 613, distance: 223.4
click at [223, 617] on tr "Beef Teriyaki Items Beef Spicy Items Items لحم بقري حار Items Low Match" at bounding box center [783, 621] width 1529 height 60
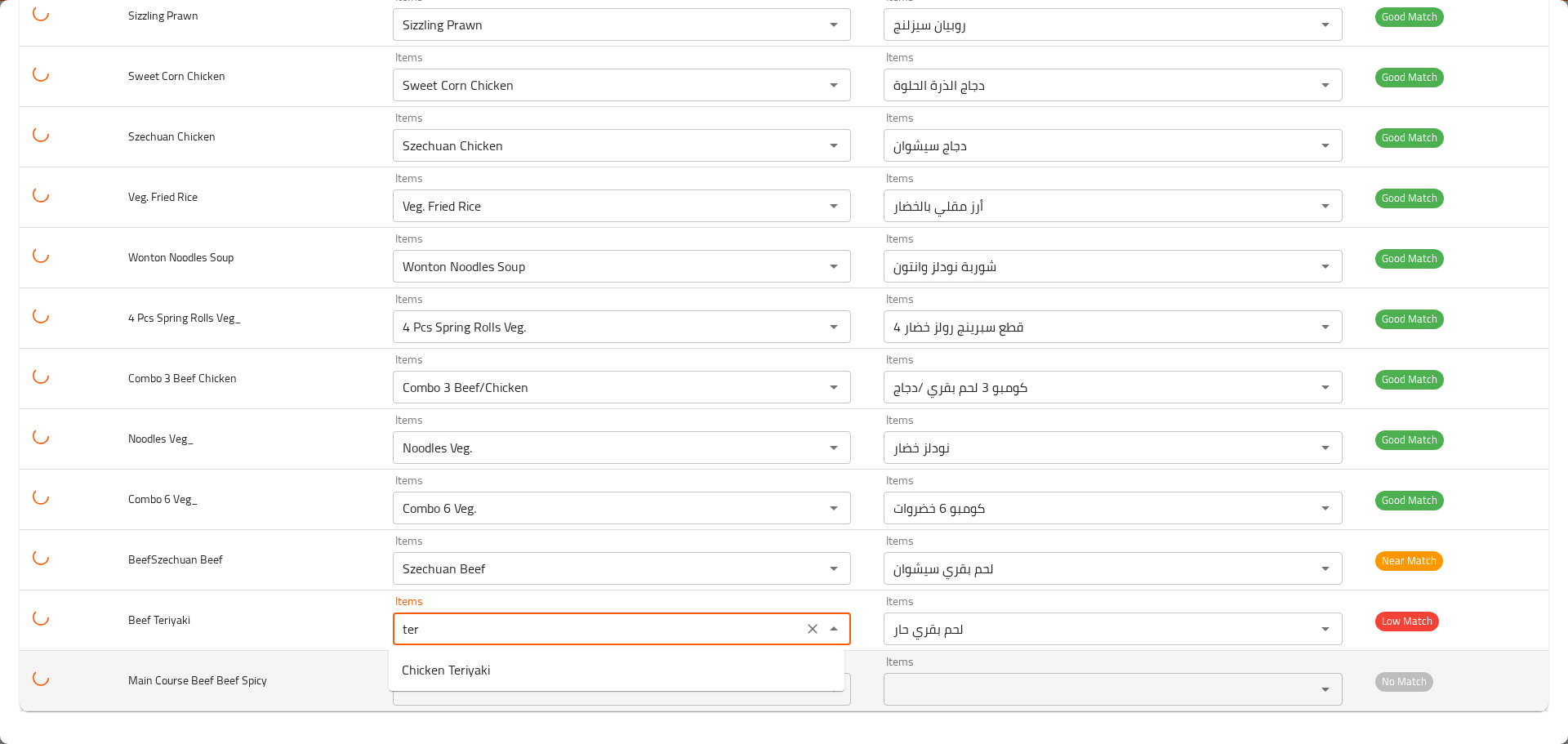
click at [268, 704] on td "Main Course Beef Beef Spicy" at bounding box center [247, 681] width 265 height 60
type Teriyaki "Beef Spicy"
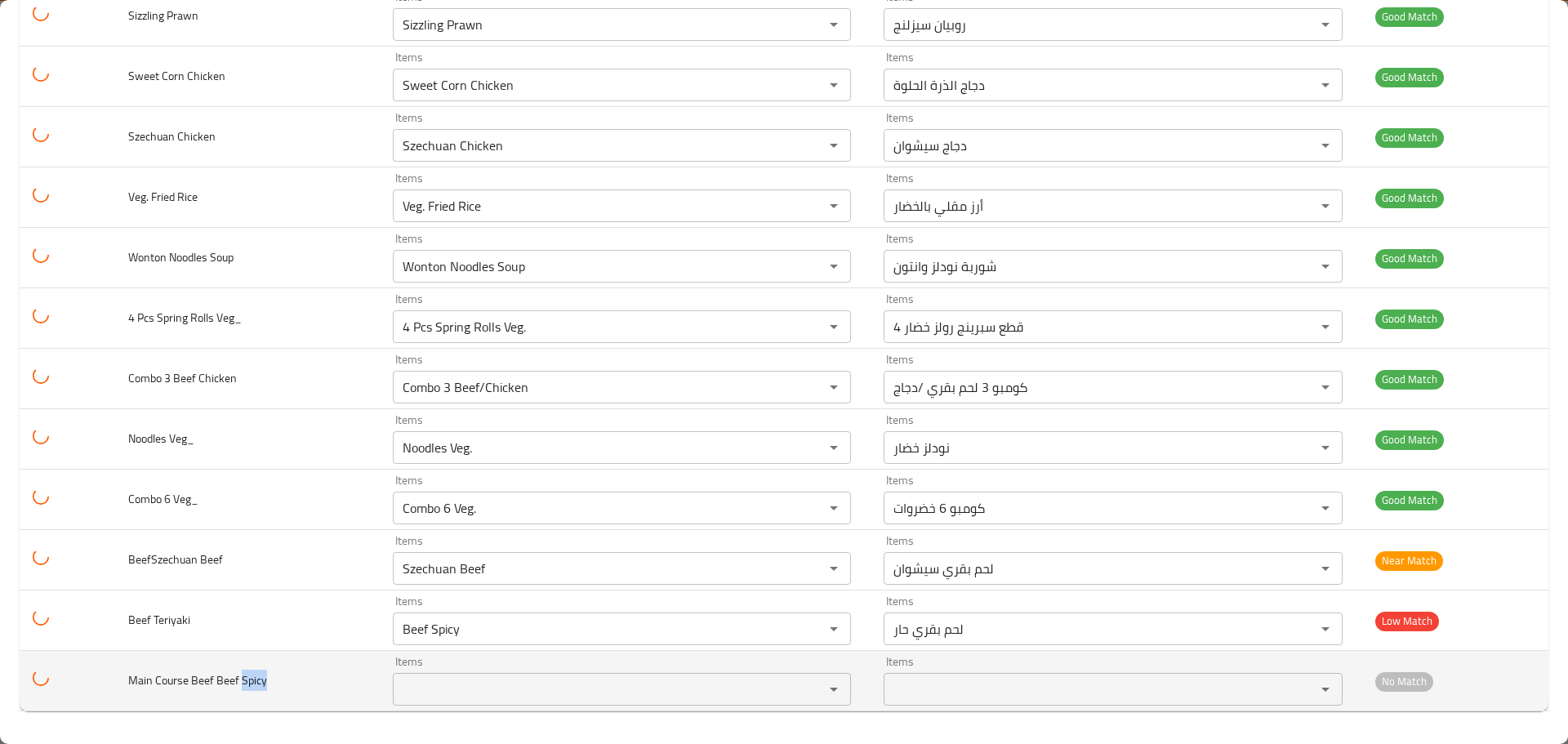
drag, startPoint x: 240, startPoint y: 681, endPoint x: 336, endPoint y: 678, distance: 96.0
click at [303, 679] on td "Main Course Beef Beef Spicy" at bounding box center [247, 681] width 265 height 60
copy span "Spicy"
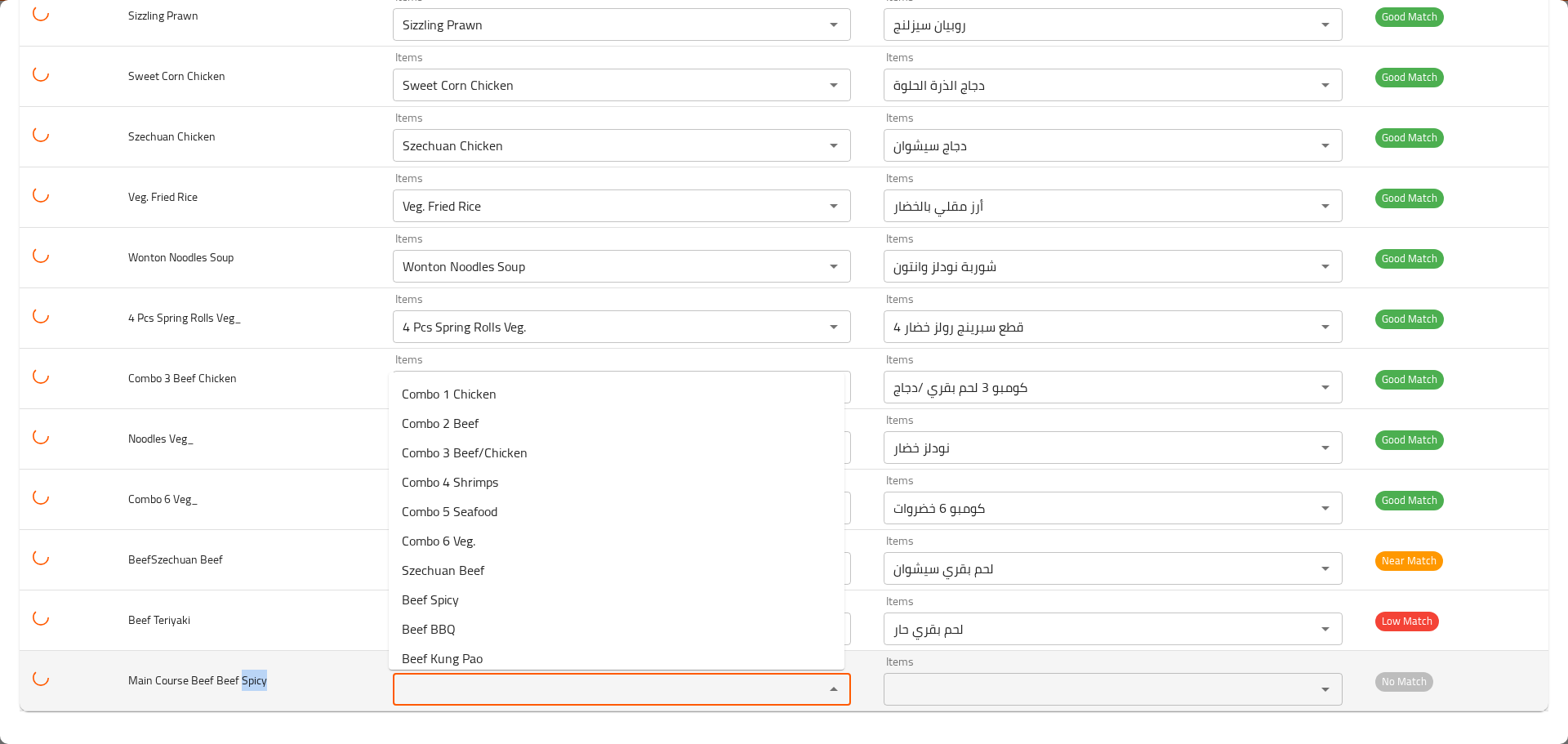
click at [469, 683] on Spicy "Items" at bounding box center [598, 689] width 401 height 23
paste Spicy "Spicy"
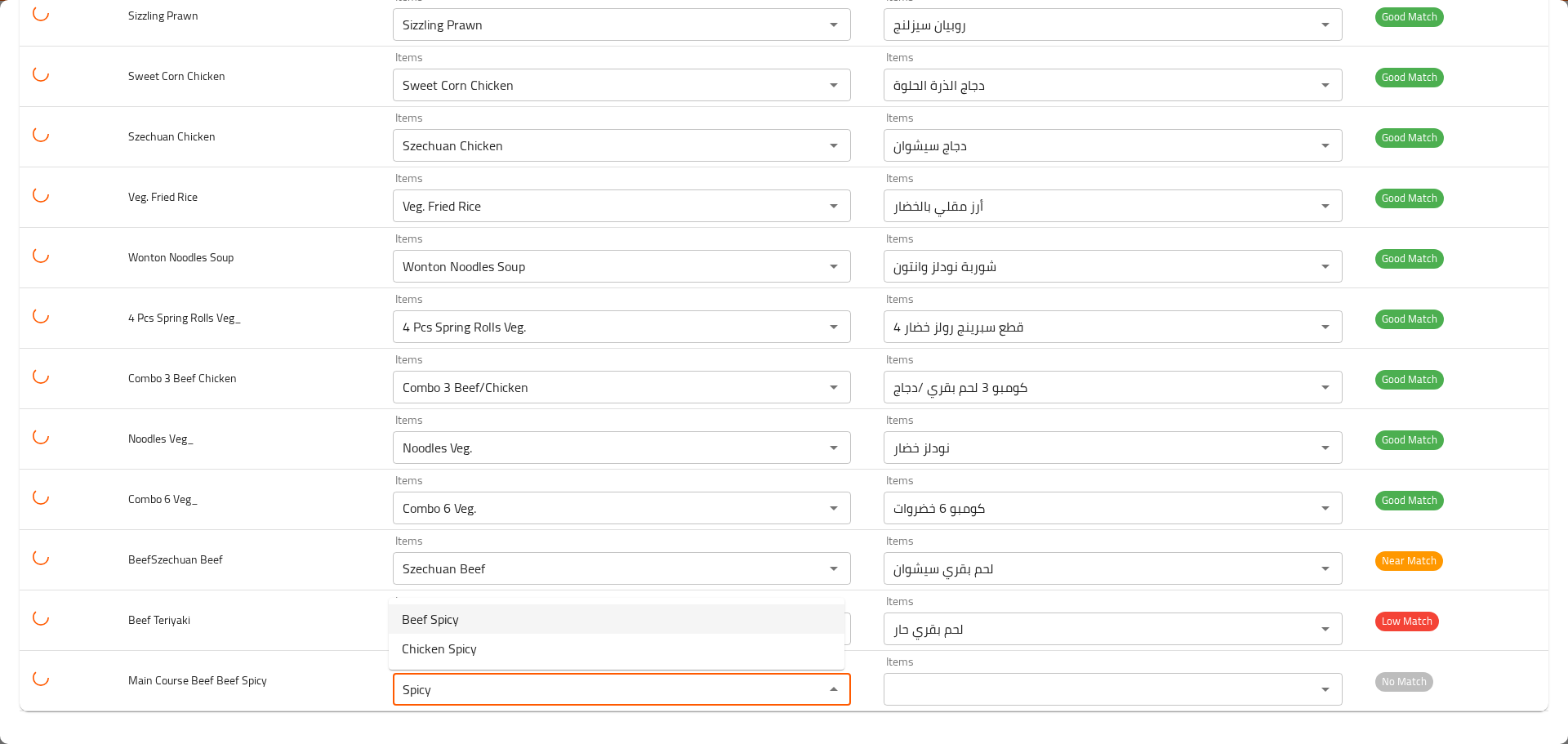
click at [455, 619] on span "Beef Spicy" at bounding box center [430, 619] width 57 height 19
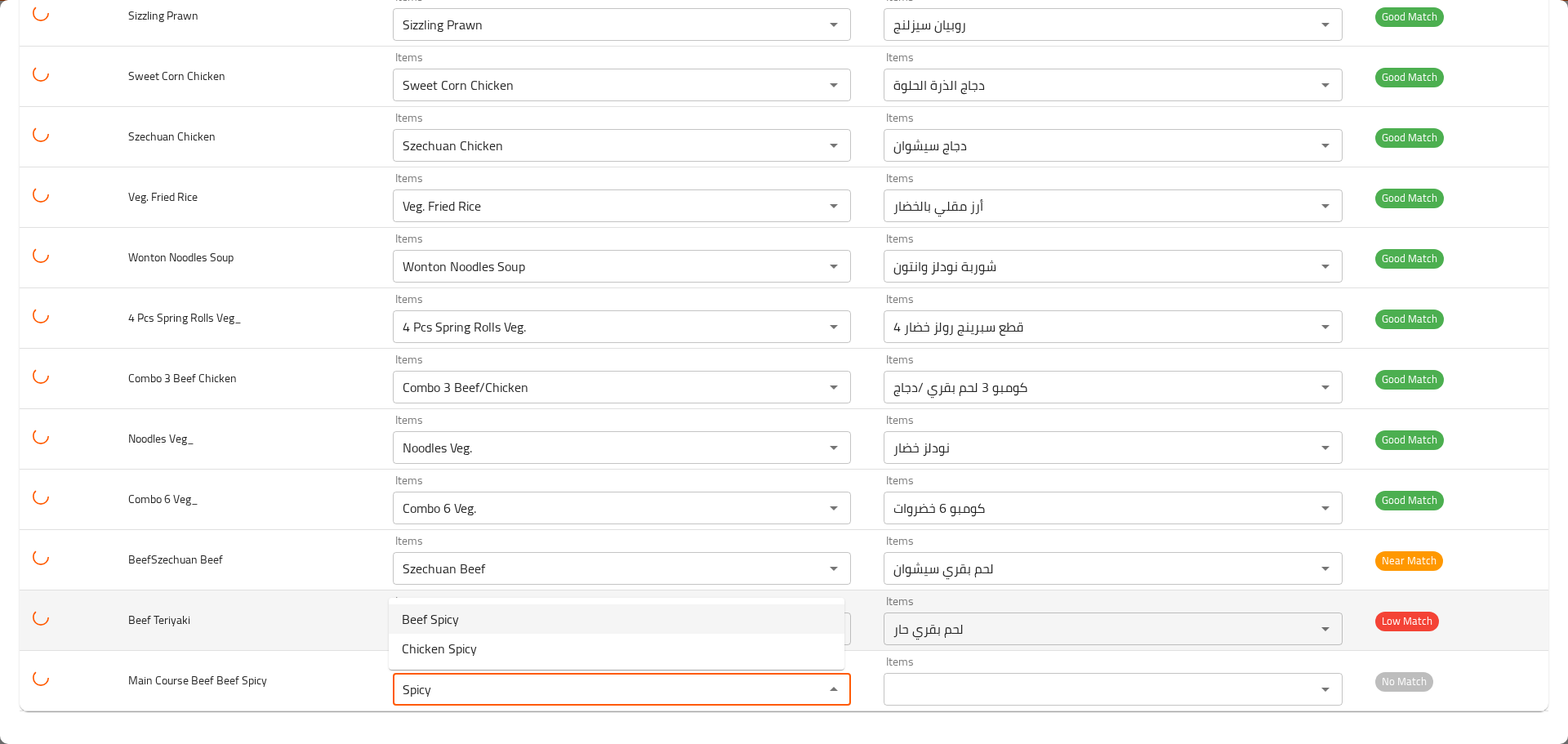
type Spicy "Beef Spicy"
type Spicy-ar "لحم بقري حار"
click at [809, 629] on icon "Clear" at bounding box center [813, 629] width 10 height 10
type Spicy "Beef Spicy"
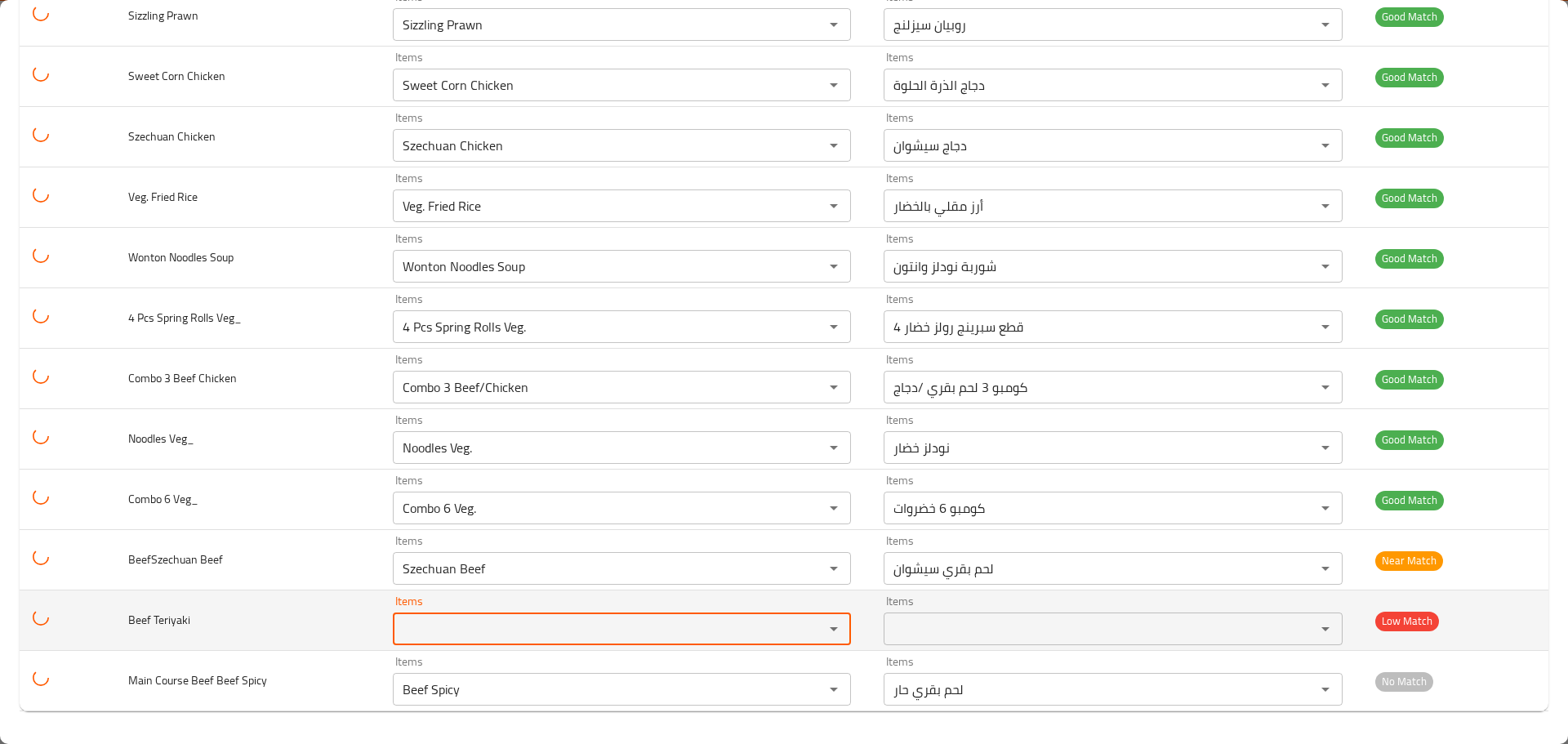
click at [251, 634] on td "Beef Teriyaki" at bounding box center [247, 621] width 265 height 60
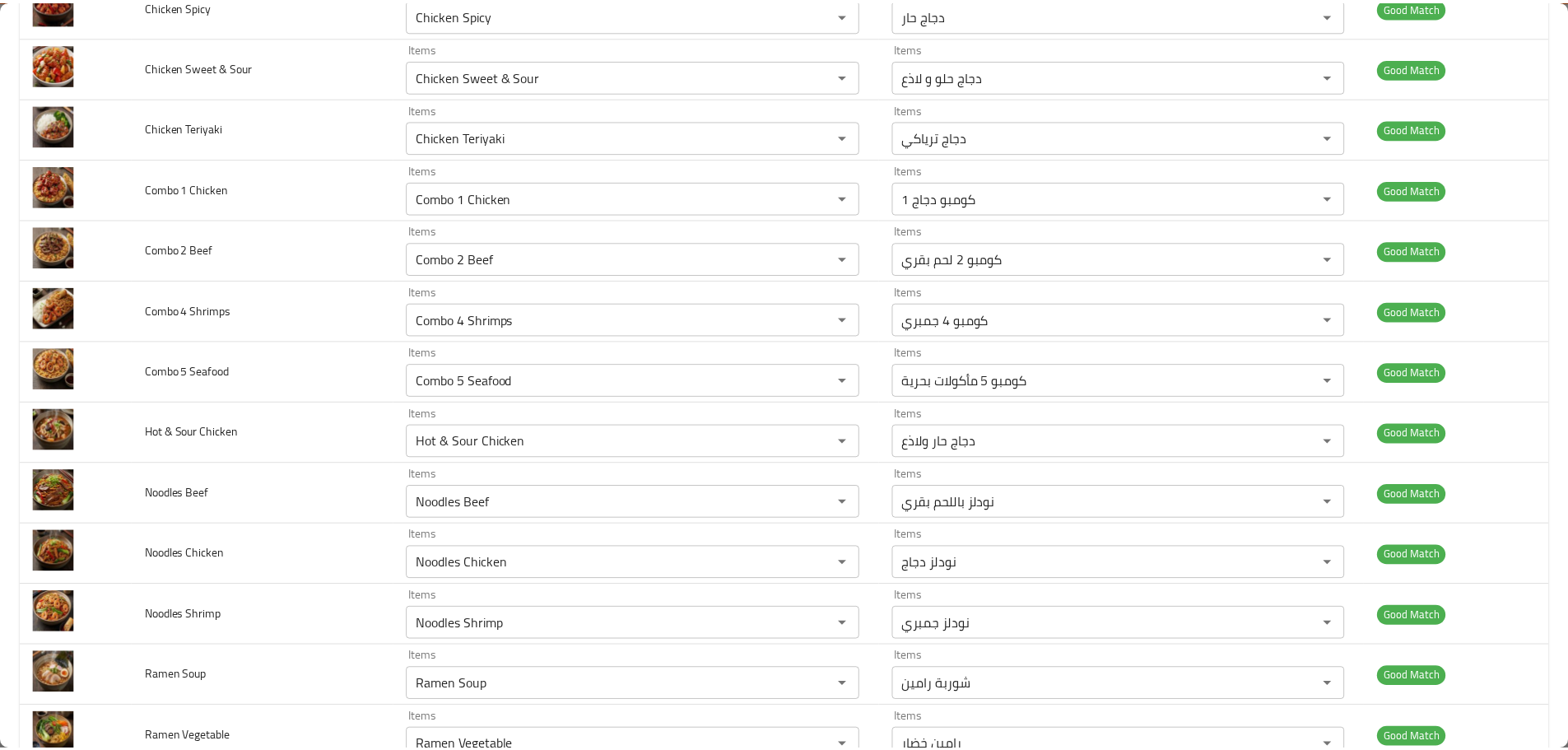
scroll to position [0, 0]
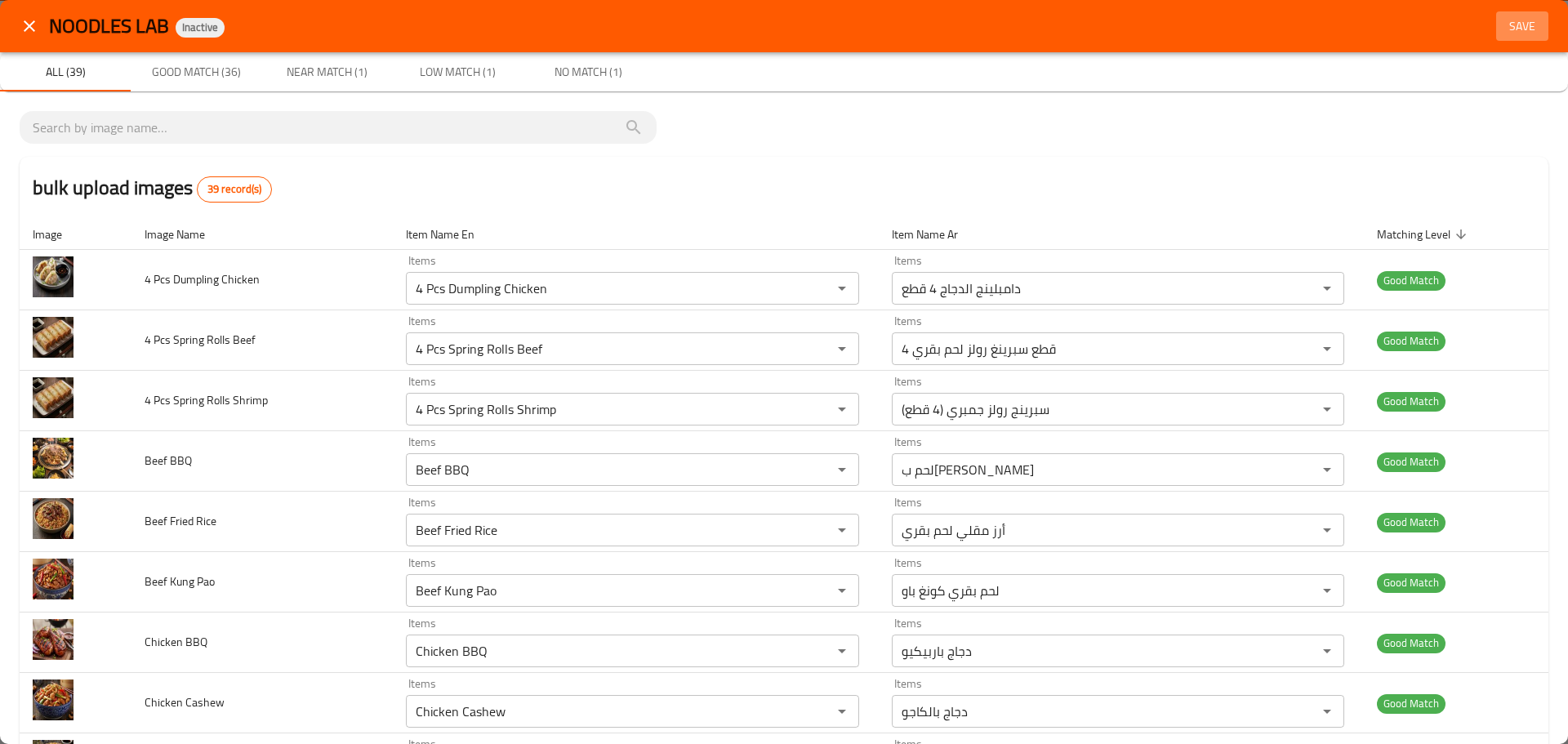
click at [1504, 26] on span "Save" at bounding box center [1522, 26] width 39 height 20
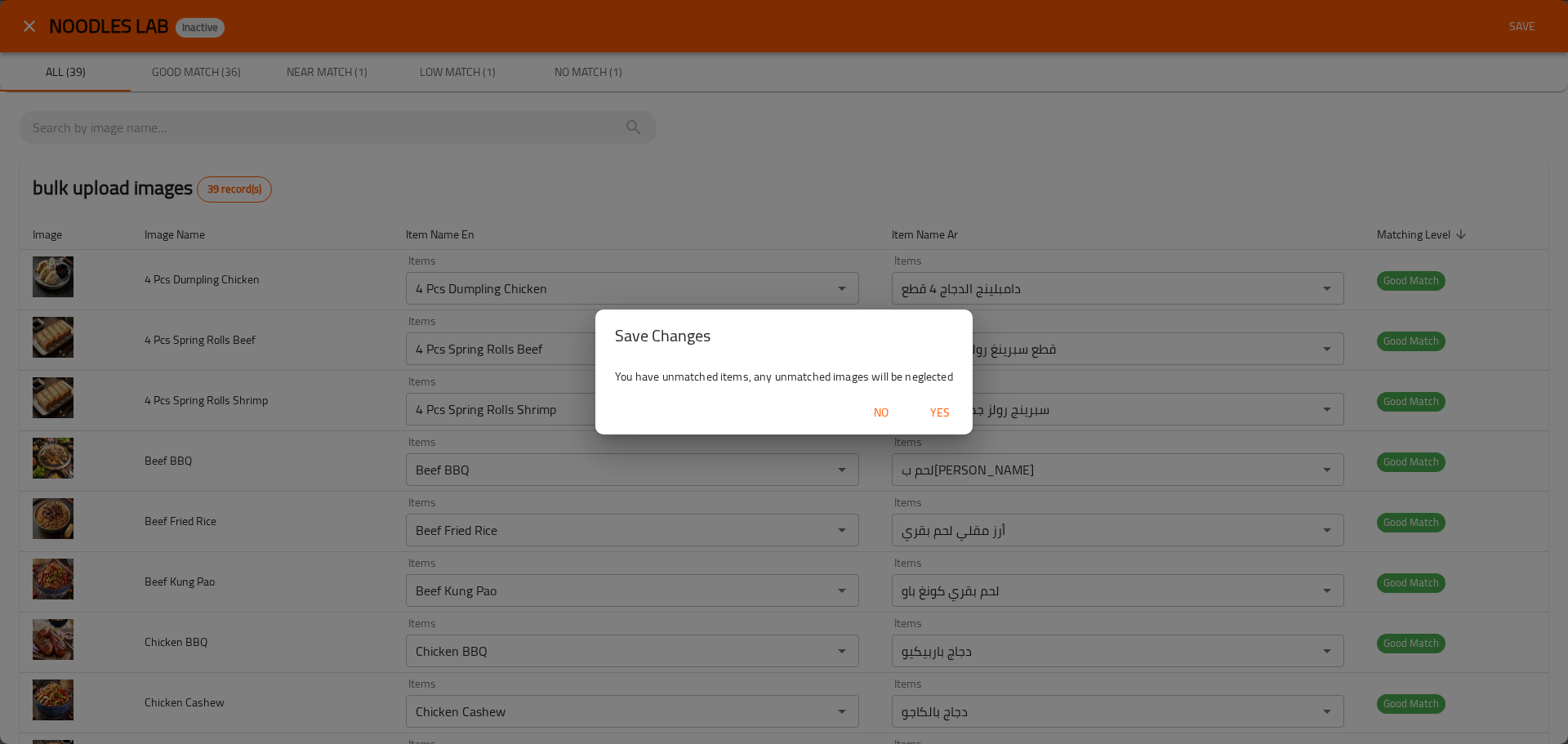
click at [918, 408] on button "Yes" at bounding box center [940, 413] width 52 height 30
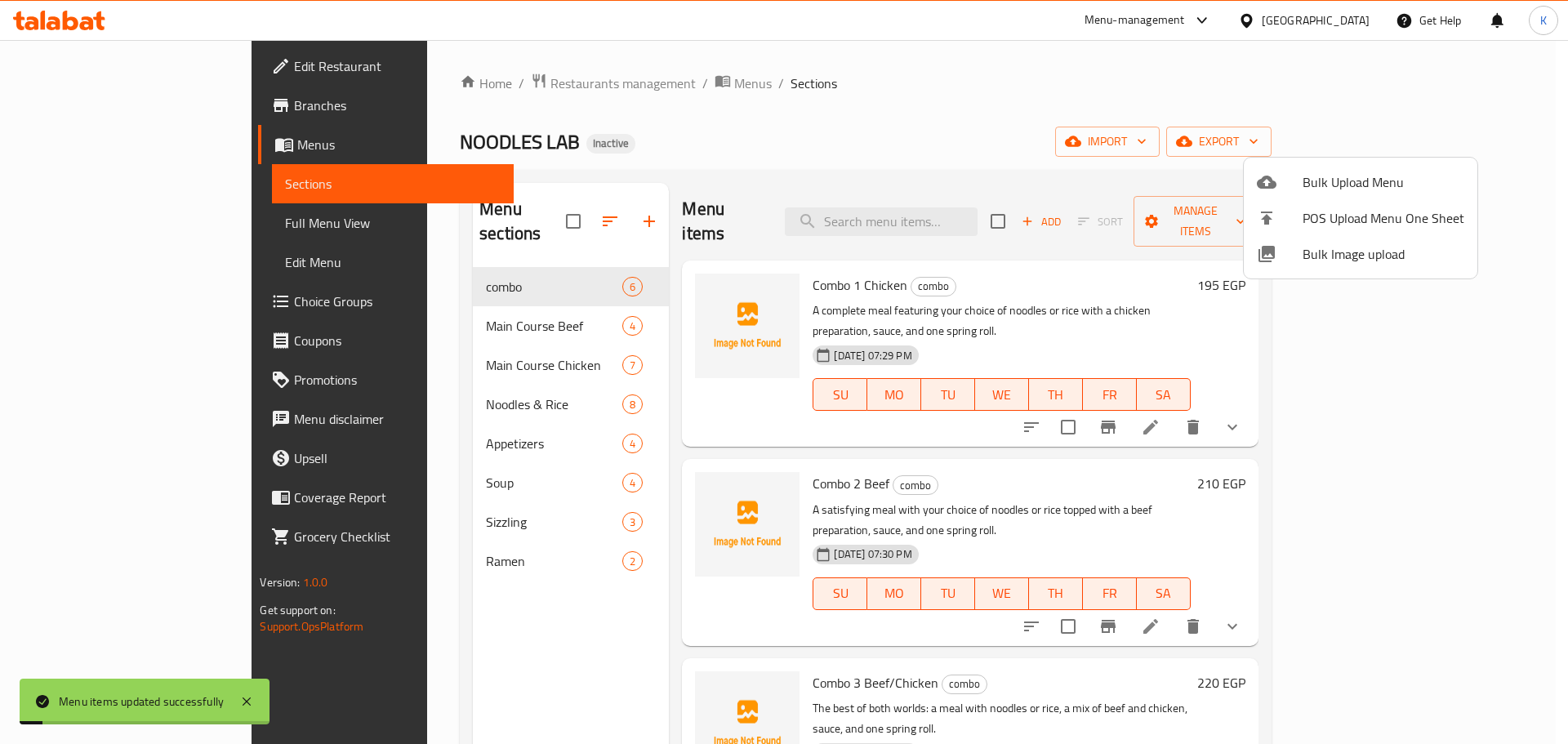
click at [201, 222] on div at bounding box center [784, 372] width 1568 height 744
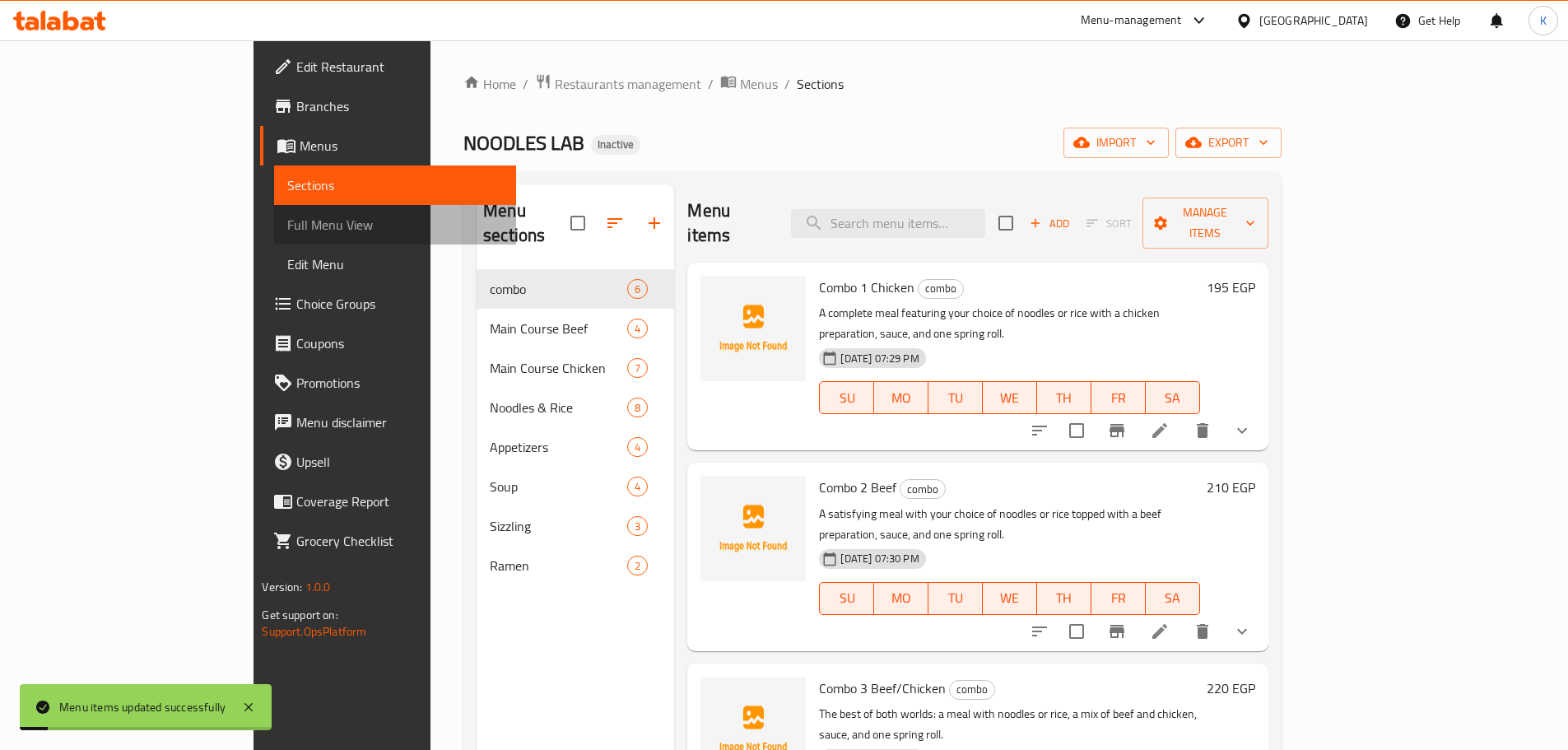
click at [287, 224] on span "Full Menu View" at bounding box center [395, 225] width 215 height 19
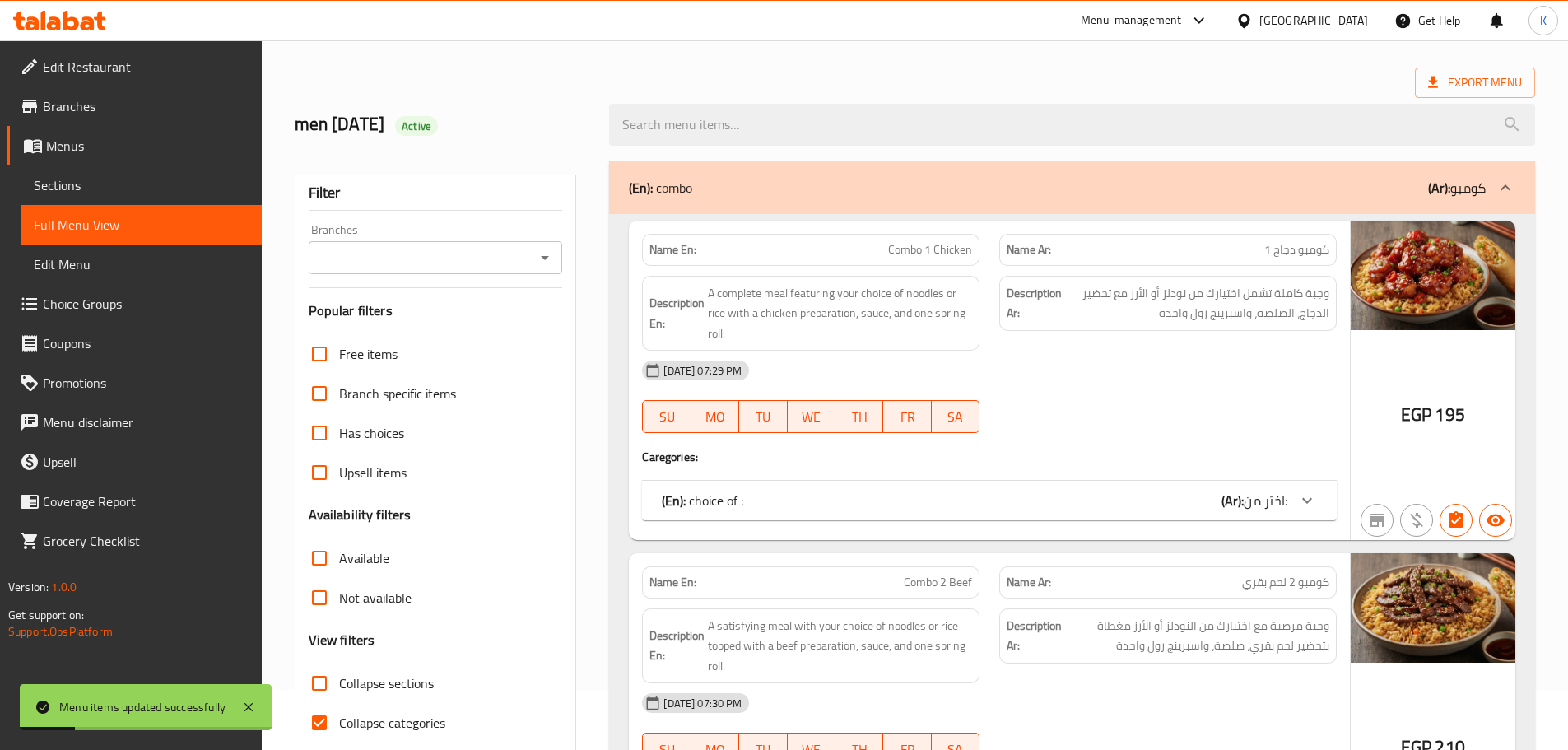
scroll to position [165, 0]
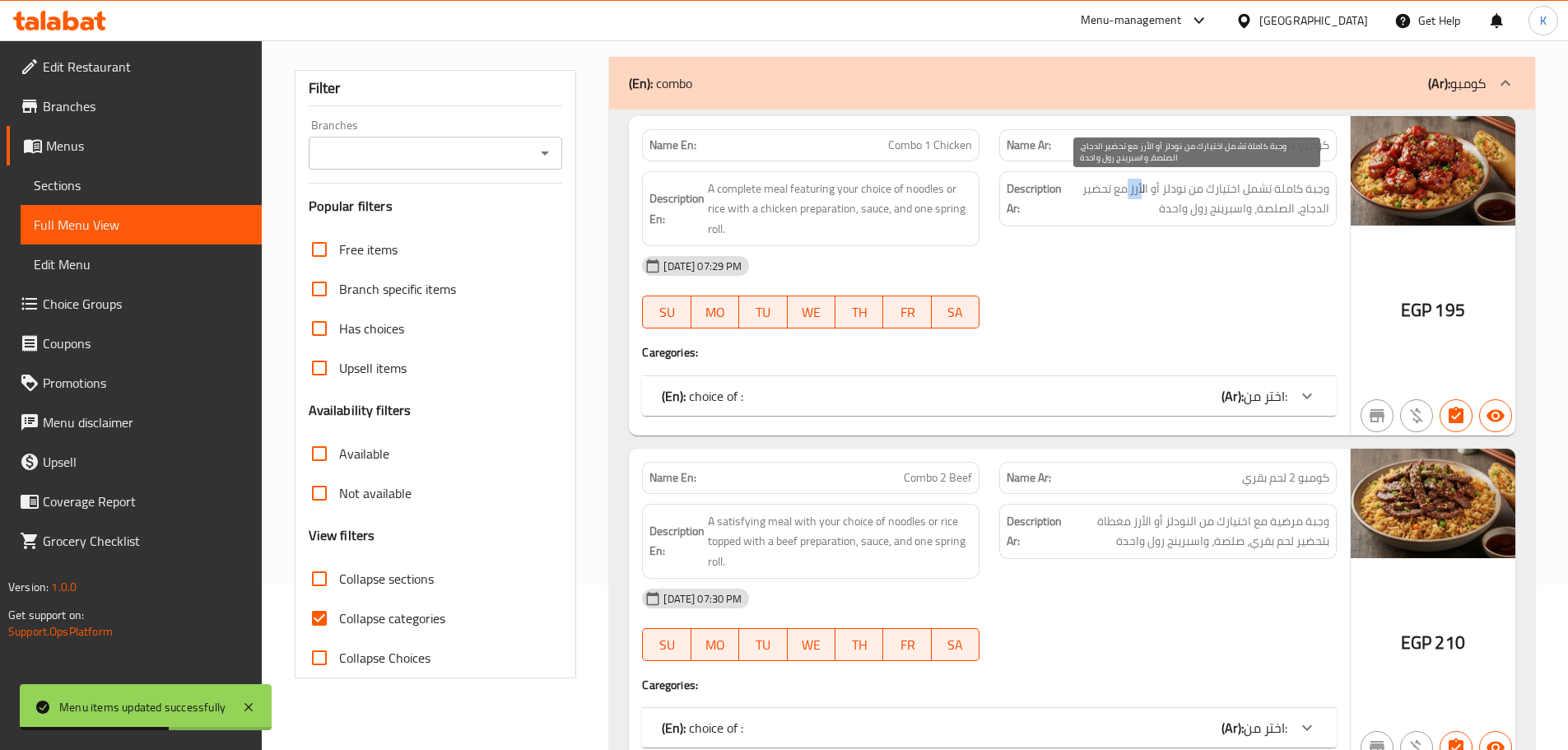
drag, startPoint x: 1145, startPoint y: 189, endPoint x: 1130, endPoint y: 190, distance: 15.0
click at [1130, 190] on span "وجبة كاملة تشمل اختيارك من نودلز أو الأرز مع تحضير الدجاج، الصلصة، واسبرينج رول…" at bounding box center [1196, 199] width 264 height 40
copy span "أرز"
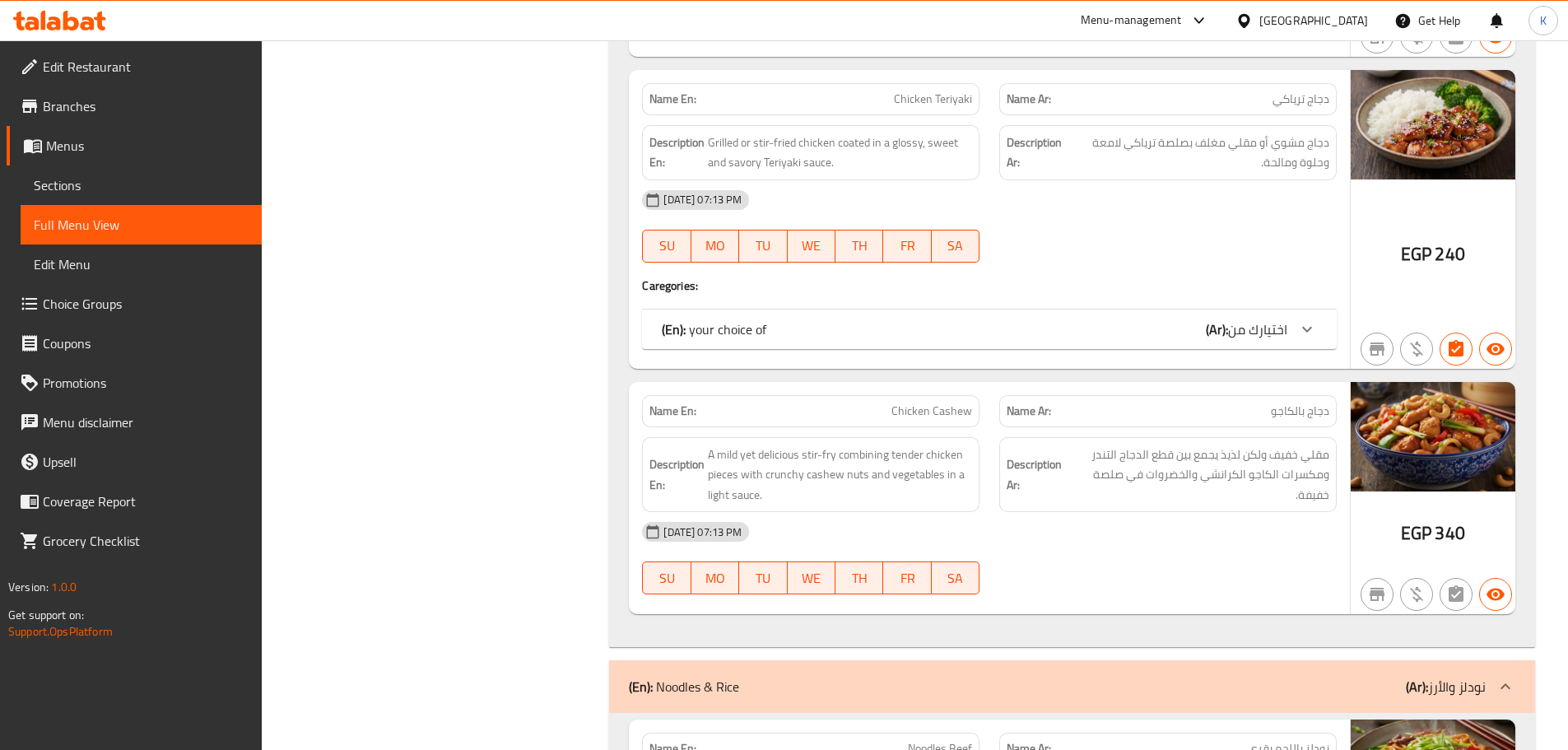
scroll to position [4366, 0]
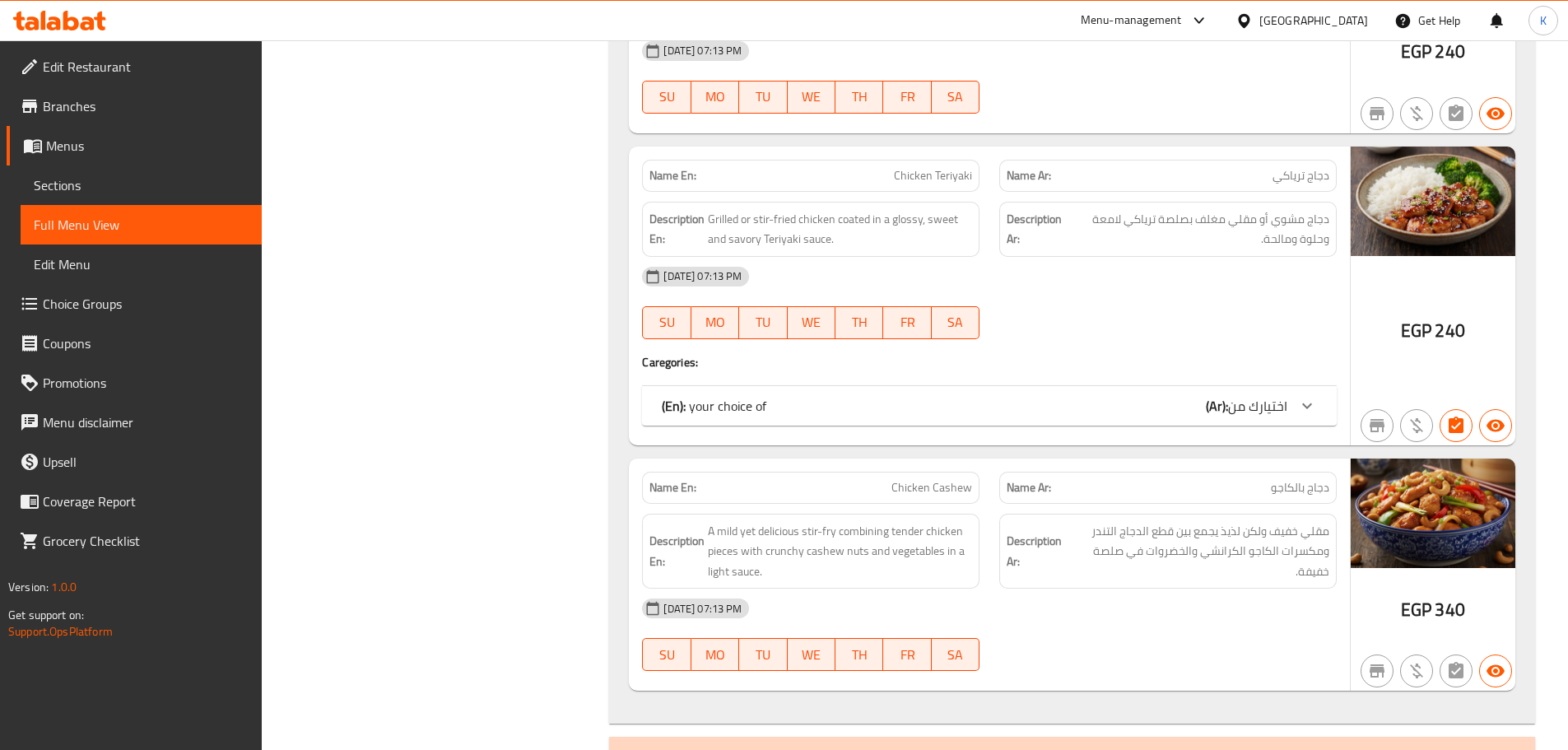
click at [1206, 412] on b "(Ar):" at bounding box center [1217, 406] width 22 height 25
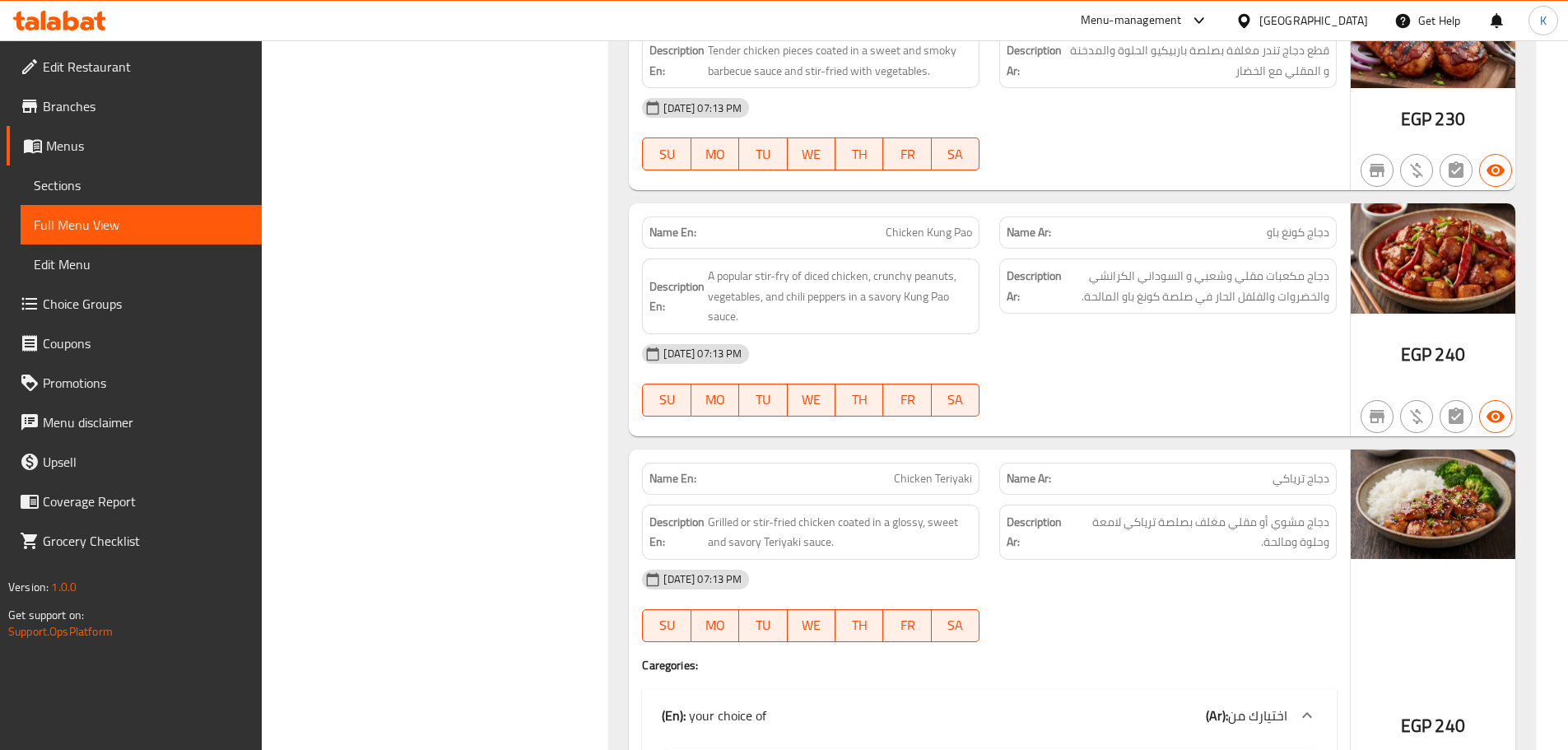
scroll to position [4056, 0]
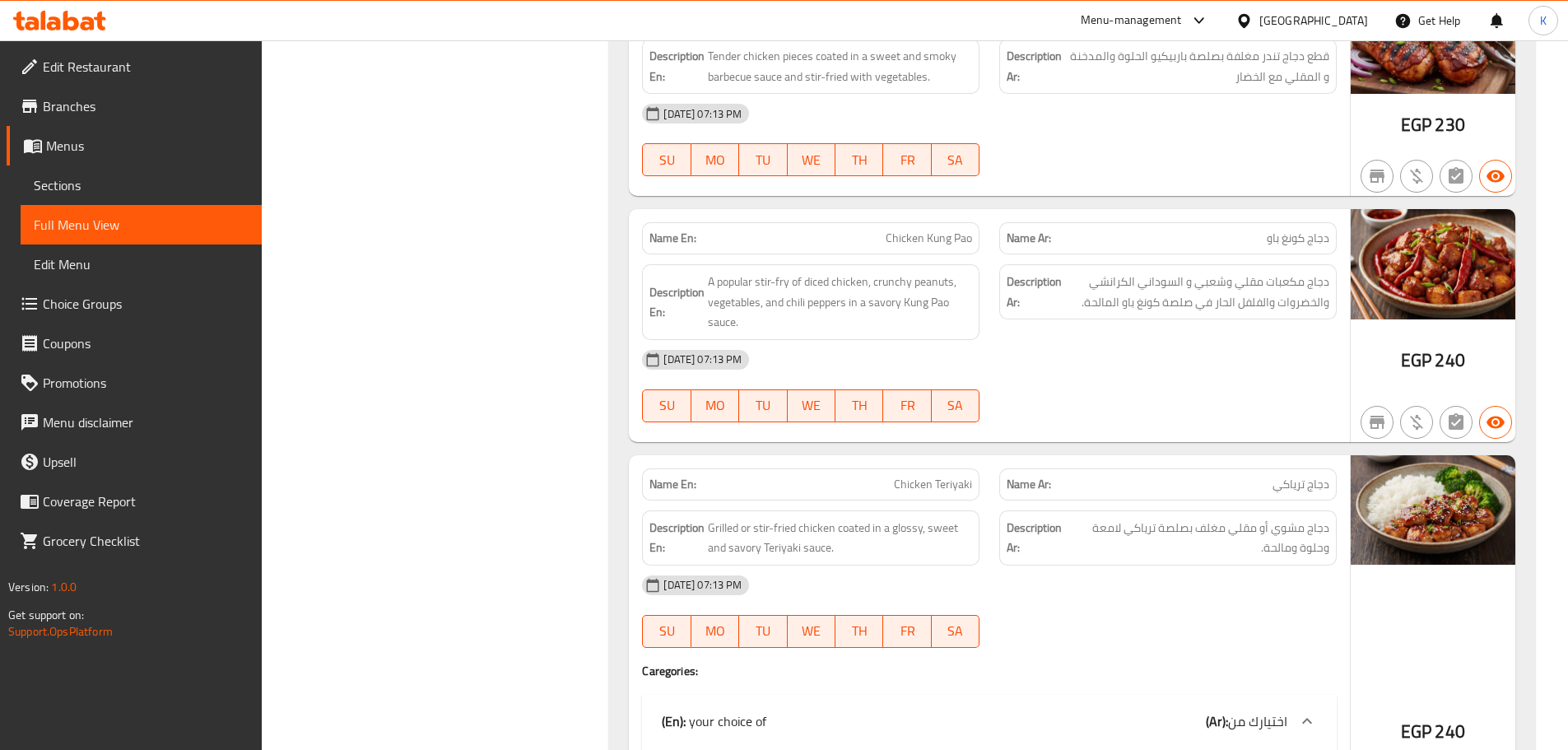
click at [929, 490] on span "Chicken Teriyaki" at bounding box center [933, 484] width 78 height 17
copy span "Chicken Teriyaki"
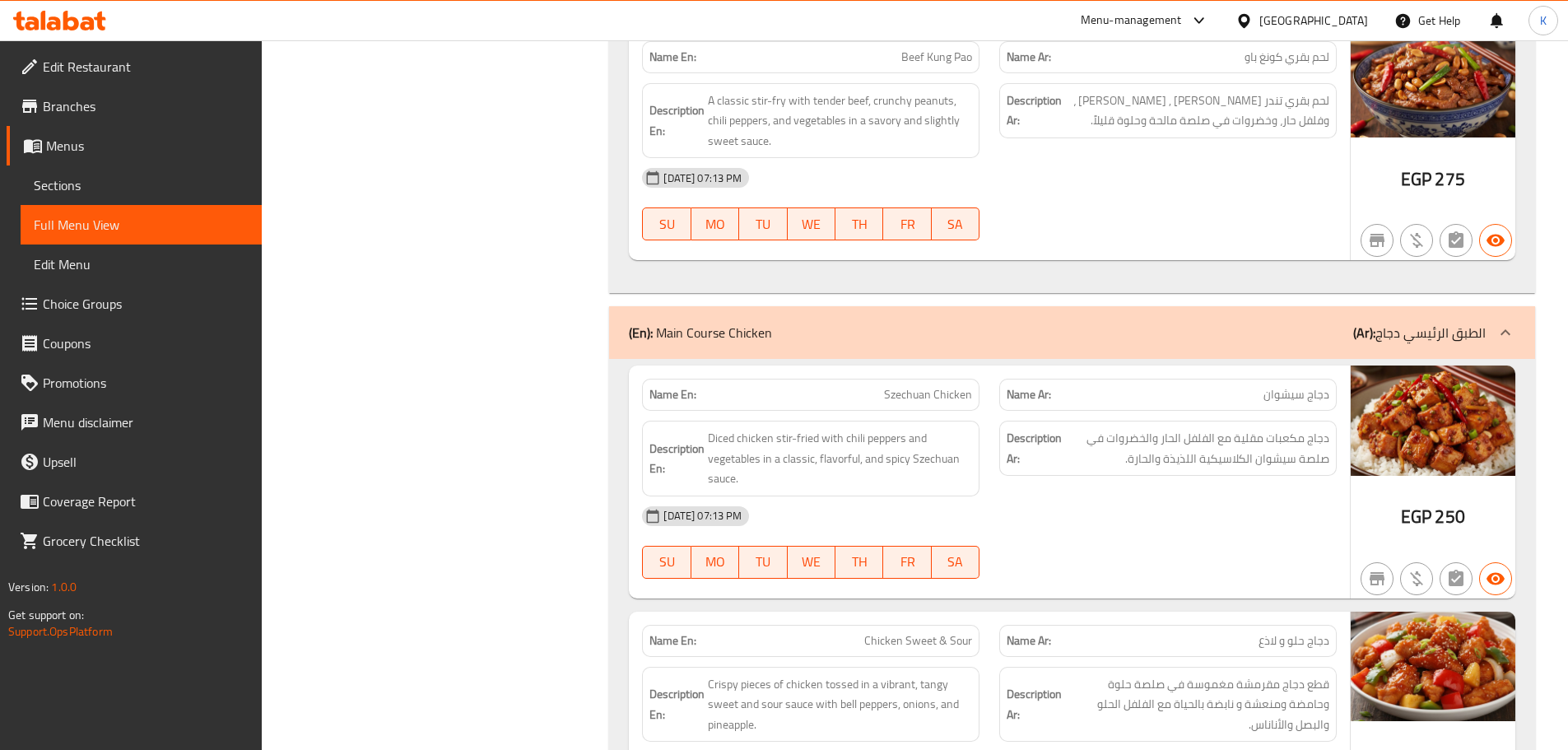
scroll to position [2903, 0]
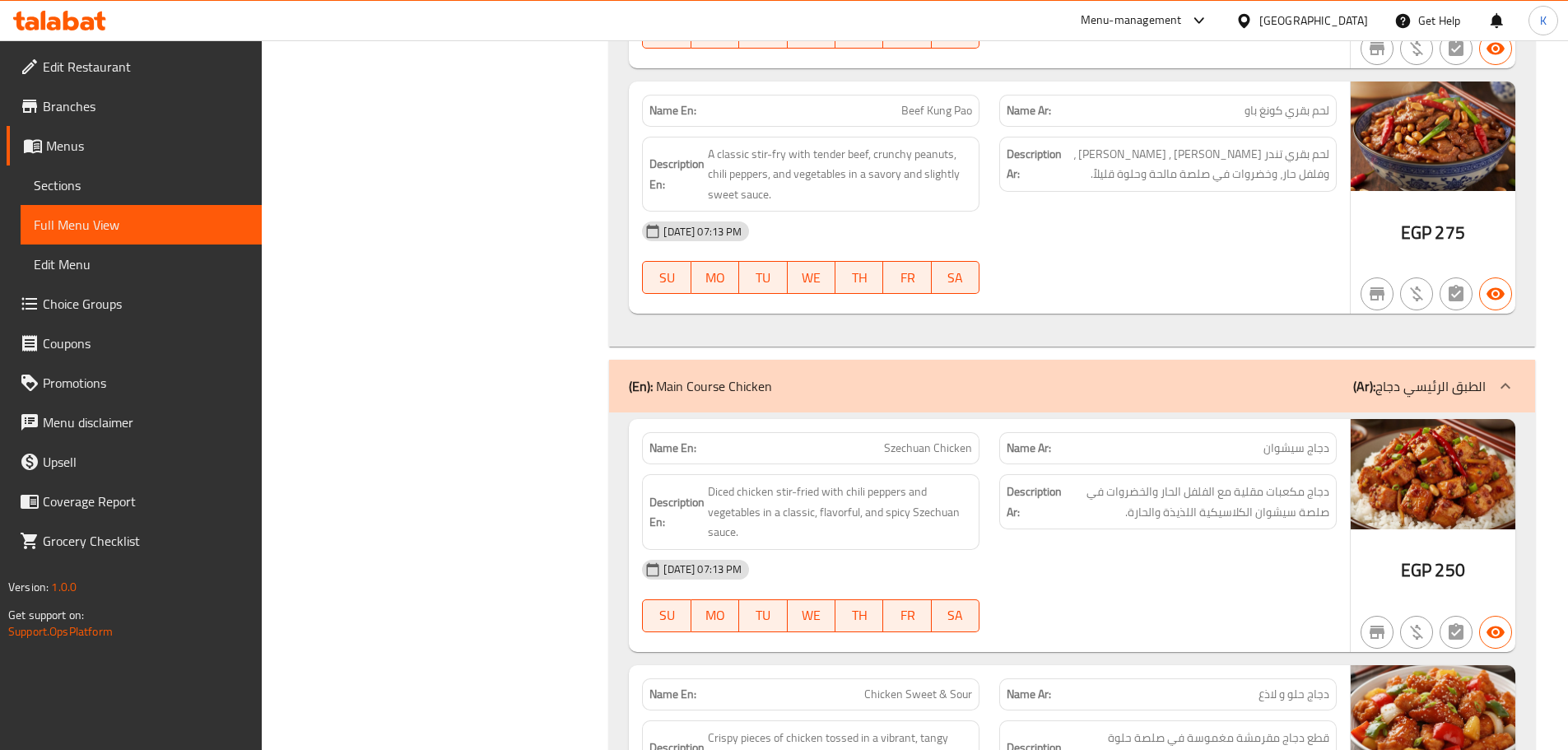
click at [939, 442] on span "Szechuan Chicken" at bounding box center [928, 448] width 88 height 17
copy span "Szechuan Chicken"
click at [939, 442] on span "Szechuan Chicken" at bounding box center [928, 448] width 88 height 17
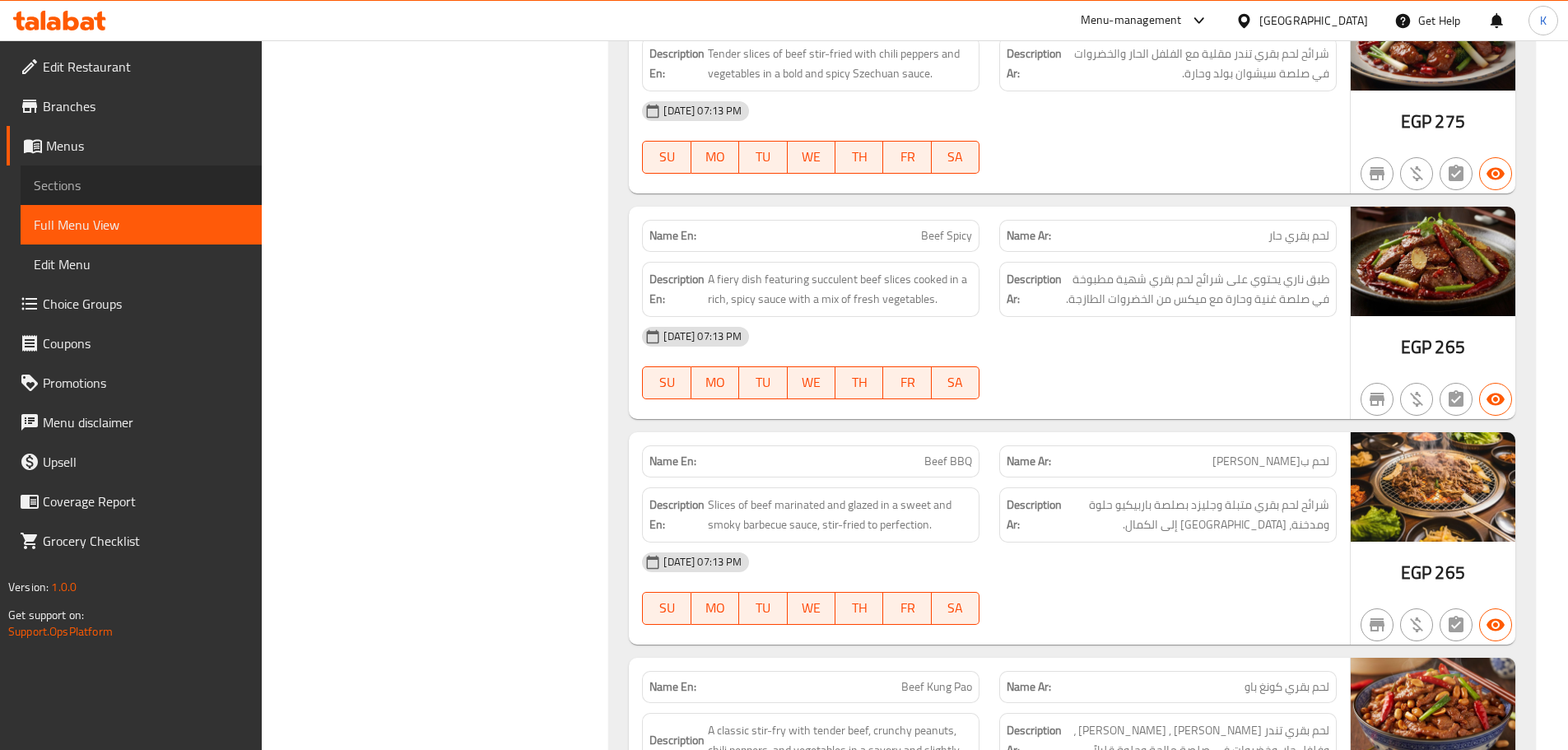
click at [90, 178] on span "Sections" at bounding box center [142, 185] width 215 height 19
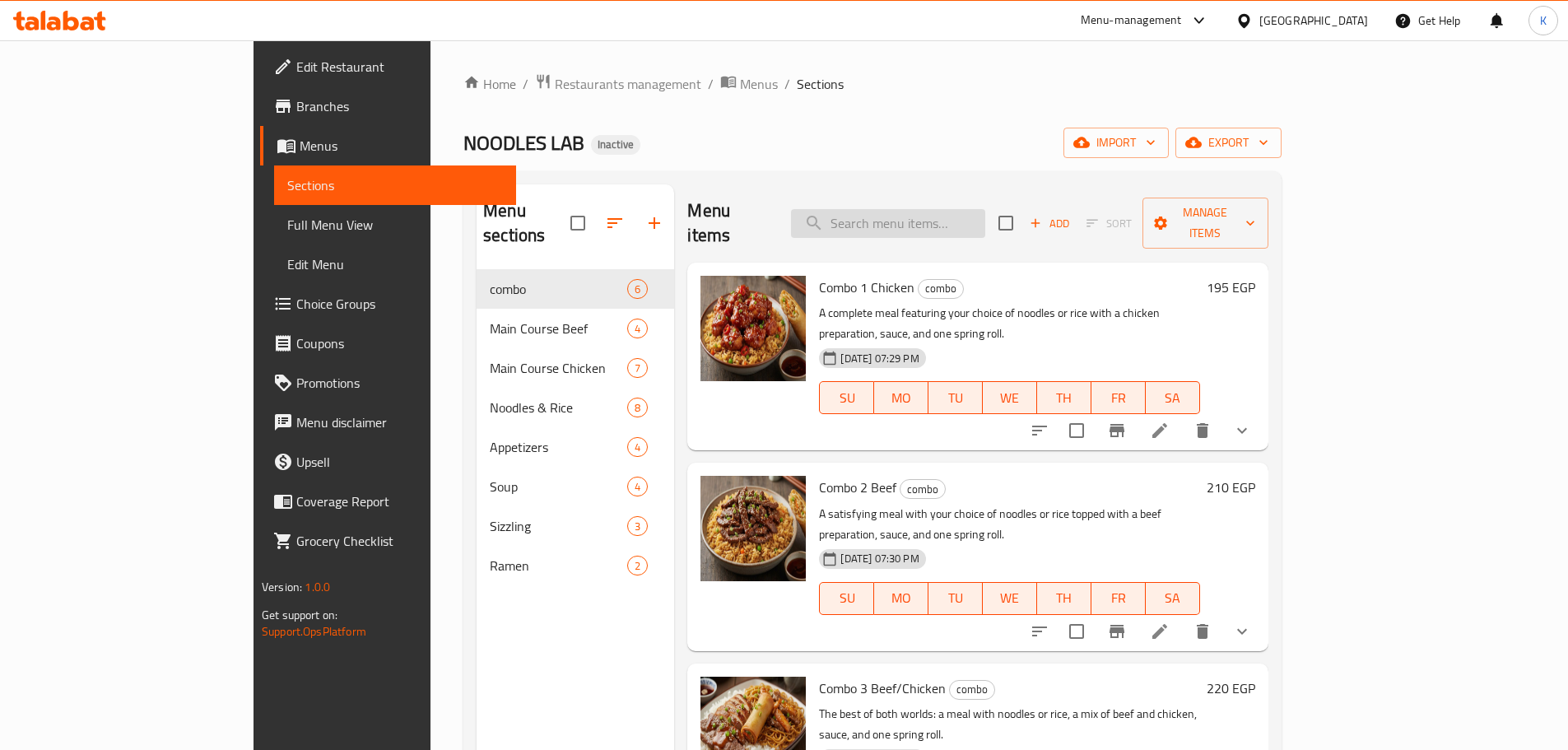
click at [979, 213] on input "search" at bounding box center [887, 223] width 194 height 29
paste input "Szechuan Chicken"
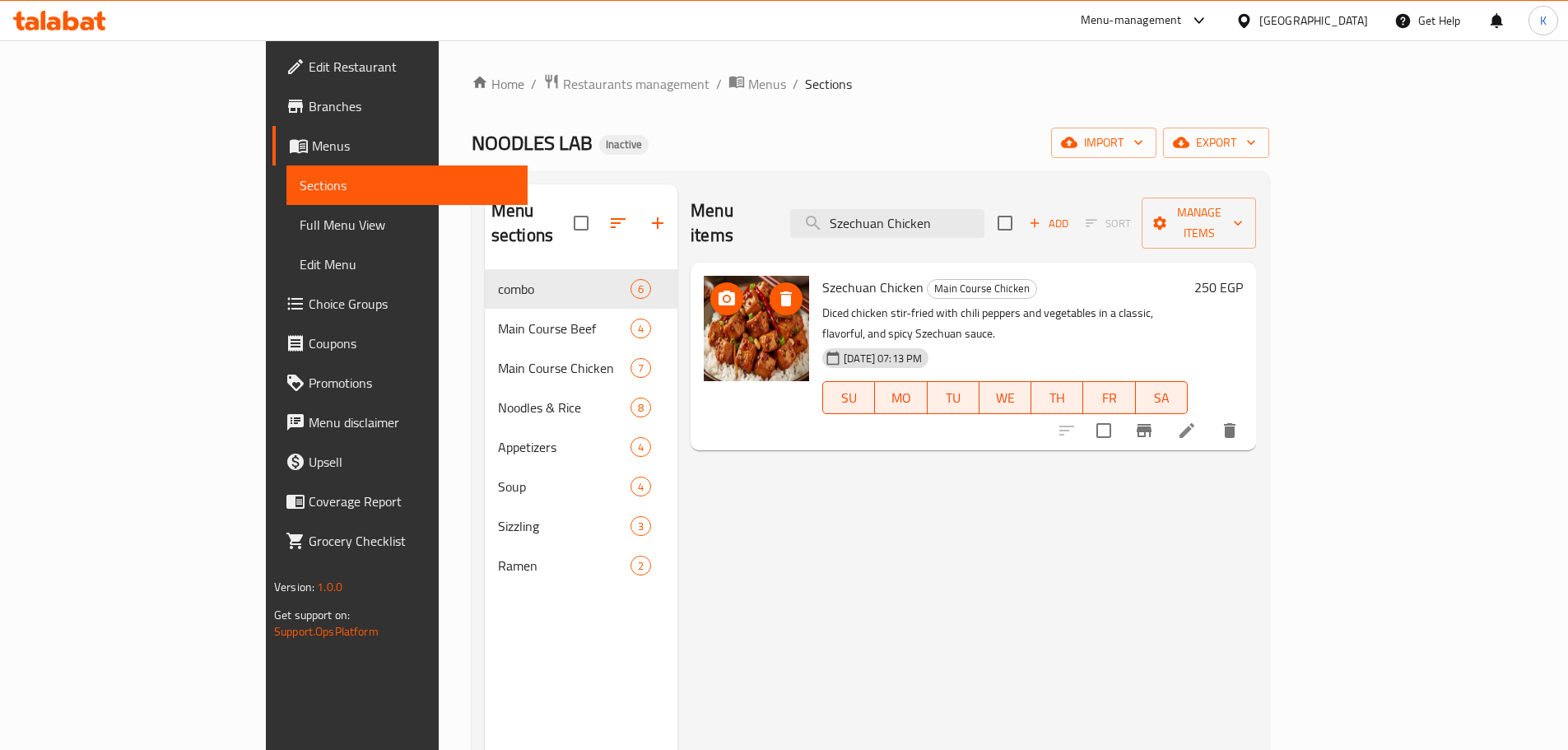
type input "Szechuan Chicken"
click at [776, 289] on icon "delete image" at bounding box center [785, 298] width 19 height 19
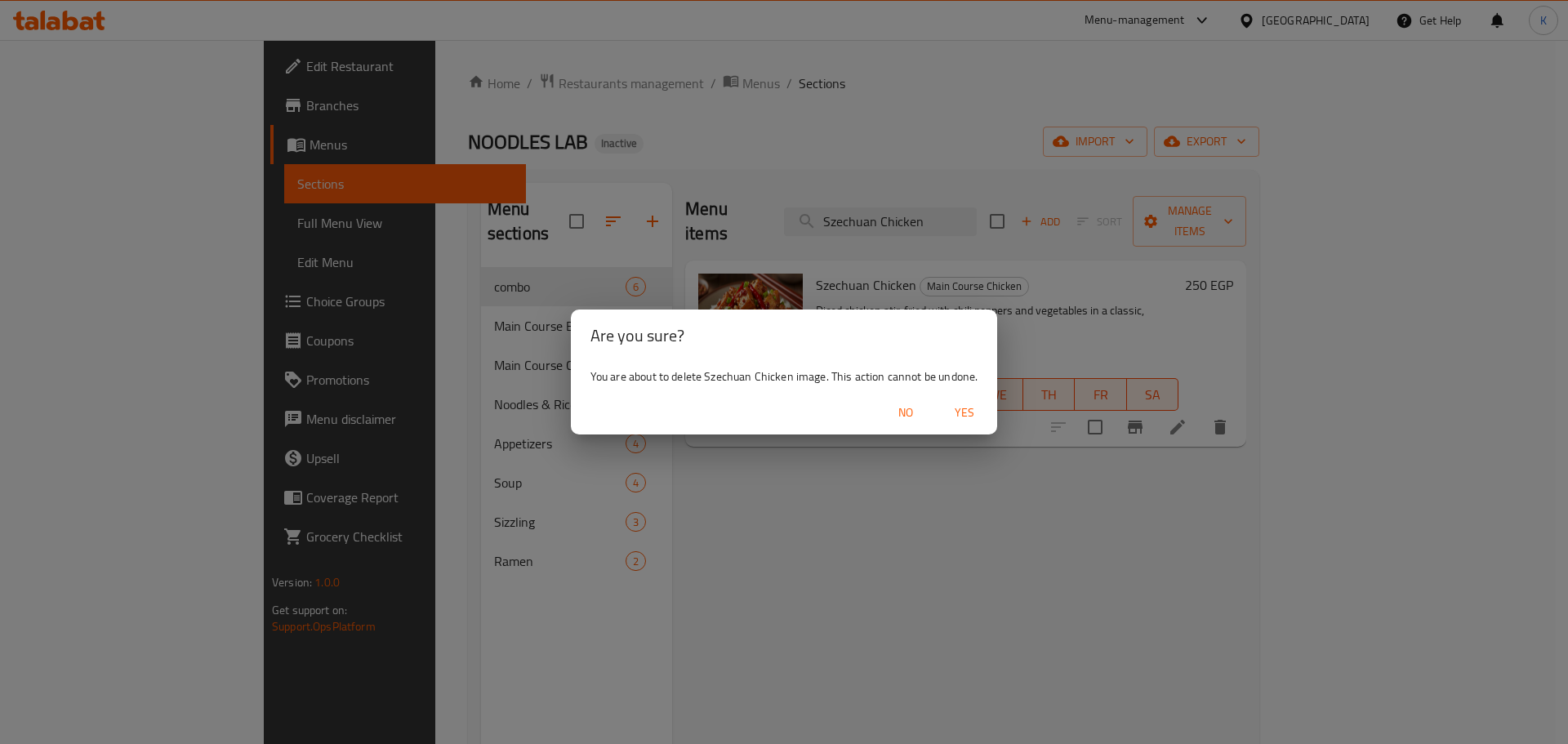
click at [973, 417] on span "Yes" at bounding box center [965, 413] width 39 height 20
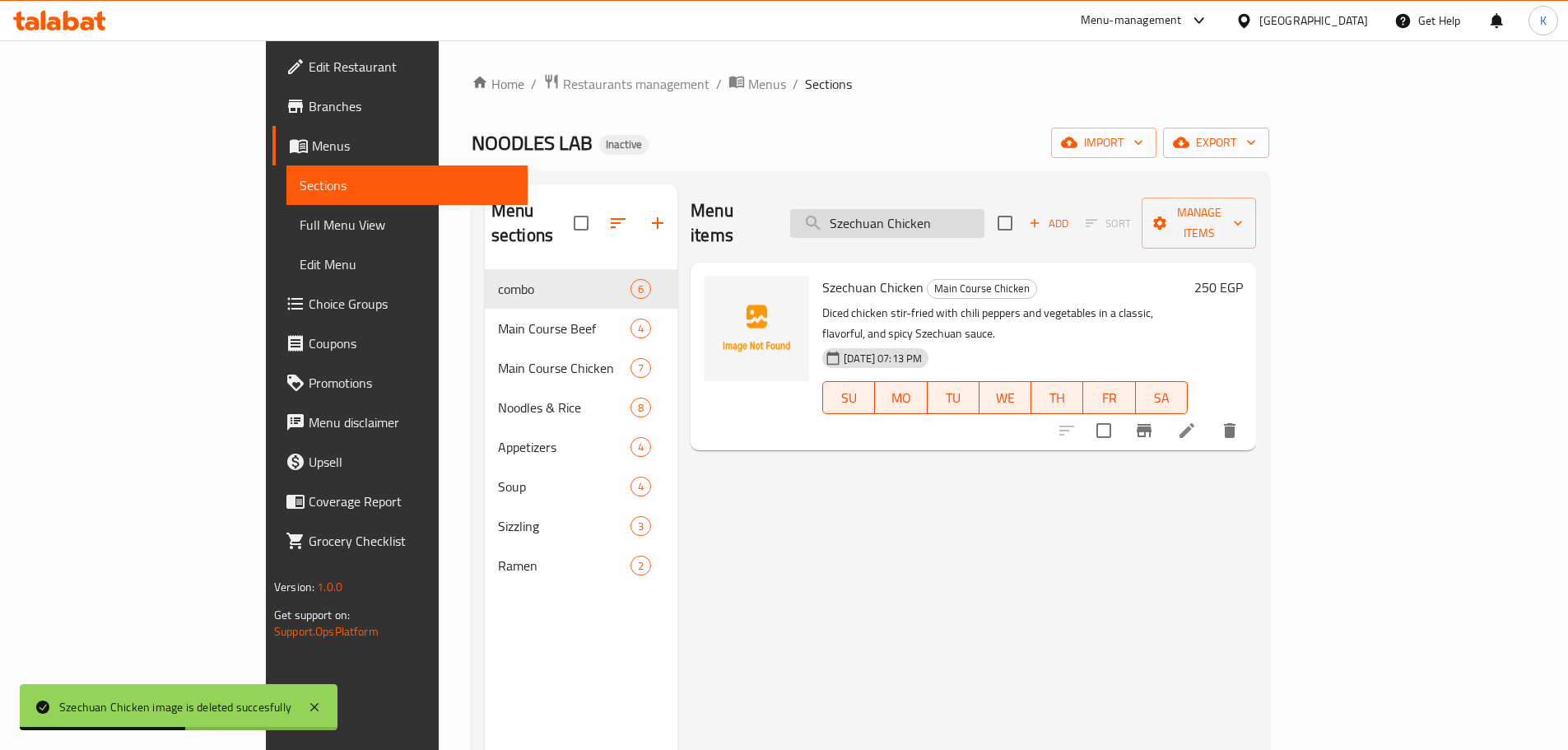
click at [960, 209] on input "Szechuan Chicken" at bounding box center [887, 223] width 194 height 29
paste input "Chicken Teriyaki"
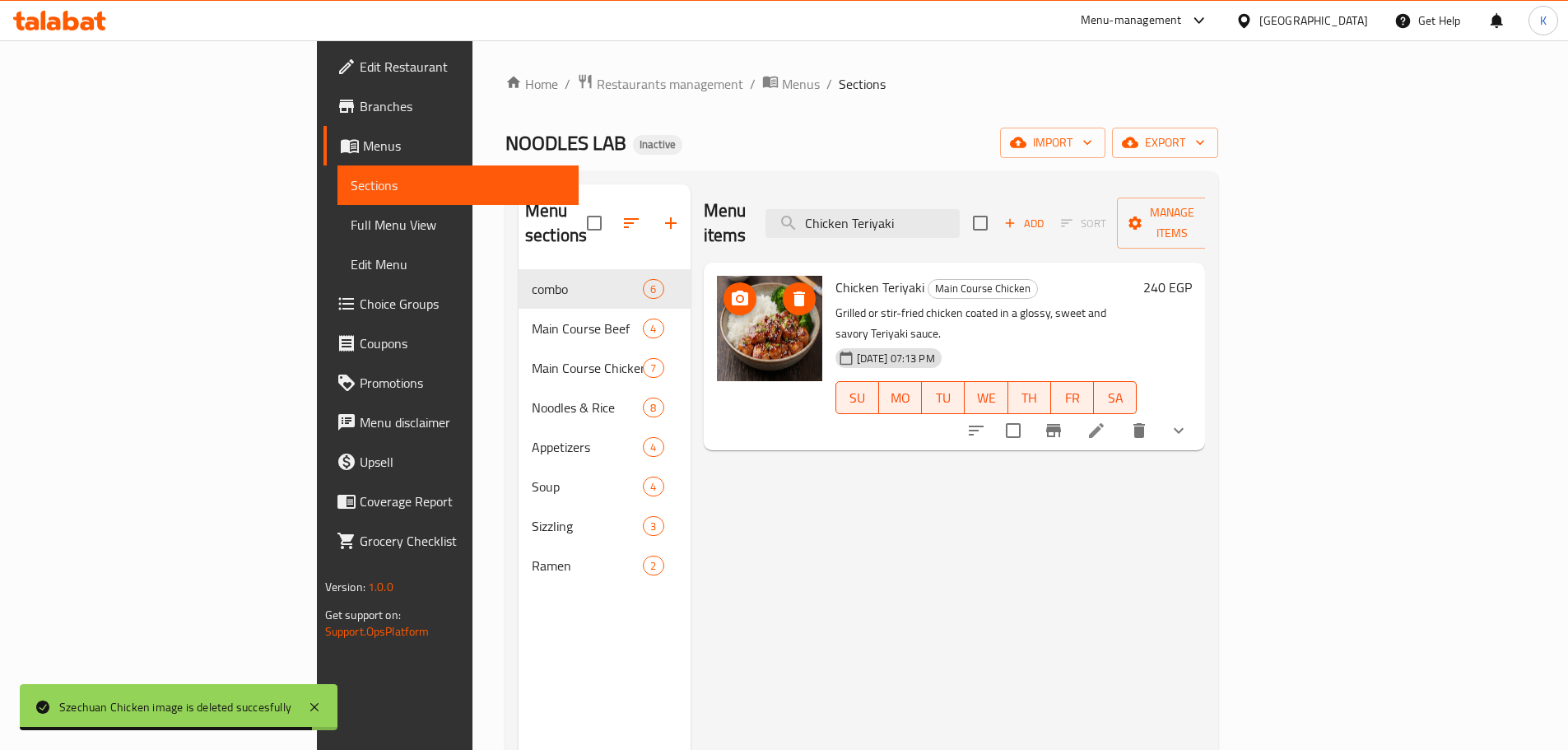
type input "Chicken Teriyaki"
click at [794, 292] on icon "delete image" at bounding box center [799, 299] width 12 height 15
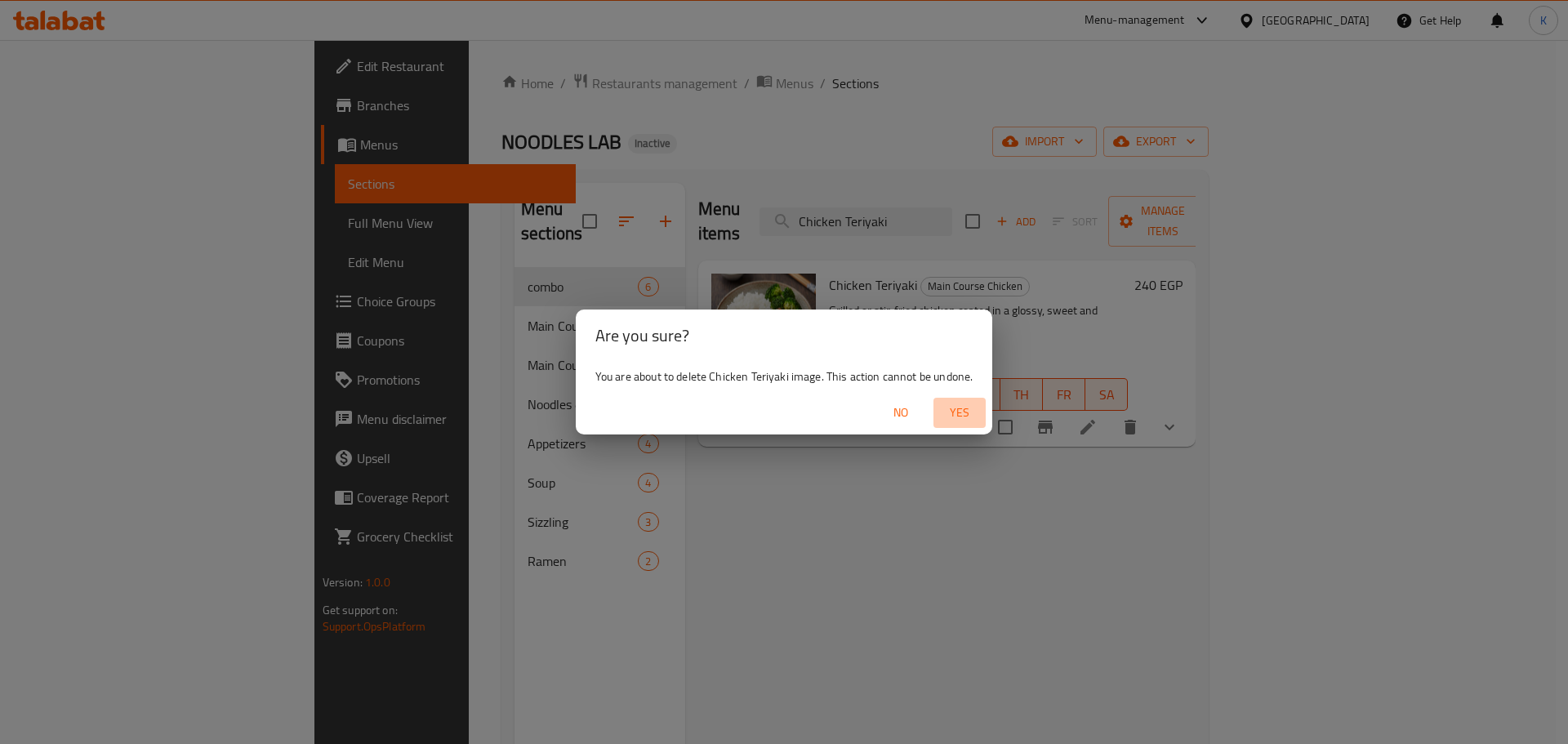
click at [967, 419] on span "Yes" at bounding box center [959, 413] width 39 height 20
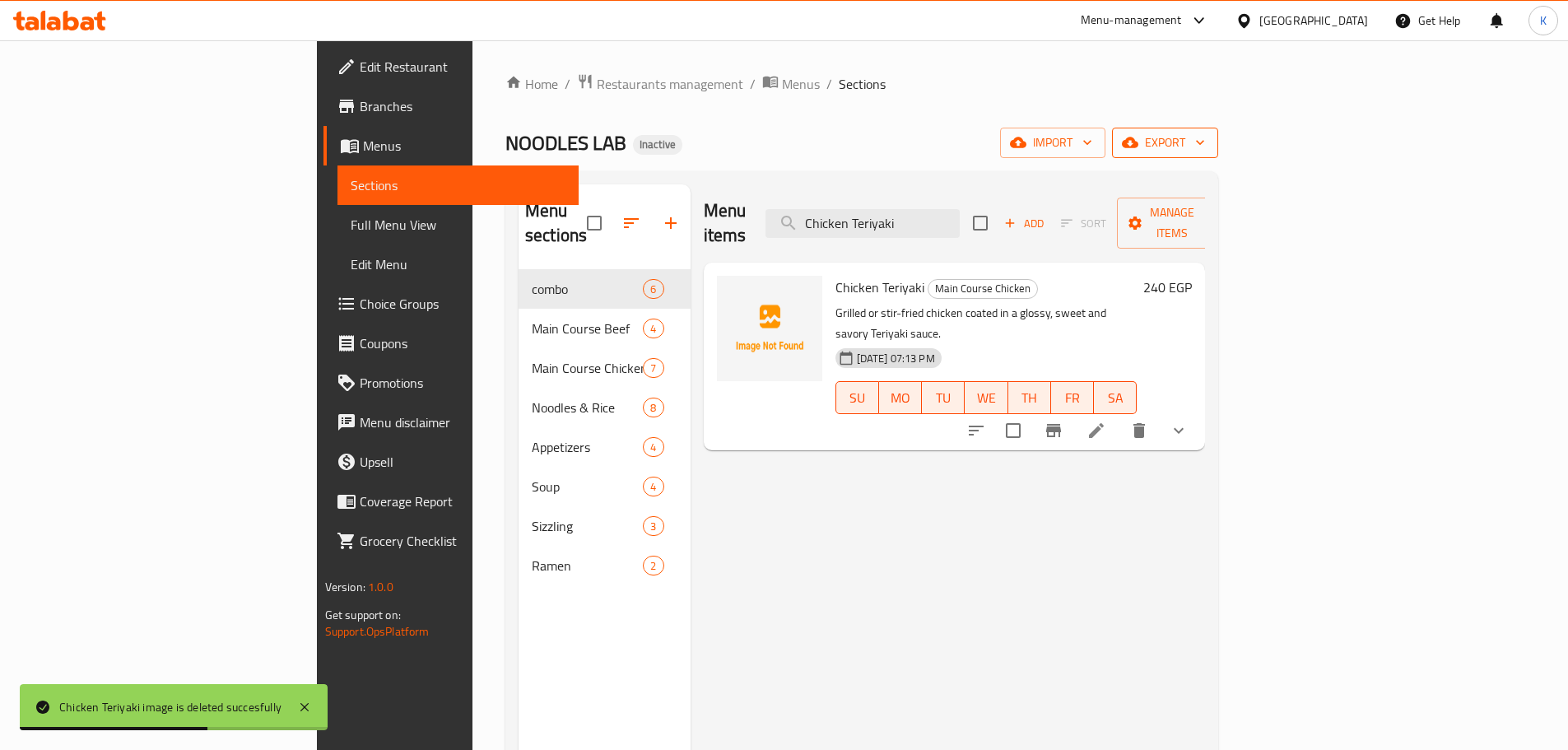
click at [1205, 149] on span "export" at bounding box center [1164, 143] width 80 height 20
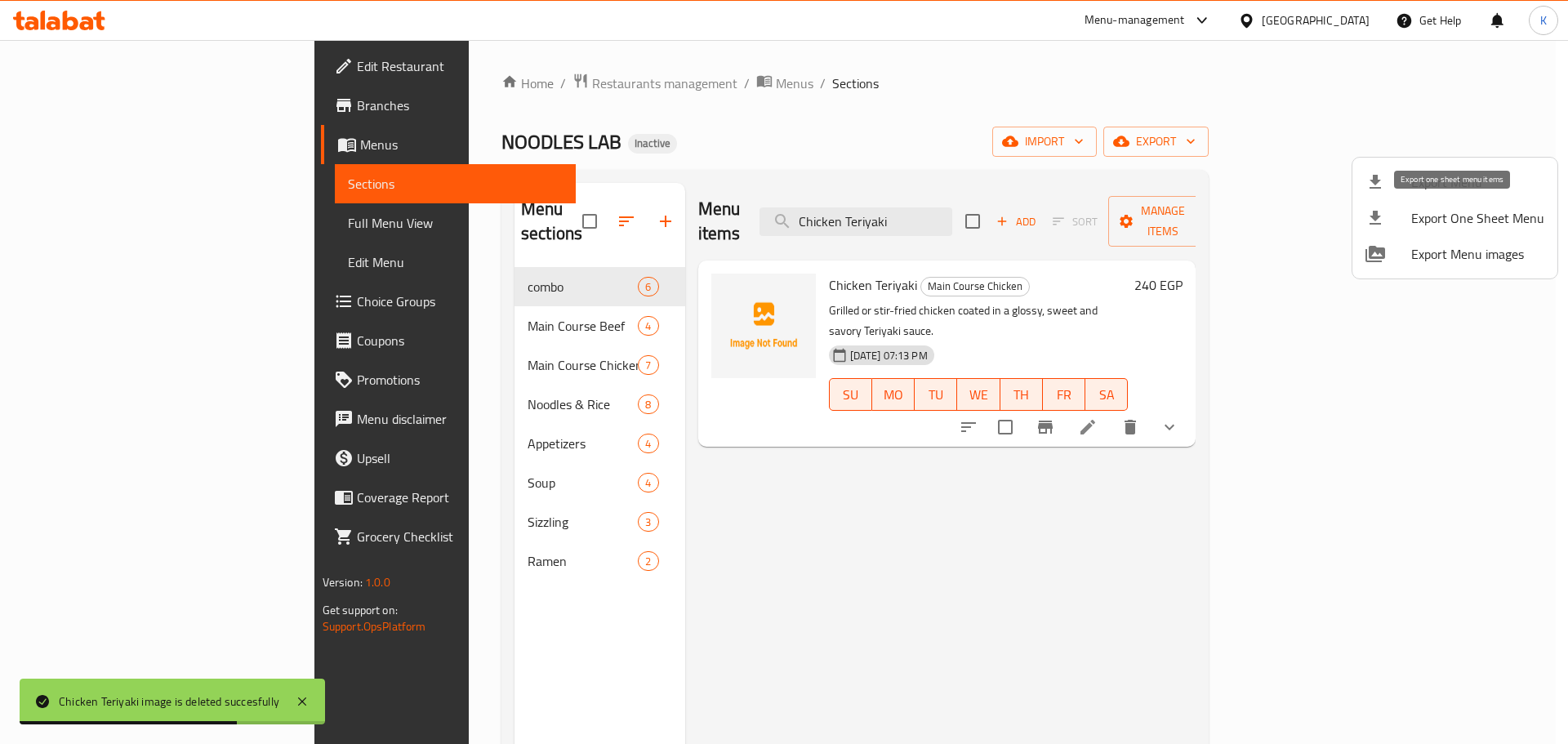
click at [1427, 187] on span "Export Menu" at bounding box center [1479, 182] width 133 height 19
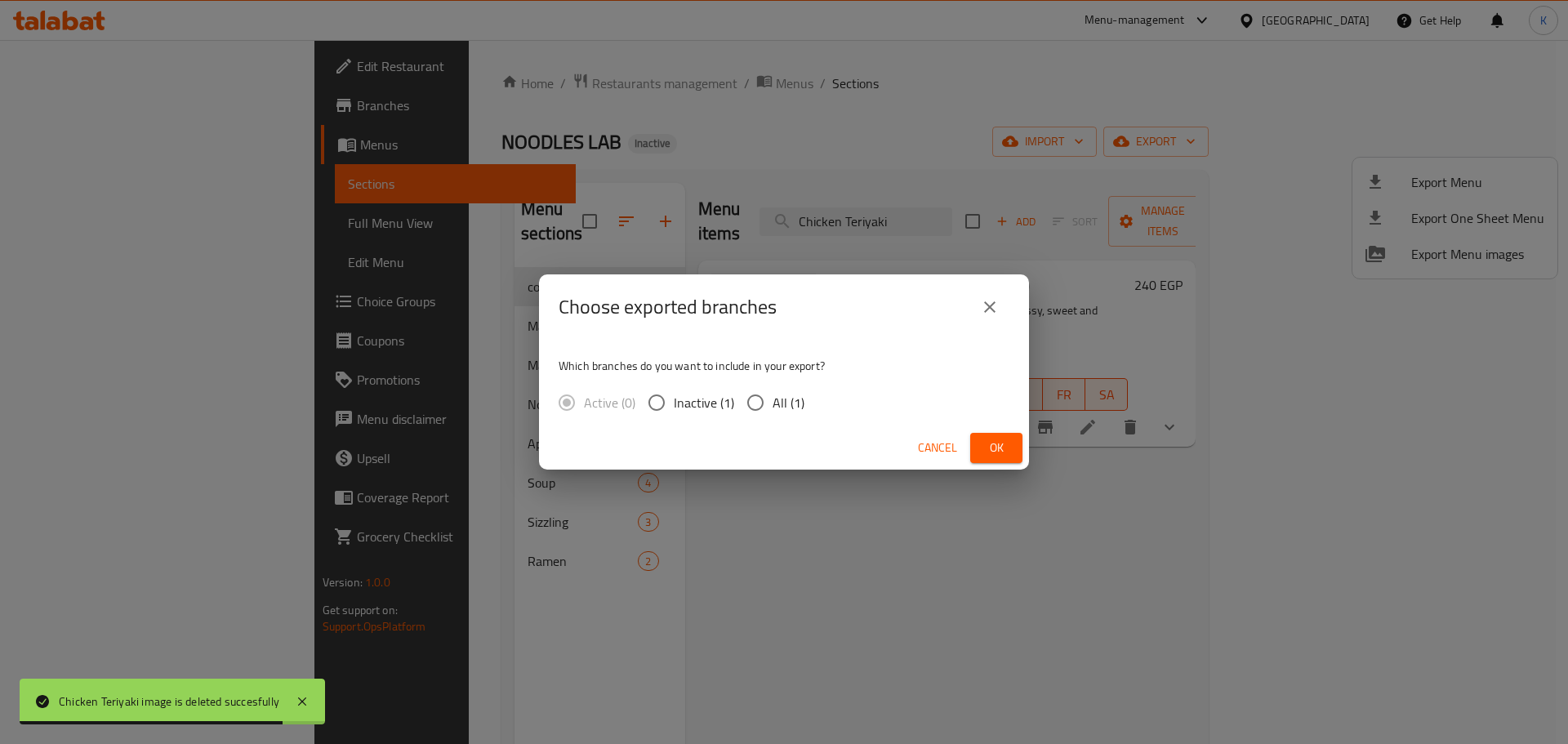
click at [779, 409] on span "All (1)" at bounding box center [789, 402] width 32 height 19
click at [773, 409] on input "All (1)" at bounding box center [756, 403] width 35 height 35
radio input "true"
click at [1021, 448] on button "Ok" at bounding box center [996, 447] width 52 height 30
